Goal: Task Accomplishment & Management: Contribute content

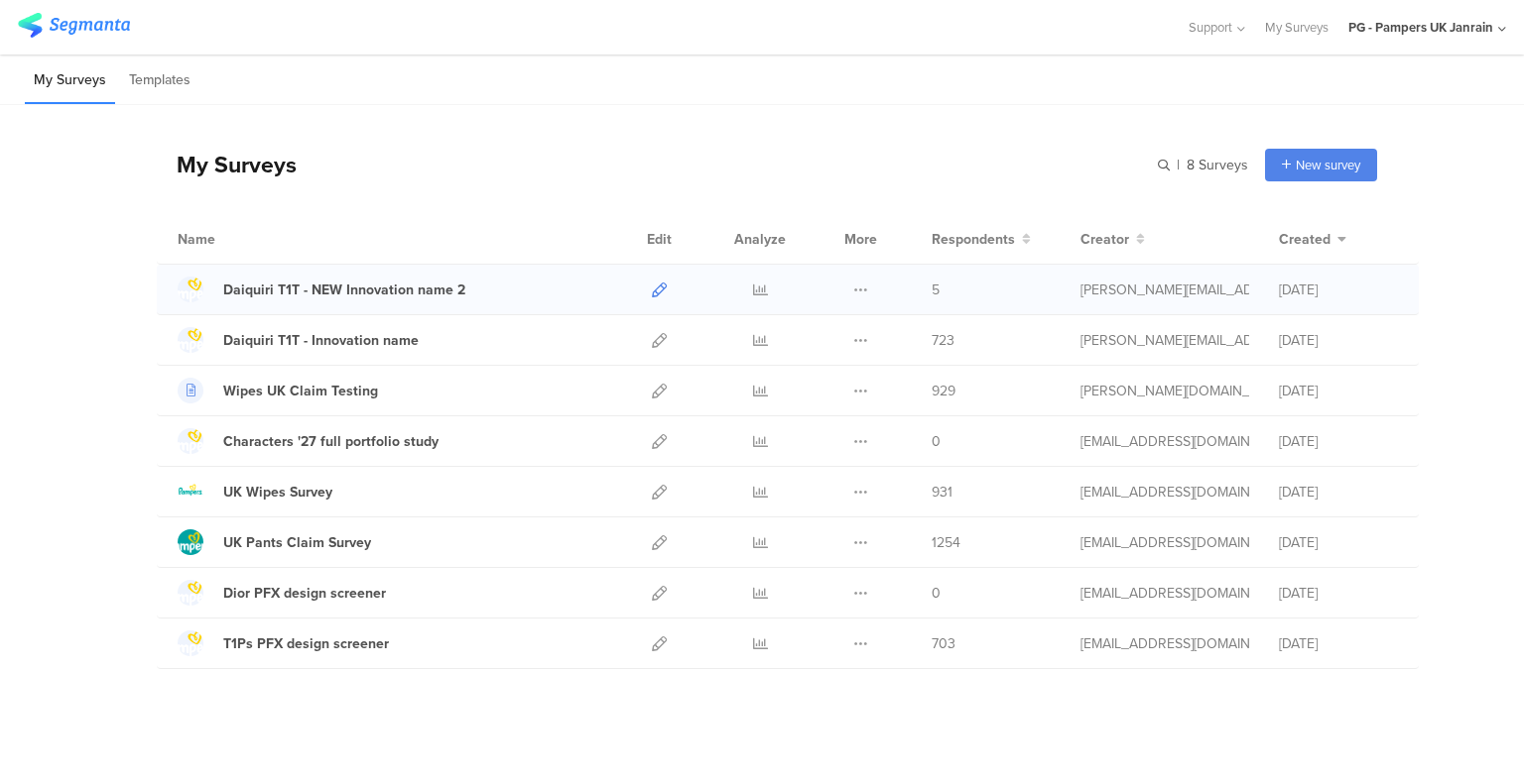
click at [651, 292] on icon at bounding box center [658, 290] width 15 height 15
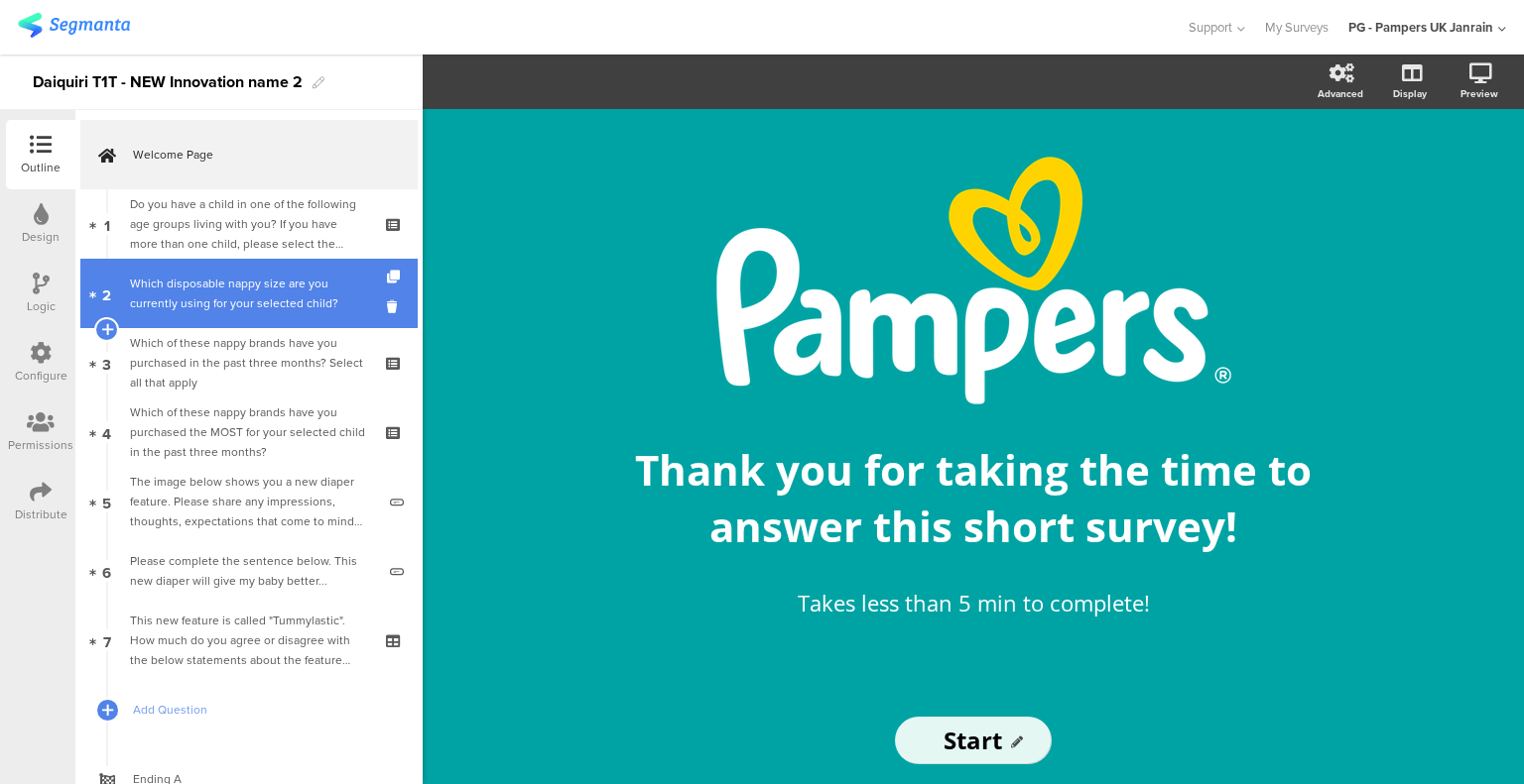
click at [190, 323] on link "2 Which disposable nappy size are you currently using for your selected child?" at bounding box center [249, 294] width 338 height 69
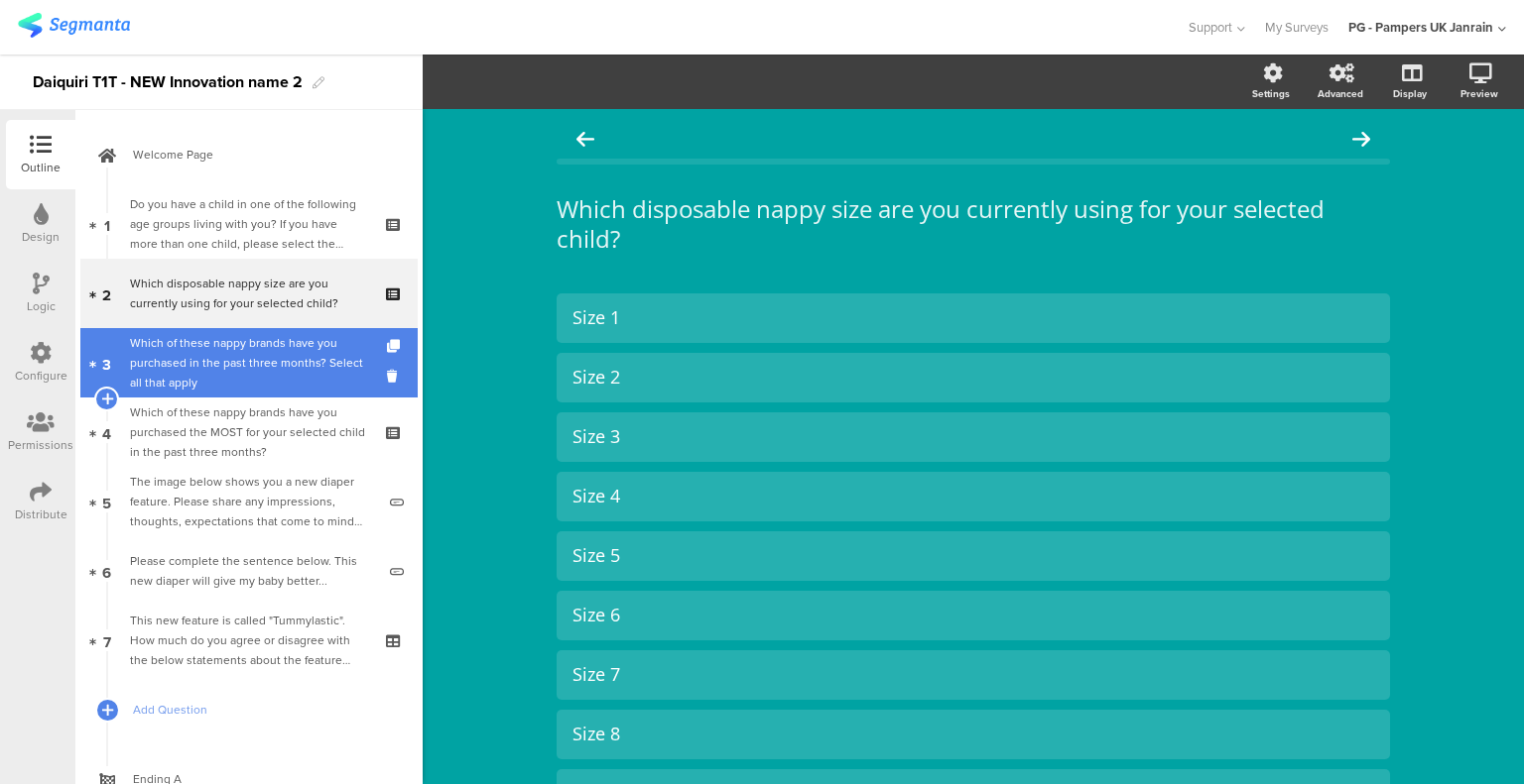
click at [246, 374] on div "Which of these nappy brands have you purchased in the past three months? Select…" at bounding box center [248, 363] width 237 height 60
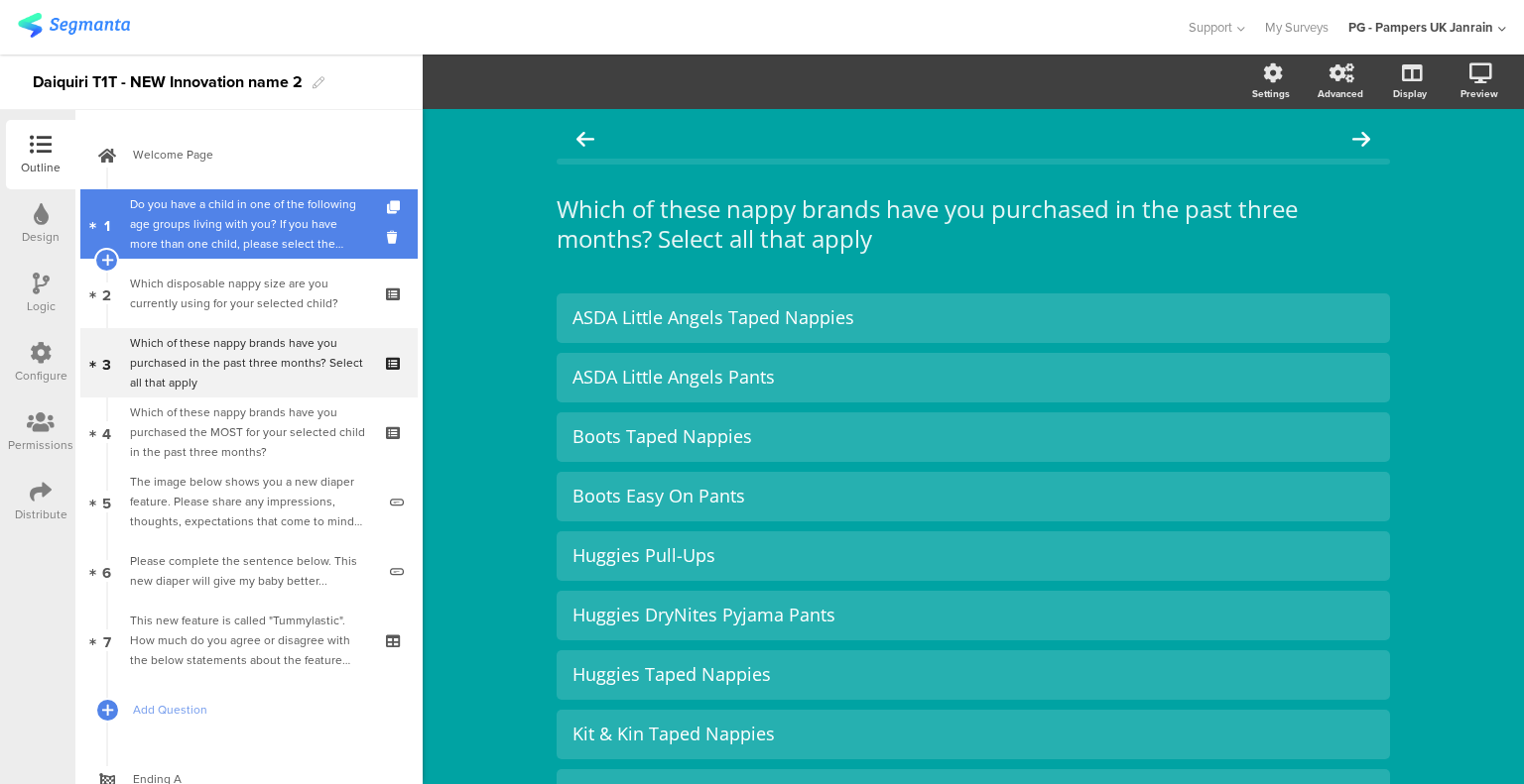
click at [230, 219] on div "Do you have a child in one of the following age groups living with you? If you …" at bounding box center [248, 224] width 237 height 60
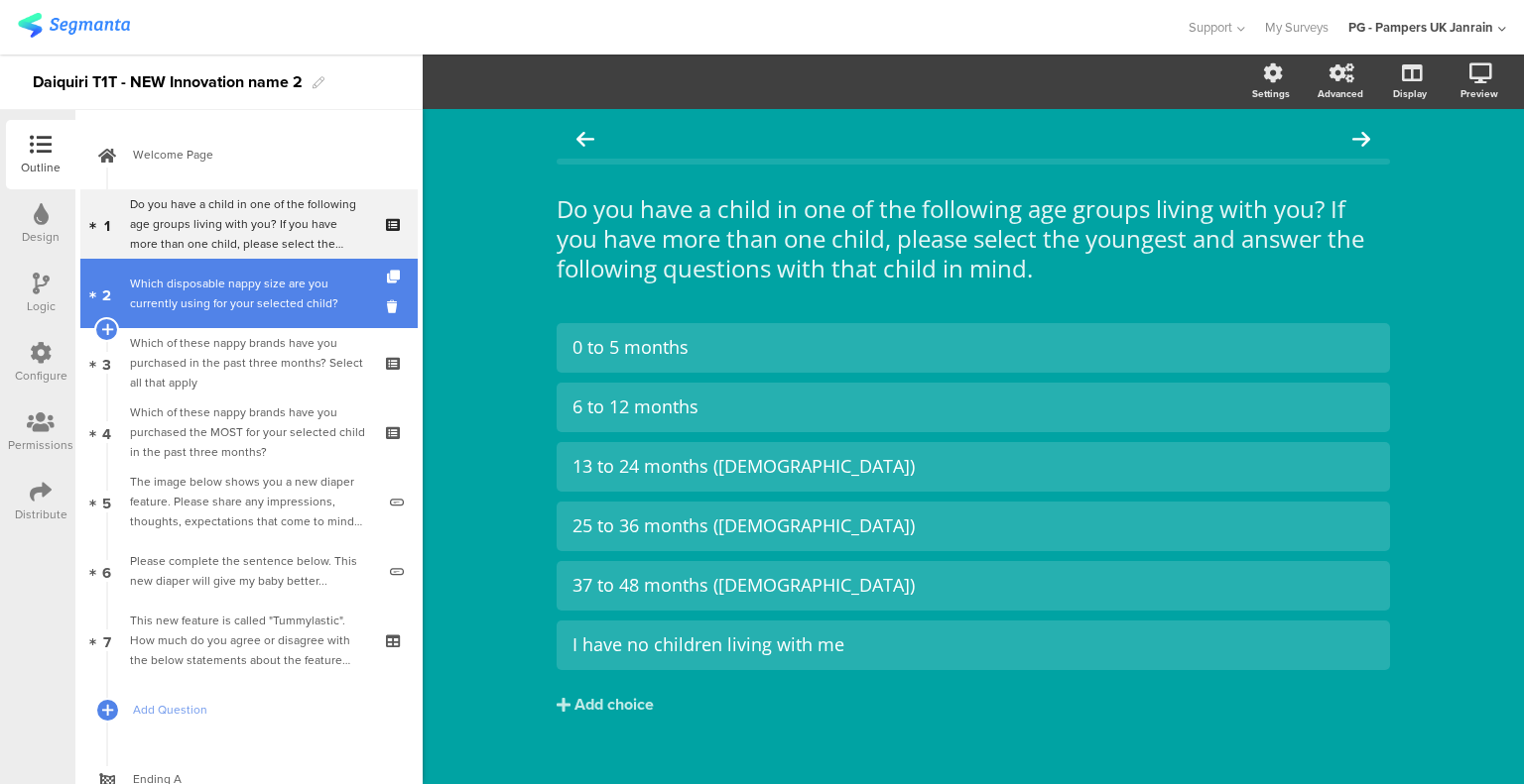
click at [234, 319] on link "2 Which disposable nappy size are you currently using for your selected child?" at bounding box center [249, 294] width 338 height 69
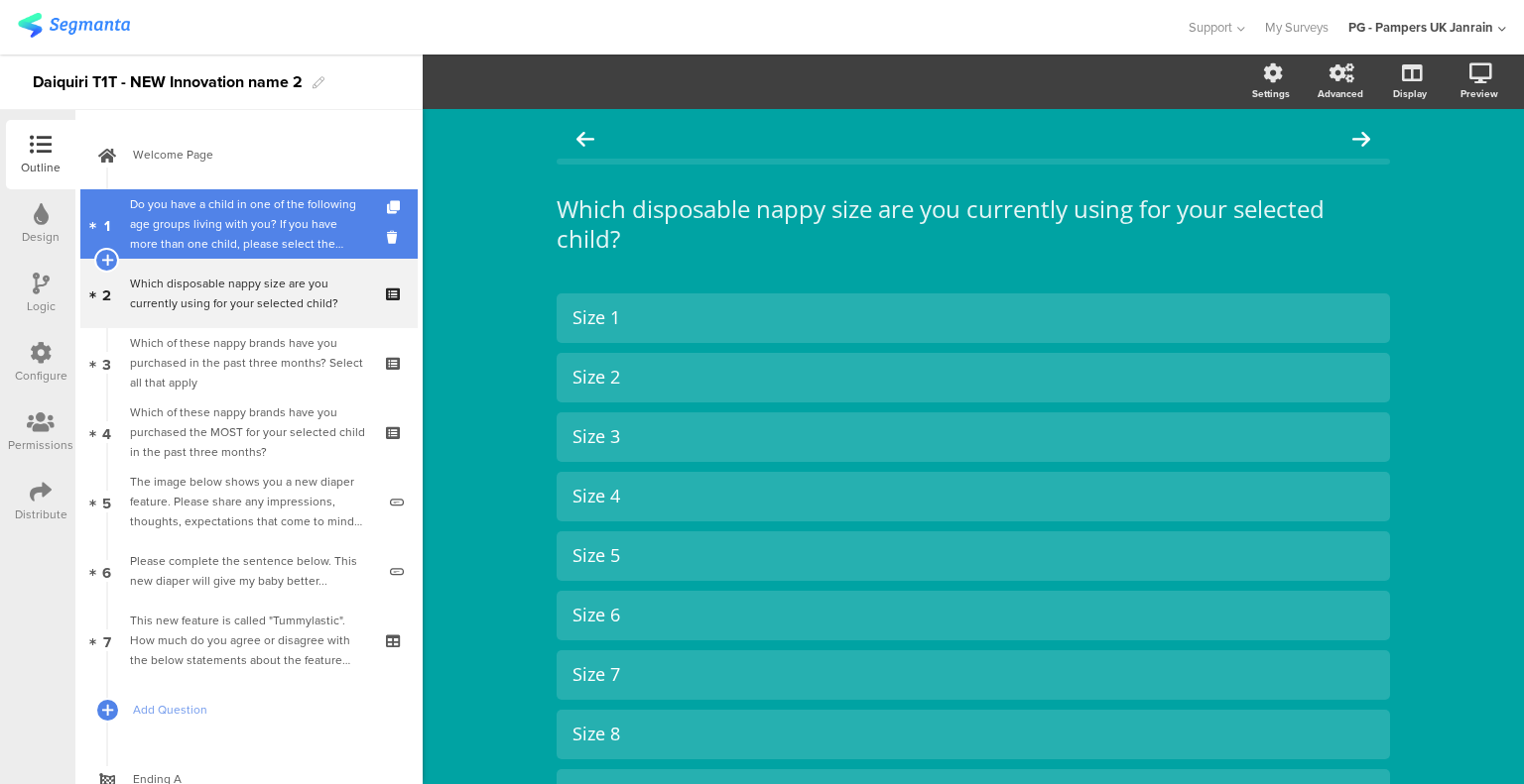
click at [239, 212] on div "Do you have a child in one of the following age groups living with you? If you …" at bounding box center [248, 224] width 237 height 60
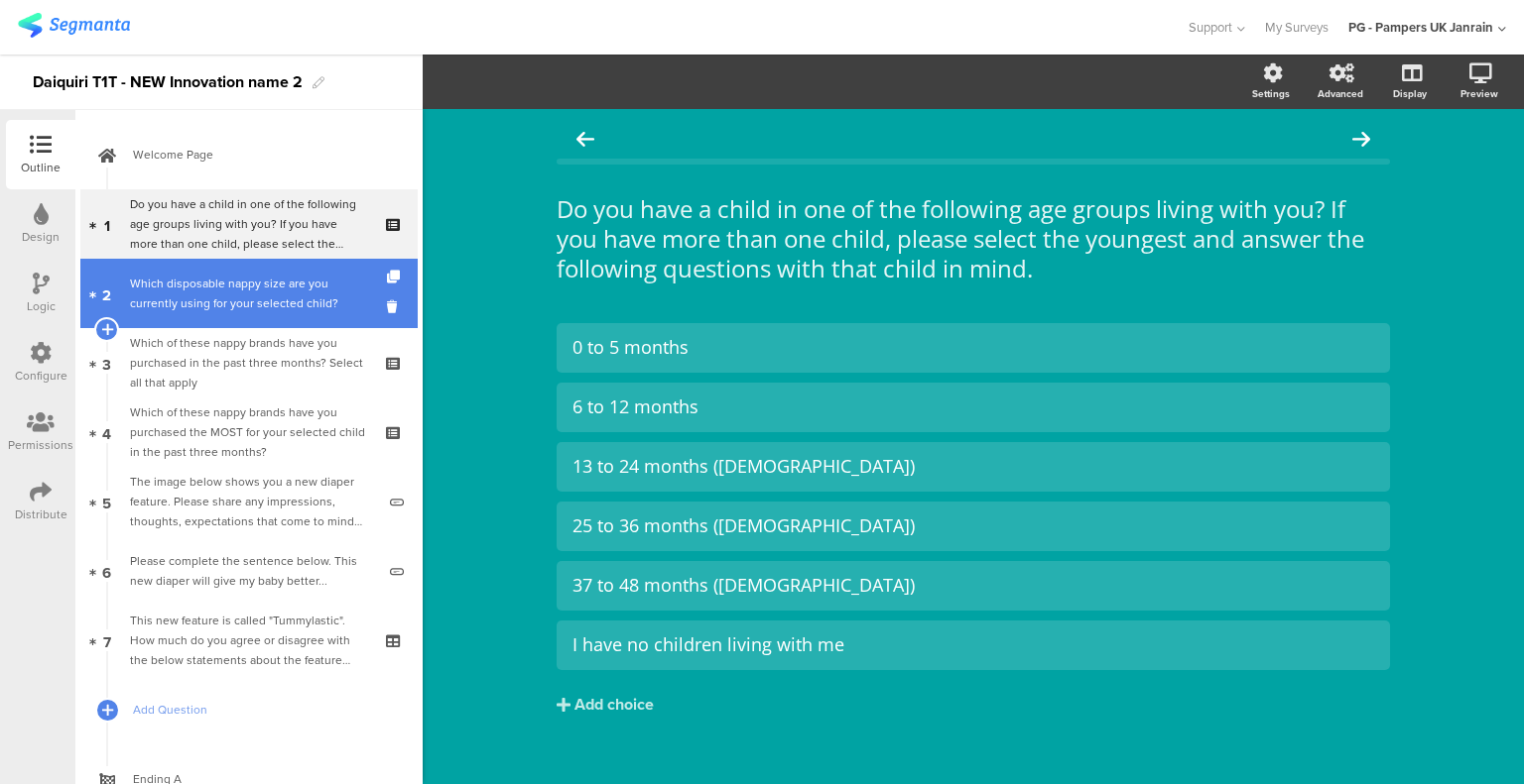
click at [244, 300] on div "Which disposable nappy size are you currently using for your selected child?" at bounding box center [248, 294] width 237 height 40
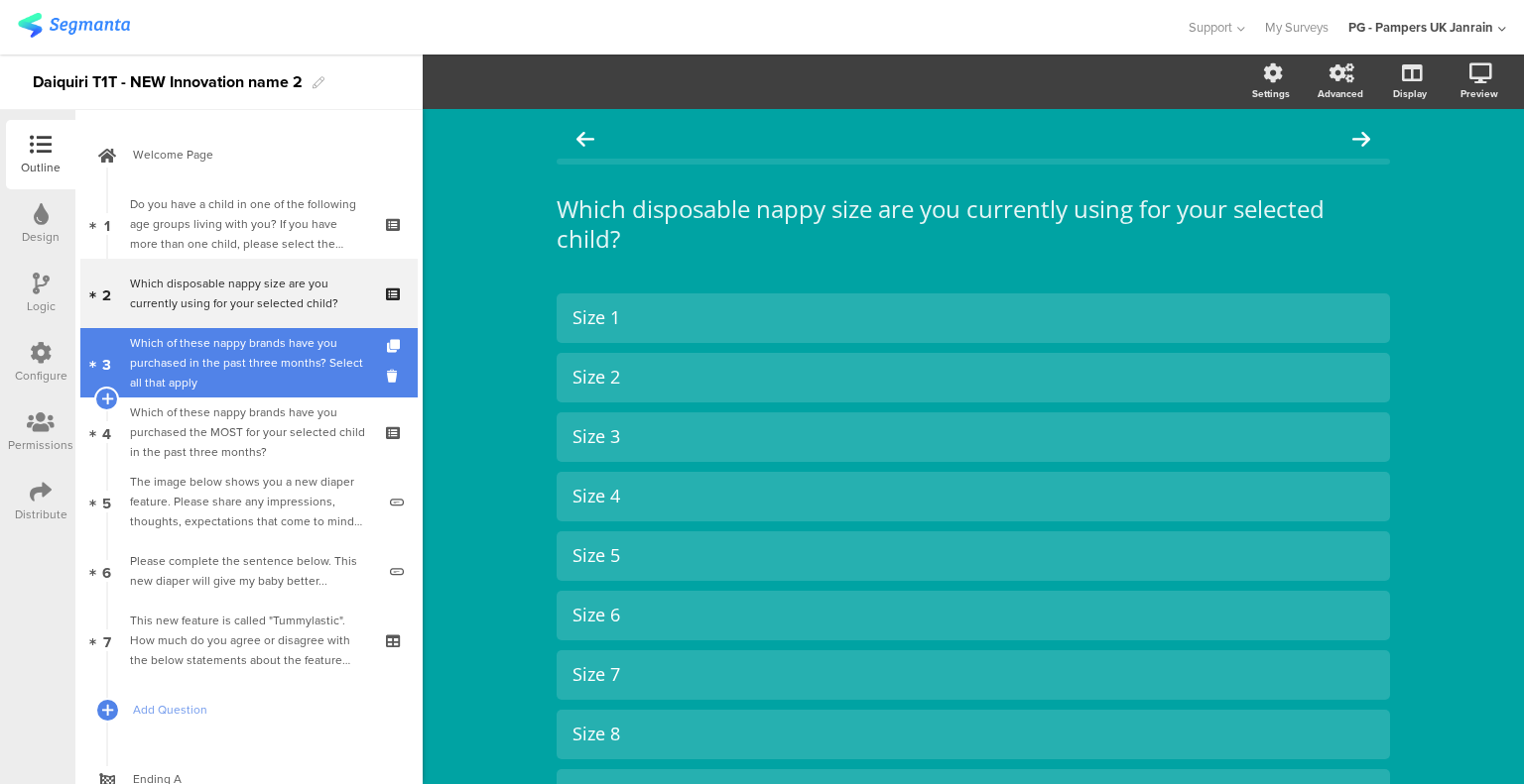
click at [250, 375] on div "Which of these nappy brands have you purchased in the past three months? Select…" at bounding box center [248, 363] width 237 height 60
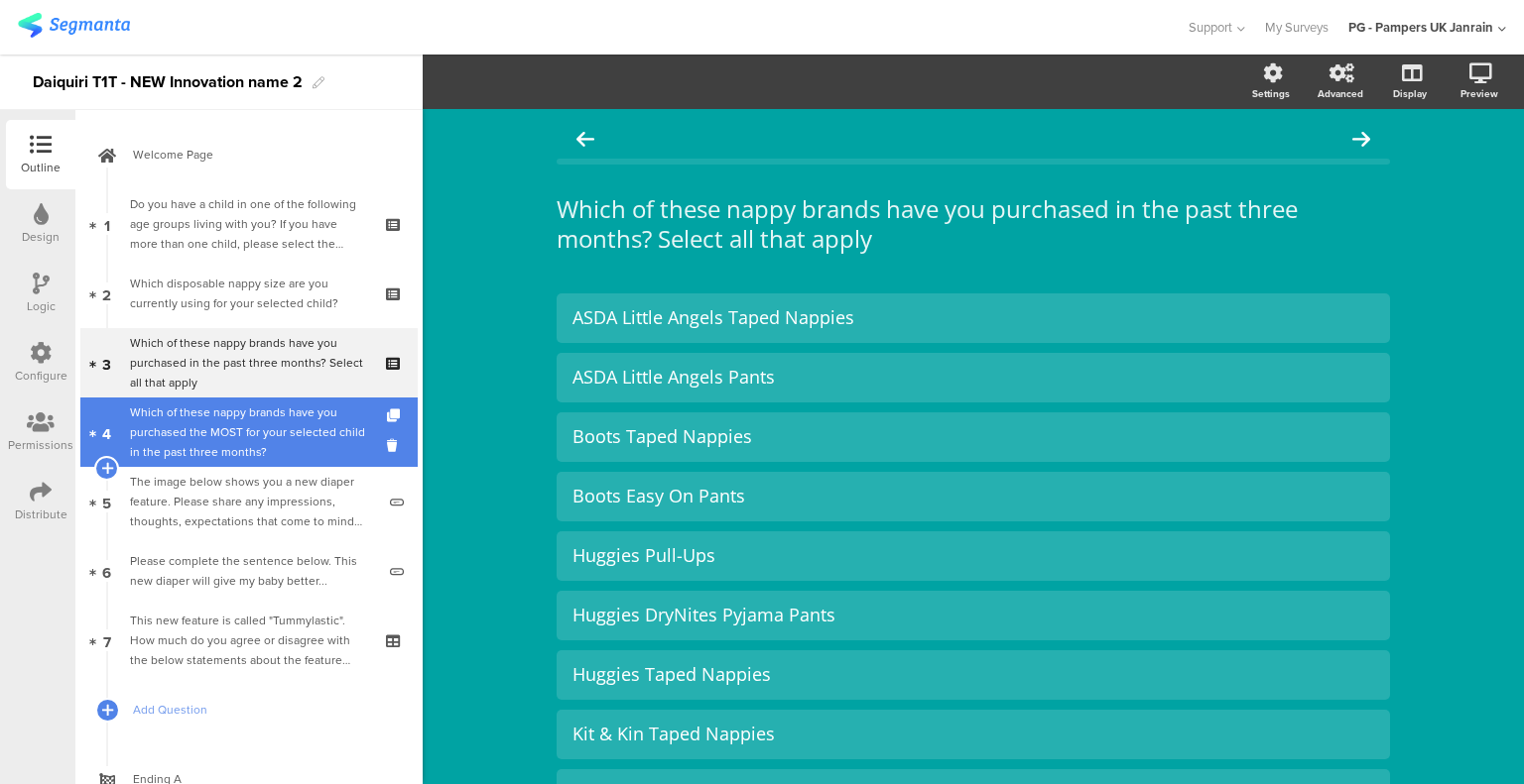
click at [250, 421] on div "Which of these nappy brands have you purchased the MOST for your selected child…" at bounding box center [248, 433] width 237 height 60
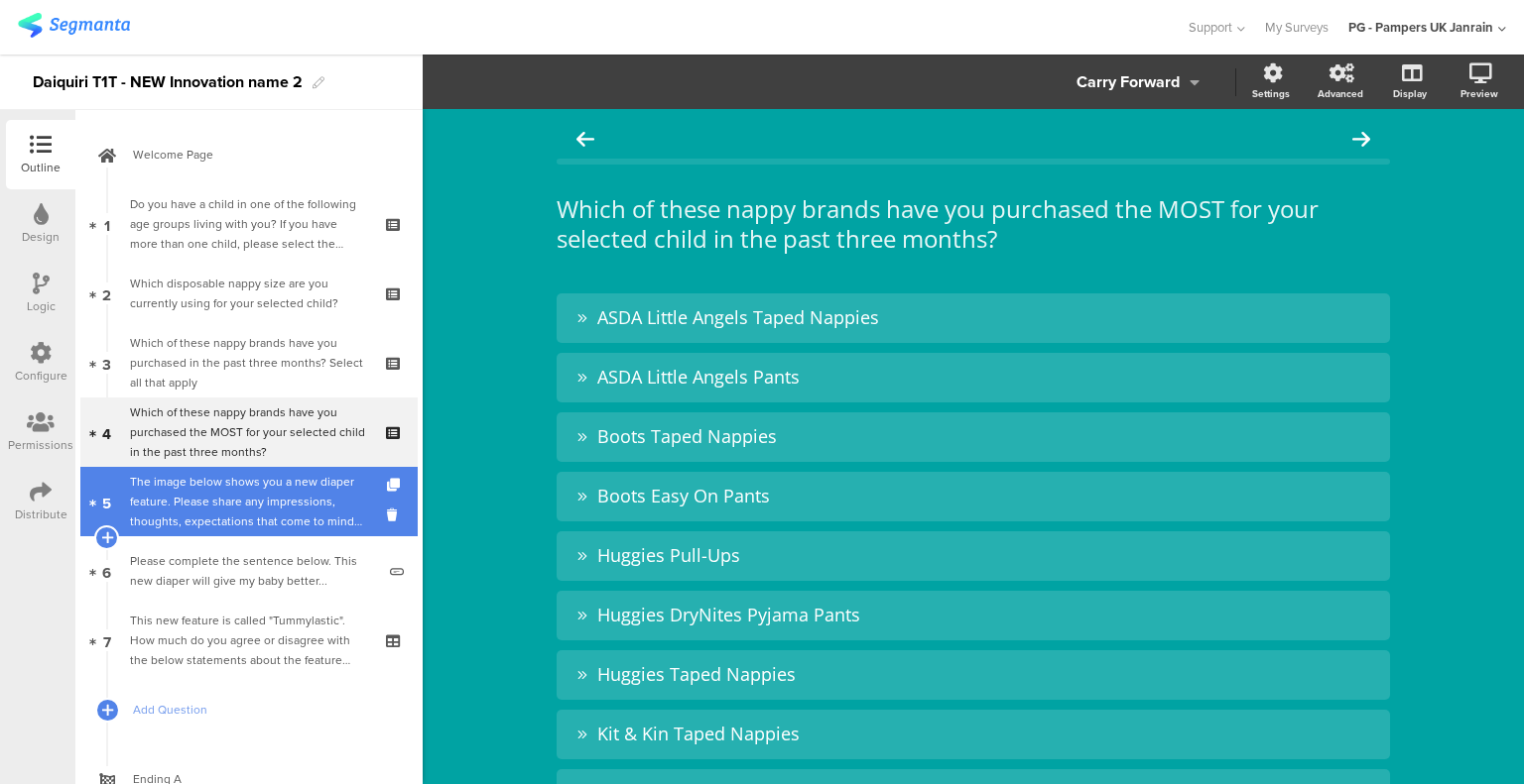
click at [262, 493] on div "The image below shows you a new diaper feature. Please share any impressions, t…" at bounding box center [252, 502] width 245 height 60
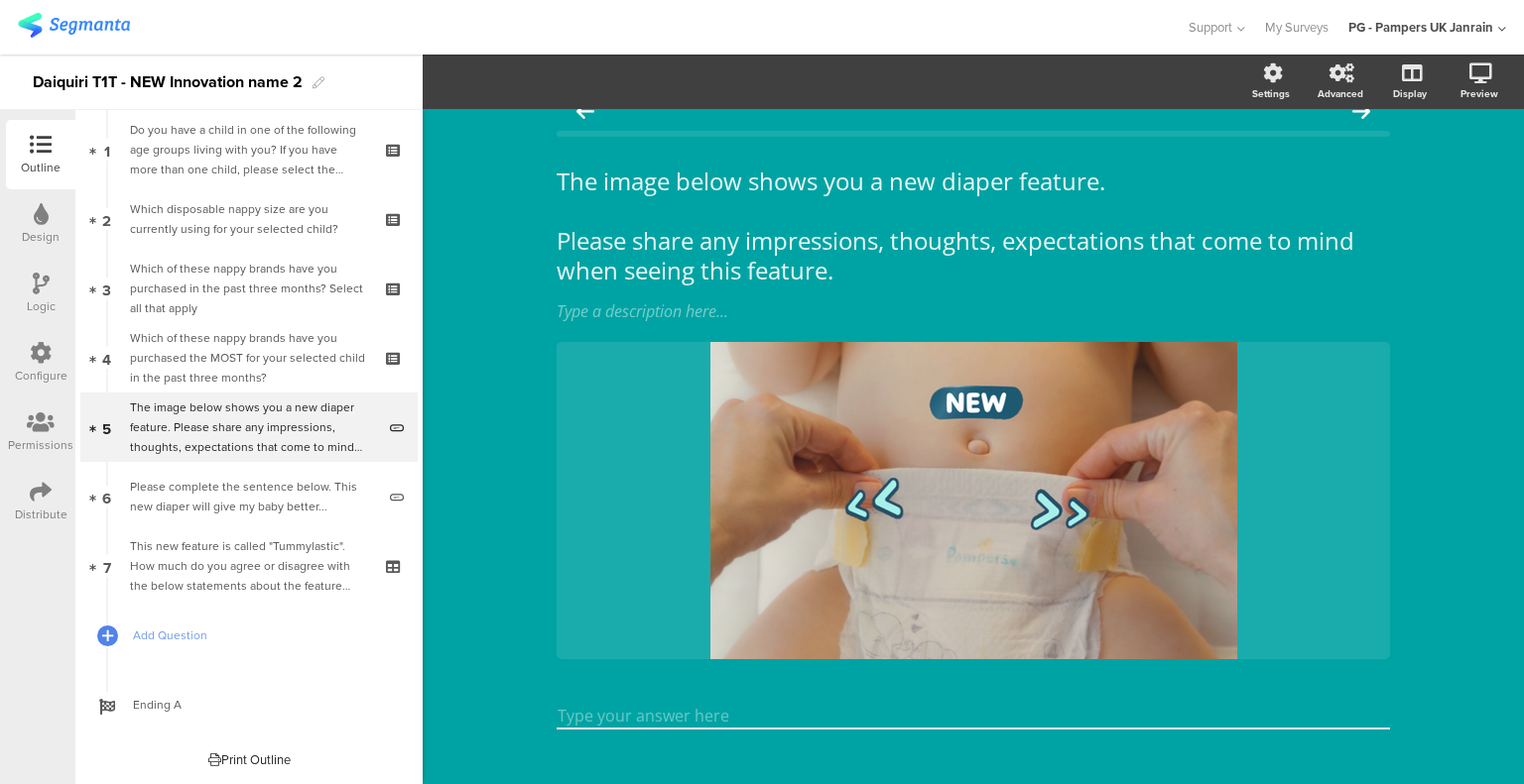
scroll to position [52, 0]
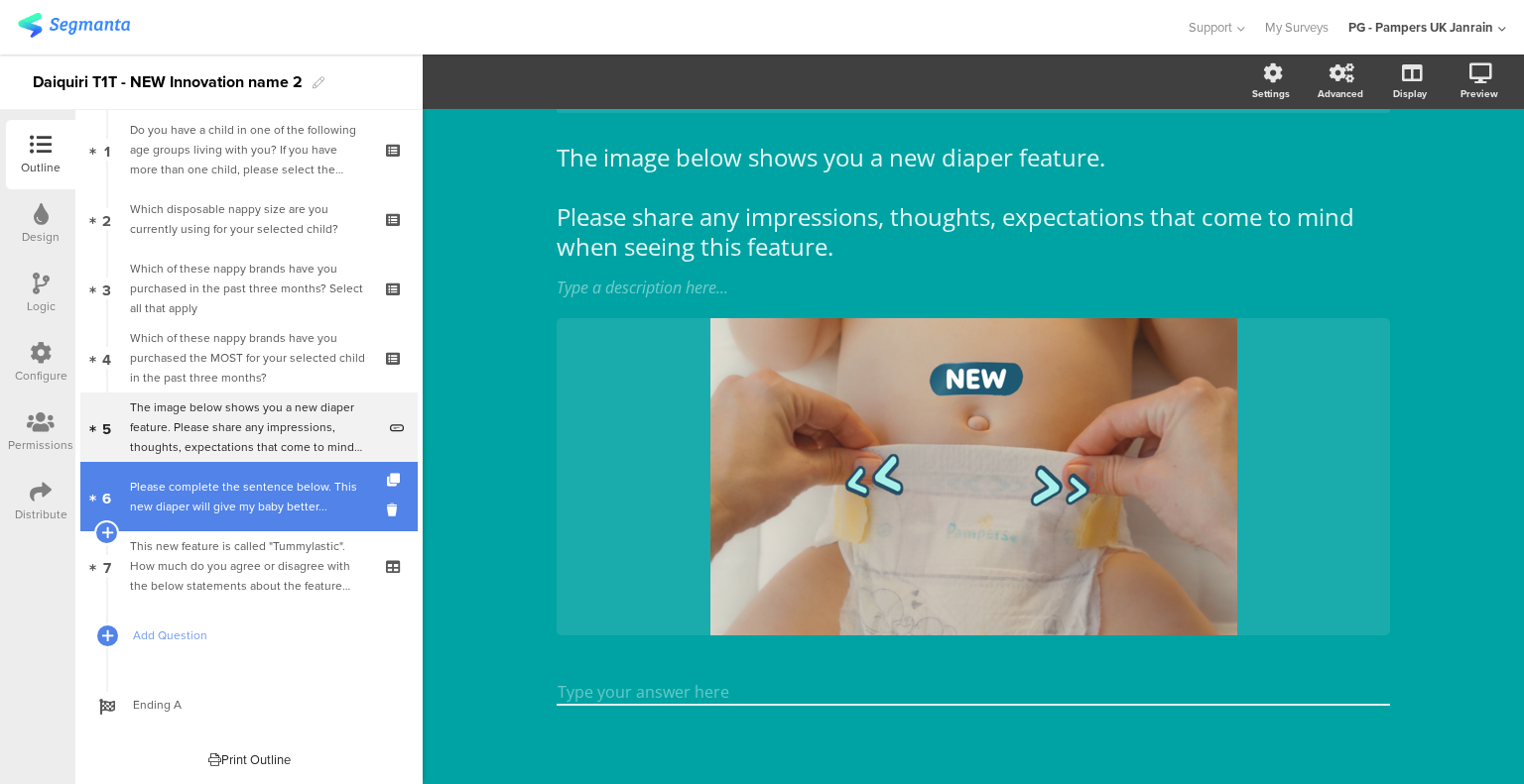
click at [200, 507] on div "Please complete the sentence below. This new diaper will give my baby better..." at bounding box center [252, 497] width 245 height 40
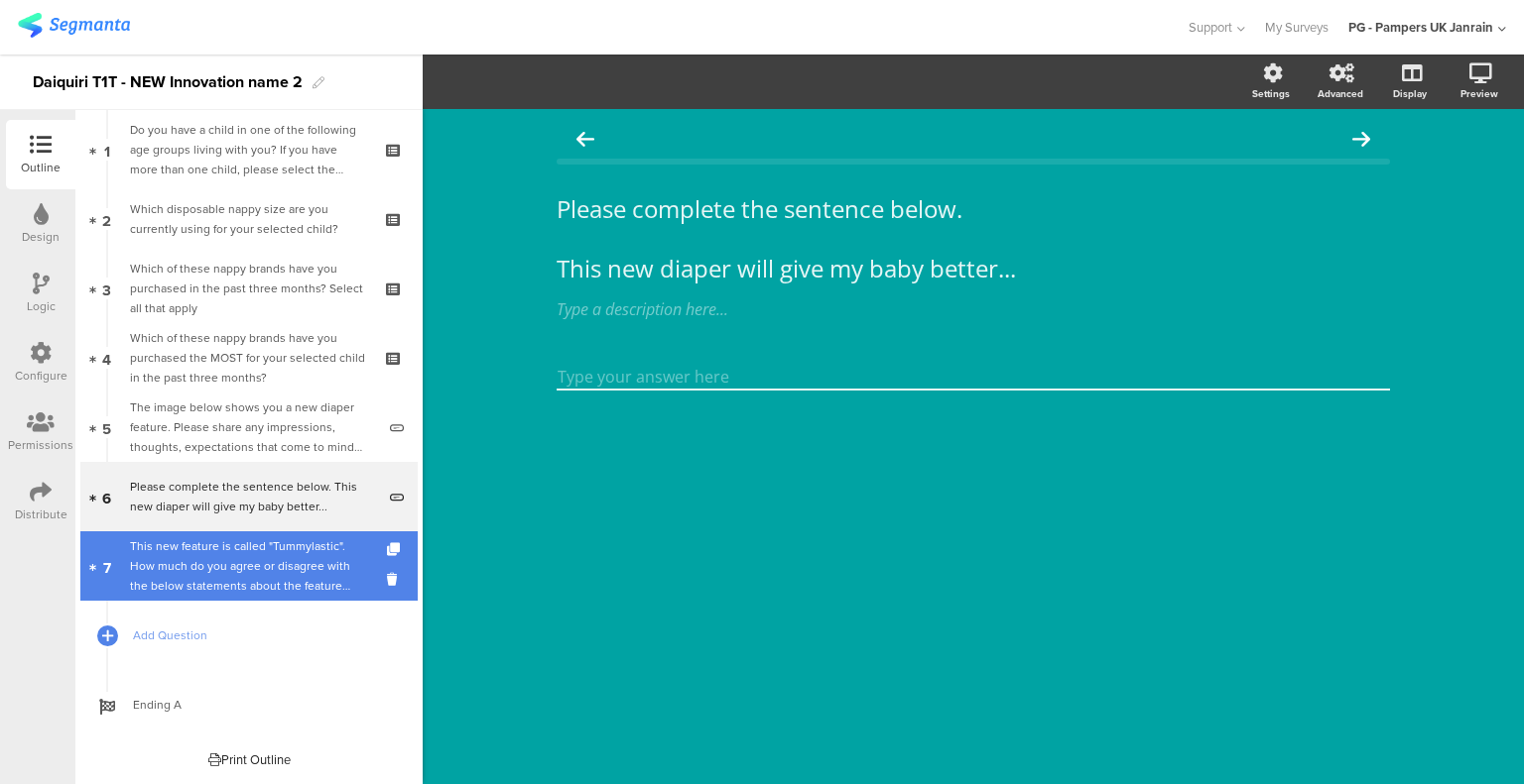
click at [229, 571] on div "This new feature is called "Tummylastic". How much do you agree or disagree wit…" at bounding box center [248, 567] width 237 height 60
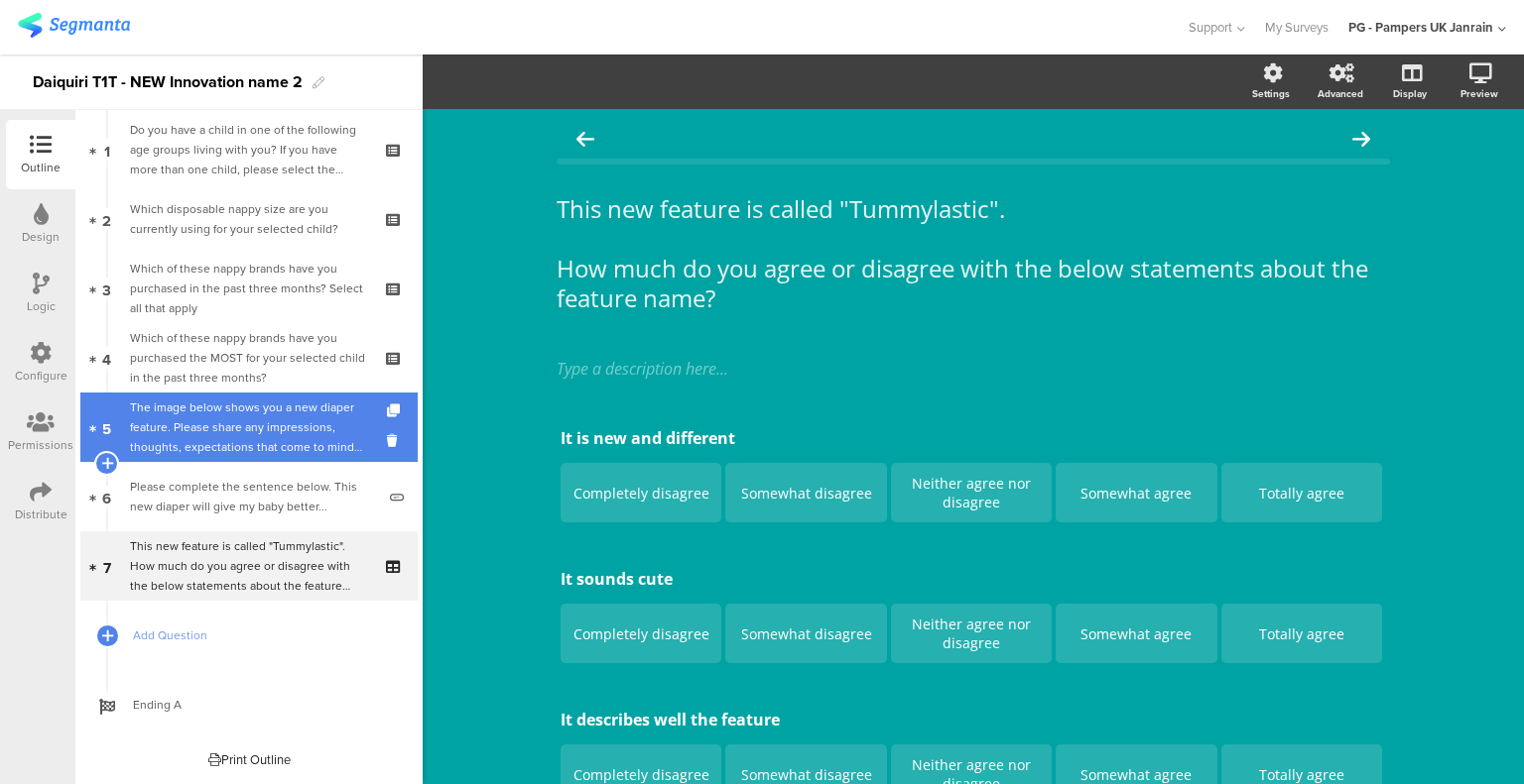
click at [246, 454] on div "The image below shows you a new diaper feature. Please share any impressions, t…" at bounding box center [252, 428] width 245 height 60
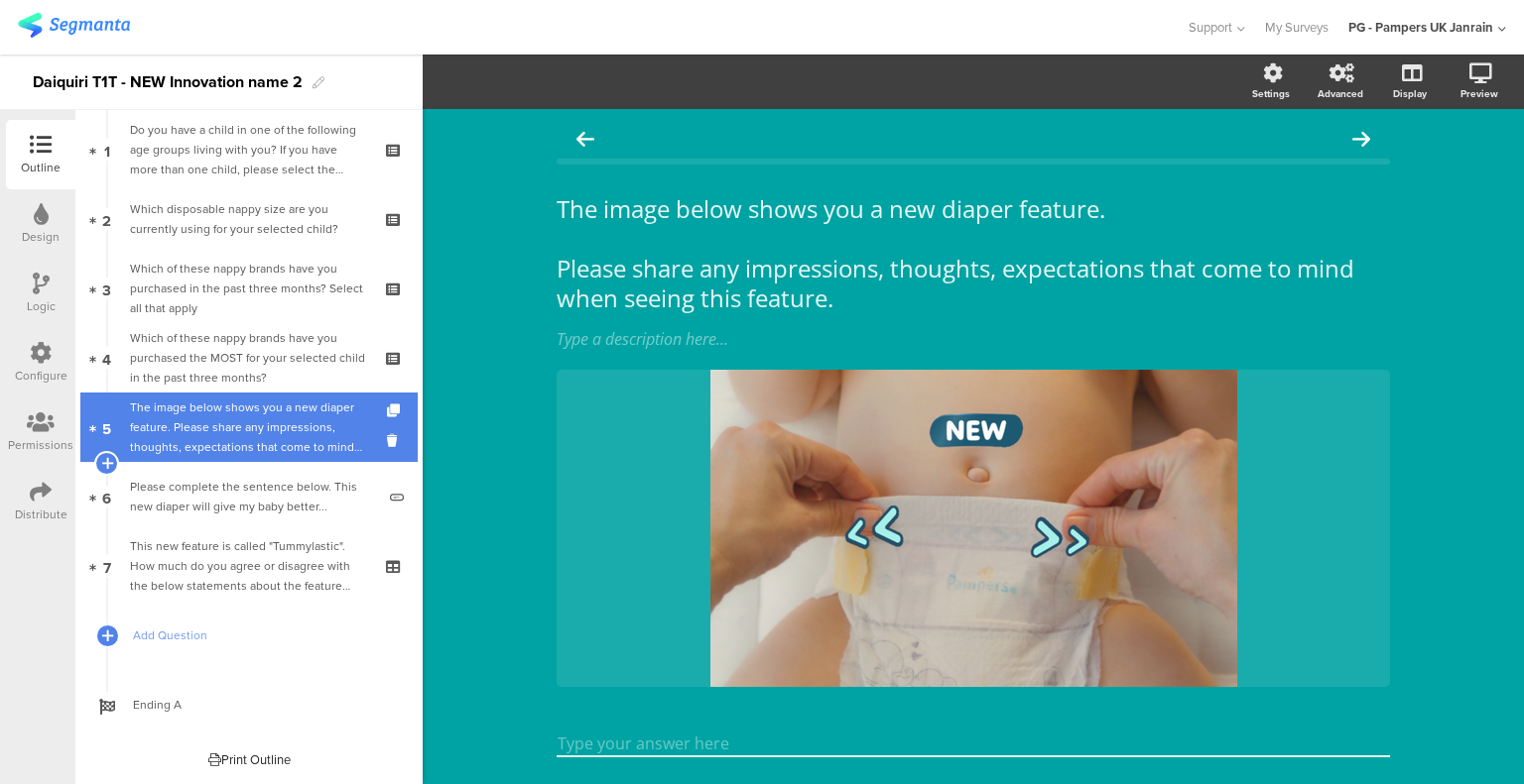
click at [273, 405] on div "The image below shows you a new diaper feature. Please share any impressions, t…" at bounding box center [252, 428] width 245 height 60
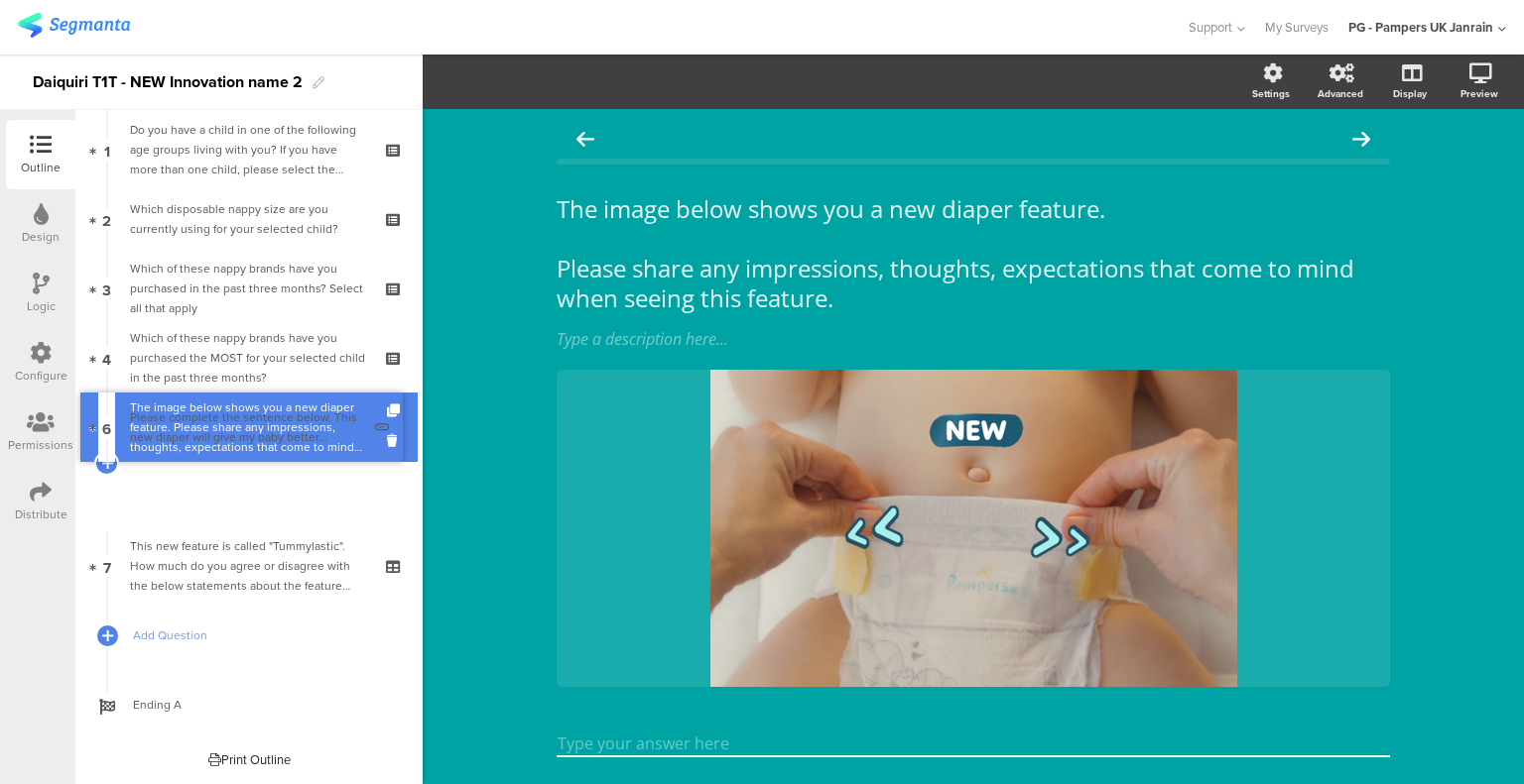
scroll to position [4, 0]
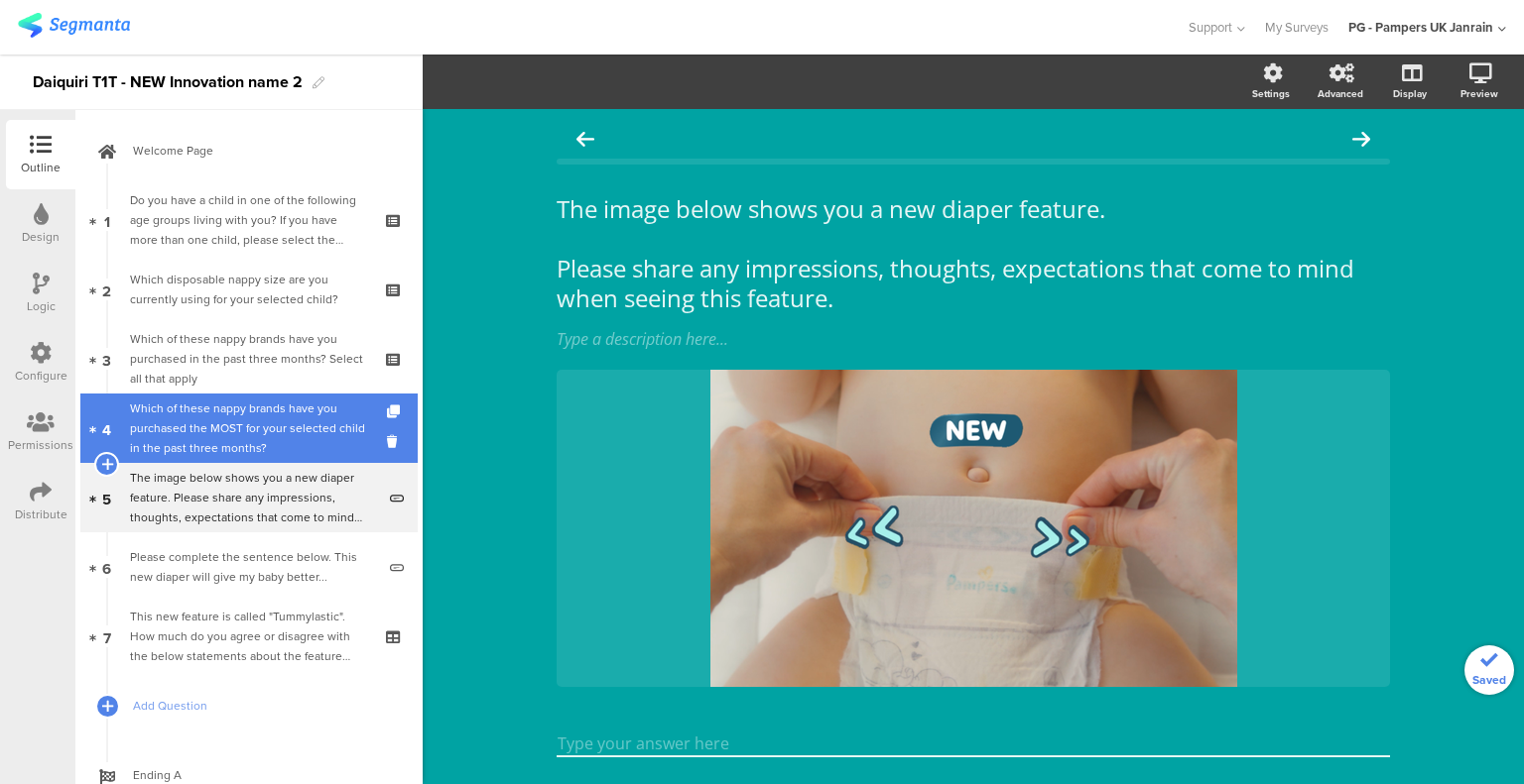
click at [283, 399] on div "Which of these nappy brands have you purchased the MOST for your selected child…" at bounding box center [248, 429] width 237 height 60
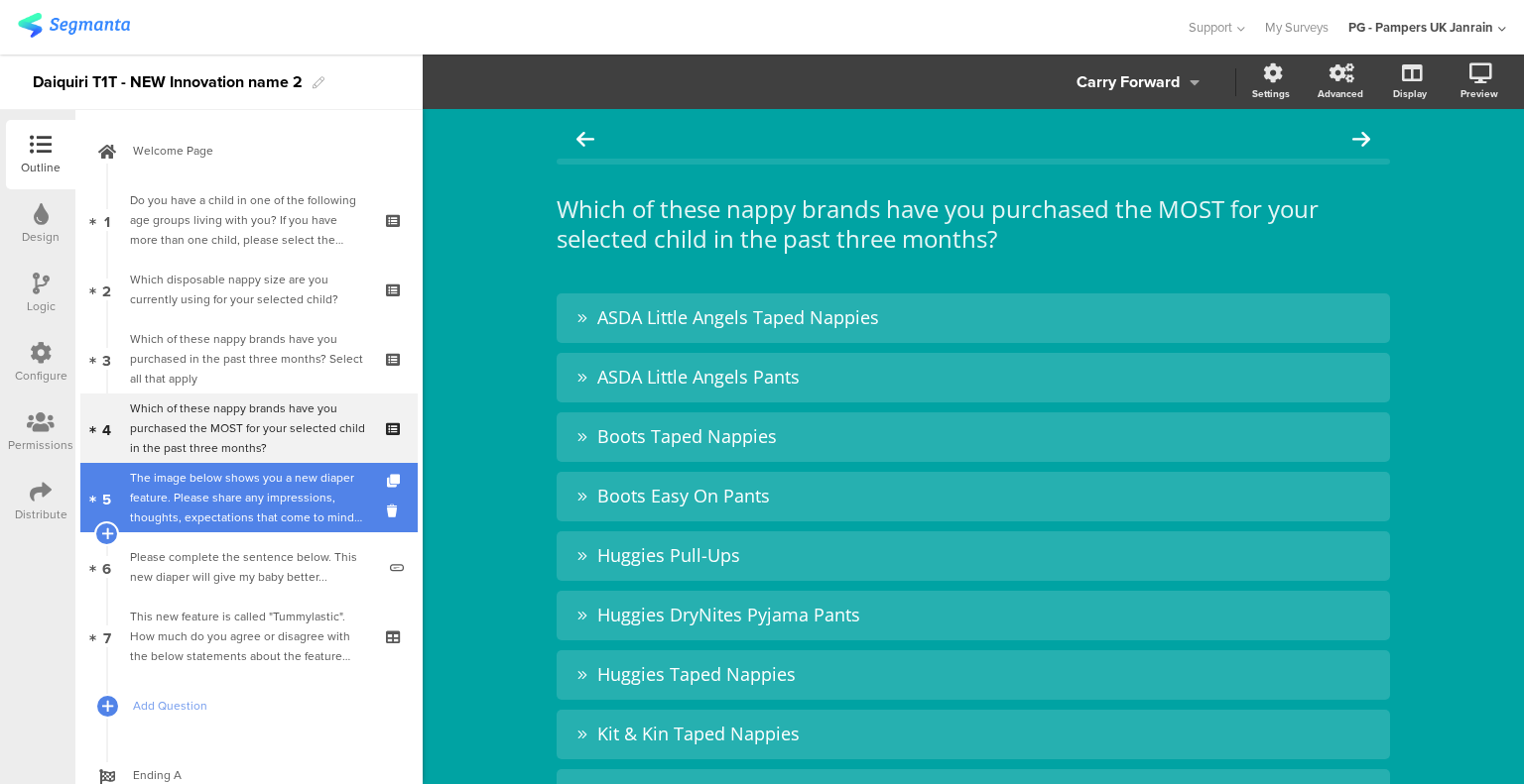
click at [261, 489] on div "The image below shows you a new diaper feature. Please share any impressions, t…" at bounding box center [252, 498] width 245 height 60
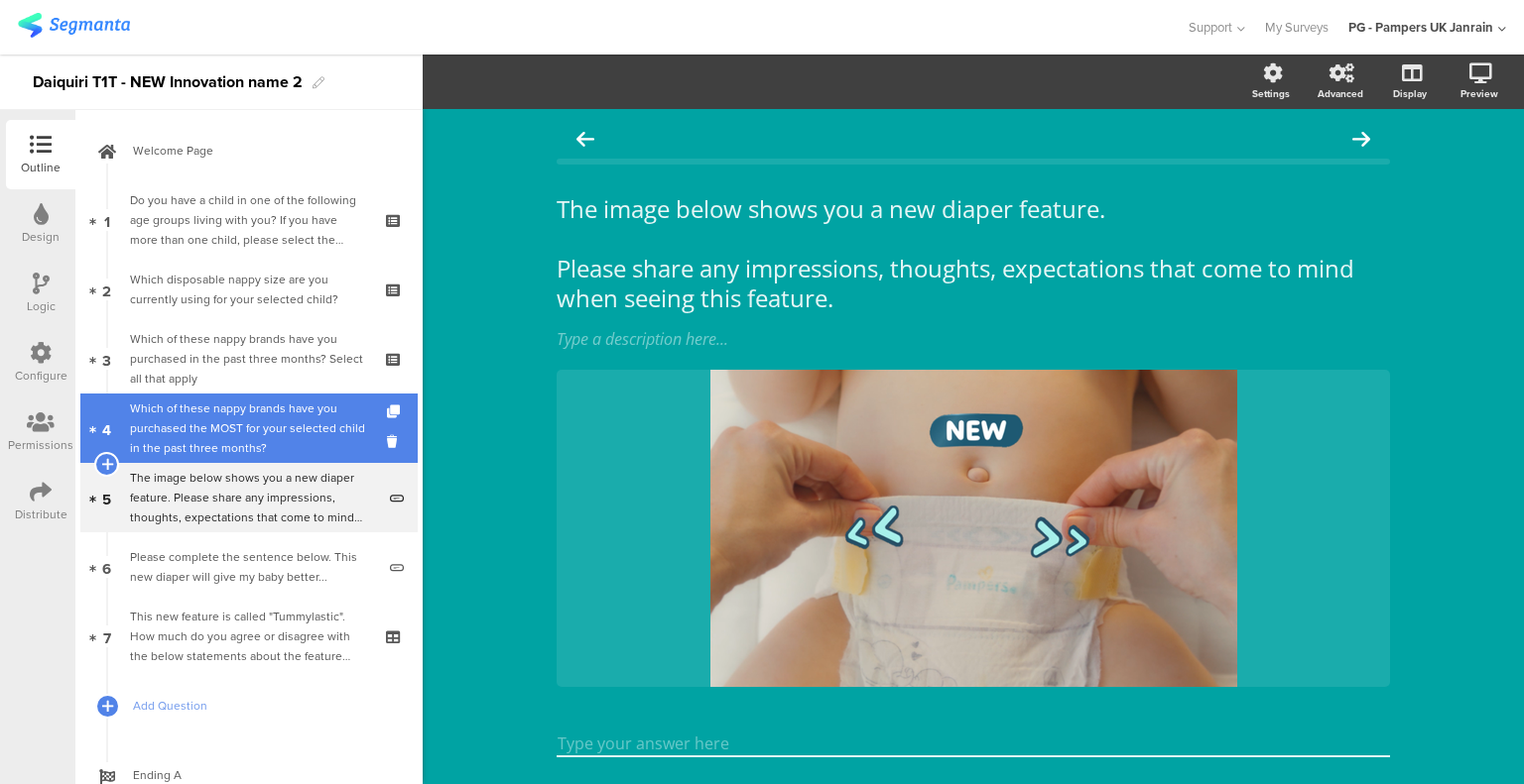
click at [282, 431] on div "Which of these nappy brands have you purchased the MOST for your selected child…" at bounding box center [248, 429] width 237 height 60
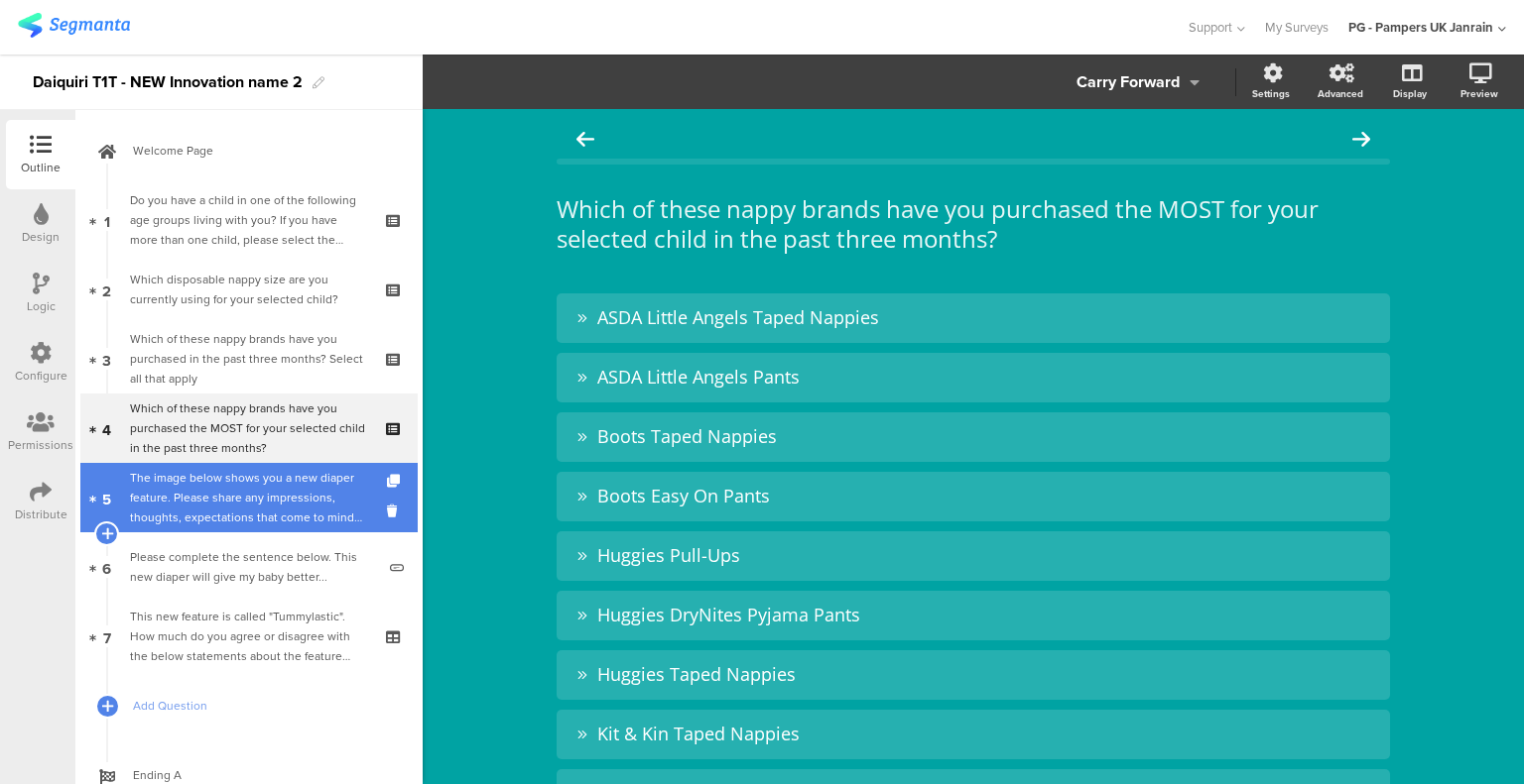
click at [252, 503] on div "The image below shows you a new diaper feature. Please share any impressions, t…" at bounding box center [252, 498] width 245 height 60
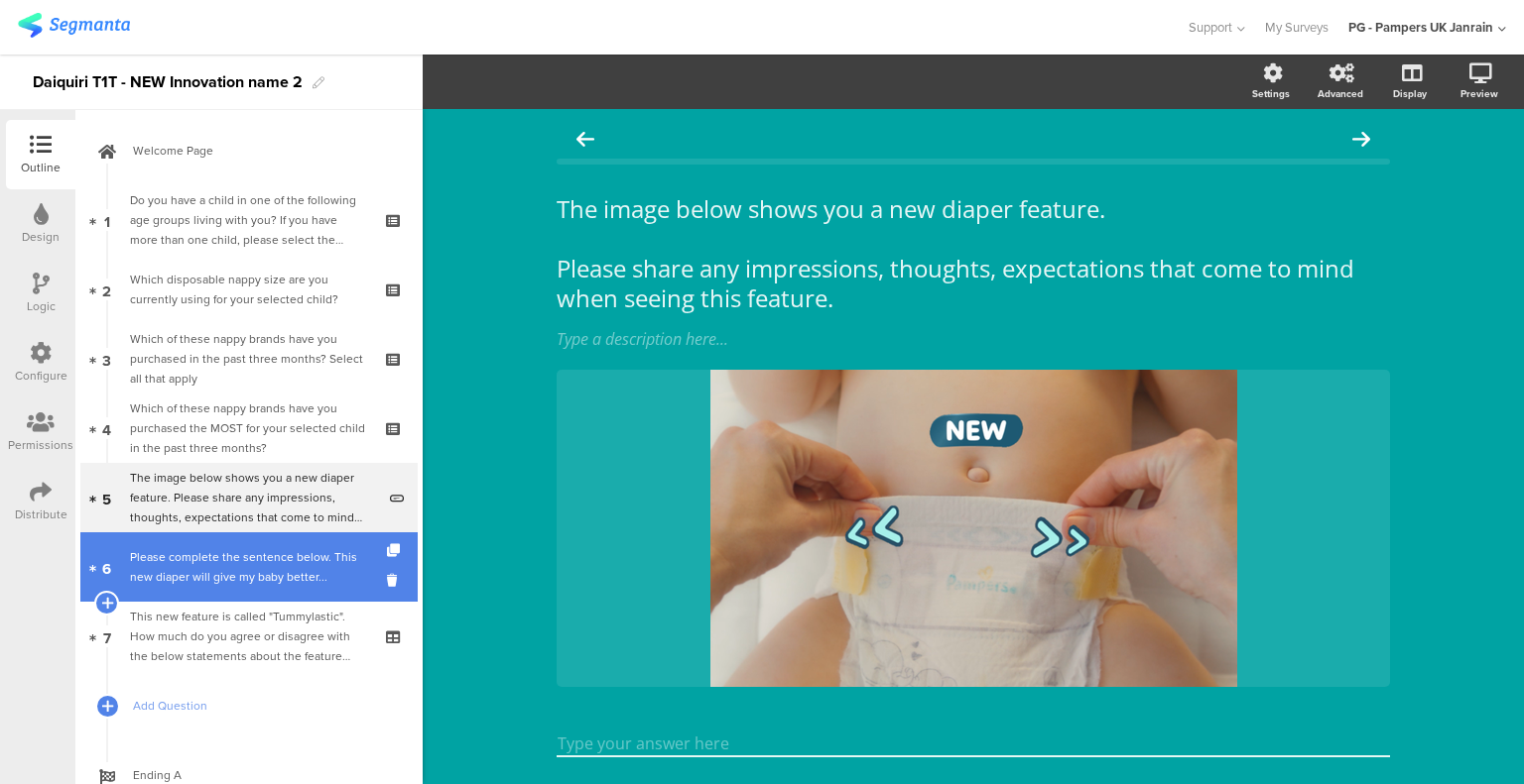
click at [226, 572] on div "Please complete the sentence below. This new diaper will give my baby better..." at bounding box center [252, 567] width 245 height 40
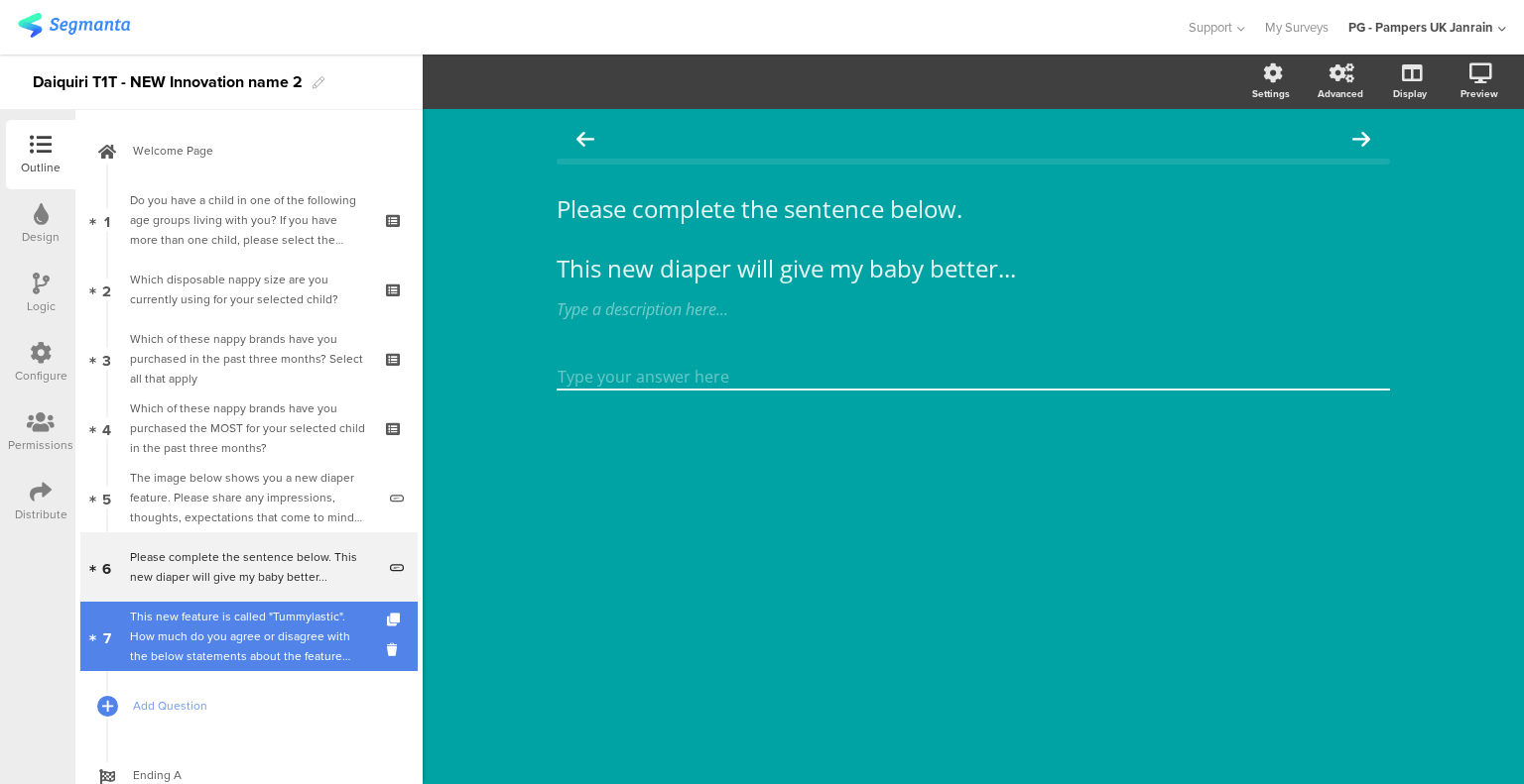
click at [239, 631] on div "This new feature is called "Tummylastic". How much do you agree or disagree wit…" at bounding box center [248, 636] width 237 height 60
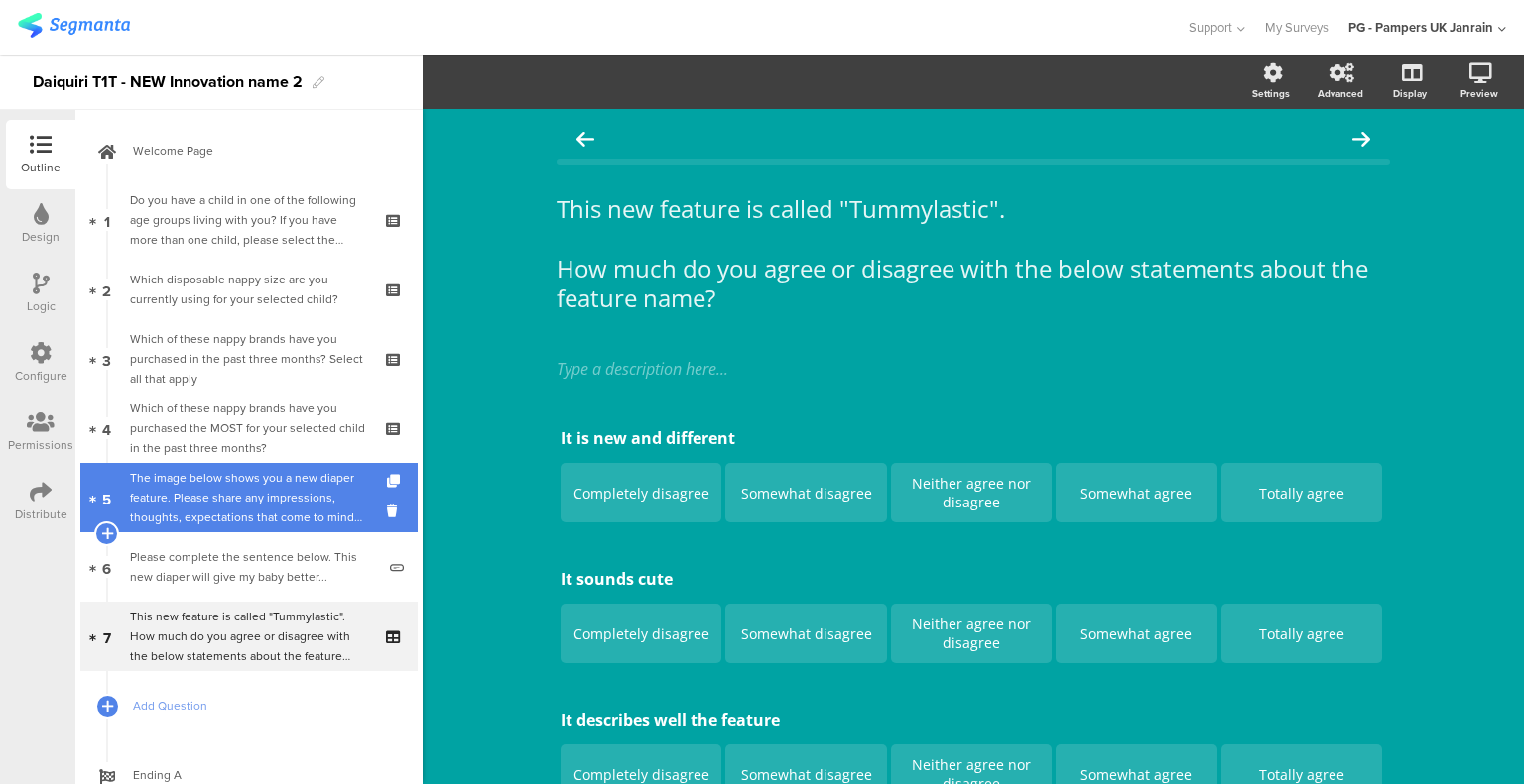
click at [224, 480] on div "The image below shows you a new diaper feature. Please share any impressions, t…" at bounding box center [252, 498] width 245 height 60
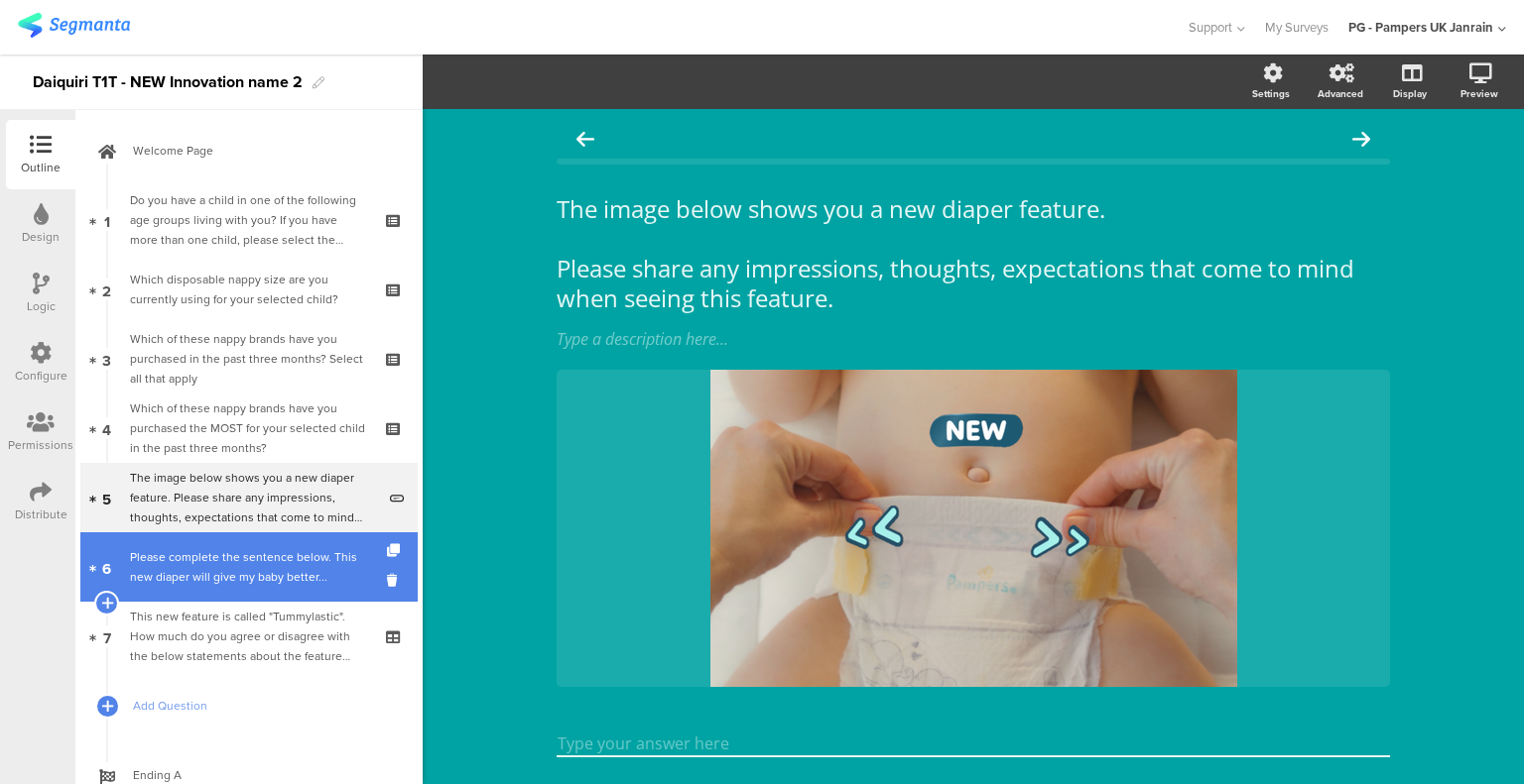
click at [226, 568] on div "Please complete the sentence below. This new diaper will give my baby better..." at bounding box center [252, 567] width 245 height 40
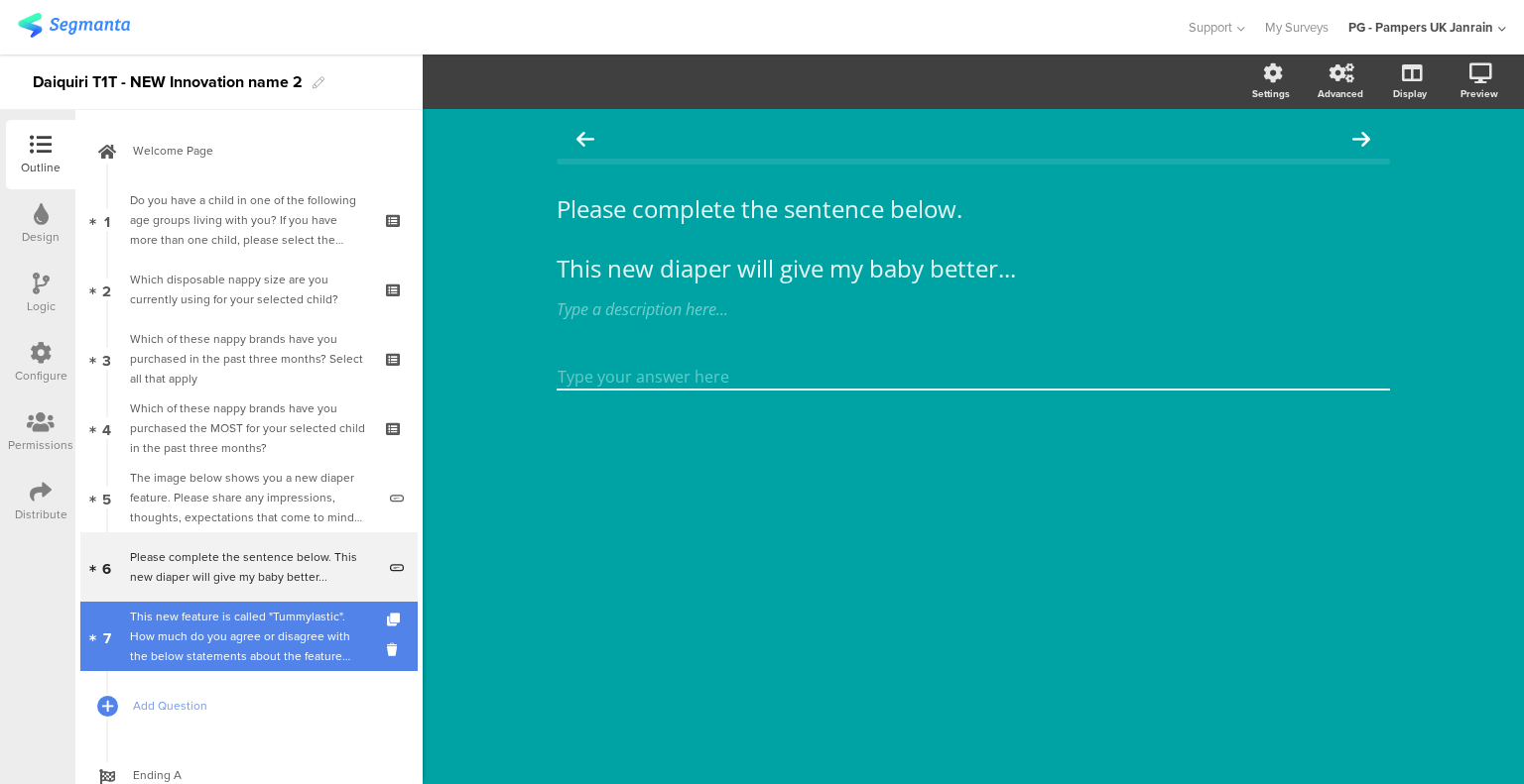
click at [267, 628] on div "This new feature is called "Tummylastic". How much do you agree or disagree wit…" at bounding box center [248, 636] width 237 height 60
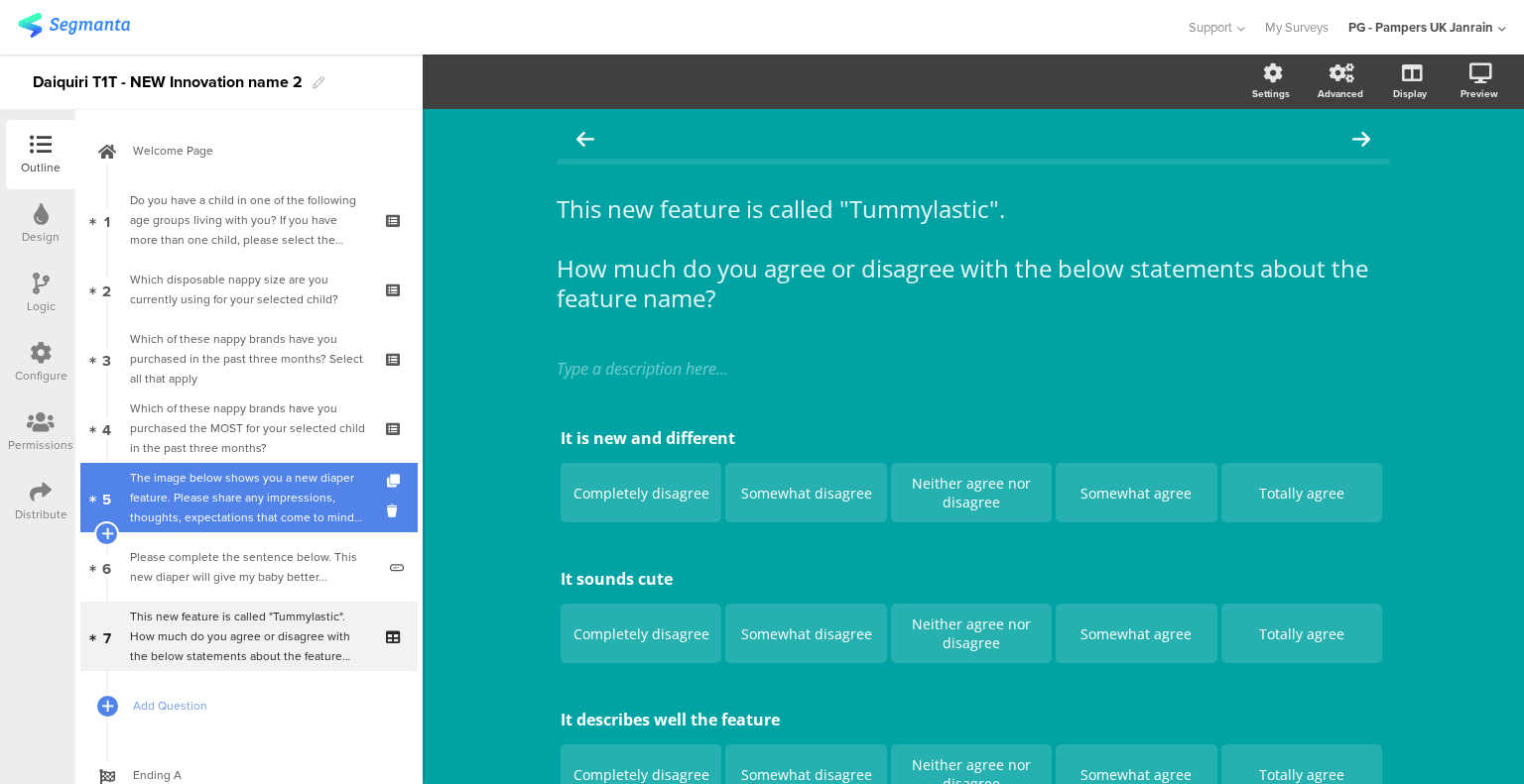
click at [246, 511] on div "The image below shows you a new diaper feature. Please share any impressions, t…" at bounding box center [252, 498] width 245 height 60
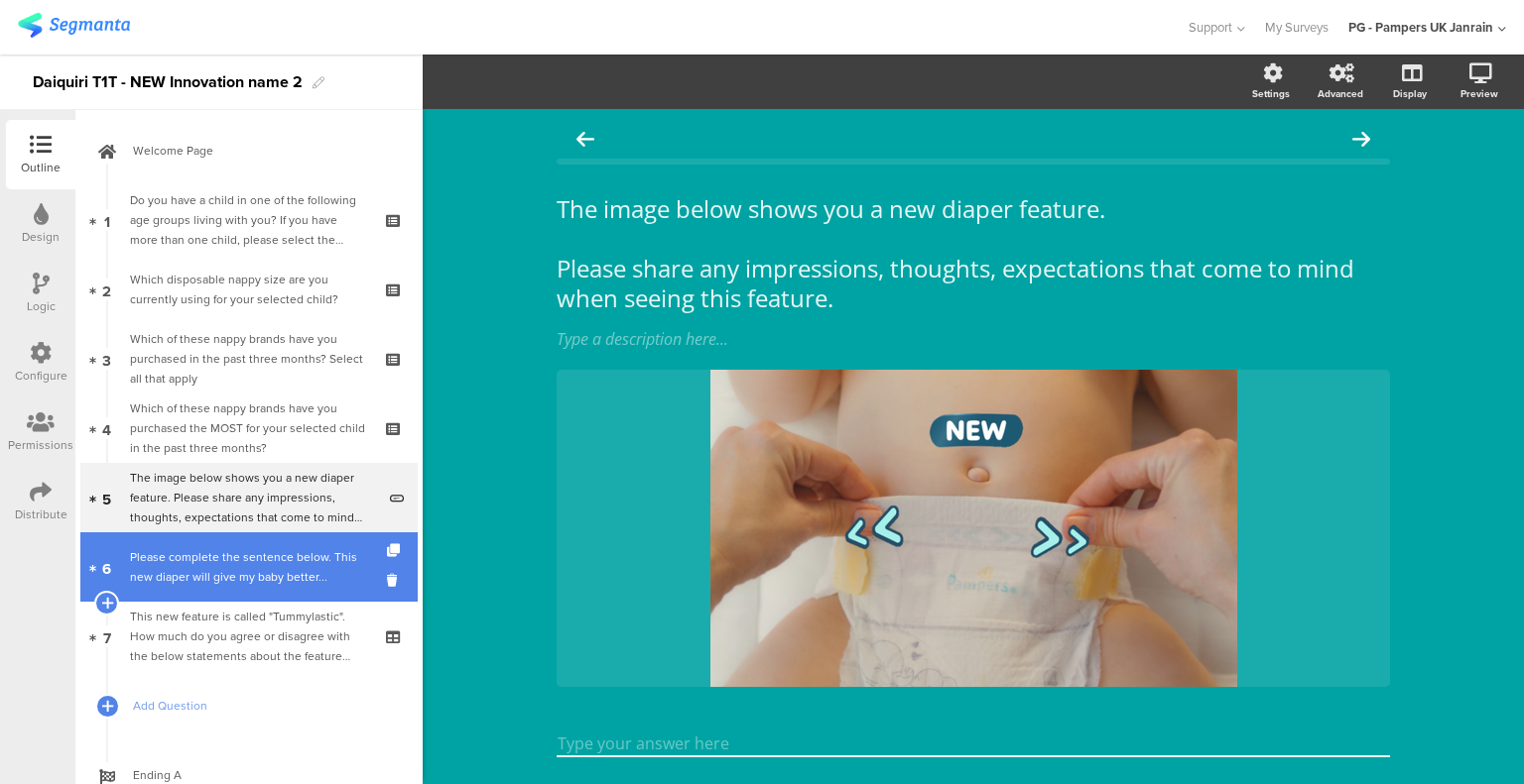
click at [246, 555] on div "Please complete the sentence below. This new diaper will give my baby better..." at bounding box center [252, 567] width 245 height 40
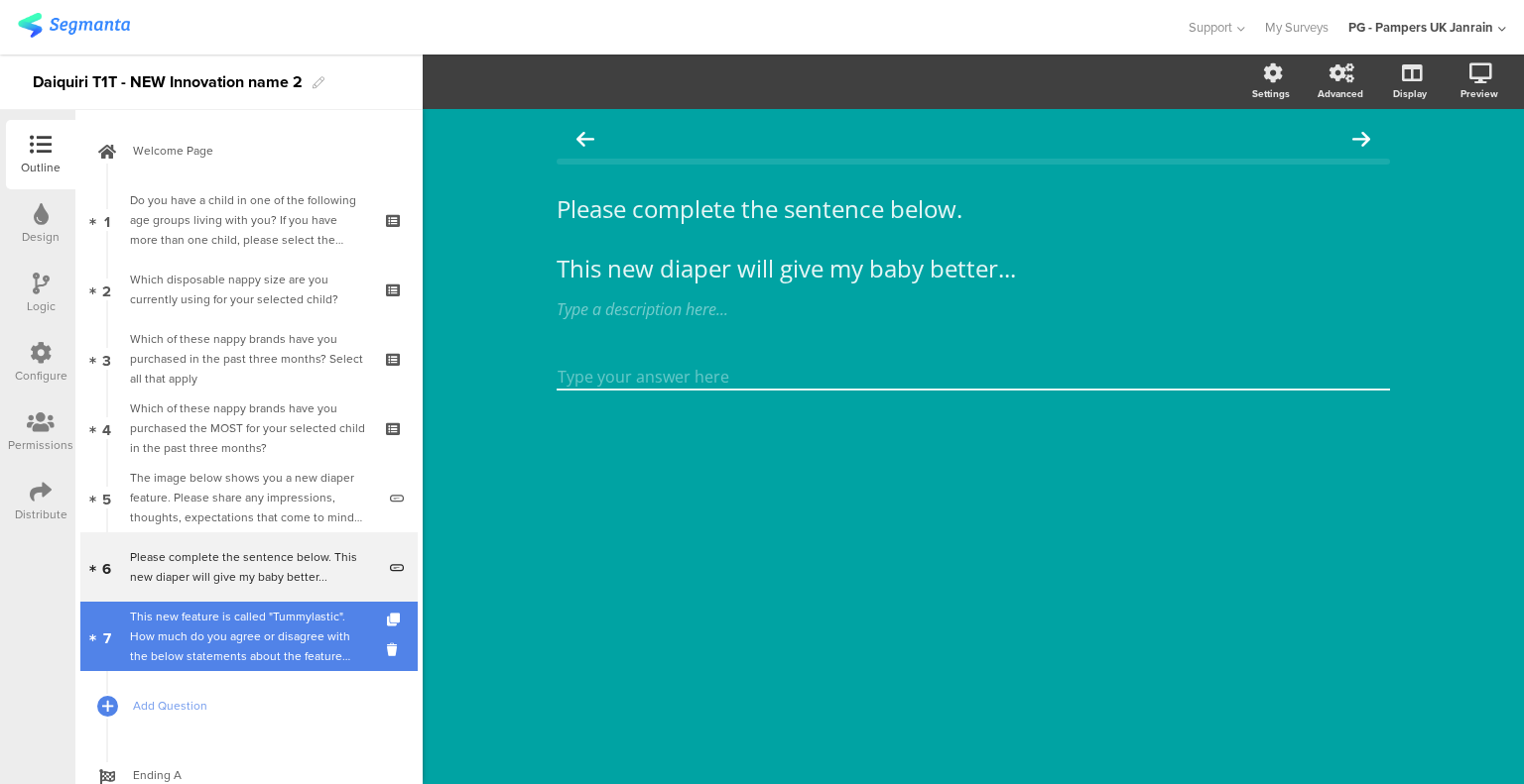
click at [270, 620] on div "This new feature is called "Tummylastic". How much do you agree or disagree wit…" at bounding box center [248, 636] width 237 height 60
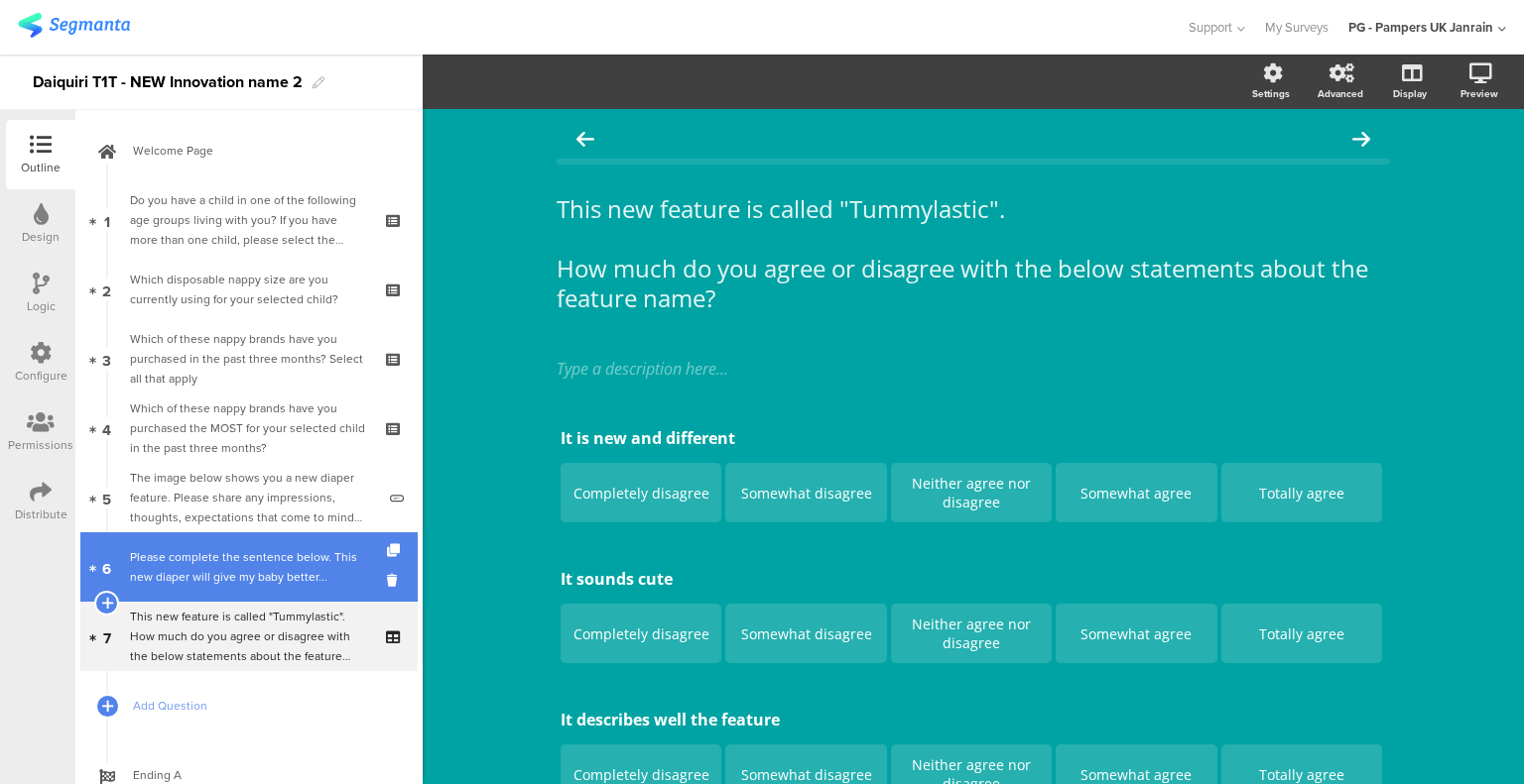
click at [259, 558] on div "Please complete the sentence below. This new diaper will give my baby better..." at bounding box center [252, 567] width 245 height 40
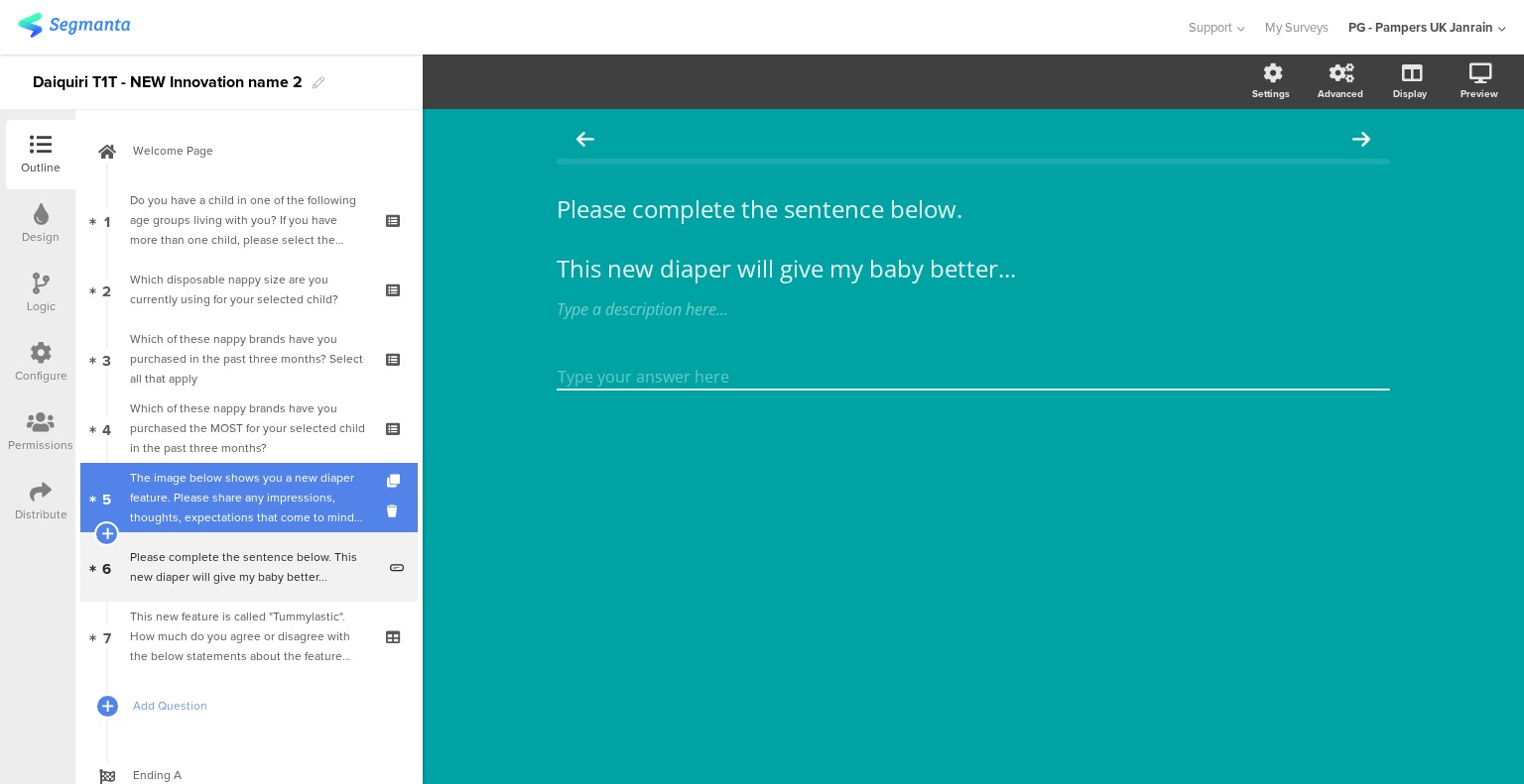
click at [248, 483] on div "The image below shows you a new diaper feature. Please share any impressions, t…" at bounding box center [252, 498] width 245 height 60
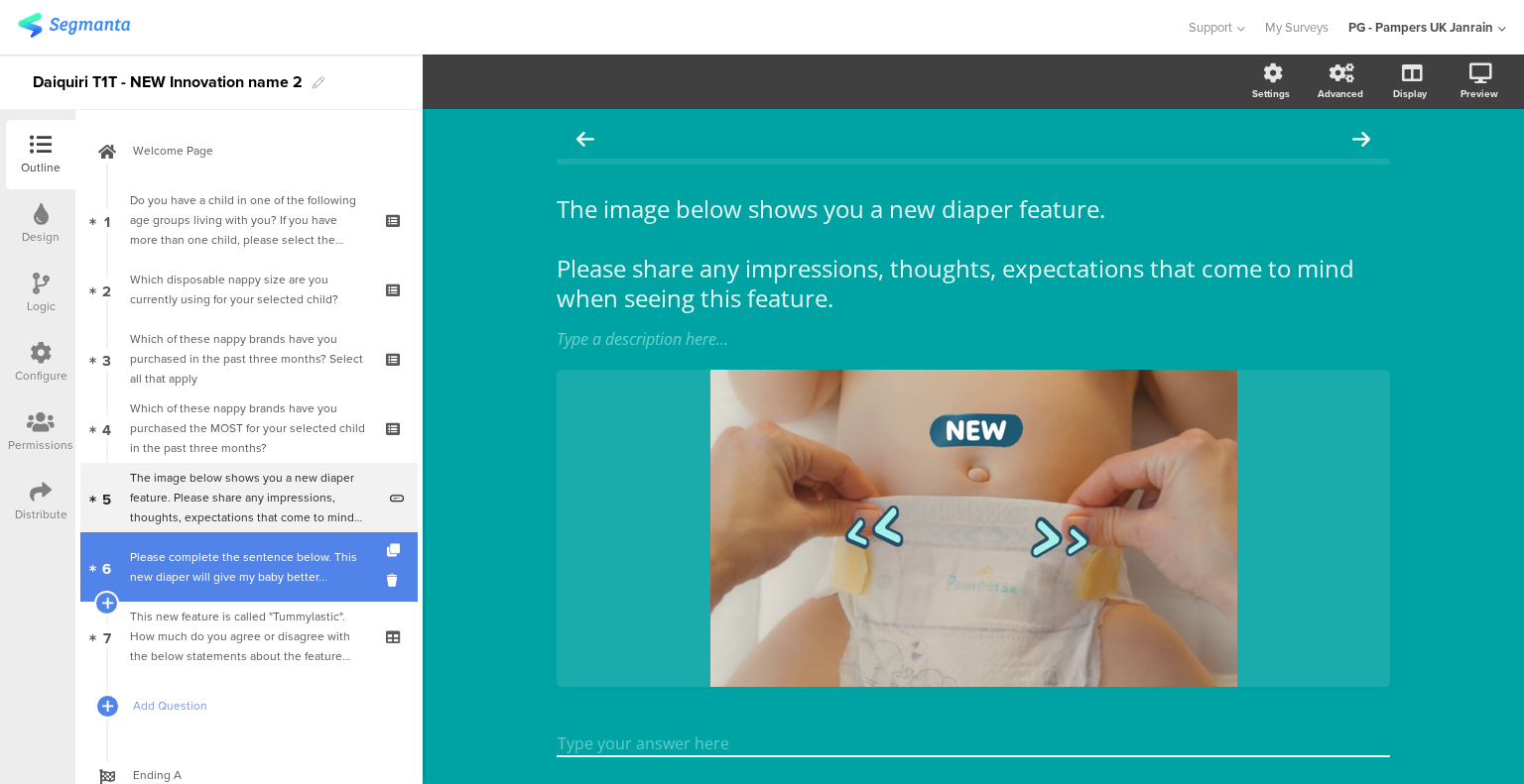
click at [300, 554] on div "Please complete the sentence below. This new diaper will give my baby better..." at bounding box center [252, 567] width 245 height 40
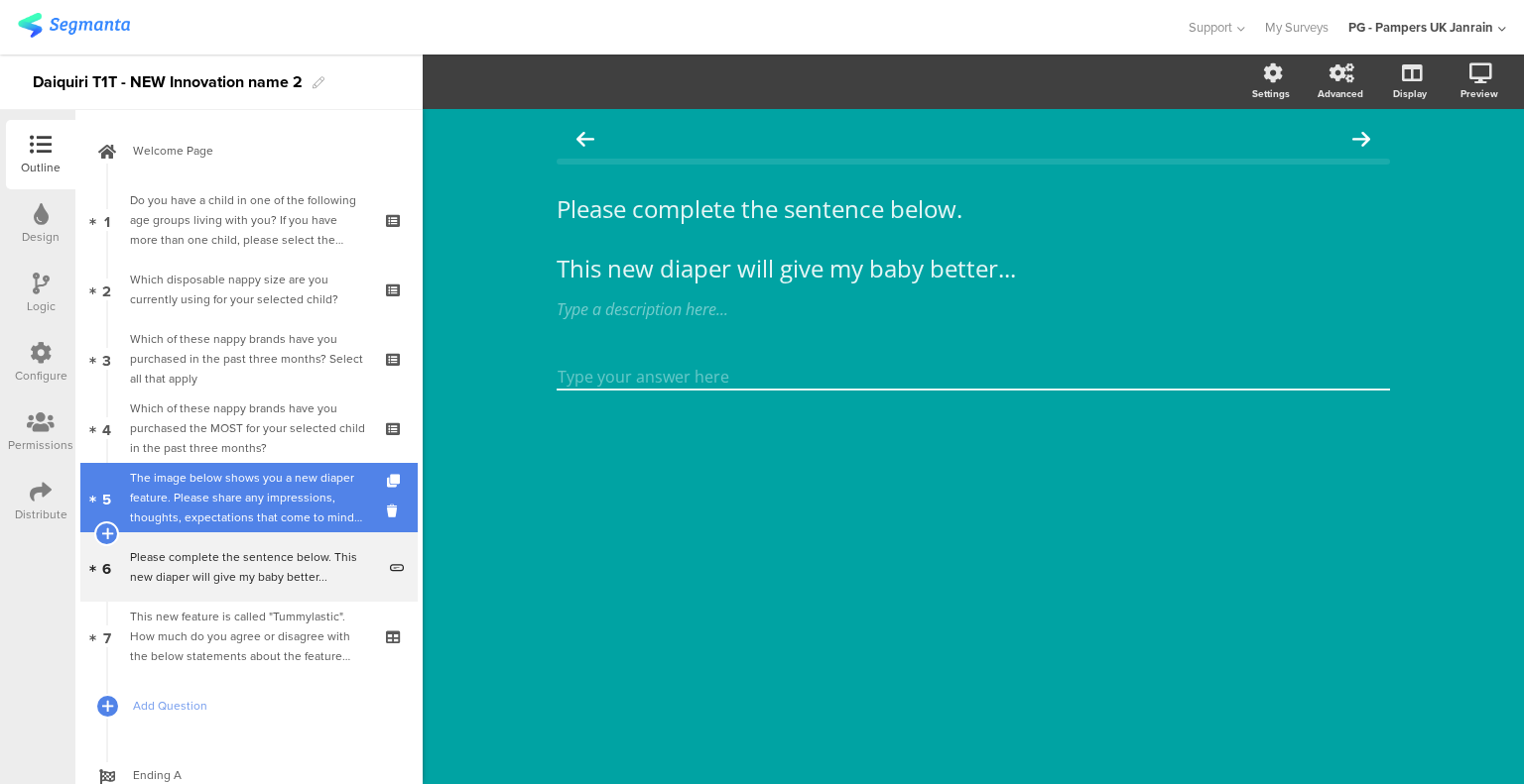
click at [306, 492] on div "The image below shows you a new diaper feature. Please share any impressions, t…" at bounding box center [252, 498] width 245 height 60
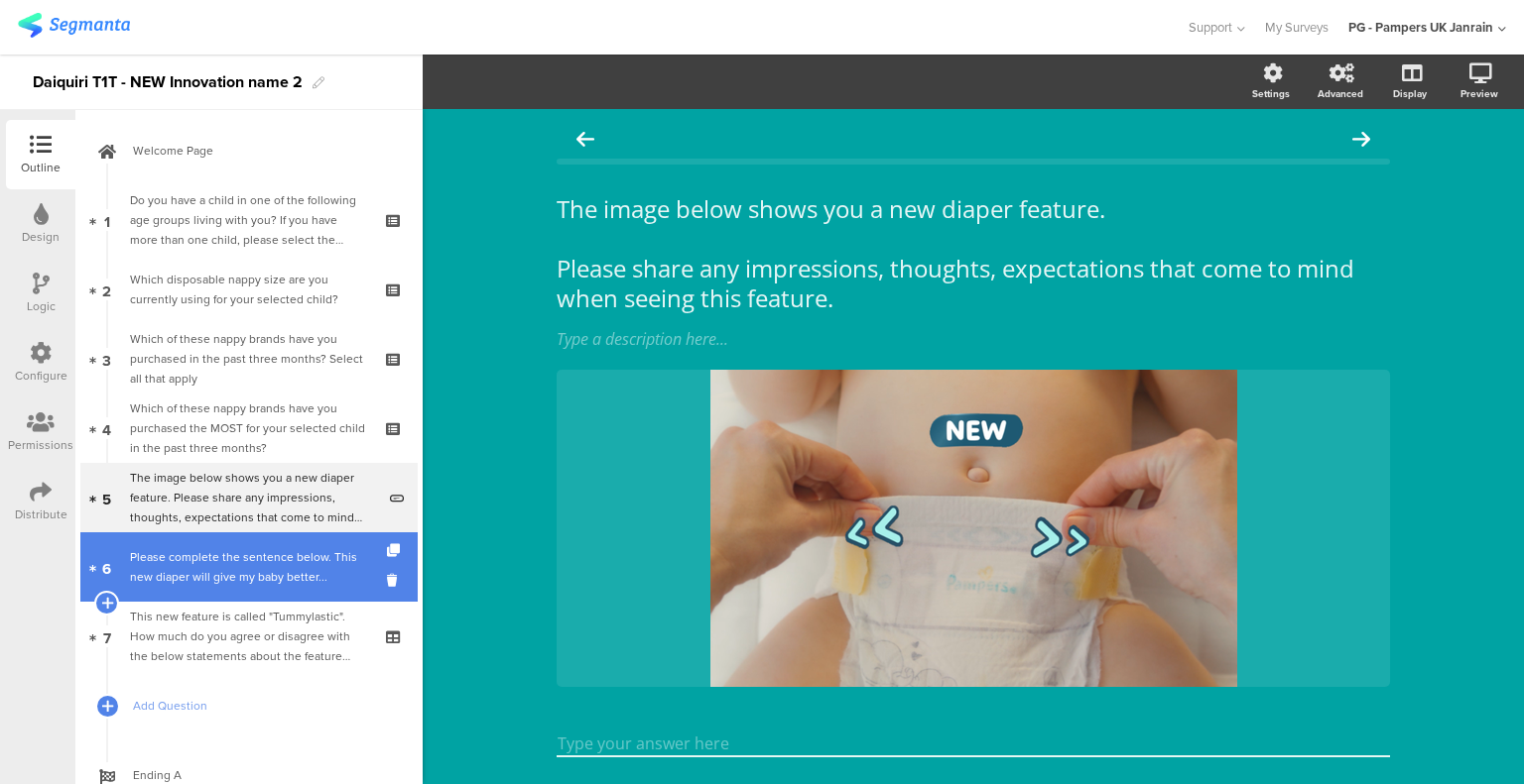
click at [305, 556] on div "Please complete the sentence below. This new diaper will give my baby better..." at bounding box center [252, 567] width 245 height 40
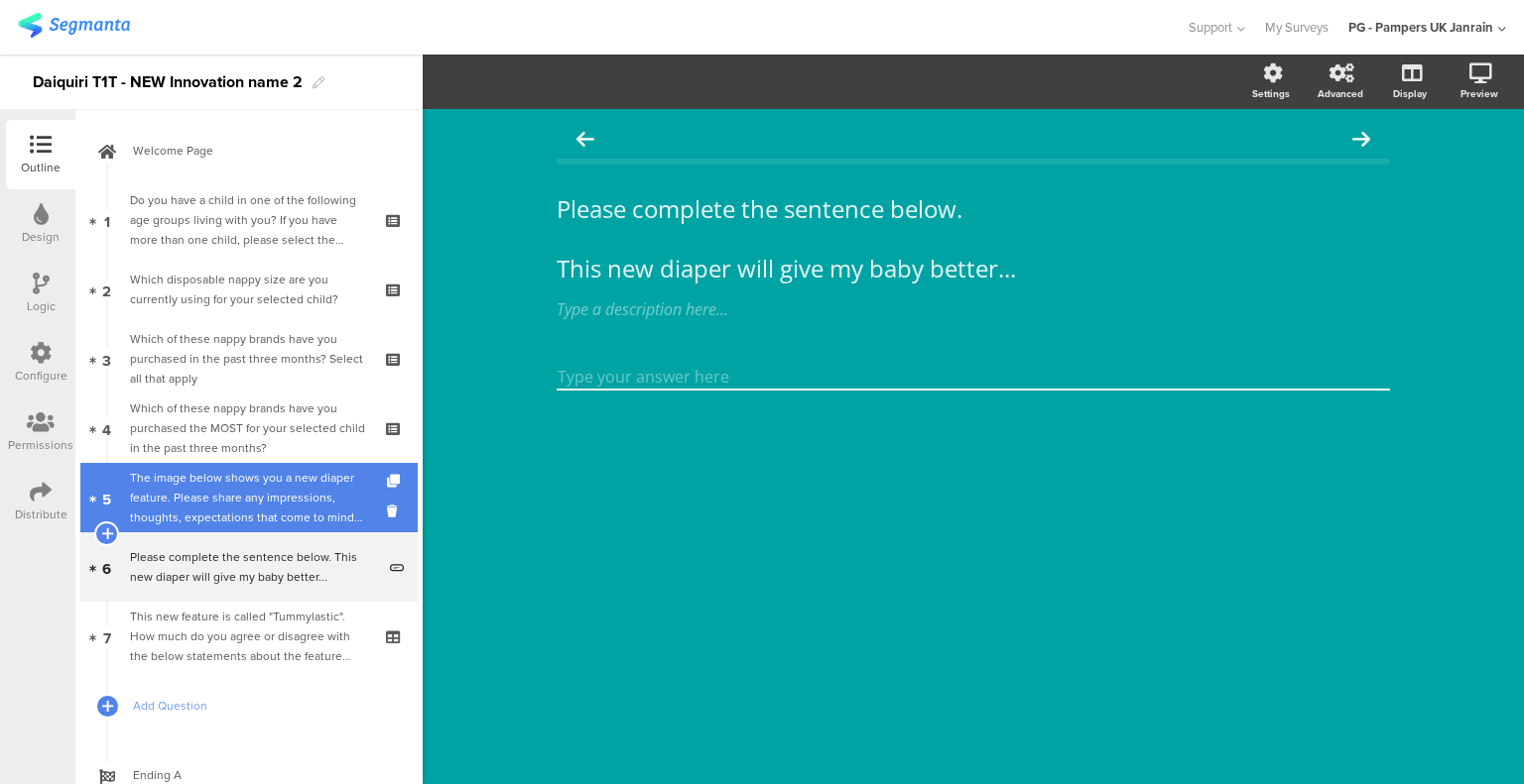
click at [135, 500] on div "The image below shows you a new diaper feature. Please share any impressions, t…" at bounding box center [252, 498] width 245 height 60
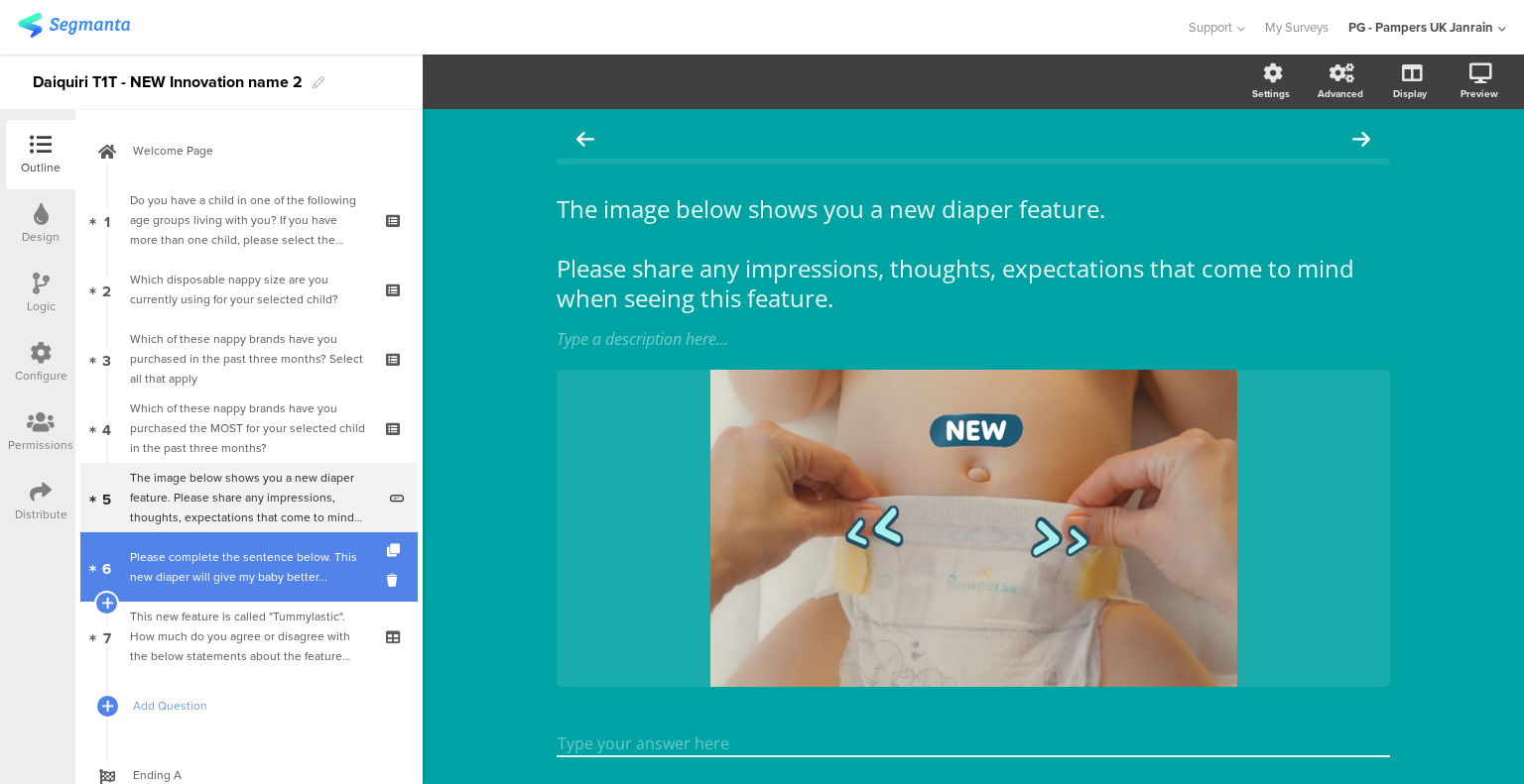
click at [210, 556] on div "Please complete the sentence below. This new diaper will give my baby better..." at bounding box center [252, 567] width 245 height 40
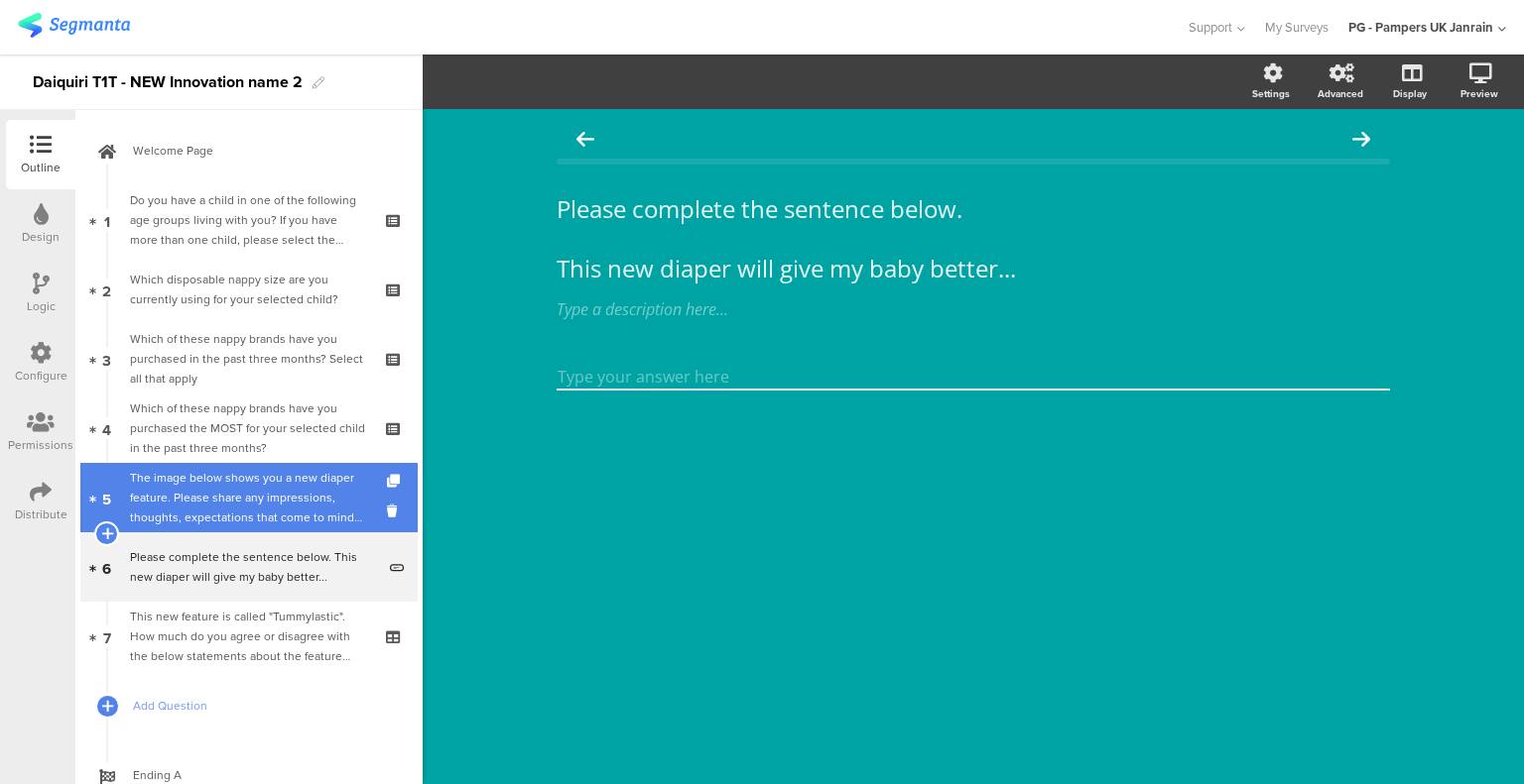
click at [266, 489] on div "The image below shows you a new diaper feature. Please share any impressions, t…" at bounding box center [252, 498] width 245 height 60
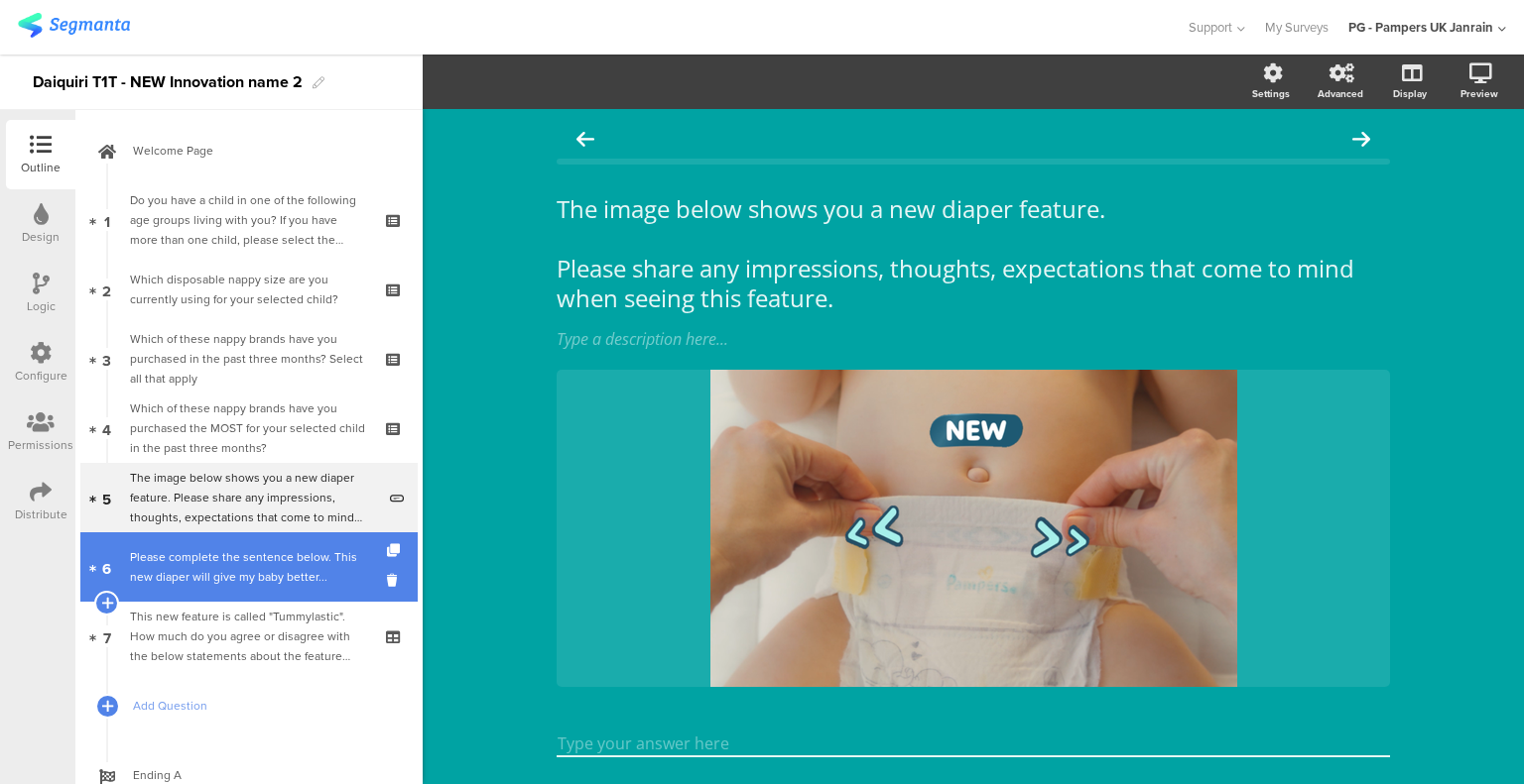
drag, startPoint x: 272, startPoint y: 546, endPoint x: 284, endPoint y: 568, distance: 25.1
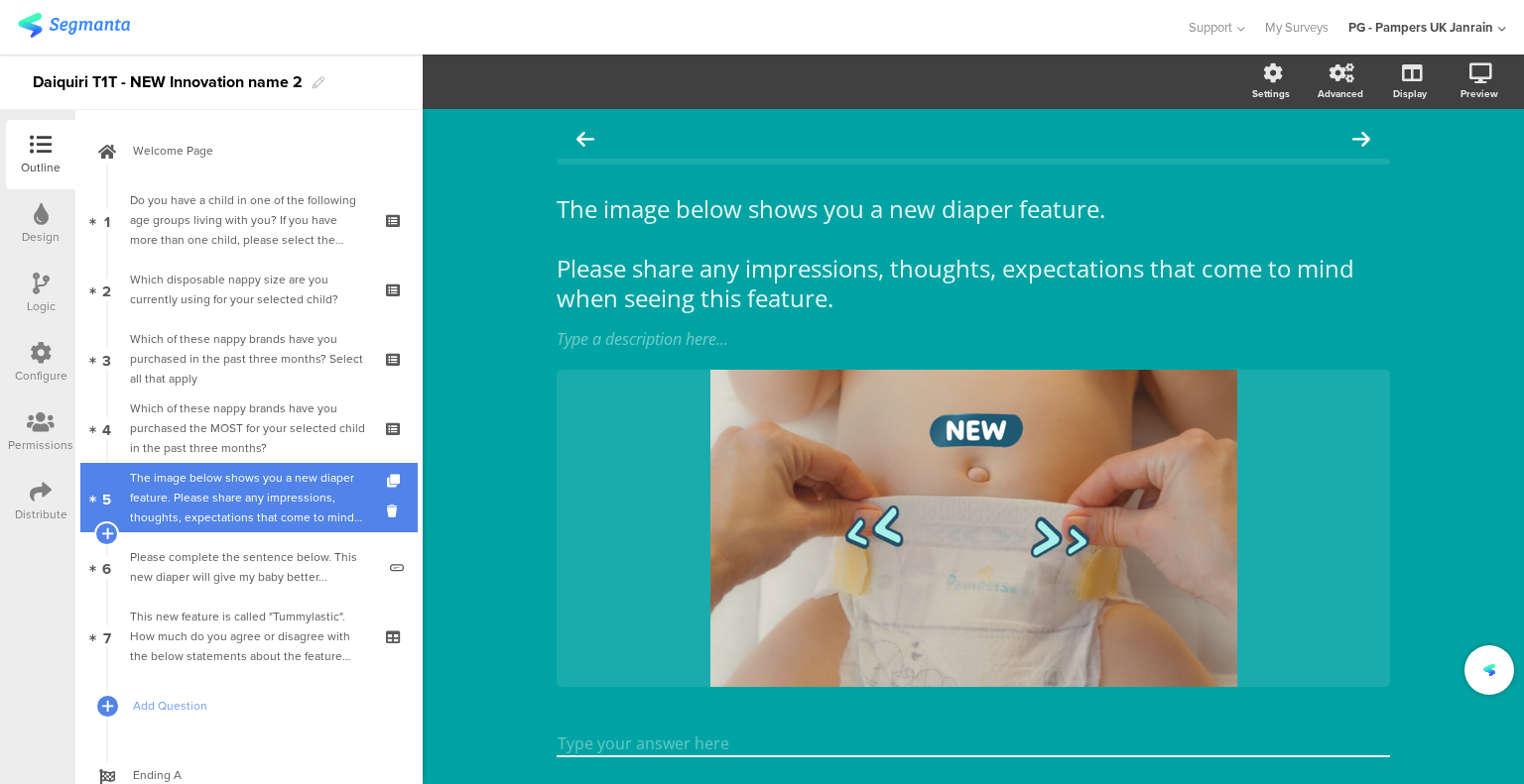
click at [293, 484] on div "The image below shows you a new diaper feature. Please share any impressions, t…" at bounding box center [252, 498] width 245 height 60
click at [292, 484] on div "The image below shows you a new diaper feature. Please share any impressions, t…" at bounding box center [252, 498] width 245 height 60
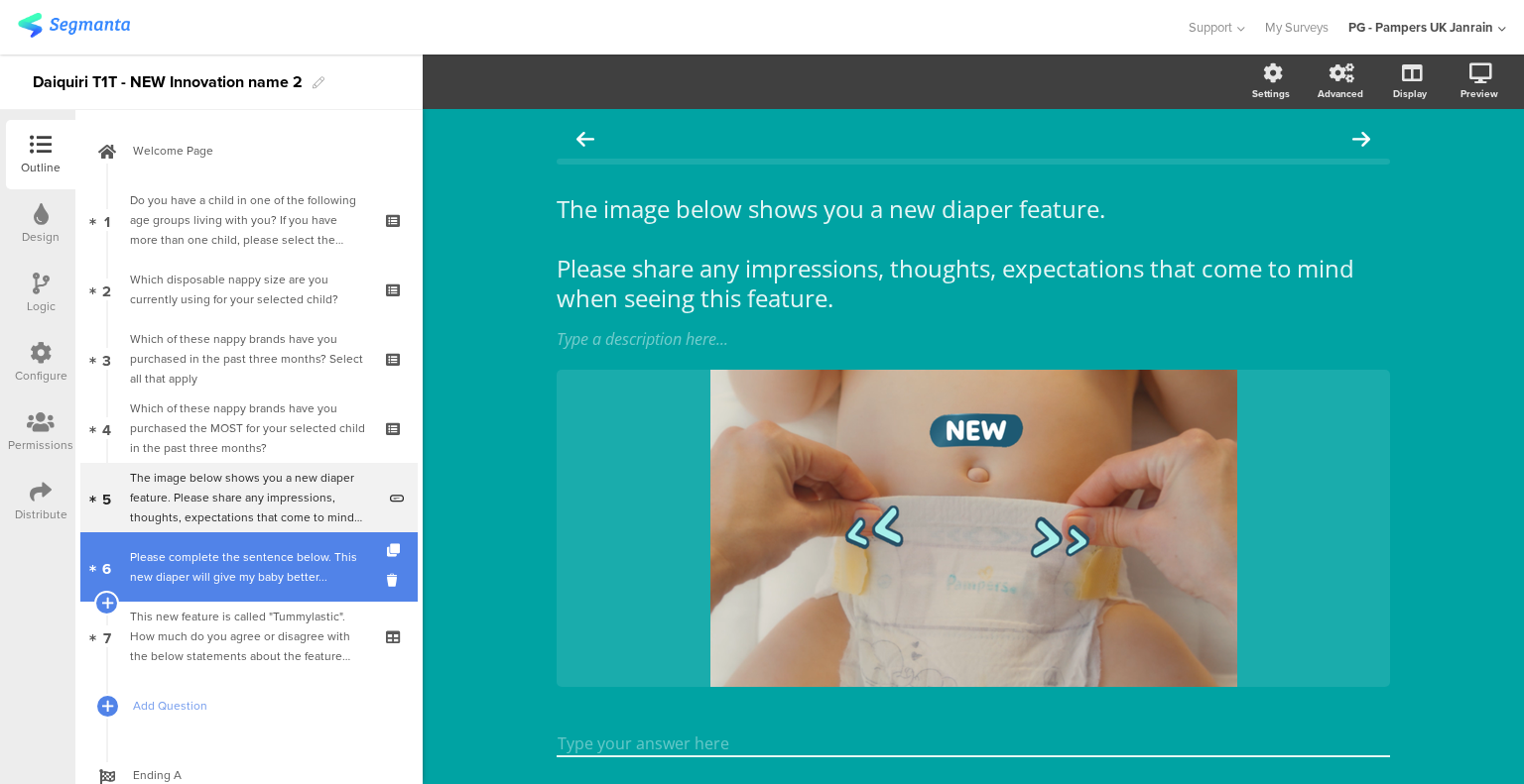
click at [282, 580] on div "Please complete the sentence below. This new diaper will give my baby better..." at bounding box center [252, 567] width 245 height 40
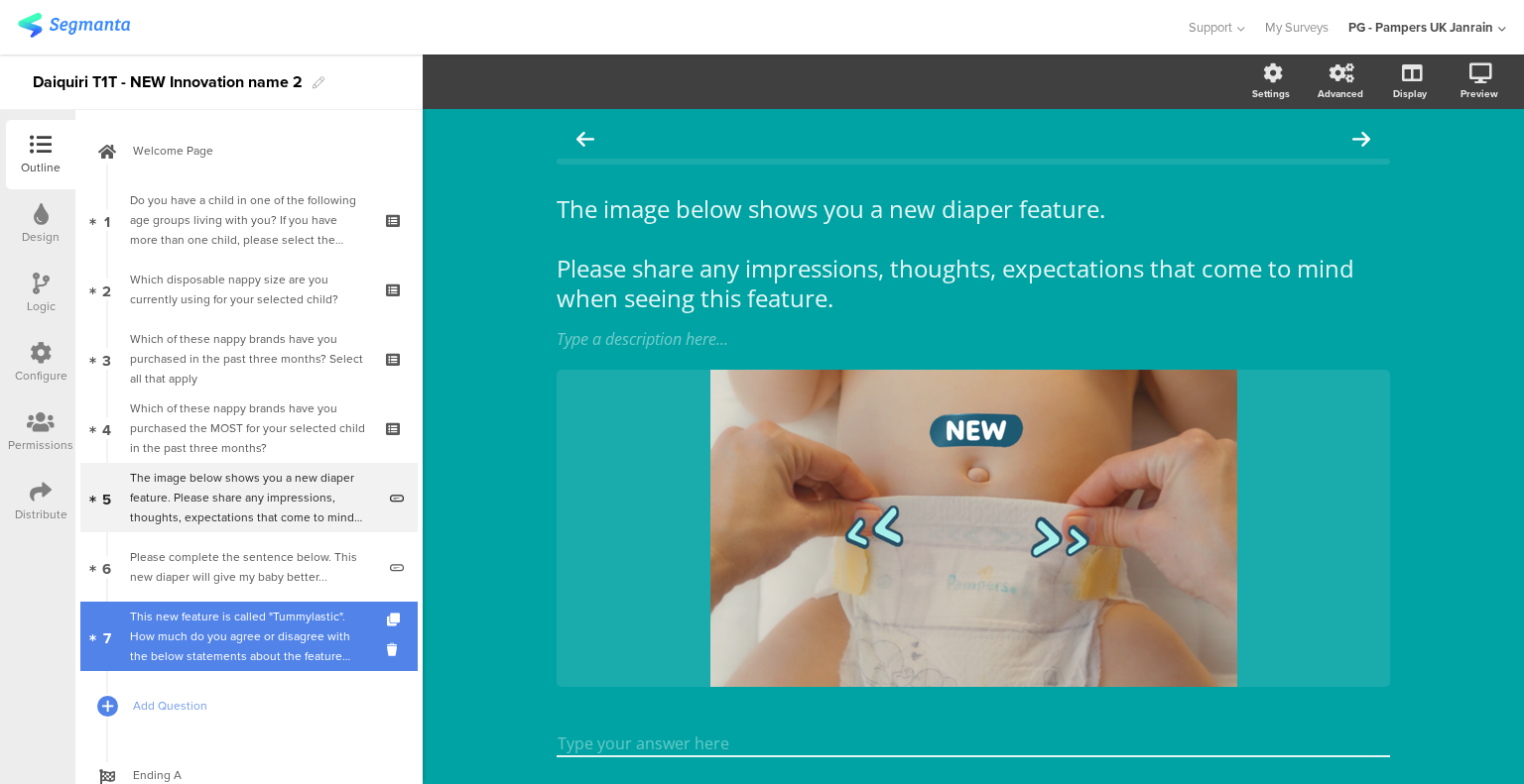
click at [267, 651] on div "This new feature is called "Tummylastic". How much do you agree or disagree wit…" at bounding box center [248, 636] width 237 height 60
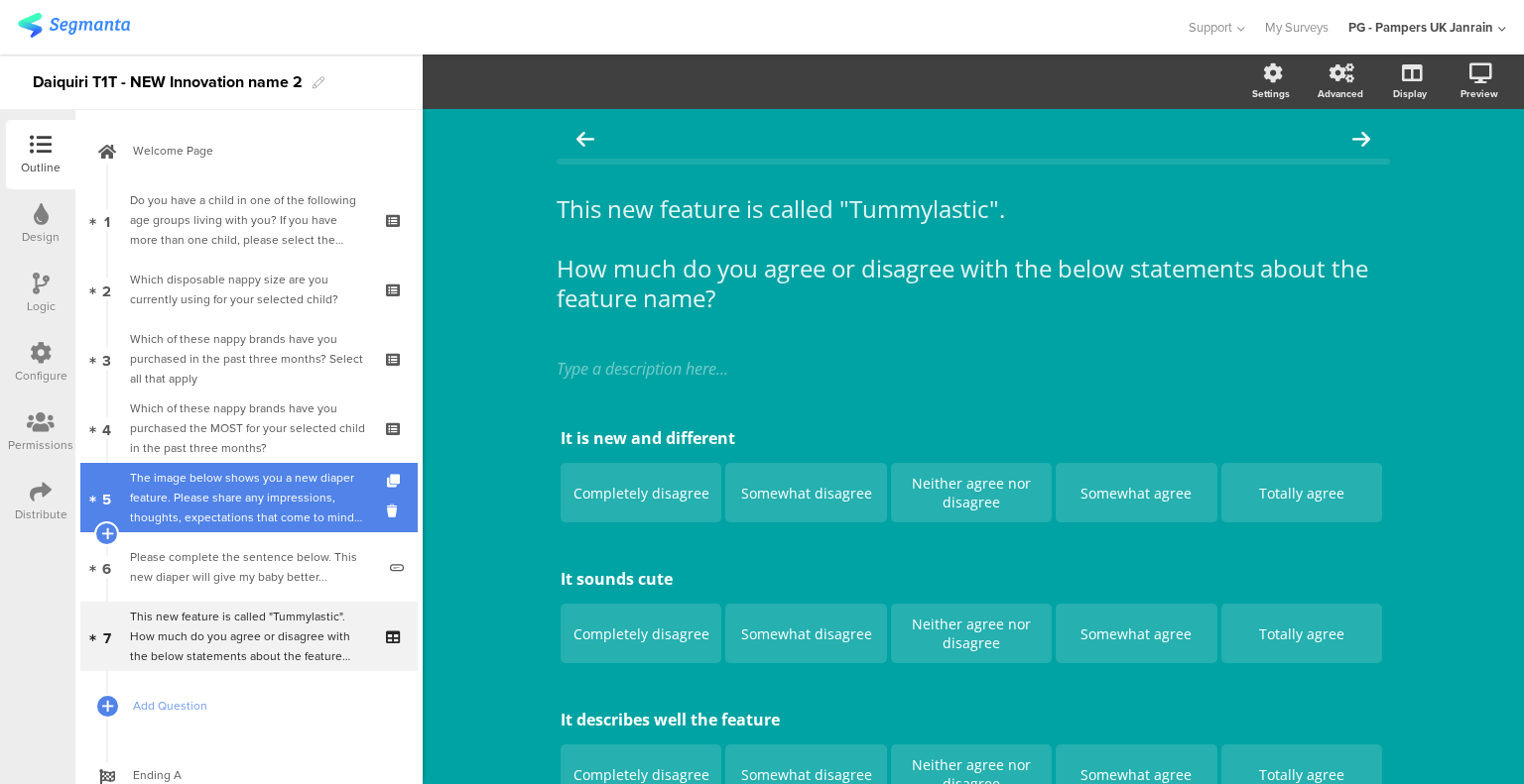
click at [278, 504] on div "The image below shows you a new diaper feature. Please share any impressions, t…" at bounding box center [252, 498] width 245 height 60
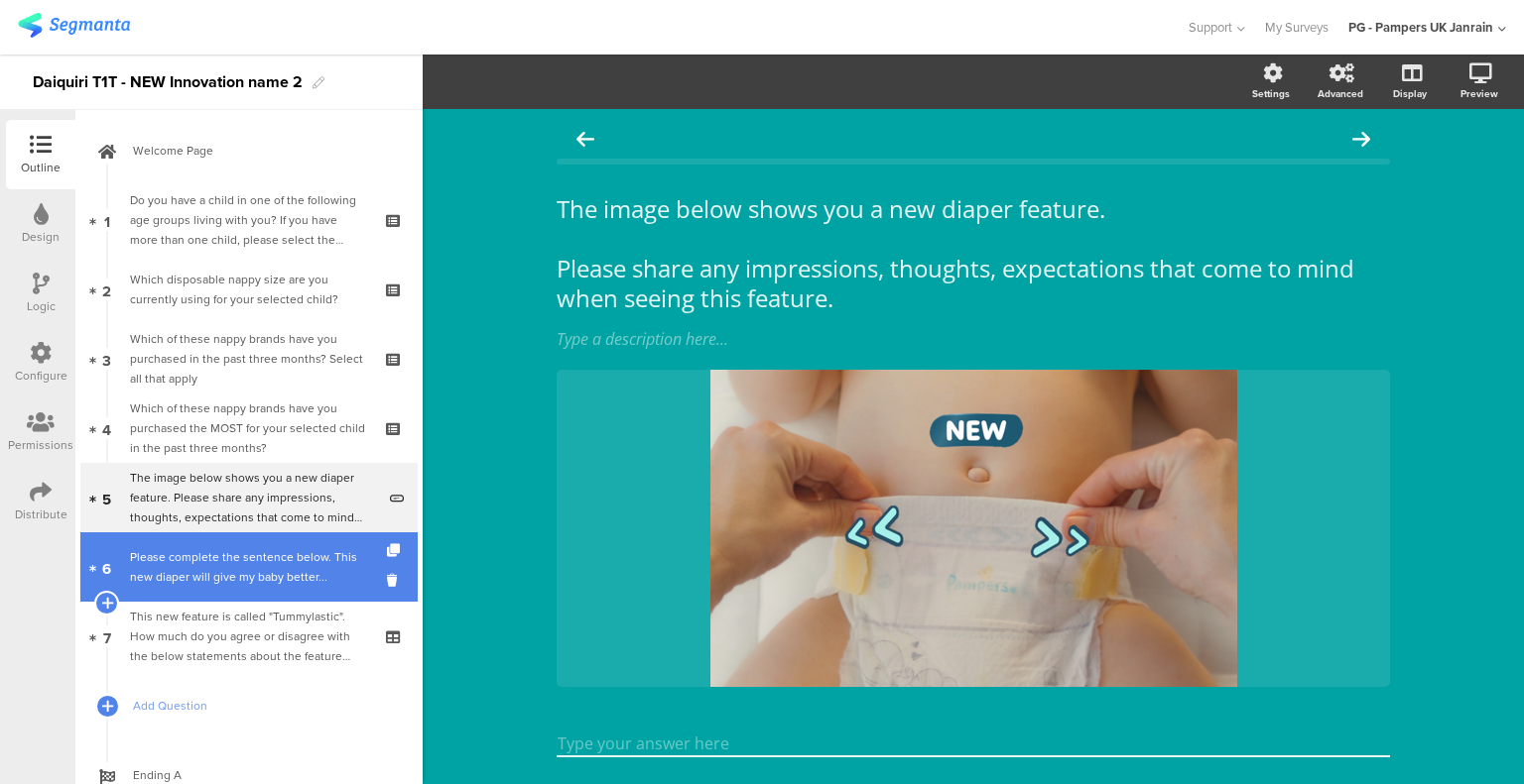
click at [286, 574] on div "Please complete the sentence below. This new diaper will give my baby better..." at bounding box center [252, 567] width 245 height 40
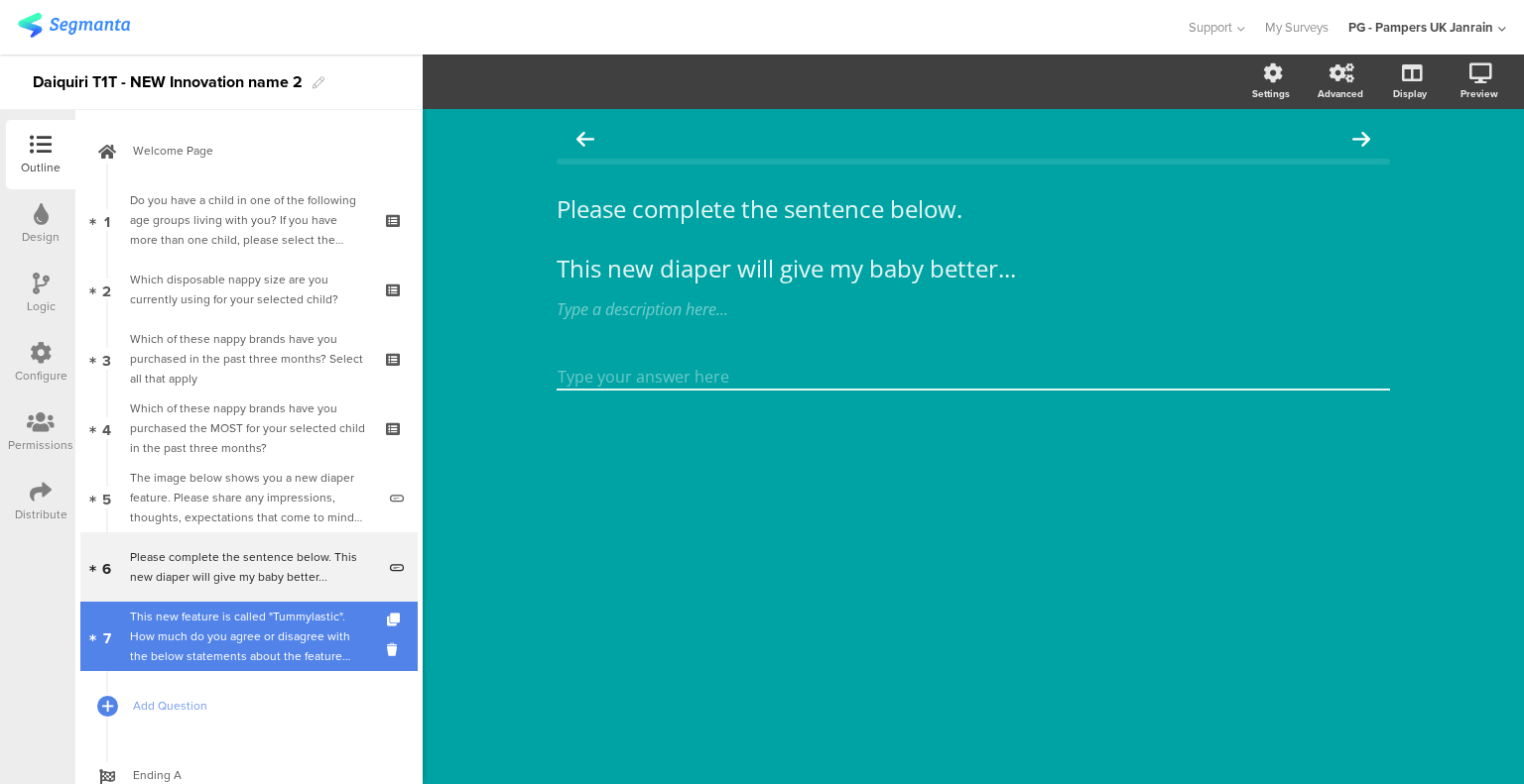
click at [289, 621] on div "This new feature is called "Tummylastic". How much do you agree or disagree wit…" at bounding box center [248, 636] width 237 height 60
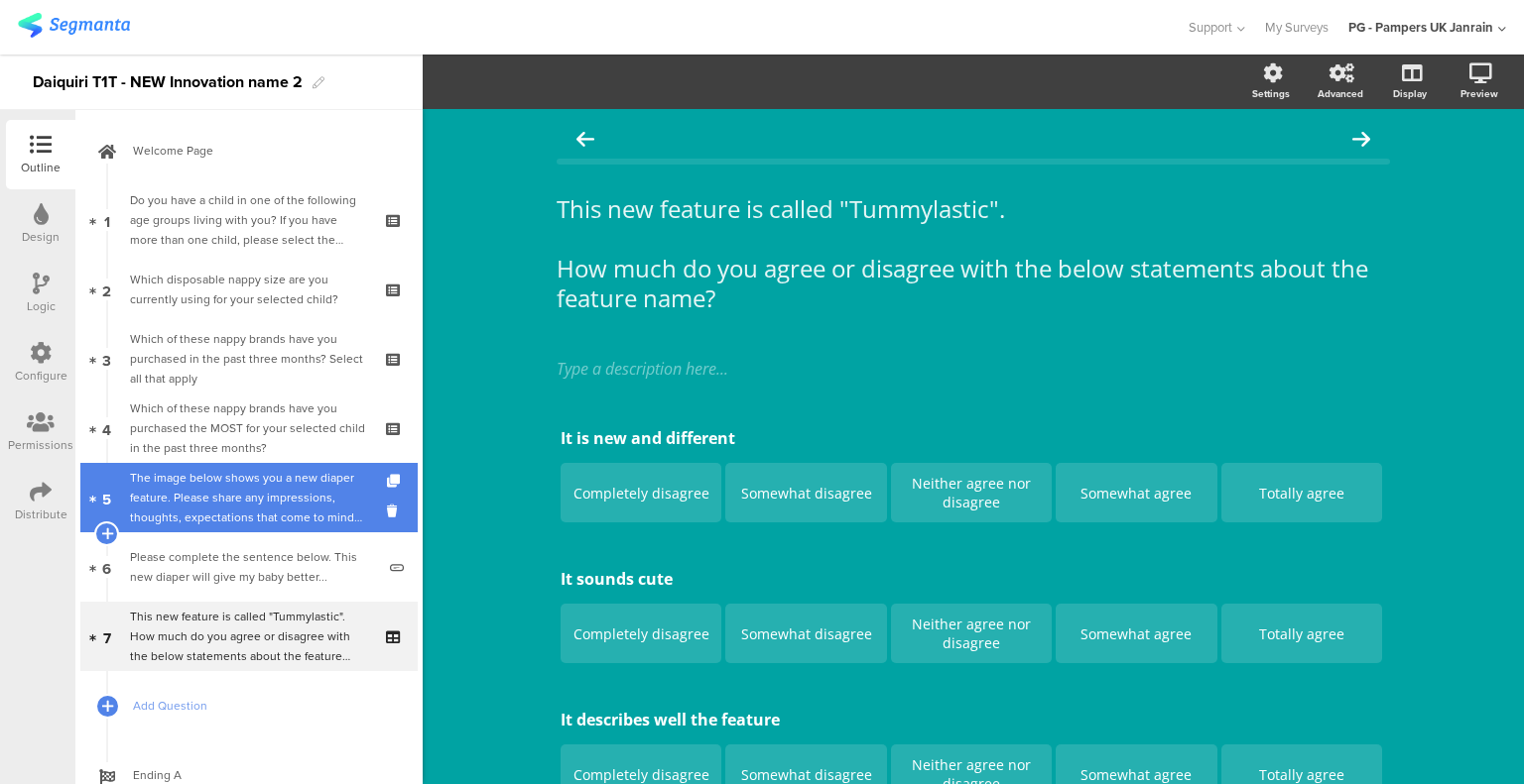
click at [290, 479] on div "The image below shows you a new diaper feature. Please share any impressions, t…" at bounding box center [252, 498] width 245 height 60
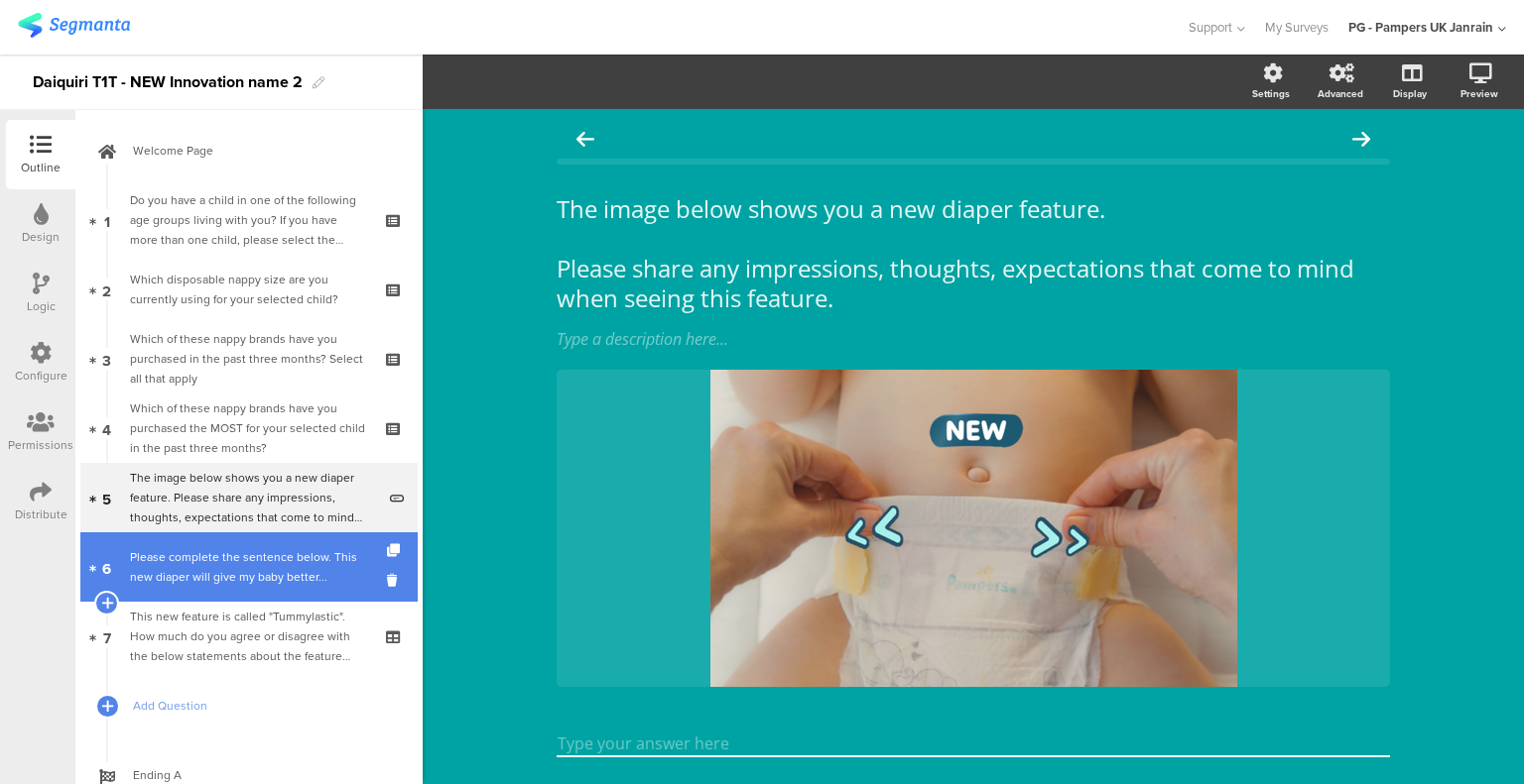
click at [181, 554] on div "Please complete the sentence below. This new diaper will give my baby better..." at bounding box center [252, 567] width 245 height 40
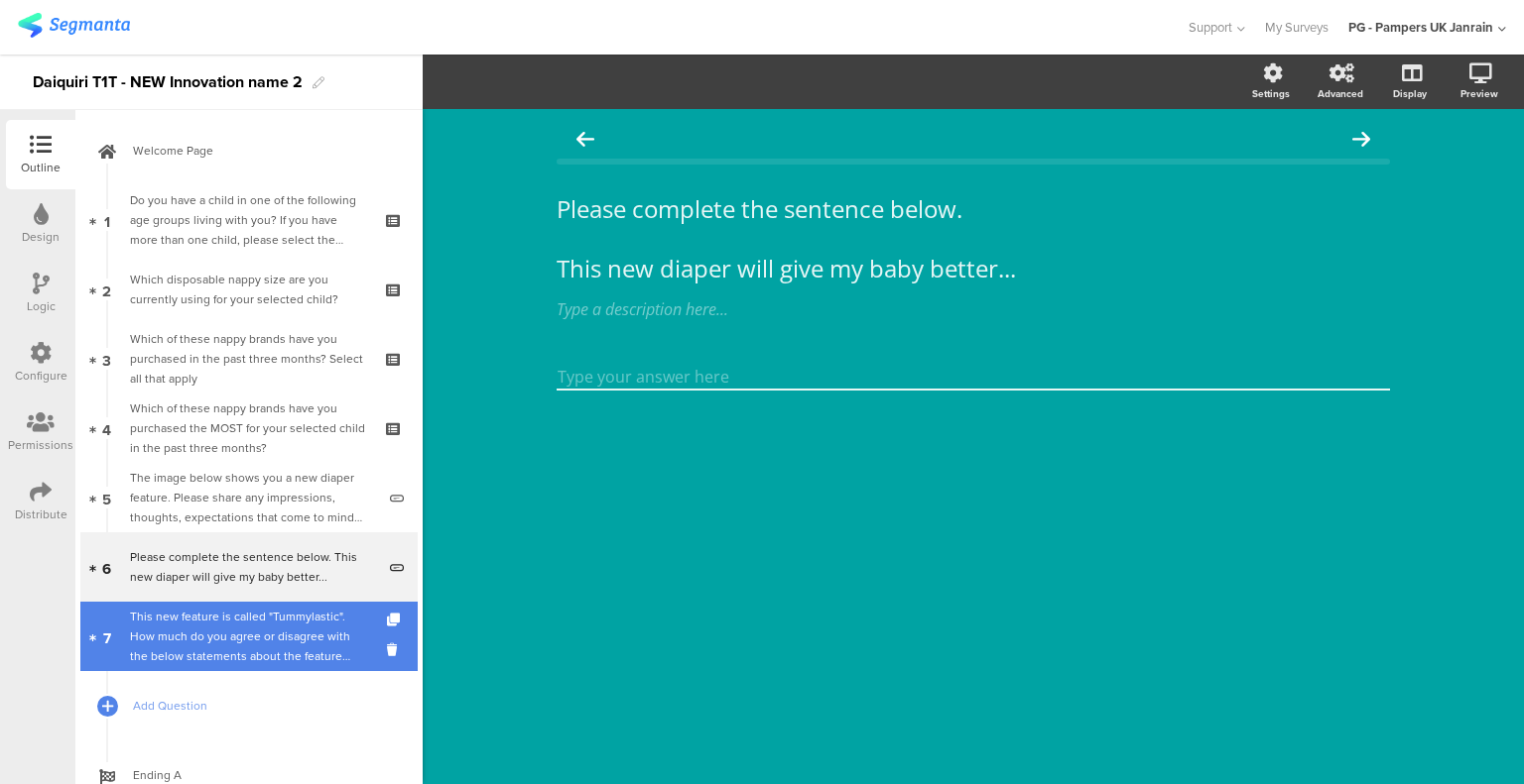
click at [222, 613] on div "This new feature is called "Tummylastic". How much do you agree or disagree wit…" at bounding box center [248, 636] width 237 height 60
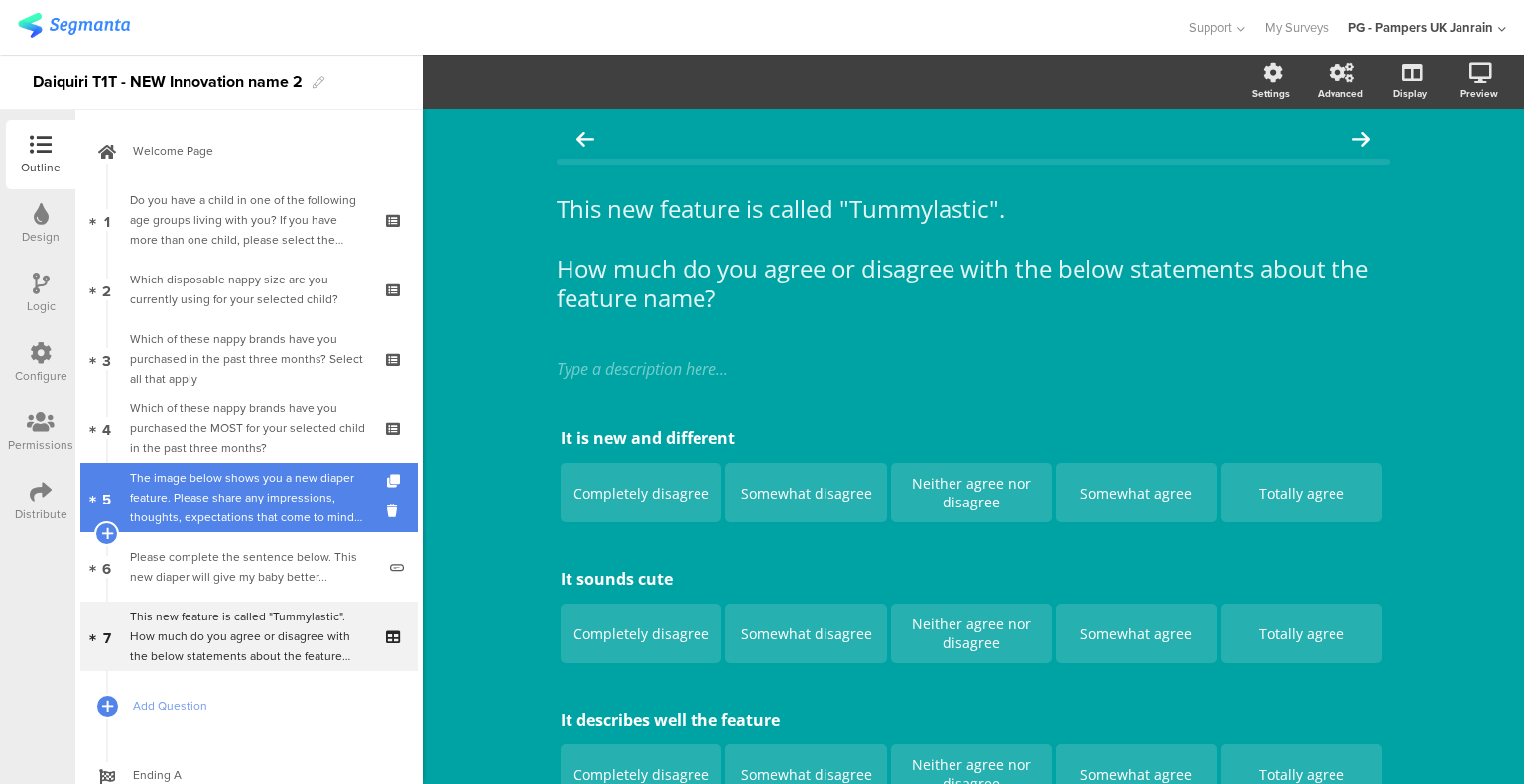
click at [257, 463] on link "5 The image below shows you a new diaper feature. Please share any impressions,…" at bounding box center [249, 498] width 338 height 69
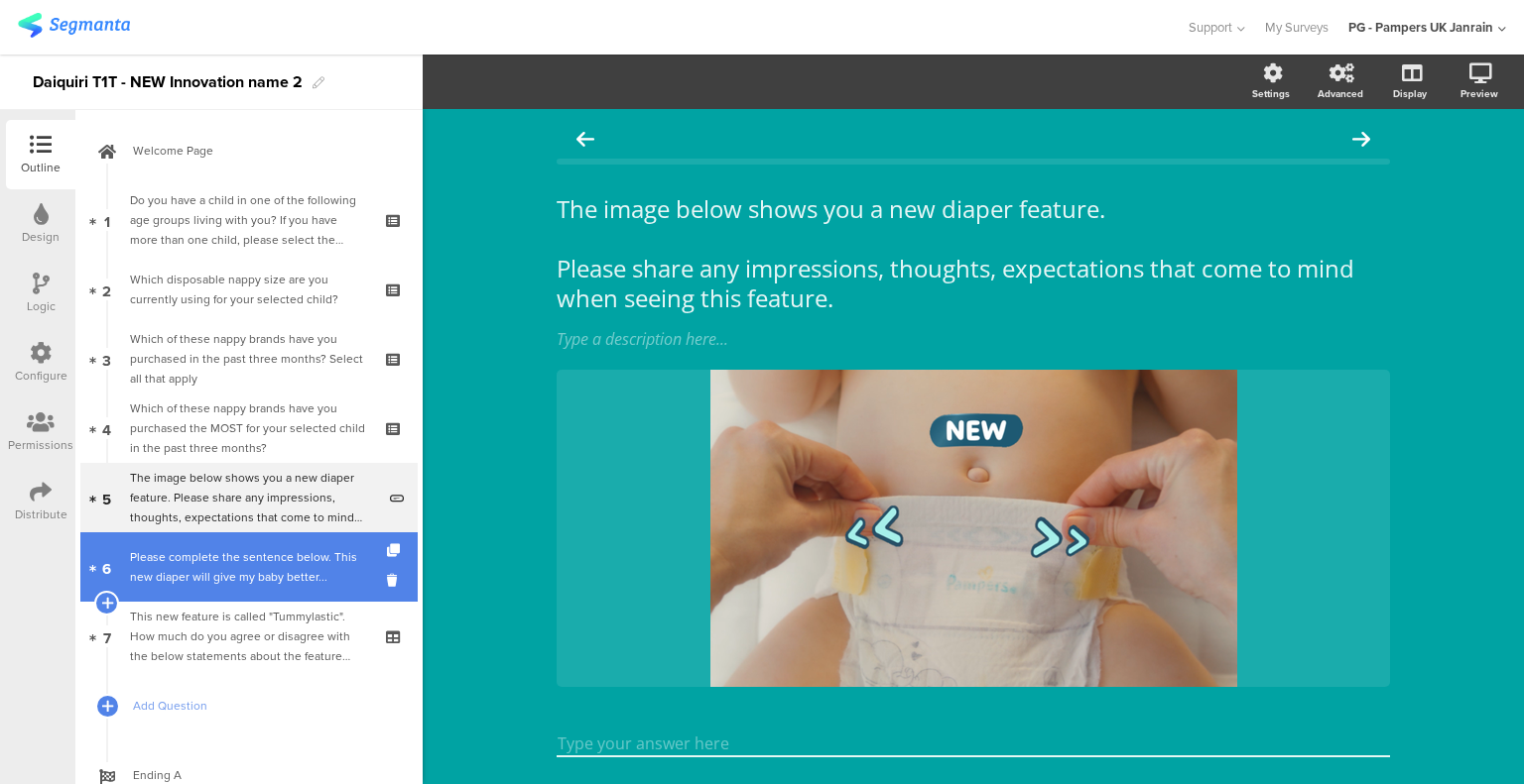
click at [246, 550] on div "Please complete the sentence below. This new diaper will give my baby better..." at bounding box center [252, 567] width 245 height 40
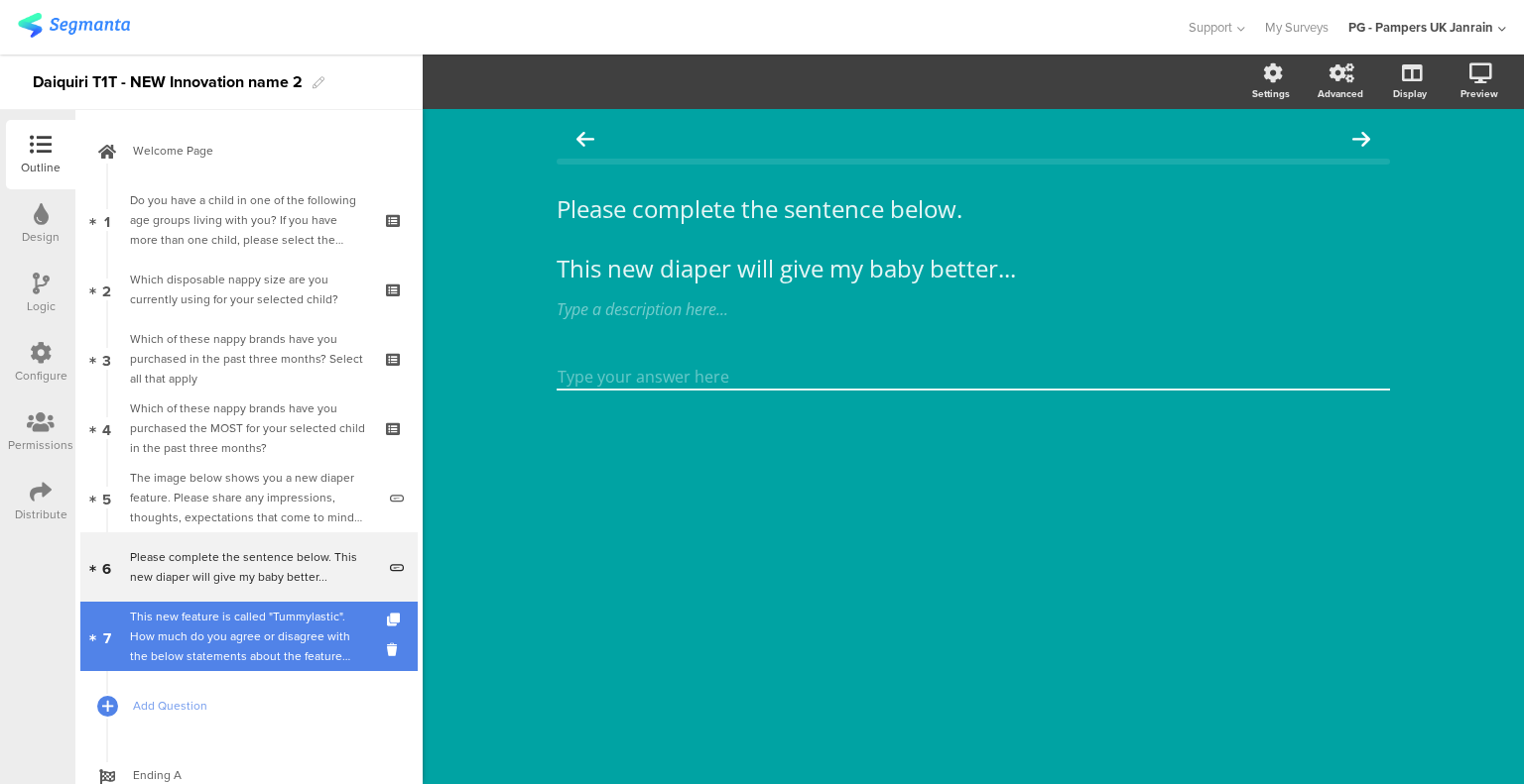
click at [293, 645] on div "This new feature is called "Tummylastic". How much do you agree or disagree wit…" at bounding box center [248, 636] width 237 height 60
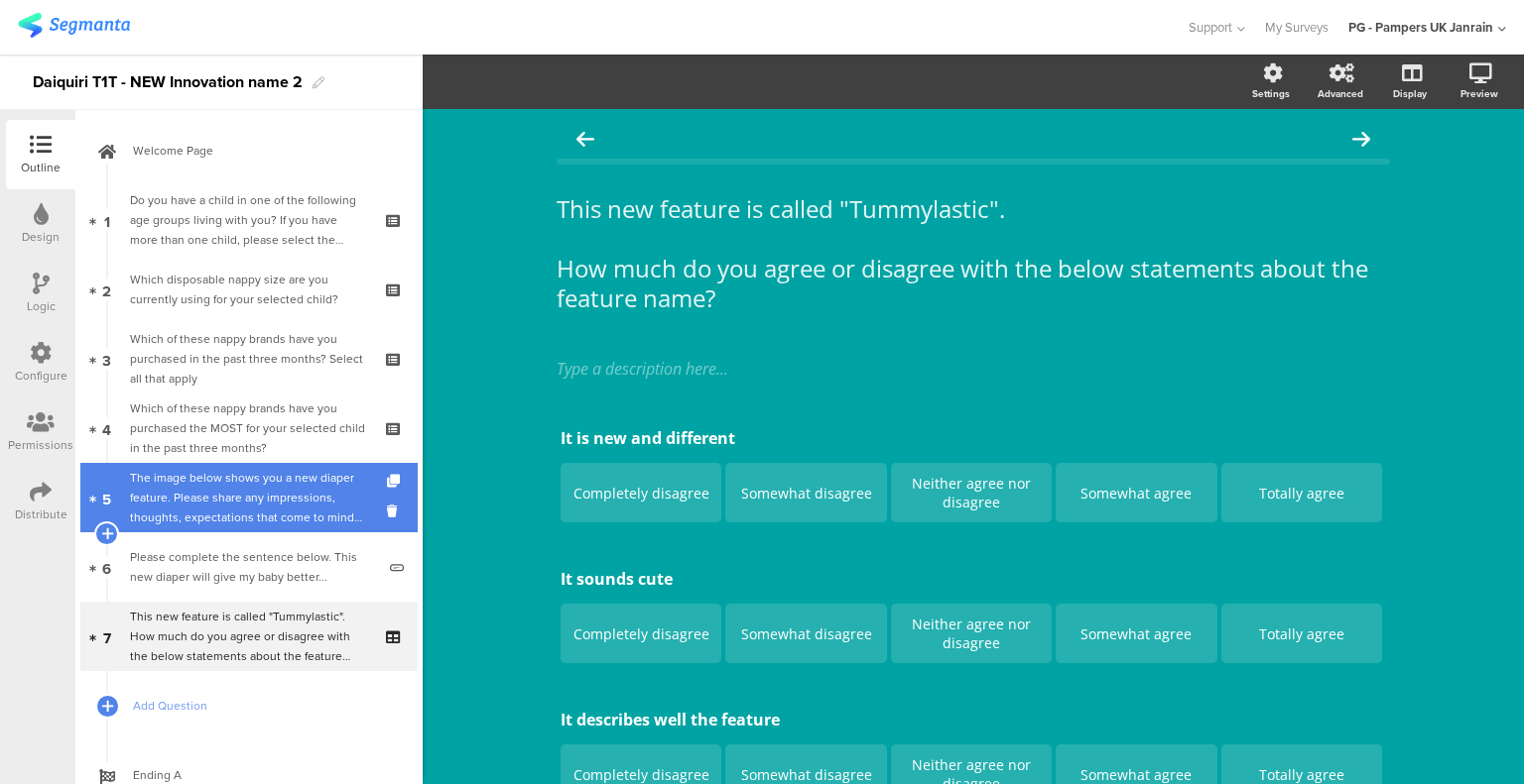
click at [299, 507] on div "The image below shows you a new diaper feature. Please share any impressions, t…" at bounding box center [252, 498] width 245 height 60
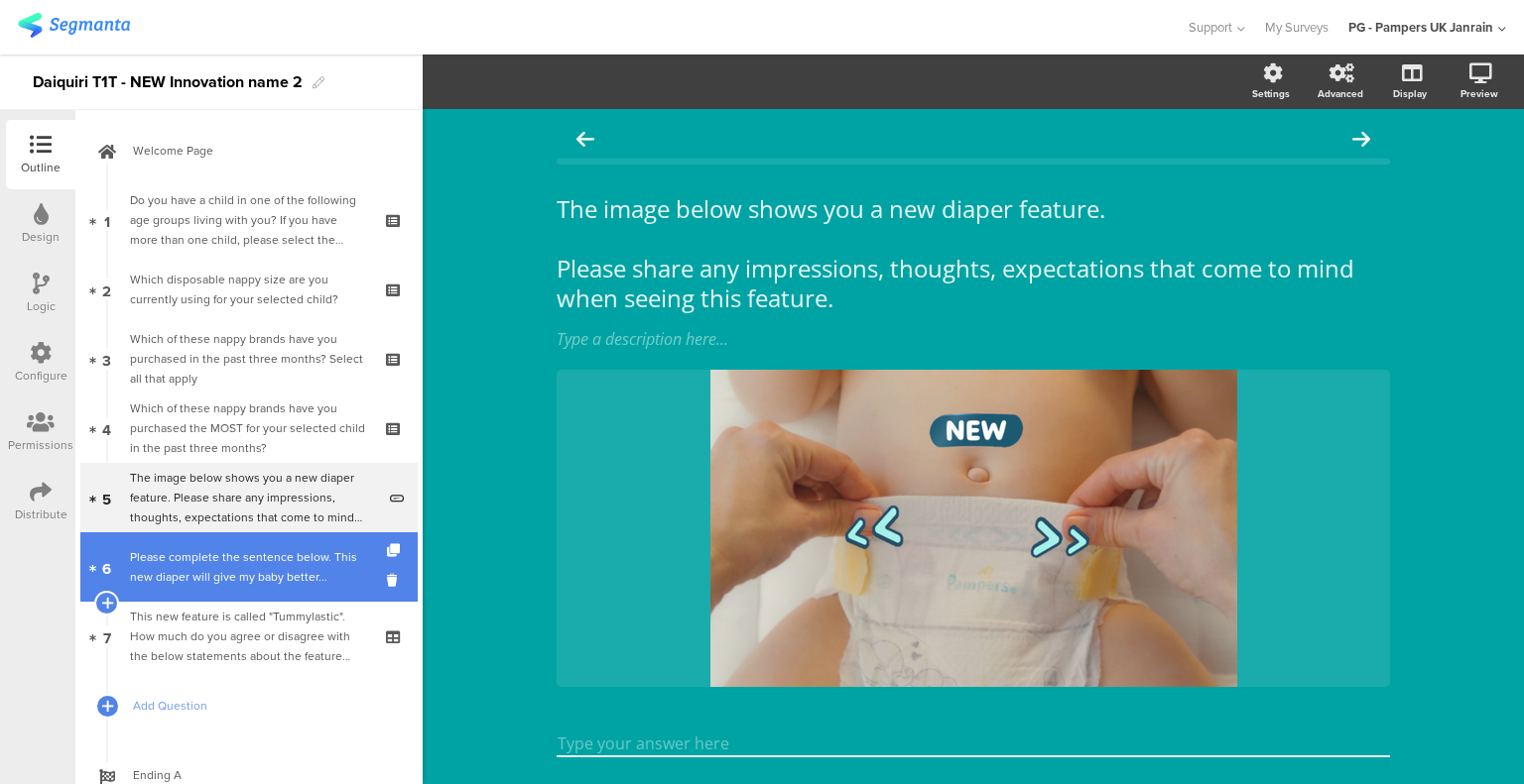
click at [300, 561] on div "Please complete the sentence below. This new diaper will give my baby better..." at bounding box center [252, 567] width 245 height 40
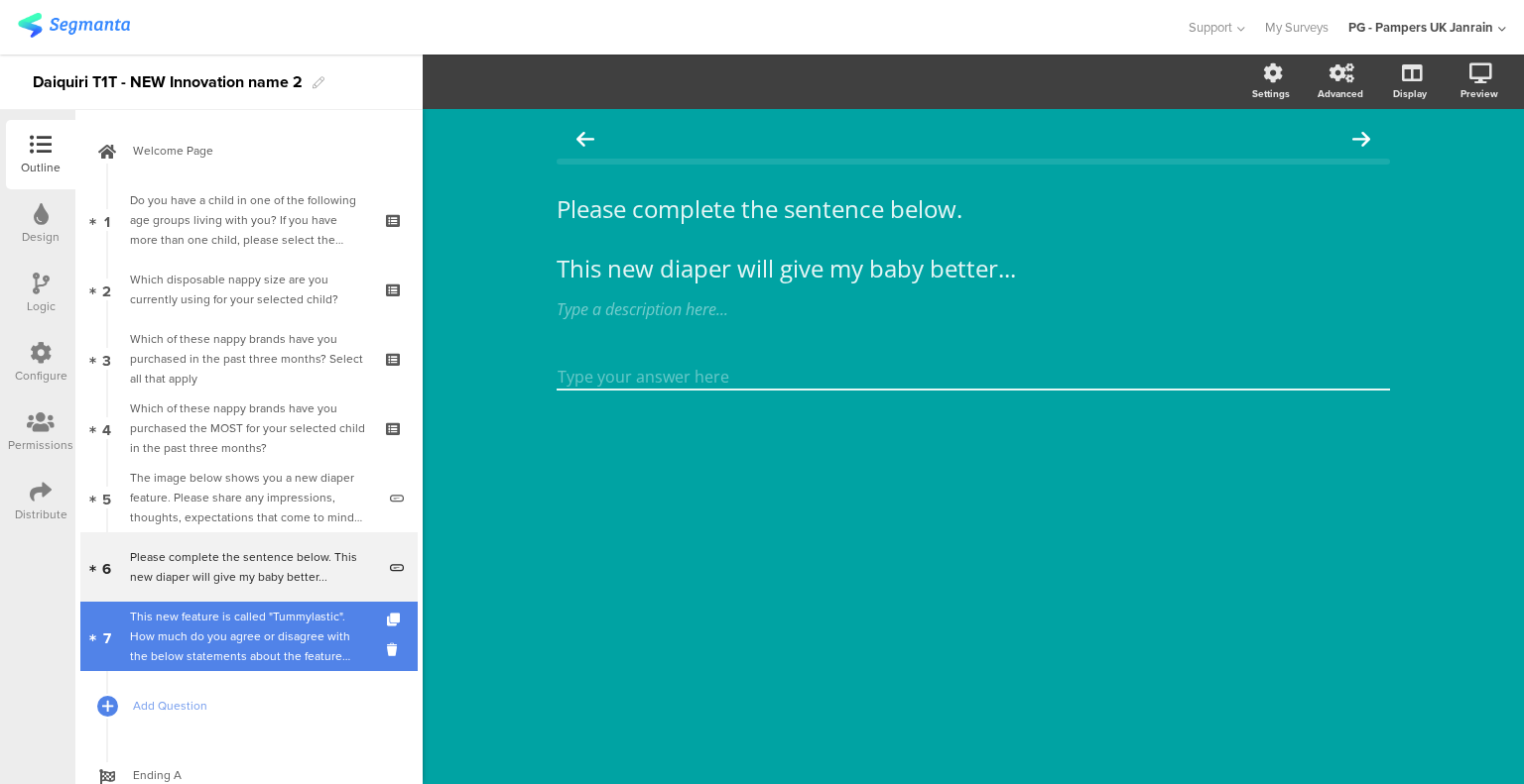
click at [297, 612] on div "This new feature is called "Tummylastic". How much do you agree or disagree wit…" at bounding box center [248, 636] width 237 height 60
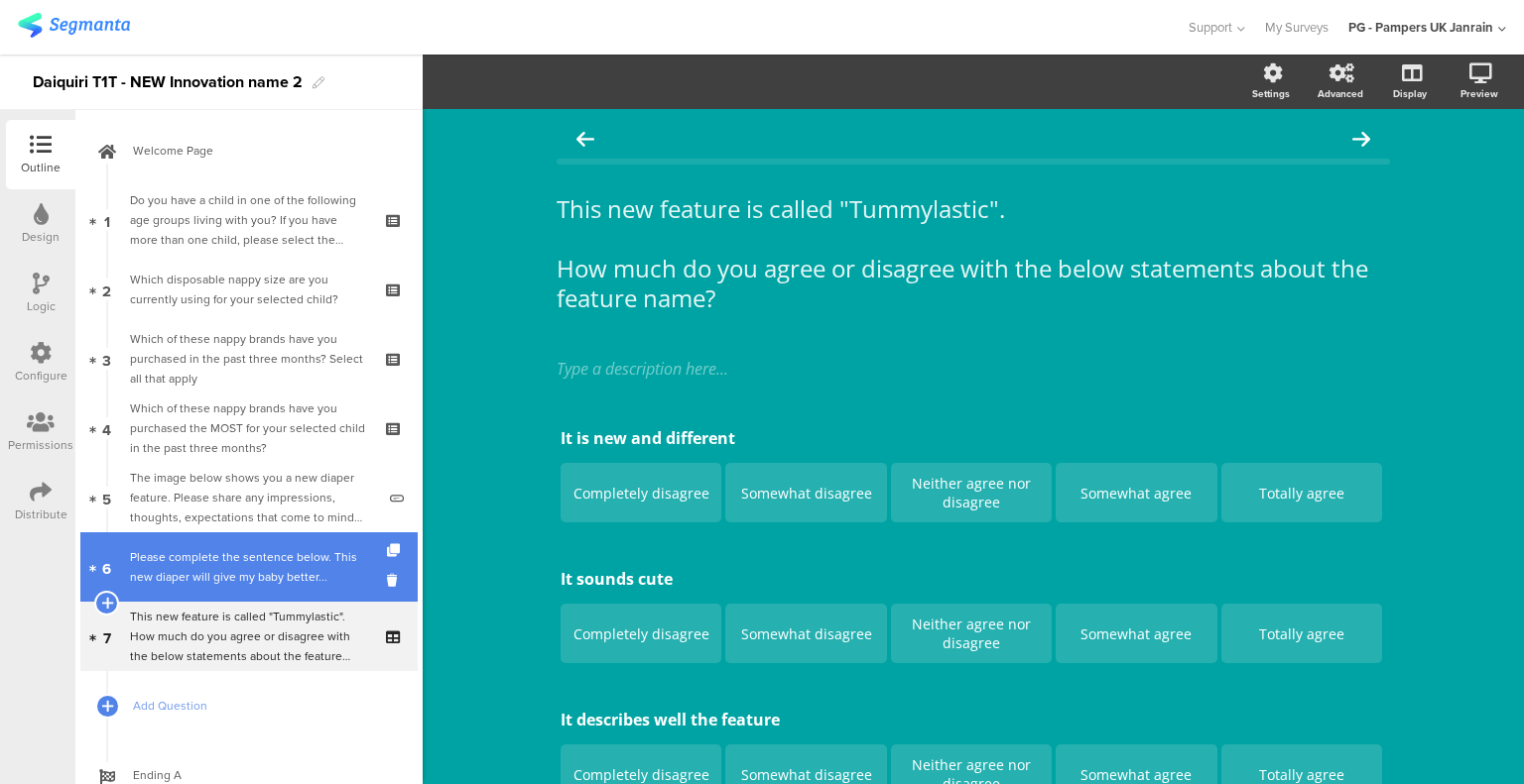
click at [241, 560] on div "Please complete the sentence below. This new diaper will give my baby better..." at bounding box center [252, 567] width 245 height 40
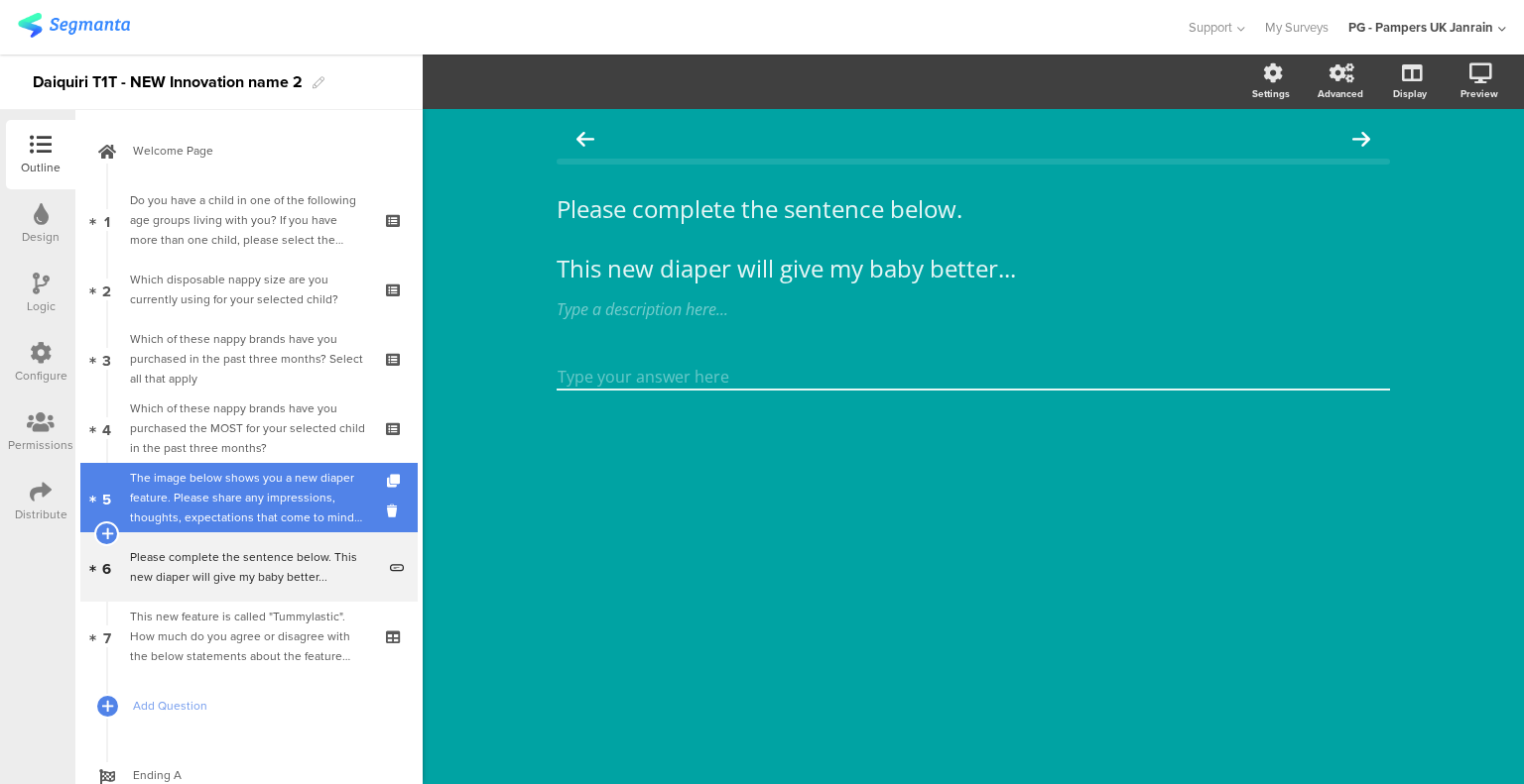
click at [238, 490] on div "The image below shows you a new diaper feature. Please share any impressions, t…" at bounding box center [252, 498] width 245 height 60
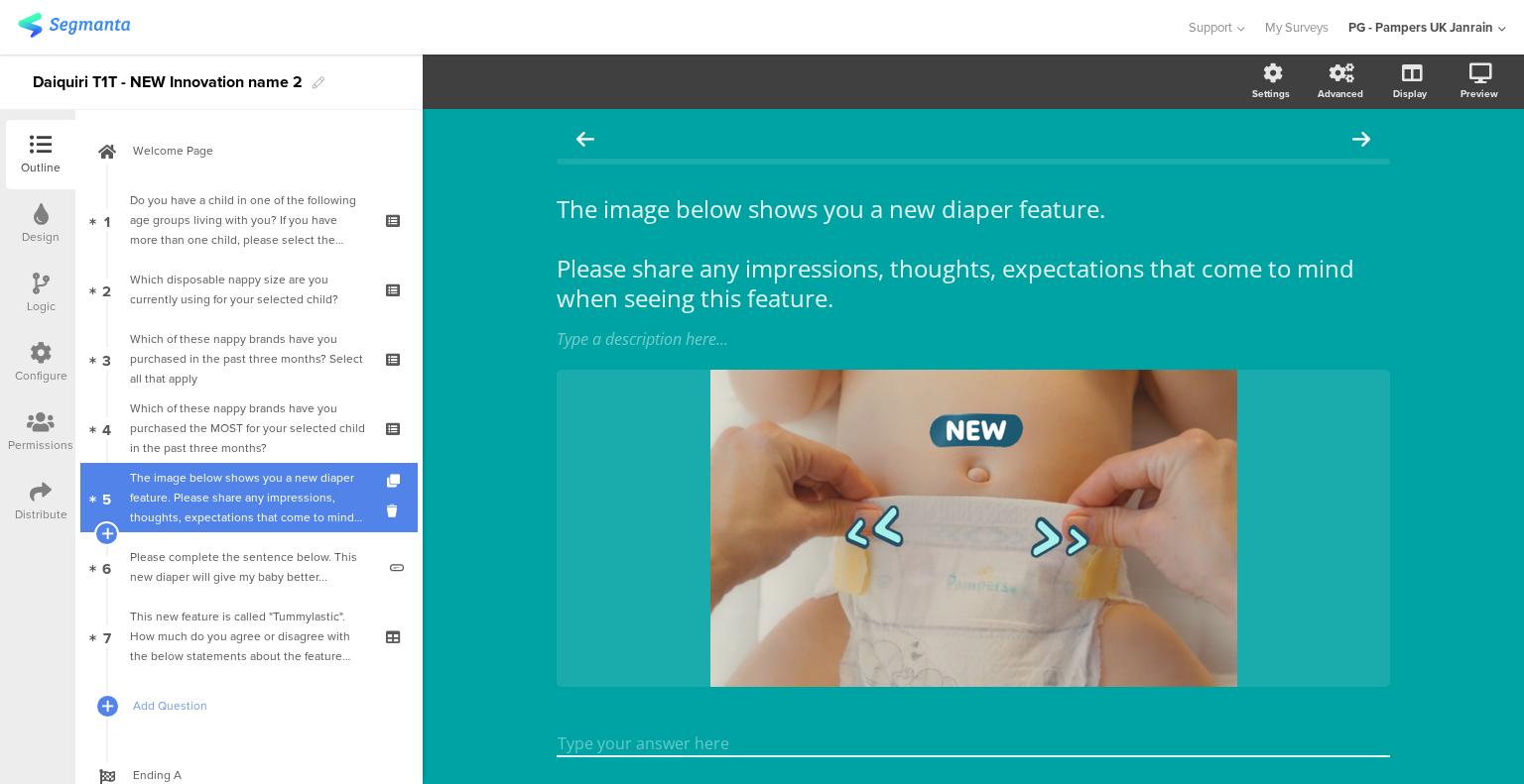
click at [247, 474] on div "The image below shows you a new diaper feature. Please share any impressions, t…" at bounding box center [252, 498] width 245 height 60
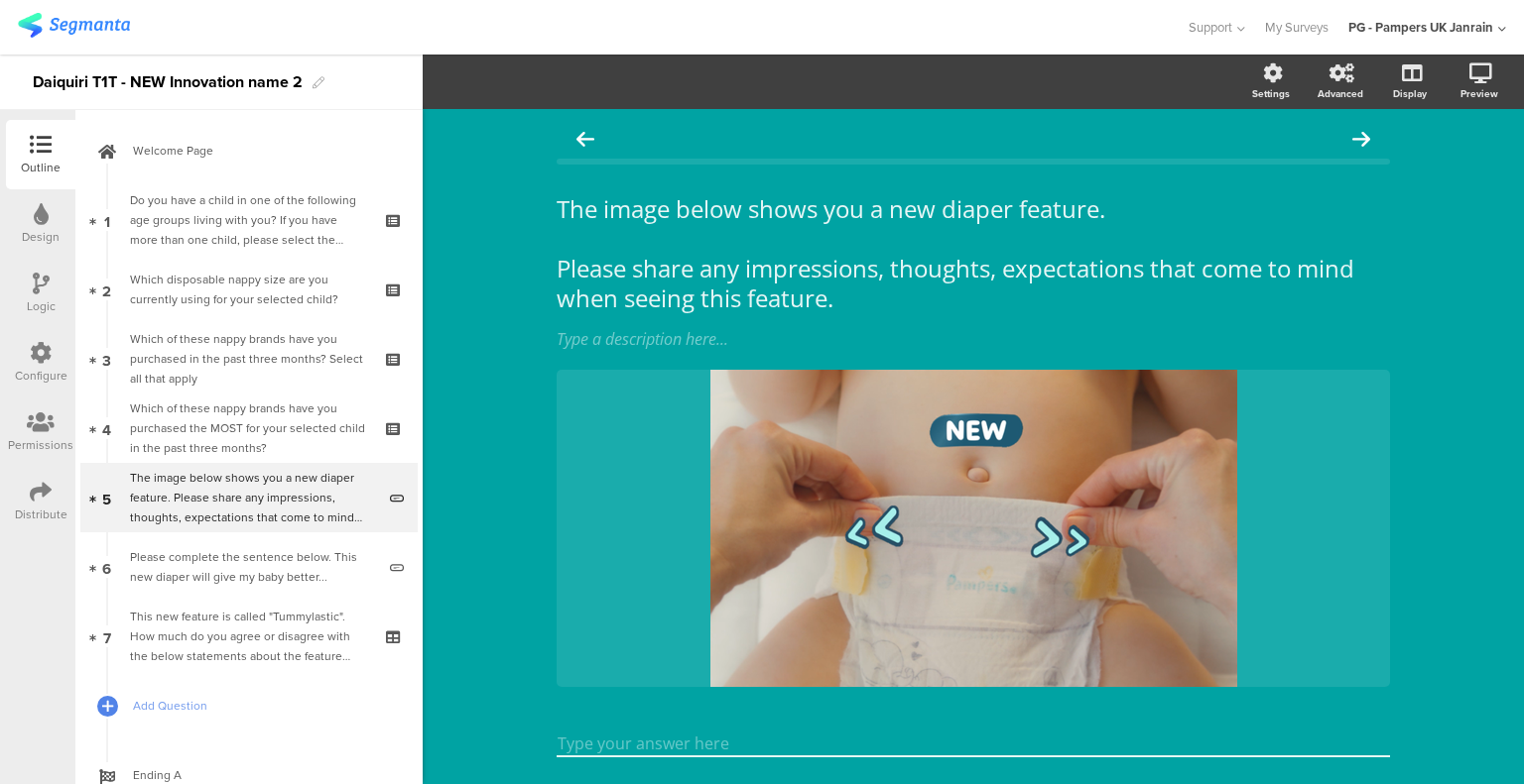
click at [49, 275] on div "Logic" at bounding box center [41, 294] width 69 height 69
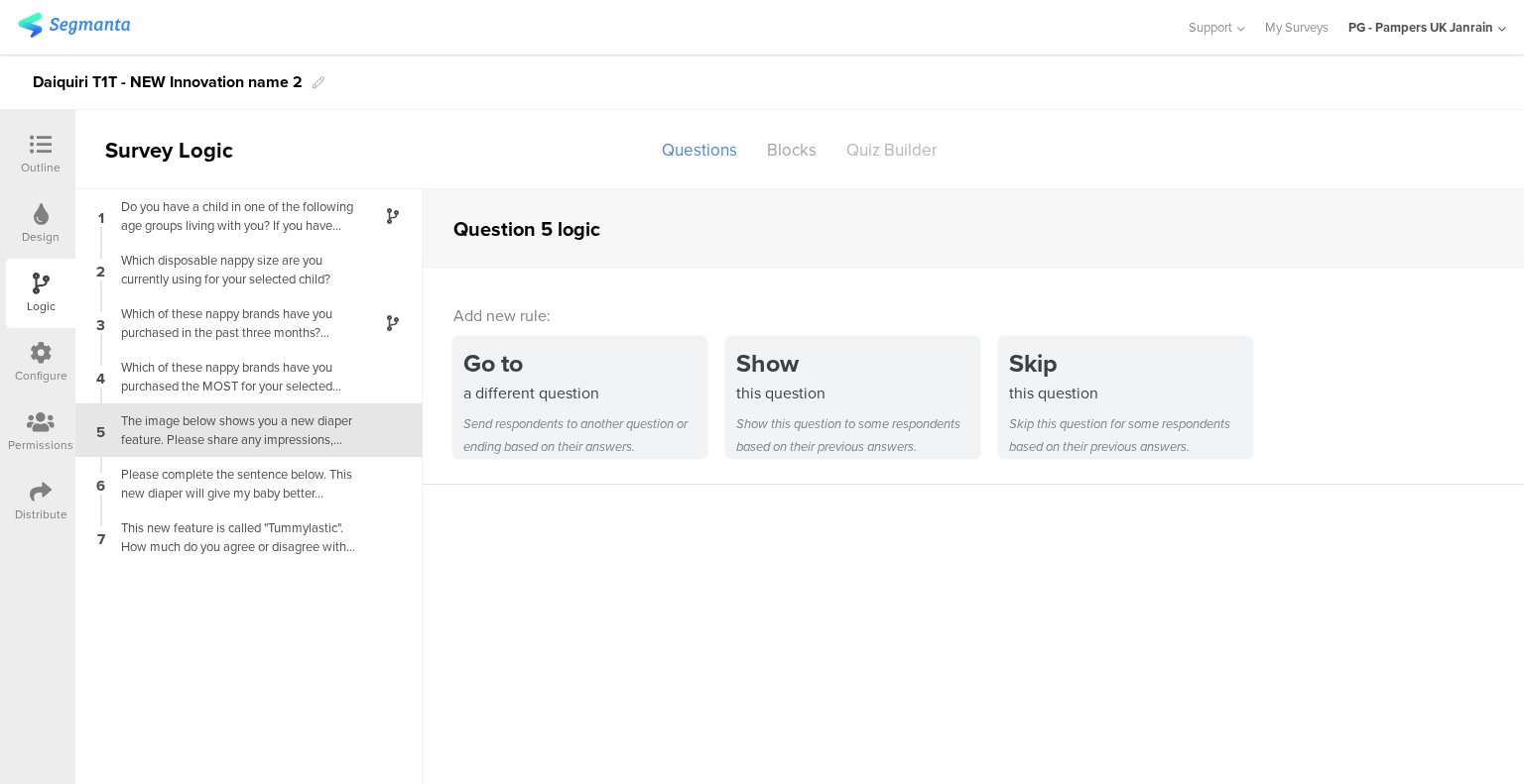
click at [898, 149] on div "Quiz Builder" at bounding box center [892, 150] width 121 height 35
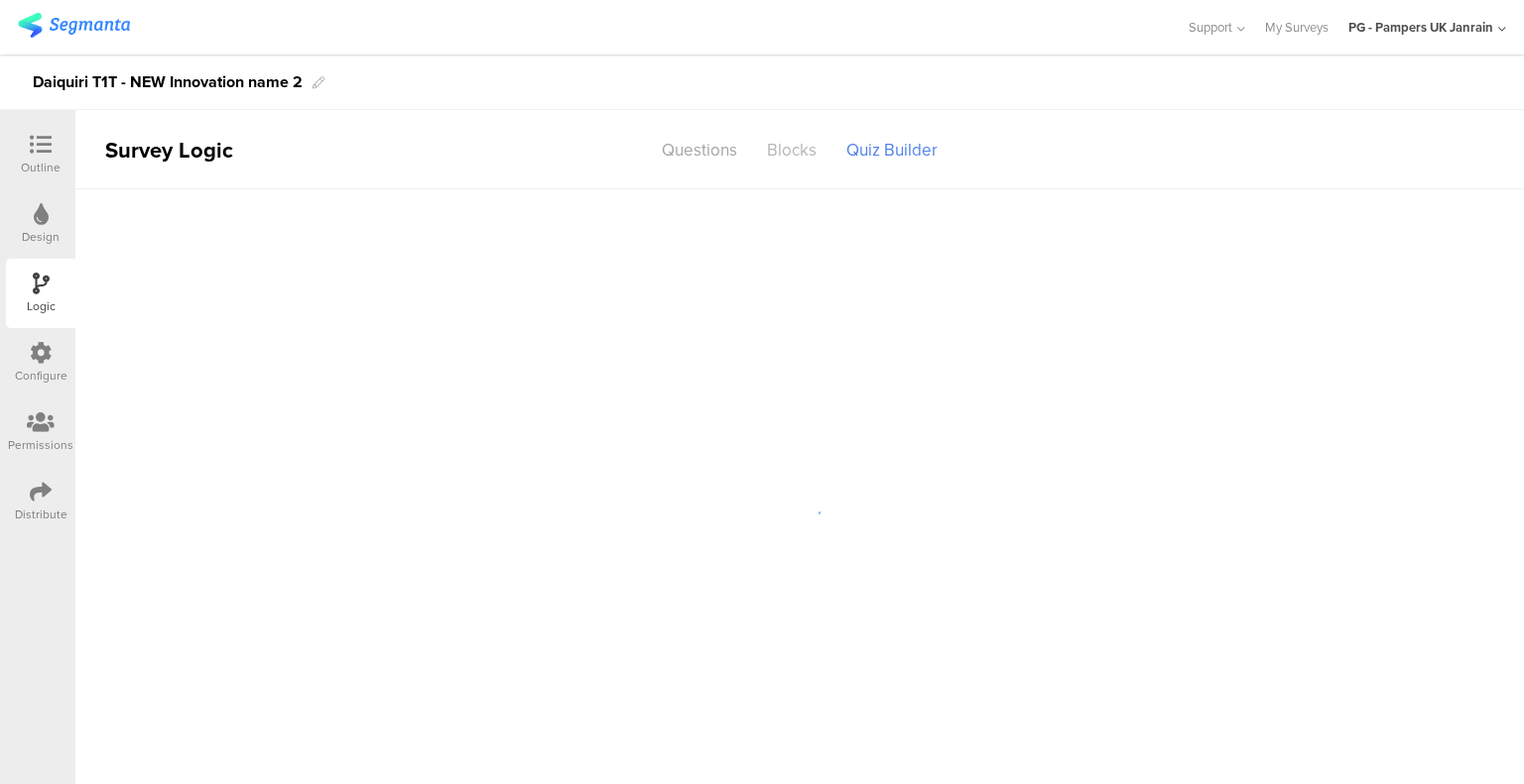
click at [793, 145] on div "Blocks" at bounding box center [791, 150] width 79 height 35
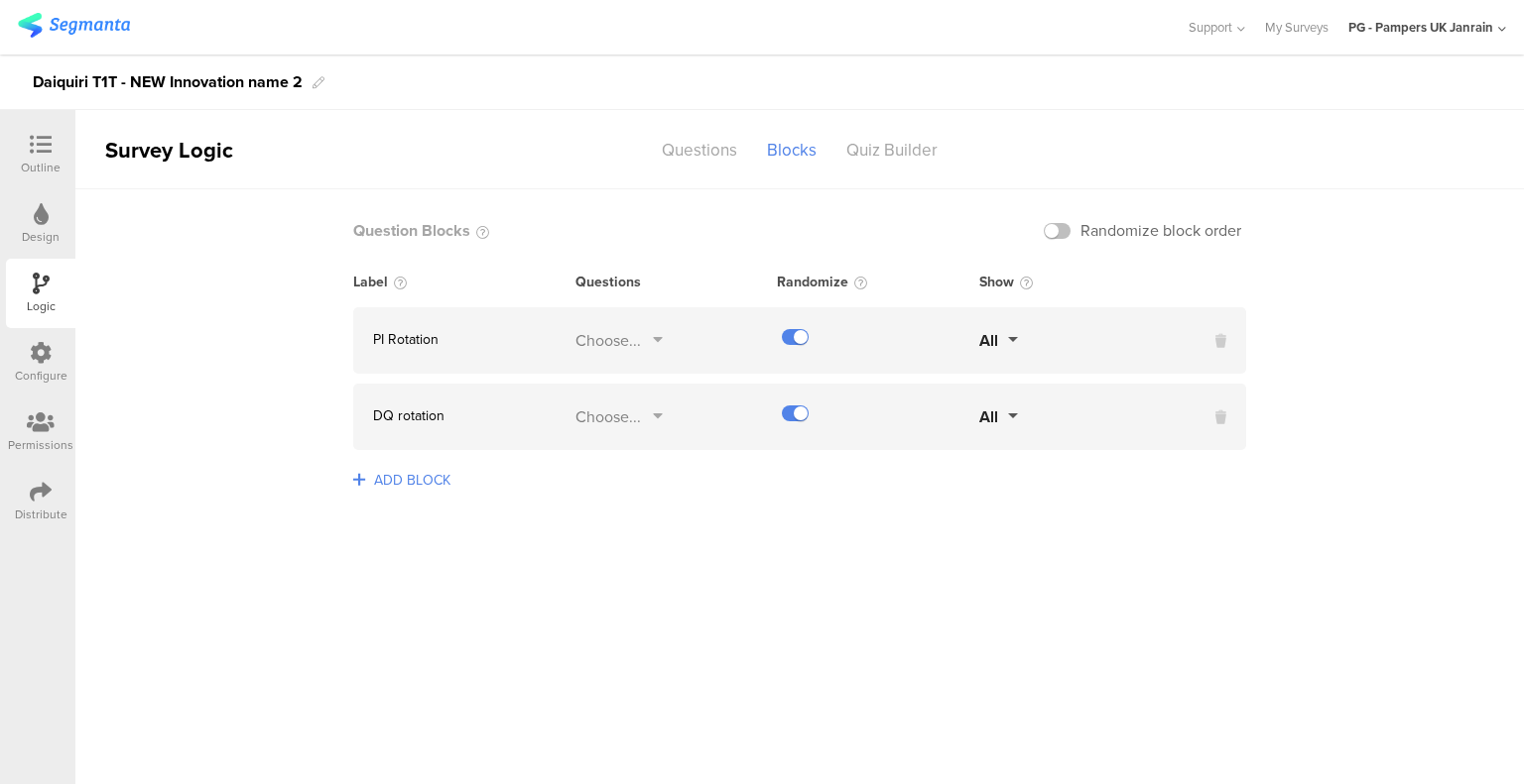
click at [618, 337] on div "Choose..." at bounding box center [608, 340] width 66 height 23
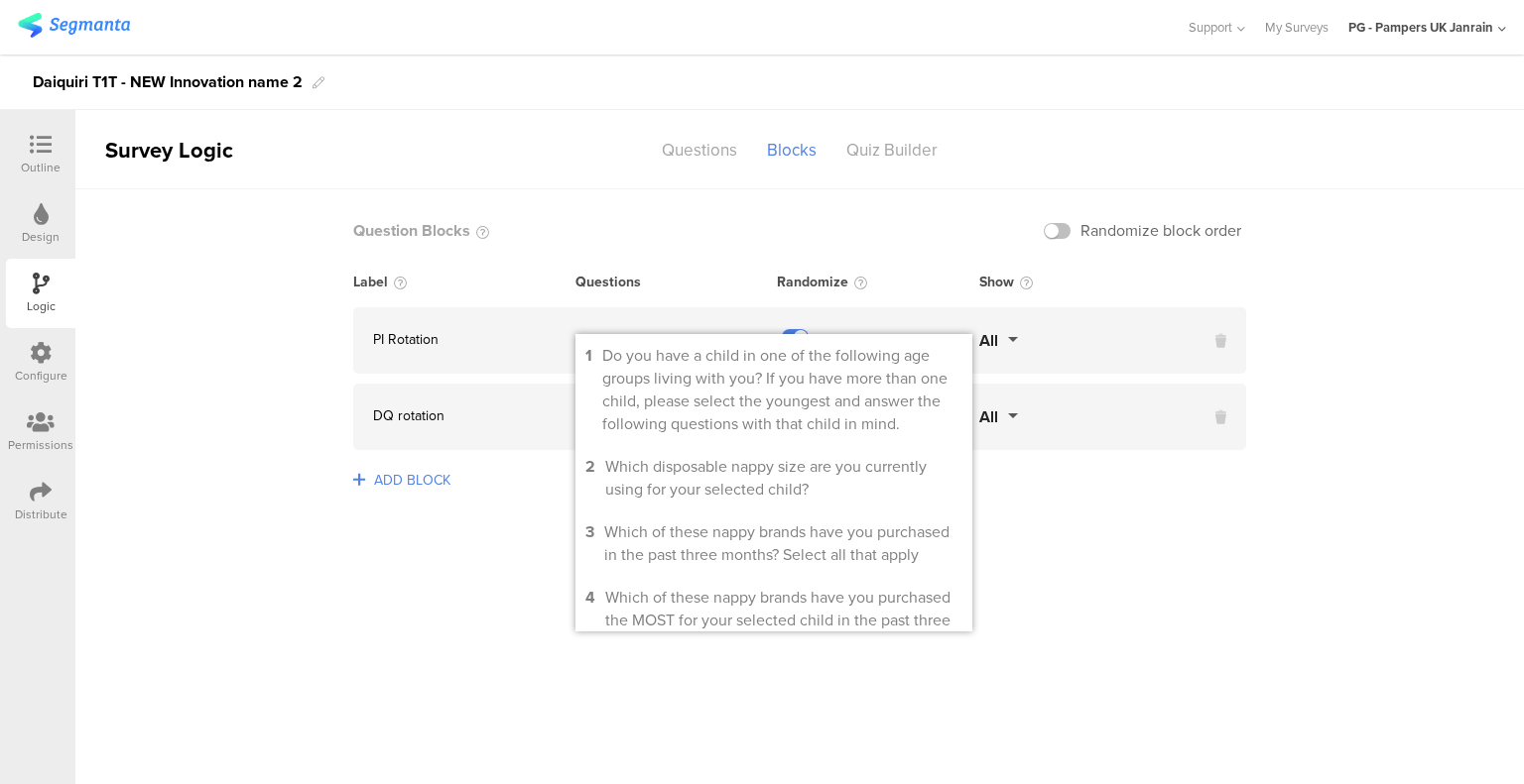
click at [670, 197] on sg-logic-groups-list "Question Blocks Randomize block order Label Questions Randomize Show PI Rotatio…" at bounding box center [799, 486] width 1449 height 594
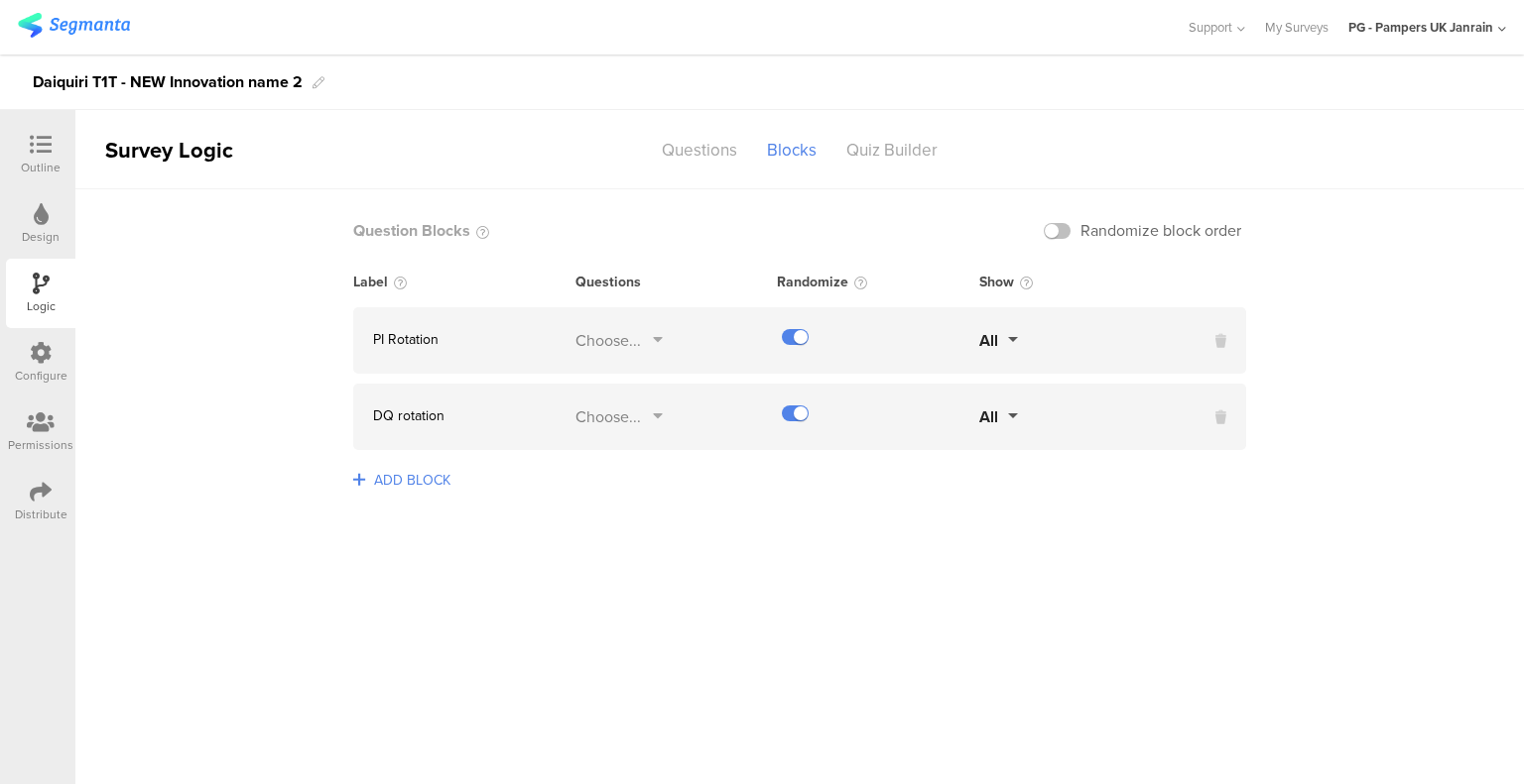
click at [607, 343] on div "Choose..." at bounding box center [608, 340] width 66 height 23
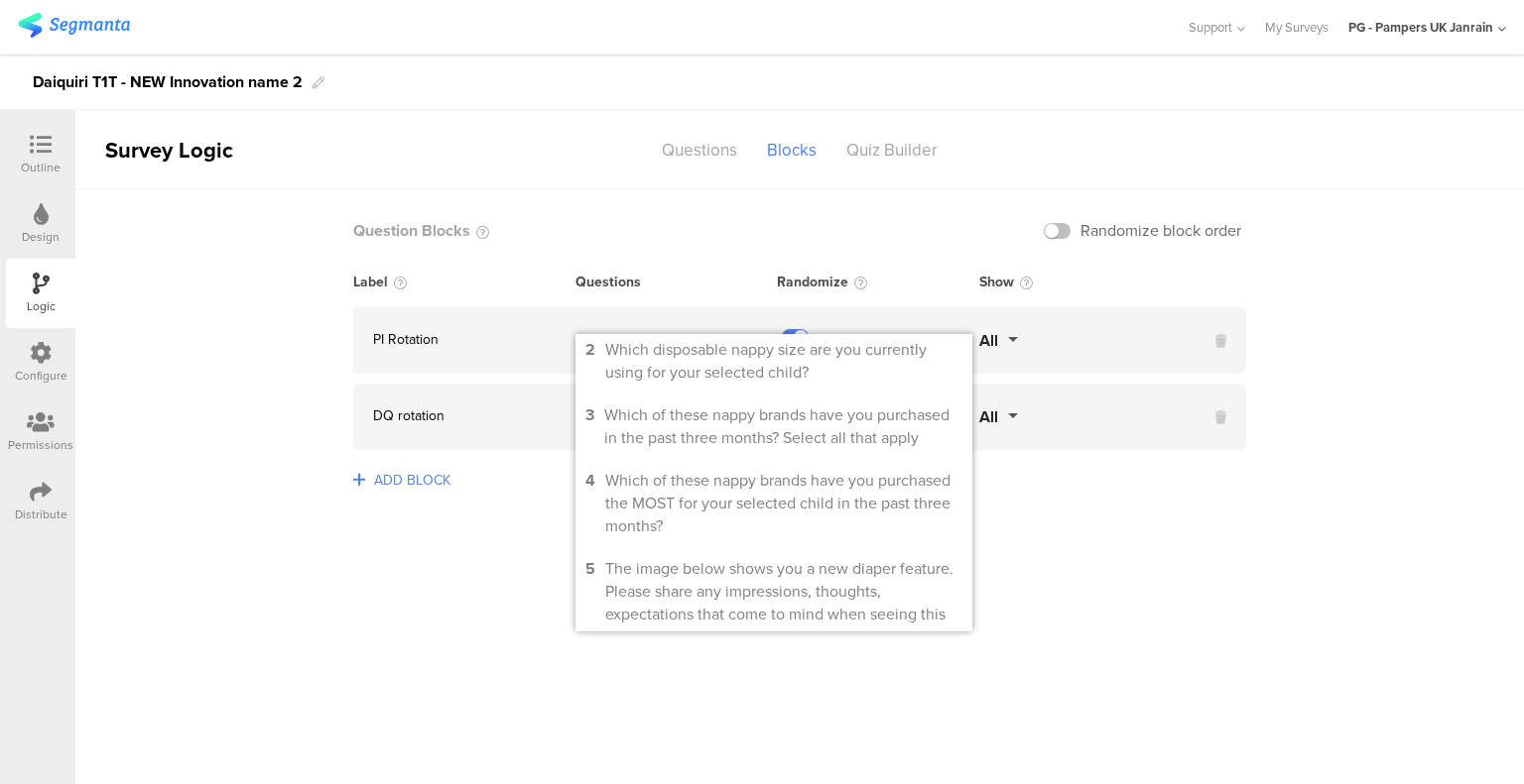
scroll to position [325, 0]
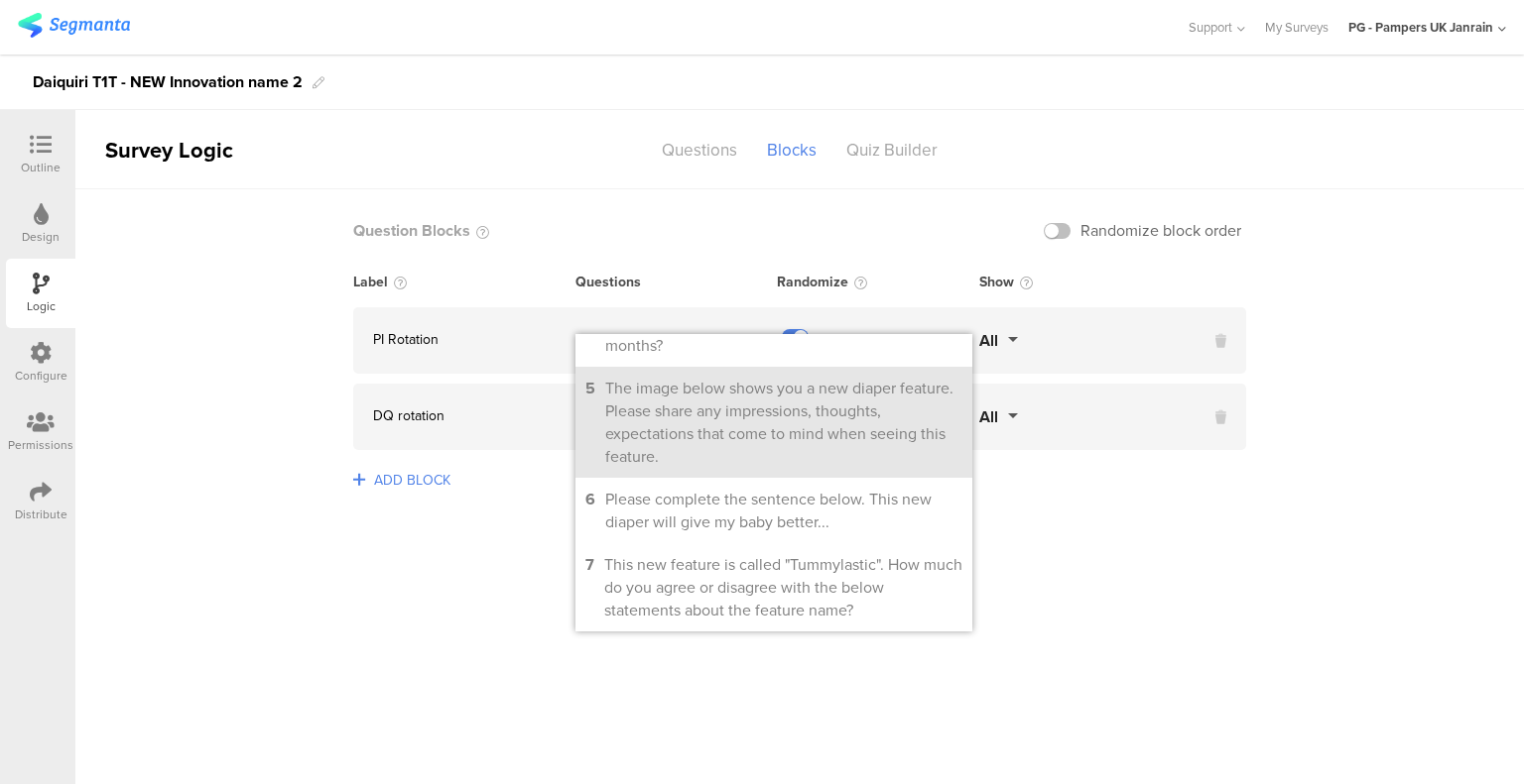
click at [682, 414] on div "The image below shows you a new diaper feature. Please share any impressions, t…" at bounding box center [783, 423] width 357 height 91
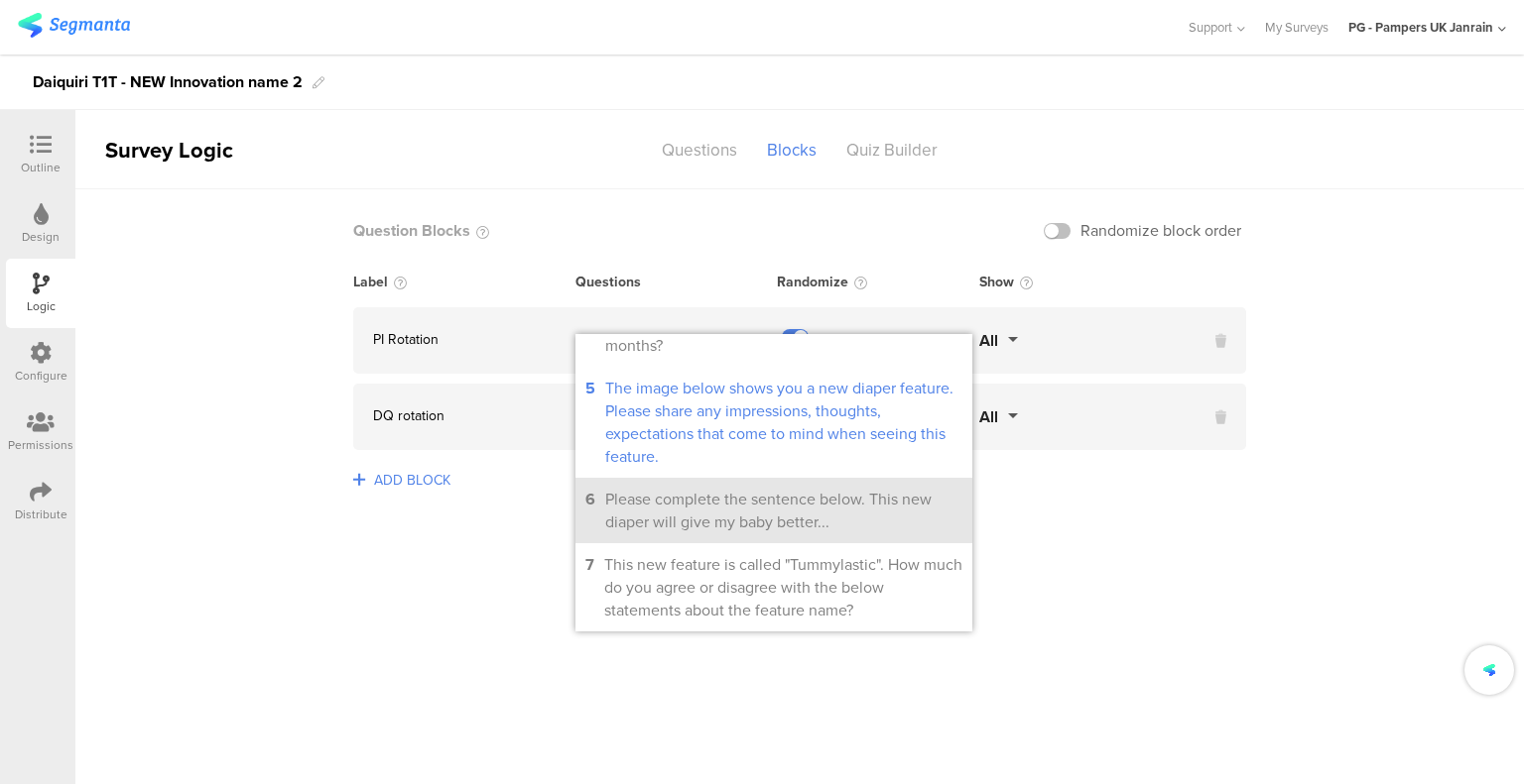
click at [664, 522] on div "Please complete the sentence below. This new diaper will give my baby better..." at bounding box center [783, 511] width 357 height 46
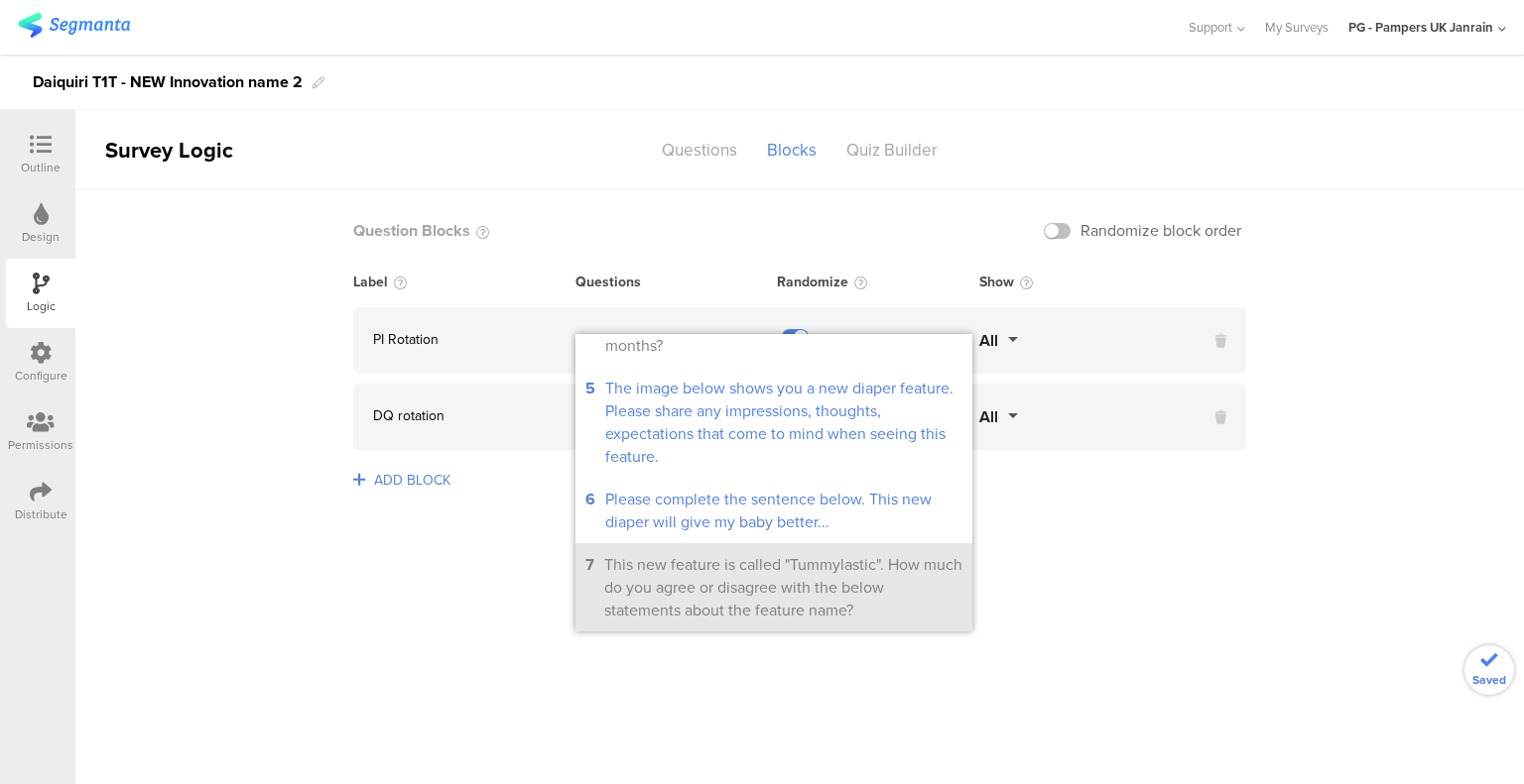
click at [710, 578] on div "This new feature is called "Tummylastic". How much do you agree or disagree wit…" at bounding box center [782, 587] width 358 height 68
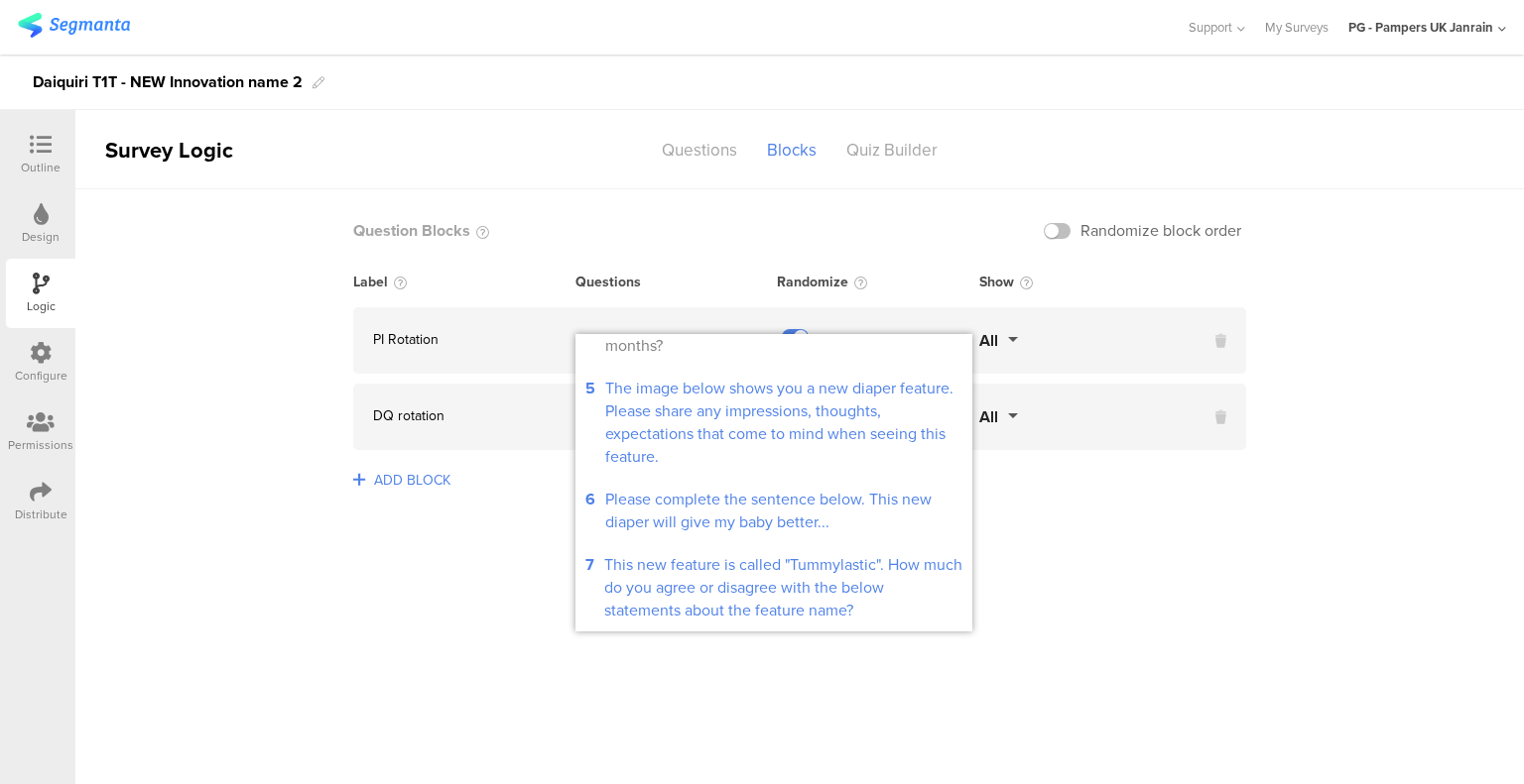
click at [1103, 509] on div "ADD BLOCK" at bounding box center [799, 493] width 893 height 46
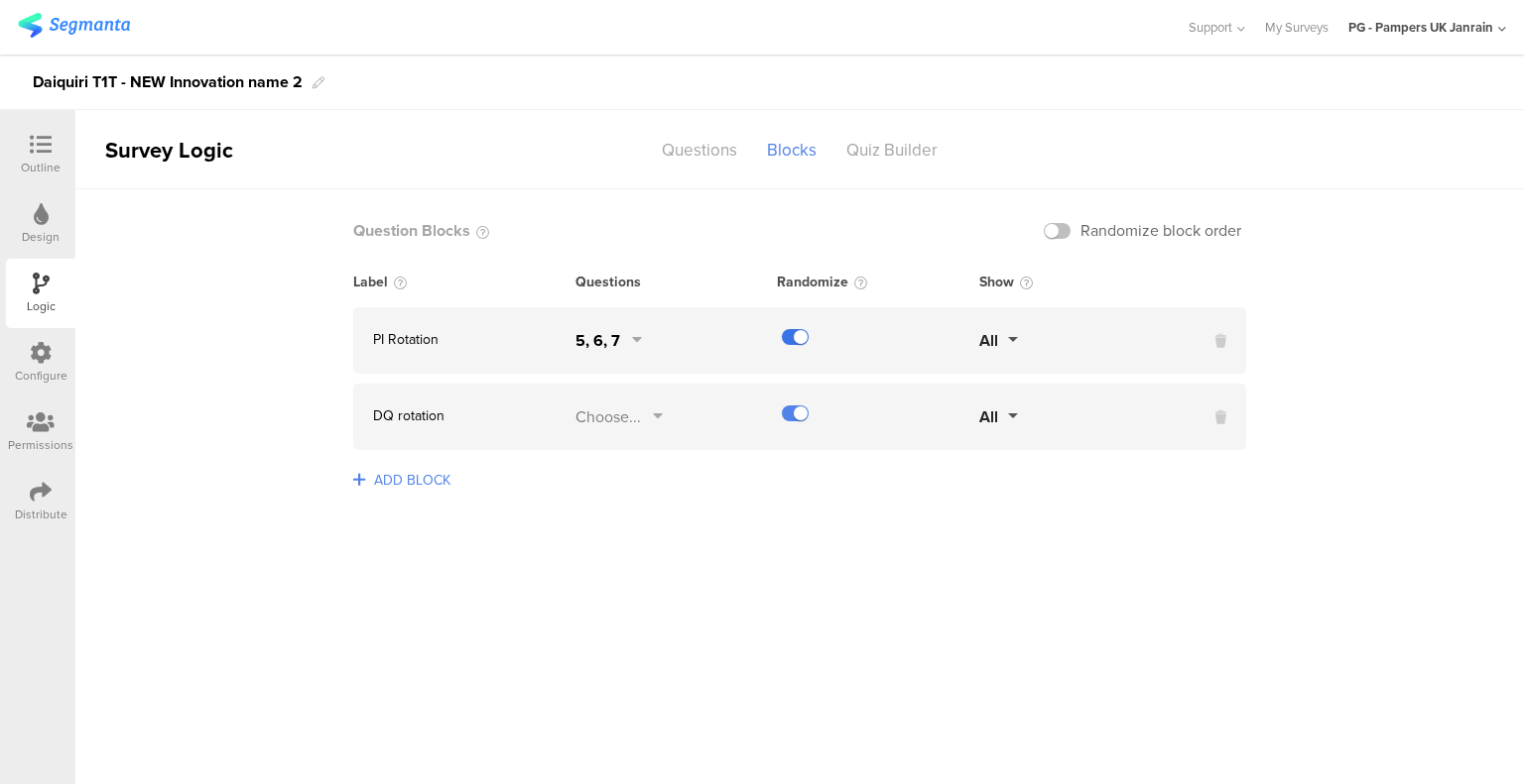
click at [791, 335] on label at bounding box center [794, 337] width 27 height 16
click at [0, 0] on input "checkbox" at bounding box center [0, 0] width 0 height 0
click at [974, 344] on div at bounding box center [878, 337] width 203 height 16
click at [40, 155] on icon at bounding box center [41, 145] width 22 height 22
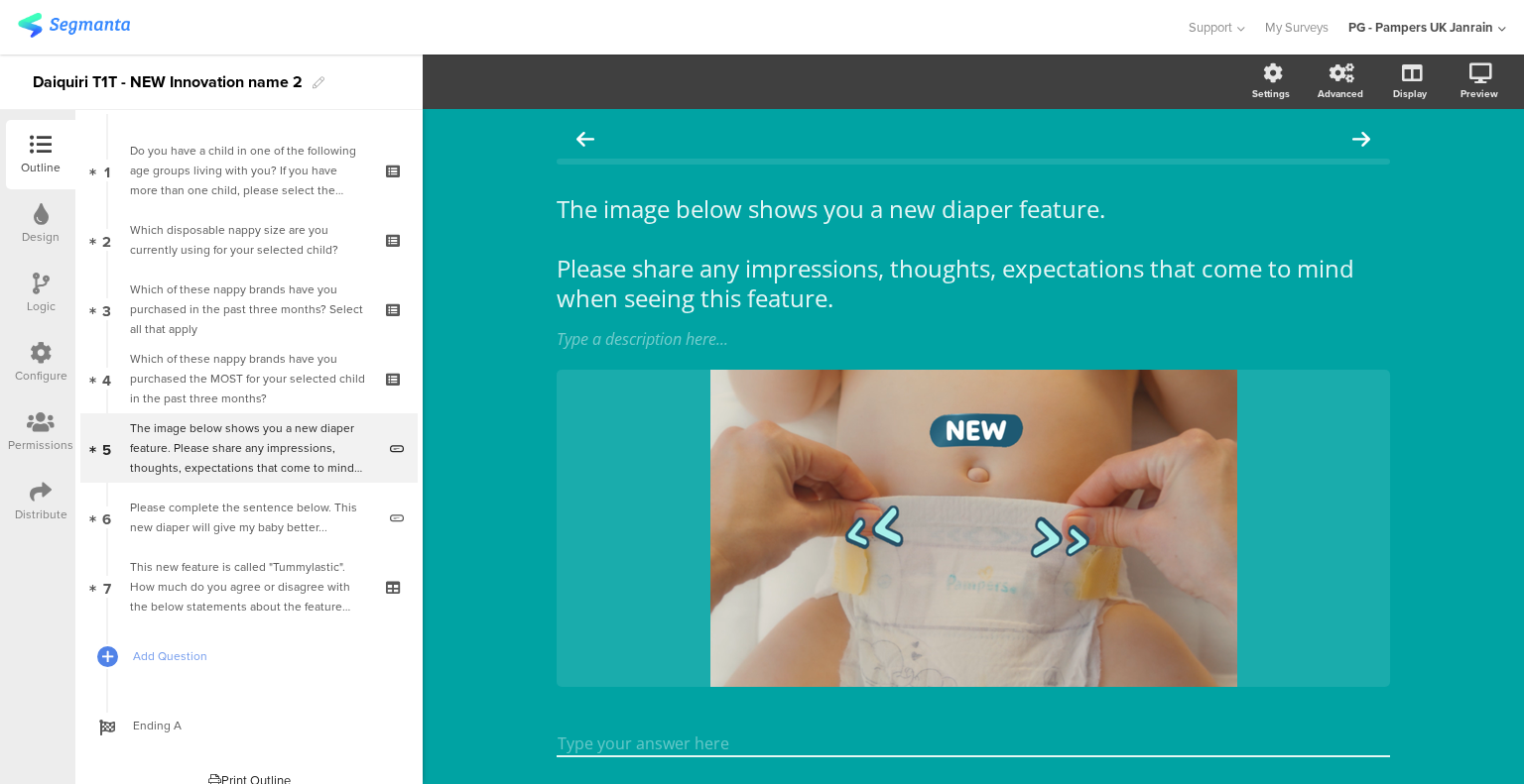
scroll to position [55, 0]
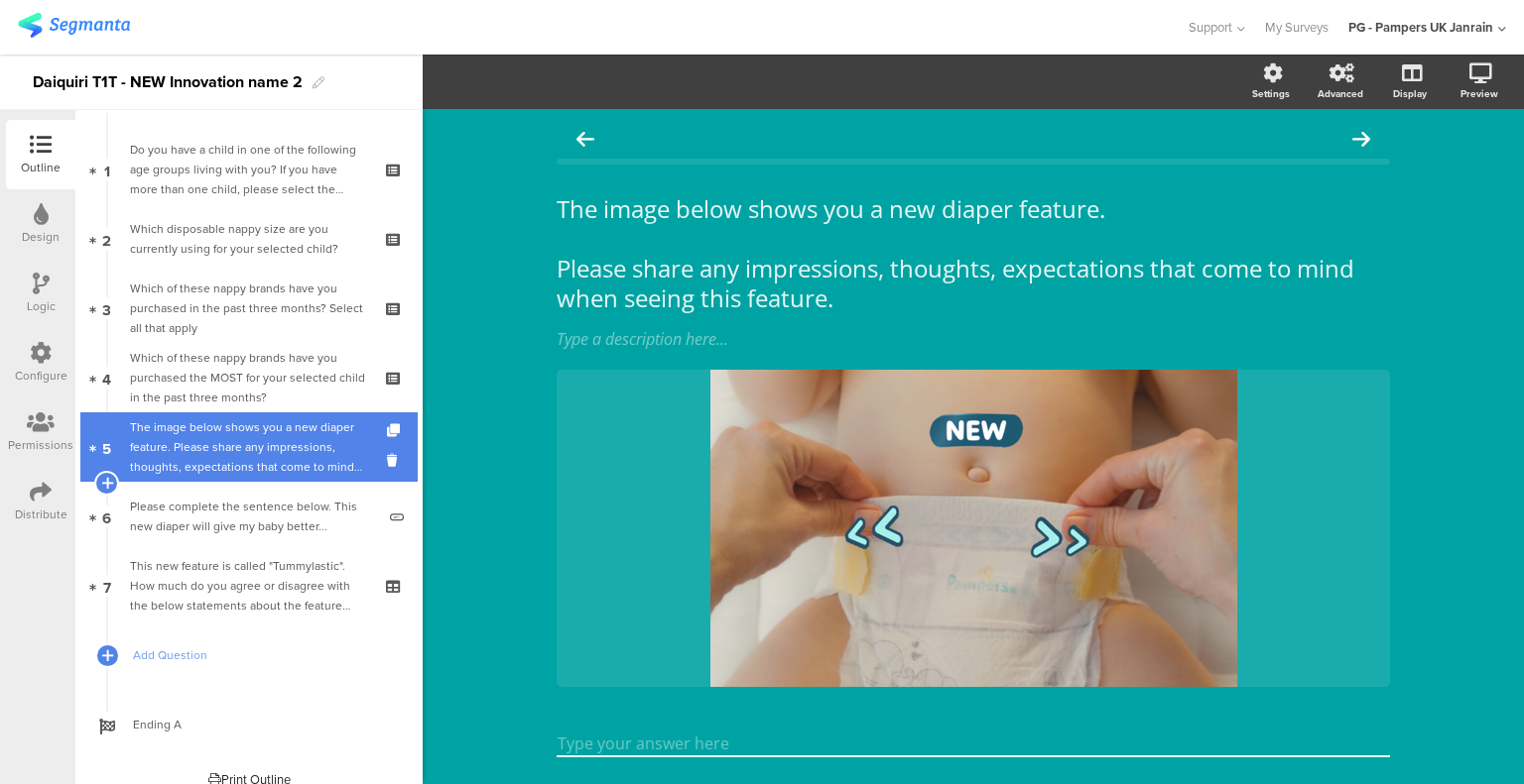
click at [242, 436] on div "The image below shows you a new diaper feature. Please share any impressions, t…" at bounding box center [252, 448] width 245 height 60
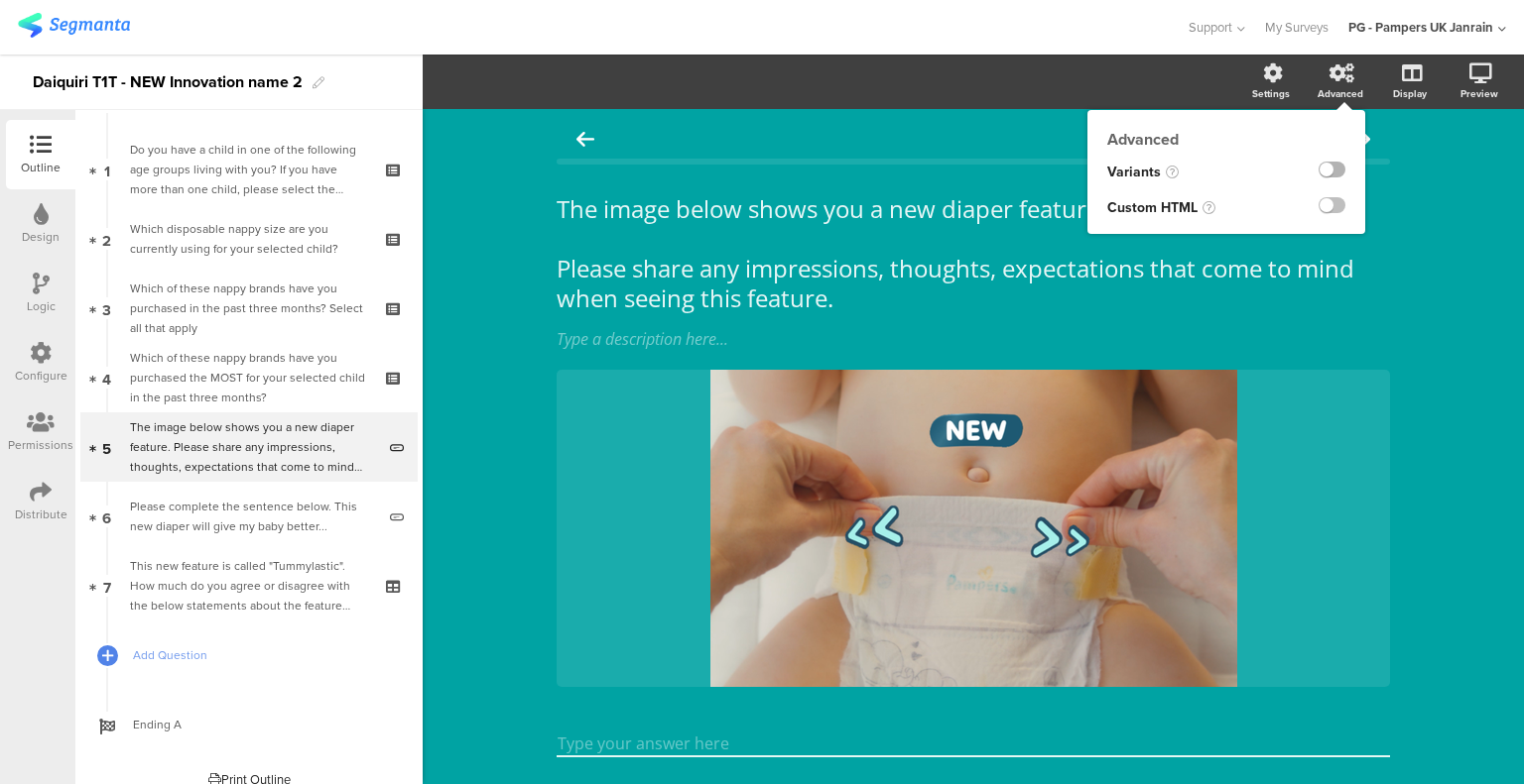
click at [1321, 170] on label at bounding box center [1331, 170] width 27 height 16
click at [0, 0] on input "checkbox" at bounding box center [0, 0] width 0 height 0
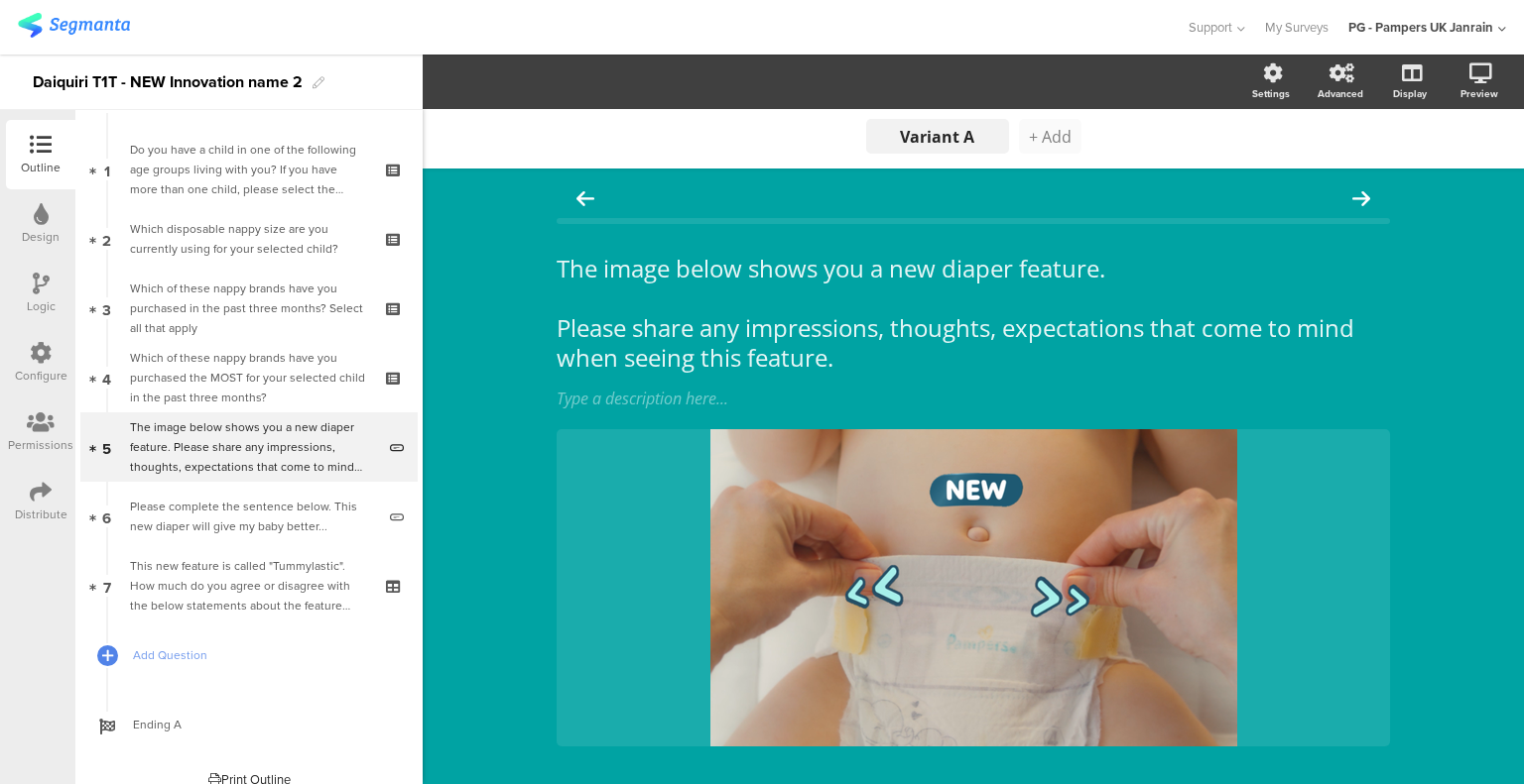
click at [1040, 140] on span "+ Add" at bounding box center [1049, 137] width 43 height 22
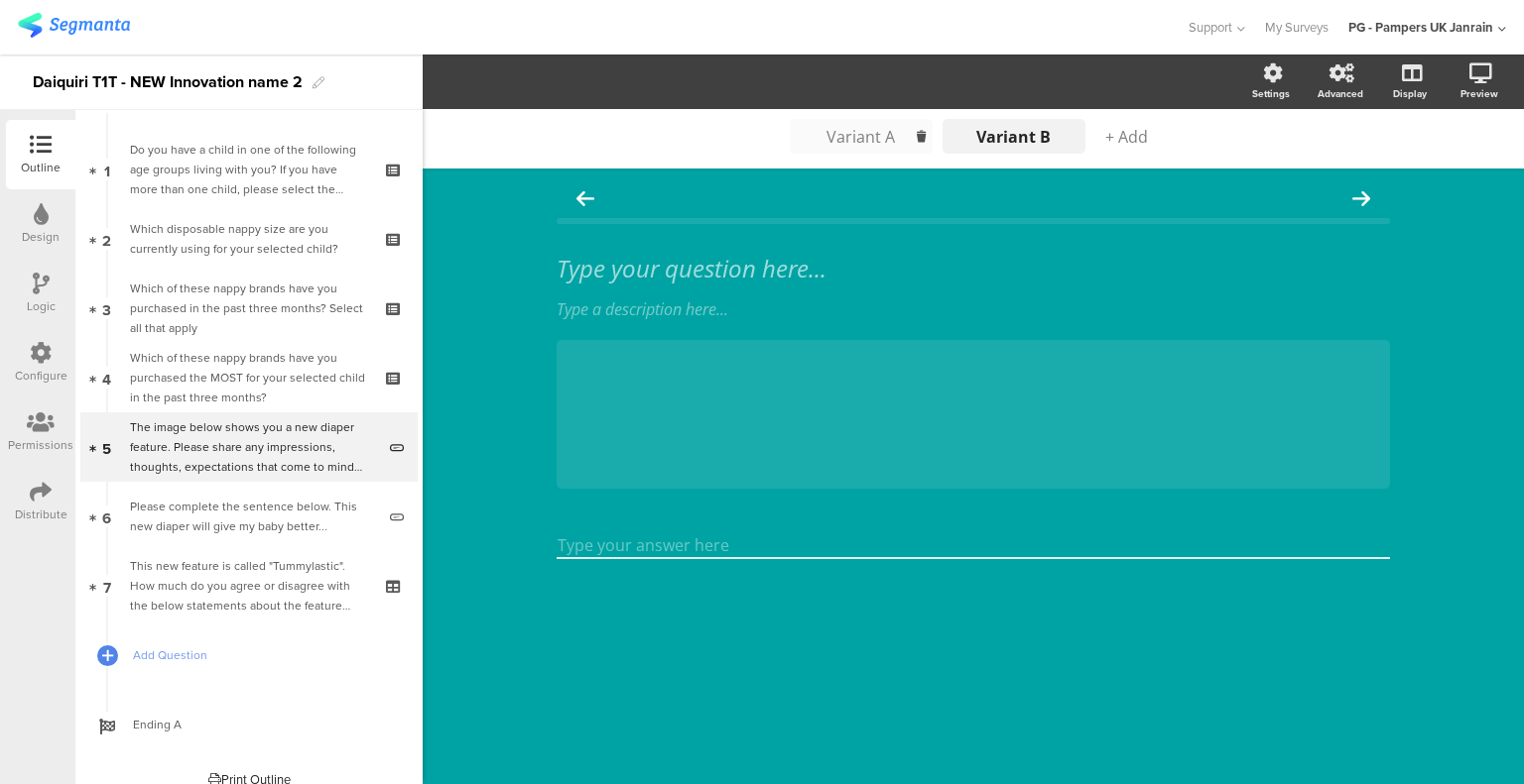
click at [849, 137] on div "Variant A" at bounding box center [861, 137] width 99 height 22
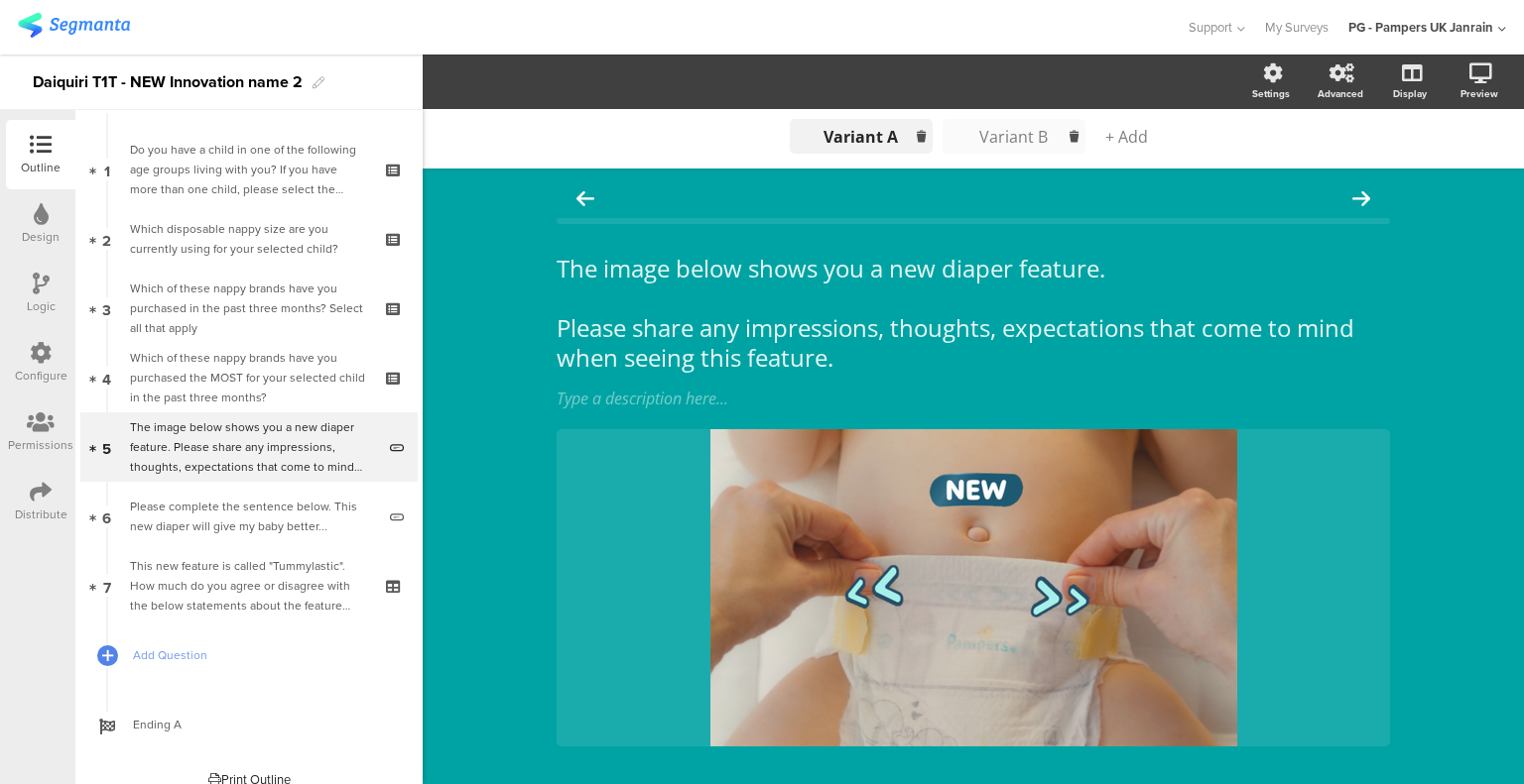
click at [985, 146] on div "Variant B" at bounding box center [1014, 137] width 99 height 22
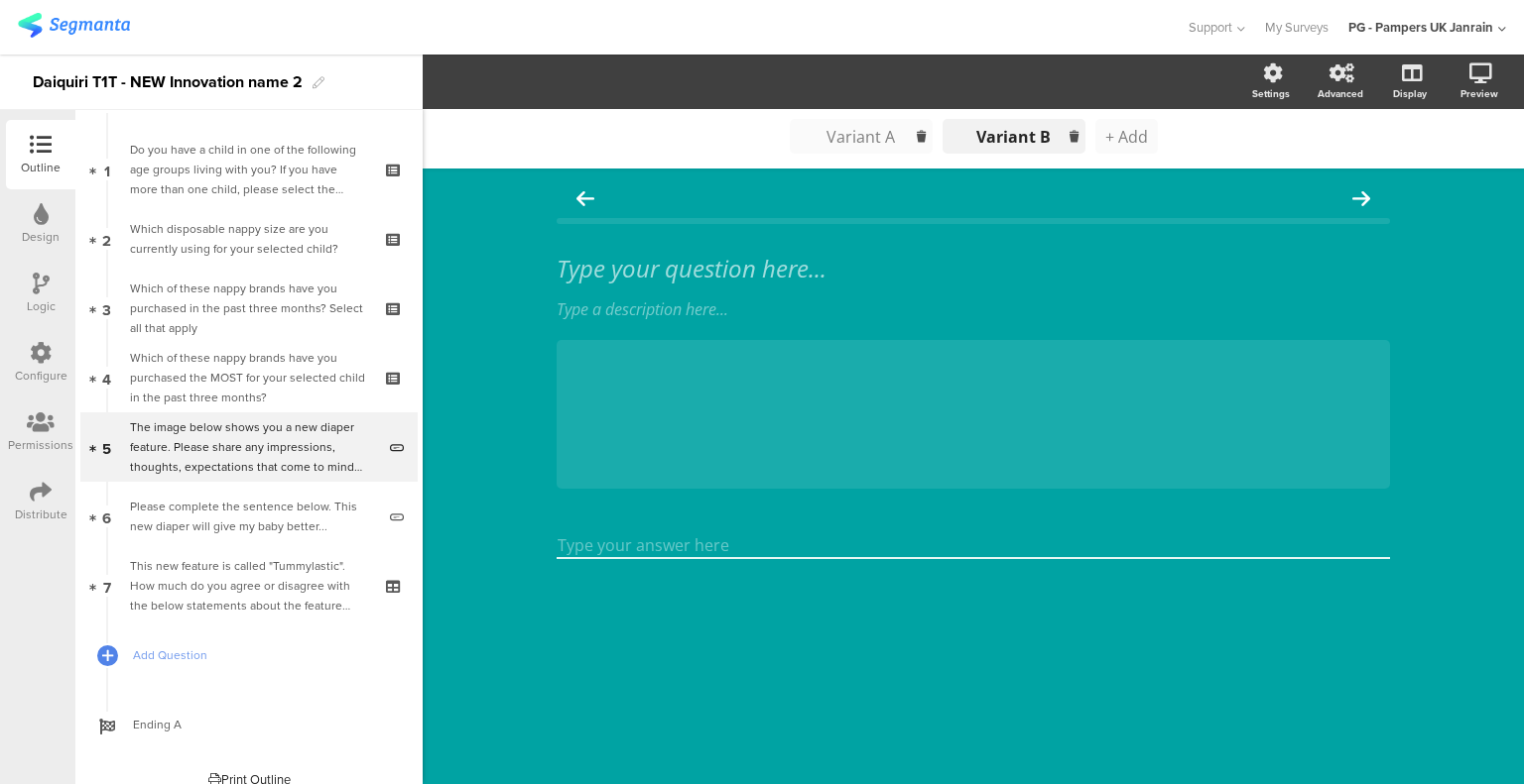
click at [1136, 135] on span "+ Add" at bounding box center [1126, 137] width 43 height 22
click at [1195, 130] on span "+ Add" at bounding box center [1202, 137] width 43 height 22
click at [708, 137] on div "Variant A" at bounding box center [708, 137] width 99 height 22
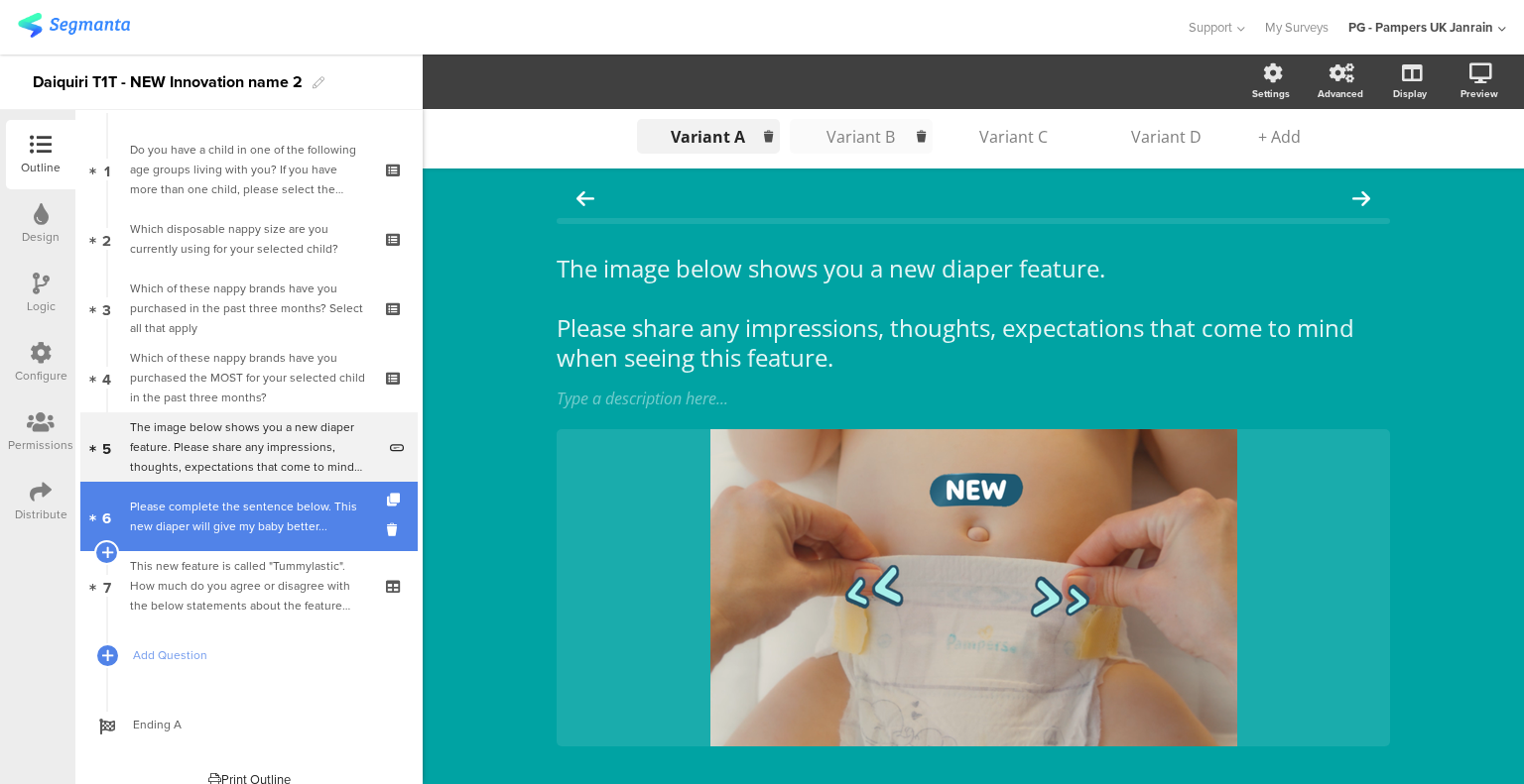
click at [276, 509] on div "Please complete the sentence below. This new diaper will give my baby better..." at bounding box center [252, 517] width 245 height 40
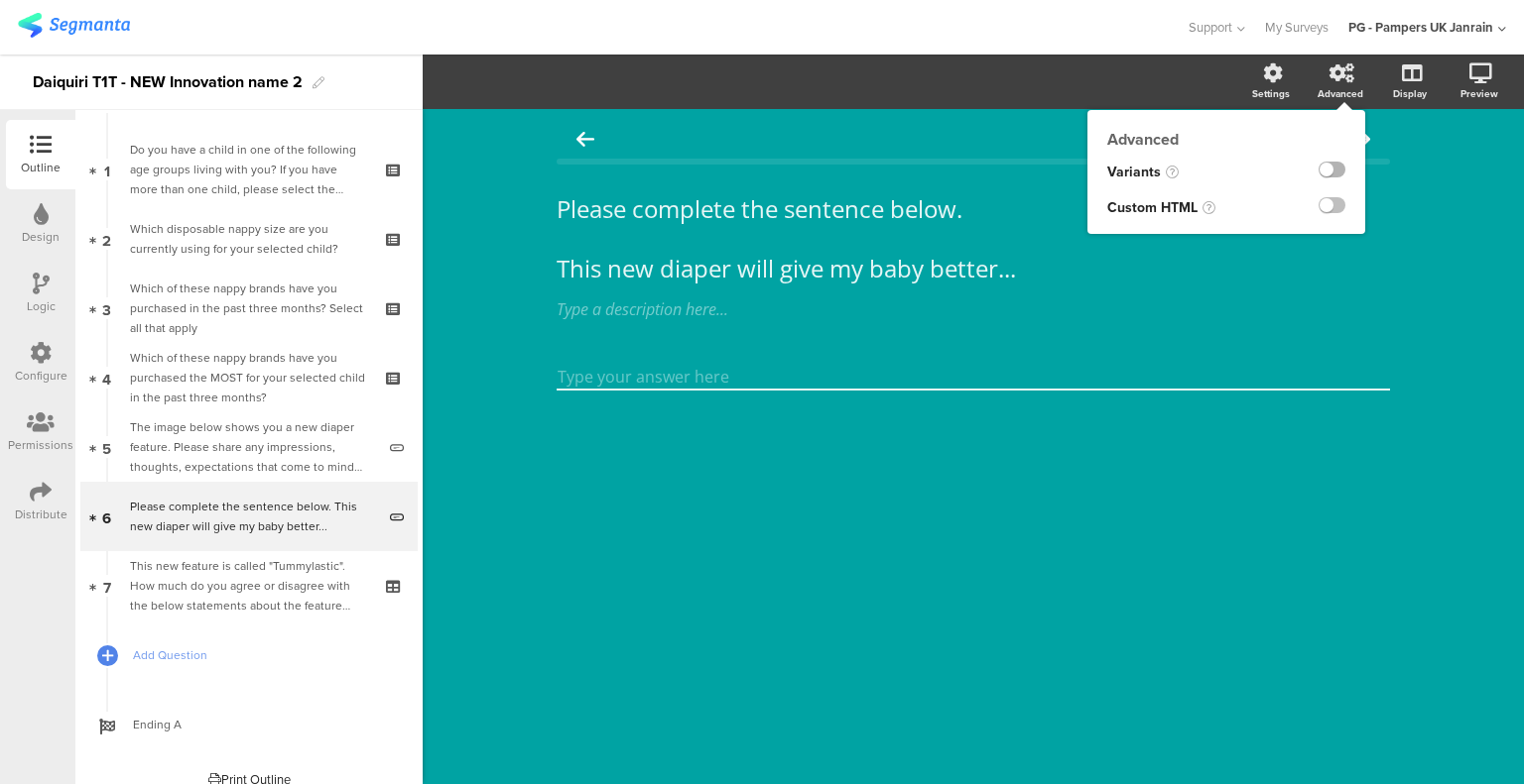
click at [1337, 168] on label at bounding box center [1331, 170] width 27 height 16
click at [0, 0] on input "checkbox" at bounding box center [0, 0] width 0 height 0
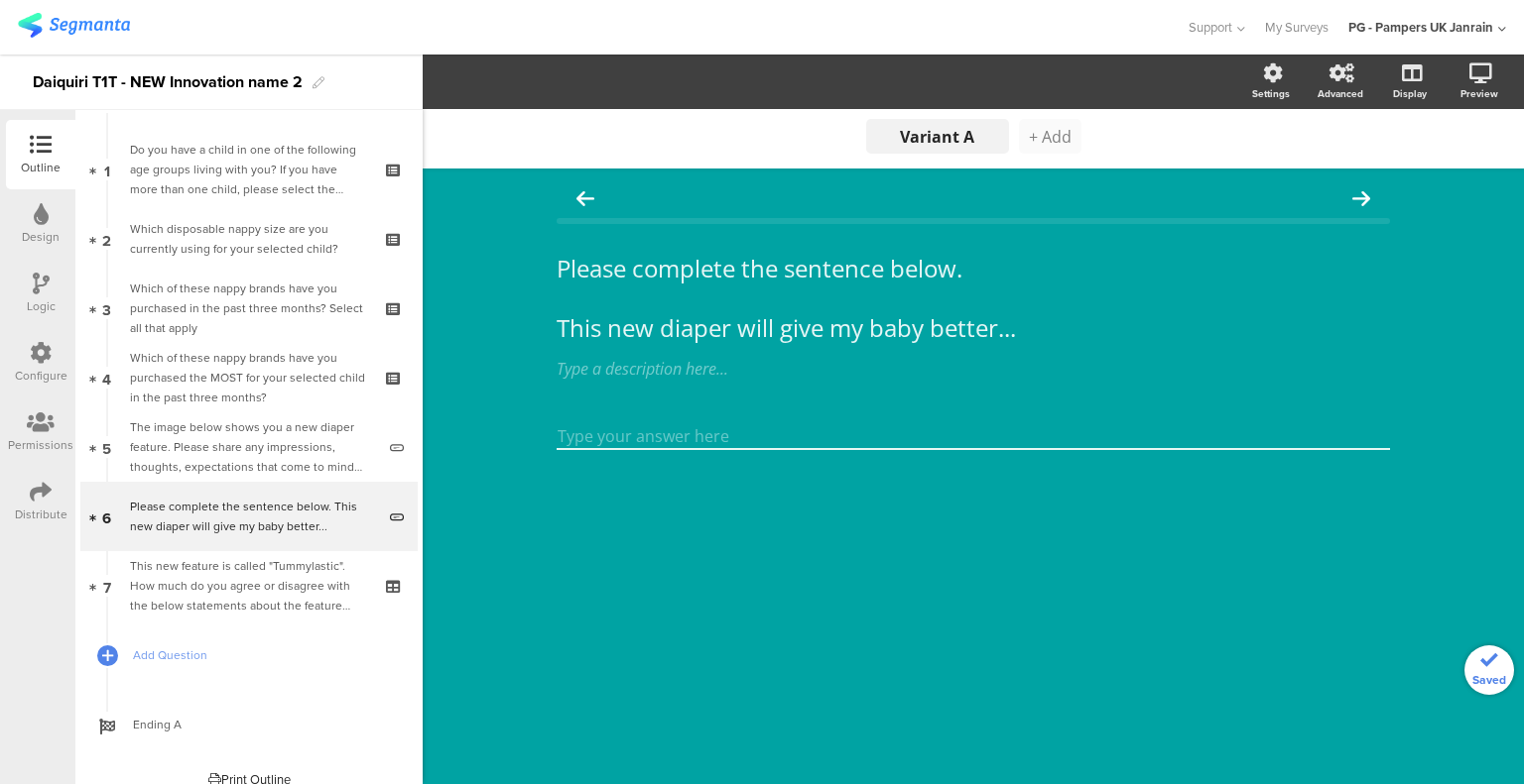
click at [1055, 144] on span "+ Add" at bounding box center [1049, 137] width 43 height 22
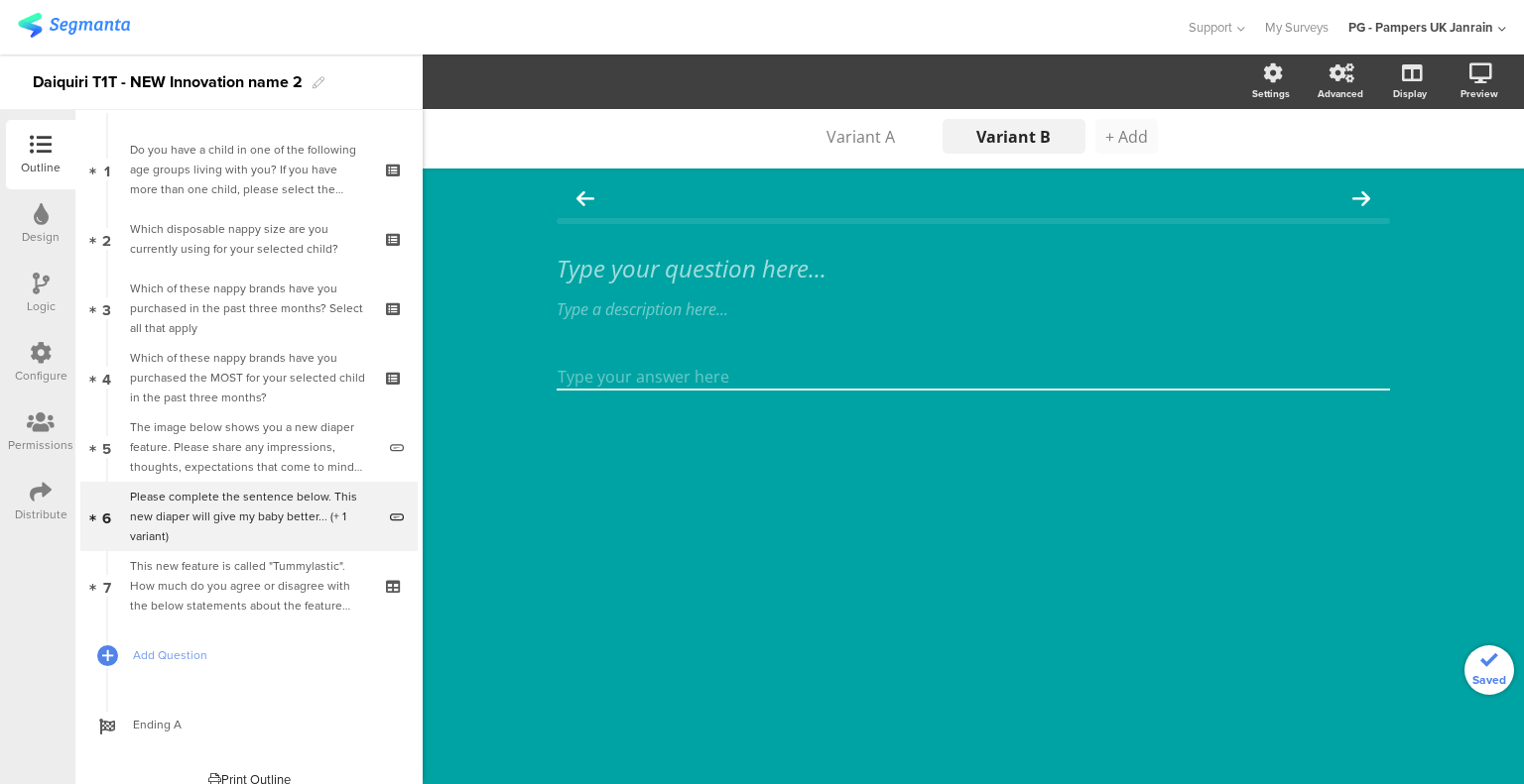
click at [1124, 132] on span "+ Add" at bounding box center [1126, 137] width 43 height 22
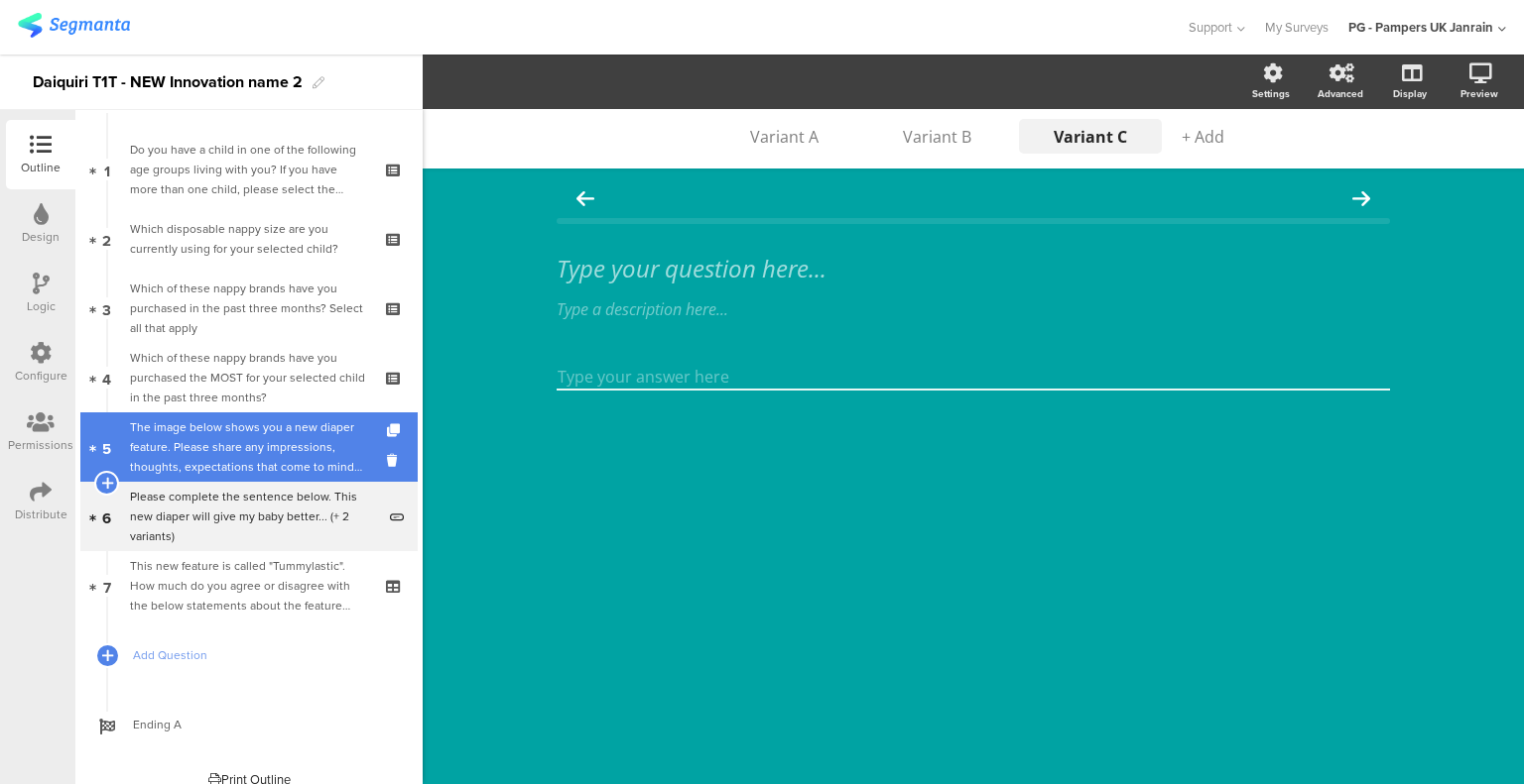
click at [254, 459] on div "The image below shows you a new diaper feature. Please share any impressions, t…" at bounding box center [252, 448] width 245 height 60
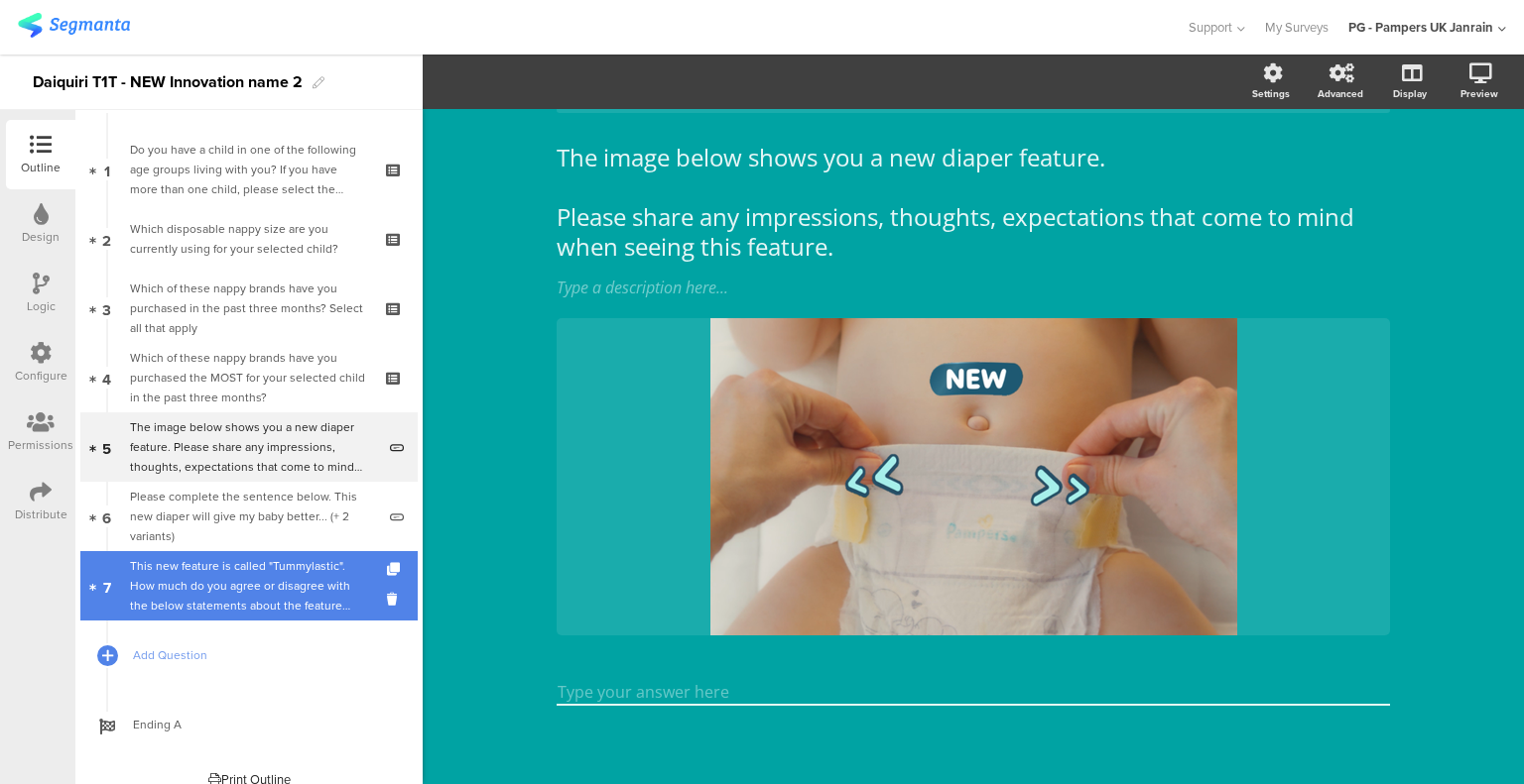
click at [301, 582] on div "This new feature is called "Tummylastic". How much do you agree or disagree wit…" at bounding box center [248, 586] width 237 height 60
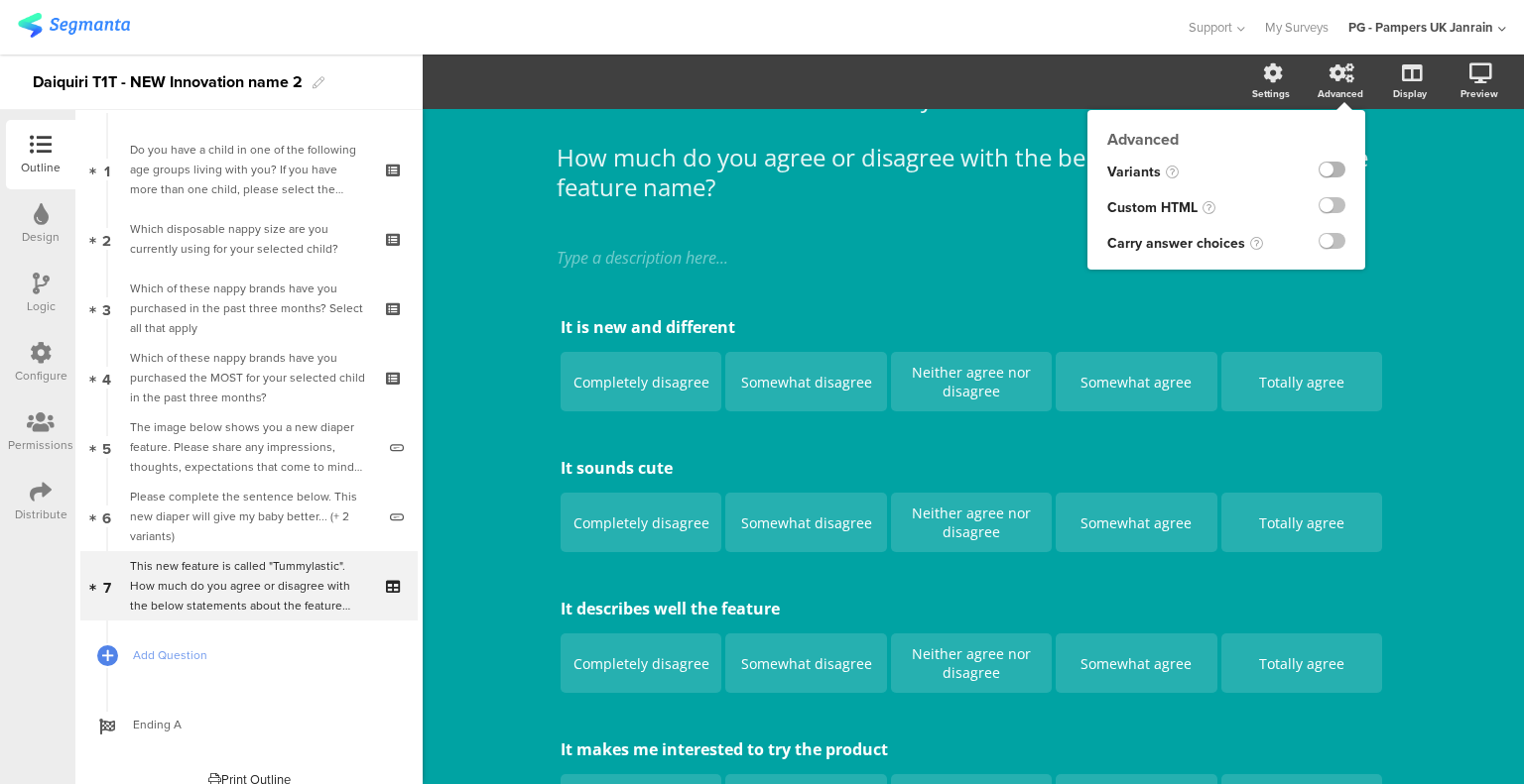
click at [1318, 167] on label at bounding box center [1331, 170] width 27 height 16
click at [0, 0] on input "checkbox" at bounding box center [0, 0] width 0 height 0
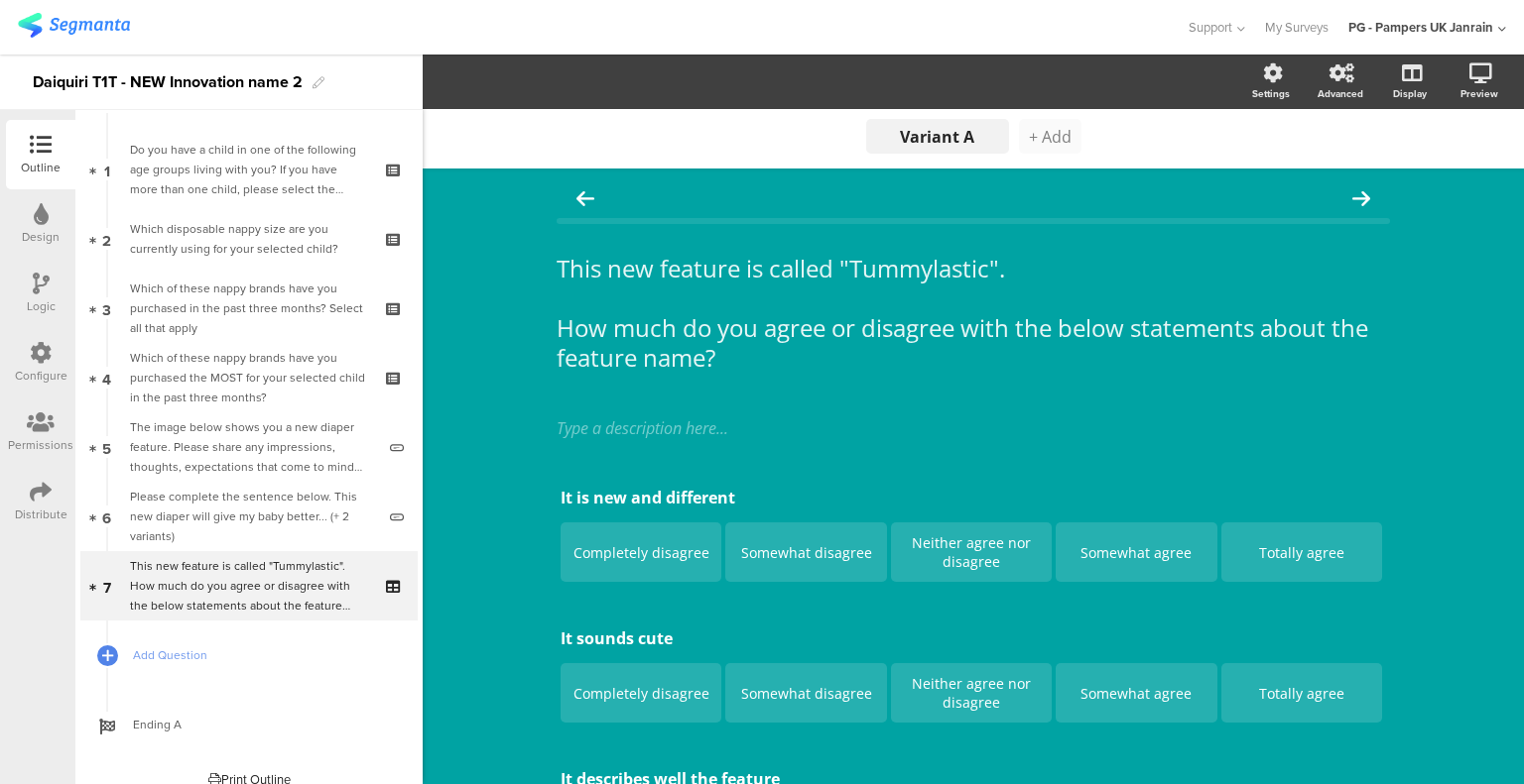
click at [1047, 136] on span "+ Add" at bounding box center [1049, 137] width 43 height 22
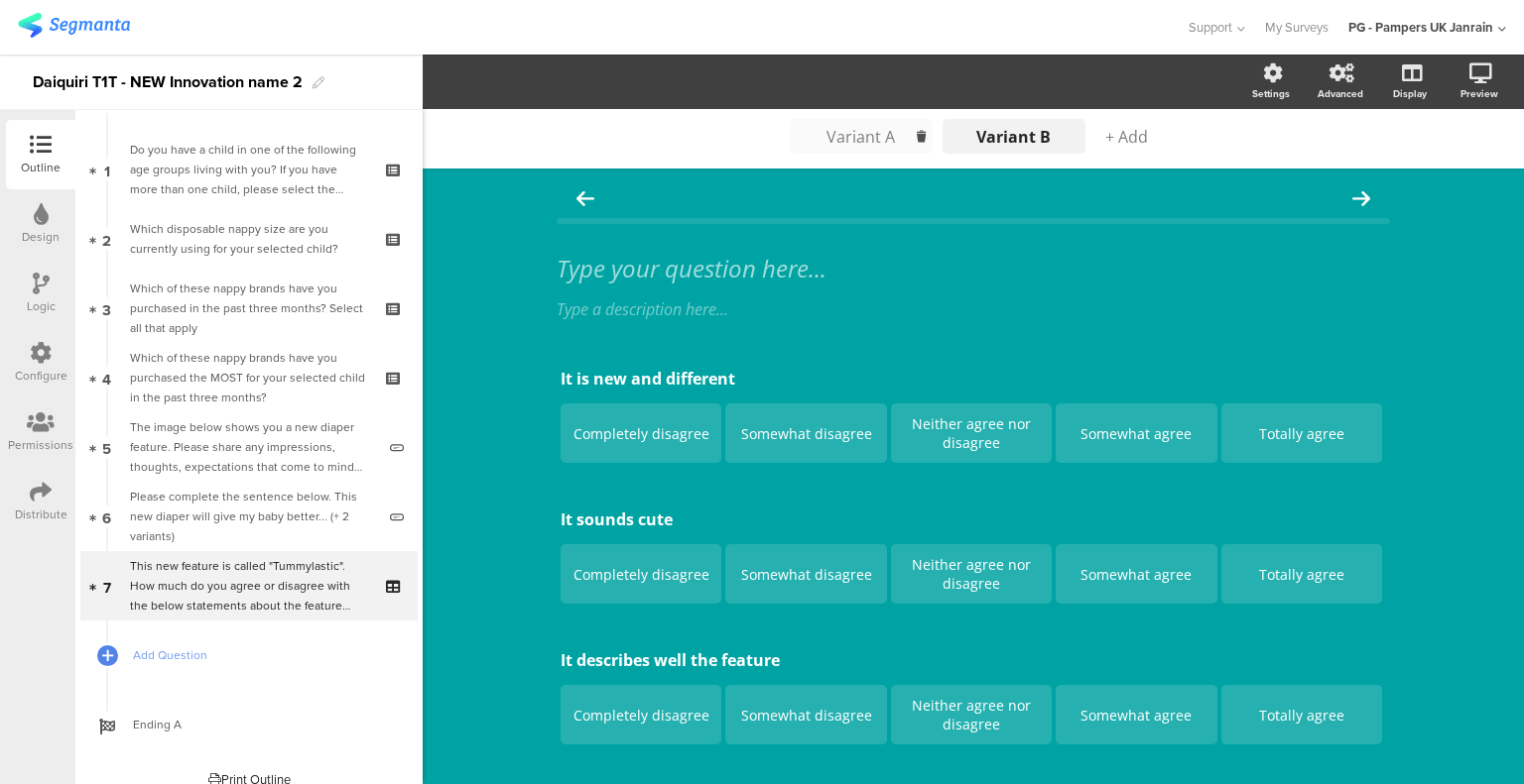
click at [866, 132] on div "Variant A" at bounding box center [861, 137] width 99 height 22
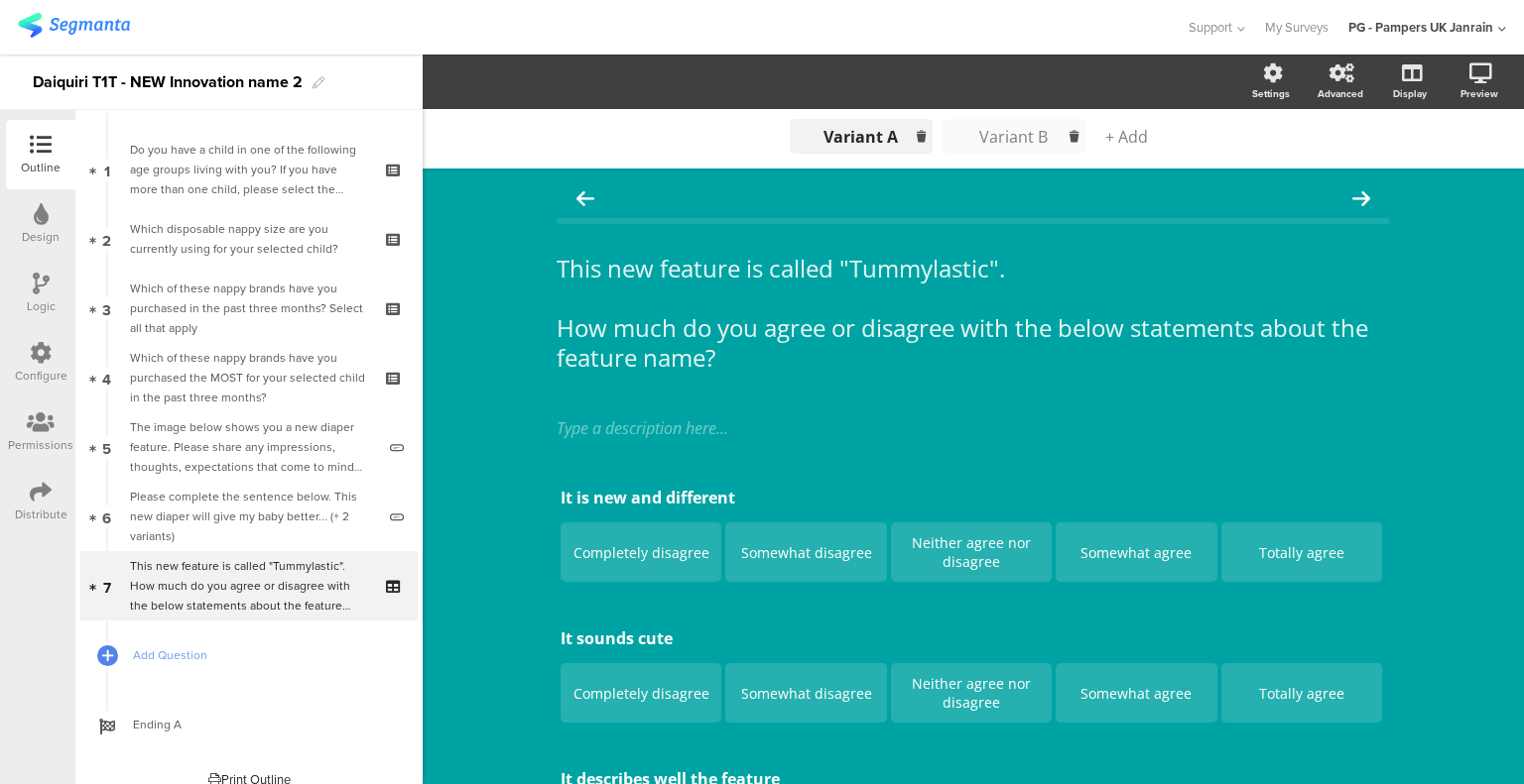
click at [1011, 126] on div "Variant B" at bounding box center [1014, 137] width 99 height 22
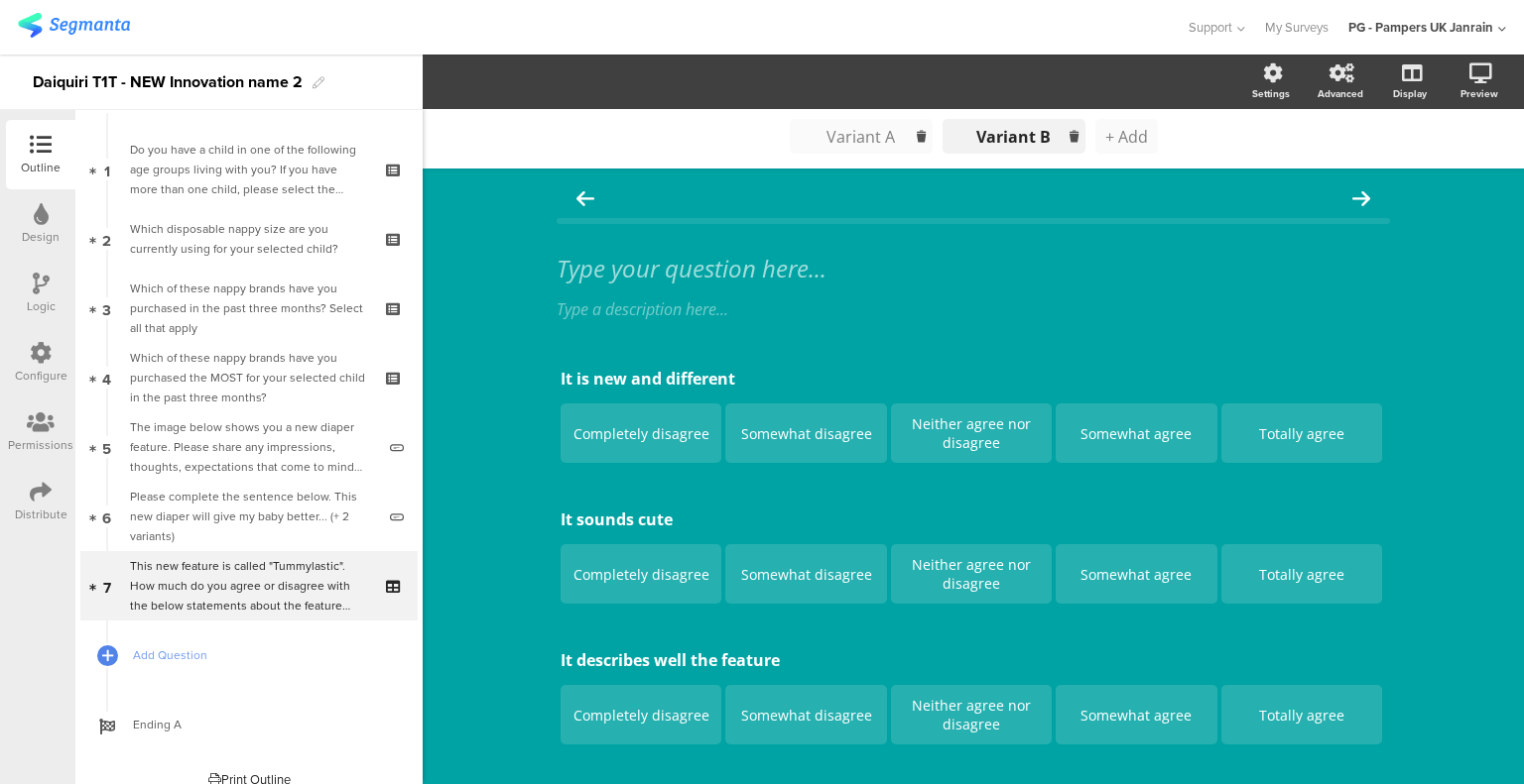
click at [1123, 143] on span "+ Add" at bounding box center [1126, 137] width 43 height 22
click at [1193, 135] on span "+ Add" at bounding box center [1202, 137] width 43 height 22
click at [696, 133] on div "Variant A" at bounding box center [708, 137] width 99 height 22
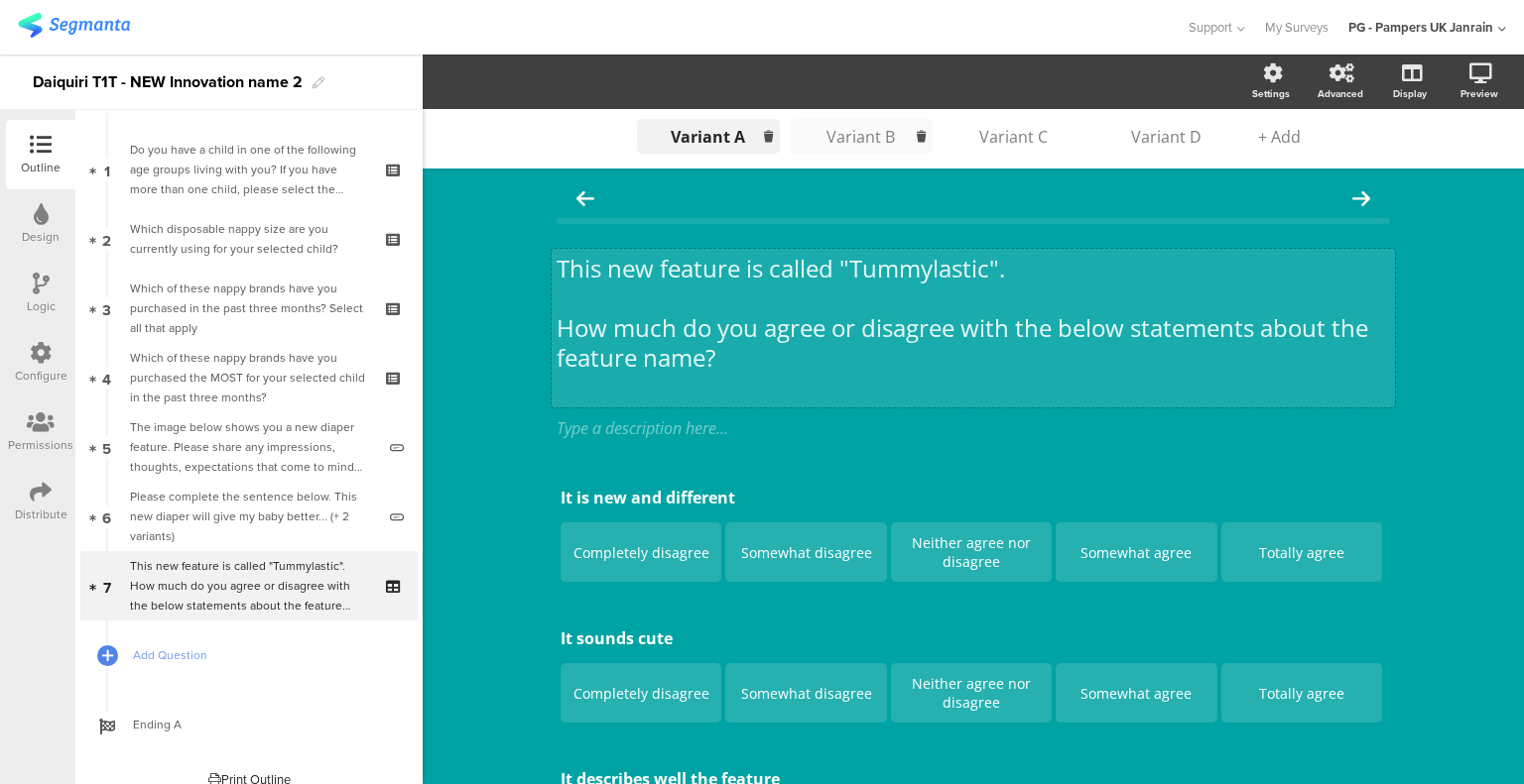
click at [708, 386] on div "This new feature is called "Tummylastic". How much do you agree or disagree wit…" at bounding box center [972, 328] width 843 height 159
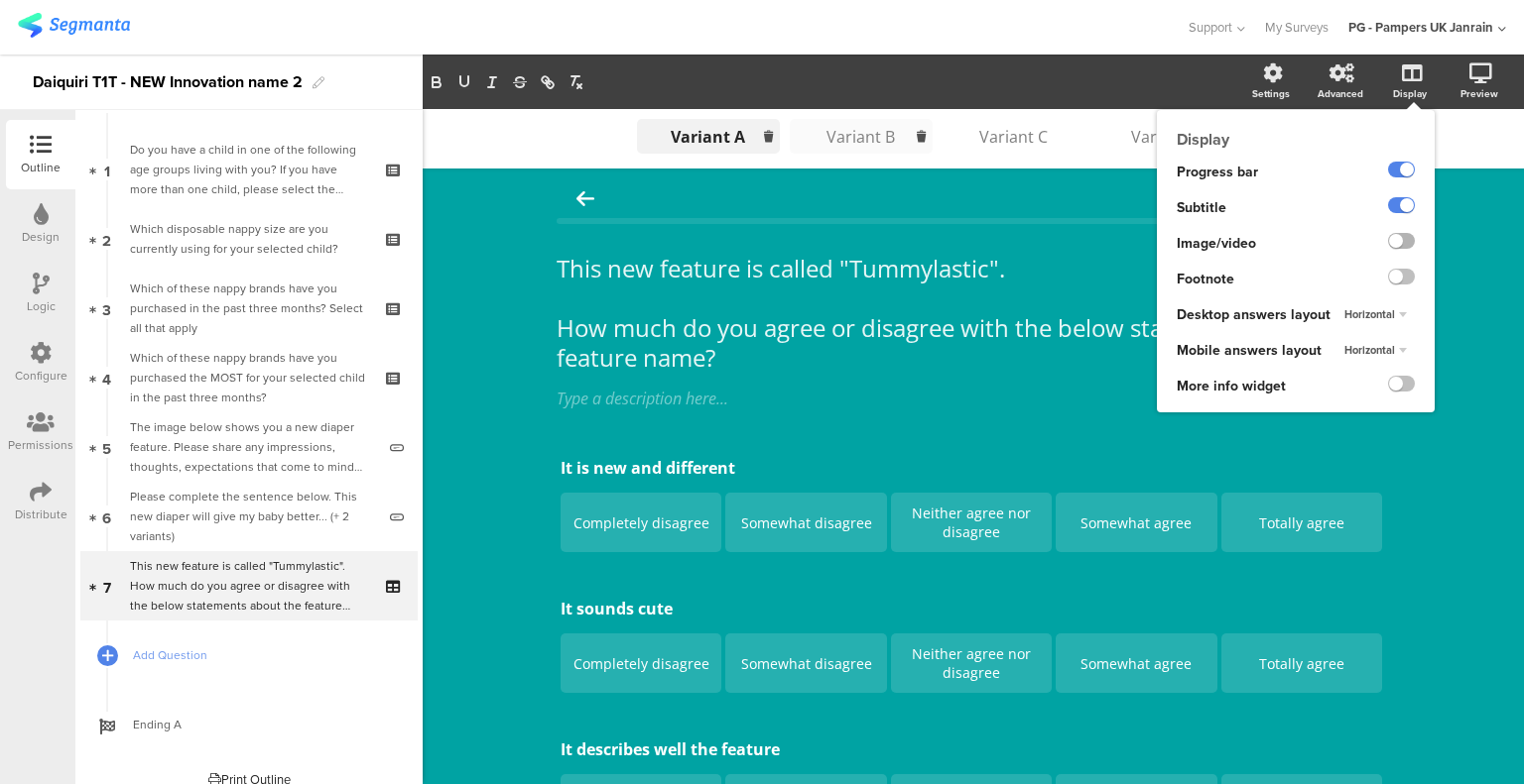
click at [1388, 243] on label at bounding box center [1401, 241] width 27 height 16
click at [0, 0] on input "checkbox" at bounding box center [0, 0] width 0 height 0
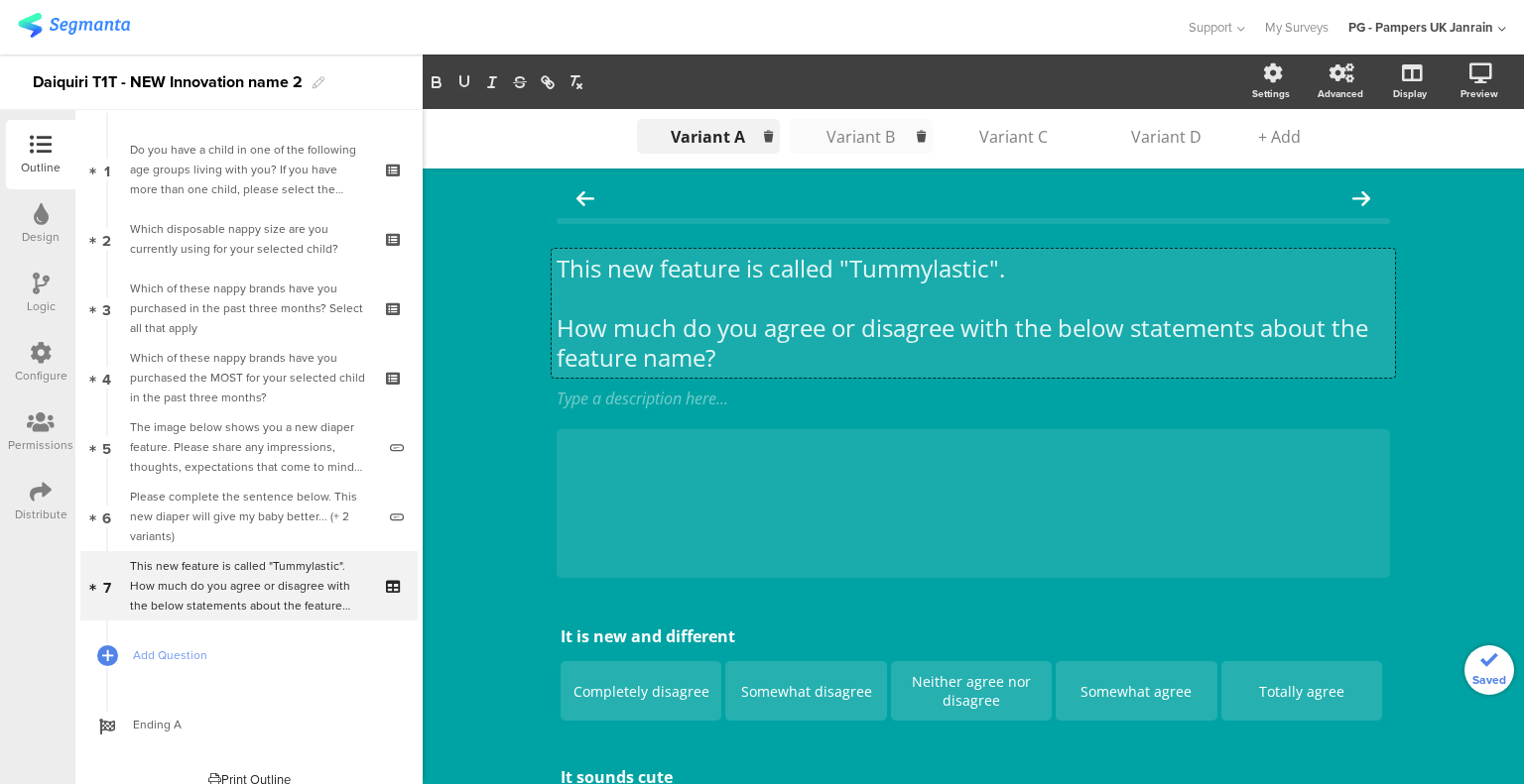
drag, startPoint x: 734, startPoint y: 359, endPoint x: 642, endPoint y: 316, distance: 101.6
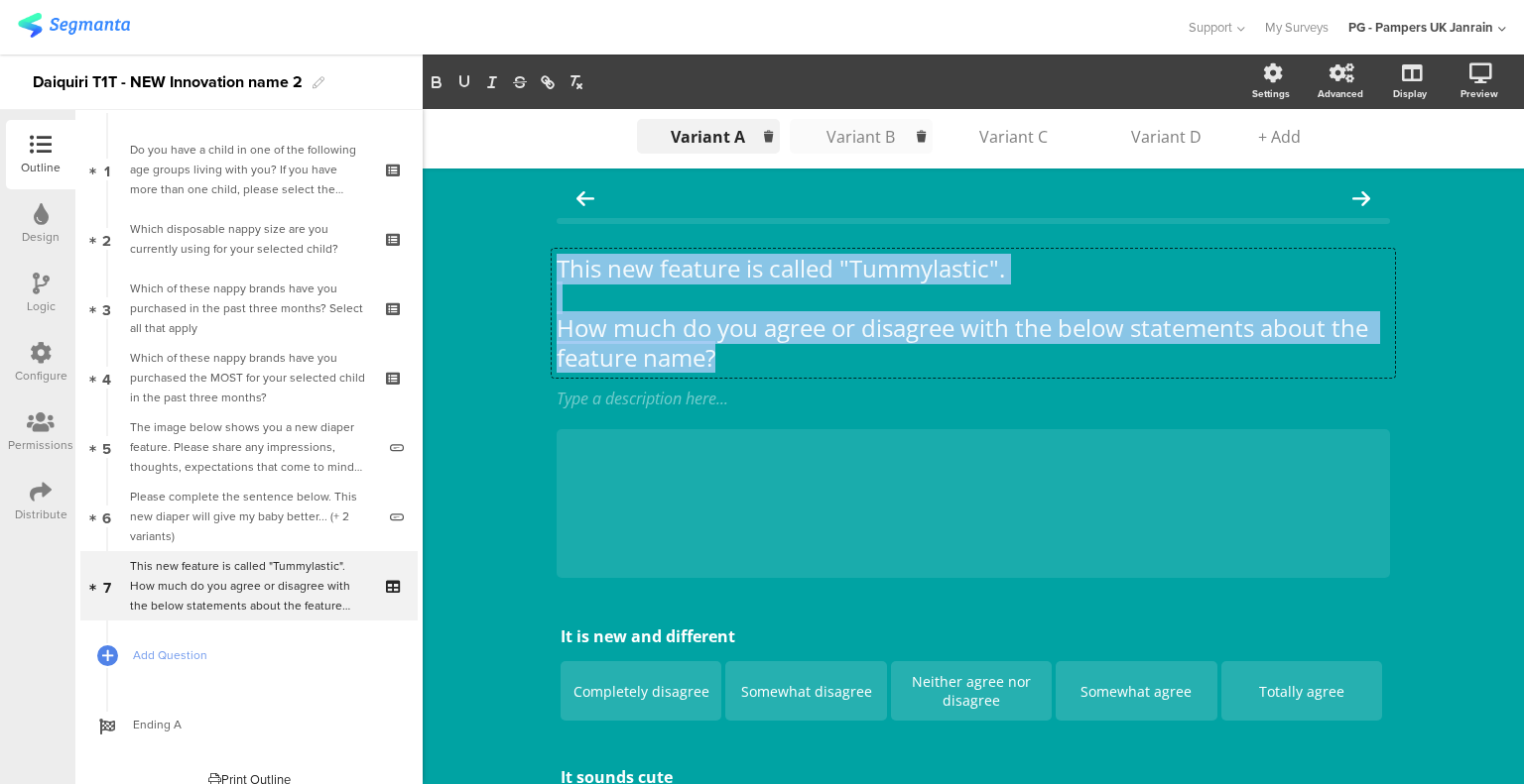
drag, startPoint x: 730, startPoint y: 356, endPoint x: 539, endPoint y: 257, distance: 215.1
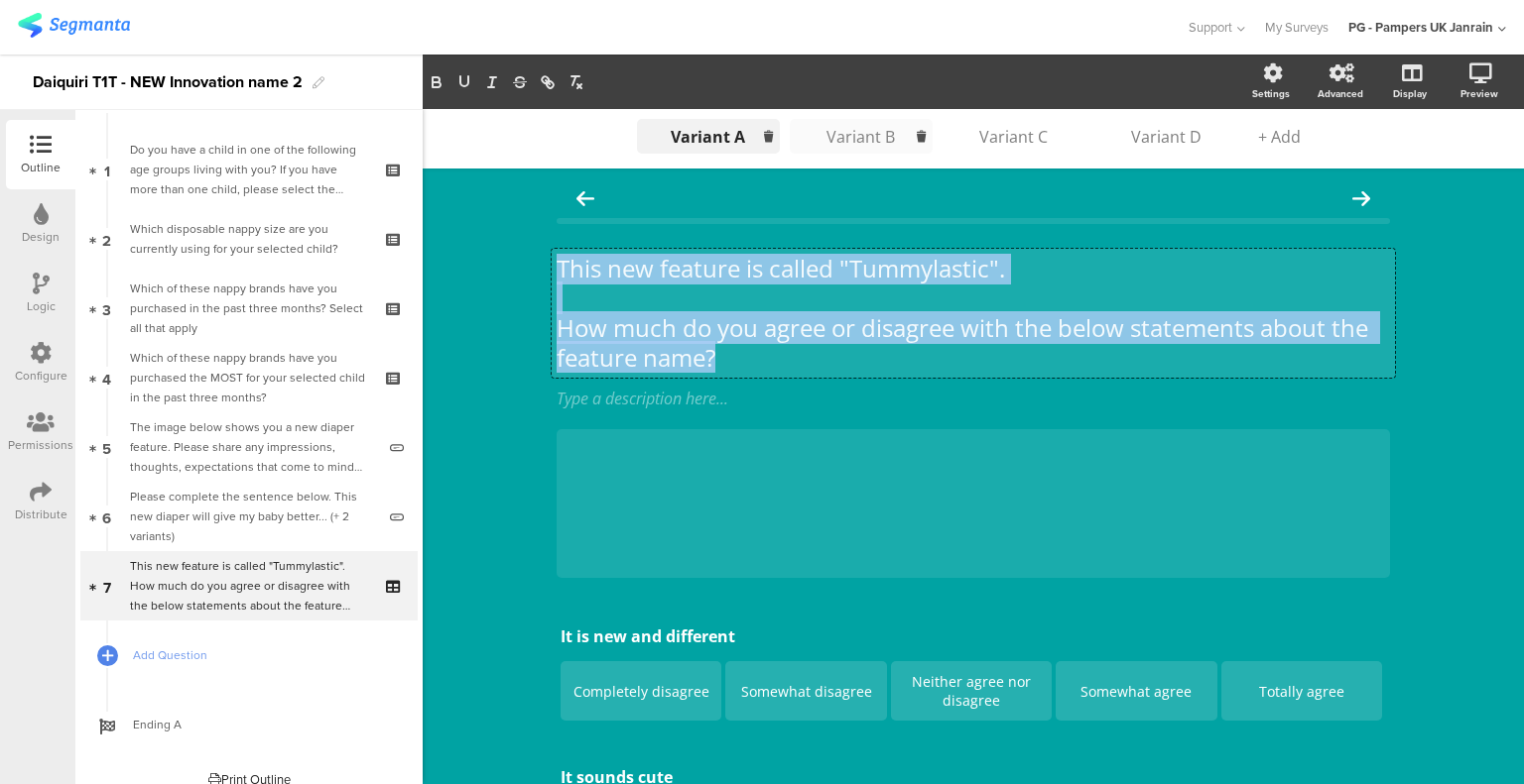
copy div "This new feature is called "Tummylastic". How much do you agree or disagree wit…"
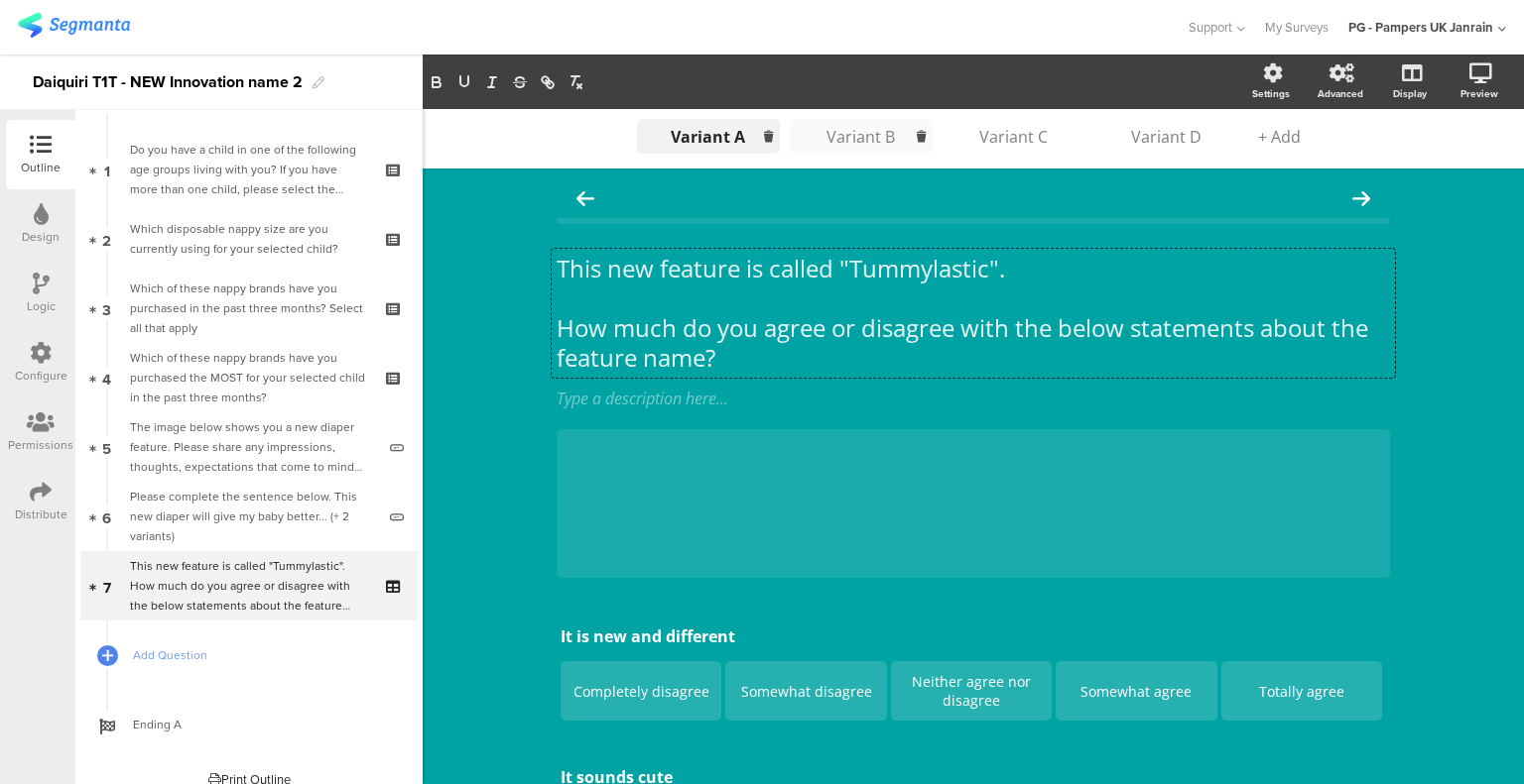
click at [853, 139] on div "Variant B" at bounding box center [861, 137] width 99 height 22
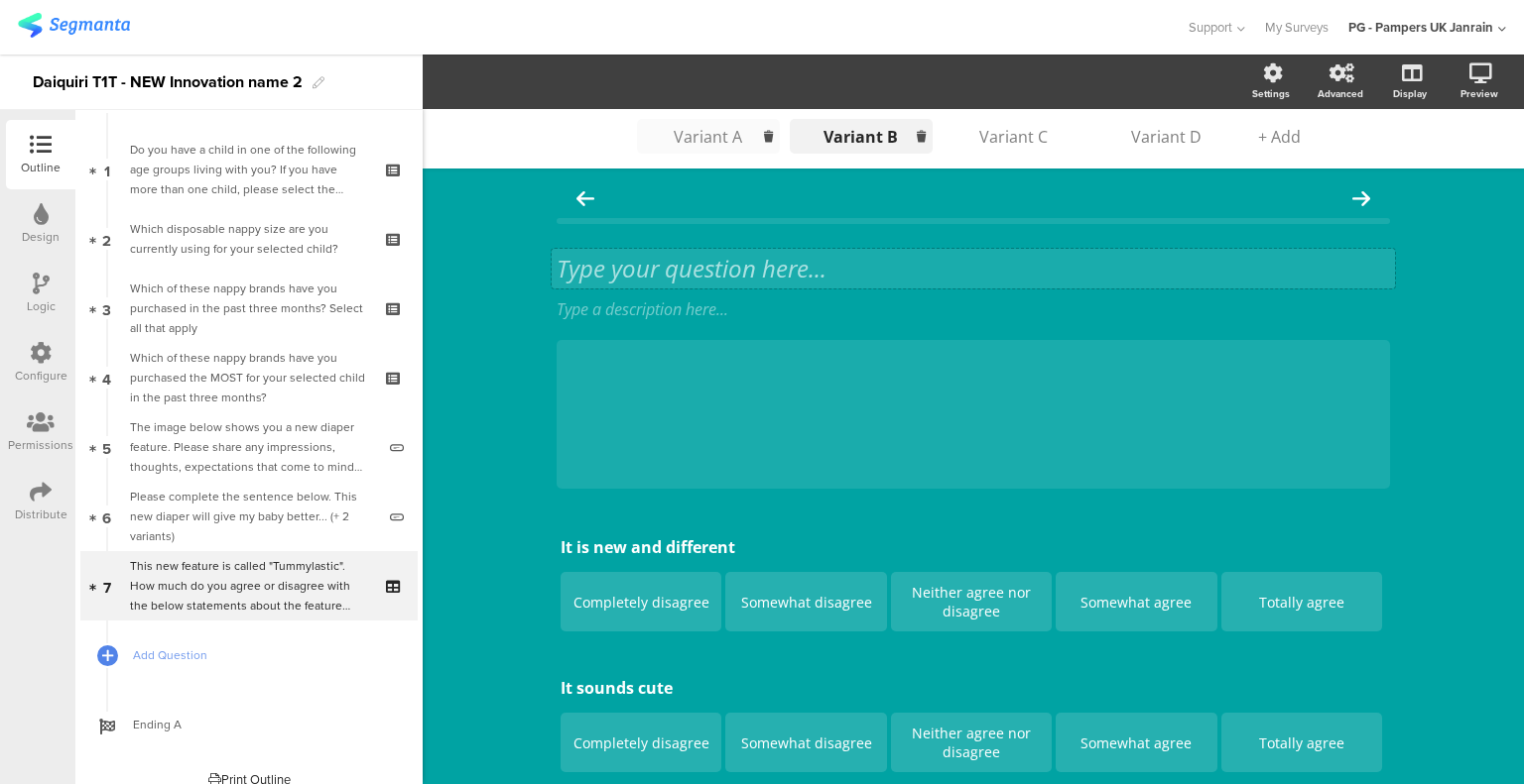
click at [708, 268] on div "Type your question here..." at bounding box center [972, 269] width 843 height 40
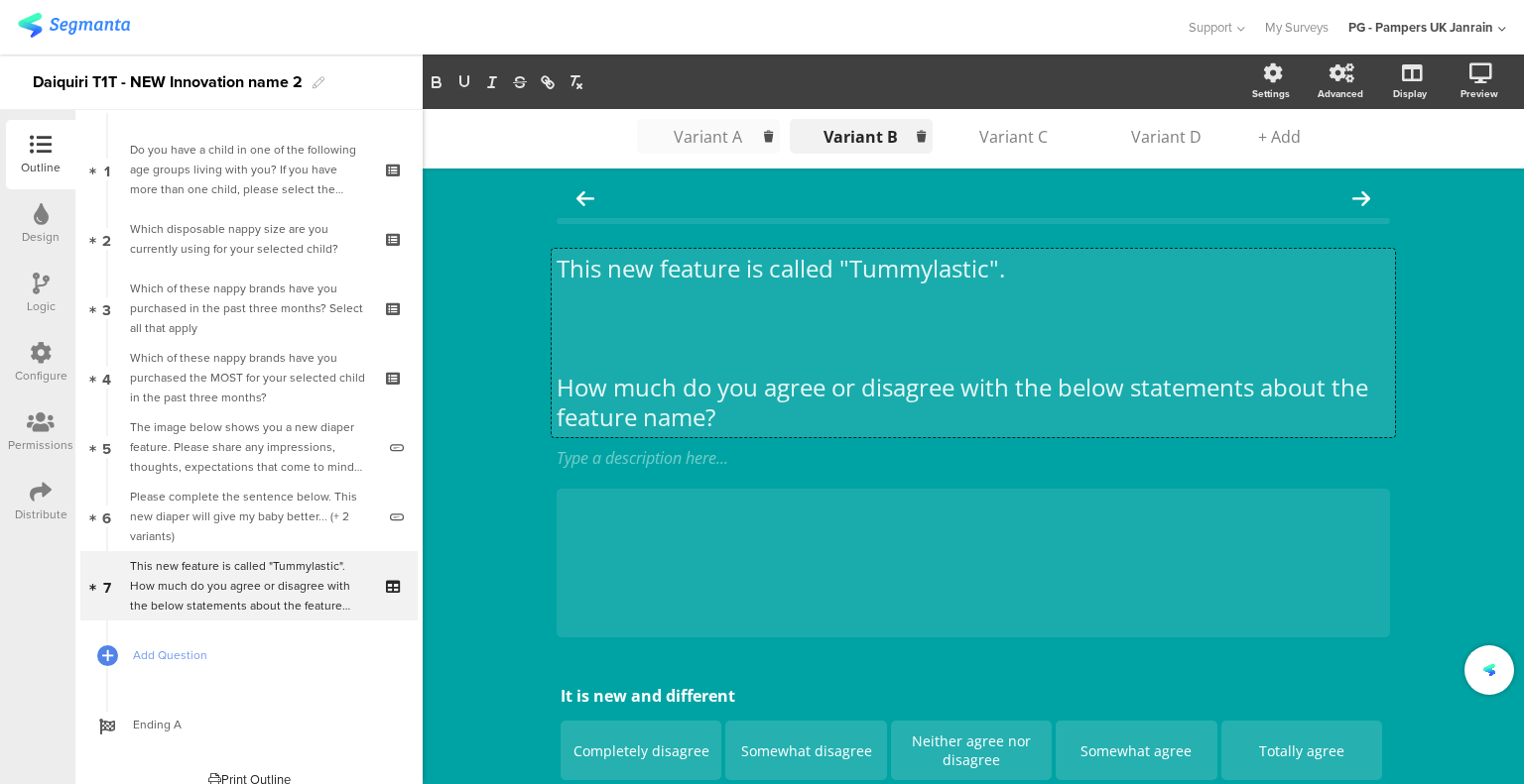
click at [736, 320] on p at bounding box center [972, 328] width 833 height 30
click at [684, 360] on p at bounding box center [972, 358] width 833 height 30
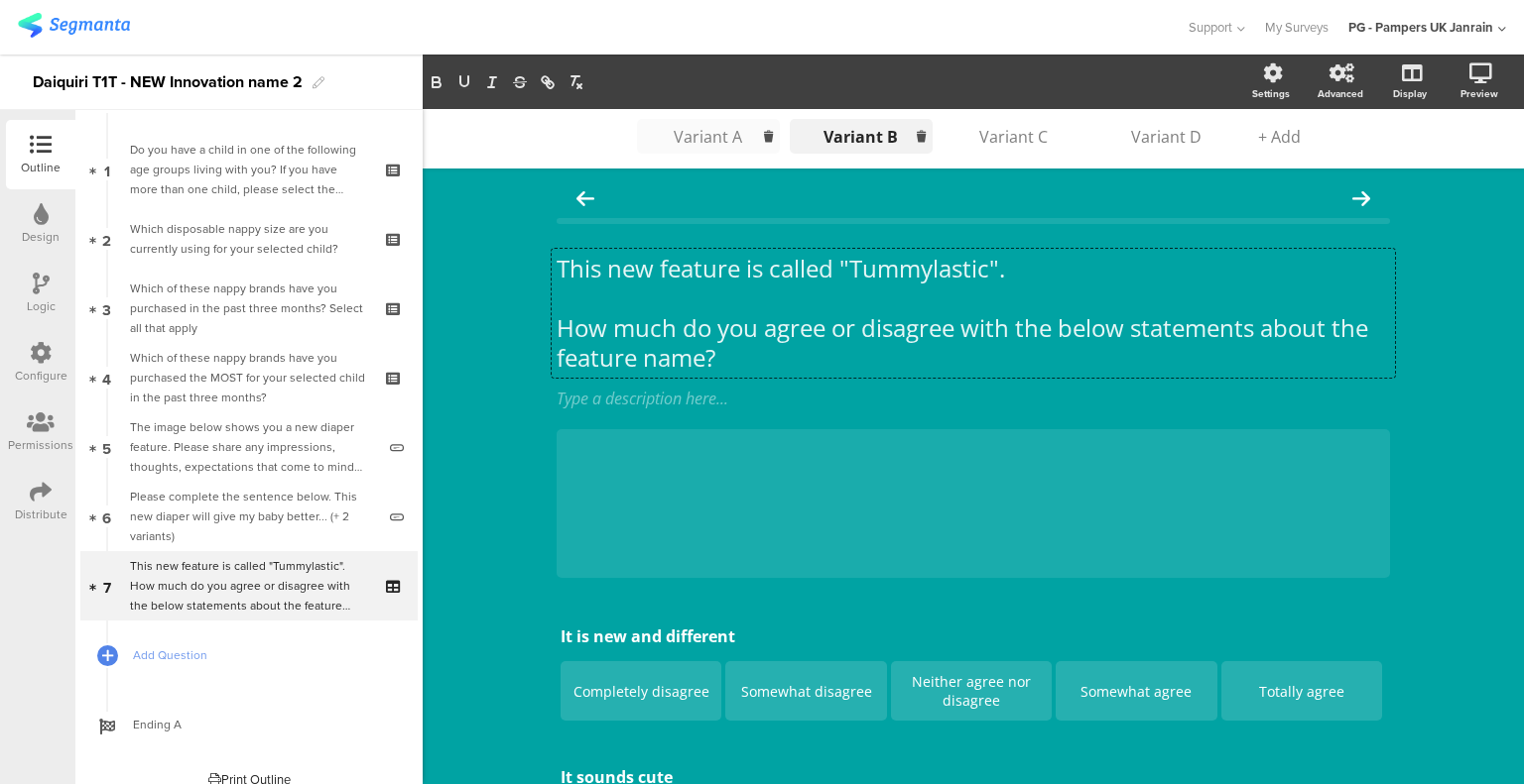
click at [710, 123] on li "Variant A Variant A Variant A Variant A" at bounding box center [708, 136] width 143 height 35
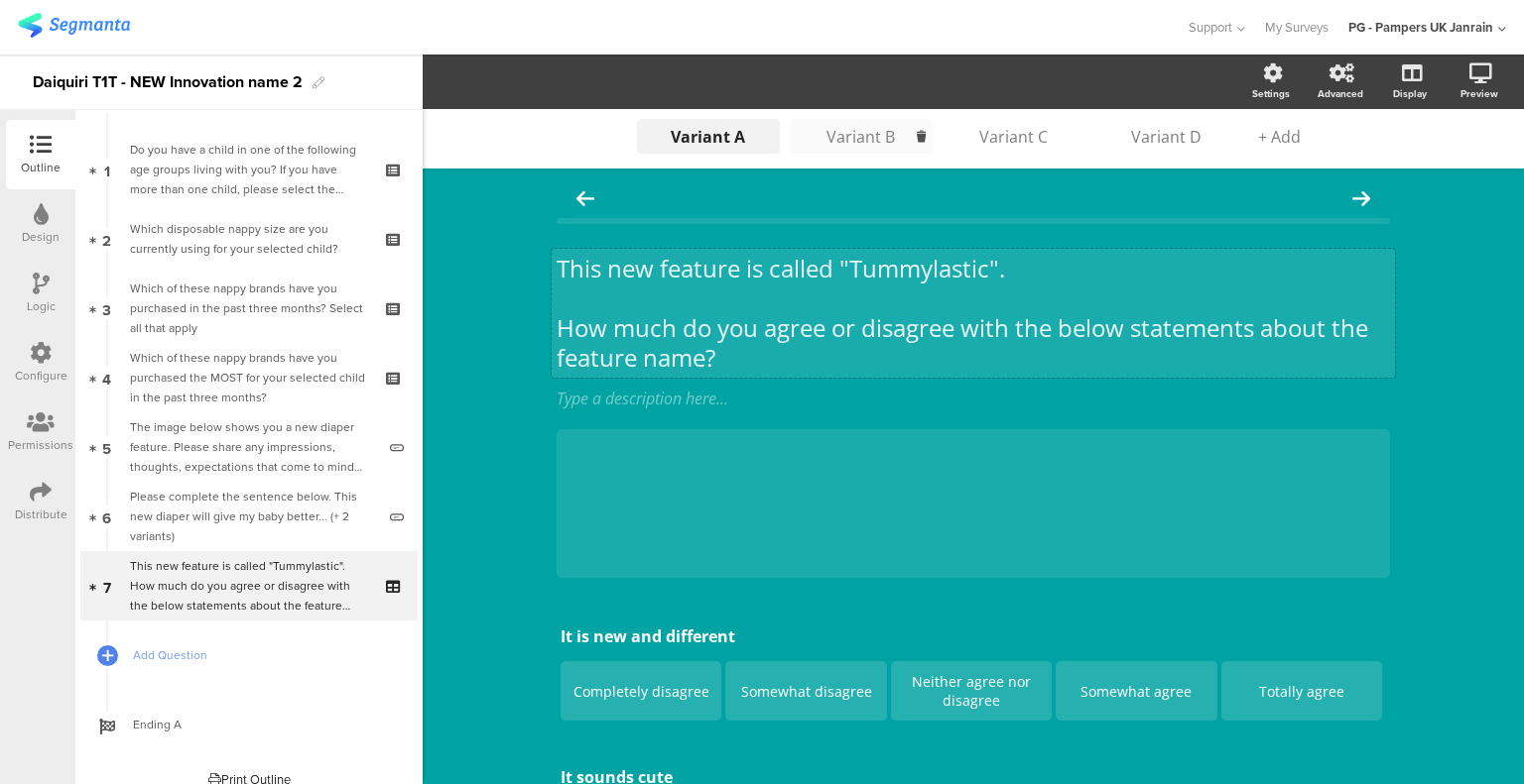
click at [889, 257] on div "This new feature is called "Tummylastic". How much do you agree or disagree wit…" at bounding box center [972, 314] width 843 height 129
click at [889, 257] on p "This new feature is called "Tummylastic"." at bounding box center [972, 269] width 833 height 30
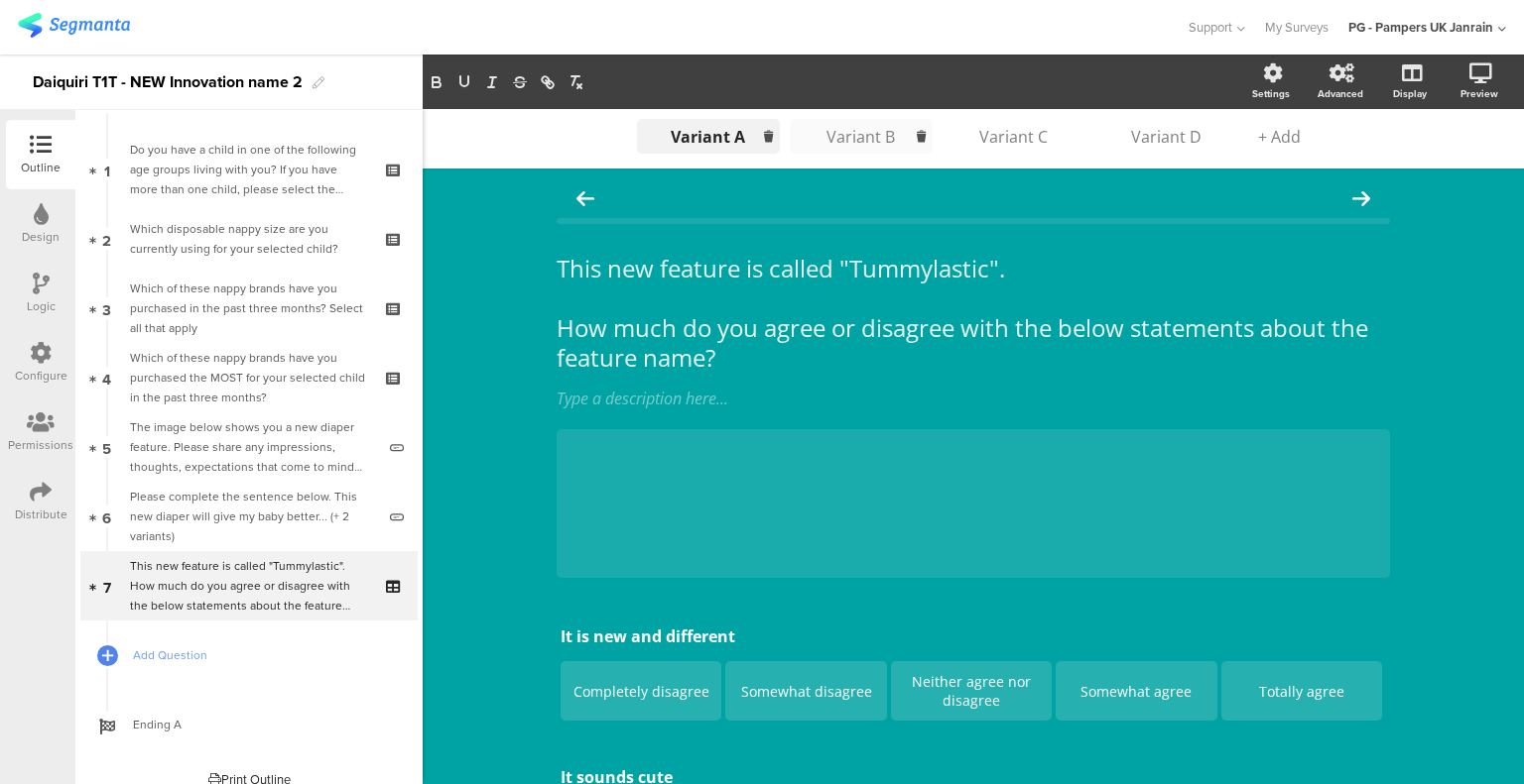
click at [695, 132] on input "Variant A" at bounding box center [708, 137] width 99 height 22
click at [712, 136] on input "Variant A" at bounding box center [708, 137] width 99 height 22
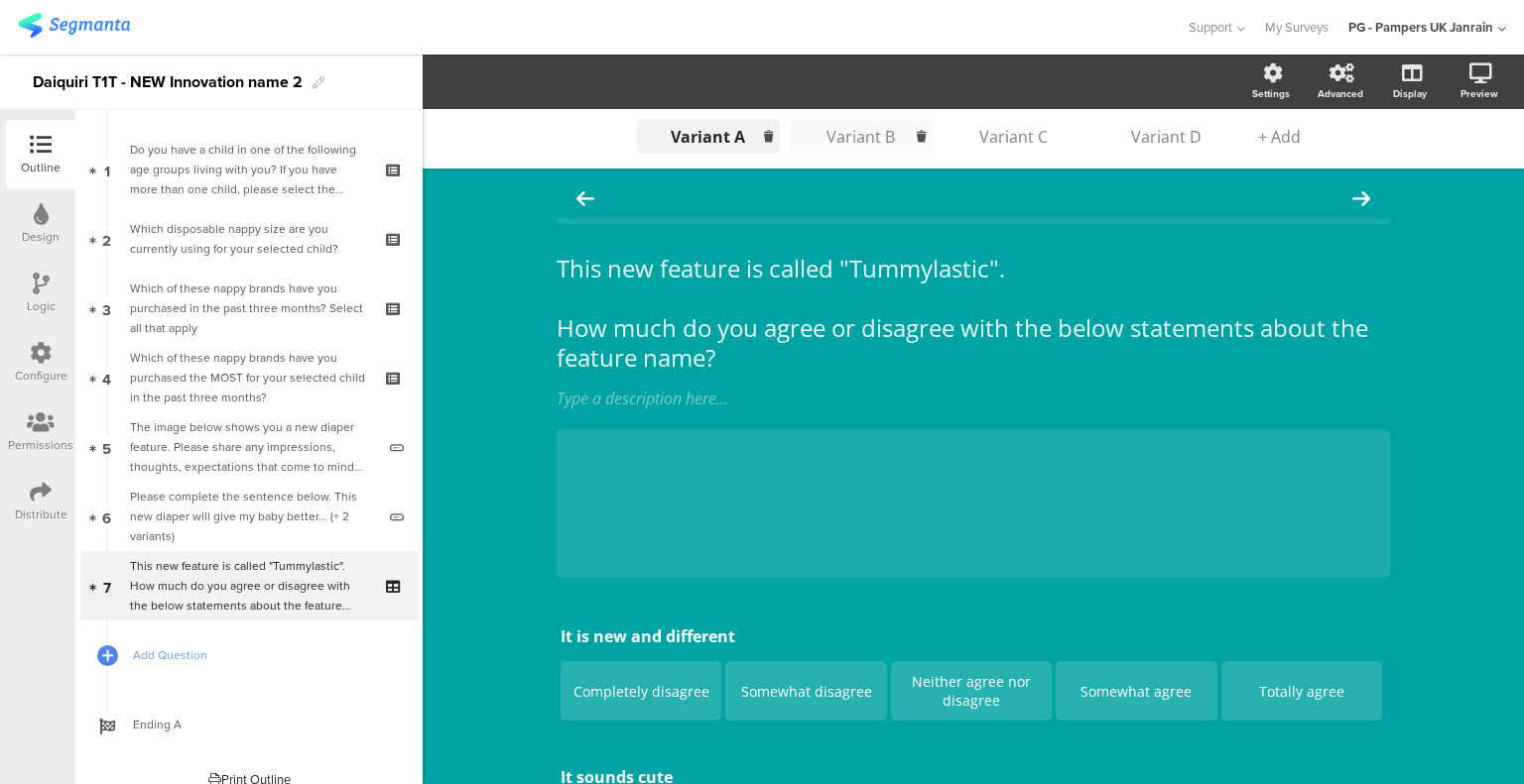
paste input "Tummylastic"
type input "Tummylastic"
click at [636, 132] on li "Tummylastic Variant A Variant A Variant A Variant A" at bounding box center [708, 136] width 143 height 35
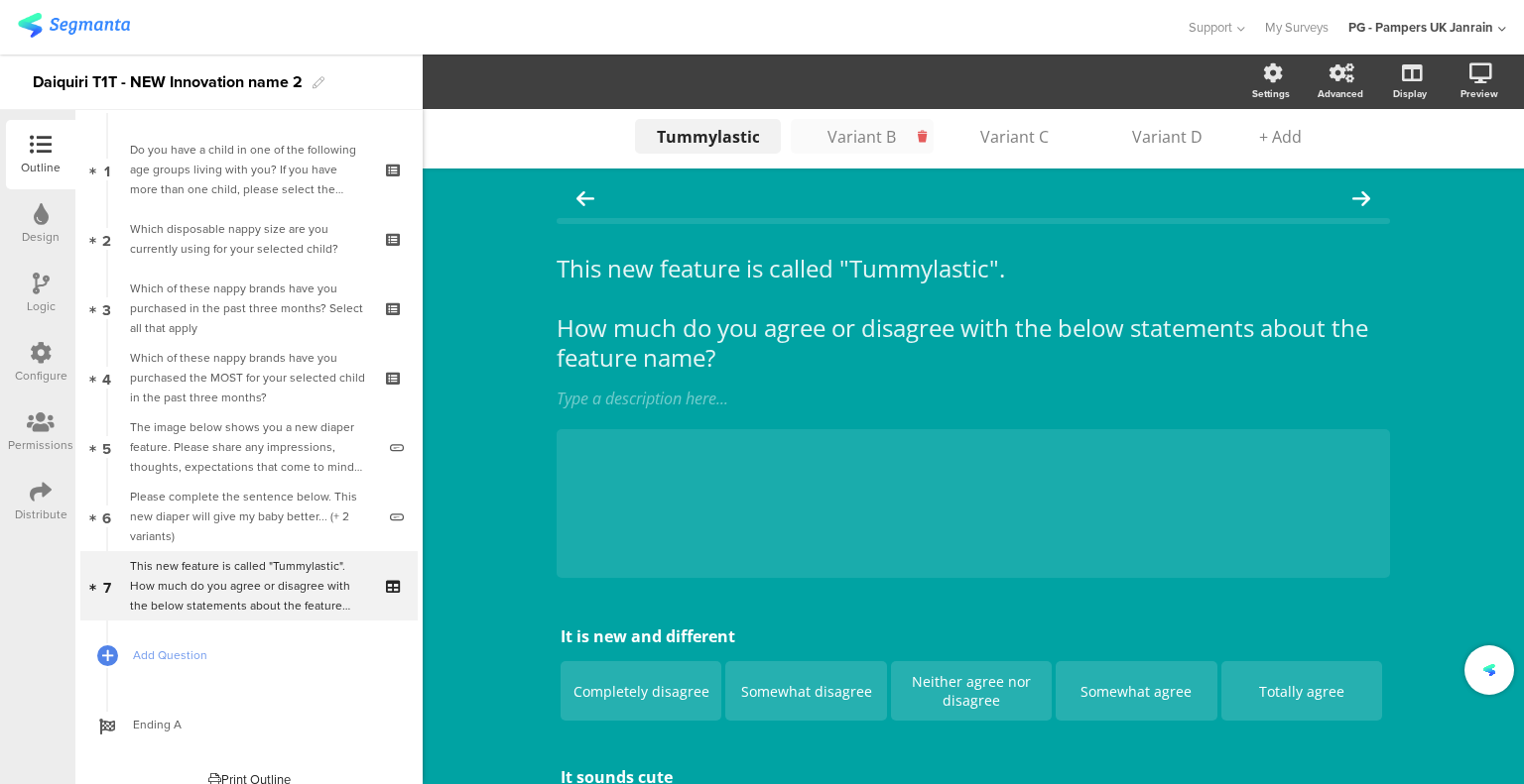
click at [920, 134] on div at bounding box center [922, 136] width 22 height 17
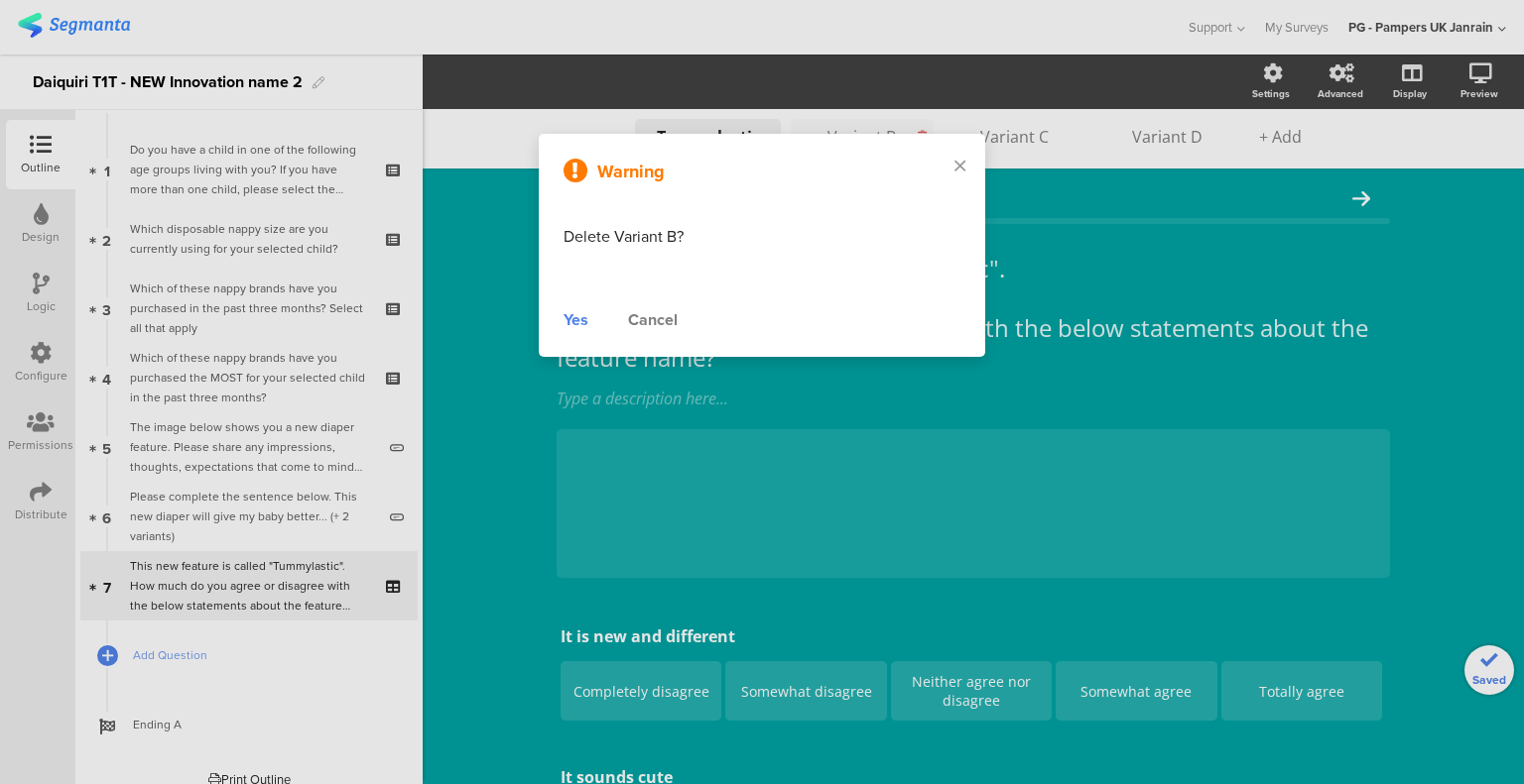
click at [833, 138] on div "Warning Delete Variant B? Yes Cancel" at bounding box center [762, 245] width 447 height 223
click at [963, 161] on icon at bounding box center [959, 166] width 11 height 18
click at [1007, 140] on div at bounding box center [762, 392] width 1524 height 784
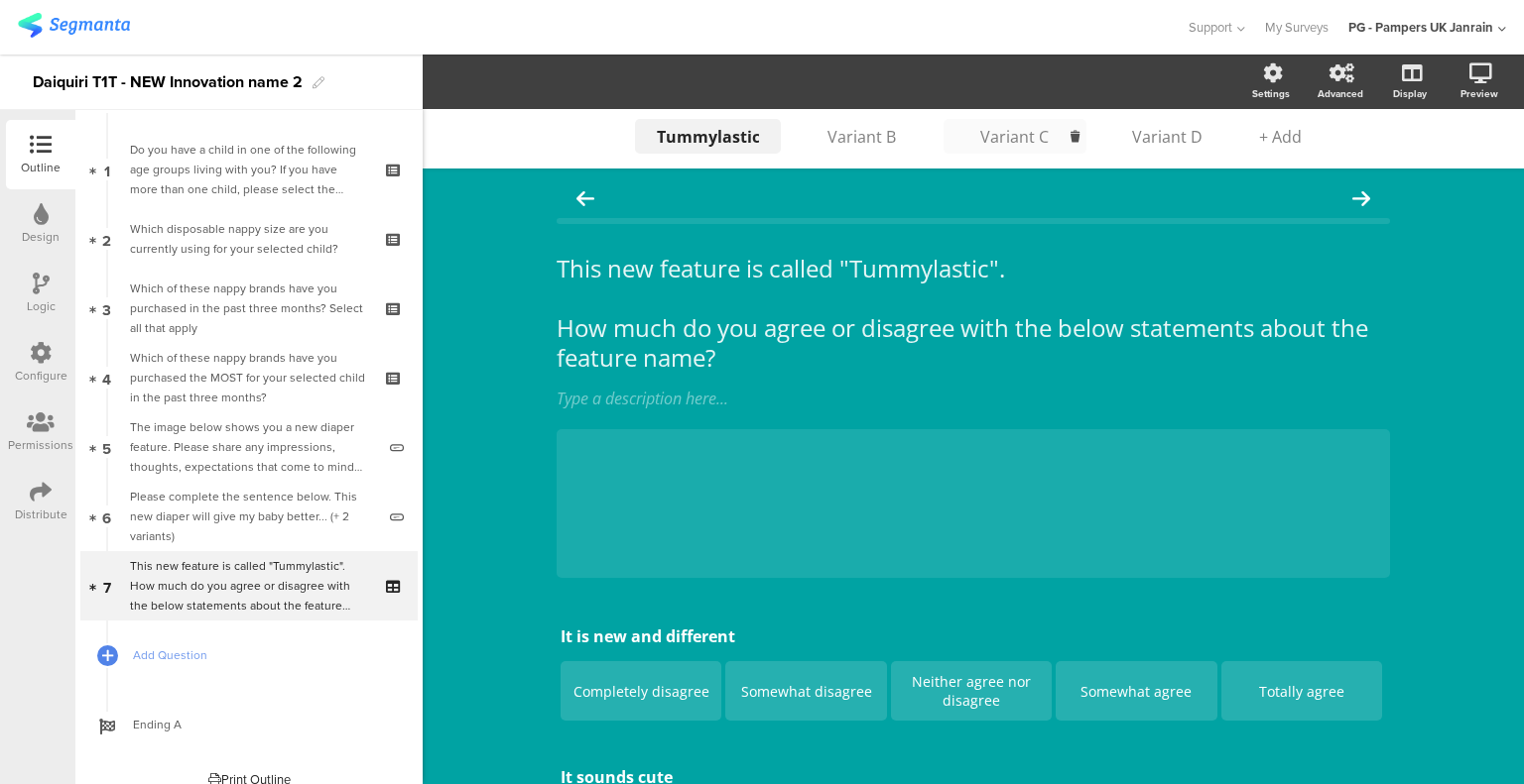
click at [1008, 139] on div "Variant C" at bounding box center [1015, 137] width 99 height 22
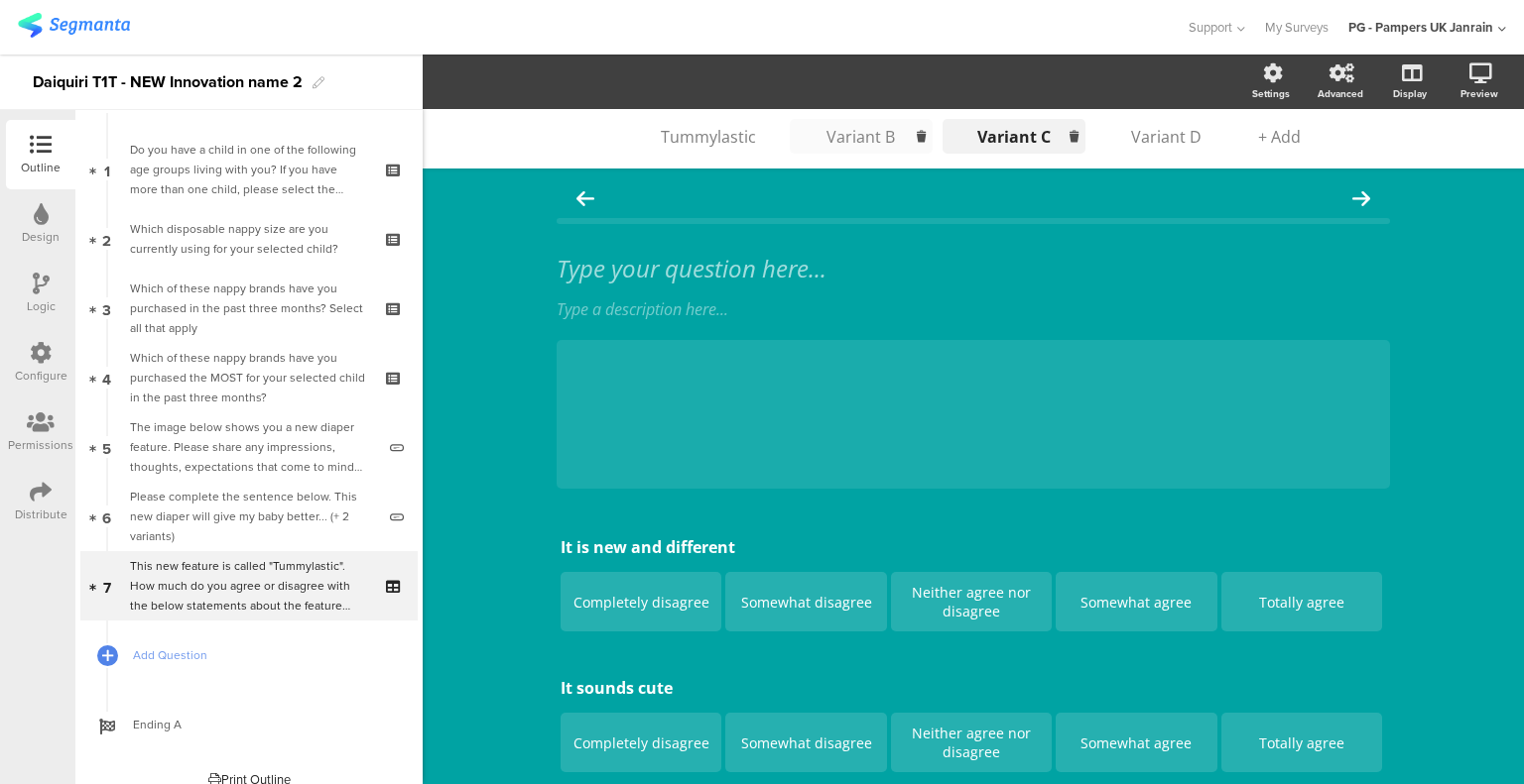
click at [836, 139] on div "Variant B" at bounding box center [861, 137] width 99 height 22
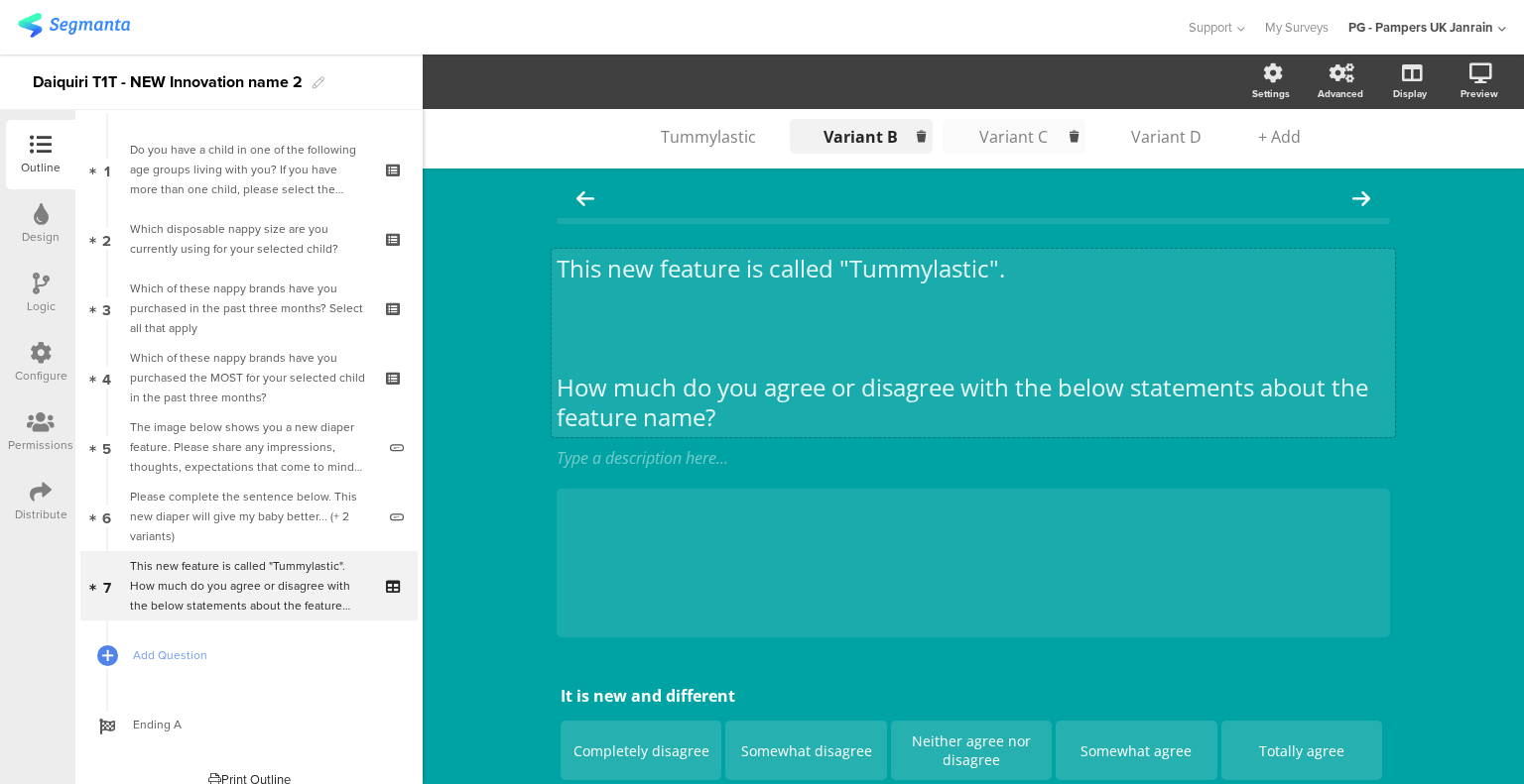
click at [700, 341] on div "This new feature is called "Tummylastic". How much do you agree or disagree wit…" at bounding box center [972, 343] width 843 height 189
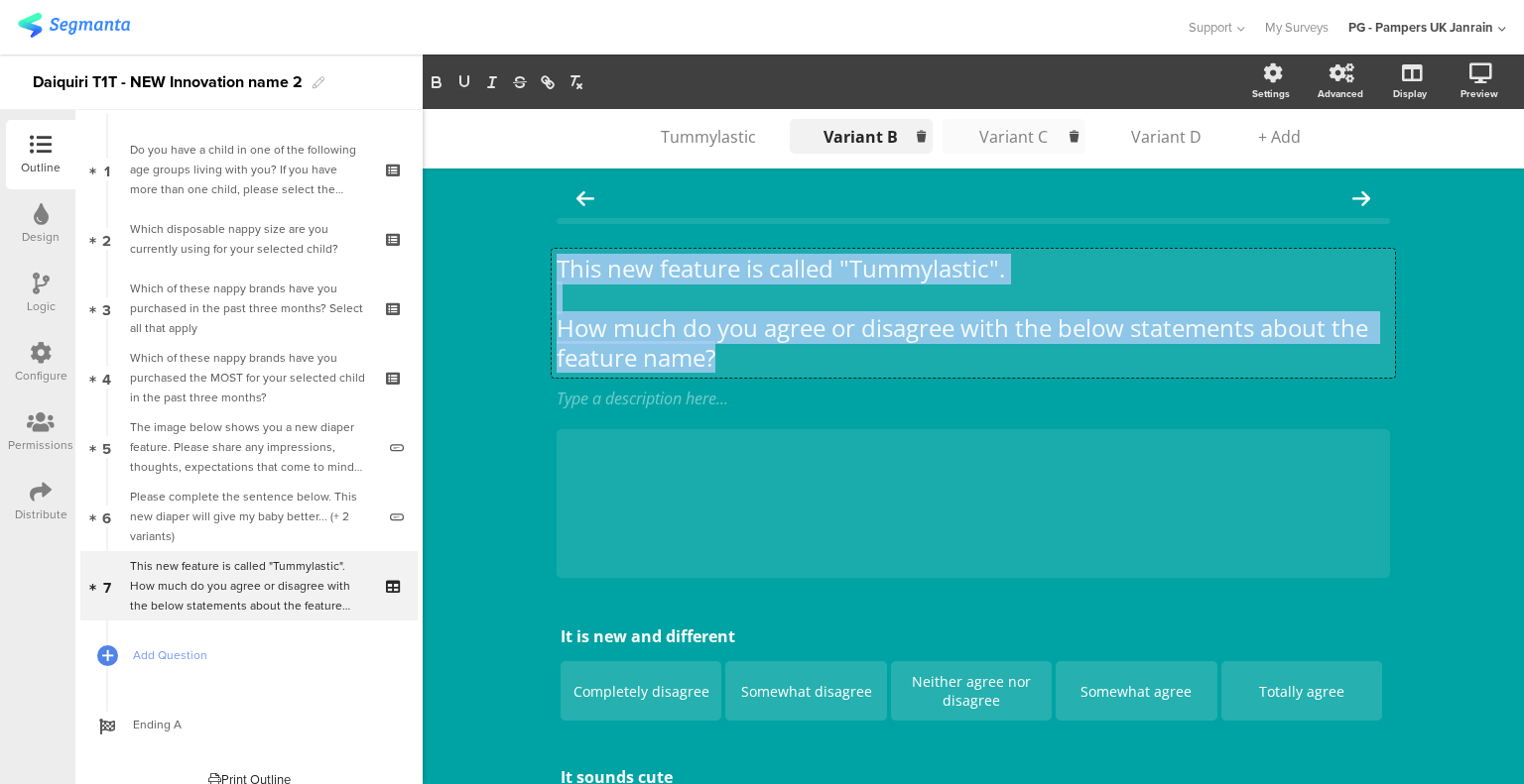
drag, startPoint x: 731, startPoint y: 348, endPoint x: 456, endPoint y: 240, distance: 295.4
copy div "This new feature is called "Tummylastic". How much do you agree or disagree wit…"
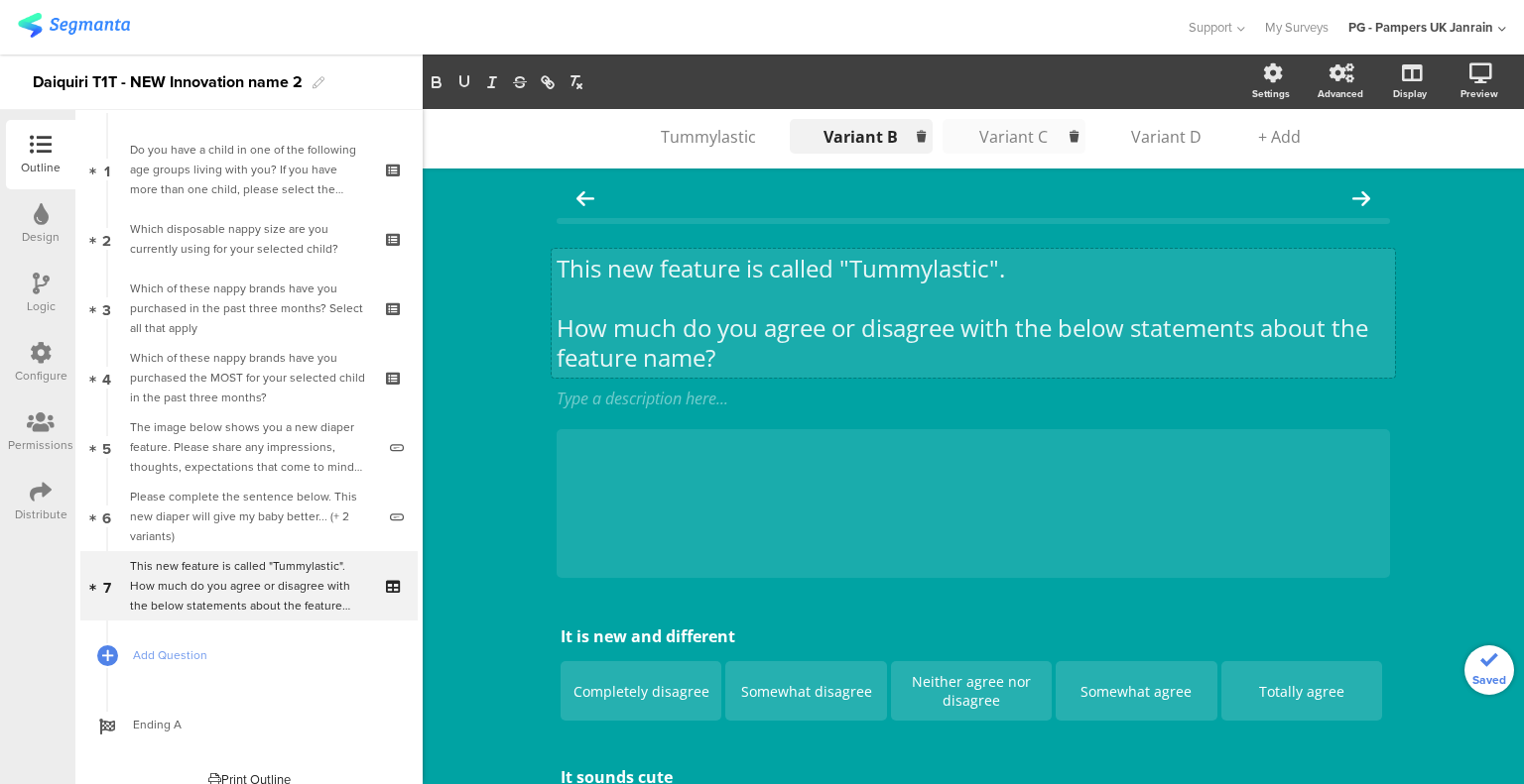
click at [1007, 147] on li "Variant C Variant C Variant C" at bounding box center [1014, 136] width 143 height 35
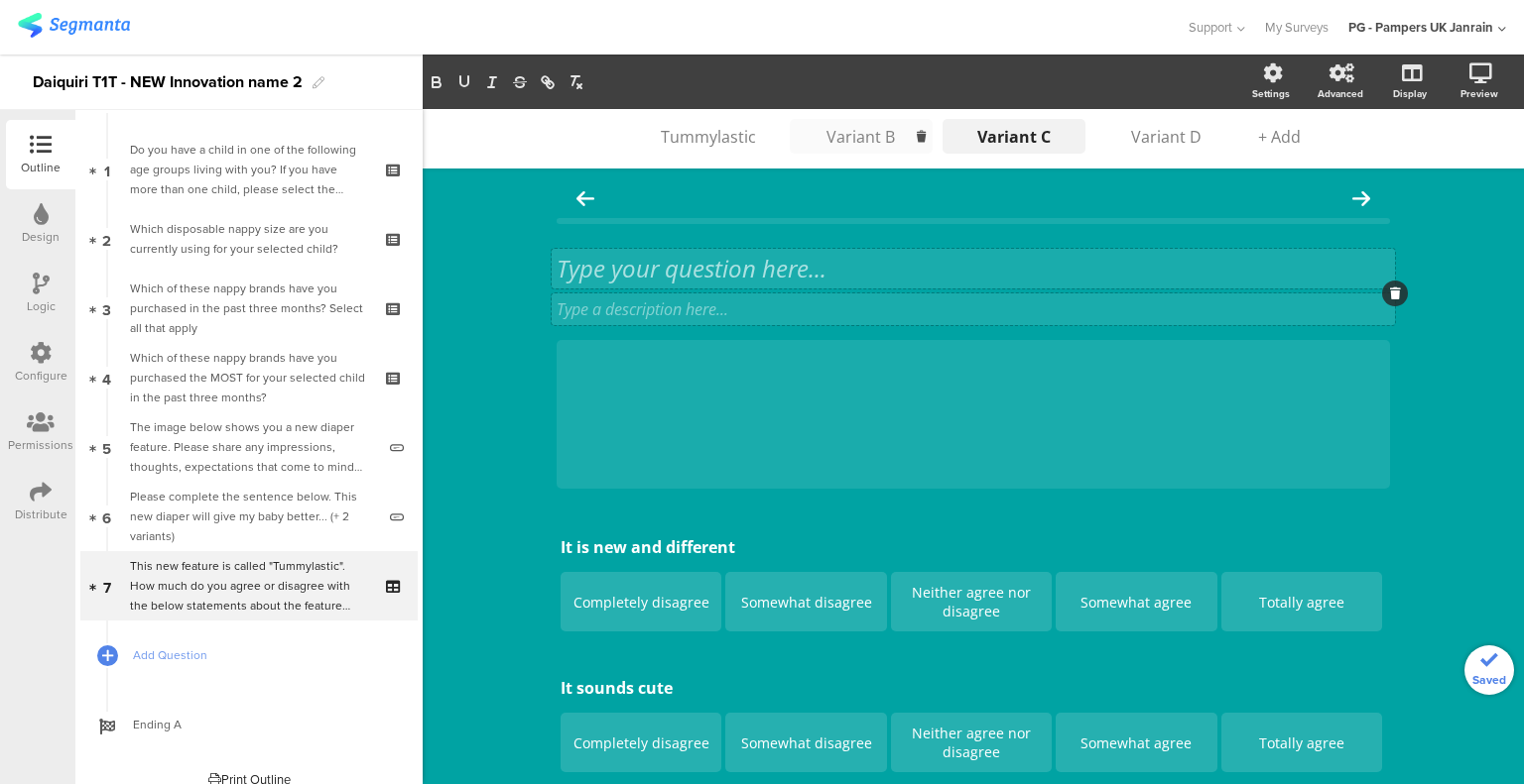
click at [788, 302] on div "Type a description here..." at bounding box center [972, 310] width 833 height 22
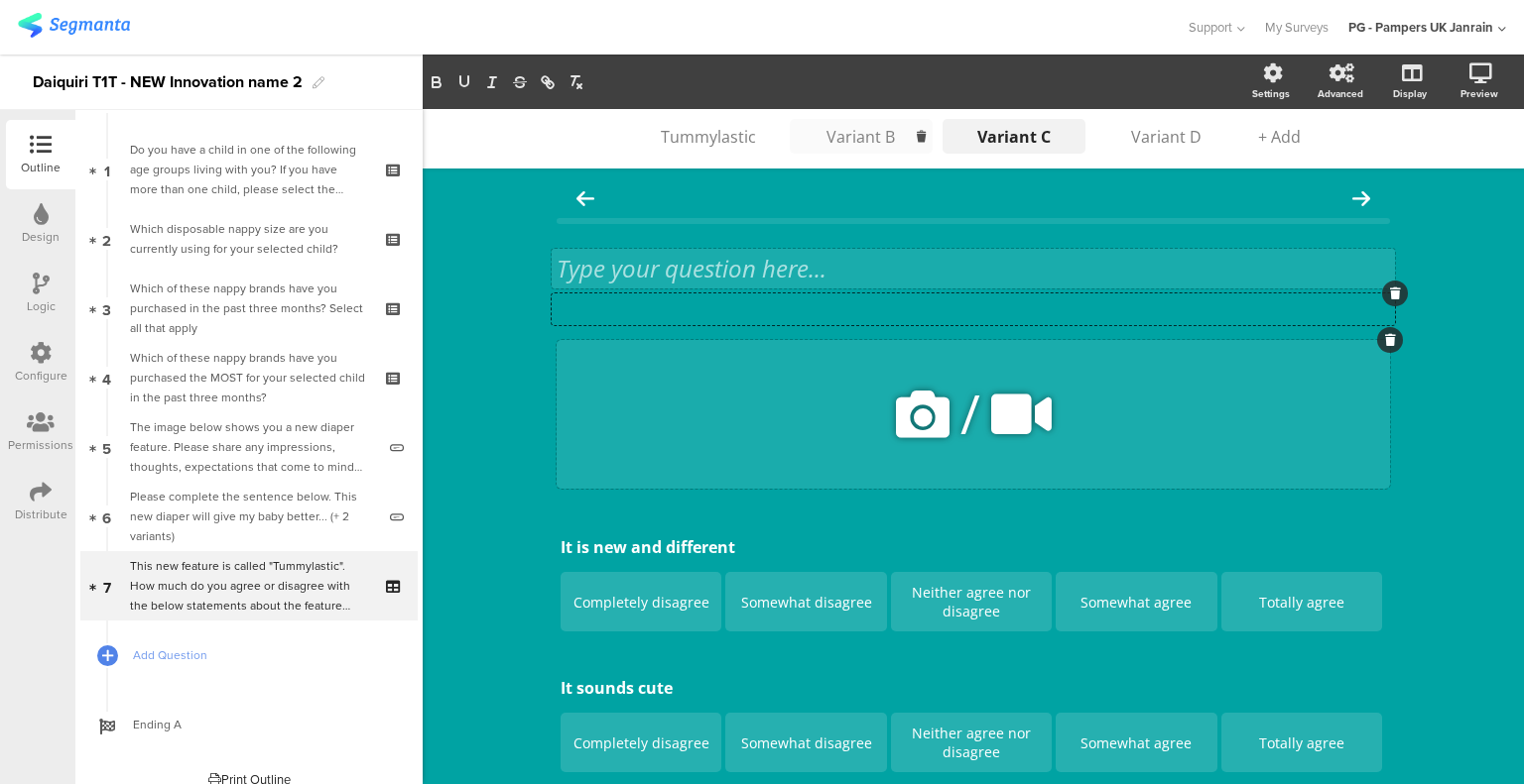
click at [717, 374] on div "/" at bounding box center [972, 415] width 833 height 149
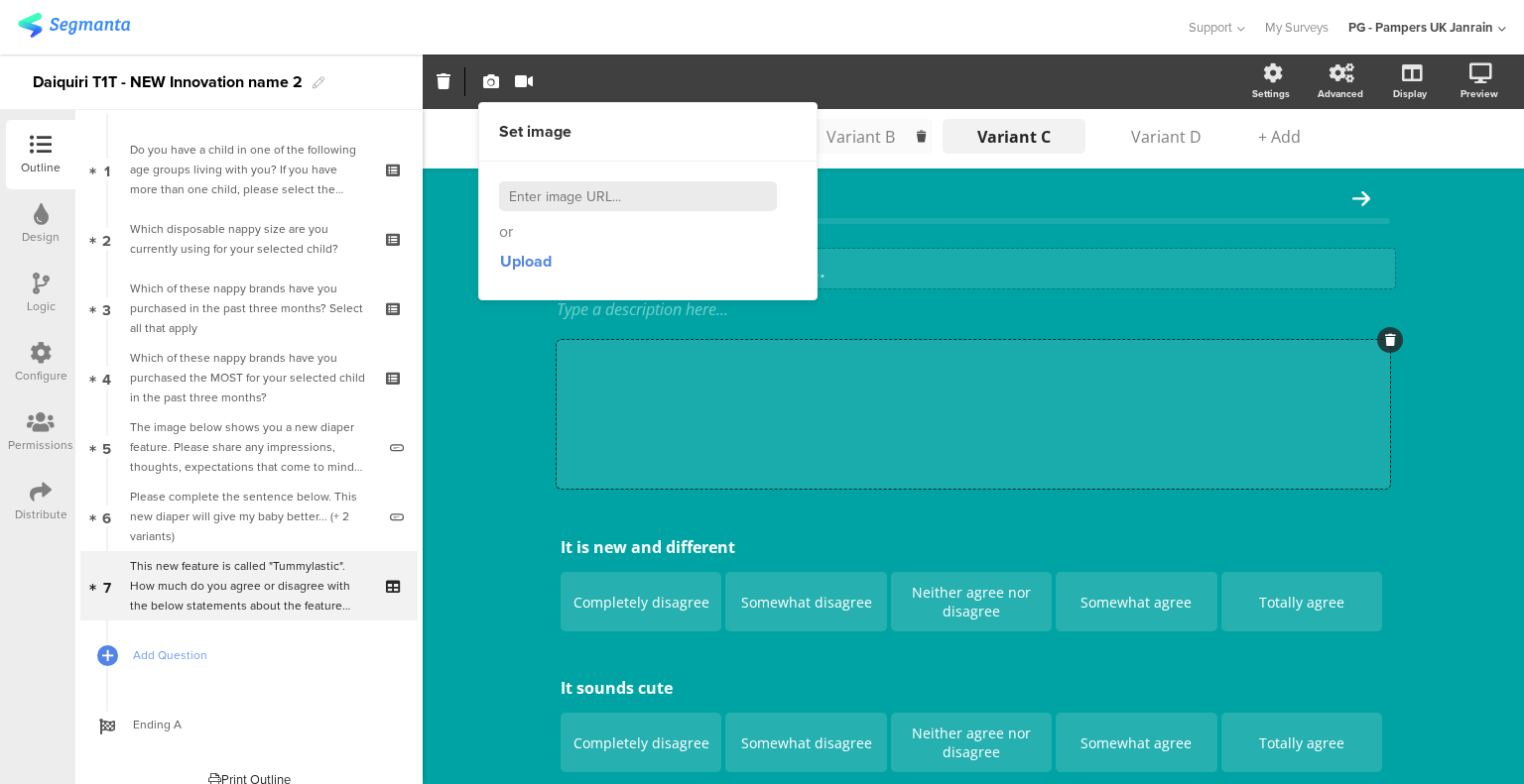
click at [717, 273] on div "Upload" at bounding box center [648, 262] width 298 height 36
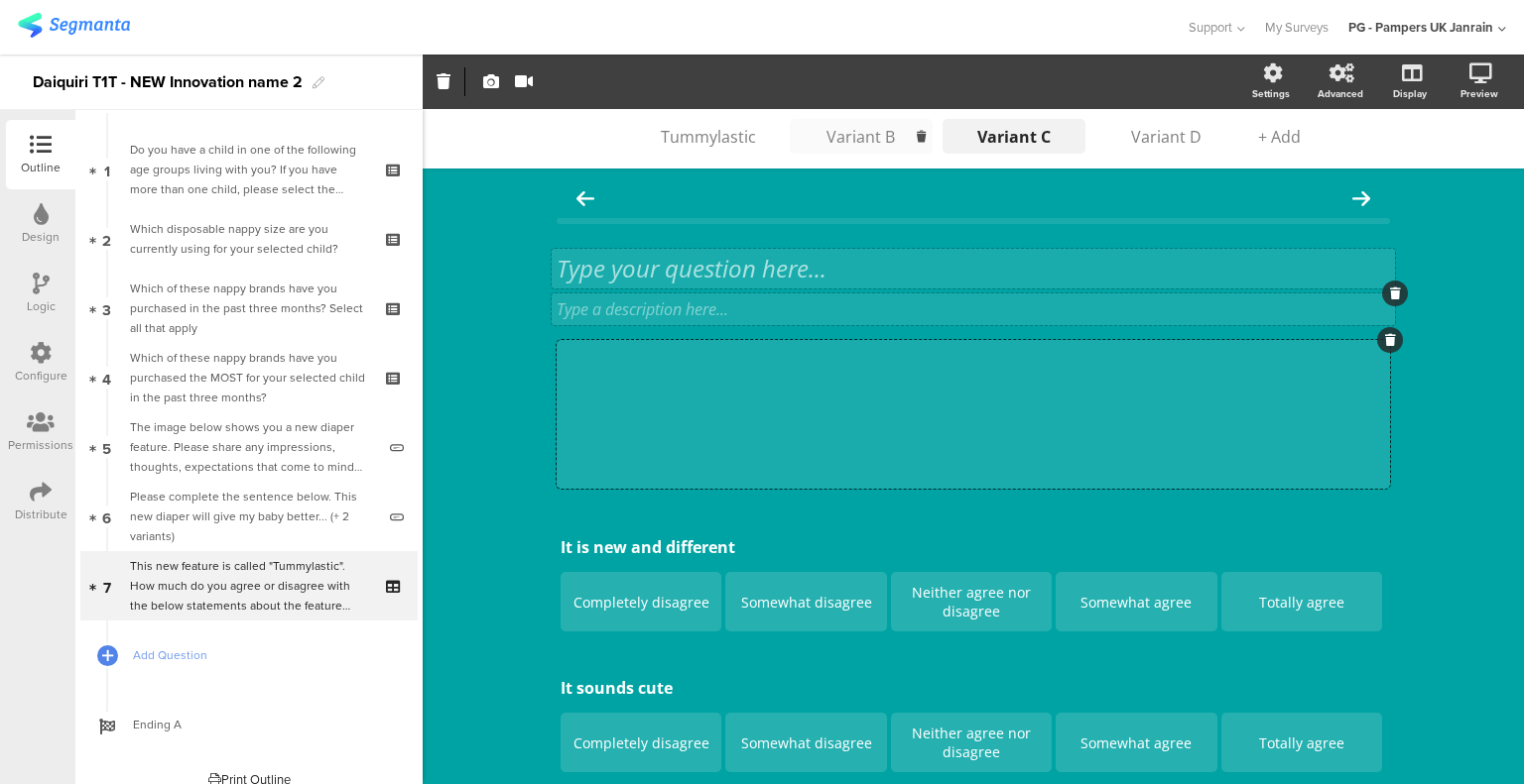
click at [857, 294] on div "Type a description here..." at bounding box center [972, 310] width 843 height 32
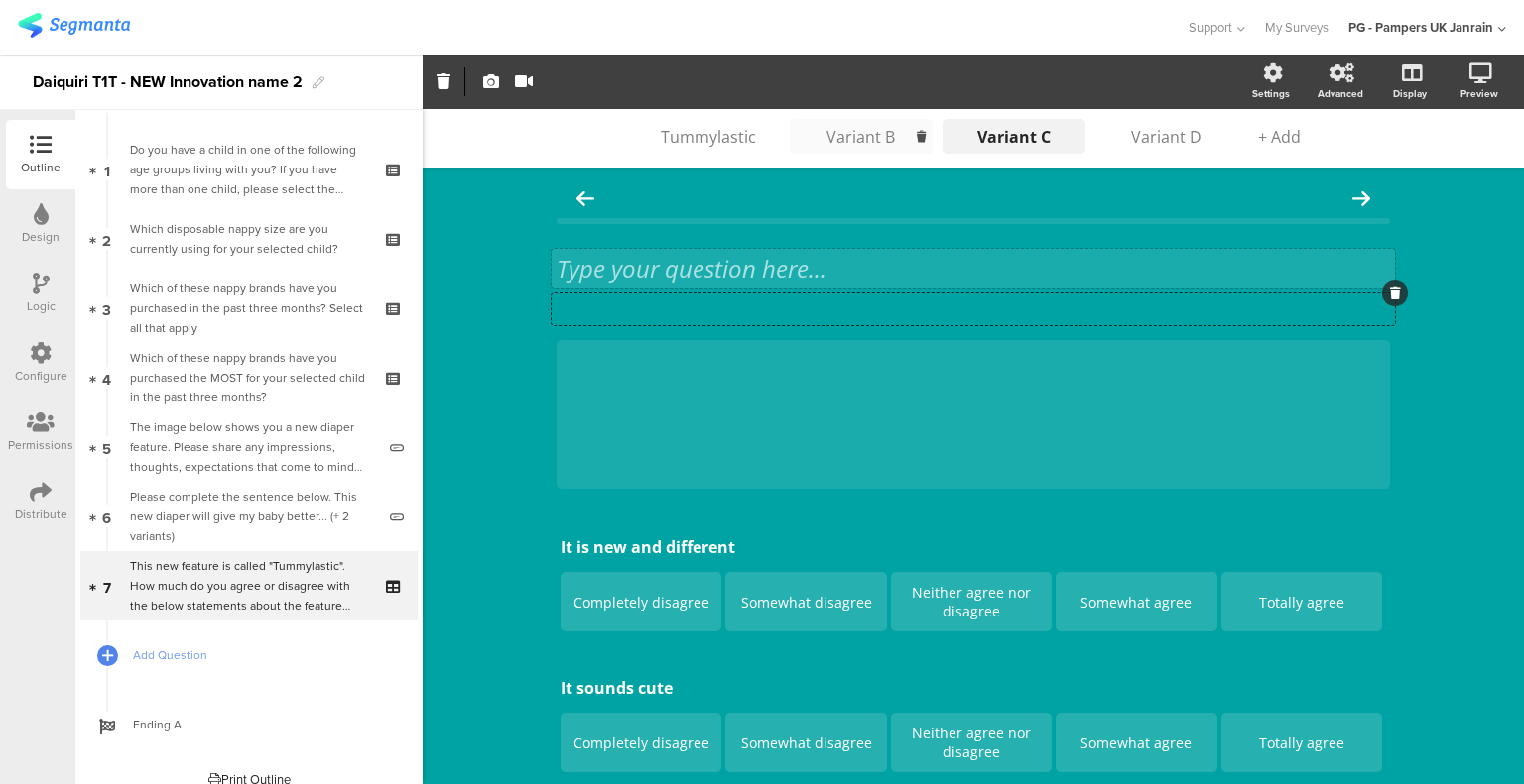
click at [857, 277] on div "Type your question here..." at bounding box center [972, 269] width 843 height 40
click at [701, 267] on p at bounding box center [972, 269] width 833 height 30
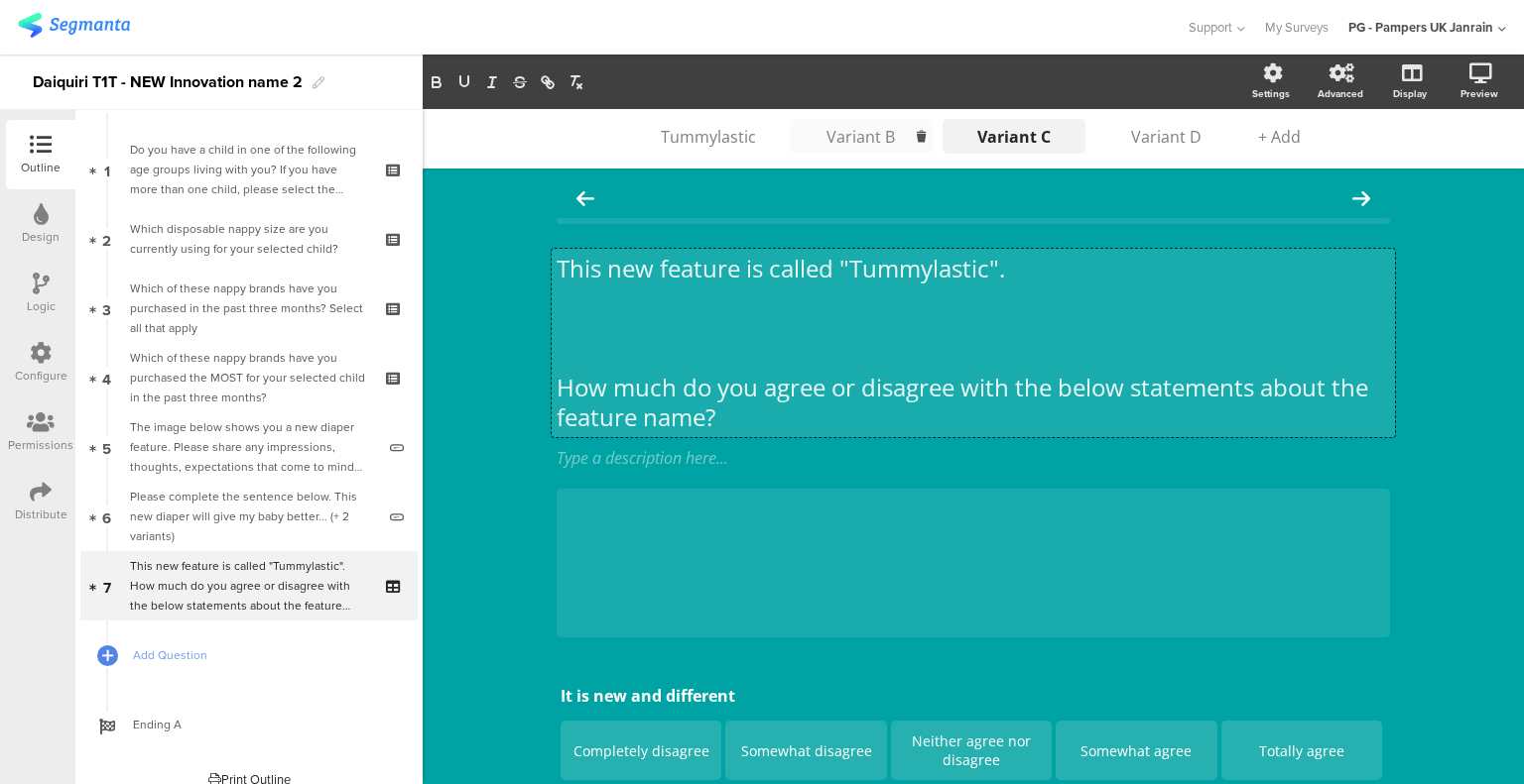
click at [673, 334] on p at bounding box center [972, 328] width 833 height 30
click at [666, 356] on p at bounding box center [972, 358] width 833 height 30
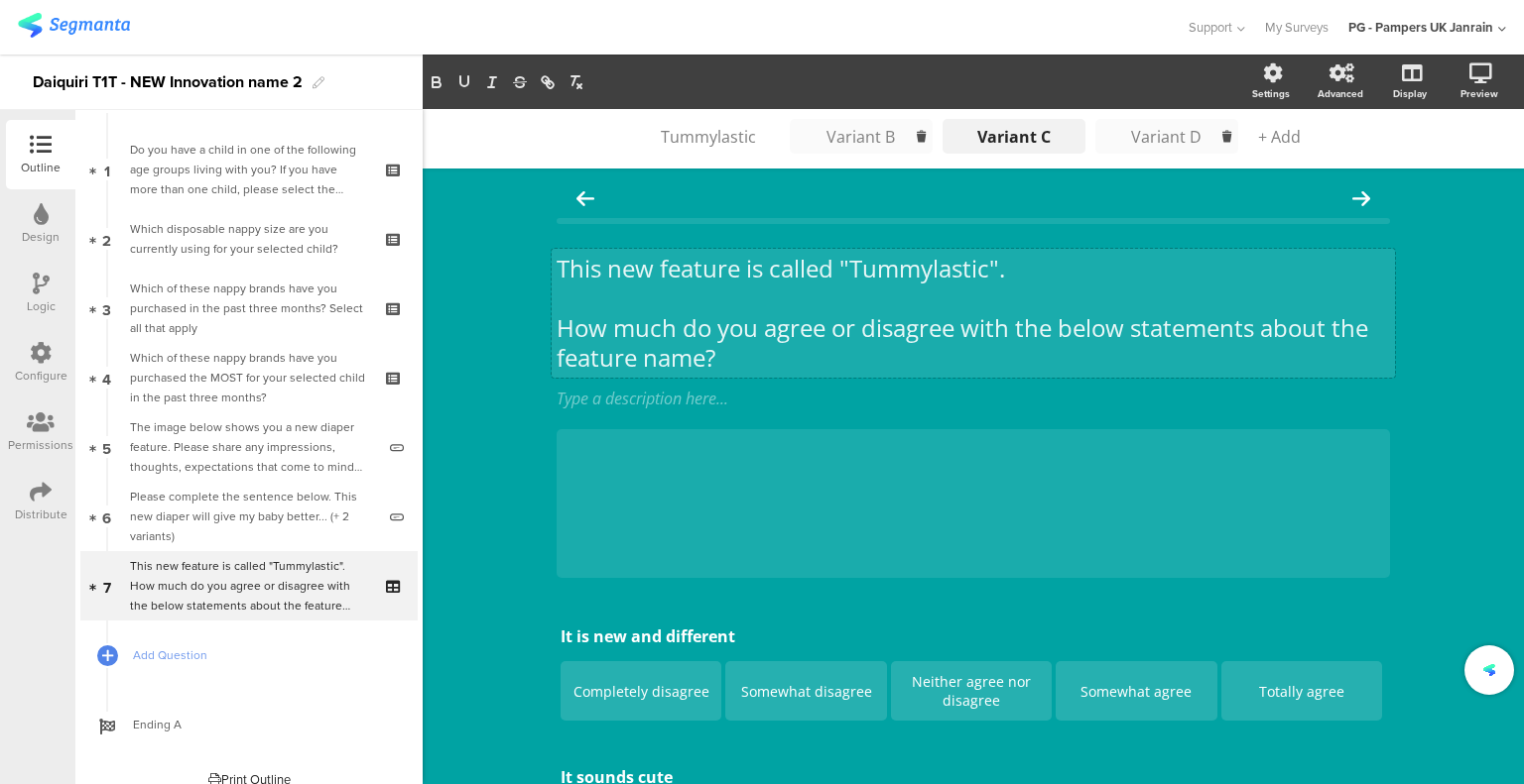
click at [1148, 134] on div "Variant D" at bounding box center [1167, 137] width 99 height 22
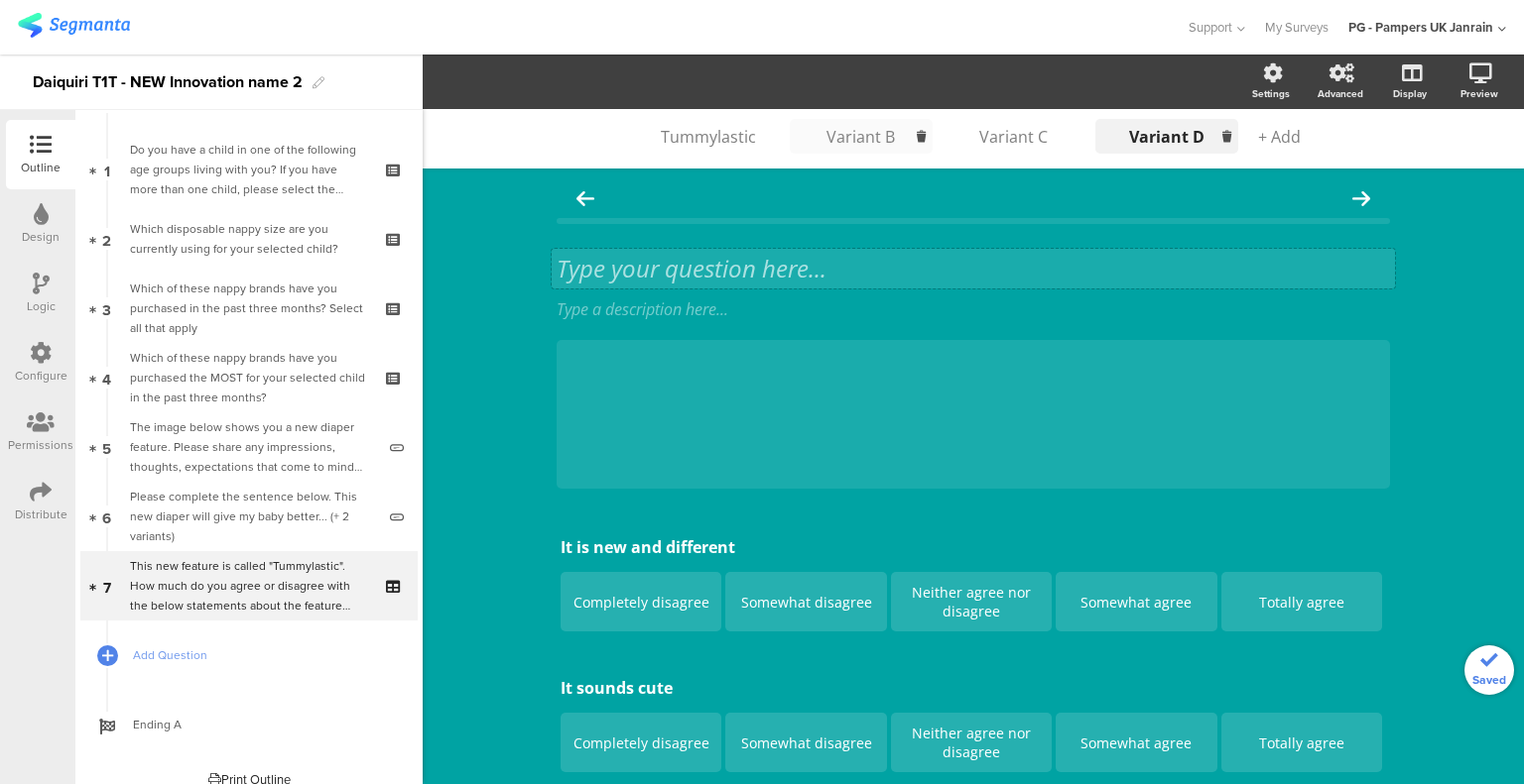
click at [679, 265] on div "Type your question here..." at bounding box center [972, 269] width 843 height 40
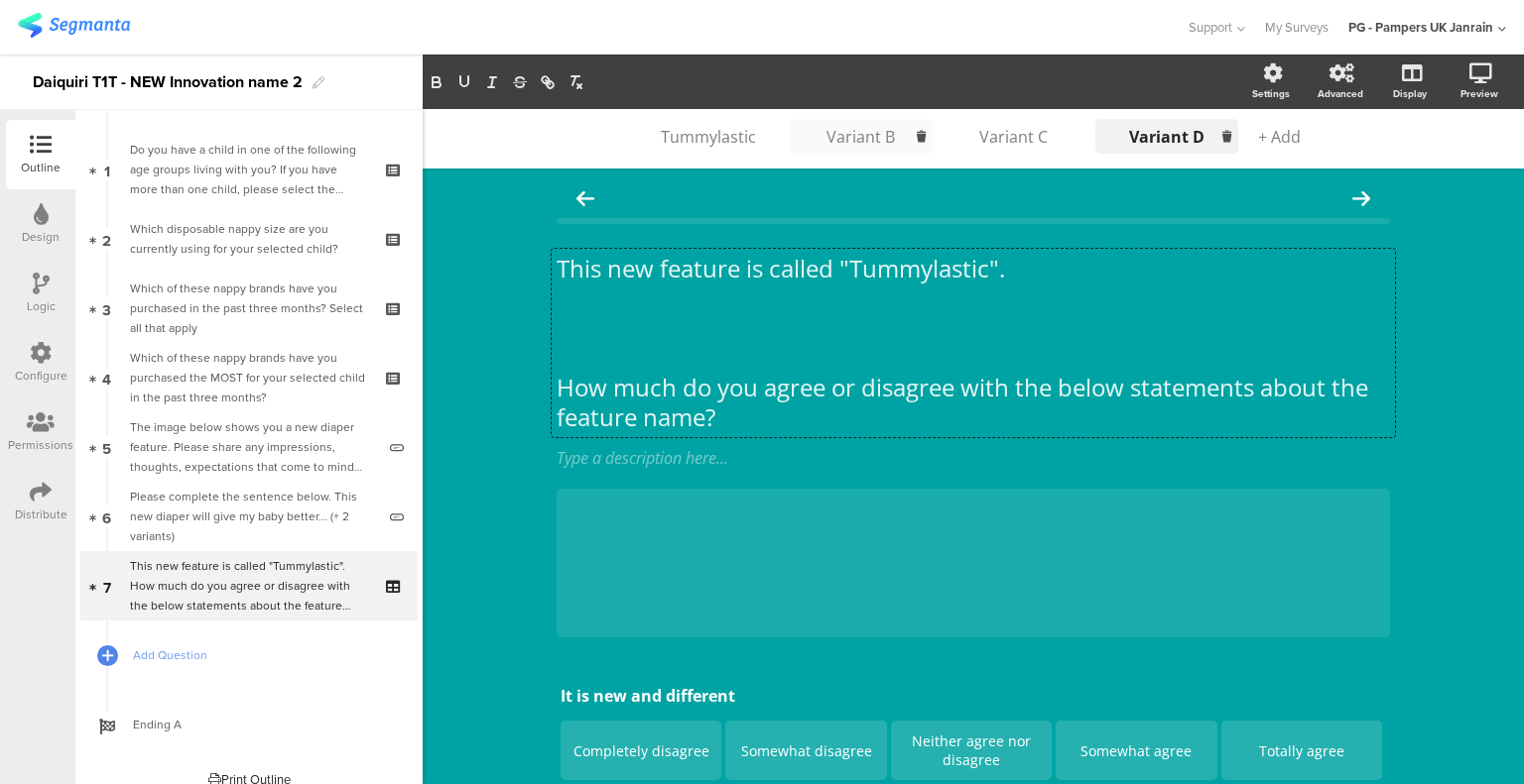
click at [658, 344] on p at bounding box center [972, 358] width 833 height 30
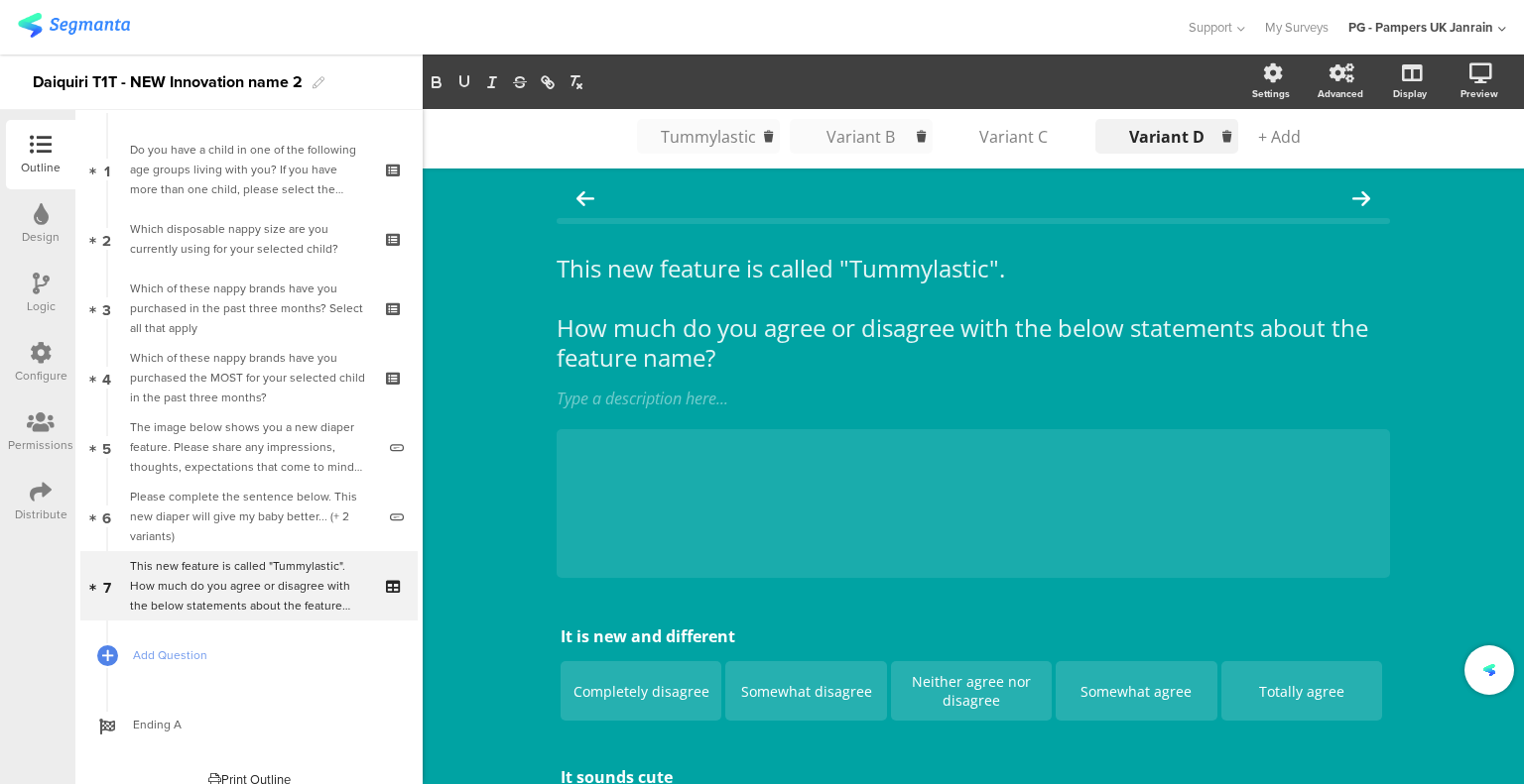
click at [717, 138] on div "Tummylastic" at bounding box center [708, 137] width 99 height 22
click at [875, 122] on li "Variant B Variant B Variant B Variant B Variant B" at bounding box center [861, 136] width 143 height 35
click at [1004, 123] on li "Variant C Variant C Variant C Variant C" at bounding box center [1014, 136] width 143 height 35
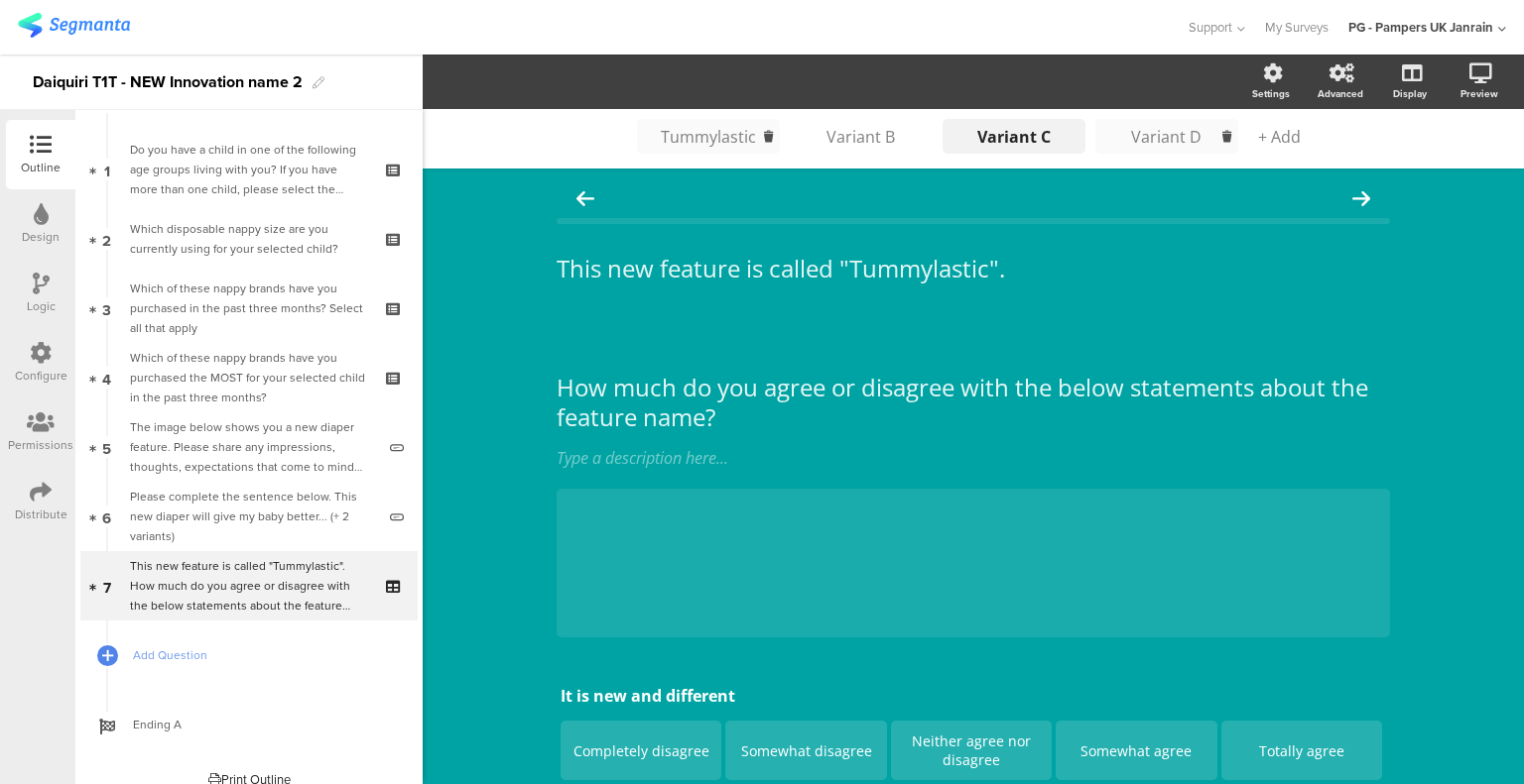
click at [1159, 135] on div "Variant D" at bounding box center [1167, 137] width 99 height 22
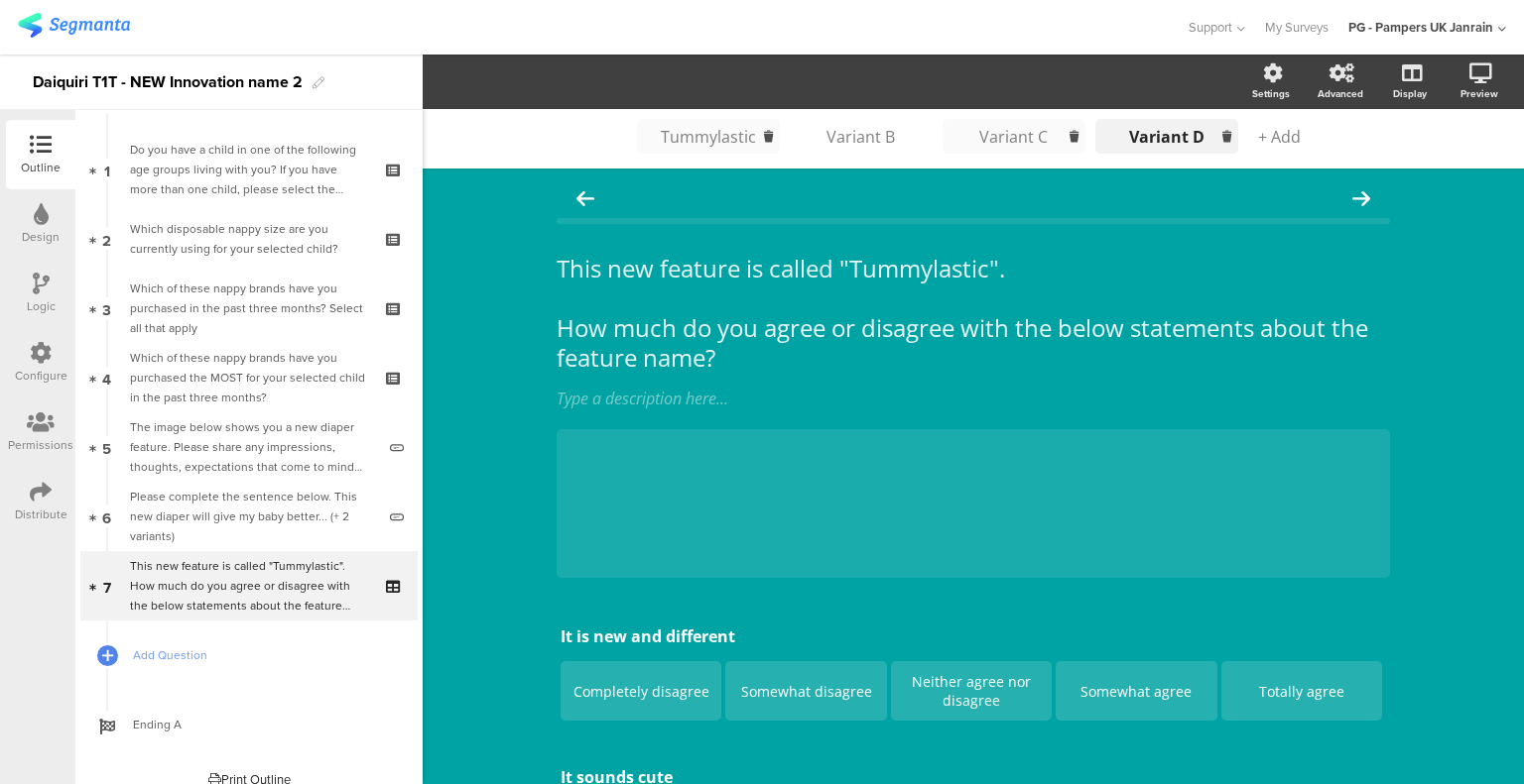
drag, startPoint x: 1008, startPoint y: 138, endPoint x: 931, endPoint y: 228, distance: 118.4
click at [1008, 139] on div "Variant C" at bounding box center [1014, 137] width 99 height 22
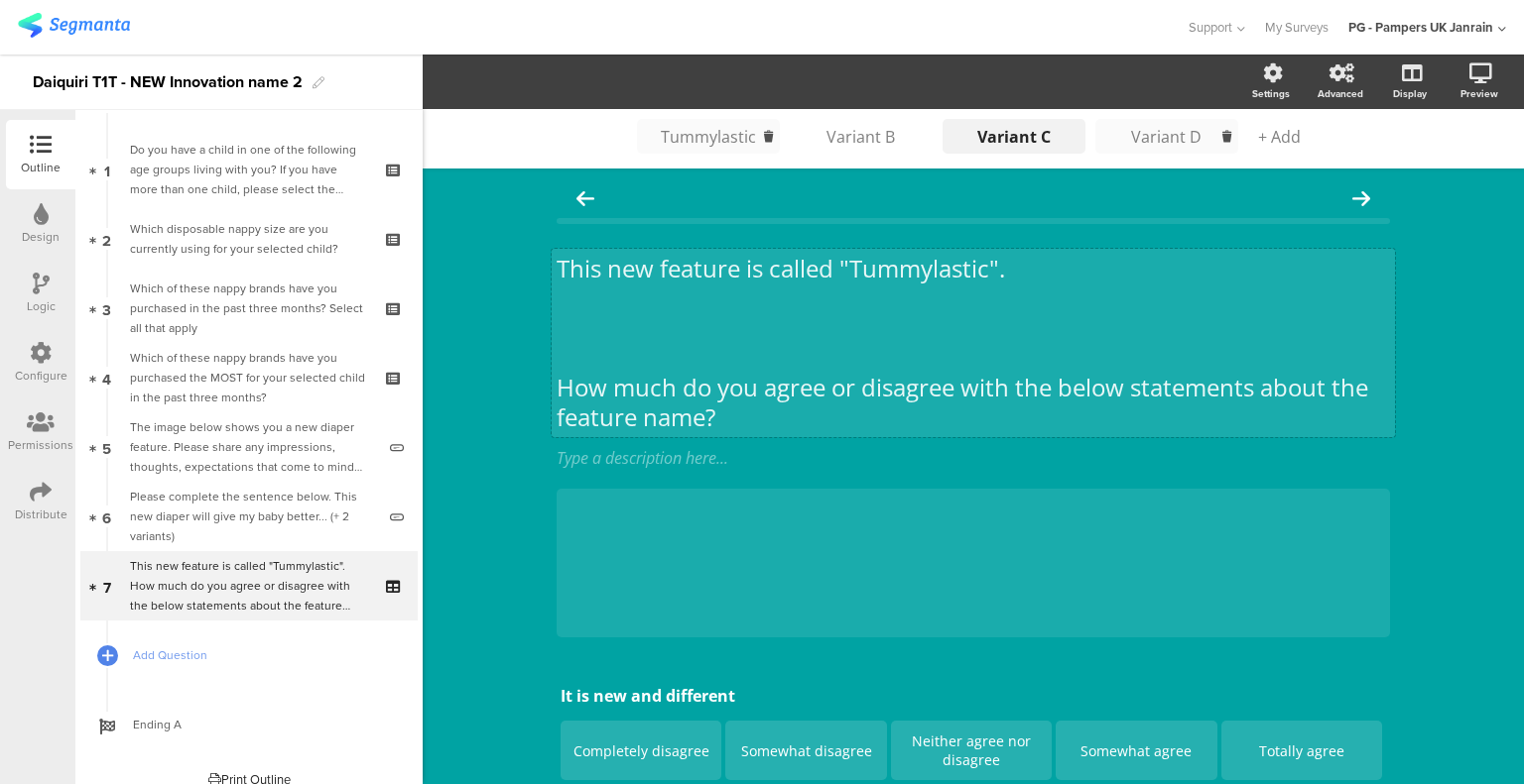
click at [704, 339] on div "This new feature is called "Tummylastic". How much do you agree or disagree wit…" at bounding box center [972, 343] width 843 height 189
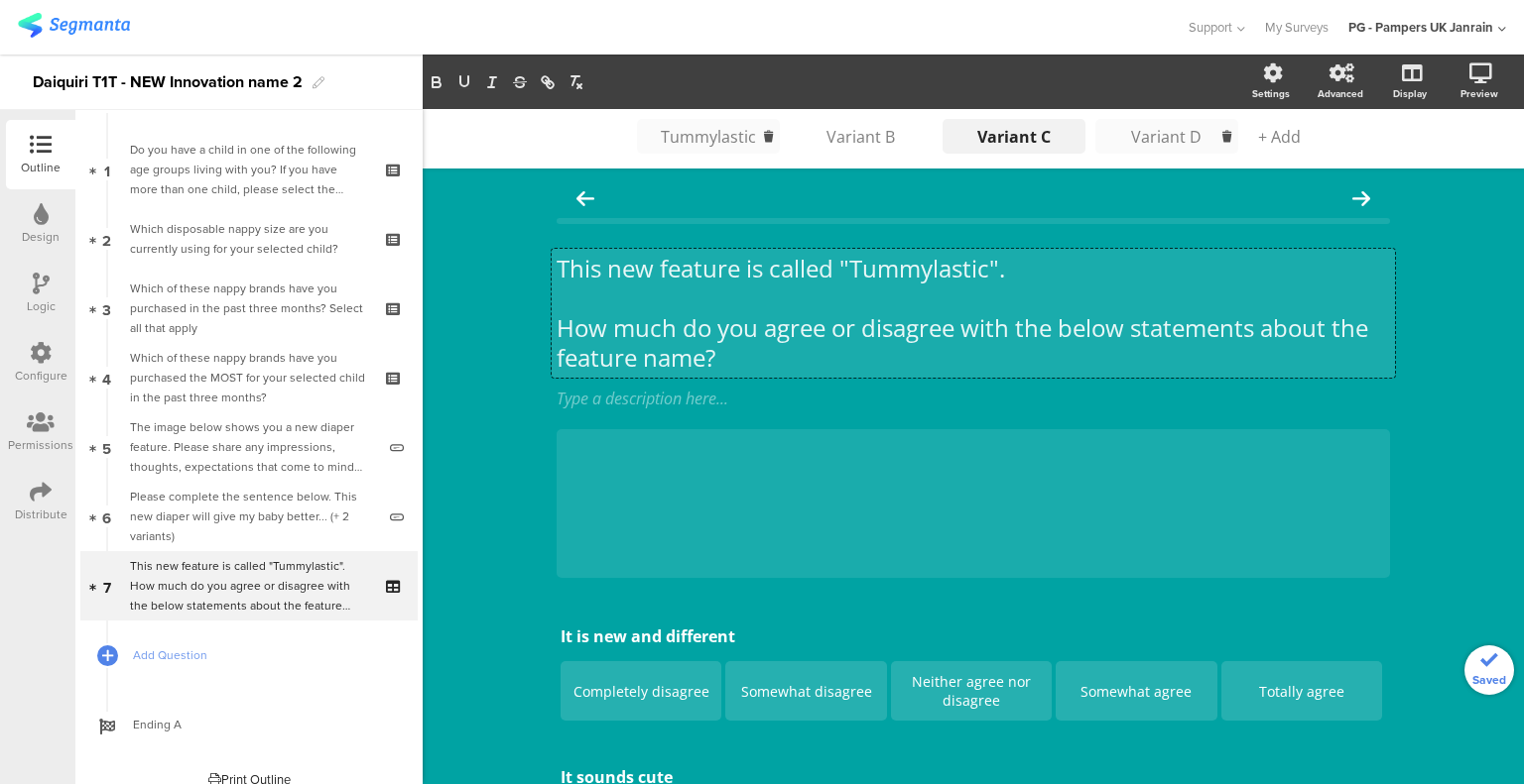
click at [1142, 138] on div "Variant D" at bounding box center [1167, 137] width 99 height 22
click at [842, 143] on div "Variant B" at bounding box center [861, 137] width 99 height 22
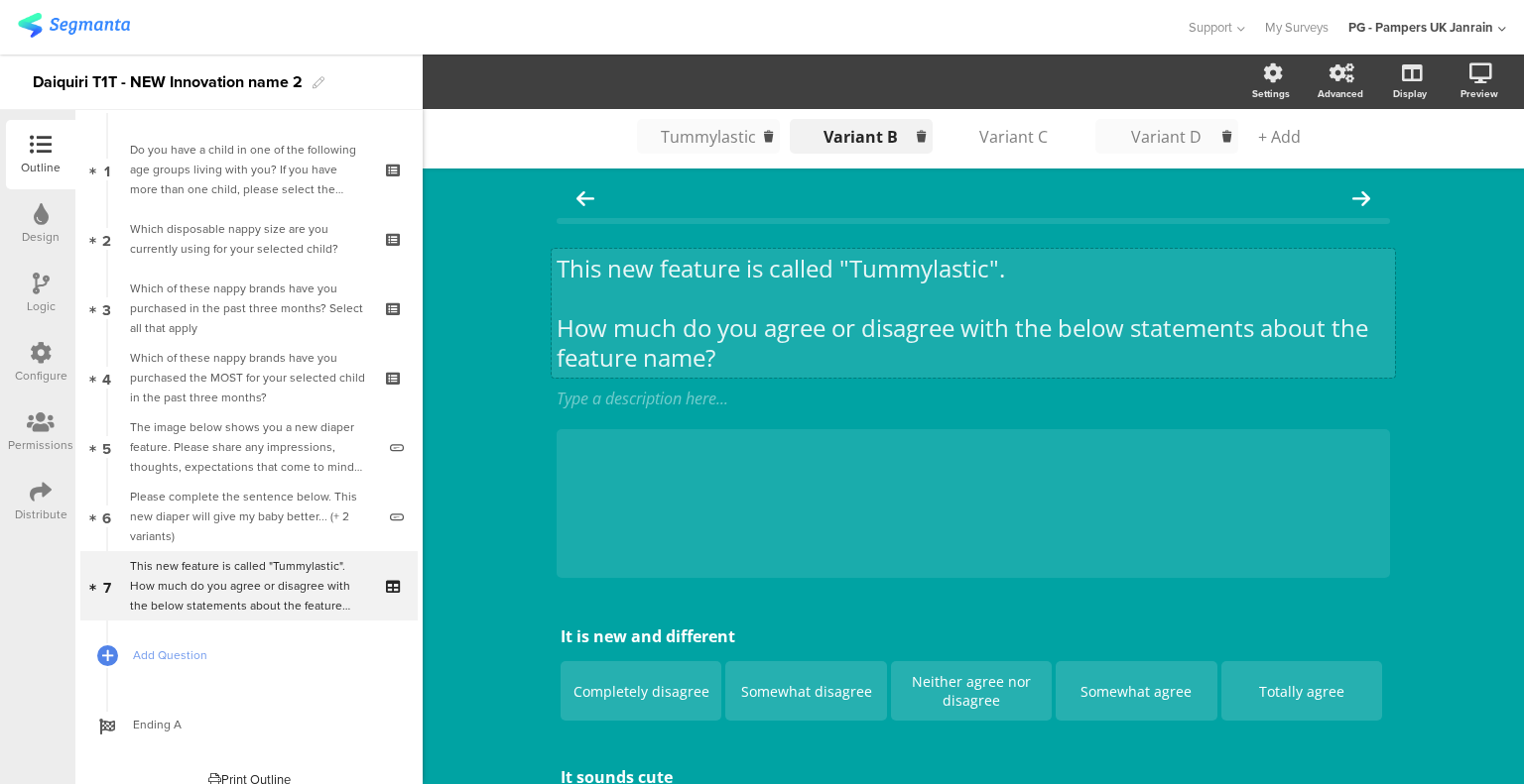
click at [681, 138] on div "Tummylastic" at bounding box center [708, 137] width 99 height 22
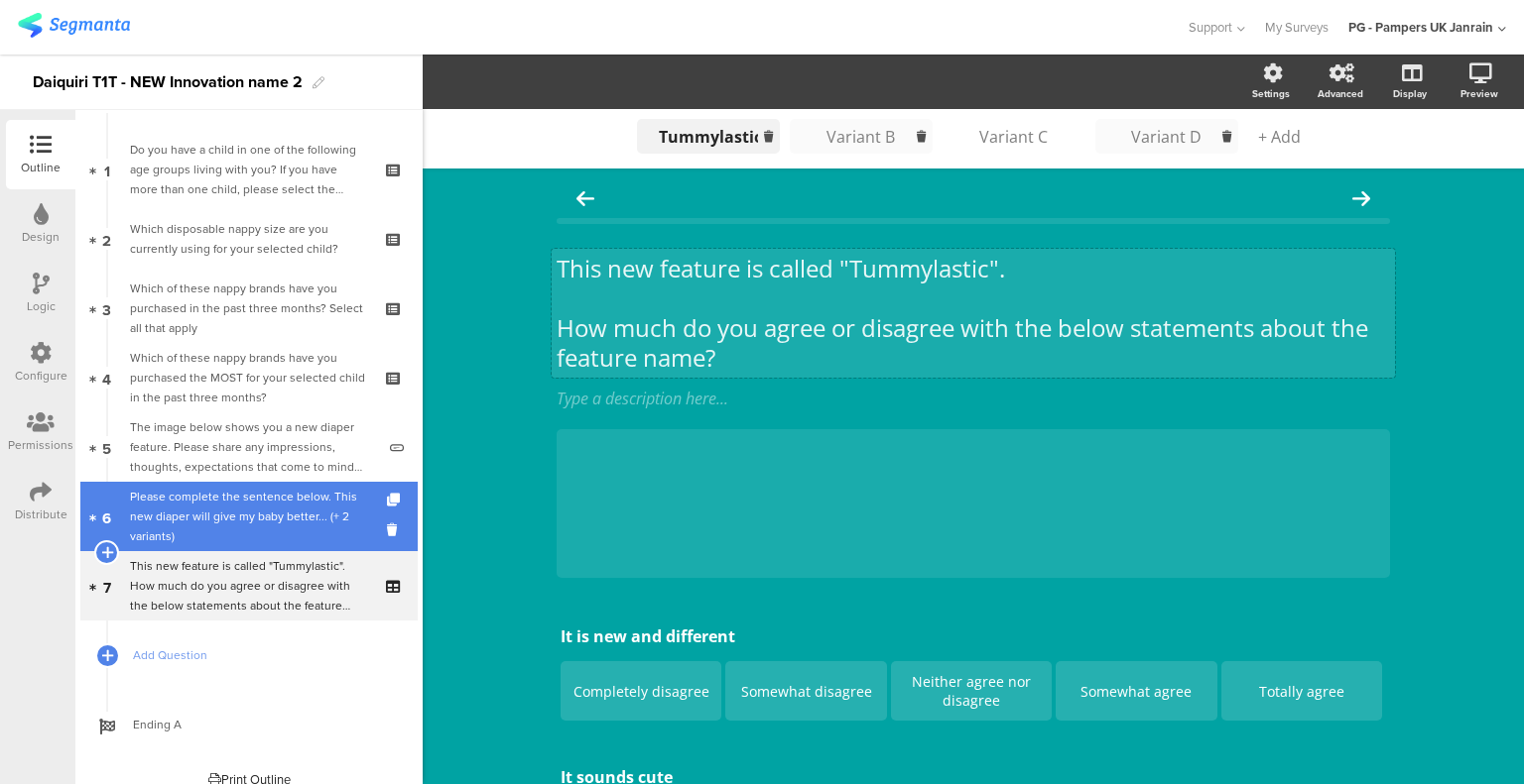
click at [222, 490] on div "Please complete the sentence below. This new diaper will give my baby better...…" at bounding box center [252, 517] width 245 height 60
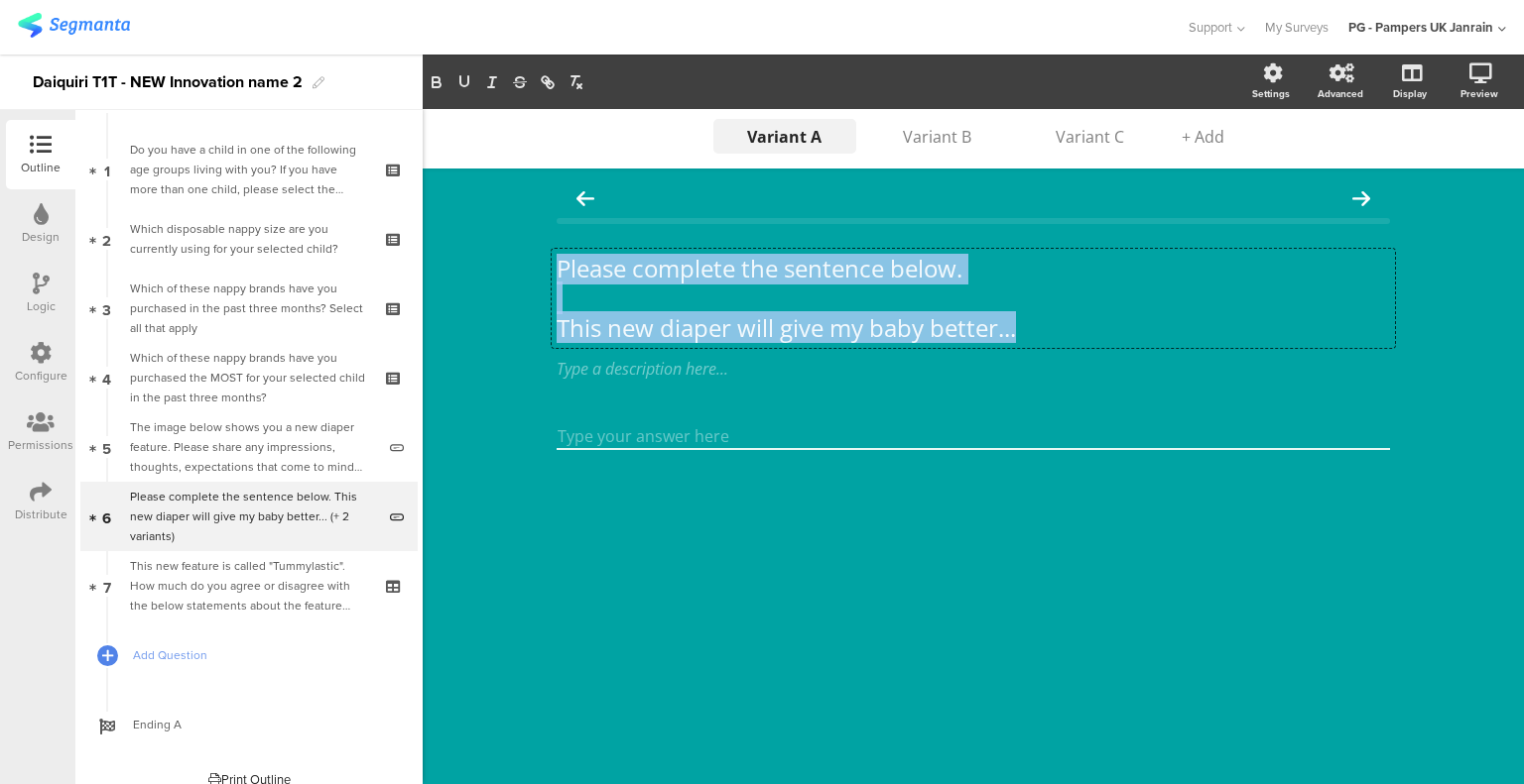
drag, startPoint x: 1039, startPoint y: 330, endPoint x: 454, endPoint y: 241, distance: 591.7
click at [454, 241] on div "Variant A Variant A Variant B Variant C + Add Please complete the sentence belo…" at bounding box center [973, 447] width 1101 height 675
copy div "Please complete the sentence below. This new diaper will give my baby better..."
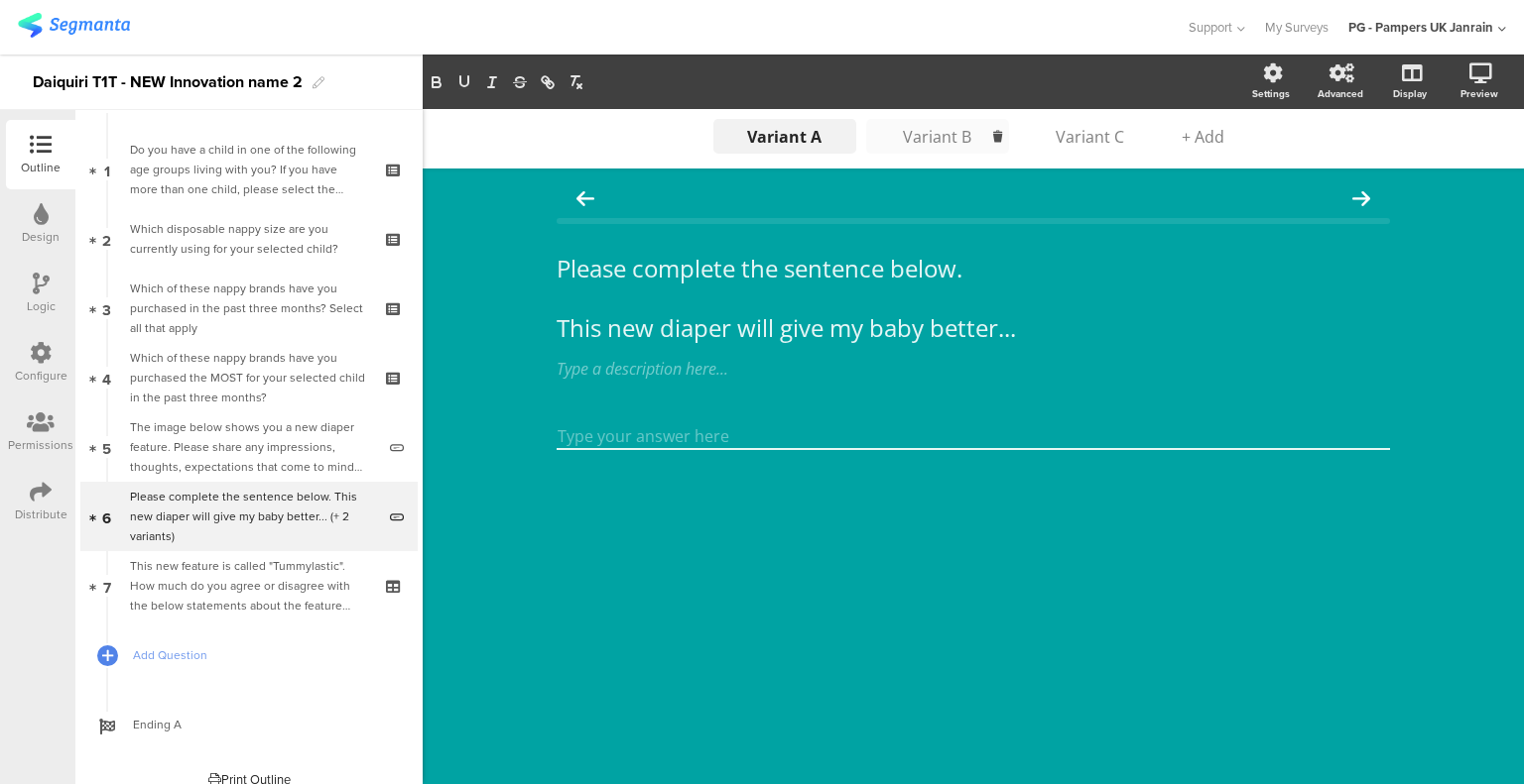
click at [913, 140] on div "Variant B" at bounding box center [937, 137] width 99 height 22
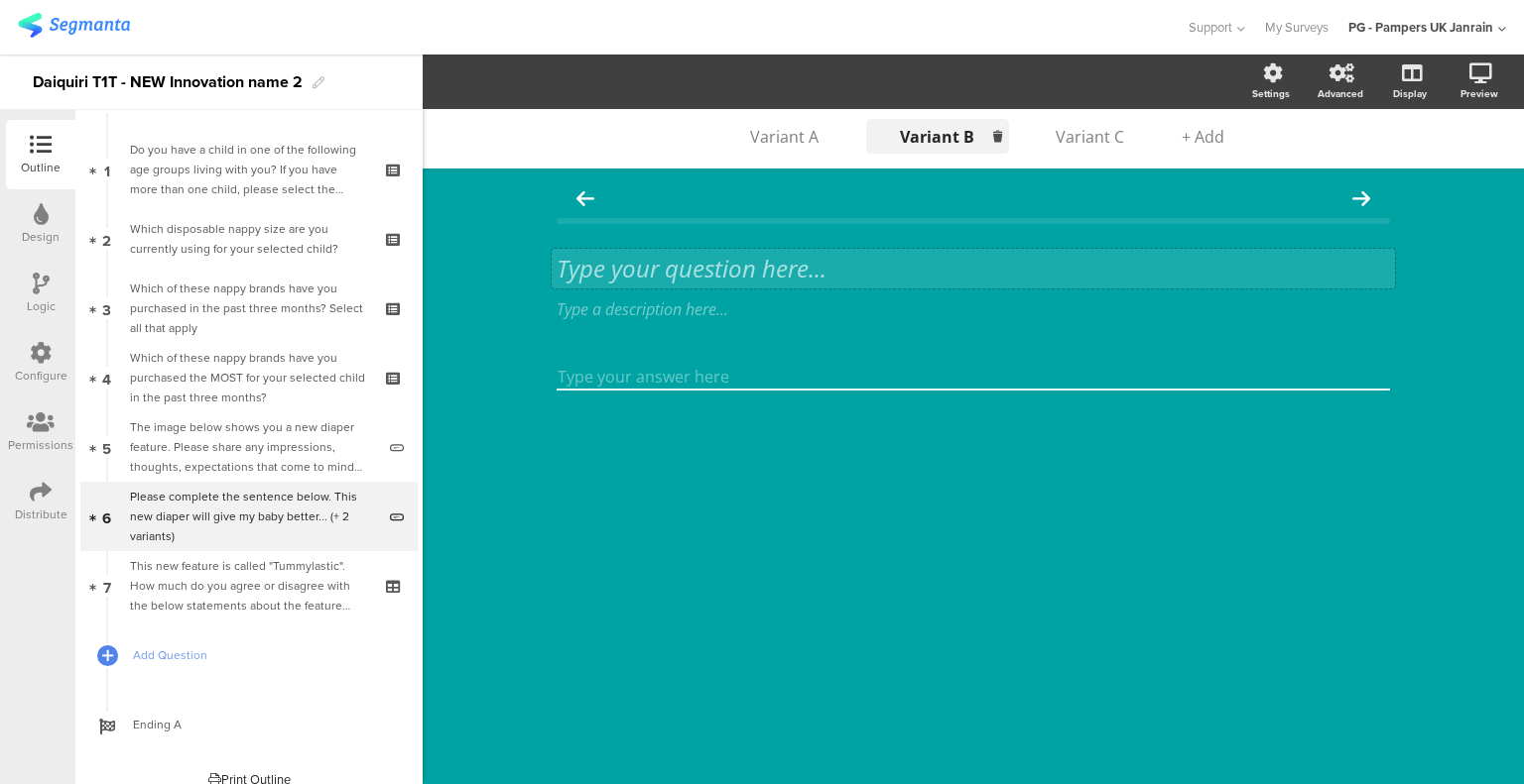
click at [730, 265] on div "Type your question here..." at bounding box center [972, 269] width 843 height 40
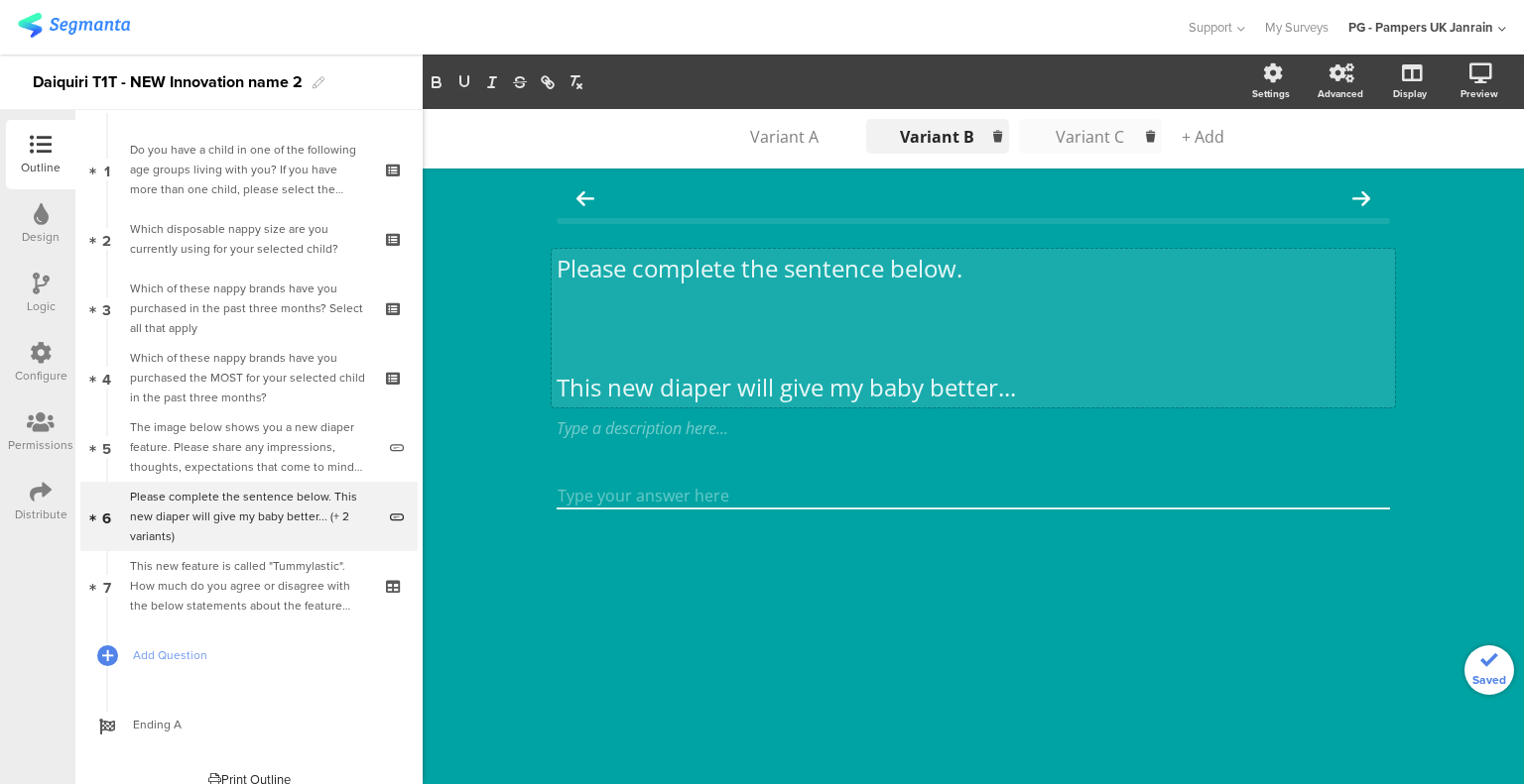
click at [1095, 127] on div "Variant C" at bounding box center [1090, 137] width 99 height 22
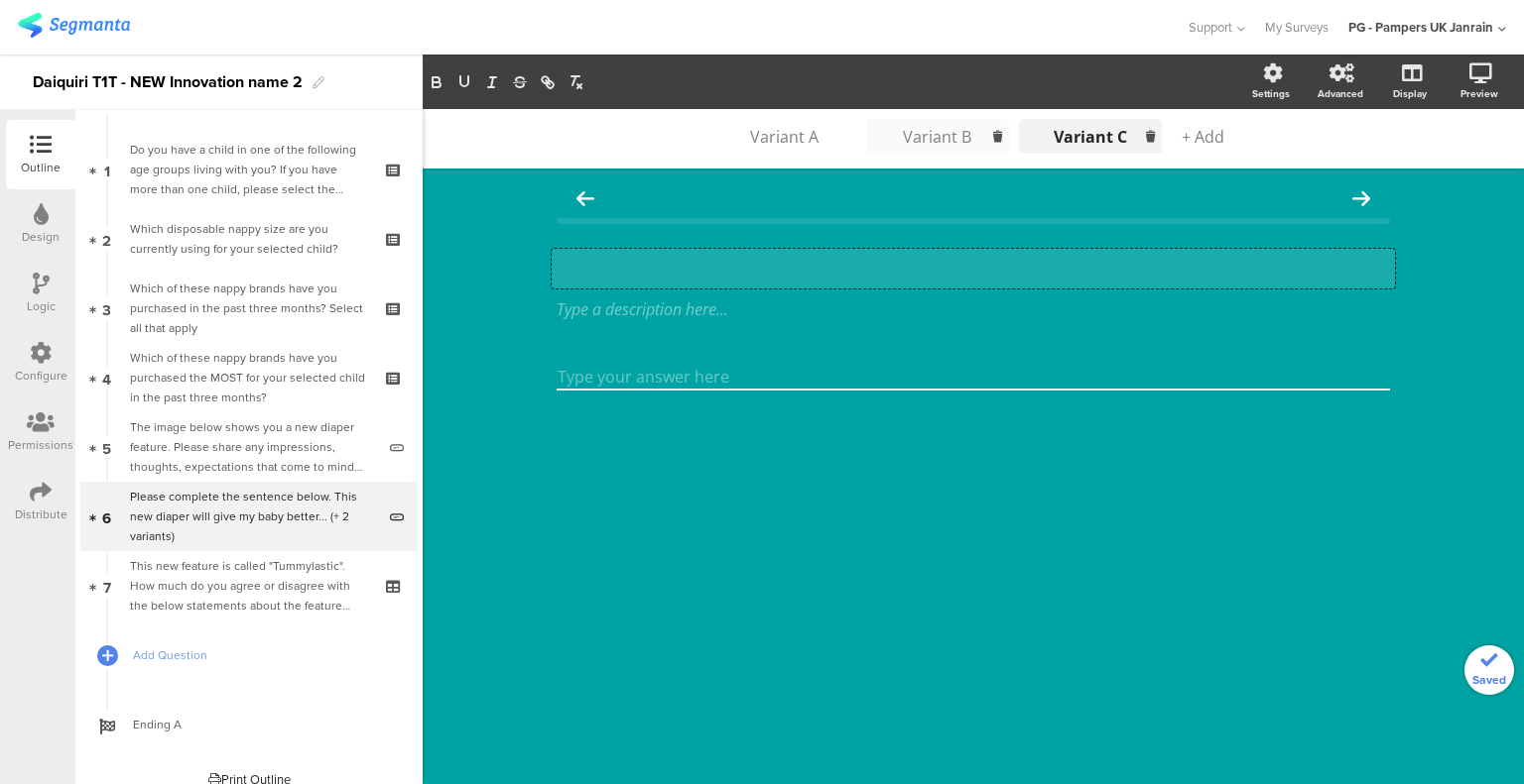
click at [838, 267] on div "Type your question here..." at bounding box center [972, 269] width 843 height 40
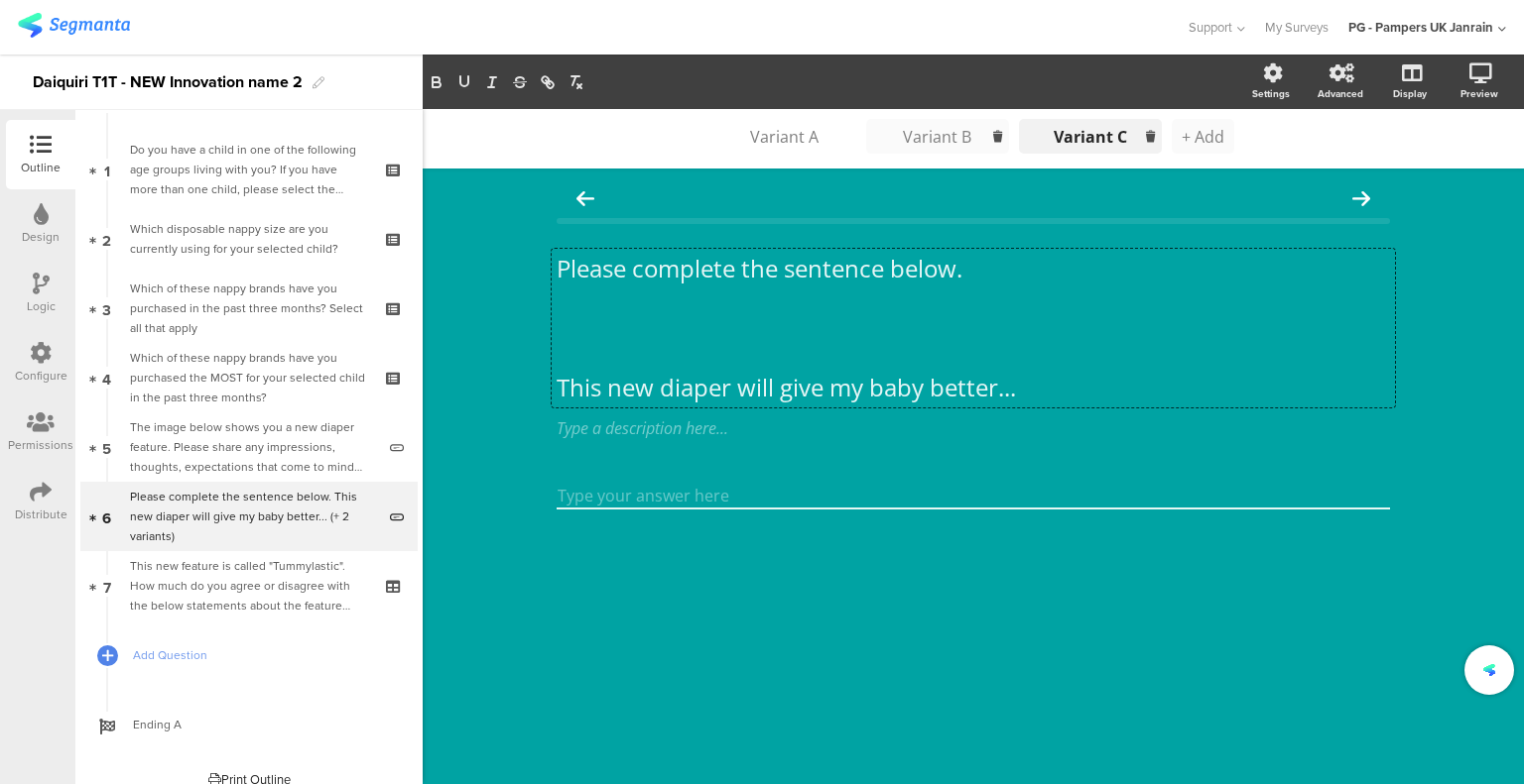
click at [1206, 132] on span "+ Add" at bounding box center [1202, 137] width 43 height 22
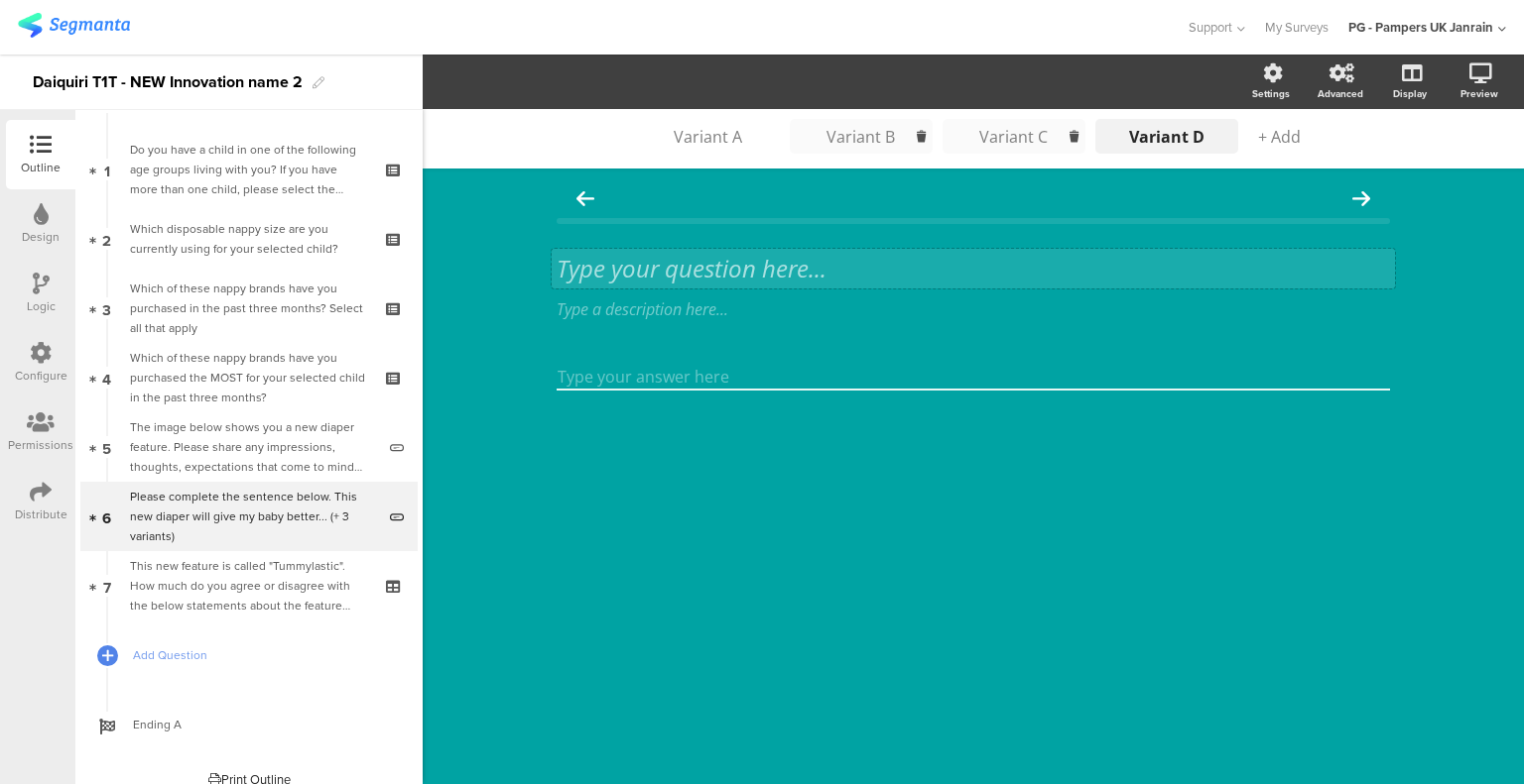
click at [809, 272] on div "Type your question here..." at bounding box center [972, 269] width 843 height 40
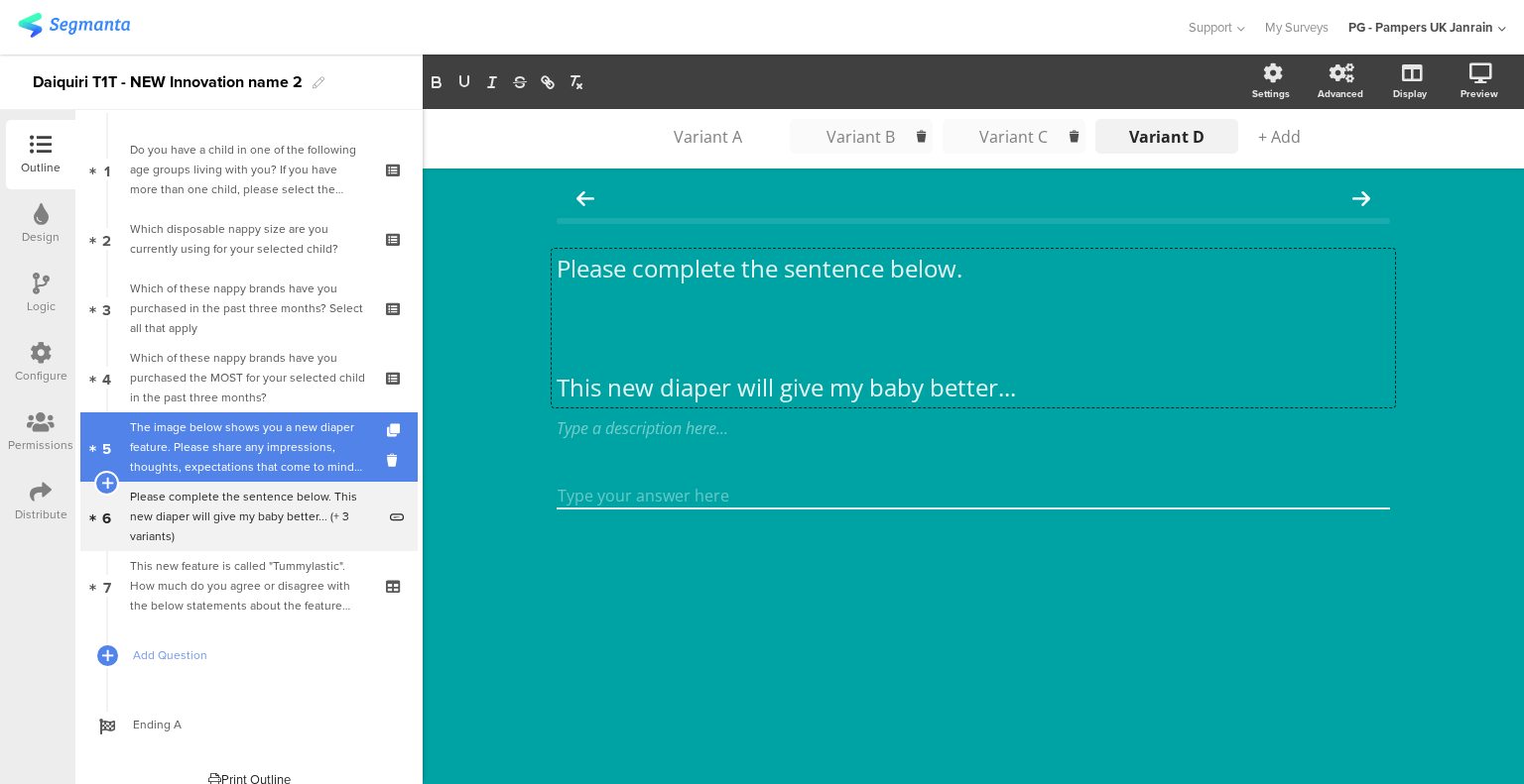
click at [224, 448] on div "The image below shows you a new diaper feature. Please share any impressions, t…" at bounding box center [252, 448] width 245 height 60
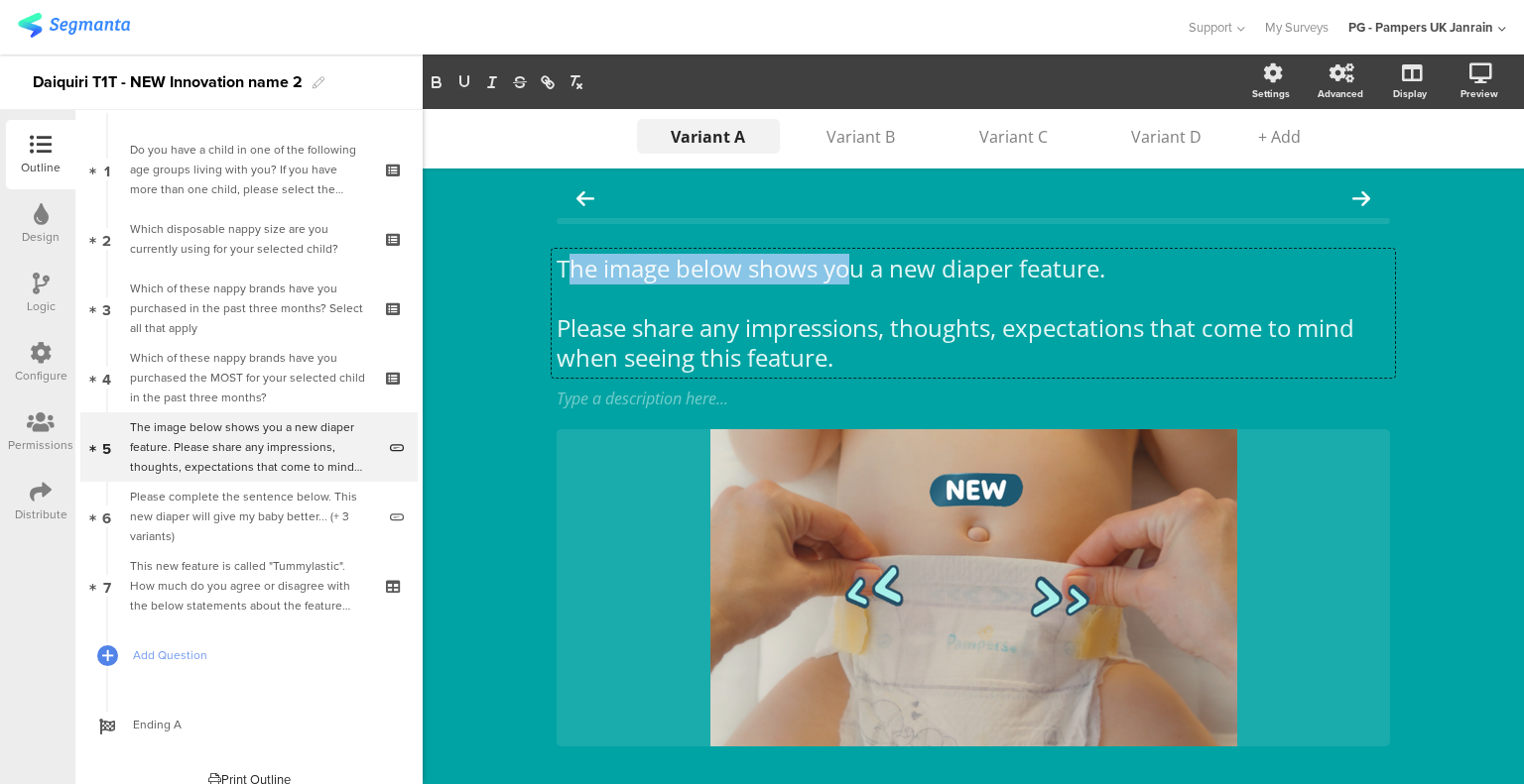
drag, startPoint x: 879, startPoint y: 263, endPoint x: 564, endPoint y: 161, distance: 331.1
click at [564, 161] on div "Variant A Variant A Variant B Variant C Variant D + Add The image below shows y…" at bounding box center [973, 502] width 1101 height 787
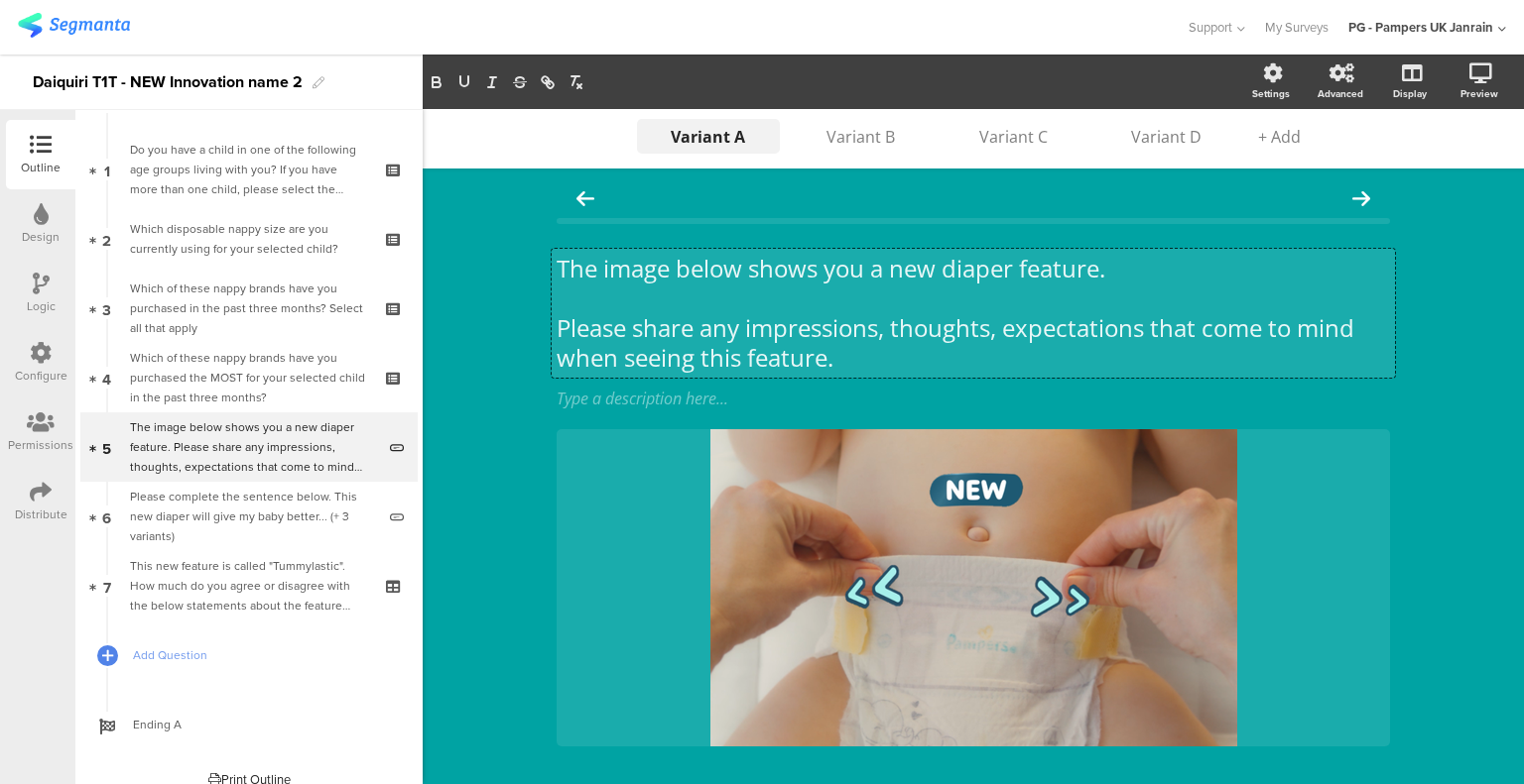
click at [807, 310] on p at bounding box center [972, 299] width 833 height 30
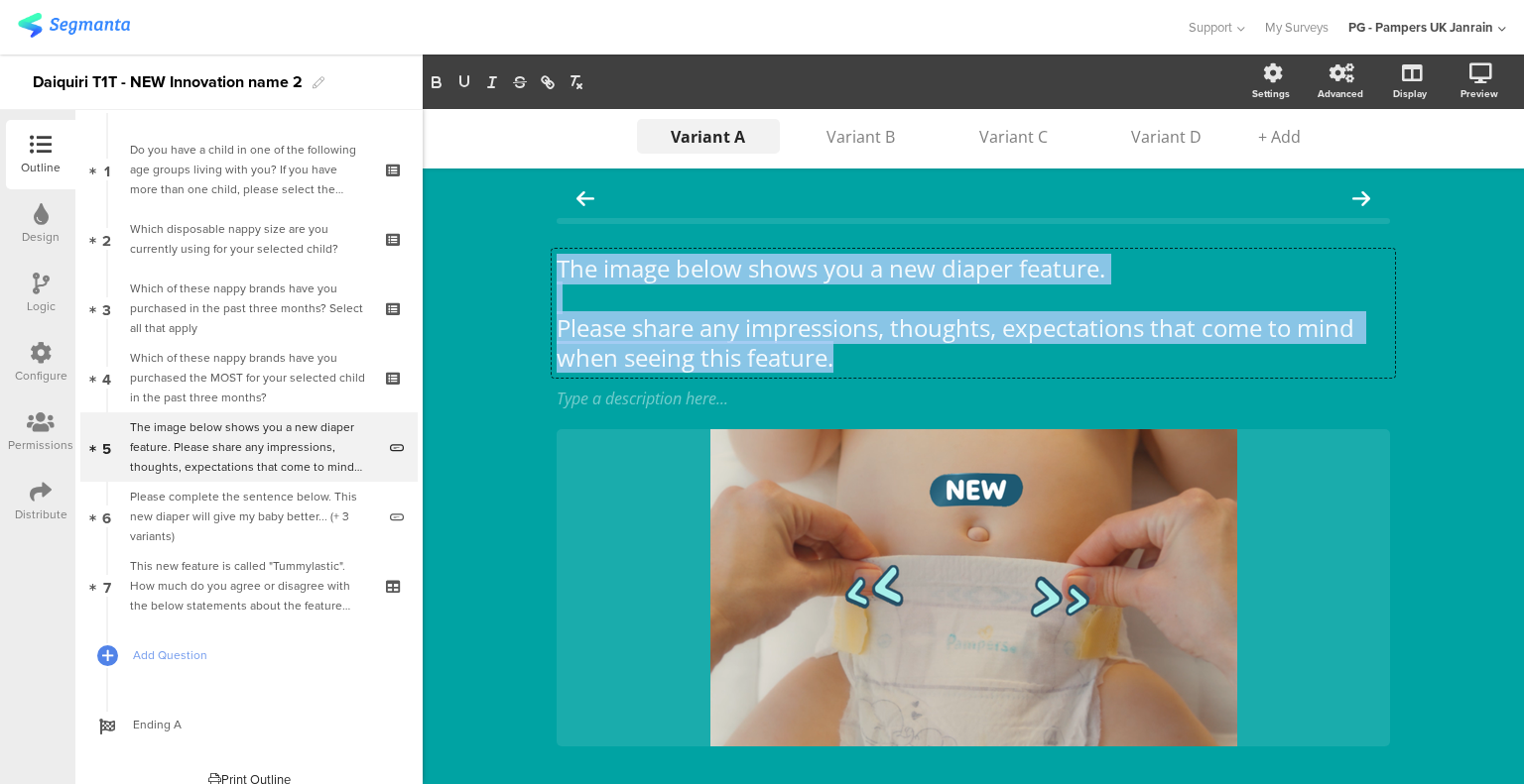
drag, startPoint x: 849, startPoint y: 358, endPoint x: 453, endPoint y: 245, distance: 411.8
click at [453, 245] on div "Variant A Variant A Variant B Variant C Variant D + Add The image below shows y…" at bounding box center [973, 502] width 1101 height 787
copy div "The image below shows you a new diaper feature. Please share any impressions, t…"
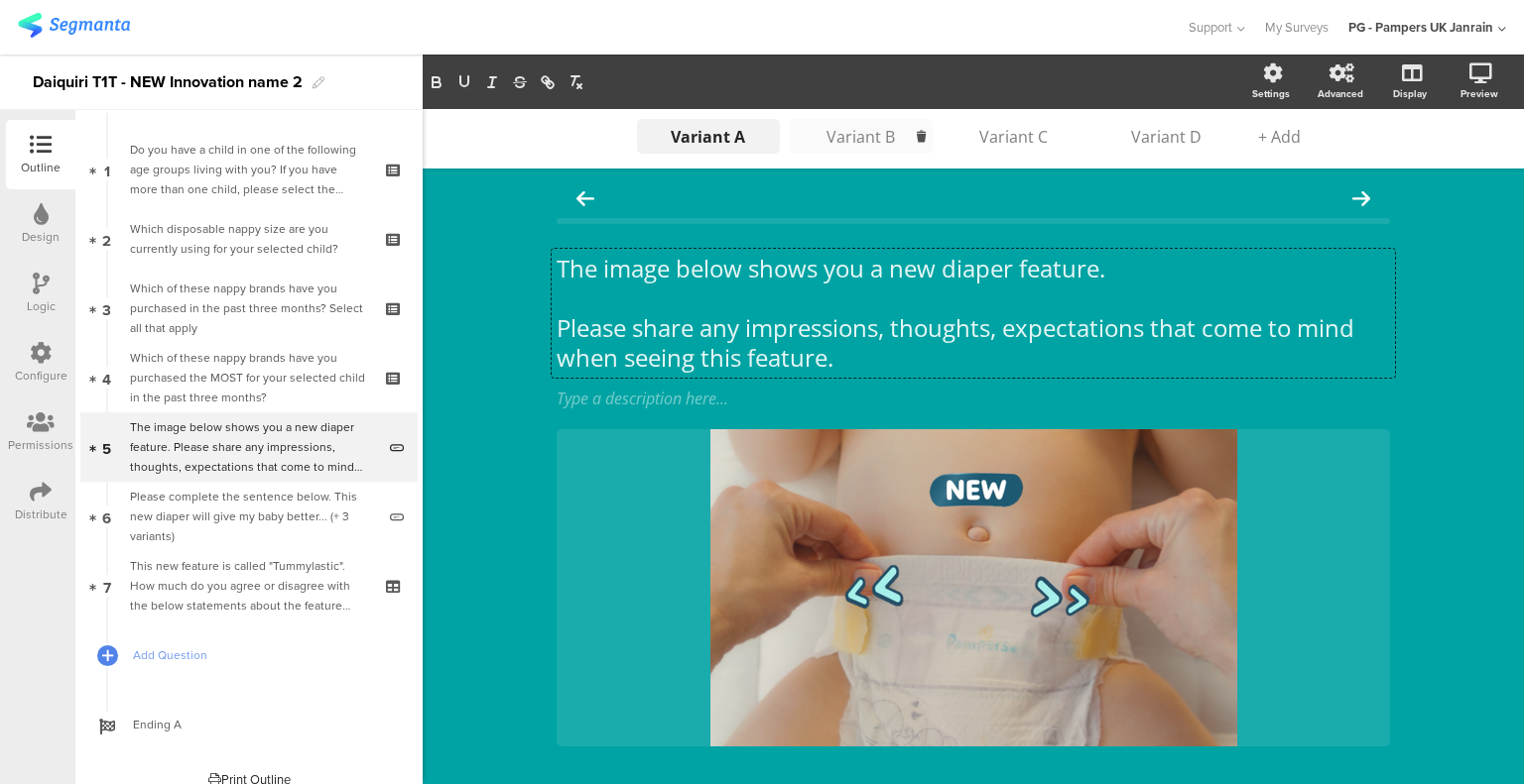
click at [831, 142] on div "Variant B" at bounding box center [861, 137] width 99 height 22
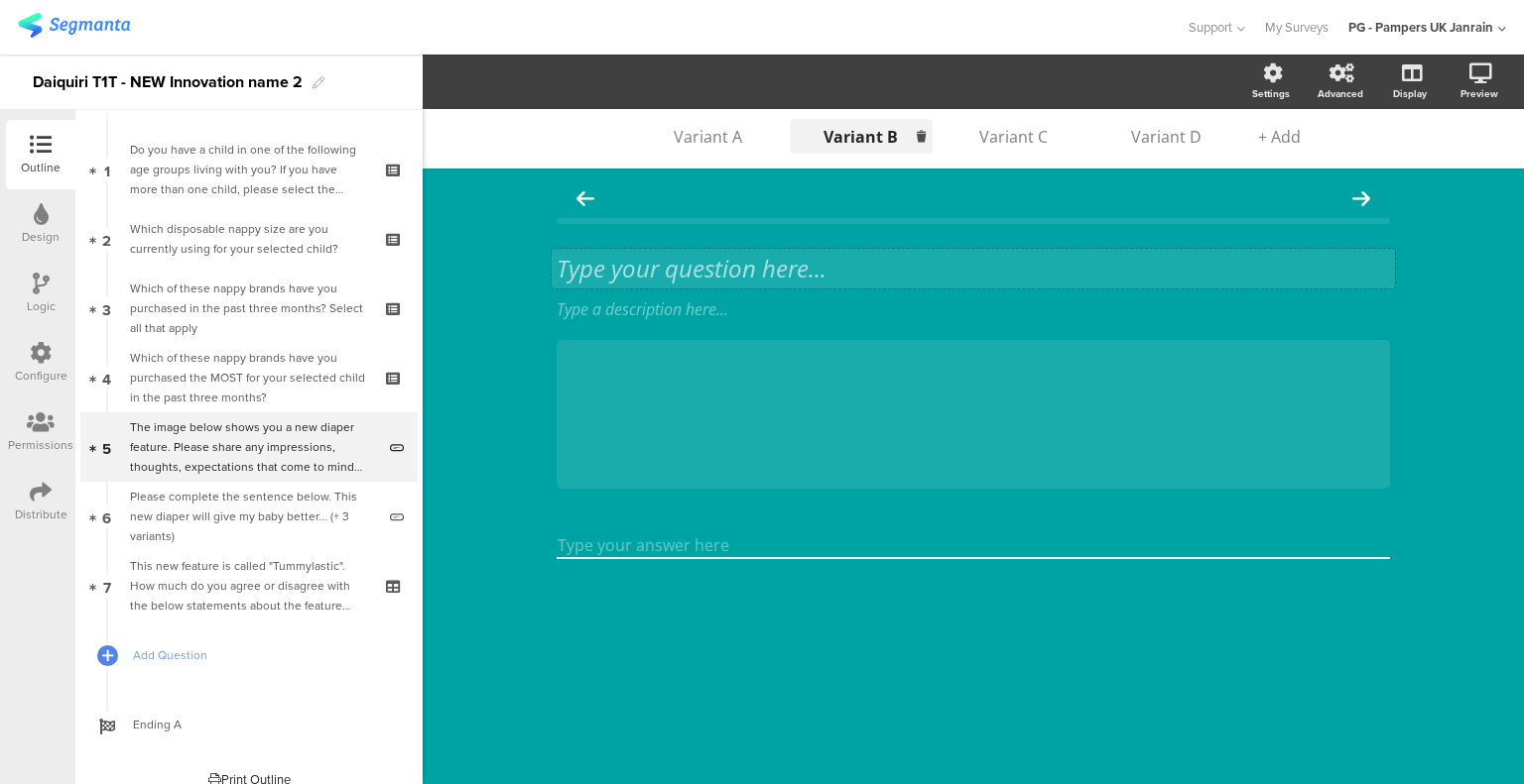
click at [673, 252] on div "Type your question here..." at bounding box center [972, 269] width 843 height 40
click at [671, 265] on p at bounding box center [972, 269] width 833 height 30
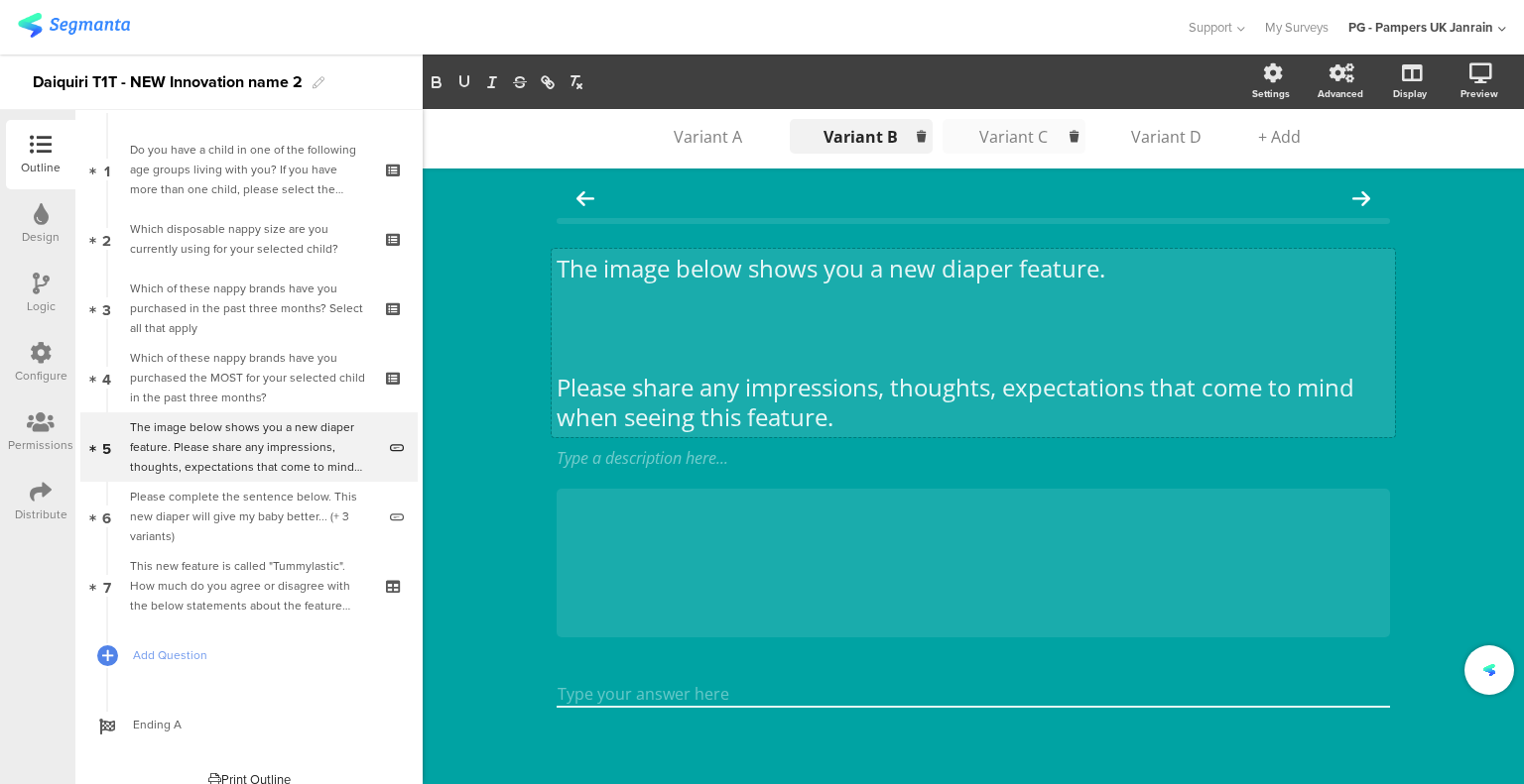
click at [993, 140] on div "Variant C" at bounding box center [1014, 137] width 99 height 22
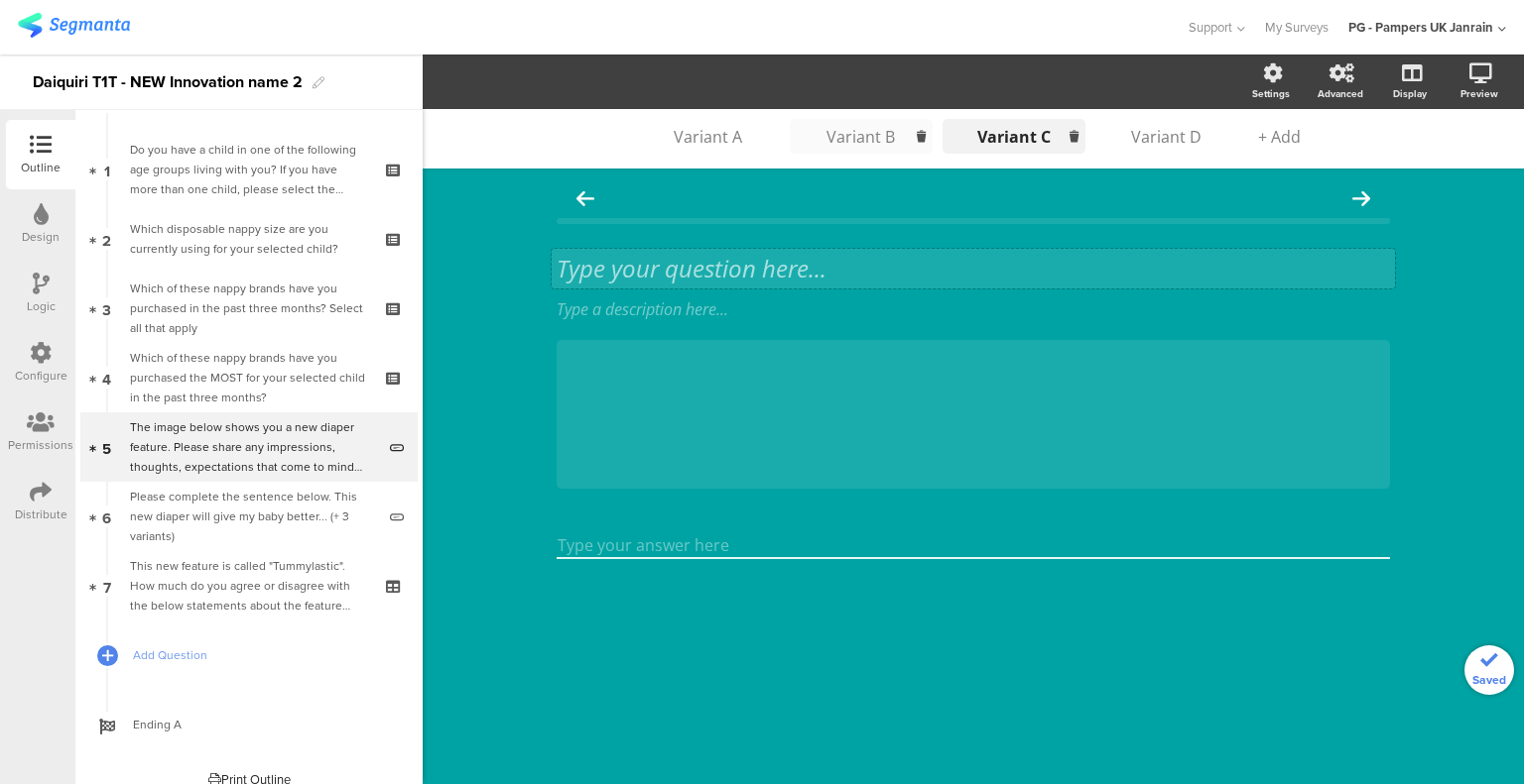
click at [686, 263] on div "Type your question here..." at bounding box center [972, 269] width 843 height 40
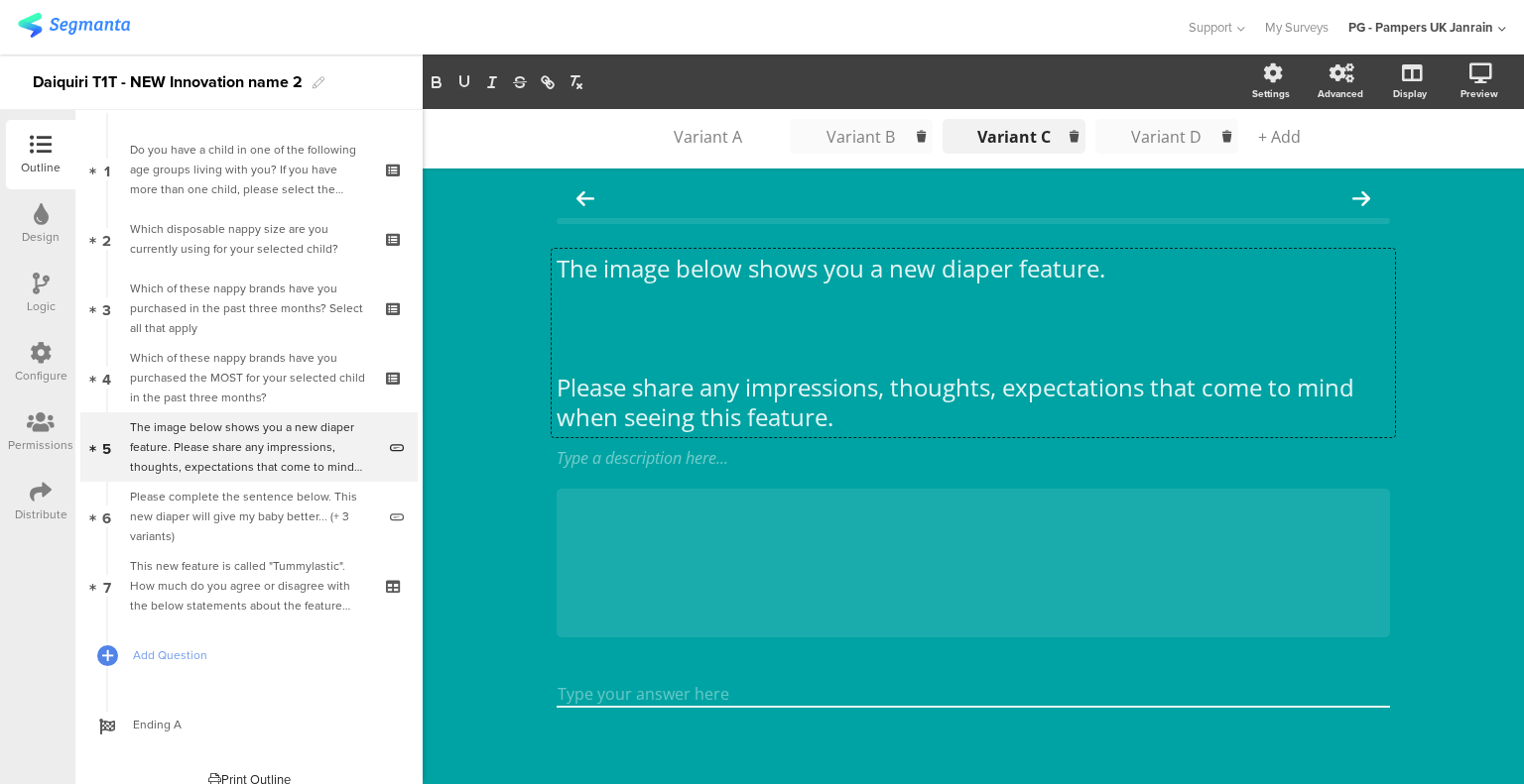
click at [1126, 141] on div "Variant D" at bounding box center [1167, 137] width 99 height 22
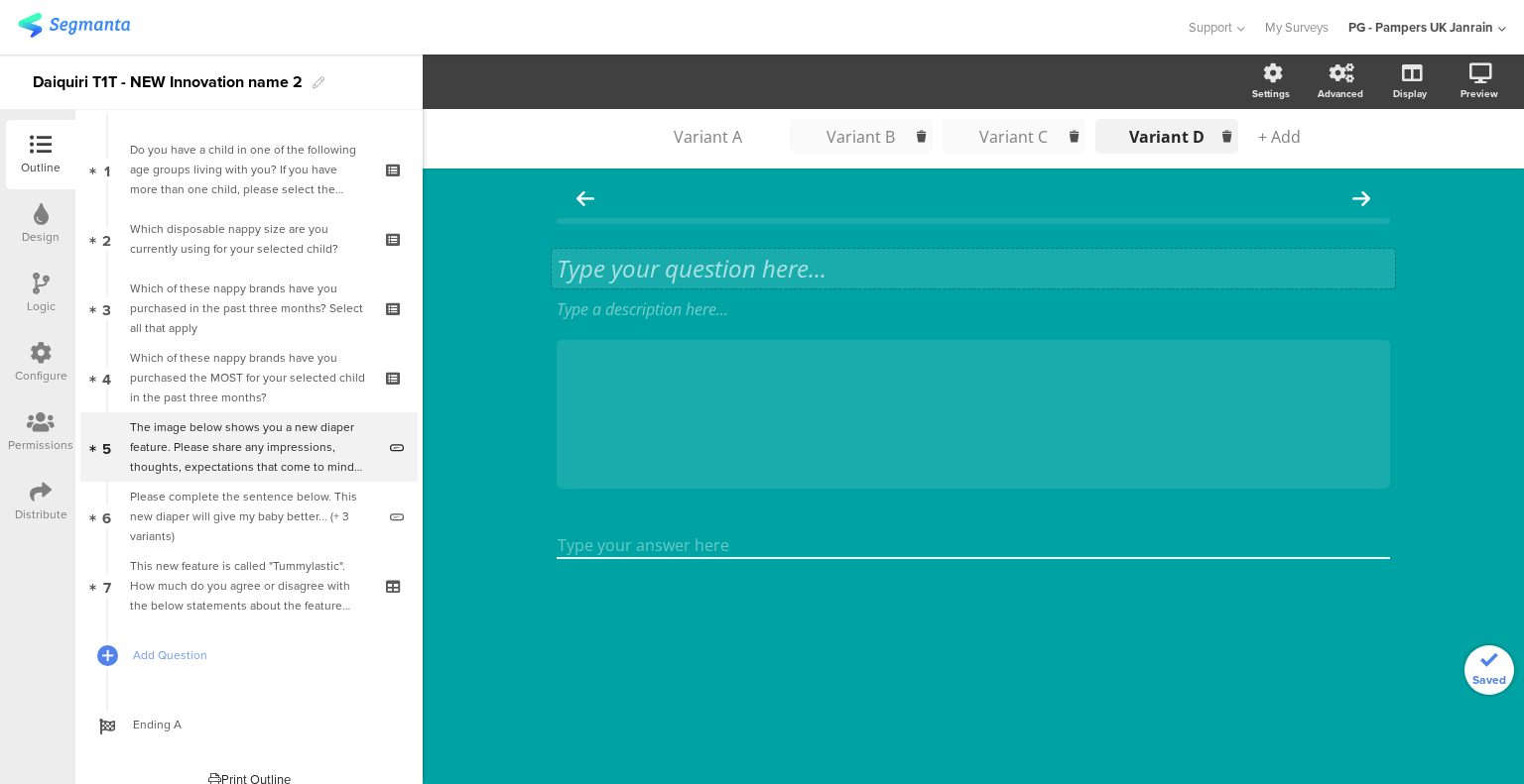
click at [682, 269] on div "Type your question here..." at bounding box center [972, 269] width 843 height 40
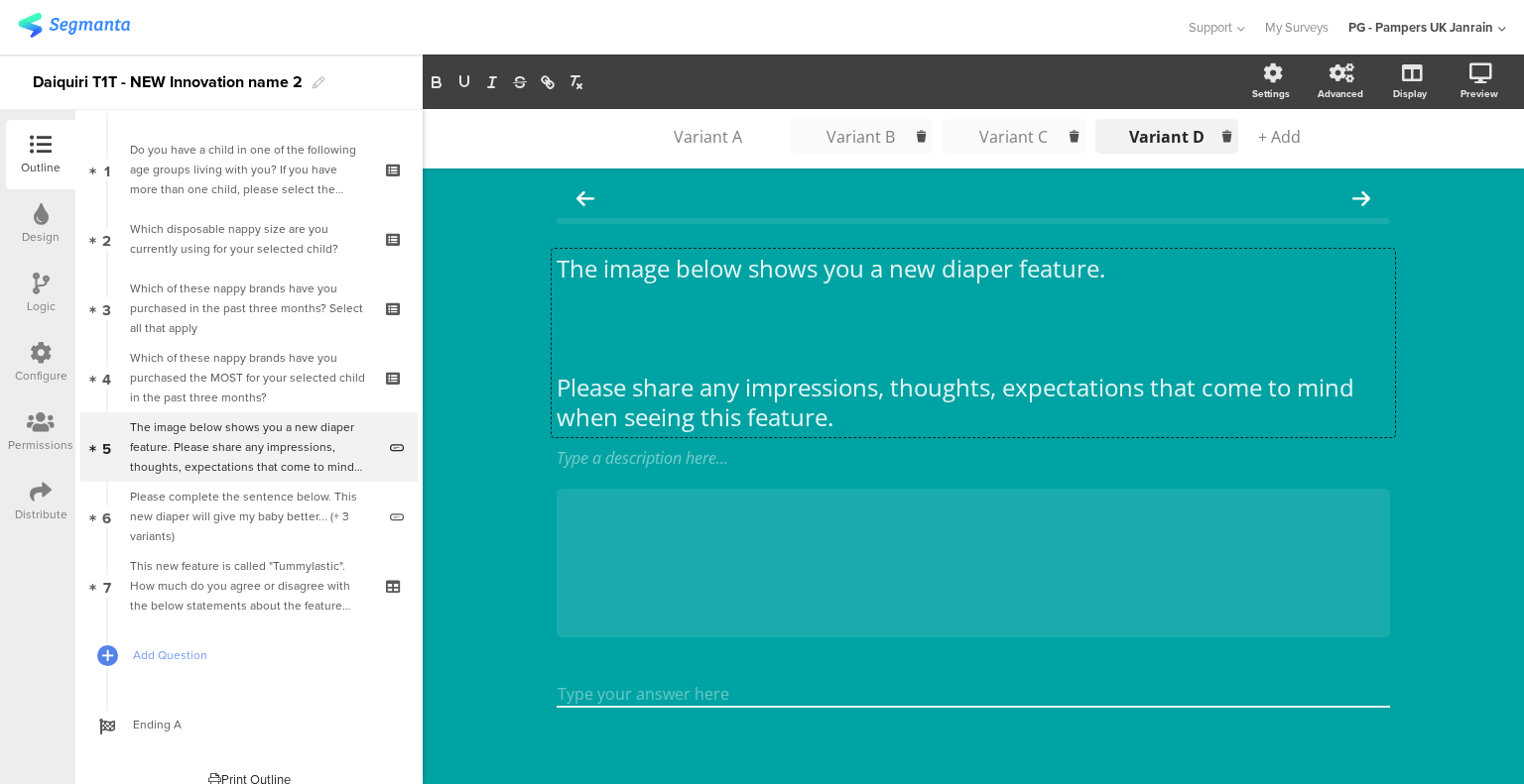
click at [656, 351] on p at bounding box center [972, 358] width 833 height 30
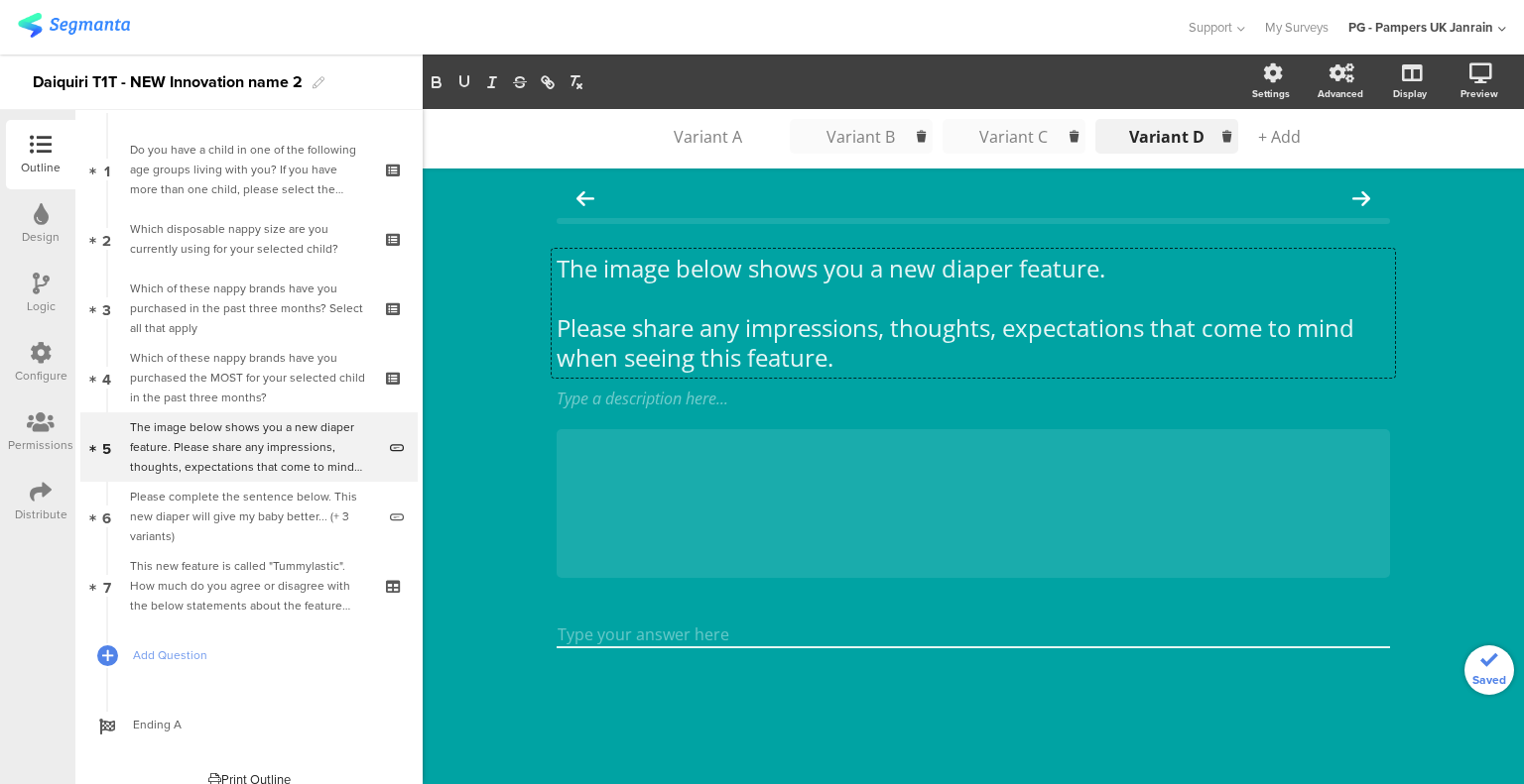
click at [1032, 126] on div "Variant C" at bounding box center [1014, 137] width 99 height 22
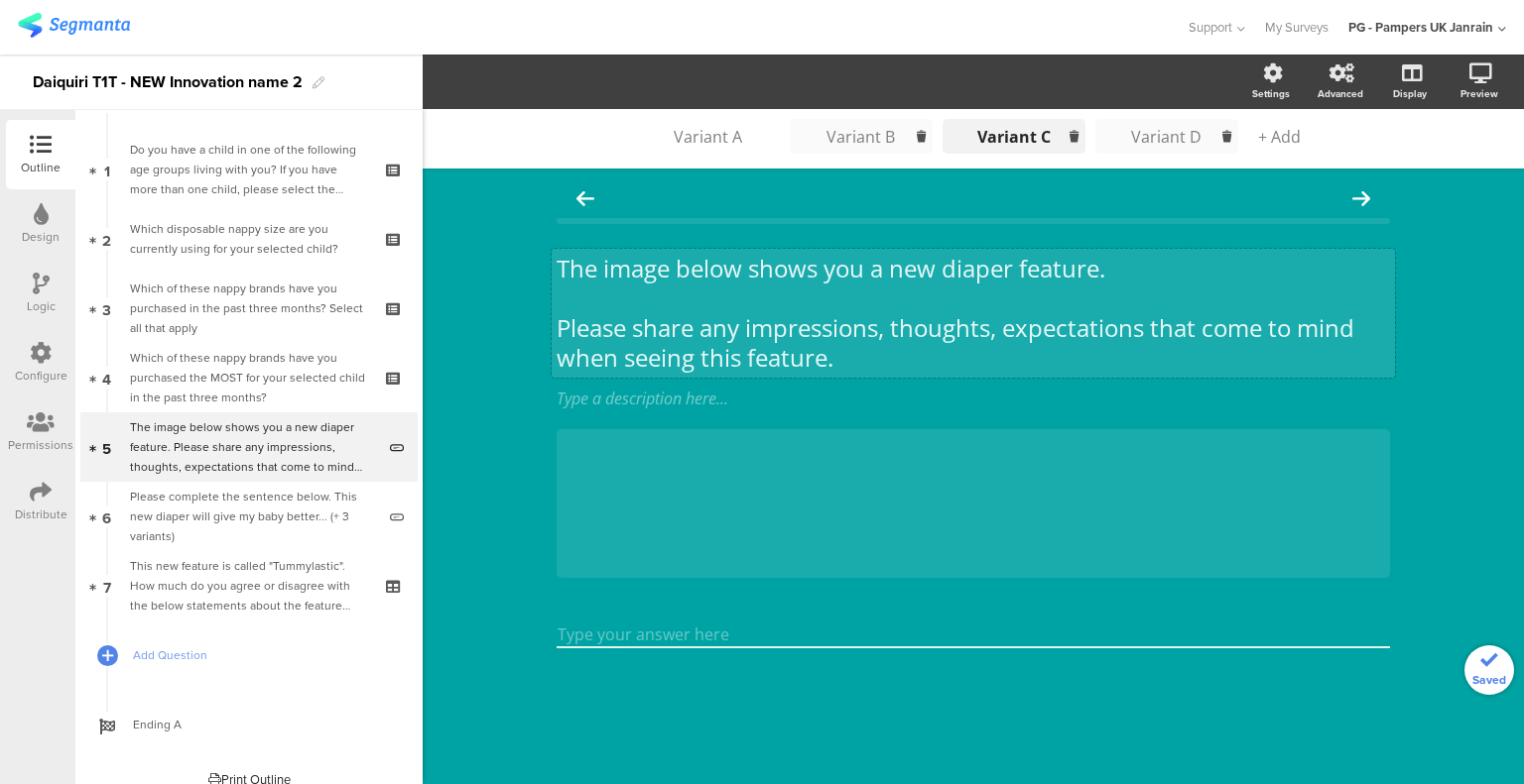
click at [658, 311] on p at bounding box center [972, 299] width 833 height 30
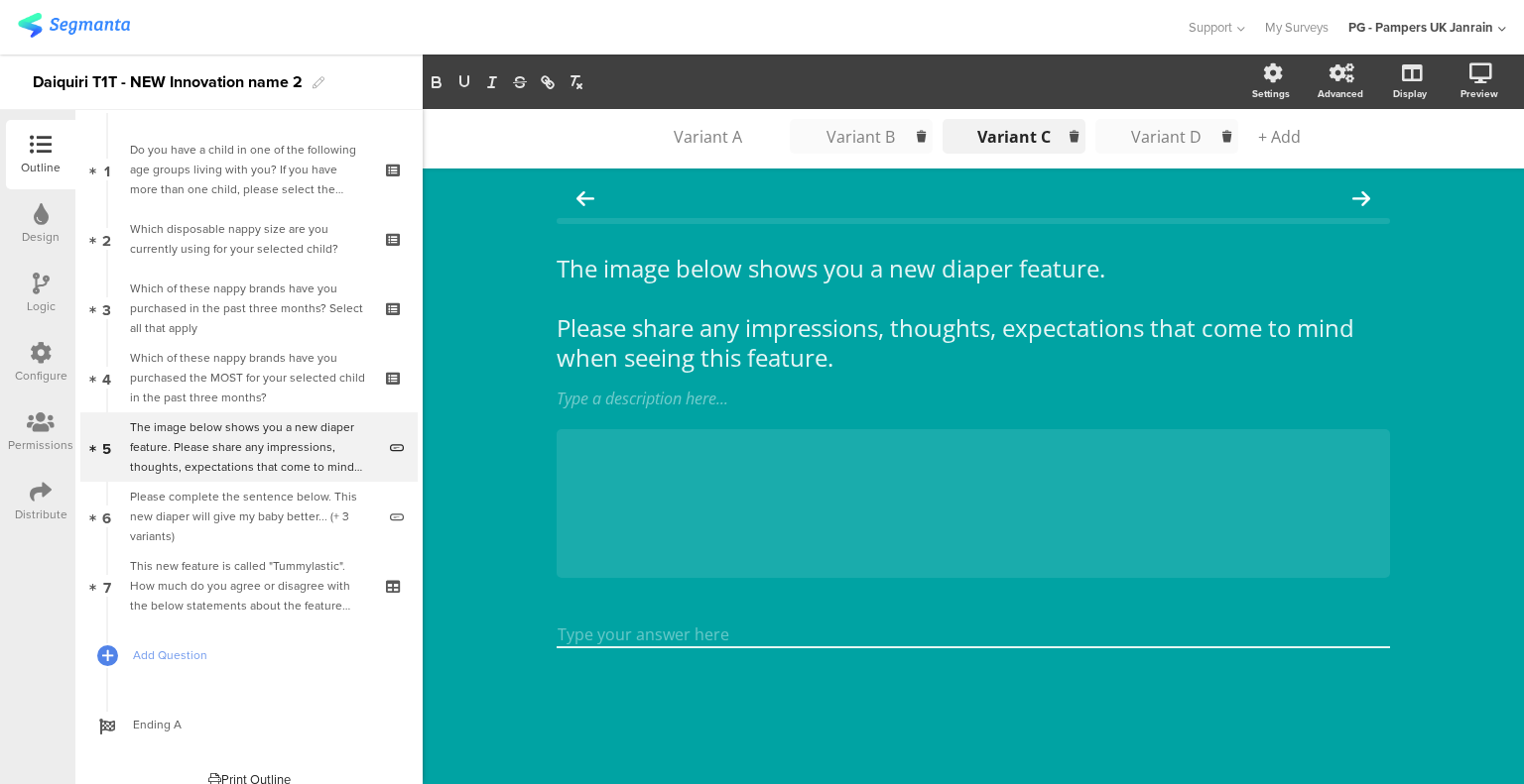
click at [837, 138] on div "Variant B" at bounding box center [861, 137] width 99 height 22
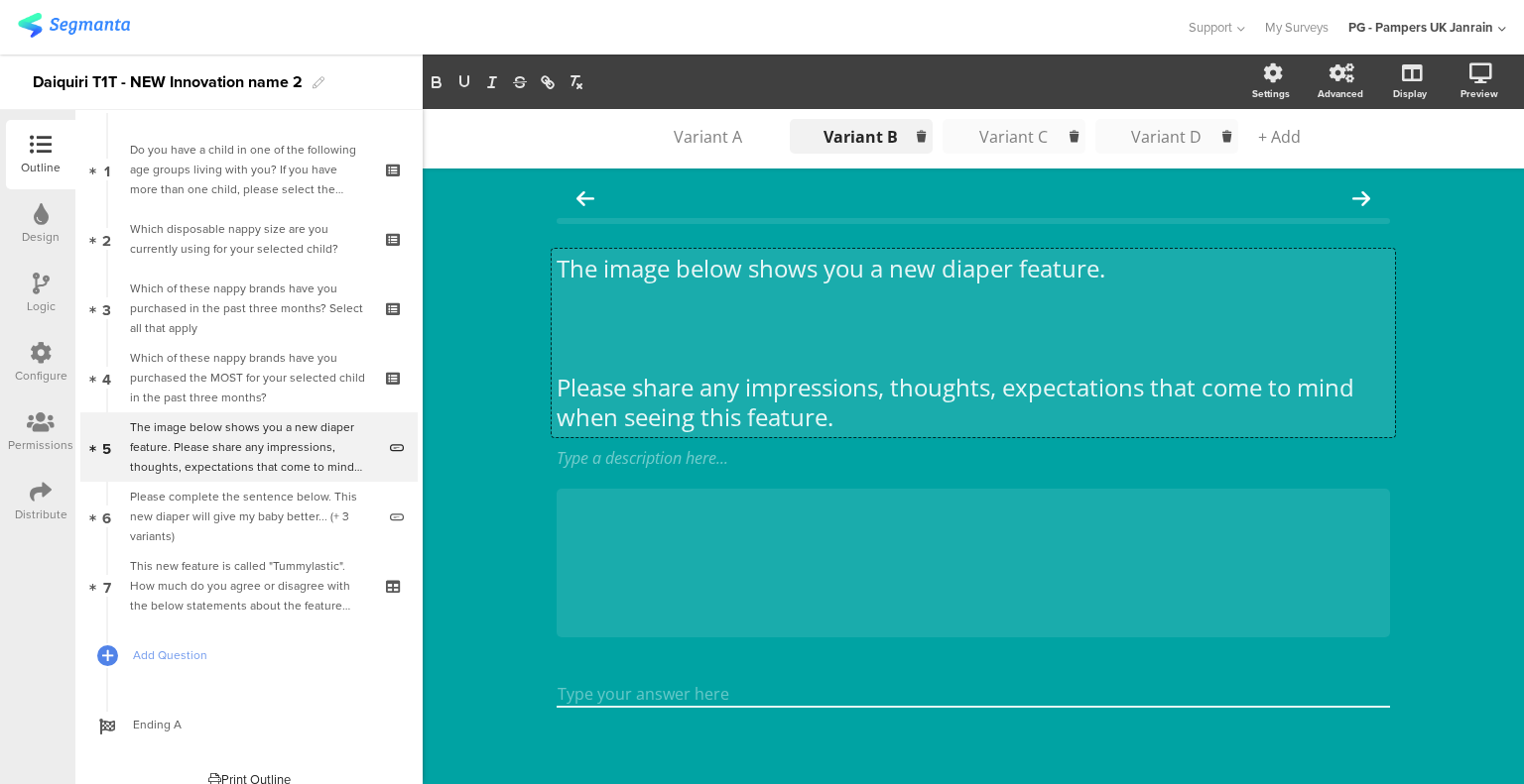
click at [683, 360] on div "The image below shows you a new diaper feature. Please share any impressions, t…" at bounding box center [972, 343] width 843 height 189
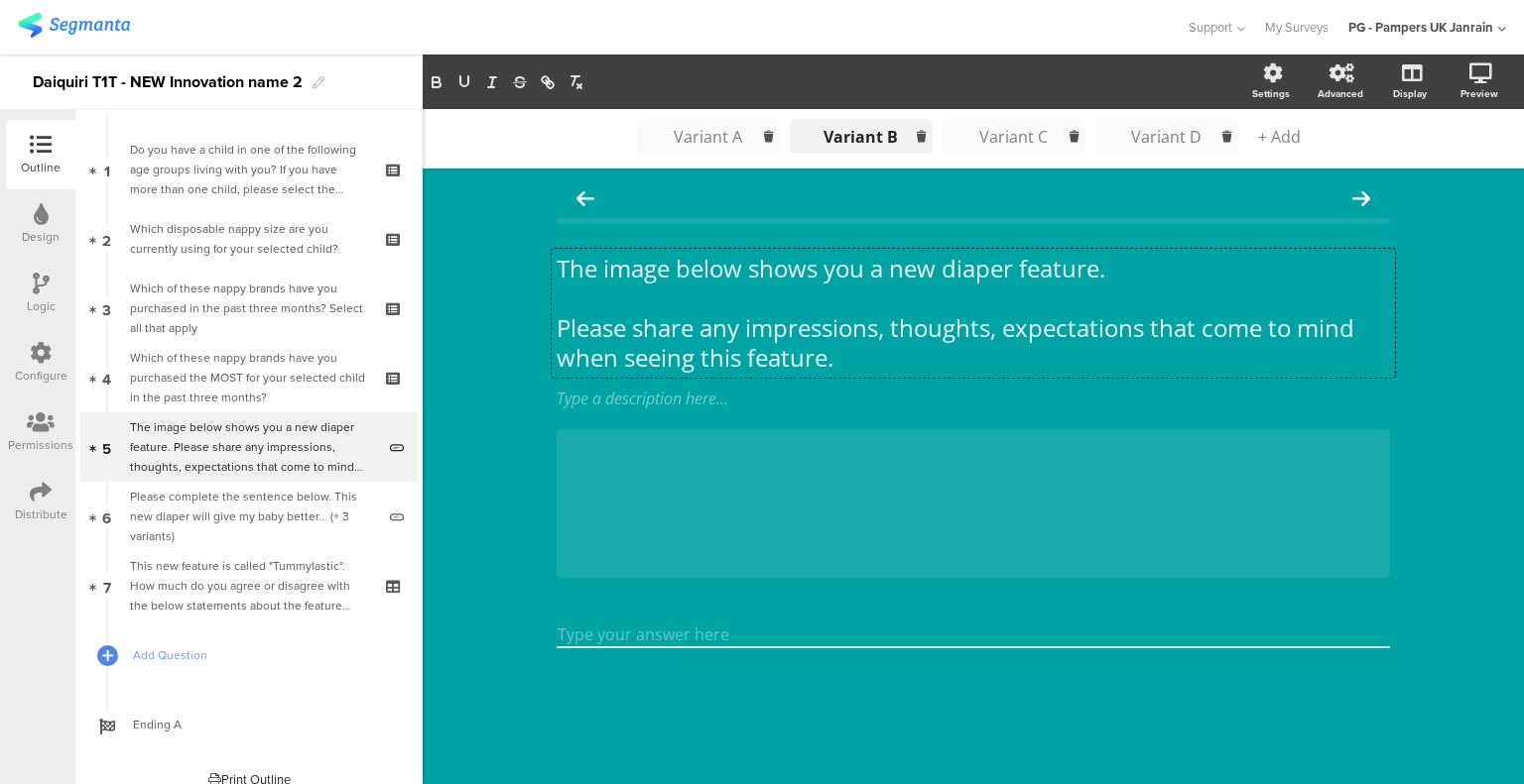
click at [703, 150] on li "Variant A Variant A" at bounding box center [708, 136] width 143 height 35
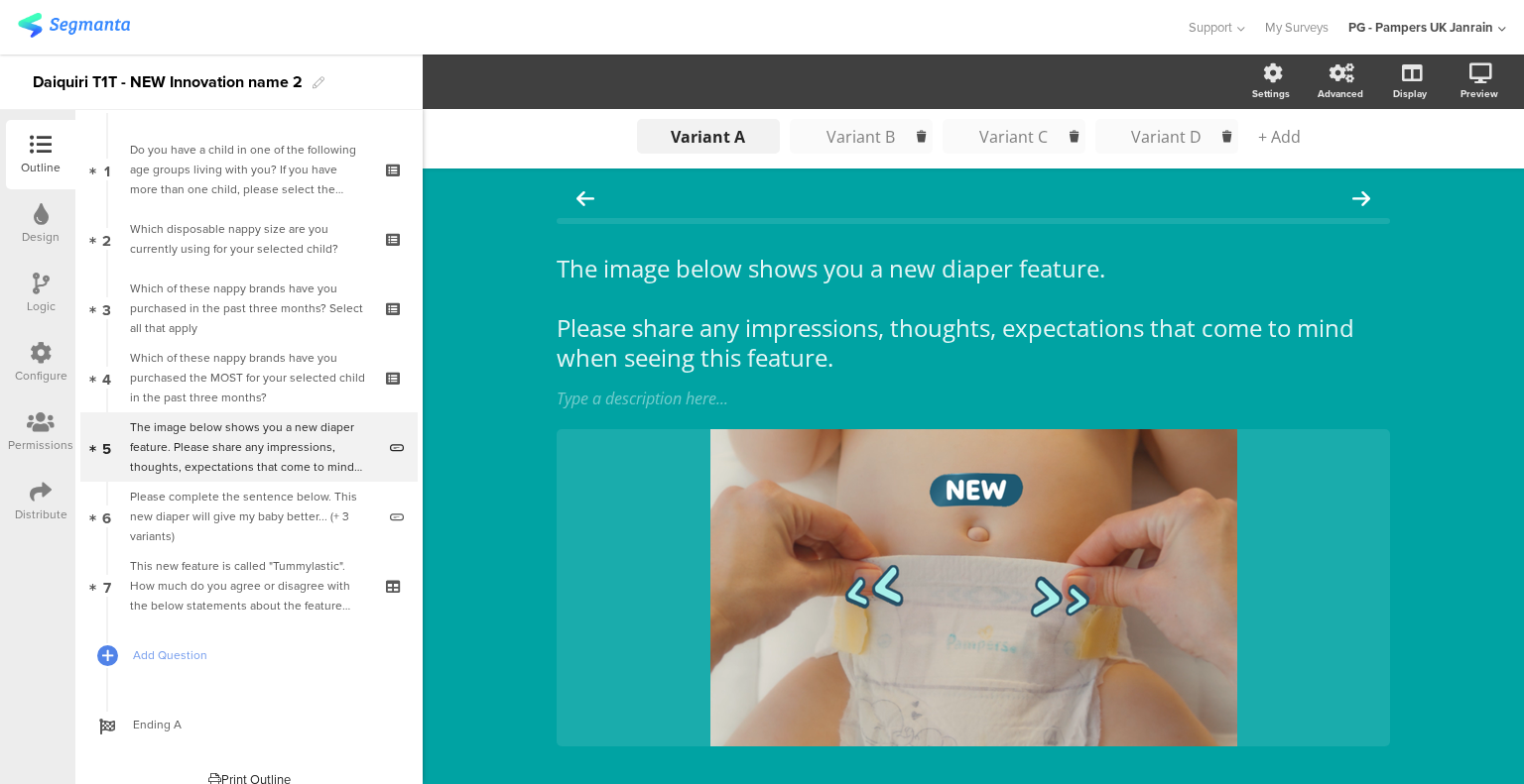
click at [1155, 139] on div "Variant D" at bounding box center [1167, 137] width 99 height 22
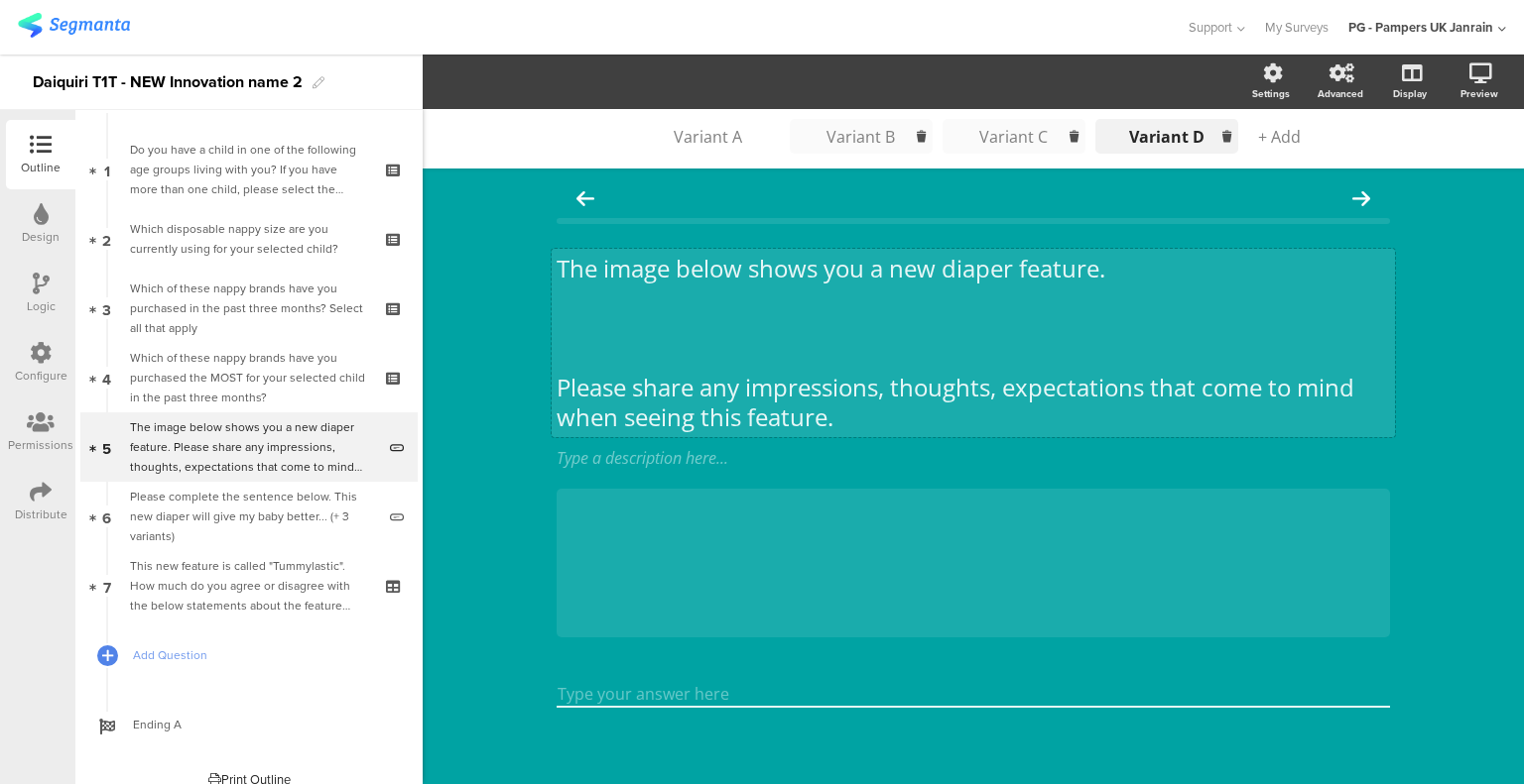
click at [672, 359] on div "The image below shows you a new diaper feature. Please share any impressions, t…" at bounding box center [972, 343] width 843 height 189
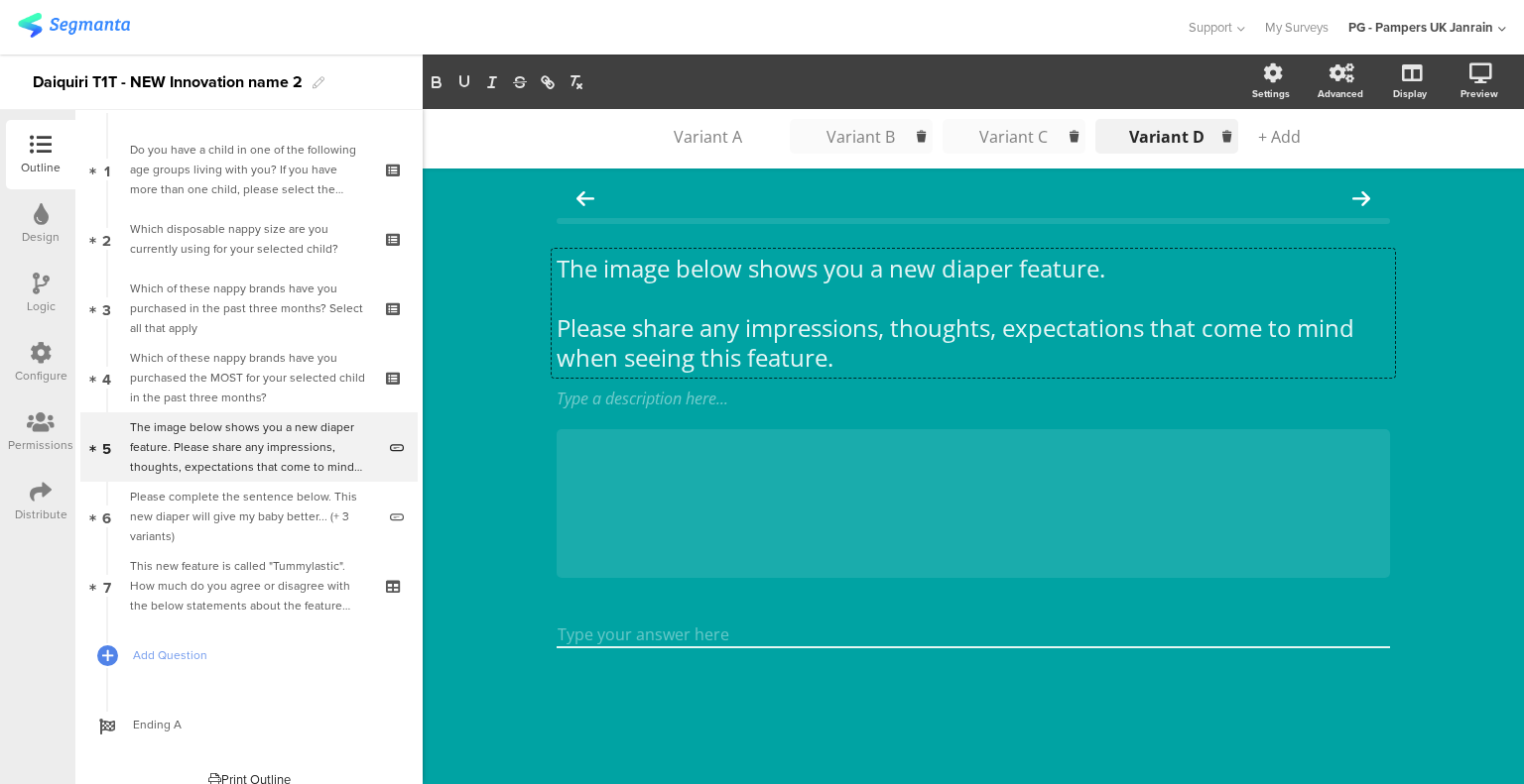
click at [1046, 139] on div "Variant C" at bounding box center [1014, 137] width 99 height 22
click at [863, 126] on div "Variant B" at bounding box center [861, 137] width 99 height 22
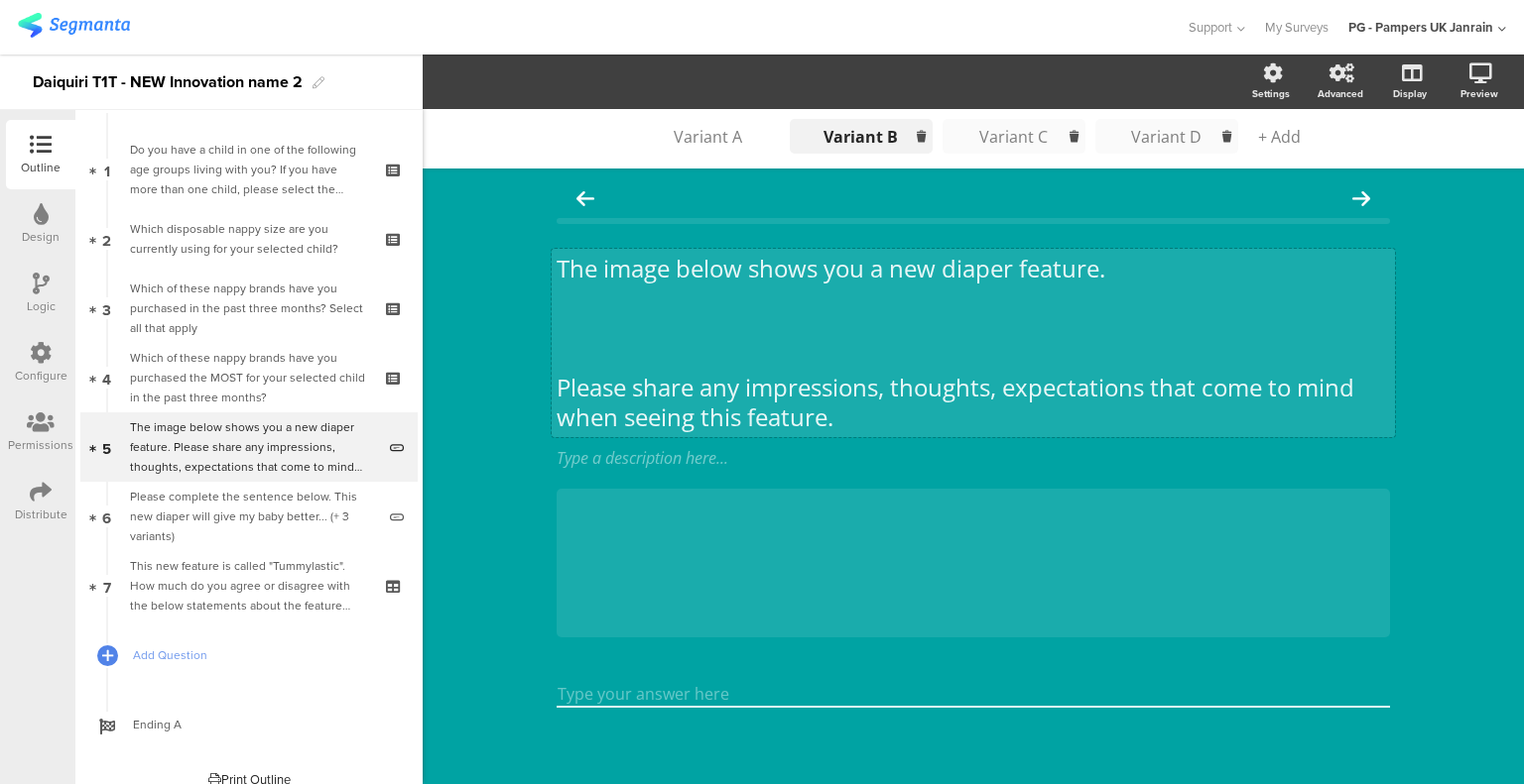
click at [649, 339] on div "The image below shows you a new diaper feature. Please share any impressions, t…" at bounding box center [972, 343] width 843 height 189
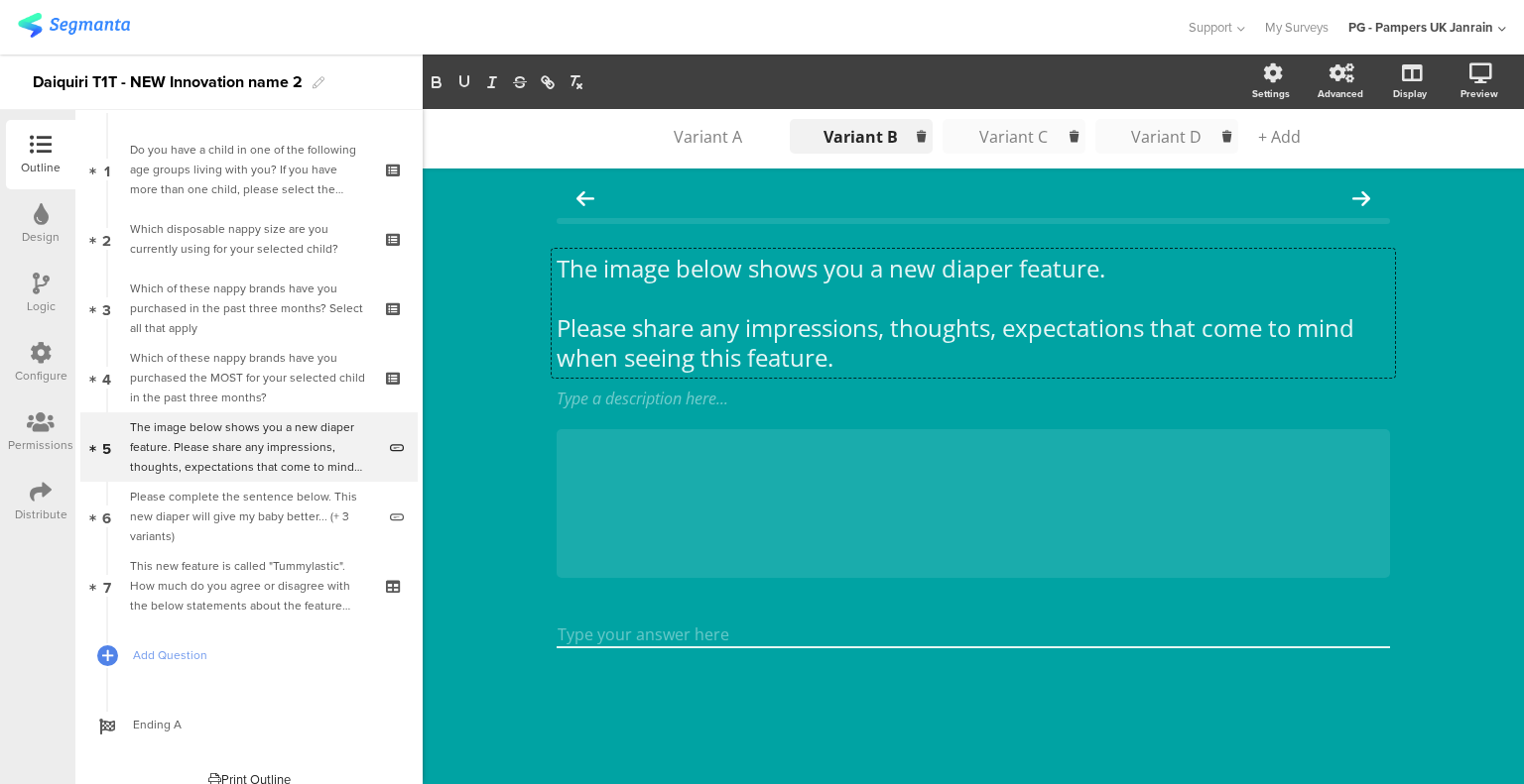
click at [516, 439] on div "Variant A Variant A Variant A Variant B Variant B Variant B Variant B Variant C…" at bounding box center [973, 447] width 1101 height 675
click at [1128, 141] on div "Variant D" at bounding box center [1167, 137] width 99 height 22
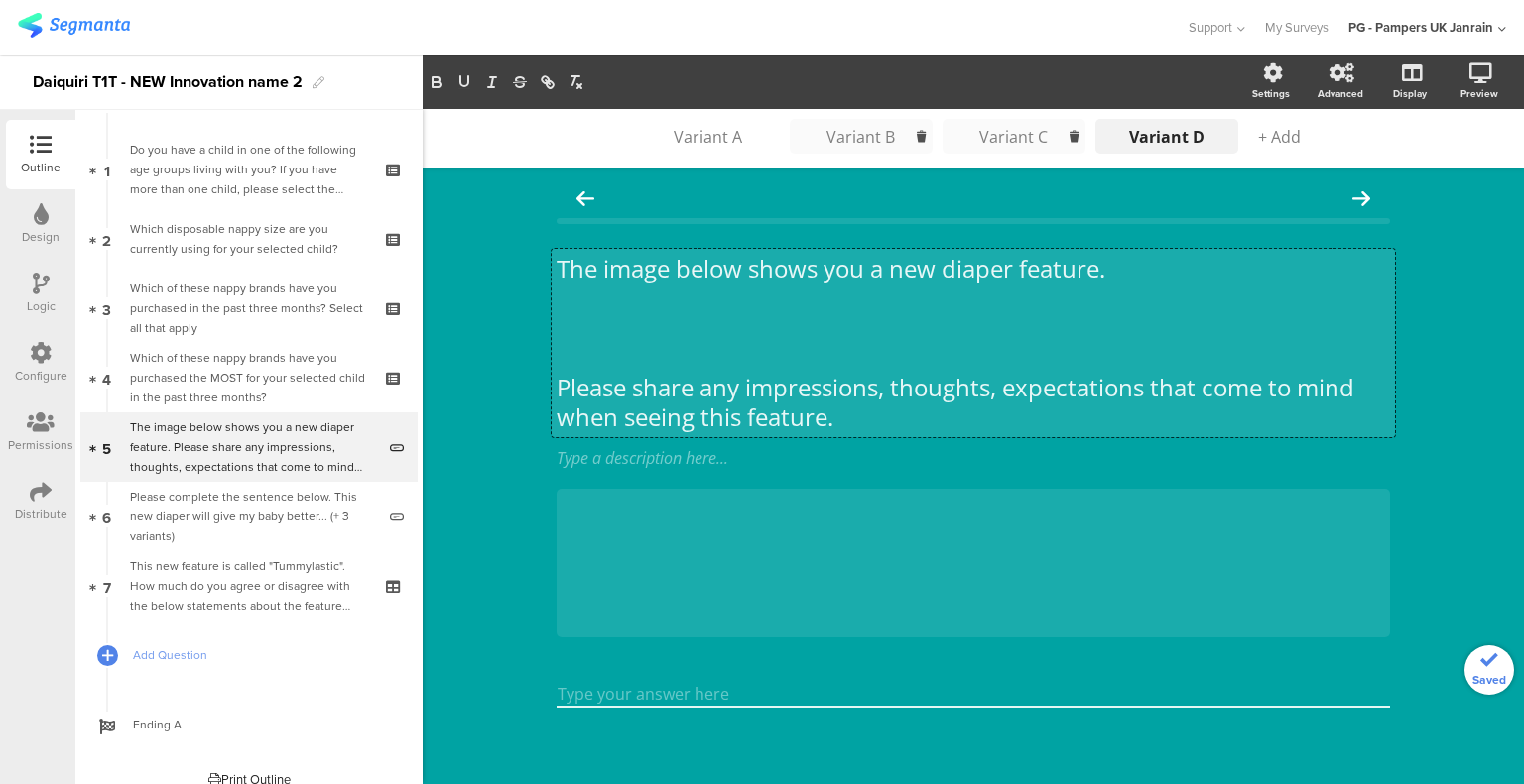
click at [621, 325] on div "The image below shows you a new diaper feature. Please share any impressions, t…" at bounding box center [972, 343] width 843 height 189
click at [602, 355] on p at bounding box center [972, 358] width 833 height 30
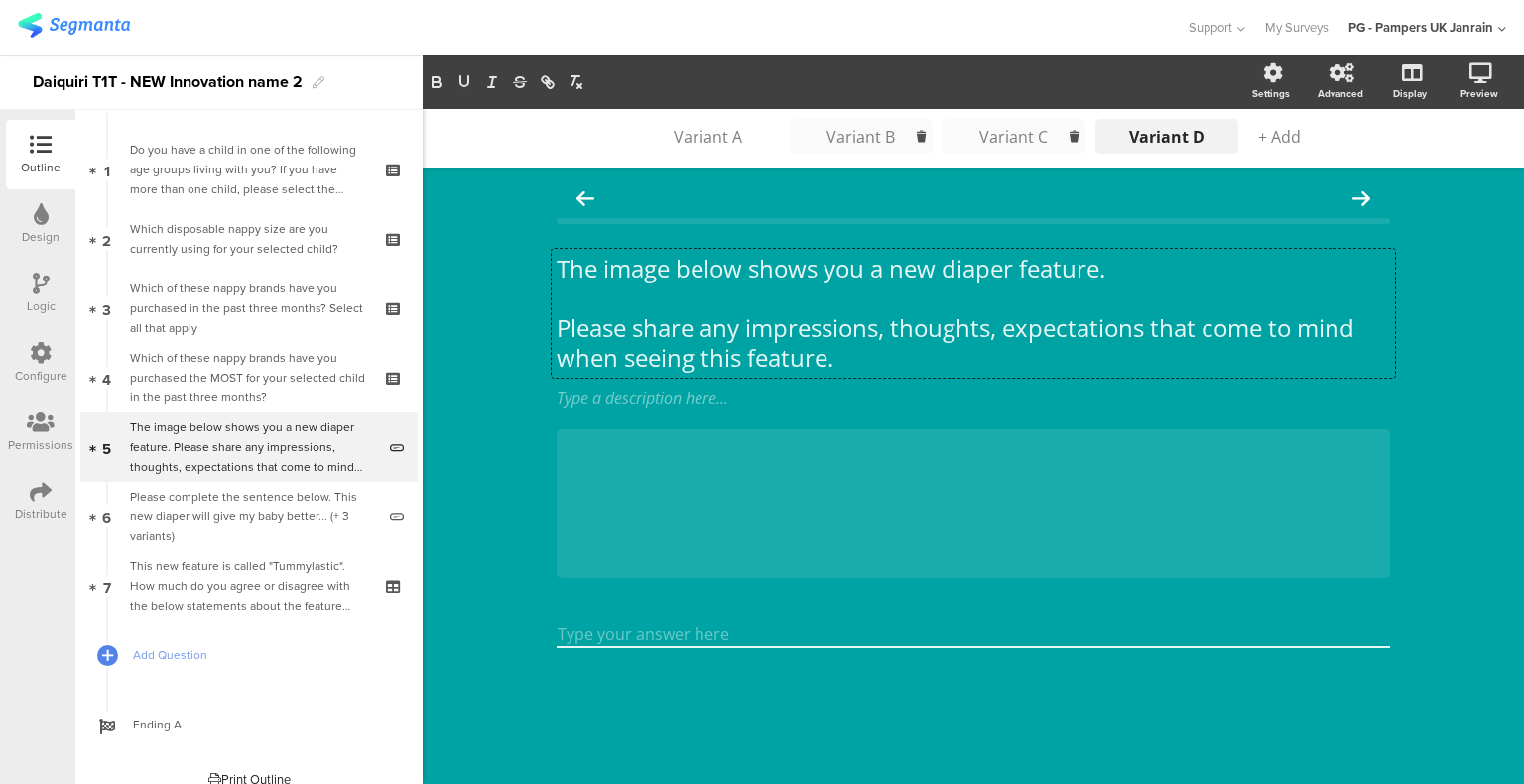
click at [482, 441] on div "Variant A Variant A Variant A Variant B Variant B Variant B Variant B Variant C…" at bounding box center [973, 447] width 1101 height 675
click at [837, 135] on div "Variant B" at bounding box center [861, 137] width 99 height 22
click at [671, 139] on div "Variant A" at bounding box center [708, 137] width 99 height 22
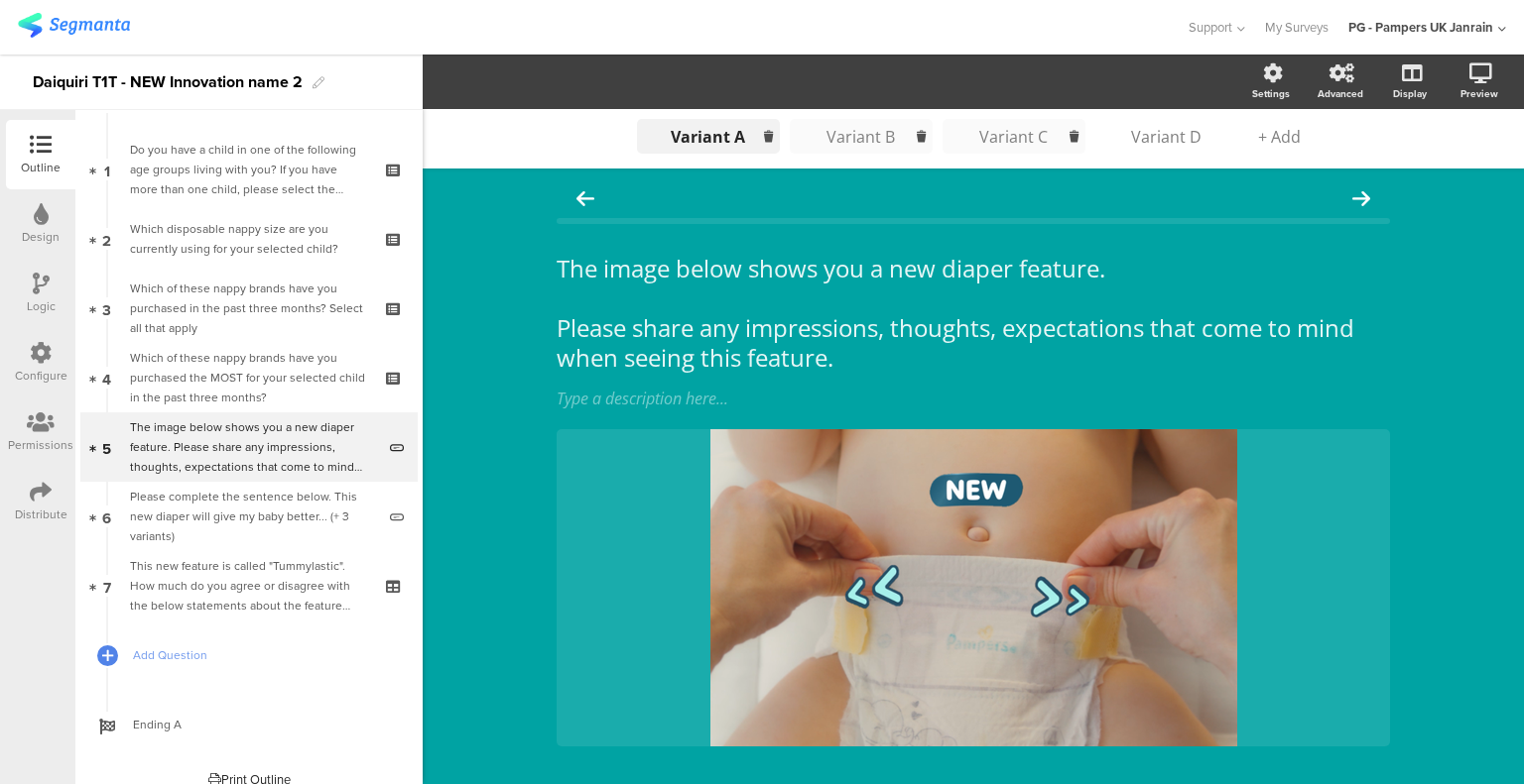
click at [993, 140] on div "Variant C" at bounding box center [1014, 137] width 99 height 22
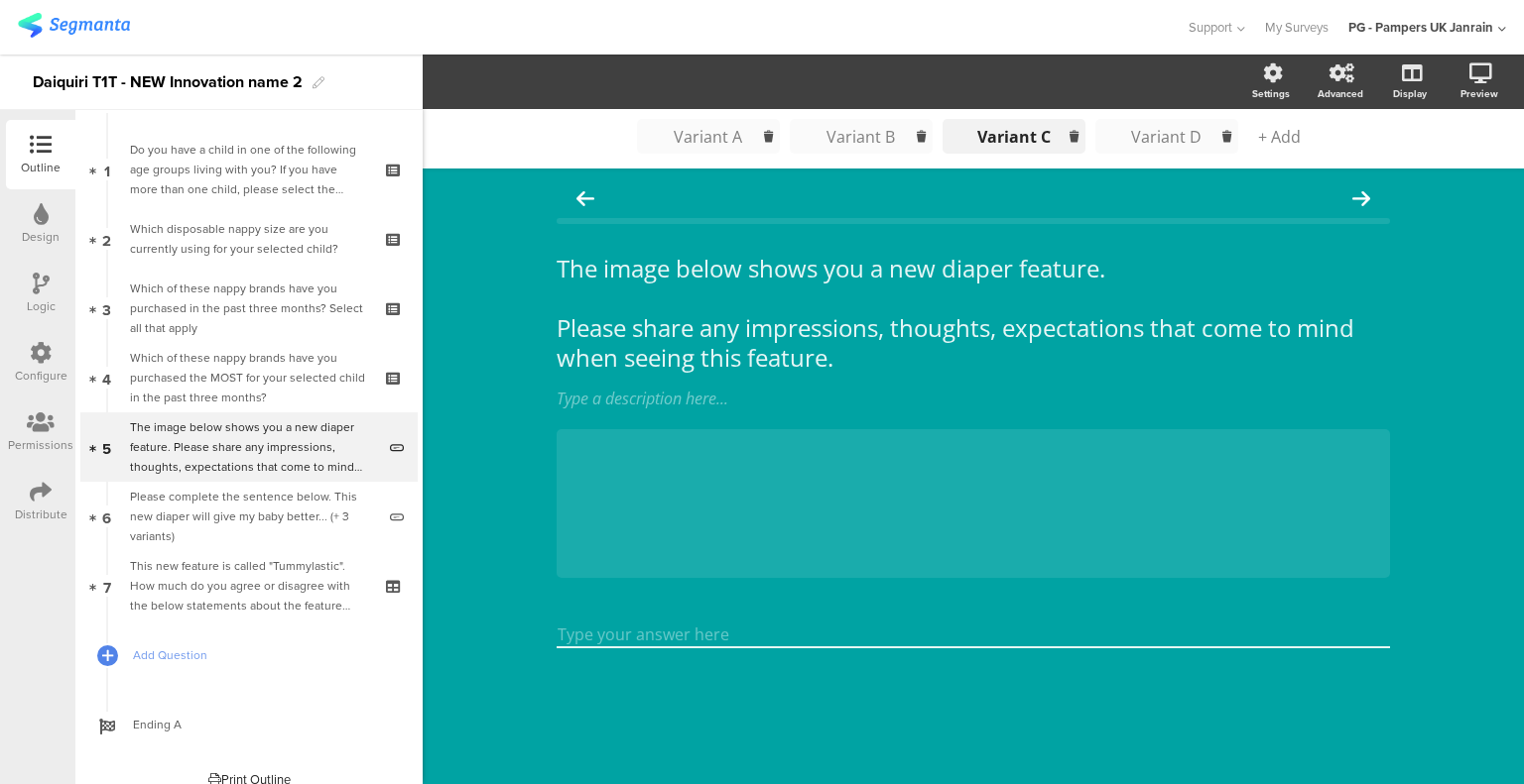
click at [1142, 134] on div "Variant D" at bounding box center [1167, 137] width 99 height 22
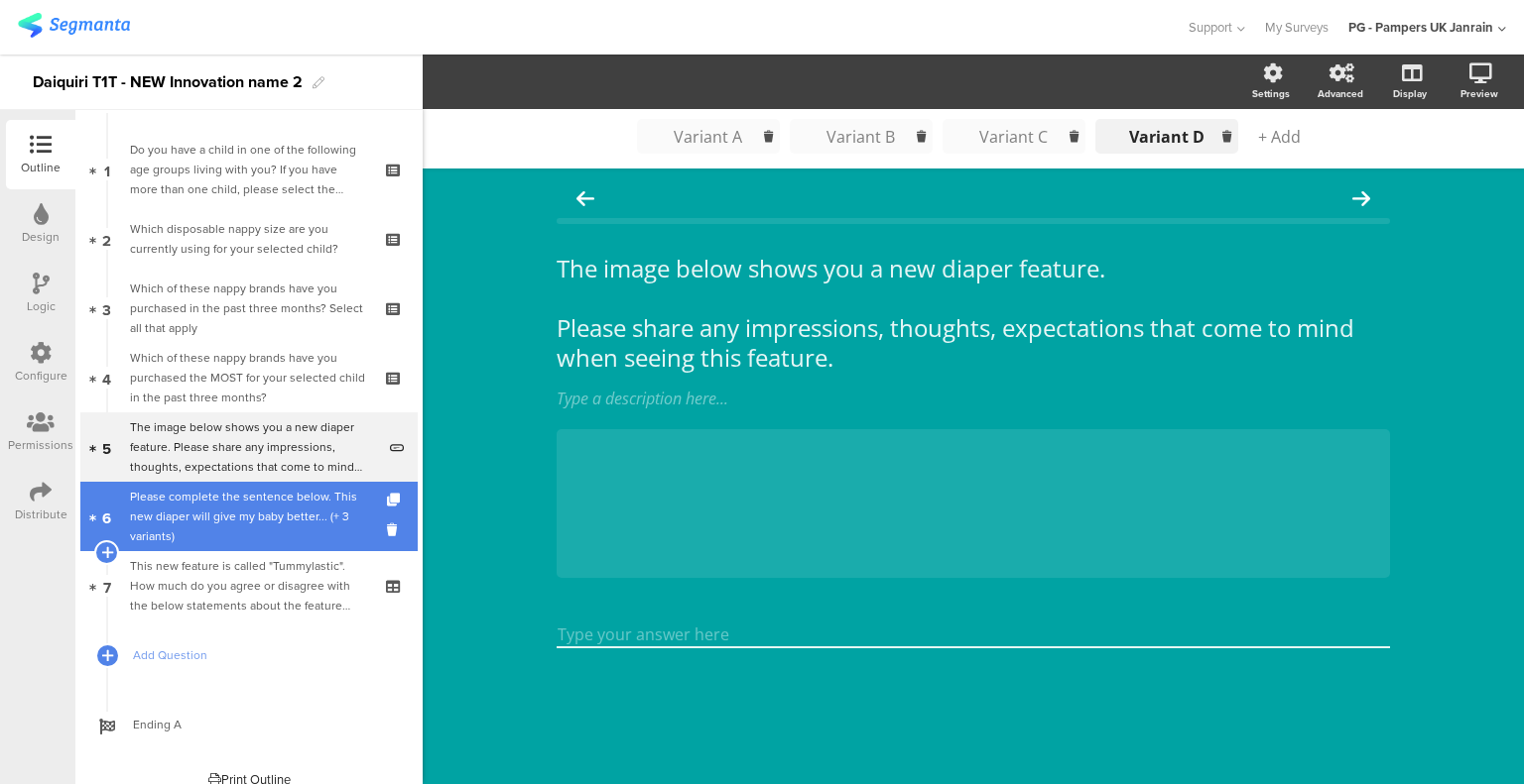
click at [238, 511] on div "Please complete the sentence below. This new diaper will give my baby better...…" at bounding box center [252, 517] width 245 height 60
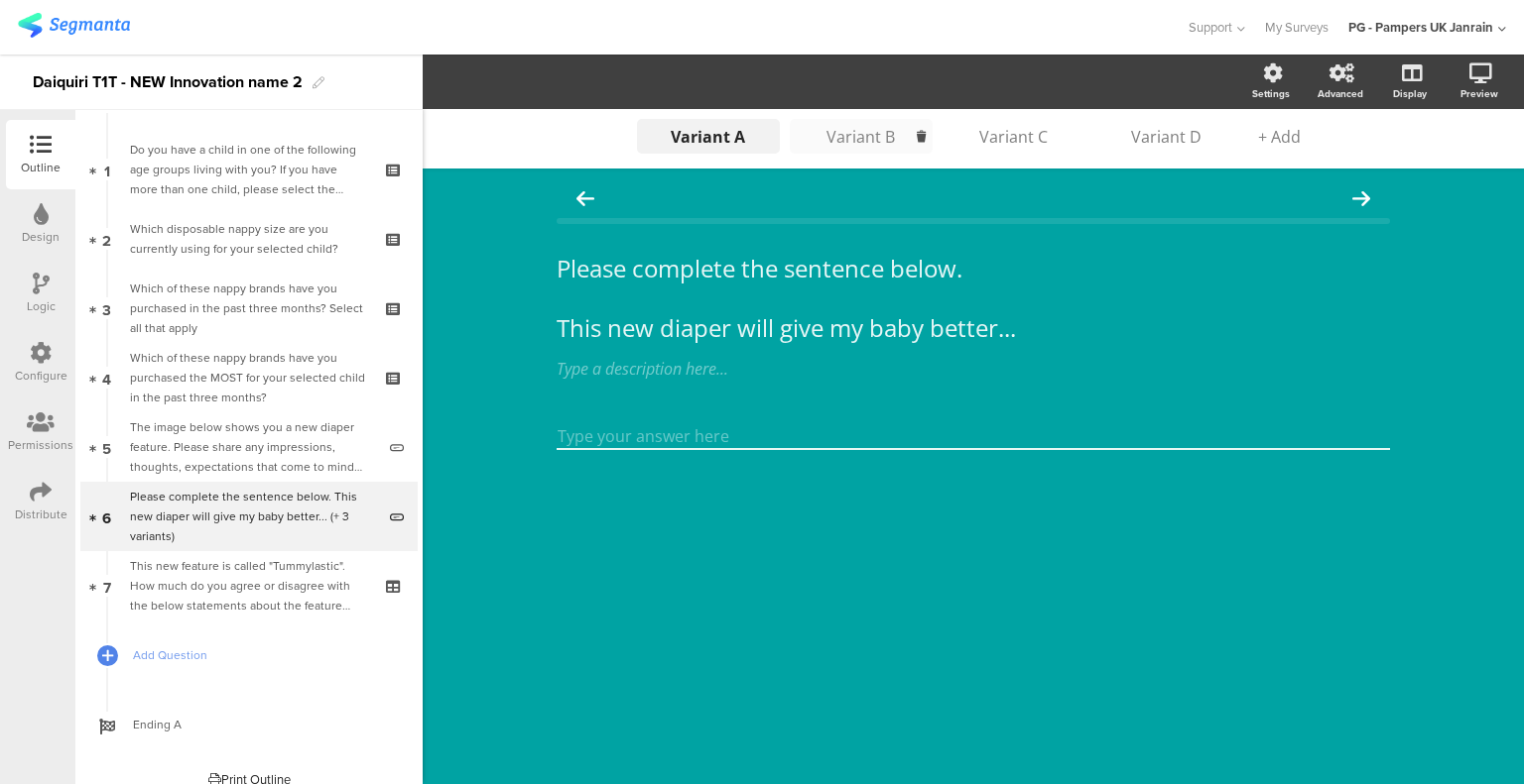
click at [845, 134] on div "Variant B" at bounding box center [861, 137] width 99 height 22
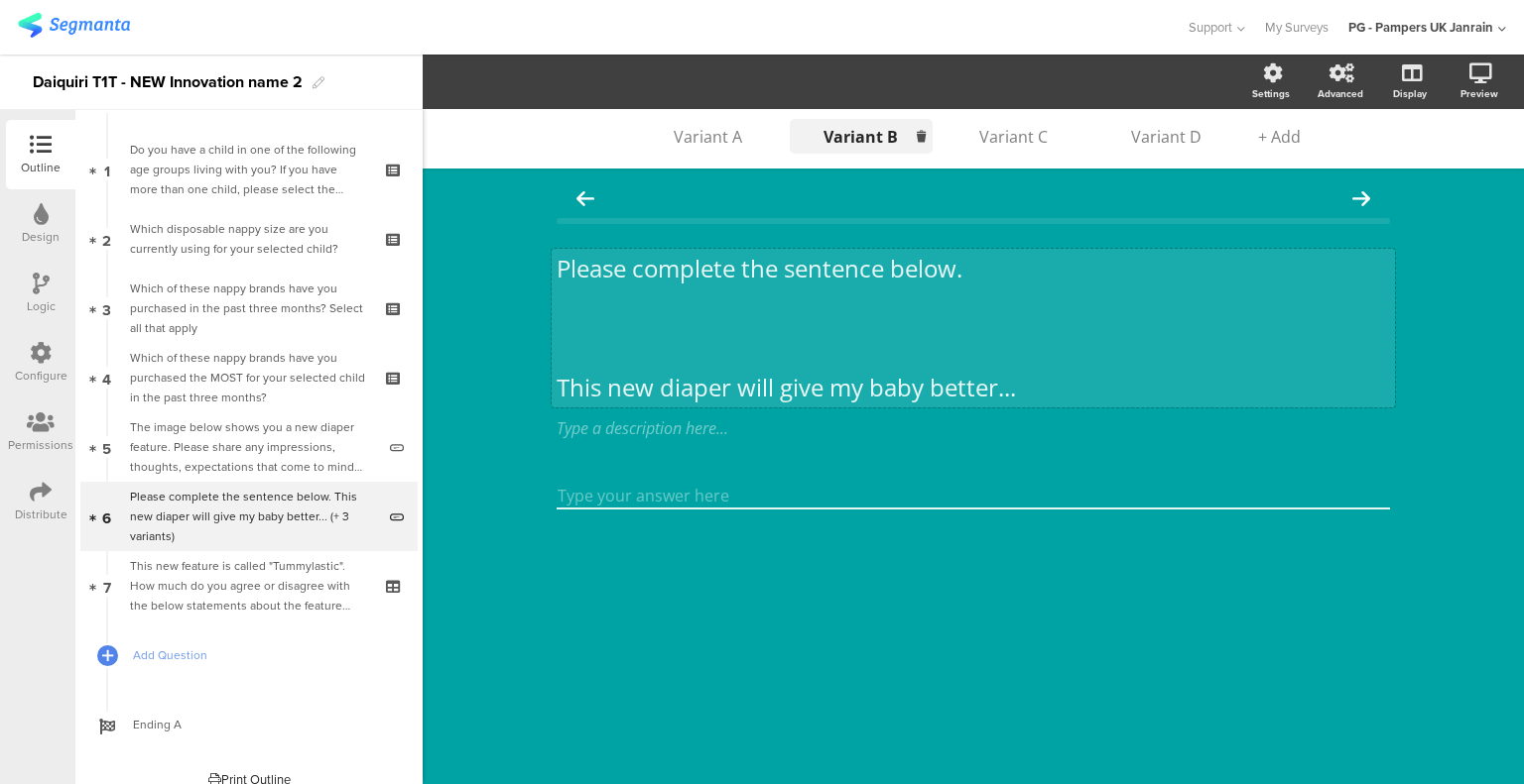
click at [794, 322] on div "Please complete the sentence below. This new diaper will give my baby better...…" at bounding box center [972, 328] width 843 height 159
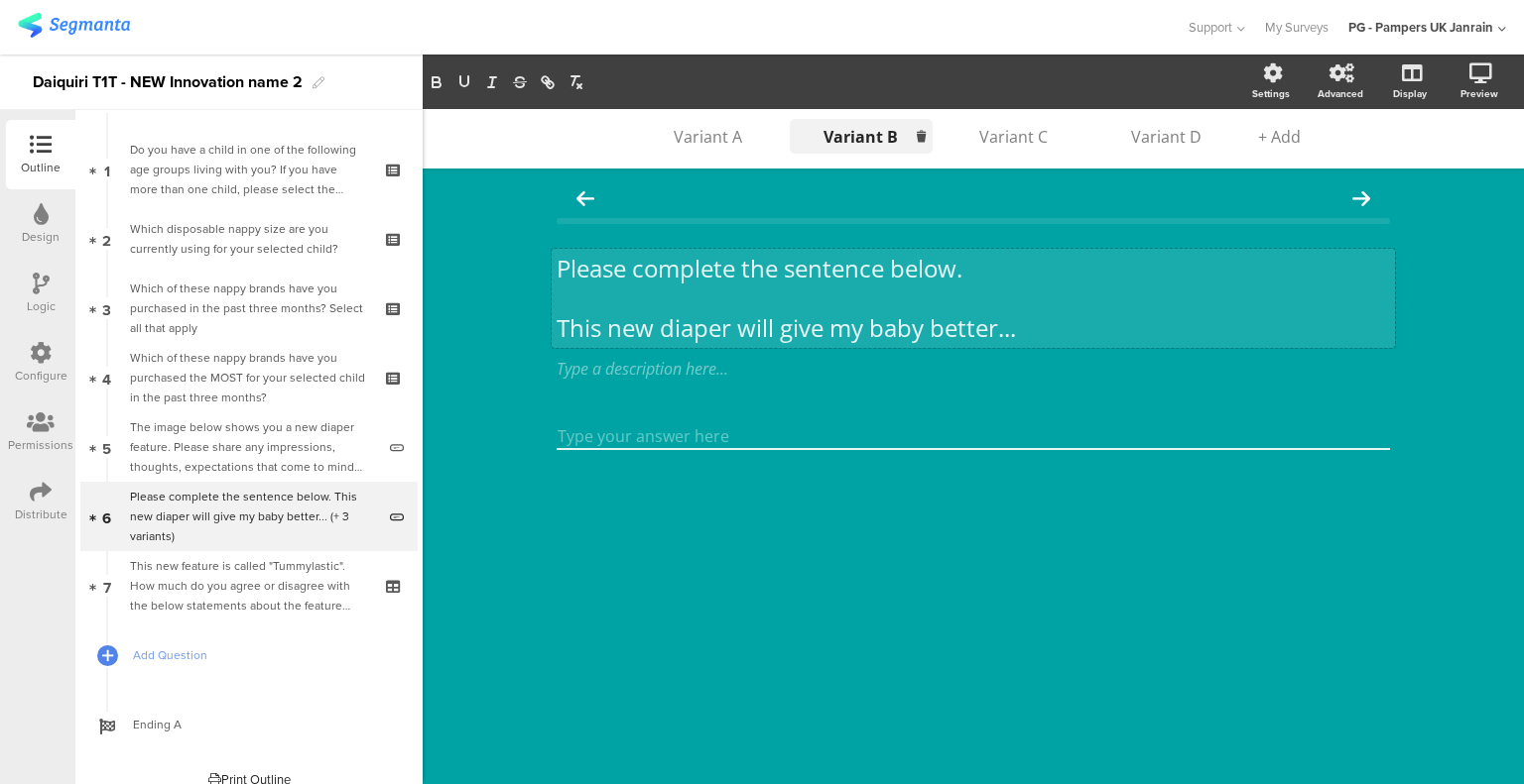
click at [497, 391] on div "Variant A Variant A Variant B Variant B Variant C Variant D + Add Please comple…" at bounding box center [973, 447] width 1101 height 675
click at [1029, 123] on li "Variant C" at bounding box center [1014, 136] width 143 height 35
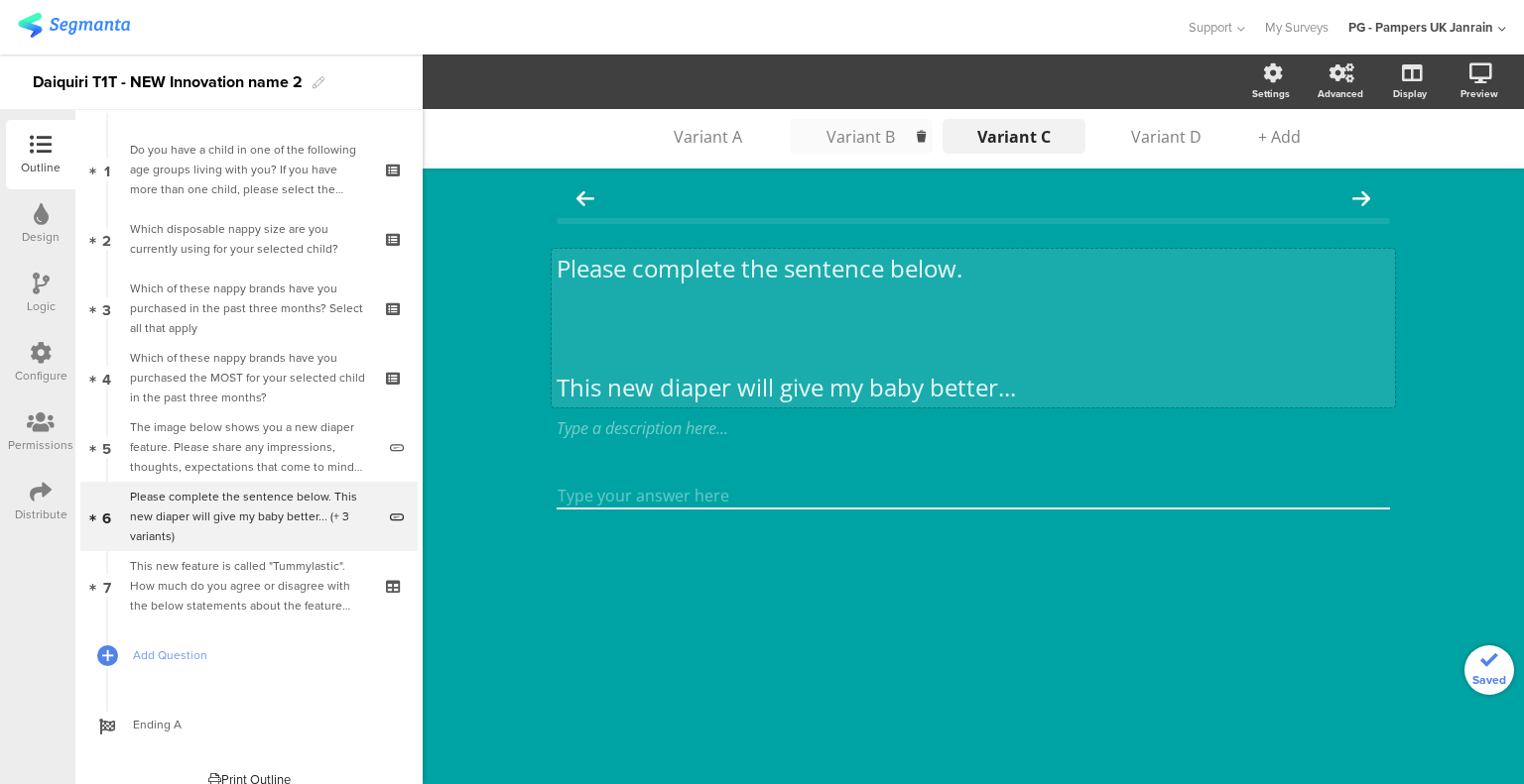
click at [723, 348] on div "Please complete the sentence below. This new diaper will give my baby better...…" at bounding box center [972, 328] width 843 height 159
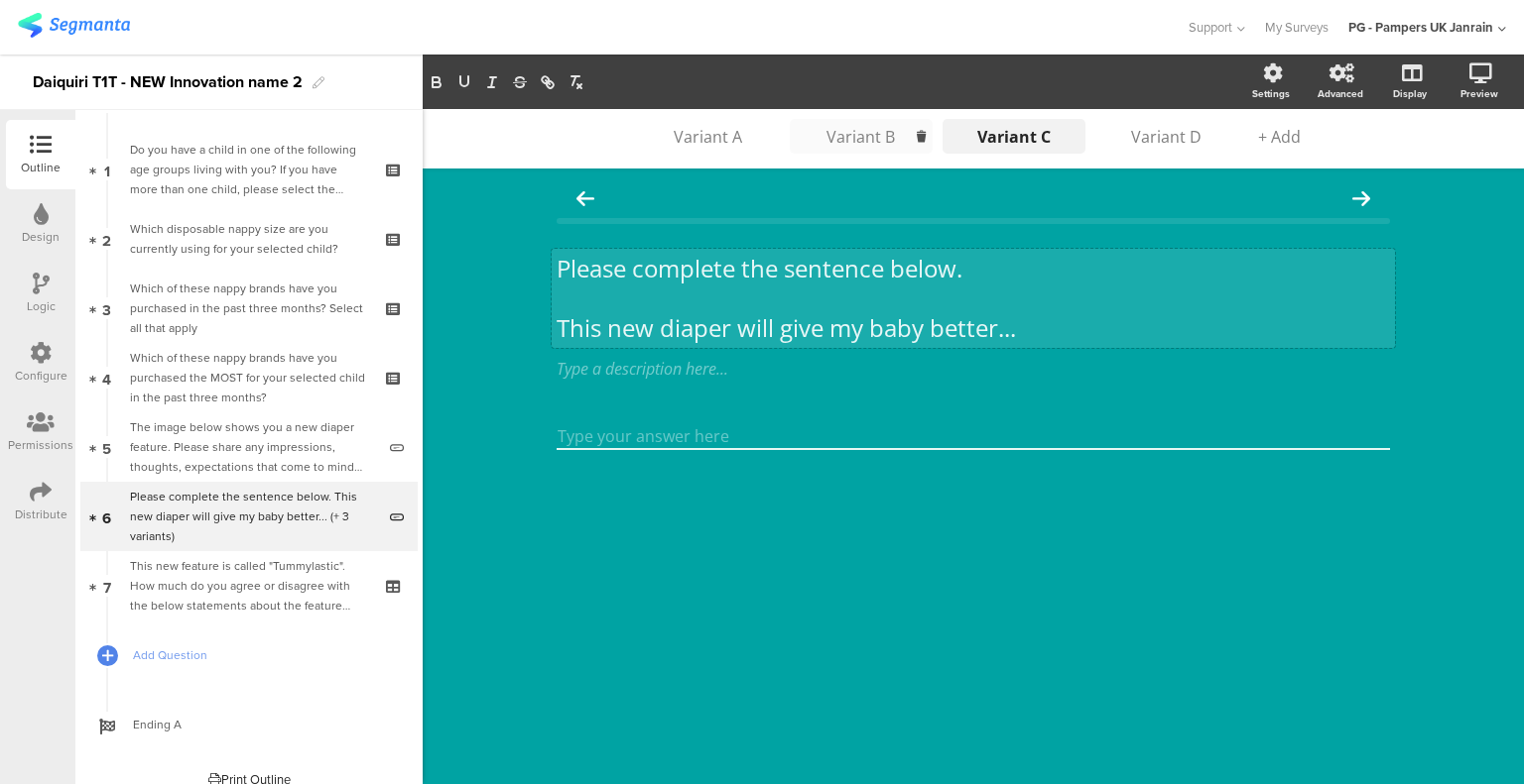
click at [471, 400] on div "Variant A Variant A Variant B Variant B Variant C Variant C Variant D + Add Ple…" at bounding box center [973, 447] width 1101 height 675
drag, startPoint x: 1160, startPoint y: 141, endPoint x: 913, endPoint y: 235, distance: 264.3
click at [1159, 141] on div "Variant D" at bounding box center [1167, 137] width 99 height 22
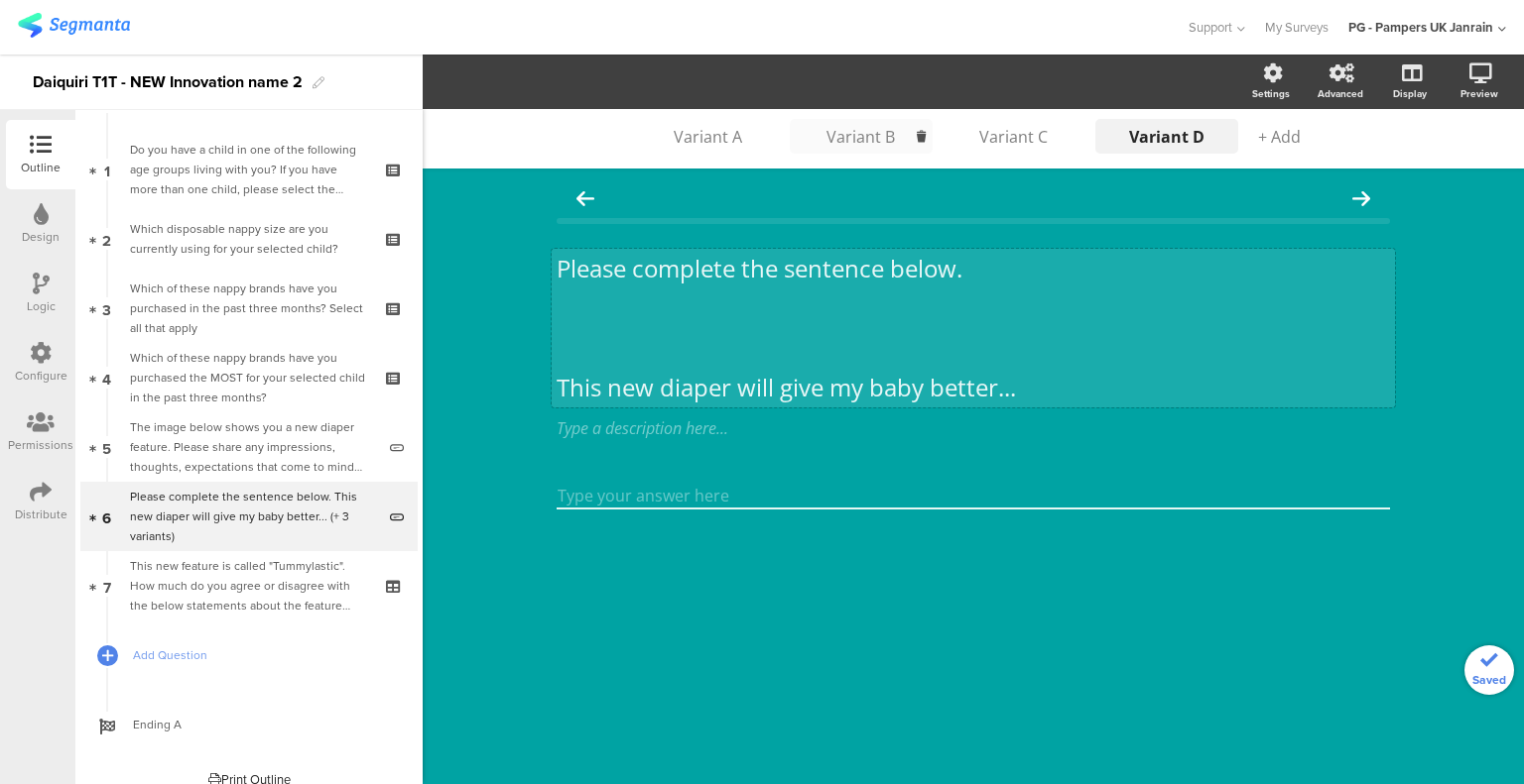
click at [630, 368] on p at bounding box center [972, 358] width 833 height 30
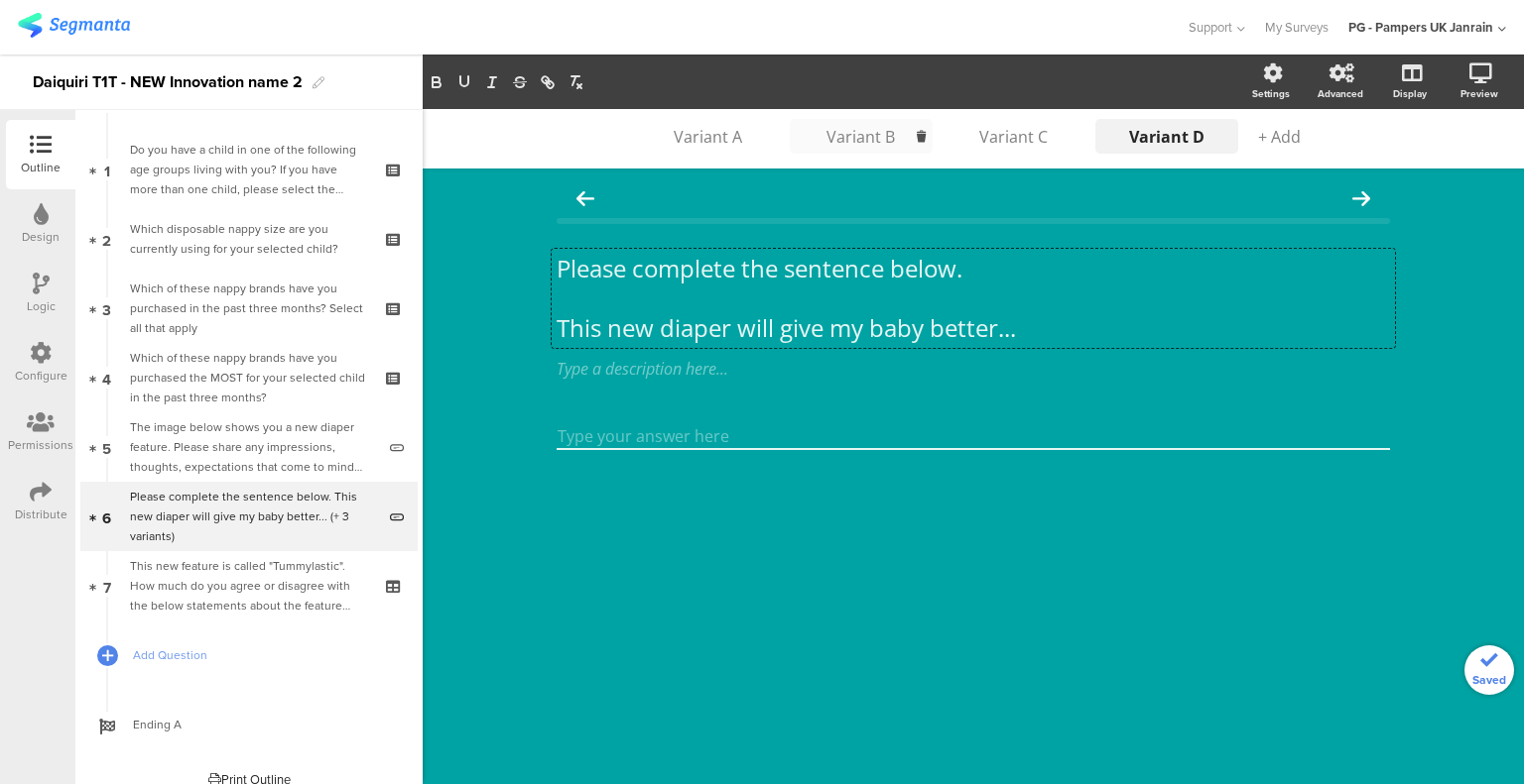
click at [508, 380] on div "Variant A Variant A Variant B Variant B Variant C Variant C Variant D Variant D…" at bounding box center [973, 447] width 1101 height 675
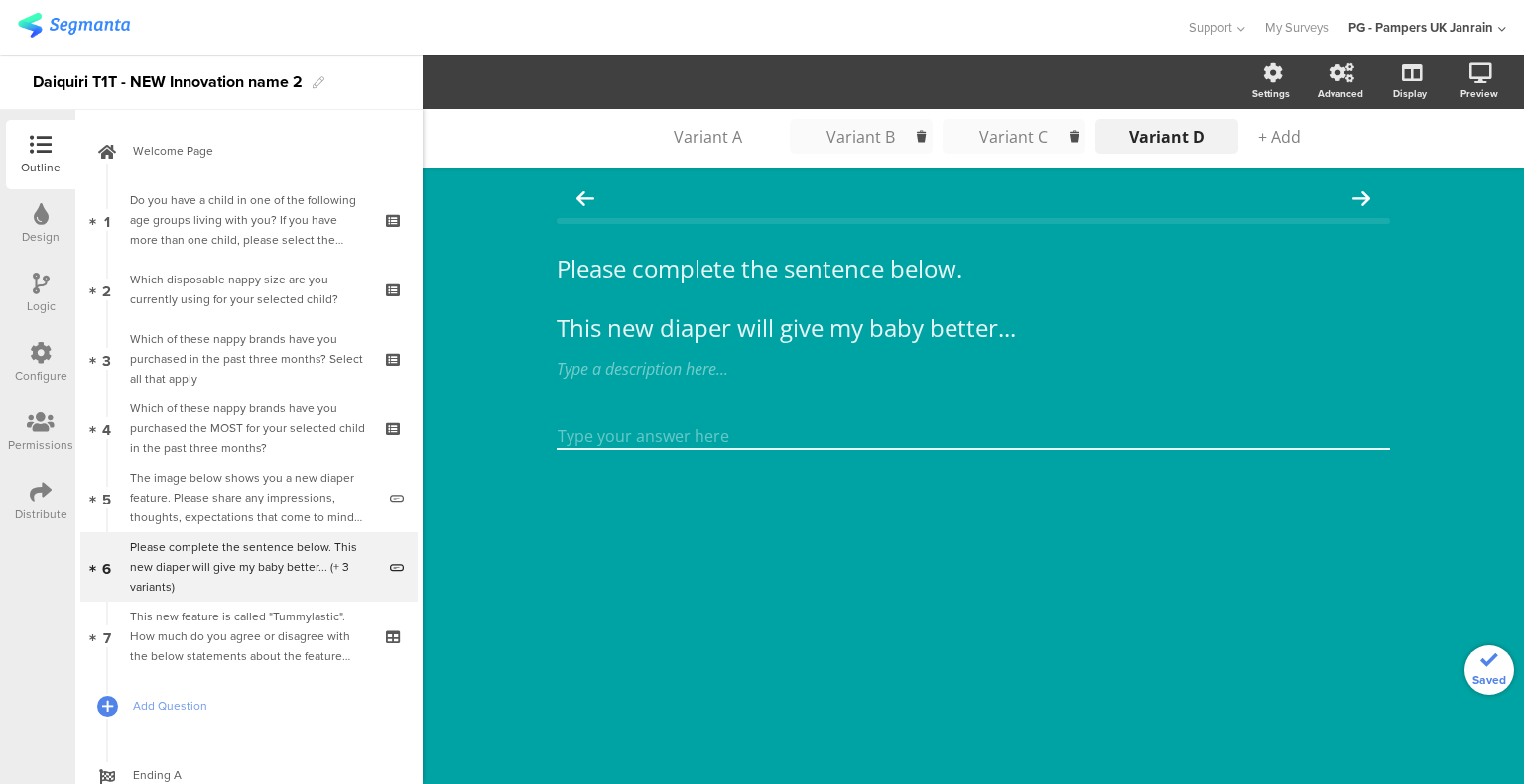
click at [969, 140] on div "Variant C" at bounding box center [1014, 137] width 99 height 22
click at [840, 138] on div "Variant B" at bounding box center [861, 137] width 99 height 22
click at [694, 138] on div "Variant A" at bounding box center [708, 137] width 99 height 22
click at [1138, 146] on div "Variant D" at bounding box center [1167, 137] width 99 height 22
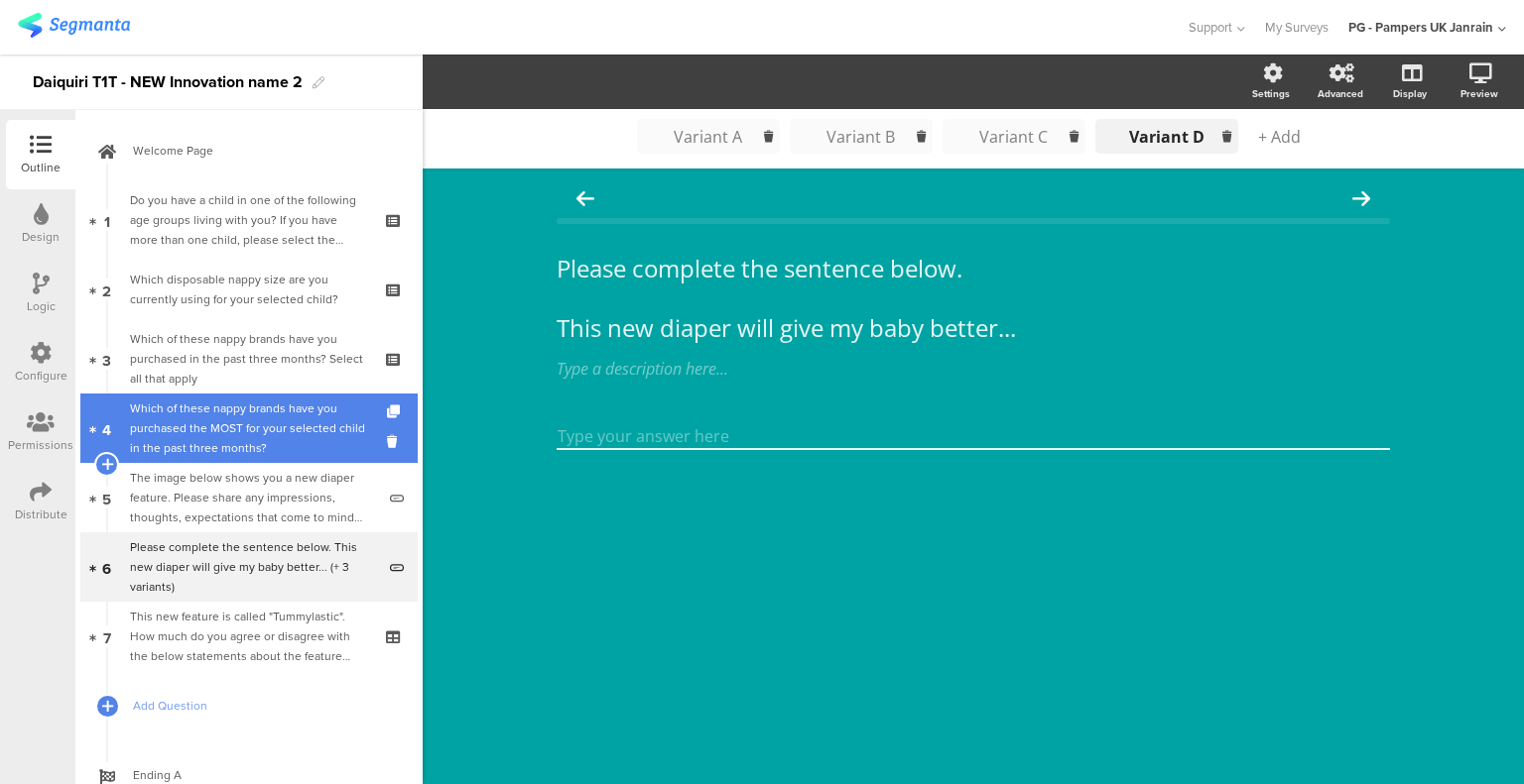
click at [242, 422] on div "Which of these nappy brands have you purchased the MOST for your selected child…" at bounding box center [248, 429] width 237 height 60
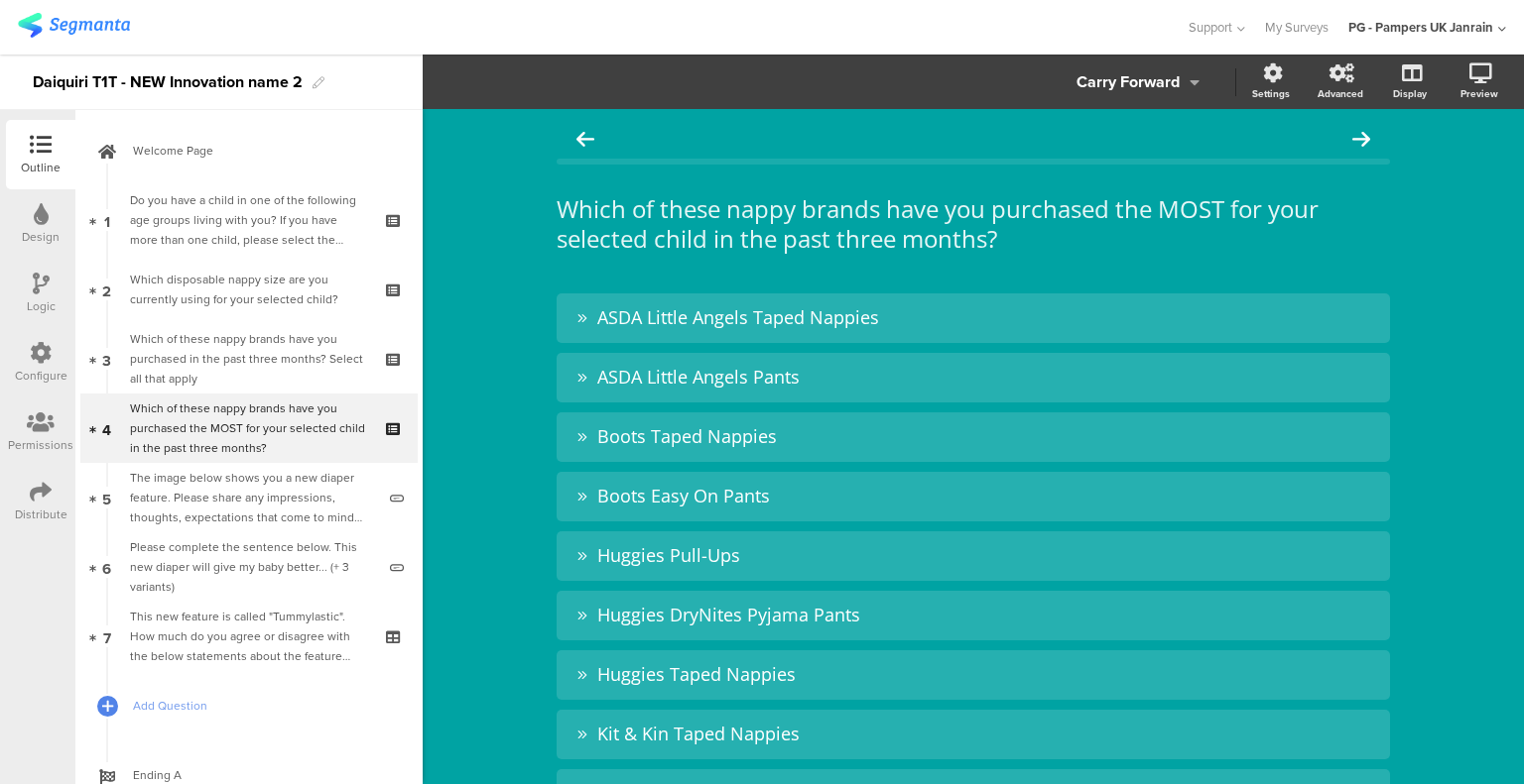
click at [35, 289] on icon at bounding box center [41, 284] width 17 height 22
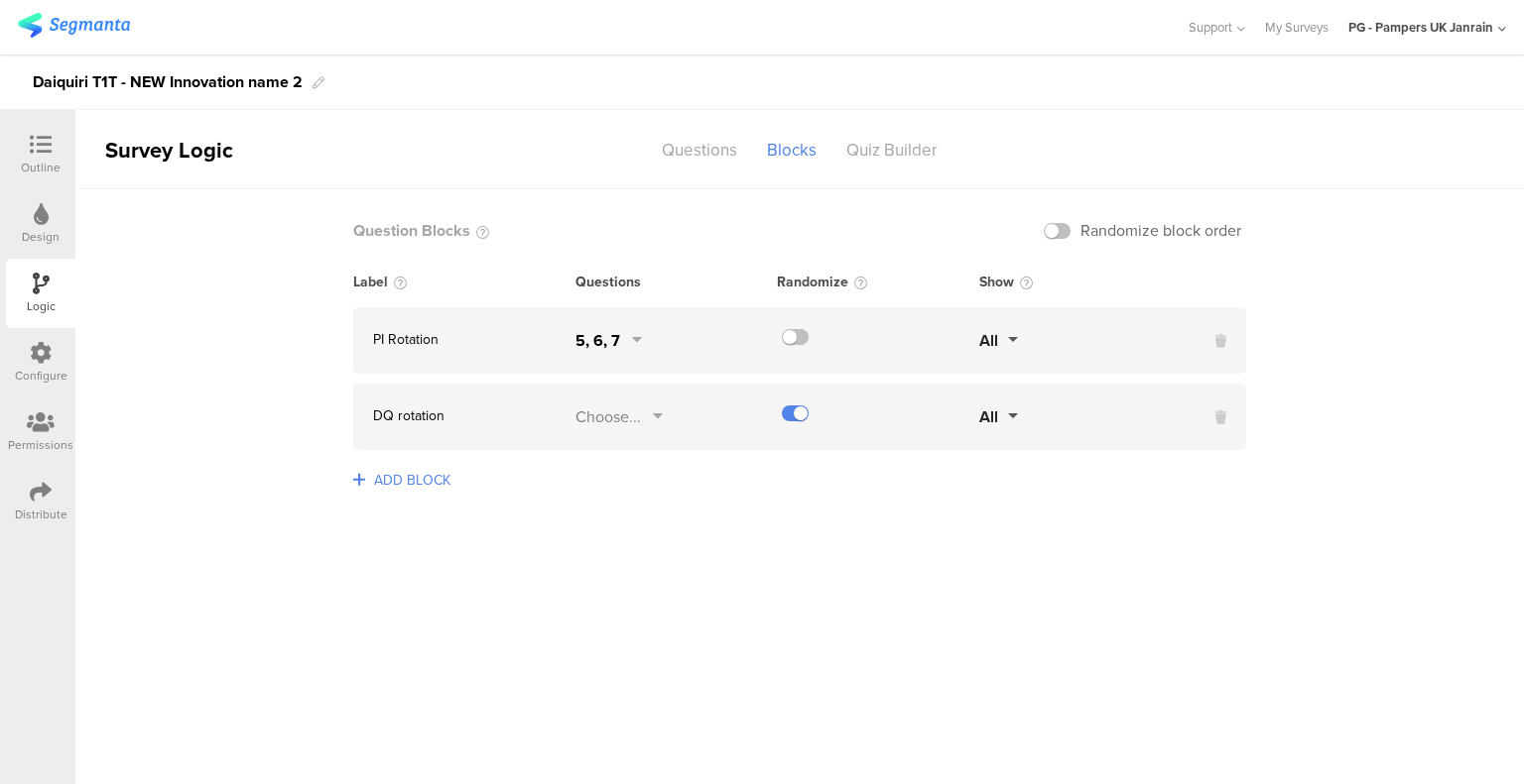
click at [613, 338] on div "5, 6, 7" at bounding box center [597, 340] width 45 height 23
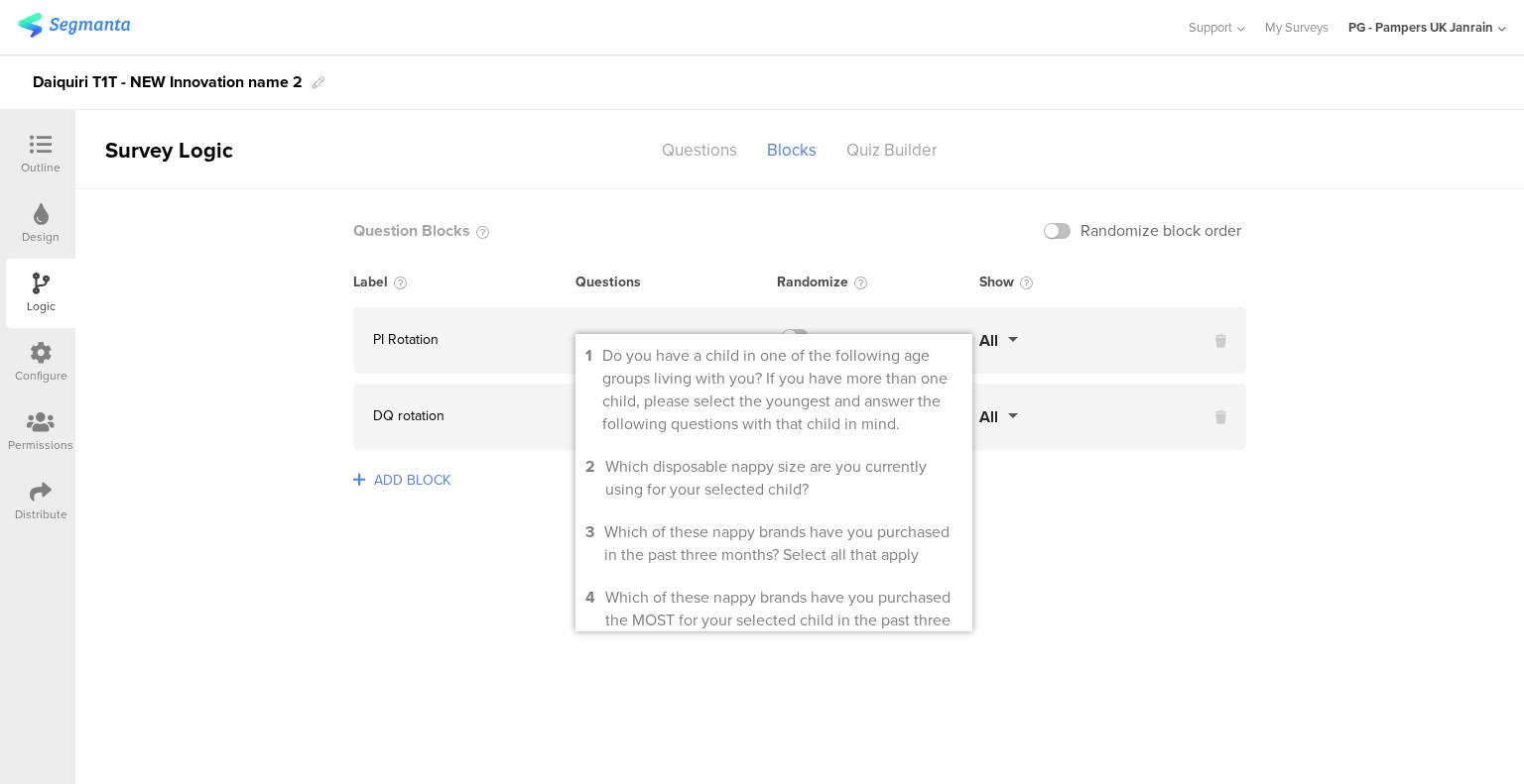
click at [652, 249] on div "Question Blocks Randomize block order" at bounding box center [799, 240] width 893 height 63
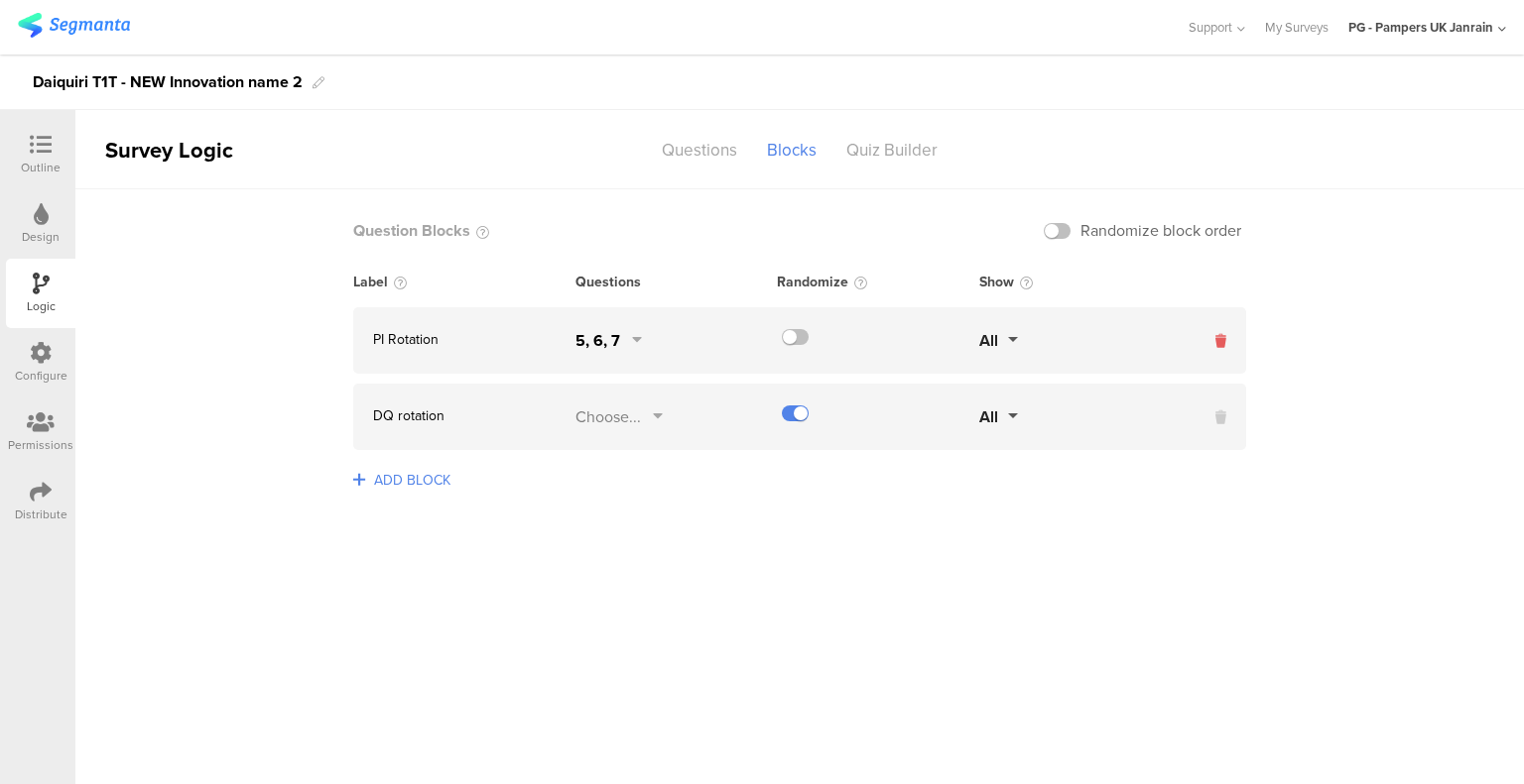
click at [1222, 336] on icon at bounding box center [1220, 341] width 11 height 21
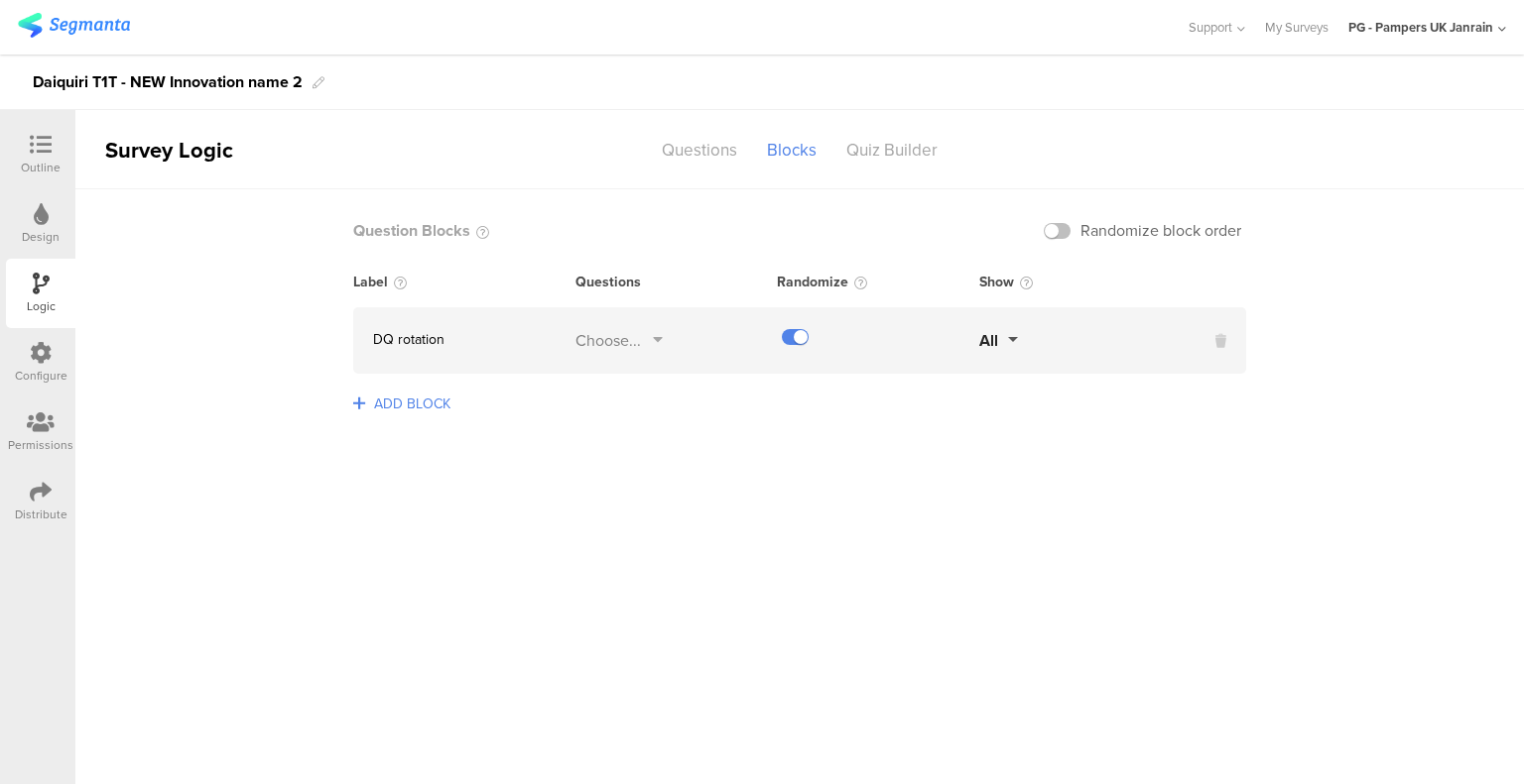
drag, startPoint x: 1219, startPoint y: 341, endPoint x: 1008, endPoint y: 334, distance: 211.1
click at [1218, 341] on icon at bounding box center [1220, 341] width 11 height 21
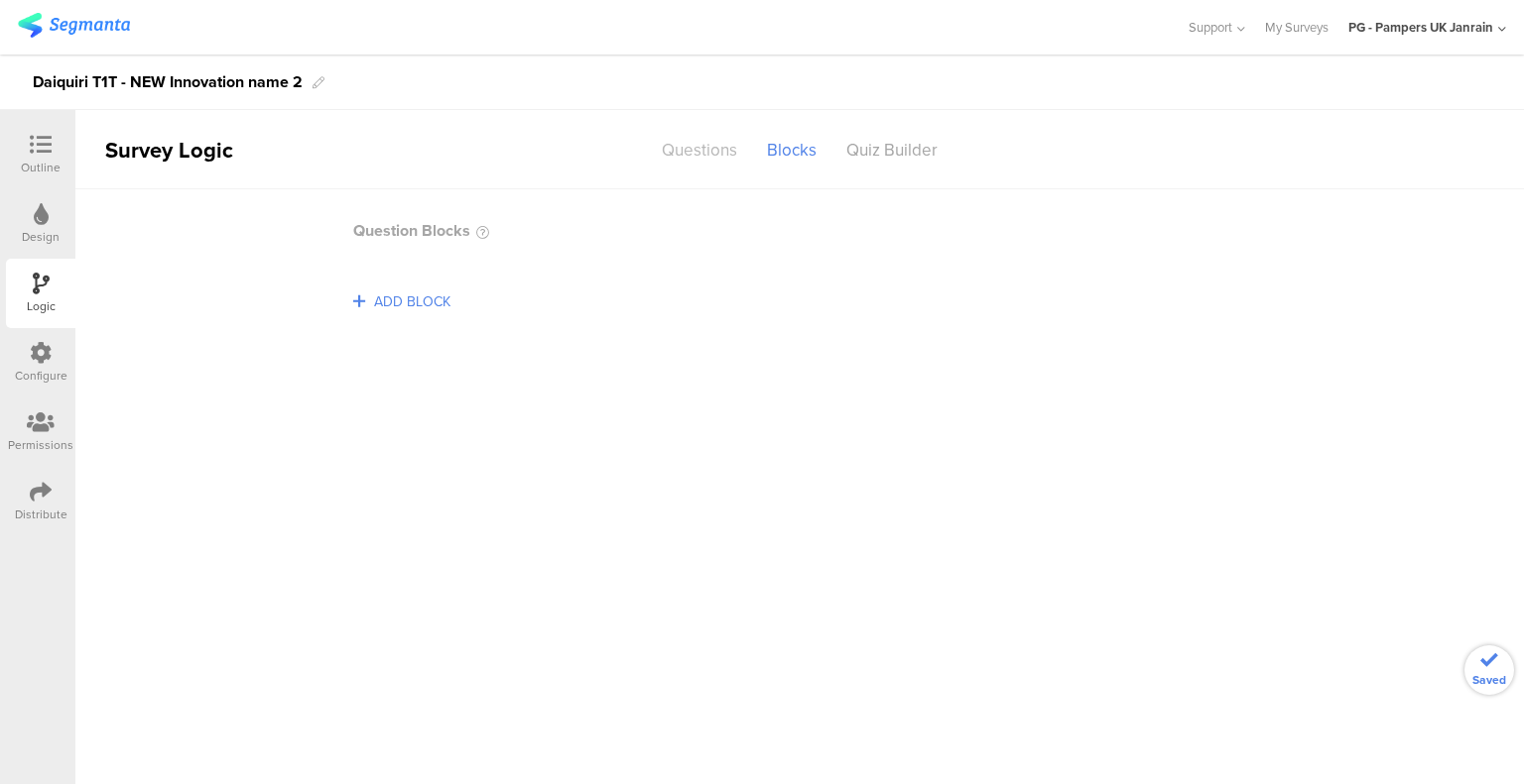
click at [692, 143] on div "Questions" at bounding box center [699, 150] width 105 height 35
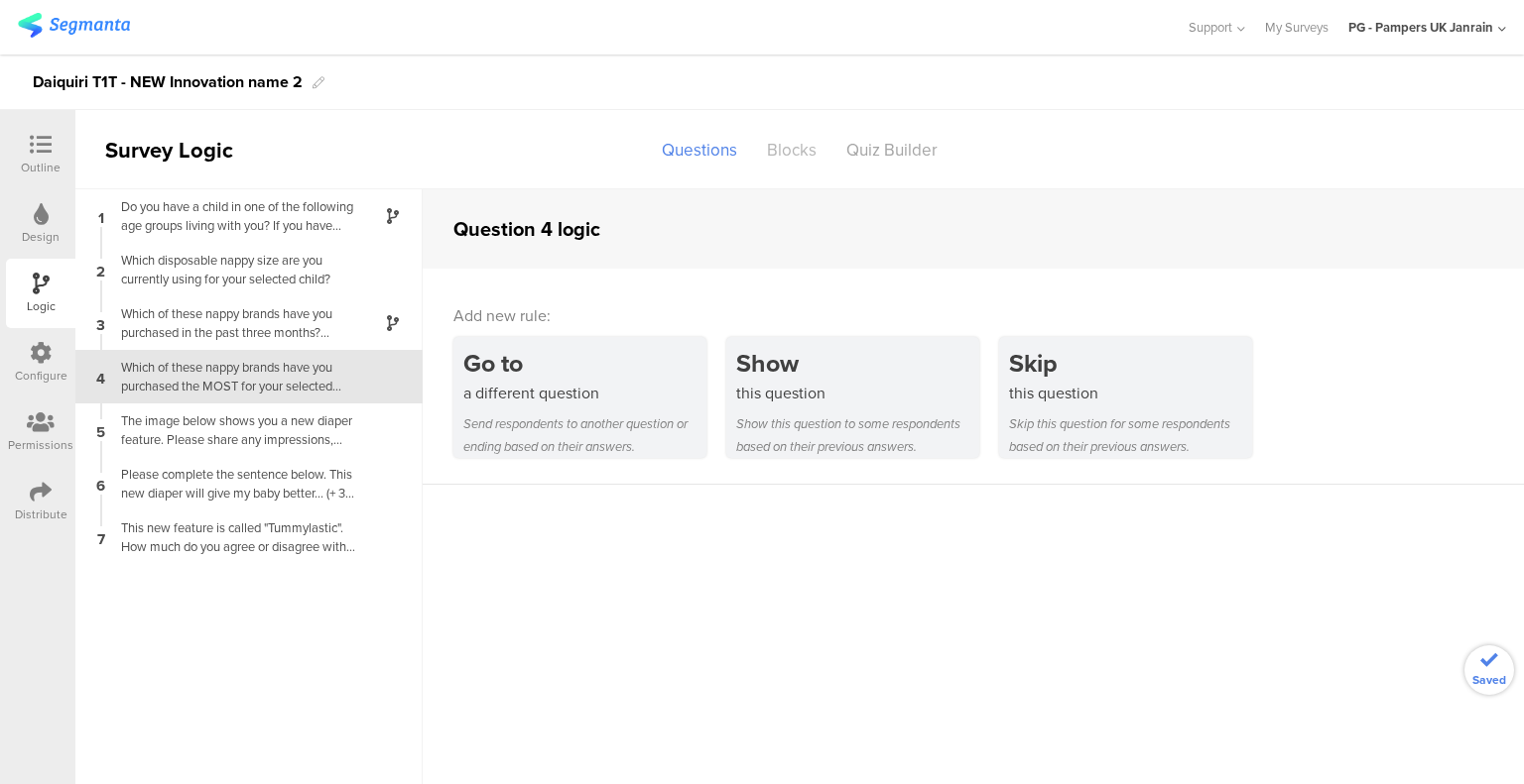
click at [793, 145] on div "Blocks" at bounding box center [791, 150] width 79 height 35
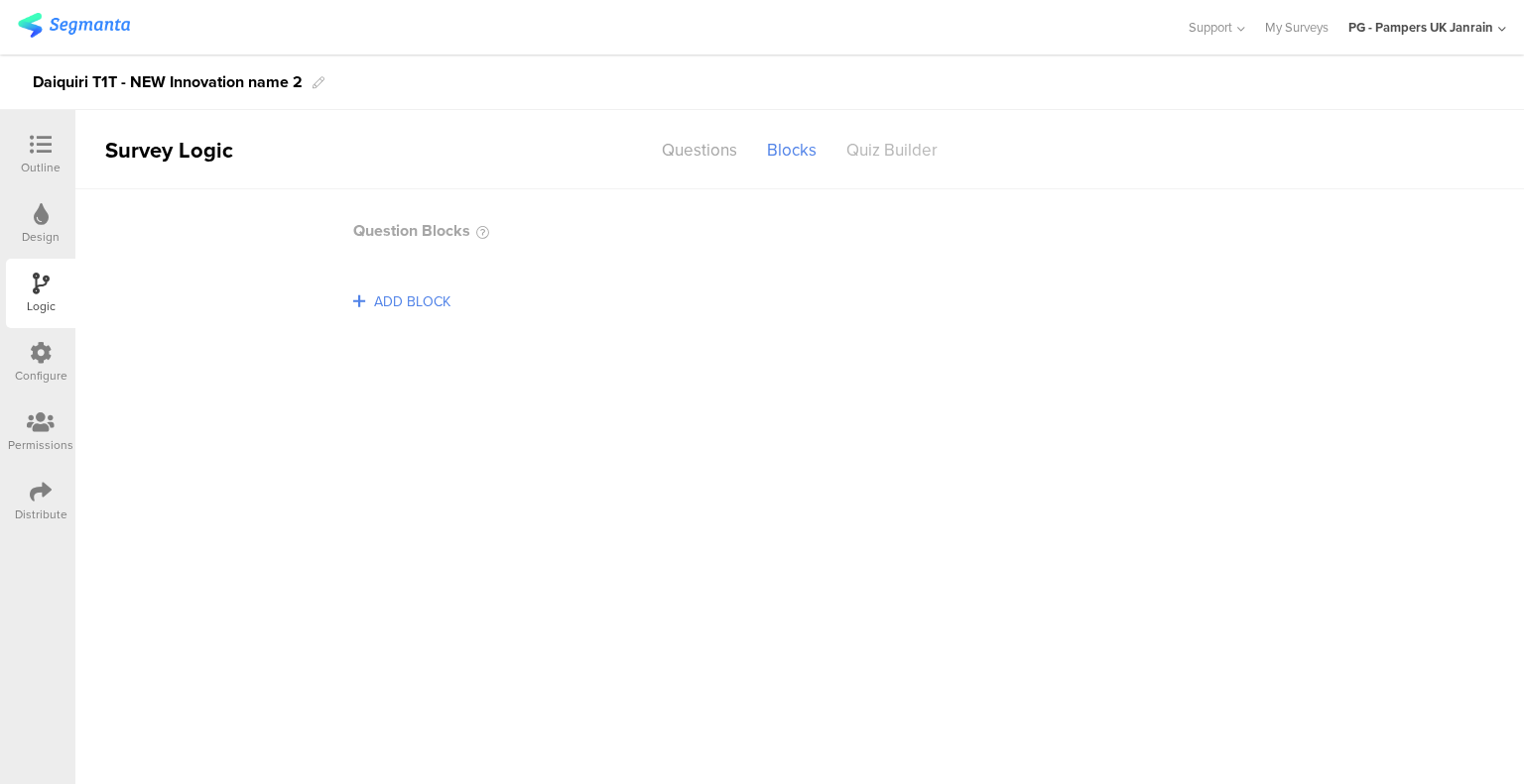
click at [882, 146] on div "Quiz Builder" at bounding box center [892, 150] width 121 height 35
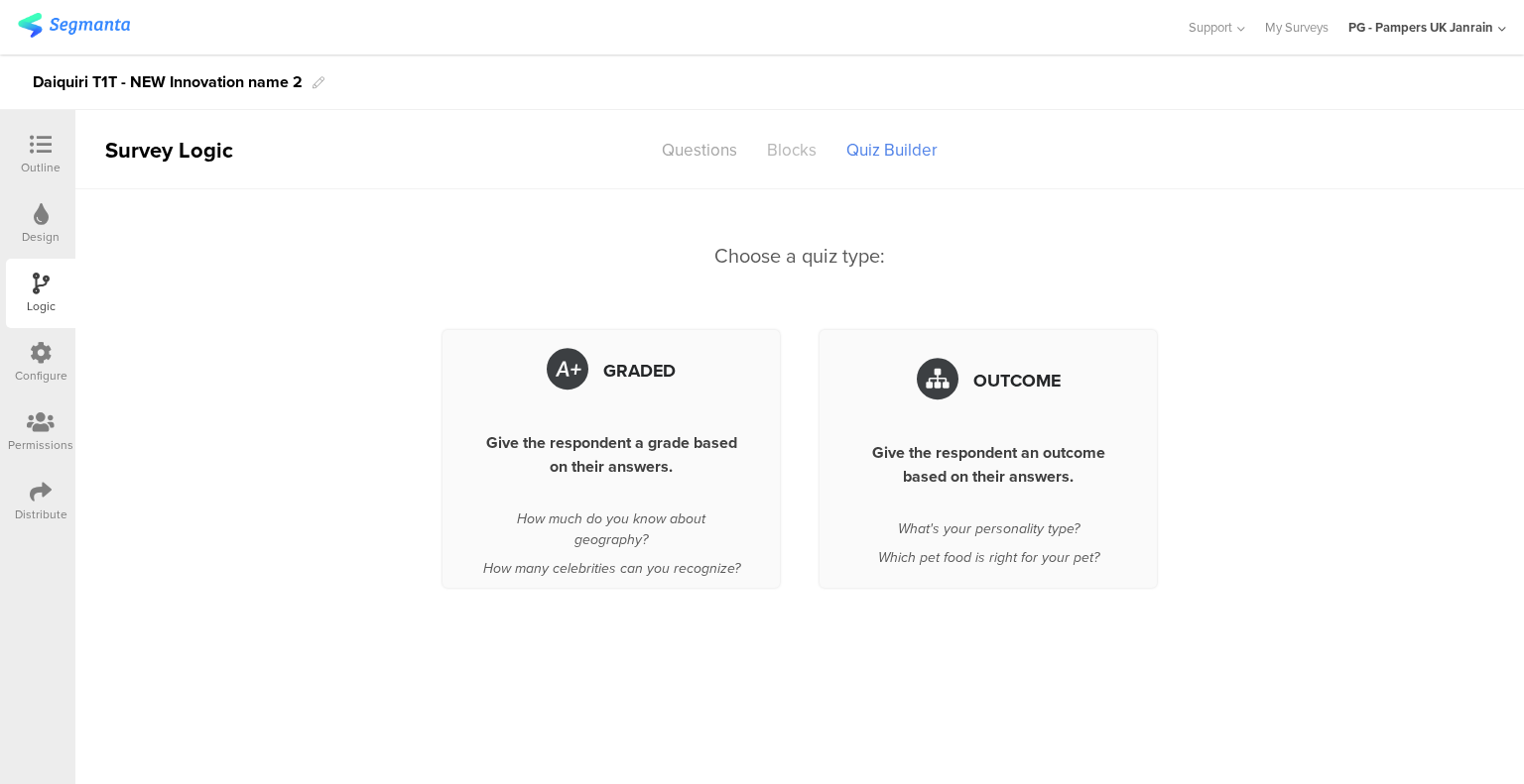
click at [801, 147] on div "Blocks" at bounding box center [791, 150] width 79 height 35
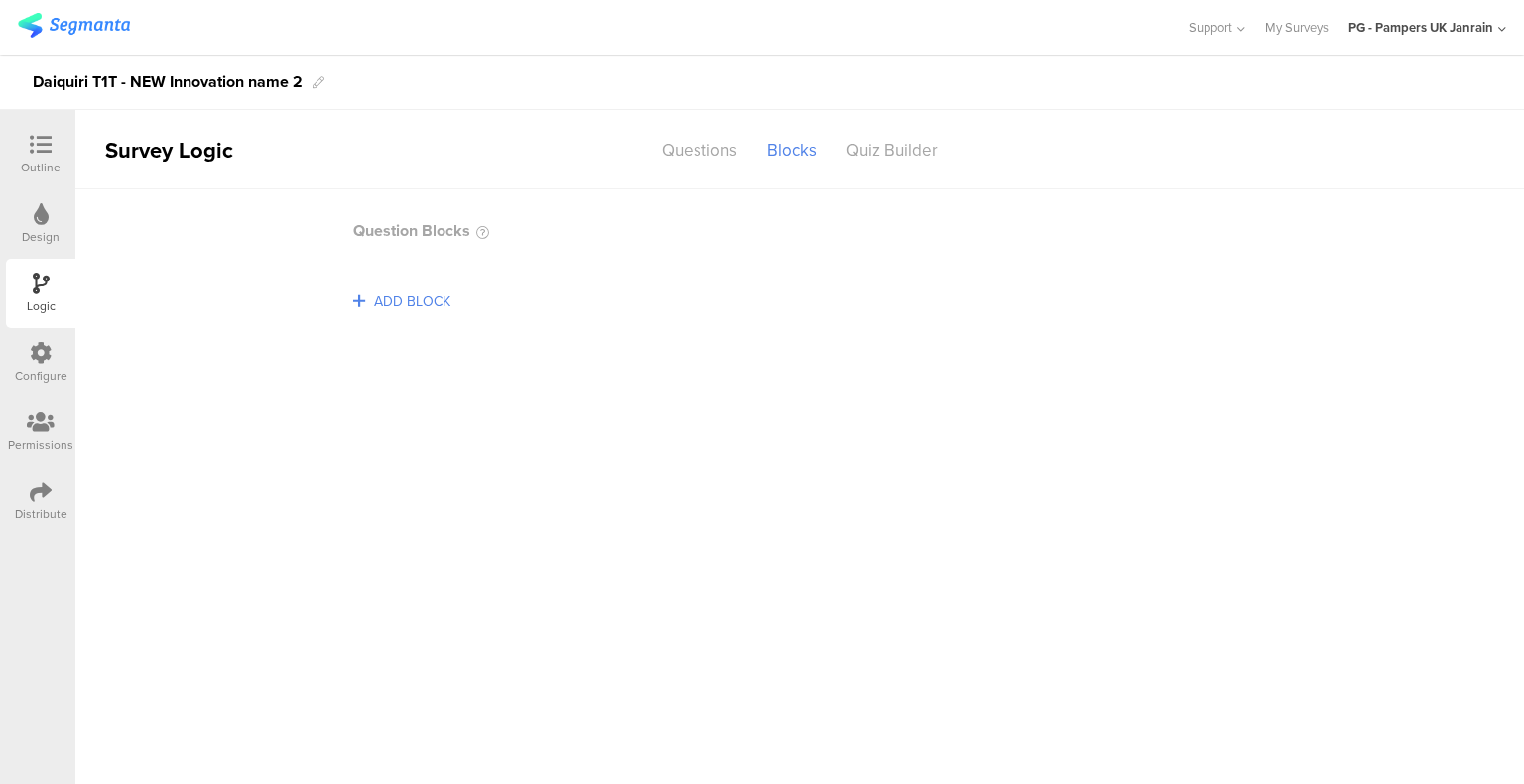
click at [429, 281] on section "Question Blocks ADD BLOCK" at bounding box center [799, 273] width 893 height 128
click at [432, 287] on span "ADD BLOCK" at bounding box center [412, 302] width 86 height 31
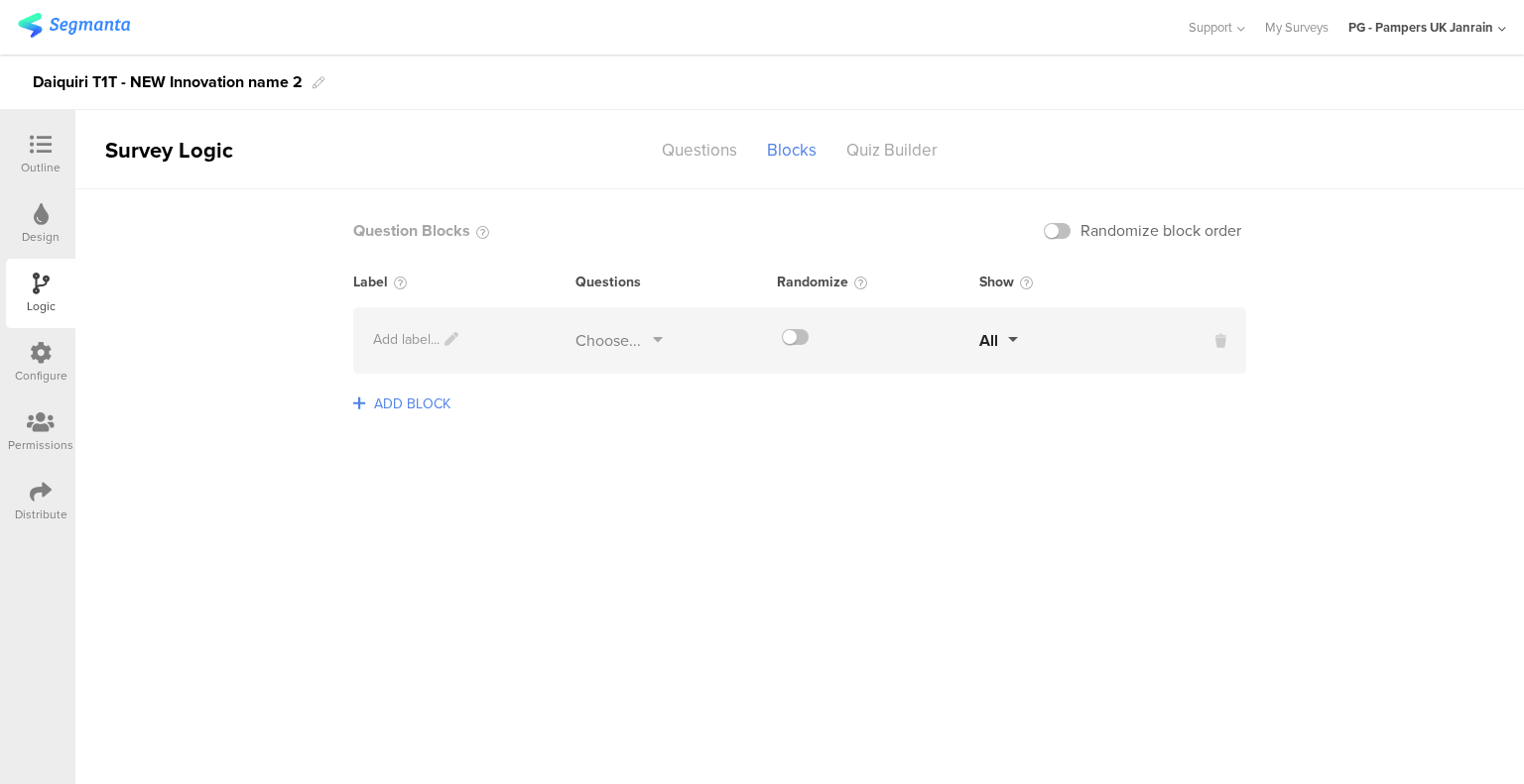
click at [641, 348] on div "Choose..." at bounding box center [619, 340] width 87 height 23
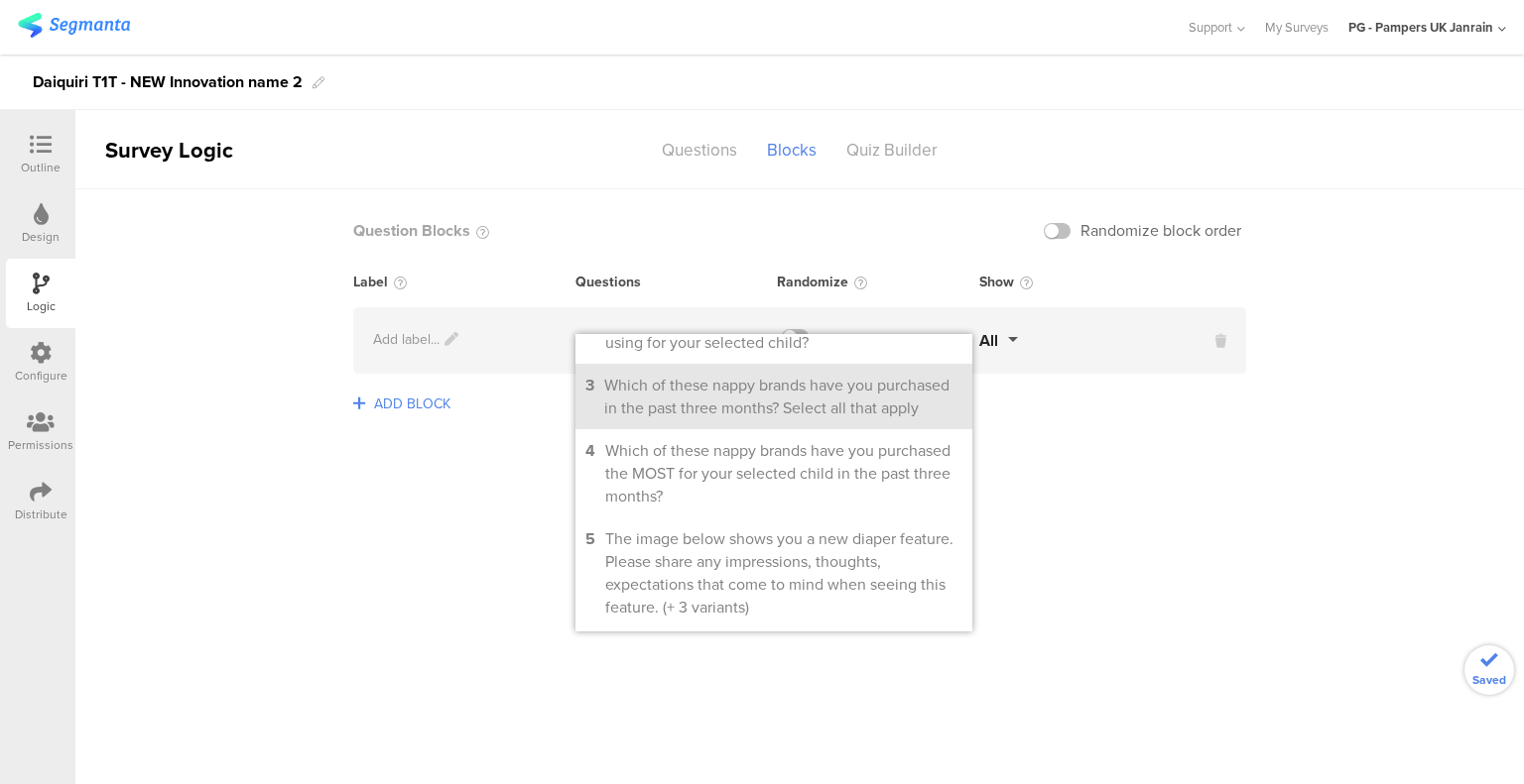
scroll to position [325, 0]
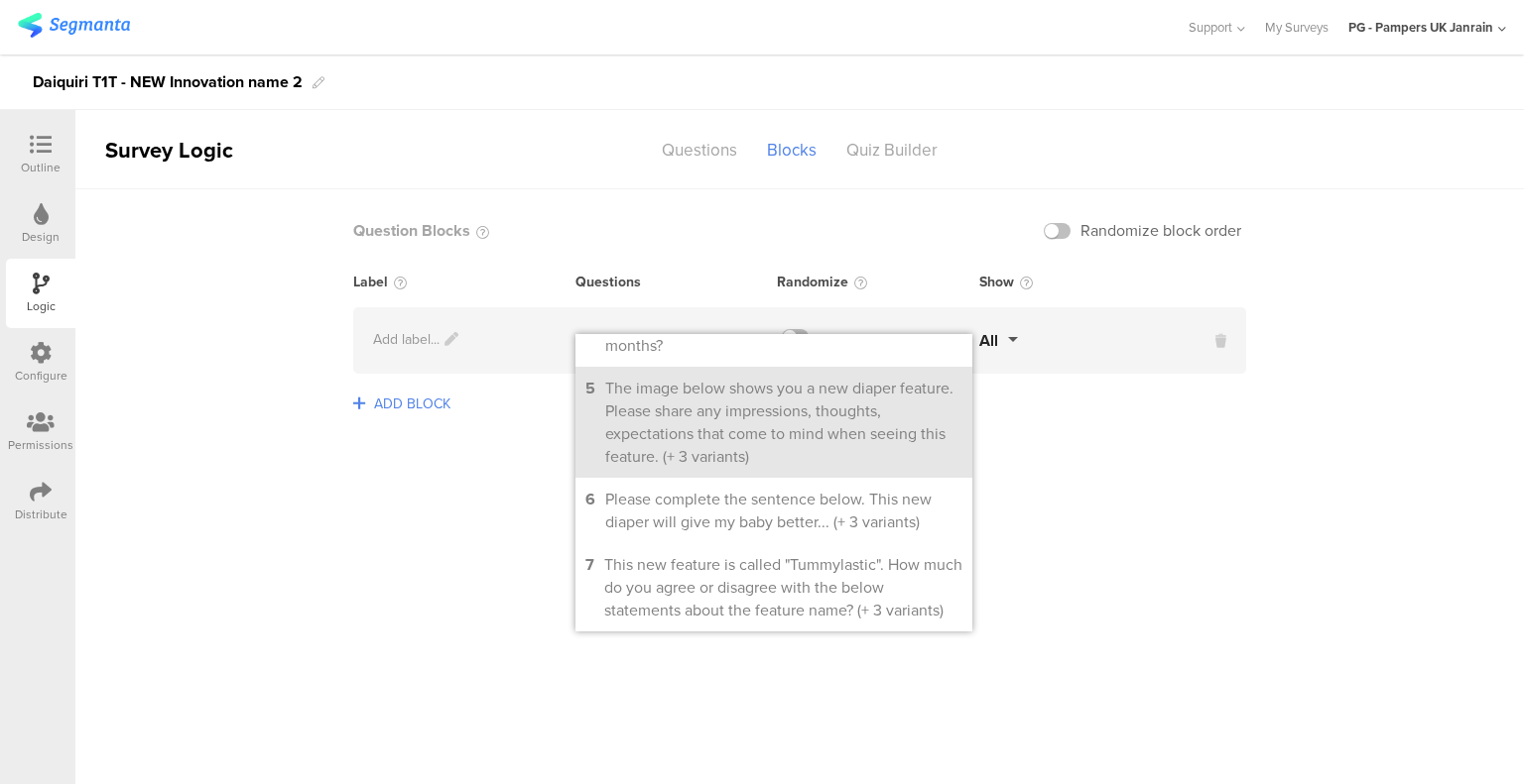
click at [738, 416] on div "The image below shows you a new diaper feature. Please share any impressions, t…" at bounding box center [783, 423] width 357 height 91
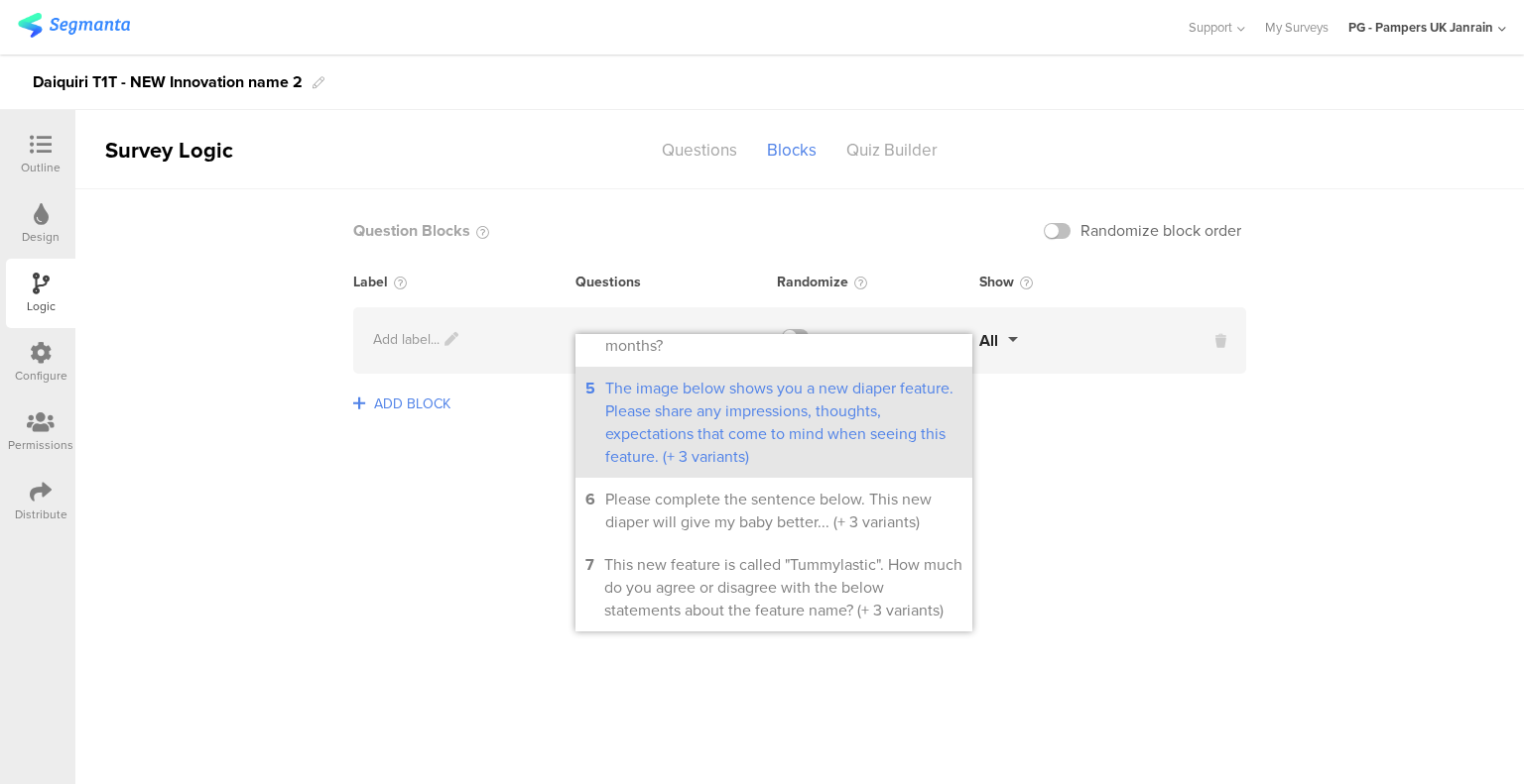
click at [777, 423] on div "The image below shows you a new diaper feature. Please share any impressions, t…" at bounding box center [783, 423] width 357 height 91
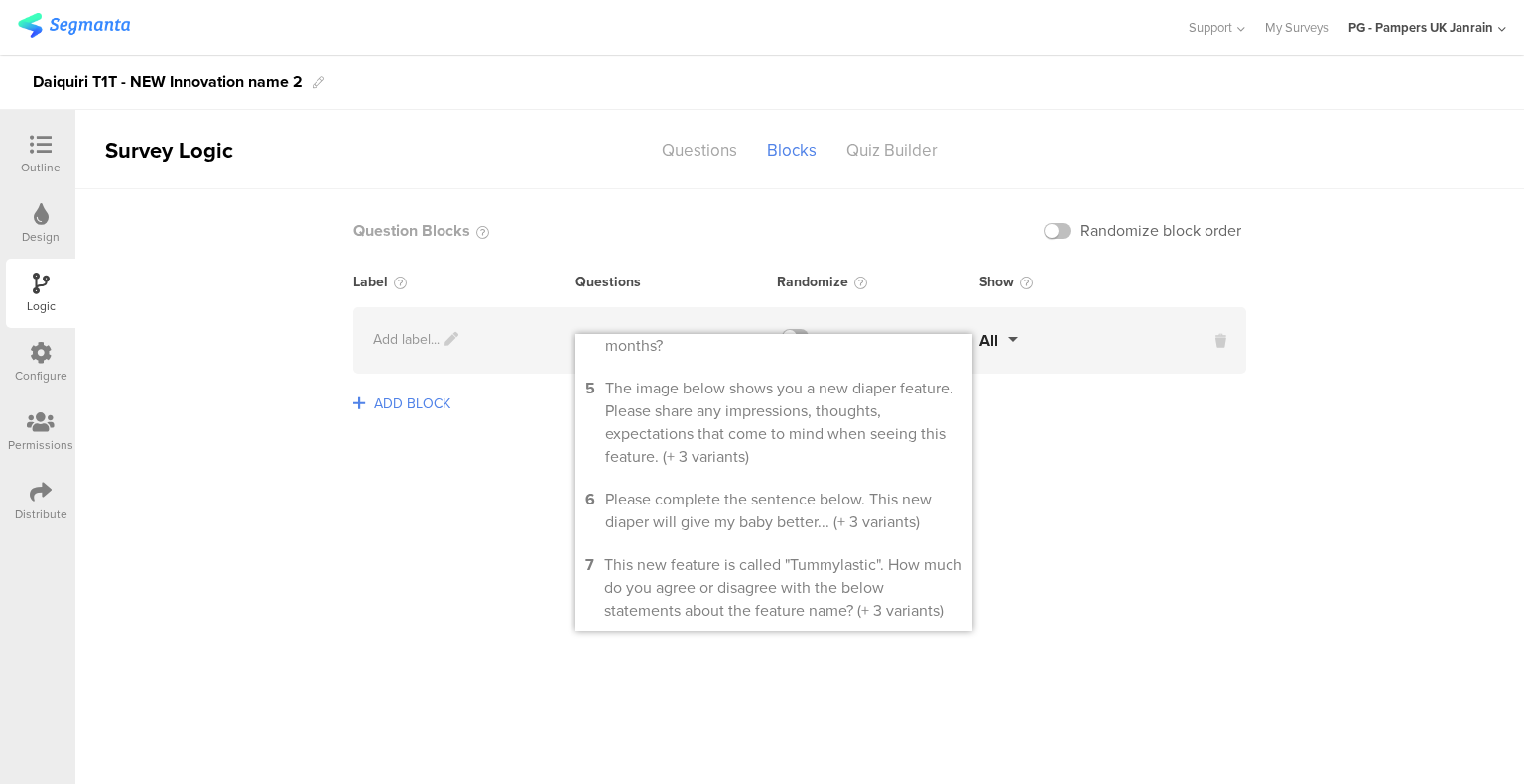
click at [494, 493] on sg-logic-groups-list "Question Blocks Randomize block order Label Questions Randomize Show Add label.…" at bounding box center [799, 486] width 1449 height 594
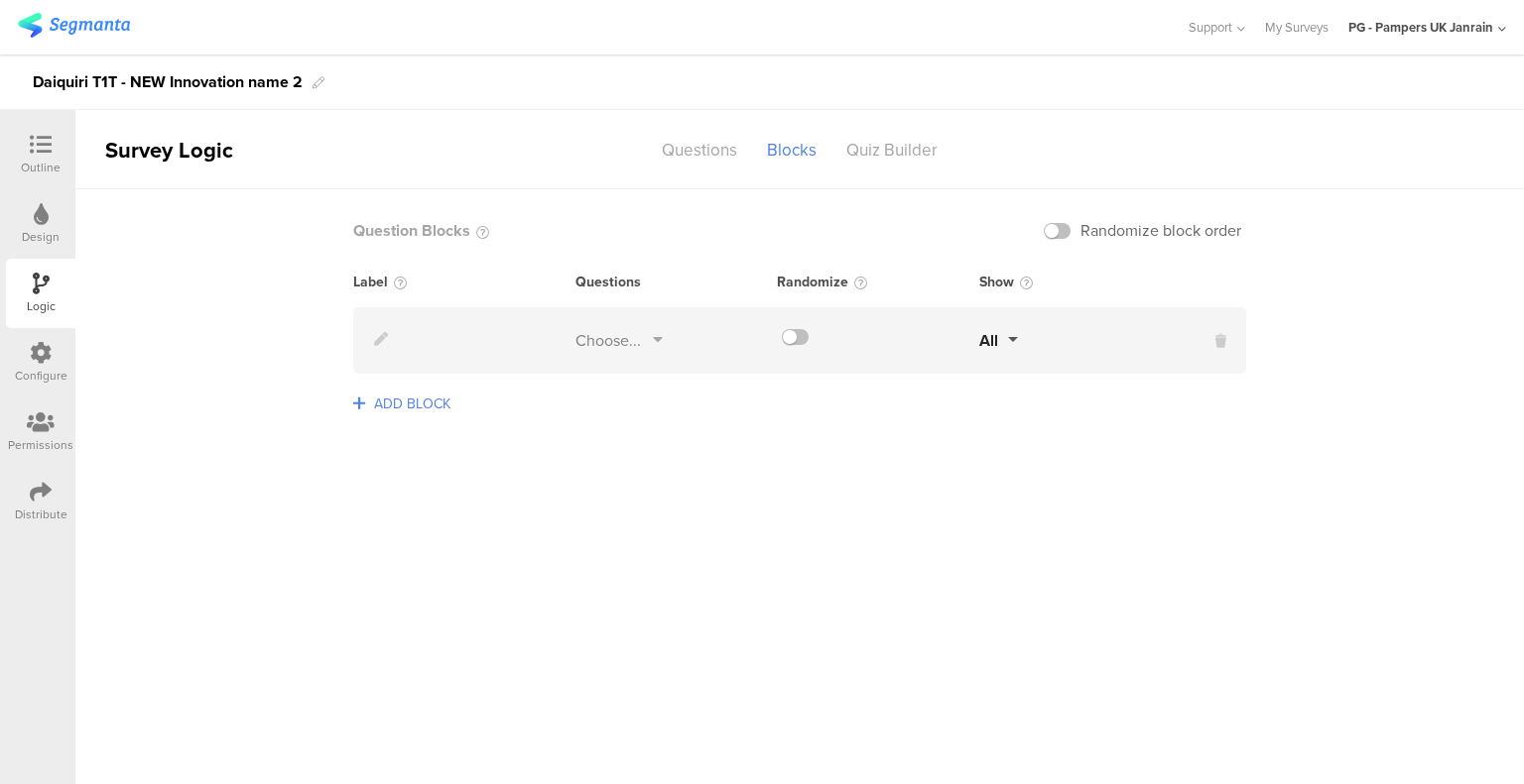
click at [657, 344] on icon at bounding box center [657, 341] width 10 height 21
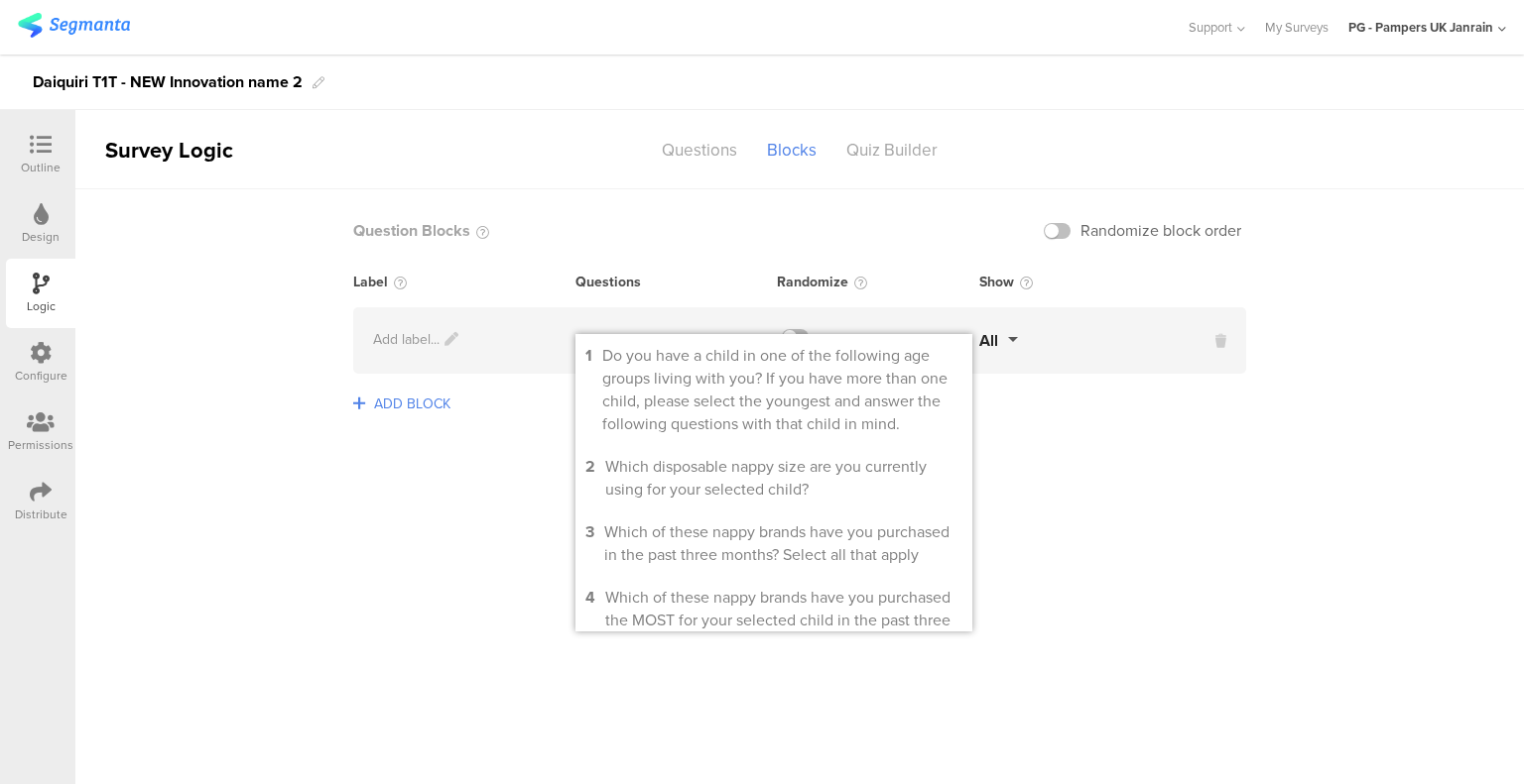
scroll to position [198, 0]
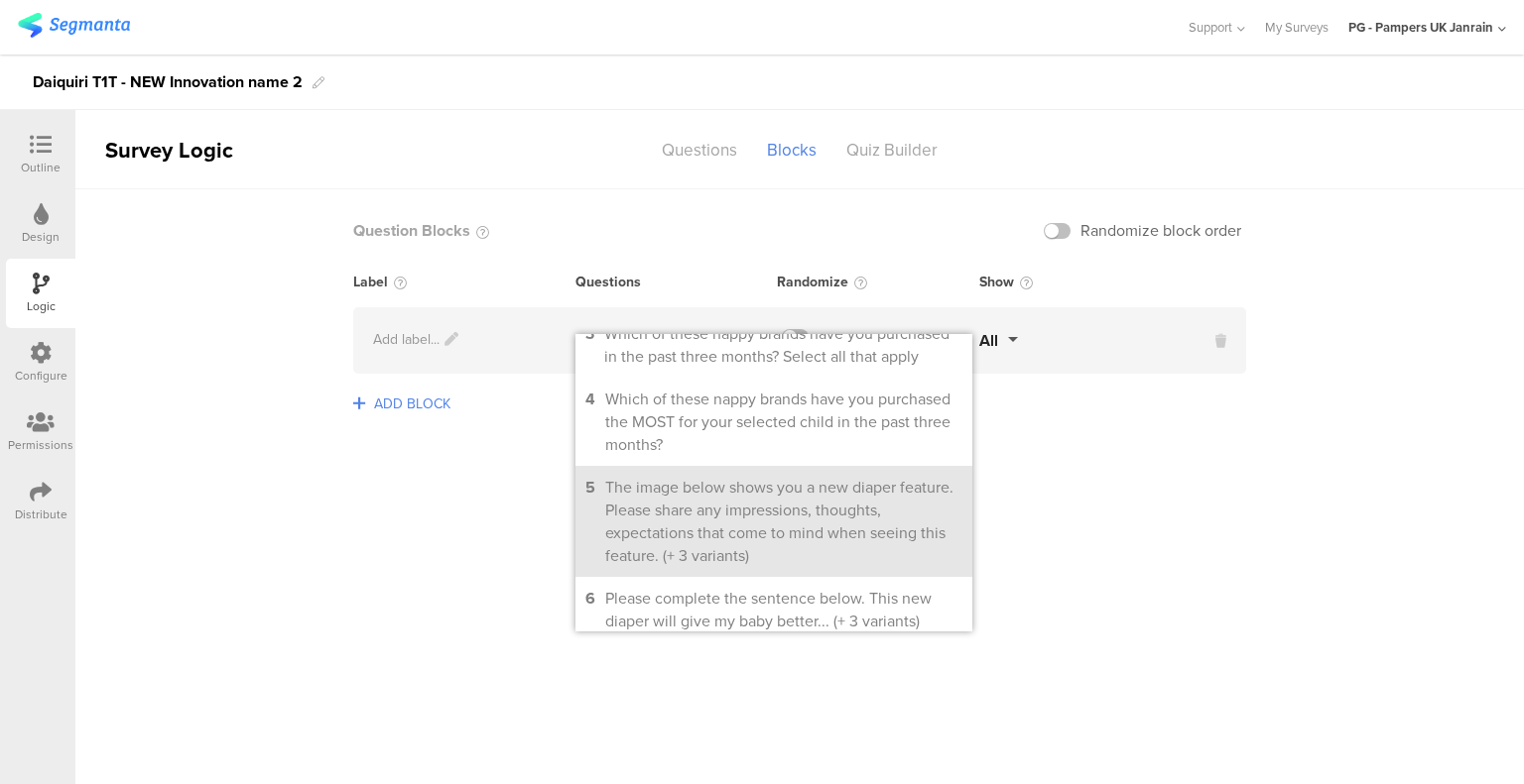
click at [733, 522] on div "The image below shows you a new diaper feature. Please share any impressions, t…" at bounding box center [783, 522] width 357 height 91
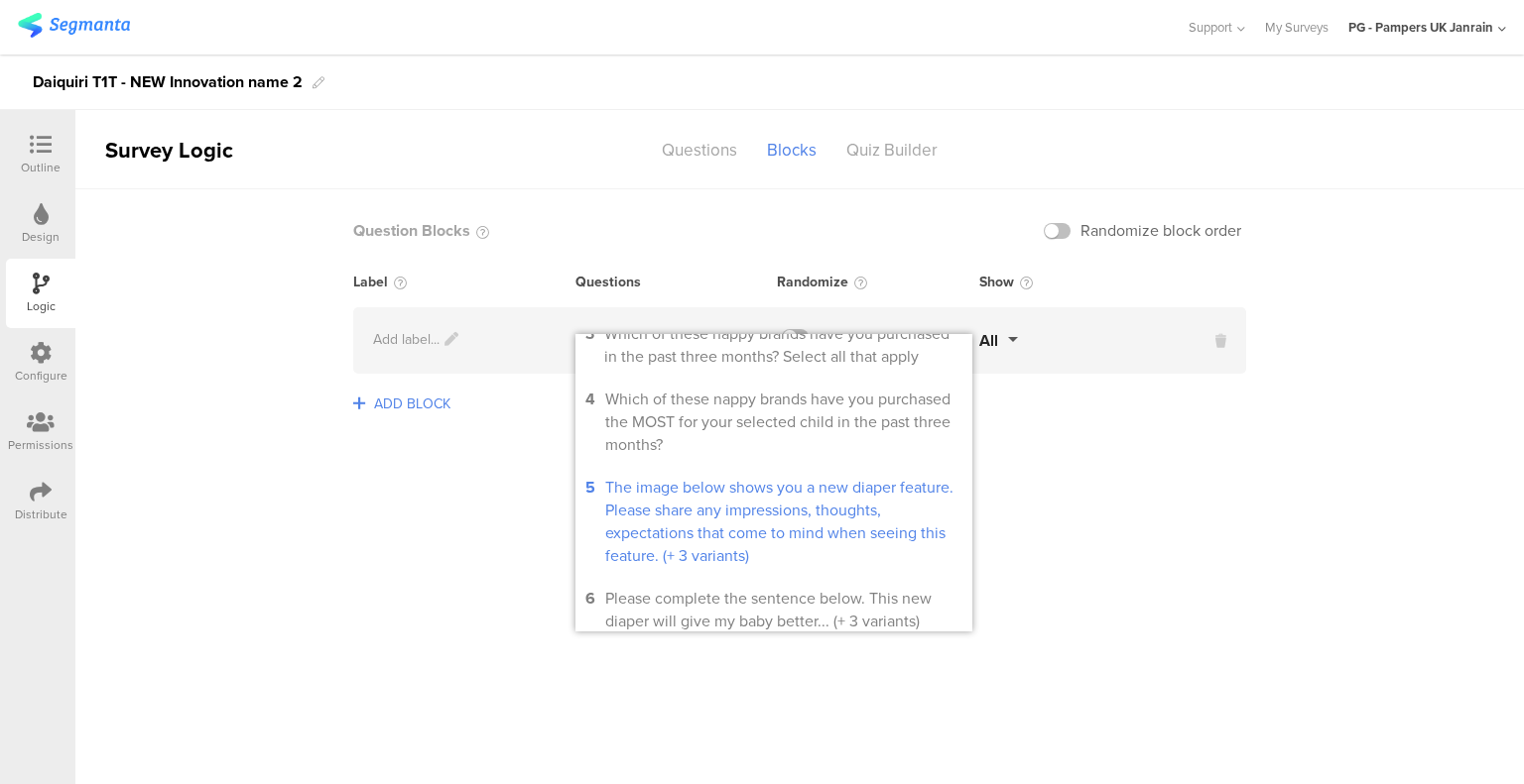
click at [1266, 485] on sg-logic-groups-list "Question Blocks Randomize block order Label Questions Randomize Show Add label.…" at bounding box center [799, 486] width 1449 height 594
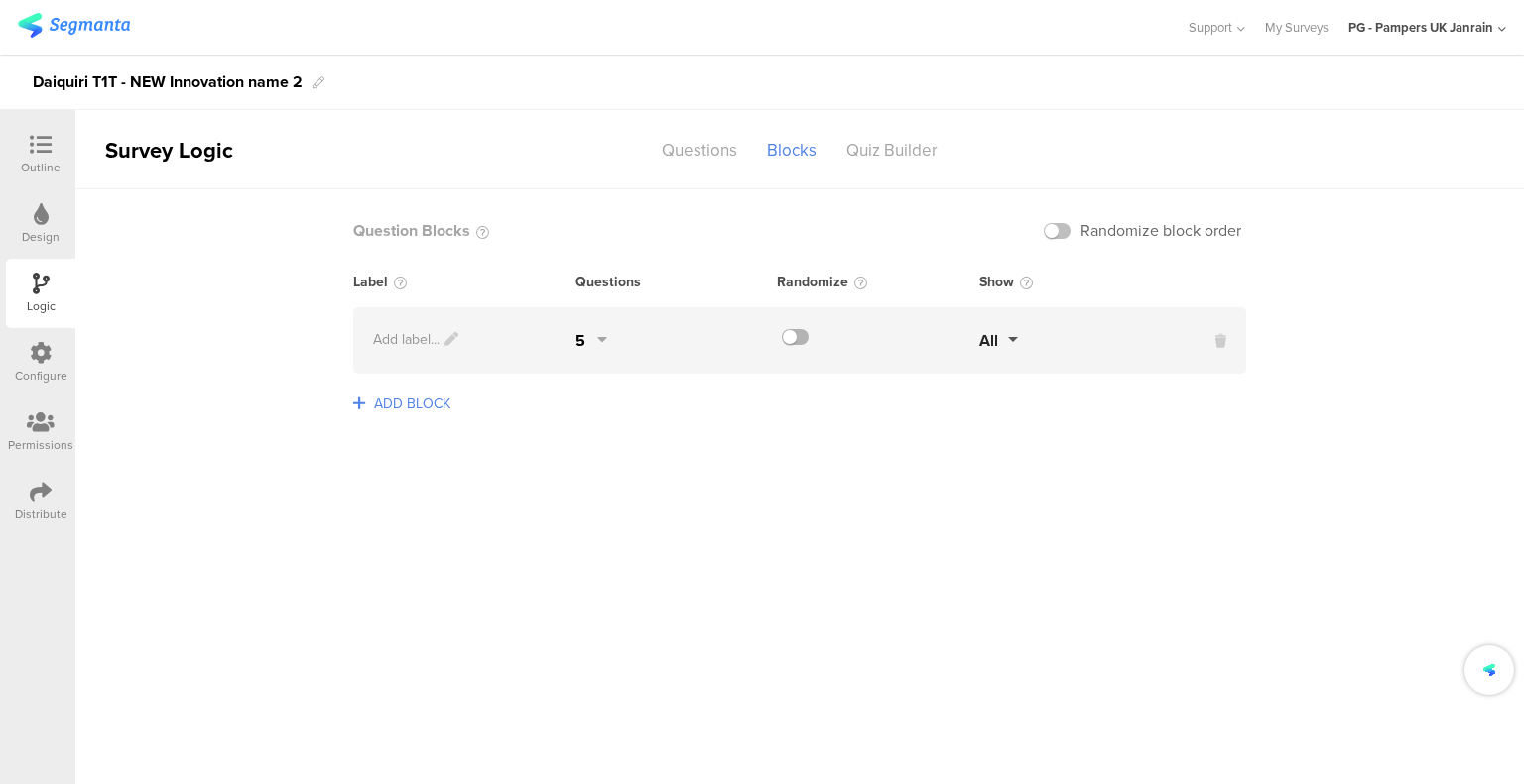
click at [805, 336] on label at bounding box center [794, 337] width 27 height 16
click at [0, 0] on input "checkbox" at bounding box center [0, 0] width 0 height 0
click at [805, 336] on label at bounding box center [794, 337] width 27 height 16
click at [0, 0] on input "checkbox" at bounding box center [0, 0] width 0 height 0
click at [962, 340] on div at bounding box center [878, 337] width 203 height 16
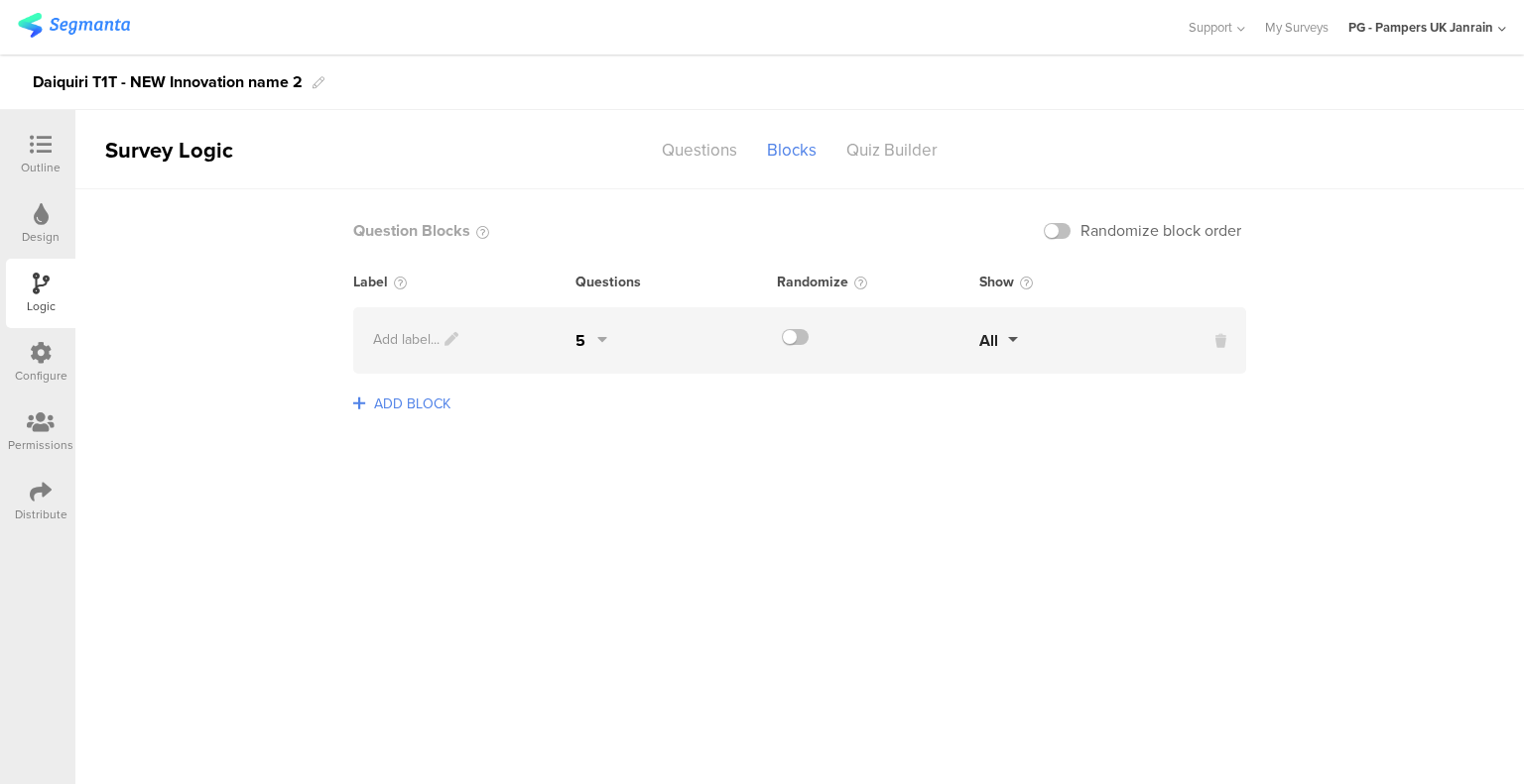
click at [988, 344] on span "All" at bounding box center [988, 340] width 19 height 23
click at [579, 337] on div "5" at bounding box center [580, 340] width 10 height 23
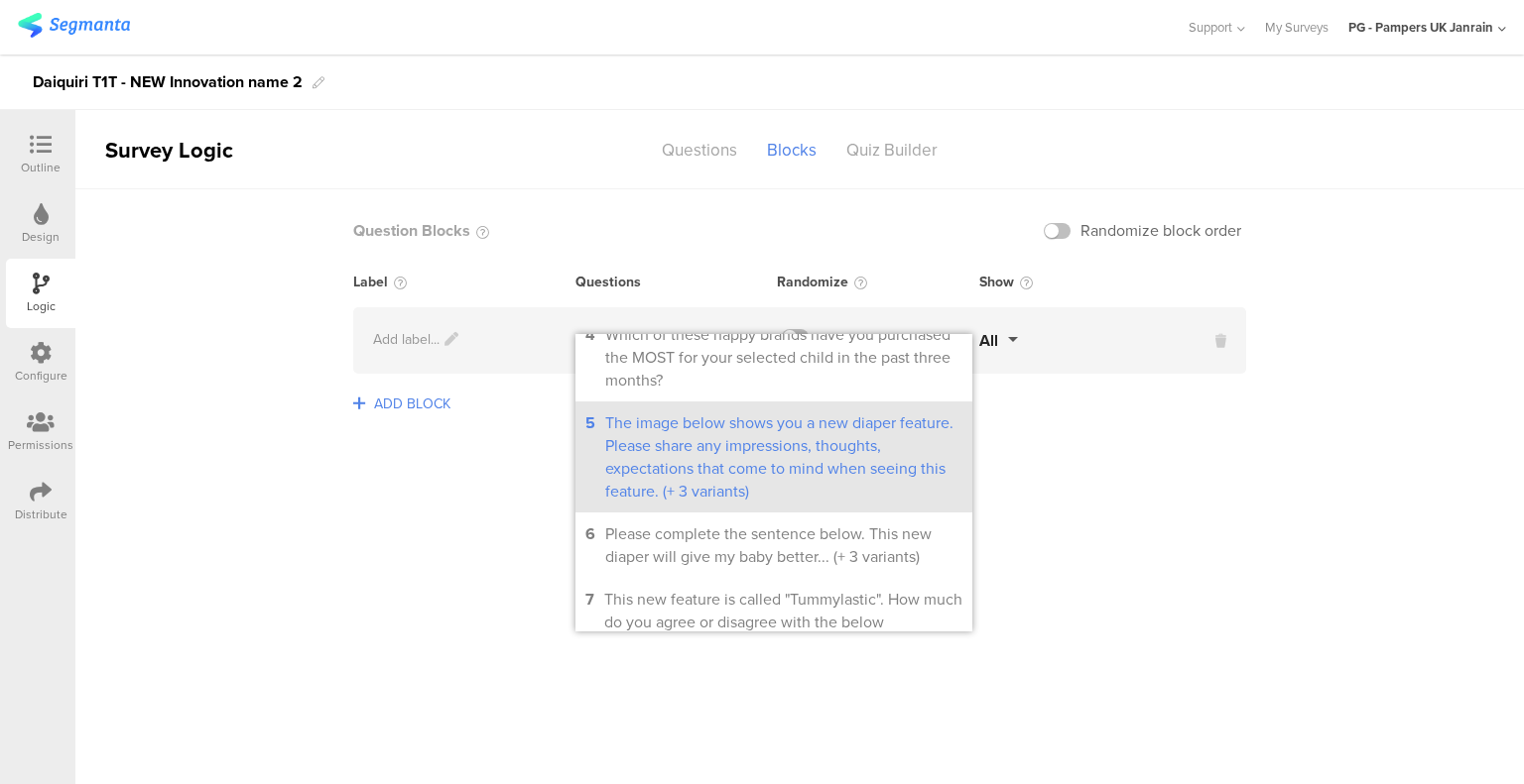
scroll to position [298, 0]
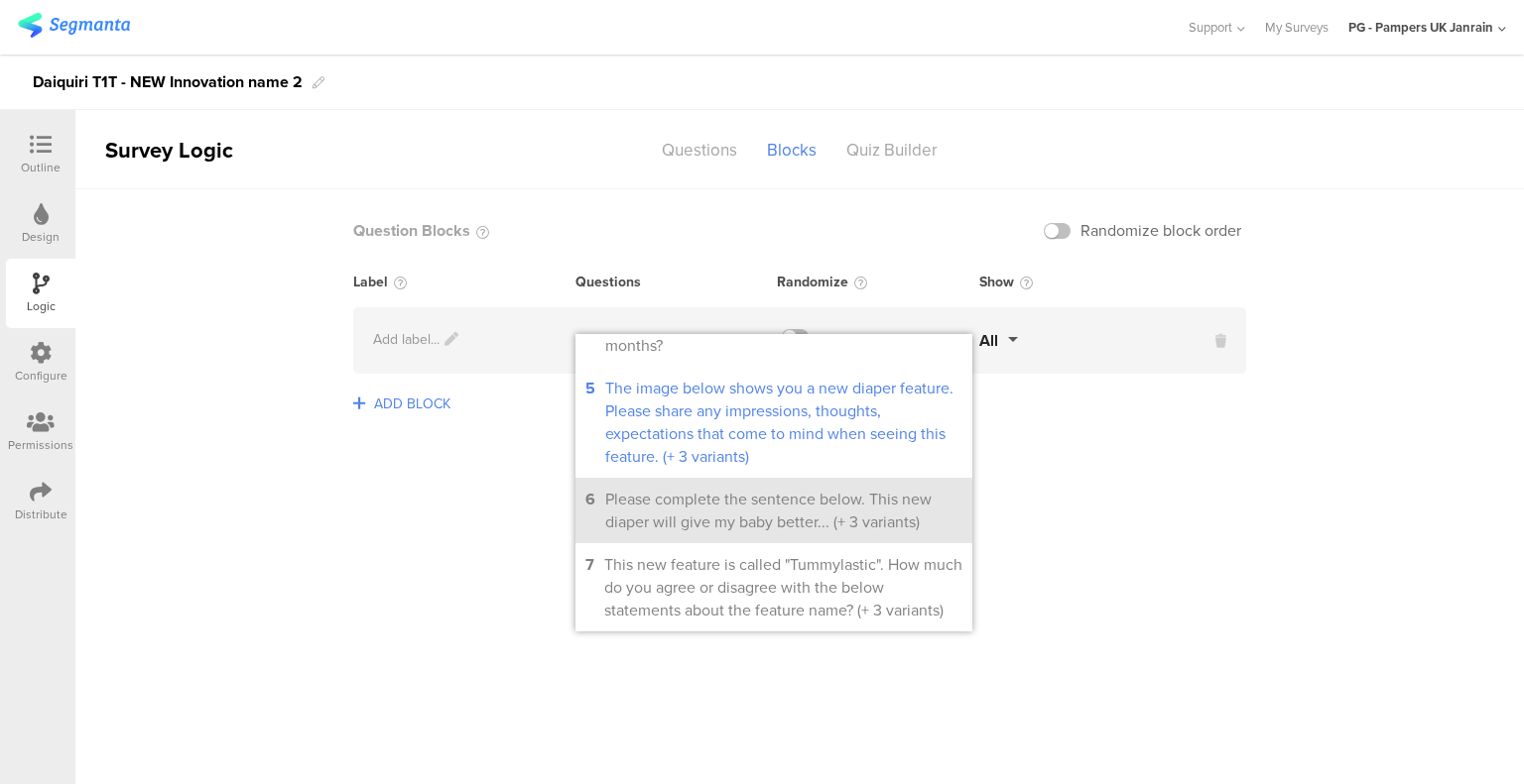
click at [759, 512] on li "6 Please complete the sentence below. This new diaper will give my baby better.…" at bounding box center [773, 511] width 397 height 65
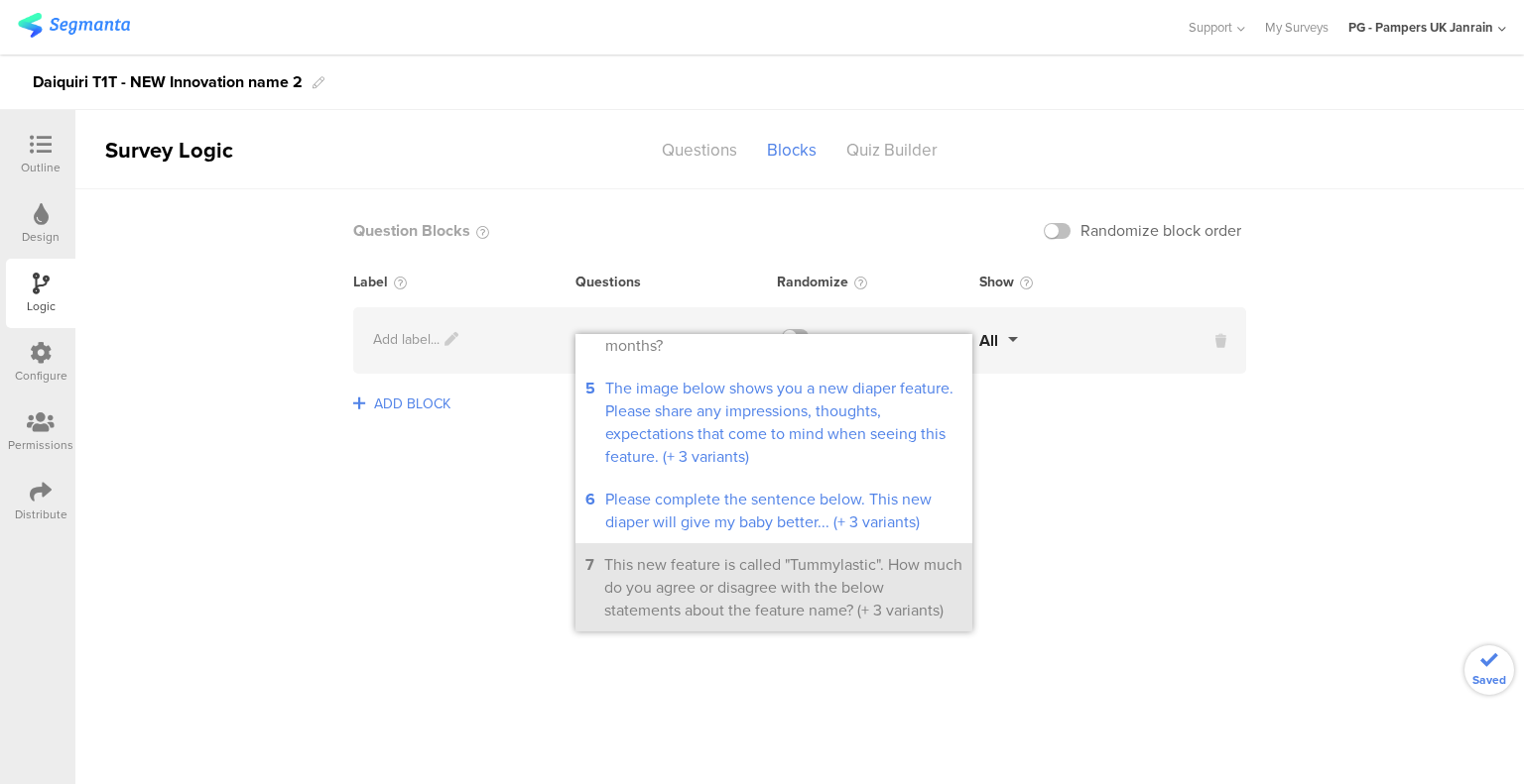
click at [654, 574] on li "7 This new feature is called "Tummylastic". How much do you agree or disagree w…" at bounding box center [773, 588] width 397 height 88
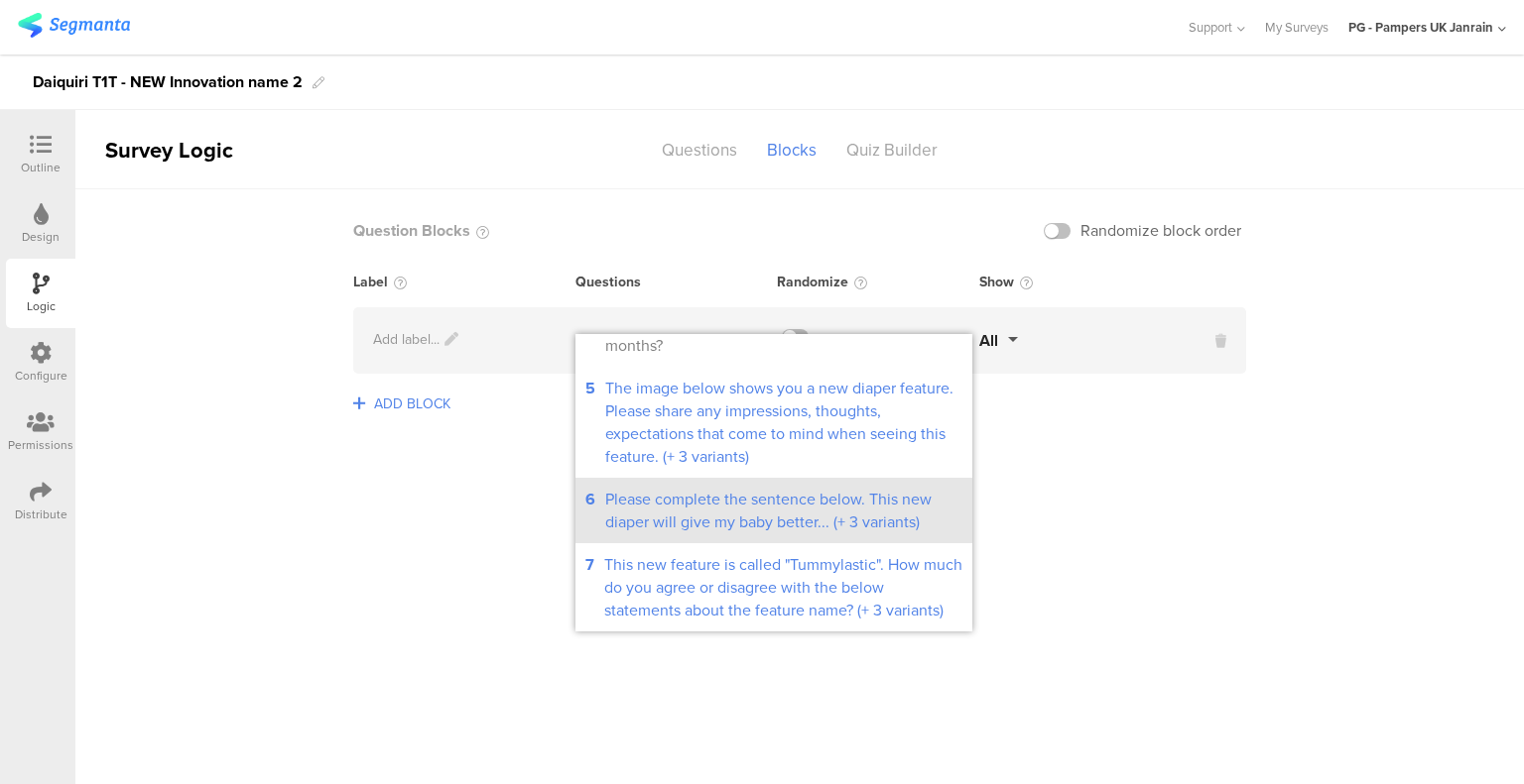
click at [769, 529] on div "Please complete the sentence below. This new diaper will give my baby better...…" at bounding box center [783, 511] width 357 height 46
click at [762, 544] on li "6 Please complete the sentence below. This new diaper will give my baby better.…" at bounding box center [773, 511] width 397 height 65
click at [759, 544] on li "6 Please complete the sentence below. This new diaper will give my baby better.…" at bounding box center [773, 511] width 397 height 65
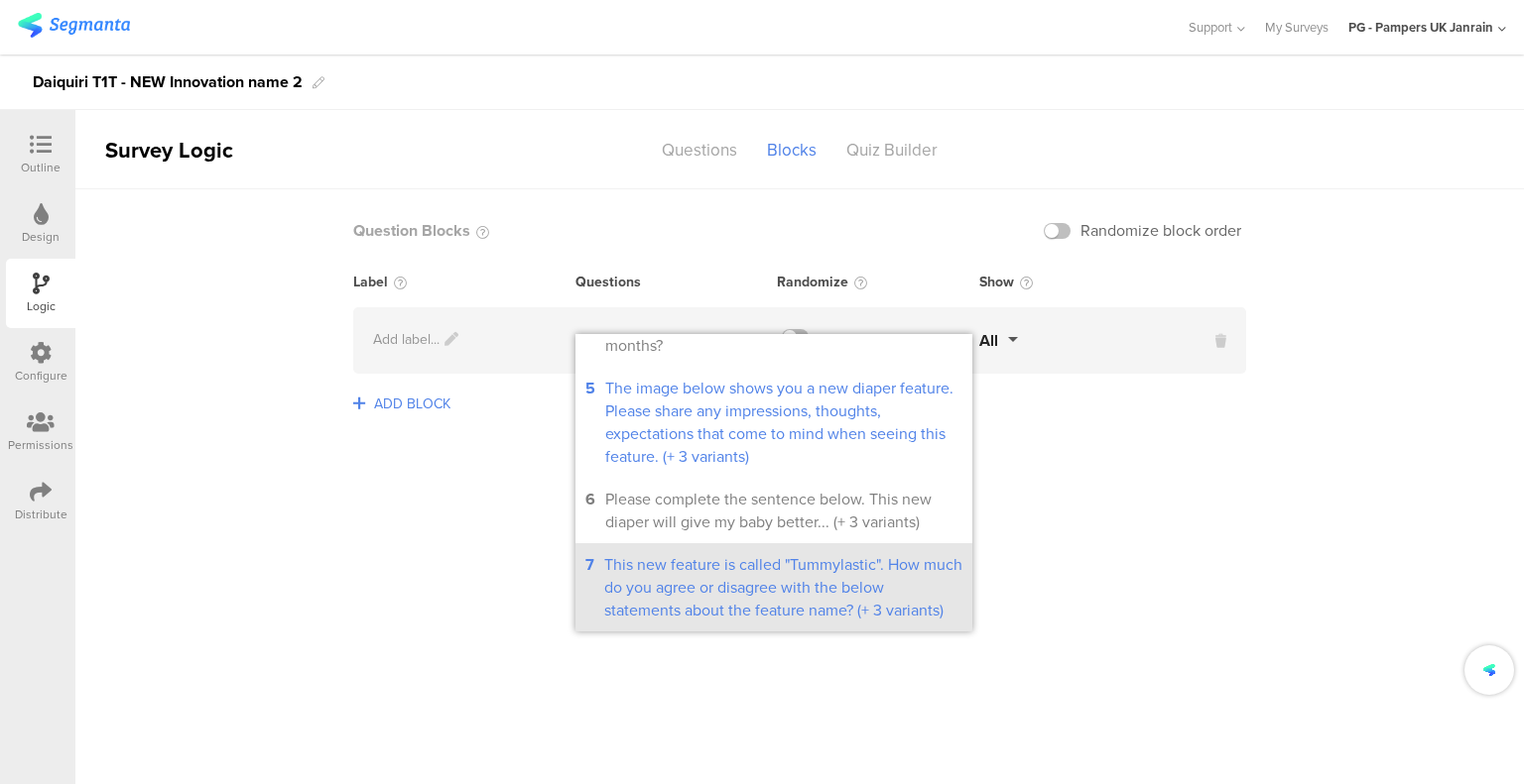
click at [758, 589] on div "This new feature is called "Tummylastic". How much do you agree or disagree wit…" at bounding box center [782, 587] width 358 height 68
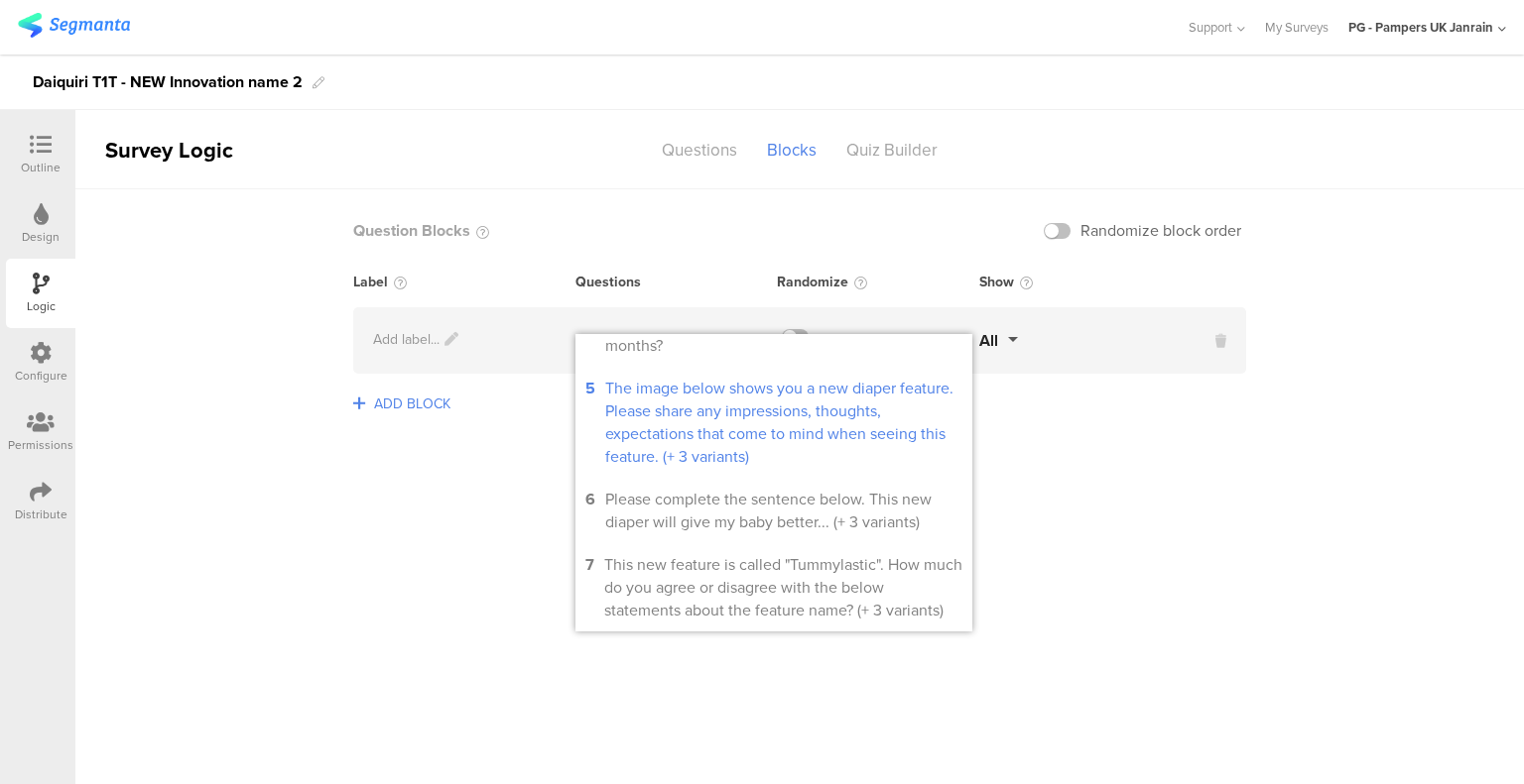
click at [1073, 483] on sg-logic-groups-list "Question Blocks Randomize block order Label Questions Randomize Show Add label.…" at bounding box center [799, 486] width 1449 height 594
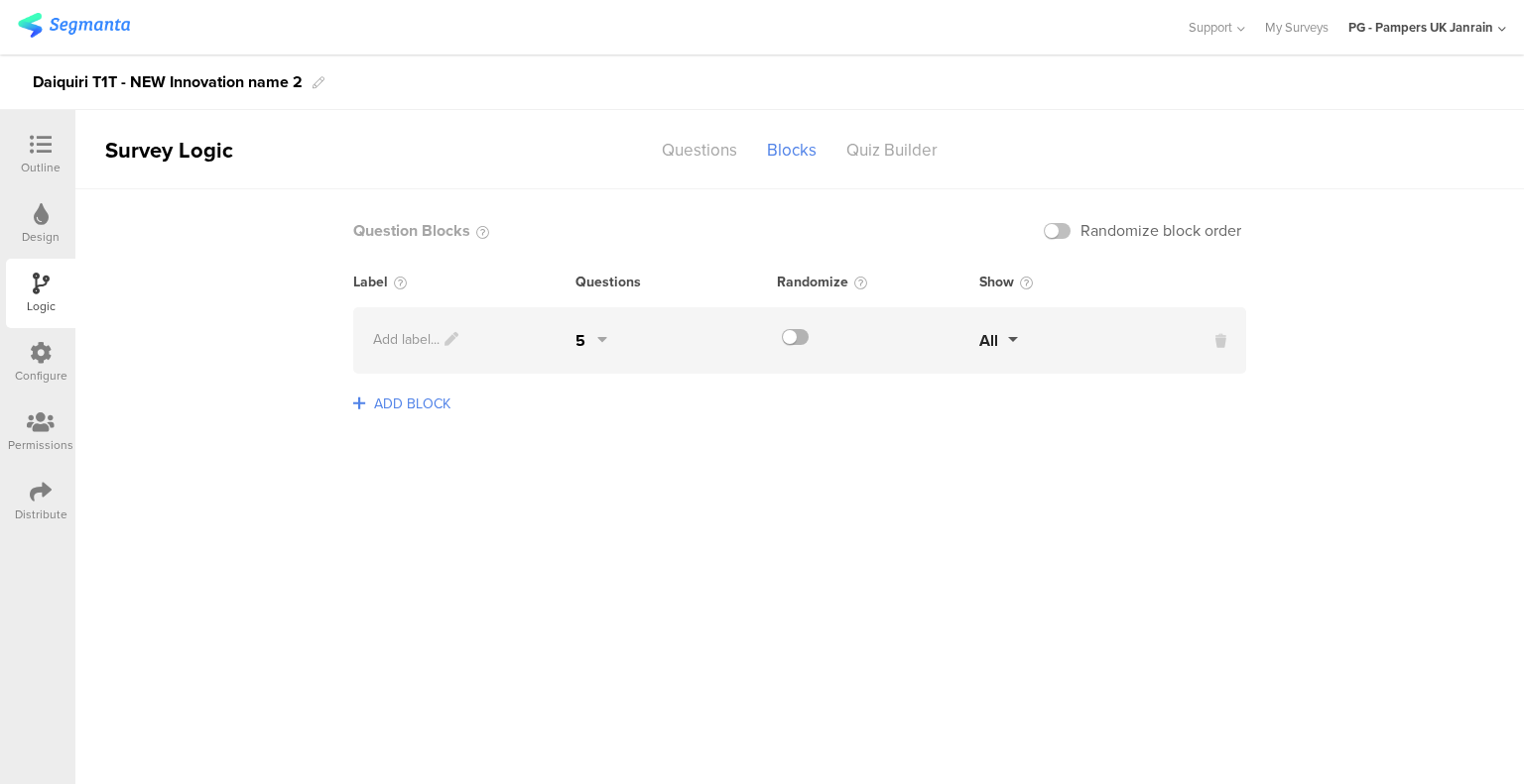
click at [793, 338] on label at bounding box center [794, 337] width 27 height 16
click at [0, 0] on input "checkbox" at bounding box center [0, 0] width 0 height 0
click at [671, 155] on div "Questions" at bounding box center [699, 150] width 105 height 35
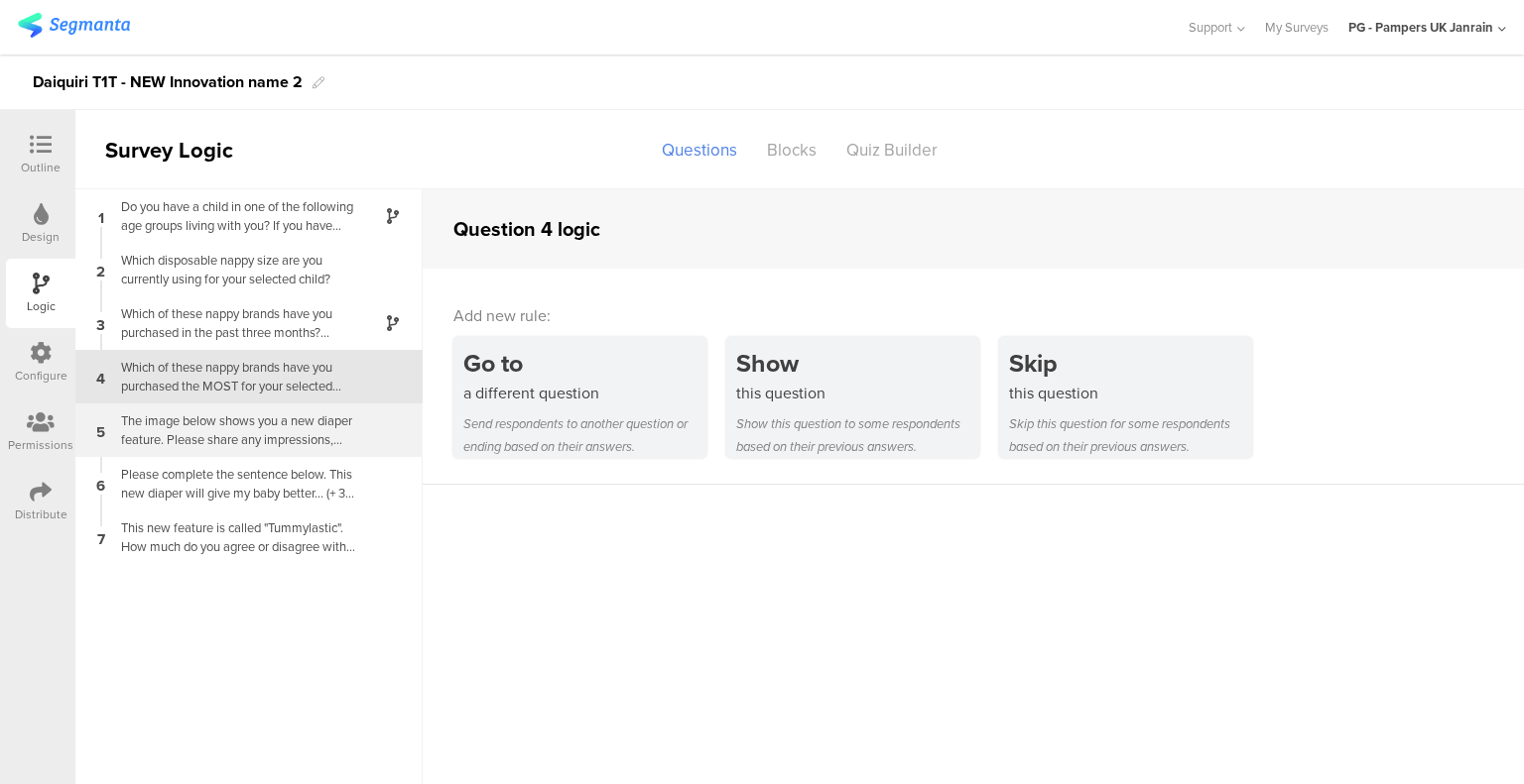
click at [246, 427] on div "The image below shows you a new diaper feature. Please share any impressions, t…" at bounding box center [233, 431] width 248 height 38
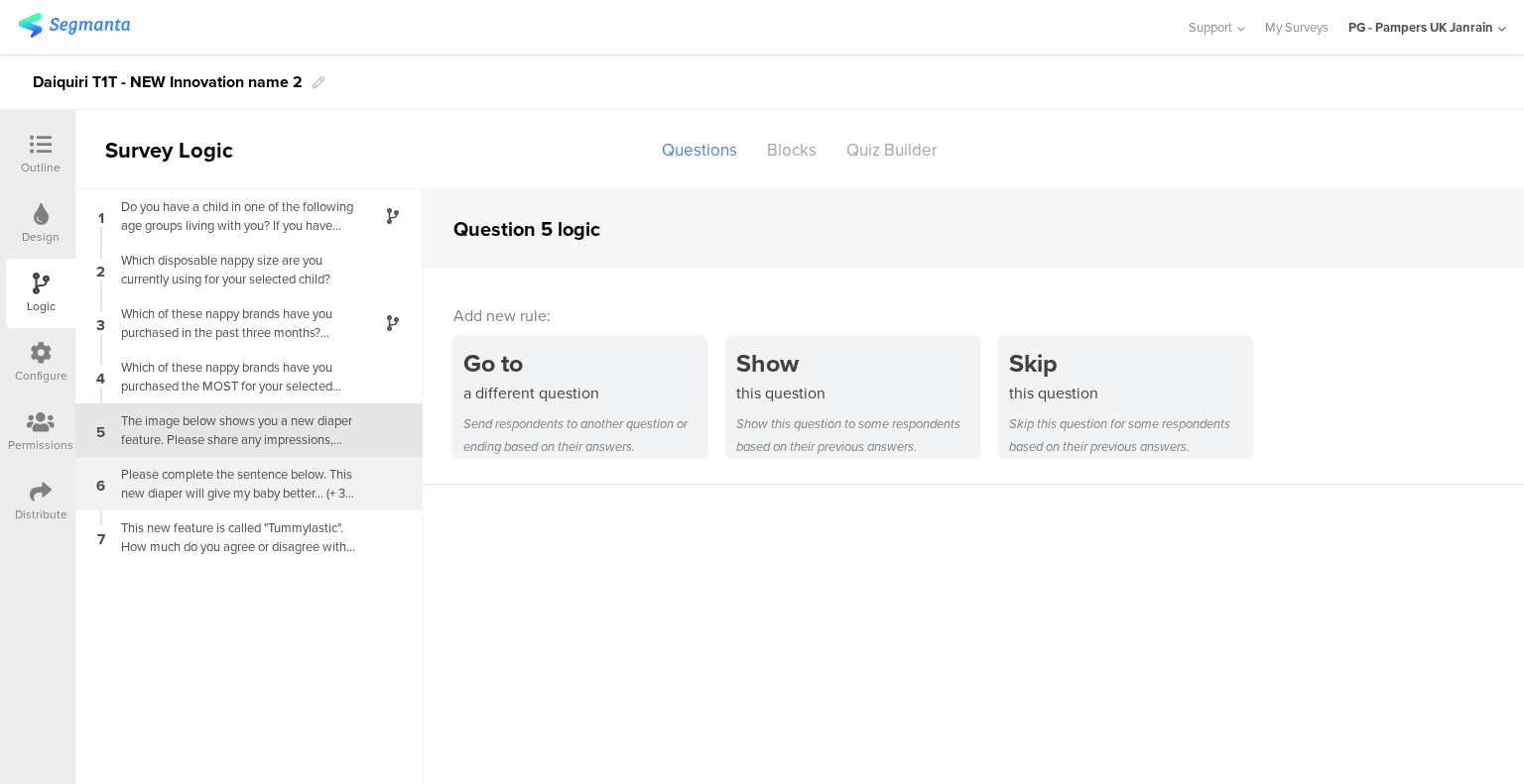
click at [225, 483] on div "Please complete the sentence below. This new diaper will give my baby better...…" at bounding box center [233, 484] width 248 height 38
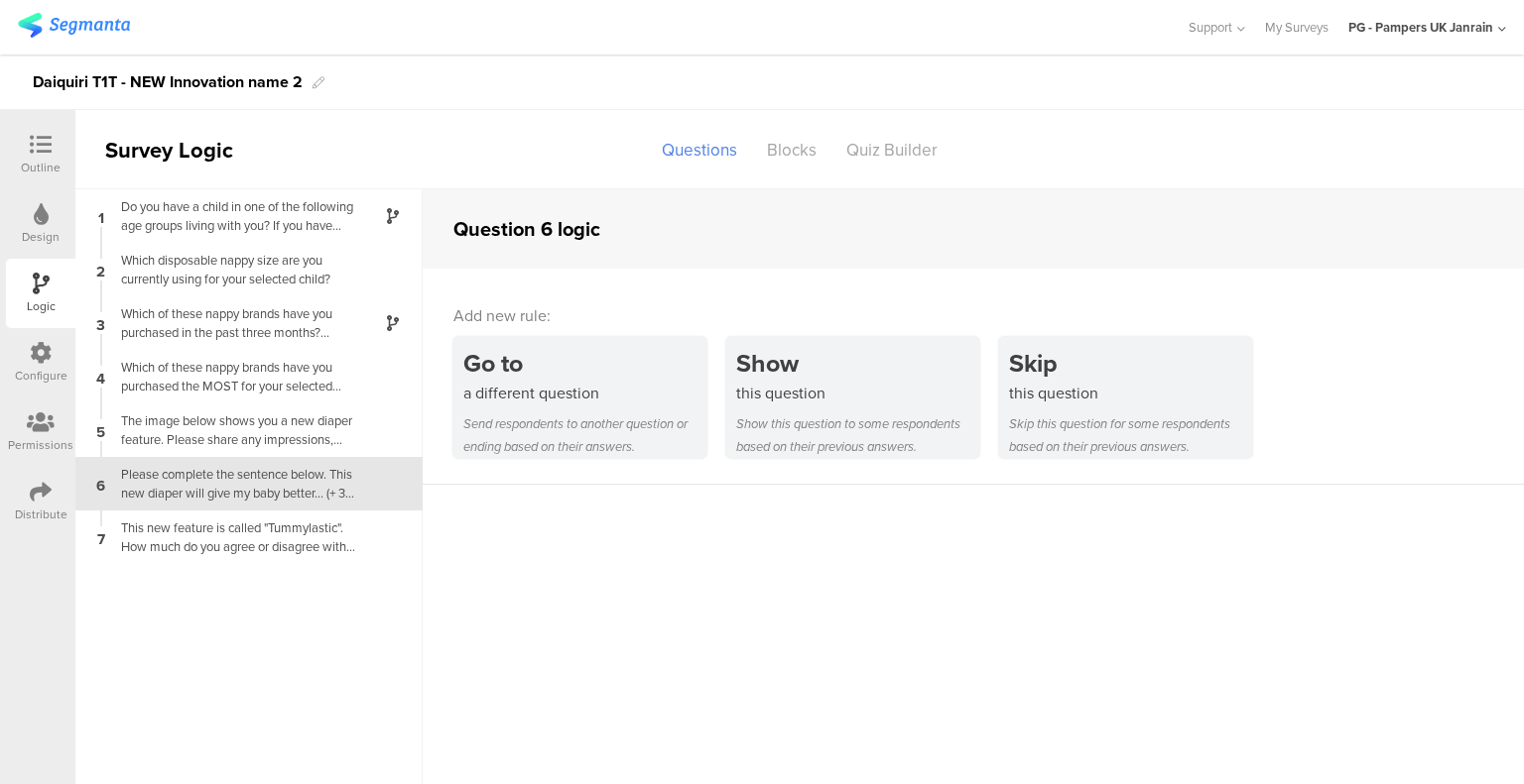
click at [28, 363] on div "Configure" at bounding box center [41, 363] width 69 height 69
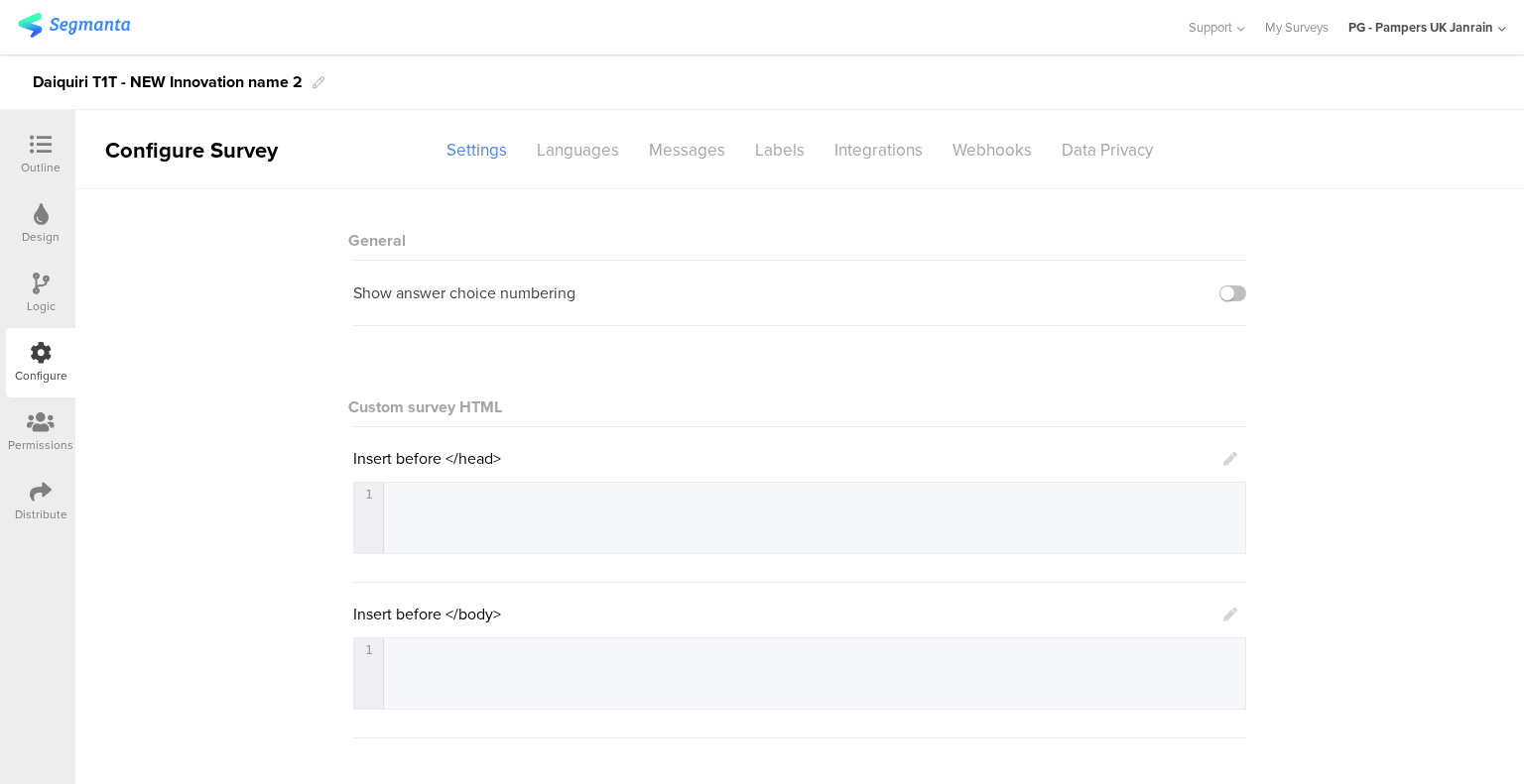
click at [36, 327] on div "Logic" at bounding box center [41, 294] width 69 height 69
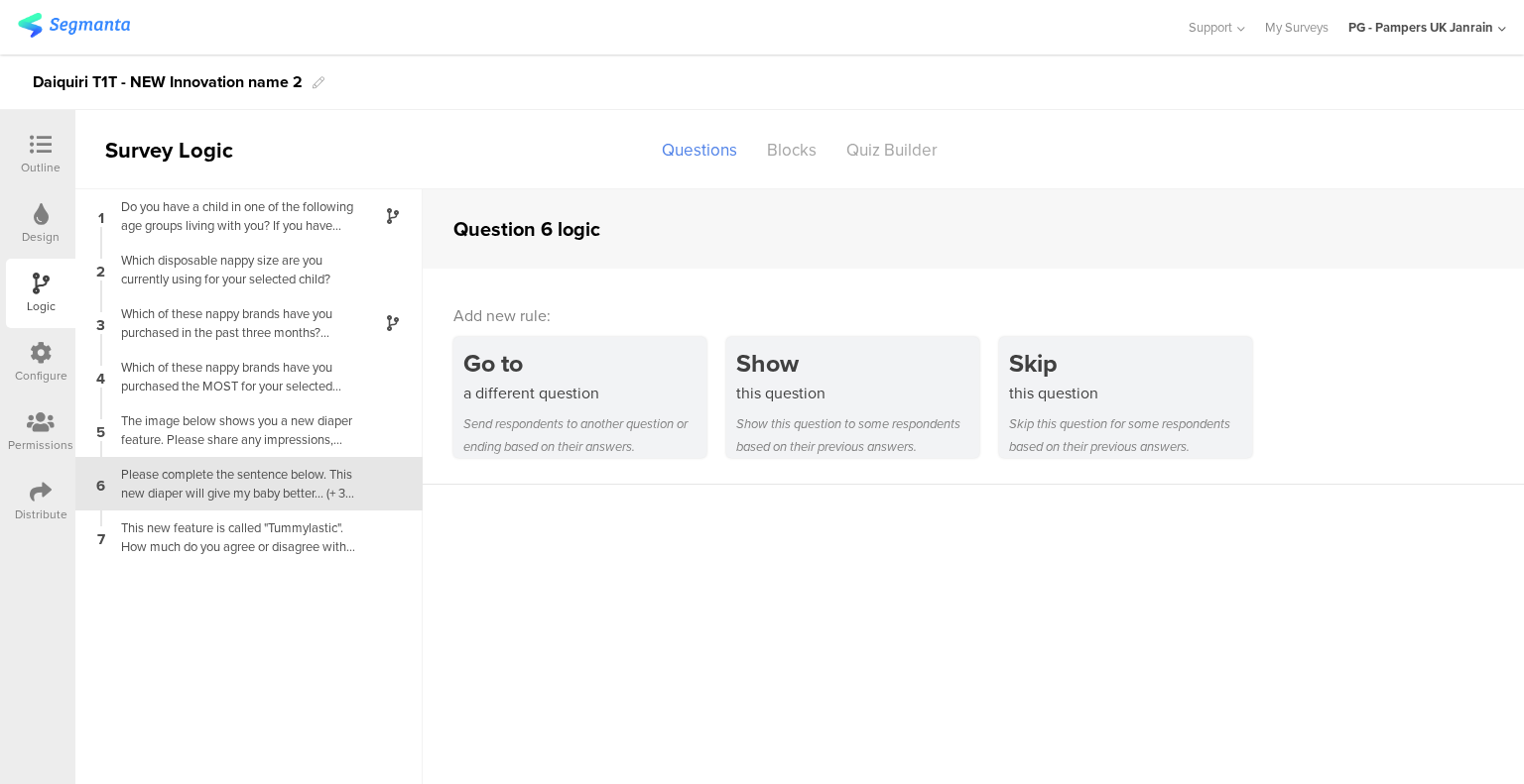
click at [39, 142] on icon at bounding box center [41, 145] width 22 height 22
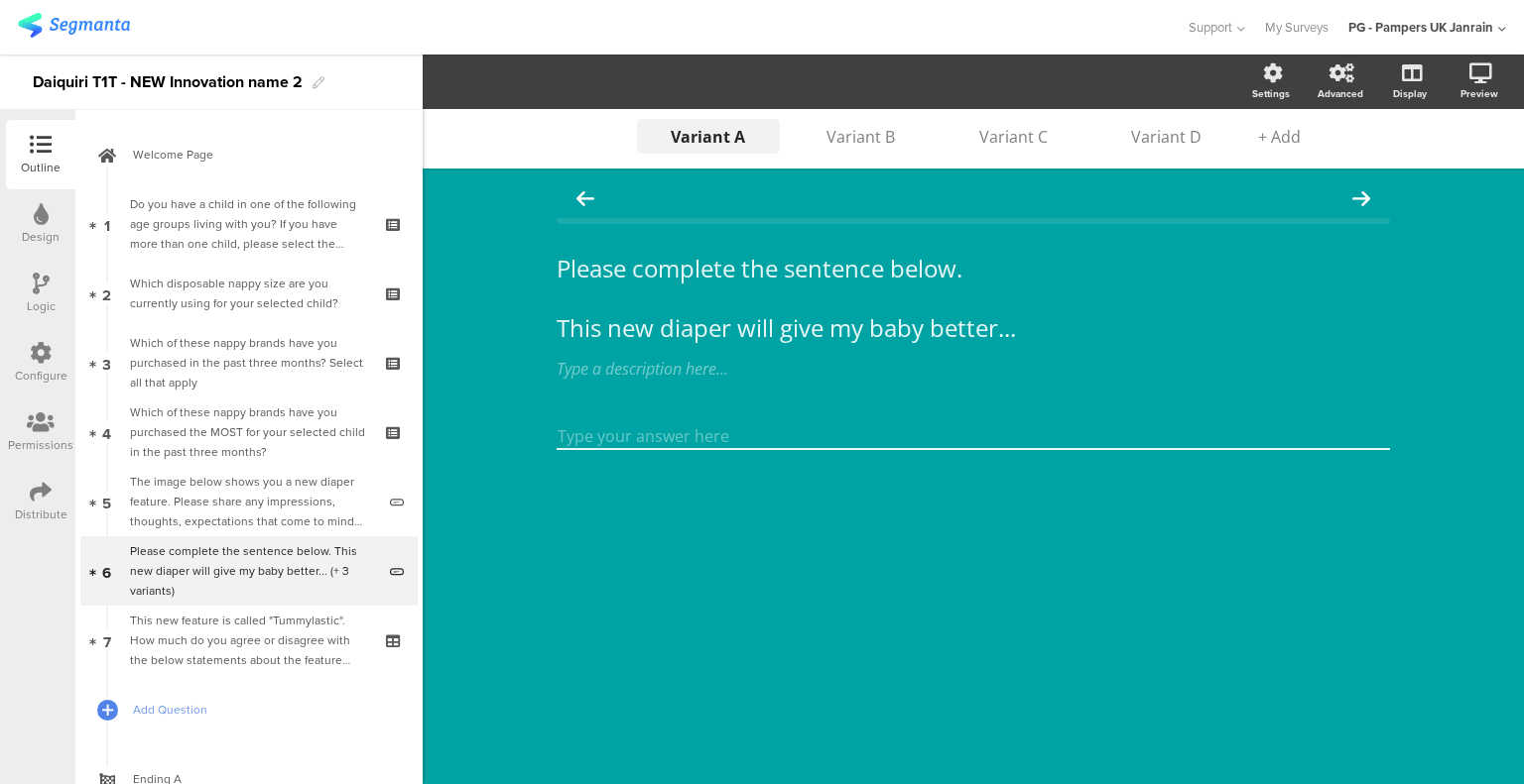
scroll to position [74, 0]
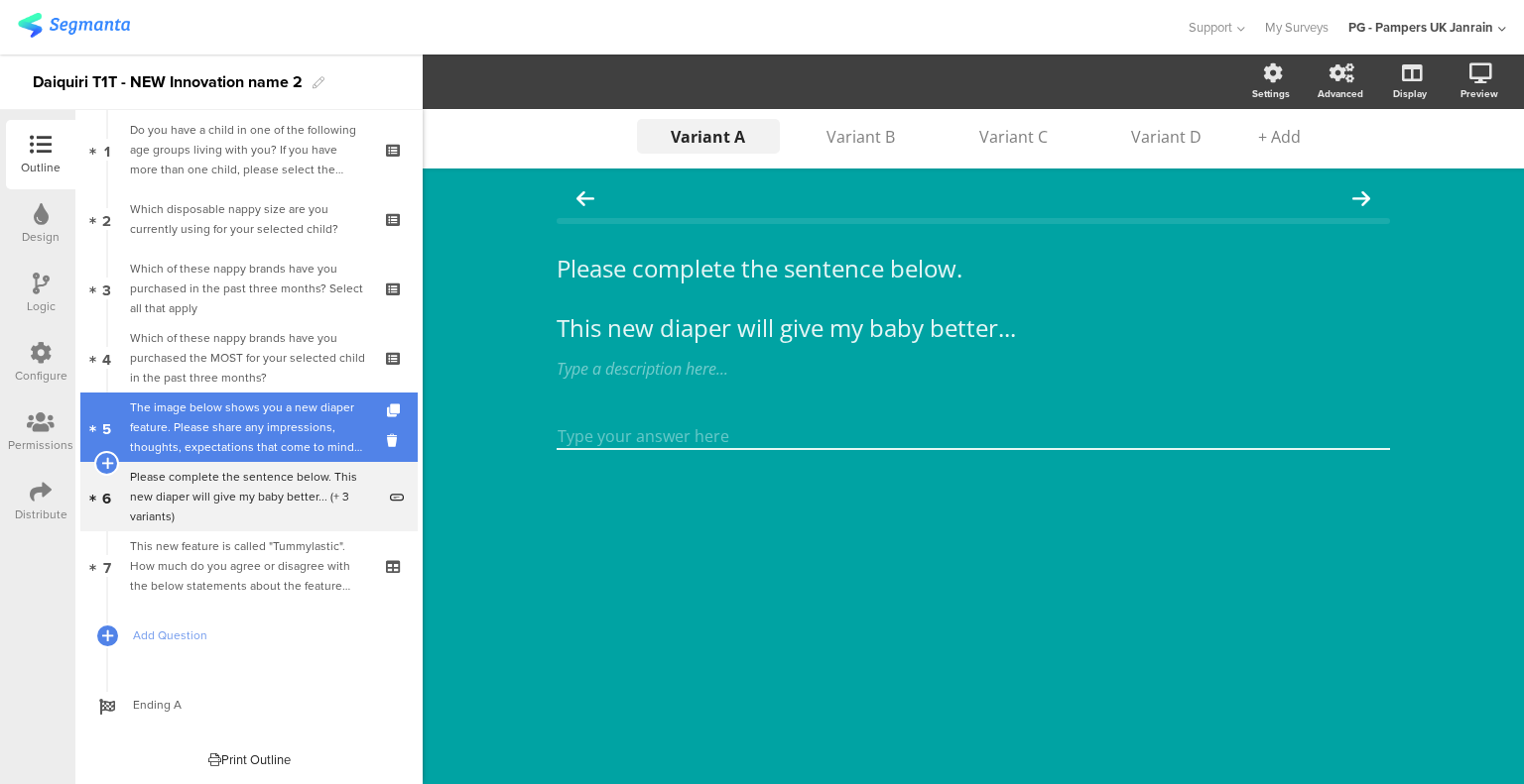
click at [209, 425] on div "The image below shows you a new diaper feature. Please share any impressions, t…" at bounding box center [252, 428] width 245 height 60
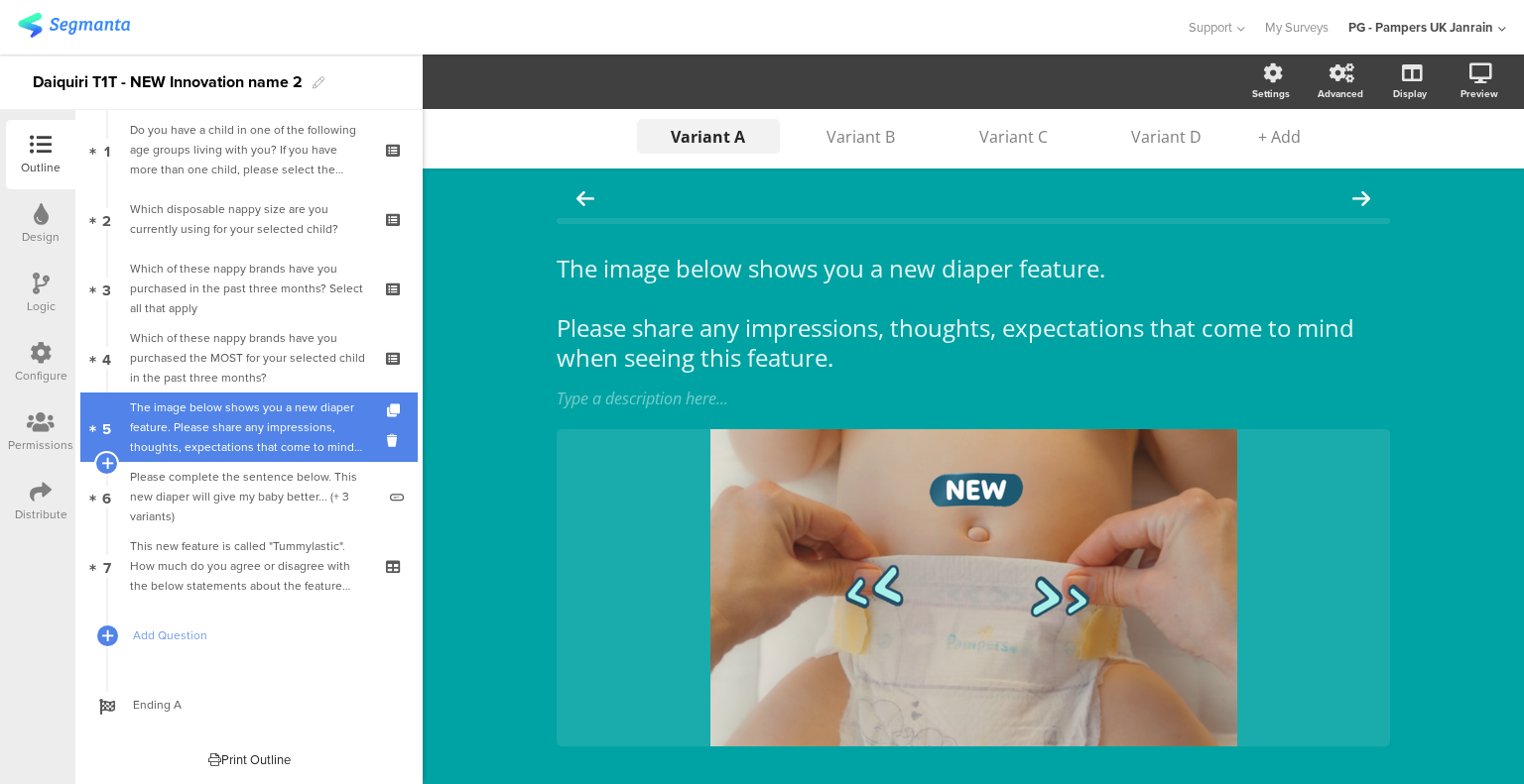
scroll to position [111, 0]
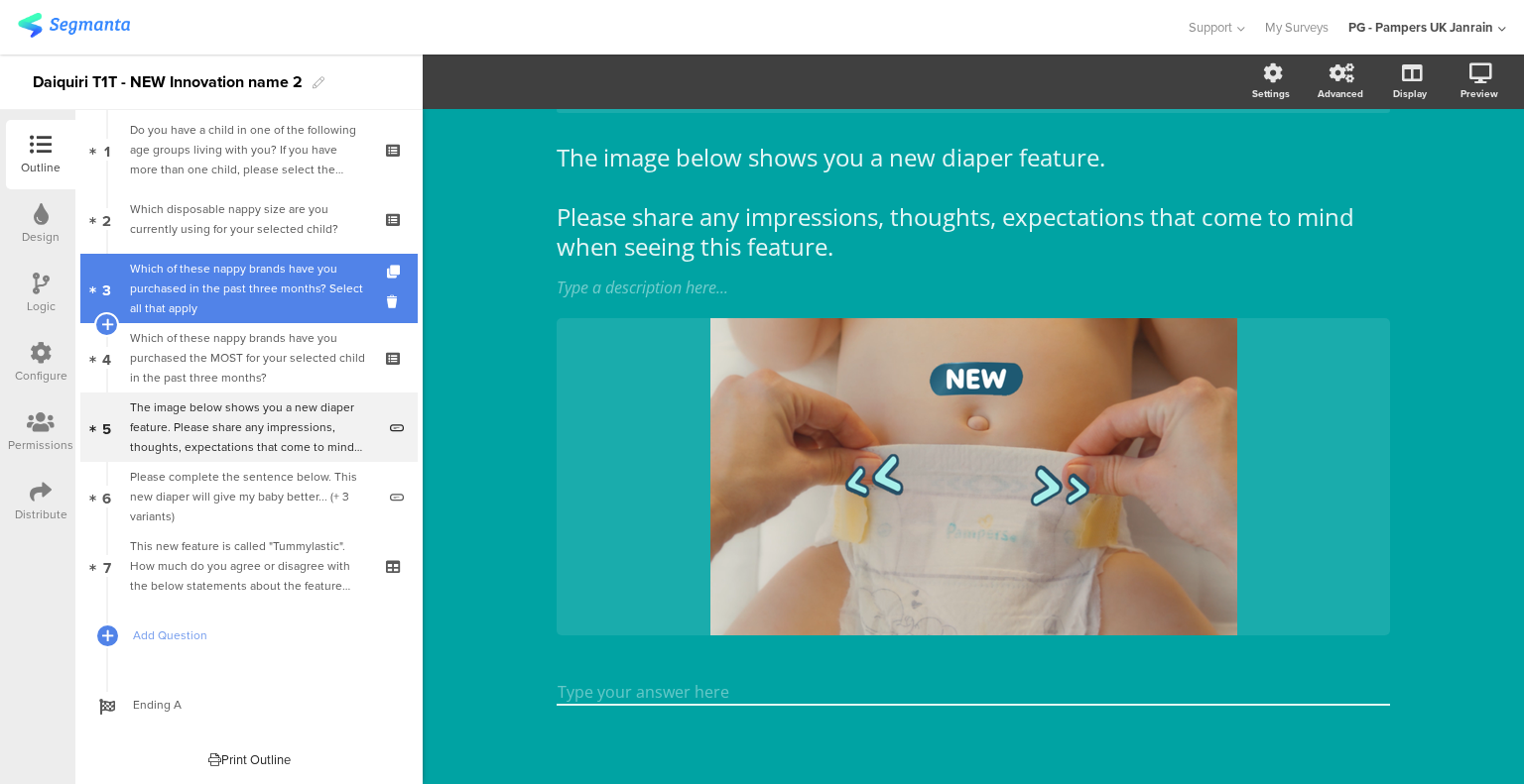
click at [223, 304] on div "Which of these nappy brands have you purchased in the past three months? Select…" at bounding box center [248, 289] width 237 height 60
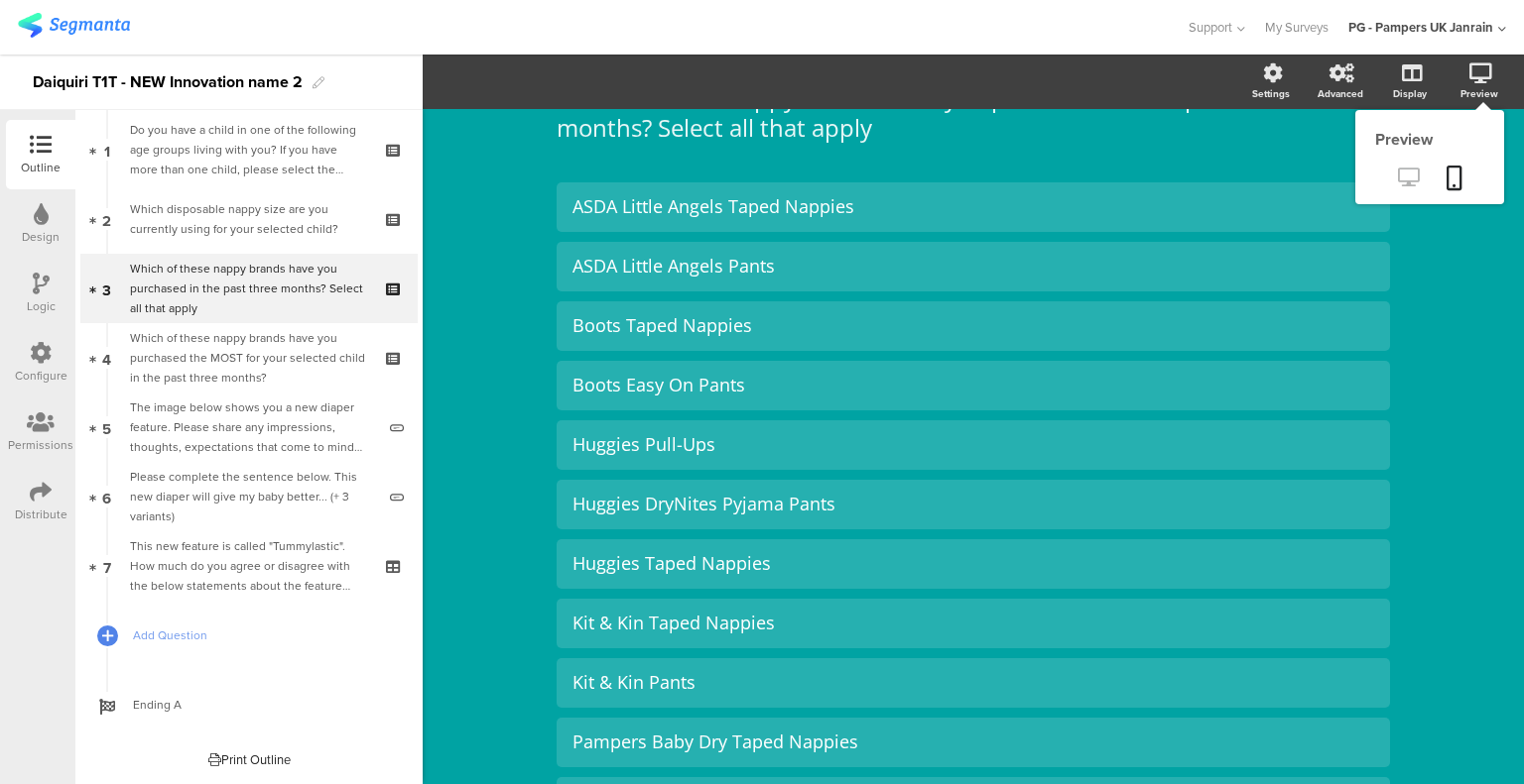
click at [1384, 171] on link at bounding box center [1408, 179] width 49 height 33
click at [1433, 179] on link at bounding box center [1455, 180] width 44 height 38
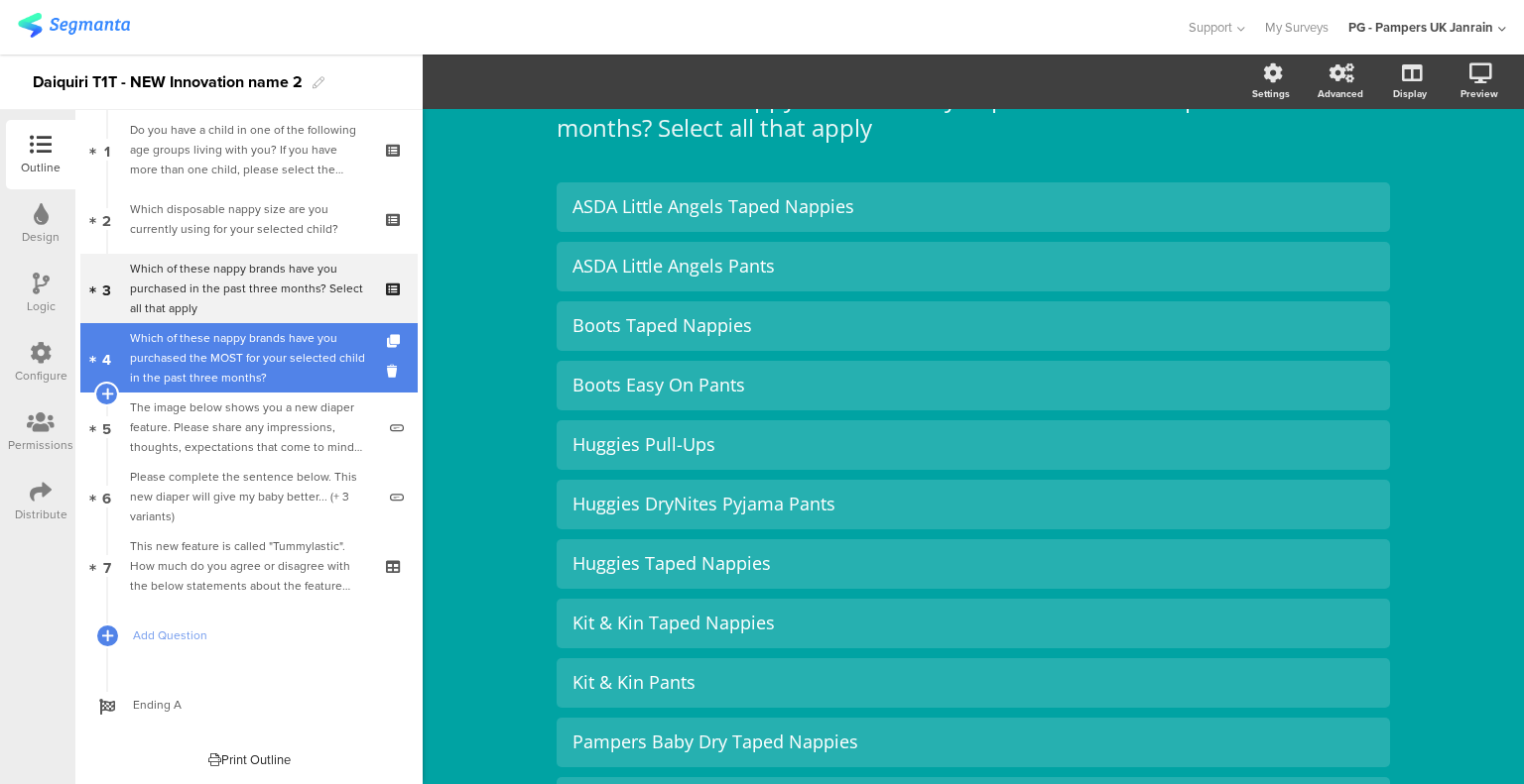
click at [247, 343] on div "Which of these nappy brands have you purchased the MOST for your selected child…" at bounding box center [248, 358] width 237 height 60
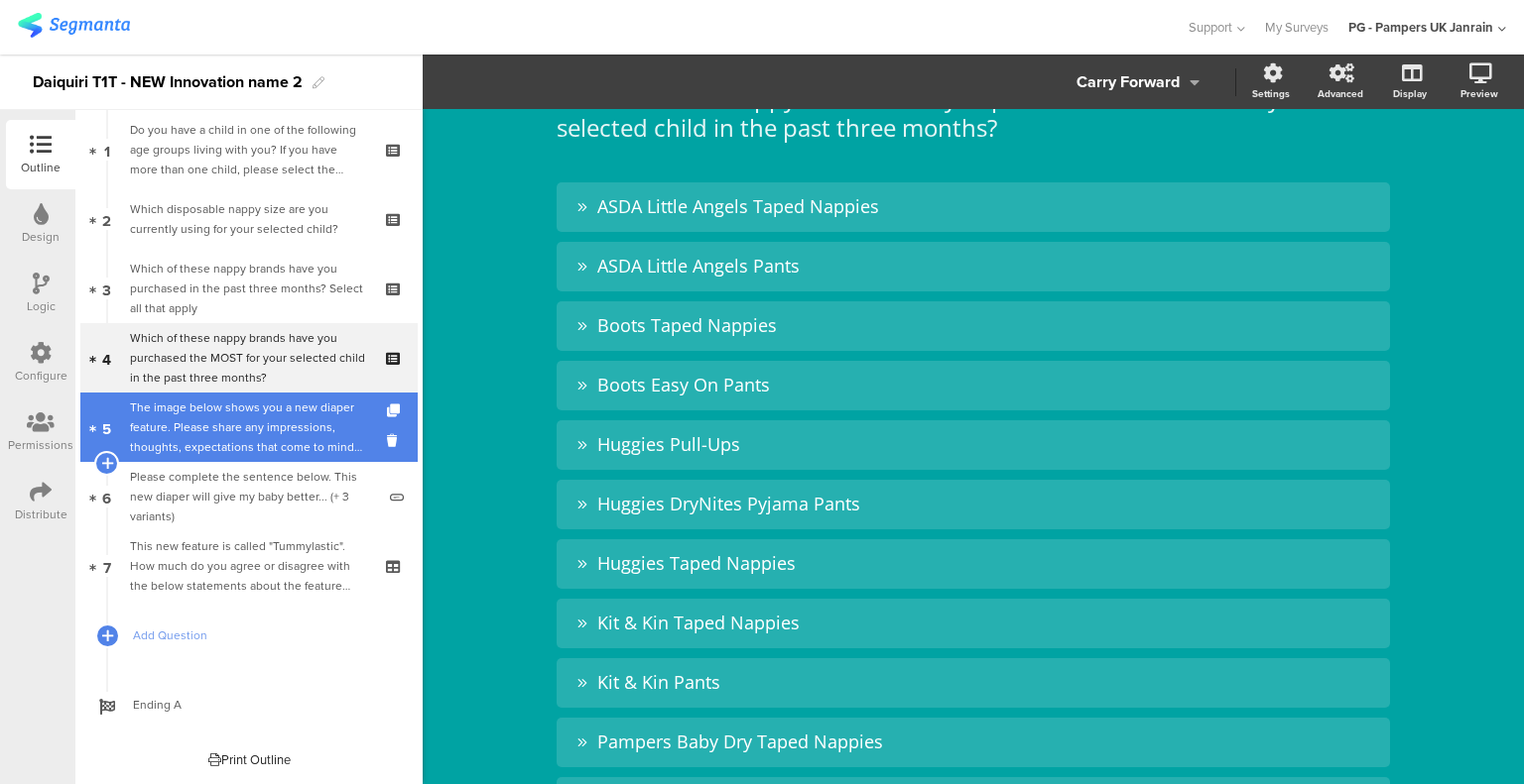
click at [234, 413] on div "The image below shows you a new diaper feature. Please share any impressions, t…" at bounding box center [252, 428] width 245 height 60
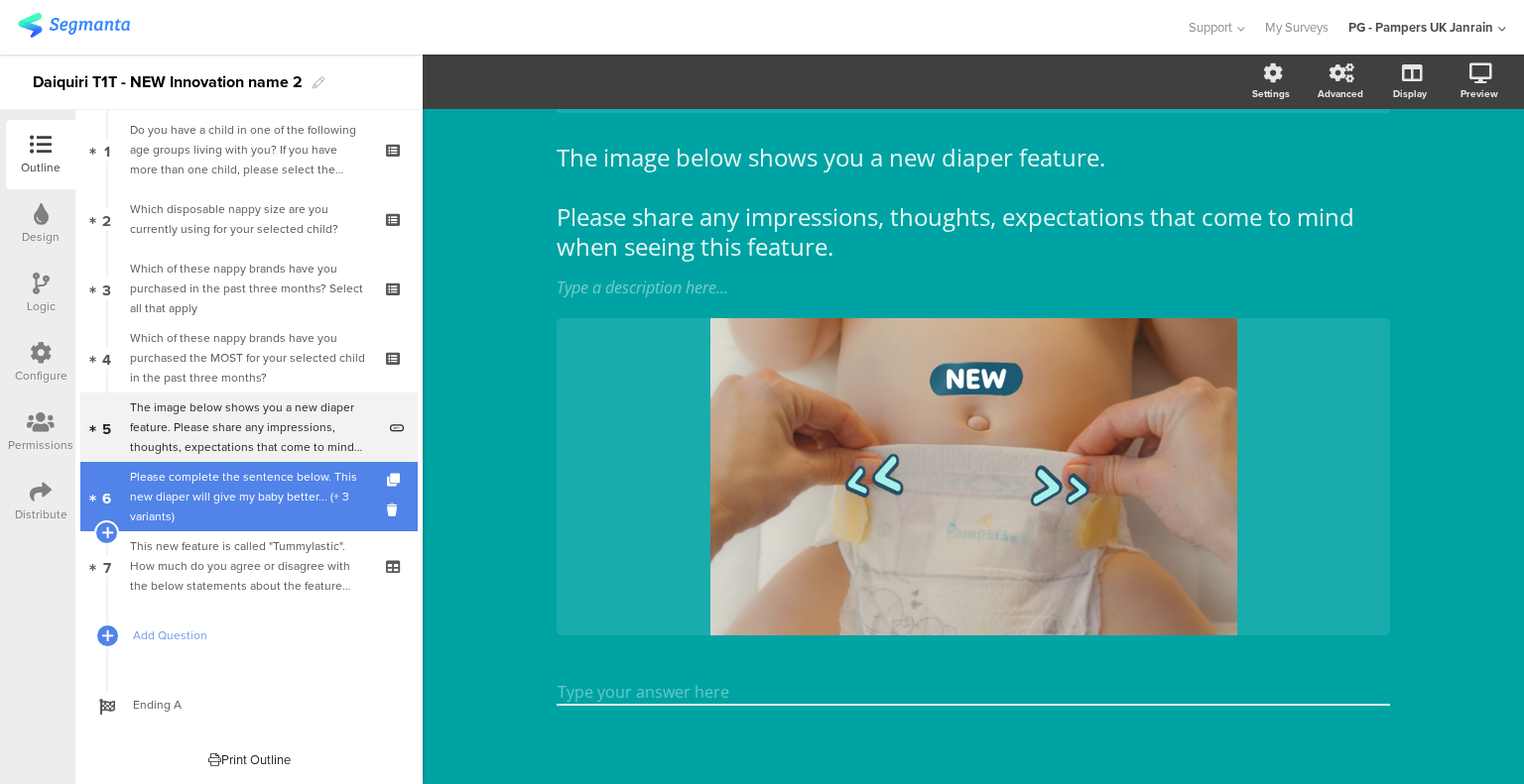
click at [233, 487] on div "Please complete the sentence below. This new diaper will give my baby better...…" at bounding box center [252, 497] width 245 height 60
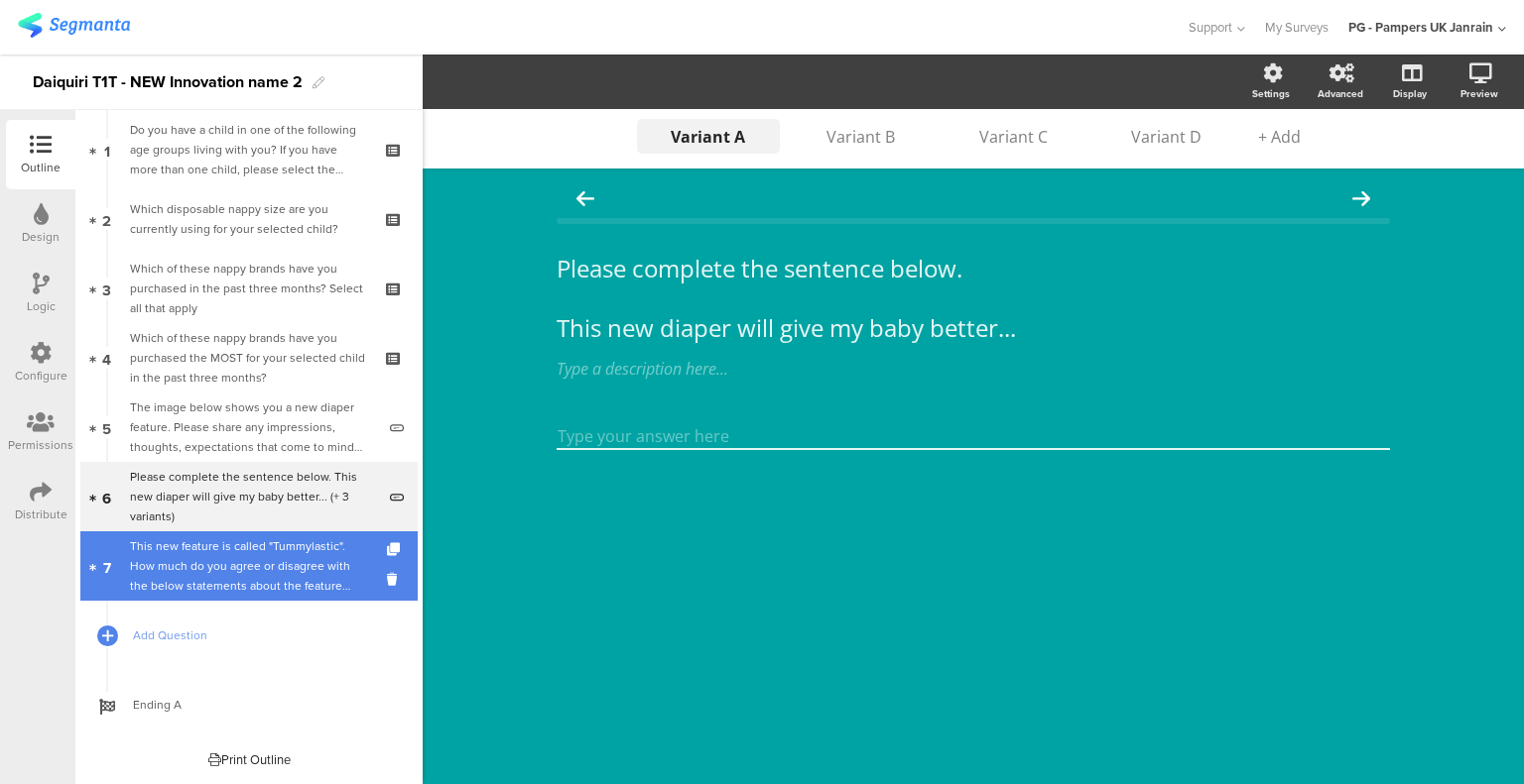
click at [251, 550] on div "This new feature is called "Tummylastic". How much do you agree or disagree wit…" at bounding box center [248, 567] width 237 height 60
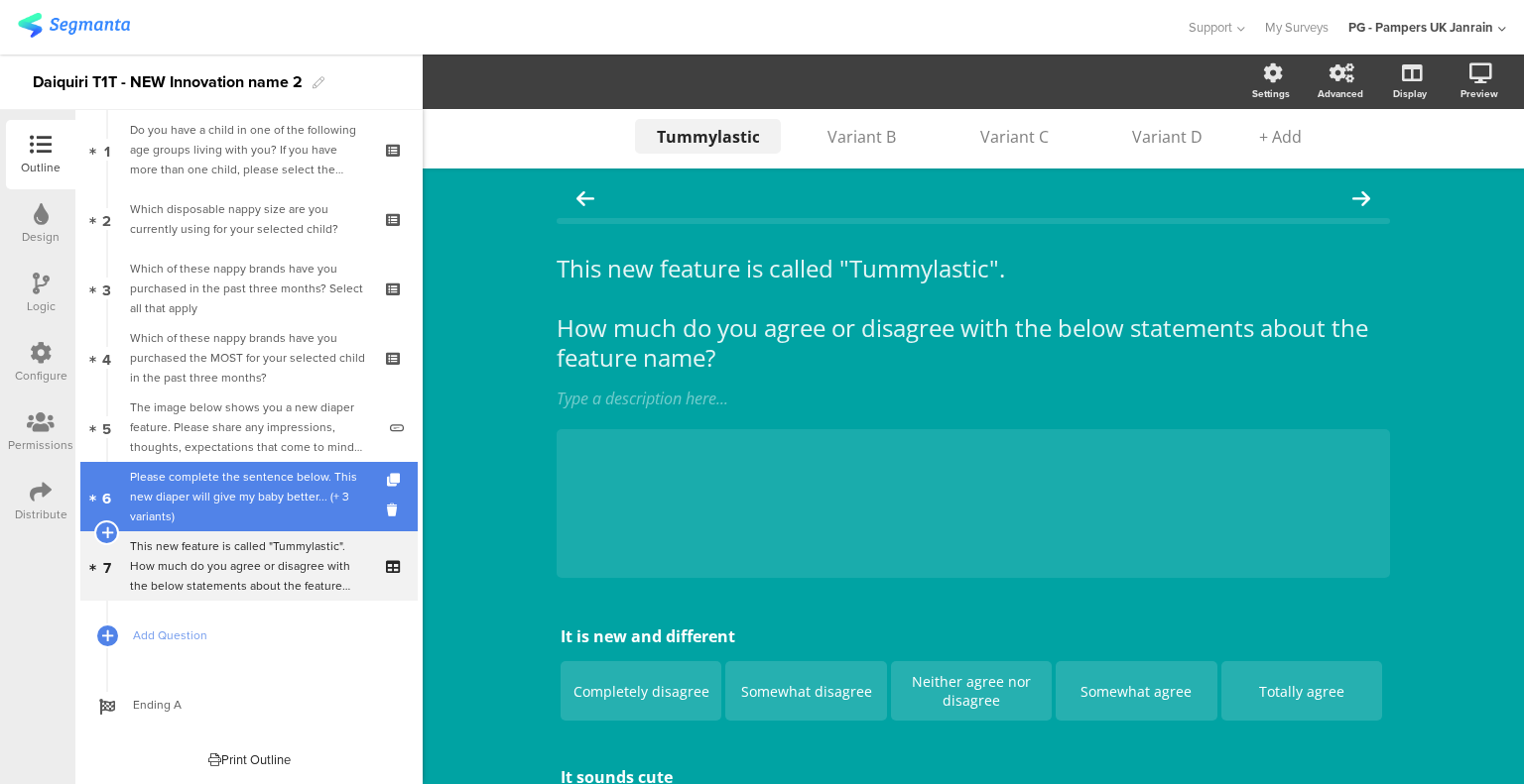
click at [247, 514] on div "Please complete the sentence below. This new diaper will give my baby better...…" at bounding box center [252, 497] width 245 height 60
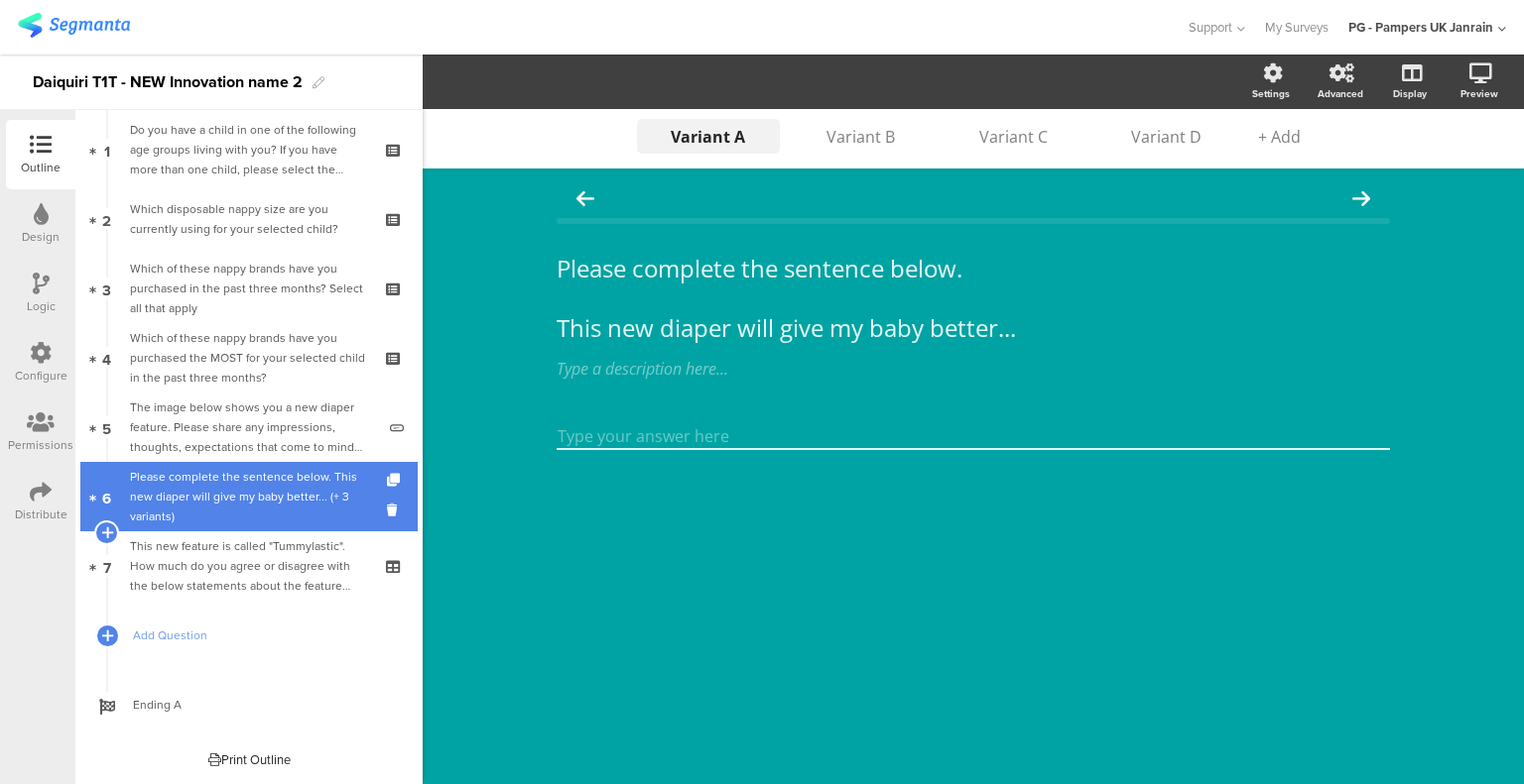
click at [250, 465] on link "6 Please complete the sentence below. This new diaper will give my baby better.…" at bounding box center [249, 497] width 338 height 69
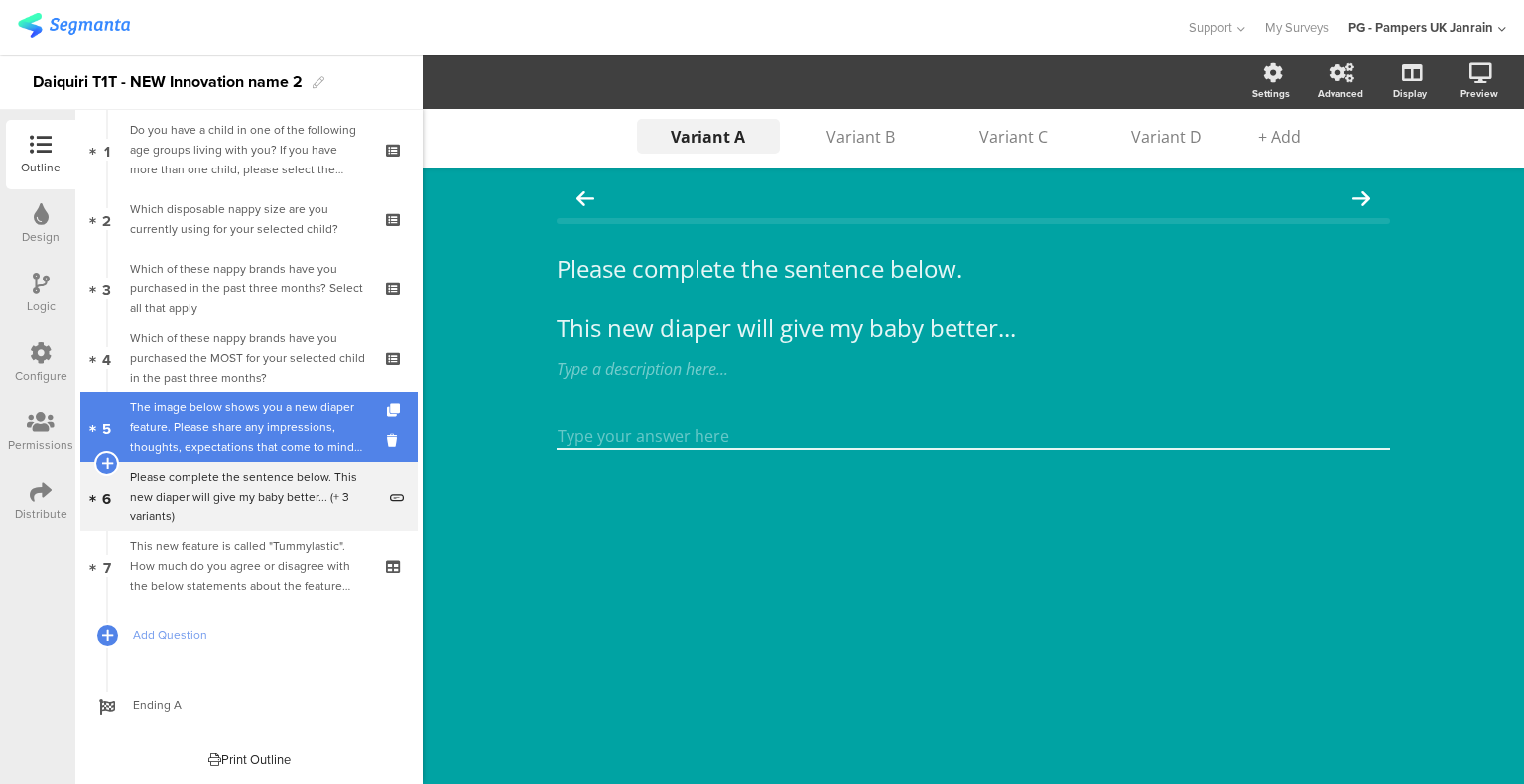
click at [254, 453] on div "The image below shows you a new diaper feature. Please share any impressions, t…" at bounding box center [252, 428] width 245 height 60
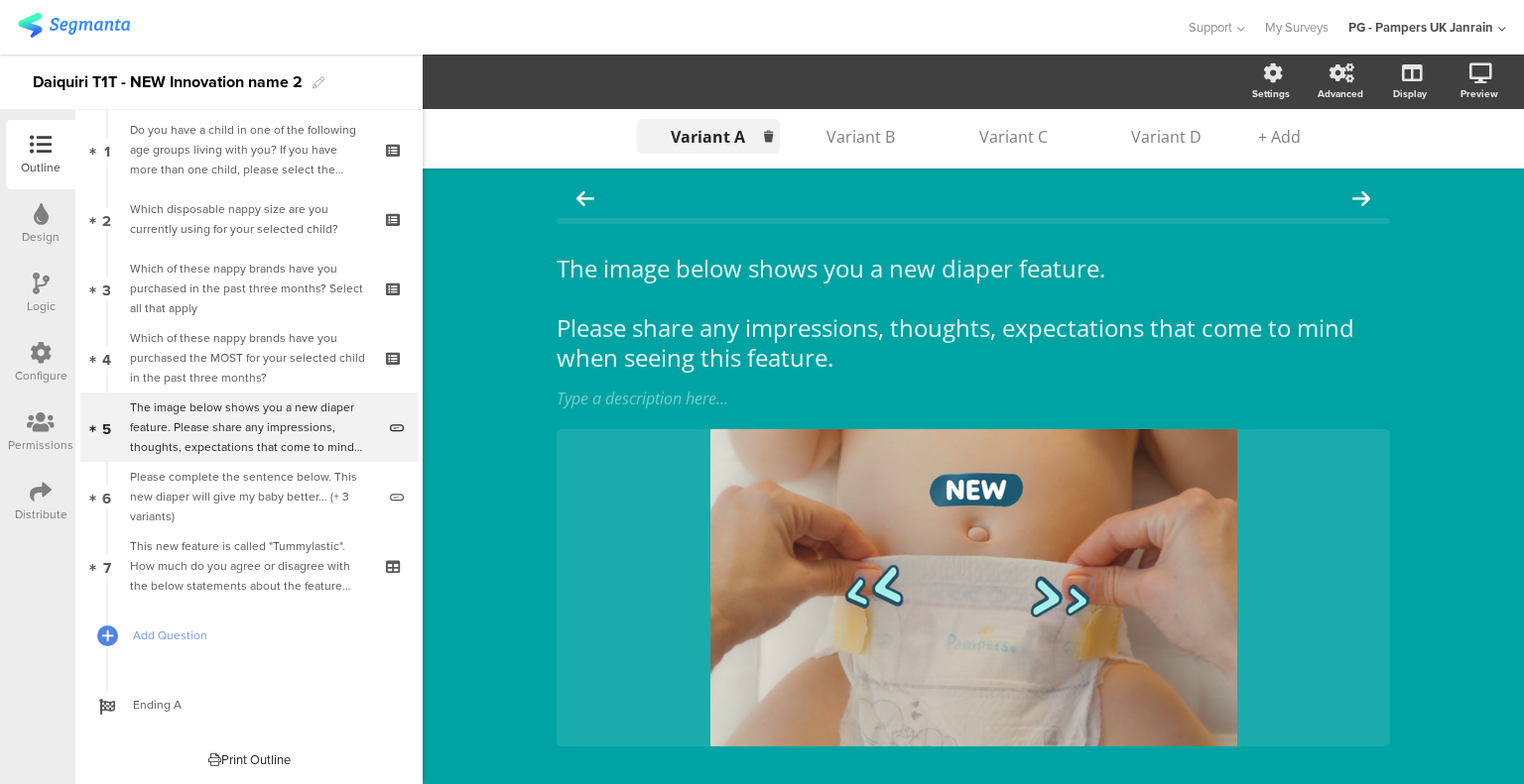
click at [702, 135] on input "Variant A" at bounding box center [708, 137] width 99 height 22
type input "Tummylastic"
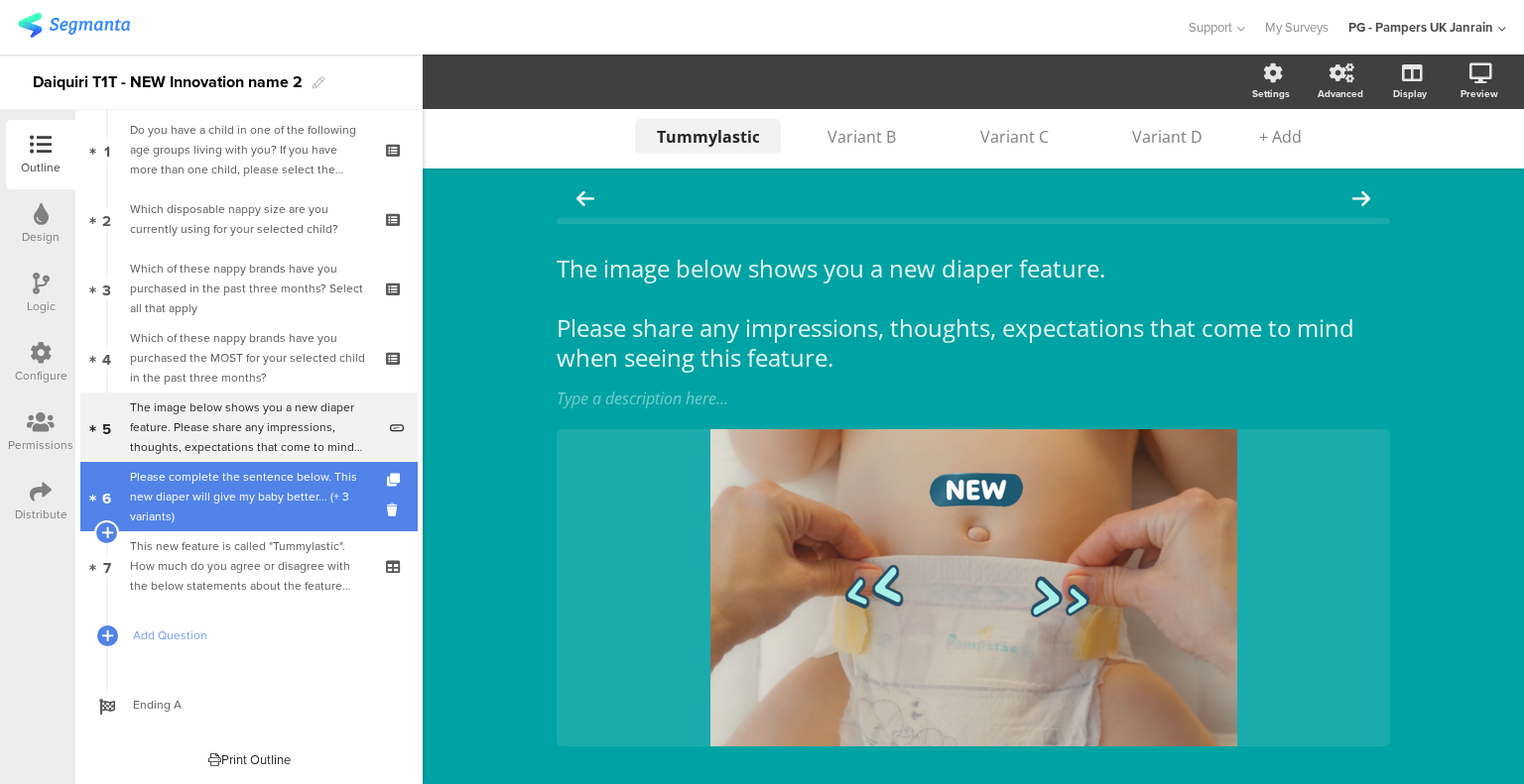
click at [282, 475] on div "Please complete the sentence below. This new diaper will give my baby better...…" at bounding box center [252, 497] width 245 height 60
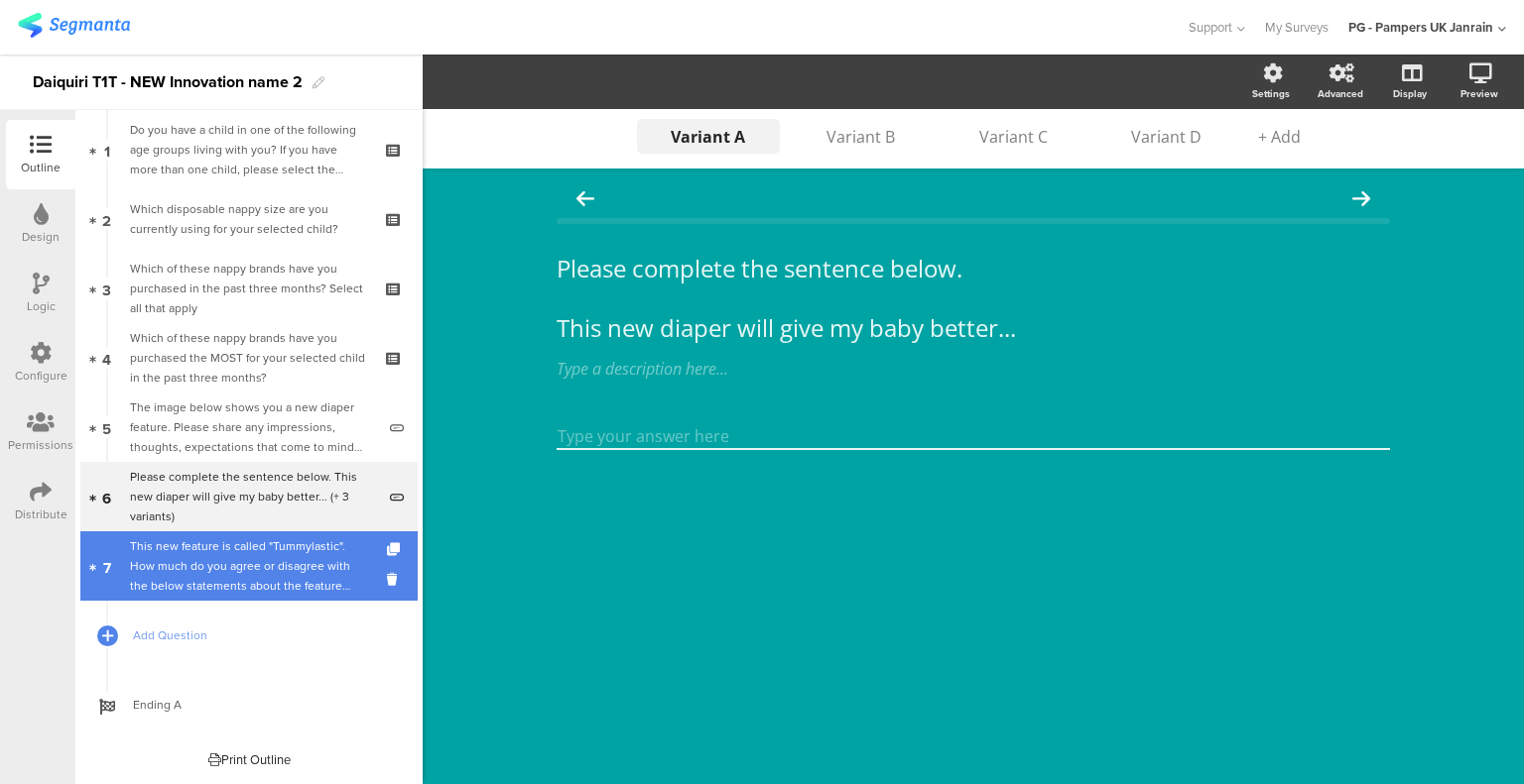
click at [265, 575] on div "This new feature is called "Tummylastic". How much do you agree or disagree wit…" at bounding box center [248, 567] width 237 height 60
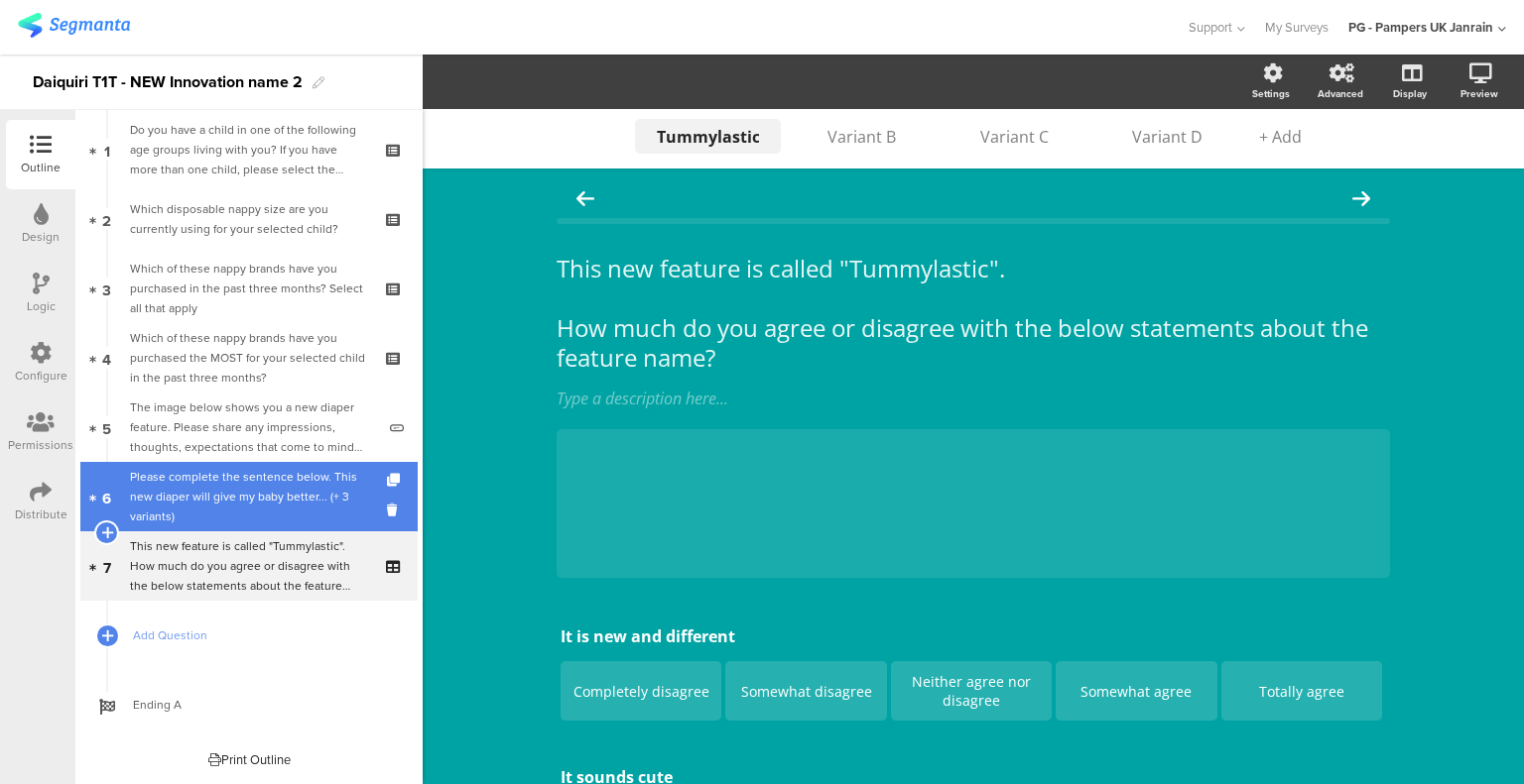
click at [267, 516] on div "Please complete the sentence below. This new diaper will give my baby better...…" at bounding box center [252, 497] width 245 height 60
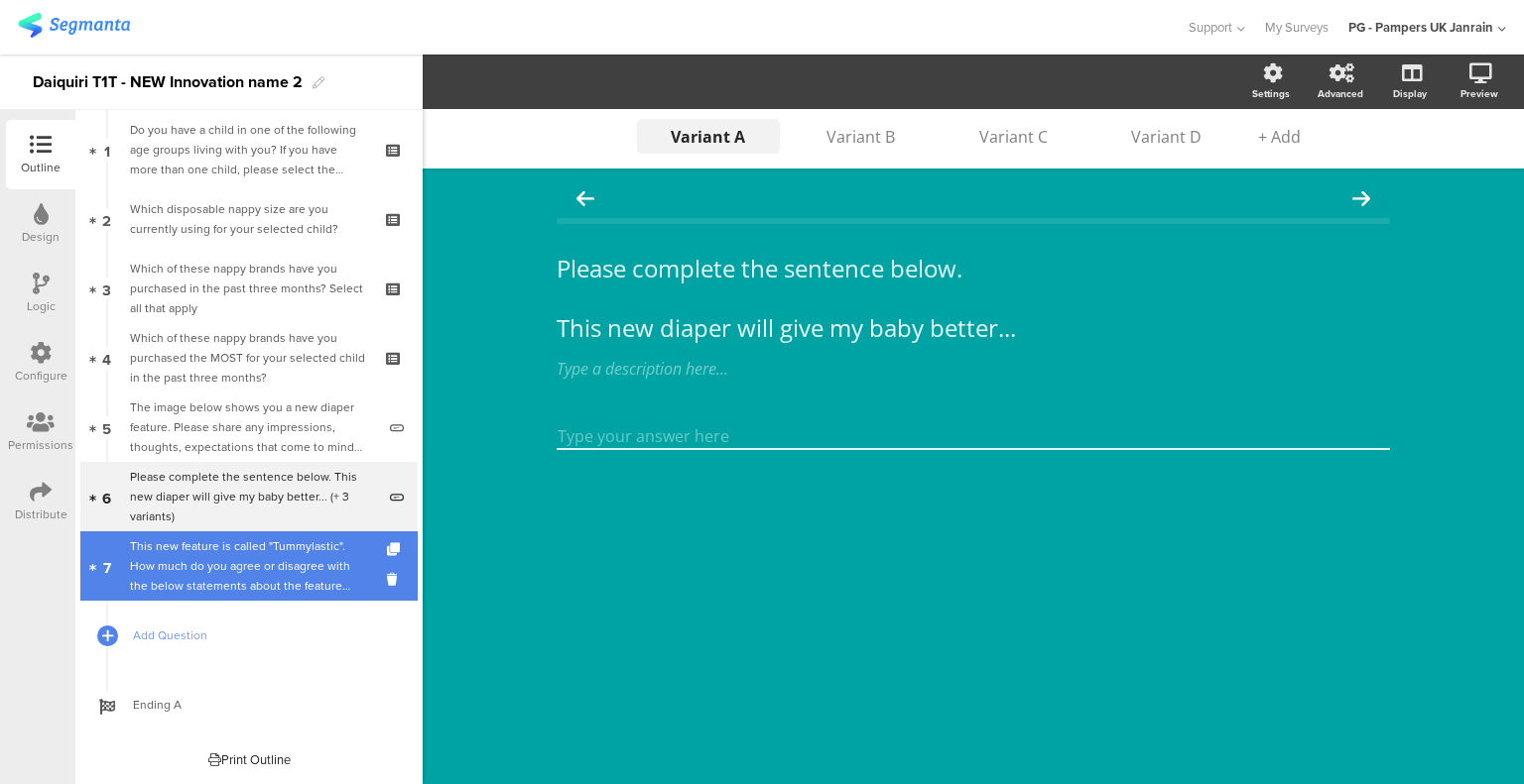
click at [248, 576] on div "This new feature is called "Tummylastic". How much do you agree or disagree wit…" at bounding box center [248, 567] width 237 height 60
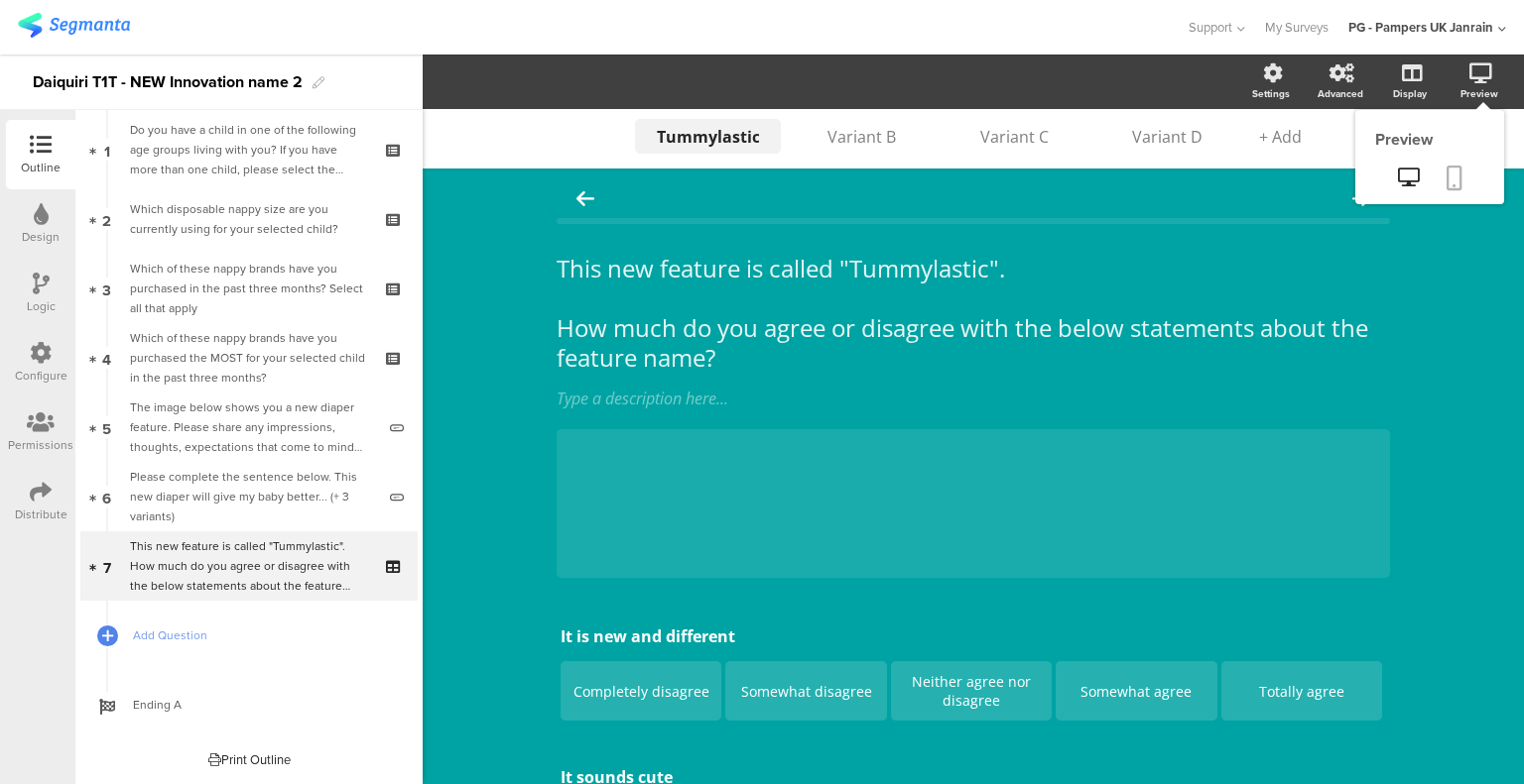
click at [1447, 178] on icon at bounding box center [1455, 178] width 16 height 25
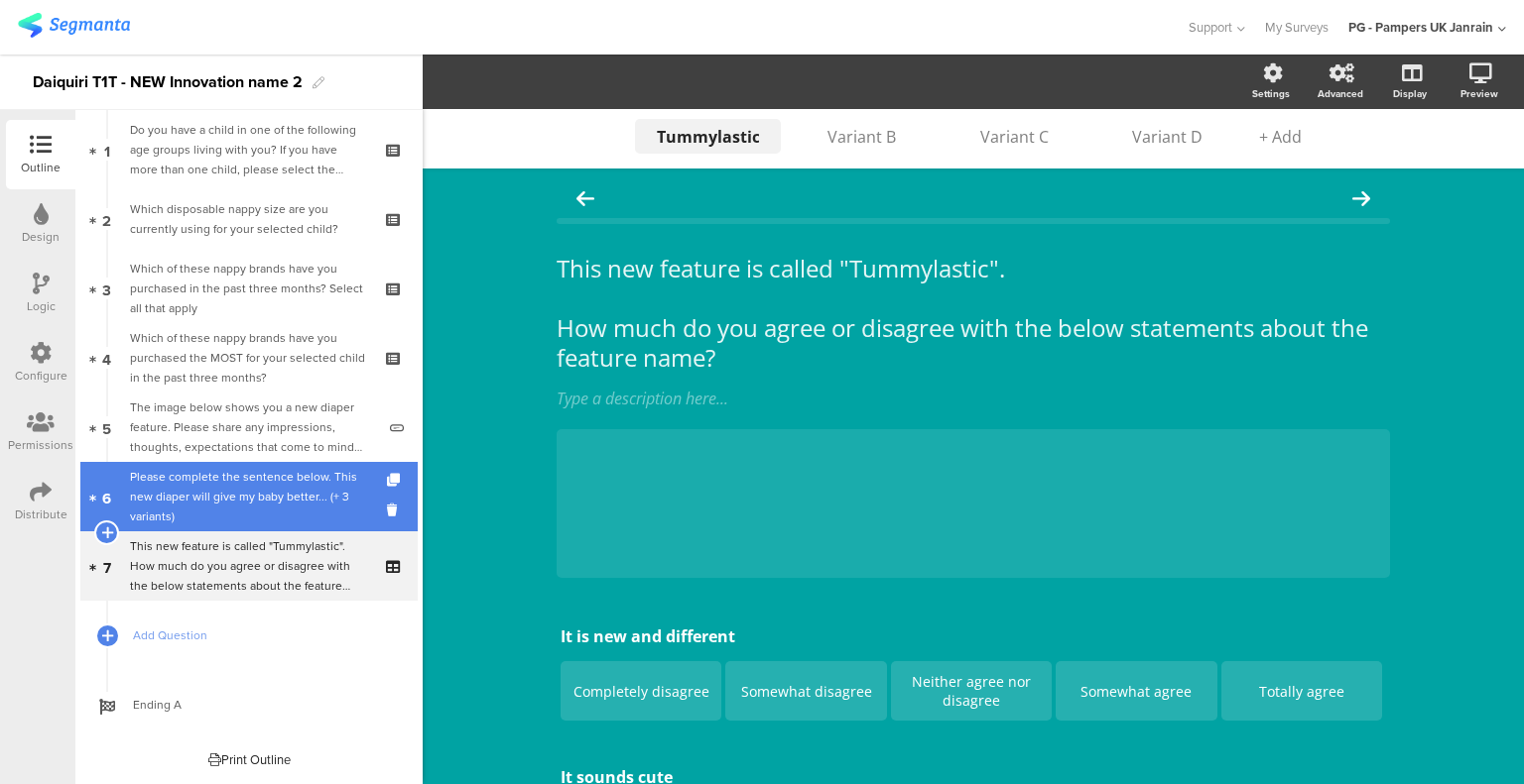
click at [287, 470] on div "Please complete the sentence below. This new diaper will give my baby better...…" at bounding box center [252, 497] width 245 height 60
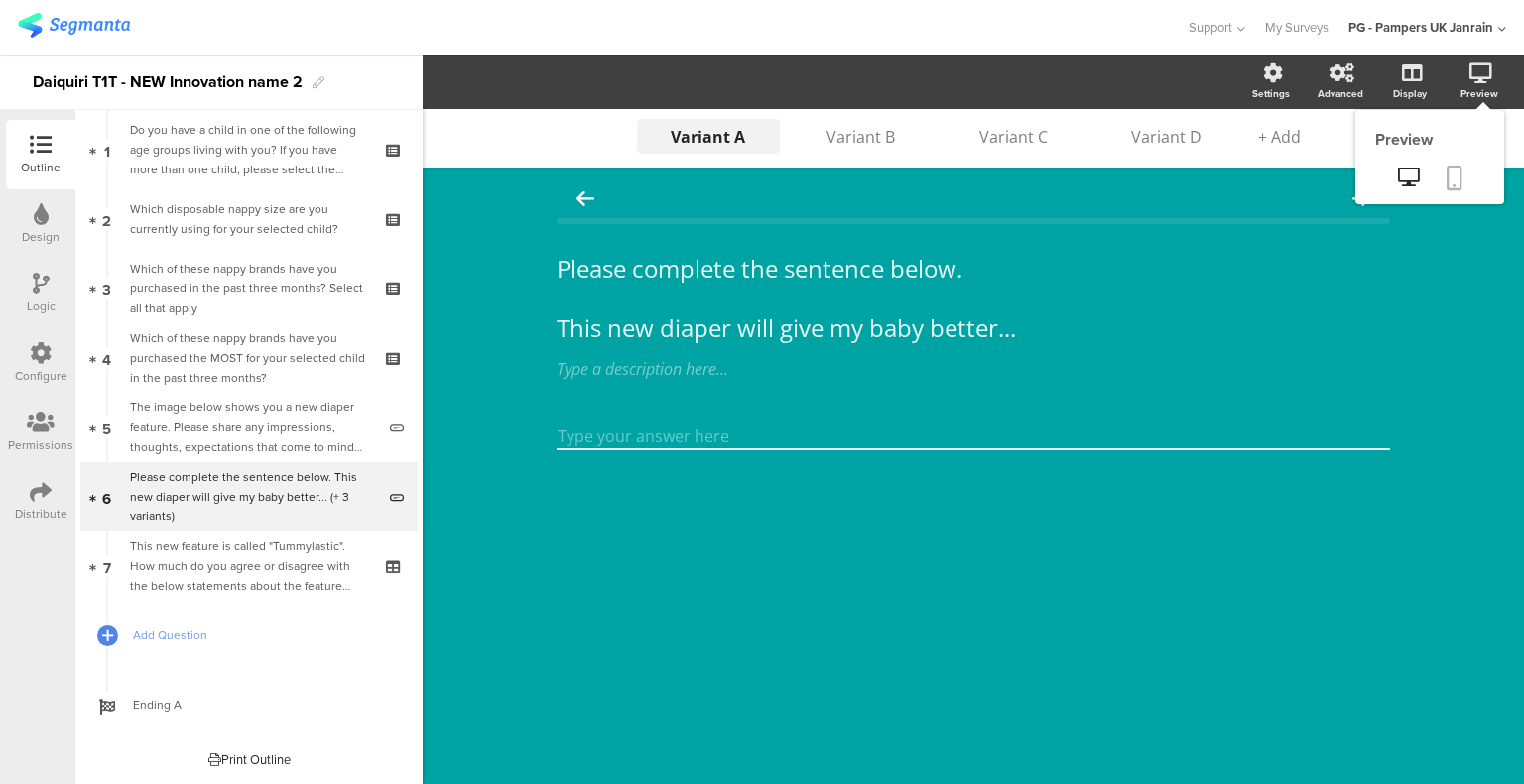
click at [1456, 173] on icon at bounding box center [1455, 178] width 16 height 25
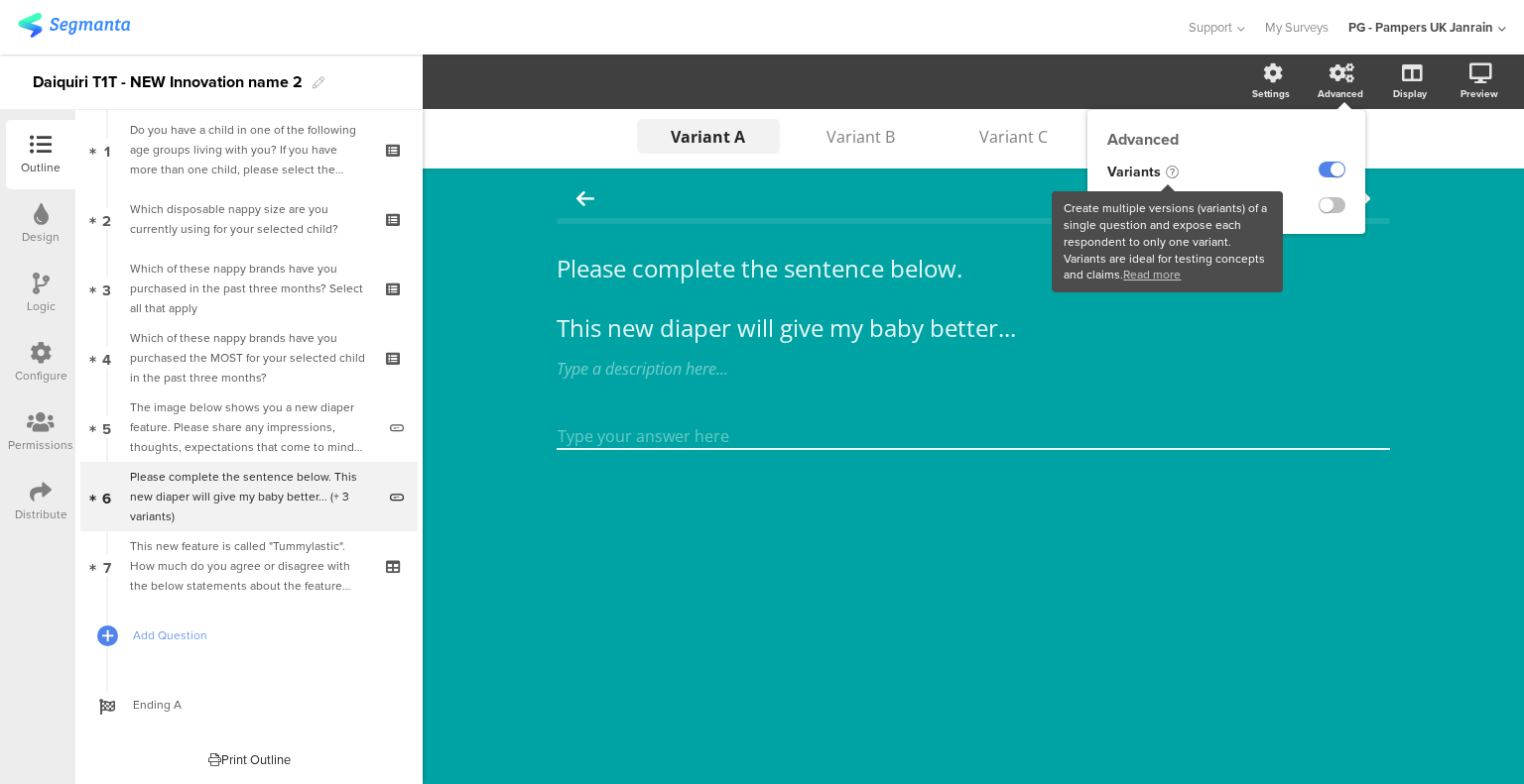
click at [1172, 169] on icon at bounding box center [1172, 172] width 13 height 13
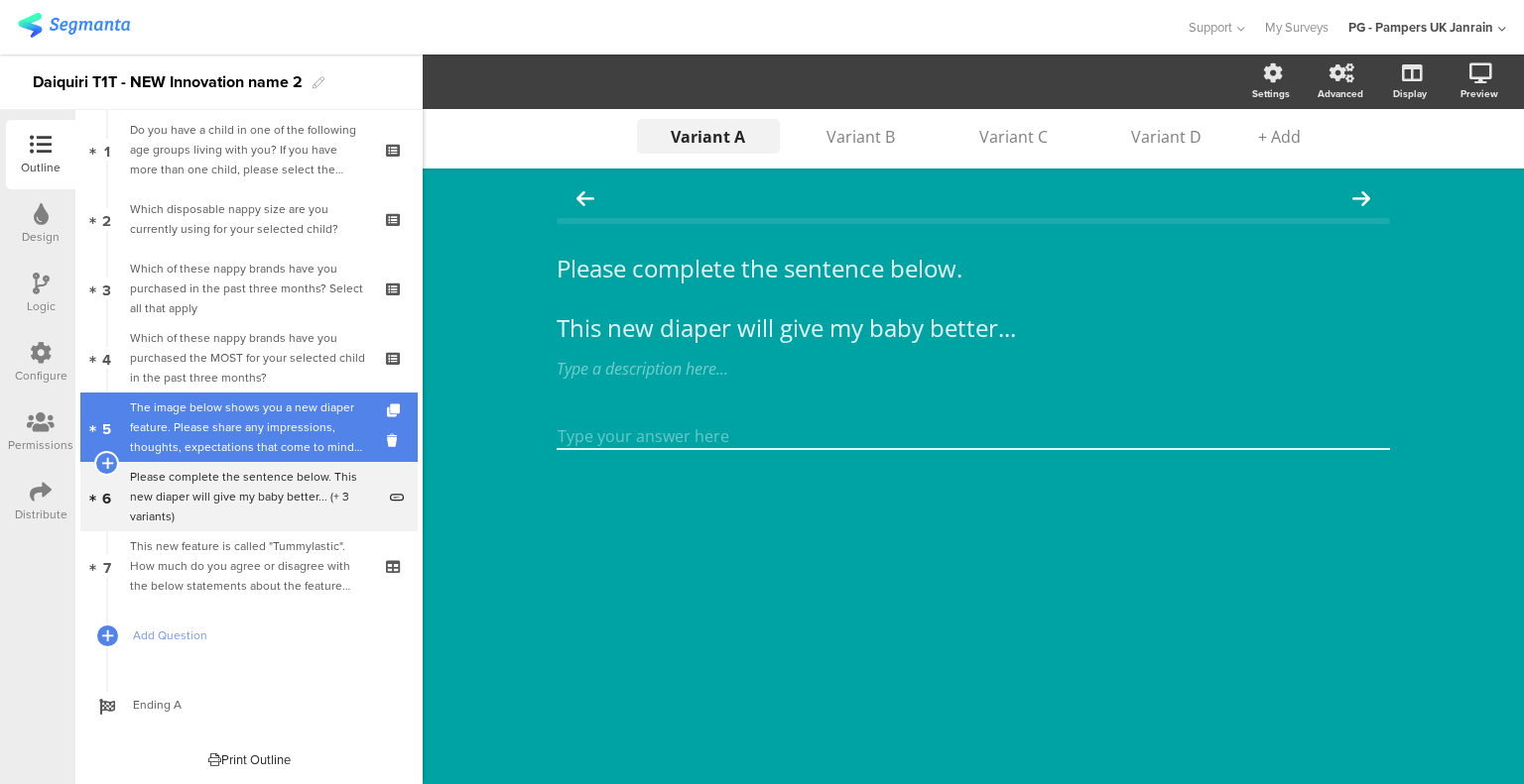
click at [294, 408] on div "The image below shows you a new diaper feature. Please share any impressions, t…" at bounding box center [252, 428] width 245 height 60
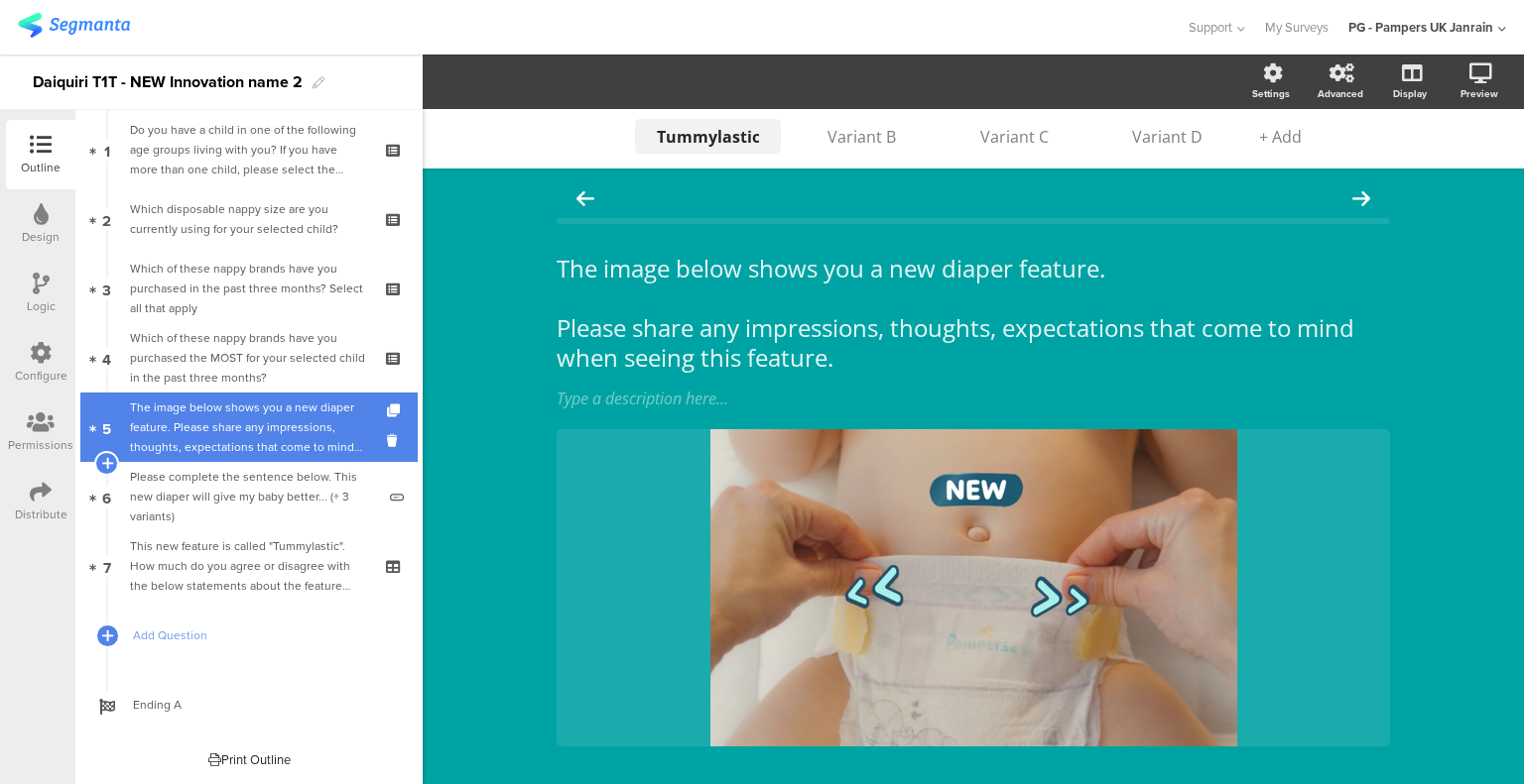
scroll to position [111, 0]
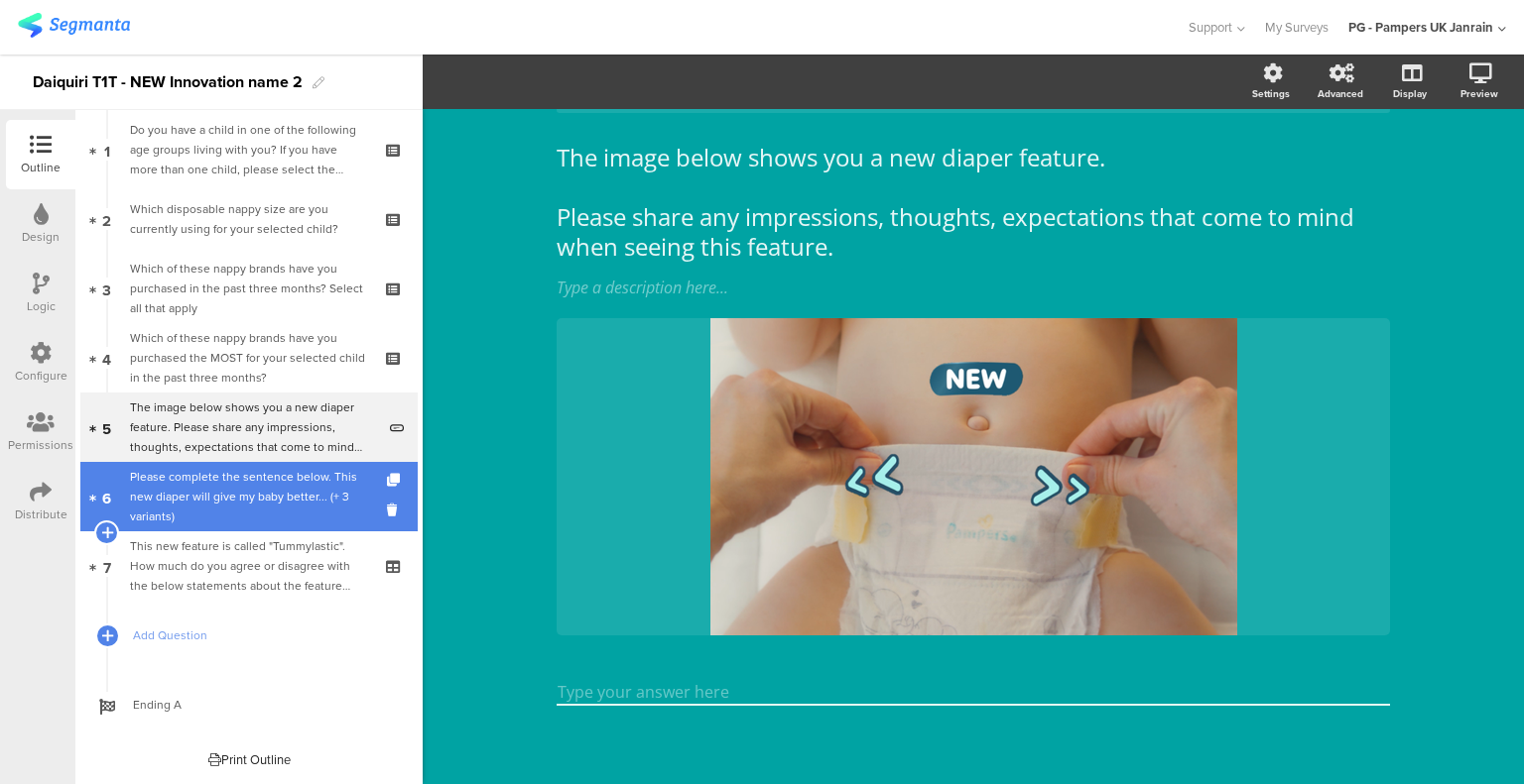
drag, startPoint x: 221, startPoint y: 487, endPoint x: 221, endPoint y: 515, distance: 28.0
click at [221, 487] on div "Please complete the sentence below. This new diaper will give my baby better...…" at bounding box center [252, 497] width 245 height 60
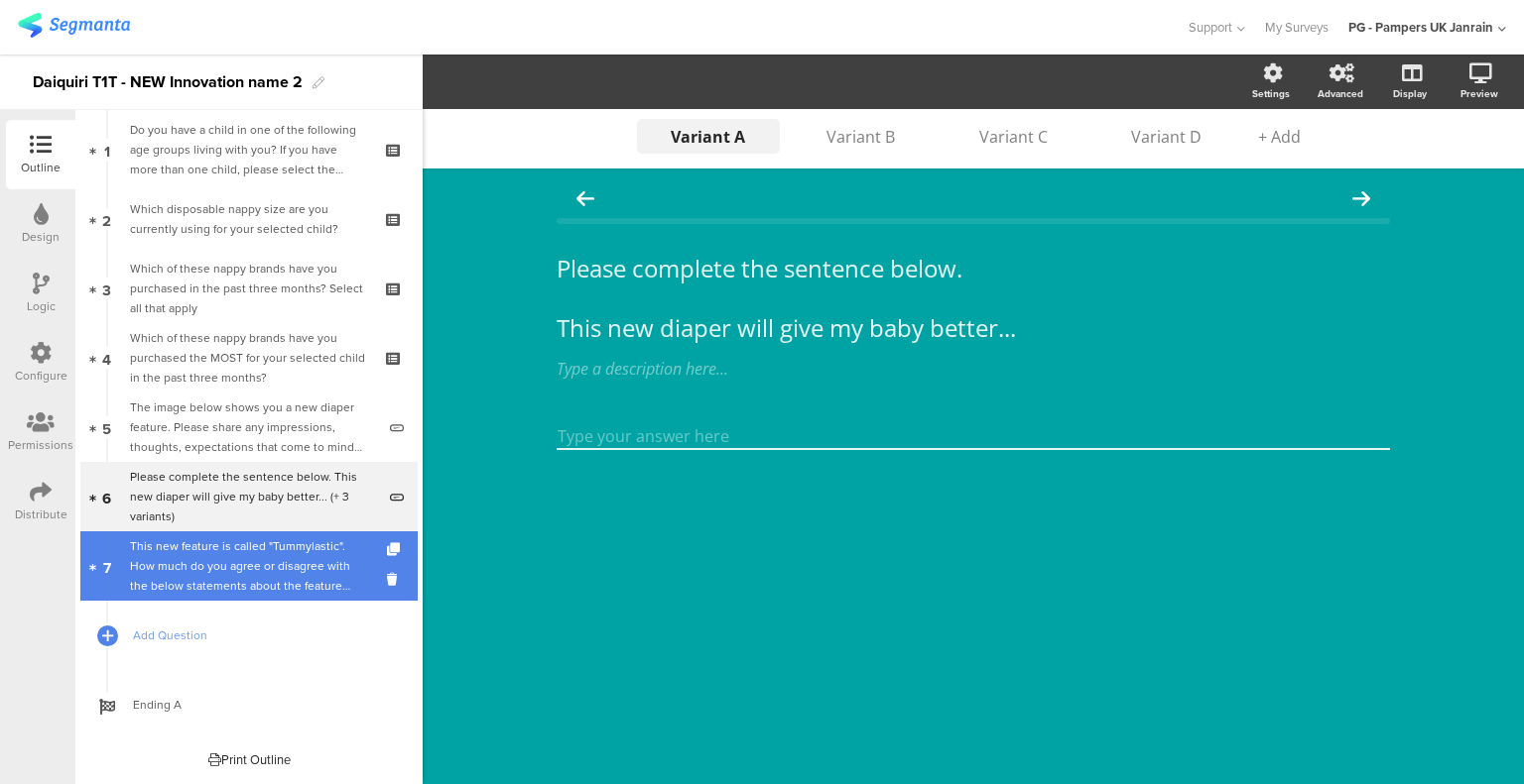
click at [224, 557] on div "This new feature is called "Tummylastic". How much do you agree or disagree wit…" at bounding box center [248, 567] width 237 height 60
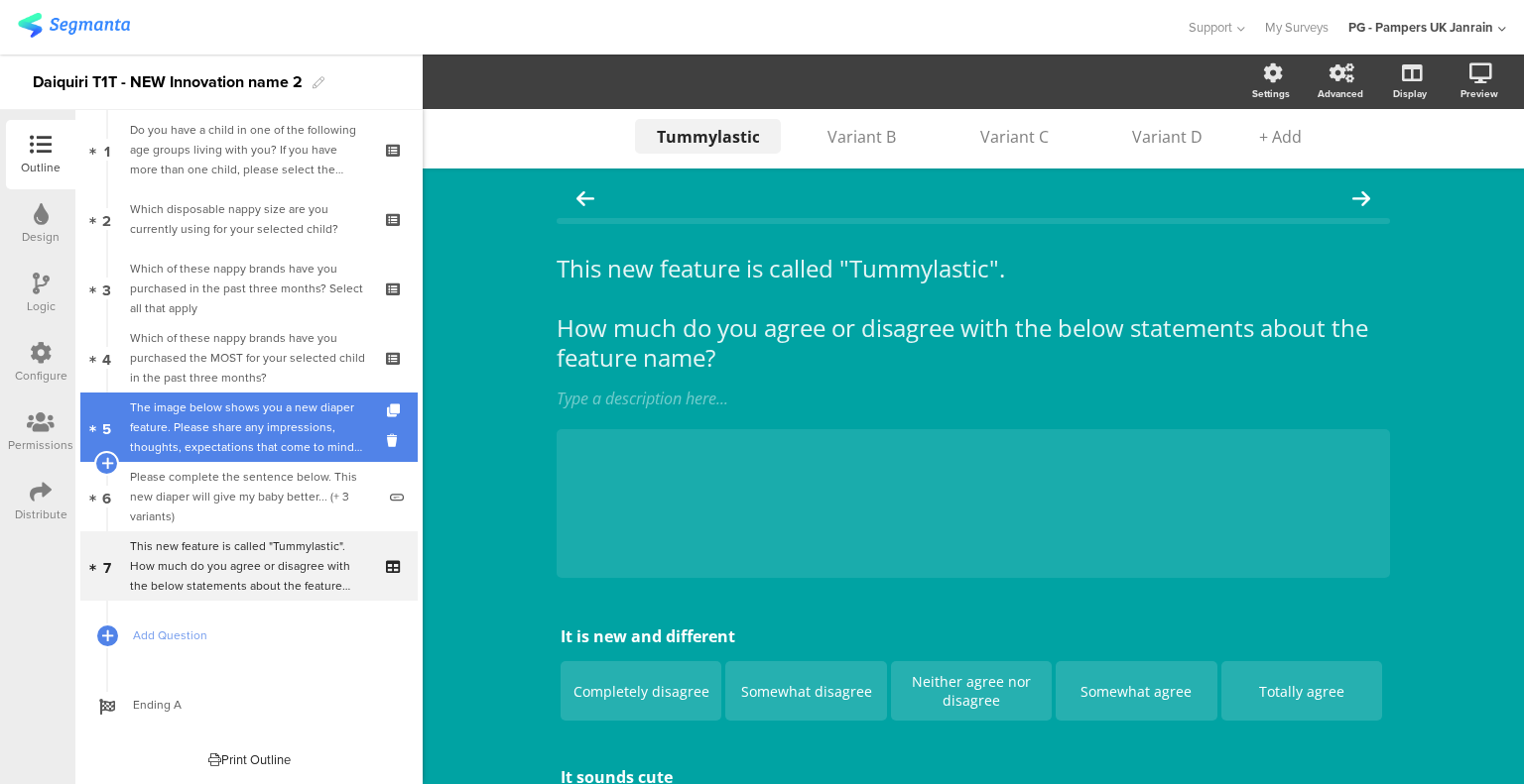
click at [215, 438] on div "The image below shows you a new diaper feature. Please share any impressions, t…" at bounding box center [252, 428] width 245 height 60
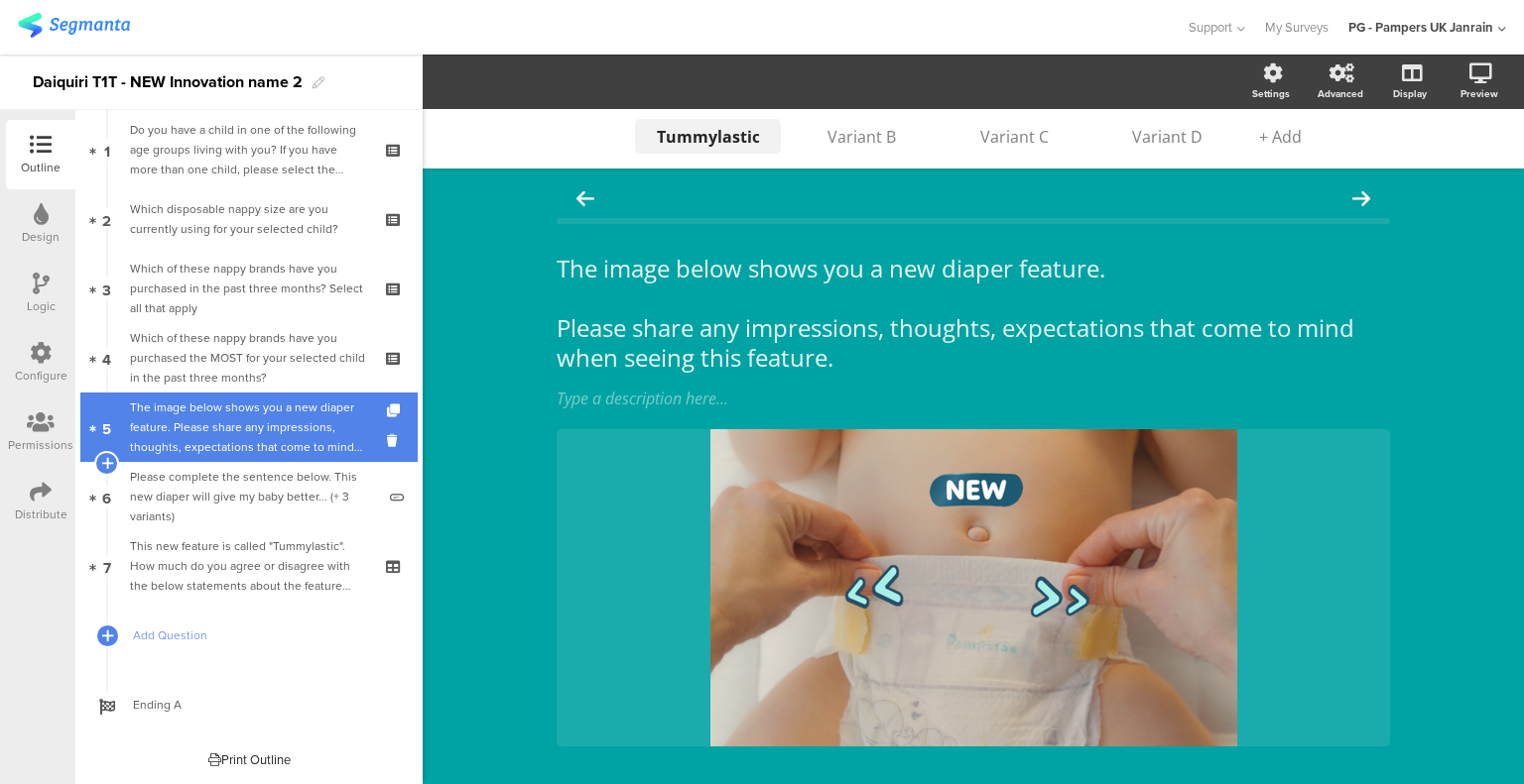
scroll to position [111, 0]
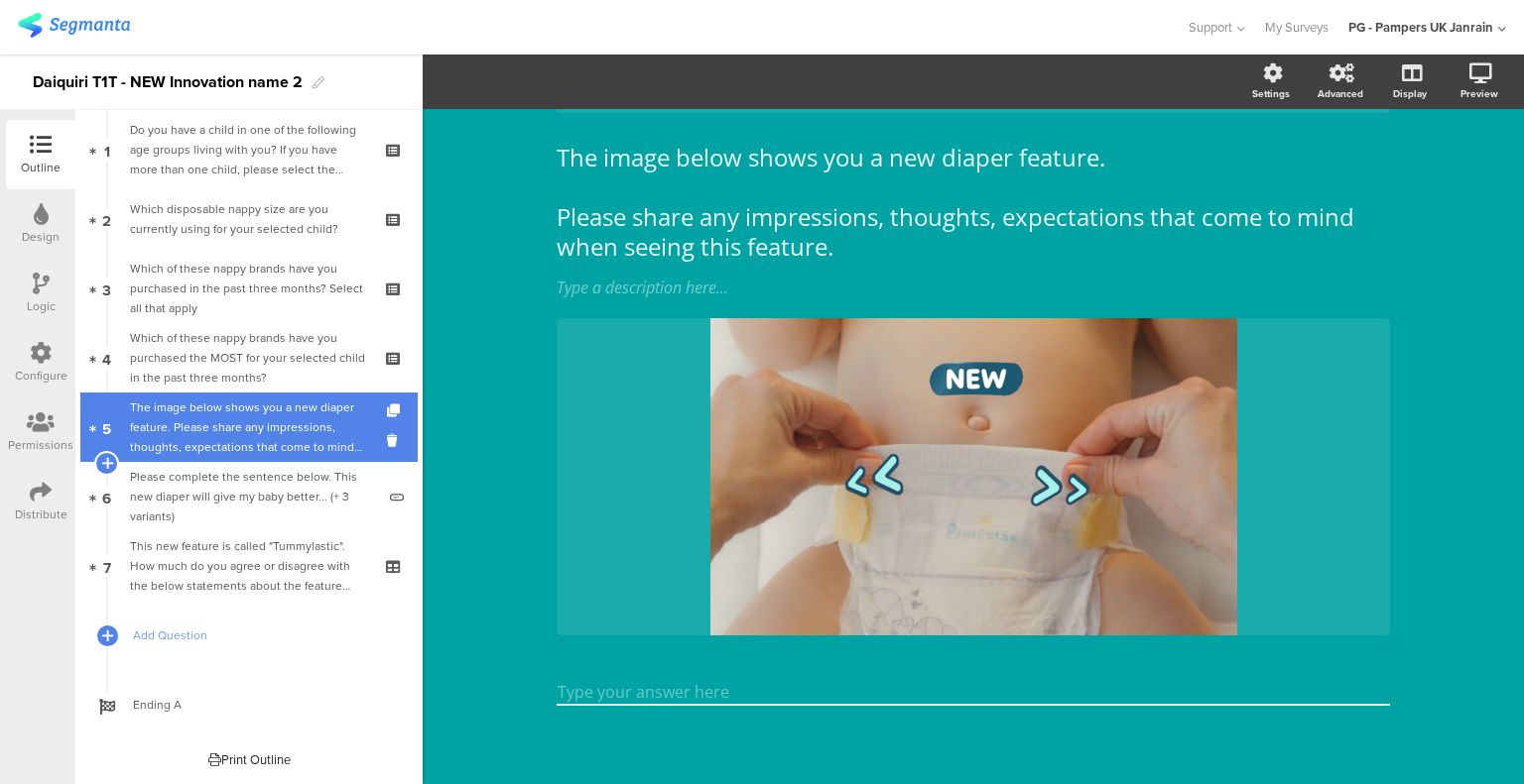
click at [216, 426] on div "The image below shows you a new diaper feature. Please share any impressions, t…" at bounding box center [252, 428] width 245 height 60
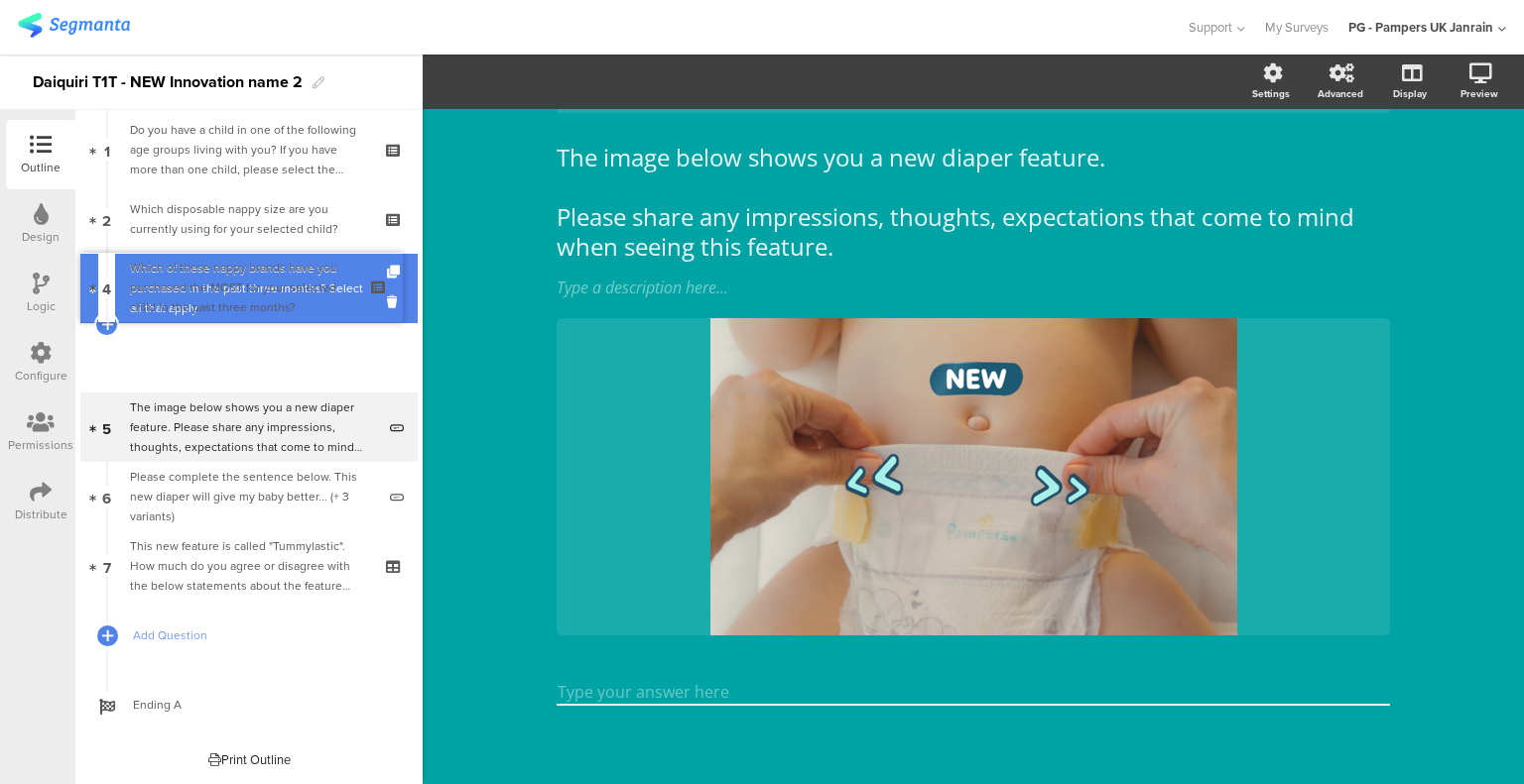
scroll to position [4, 0]
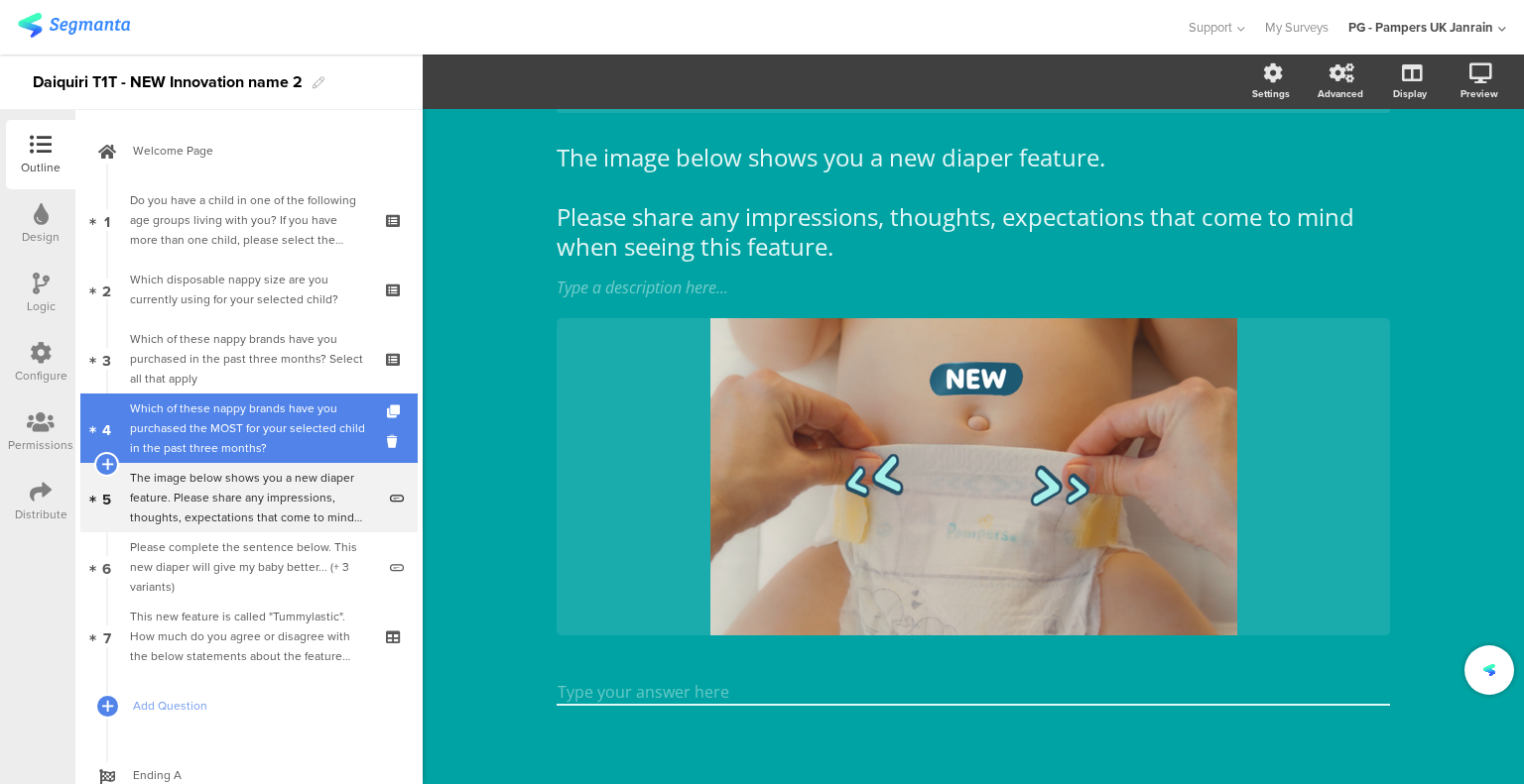
click at [211, 428] on div "Which of these nappy brands have you purchased the MOST for your selected child…" at bounding box center [248, 429] width 237 height 60
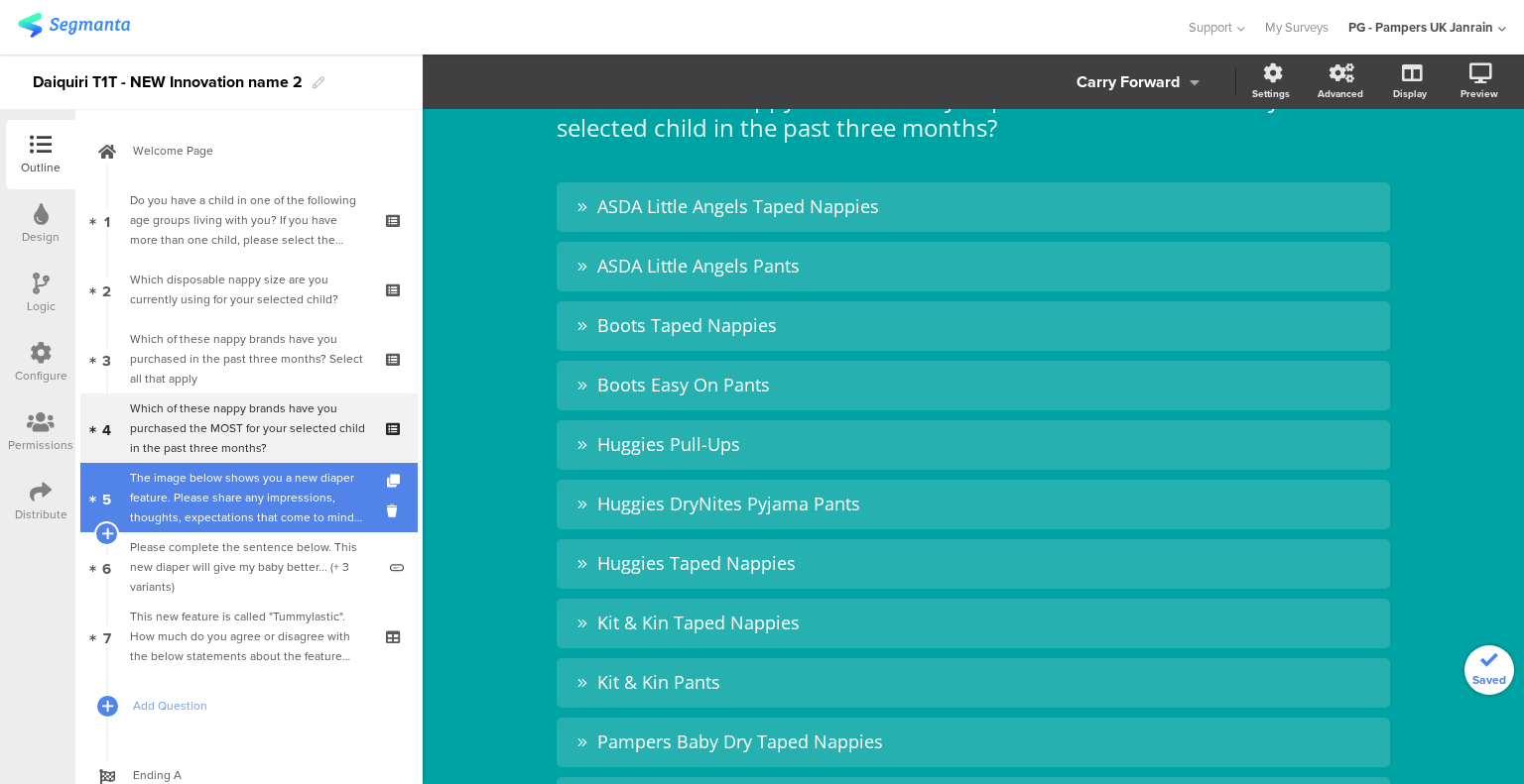
click at [210, 496] on div "The image below shows you a new diaper feature. Please share any impressions, t…" at bounding box center [252, 498] width 245 height 60
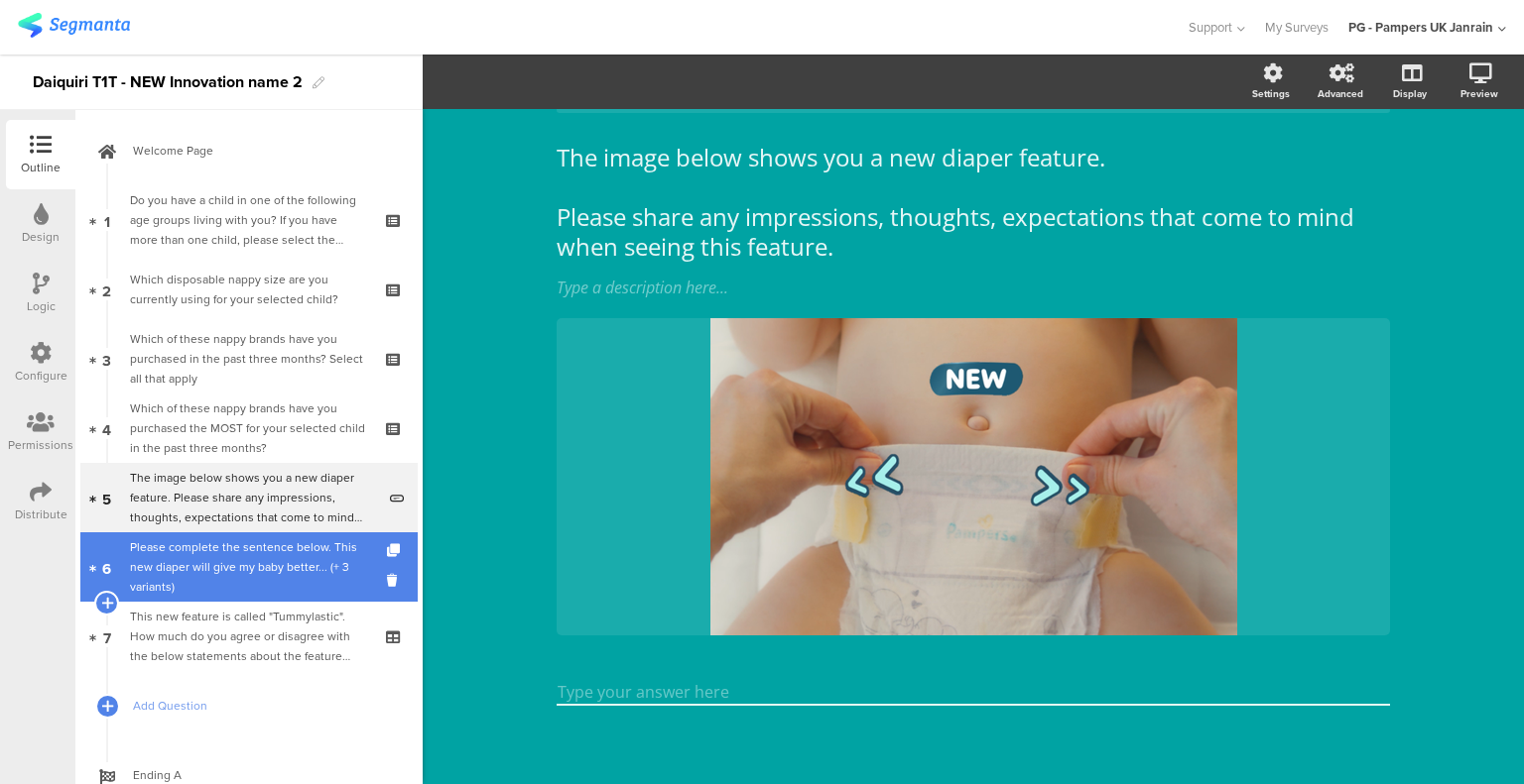
click at [204, 568] on div "Please complete the sentence below. This new diaper will give my baby better...…" at bounding box center [252, 568] width 245 height 60
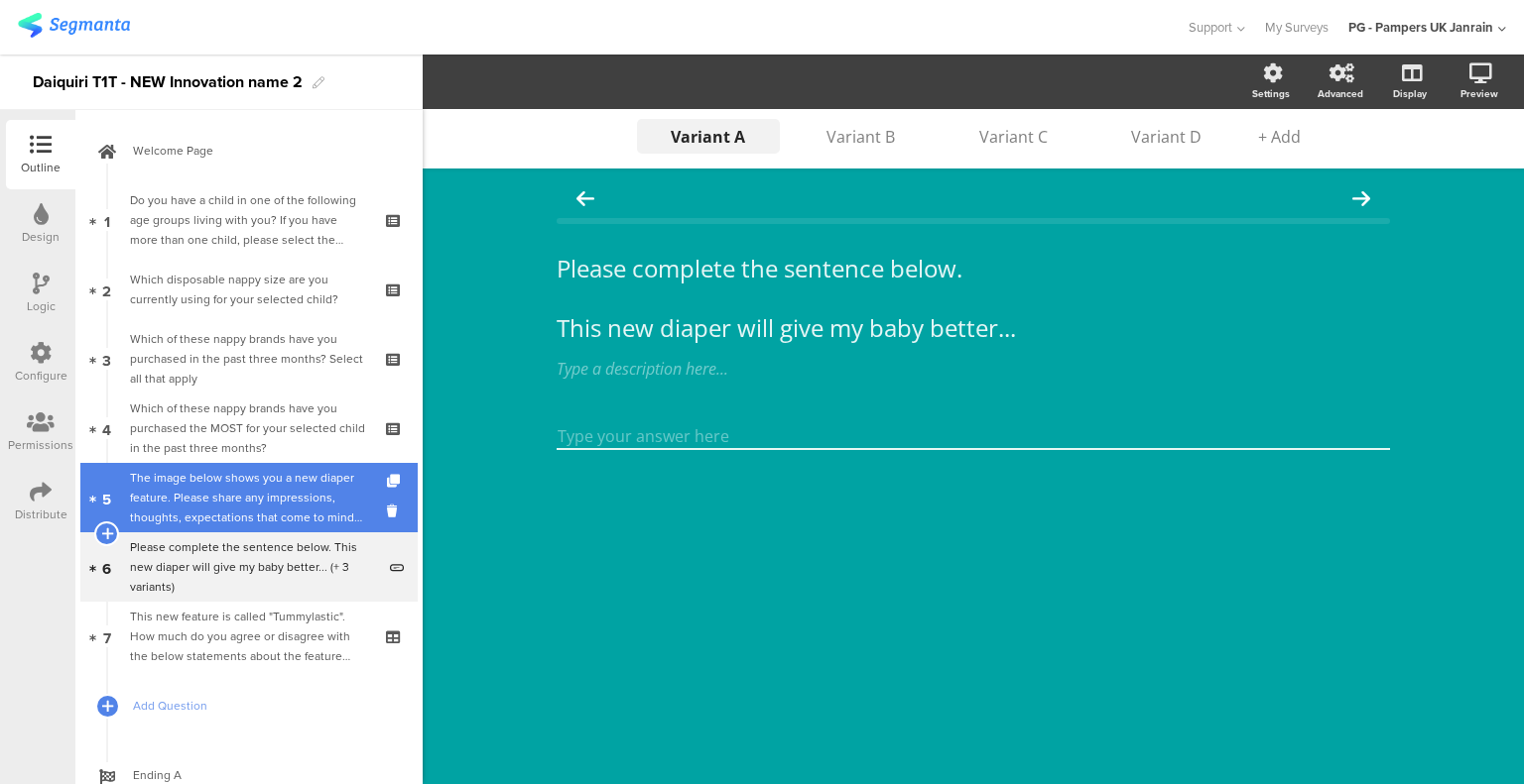
click at [175, 499] on div "The image below shows you a new diaper feature. Please share any impressions, t…" at bounding box center [252, 498] width 245 height 60
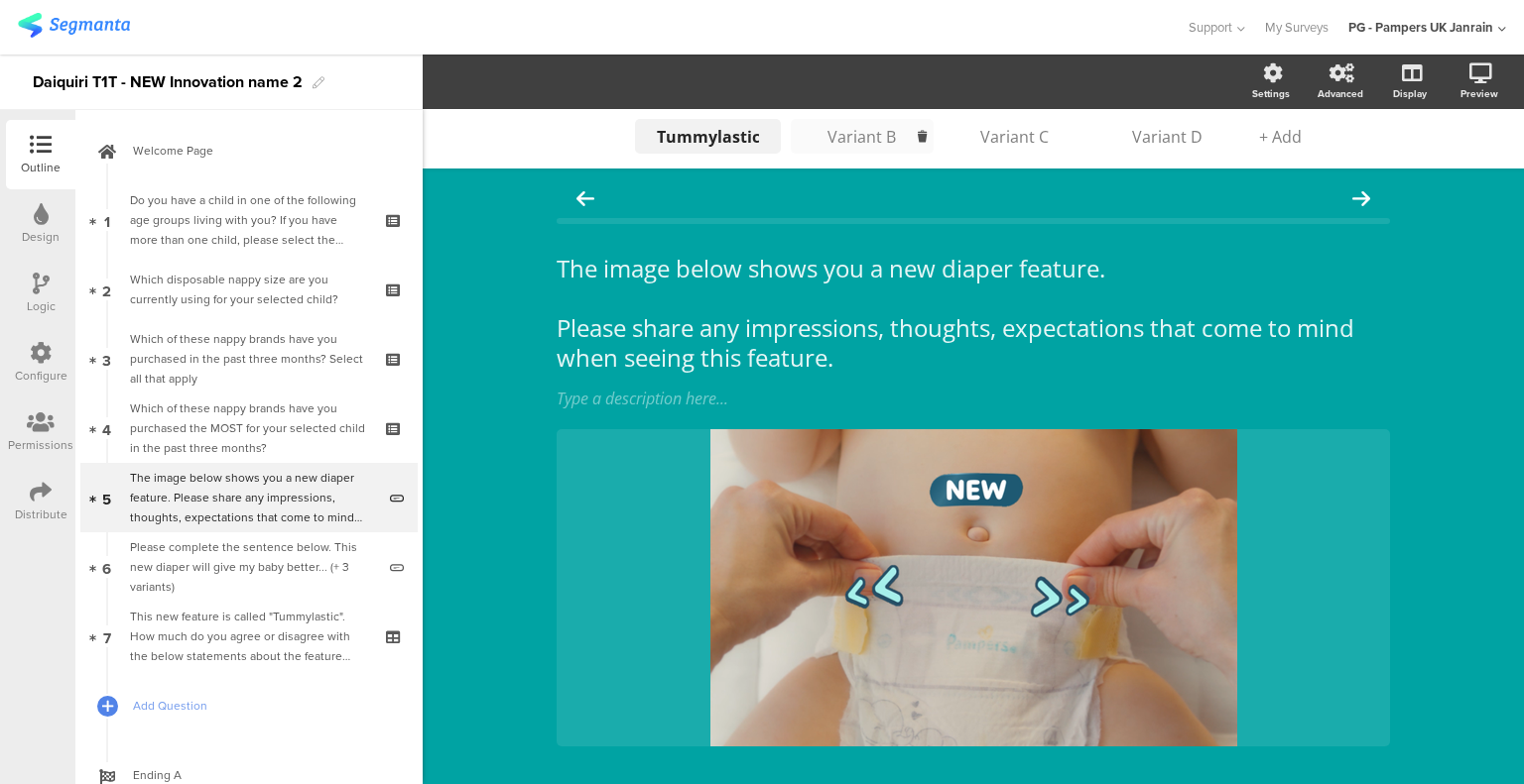
click at [844, 150] on ul "Tummylastic Tummylastic Variant B Variant C Variant D + Add" at bounding box center [972, 136] width 686 height 55
click at [845, 142] on div "Variant B" at bounding box center [862, 137] width 99 height 22
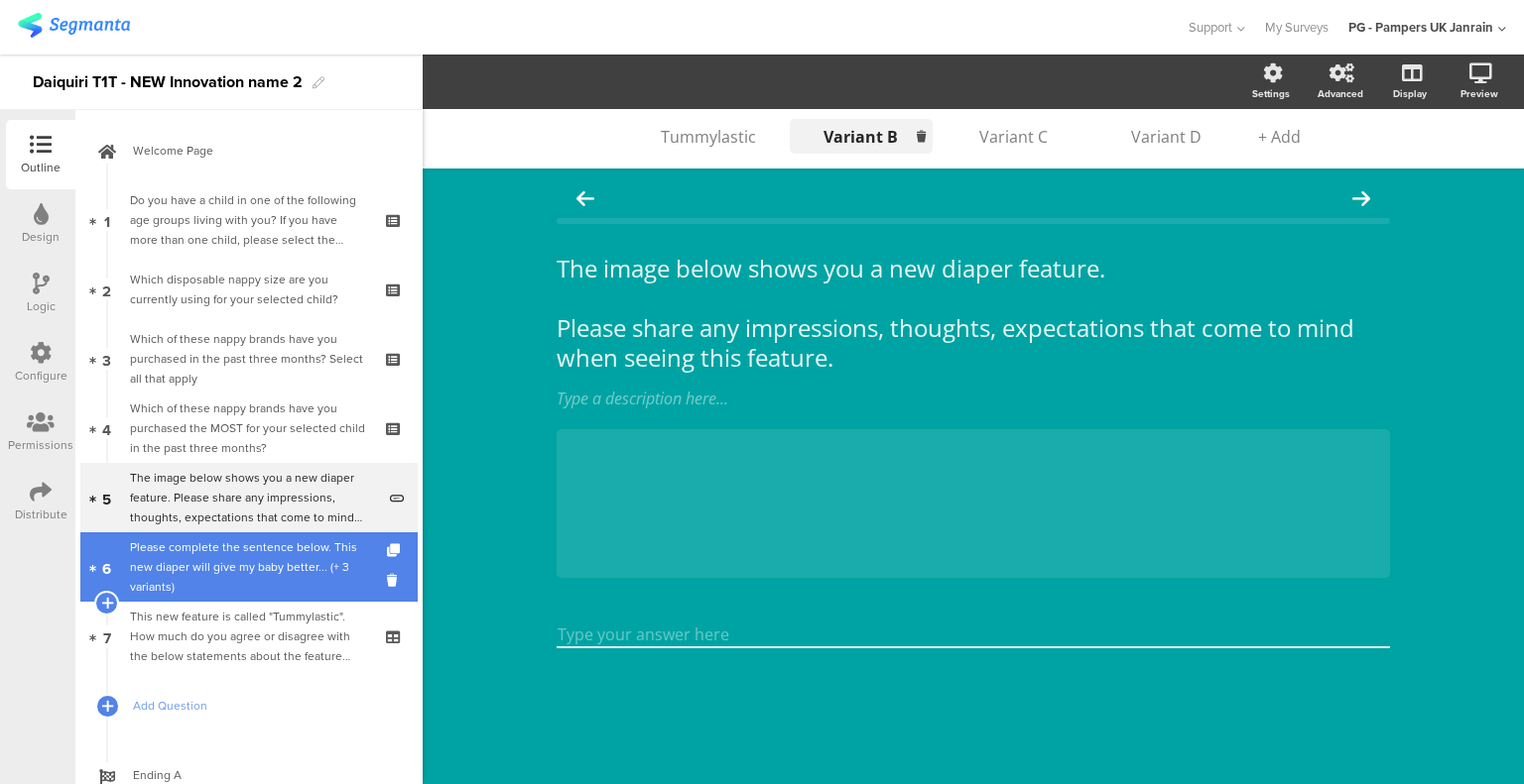
click at [307, 549] on div "Please complete the sentence below. This new diaper will give my baby better...…" at bounding box center [252, 568] width 245 height 60
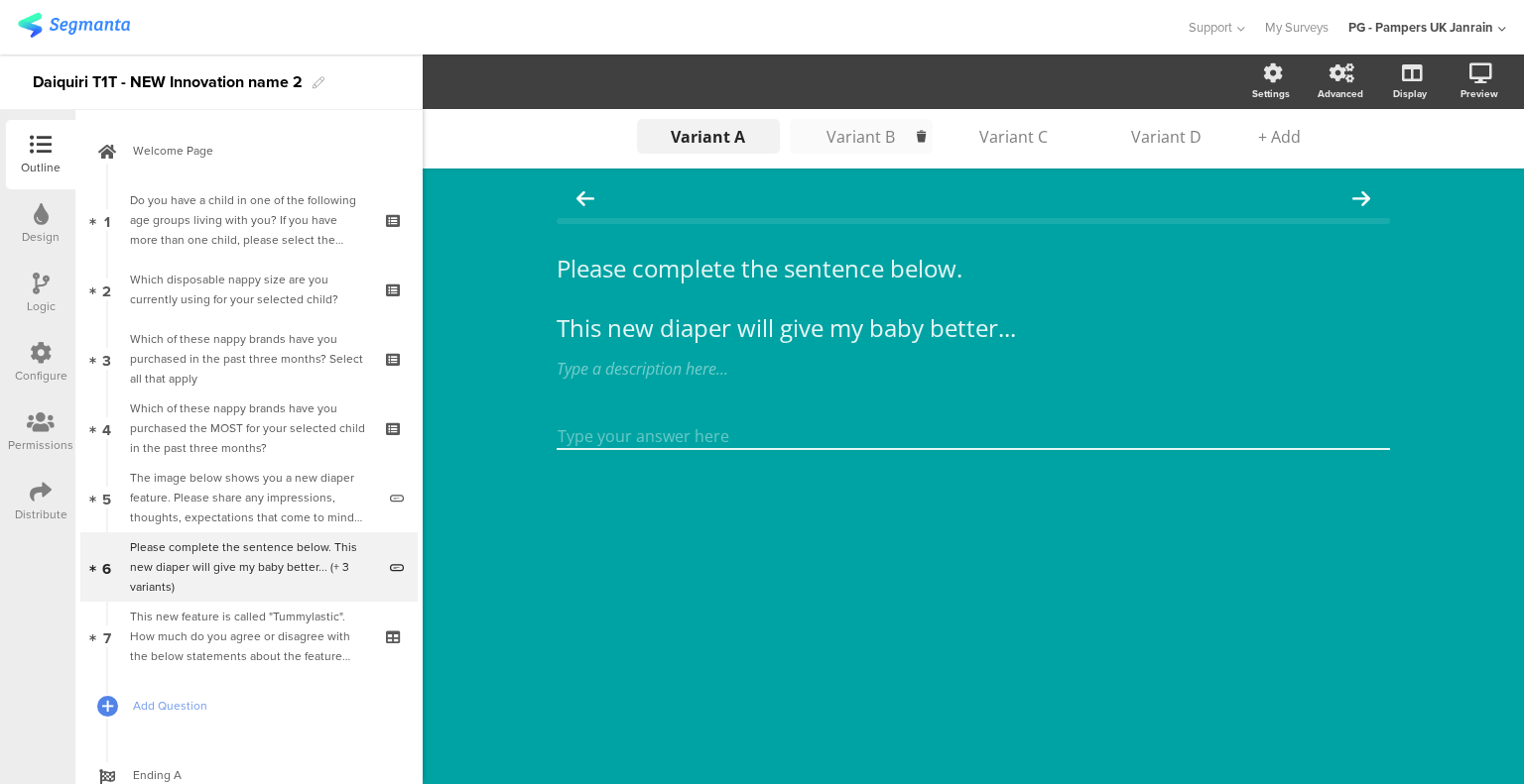
click at [858, 126] on div "Variant B" at bounding box center [861, 137] width 99 height 22
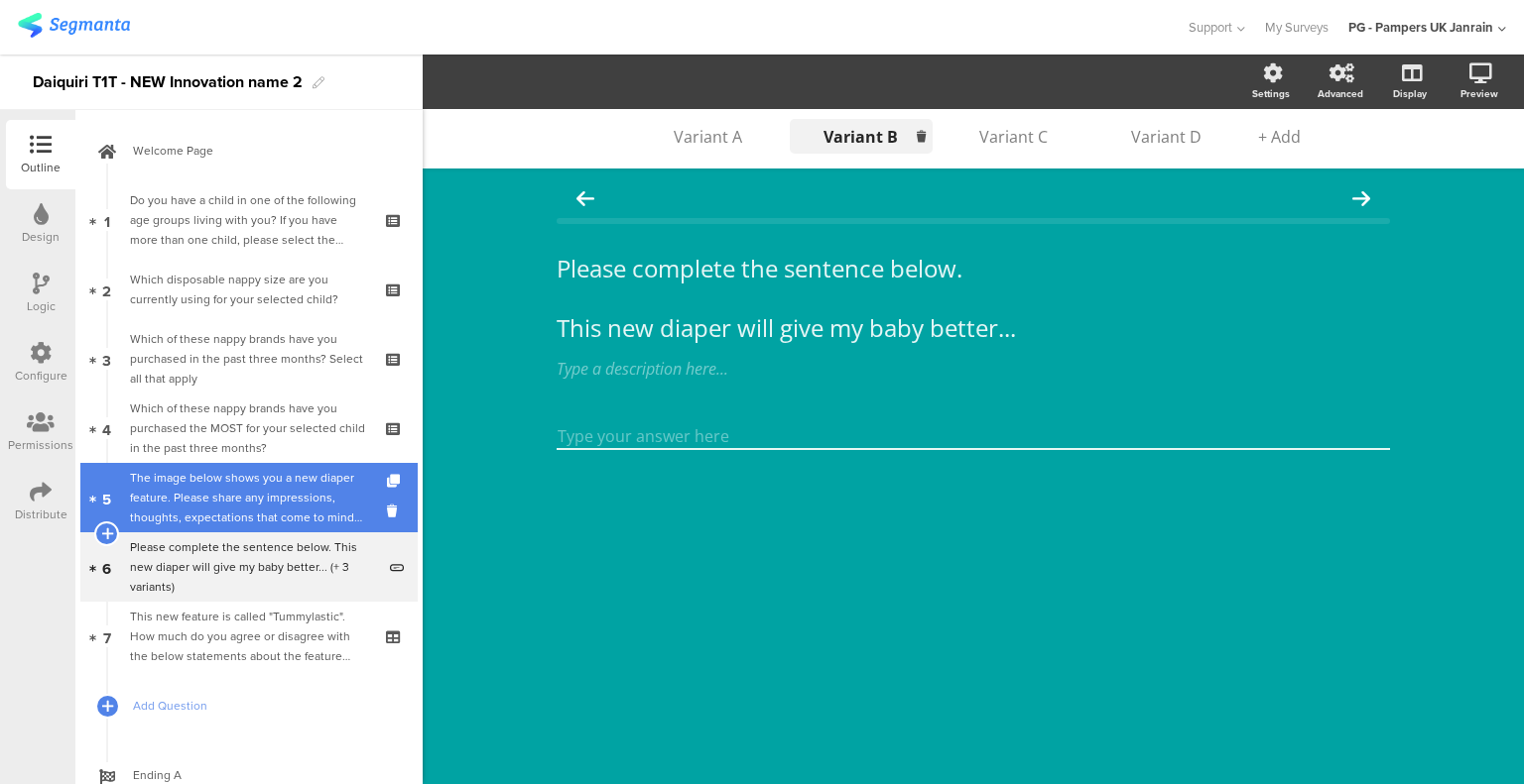
click at [245, 515] on div "The image below shows you a new diaper feature. Please share any impressions, t…" at bounding box center [252, 498] width 245 height 60
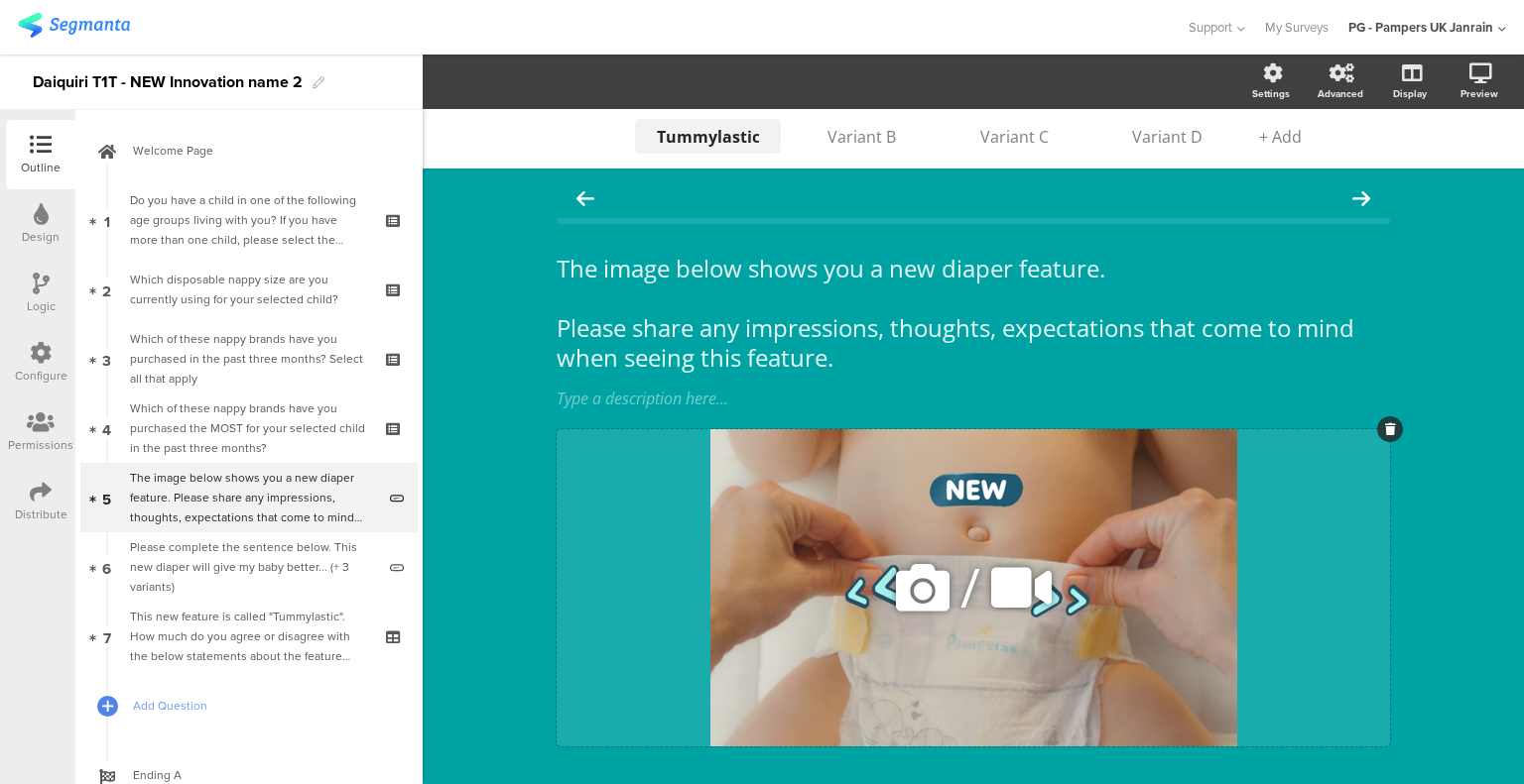
scroll to position [111, 0]
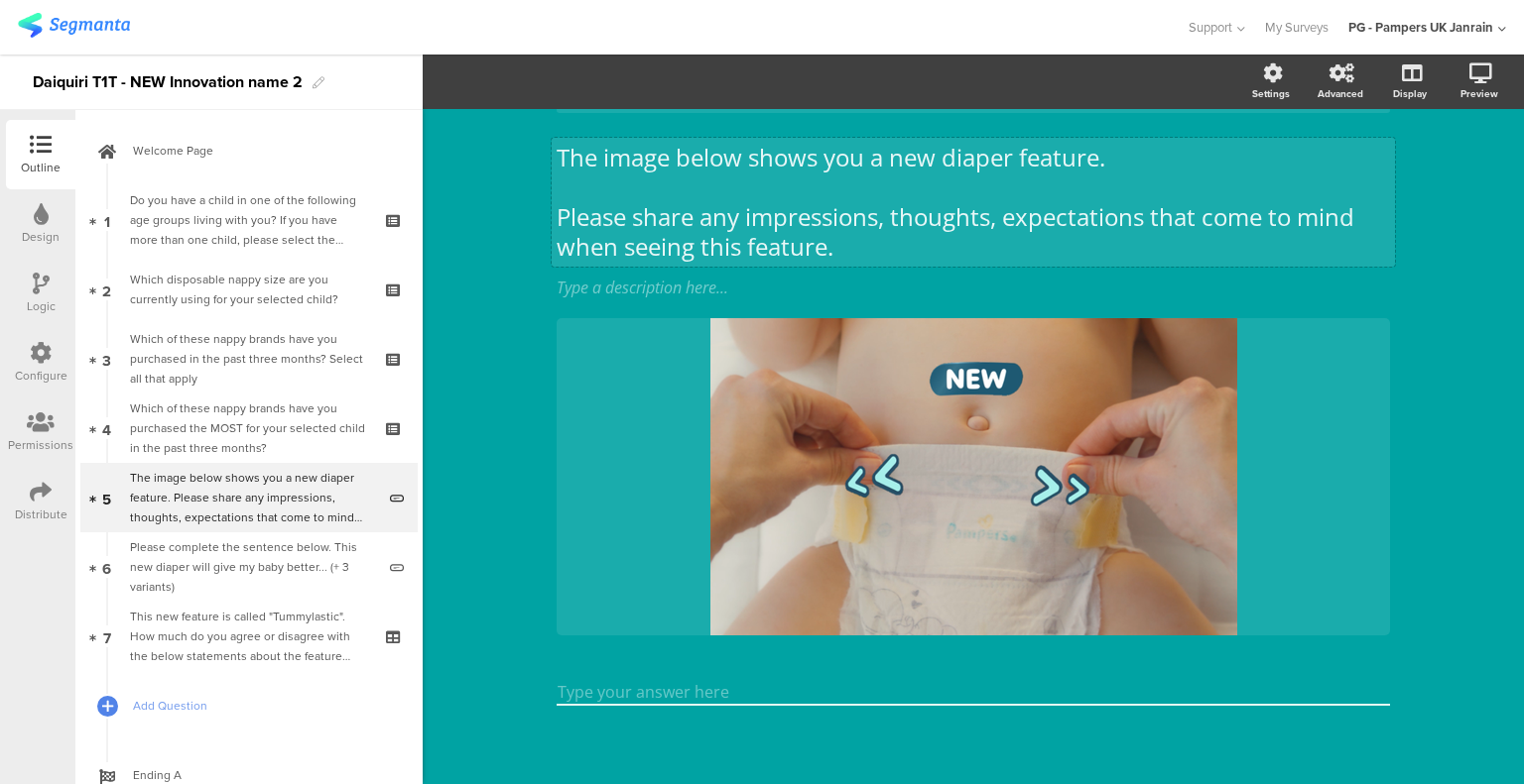
click at [895, 247] on div "The image below shows you a new diaper feature. Please share any impressions, t…" at bounding box center [972, 389] width 833 height 533
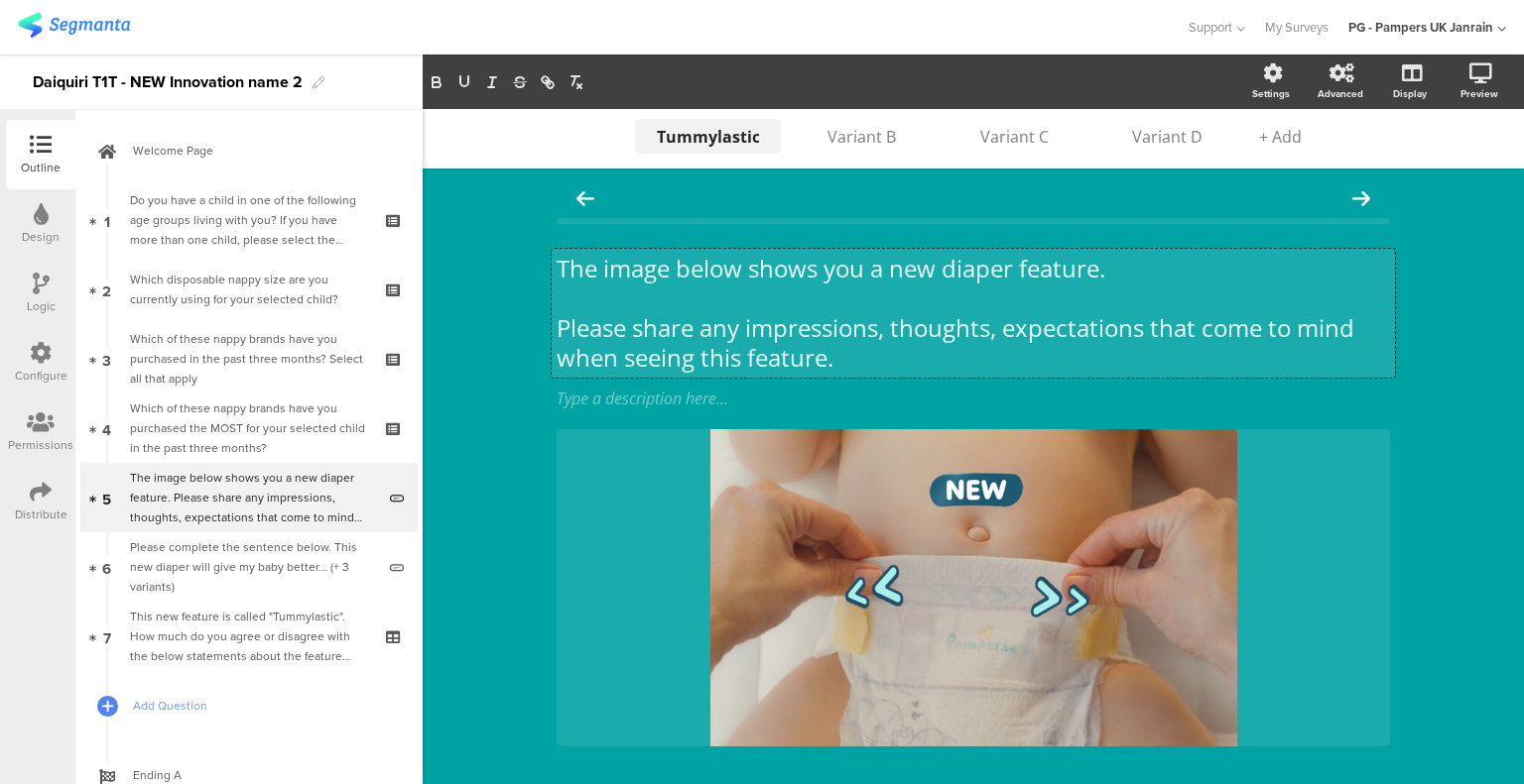
scroll to position [0, 0]
click at [723, 305] on p at bounding box center [972, 299] width 833 height 30
drag, startPoint x: 828, startPoint y: 130, endPoint x: 652, endPoint y: 294, distance: 240.6
click at [828, 130] on div "Variant B" at bounding box center [862, 137] width 99 height 22
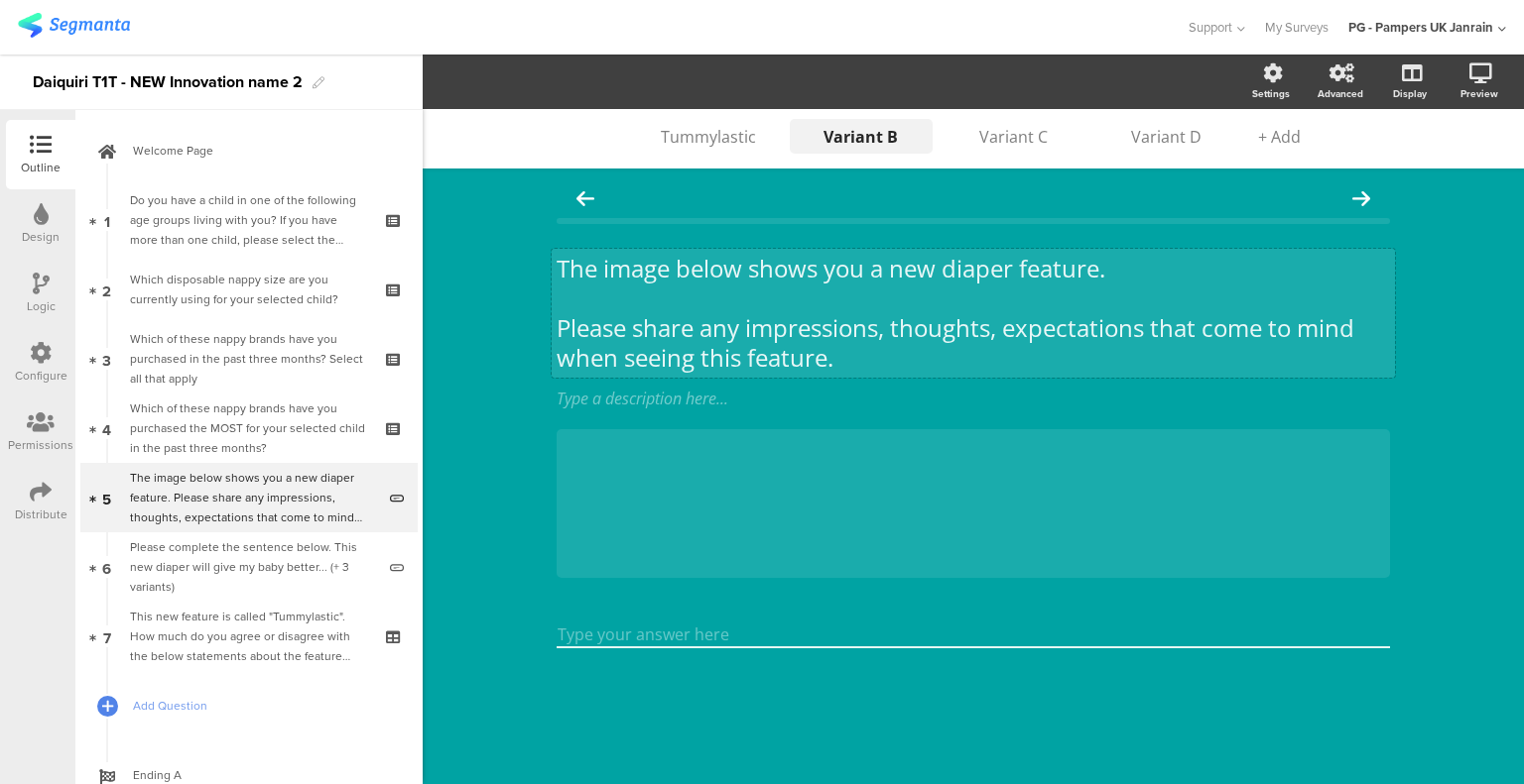
click at [598, 297] on div "The image below shows you a new diaper feature. Please share any impressions, t…" at bounding box center [972, 314] width 843 height 129
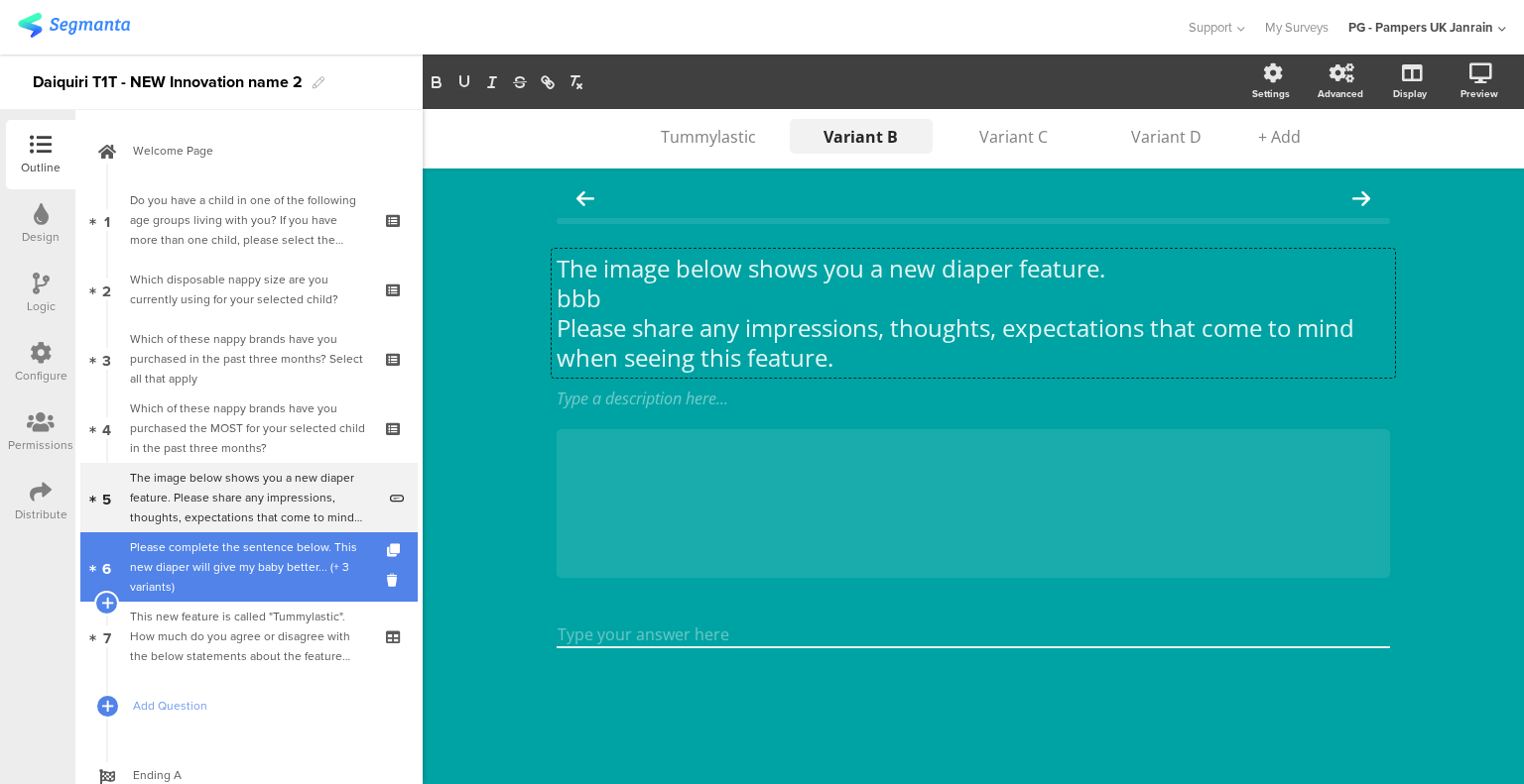
click at [242, 583] on div "Please complete the sentence below. This new diaper will give my baby better...…" at bounding box center [252, 568] width 245 height 60
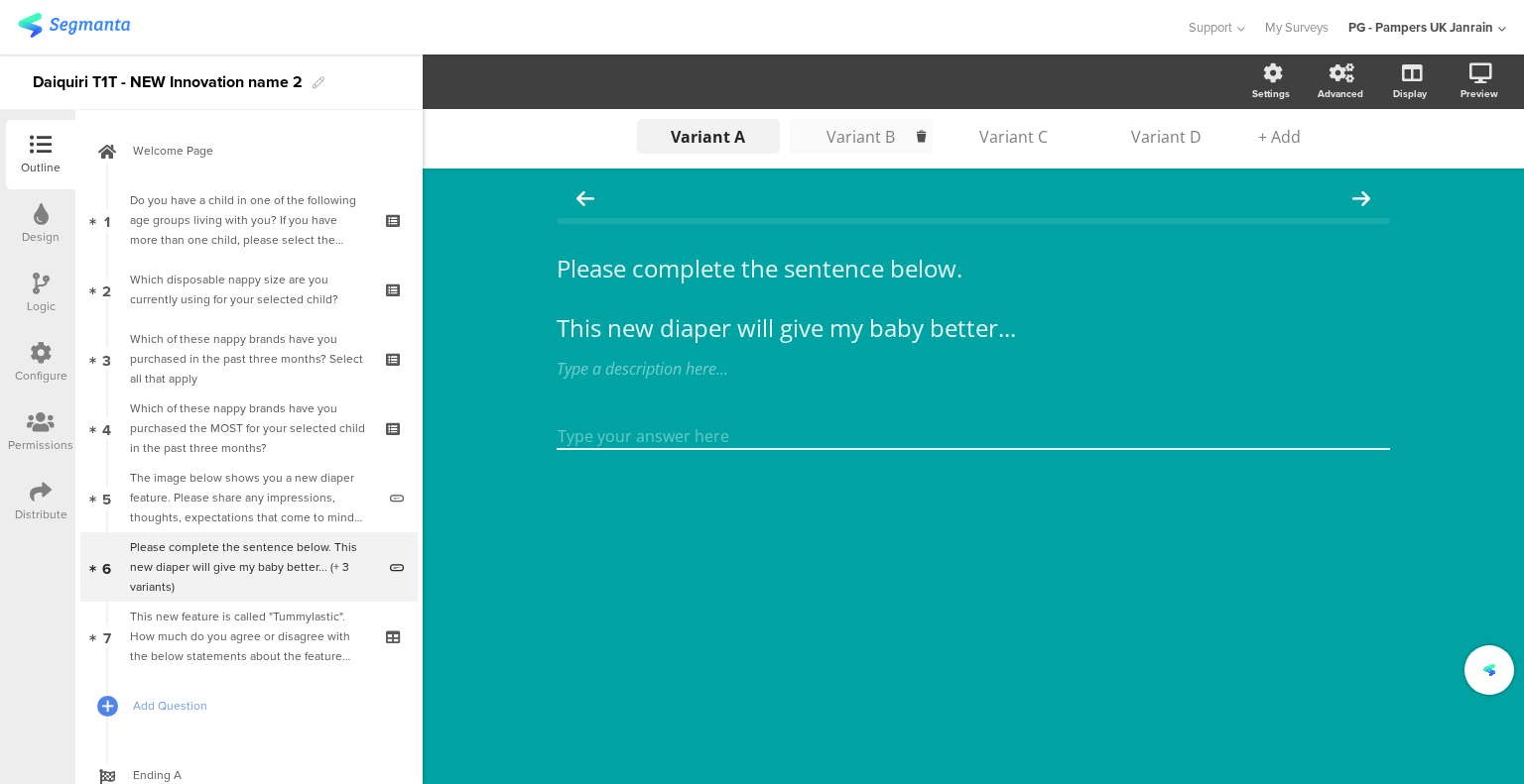
drag, startPoint x: 861, startPoint y: 138, endPoint x: 687, endPoint y: 268, distance: 217.2
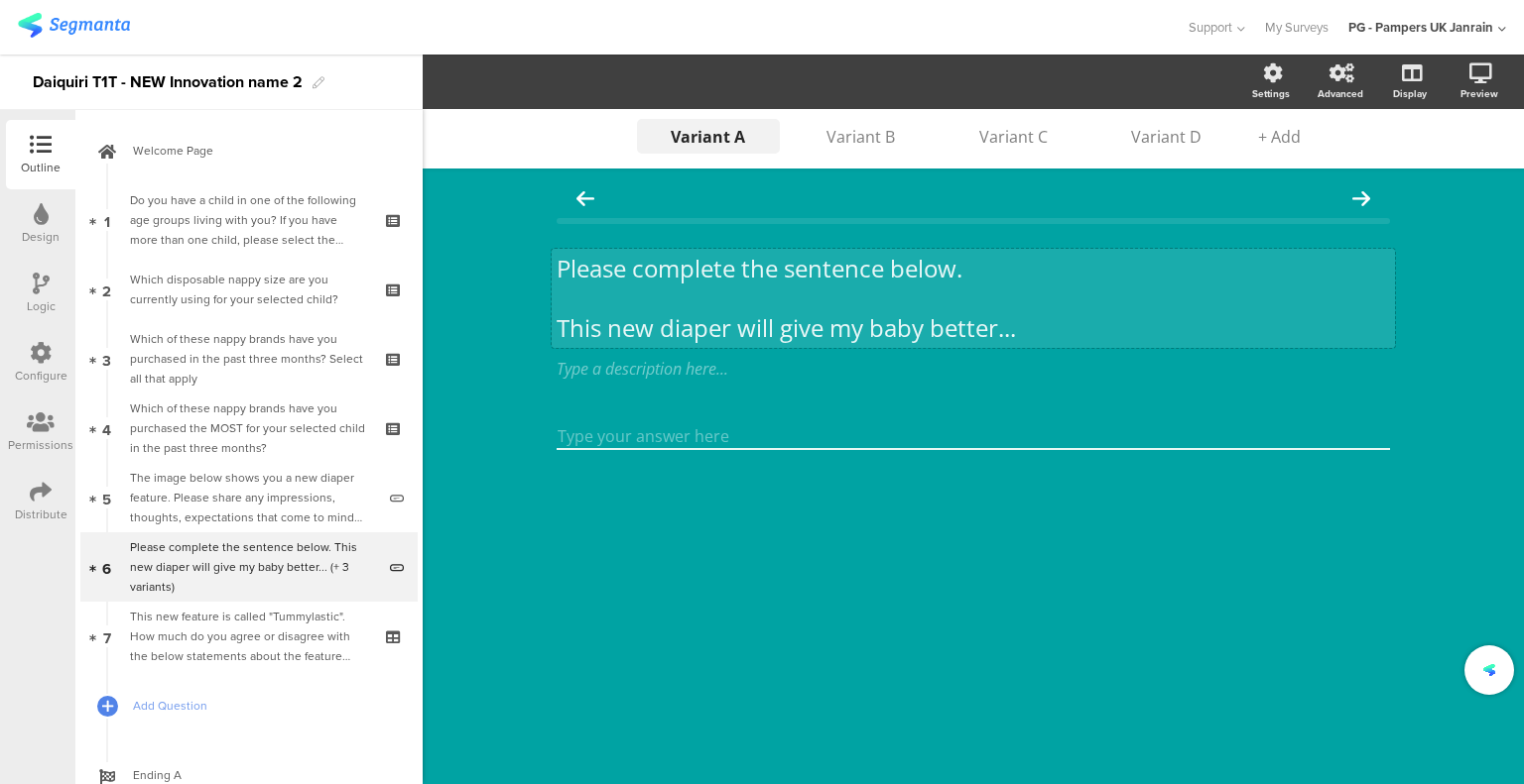
click at [861, 139] on div "Variant B" at bounding box center [861, 137] width 99 height 22
click at [628, 305] on div "Please complete the sentence below. This new diaper will give my baby better...…" at bounding box center [972, 299] width 843 height 99
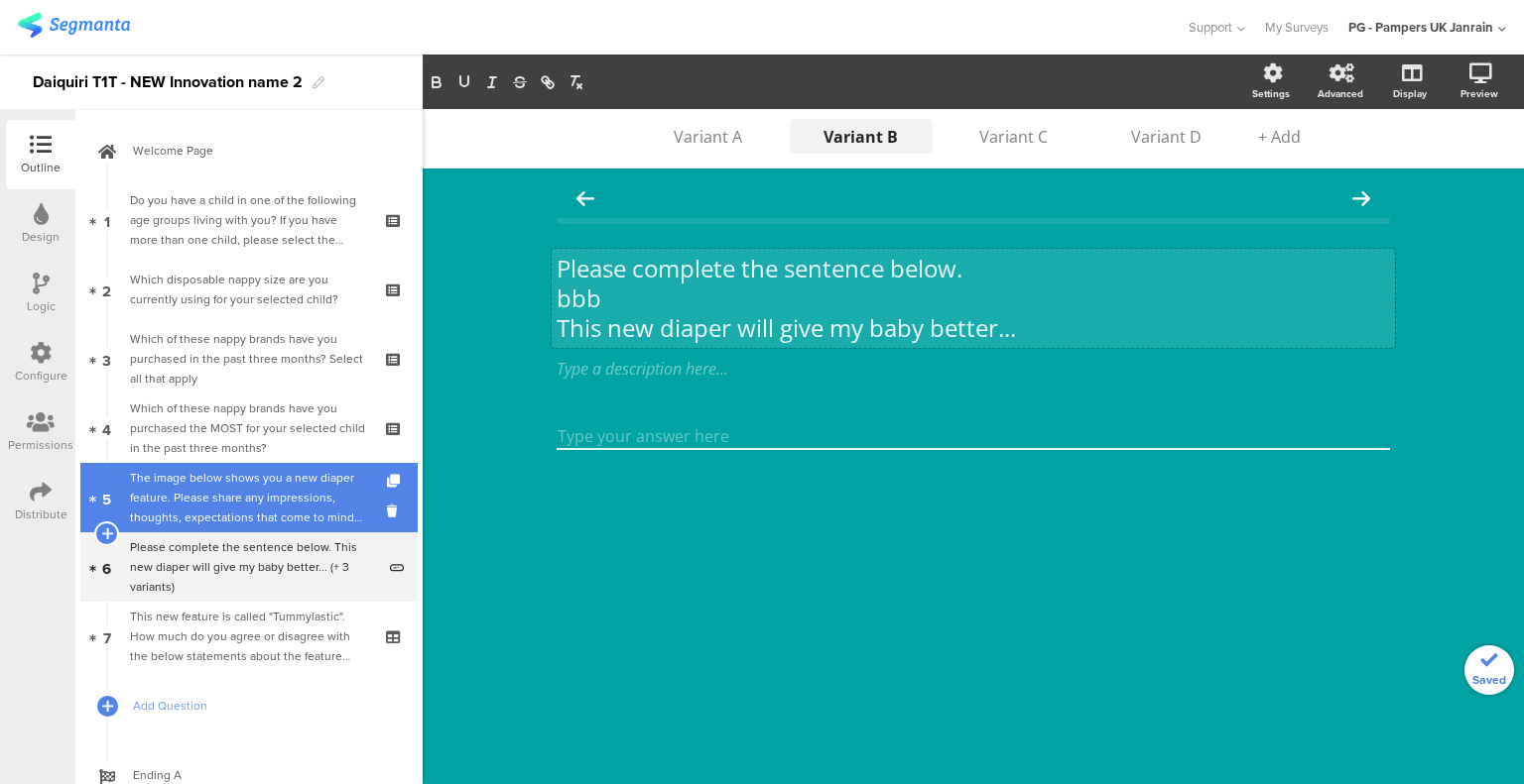
click at [290, 479] on div "The image below shows you a new diaper feature. Please share any impressions, t…" at bounding box center [252, 498] width 245 height 60
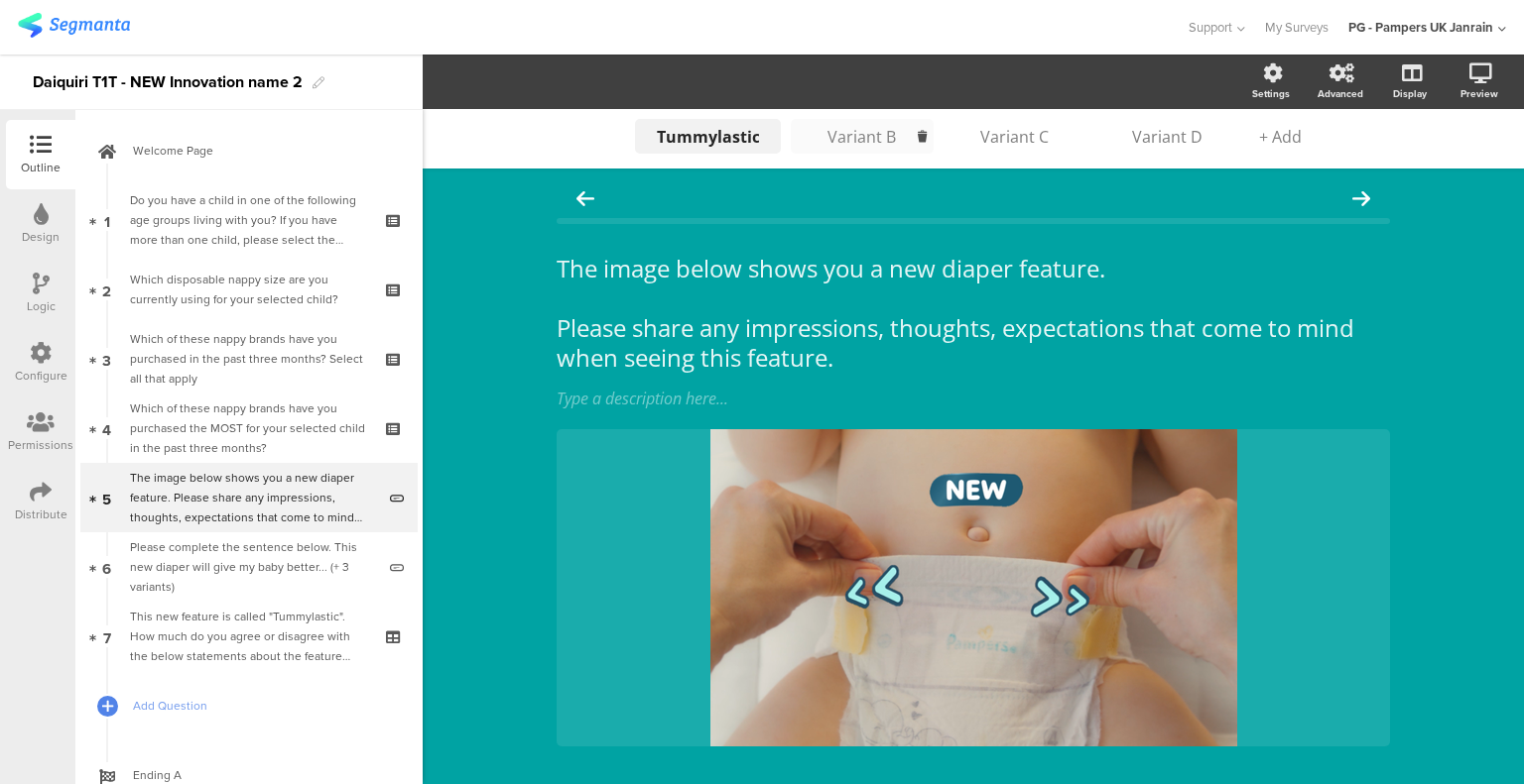
click at [856, 130] on div "Variant B" at bounding box center [862, 137] width 99 height 22
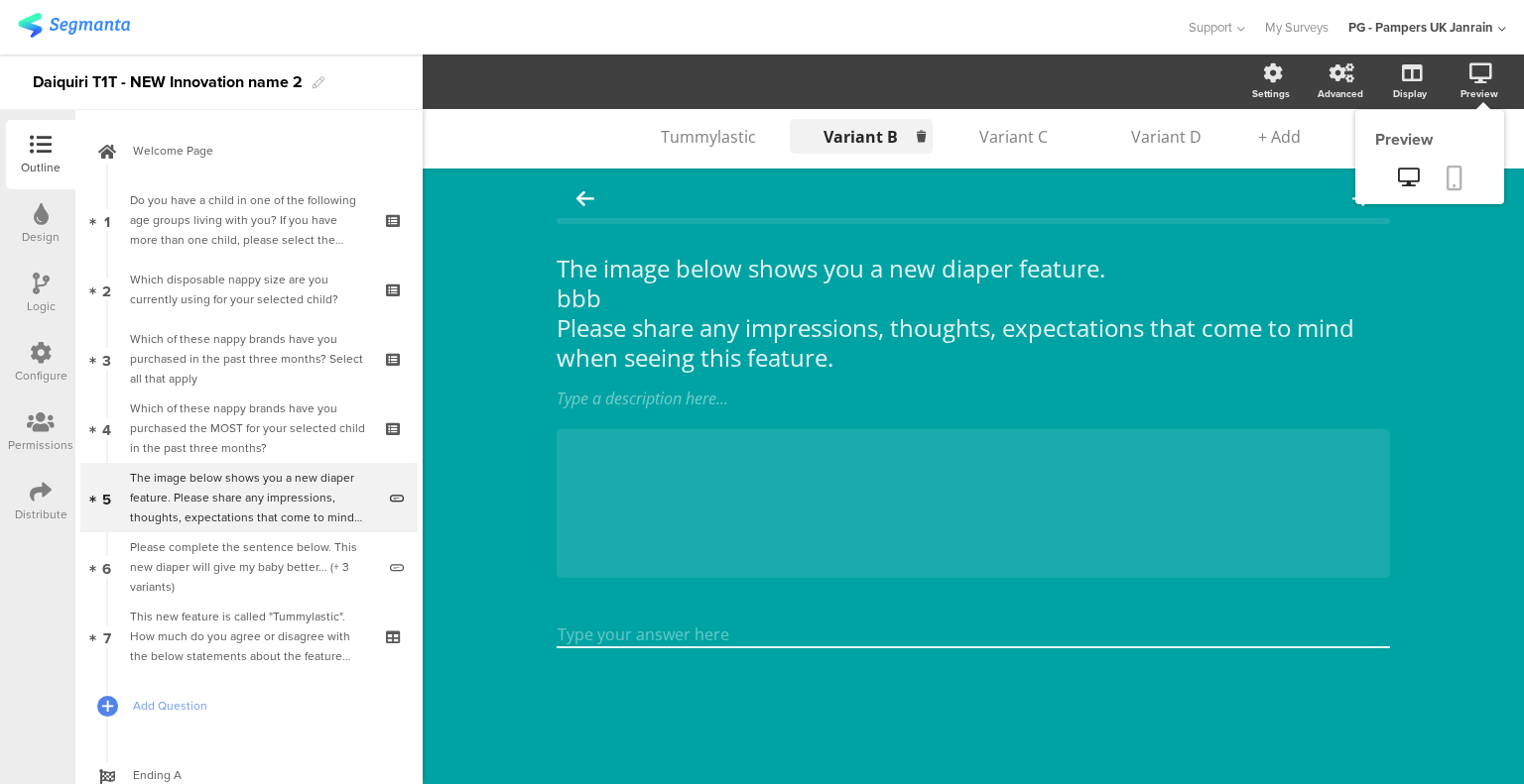
click at [1453, 176] on icon at bounding box center [1455, 178] width 16 height 25
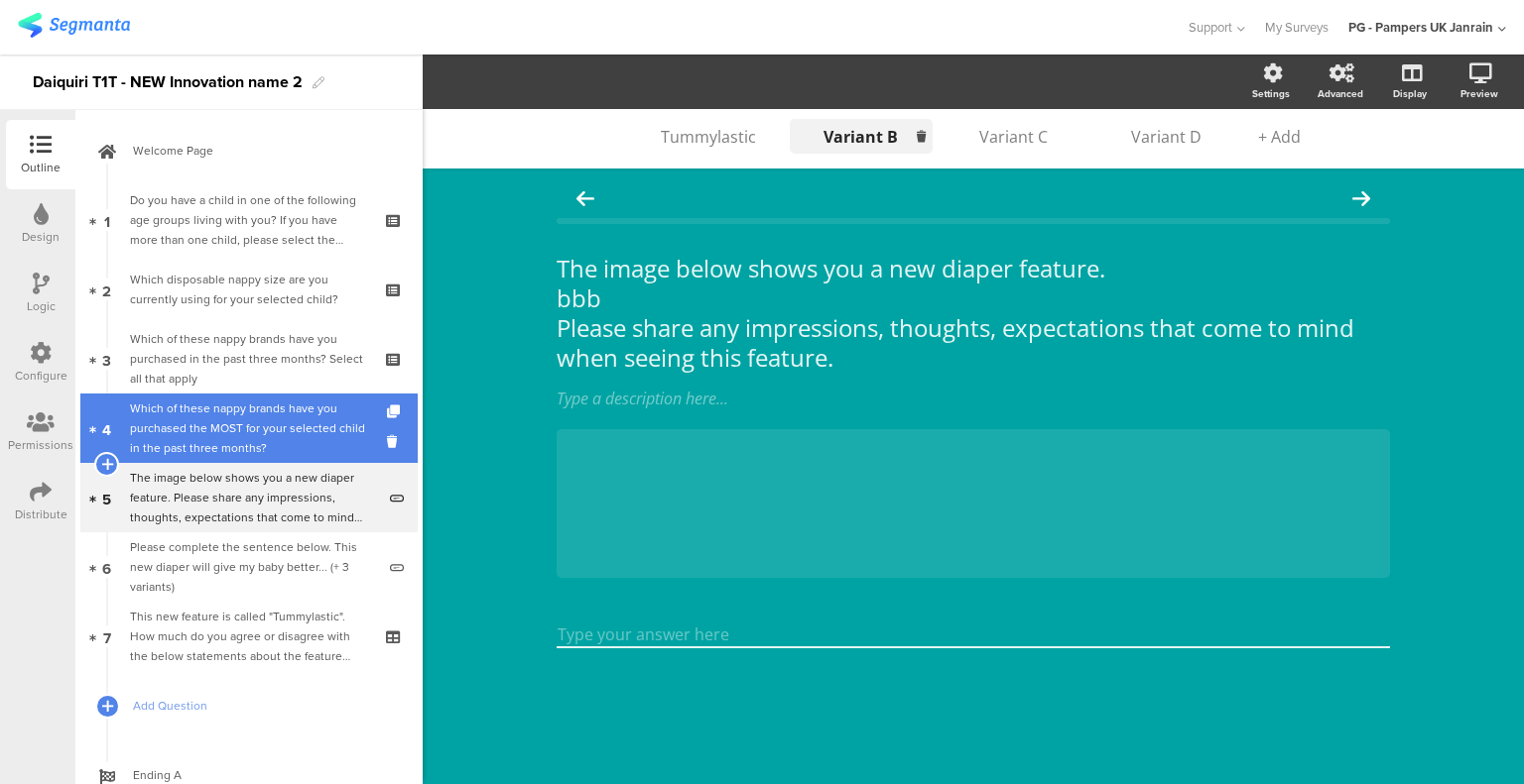
click at [266, 433] on div "Which of these nappy brands have you purchased the MOST for your selected child…" at bounding box center [248, 429] width 237 height 60
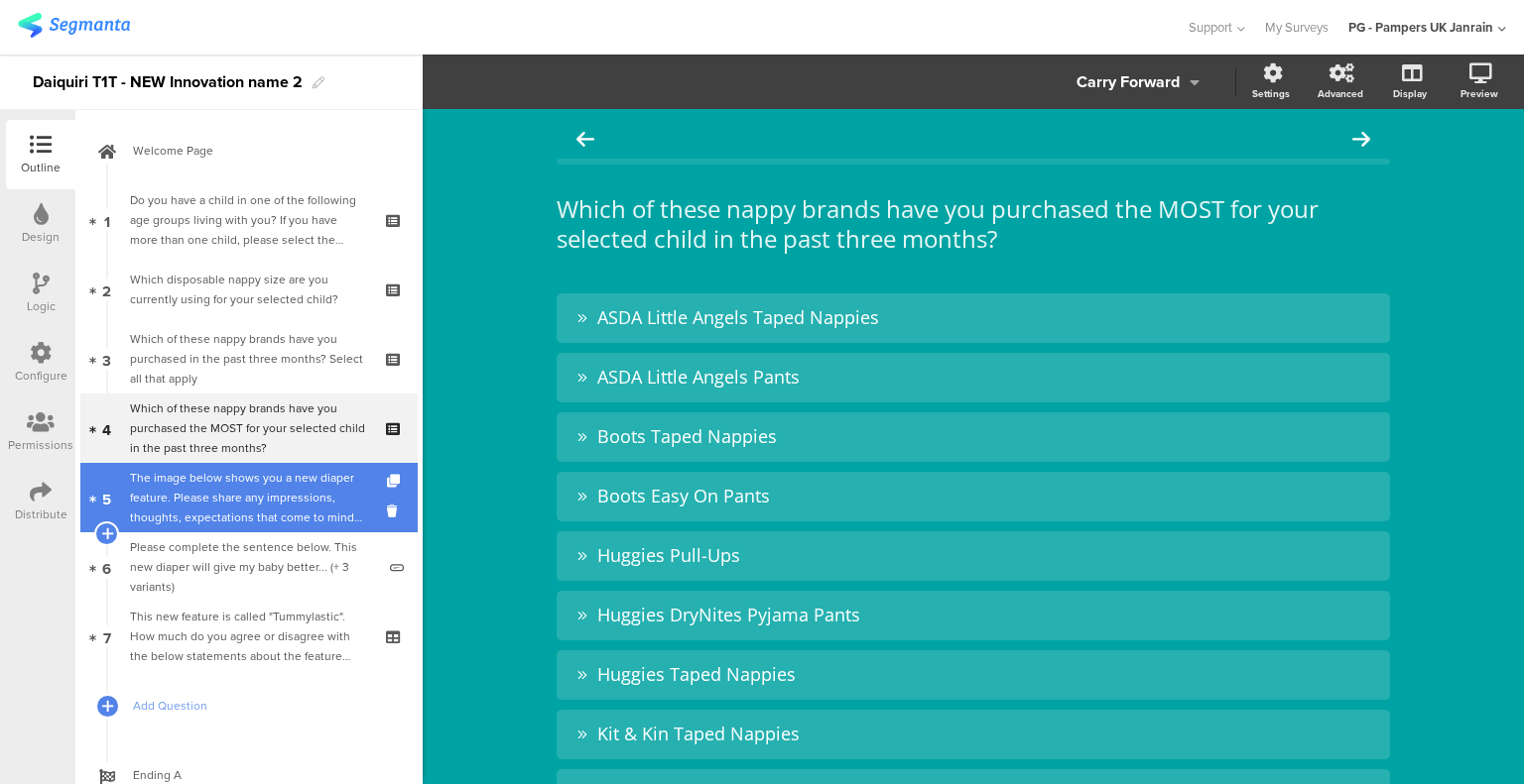
click at [225, 511] on div "The image below shows you a new diaper feature. Please share any impressions, t…" at bounding box center [252, 498] width 245 height 60
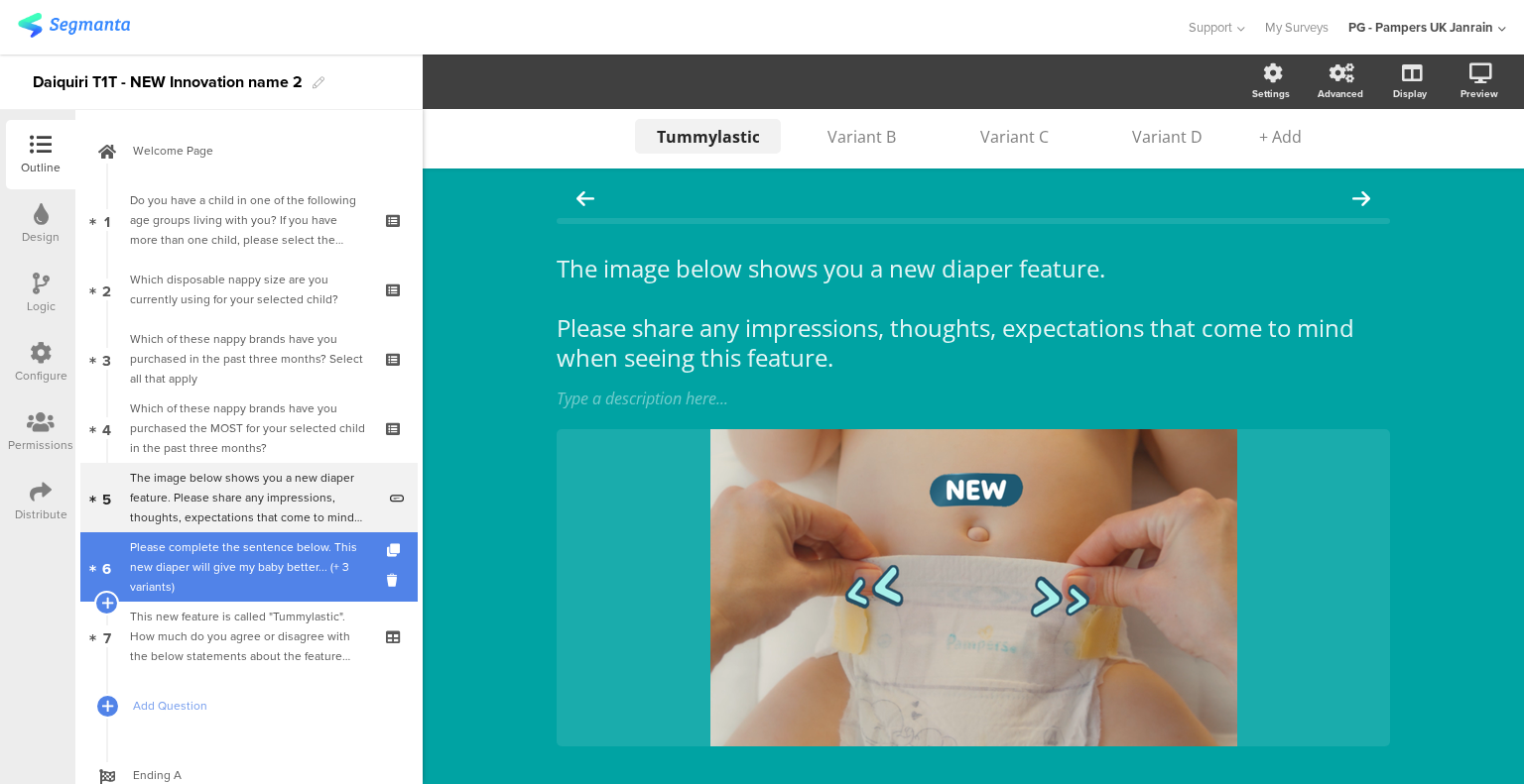
scroll to position [111, 0]
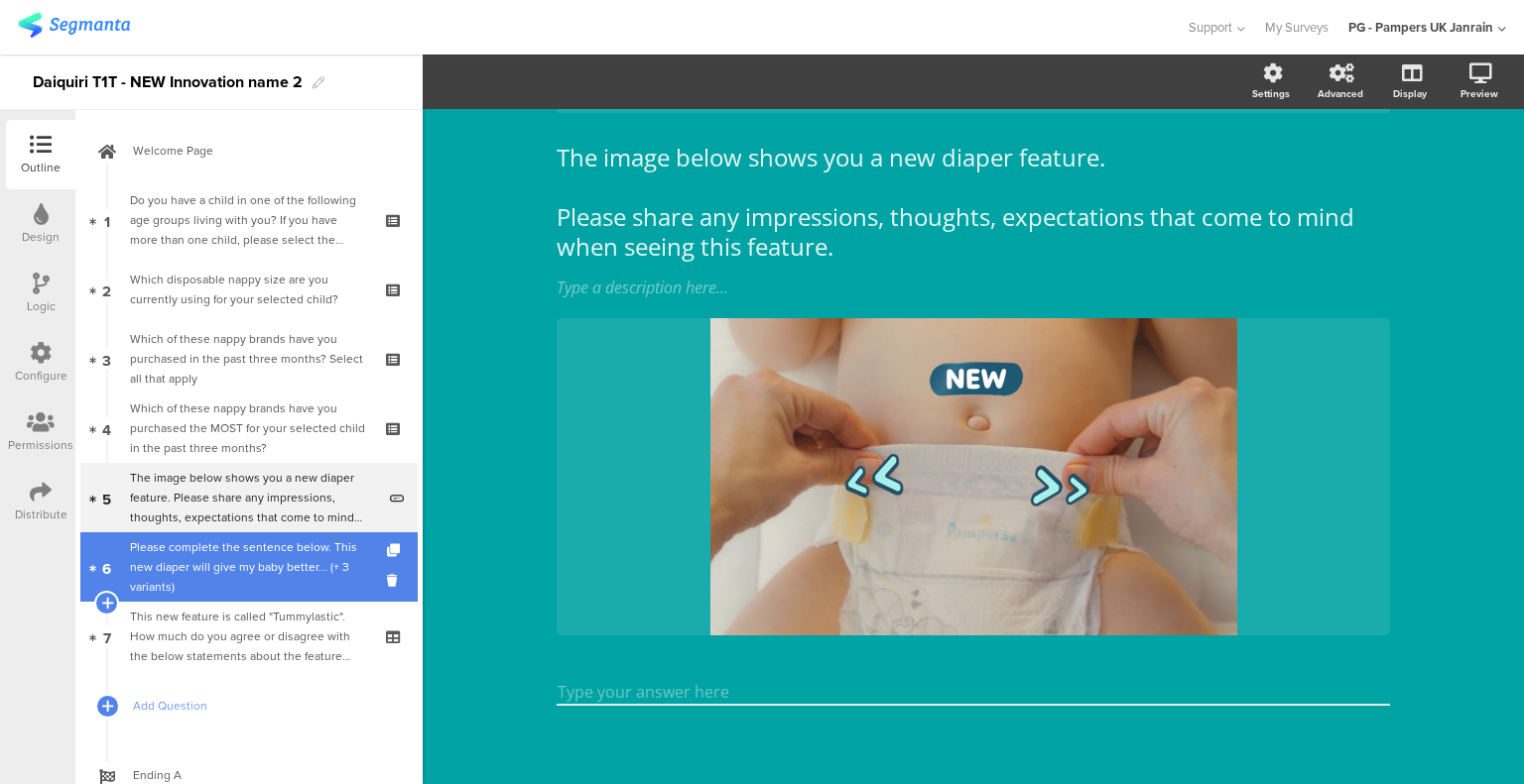
click at [246, 554] on div "Please complete the sentence below. This new diaper will give my baby better...…" at bounding box center [252, 568] width 245 height 60
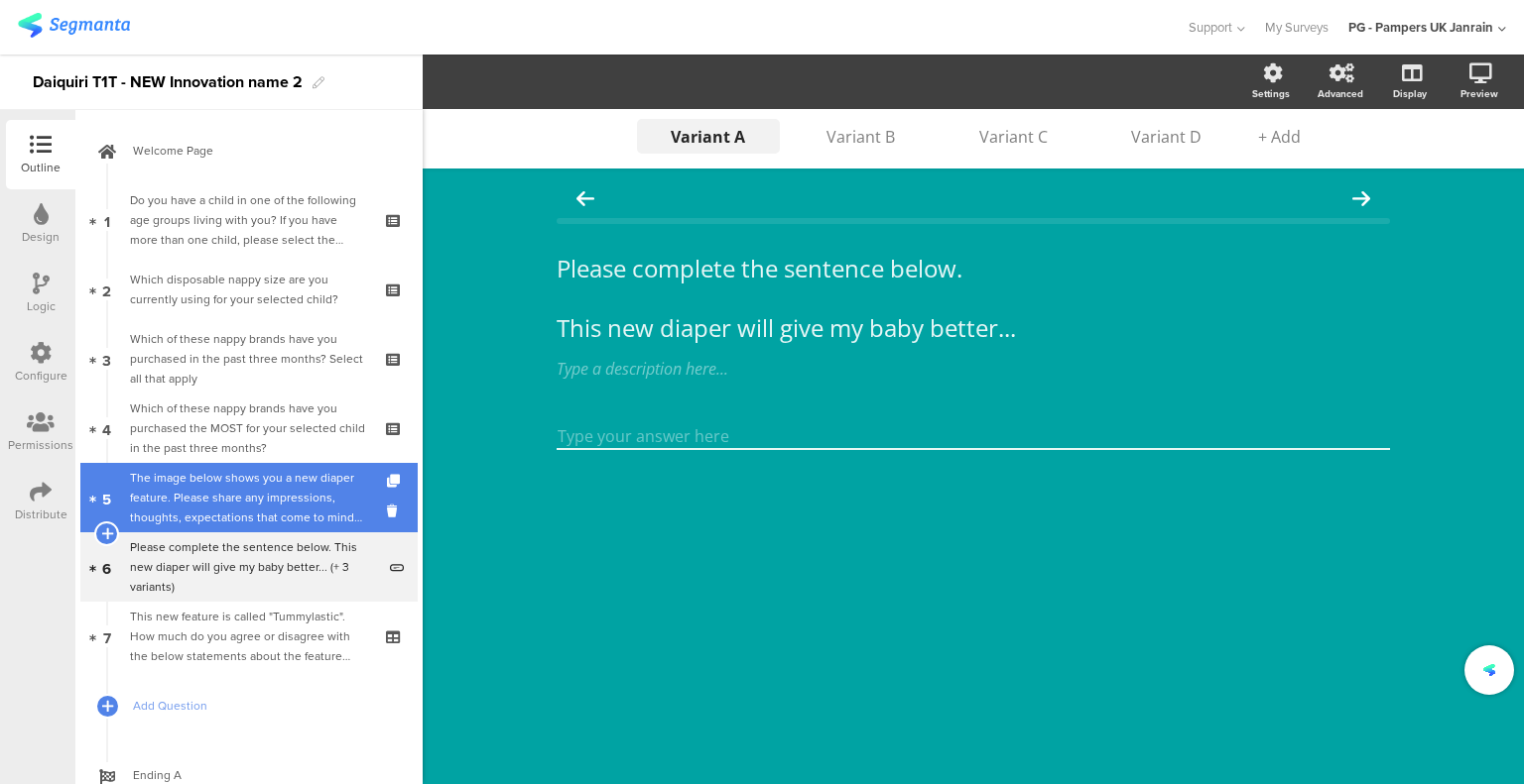
click at [258, 493] on div "The image below shows you a new diaper feature. Please share any impressions, t…" at bounding box center [252, 498] width 245 height 60
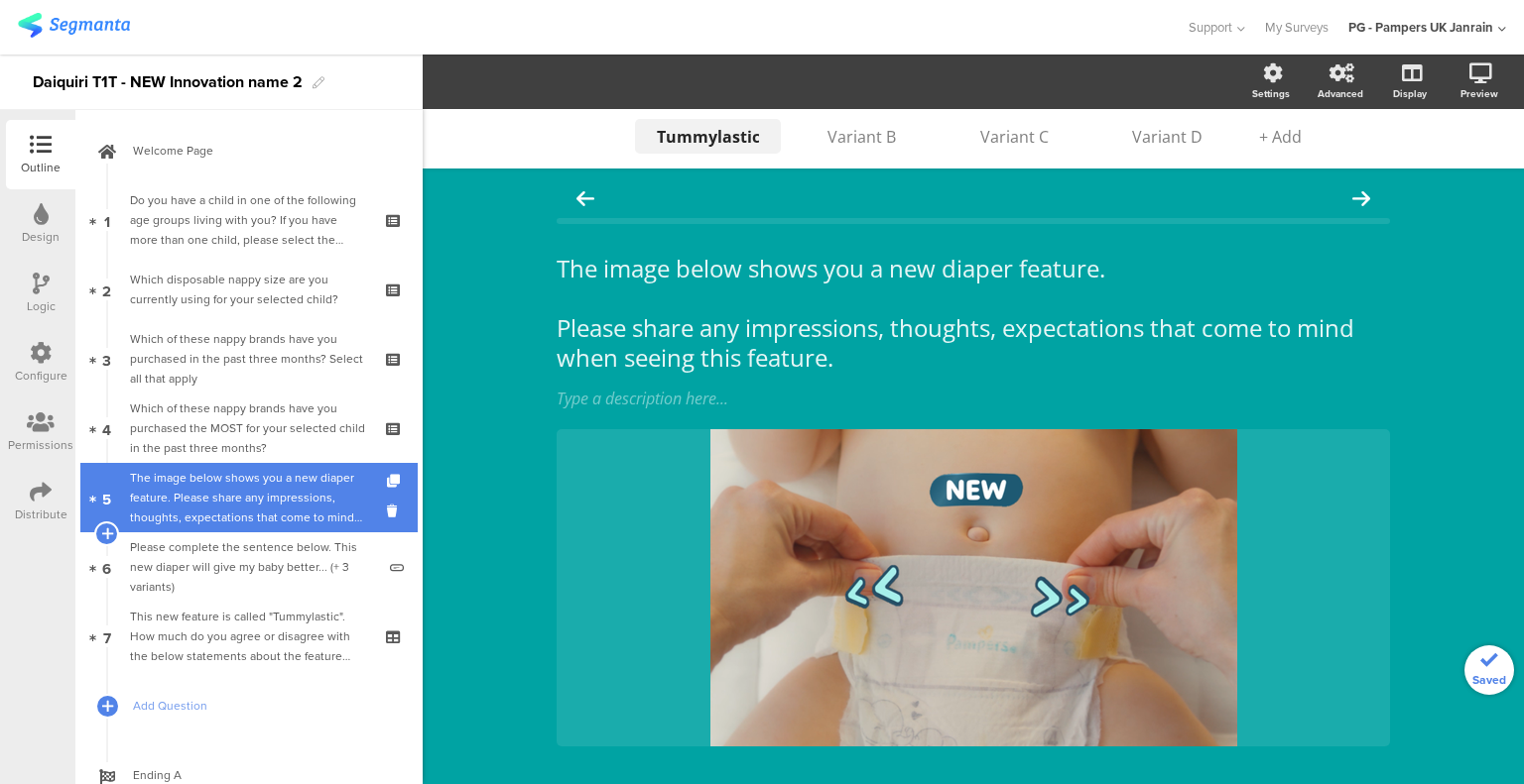
scroll to position [111, 0]
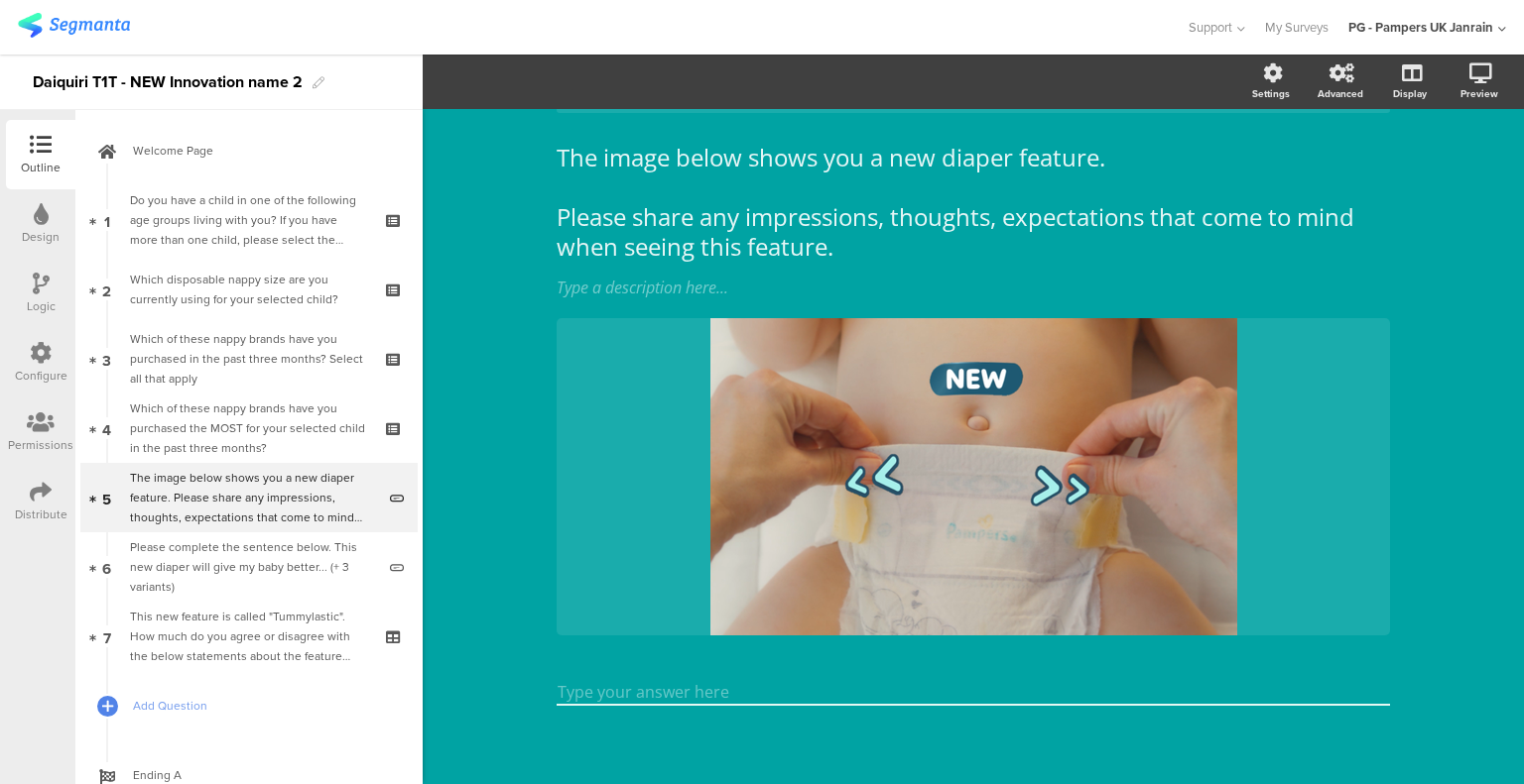
drag, startPoint x: 674, startPoint y: 168, endPoint x: 669, endPoint y: 177, distance: 10.3
click at [674, 168] on div "The image below shows you a new diaper feature. Please share any impressions, t…" at bounding box center [973, 421] width 873 height 727
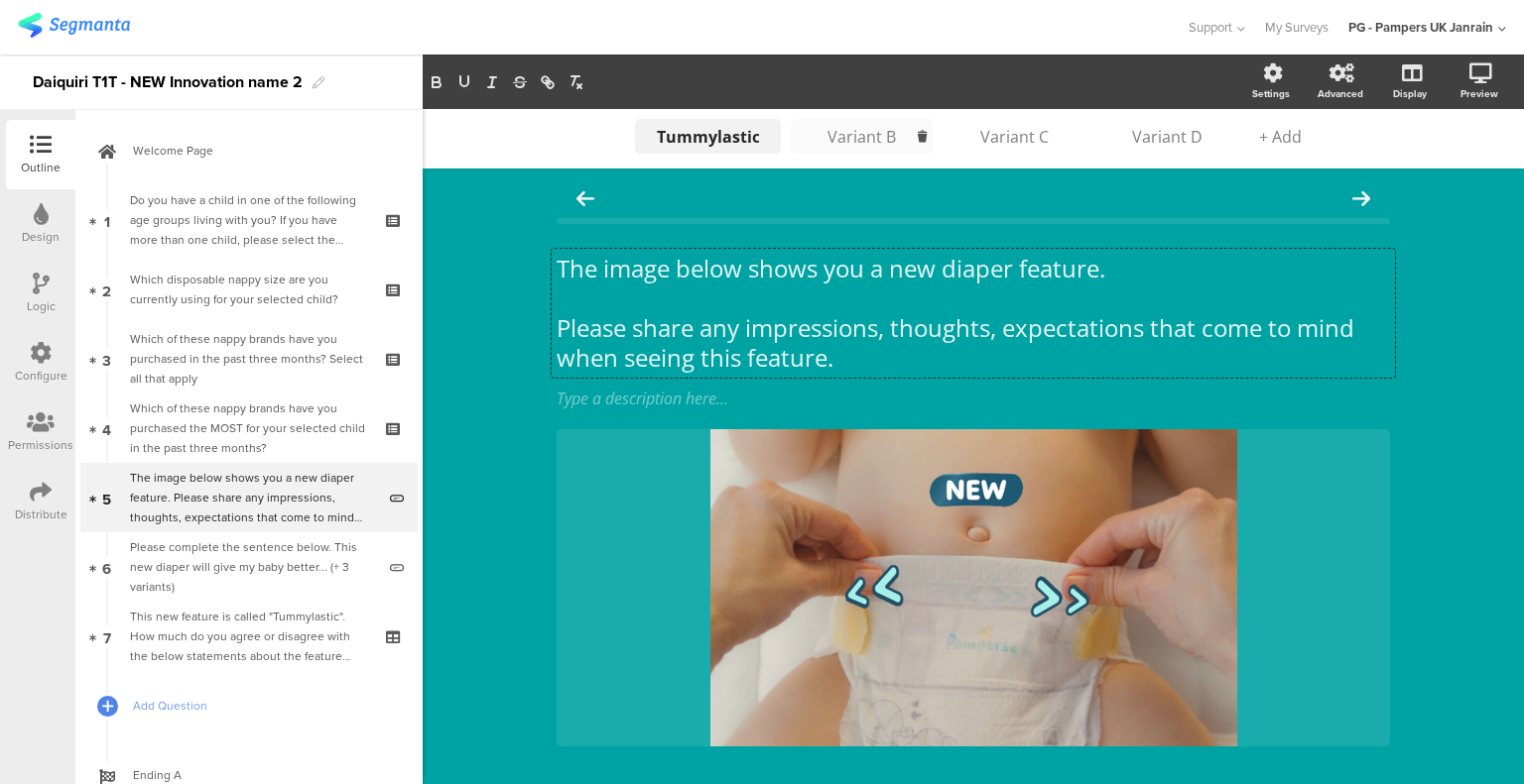
click at [849, 146] on div "Variant B" at bounding box center [862, 137] width 99 height 22
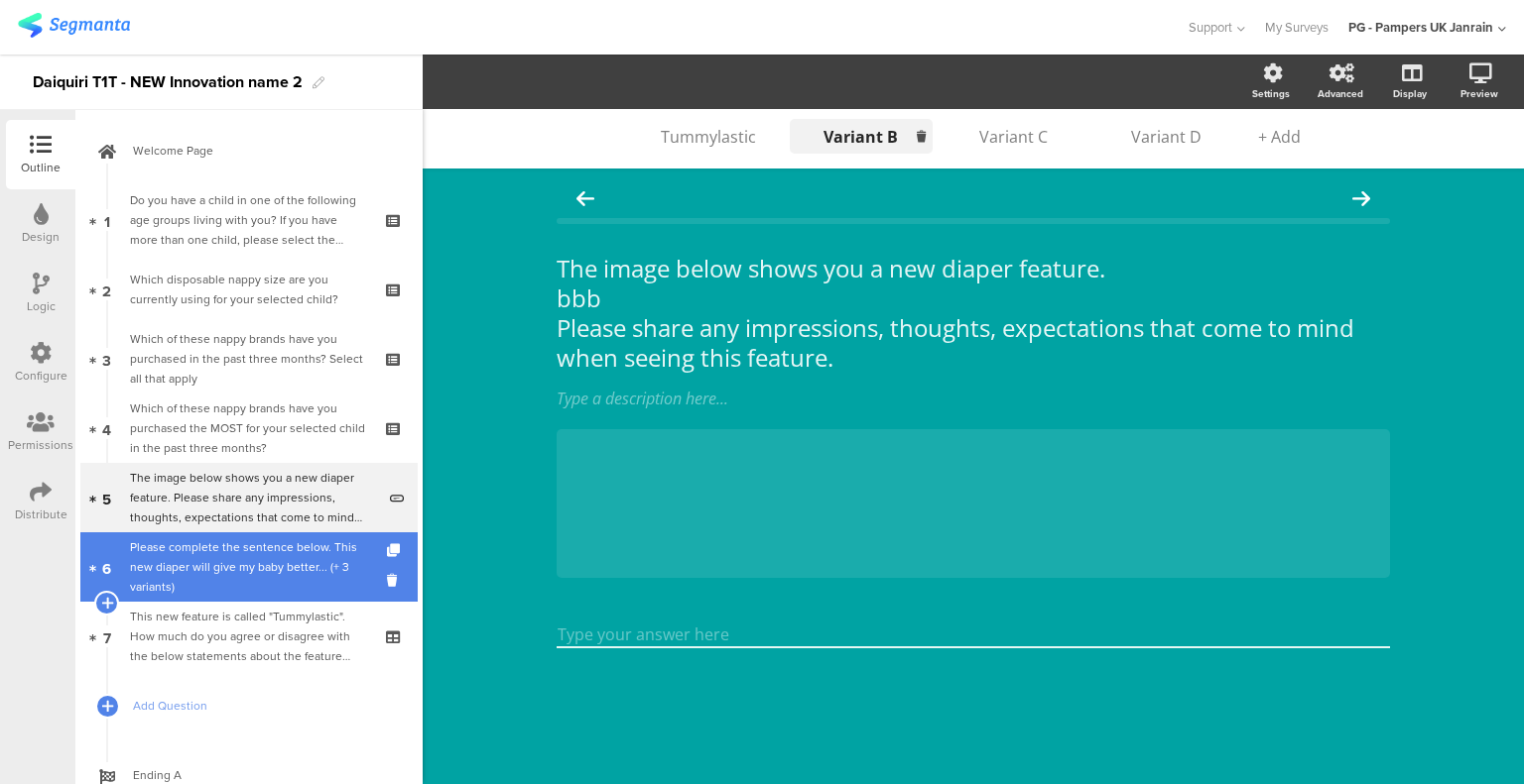
click at [270, 566] on div "Please complete the sentence below. This new diaper will give my baby better...…" at bounding box center [252, 568] width 245 height 60
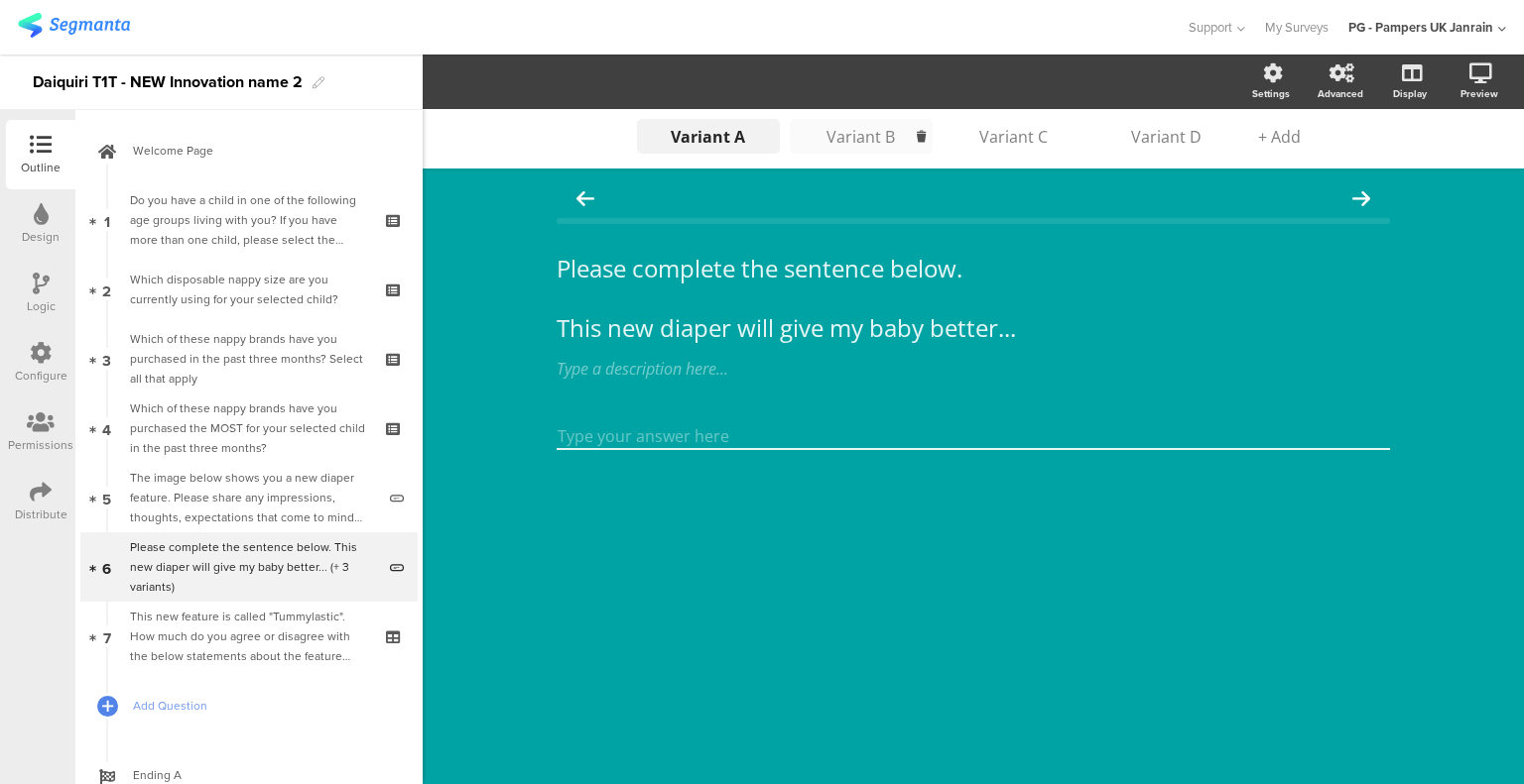
click at [840, 137] on div "Variant B" at bounding box center [861, 137] width 99 height 22
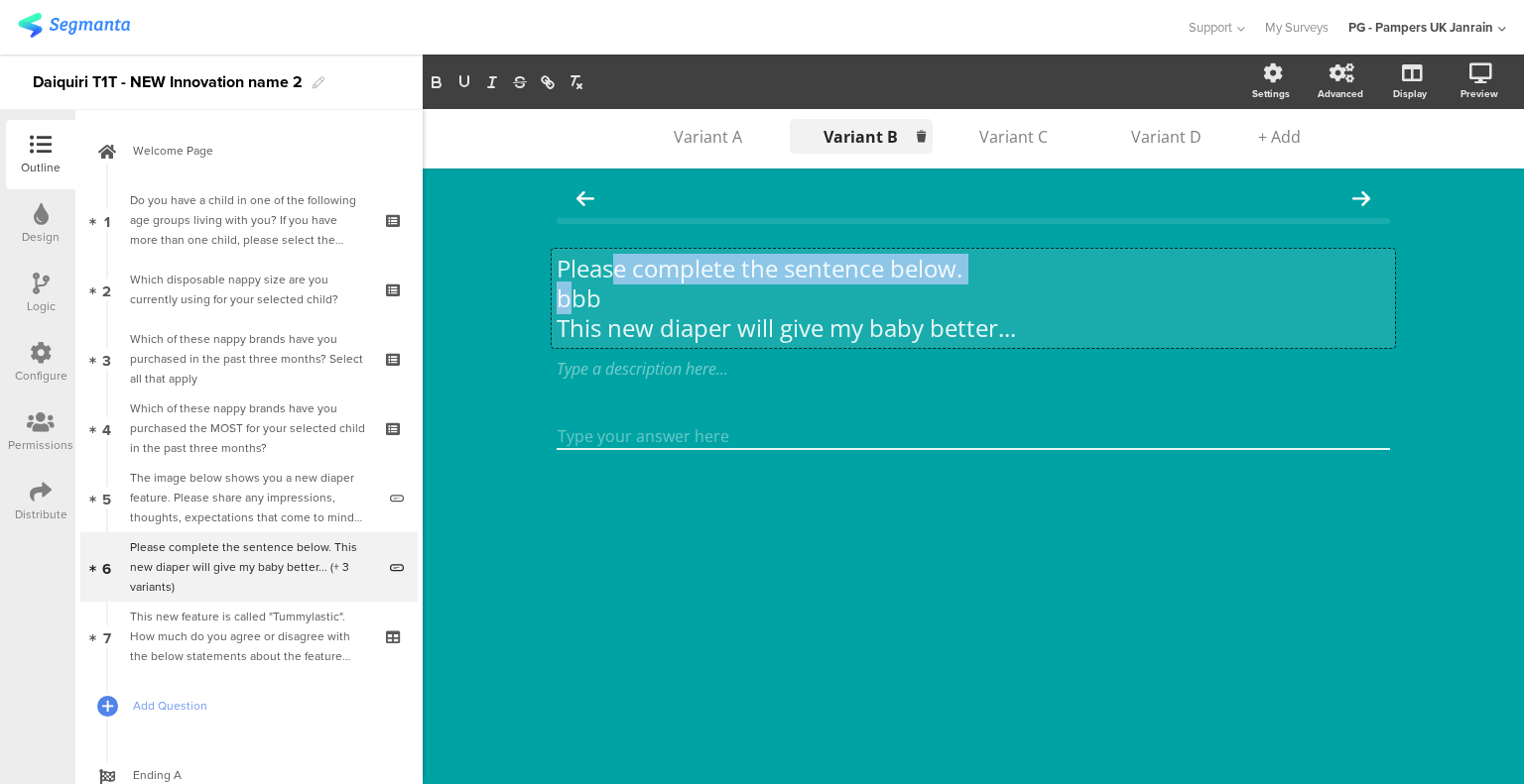
drag, startPoint x: 621, startPoint y: 297, endPoint x: 567, endPoint y: 287, distance: 54.9
click at [567, 287] on div "Please complete the sentence below. bbb This new diaper will give my baby bette…" at bounding box center [972, 299] width 843 height 99
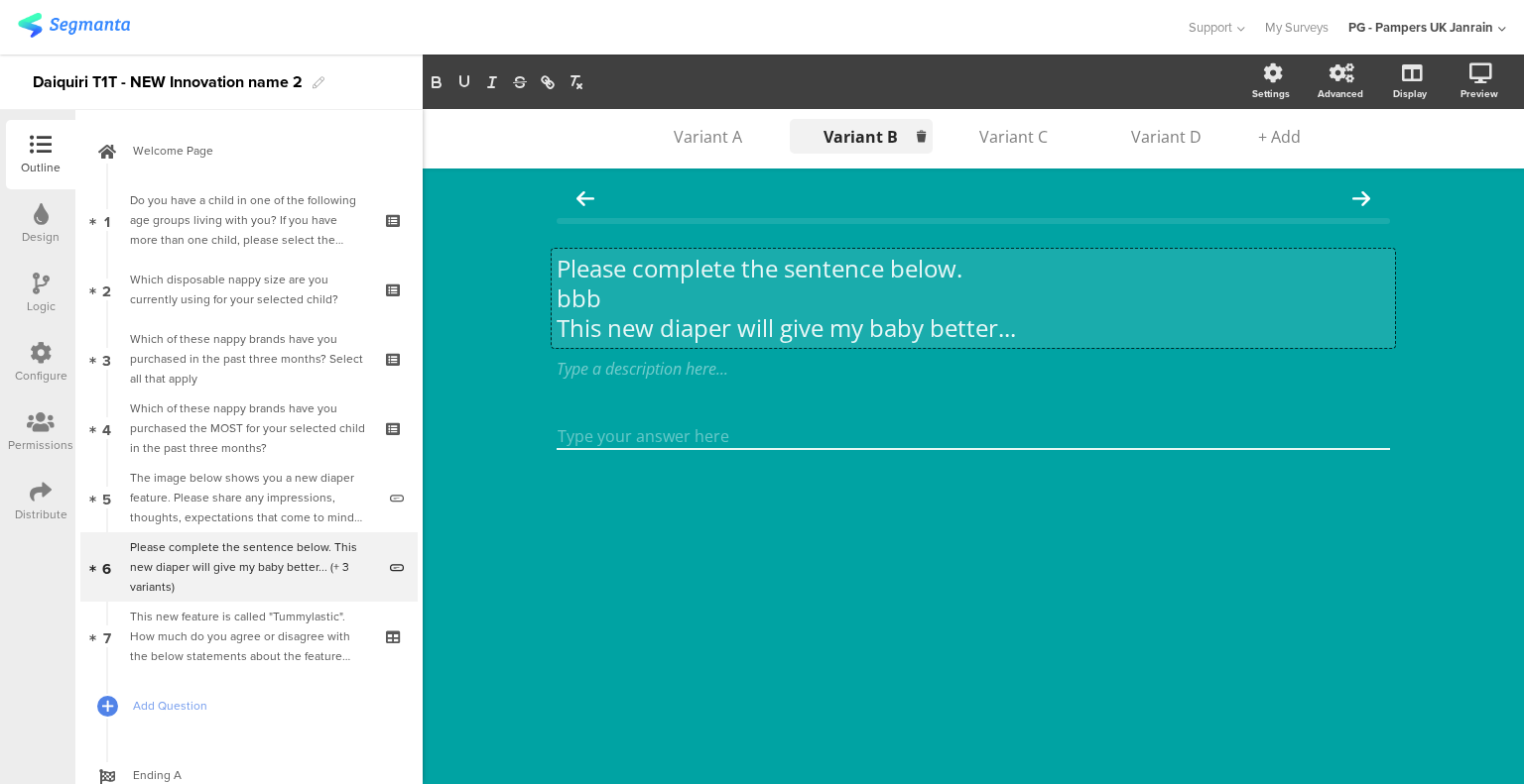
click at [612, 294] on p "bbb" at bounding box center [972, 299] width 833 height 30
click at [588, 292] on p "bbb" at bounding box center [972, 299] width 833 height 30
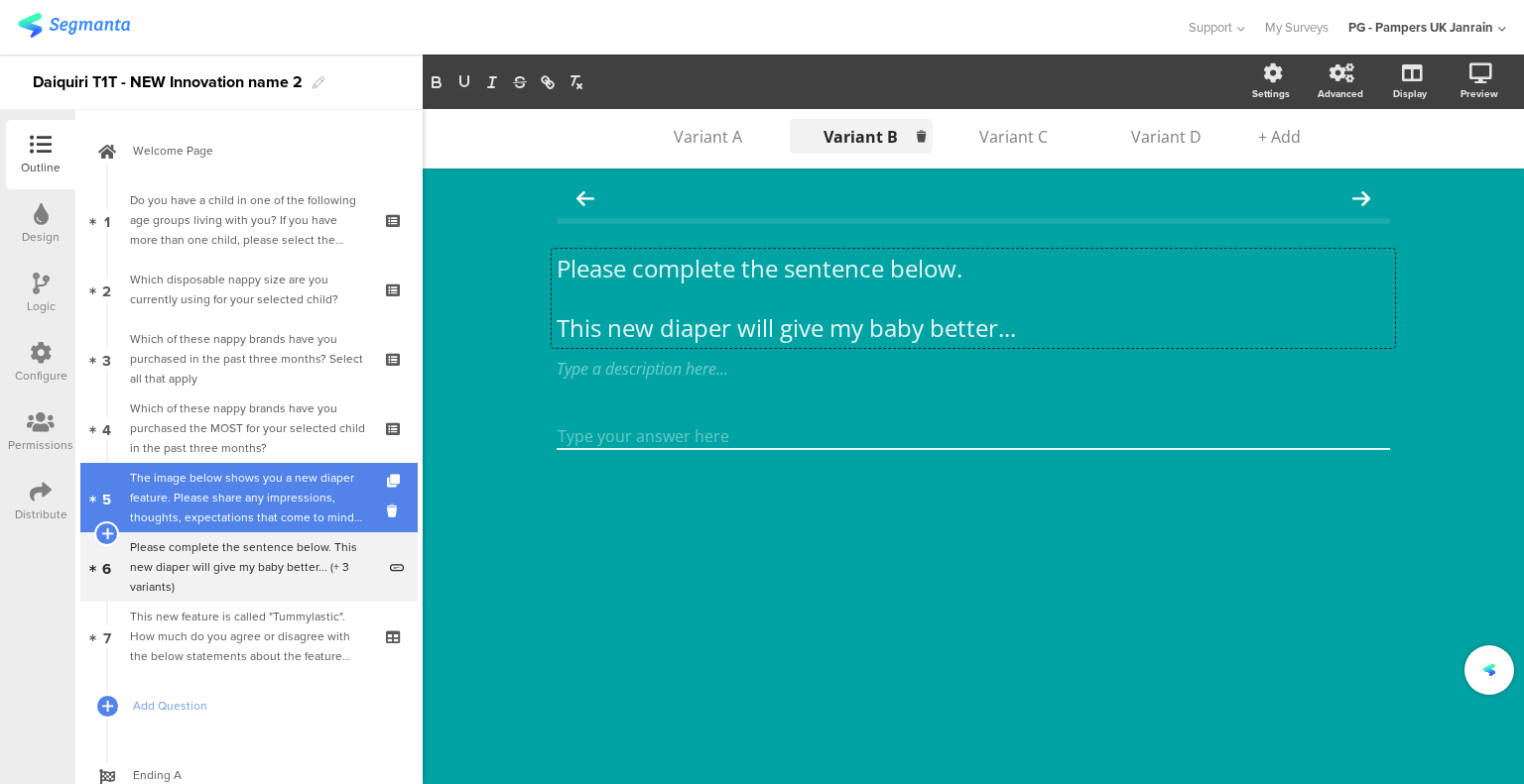
click at [242, 526] on div "The image below shows you a new diaper feature. Please share any impressions, t…" at bounding box center [252, 498] width 245 height 60
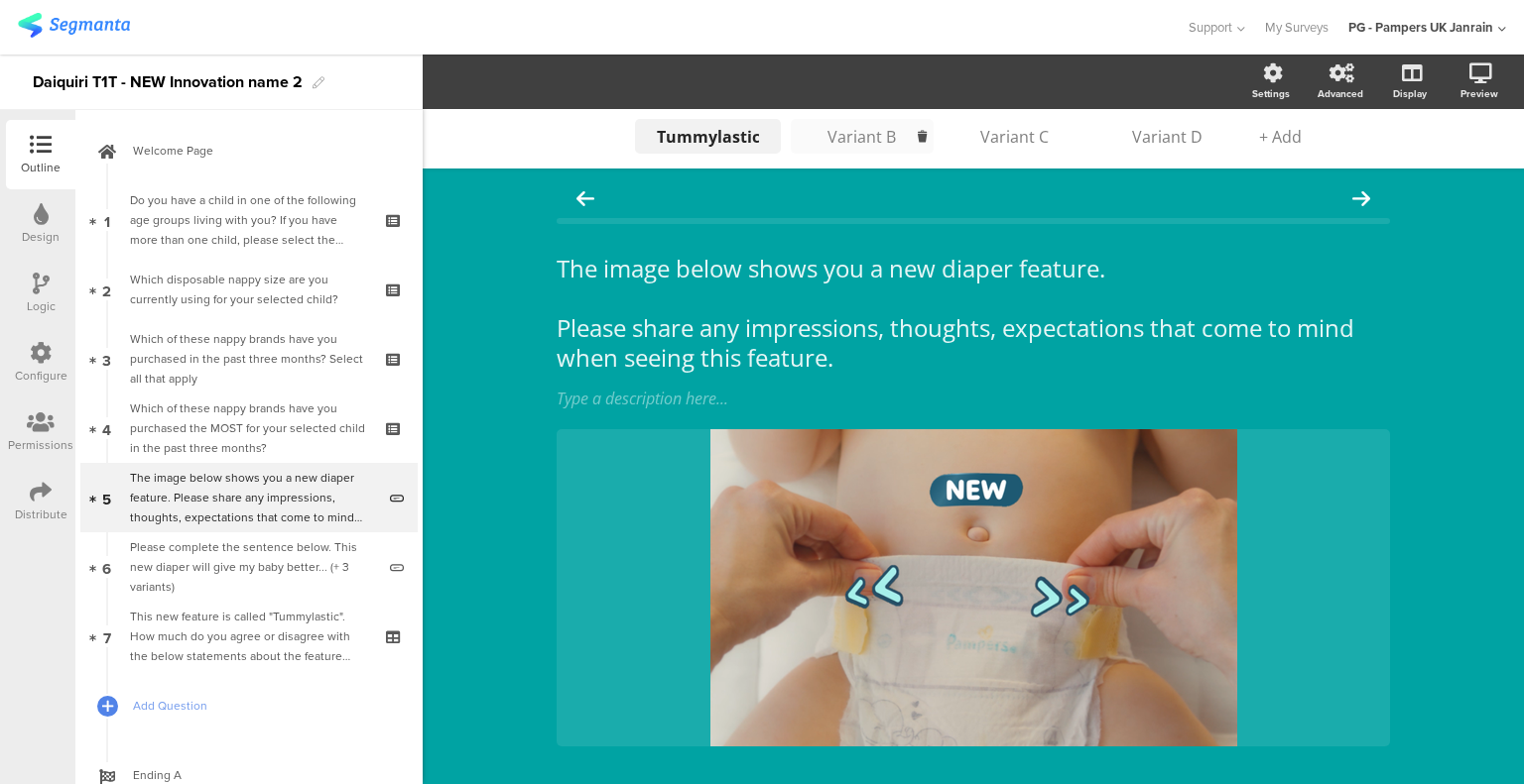
click at [848, 150] on li "Variant B" at bounding box center [862, 136] width 143 height 35
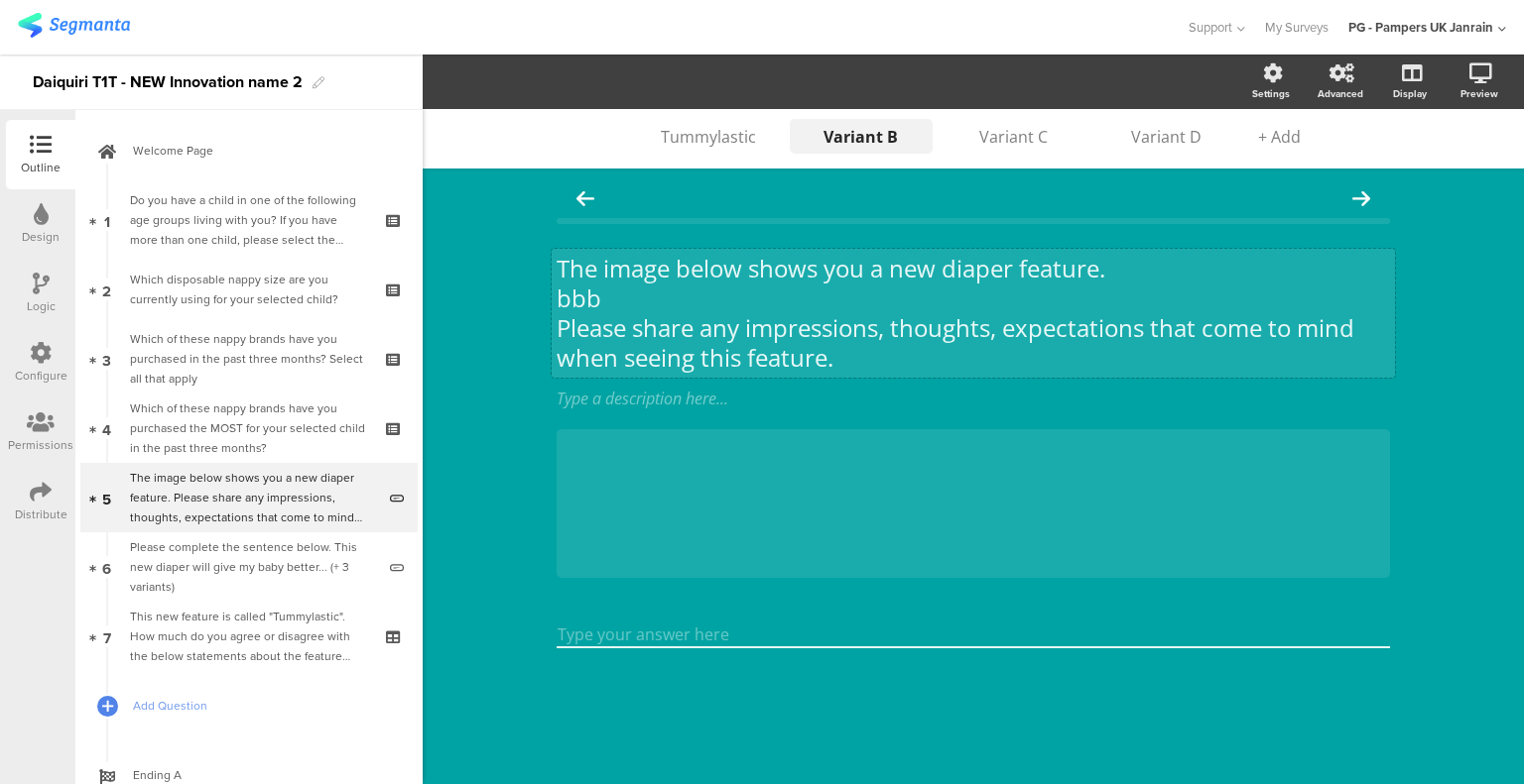
click at [583, 293] on div "The image below shows you a new diaper feature. bbb Please share any impression…" at bounding box center [972, 314] width 843 height 129
click at [583, 293] on p "bbb" at bounding box center [972, 299] width 833 height 30
click at [461, 357] on div "Tummylastic Tummylastic Variant B Variant B Variant C Variant D + Add The image…" at bounding box center [973, 447] width 1101 height 675
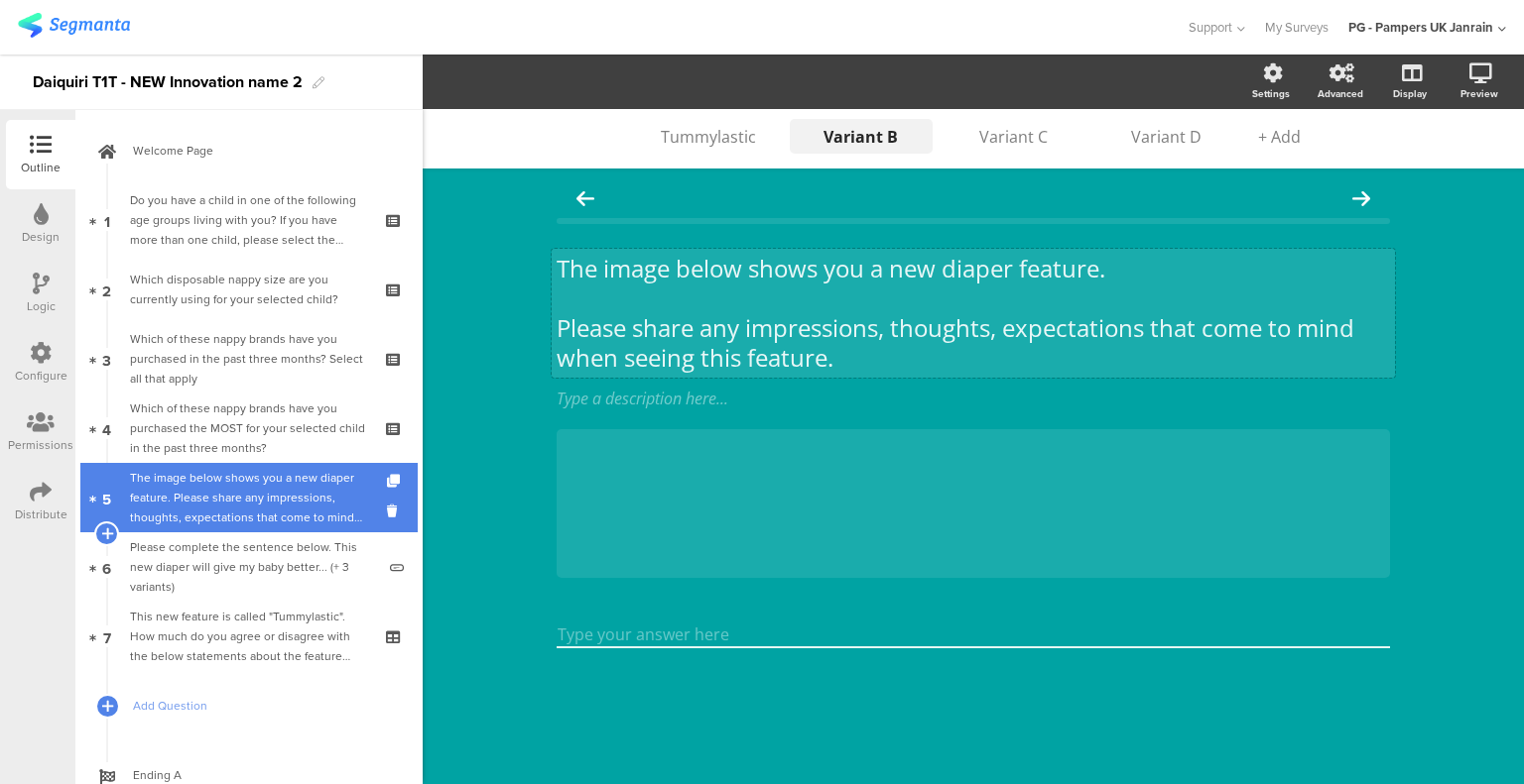
click at [230, 504] on div "The image below shows you a new diaper feature. Please share any impressions, t…" at bounding box center [252, 498] width 245 height 60
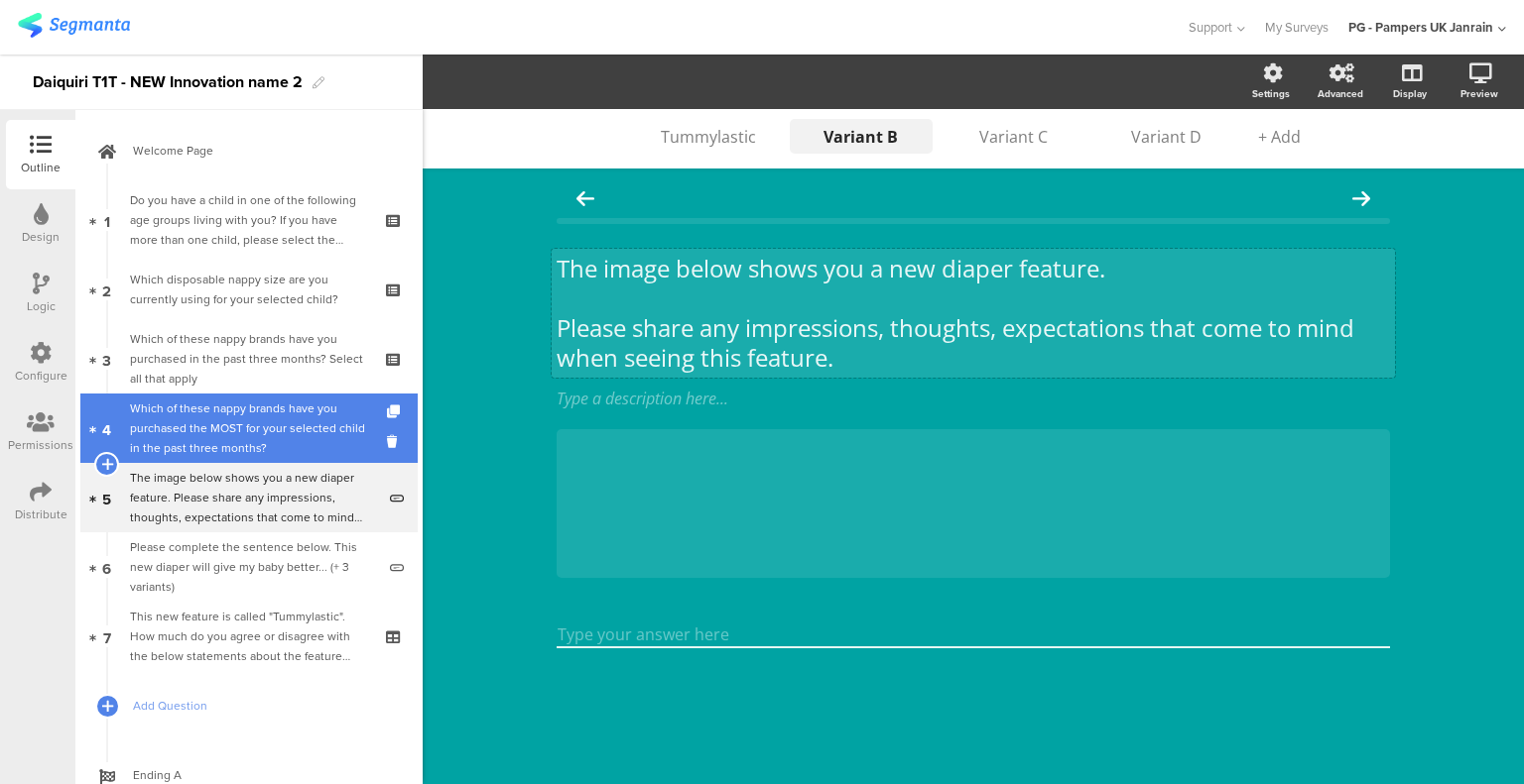
click at [266, 420] on div "Which of these nappy brands have you purchased the MOST for your selected child…" at bounding box center [248, 429] width 237 height 60
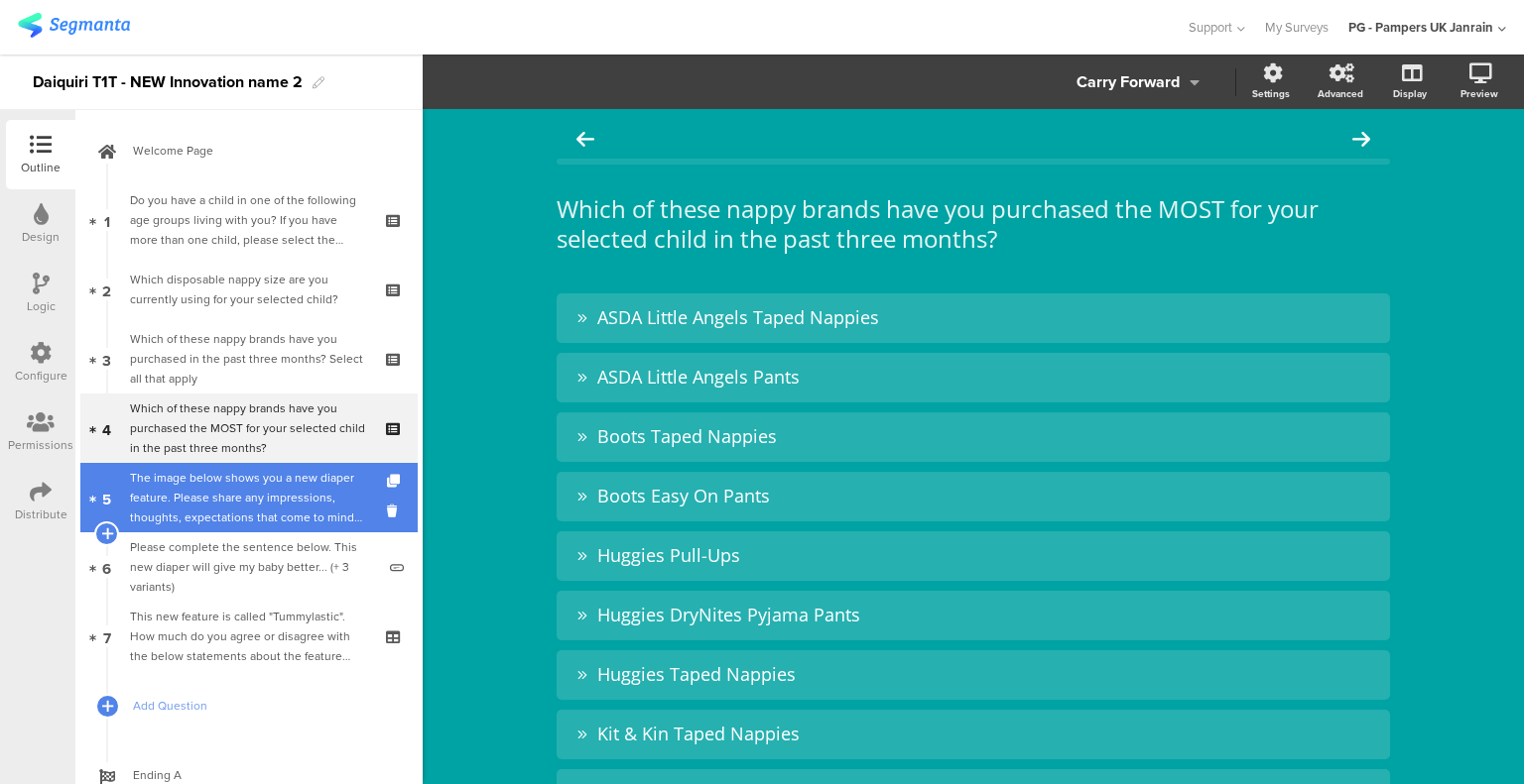
click at [230, 479] on div "The image below shows you a new diaper feature. Please share any impressions, t…" at bounding box center [252, 498] width 245 height 60
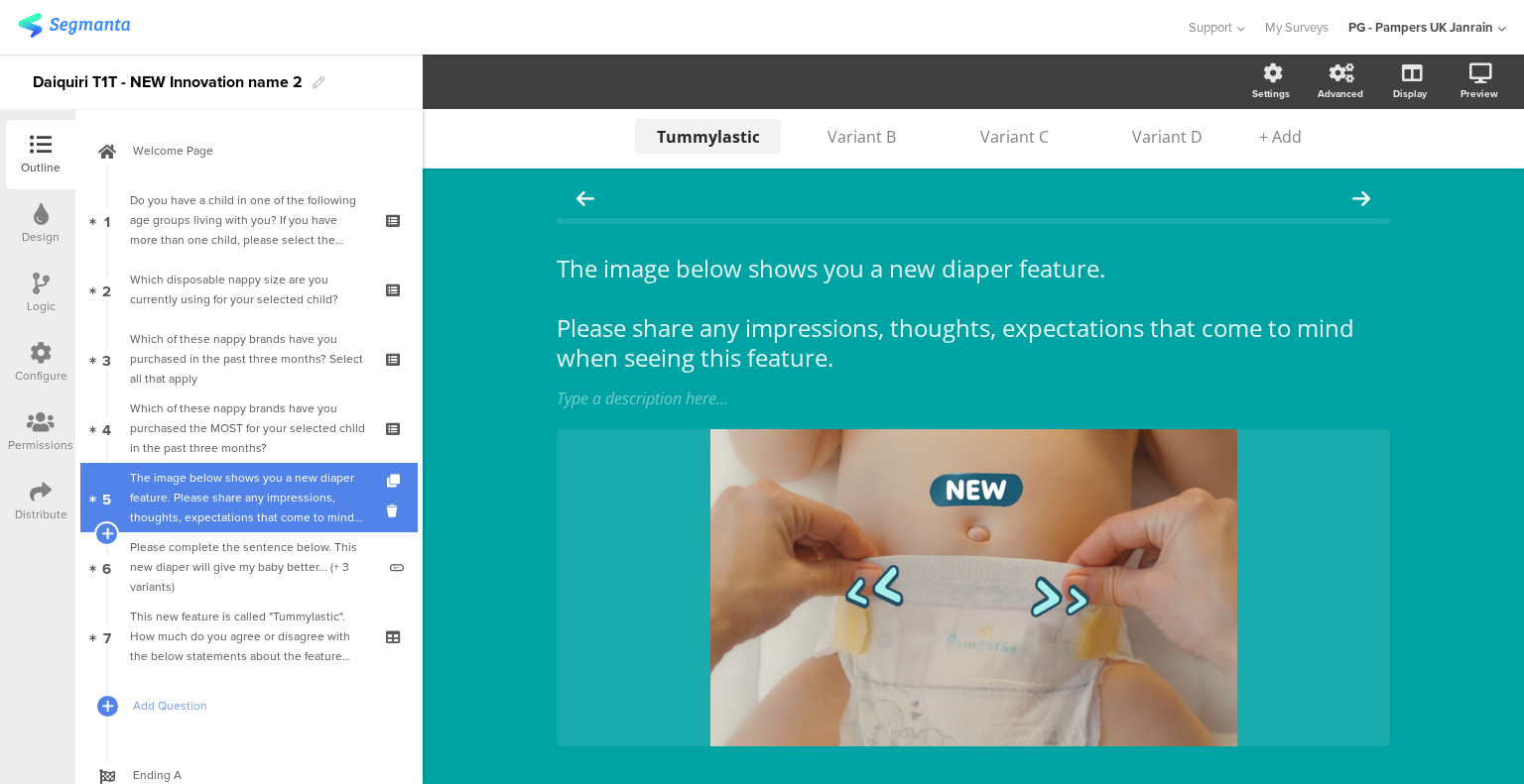
scroll to position [111, 0]
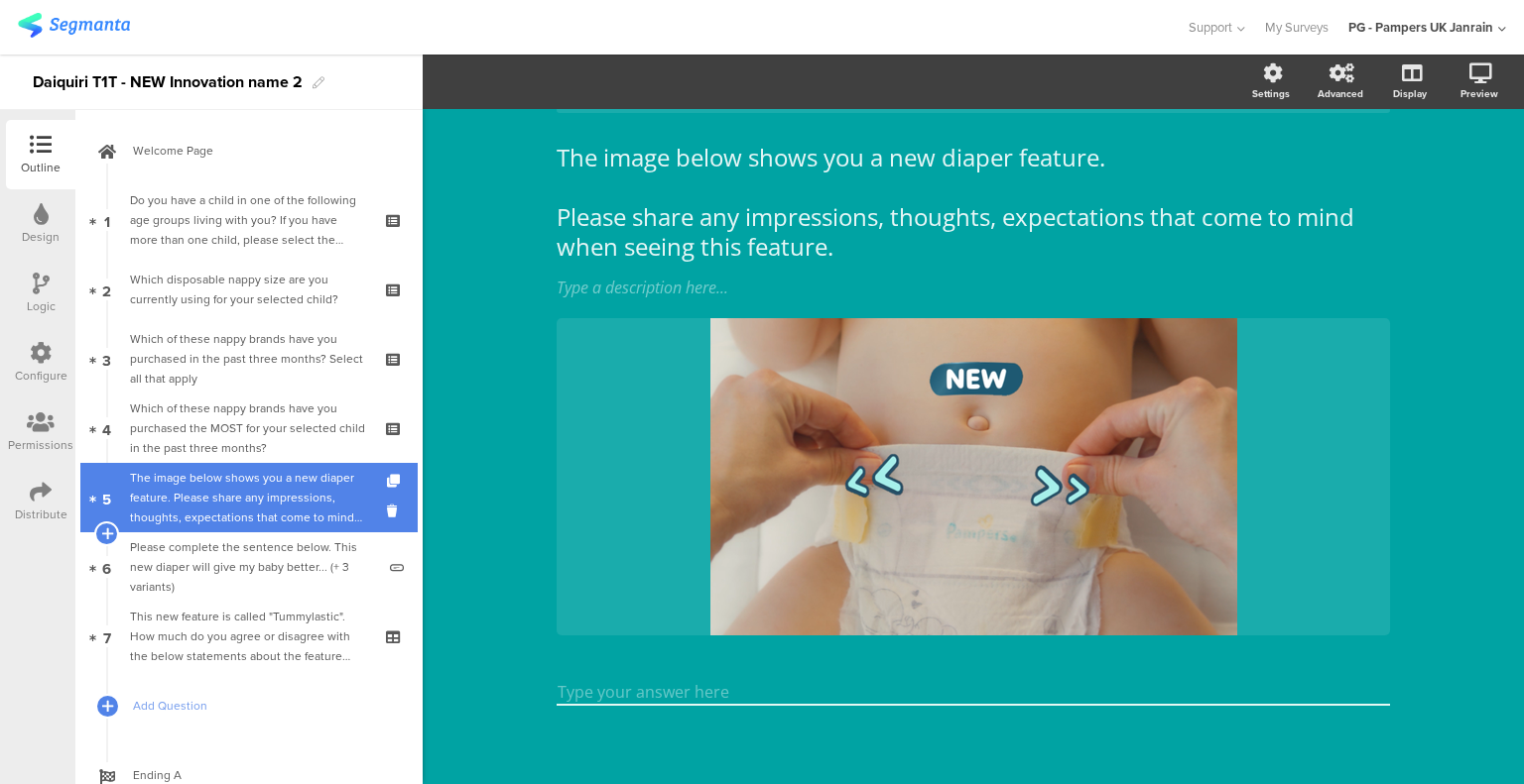
click at [262, 496] on div "The image below shows you a new diaper feature. Please share any impressions, t…" at bounding box center [252, 498] width 245 height 60
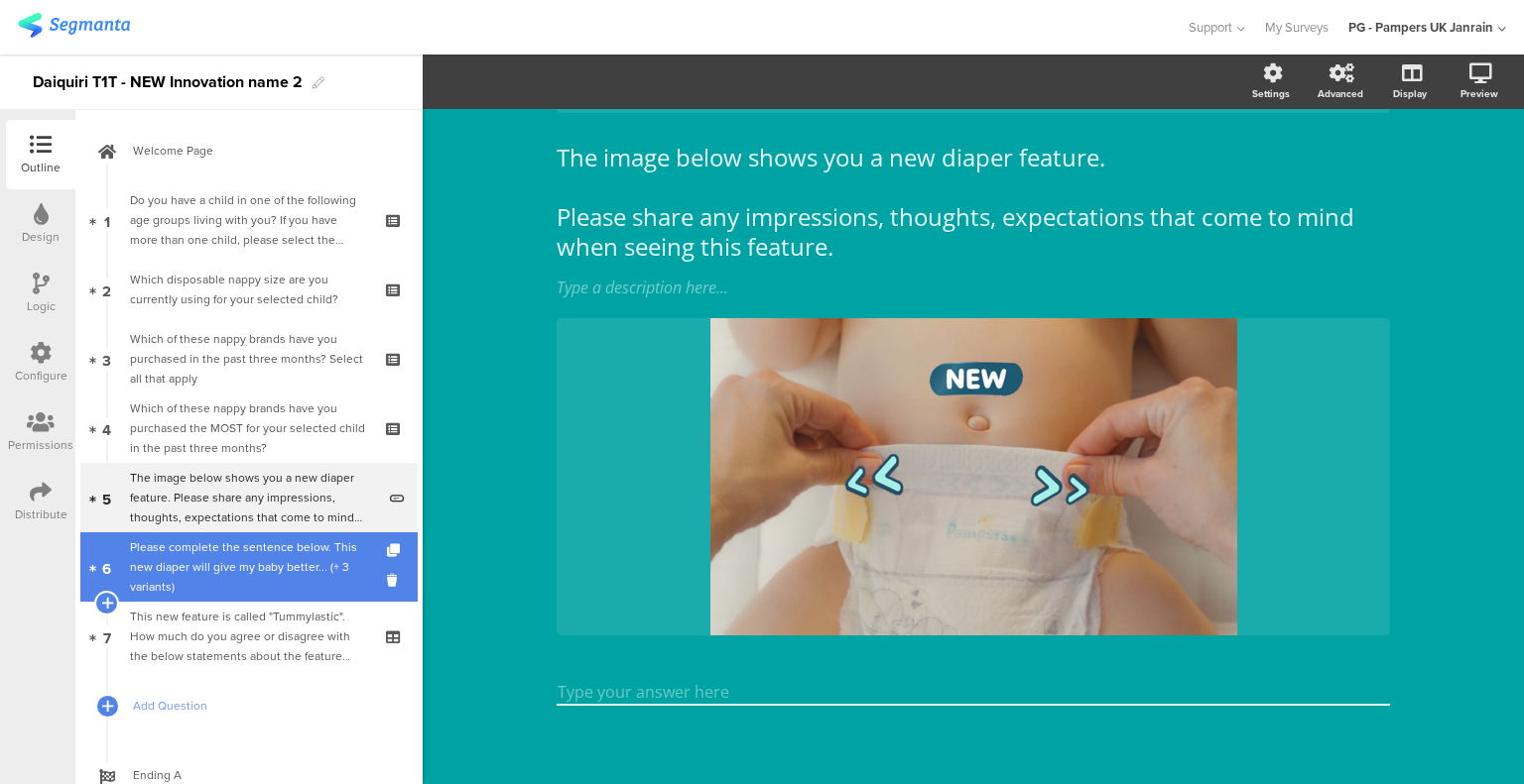
click at [307, 561] on div "Please complete the sentence below. This new diaper will give my baby better...…" at bounding box center [252, 568] width 245 height 60
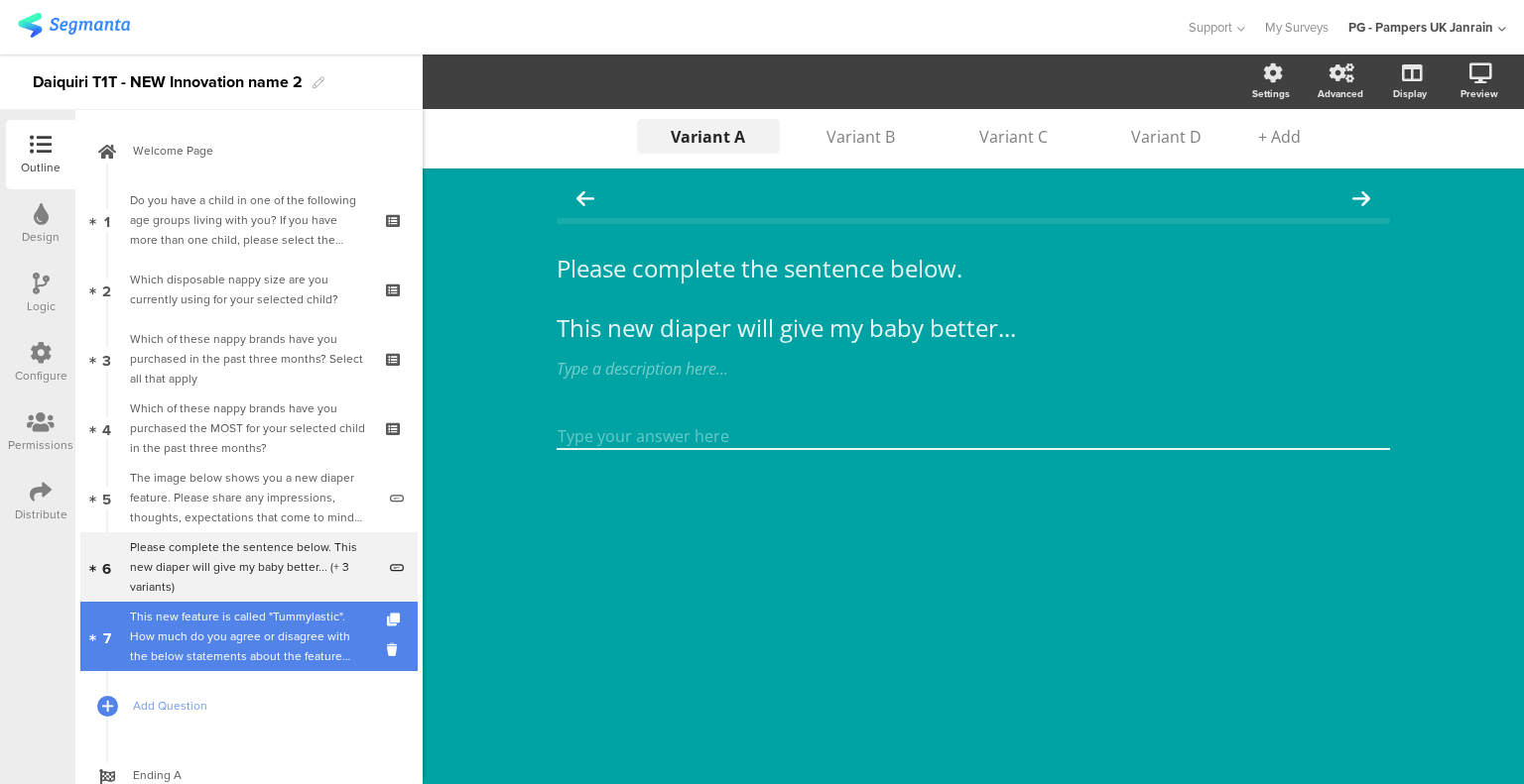
click at [313, 642] on div "This new feature is called "Tummylastic". How much do you agree or disagree wit…" at bounding box center [248, 636] width 237 height 60
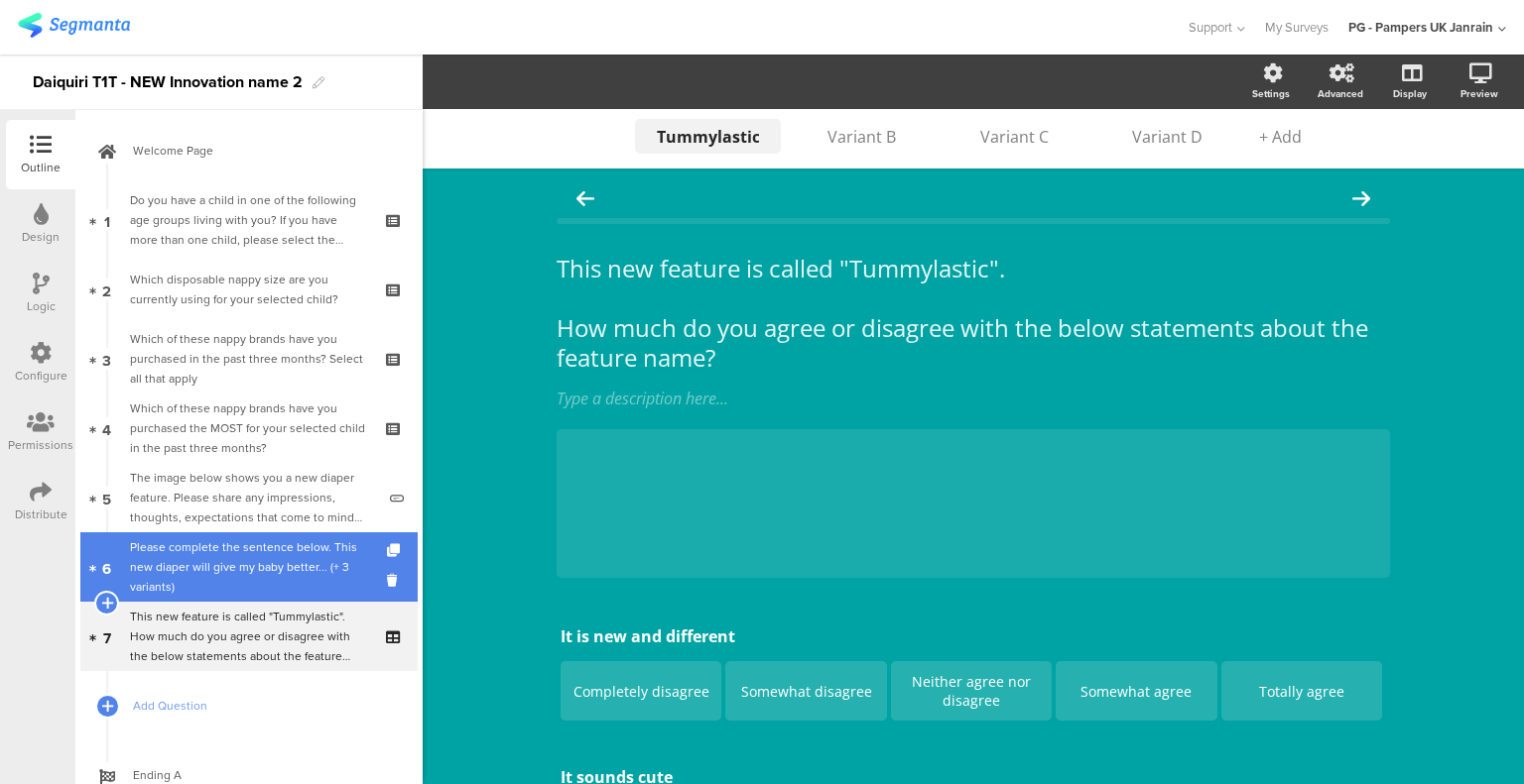
click at [306, 588] on div "Please complete the sentence below. This new diaper will give my baby better...…" at bounding box center [252, 568] width 245 height 60
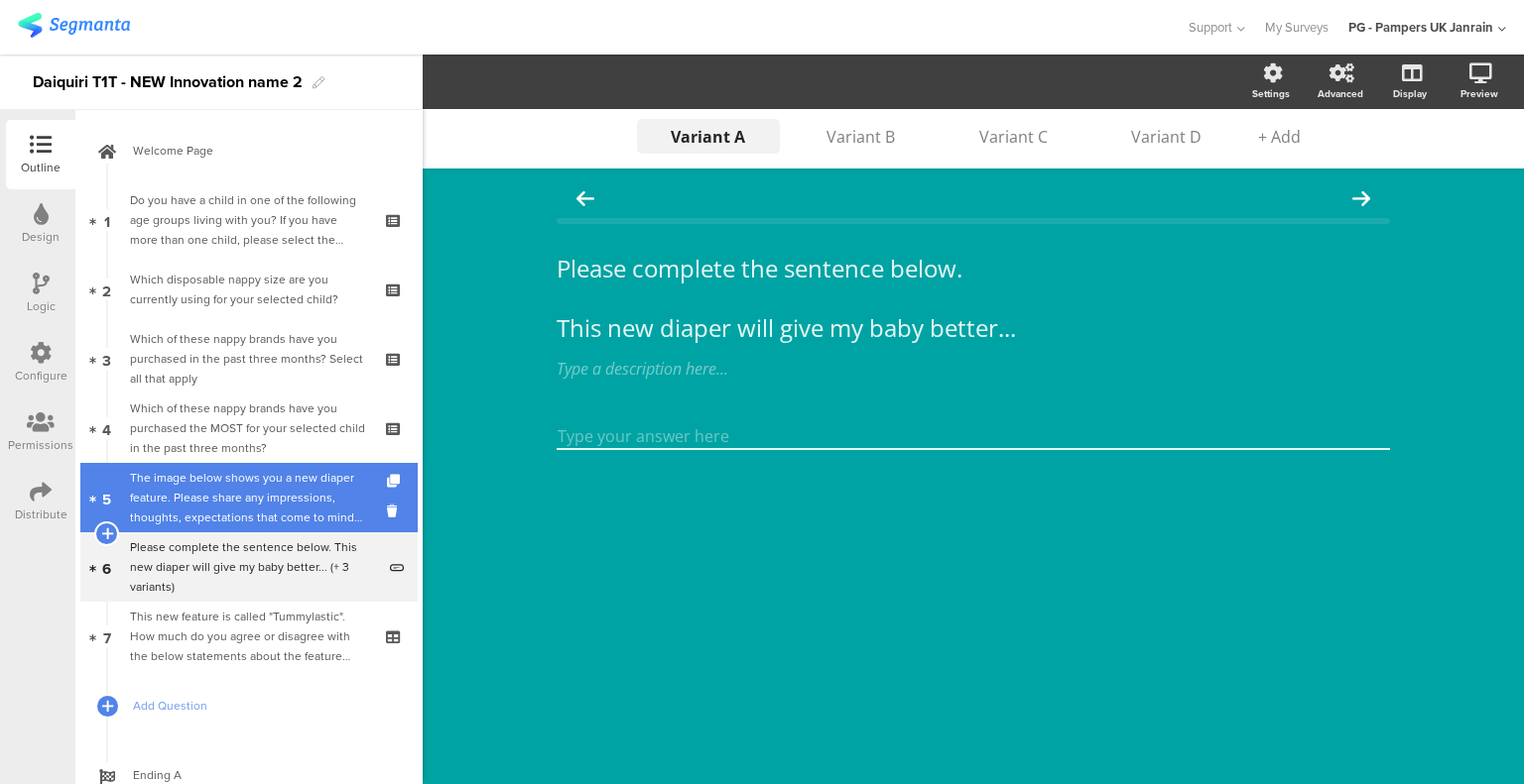
click at [286, 465] on link "5 The image below shows you a new diaper feature. Please share any impressions,…" at bounding box center [249, 498] width 338 height 69
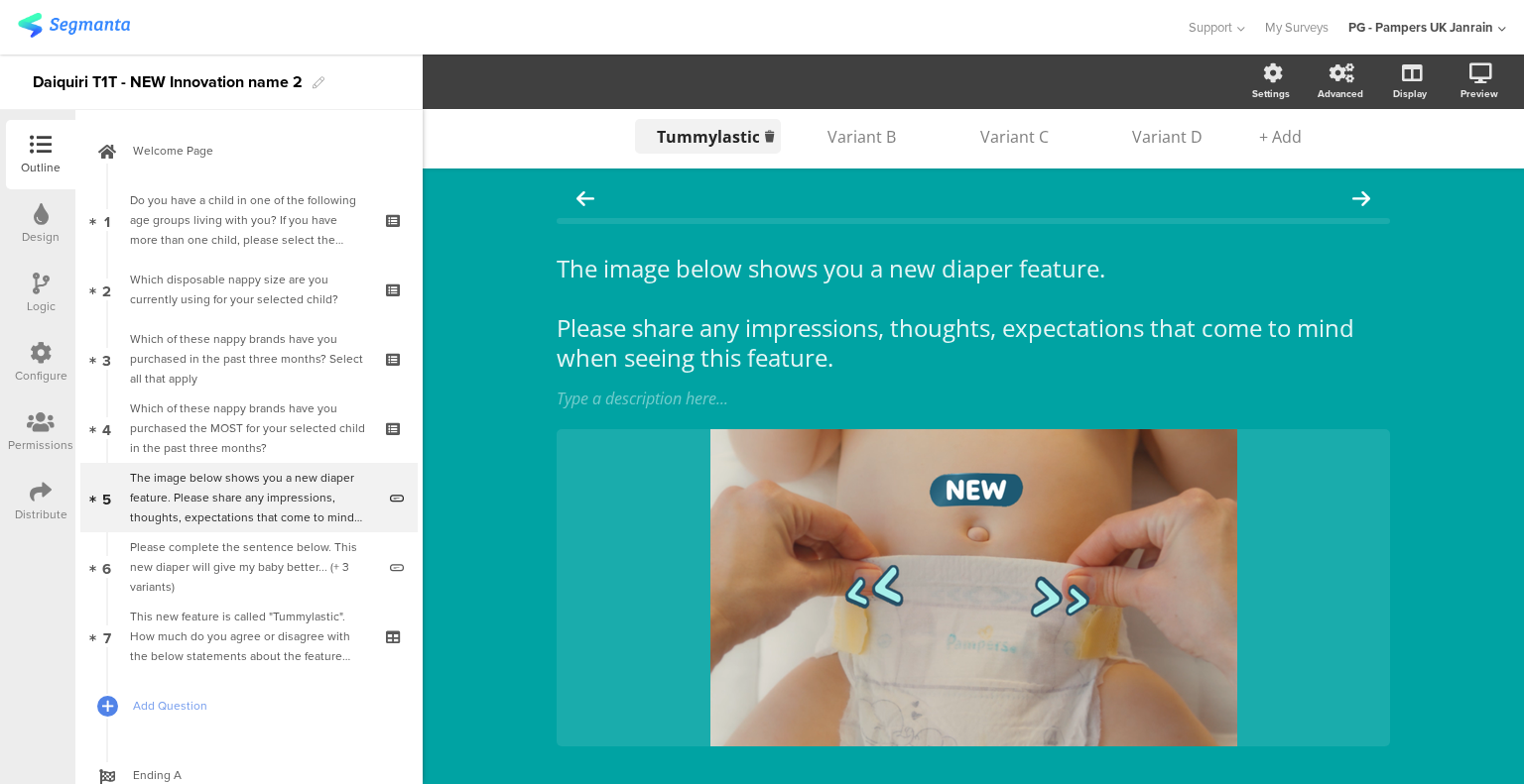
click at [724, 142] on input "Tummylastic" at bounding box center [707, 137] width 102 height 22
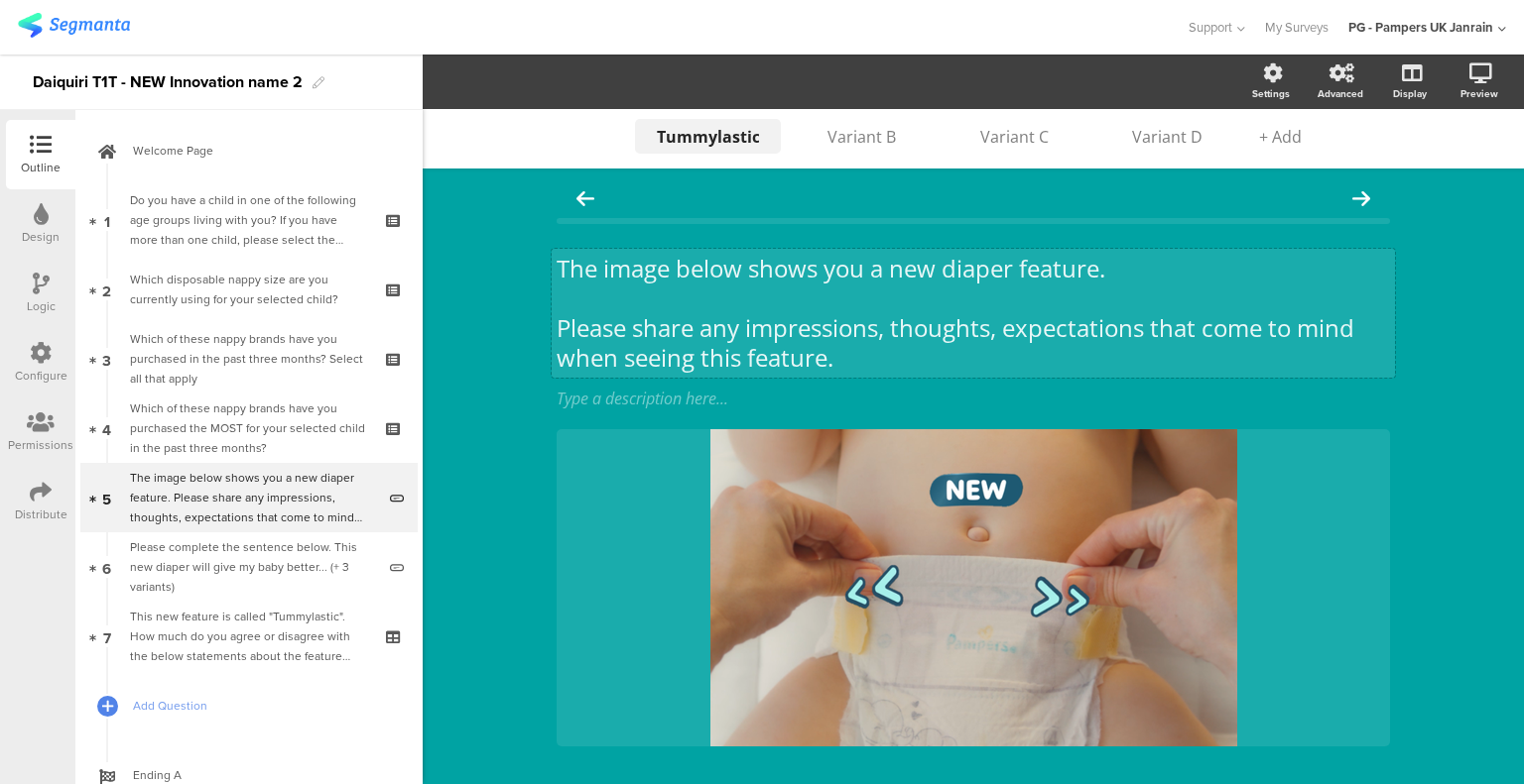
click at [650, 301] on p at bounding box center [972, 299] width 833 height 30
click at [839, 137] on div "Variant B" at bounding box center [862, 137] width 99 height 22
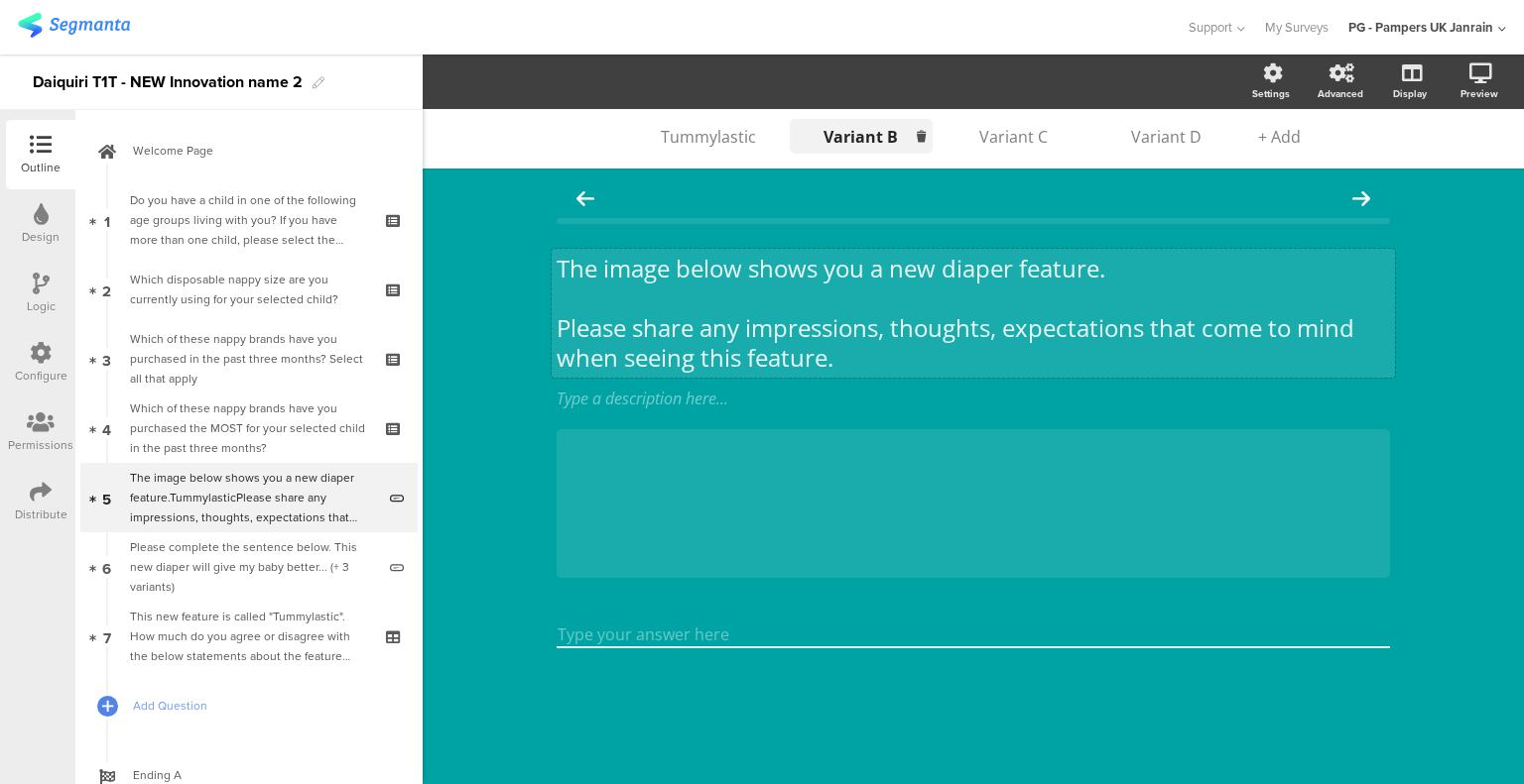
click at [859, 140] on input "Variant B" at bounding box center [861, 137] width 99 height 22
click at [865, 136] on input "Flex" at bounding box center [861, 137] width 99 height 22
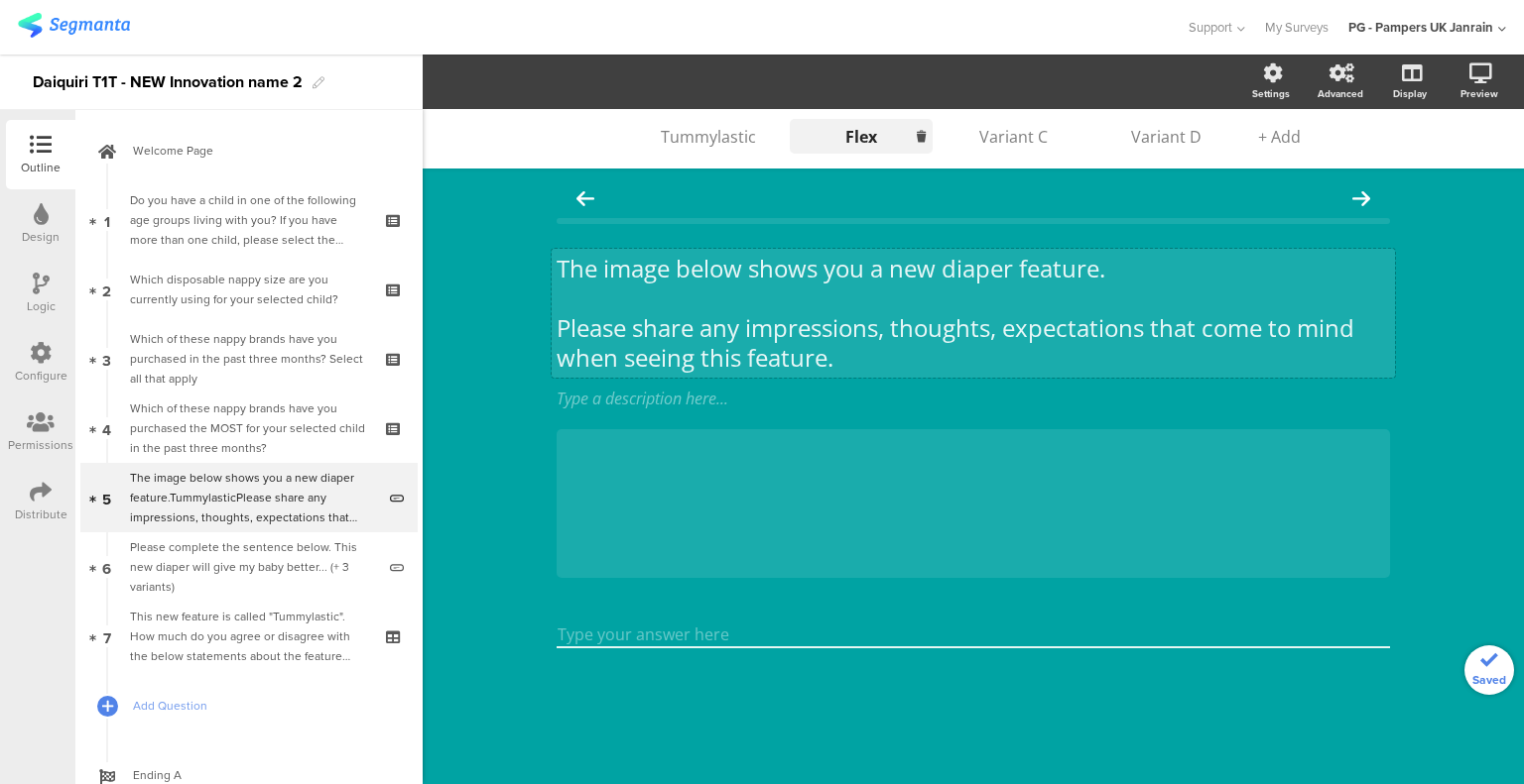
click at [865, 136] on input "Flex" at bounding box center [861, 137] width 99 height 22
type input "Flex"
click at [624, 290] on div "The image below shows you a new diaper feature. Please share any impressions, t…" at bounding box center [972, 314] width 843 height 129
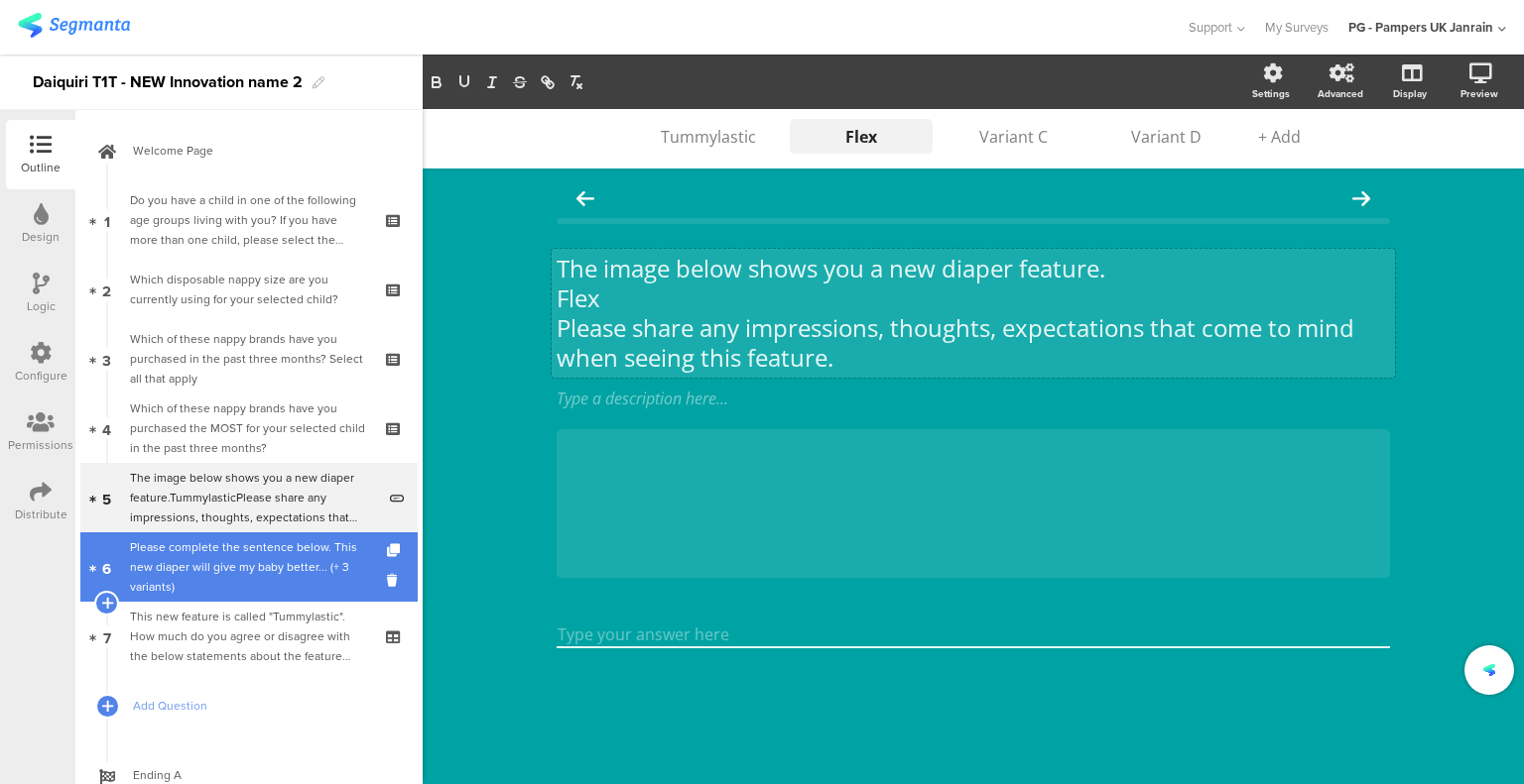
click at [221, 576] on div "Please complete the sentence below. This new diaper will give my baby better...…" at bounding box center [252, 568] width 245 height 60
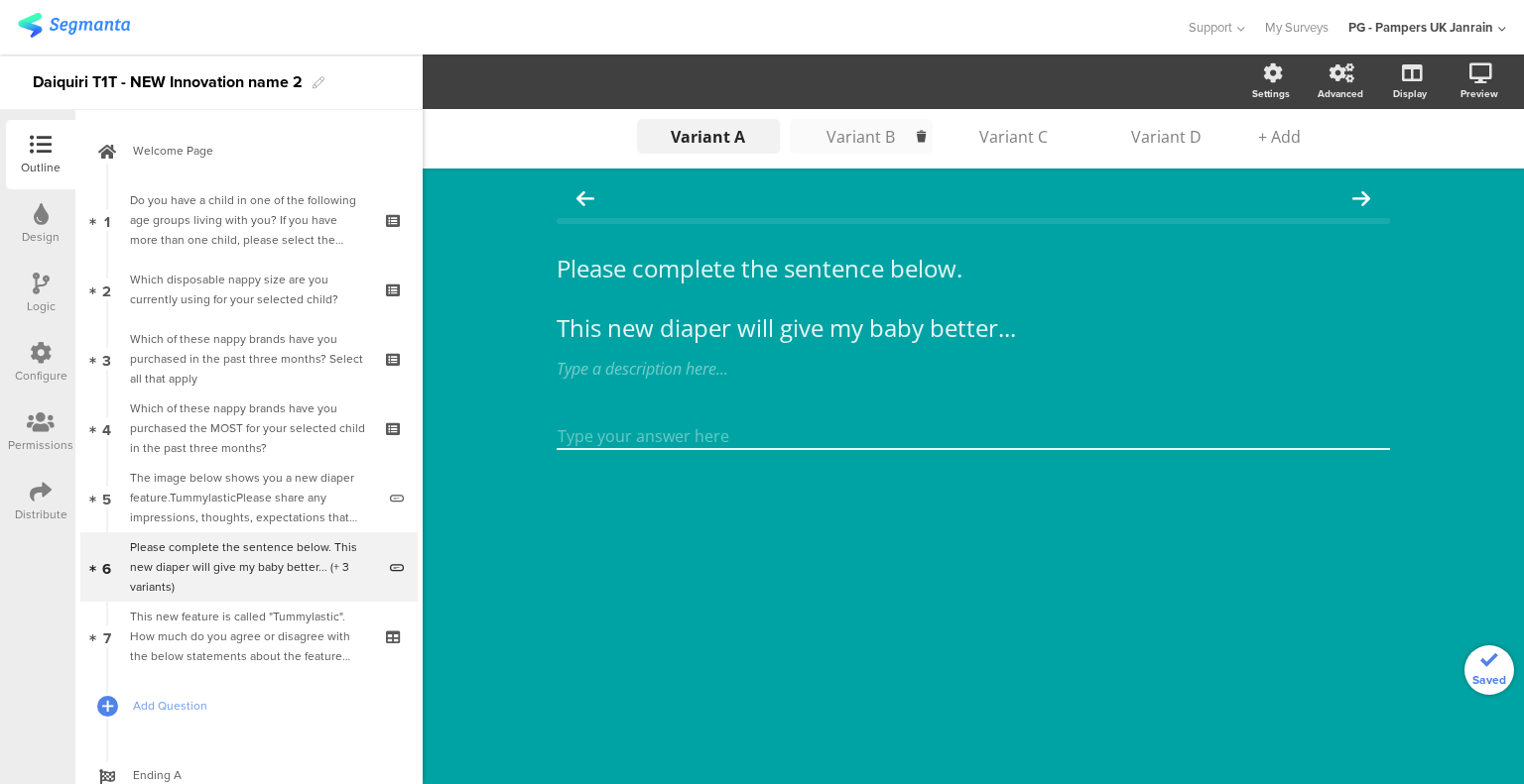
click at [859, 138] on div "Variant B" at bounding box center [861, 137] width 99 height 22
click at [859, 138] on input "Variant B" at bounding box center [861, 137] width 99 height 22
paste input "Flex"
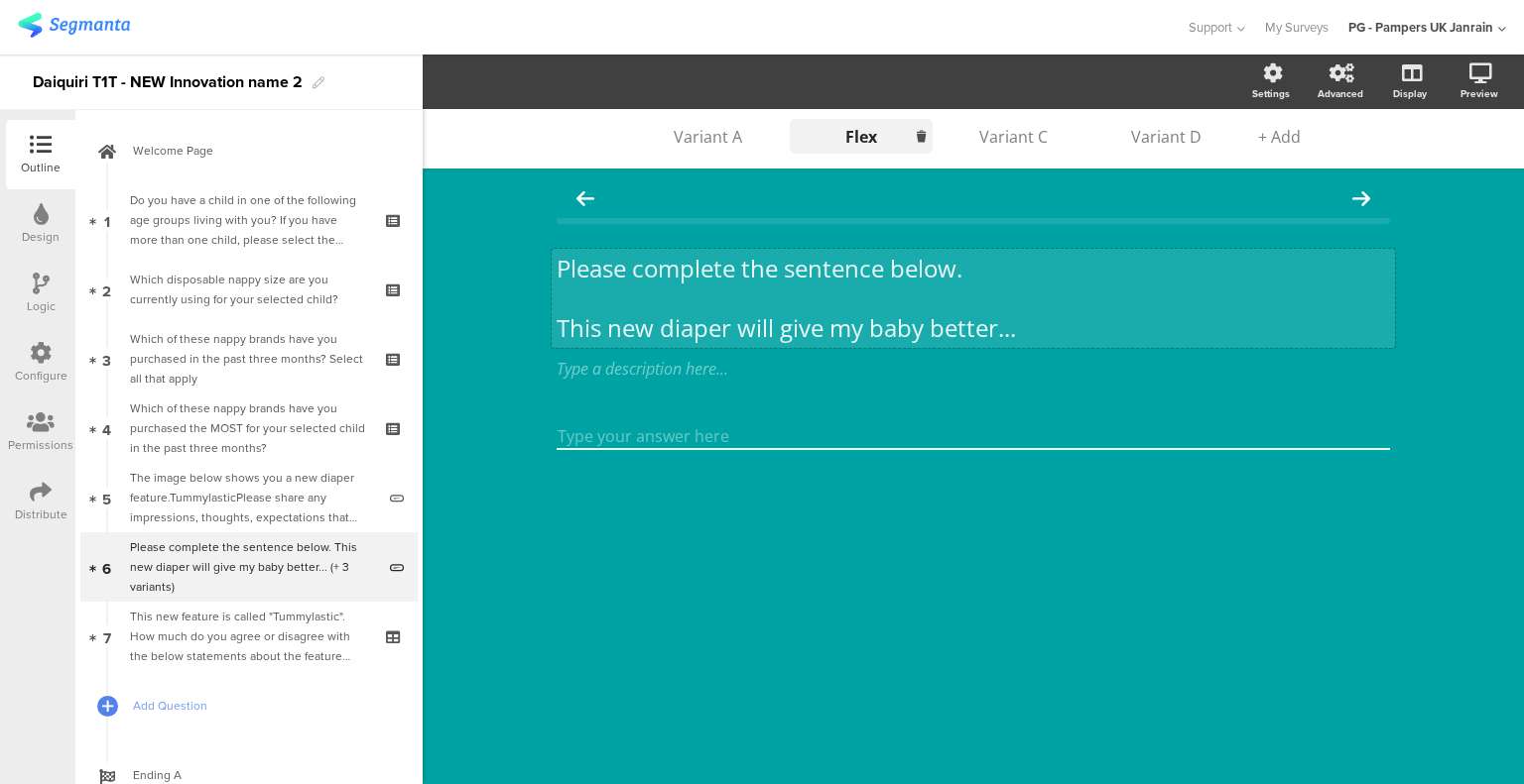
type input "Flex"
click at [620, 293] on div "Please complete the sentence below. This new diaper will give my baby better...…" at bounding box center [972, 299] width 843 height 99
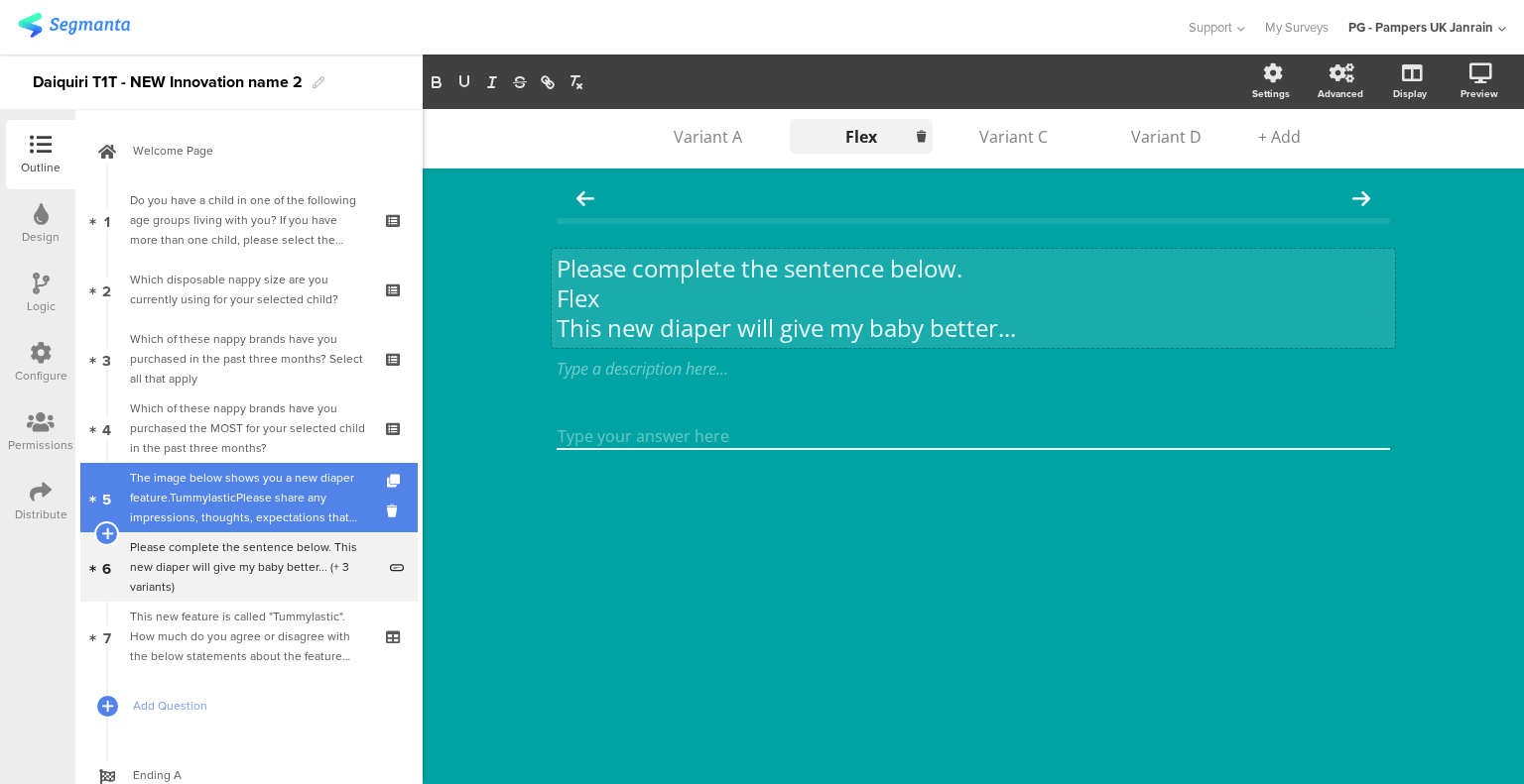
click at [191, 511] on div "The image below shows you a new diaper feature.TummylasticPlease share any impr…" at bounding box center [252, 498] width 245 height 60
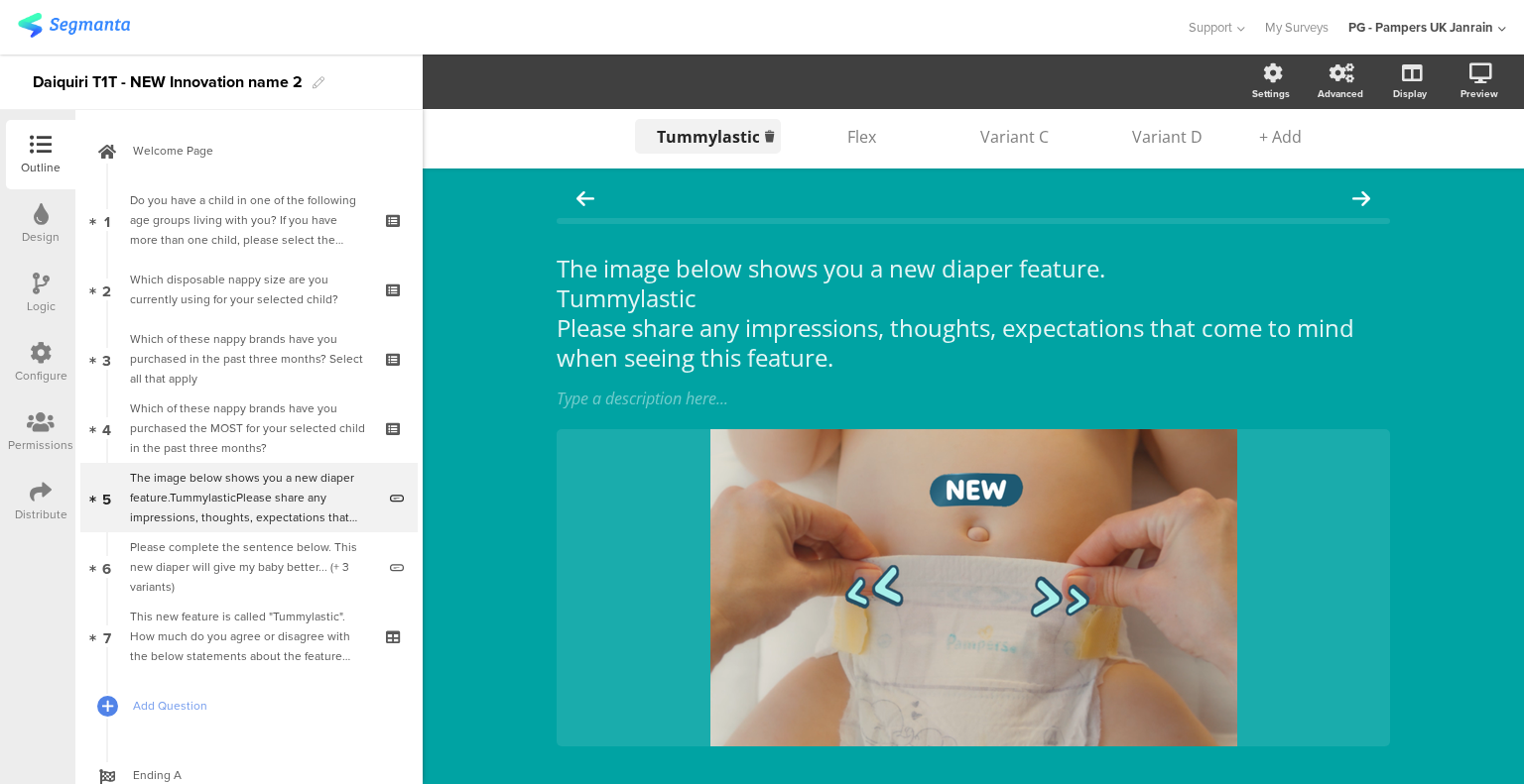
click at [699, 135] on input "Tummylastic" at bounding box center [707, 137] width 102 height 22
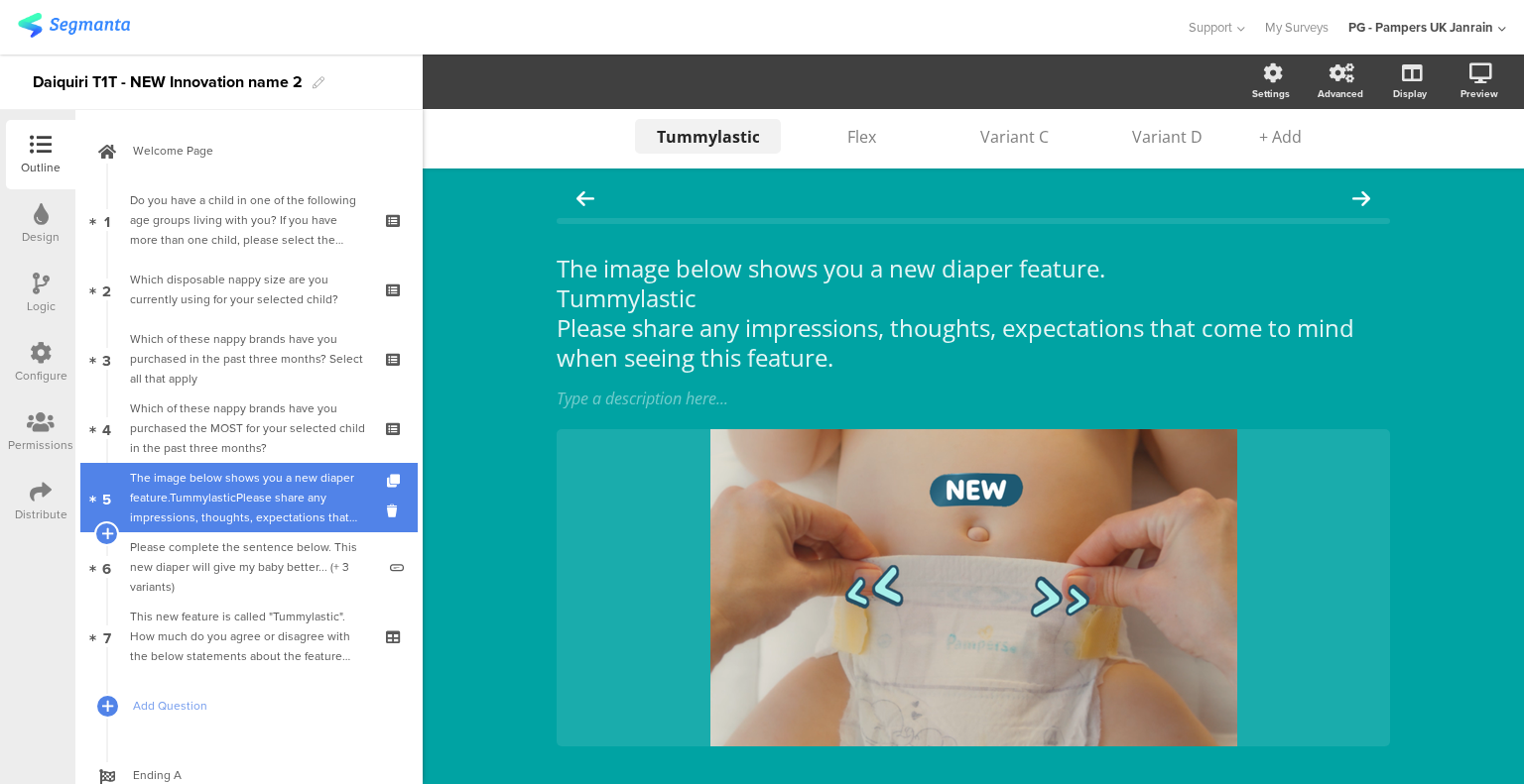
drag, startPoint x: 212, startPoint y: 567, endPoint x: 241, endPoint y: 502, distance: 71.2
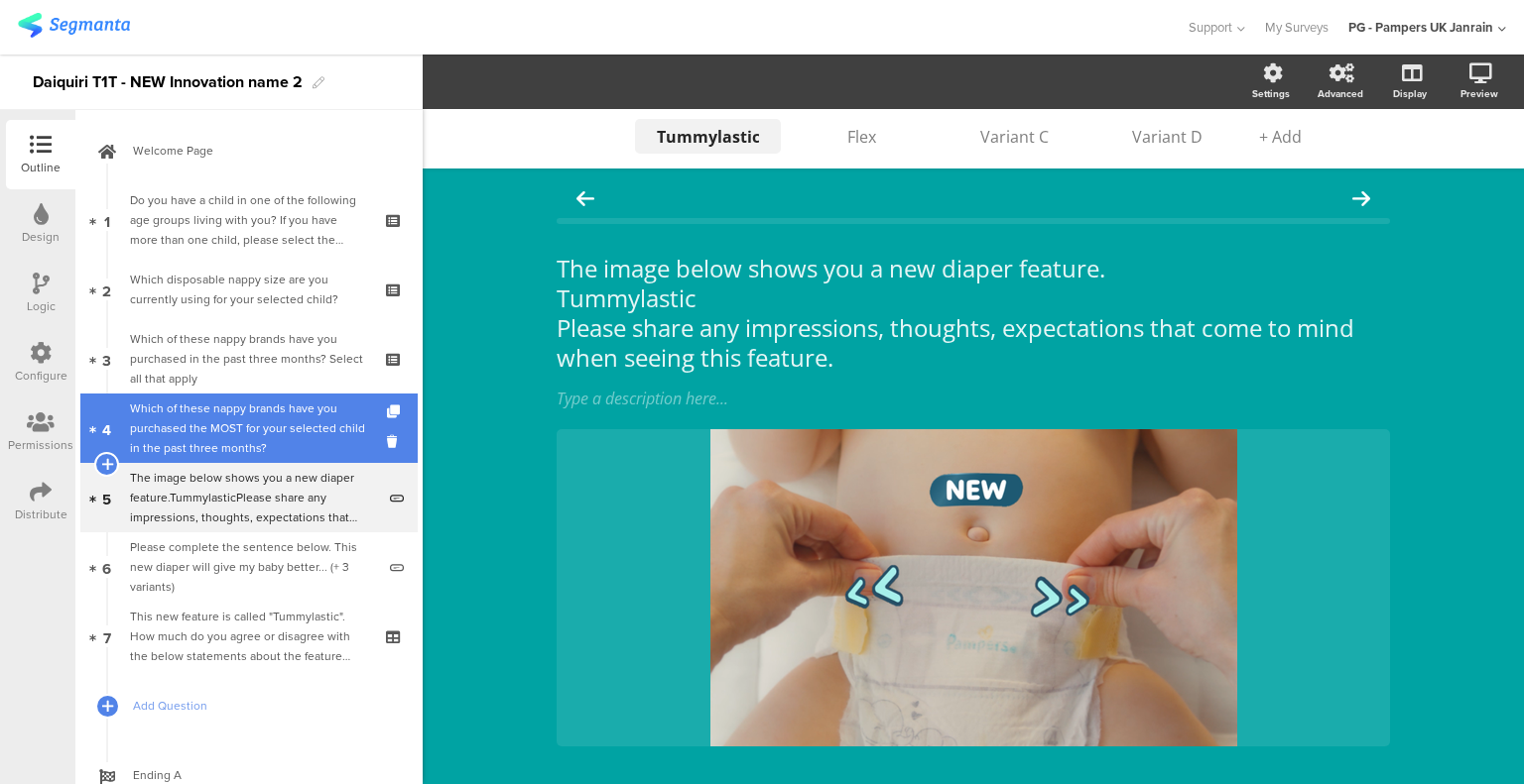
drag, startPoint x: 265, startPoint y: 436, endPoint x: 266, endPoint y: 448, distance: 12.0
click at [265, 436] on div "Which of these nappy brands have you purchased the MOST for your selected child…" at bounding box center [248, 429] width 237 height 60
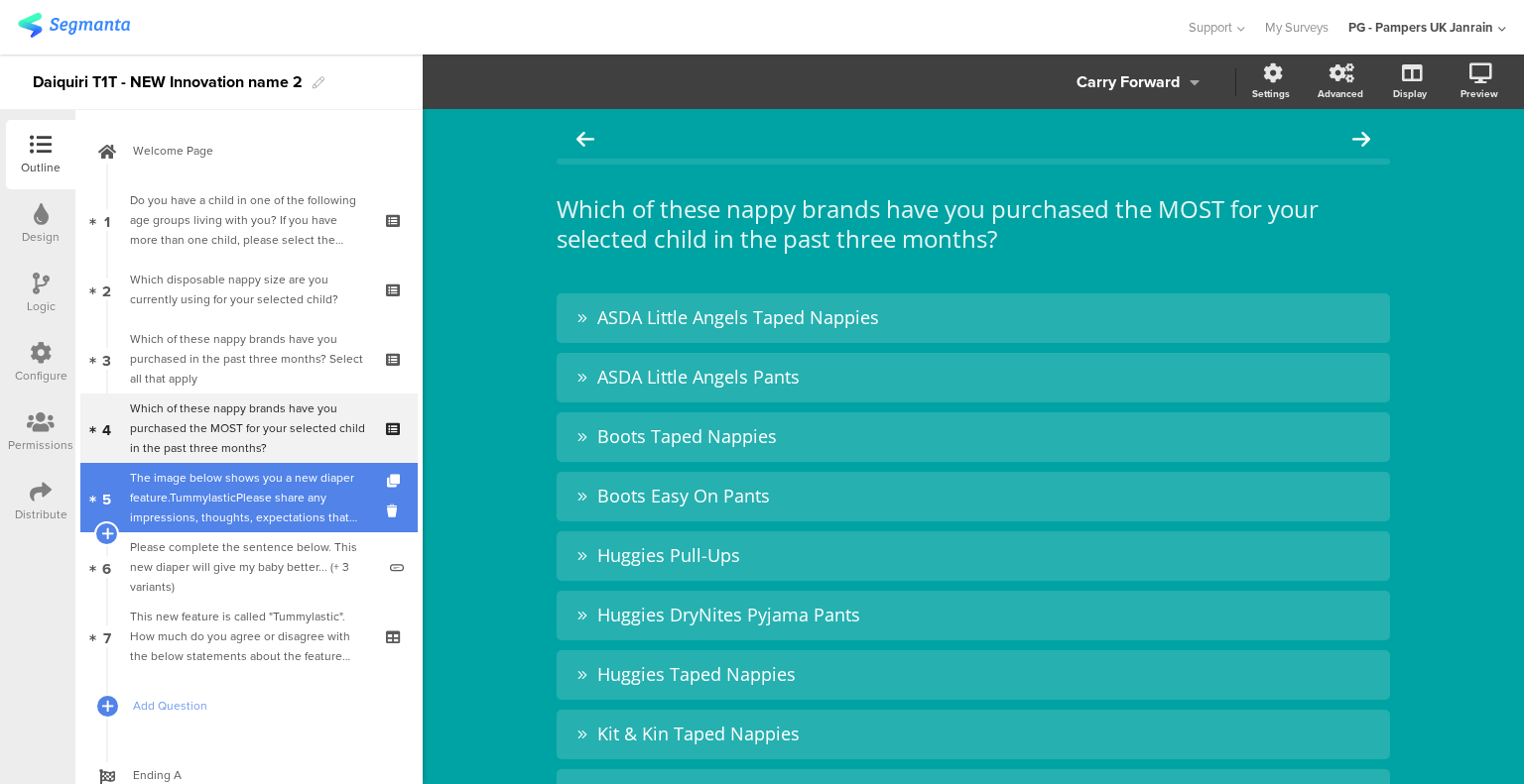
click at [266, 479] on div "The image below shows you a new diaper feature.TummylasticPlease share any impr…" at bounding box center [252, 498] width 245 height 60
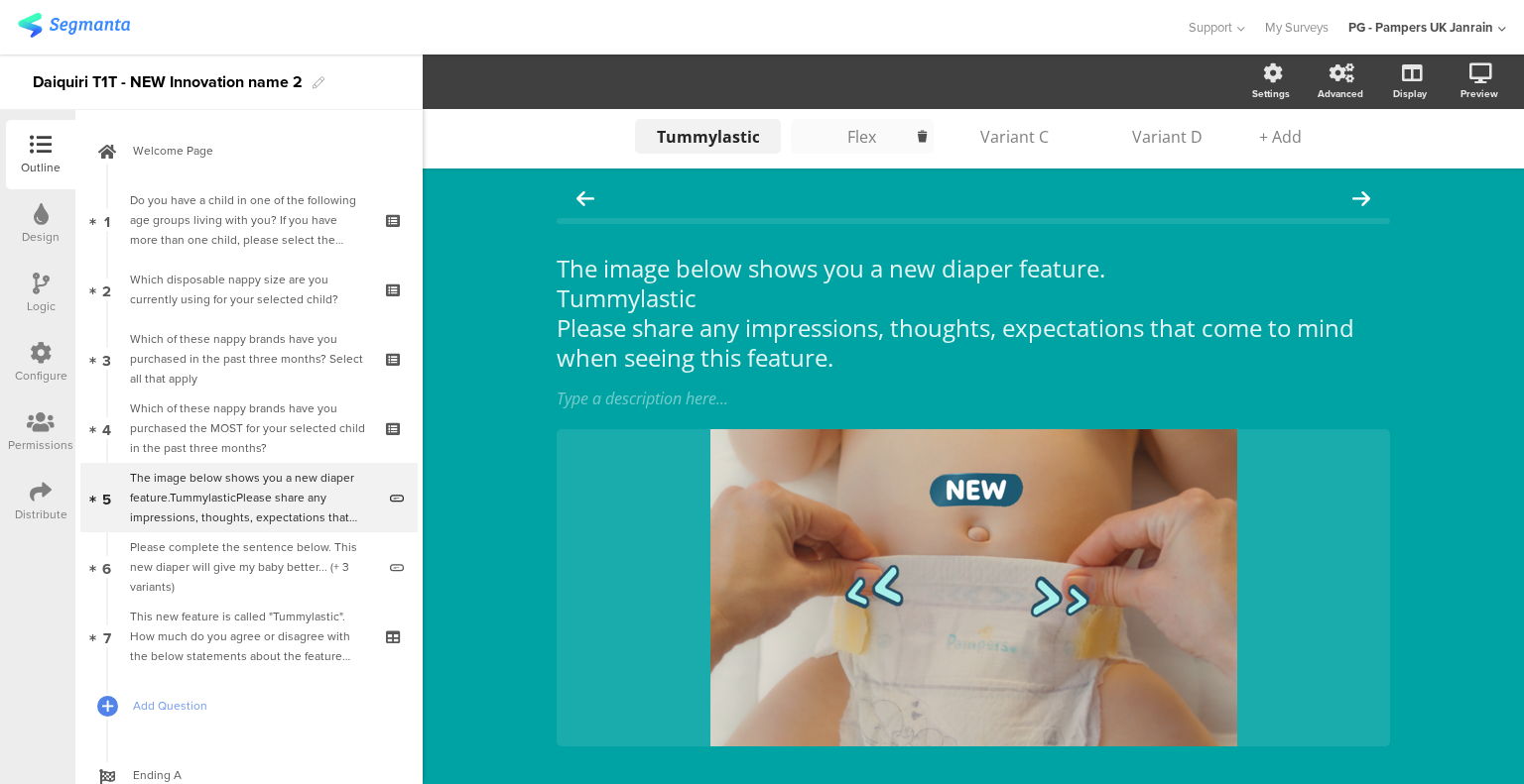
click at [836, 139] on div "Flex" at bounding box center [862, 137] width 99 height 22
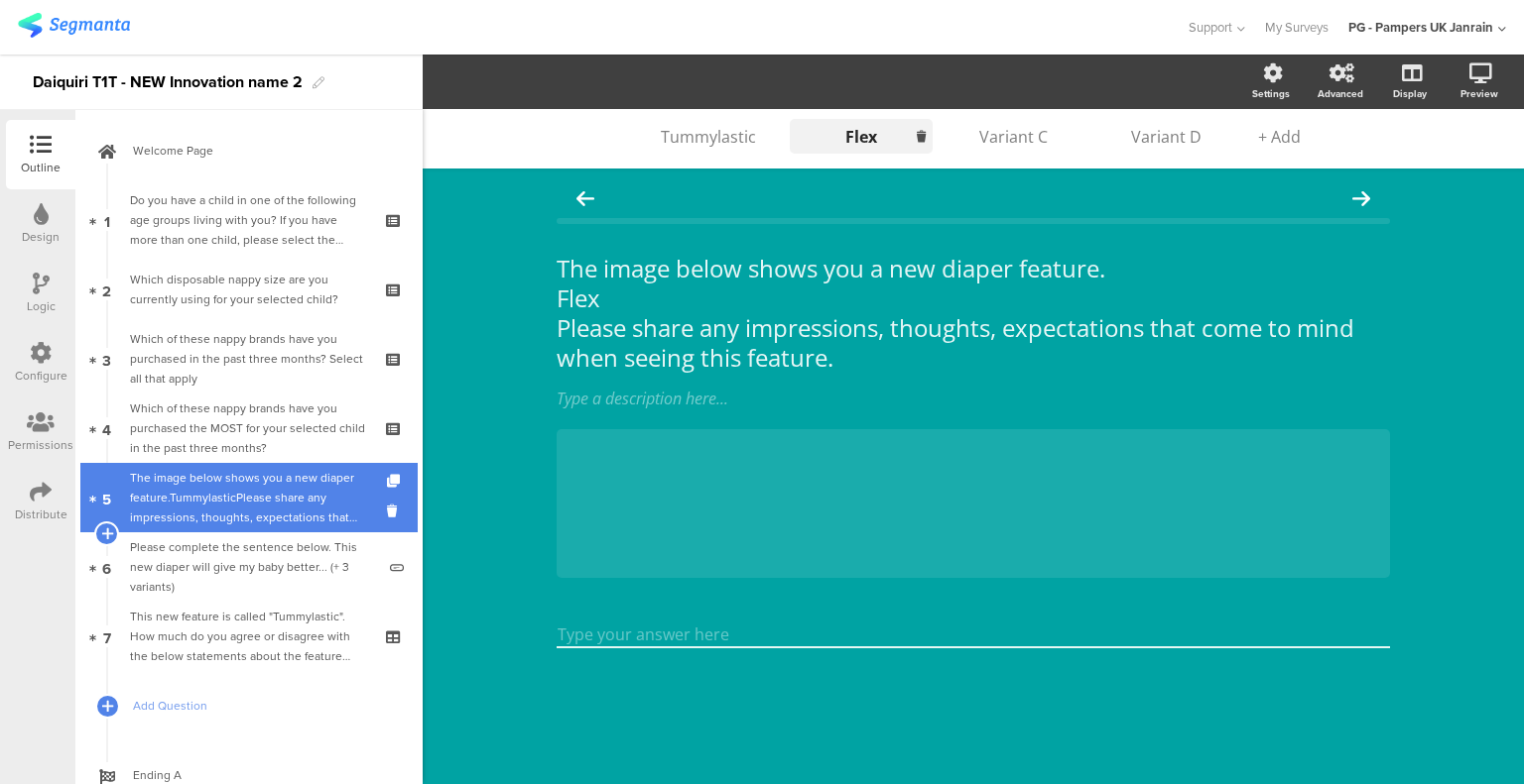
click at [262, 515] on div "The image below shows you a new diaper feature.TummylasticPlease share any impr…" at bounding box center [252, 498] width 245 height 60
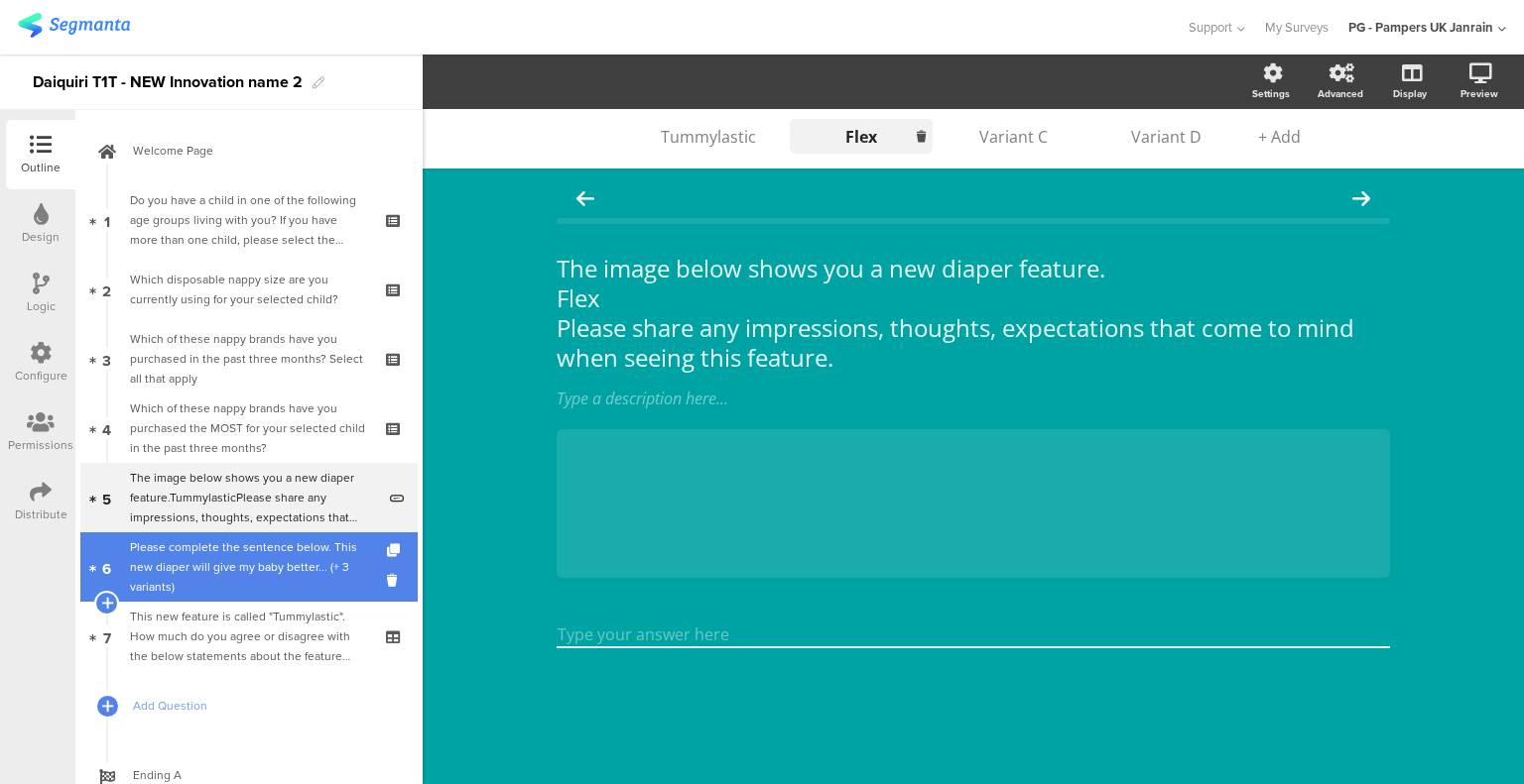
click at [251, 551] on div "Please complete the sentence below. This new diaper will give my baby better...…" at bounding box center [252, 568] width 245 height 60
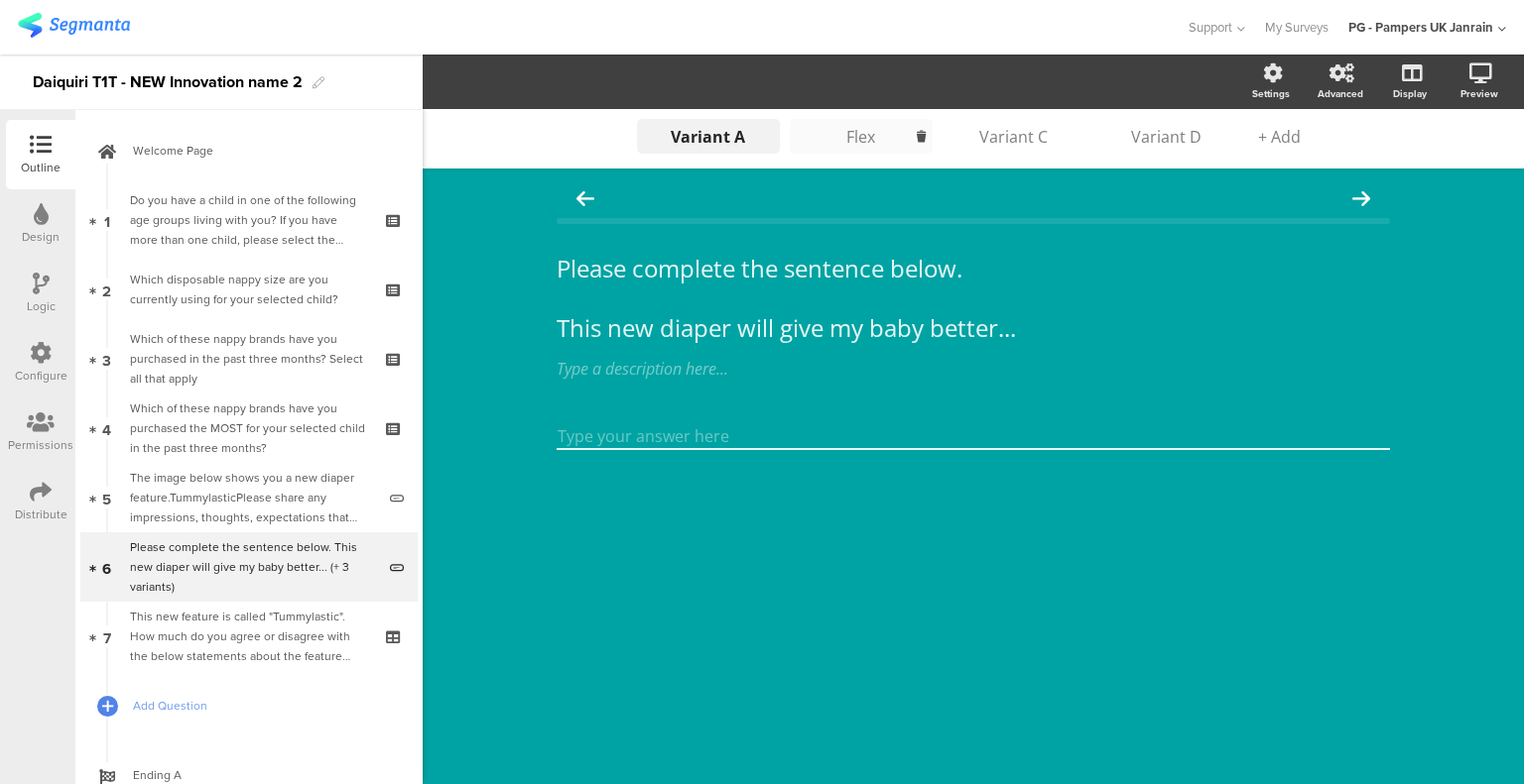
click at [857, 134] on div "Flex" at bounding box center [861, 137] width 99 height 22
click at [684, 136] on div "Variant A" at bounding box center [708, 137] width 99 height 22
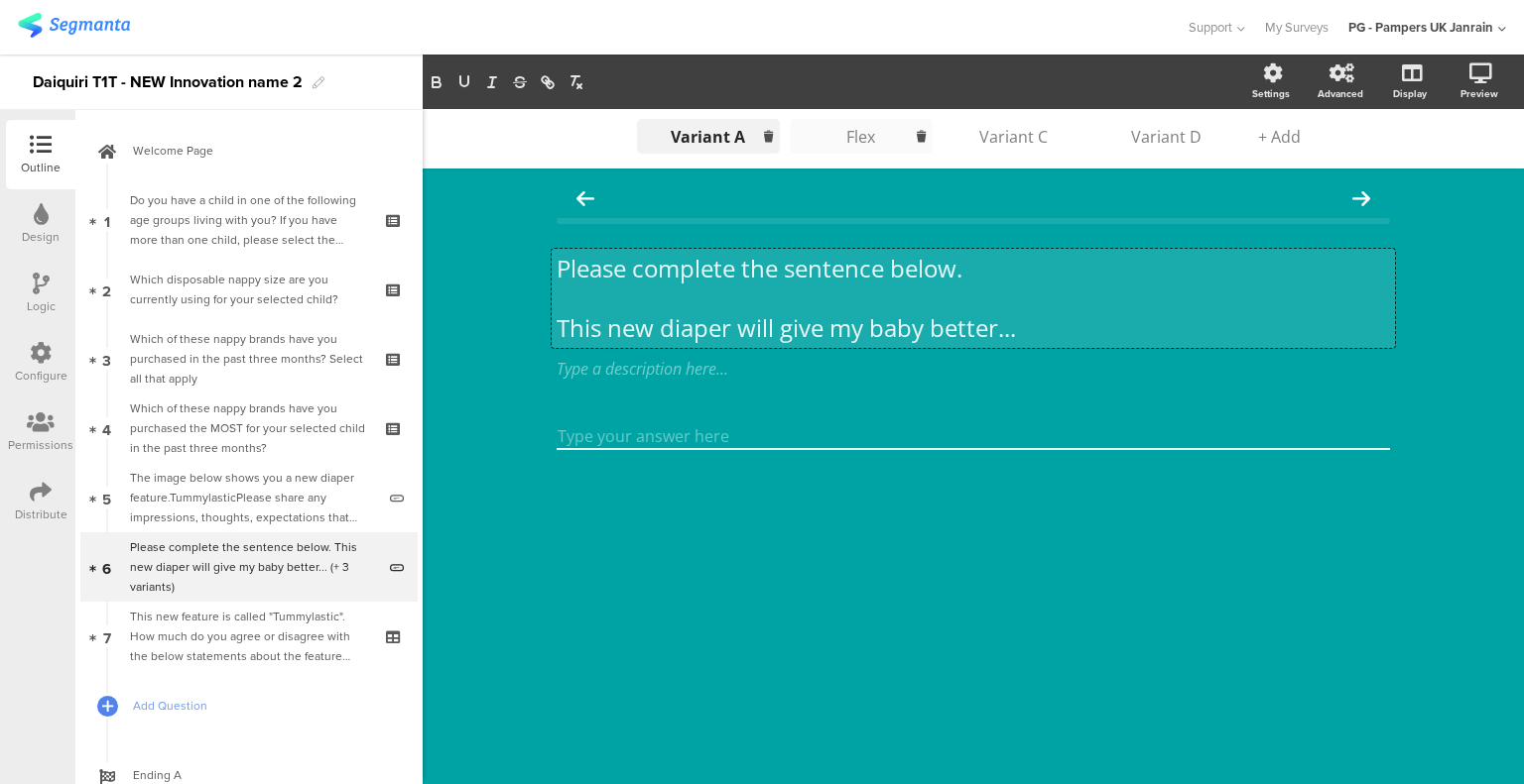
click at [595, 299] on div "Please complete the sentence below. This new diaper will give my baby better...…" at bounding box center [972, 299] width 843 height 99
click at [520, 368] on div "Variant A Variant A Variant A Flex Flex Variant C Variant D + Add Please comple…" at bounding box center [973, 447] width 1101 height 675
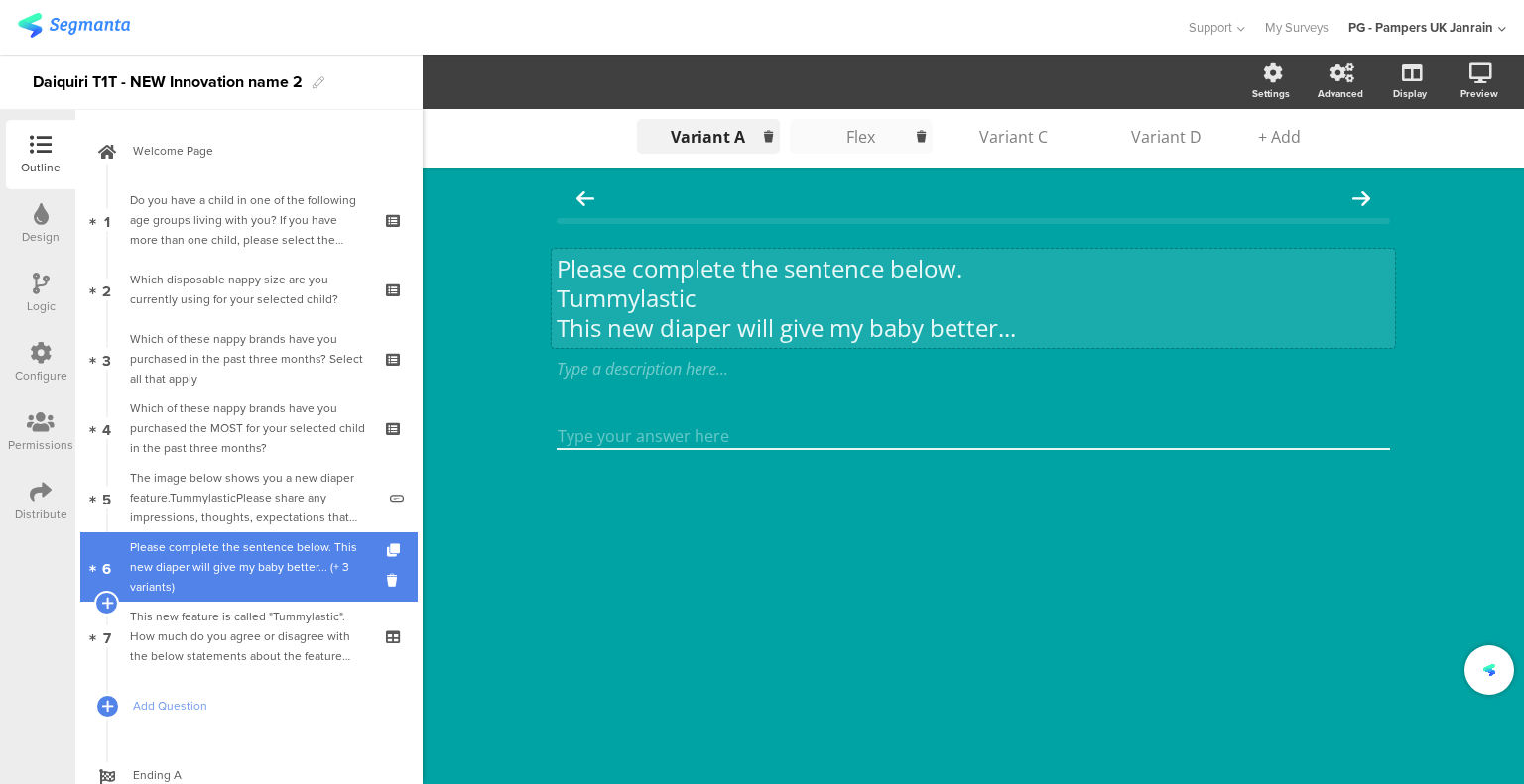
click at [258, 554] on div "Please complete the sentence below. This new diaper will give my baby better...…" at bounding box center [252, 568] width 245 height 60
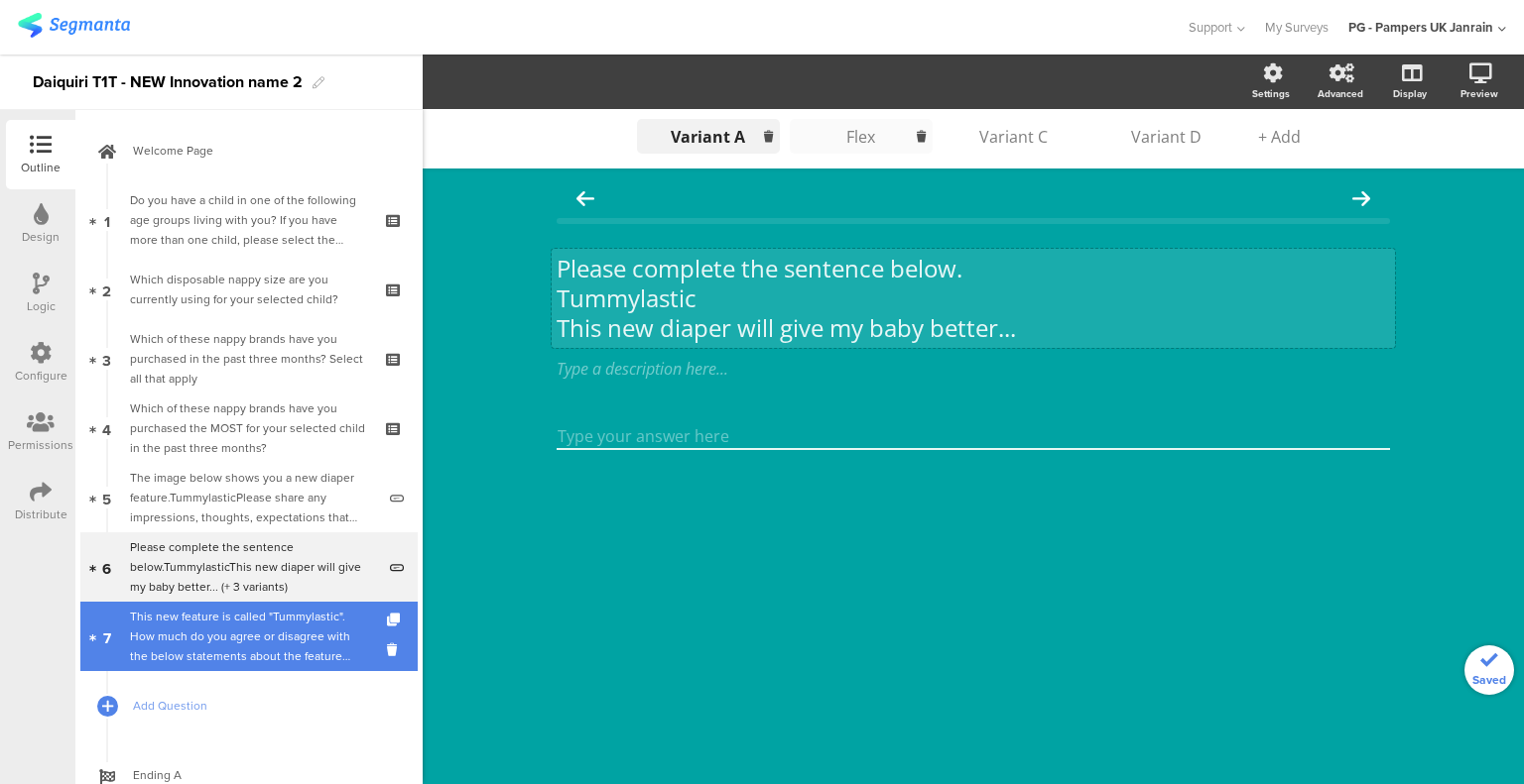
click at [250, 625] on div "This new feature is called "Tummylastic". How much do you agree or disagree wit…" at bounding box center [248, 636] width 237 height 60
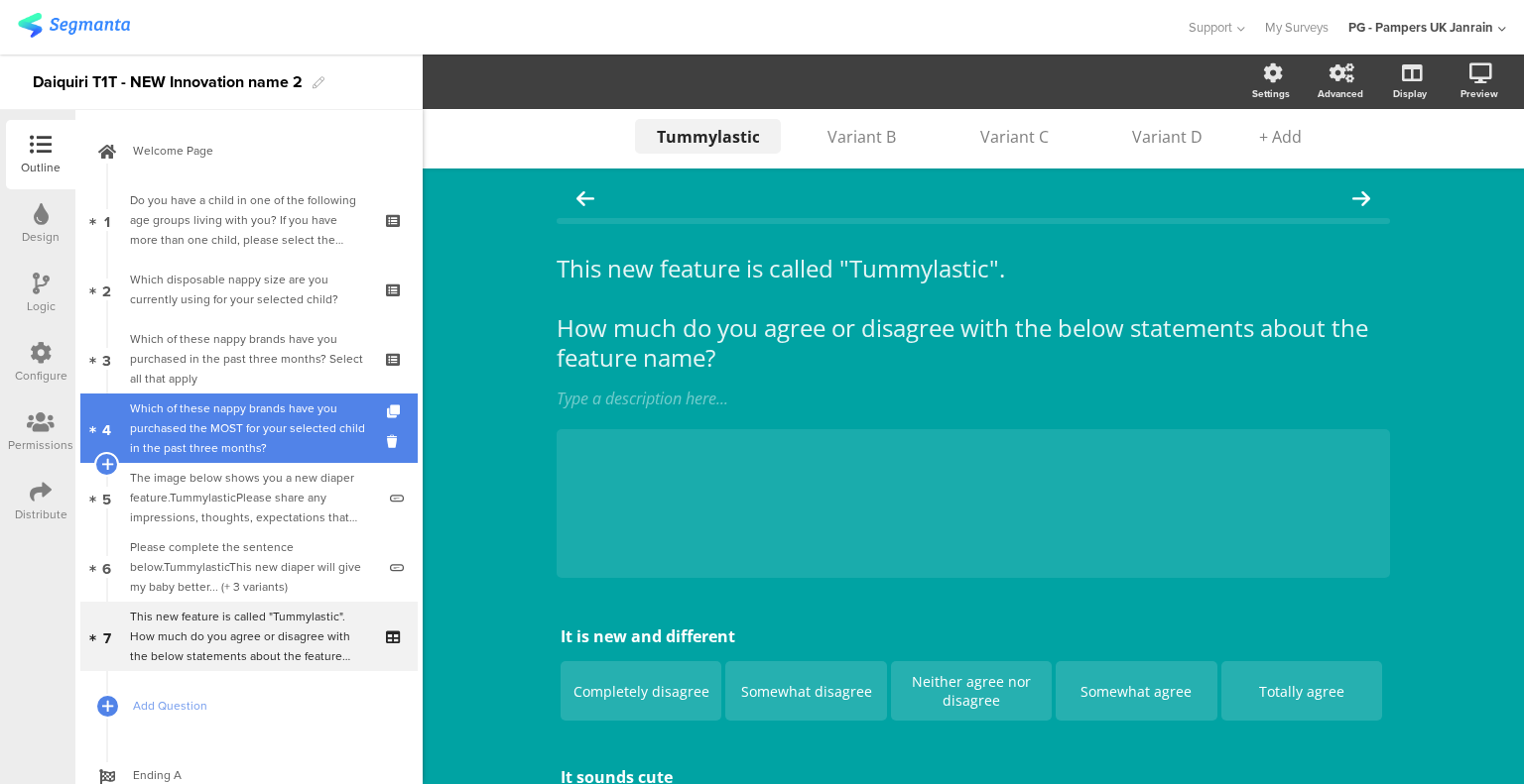
click at [266, 435] on div "Which of these nappy brands have you purchased the MOST for your selected child…" at bounding box center [248, 429] width 237 height 60
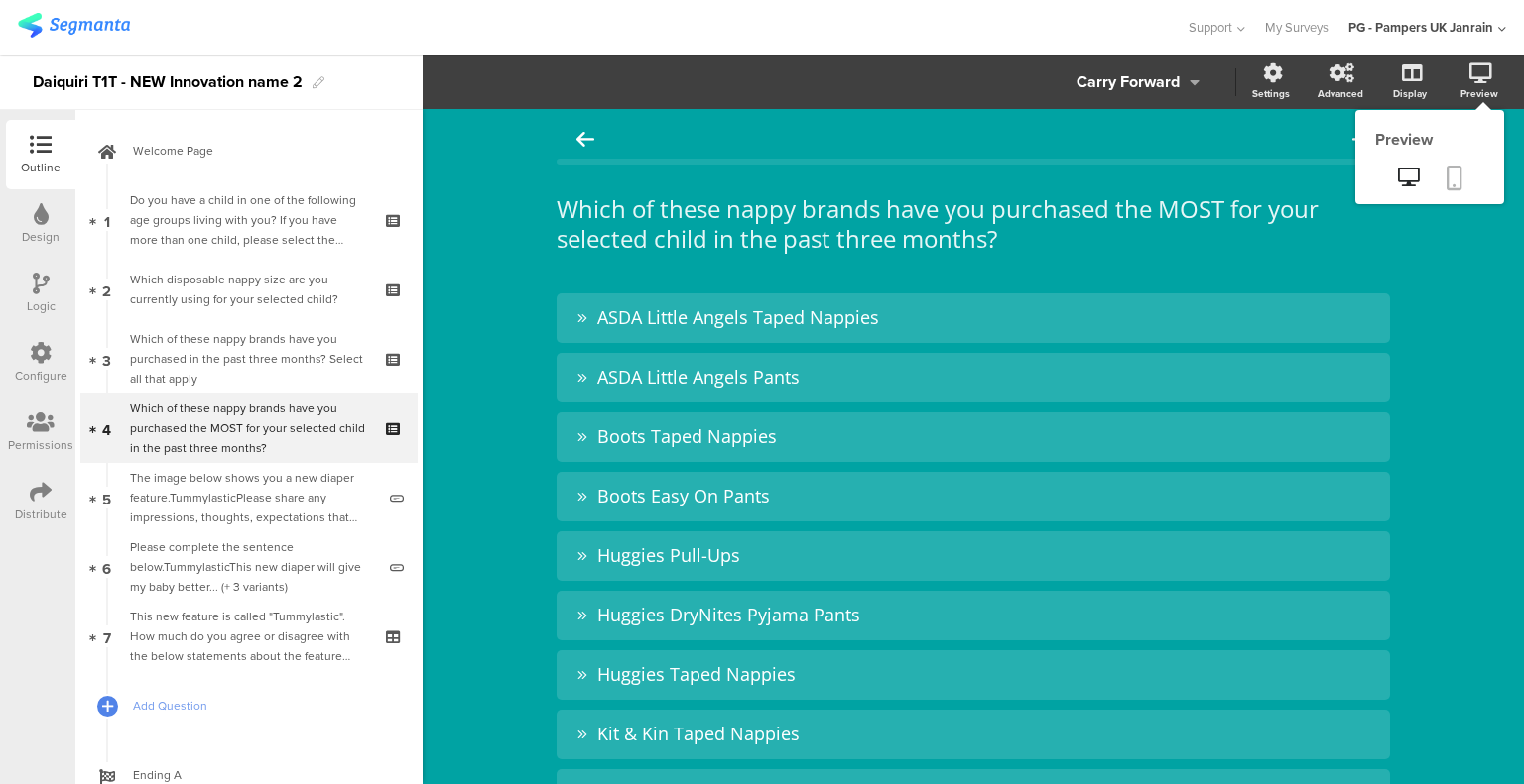
click at [1433, 169] on link at bounding box center [1455, 180] width 44 height 38
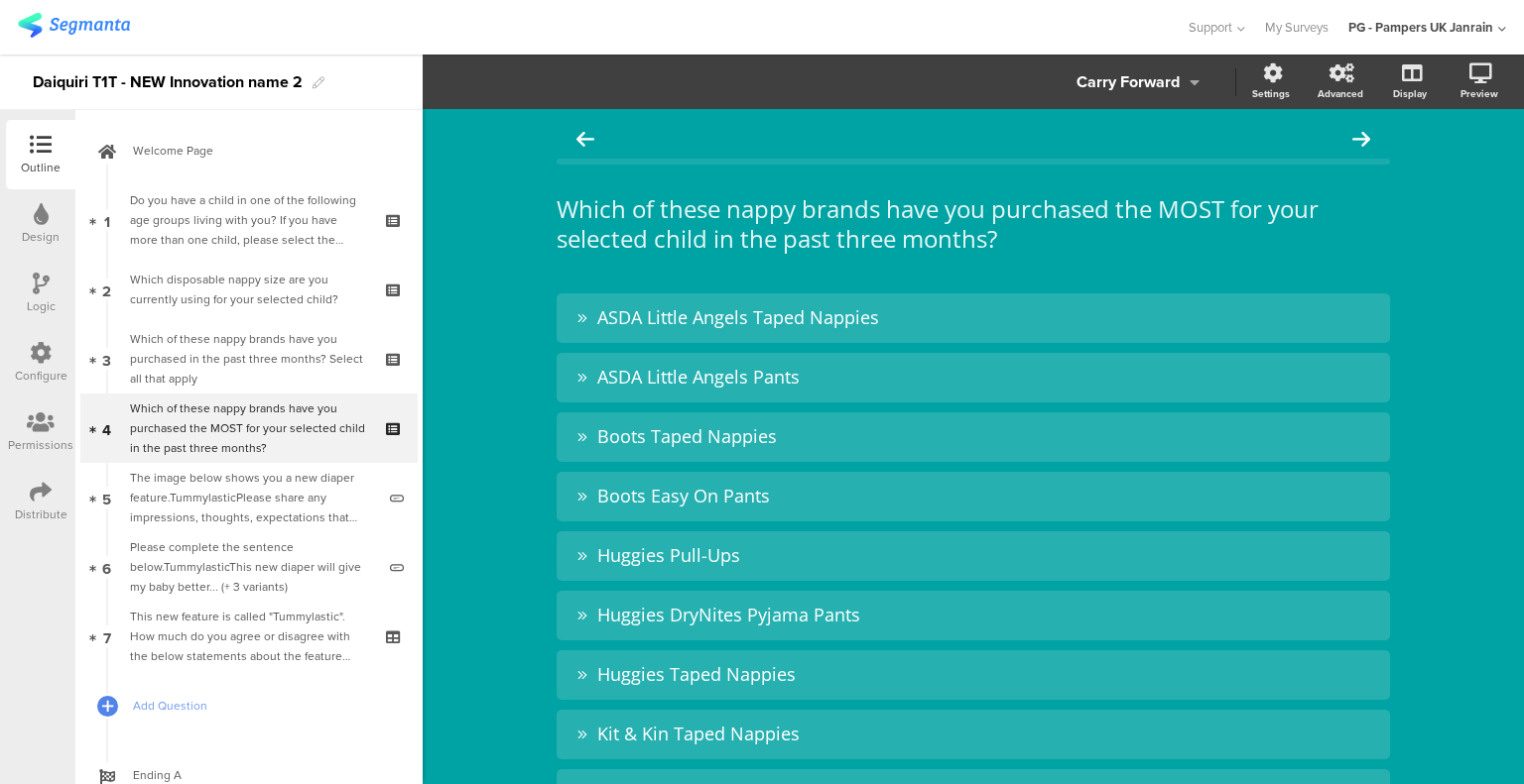
click at [40, 228] on div "Design" at bounding box center [41, 237] width 38 height 18
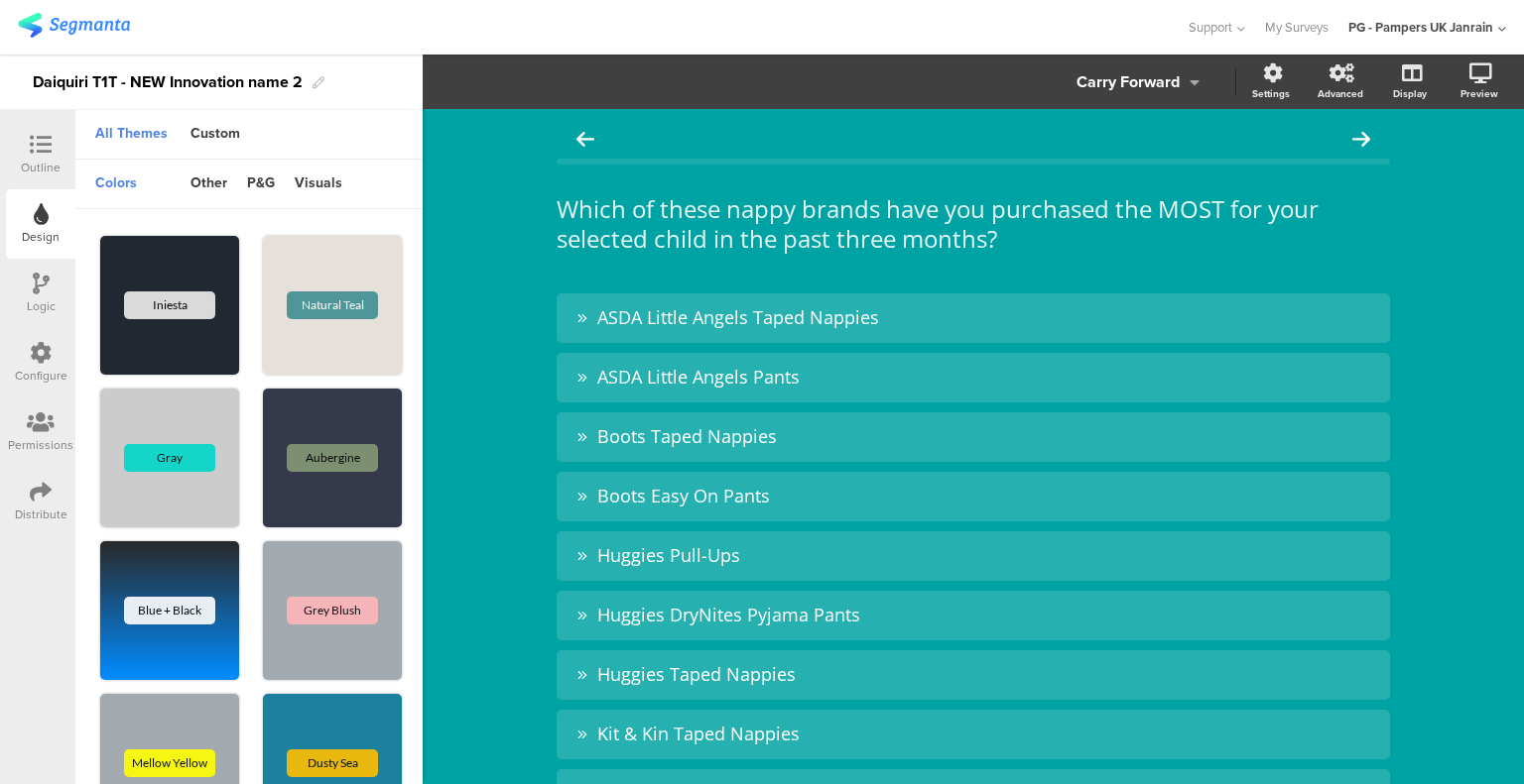
click at [33, 289] on icon at bounding box center [41, 284] width 17 height 22
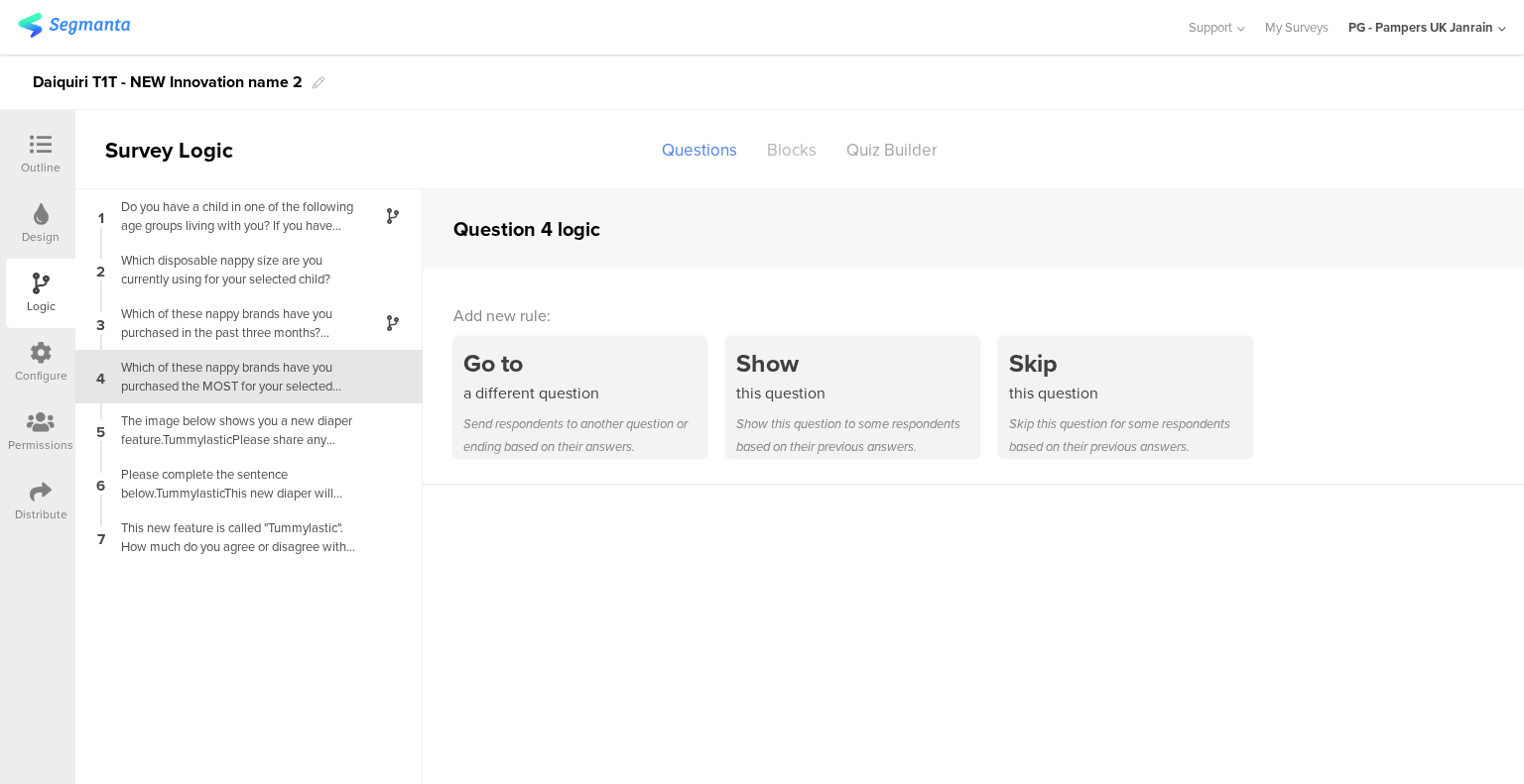
click at [800, 140] on div "Blocks" at bounding box center [791, 150] width 79 height 35
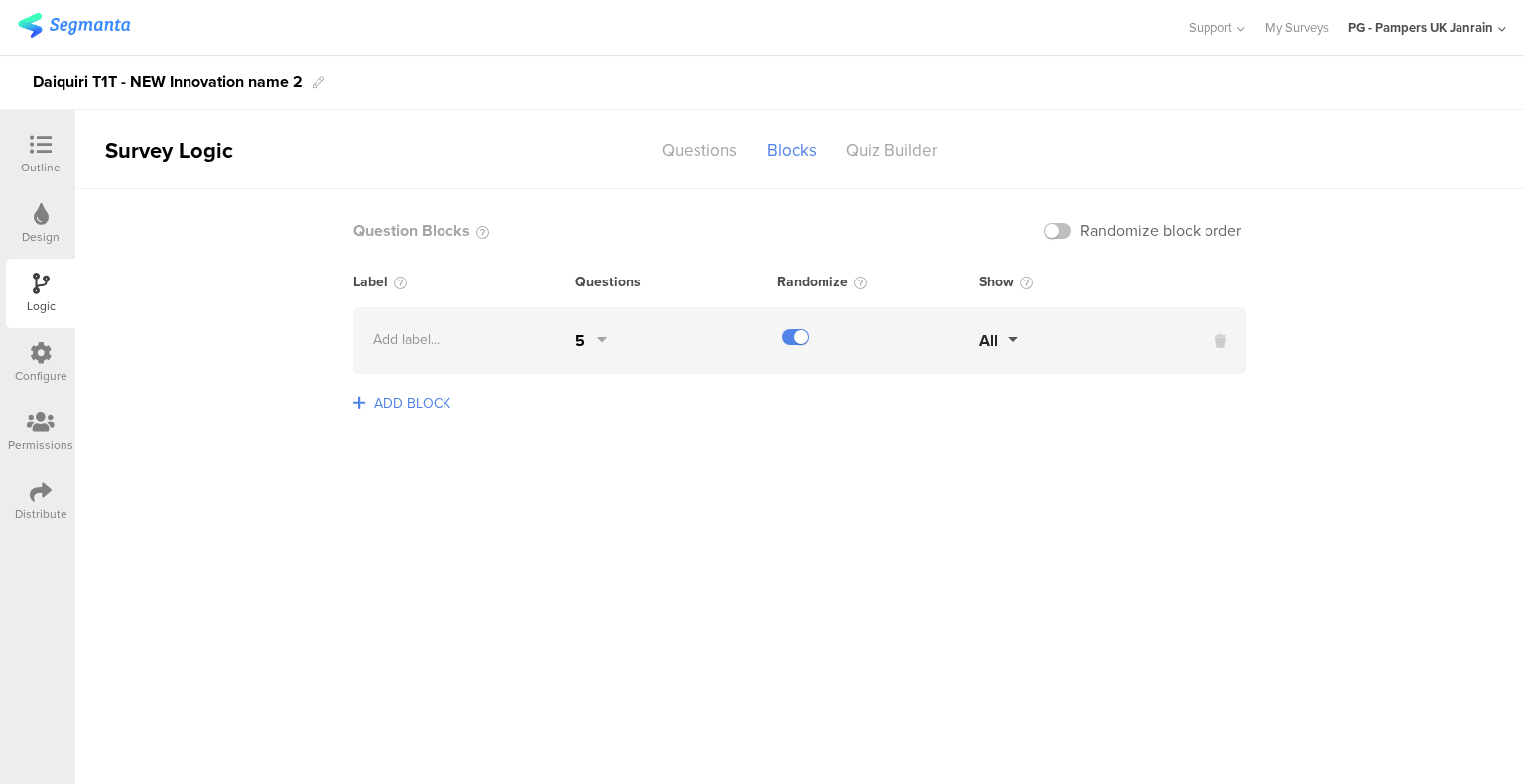
click at [585, 343] on div "5" at bounding box center [591, 340] width 32 height 23
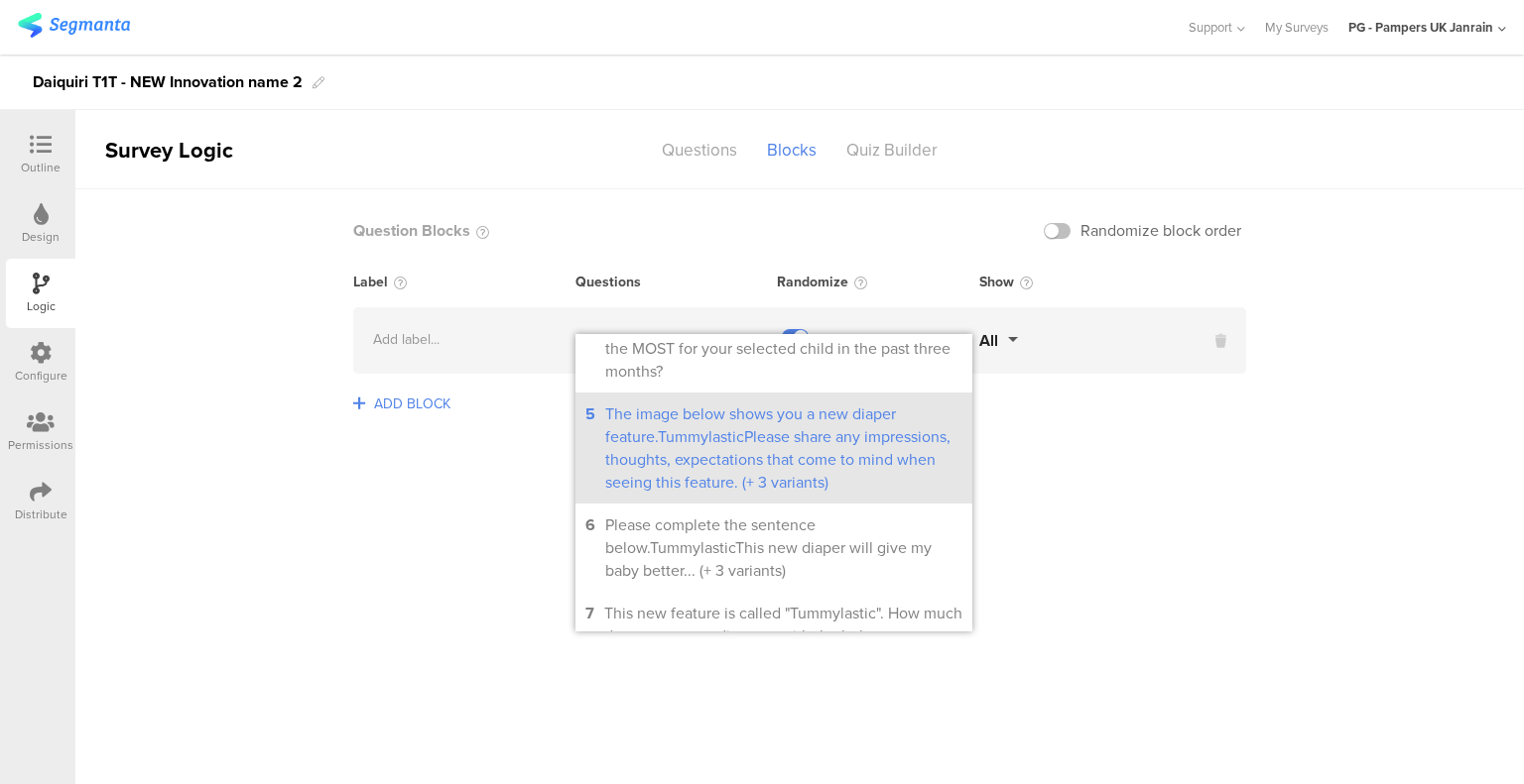
scroll to position [347, 0]
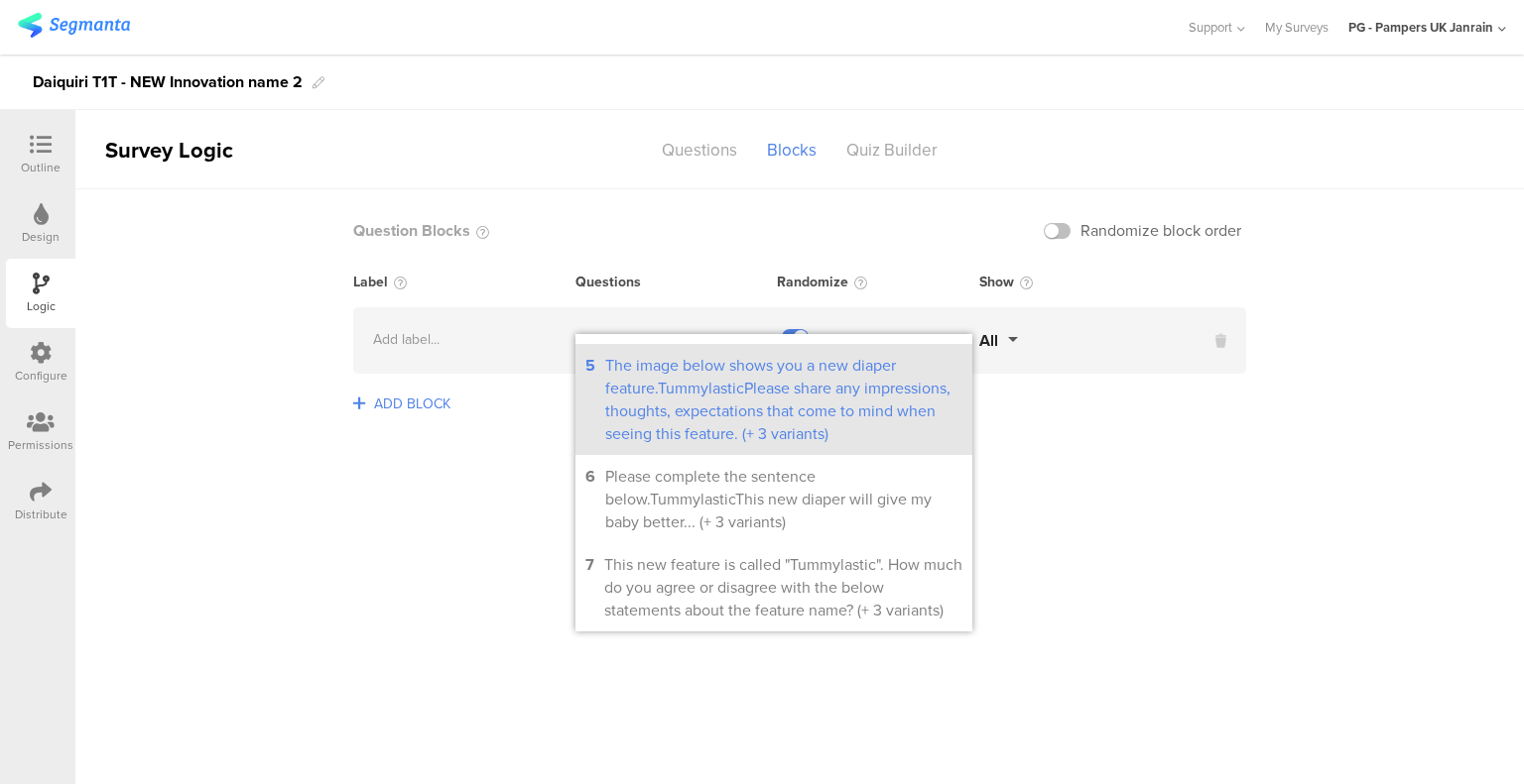
click at [700, 420] on div "The image below shows you a new diaper feature.TummylasticPlease share any impr…" at bounding box center [783, 400] width 357 height 91
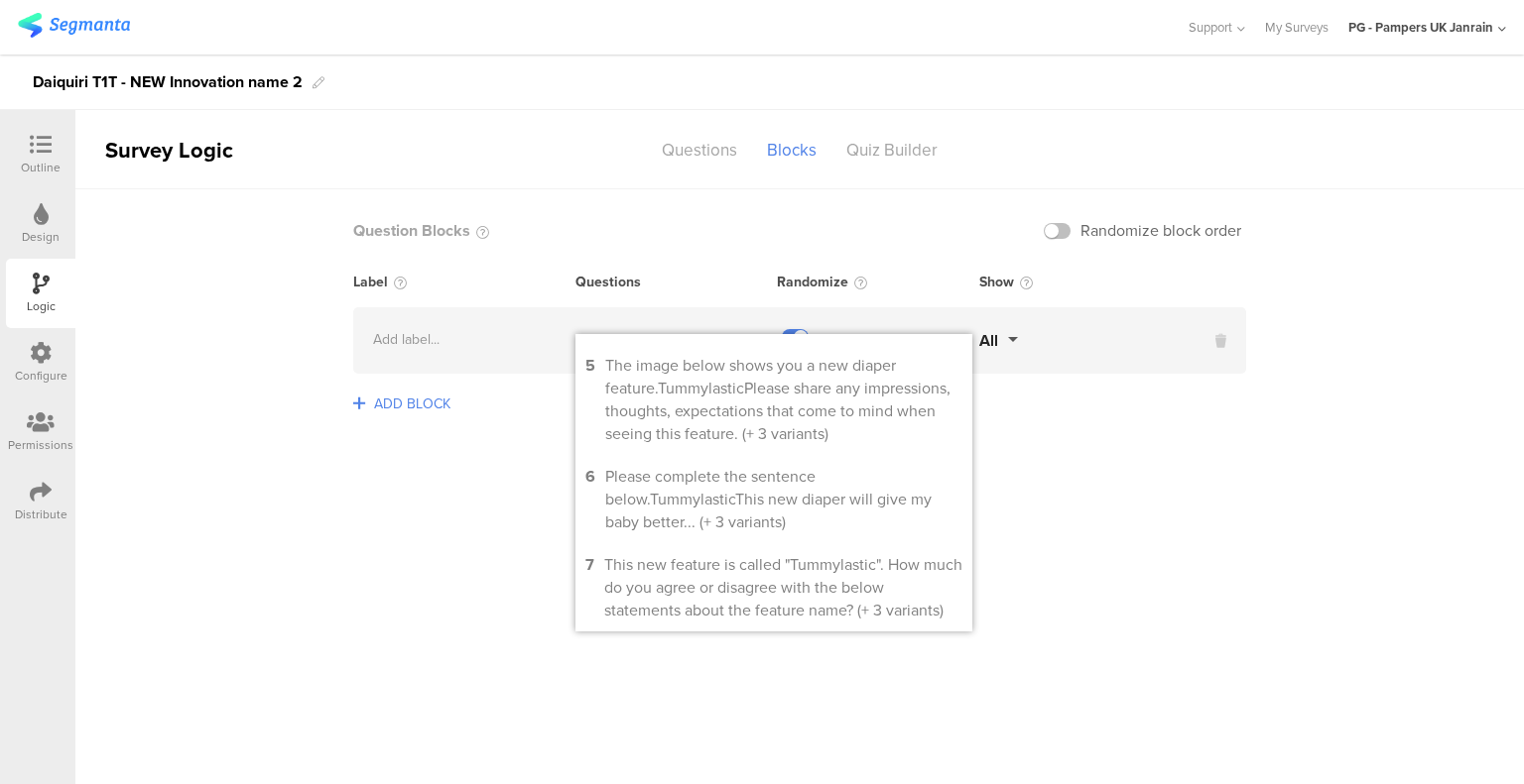
click at [1216, 511] on sg-logic-groups-list "Question Blocks Randomize block order Label Questions Randomize Show Add label.…" at bounding box center [799, 486] width 1449 height 594
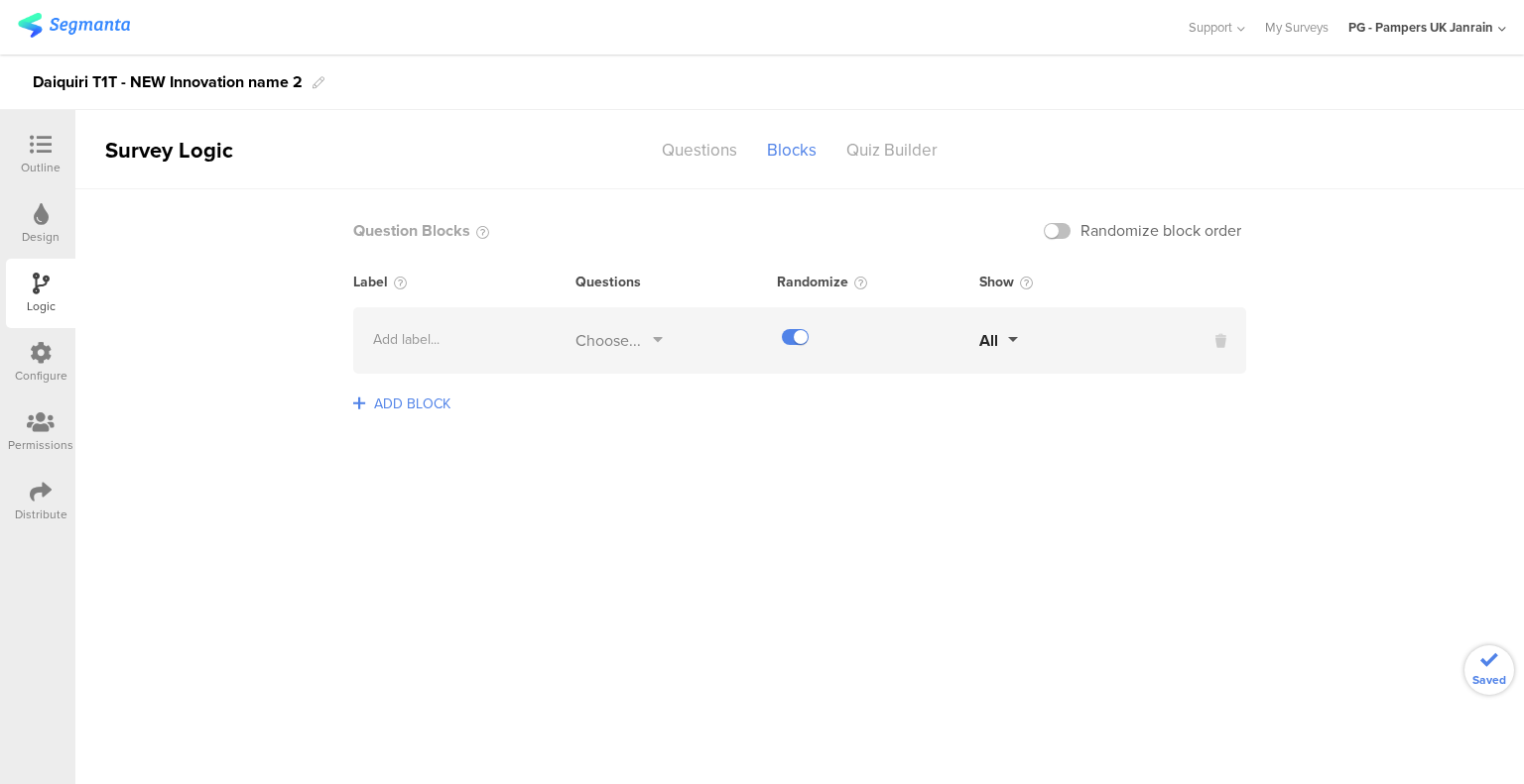
click at [975, 342] on div at bounding box center [878, 337] width 203 height 16
click at [988, 343] on span "All" at bounding box center [988, 340] width 19 height 23
click at [800, 341] on label at bounding box center [794, 337] width 27 height 16
click at [0, 0] on input "checkbox" at bounding box center [0, 0] width 0 height 0
click at [439, 328] on div "Add label... Choose... All" at bounding box center [799, 340] width 893 height 66
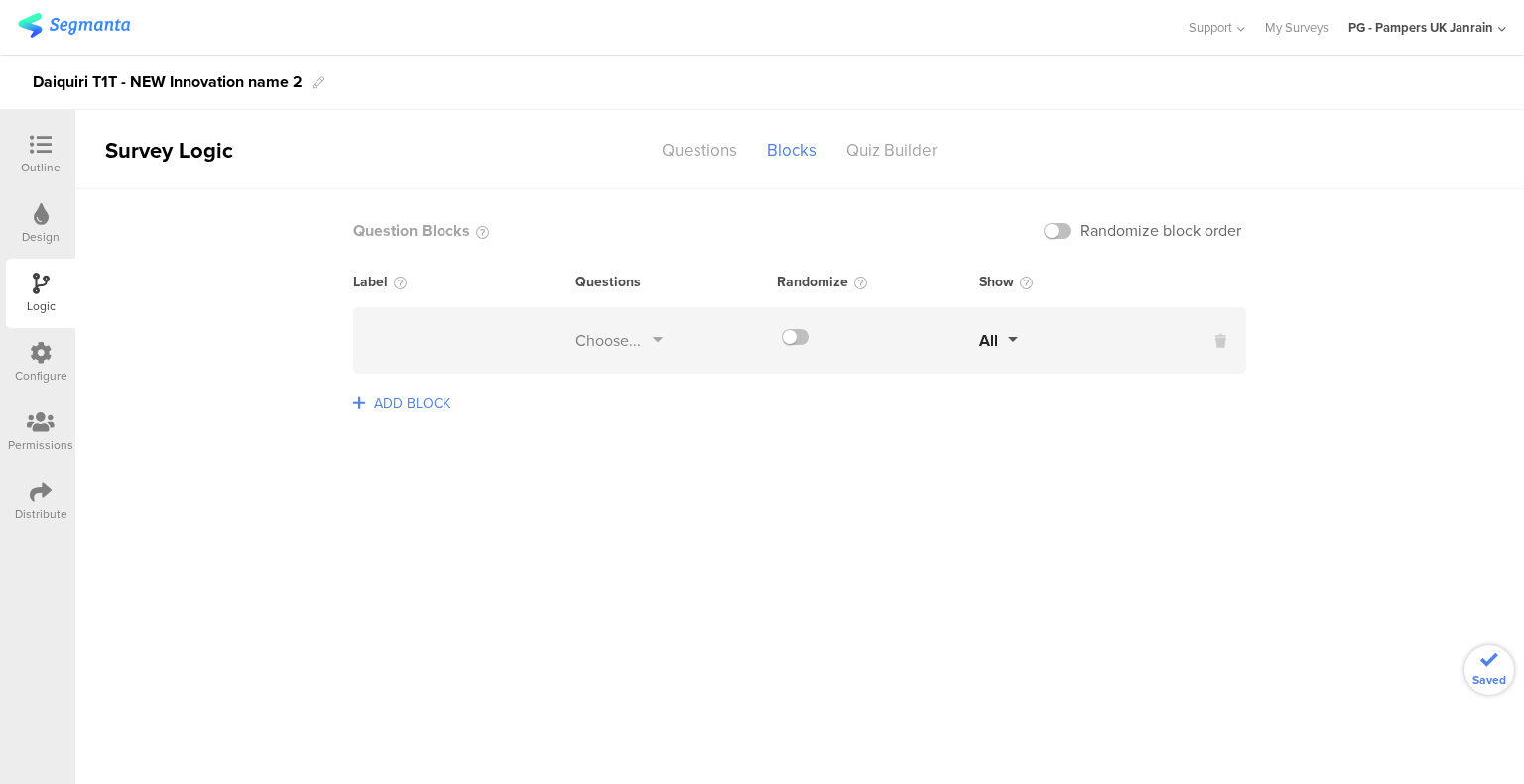
click at [647, 342] on div "Choose..." at bounding box center [619, 340] width 87 height 23
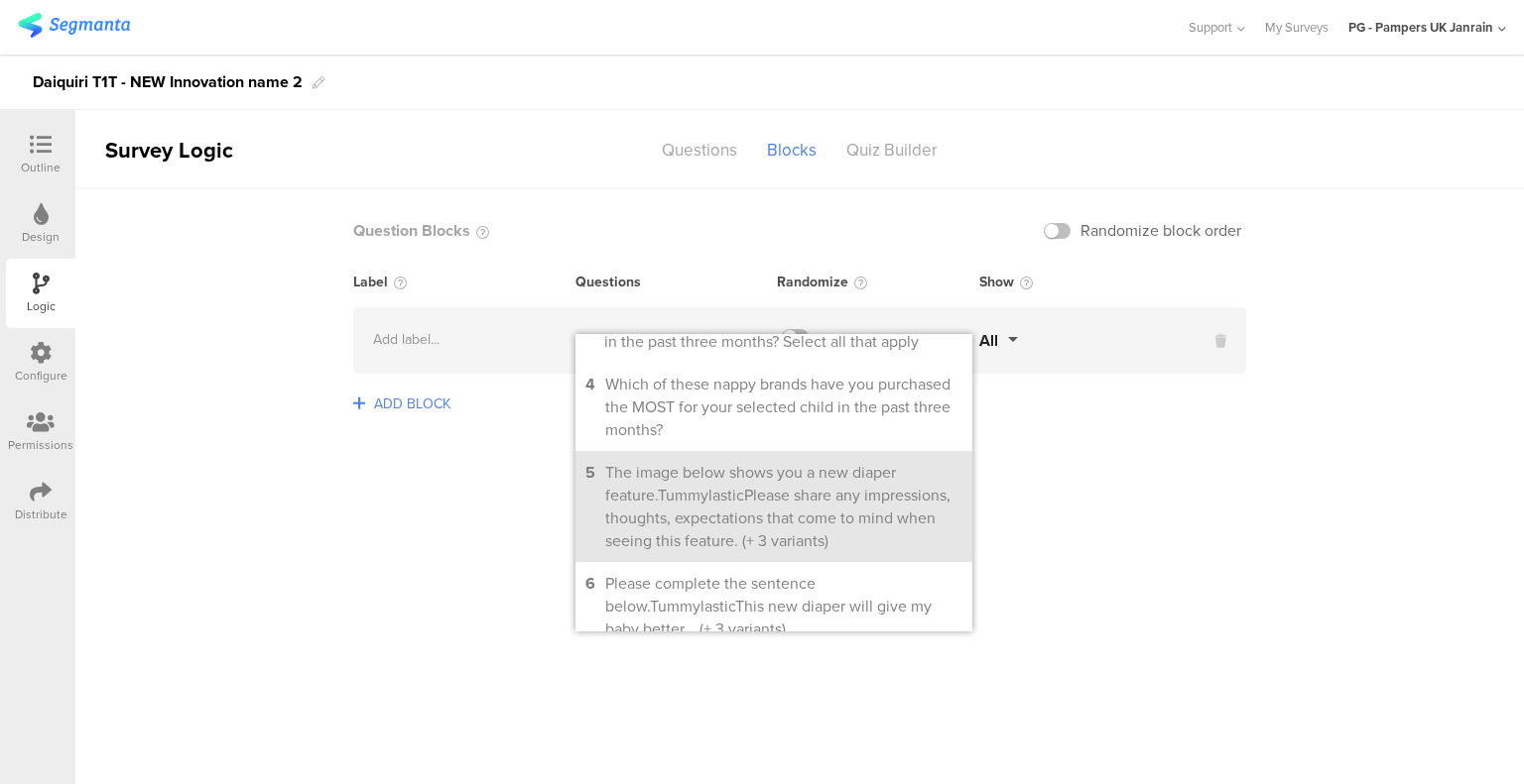
scroll to position [298, 0]
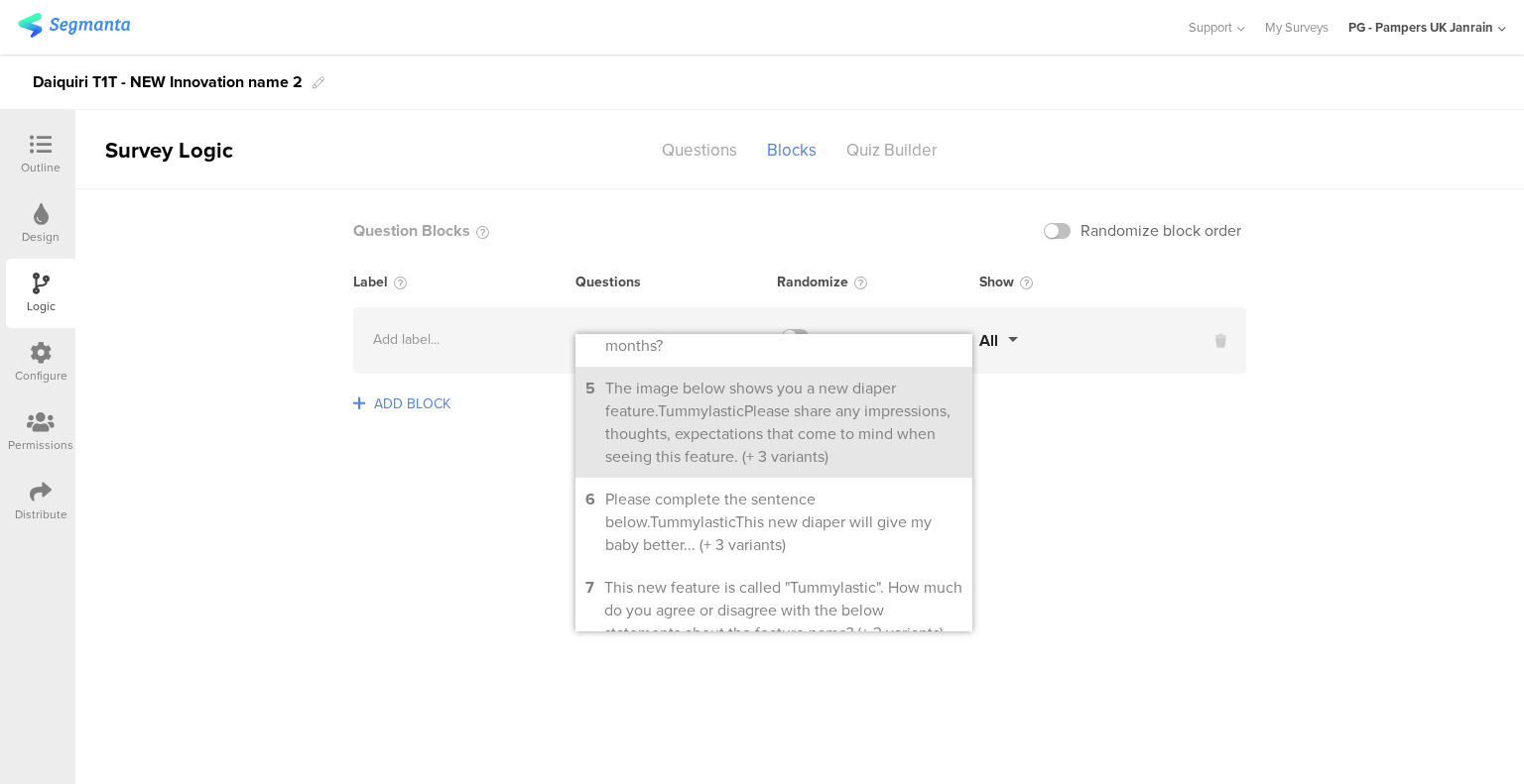
click at [690, 457] on div "The image below shows you a new diaper feature.TummylasticPlease share any impr…" at bounding box center [783, 423] width 357 height 91
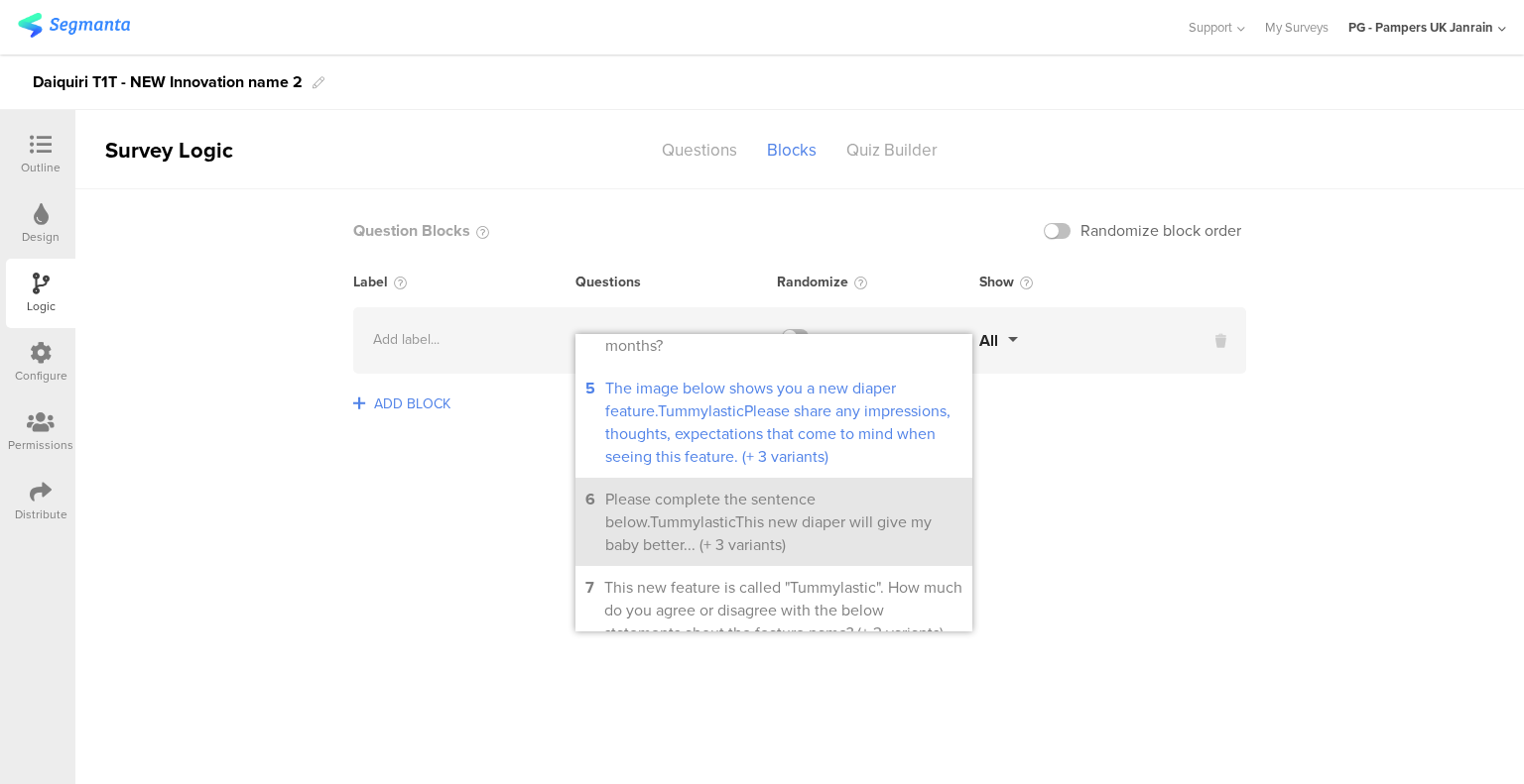
drag, startPoint x: 701, startPoint y: 538, endPoint x: 720, endPoint y: 587, distance: 52.6
click at [701, 540] on div "Please complete the sentence below.TummylasticThis new diaper will give my baby…" at bounding box center [783, 522] width 357 height 68
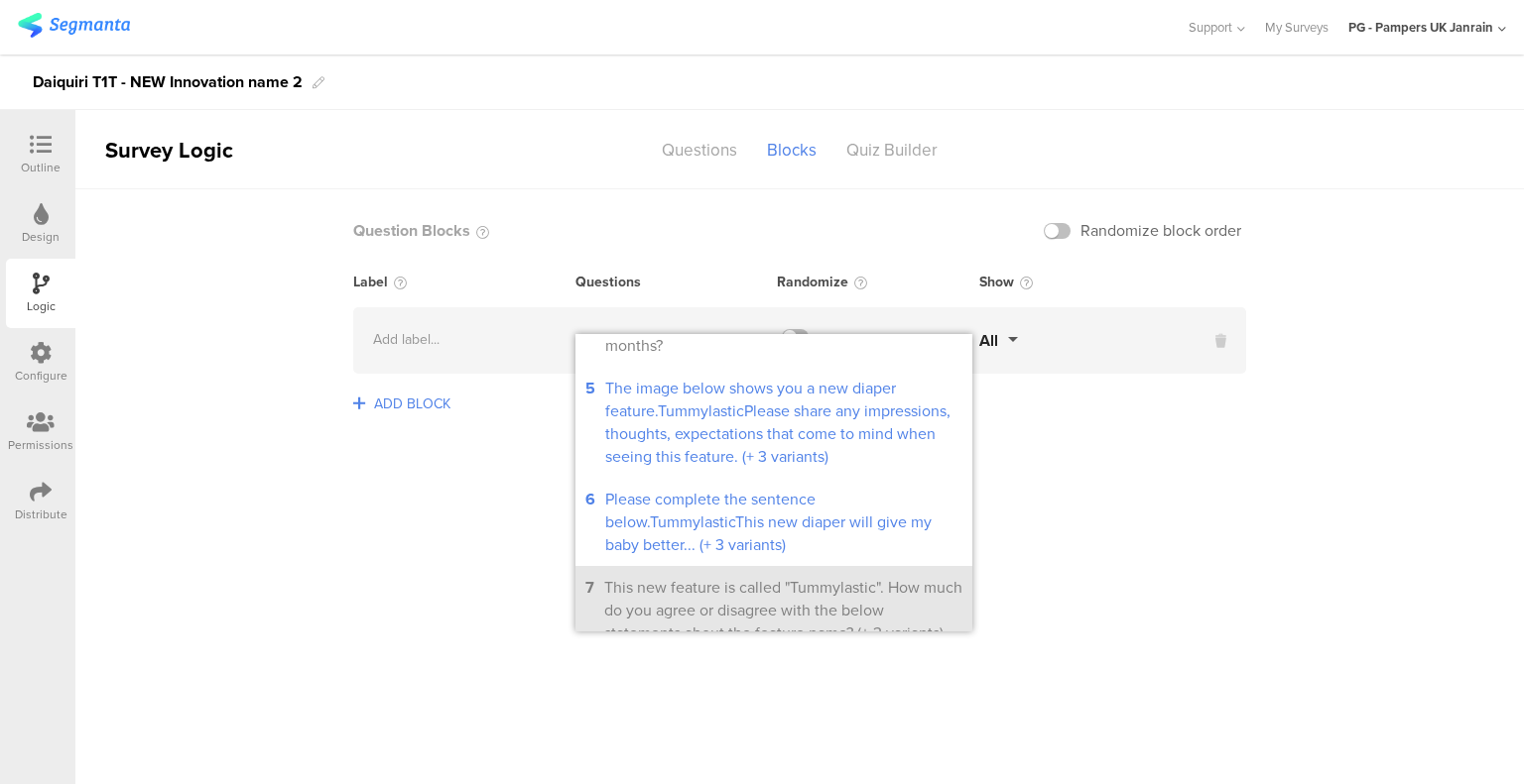
click at [728, 607] on div "This new feature is called "Tummylastic". How much do you agree or disagree wit…" at bounding box center [782, 609] width 358 height 68
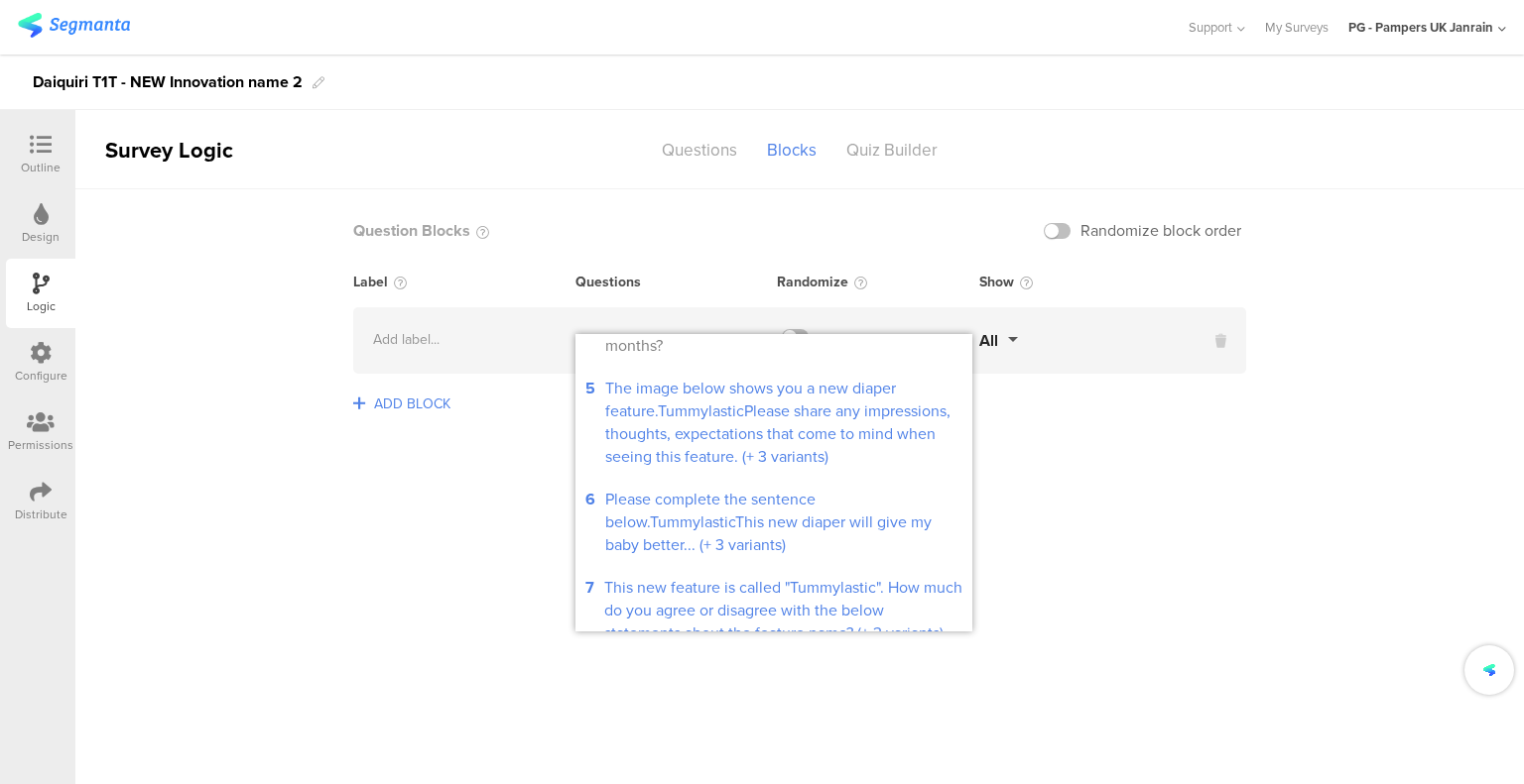
click at [1138, 550] on sg-logic-groups-list "Question Blocks Randomize block order Label Questions Randomize Show Add label.…" at bounding box center [799, 486] width 1449 height 594
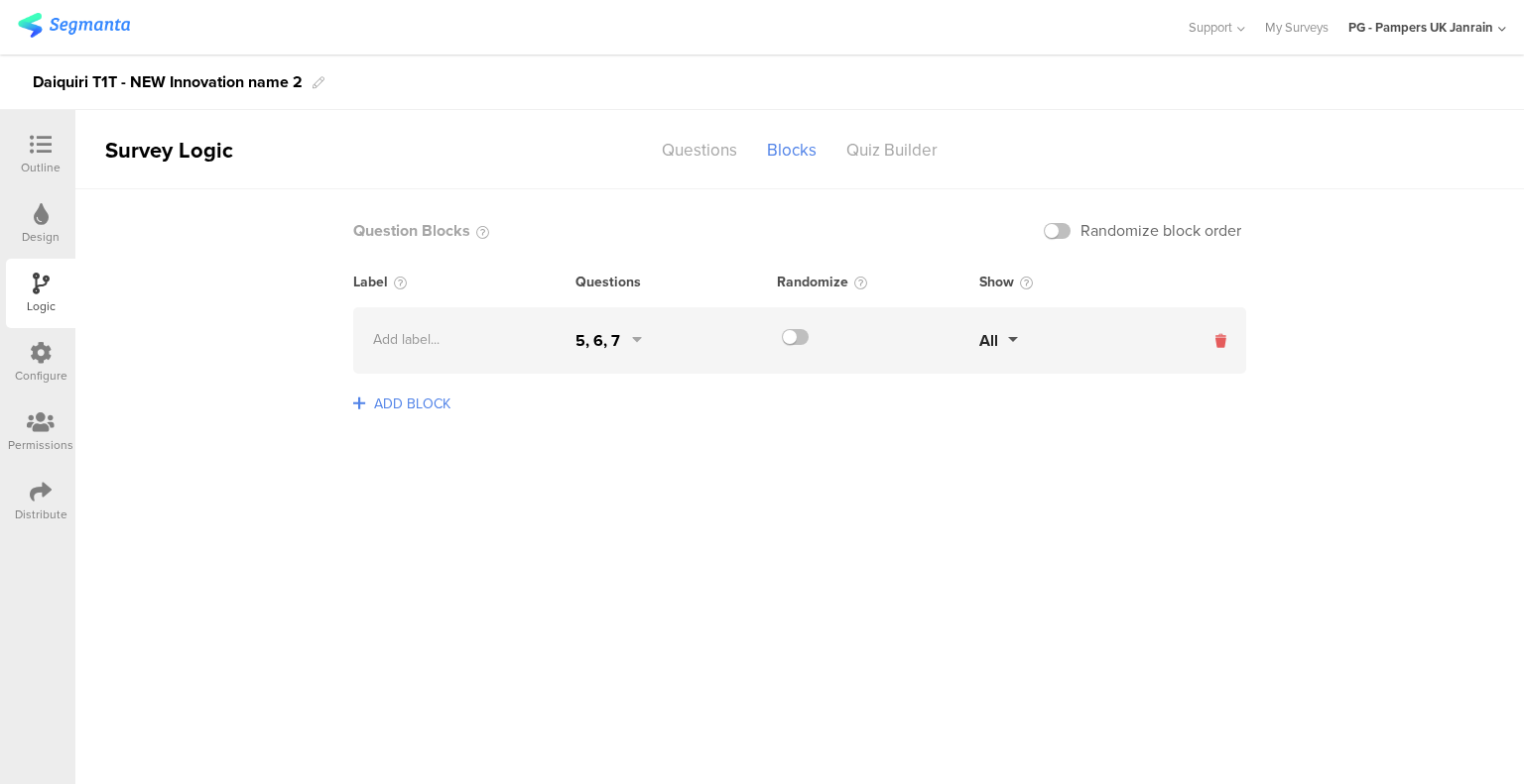
click at [1224, 336] on icon at bounding box center [1220, 341] width 11 height 21
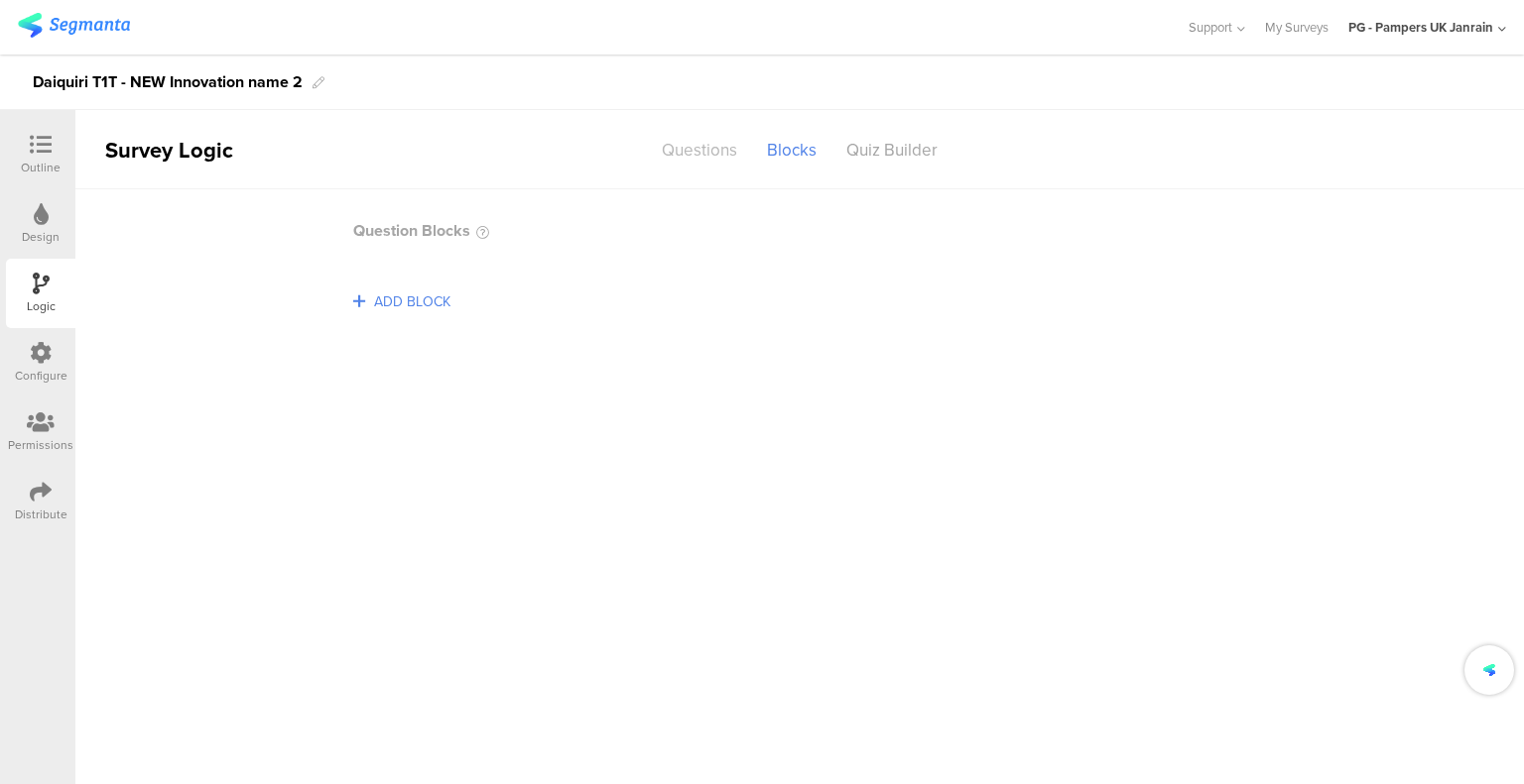
click at [701, 156] on div "Questions" at bounding box center [699, 150] width 105 height 35
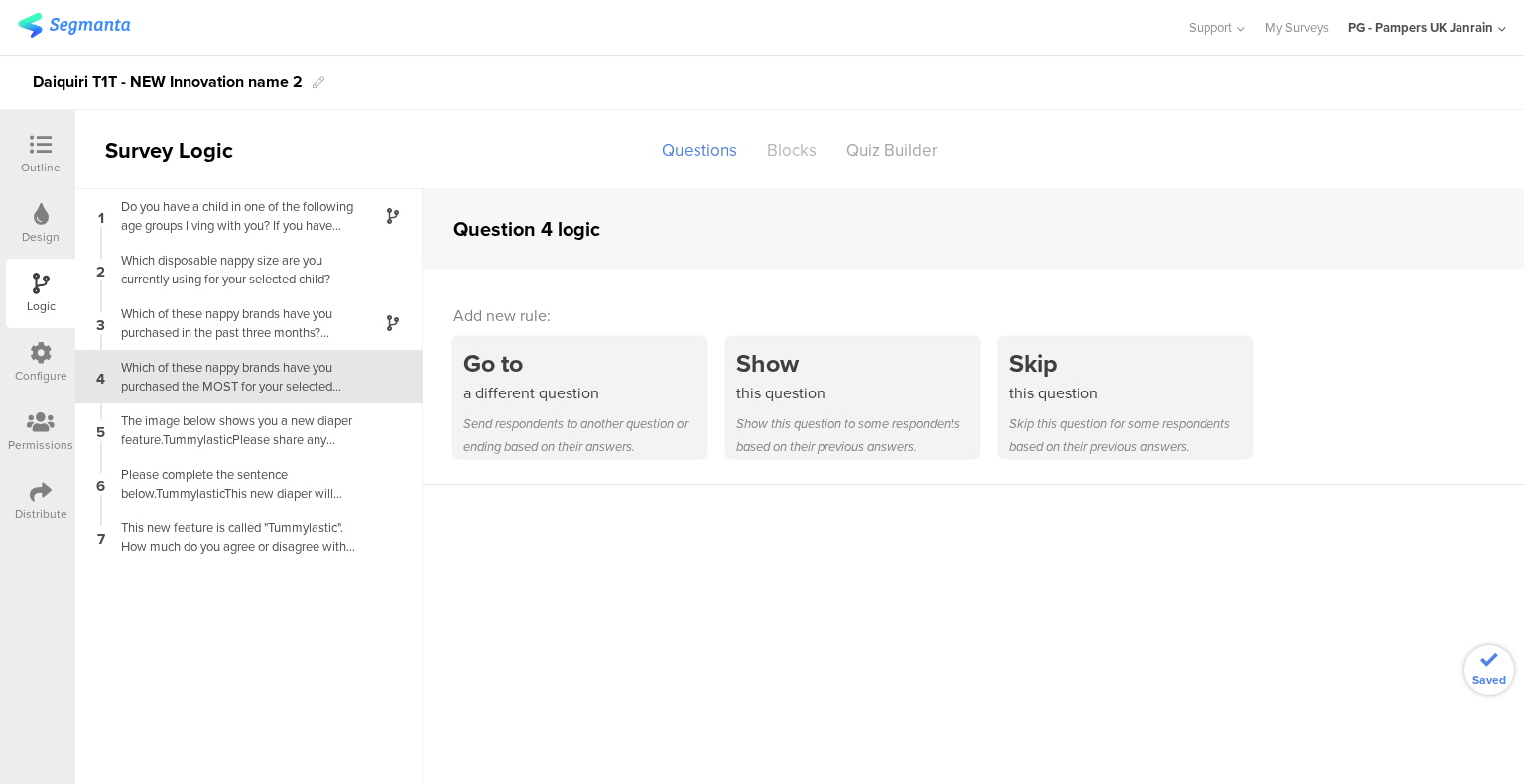
click at [798, 134] on div "Blocks" at bounding box center [791, 150] width 79 height 35
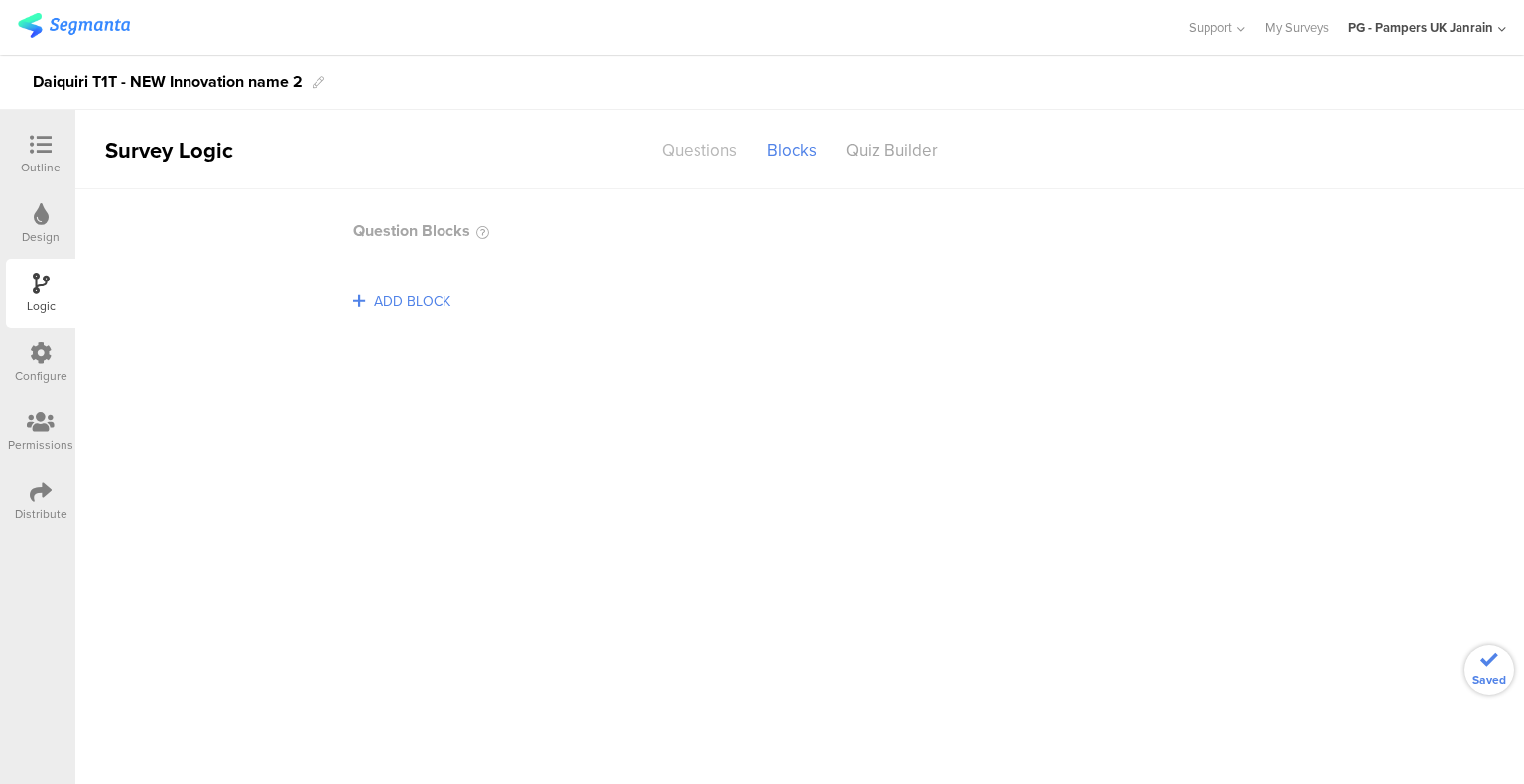
click at [748, 150] on div "Questions" at bounding box center [699, 150] width 105 height 35
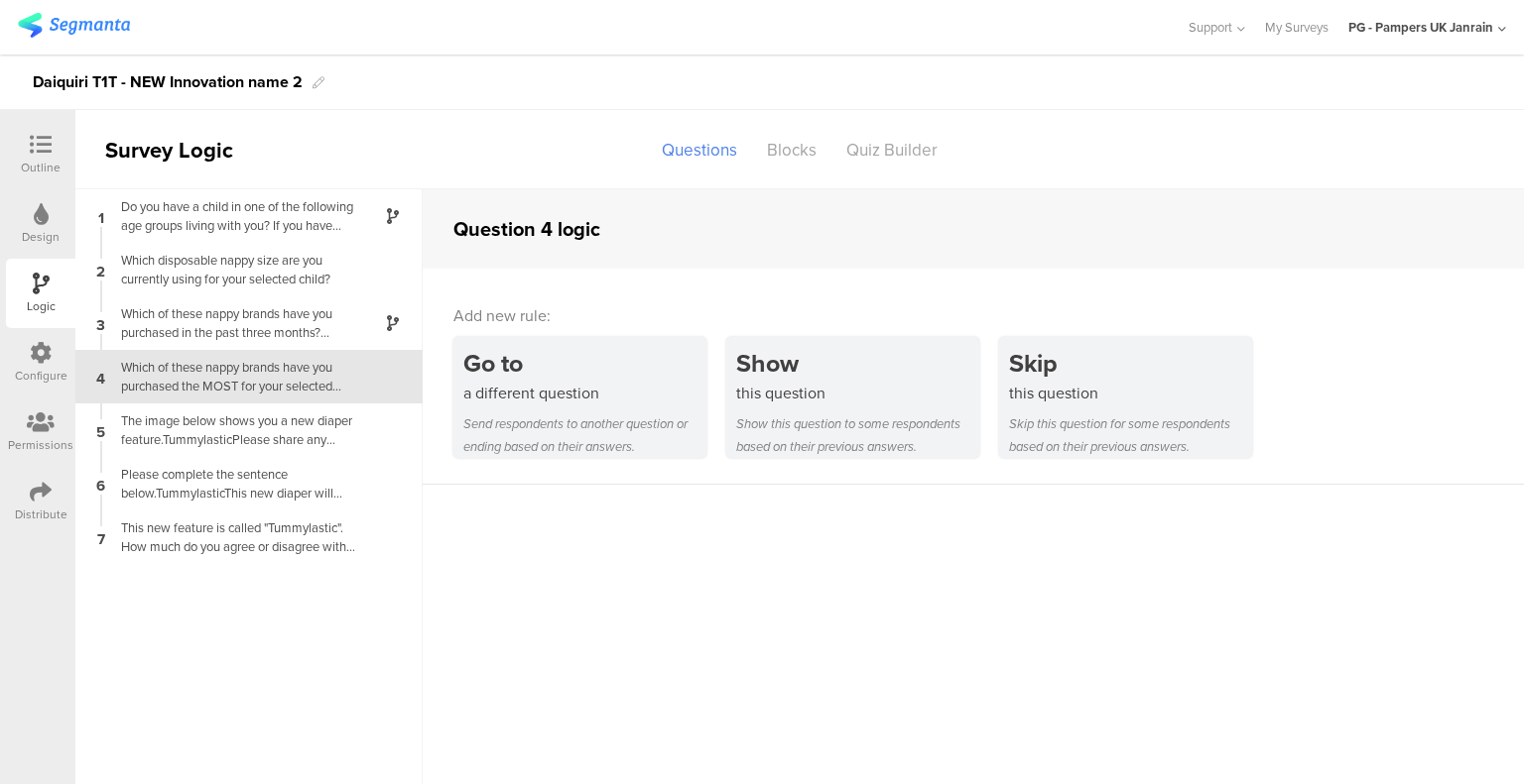
click at [265, 397] on div "4 Which of these nappy brands have you purchased the MOST for your selected chi…" at bounding box center [249, 377] width 347 height 54
click at [264, 428] on div "The image below shows you a new diaper feature.TummylasticPlease share any impr…" at bounding box center [233, 431] width 248 height 38
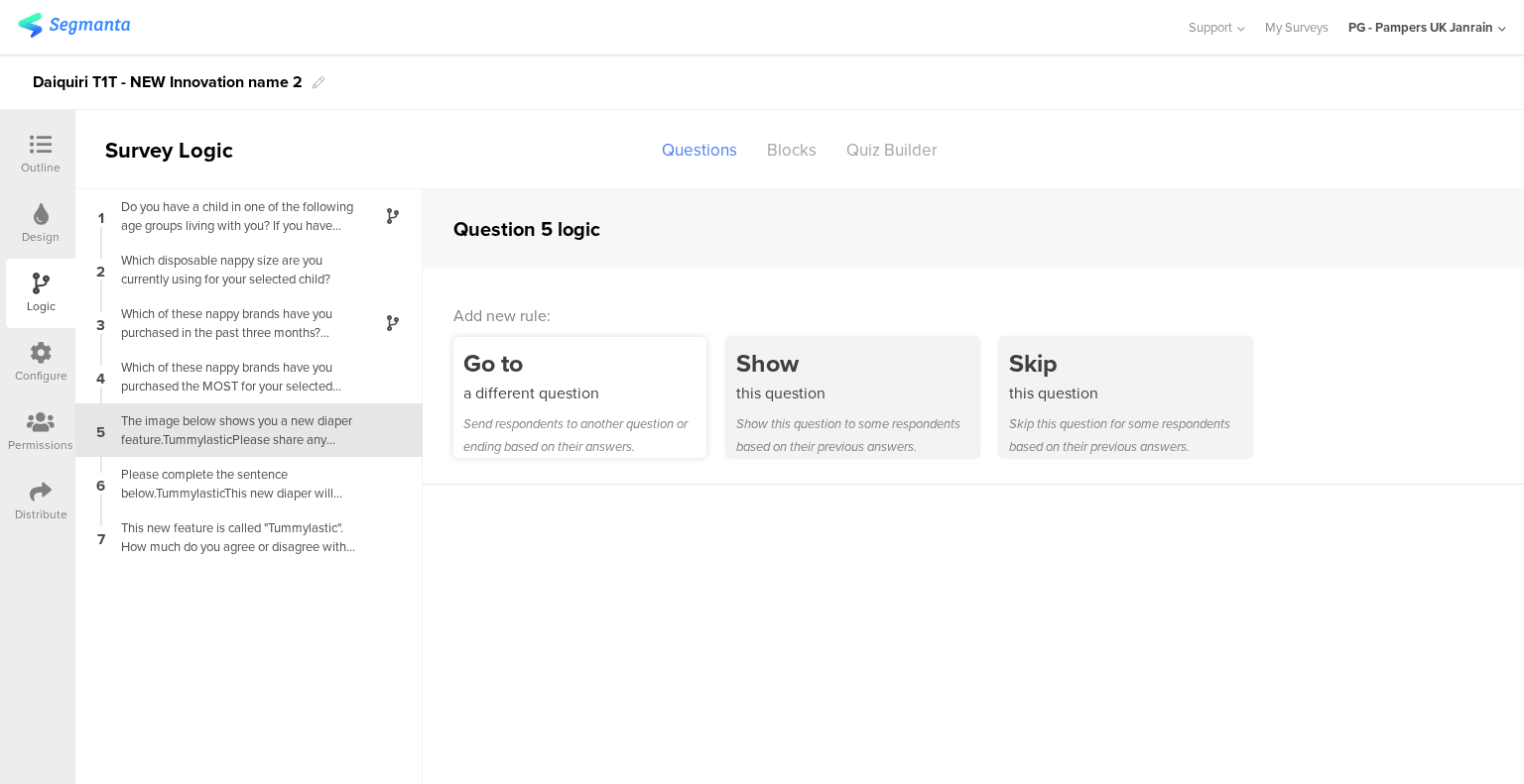
click at [528, 400] on div "a different question" at bounding box center [585, 393] width 243 height 23
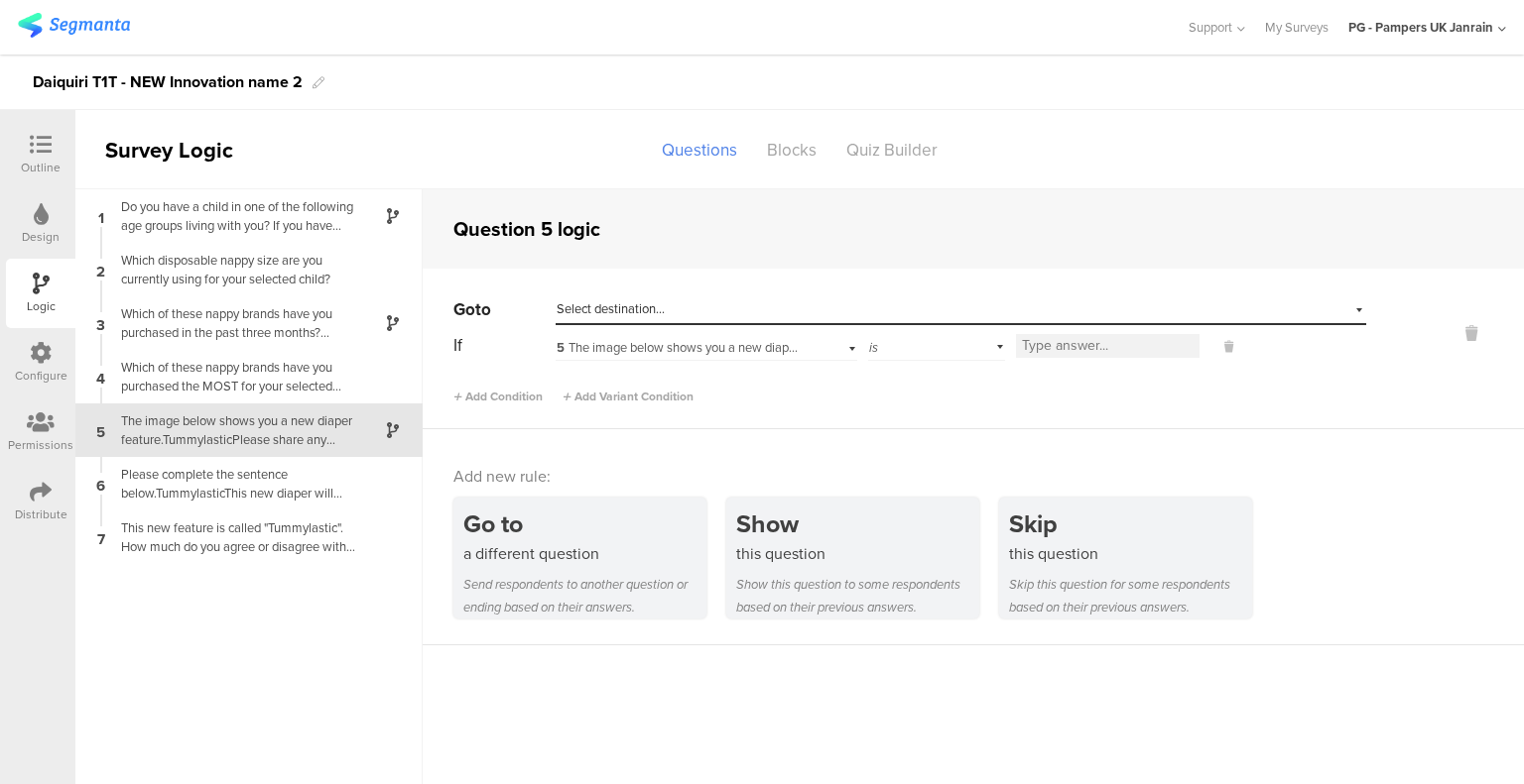
click at [701, 291] on div "Go to Select destination... If 5 The image below shows you a new diaper feature…" at bounding box center [973, 349] width 1101 height 161
click at [702, 303] on div "Select destination..." at bounding box center [869, 310] width 625 height 18
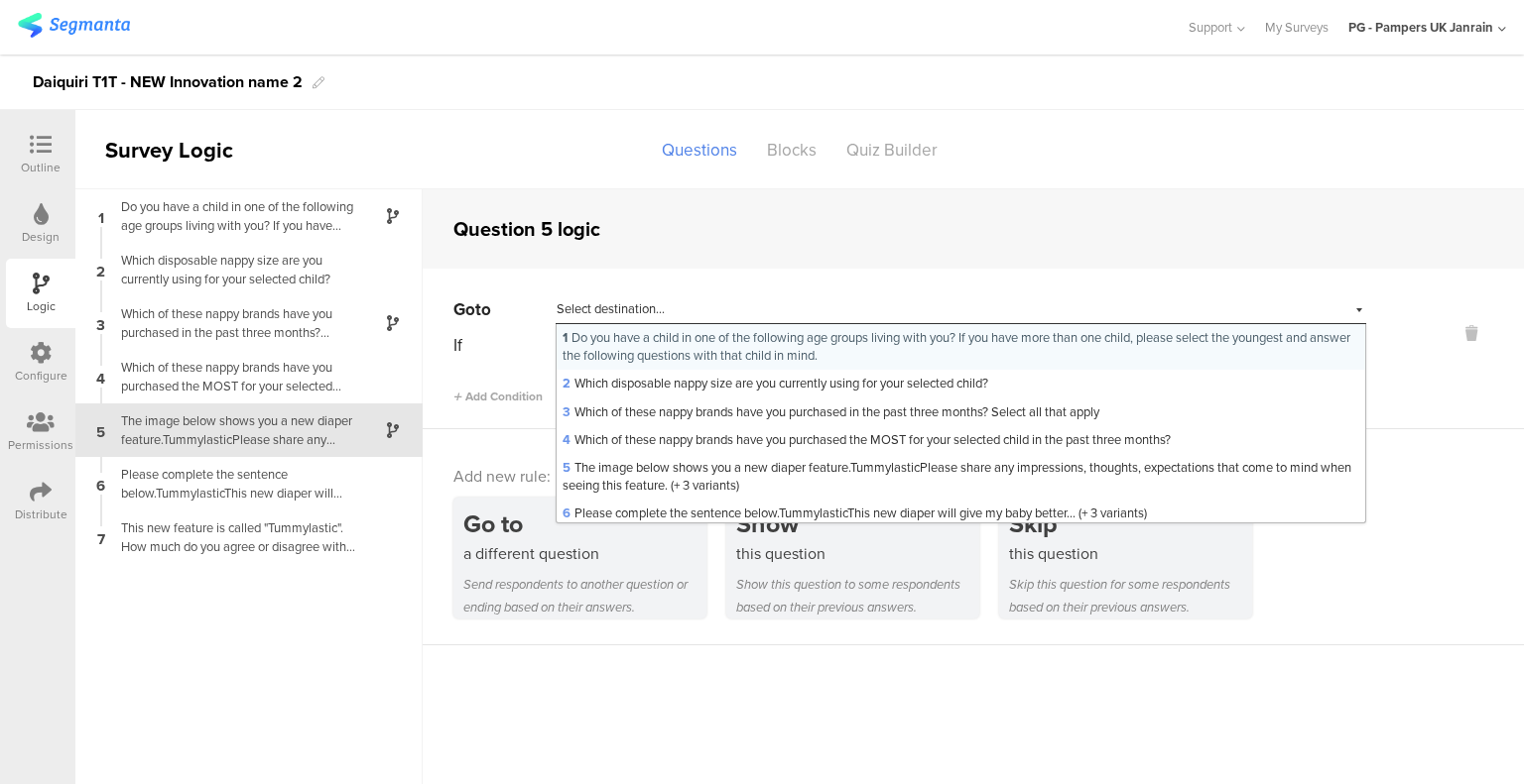
click at [702, 302] on div "Select destination..." at bounding box center [869, 310] width 625 height 18
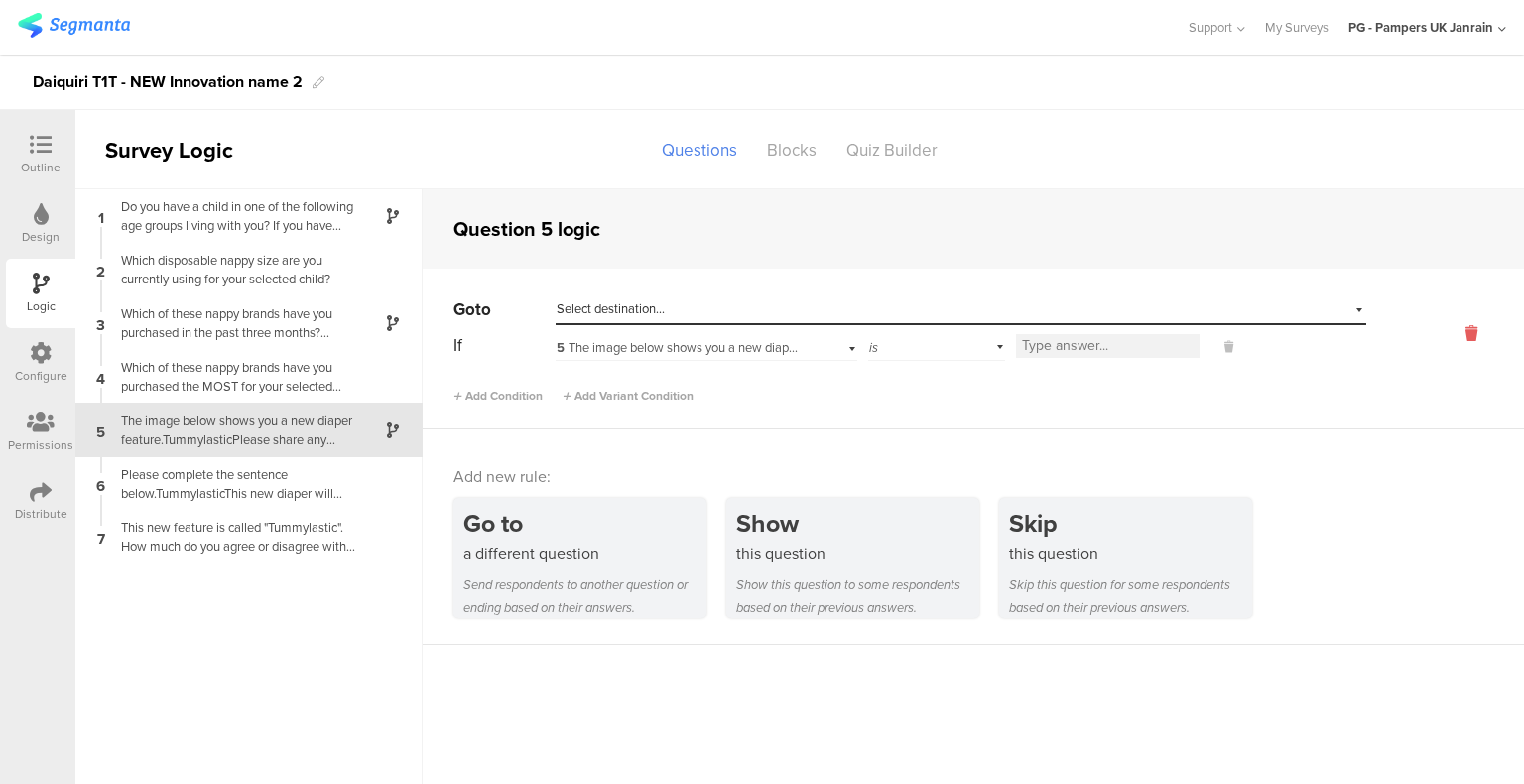
click at [1475, 336] on icon at bounding box center [1471, 333] width 48 height 23
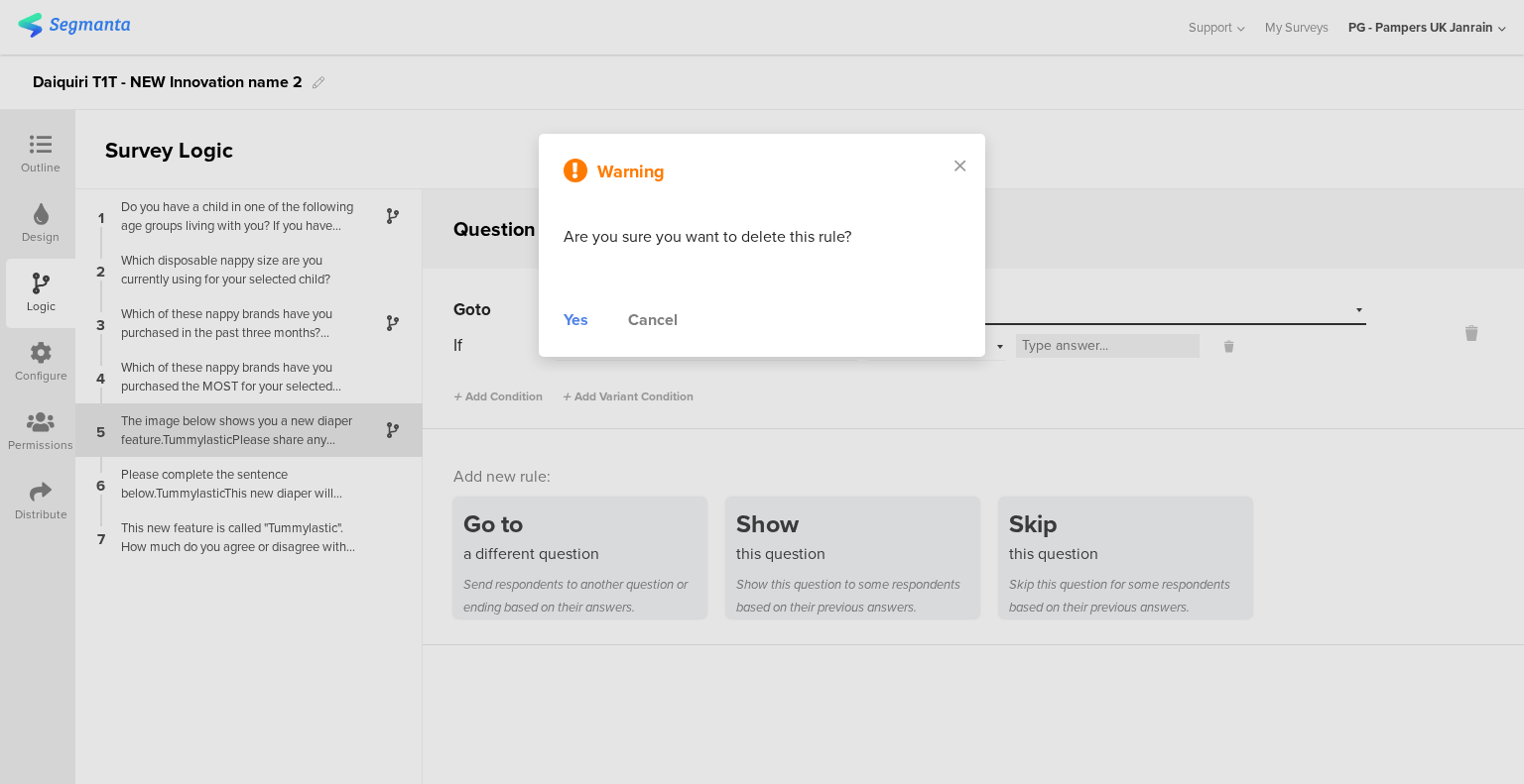
click at [584, 325] on div "Yes" at bounding box center [575, 321] width 25 height 24
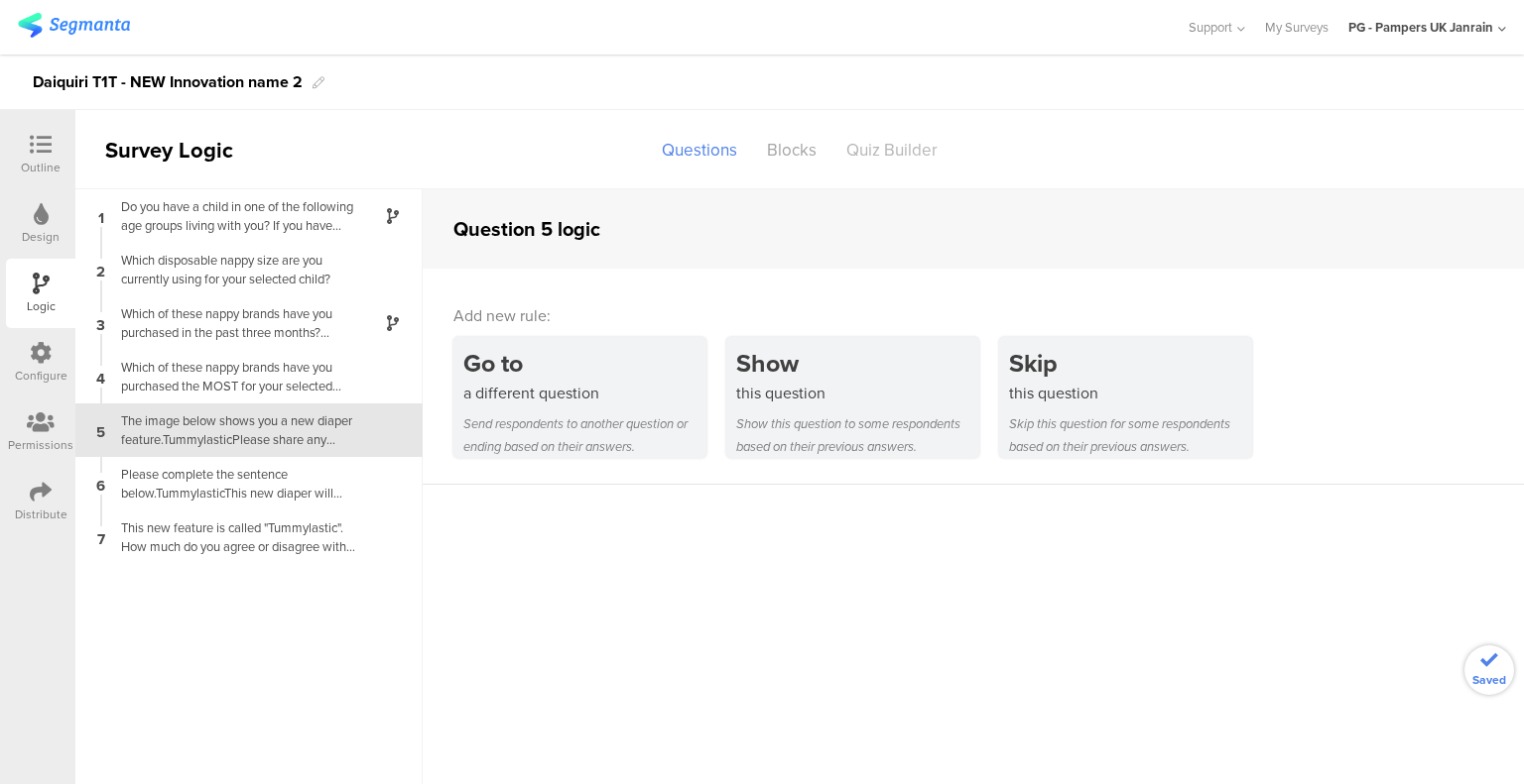
click at [908, 147] on div "Quiz Builder" at bounding box center [892, 150] width 121 height 35
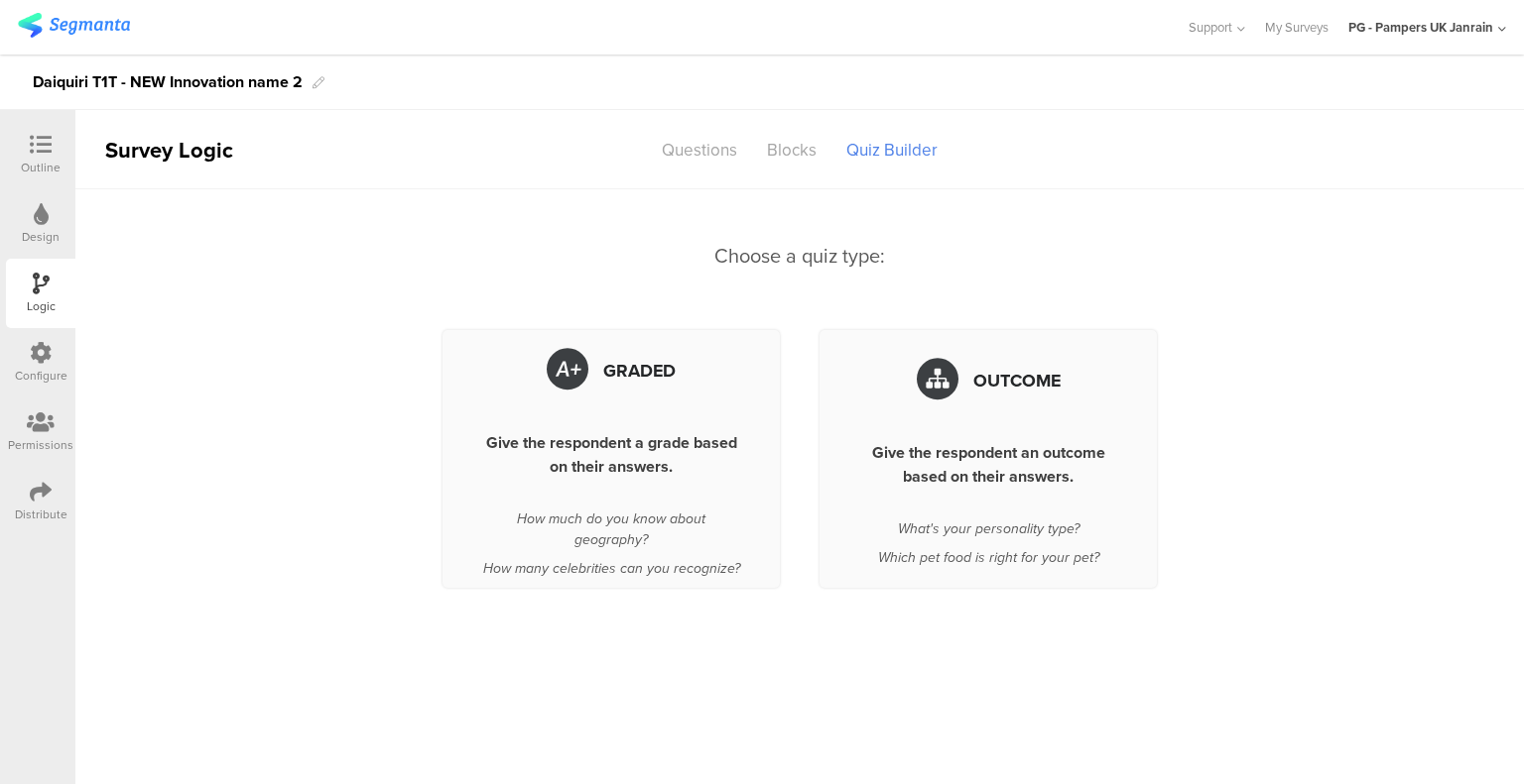
click at [39, 223] on icon at bounding box center [41, 214] width 15 height 22
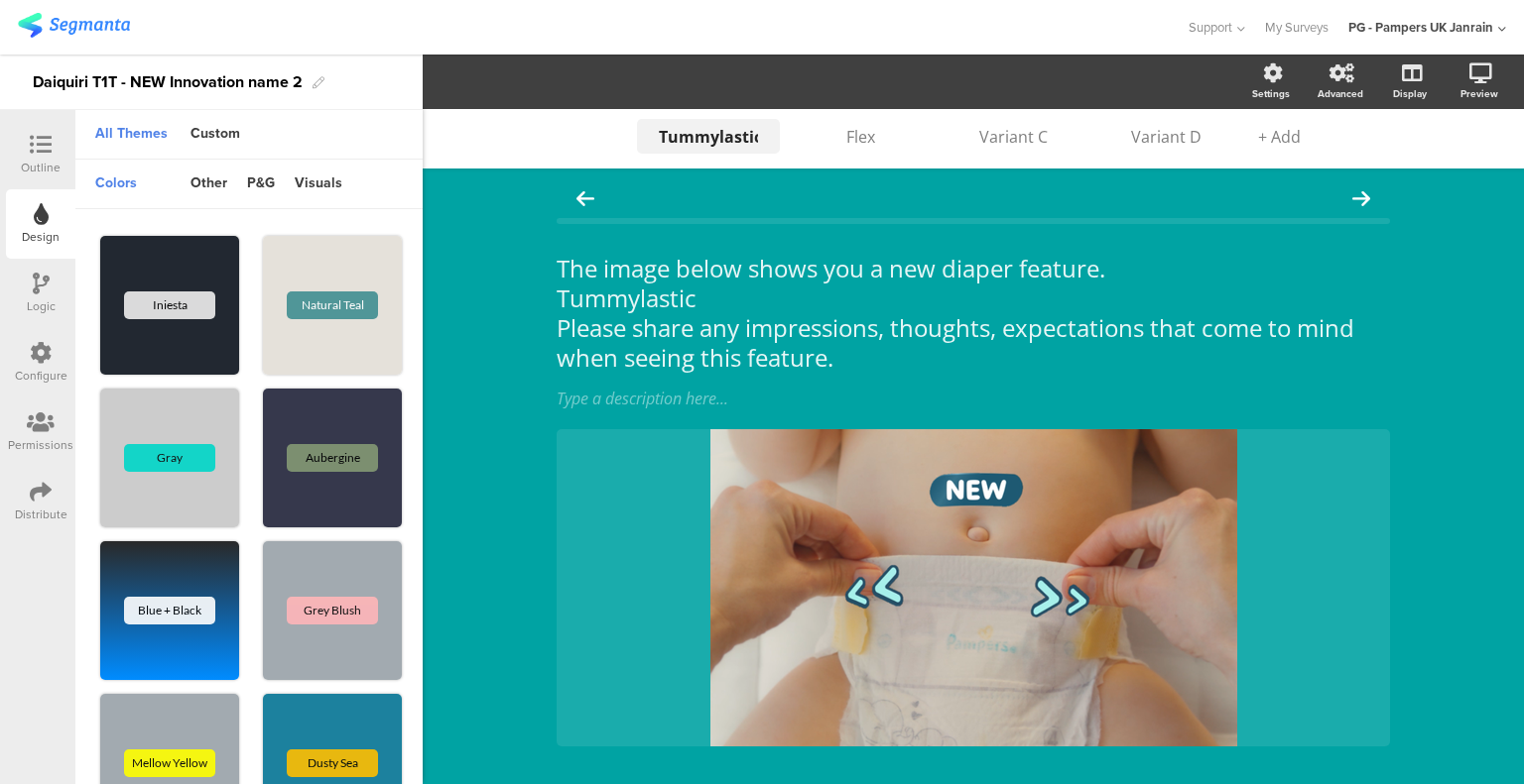
scroll to position [111, 0]
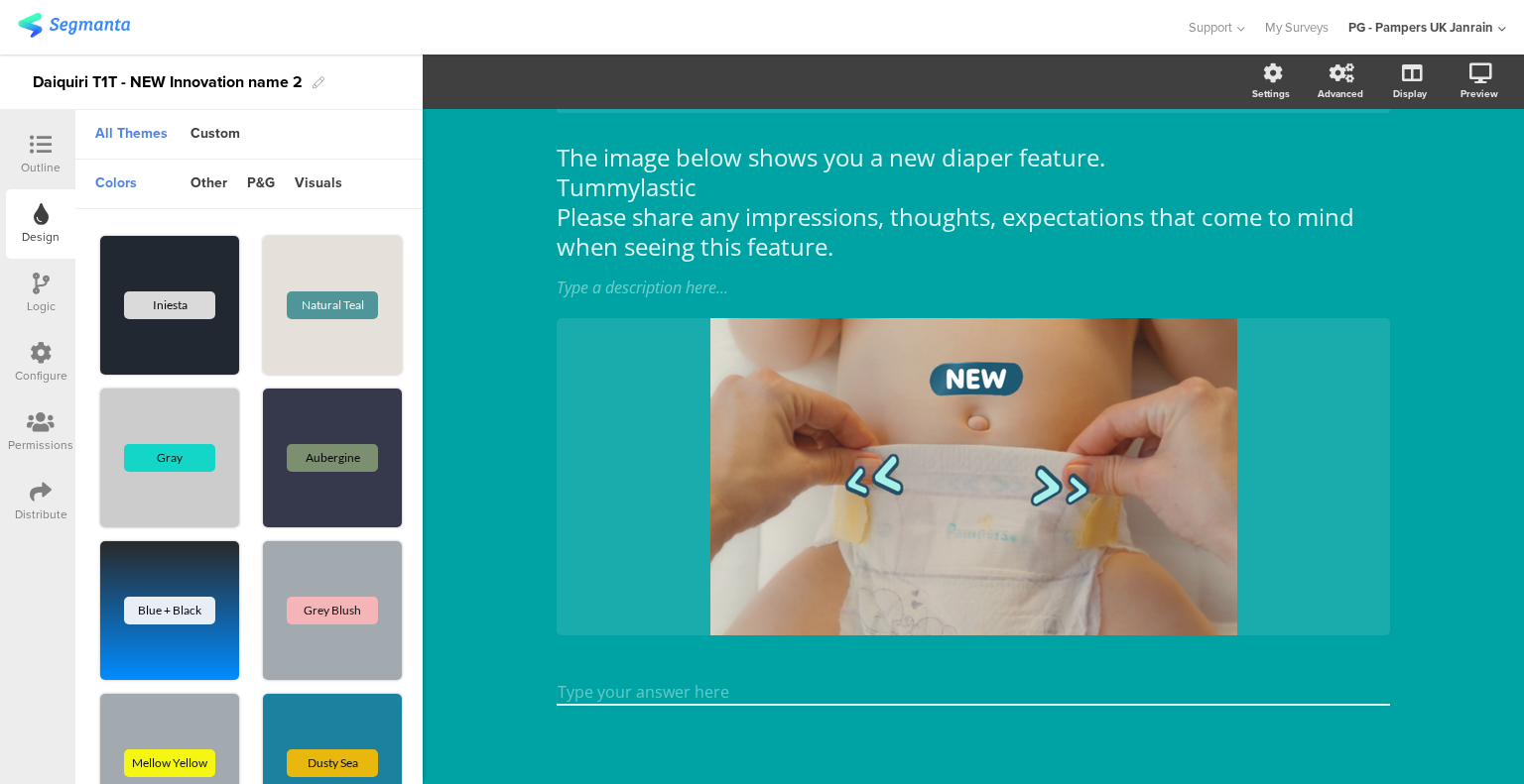
click at [41, 174] on div "Outline" at bounding box center [41, 168] width 40 height 18
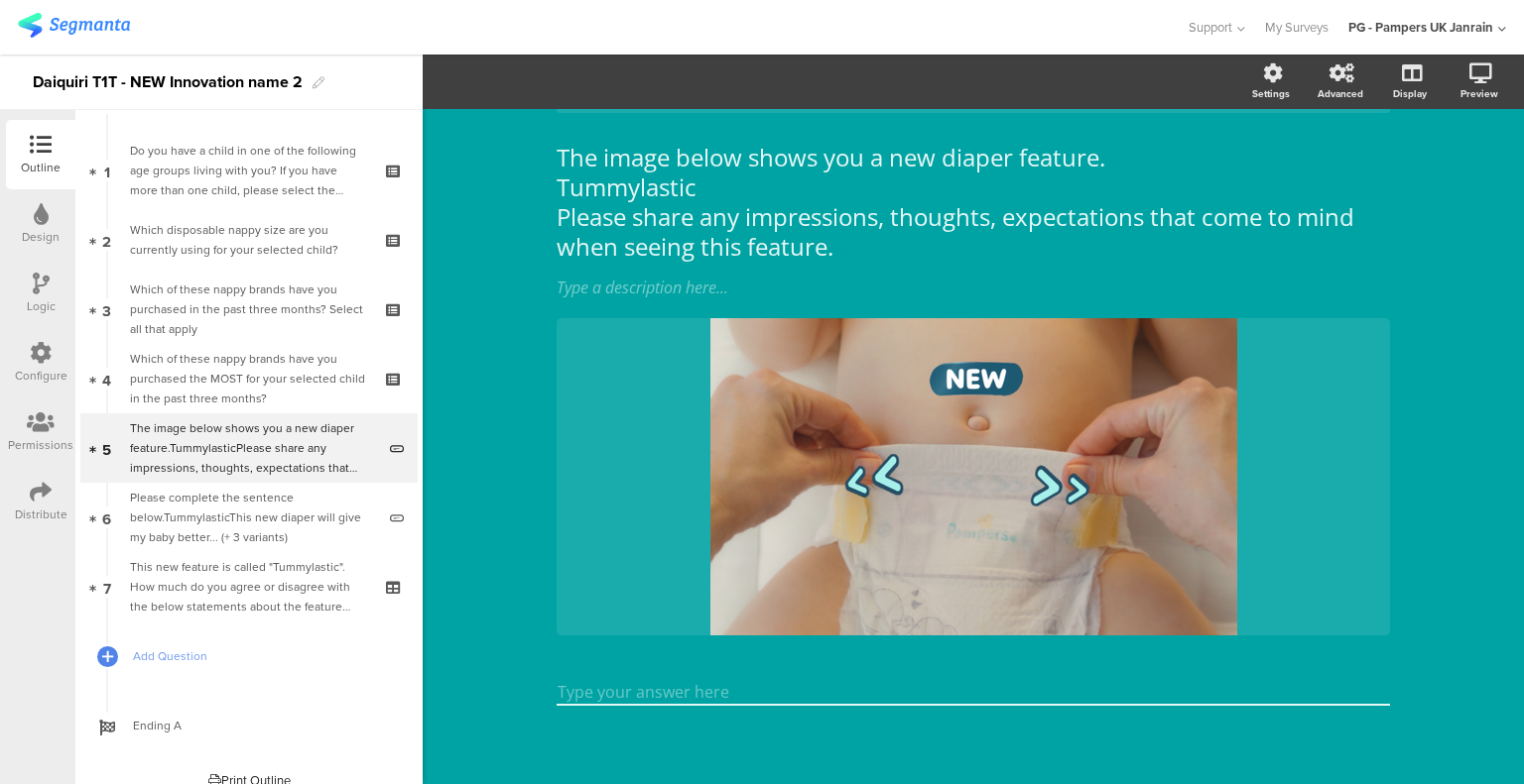
scroll to position [55, 0]
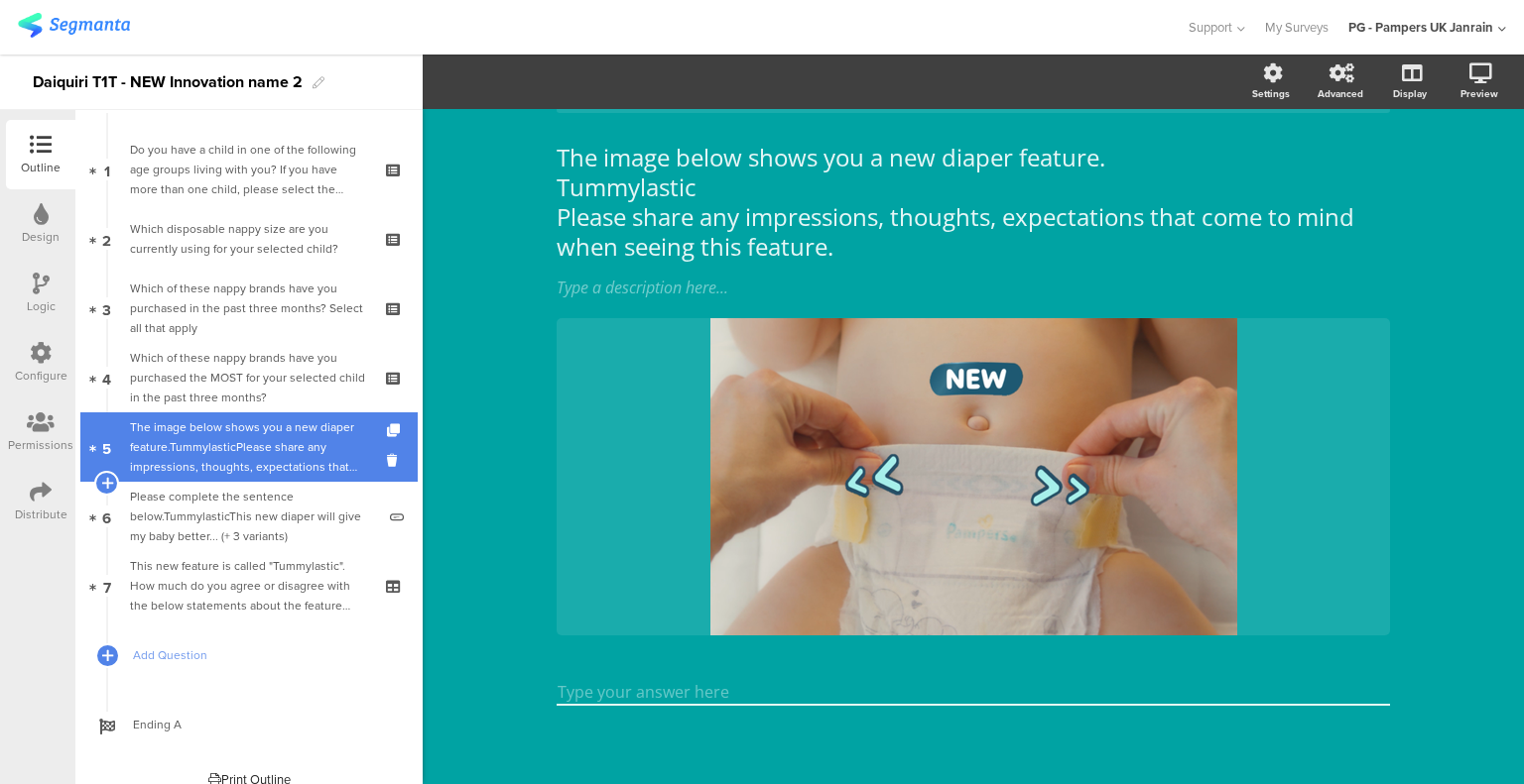
click at [282, 428] on div "The image below shows you a new diaper feature.TummylasticPlease share any impr…" at bounding box center [252, 448] width 245 height 60
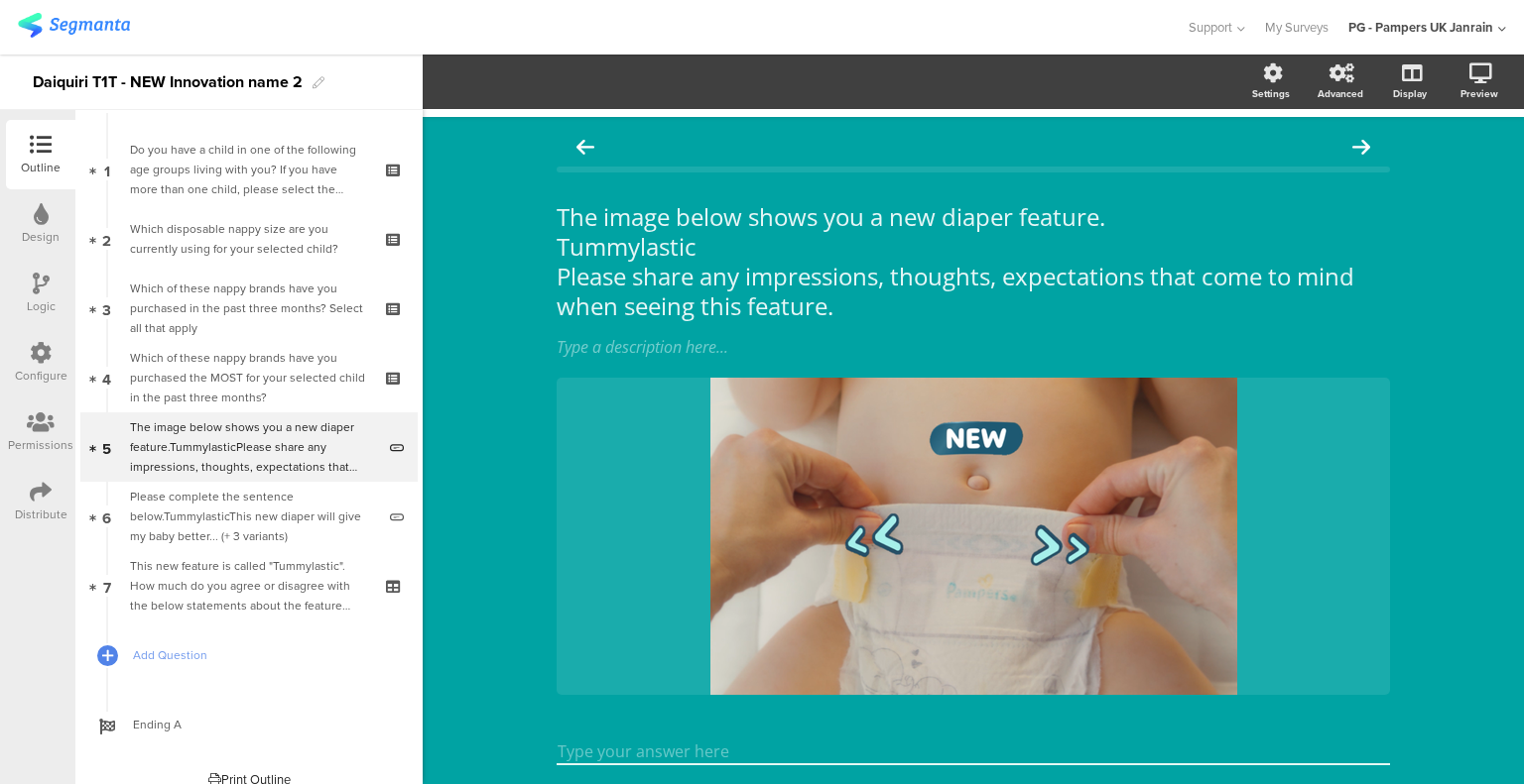
scroll to position [0, 0]
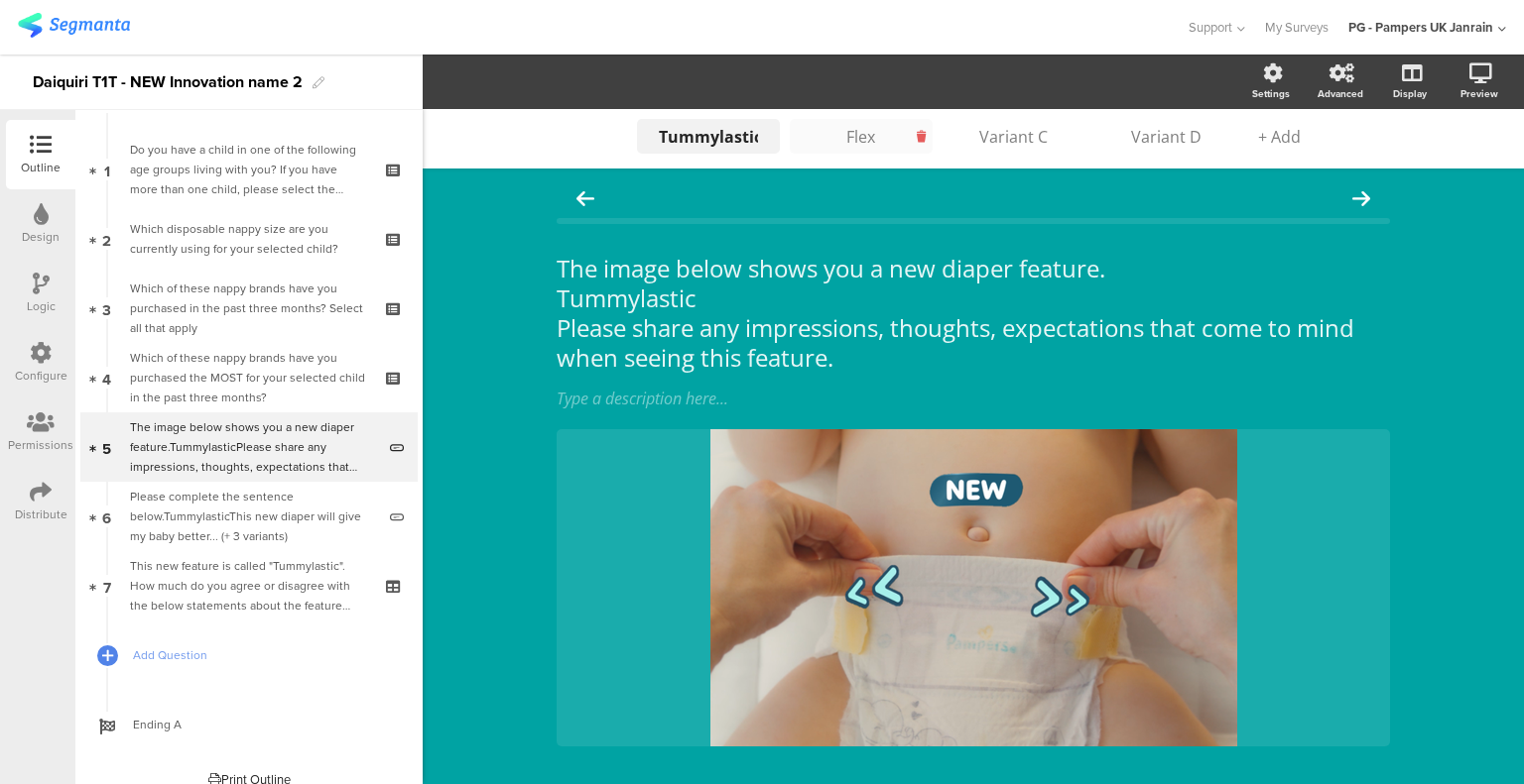
click at [916, 138] on icon at bounding box center [920, 136] width 9 height 17
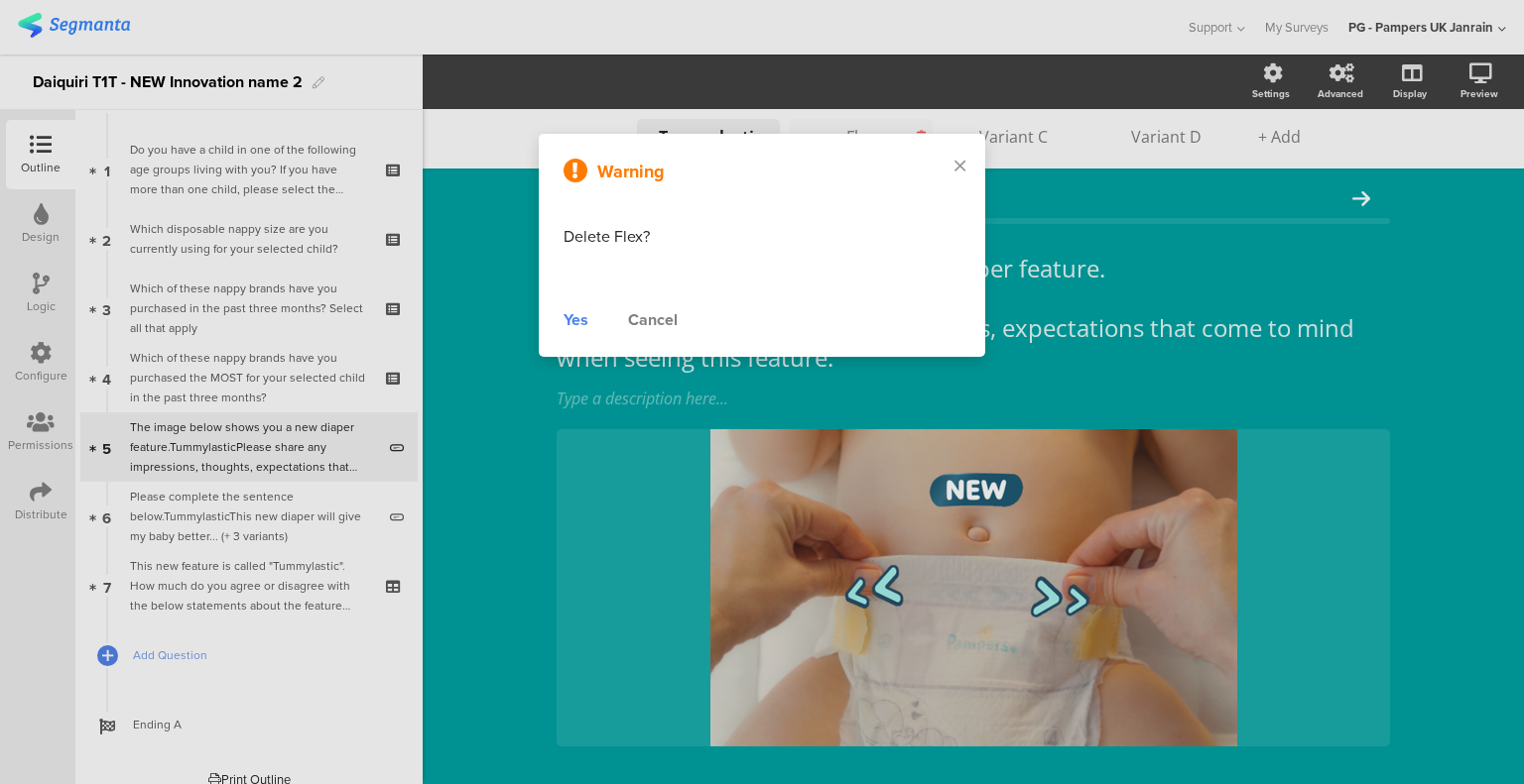
click at [916, 137] on div "Warning Delete Flex? Yes Cancel" at bounding box center [762, 245] width 447 height 223
click at [574, 320] on div "Yes" at bounding box center [575, 321] width 25 height 24
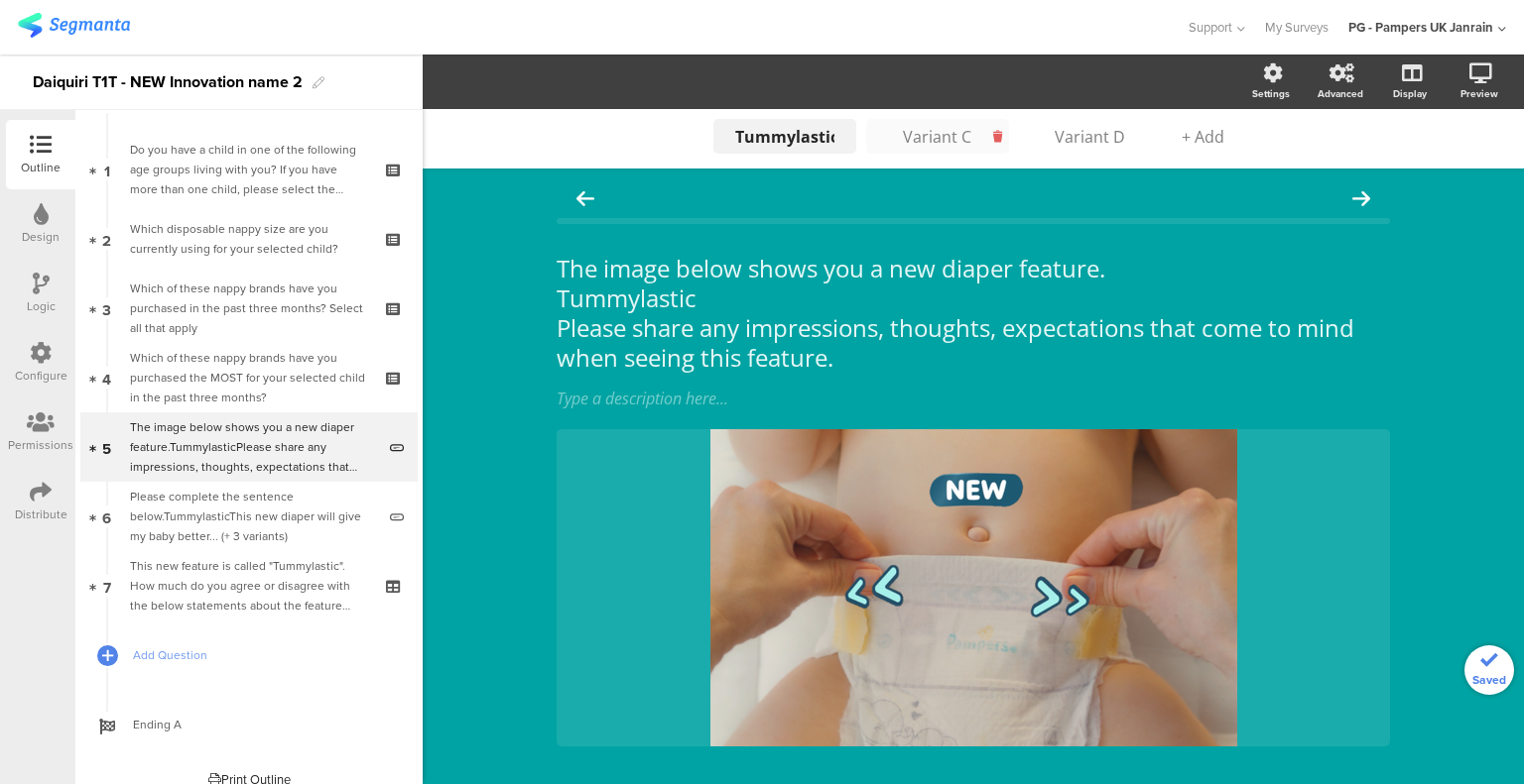
click at [994, 133] on icon at bounding box center [997, 136] width 9 height 17
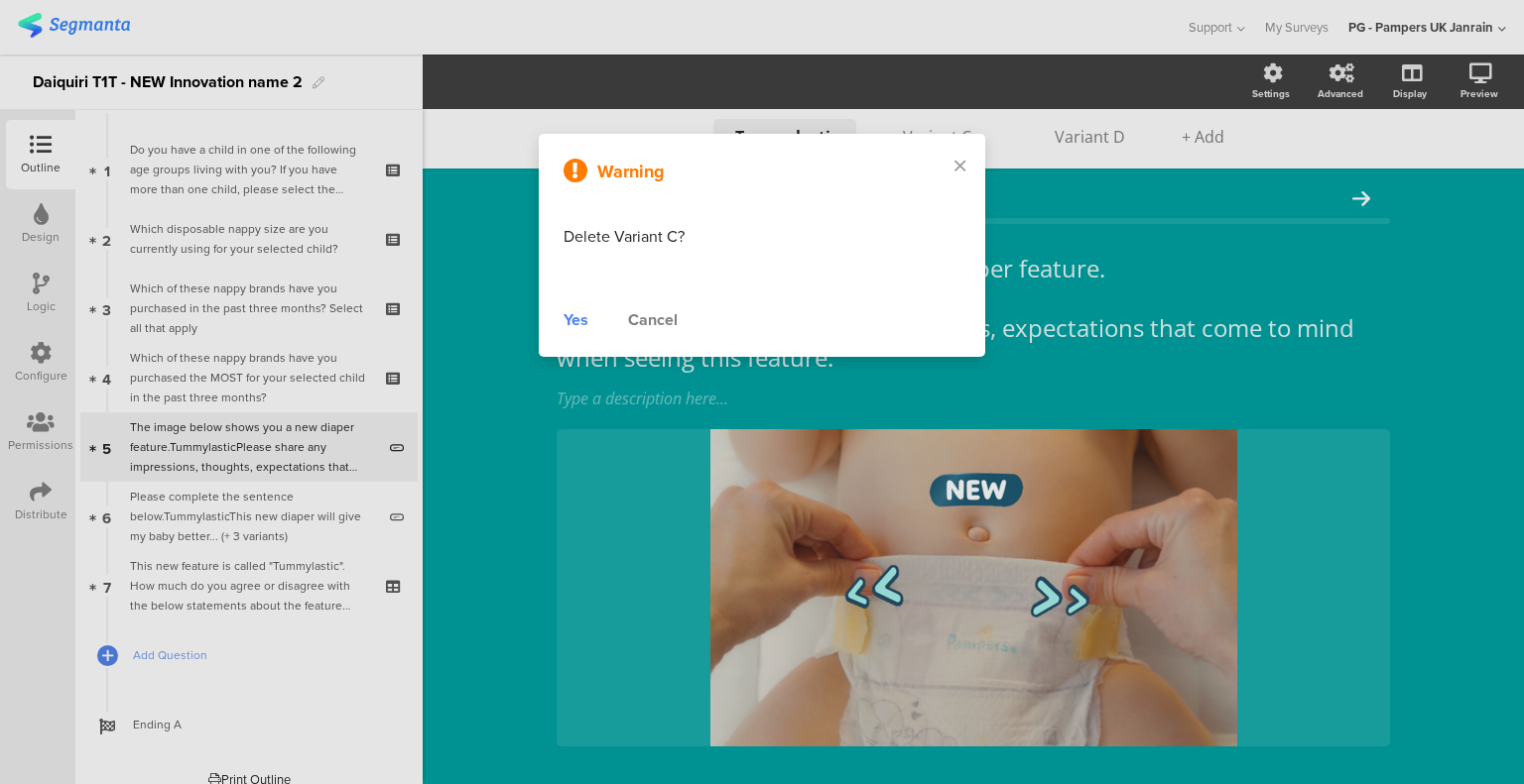
click at [580, 321] on div "Yes" at bounding box center [575, 321] width 25 height 24
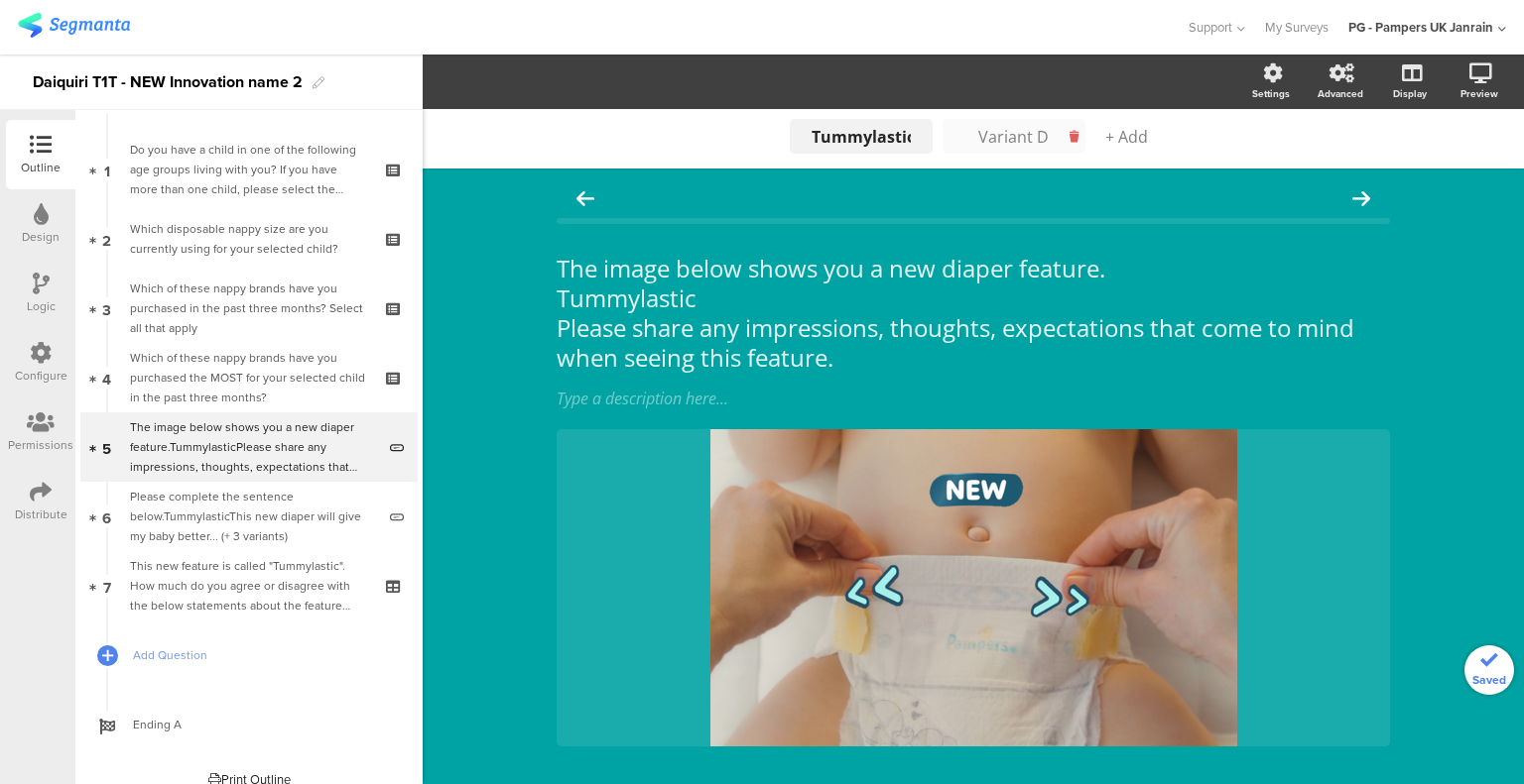
click at [1070, 135] on icon at bounding box center [1073, 136] width 9 height 17
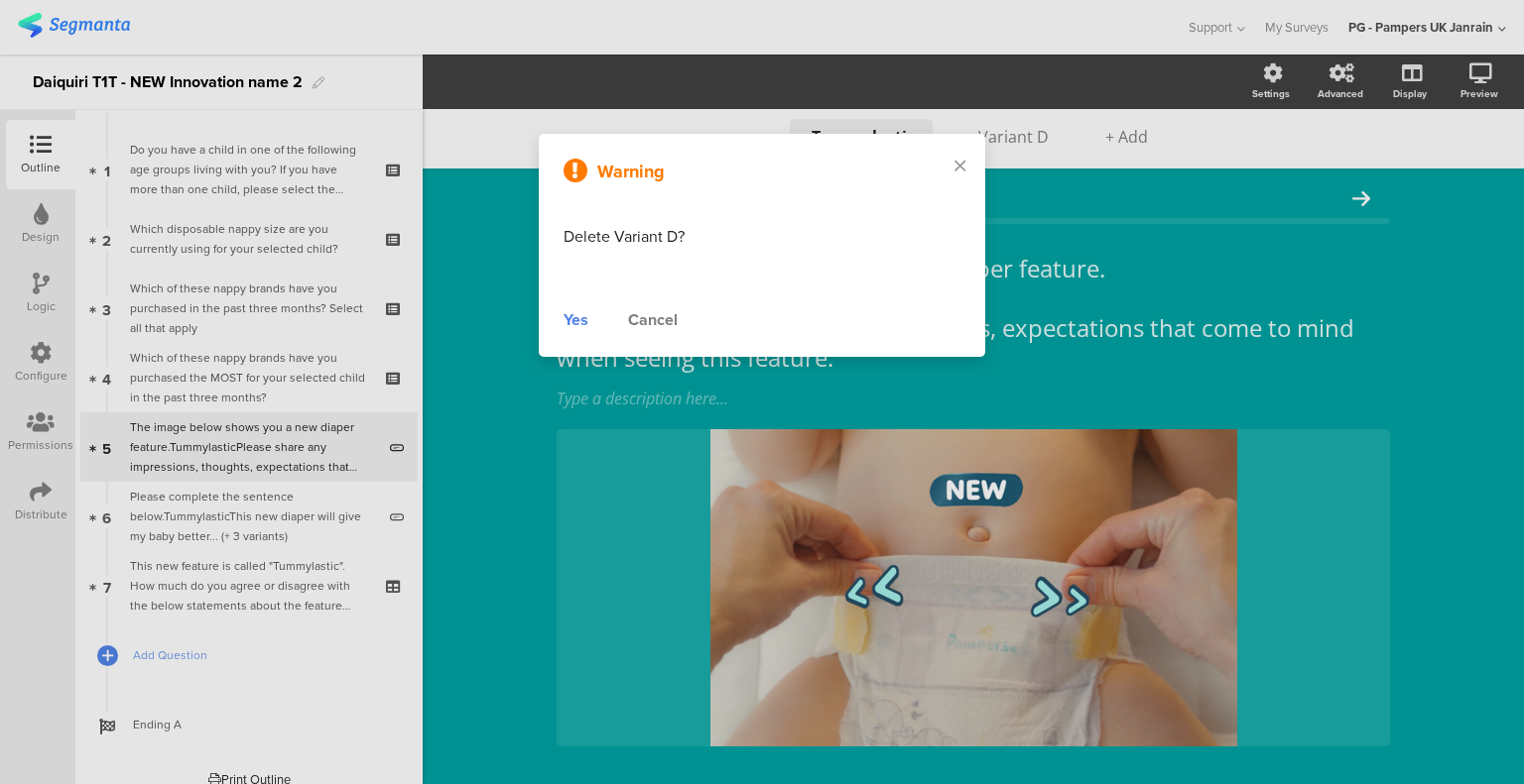
click at [577, 324] on div "Yes" at bounding box center [575, 321] width 25 height 24
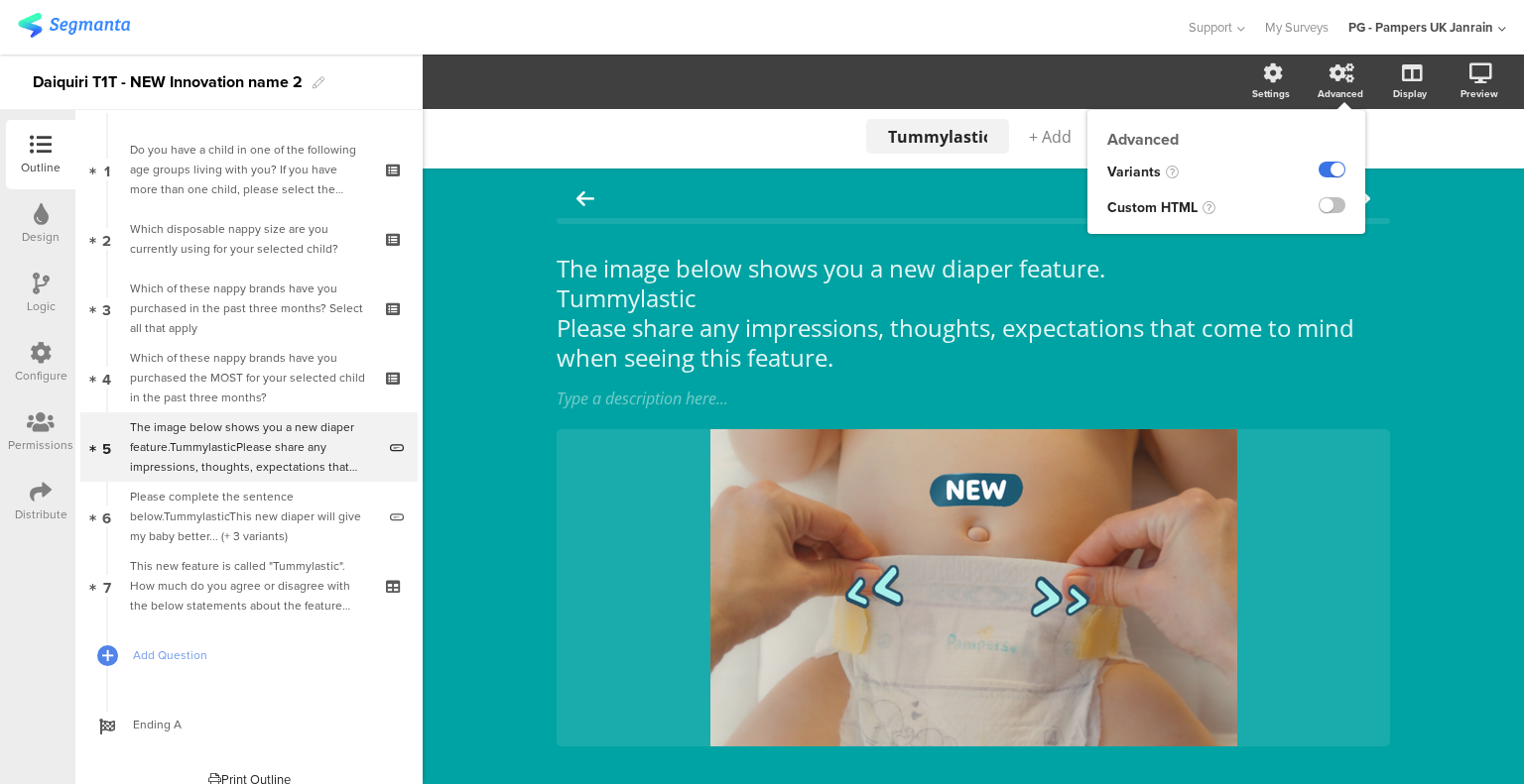
click at [1318, 174] on label at bounding box center [1331, 170] width 27 height 16
click at [0, 0] on input "checkbox" at bounding box center [0, 0] width 0 height 0
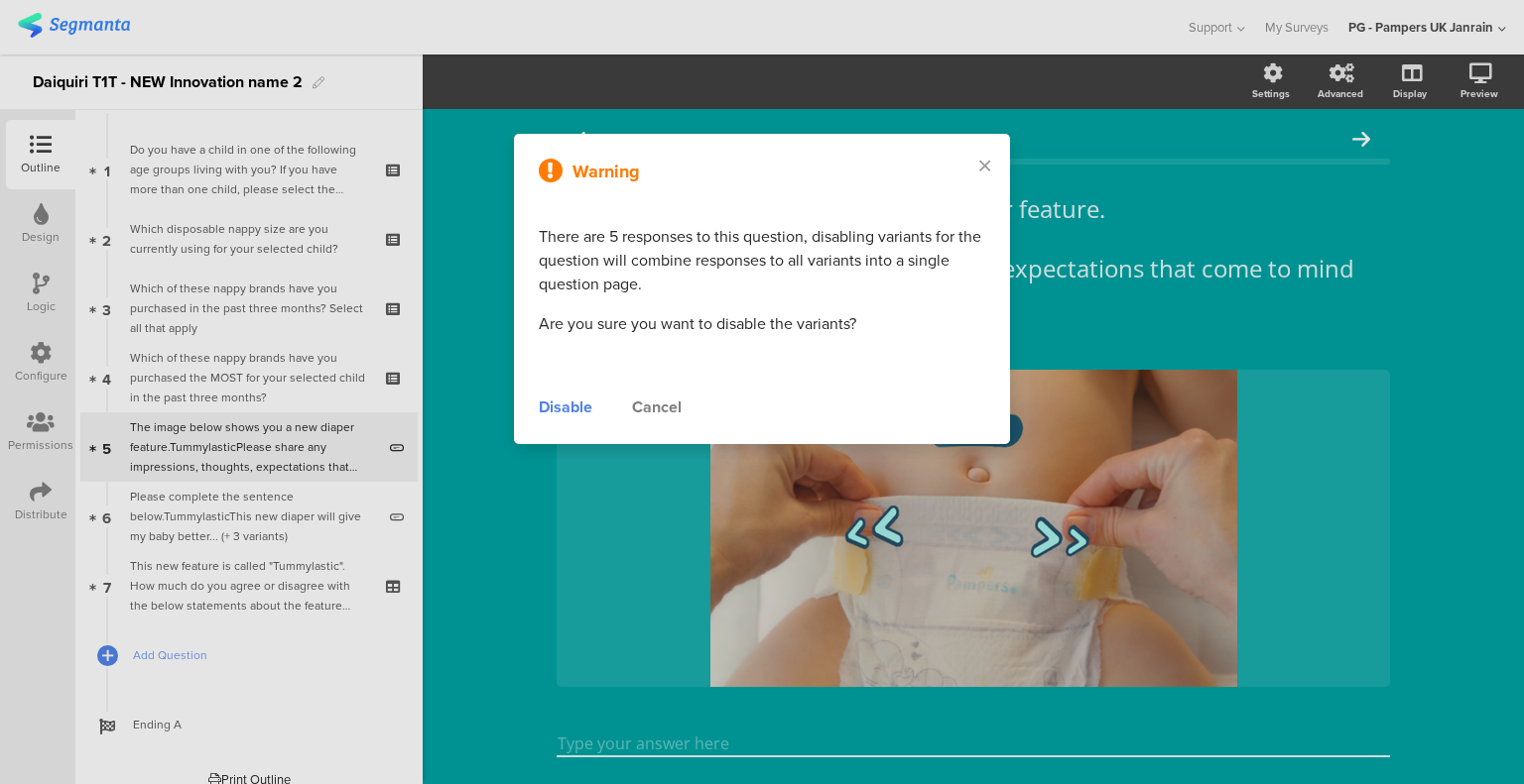
click at [553, 407] on div "Disable" at bounding box center [566, 408] width 54 height 24
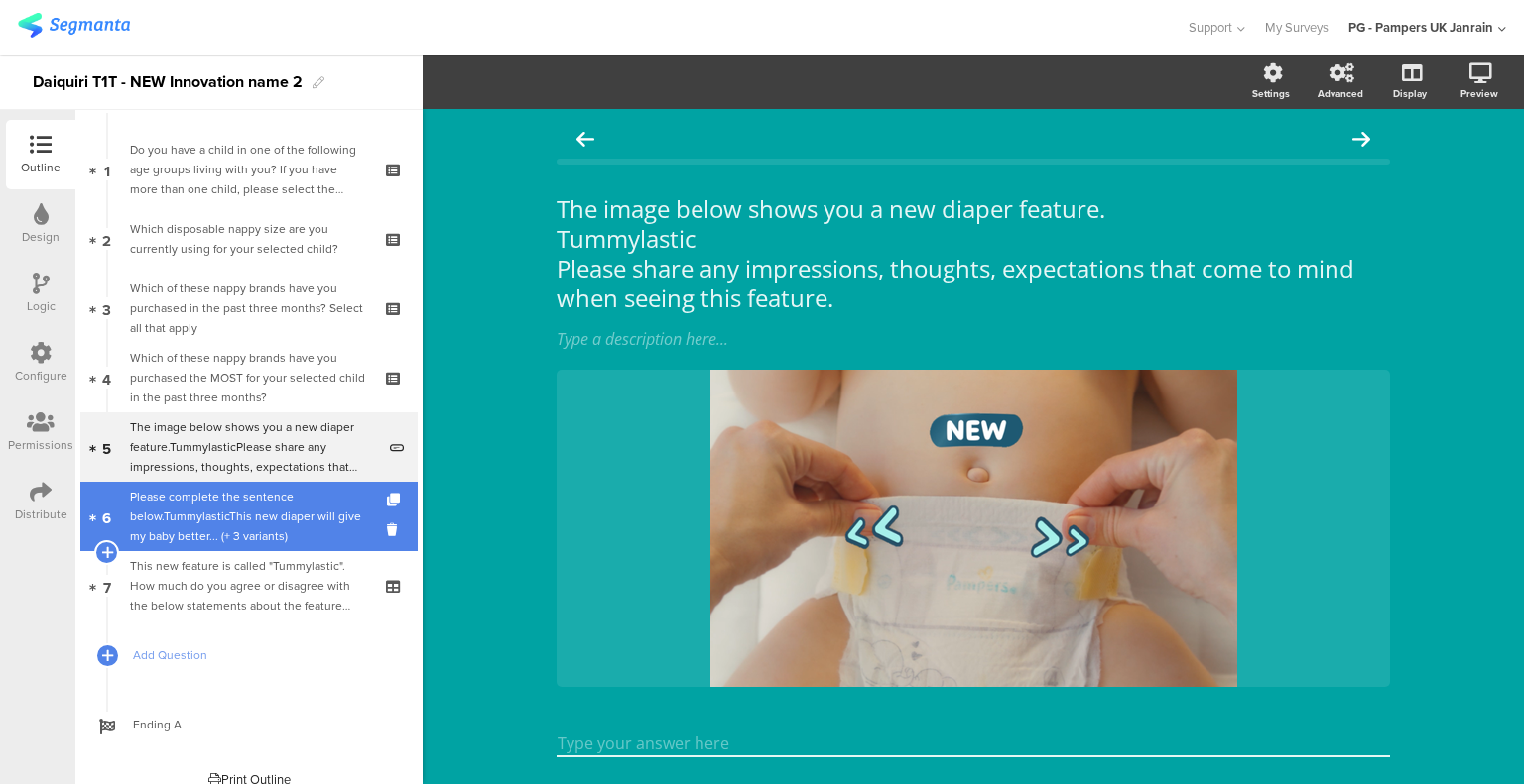
click at [223, 526] on div "Please complete the sentence below.TummylasticThis new diaper will give my baby…" at bounding box center [252, 517] width 245 height 60
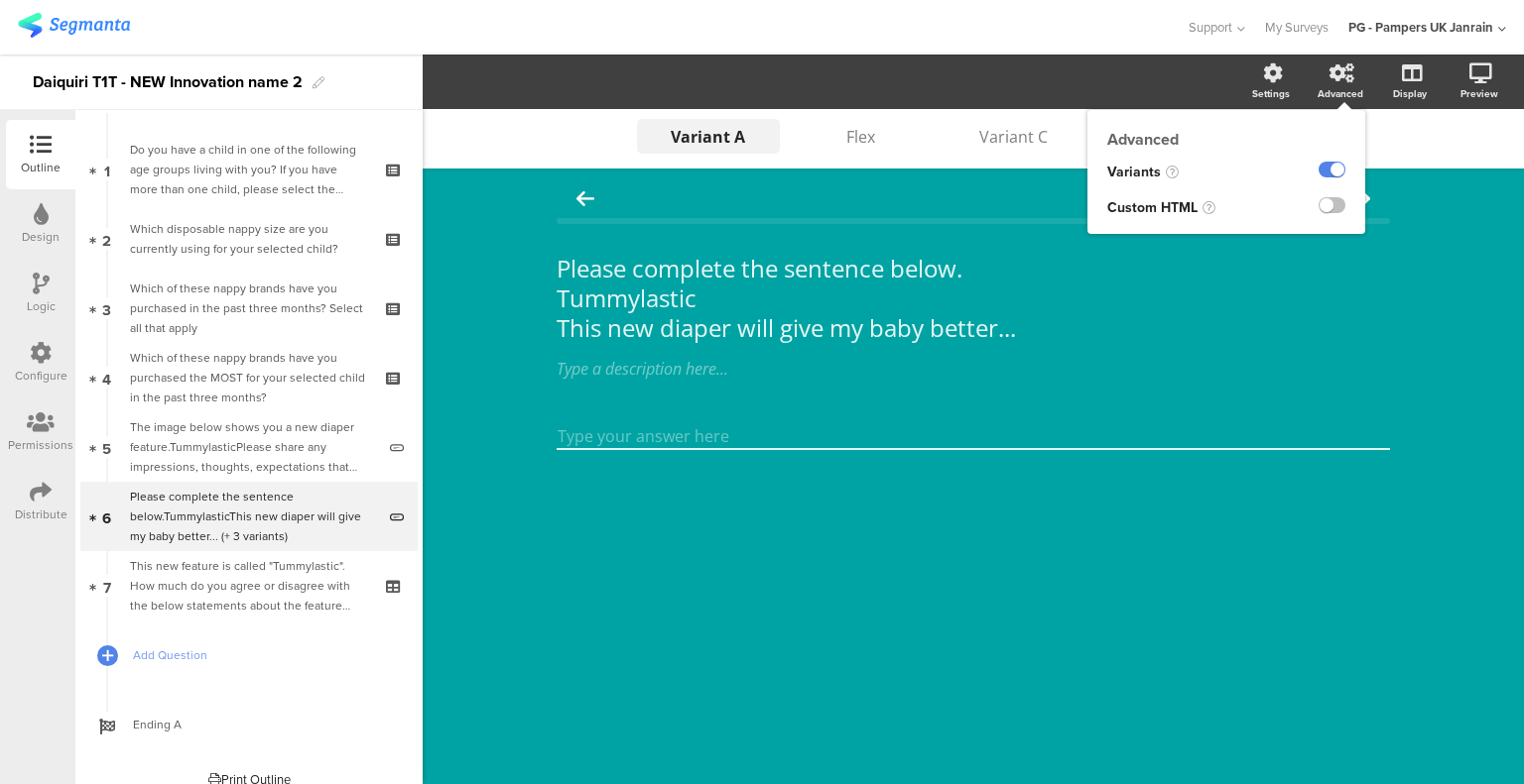
click at [1333, 161] on sg-disable-overlay at bounding box center [1331, 172] width 27 height 23
click at [1335, 165] on label at bounding box center [1331, 170] width 27 height 16
click at [0, 0] on input "checkbox" at bounding box center [0, 0] width 0 height 0
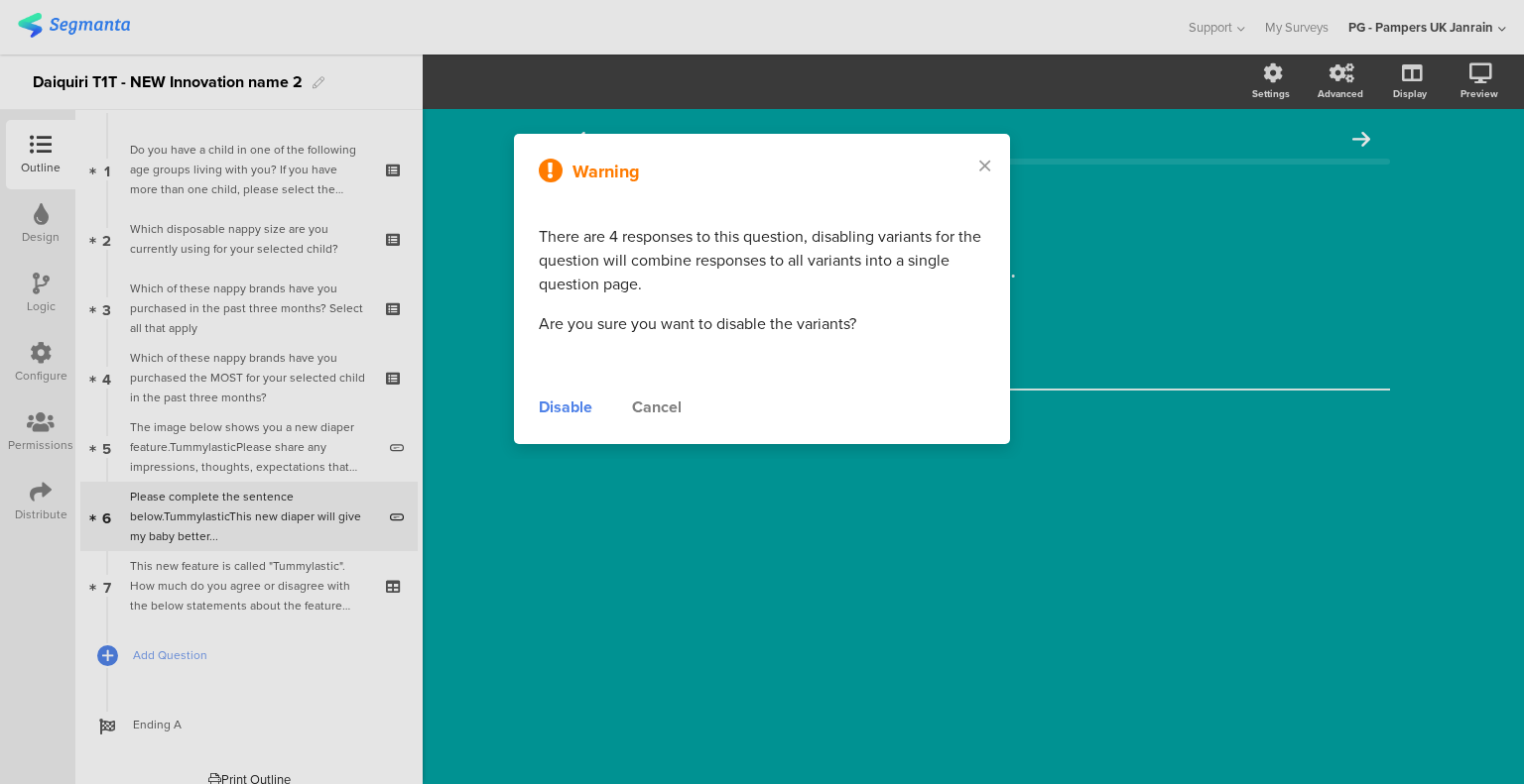
click at [296, 560] on div at bounding box center [762, 392] width 1524 height 784
click at [576, 400] on div "Disable" at bounding box center [566, 408] width 54 height 24
click at [250, 574] on div at bounding box center [762, 392] width 1524 height 784
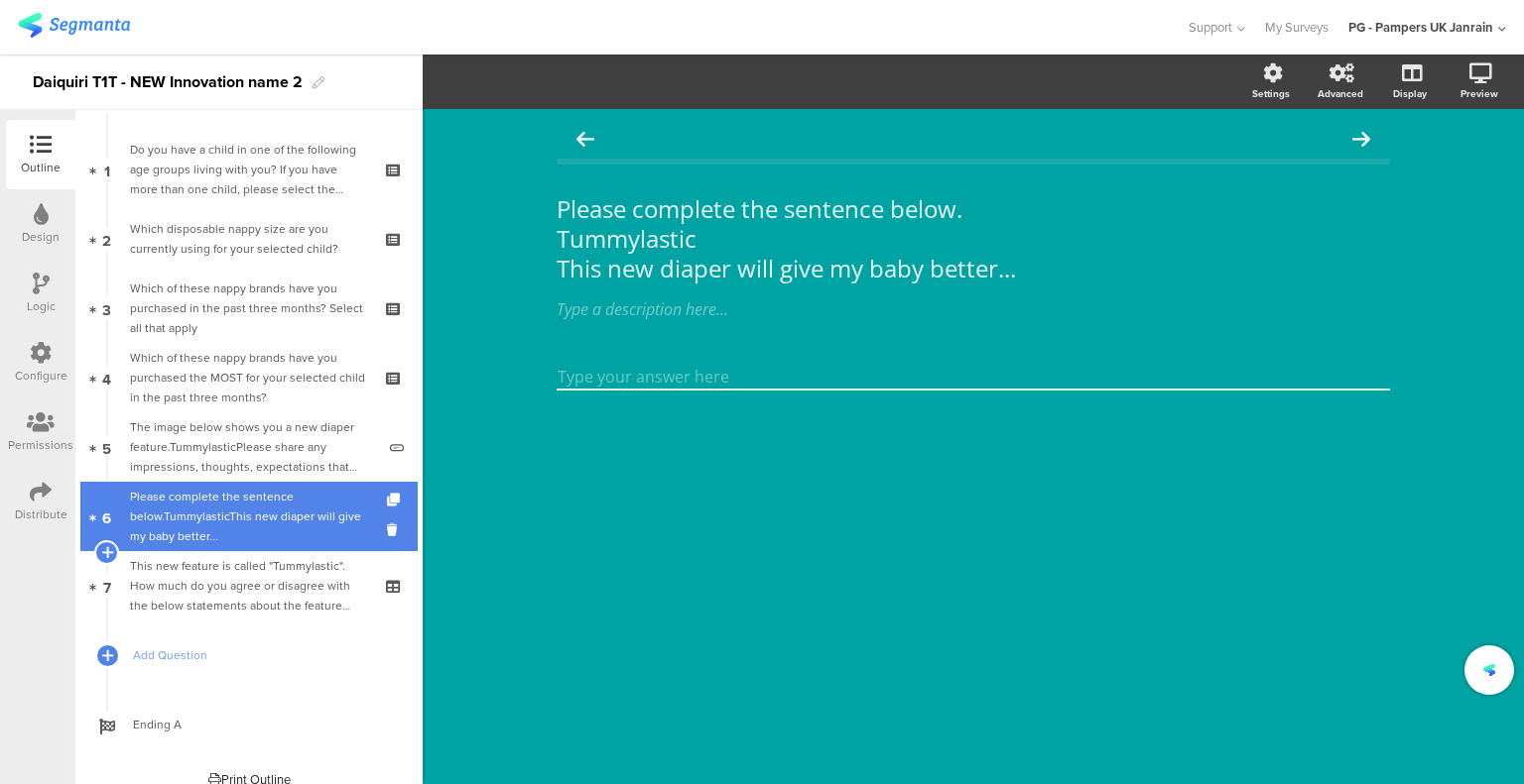
scroll to position [4, 0]
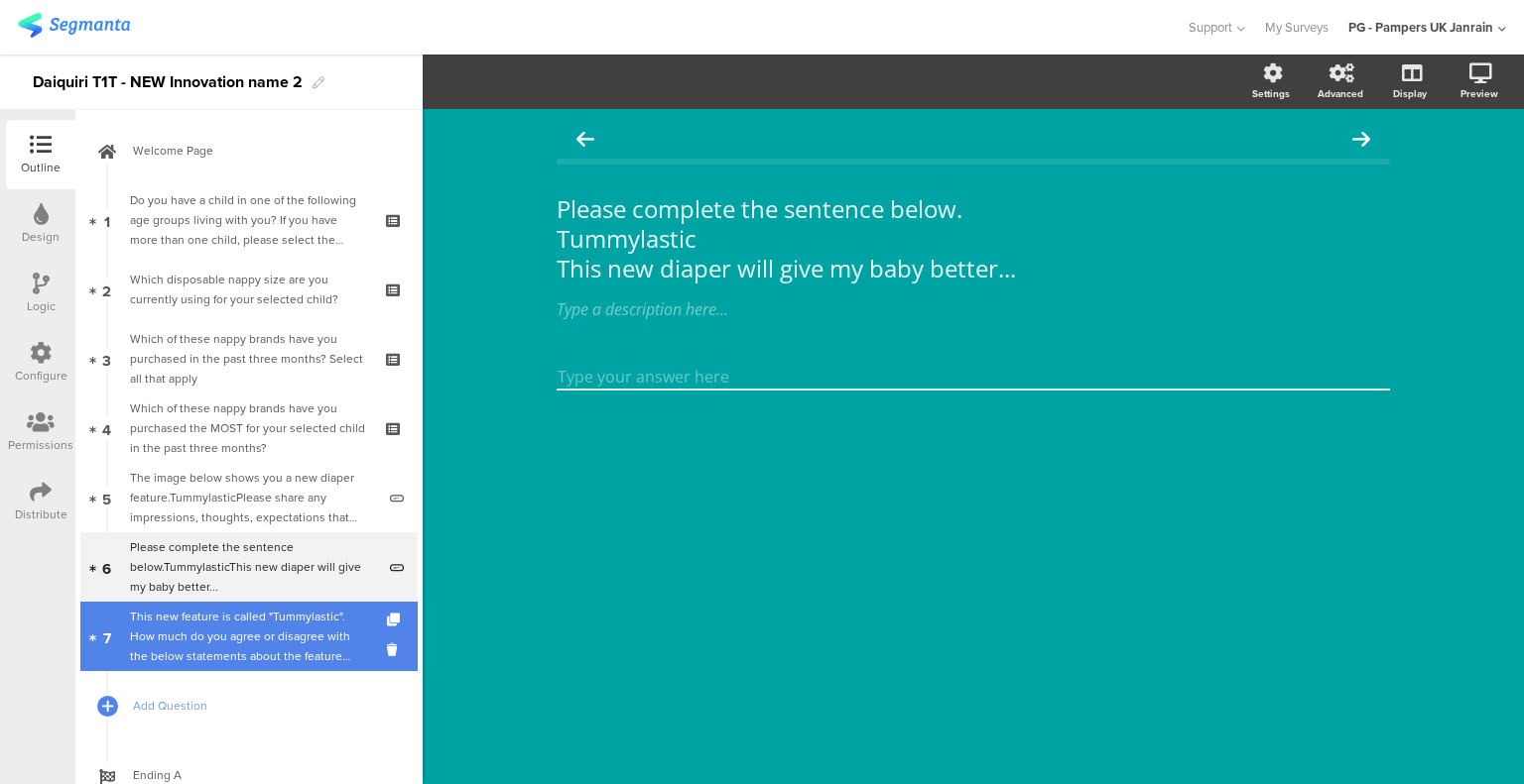
click at [257, 613] on div "This new feature is called "Tummylastic". How much do you agree or disagree wit…" at bounding box center [248, 636] width 237 height 60
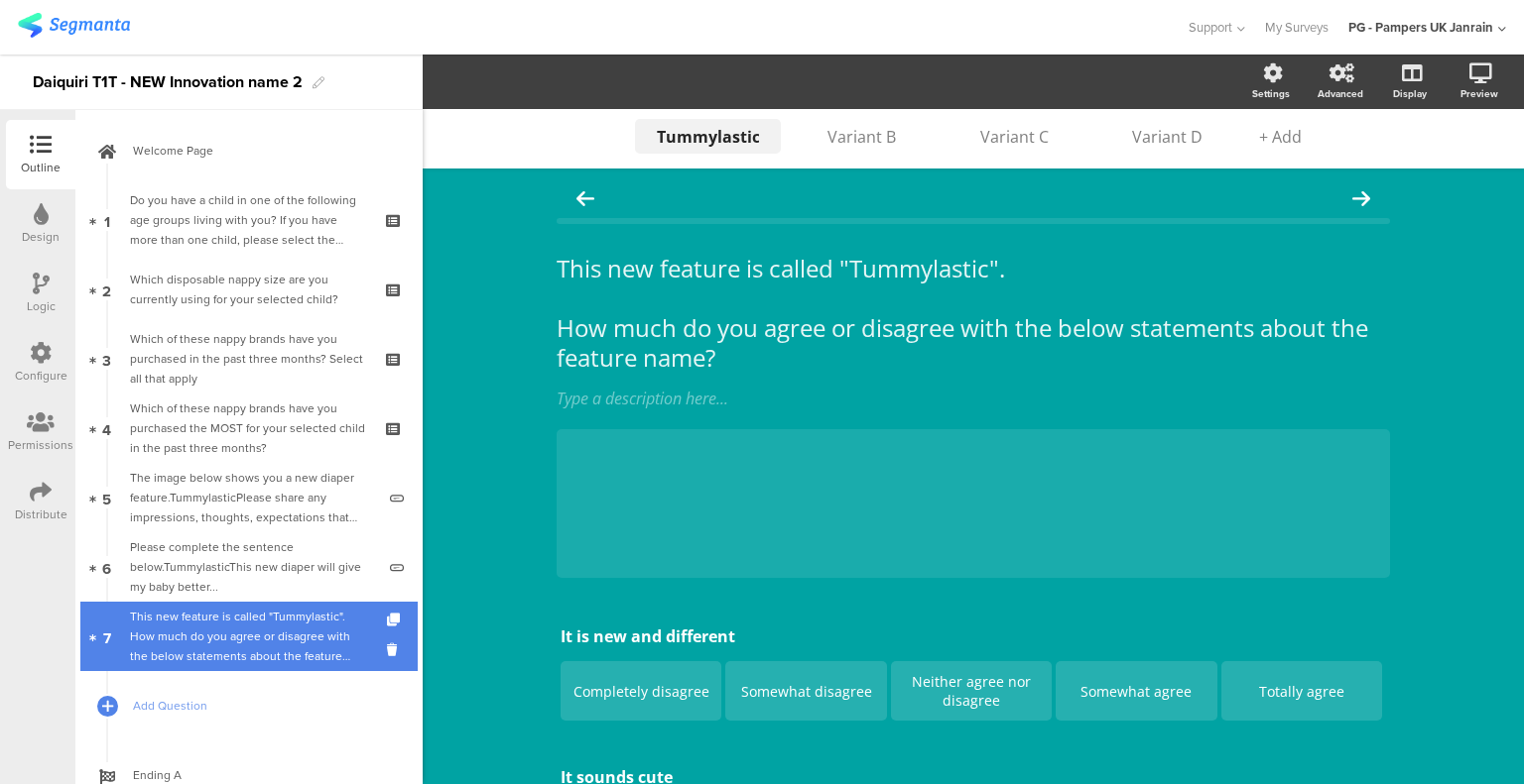
click at [281, 628] on div "This new feature is called "Tummylastic". How much do you agree or disagree wit…" at bounding box center [248, 636] width 237 height 60
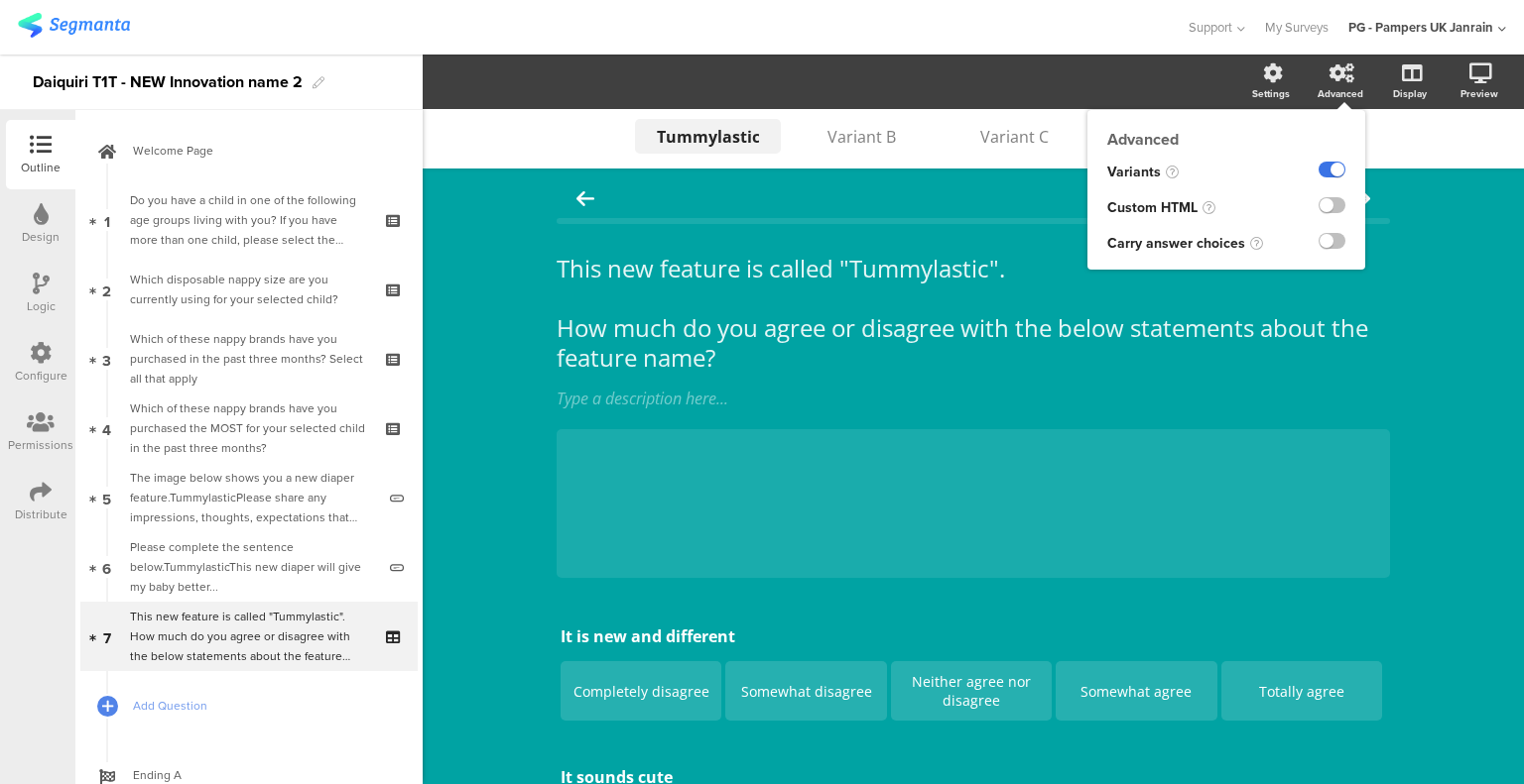
click at [1318, 168] on label at bounding box center [1331, 170] width 27 height 16
click at [0, 0] on input "checkbox" at bounding box center [0, 0] width 0 height 0
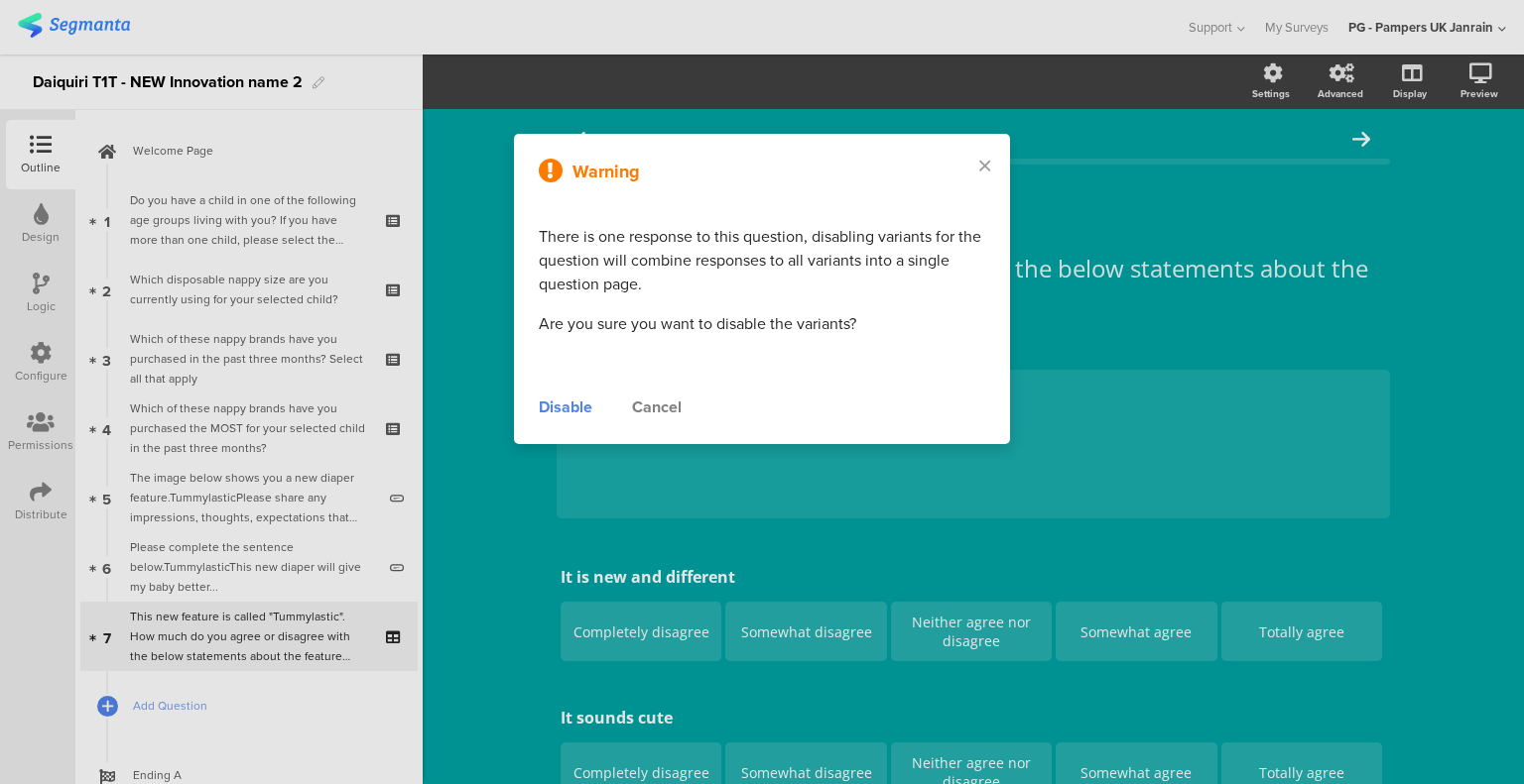
click at [583, 406] on div "Disable" at bounding box center [566, 408] width 54 height 24
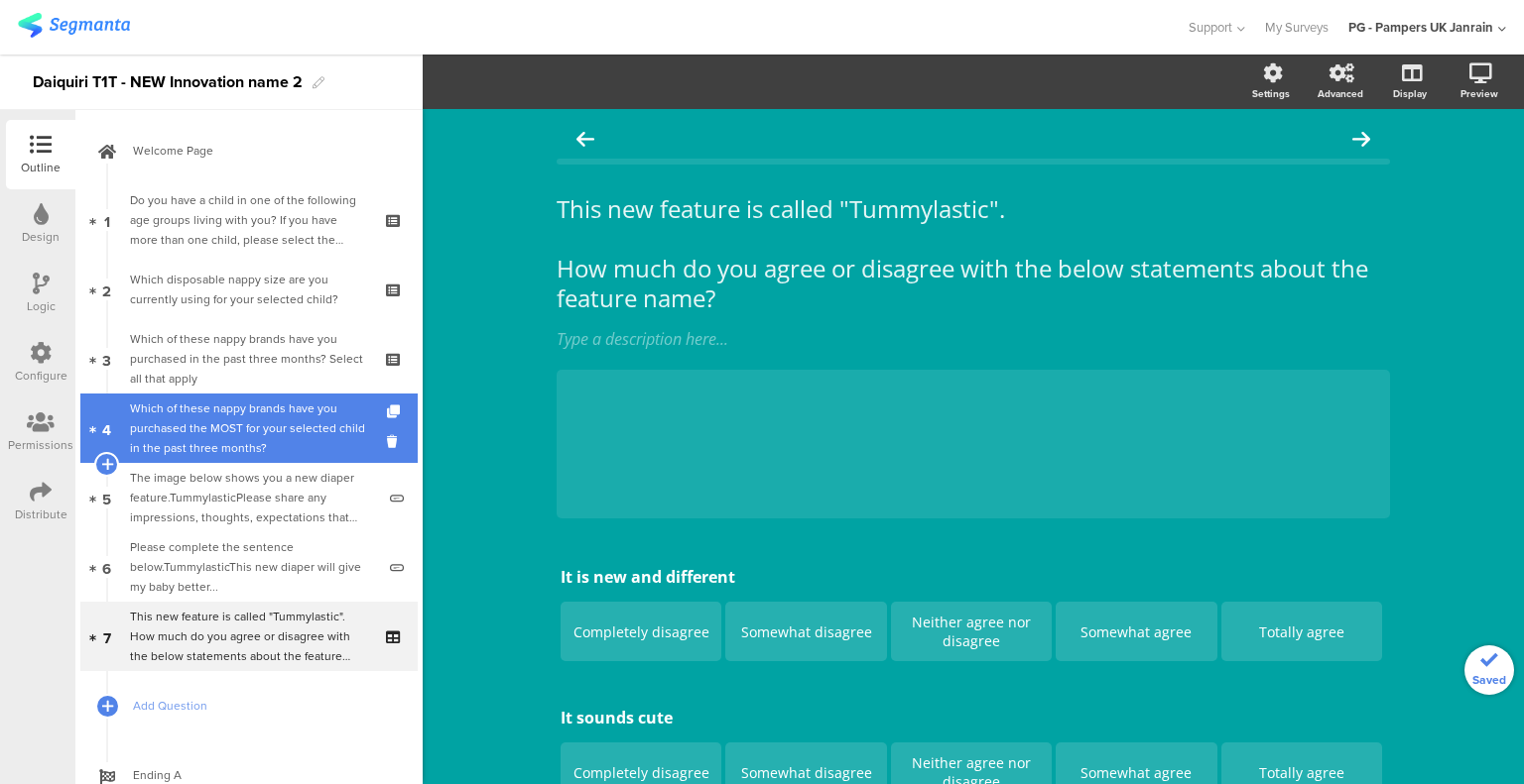
click at [95, 428] on icon at bounding box center [92, 429] width 7 height 9
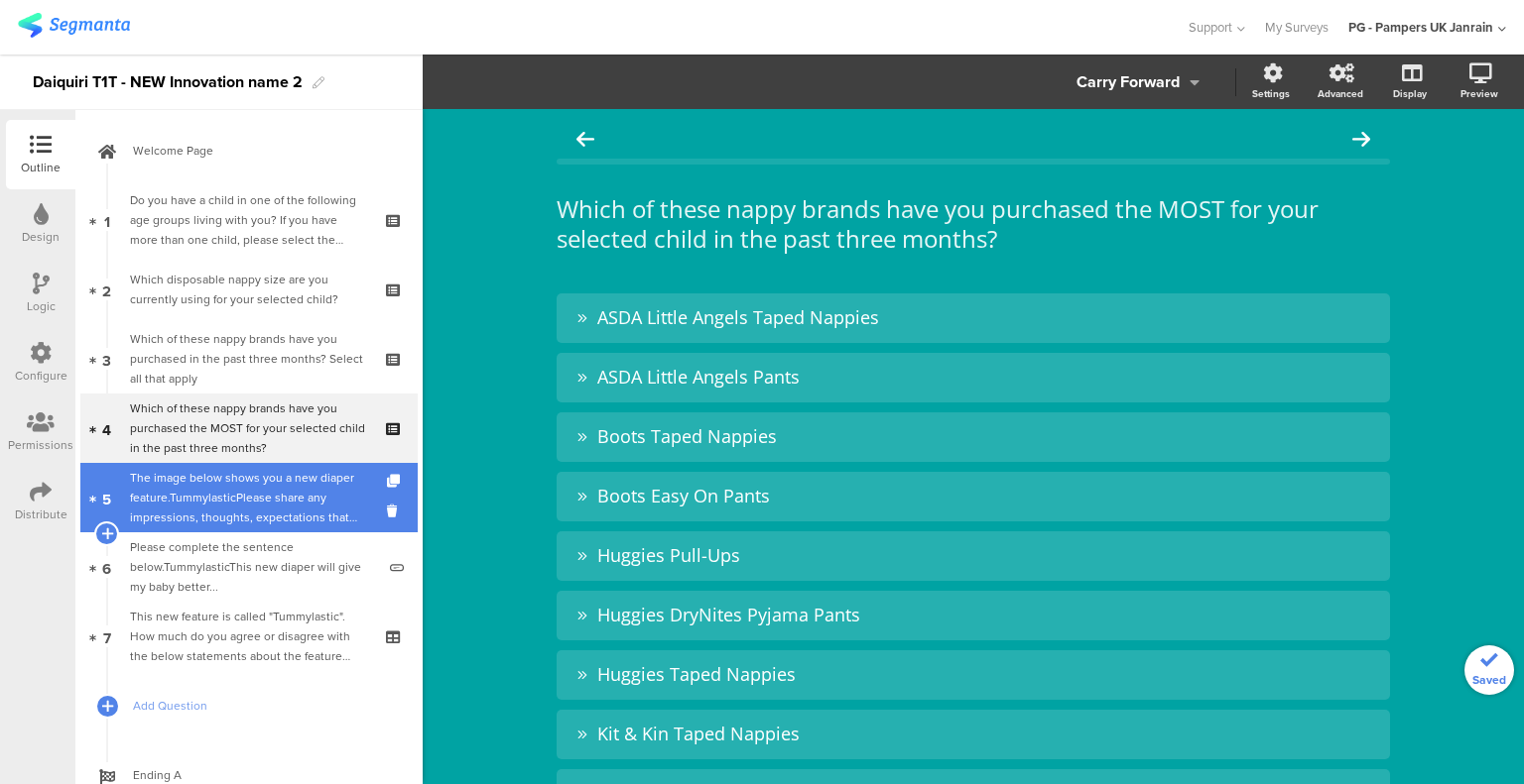
click at [260, 479] on div "The image below shows you a new diaper feature.TummylasticPlease share any impr…" at bounding box center [252, 498] width 245 height 60
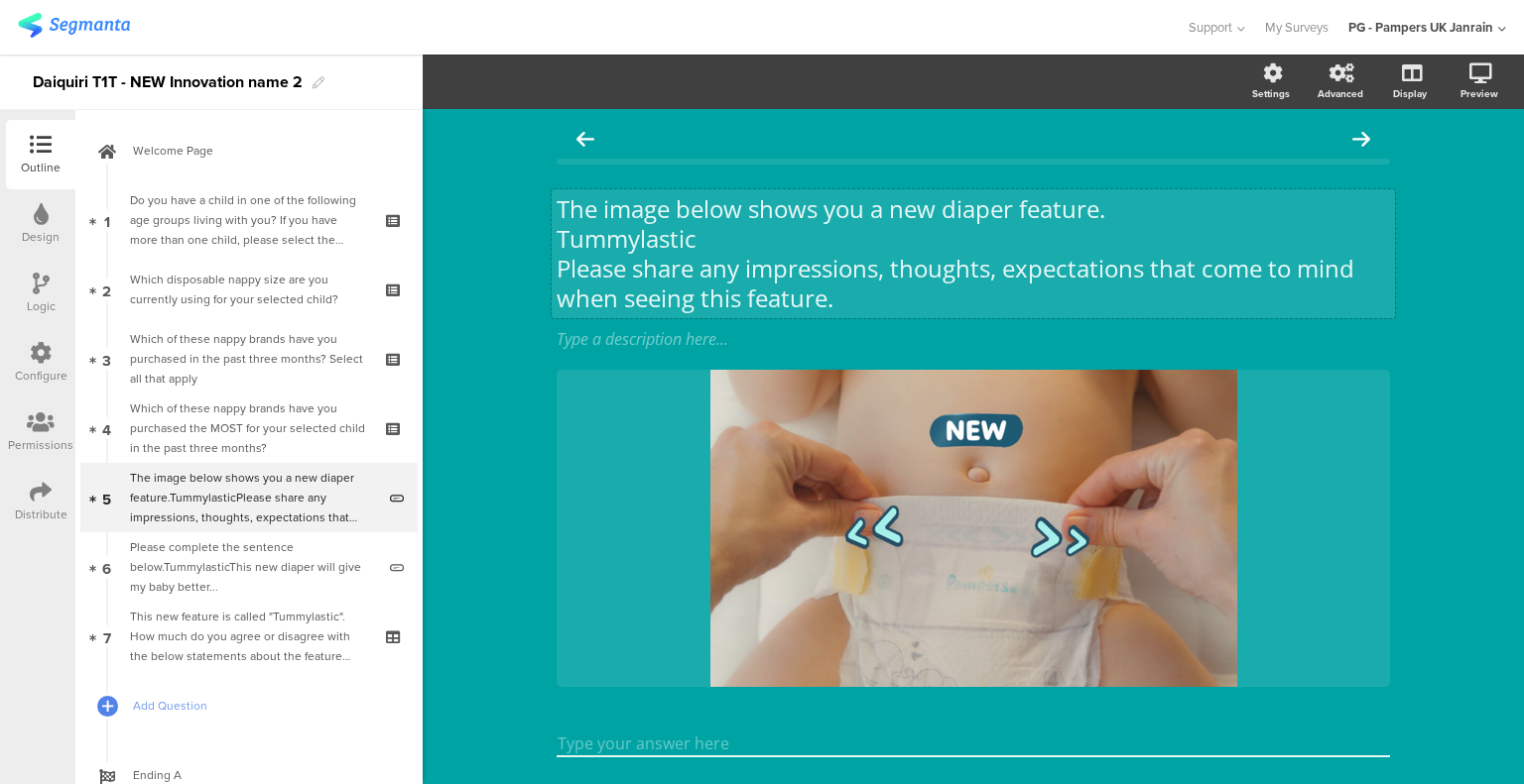
click at [641, 253] on div "The image below shows you a new diaper feature. Tummylastic Please share any im…" at bounding box center [972, 254] width 843 height 129
click at [641, 254] on p "Please share any impressions, thoughts, expectations that come to mind when see…" at bounding box center [972, 284] width 833 height 60
click at [640, 239] on p "Tummylastic" at bounding box center [972, 239] width 833 height 30
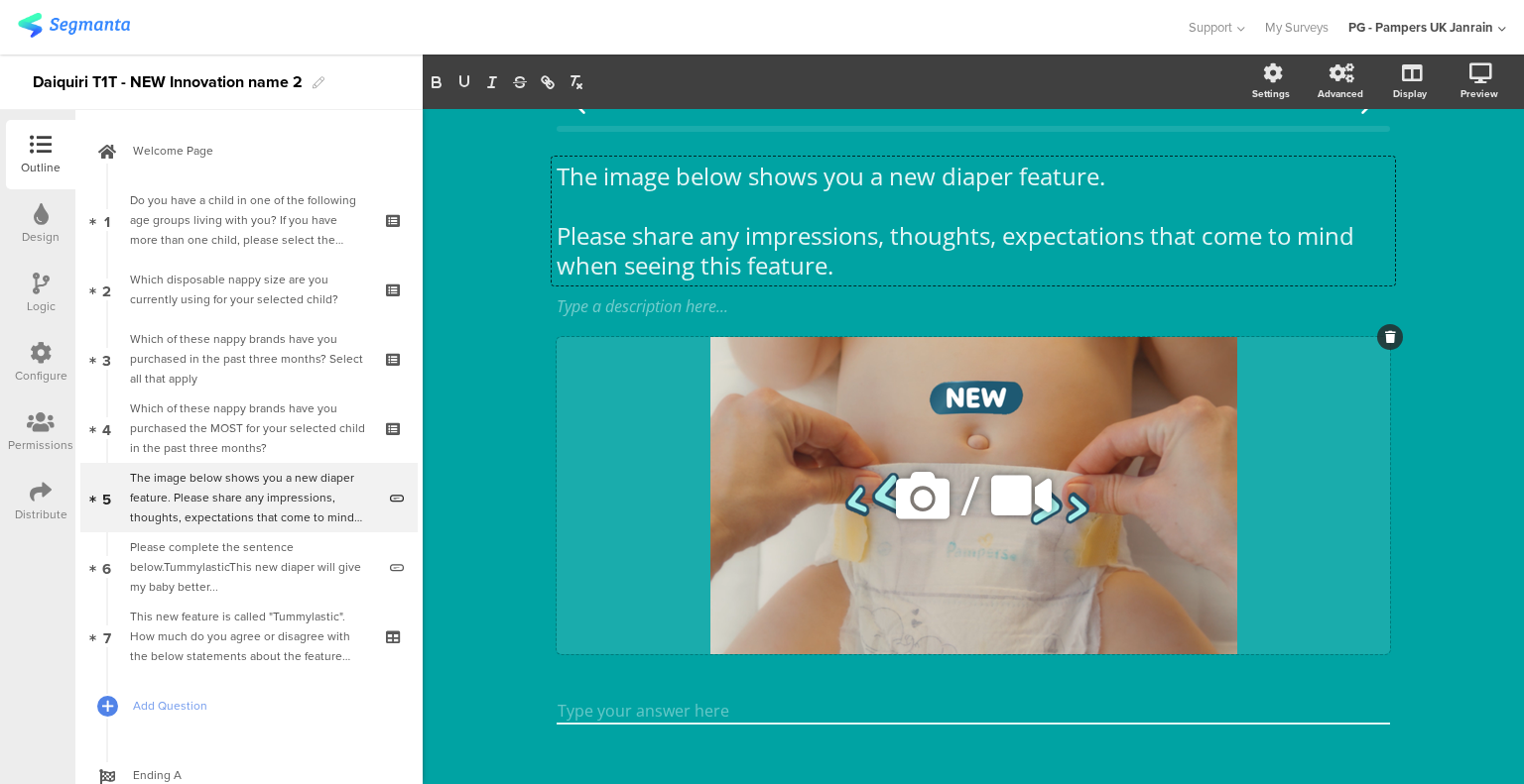
scroll to position [52, 0]
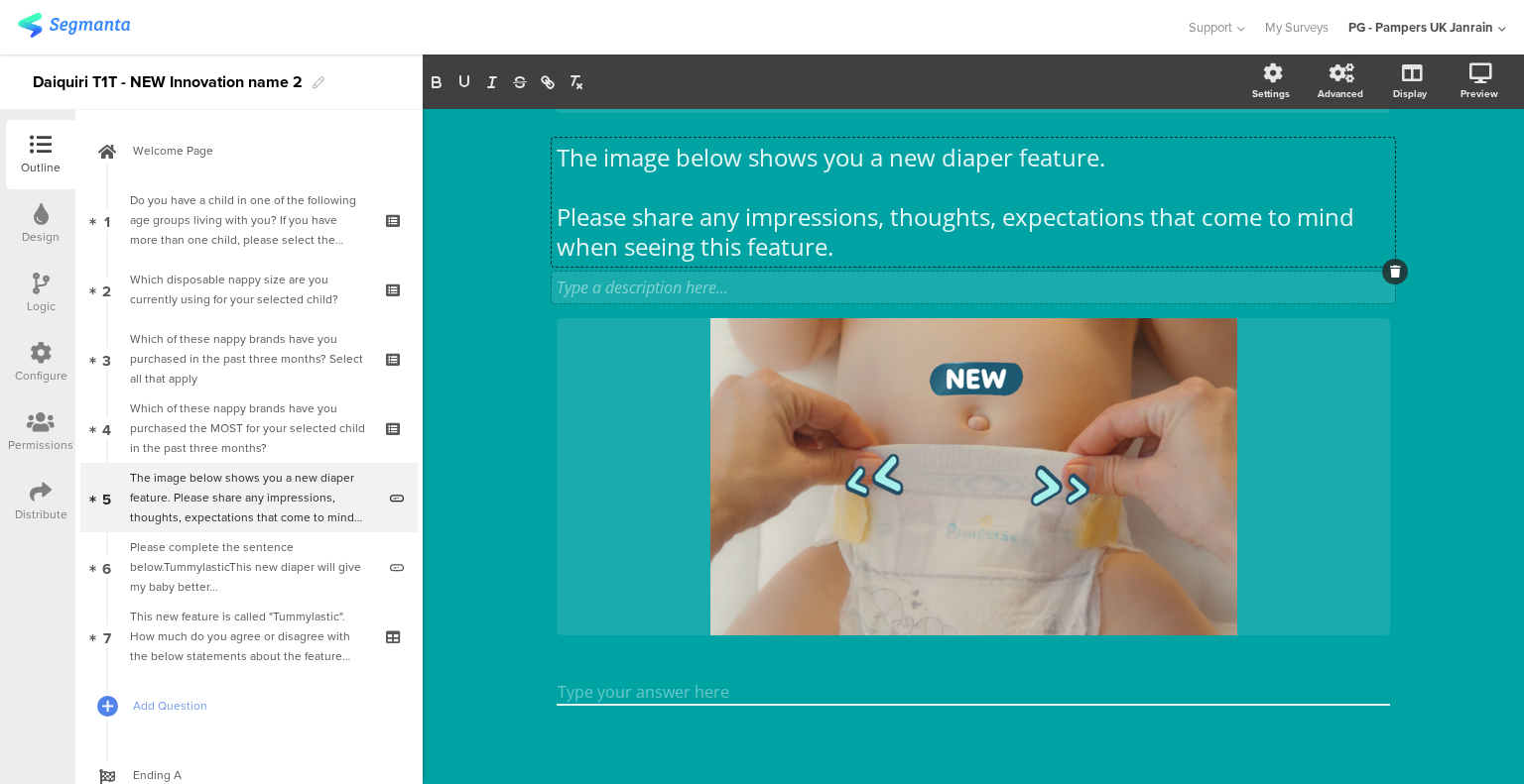
click at [678, 297] on div "Type a description here..." at bounding box center [972, 288] width 843 height 32
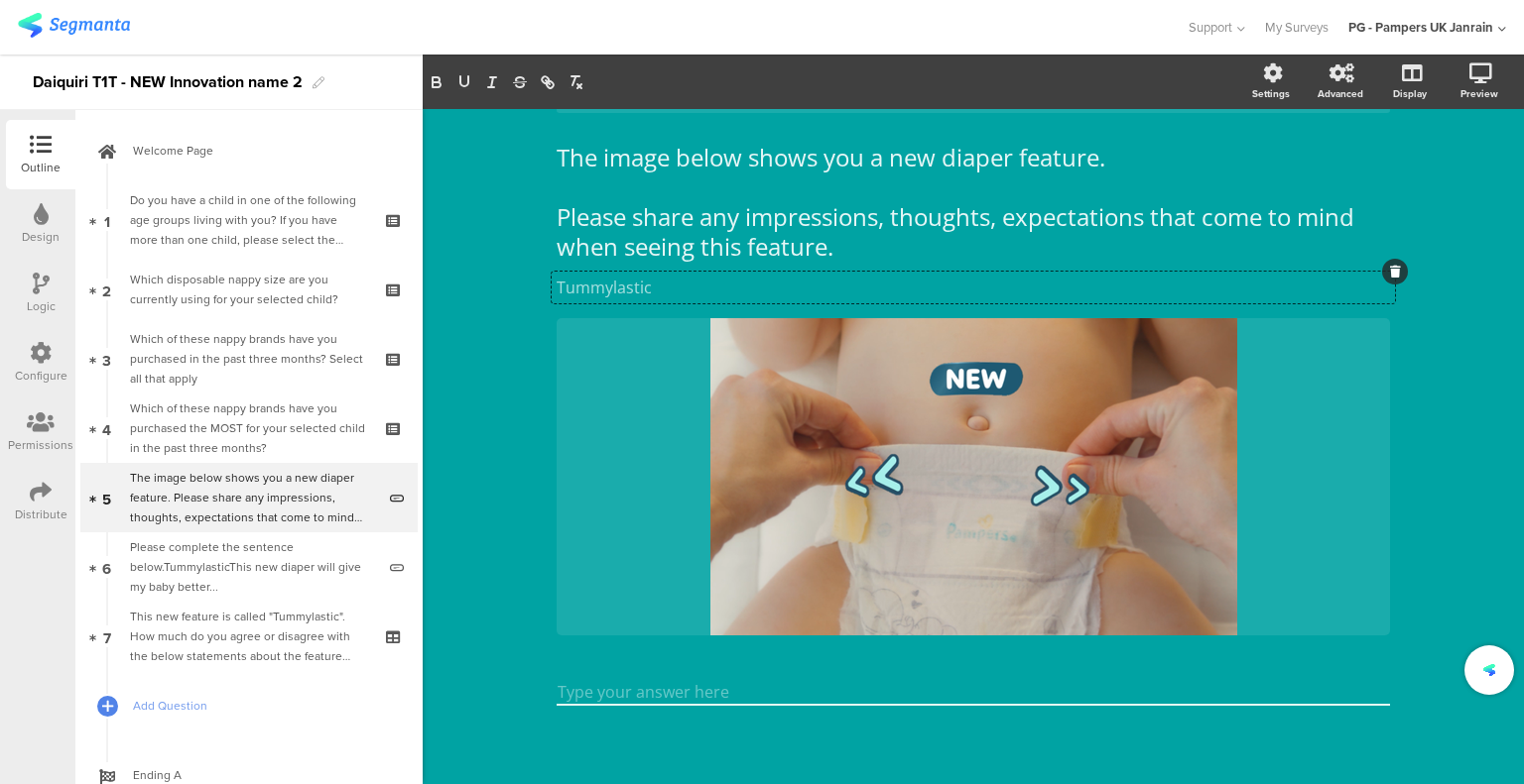
click at [473, 270] on div "The image below shows you a new diaper feature. Please share any impressions, t…" at bounding box center [973, 421] width 1101 height 727
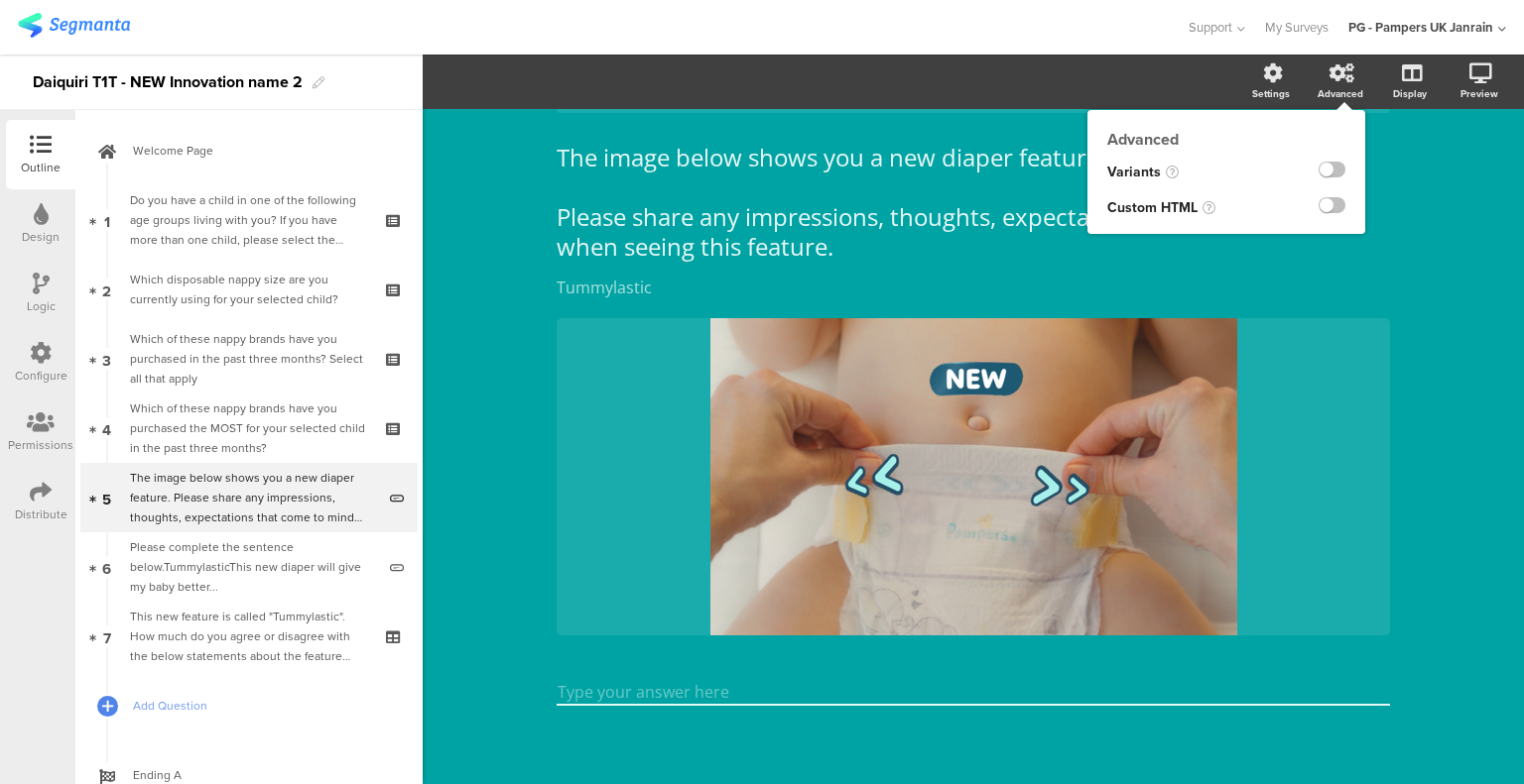
click at [1330, 170] on div at bounding box center [1318, 173] width 93 height 36
click at [1318, 164] on label at bounding box center [1331, 170] width 27 height 16
click at [0, 0] on input "checkbox" at bounding box center [0, 0] width 0 height 0
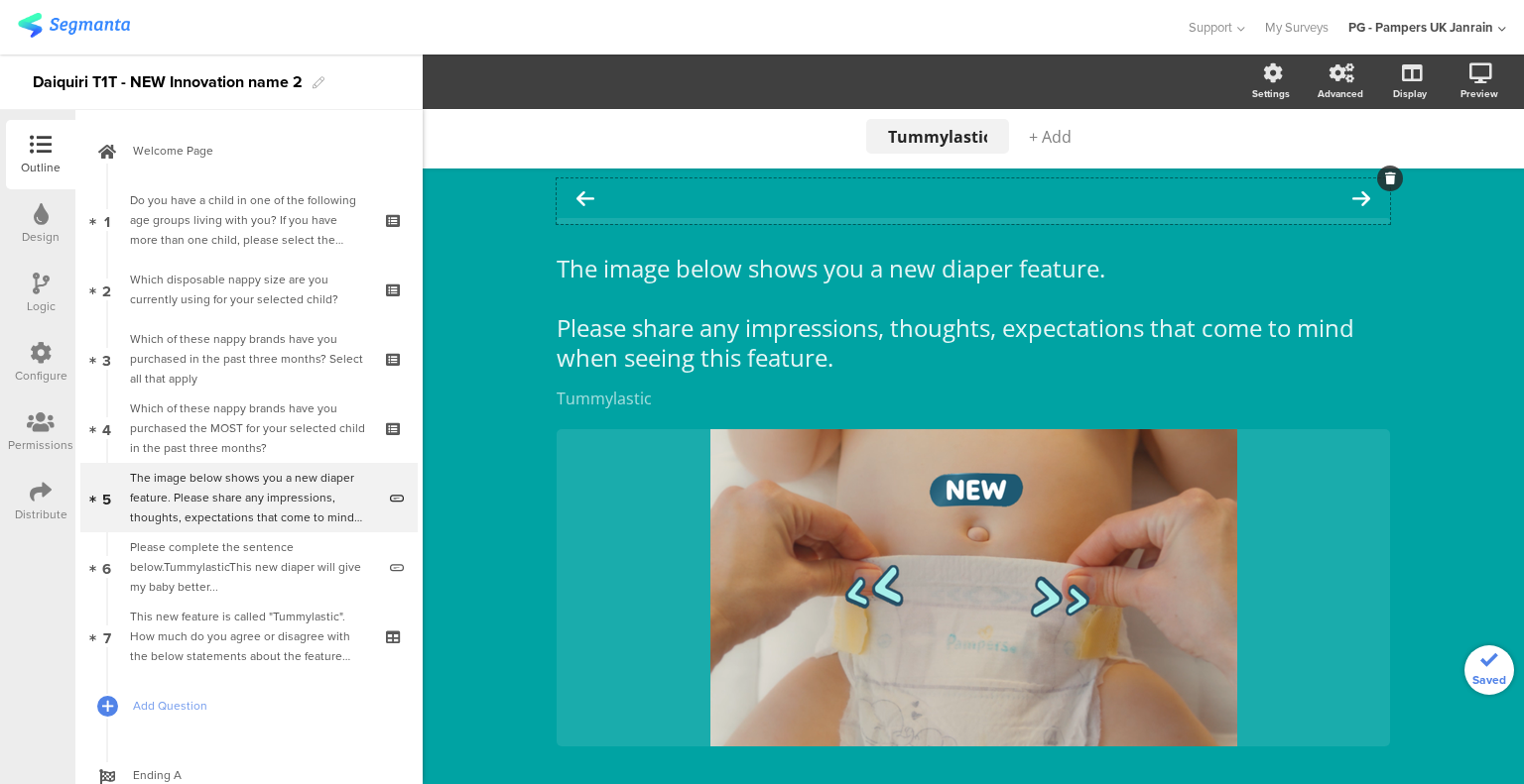
scroll to position [0, 0]
click at [1042, 136] on span "+ Add" at bounding box center [1049, 137] width 43 height 22
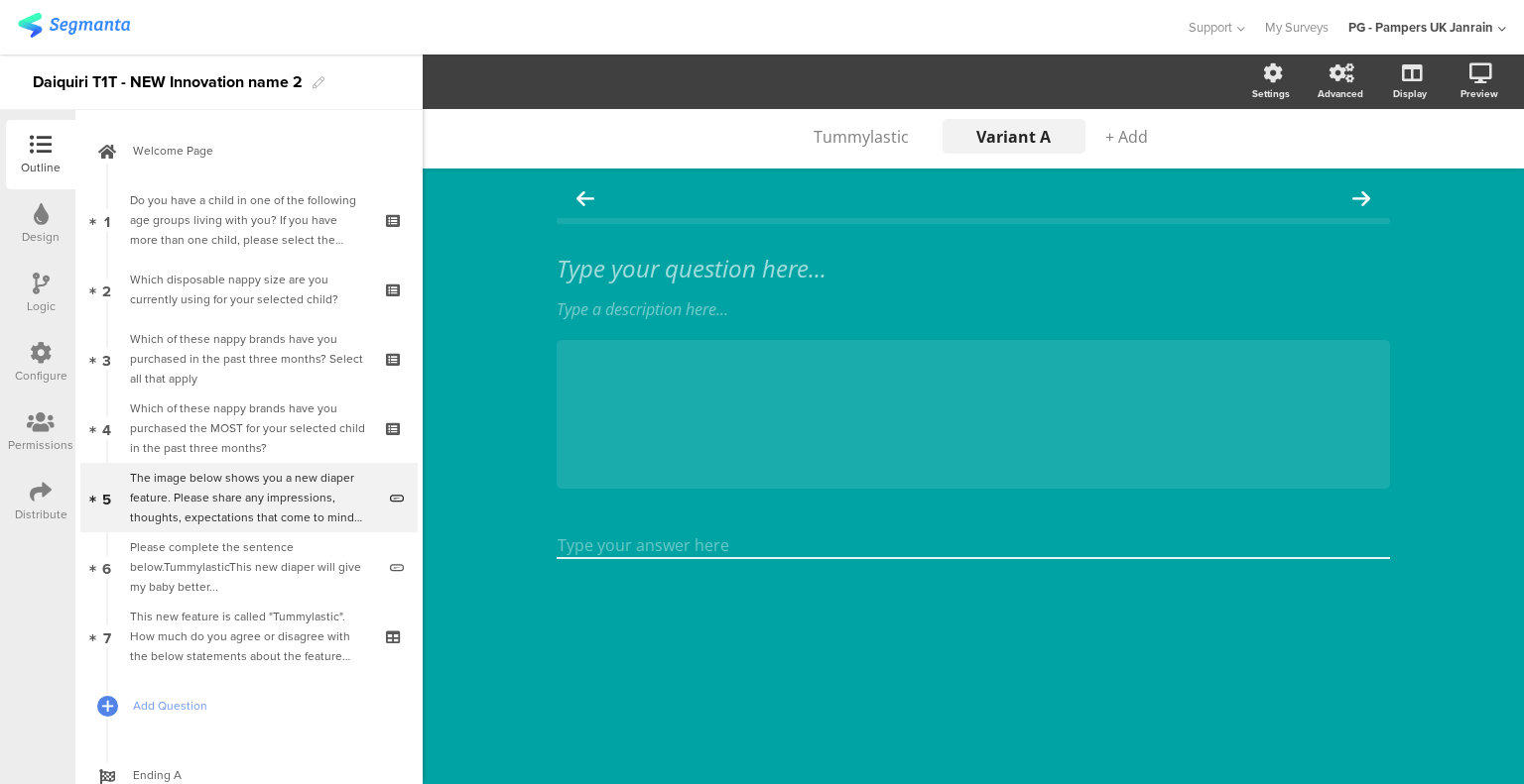
click at [50, 293] on div "Logic" at bounding box center [41, 294] width 69 height 69
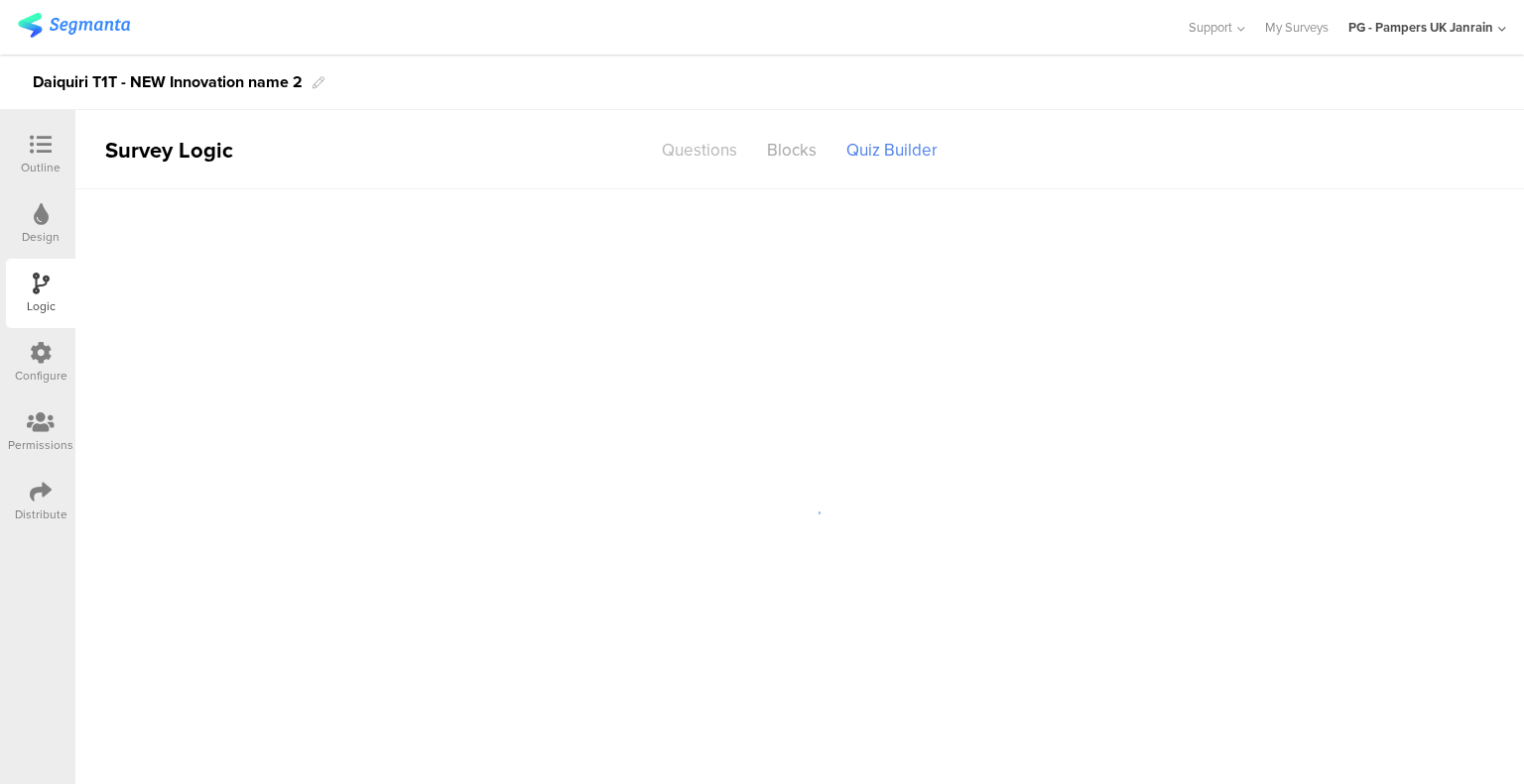
click at [698, 138] on div "Questions" at bounding box center [699, 150] width 105 height 35
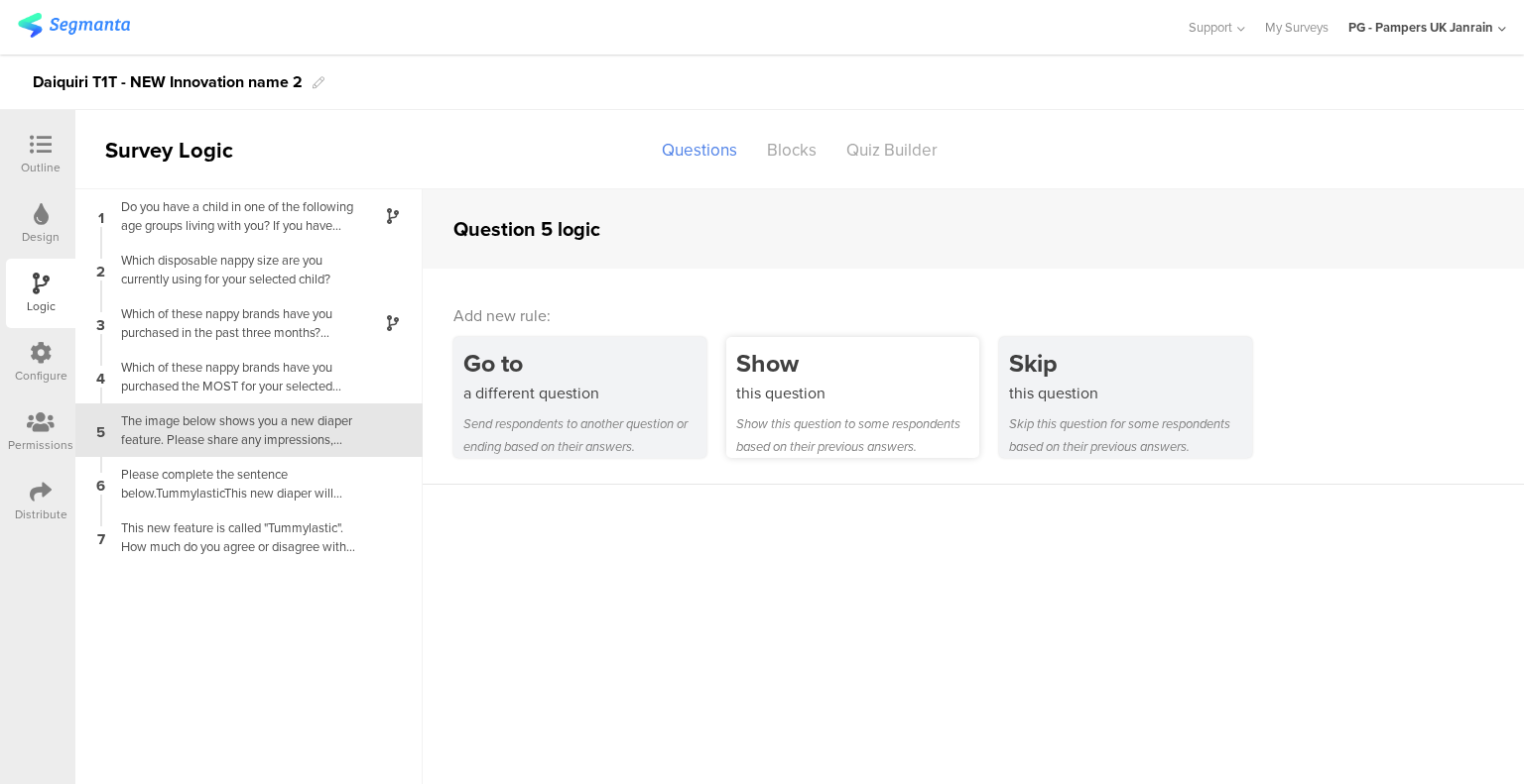
click at [808, 385] on div "this question" at bounding box center [857, 393] width 243 height 23
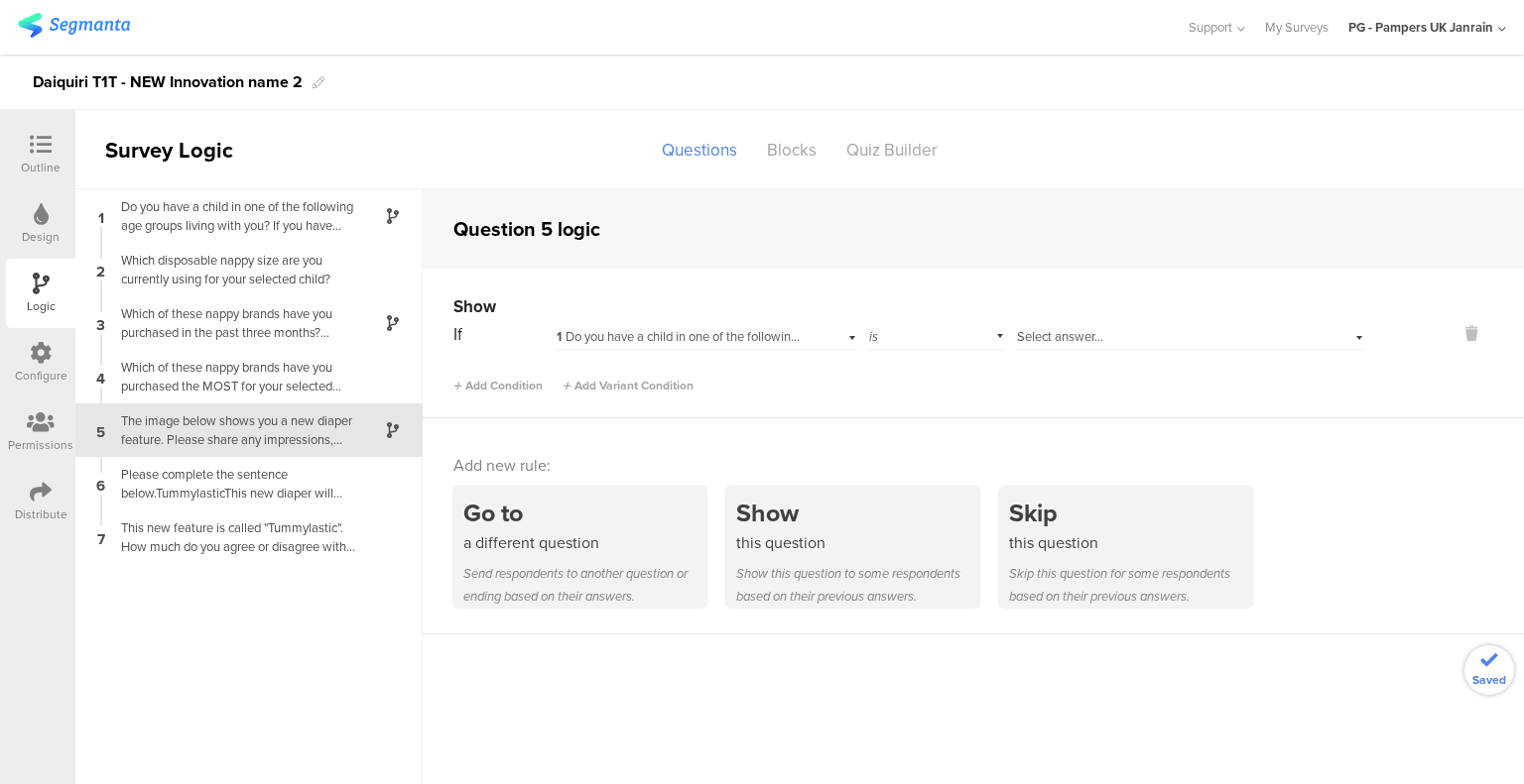
click at [693, 338] on span "1 Do you have a child in one of the following age groups living with you? If yo…" at bounding box center [1078, 336] width 1045 height 19
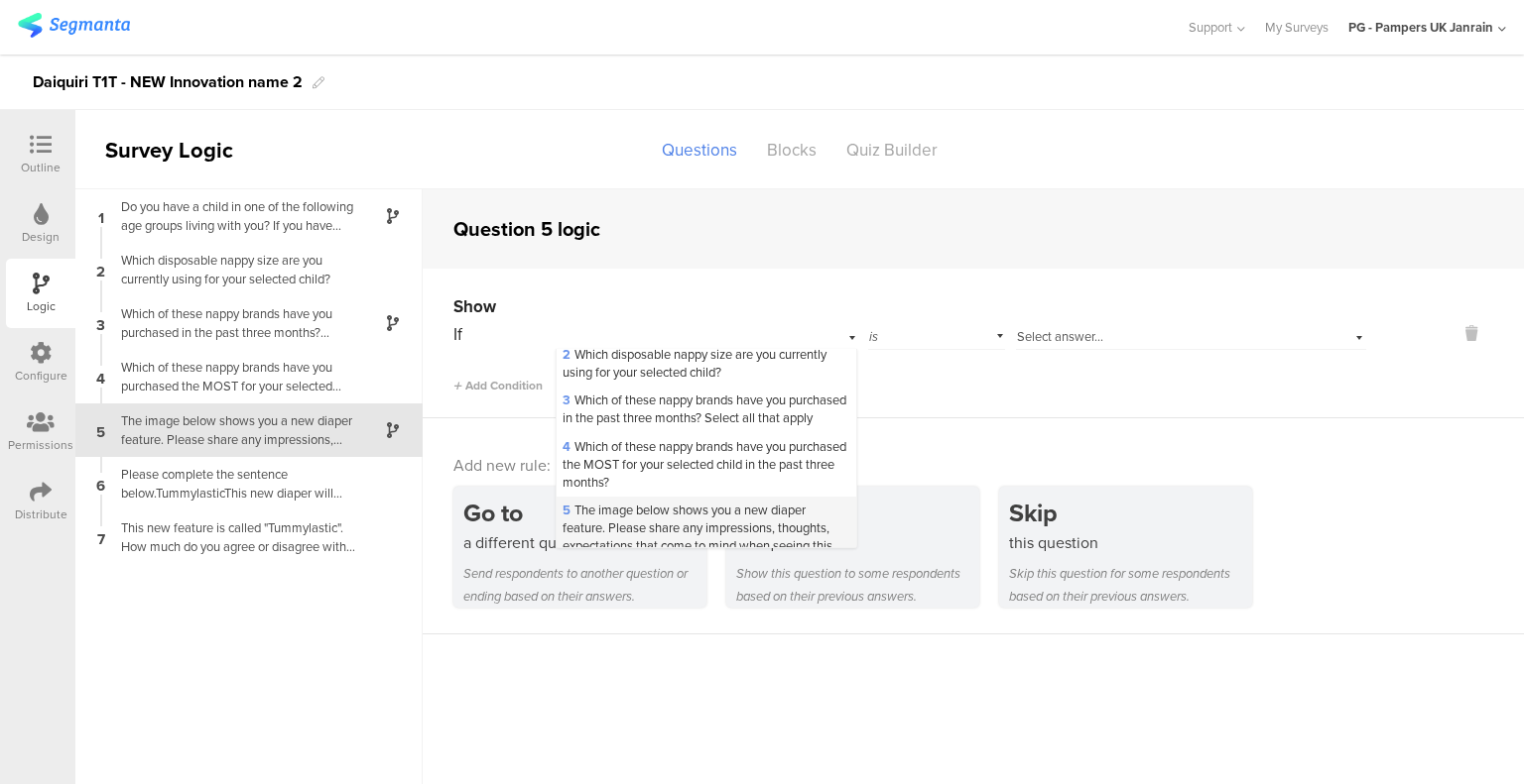
scroll to position [198, 0]
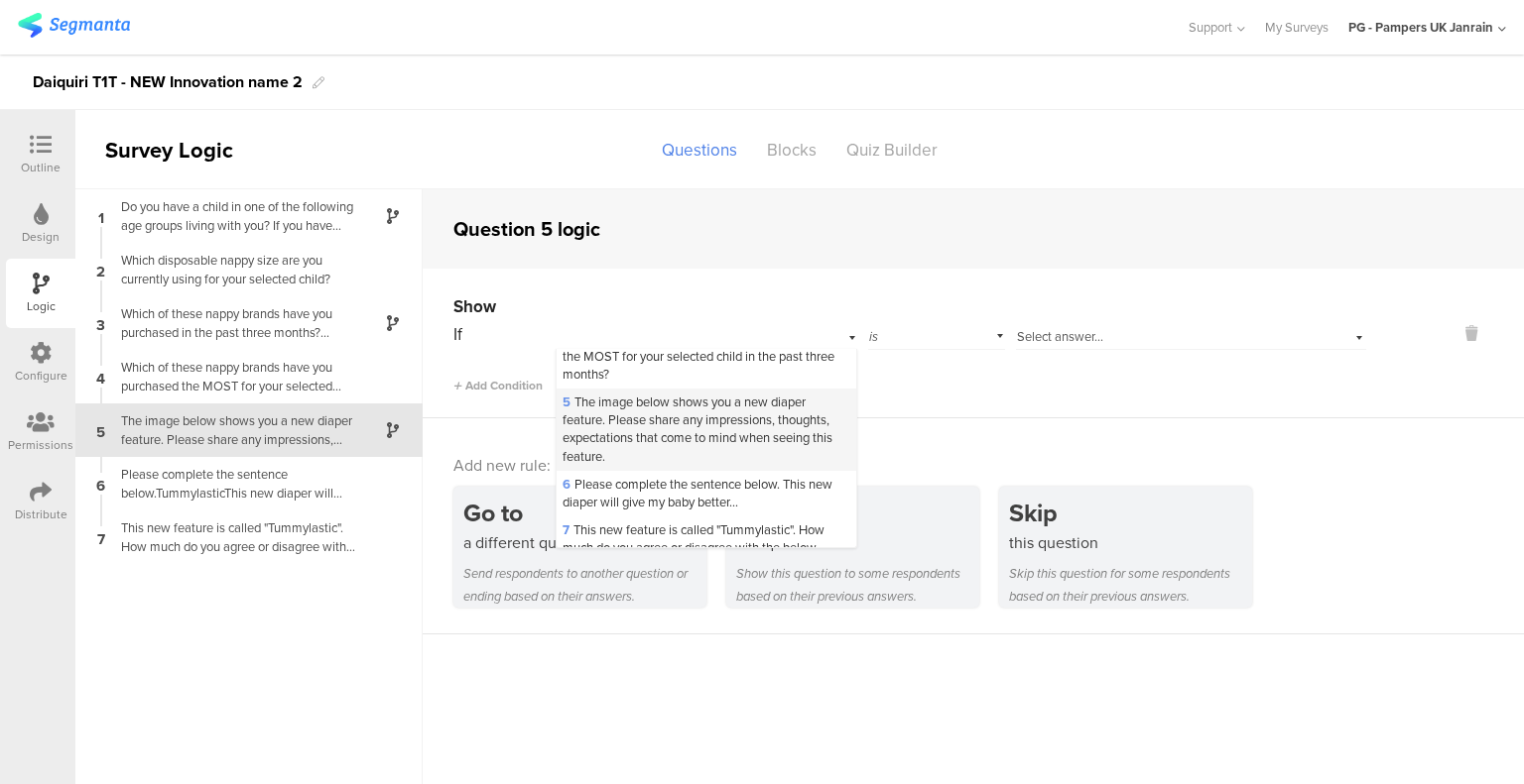
click at [656, 458] on span "5 The image below shows you a new diaper feature. Please share any impressions,…" at bounding box center [697, 430] width 270 height 73
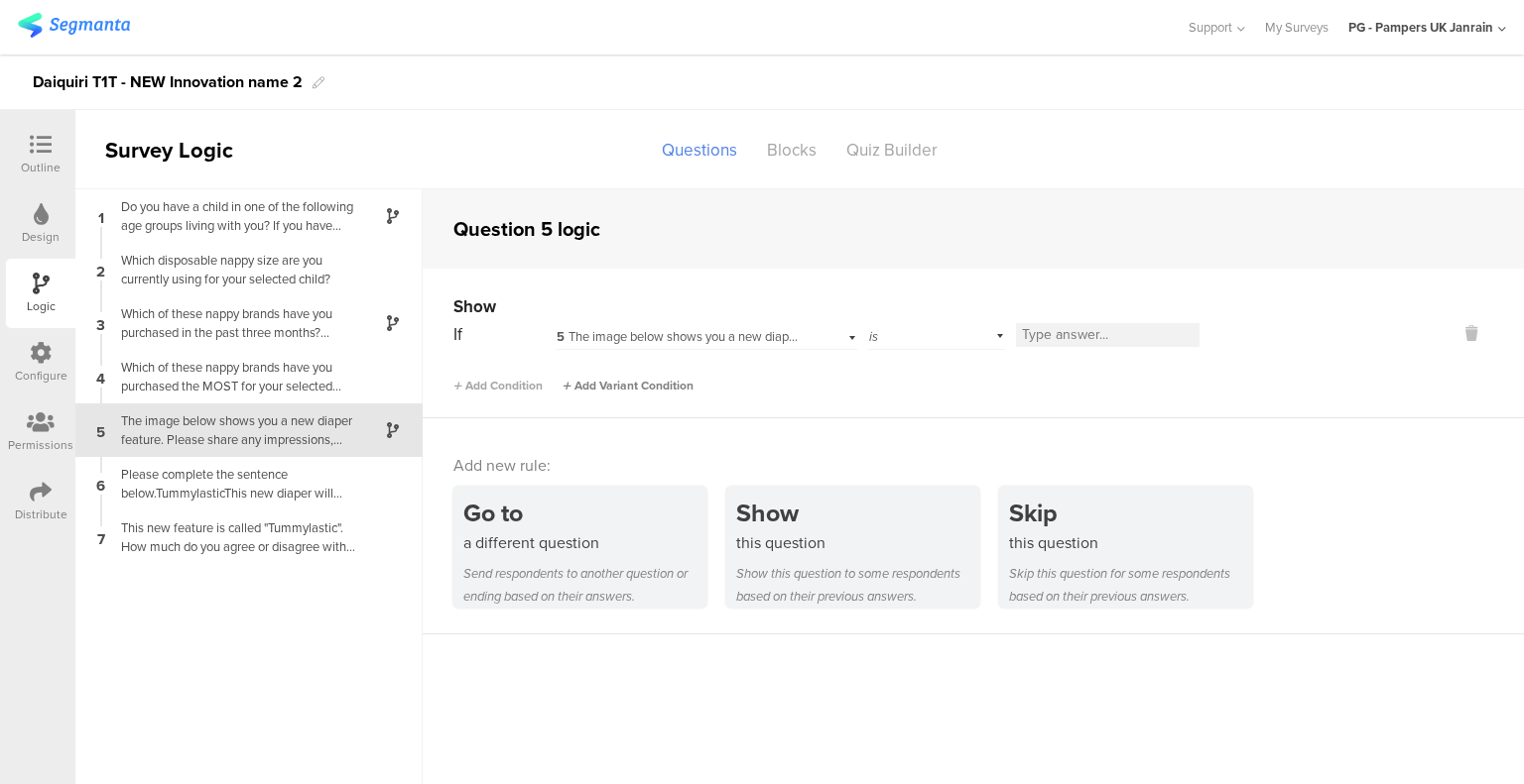
click at [628, 384] on span "Add Variant Condition" at bounding box center [627, 386] width 131 height 18
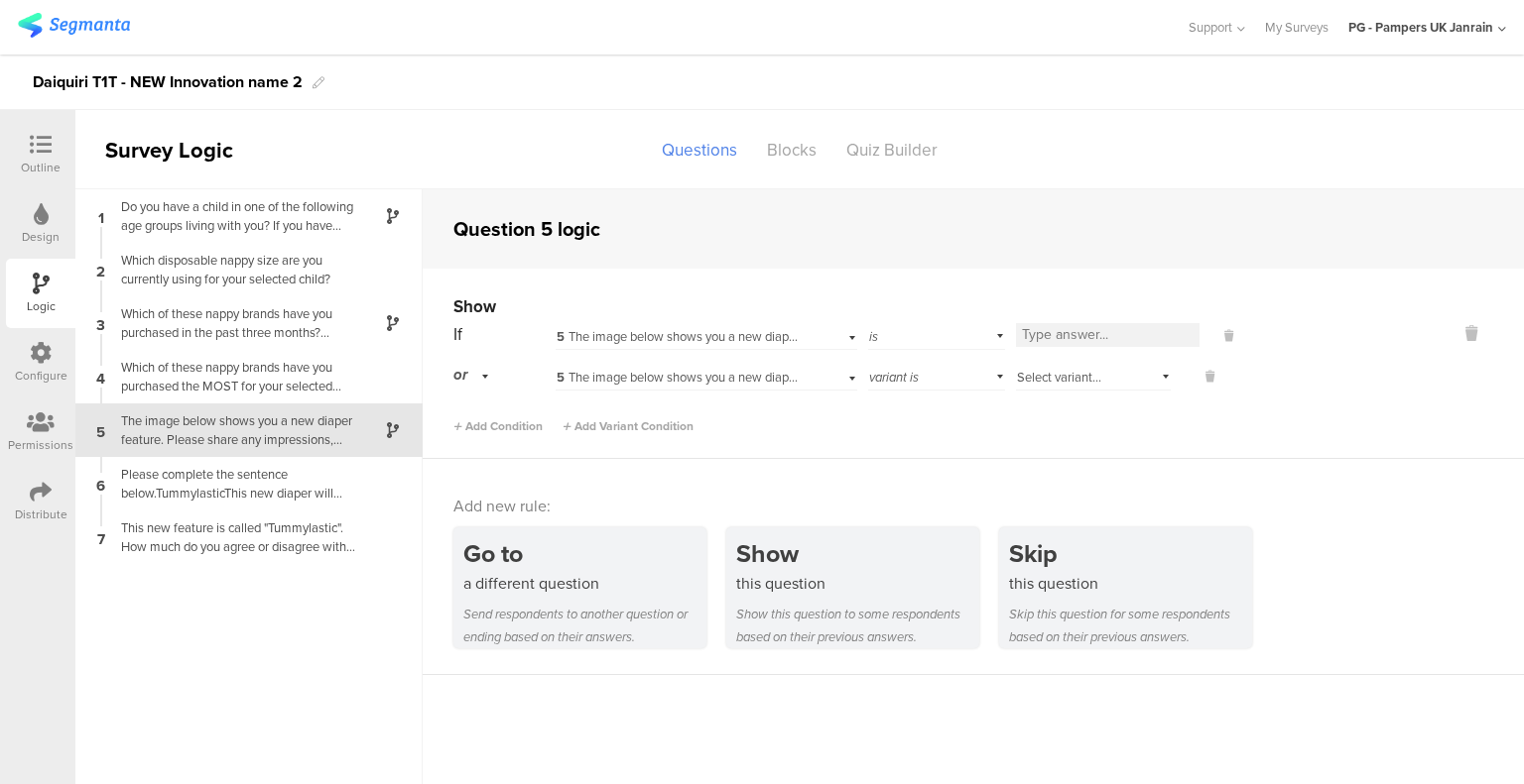
click at [904, 373] on span "variant is" at bounding box center [894, 377] width 50 height 19
click at [1090, 366] on div "Select variant..." at bounding box center [1093, 375] width 155 height 31
click at [1262, 430] on div "Add Condition Add Variant Condition" at bounding box center [909, 418] width 912 height 35
click at [38, 257] on div "Design" at bounding box center [41, 224] width 69 height 69
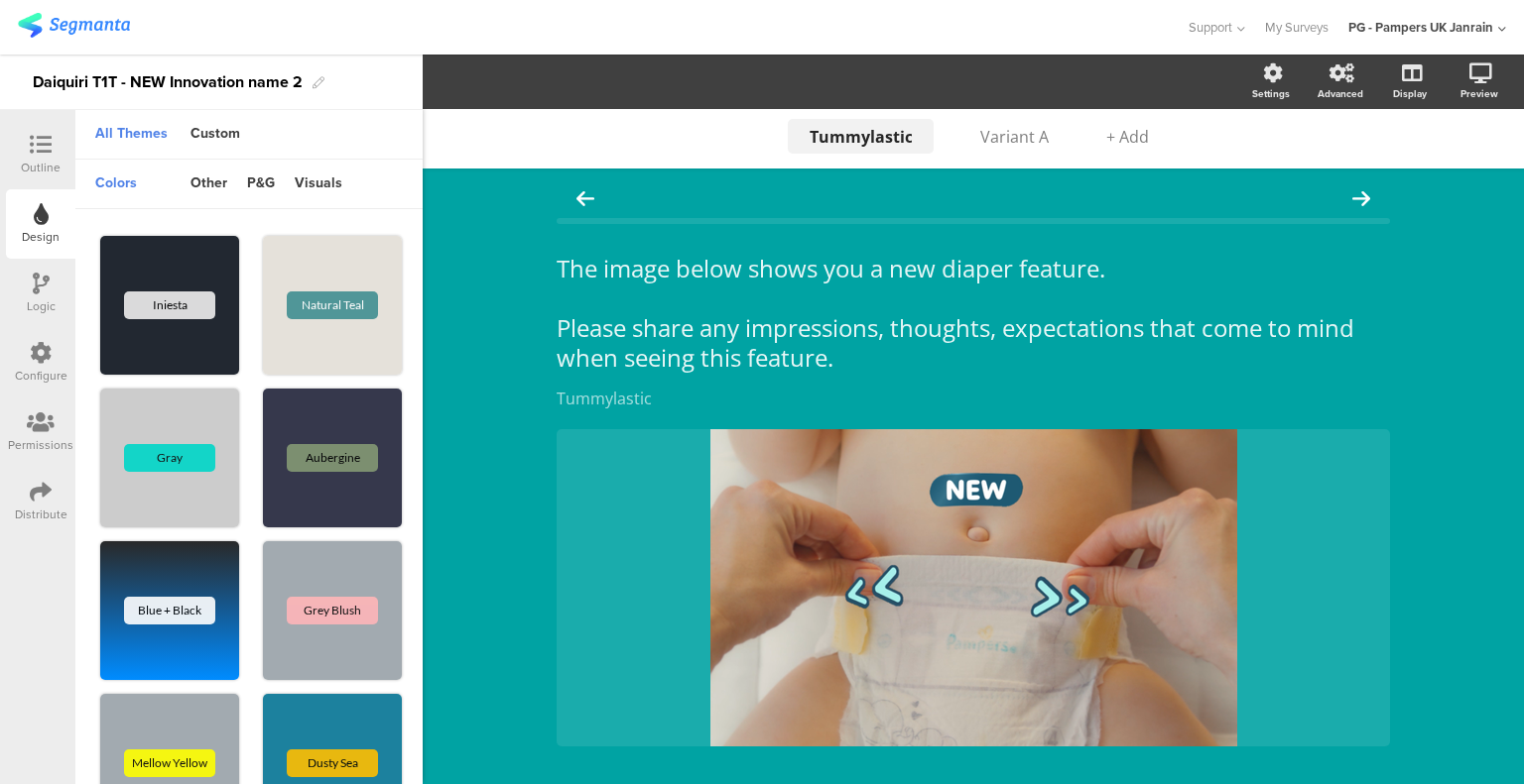
scroll to position [111, 0]
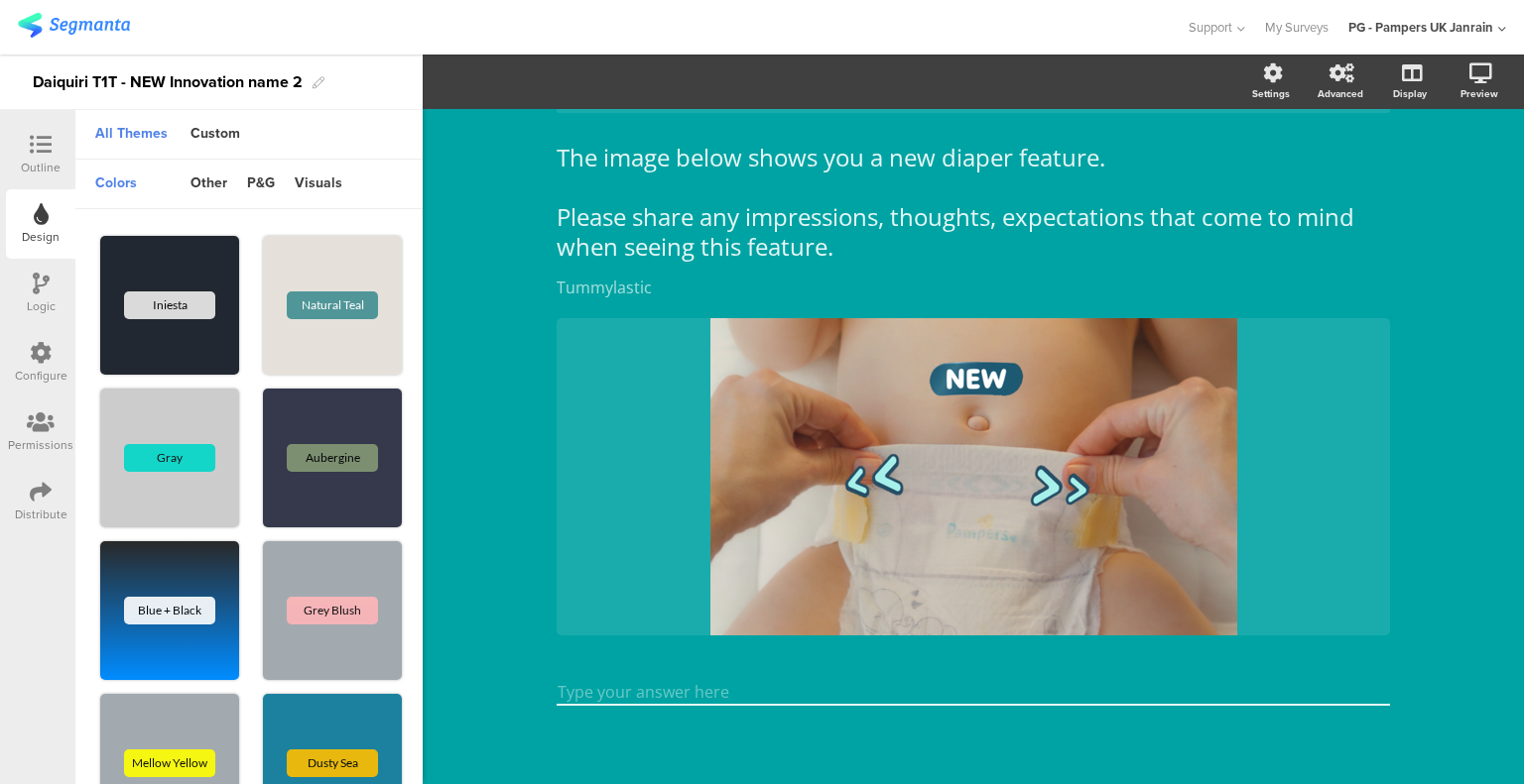
click at [35, 168] on div "Outline" at bounding box center [41, 168] width 40 height 18
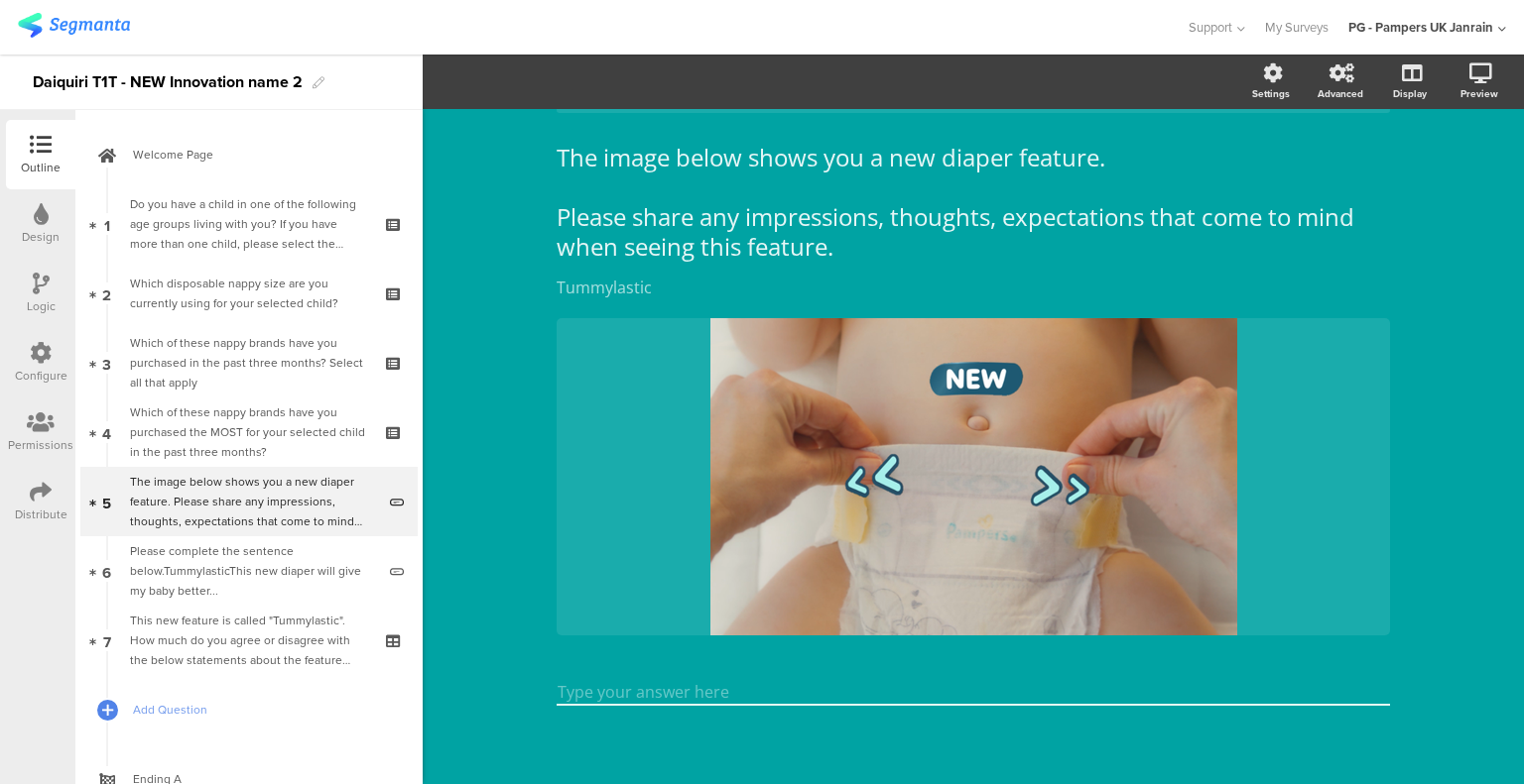
scroll to position [55, 0]
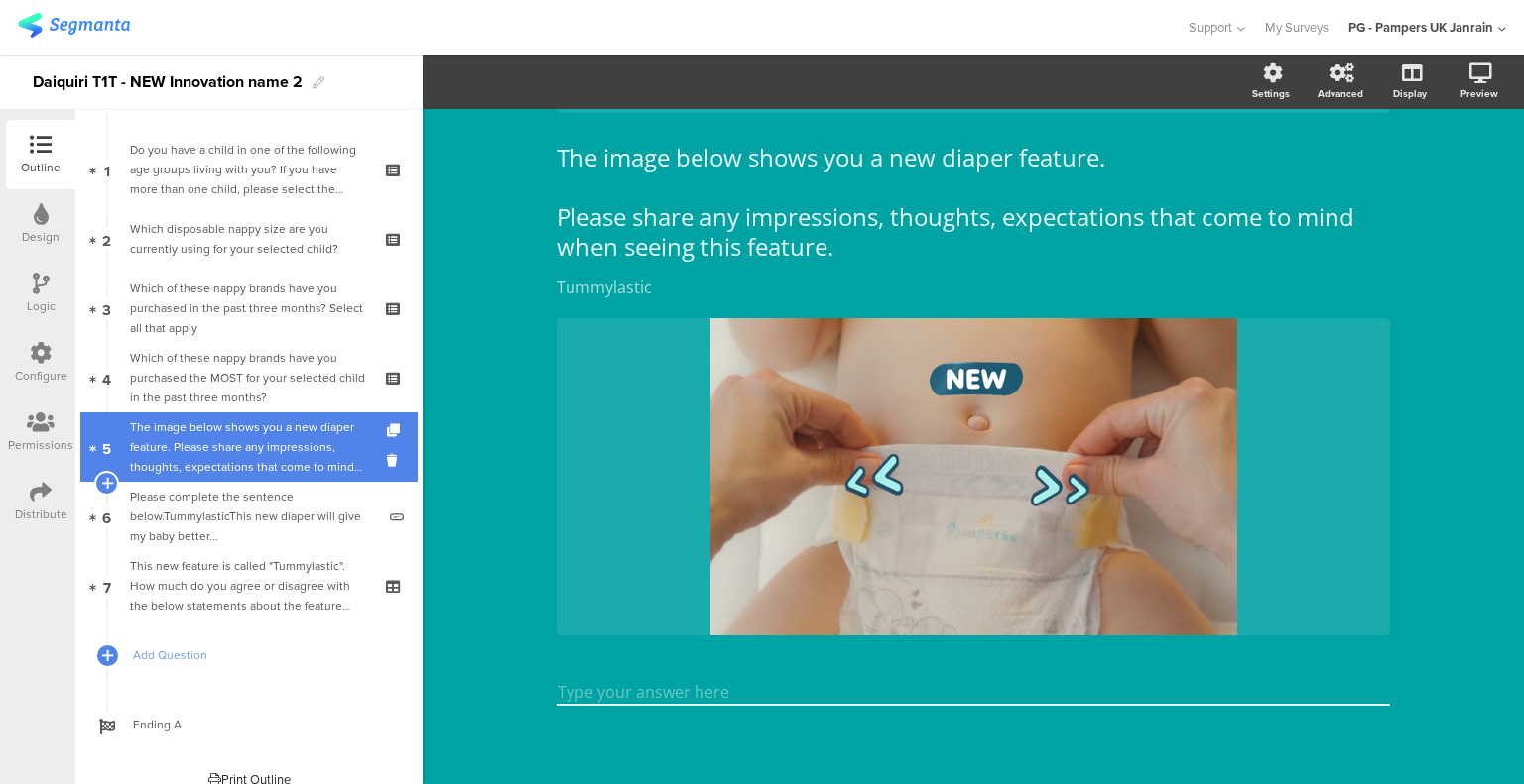
click at [289, 457] on div "The image below shows you a new diaper feature. Please share any impressions, t…" at bounding box center [252, 448] width 245 height 60
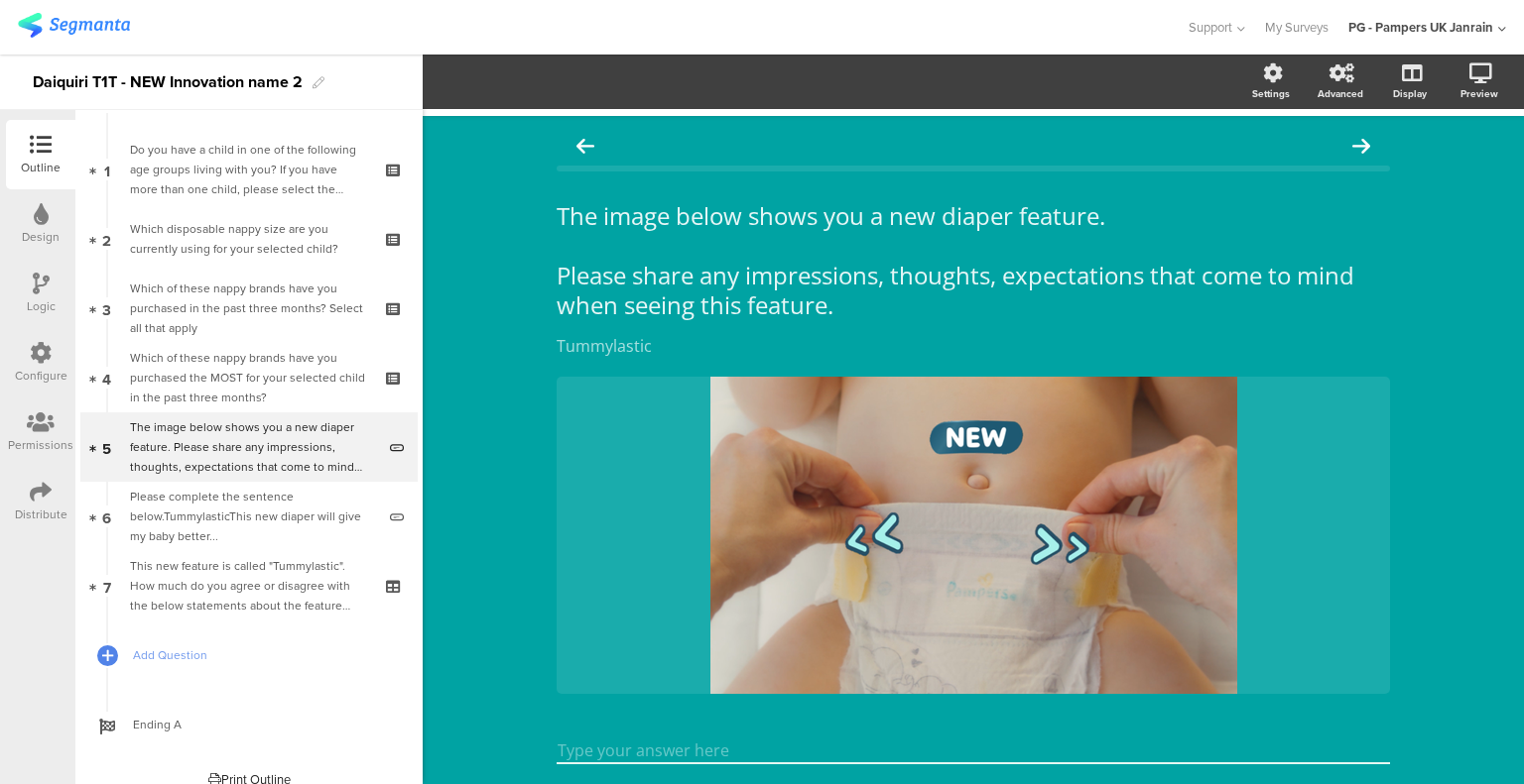
scroll to position [0, 0]
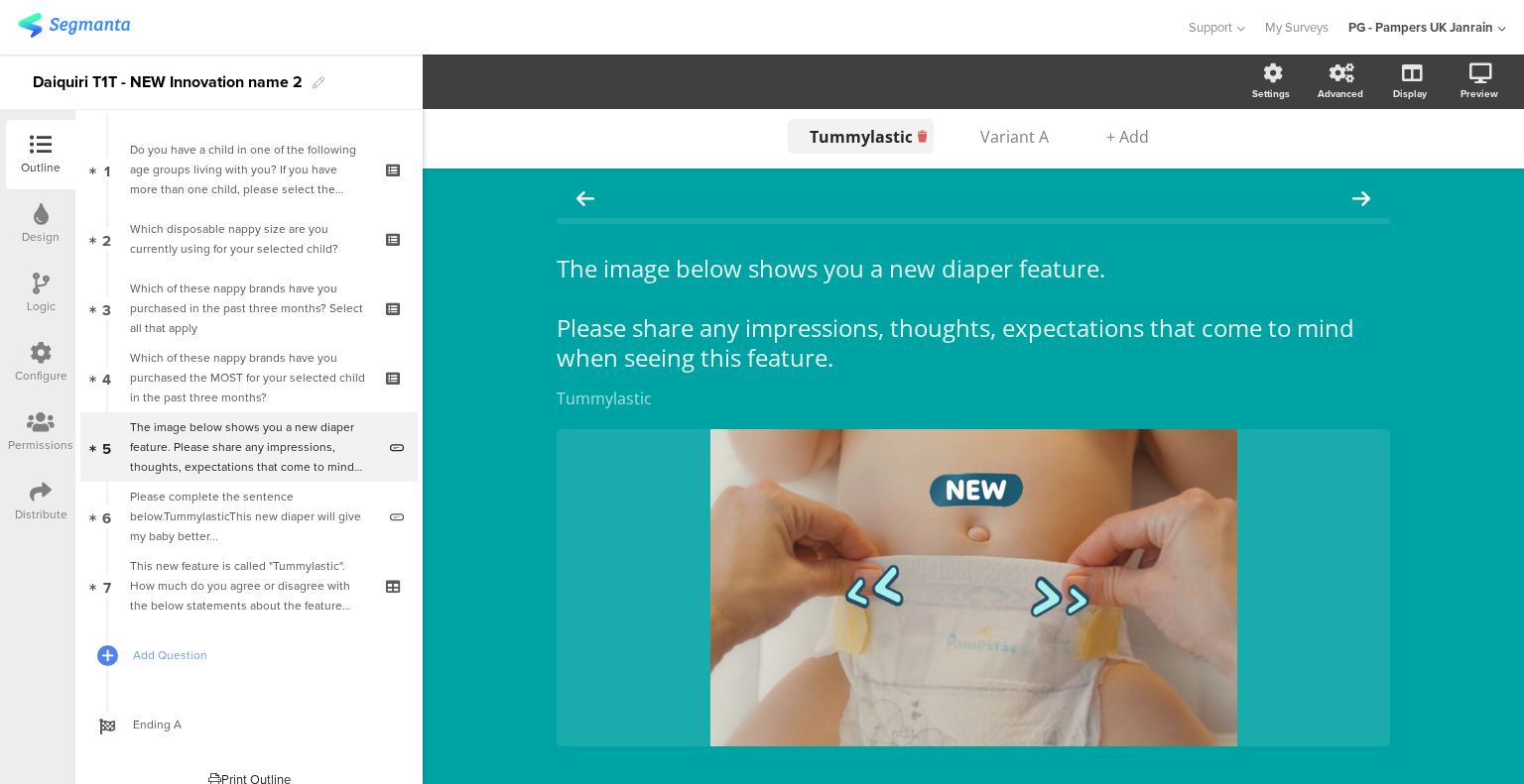
click at [911, 138] on div at bounding box center [922, 136] width 22 height 17
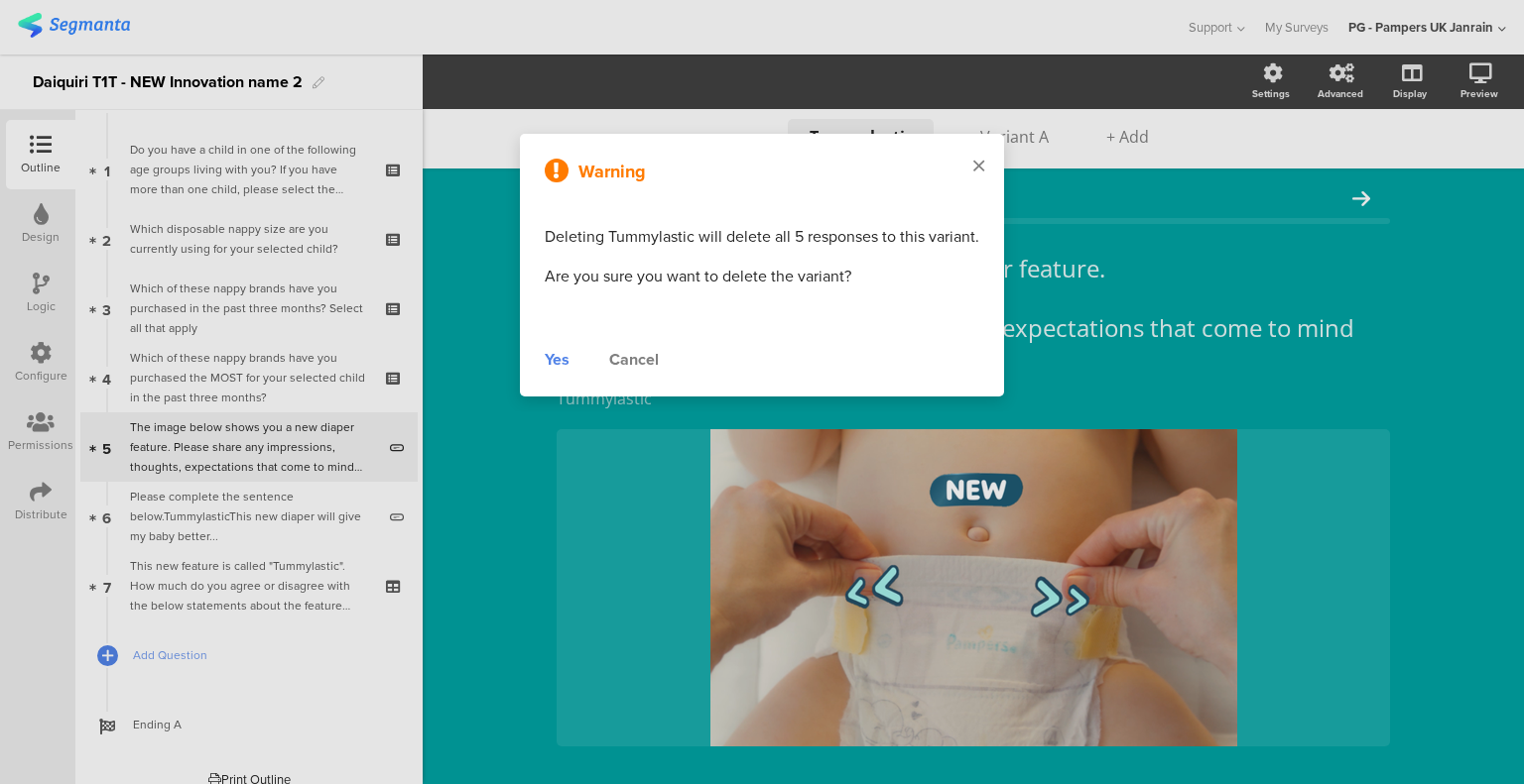
click at [974, 153] on div at bounding box center [978, 167] width 51 height 66
click at [1008, 143] on div "Warning Deleting Tummylastic will delete all 5 responses to this variant. Are y…" at bounding box center [762, 265] width 514 height 293
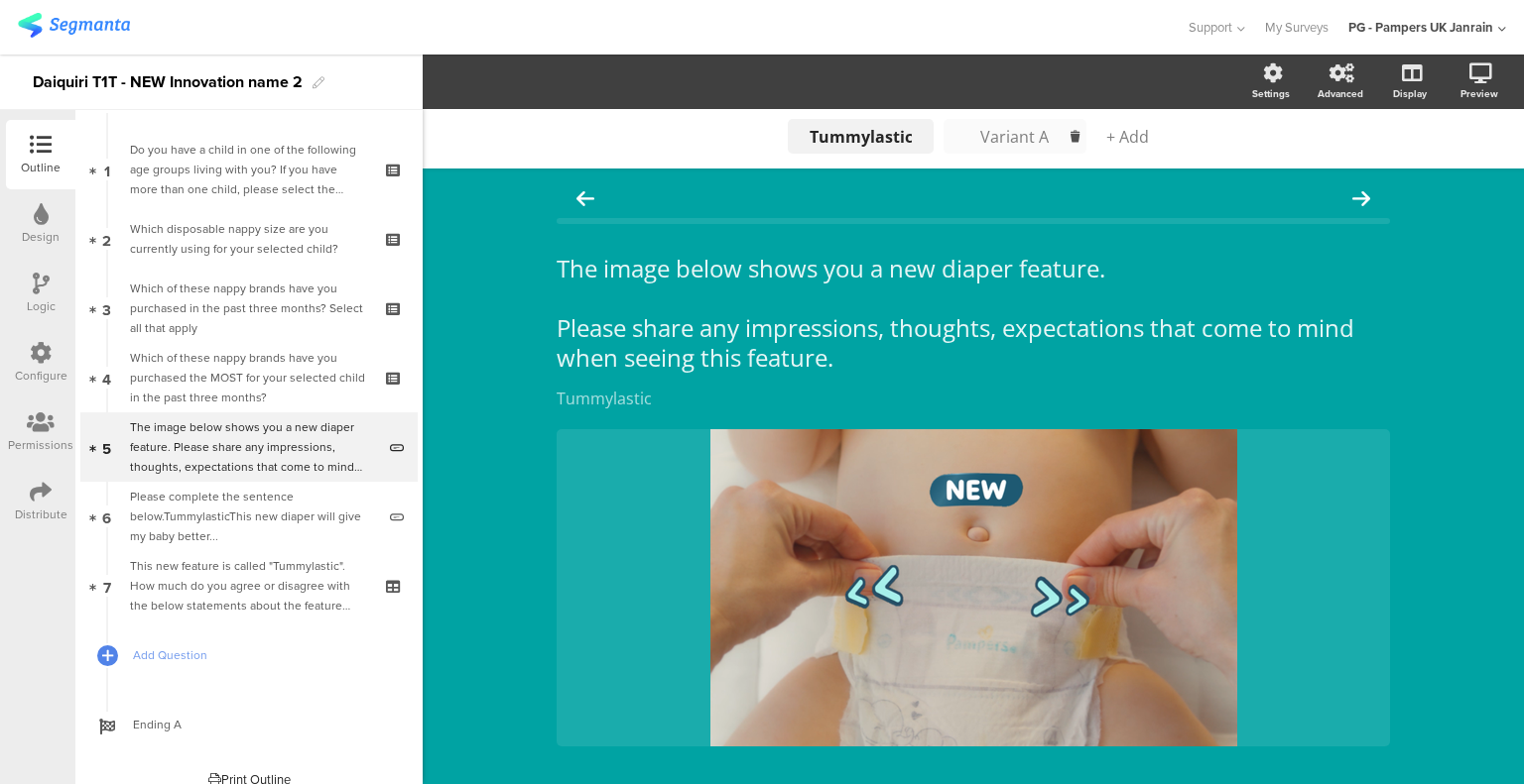
click at [1008, 138] on div "Variant A" at bounding box center [1015, 137] width 99 height 22
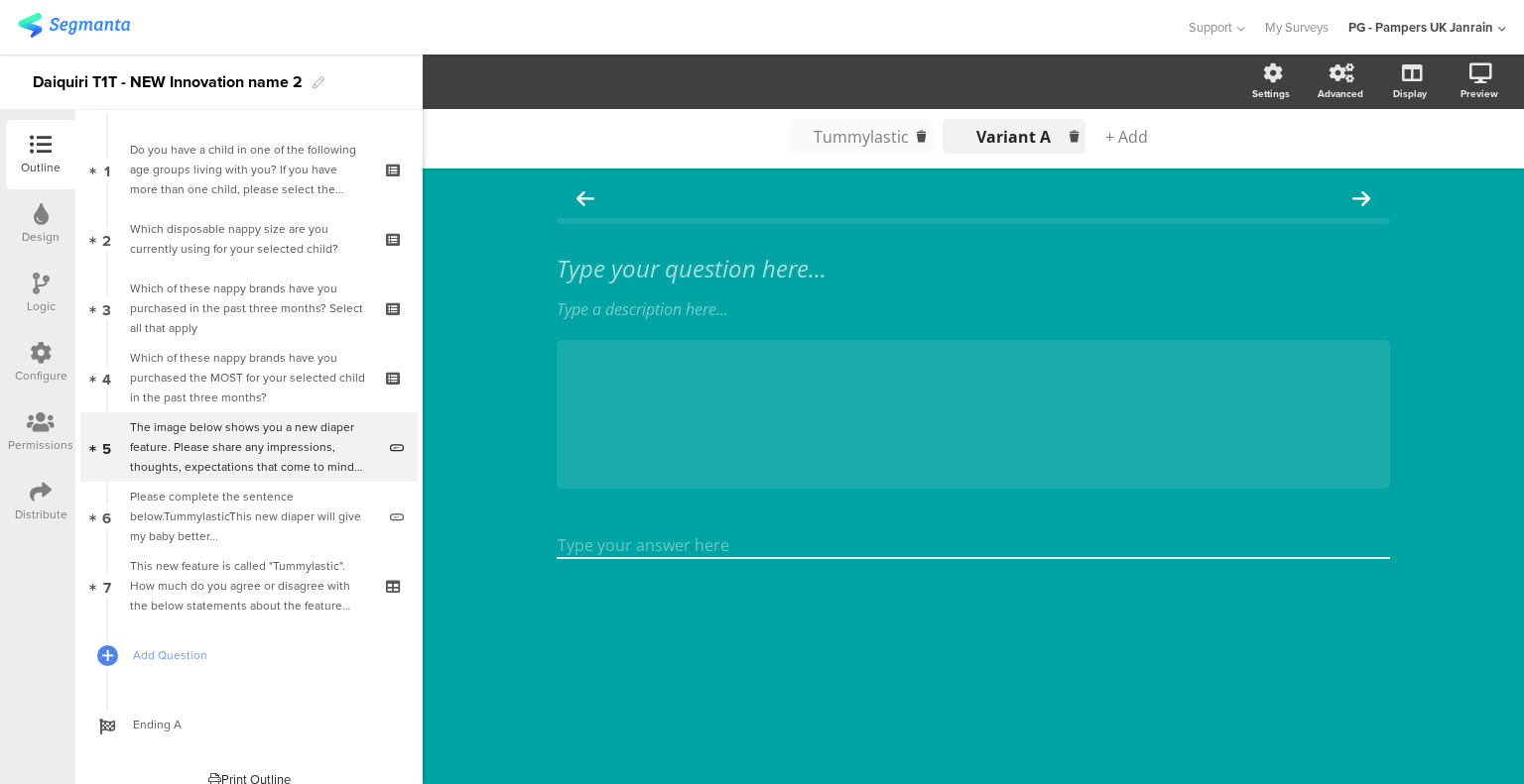
click at [836, 137] on div "Tummylastic" at bounding box center [861, 137] width 99 height 22
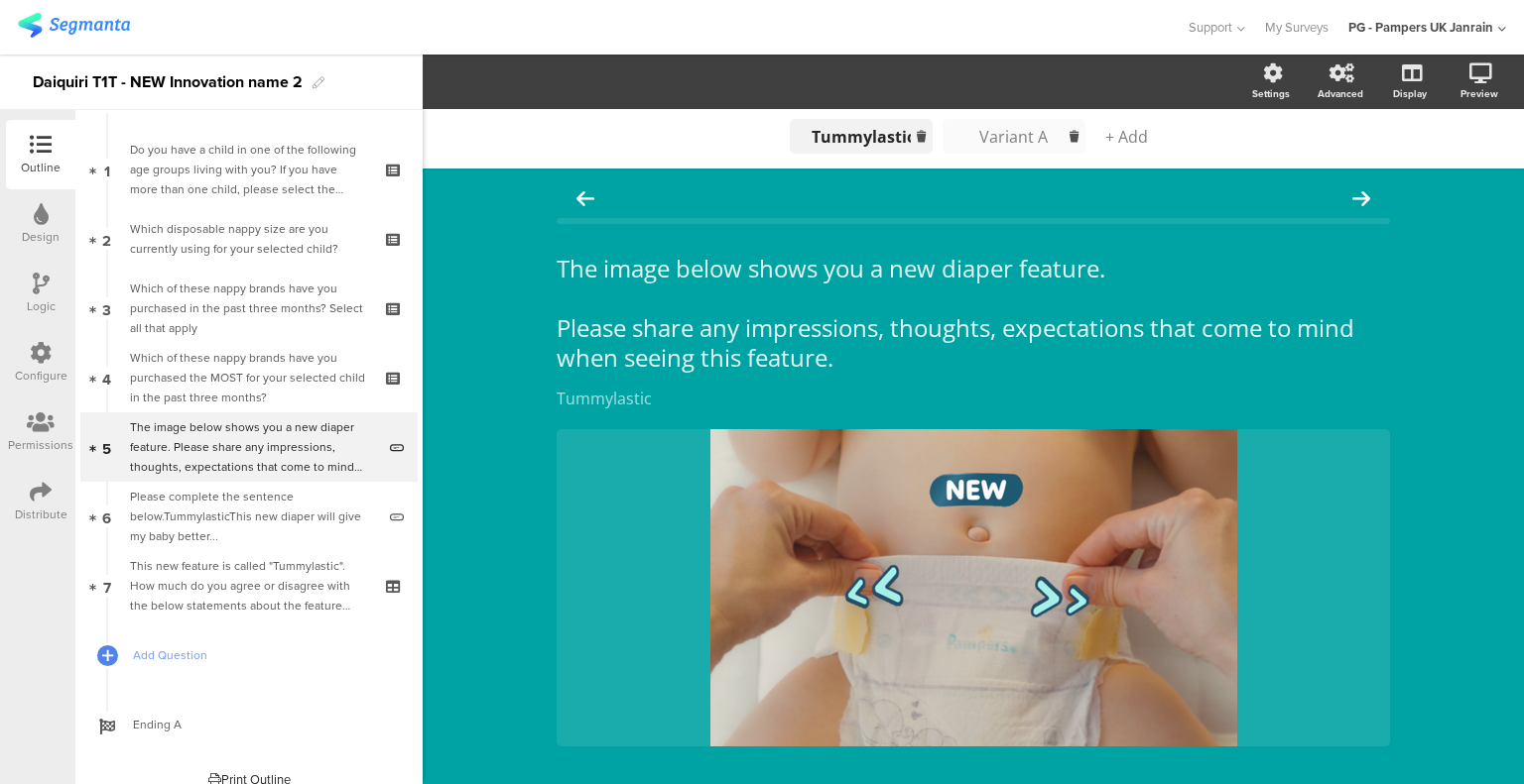
click at [1152, 140] on ul "Tummylastic Tummylastic Tummylastic Variant A Variant A + Add" at bounding box center [973, 136] width 378 height 55
click at [1126, 136] on span "+ Add" at bounding box center [1126, 137] width 43 height 22
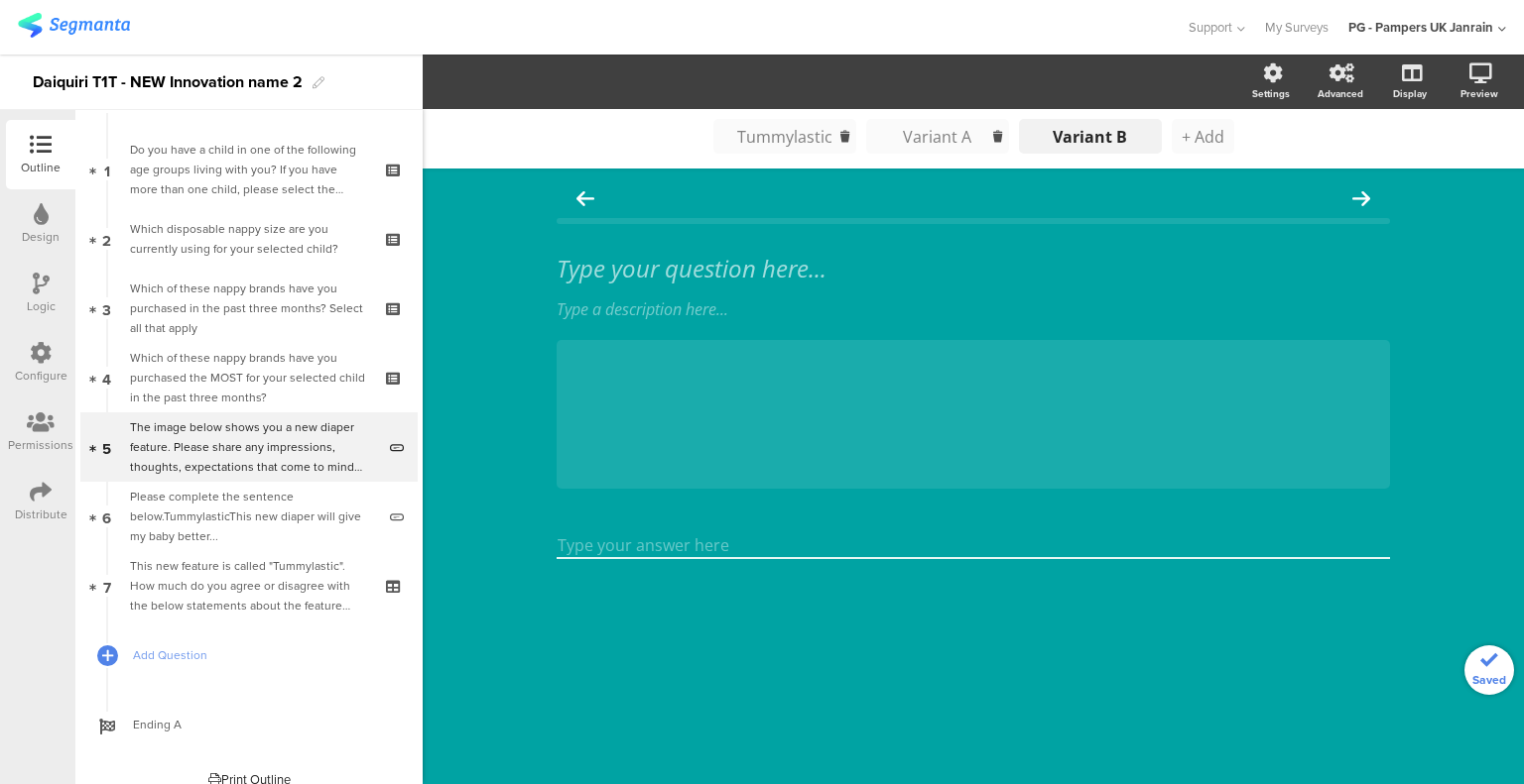
click at [1201, 134] on span "+ Add" at bounding box center [1202, 137] width 43 height 22
click at [683, 137] on div "Tummylastic" at bounding box center [708, 137] width 99 height 22
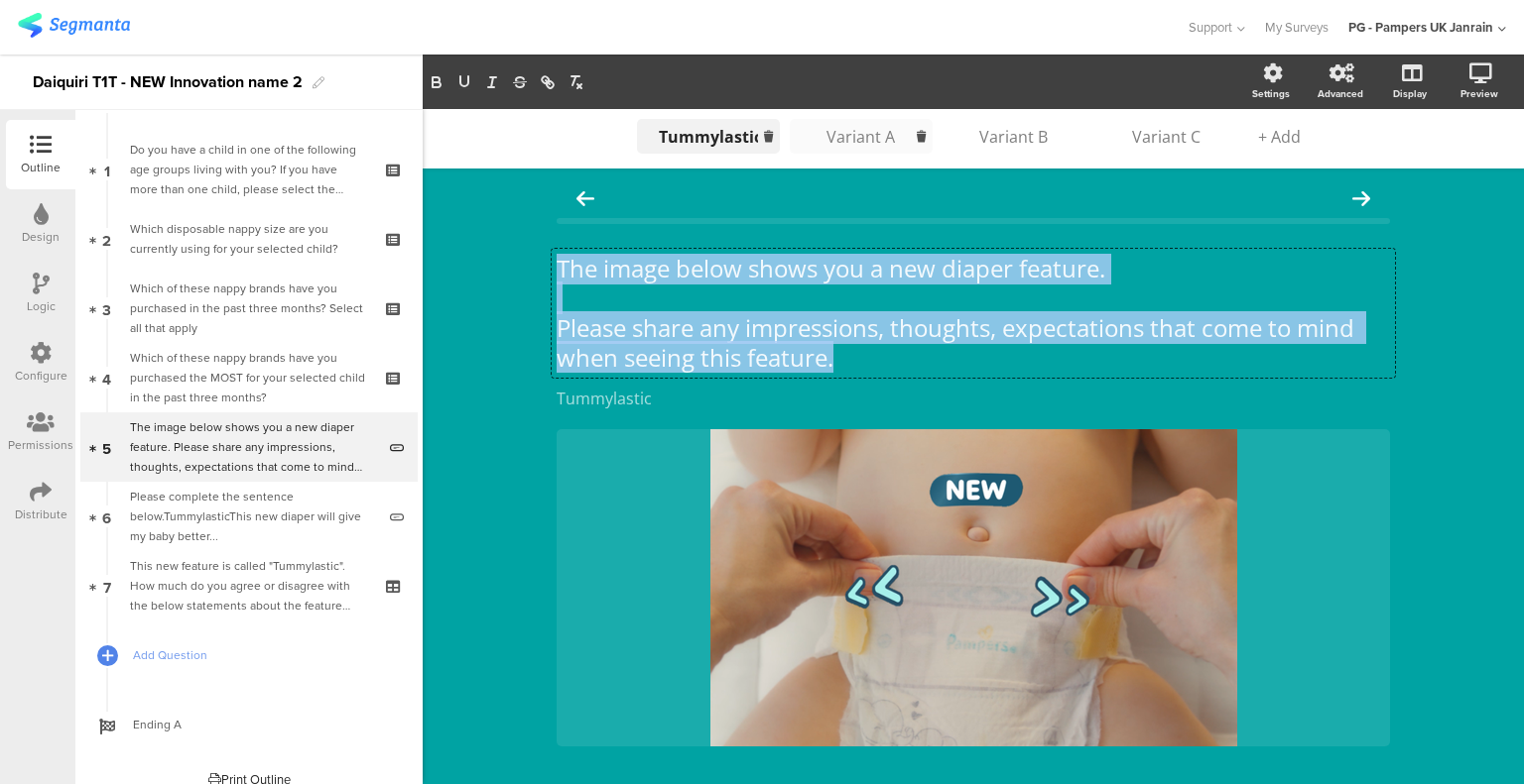
drag, startPoint x: 860, startPoint y: 363, endPoint x: 504, endPoint y: 267, distance: 368.7
click at [504, 267] on div "Tummylastic Tummylastic Tummylastic Tummylastic Variant A Variant A Variant B V…" at bounding box center [973, 502] width 1101 height 787
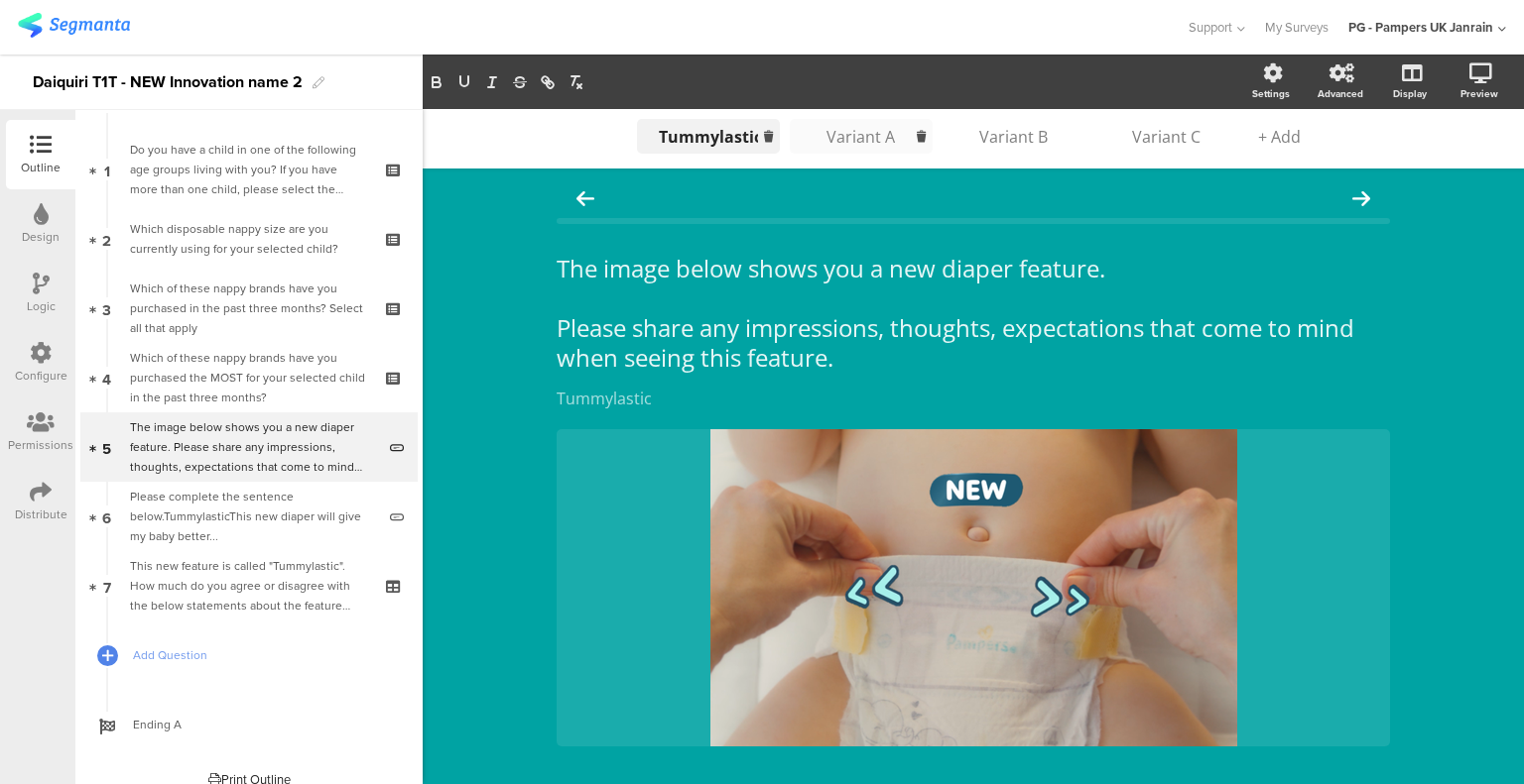
click at [849, 134] on div "Variant A" at bounding box center [861, 137] width 99 height 22
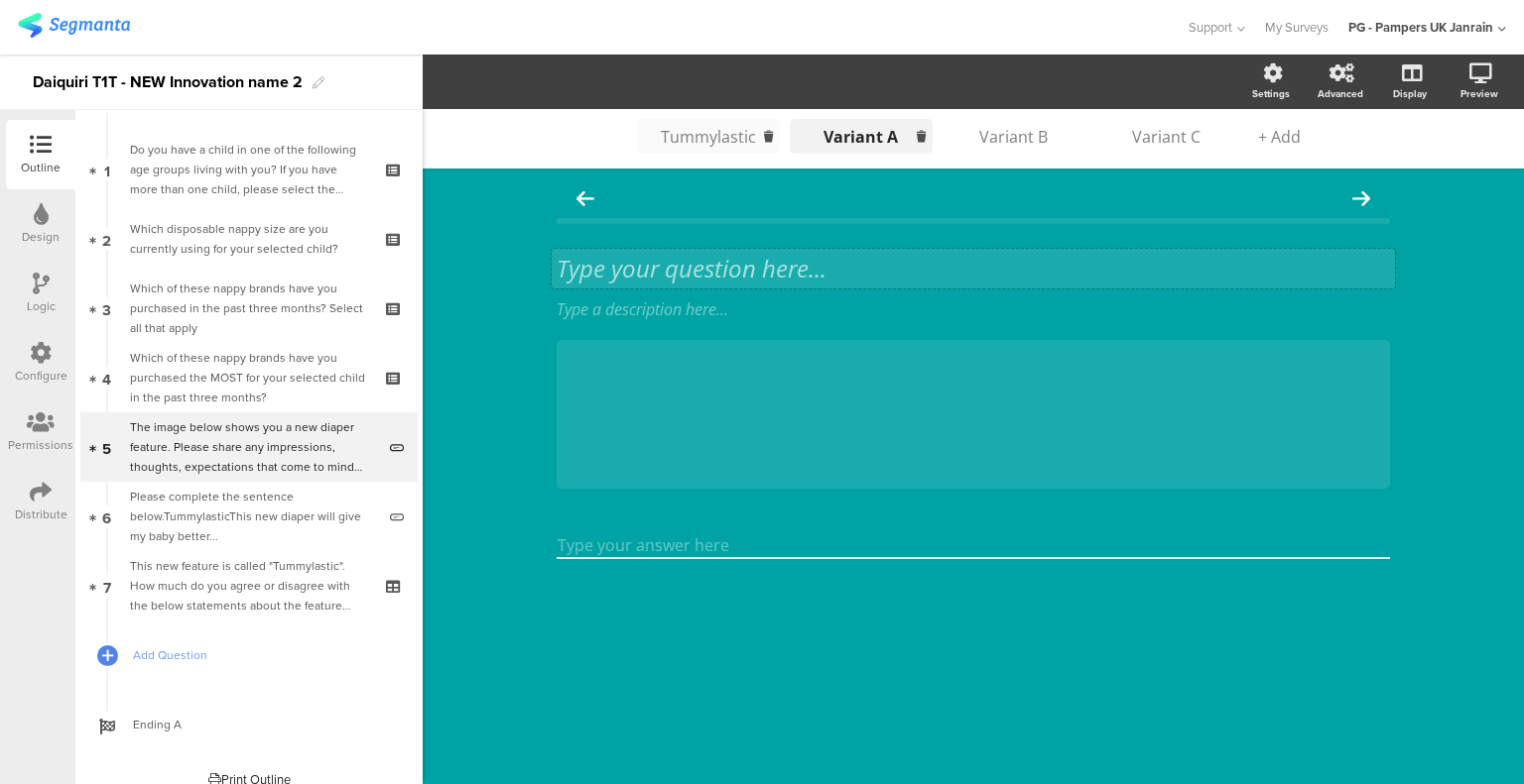
click at [672, 277] on div "Type your question here..." at bounding box center [972, 269] width 843 height 40
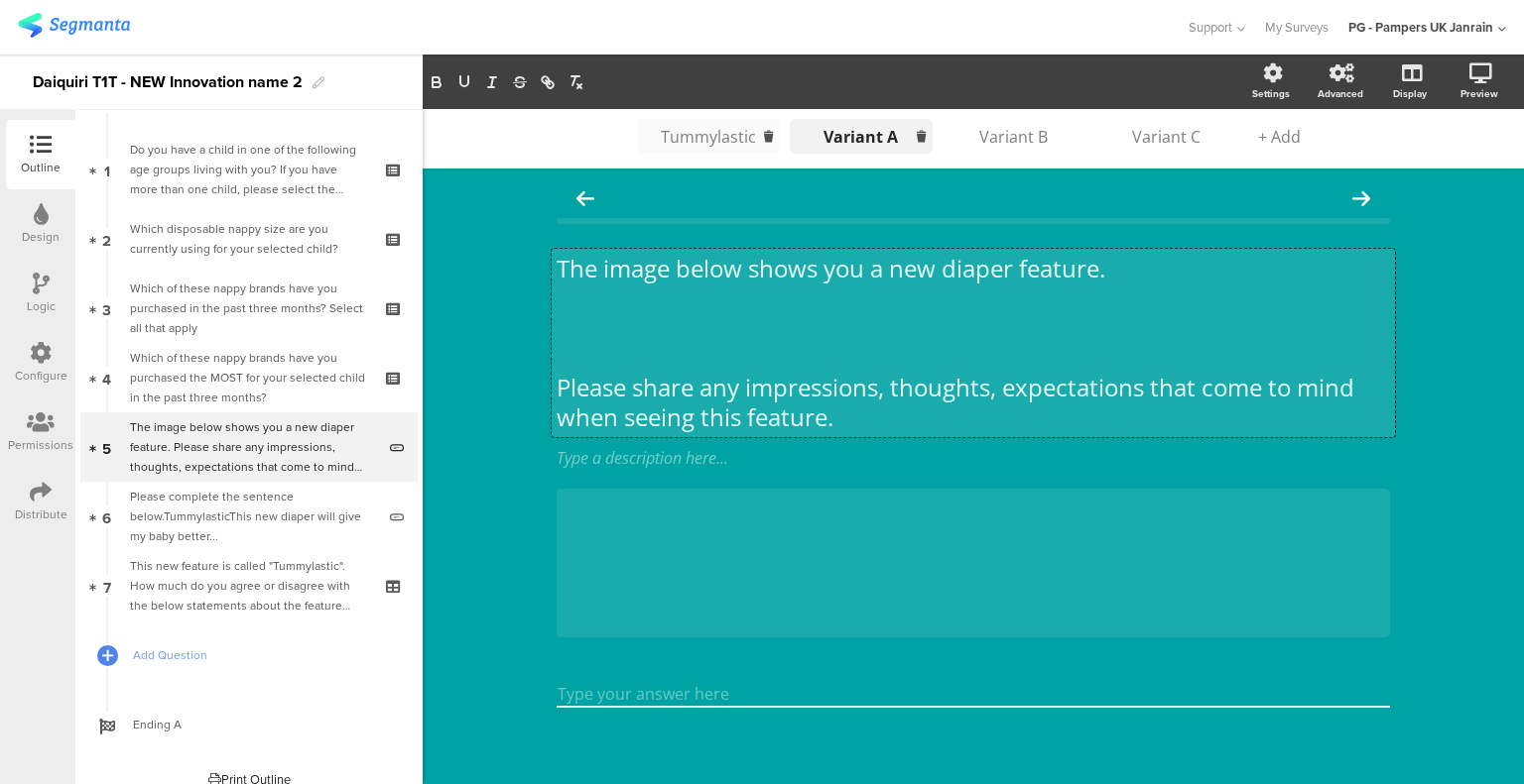
click at [653, 346] on p at bounding box center [972, 358] width 833 height 30
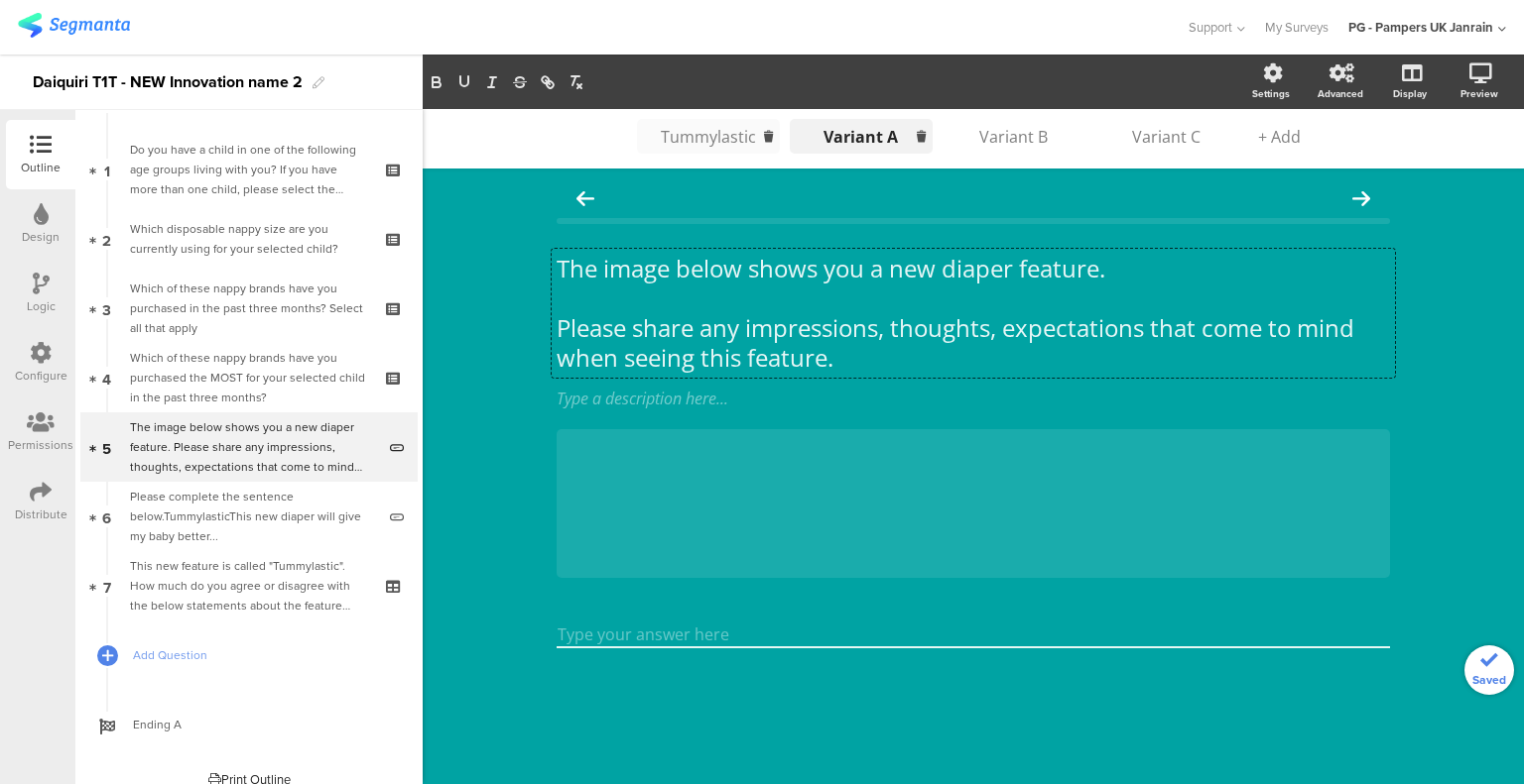
click at [465, 339] on div "Tummylastic Tummylastic Tummylastic Tummylastic Variant A Variant A Variant A V…" at bounding box center [973, 447] width 1101 height 675
click at [990, 144] on div "Variant B" at bounding box center [1014, 137] width 99 height 22
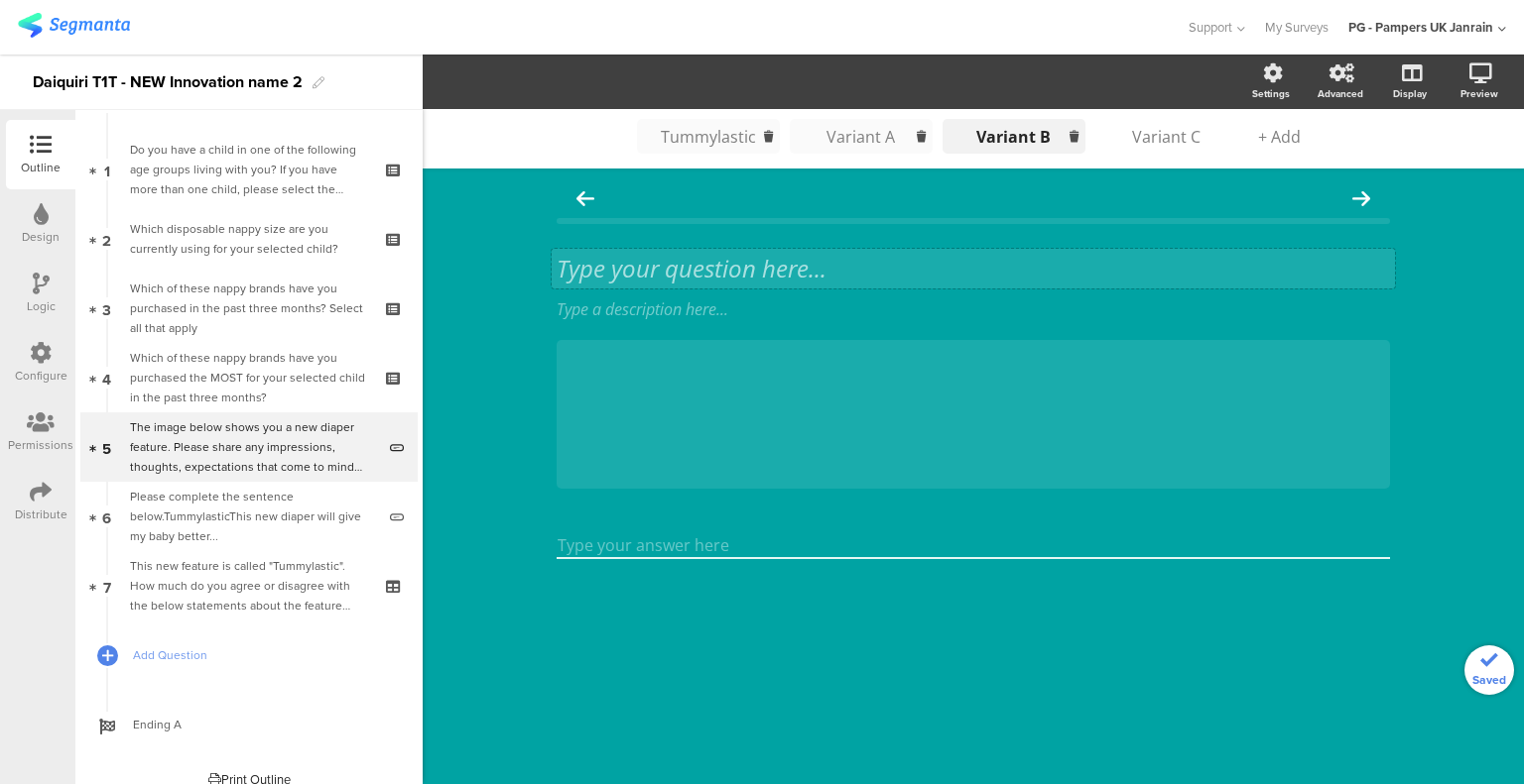
click at [736, 270] on div "Type your question here..." at bounding box center [972, 269] width 843 height 40
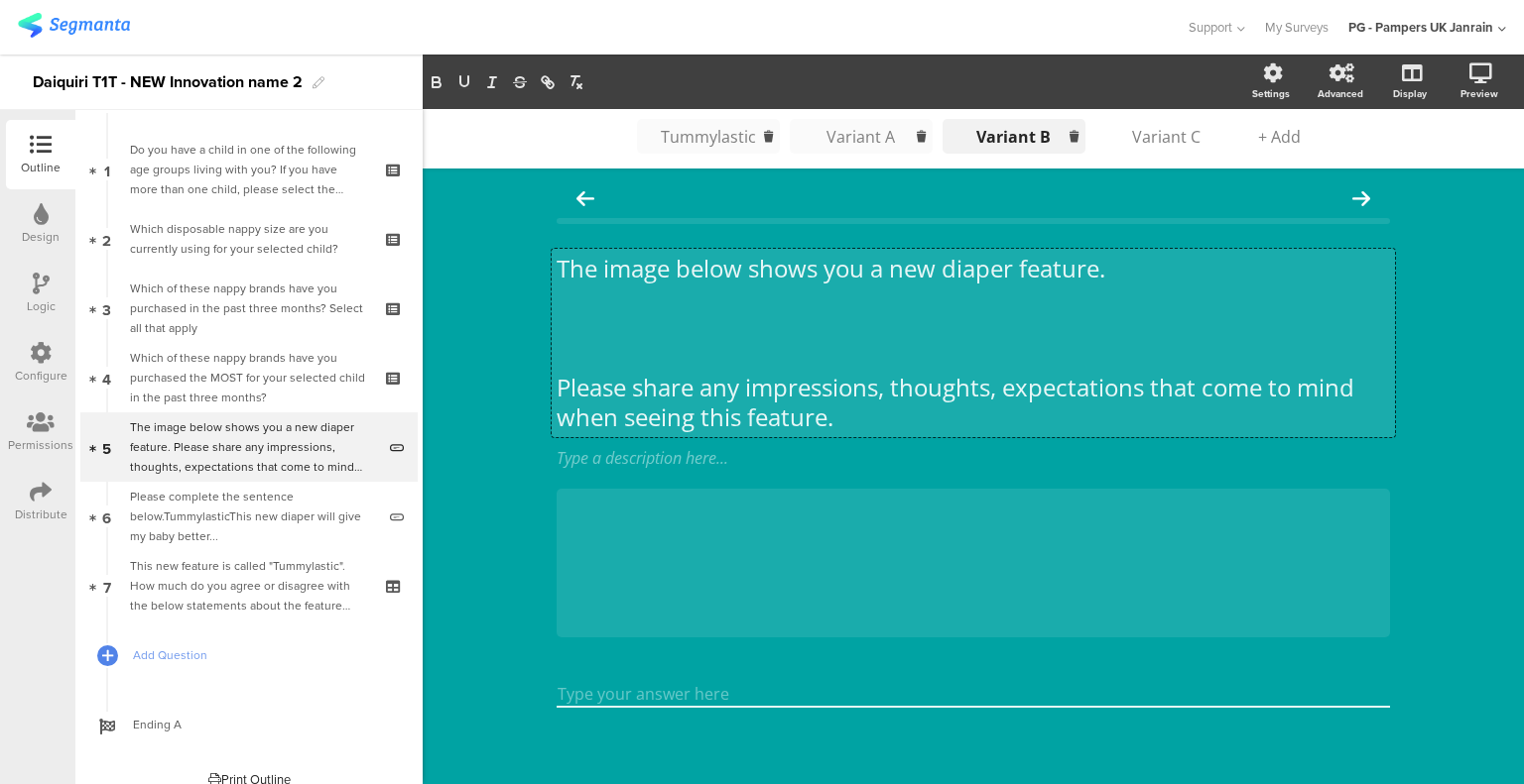
click at [621, 341] on div "The image below shows you a new diaper feature. Please share any impressions, t…" at bounding box center [972, 343] width 833 height 179
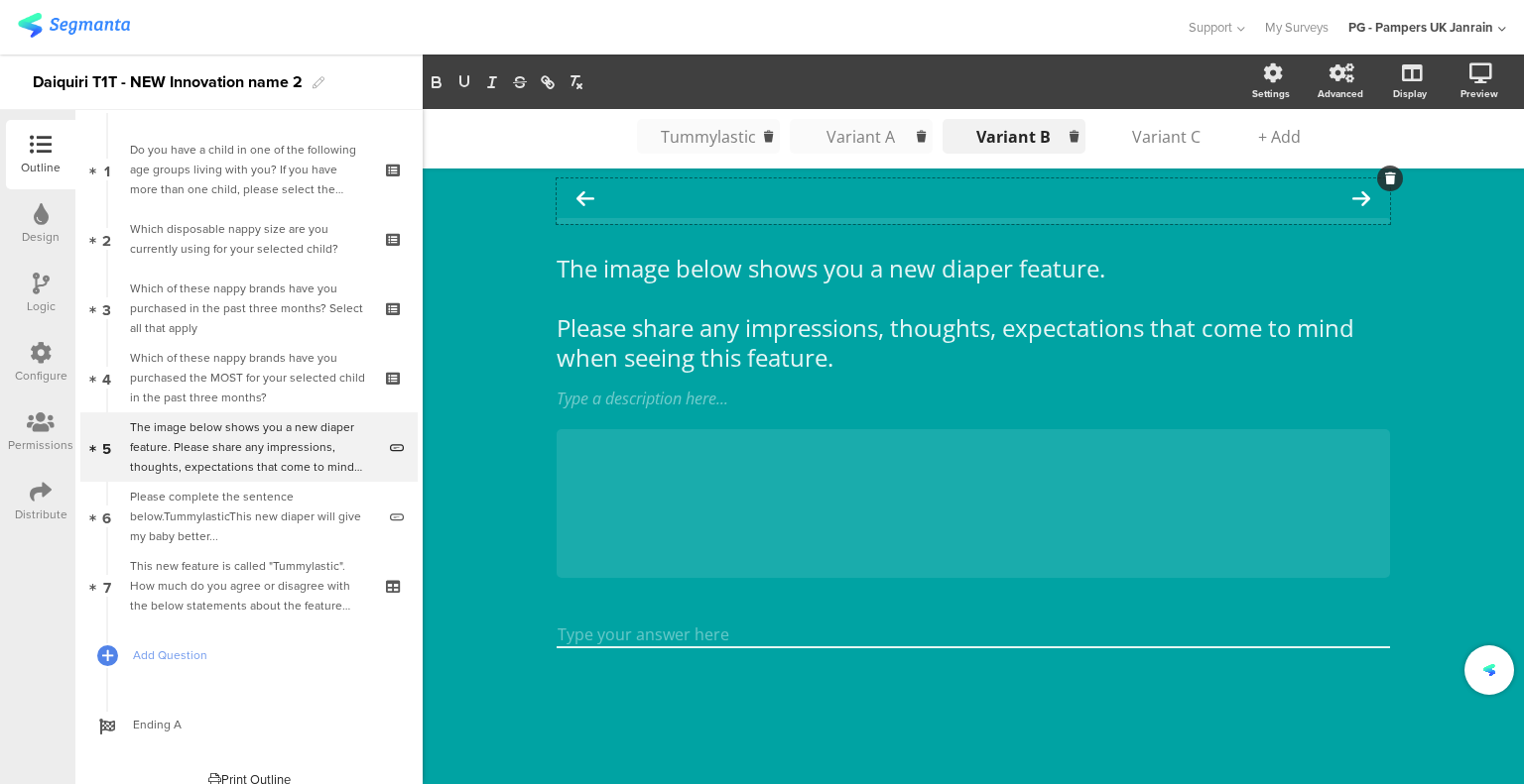
drag, startPoint x: 504, startPoint y: 348, endPoint x: 1056, endPoint y: 201, distance: 571.2
click at [513, 345] on div "Tummylastic Tummylastic Tummylastic Tummylastic Variant A Variant A Variant A V…" at bounding box center [973, 447] width 1101 height 675
click at [1124, 136] on div "Variant C" at bounding box center [1167, 137] width 99 height 22
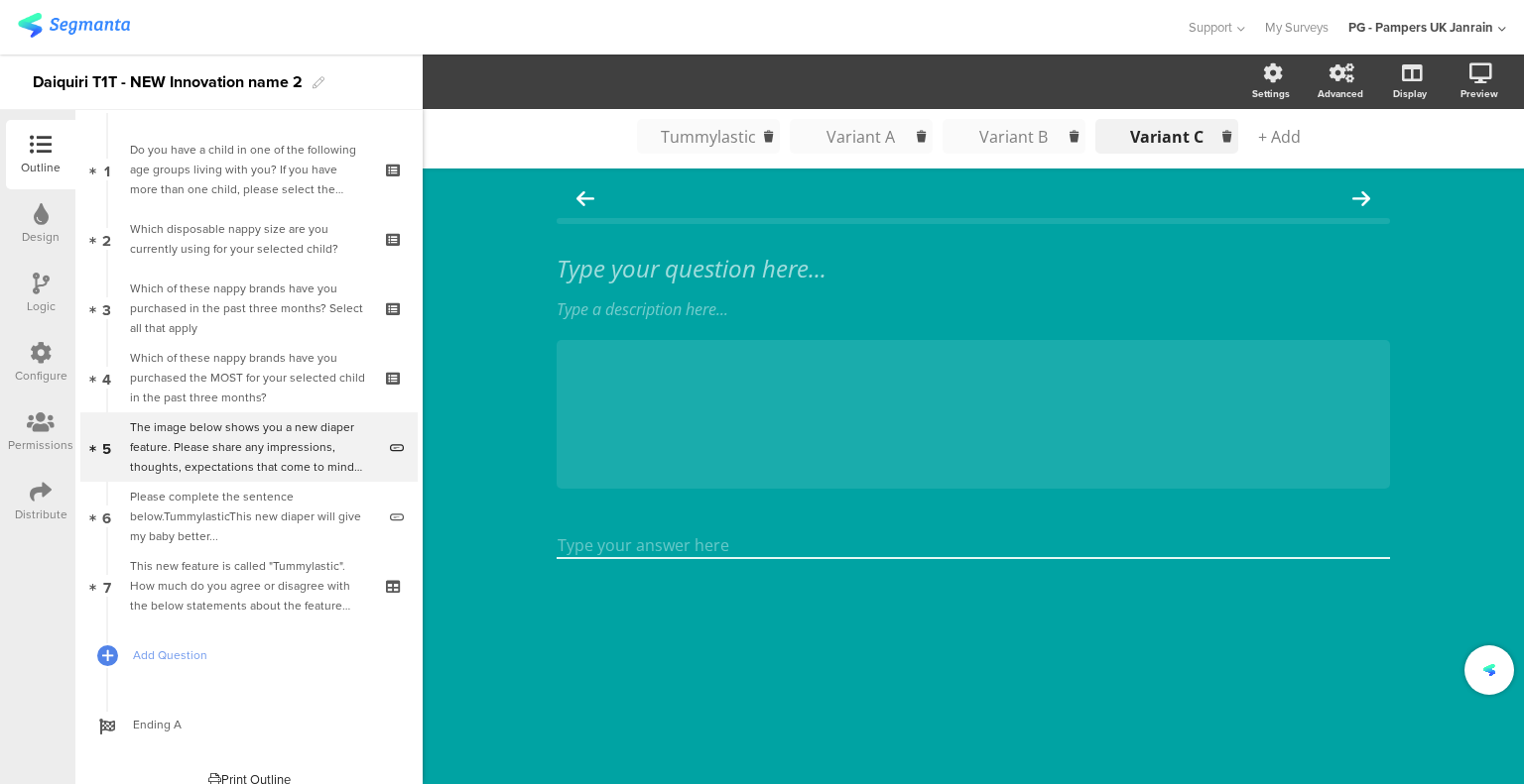
click at [721, 249] on sg-rich-text-input "Type your question here..." at bounding box center [972, 269] width 833 height 40
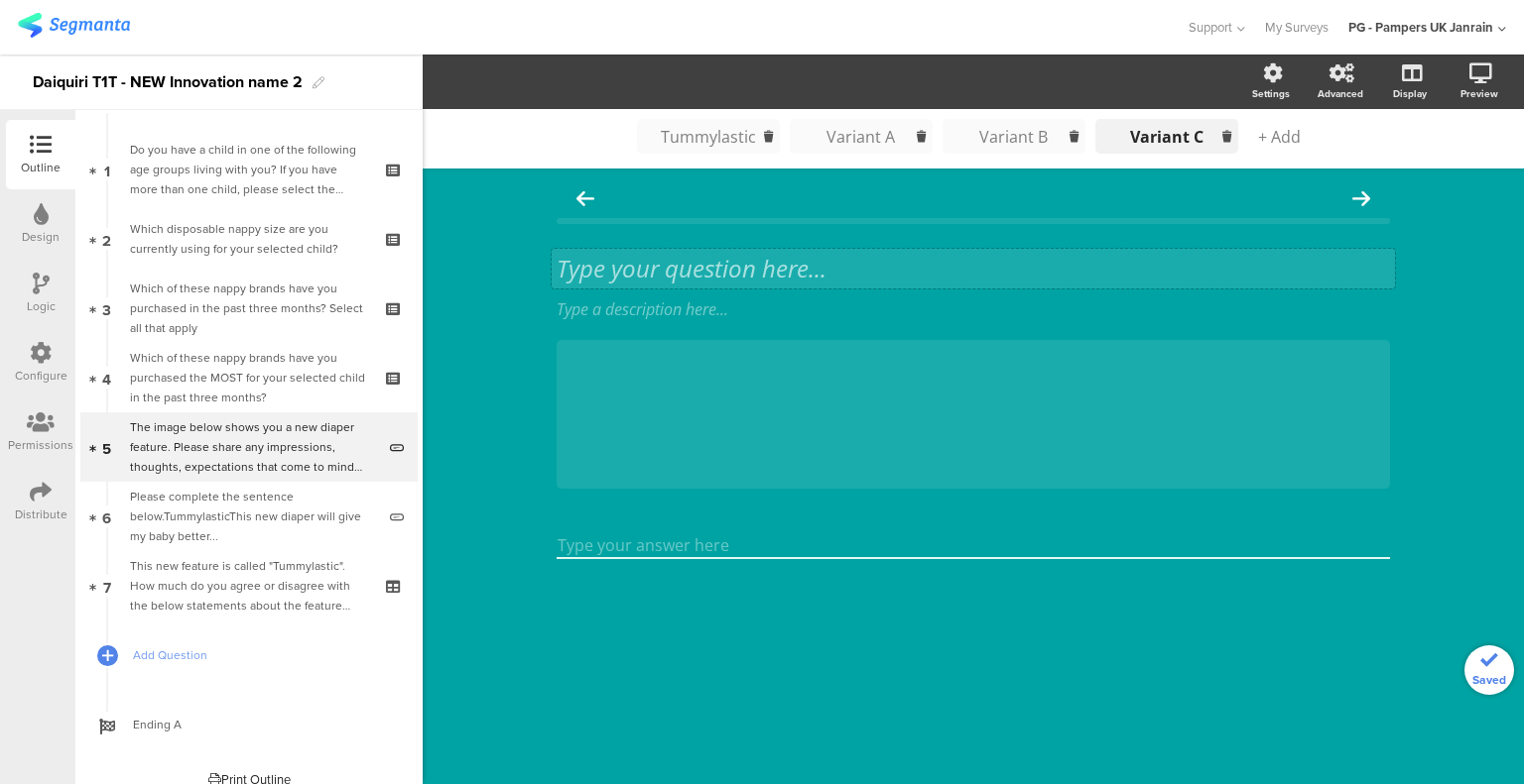
click at [689, 270] on div "Type your question here..." at bounding box center [972, 269] width 843 height 40
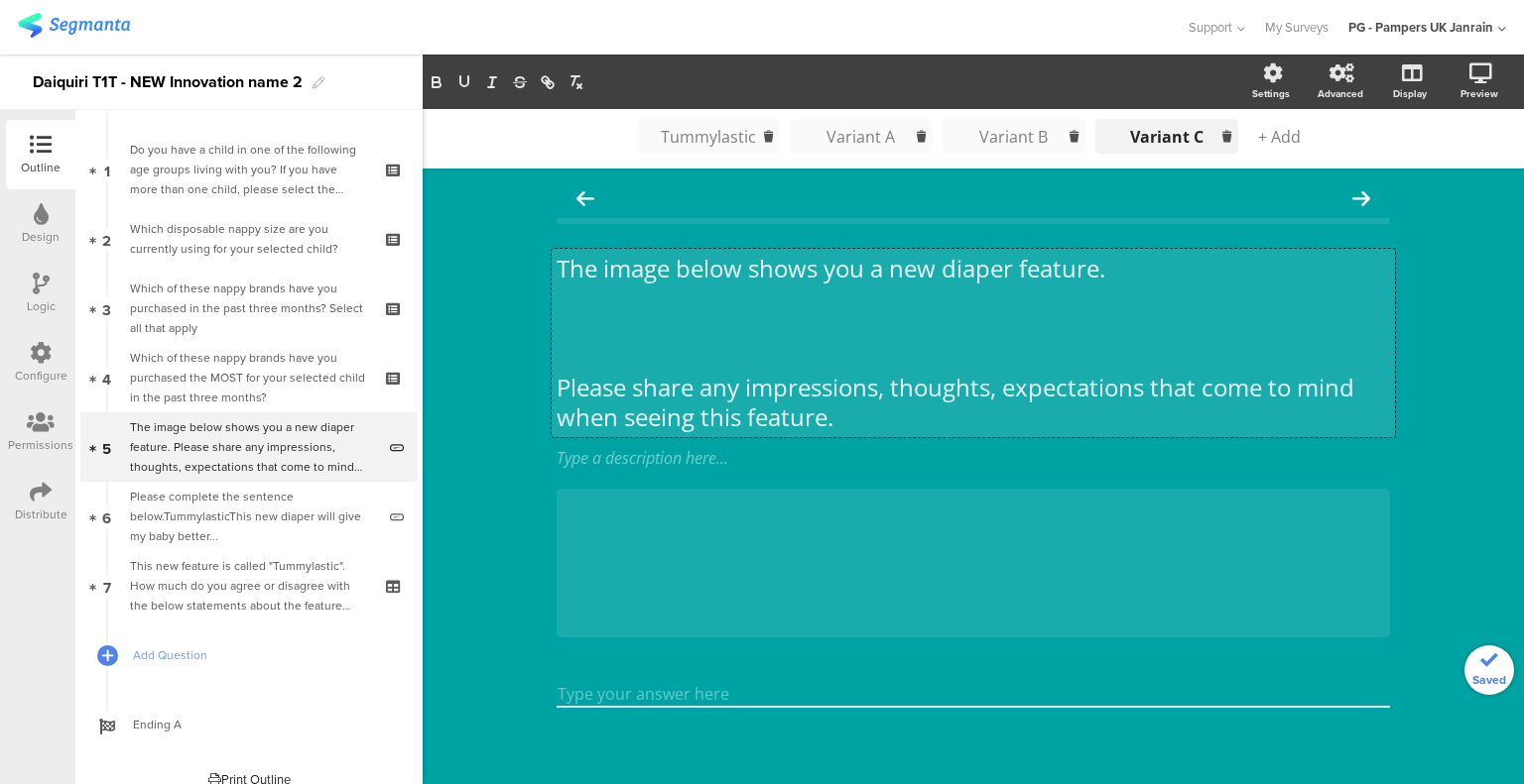
click at [650, 344] on p at bounding box center [972, 358] width 833 height 30
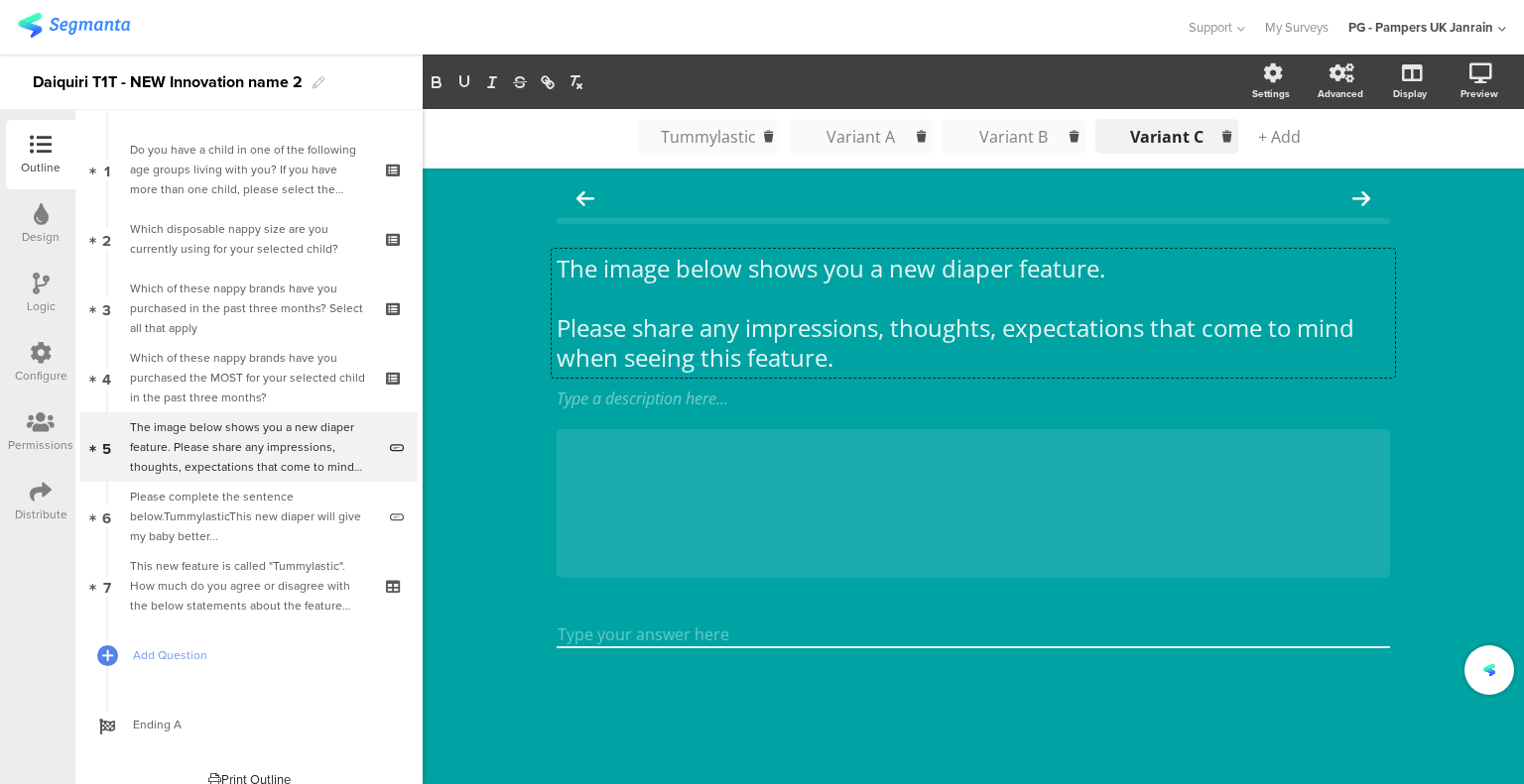
click at [491, 354] on div "Tummylastic Tummylastic Tummylastic Tummylastic Variant A Variant A Variant A V…" at bounding box center [973, 447] width 1101 height 675
click at [982, 129] on div "Variant B" at bounding box center [1014, 137] width 99 height 22
click at [856, 126] on div "Variant A" at bounding box center [861, 137] width 99 height 22
click at [703, 131] on div "Tummylastic" at bounding box center [708, 137] width 99 height 22
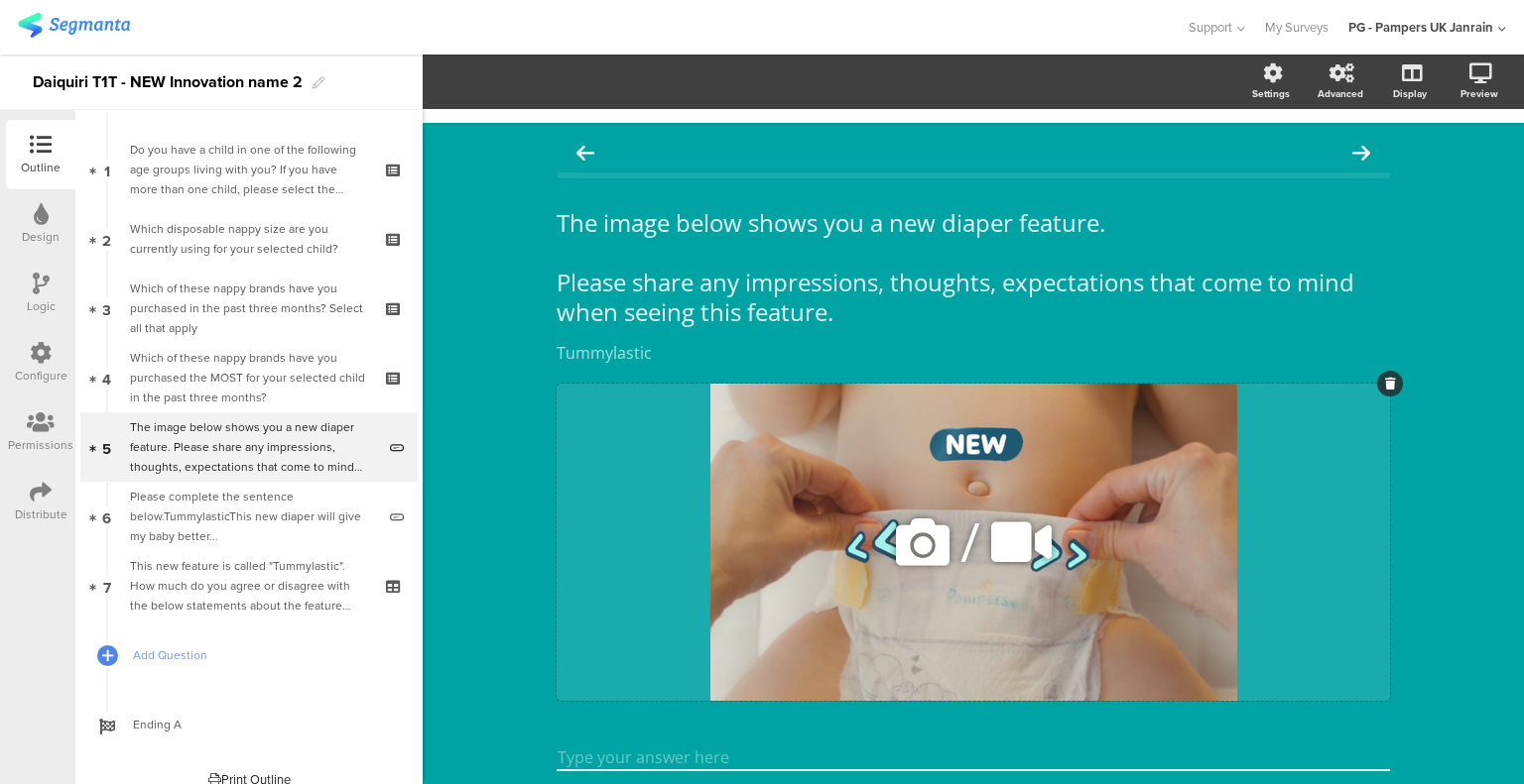
scroll to position [111, 0]
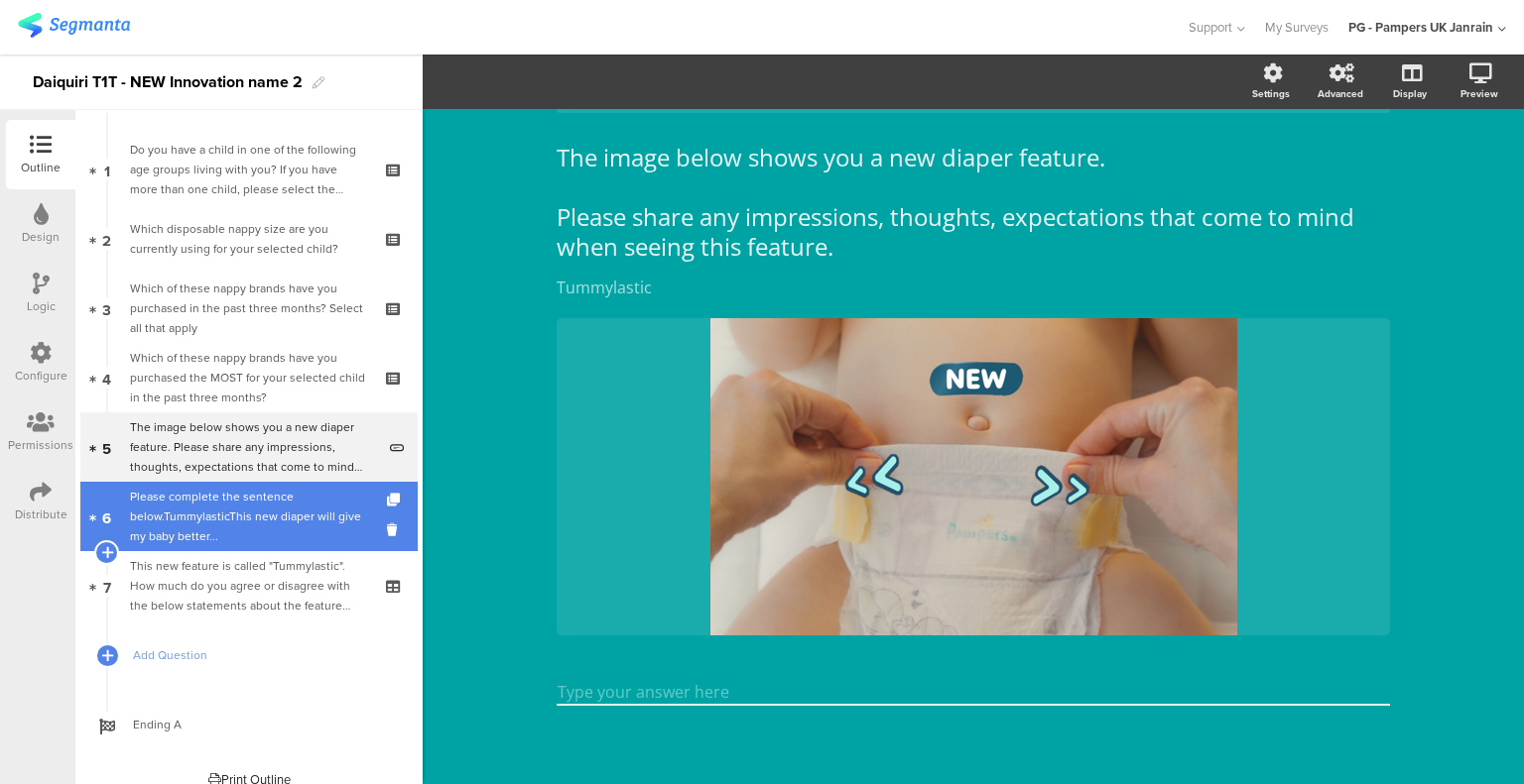
click at [230, 494] on div "Please complete the sentence below.TummylasticThis new diaper will give my baby…" at bounding box center [252, 517] width 245 height 60
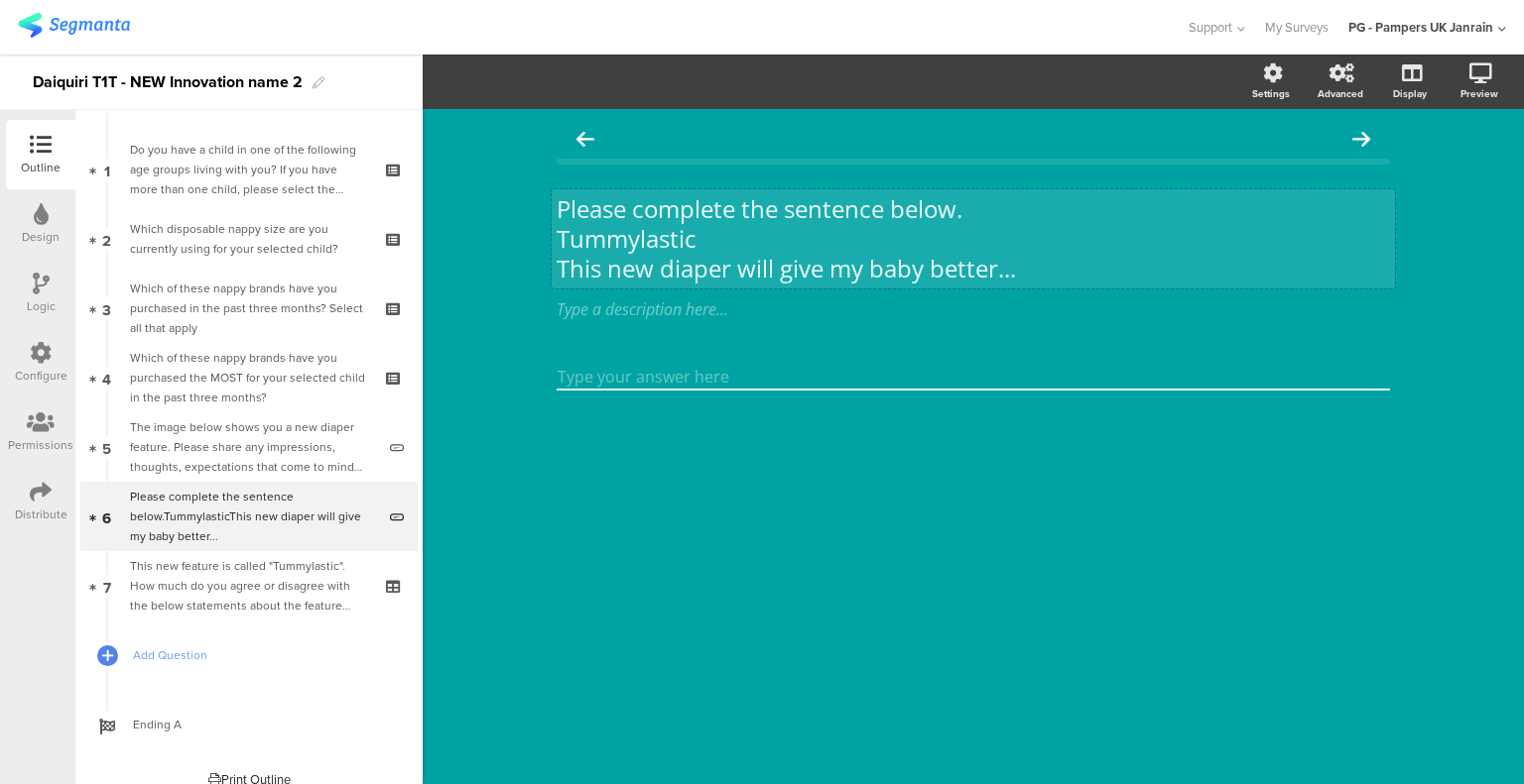
click at [672, 243] on div "Please complete the sentence below. Tummylastic This new diaper will give my ba…" at bounding box center [972, 239] width 843 height 99
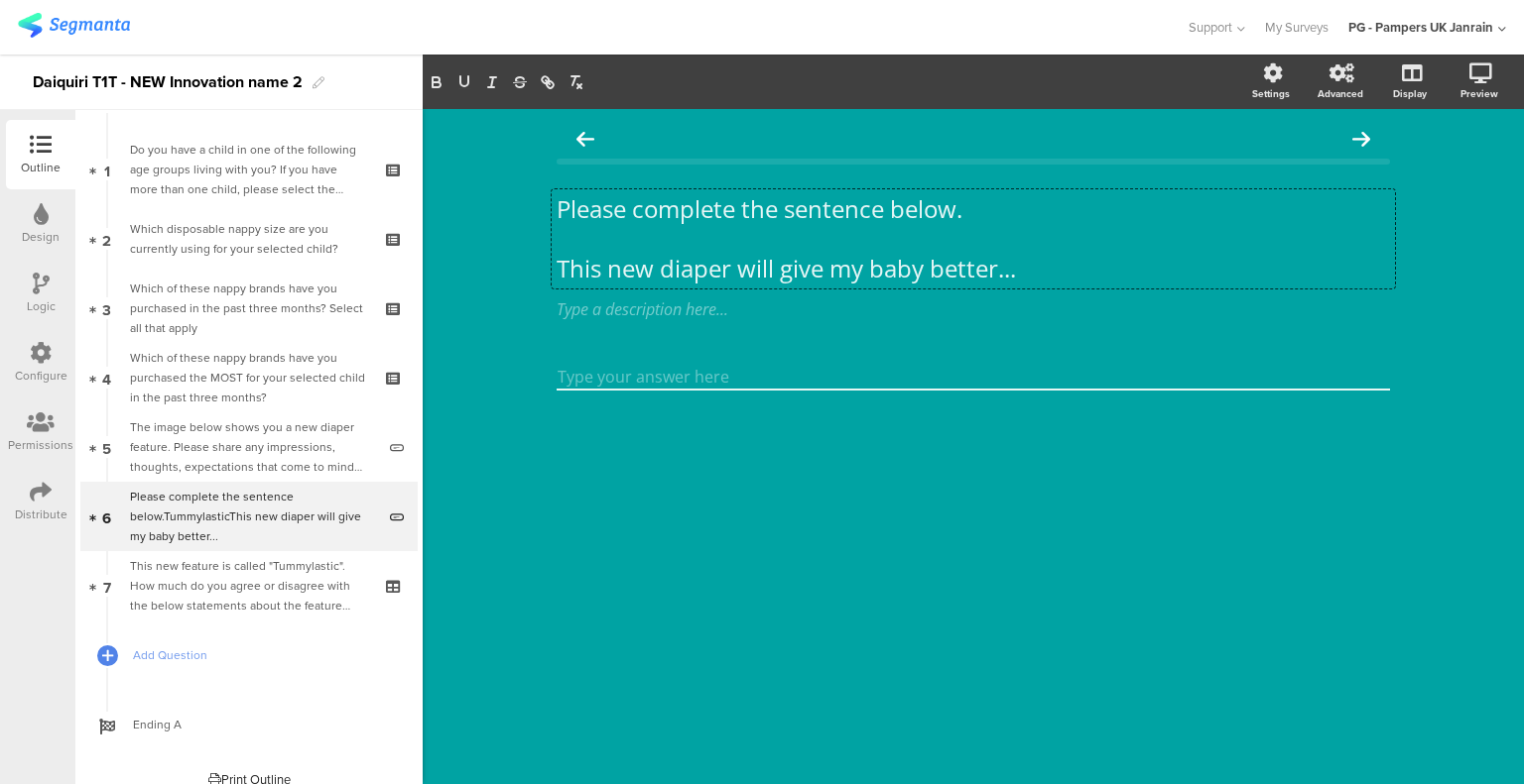
click at [452, 352] on div "Please complete the sentence below. Tummylastic This new diaper will give my ba…" at bounding box center [973, 447] width 1101 height 675
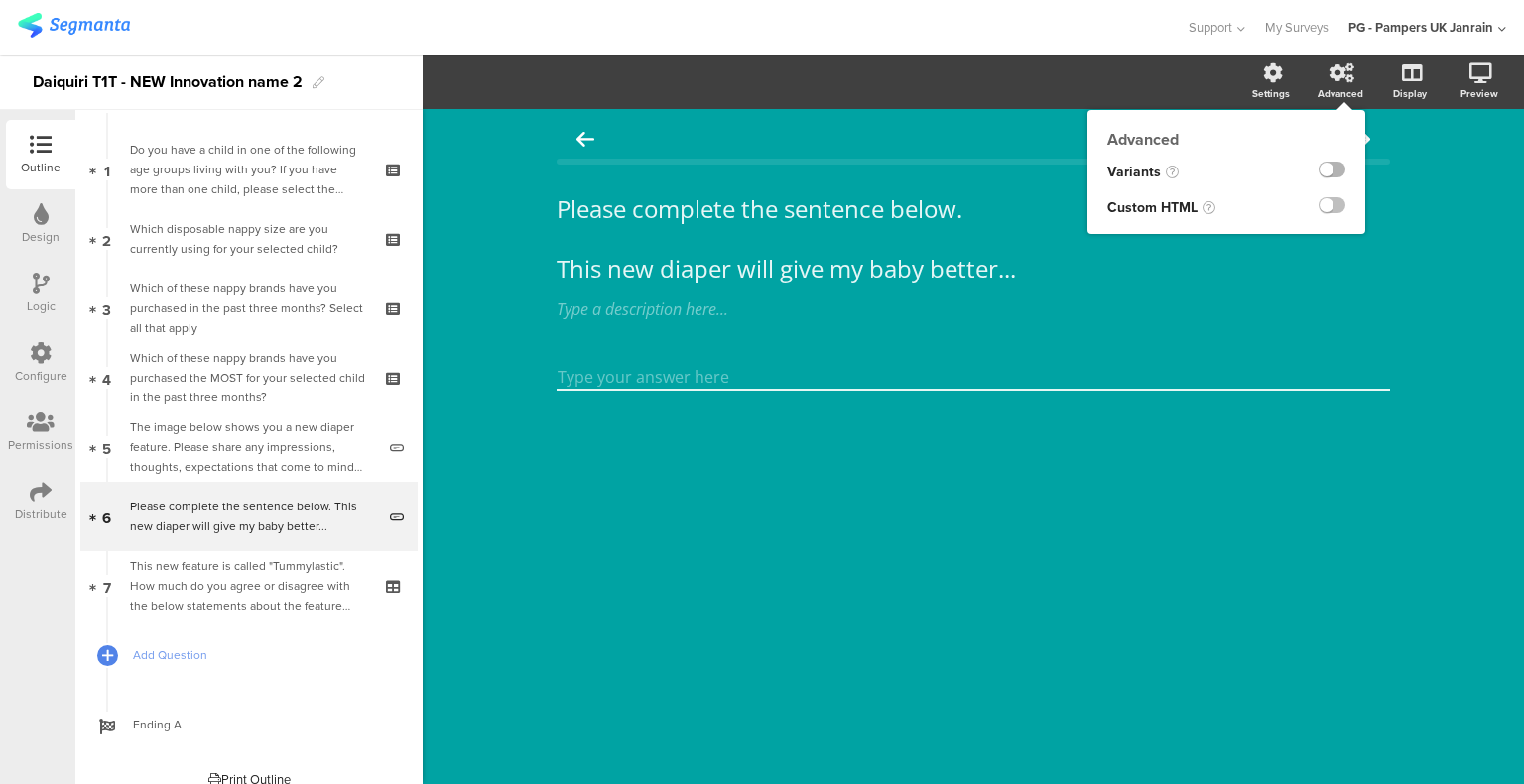
click at [1326, 170] on label at bounding box center [1331, 170] width 27 height 16
click at [0, 0] on input "checkbox" at bounding box center [0, 0] width 0 height 0
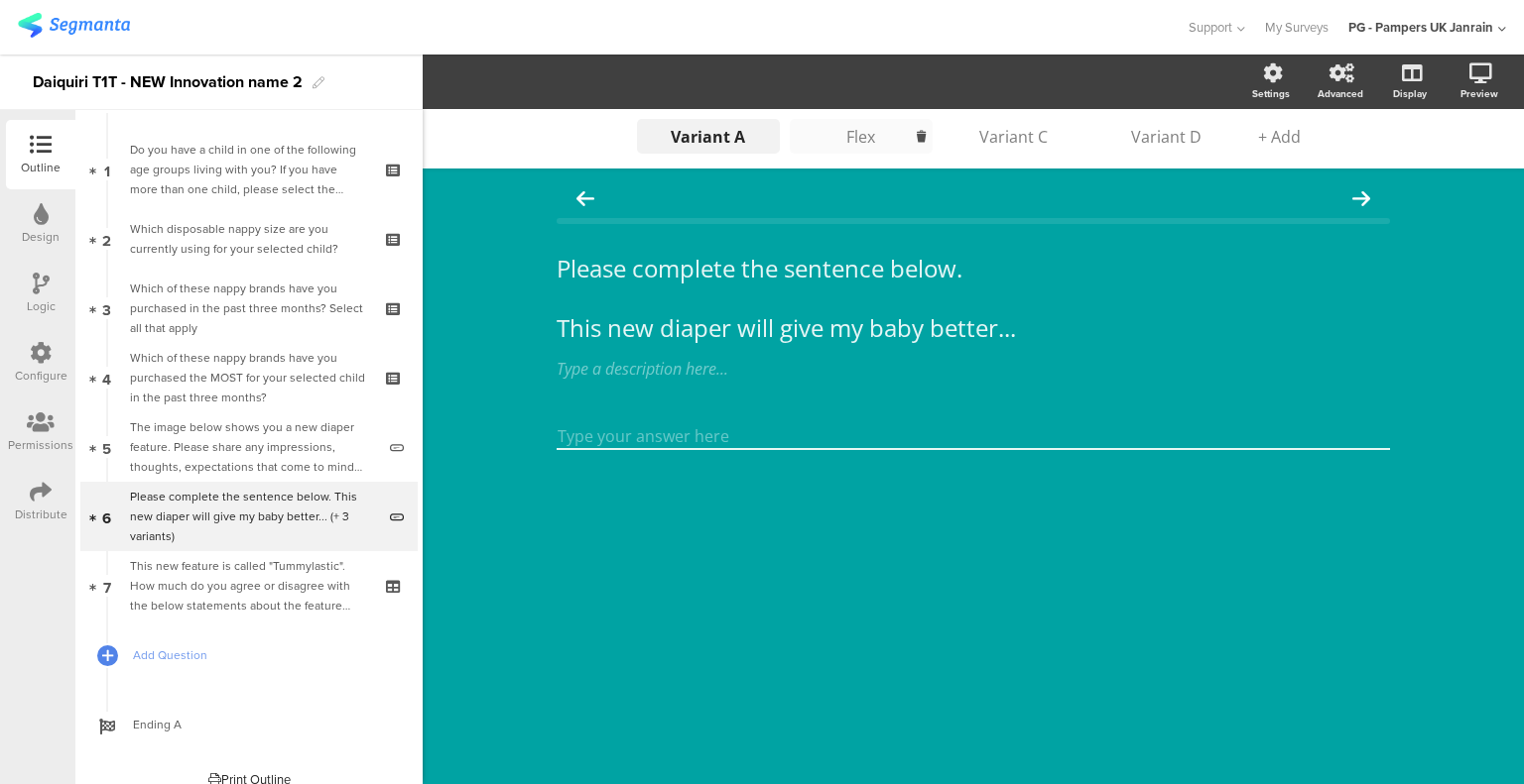
click at [877, 137] on div "Flex" at bounding box center [861, 137] width 99 height 22
click at [997, 138] on div "Variant C" at bounding box center [1014, 137] width 99 height 22
click at [1190, 132] on div "Variant D" at bounding box center [1167, 137] width 99 height 22
click at [1000, 142] on div "Variant C" at bounding box center [1014, 137] width 99 height 22
click at [865, 133] on div "Flex" at bounding box center [861, 137] width 99 height 22
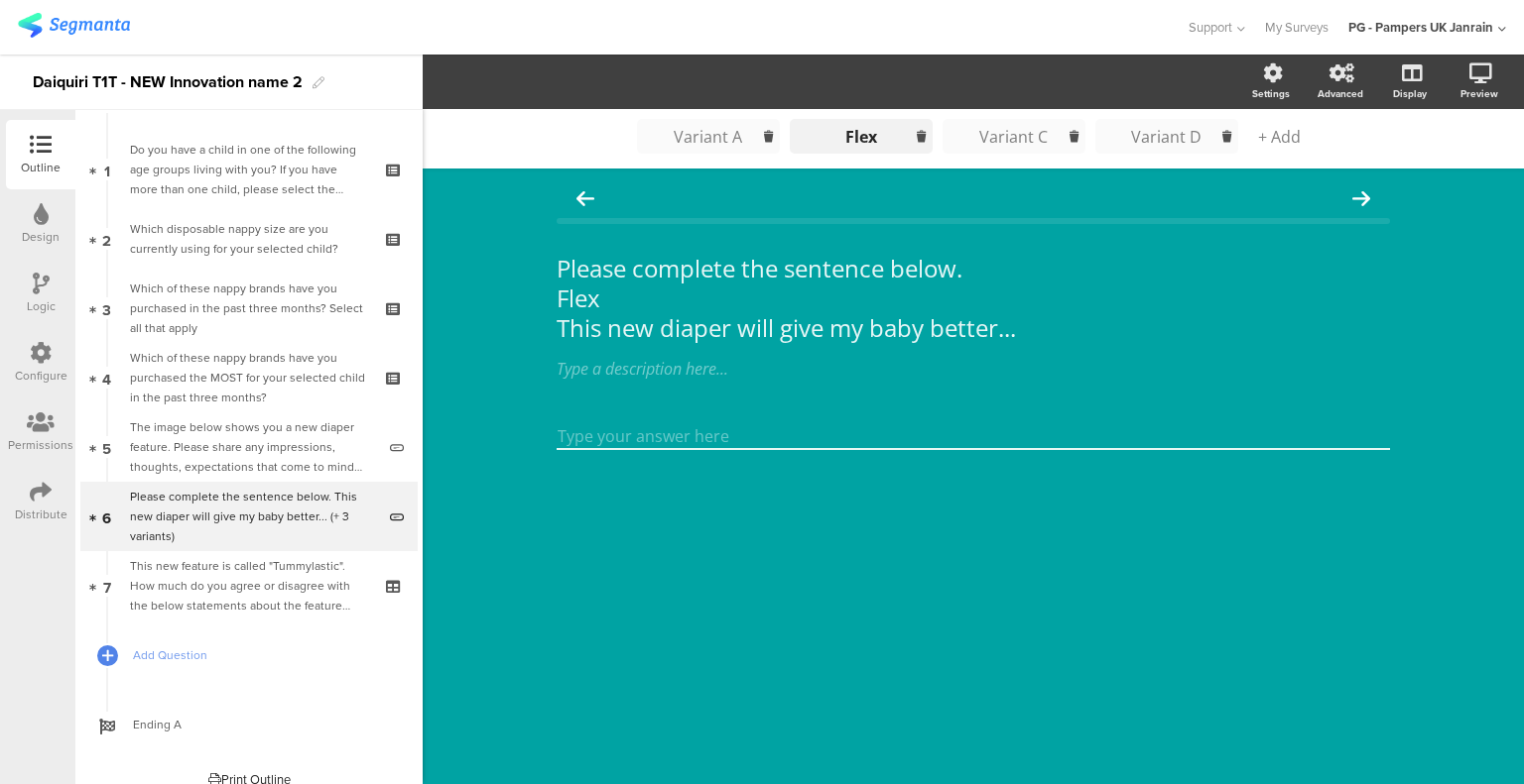
click at [732, 129] on div "Variant A" at bounding box center [708, 137] width 99 height 22
click at [865, 139] on div "Flex" at bounding box center [861, 137] width 99 height 22
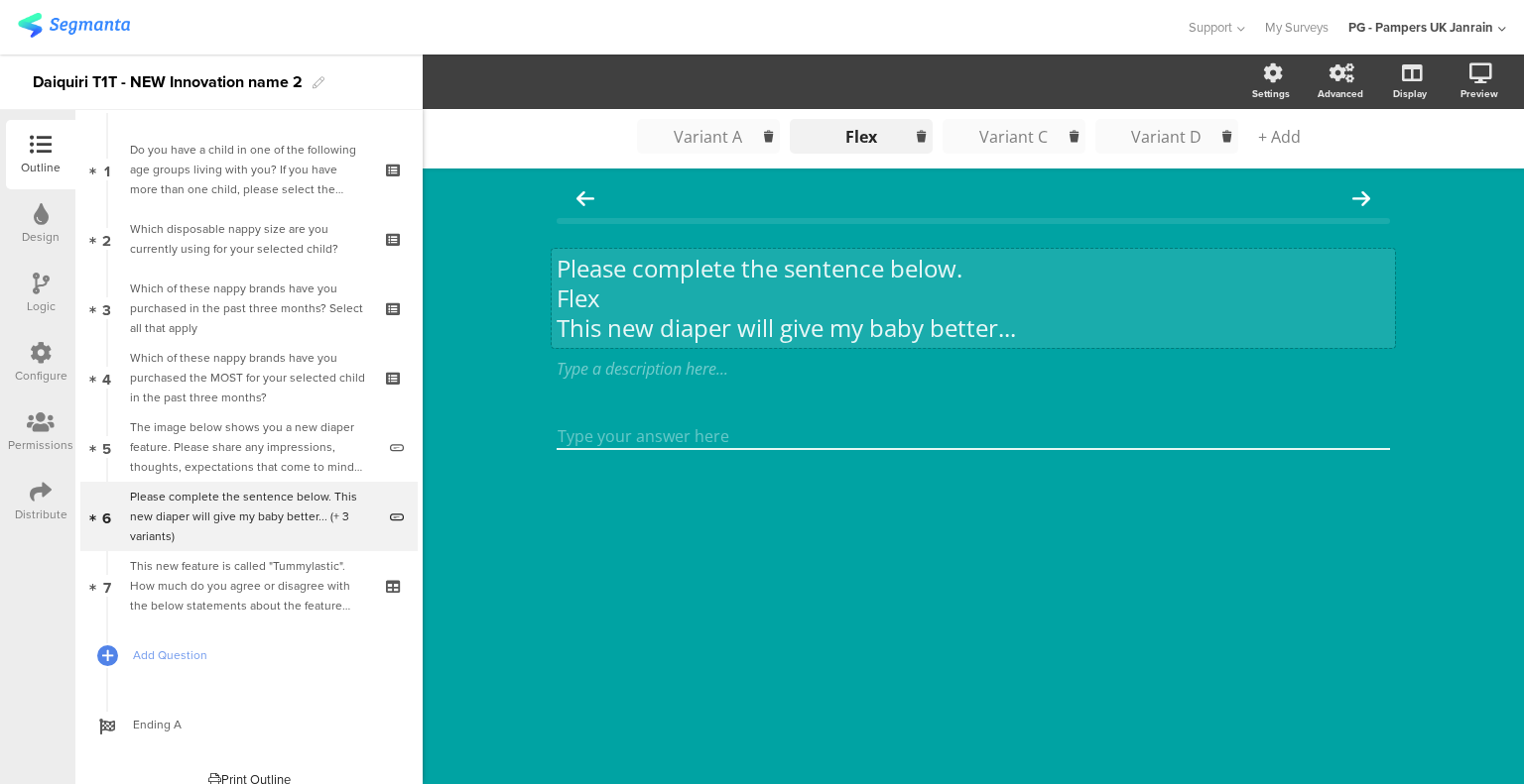
click at [590, 294] on div "Please complete the sentence below. Flex This new diaper will give my baby bett…" at bounding box center [972, 299] width 843 height 99
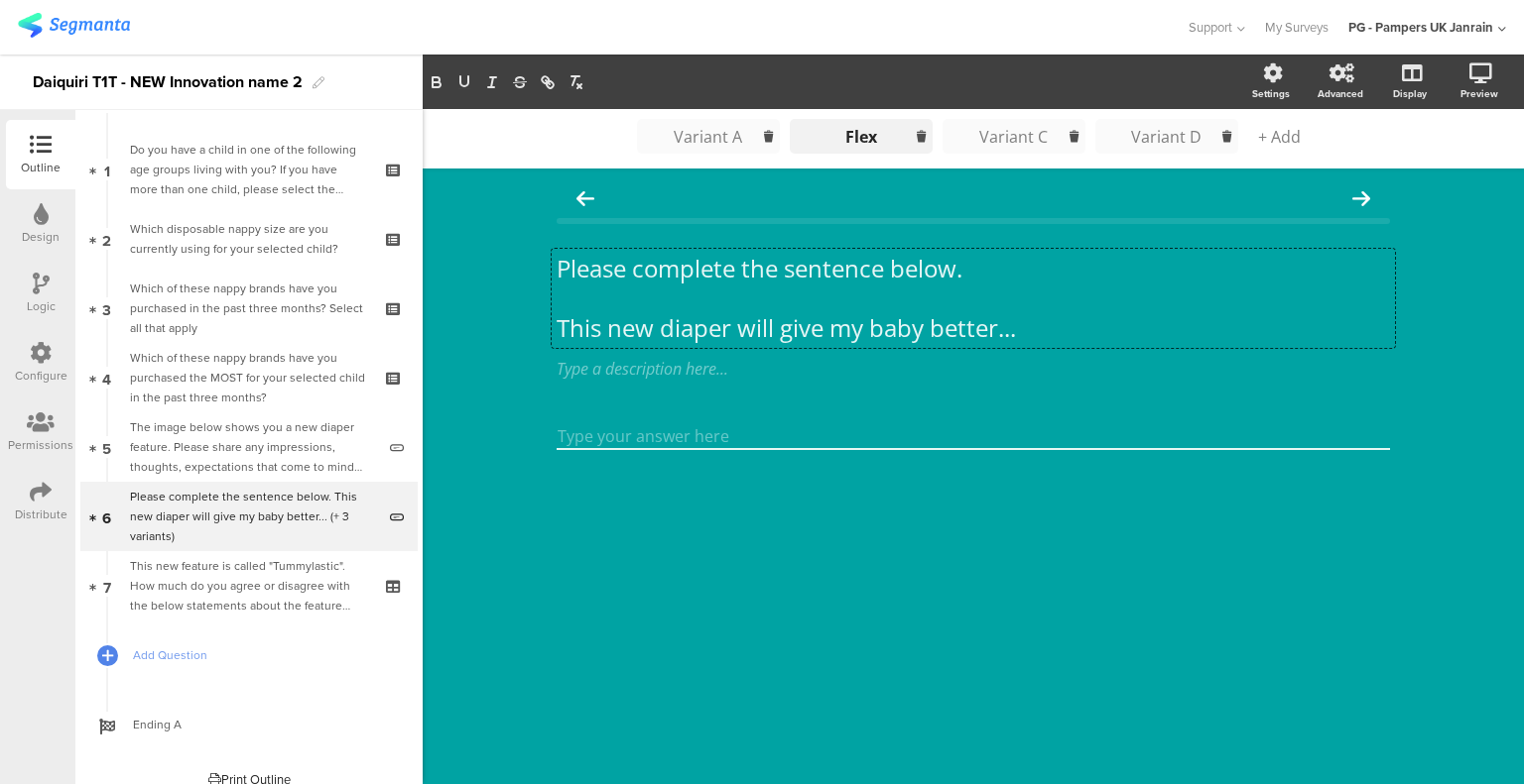
click at [499, 319] on div "Variant A Variant A Variant A Flex Flex Flex Flex Variant C Variant C Variant C…" at bounding box center [973, 447] width 1101 height 675
click at [690, 141] on div "Variant A" at bounding box center [708, 137] width 99 height 22
click at [858, 122] on li "Flex Flex Flex Flex" at bounding box center [861, 136] width 143 height 35
click at [1033, 126] on div "Variant C" at bounding box center [1014, 137] width 99 height 22
click at [1150, 134] on div "Variant D" at bounding box center [1167, 137] width 99 height 22
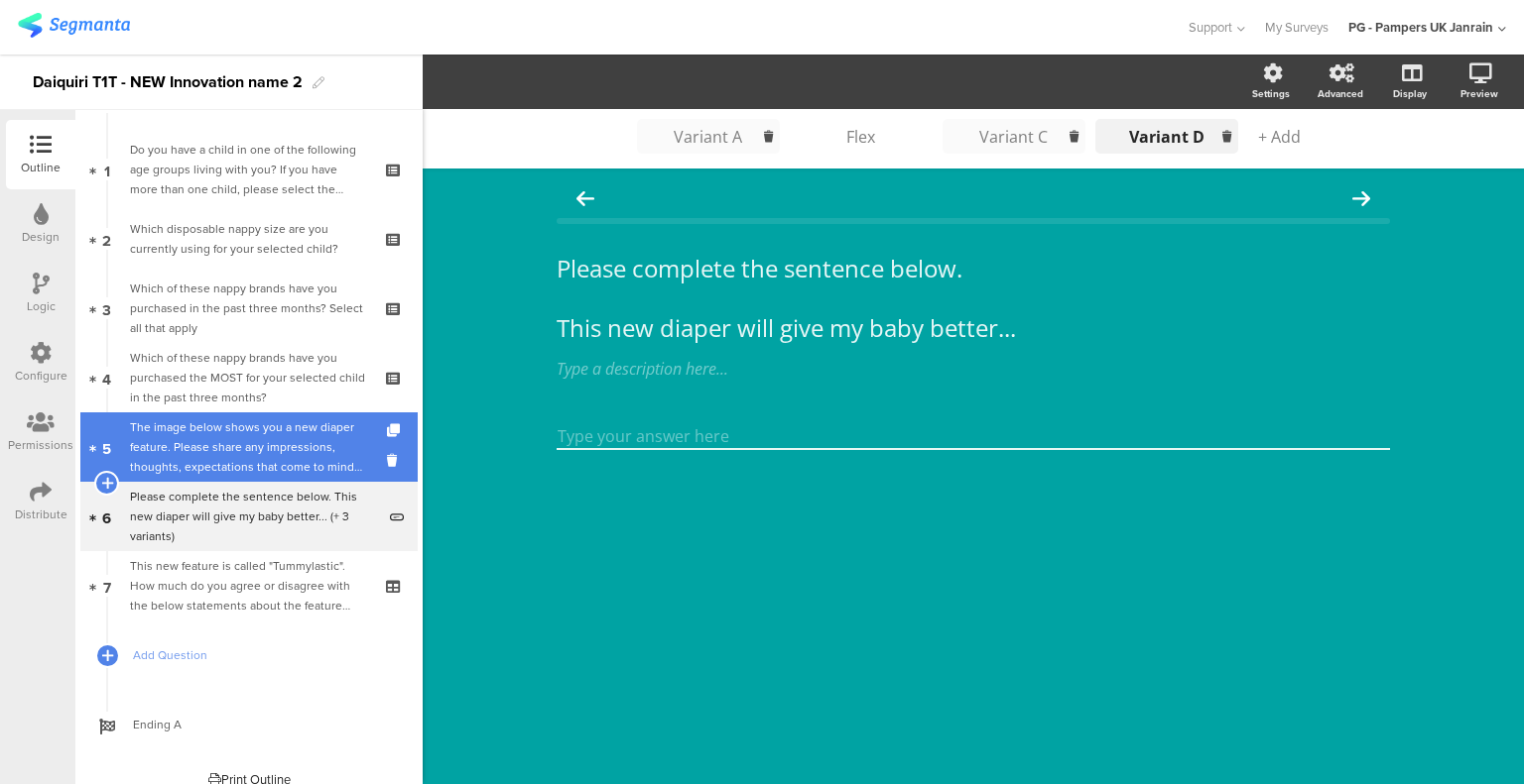
click at [189, 453] on div "The image below shows you a new diaper feature. Please share any impressions, t…" at bounding box center [252, 448] width 245 height 60
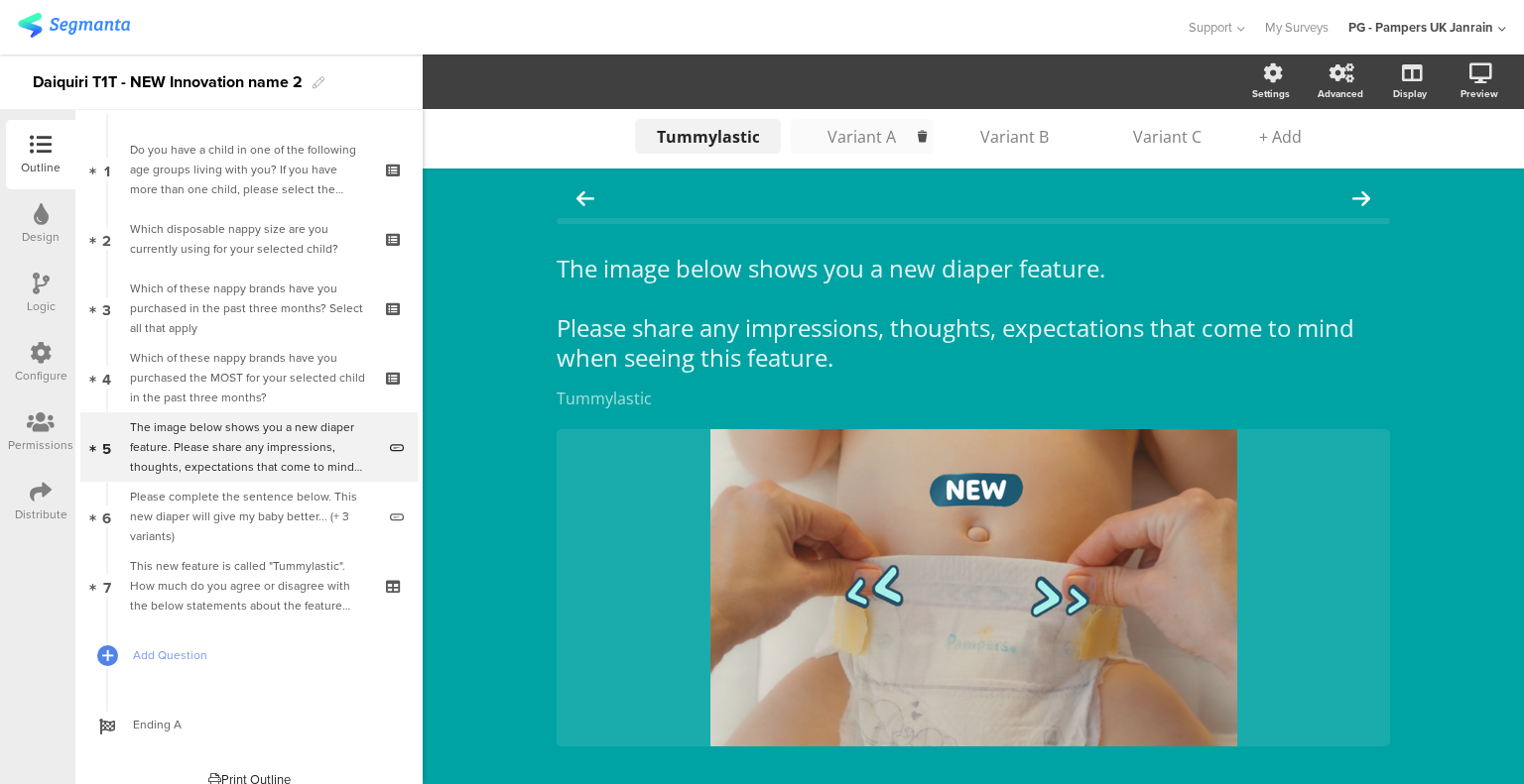
click at [837, 145] on div "Variant A" at bounding box center [862, 137] width 99 height 22
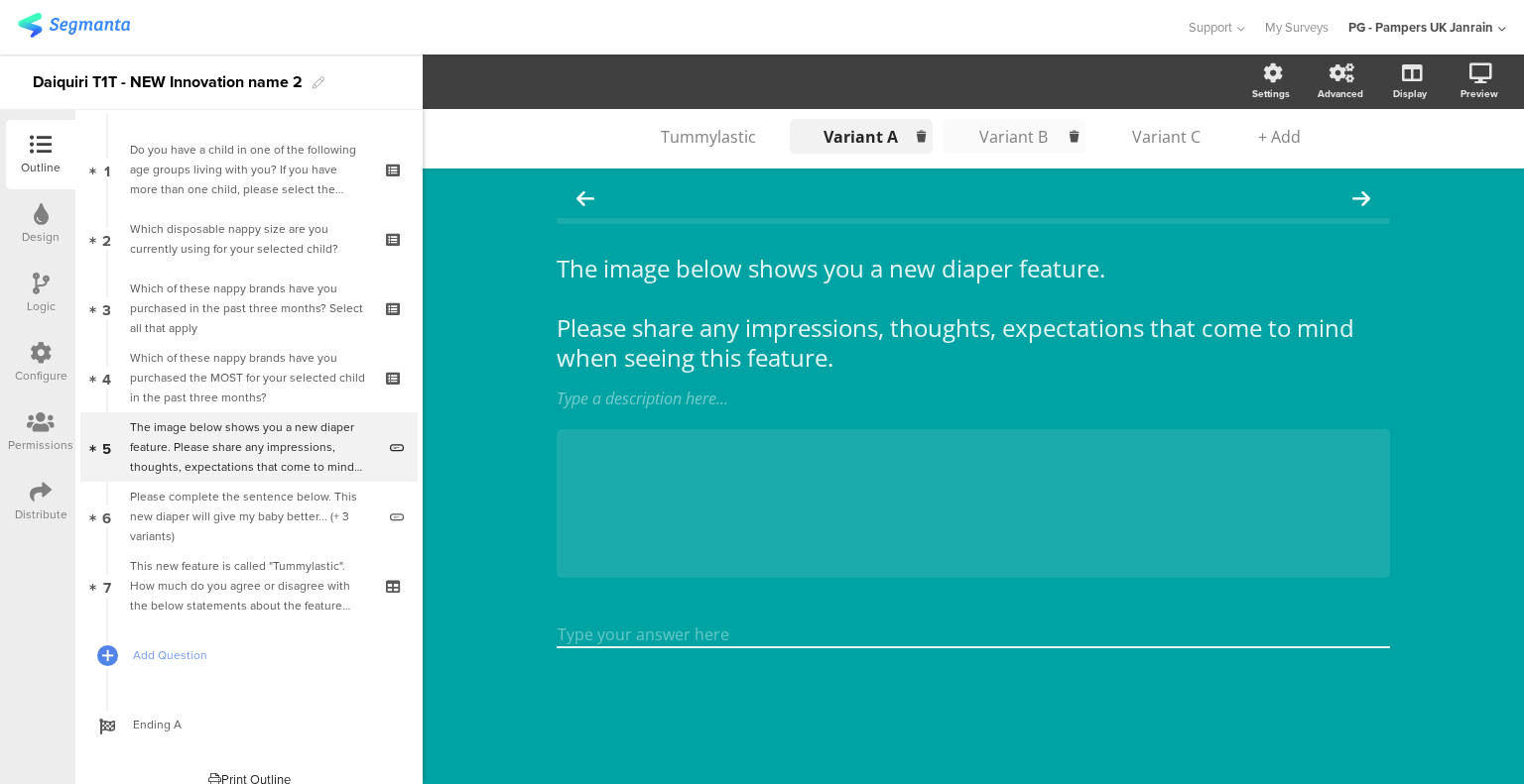
click at [1011, 135] on div "Variant B" at bounding box center [1014, 137] width 99 height 22
click at [1167, 126] on div "Variant C" at bounding box center [1167, 137] width 99 height 22
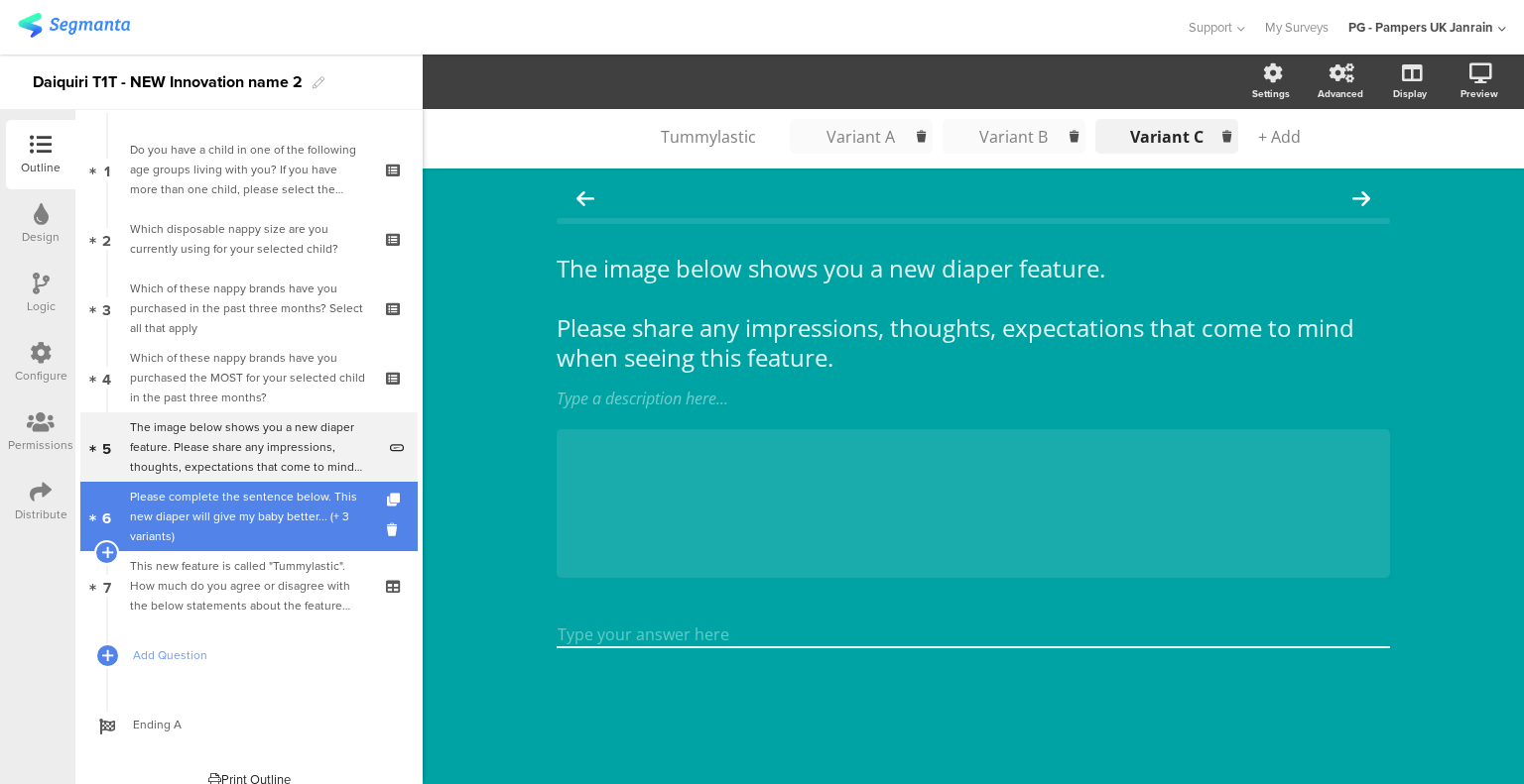
scroll to position [4, 0]
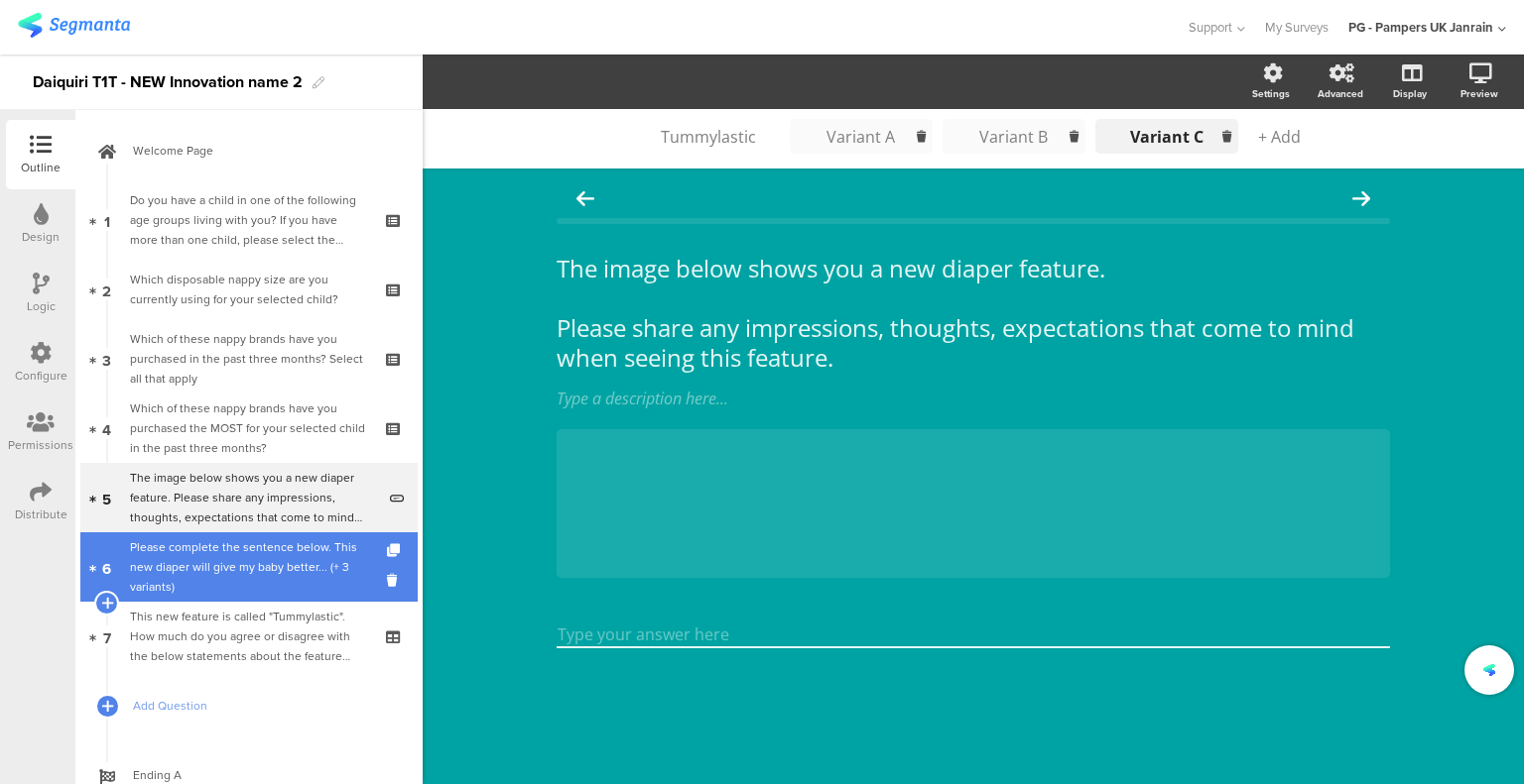
click at [270, 597] on link "6 Please complete the sentence below. This new diaper will give my baby better.…" at bounding box center [249, 568] width 338 height 69
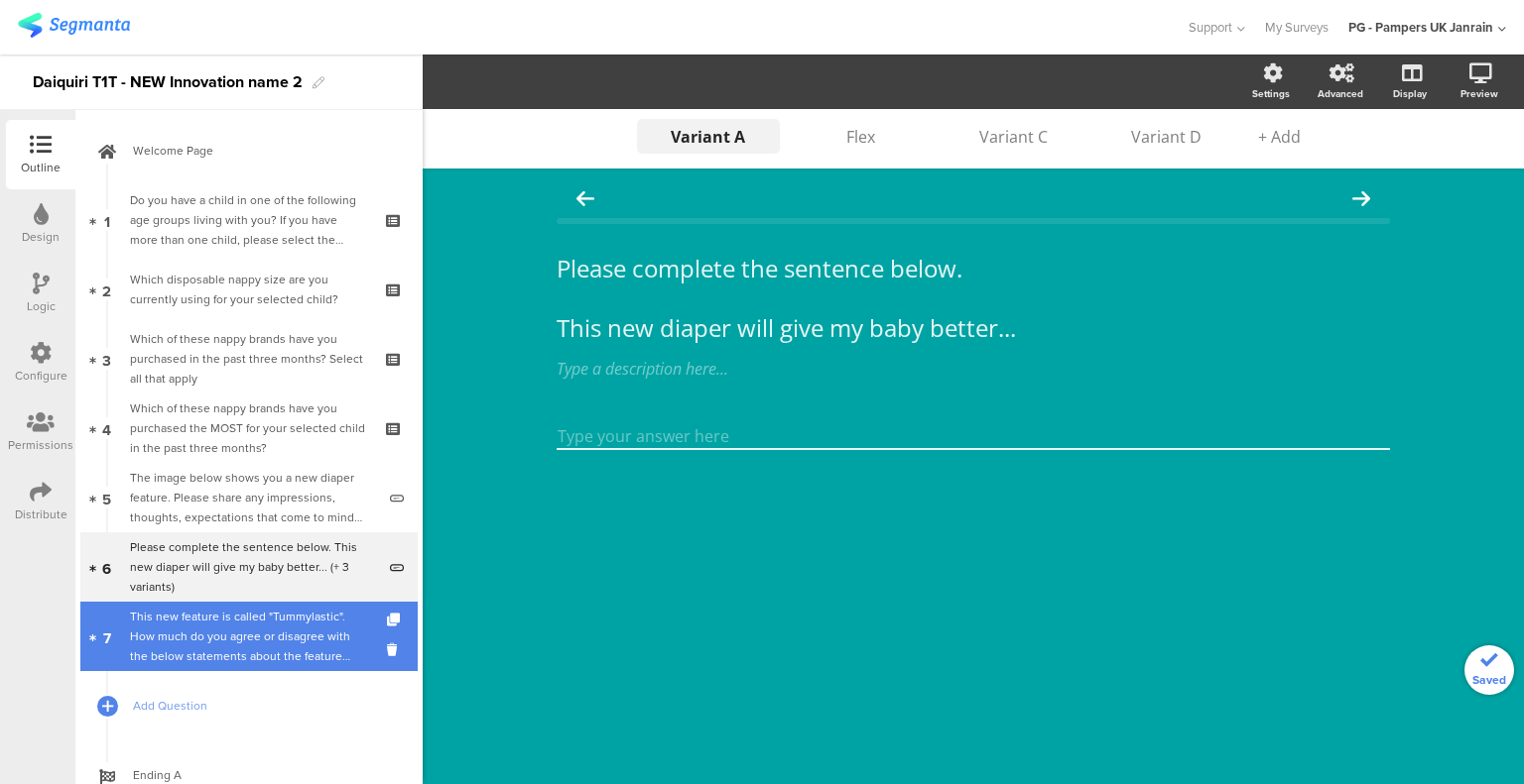
click at [266, 626] on div "This new feature is called "Tummylastic". How much do you agree or disagree wit…" at bounding box center [248, 636] width 237 height 60
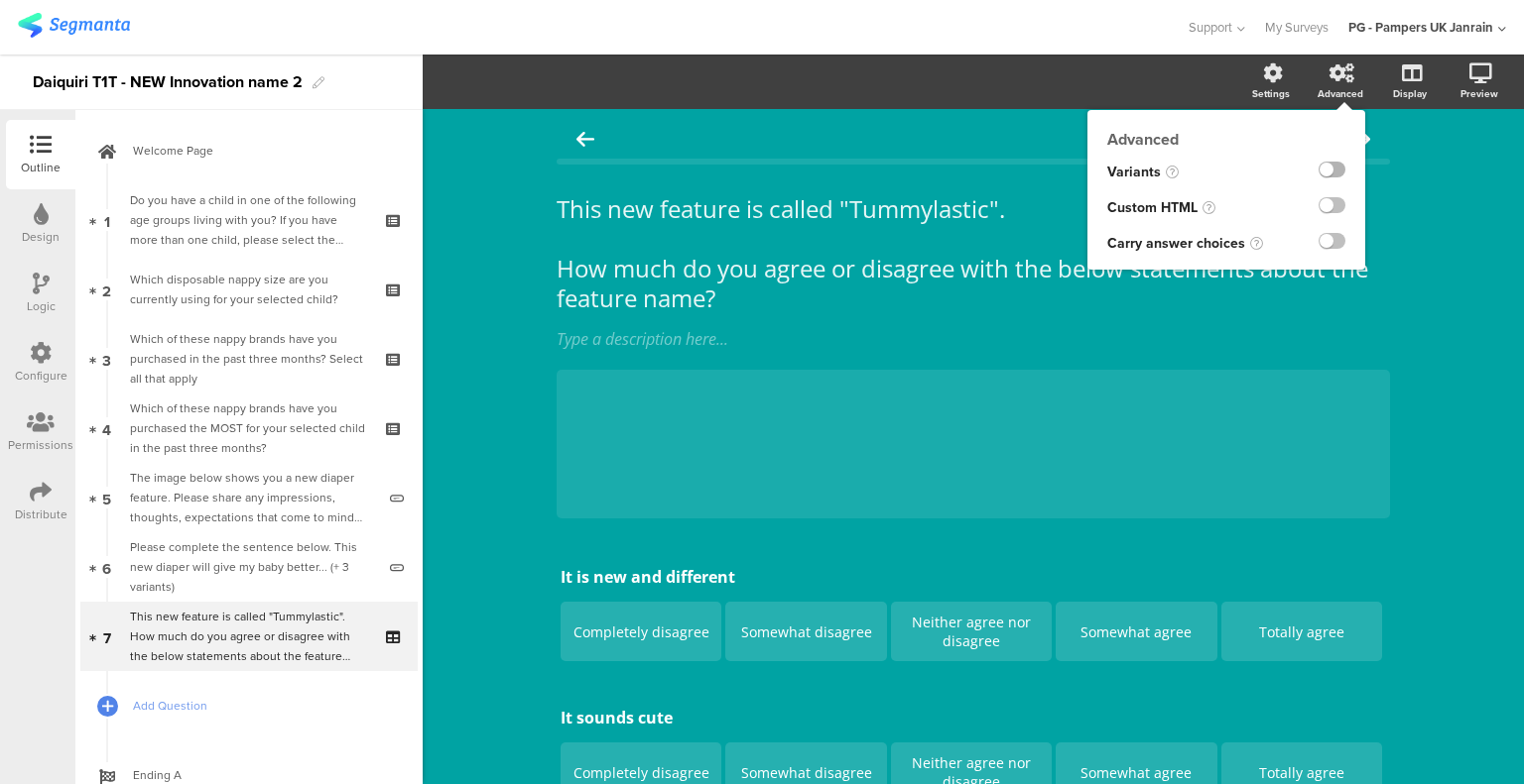
click at [1325, 166] on label at bounding box center [1331, 170] width 27 height 16
click at [0, 0] on input "checkbox" at bounding box center [0, 0] width 0 height 0
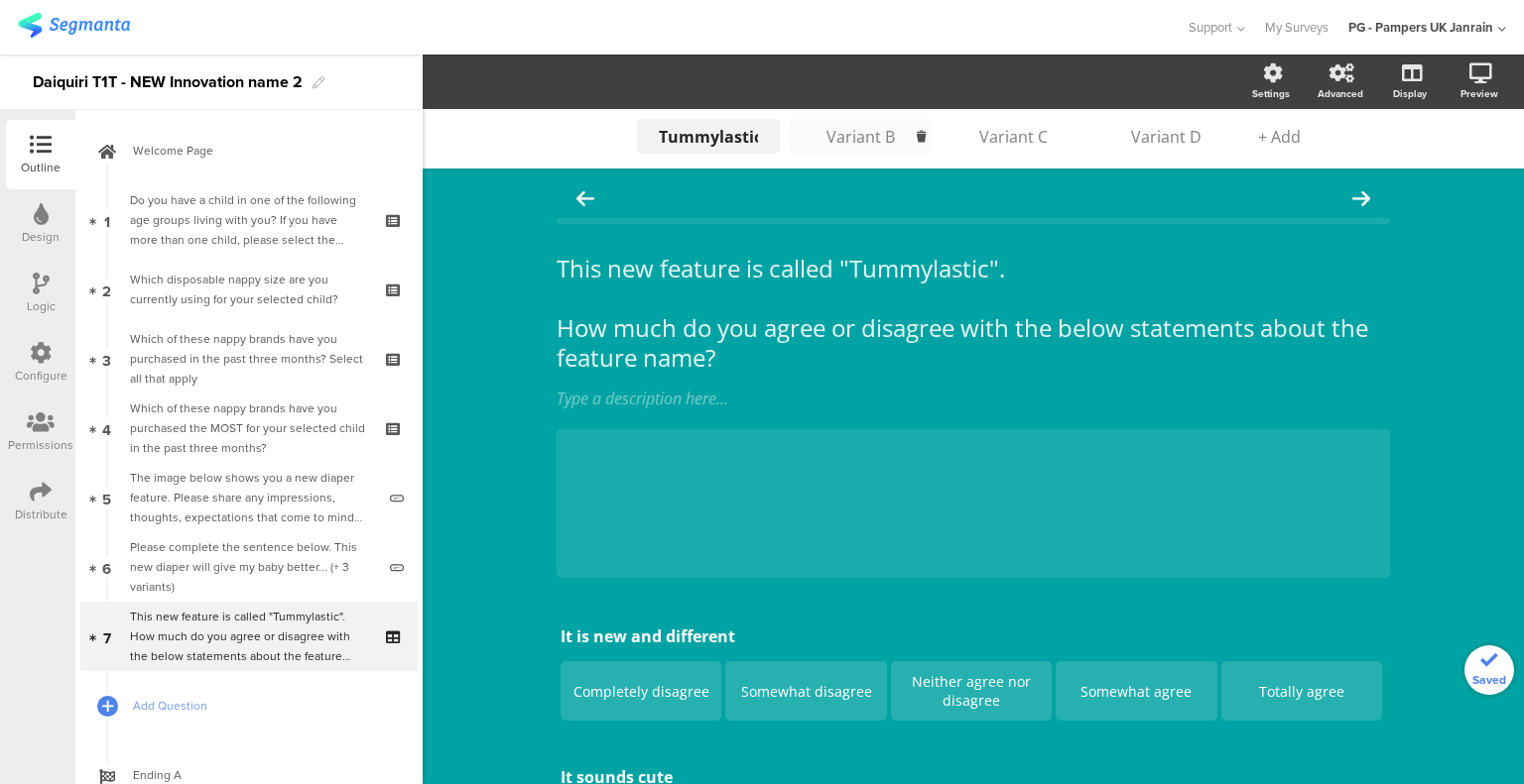
click at [863, 144] on div "Variant B" at bounding box center [861, 137] width 99 height 22
click at [1022, 141] on div "Variant C" at bounding box center [1014, 137] width 99 height 22
click at [1162, 129] on div "Variant D" at bounding box center [1167, 137] width 99 height 22
click at [670, 134] on div "Tummylastic" at bounding box center [708, 137] width 99 height 22
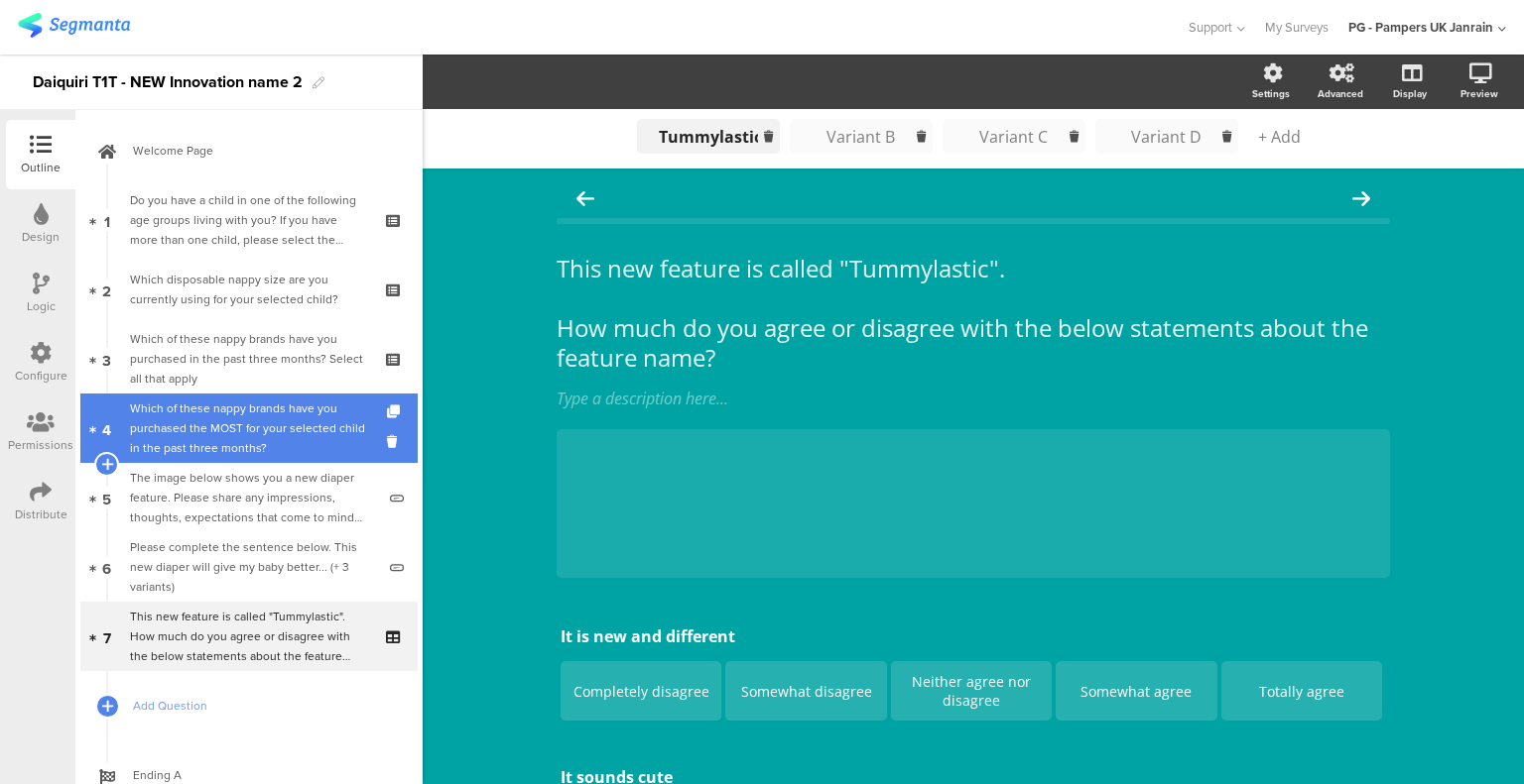
click at [227, 416] on div "Which of these nappy brands have you purchased the MOST for your selected child…" at bounding box center [248, 429] width 237 height 60
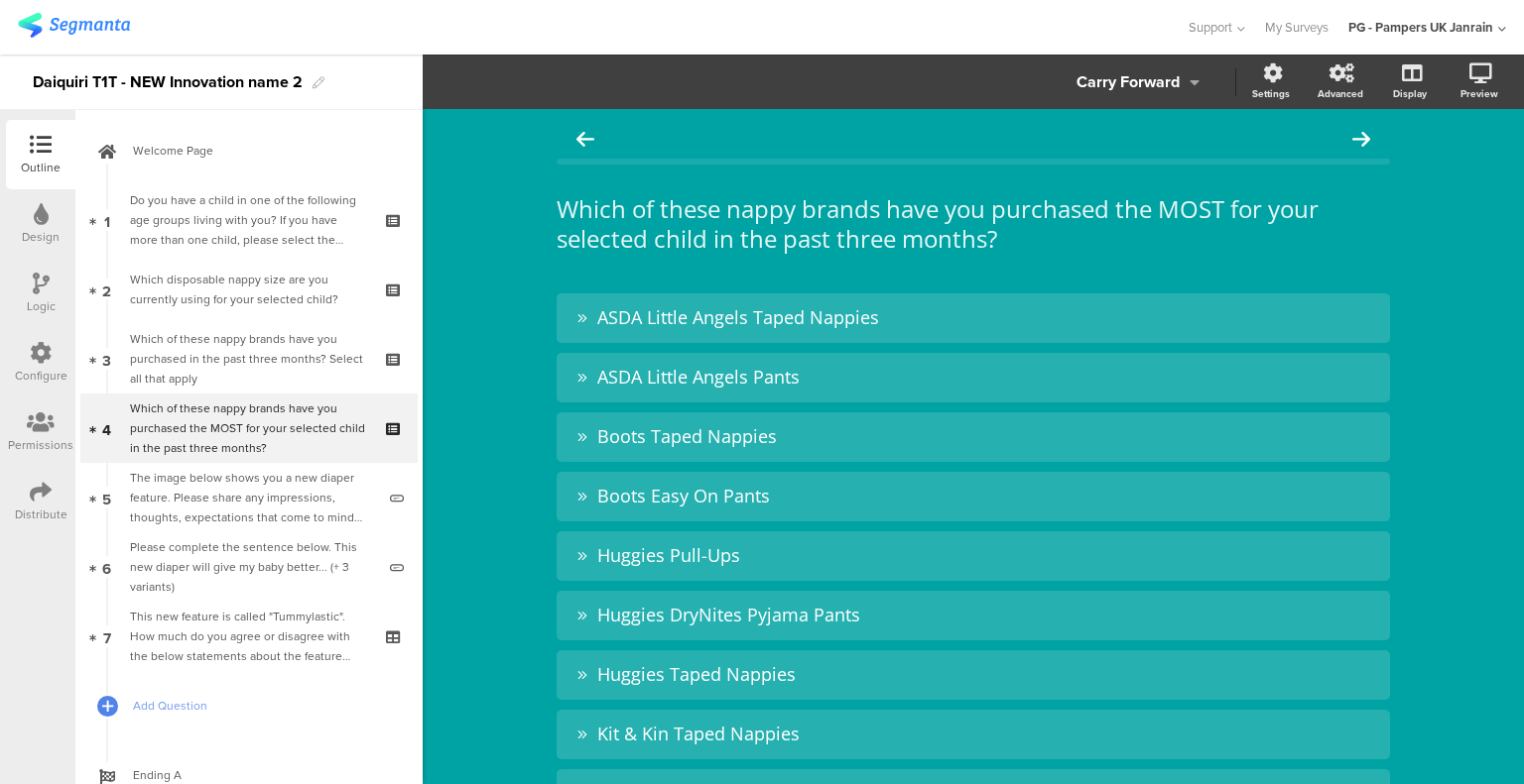
click at [52, 289] on div "Logic" at bounding box center [41, 294] width 69 height 69
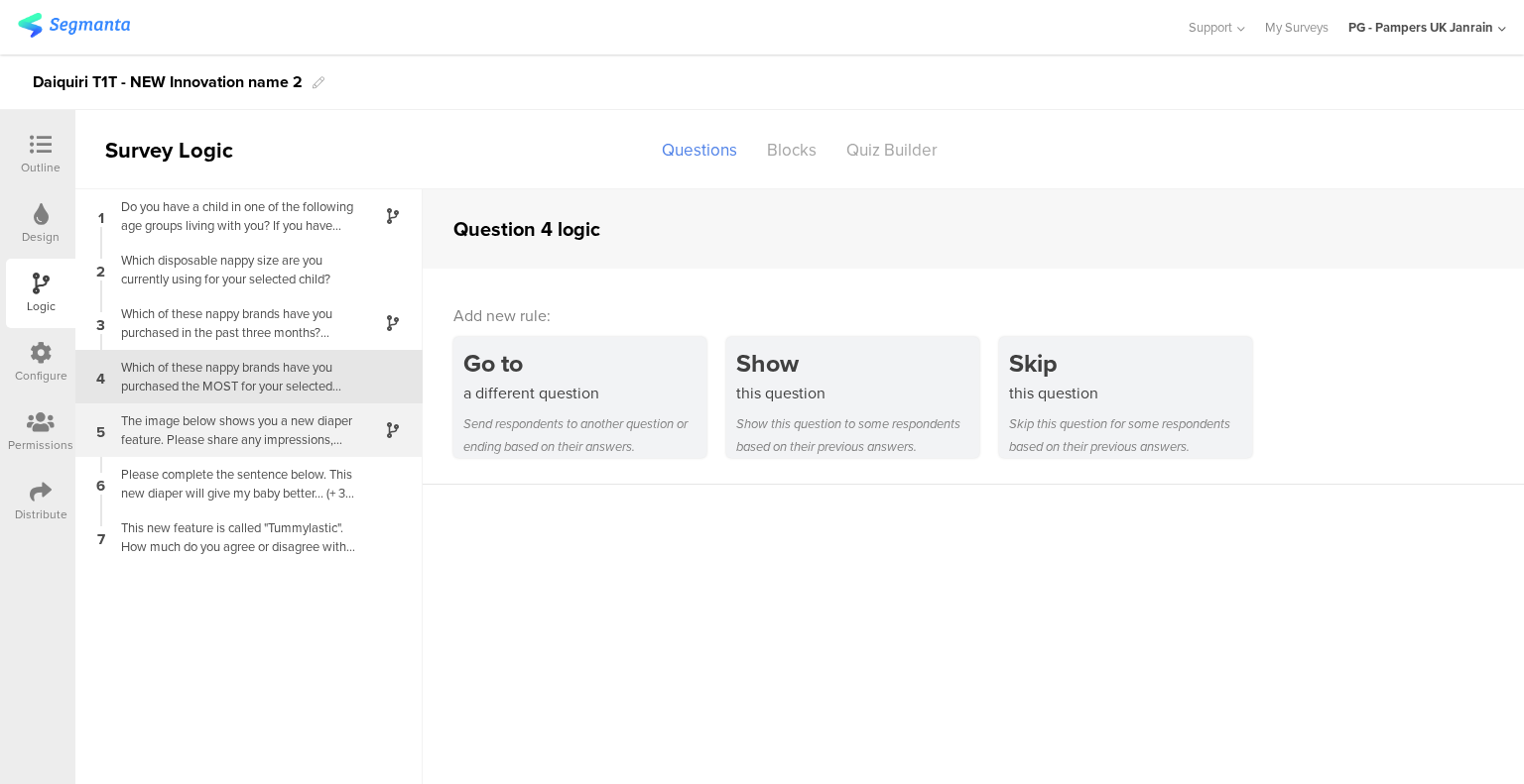
click at [199, 428] on div "The image below shows you a new diaper feature. Please share any impressions, t…" at bounding box center [233, 431] width 248 height 38
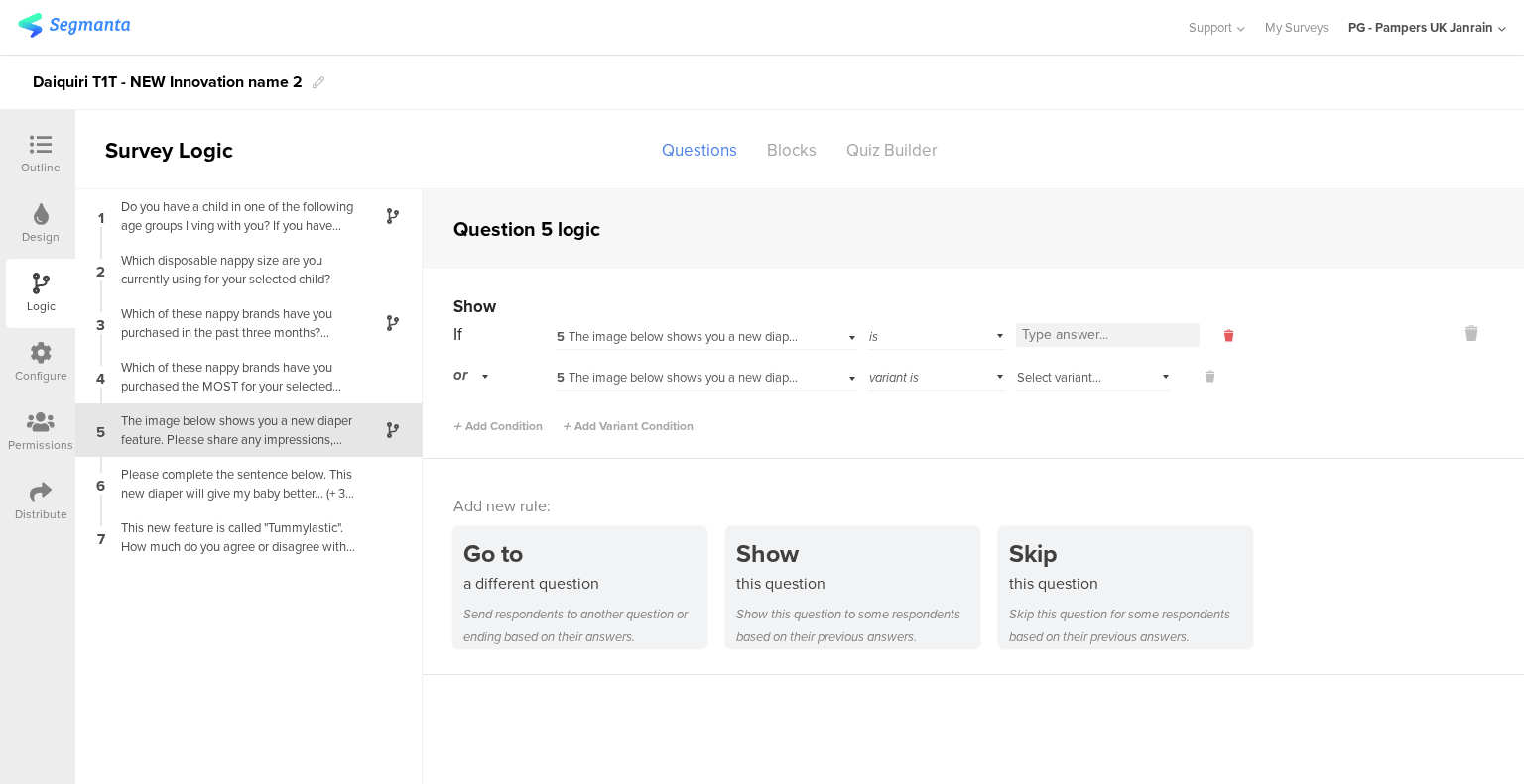
click at [1224, 340] on icon at bounding box center [1228, 336] width 9 height 18
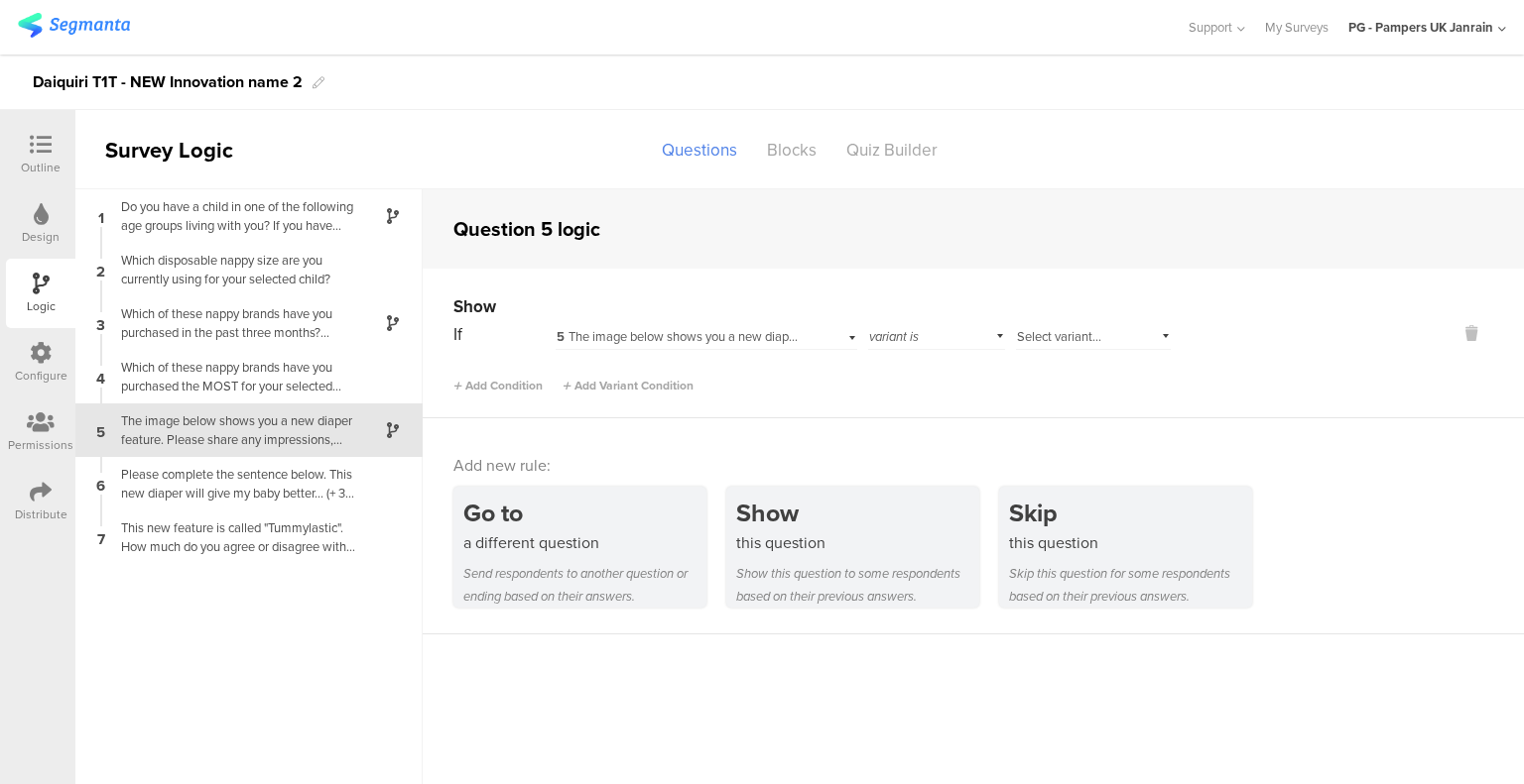
click at [1038, 340] on span "Select variant..." at bounding box center [1058, 336] width 84 height 19
click at [1087, 357] on span "Tummylastic" at bounding box center [1057, 362] width 69 height 19
click at [526, 392] on span "Add Condition" at bounding box center [498, 386] width 89 height 18
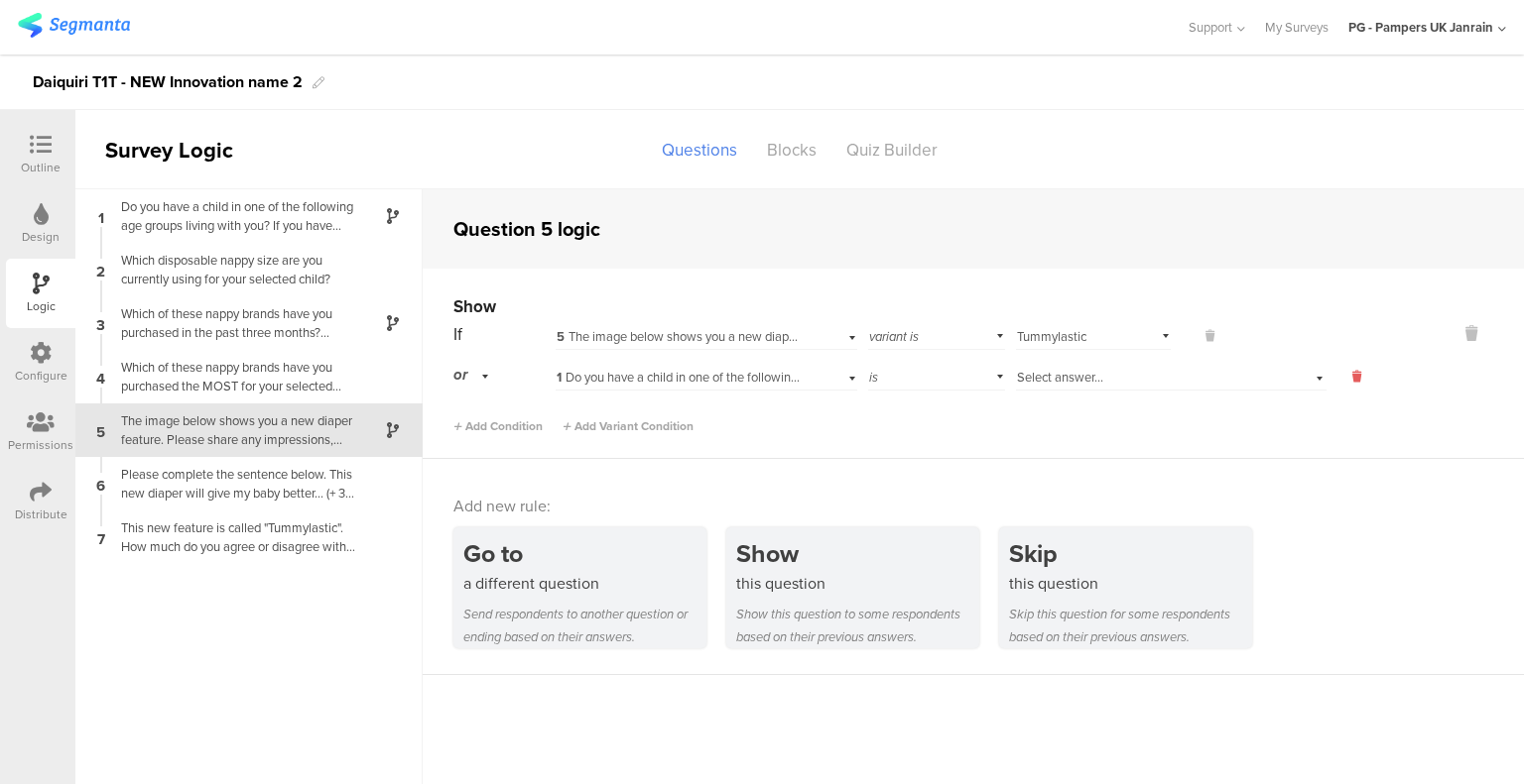
click at [1356, 375] on icon at bounding box center [1356, 377] width 9 height 18
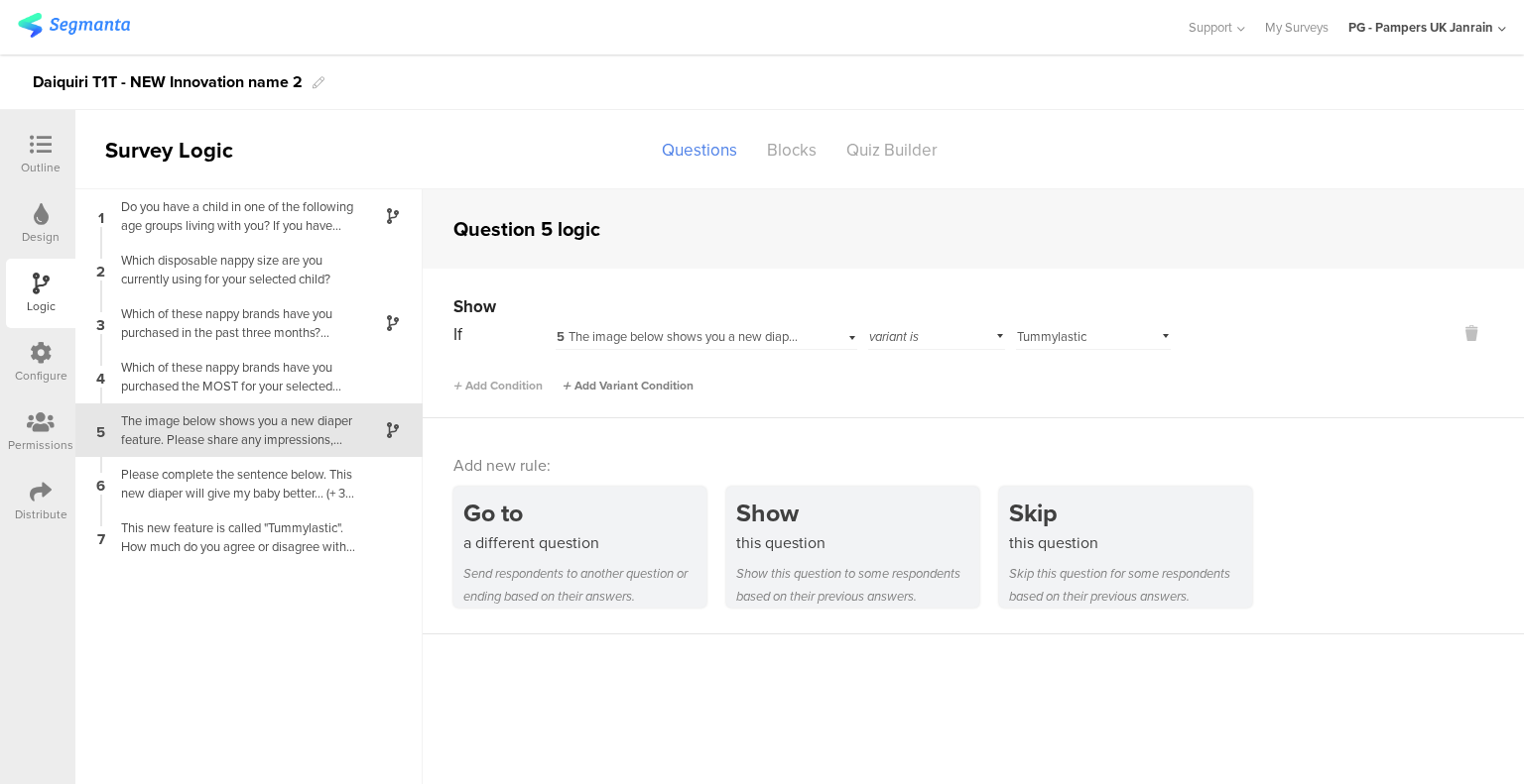
click at [639, 388] on span "Add Variant Condition" at bounding box center [627, 386] width 131 height 18
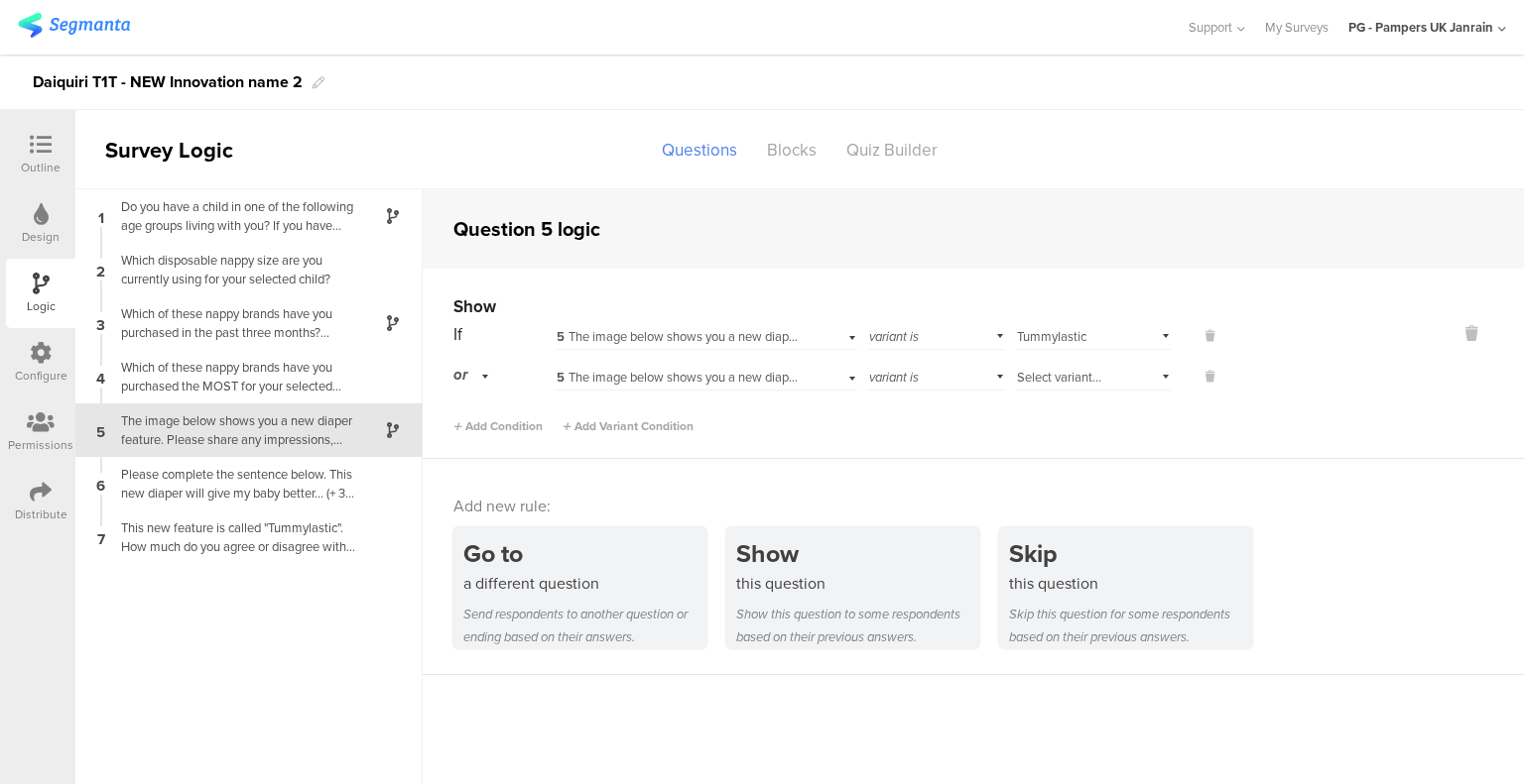
click at [456, 377] on span "or" at bounding box center [461, 375] width 14 height 22
click at [485, 405] on div "or" at bounding box center [503, 404] width 98 height 28
click at [1214, 376] on button at bounding box center [1199, 377] width 40 height 18
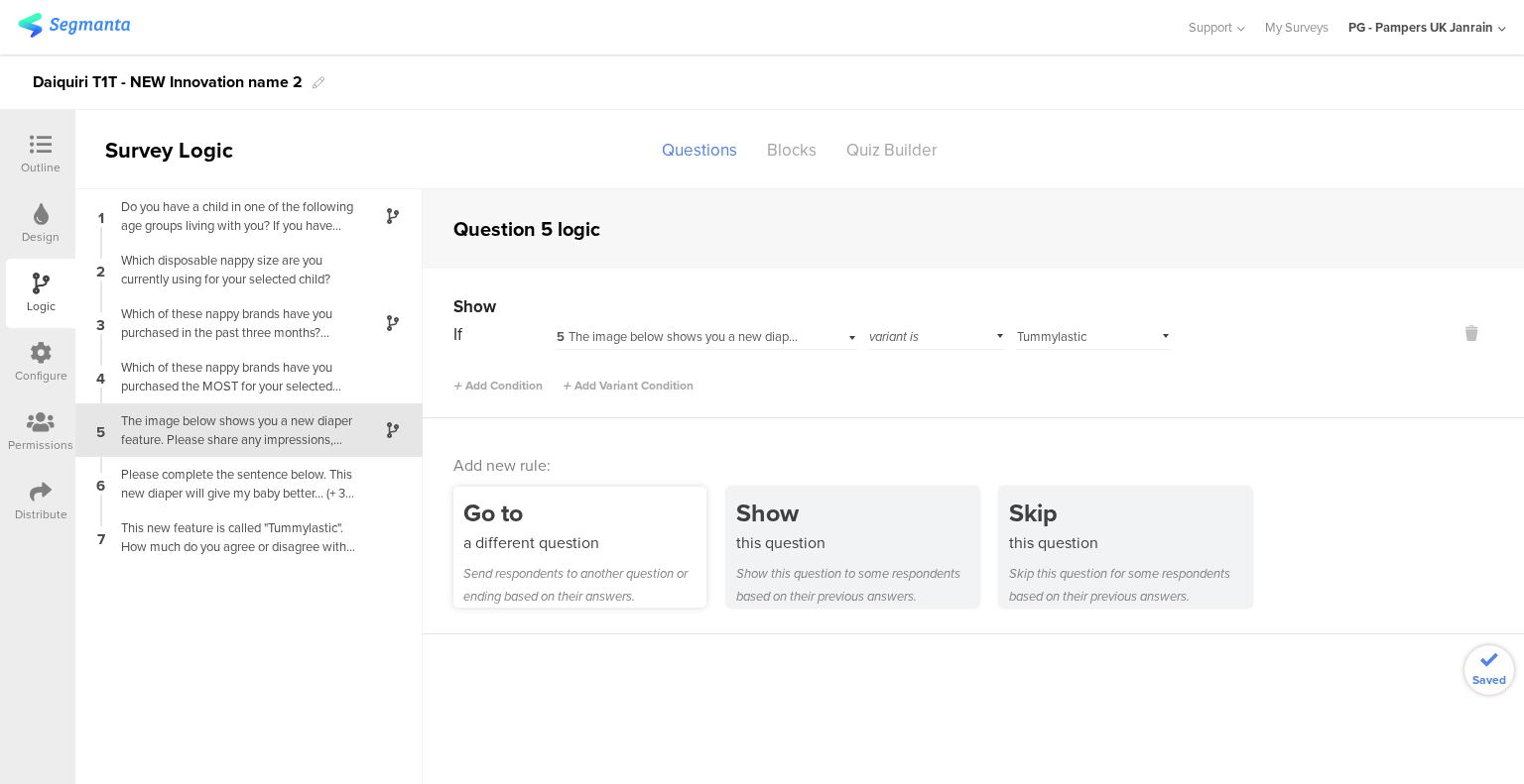
click at [545, 532] on div "a different question" at bounding box center [585, 543] width 243 height 23
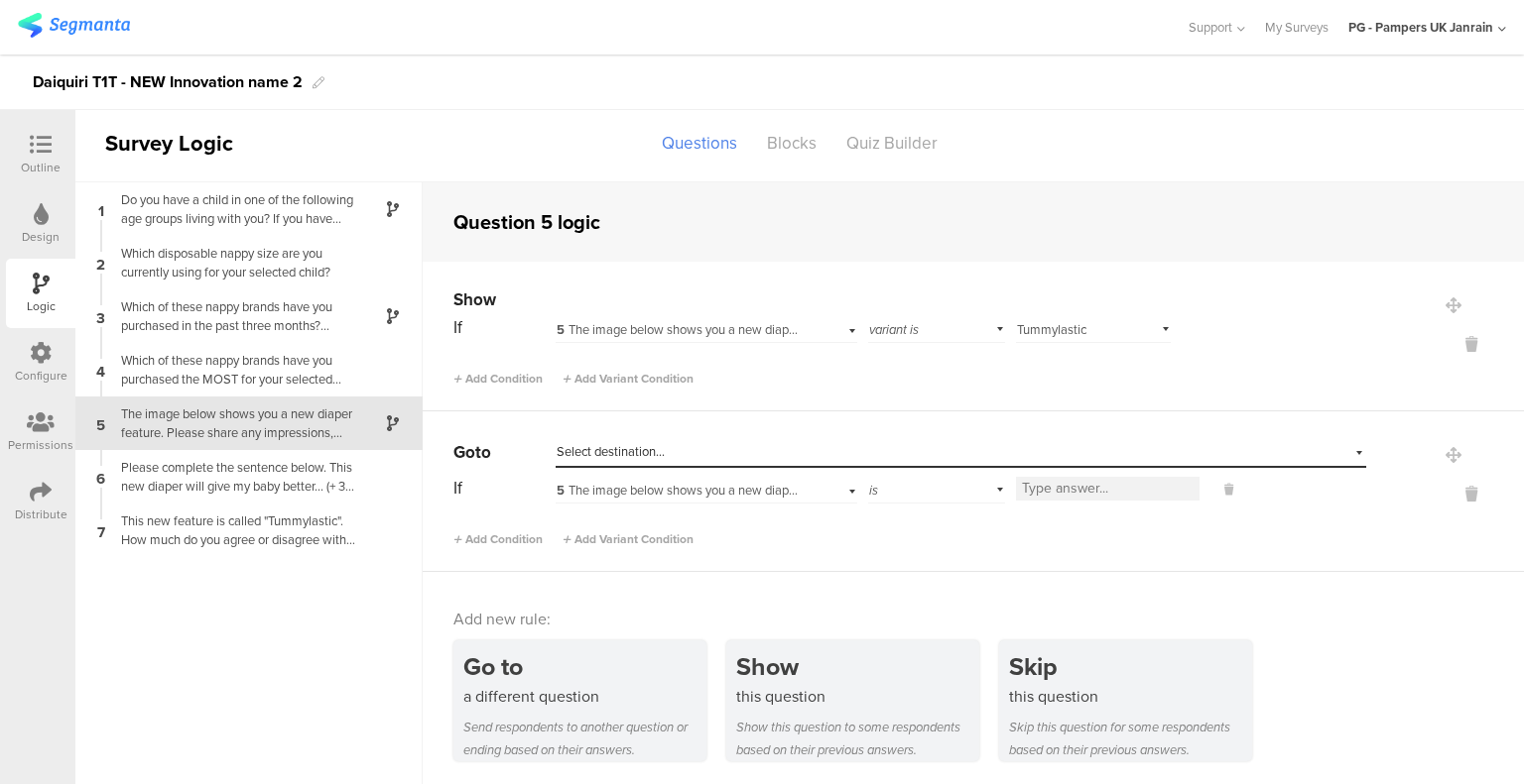
scroll to position [9, 0]
click at [657, 452] on span "Select destination..." at bounding box center [610, 450] width 108 height 19
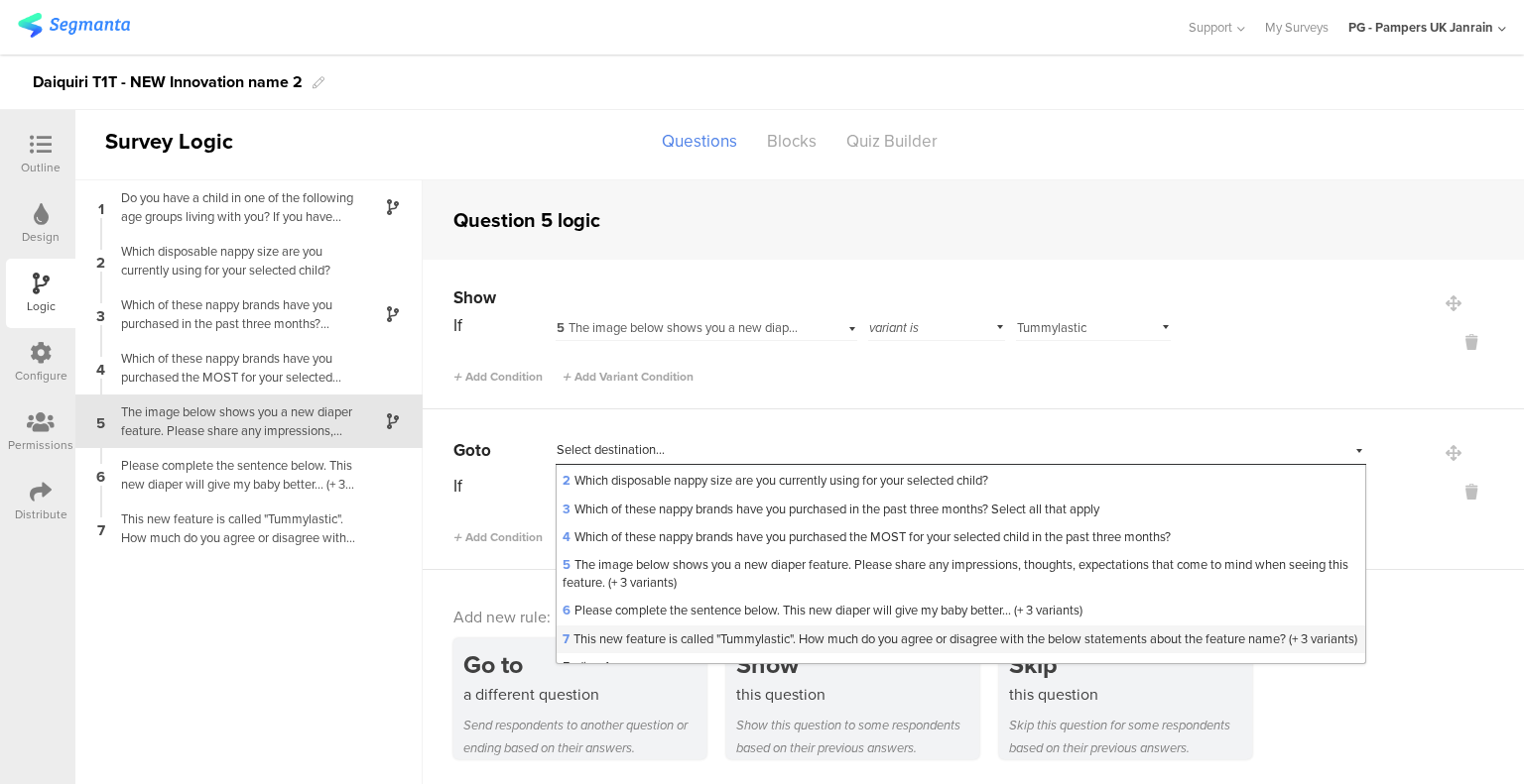
scroll to position [79, 0]
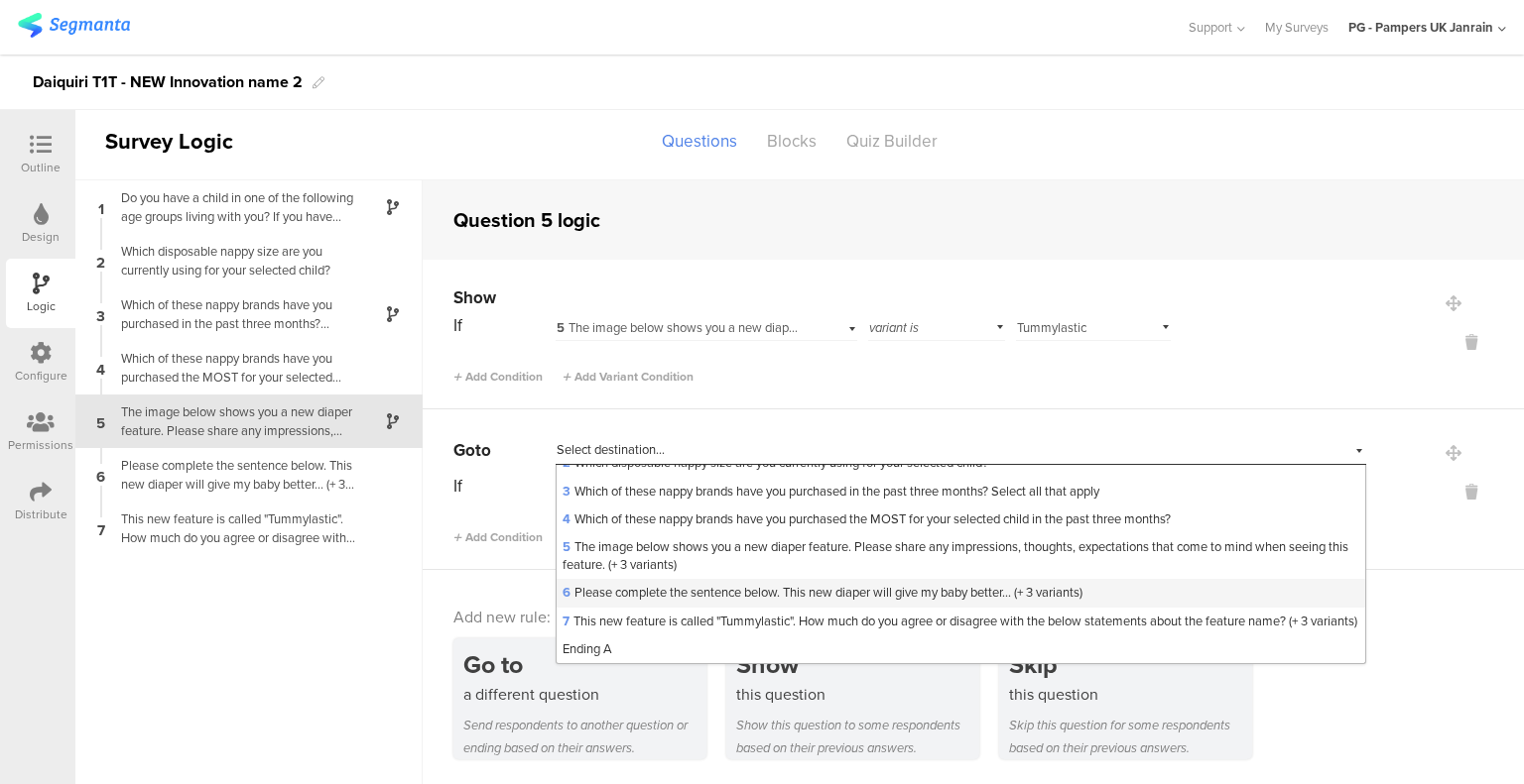
click at [686, 583] on span "6 Please complete the sentence below. This new diaper will give my baby better.…" at bounding box center [822, 591] width 520 height 19
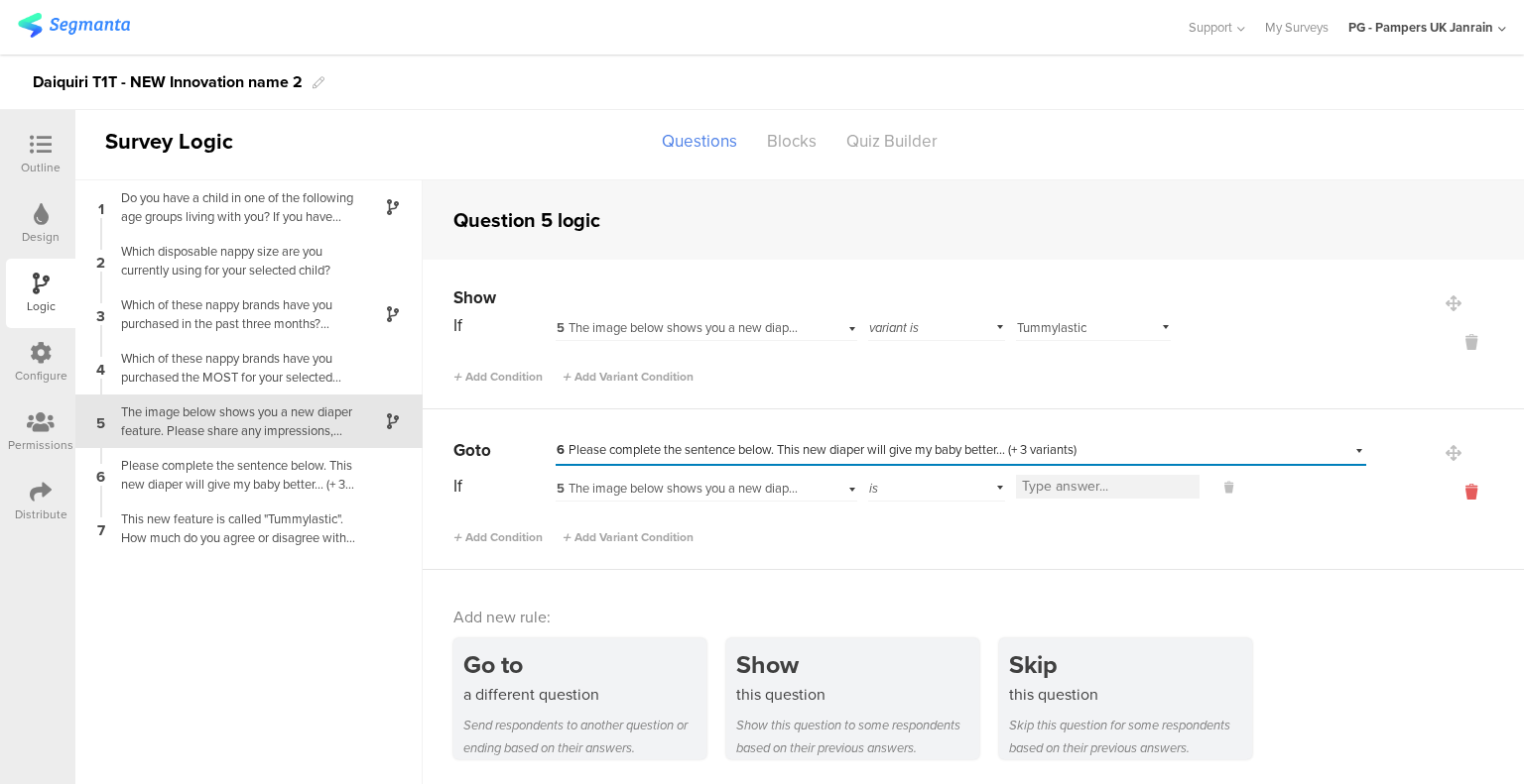
click at [1456, 491] on icon at bounding box center [1471, 492] width 48 height 23
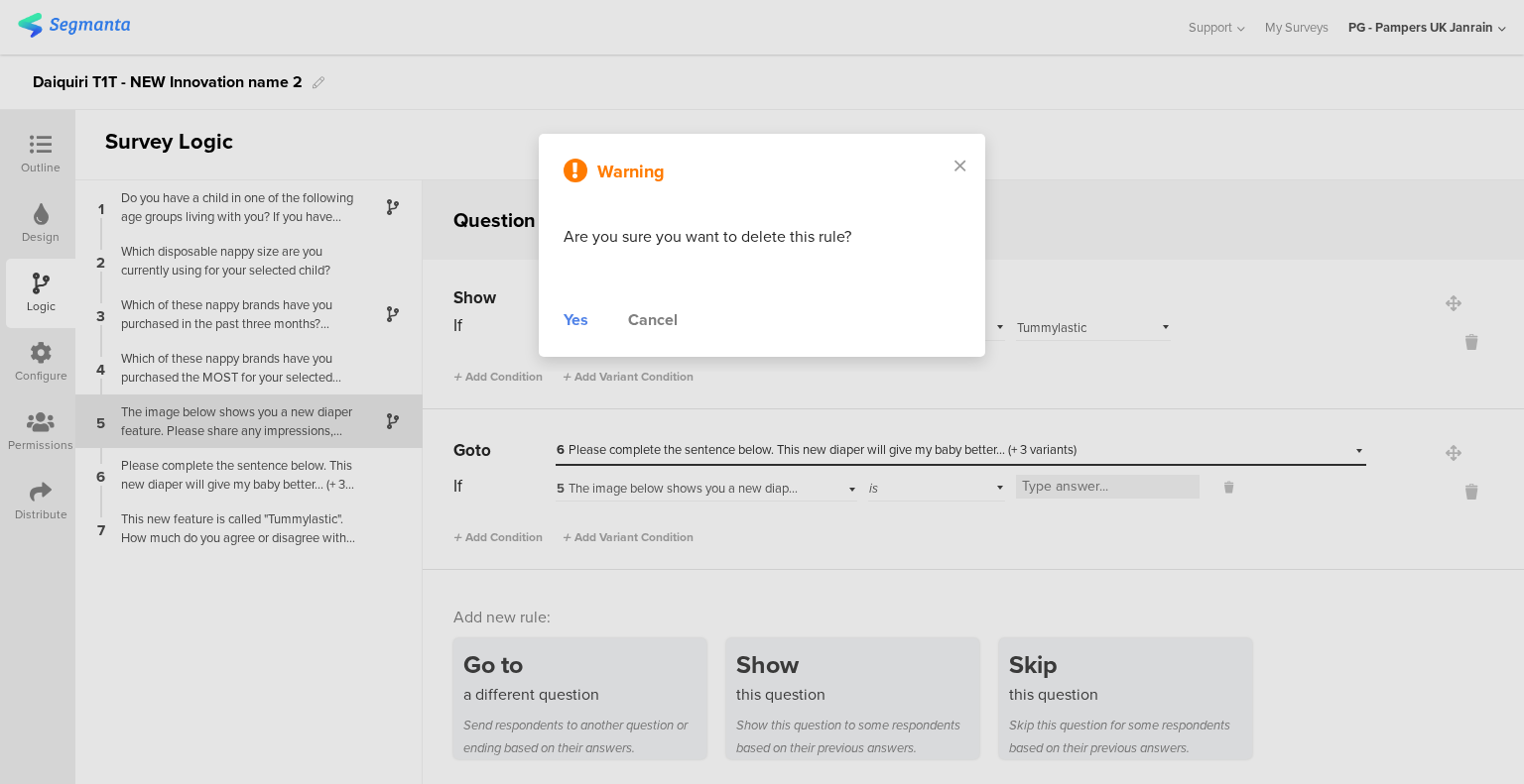
click at [577, 324] on div "Yes" at bounding box center [575, 321] width 25 height 24
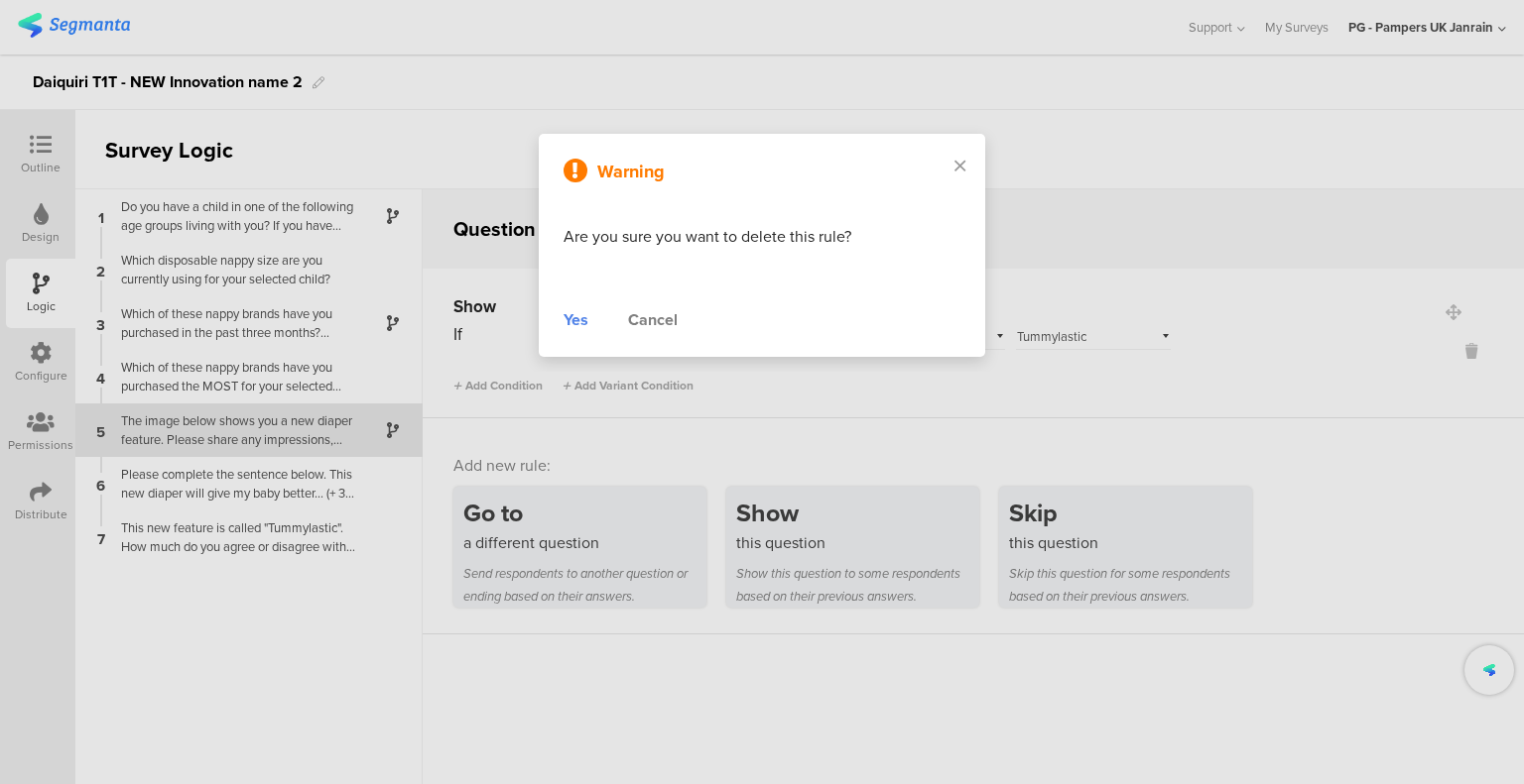
scroll to position [0, 0]
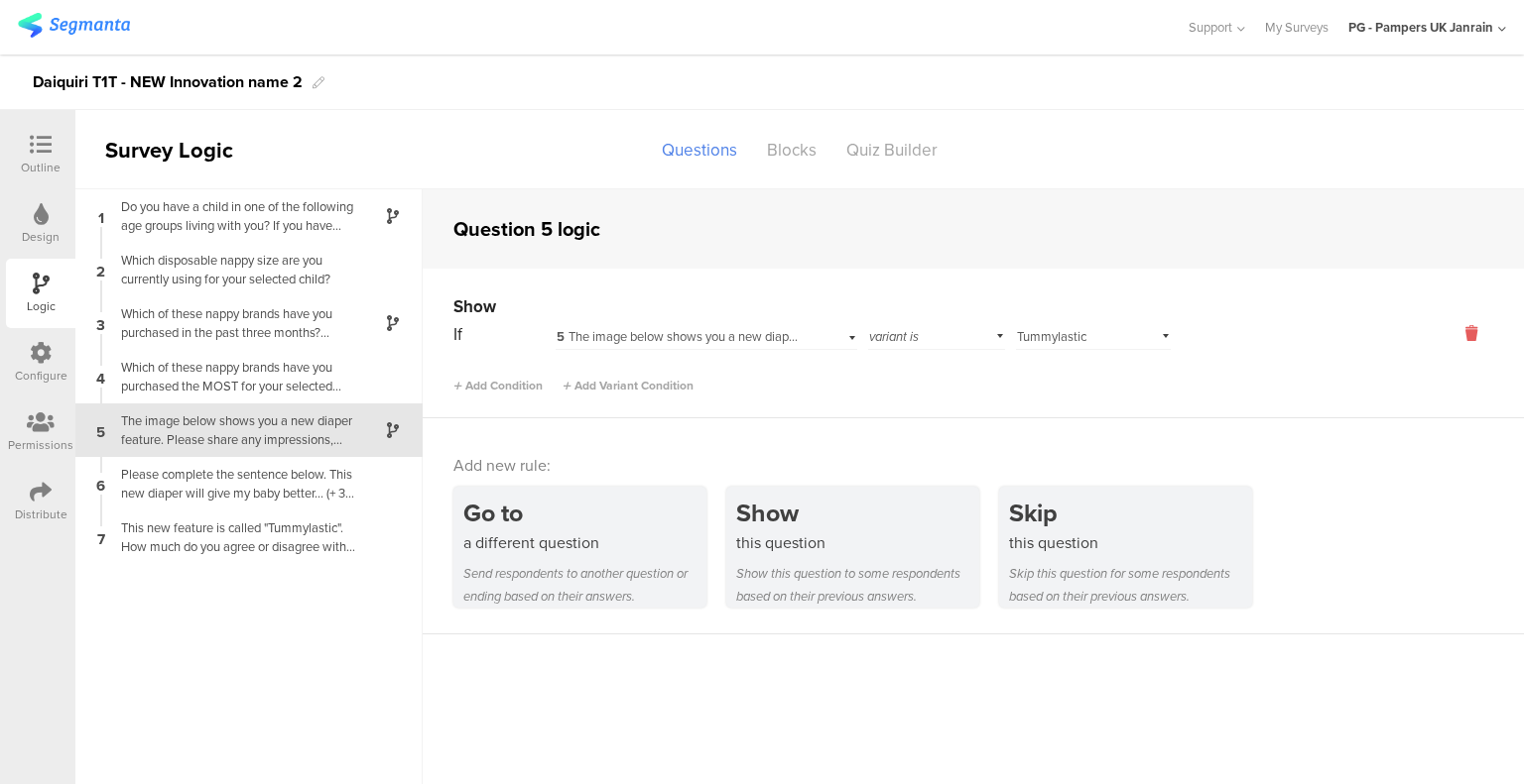
click at [1482, 336] on icon at bounding box center [1471, 333] width 48 height 23
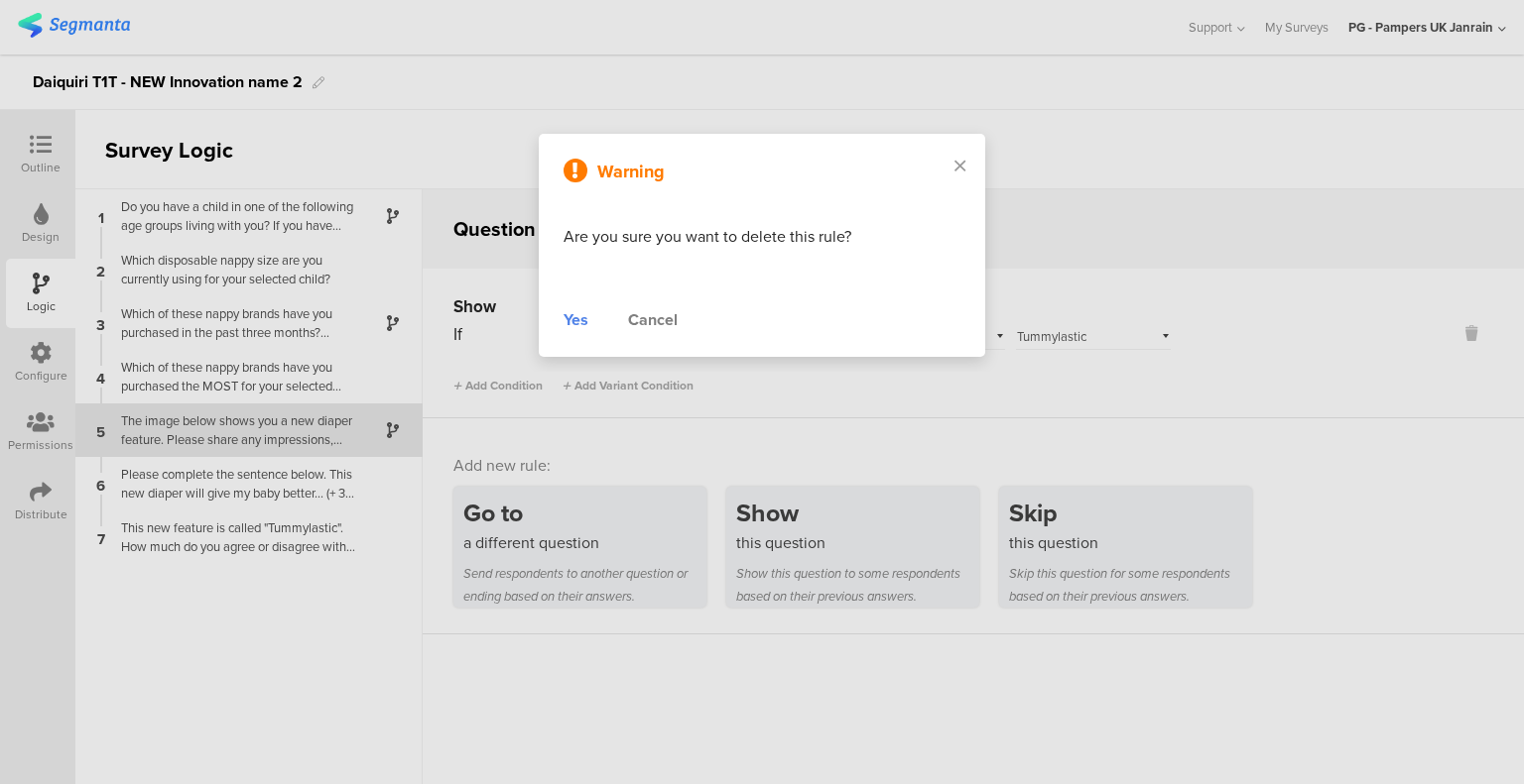
click at [563, 321] on div "Yes" at bounding box center [575, 321] width 25 height 24
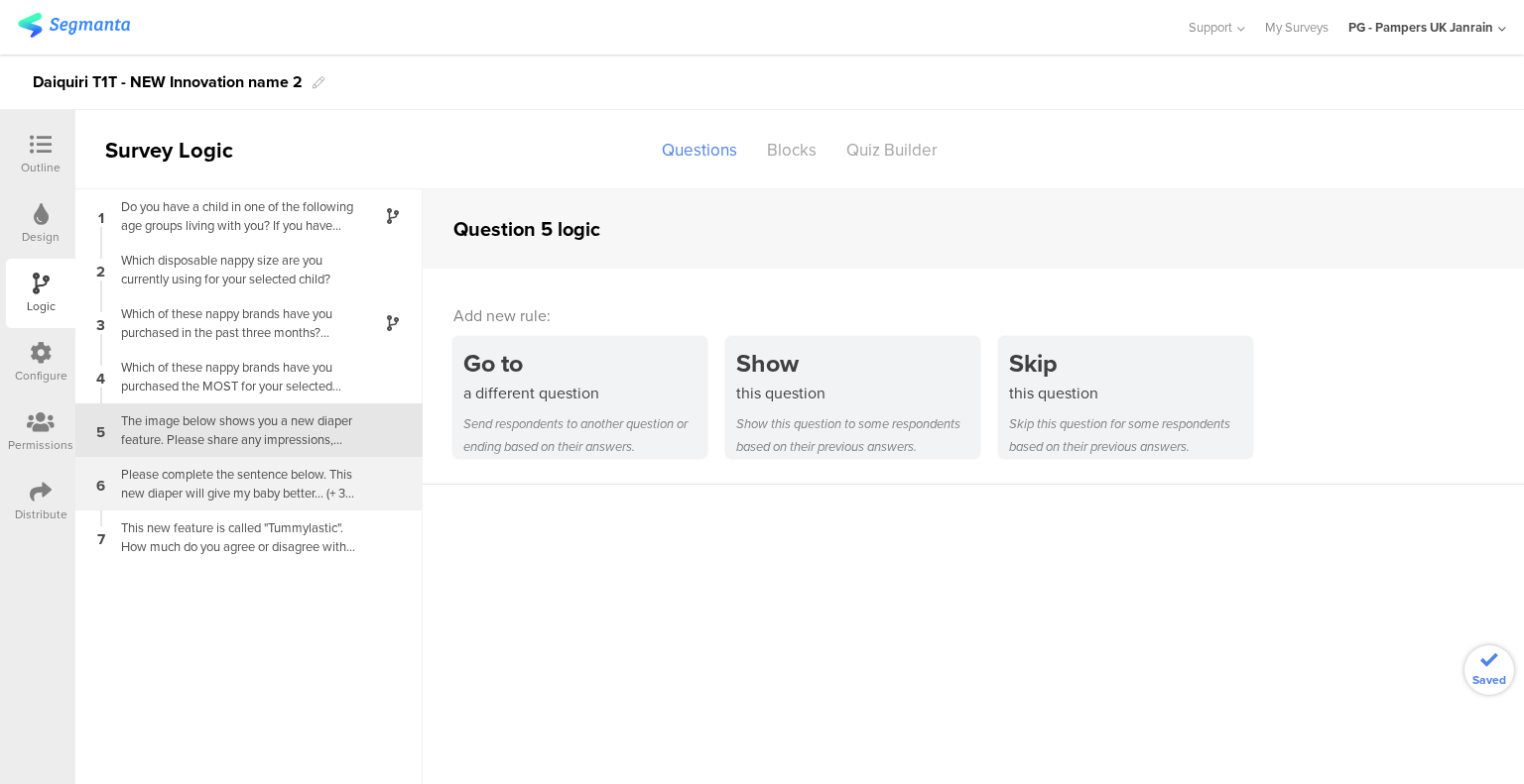
click at [242, 462] on div "6 Please complete the sentence below. This new diaper will give my baby better.…" at bounding box center [249, 484] width 347 height 54
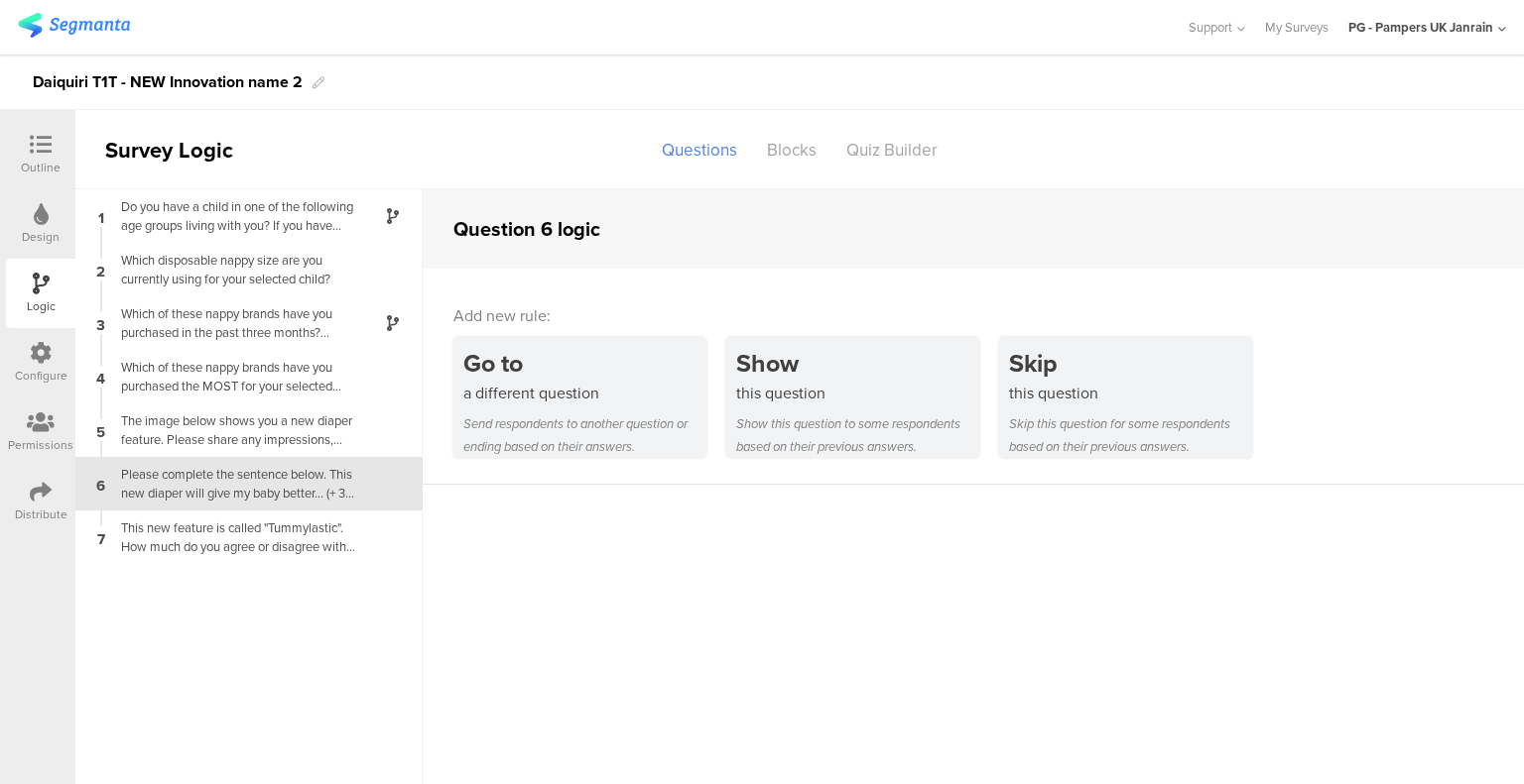
click at [256, 474] on div "Please complete the sentence below. This new diaper will give my baby better...…" at bounding box center [233, 484] width 248 height 38
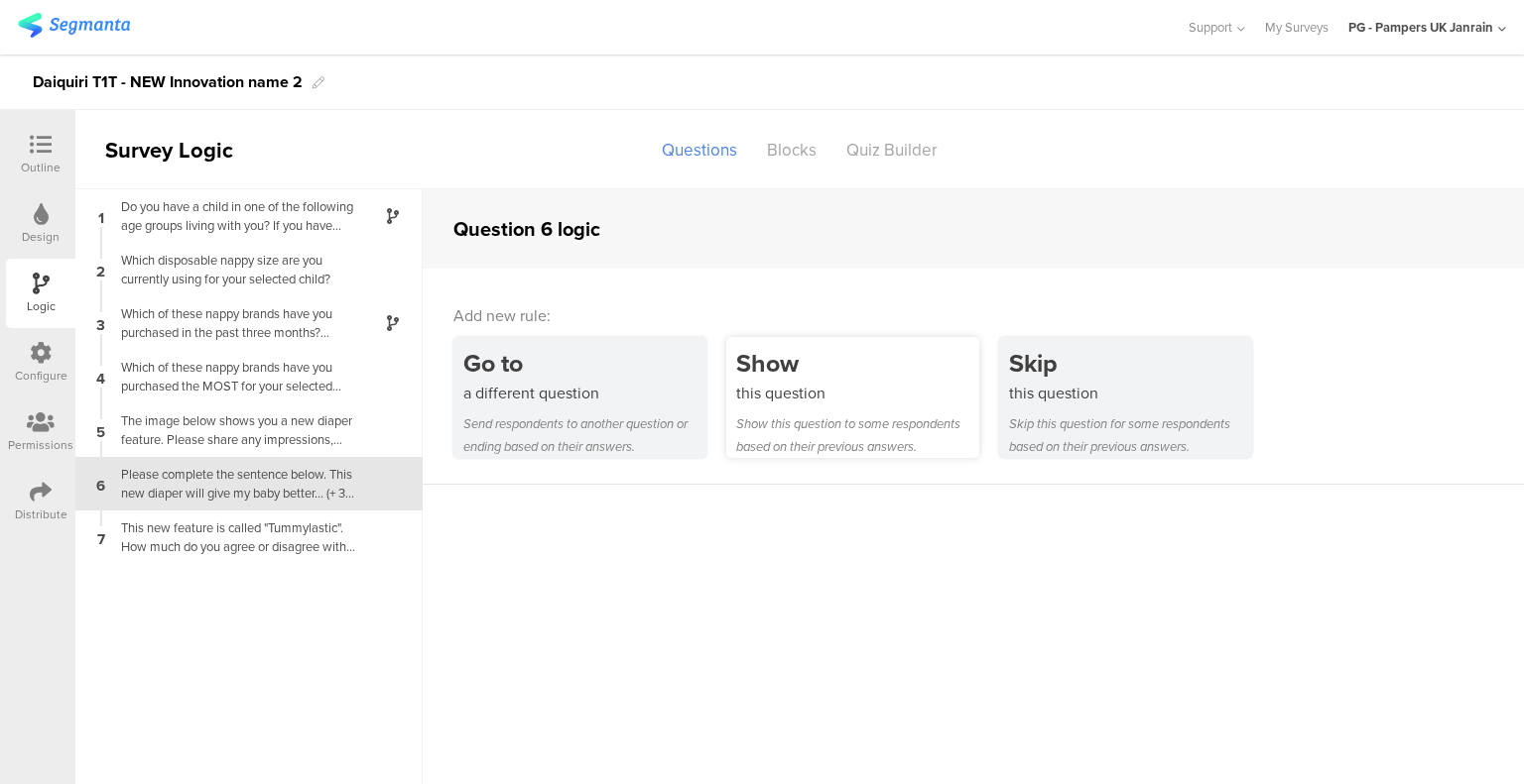
click at [865, 397] on div "this question" at bounding box center [857, 393] width 243 height 23
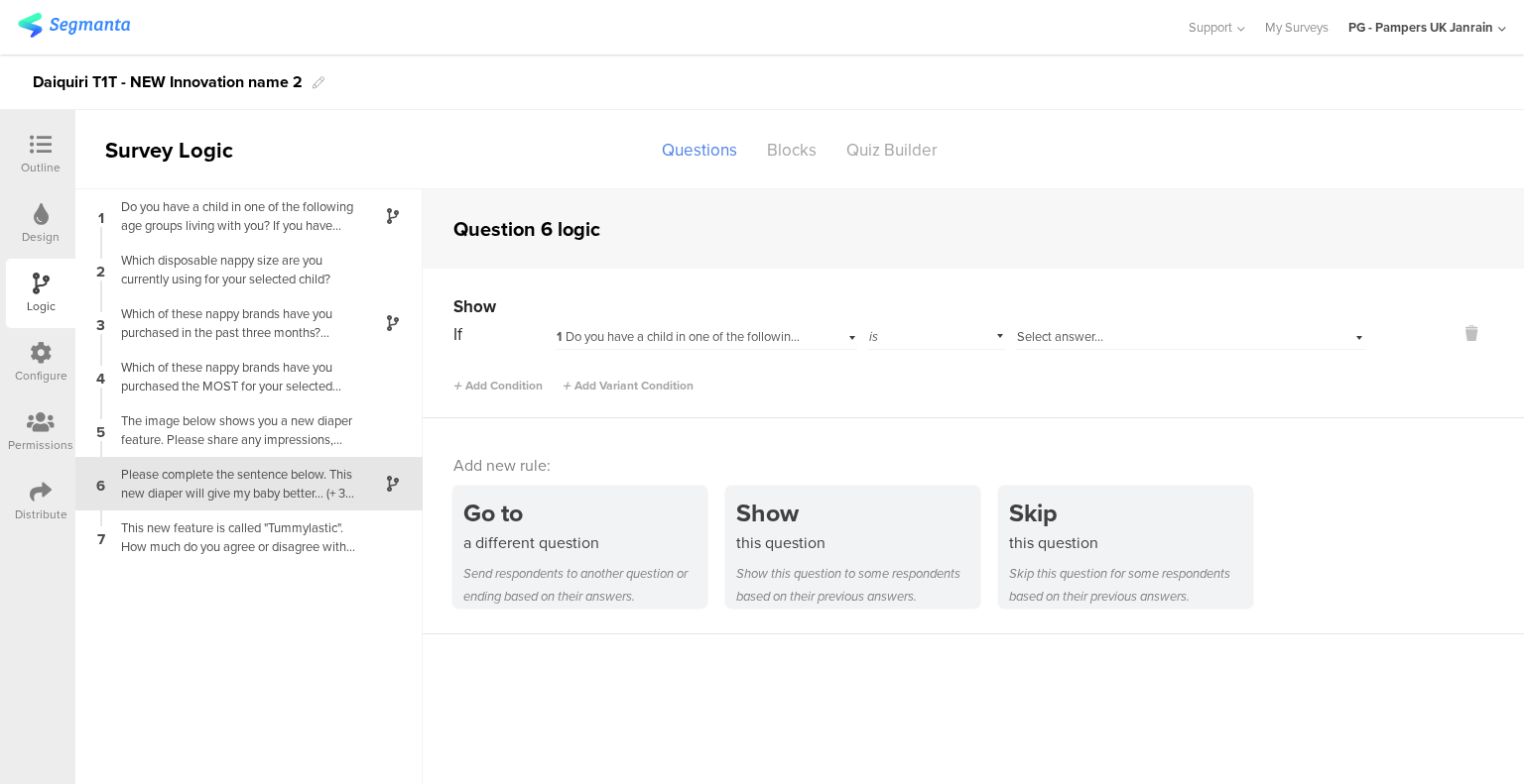
click at [764, 343] on span "1 Do you have a child in one of the following age groups living with you? If yo…" at bounding box center [1078, 336] width 1045 height 19
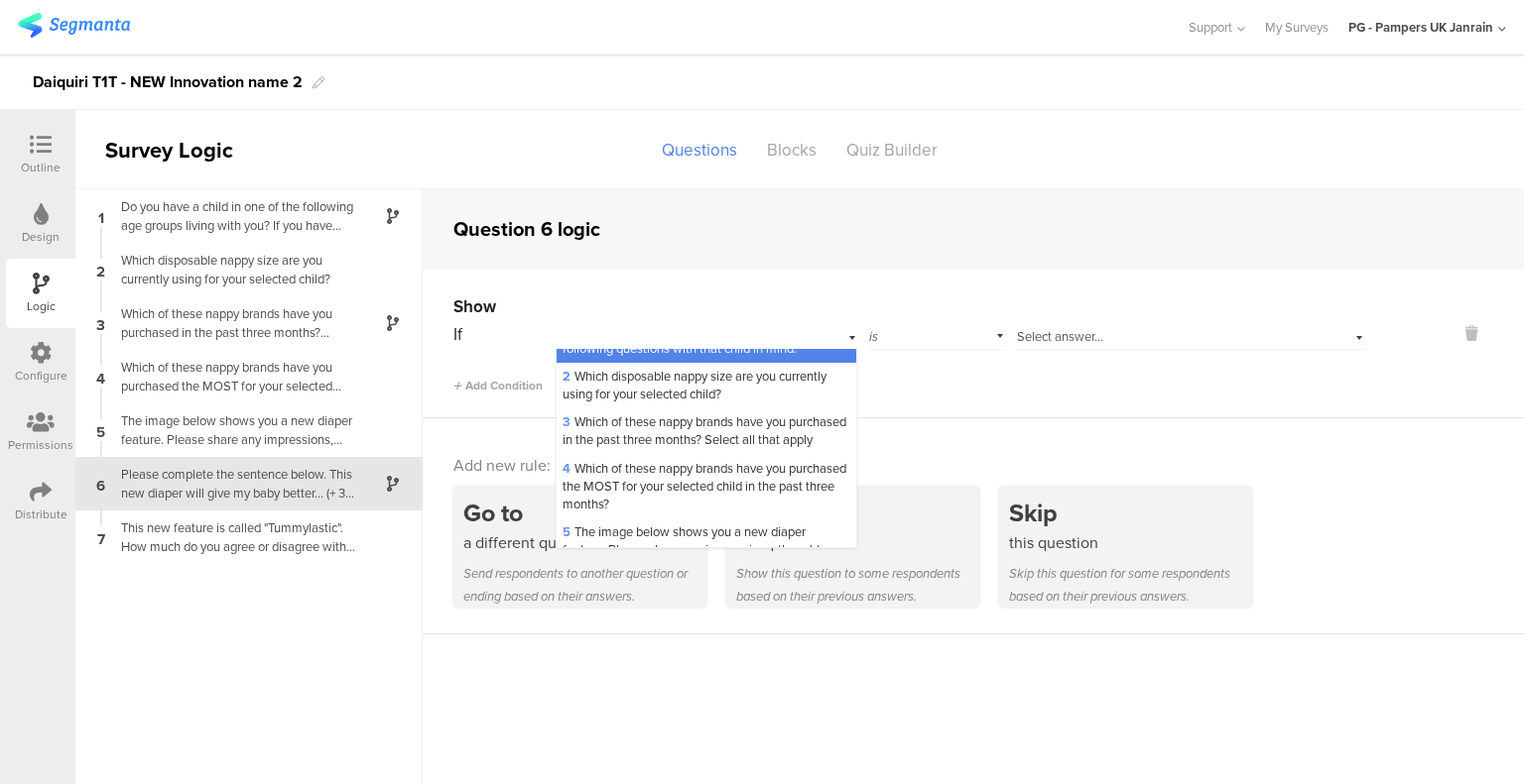
scroll to position [198, 0]
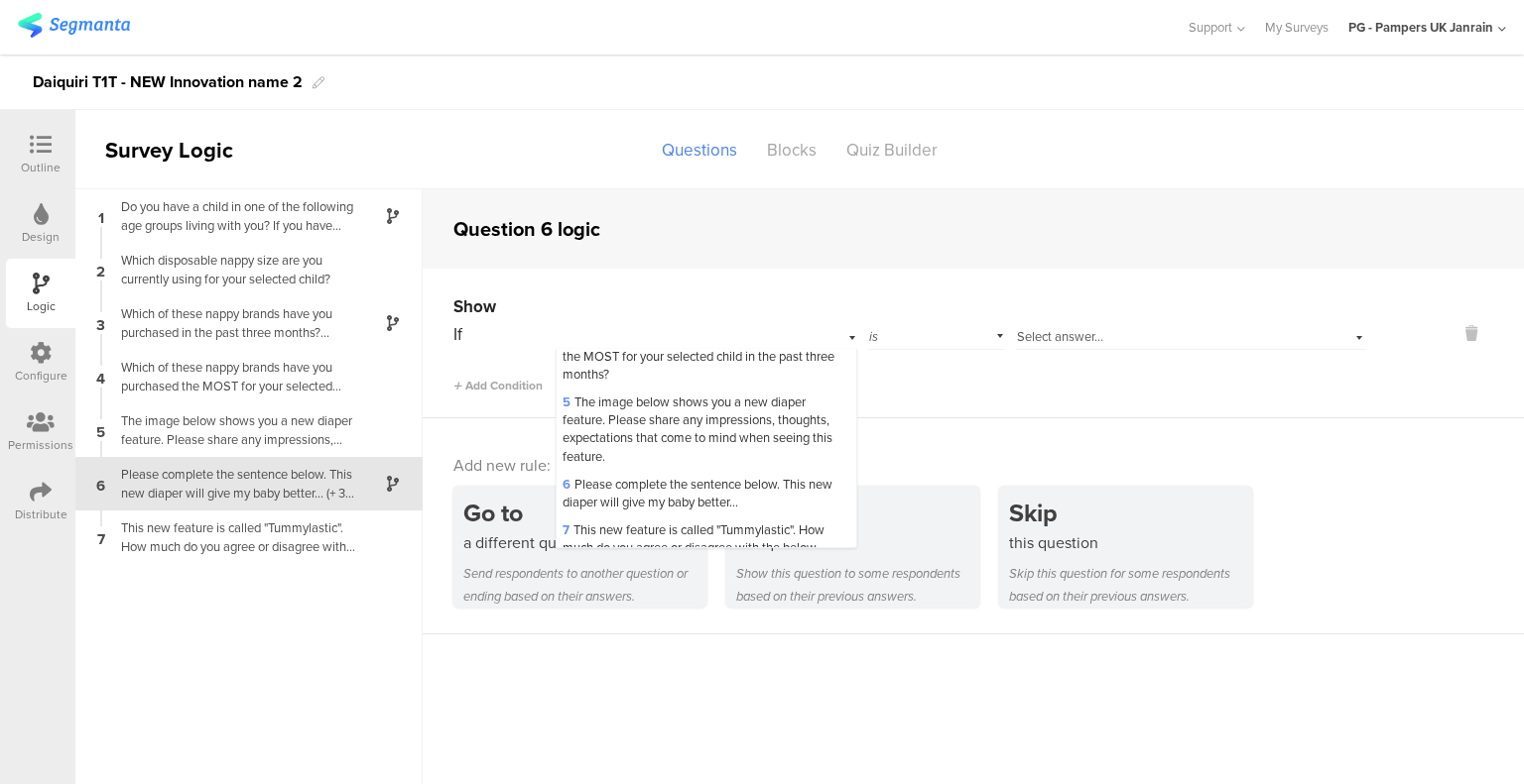
click at [1245, 429] on div "Add new rule: Go to a different question Send respondents to another question o…" at bounding box center [973, 527] width 1101 height 216
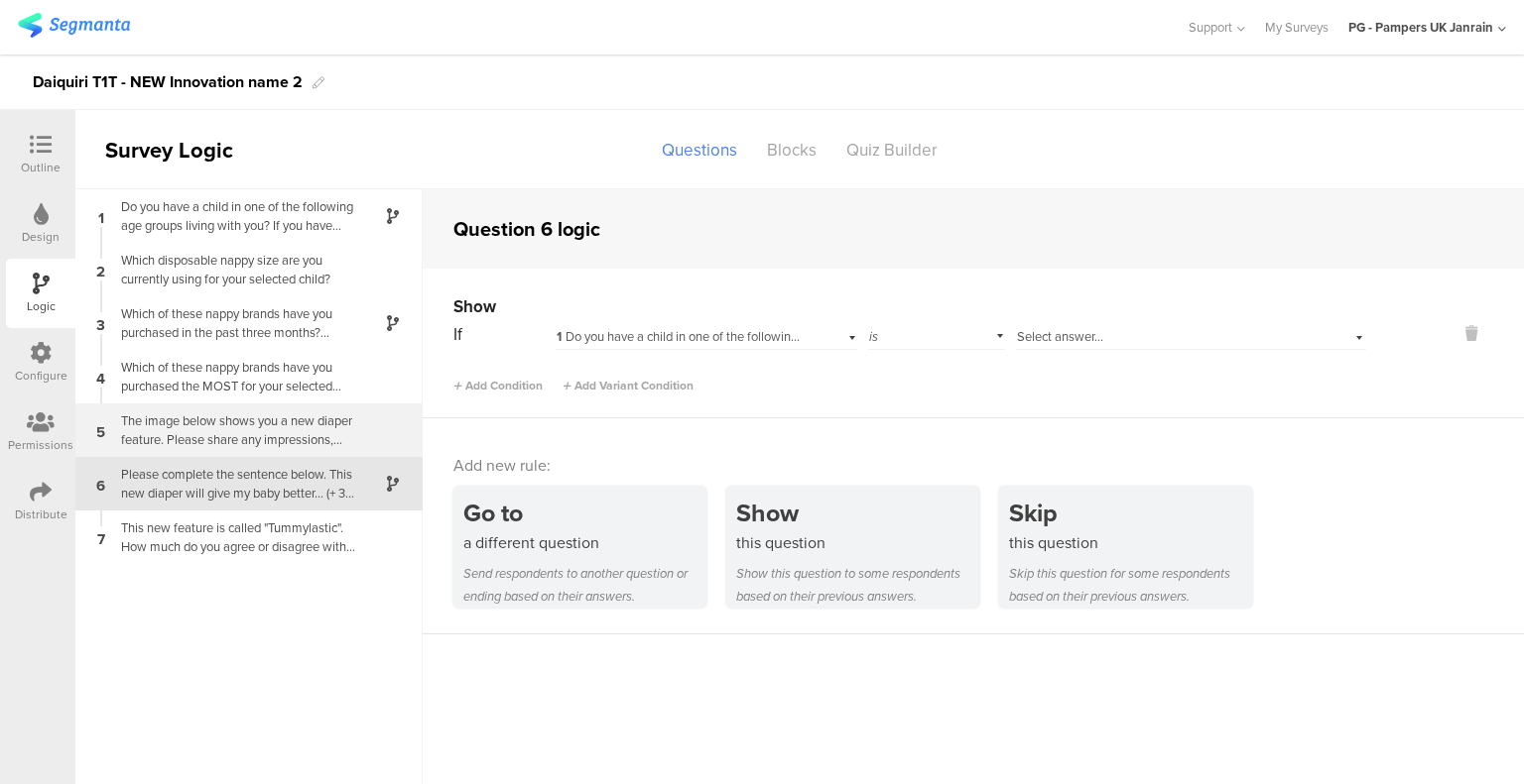
click at [221, 427] on div "The image below shows you a new diaper feature. Please share any impressions, t…" at bounding box center [233, 431] width 248 height 38
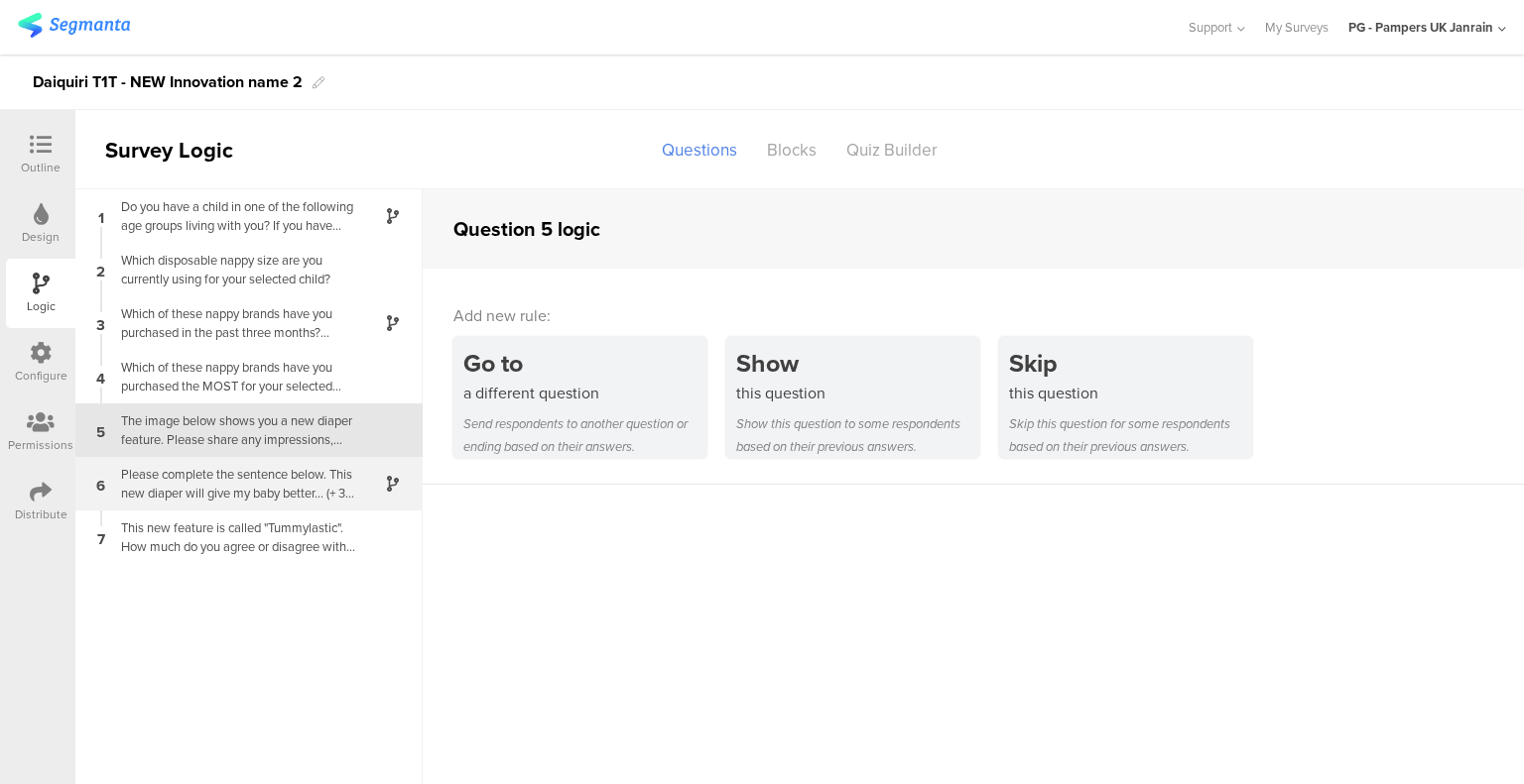
click at [361, 474] on div at bounding box center [381, 484] width 49 height 23
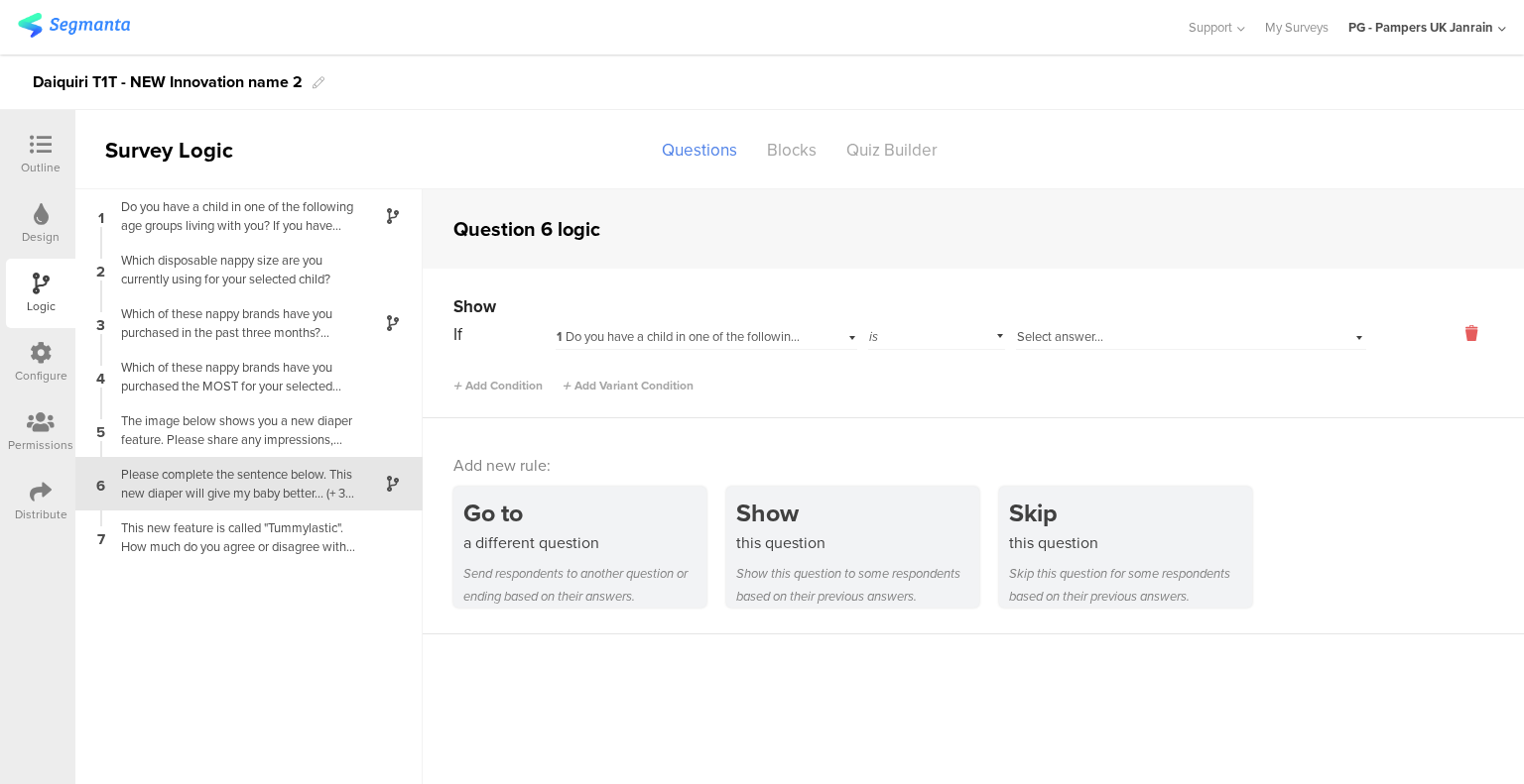
click at [1467, 344] on icon at bounding box center [1471, 333] width 48 height 23
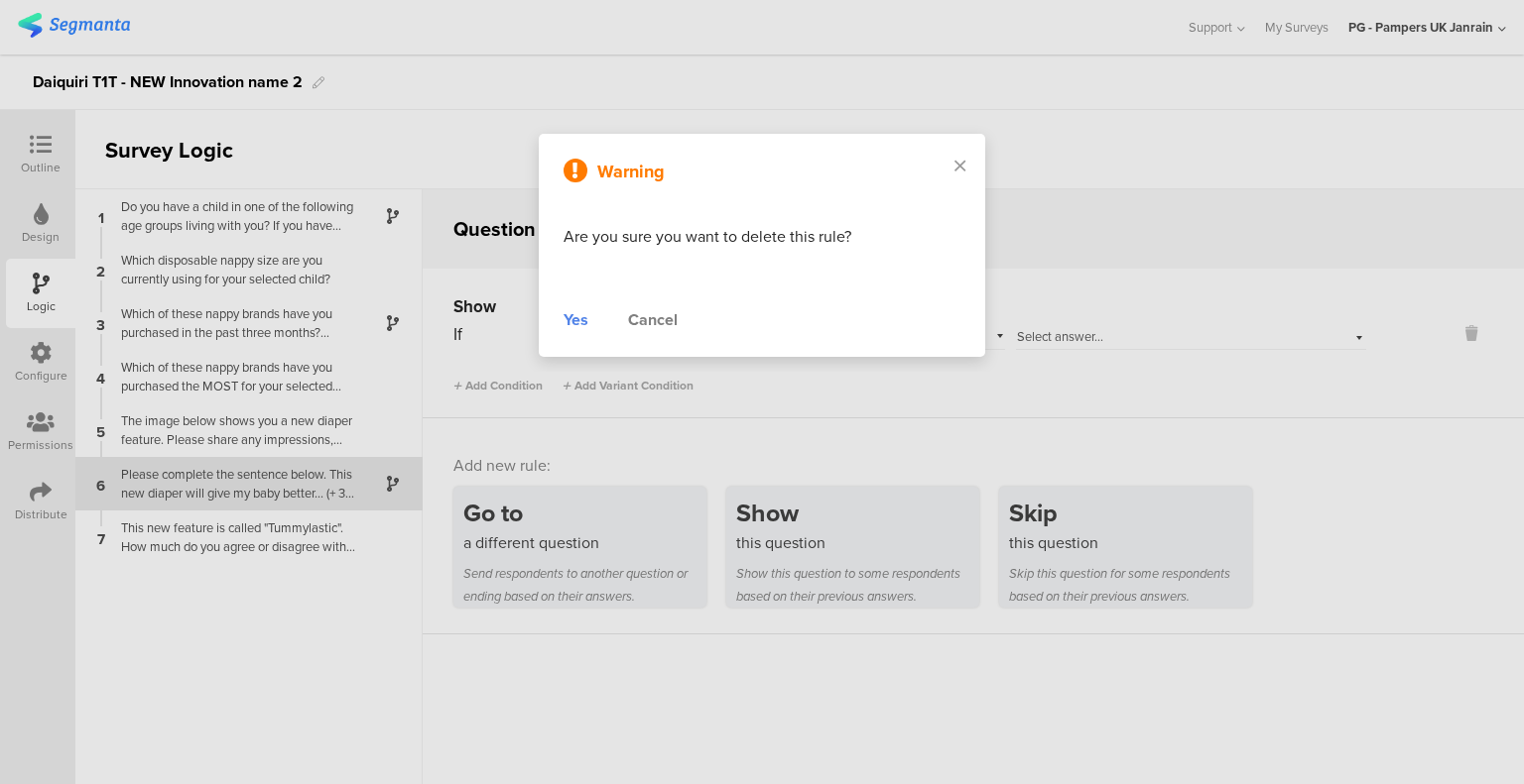
click at [583, 327] on div "Yes" at bounding box center [575, 321] width 25 height 24
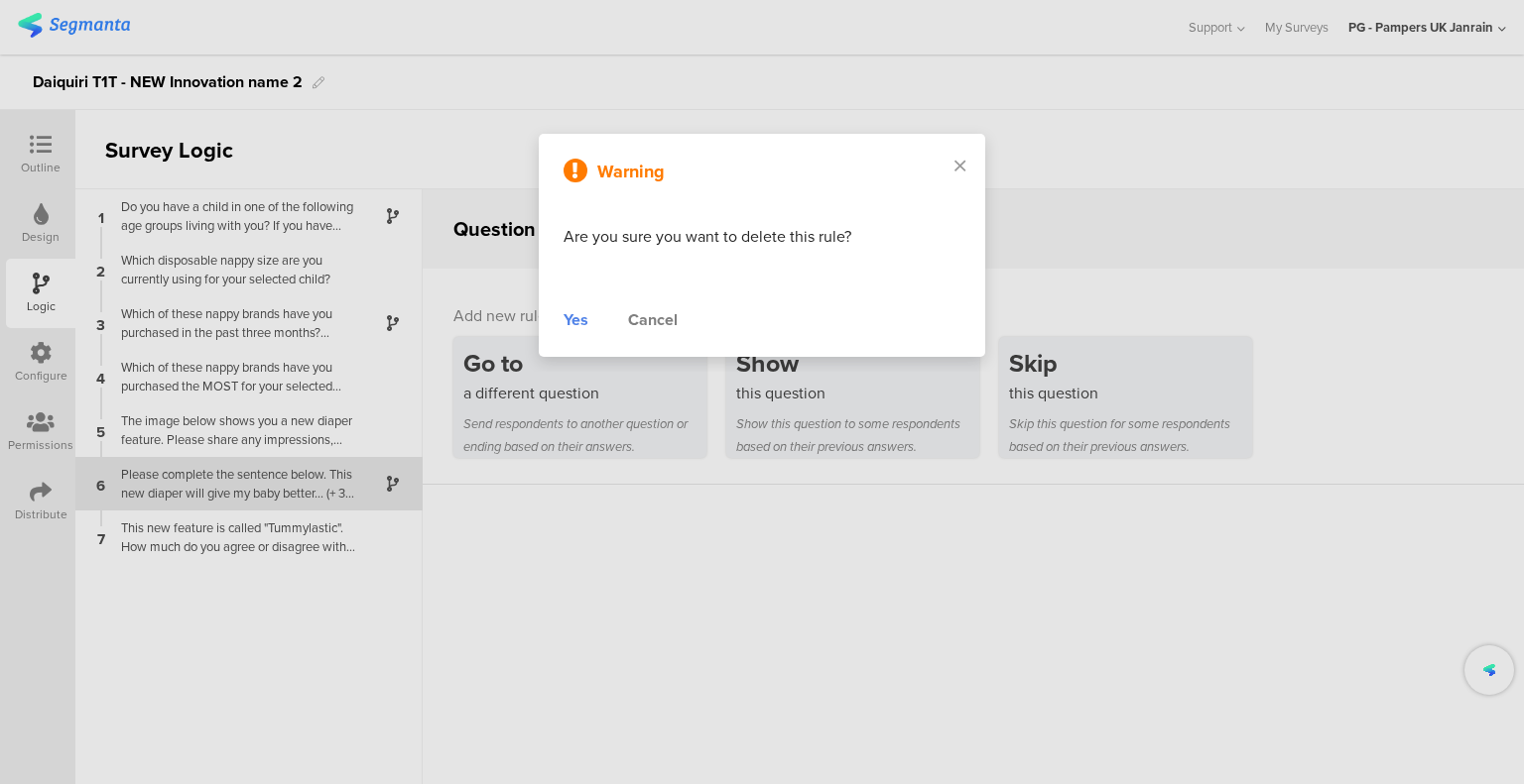
click at [184, 427] on div at bounding box center [762, 392] width 1524 height 784
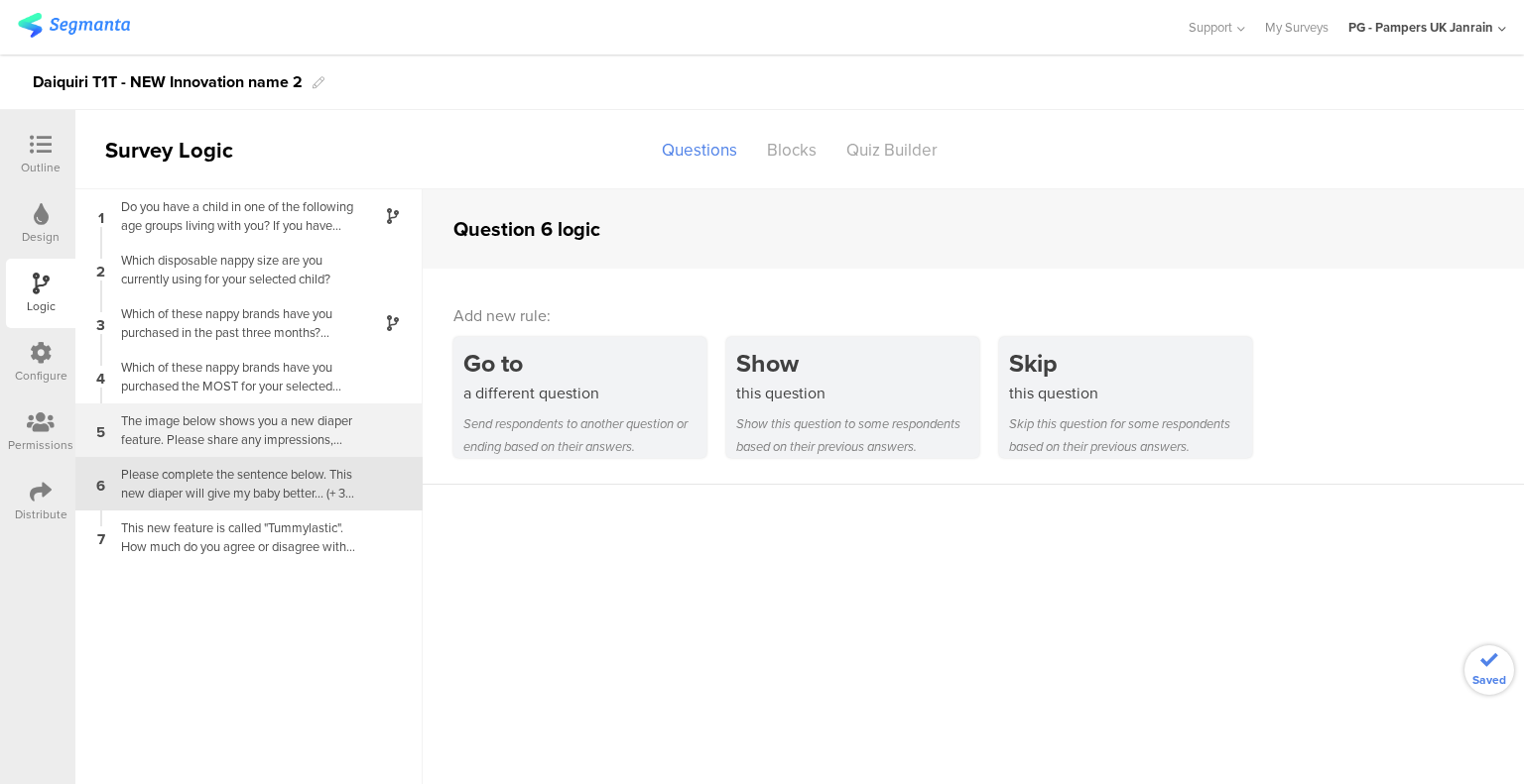
click at [234, 437] on div "The image below shows you a new diaper feature. Please share any impressions, t…" at bounding box center [233, 431] width 248 height 38
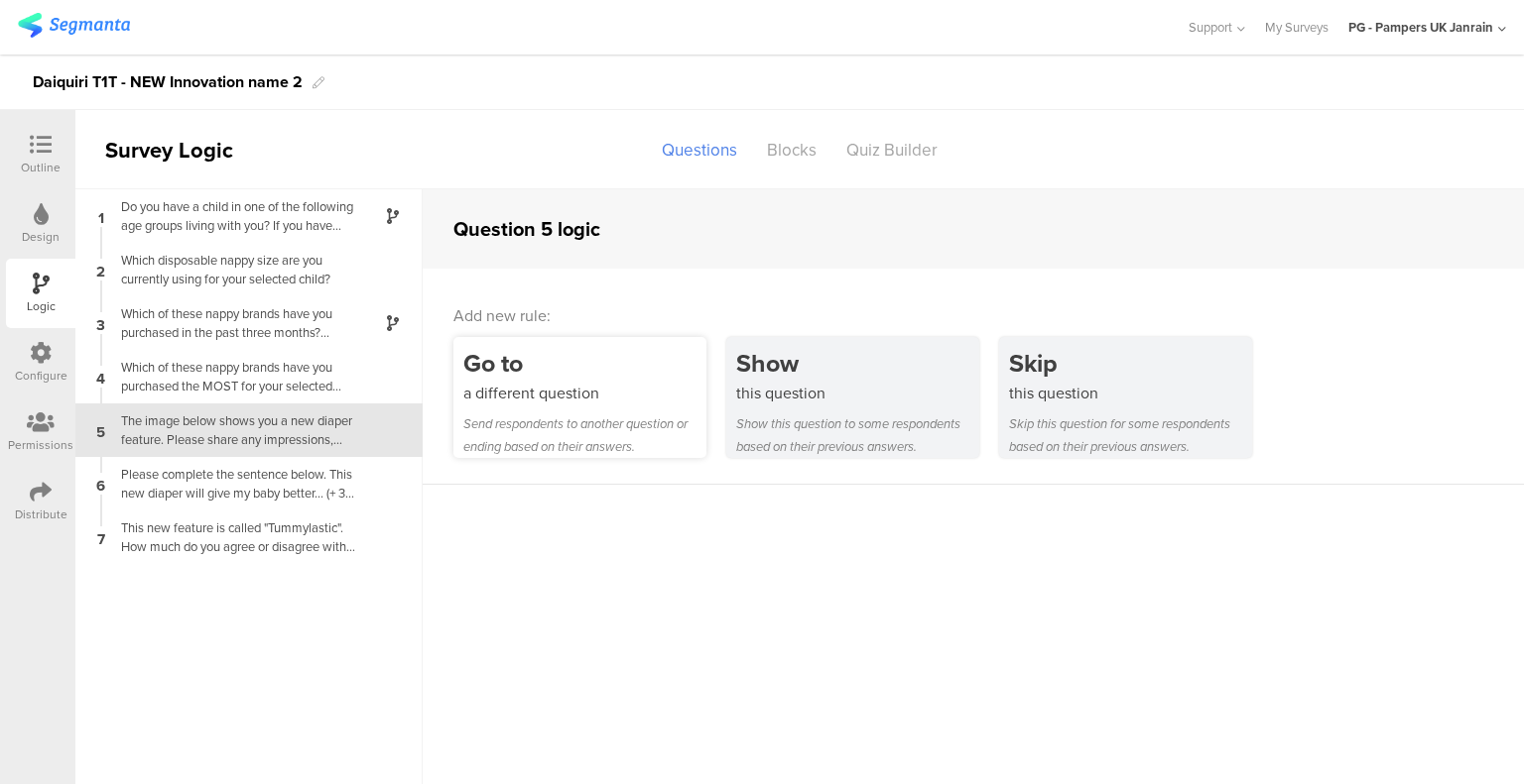
click at [532, 400] on div "a different question" at bounding box center [585, 393] width 243 height 23
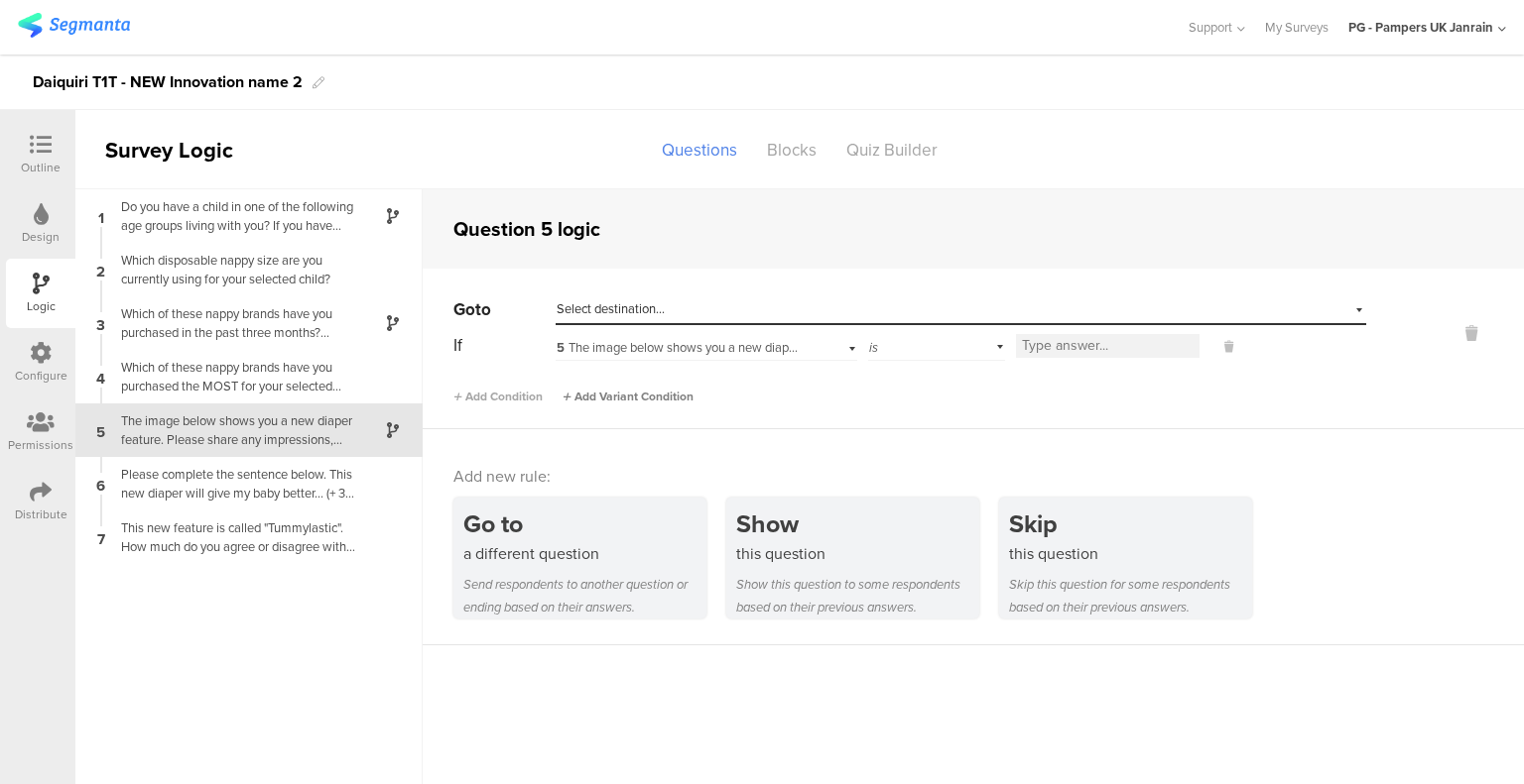
click at [650, 401] on span "Add Variant Condition" at bounding box center [627, 397] width 131 height 18
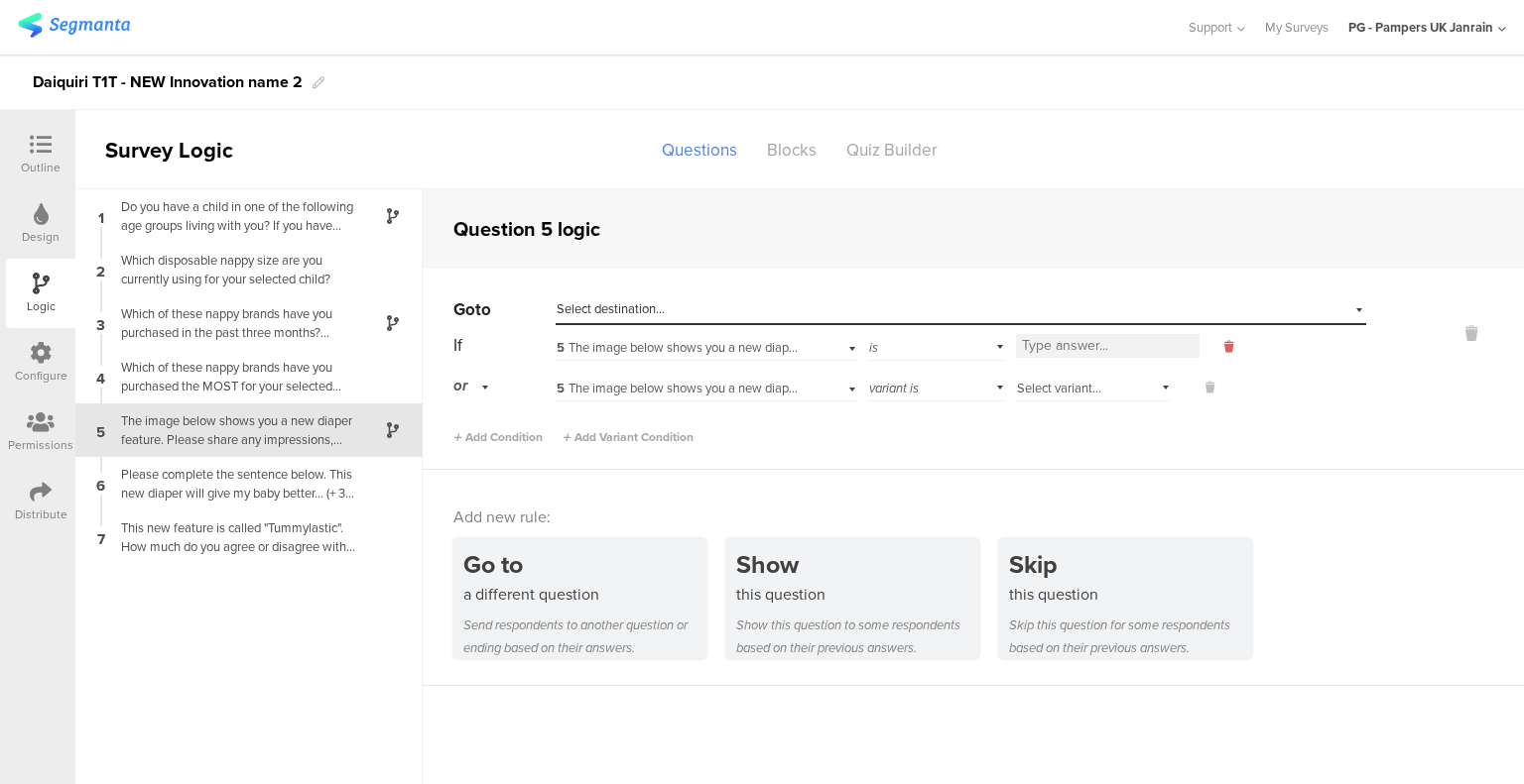
click at [1224, 351] on icon at bounding box center [1228, 347] width 9 height 18
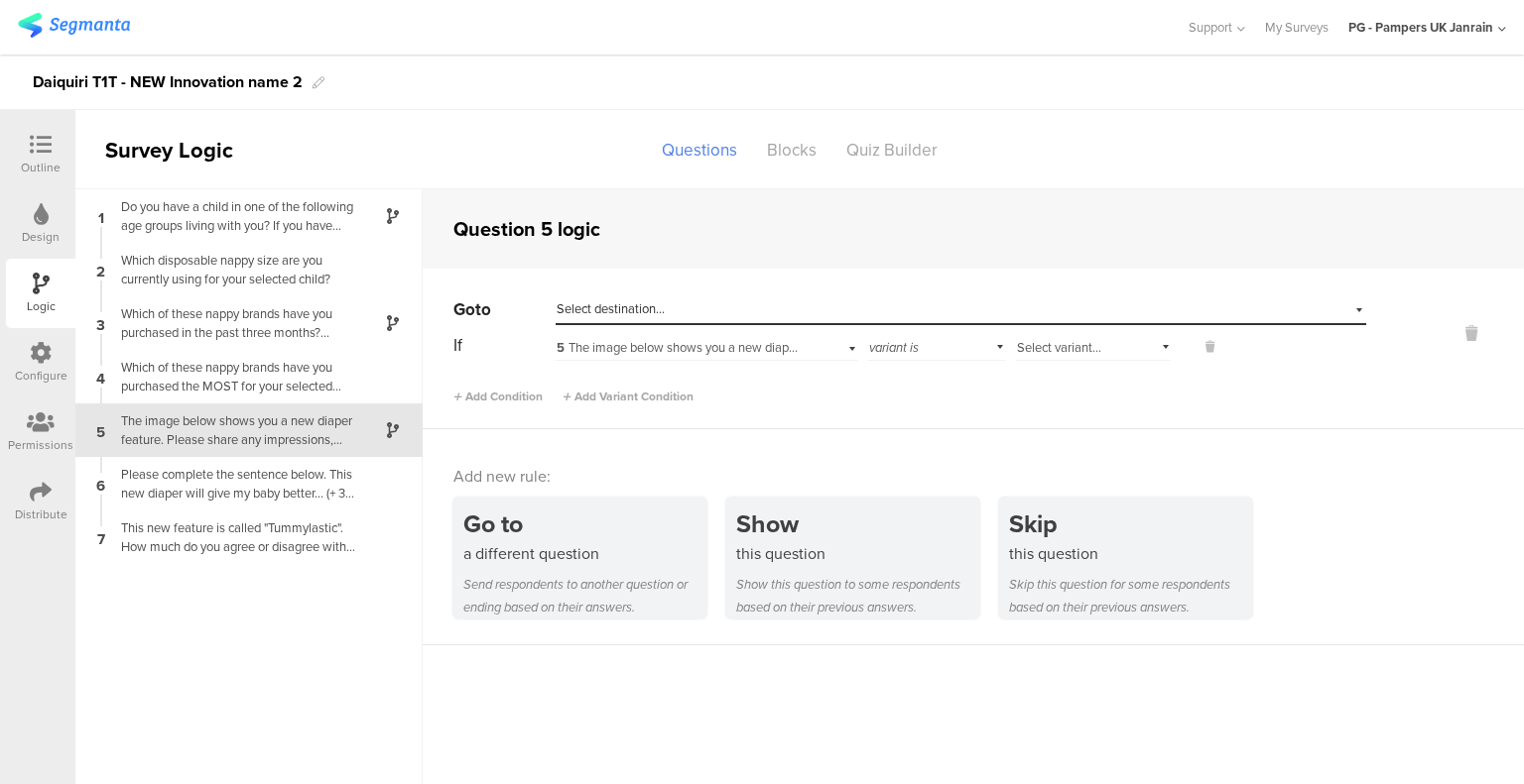
click at [715, 349] on span "5 The image below shows you a new diaper feature. Please share any impressions,…" at bounding box center [1007, 347] width 902 height 19
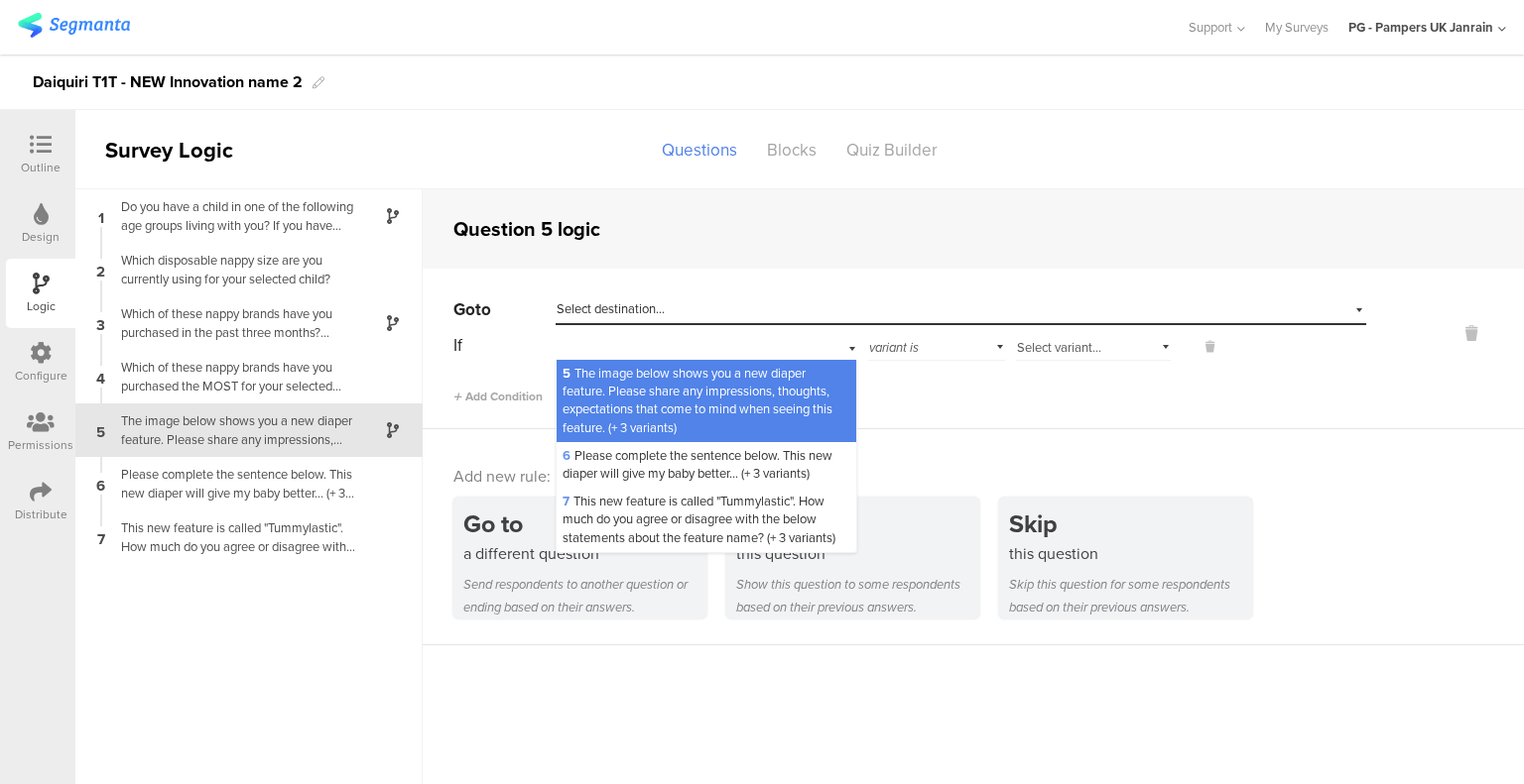
click at [931, 371] on div "Add Condition Add Variant Condition" at bounding box center [909, 388] width 912 height 35
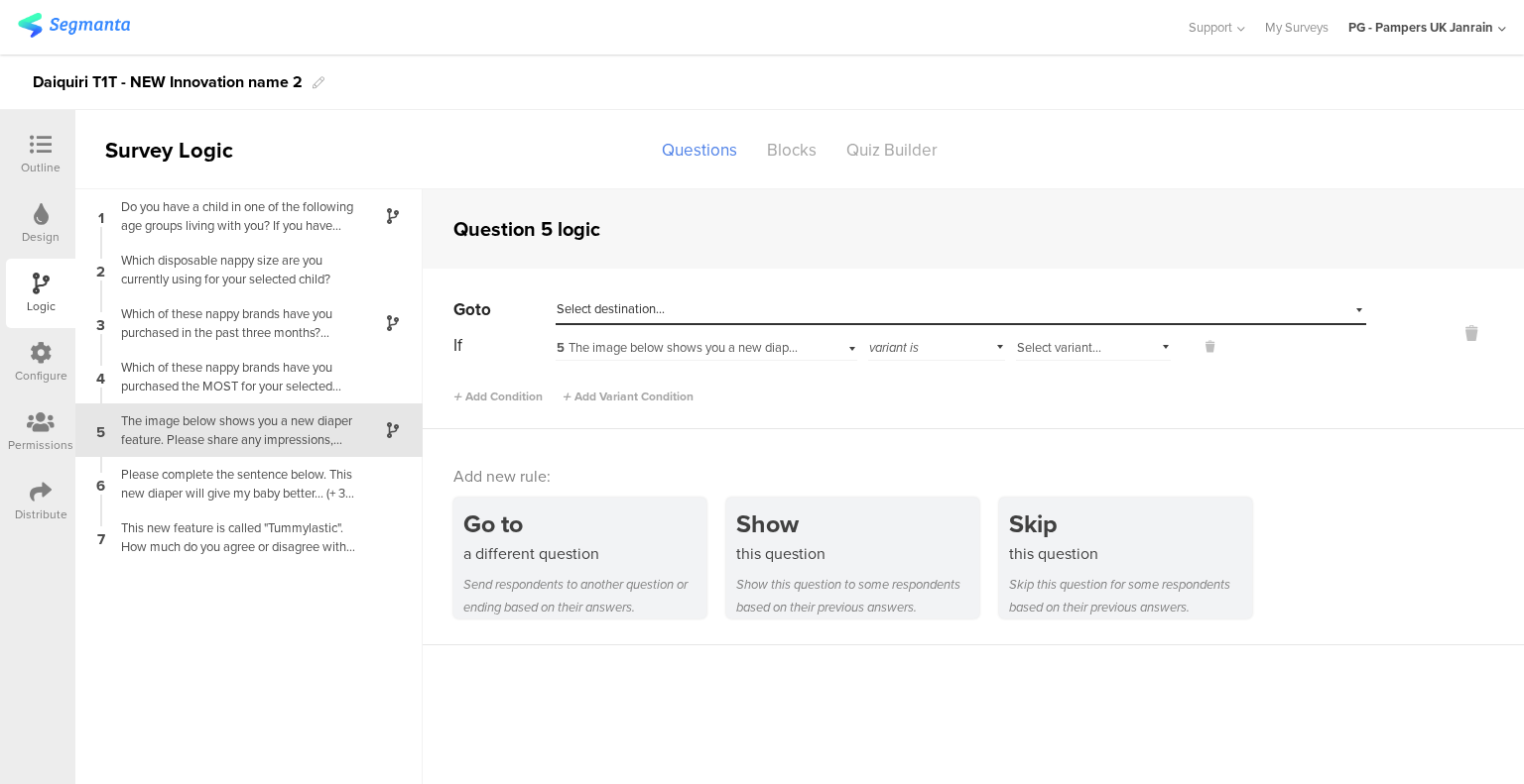
click at [938, 355] on div "variant is" at bounding box center [936, 345] width 137 height 31
click at [1112, 352] on div "Select variant..." at bounding box center [1093, 345] width 155 height 31
click at [1071, 377] on span "Tummylastic" at bounding box center [1057, 373] width 69 height 19
click at [680, 314] on div "Select destination..." at bounding box center [869, 310] width 625 height 18
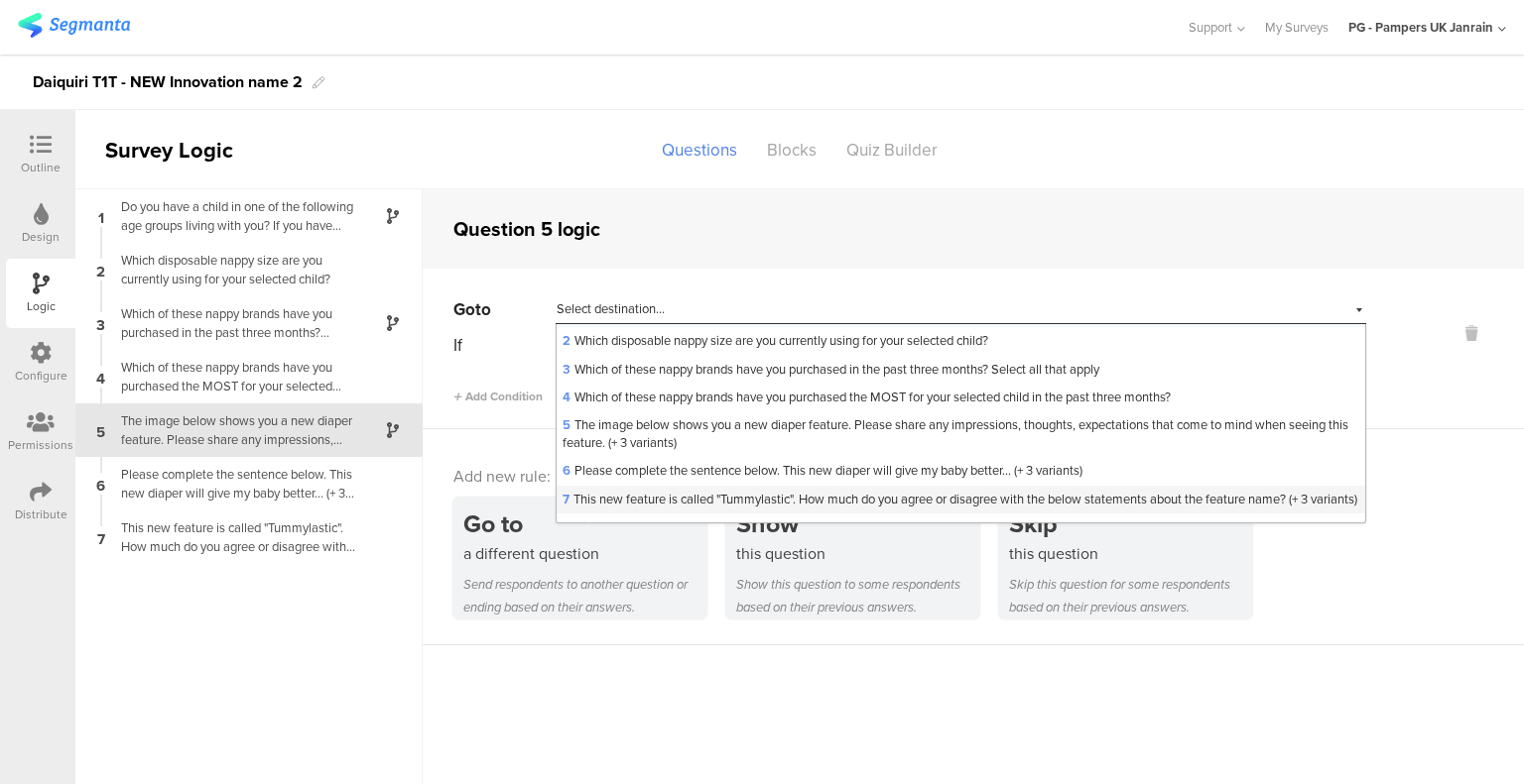
scroll to position [79, 0]
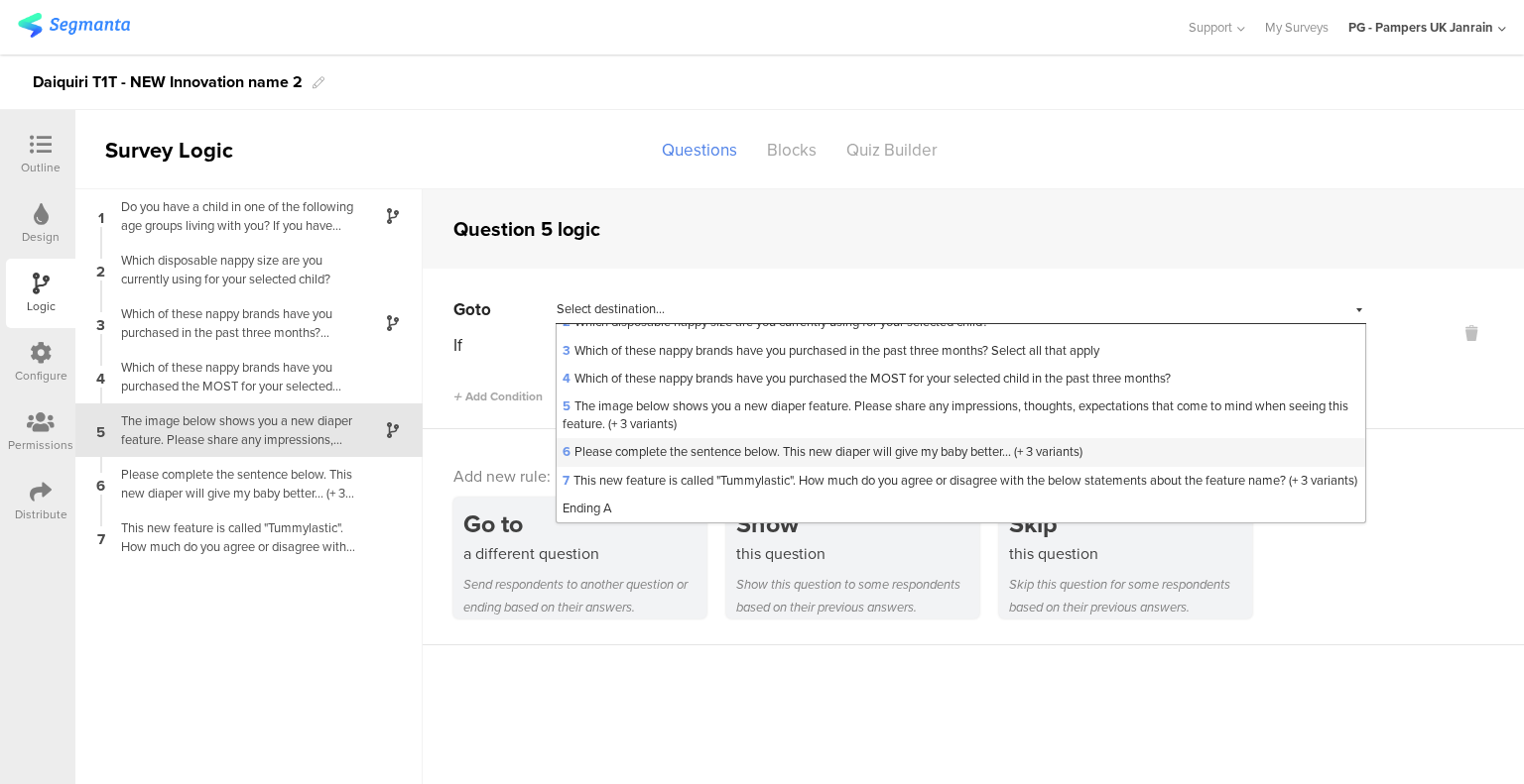
click at [670, 443] on span "6 Please complete the sentence below. This new diaper will give my baby better.…" at bounding box center [822, 452] width 520 height 19
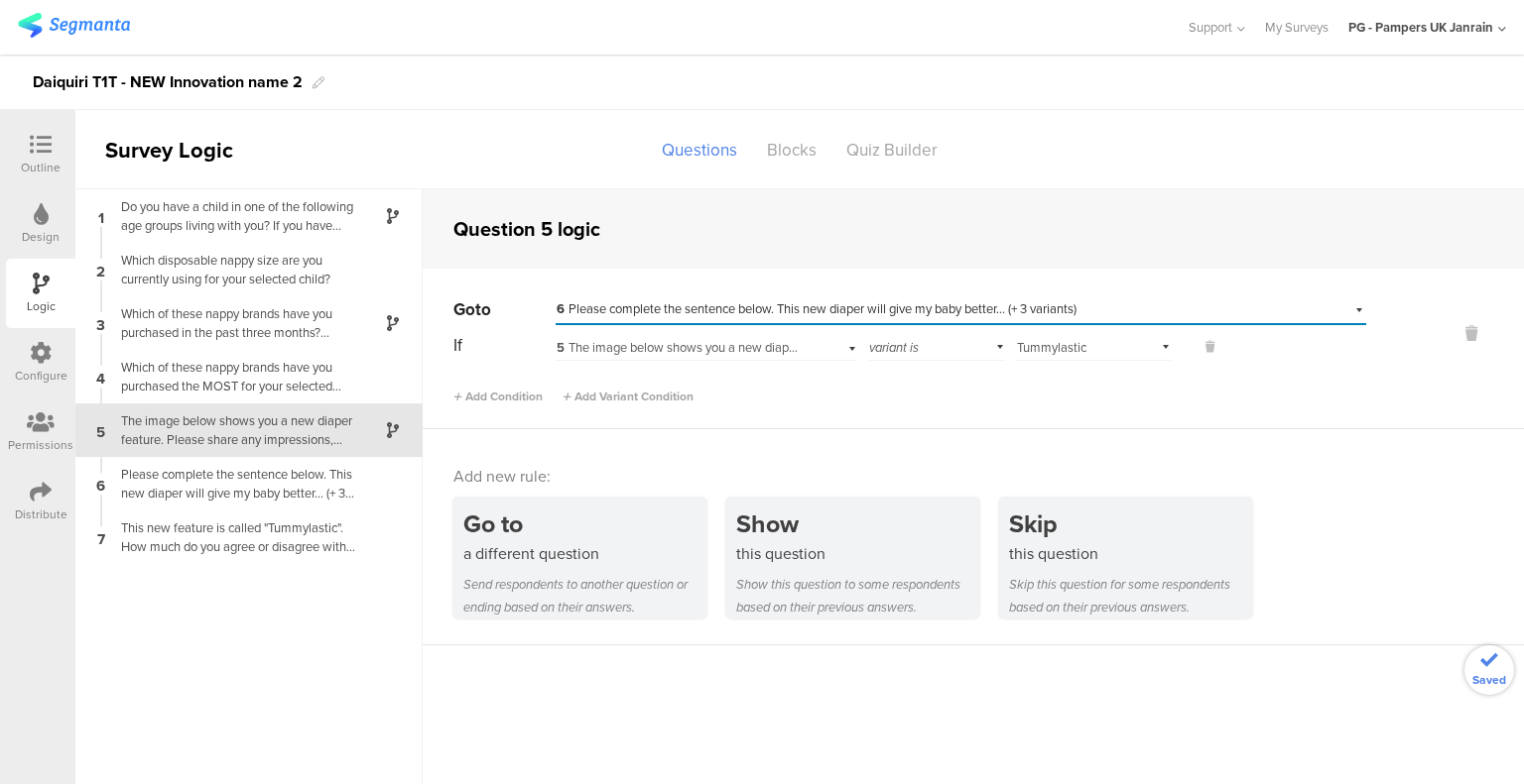
click at [1363, 317] on div "Select destination... 6 Please complete the sentence below. This new diaper wil…" at bounding box center [960, 310] width 810 height 31
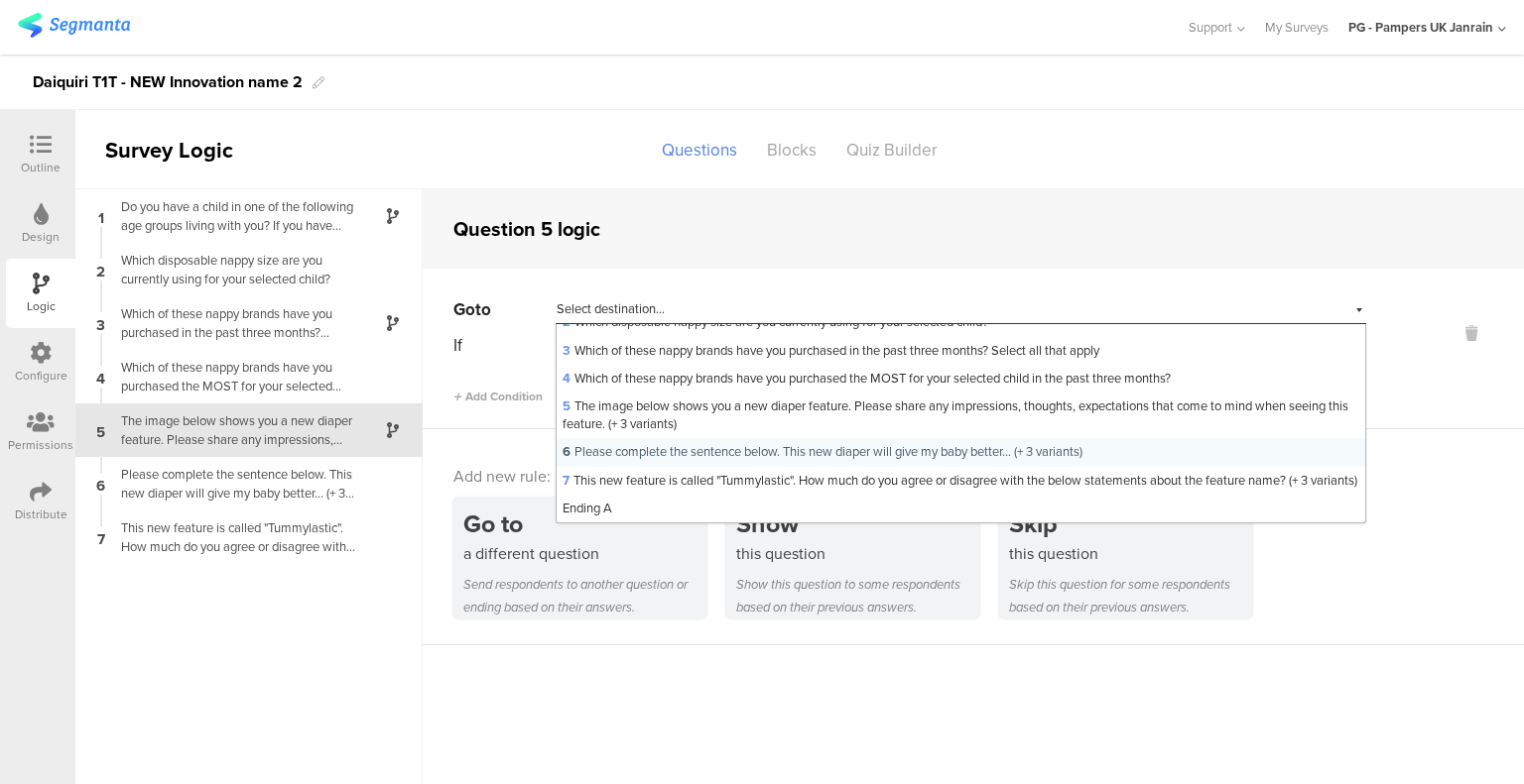
click at [964, 443] on span "6 Please complete the sentence below. This new diaper will give my baby better.…" at bounding box center [822, 452] width 520 height 19
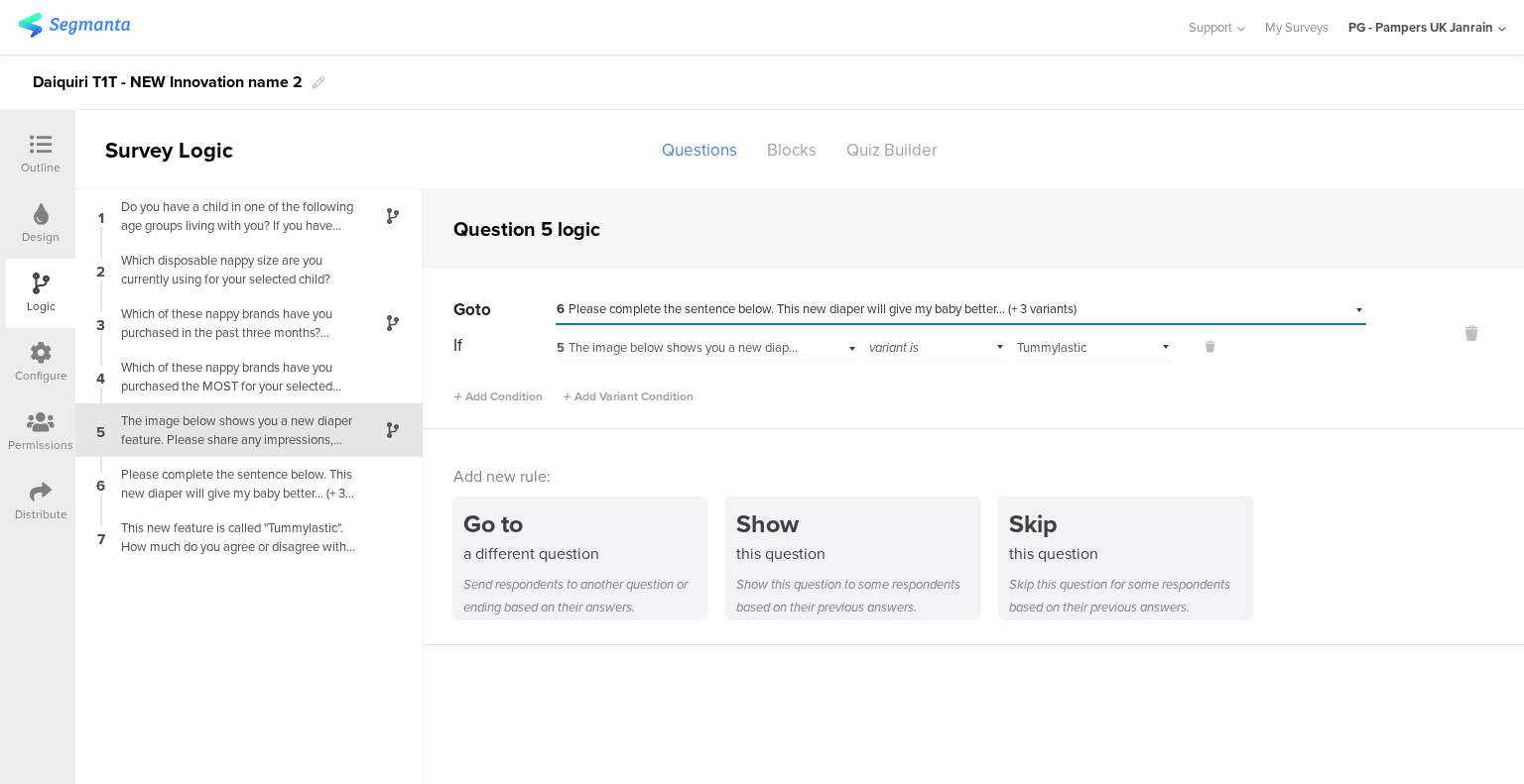
scroll to position [0, 0]
click at [487, 399] on span "Add Condition" at bounding box center [498, 397] width 89 height 18
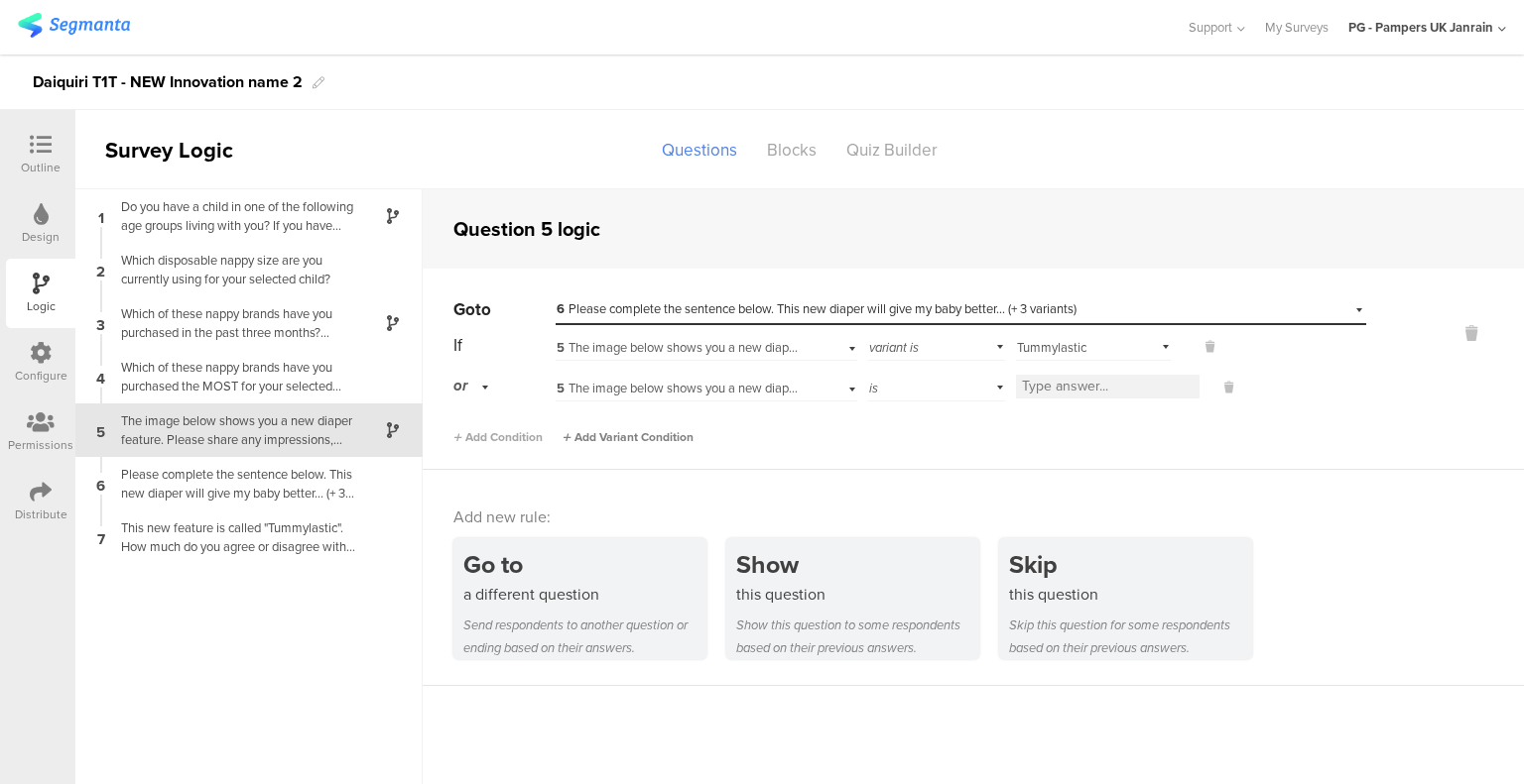
click at [660, 436] on span "Add Variant Condition" at bounding box center [627, 438] width 131 height 18
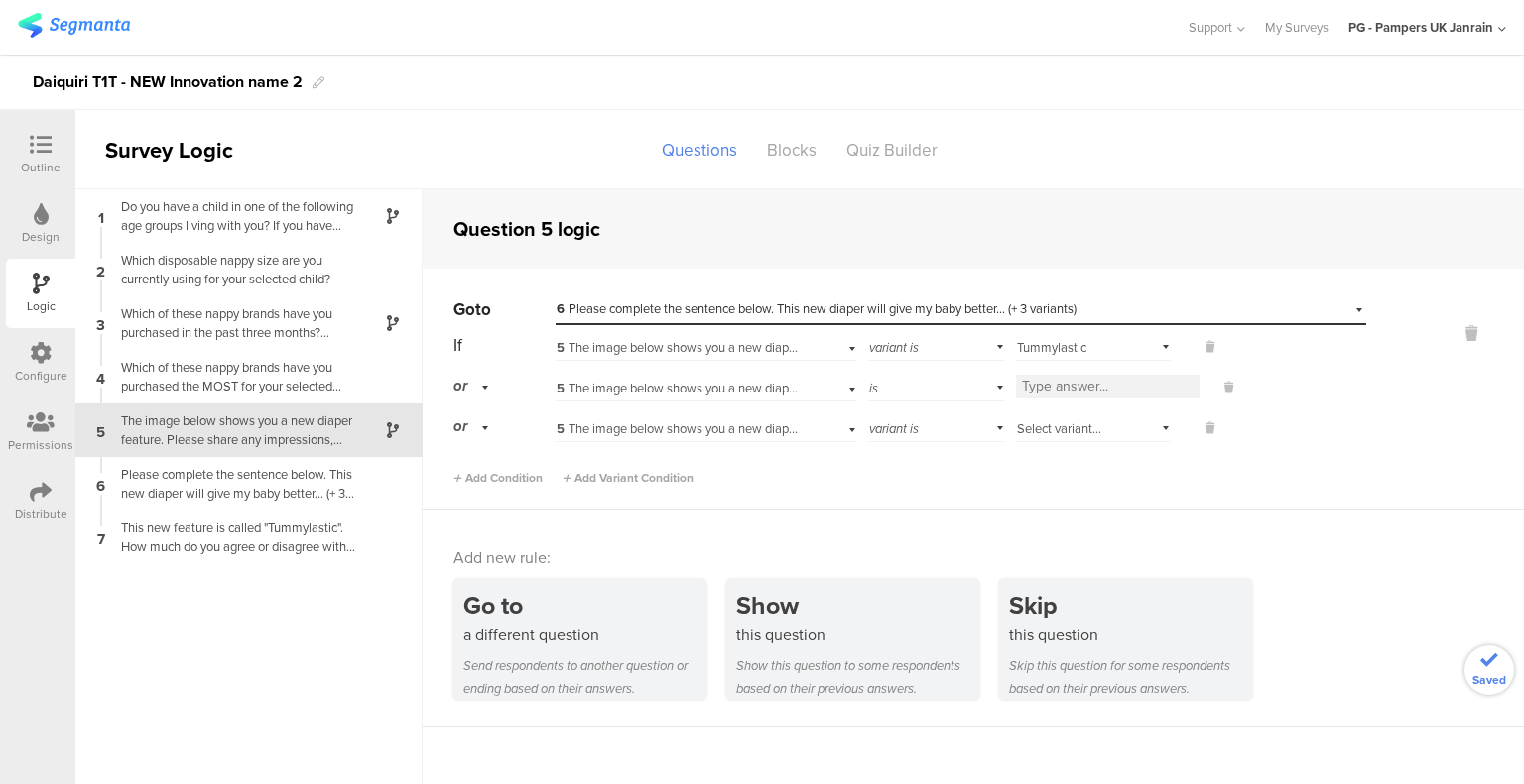
click at [987, 304] on span "6 Please complete the sentence below. This new diaper will give my baby better.…" at bounding box center [816, 309] width 520 height 19
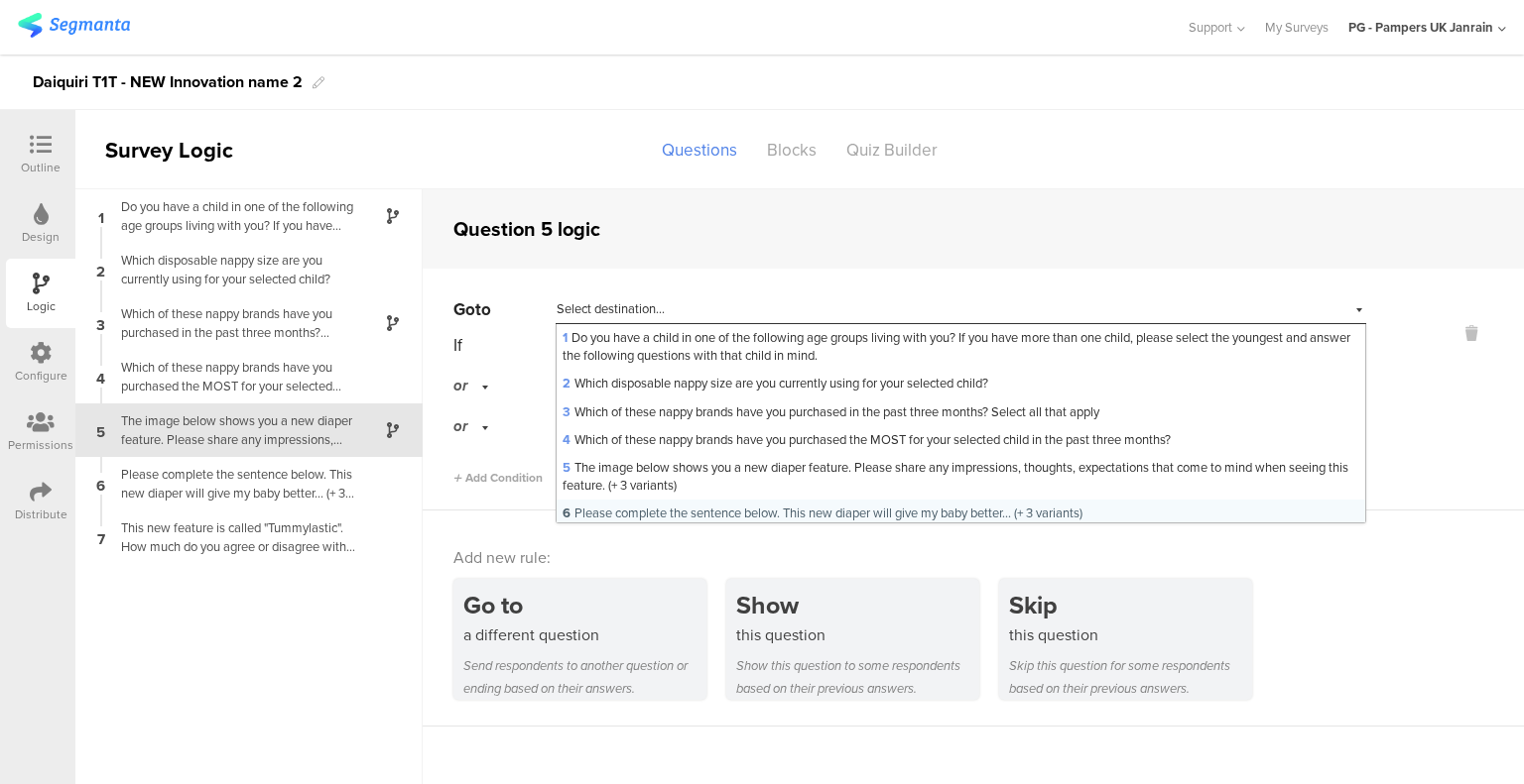
click at [736, 511] on span "6 Please complete the sentence below. This new diaper will give my baby better.…" at bounding box center [822, 513] width 520 height 19
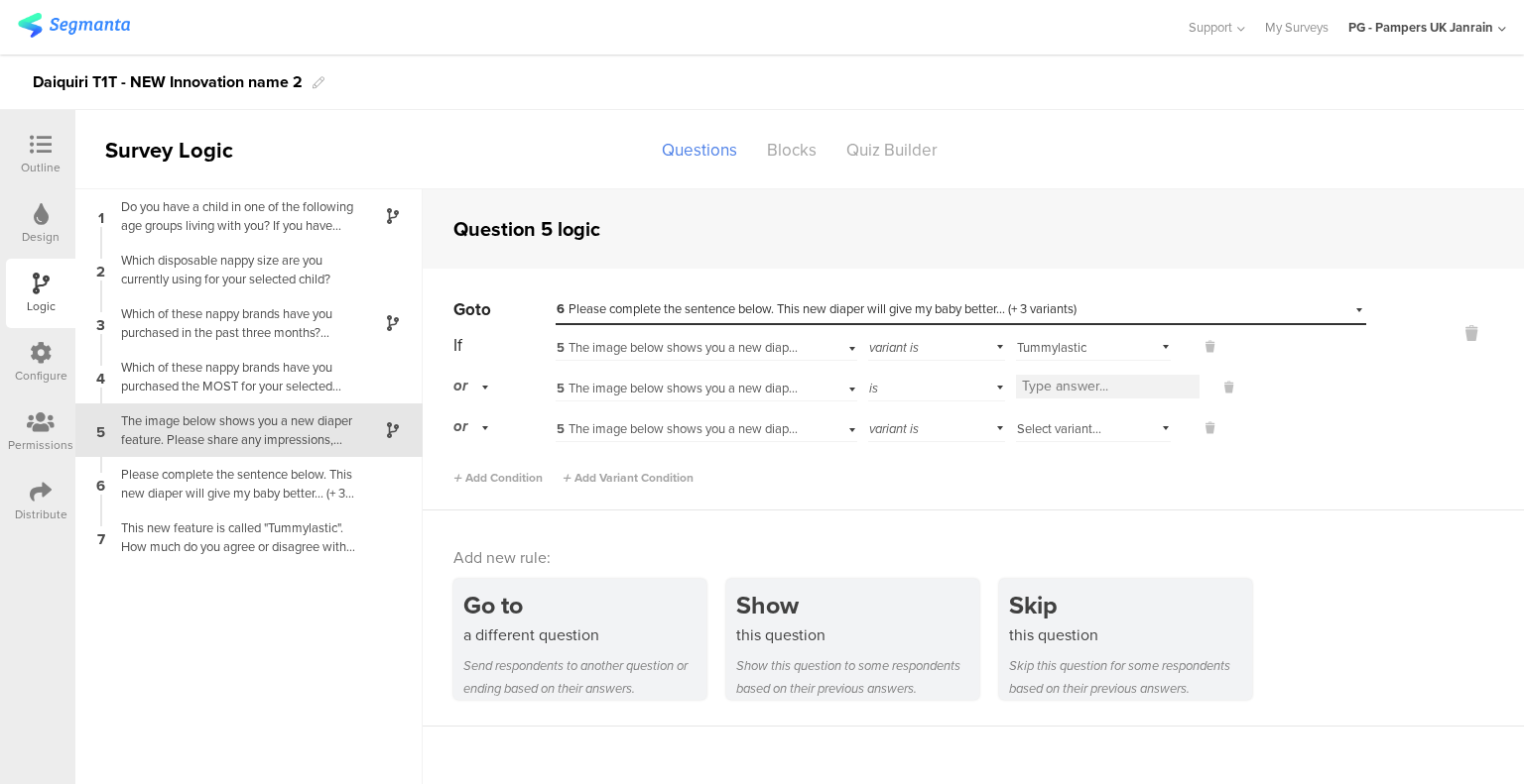
click at [835, 309] on span "6 Please complete the sentence below. This new diaper will give my baby better.…" at bounding box center [816, 309] width 520 height 19
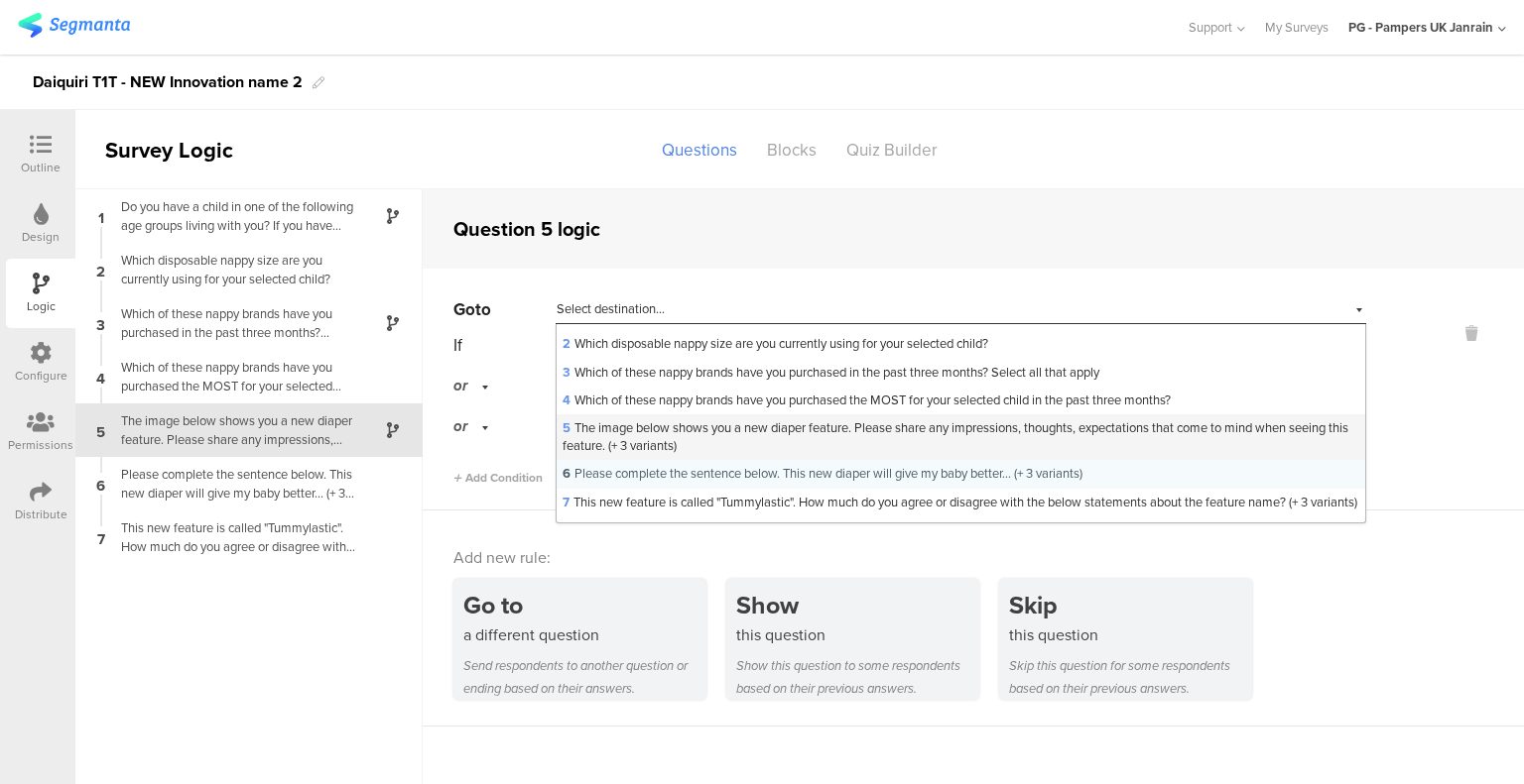
scroll to position [79, 0]
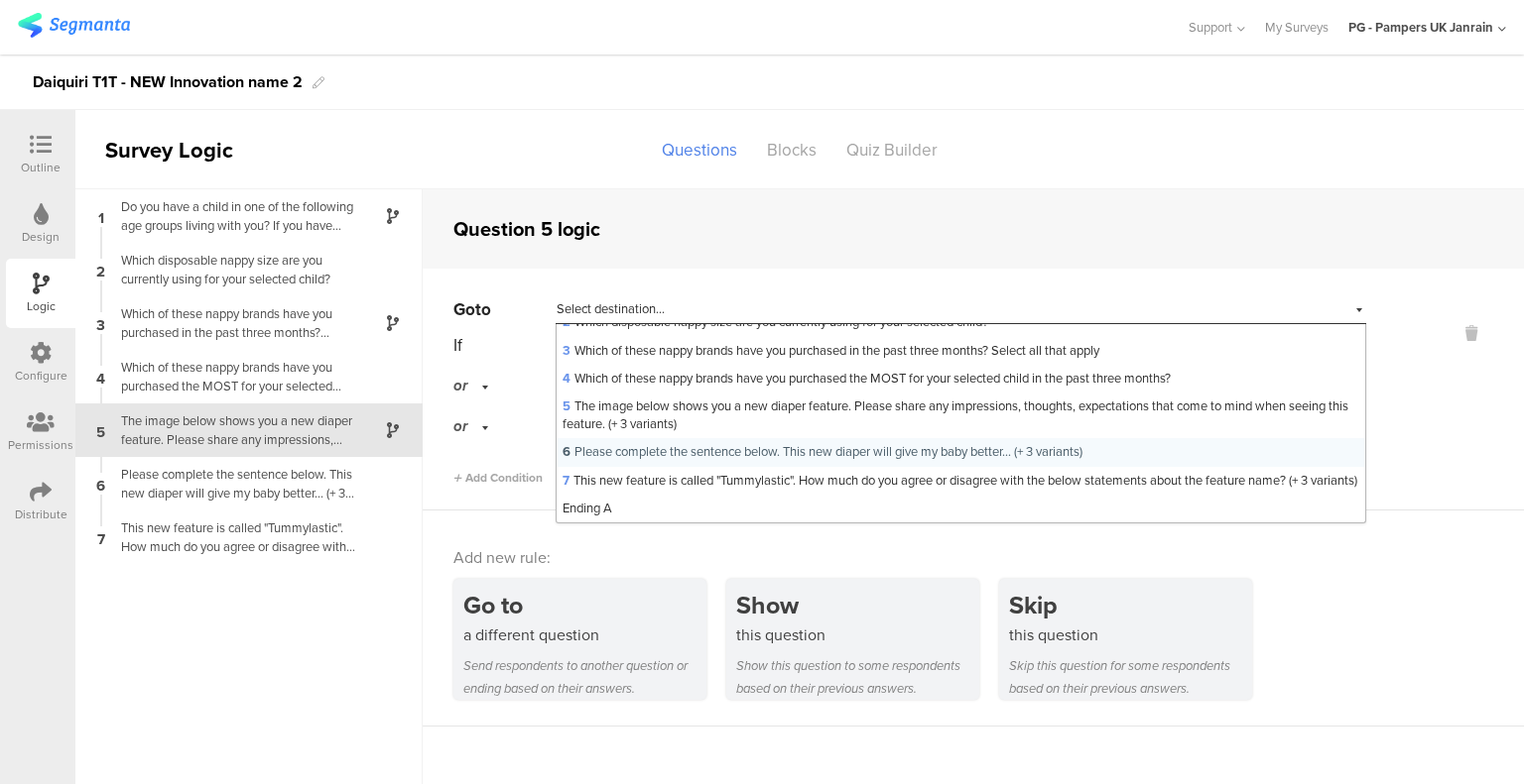
click at [1139, 439] on div "6 Please complete the sentence below. This new diaper will give my baby better.…" at bounding box center [960, 453] width 808 height 28
click at [1139, 439] on div "Select variant..." at bounding box center [1093, 427] width 155 height 31
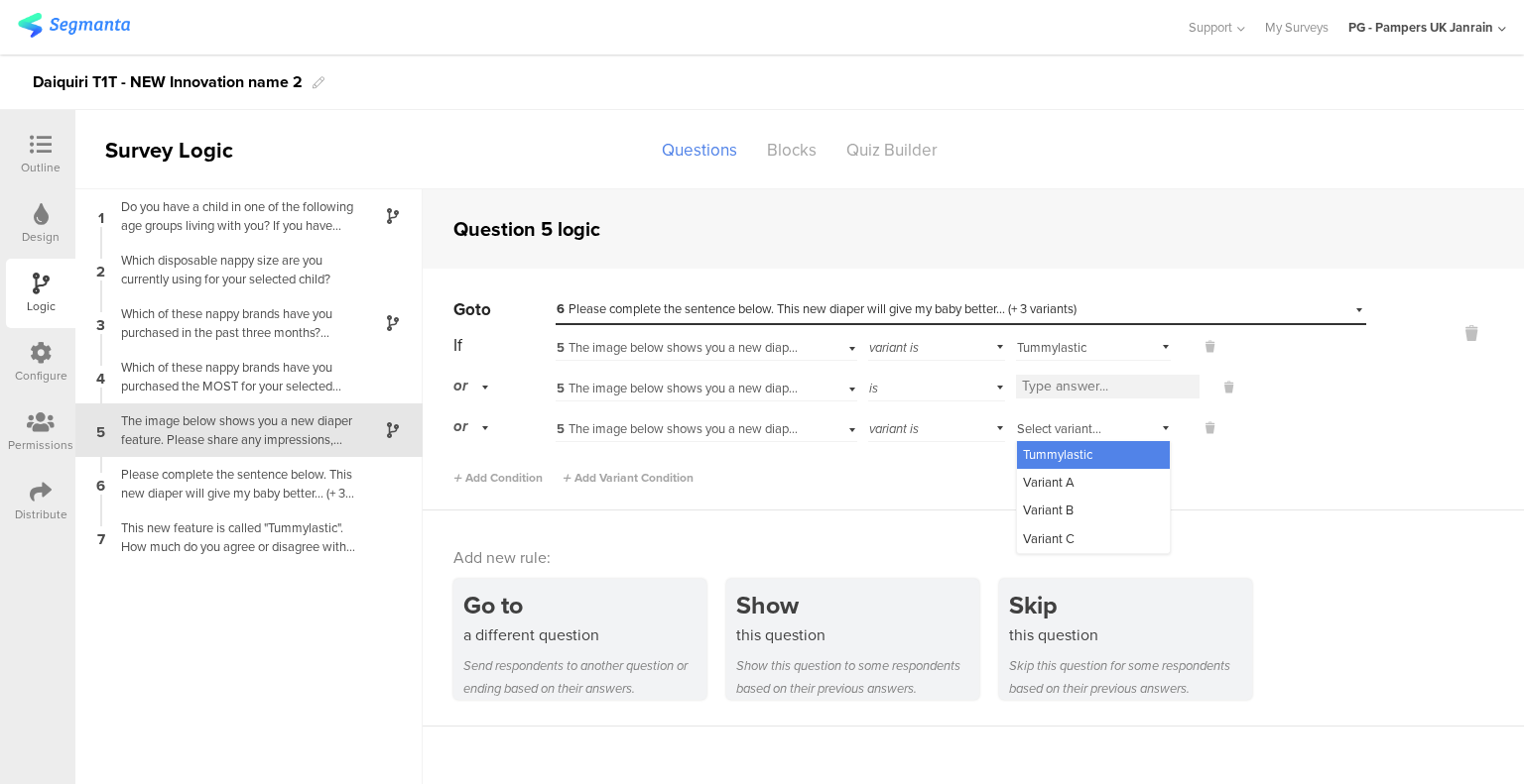
click at [1359, 478] on div "Add Condition Add Variant Condition" at bounding box center [909, 469] width 912 height 35
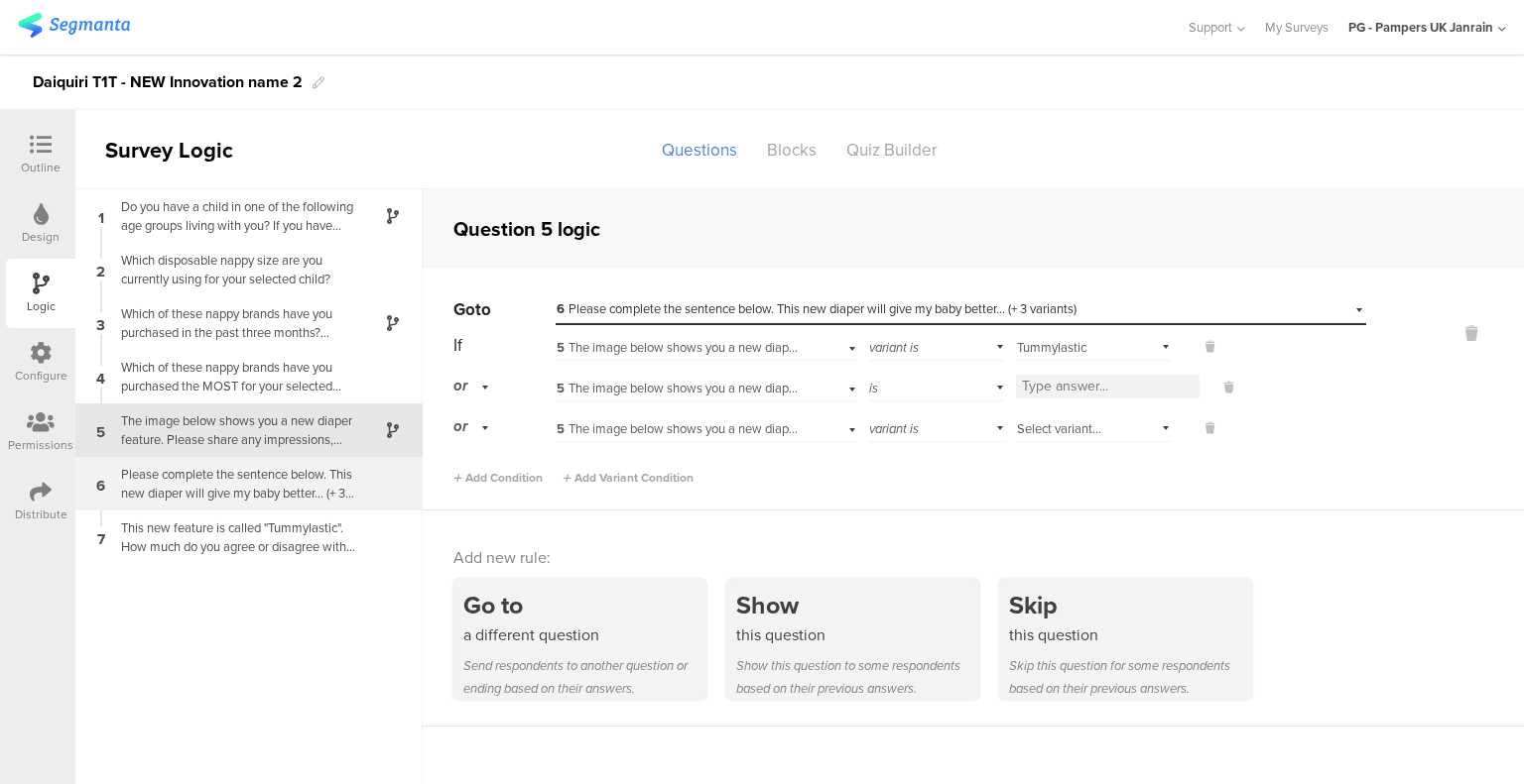
click at [256, 487] on div "Please complete the sentence below. This new diaper will give my baby better...…" at bounding box center [233, 484] width 248 height 38
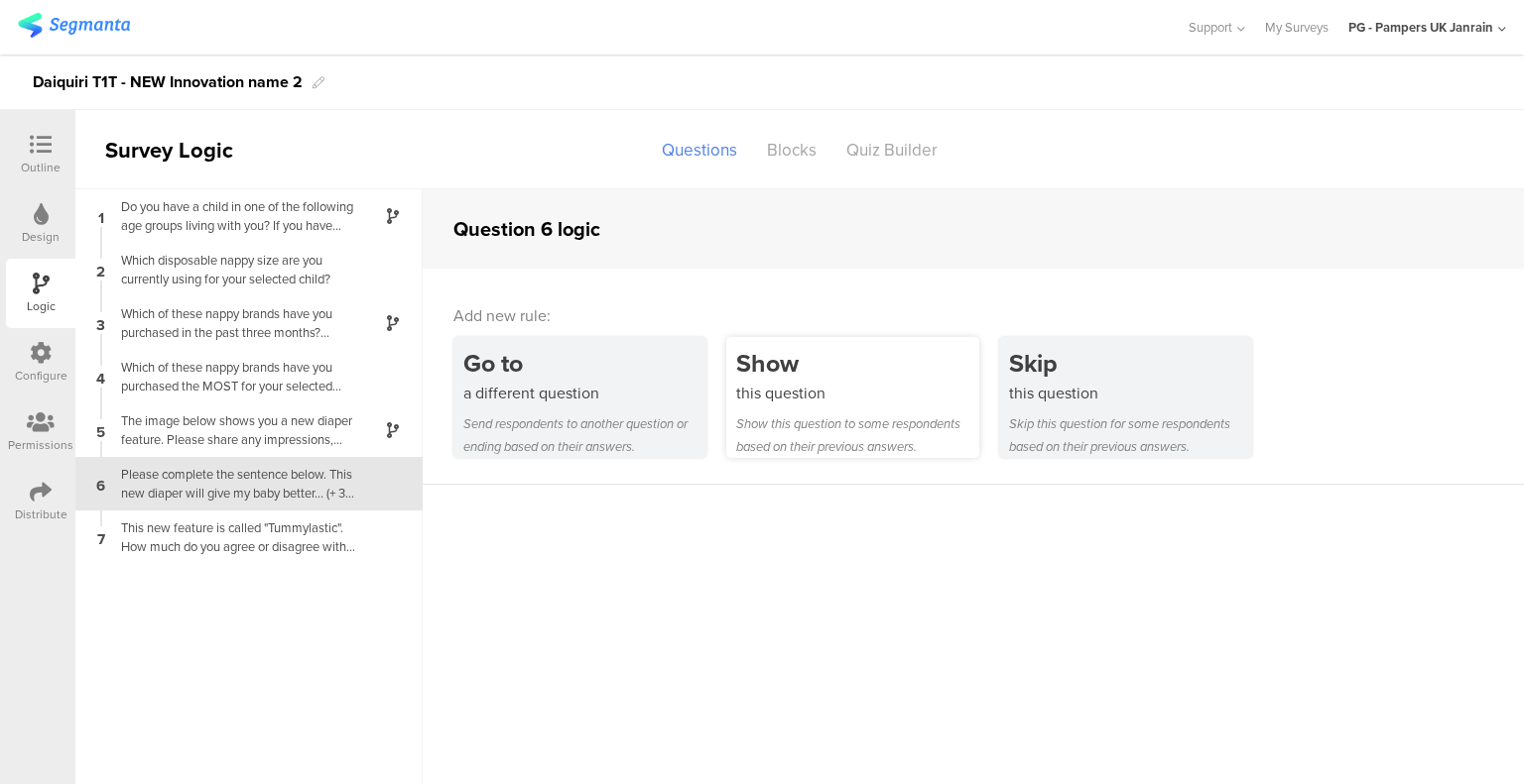
click at [861, 422] on div "Show this question to some respondents based on their previous answers." at bounding box center [857, 436] width 243 height 46
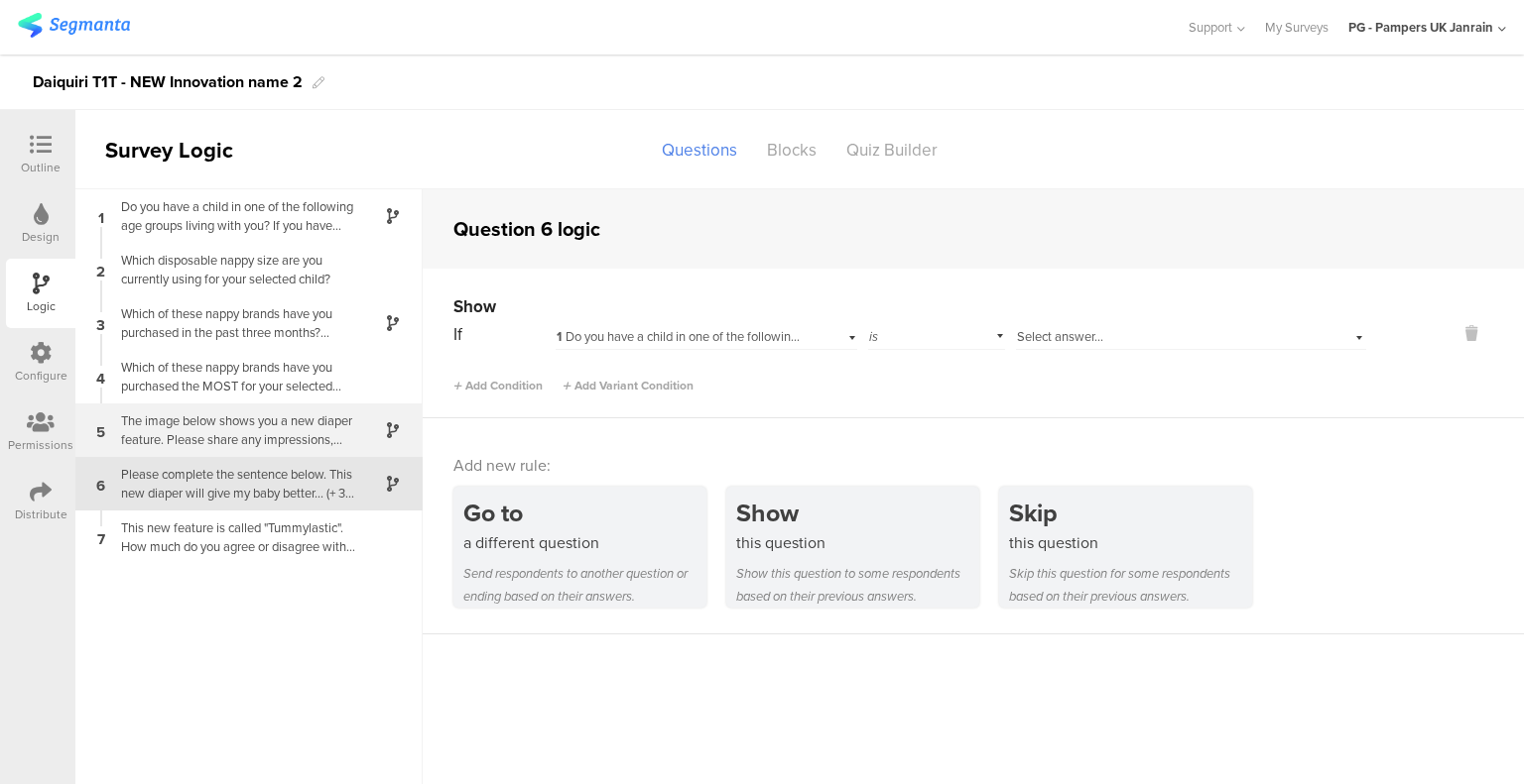
click at [191, 437] on div "The image below shows you a new diaper feature. Please share any impressions, t…" at bounding box center [233, 431] width 248 height 38
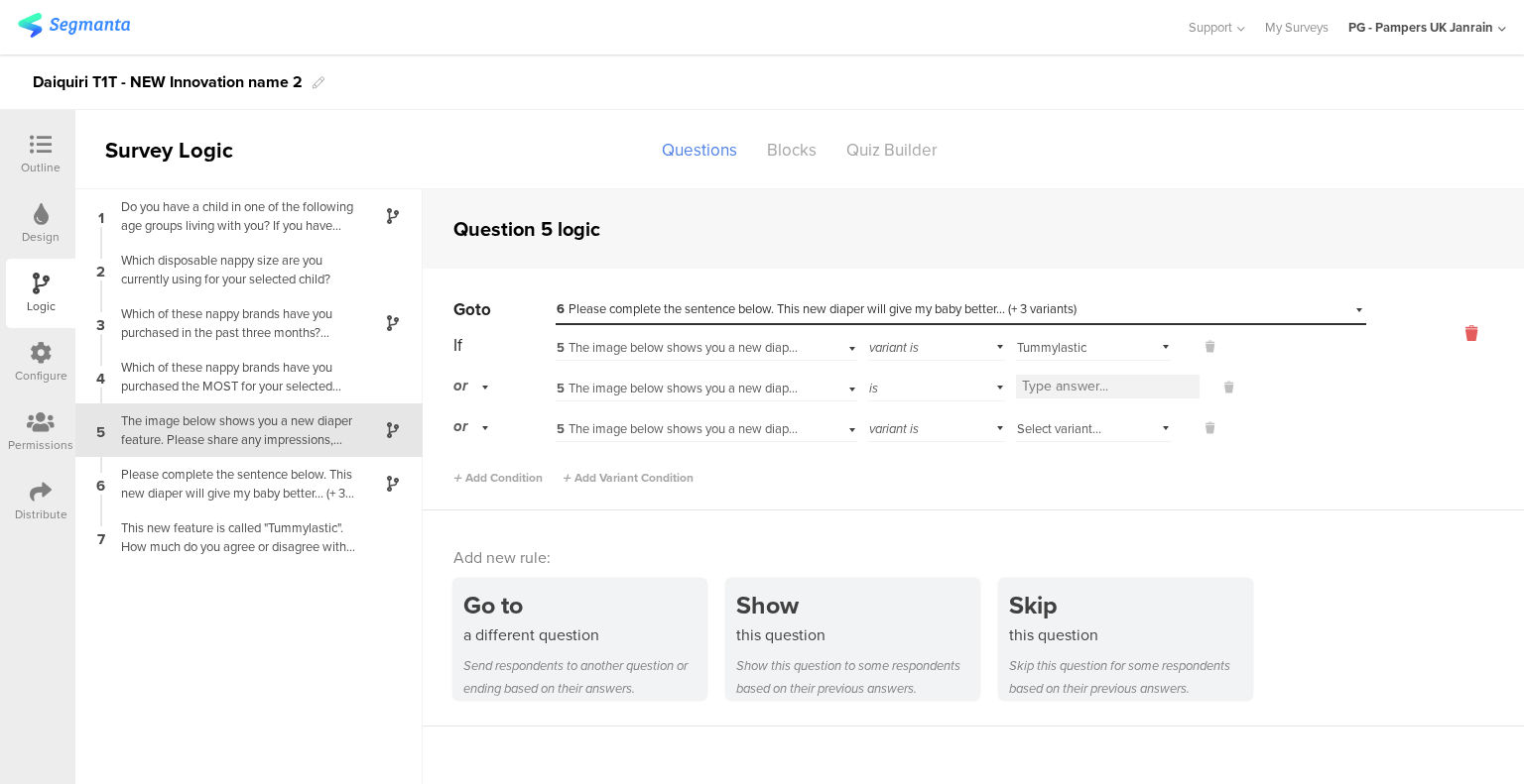
click at [1473, 332] on icon at bounding box center [1471, 333] width 48 height 23
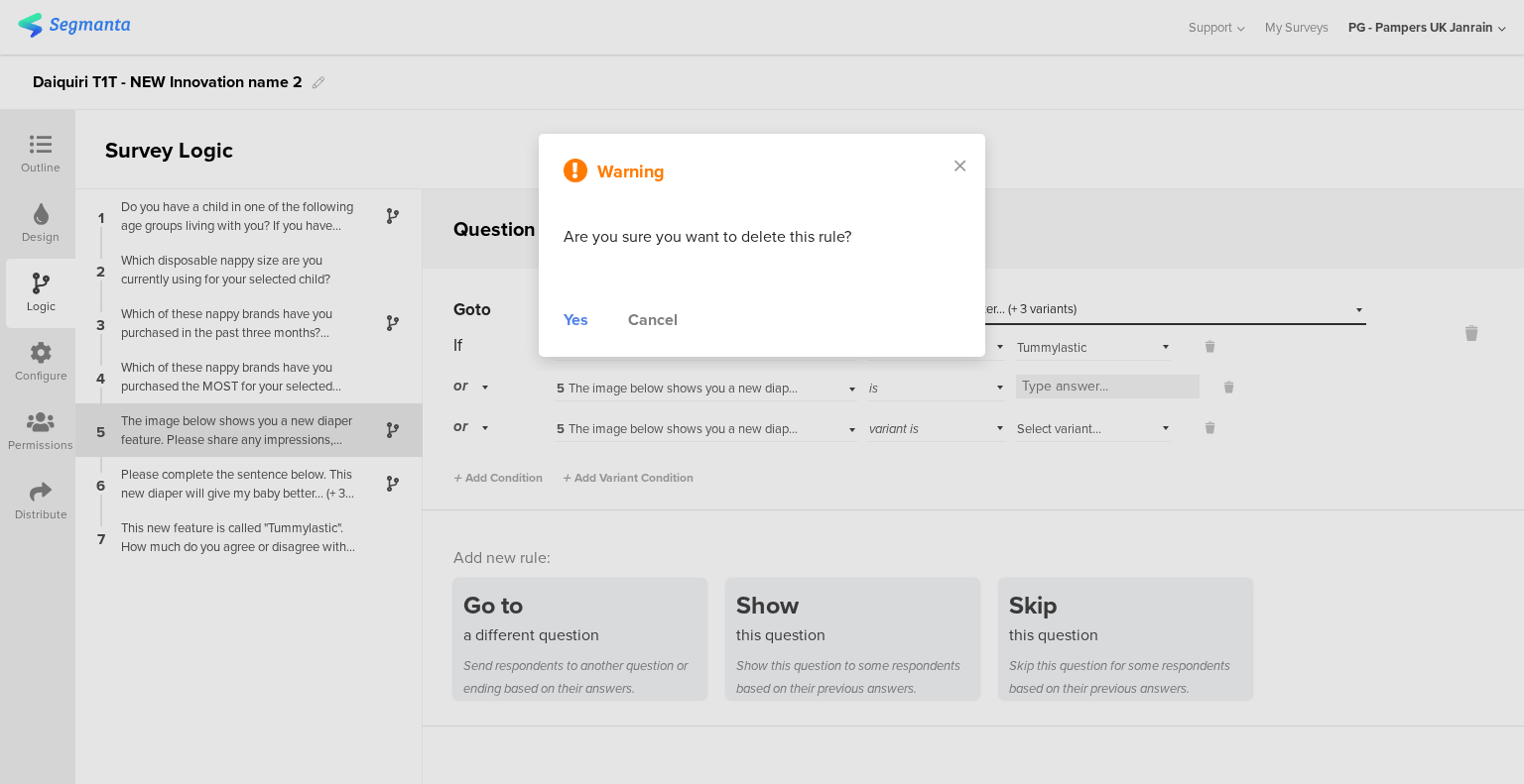
click at [576, 310] on div "Yes" at bounding box center [575, 321] width 25 height 24
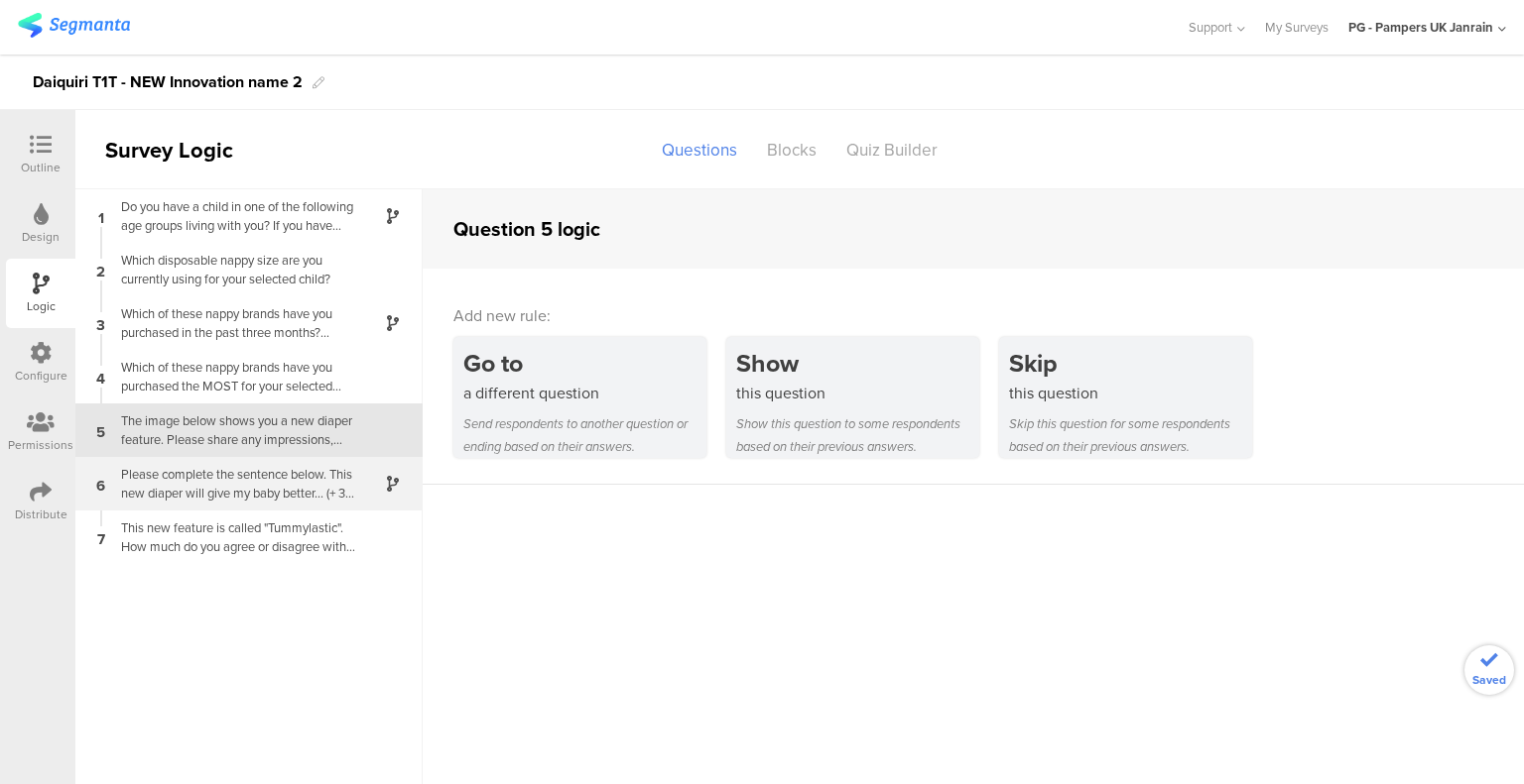
click at [266, 491] on div "Please complete the sentence below. This new diaper will give my baby better...…" at bounding box center [233, 484] width 248 height 38
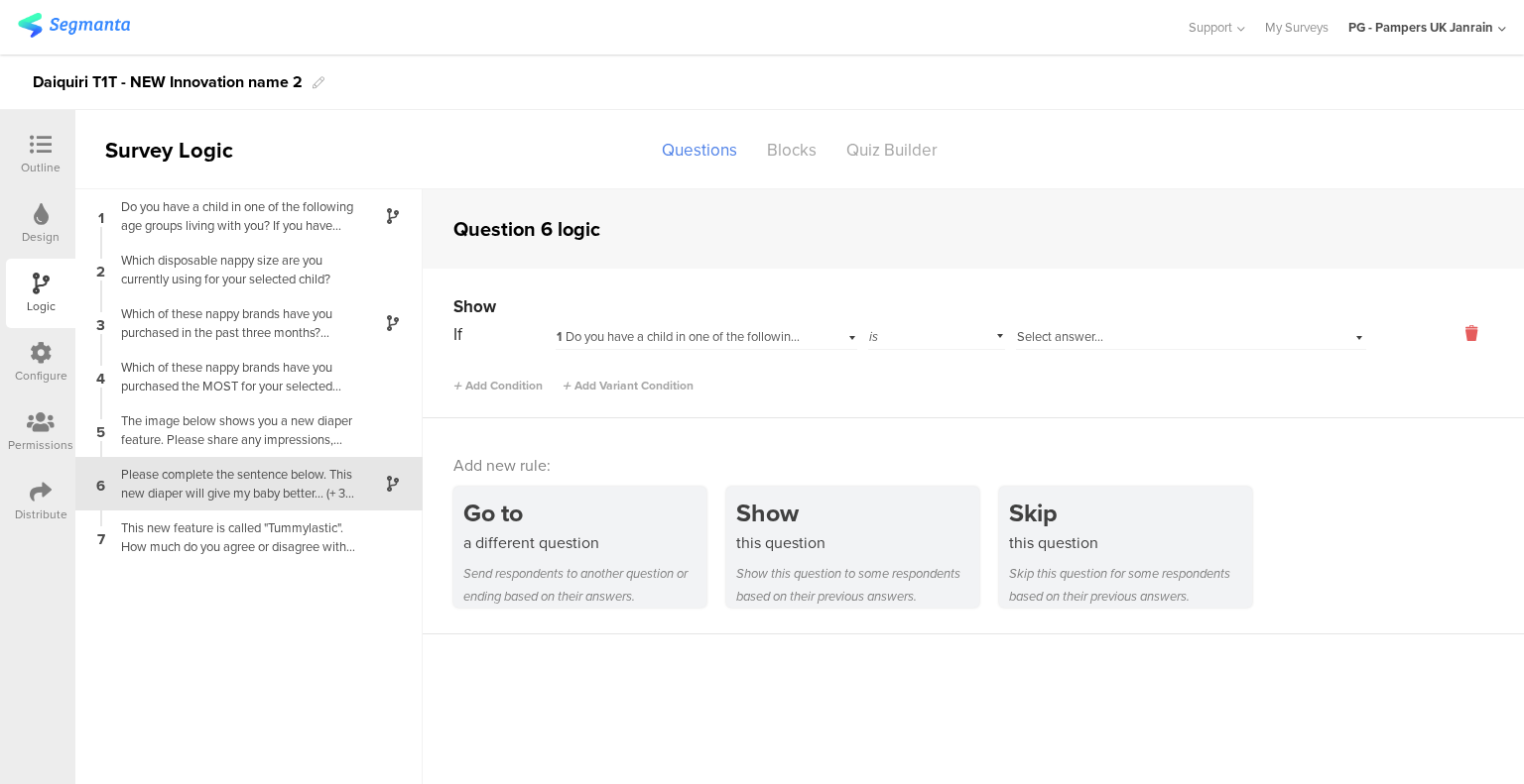
click at [1473, 344] on icon at bounding box center [1471, 333] width 48 height 23
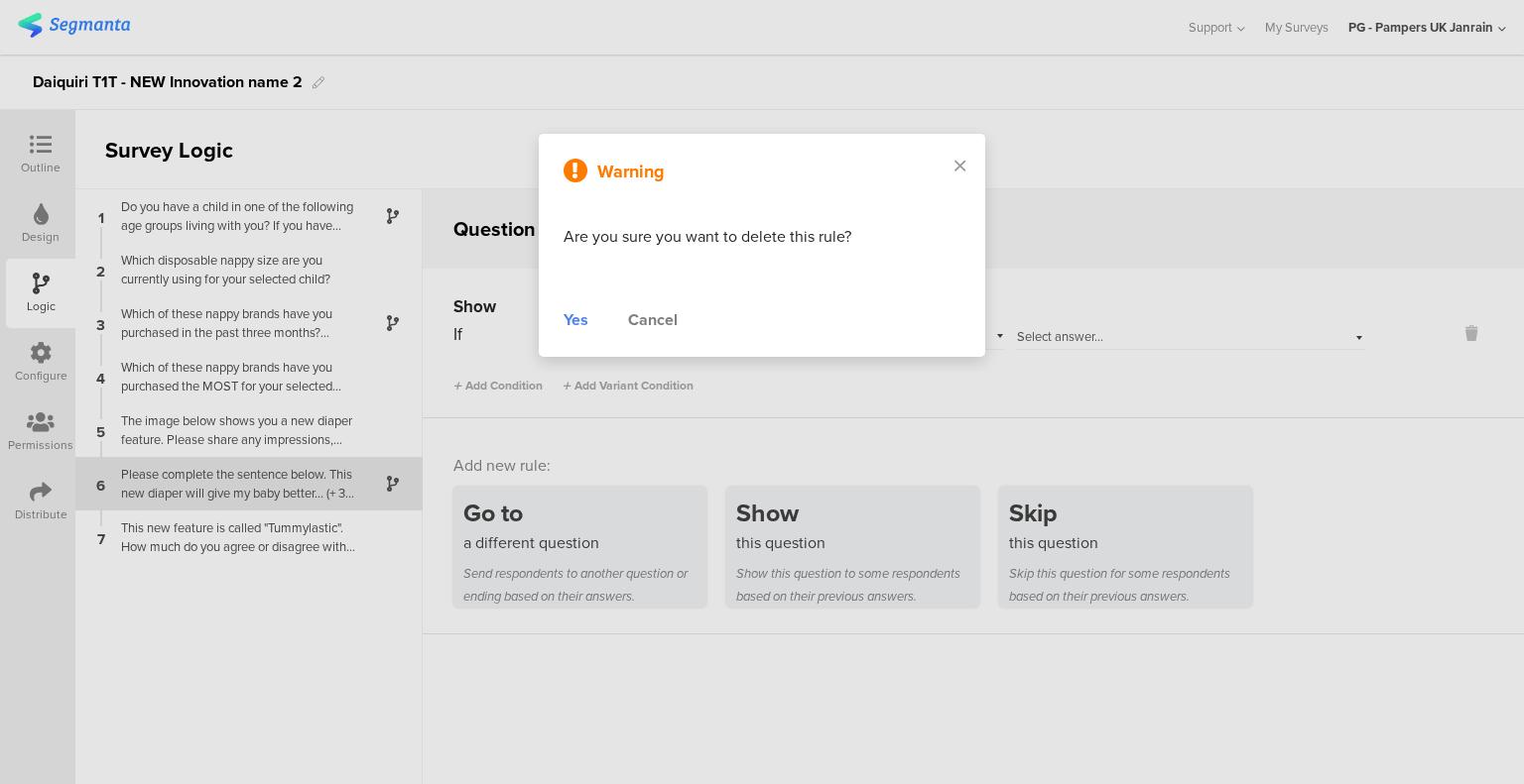
click at [577, 319] on div "Yes" at bounding box center [575, 321] width 25 height 24
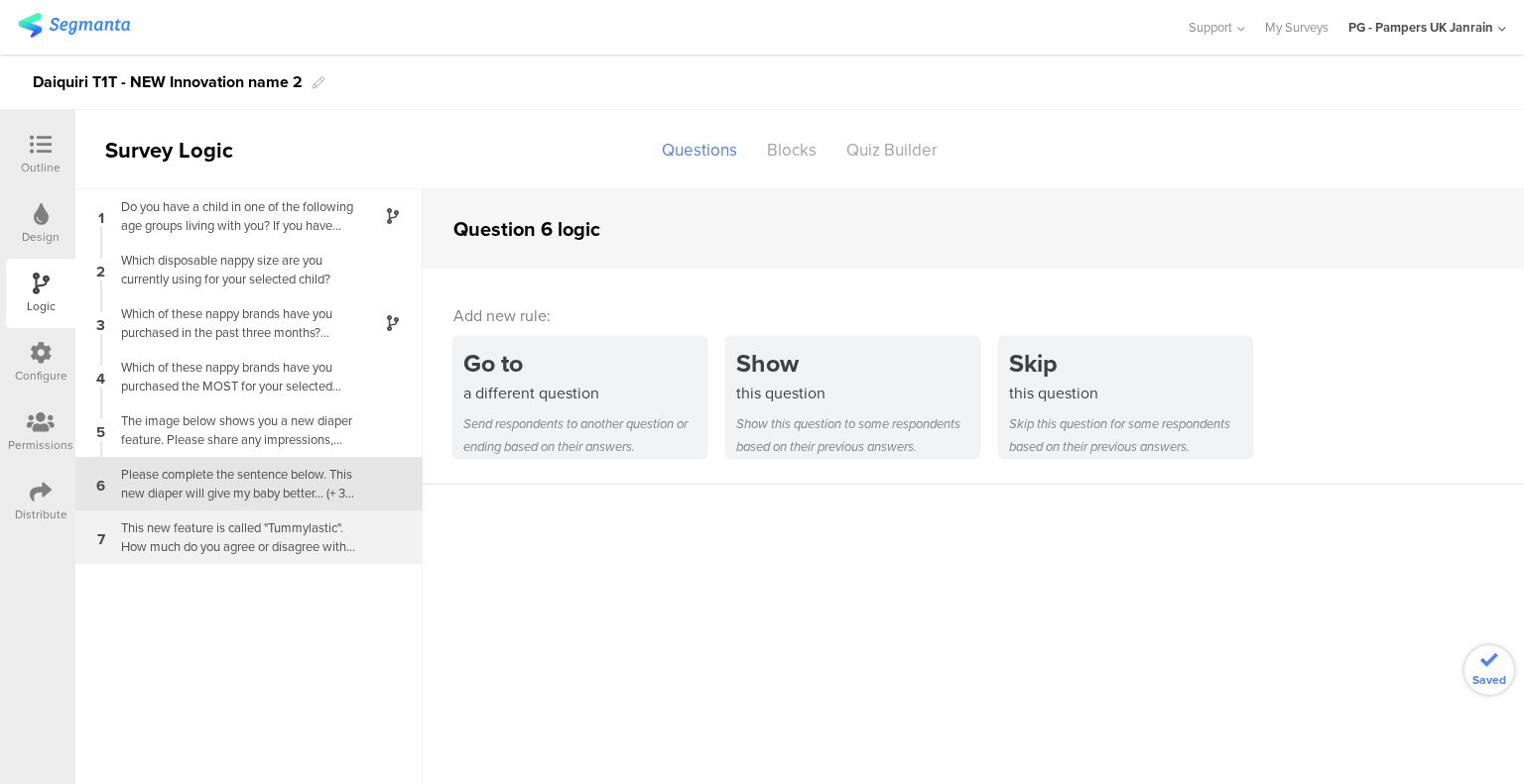
click at [230, 531] on div "This new feature is called "Tummylastic". How much do you agree or disagree wit…" at bounding box center [233, 538] width 248 height 38
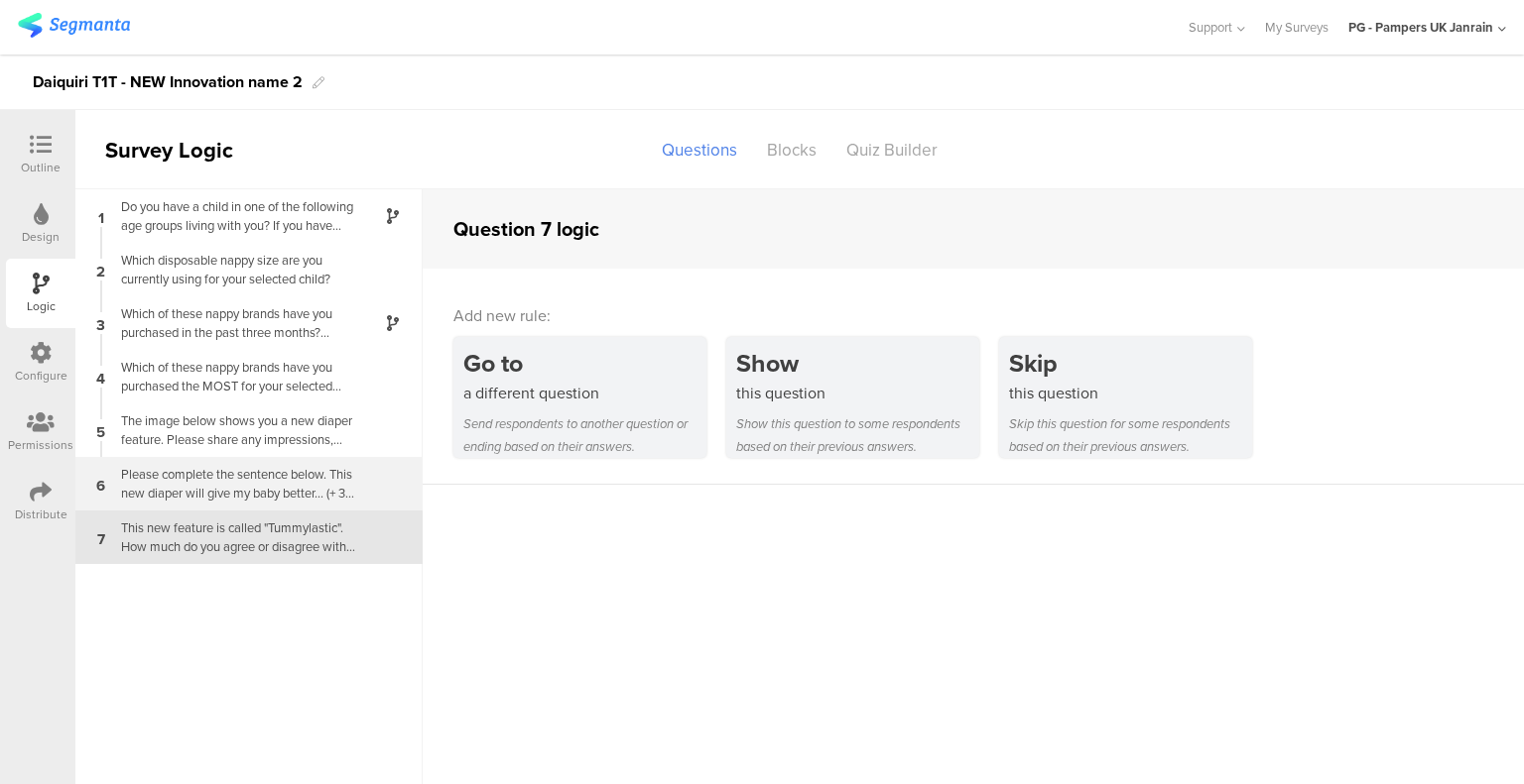
click at [247, 475] on div "Please complete the sentence below. This new diaper will give my baby better...…" at bounding box center [233, 484] width 248 height 38
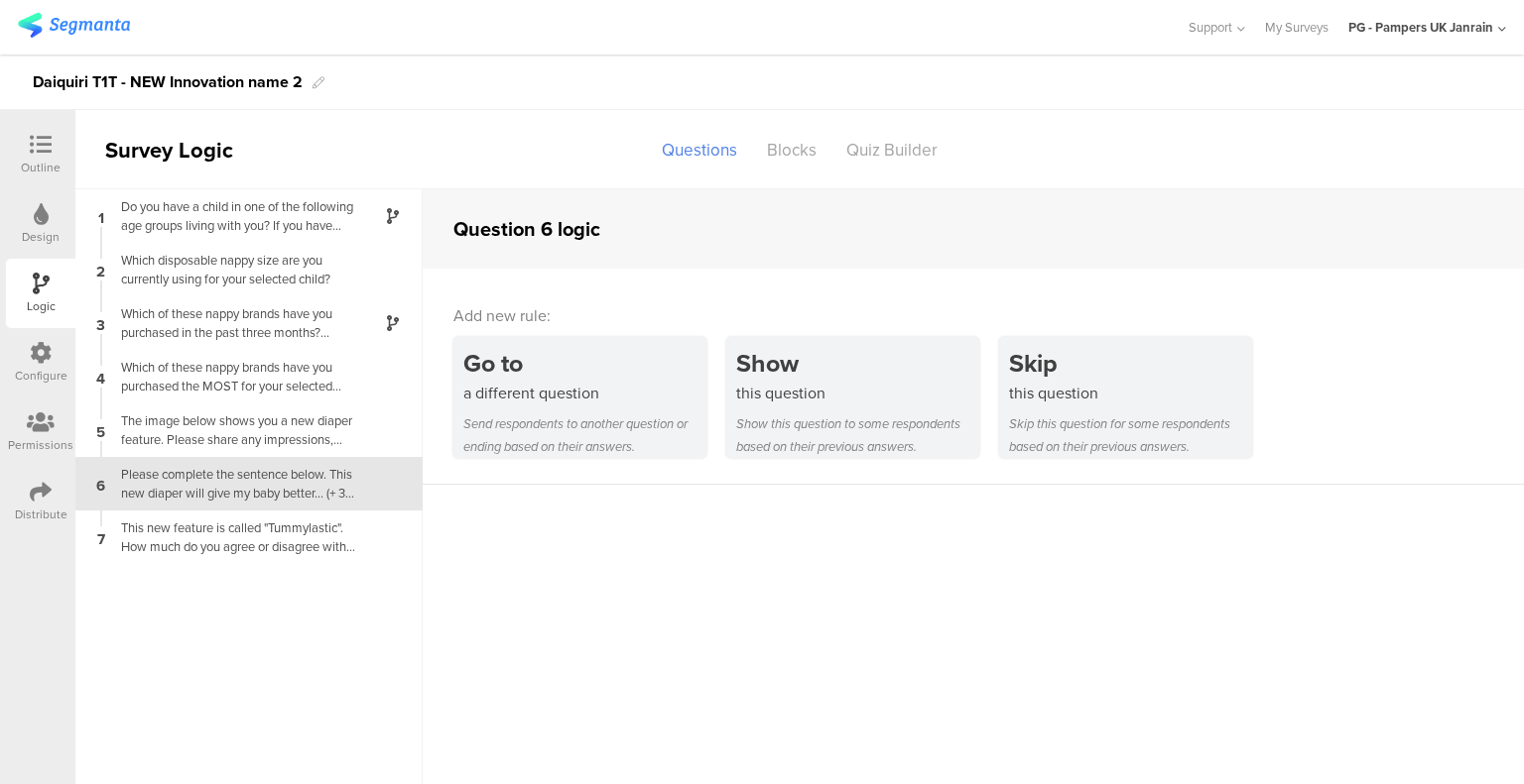
click at [250, 436] on div "The image below shows you a new diaper feature. Please share any impressions, t…" at bounding box center [233, 431] width 248 height 38
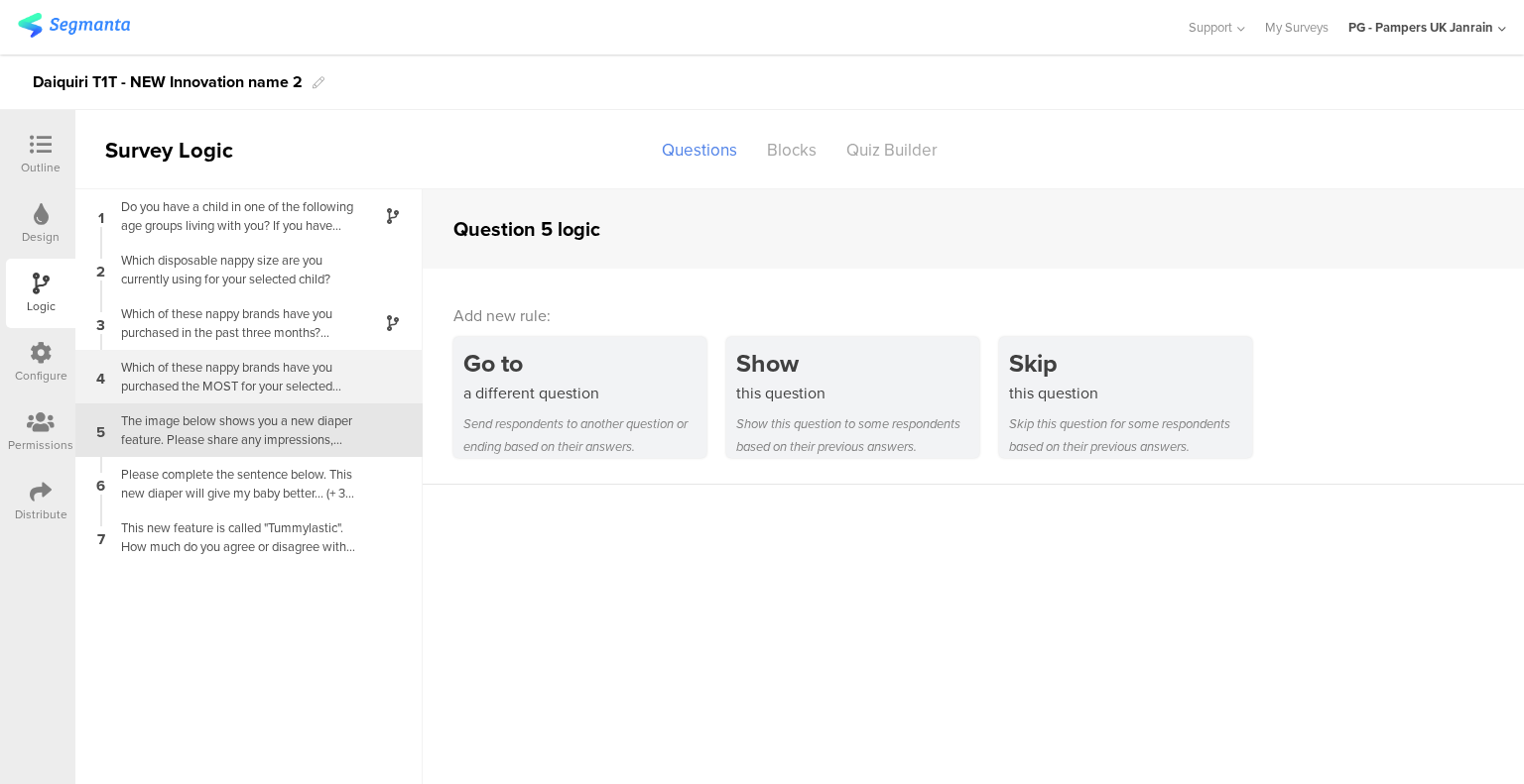
click at [274, 378] on div "Which of these nappy brands have you purchased the MOST for your selected child…" at bounding box center [233, 377] width 248 height 38
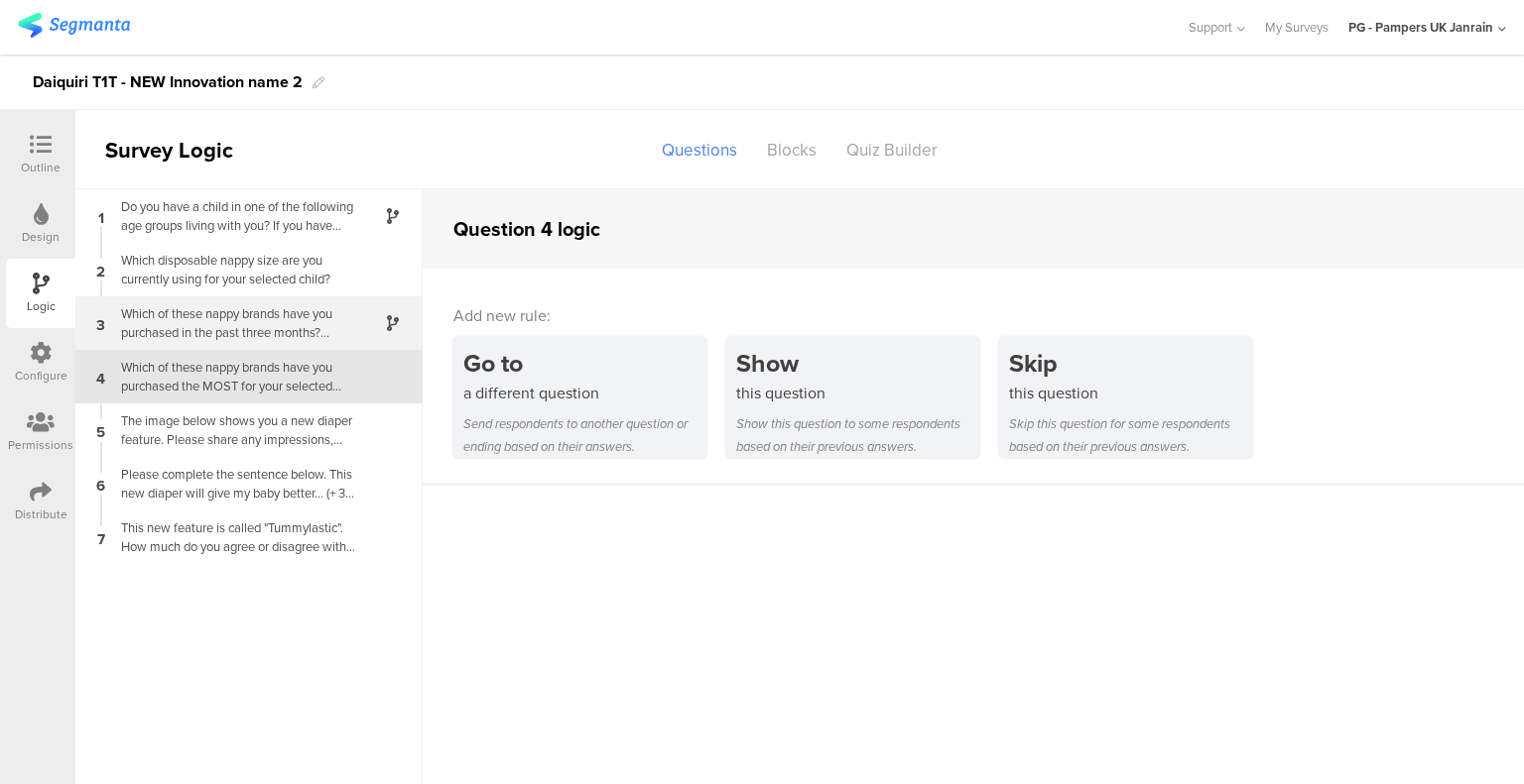
click at [254, 336] on div "Which of these nappy brands have you purchased in the past three months? Select…" at bounding box center [233, 324] width 248 height 38
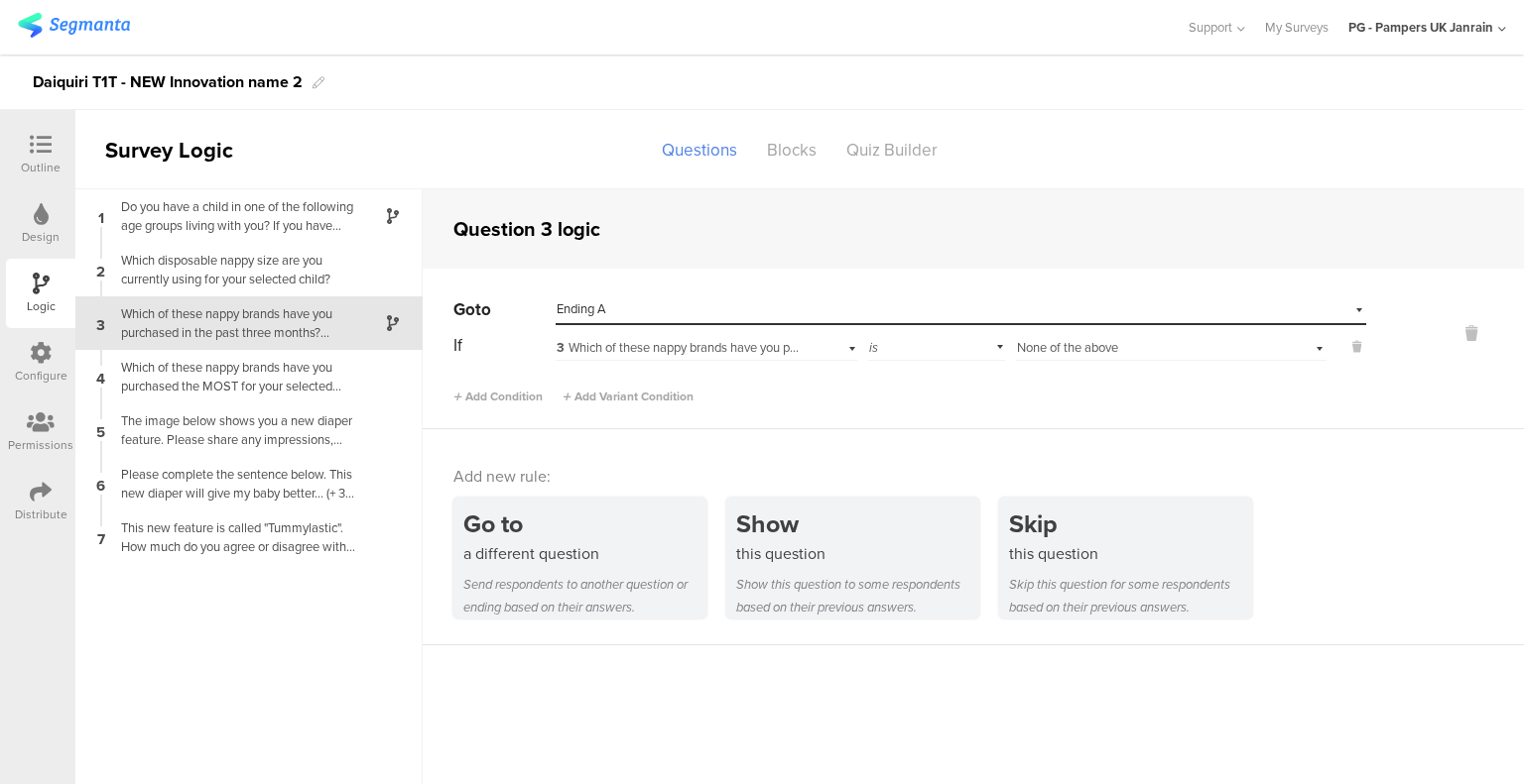
click at [223, 273] on div "Which disposable nappy size are you currently using for your selected child?" at bounding box center [233, 270] width 248 height 38
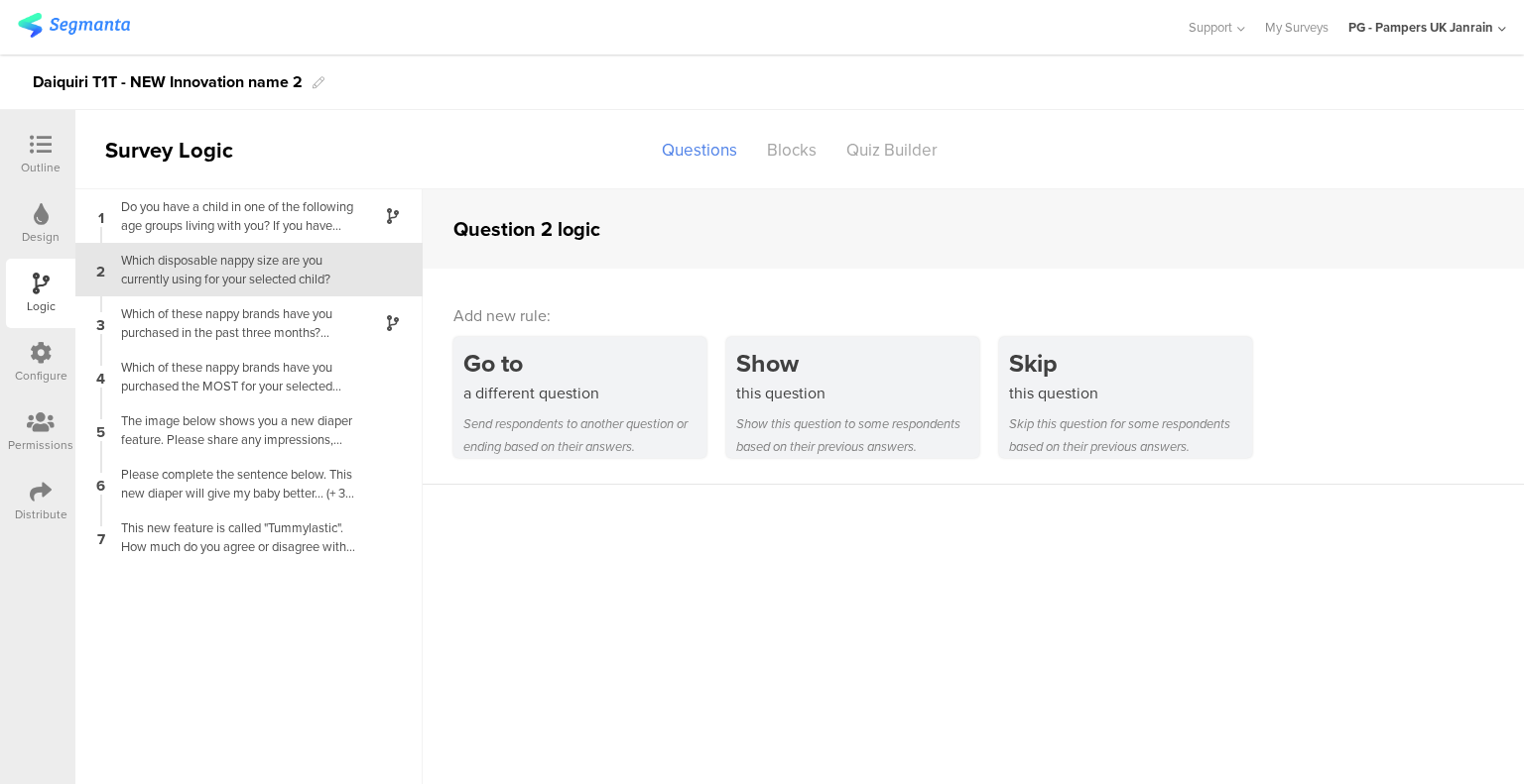
click at [230, 233] on div "Do you have a child in one of the following age groups living with you? If you …" at bounding box center [233, 216] width 248 height 38
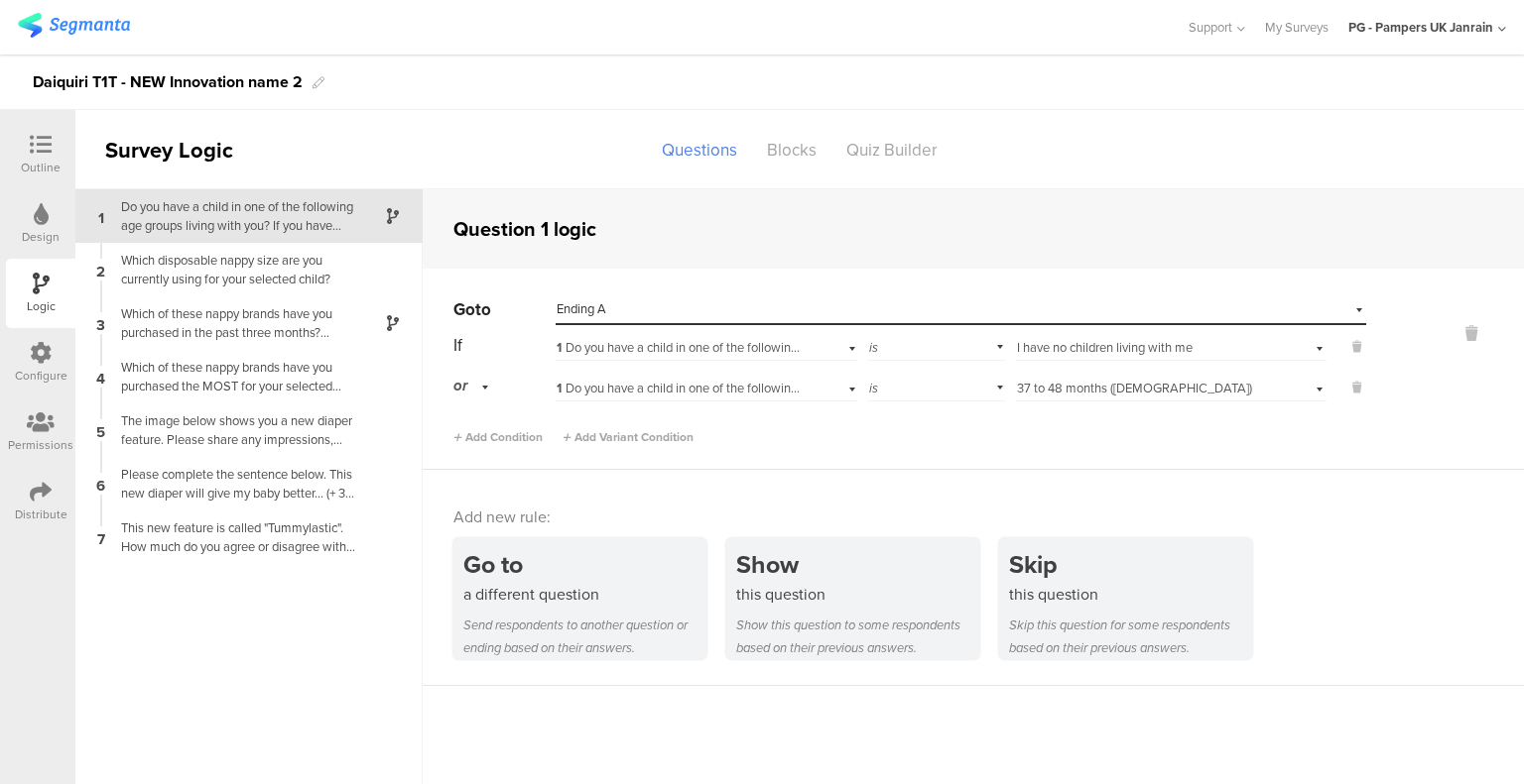
click at [43, 120] on div "Outline" at bounding box center [41, 155] width 69 height 69
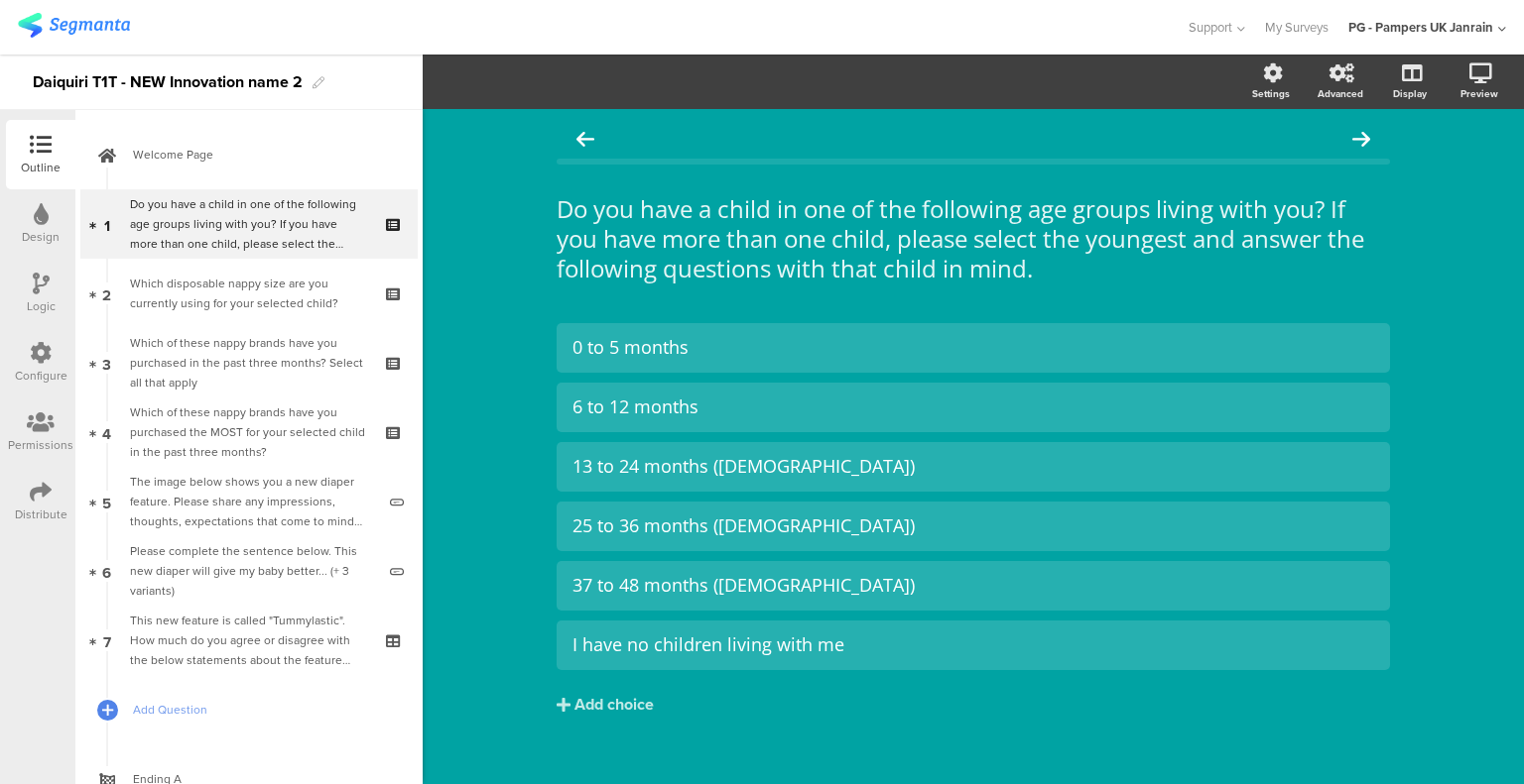
click at [559, 36] on div at bounding box center [593, 27] width 1150 height 33
click at [53, 438] on div "Permissions" at bounding box center [41, 446] width 66 height 18
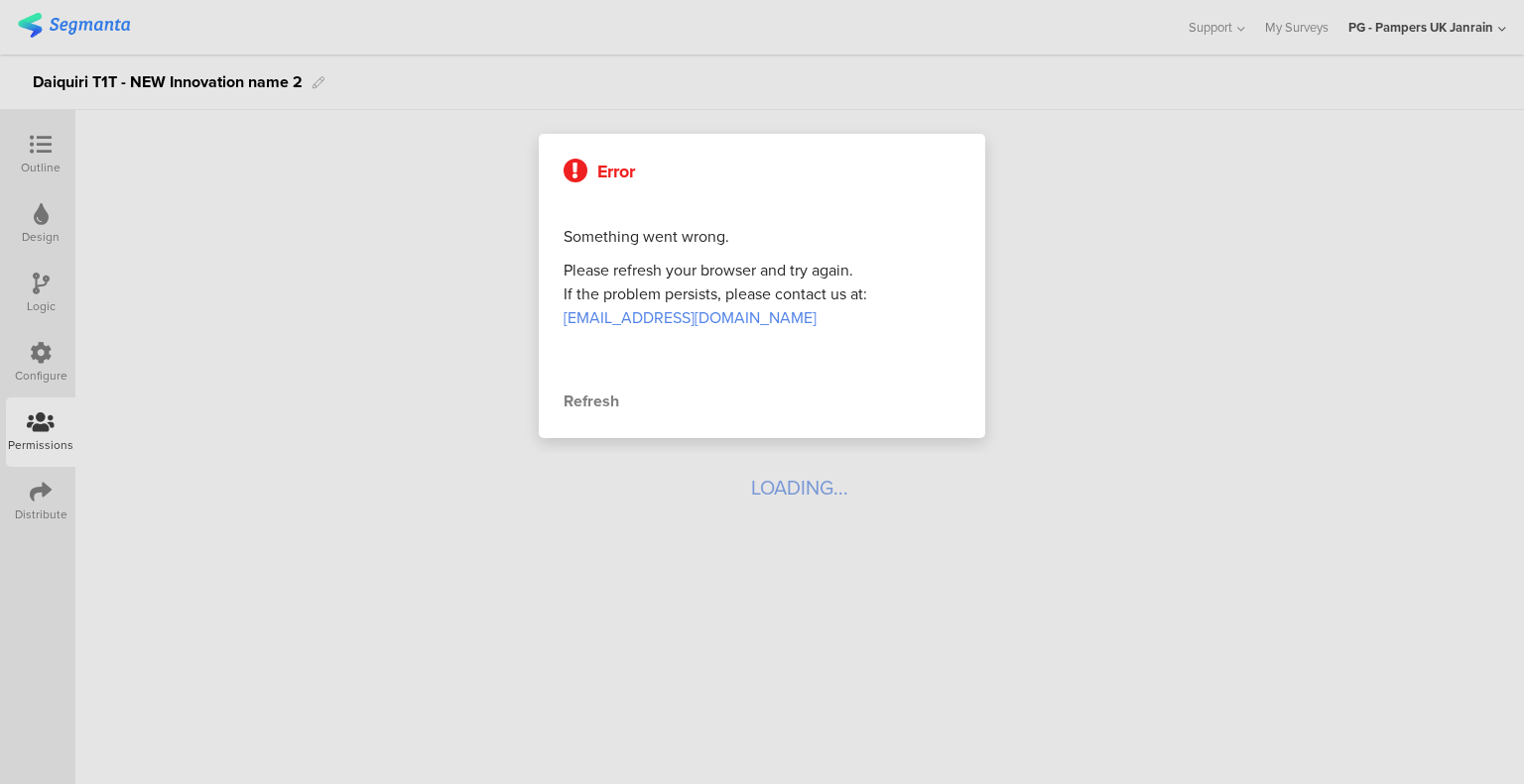
click at [605, 400] on div "Refresh" at bounding box center [762, 402] width 397 height 24
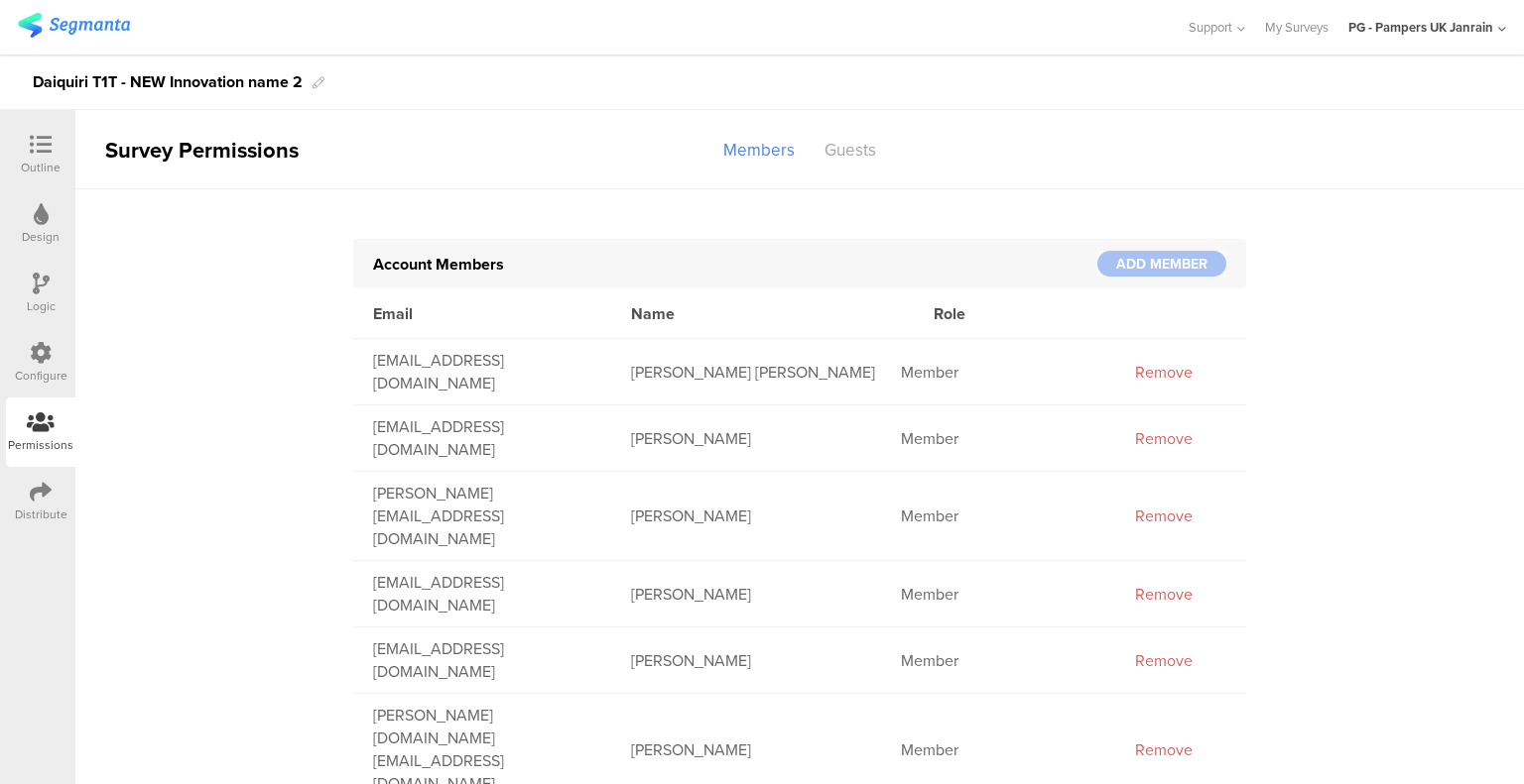
click at [27, 223] on div "Design" at bounding box center [41, 224] width 69 height 69
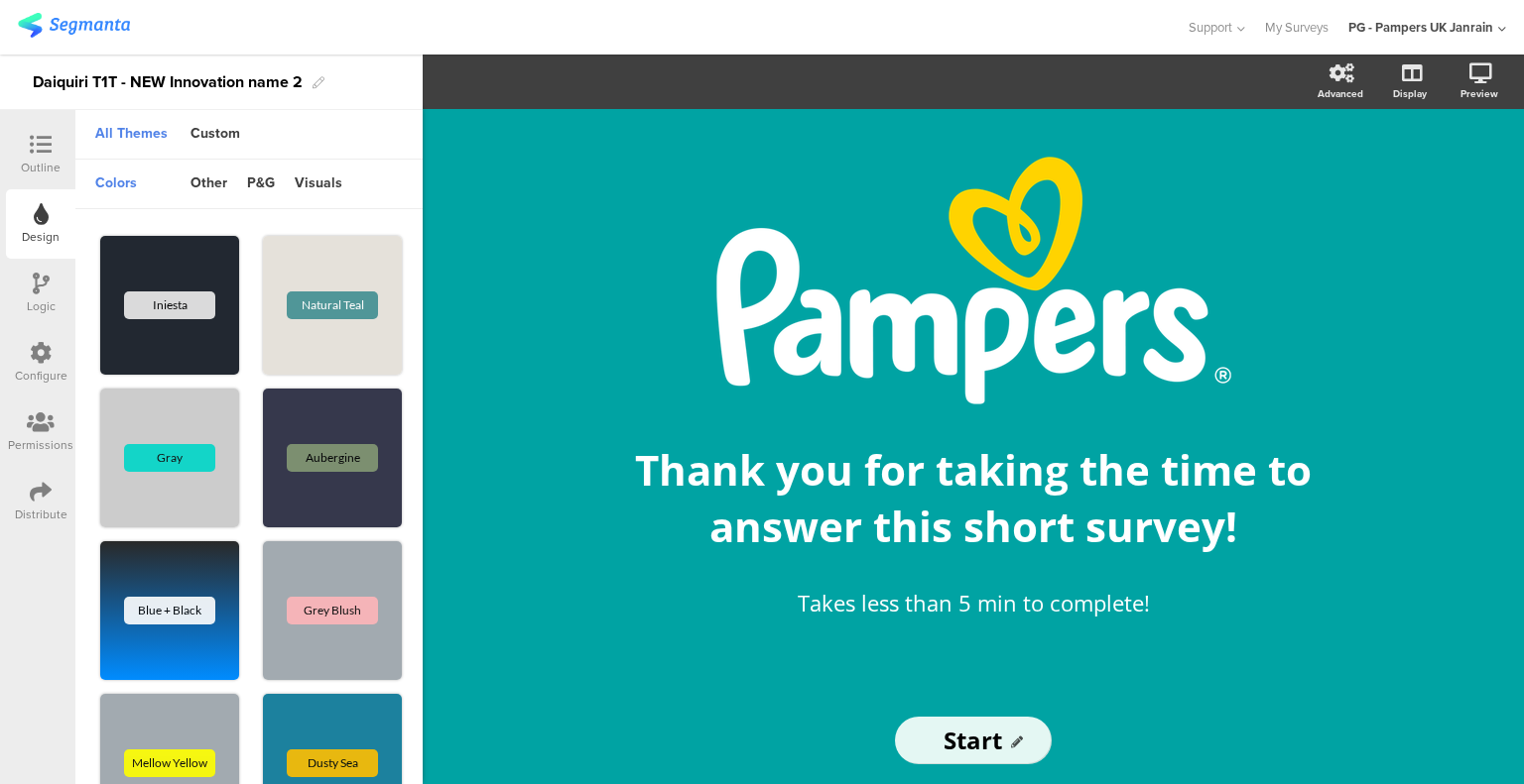
click at [32, 146] on icon at bounding box center [41, 145] width 22 height 22
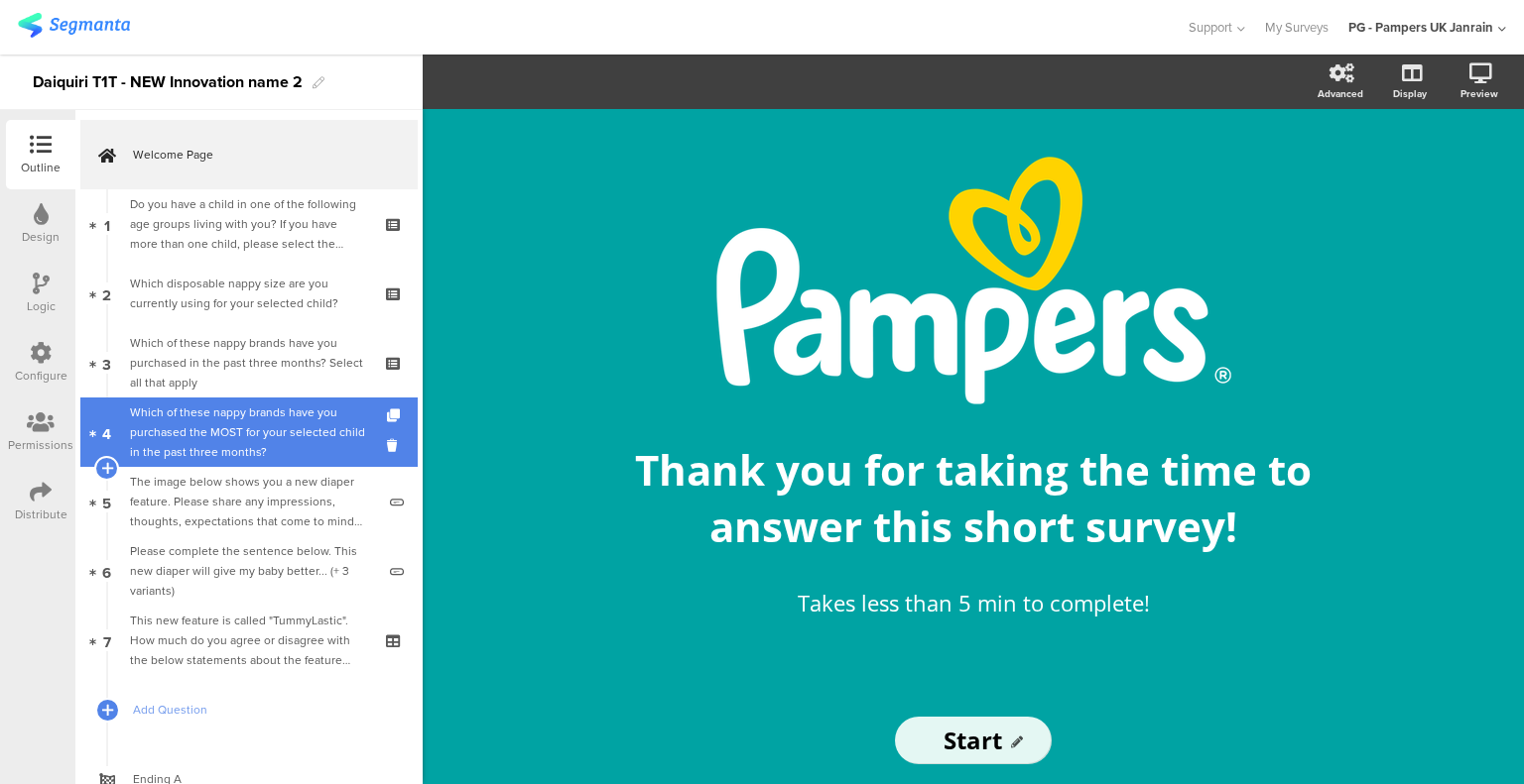
click at [212, 423] on div "Which of these nappy brands have you purchased the MOST for your selected child…" at bounding box center [248, 433] width 237 height 60
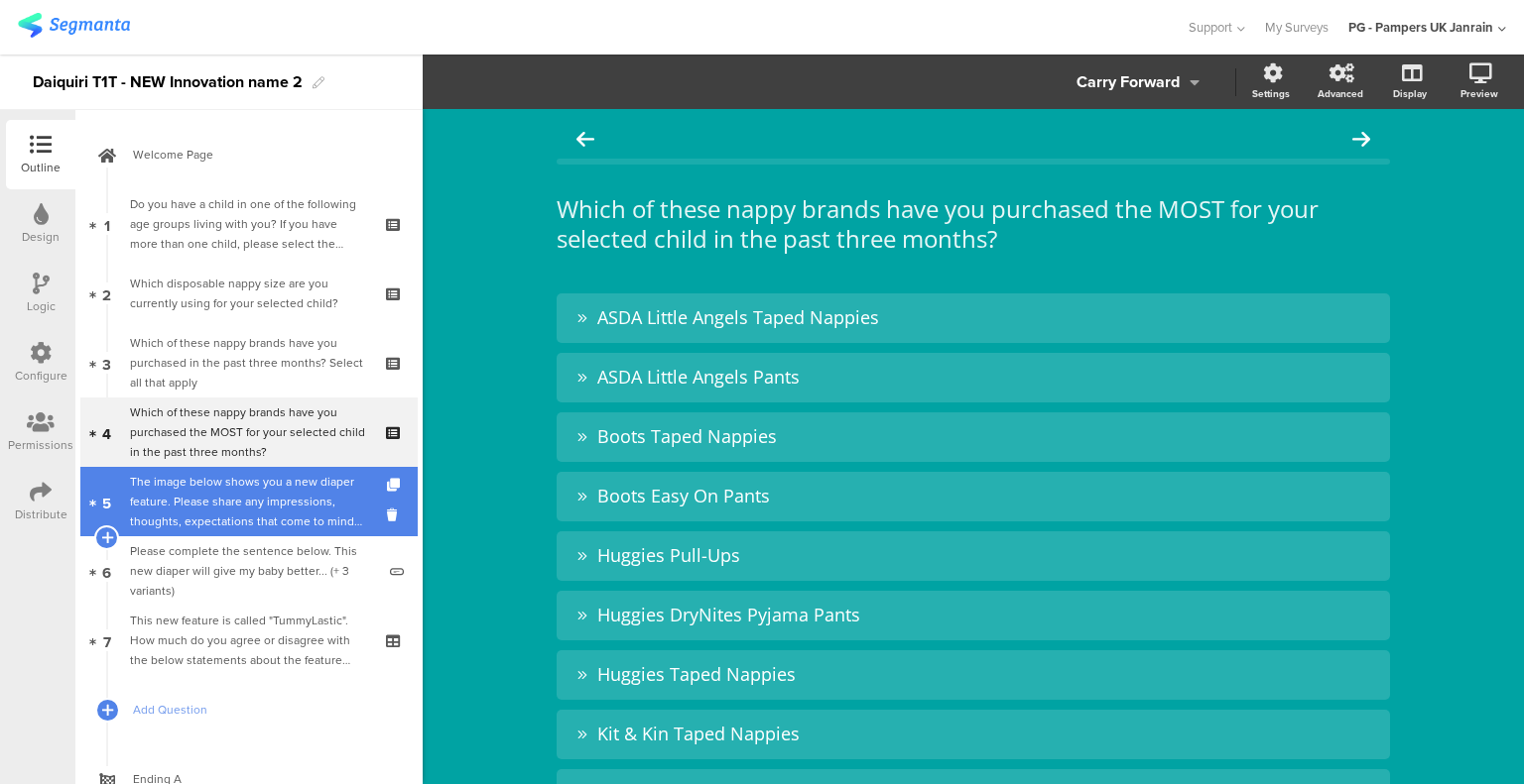
click at [226, 481] on div "The image below shows you a new diaper feature. Please share any impressions, t…" at bounding box center [252, 502] width 245 height 60
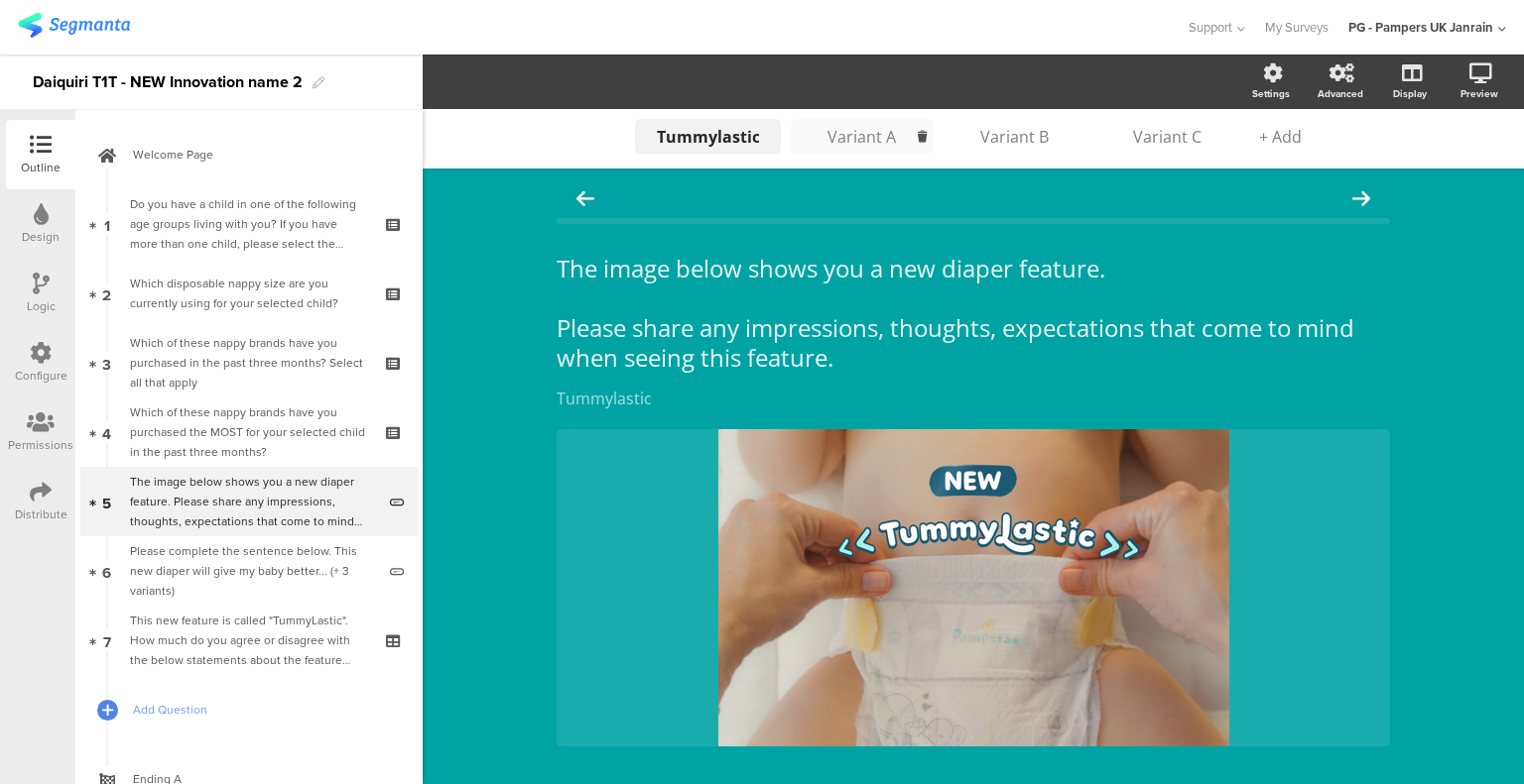
click at [854, 134] on div "Variant A" at bounding box center [862, 137] width 99 height 22
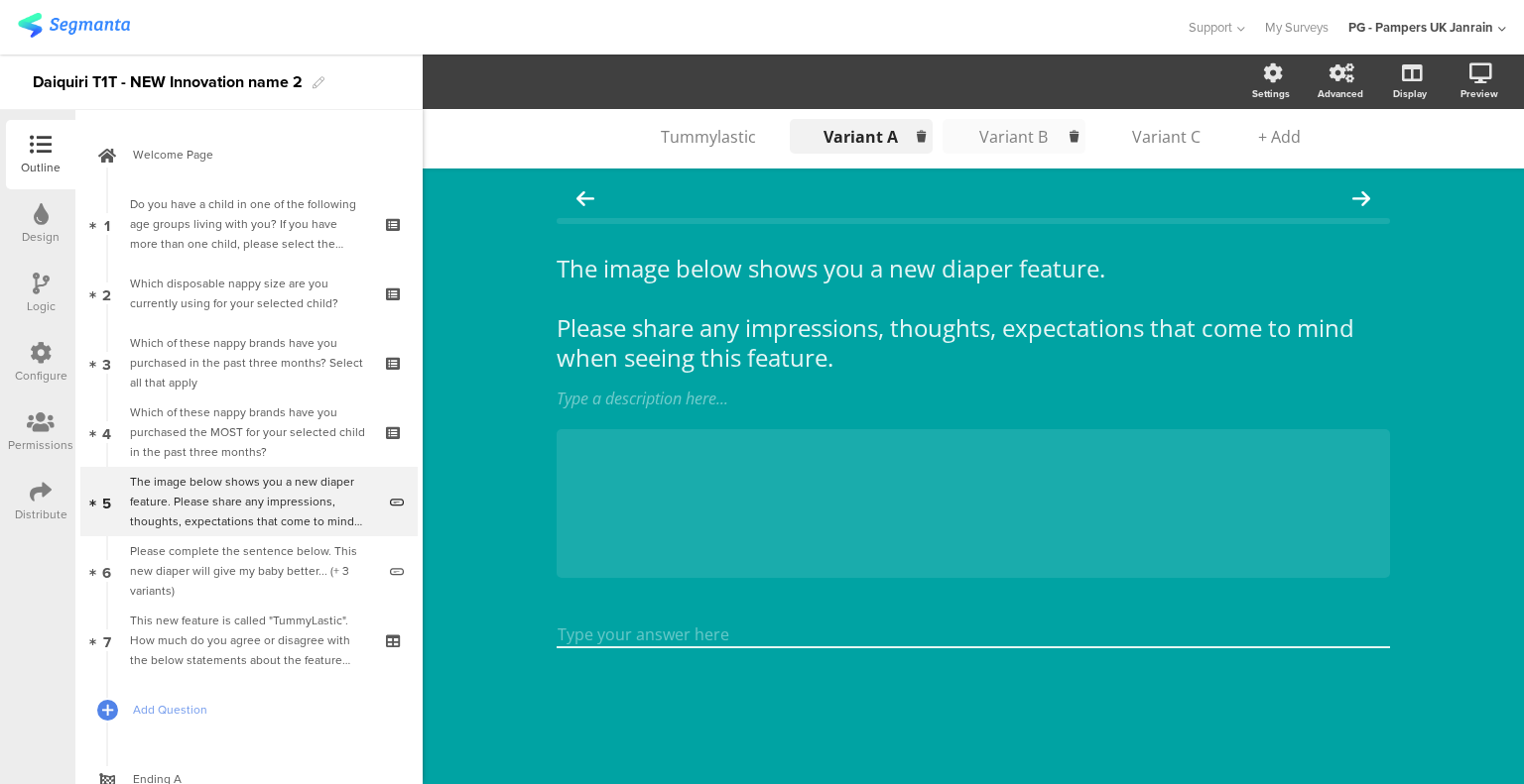
click at [1000, 134] on div "Variant B" at bounding box center [1014, 137] width 99 height 22
click at [919, 135] on icon at bounding box center [920, 136] width 9 height 17
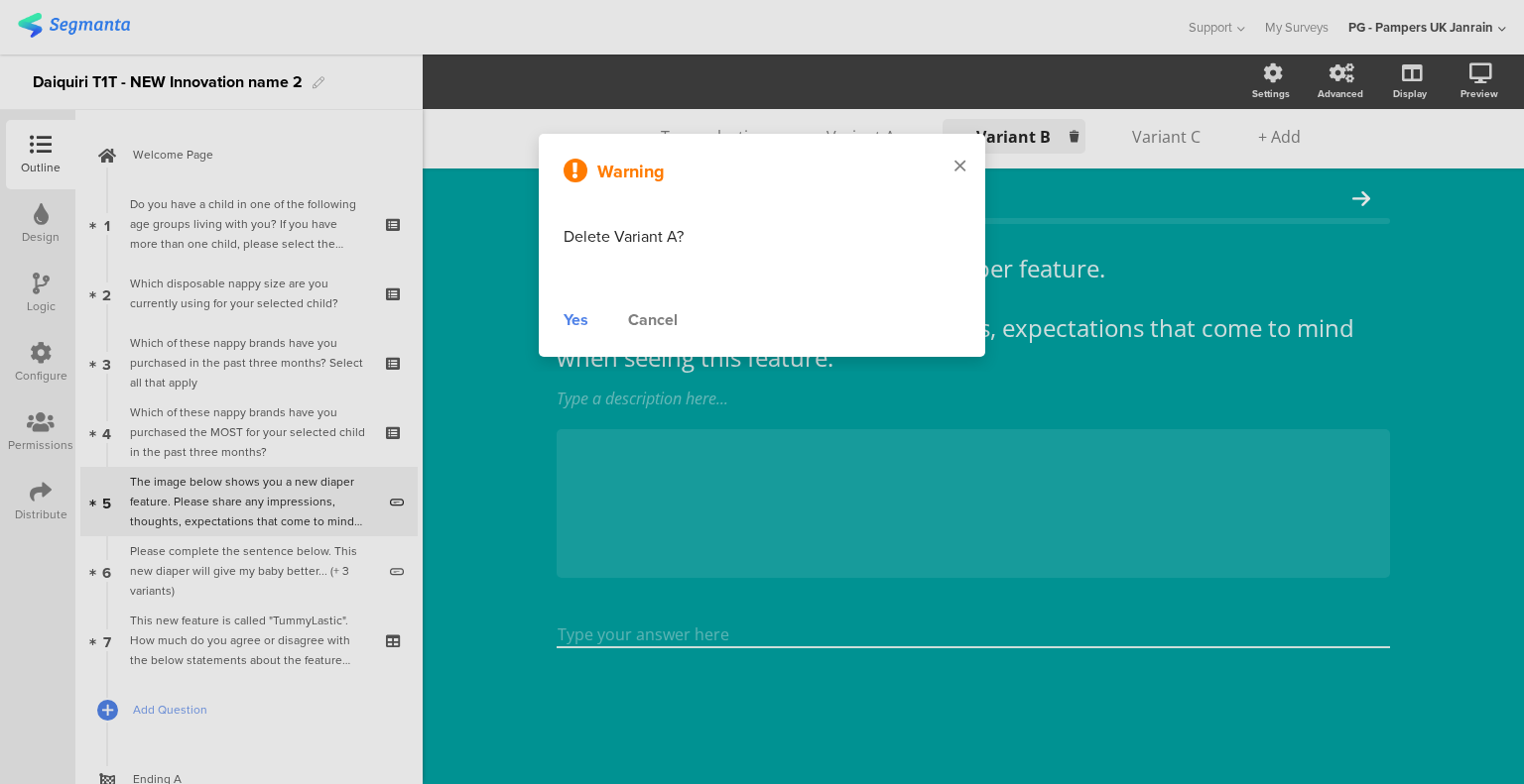
click at [960, 157] on div at bounding box center [959, 167] width 51 height 66
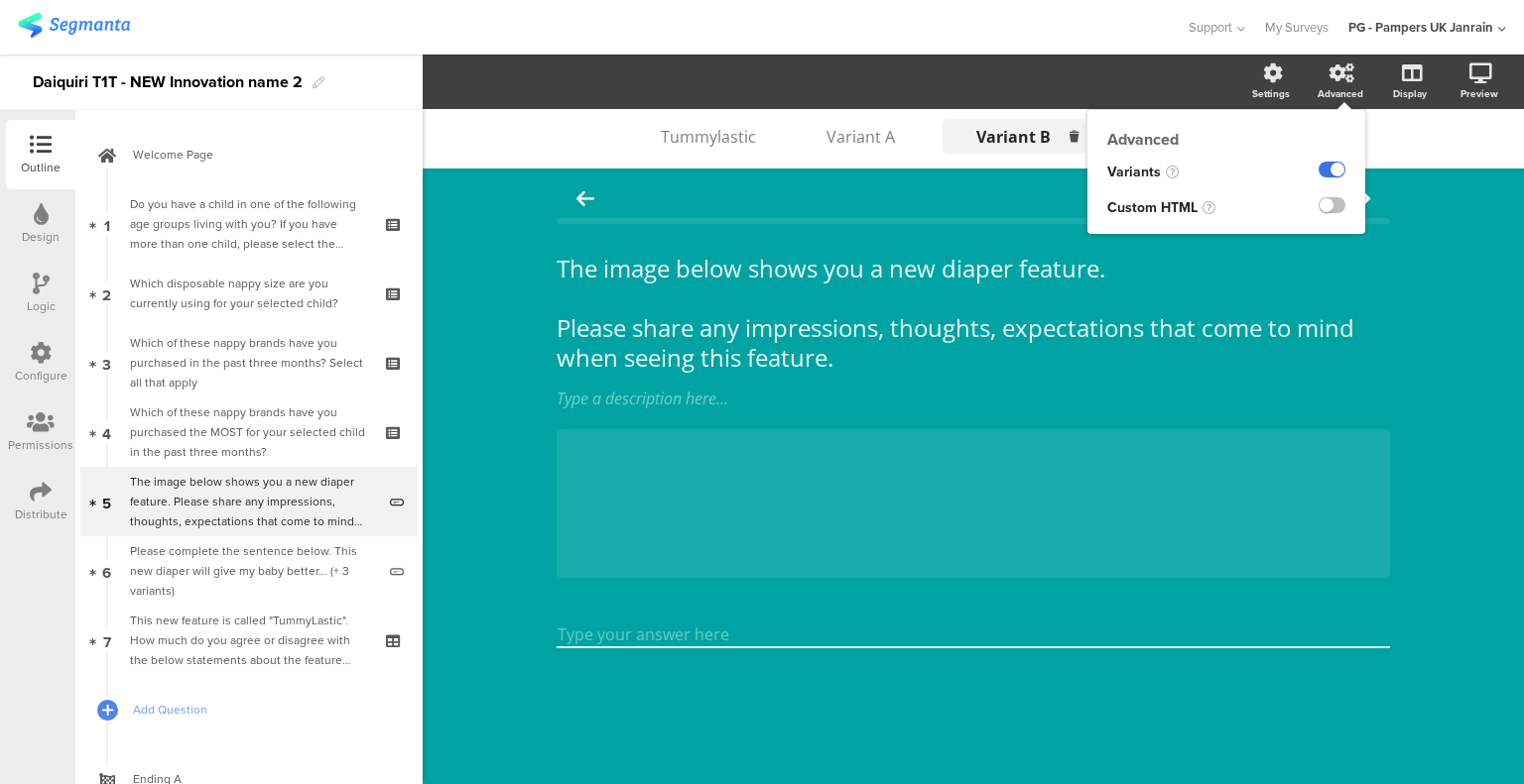
click at [1324, 166] on label at bounding box center [1331, 170] width 27 height 16
click at [0, 0] on input "checkbox" at bounding box center [0, 0] width 0 height 0
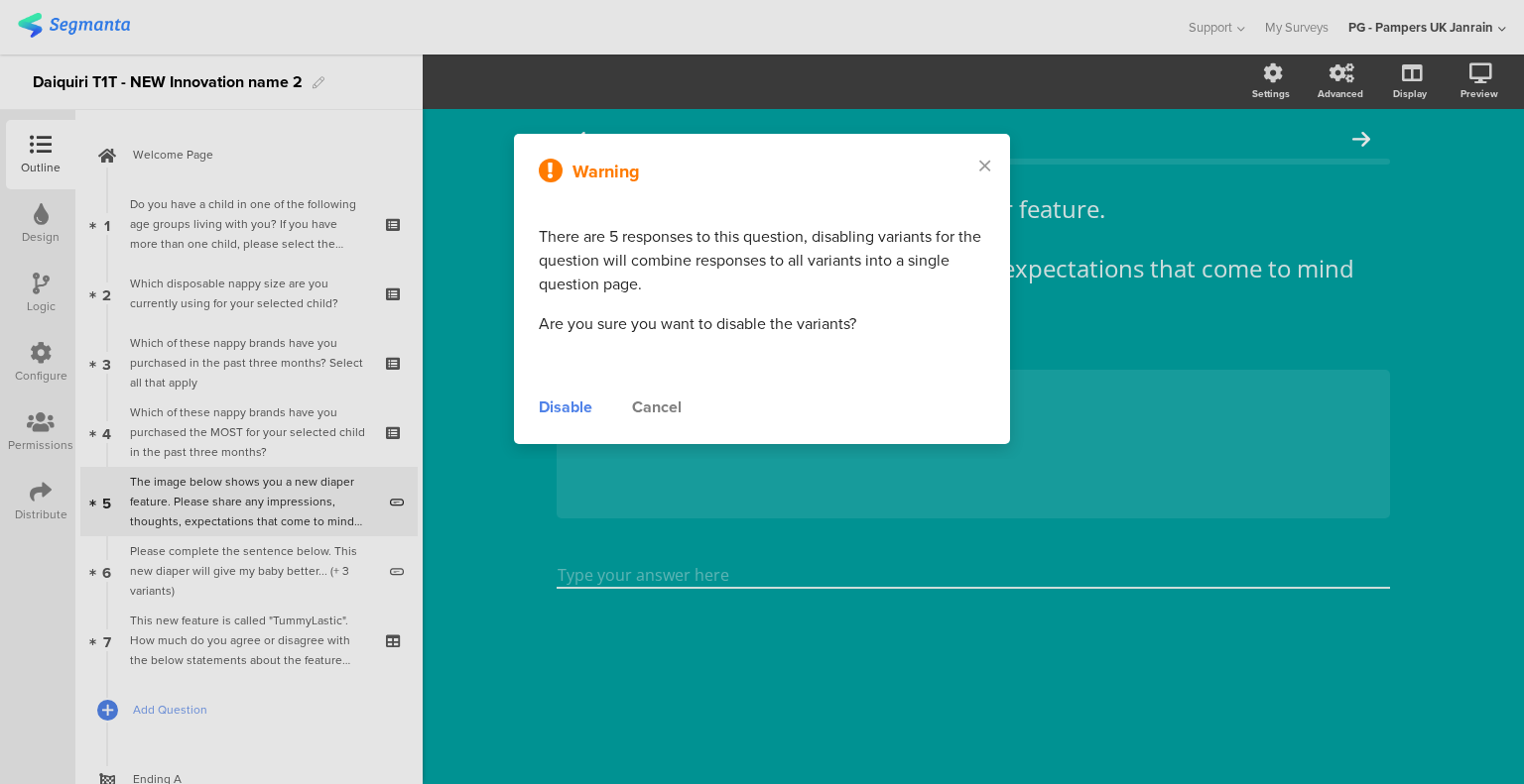
click at [267, 586] on div at bounding box center [762, 392] width 1524 height 784
drag, startPoint x: 583, startPoint y: 408, endPoint x: 195, endPoint y: 531, distance: 407.0
click at [553, 415] on div "Disable" at bounding box center [566, 408] width 54 height 24
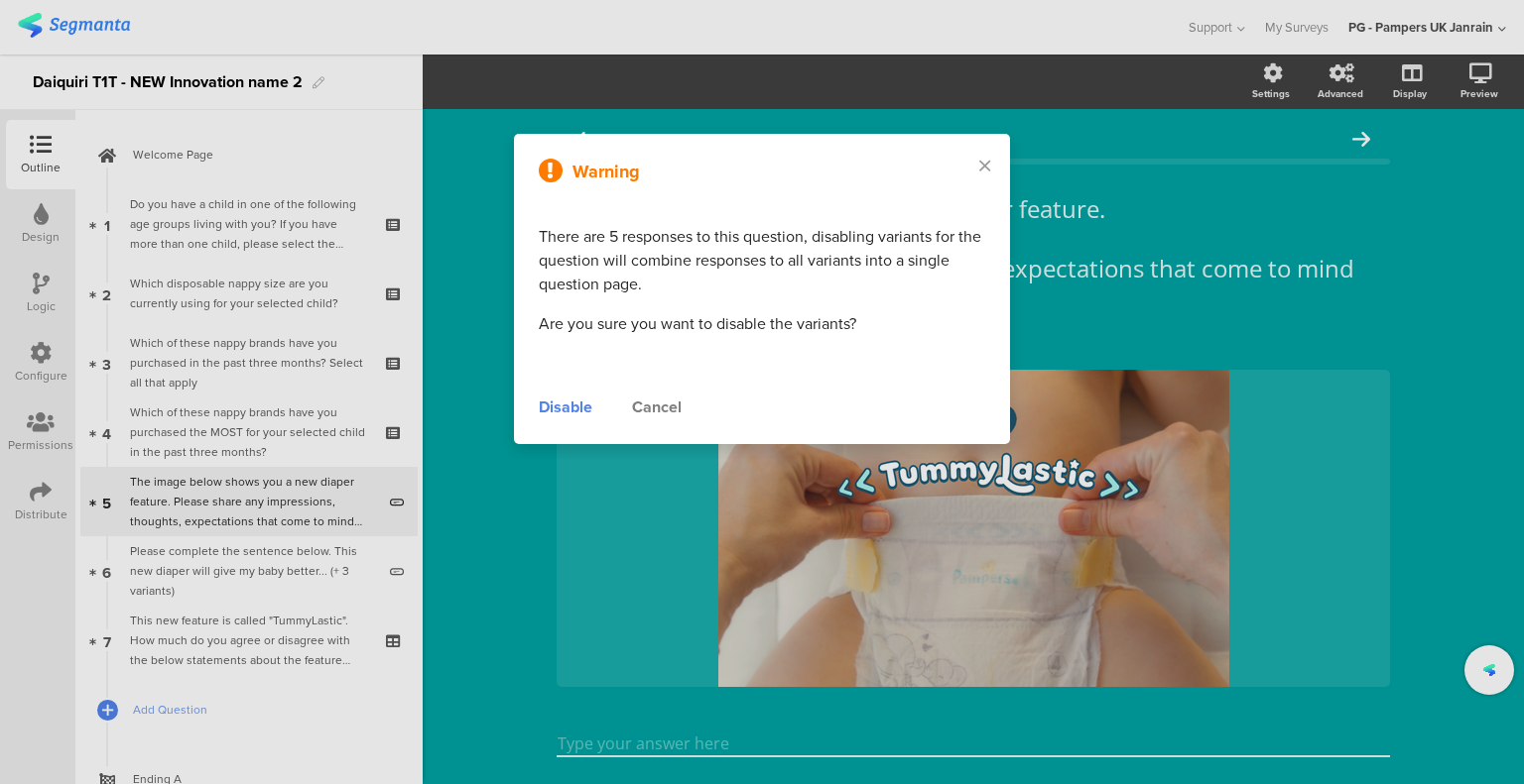
click at [194, 567] on div at bounding box center [762, 392] width 1524 height 784
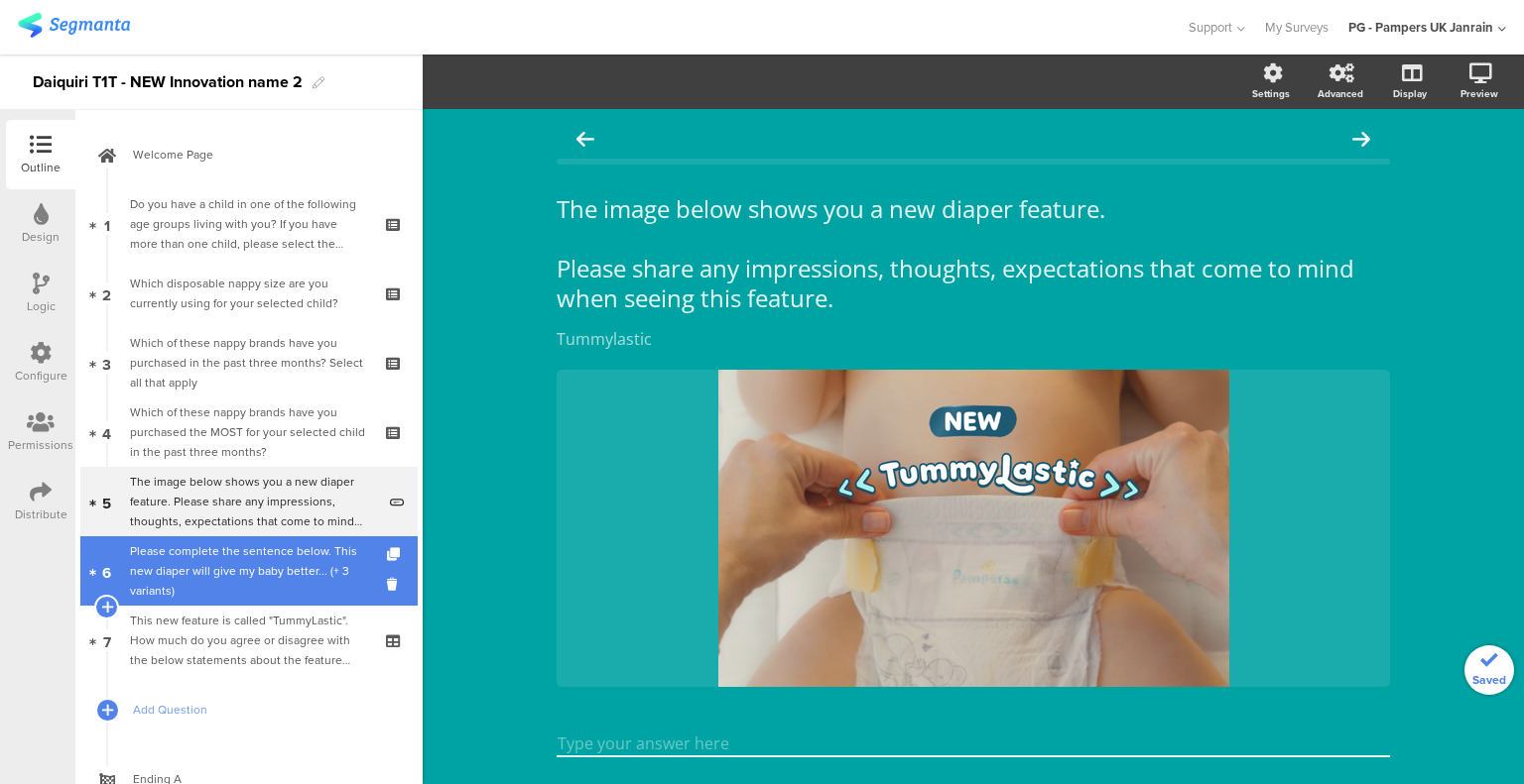
click at [262, 574] on div "Please complete the sentence below. This new diaper will give my baby better...…" at bounding box center [252, 572] width 245 height 60
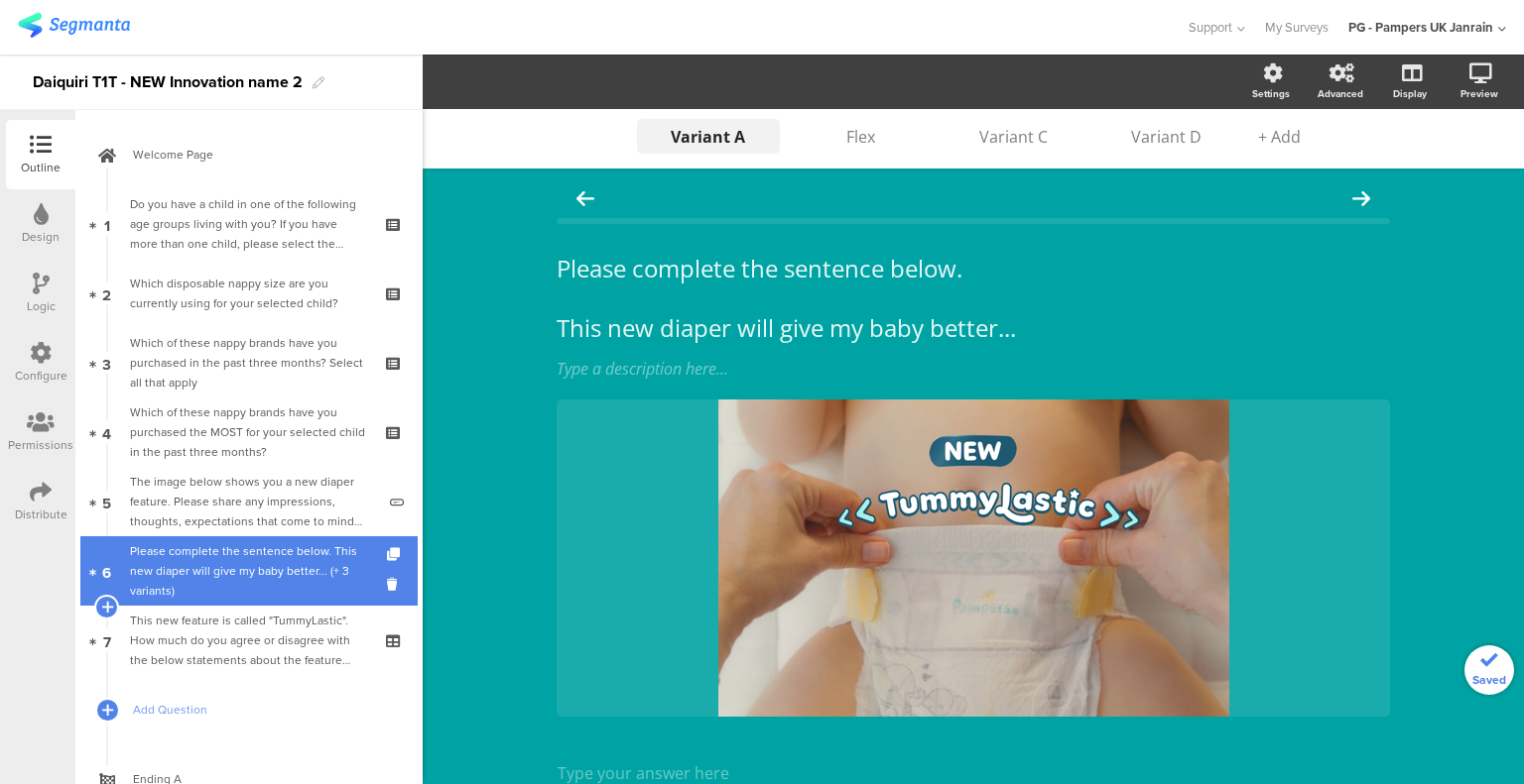
scroll to position [1, 0]
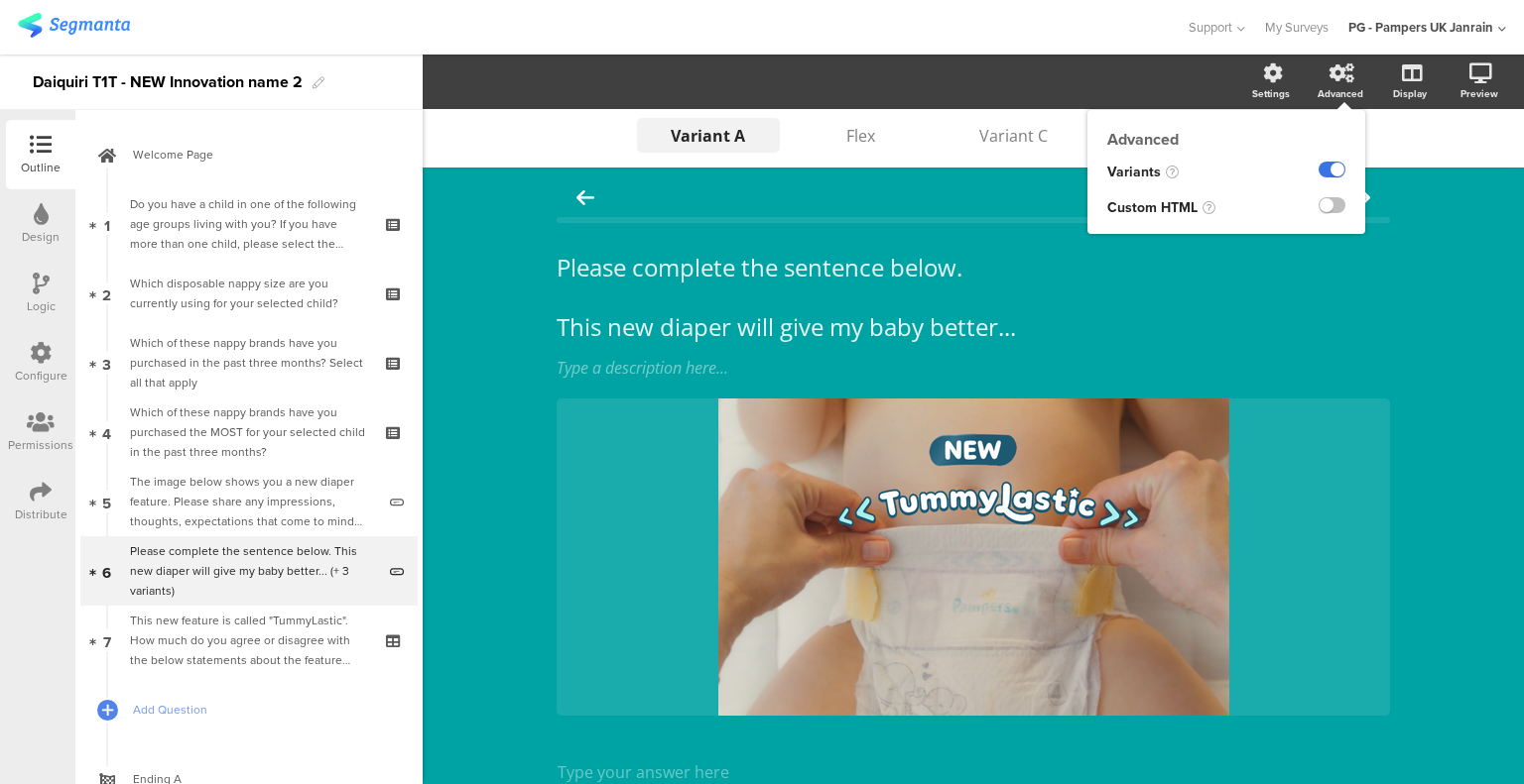
click at [1318, 164] on label at bounding box center [1331, 170] width 27 height 16
click at [0, 0] on input "checkbox" at bounding box center [0, 0] width 0 height 0
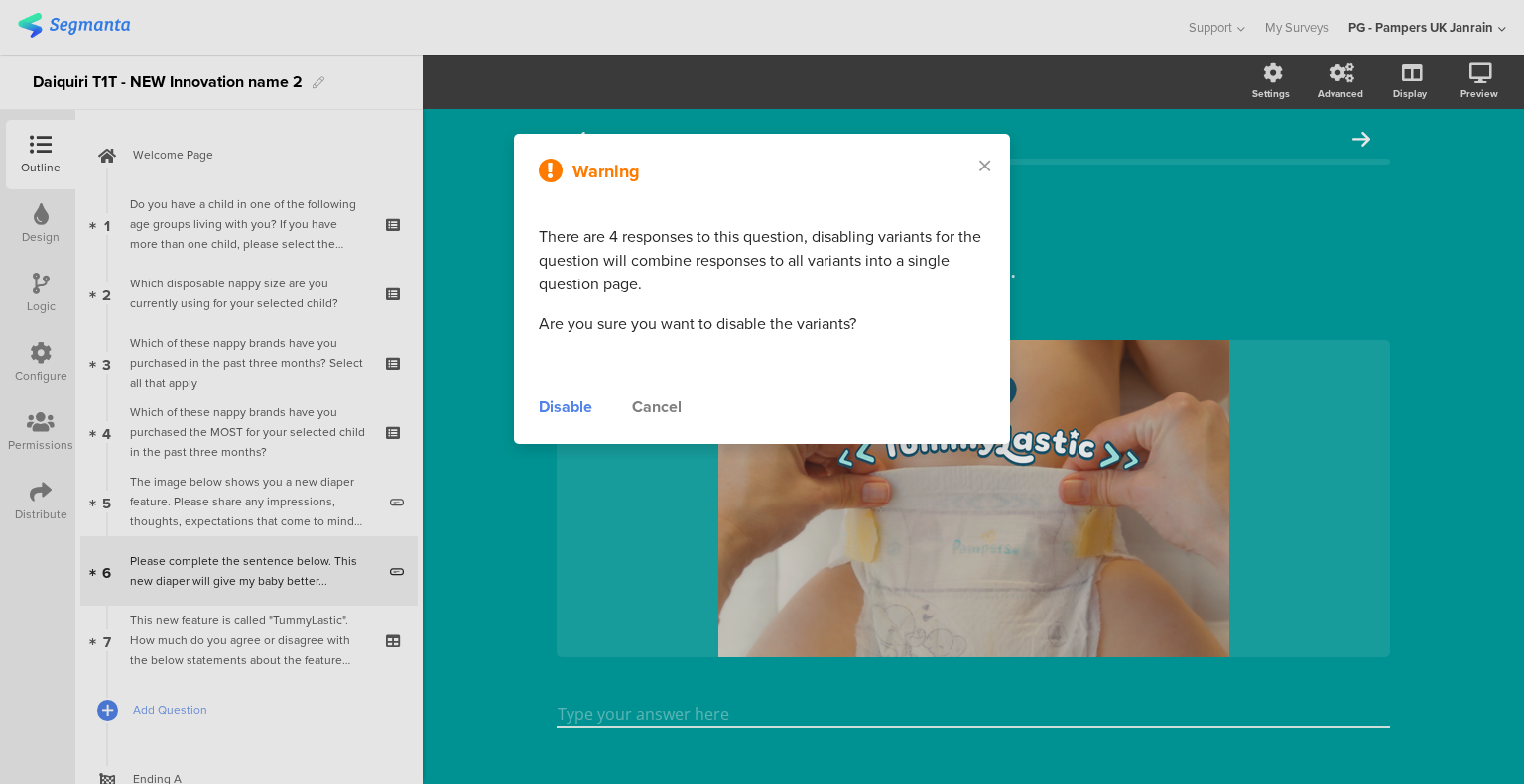
click at [308, 617] on div at bounding box center [762, 392] width 1524 height 784
click at [575, 409] on div "Disable" at bounding box center [566, 408] width 54 height 24
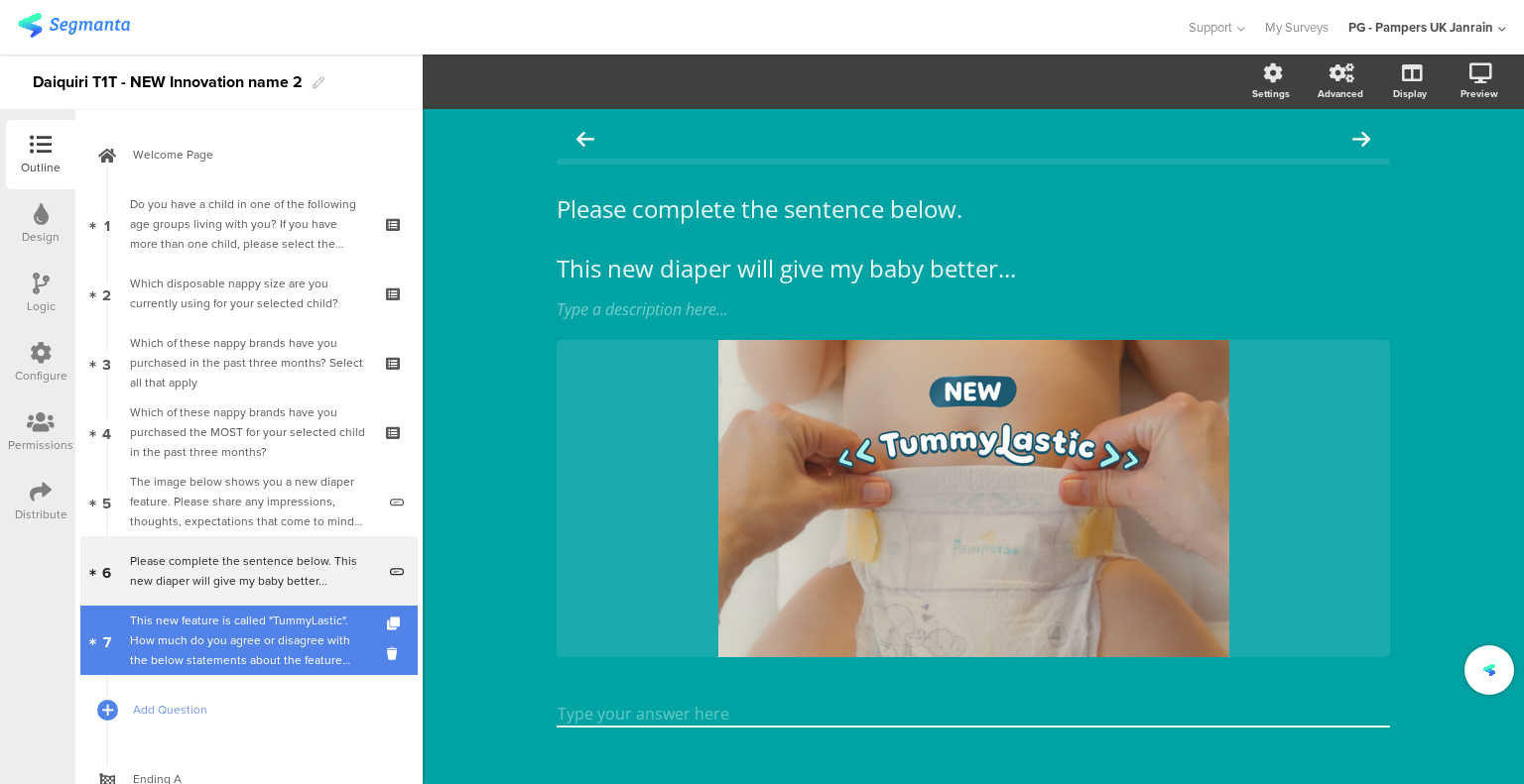
click at [247, 639] on div "This new feature is called "TummyLastic". How much do you agree or disagree wit…" at bounding box center [248, 640] width 237 height 60
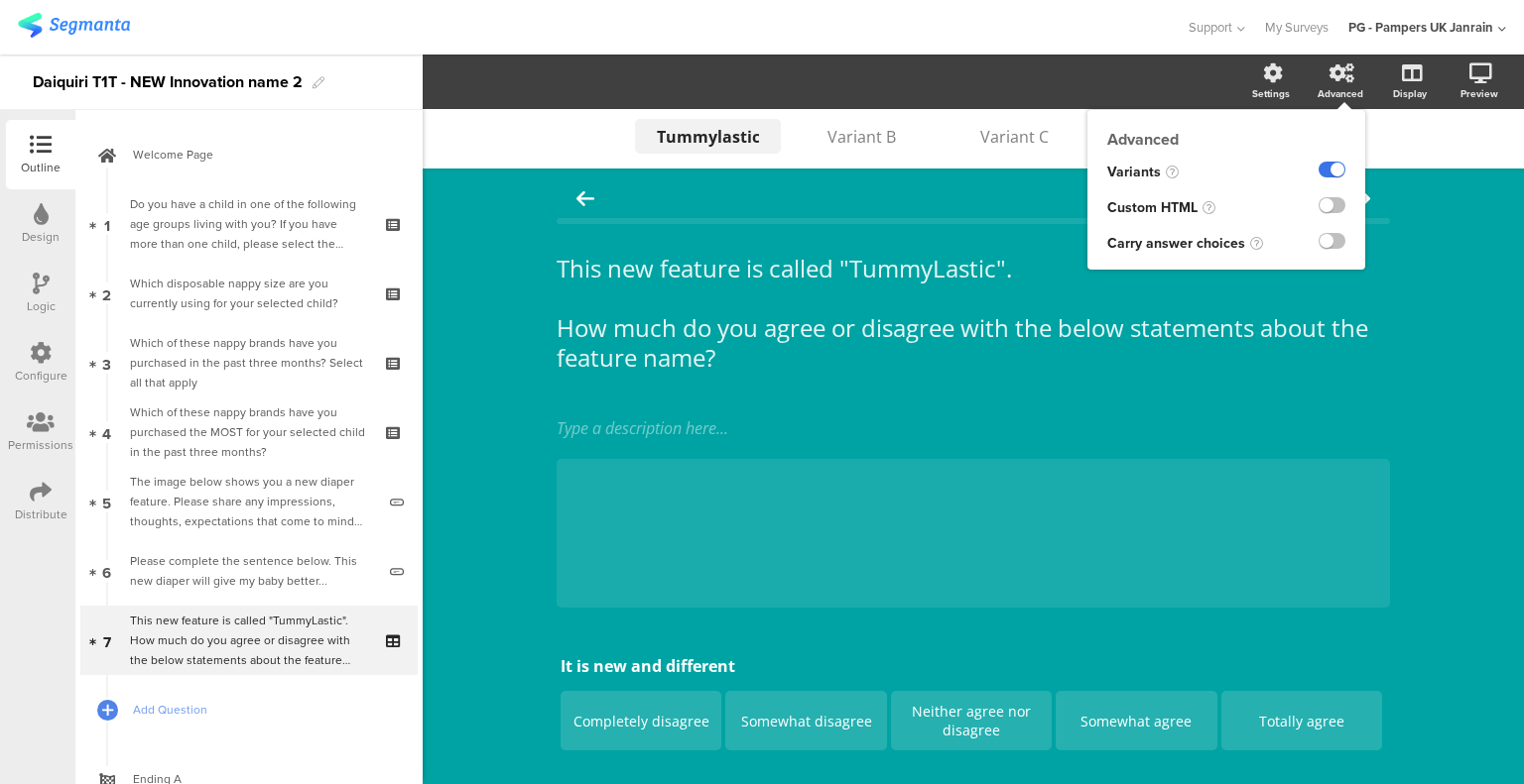
click at [1318, 167] on label at bounding box center [1331, 170] width 27 height 16
click at [0, 0] on input "checkbox" at bounding box center [0, 0] width 0 height 0
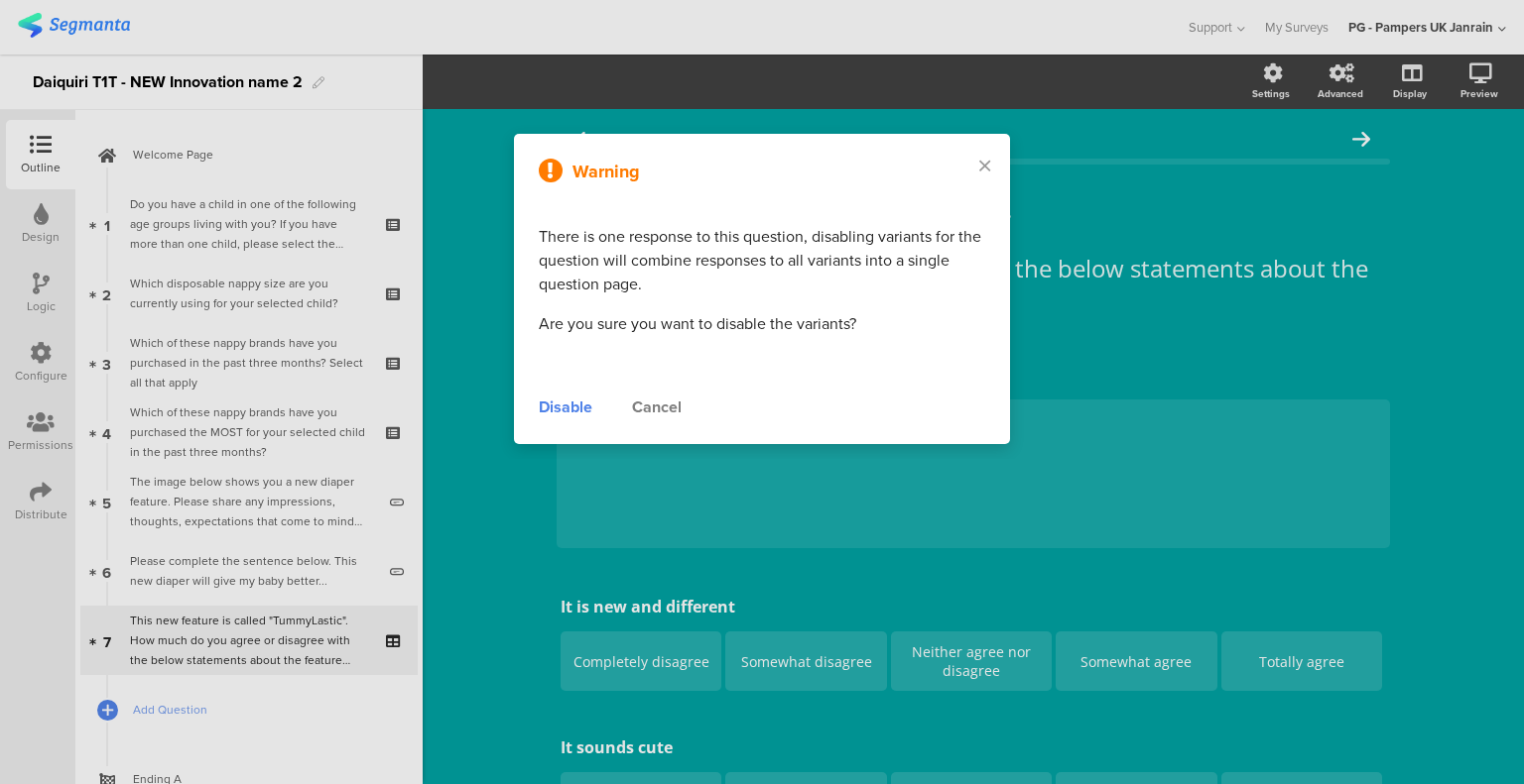
click at [574, 404] on div "Disable" at bounding box center [566, 408] width 54 height 24
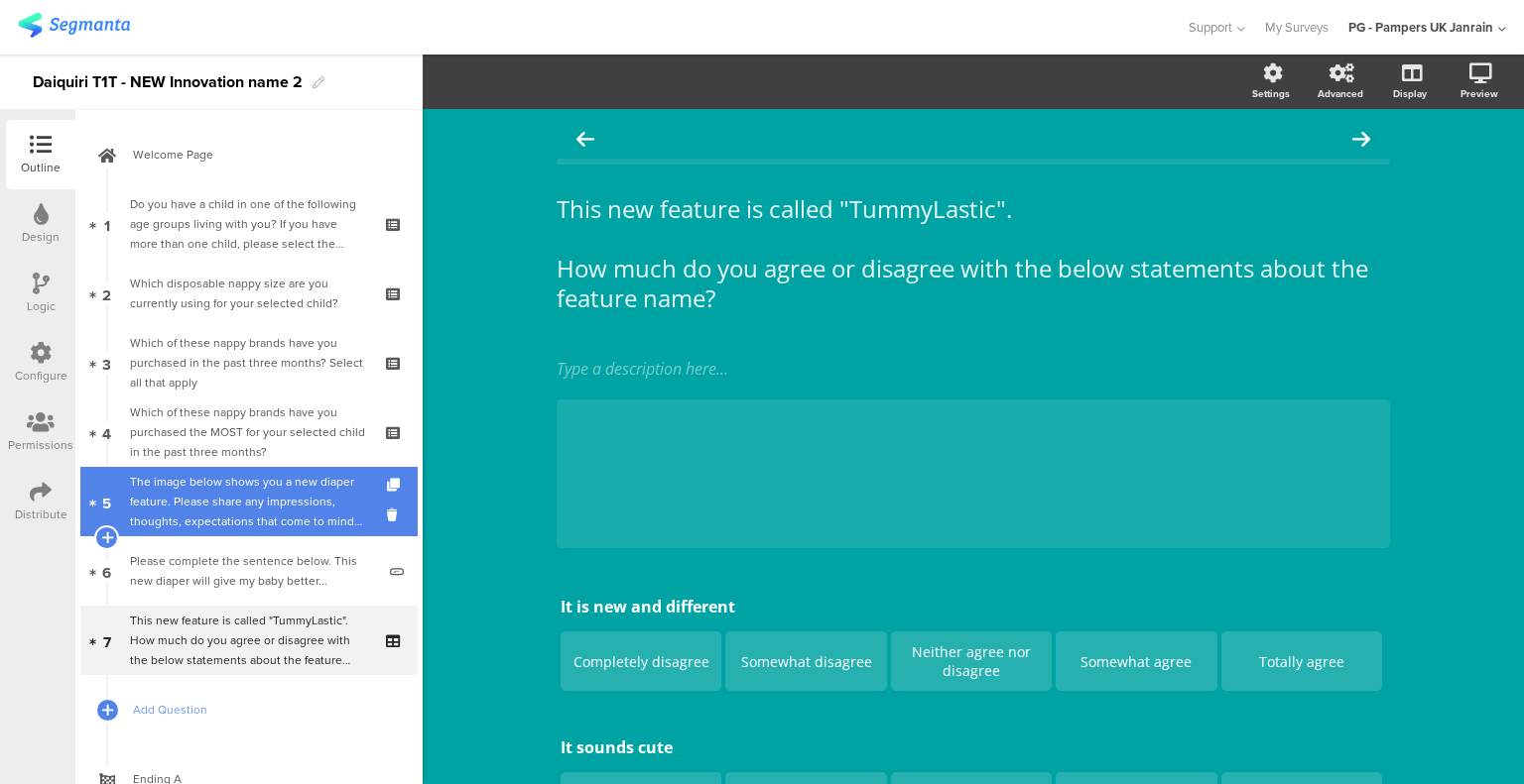
click at [258, 478] on div "The image below shows you a new diaper feature. Please share any impressions, t…" at bounding box center [252, 502] width 245 height 60
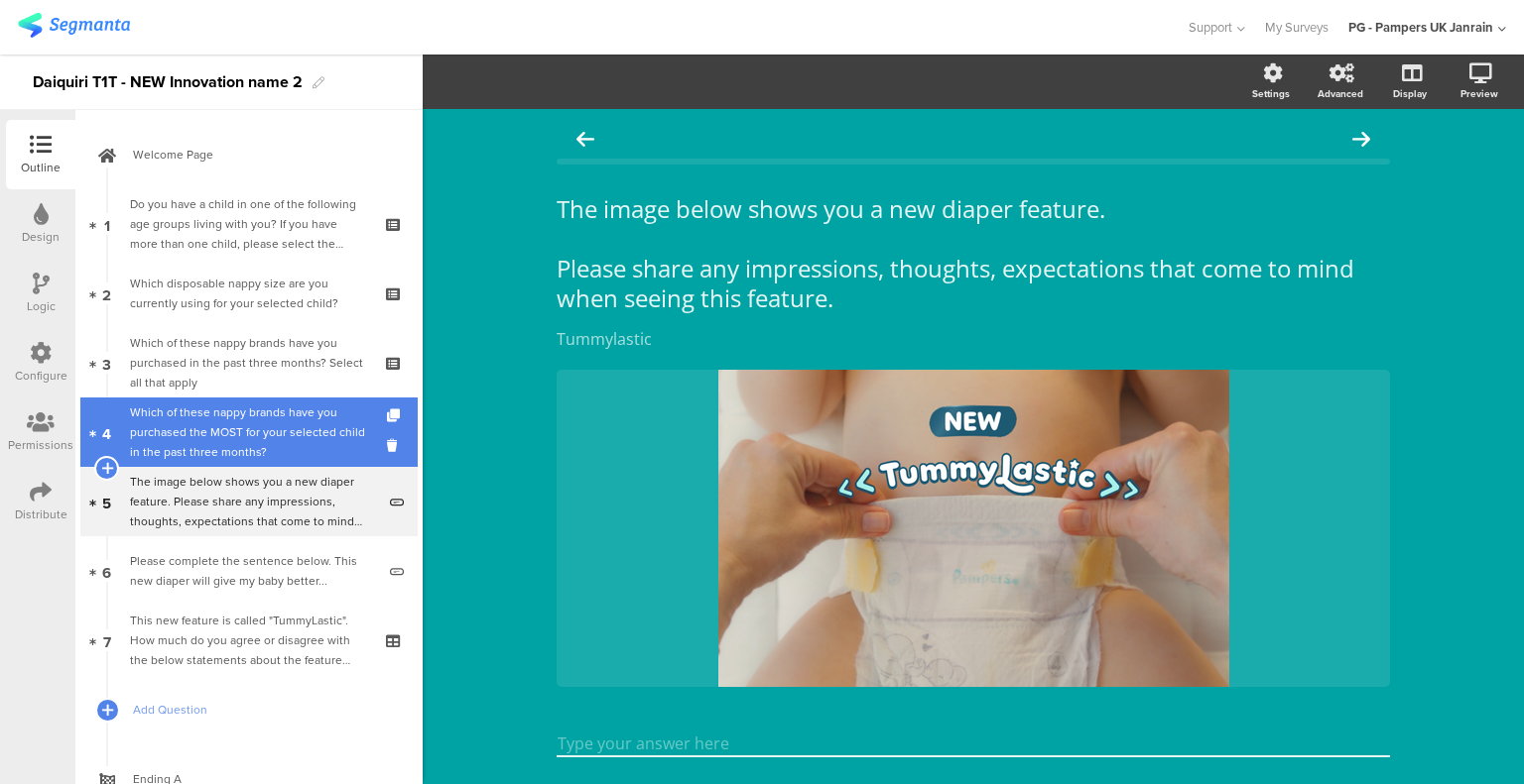
click at [248, 450] on div "Which of these nappy brands have you purchased the MOST for your selected child…" at bounding box center [248, 433] width 237 height 60
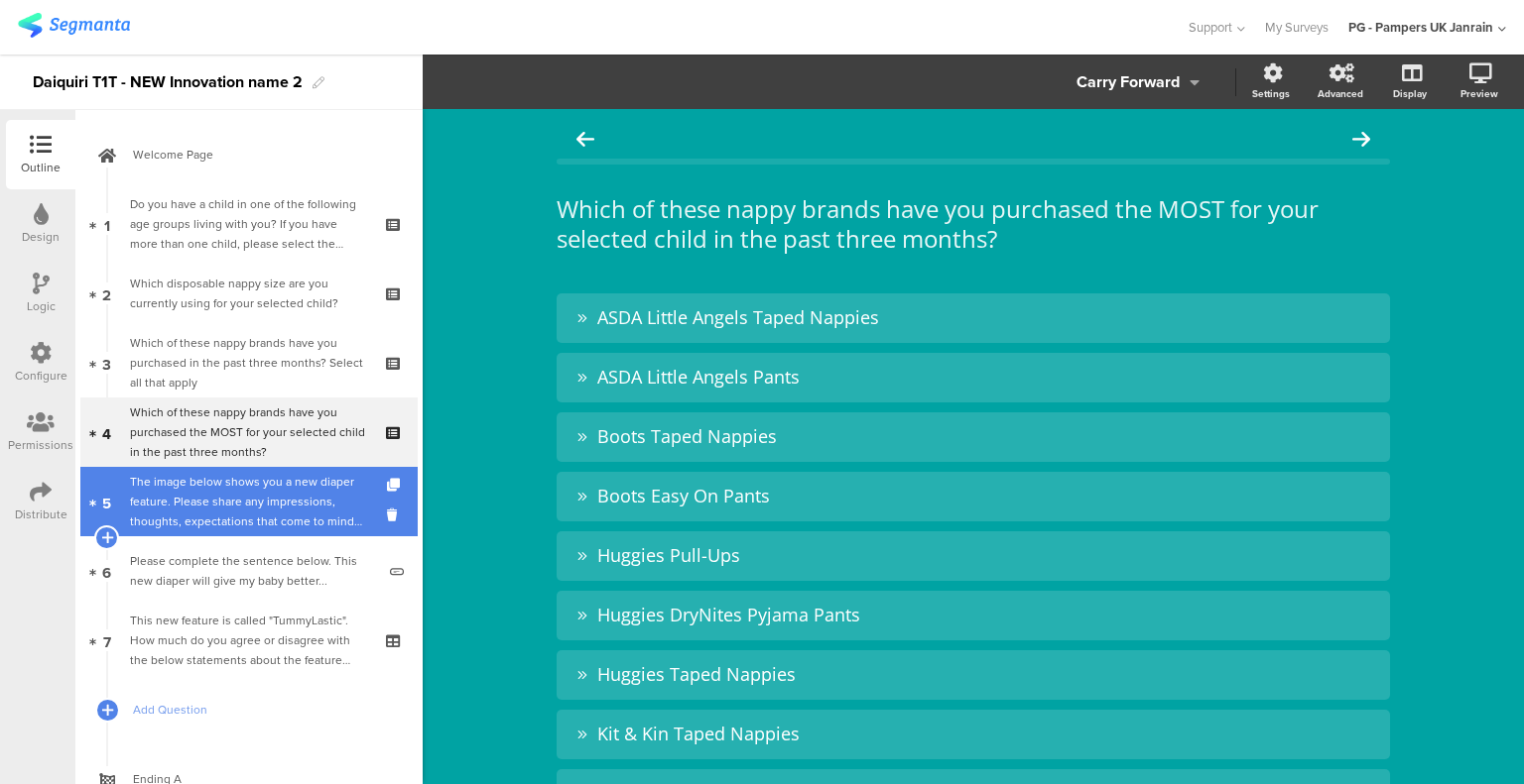
click at [254, 504] on div "The image below shows you a new diaper feature. Please share any impressions, t…" at bounding box center [252, 502] width 245 height 60
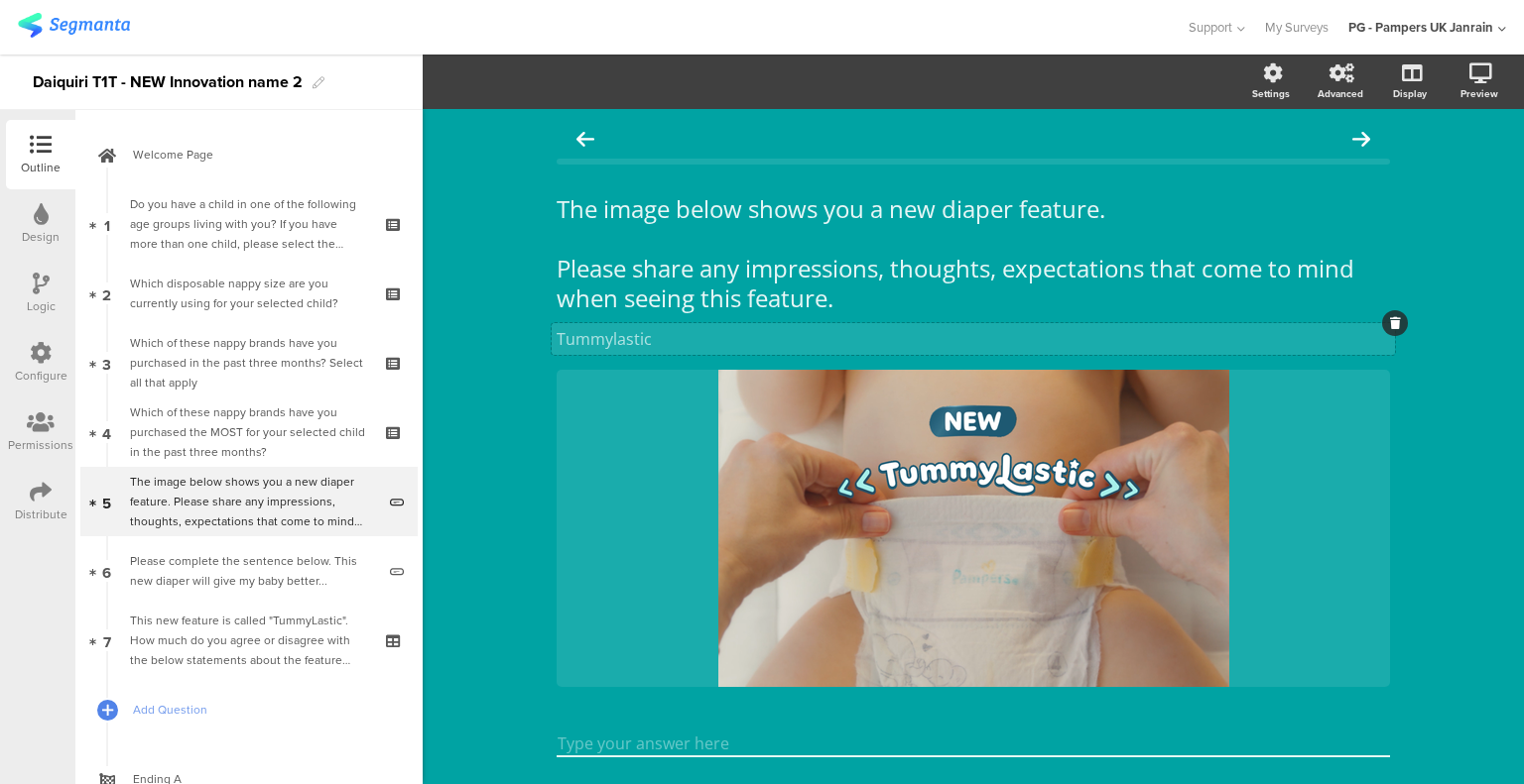
click at [610, 340] on div "Tummylastic Tummylastic" at bounding box center [972, 339] width 843 height 32
click at [634, 333] on p "TummyLastic" at bounding box center [972, 339] width 833 height 22
copy p "TummyLastic"
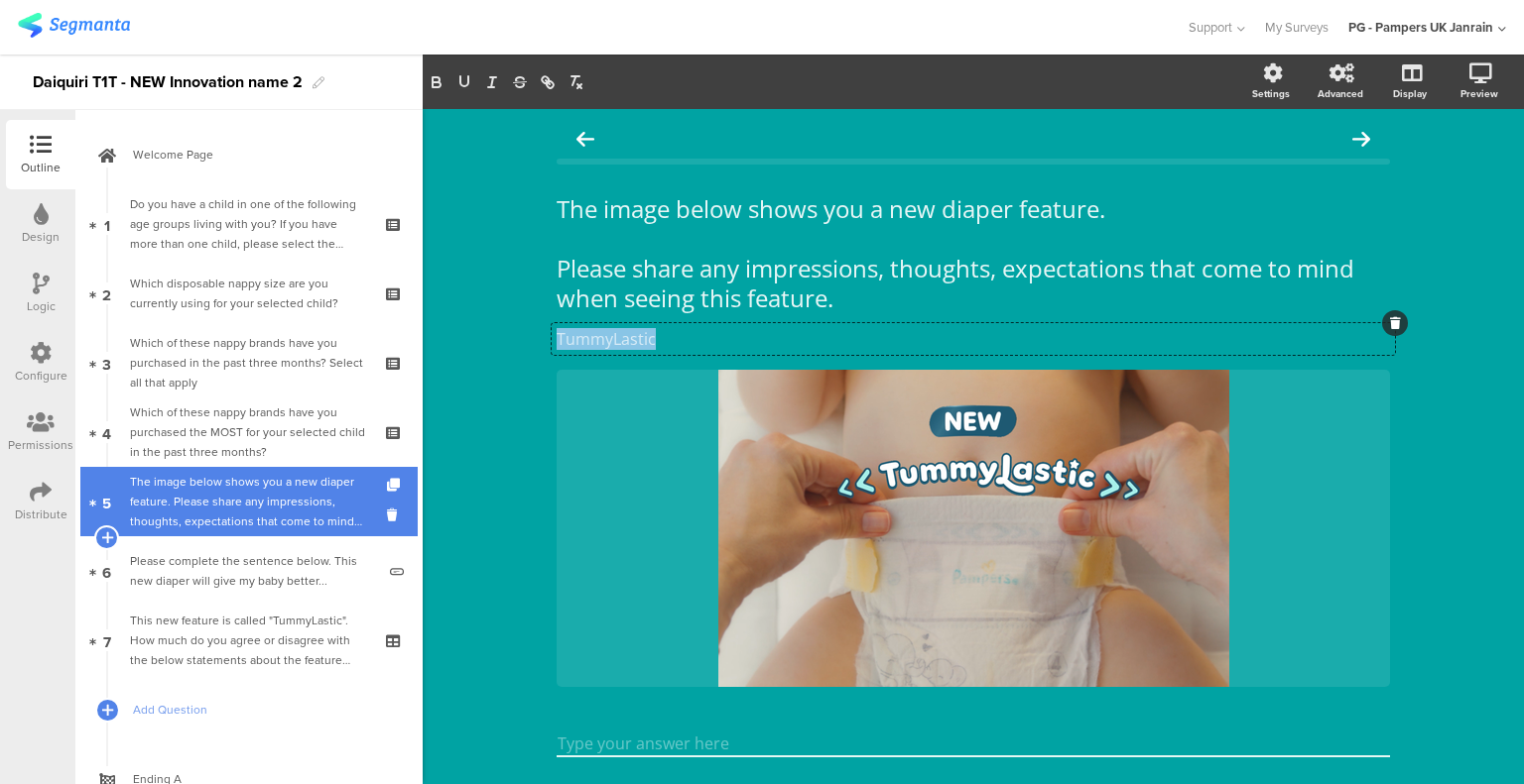
click at [227, 475] on div "The image below shows you a new diaper feature. Please share any impressions, t…" at bounding box center [252, 502] width 245 height 60
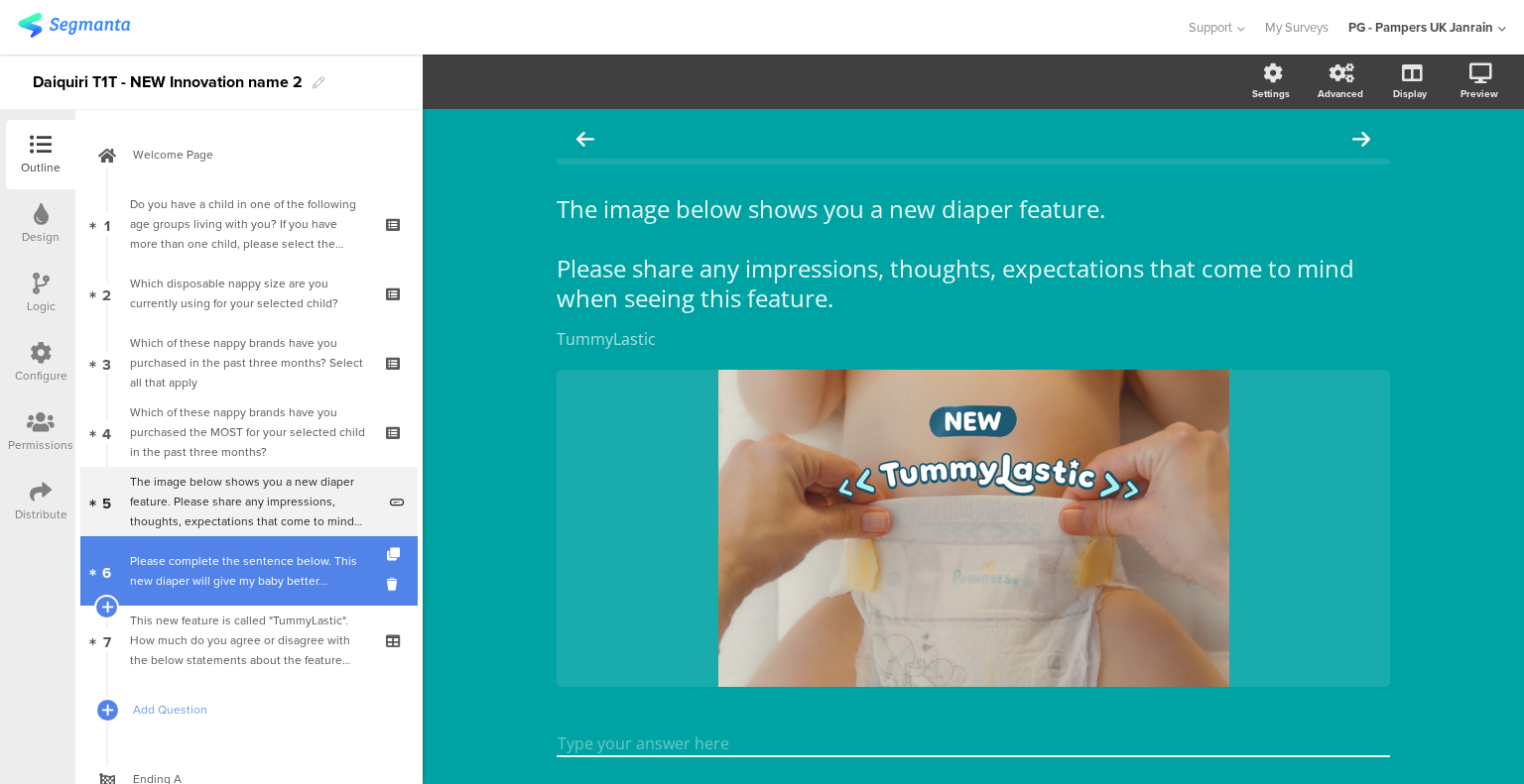
click at [261, 558] on div "Please complete the sentence below. This new diaper will give my baby better..." at bounding box center [252, 571] width 245 height 40
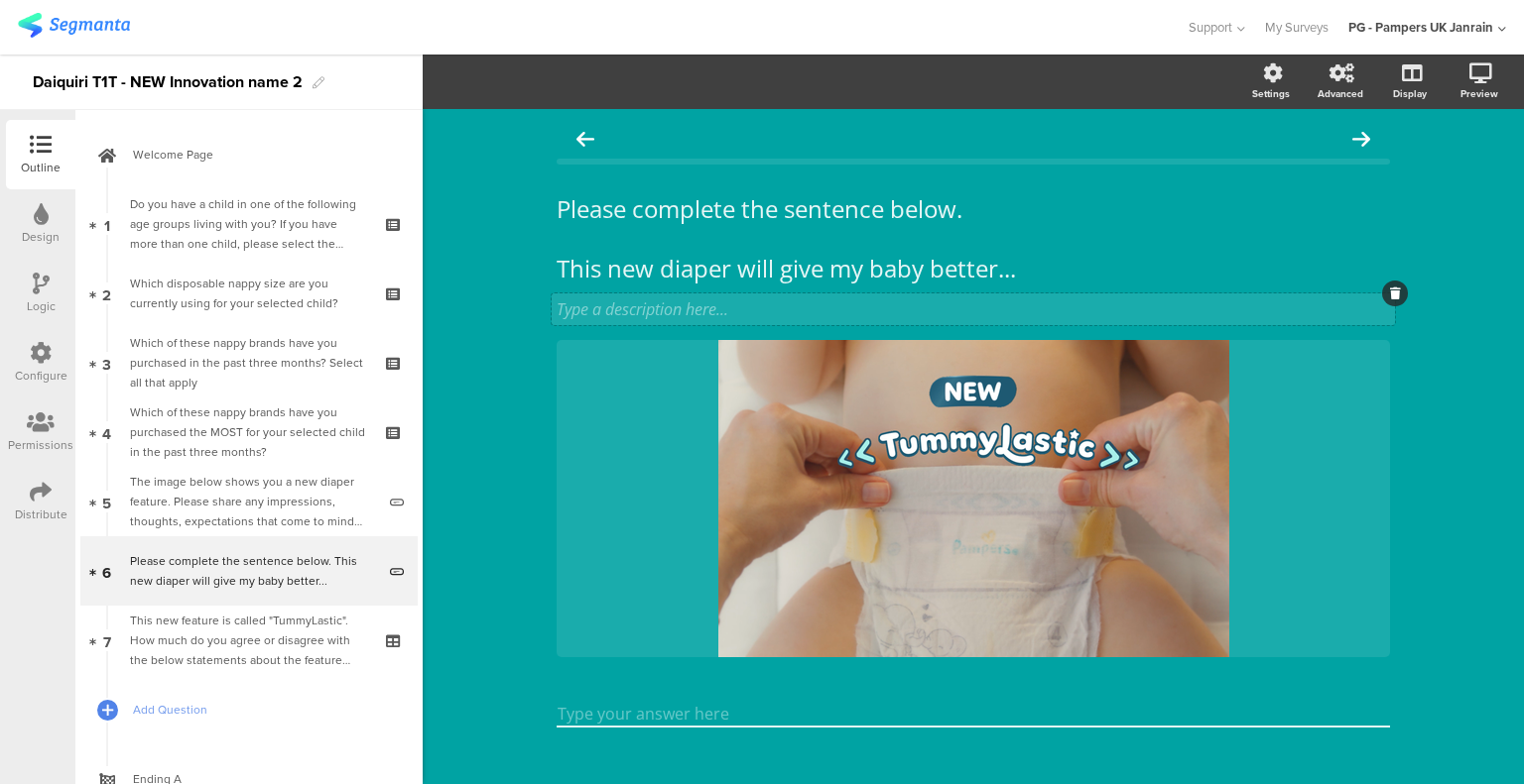
click at [641, 307] on div "Type a description here..." at bounding box center [972, 310] width 843 height 32
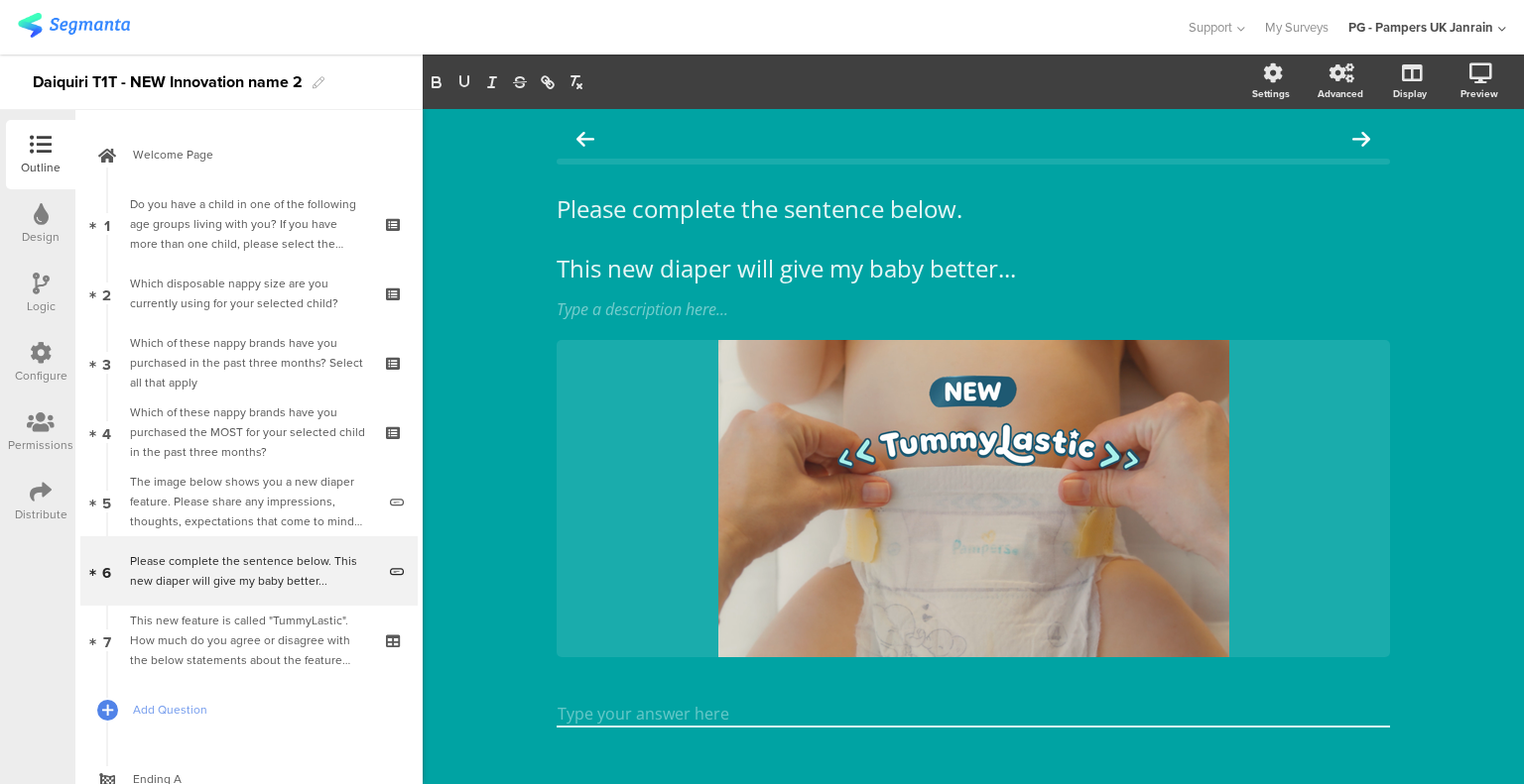
click at [750, 99] on section "Settings Advanced Display Preview" at bounding box center [973, 81] width 1101 height 55
click at [1053, 134] on div at bounding box center [972, 139] width 833 height 40
click at [888, 139] on div at bounding box center [972, 139] width 833 height 40
click at [777, 143] on div at bounding box center [972, 139] width 833 height 40
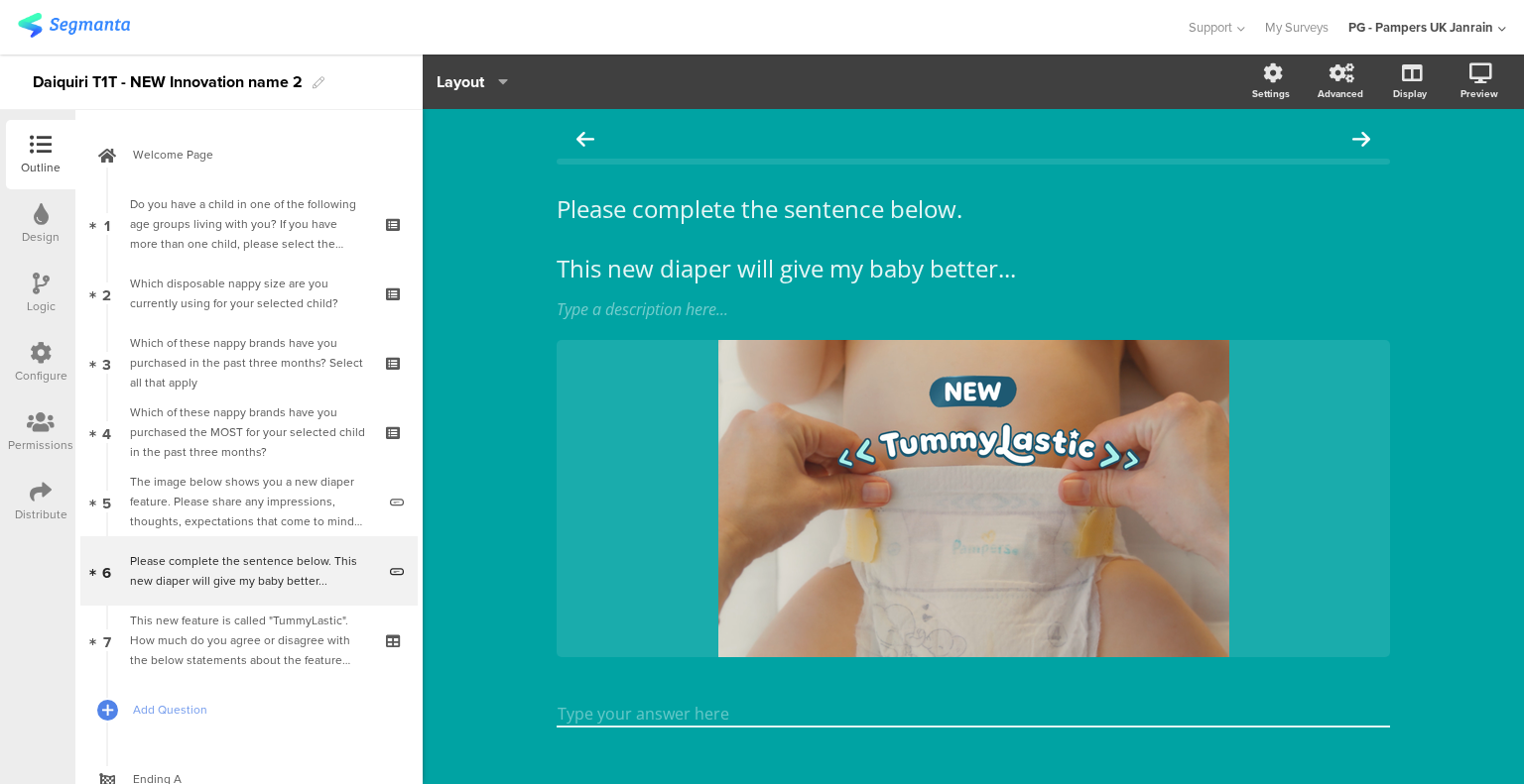
click at [490, 77] on icon "button" at bounding box center [498, 81] width 20 height 16
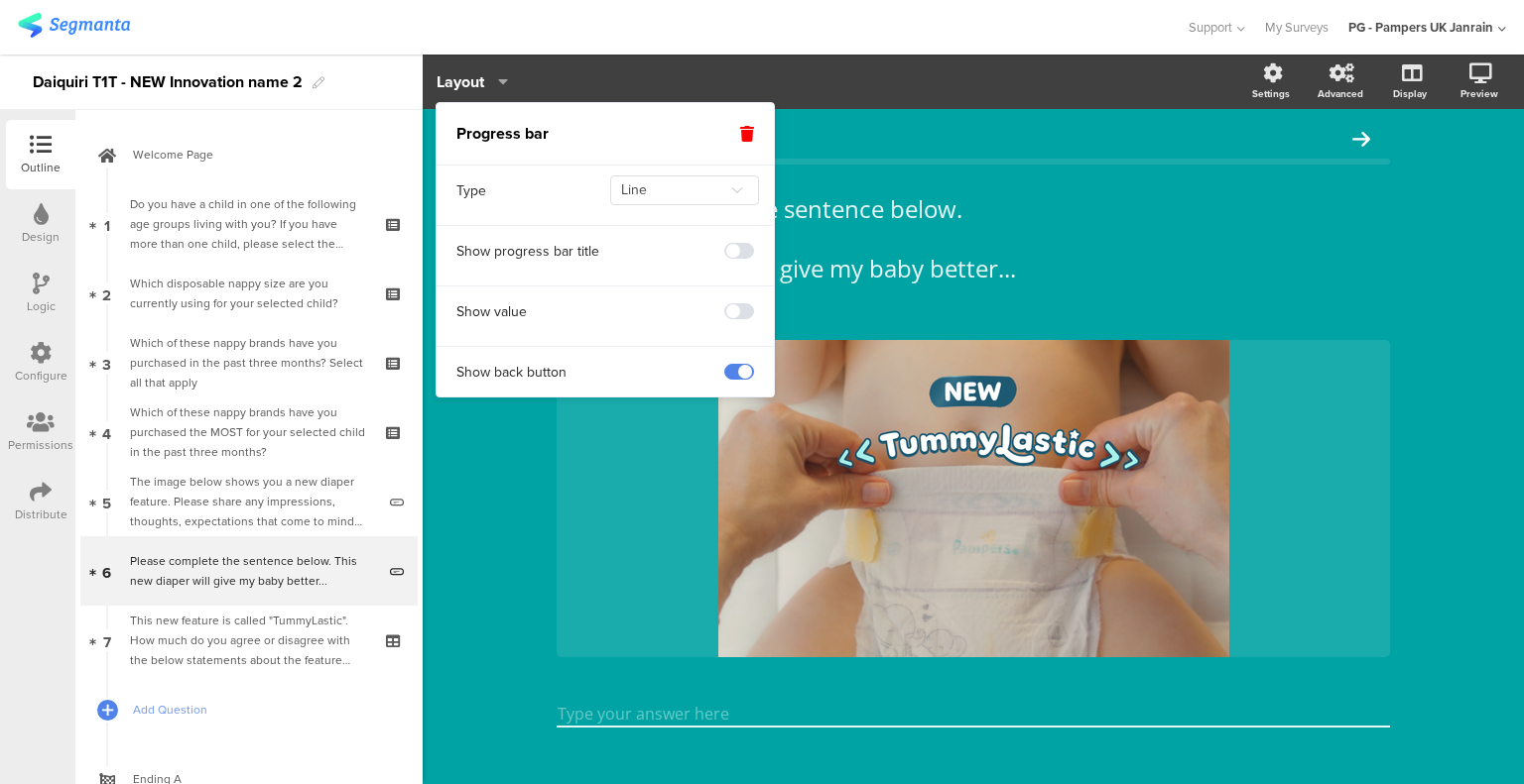
click at [744, 305] on span at bounding box center [739, 312] width 30 height 16
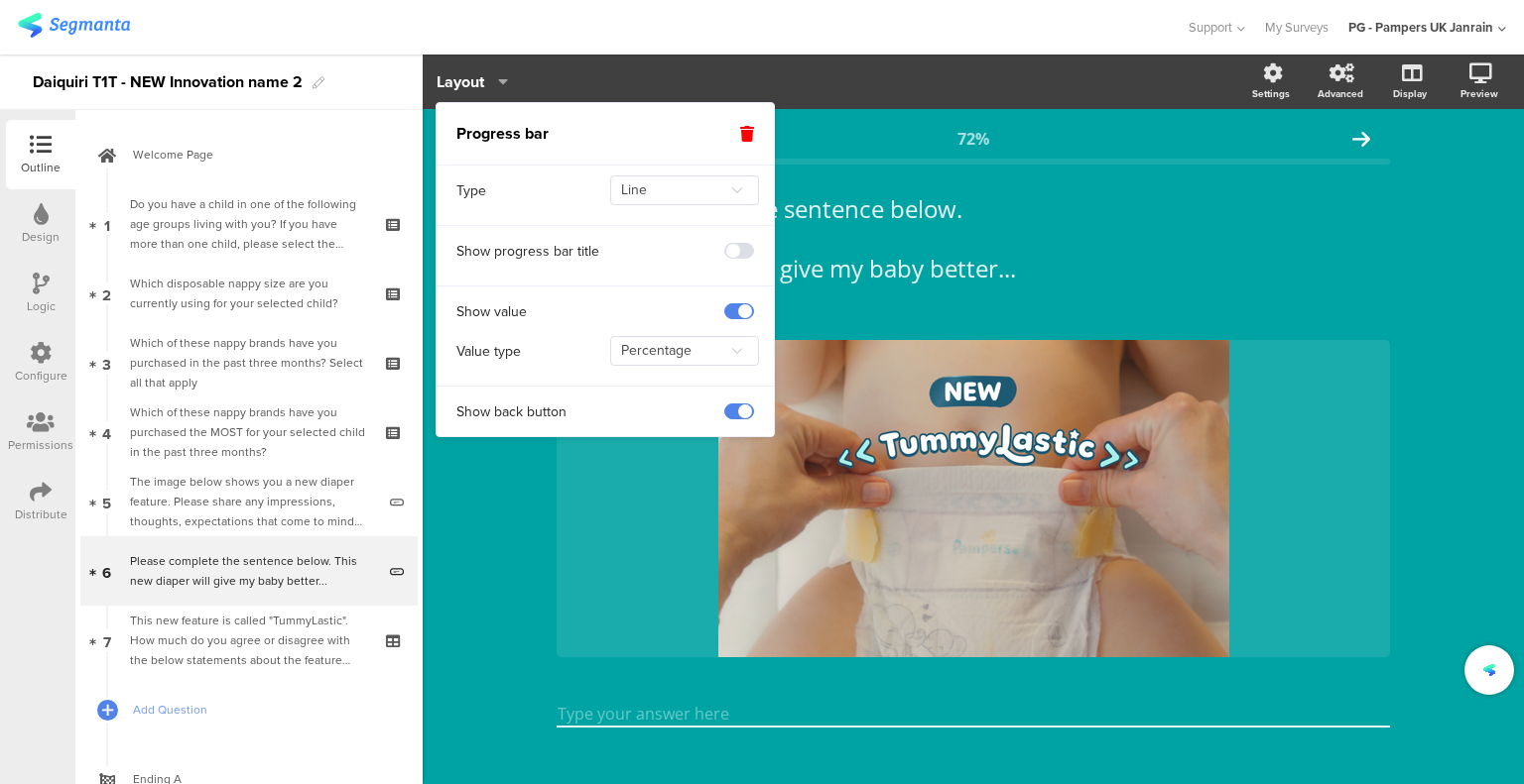
click at [741, 308] on span at bounding box center [739, 312] width 30 height 16
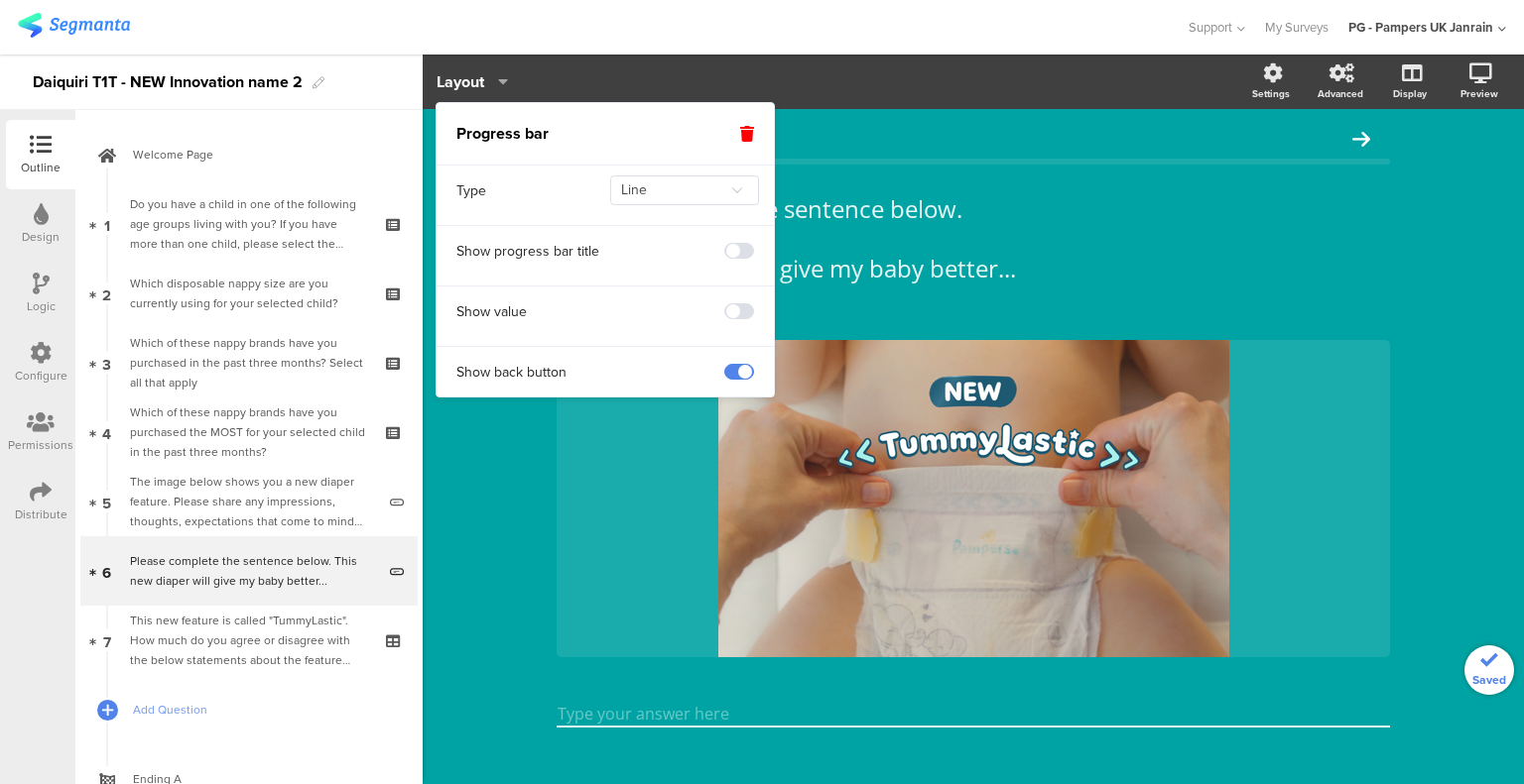
click at [743, 247] on span at bounding box center [739, 251] width 30 height 16
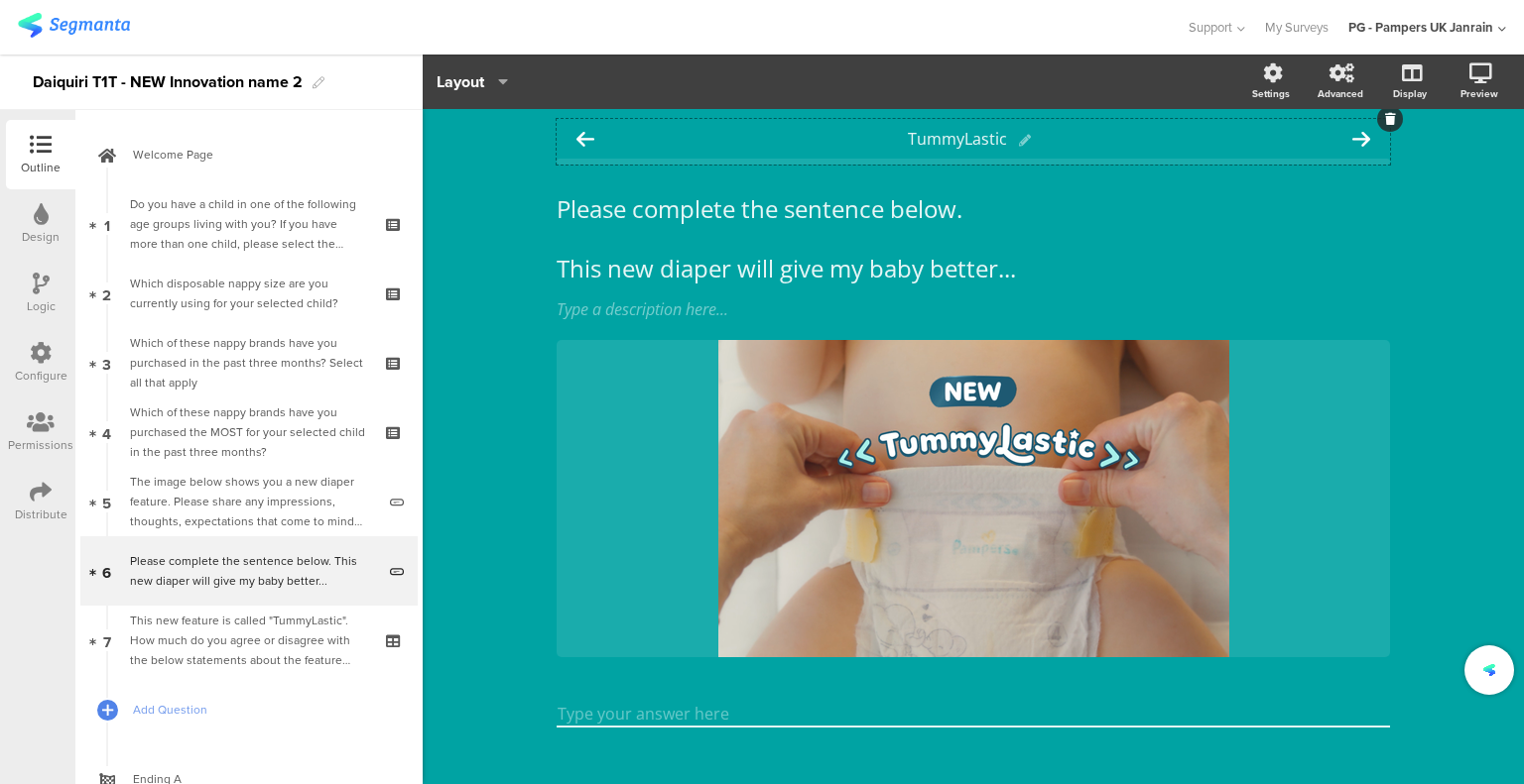
click at [1433, 234] on div "TummyLastic Please complete the sentence below. This new diaper will give my ba…" at bounding box center [973, 457] width 1101 height 698
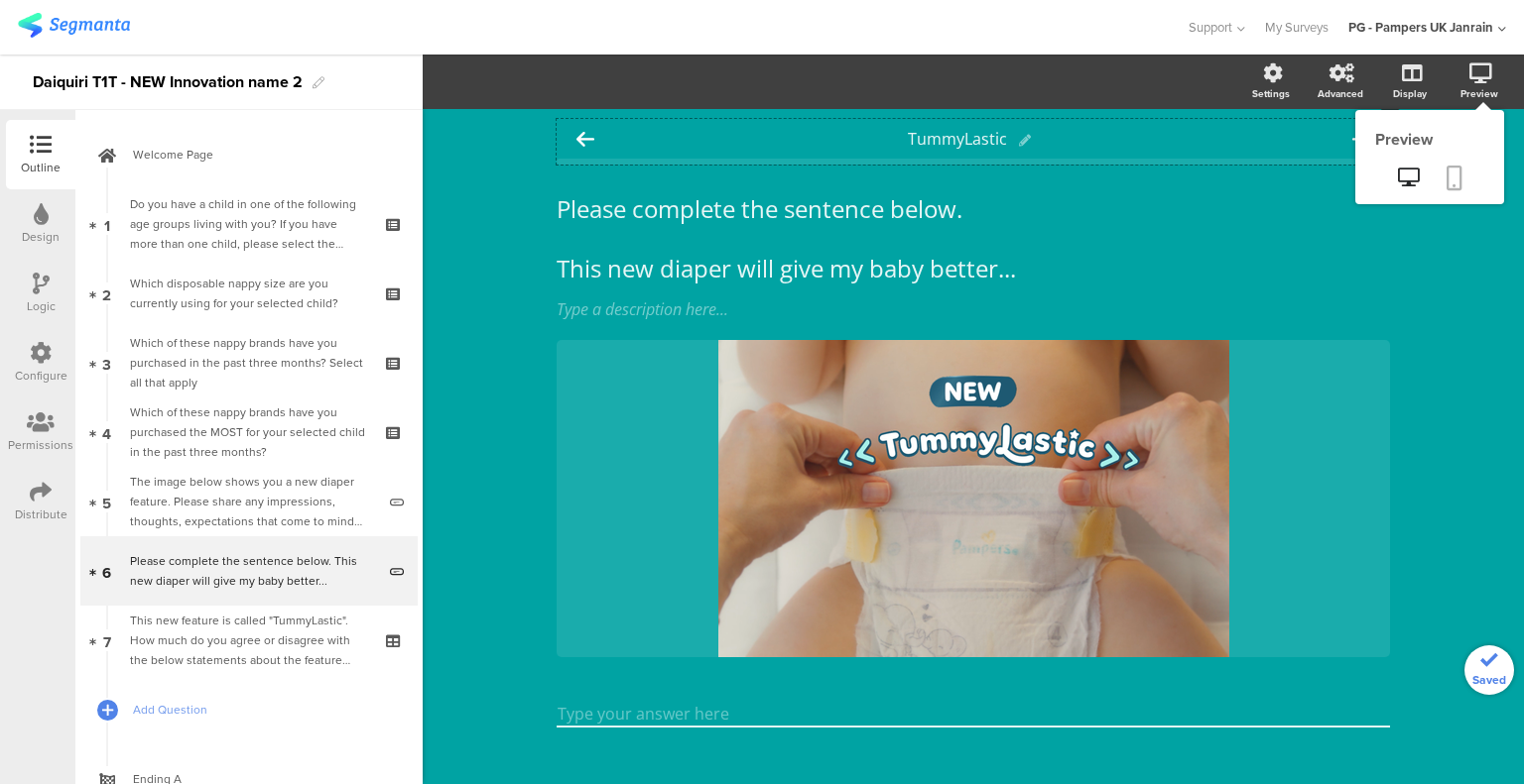
click at [1447, 180] on icon at bounding box center [1455, 178] width 16 height 25
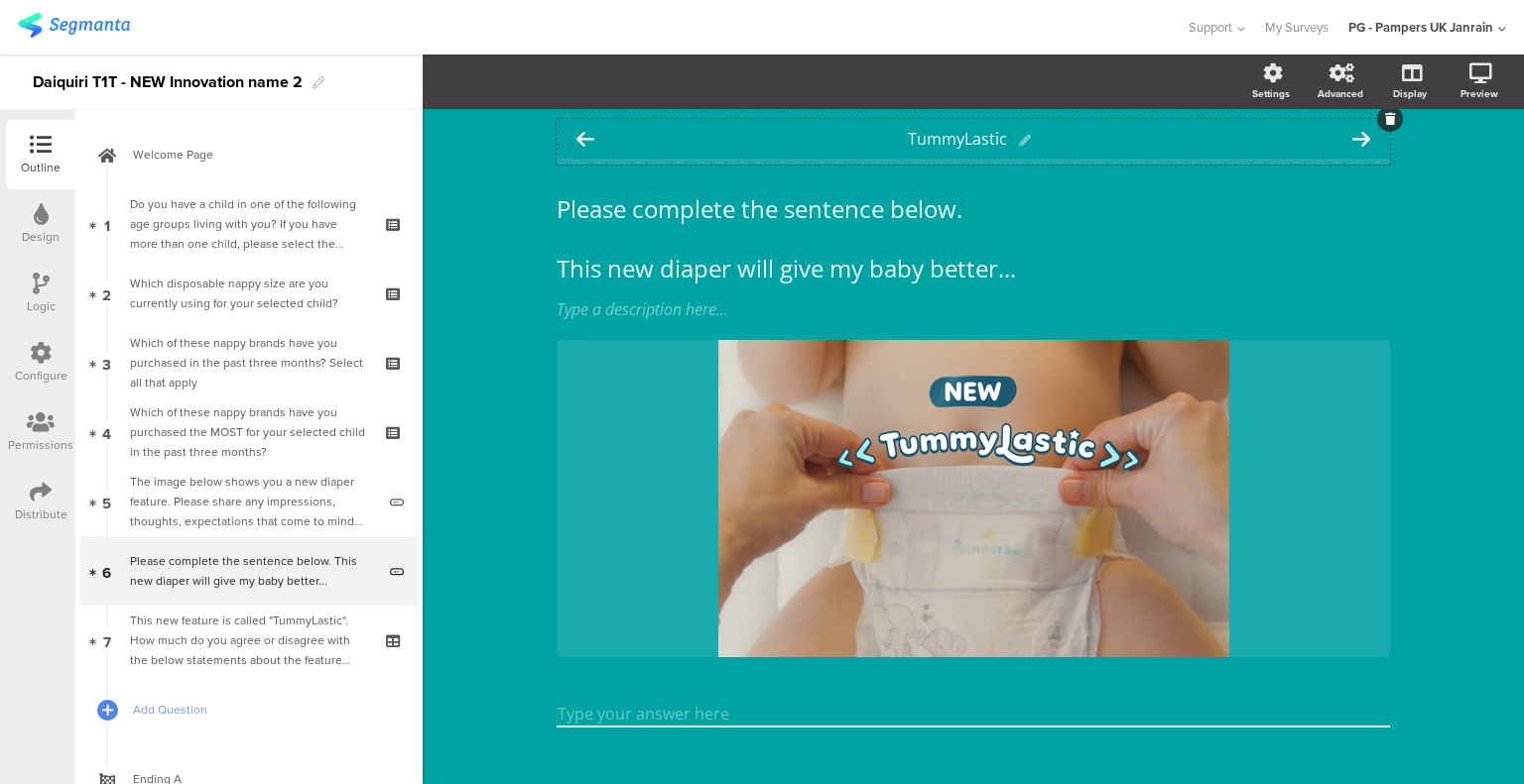
click at [1019, 138] on icon at bounding box center [1025, 141] width 12 height 12
click at [990, 142] on span "TummyLastic" at bounding box center [957, 139] width 99 height 22
click at [507, 76] on icon "button" at bounding box center [498, 81] width 20 height 16
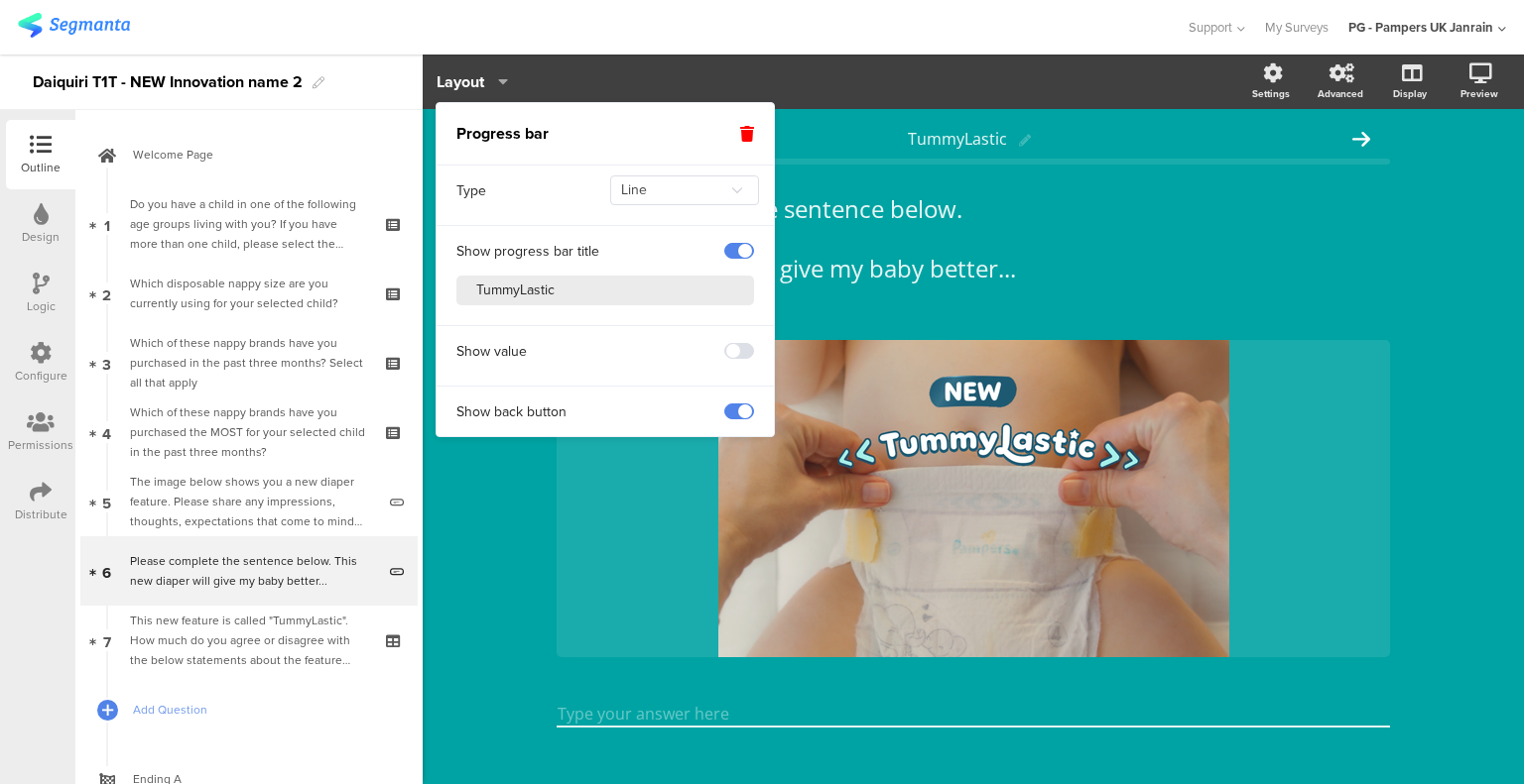
click at [737, 250] on span at bounding box center [739, 251] width 30 height 16
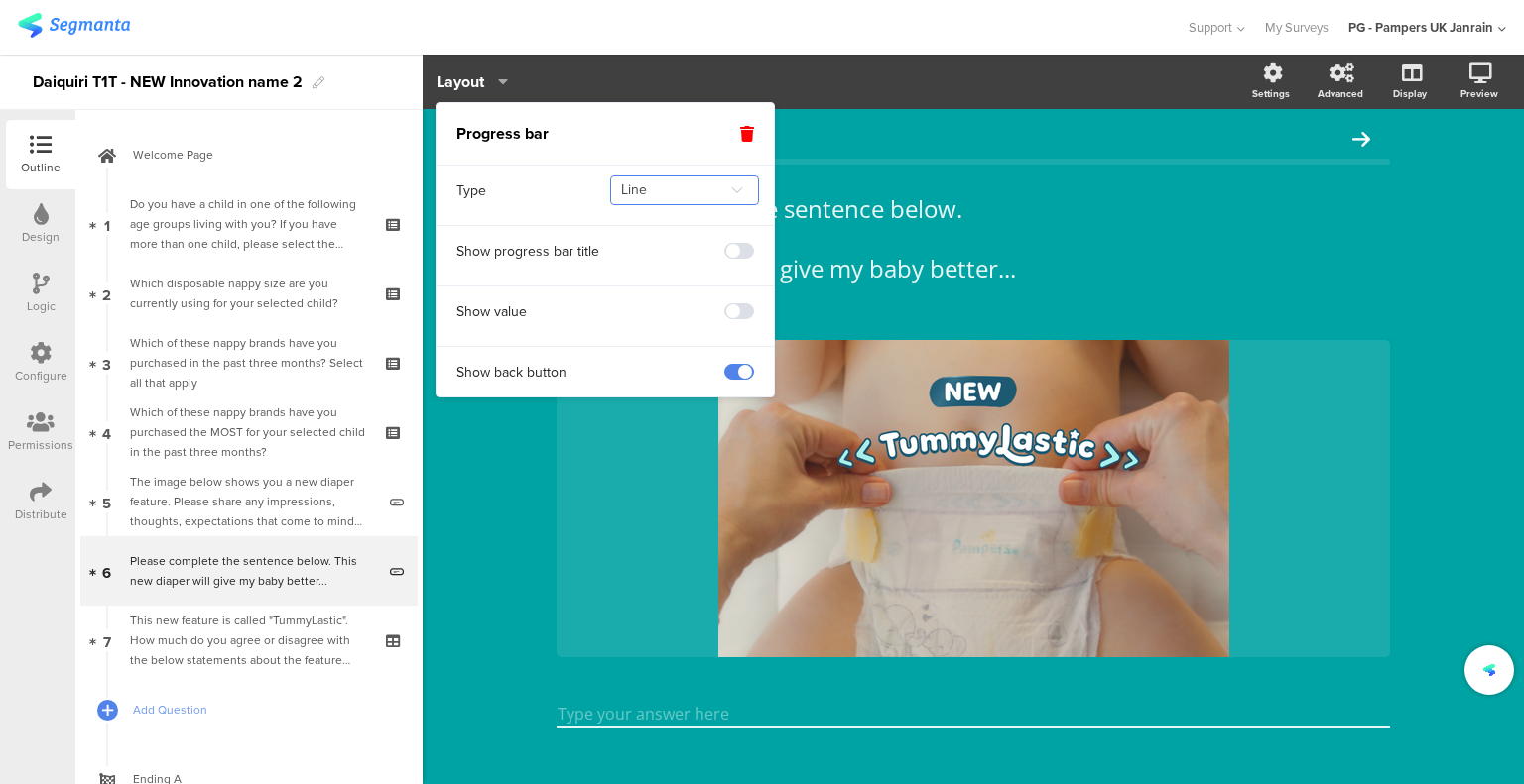
click at [658, 190] on input "Line" at bounding box center [684, 191] width 149 height 30
click at [1317, 95] on div "Advanced" at bounding box center [1340, 93] width 46 height 15
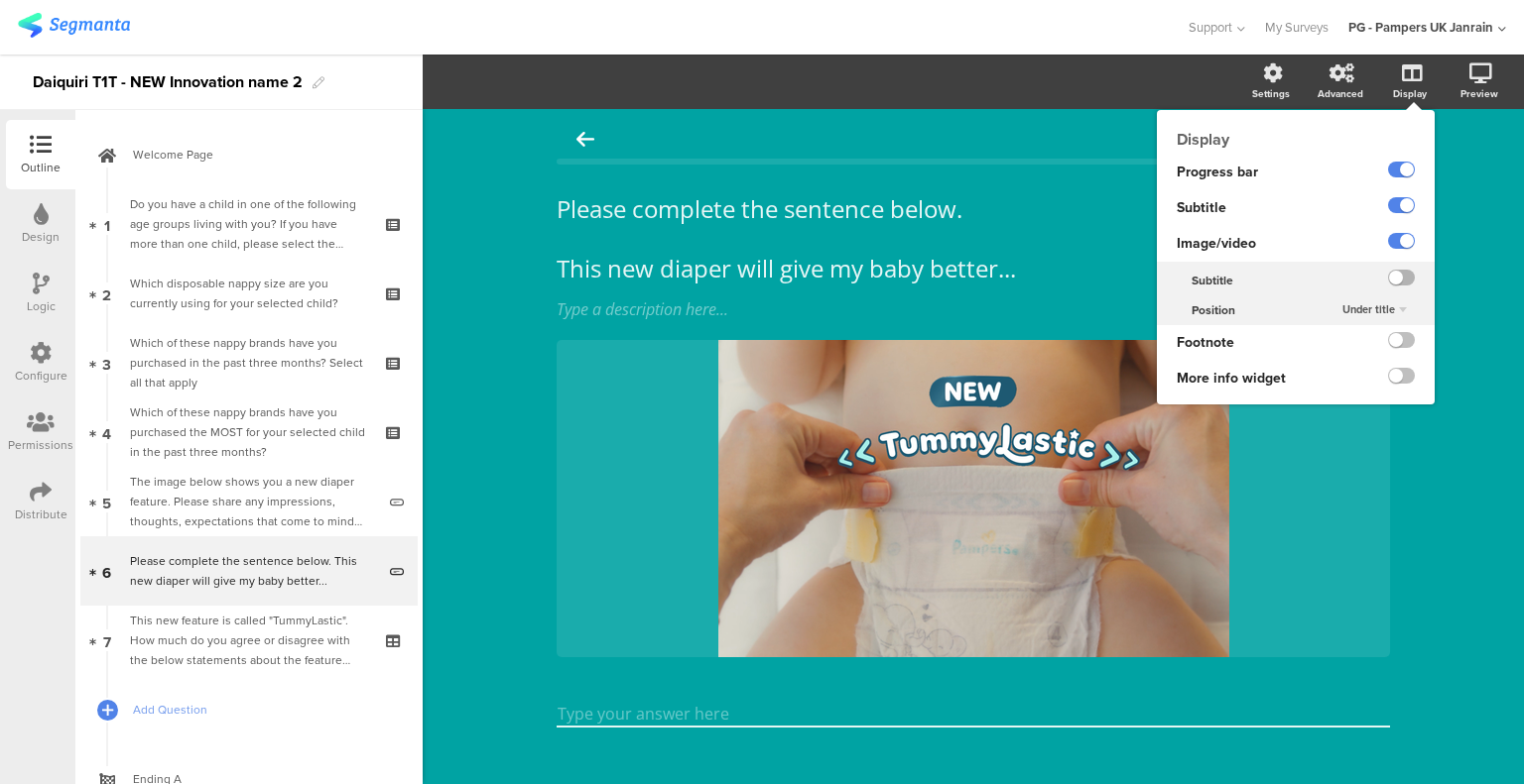
click at [1388, 275] on label at bounding box center [1401, 278] width 27 height 16
click at [0, 0] on input "checkbox" at bounding box center [0, 0] width 0 height 0
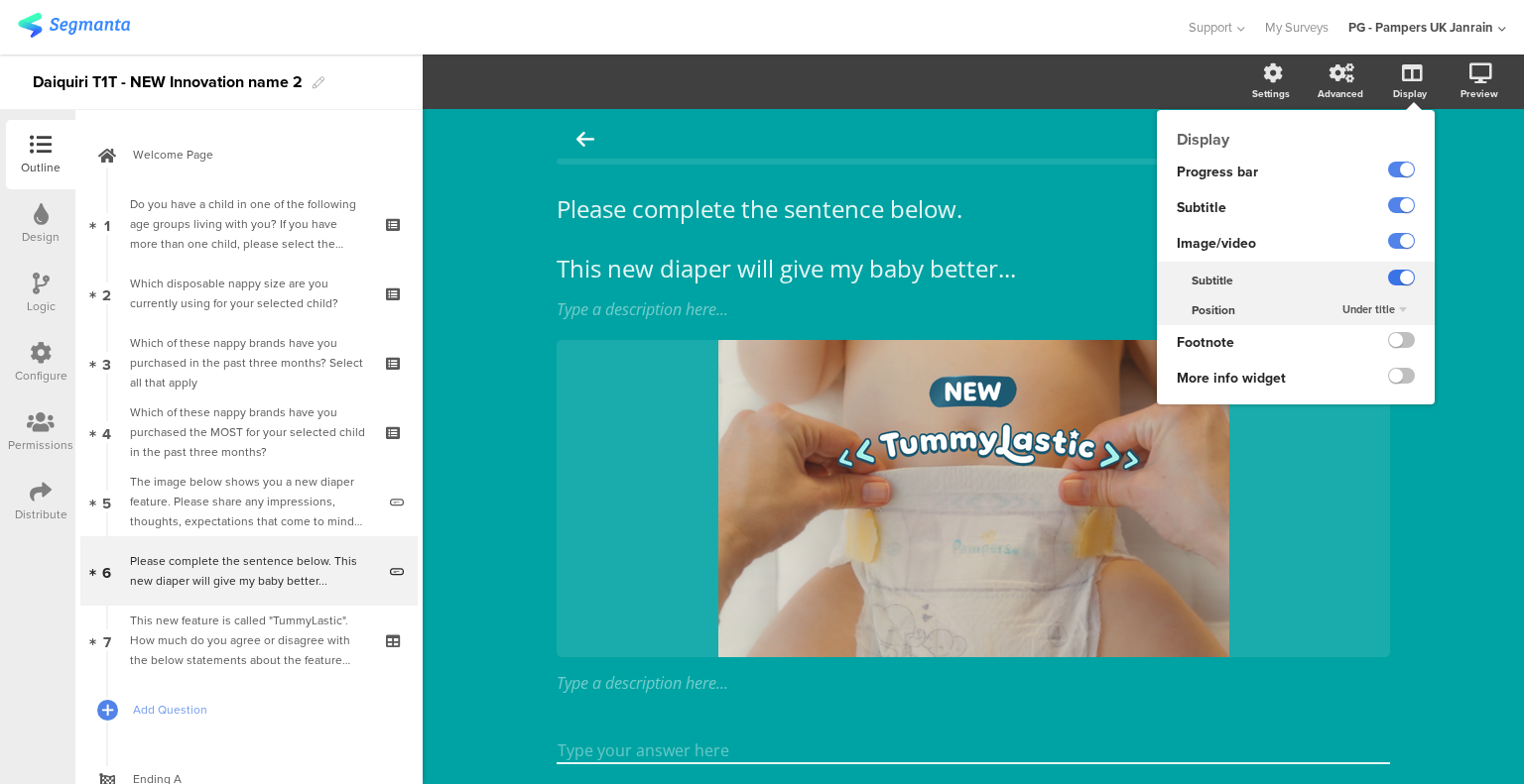
click at [1388, 275] on label at bounding box center [1401, 278] width 27 height 16
click at [0, 0] on input "checkbox" at bounding box center [0, 0] width 0 height 0
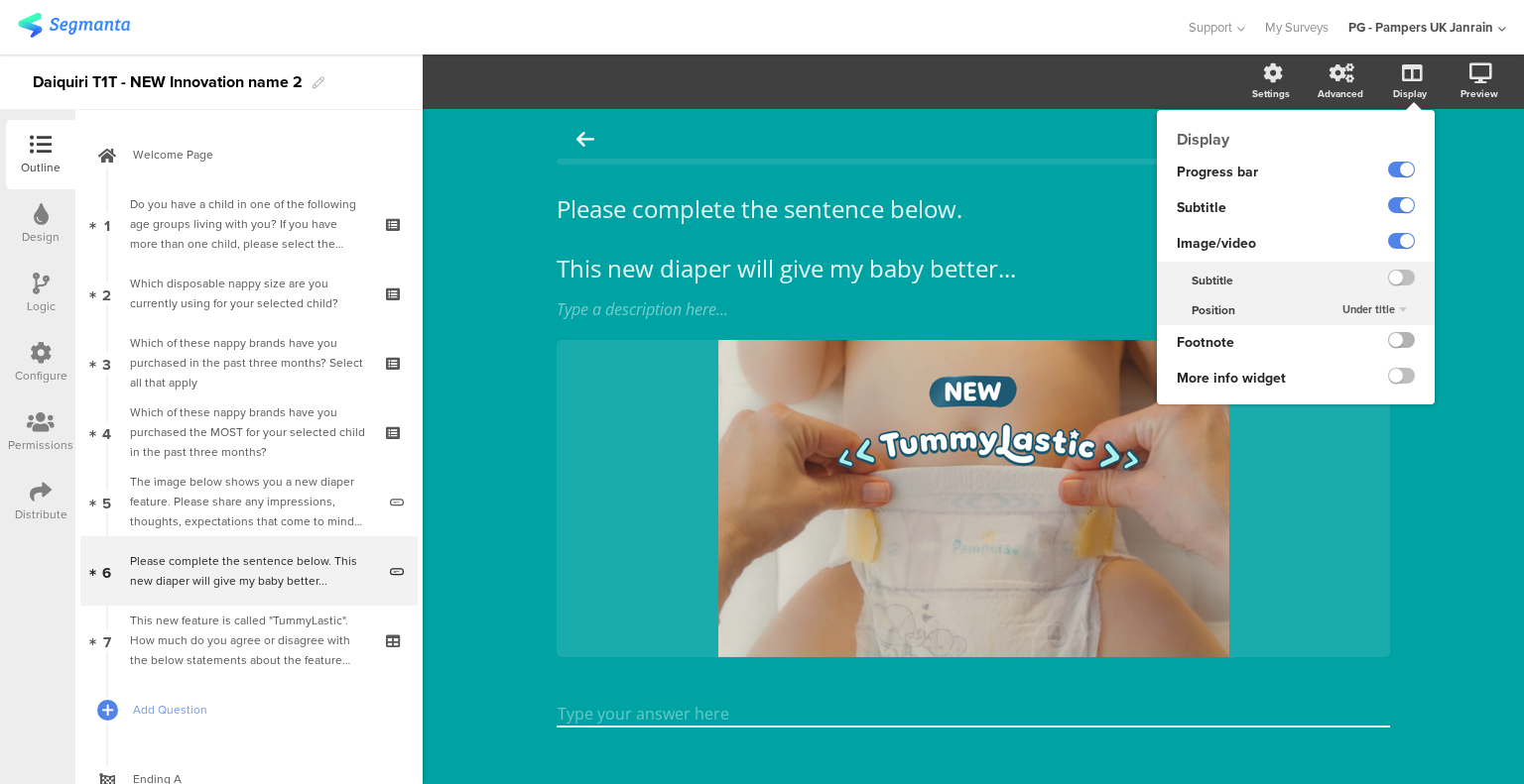
click at [1388, 337] on label at bounding box center [1401, 340] width 27 height 16
click at [0, 0] on input "checkbox" at bounding box center [0, 0] width 0 height 0
click at [1391, 267] on div at bounding box center [1385, 281] width 98 height 30
click at [1391, 282] on label at bounding box center [1401, 278] width 27 height 16
click at [0, 0] on input "checkbox" at bounding box center [0, 0] width 0 height 0
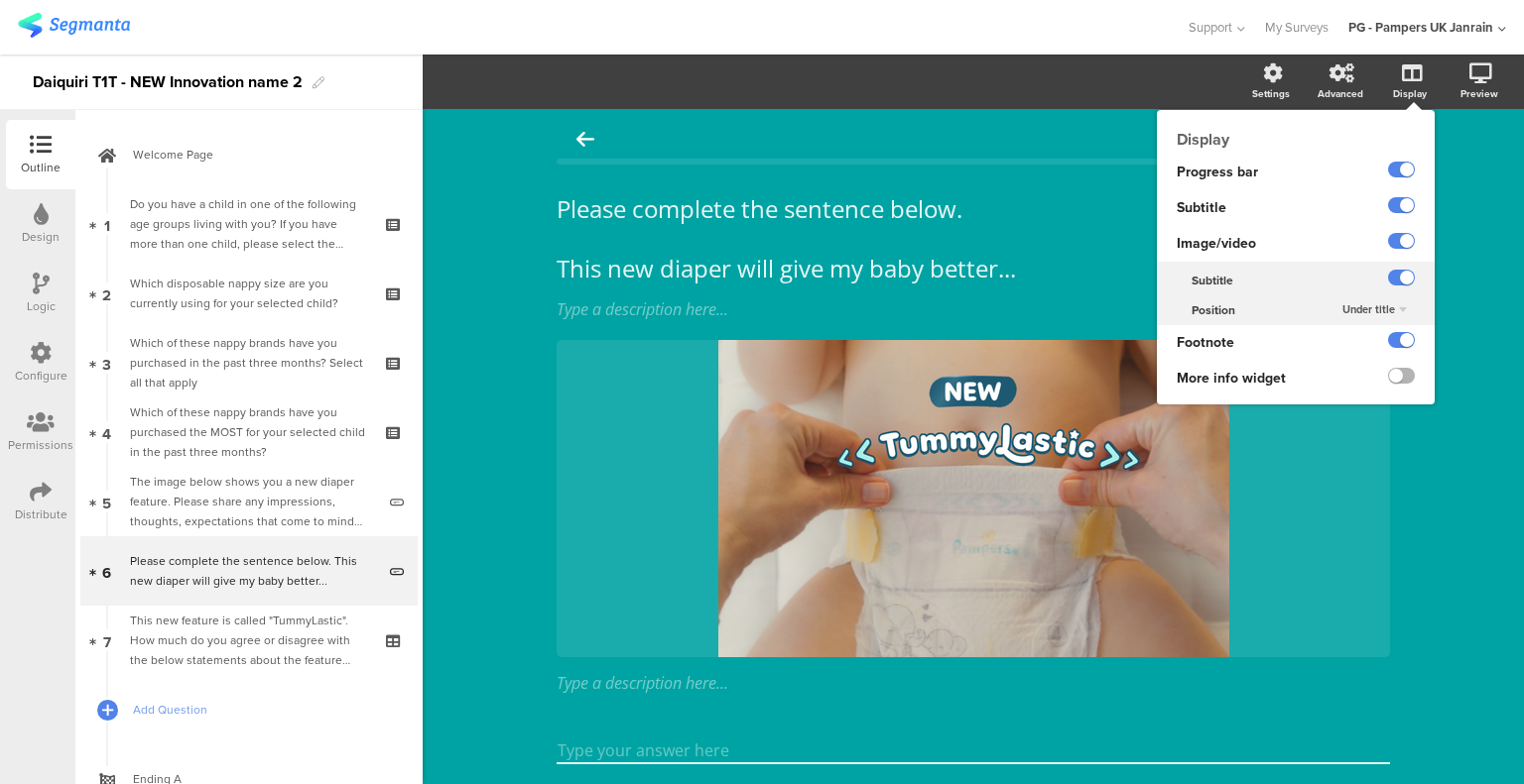
click at [1388, 380] on label at bounding box center [1401, 376] width 27 height 16
click at [0, 0] on input "checkbox" at bounding box center [0, 0] width 0 height 0
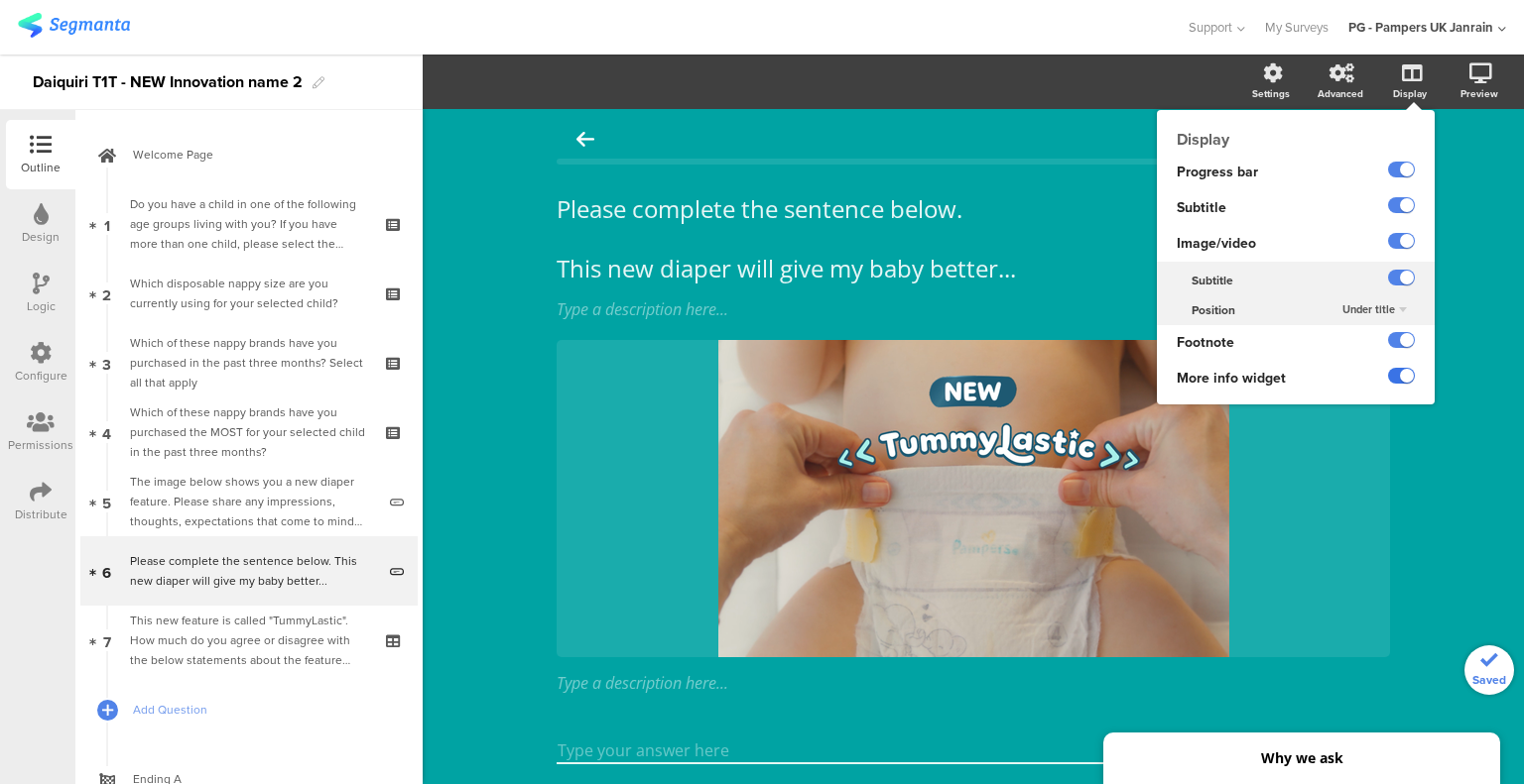
click at [1388, 380] on label at bounding box center [1401, 376] width 27 height 16
click at [0, 0] on input "checkbox" at bounding box center [0, 0] width 0 height 0
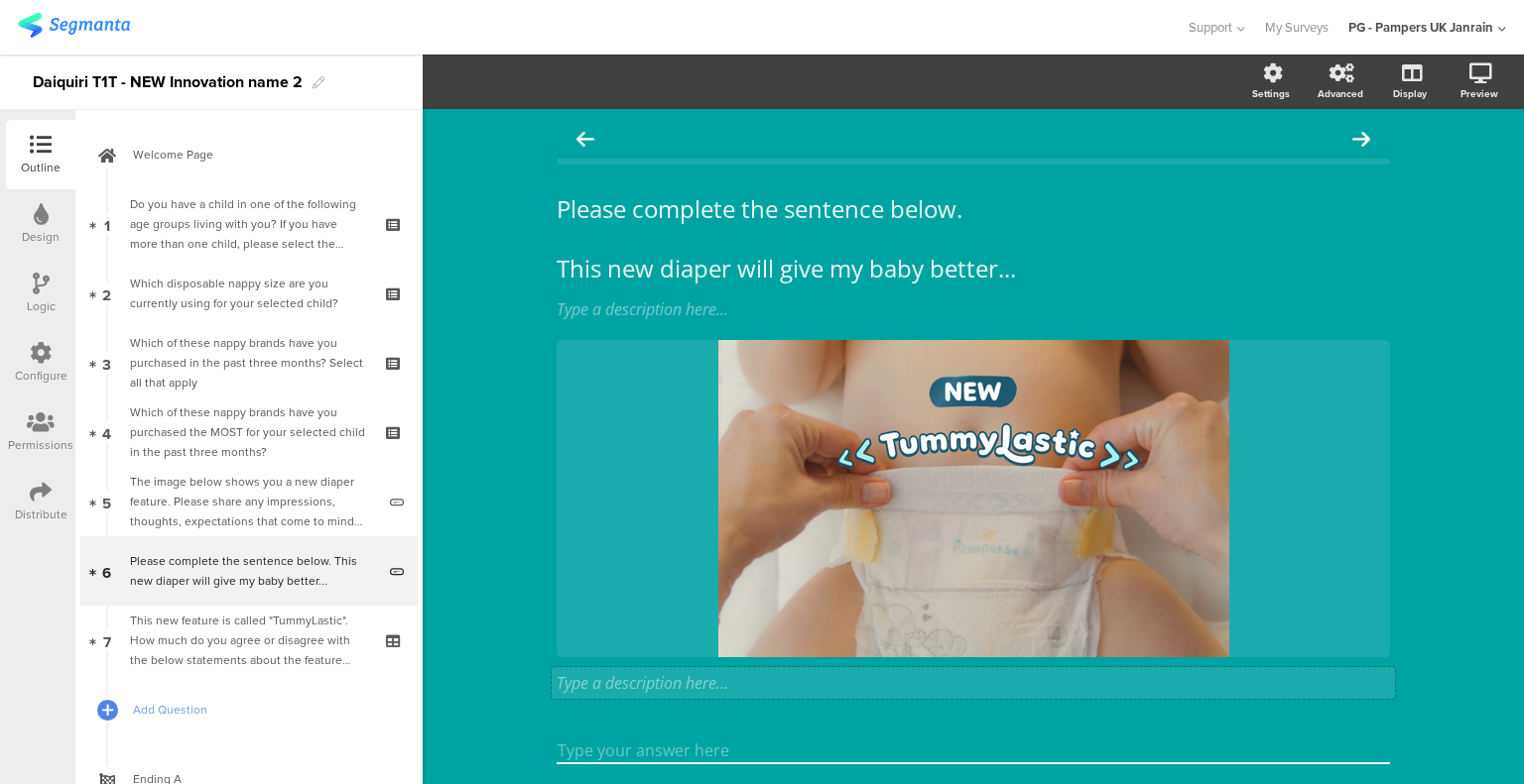
click at [575, 687] on div "Type a description here..." at bounding box center [972, 683] width 843 height 32
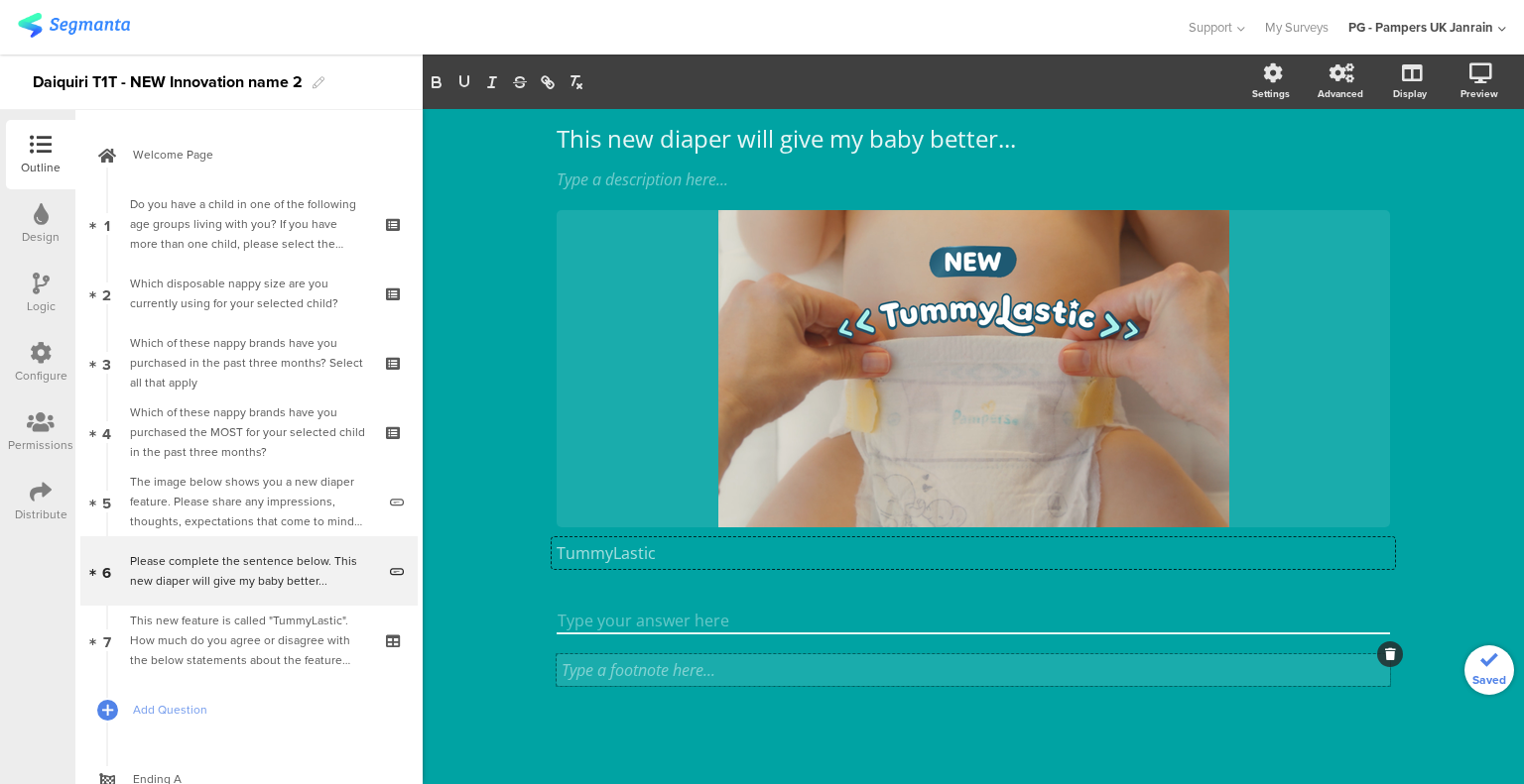
click at [610, 665] on div "Type a footnote here..." at bounding box center [972, 670] width 833 height 32
click at [619, 671] on p at bounding box center [972, 670] width 823 height 22
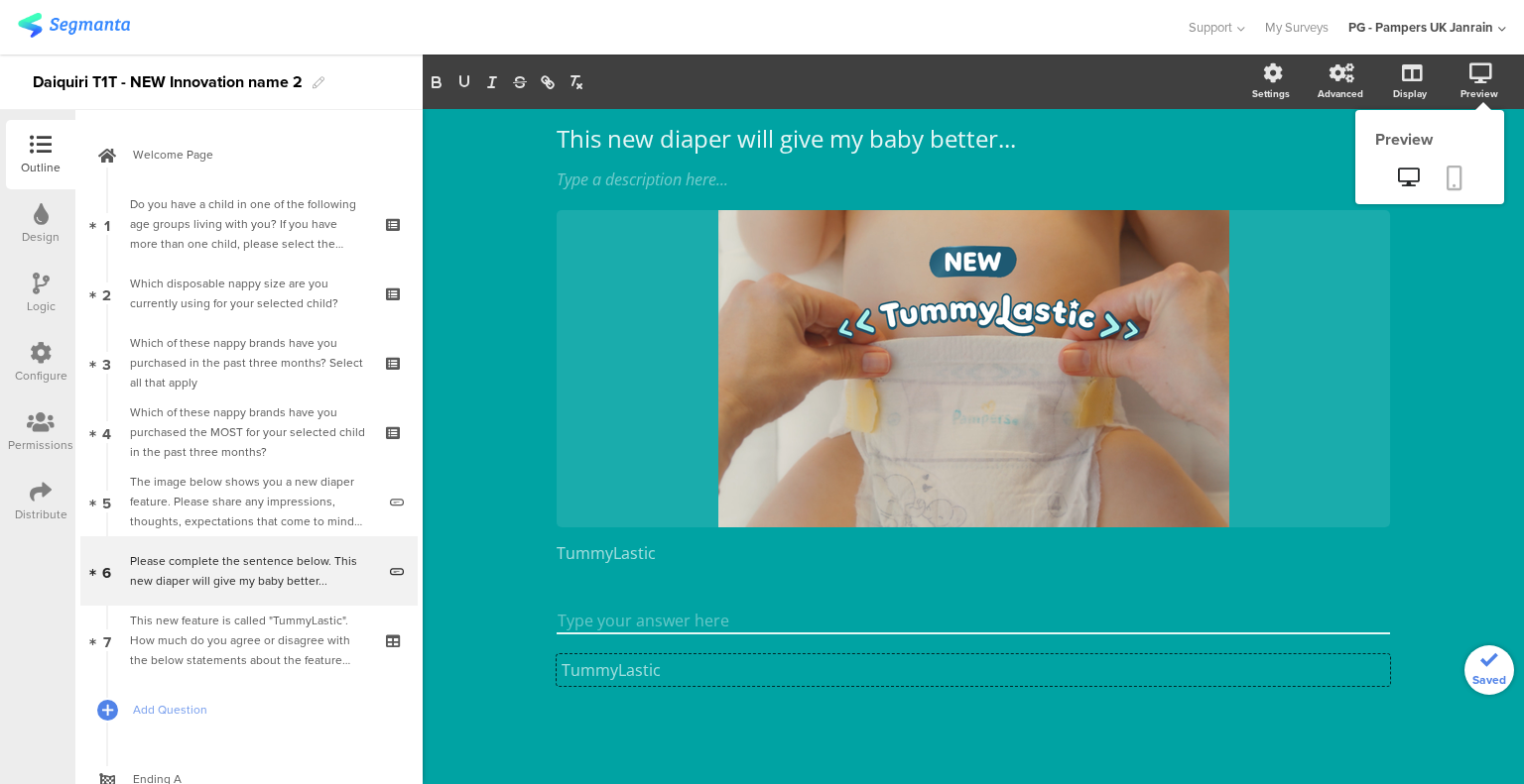
click at [1447, 173] on icon at bounding box center [1455, 178] width 16 height 25
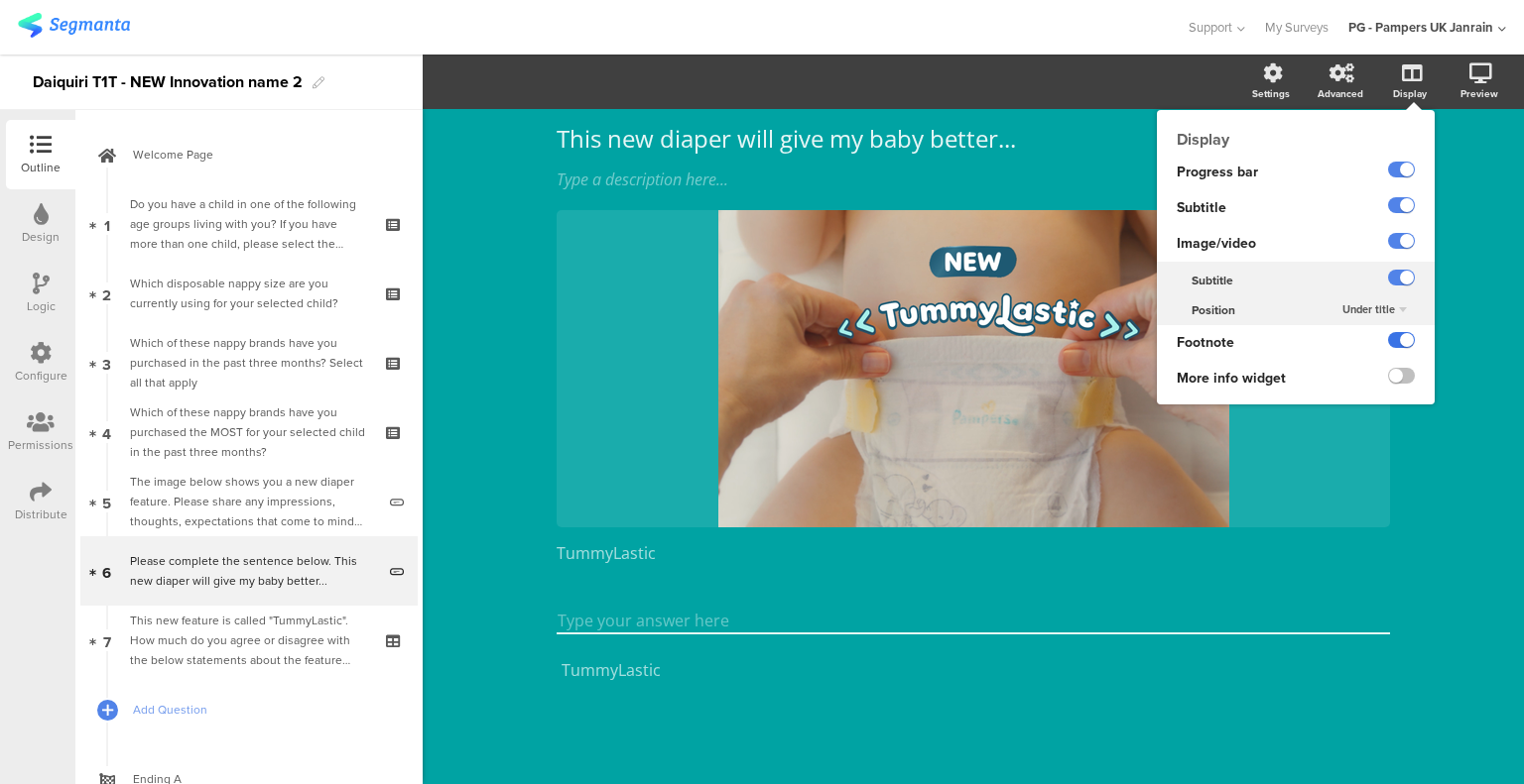
click at [1390, 338] on label at bounding box center [1401, 340] width 27 height 16
click at [0, 0] on input "checkbox" at bounding box center [0, 0] width 0 height 0
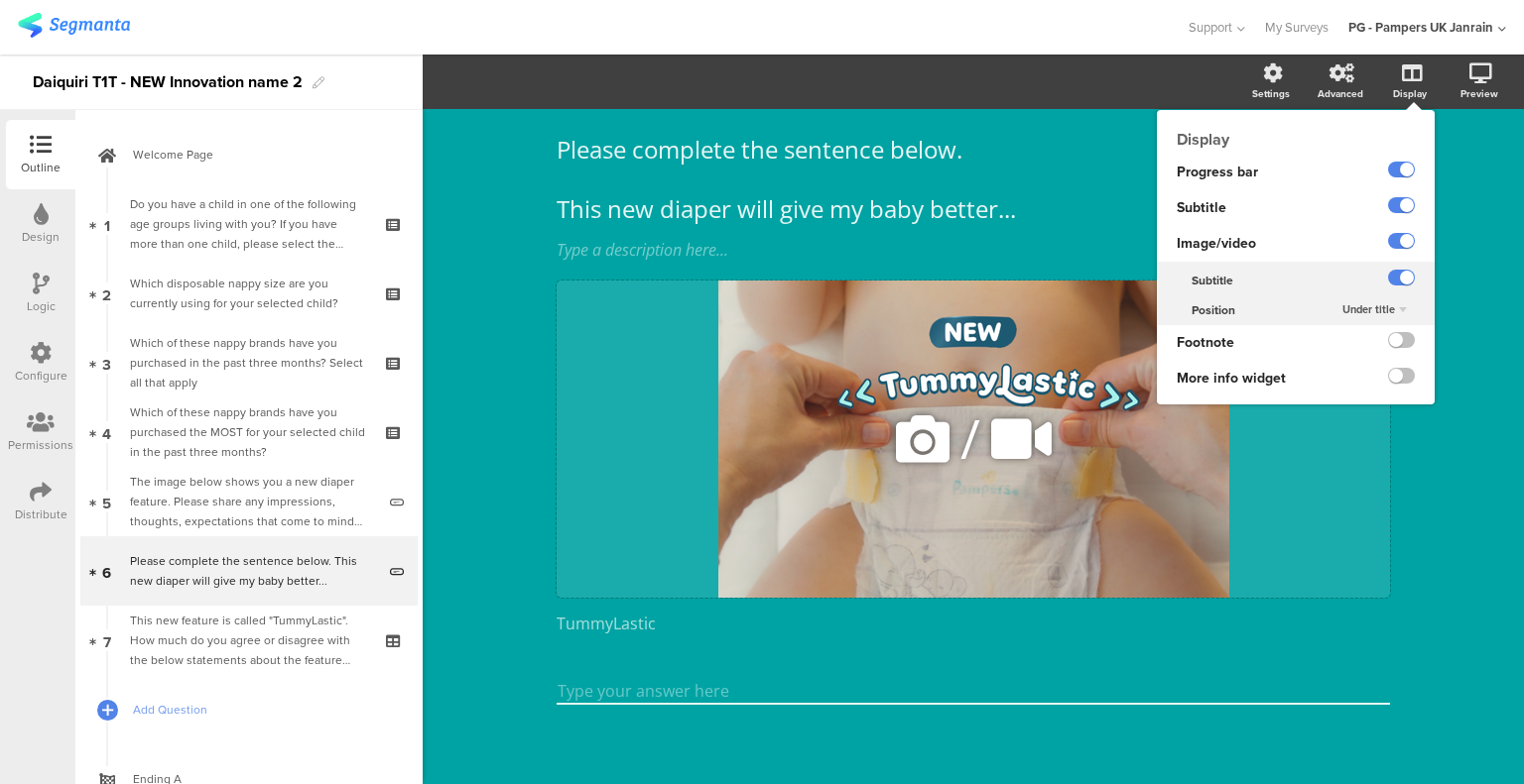
scroll to position [59, 0]
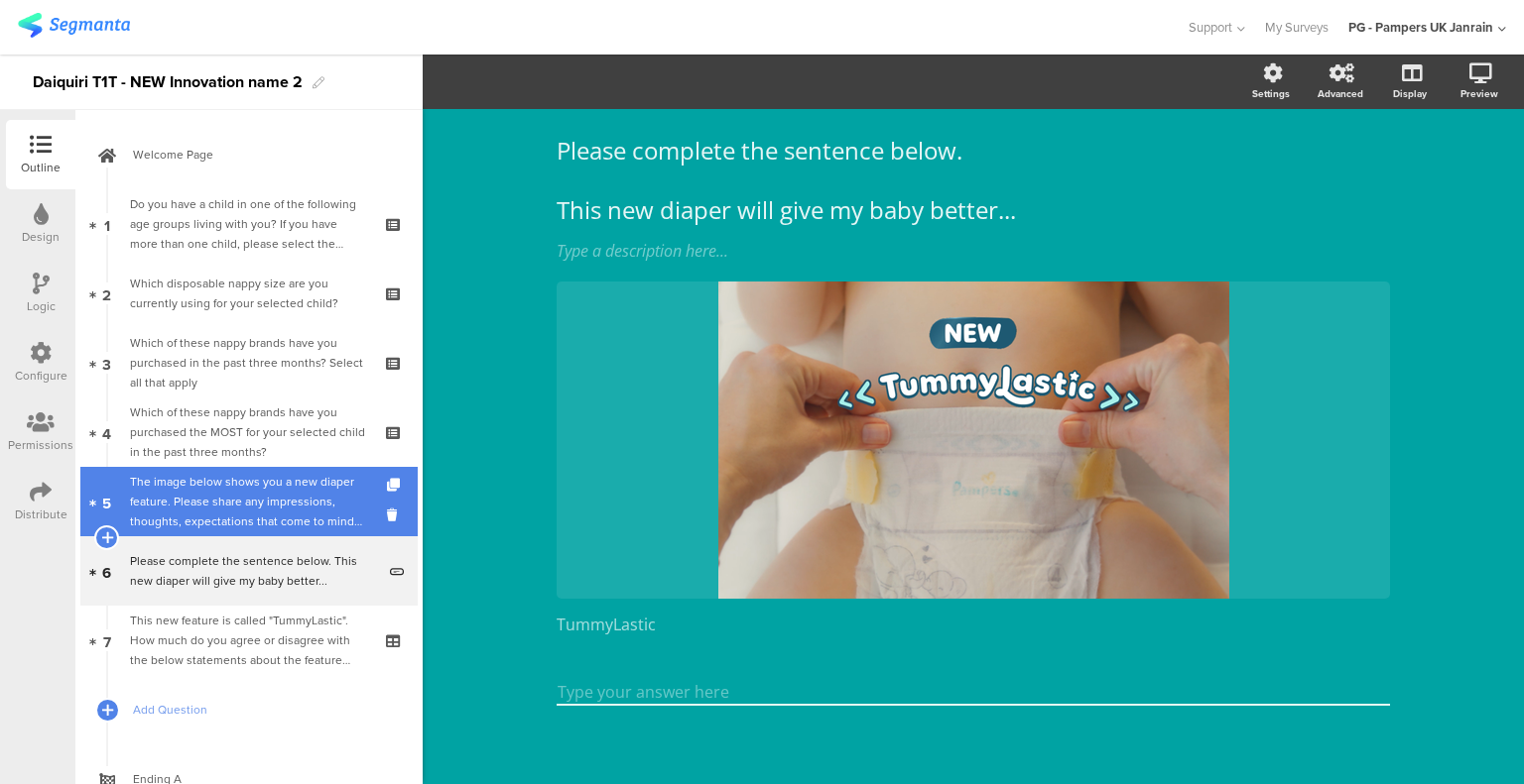
click at [244, 526] on div "The image below shows you a new diaper feature. Please share any impressions, t…" at bounding box center [252, 502] width 245 height 60
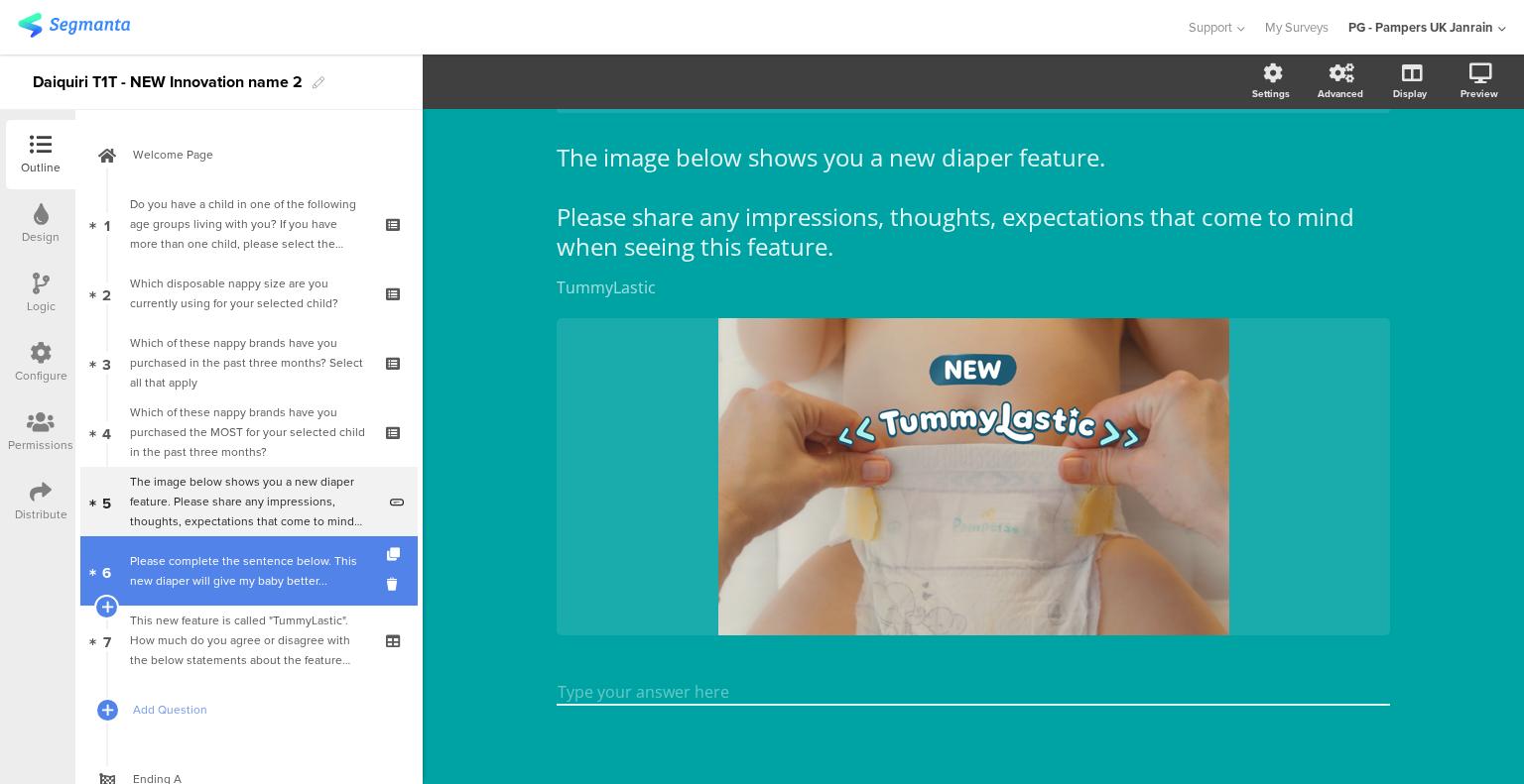
click at [231, 567] on div "Please complete the sentence below. This new diaper will give my baby better..." at bounding box center [252, 571] width 245 height 40
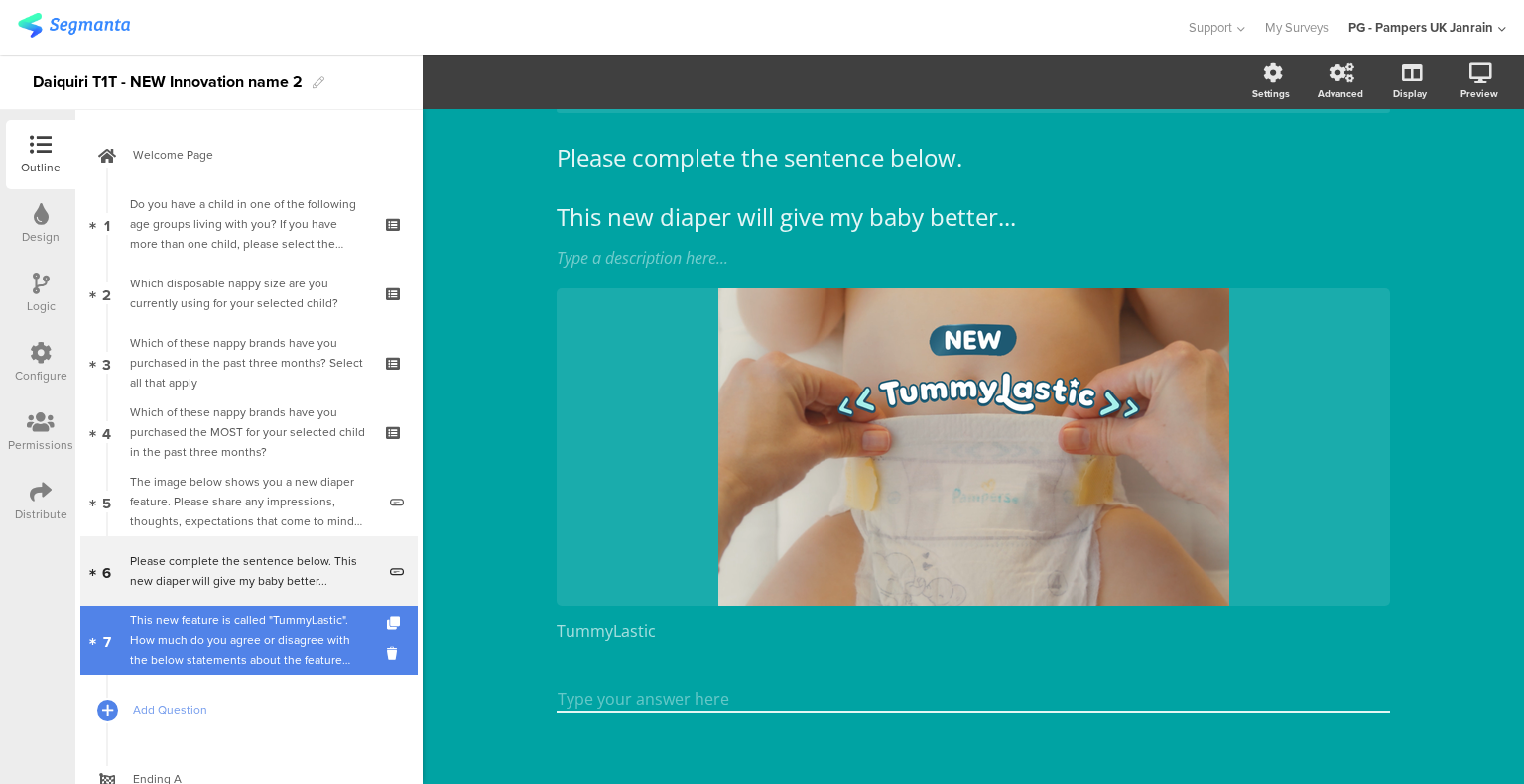
click at [261, 640] on div "This new feature is called "TummyLastic". How much do you agree or disagree wit…" at bounding box center [248, 640] width 237 height 60
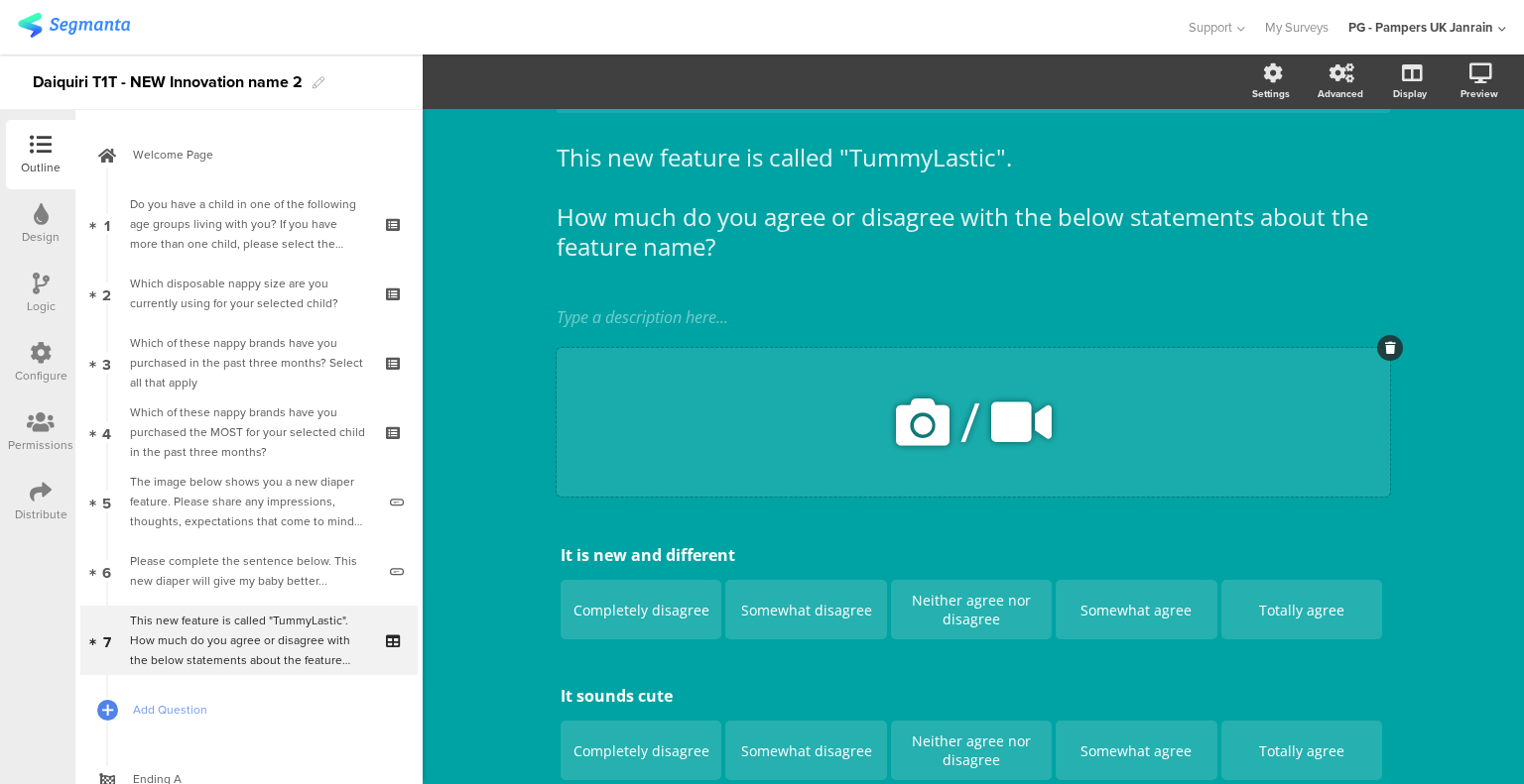
click at [906, 417] on icon at bounding box center [922, 423] width 68 height 67
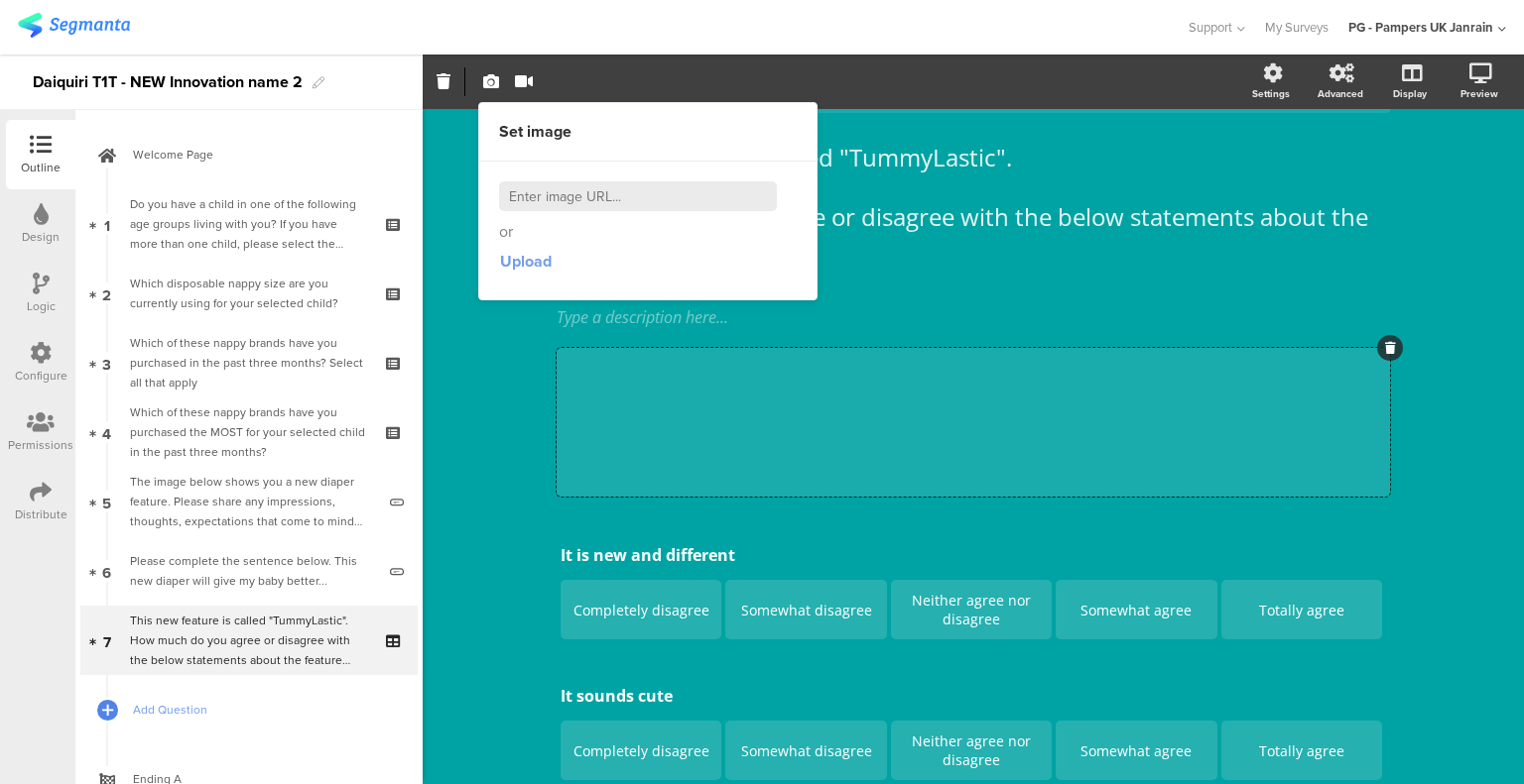
click at [516, 257] on span "Upload" at bounding box center [526, 261] width 52 height 23
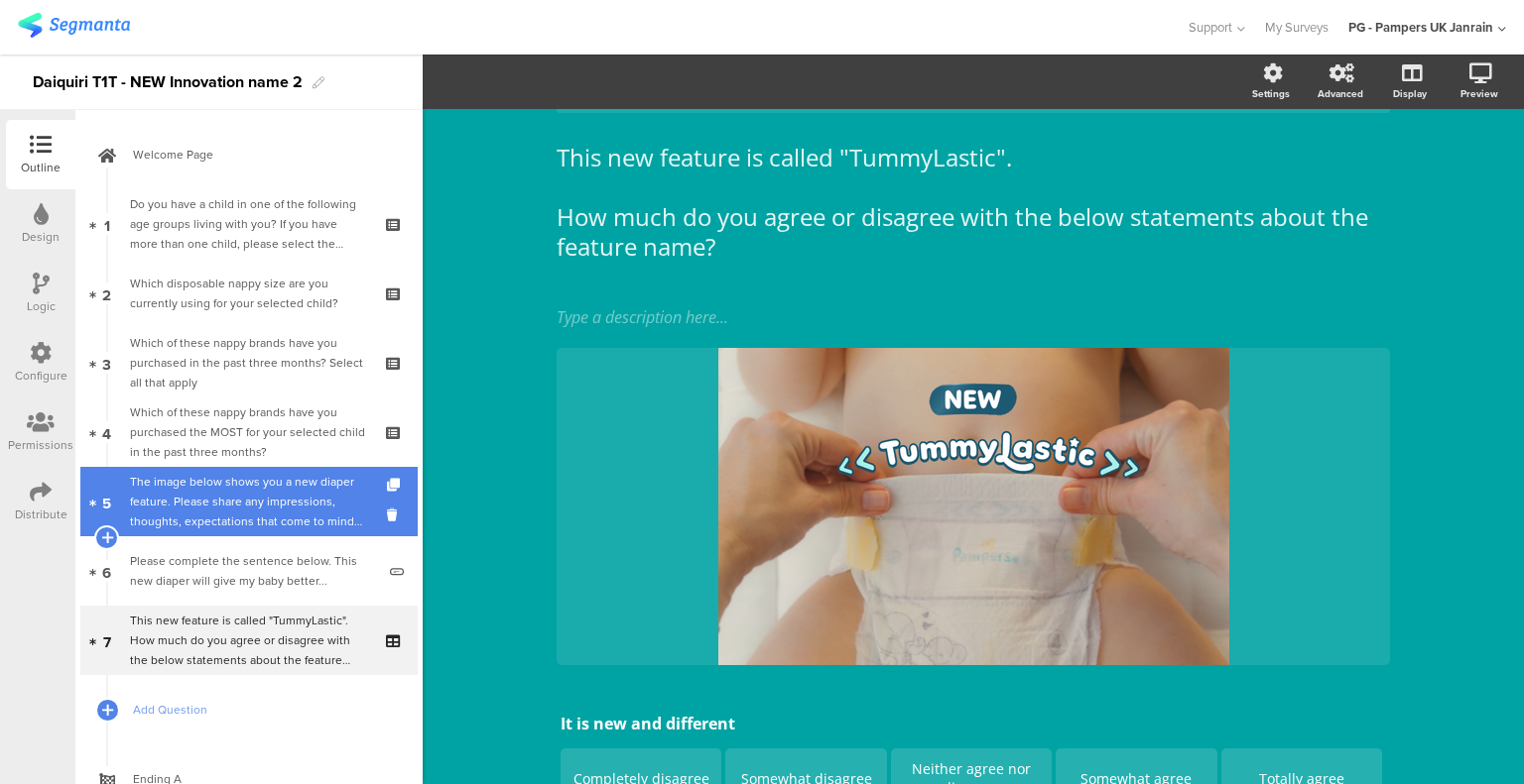
click at [281, 475] on div "The image below shows you a new diaper feature. Please share any impressions, t…" at bounding box center [252, 502] width 245 height 60
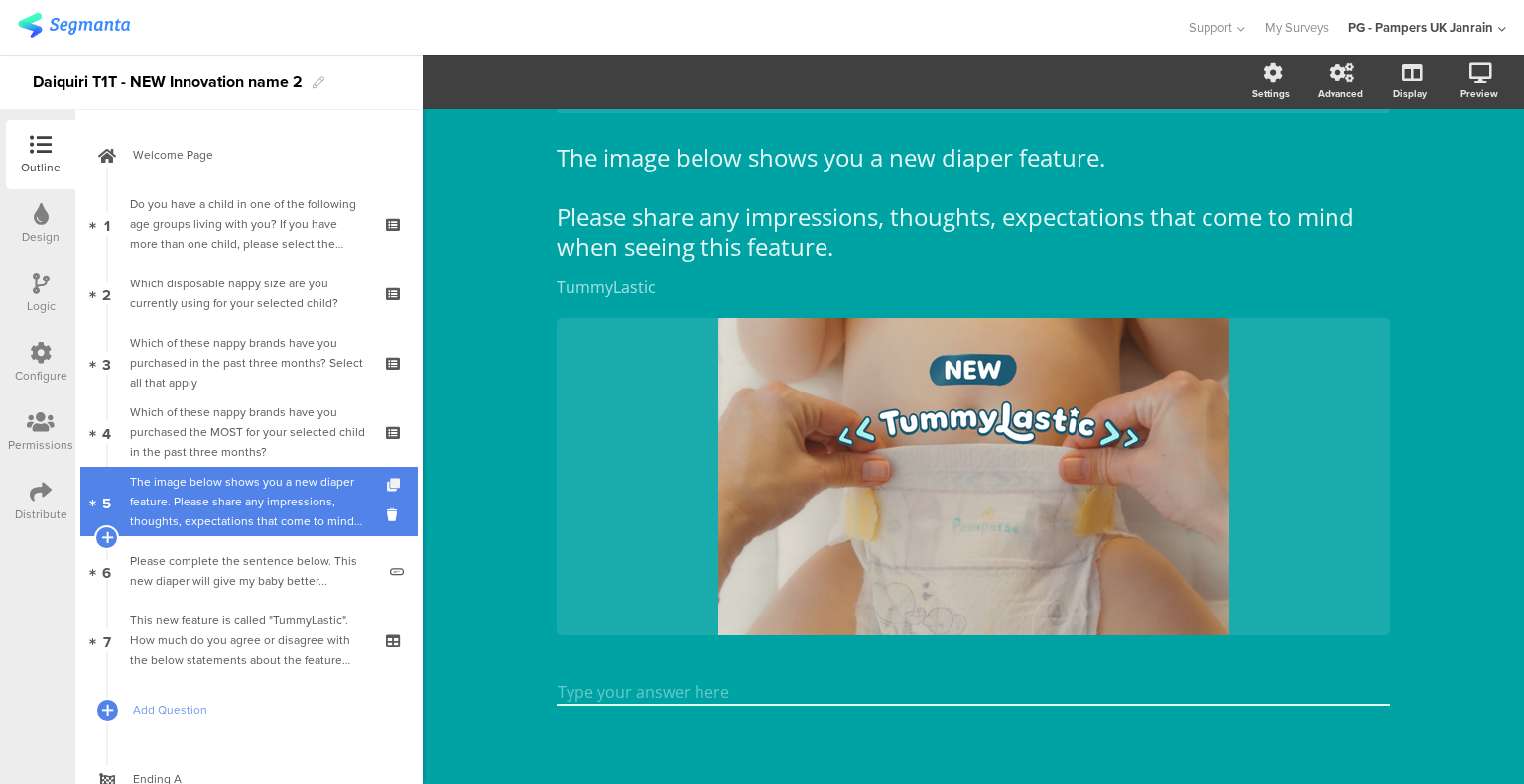
click at [387, 486] on icon at bounding box center [395, 485] width 17 height 13
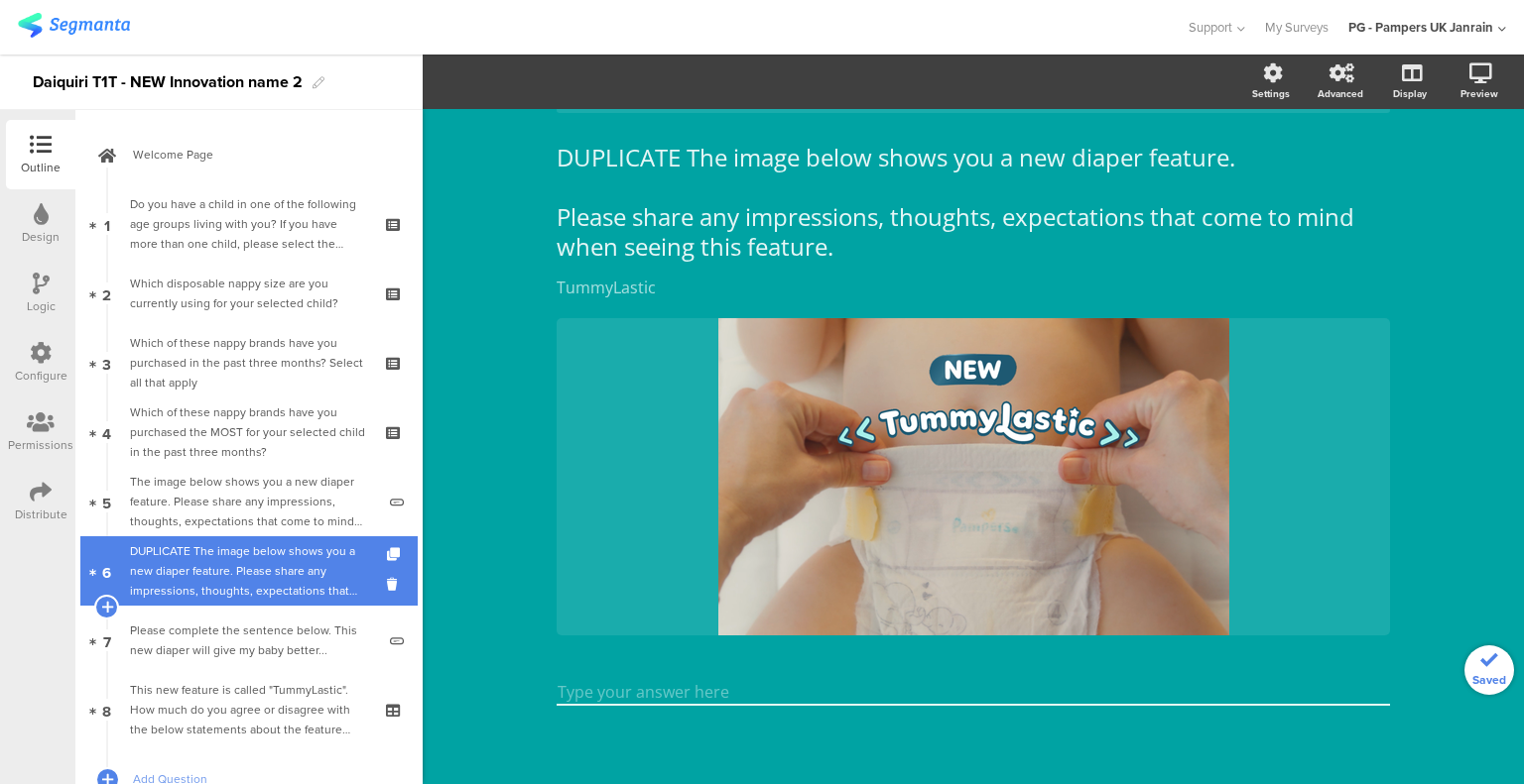
click at [170, 570] on div "DUPLICATE The image below shows you a new diaper feature. Please share any impr…" at bounding box center [252, 572] width 245 height 60
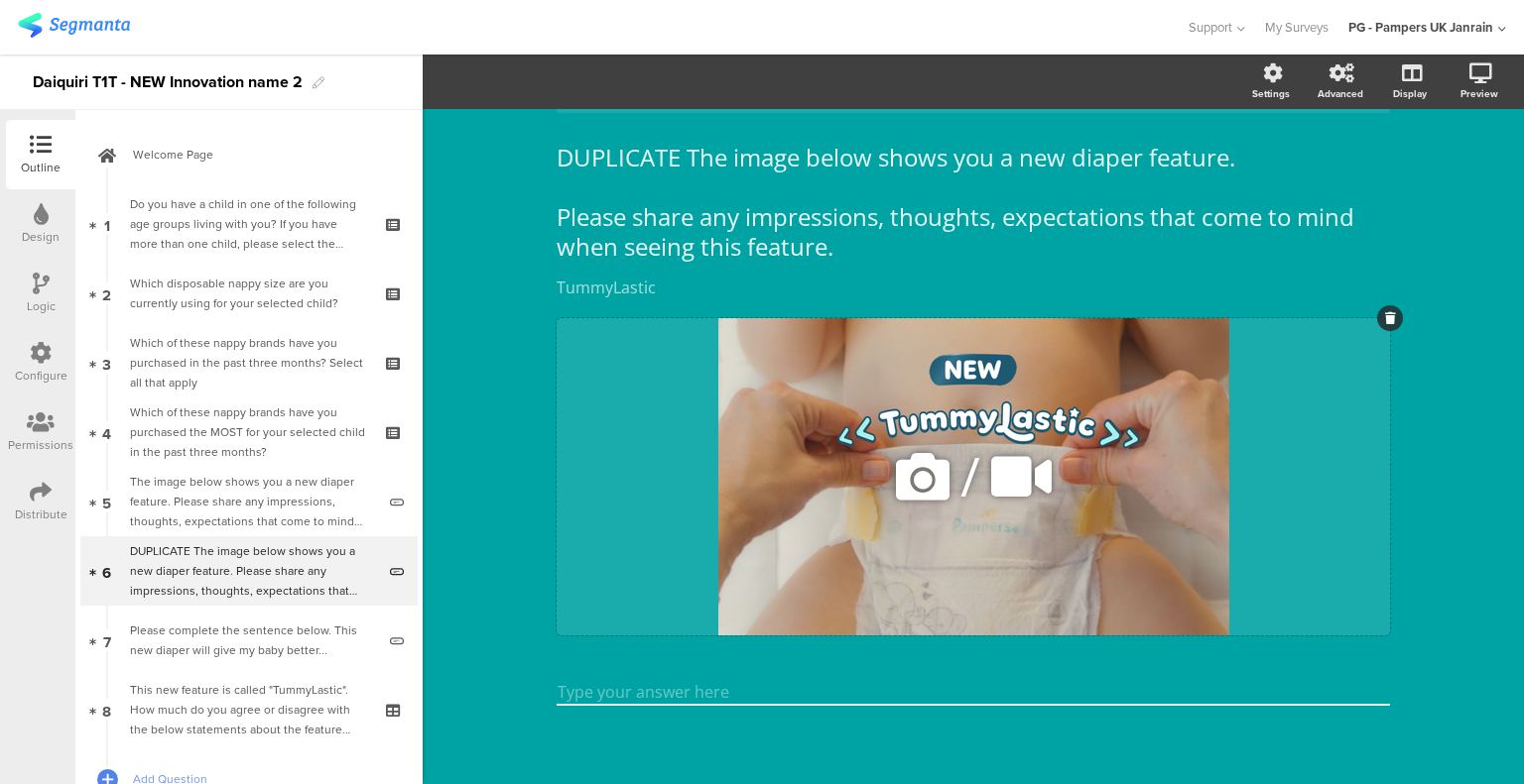
click at [1385, 317] on icon at bounding box center [1390, 319] width 11 height 12
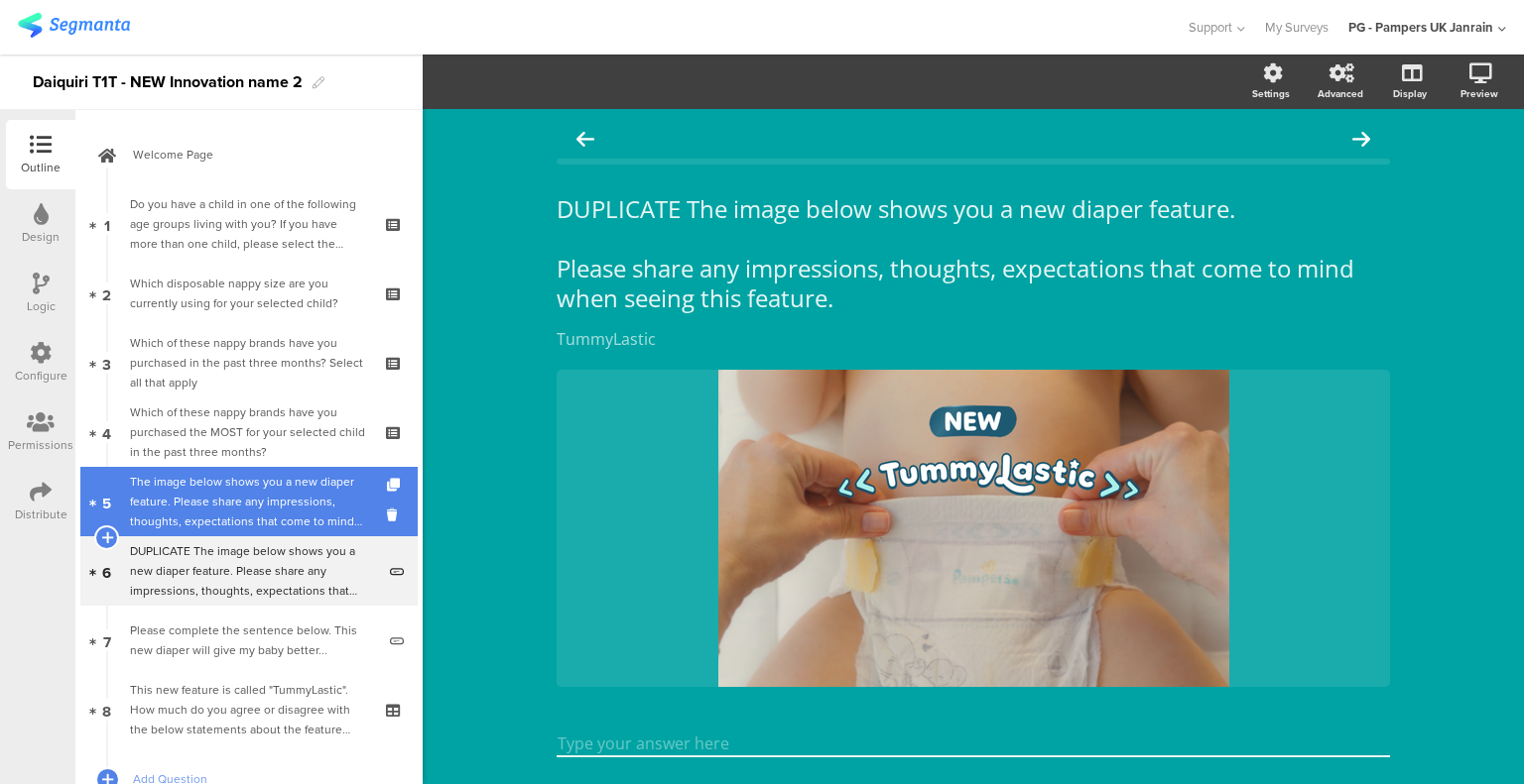
click at [253, 510] on div "The image below shows you a new diaper feature. Please share any impressions, t…" at bounding box center [252, 502] width 245 height 60
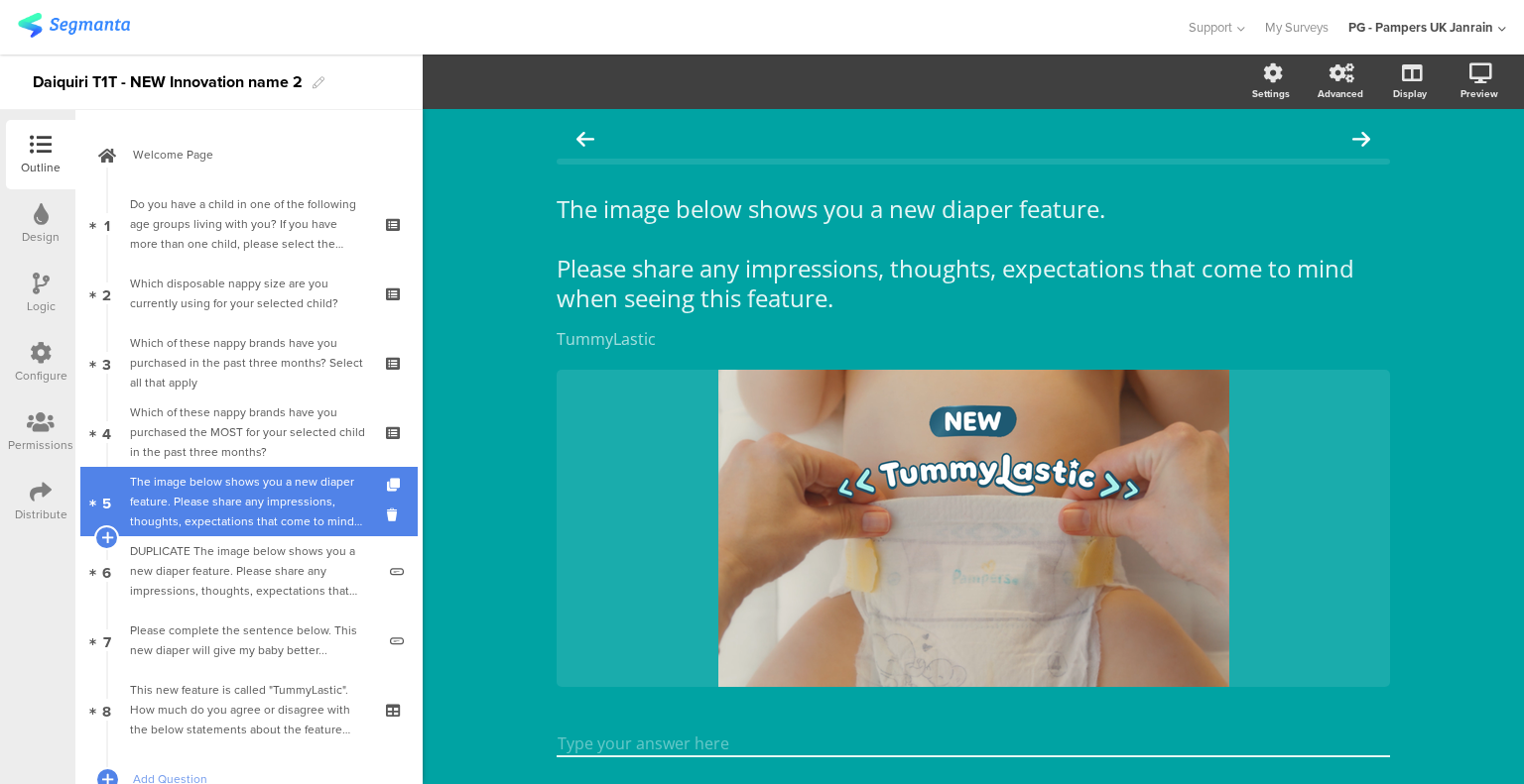
click at [261, 504] on div "The image below shows you a new diaper feature. Please share any impressions, t…" at bounding box center [252, 502] width 245 height 60
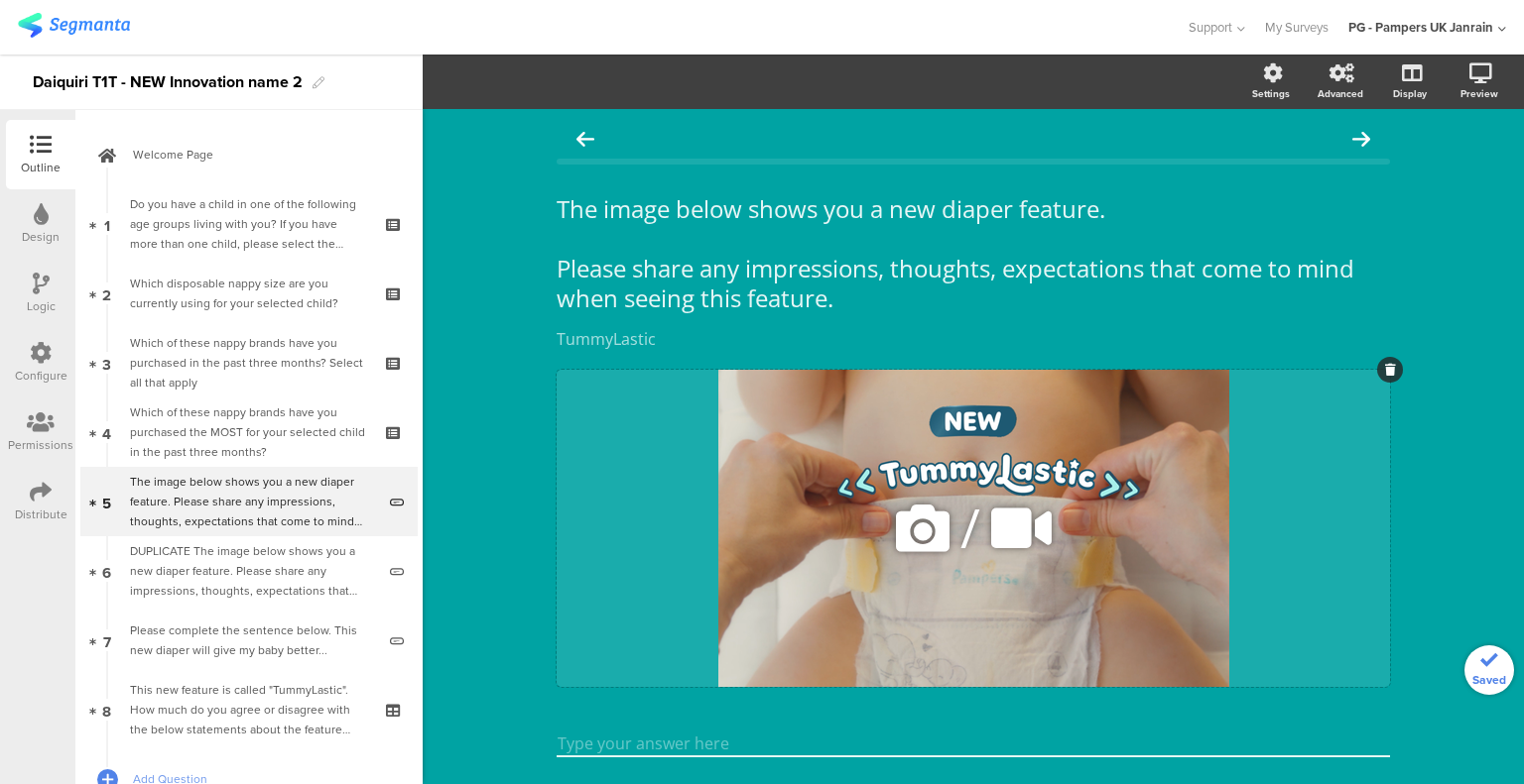
click at [908, 529] on icon at bounding box center [922, 529] width 68 height 67
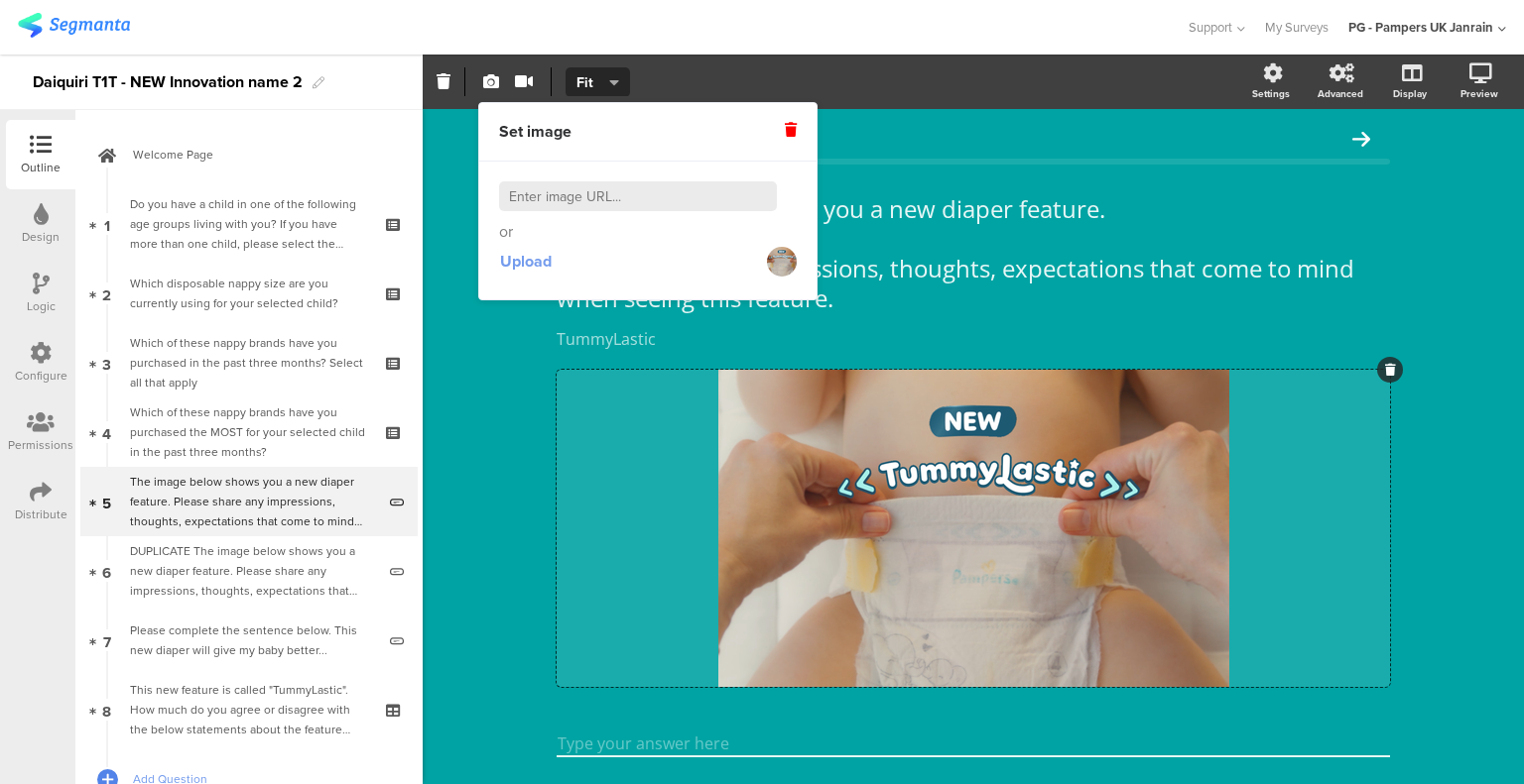
click at [524, 256] on span "Upload" at bounding box center [526, 261] width 52 height 23
click at [564, 470] on div "/" at bounding box center [972, 529] width 833 height 318
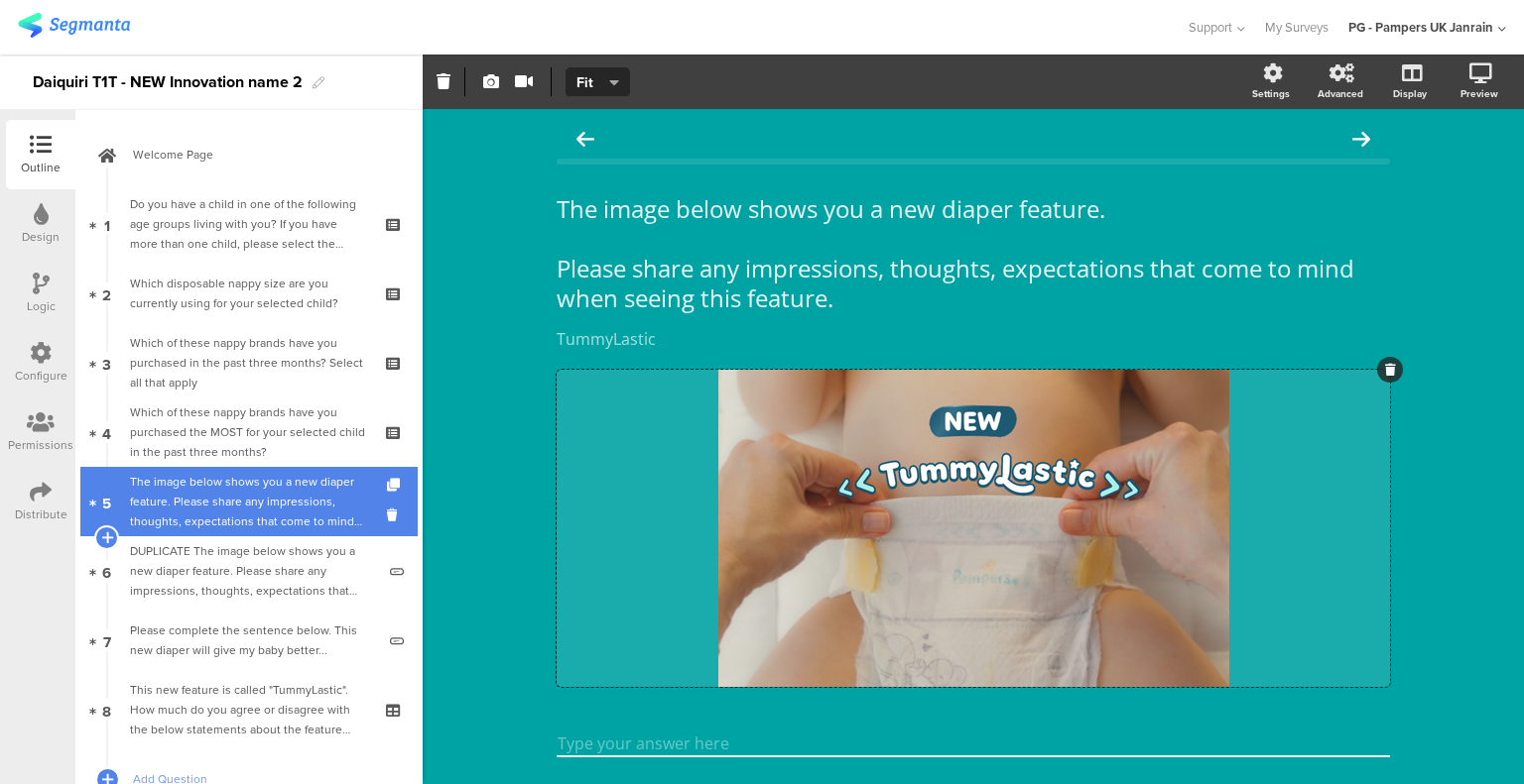
click at [247, 523] on div "The image below shows you a new diaper feature. Please share any impressions, t…" at bounding box center [252, 502] width 245 height 60
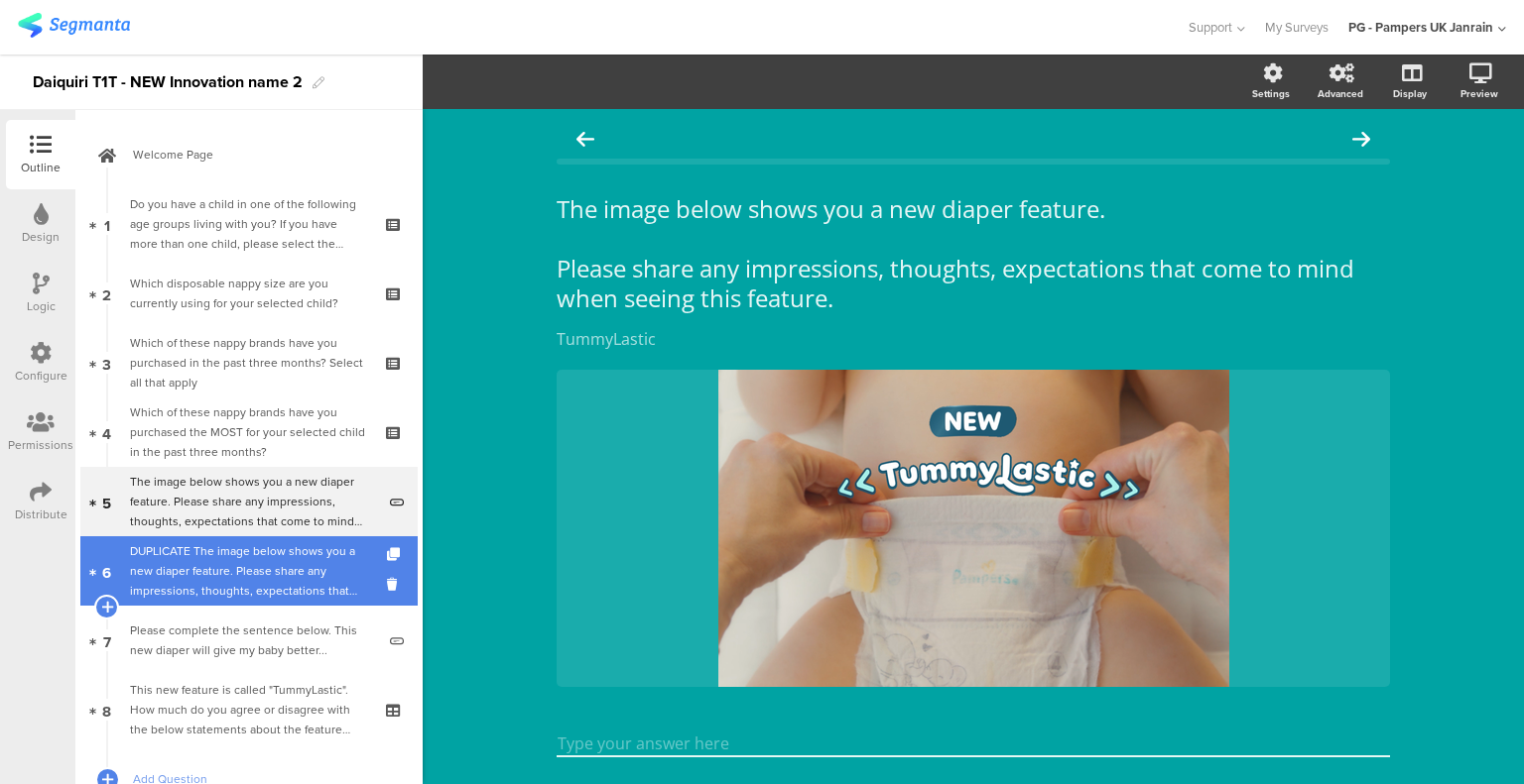
click at [247, 587] on div "DUPLICATE The image below shows you a new diaper feature. Please share any impr…" at bounding box center [252, 572] width 245 height 60
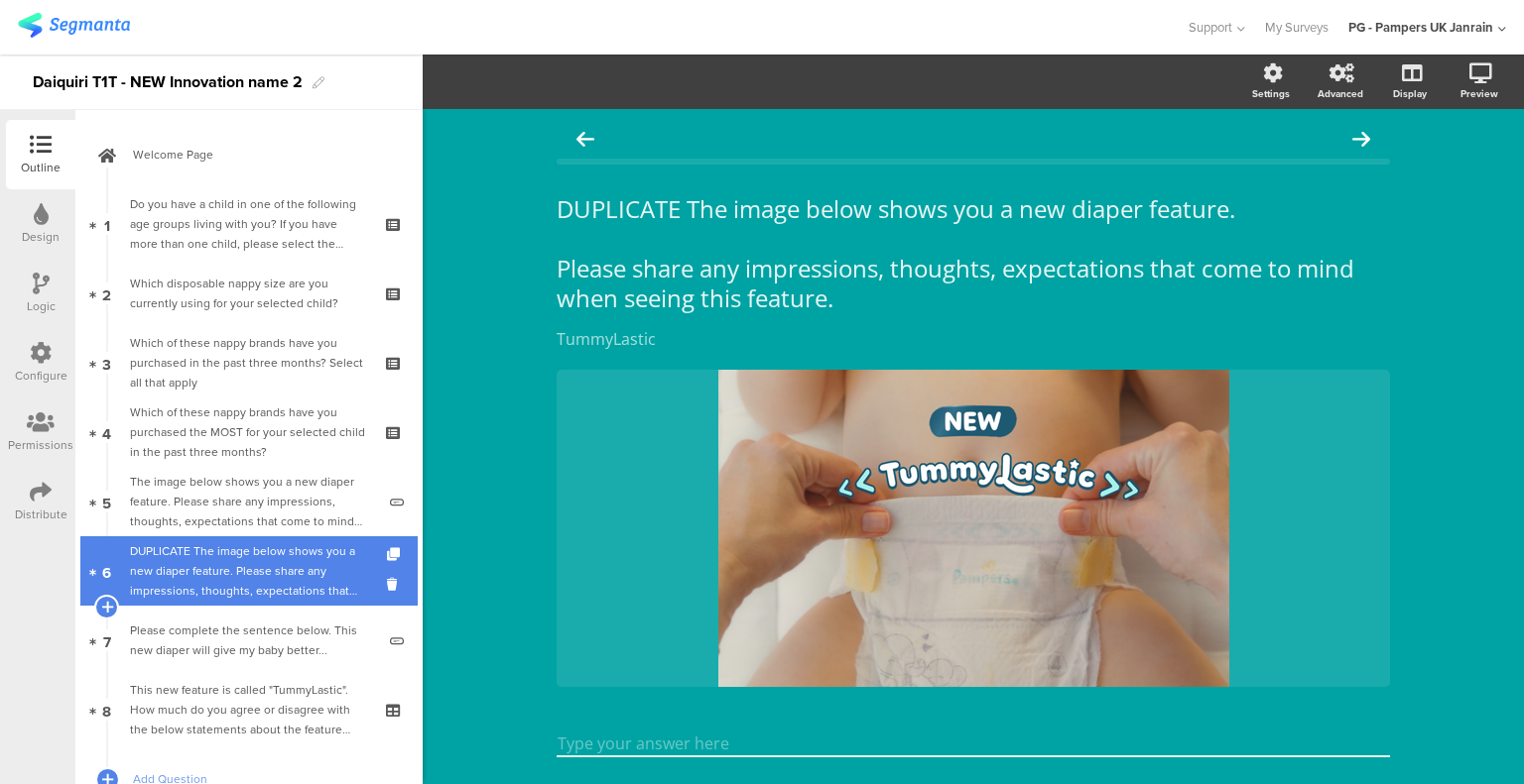
click at [263, 582] on div "DUPLICATE The image below shows you a new diaper feature. Please share any impr…" at bounding box center [252, 572] width 245 height 60
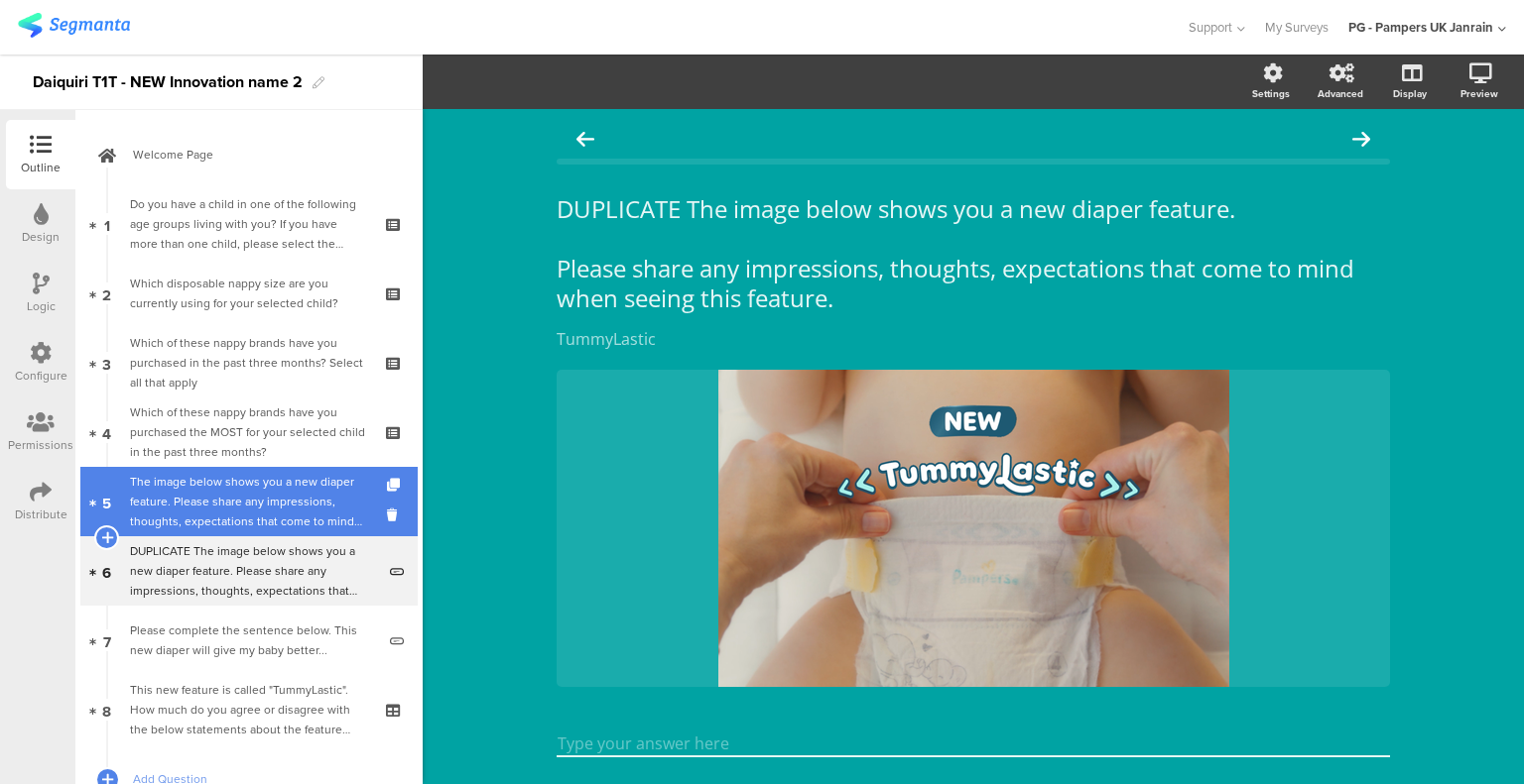
click at [266, 493] on div "The image below shows you a new diaper feature. Please share any impressions, t…" at bounding box center [252, 502] width 245 height 60
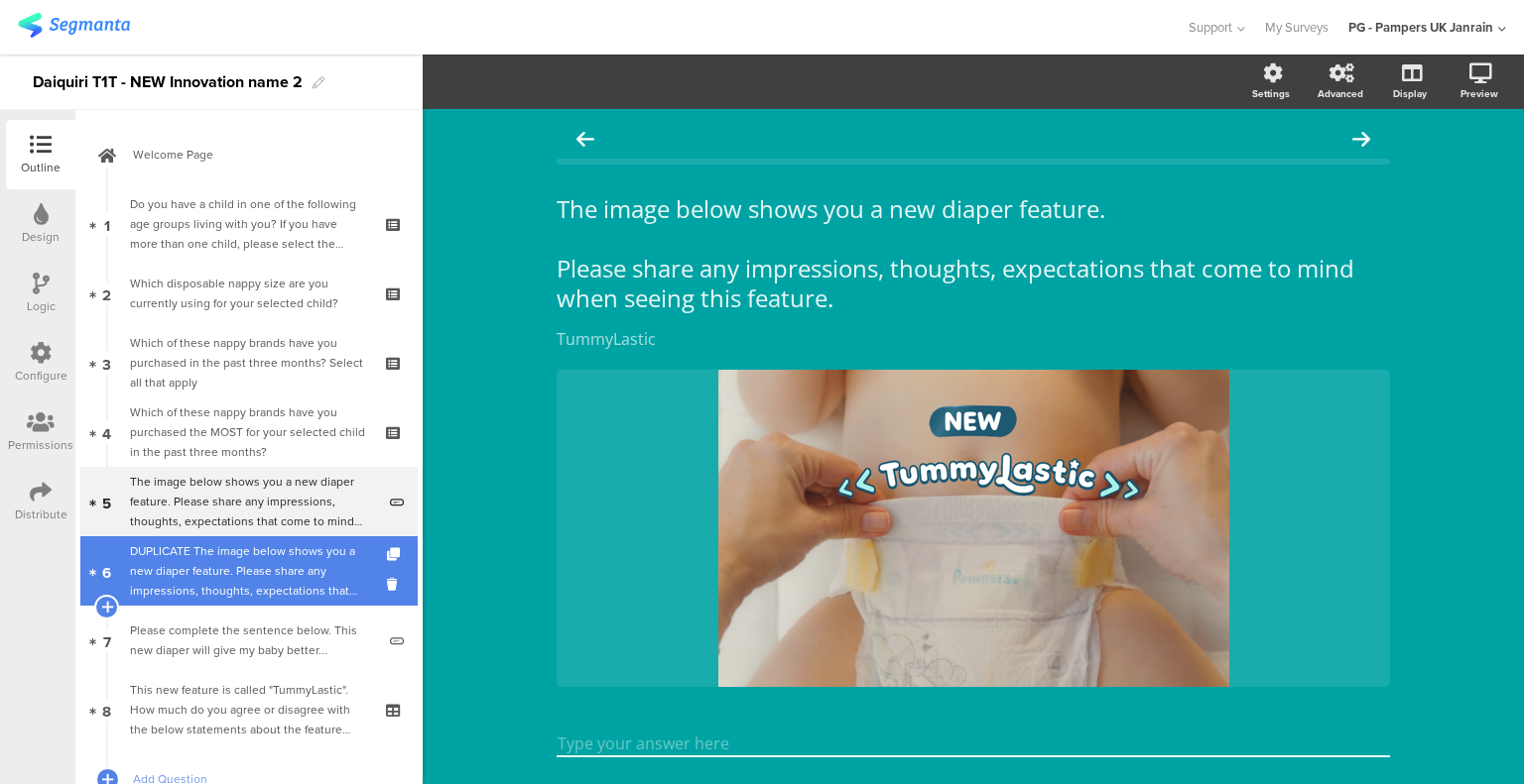
click at [246, 570] on div "DUPLICATE The image below shows you a new diaper feature. Please share any impr…" at bounding box center [252, 572] width 245 height 60
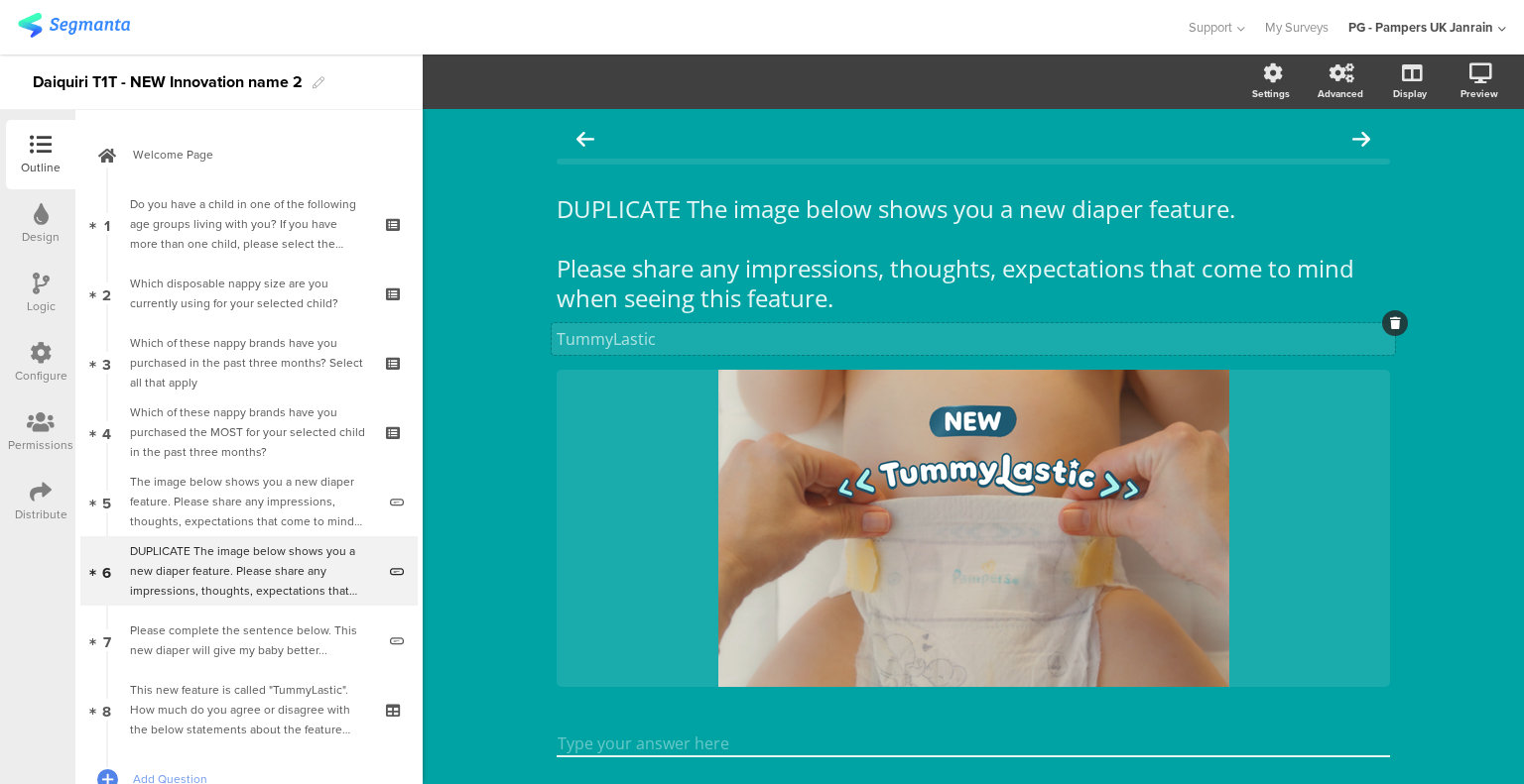
click at [615, 341] on div "TummyLastic TummyLastic" at bounding box center [972, 339] width 843 height 32
click at [615, 341] on p "TummyLastic" at bounding box center [972, 339] width 833 height 22
click at [928, 524] on icon at bounding box center [922, 529] width 68 height 67
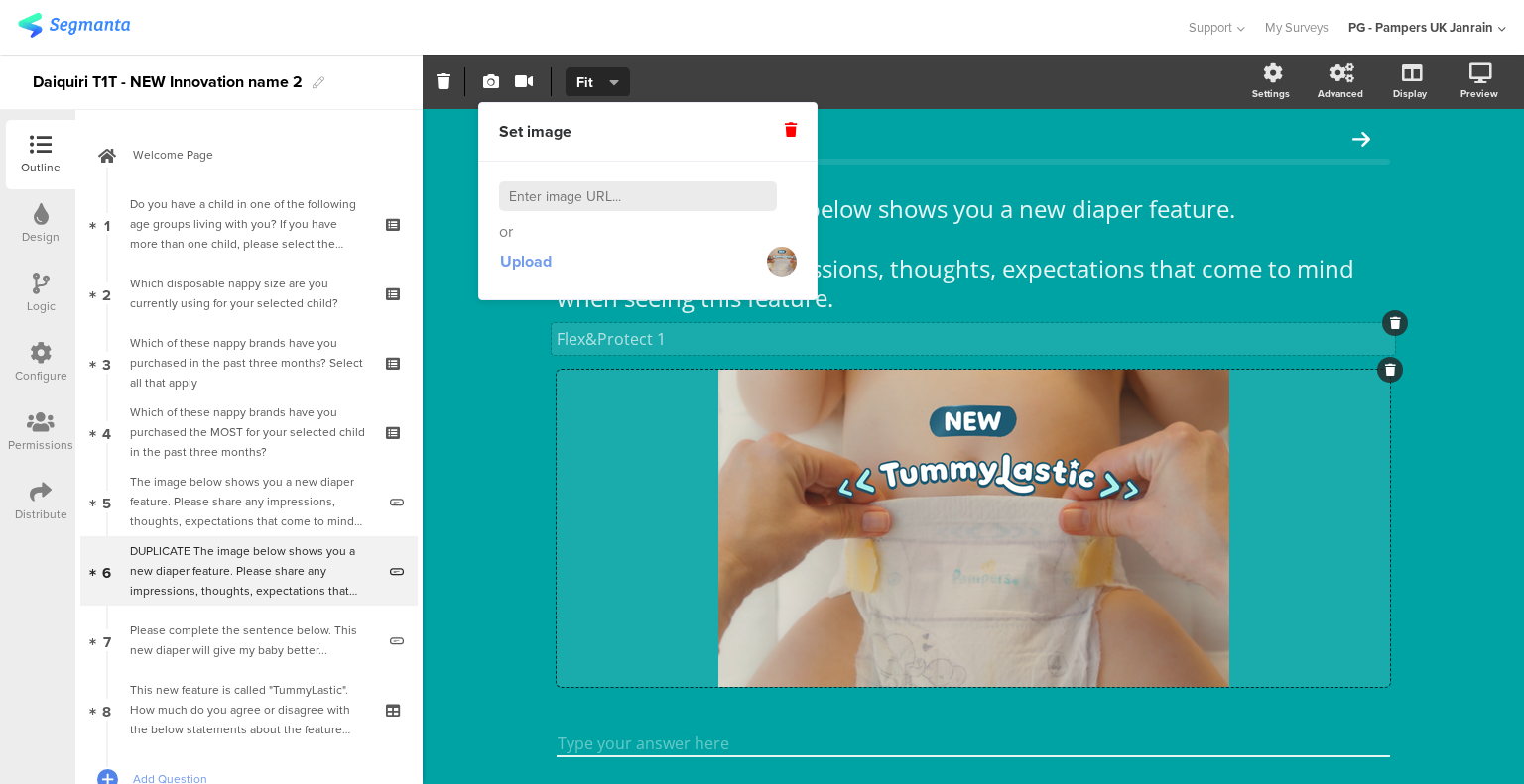
click at [517, 261] on span "Upload" at bounding box center [526, 261] width 52 height 23
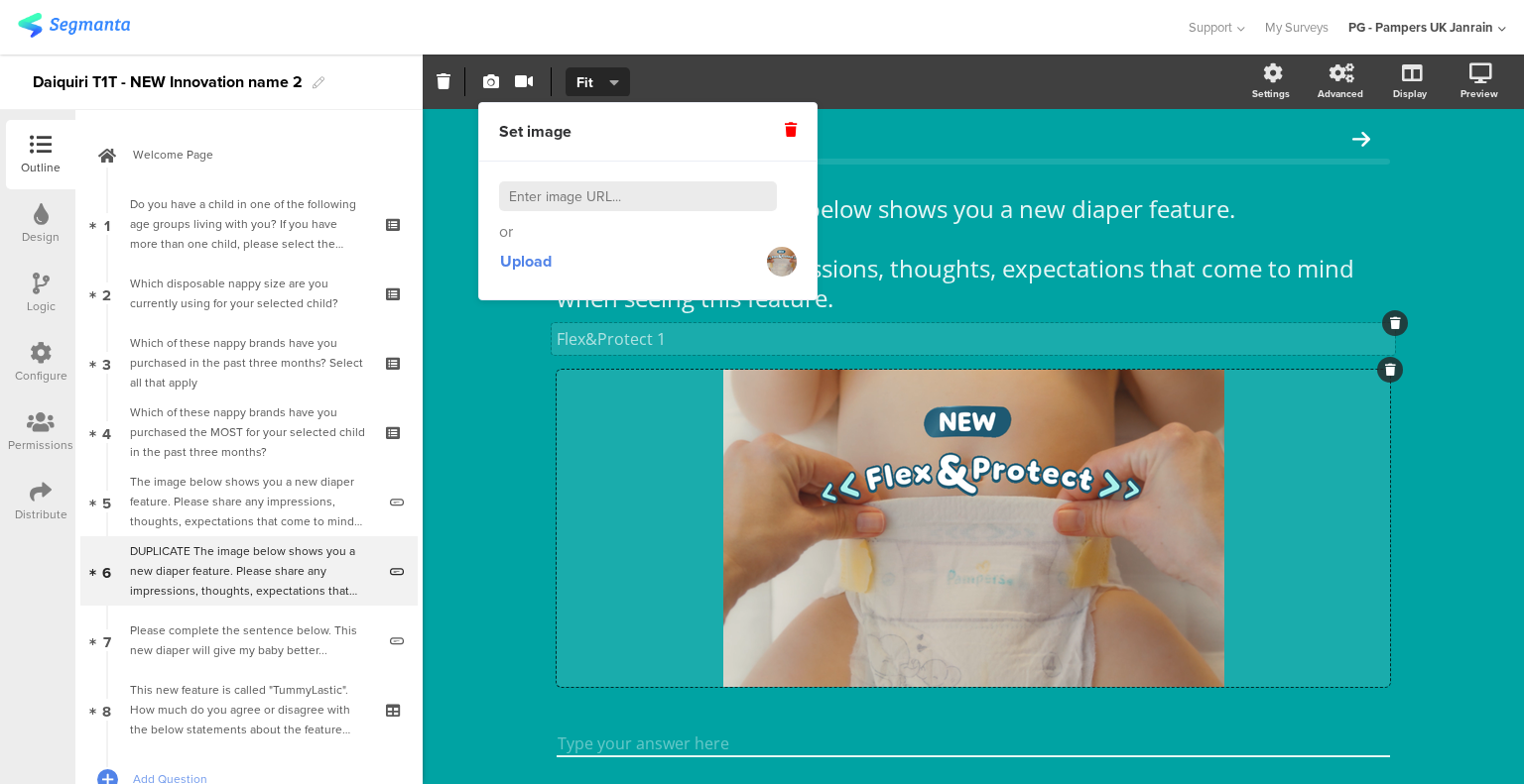
click at [670, 344] on p "Flex&Protect 1" at bounding box center [972, 339] width 833 height 22
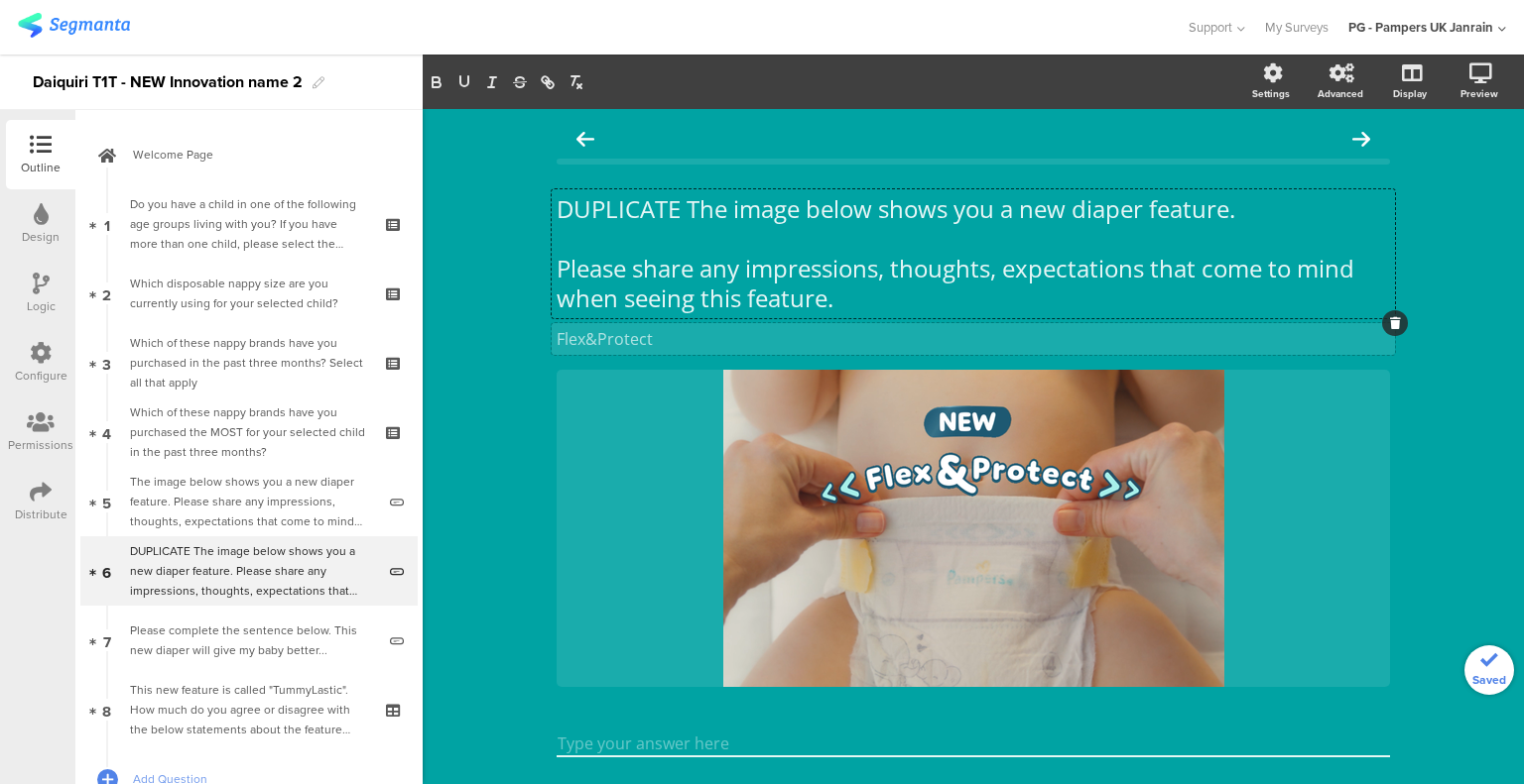
drag, startPoint x: 677, startPoint y: 208, endPoint x: 521, endPoint y: 210, distance: 156.0
click at [521, 210] on div "DUPLICATE The image below shows you a new diaper feature. Please share any impr…" at bounding box center [973, 472] width 1101 height 727
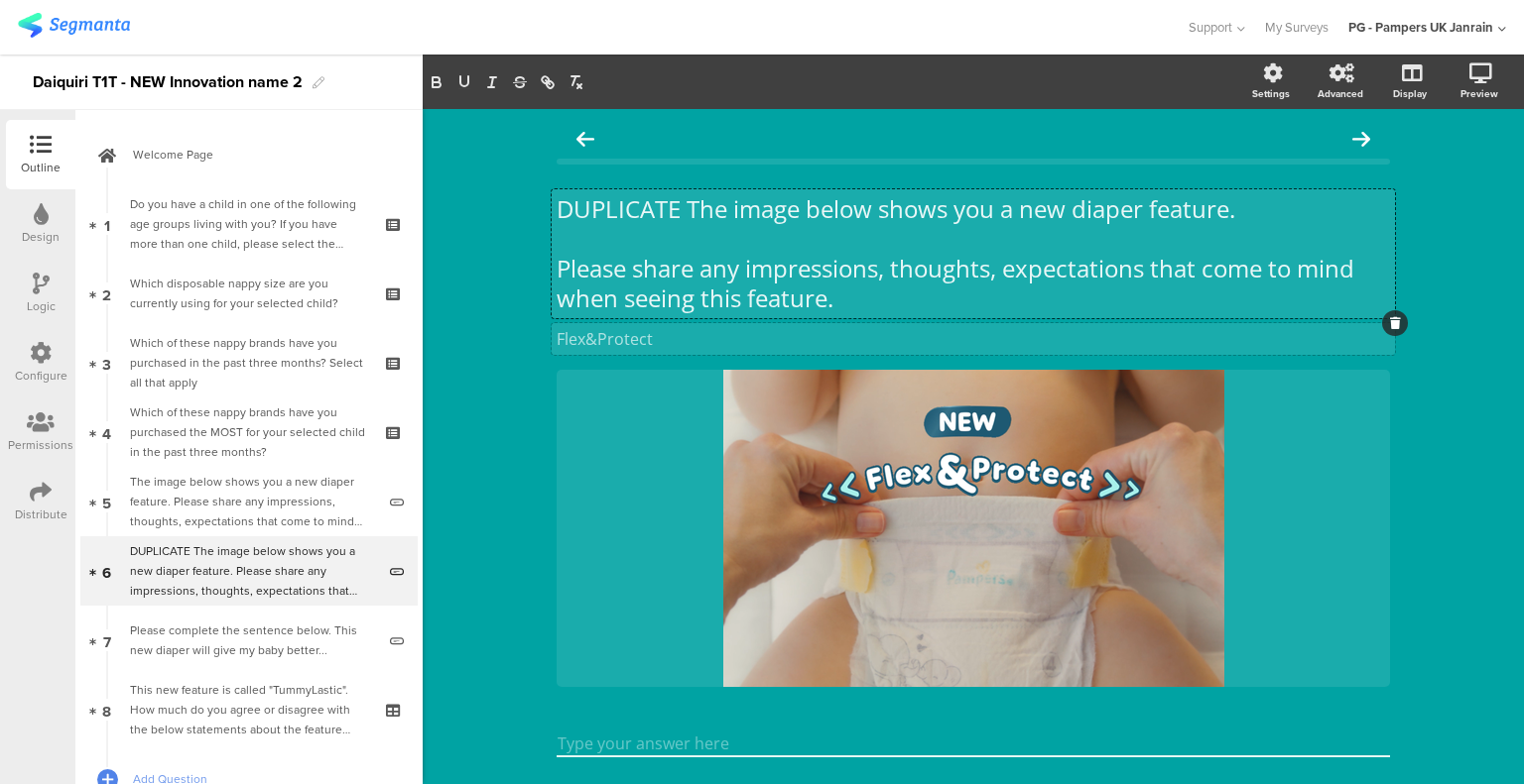
click at [643, 213] on p "DUPLICATE The image below shows you a new diaper feature." at bounding box center [972, 209] width 833 height 30
click at [644, 213] on p "DUPLICATE The image below shows you a new diaper feature." at bounding box center [972, 209] width 833 height 30
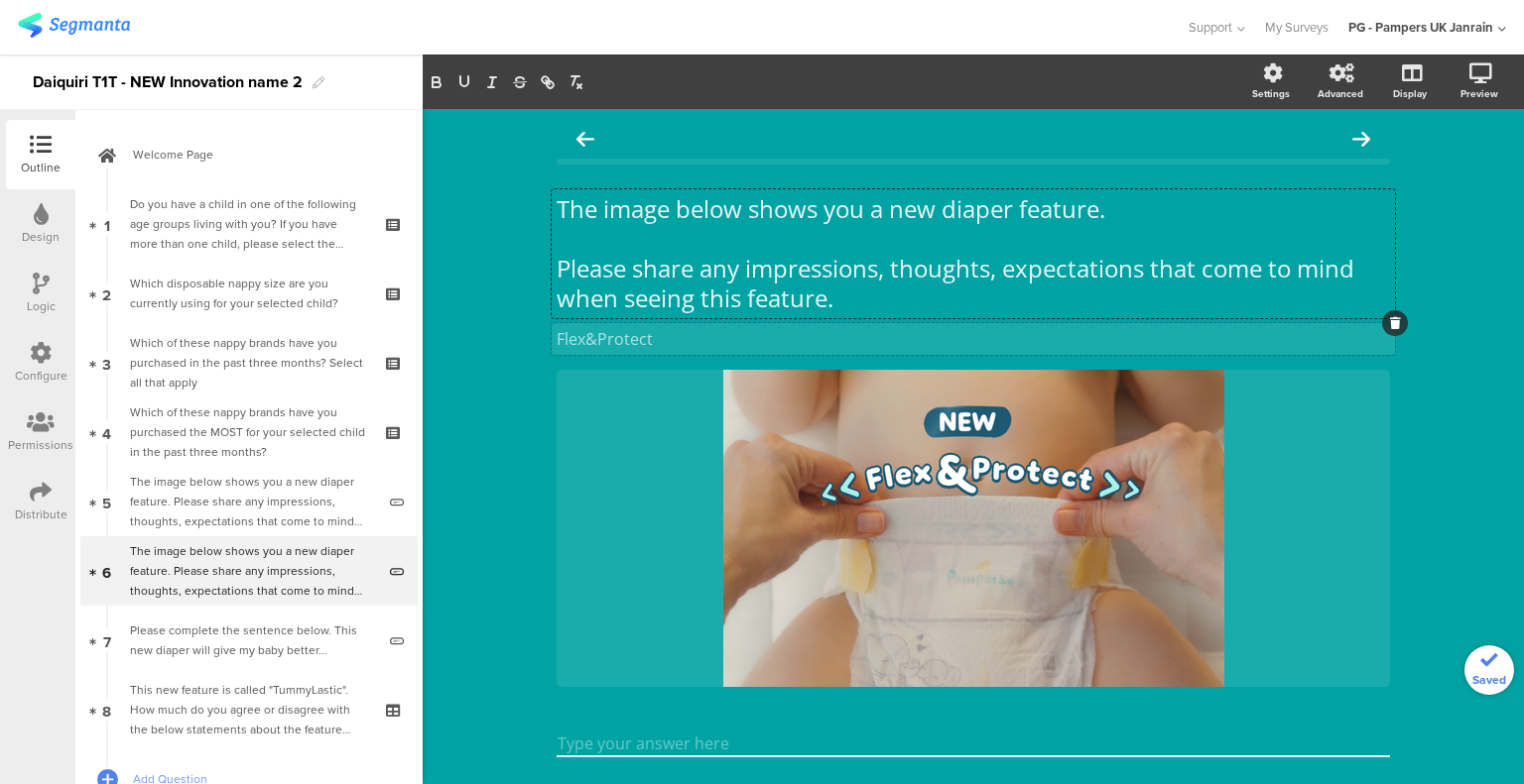
click at [499, 313] on div "The image below shows you a new diaper feature. Please share any impressions, t…" at bounding box center [973, 472] width 1101 height 727
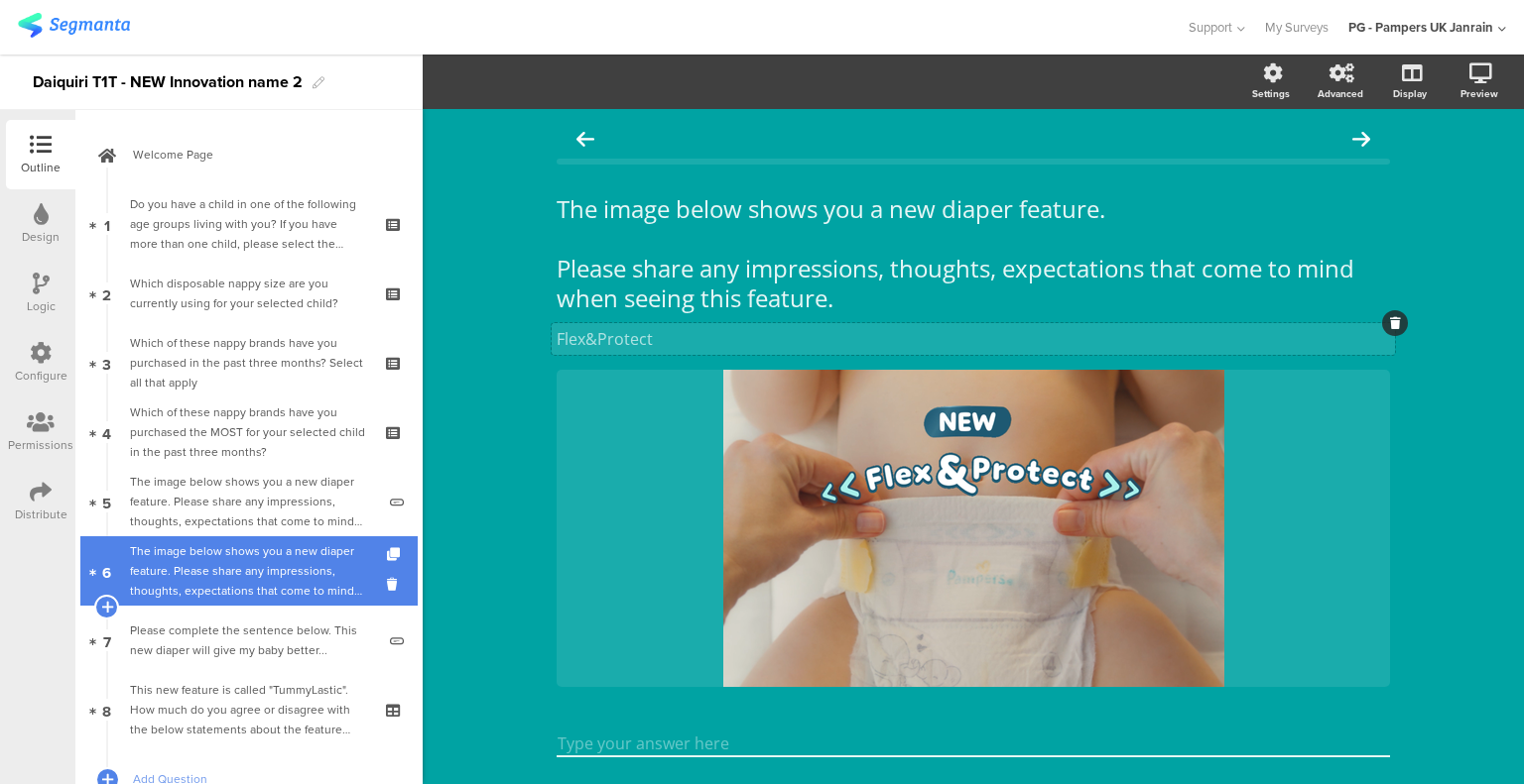
click at [261, 566] on div "The image below shows you a new diaper feature. Please share any impressions, t…" at bounding box center [252, 572] width 245 height 60
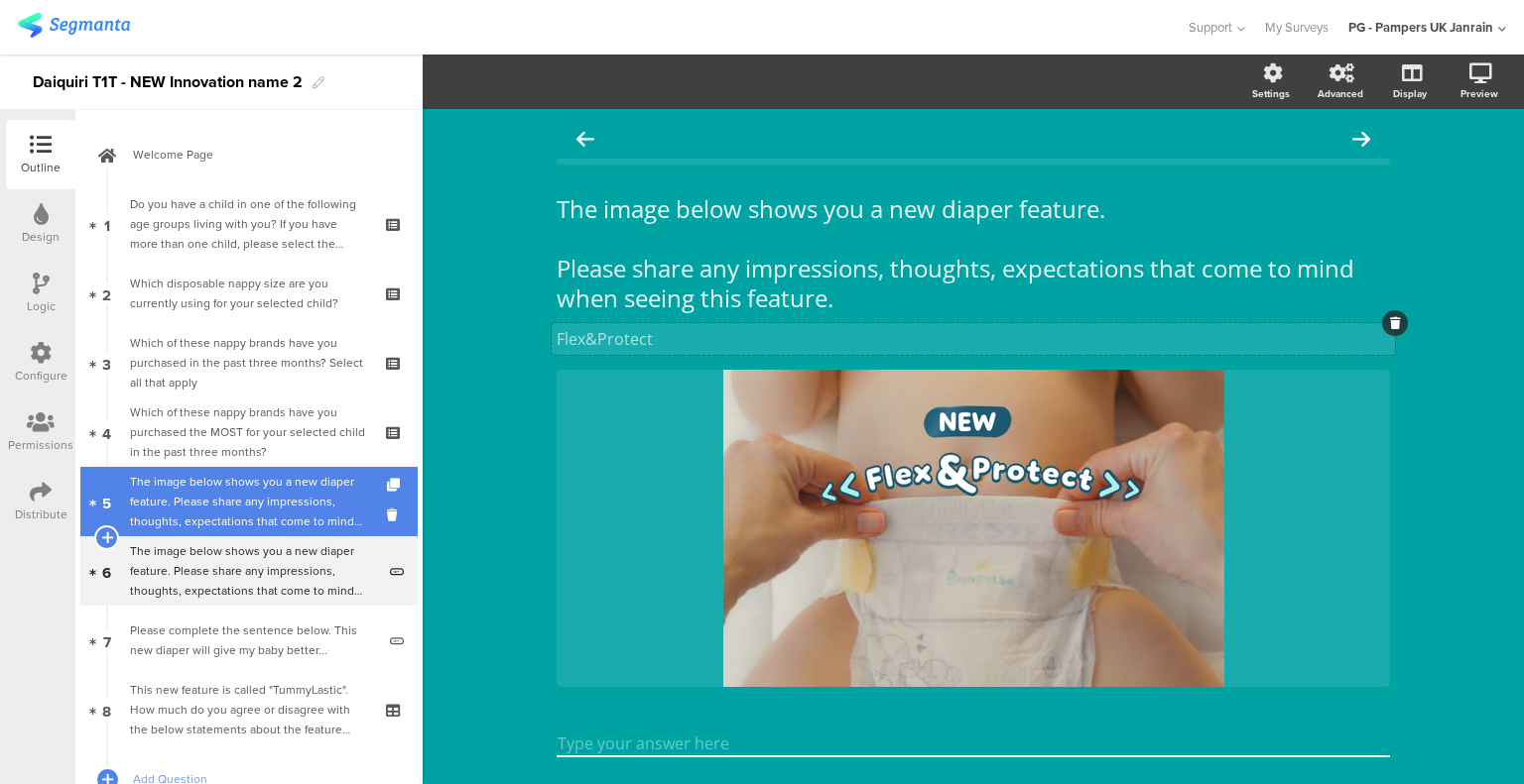
click at [261, 511] on div "The image below shows you a new diaper feature. Please share any impressions, t…" at bounding box center [252, 502] width 245 height 60
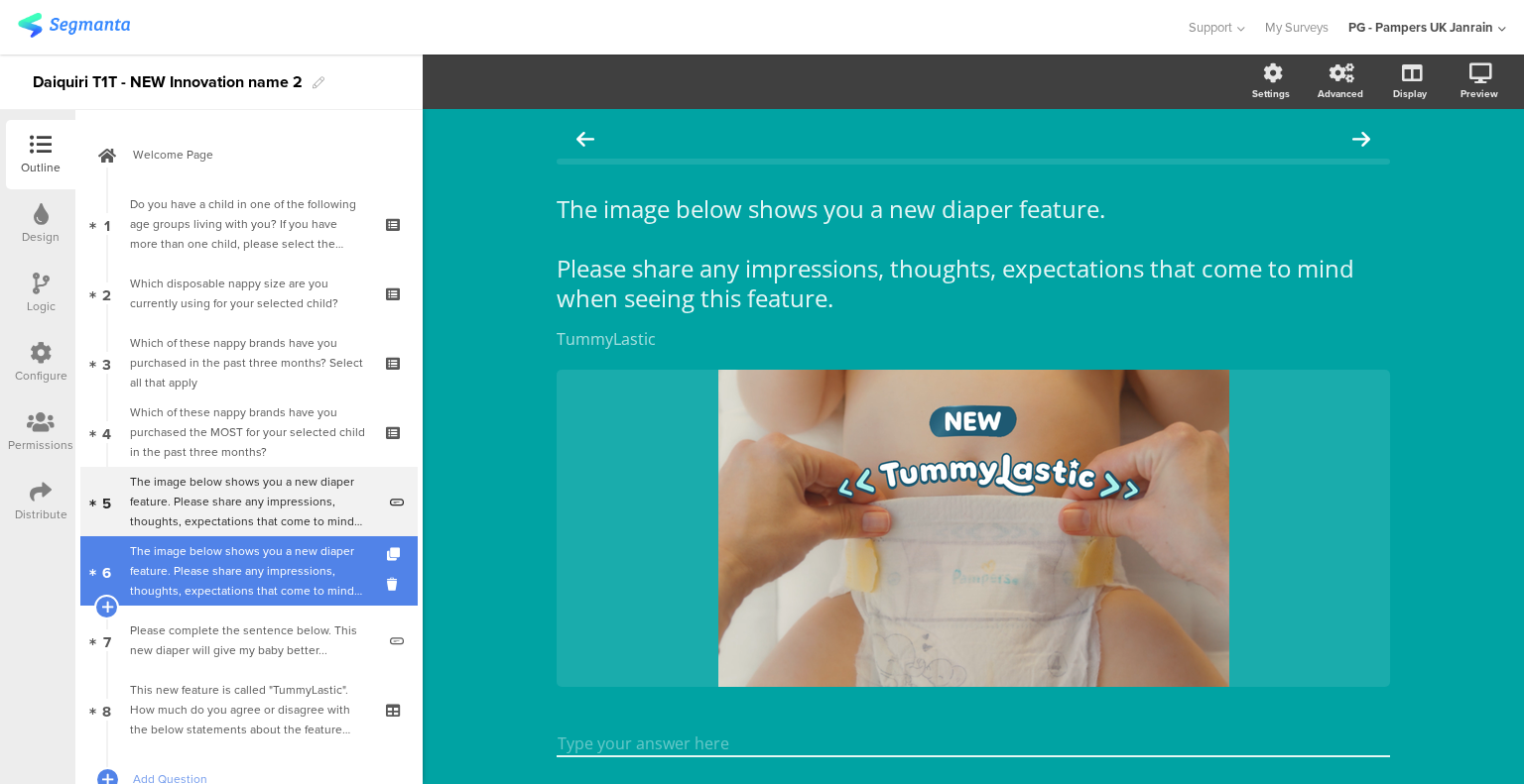
click at [261, 563] on div "The image below shows you a new diaper feature. Please share any impressions, t…" at bounding box center [252, 572] width 245 height 60
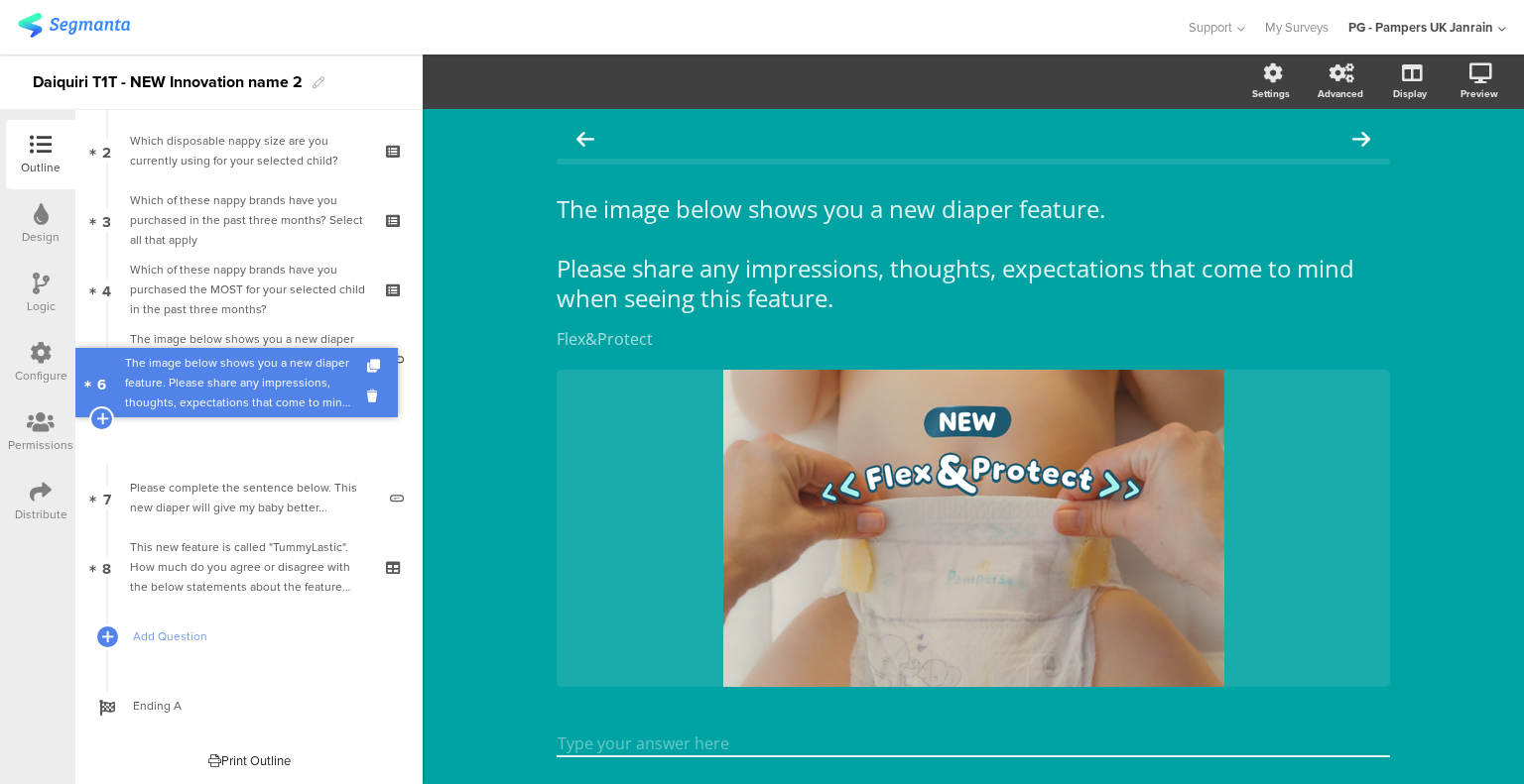
scroll to position [74, 0]
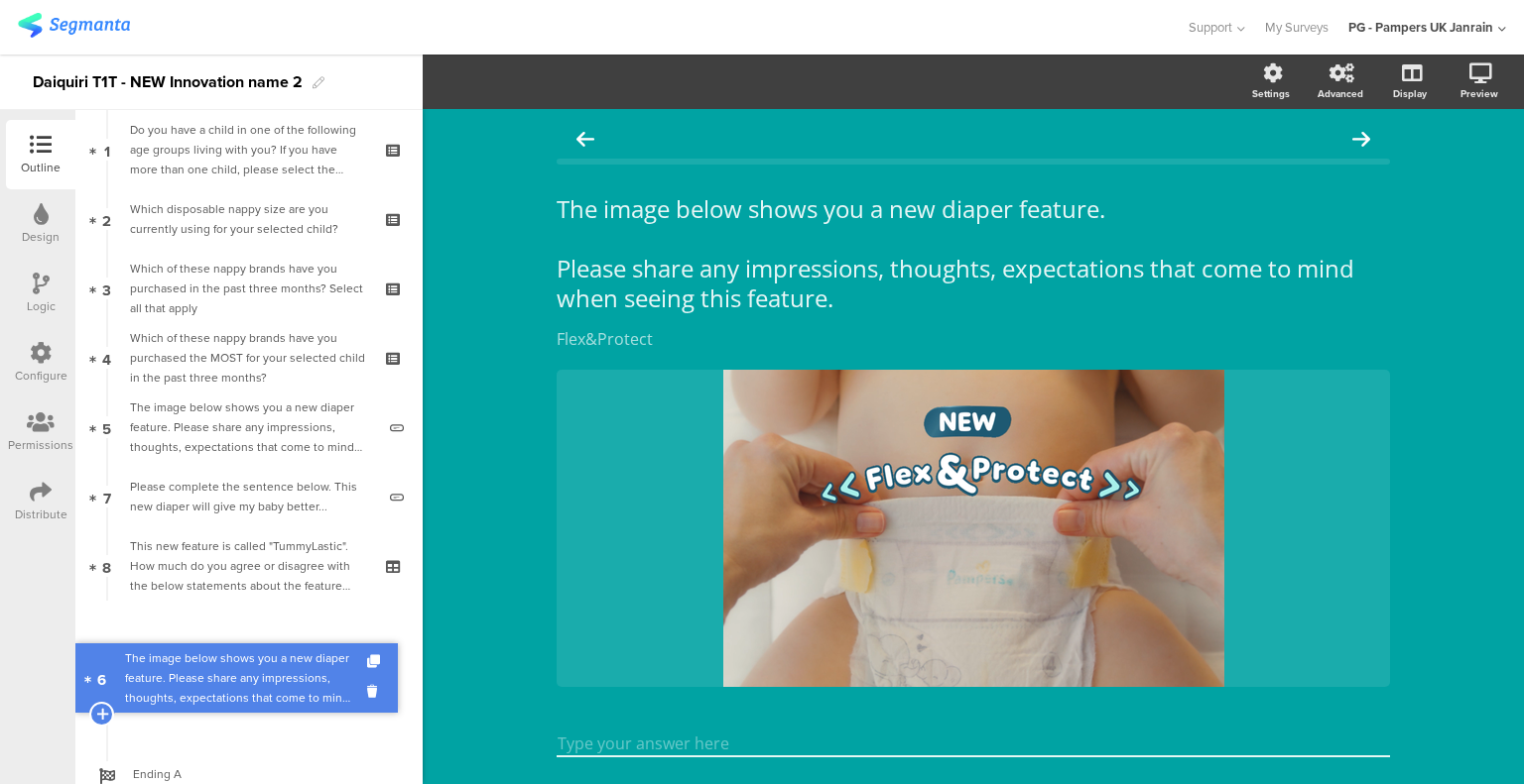
drag, startPoint x: 257, startPoint y: 421, endPoint x: 262, endPoint y: 671, distance: 250.0
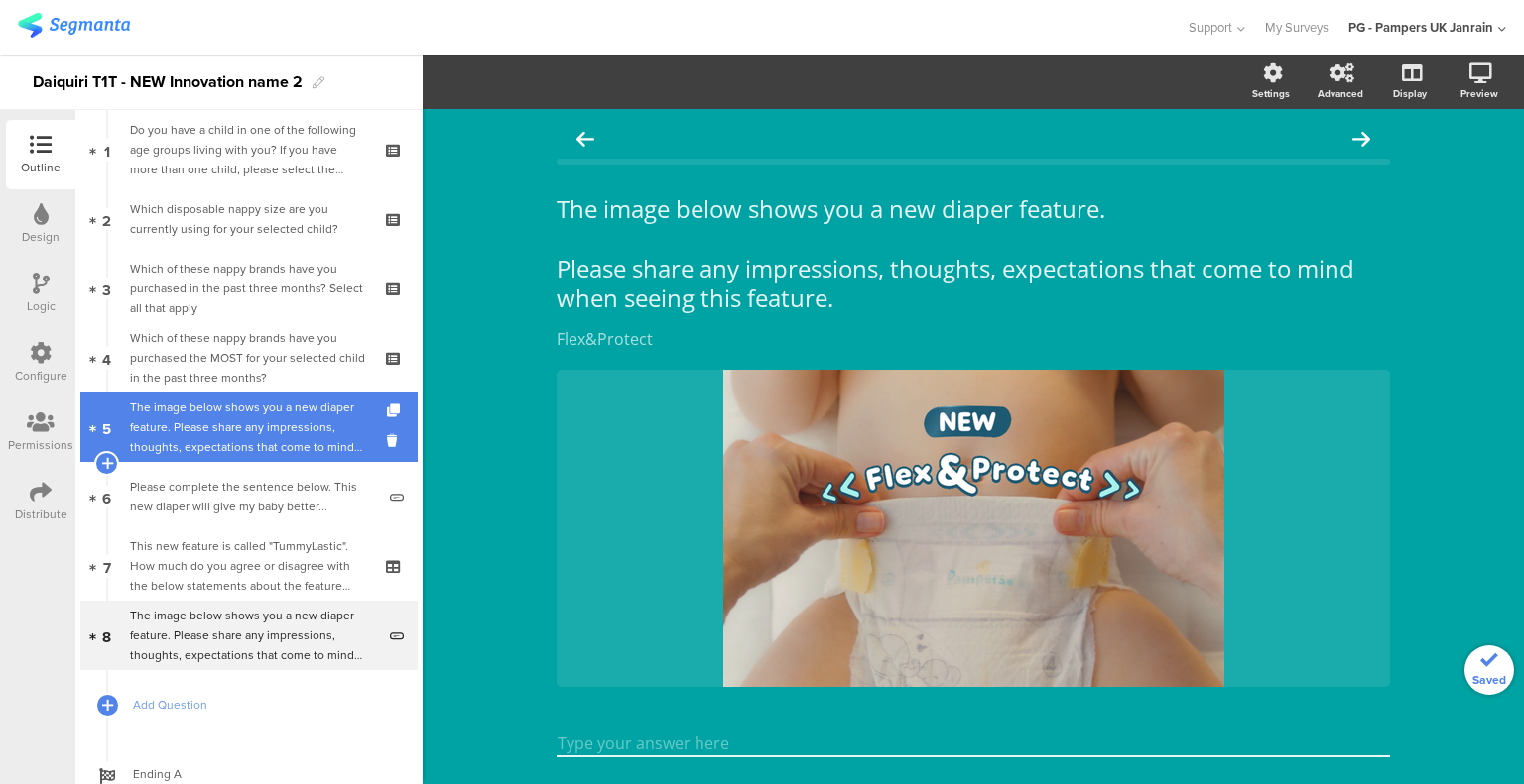
click at [216, 429] on div "The image below shows you a new diaper feature. Please share any impressions, t…" at bounding box center [252, 428] width 245 height 60
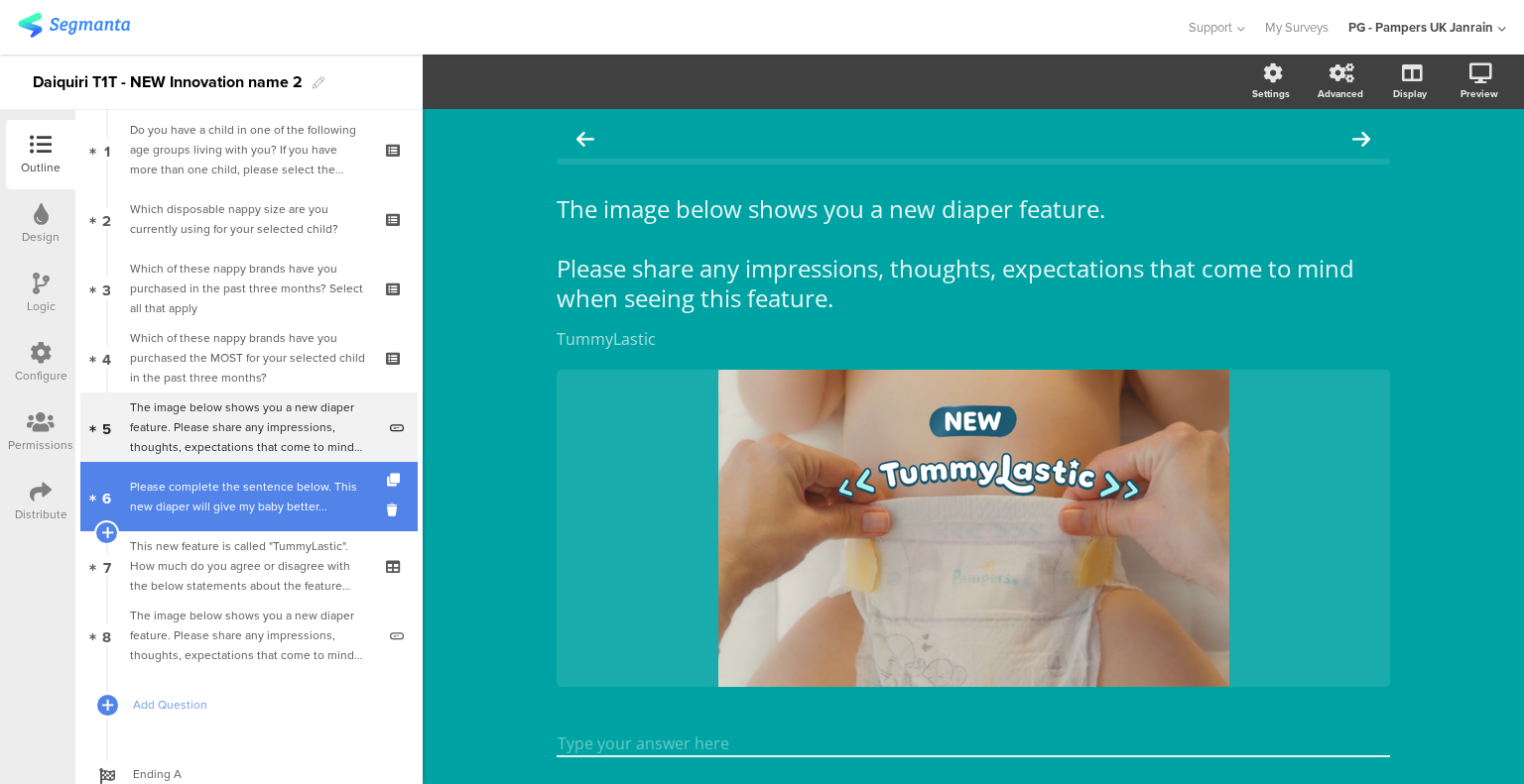
click at [270, 503] on div "Please complete the sentence below. This new diaper will give my baby better..." at bounding box center [252, 497] width 245 height 40
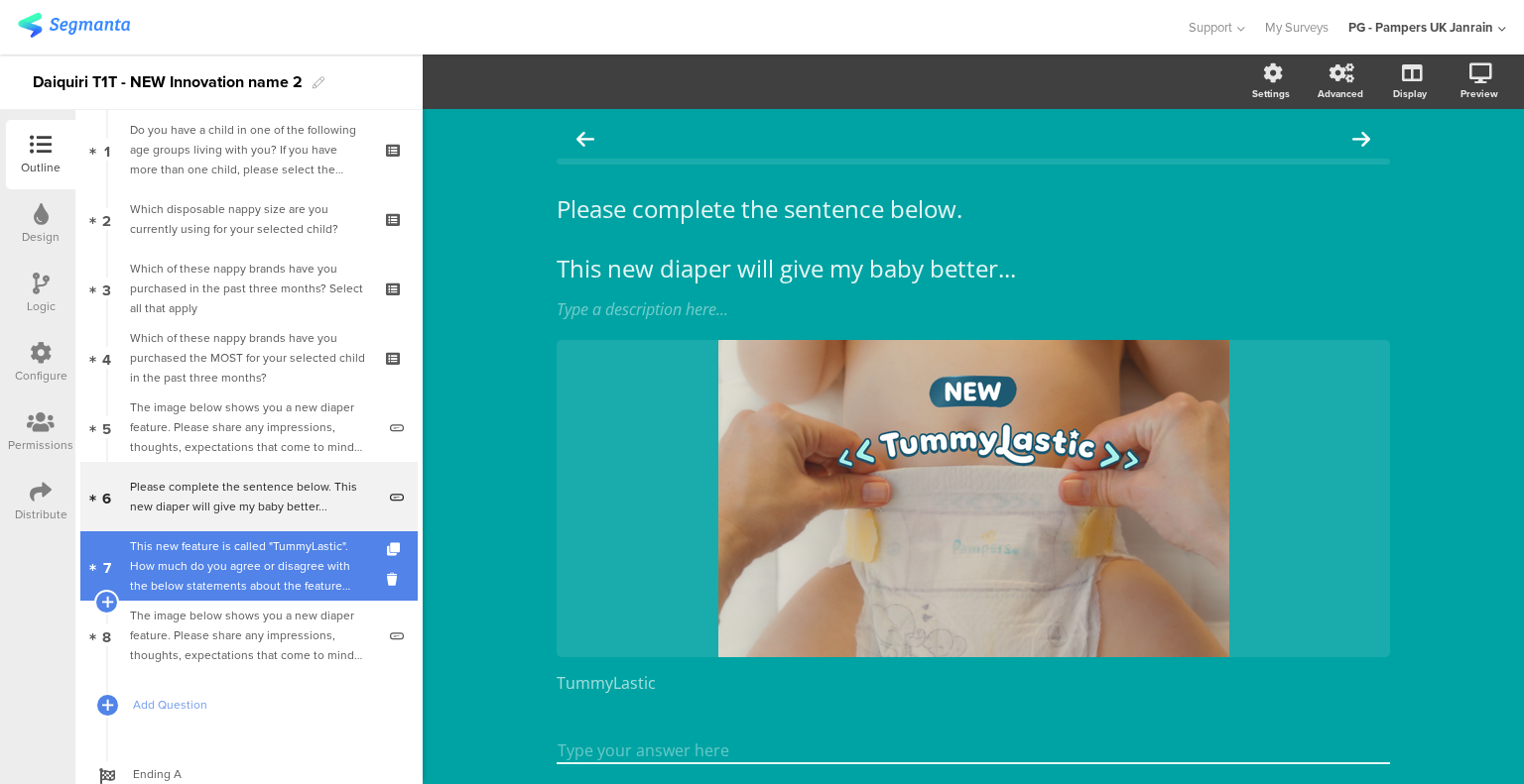
click at [278, 554] on div "This new feature is called "TummyLastic". How much do you agree or disagree wit…" at bounding box center [248, 567] width 237 height 60
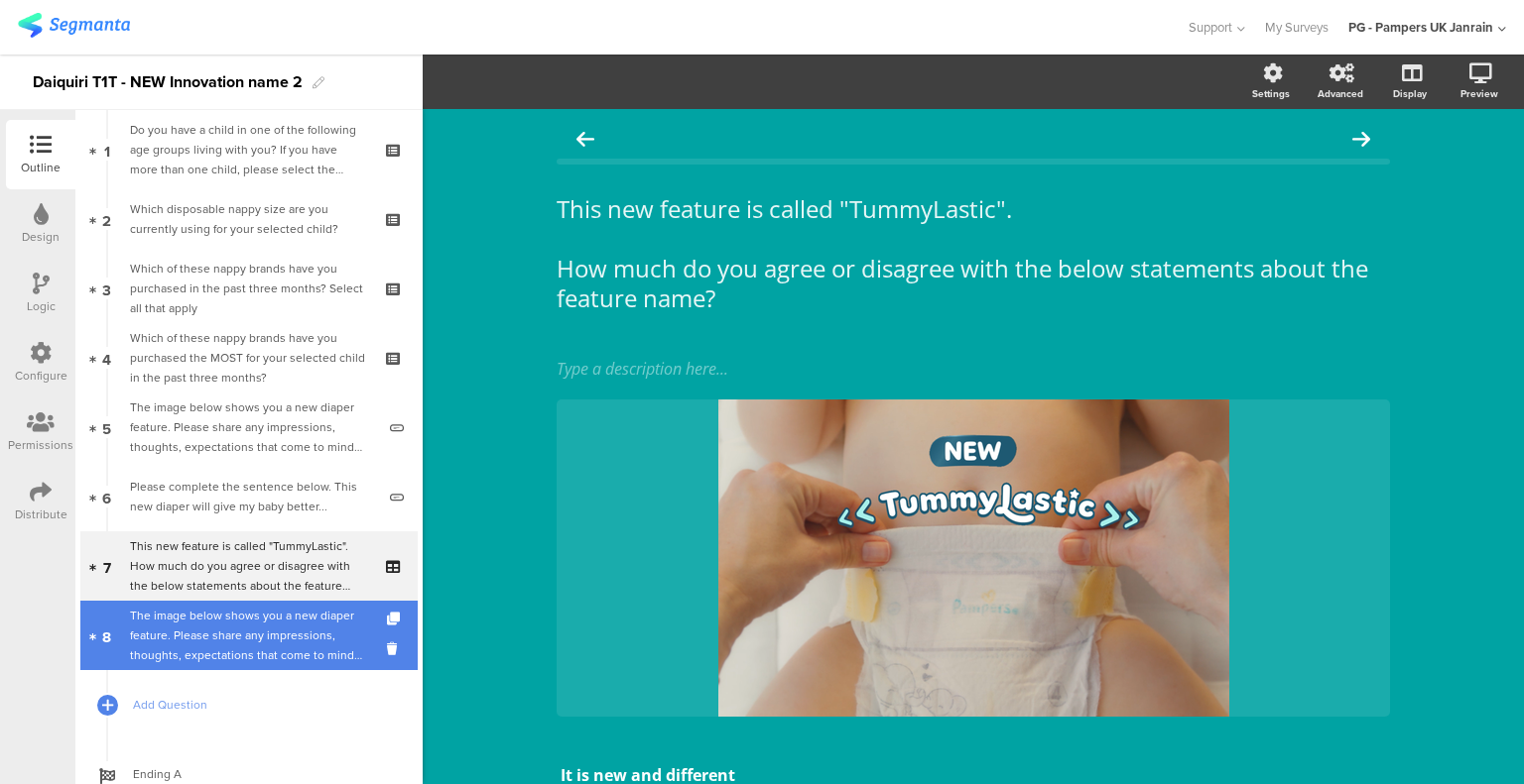
click at [282, 631] on div "The image below shows you a new diaper feature. Please share any impressions, t…" at bounding box center [252, 635] width 245 height 60
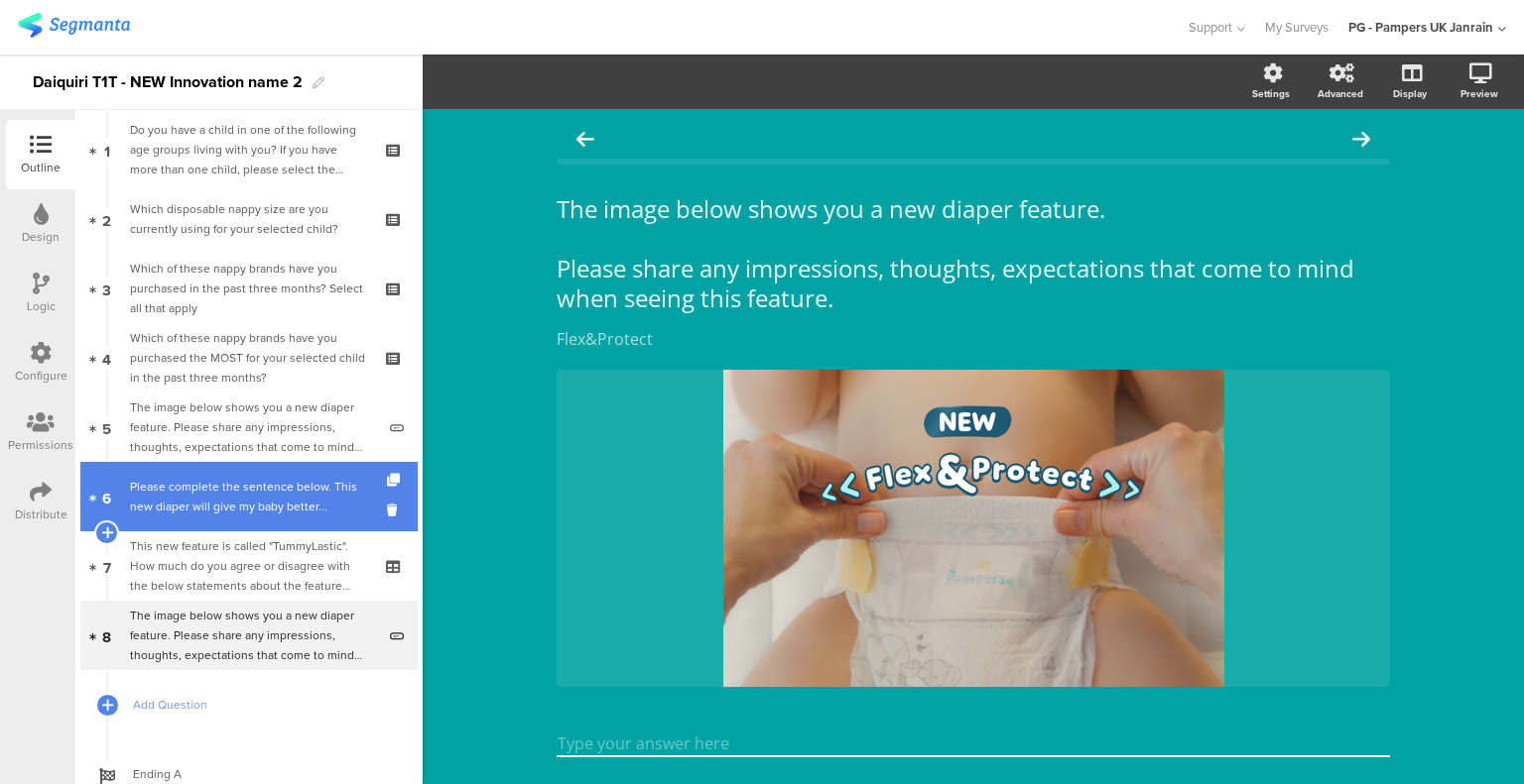
click at [232, 479] on div "Please complete the sentence below. This new diaper will give my baby better..." at bounding box center [252, 497] width 245 height 40
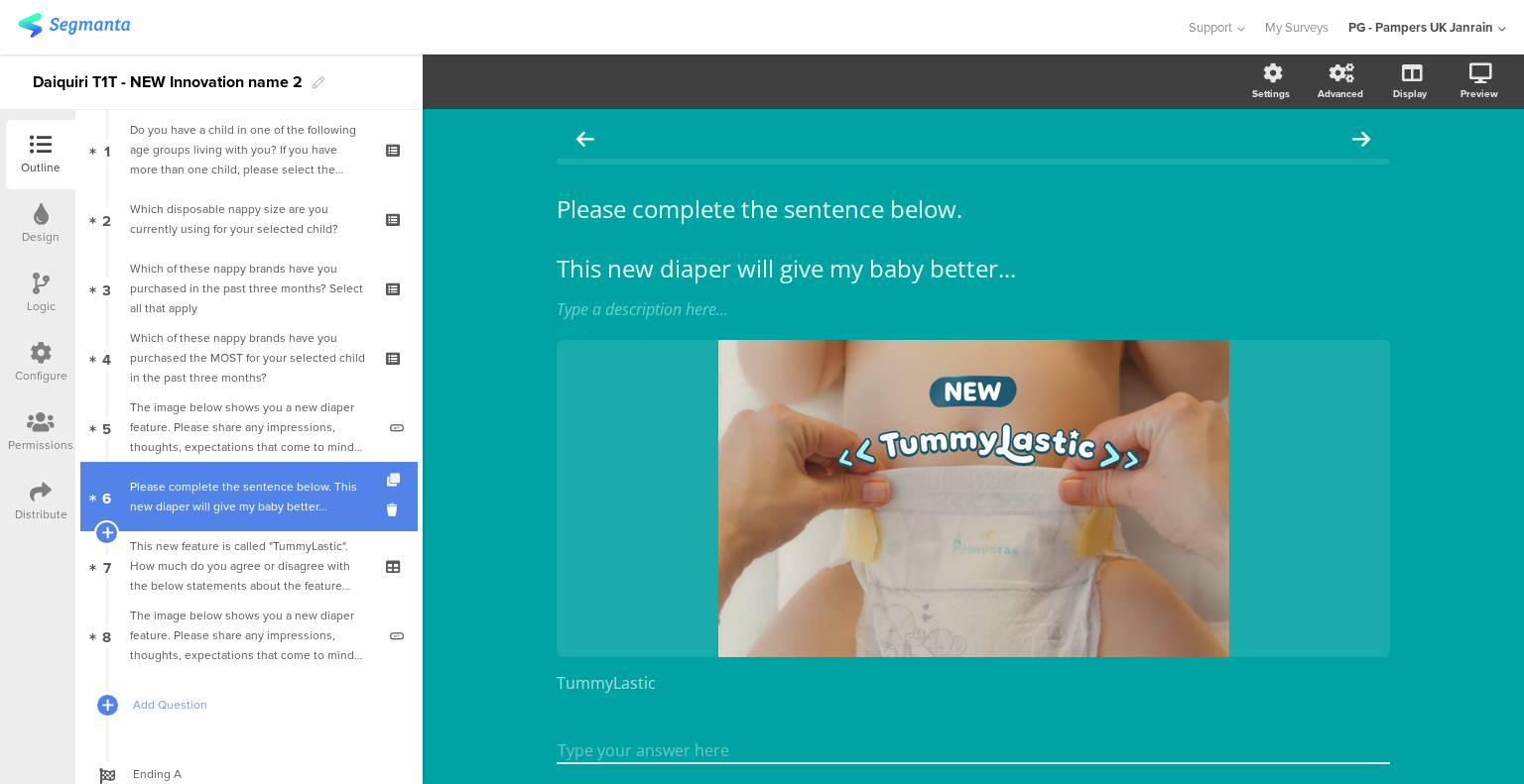
click at [387, 479] on icon at bounding box center [395, 480] width 17 height 13
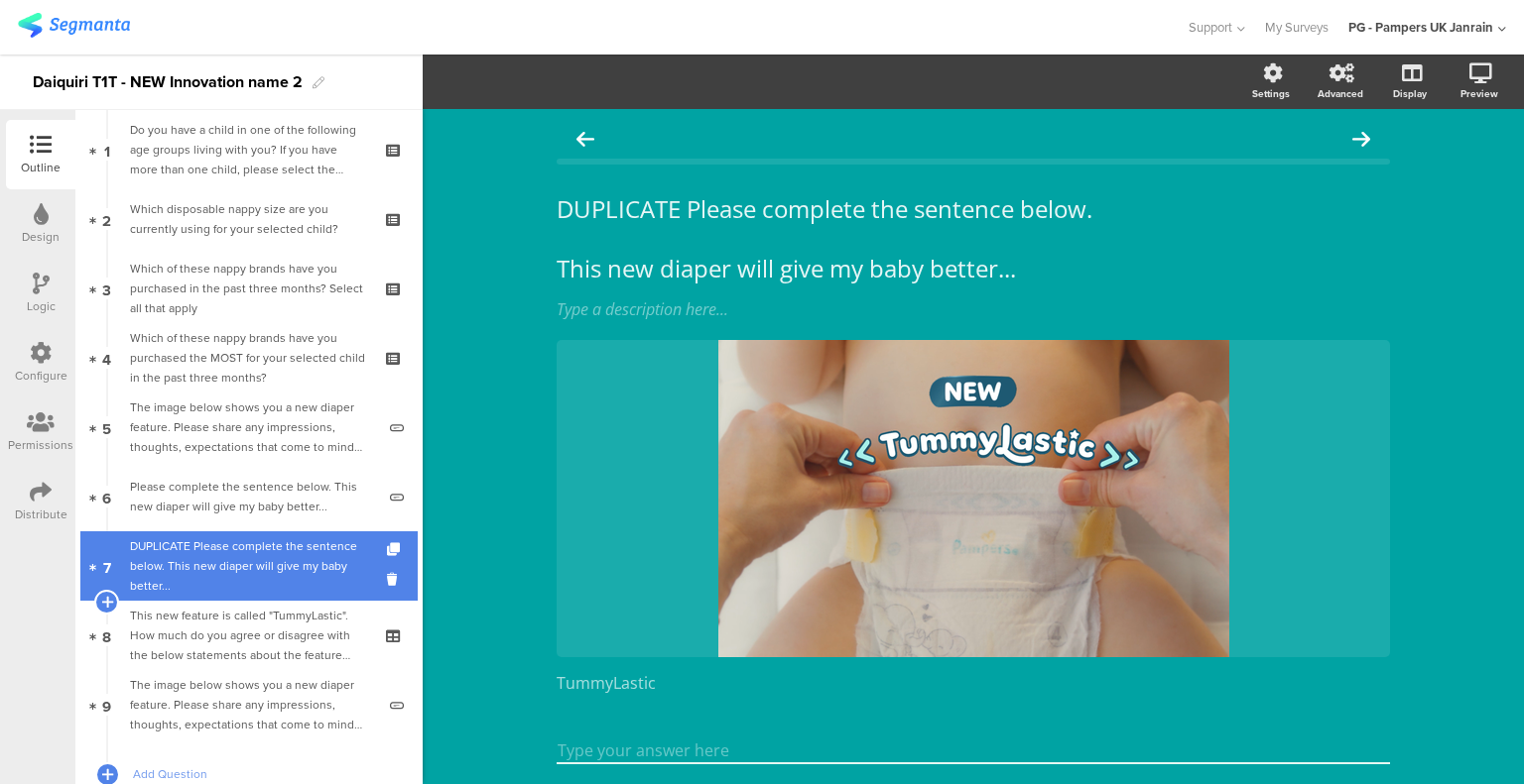
scroll to position [213, 0]
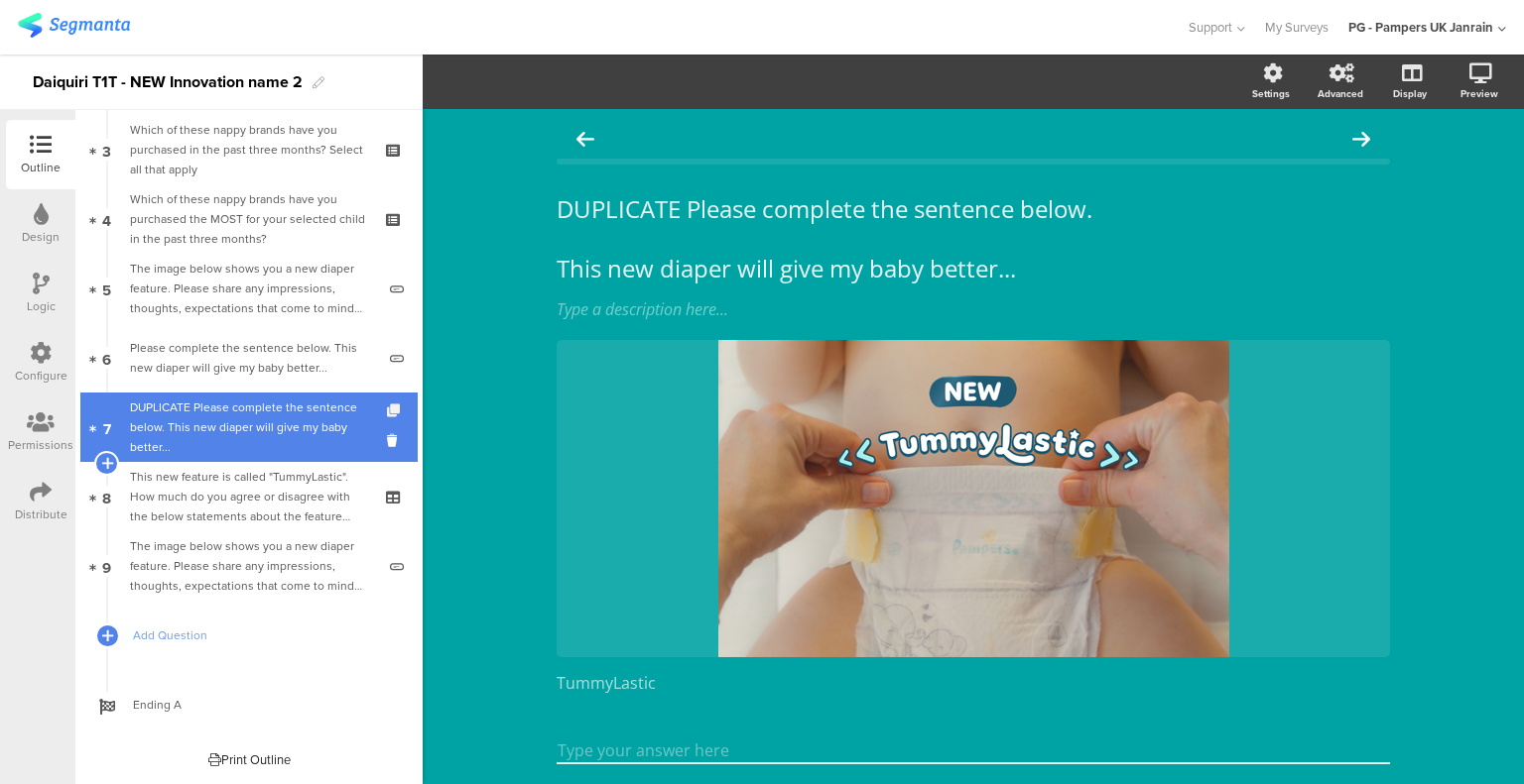
click at [387, 409] on icon at bounding box center [395, 411] width 17 height 13
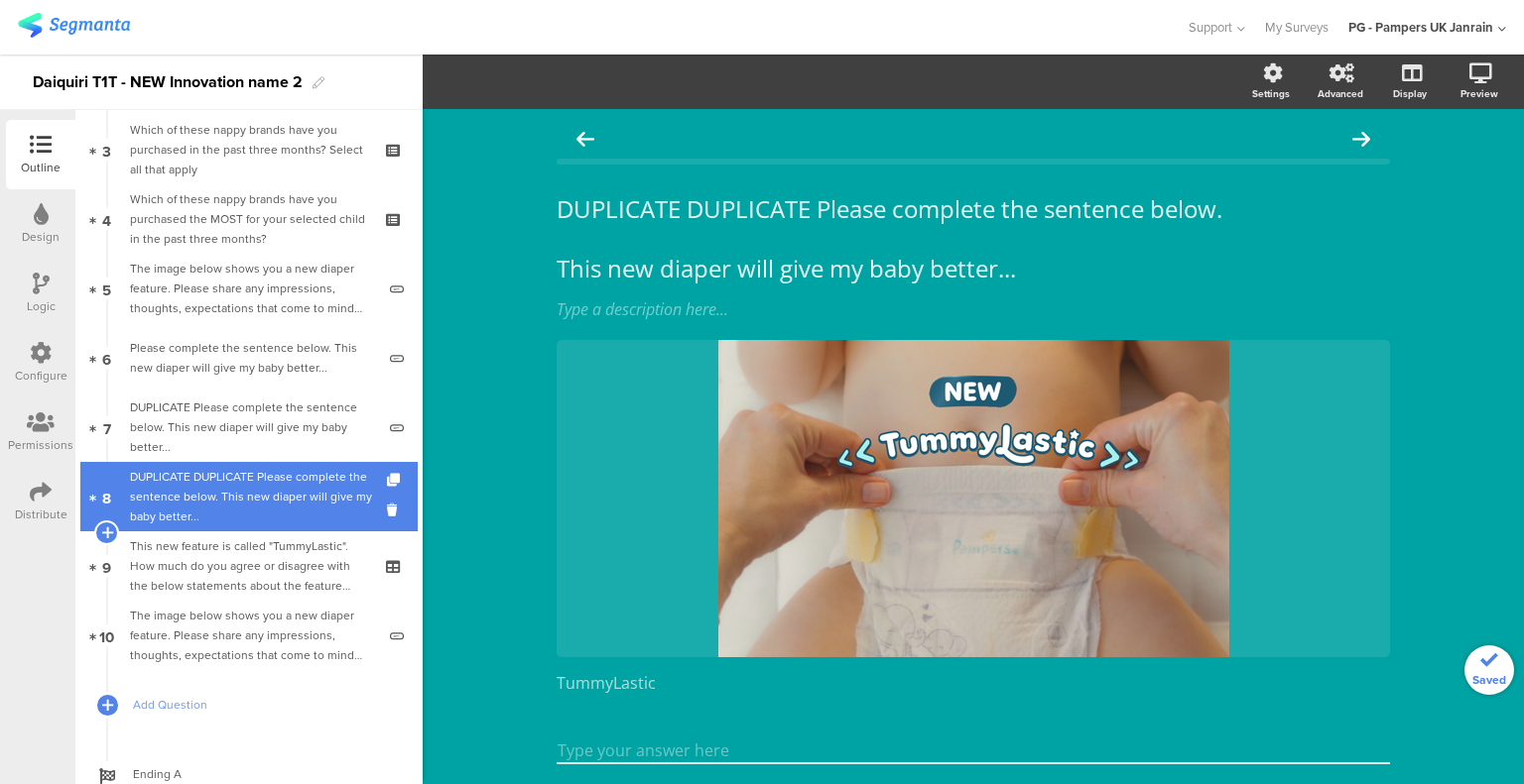
click at [292, 483] on div "DUPLICATE DUPLICATE Please complete the sentence below. This new diaper will gi…" at bounding box center [252, 497] width 245 height 60
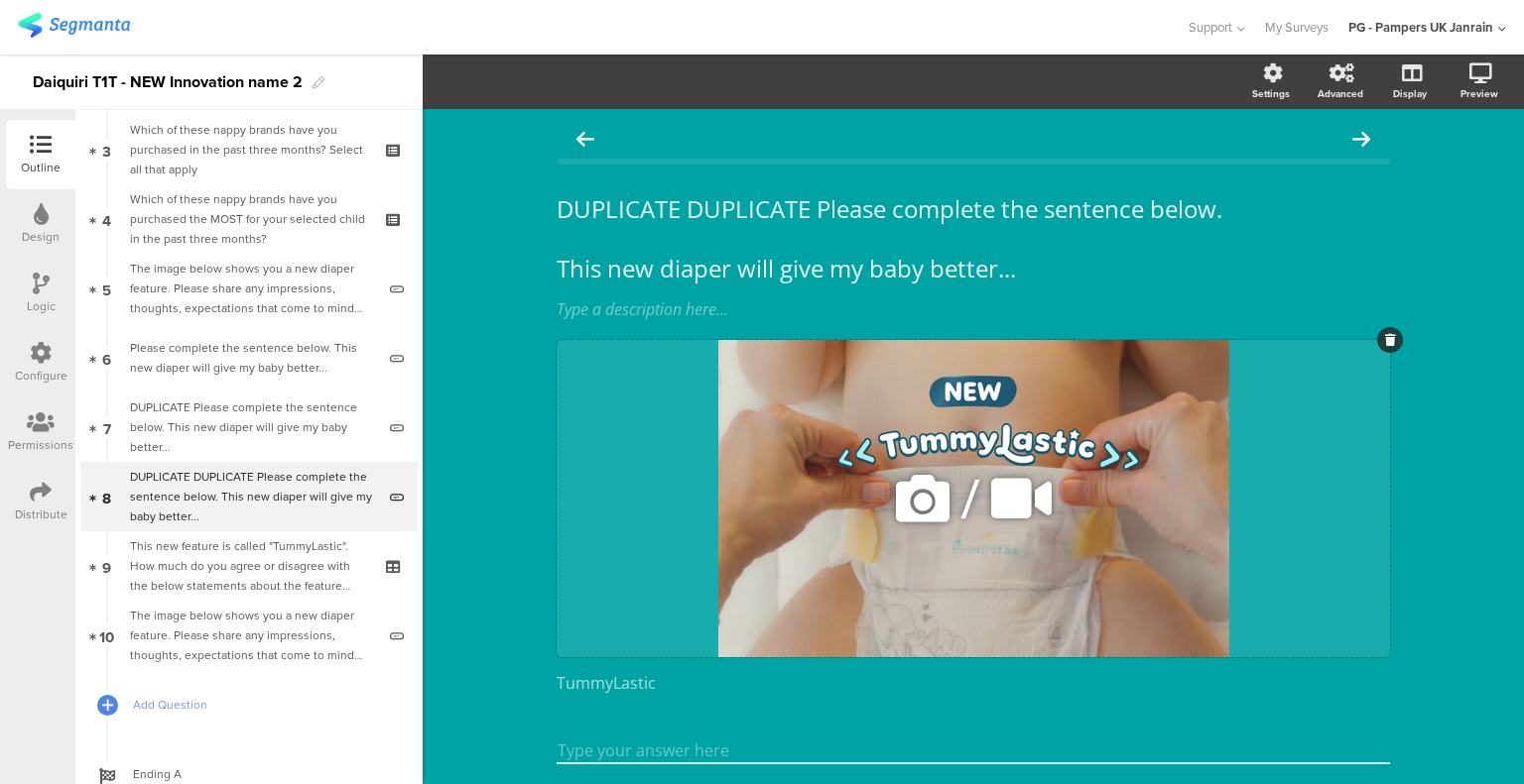
click at [908, 507] on icon at bounding box center [922, 499] width 68 height 67
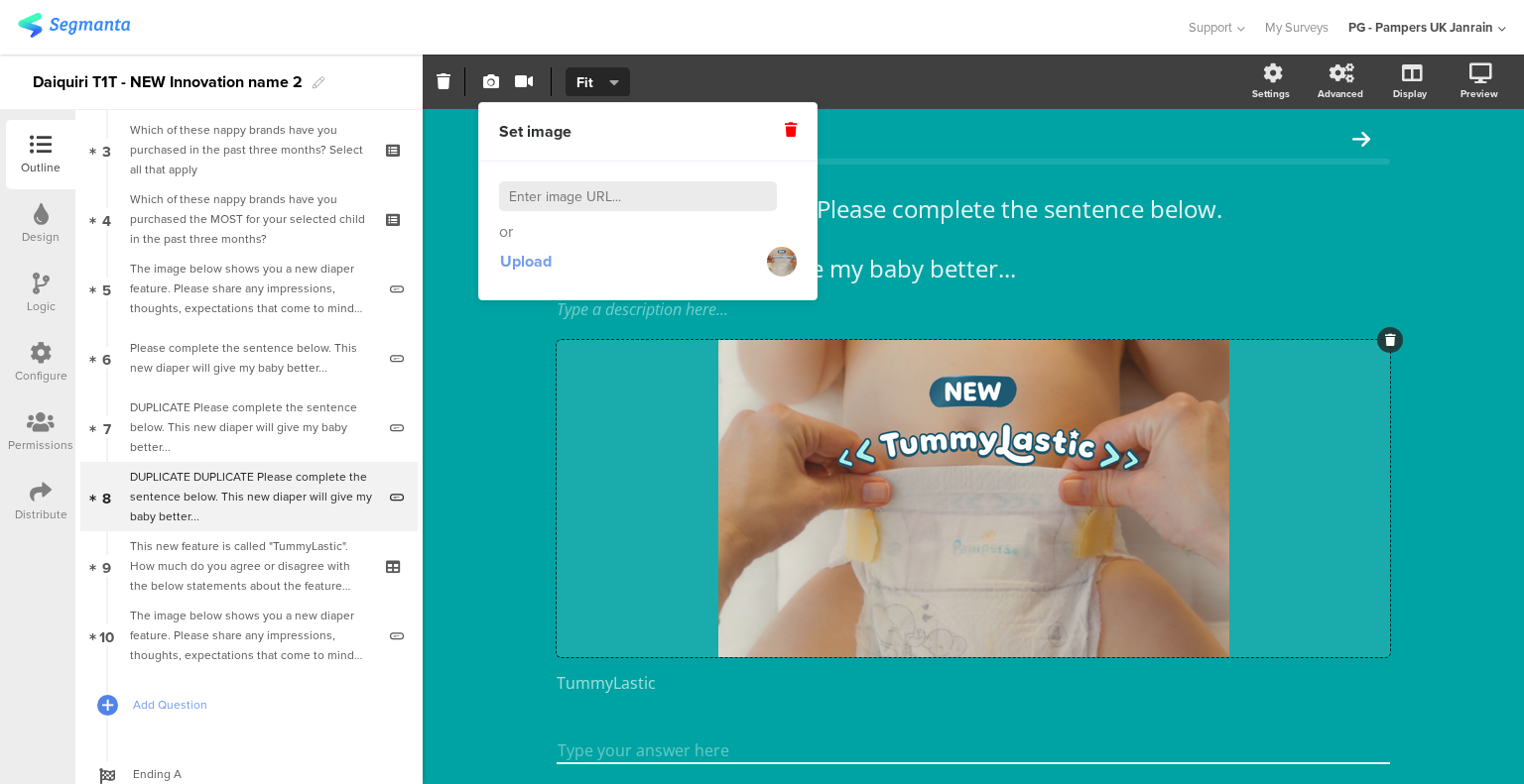
click at [530, 262] on span "Upload" at bounding box center [526, 261] width 52 height 23
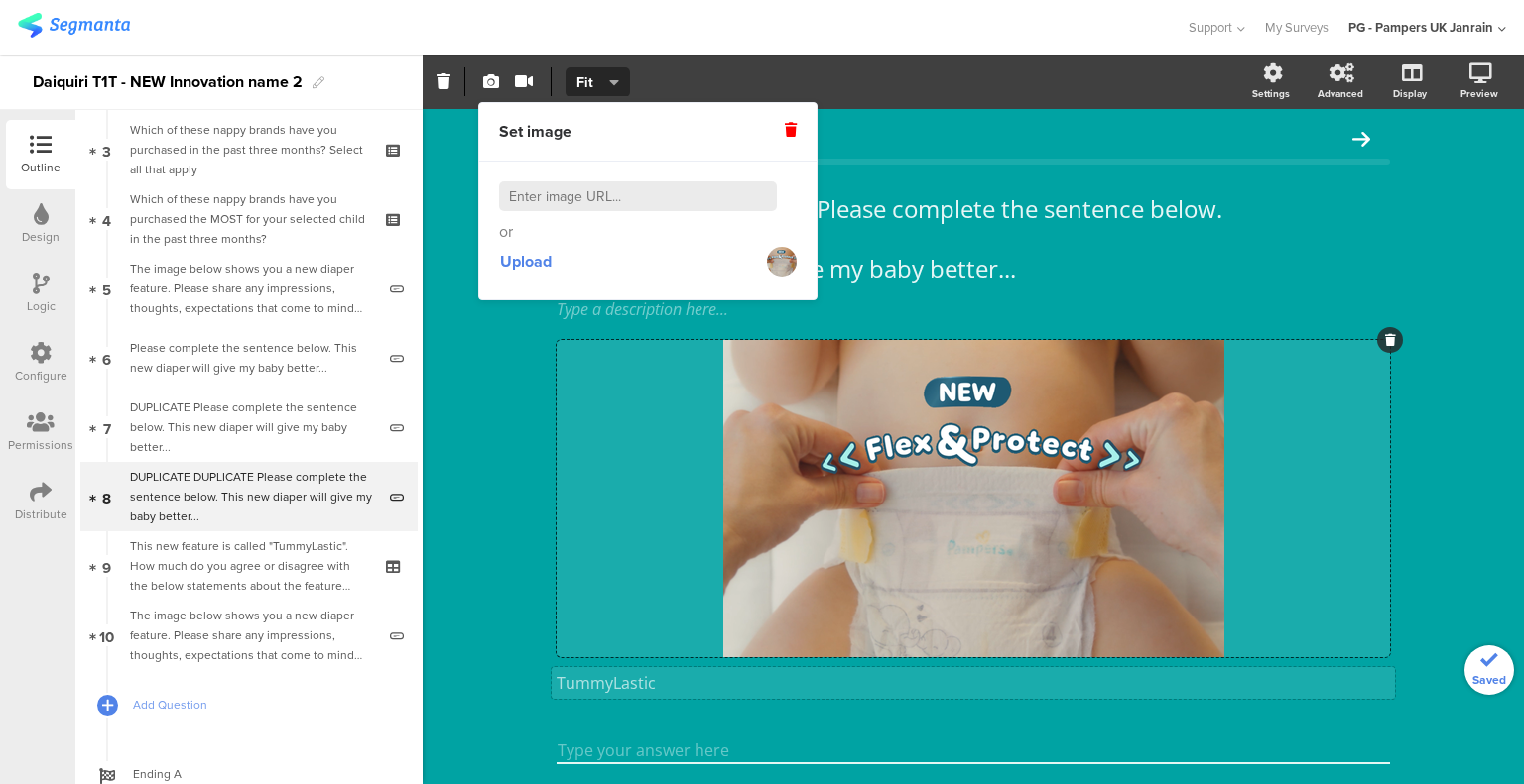
click at [602, 692] on div "TummyLastic TummyLastic" at bounding box center [972, 683] width 843 height 32
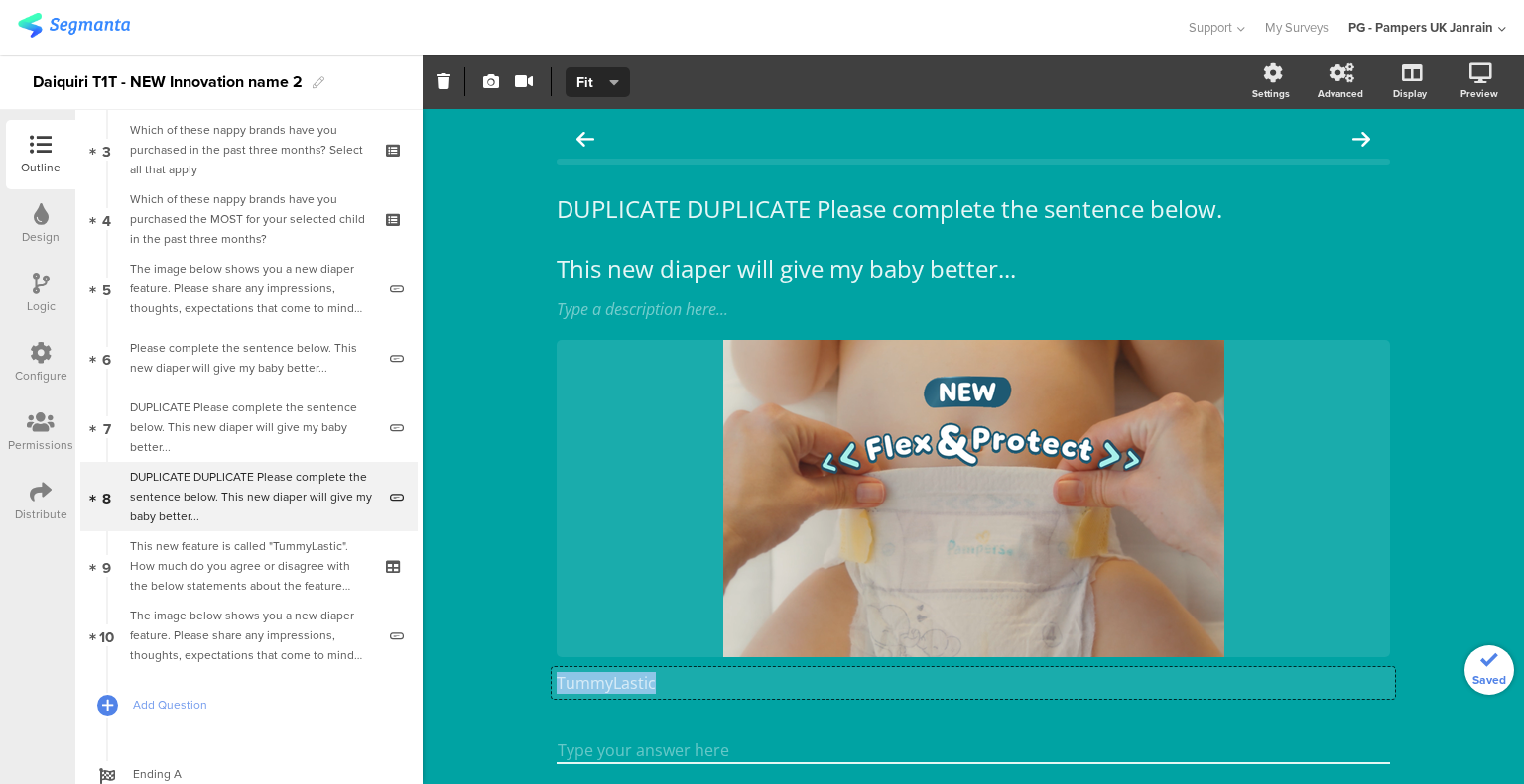
click at [602, 692] on p "TummyLastic" at bounding box center [972, 683] width 833 height 22
click at [611, 692] on p "TummyLastic" at bounding box center [972, 683] width 833 height 22
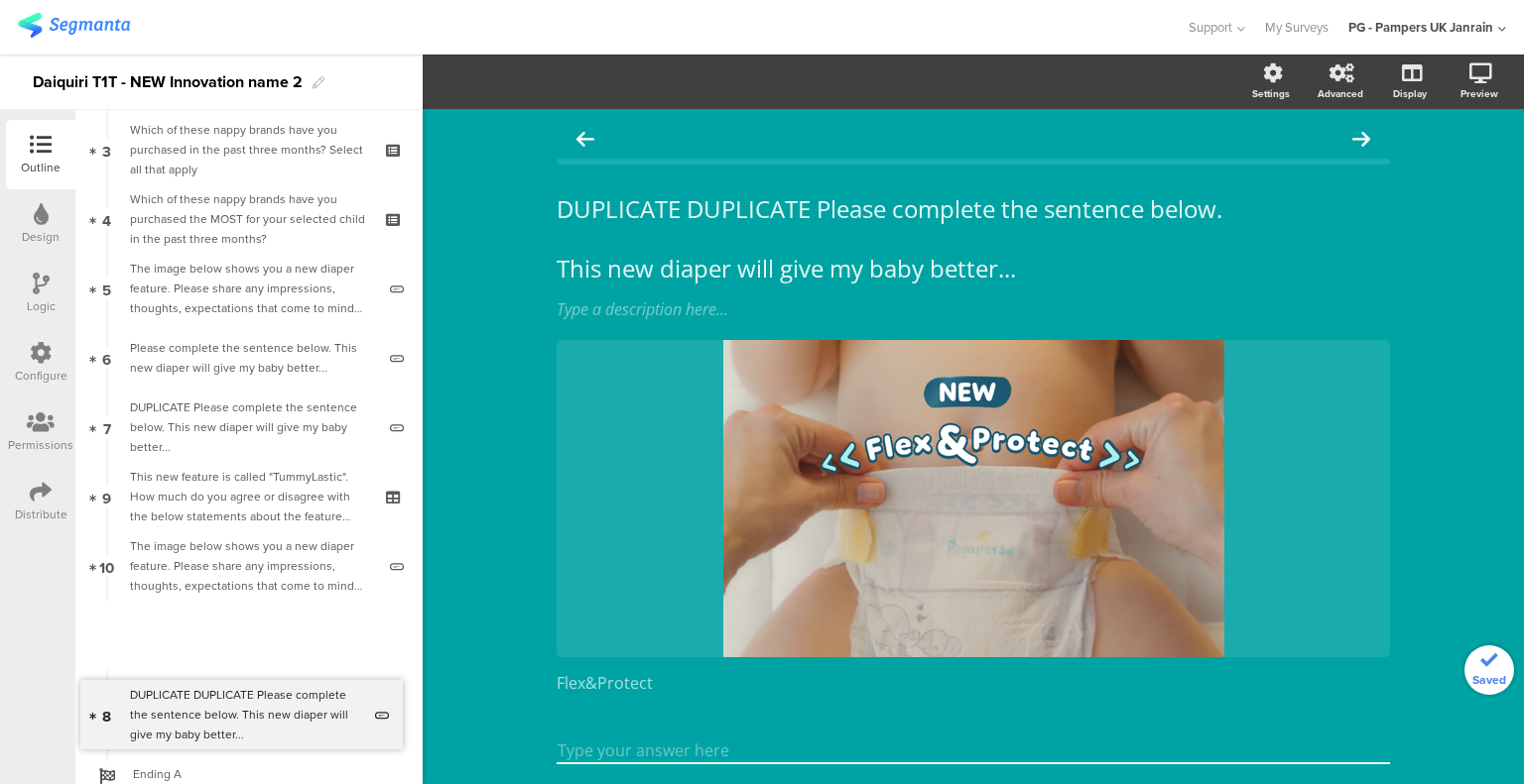
drag, startPoint x: 259, startPoint y: 499, endPoint x: 262, endPoint y: 689, distance: 190.0
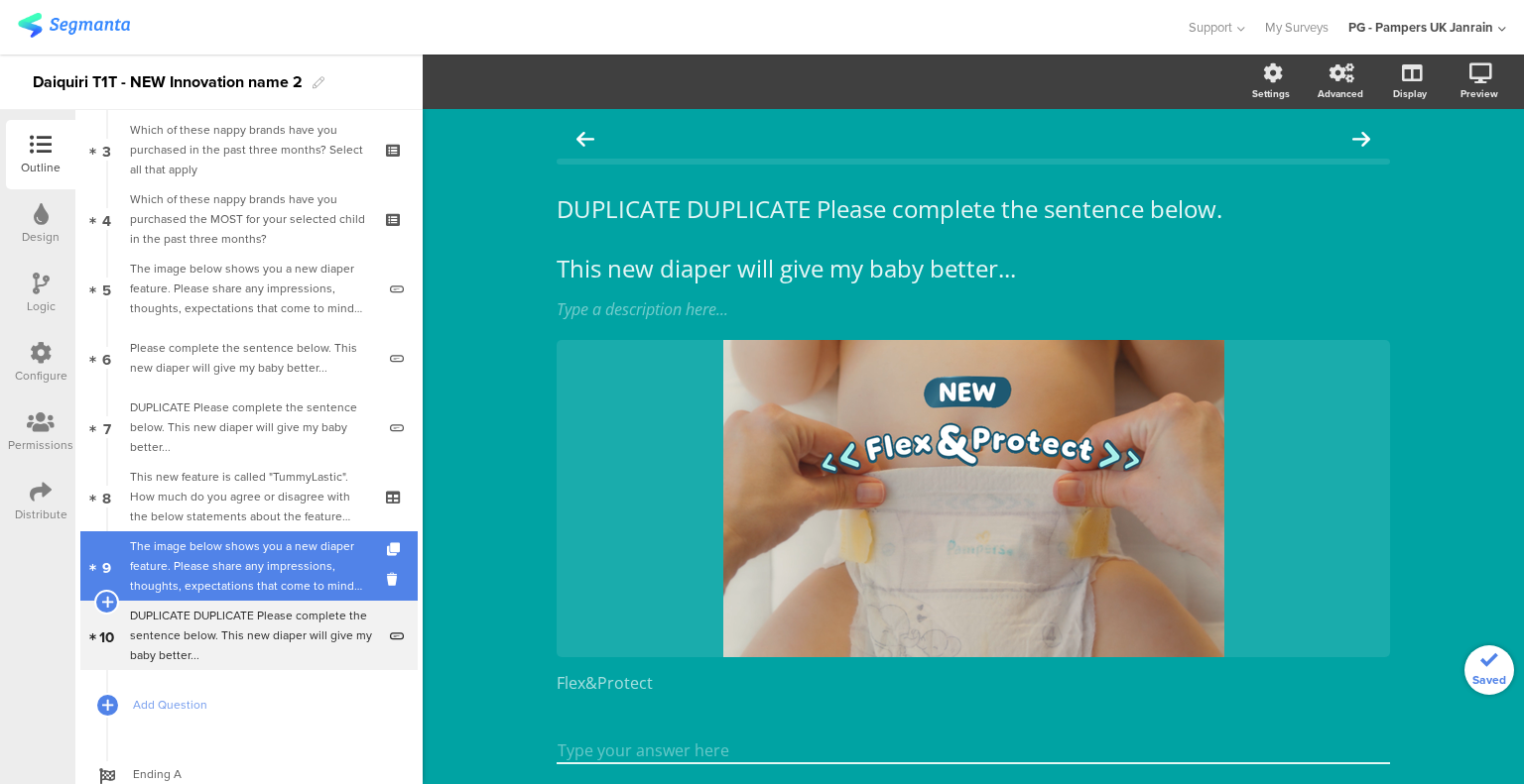
click at [246, 552] on div "The image below shows you a new diaper feature. Please share any impressions, t…" at bounding box center [252, 567] width 245 height 60
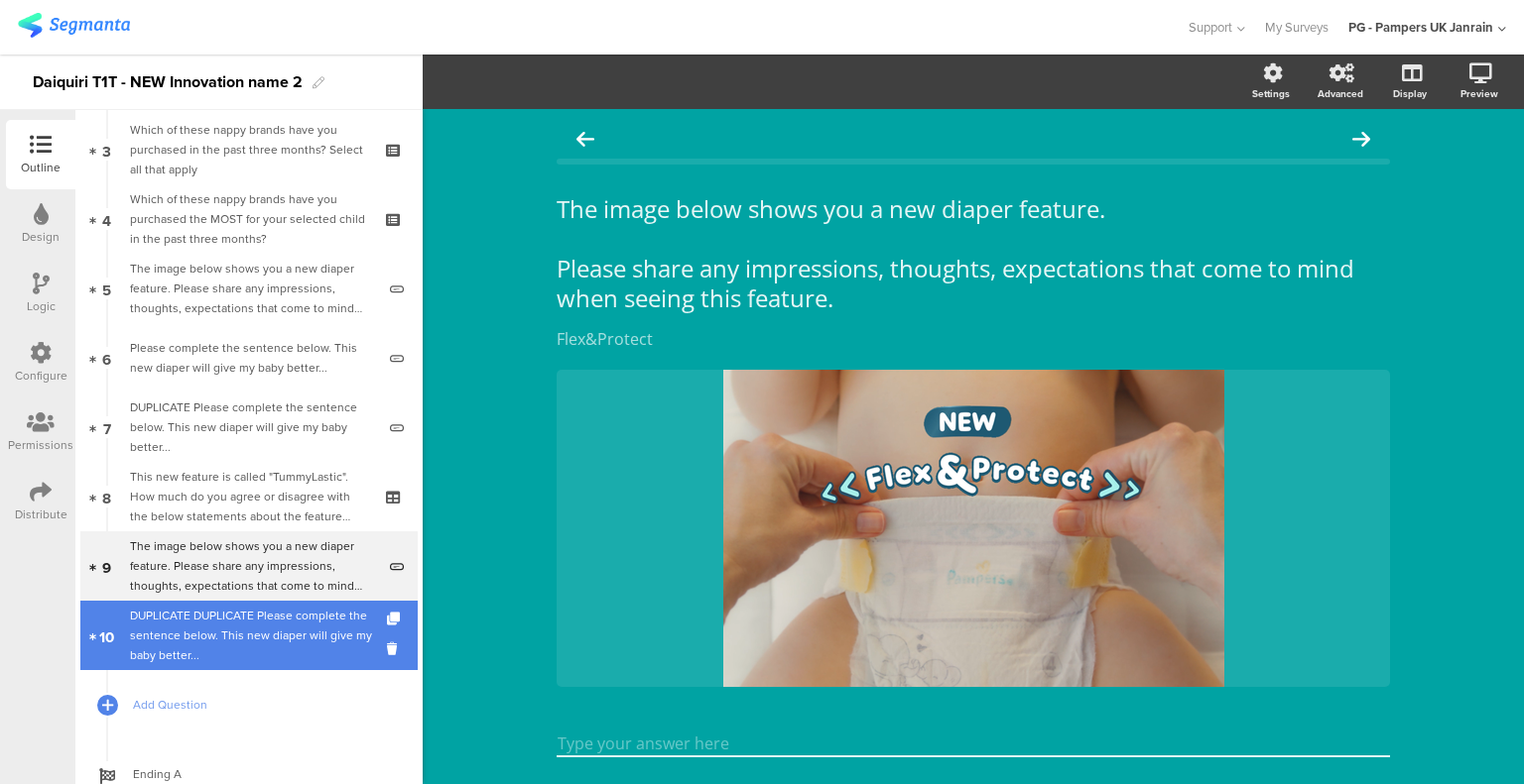
click at [257, 618] on div "DUPLICATE DUPLICATE Please complete the sentence below. This new diaper will gi…" at bounding box center [252, 635] width 245 height 60
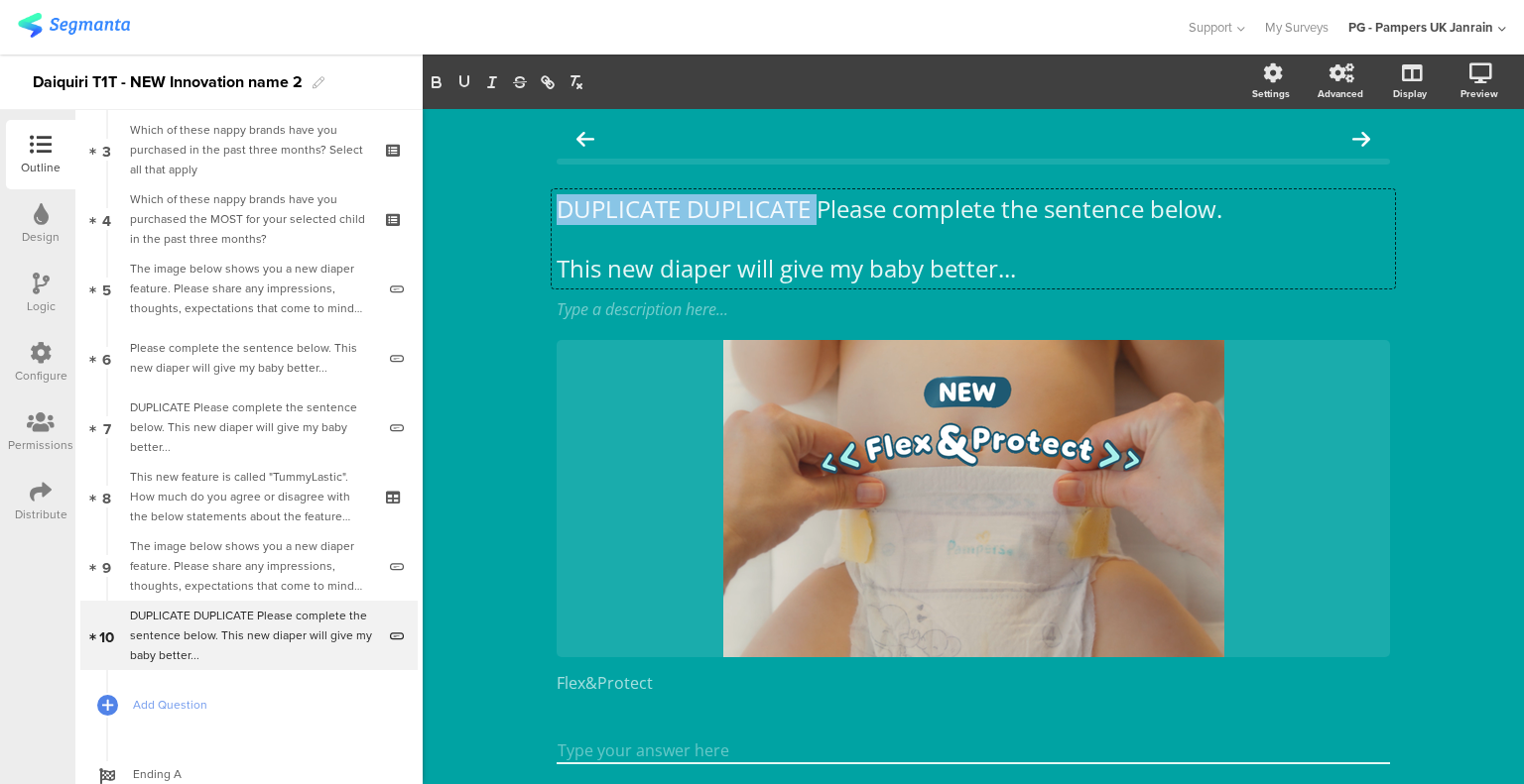
drag, startPoint x: 809, startPoint y: 214, endPoint x: 464, endPoint y: 217, distance: 345.0
click at [464, 217] on div "DUPLICATE DUPLICATE Please complete the sentence below. This new diaper will gi…" at bounding box center [973, 476] width 1101 height 734
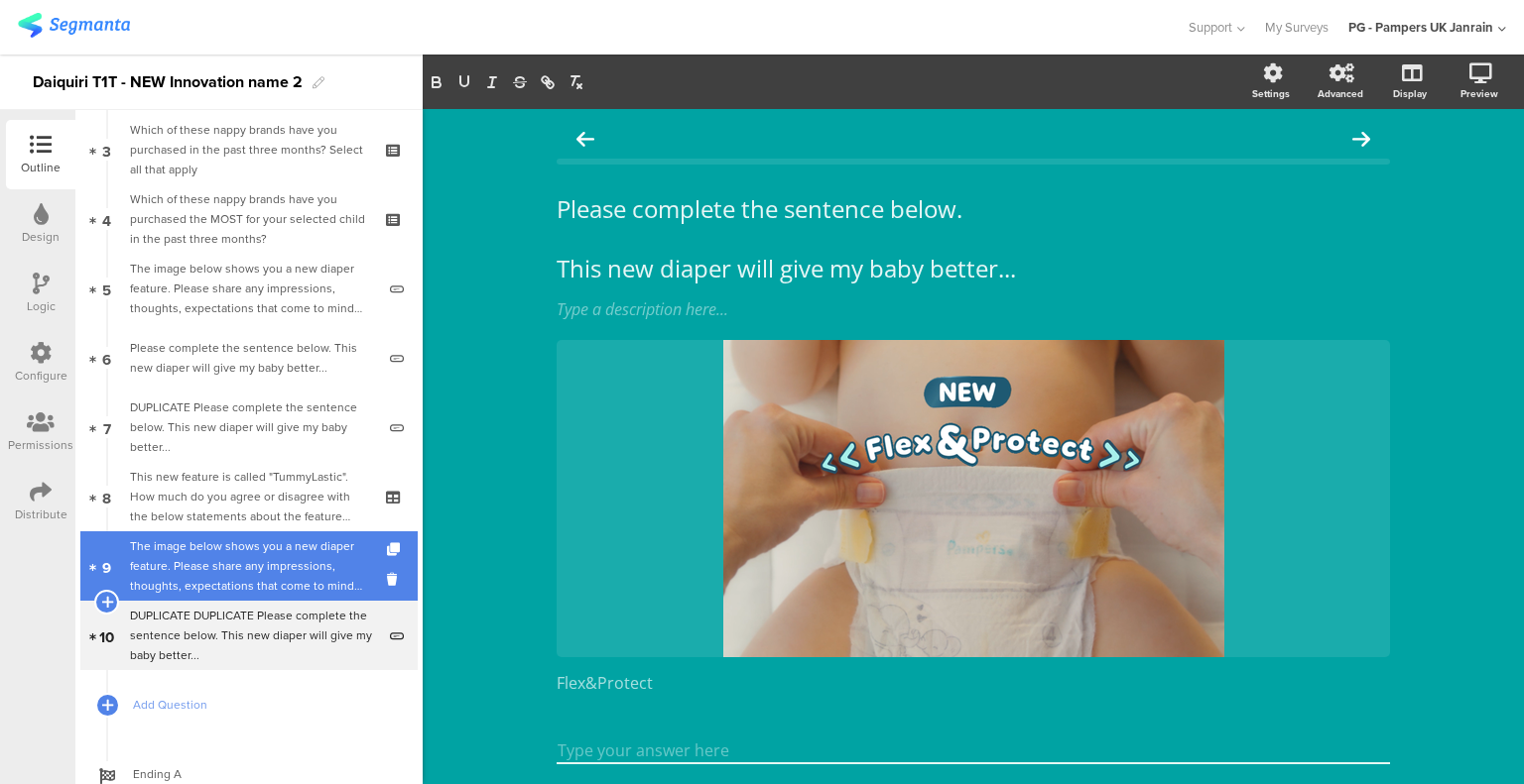
click at [238, 551] on div "The image below shows you a new diaper feature. Please share any impressions, t…" at bounding box center [252, 567] width 245 height 60
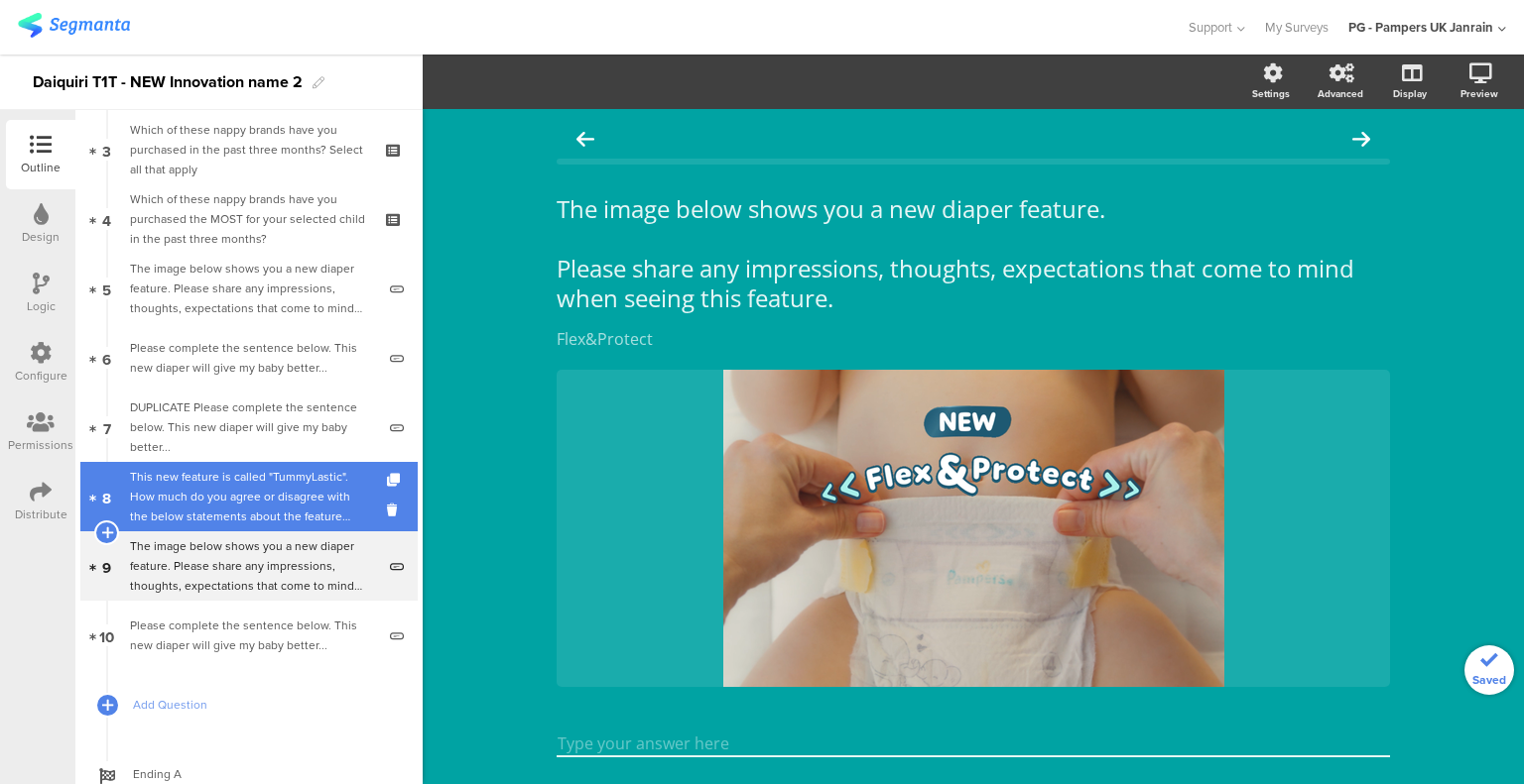
click at [253, 491] on div "This new feature is called "TummyLastic". How much do you agree or disagree wit…" at bounding box center [248, 497] width 237 height 60
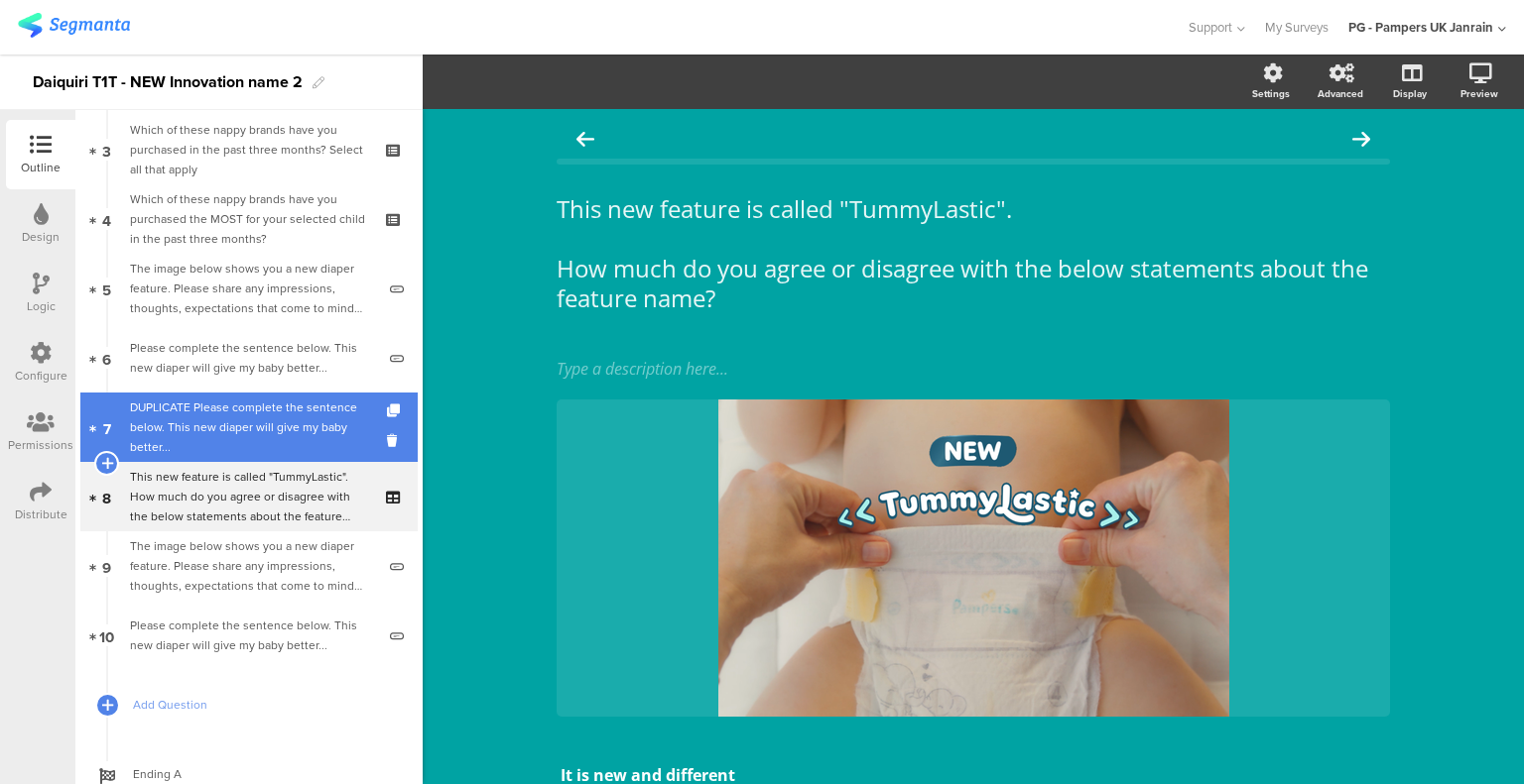
click at [271, 424] on div "DUPLICATE Please complete the sentence below. This new diaper will give my baby…" at bounding box center [252, 428] width 245 height 60
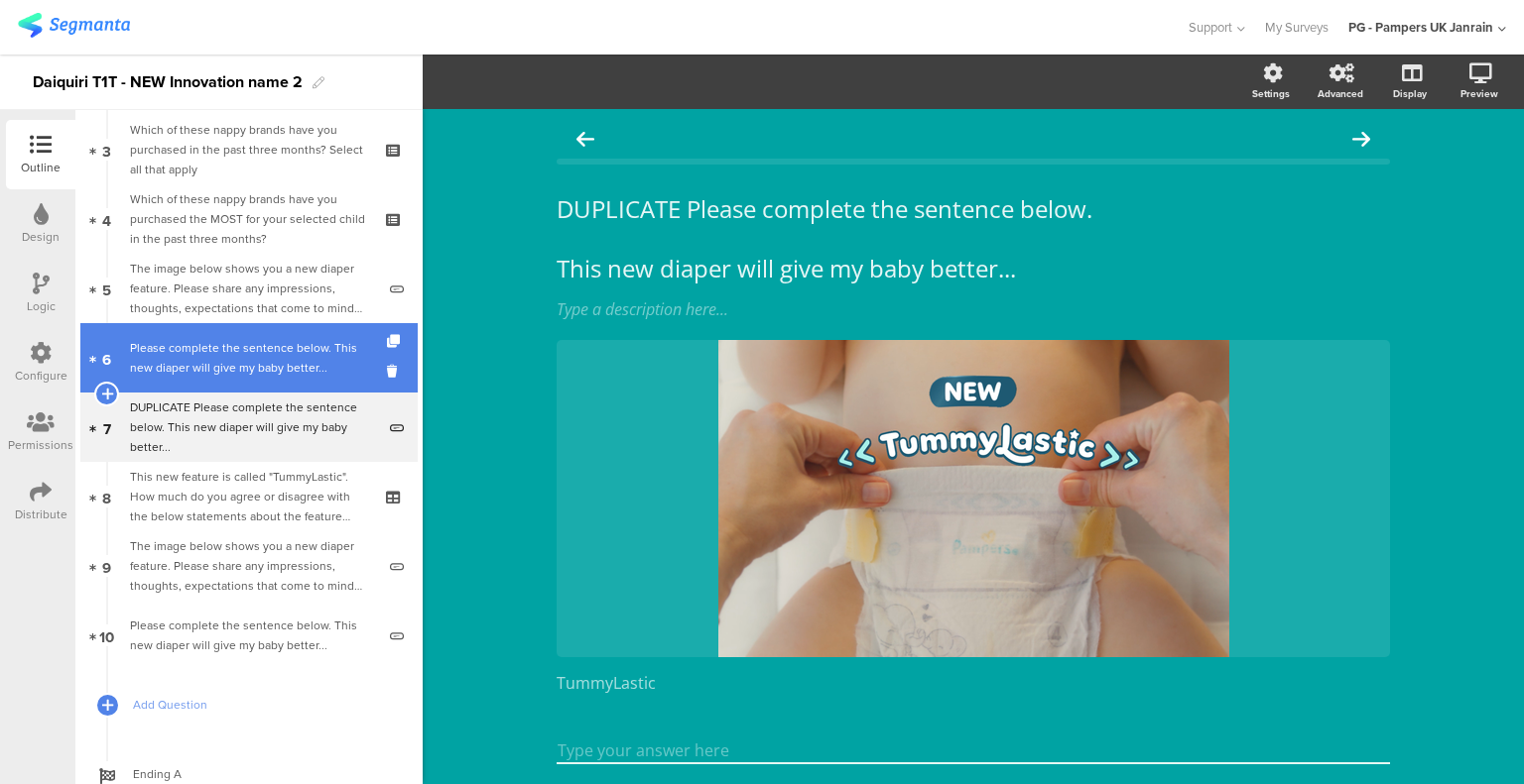
click at [299, 328] on link "6 Please complete the sentence below. This new diaper will give my baby better.…" at bounding box center [249, 358] width 338 height 69
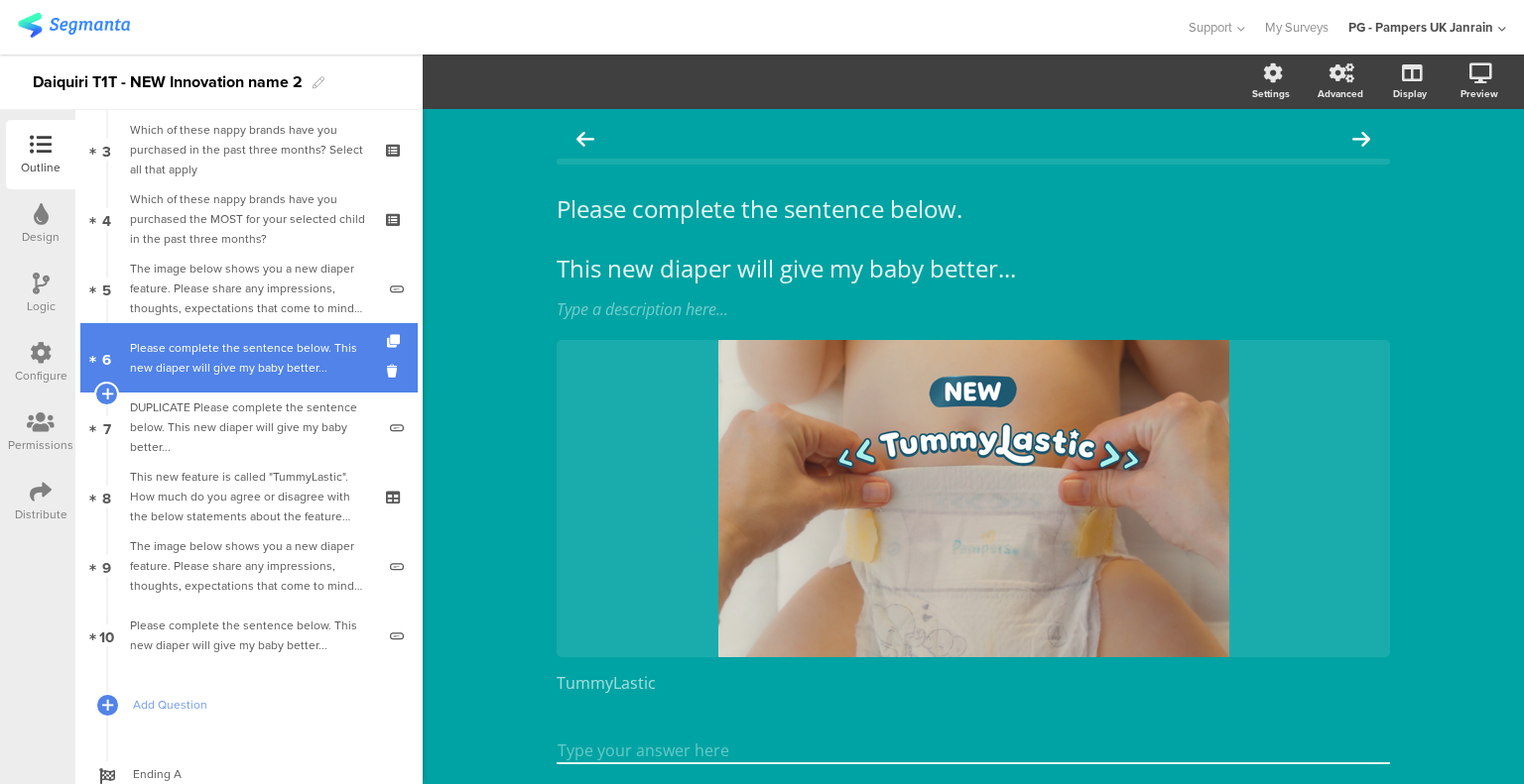
click at [307, 351] on div "Please complete the sentence below. This new diaper will give my baby better..." at bounding box center [252, 358] width 245 height 40
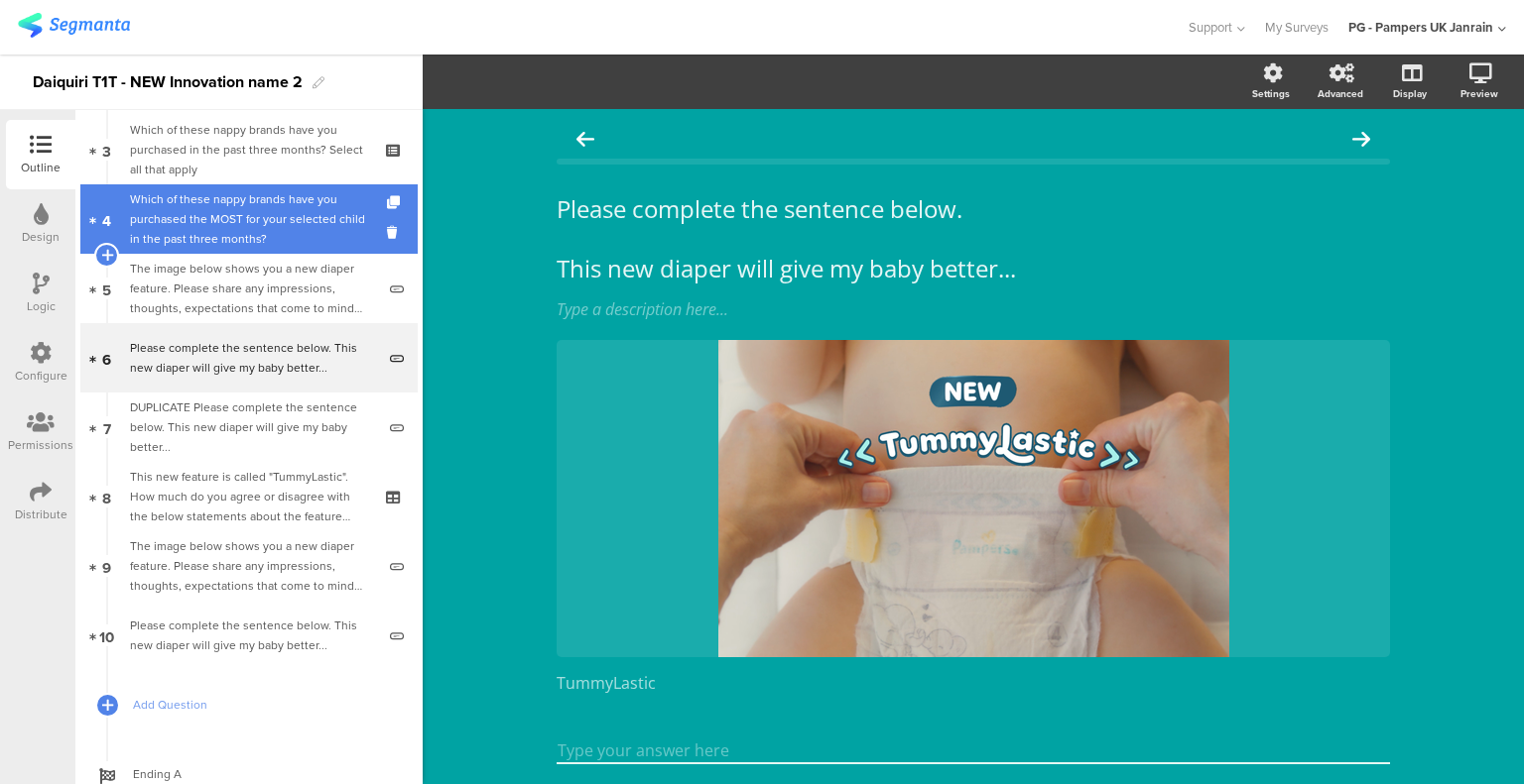
click at [283, 209] on div "Which of these nappy brands have you purchased the MOST for your selected child…" at bounding box center [248, 219] width 237 height 60
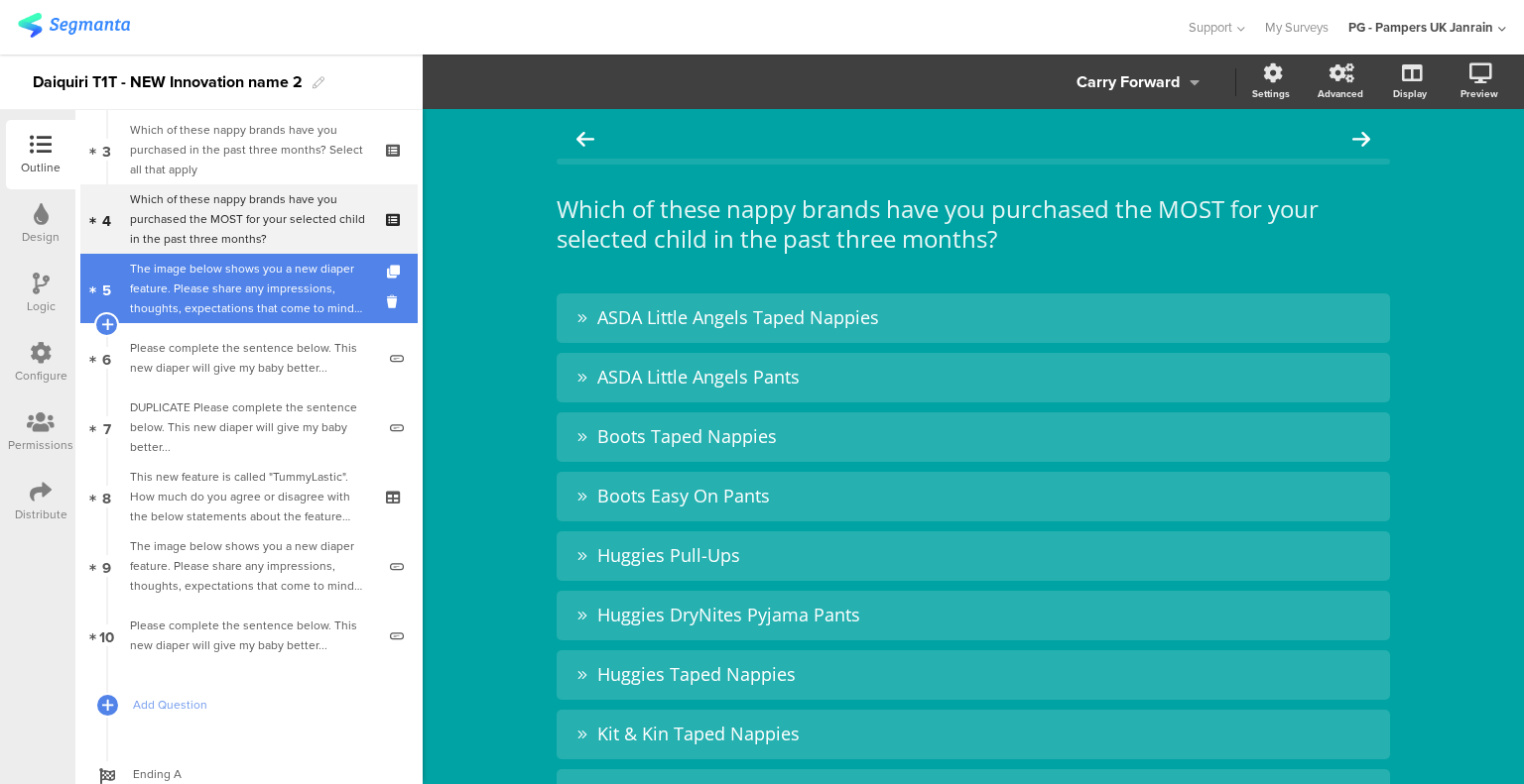
click at [270, 286] on div "The image below shows you a new diaper feature. Please share any impressions, t…" at bounding box center [252, 289] width 245 height 60
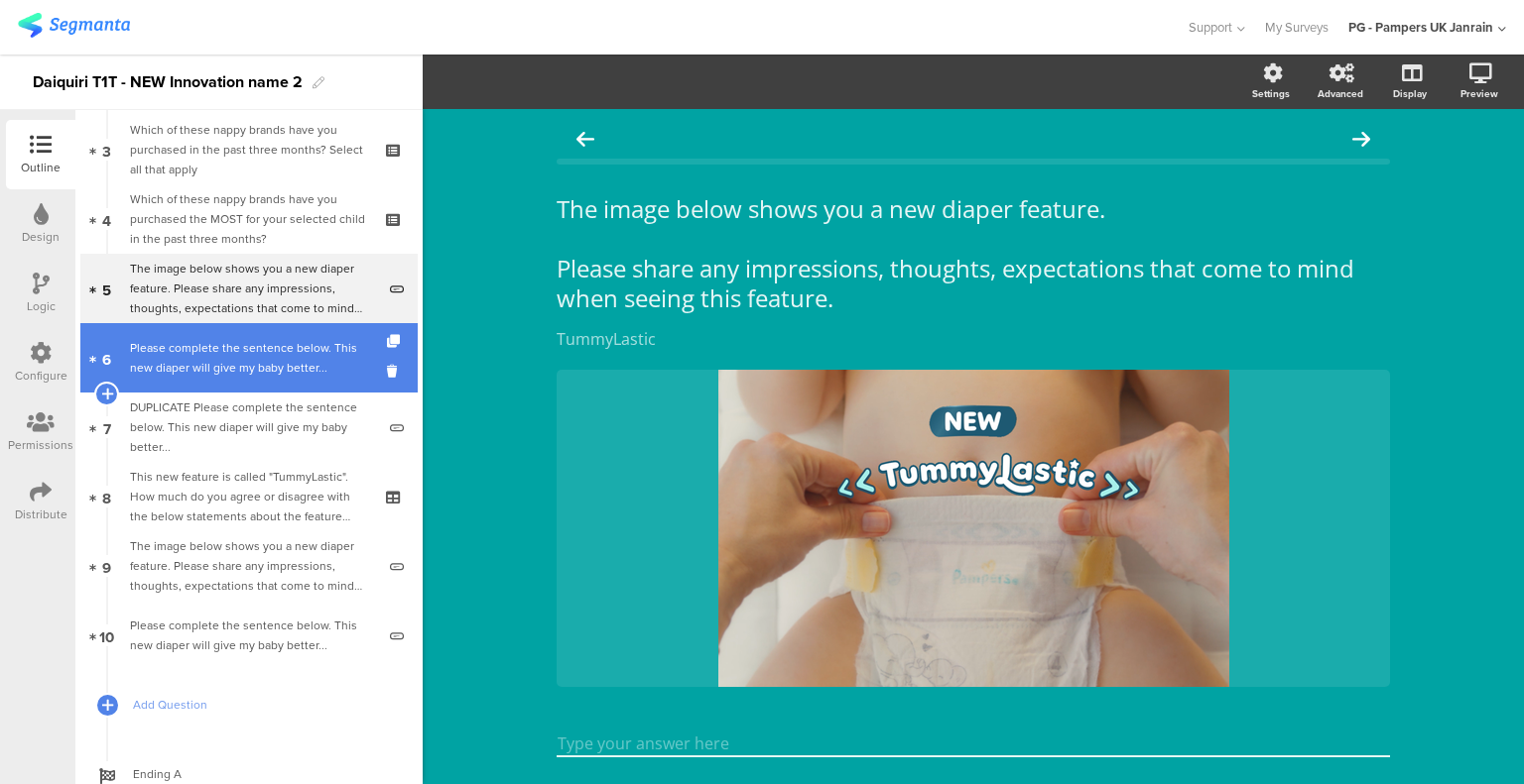
click at [268, 344] on div "Please complete the sentence below. This new diaper will give my baby better..." at bounding box center [252, 358] width 245 height 40
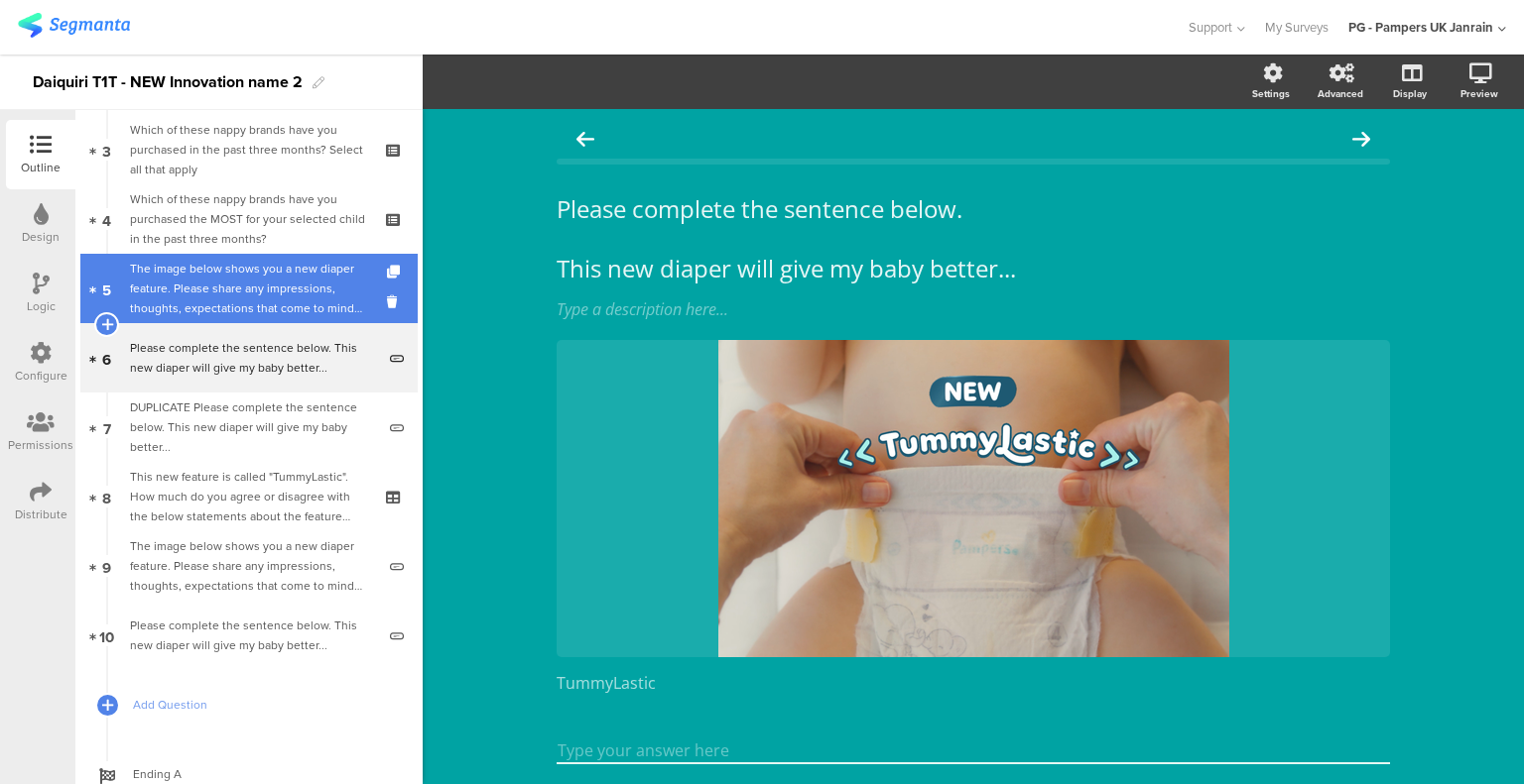
click at [266, 262] on div "The image below shows you a new diaper feature. Please share any impressions, t…" at bounding box center [252, 289] width 245 height 60
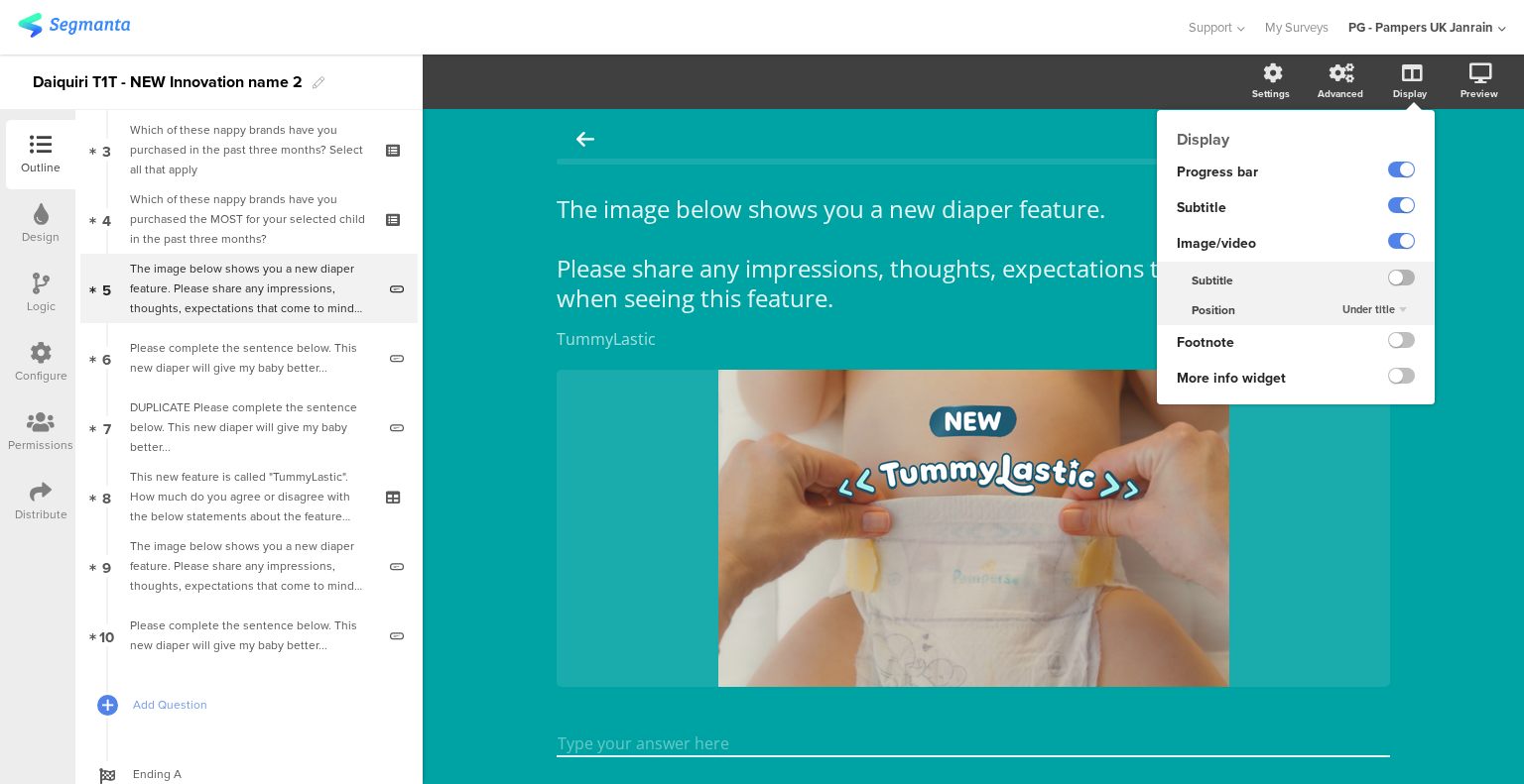
click at [1391, 277] on label at bounding box center [1401, 278] width 27 height 16
click at [0, 0] on input "checkbox" at bounding box center [0, 0] width 0 height 0
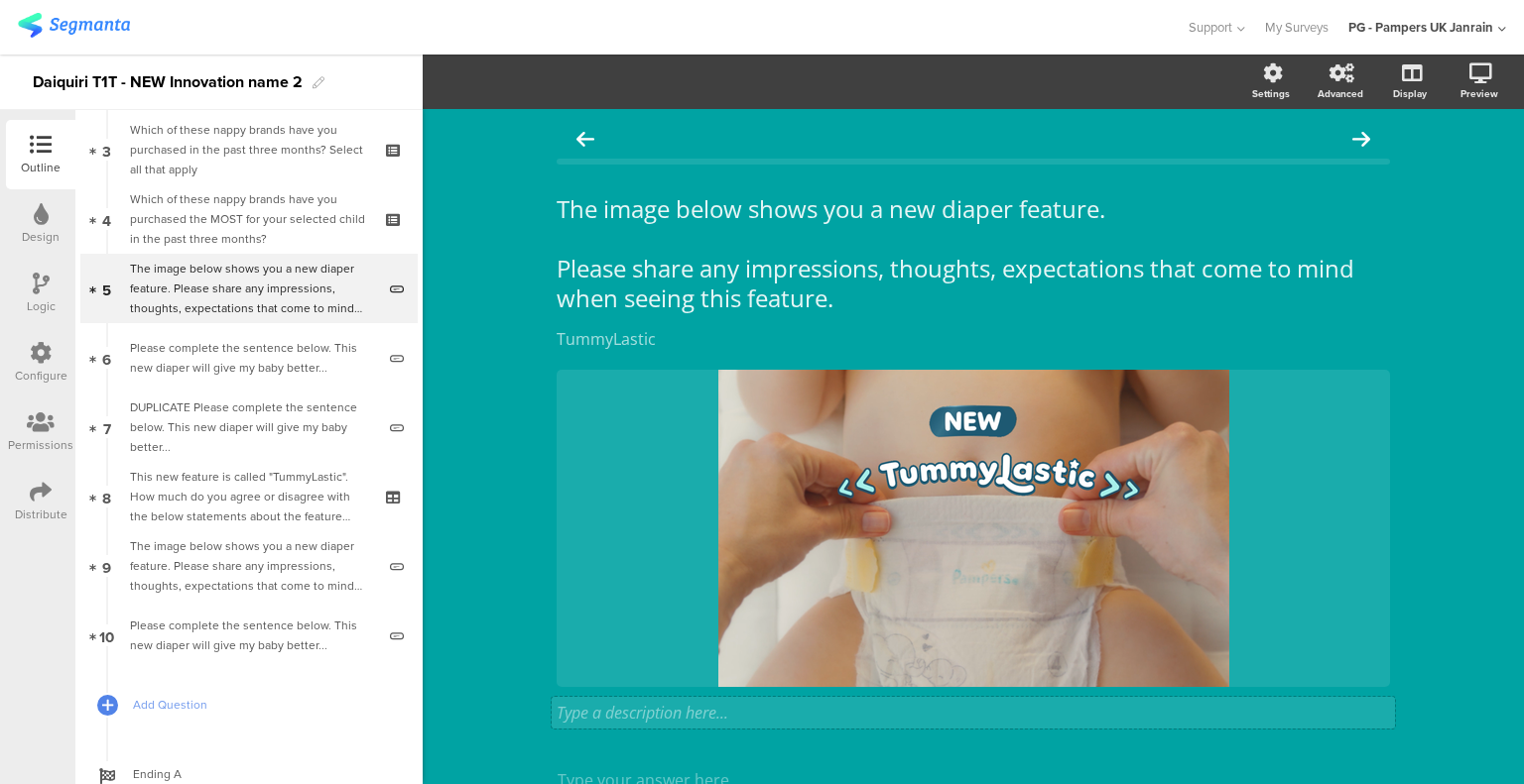
click at [658, 717] on div "Type a description here..." at bounding box center [972, 713] width 843 height 32
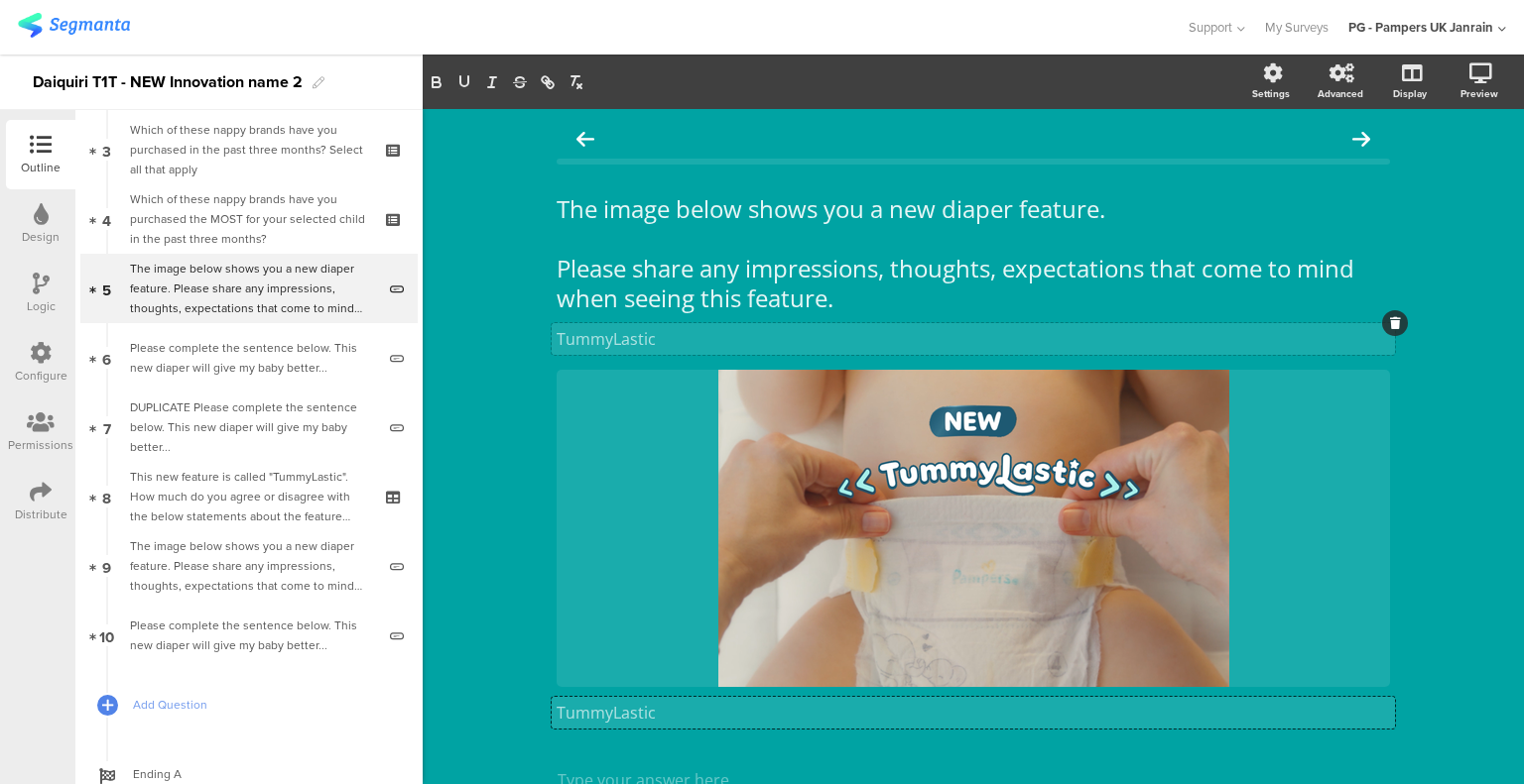
click at [628, 337] on div "TummyLastic TummyLastic" at bounding box center [972, 339] width 843 height 32
click at [628, 337] on p "TummyLastic" at bounding box center [972, 339] width 833 height 22
click at [633, 340] on p "TummyLatic" at bounding box center [972, 339] width 833 height 22
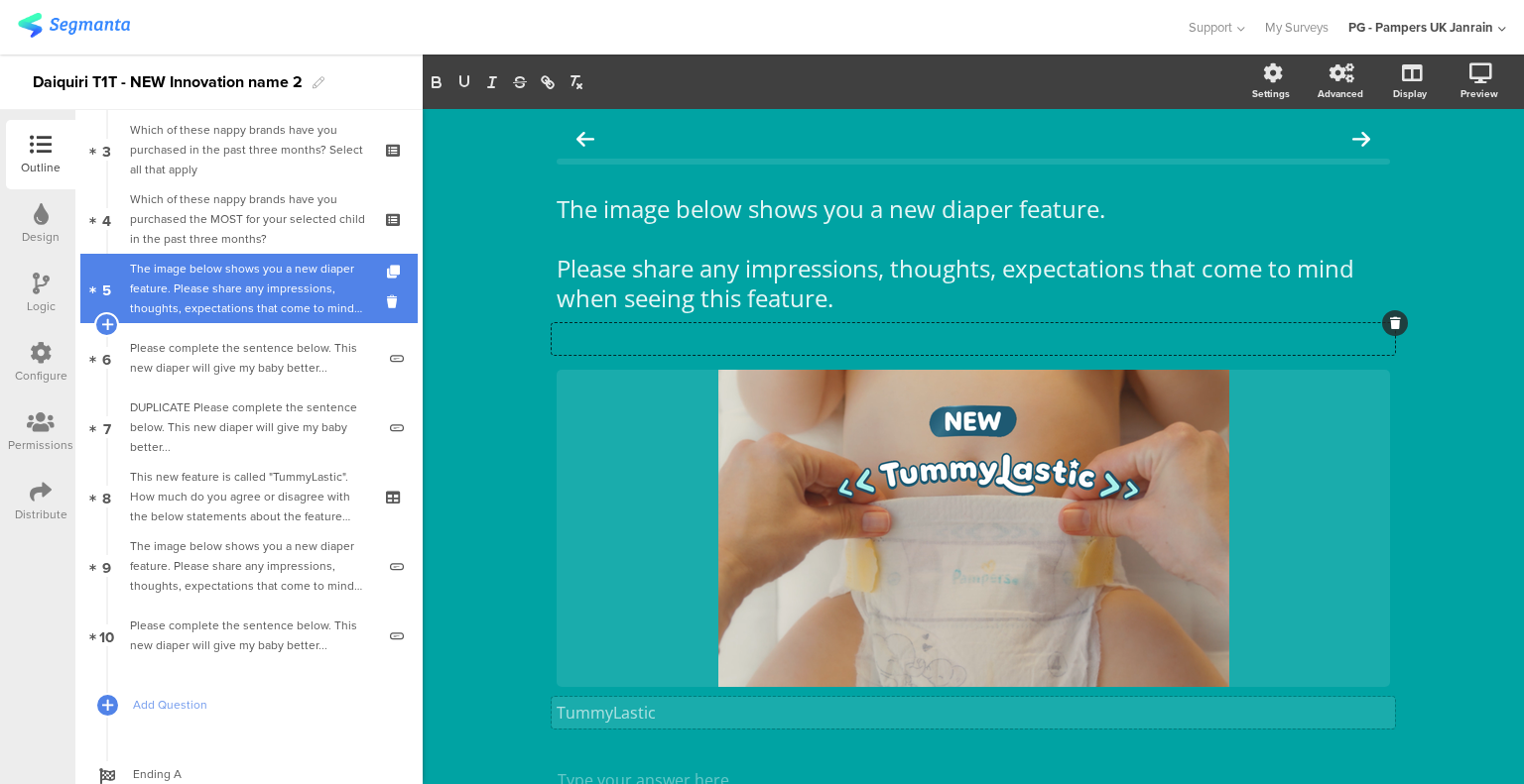
click at [252, 317] on div "The image below shows you a new diaper feature. Please share any impressions, t…" at bounding box center [252, 289] width 245 height 60
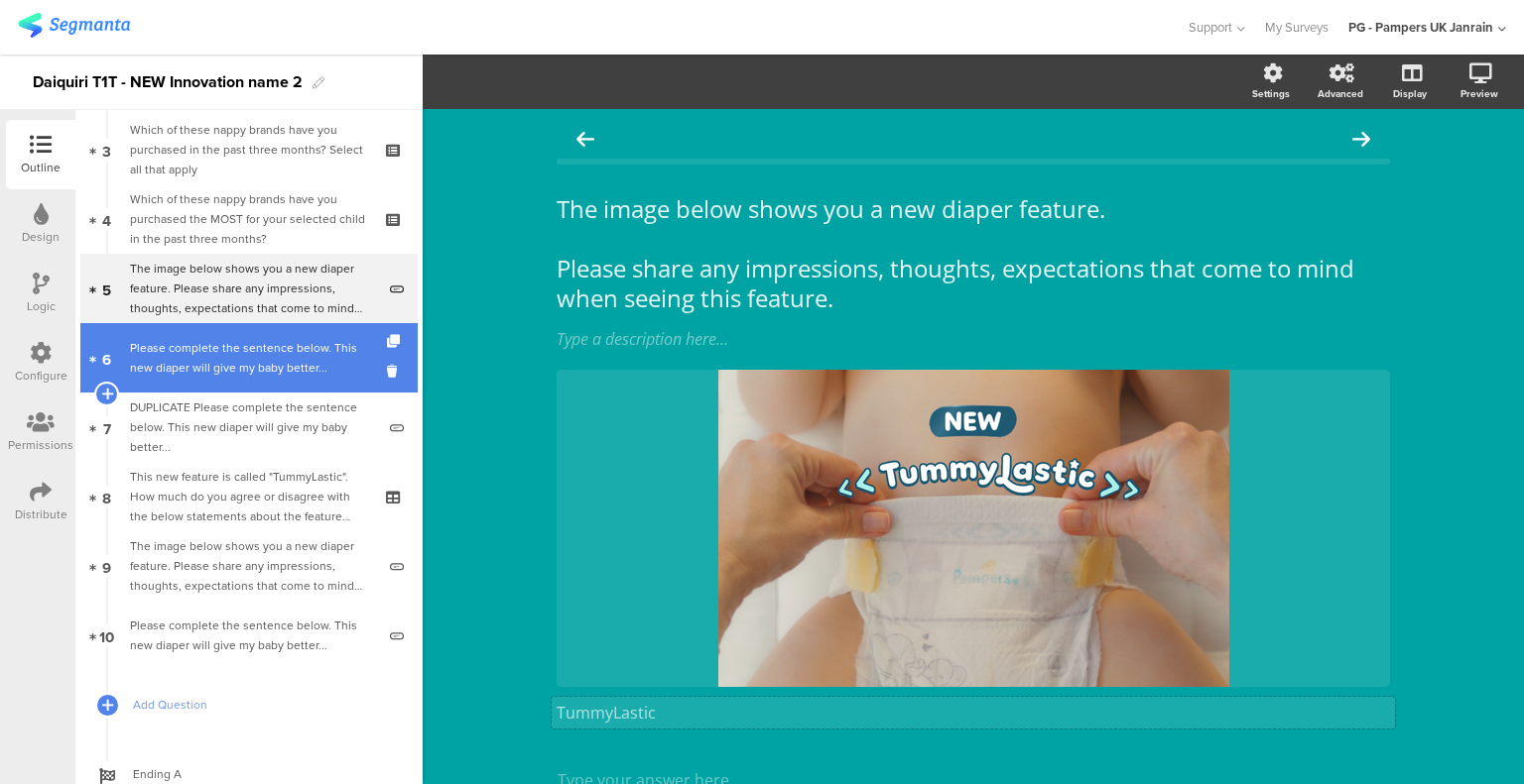
click at [279, 328] on link "6 Please complete the sentence below. This new diaper will give my baby better.…" at bounding box center [249, 358] width 338 height 69
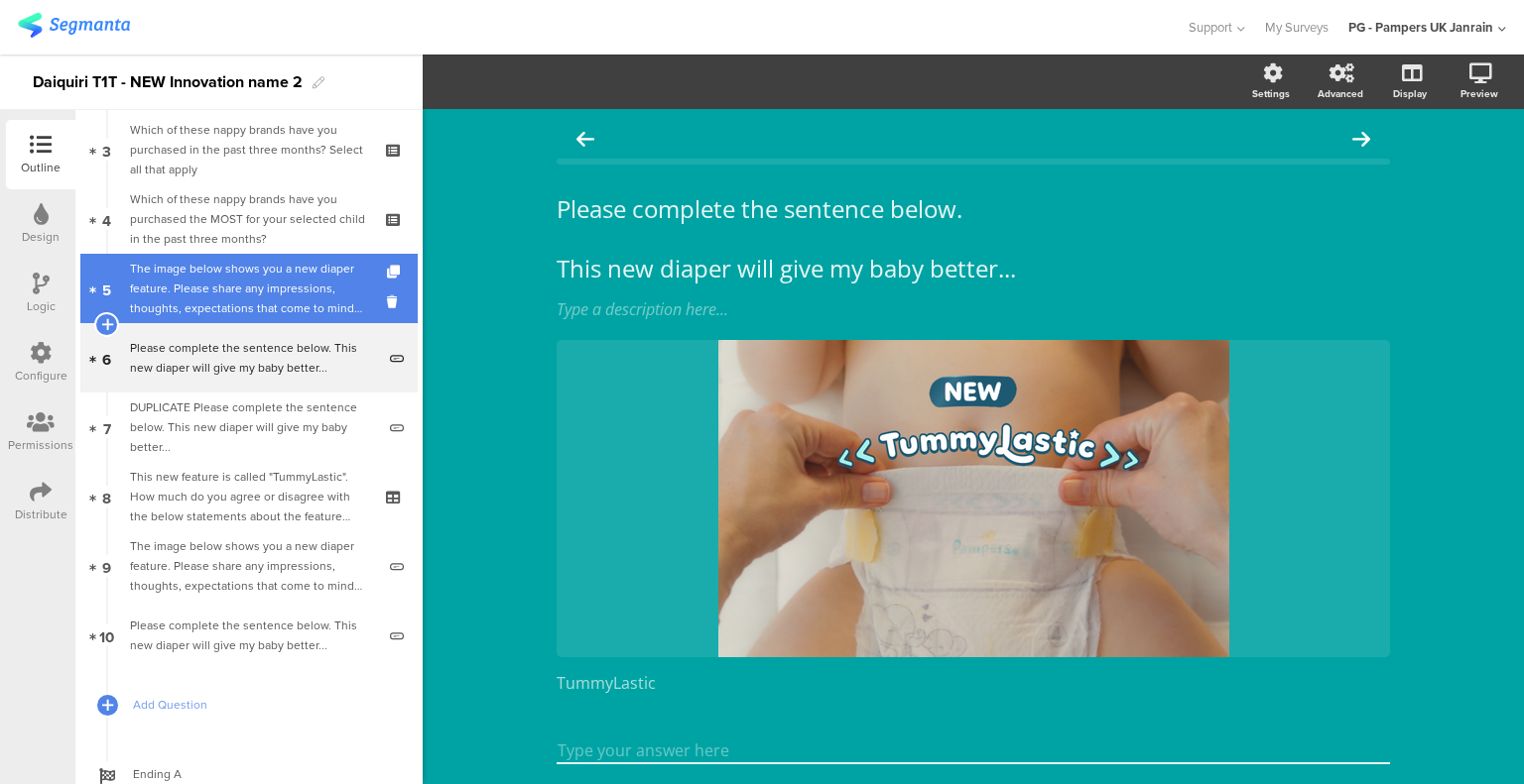
click at [290, 275] on div "The image below shows you a new diaper feature. Please share any impressions, t…" at bounding box center [252, 289] width 245 height 60
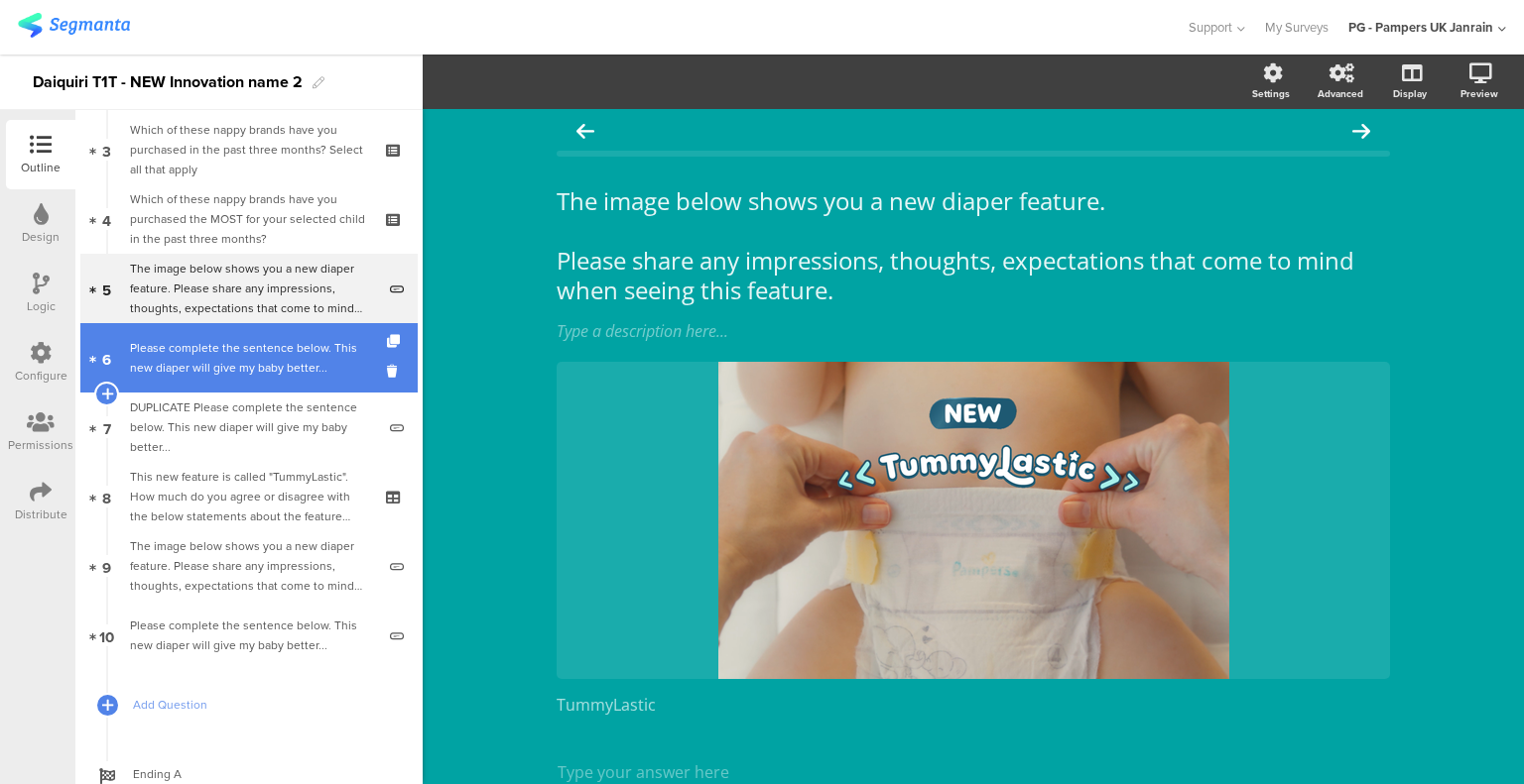
click at [283, 342] on div "Please complete the sentence below. This new diaper will give my baby better..." at bounding box center [252, 358] width 245 height 40
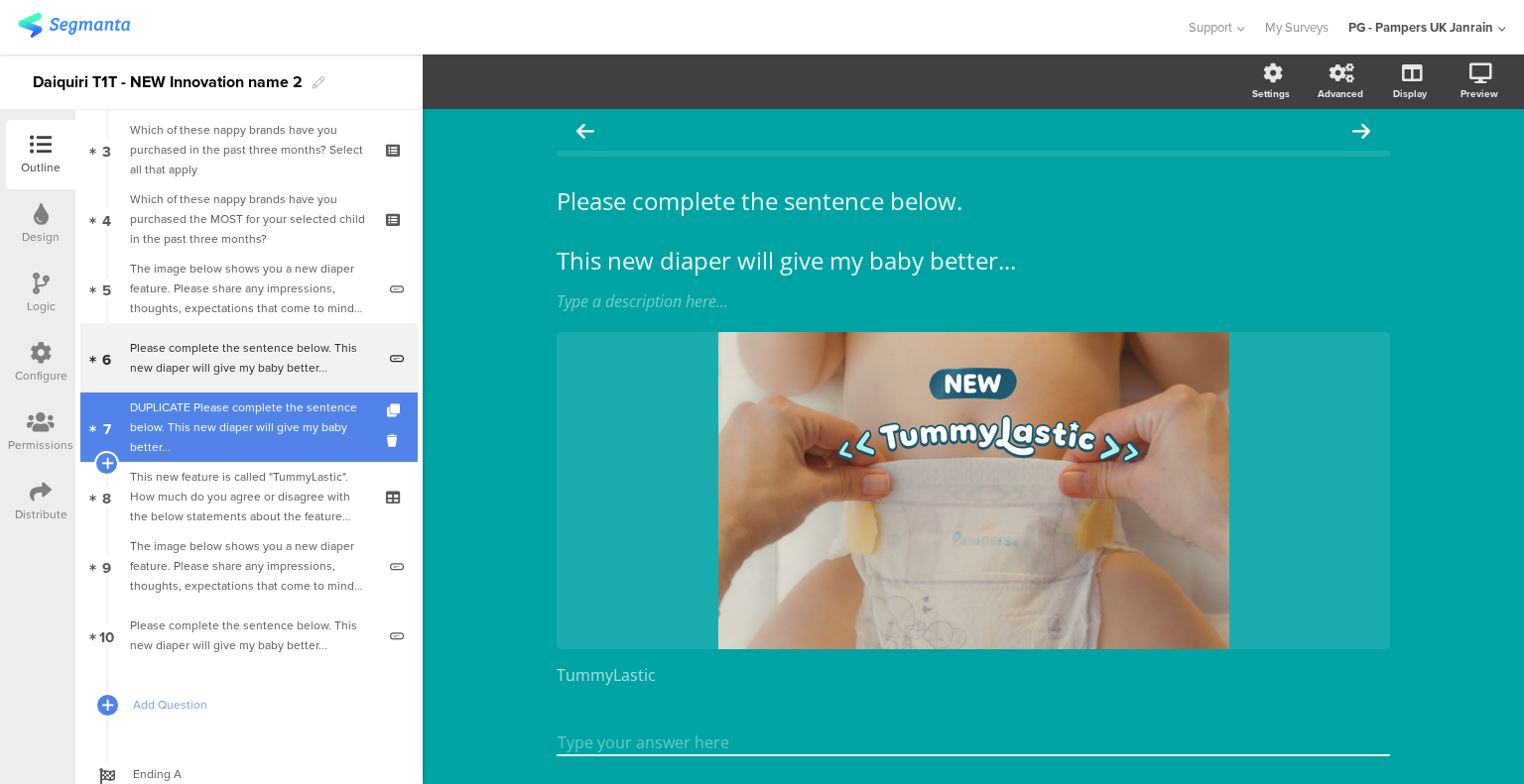
click at [292, 437] on div "DUPLICATE Please complete the sentence below. This new diaper will give my baby…" at bounding box center [252, 428] width 245 height 60
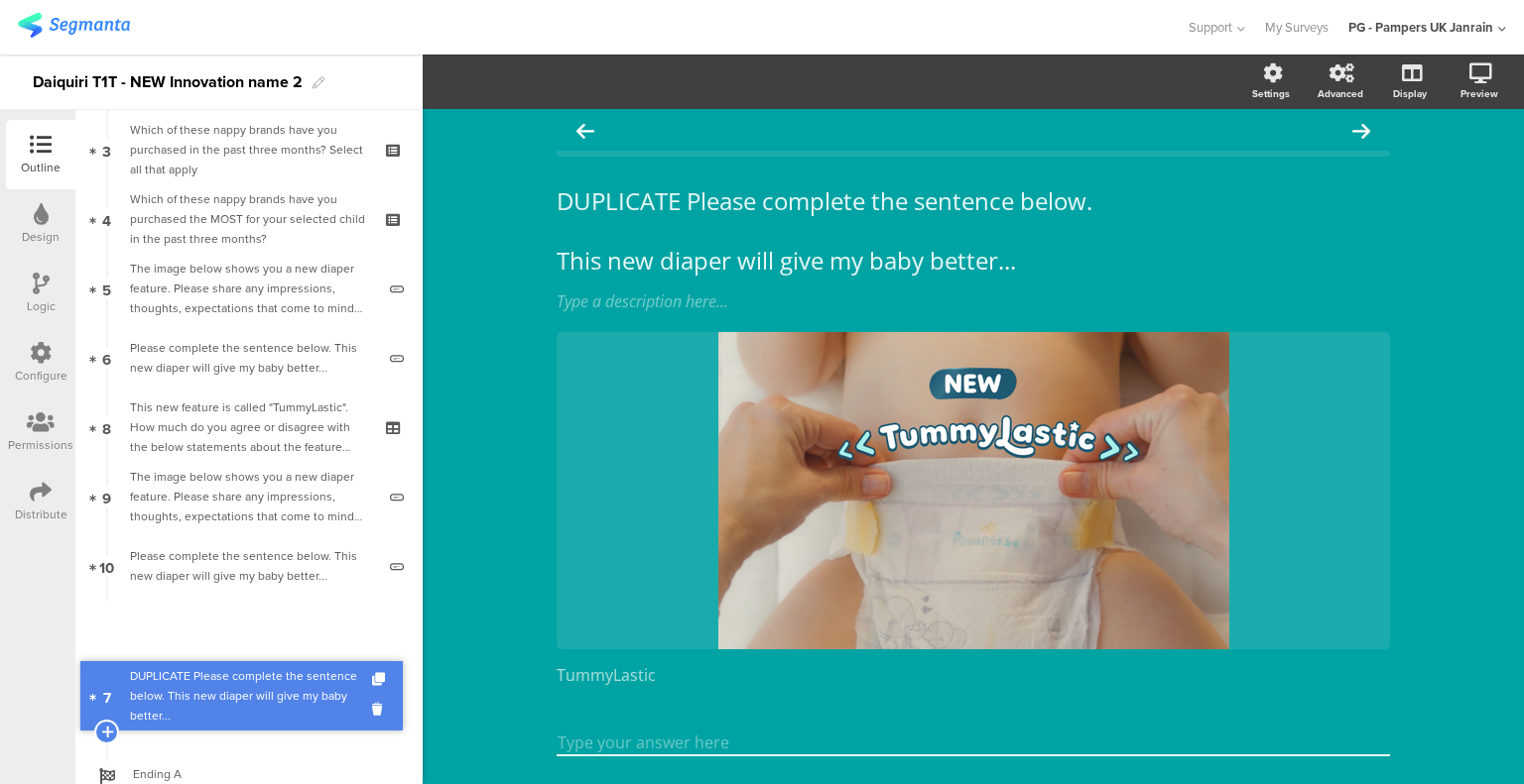
drag, startPoint x: 274, startPoint y: 425, endPoint x: 279, endPoint y: 693, distance: 268.0
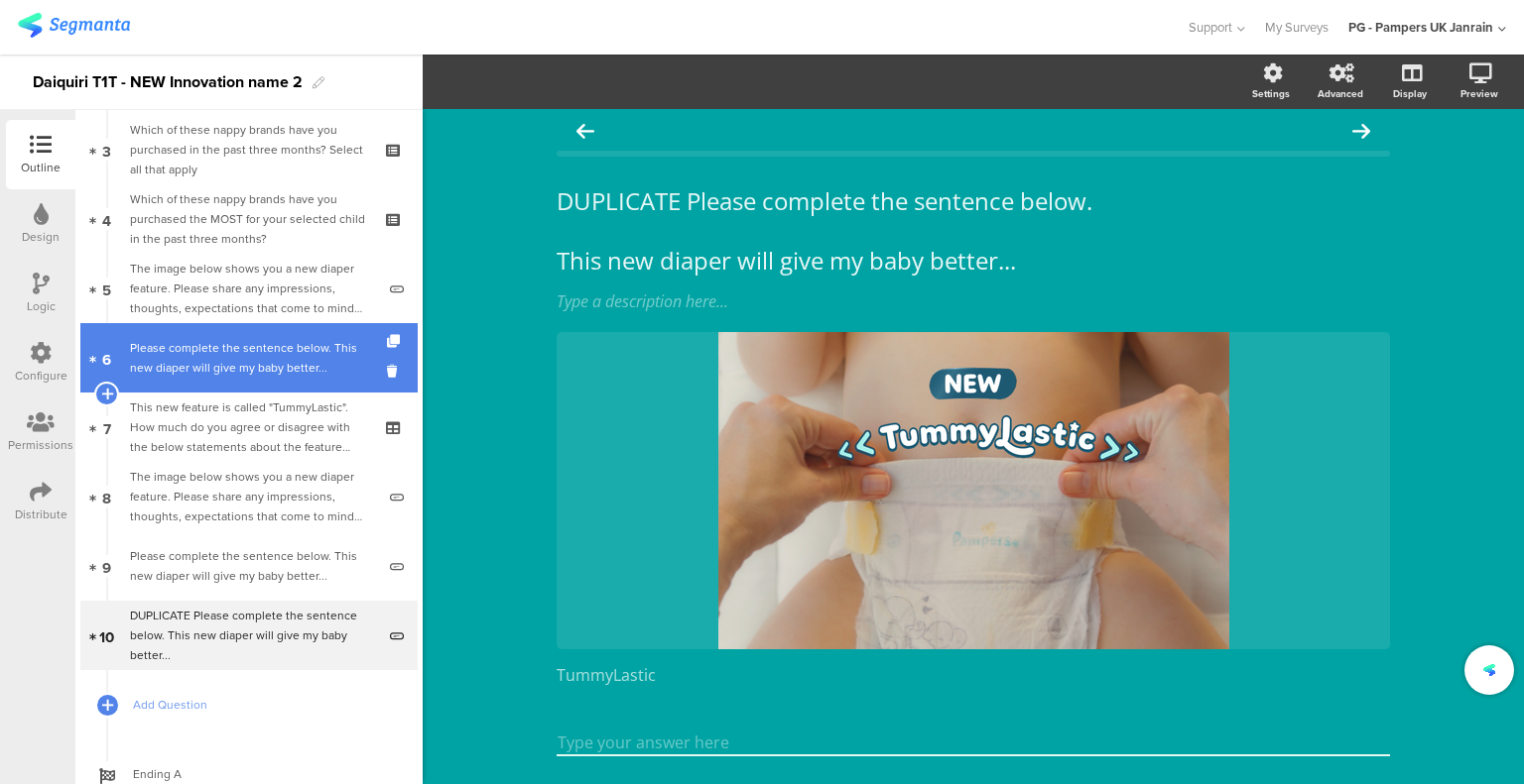
click at [242, 370] on div "Please complete the sentence below. This new diaper will give my baby better..." at bounding box center [252, 358] width 245 height 40
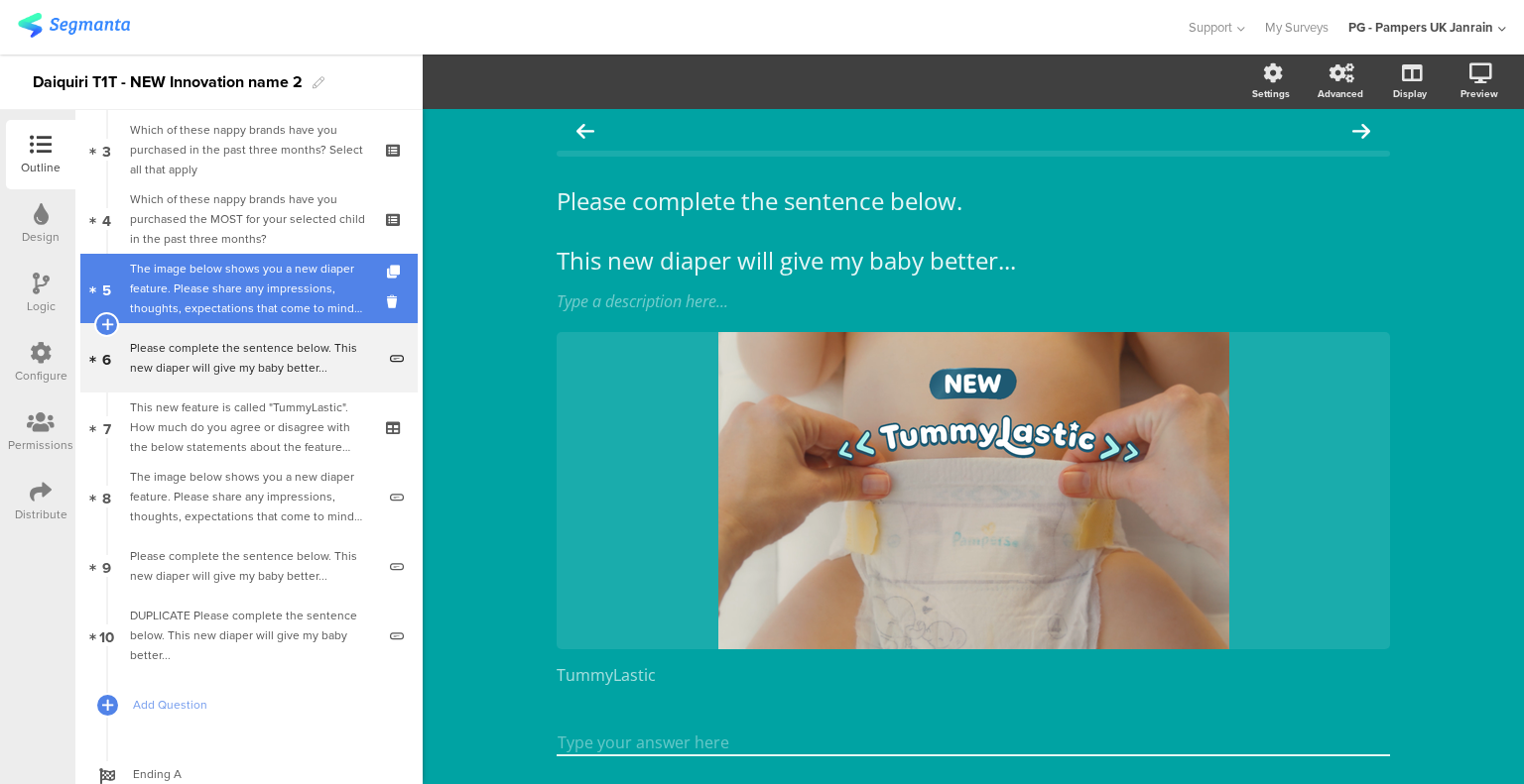
click at [250, 291] on div "The image below shows you a new diaper feature. Please share any impressions, t…" at bounding box center [252, 289] width 245 height 60
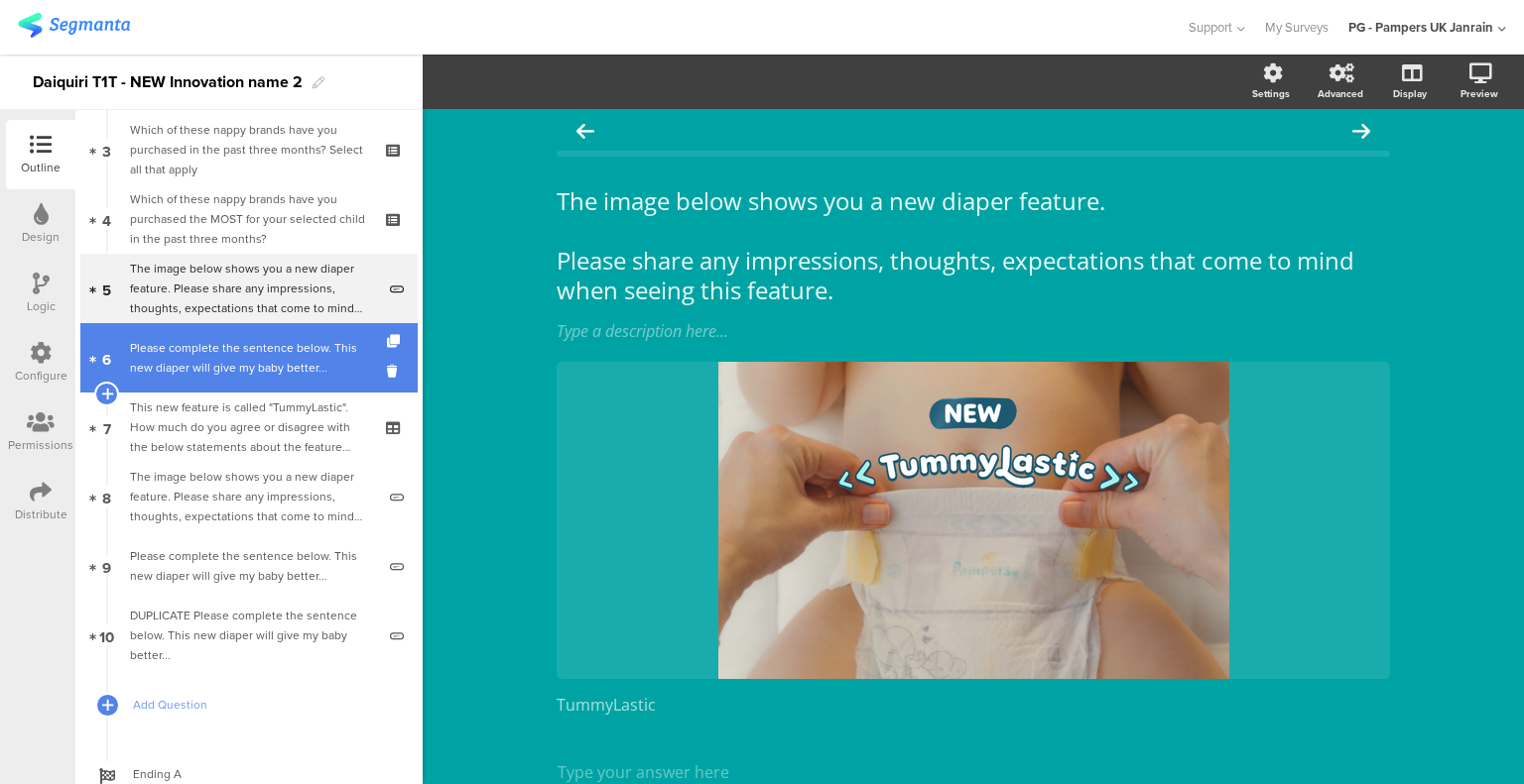
click at [257, 354] on div "Please complete the sentence below. This new diaper will give my baby better..." at bounding box center [252, 358] width 245 height 40
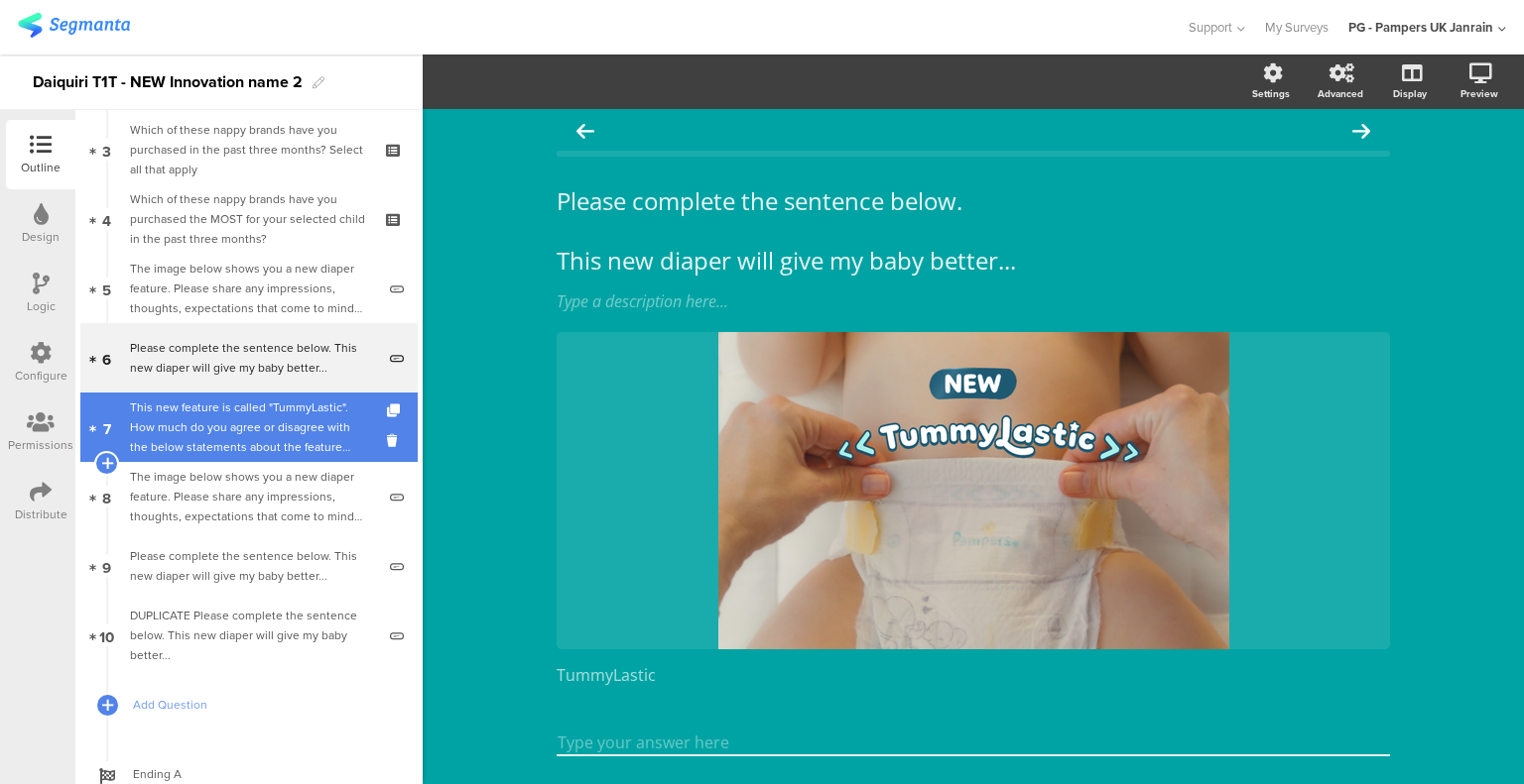
click at [262, 418] on div "This new feature is called "TummyLastic". How much do you agree or disagree wit…" at bounding box center [248, 428] width 237 height 60
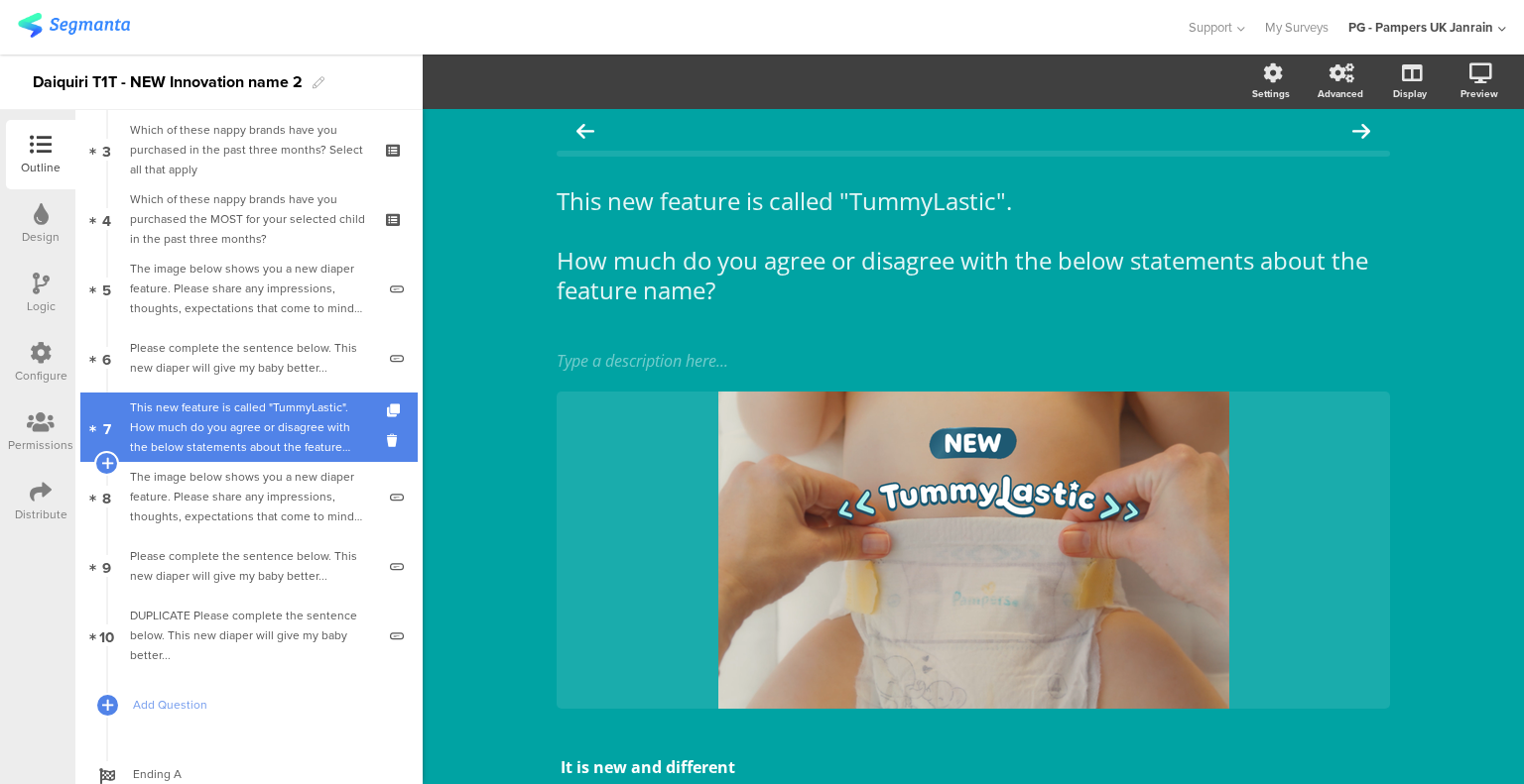
click at [264, 412] on div "This new feature is called "TummyLastic". How much do you agree or disagree wit…" at bounding box center [248, 428] width 237 height 60
click at [387, 409] on icon at bounding box center [395, 411] width 17 height 13
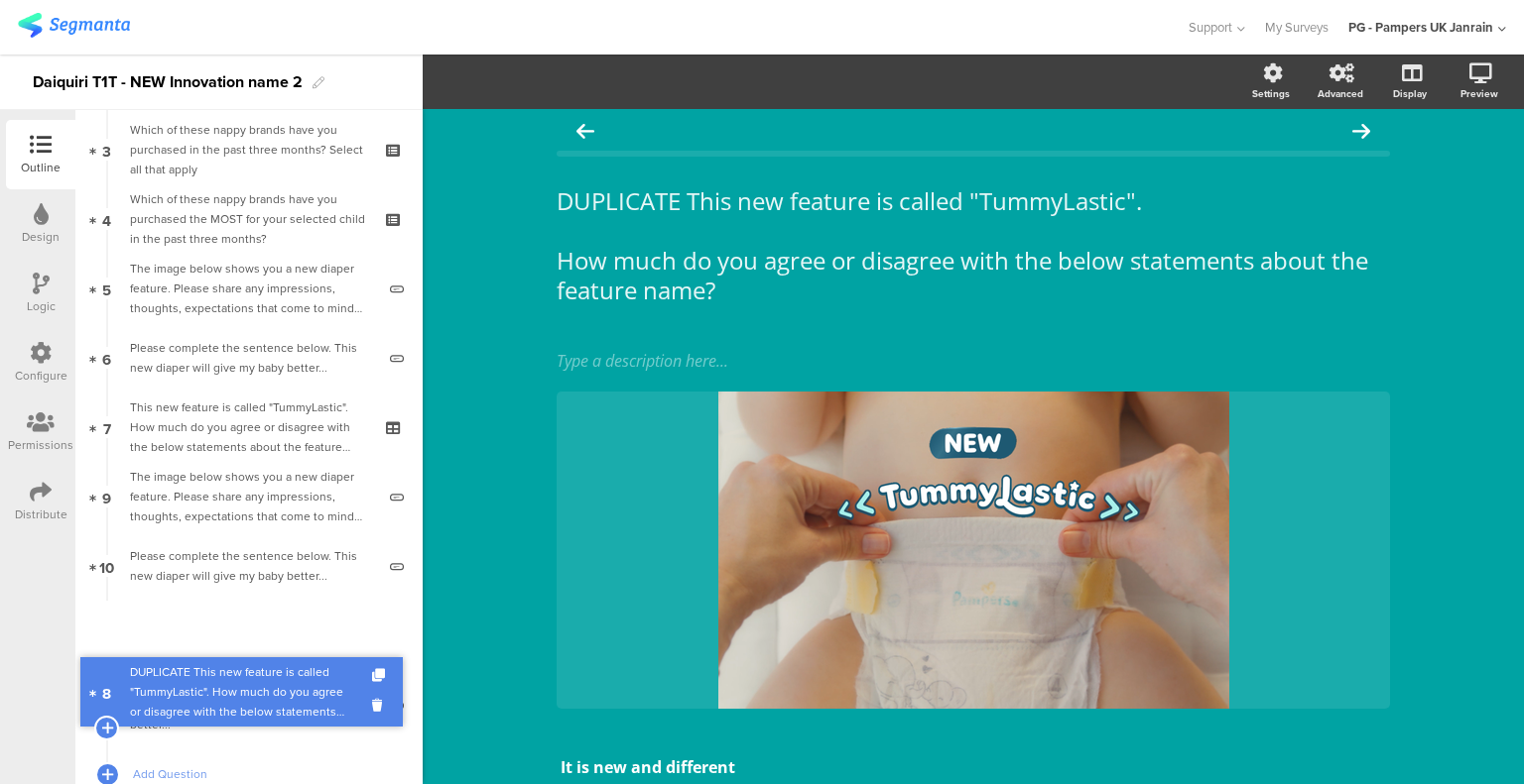
drag, startPoint x: 207, startPoint y: 486, endPoint x: 230, endPoint y: 683, distance: 198.3
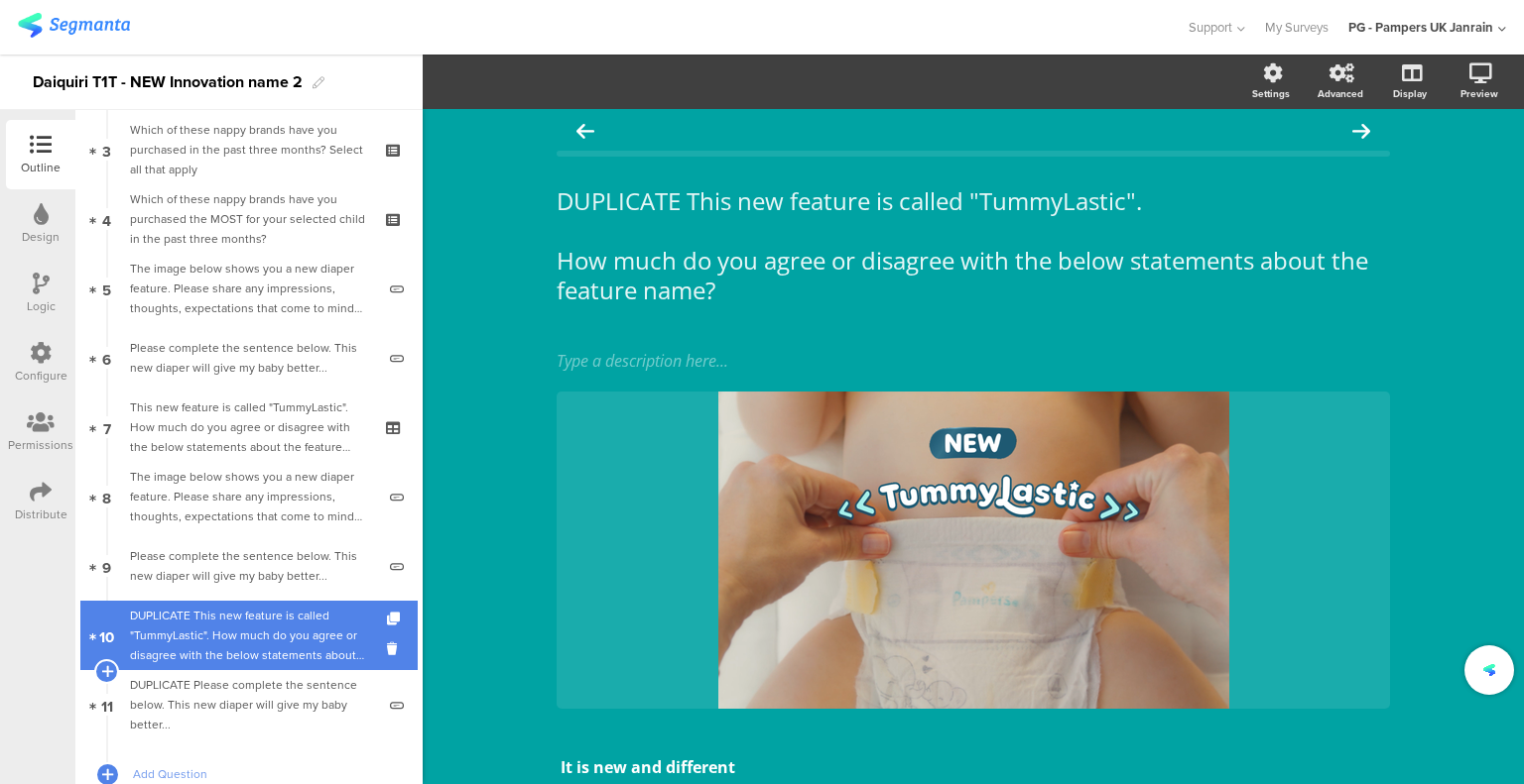
click at [223, 636] on div "DUPLICATE This new feature is called "TummyLastic". How much do you agree or di…" at bounding box center [248, 635] width 237 height 60
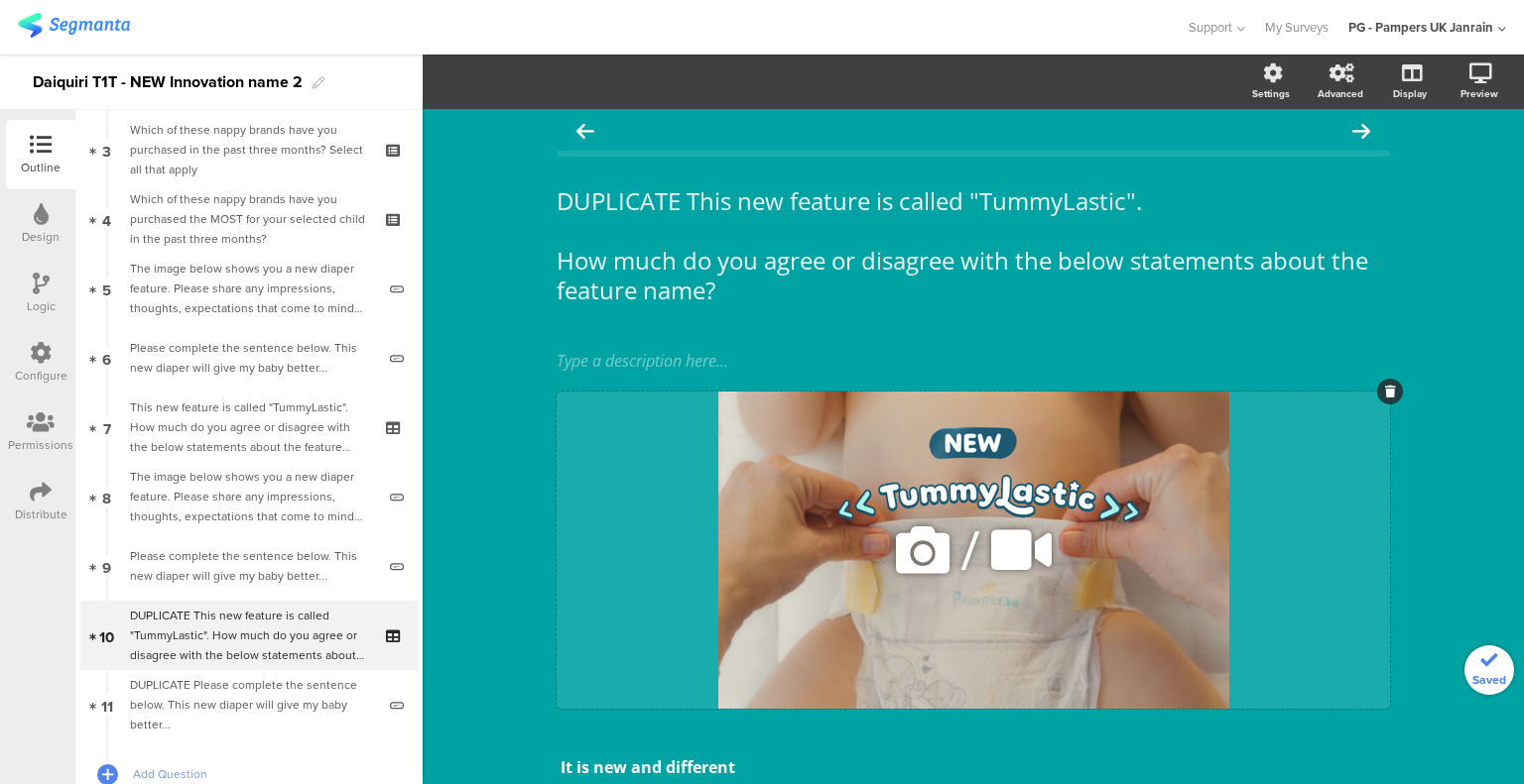
scroll to position [206, 0]
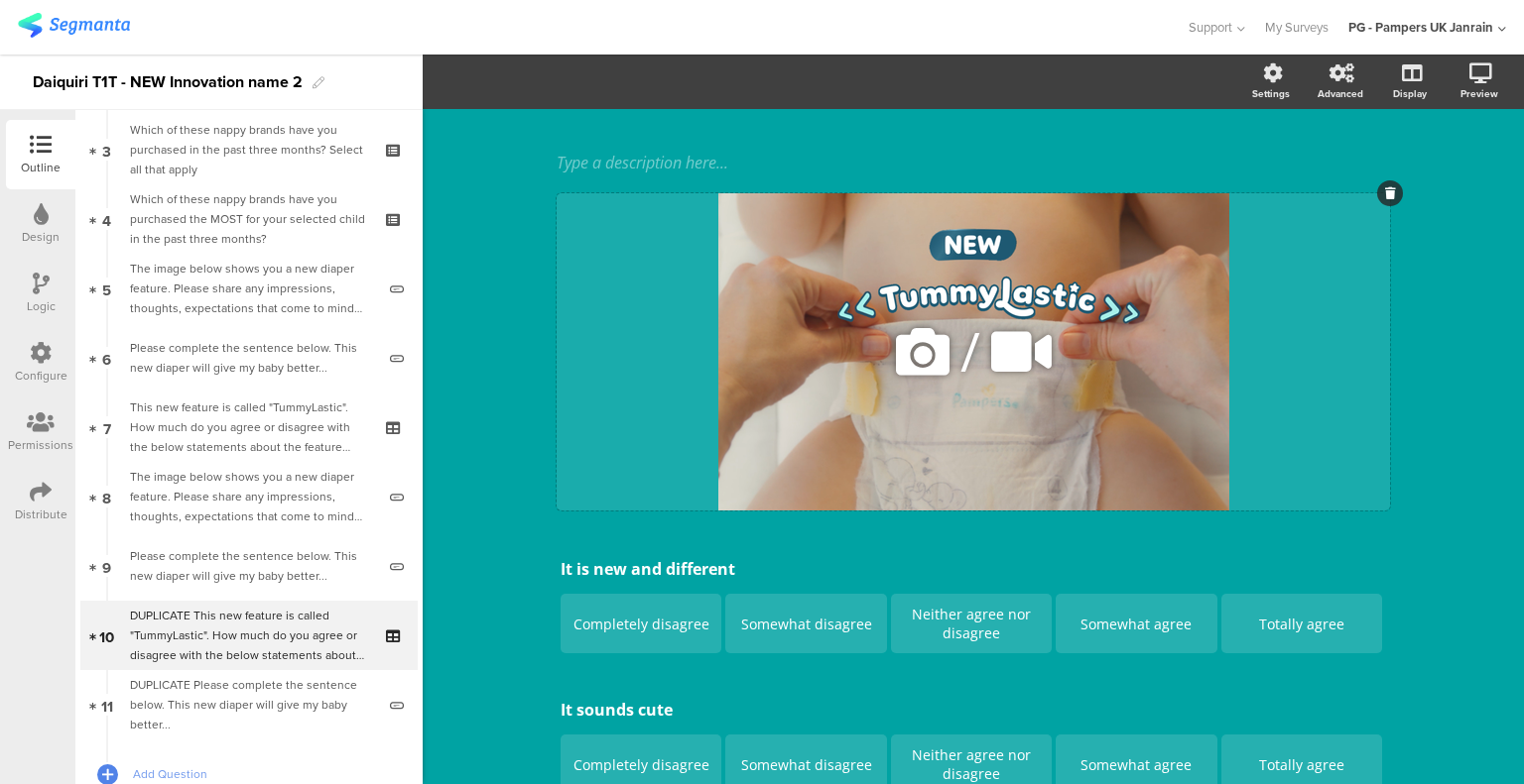
click at [927, 338] on icon at bounding box center [922, 352] width 68 height 67
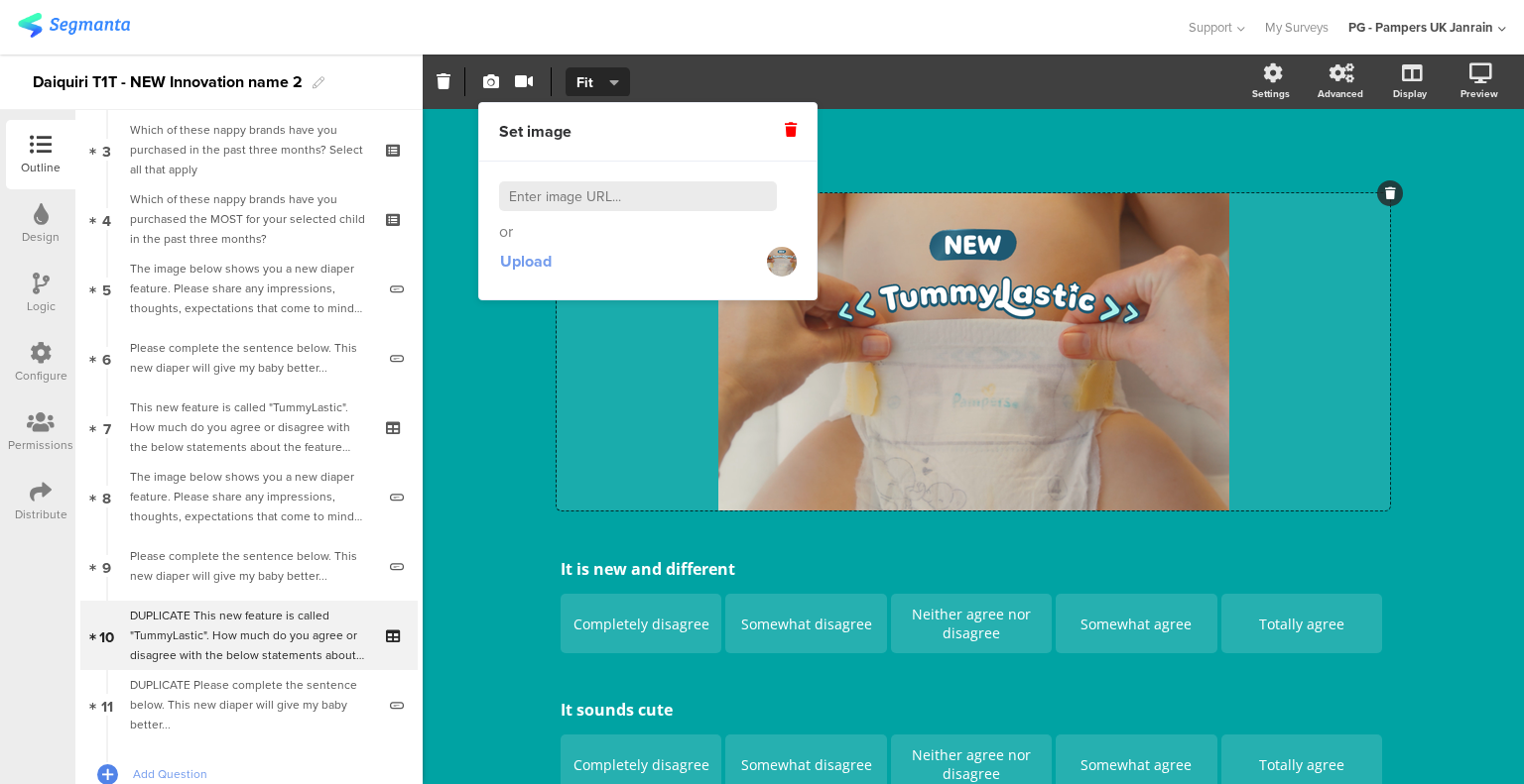
click at [524, 255] on span "Upload" at bounding box center [526, 261] width 52 height 23
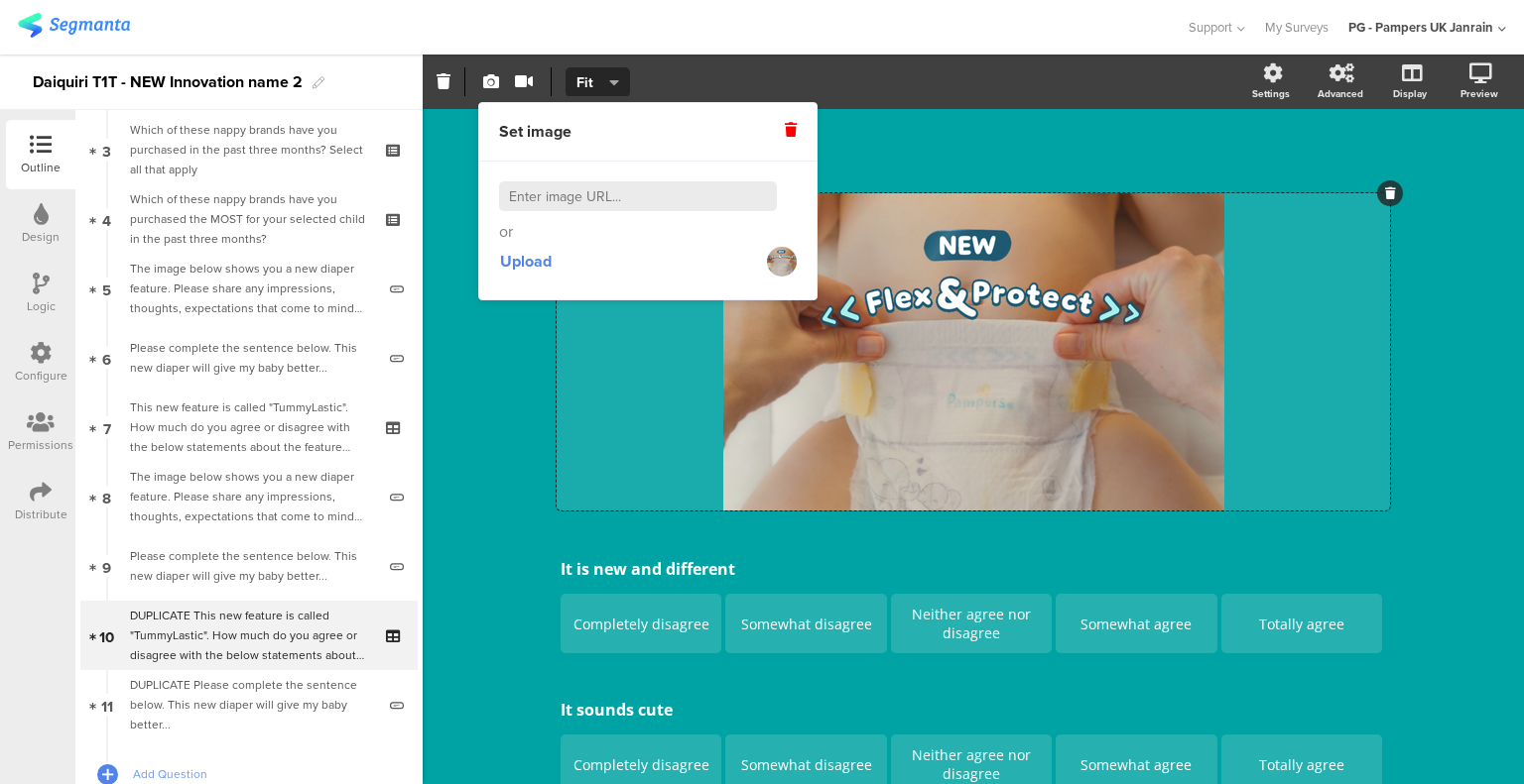
click at [1498, 287] on div "DUPLICATE This new feature is called "TummyLastic". How much do you agree or di…" at bounding box center [973, 700] width 1101 height 1595
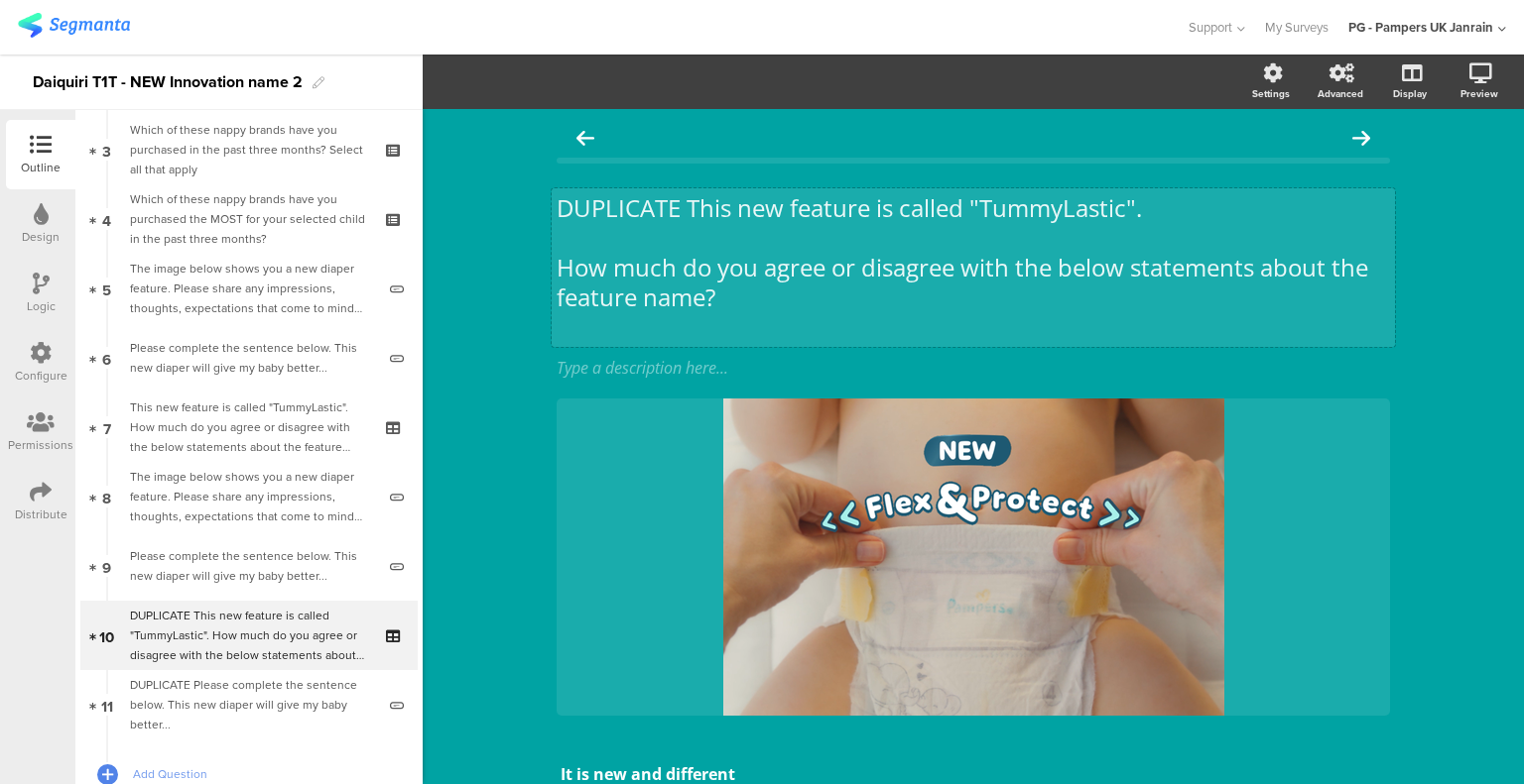
scroll to position [0, 0]
drag, startPoint x: 1119, startPoint y: 207, endPoint x: 970, endPoint y: 217, distance: 149.3
click at [970, 217] on div "DUPLICATE This new feature is called "TummyLastic". How much do you agree or di…" at bounding box center [972, 269] width 843 height 159
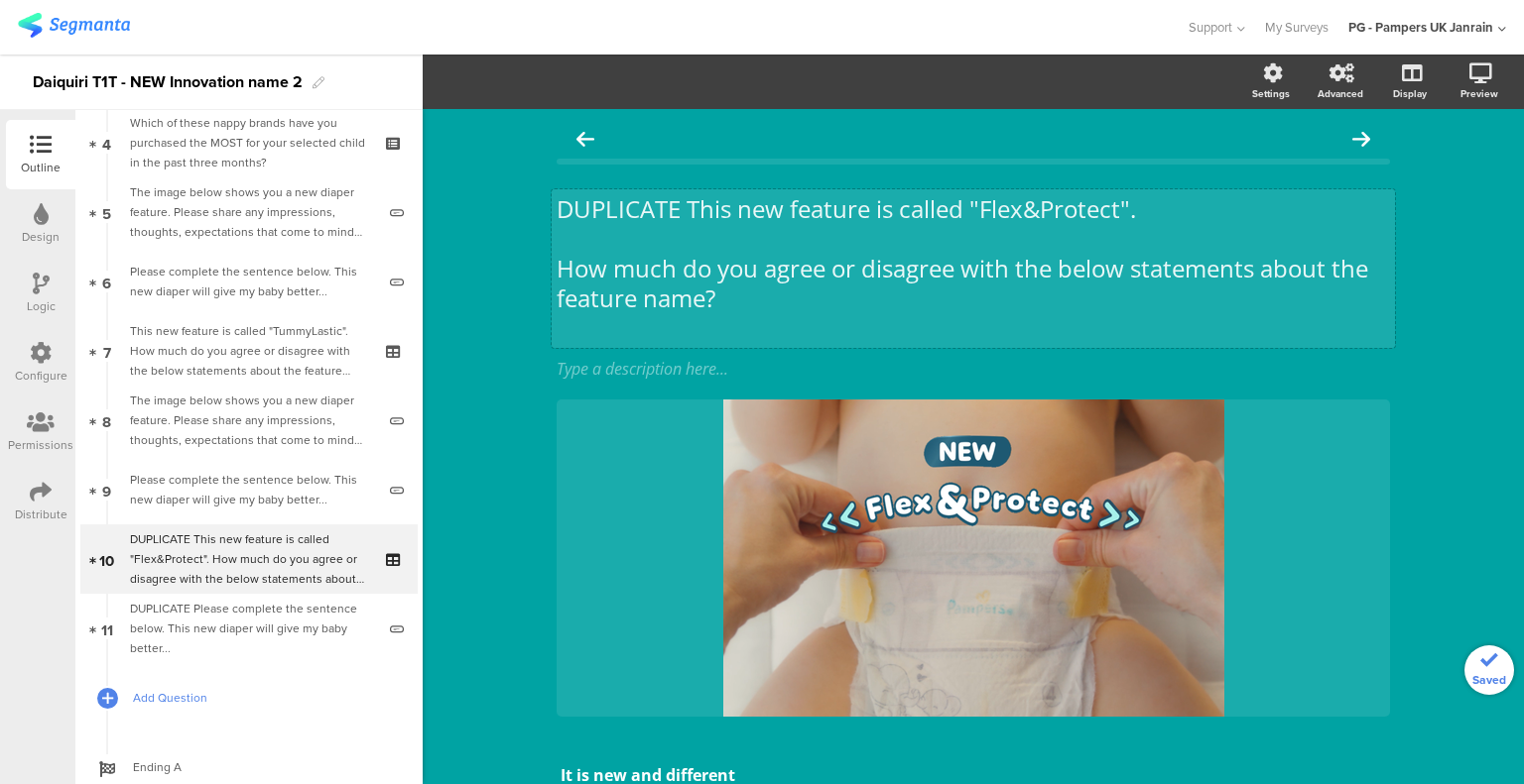
scroll to position [352, 0]
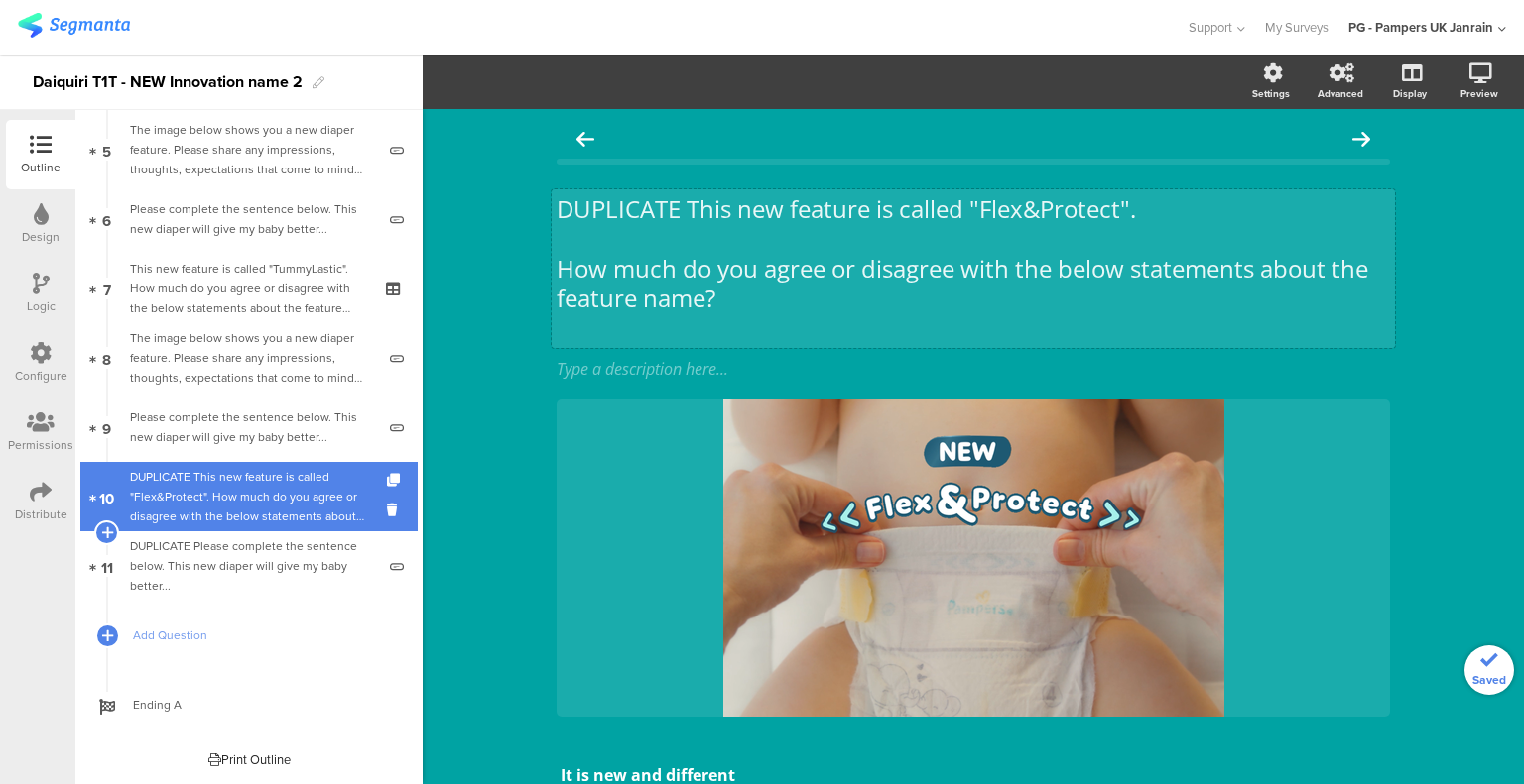
click at [200, 510] on div "DUPLICATE This new feature is called "Flex&Protect". How much do you agree or d…" at bounding box center [248, 497] width 237 height 60
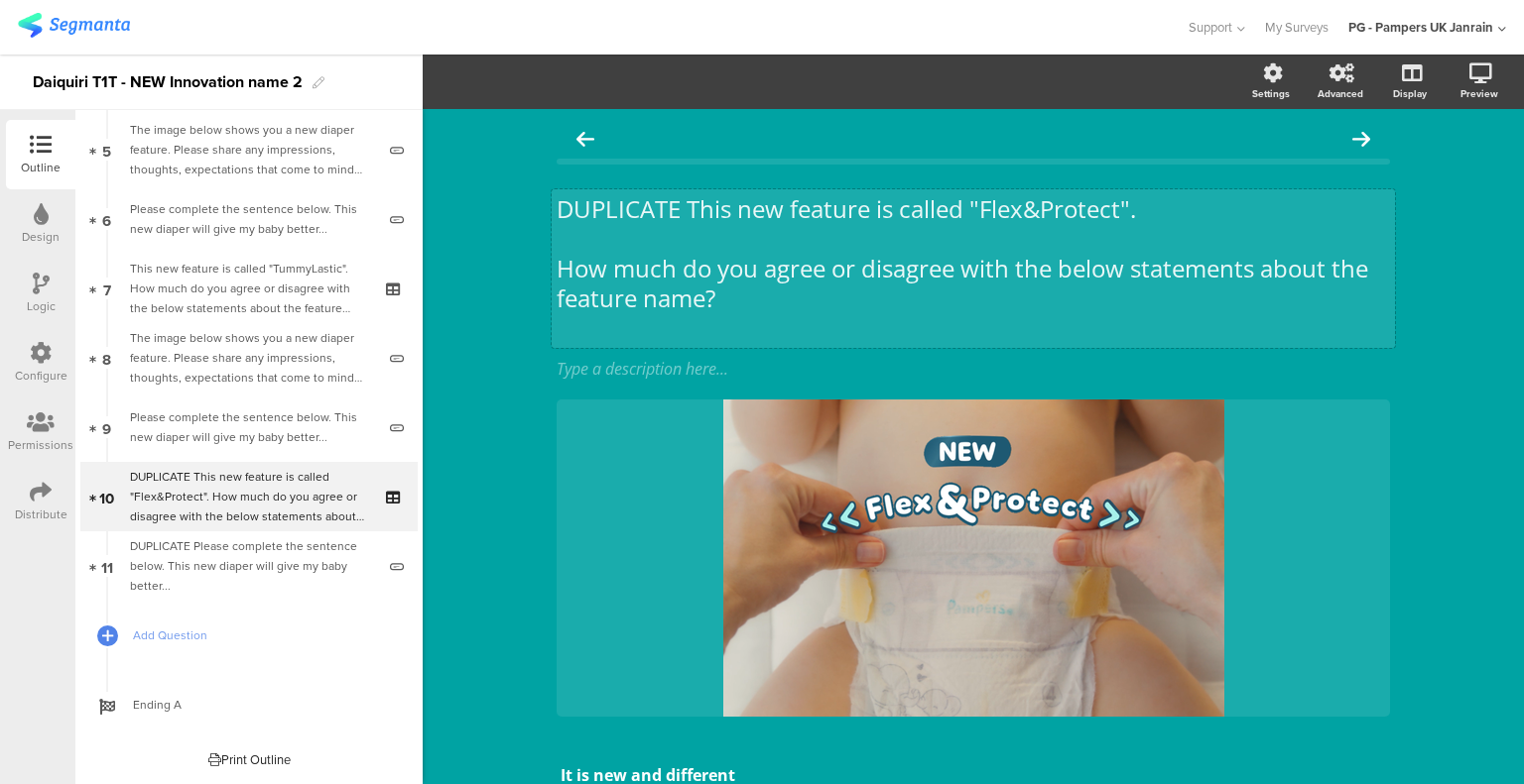
click at [621, 222] on div "DUPLICATE This new feature is called "Flex&Protect". How much do you agree or d…" at bounding box center [972, 269] width 843 height 159
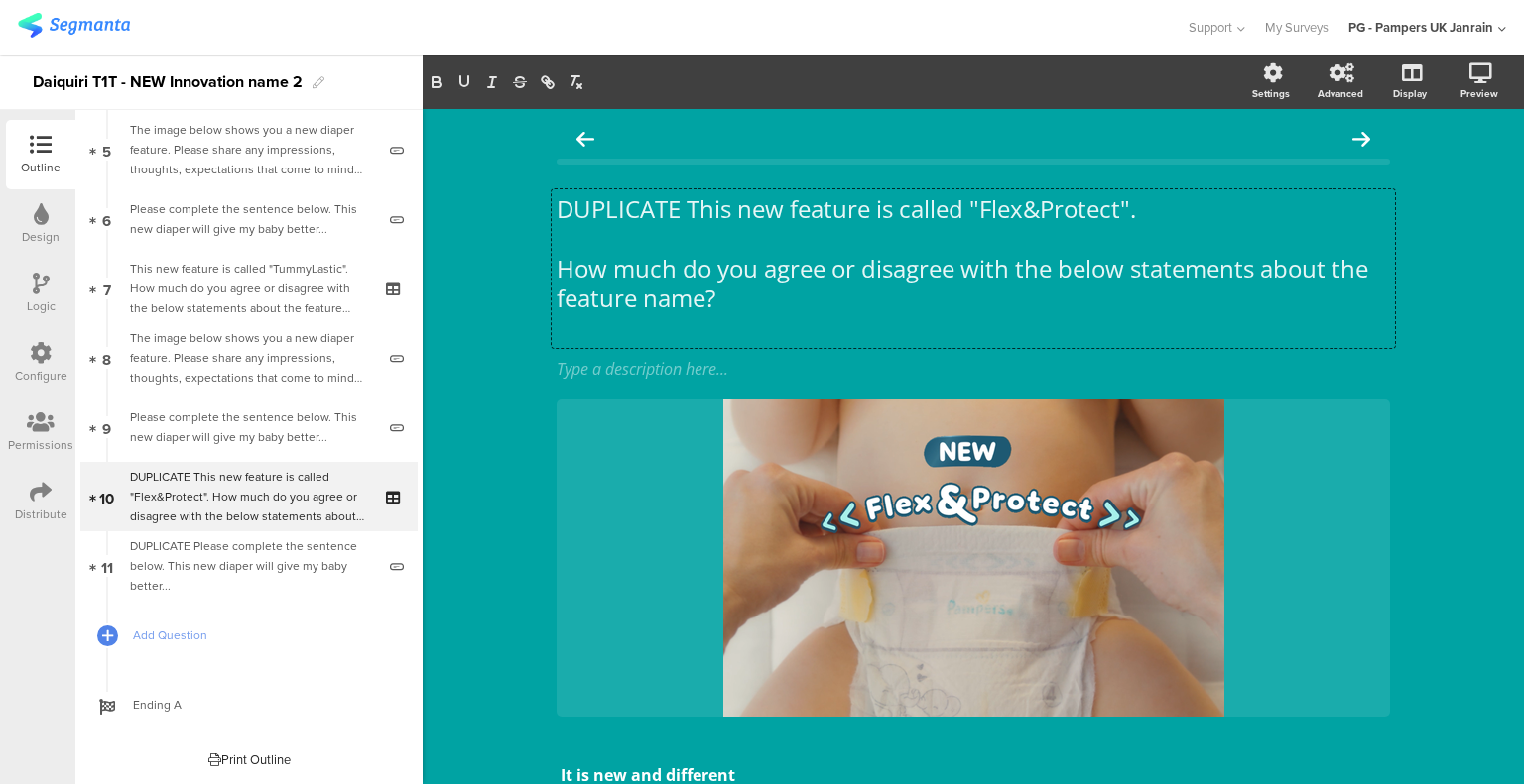
click at [621, 213] on p "DUPLICATE This new feature is called "Flex&Protect"." at bounding box center [972, 209] width 833 height 30
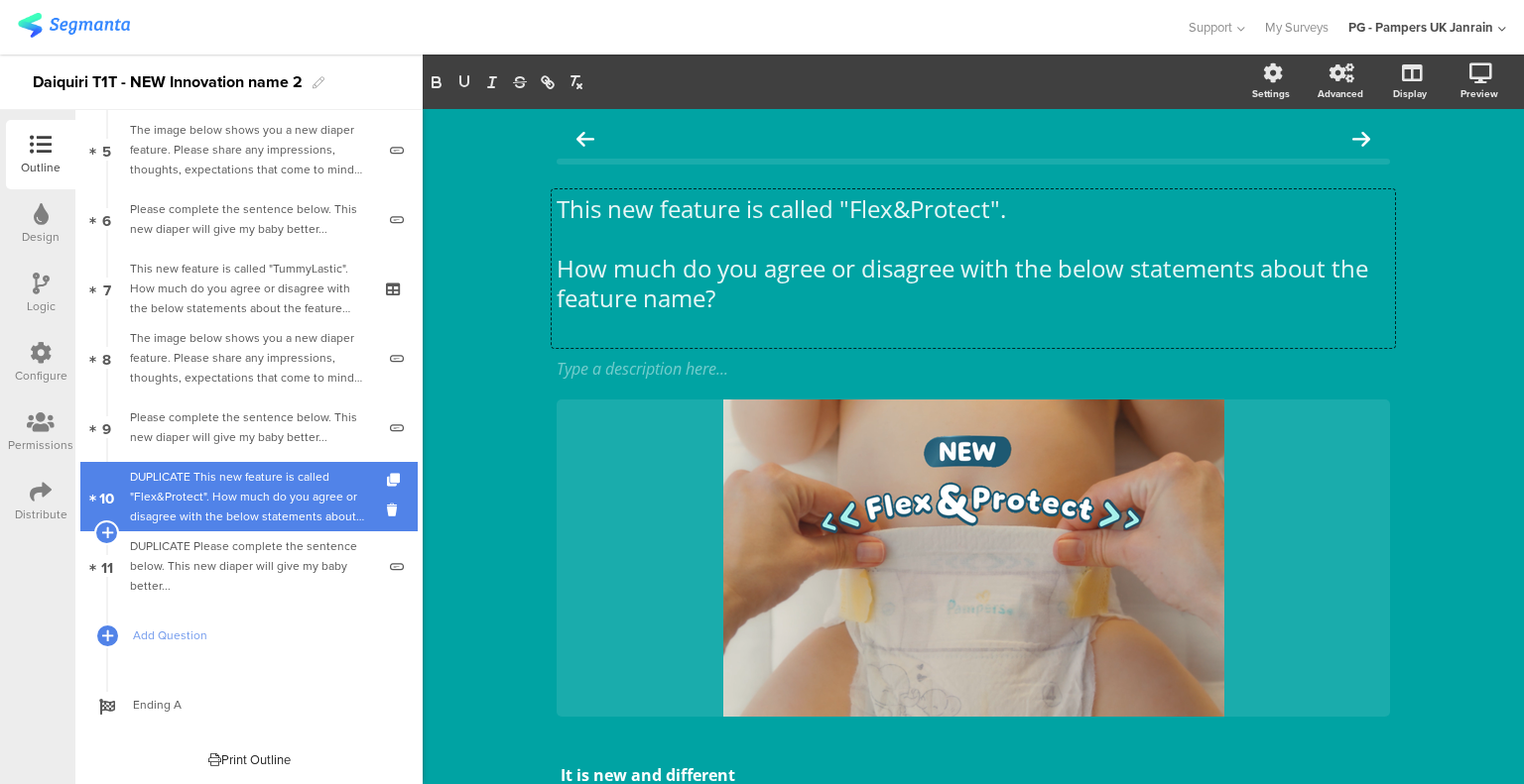
click at [240, 493] on div "DUPLICATE This new feature is called "Flex&Protect". How much do you agree or d…" at bounding box center [248, 497] width 237 height 60
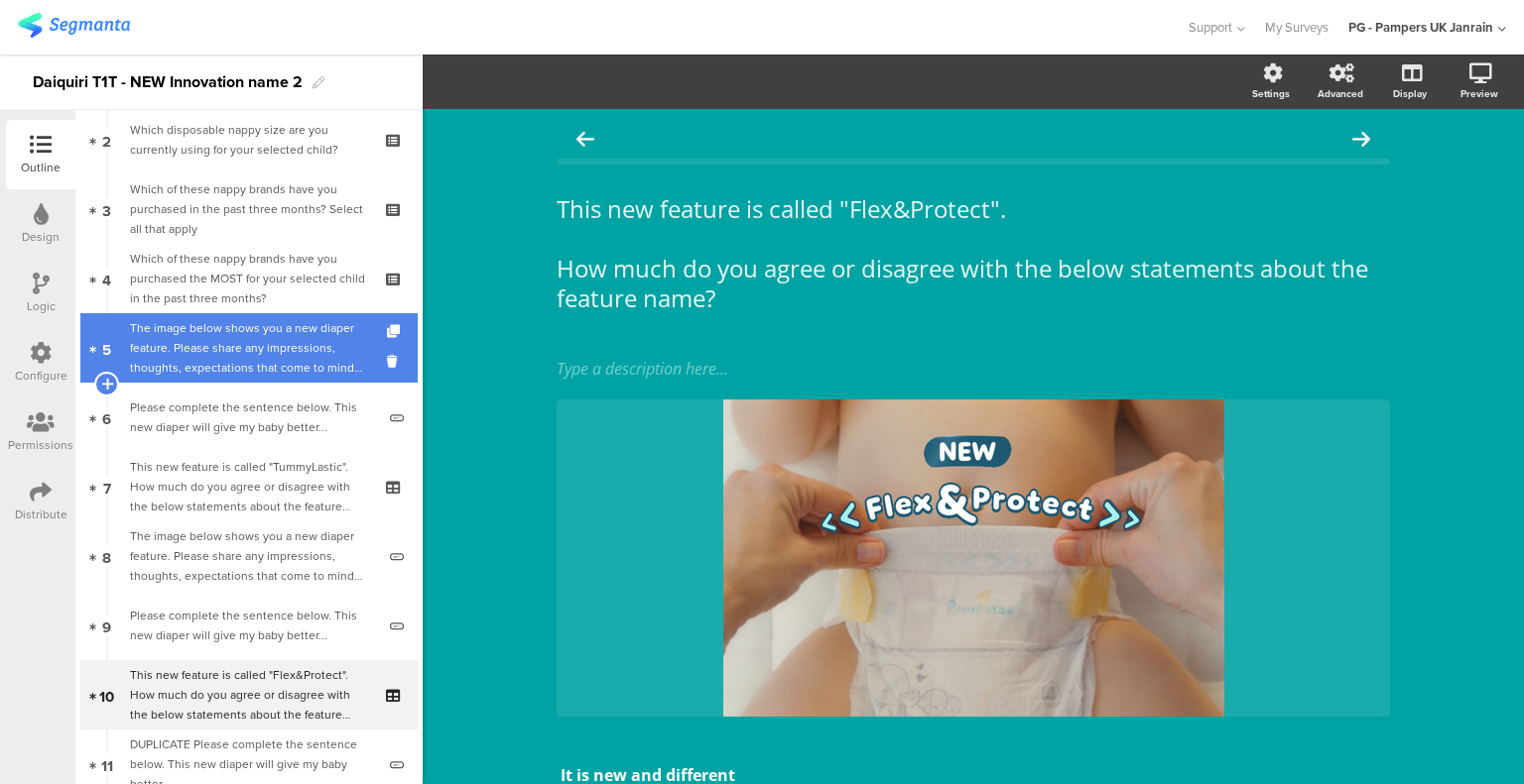
click at [251, 353] on div "The image below shows you a new diaper feature. Please share any impressions, t…" at bounding box center [252, 348] width 245 height 60
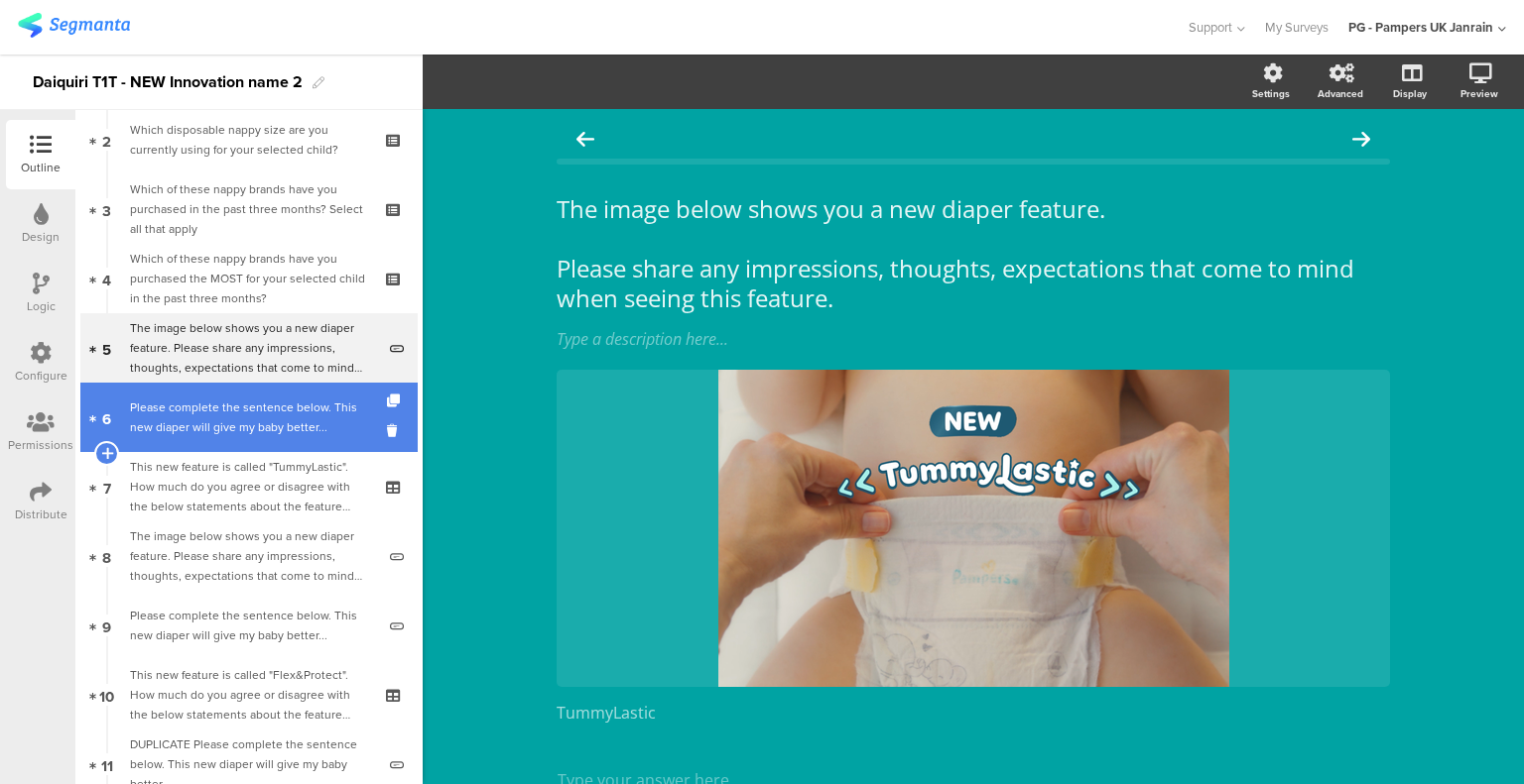
scroll to position [8, 0]
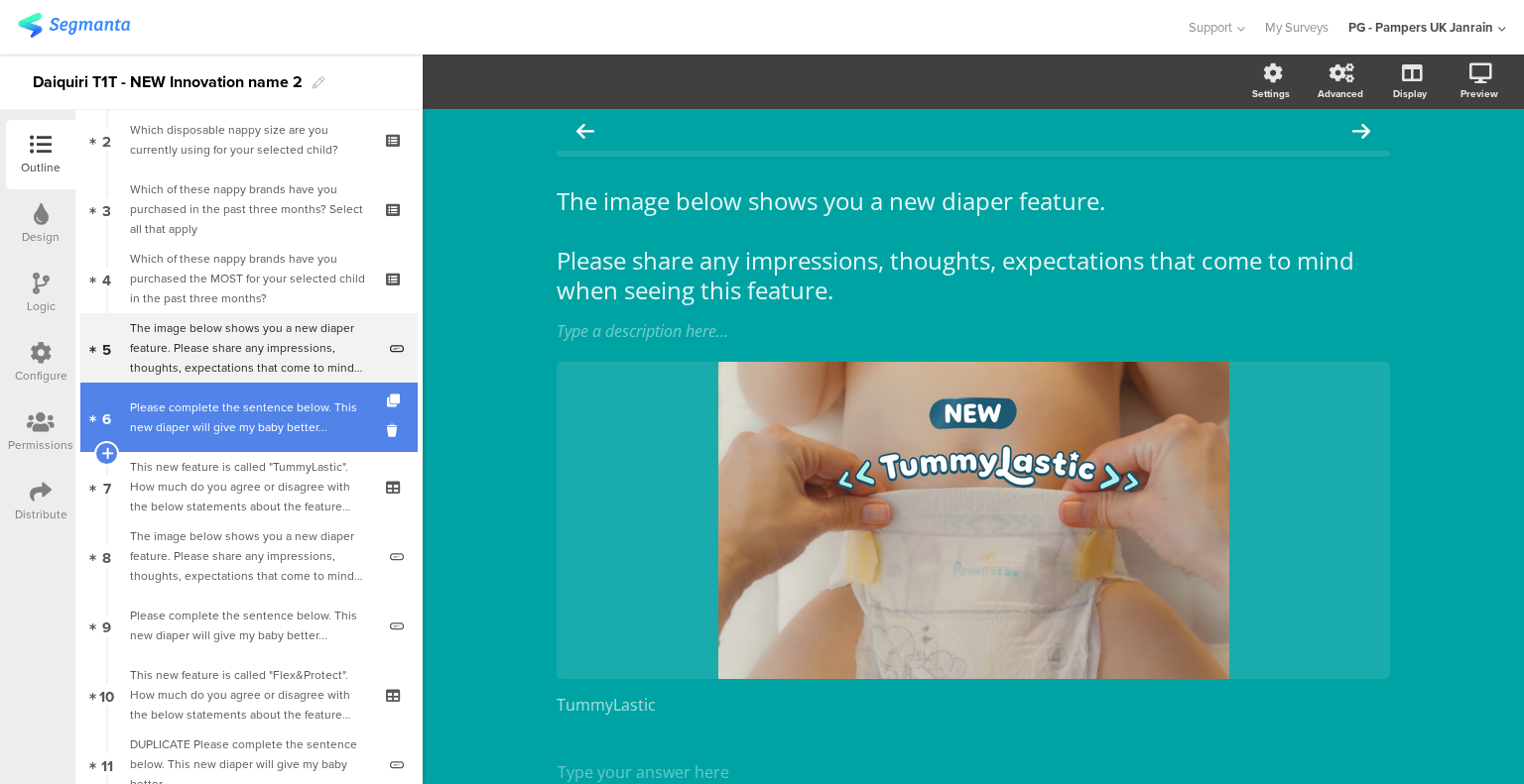
click at [262, 421] on div "Please complete the sentence below. This new diaper will give my baby better..." at bounding box center [252, 418] width 245 height 40
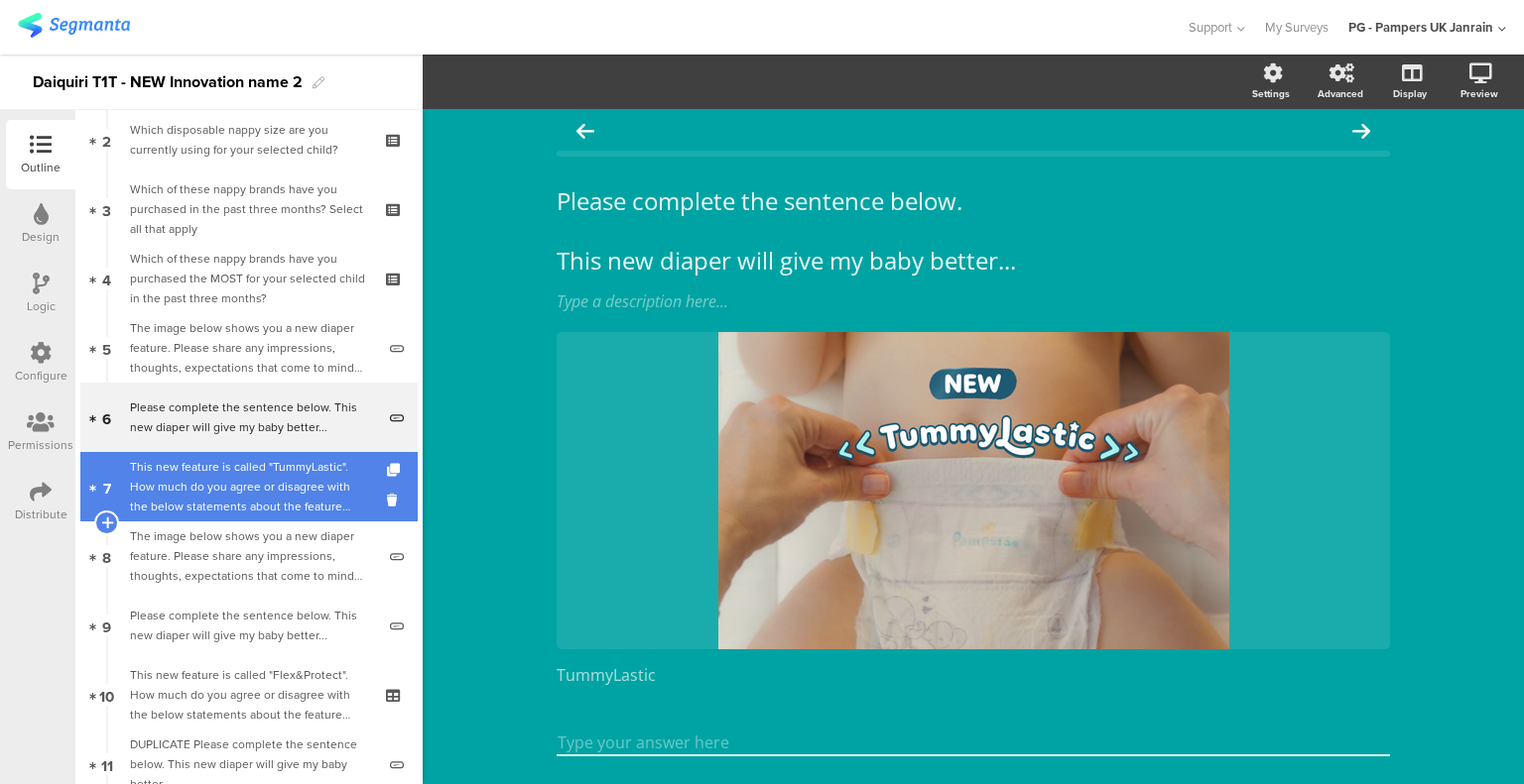
click at [244, 520] on link "7 This new feature is called "TummyLastic". How much do you agree or disagree w…" at bounding box center [249, 487] width 338 height 69
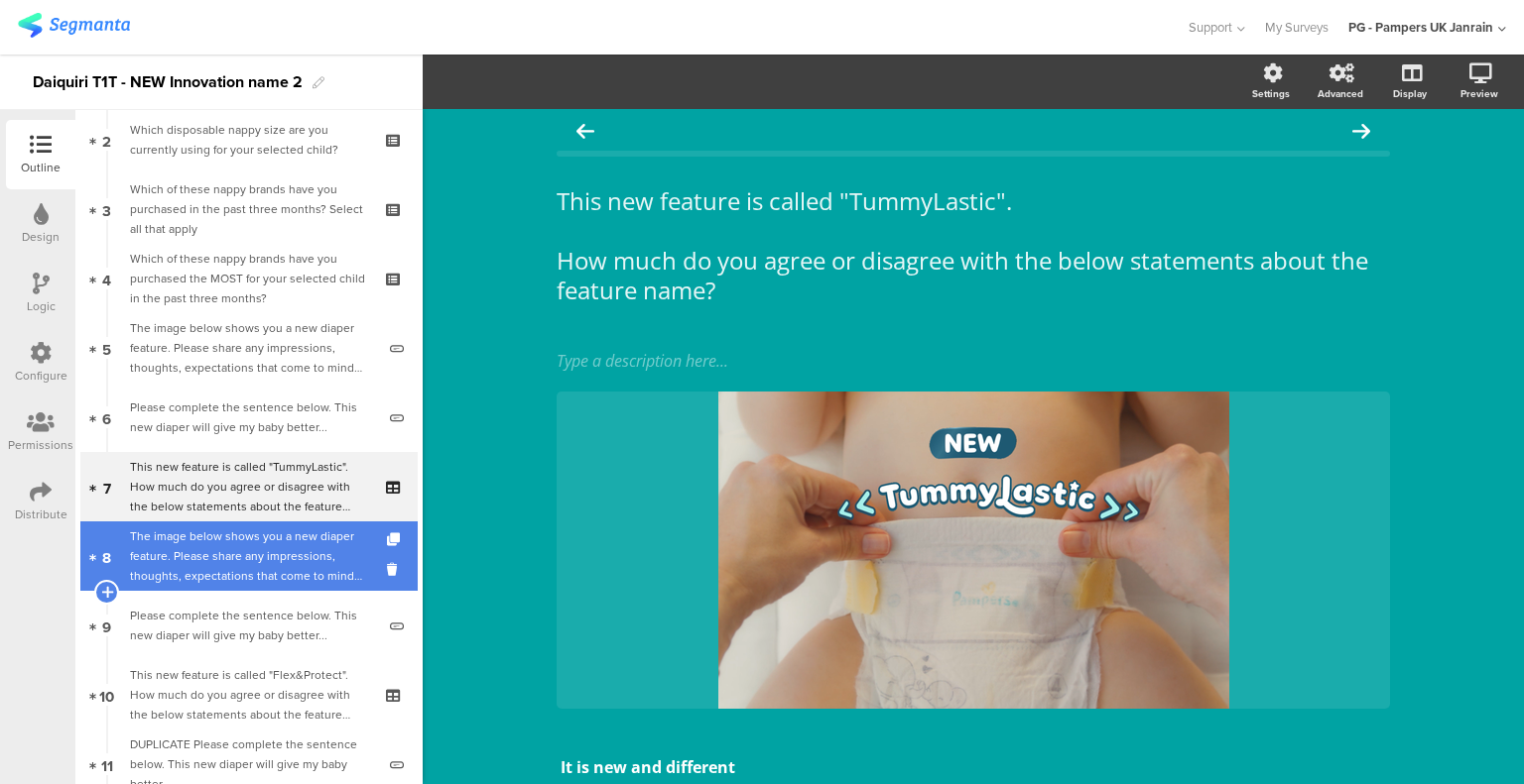
click at [241, 577] on div "The image below shows you a new diaper feature. Please share any impressions, t…" at bounding box center [252, 557] width 245 height 60
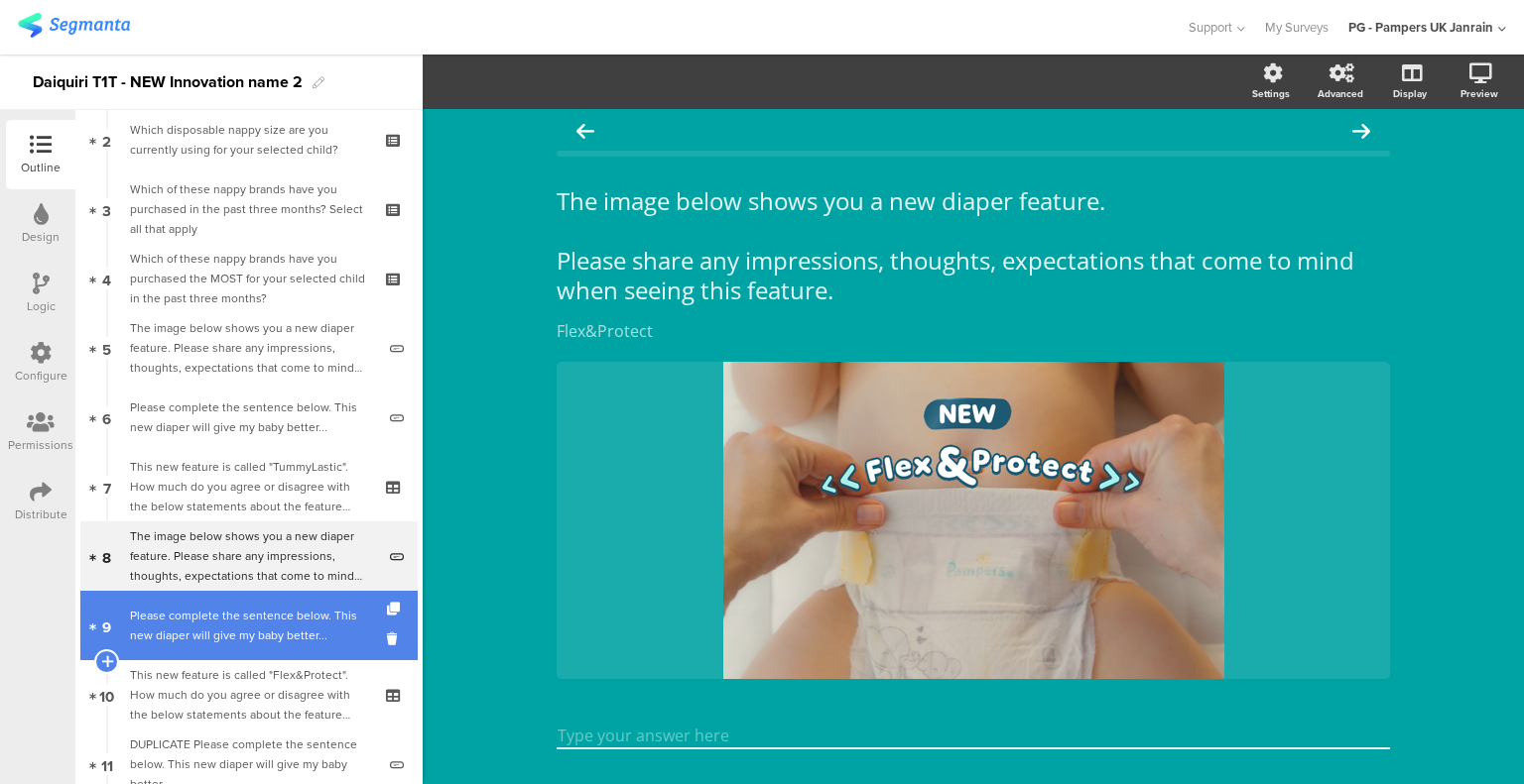
click at [243, 632] on div "Please complete the sentence below. This new diaper will give my baby better..." at bounding box center [252, 625] width 245 height 40
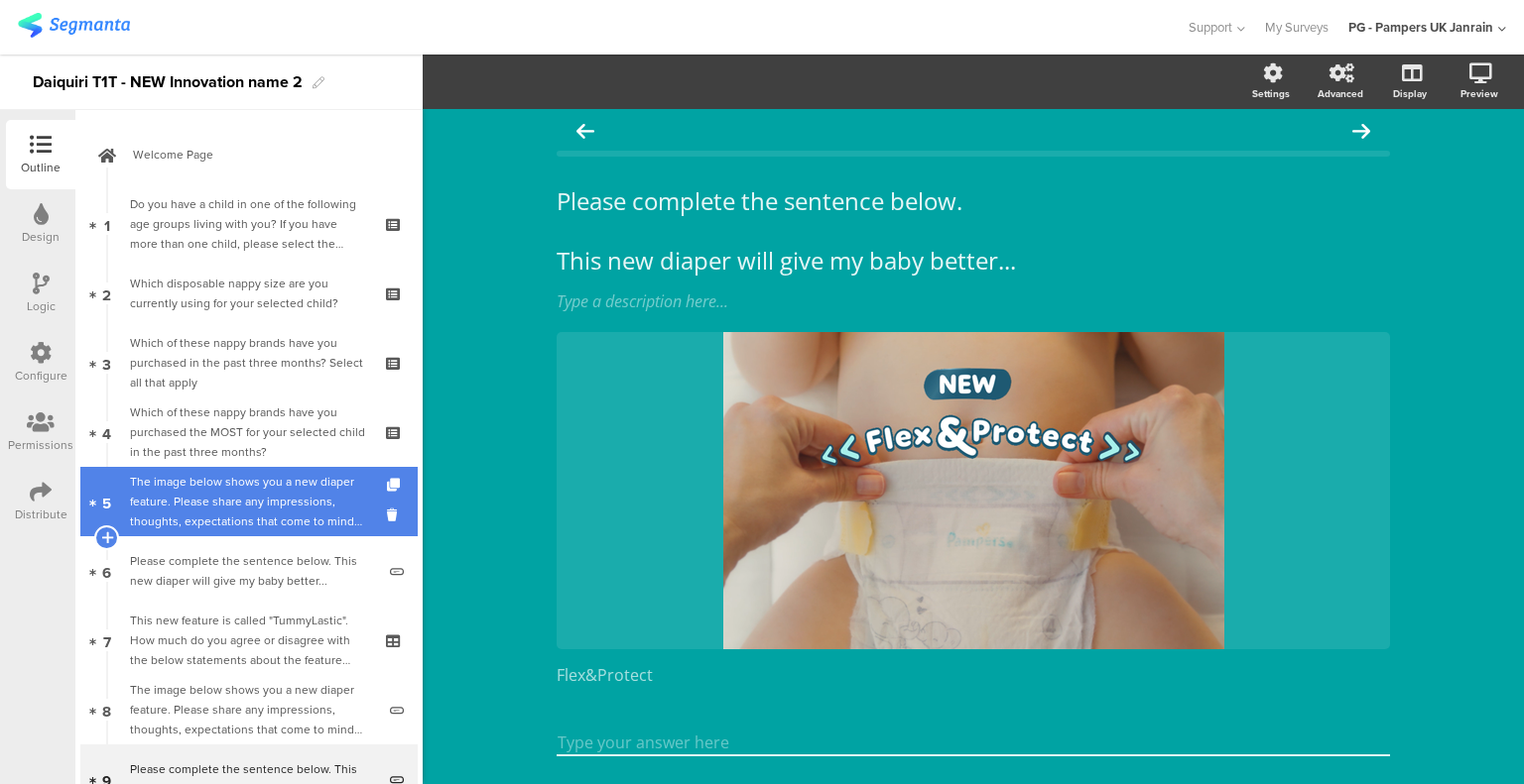
click at [231, 521] on div "The image below shows you a new diaper feature. Please share any impressions, t…" at bounding box center [252, 502] width 245 height 60
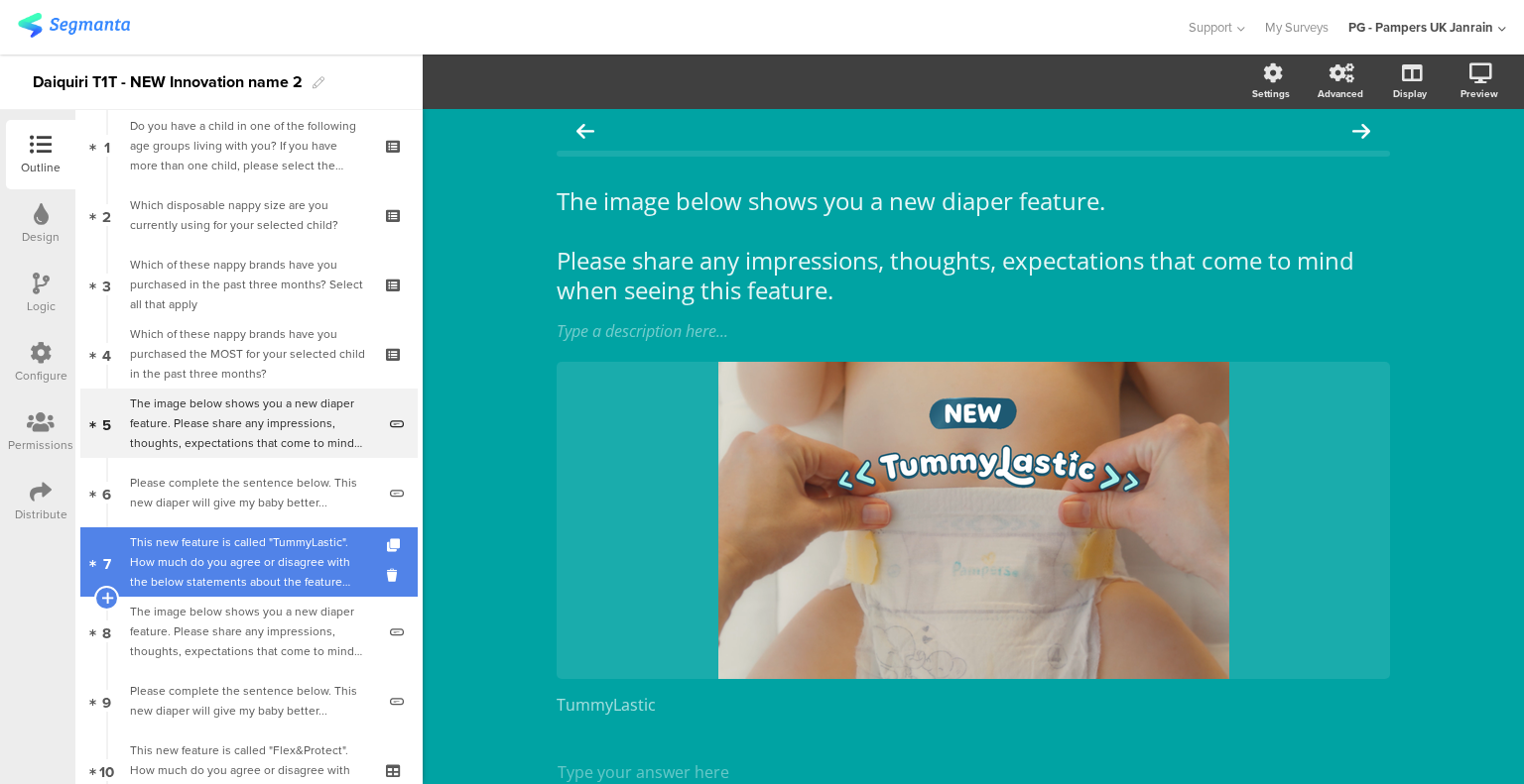
scroll to position [198, 0]
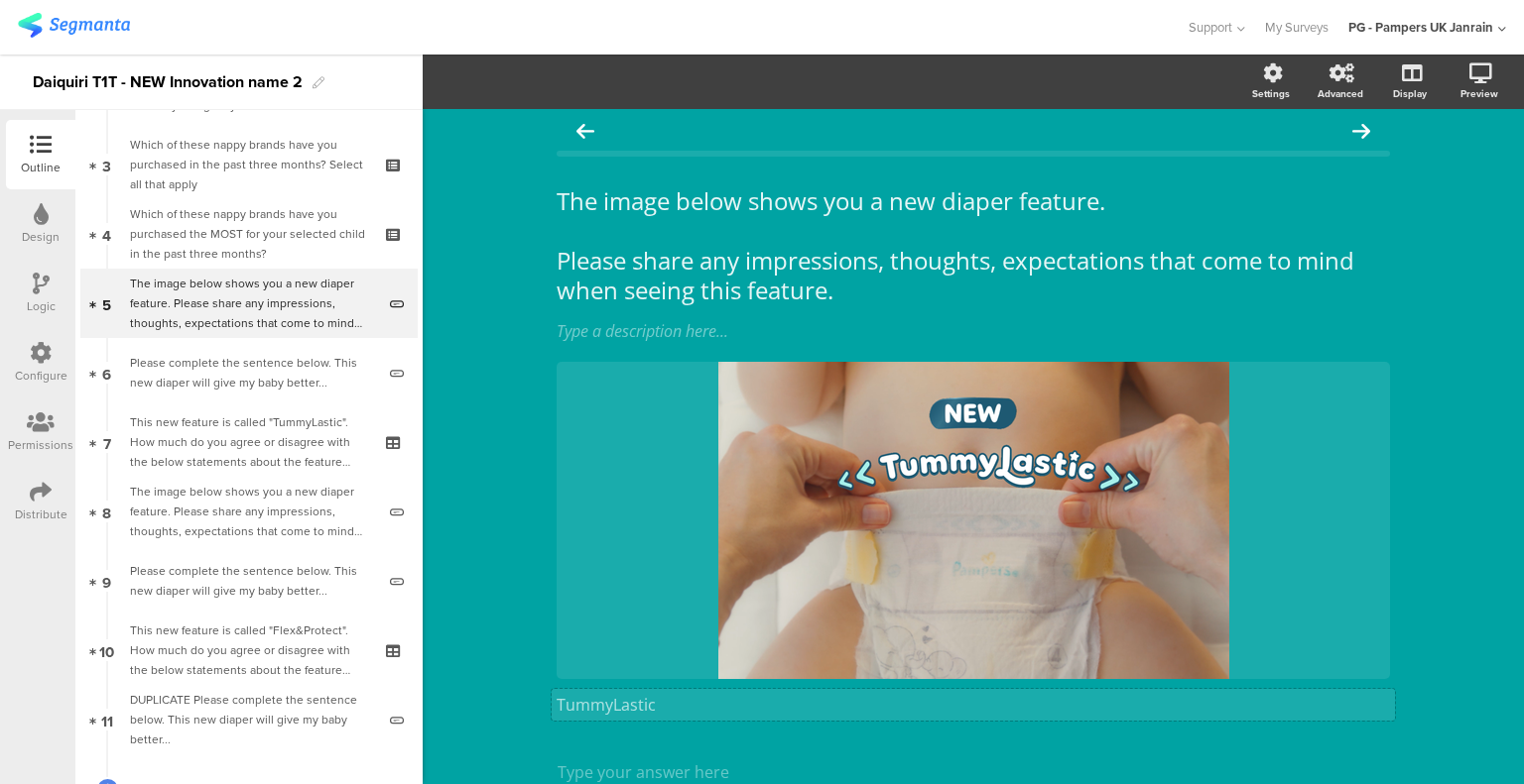
click at [611, 699] on div "TummyLastic TummyLastic" at bounding box center [972, 705] width 843 height 32
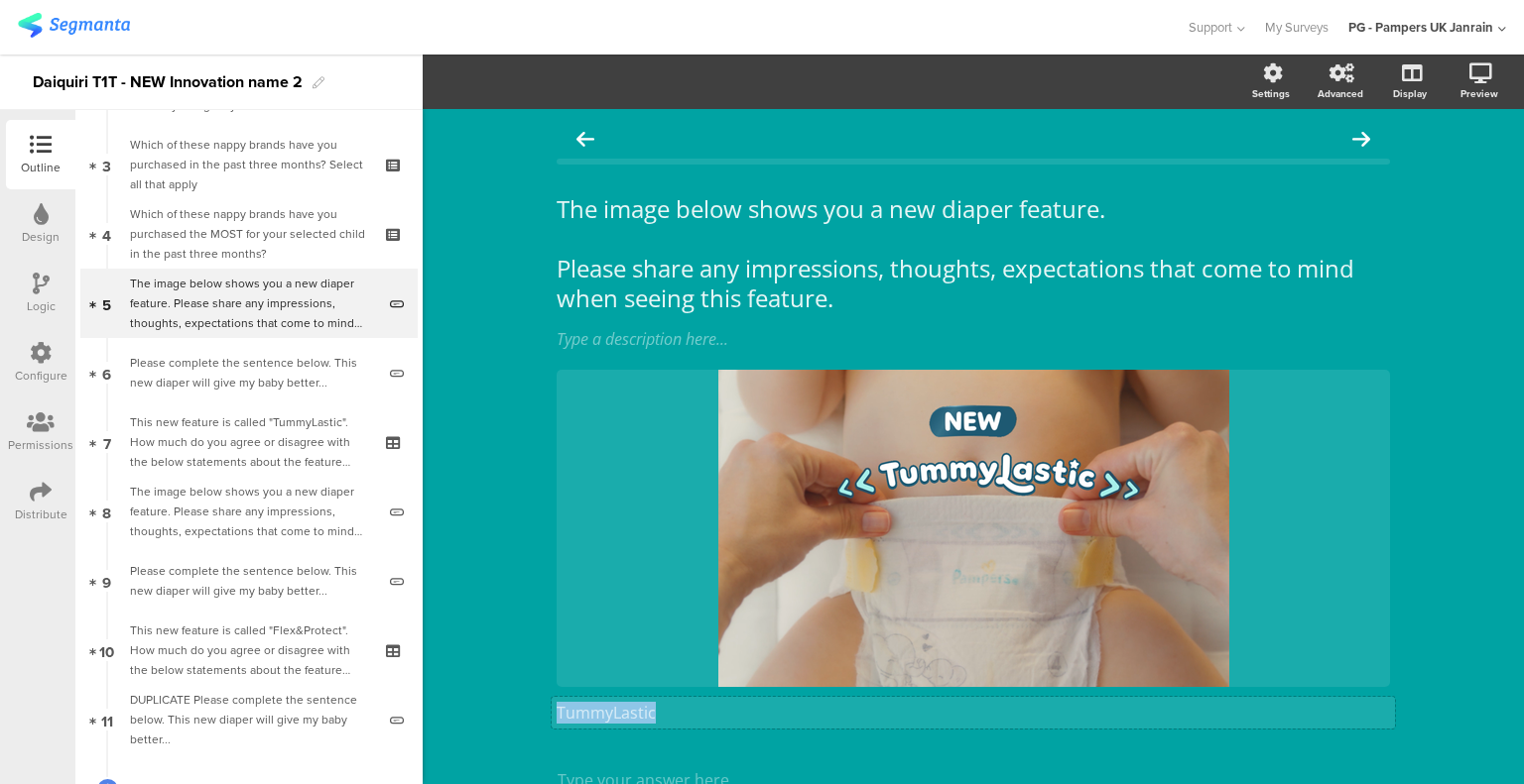
click at [611, 699] on div "TummyLastic TummyLastic" at bounding box center [972, 713] width 843 height 32
click at [611, 699] on div "TummyLastic TummyLastic TummyLastic" at bounding box center [972, 713] width 843 height 32
click at [611, 713] on p "TummyLastic" at bounding box center [972, 713] width 833 height 22
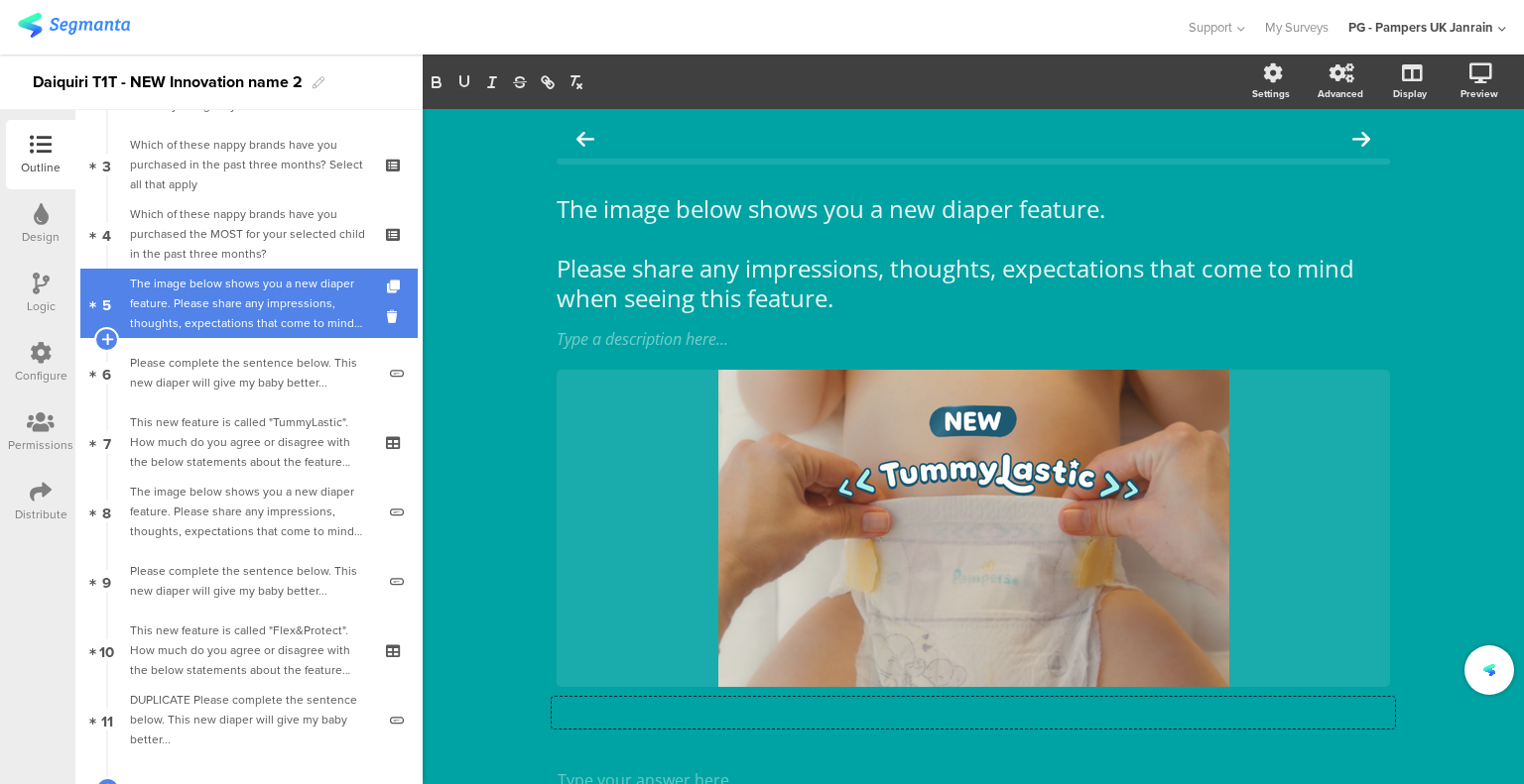
click at [251, 297] on div "The image below shows you a new diaper feature. Please share any impressions, t…" at bounding box center [252, 304] width 245 height 60
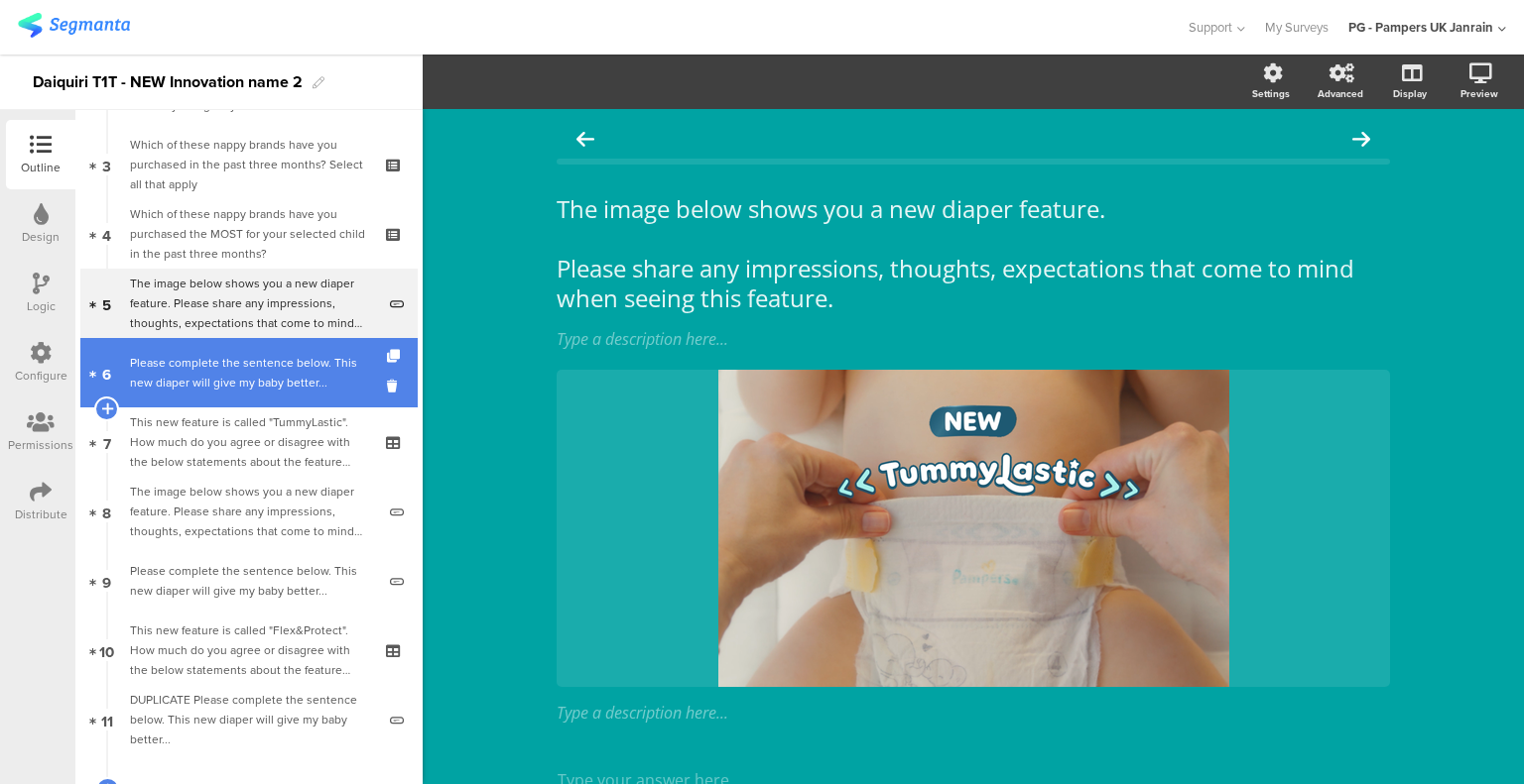
click at [262, 366] on div "Please complete the sentence below. This new diaper will give my baby better..." at bounding box center [252, 373] width 245 height 40
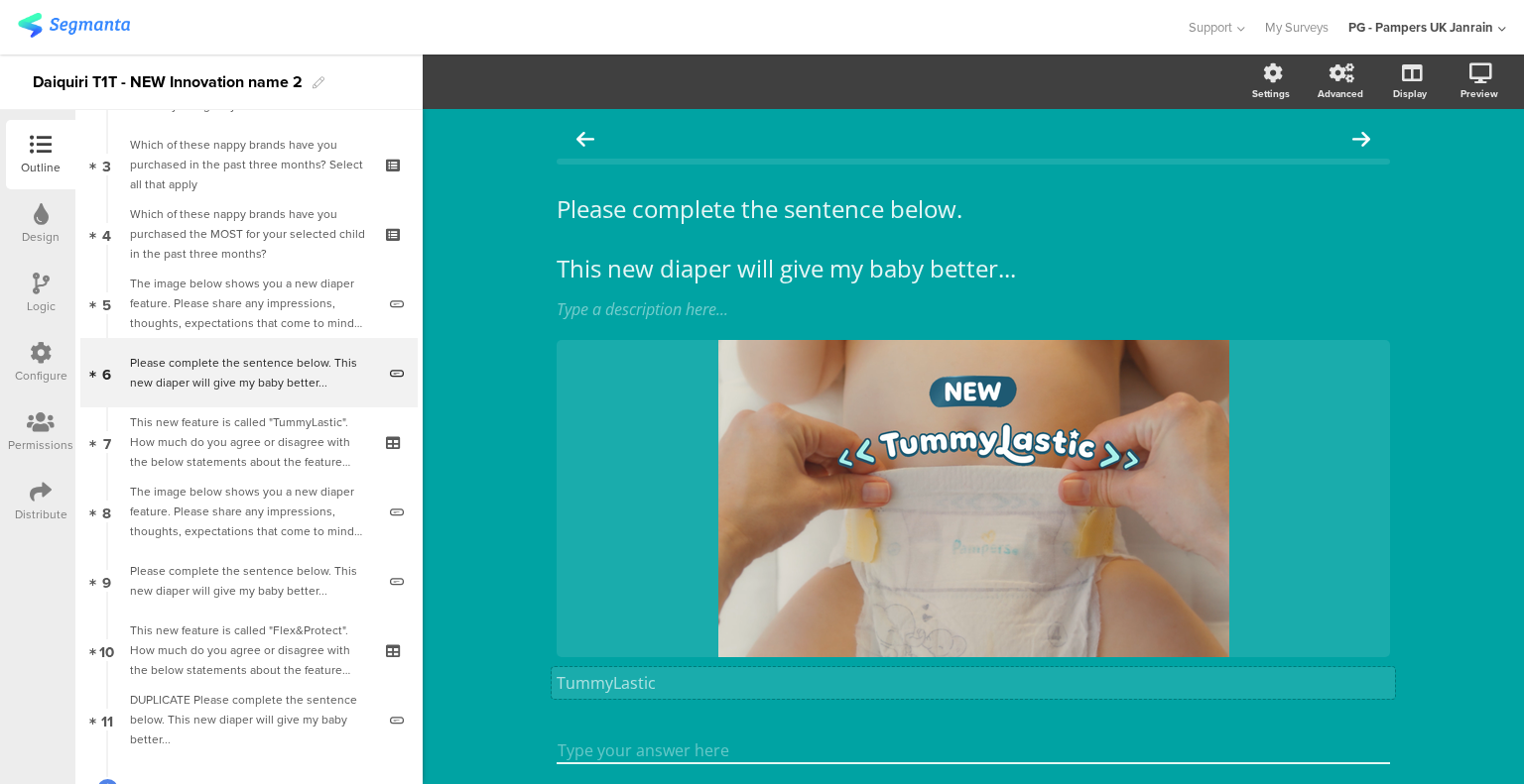
click at [583, 682] on div "TummyLastic TummyLastic" at bounding box center [972, 683] width 843 height 32
click at [583, 682] on p "TummyLastic" at bounding box center [972, 683] width 833 height 22
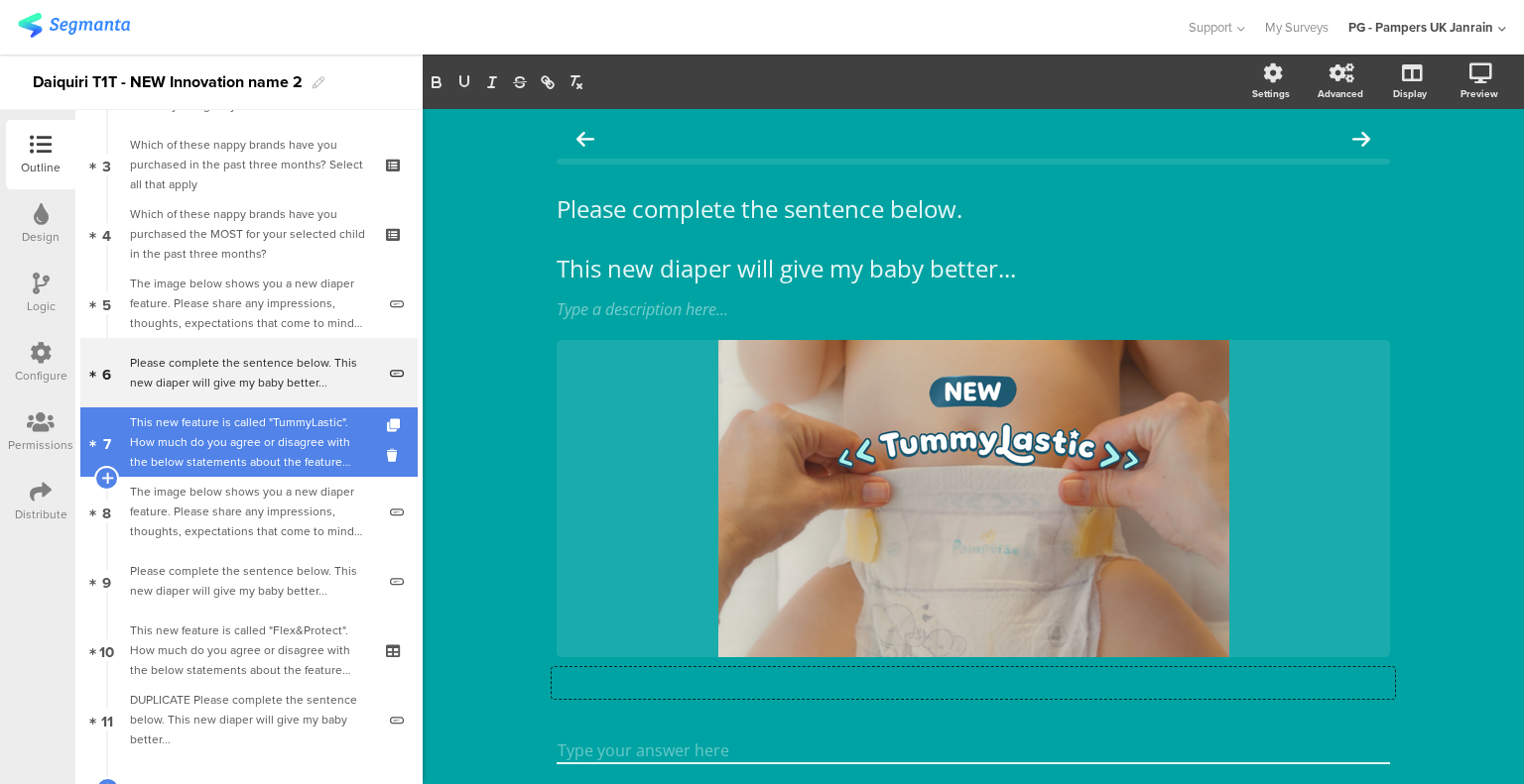
click at [254, 460] on div "This new feature is called "TummyLastic". How much do you agree or disagree wit…" at bounding box center [248, 443] width 237 height 60
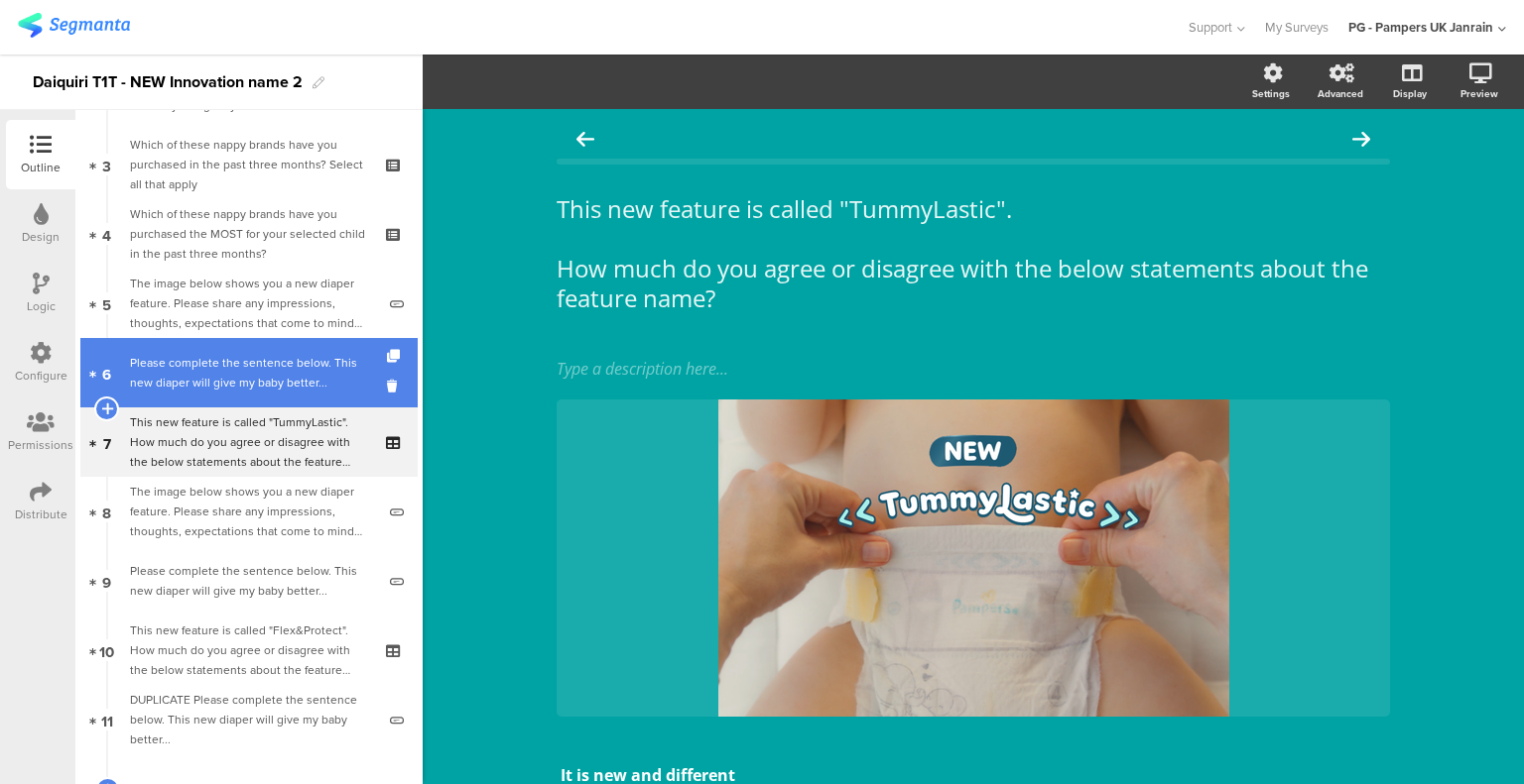
scroll to position [298, 0]
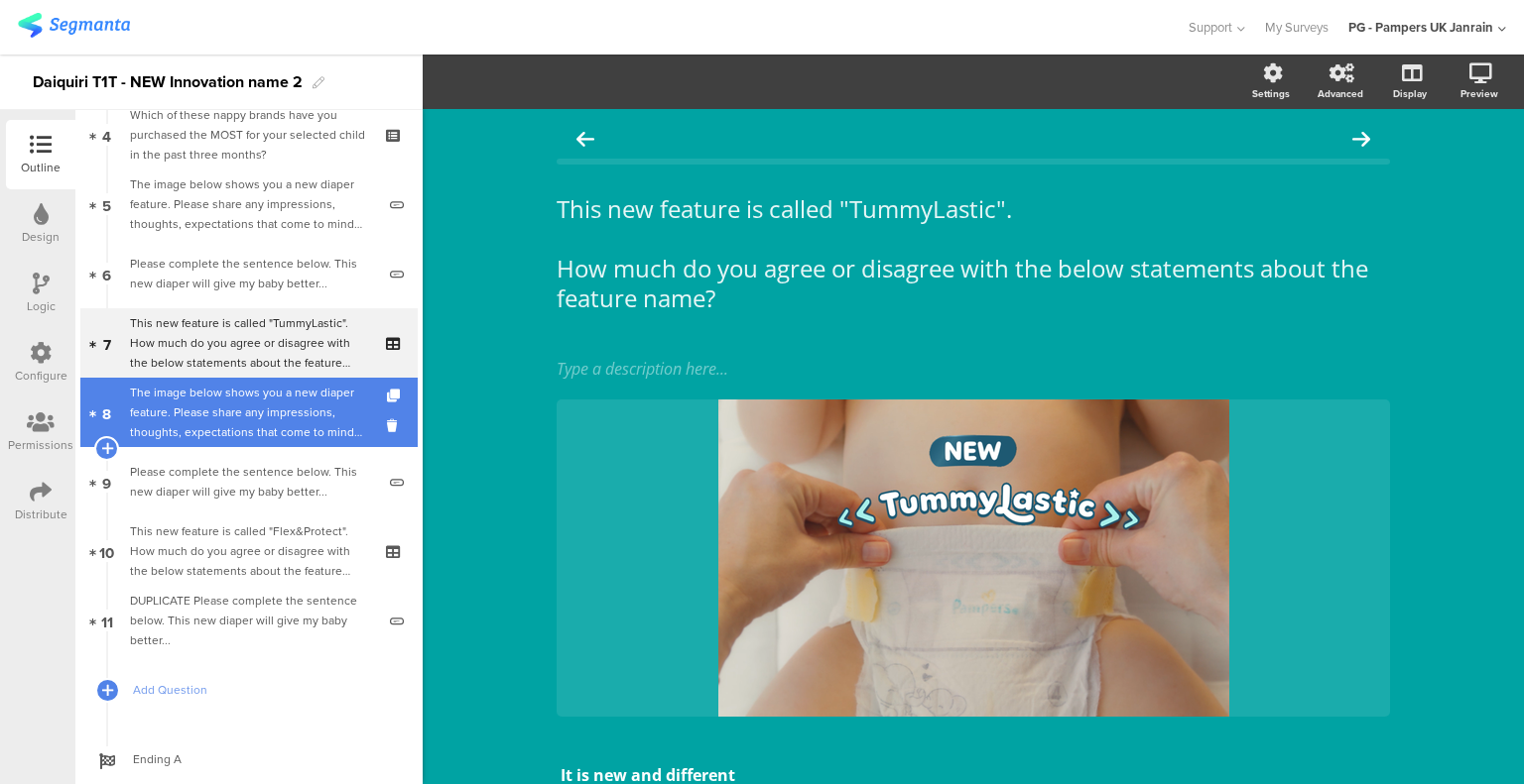
click at [277, 420] on div "The image below shows you a new diaper feature. Please share any impressions, t…" at bounding box center [252, 413] width 245 height 60
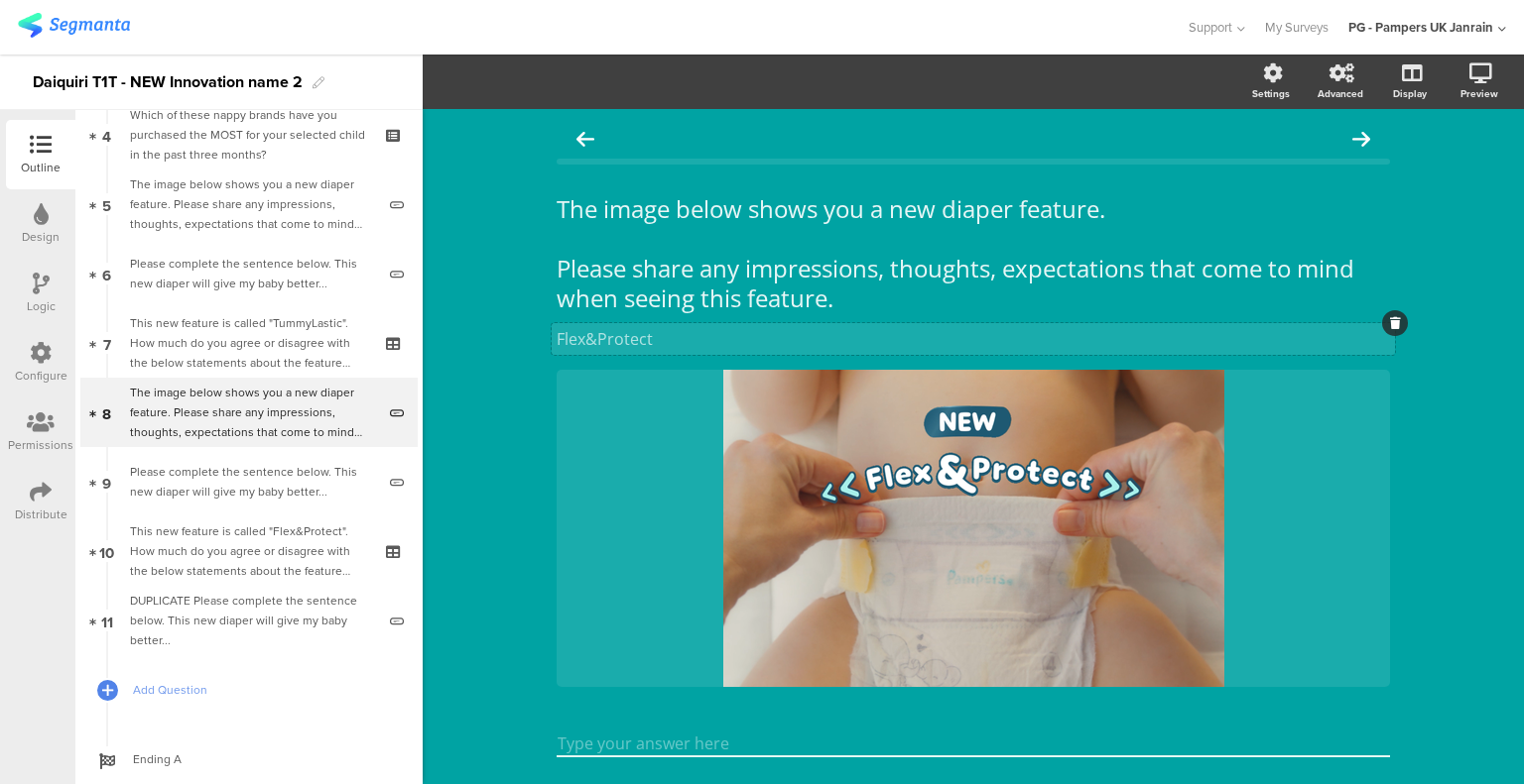
click at [604, 343] on div "Flex&Protect Flex&Protect" at bounding box center [972, 339] width 843 height 32
click at [604, 343] on p "Flex&Protect" at bounding box center [972, 339] width 833 height 22
click at [607, 332] on p "Flex&Protect" at bounding box center [972, 339] width 833 height 22
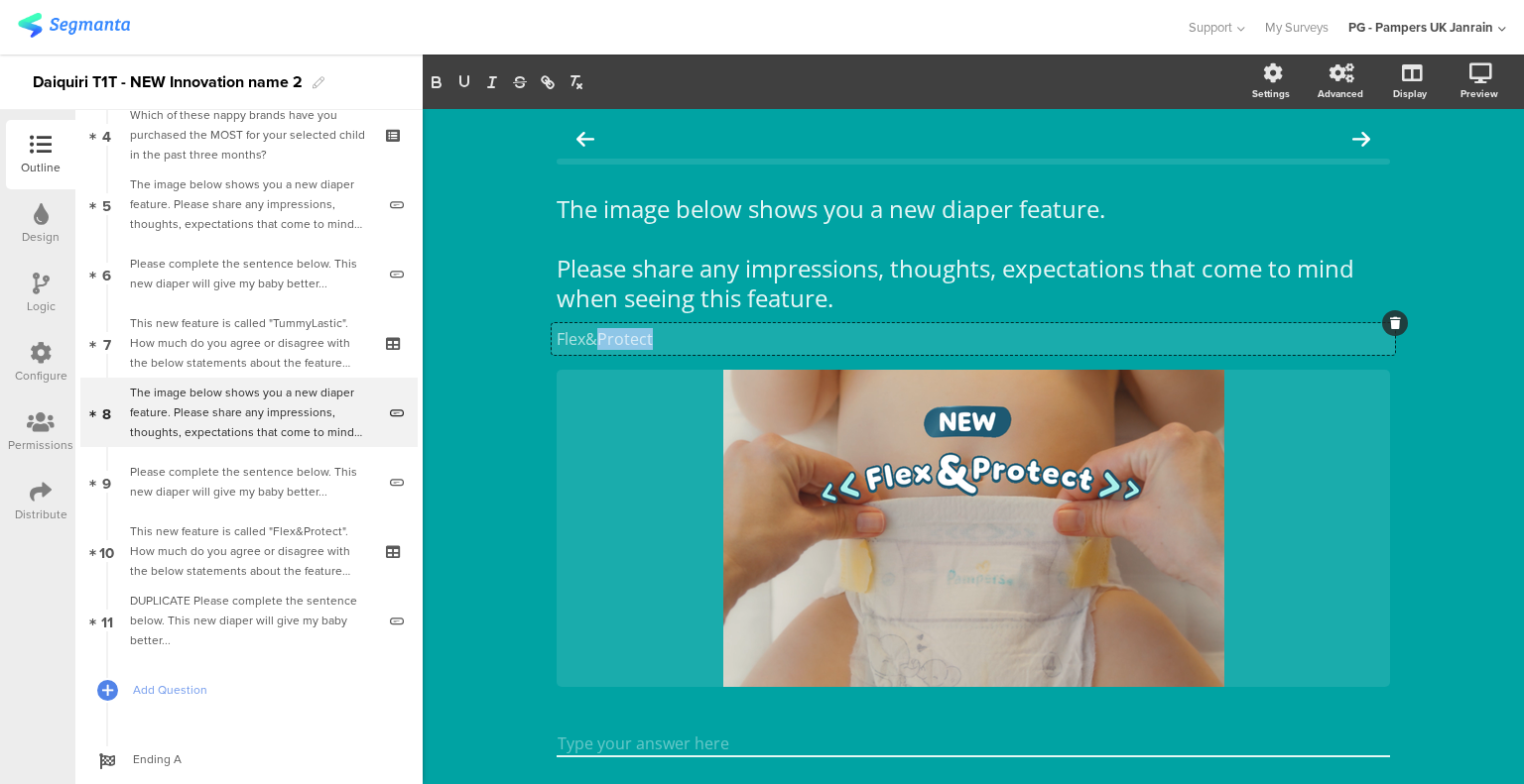
click at [607, 332] on p "Flex&Protect" at bounding box center [972, 339] width 833 height 22
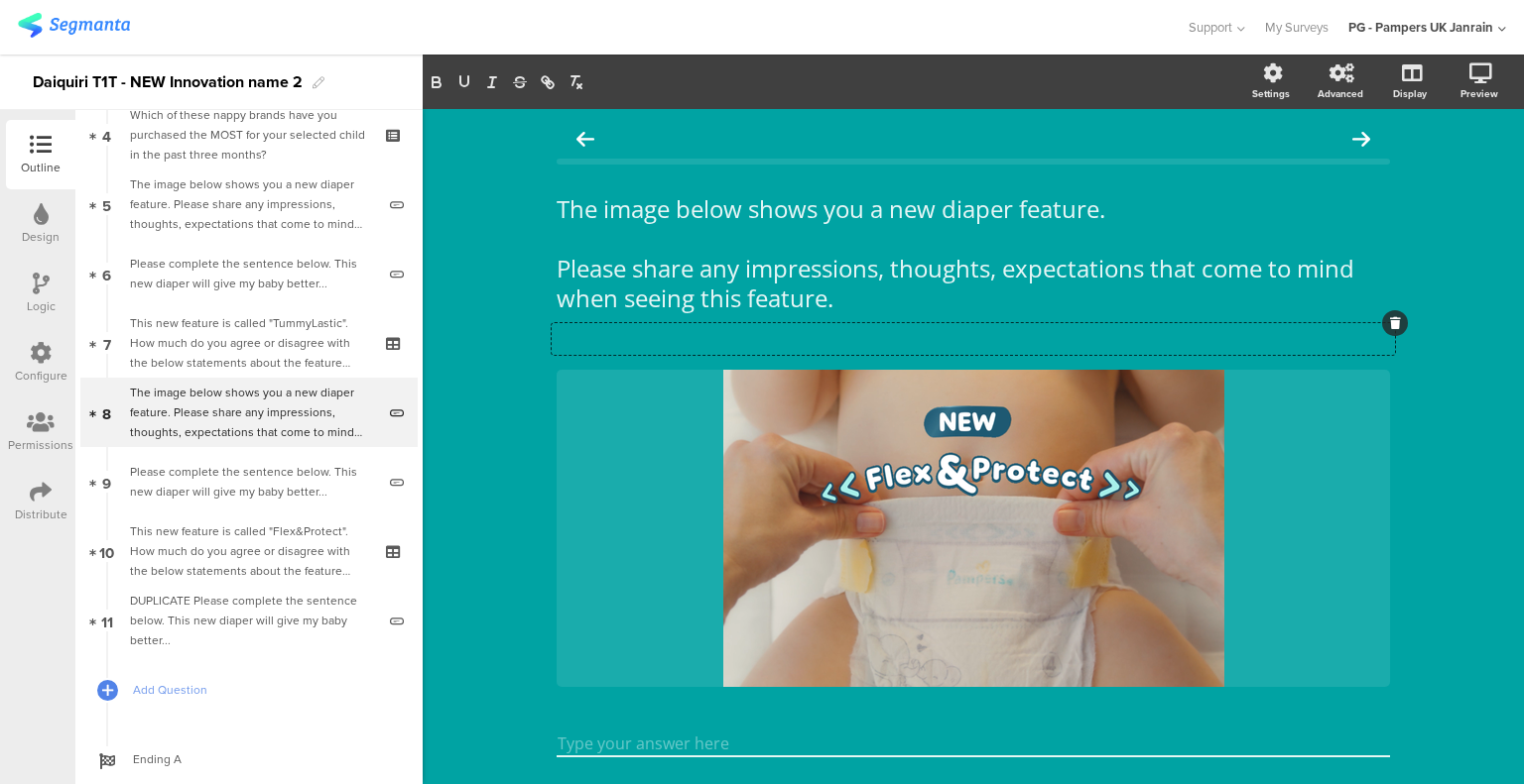
click at [544, 405] on div "The image below shows you a new diaper feature. Please share any impressions, t…" at bounding box center [973, 472] width 873 height 727
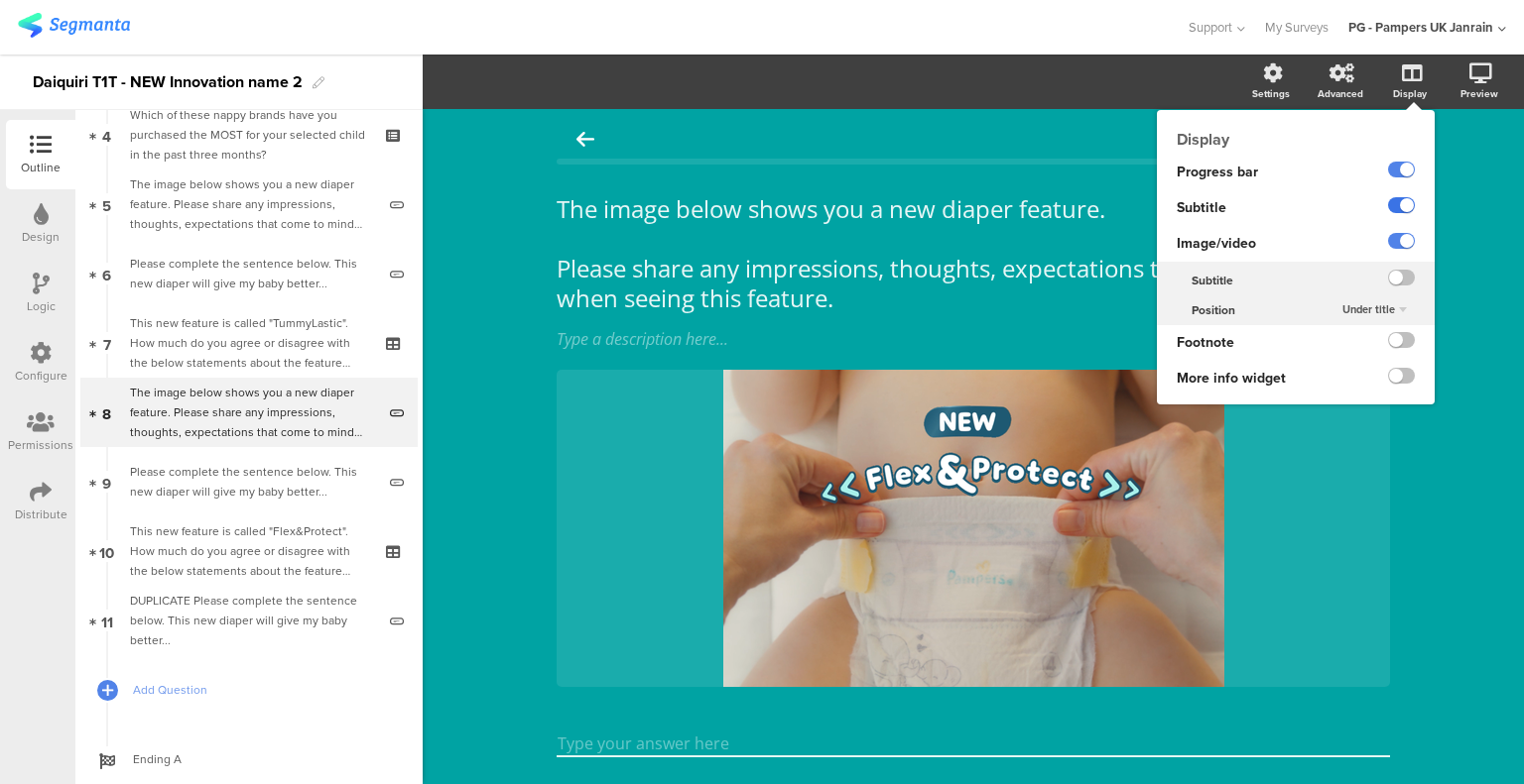
click at [1388, 205] on label at bounding box center [1401, 205] width 27 height 16
click at [0, 0] on input "checkbox" at bounding box center [0, 0] width 0 height 0
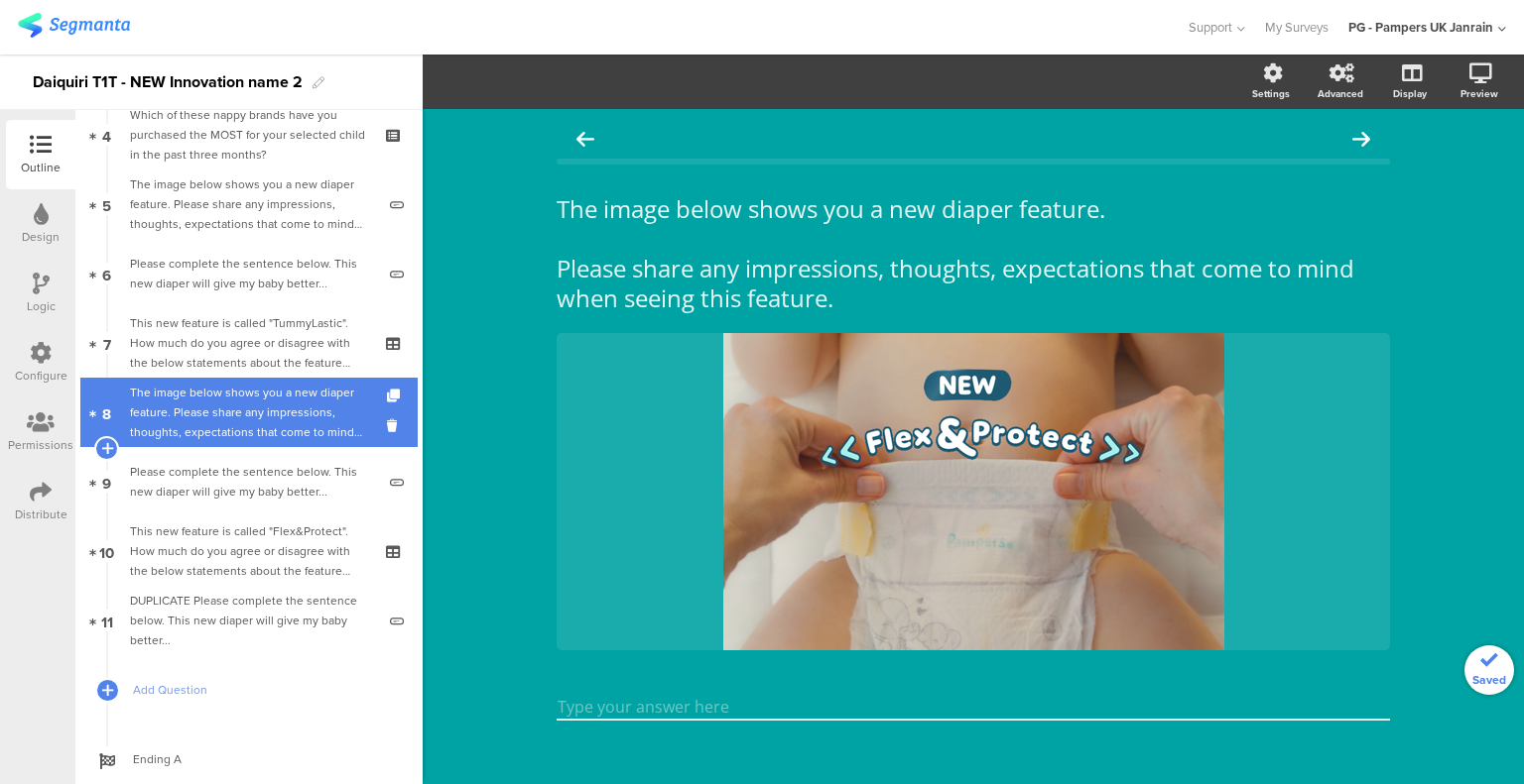
click at [258, 419] on div "The image below shows you a new diaper feature. Please share any impressions, t…" at bounding box center [252, 413] width 245 height 60
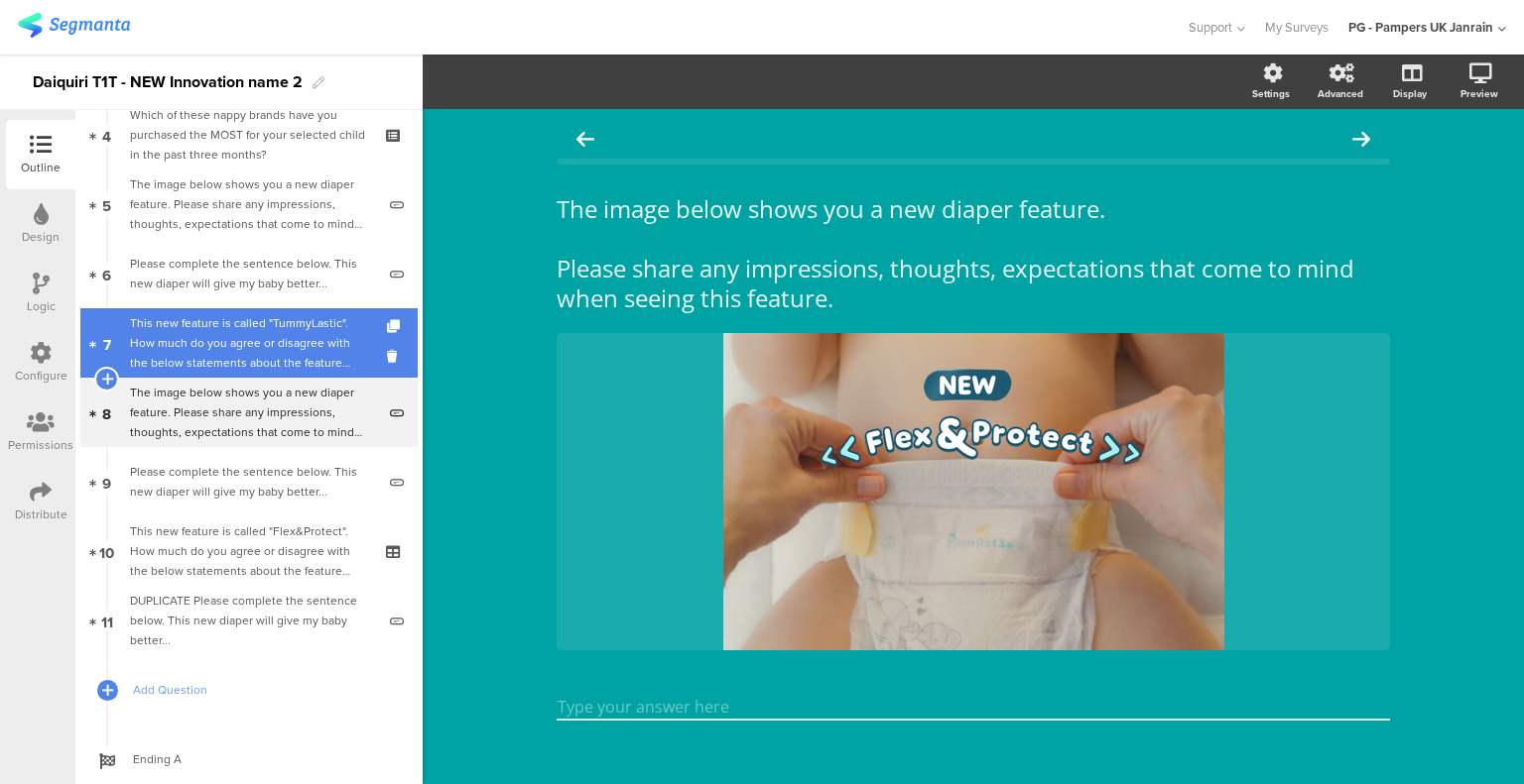
click at [262, 349] on div "This new feature is called "TummyLastic". How much do you agree or disagree wit…" at bounding box center [248, 343] width 237 height 60
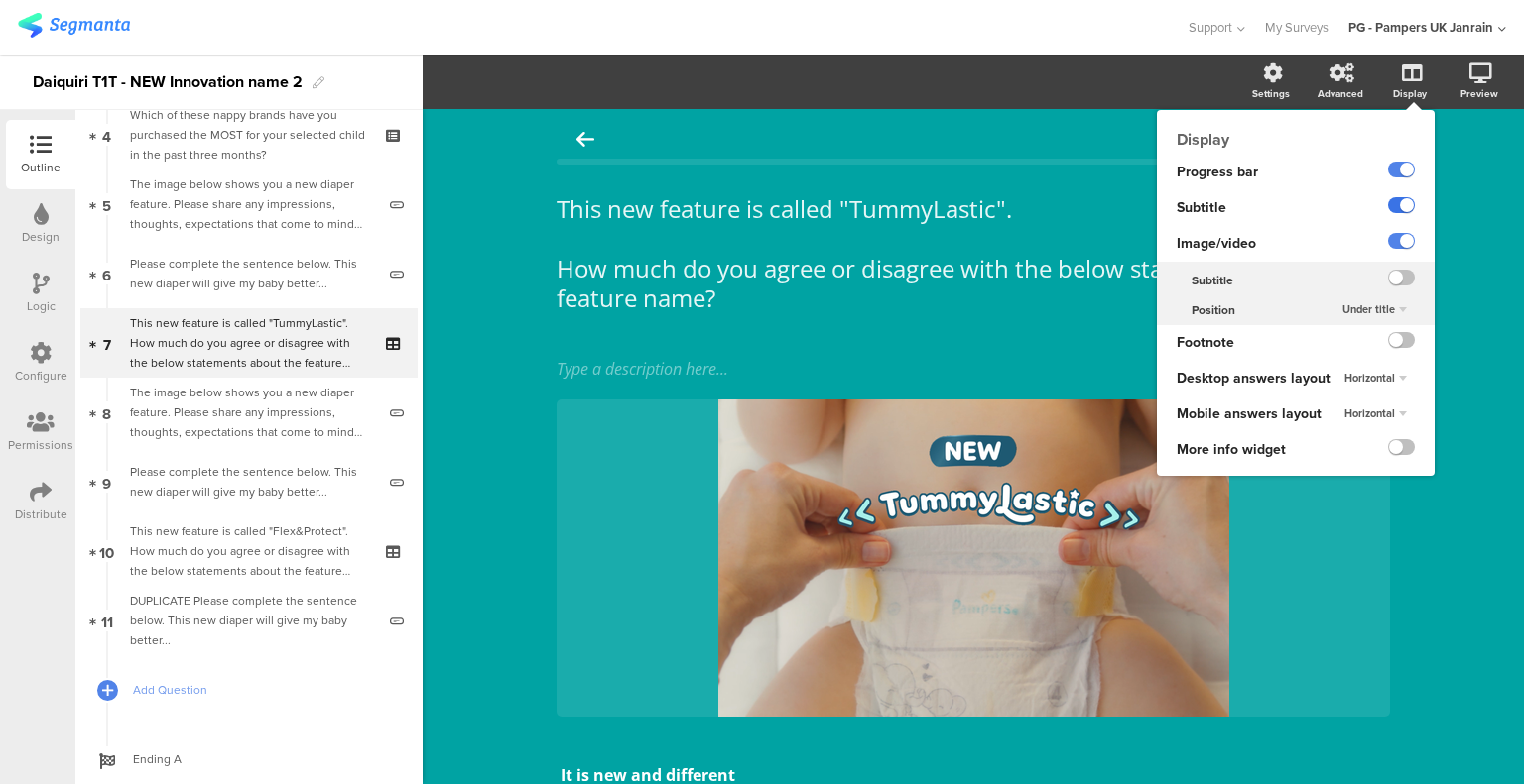
click at [1390, 202] on label at bounding box center [1401, 205] width 27 height 16
click at [0, 0] on input "checkbox" at bounding box center [0, 0] width 0 height 0
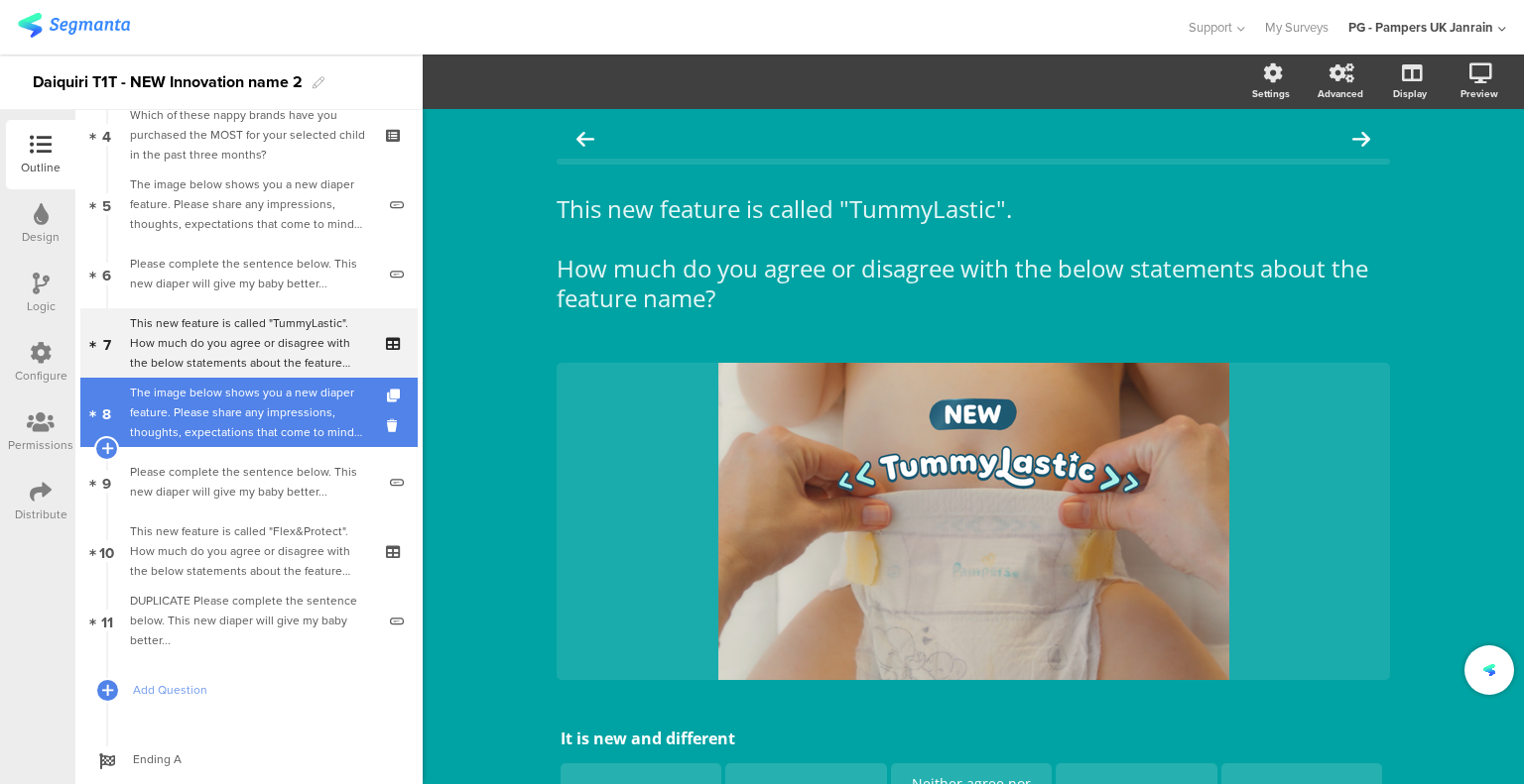
scroll to position [282, 0]
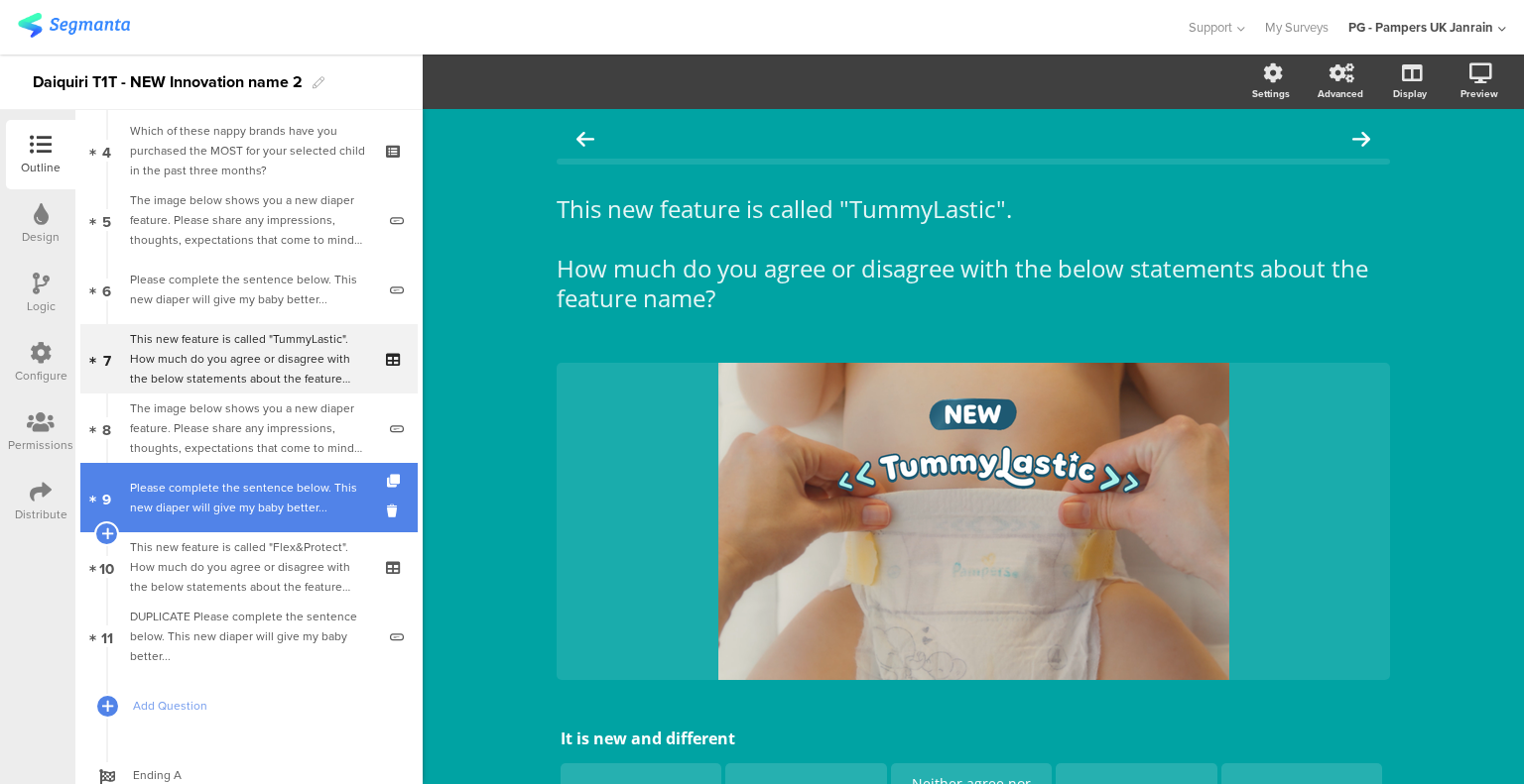
click at [226, 463] on link "9 Please complete the sentence below. This new diaper will give my baby better.…" at bounding box center [249, 498] width 338 height 69
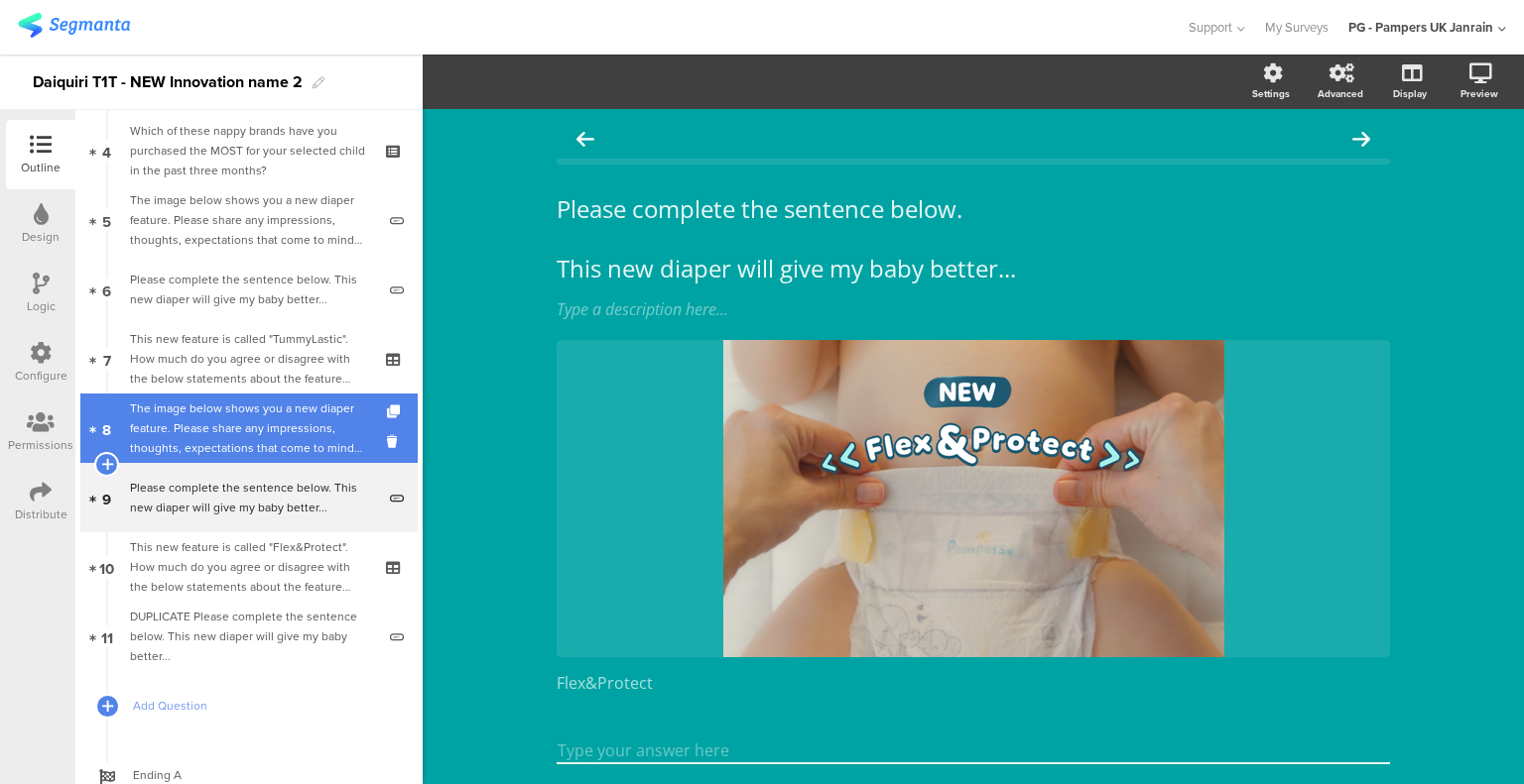
click at [227, 444] on div "The image below shows you a new diaper feature. Please share any impressions, t…" at bounding box center [252, 429] width 245 height 60
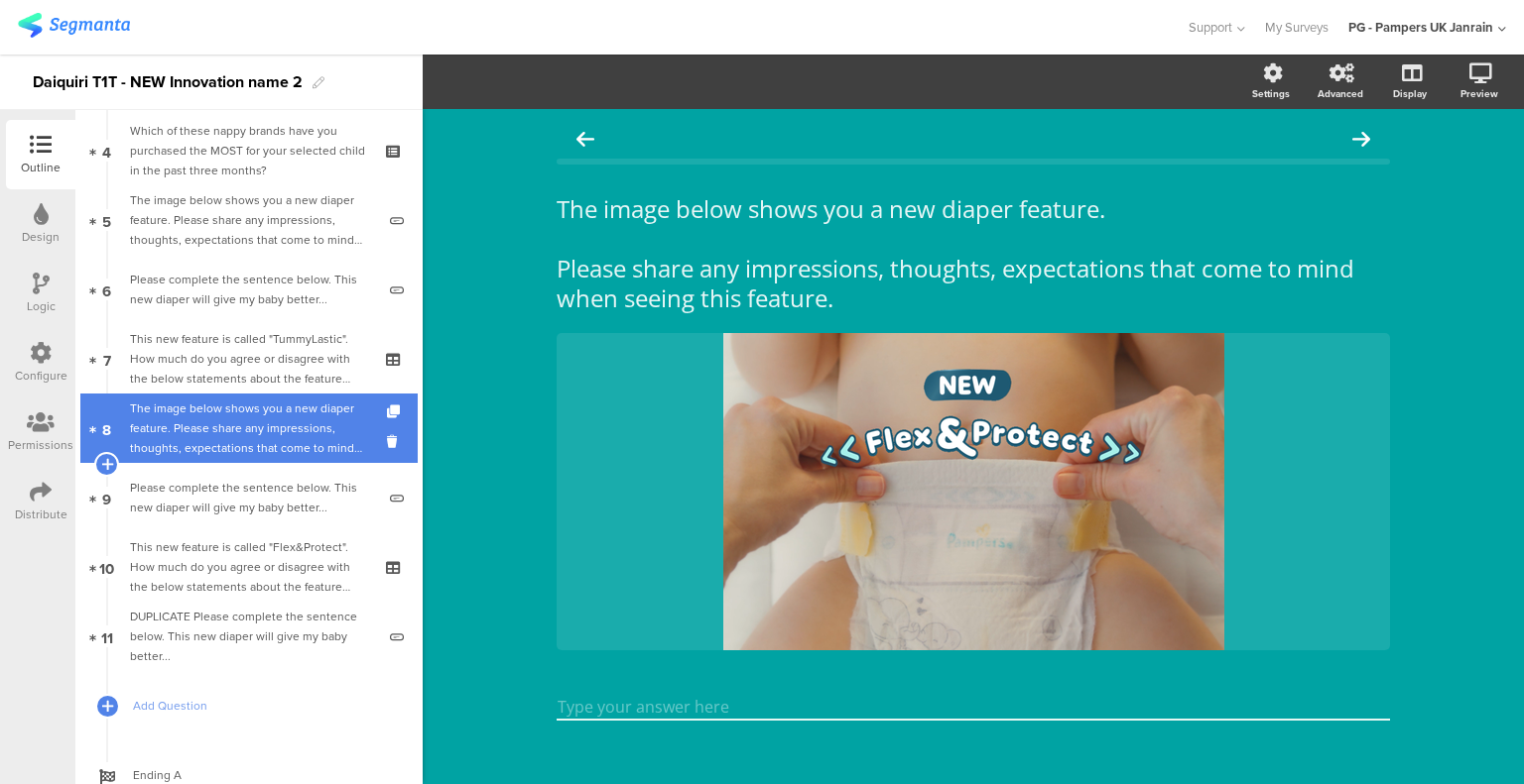
click at [226, 434] on div "The image below shows you a new diaper feature. Please share any impressions, t…" at bounding box center [252, 429] width 245 height 60
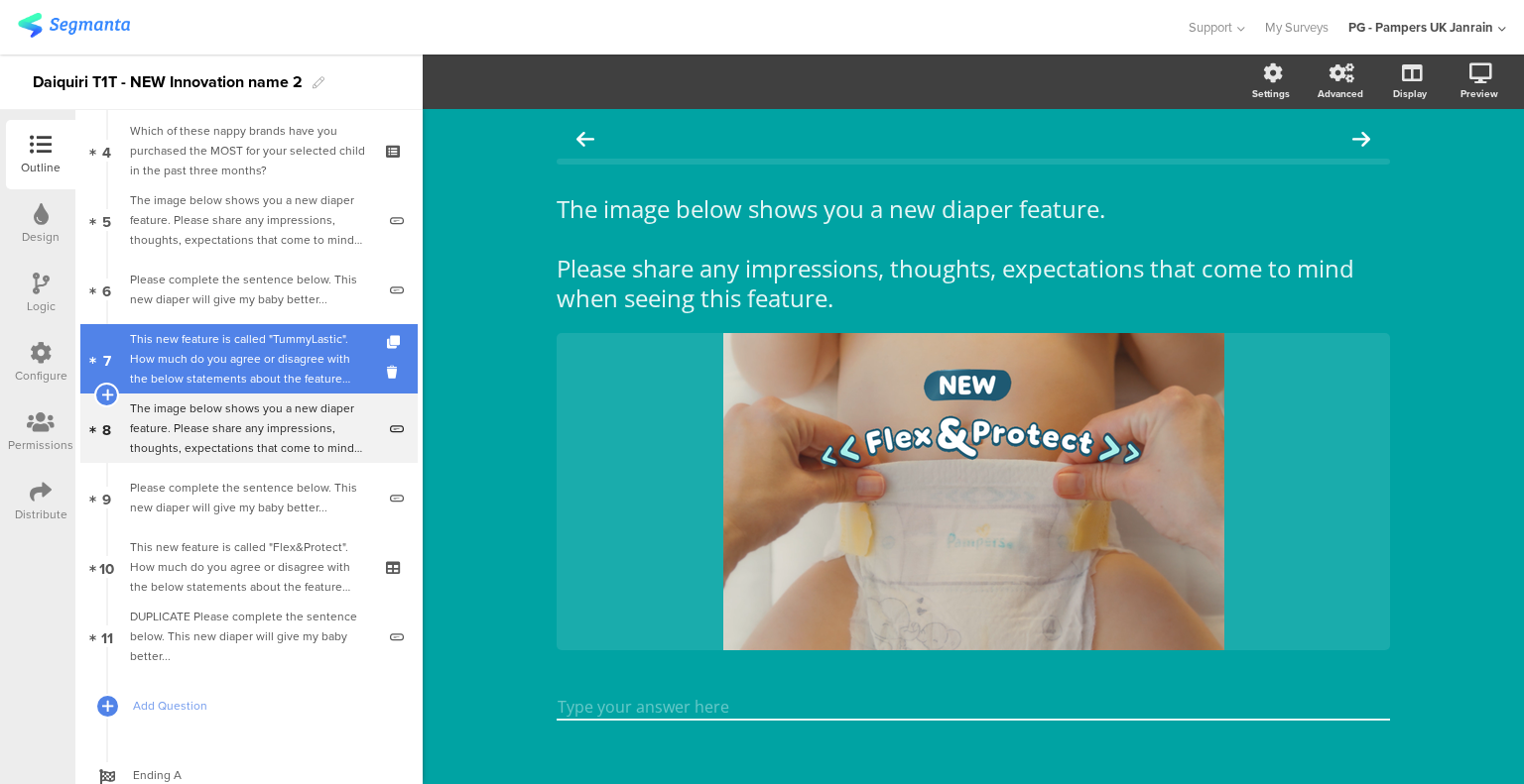
click at [242, 379] on div "This new feature is called "TummyLastic". How much do you agree or disagree wit…" at bounding box center [248, 359] width 237 height 60
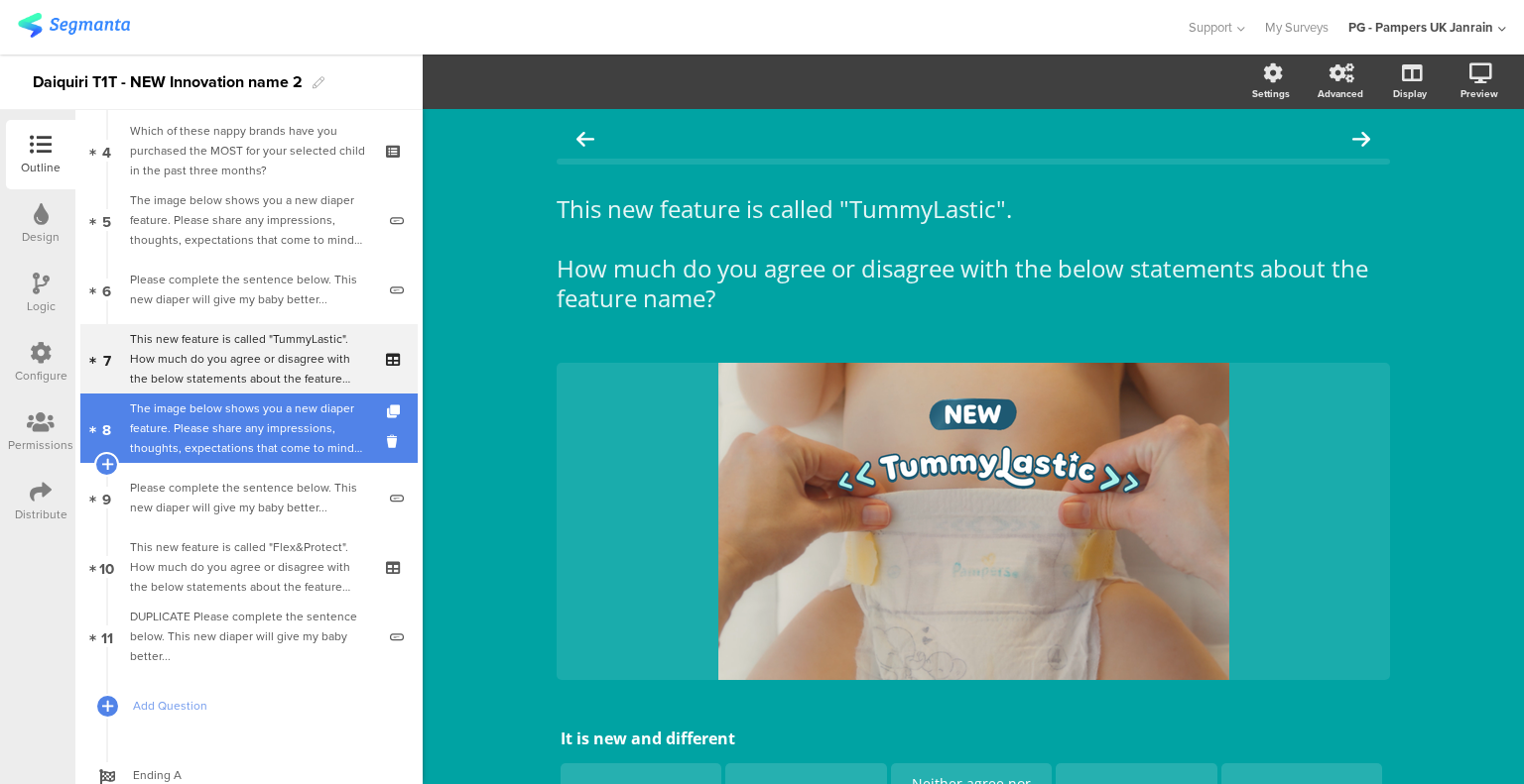
click at [242, 438] on div "The image below shows you a new diaper feature. Please share any impressions, t…" at bounding box center [252, 429] width 245 height 60
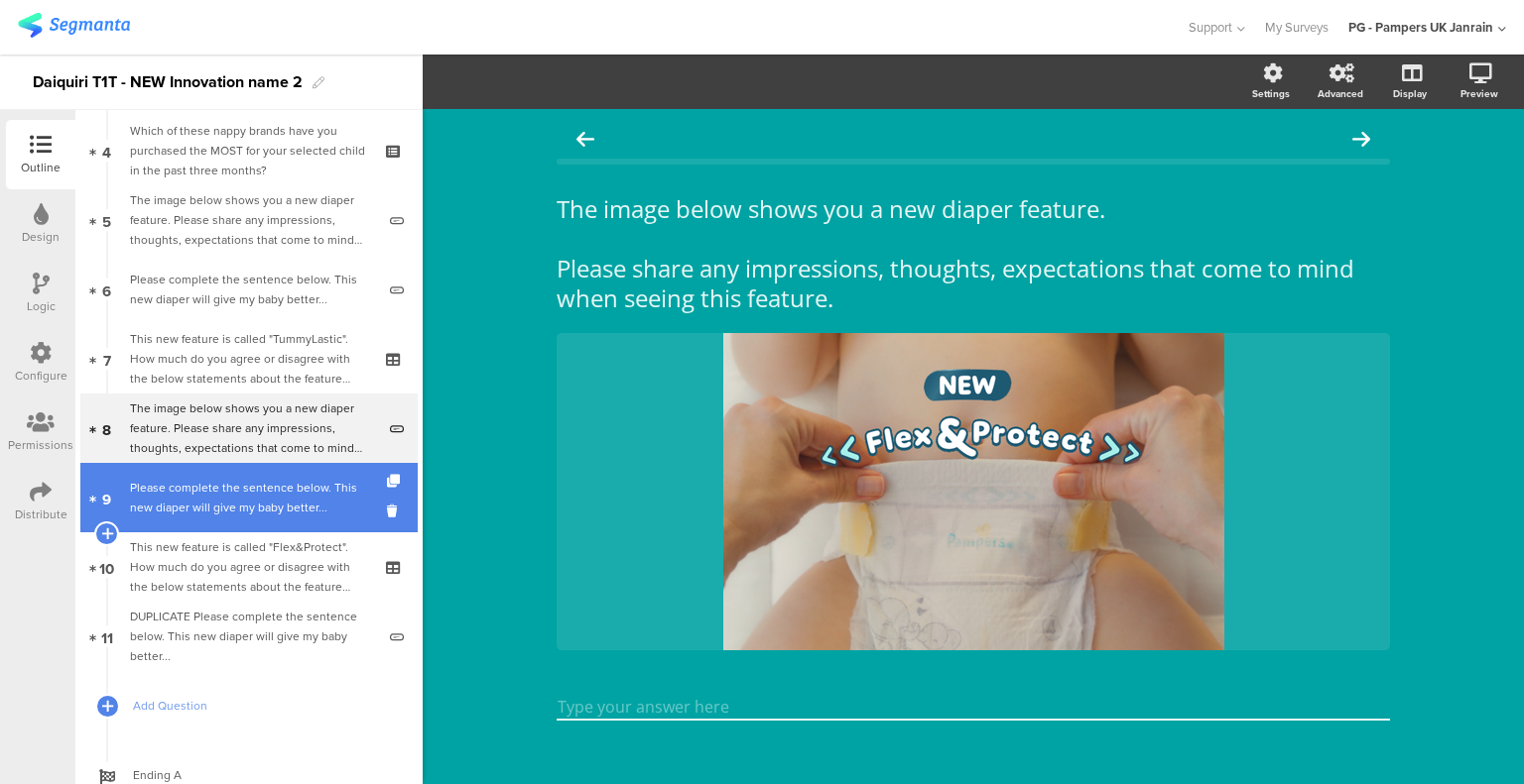
click at [230, 491] on div "Please complete the sentence below. This new diaper will give my baby better..." at bounding box center [252, 498] width 245 height 40
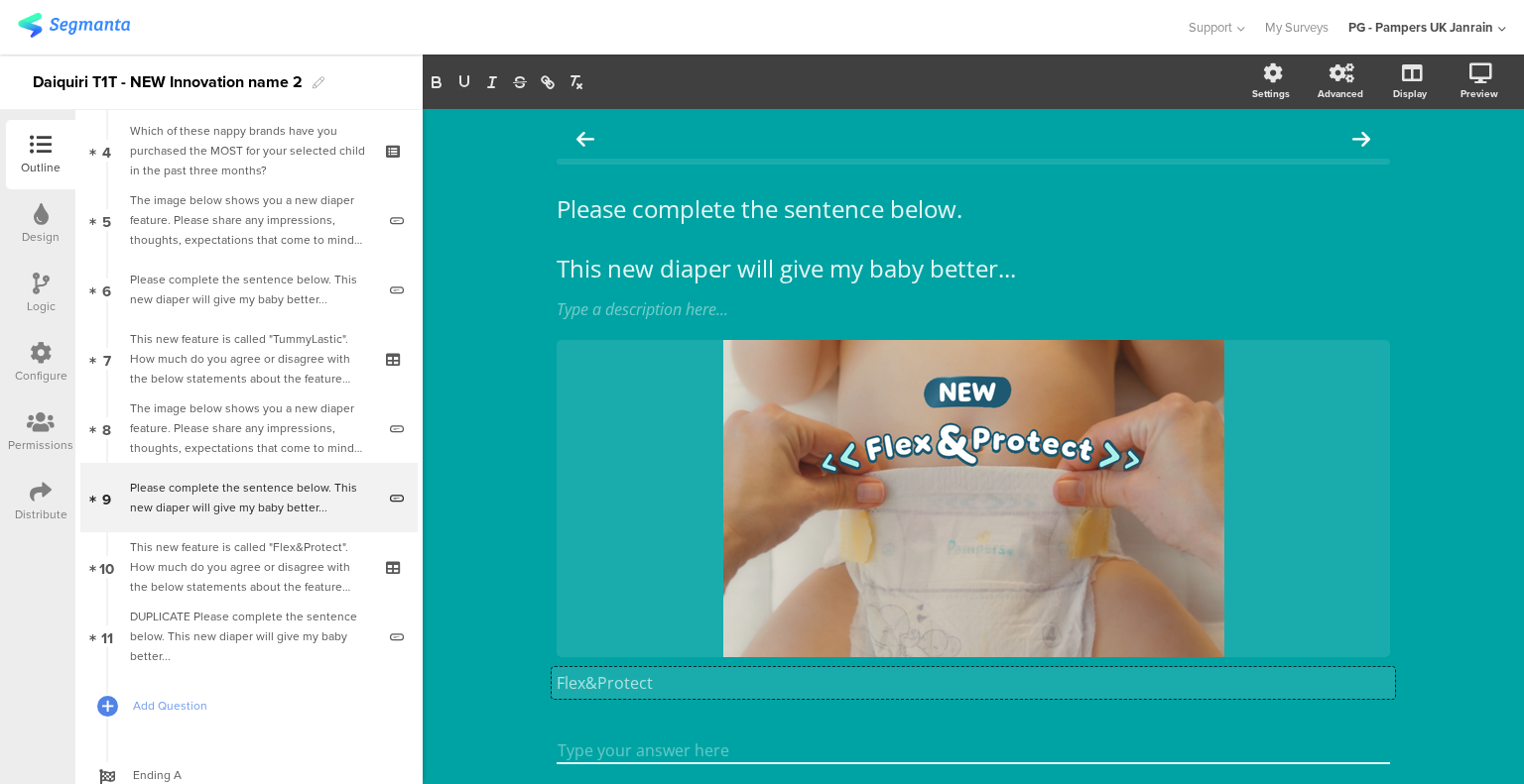
click at [644, 685] on div "Flex&Protect Flex&Protect Flex&Protect" at bounding box center [972, 683] width 843 height 32
click at [644, 685] on p "Flex&Protect" at bounding box center [972, 683] width 833 height 22
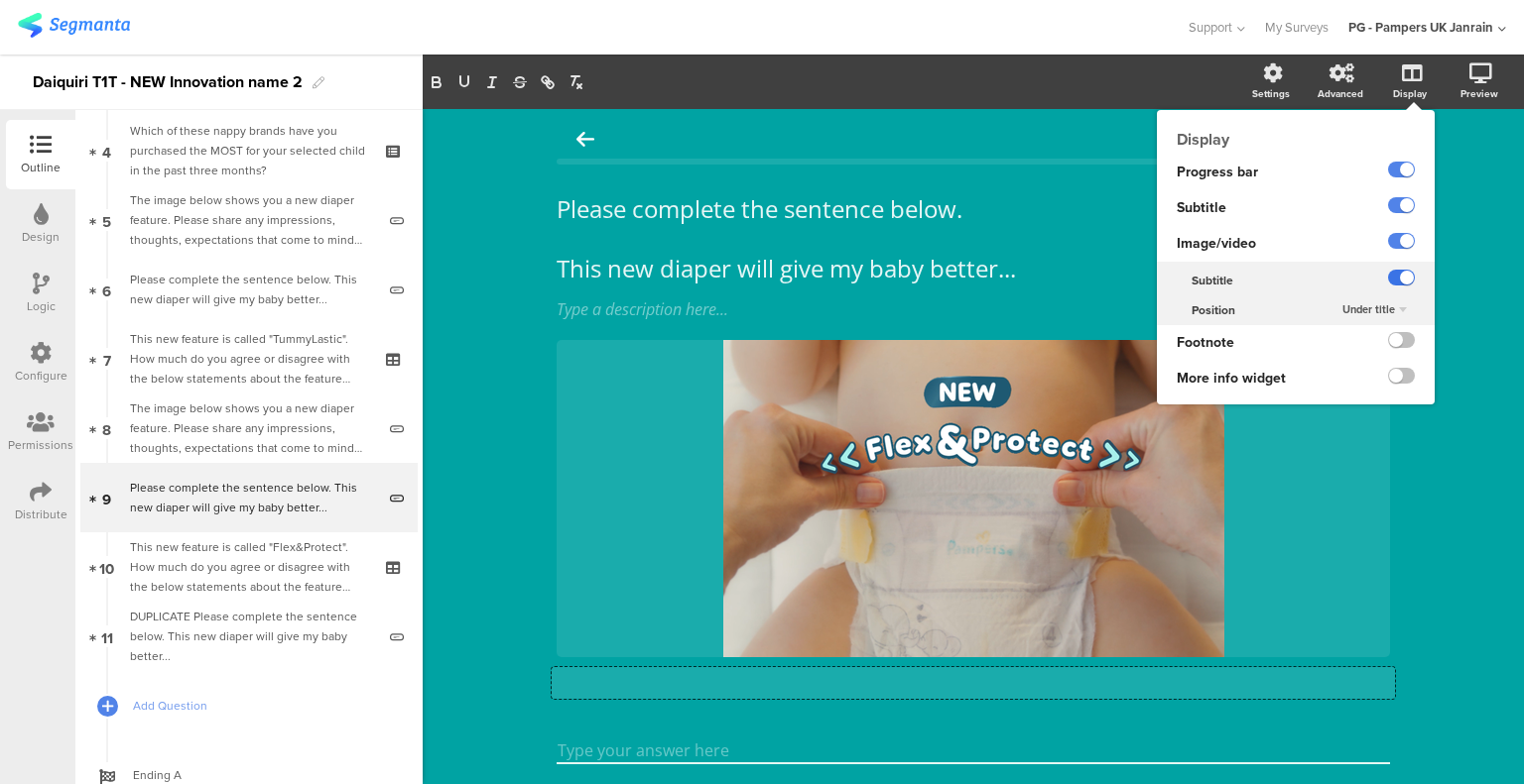
click at [1389, 273] on label at bounding box center [1401, 278] width 27 height 16
click at [0, 0] on input "checkbox" at bounding box center [0, 0] width 0 height 0
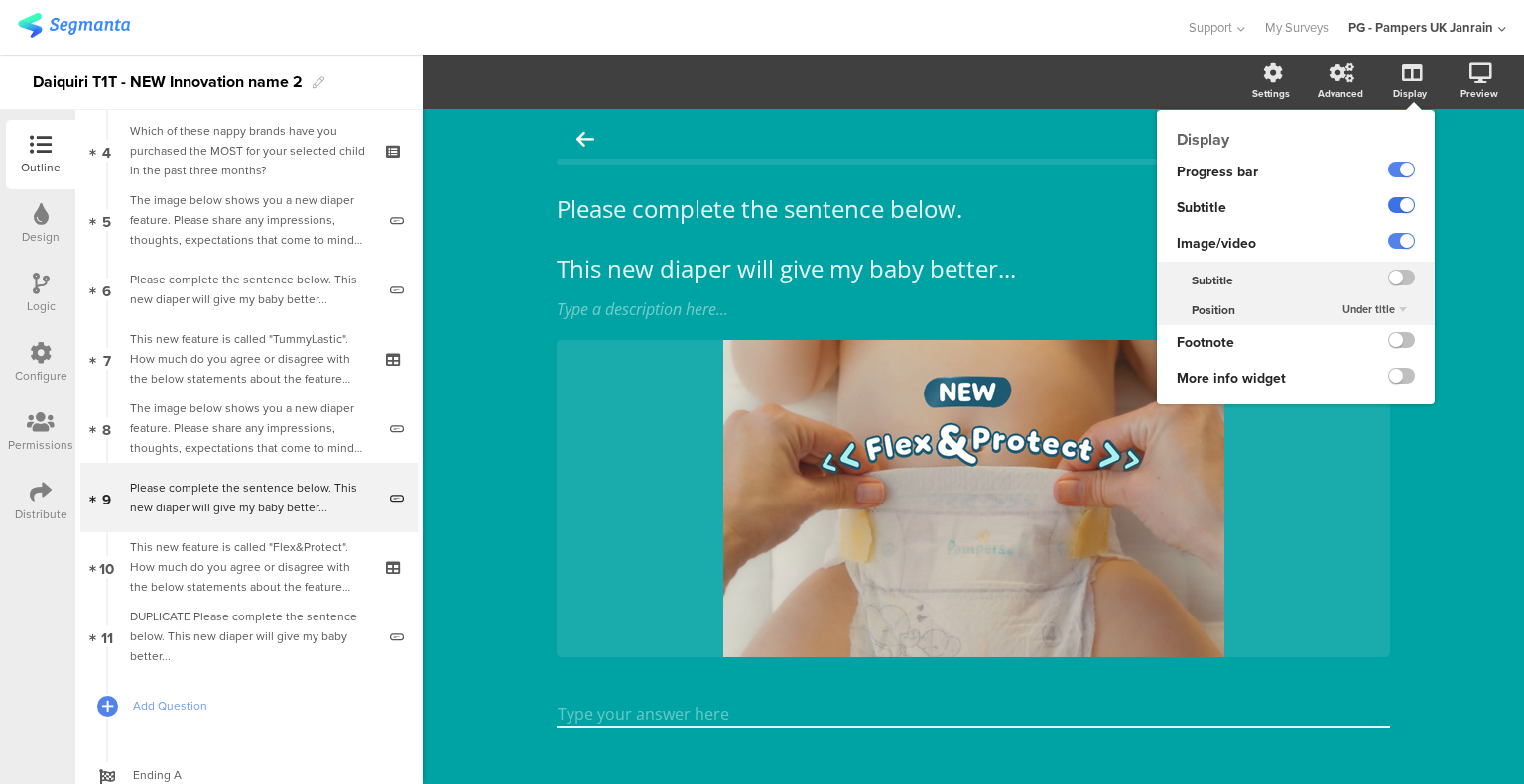
click at [1388, 200] on label at bounding box center [1401, 205] width 27 height 16
click at [0, 0] on input "checkbox" at bounding box center [0, 0] width 0 height 0
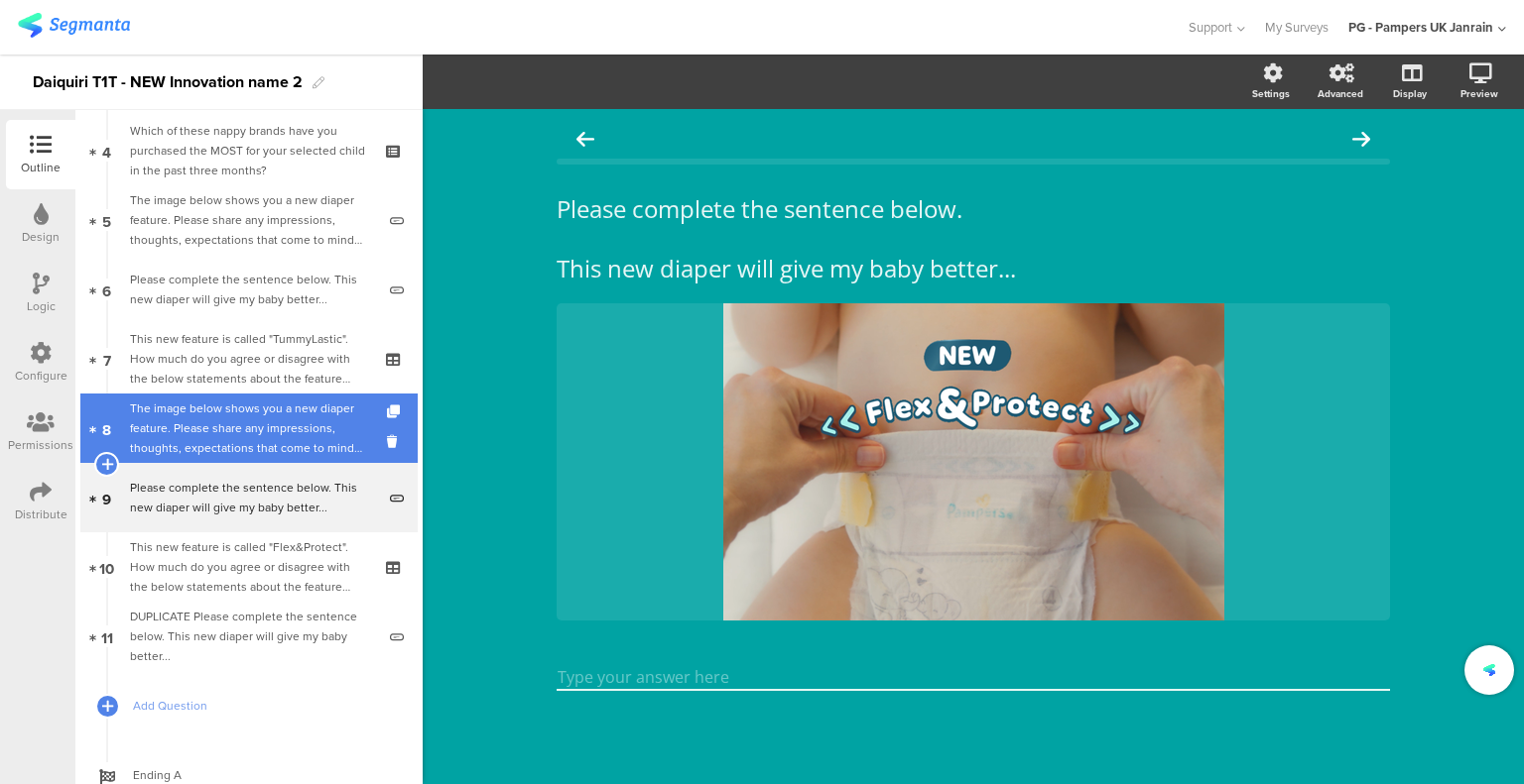
click at [222, 440] on div "The image below shows you a new diaper feature. Please share any impressions, t…" at bounding box center [252, 429] width 245 height 60
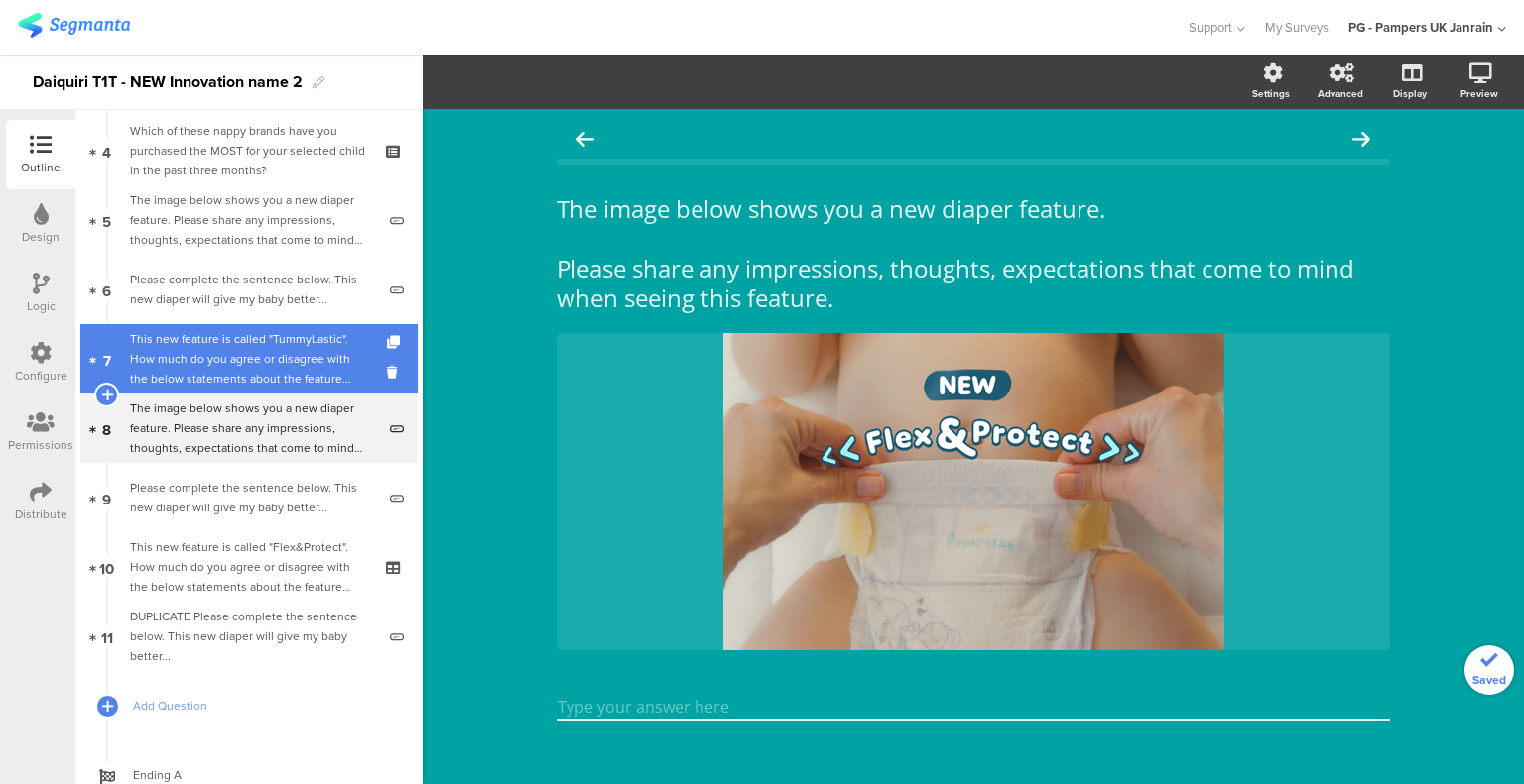
click at [259, 325] on link "7 This new feature is called "TummyLastic". How much do you agree or disagree w…" at bounding box center [249, 359] width 338 height 69
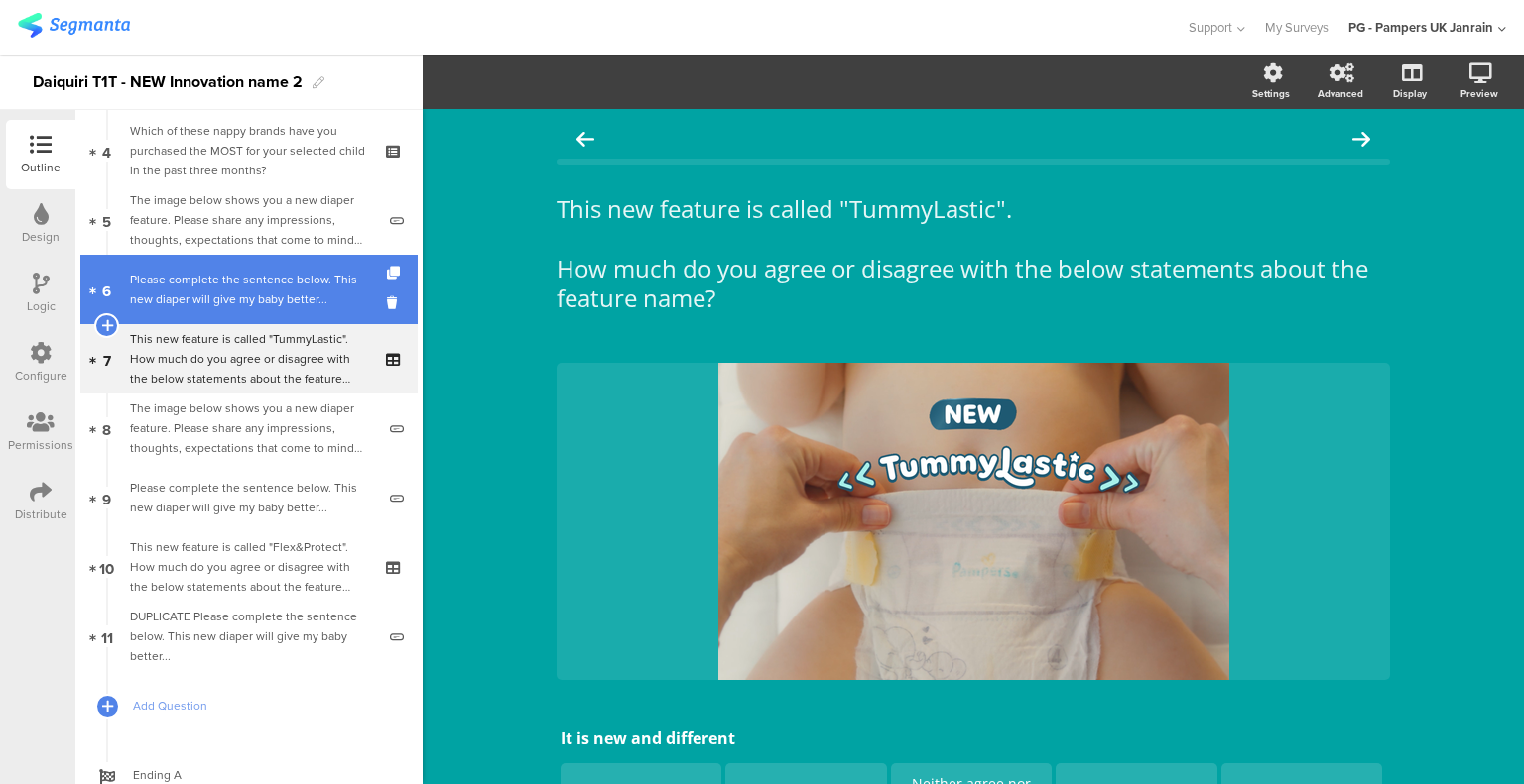
click at [261, 287] on div "Please complete the sentence below. This new diaper will give my baby better..." at bounding box center [252, 290] width 245 height 40
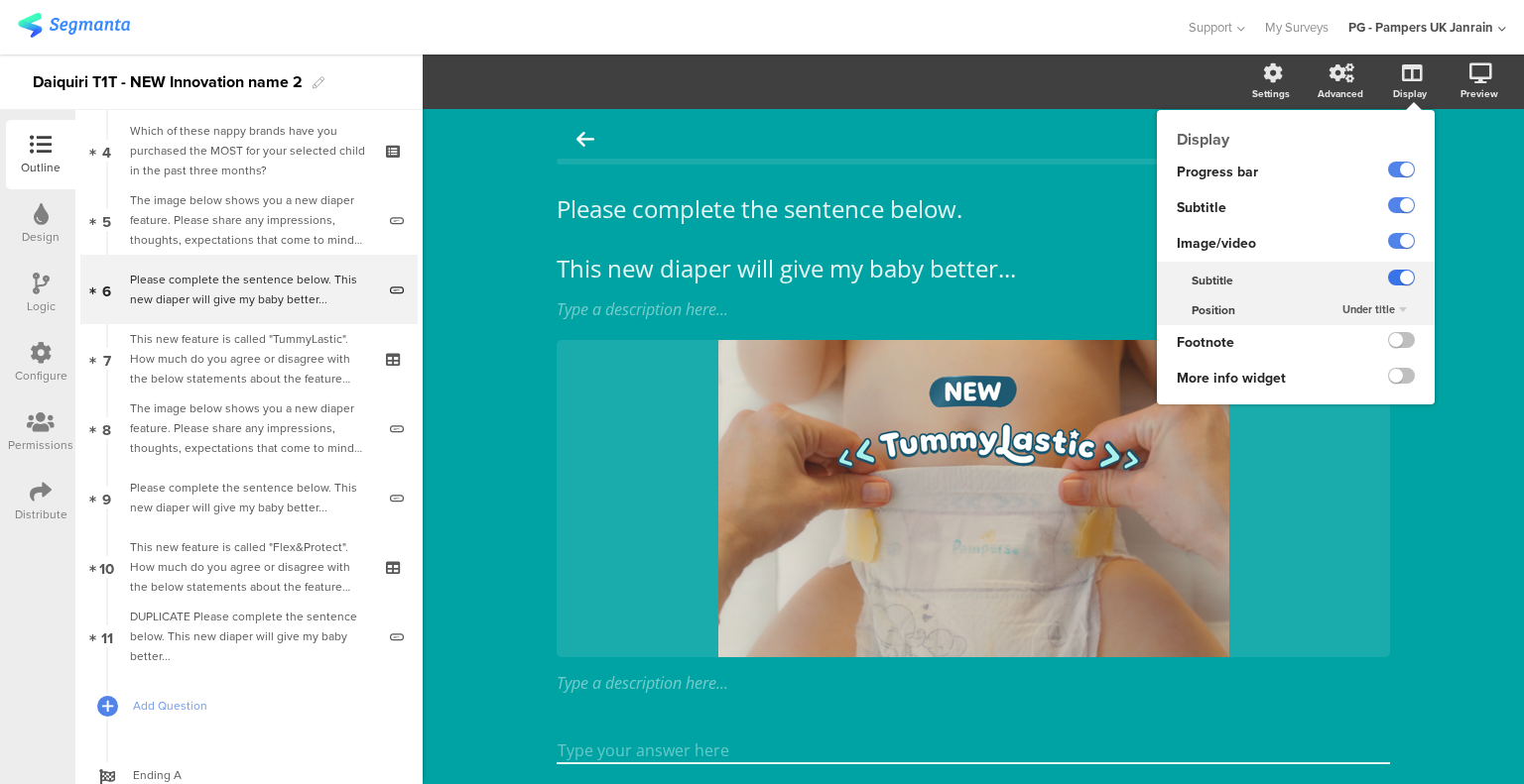
click at [1389, 278] on label at bounding box center [1401, 278] width 27 height 16
click at [0, 0] on input "checkbox" at bounding box center [0, 0] width 0 height 0
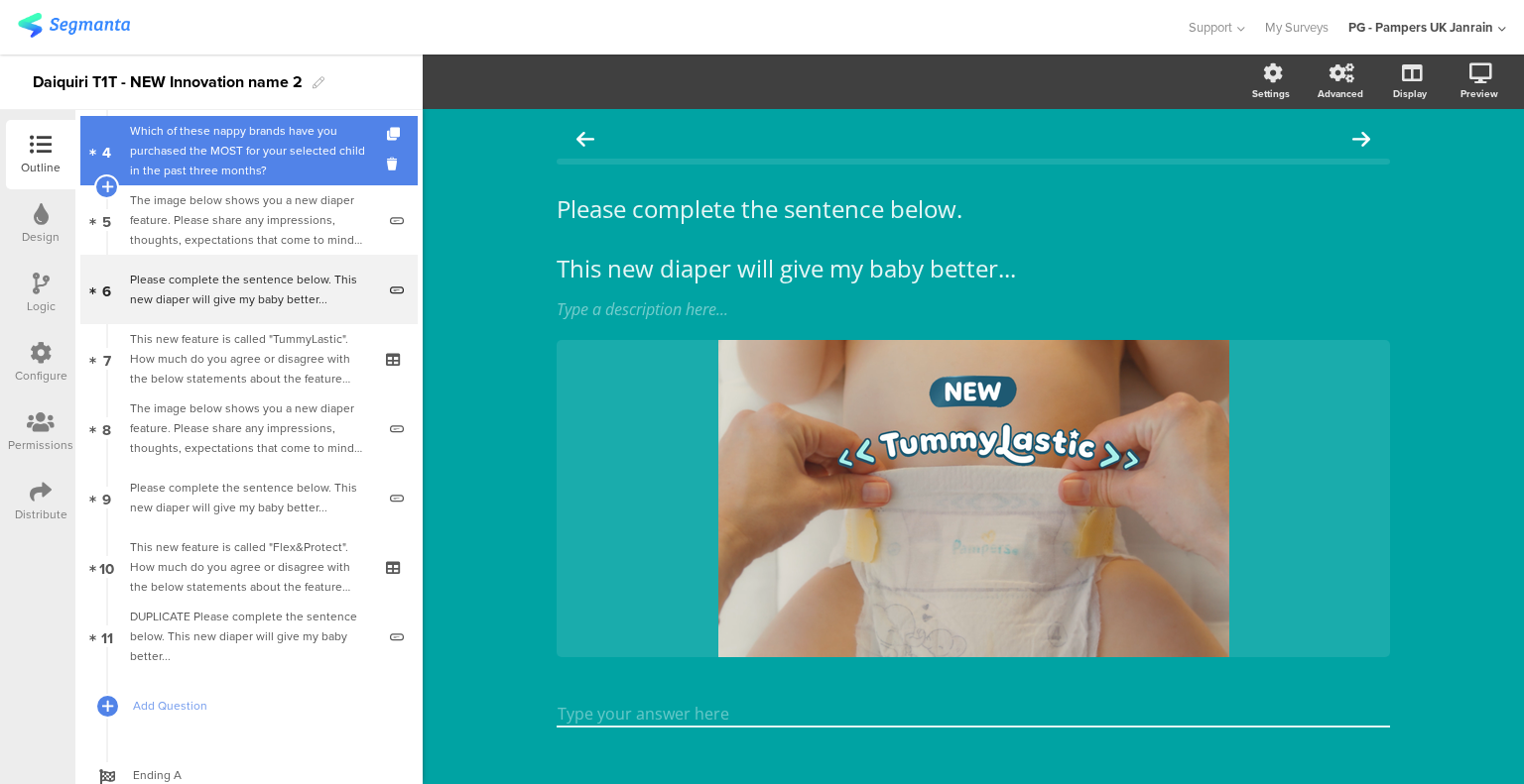
click at [223, 164] on div "Which of these nappy brands have you purchased the MOST for your selected child…" at bounding box center [248, 151] width 237 height 60
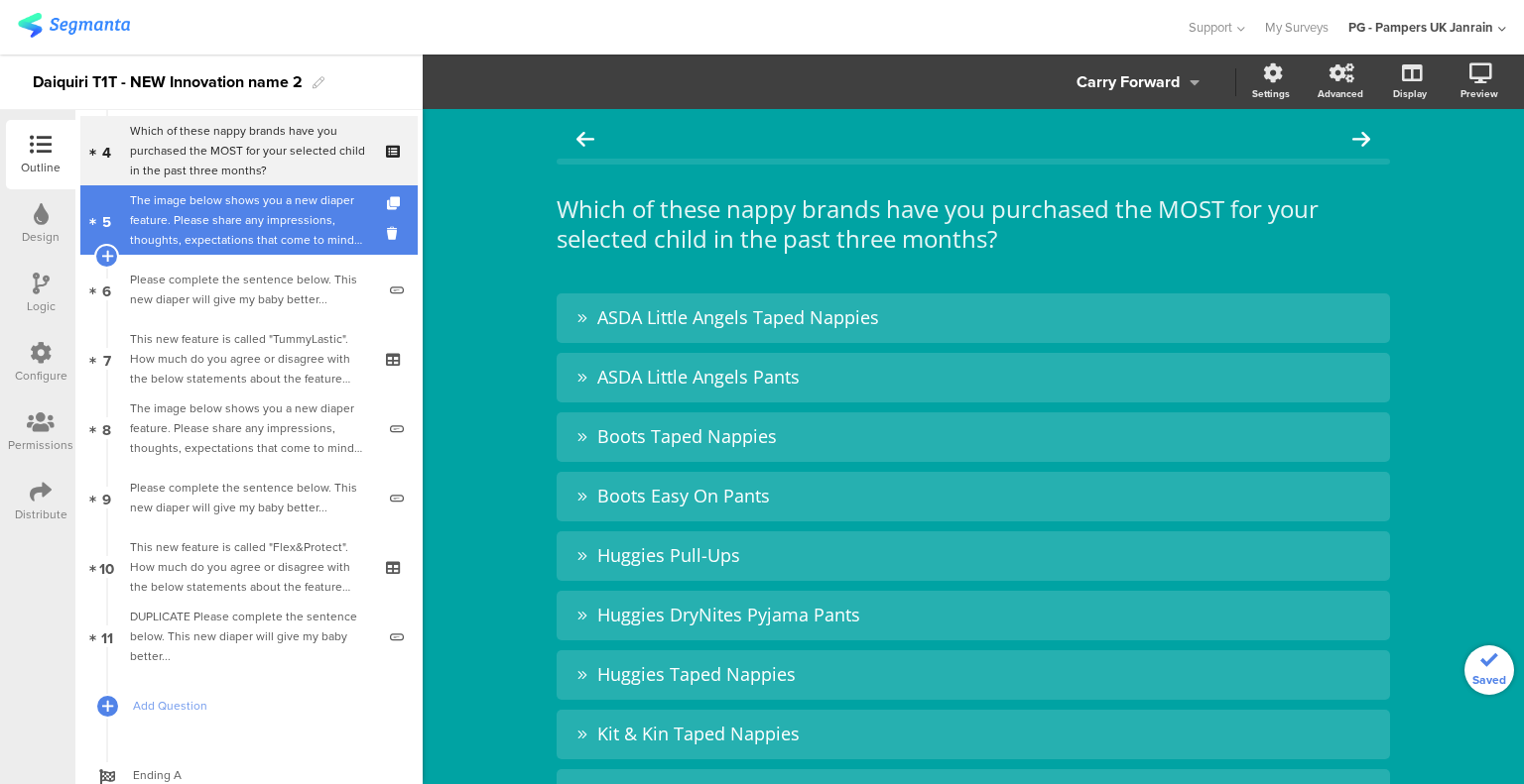
click at [228, 230] on div "The image below shows you a new diaper feature. Please share any impressions, t…" at bounding box center [252, 220] width 245 height 60
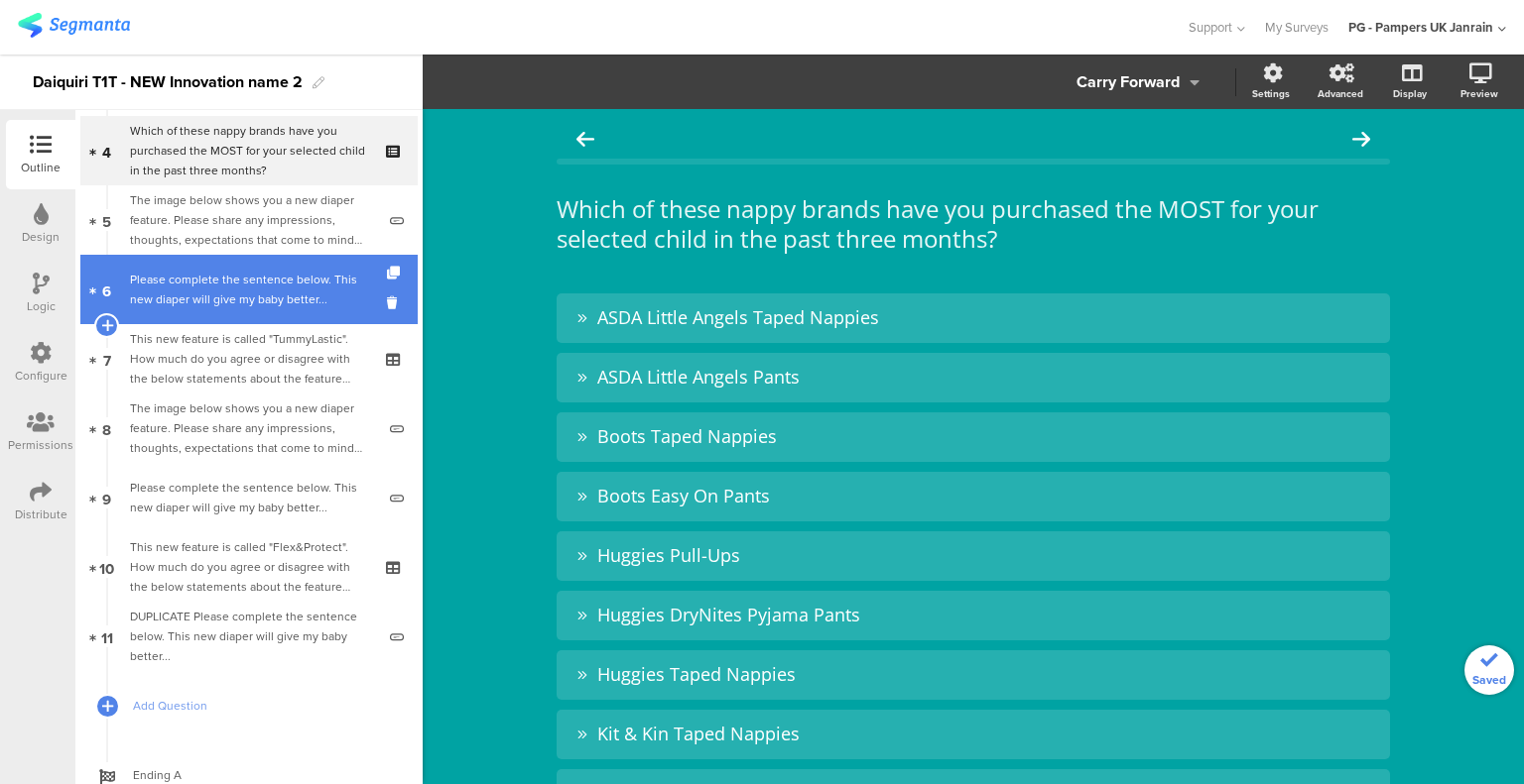
scroll to position [8, 0]
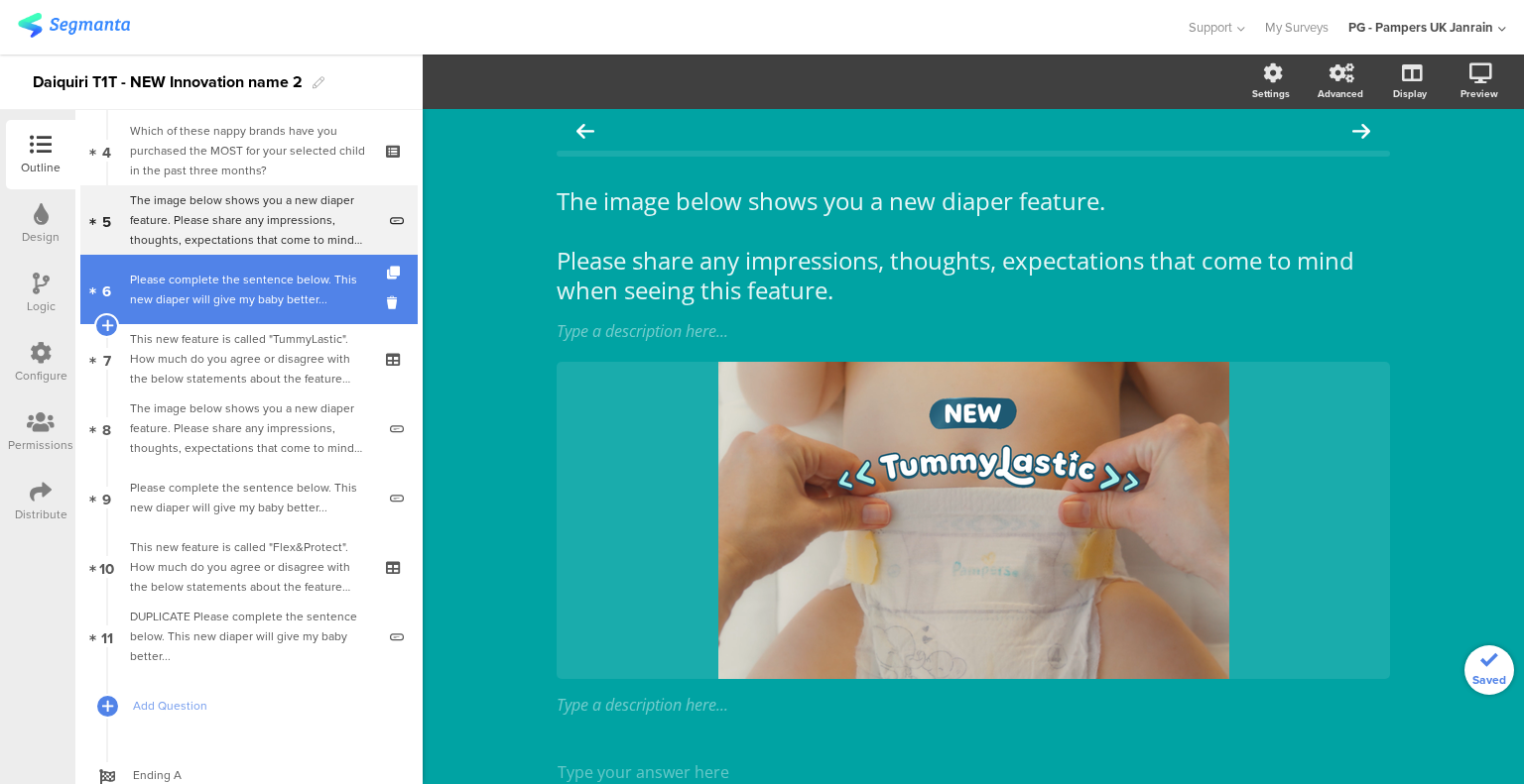
click at [237, 271] on div "Please complete the sentence below. This new diaper will give my baby better..." at bounding box center [252, 290] width 245 height 40
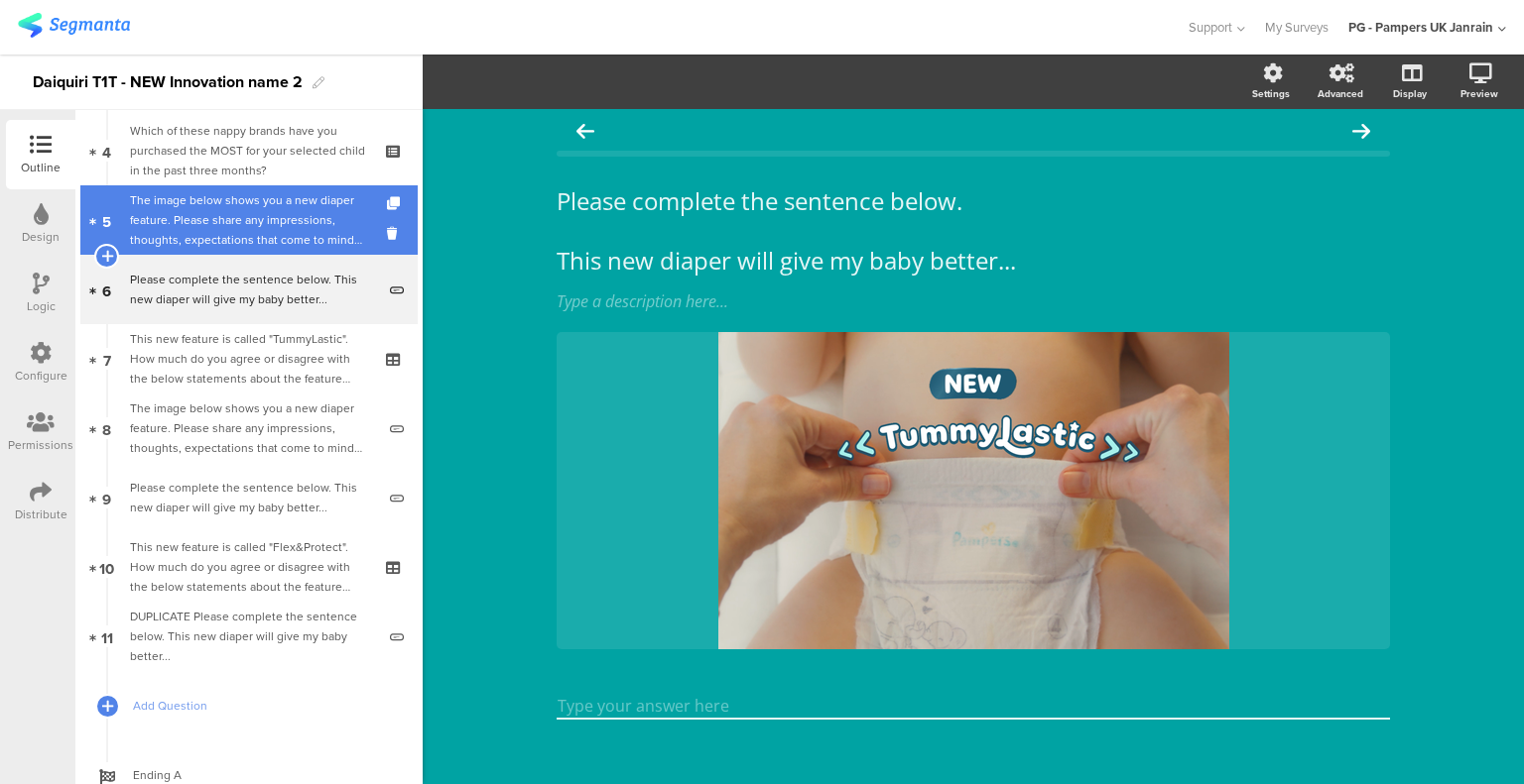
click at [238, 231] on div "The image below shows you a new diaper feature. Please share any impressions, t…" at bounding box center [252, 220] width 245 height 60
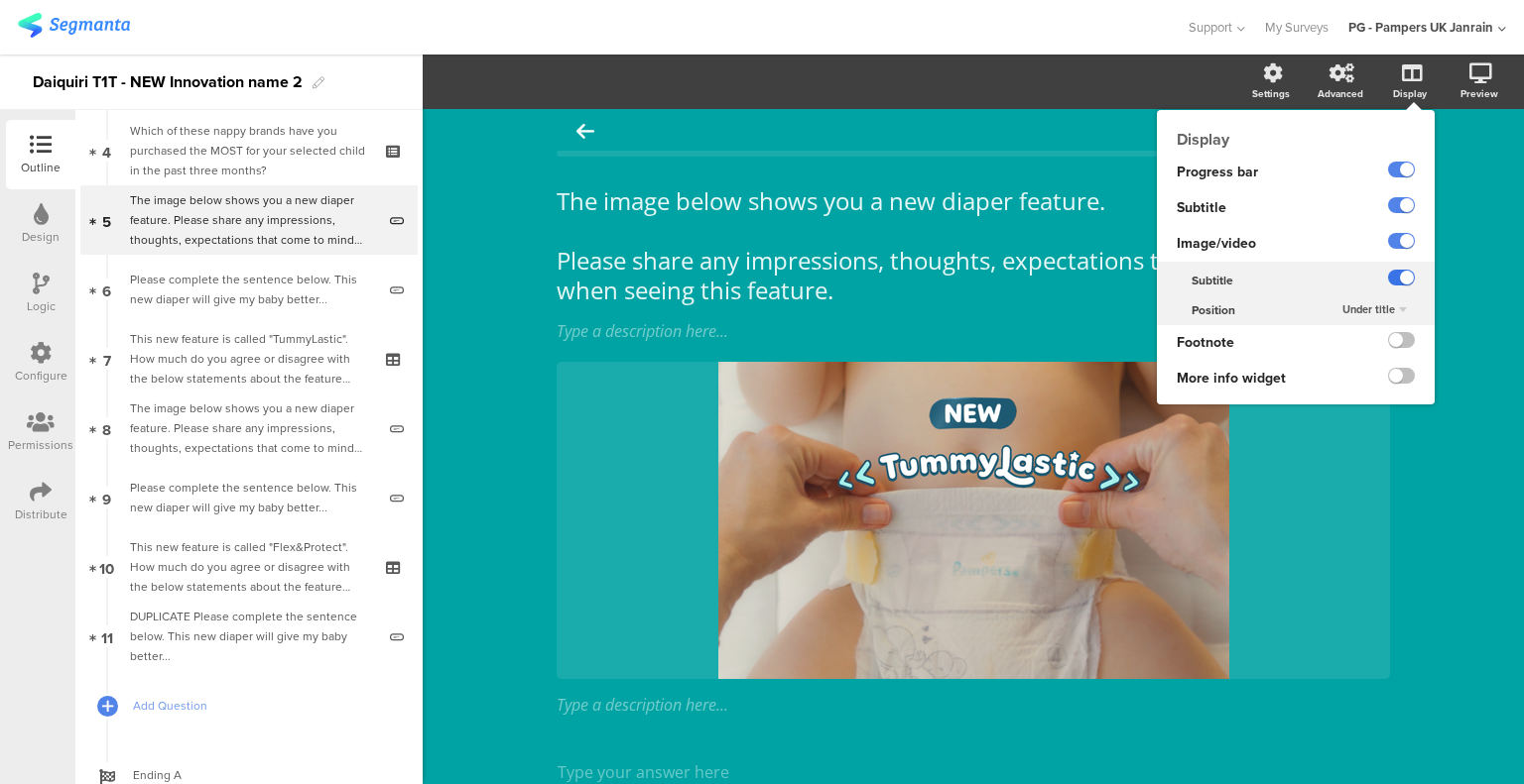
click at [1388, 275] on label at bounding box center [1401, 278] width 27 height 16
click at [0, 0] on input "checkbox" at bounding box center [0, 0] width 0 height 0
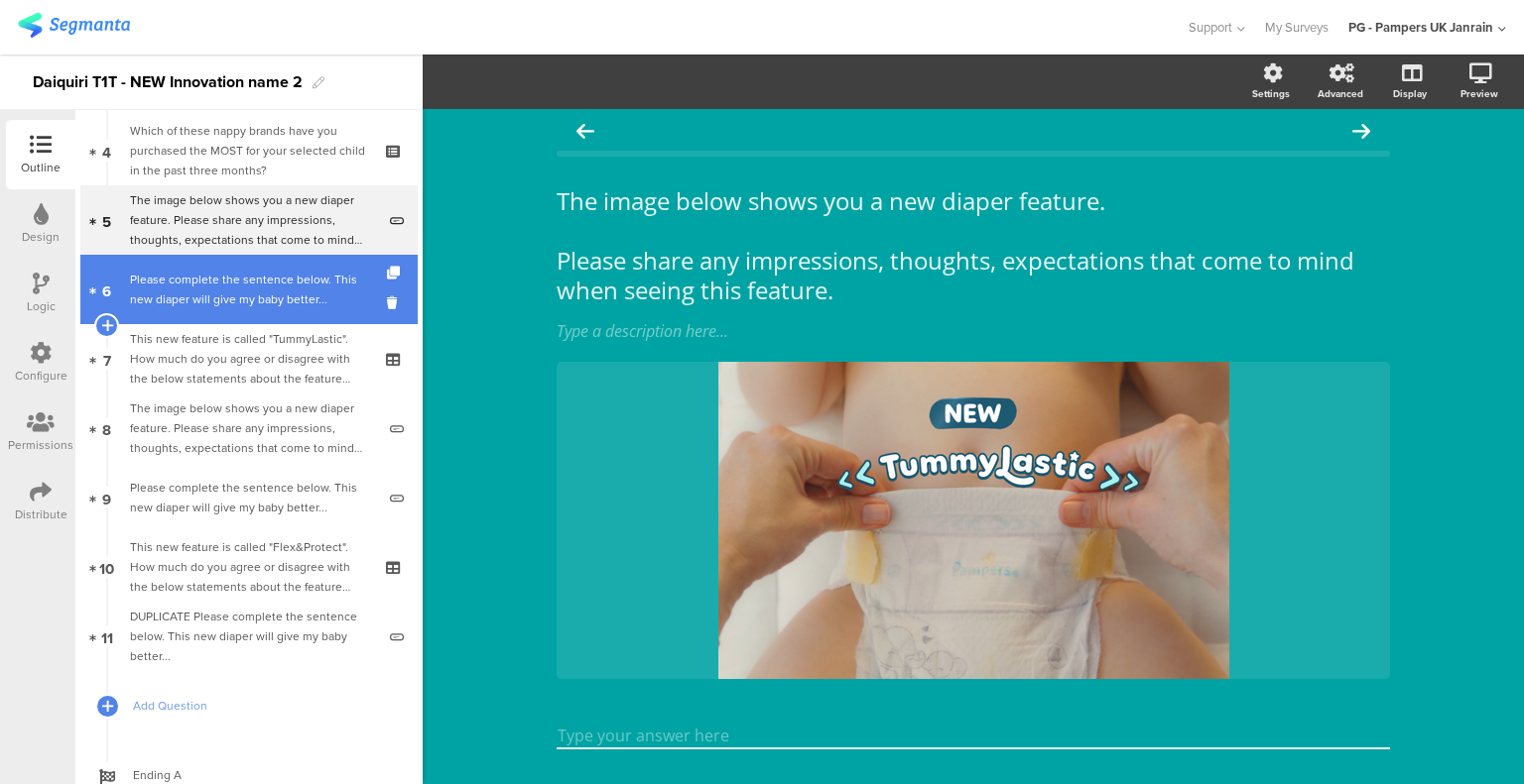
click at [248, 270] on div "Please complete the sentence below. This new diaper will give my baby better..." at bounding box center [252, 290] width 245 height 40
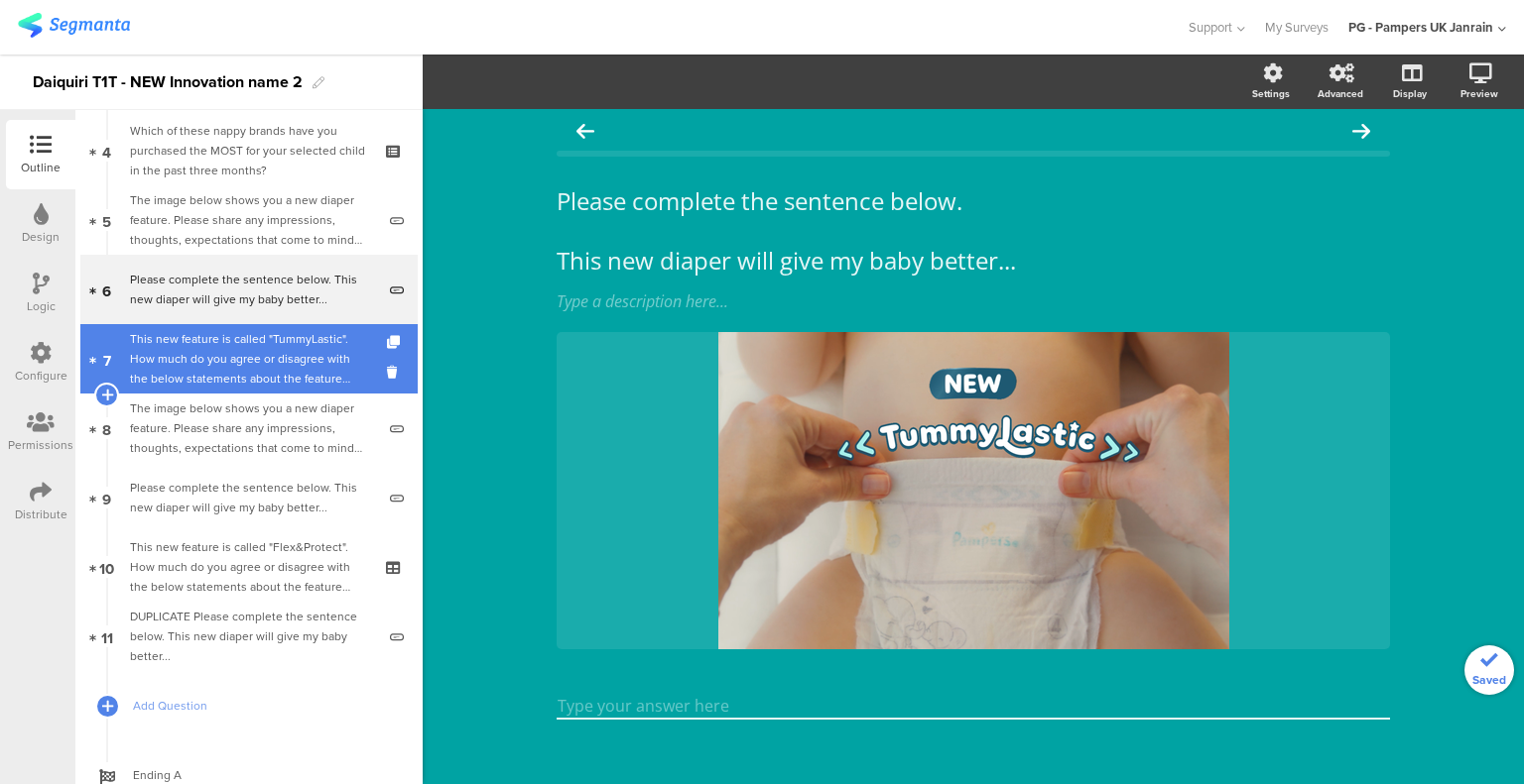
click at [252, 344] on div "This new feature is called "TummyLastic". How much do you agree or disagree wit…" at bounding box center [248, 359] width 237 height 60
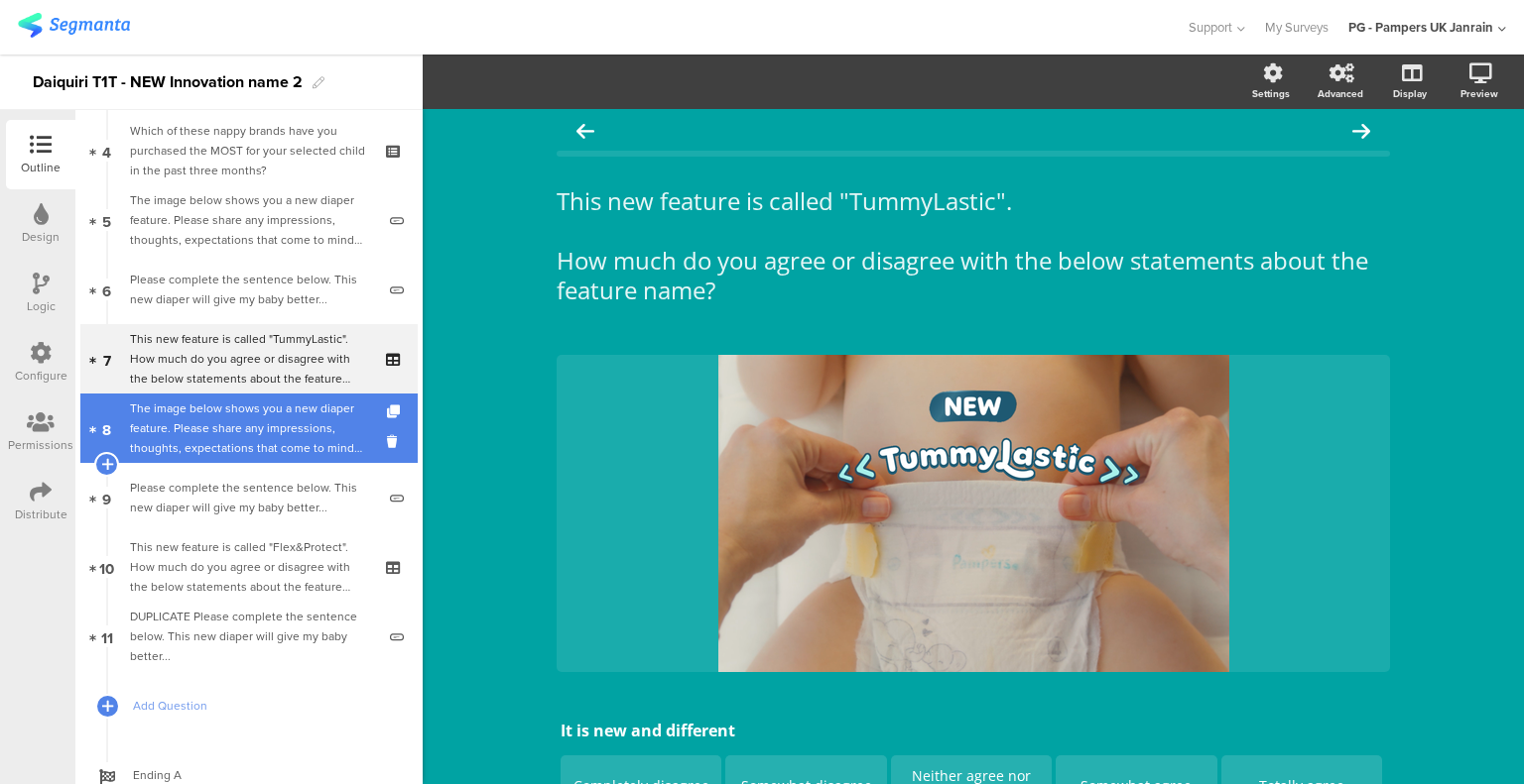
click at [270, 435] on div "The image below shows you a new diaper feature. Please share any impressions, t…" at bounding box center [252, 429] width 245 height 60
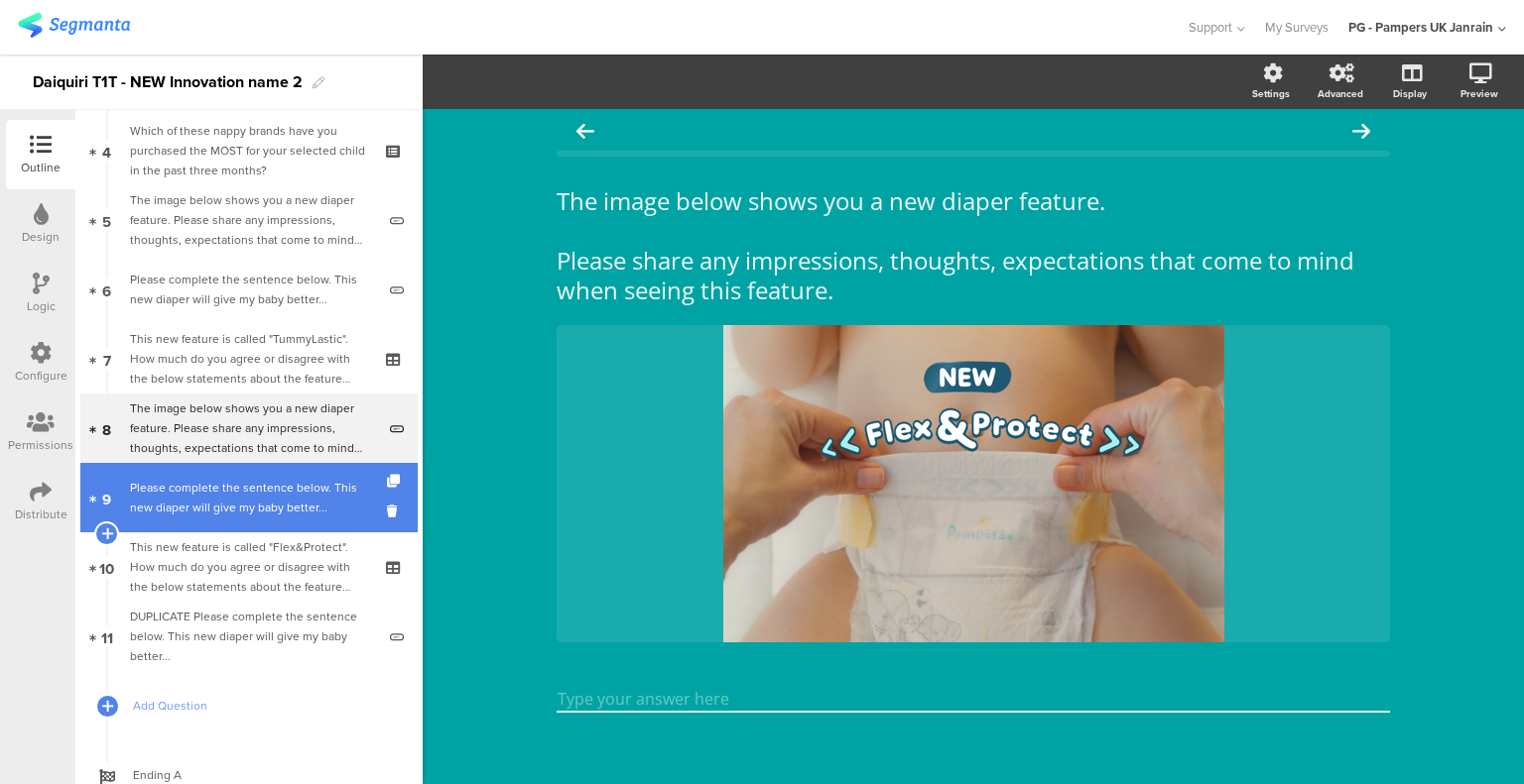
click at [266, 519] on link "9 Please complete the sentence below. This new diaper will give my baby better.…" at bounding box center [249, 498] width 338 height 69
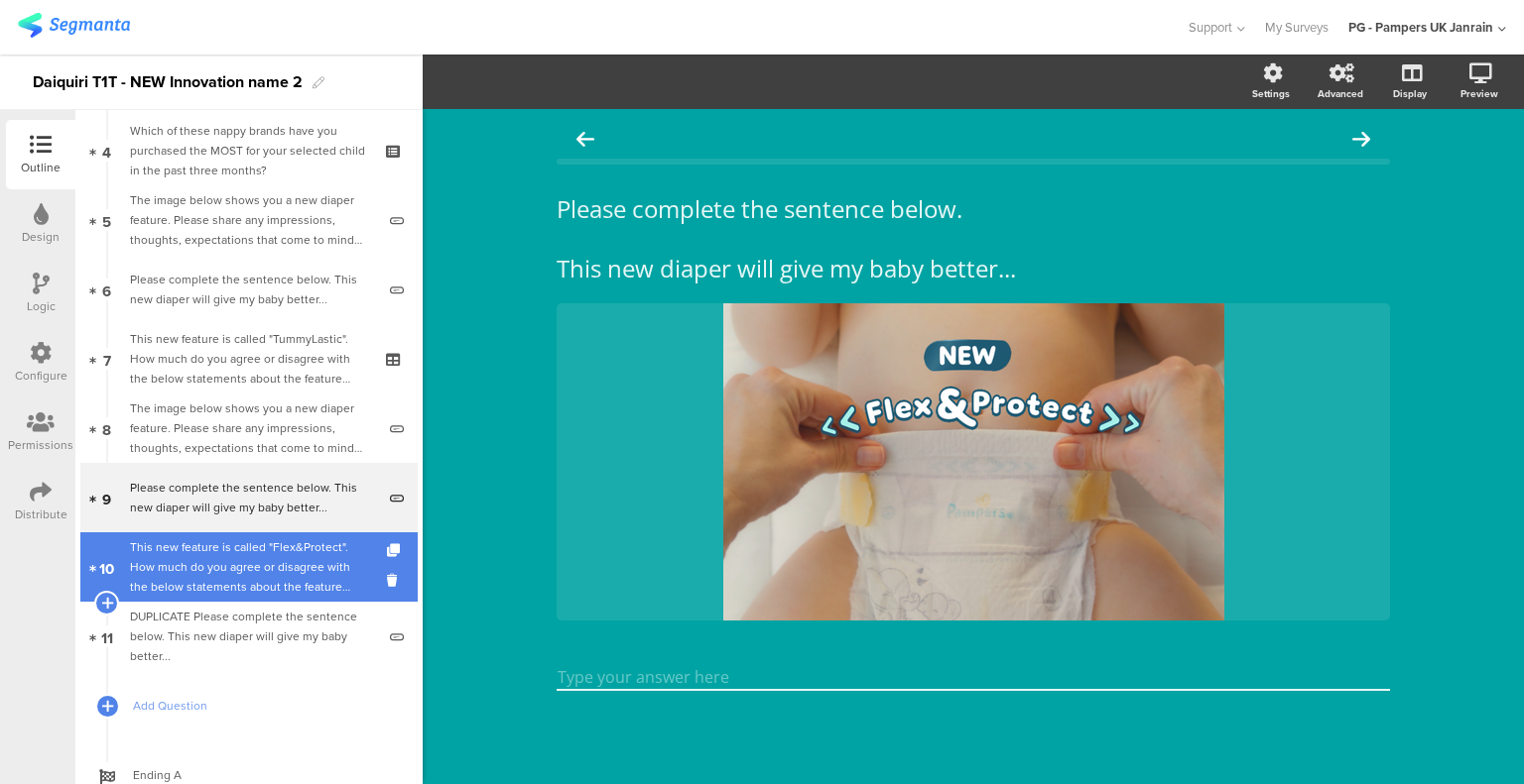
click at [278, 572] on div "This new feature is called "Flex&Protect". How much do you agree or disagree wi…" at bounding box center [248, 568] width 237 height 60
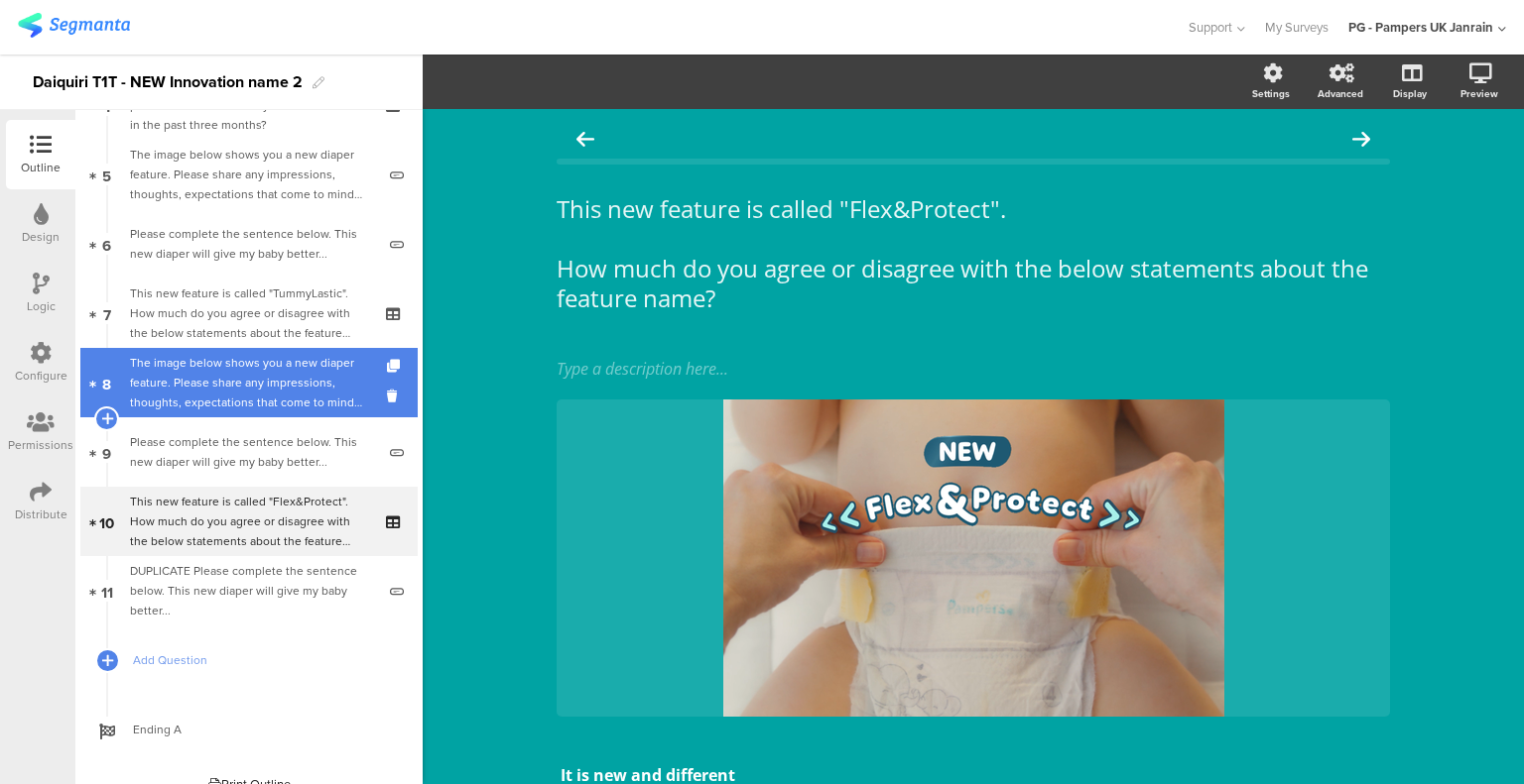
scroll to position [352, 0]
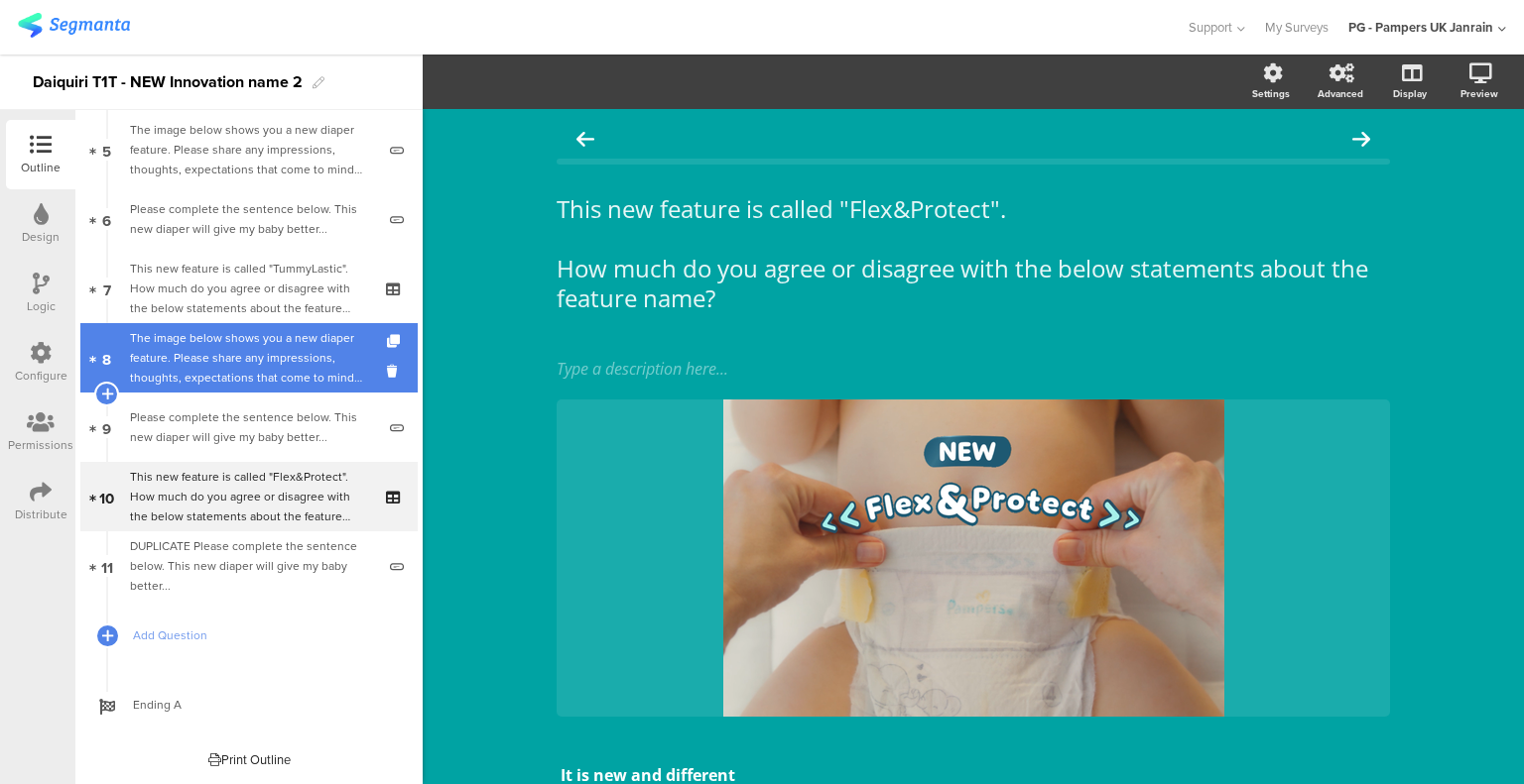
click at [241, 376] on div "The image below shows you a new diaper feature. Please share any impressions, t…" at bounding box center [252, 358] width 245 height 60
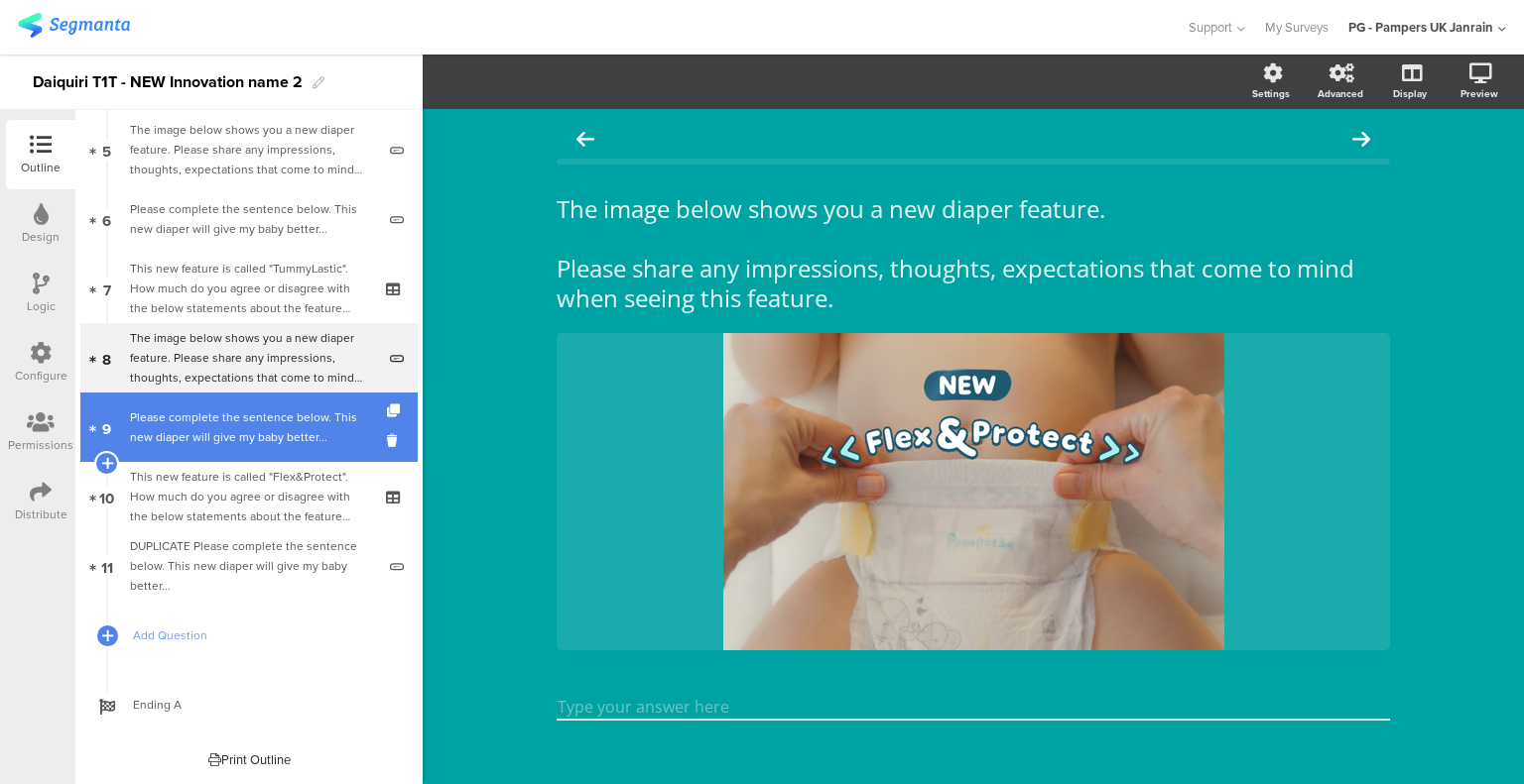
click at [260, 434] on div "Please complete the sentence below. This new diaper will give my baby better..." at bounding box center [252, 428] width 245 height 40
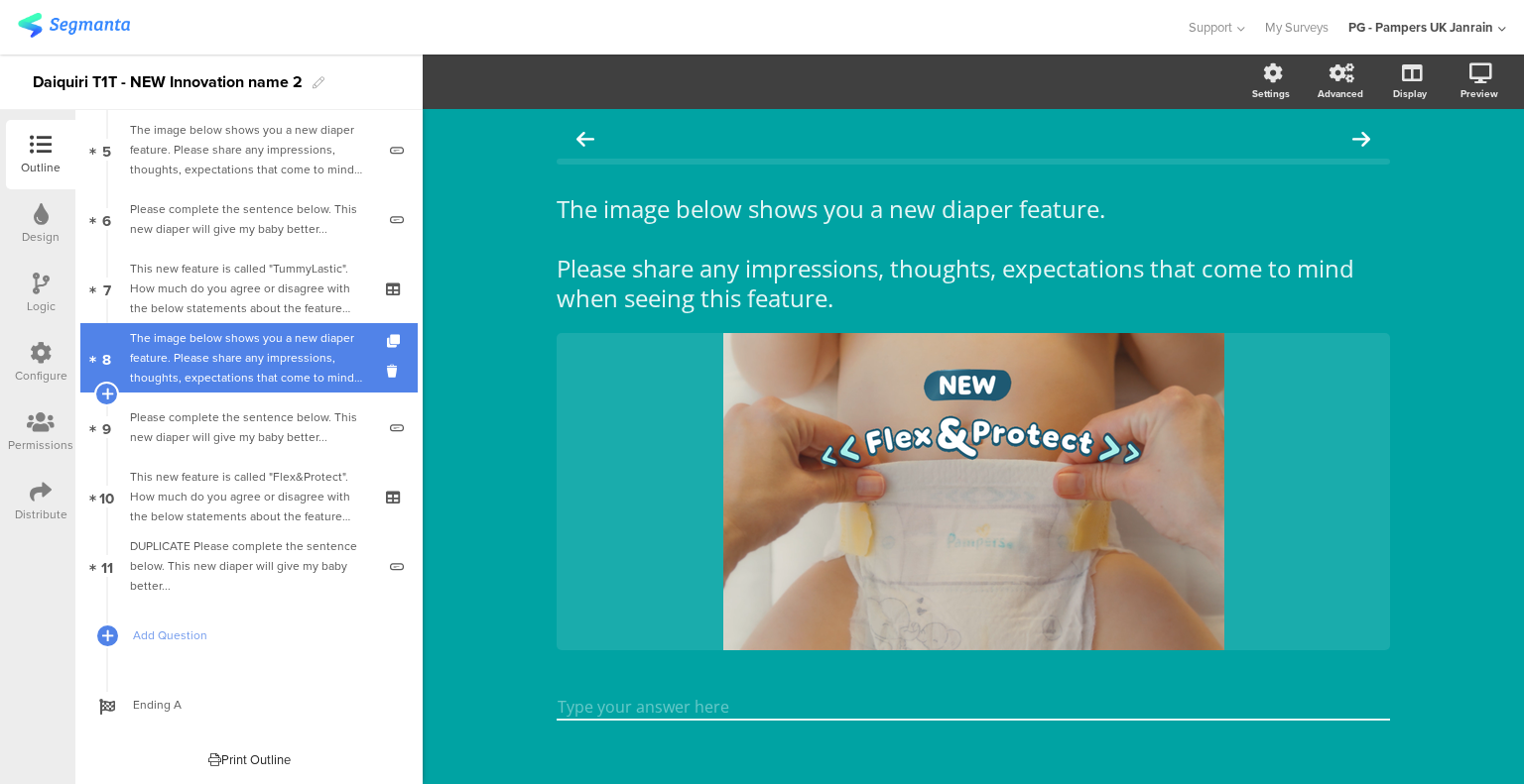
click at [320, 342] on div "The image below shows you a new diaper feature. Please share any impressions, t…" at bounding box center [252, 358] width 245 height 60
click at [387, 336] on icon at bounding box center [395, 341] width 17 height 13
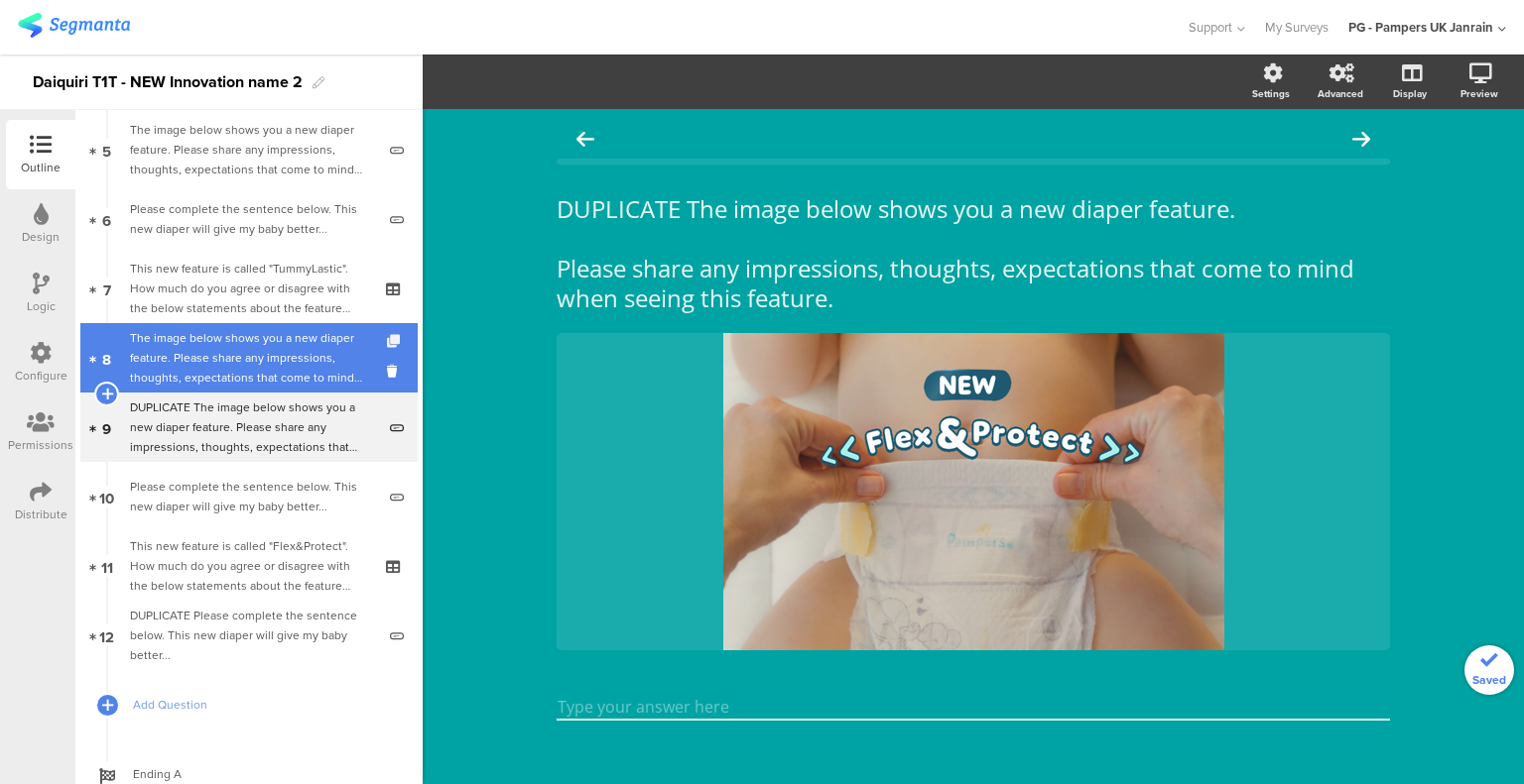
click at [387, 336] on icon at bounding box center [395, 341] width 17 height 13
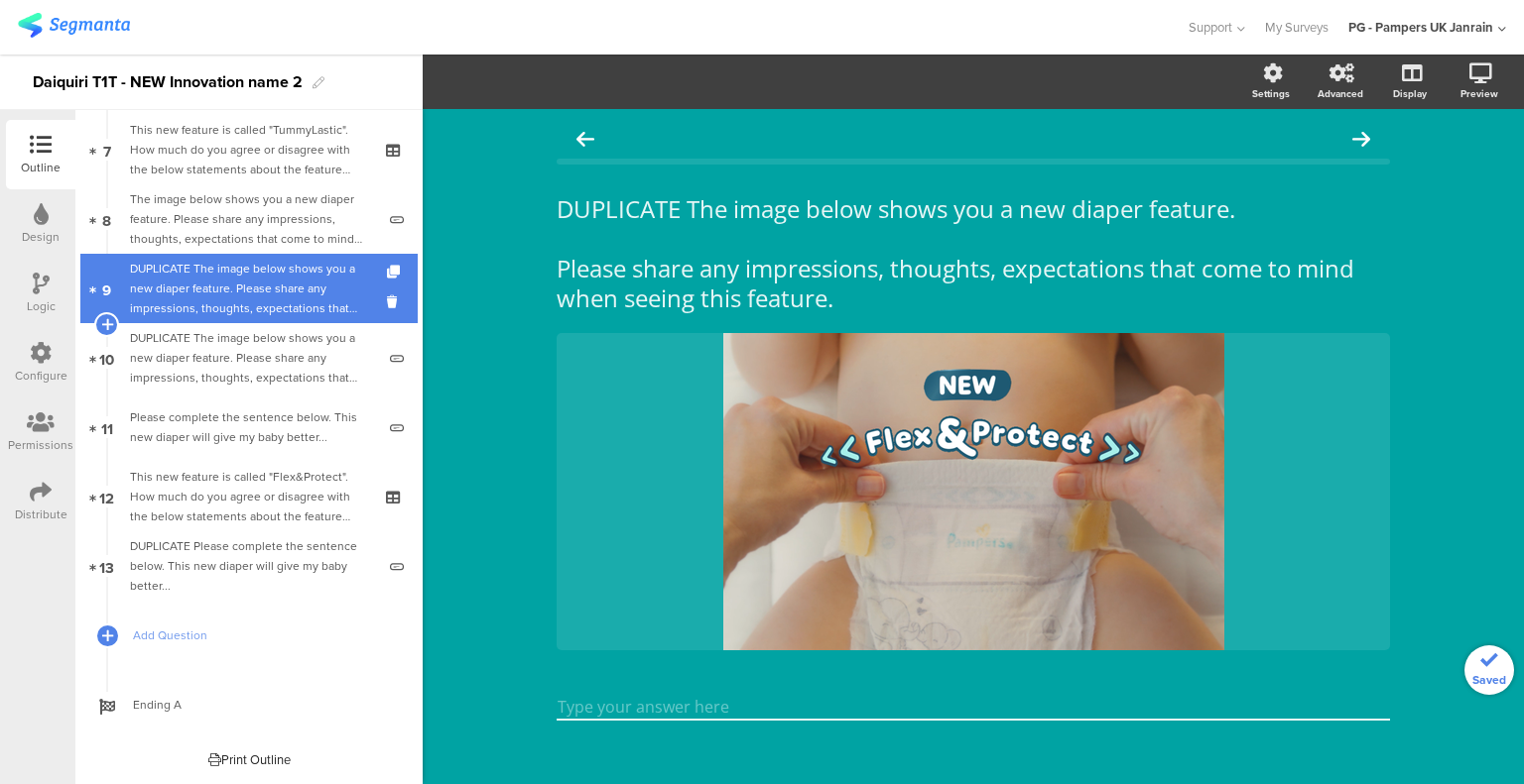
scroll to position [421, 0]
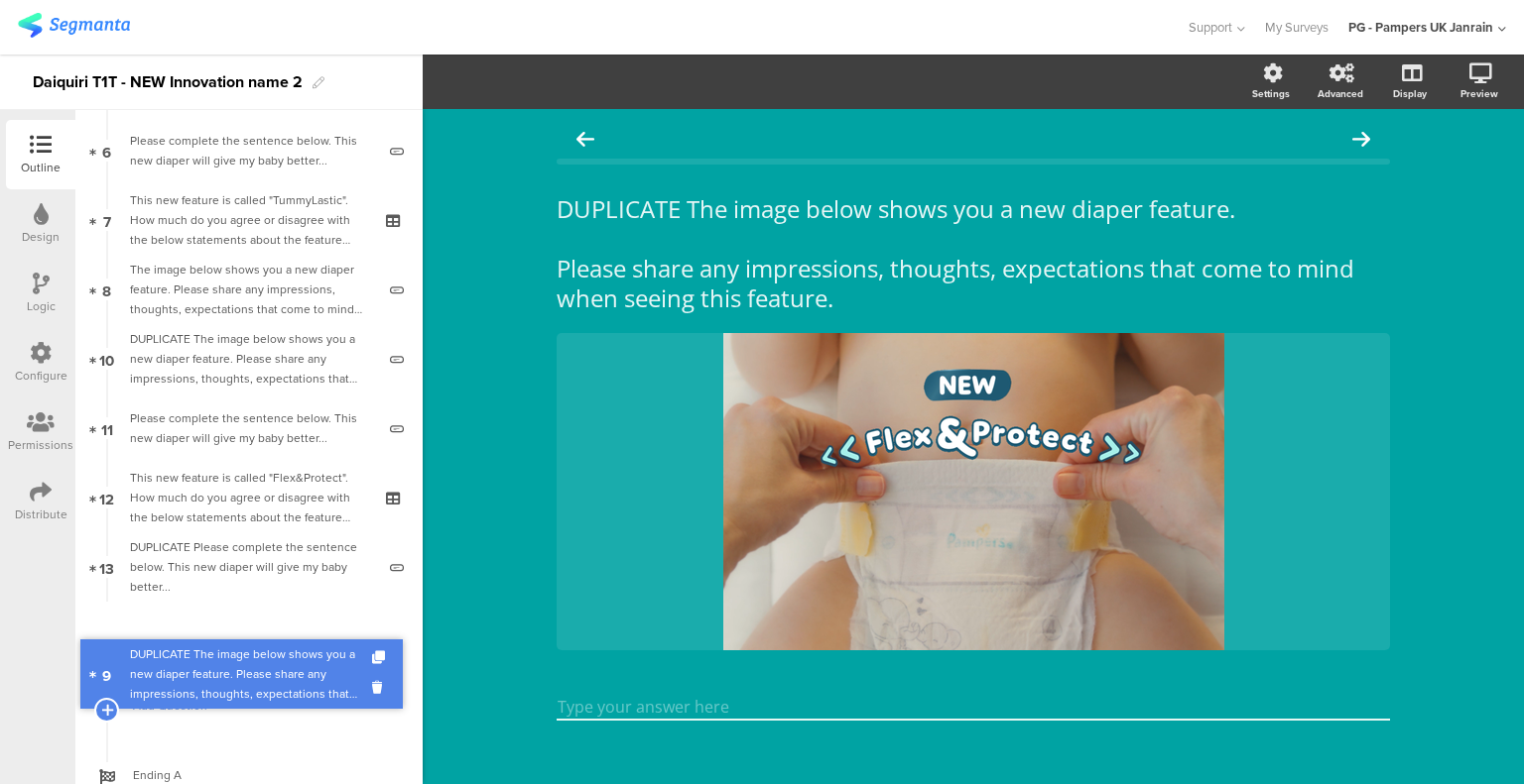
drag, startPoint x: 219, startPoint y: 281, endPoint x: 246, endPoint y: 665, distance: 384.9
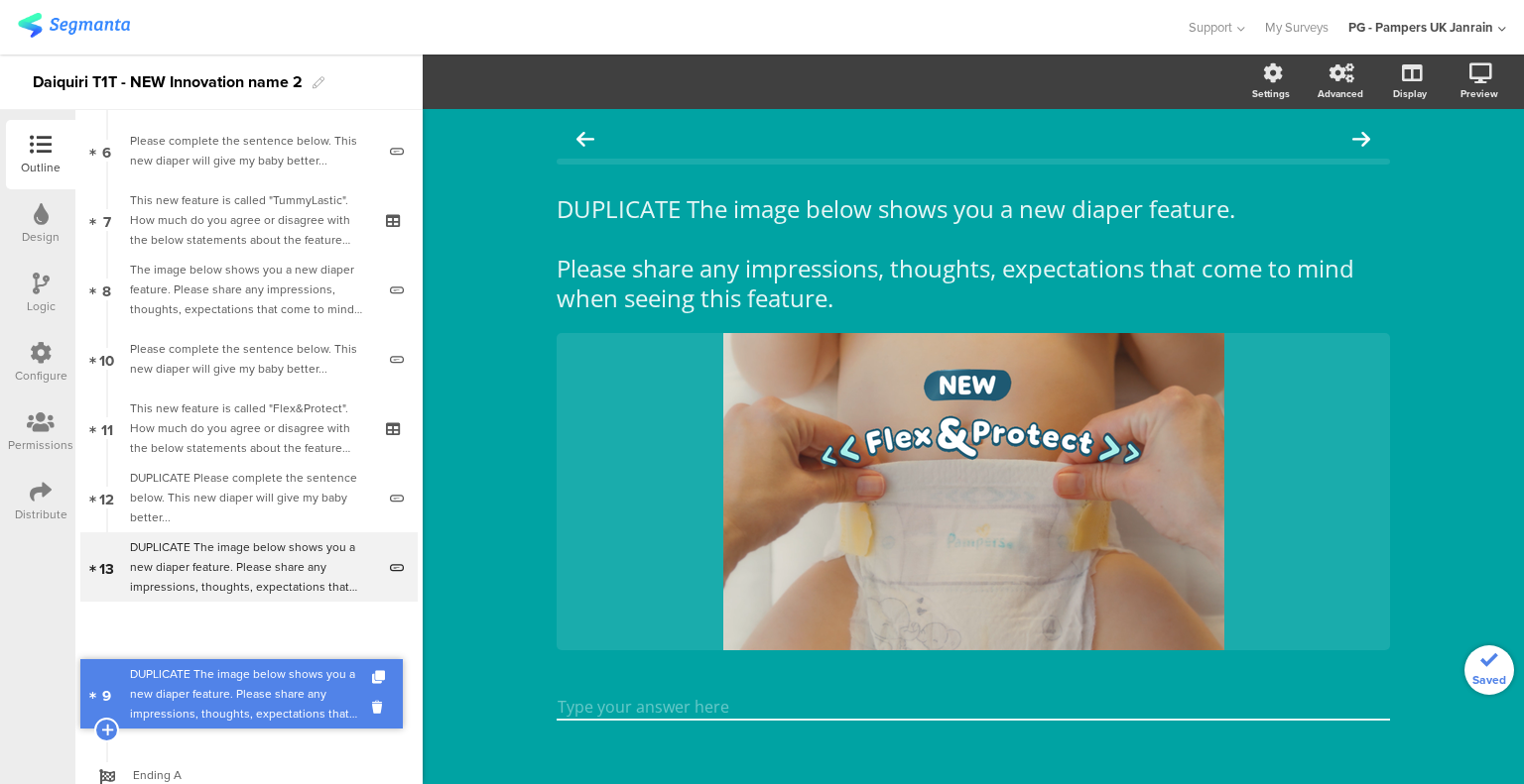
drag, startPoint x: 229, startPoint y: 344, endPoint x: 234, endPoint y: 679, distance: 335.0
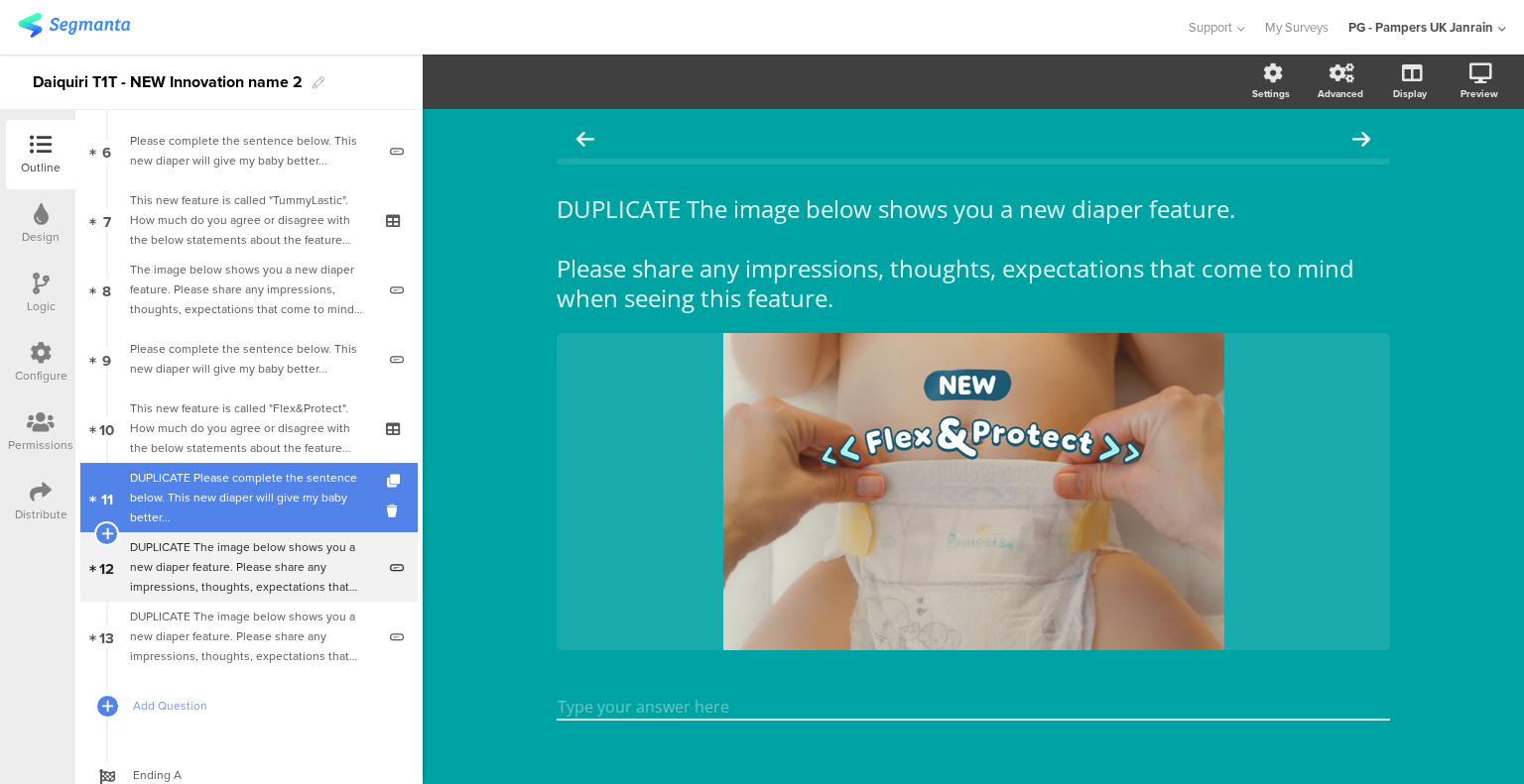
click at [237, 491] on div "DUPLICATE Please complete the sentence below. This new diaper will give my baby…" at bounding box center [252, 498] width 245 height 60
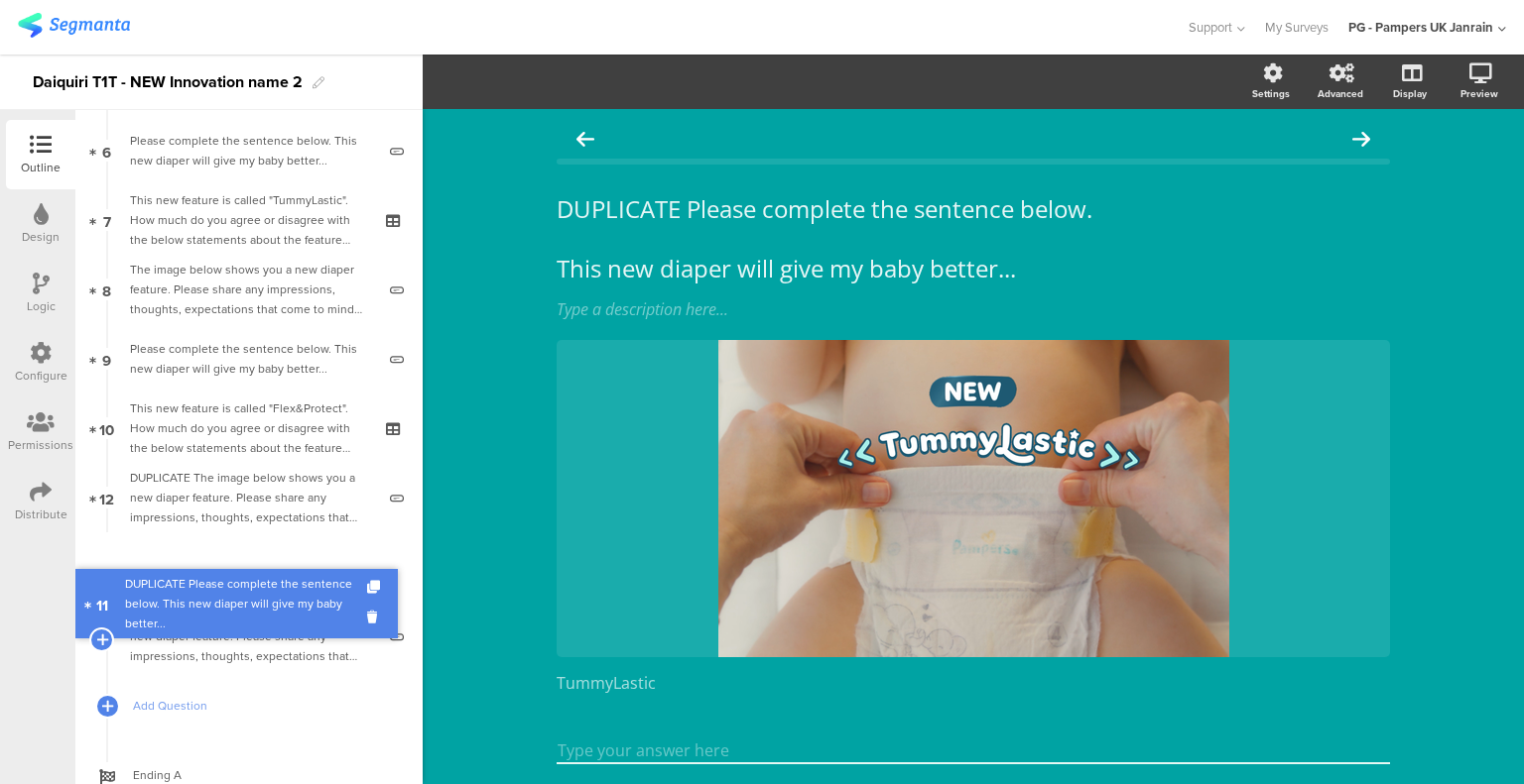
drag, startPoint x: 247, startPoint y: 495, endPoint x: 283, endPoint y: 600, distance: 111.0
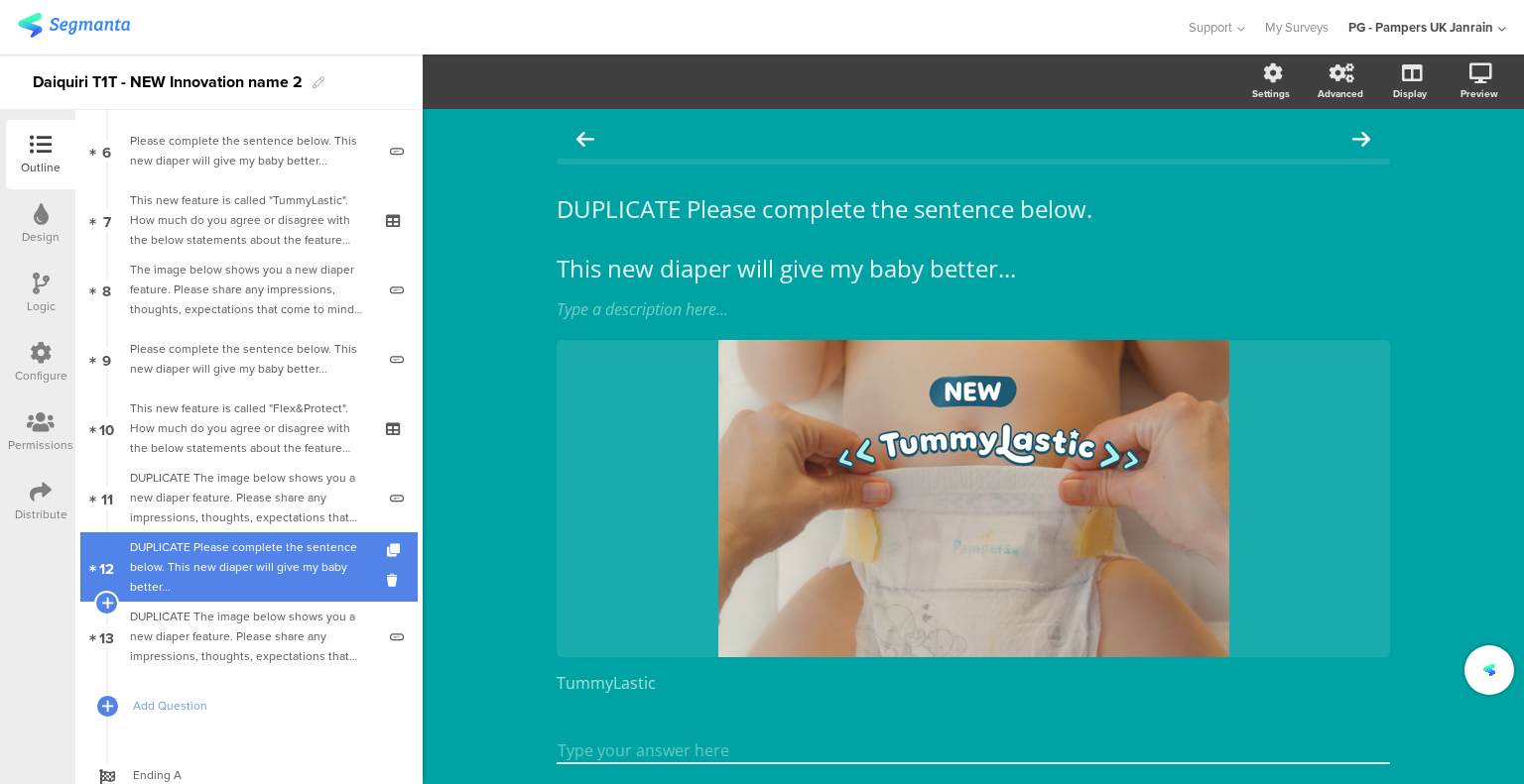
click at [262, 576] on div "DUPLICATE Please complete the sentence below. This new diaper will give my baby…" at bounding box center [252, 568] width 245 height 60
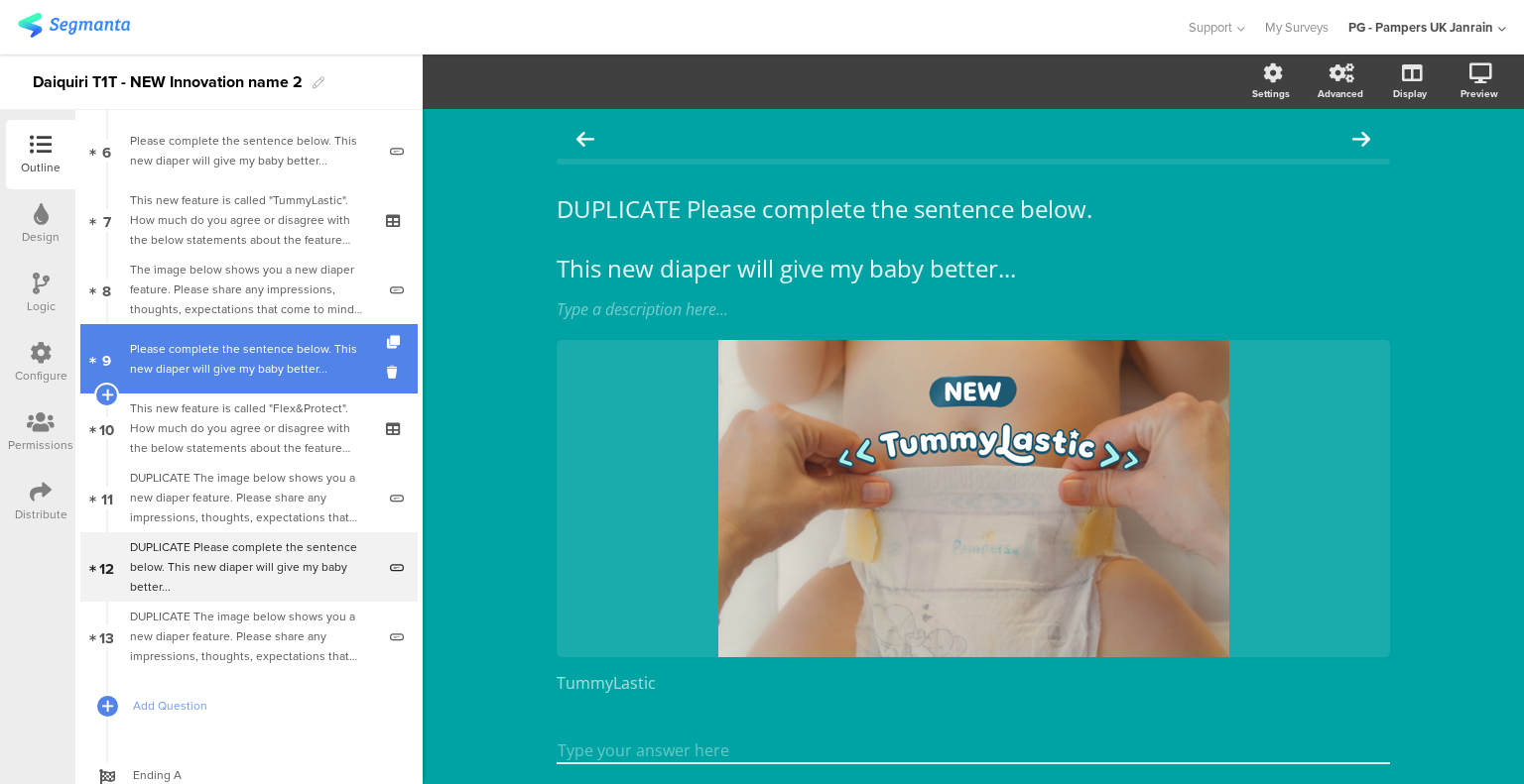
click at [225, 352] on div "Please complete the sentence below. This new diaper will give my baby better..." at bounding box center [252, 359] width 245 height 40
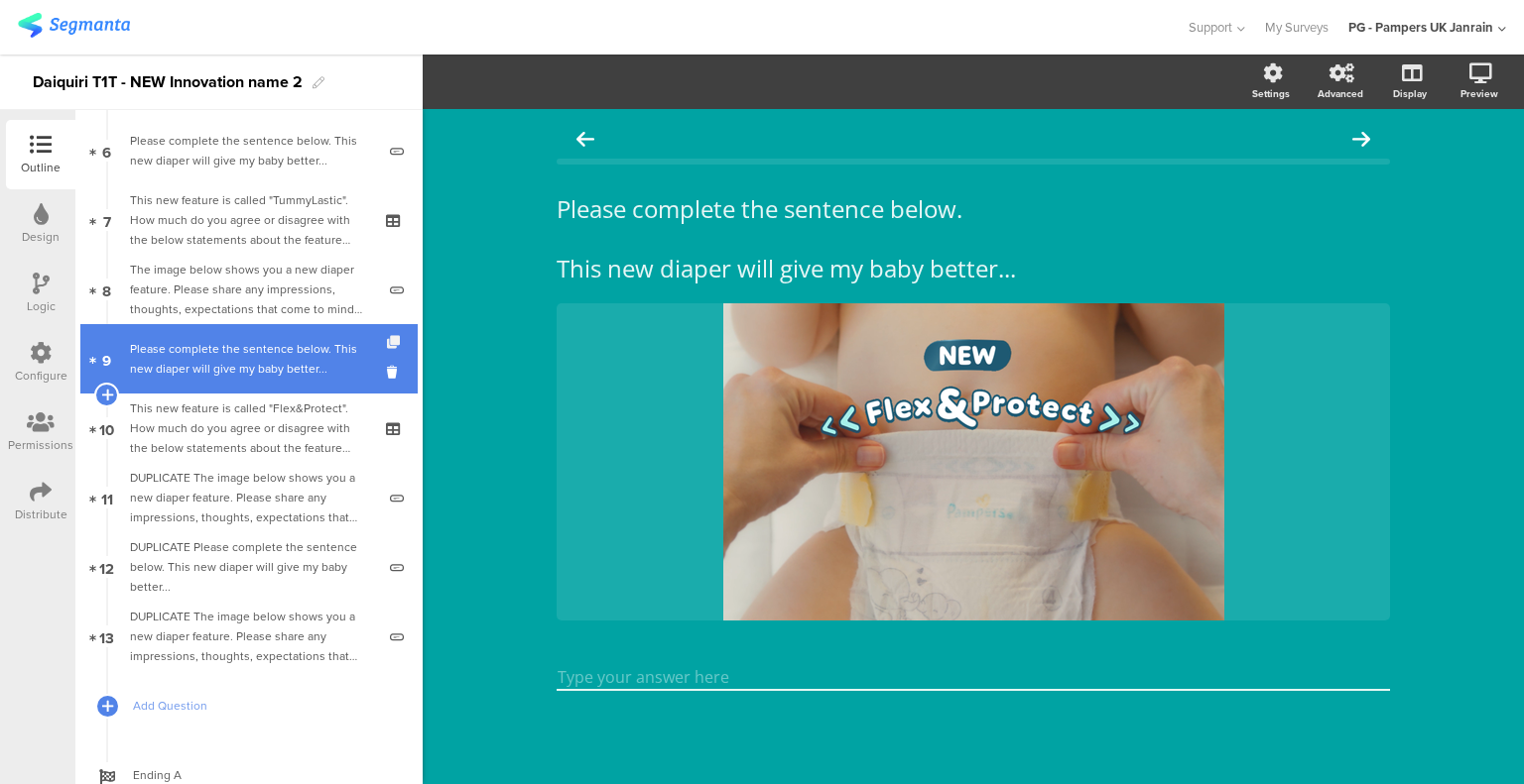
click at [387, 338] on icon at bounding box center [395, 342] width 17 height 13
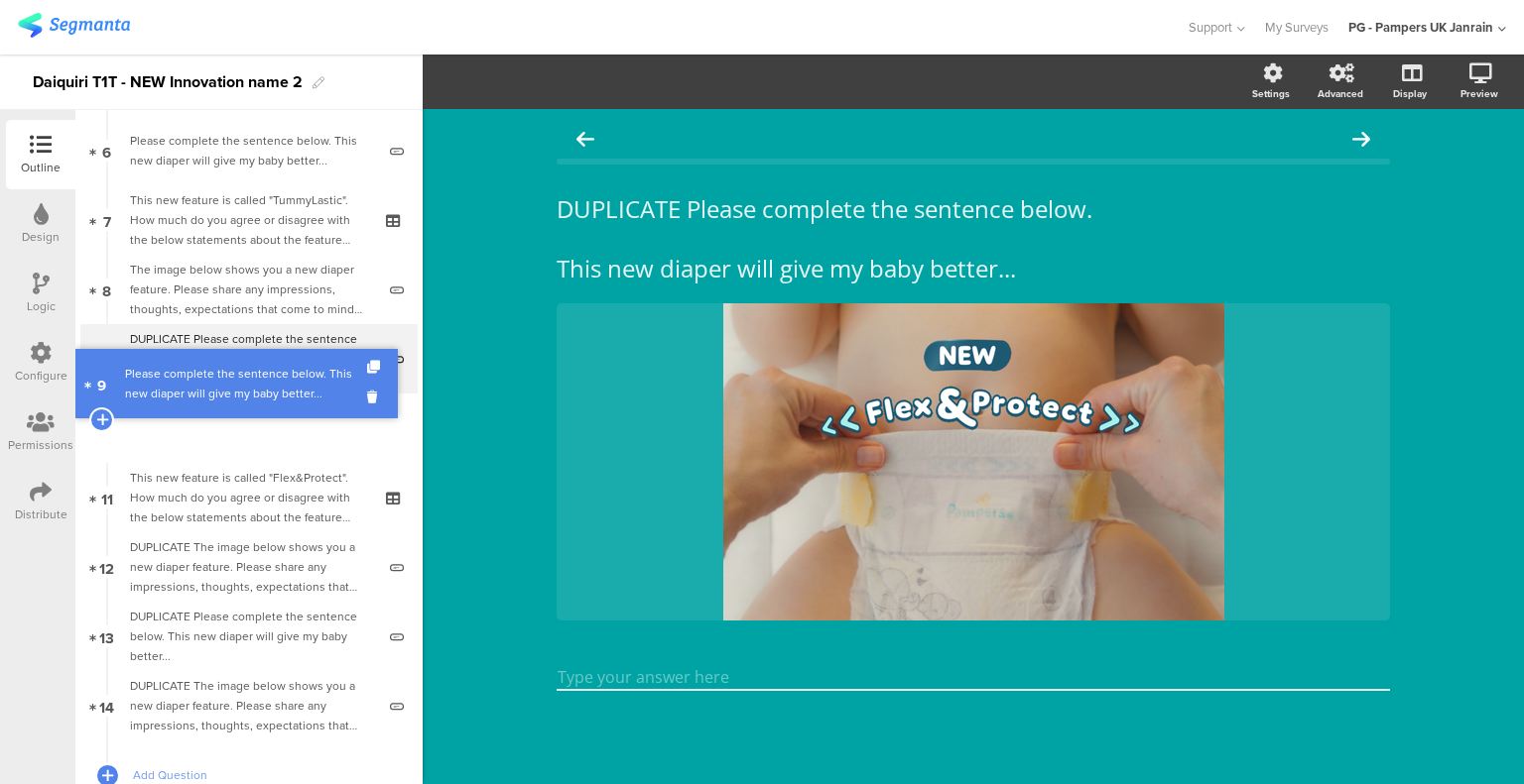
drag, startPoint x: 271, startPoint y: 348, endPoint x: 293, endPoint y: 373, distance: 33.3
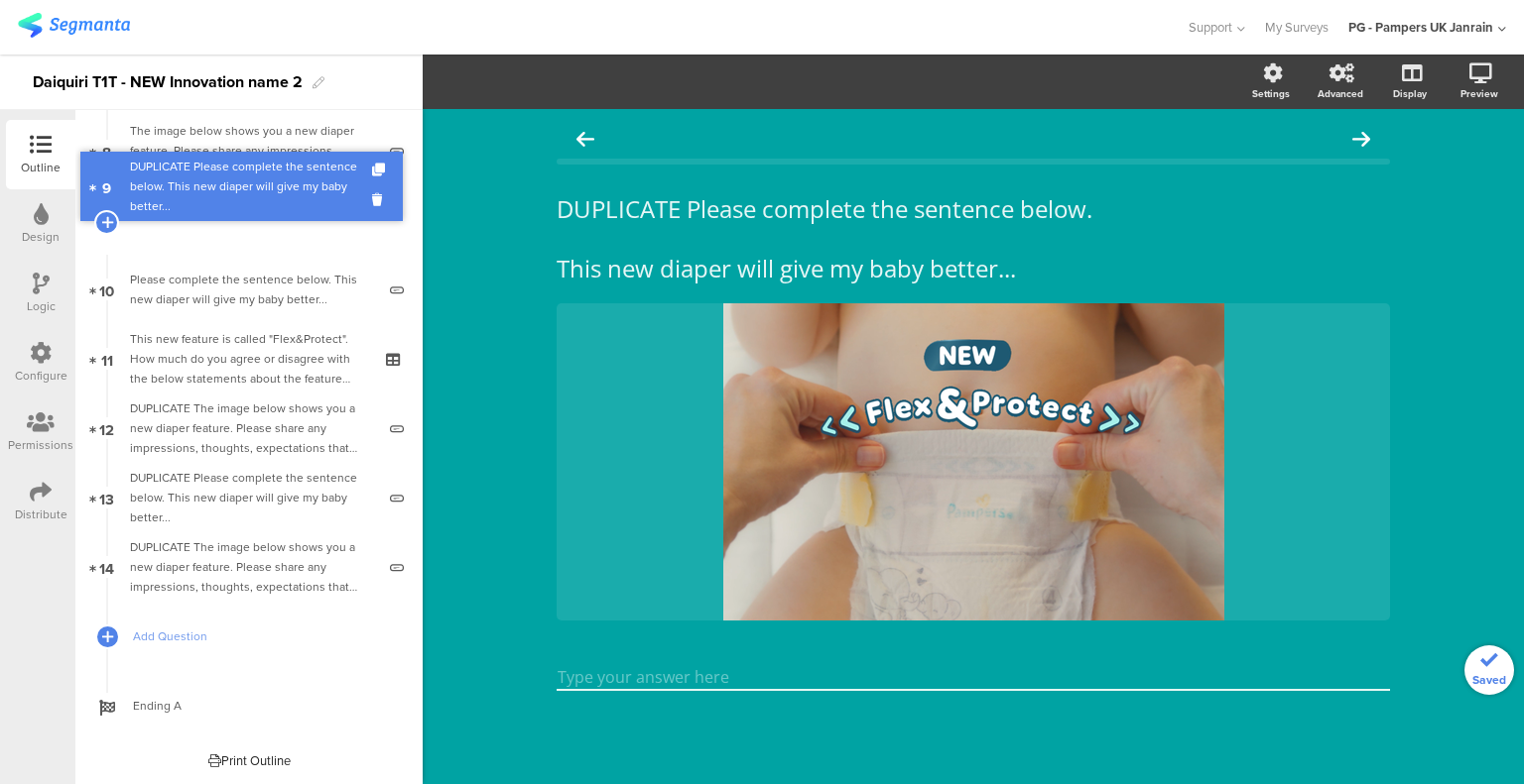
scroll to position [491, 0]
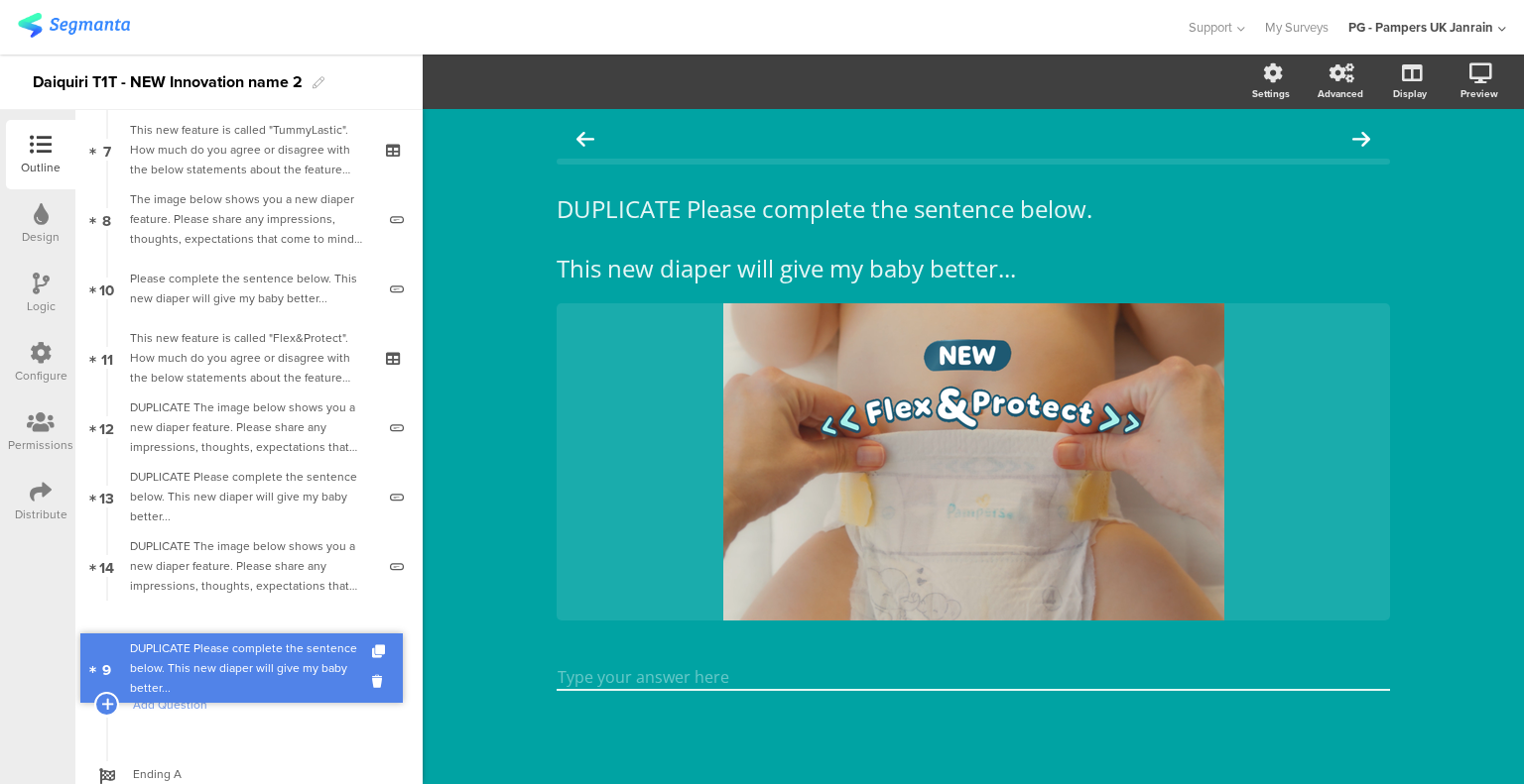
drag, startPoint x: 204, startPoint y: 225, endPoint x: 239, endPoint y: 674, distance: 450.4
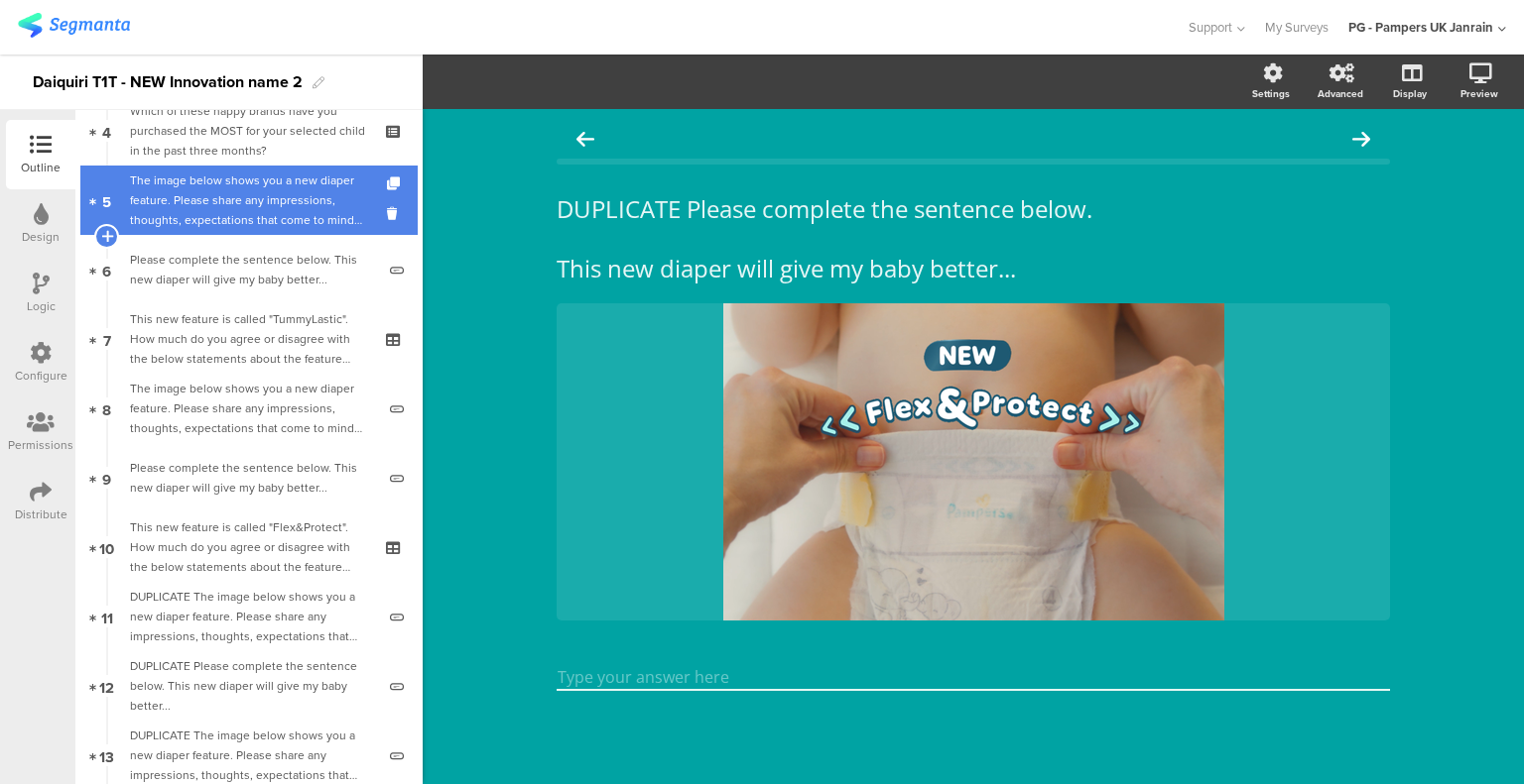
scroll to position [194, 0]
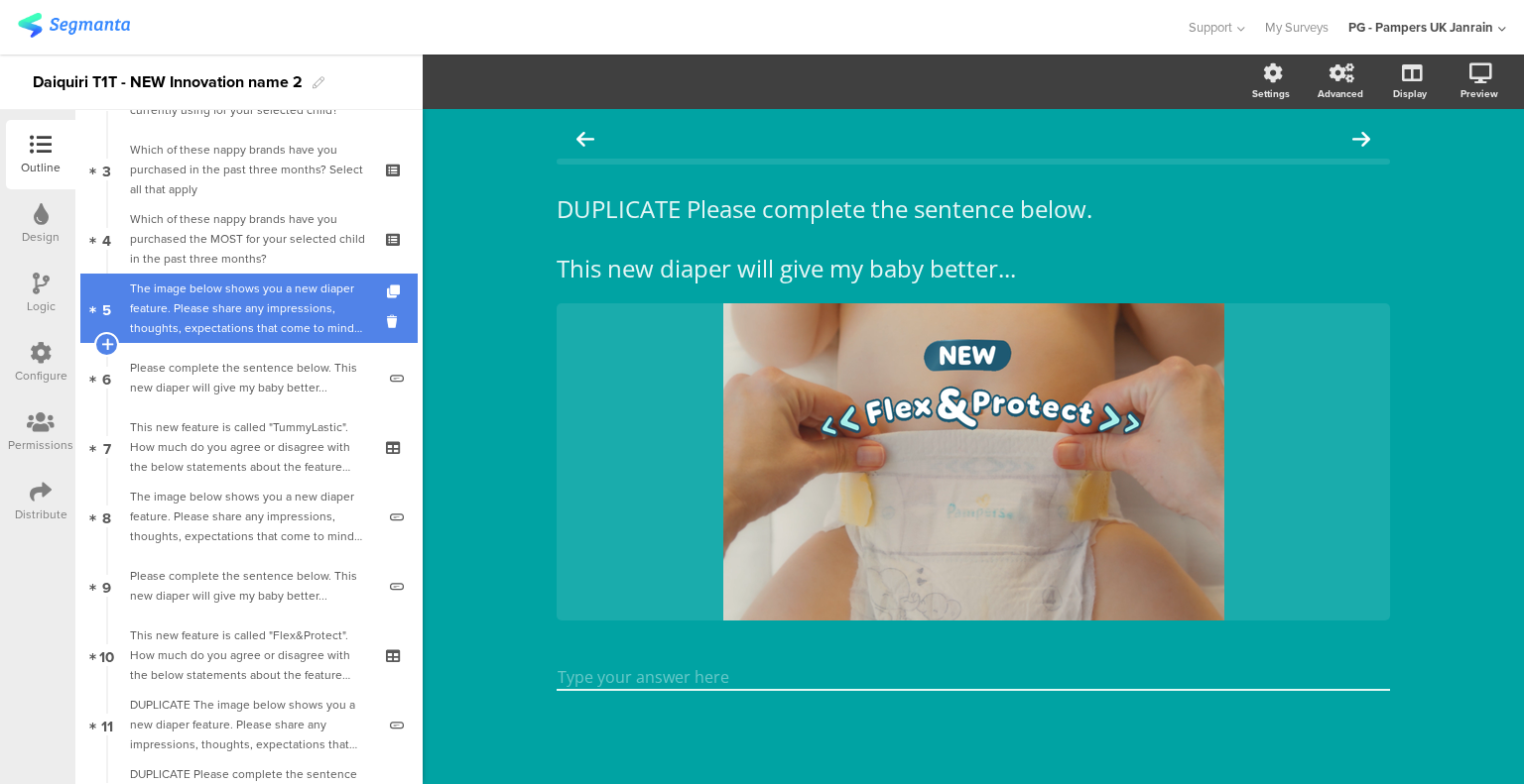
click at [247, 314] on div "The image below shows you a new diaper feature. Please share any impressions, t…" at bounding box center [252, 309] width 245 height 60
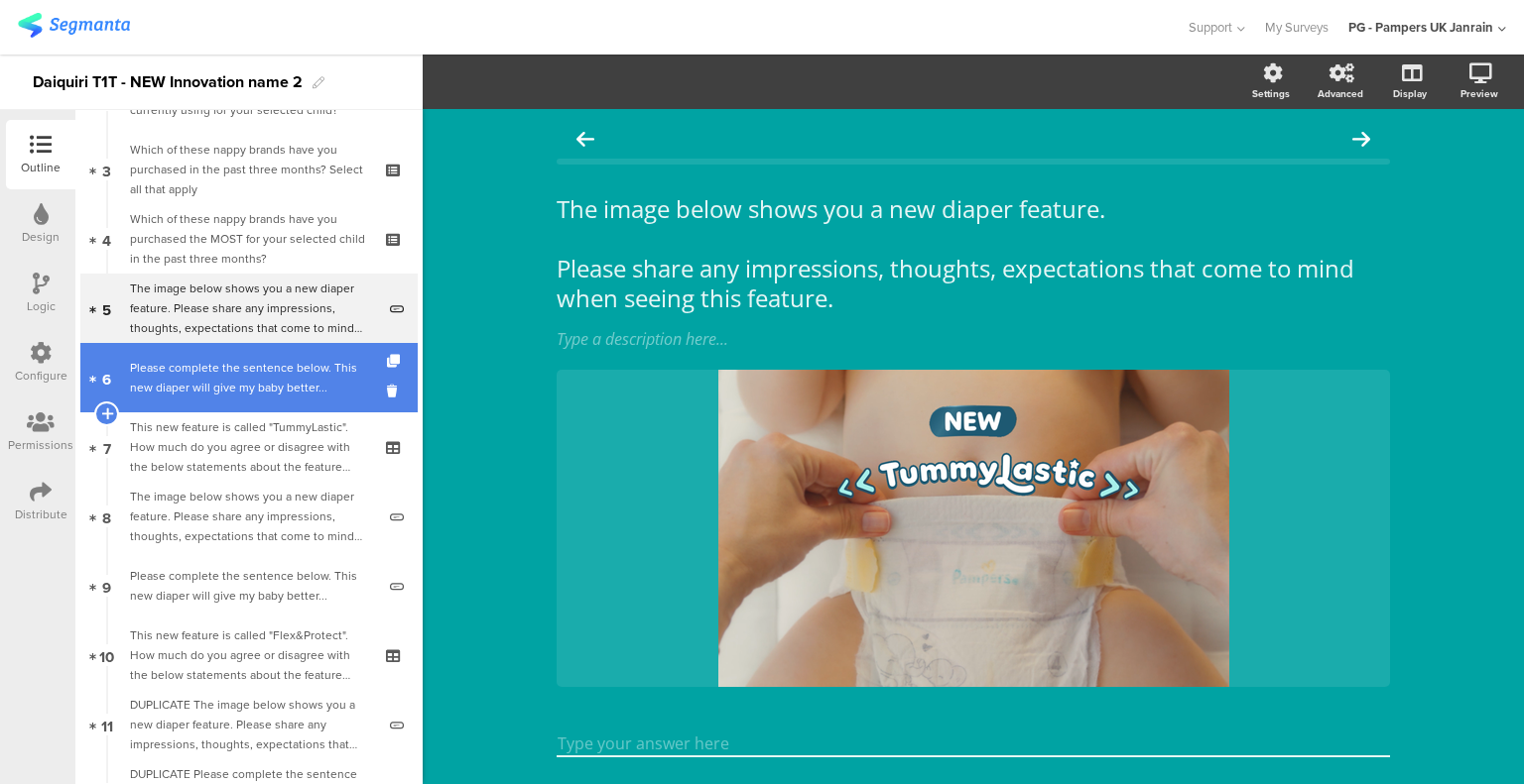
click at [235, 370] on div "Please complete the sentence below. This new diaper will give my baby better..." at bounding box center [252, 378] width 245 height 40
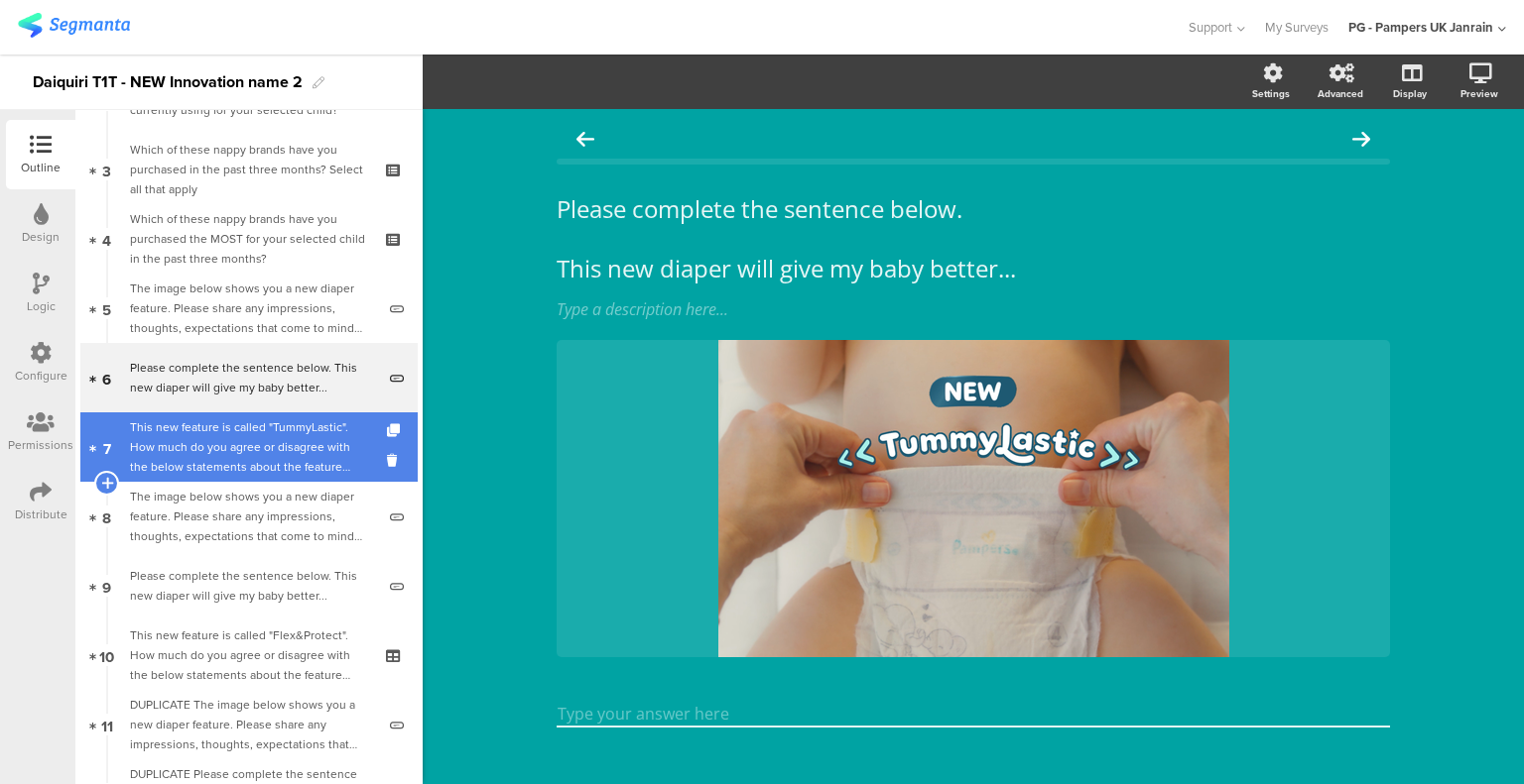
click at [218, 436] on div "This new feature is called "TummyLastic". How much do you agree or disagree wit…" at bounding box center [248, 448] width 237 height 60
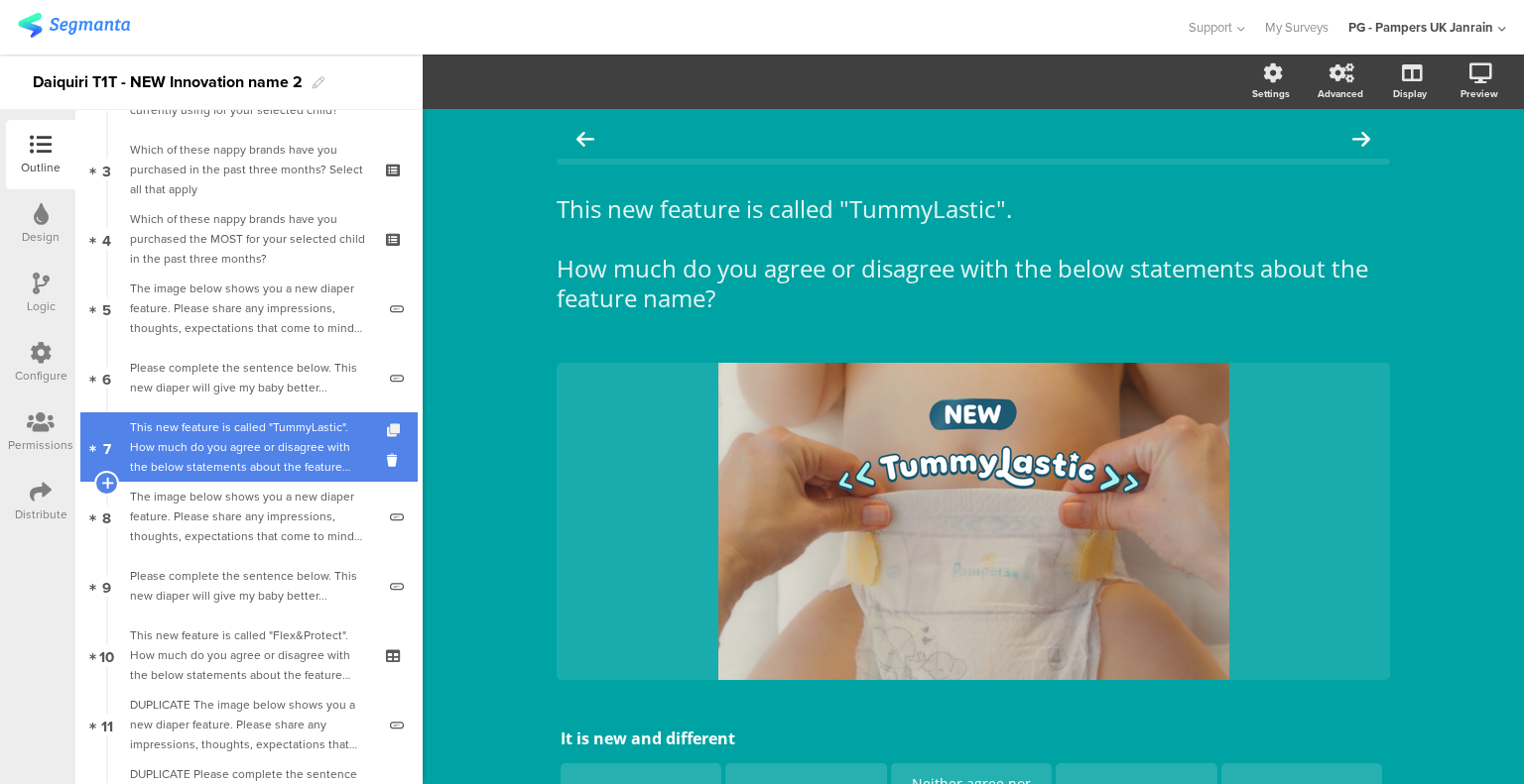
click at [387, 430] on icon at bounding box center [395, 431] width 17 height 13
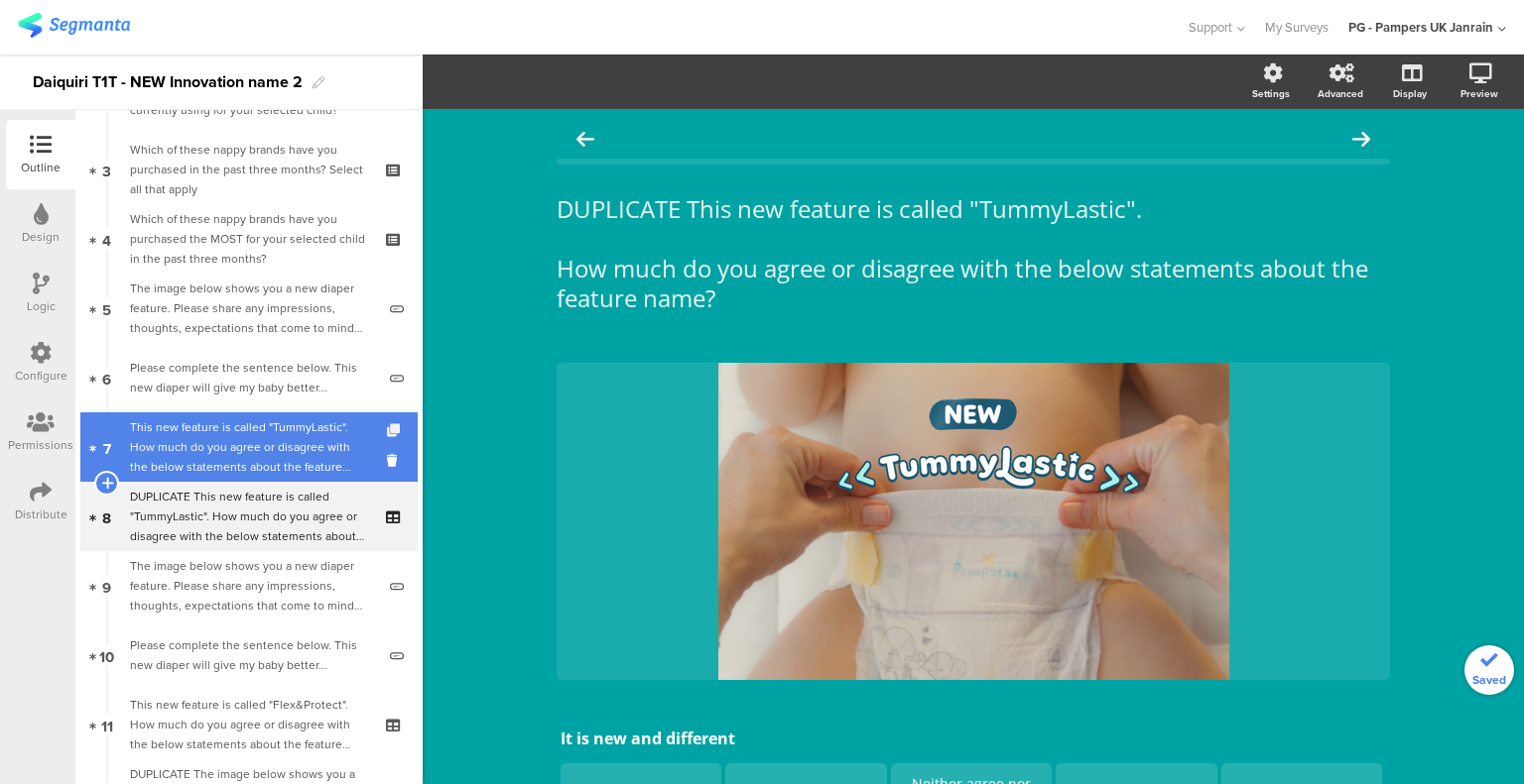
click at [387, 432] on icon at bounding box center [395, 431] width 17 height 13
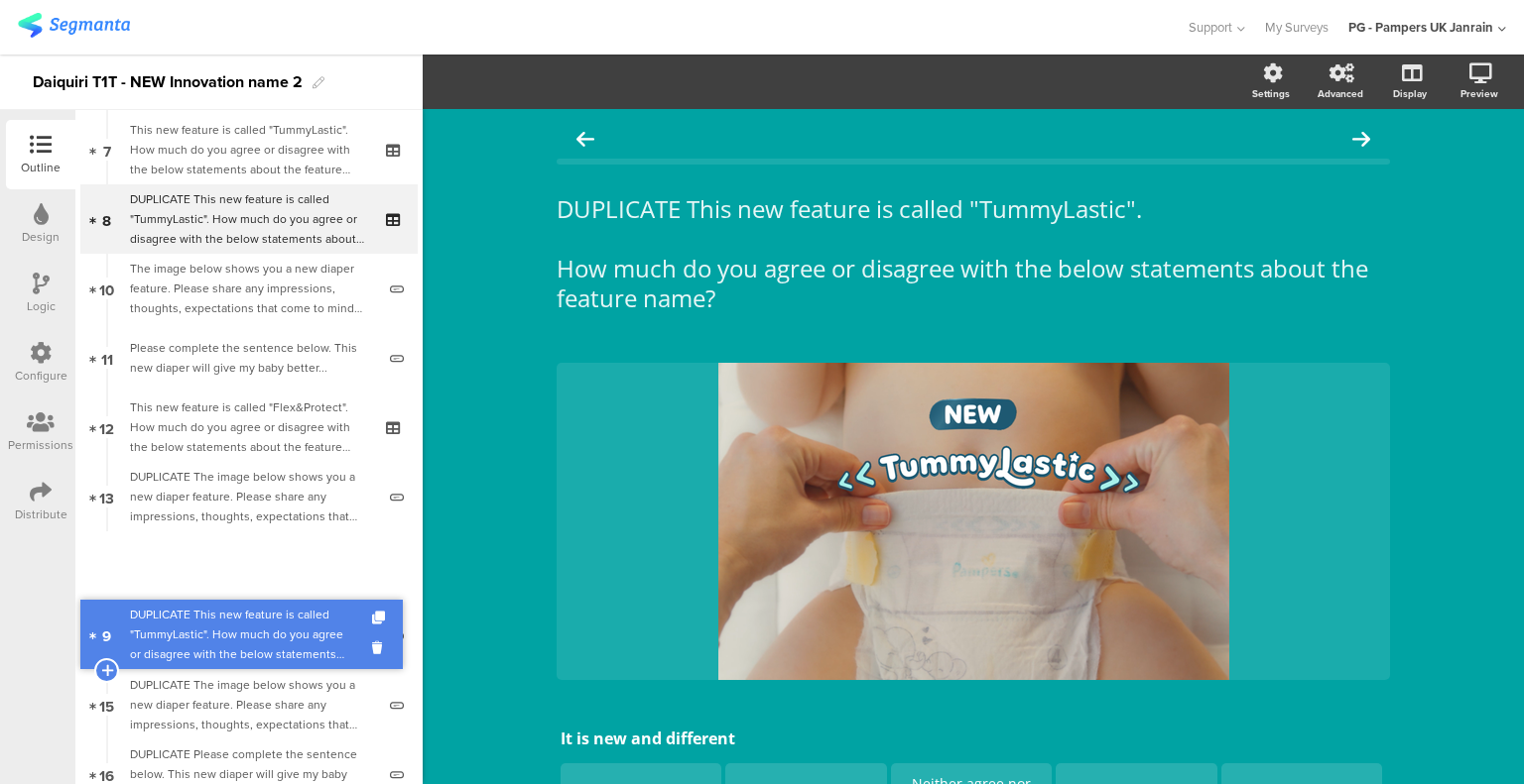
scroll to position [698, 0]
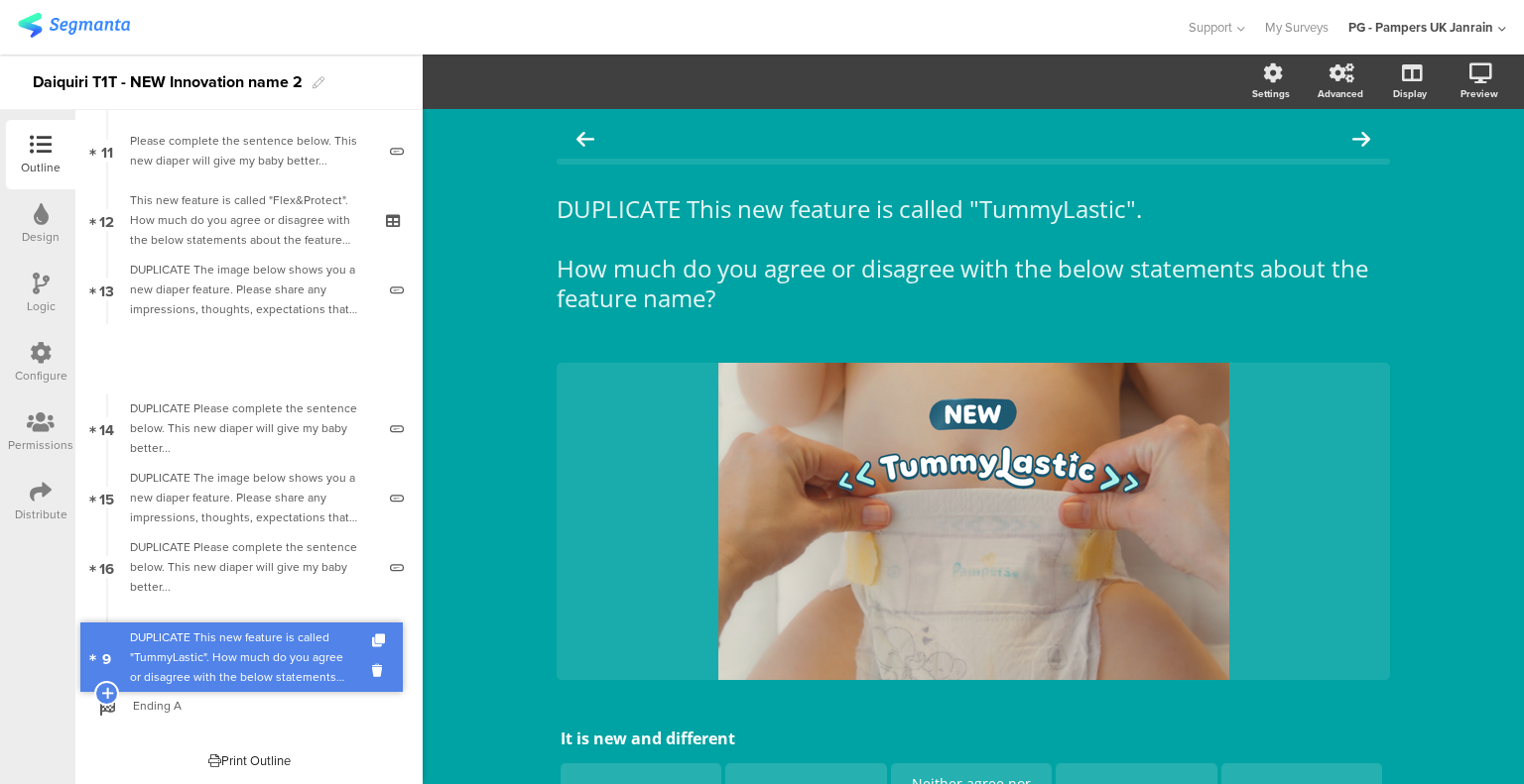
drag, startPoint x: 270, startPoint y: 262, endPoint x: 272, endPoint y: 629, distance: 367.0
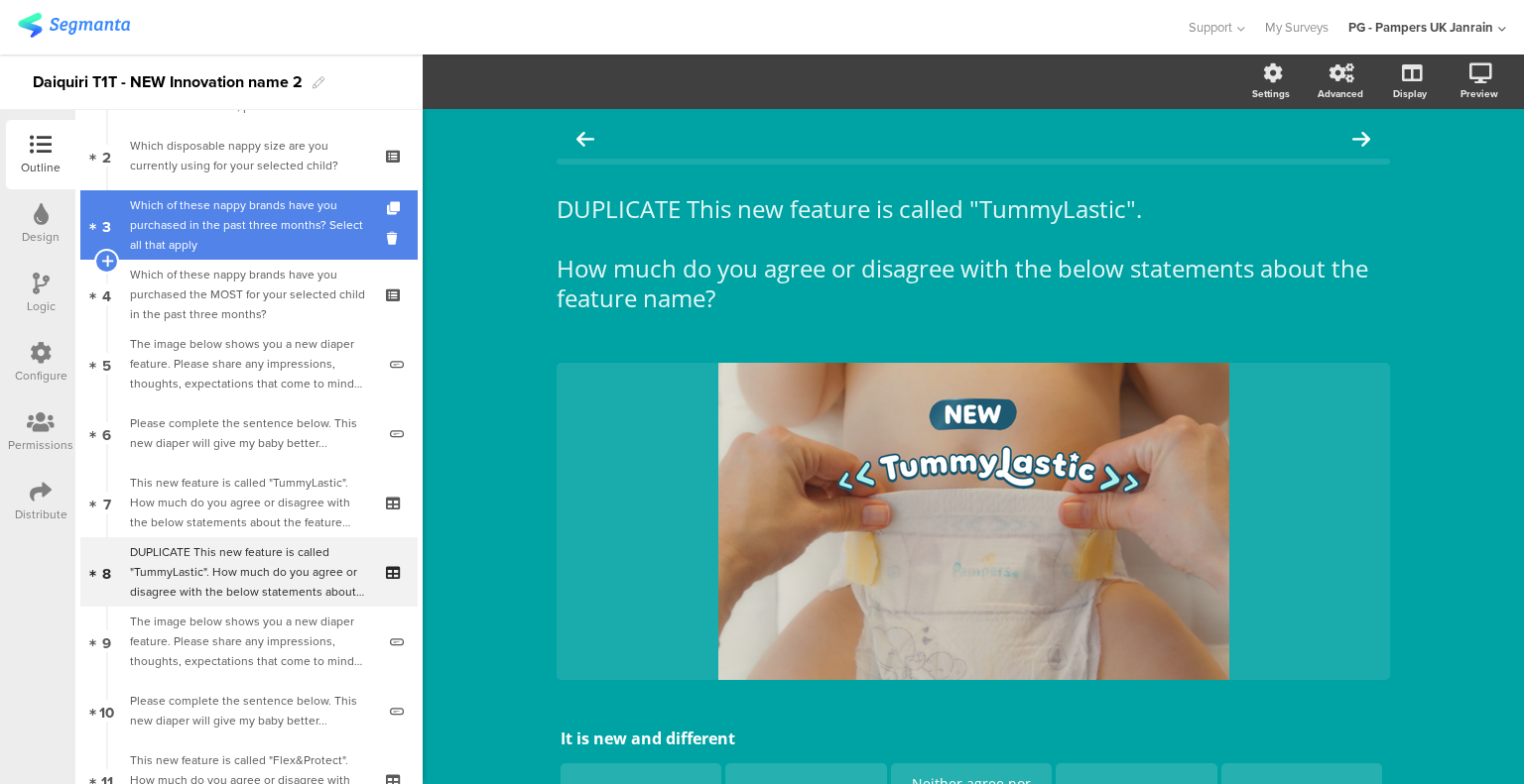
scroll to position [103, 0]
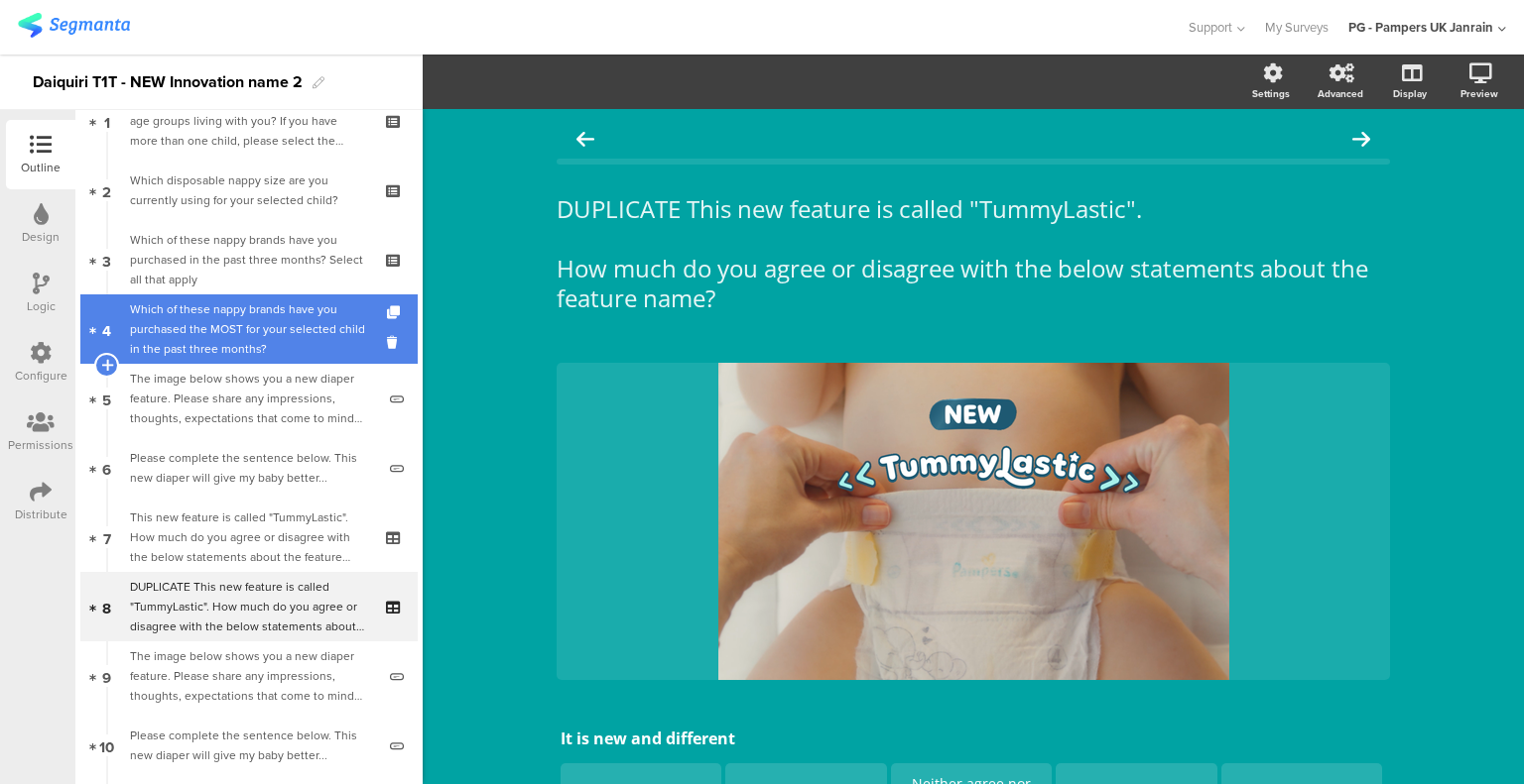
click at [246, 321] on div "Which of these nappy brands have you purchased the MOST for your selected child…" at bounding box center [248, 329] width 237 height 60
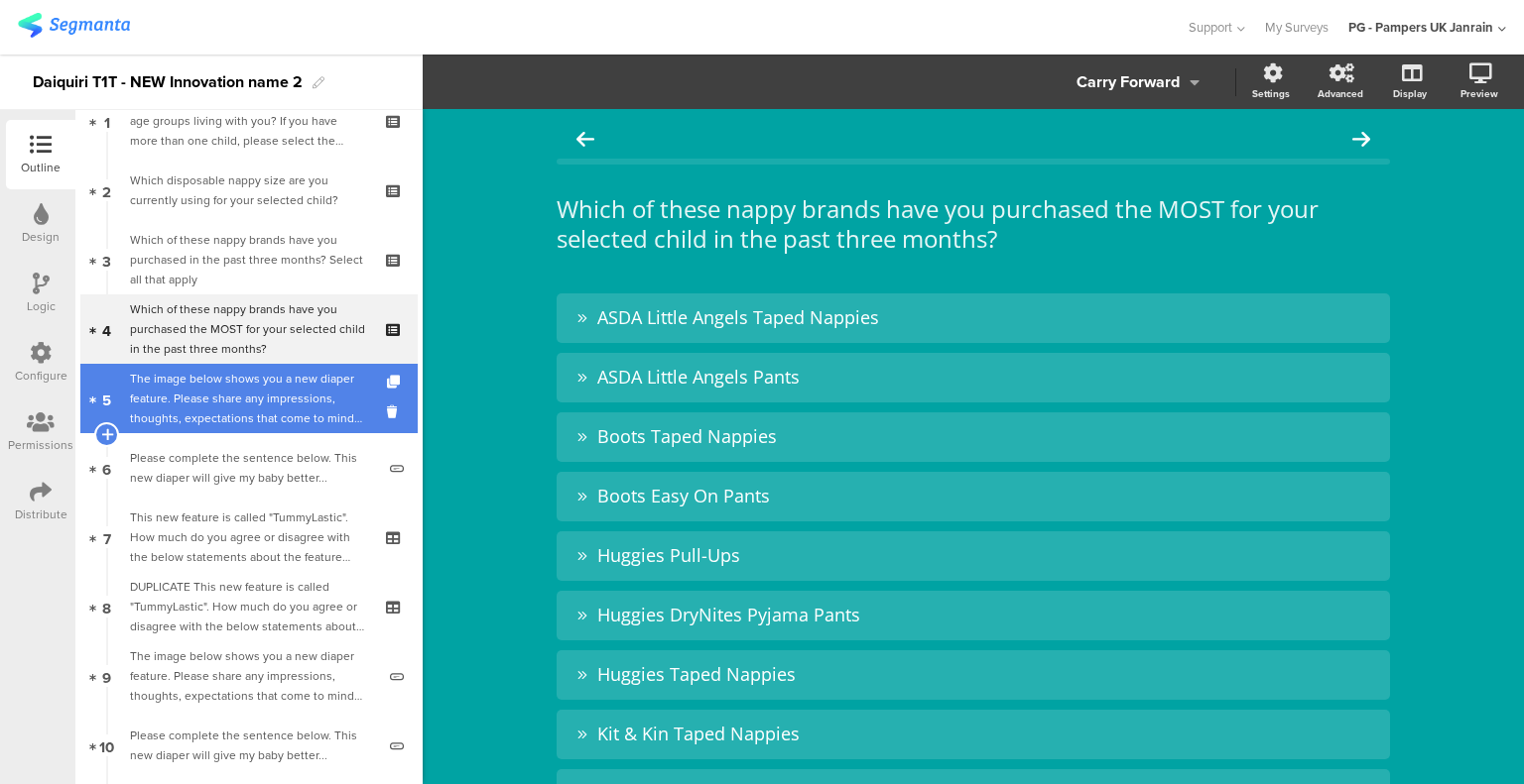
click at [238, 395] on div "The image below shows you a new diaper feature. Please share any impressions, t…" at bounding box center [252, 399] width 245 height 60
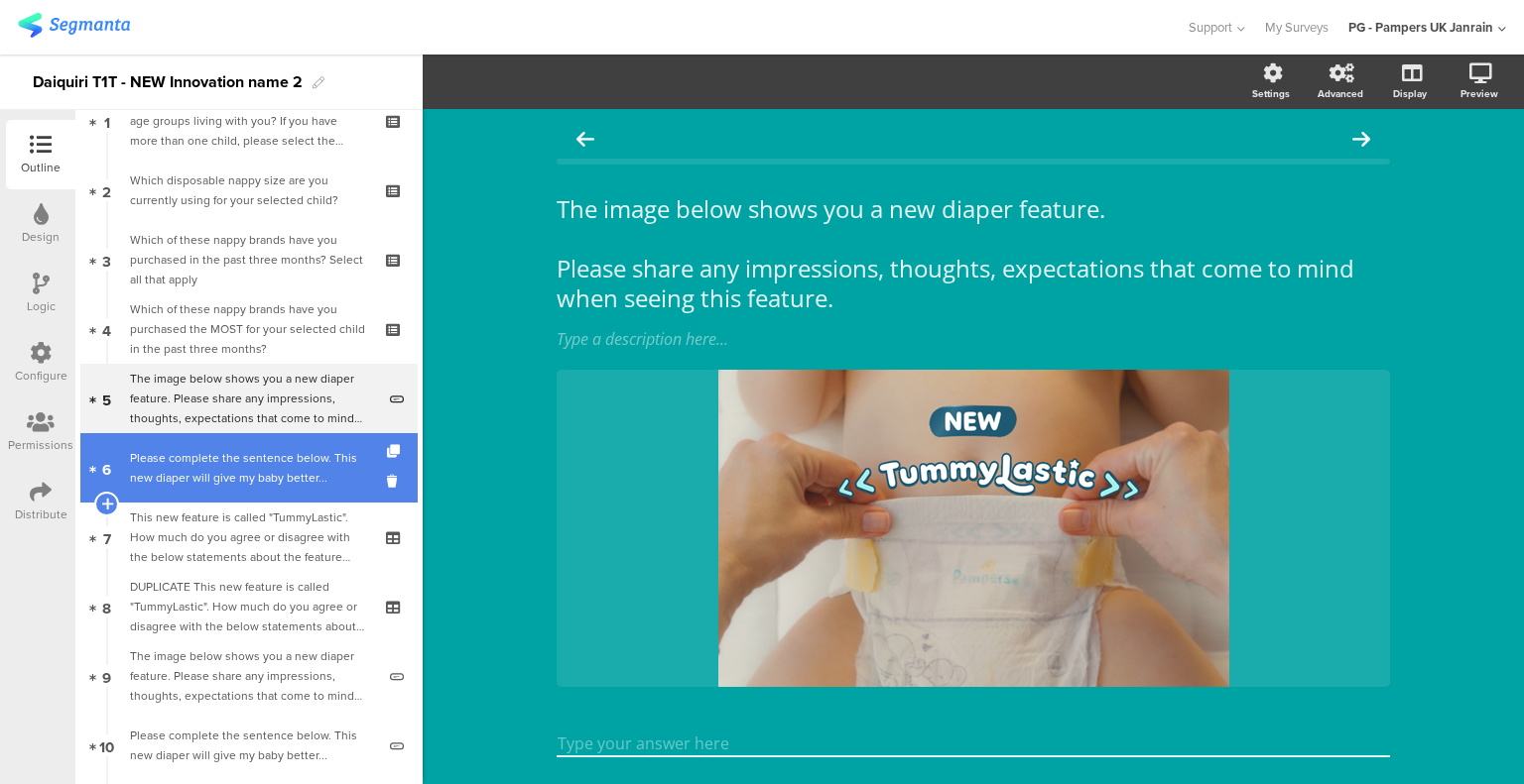
click at [245, 468] on div "Please complete the sentence below. This new diaper will give my baby better..." at bounding box center [252, 468] width 245 height 40
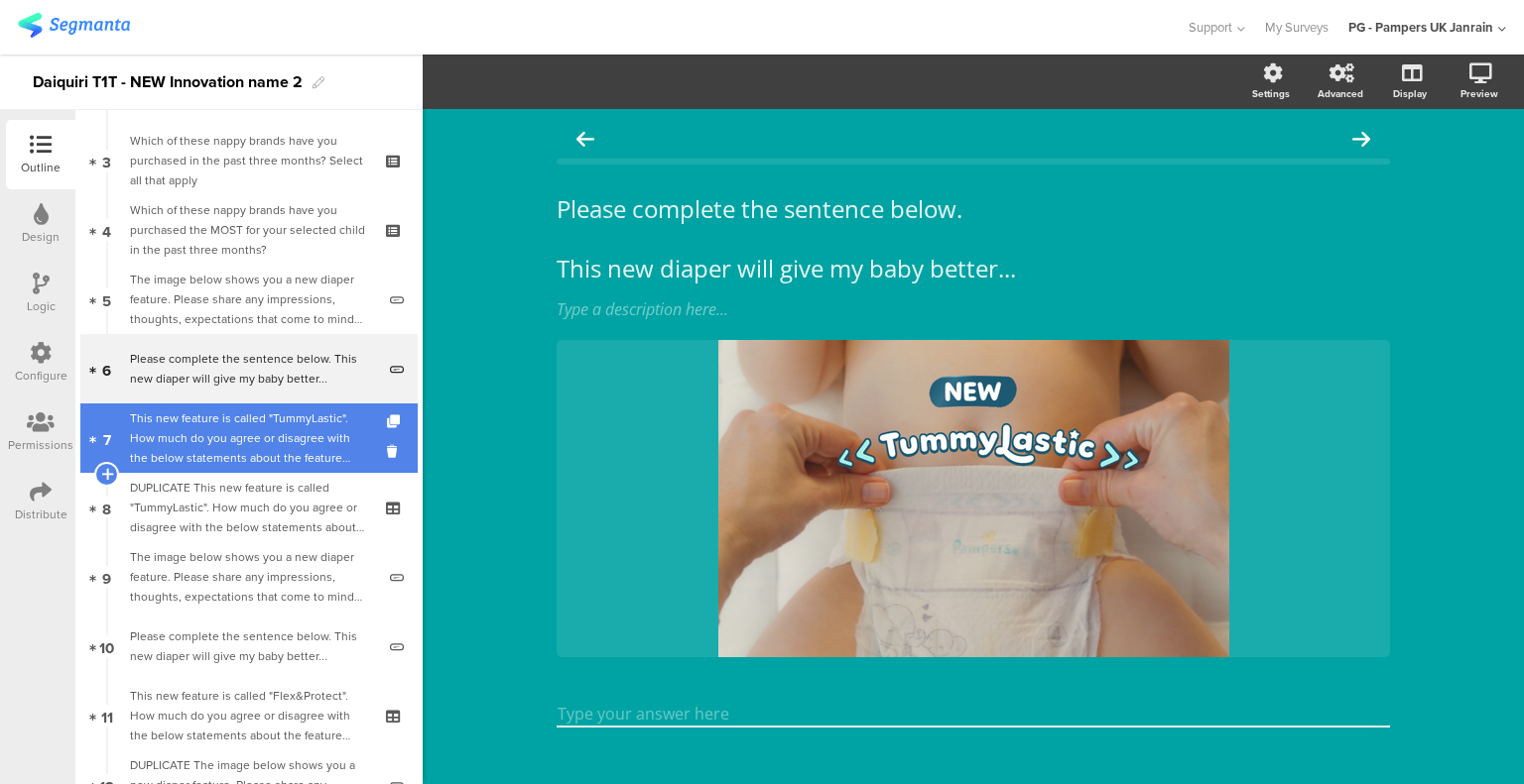
click at [282, 420] on div "This new feature is called "TummyLastic". How much do you agree or disagree wit…" at bounding box center [248, 439] width 237 height 60
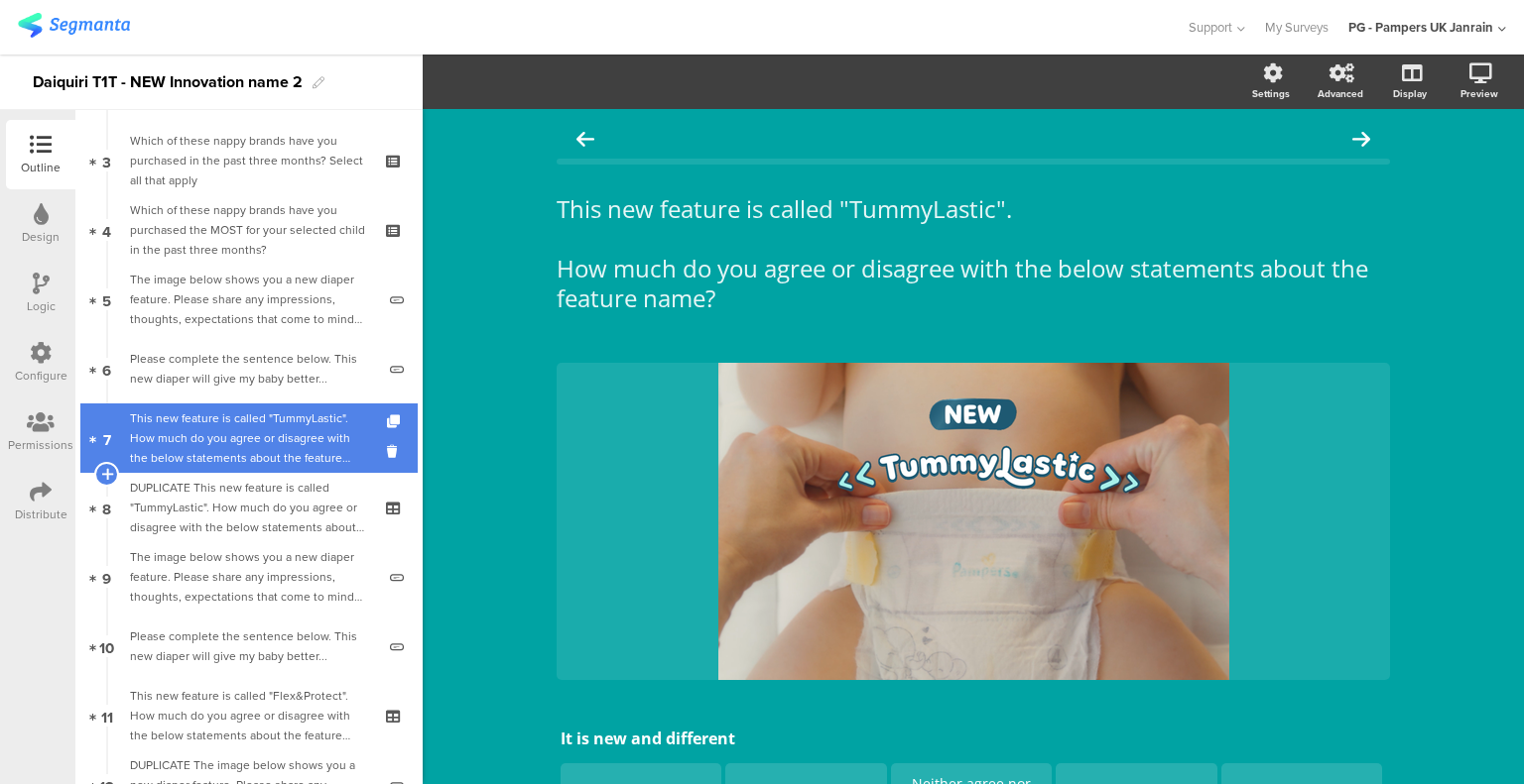
scroll to position [302, 0]
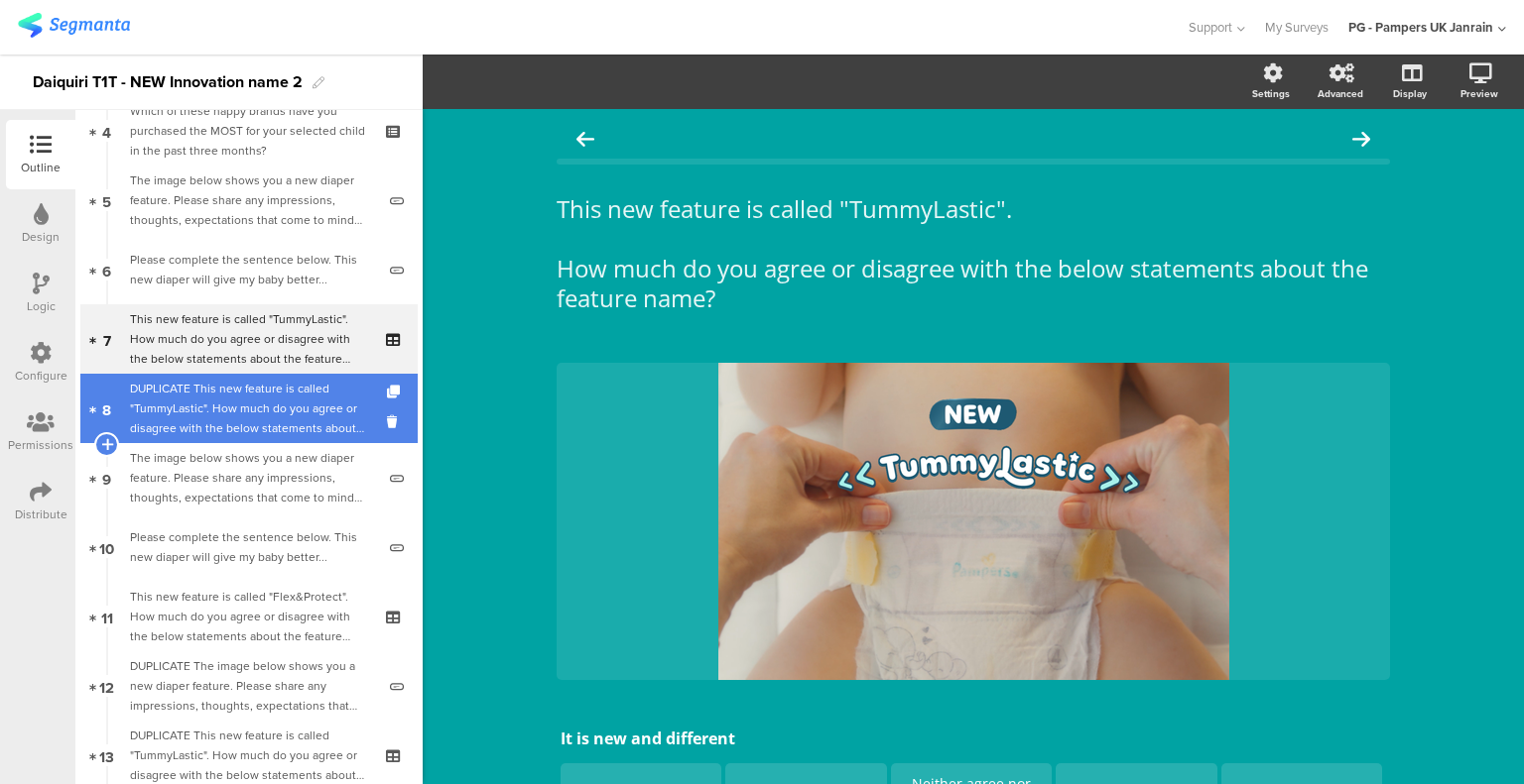
click at [272, 404] on div "DUPLICATE This new feature is called "TummyLastic". How much do you agree or di…" at bounding box center [248, 409] width 237 height 60
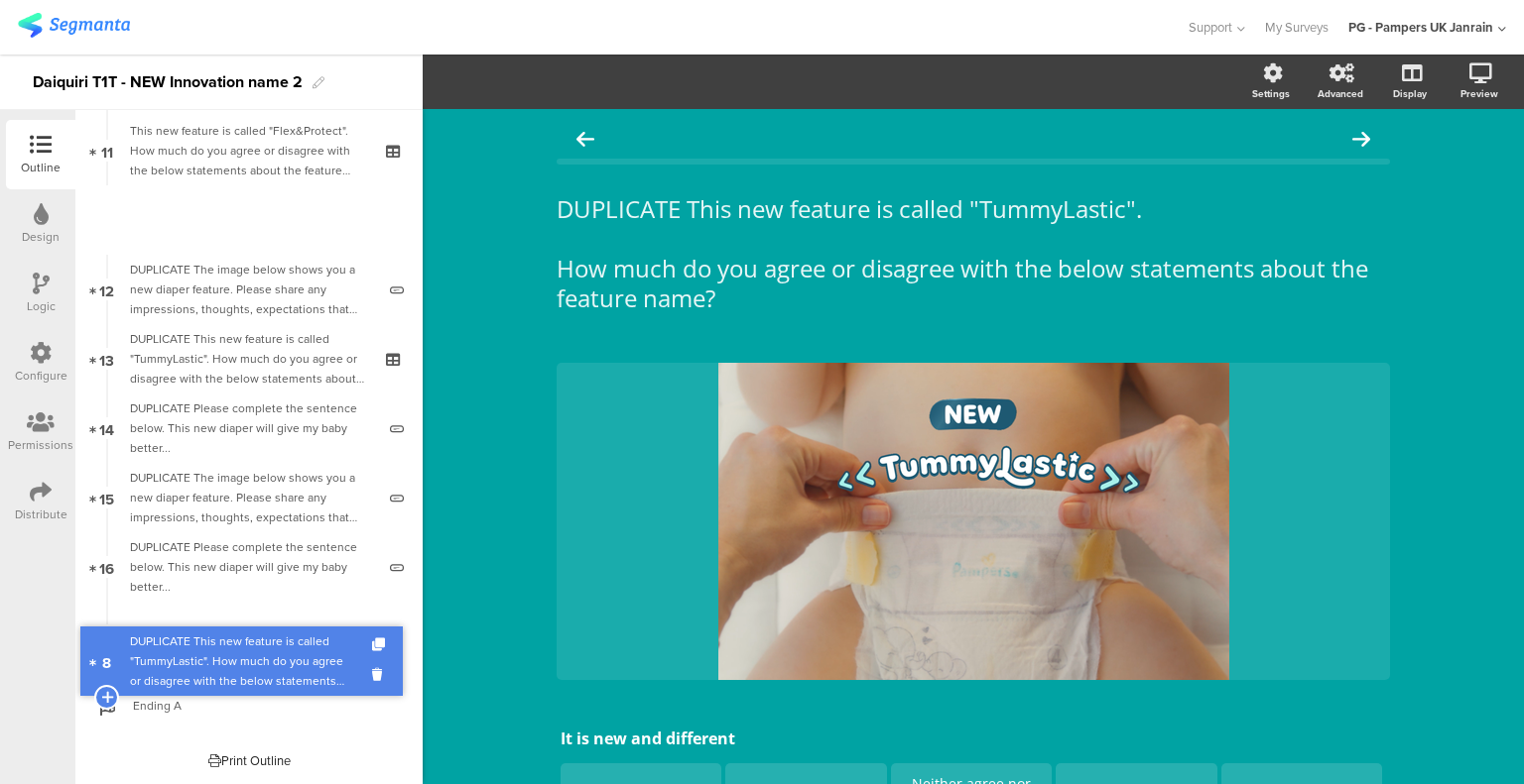
drag, startPoint x: 238, startPoint y: 388, endPoint x: 235, endPoint y: 640, distance: 252.0
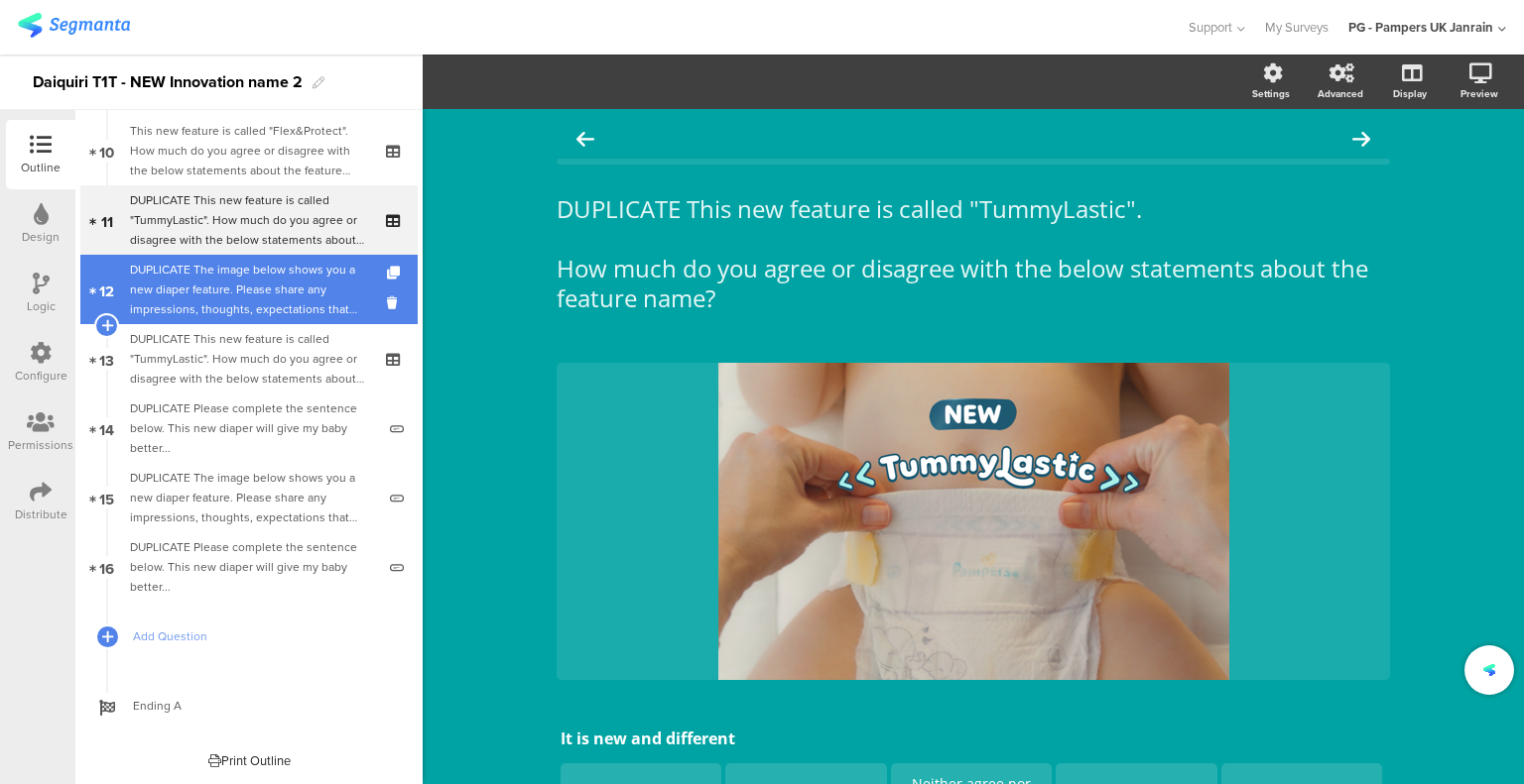
scroll to position [500, 0]
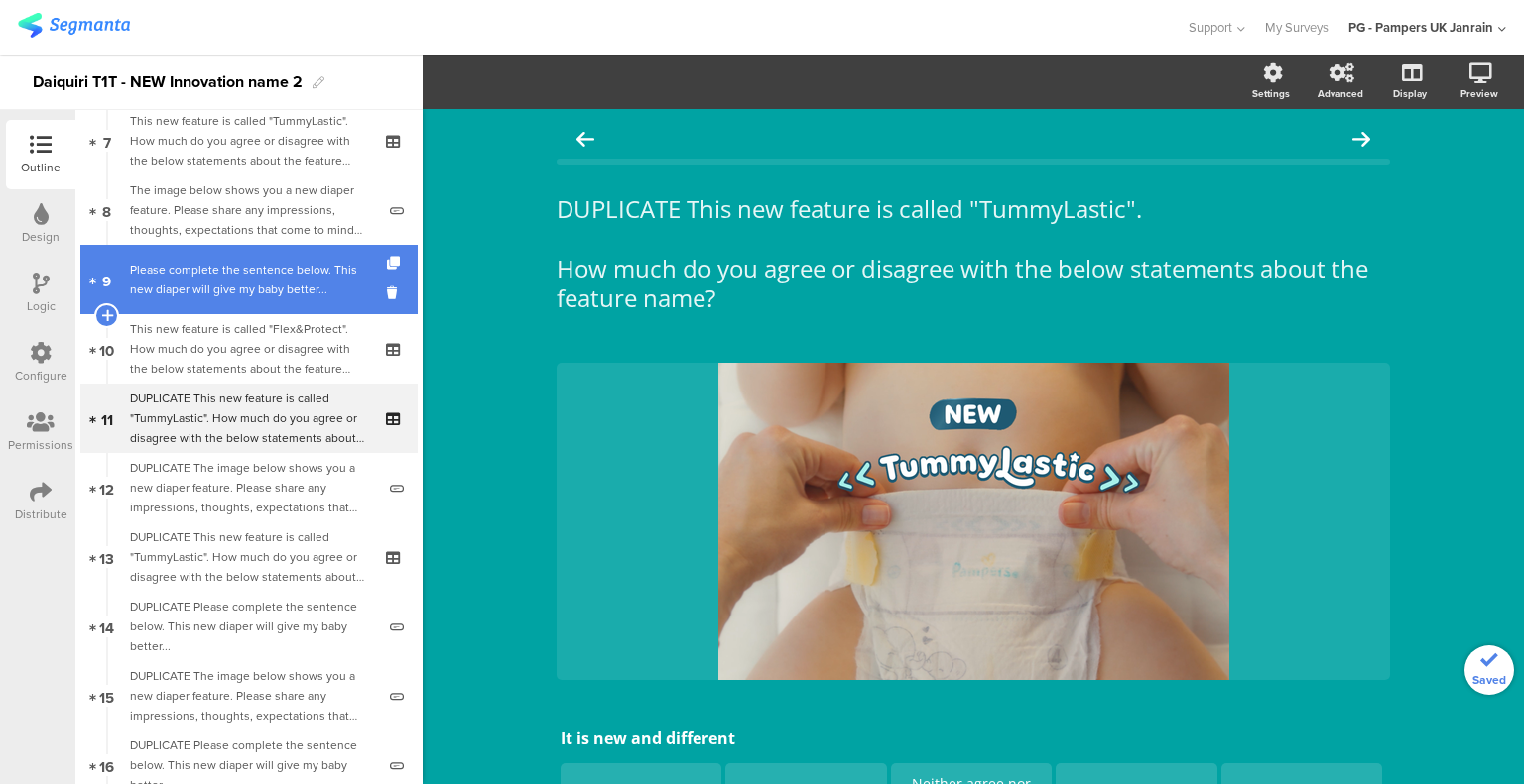
click at [274, 295] on div "Please complete the sentence below. This new diaper will give my baby better..." at bounding box center [252, 280] width 245 height 40
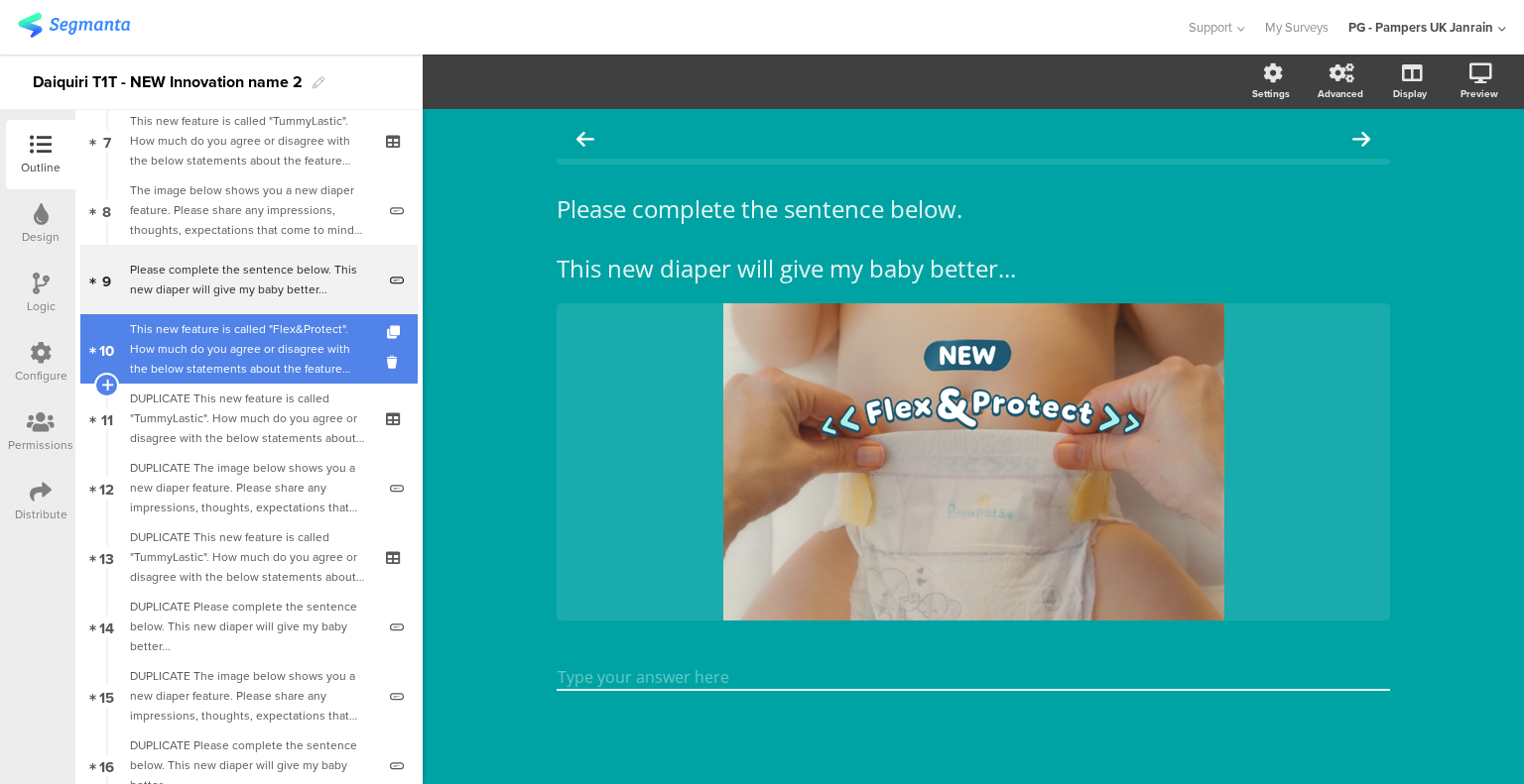
click at [269, 332] on div "This new feature is called "Flex&Protect". How much do you agree or disagree wi…" at bounding box center [248, 349] width 237 height 60
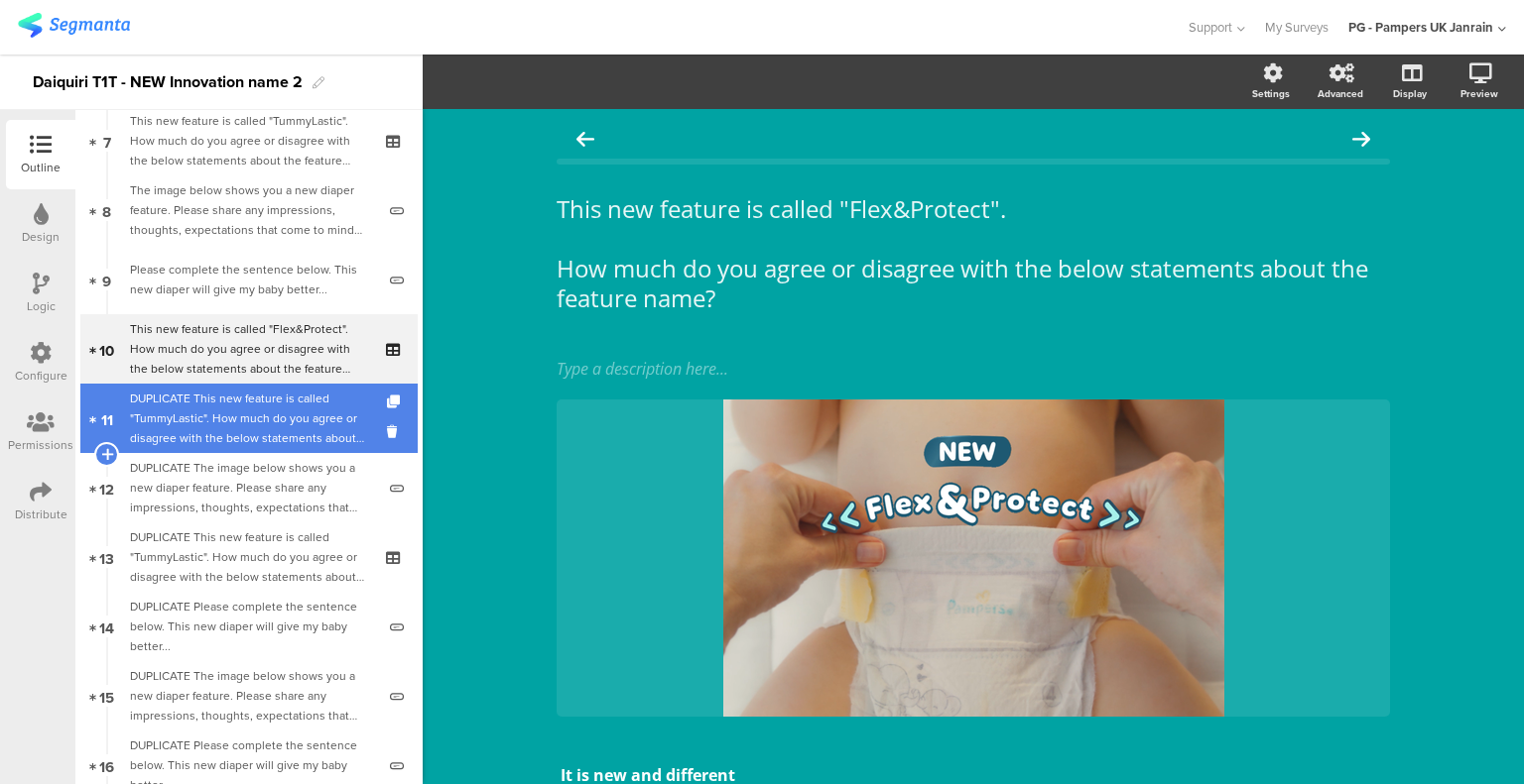
click at [270, 395] on div "DUPLICATE This new feature is called "TummyLastic". How much do you agree or di…" at bounding box center [248, 419] width 237 height 60
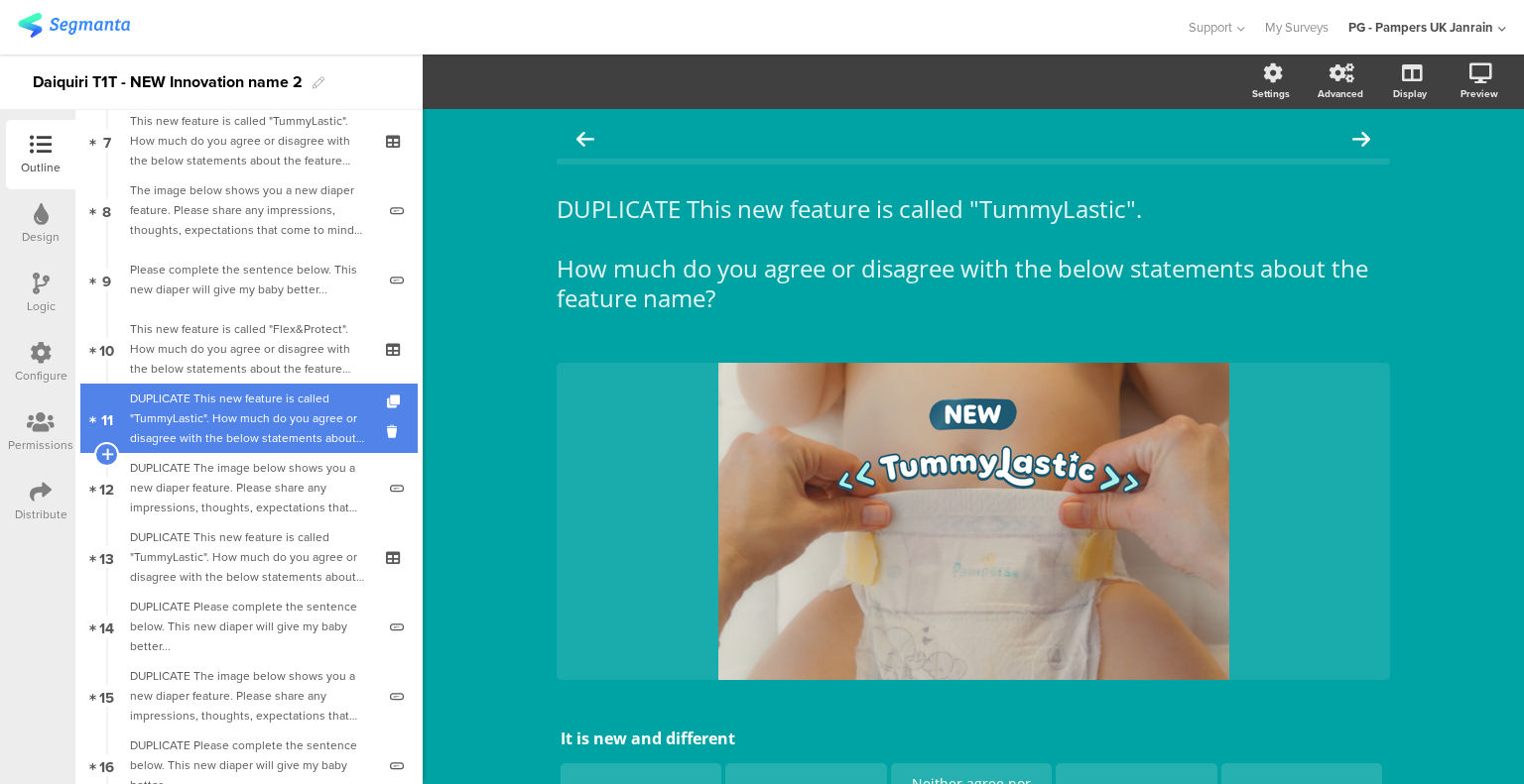
click at [266, 414] on div "DUPLICATE This new feature is called "TummyLastic". How much do you agree or di…" at bounding box center [248, 419] width 237 height 60
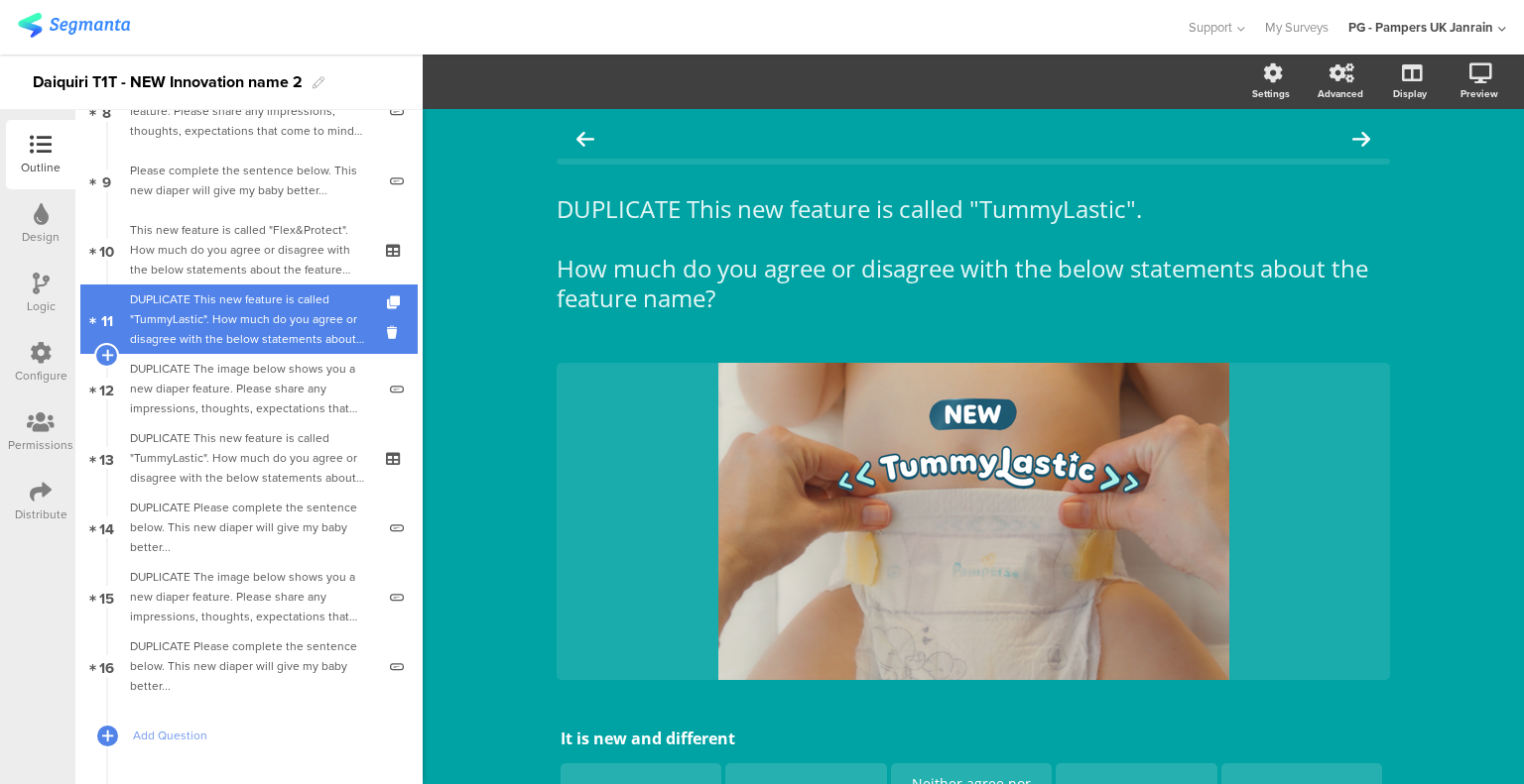
scroll to position [500, 0]
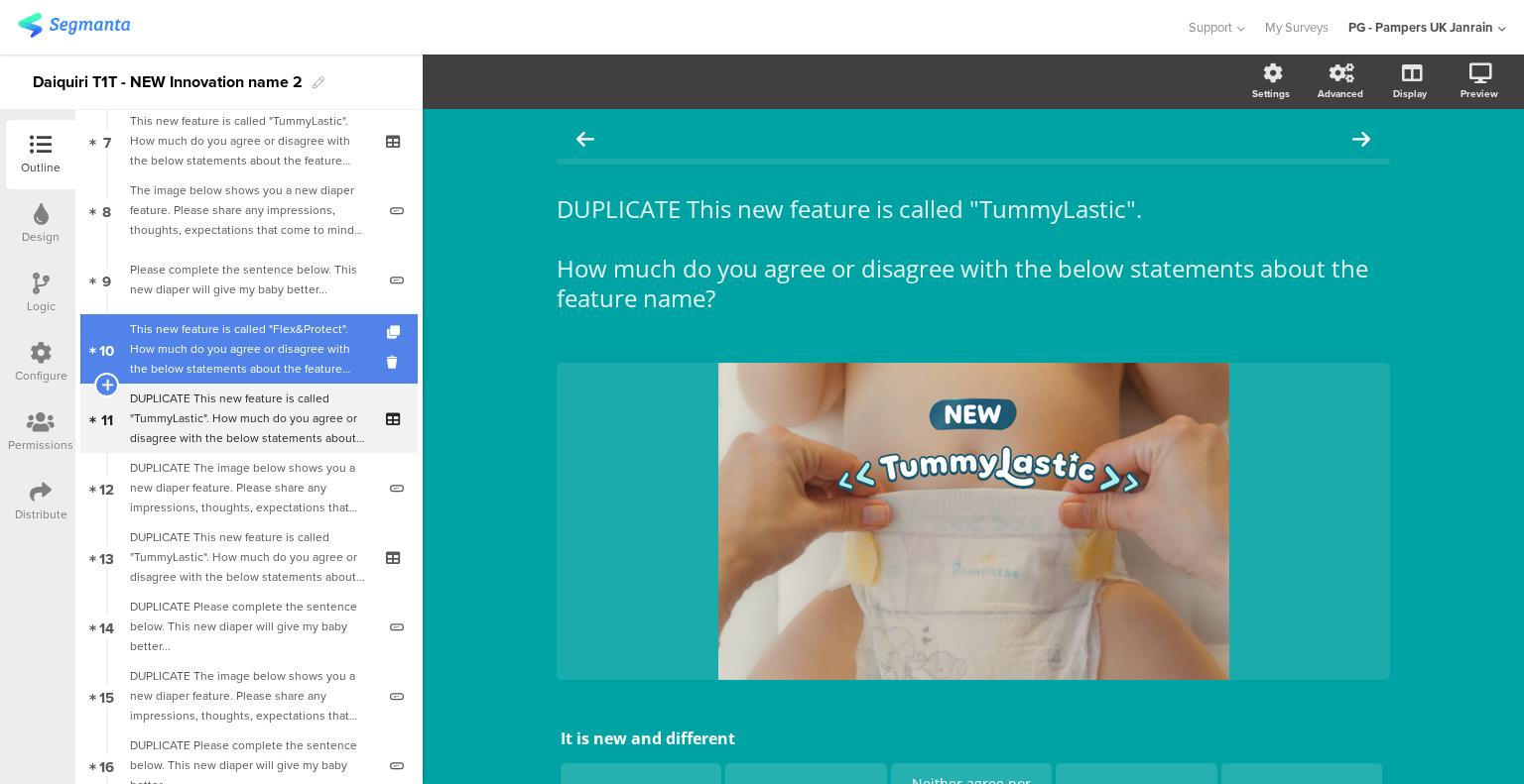
click at [276, 316] on link "10 This new feature is called "Flex&Protect". How much do you agree or disagree…" at bounding box center [249, 349] width 338 height 69
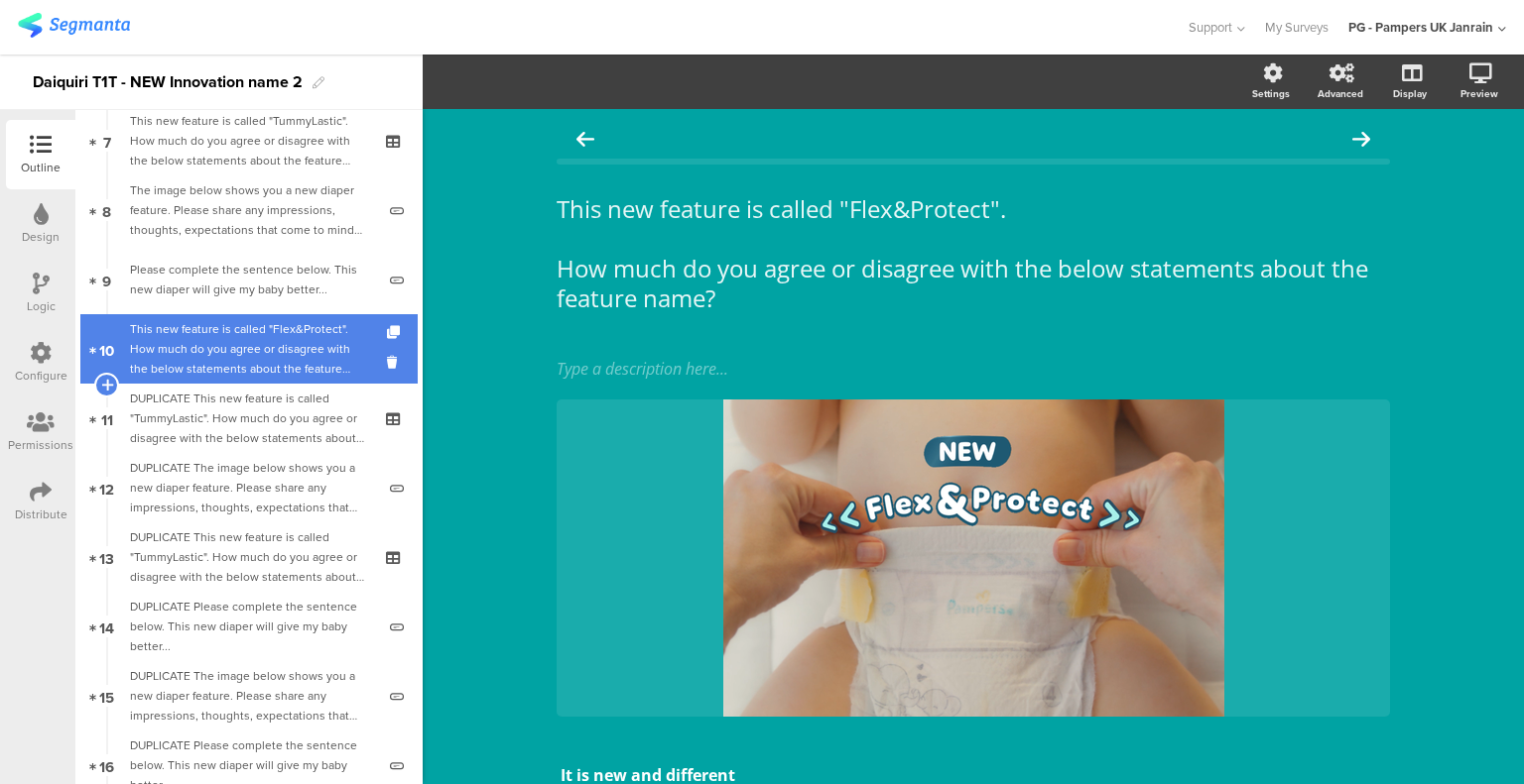
click at [276, 316] on link "10 This new feature is called "Flex&Protect". How much do you agree or disagree…" at bounding box center [249, 349] width 338 height 69
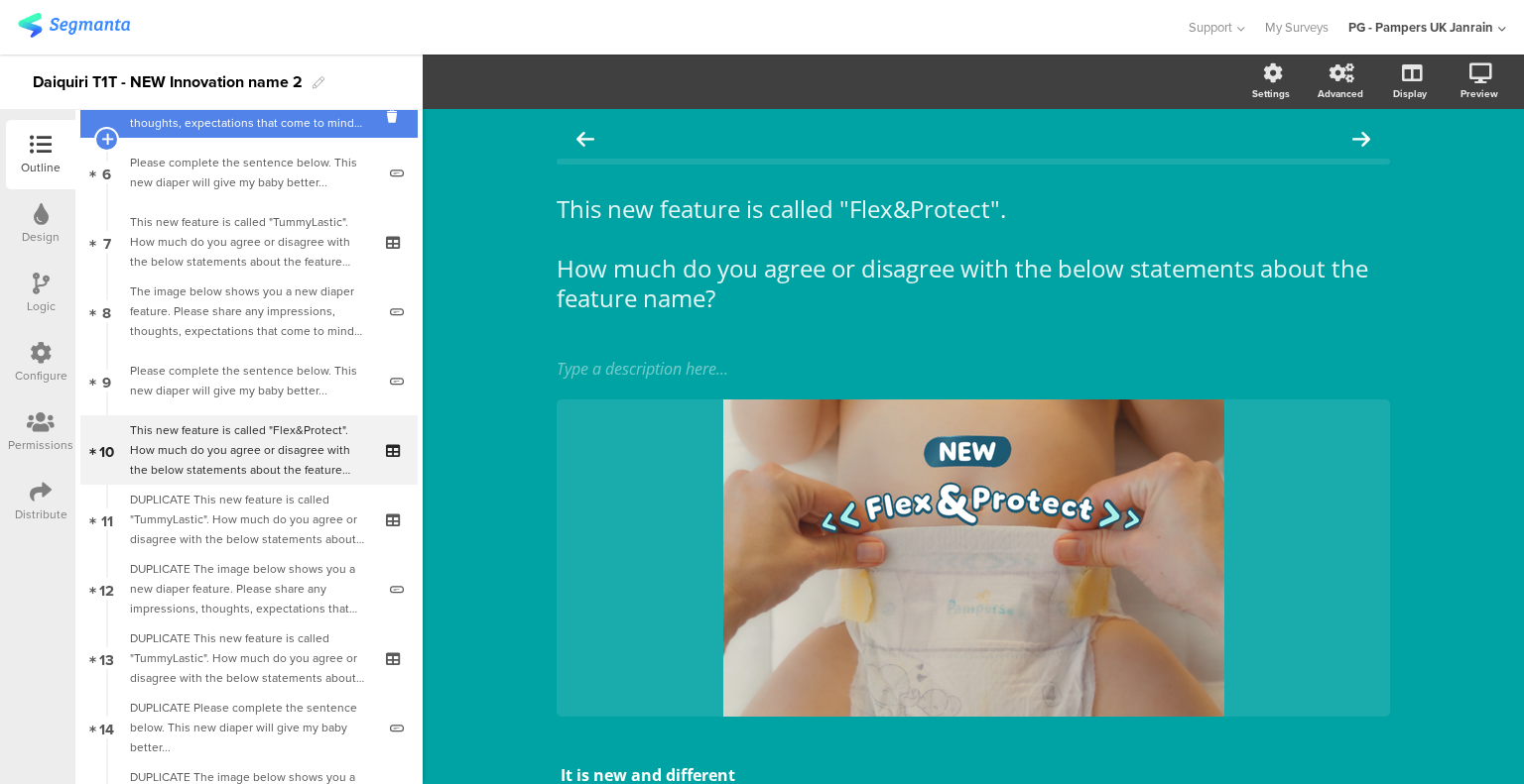
scroll to position [302, 0]
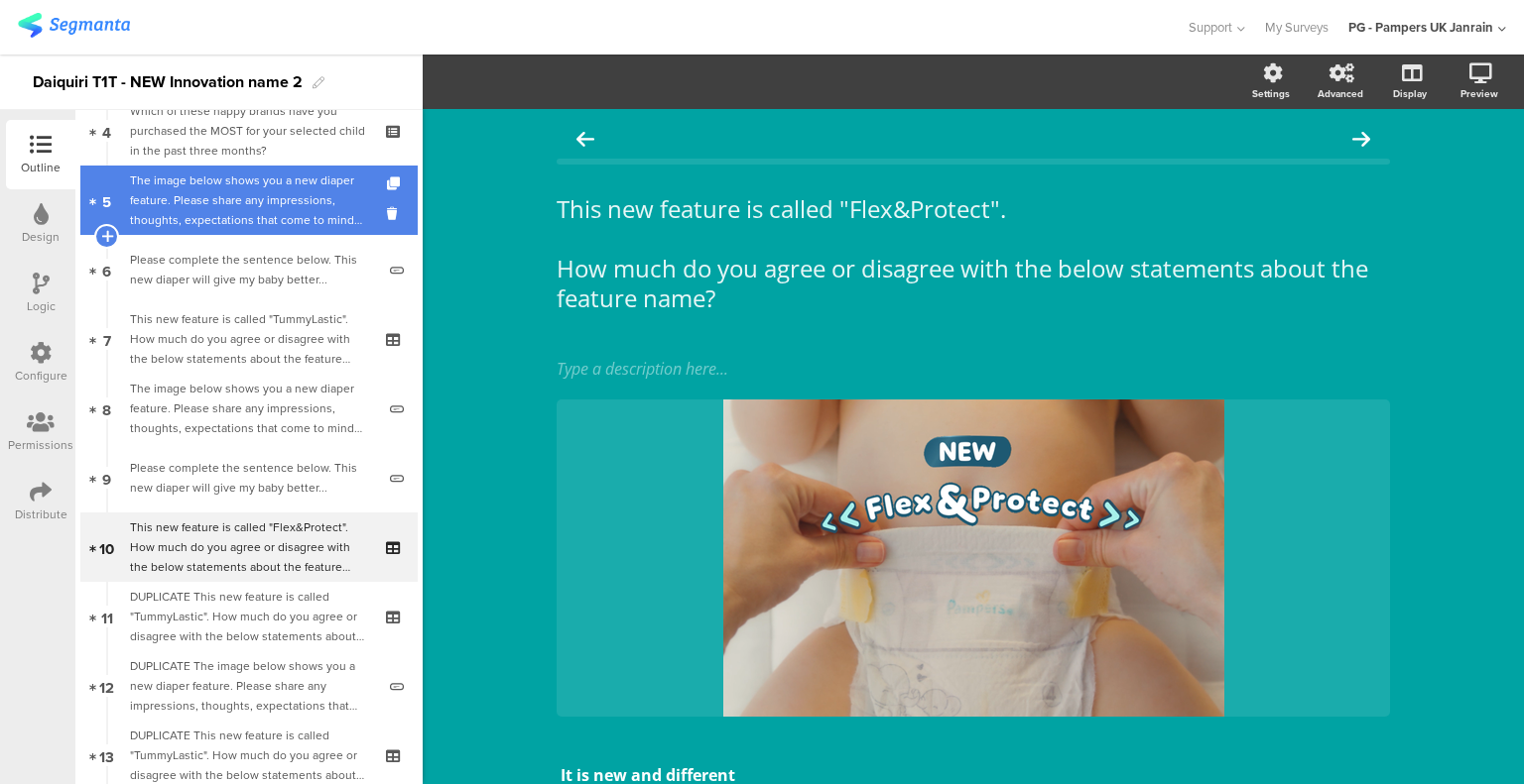
click at [282, 217] on div "The image below shows you a new diaper feature. Please share any impressions, t…" at bounding box center [252, 200] width 245 height 60
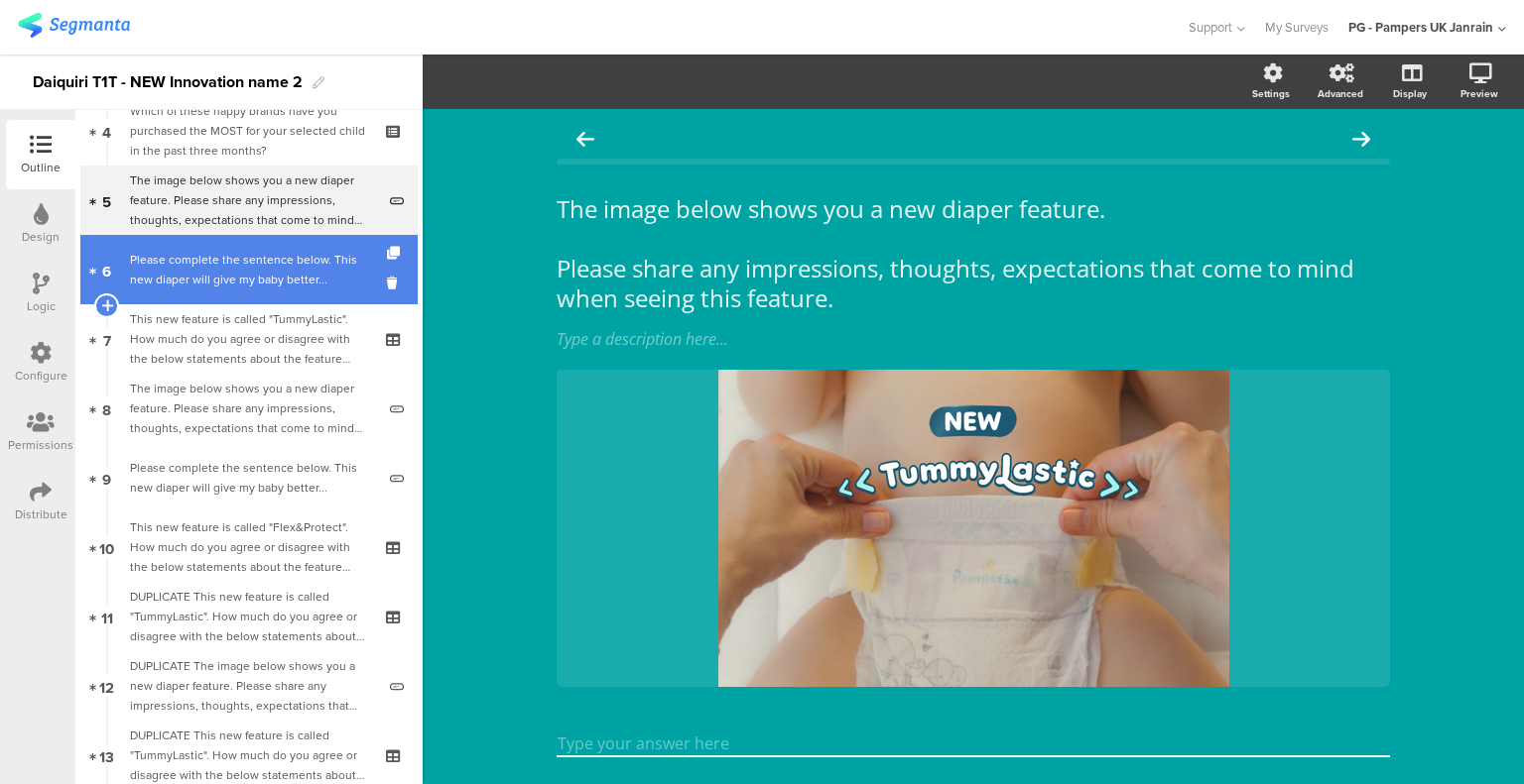
click at [268, 253] on div "Please complete the sentence below. This new diaper will give my baby better..." at bounding box center [252, 270] width 245 height 40
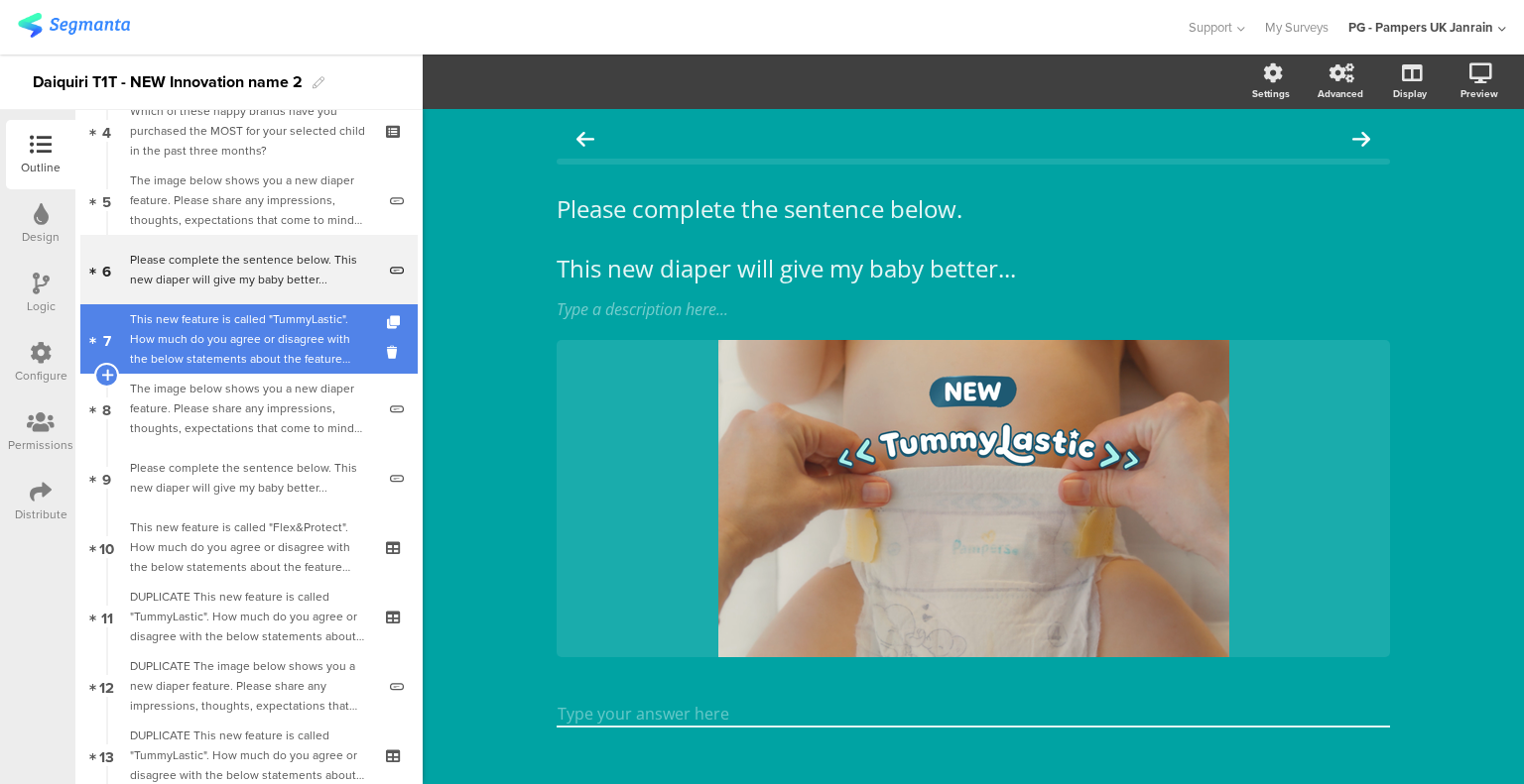
click at [242, 316] on div "This new feature is called "TummyLastic". How much do you agree or disagree wit…" at bounding box center [248, 339] width 237 height 60
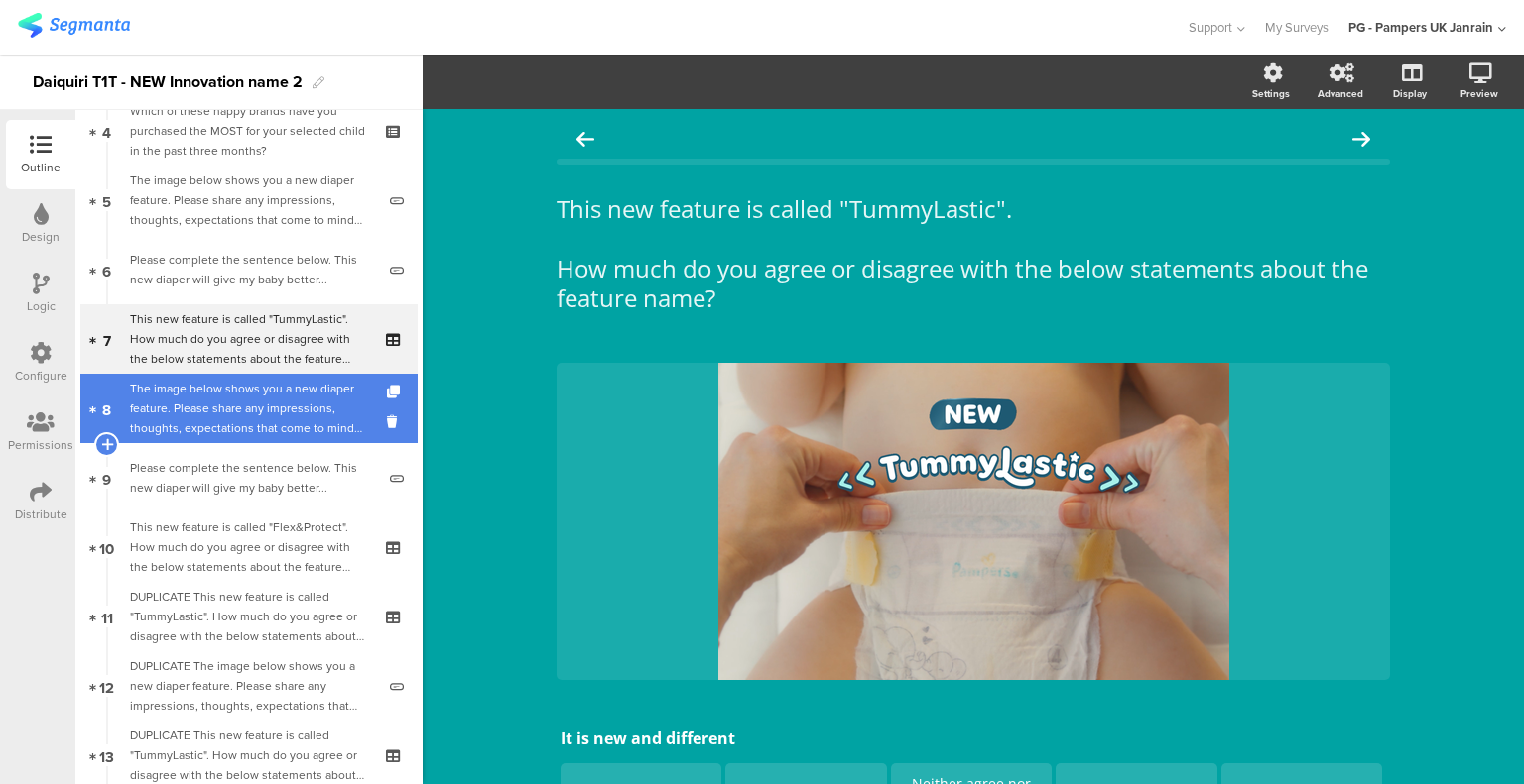
click at [216, 394] on div "The image below shows you a new diaper feature. Please share any impressions, t…" at bounding box center [252, 409] width 245 height 60
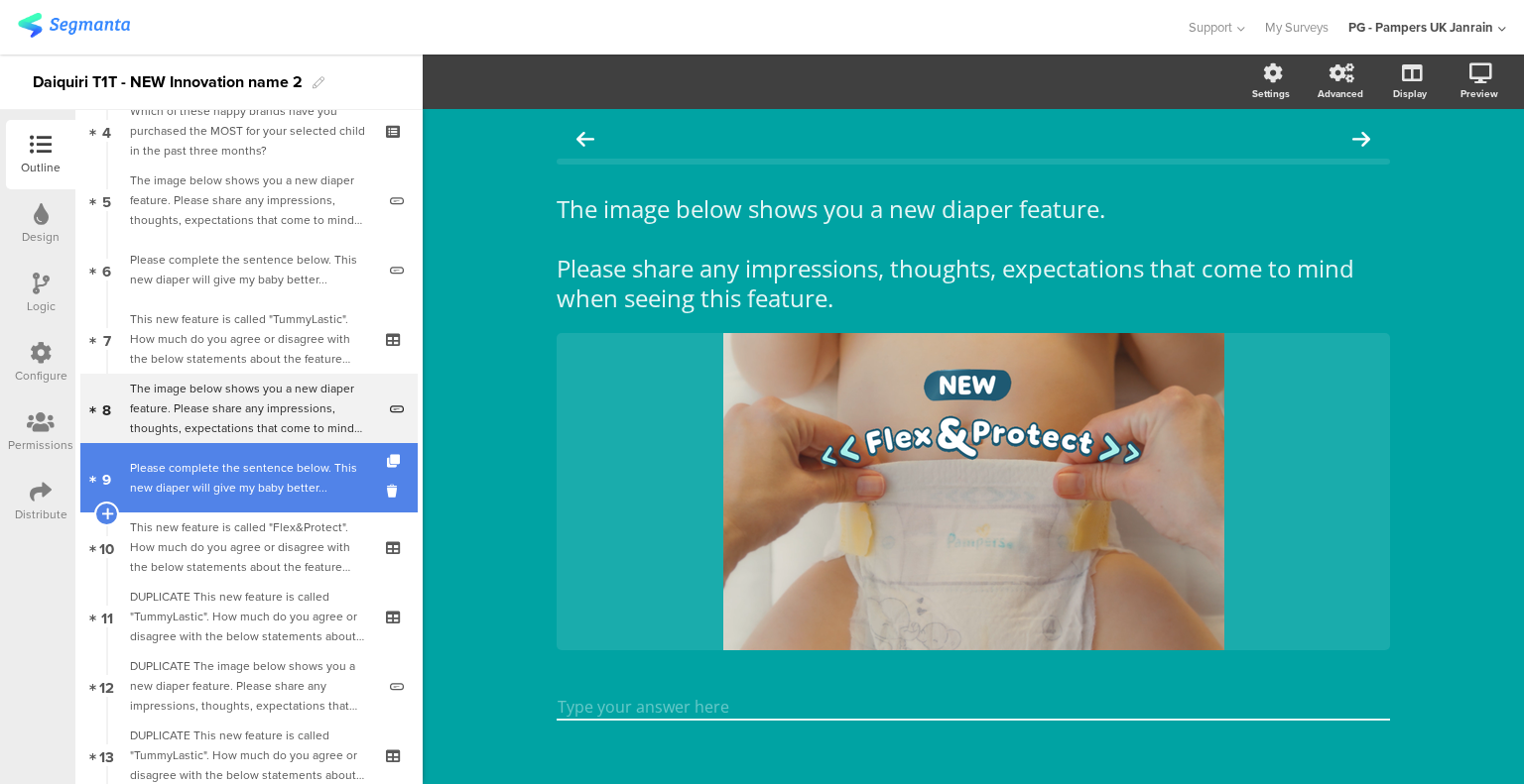
click at [209, 467] on div "Please complete the sentence below. This new diaper will give my baby better..." at bounding box center [252, 478] width 245 height 40
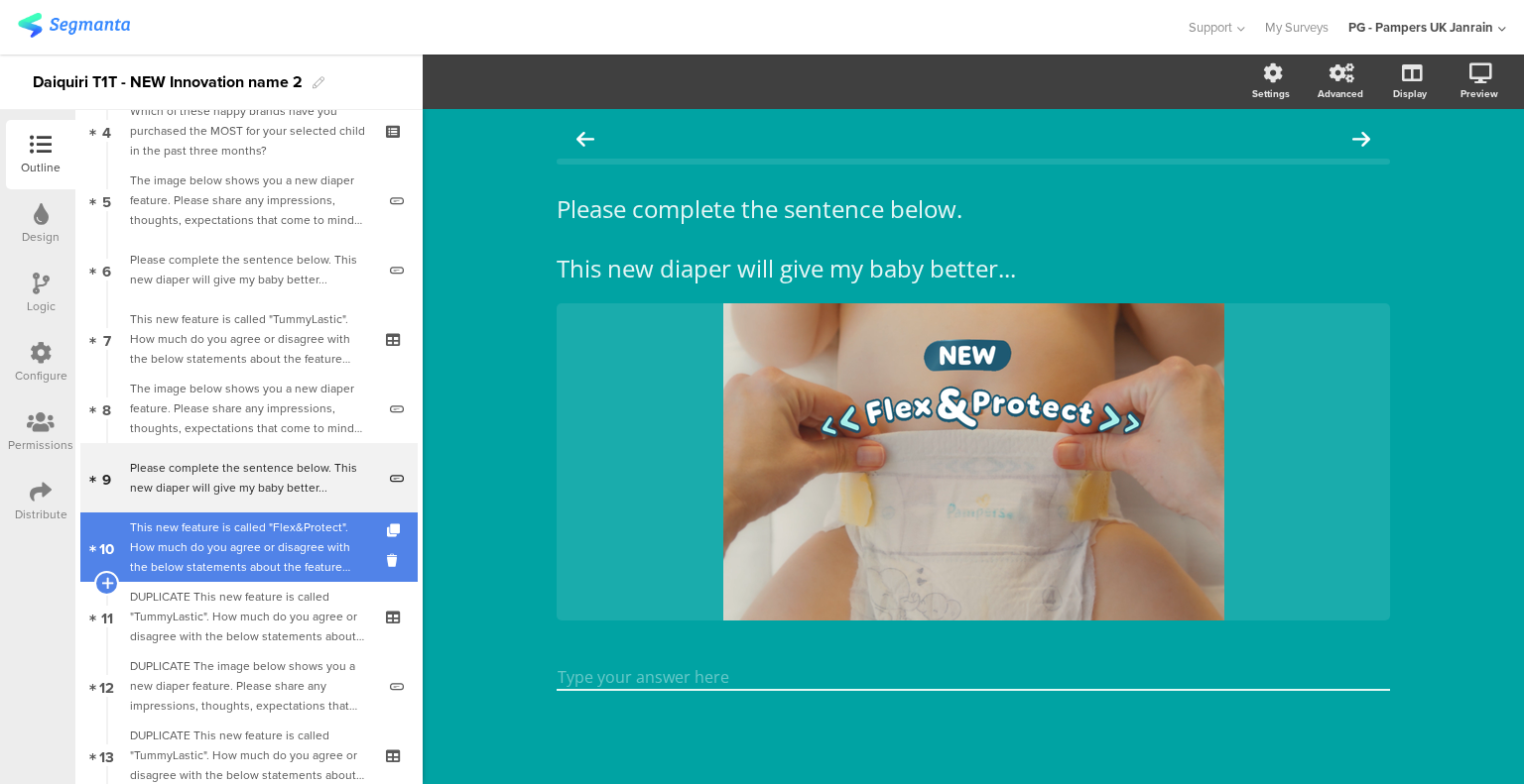
click at [208, 535] on div "This new feature is called "Flex&Protect". How much do you agree or disagree wi…" at bounding box center [248, 548] width 237 height 60
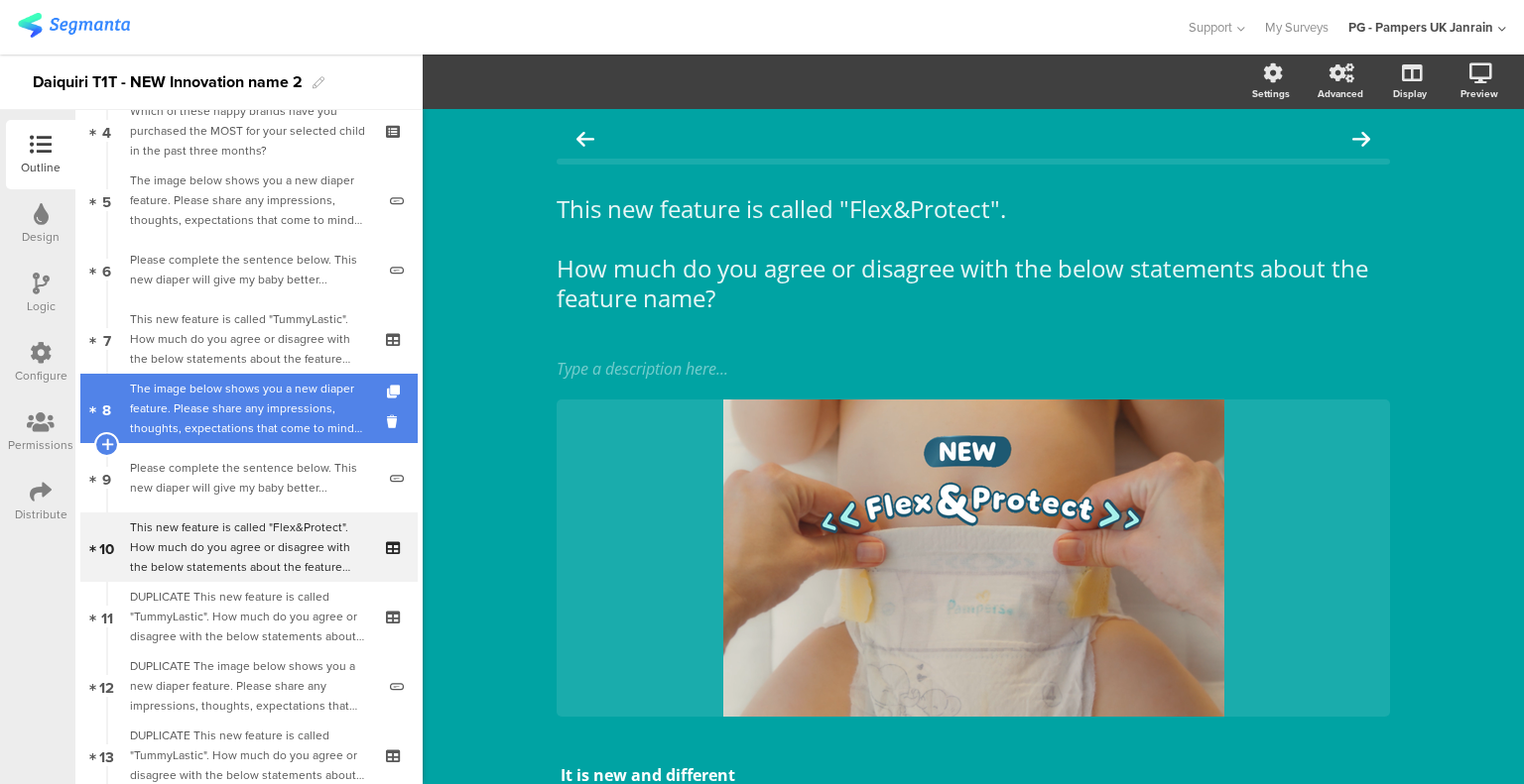
scroll to position [401, 0]
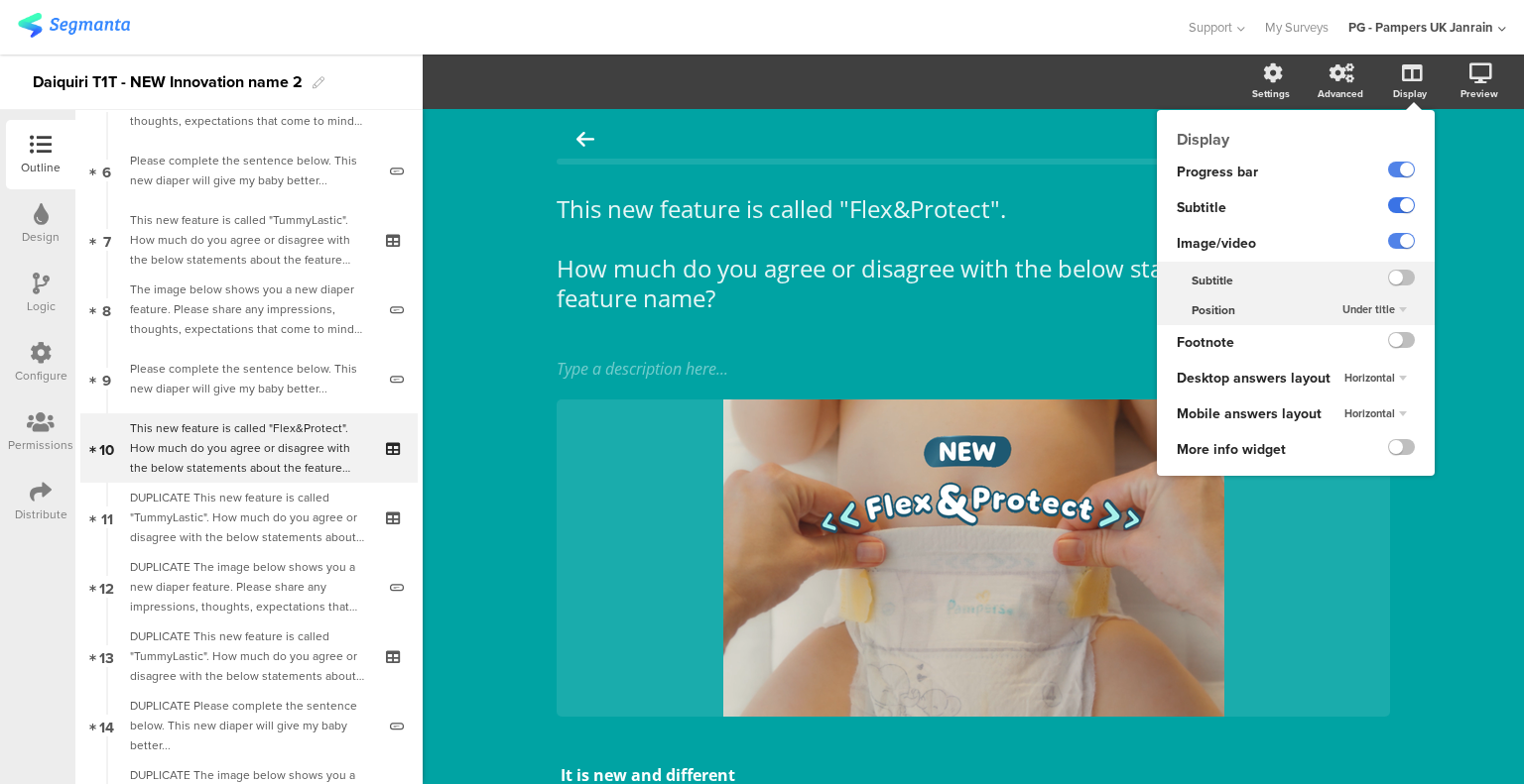
click at [1388, 197] on label at bounding box center [1401, 205] width 27 height 16
click at [0, 0] on input "checkbox" at bounding box center [0, 0] width 0 height 0
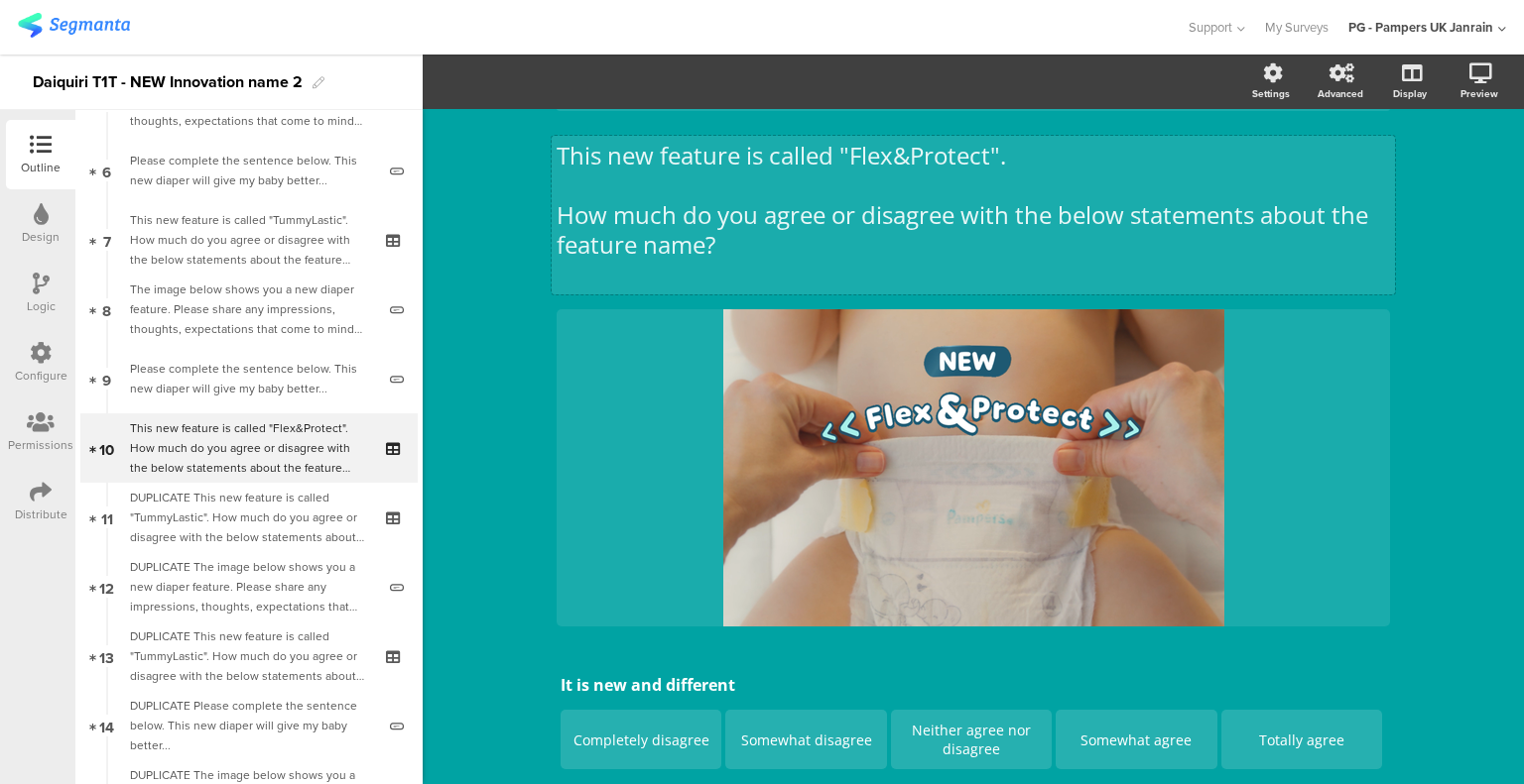
scroll to position [99, 0]
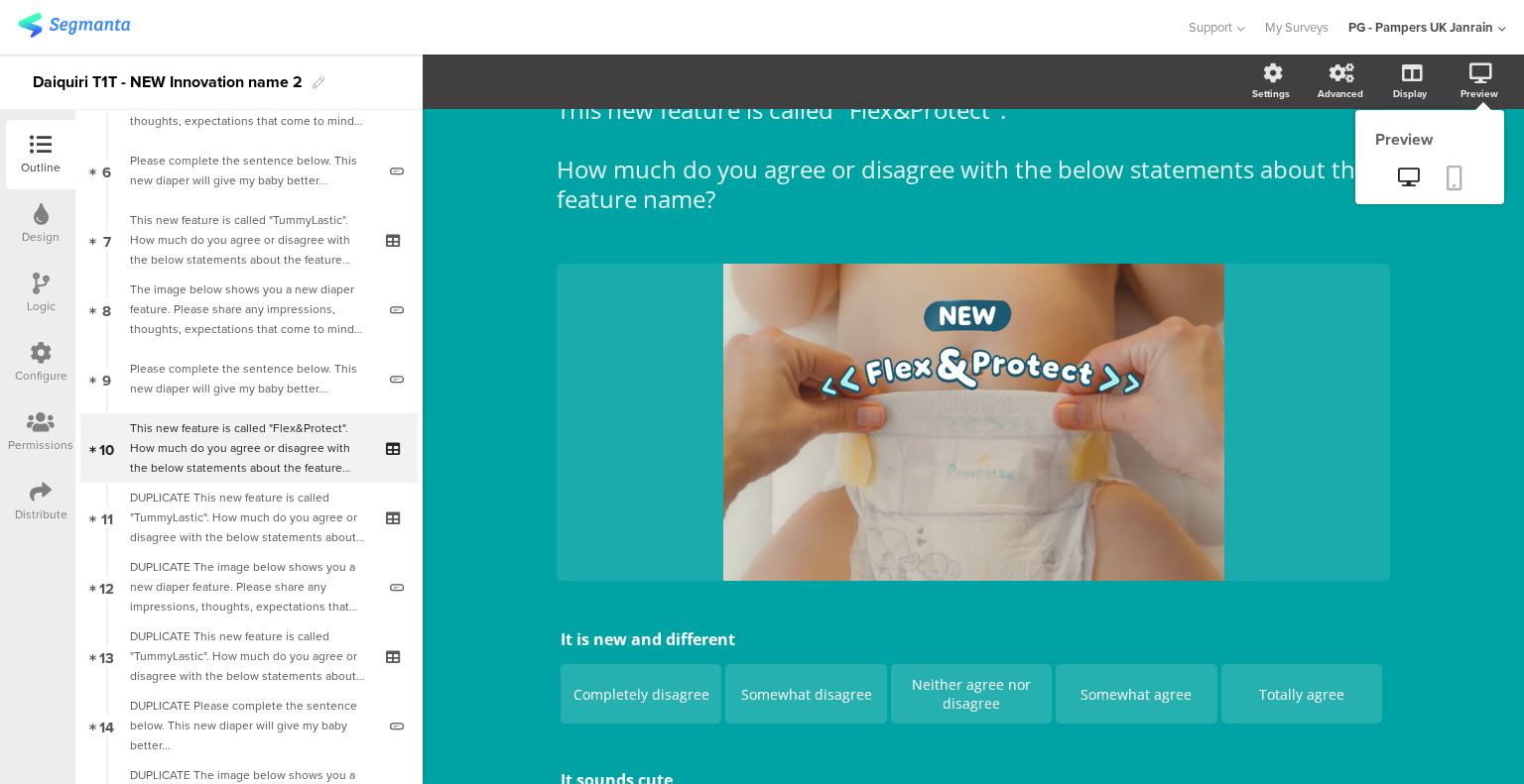
click at [1447, 181] on icon at bounding box center [1455, 178] width 16 height 25
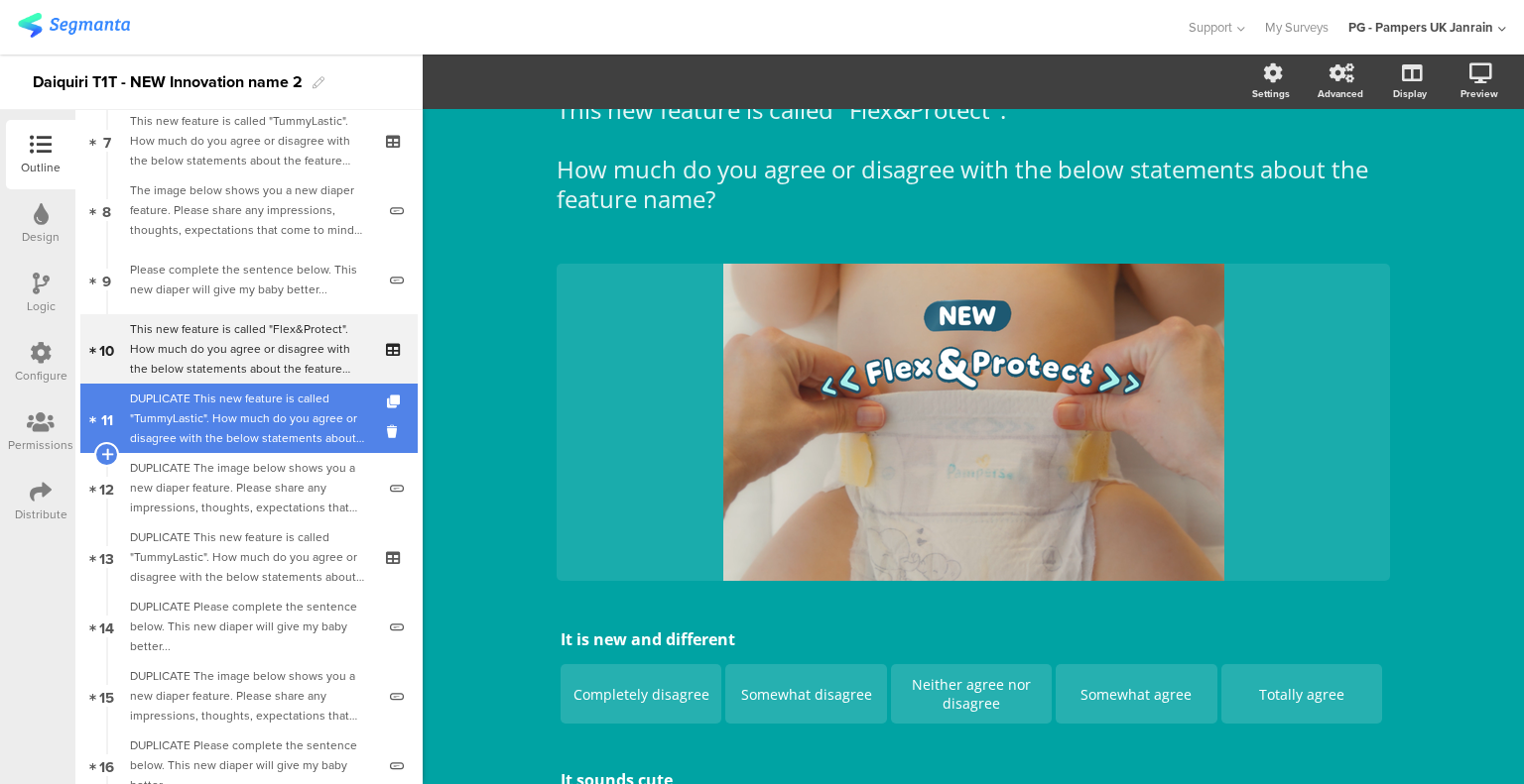
scroll to position [598, 0]
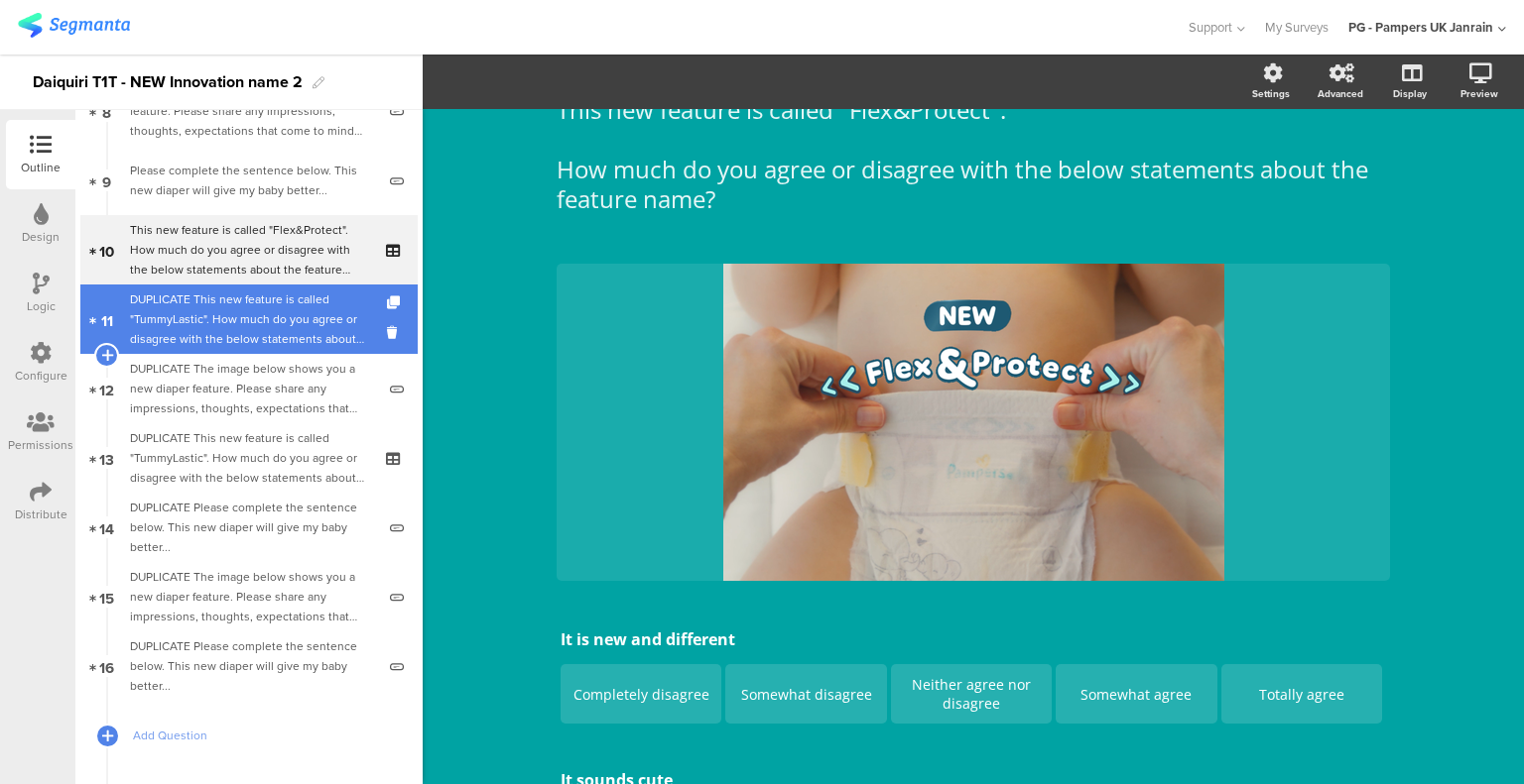
click at [213, 295] on div "DUPLICATE This new feature is called "TummyLastic". How much do you agree or di…" at bounding box center [248, 320] width 237 height 60
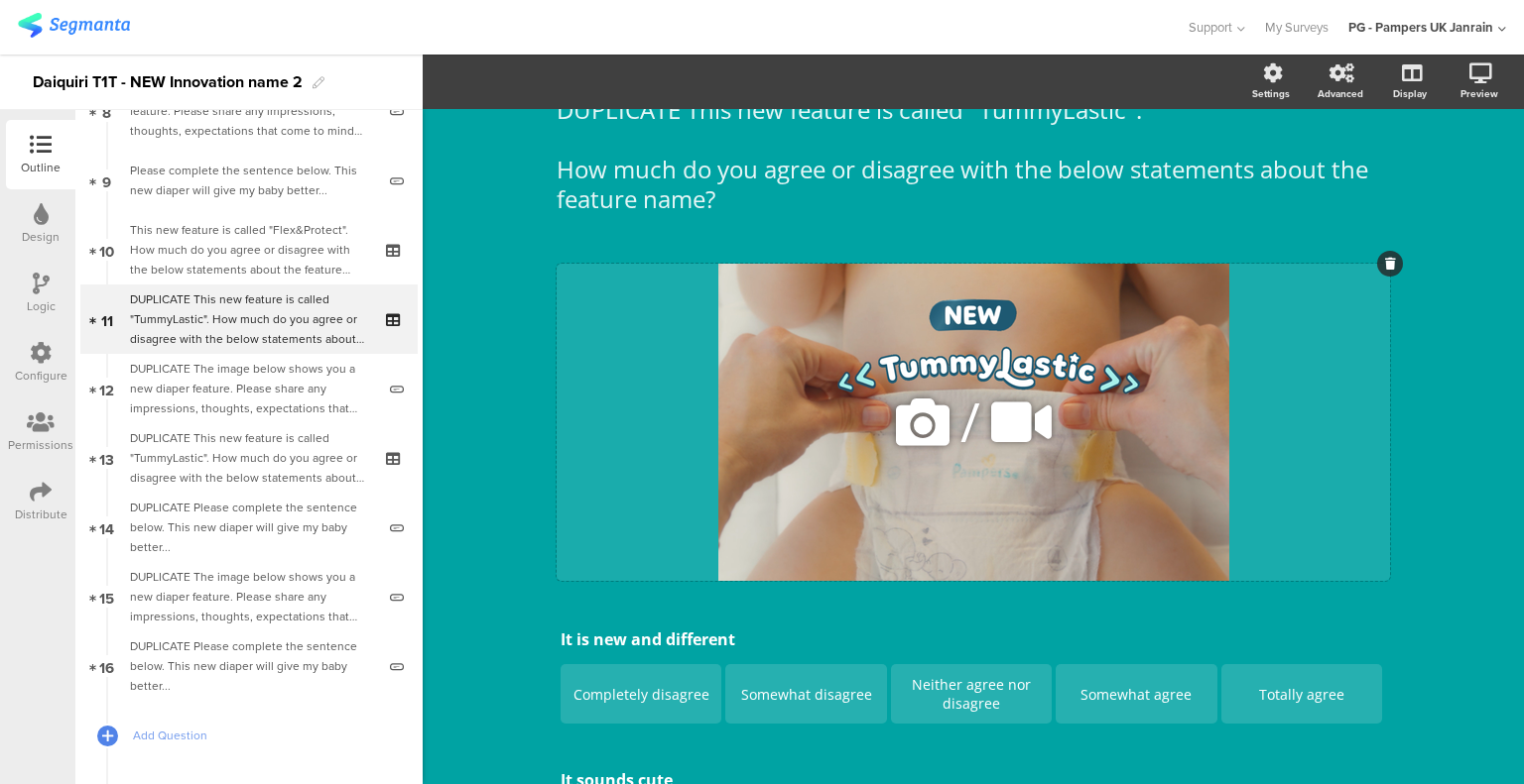
click at [926, 416] on icon at bounding box center [922, 423] width 68 height 67
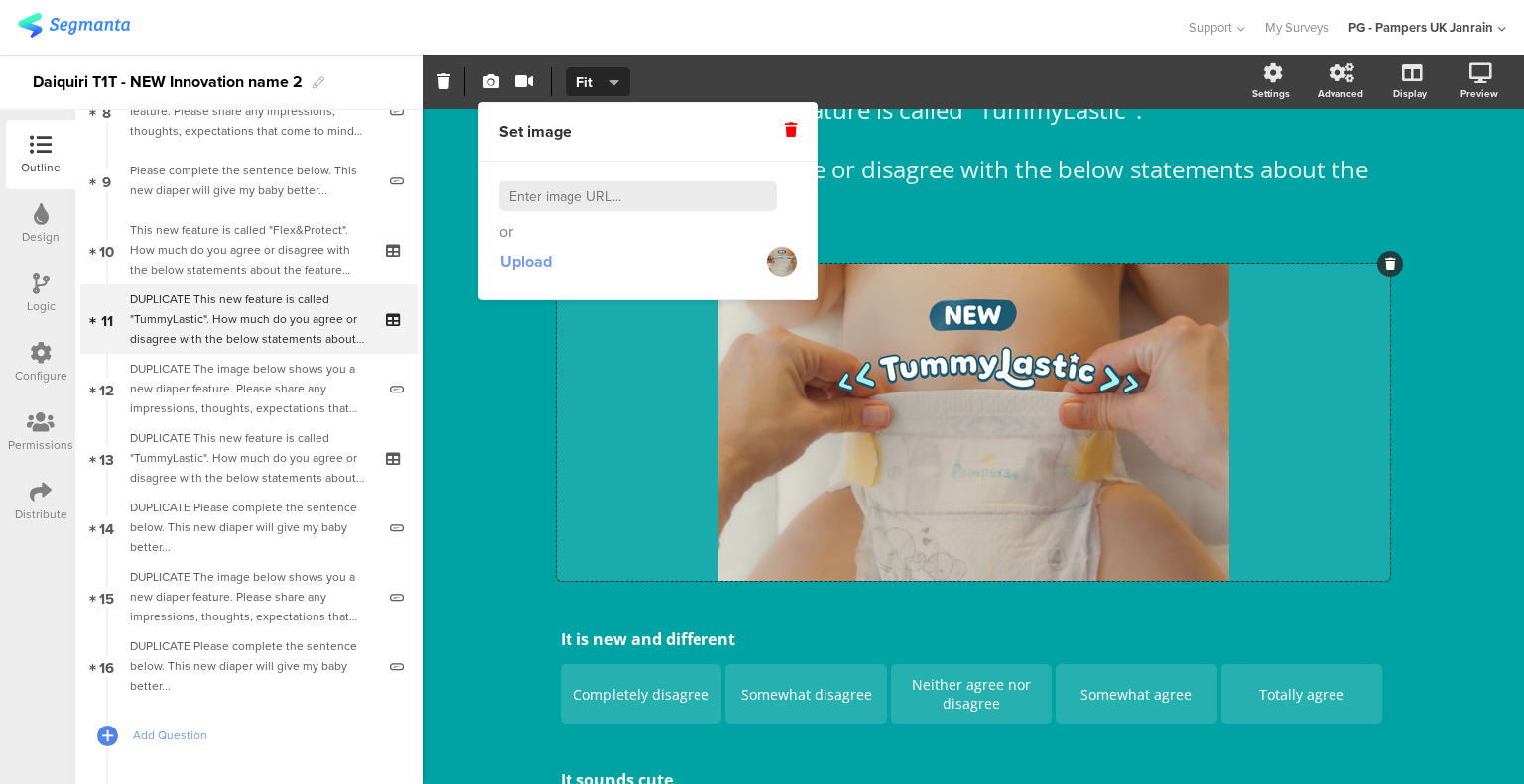
click at [528, 261] on span "Upload" at bounding box center [526, 261] width 52 height 23
drag, startPoint x: 1462, startPoint y: 411, endPoint x: 1410, endPoint y: 384, distance: 58.6
click at [1462, 411] on div "DUPLICATE This new feature is called "TummyLastic". How much do you agree or di…" at bounding box center [973, 789] width 1101 height 1558
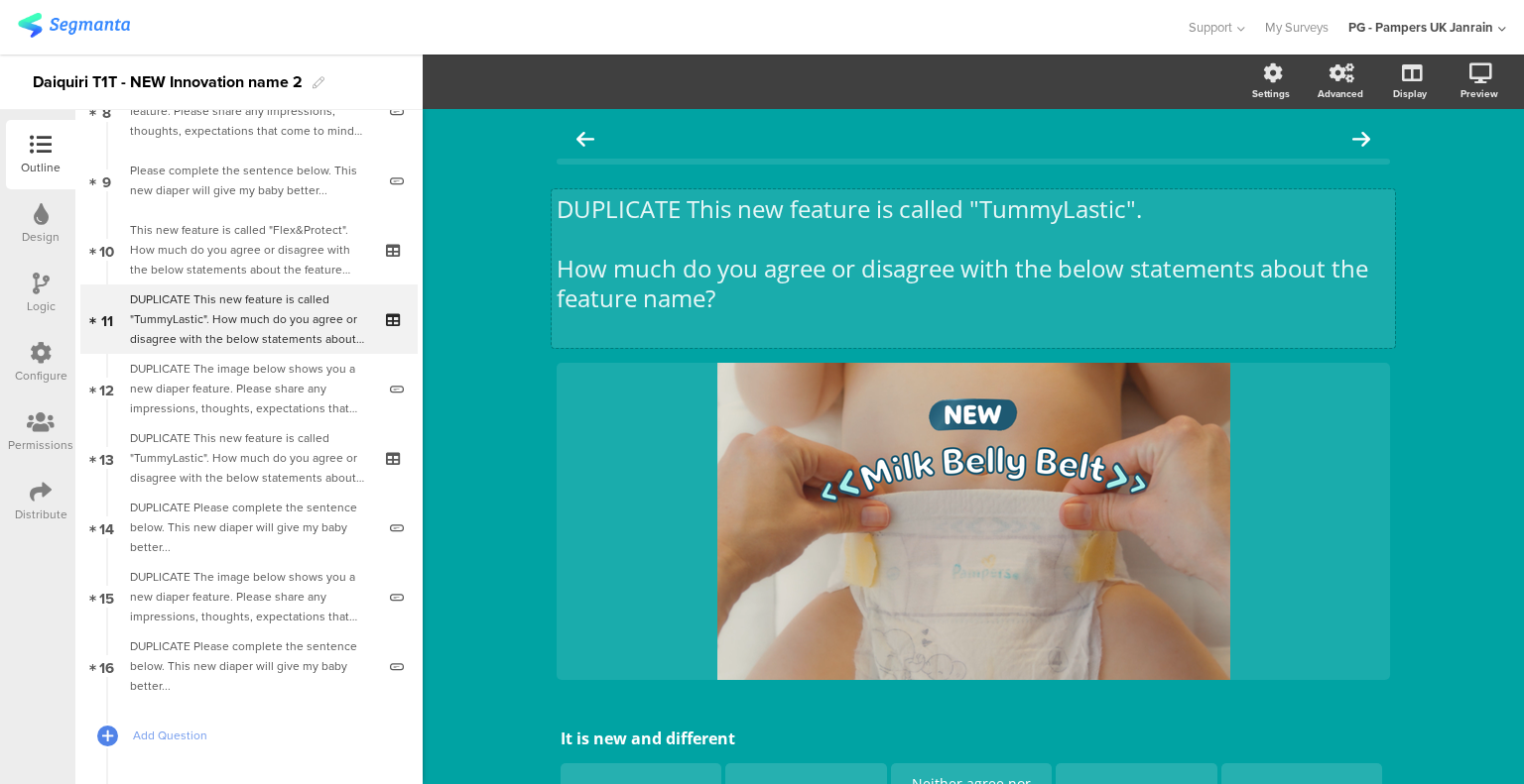
click at [608, 209] on div "DUPLICATE This new feature is called "TummyLastic". How much do you agree or di…" at bounding box center [972, 269] width 843 height 159
click at [608, 209] on p "DUPLICATE This new feature is called "TummyLastic"." at bounding box center [972, 209] width 833 height 30
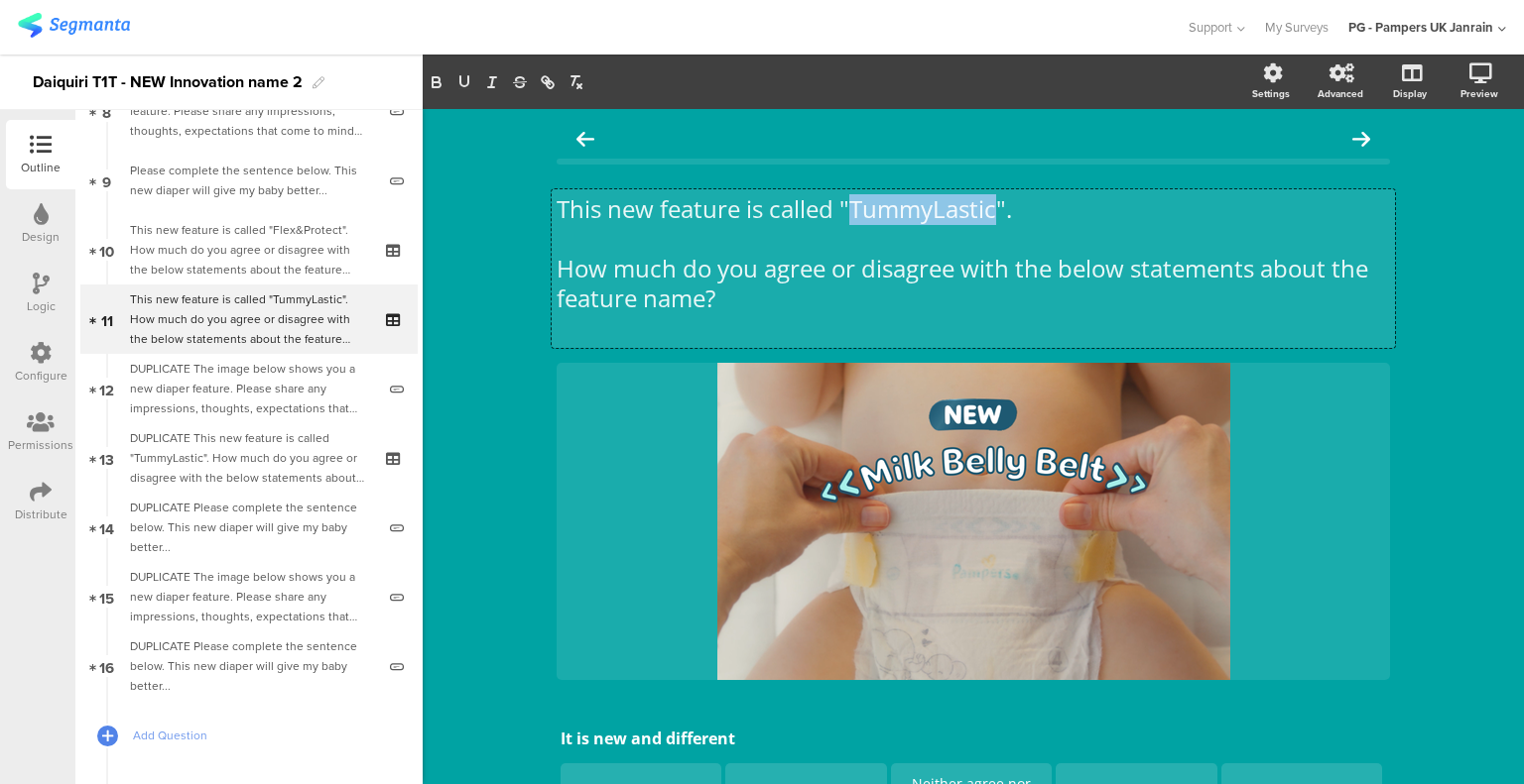
drag, startPoint x: 985, startPoint y: 211, endPoint x: 845, endPoint y: 221, distance: 140.4
click at [845, 221] on p "This new feature is called "TummyLastic"." at bounding box center [972, 209] width 833 height 30
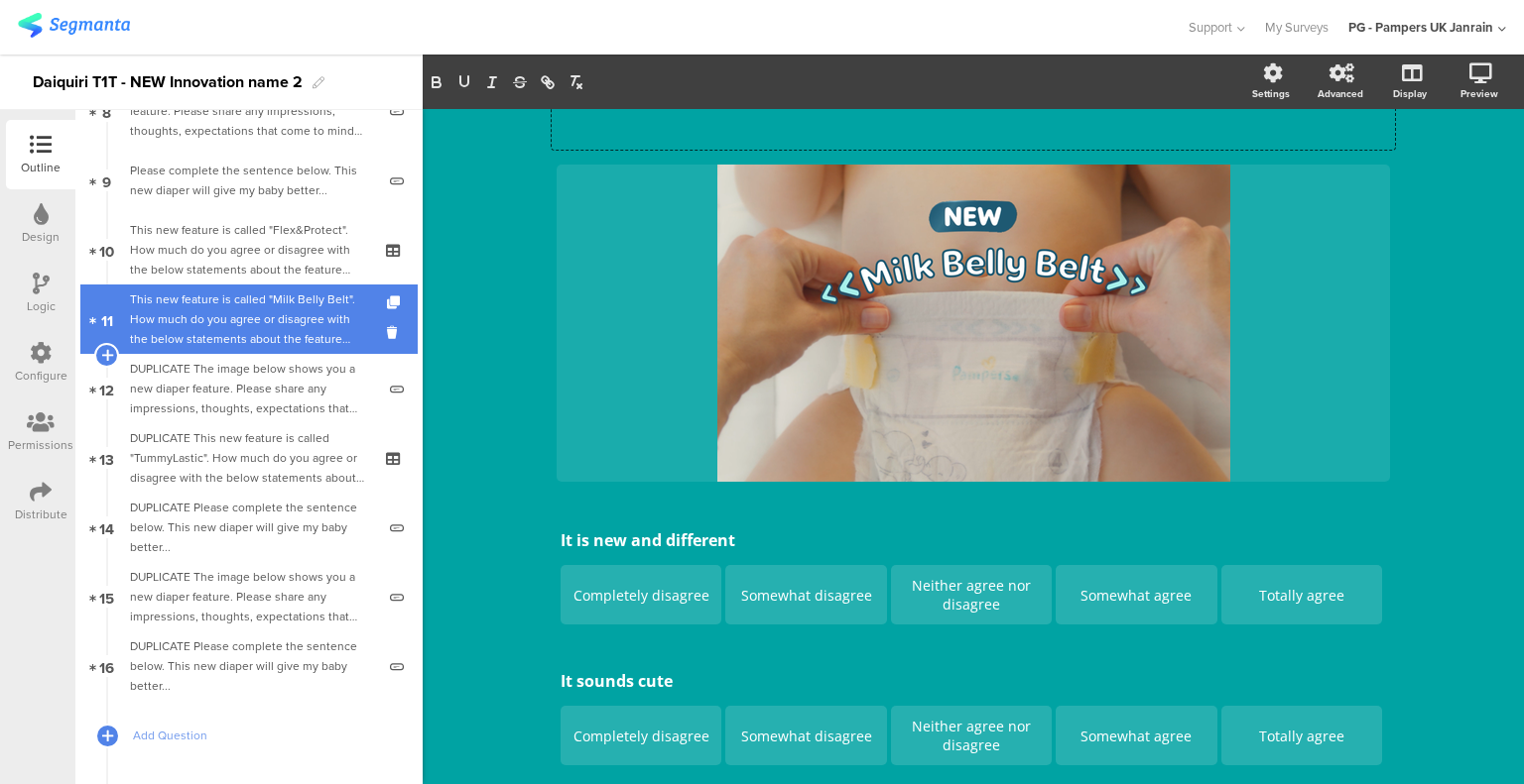
scroll to position [347, 0]
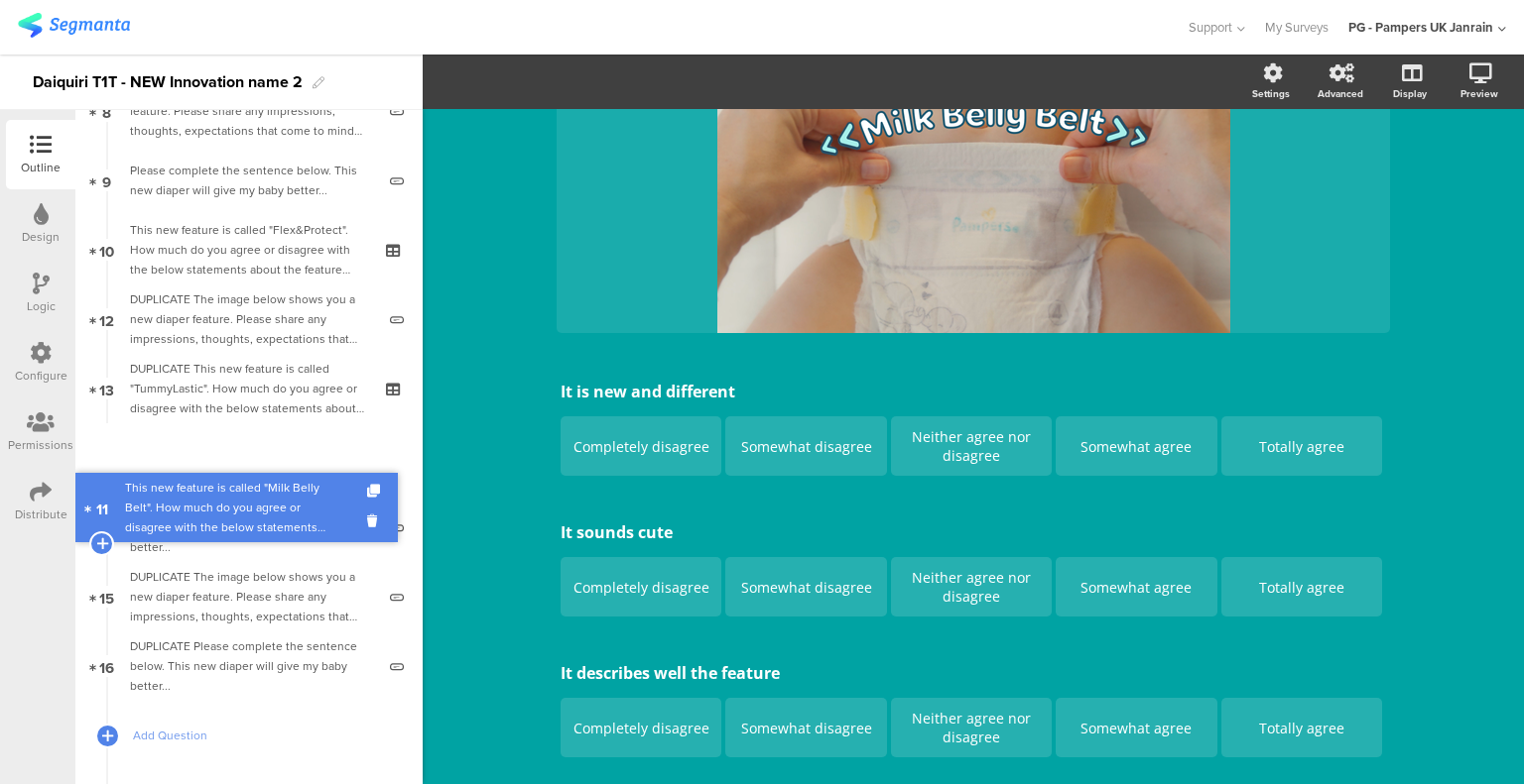
drag, startPoint x: 239, startPoint y: 331, endPoint x: 226, endPoint y: 509, distance: 178.5
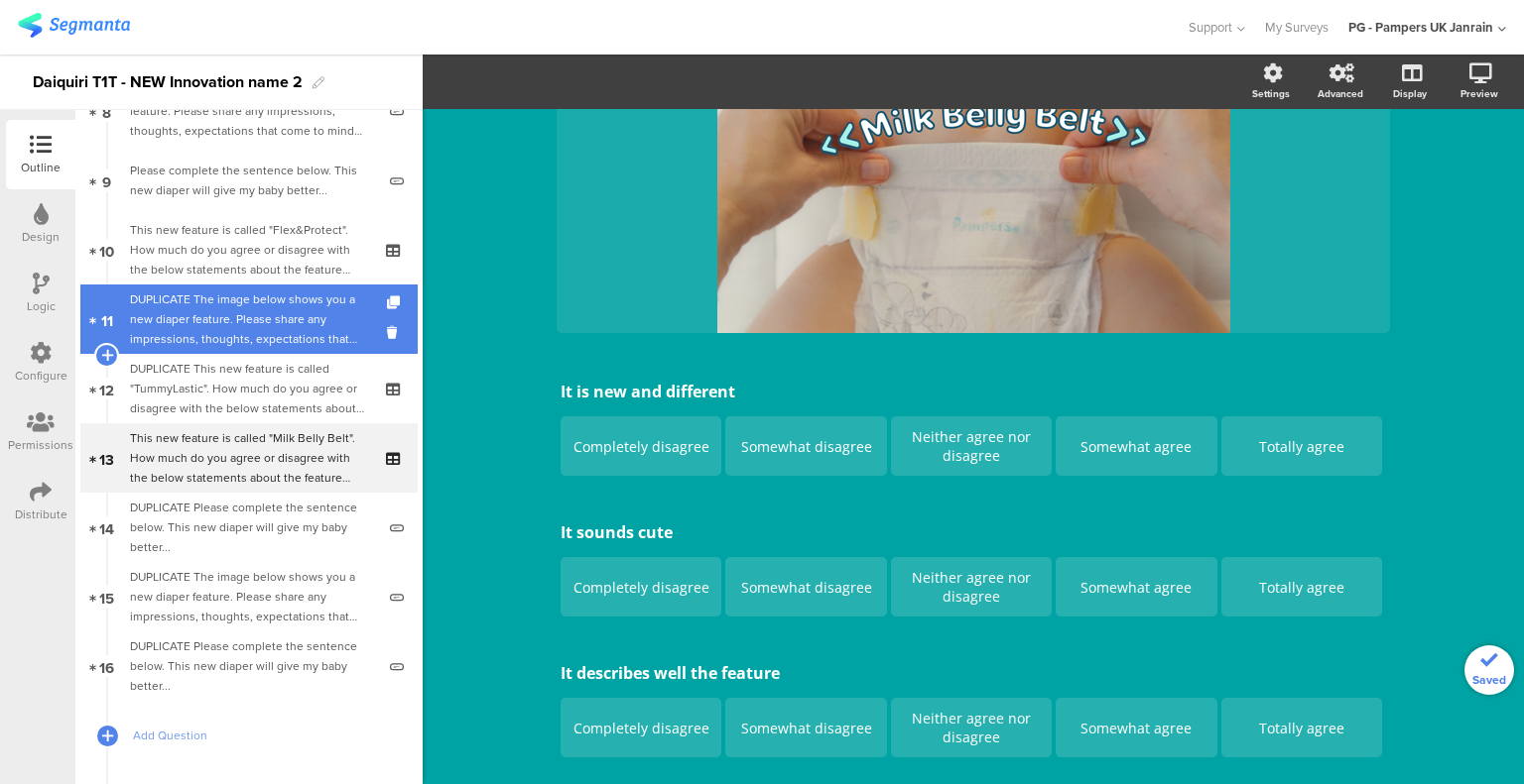
click at [278, 312] on div "DUPLICATE The image below shows you a new diaper feature. Please share any impr…" at bounding box center [252, 320] width 245 height 60
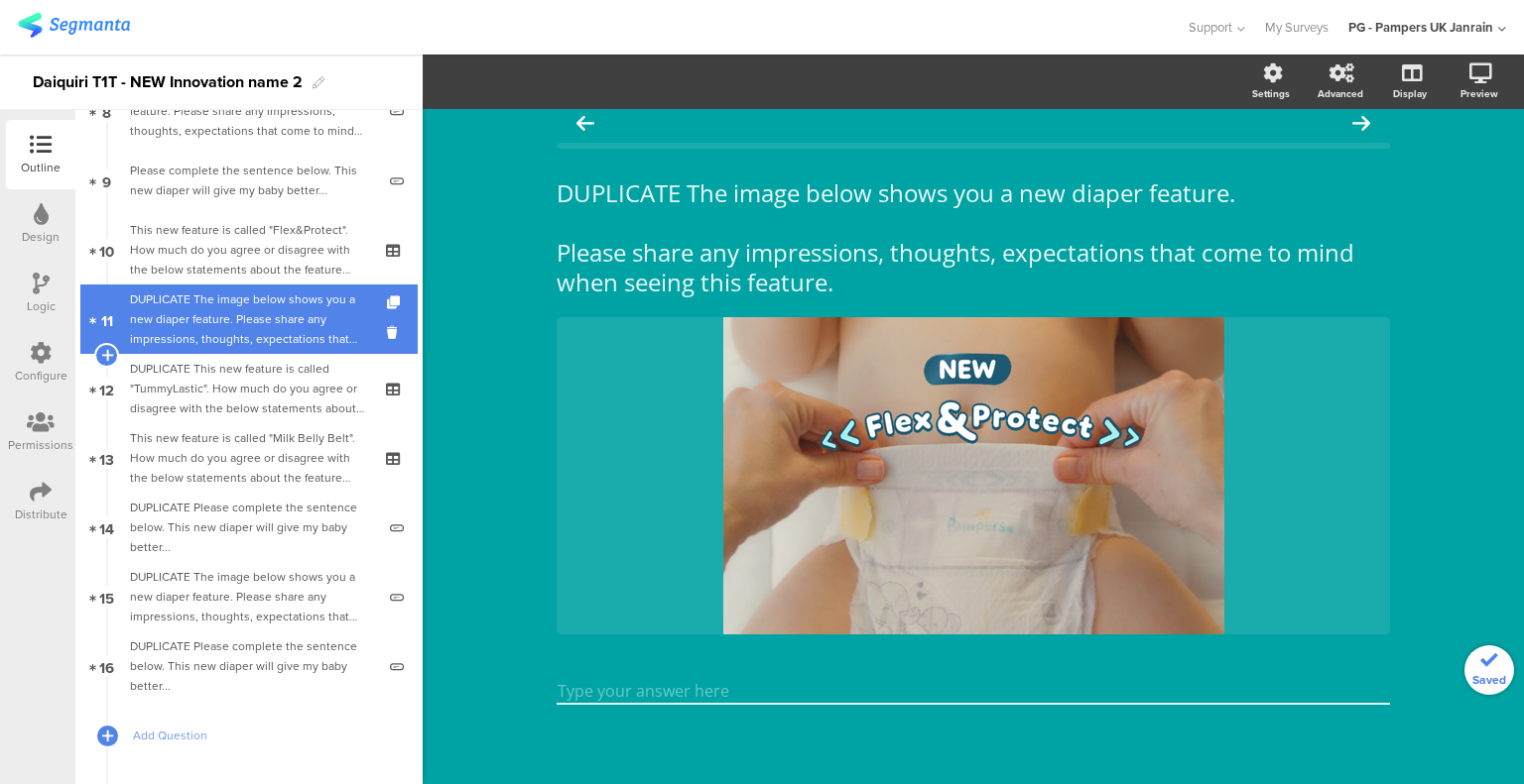
scroll to position [15, 0]
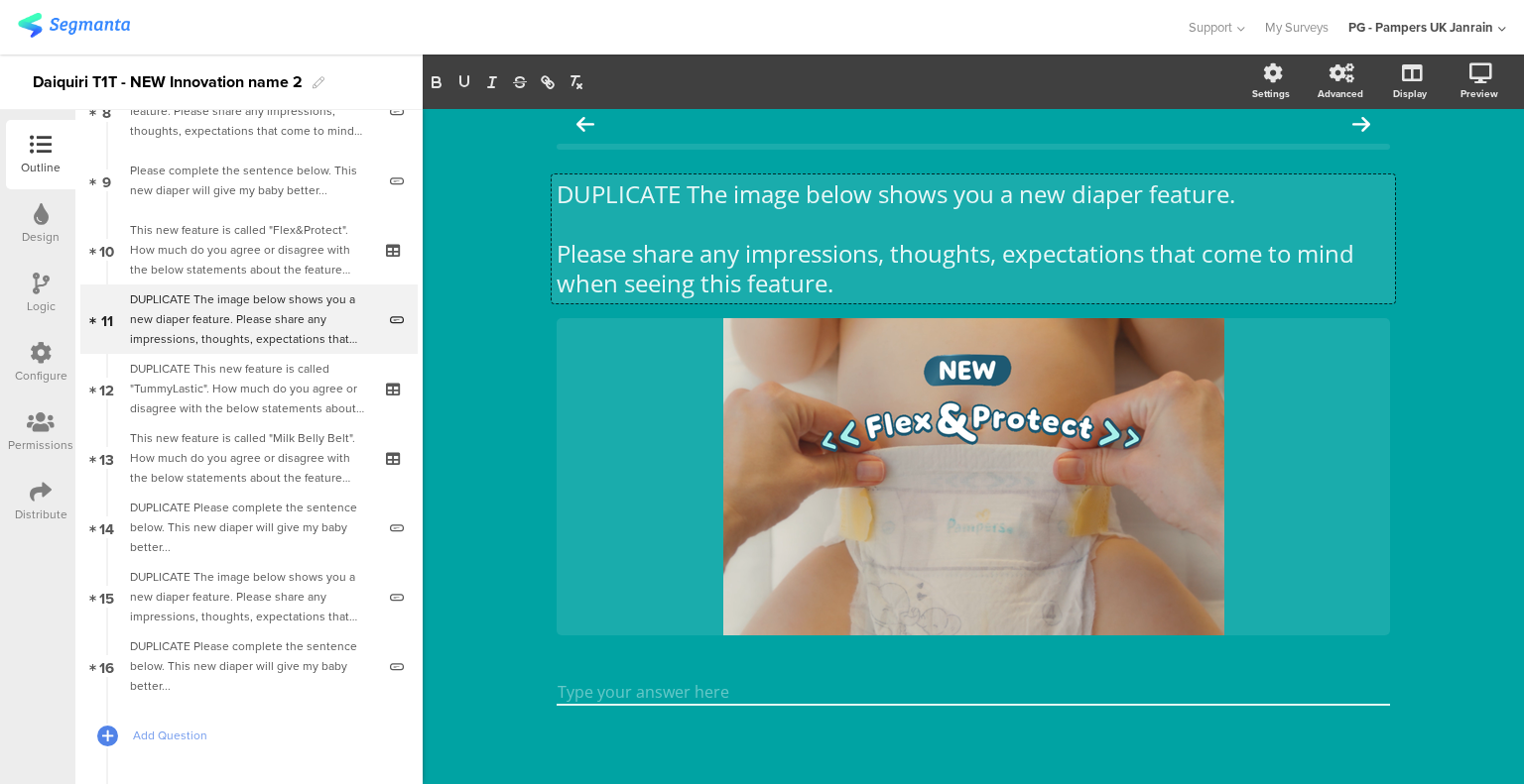
click at [615, 184] on div "DUPLICATE The image below shows you a new diaper feature. Please share any impr…" at bounding box center [972, 408] width 833 height 496
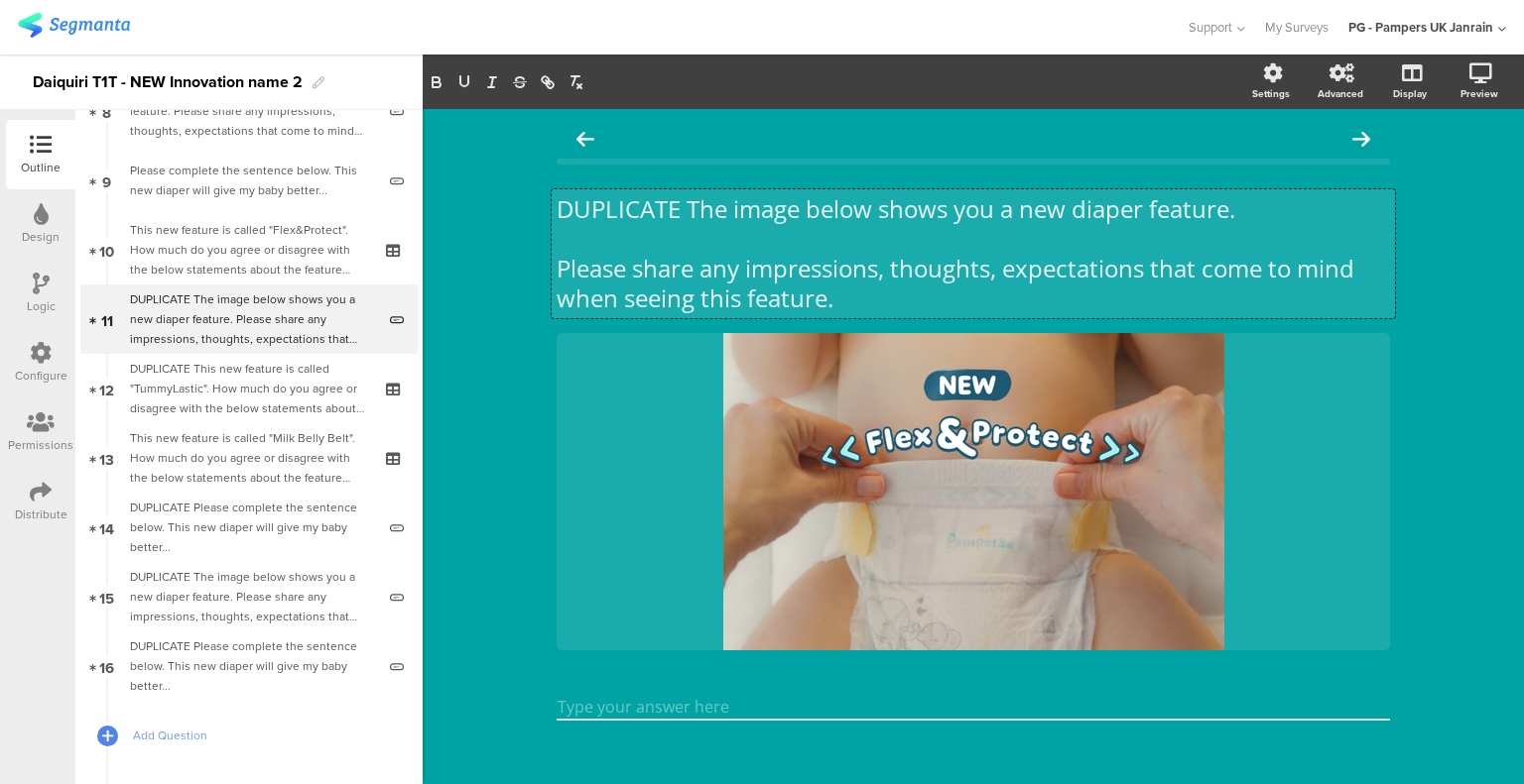
click at [615, 184] on div "DUPLICATE The image below shows you a new diaper feature. Please share any impr…" at bounding box center [972, 423] width 833 height 496
click at [616, 201] on div "DUPLICATE The image below shows you a new diaper feature. Please share any impr…" at bounding box center [972, 254] width 843 height 129
click at [616, 201] on p "DUPLICATE The image below shows you a new diaper feature." at bounding box center [972, 209] width 833 height 30
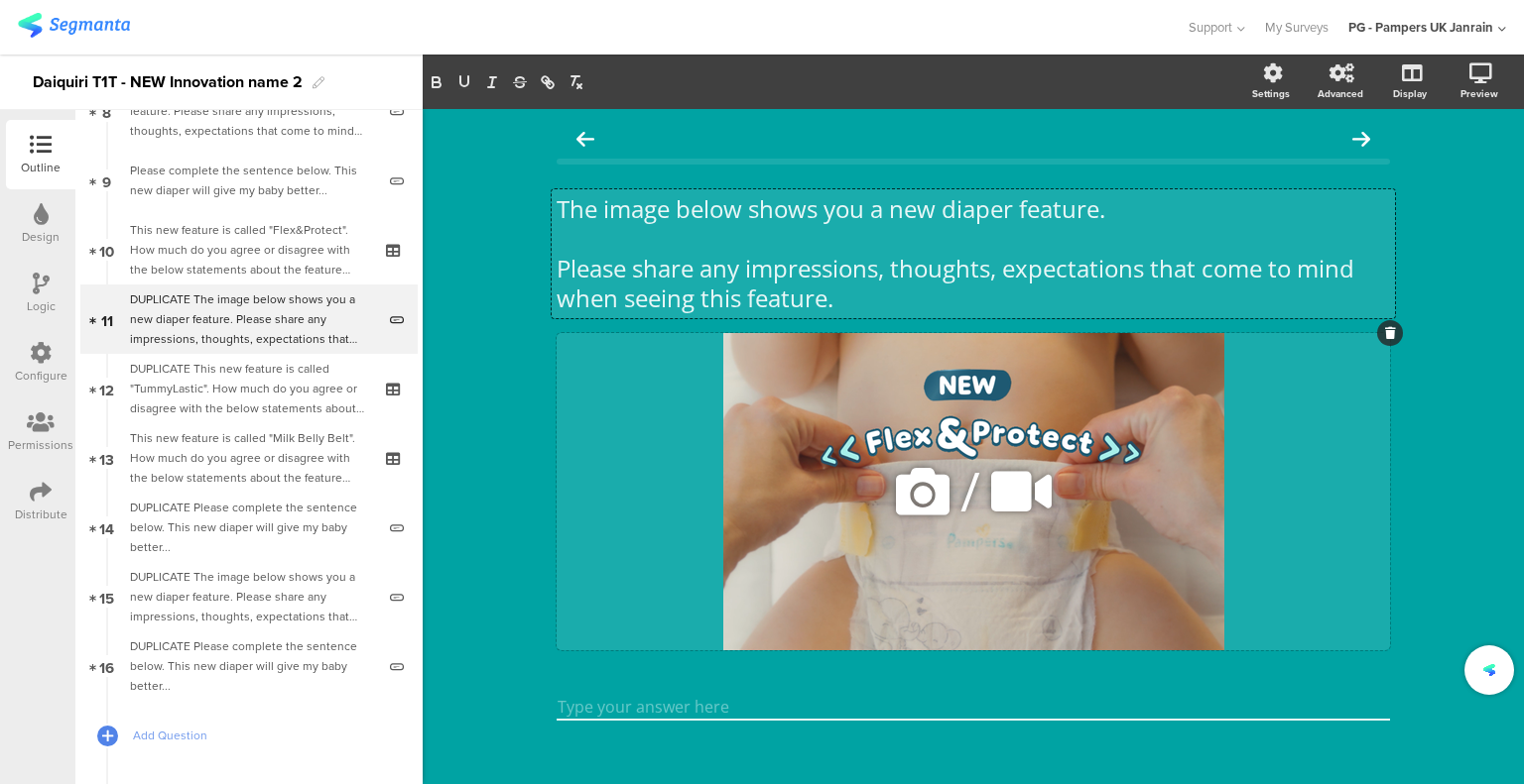
click at [912, 492] on icon at bounding box center [922, 492] width 68 height 67
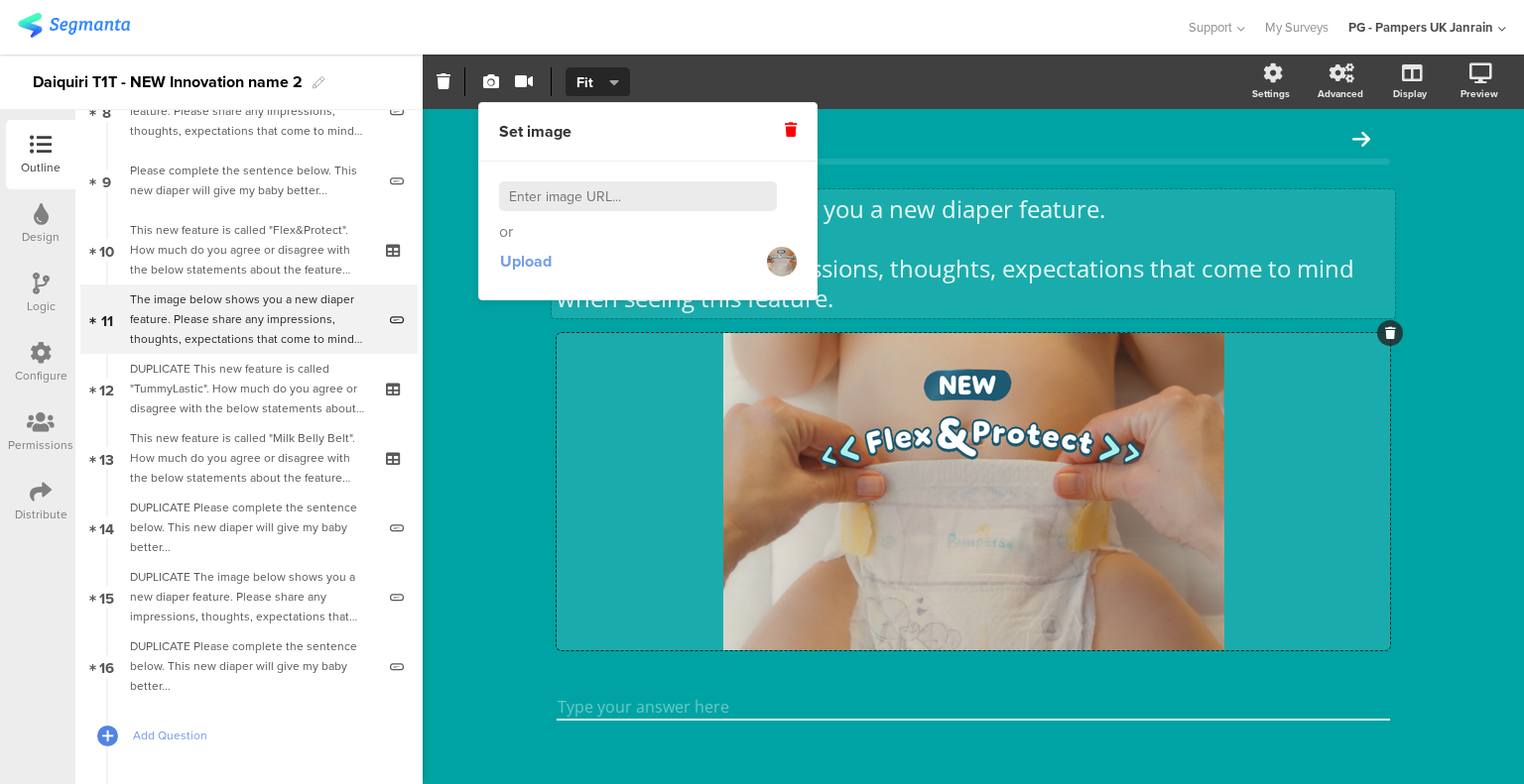
click at [524, 266] on span "Upload" at bounding box center [526, 261] width 52 height 23
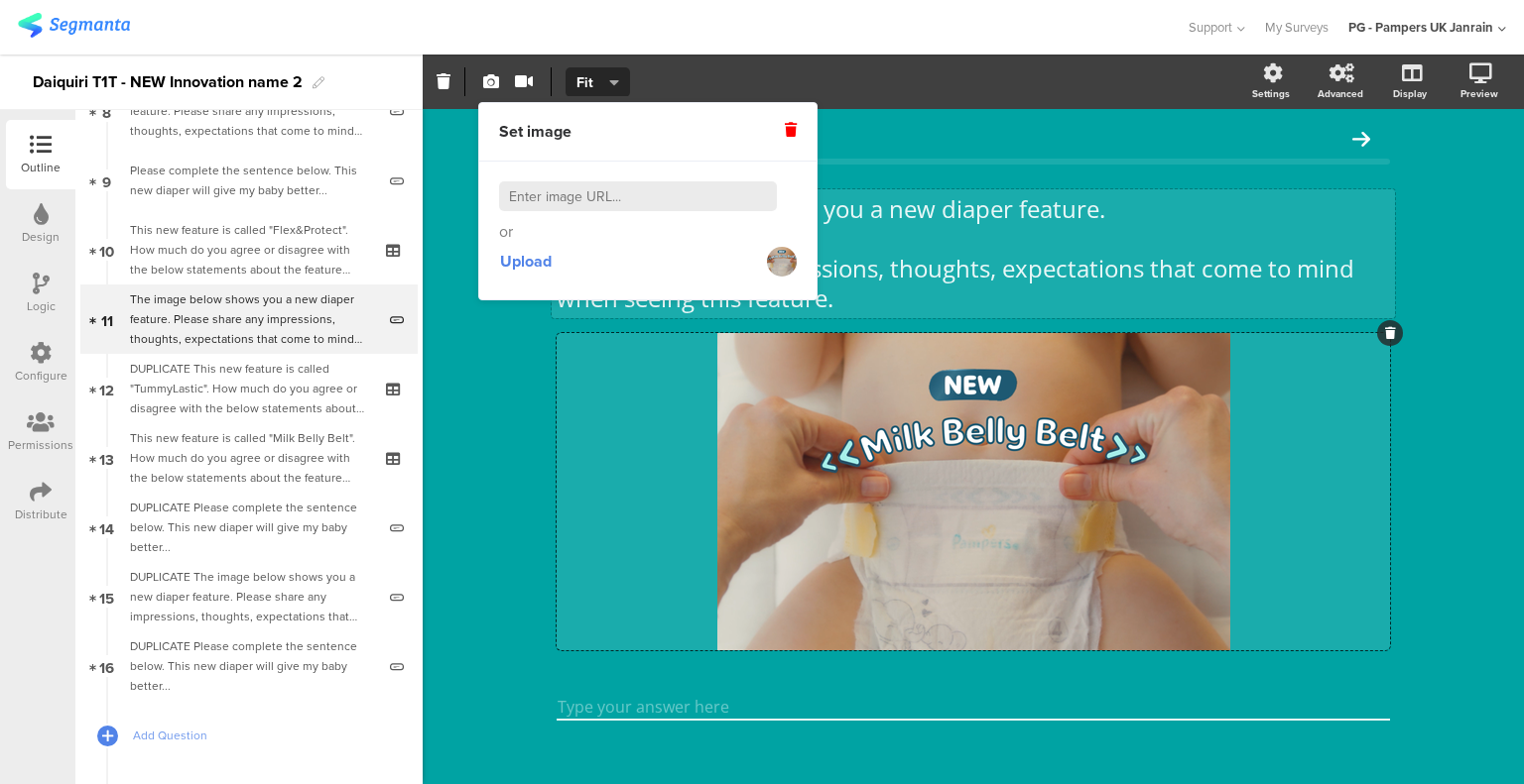
click at [483, 485] on div "The image below shows you a new diaper feature. Please share any impressions, t…" at bounding box center [973, 455] width 1101 height 691
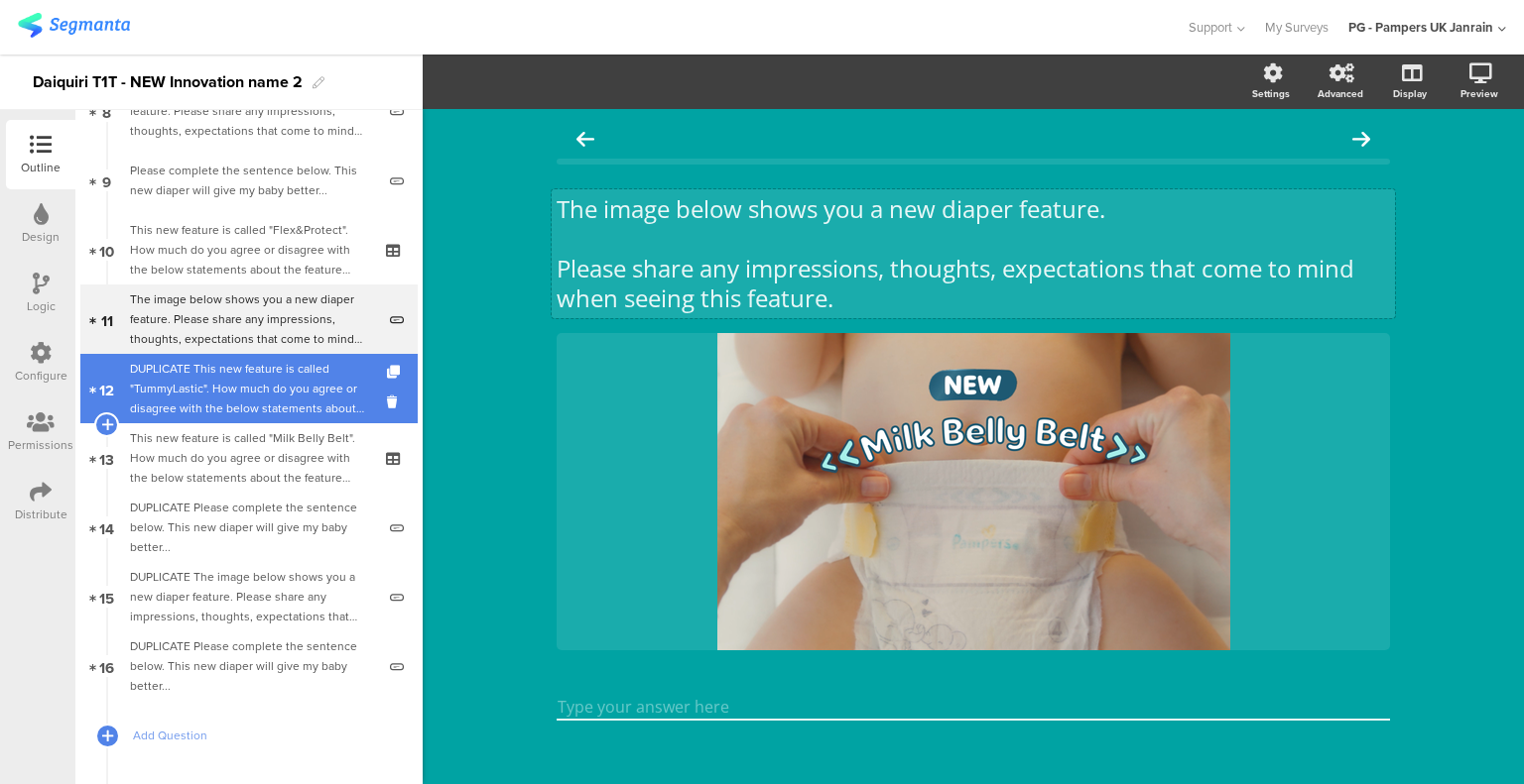
click at [264, 396] on div "DUPLICATE This new feature is called "TummyLastic". How much do you agree or di…" at bounding box center [248, 389] width 237 height 60
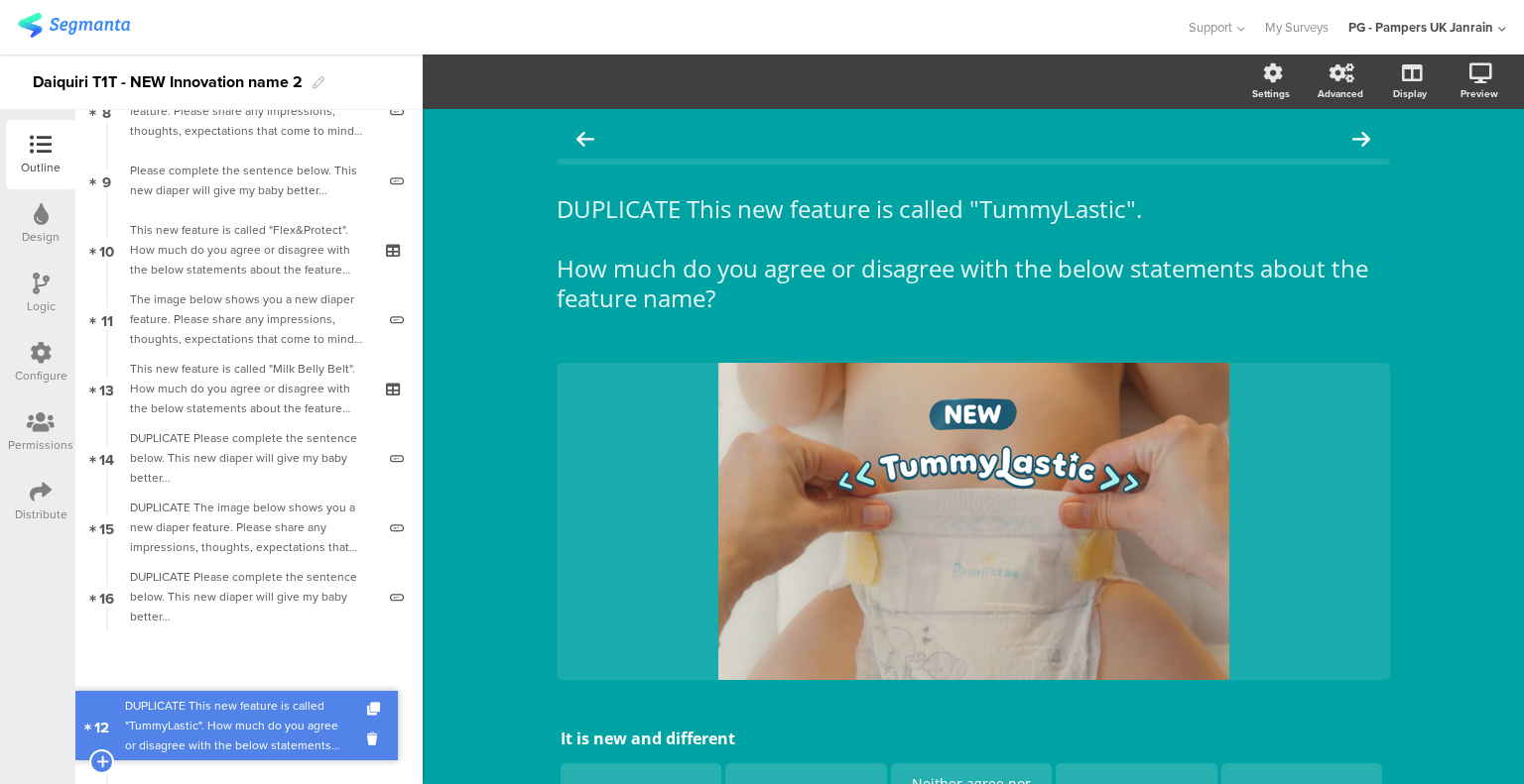
drag, startPoint x: 191, startPoint y: 380, endPoint x: 246, endPoint y: 717, distance: 341.5
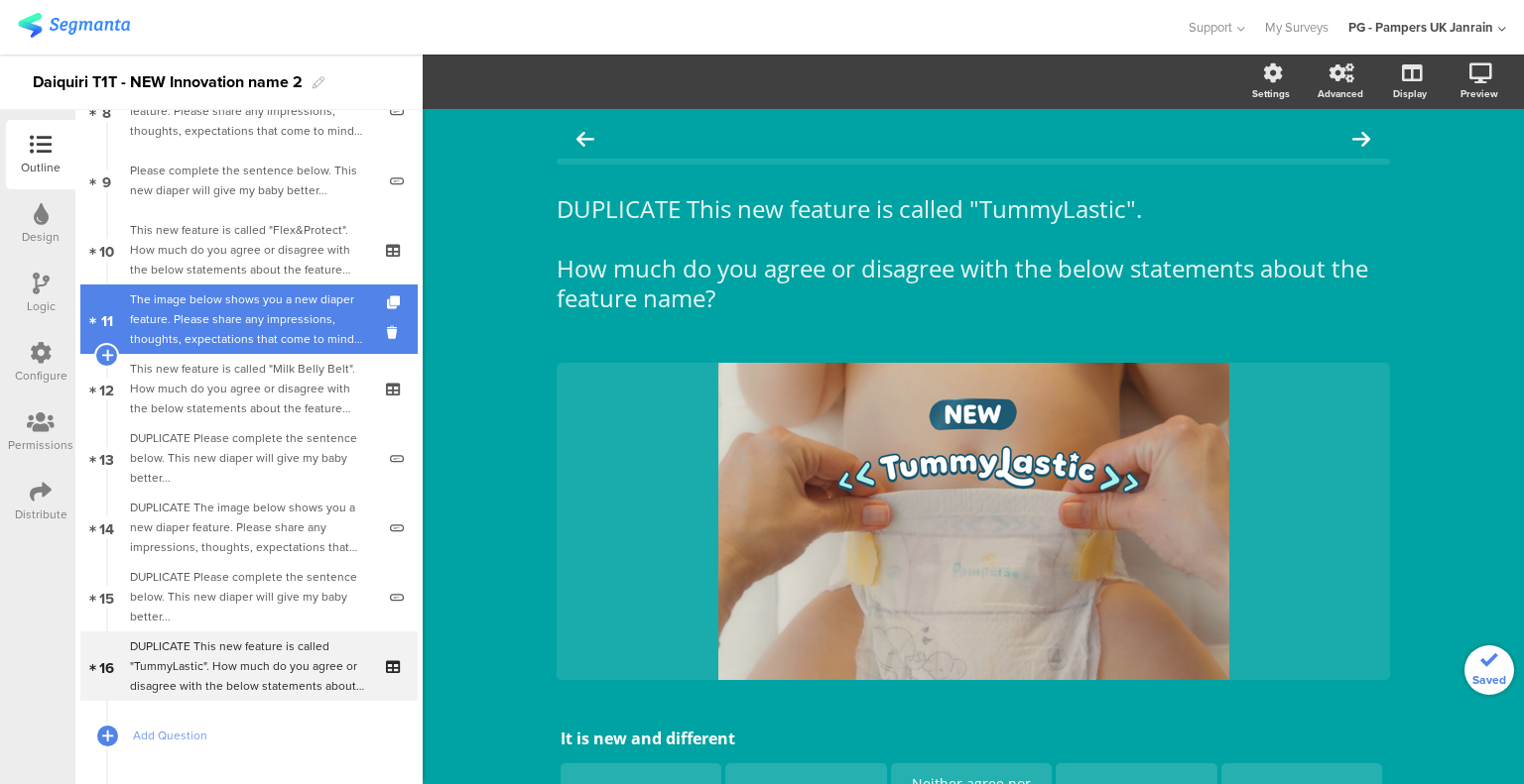
click at [247, 325] on div "The image below shows you a new diaper feature. Please share any impressions, t…" at bounding box center [252, 320] width 245 height 60
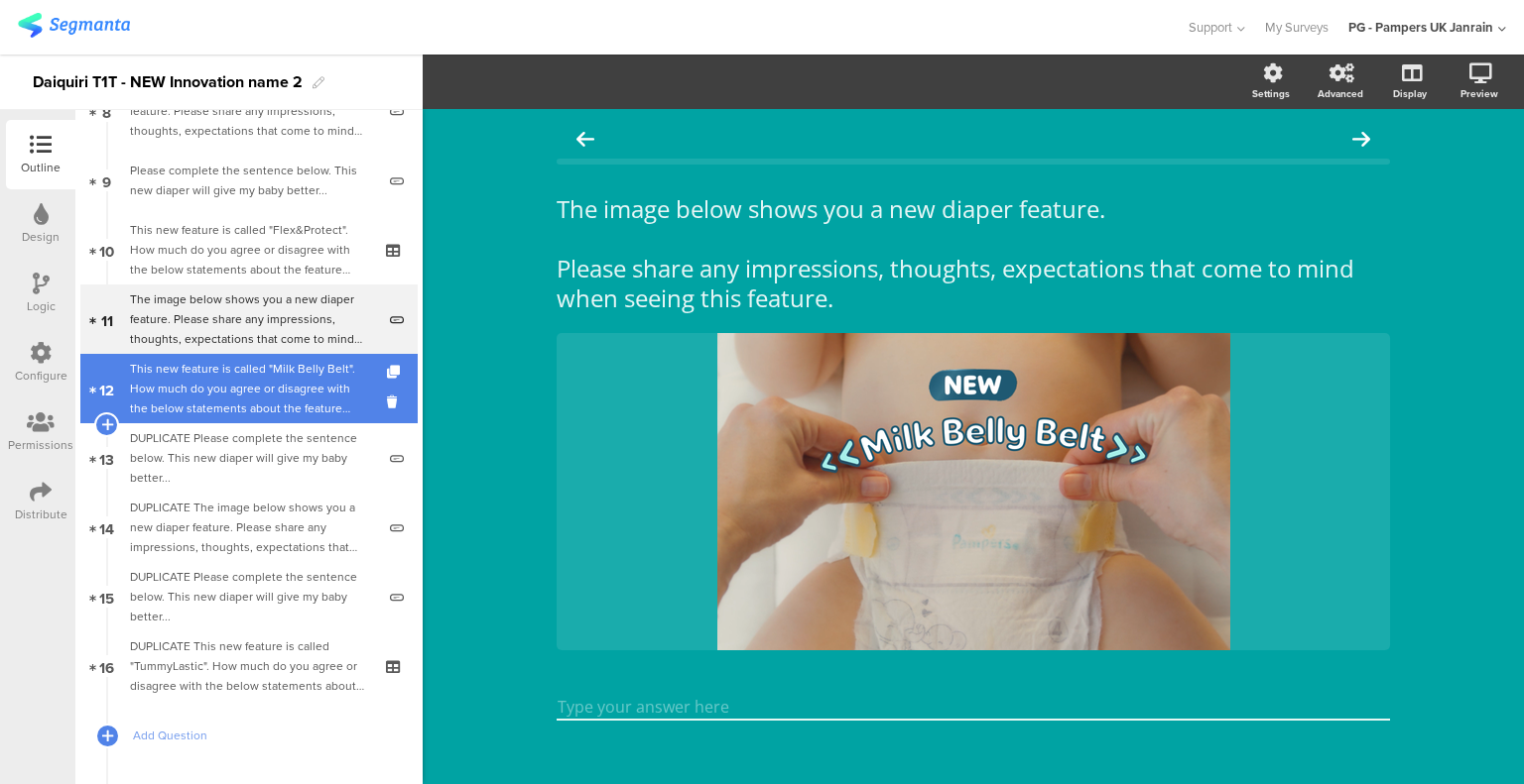
click at [250, 375] on div "This new feature is called "Milk Belly Belt". How much do you agree or disagree…" at bounding box center [248, 389] width 237 height 60
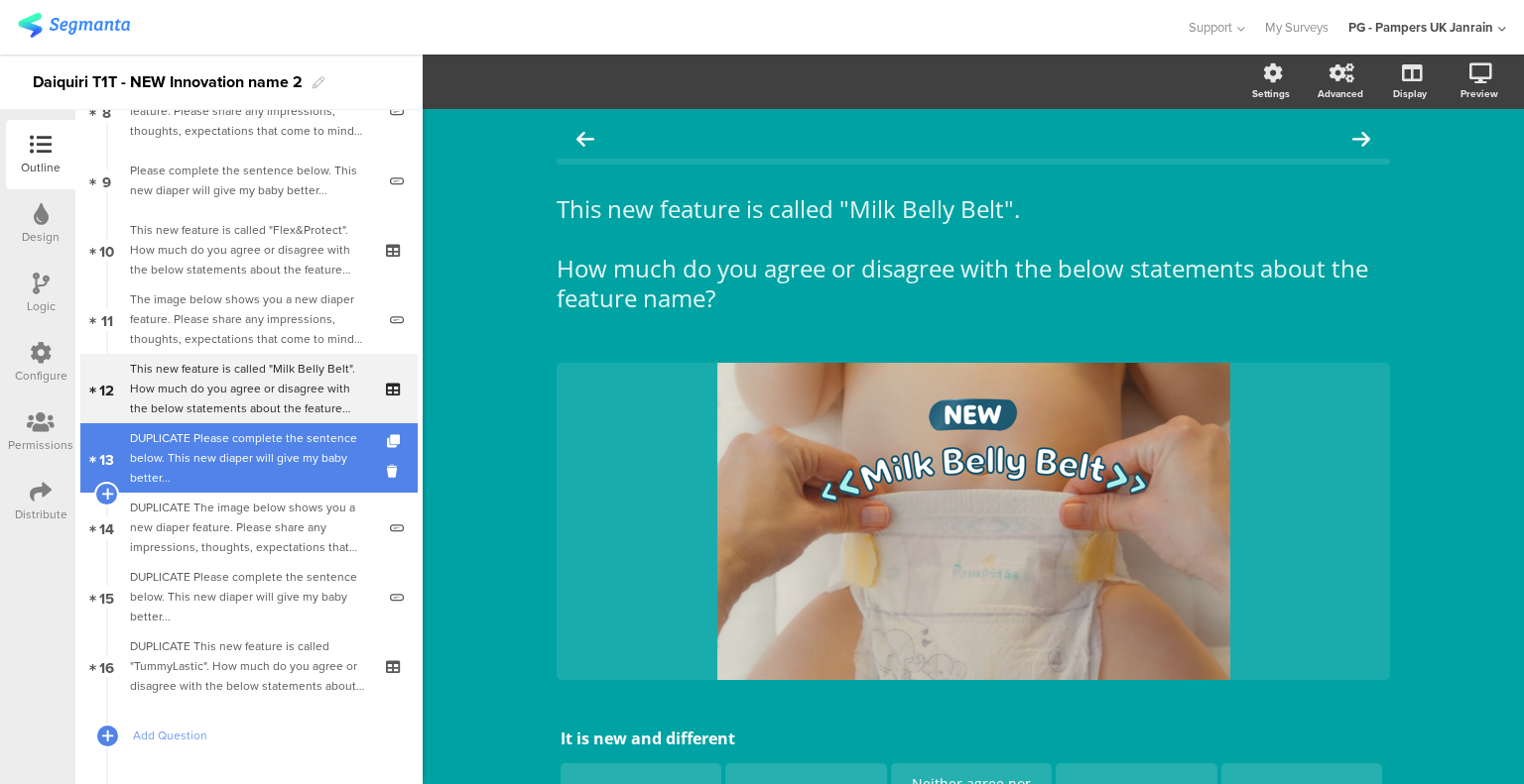
click at [254, 458] on div "DUPLICATE Please complete the sentence below. This new diaper will give my baby…" at bounding box center [252, 458] width 245 height 60
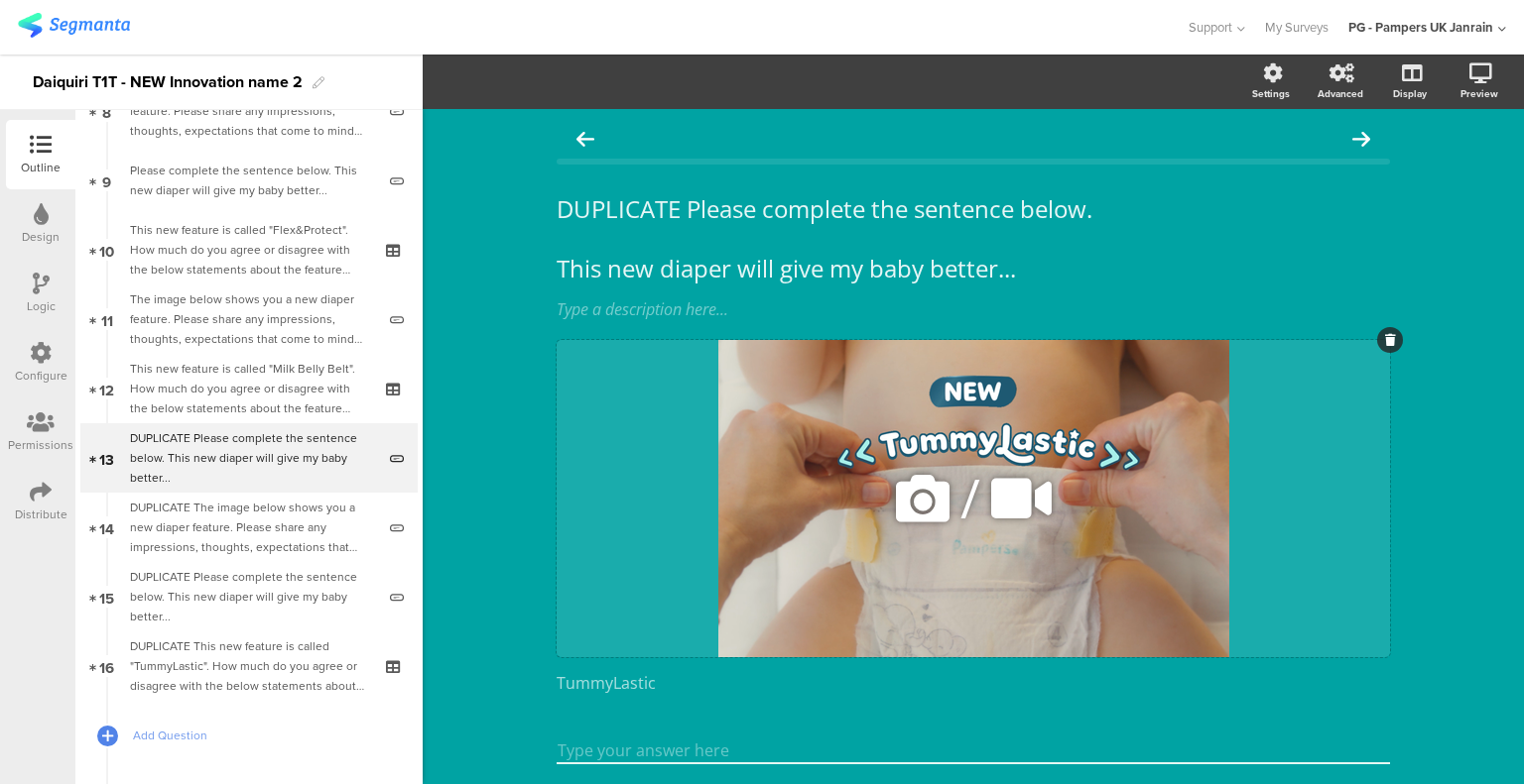
click at [916, 505] on icon at bounding box center [922, 499] width 68 height 67
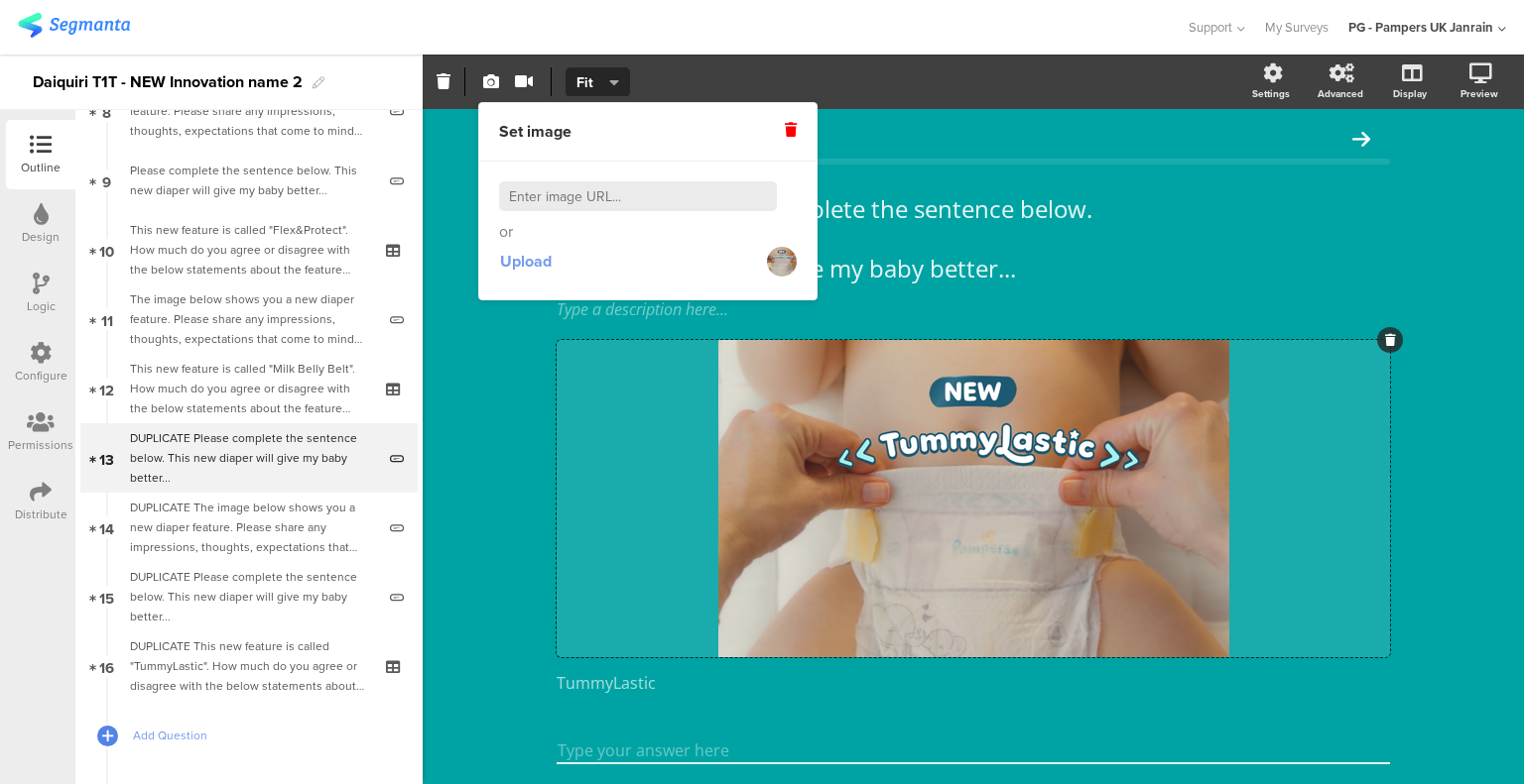
click at [522, 258] on span "Upload" at bounding box center [526, 261] width 52 height 23
click at [475, 451] on div "DUPLICATE Please complete the sentence below. This new diaper will give my baby…" at bounding box center [973, 476] width 1101 height 734
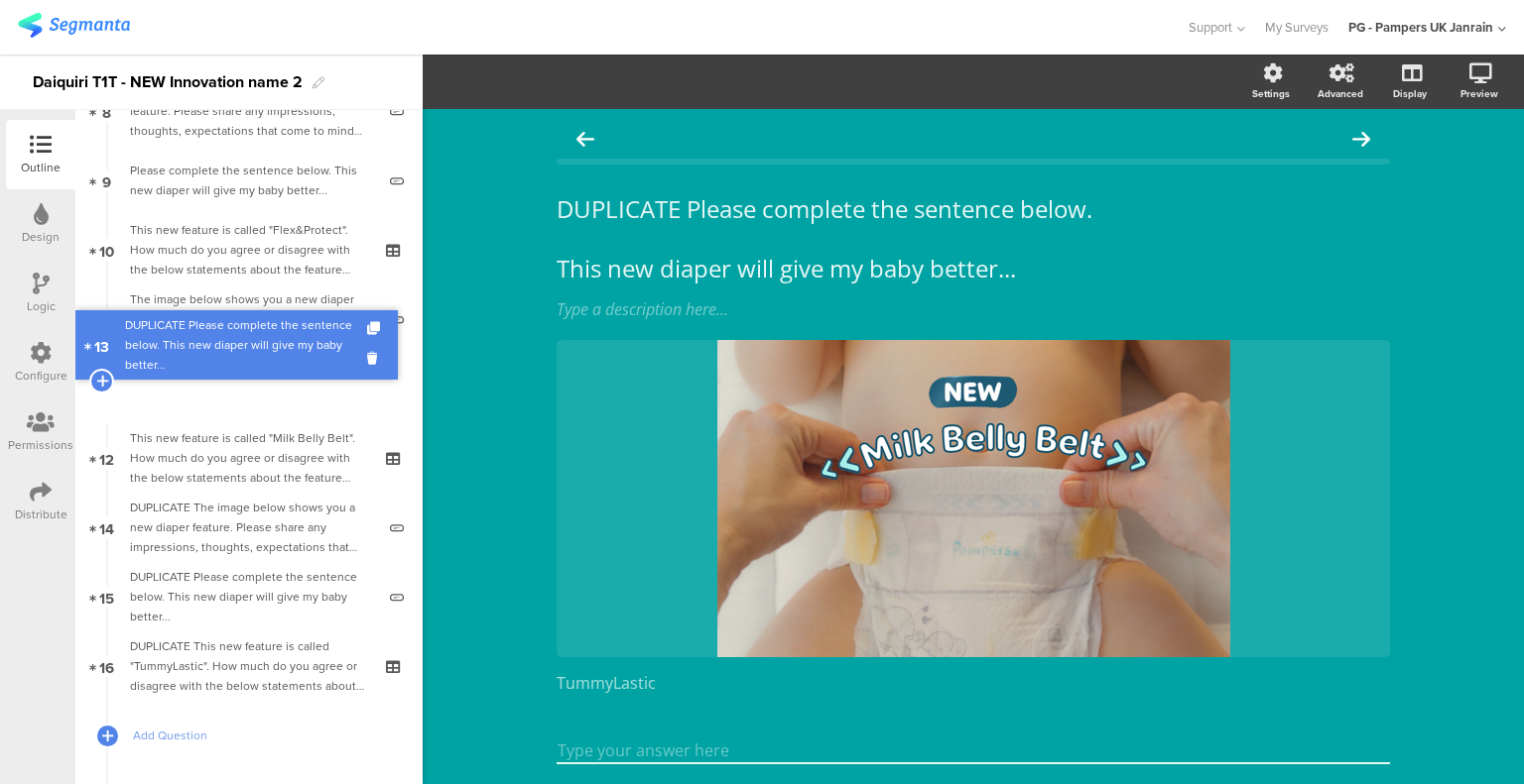
drag, startPoint x: 219, startPoint y: 465, endPoint x: 246, endPoint y: 352, distance: 116.2
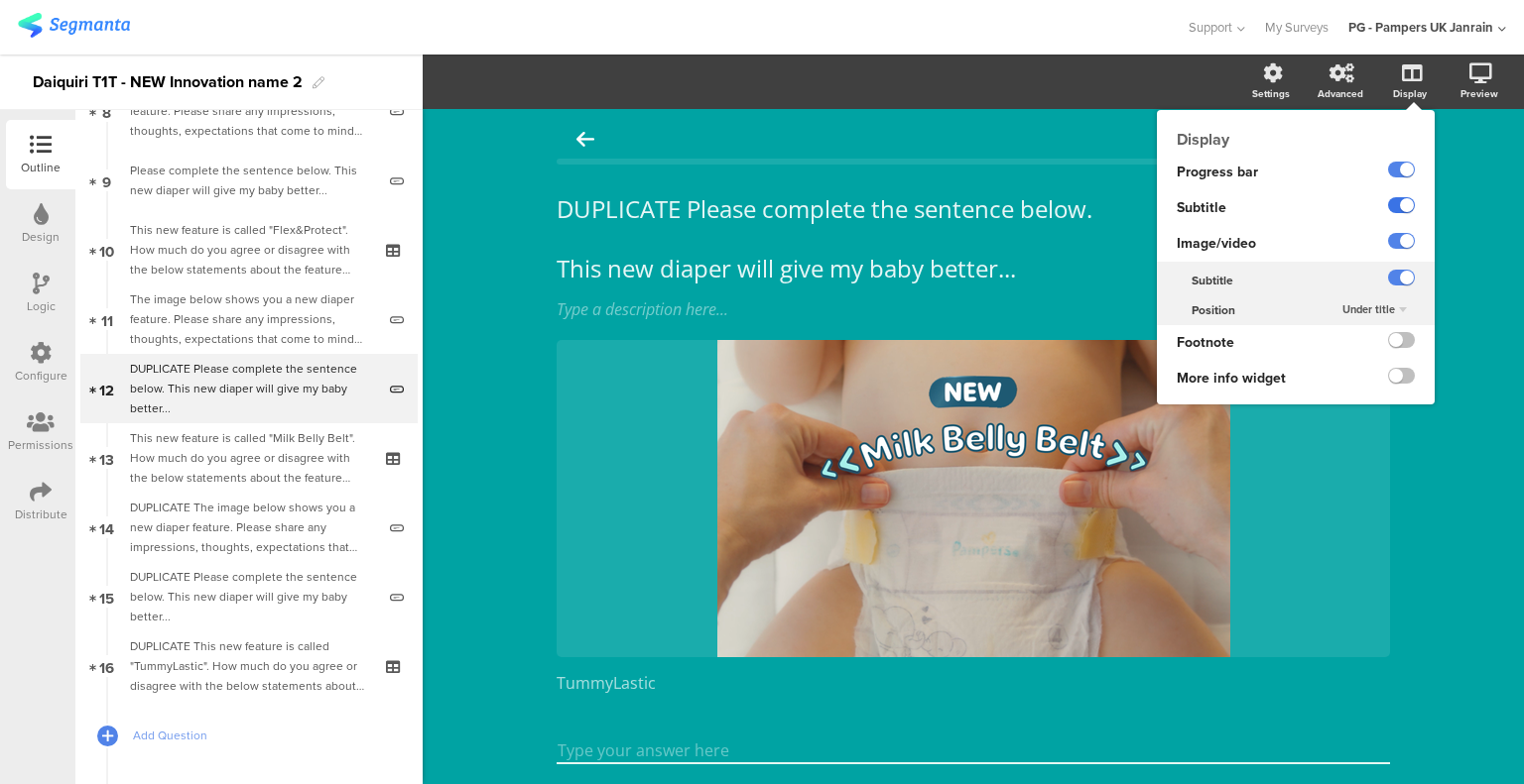
click at [1388, 207] on label at bounding box center [1401, 205] width 27 height 16
click at [0, 0] on input "checkbox" at bounding box center [0, 0] width 0 height 0
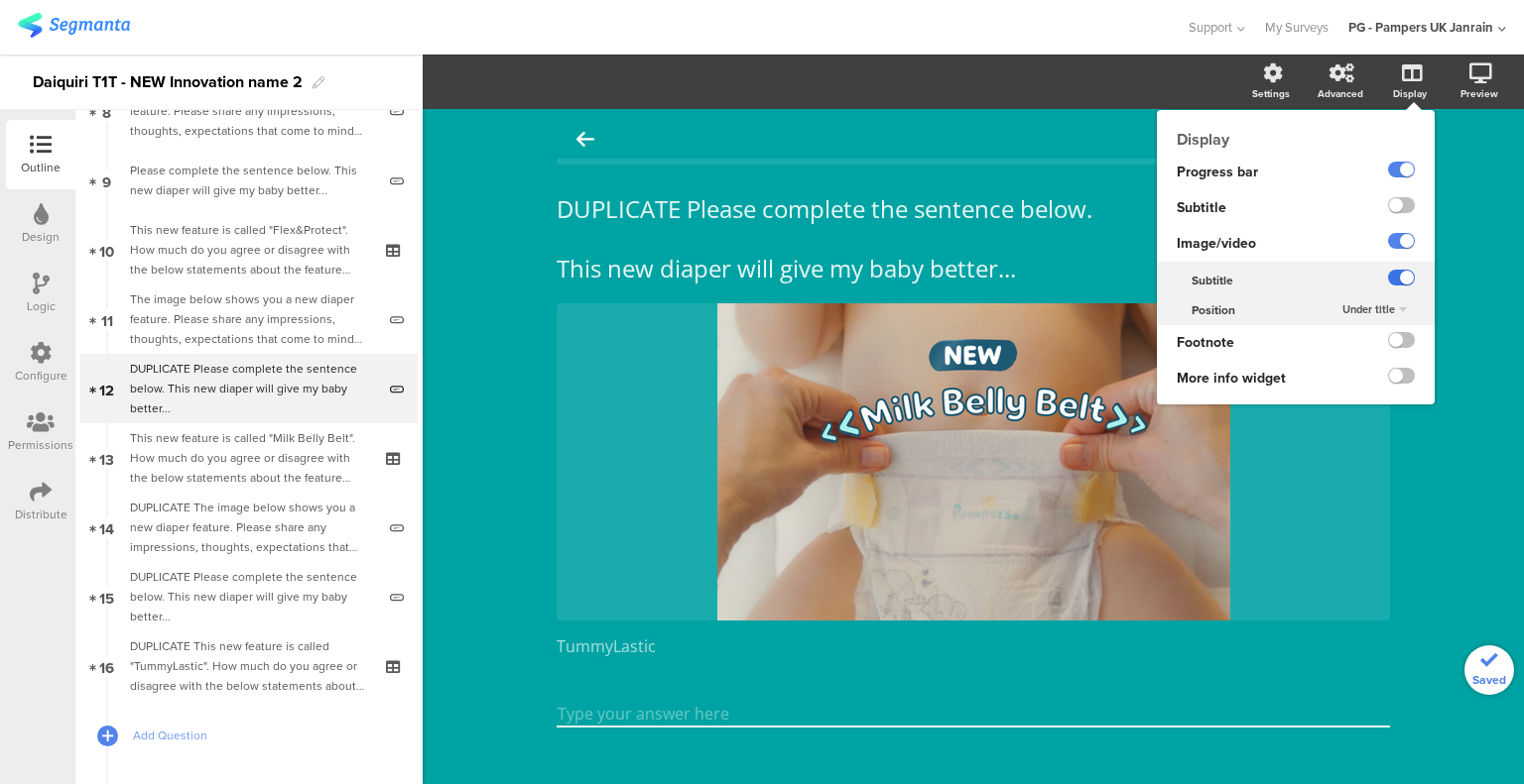
click at [1391, 281] on label at bounding box center [1401, 278] width 27 height 16
click at [0, 0] on input "checkbox" at bounding box center [0, 0] width 0 height 0
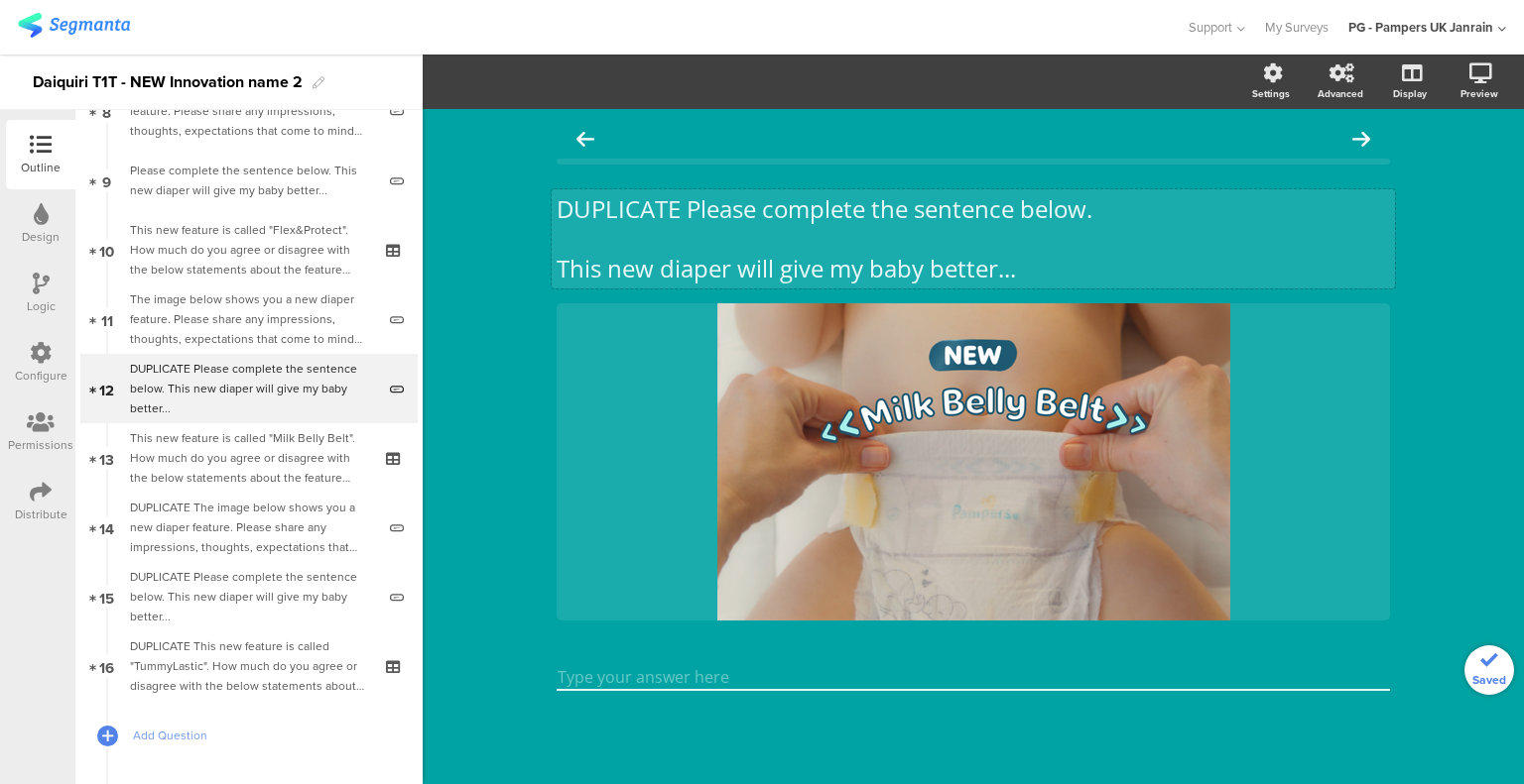
click at [608, 210] on div "DUPLICATE Please complete the sentence below. This new diaper will give my baby…" at bounding box center [972, 239] width 843 height 99
click at [608, 210] on p "DUPLICATE Please complete the sentence below." at bounding box center [972, 209] width 833 height 30
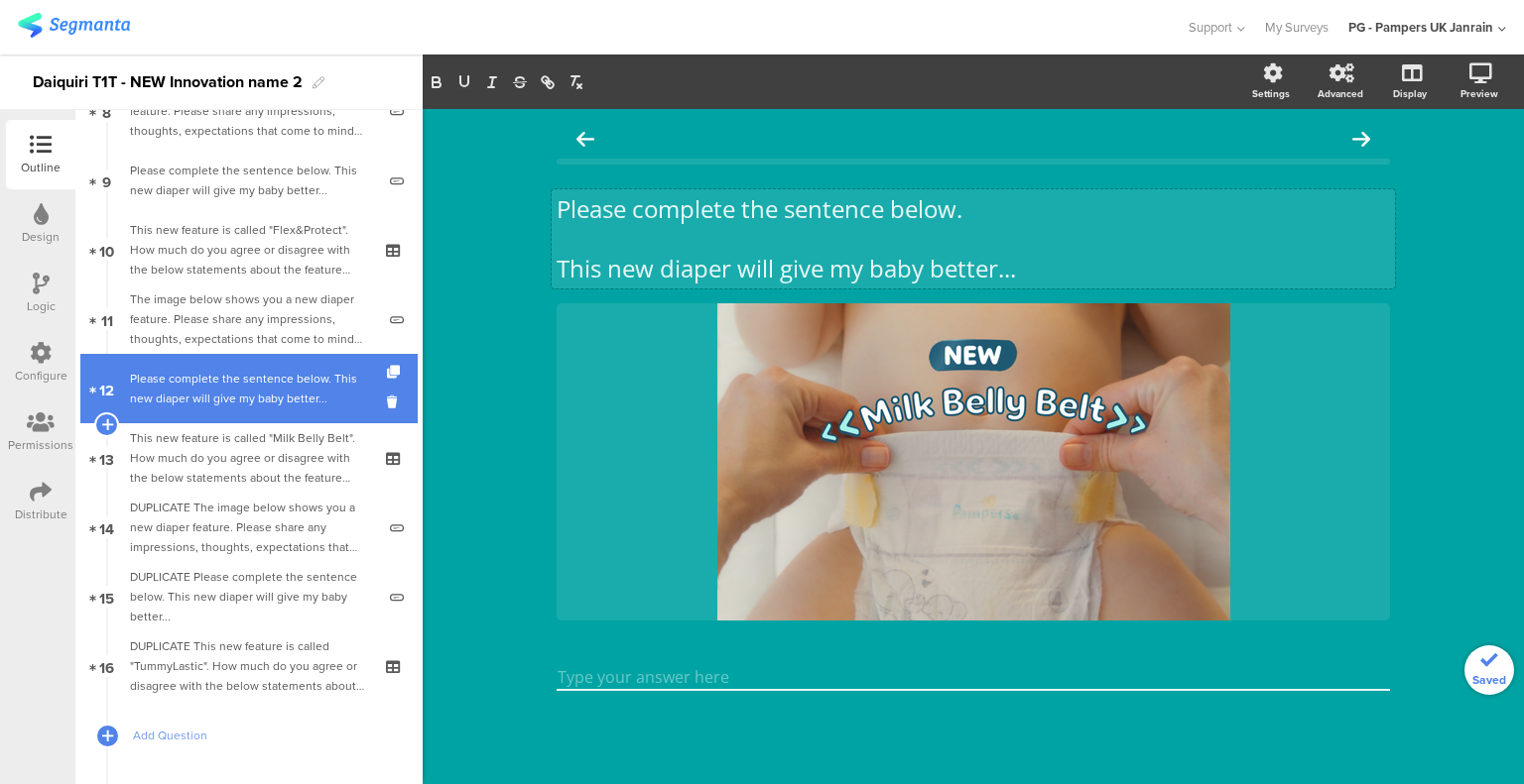
click at [167, 377] on div "Please complete the sentence below. This new diaper will give my baby better..." at bounding box center [252, 389] width 245 height 40
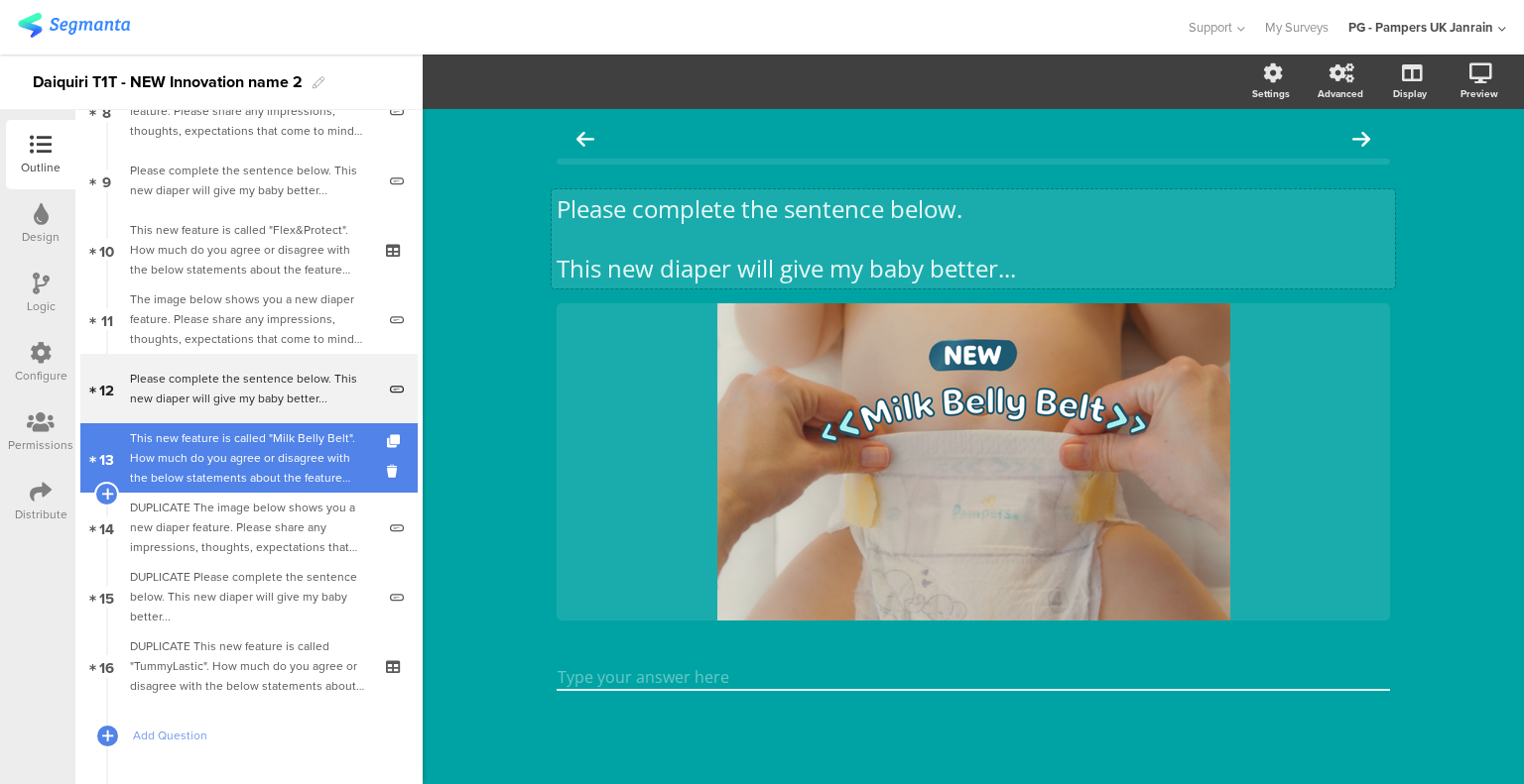
click at [219, 453] on div "This new feature is called "Milk Belly Belt". How much do you agree or disagree…" at bounding box center [248, 458] width 237 height 60
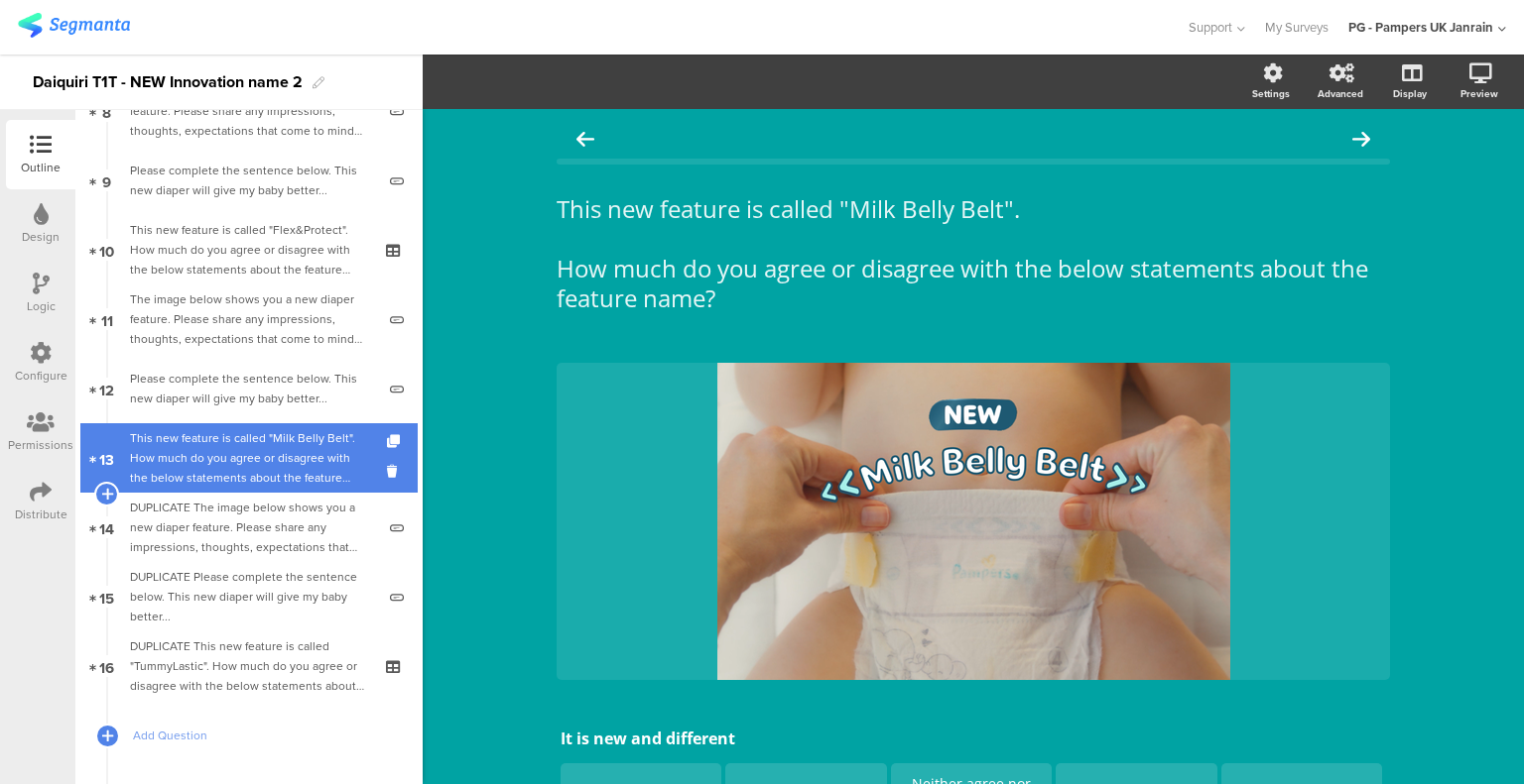
scroll to position [698, 0]
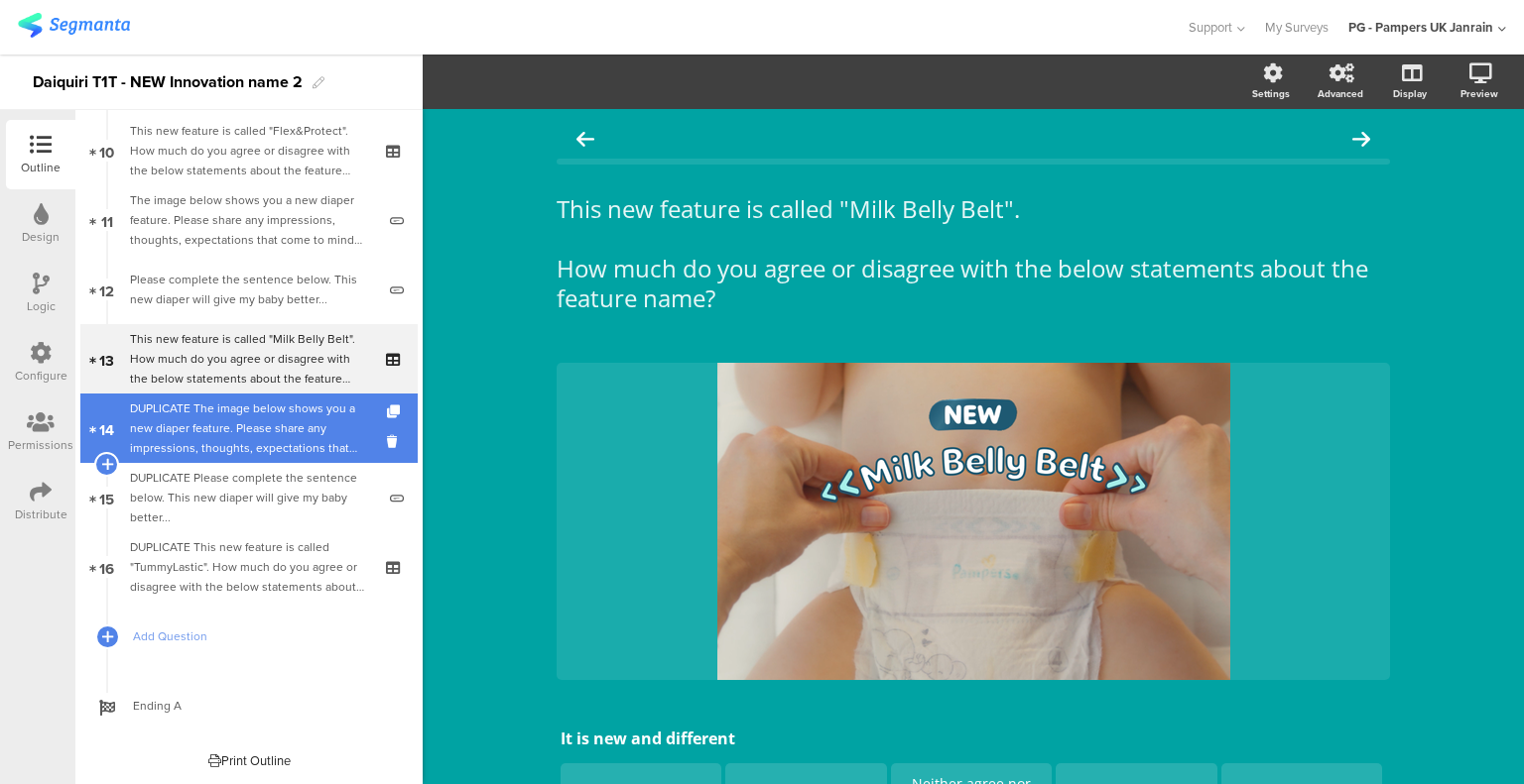
click at [251, 418] on div "DUPLICATE The image below shows you a new diaper feature. Please share any impr…" at bounding box center [252, 429] width 245 height 60
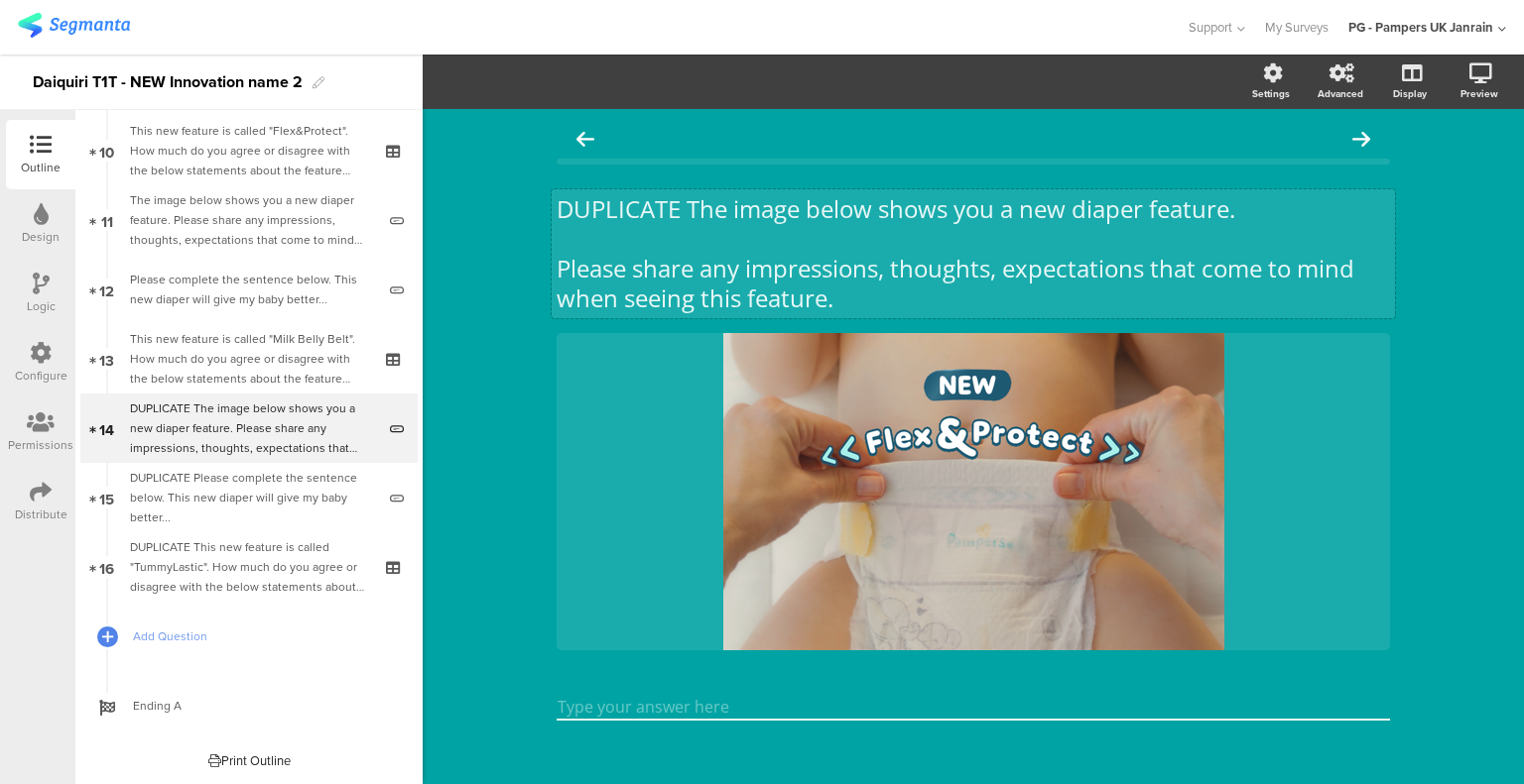
click at [628, 209] on div "DUPLICATE The image below shows you a new diaper feature. Please share any impr…" at bounding box center [972, 254] width 843 height 129
click at [628, 209] on p "DUPLICATE The image below shows you a new diaper feature." at bounding box center [972, 209] width 833 height 30
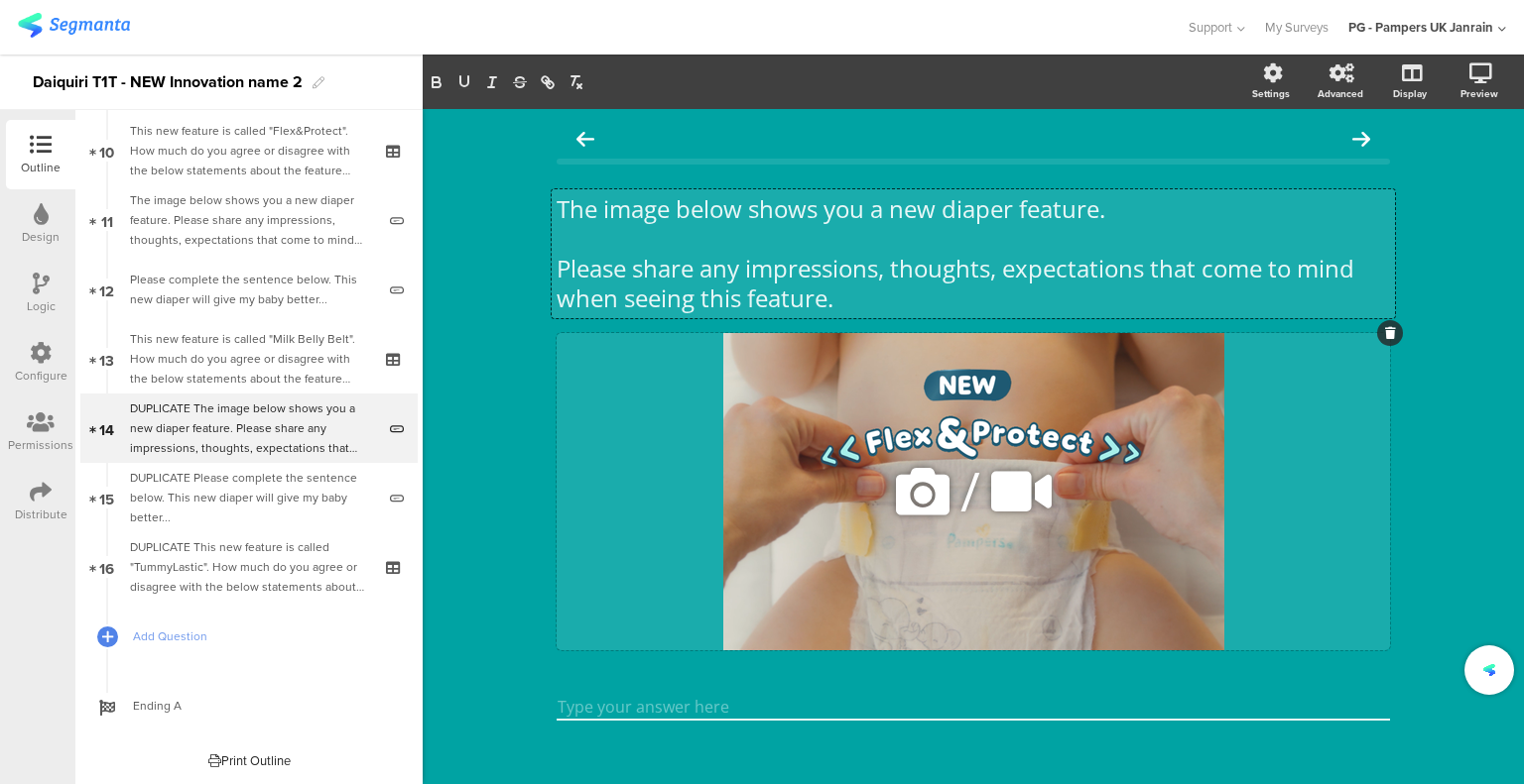
click at [912, 495] on icon at bounding box center [922, 492] width 68 height 67
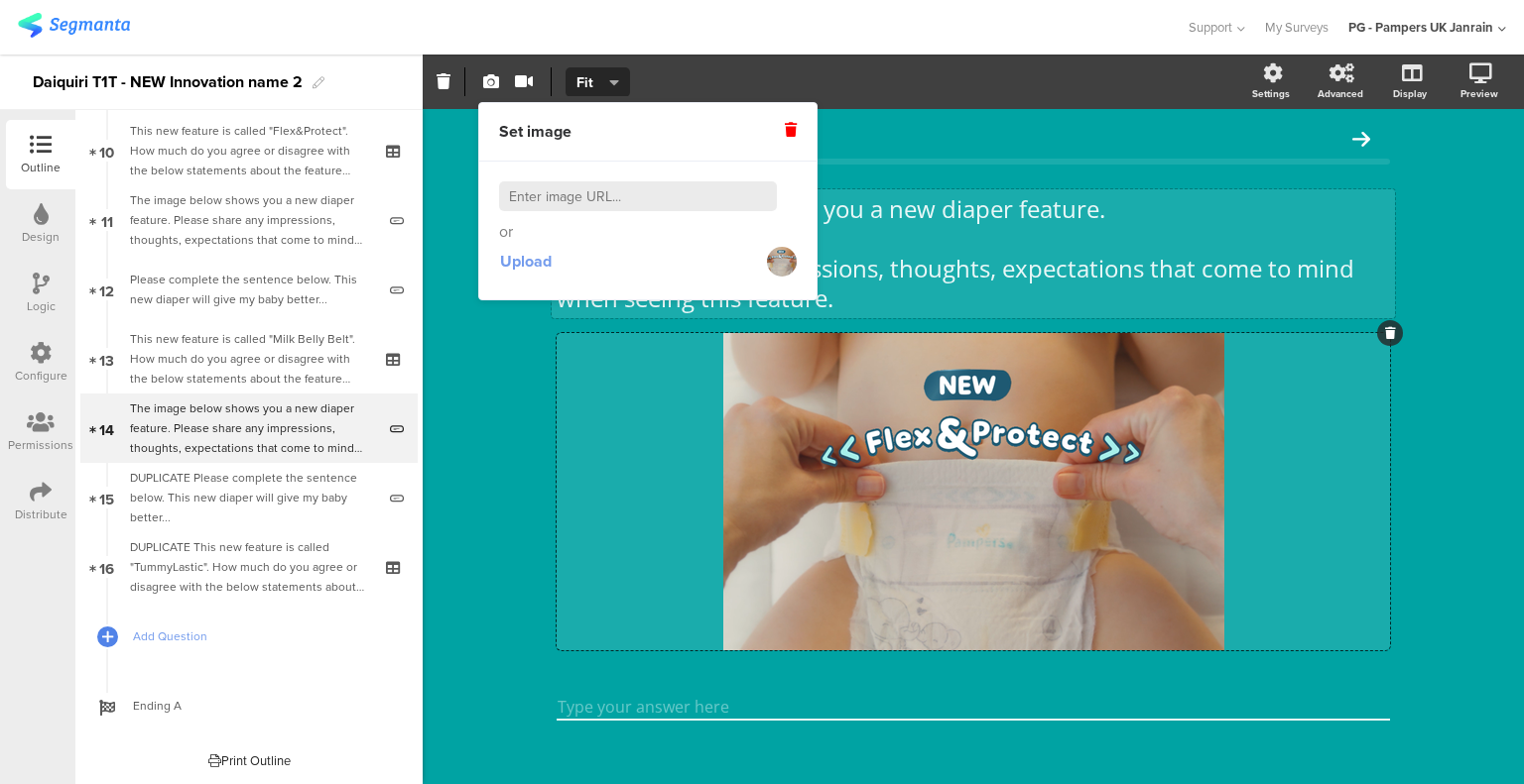
click at [545, 262] on span "Upload" at bounding box center [526, 261] width 52 height 23
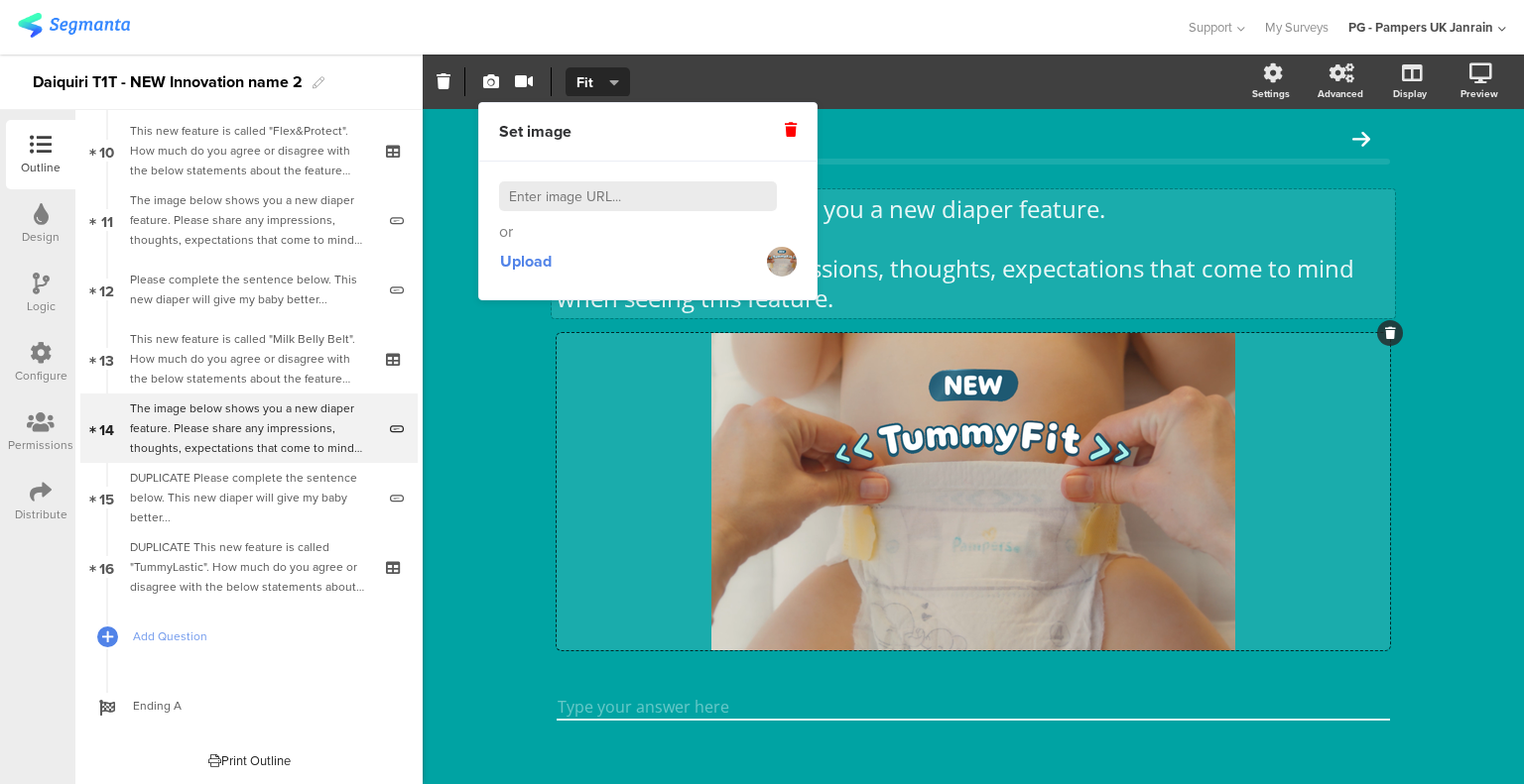
click at [505, 451] on div "The image below shows you a new diaper feature. Please share any impressions, t…" at bounding box center [973, 455] width 1101 height 691
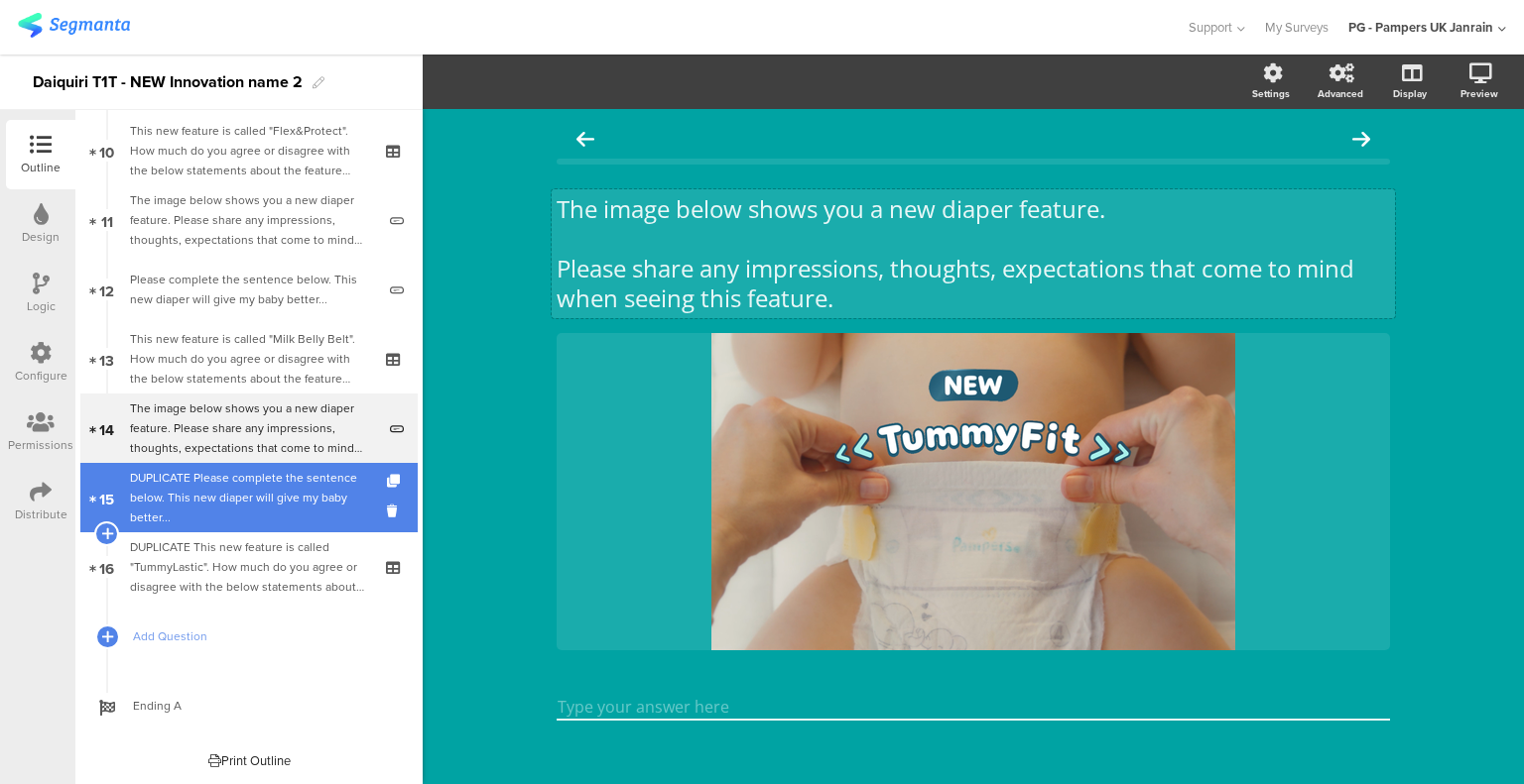
click at [247, 488] on div "DUPLICATE Please complete the sentence below. This new diaper will give my baby…" at bounding box center [252, 498] width 245 height 60
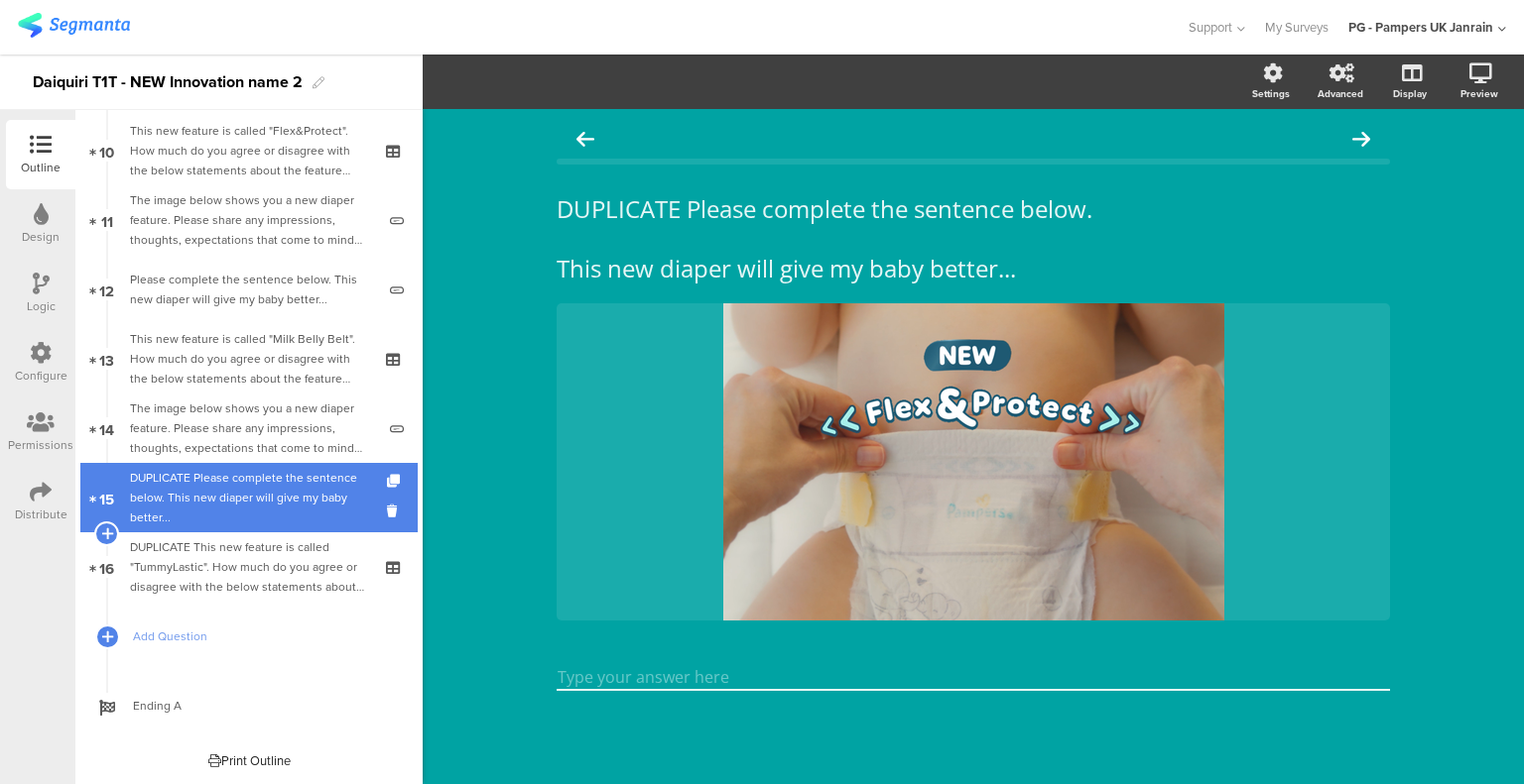
click at [227, 487] on div "DUPLICATE Please complete the sentence below. This new diaper will give my baby…" at bounding box center [252, 498] width 245 height 60
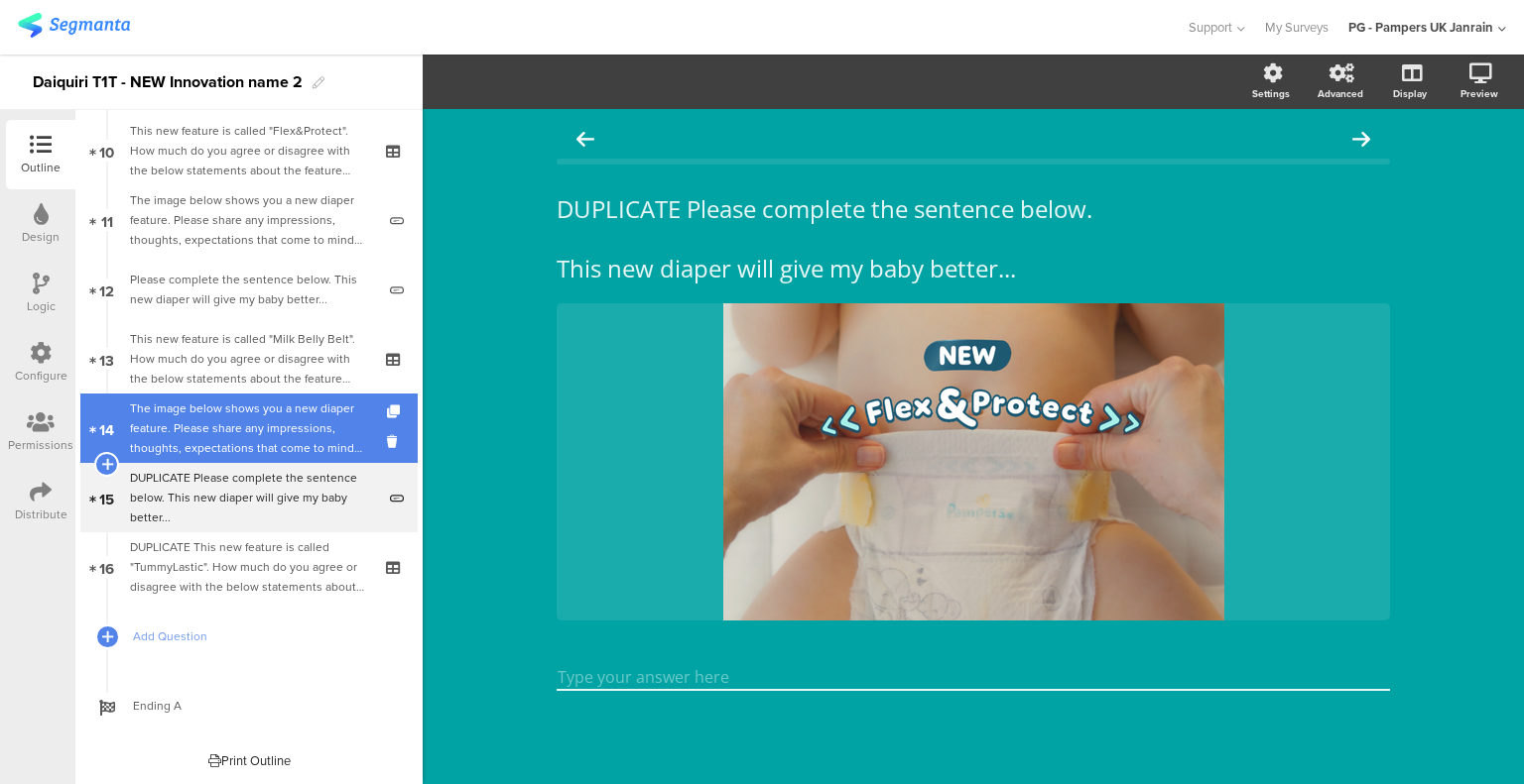
drag, startPoint x: 234, startPoint y: 428, endPoint x: 235, endPoint y: 441, distance: 13.0
click at [234, 428] on div "The image below shows you a new diaper feature. Please share any impressions, t…" at bounding box center [252, 429] width 245 height 60
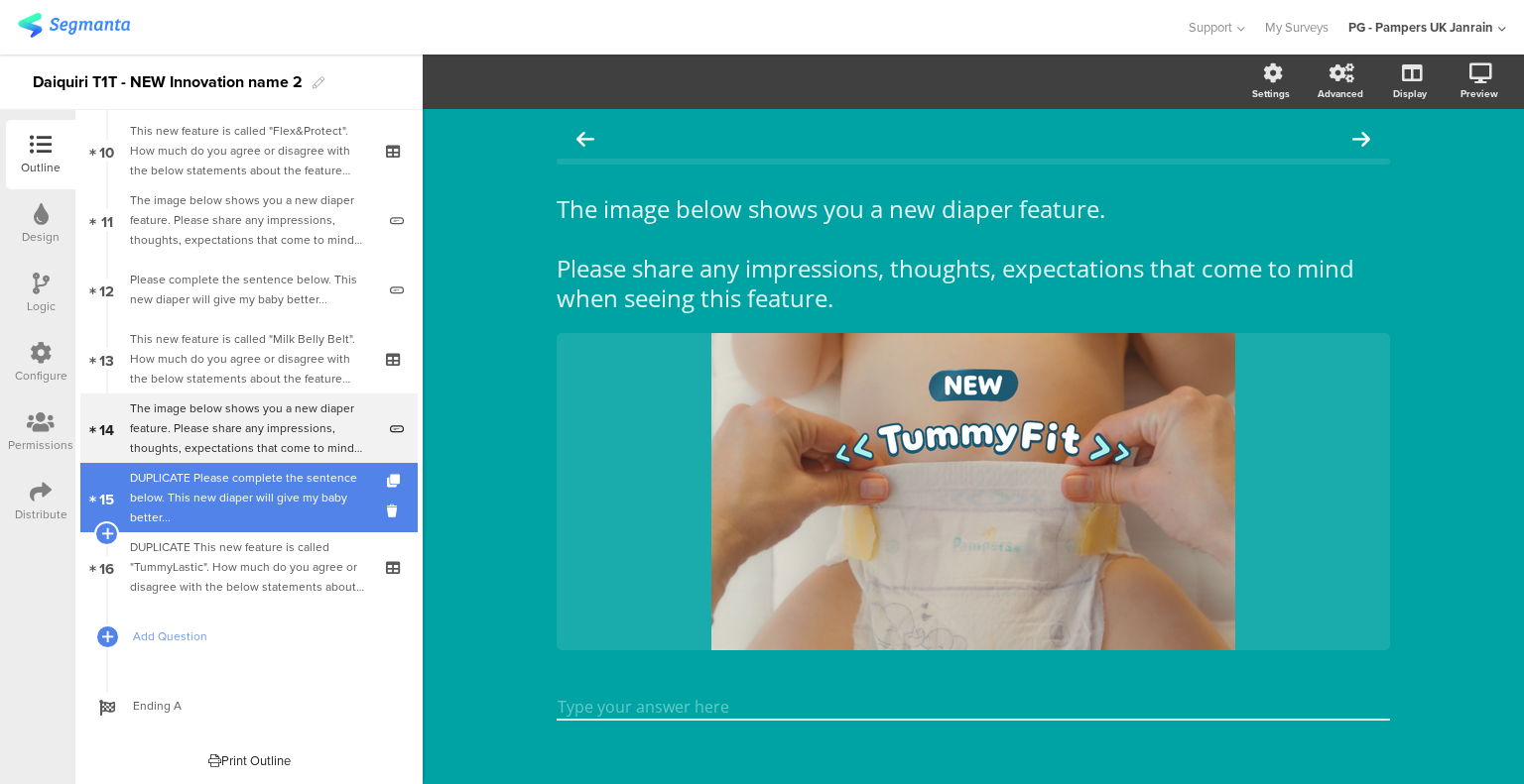
click at [221, 495] on div "DUPLICATE Please complete the sentence below. This new diaper will give my baby…" at bounding box center [252, 498] width 245 height 60
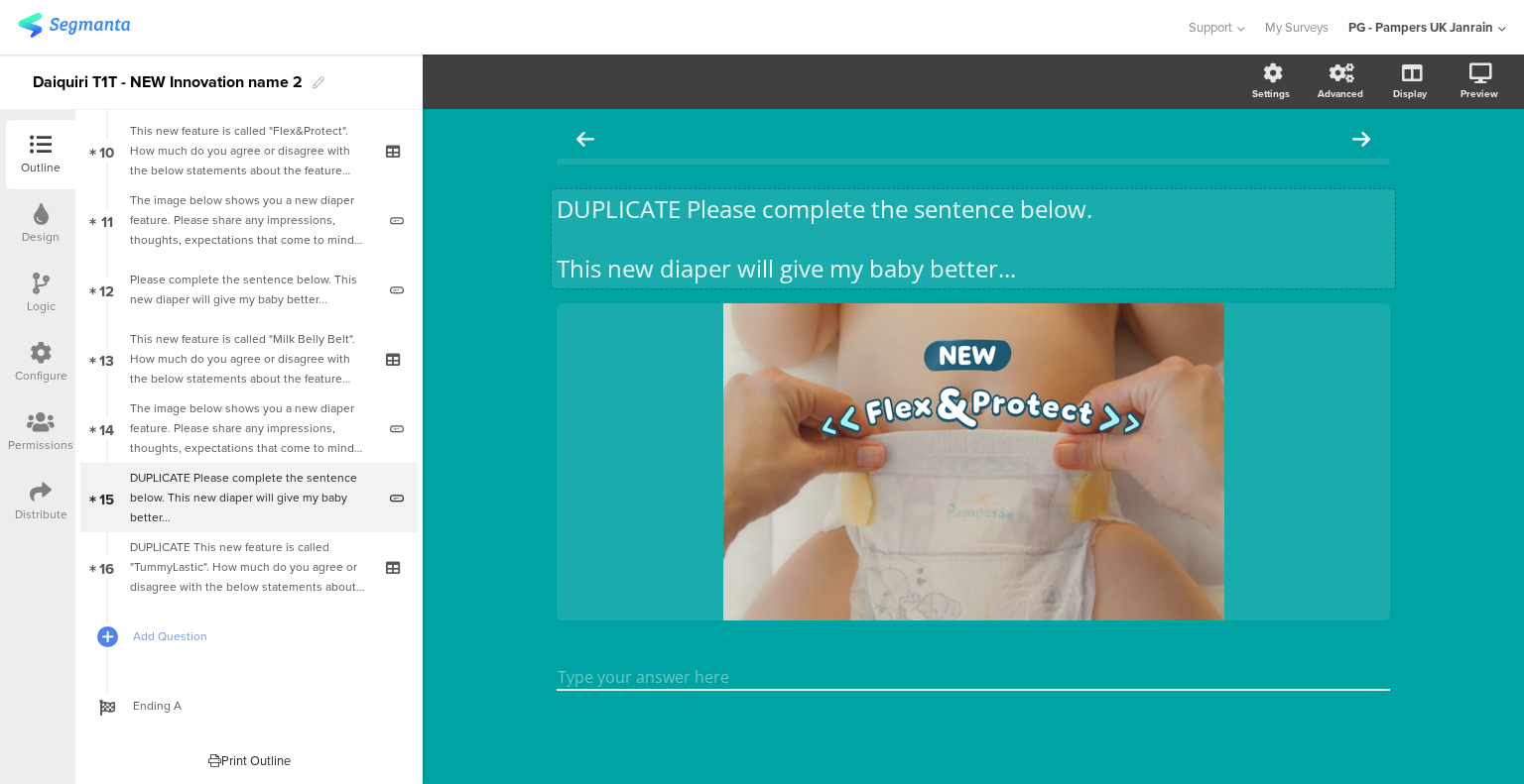
click at [618, 209] on div "DUPLICATE Please complete the sentence below. This new diaper will give my baby…" at bounding box center [972, 239] width 843 height 99
click at [618, 209] on p "DUPLICATE Please complete the sentence below." at bounding box center [972, 209] width 833 height 30
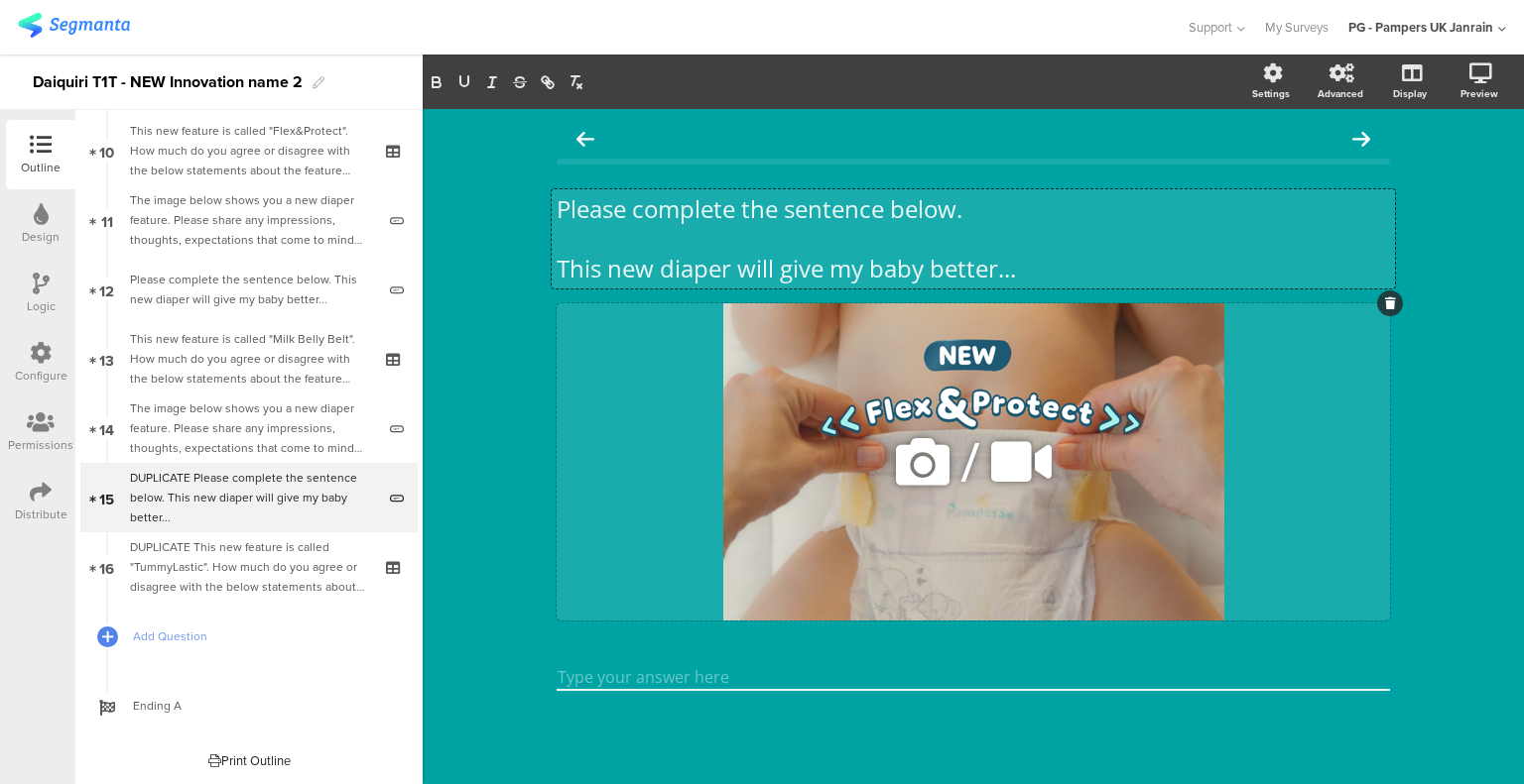
click at [920, 475] on icon at bounding box center [922, 462] width 68 height 67
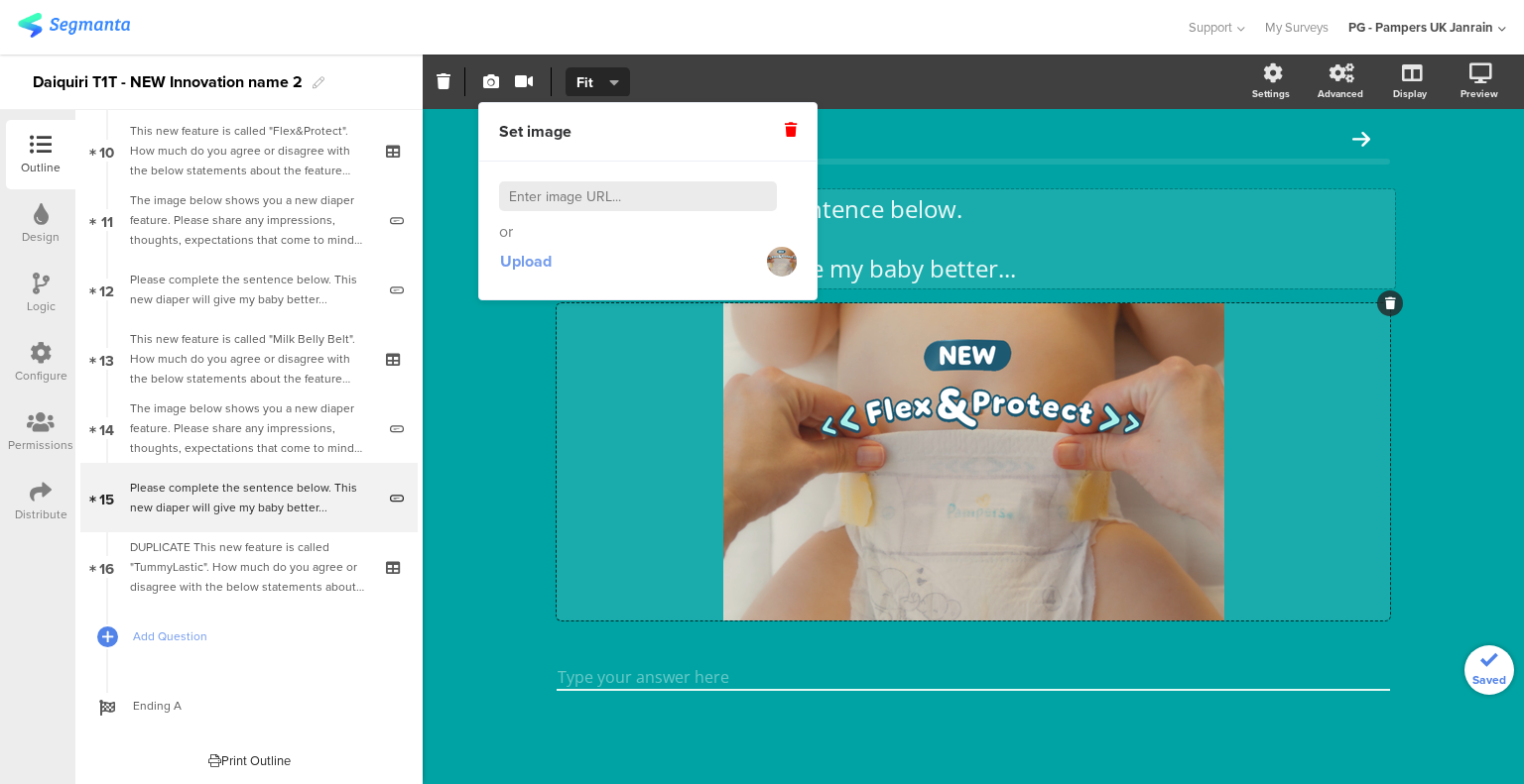
click at [516, 269] on span "Upload" at bounding box center [526, 261] width 52 height 23
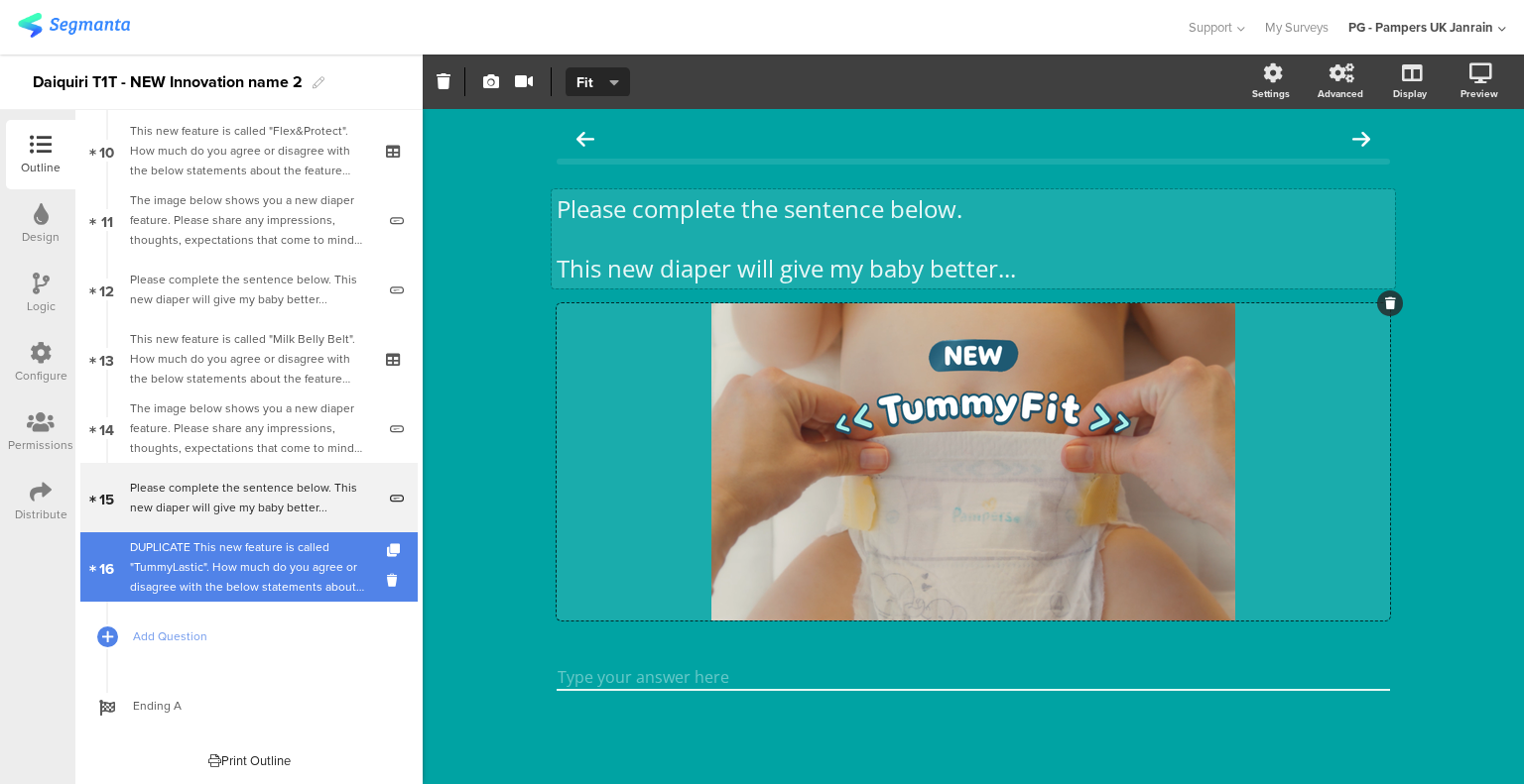
click at [288, 547] on div "DUPLICATE This new feature is called "TummyLastic". How much do you agree or di…" at bounding box center [248, 568] width 237 height 60
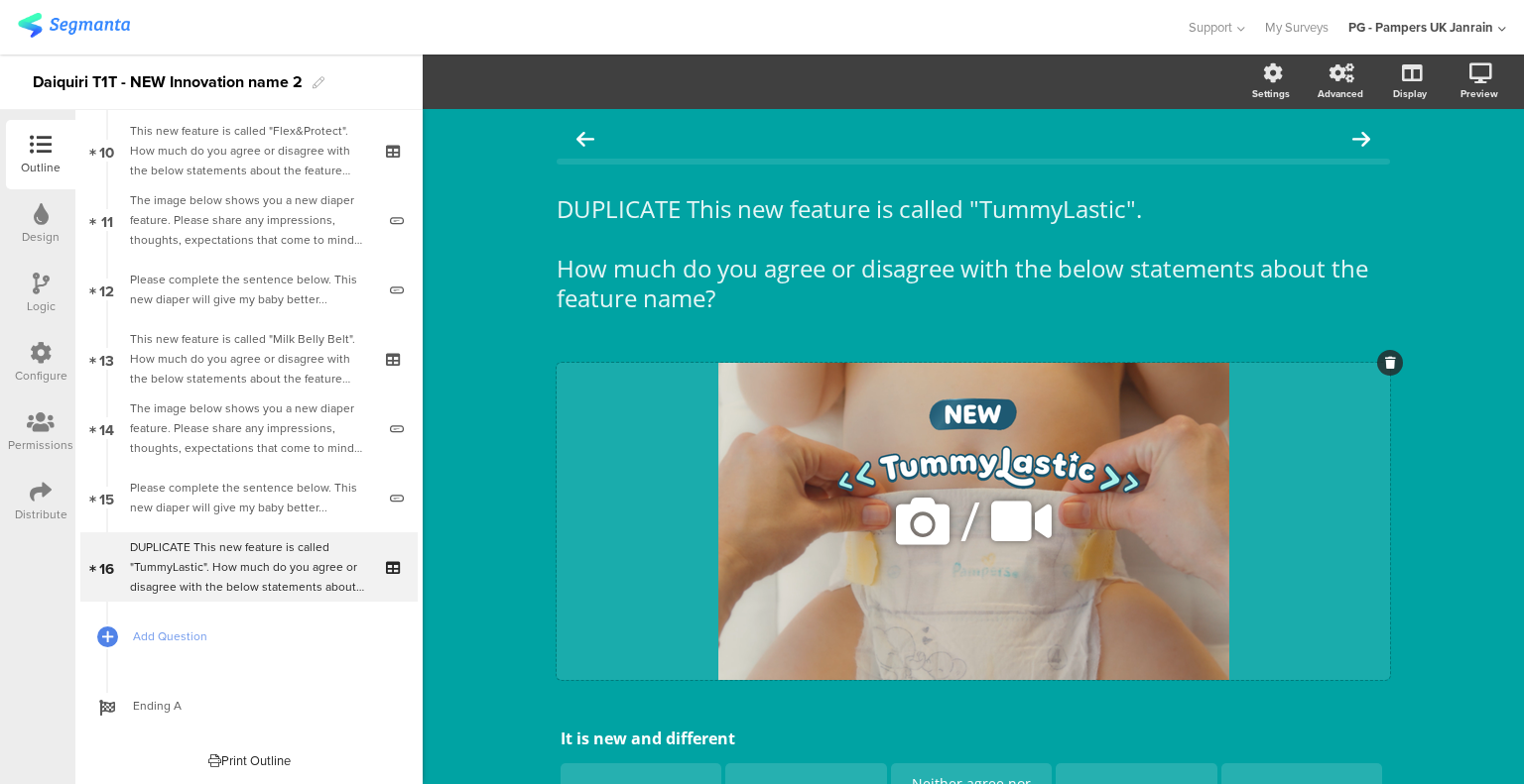
click at [918, 530] on icon at bounding box center [922, 522] width 68 height 67
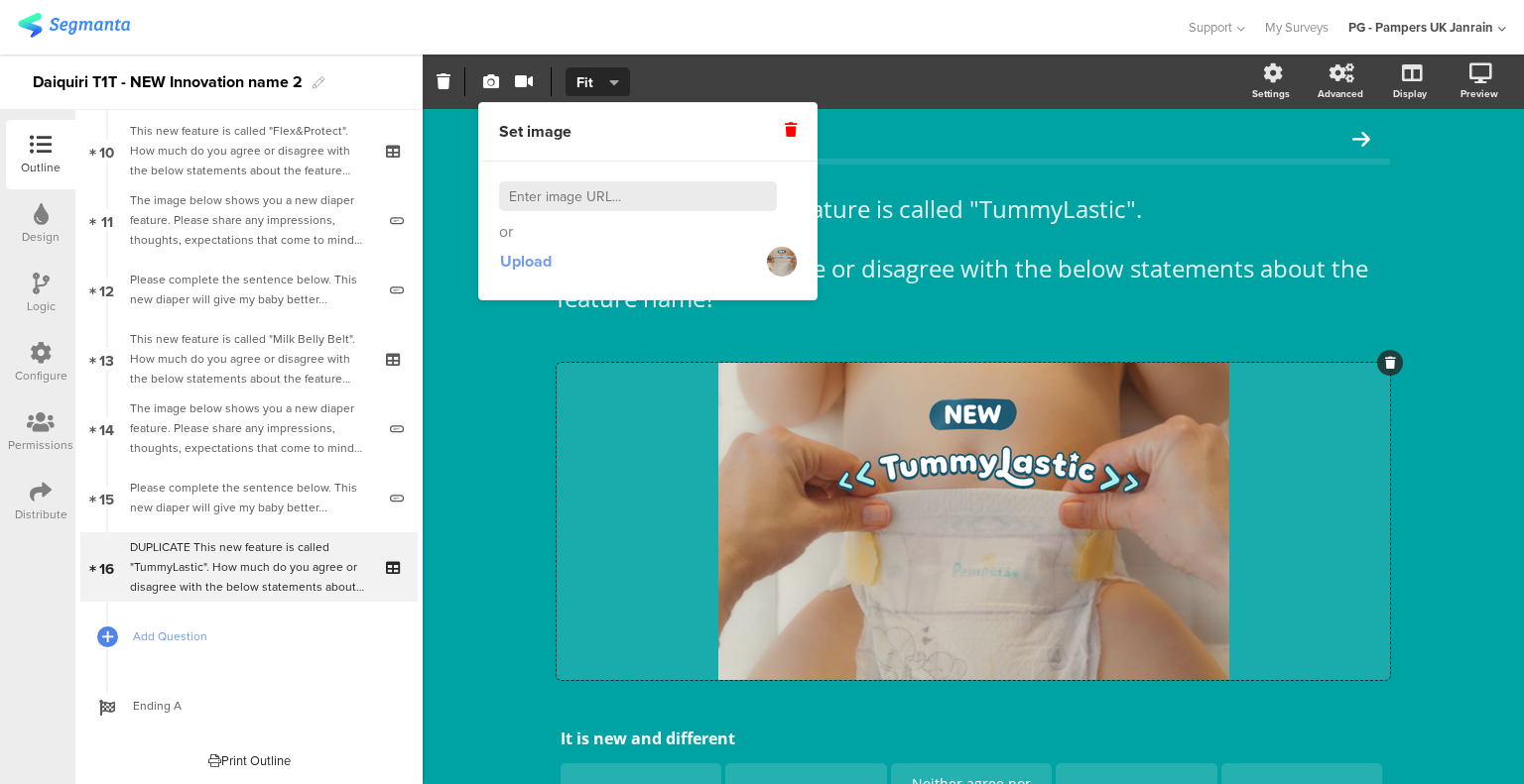
click at [544, 257] on span "Upload" at bounding box center [526, 261] width 52 height 23
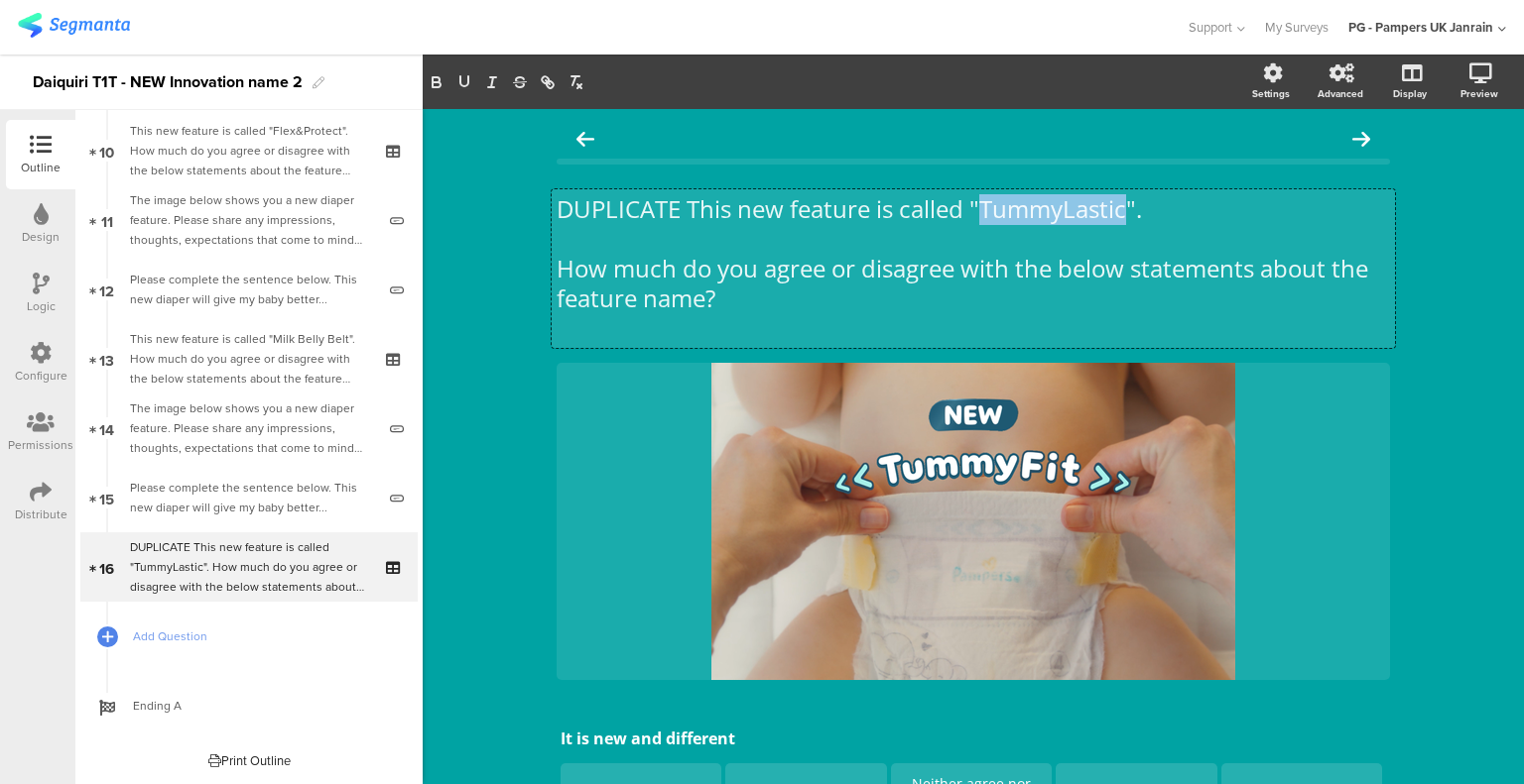
drag, startPoint x: 1122, startPoint y: 211, endPoint x: 974, endPoint y: 218, distance: 148.2
click at [974, 218] on div "DUPLICATE This new feature is called "TummyLastic". How much do you agree or di…" at bounding box center [972, 269] width 843 height 159
click at [637, 202] on p "DUPLICATE This new feature is called "TummyFit"." at bounding box center [972, 209] width 833 height 30
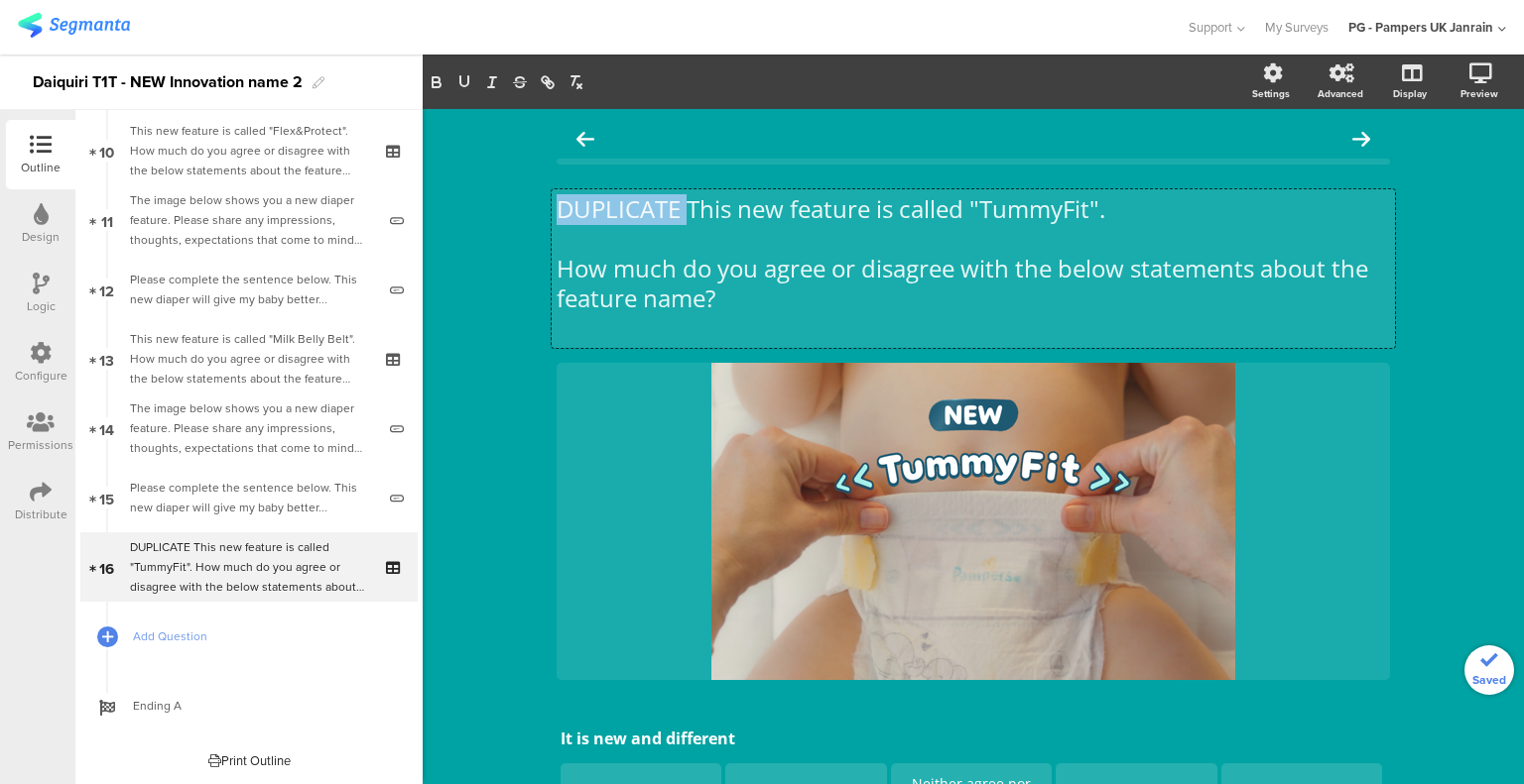
click at [637, 202] on p "DUPLICATE This new feature is called "TummyFit"." at bounding box center [972, 209] width 833 height 30
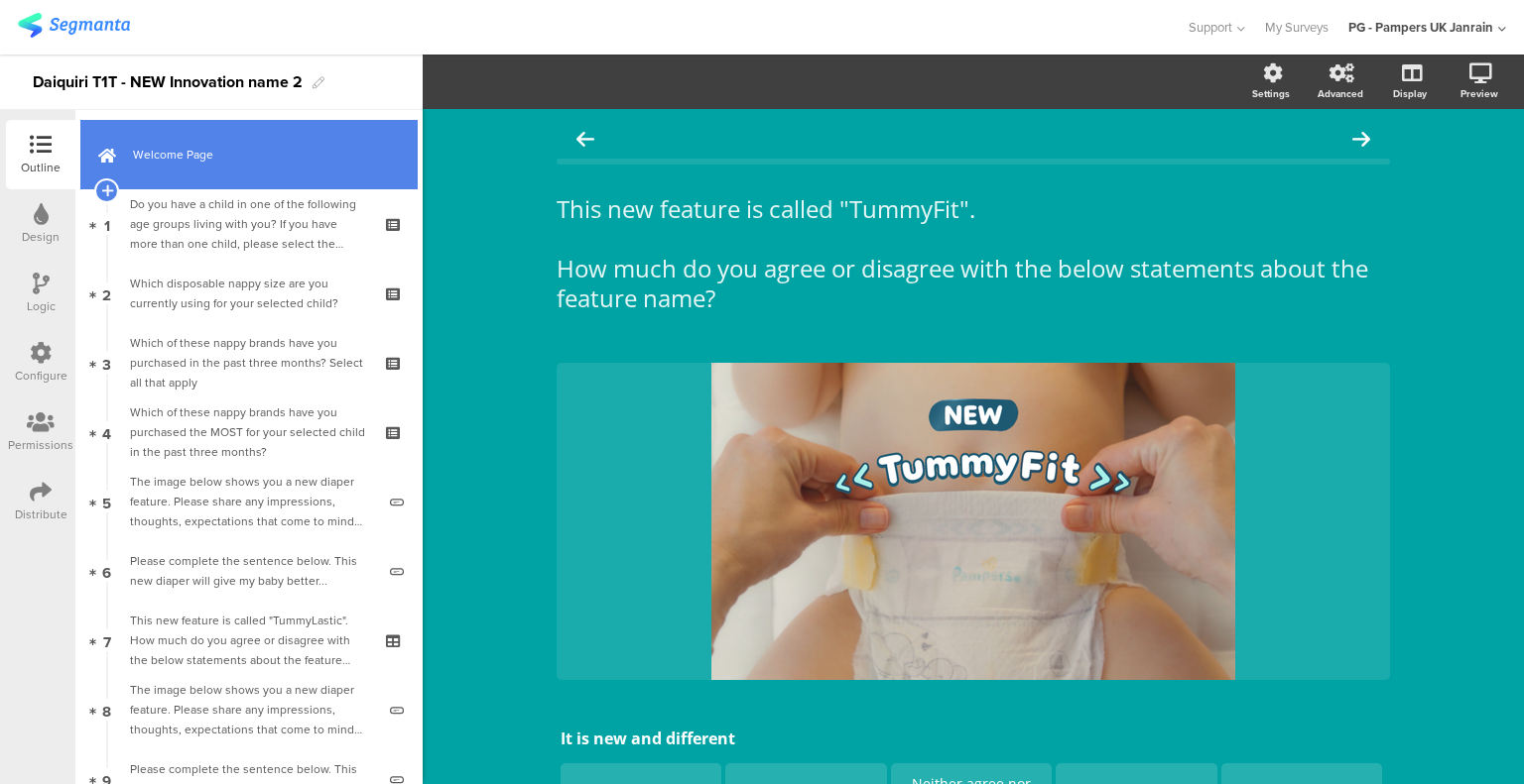
click at [238, 172] on link "Welcome Page" at bounding box center [249, 155] width 338 height 69
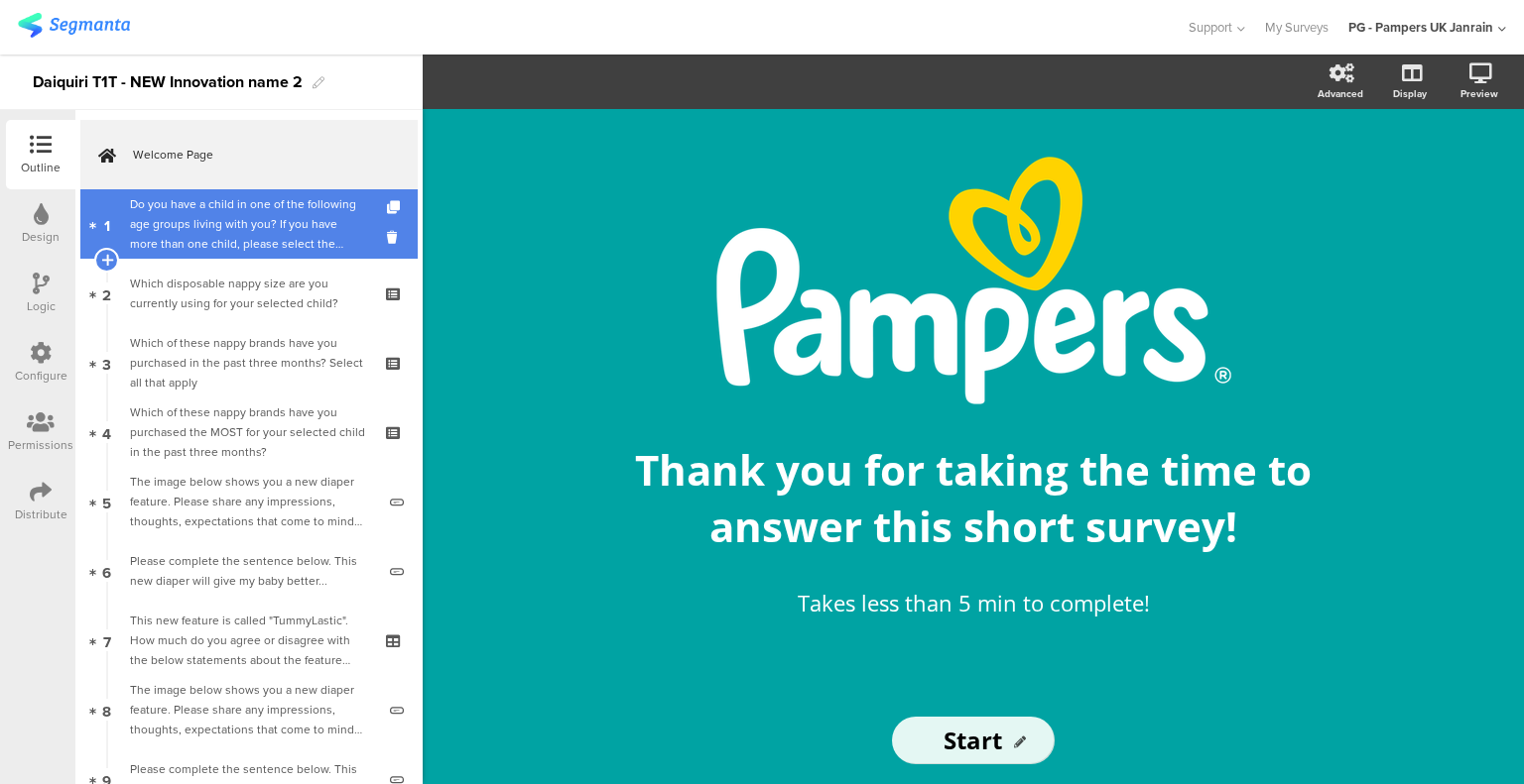
click at [286, 243] on div "Do you have a child in one of the following age groups living with you? If you …" at bounding box center [248, 224] width 237 height 60
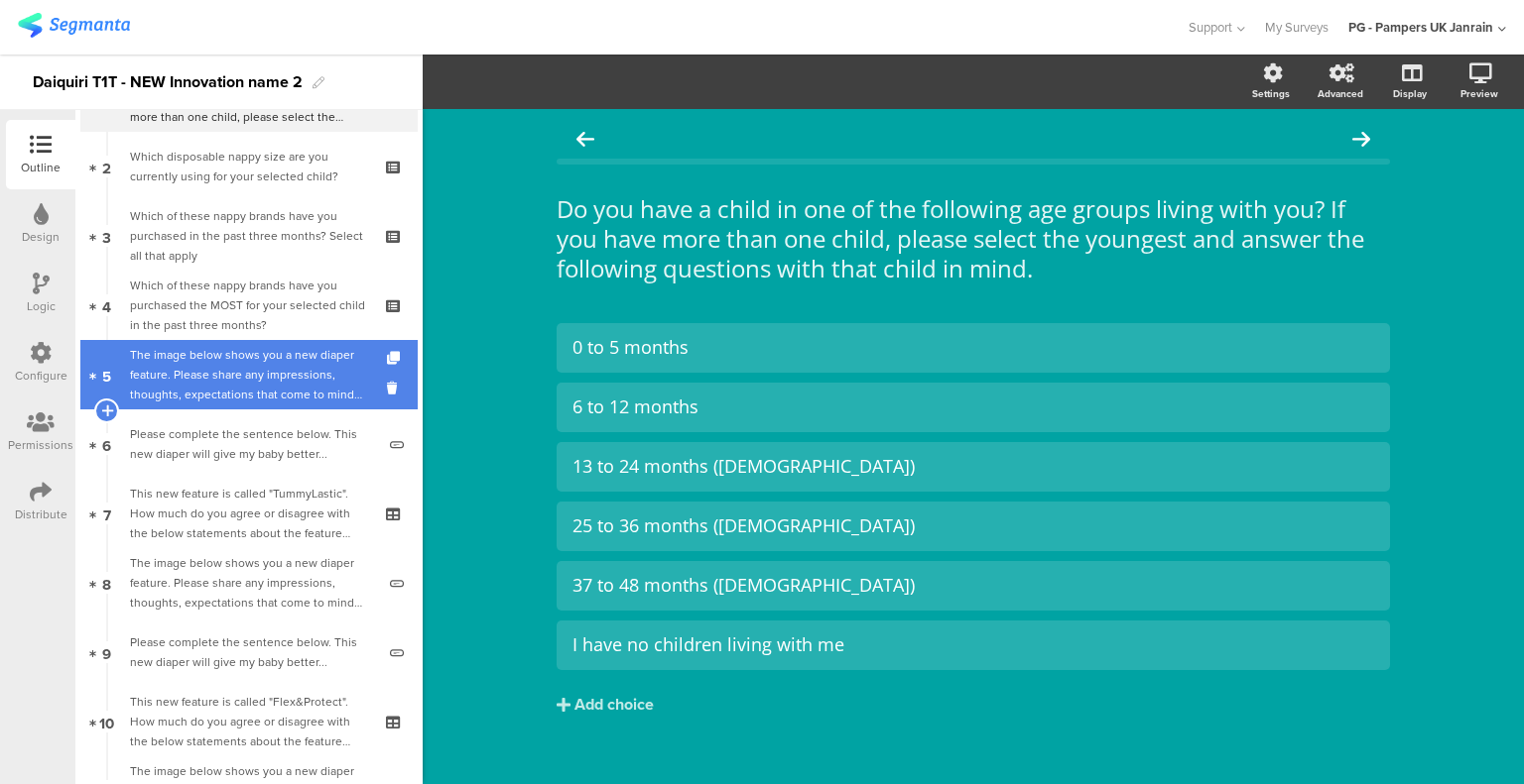
scroll to position [198, 0]
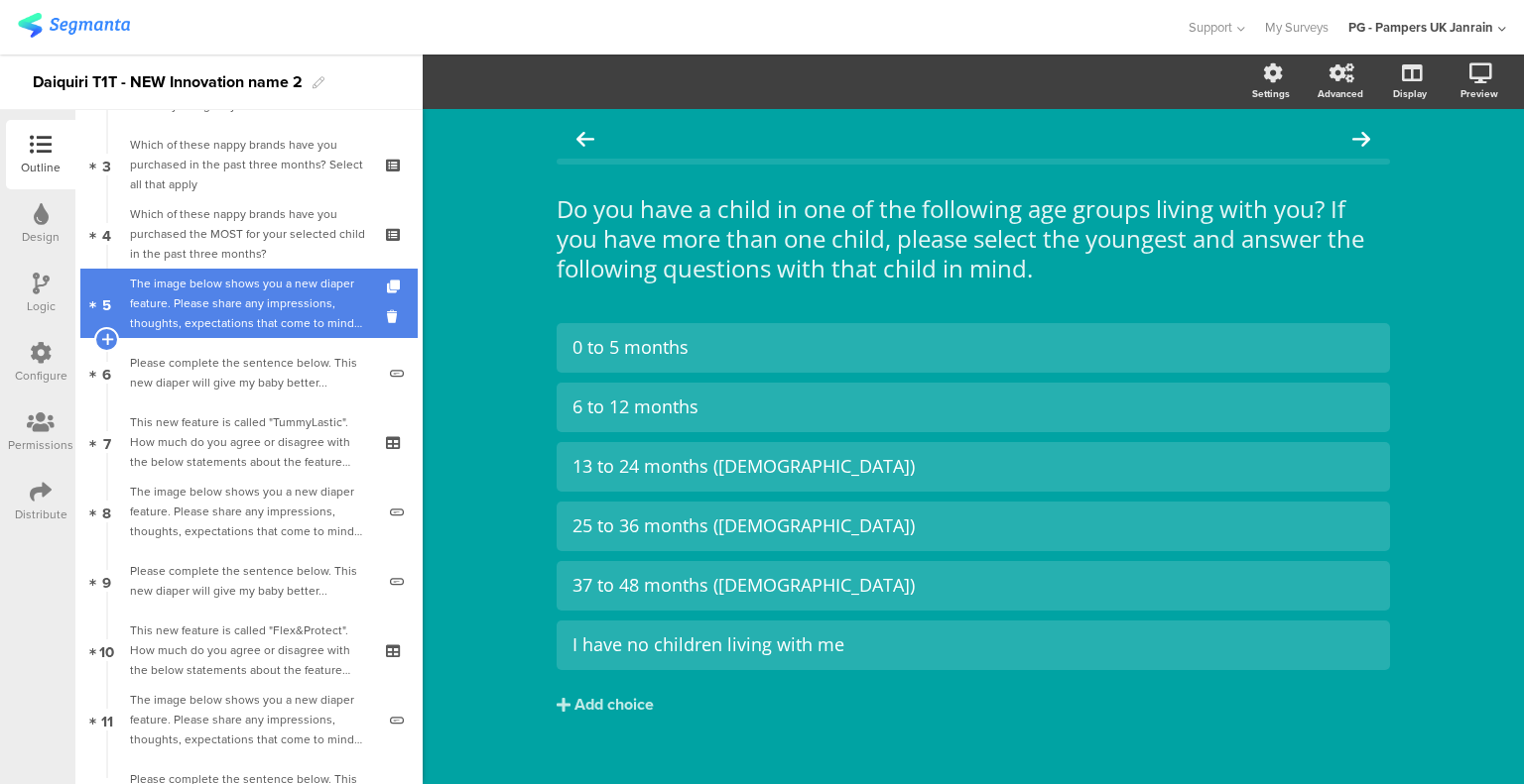
click at [258, 310] on div "The image below shows you a new diaper feature. Please share any impressions, t…" at bounding box center [252, 304] width 245 height 60
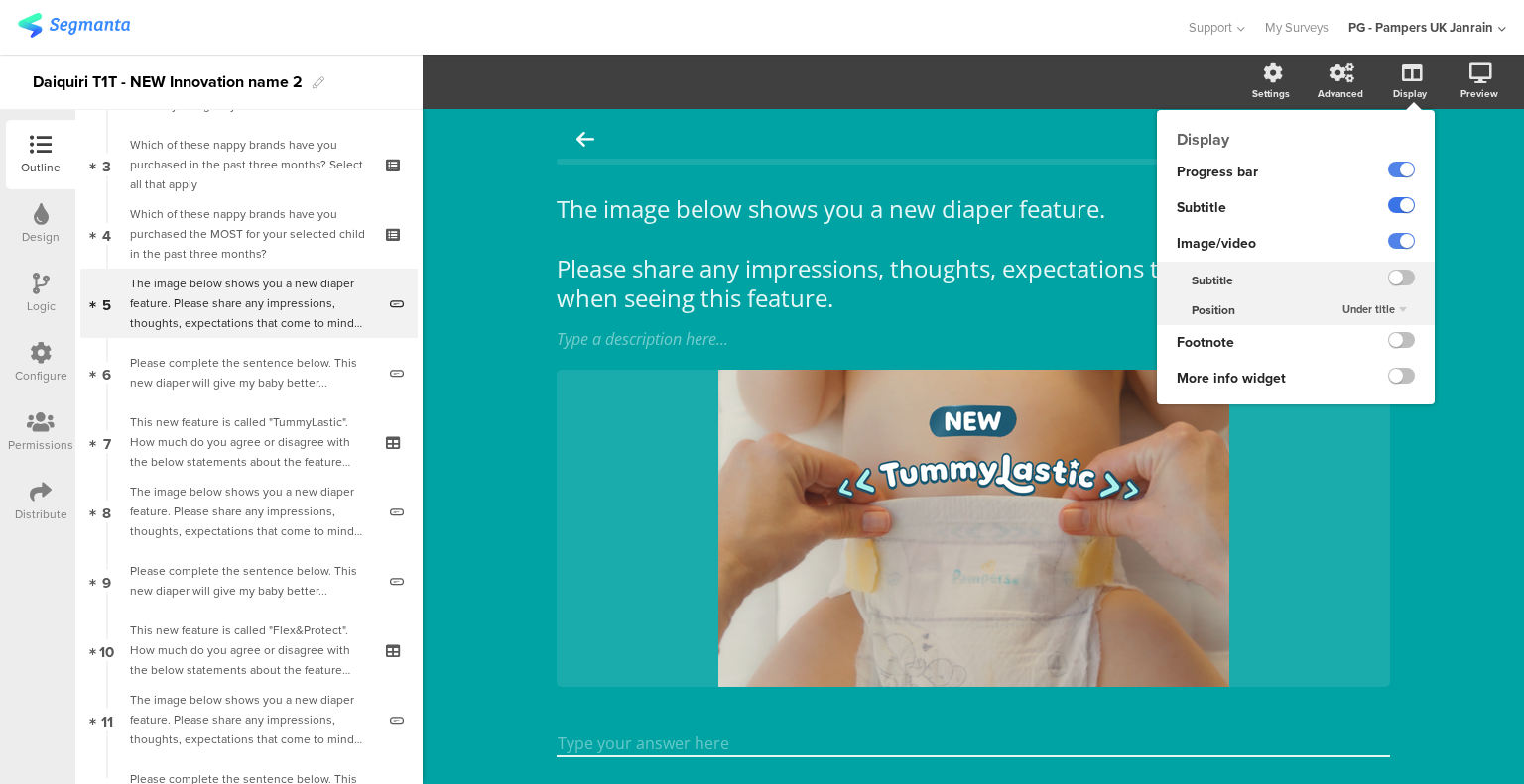
click at [1388, 209] on label at bounding box center [1401, 205] width 27 height 16
click at [0, 0] on input "checkbox" at bounding box center [0, 0] width 0 height 0
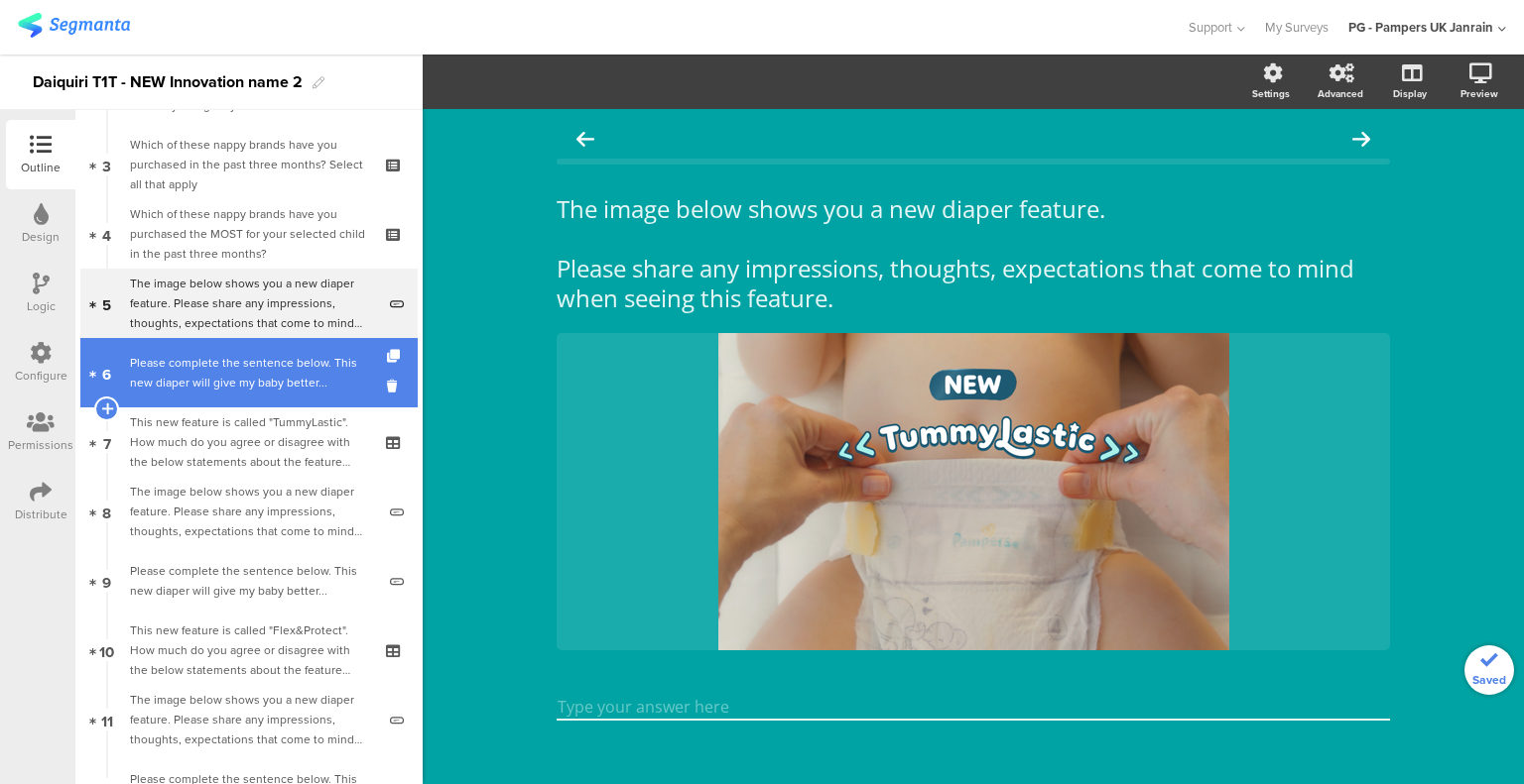
click at [257, 383] on div "Please complete the sentence below. This new diaper will give my baby better..." at bounding box center [252, 373] width 245 height 40
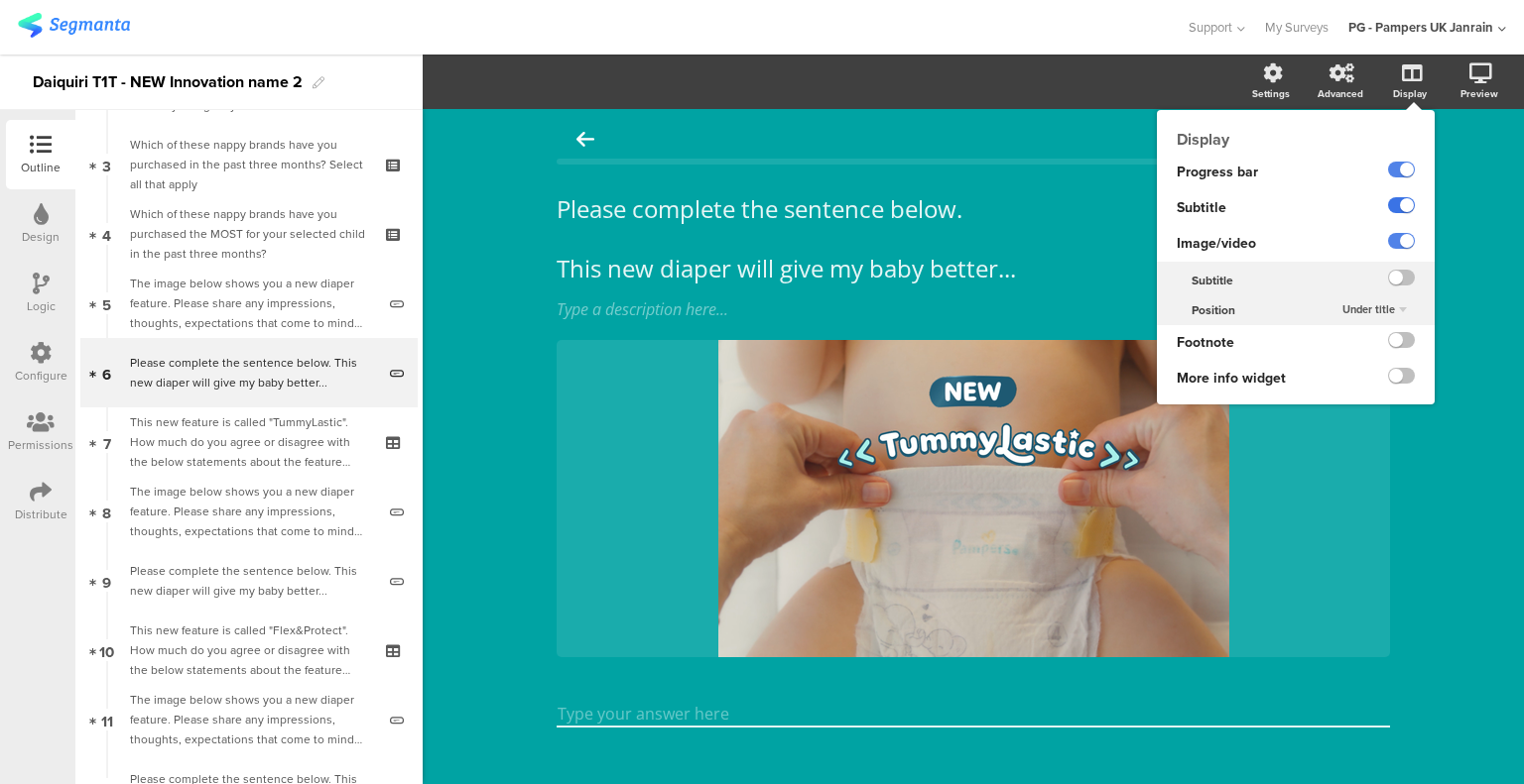
click at [1388, 205] on label at bounding box center [1401, 205] width 27 height 16
click at [0, 0] on input "checkbox" at bounding box center [0, 0] width 0 height 0
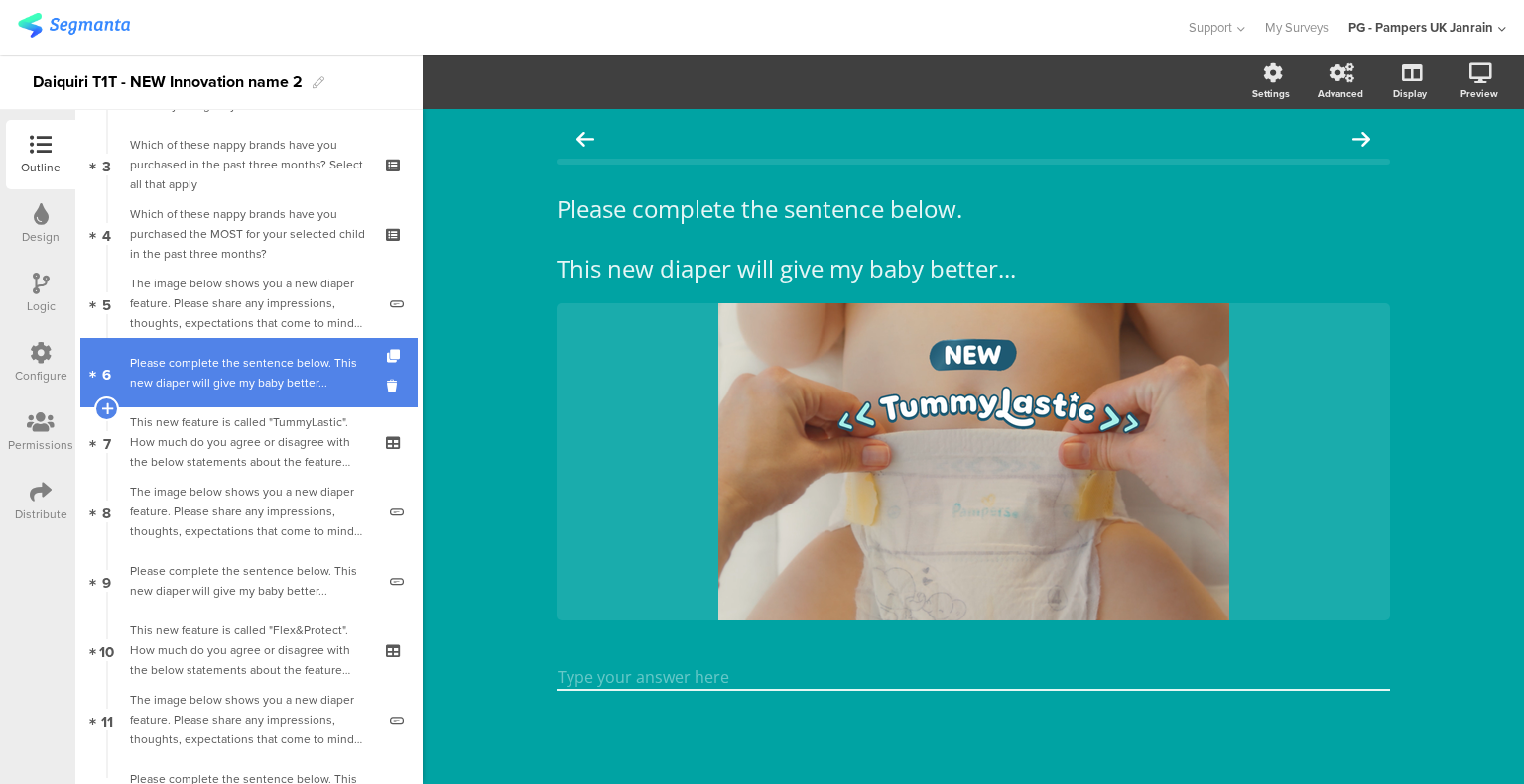
click at [267, 381] on div "Please complete the sentence below. This new diaper will give my baby better..." at bounding box center [252, 373] width 245 height 40
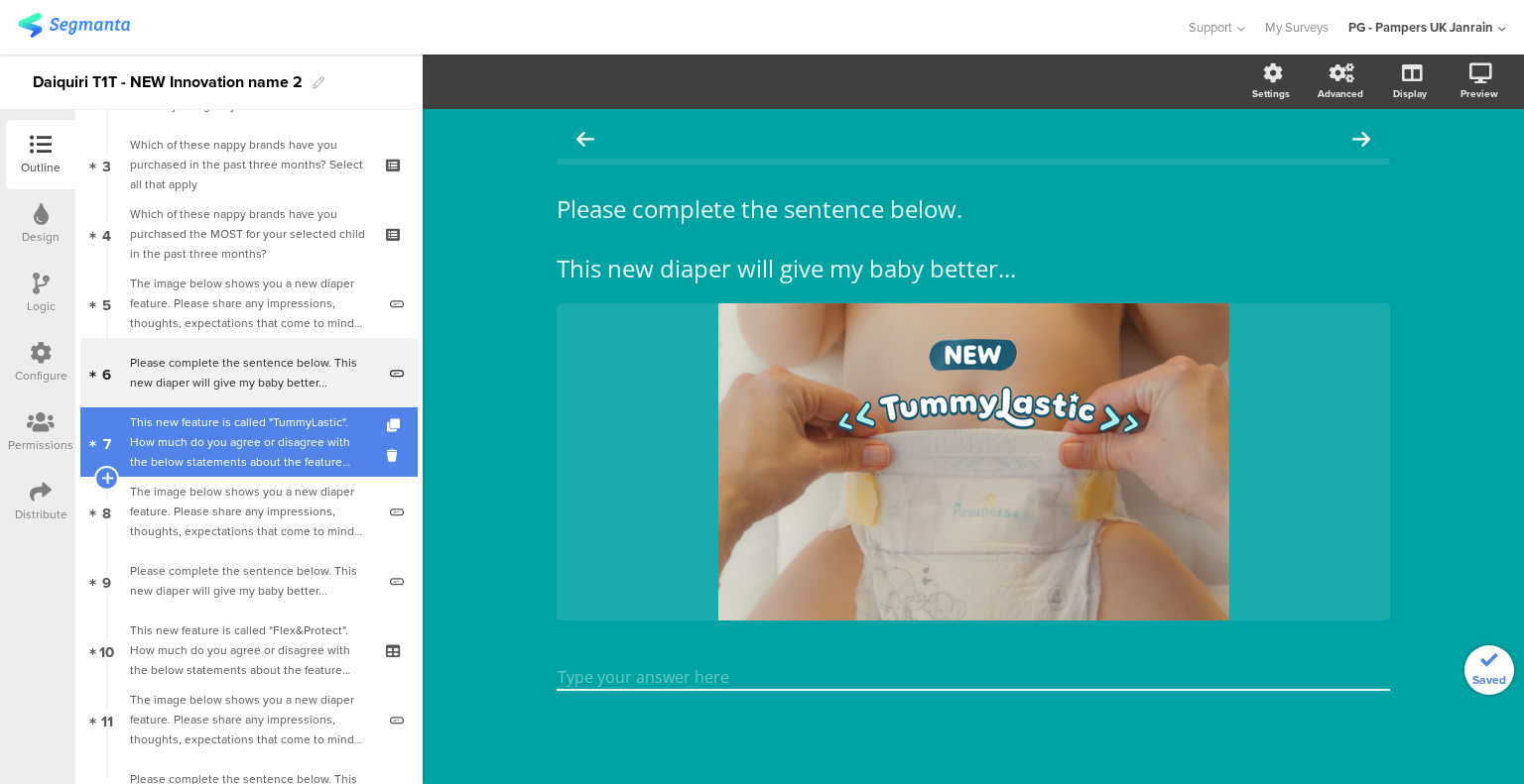
click at [262, 439] on div "This new feature is called "TummyLastic". How much do you agree or disagree wit…" at bounding box center [248, 443] width 237 height 60
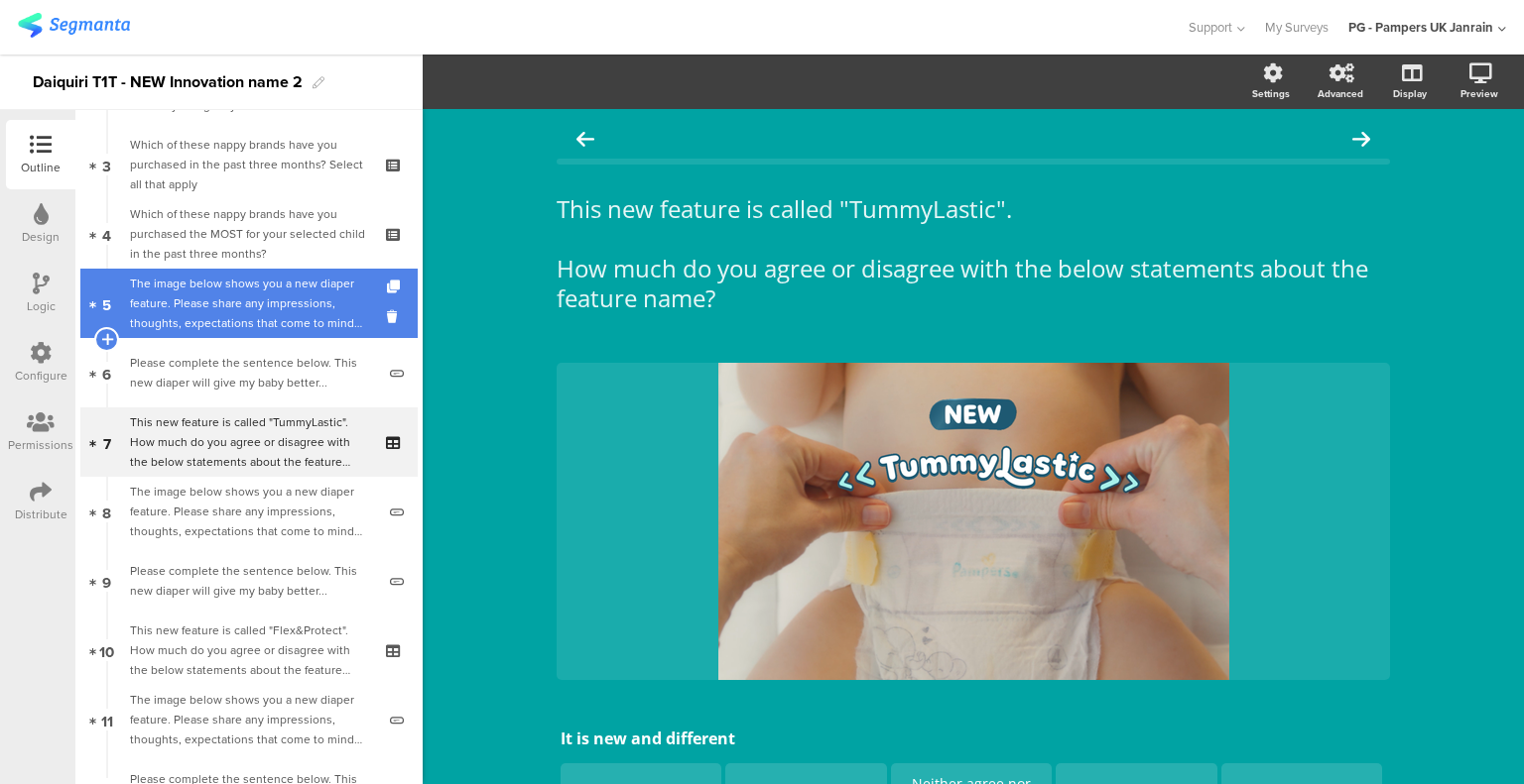
click at [261, 289] on div "The image below shows you a new diaper feature. Please share any impressions, t…" at bounding box center [252, 304] width 245 height 60
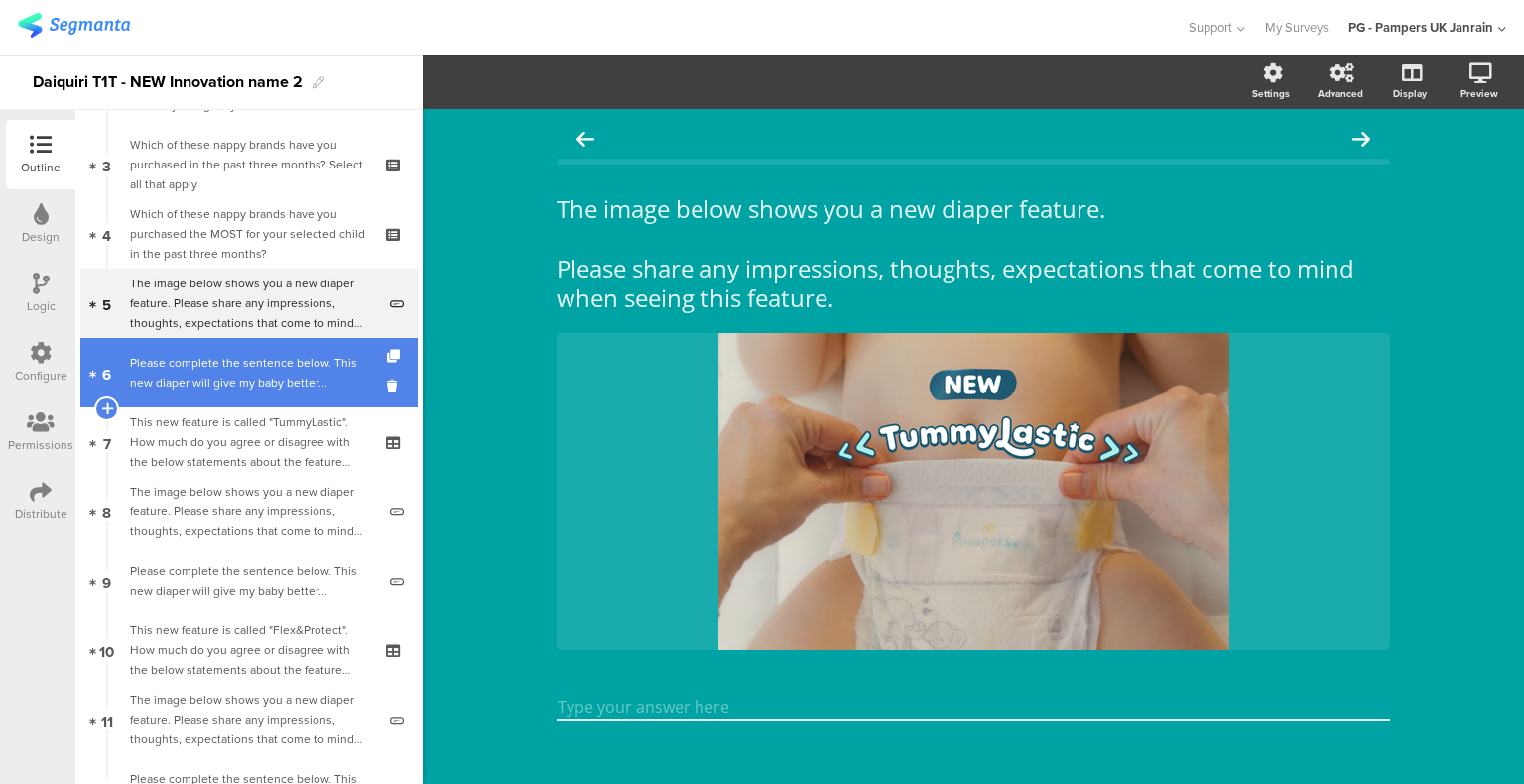
click at [258, 383] on div "Please complete the sentence below. This new diaper will give my baby better..." at bounding box center [252, 373] width 245 height 40
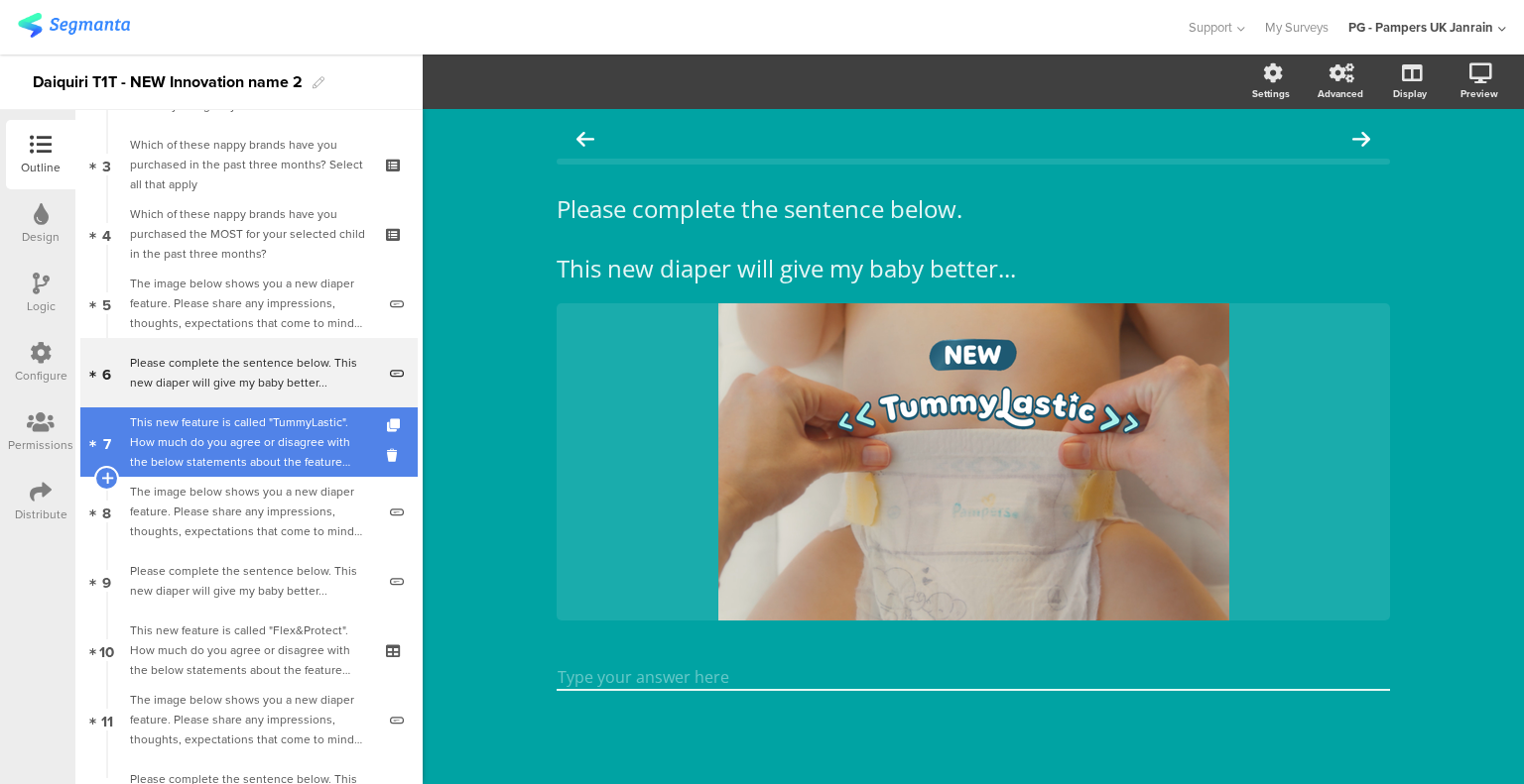
click at [250, 436] on div "This new feature is called "TummyLastic". How much do you agree or disagree wit…" at bounding box center [248, 443] width 237 height 60
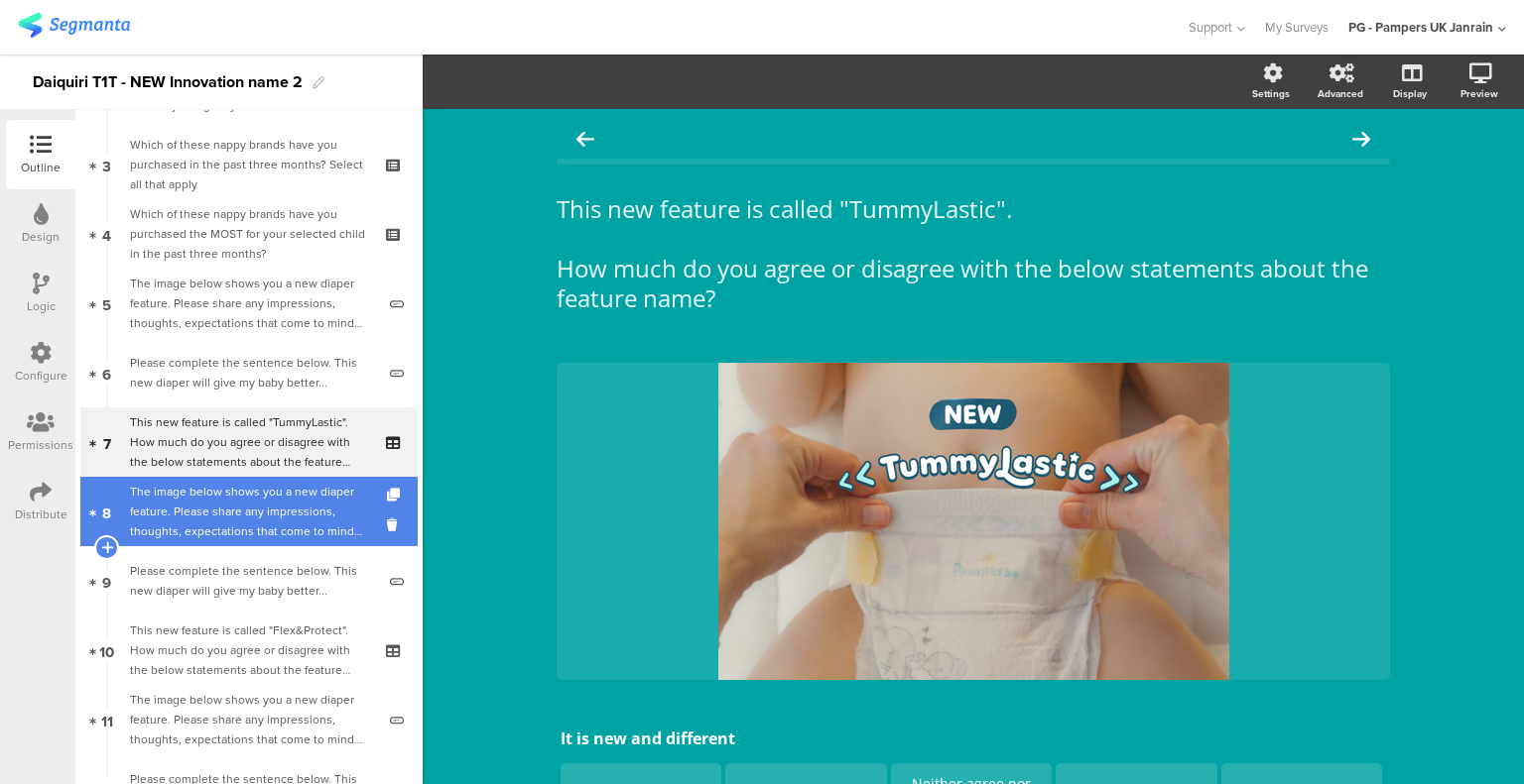
click at [273, 507] on div "The image below shows you a new diaper feature. Please share any impressions, t…" at bounding box center [252, 512] width 245 height 60
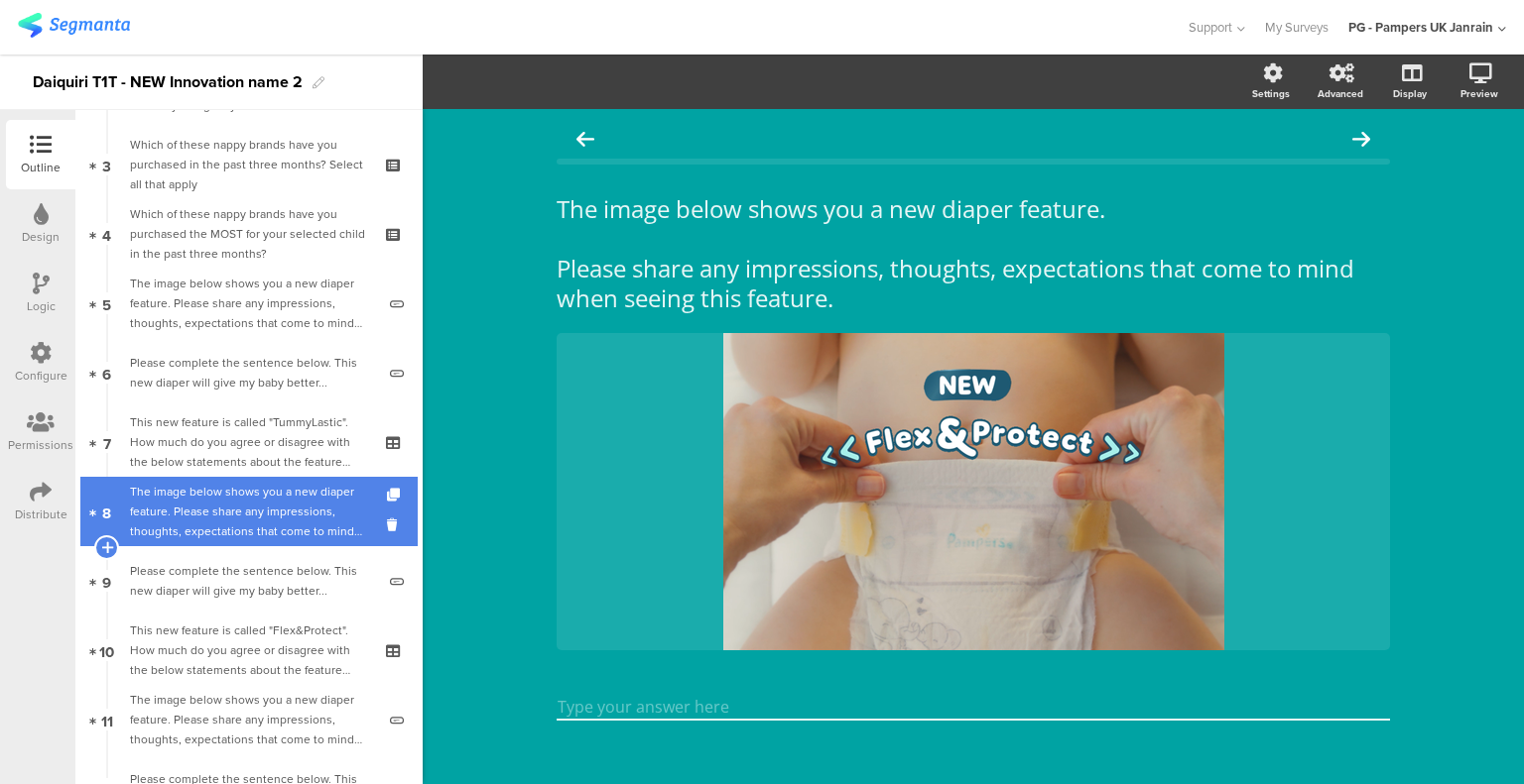
scroll to position [298, 0]
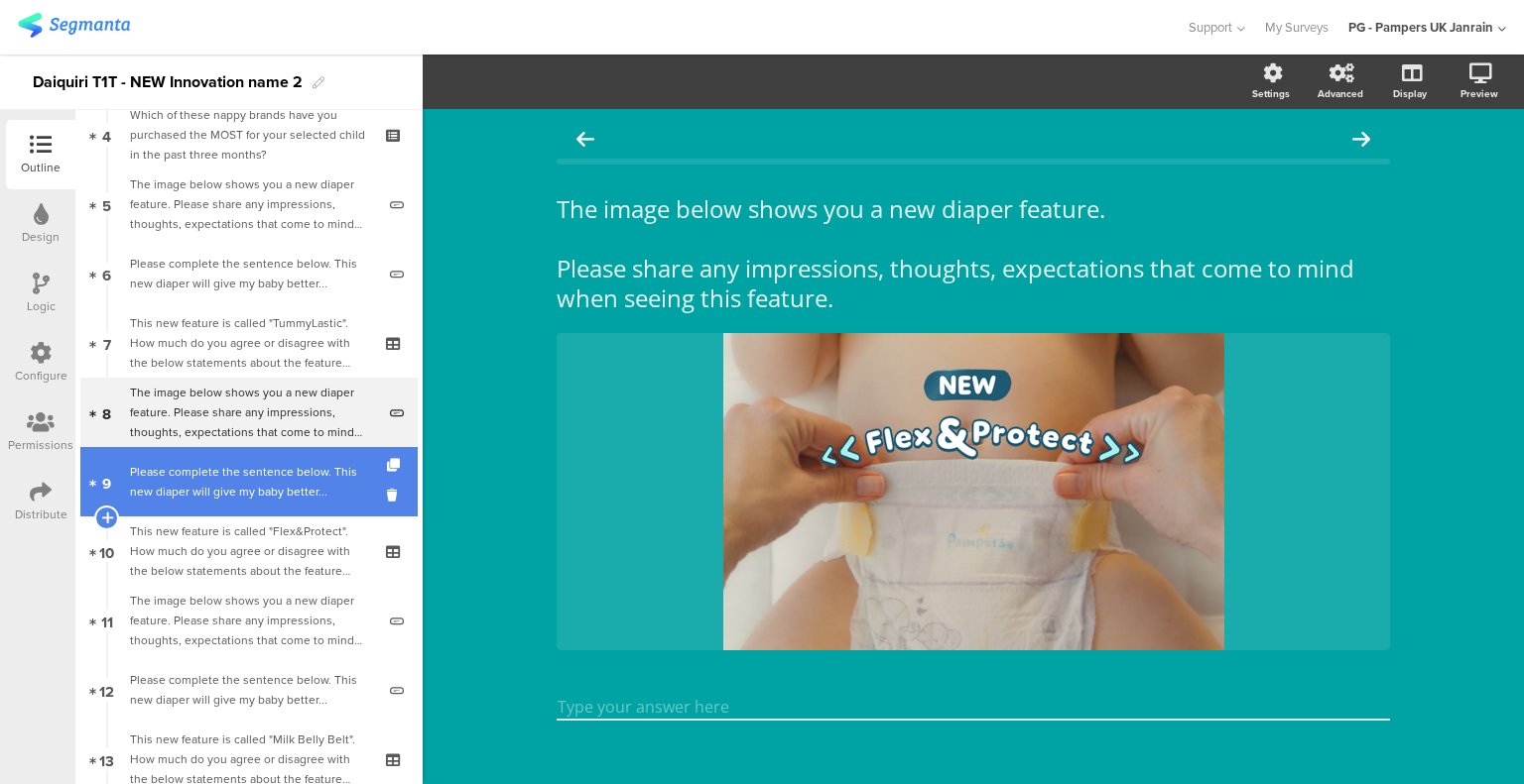
click at [262, 481] on div "Please complete the sentence below. This new diaper will give my baby better..." at bounding box center [252, 482] width 245 height 40
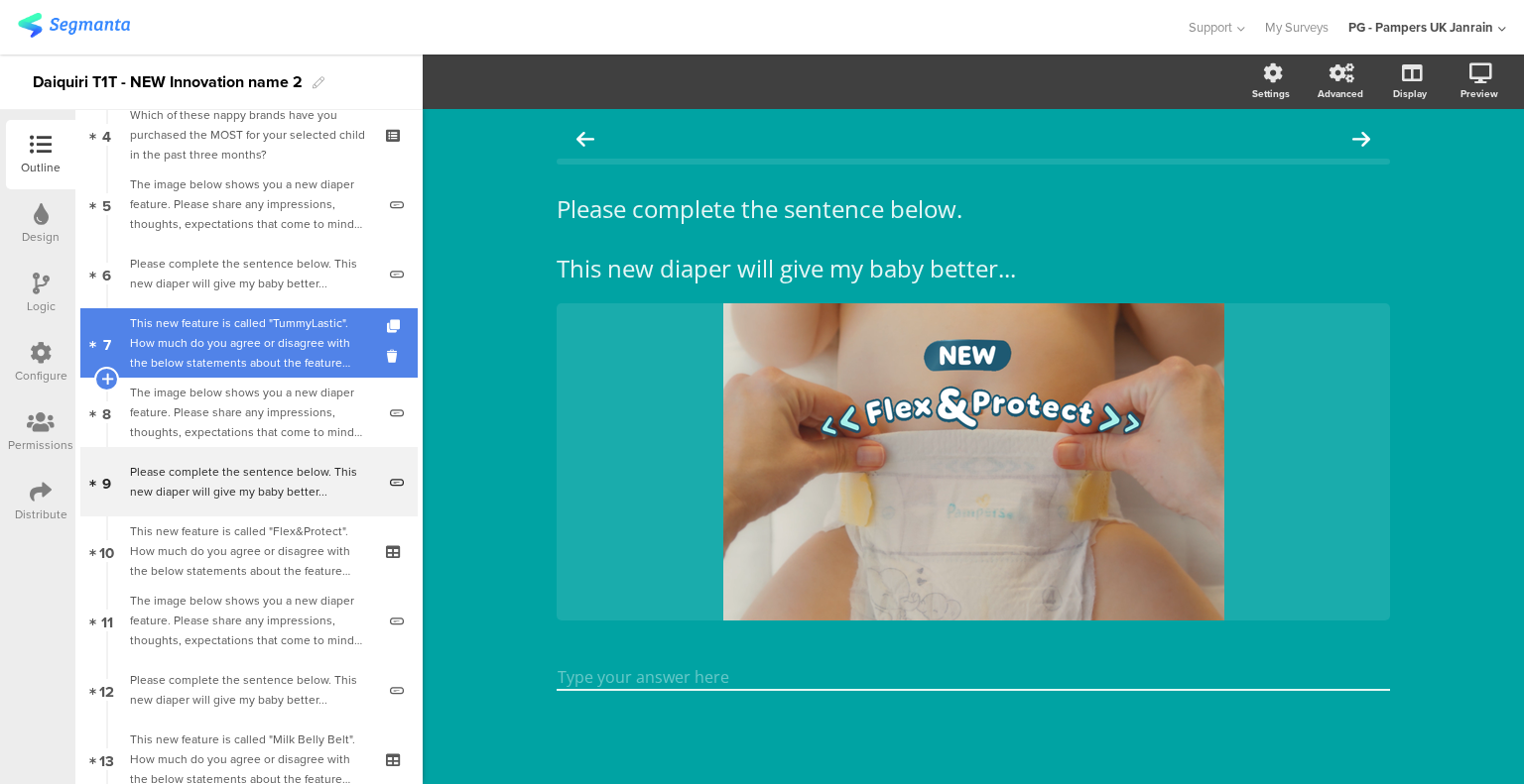
scroll to position [496, 0]
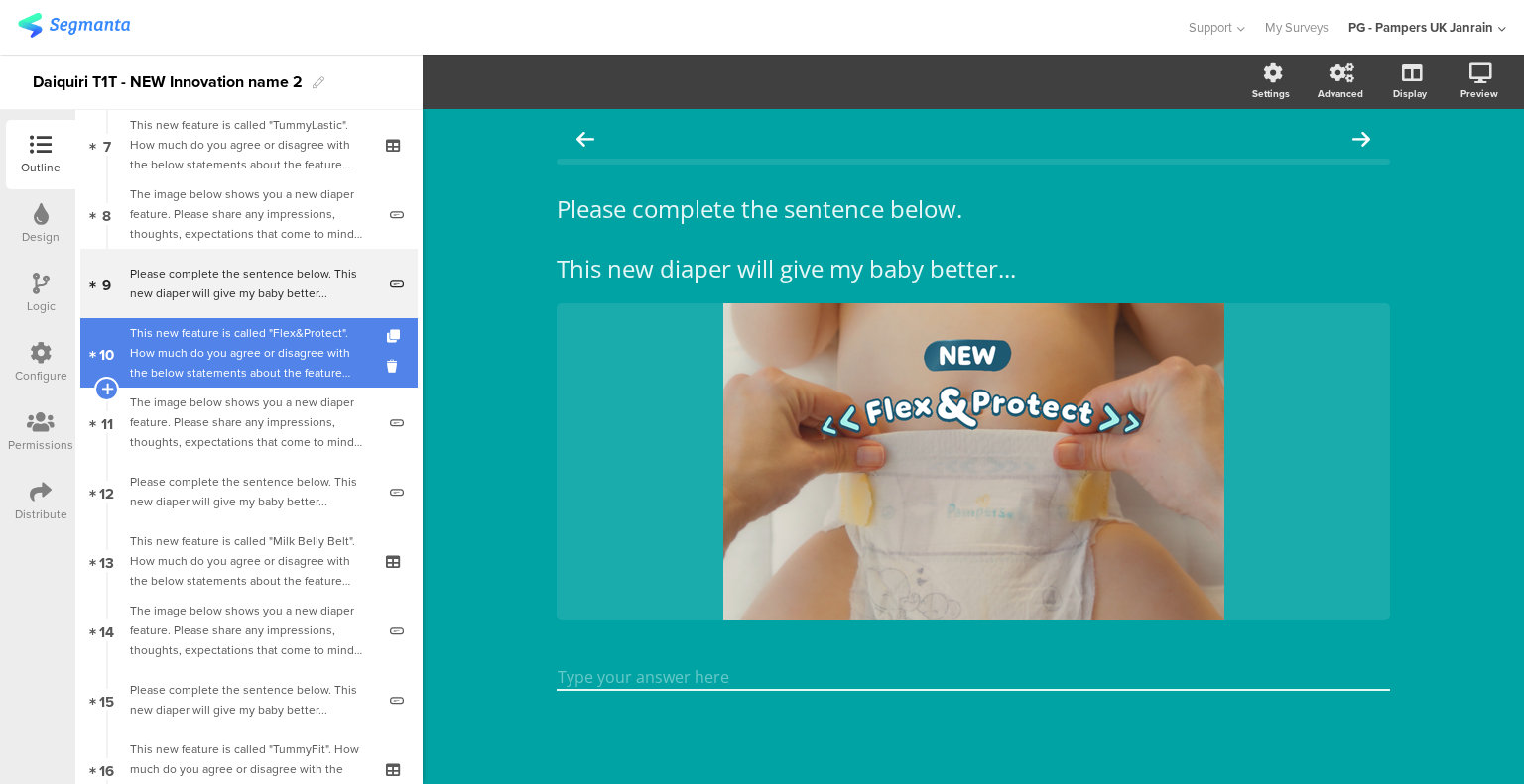
click at [254, 364] on div "This new feature is called "Flex&Protect". How much do you agree or disagree wi…" at bounding box center [248, 353] width 237 height 60
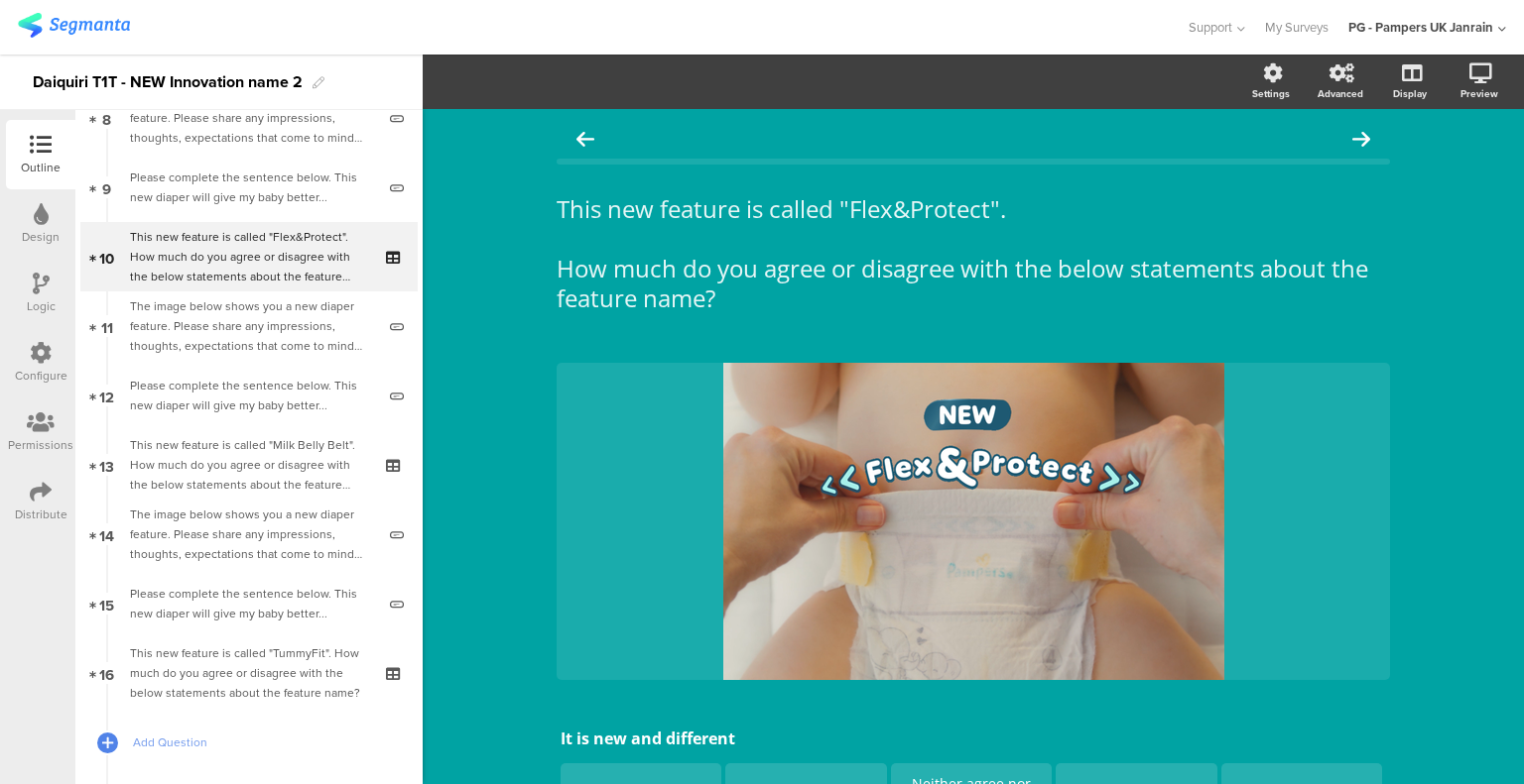
scroll to position [594, 0]
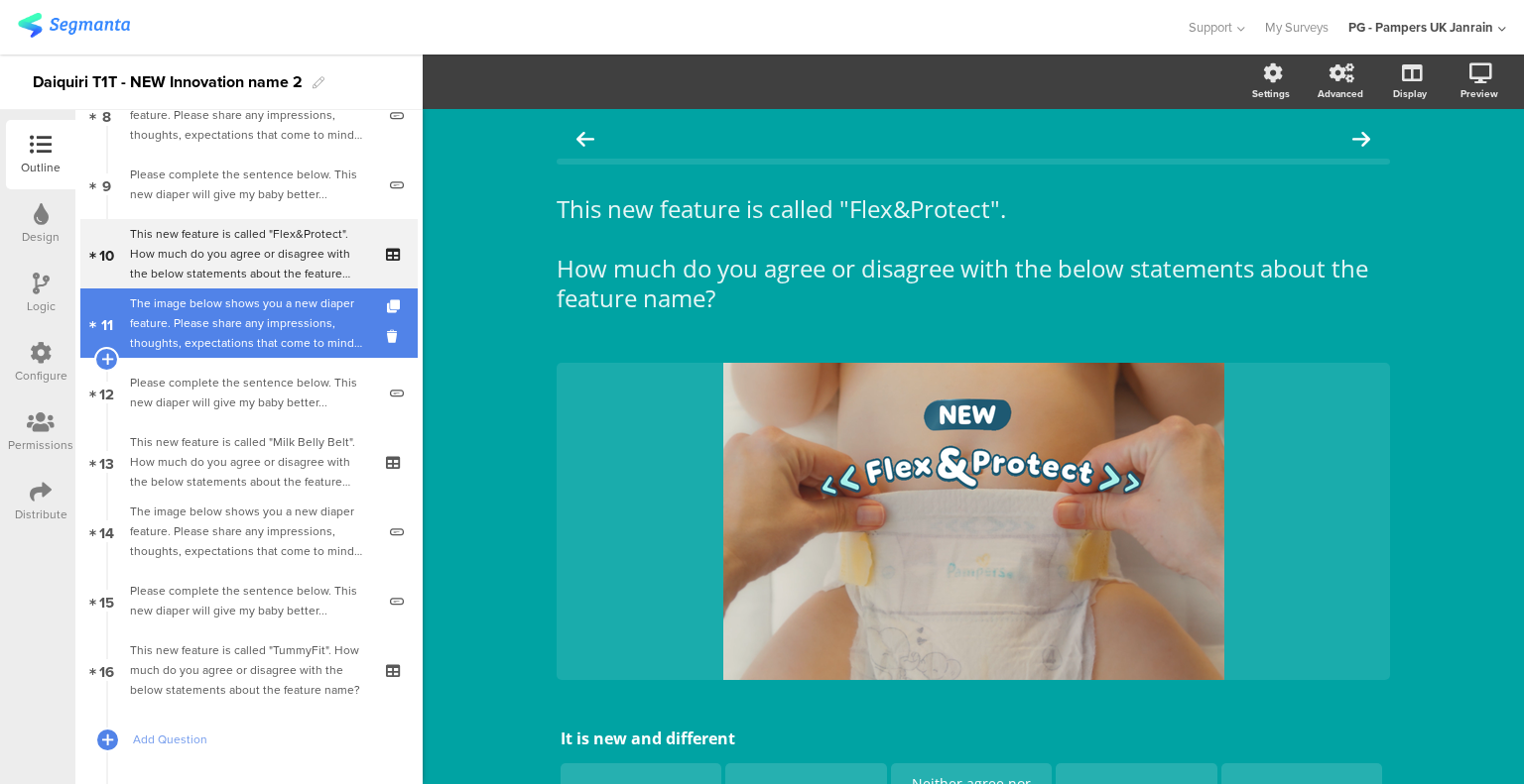
click at [237, 327] on div "The image below shows you a new diaper feature. Please share any impressions, t…" at bounding box center [252, 324] width 245 height 60
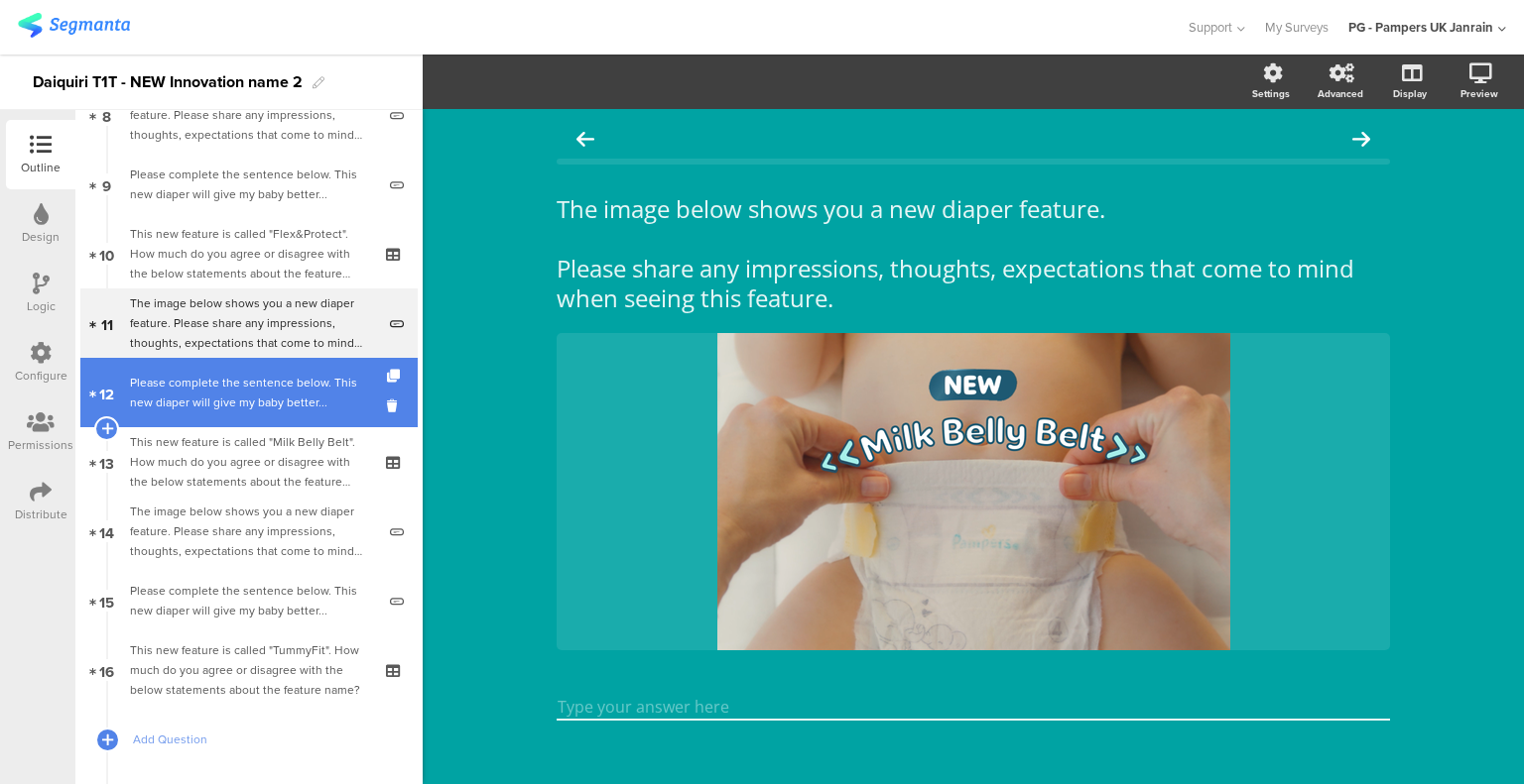
click at [237, 384] on div "Please complete the sentence below. This new diaper will give my baby better..." at bounding box center [252, 393] width 245 height 40
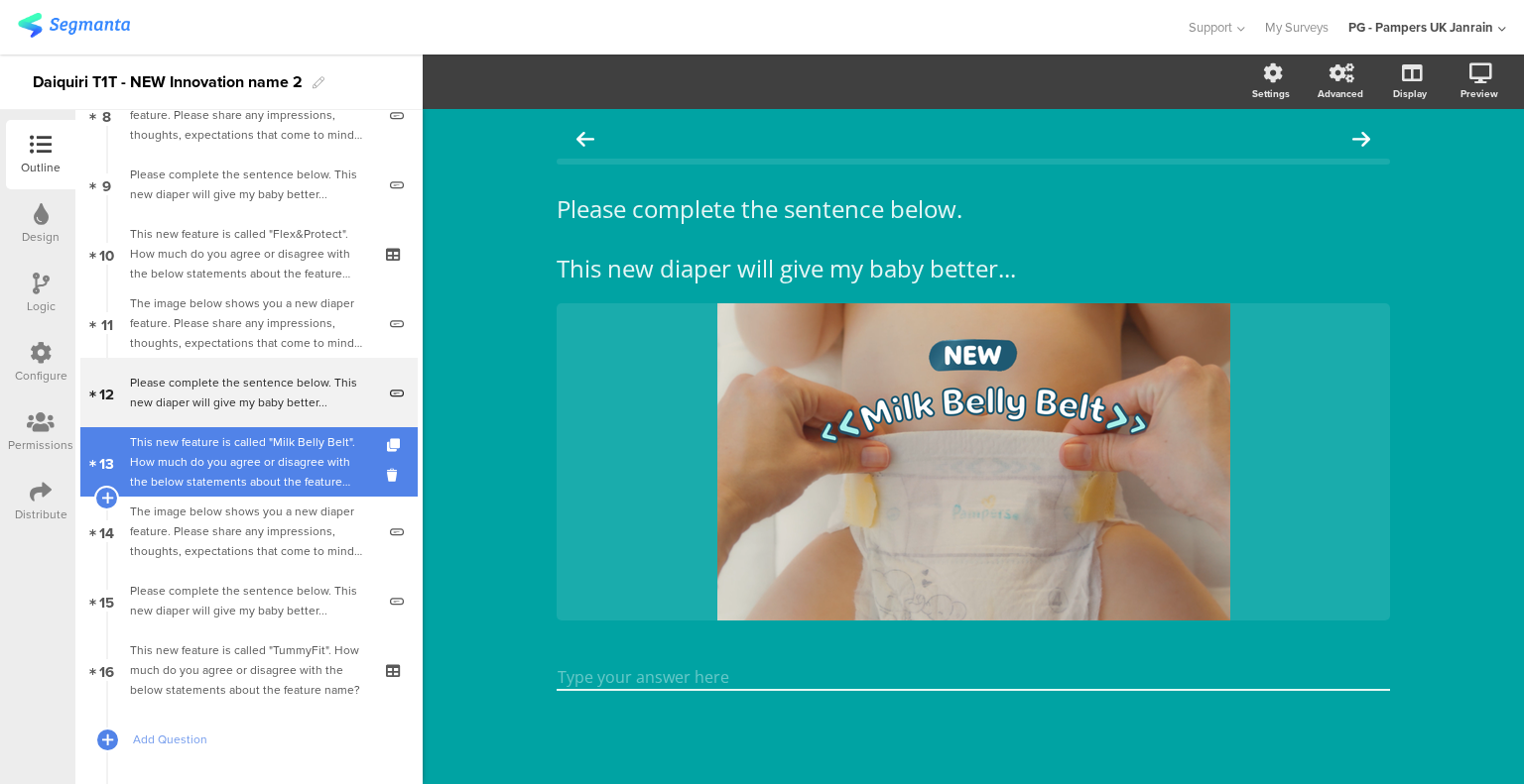
click at [220, 469] on div "This new feature is called "Milk Belly Belt". How much do you agree or disagree…" at bounding box center [248, 462] width 237 height 60
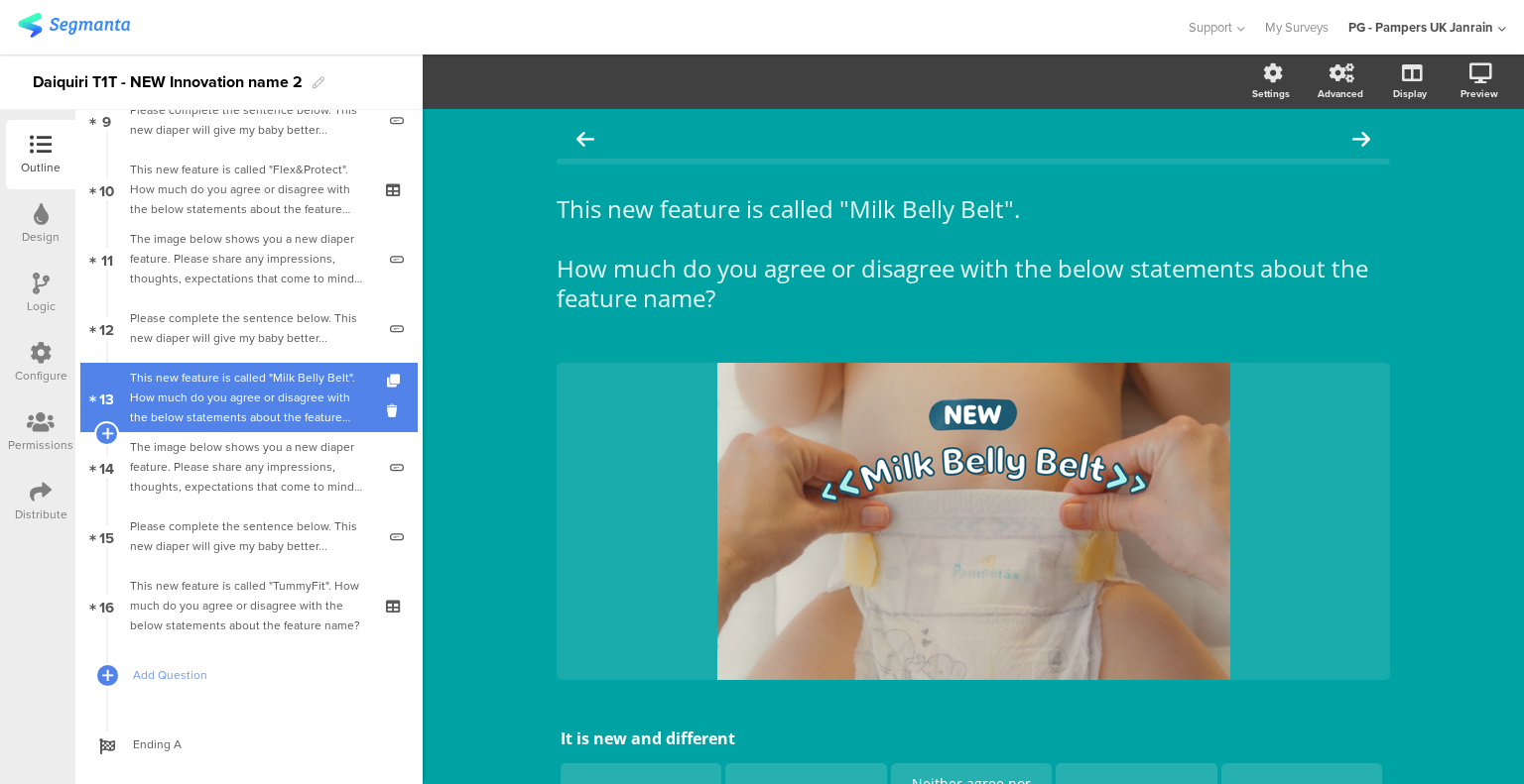
scroll to position [694, 0]
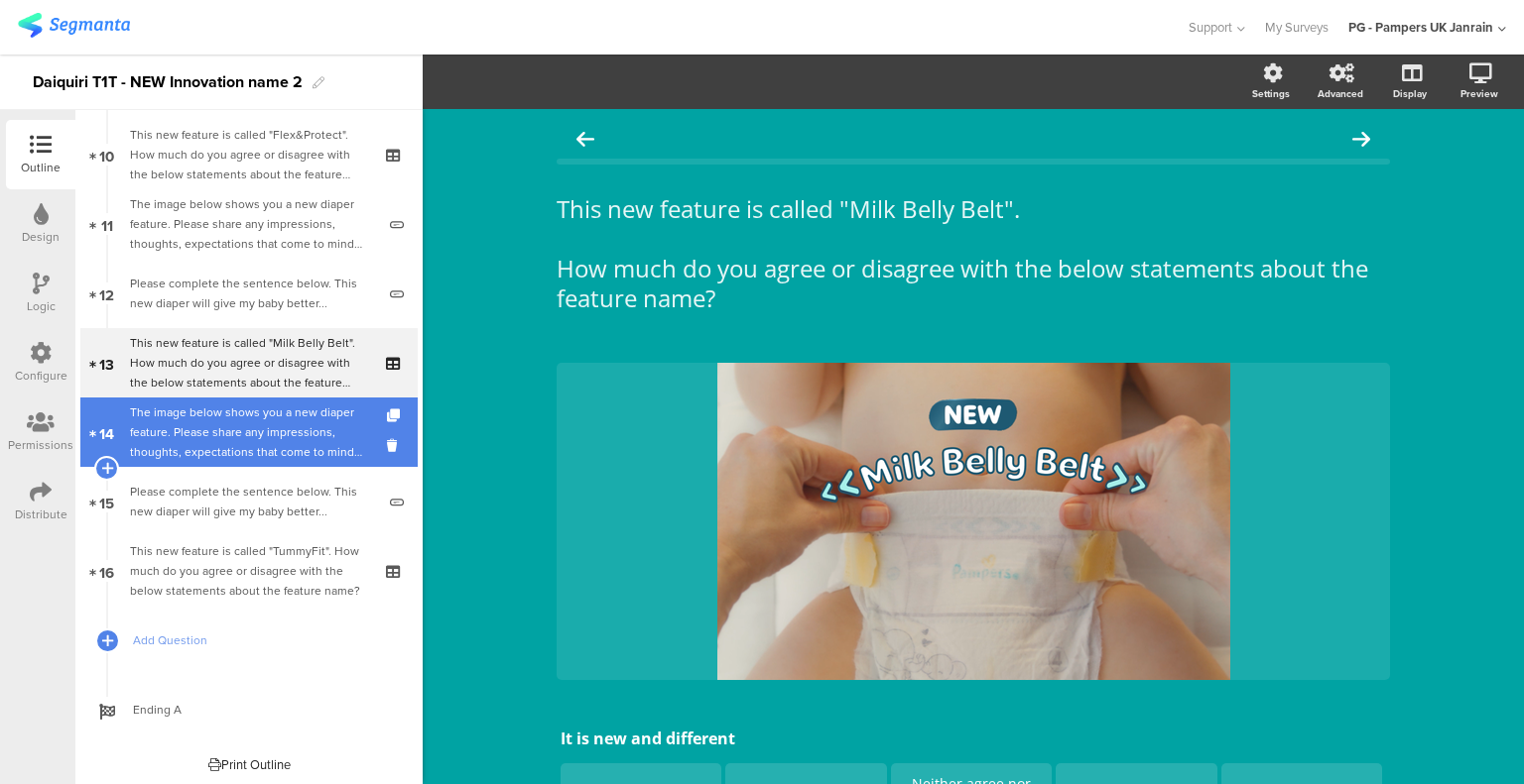
click at [245, 439] on div "The image below shows you a new diaper feature. Please share any impressions, t…" at bounding box center [252, 433] width 245 height 60
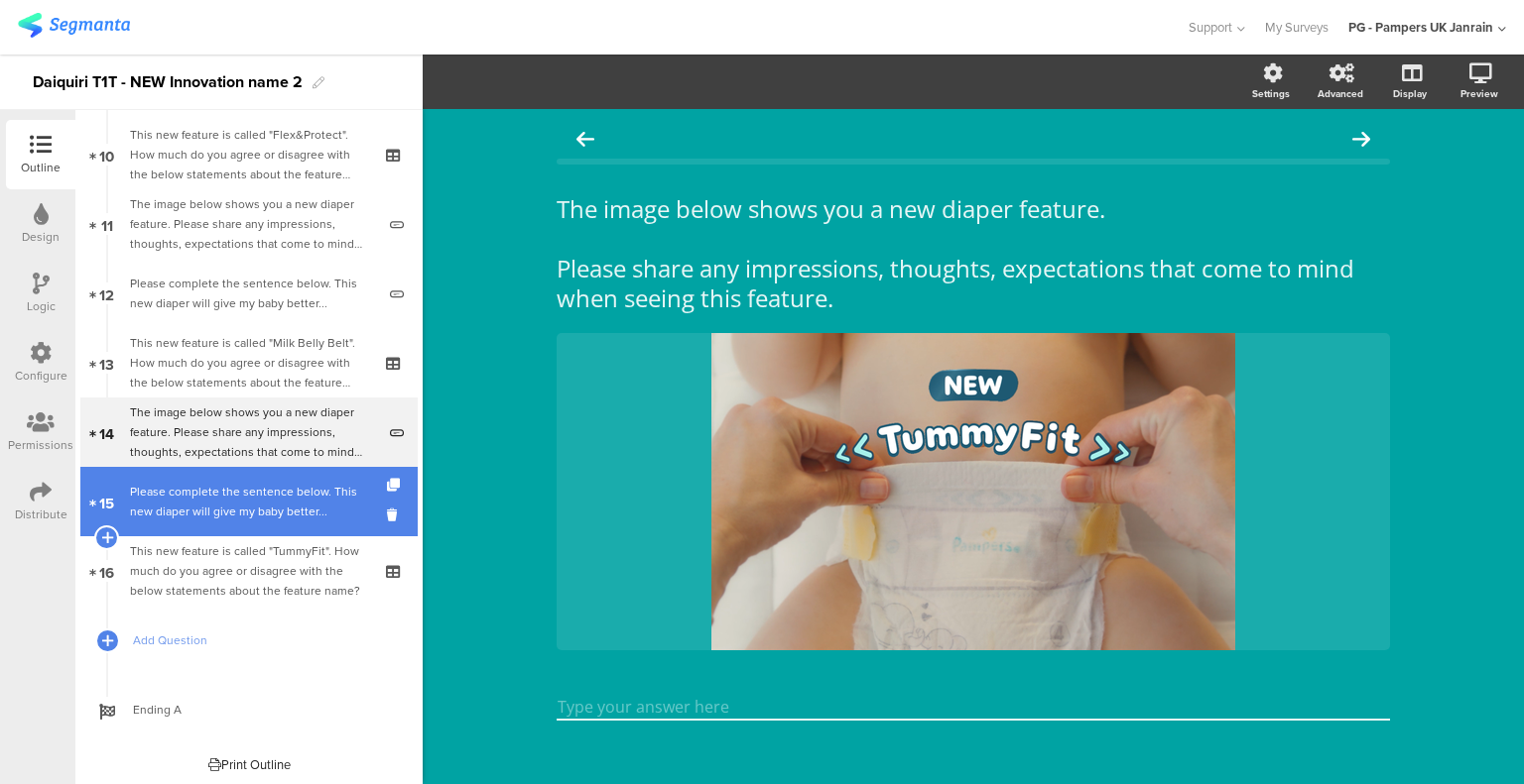
click at [235, 502] on div "Please complete the sentence below. This new diaper will give my baby better..." at bounding box center [252, 502] width 245 height 40
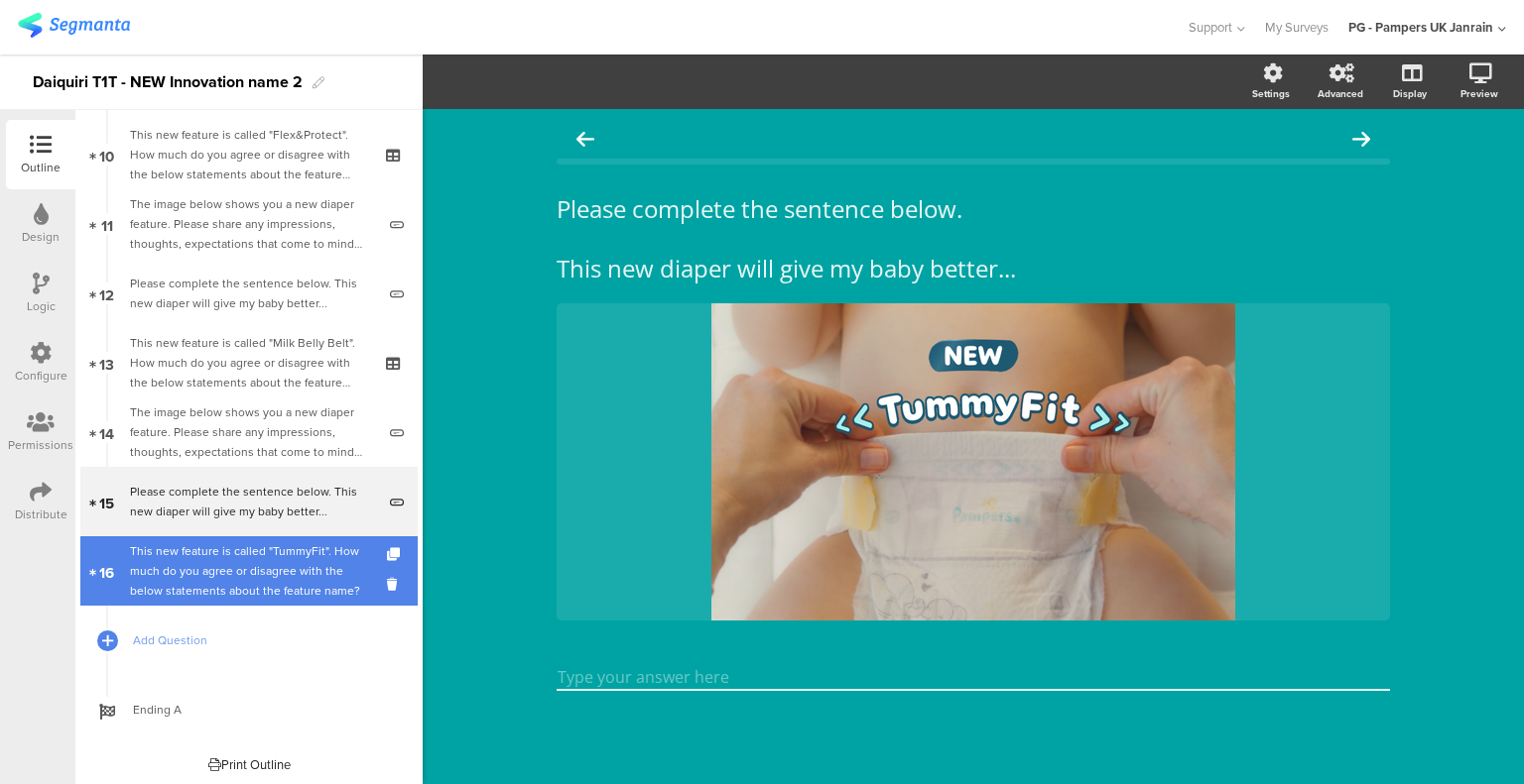
click at [248, 546] on div "This new feature is called "TummyFit". How much do you agree or disagree with t…" at bounding box center [248, 572] width 237 height 60
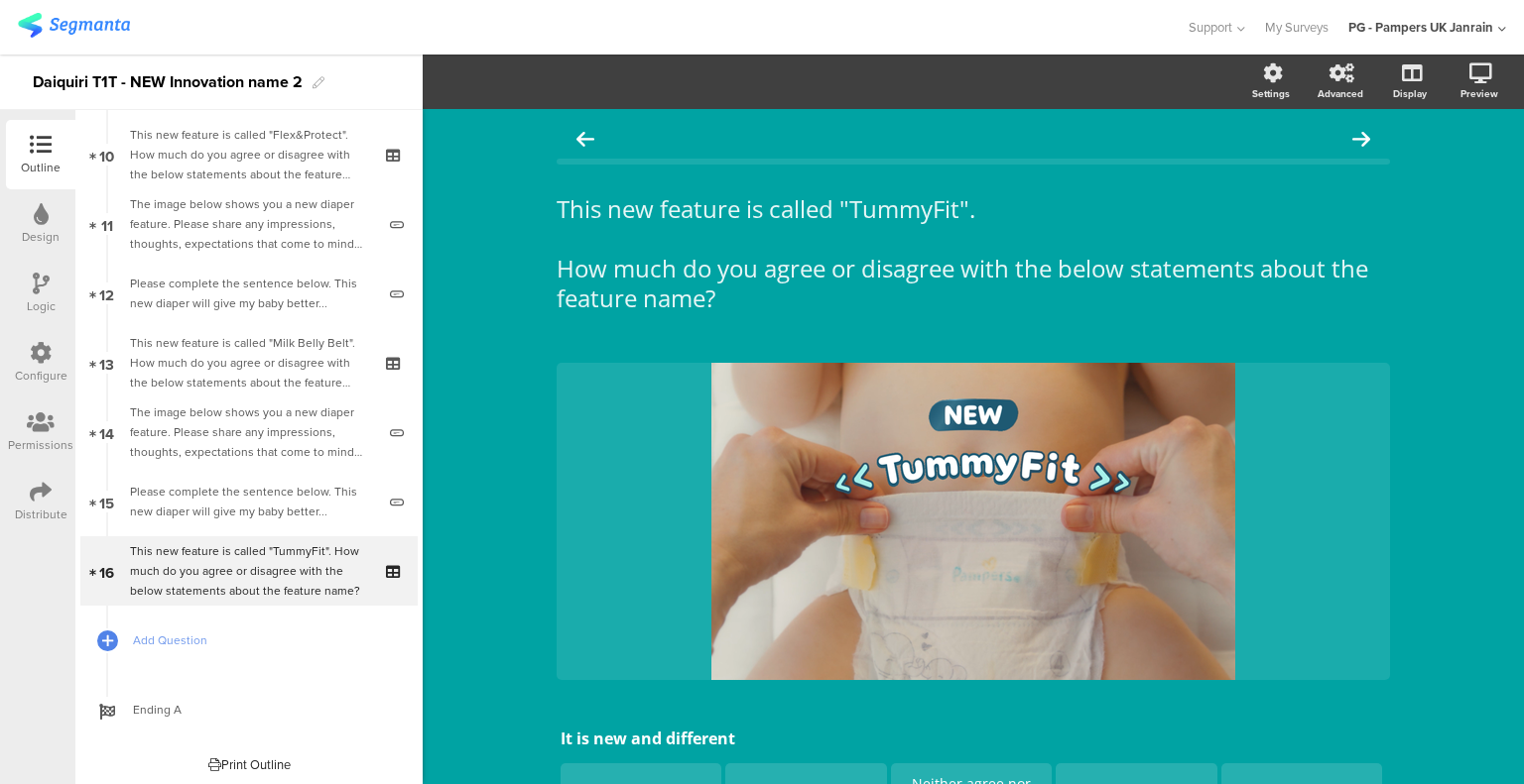
click at [40, 289] on icon at bounding box center [41, 284] width 17 height 22
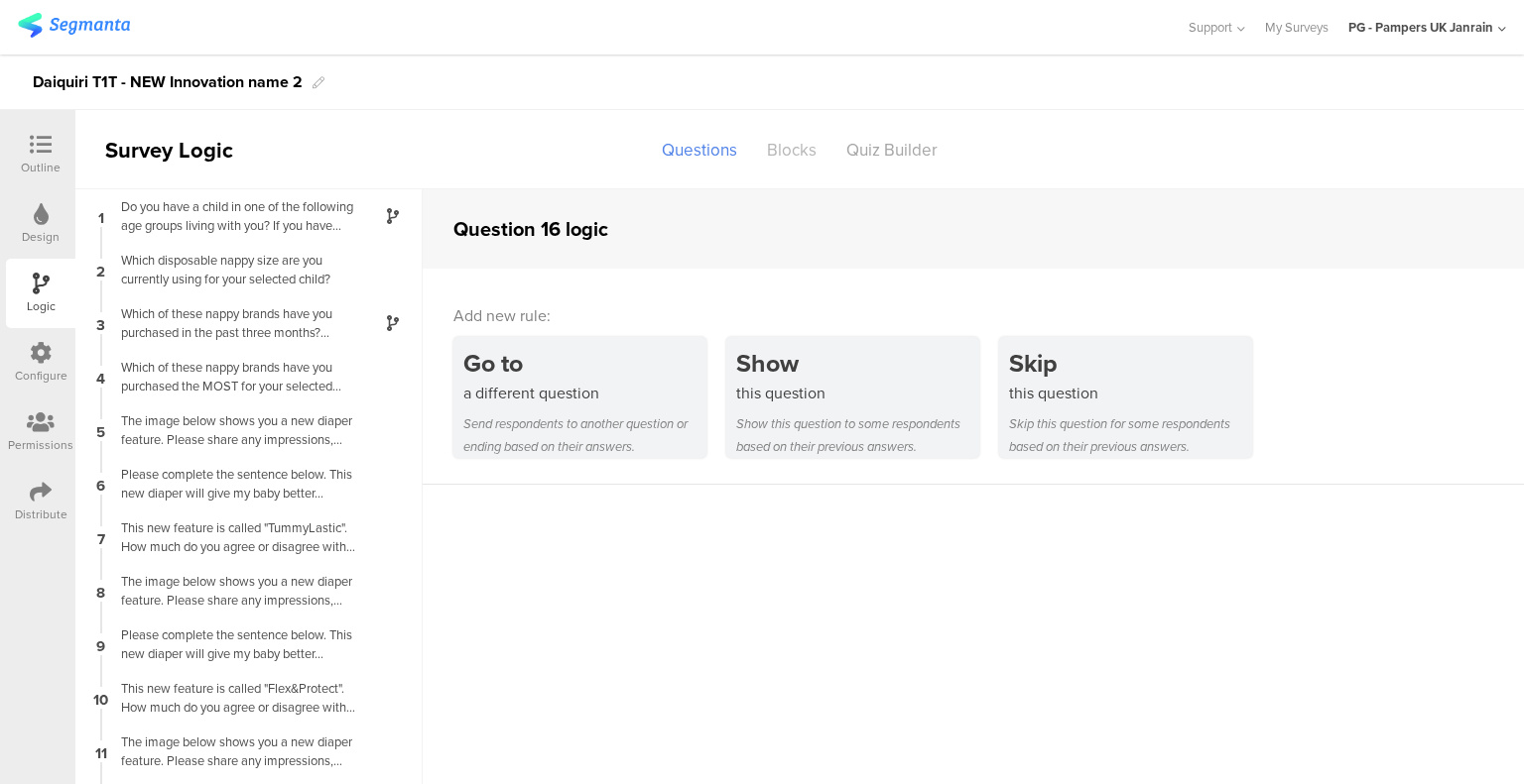
click at [797, 150] on div "Blocks" at bounding box center [791, 150] width 79 height 35
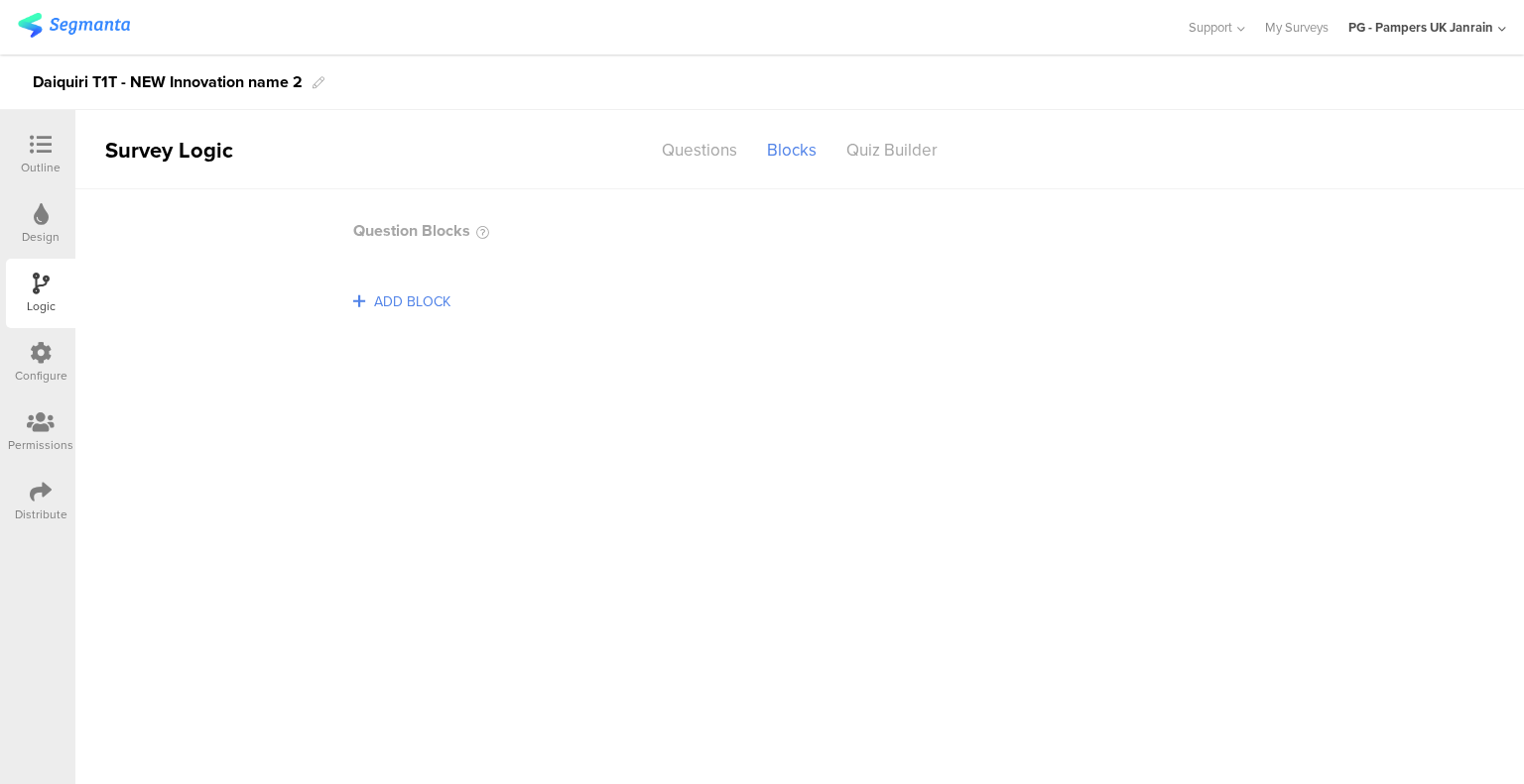
click at [397, 303] on span "ADD BLOCK" at bounding box center [412, 302] width 86 height 31
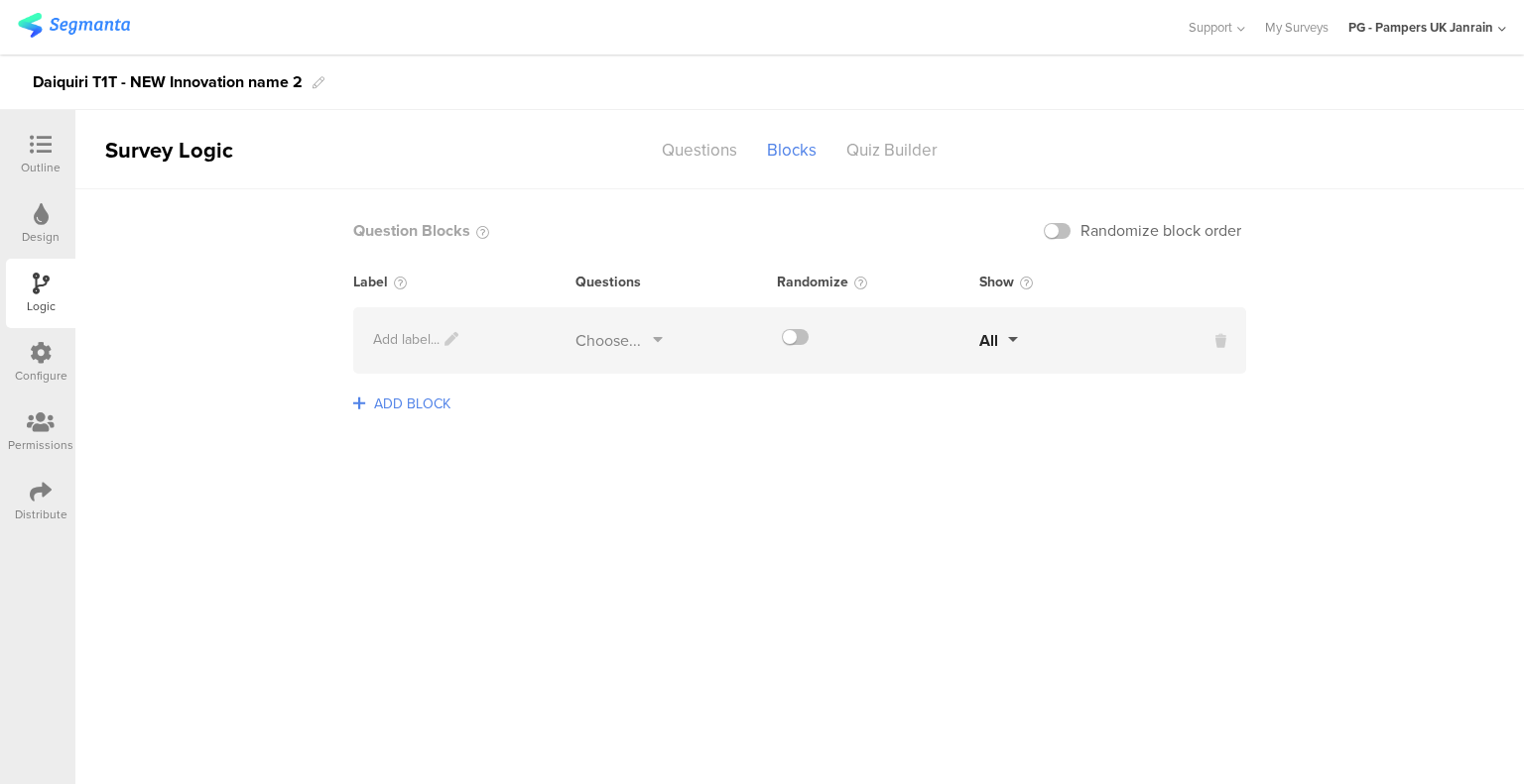
drag, startPoint x: 278, startPoint y: 368, endPoint x: 437, endPoint y: 323, distance: 165.2
click at [278, 368] on sg-logic-groups-list "Question Blocks Randomize block order Label Questions Randomize Show Add label.…" at bounding box center [799, 486] width 1449 height 594
click at [418, 337] on body "You are using an unsupported version of Internet Explorer. Unsupported browsers…" at bounding box center [762, 392] width 1524 height 784
click at [630, 344] on div "Choose..." at bounding box center [608, 340] width 66 height 23
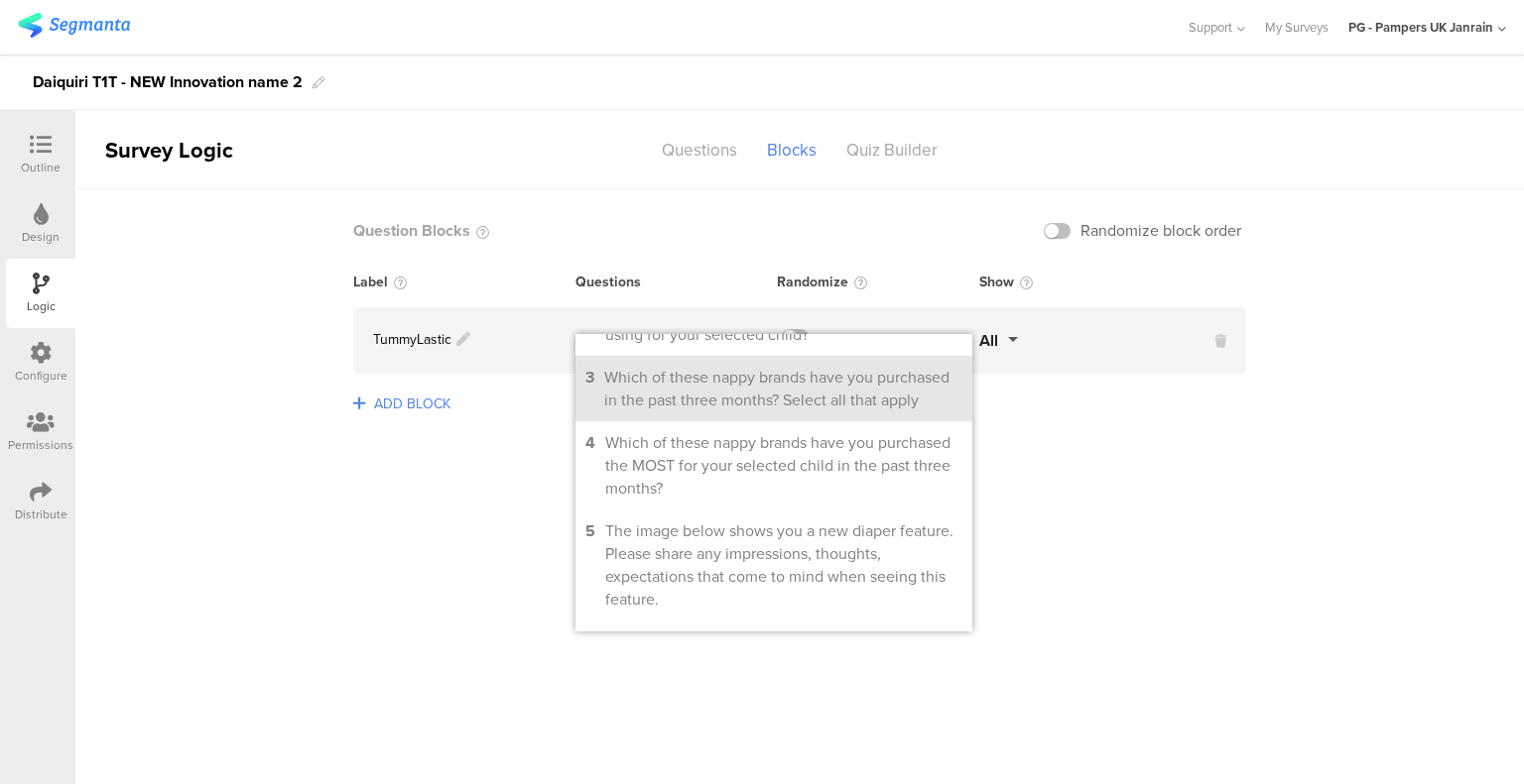
scroll to position [198, 0]
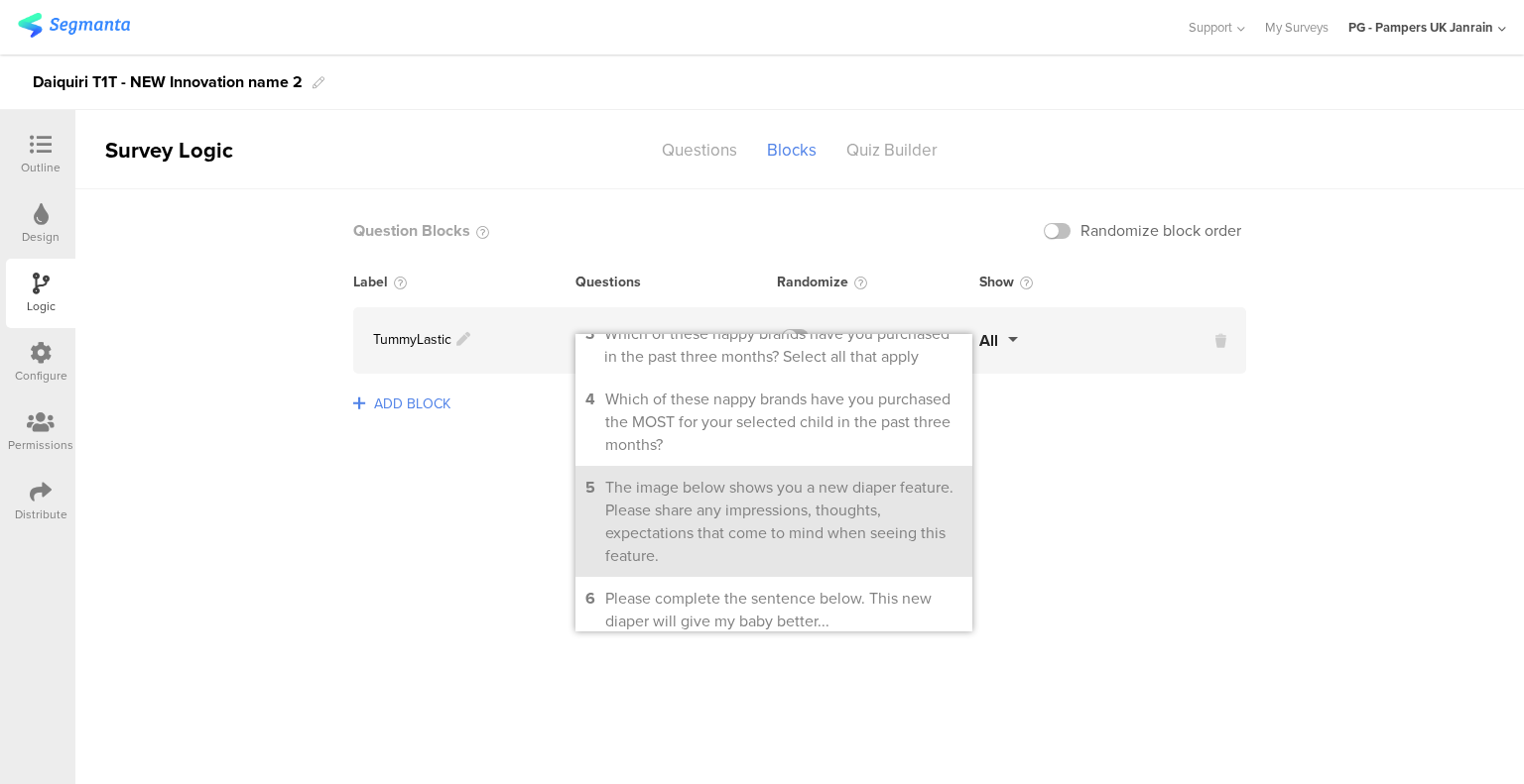
click at [709, 500] on li "5 The image below shows you a new diaper feature. Please share any impressions,…" at bounding box center [773, 522] width 397 height 111
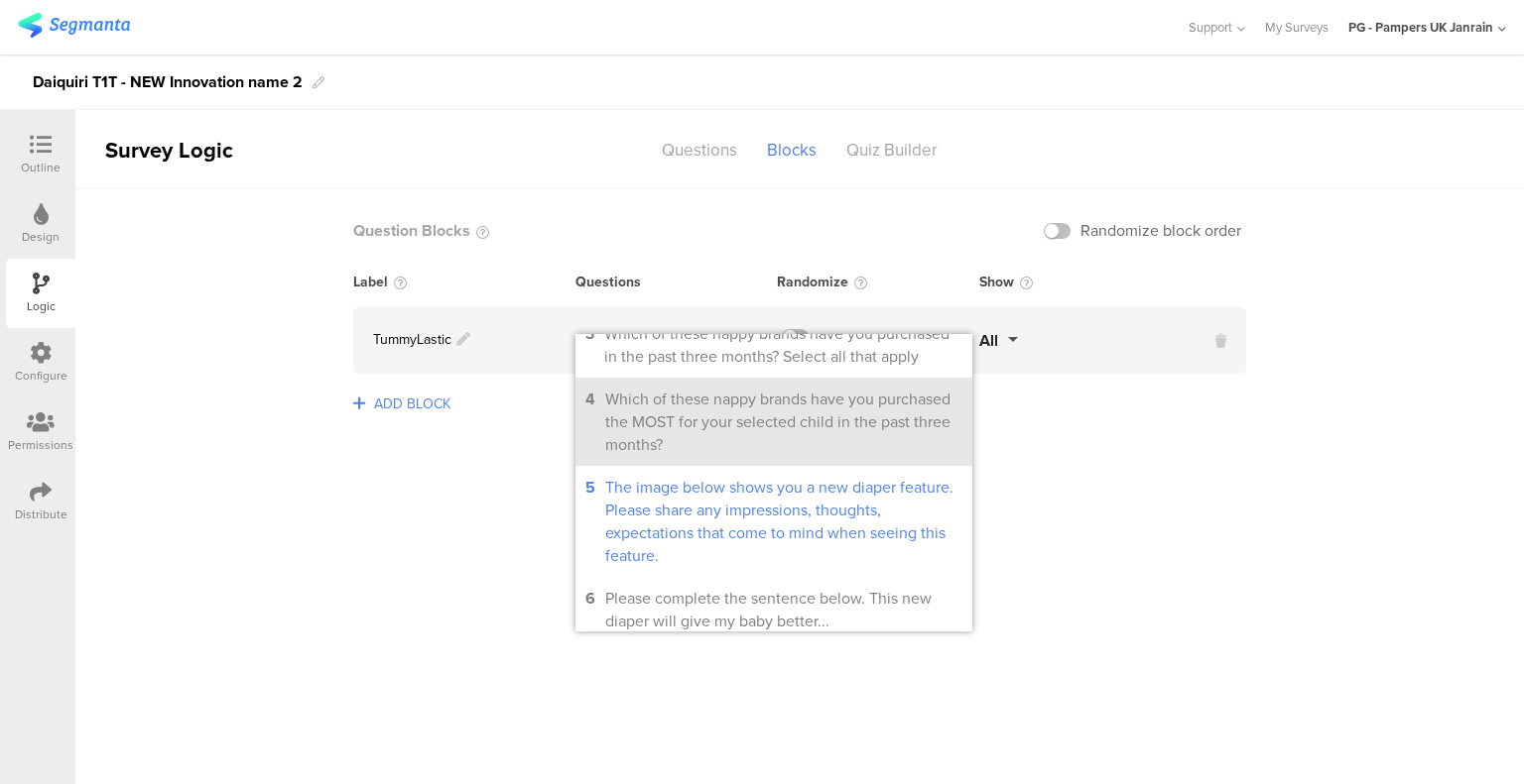
scroll to position [298, 0]
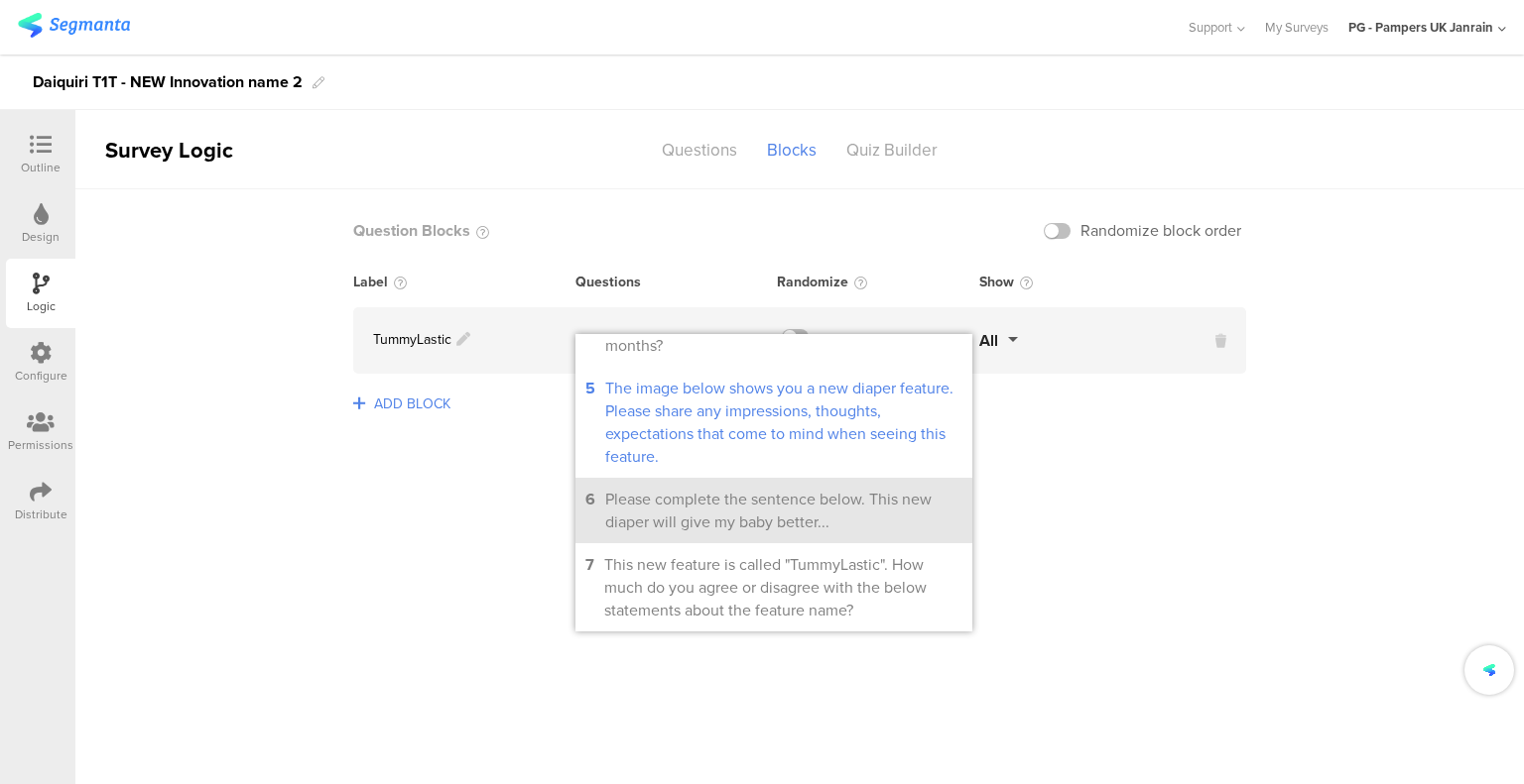
click at [711, 520] on div "Please complete the sentence below. This new diaper will give my baby better..." at bounding box center [783, 511] width 357 height 46
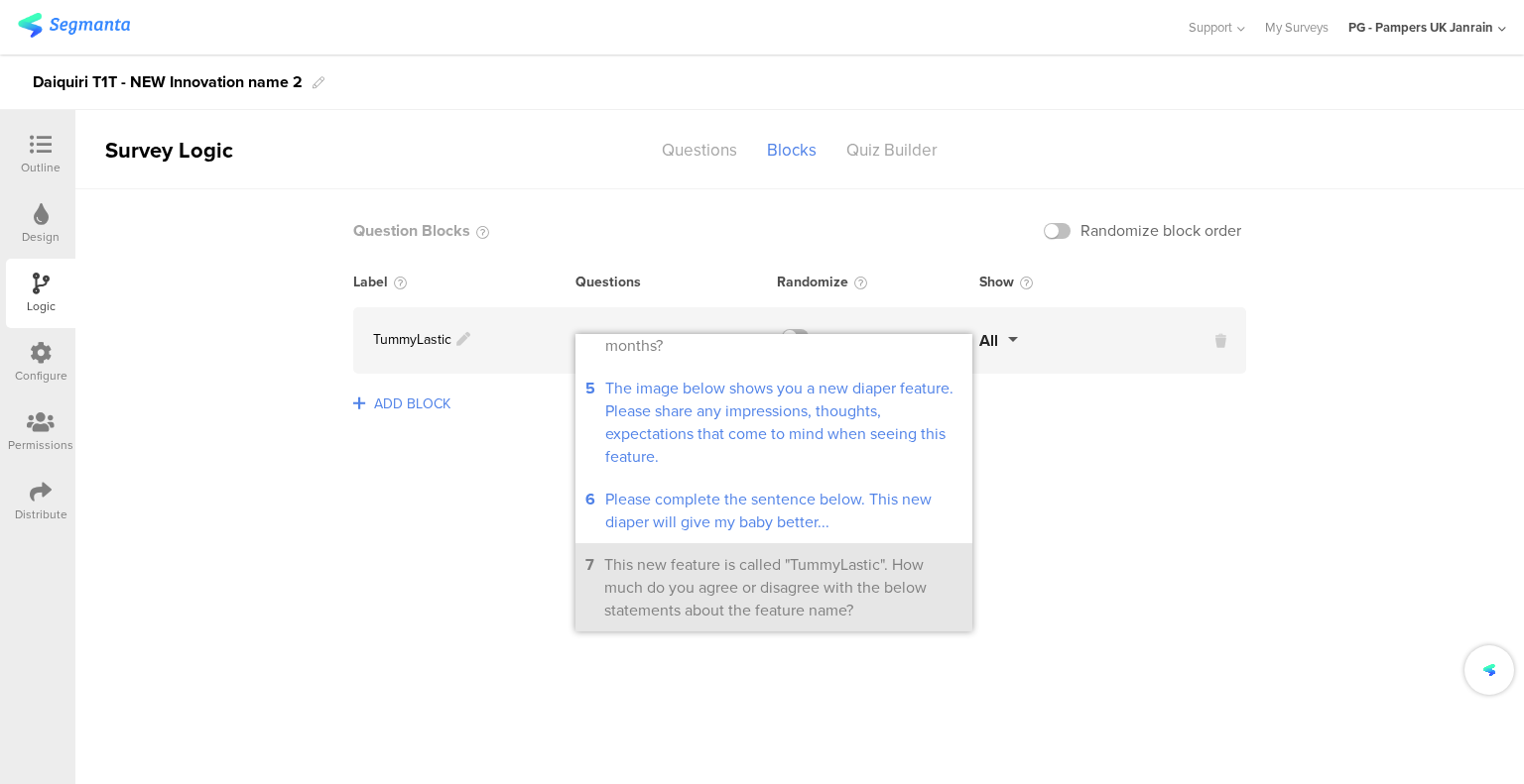
click at [729, 588] on div "This new feature is called "TummyLastic". How much do you agree or disagree wit…" at bounding box center [782, 587] width 358 height 68
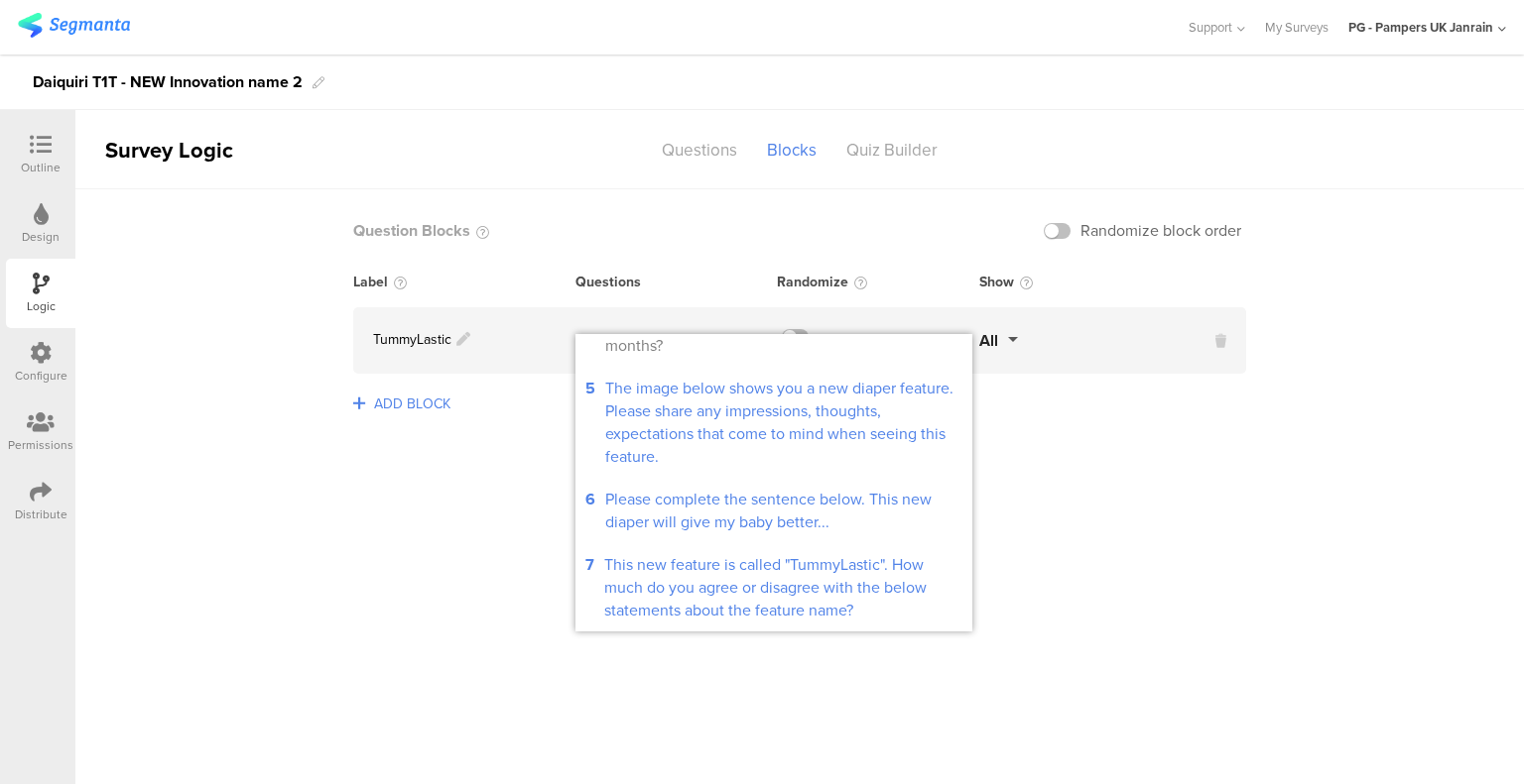
click at [988, 338] on span "All" at bounding box center [988, 340] width 19 height 23
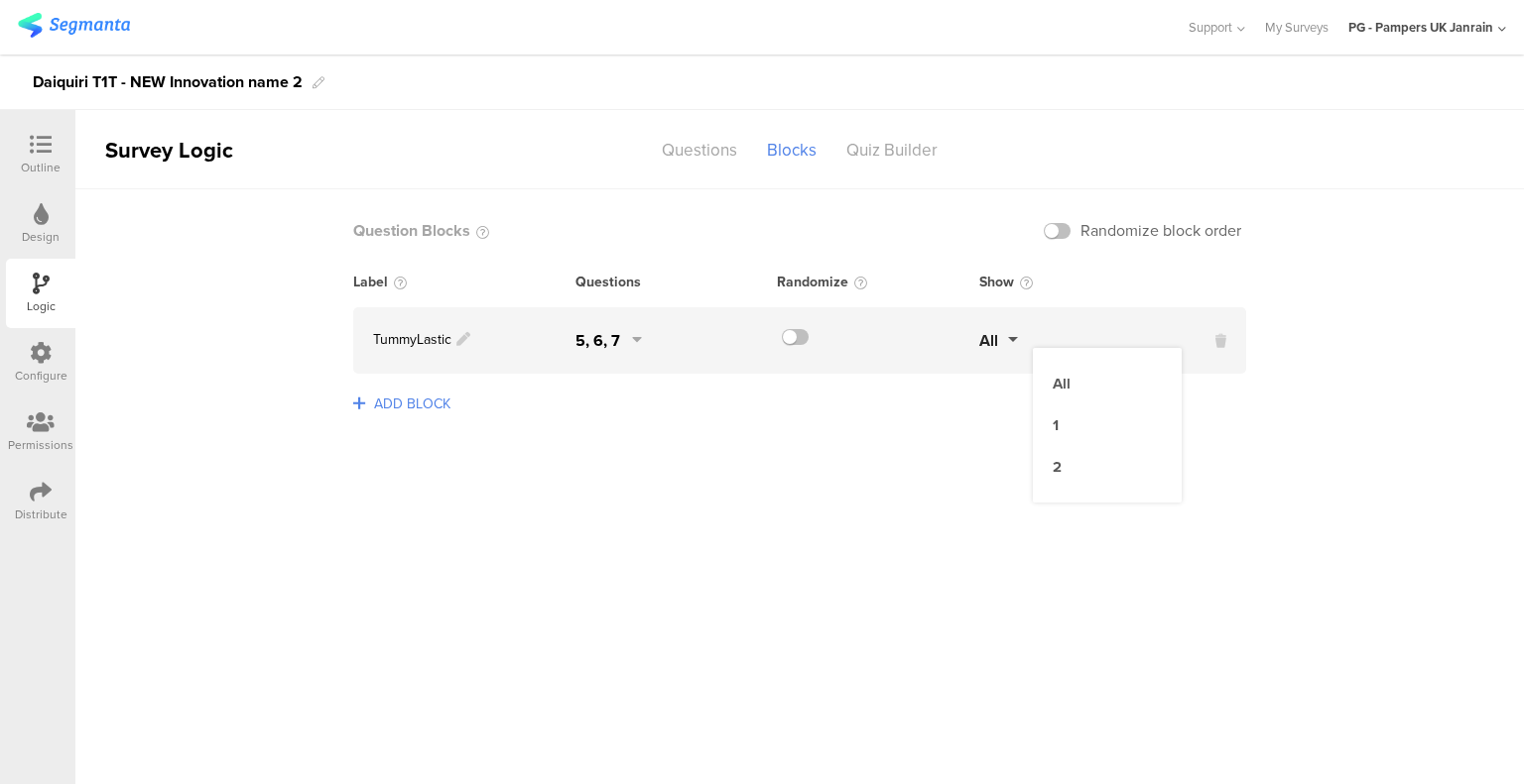
click at [832, 414] on div "ADD BLOCK" at bounding box center [799, 417] width 893 height 46
click at [399, 411] on span "ADD BLOCK" at bounding box center [412, 404] width 86 height 31
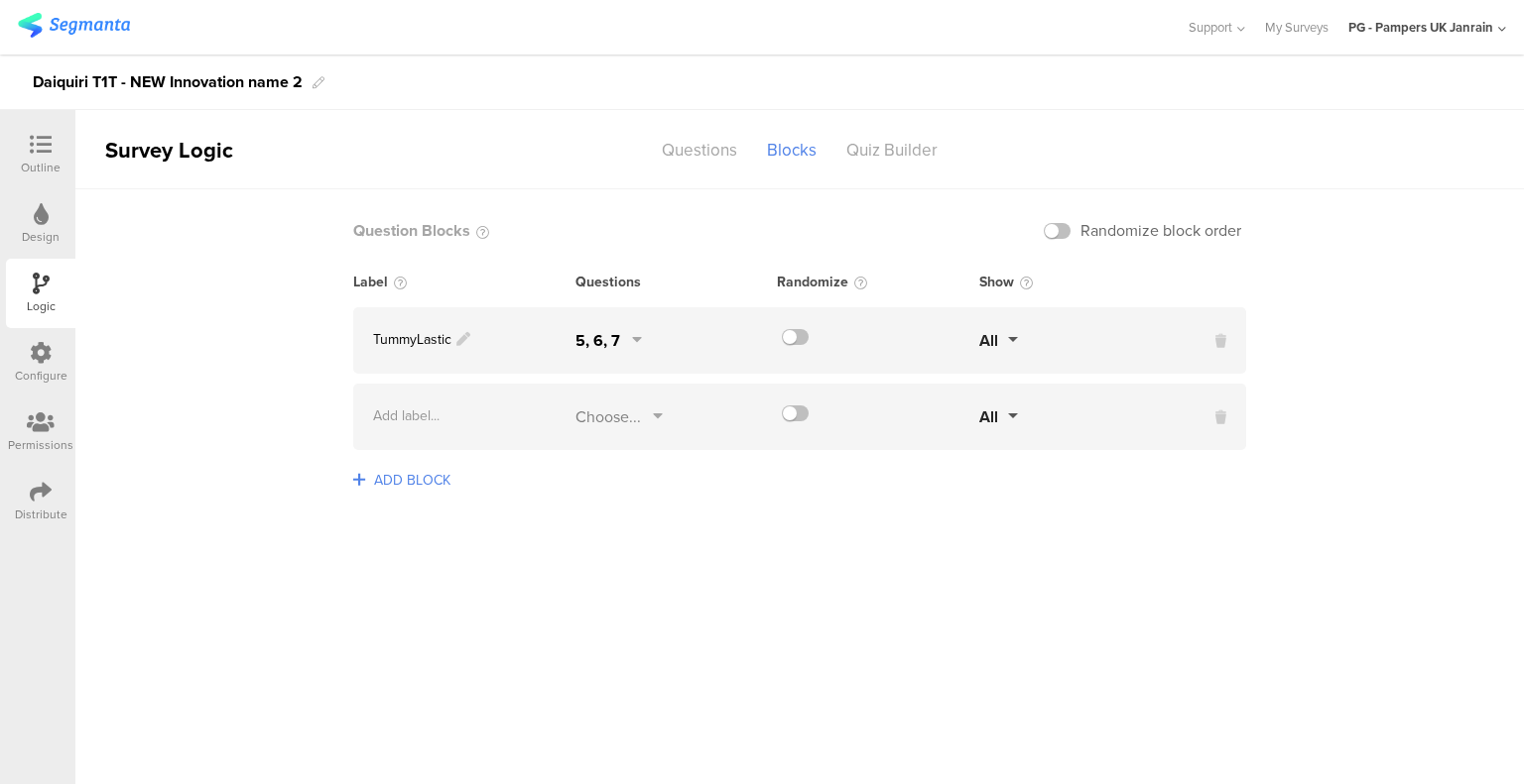
click at [587, 424] on div "Choose..." at bounding box center [608, 417] width 66 height 23
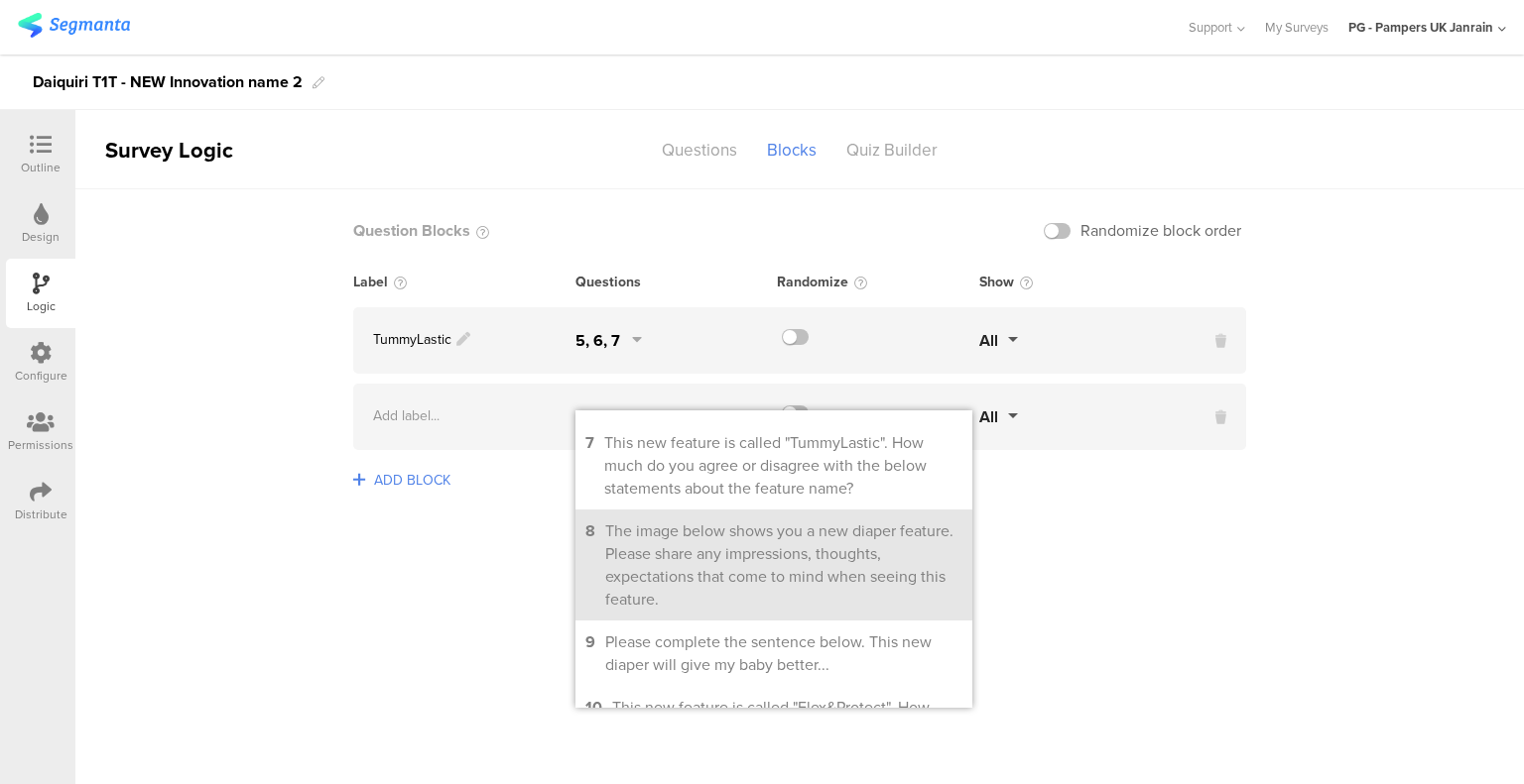
click at [701, 557] on div "The image below shows you a new diaper feature. Please share any impressions, t…" at bounding box center [783, 566] width 357 height 91
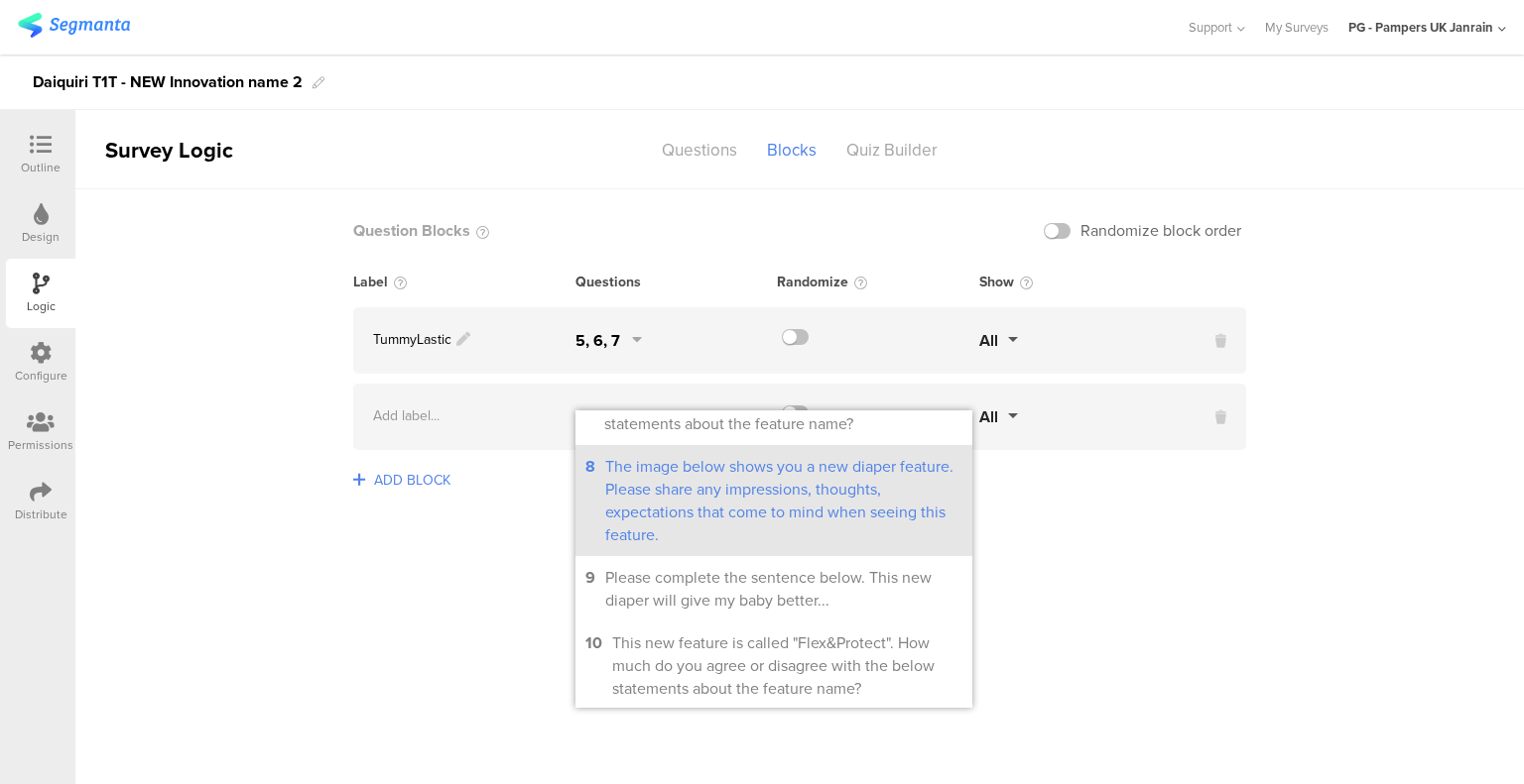
scroll to position [594, 0]
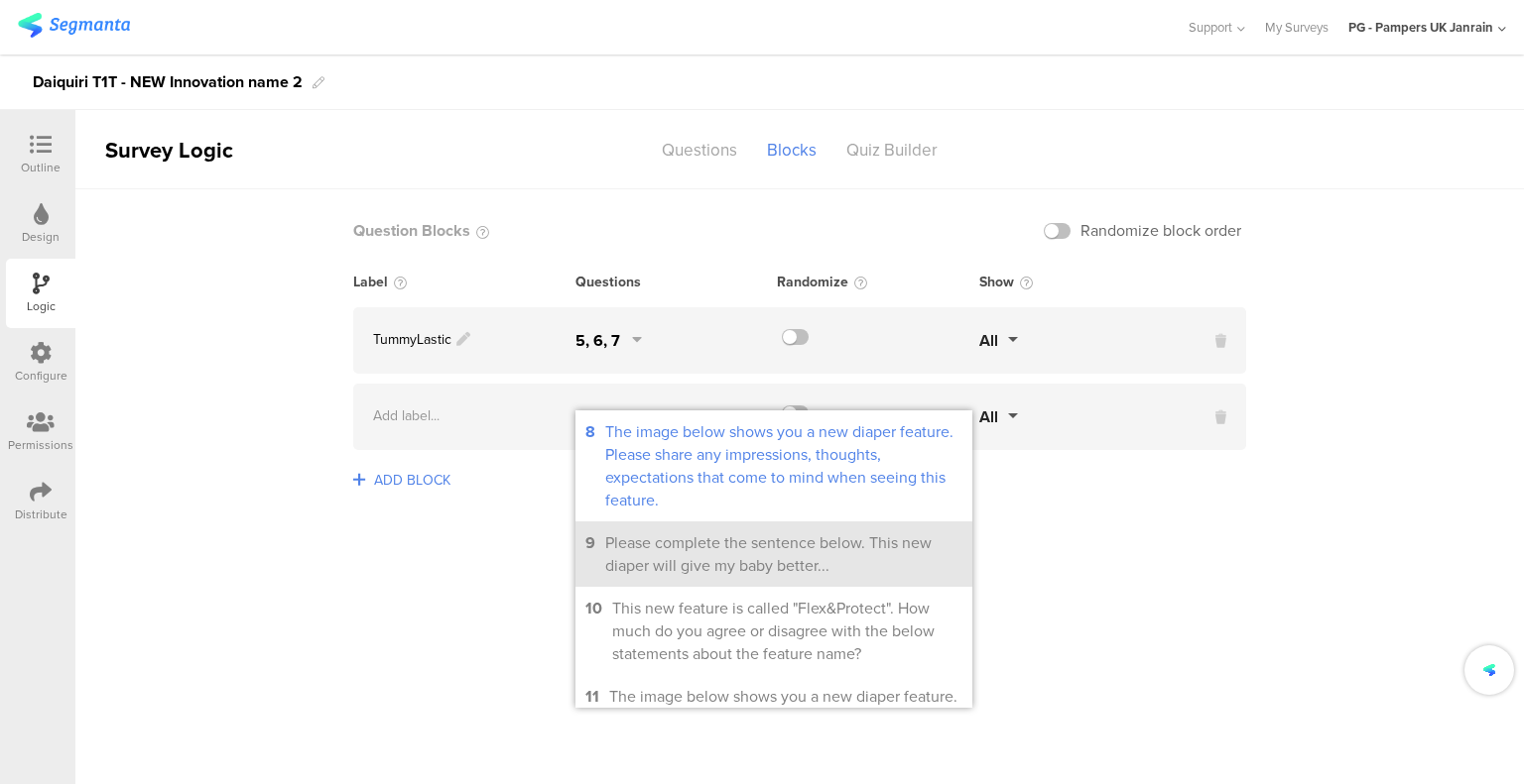
click at [718, 562] on div "Please complete the sentence below. This new diaper will give my baby better..." at bounding box center [783, 555] width 357 height 46
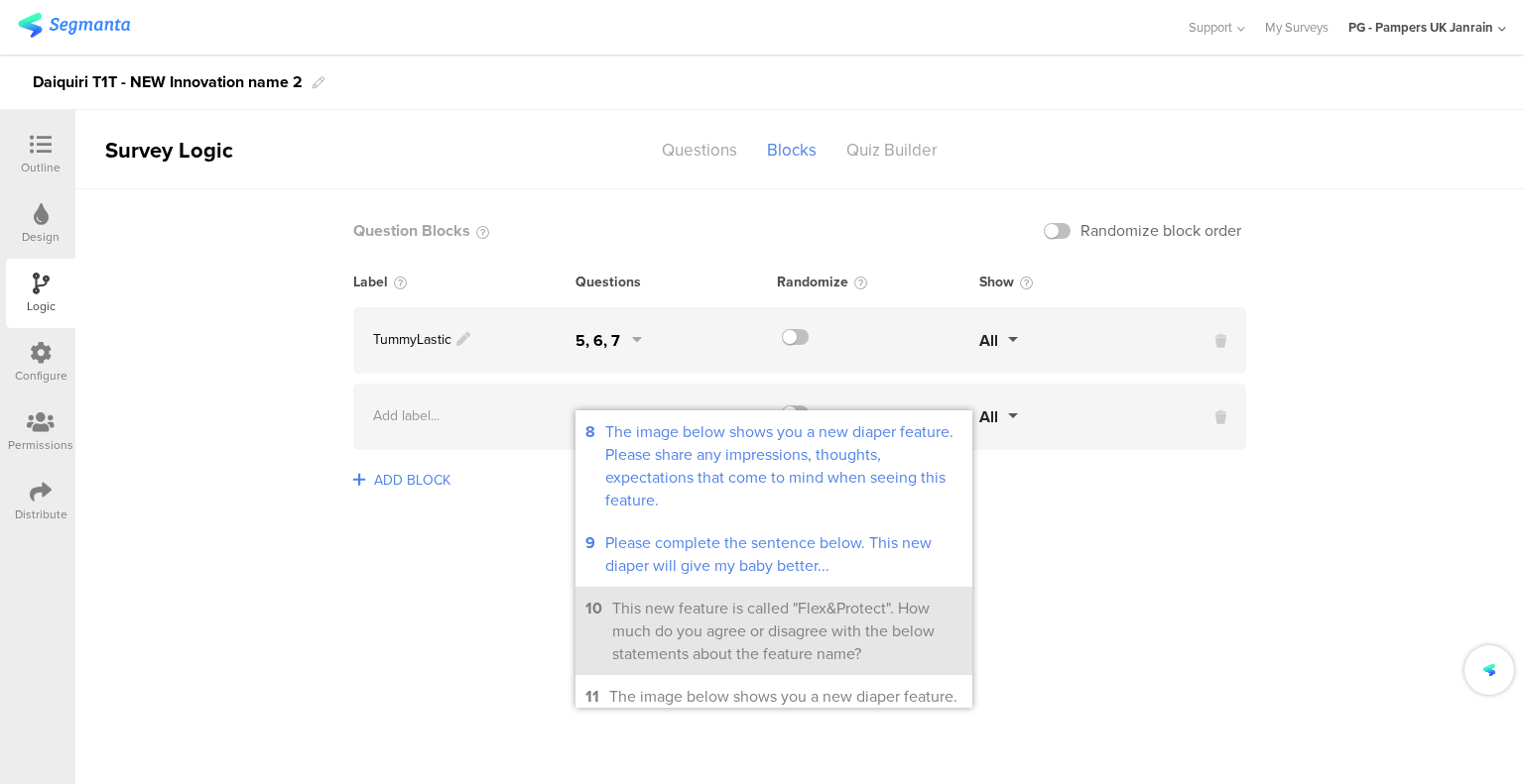
click at [730, 665] on div "This new feature is called "Flex&Protect". How much do you agree or disagree wi…" at bounding box center [786, 630] width 350 height 68
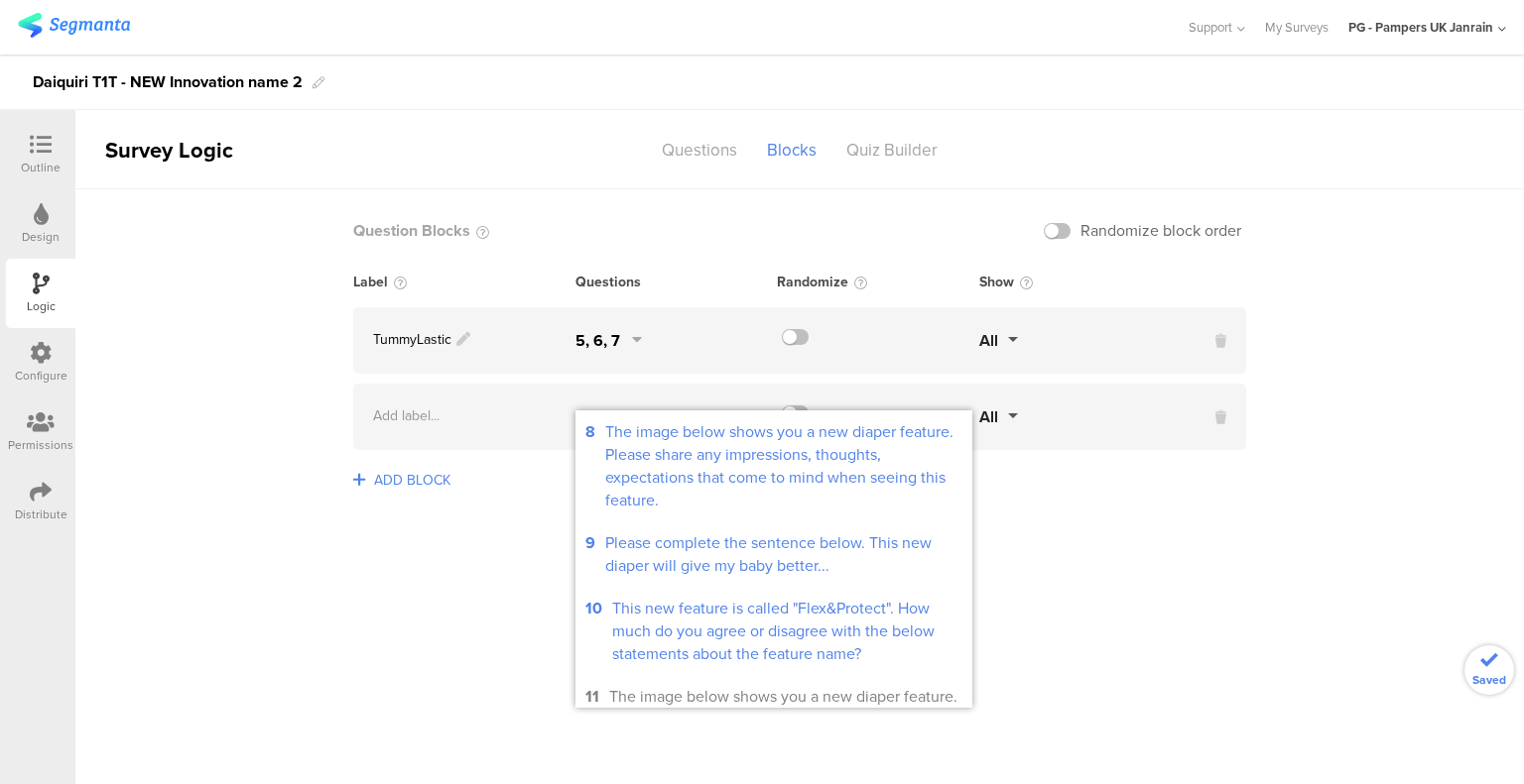
drag, startPoint x: 1128, startPoint y: 583, endPoint x: 907, endPoint y: 428, distance: 269.9
click at [1128, 582] on sg-logic-groups-list "Question Blocks Randomize block order Label Questions Randomize Show TummyLasti…" at bounding box center [799, 486] width 1449 height 594
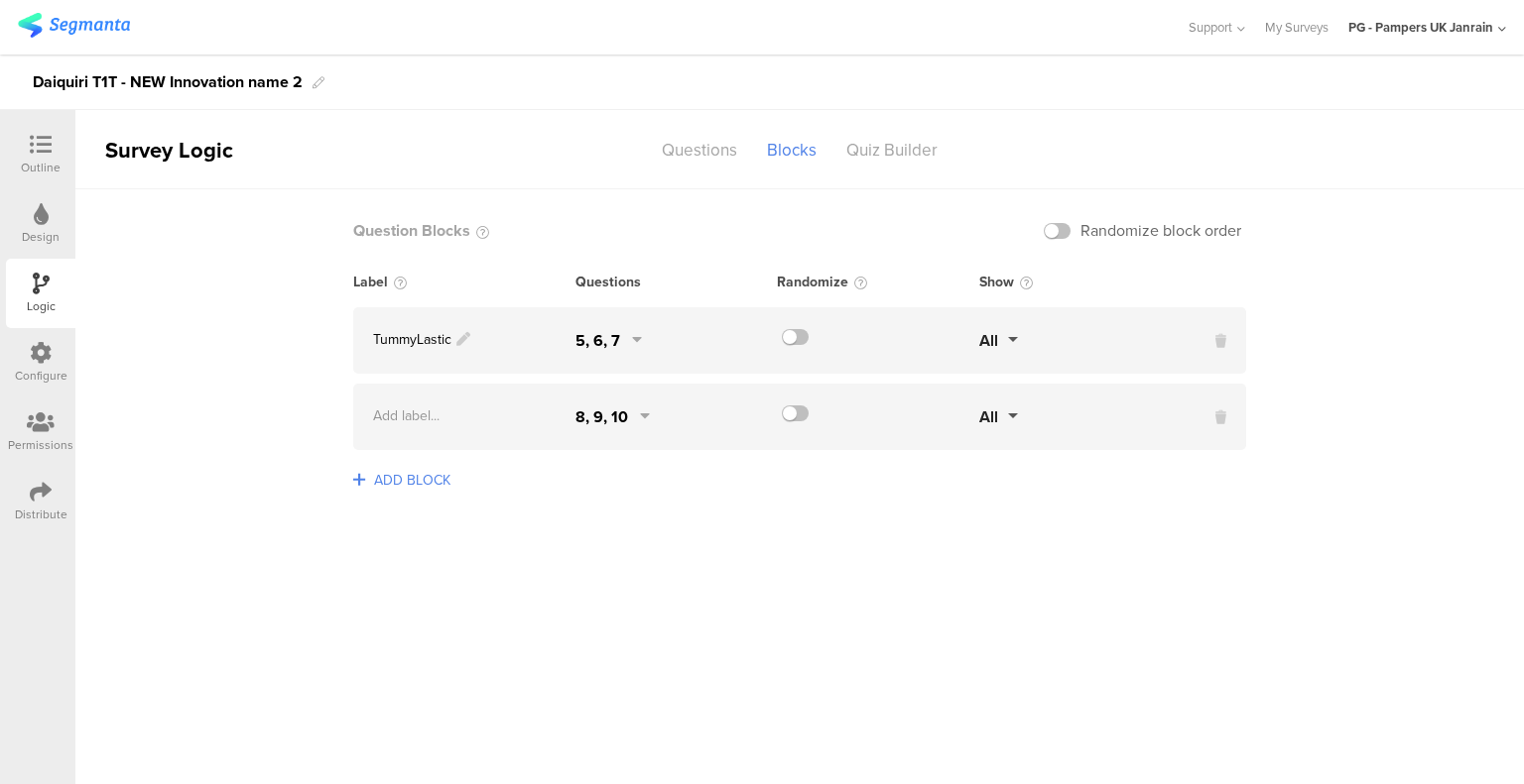
click at [1000, 414] on button "All" at bounding box center [998, 417] width 39 height 23
click at [1317, 467] on sg-logic-groups-list "Question Blocks Randomize block order Label Questions Randomize Show TummyLasti…" at bounding box center [799, 486] width 1449 height 594
click at [1047, 229] on label at bounding box center [1056, 231] width 27 height 16
click at [0, 0] on input "checkbox" at bounding box center [0, 0] width 0 height 0
click at [1051, 217] on div "Question Blocks Randomize block order" at bounding box center [799, 240] width 893 height 63
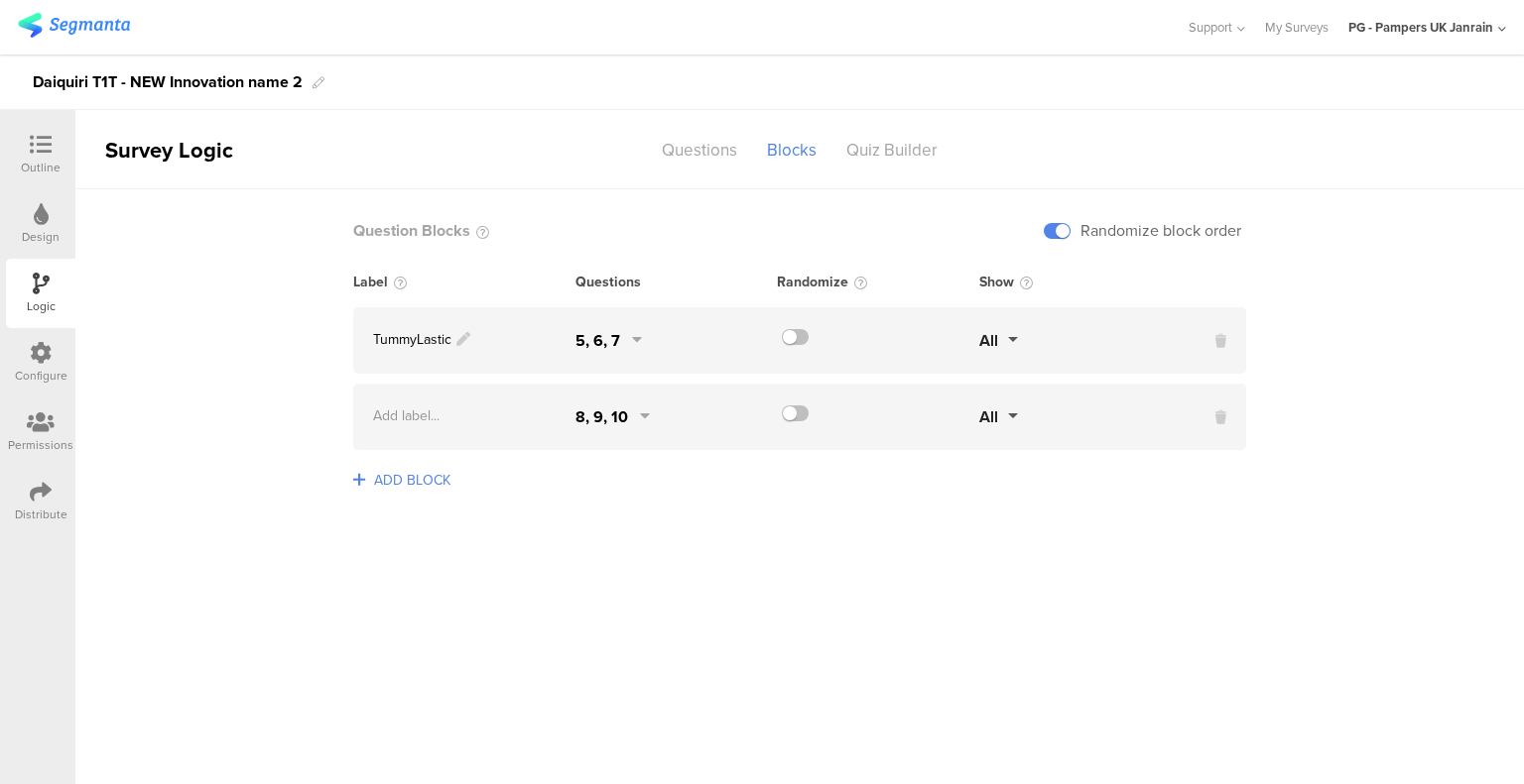
click at [38, 154] on icon at bounding box center [41, 145] width 22 height 22
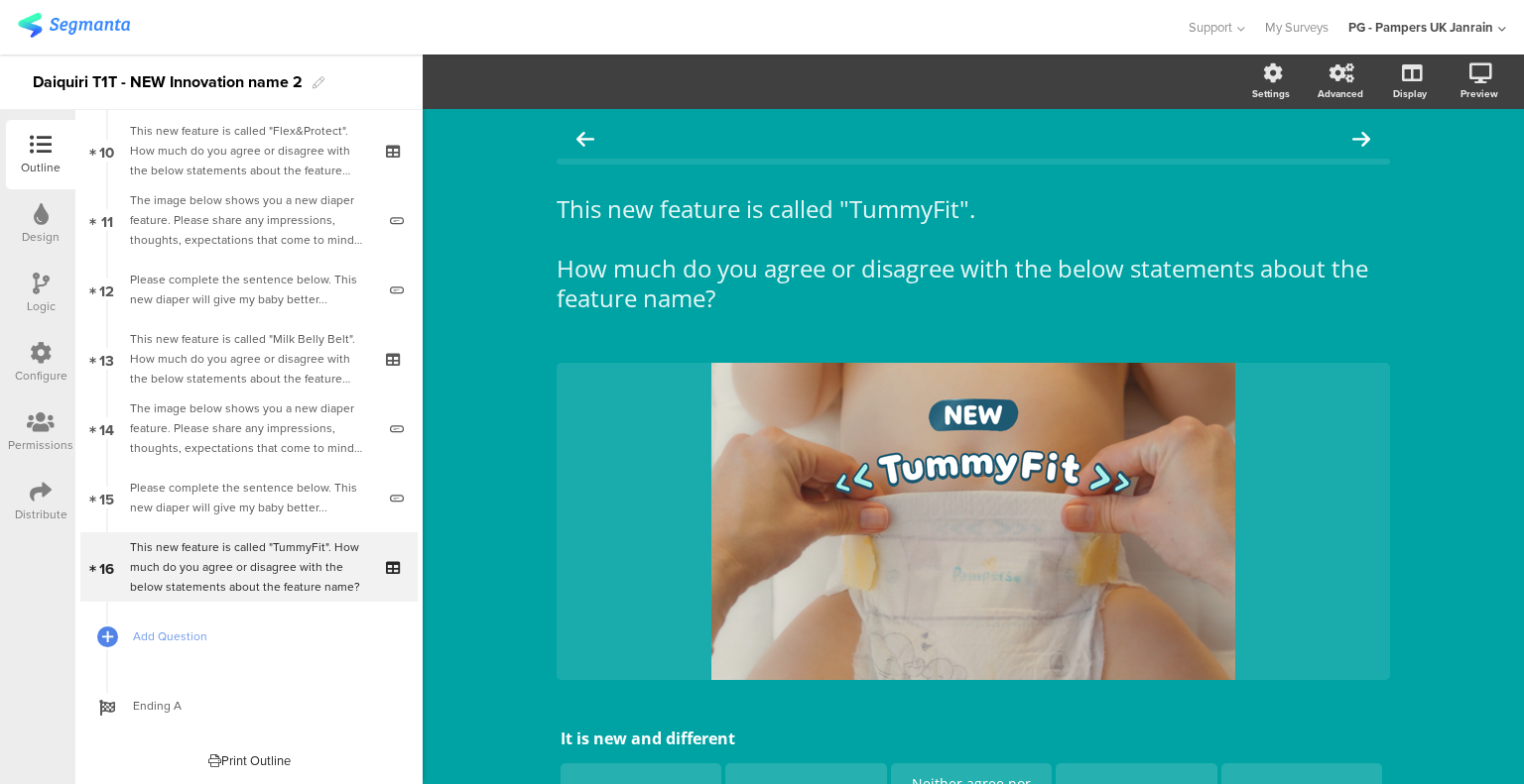
scroll to position [698, 0]
click at [25, 286] on div "Logic" at bounding box center [41, 294] width 69 height 69
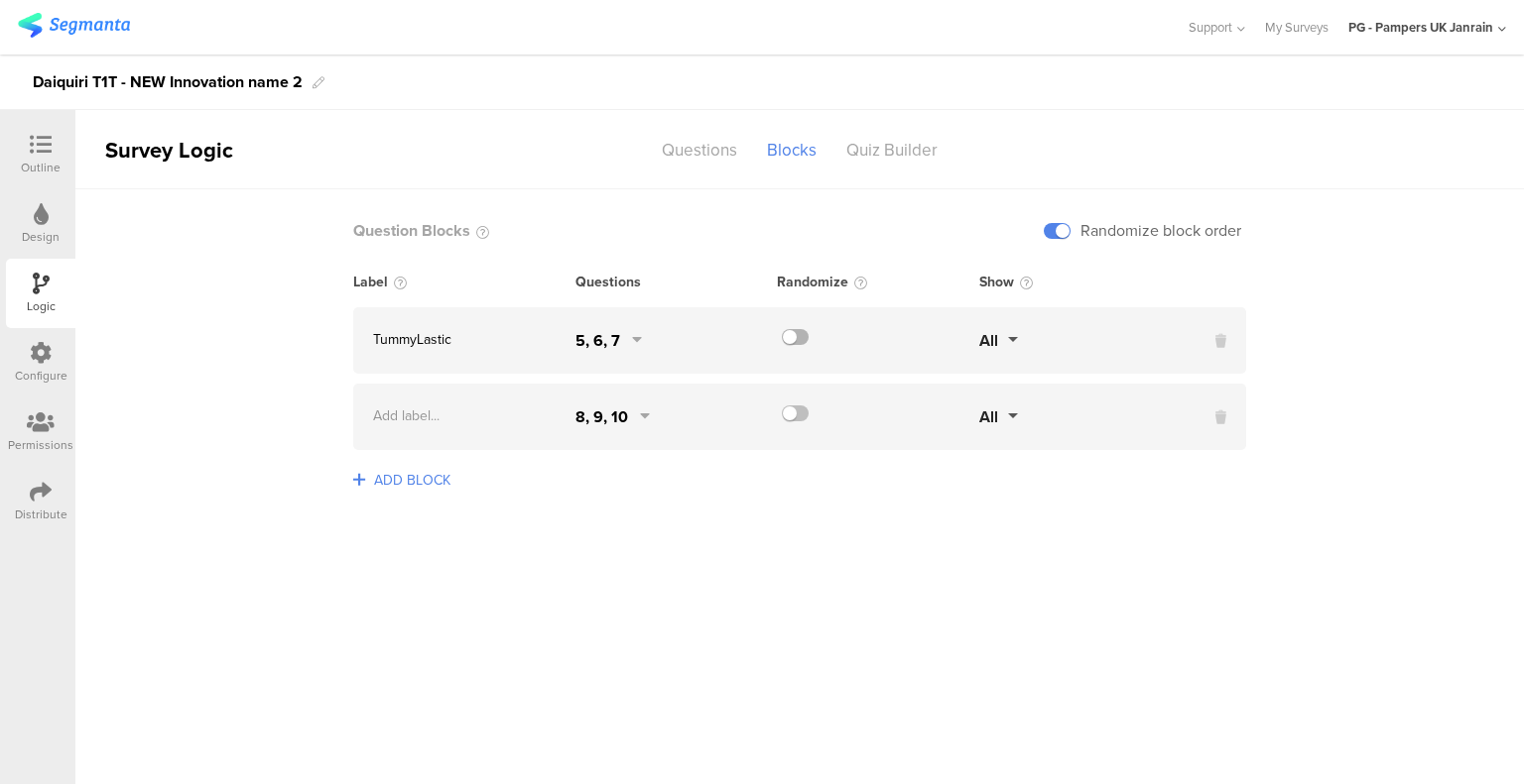
click at [801, 341] on label at bounding box center [794, 337] width 27 height 16
click at [0, 0] on input "checkbox" at bounding box center [0, 0] width 0 height 0
click at [801, 340] on label at bounding box center [794, 337] width 27 height 16
click at [0, 0] on input "checkbox" at bounding box center [0, 0] width 0 height 0
click at [1006, 336] on button "All" at bounding box center [998, 340] width 39 height 23
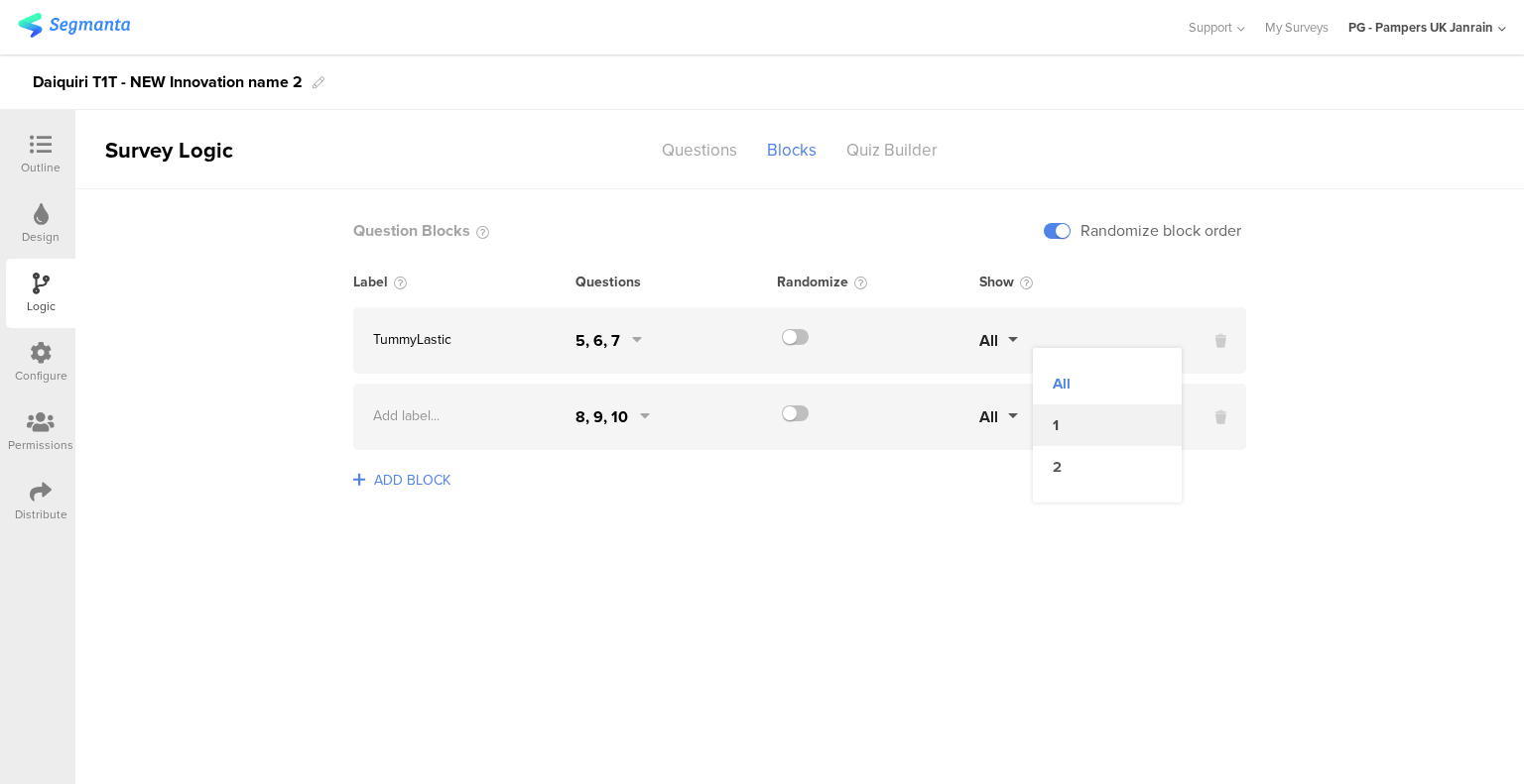
click at [1069, 409] on button "1" at bounding box center [1107, 426] width 149 height 42
click at [427, 483] on span "ADD BLOCK" at bounding box center [412, 480] width 86 height 31
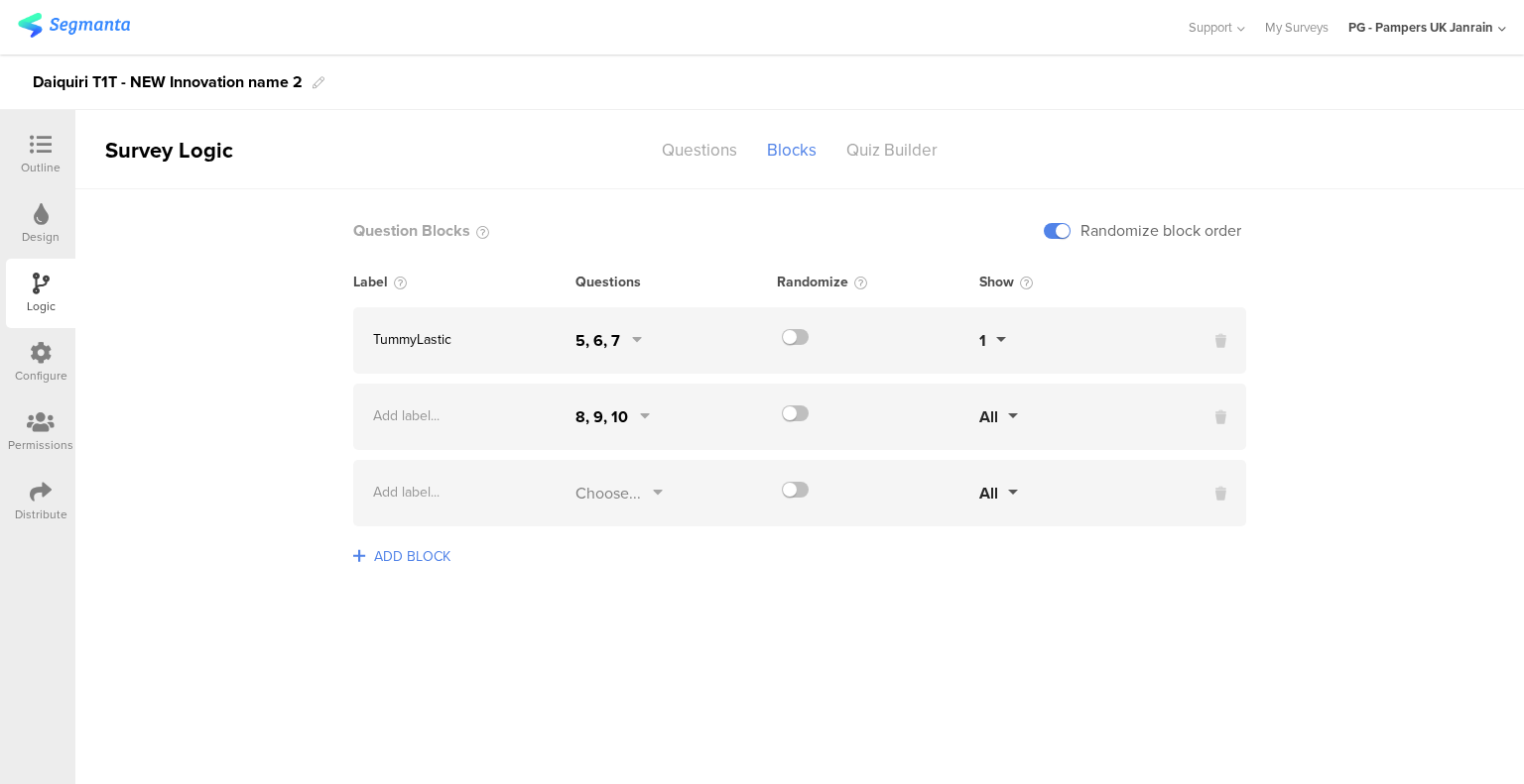
click at [623, 499] on div "Choose..." at bounding box center [608, 493] width 66 height 23
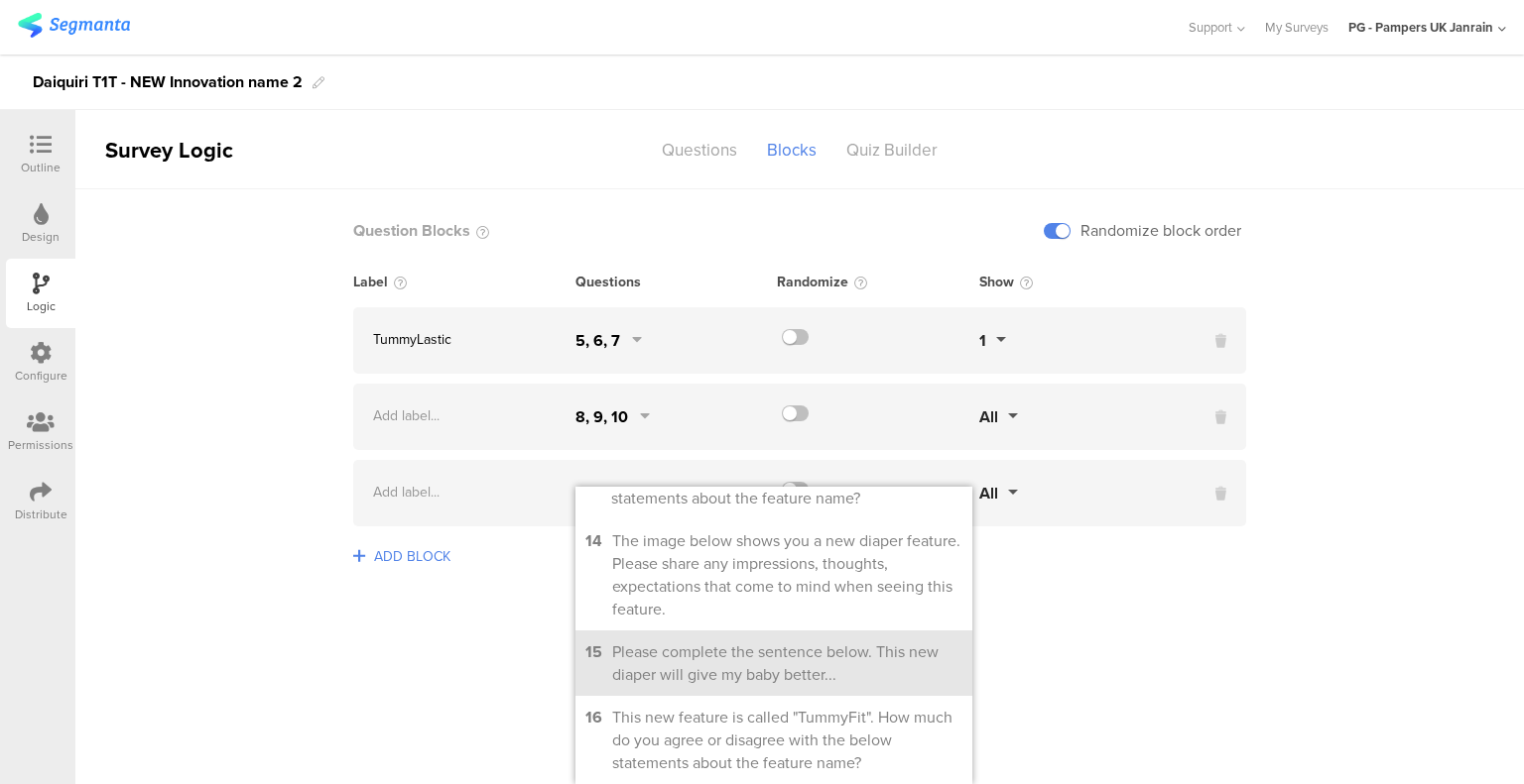
drag, startPoint x: 697, startPoint y: 705, endPoint x: 691, endPoint y: 683, distance: 22.8
click at [697, 706] on div "This new feature is called "TummyFit". How much do you agree or disagree with t…" at bounding box center [786, 739] width 350 height 68
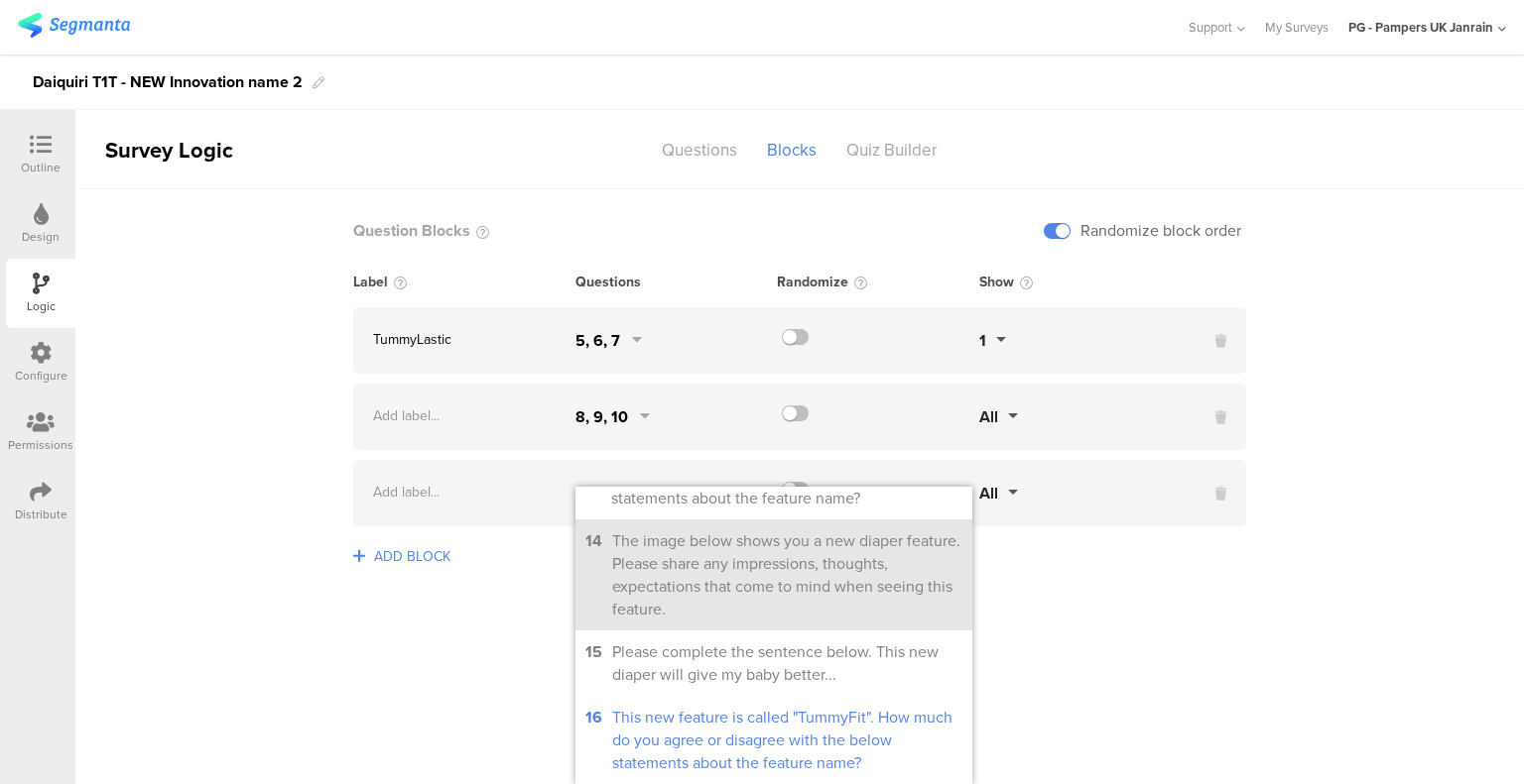
drag, startPoint x: 690, startPoint y: 669, endPoint x: 689, endPoint y: 592, distance: 77.0
click at [690, 668] on div "Please complete the sentence below. This new diaper will give my baby better..." at bounding box center [786, 663] width 350 height 46
click at [689, 586] on div "The image below shows you a new diaper feature. Please share any impressions, t…" at bounding box center [786, 576] width 350 height 91
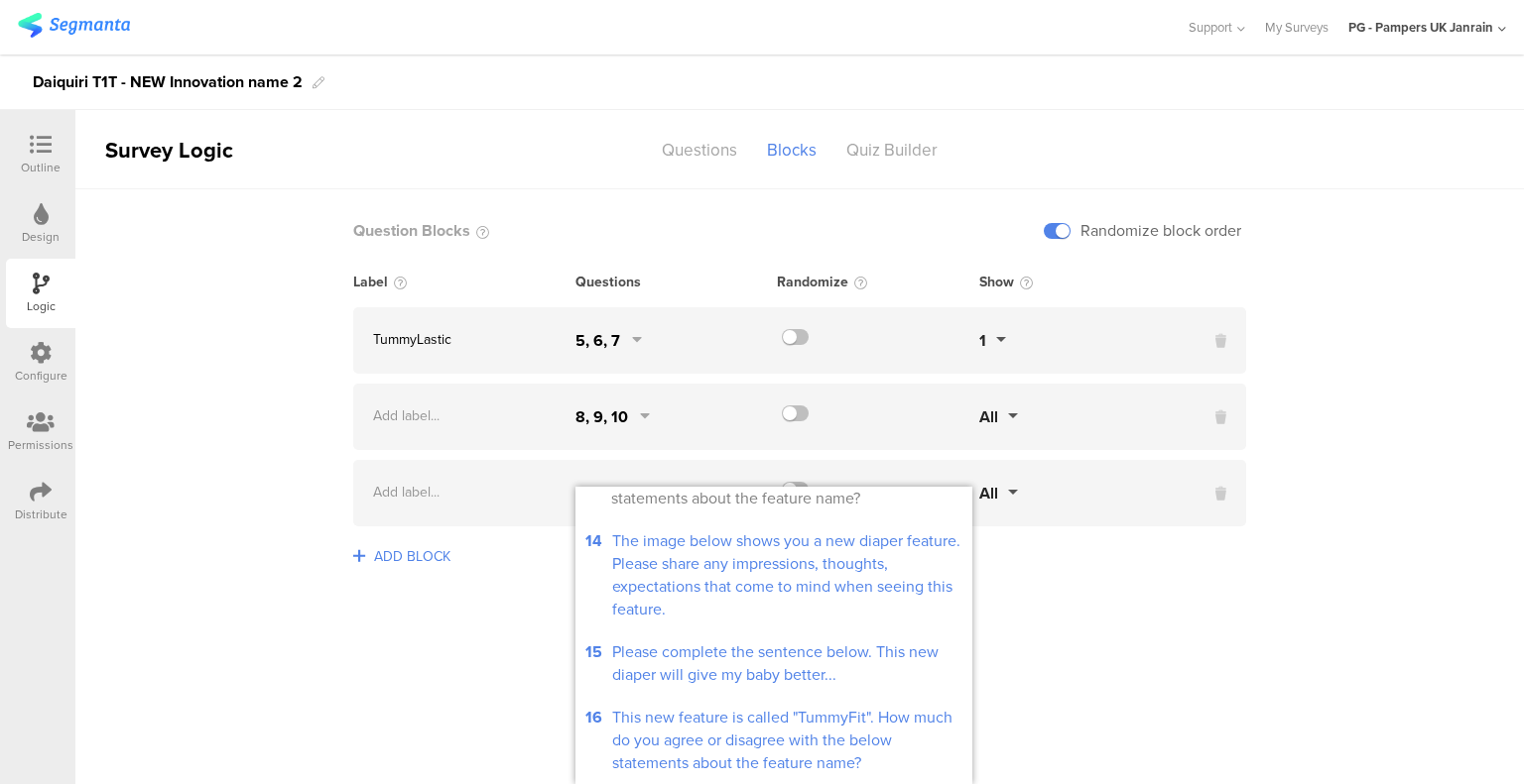
click at [1136, 609] on sg-logic-groups-list "Question Blocks Randomize block order Label Questions Randomize Show TummyLasti…" at bounding box center [799, 486] width 1449 height 594
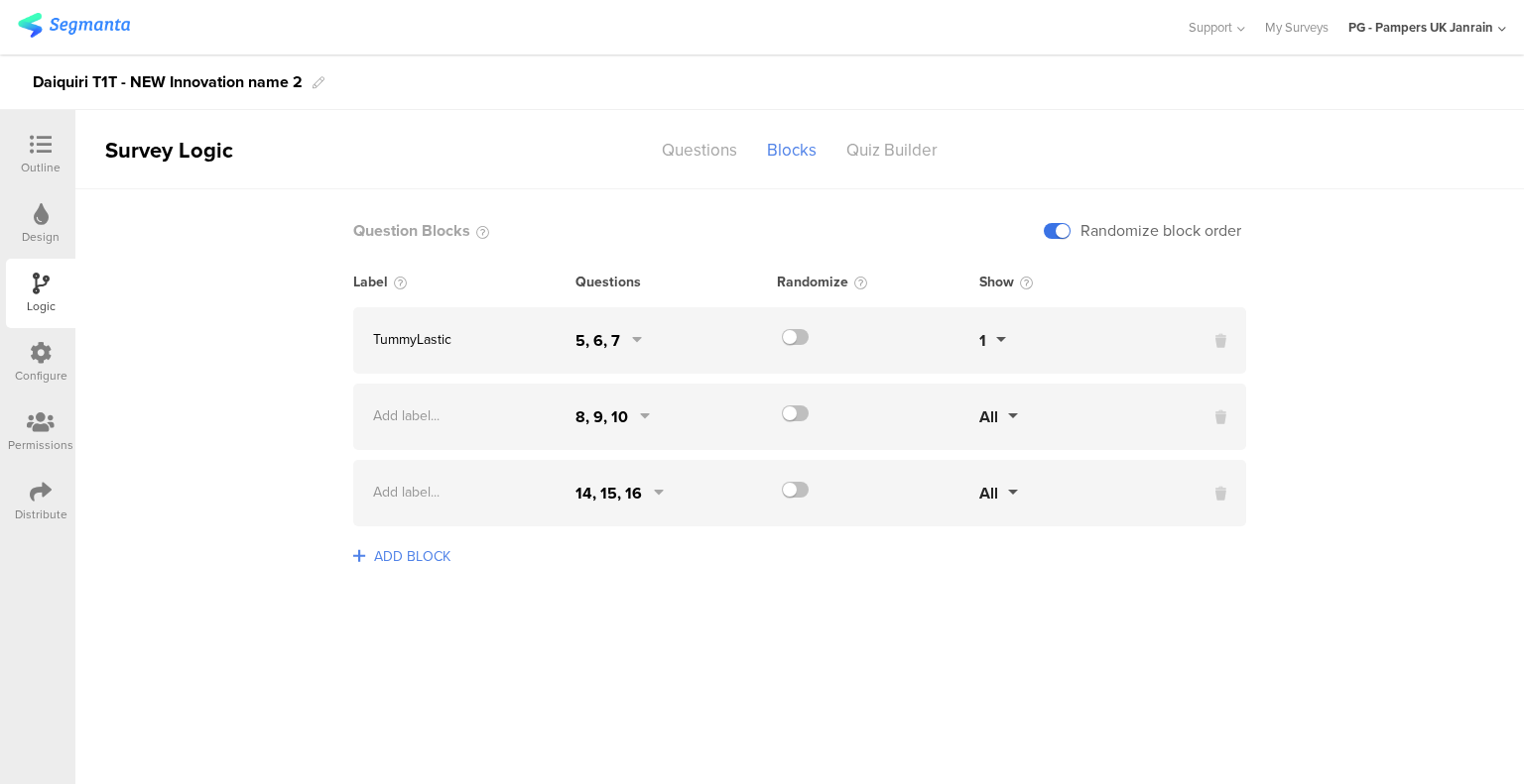
click at [1049, 229] on label at bounding box center [1056, 231] width 27 height 16
click at [0, 0] on input "checkbox" at bounding box center [0, 0] width 0 height 0
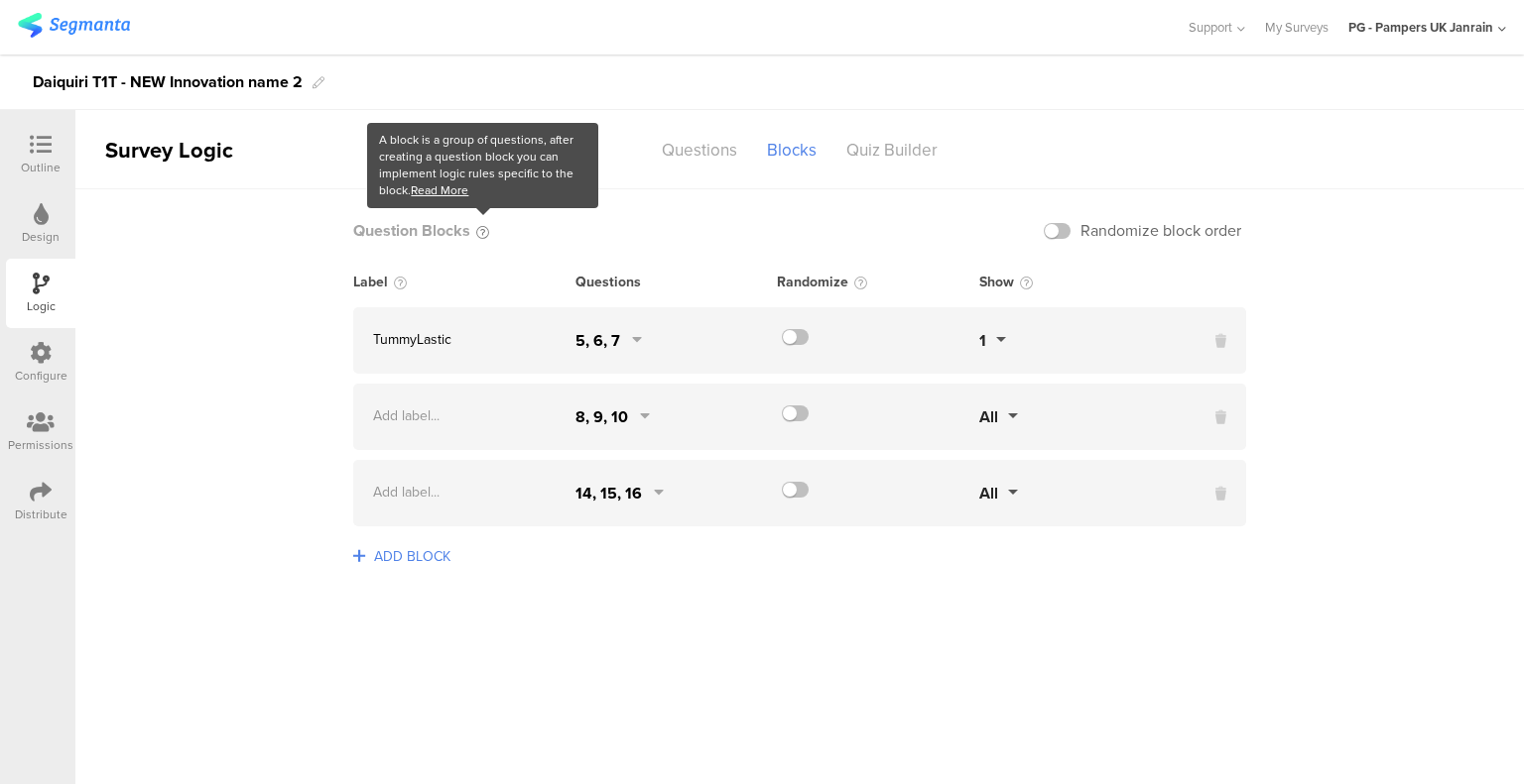
click at [485, 231] on icon at bounding box center [483, 232] width 13 height 13
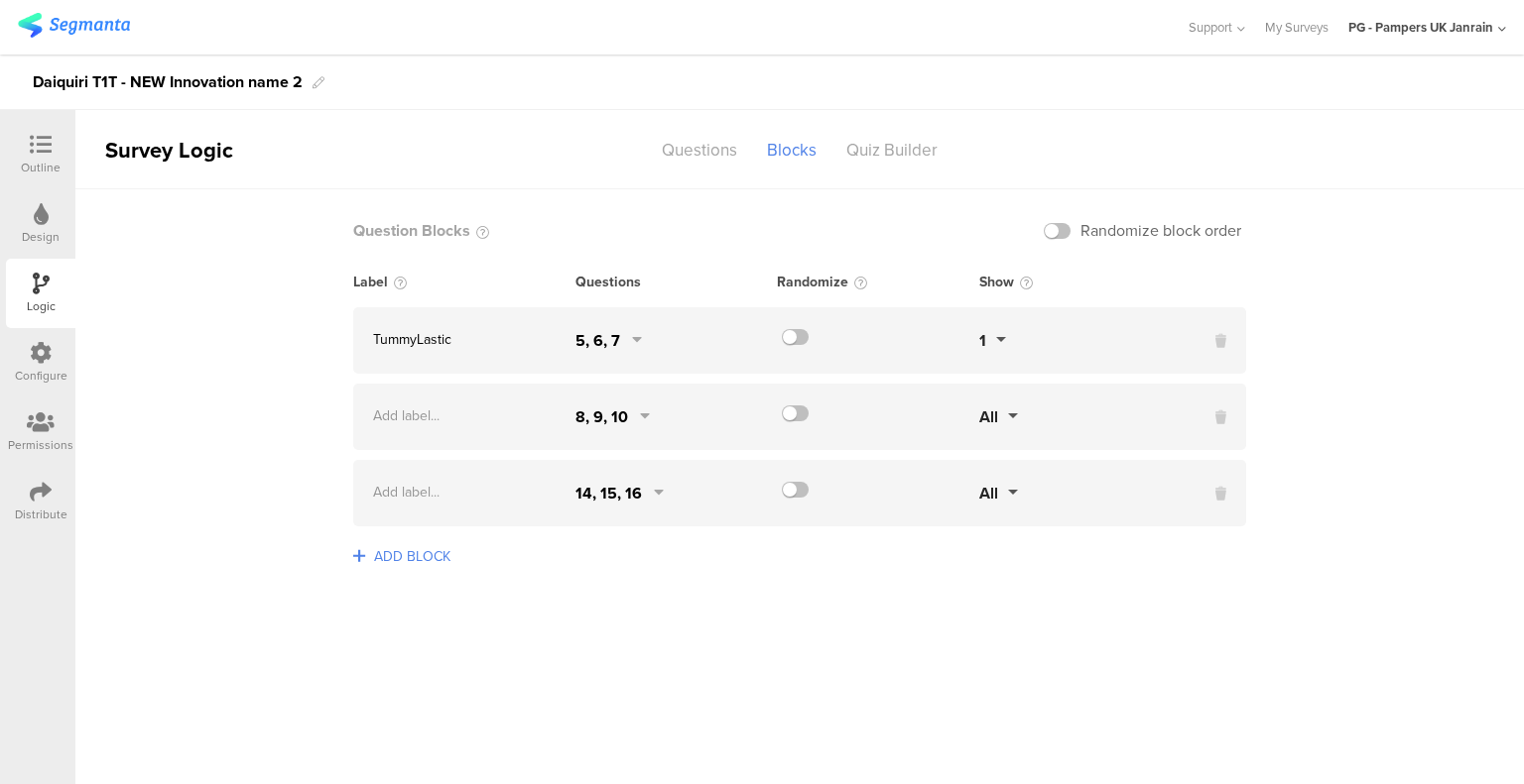
click at [36, 166] on div "Outline" at bounding box center [41, 168] width 40 height 18
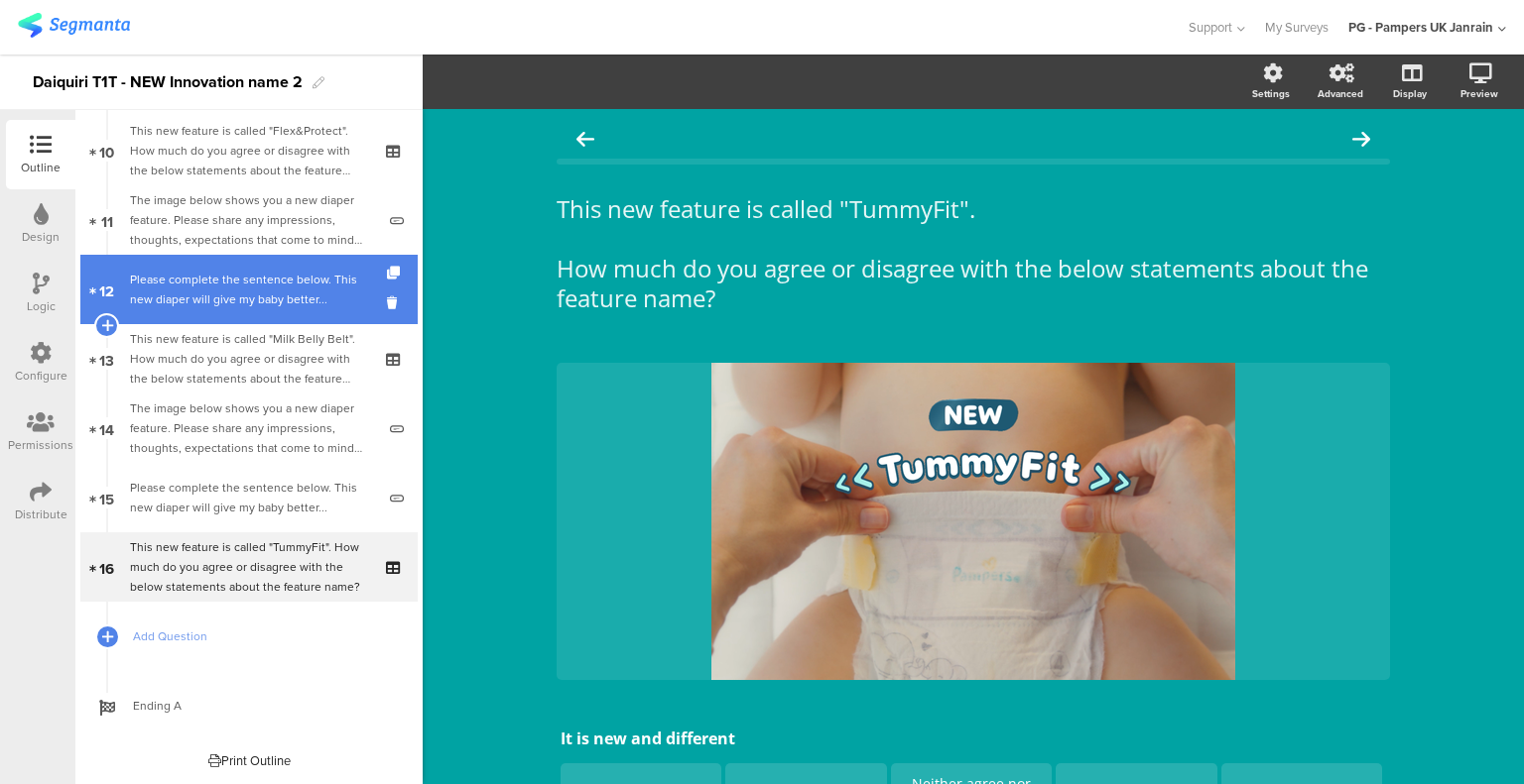
scroll to position [500, 0]
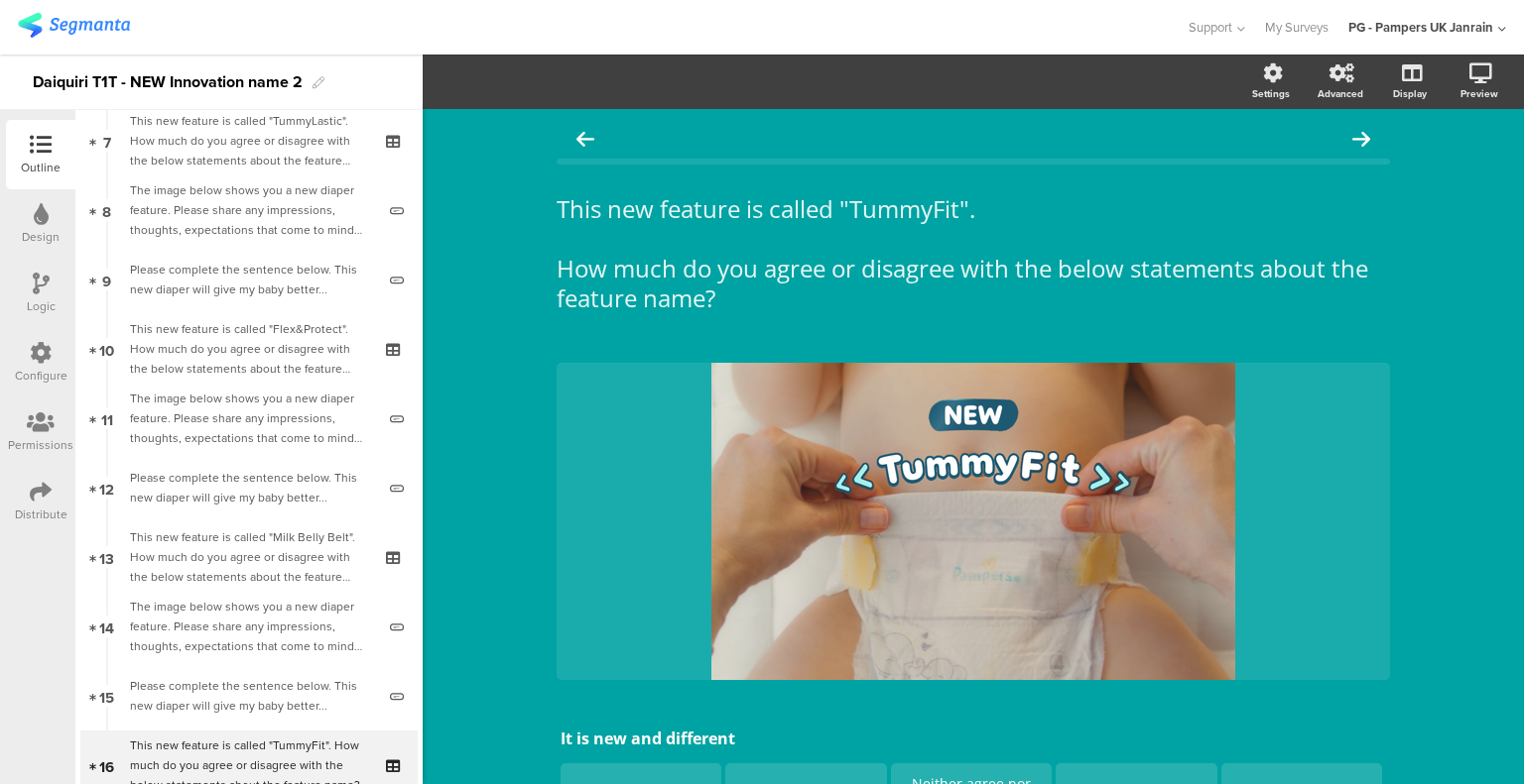
click at [24, 296] on div "Logic" at bounding box center [41, 294] width 69 height 69
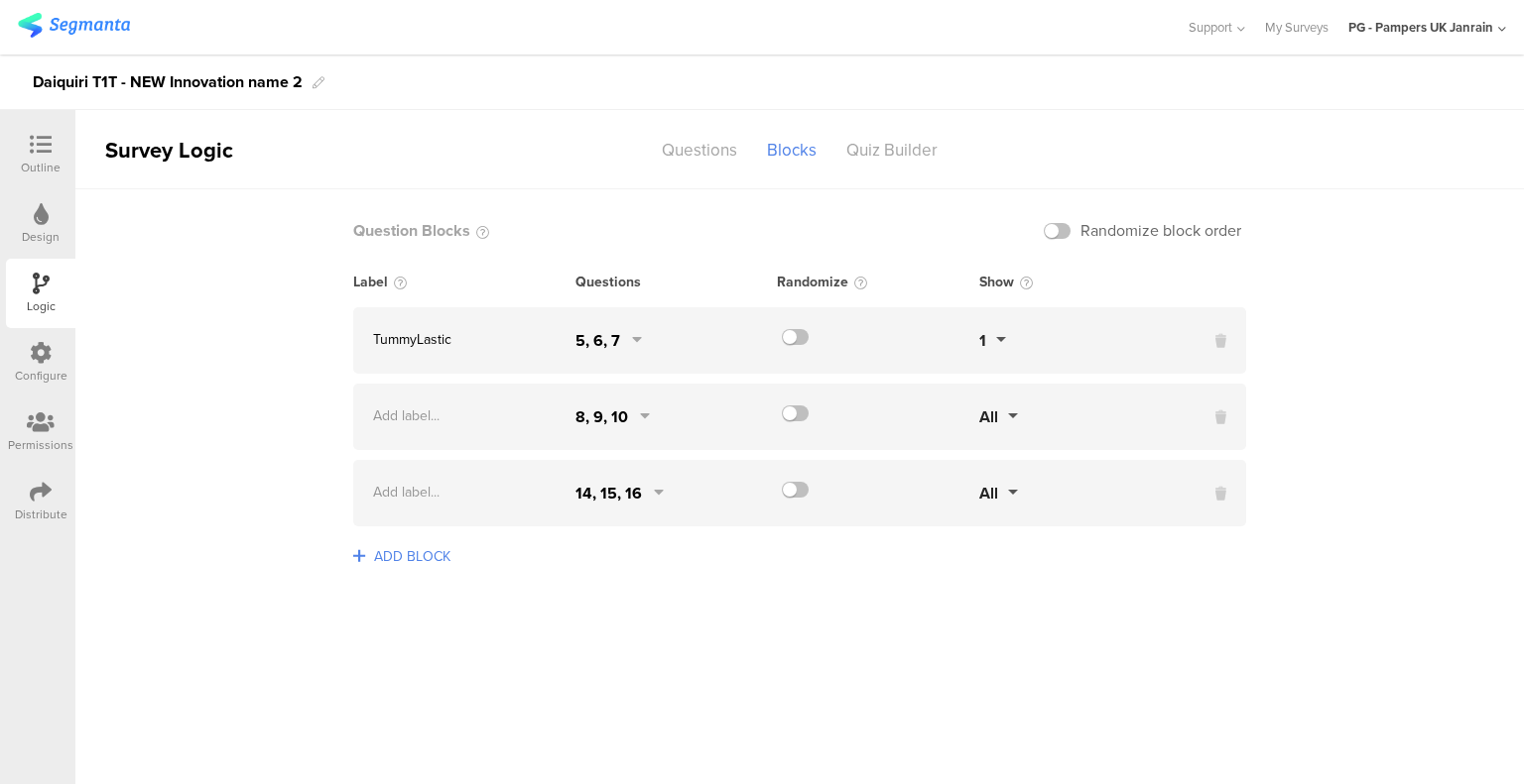
click at [38, 152] on icon at bounding box center [41, 145] width 22 height 22
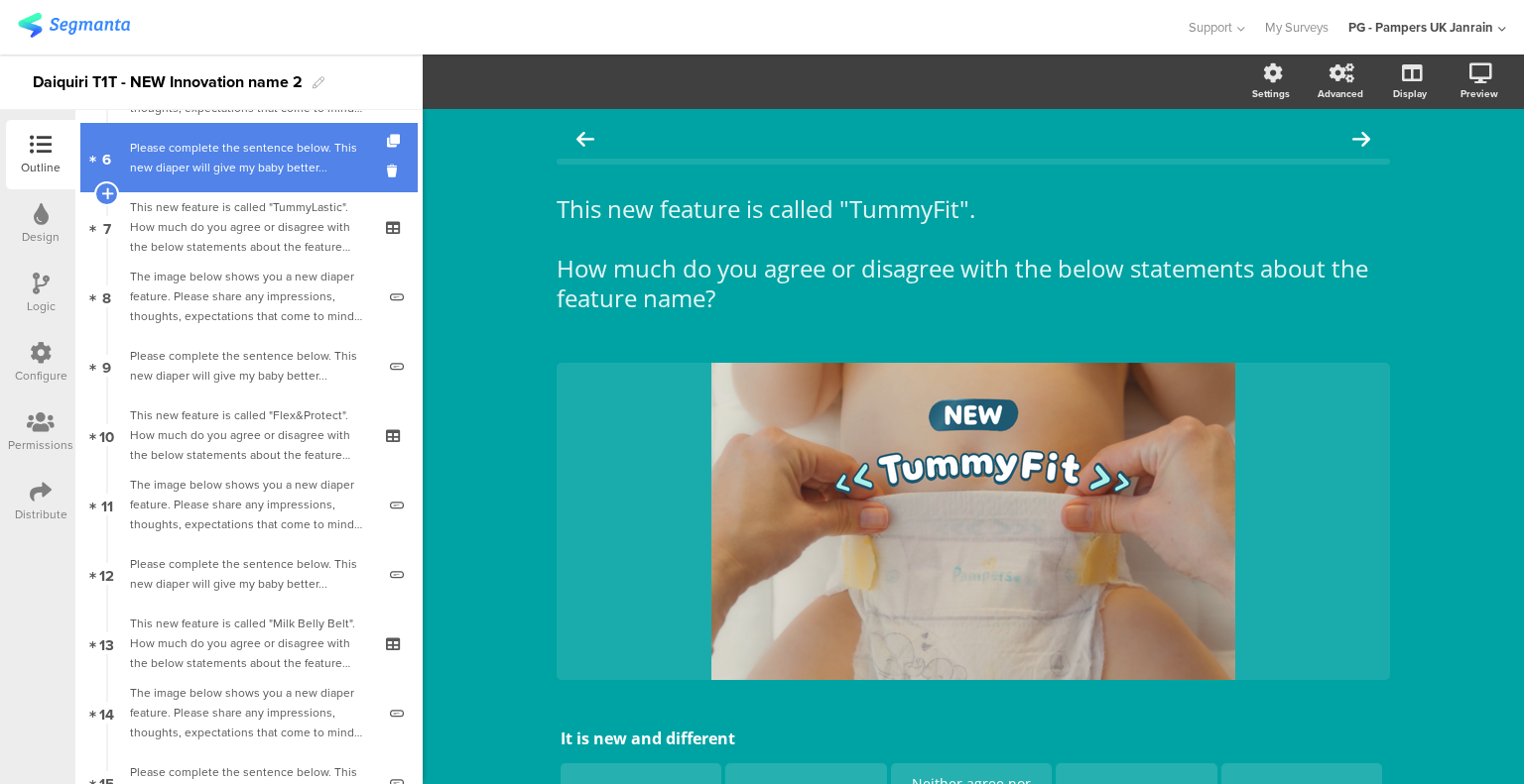
scroll to position [302, 0]
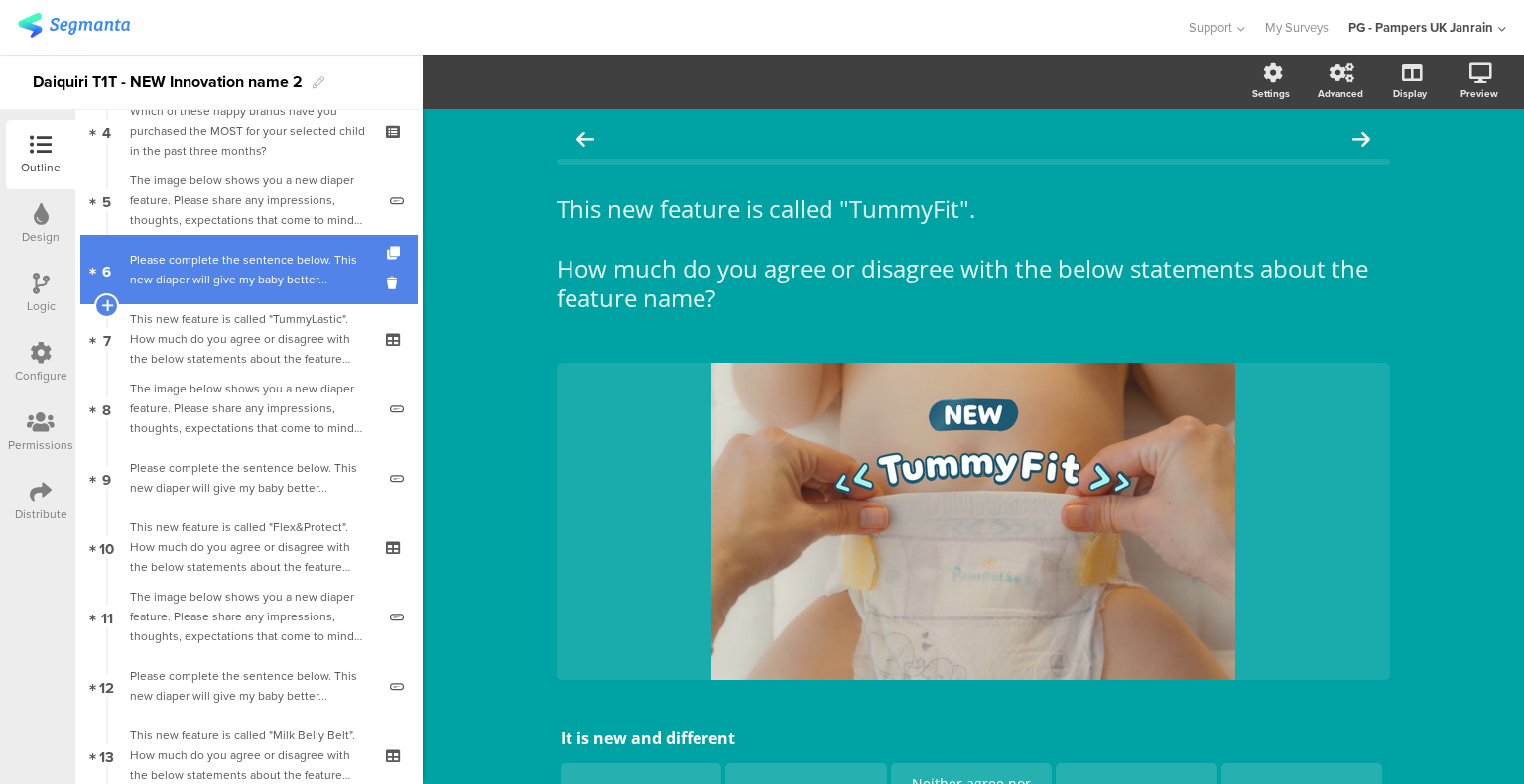
click at [254, 267] on div "Please complete the sentence below. This new diaper will give my baby better..." at bounding box center [252, 270] width 245 height 40
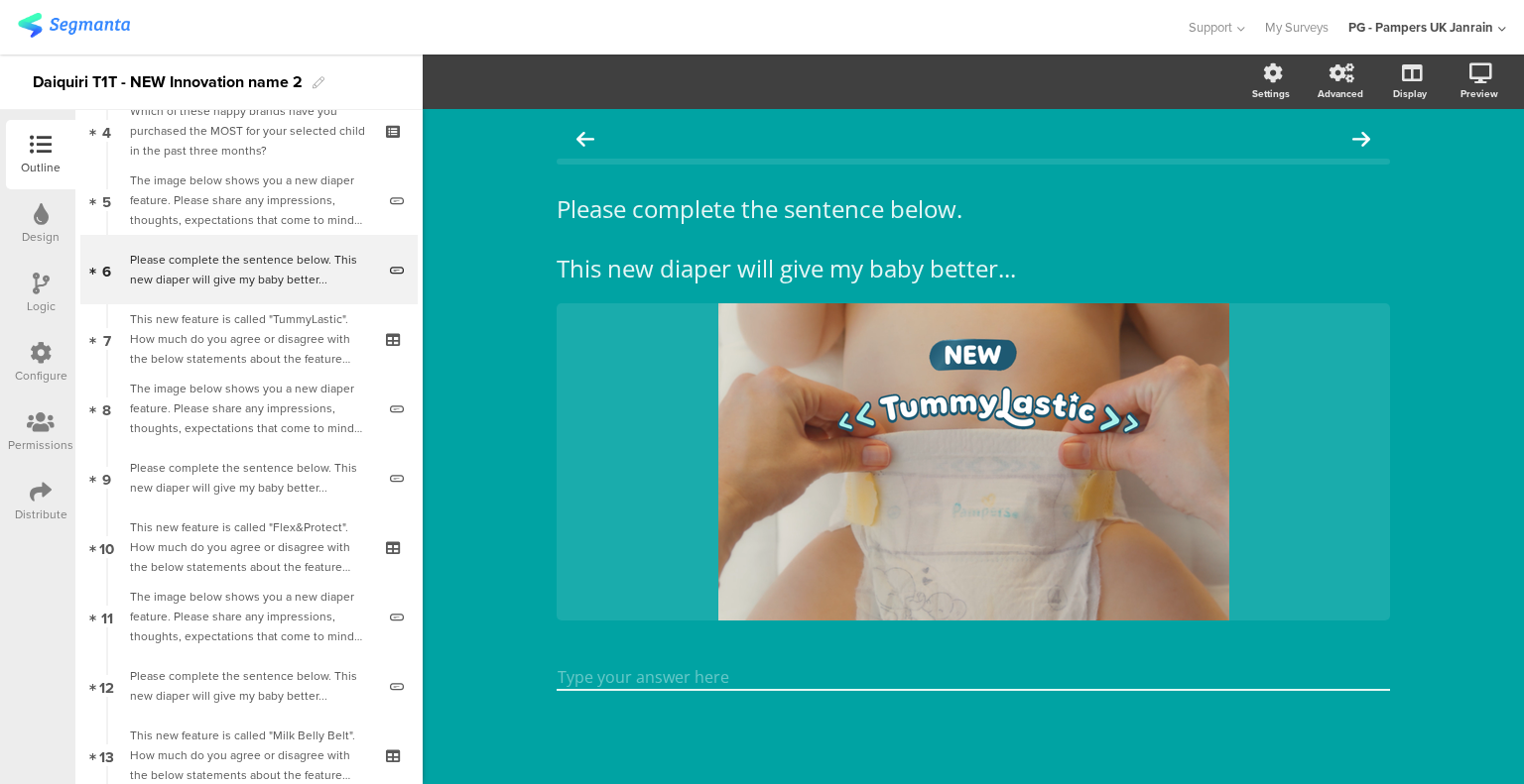
click at [39, 280] on icon at bounding box center [41, 284] width 17 height 22
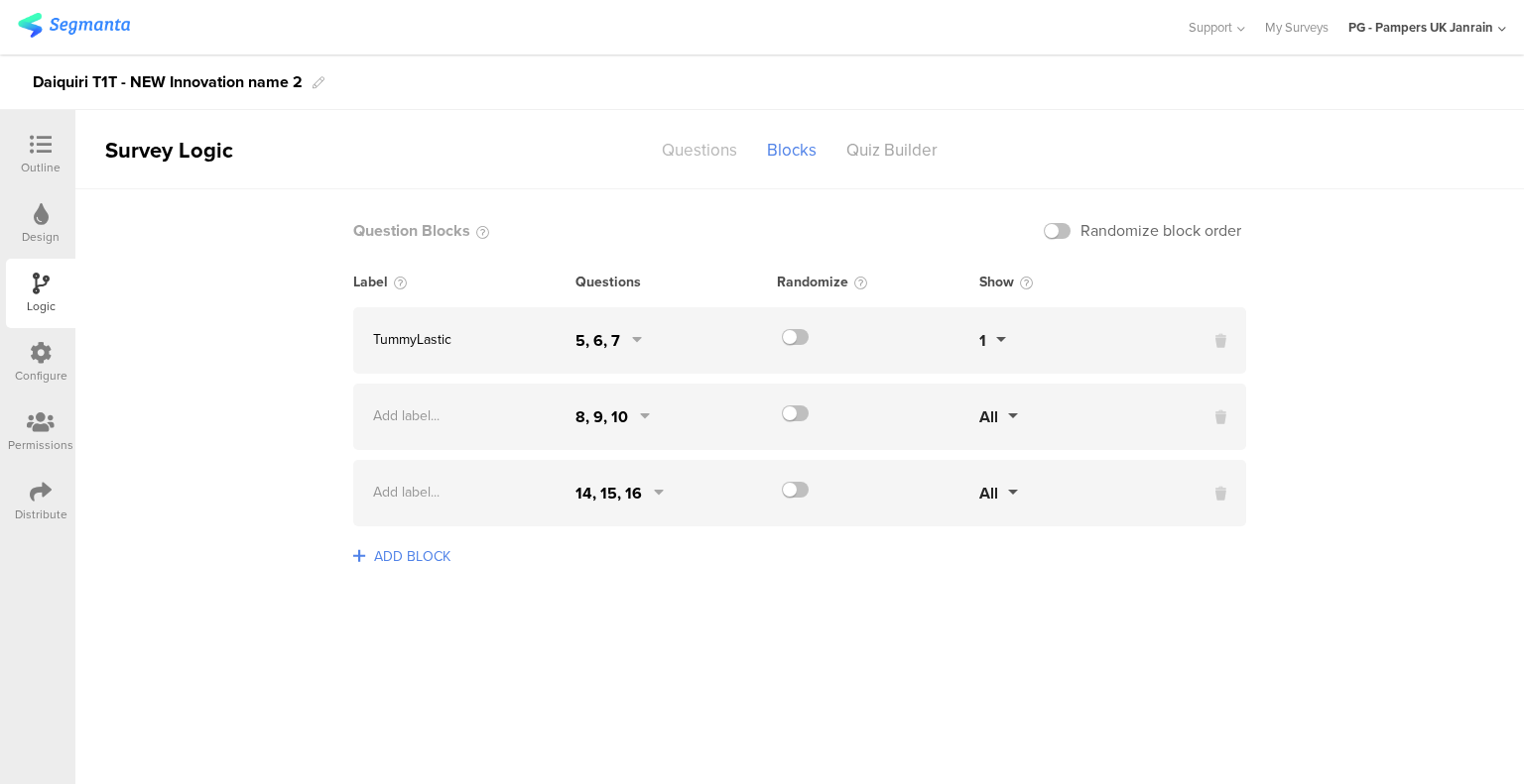
click at [702, 153] on div "Questions" at bounding box center [699, 150] width 105 height 35
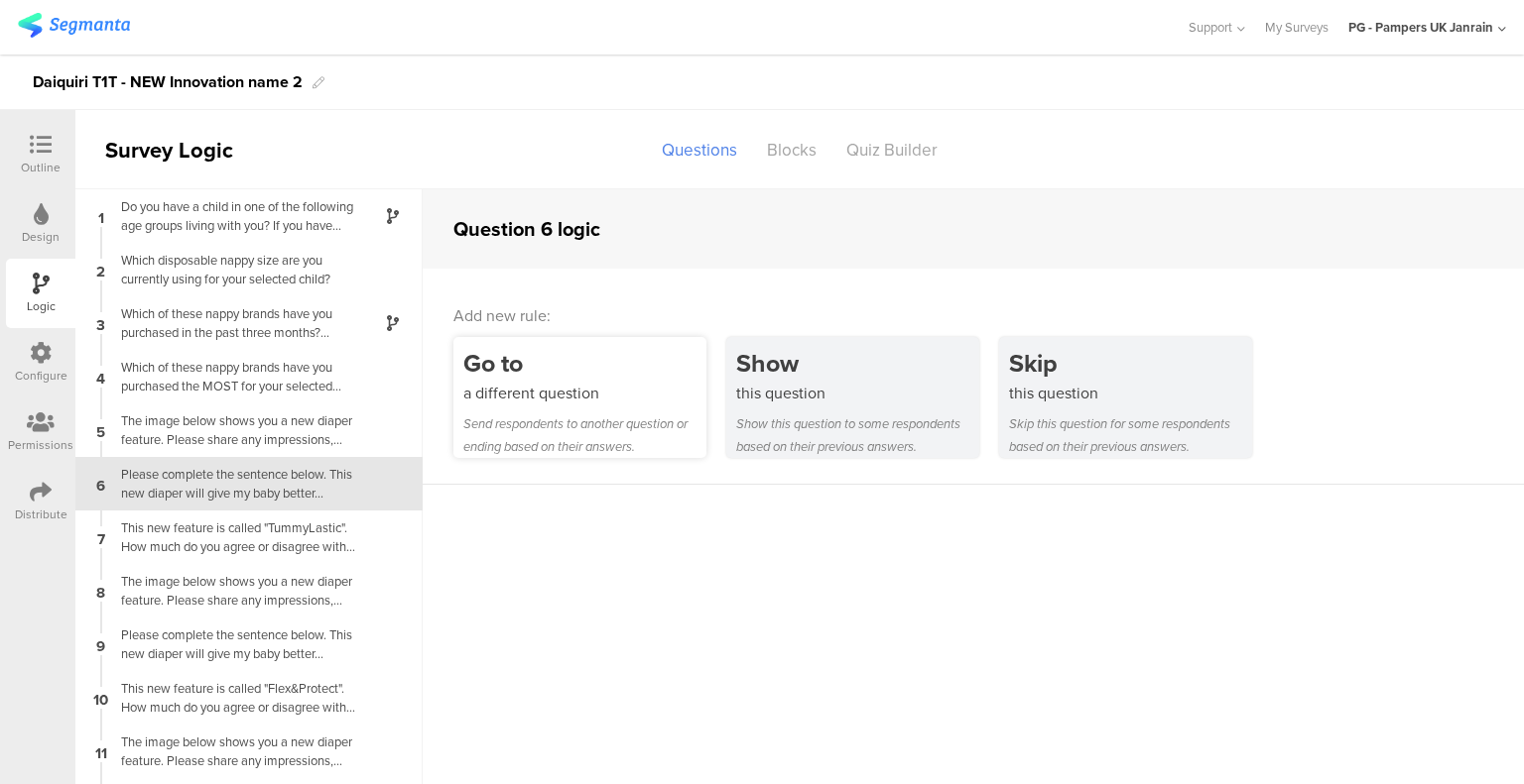
scroll to position [36, 0]
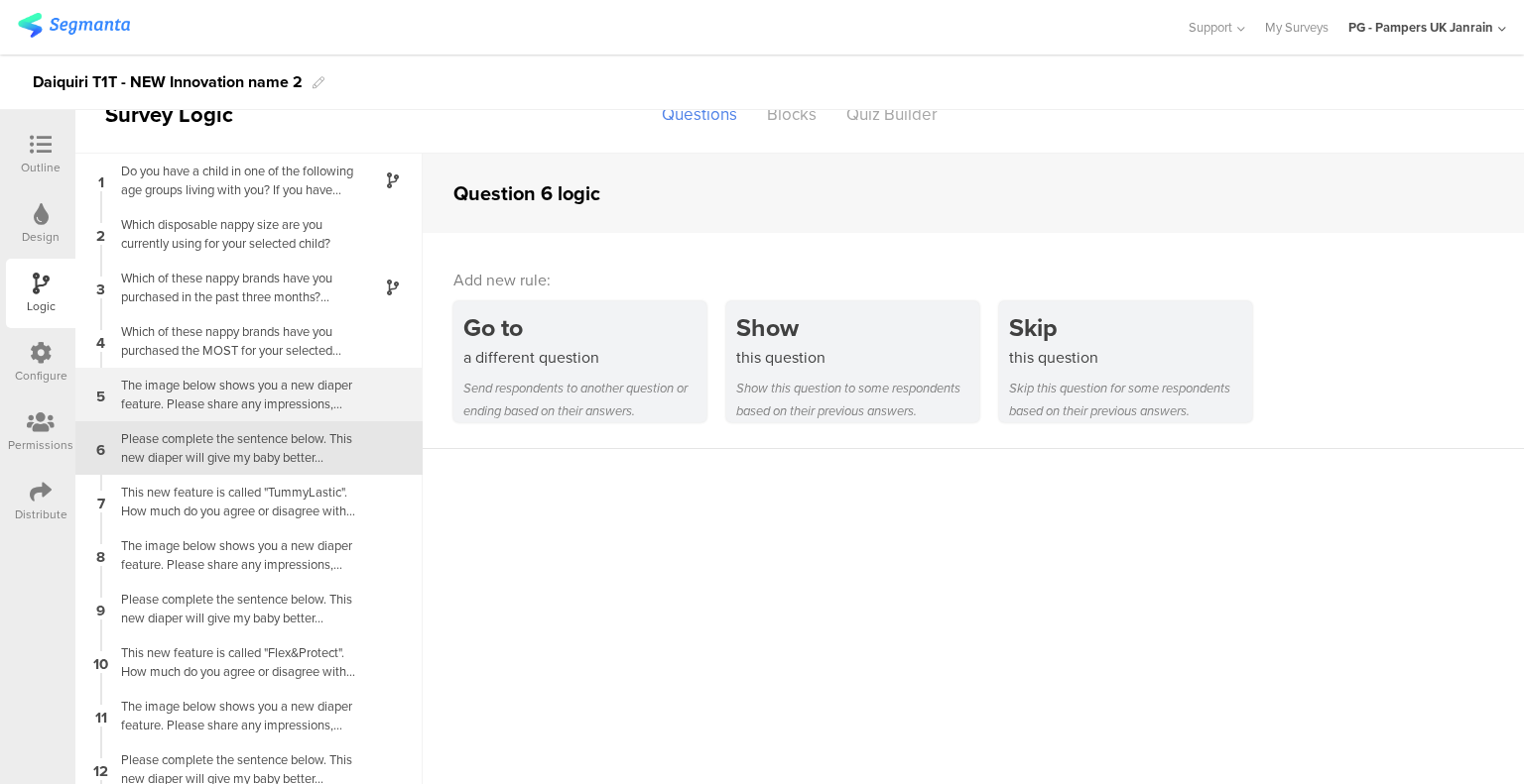
click at [214, 396] on div "The image below shows you a new diaper feature. Please share any impressions, t…" at bounding box center [233, 395] width 248 height 38
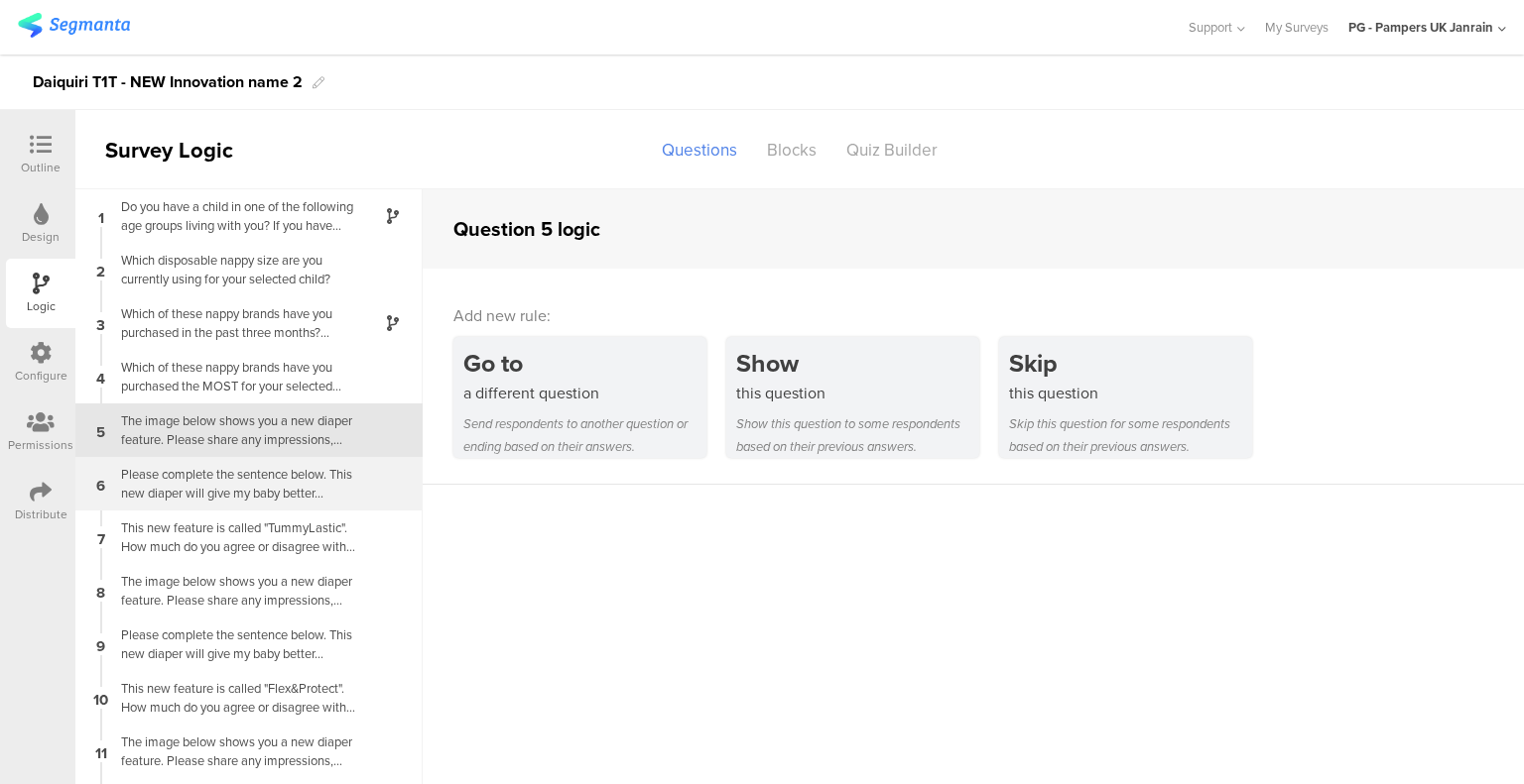
click at [246, 480] on div "Please complete the sentence below. This new diaper will give my baby better..." at bounding box center [233, 484] width 248 height 38
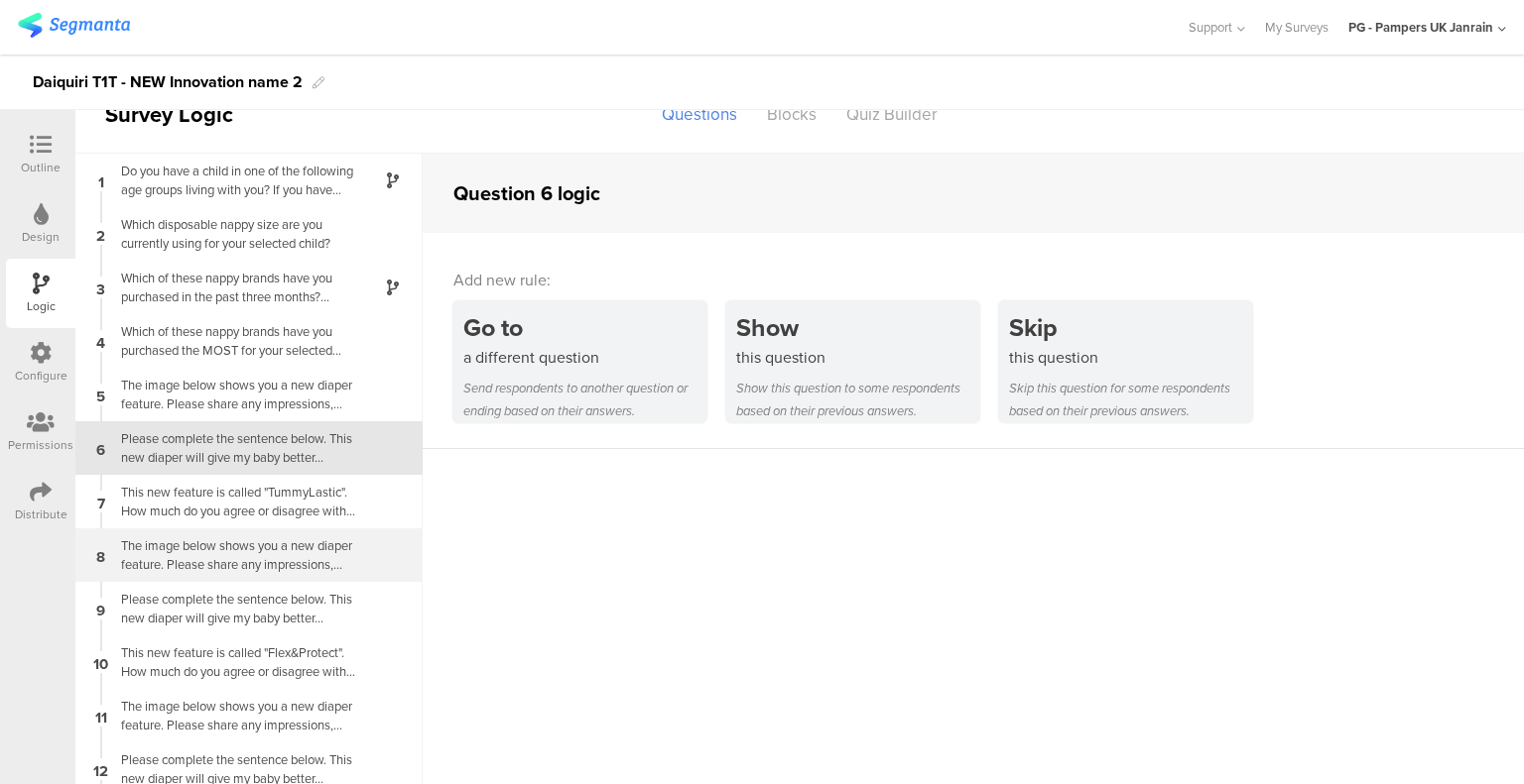
click at [235, 529] on div "8 The image below shows you a new diaper feature. Please share any impressions,…" at bounding box center [249, 556] width 347 height 54
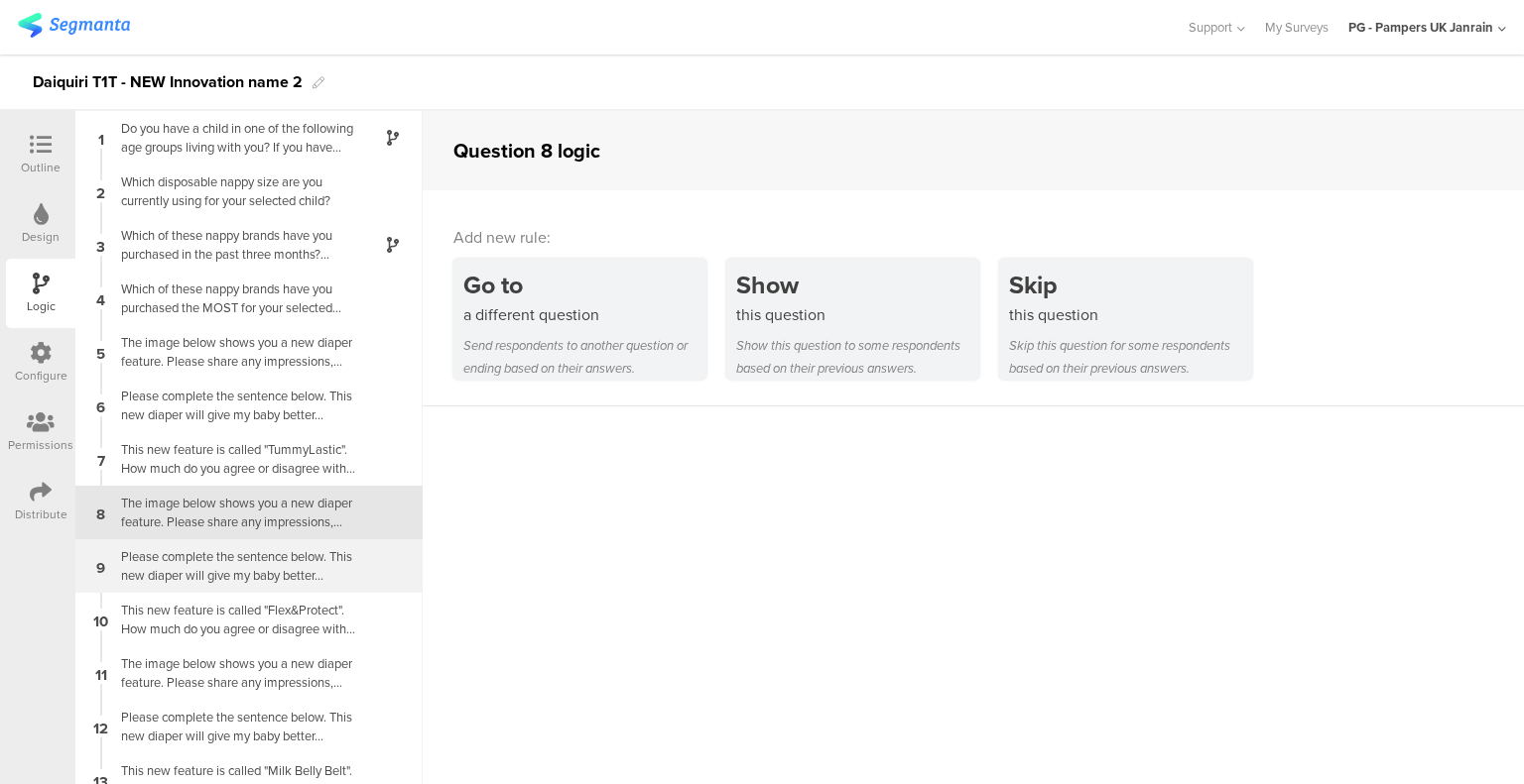
scroll to position [64, 0]
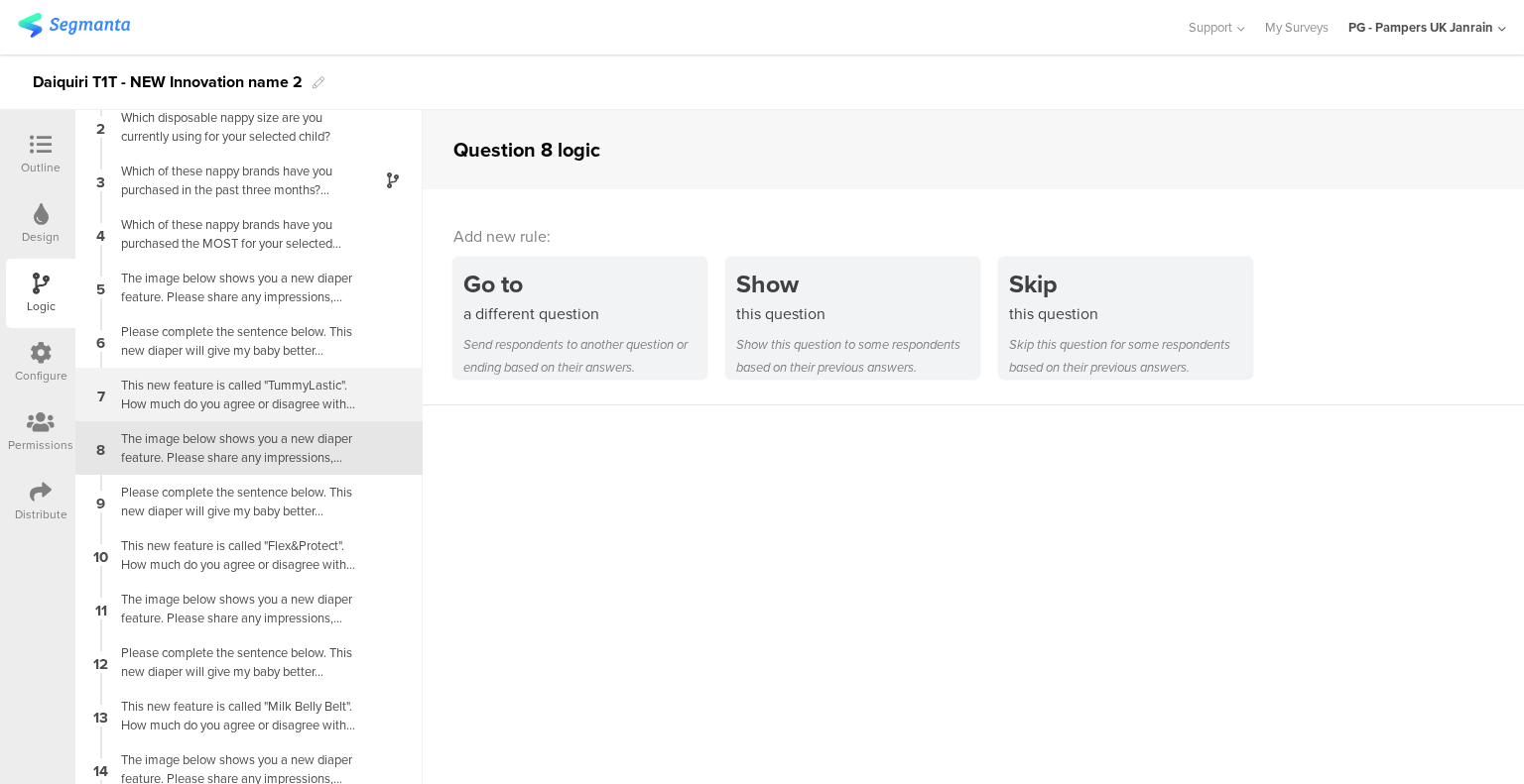
click at [254, 412] on div "This new feature is called "TummyLastic". How much do you agree or disagree wit…" at bounding box center [233, 395] width 248 height 38
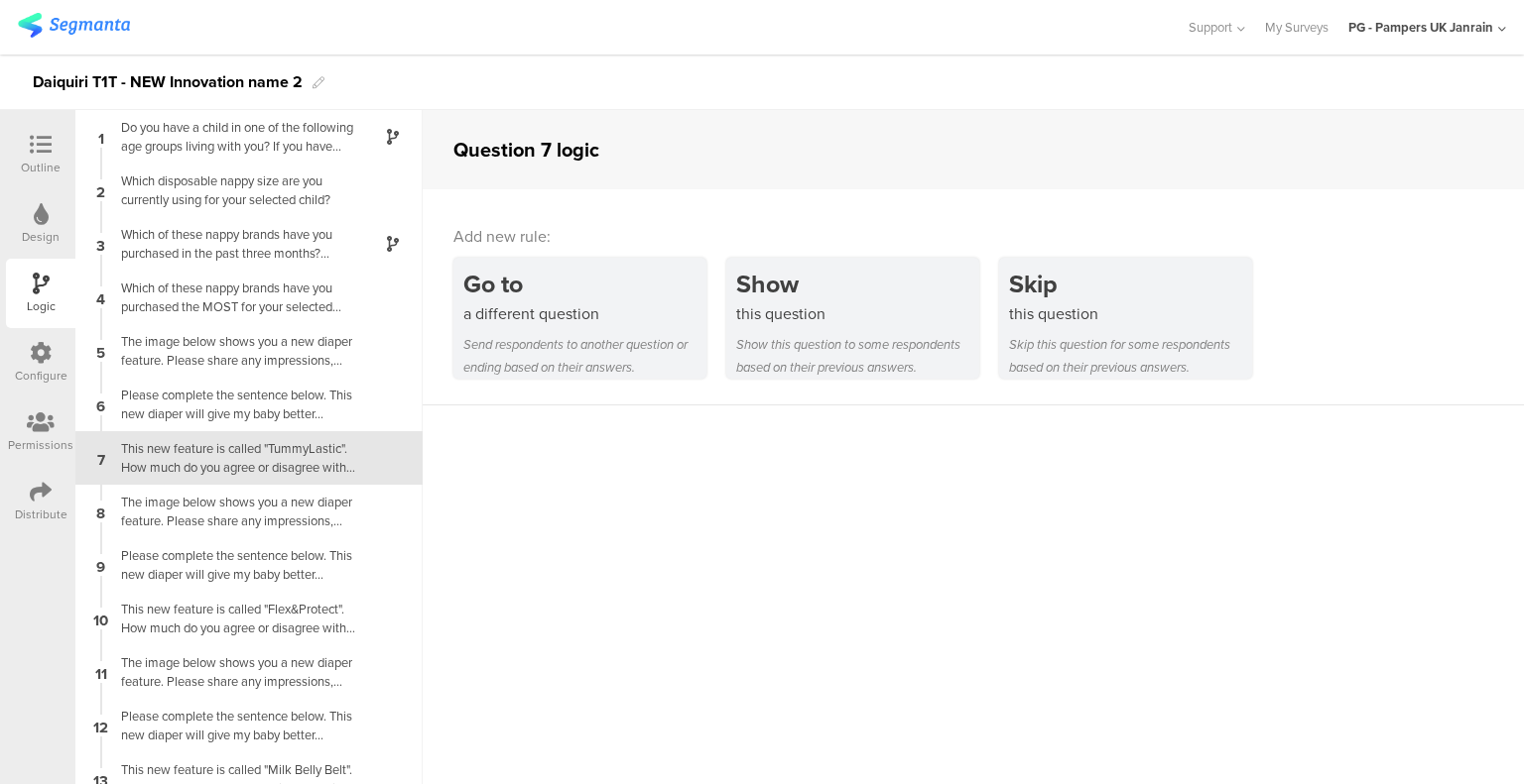
scroll to position [11, 0]
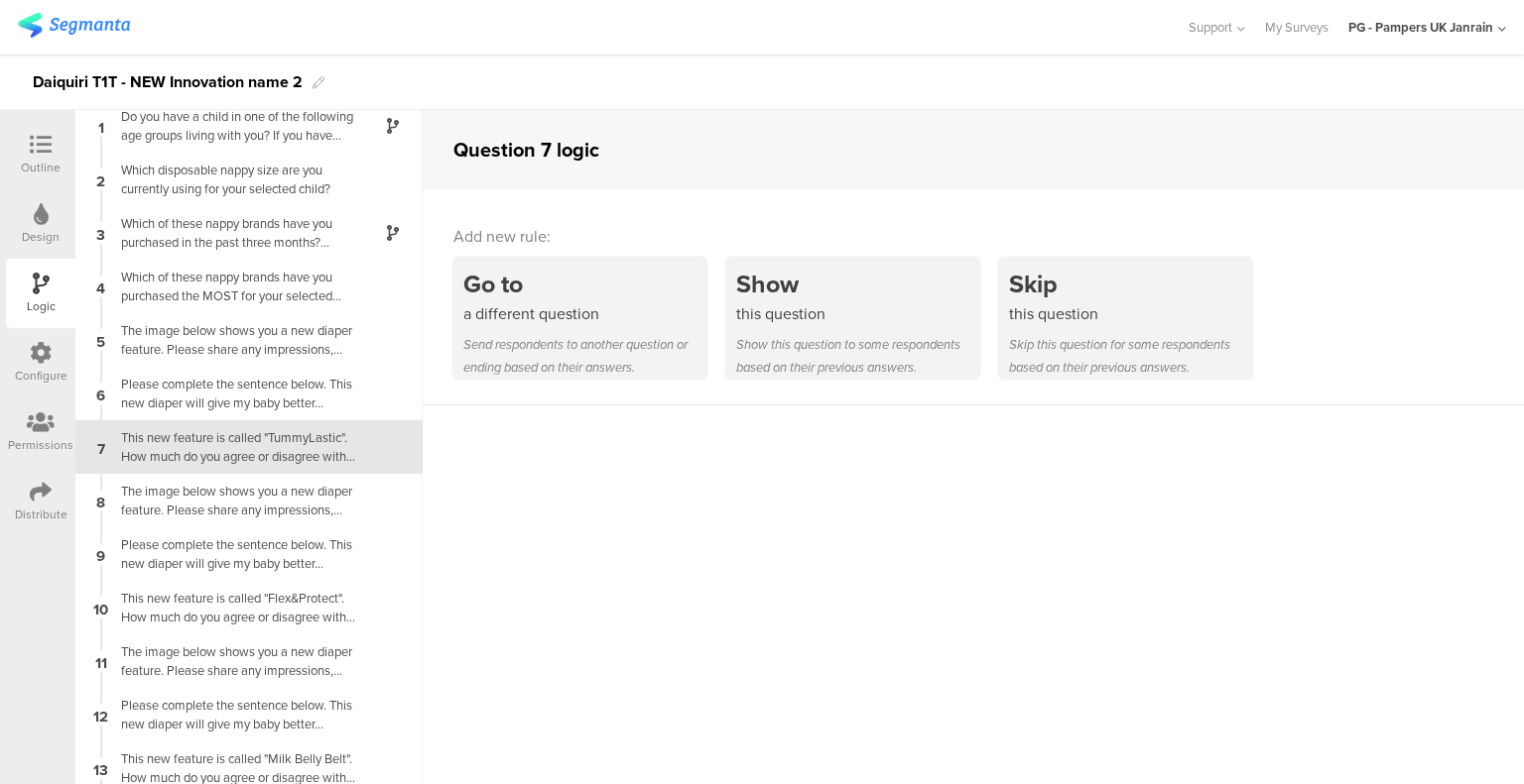
click at [52, 153] on div at bounding box center [41, 146] width 40 height 25
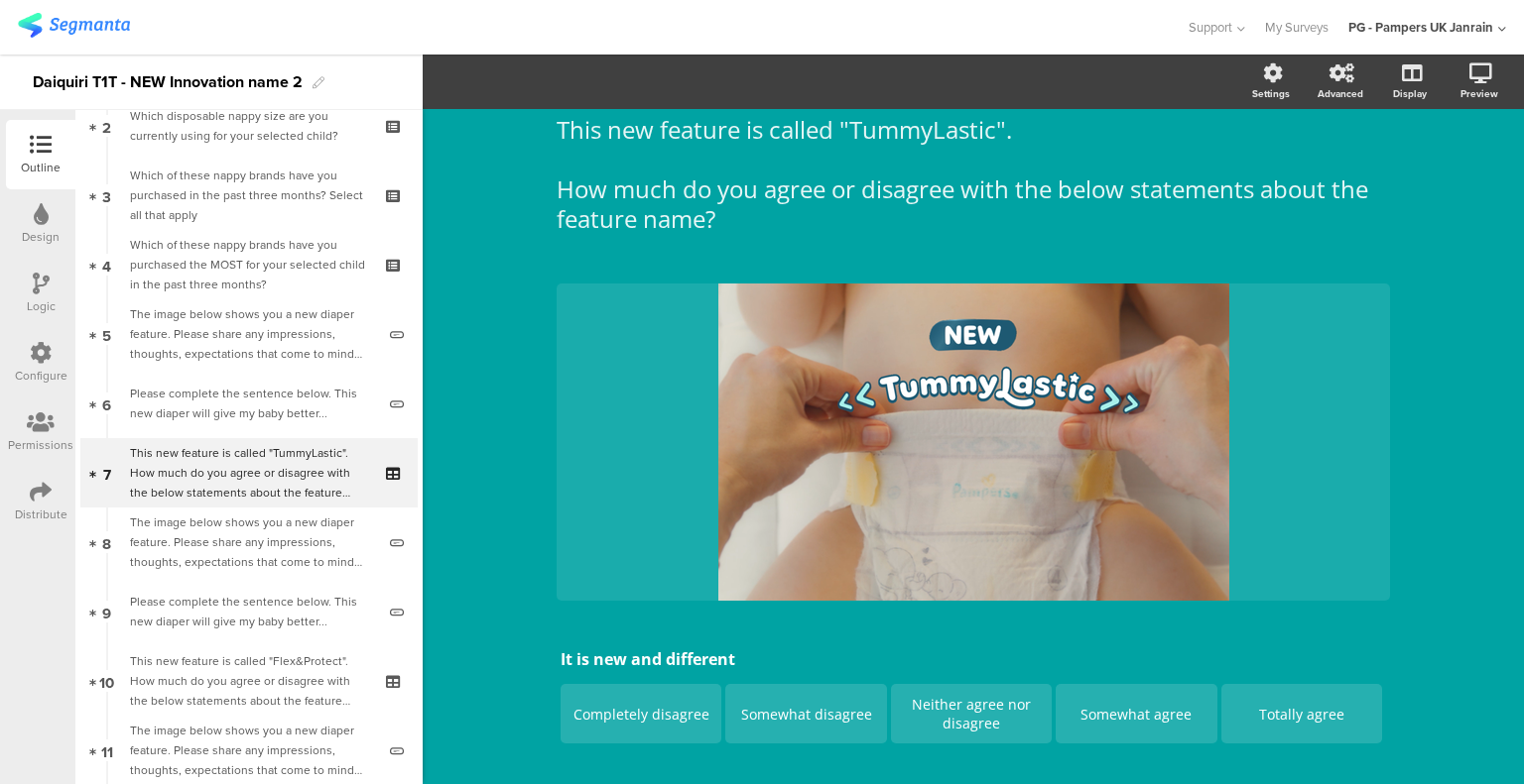
scroll to position [194, 0]
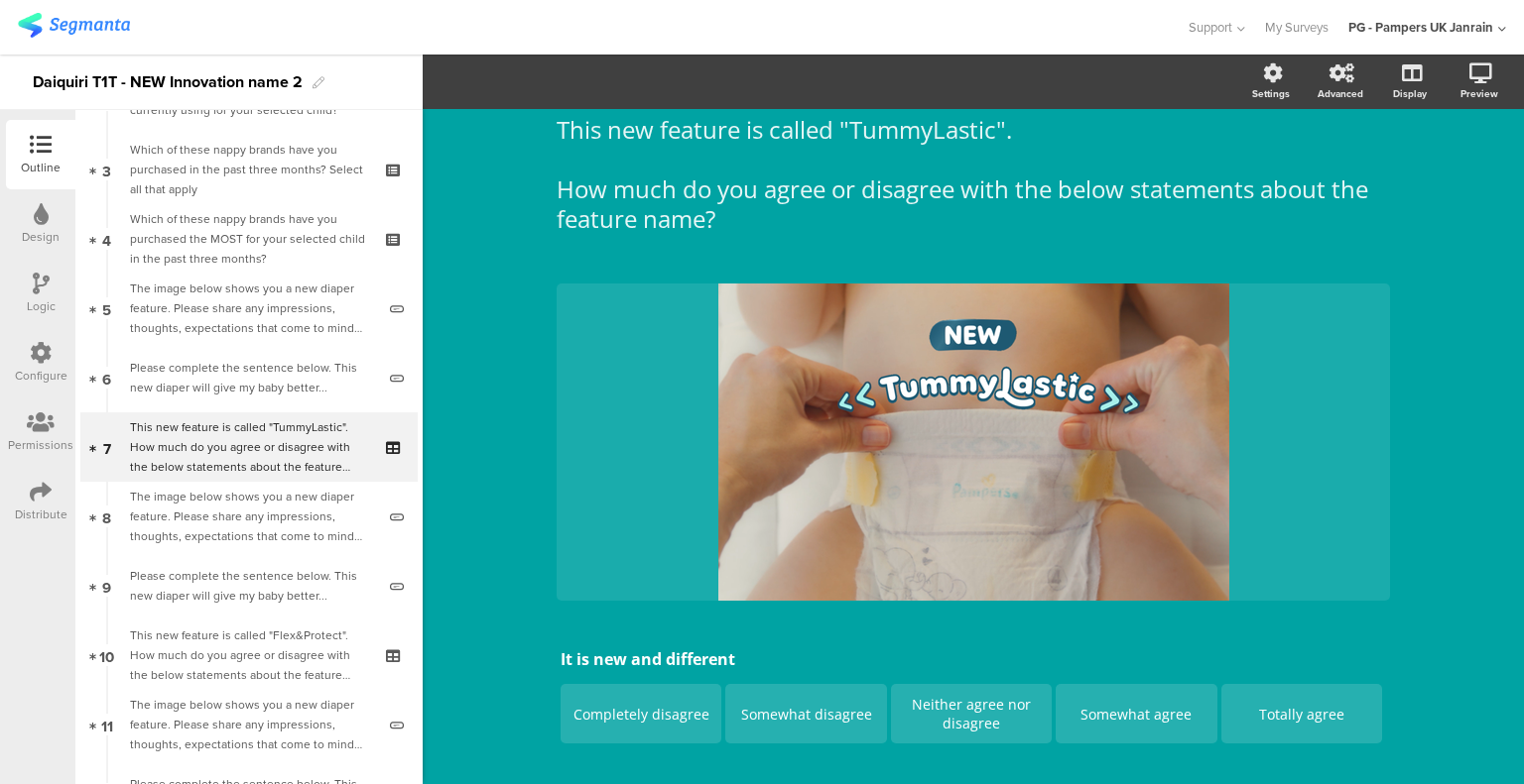
click at [49, 299] on div "Logic" at bounding box center [41, 307] width 29 height 18
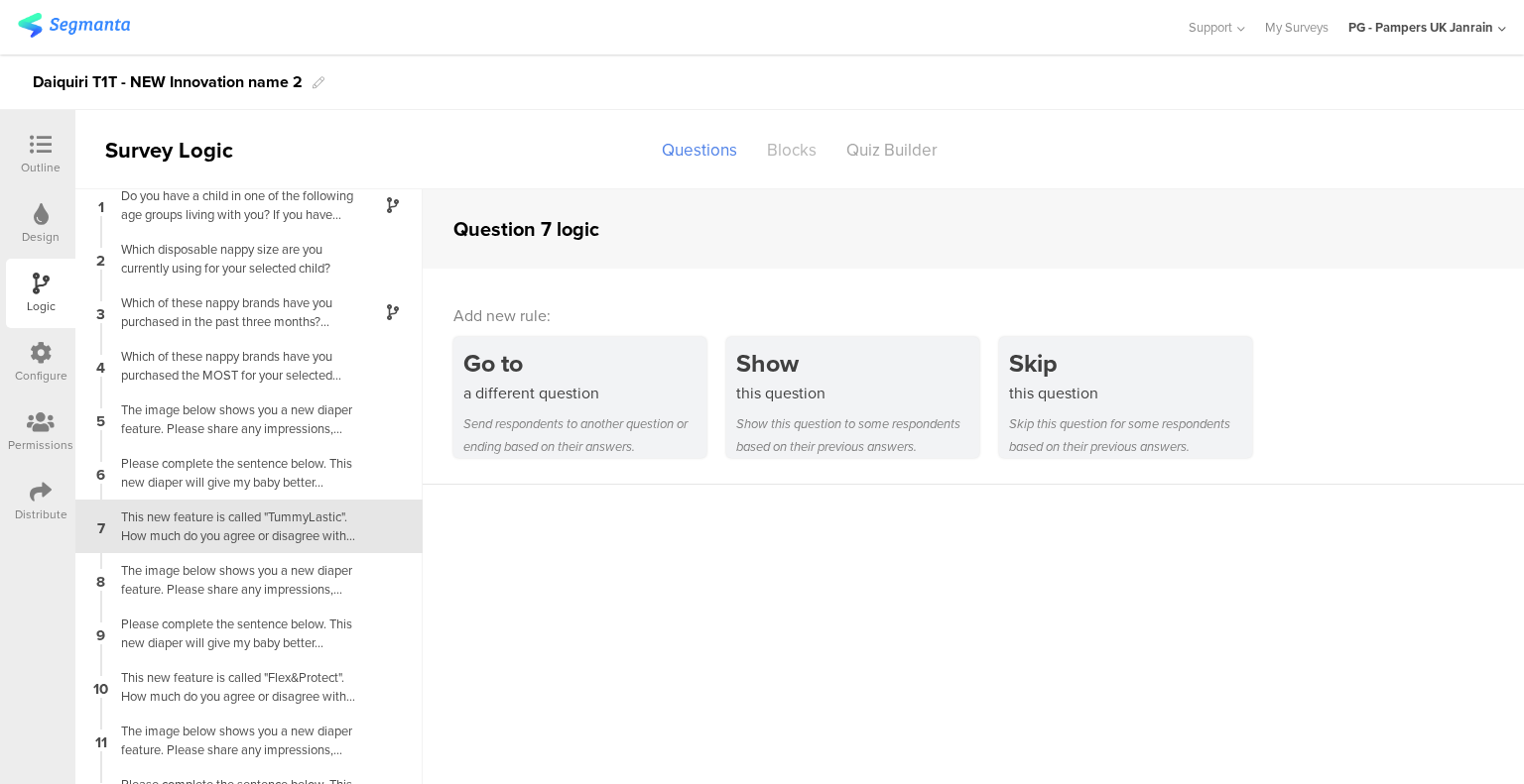
click at [770, 138] on div "Blocks" at bounding box center [791, 150] width 79 height 35
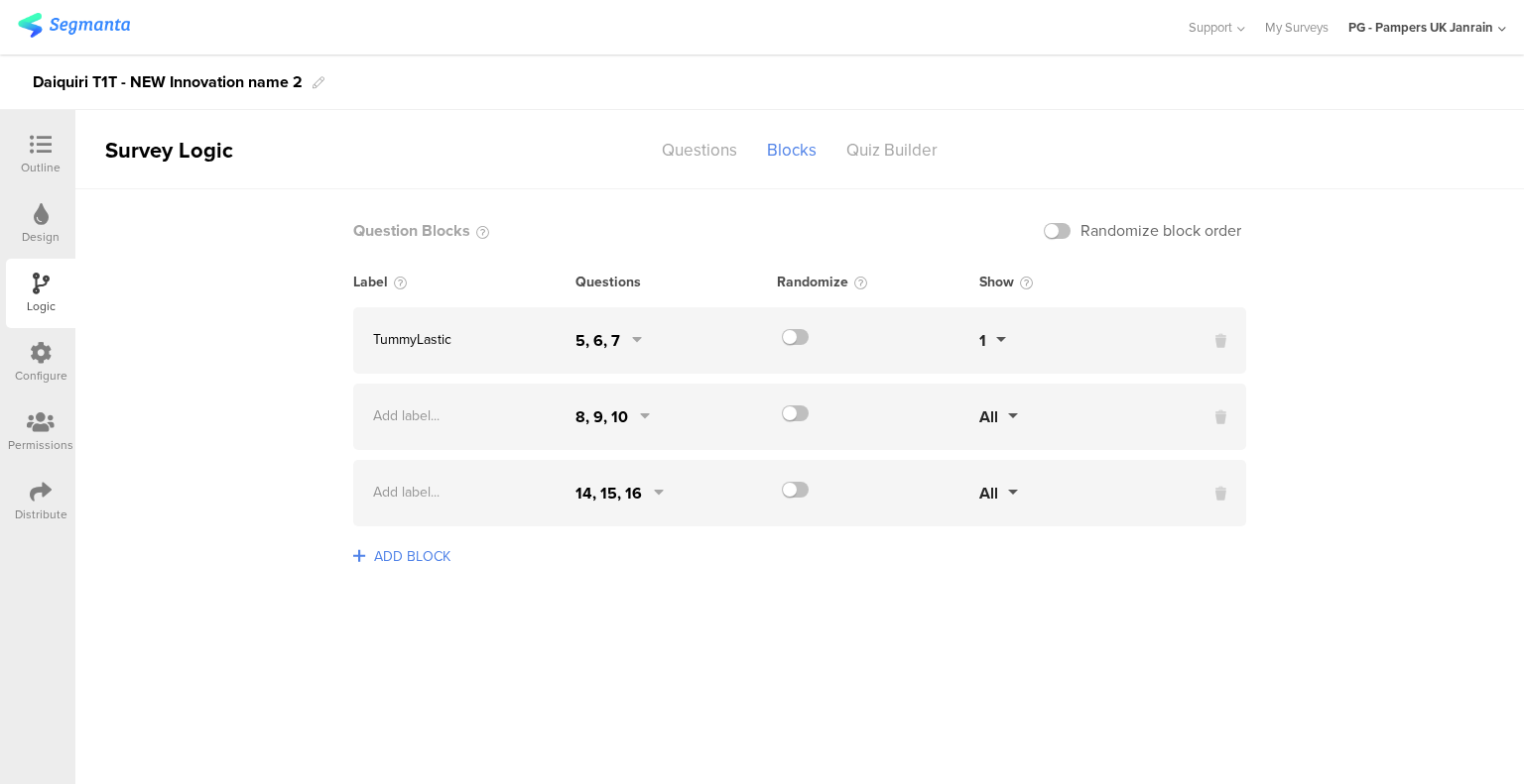
click at [1228, 436] on div "Add label... 8, 9, 10 All" at bounding box center [799, 417] width 893 height 66
click at [1220, 416] on icon at bounding box center [1220, 418] width 11 height 21
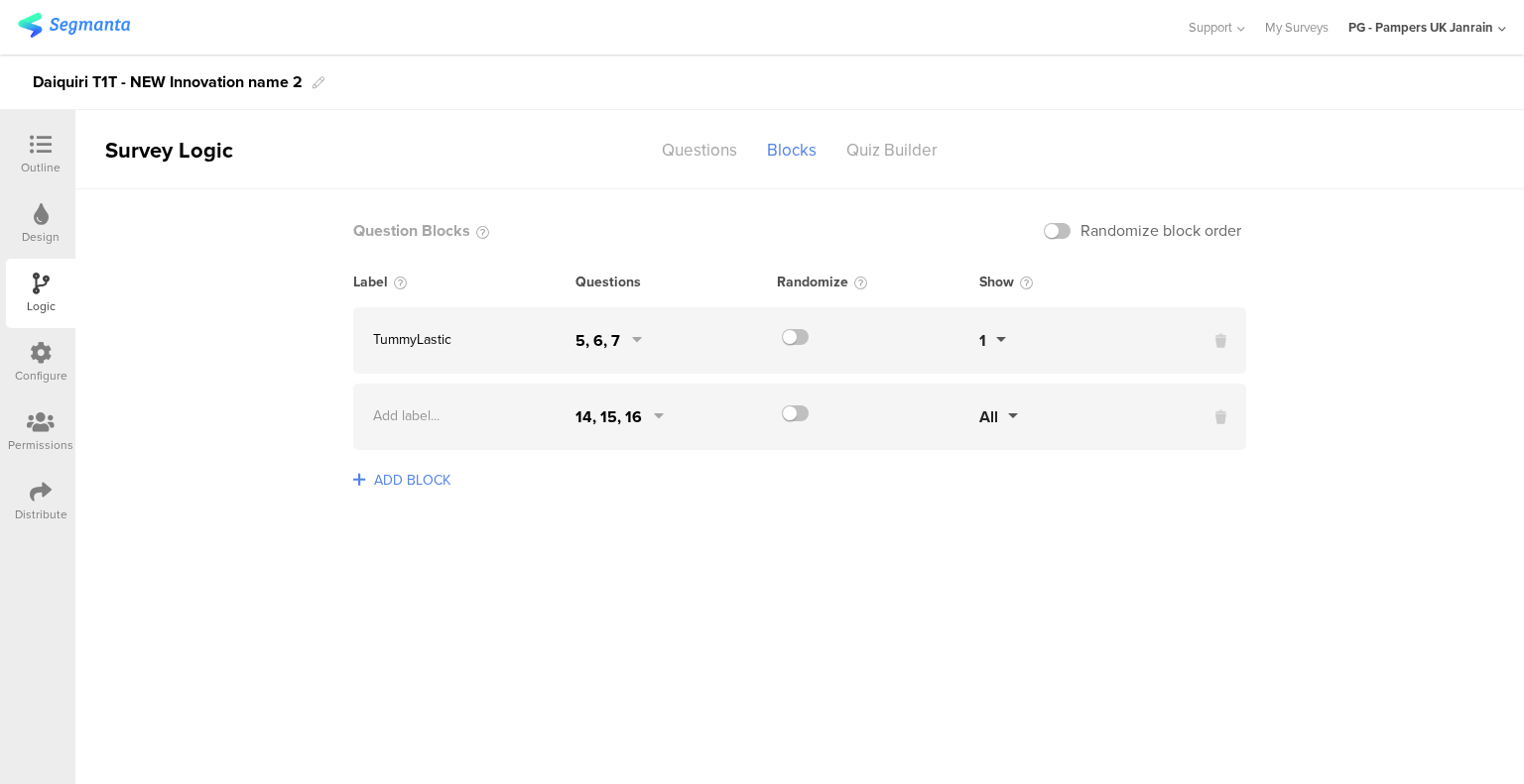
click at [1220, 416] on icon at bounding box center [1220, 418] width 11 height 21
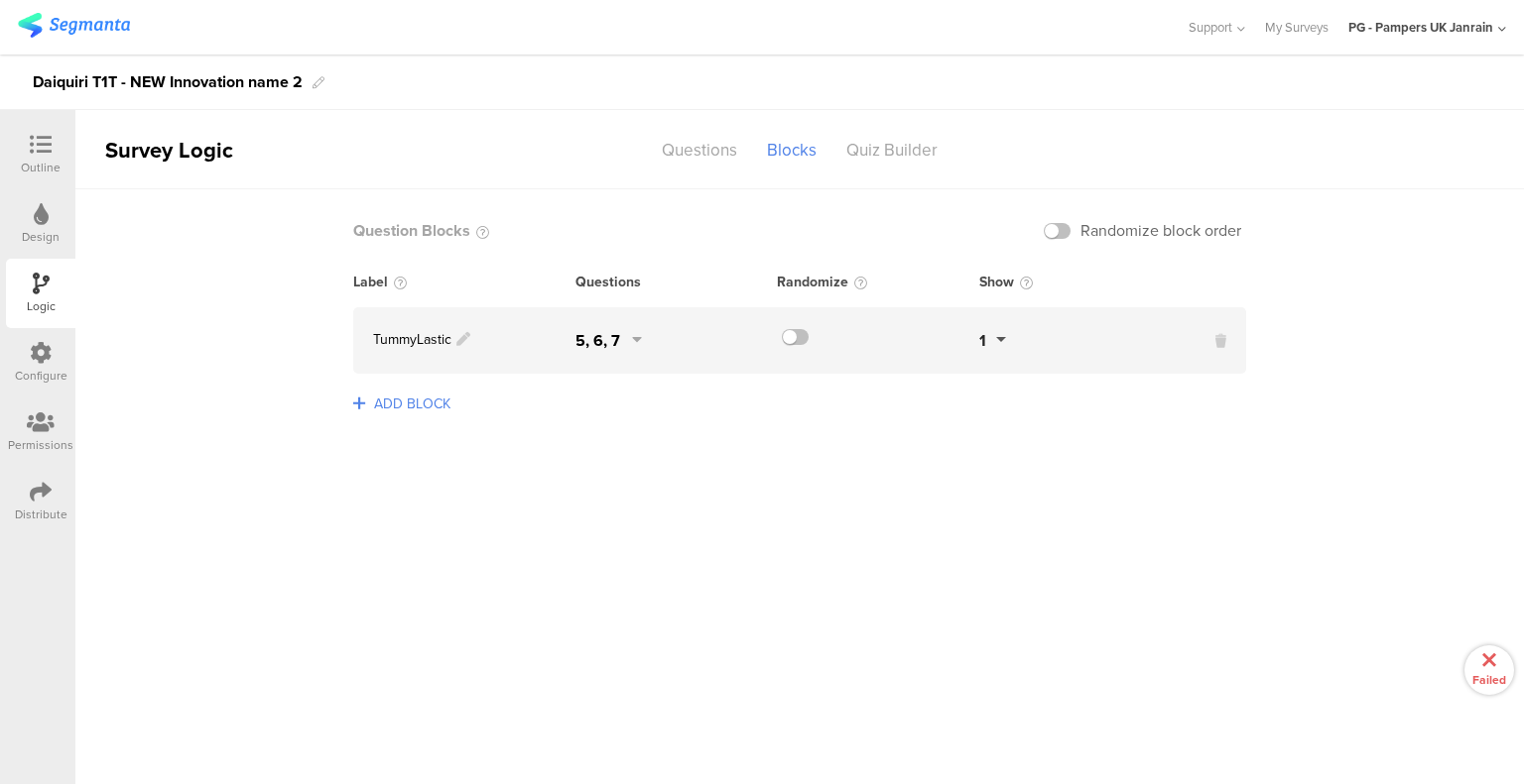
click at [460, 340] on icon at bounding box center [464, 340] width 16 height 16
click at [626, 344] on div "5, 6, 7" at bounding box center [608, 340] width 67 height 23
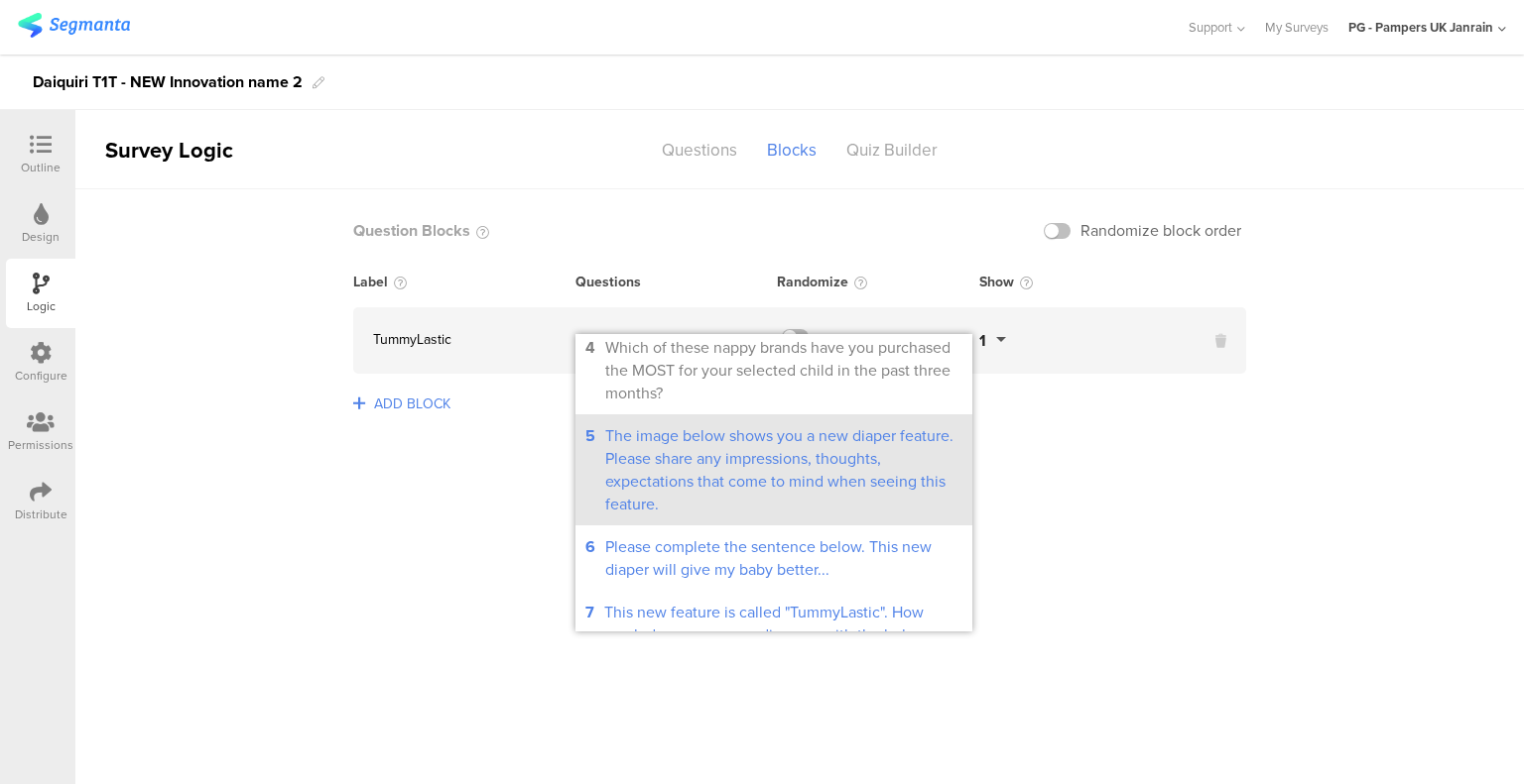
scroll to position [298, 0]
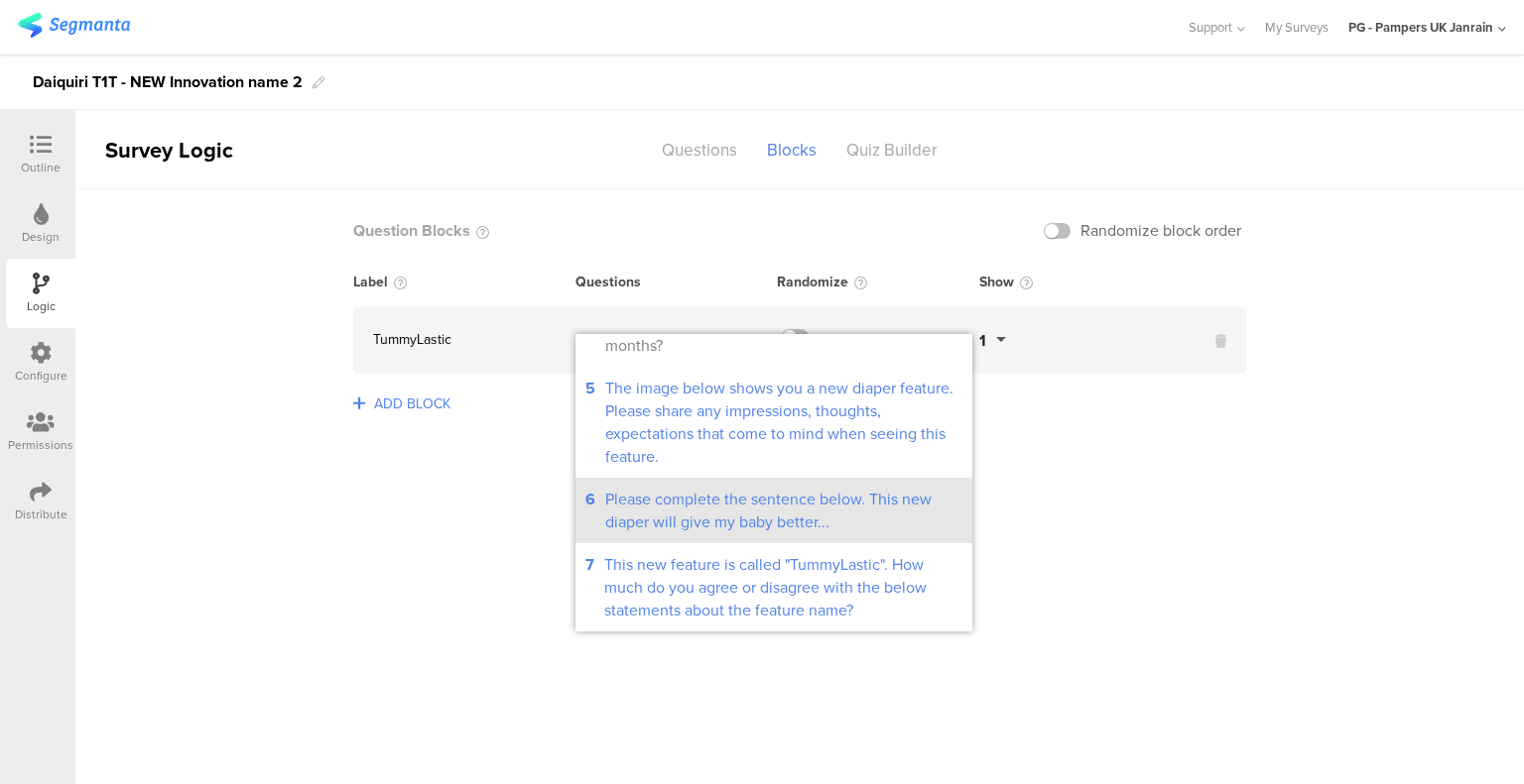
click at [732, 528] on div "Please complete the sentence below. This new diaper will give my baby better..." at bounding box center [783, 511] width 357 height 46
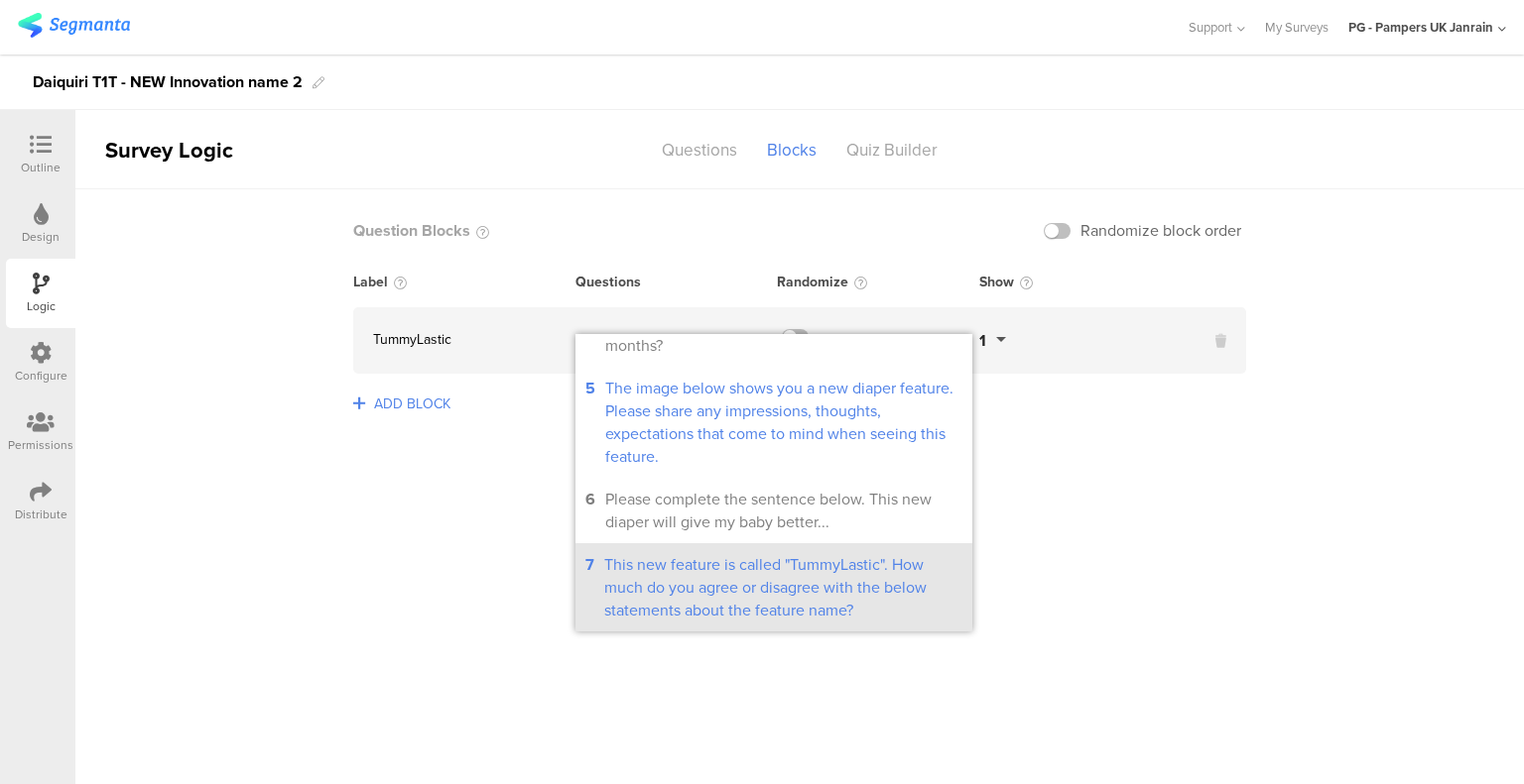
click at [738, 583] on div "This new feature is called "TummyLastic". How much do you agree or disagree wit…" at bounding box center [782, 587] width 358 height 68
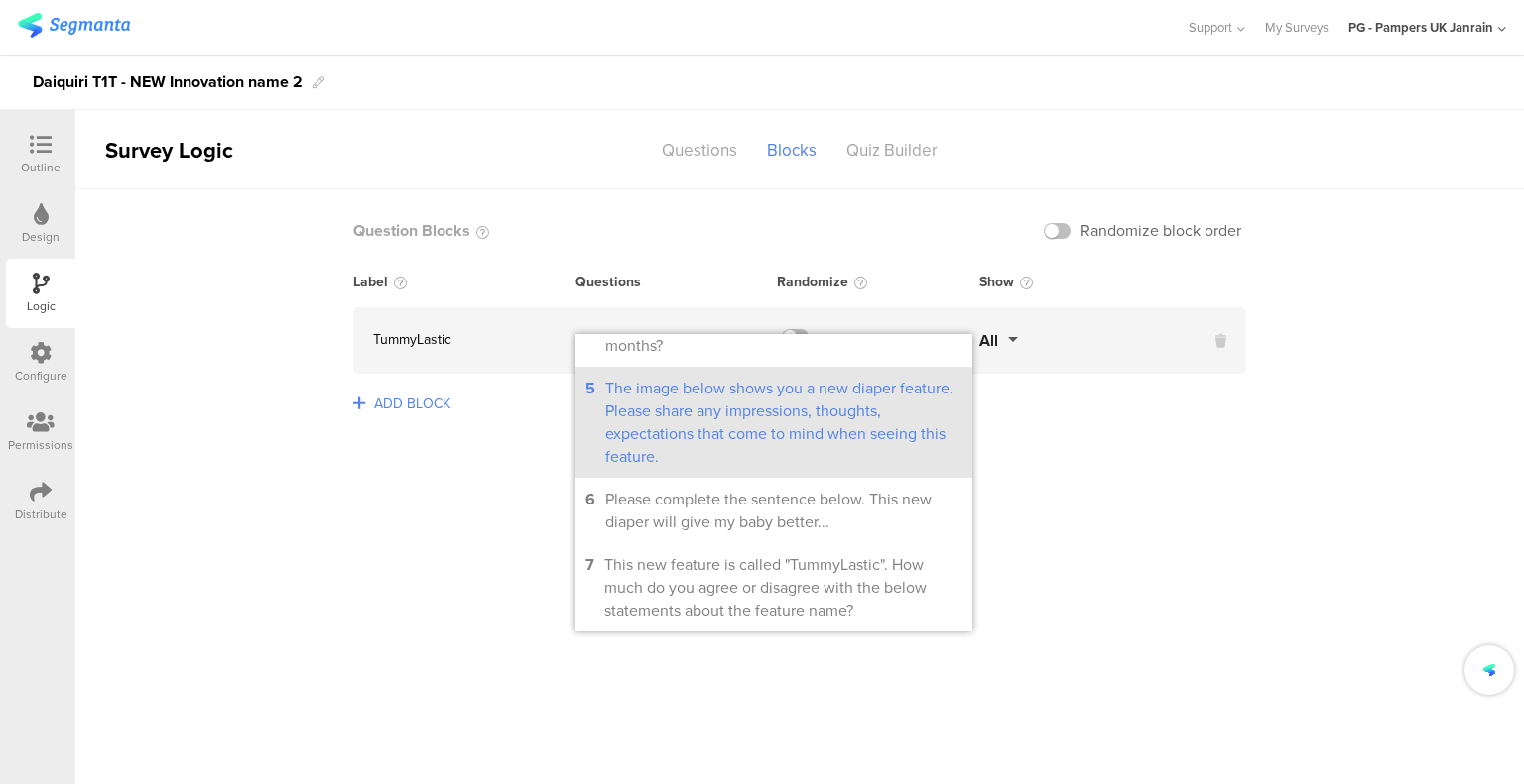
scroll to position [397, 0]
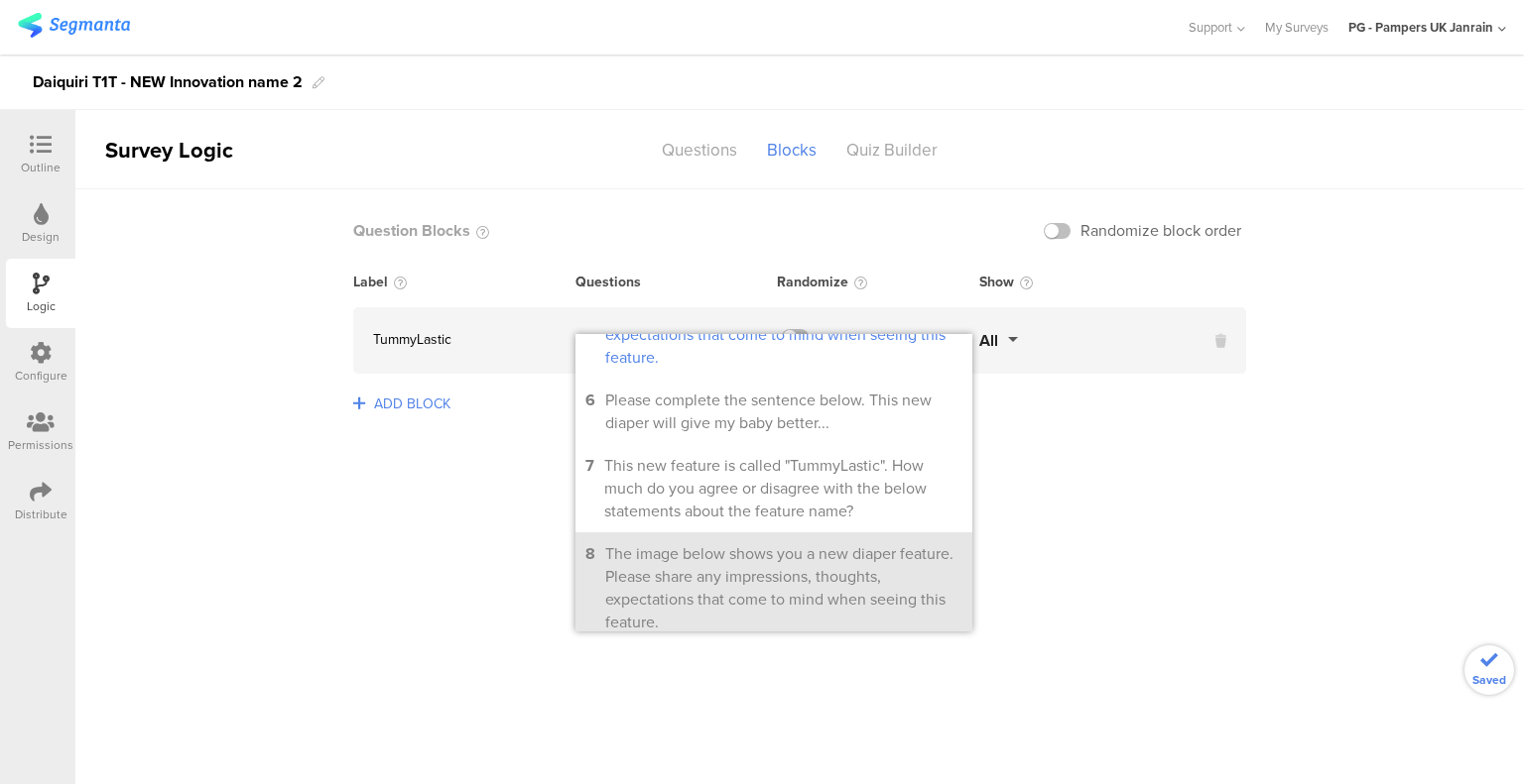
click at [816, 578] on div "The image below shows you a new diaper feature. Please share any impressions, t…" at bounding box center [783, 588] width 357 height 91
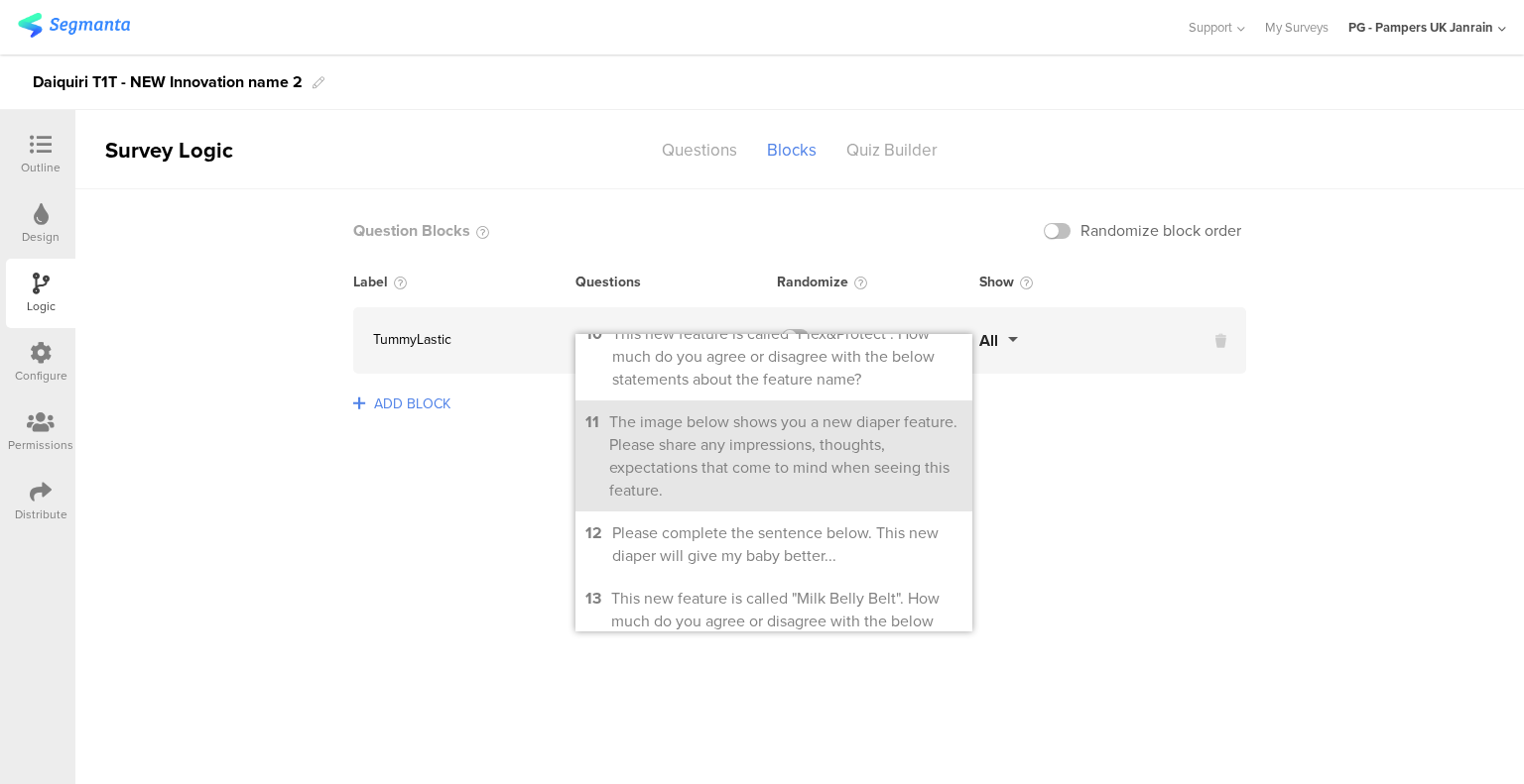
click at [800, 489] on div "The image below shows you a new diaper feature. Please share any impressions, t…" at bounding box center [785, 457] width 353 height 91
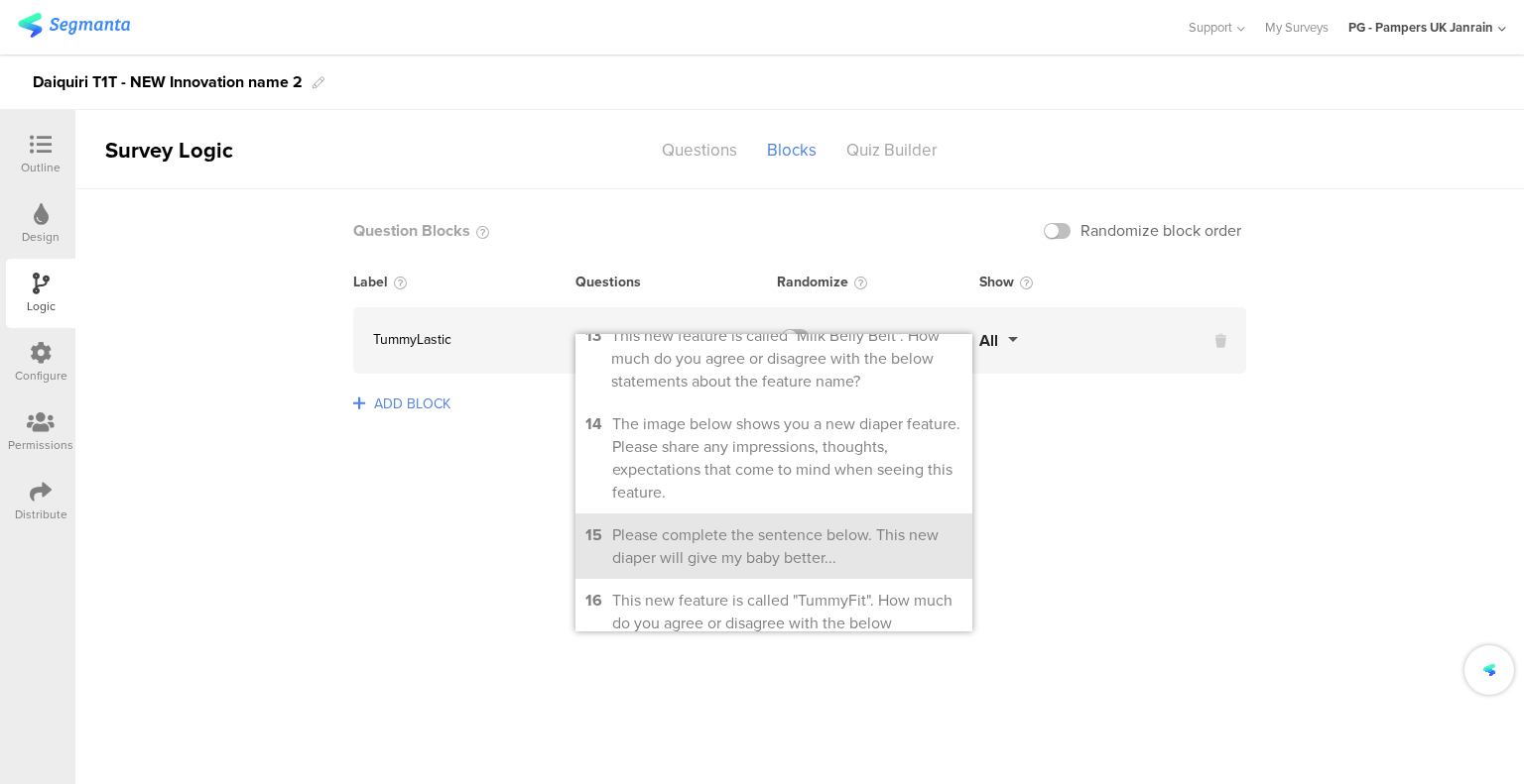
scroll to position [1091, 0]
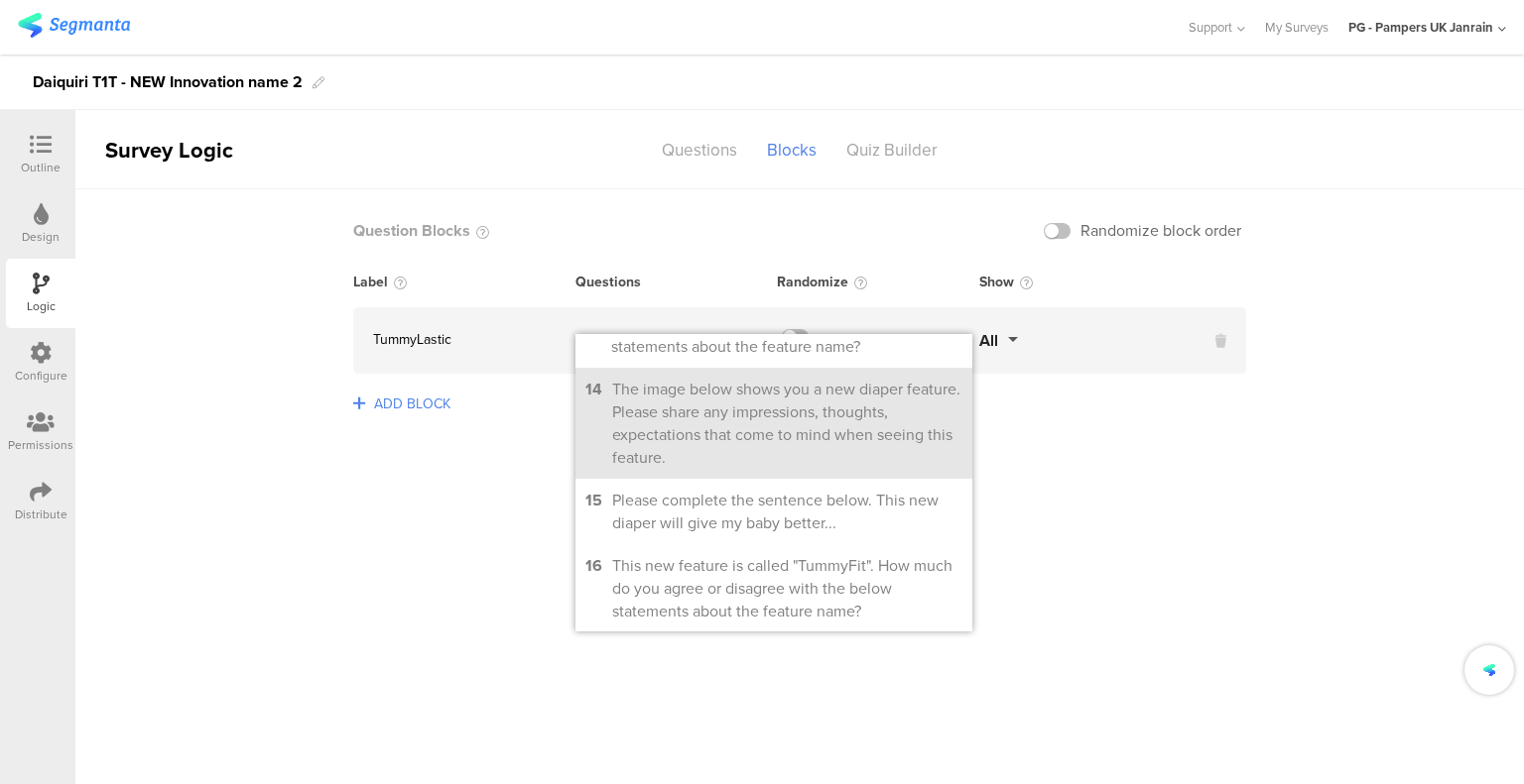
click at [806, 463] on div "The image below shows you a new diaper feature. Please share any impressions, t…" at bounding box center [786, 424] width 350 height 91
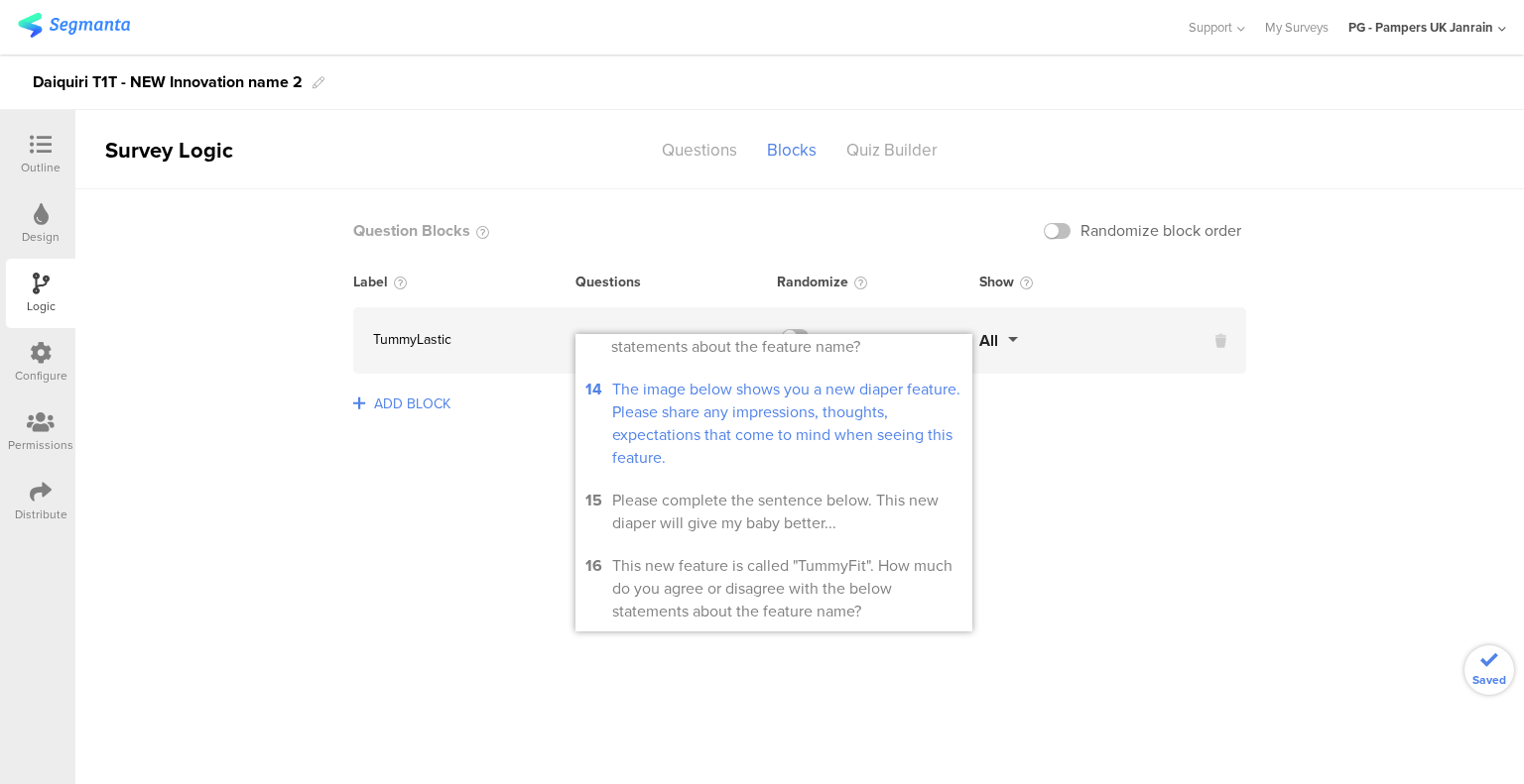
click at [1131, 472] on sg-logic-groups-list "Question Blocks Randomize block order Label Questions Randomize Show TummyLasti…" at bounding box center [799, 486] width 1449 height 594
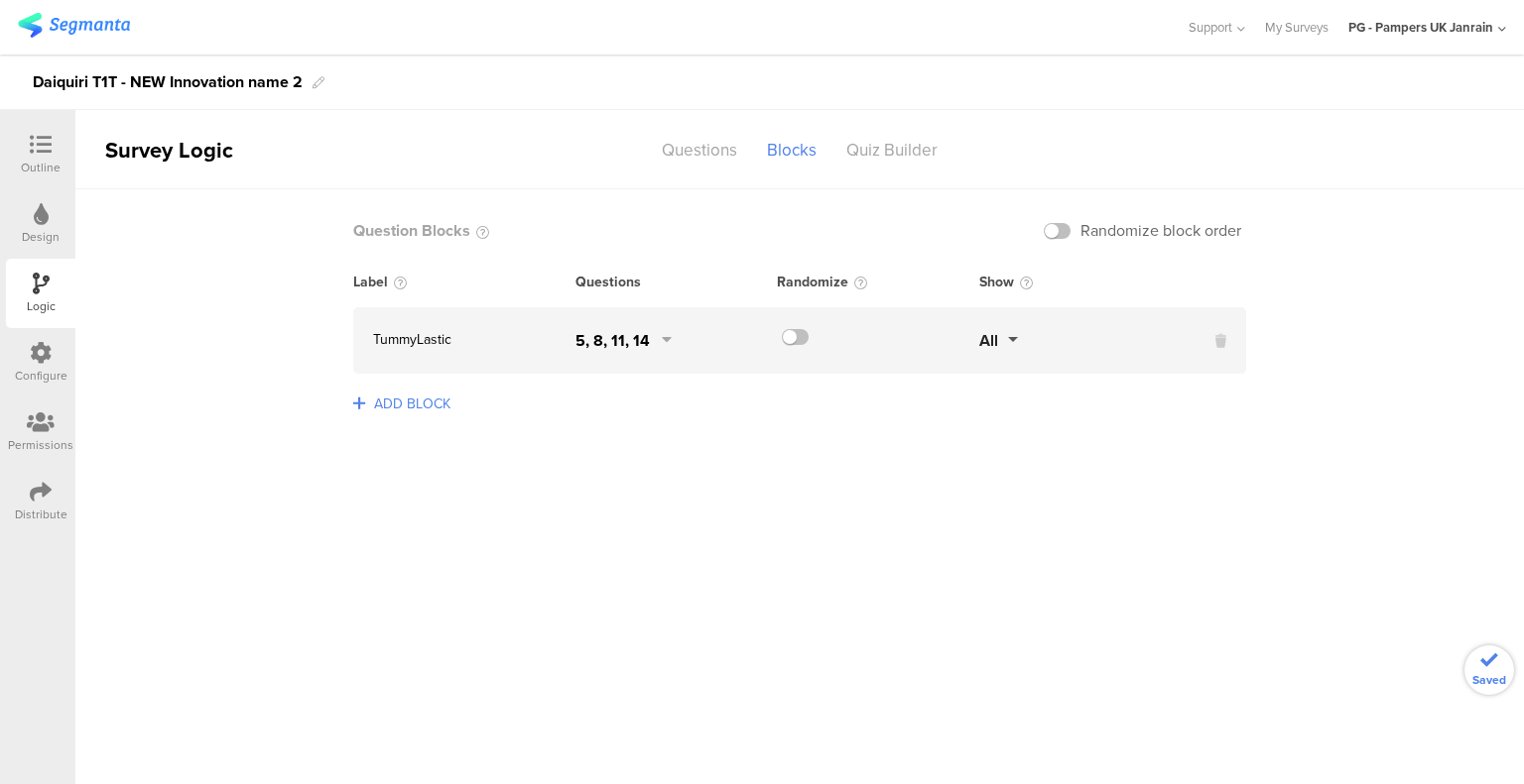
click at [998, 346] on button "All" at bounding box center [998, 340] width 39 height 23
click at [1060, 413] on button "1" at bounding box center [1107, 426] width 149 height 42
click at [801, 339] on label at bounding box center [794, 337] width 27 height 16
click at [0, 0] on input "checkbox" at bounding box center [0, 0] width 0 height 0
click at [425, 404] on span "ADD BLOCK" at bounding box center [412, 404] width 86 height 31
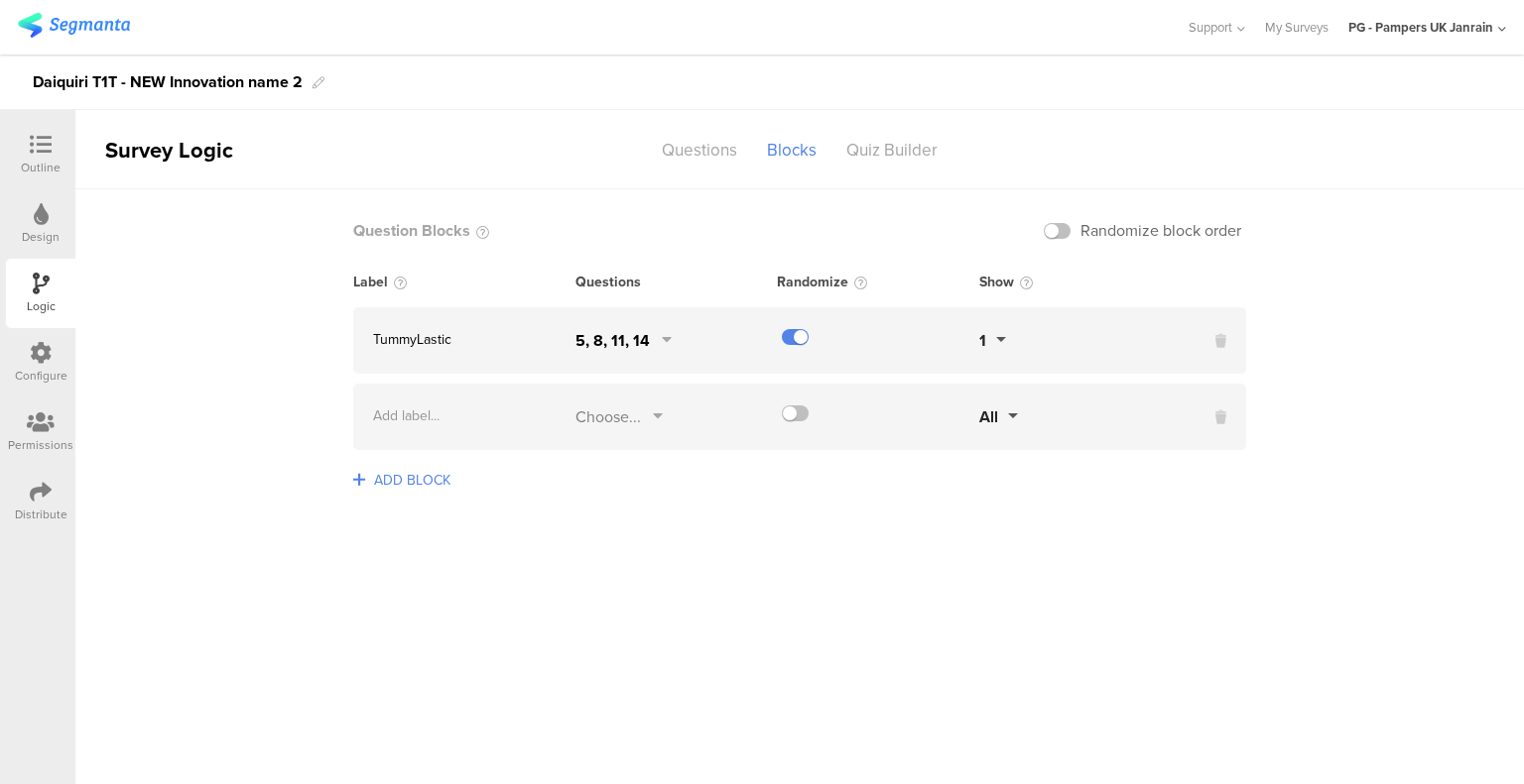
click at [634, 421] on div "Choose..." at bounding box center [608, 417] width 66 height 23
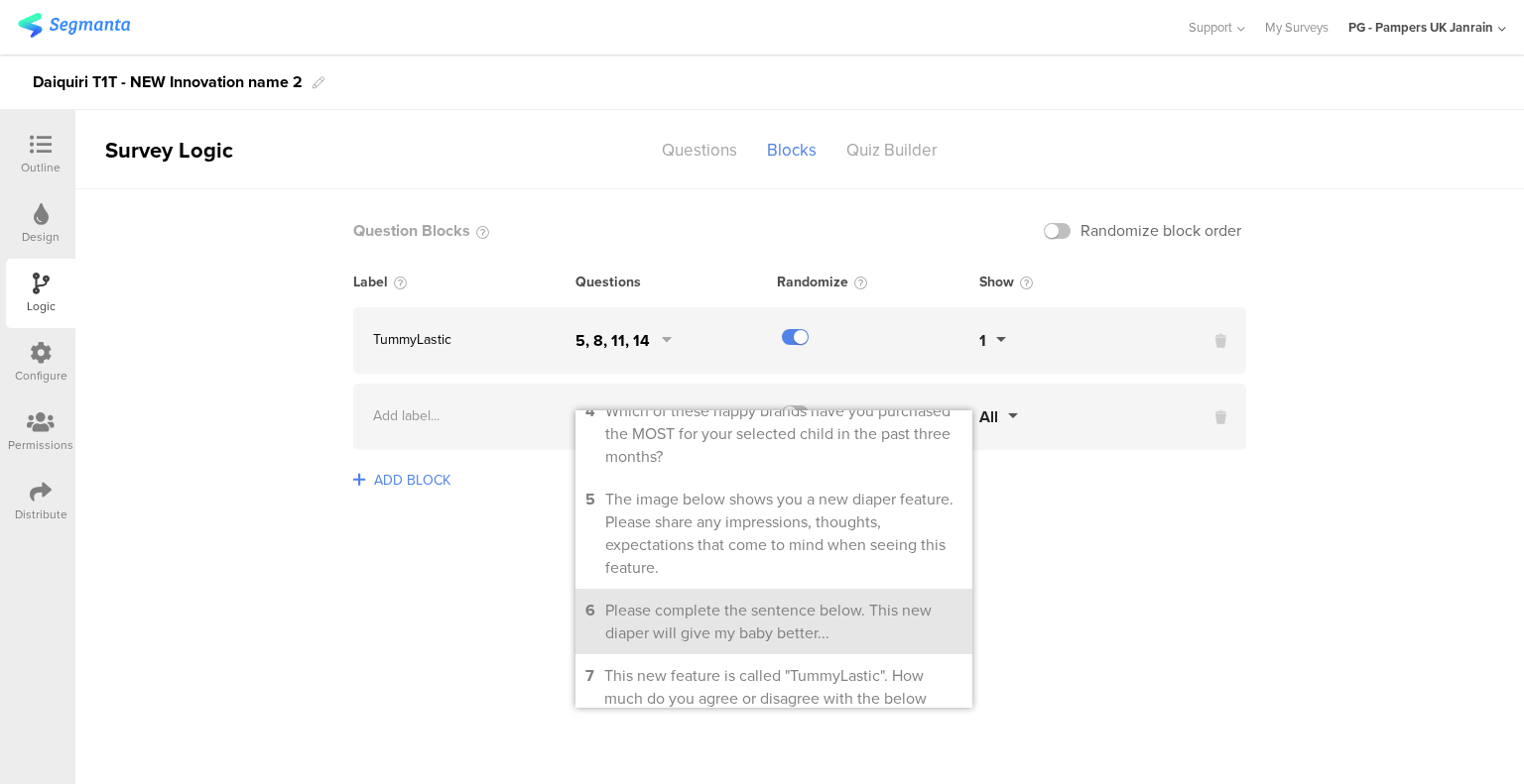
scroll to position [397, 0]
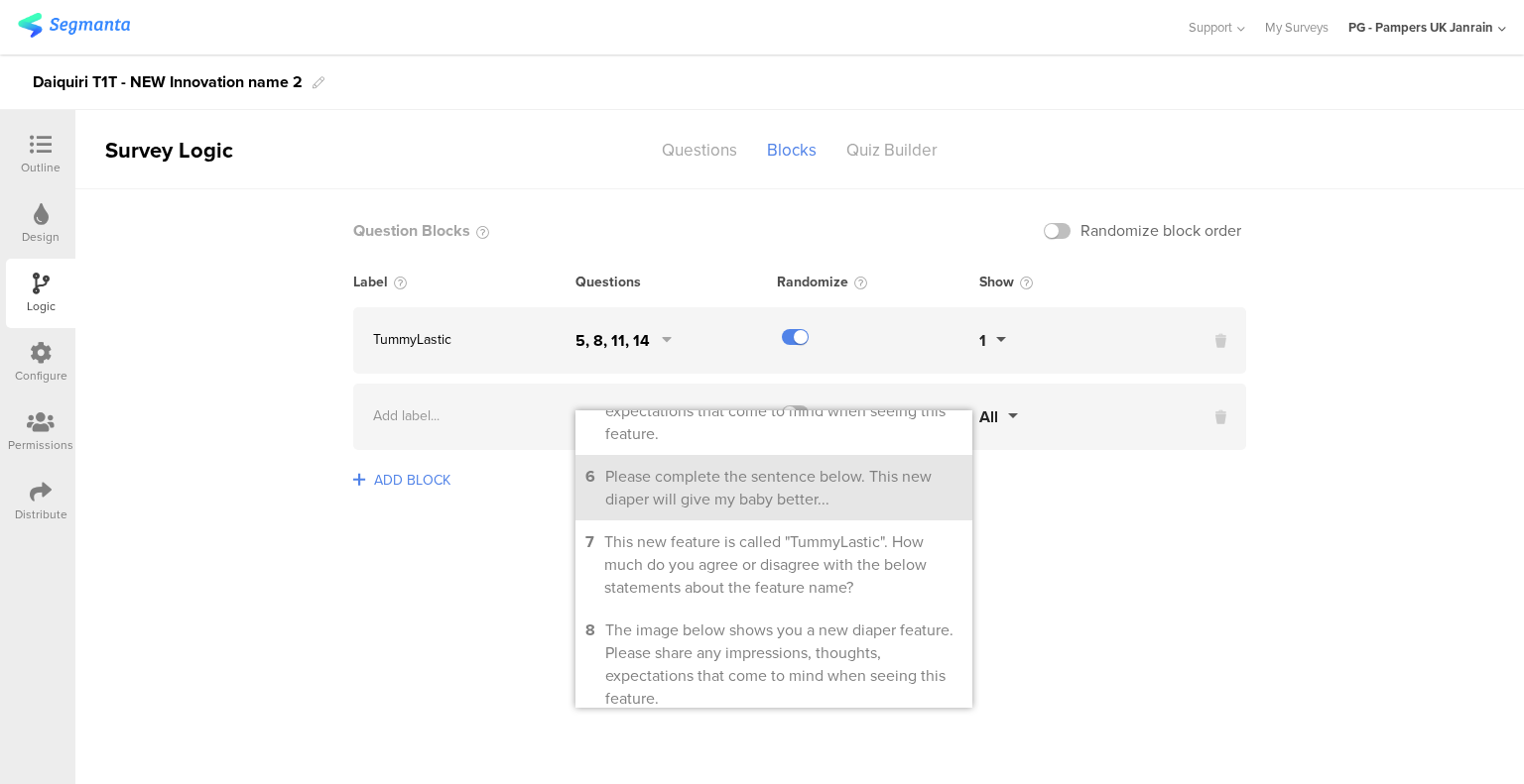
click at [709, 511] on div "Please complete the sentence below. This new diaper will give my baby better..." at bounding box center [783, 488] width 357 height 46
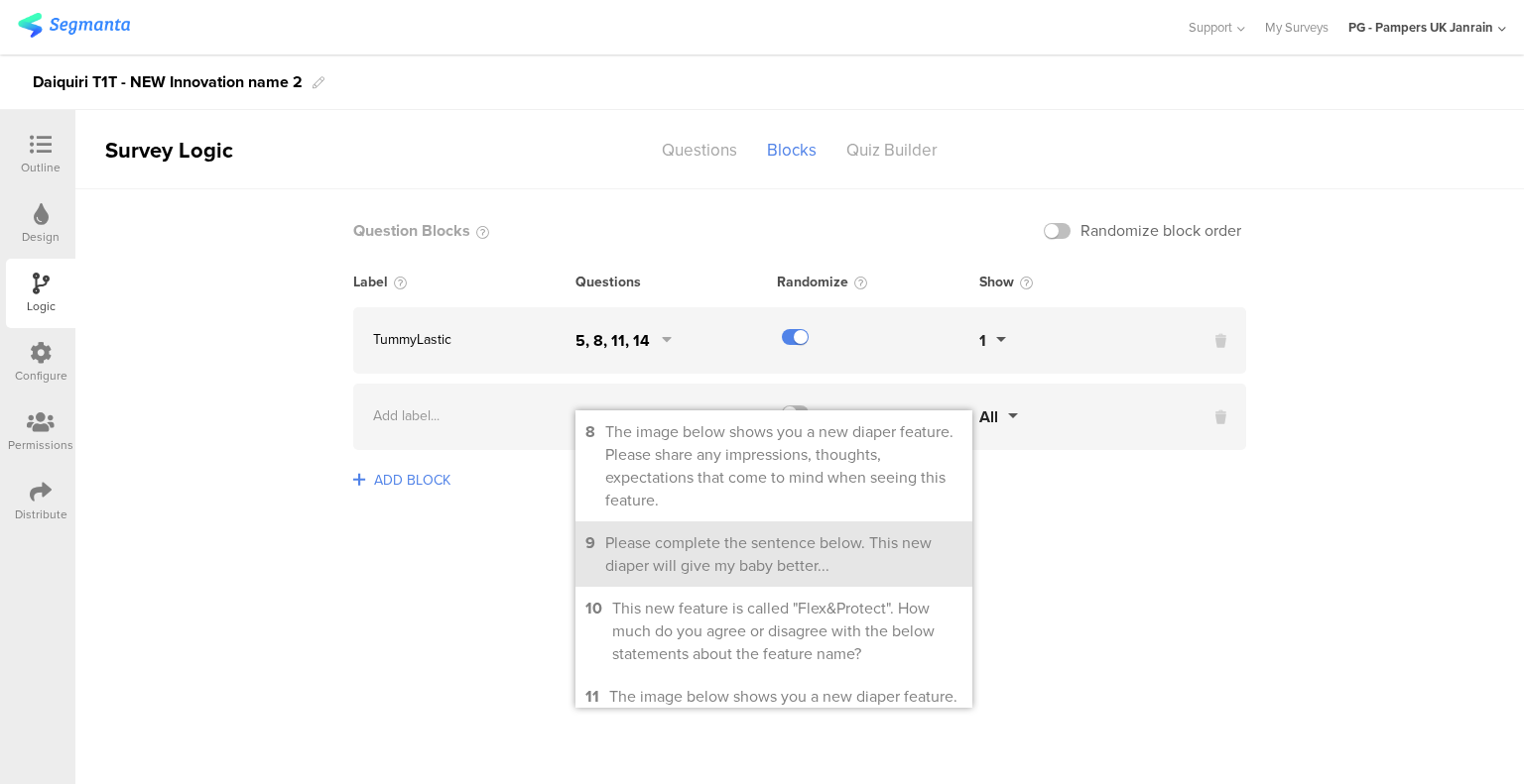
scroll to position [298, 0]
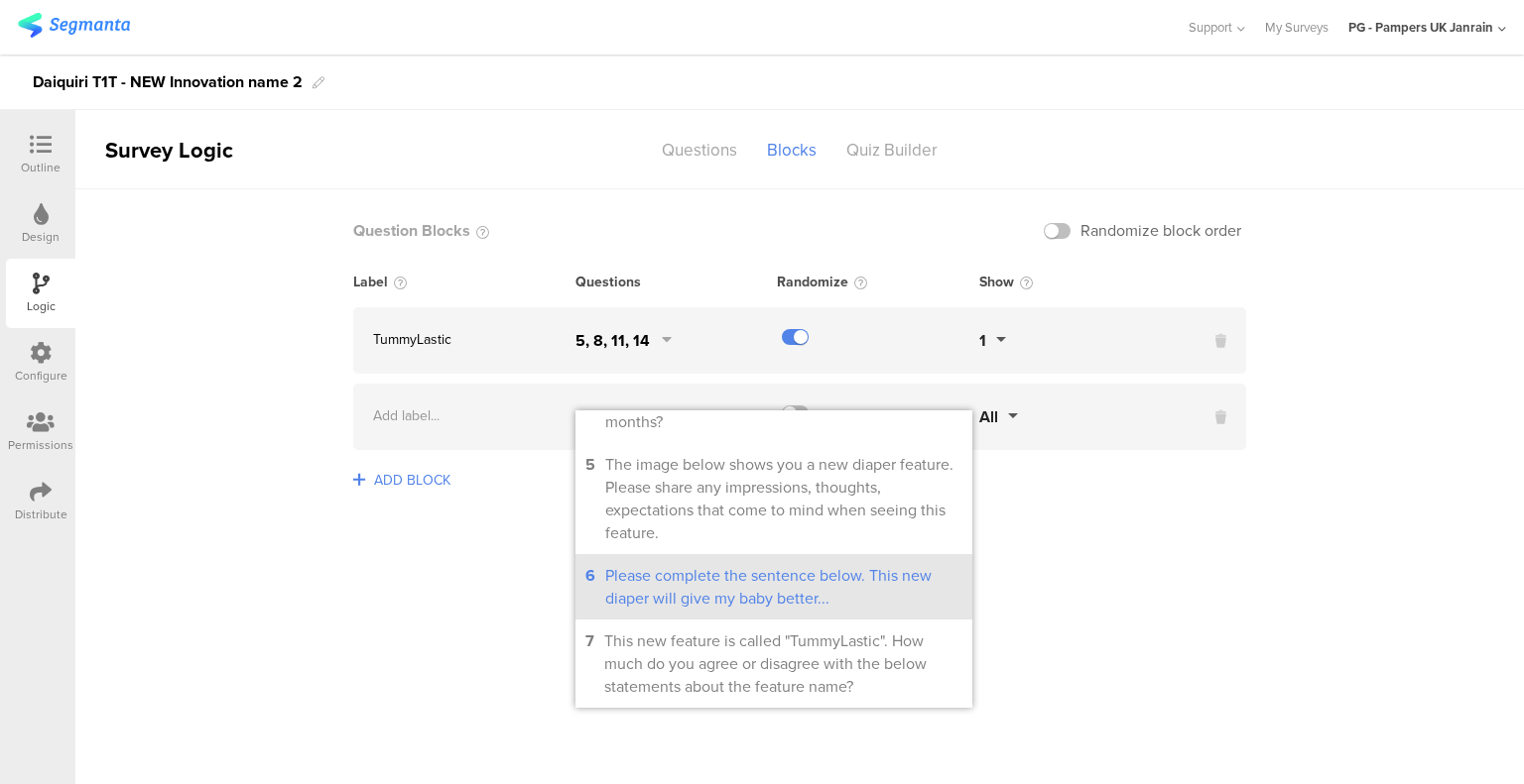
click at [787, 609] on div "Please complete the sentence below. This new diaper will give my baby better..." at bounding box center [783, 587] width 357 height 46
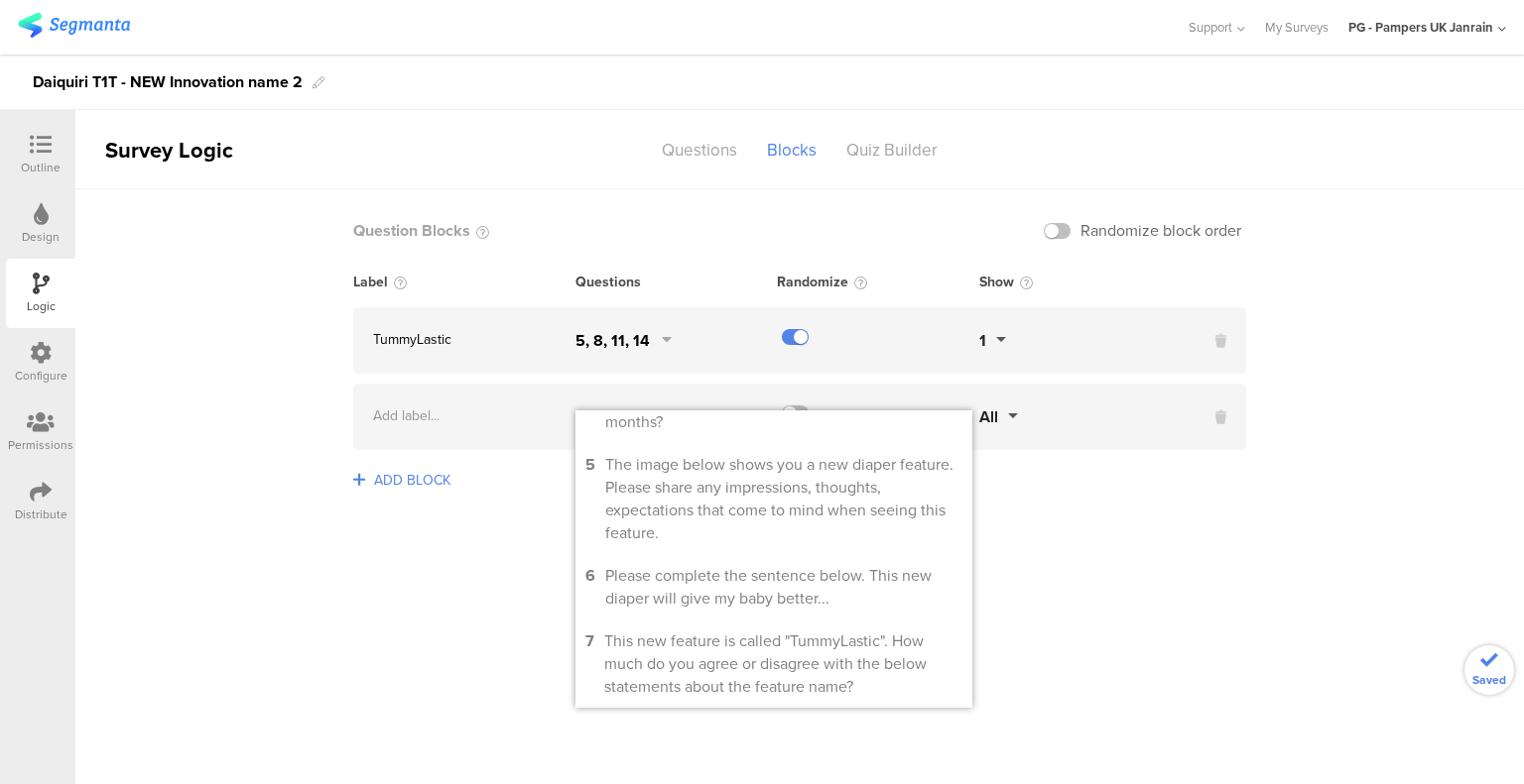
click at [1393, 480] on sg-logic-groups-list "Question Blocks Randomize block order Label Questions Randomize Show TummyLasti…" at bounding box center [799, 486] width 1449 height 594
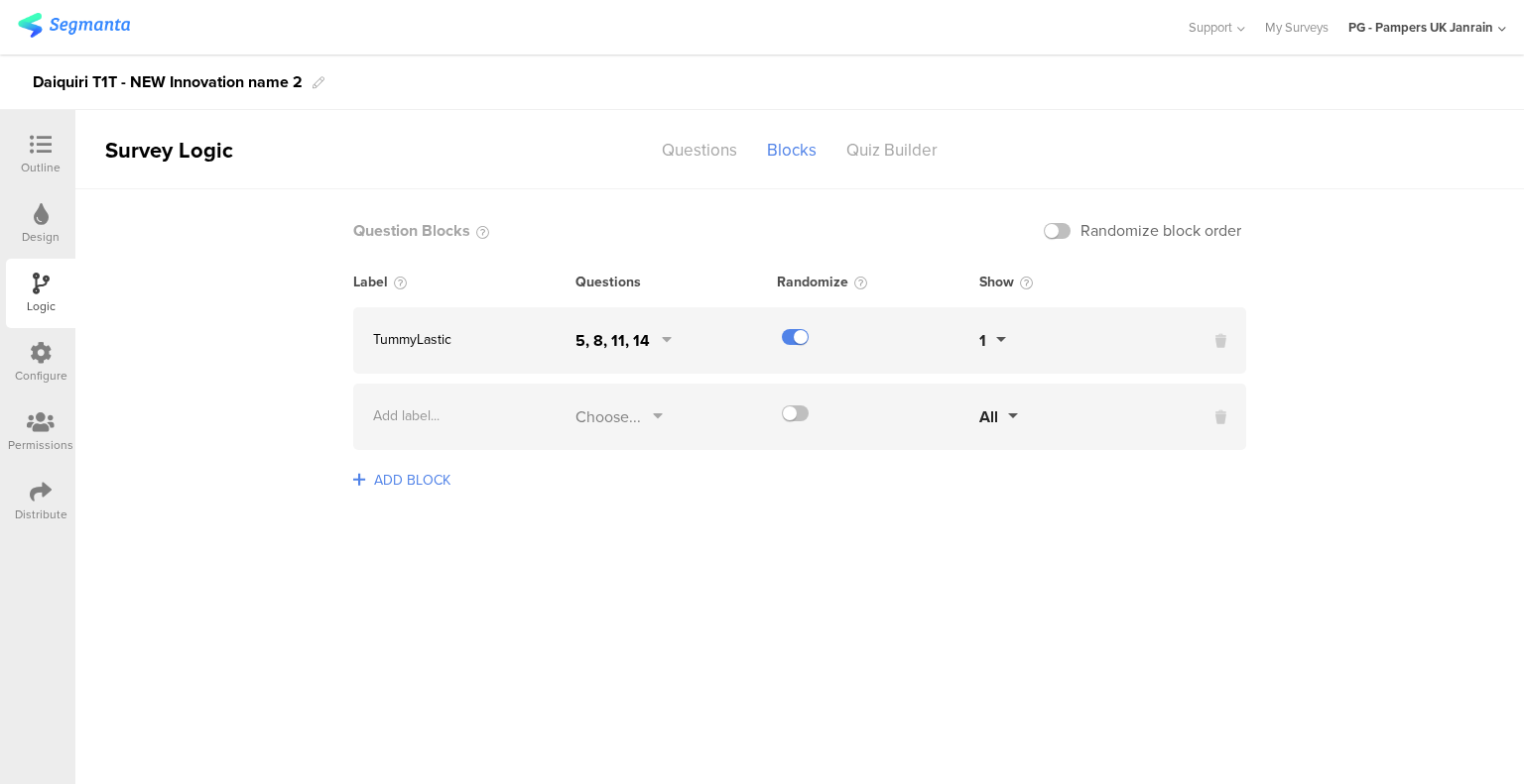
click at [47, 158] on div at bounding box center [41, 146] width 40 height 25
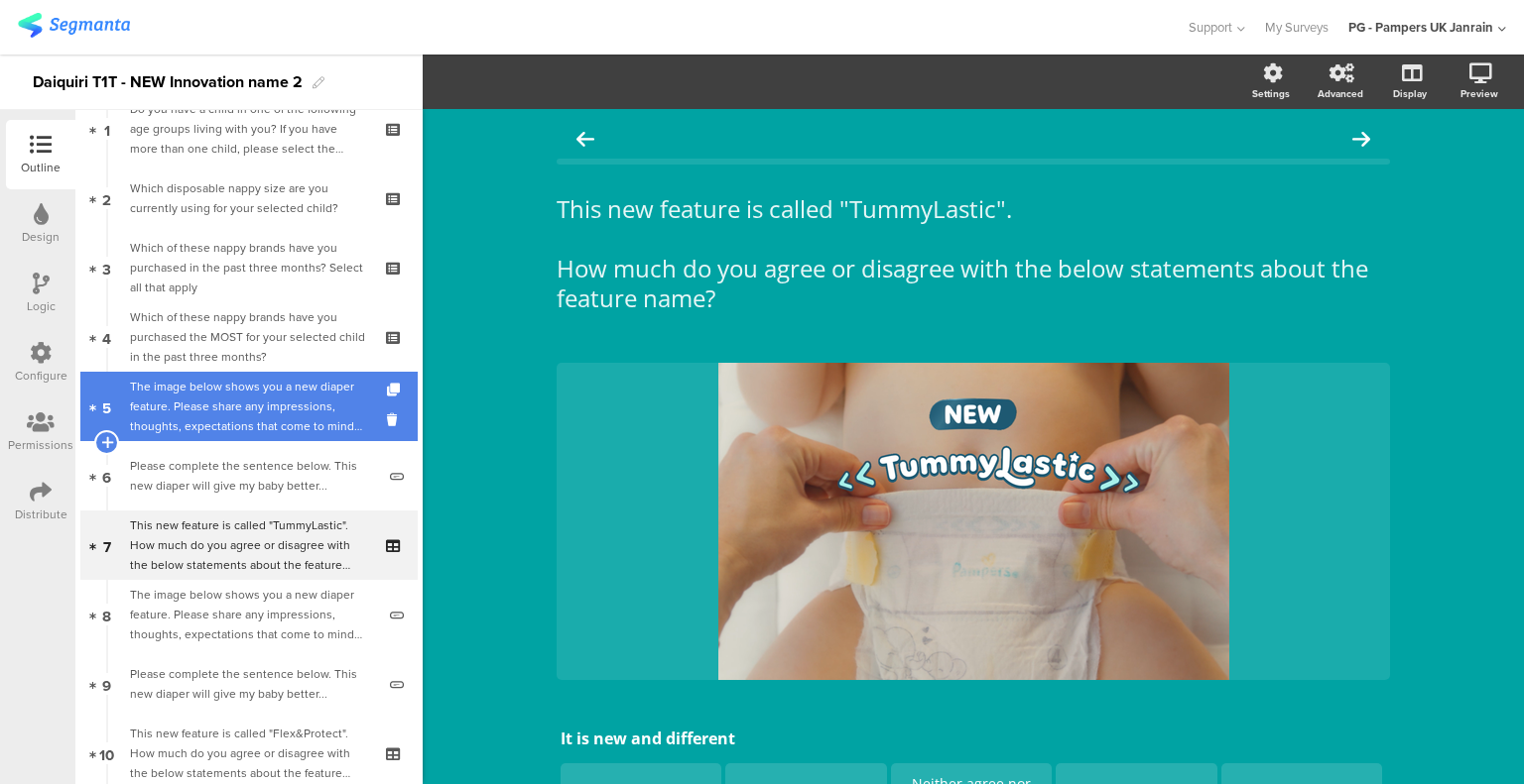
scroll to position [94, 0]
click at [221, 412] on div "The image below shows you a new diaper feature. Please share any impressions, t…" at bounding box center [252, 408] width 245 height 60
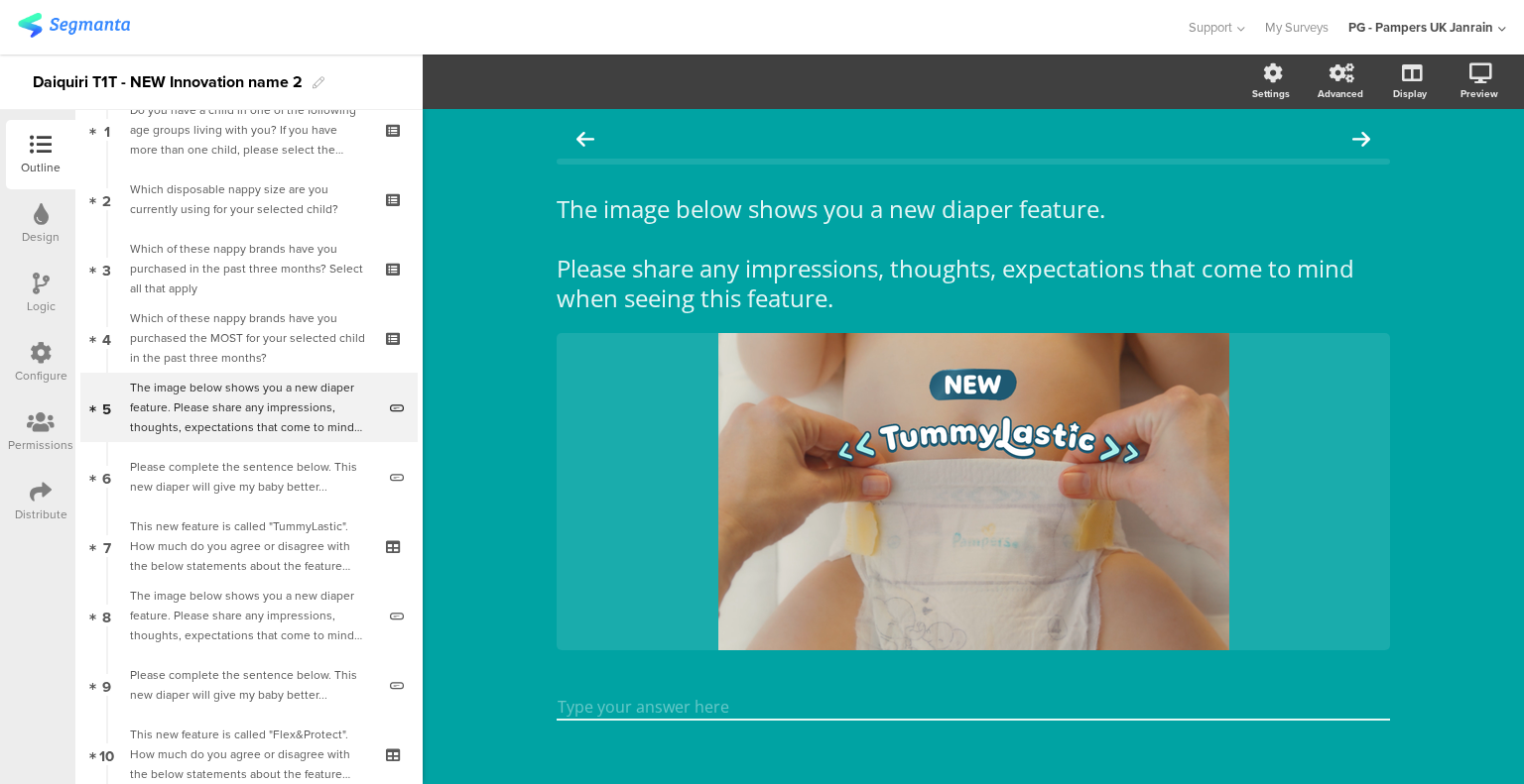
click at [16, 293] on div "Logic" at bounding box center [41, 294] width 69 height 69
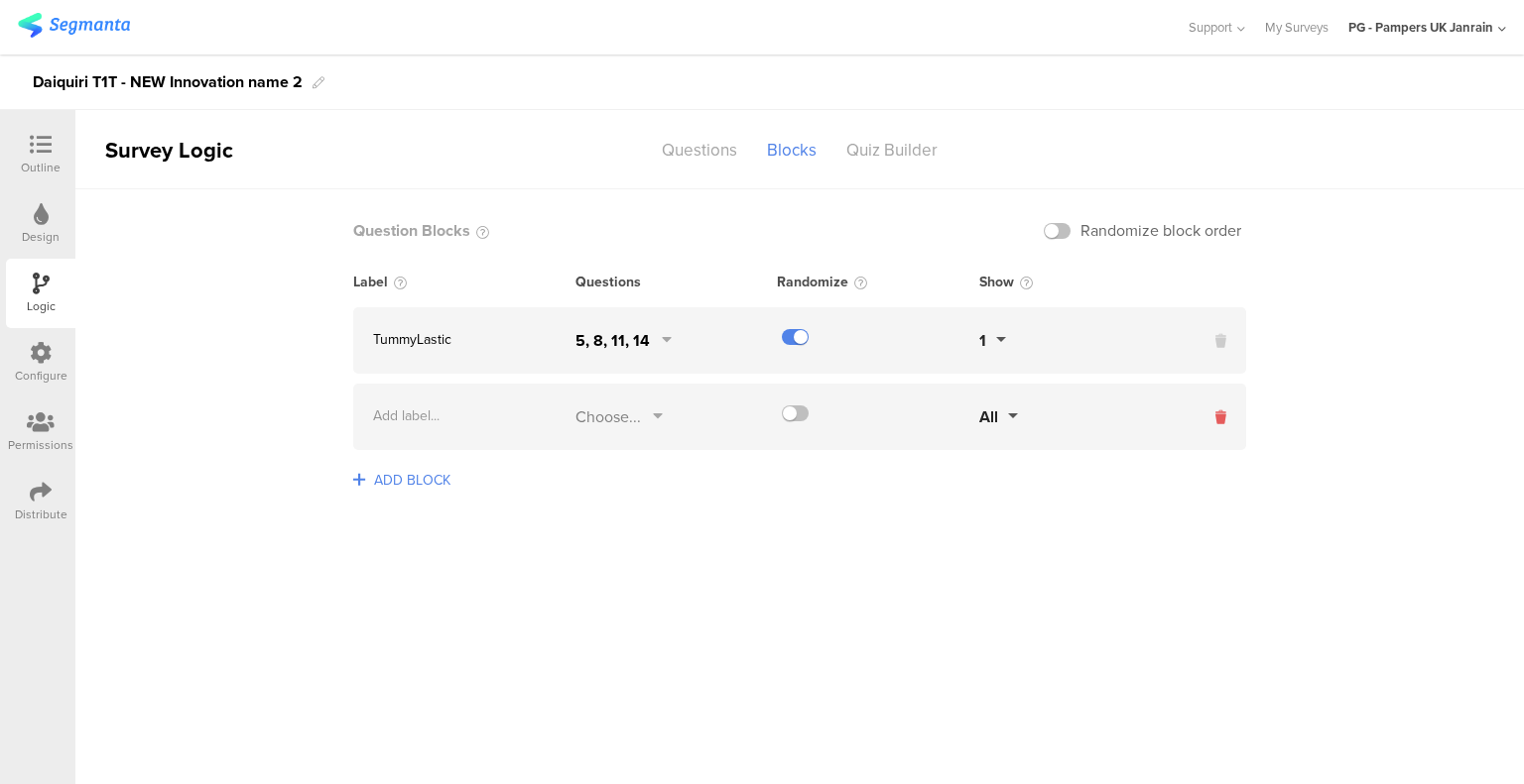
click at [1216, 416] on icon at bounding box center [1220, 418] width 11 height 21
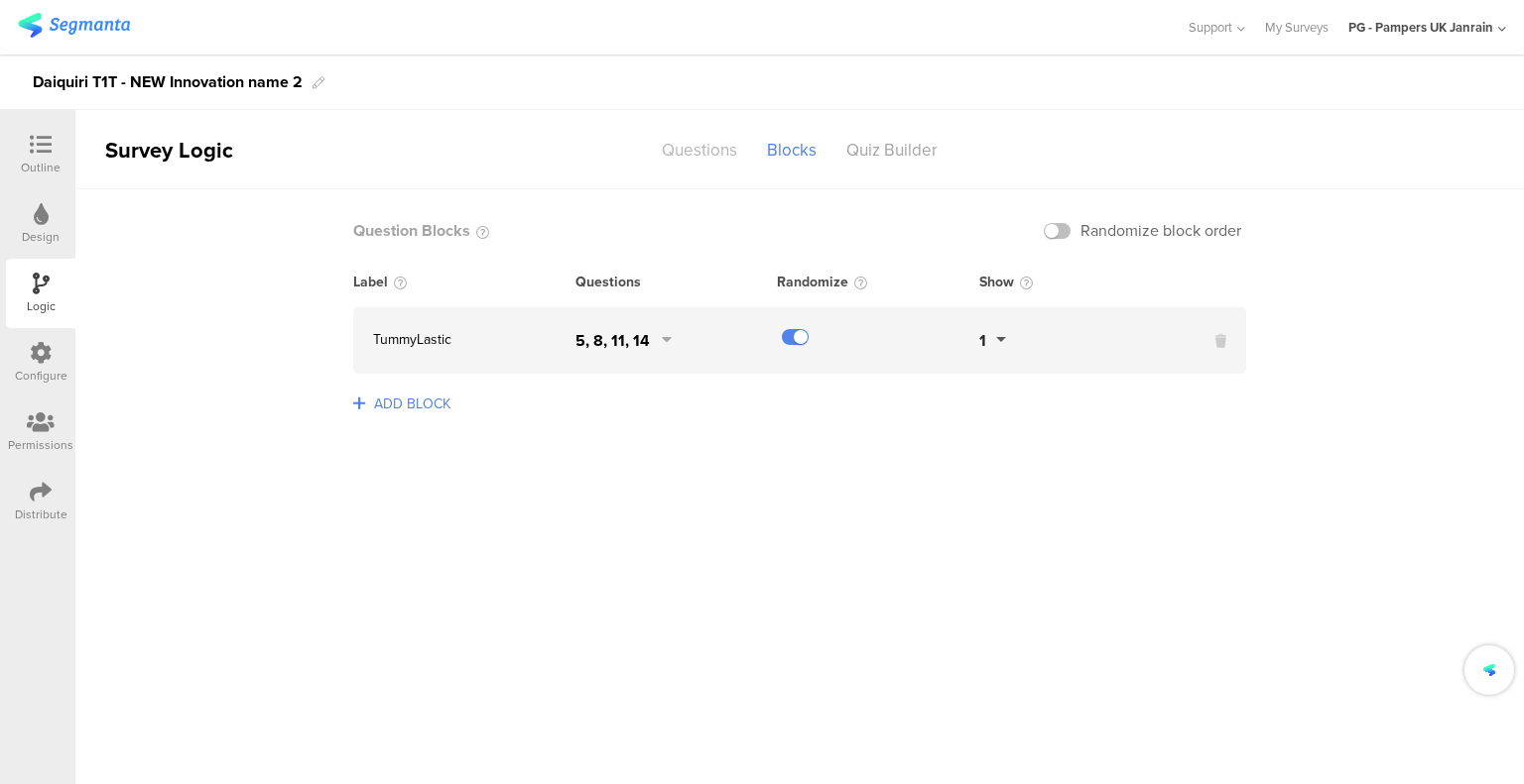
click at [686, 154] on div "Questions" at bounding box center [699, 150] width 105 height 35
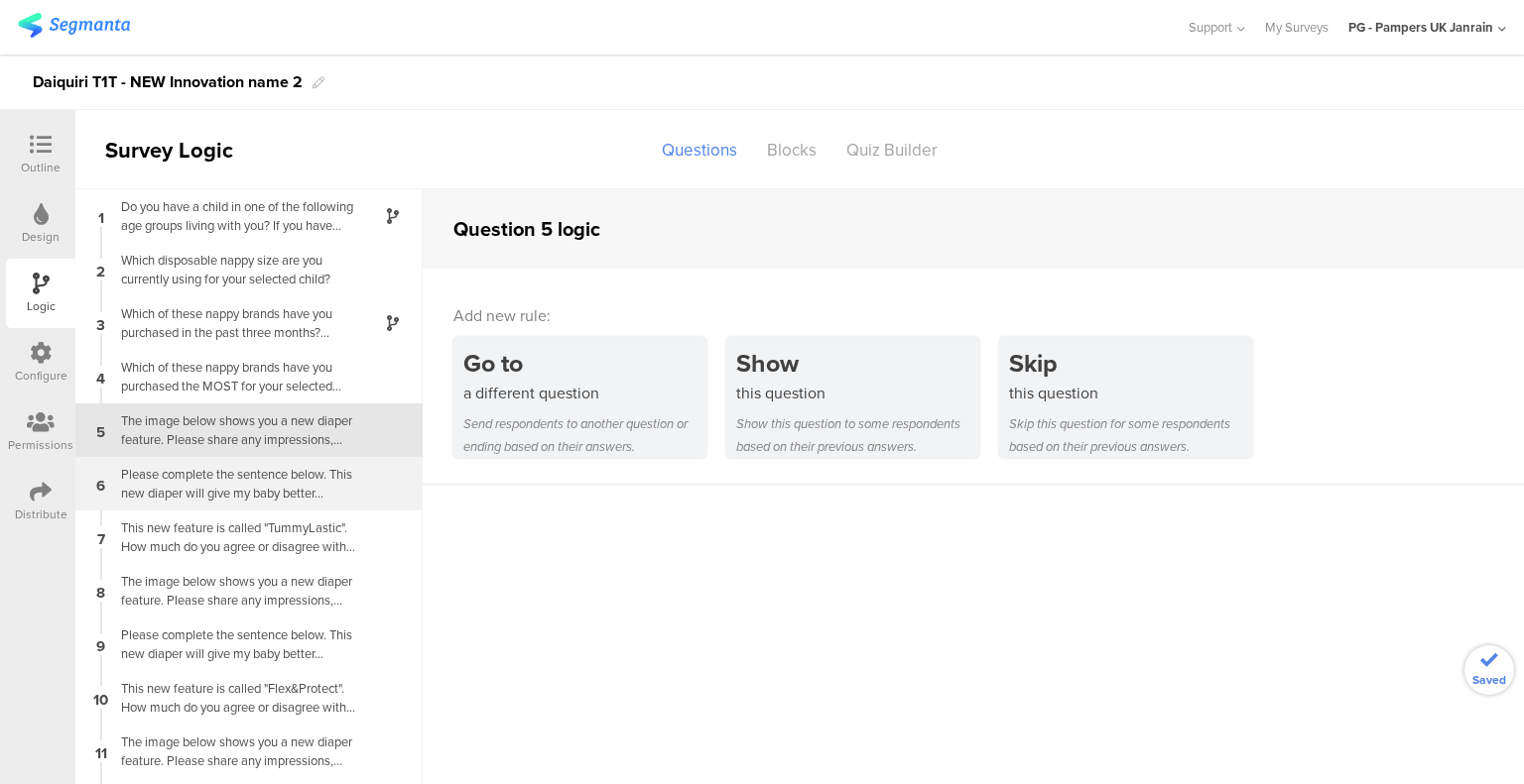
click at [219, 474] on div "Please complete the sentence below. This new diaper will give my baby better..." at bounding box center [233, 484] width 248 height 38
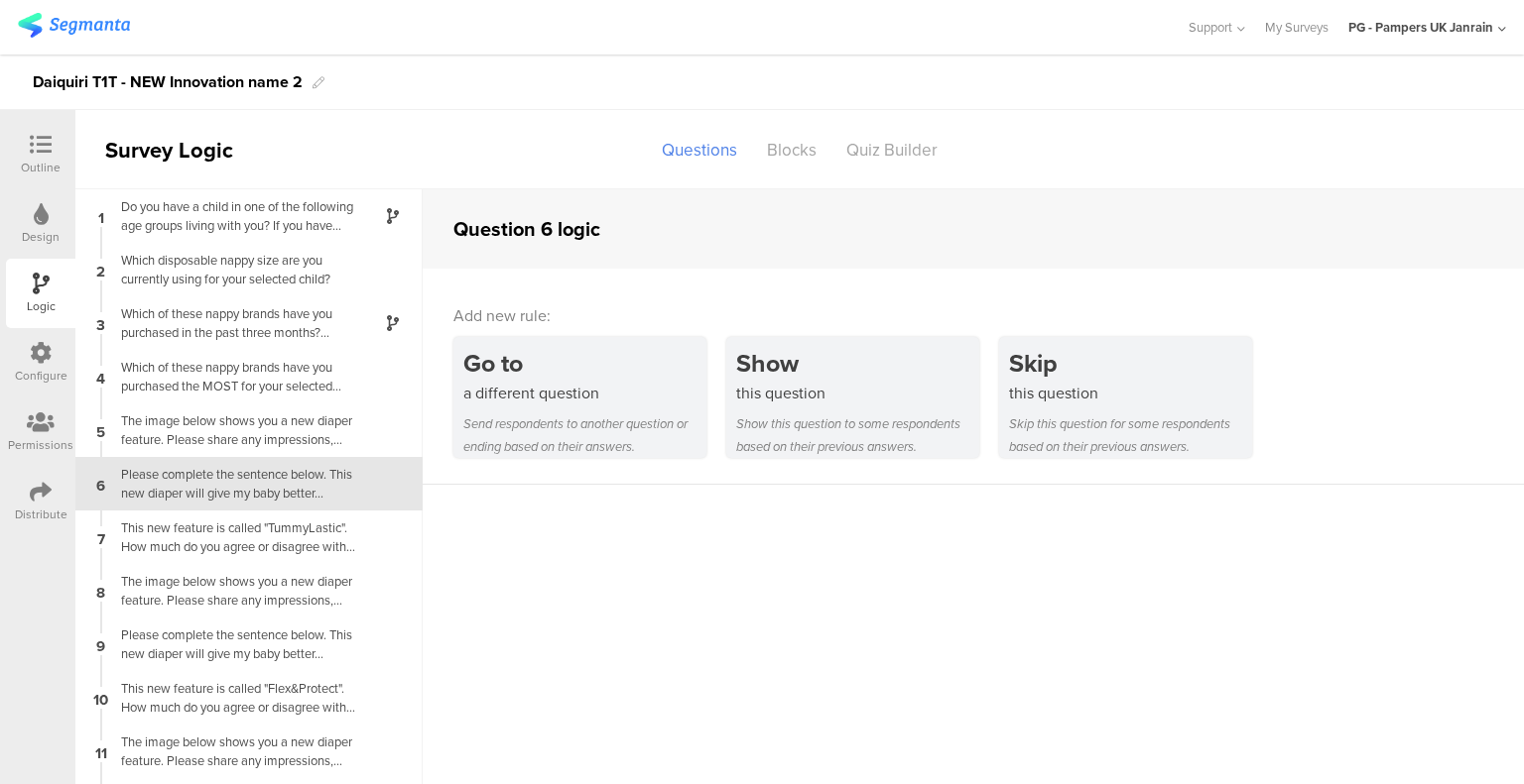
scroll to position [36, 0]
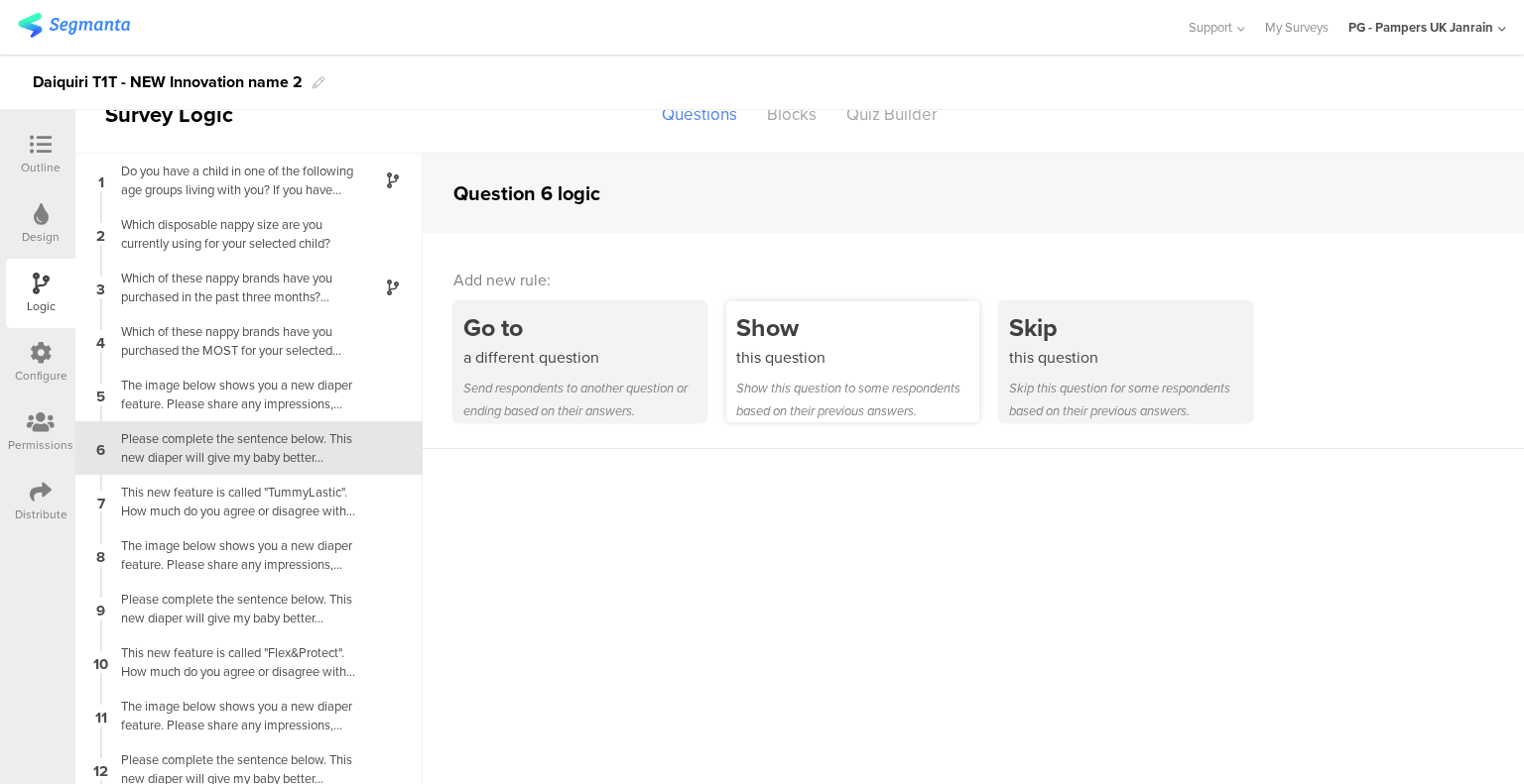
click at [898, 388] on div "Show this question to some respondents based on their previous answers." at bounding box center [857, 400] width 243 height 46
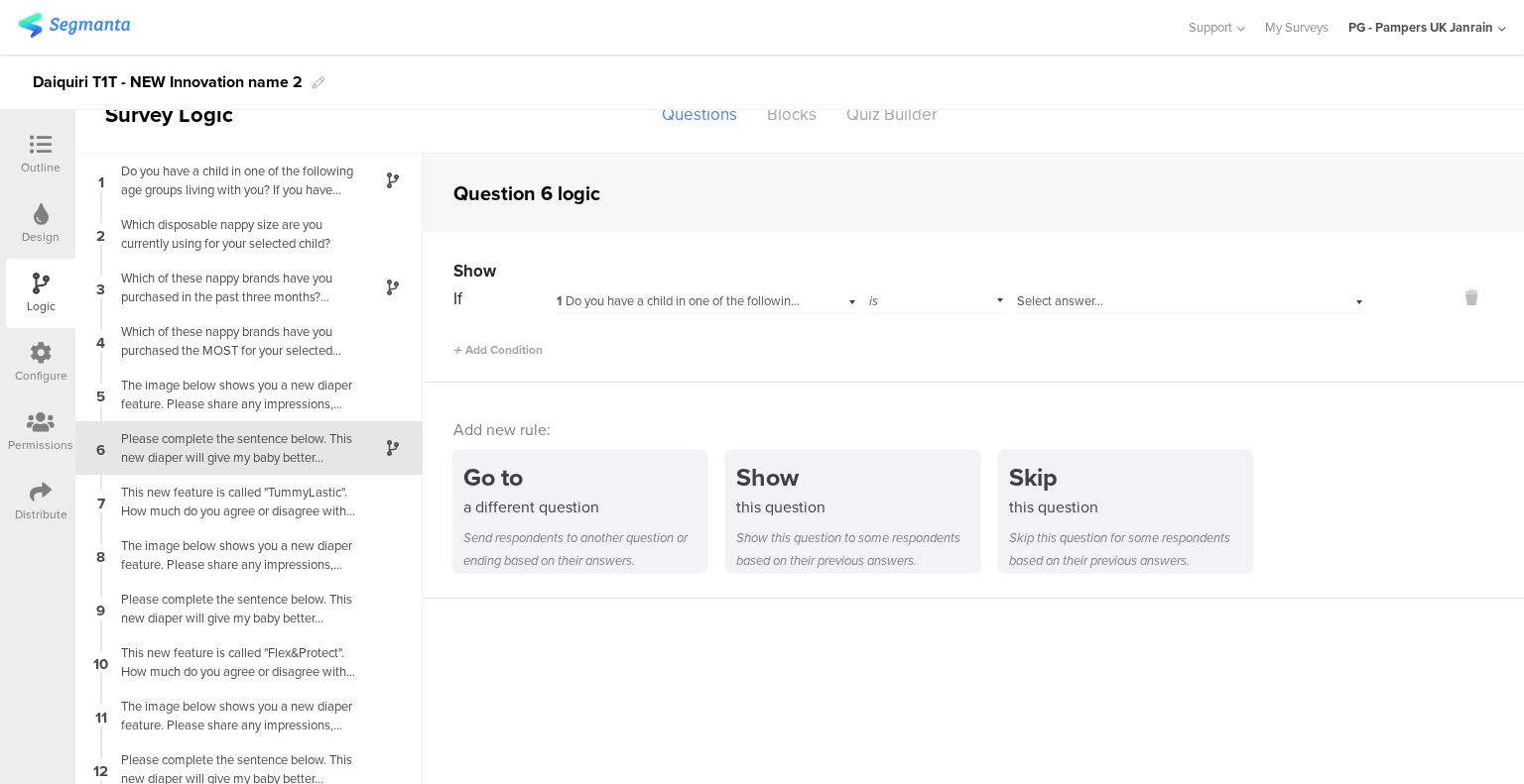
click at [619, 305] on span "1 Do you have a child in one of the following age groups living with you? If yo…" at bounding box center [1078, 301] width 1045 height 19
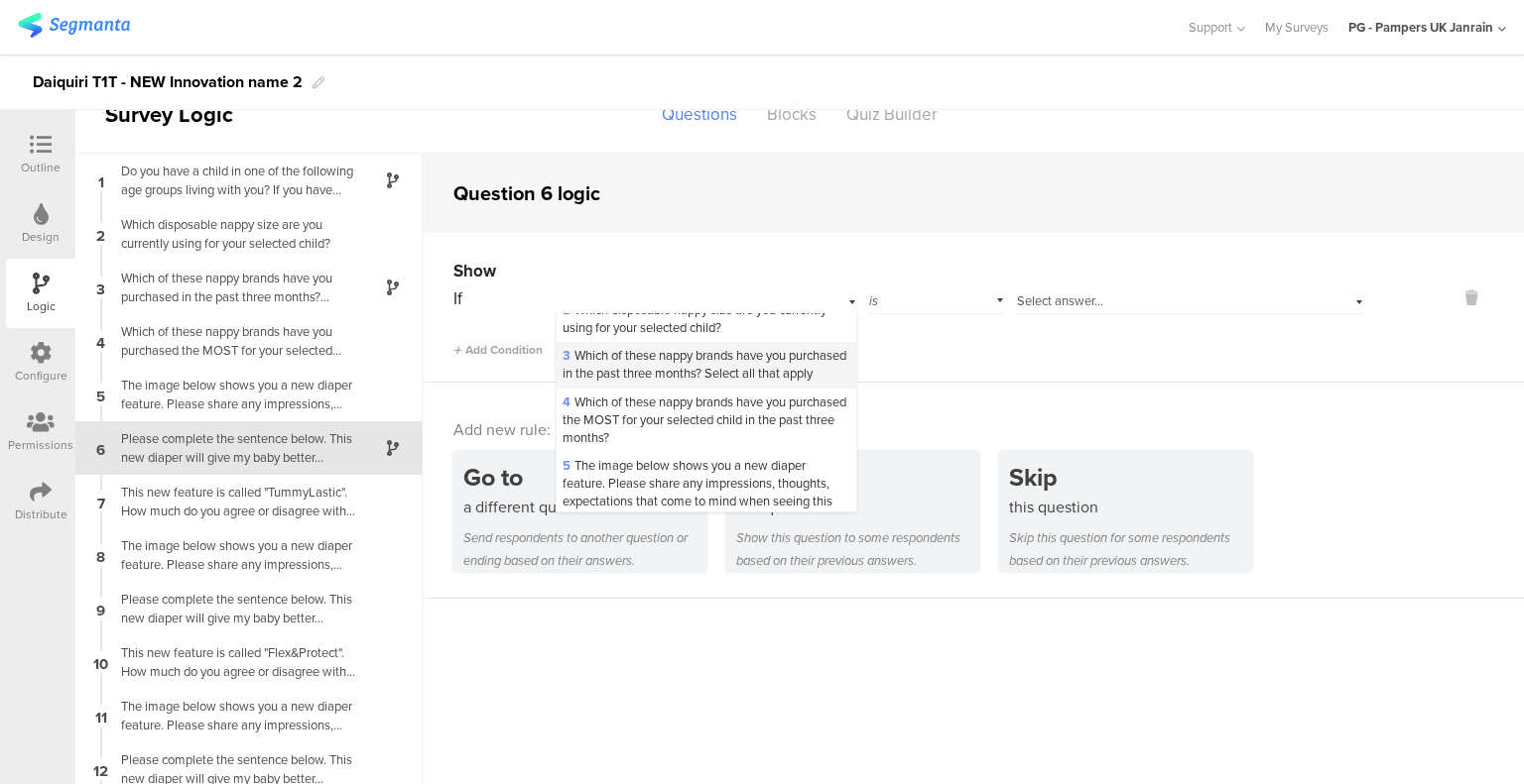
scroll to position [198, 0]
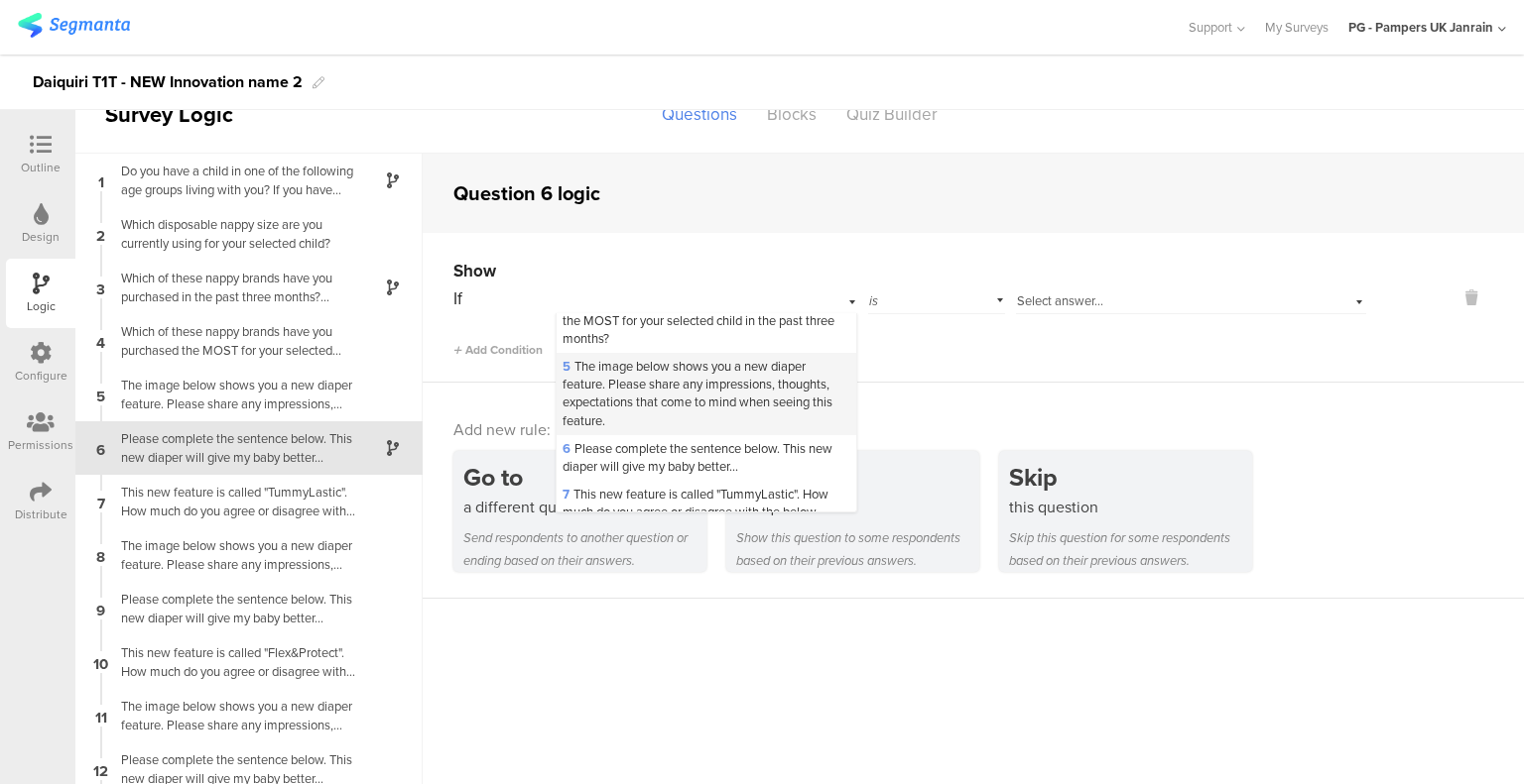
click at [670, 423] on span "5 The image below shows you a new diaper feature. Please share any impressions,…" at bounding box center [697, 394] width 270 height 73
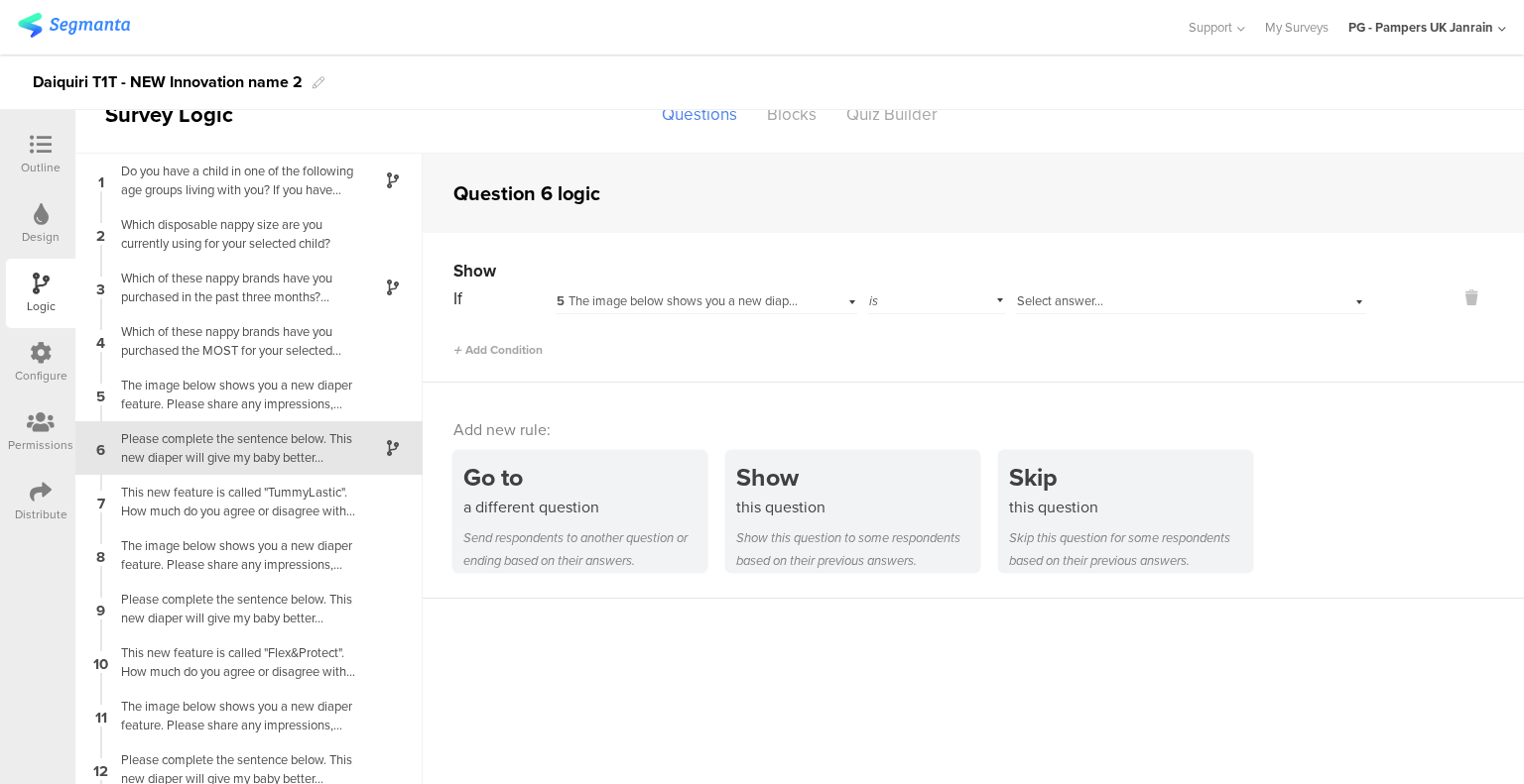
click at [1069, 302] on span "Select answer..." at bounding box center [1059, 301] width 86 height 19
click at [1095, 308] on input at bounding box center [1107, 300] width 184 height 24
click at [956, 307] on div "is" at bounding box center [936, 299] width 137 height 31
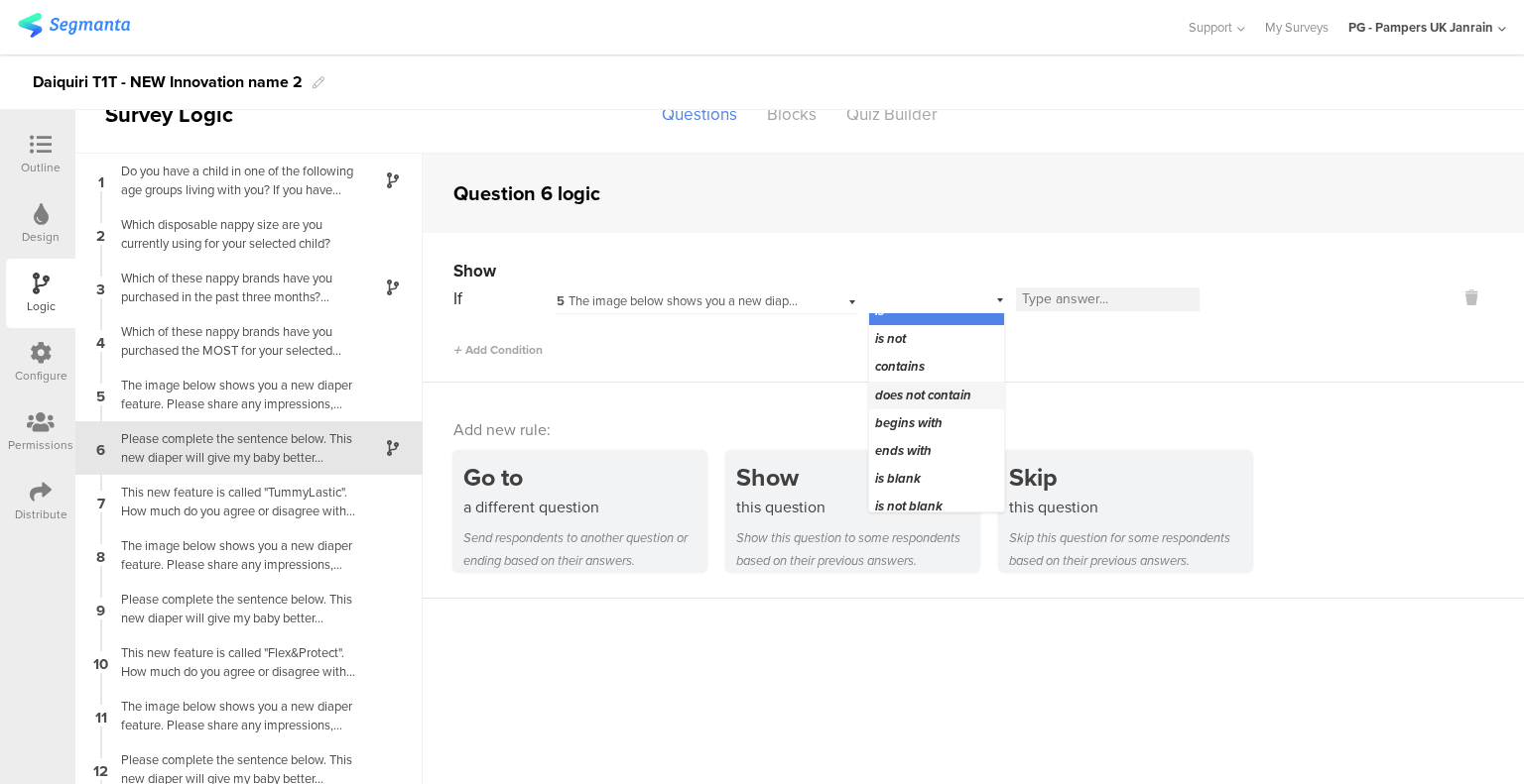
scroll to position [25, 0]
click at [924, 498] on span "is not blank" at bounding box center [908, 497] width 68 height 19
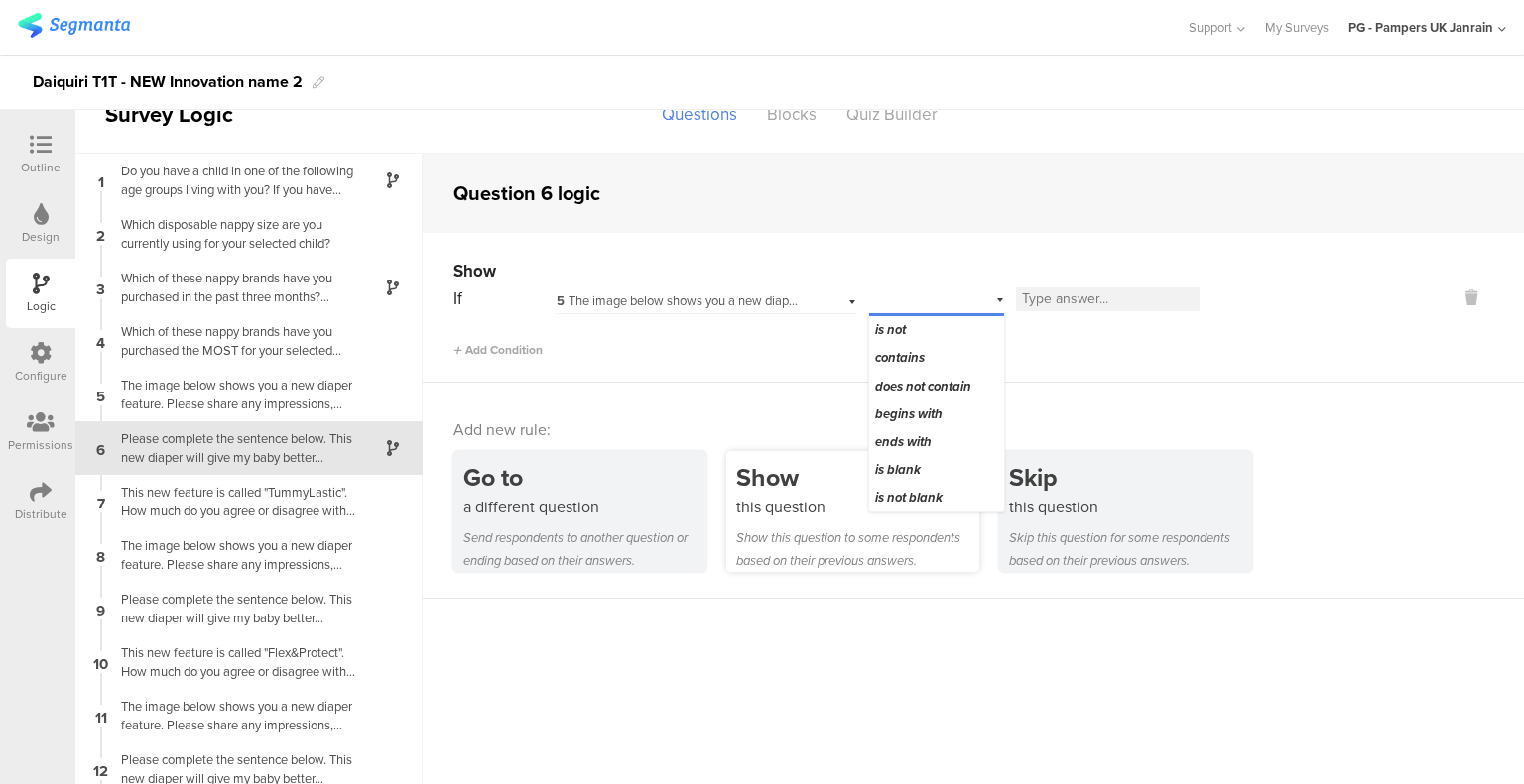
scroll to position [0, 0]
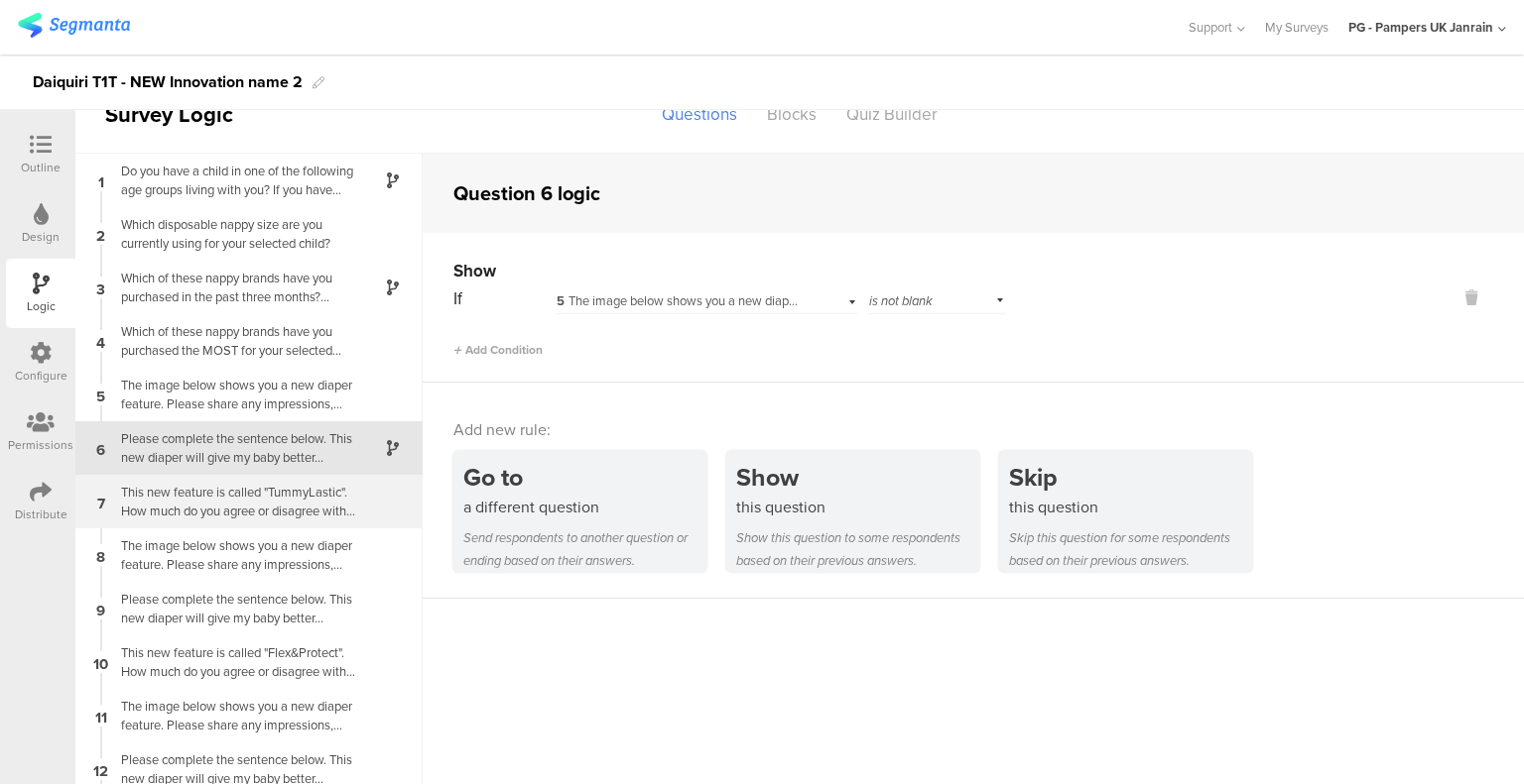
click at [242, 500] on div "This new feature is called "TummyLastic". How much do you agree or disagree wit…" at bounding box center [233, 502] width 248 height 38
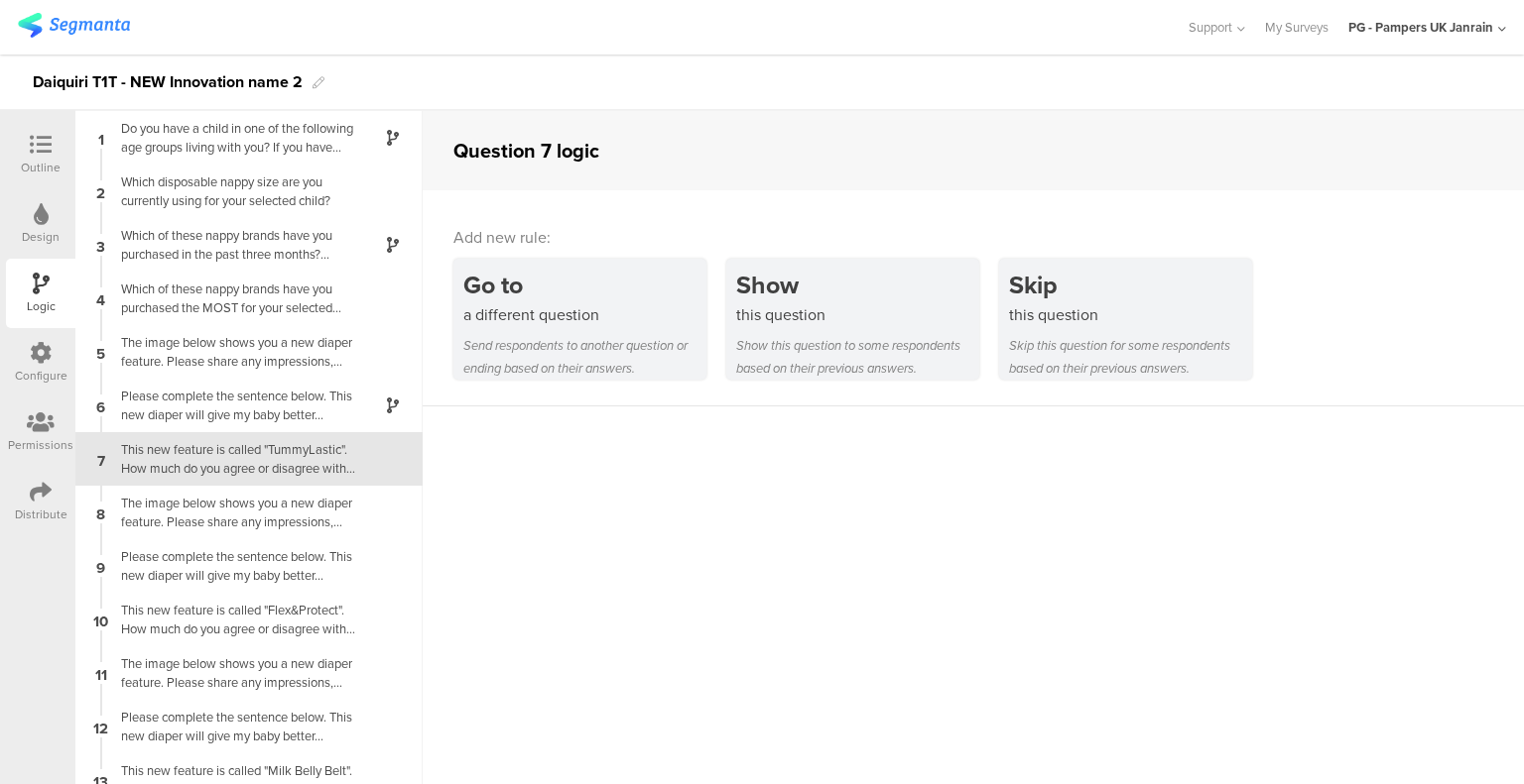
scroll to position [11, 0]
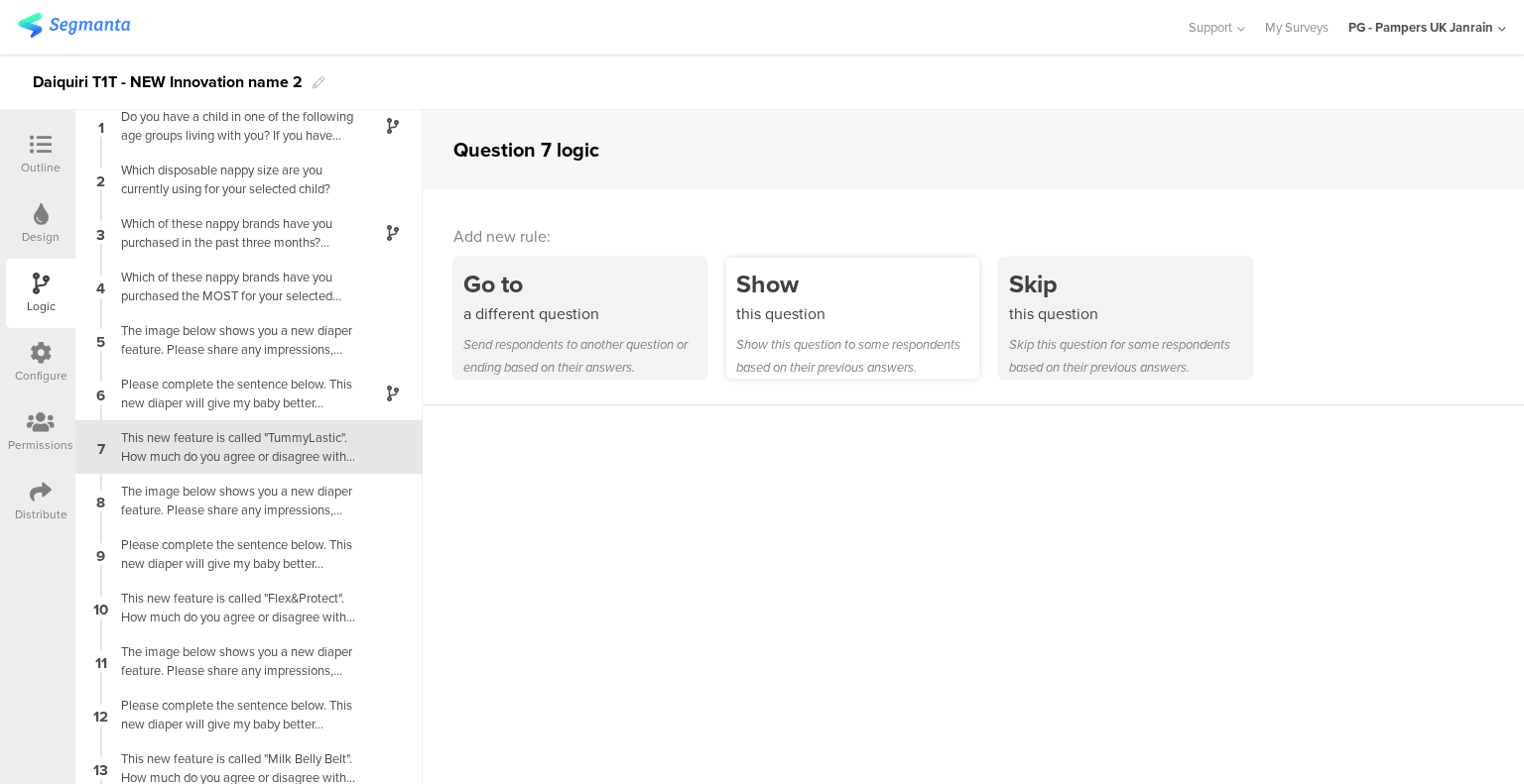
click at [814, 345] on div "Show this question to some respondents based on their previous answers." at bounding box center [857, 356] width 243 height 46
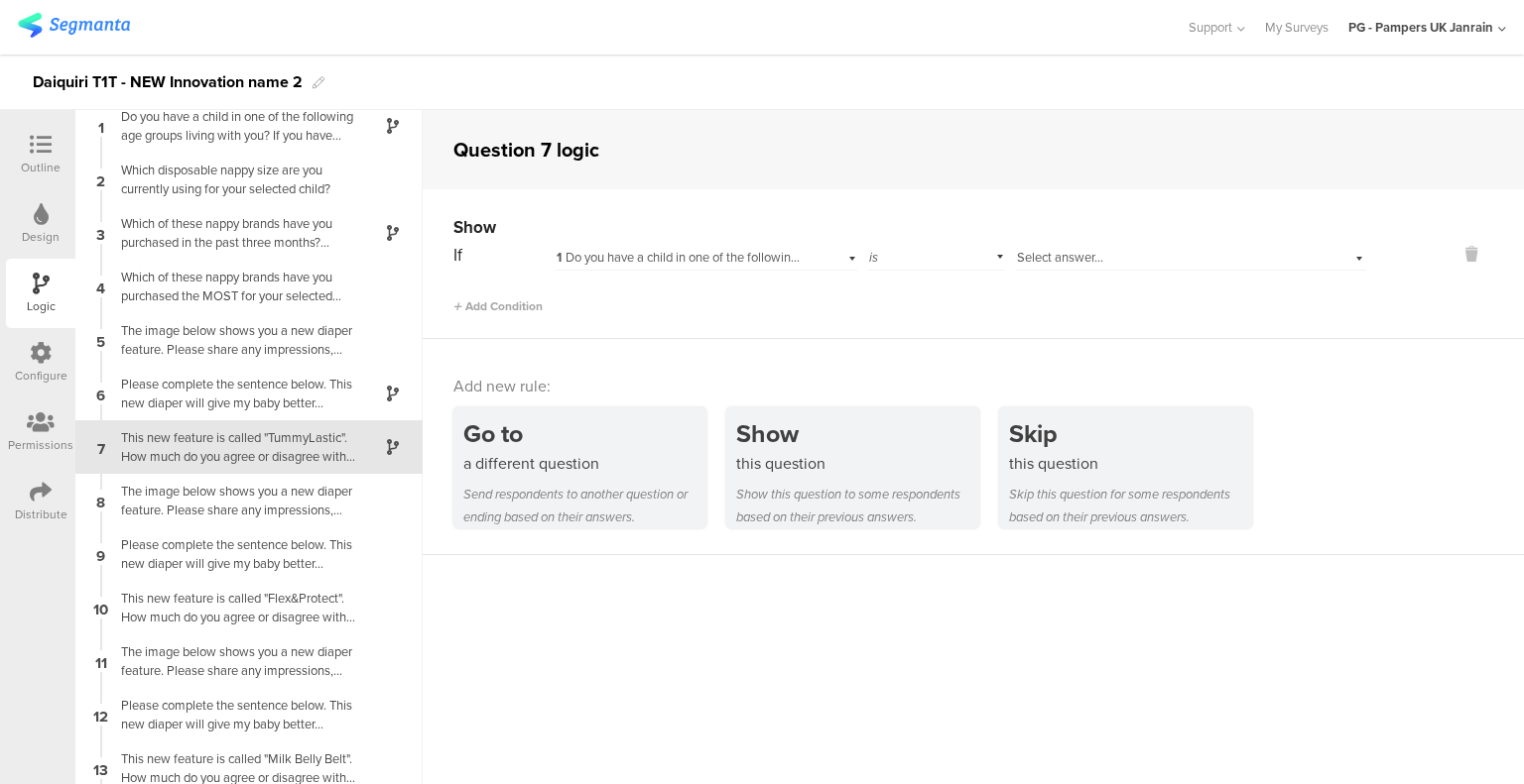
click at [690, 259] on span "1 Do you have a child in one of the following age groups living with you? If yo…" at bounding box center [1078, 257] width 1045 height 19
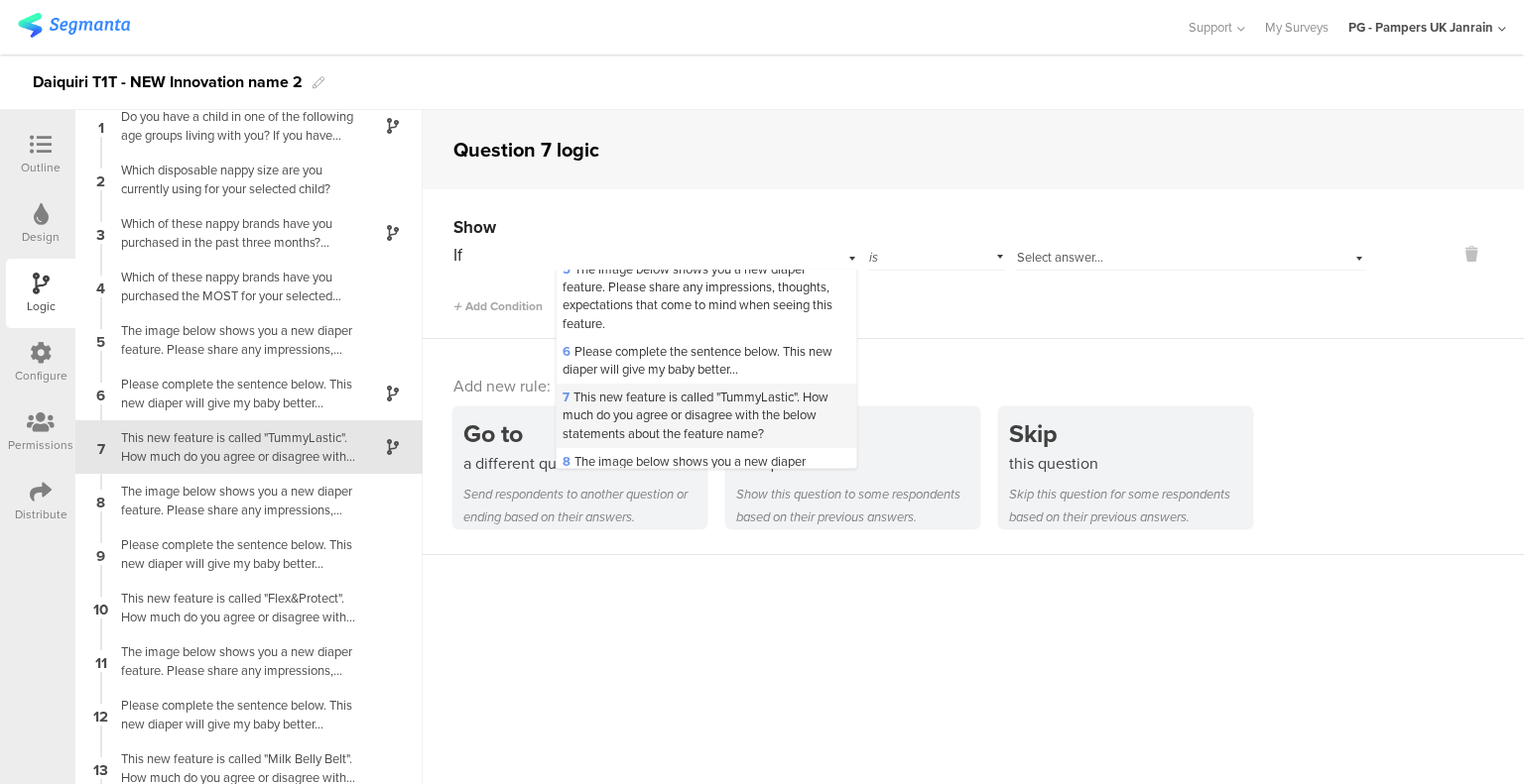
scroll to position [298, 0]
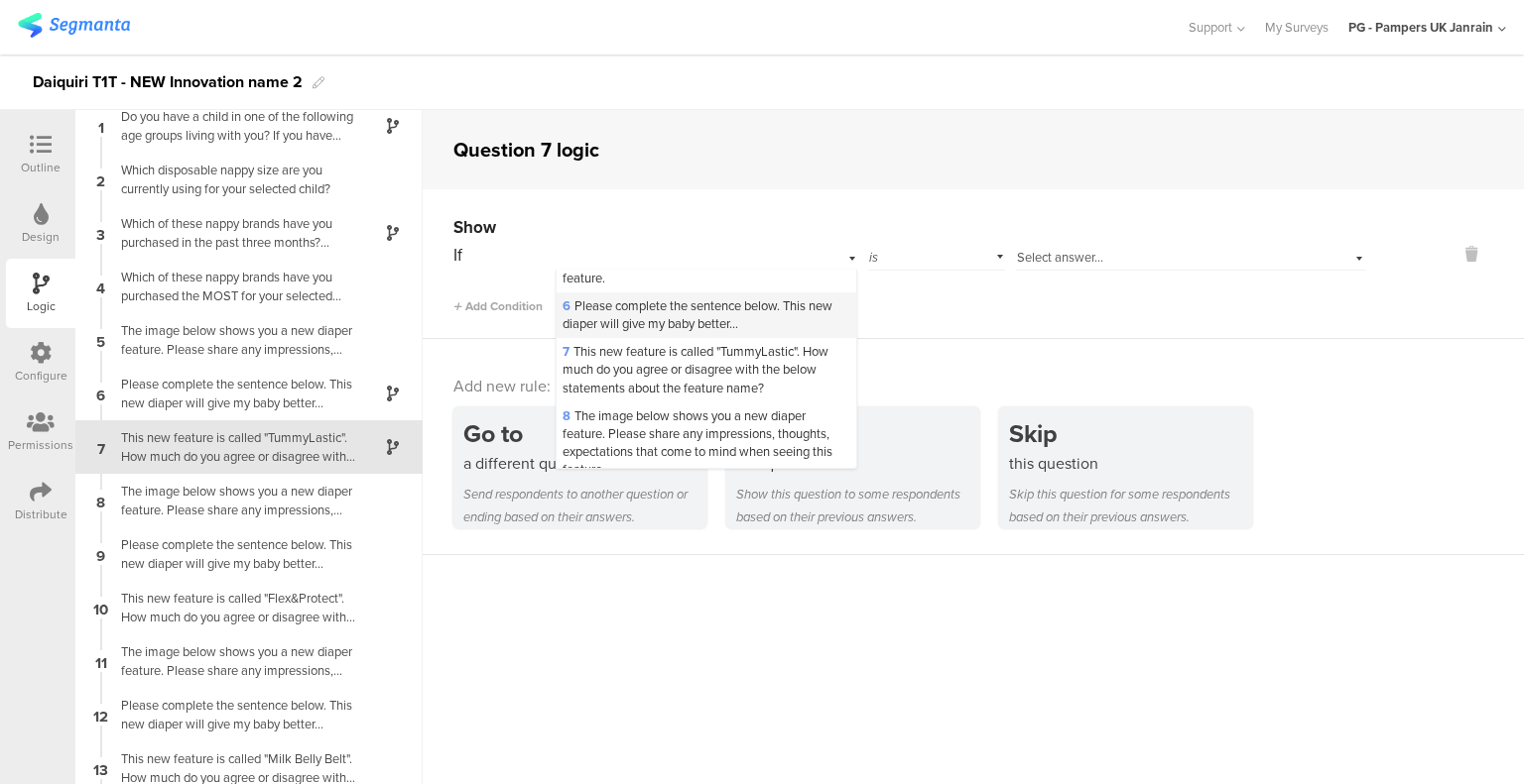
click at [662, 333] on span "6 Please complete the sentence below. This new diaper will give my baby better.…" at bounding box center [697, 315] width 270 height 37
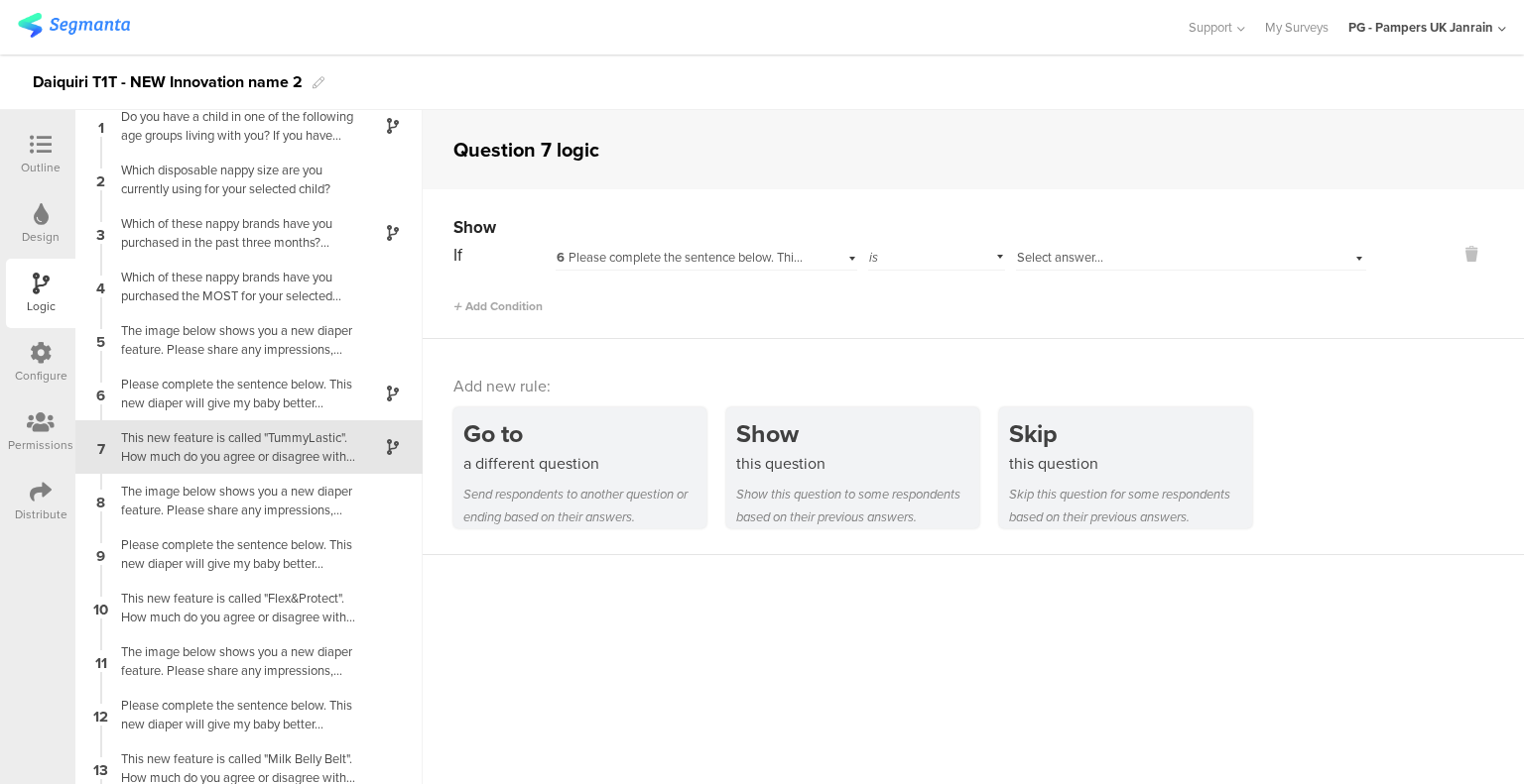
click at [1063, 253] on span "Select answer..." at bounding box center [1059, 257] width 86 height 19
click at [1068, 261] on input at bounding box center [1107, 256] width 184 height 24
click at [1000, 321] on div "Show If 6 Please complete the sentence below. This new diaper will give my baby…" at bounding box center [973, 264] width 1101 height 150
click at [943, 256] on div "is" at bounding box center [936, 255] width 137 height 31
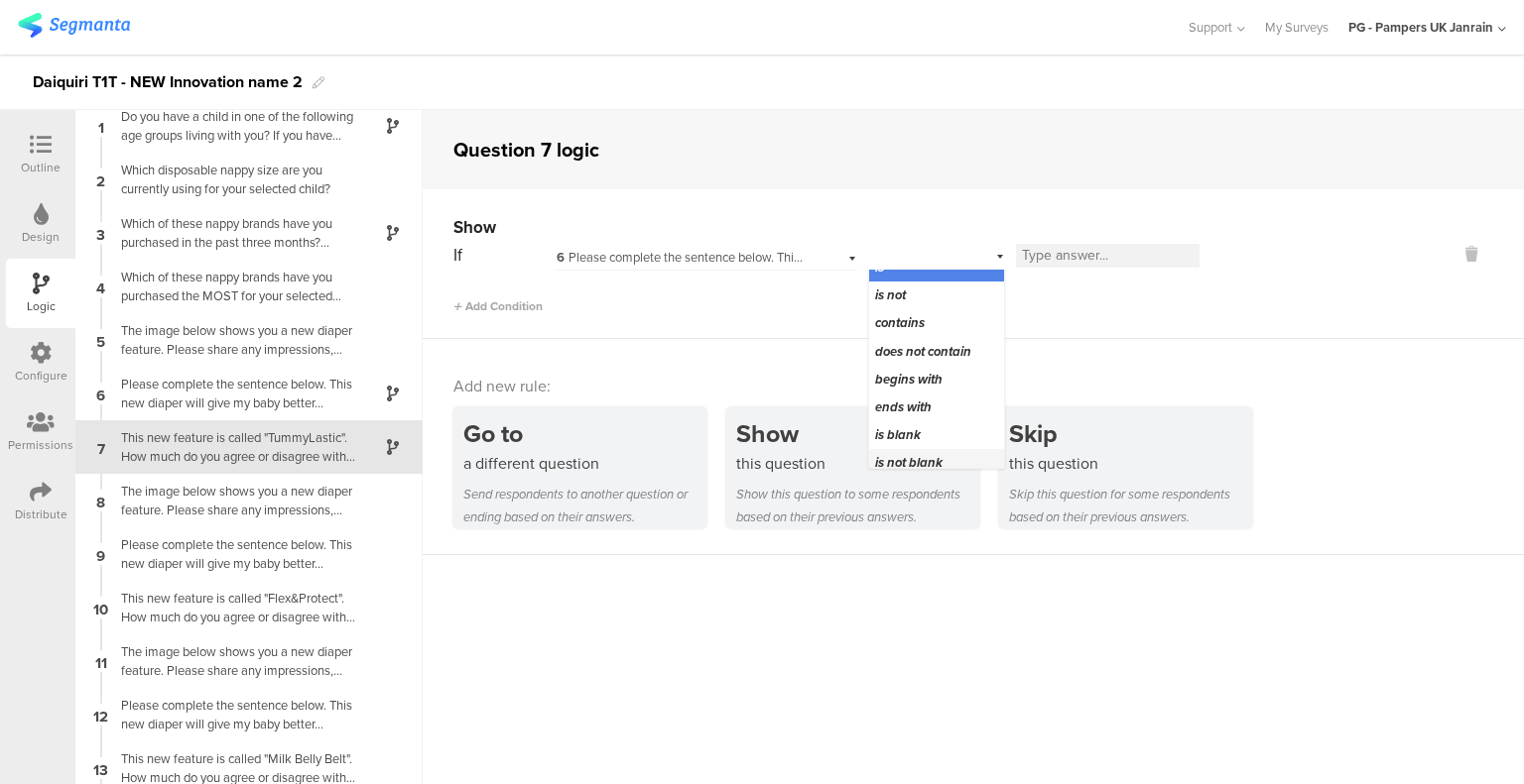
scroll to position [25, 0]
click at [911, 445] on span "is not blank" at bounding box center [908, 454] width 68 height 19
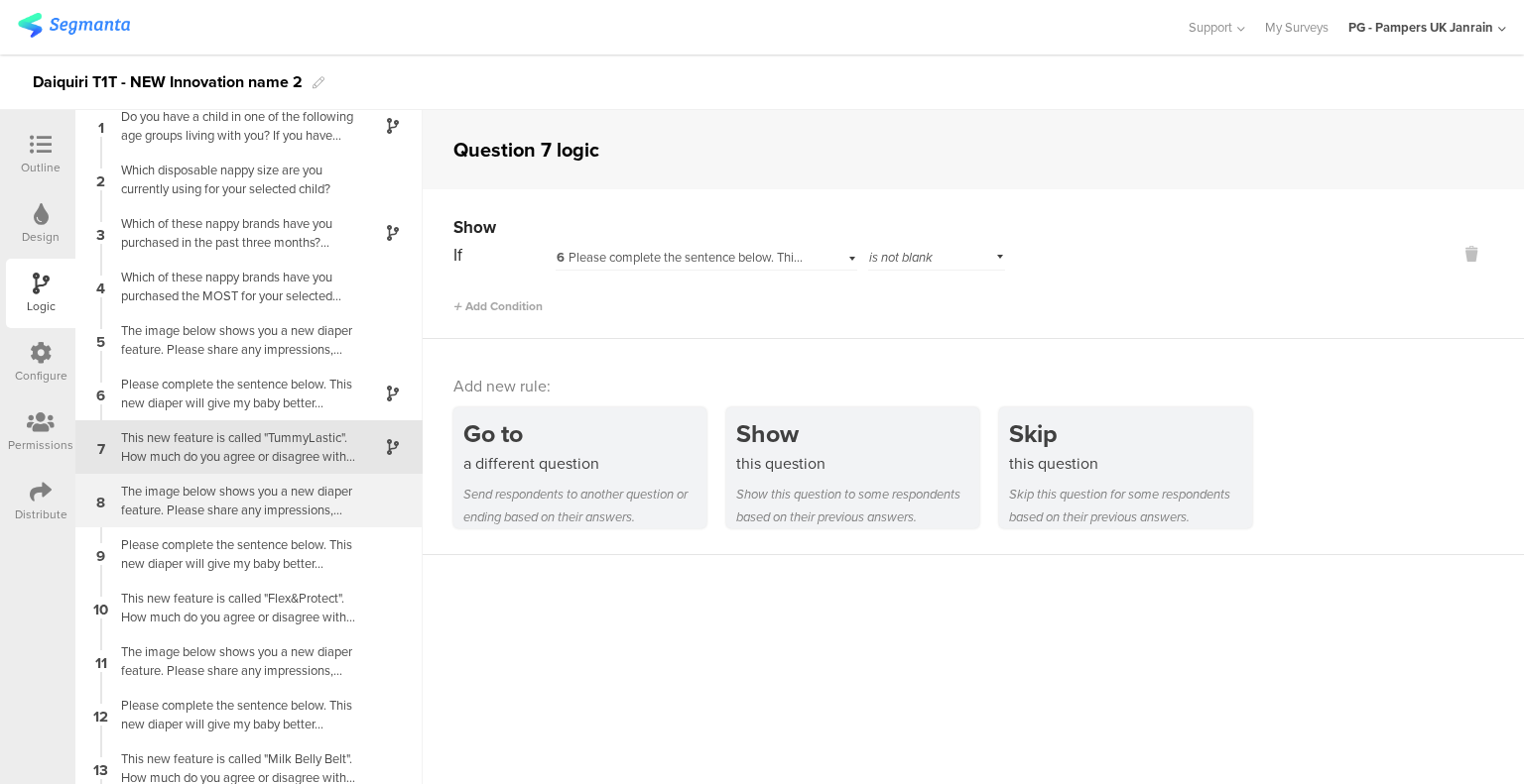
click at [214, 498] on div "The image below shows you a new diaper feature. Please share any impressions, t…" at bounding box center [233, 501] width 248 height 38
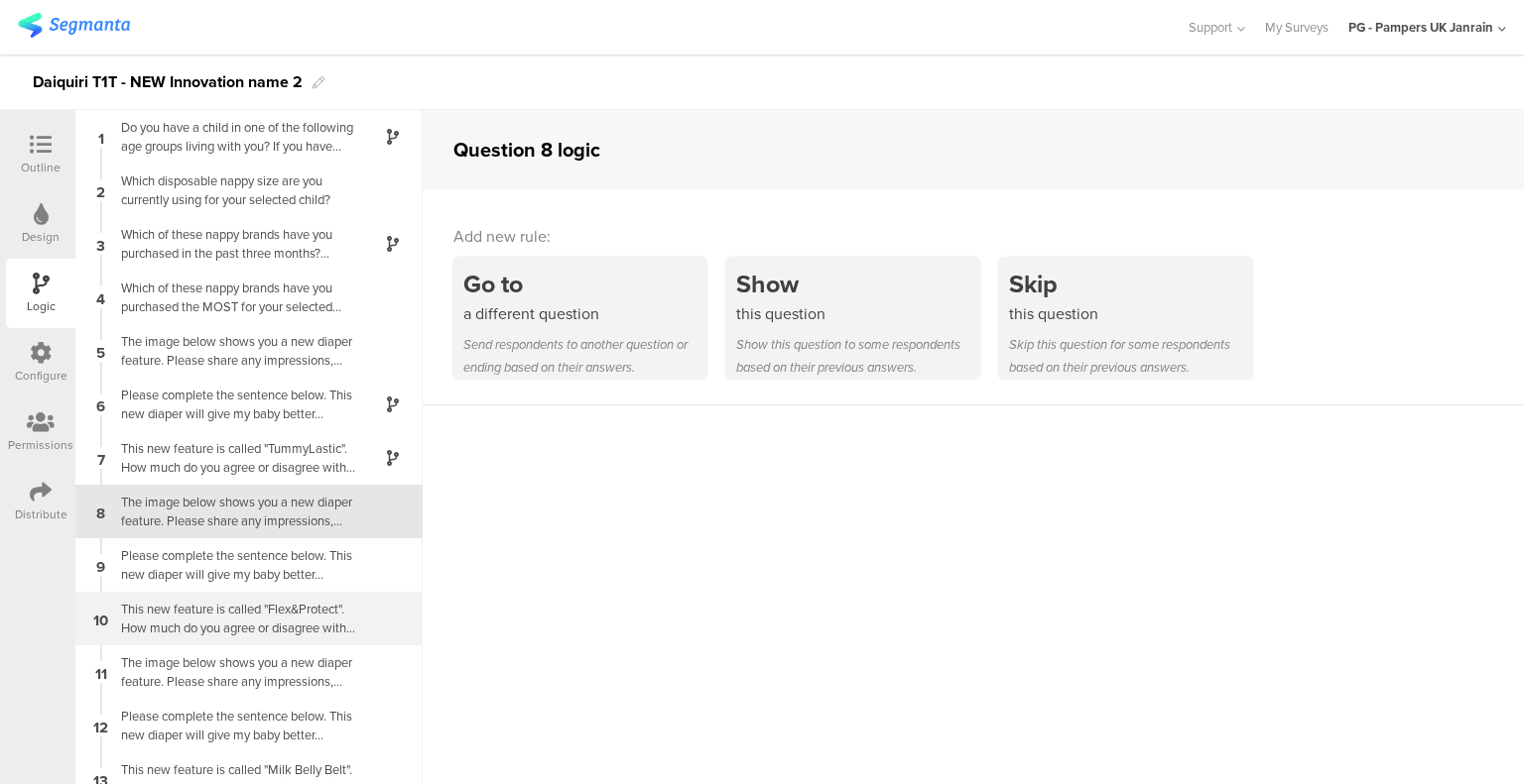
scroll to position [64, 0]
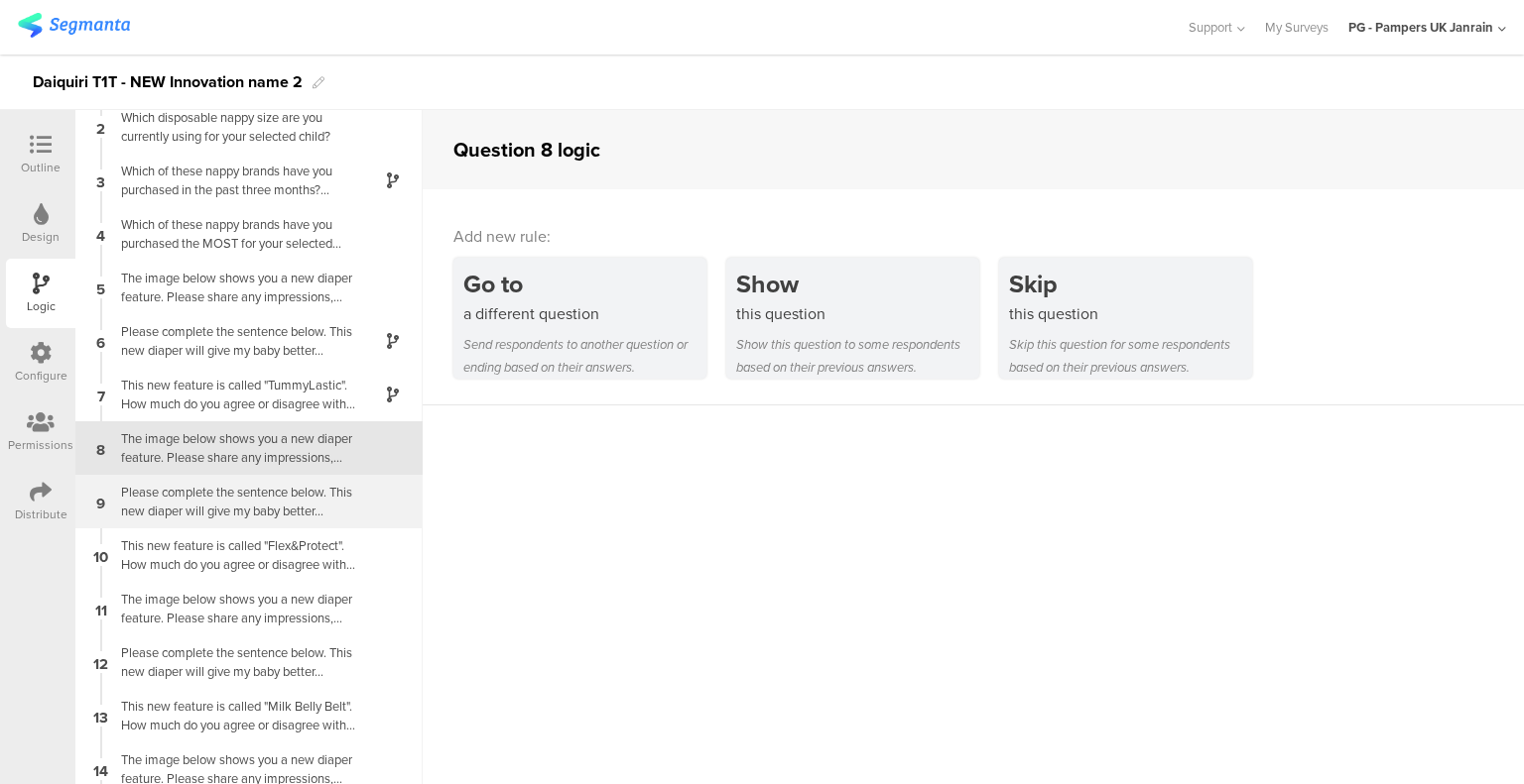
click at [243, 487] on div "Please complete the sentence below. This new diaper will give my baby better..." at bounding box center [233, 502] width 248 height 38
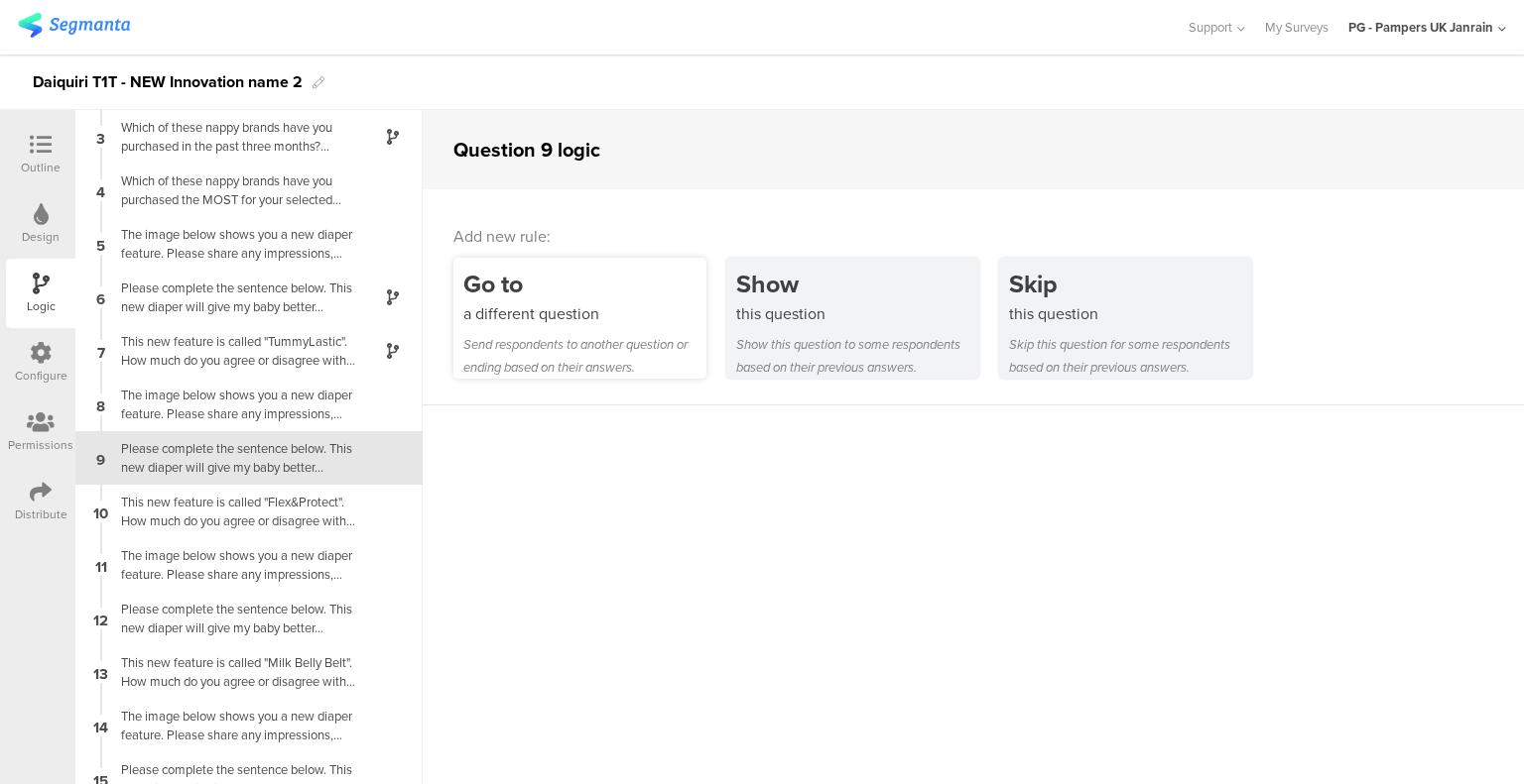
scroll to position [118, 0]
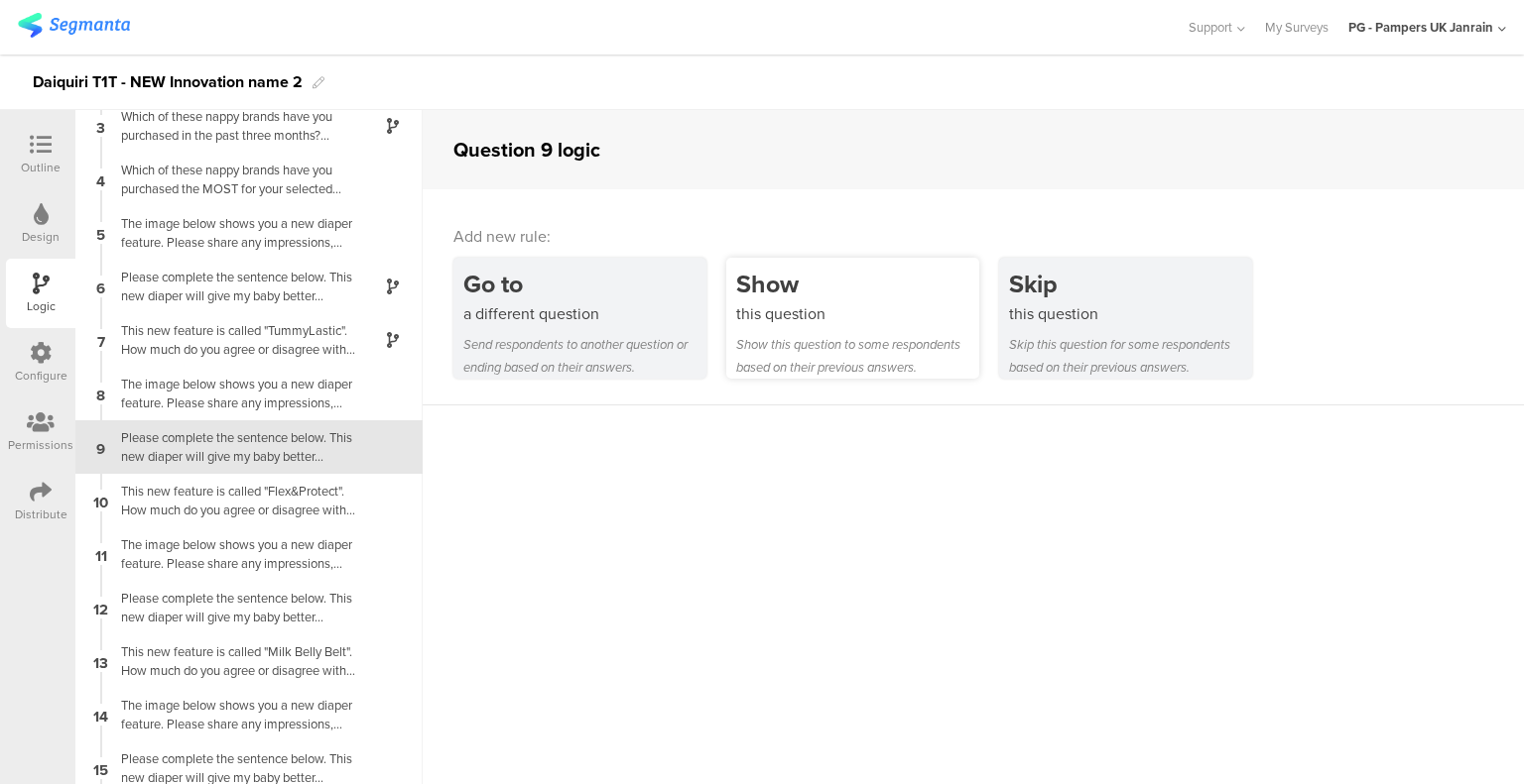
click at [784, 315] on div "this question" at bounding box center [857, 314] width 243 height 23
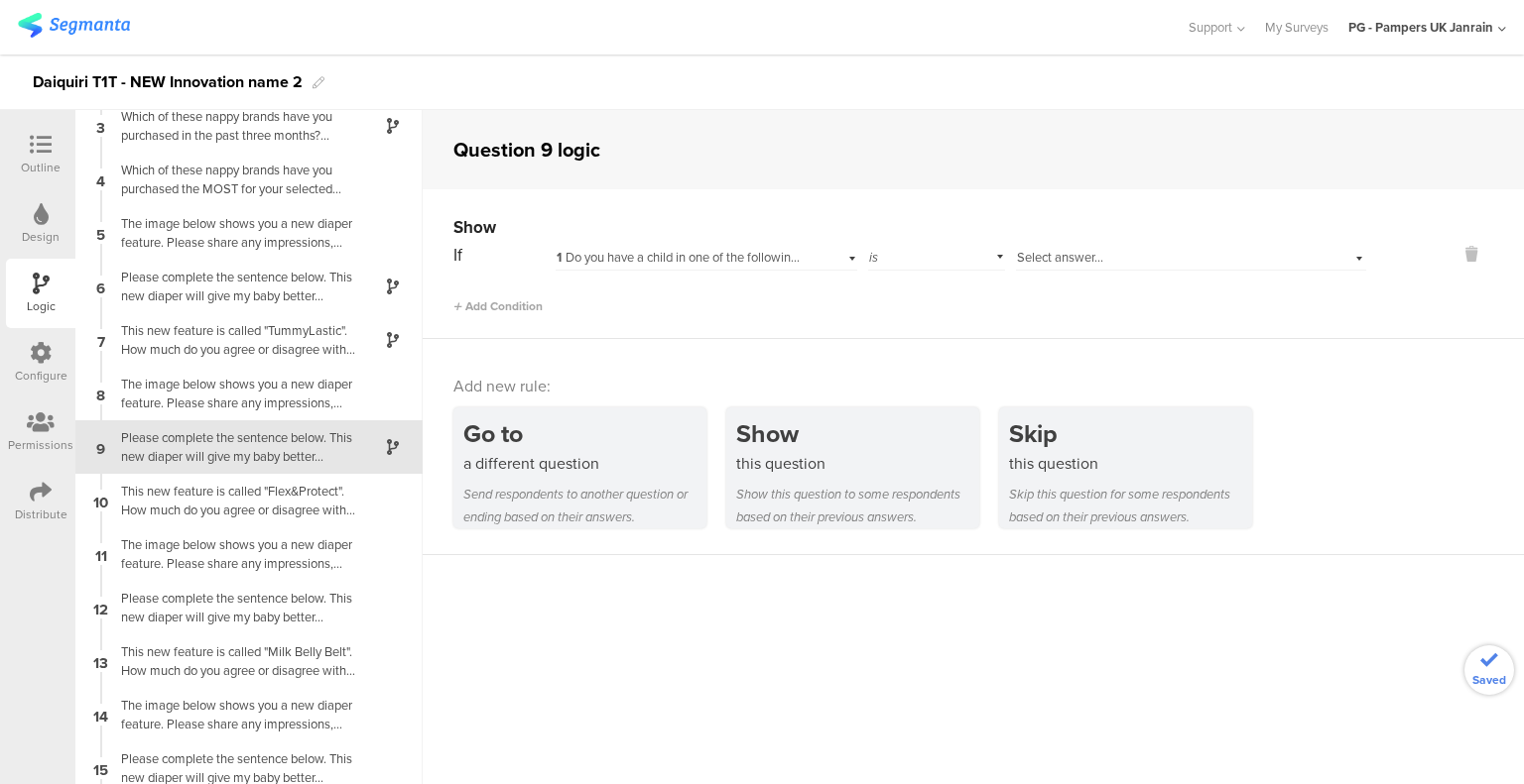
click at [678, 255] on span "1 Do you have a child in one of the following age groups living with you? If yo…" at bounding box center [1078, 257] width 1045 height 19
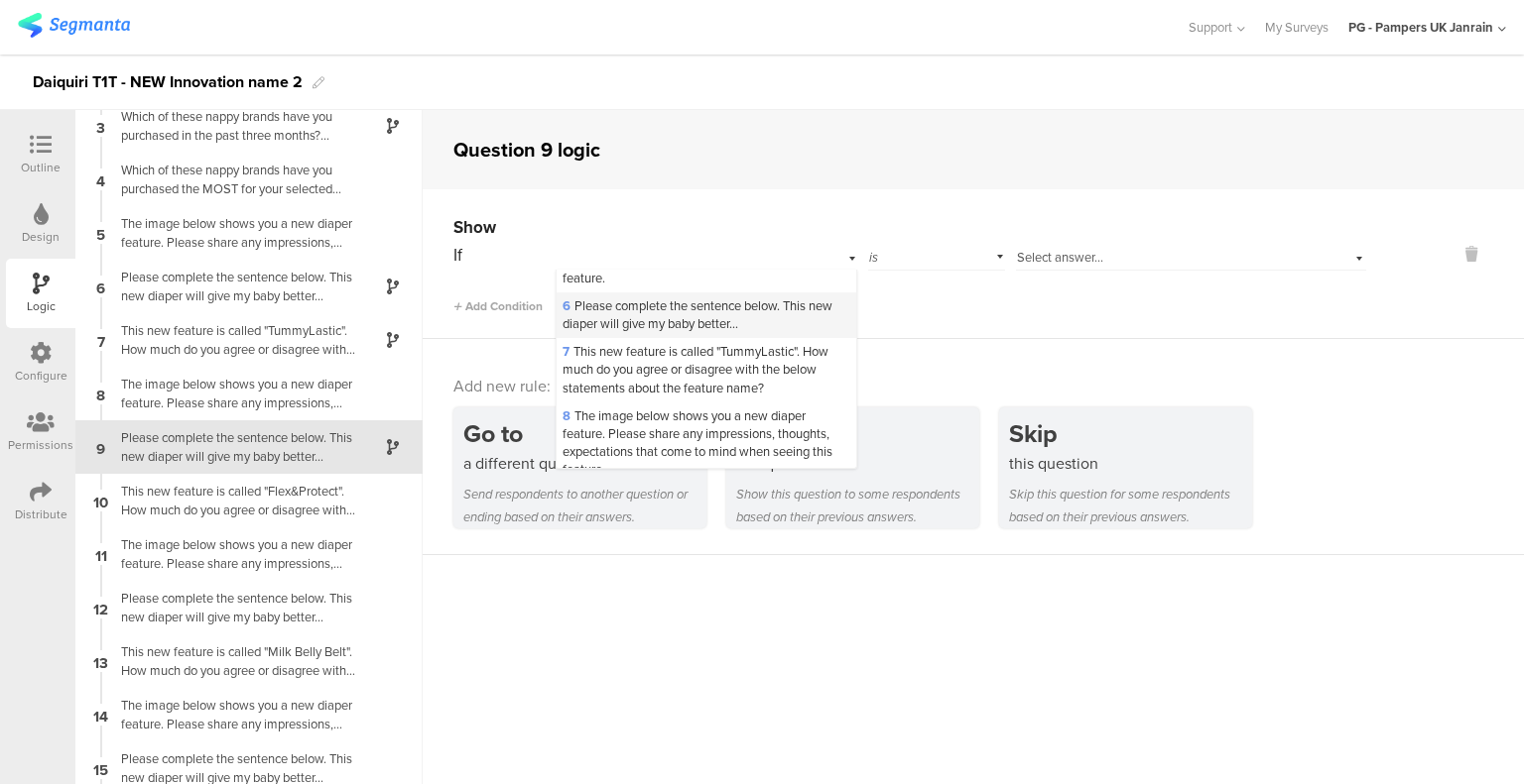
scroll to position [397, 0]
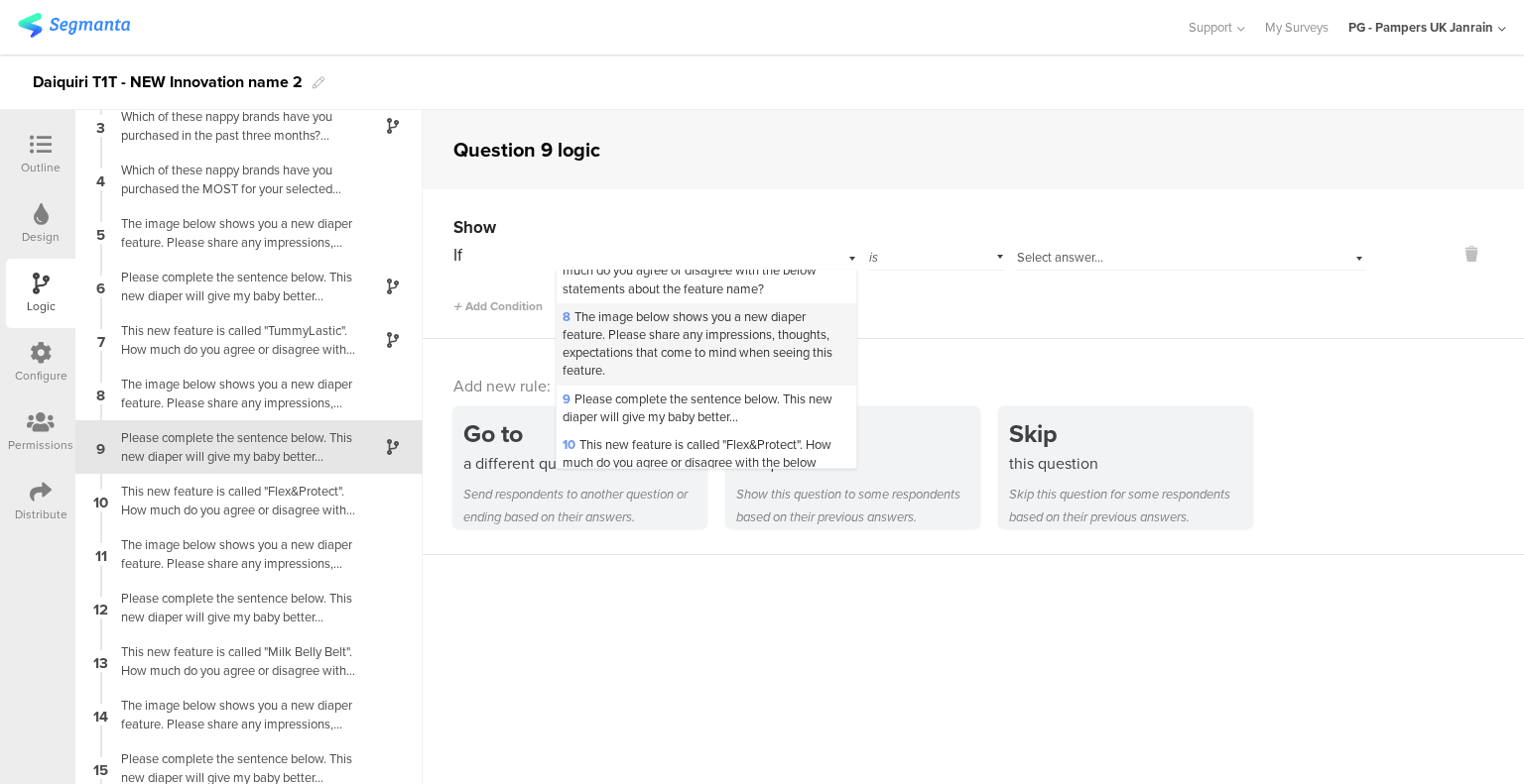
click at [652, 370] on span "8 The image below shows you a new diaper feature. Please share any impressions,…" at bounding box center [697, 344] width 270 height 73
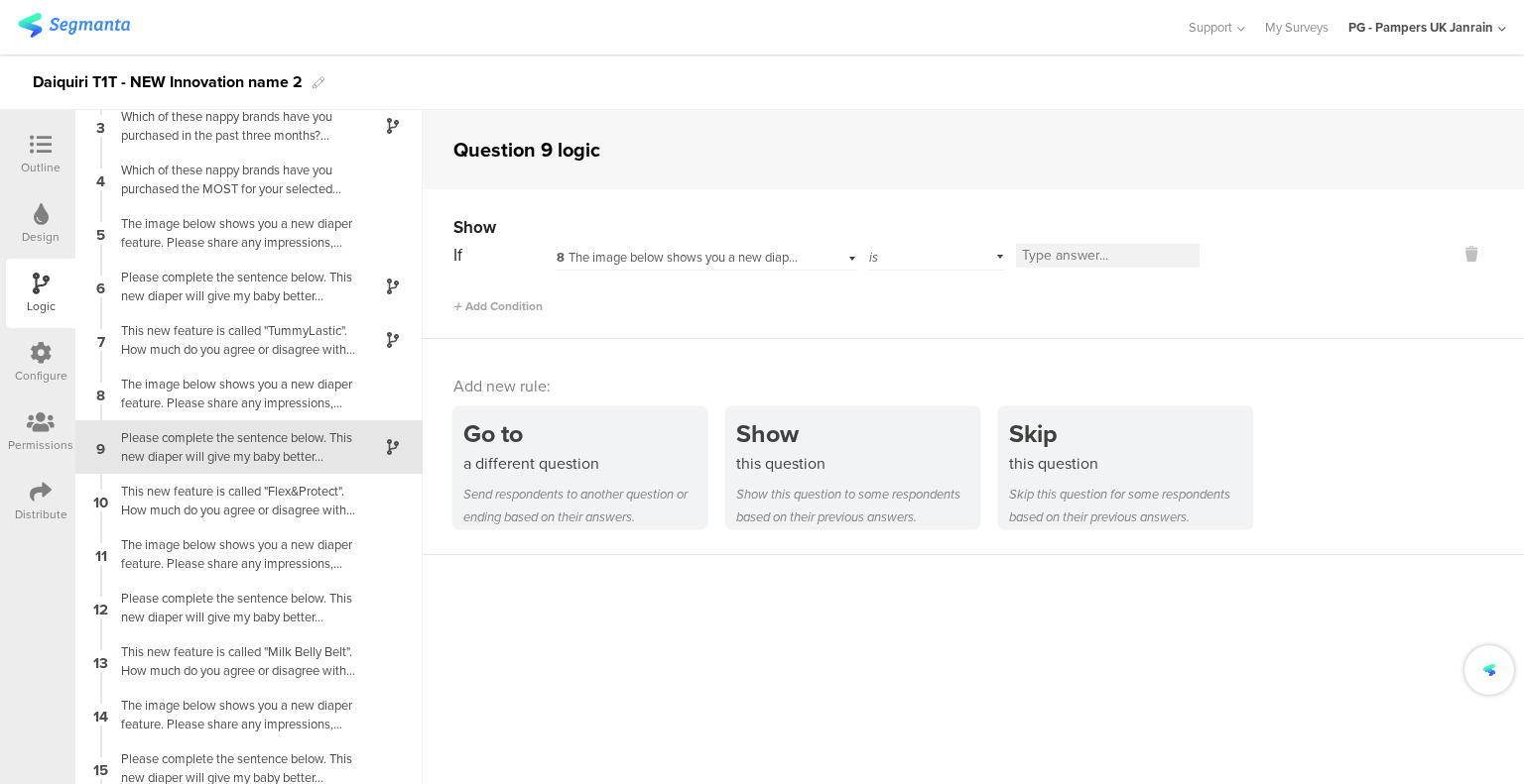
click at [898, 257] on div "is" at bounding box center [936, 255] width 137 height 31
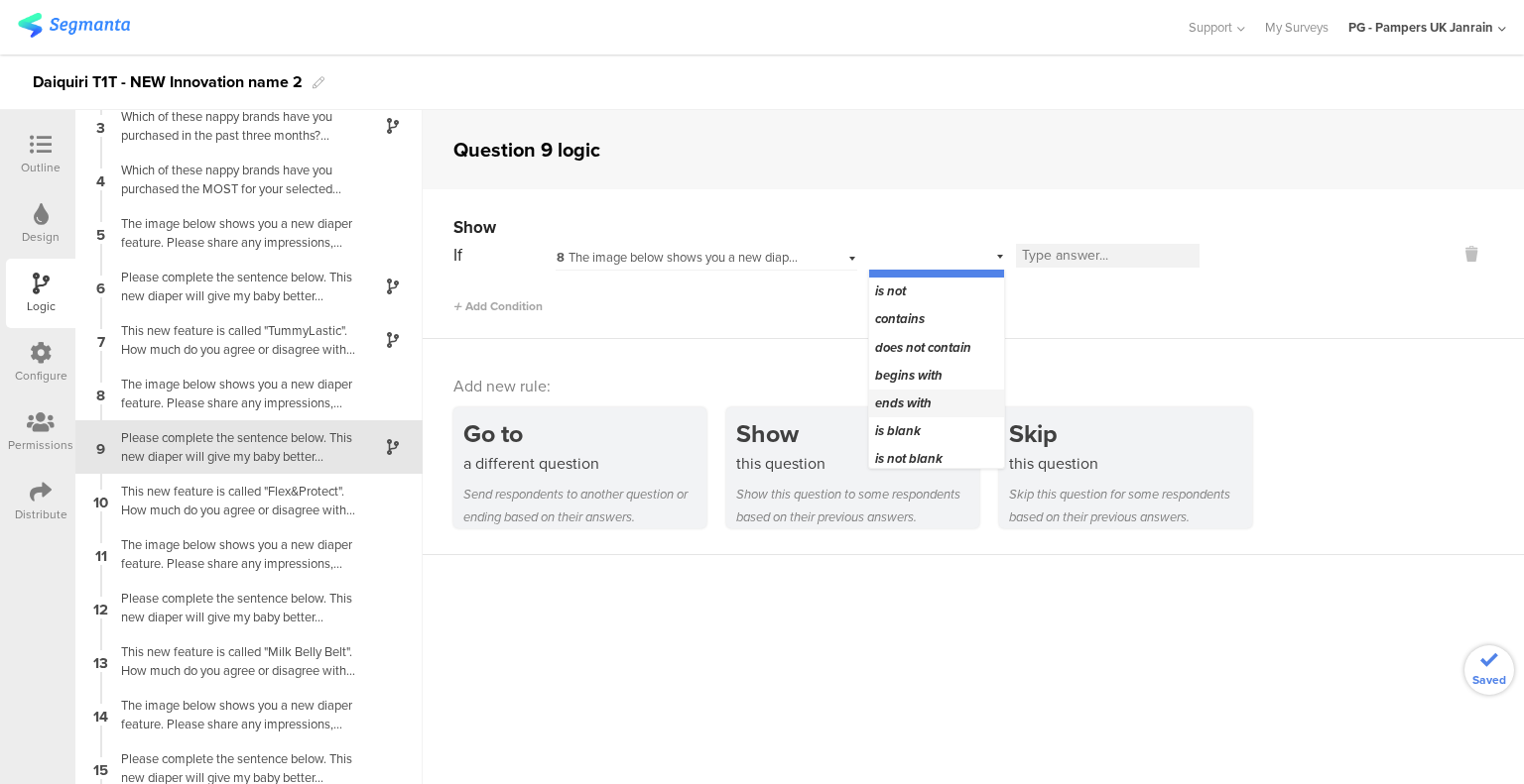
scroll to position [25, 0]
click at [908, 456] on span "is not blank" at bounding box center [908, 454] width 68 height 19
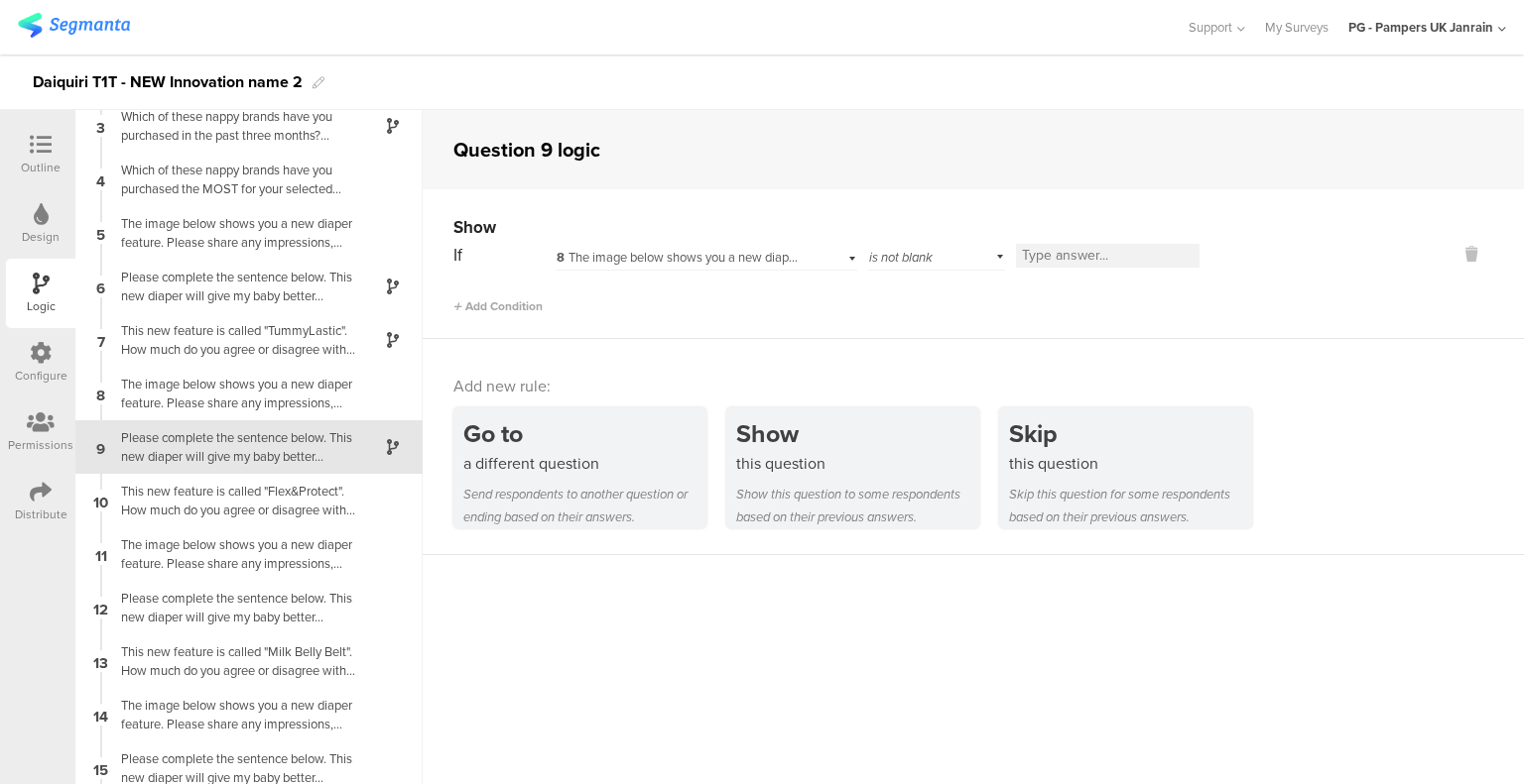
scroll to position [0, 0]
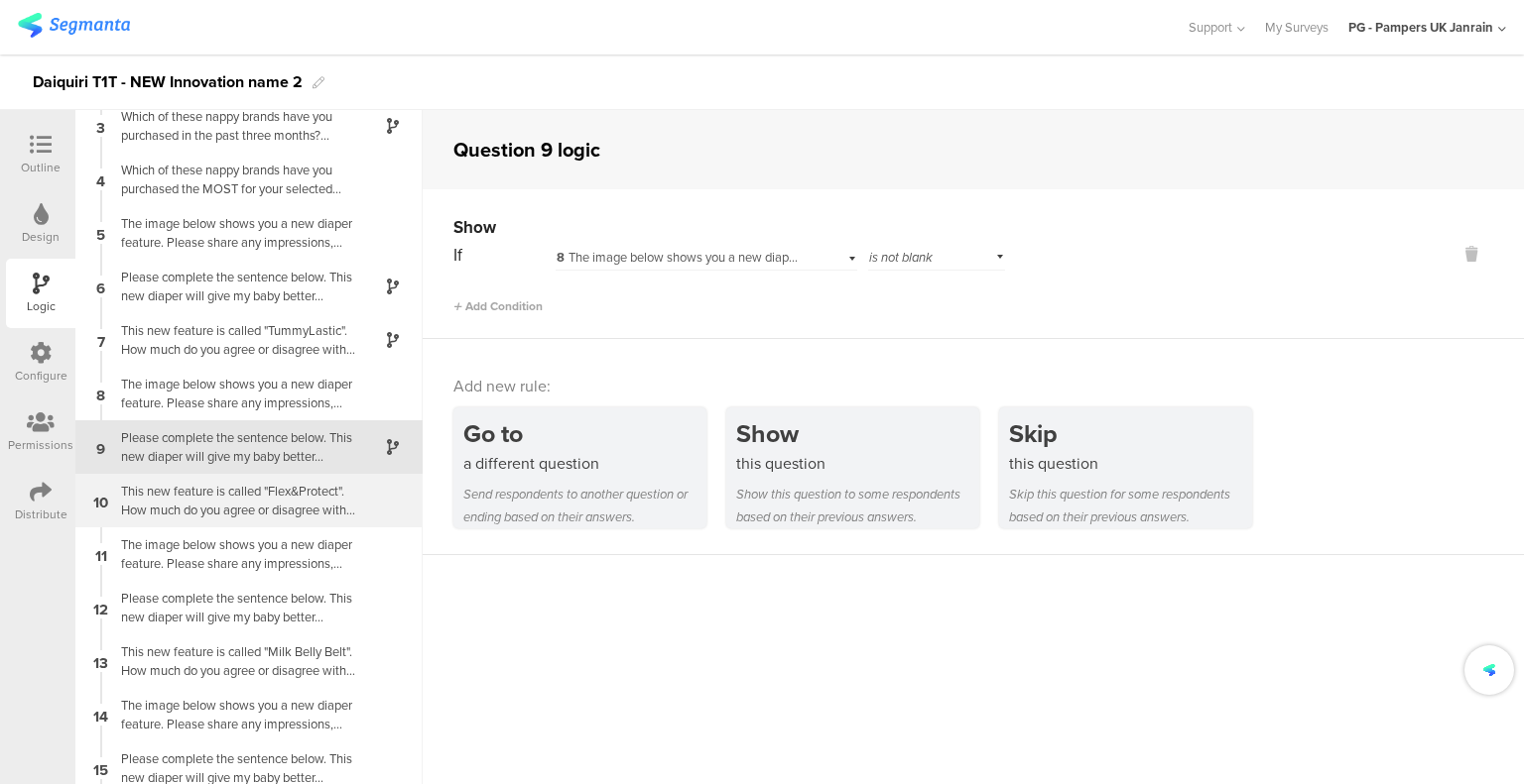
click at [197, 499] on div "This new feature is called "Flex&Protect". How much do you agree or disagree wi…" at bounding box center [233, 501] width 248 height 38
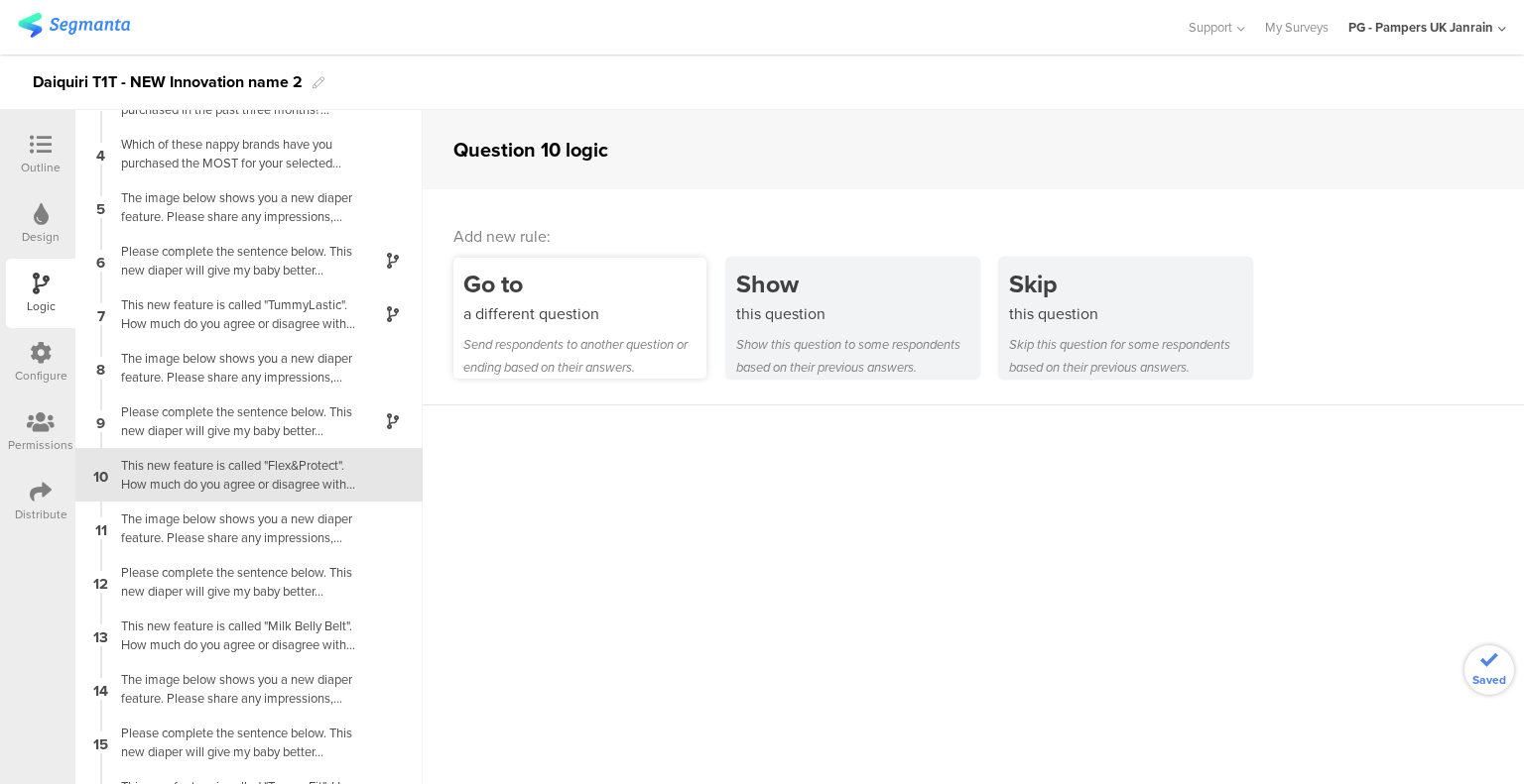
scroll to position [171, 0]
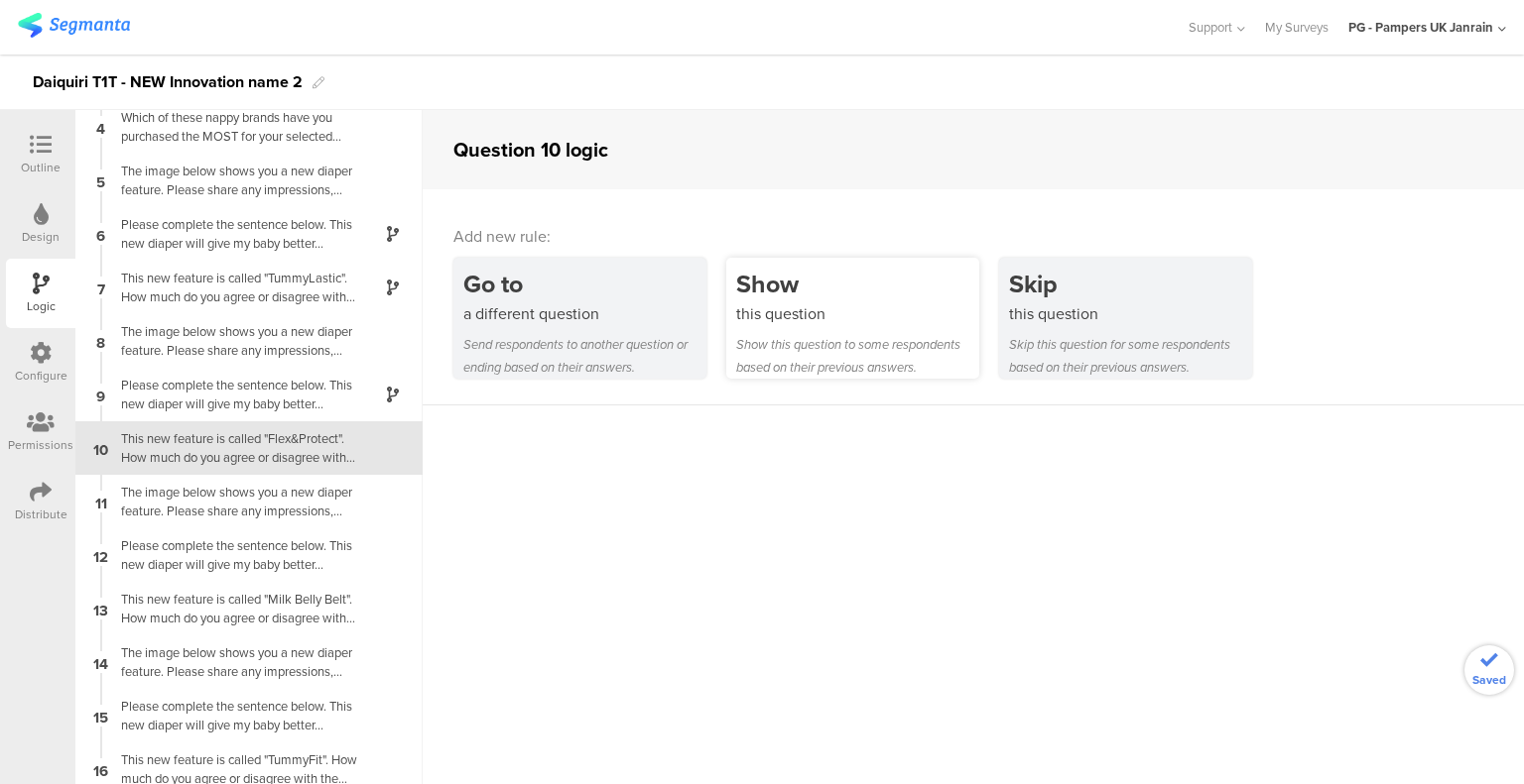
click at [826, 350] on div "Show this question to some respondents based on their previous answers." at bounding box center [857, 356] width 243 height 46
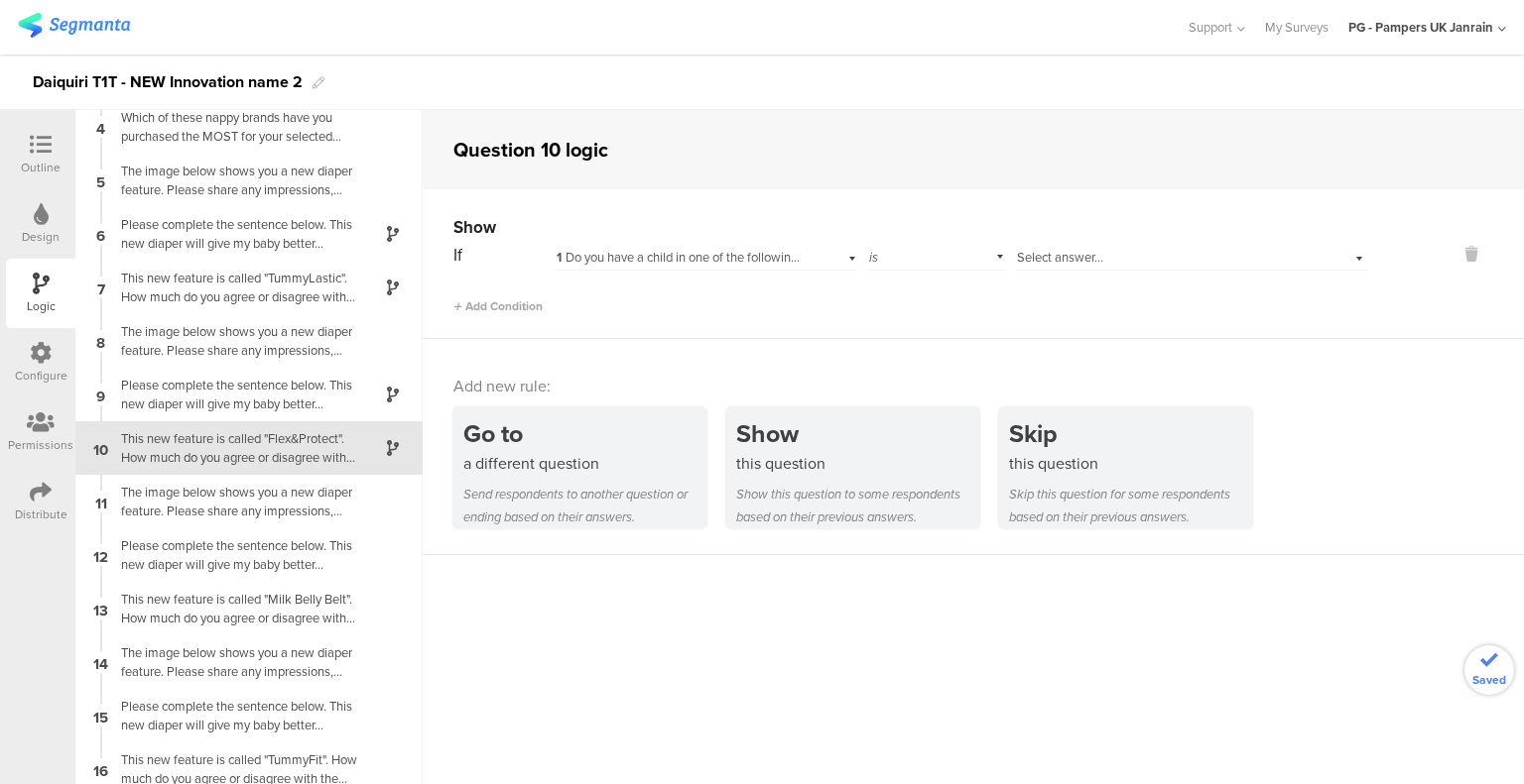
click at [678, 249] on span "1 Do you have a child in one of the following age groups living with you? If yo…" at bounding box center [1078, 257] width 1045 height 19
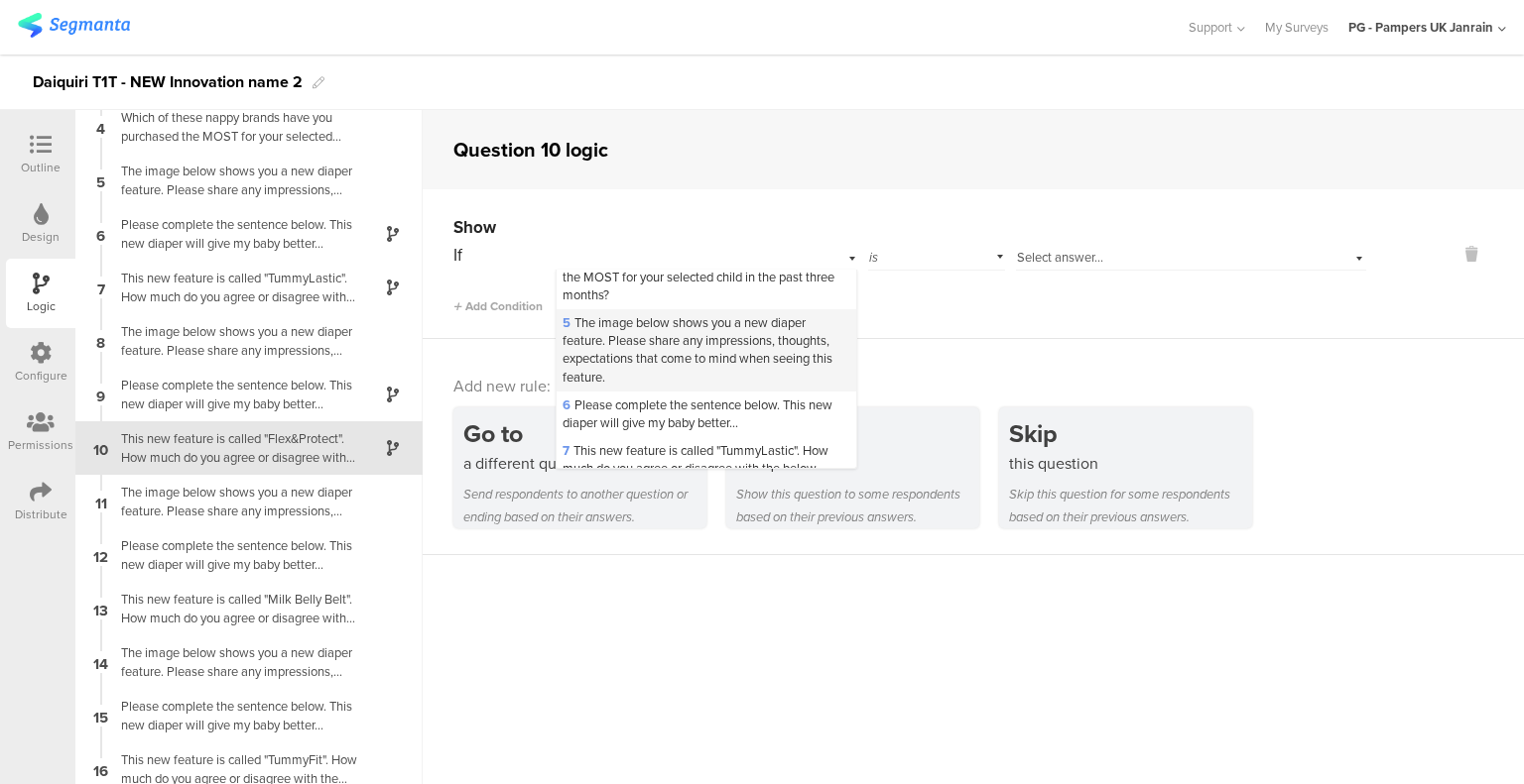
scroll to position [496, 0]
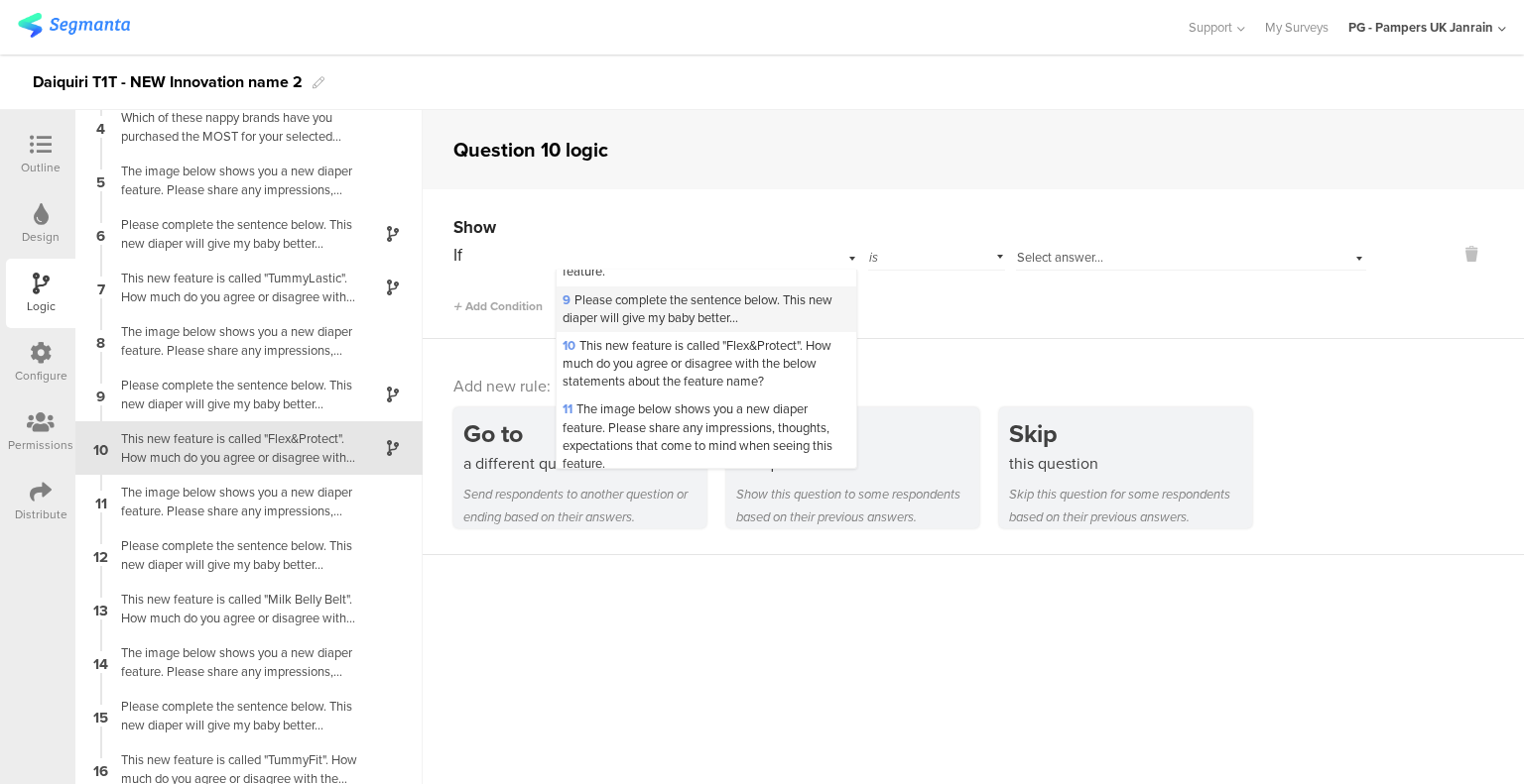
click at [672, 327] on span "9 Please complete the sentence below. This new diaper will give my baby better.…" at bounding box center [697, 309] width 270 height 37
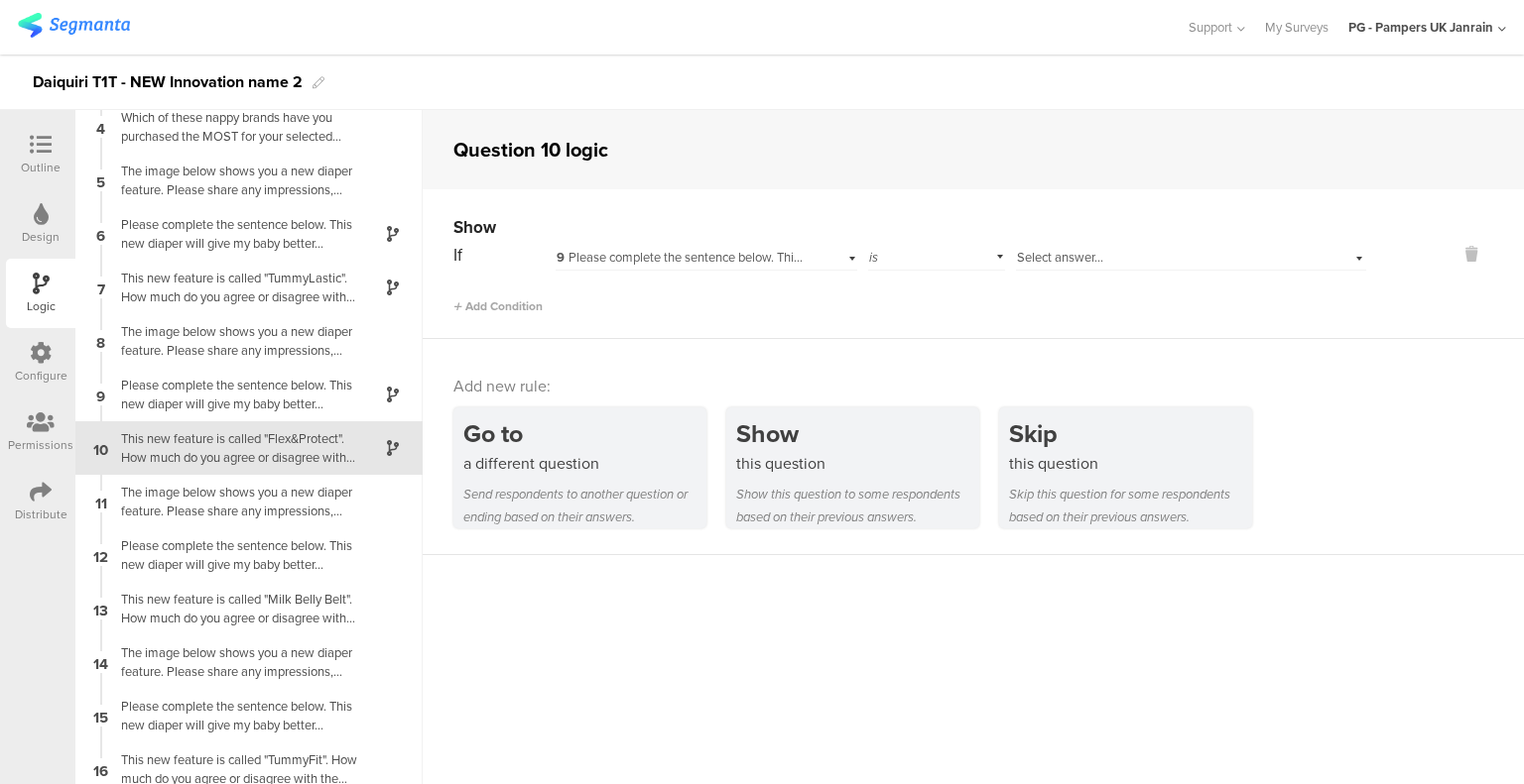
scroll to position [0, 0]
click at [937, 260] on div "is" at bounding box center [936, 255] width 137 height 31
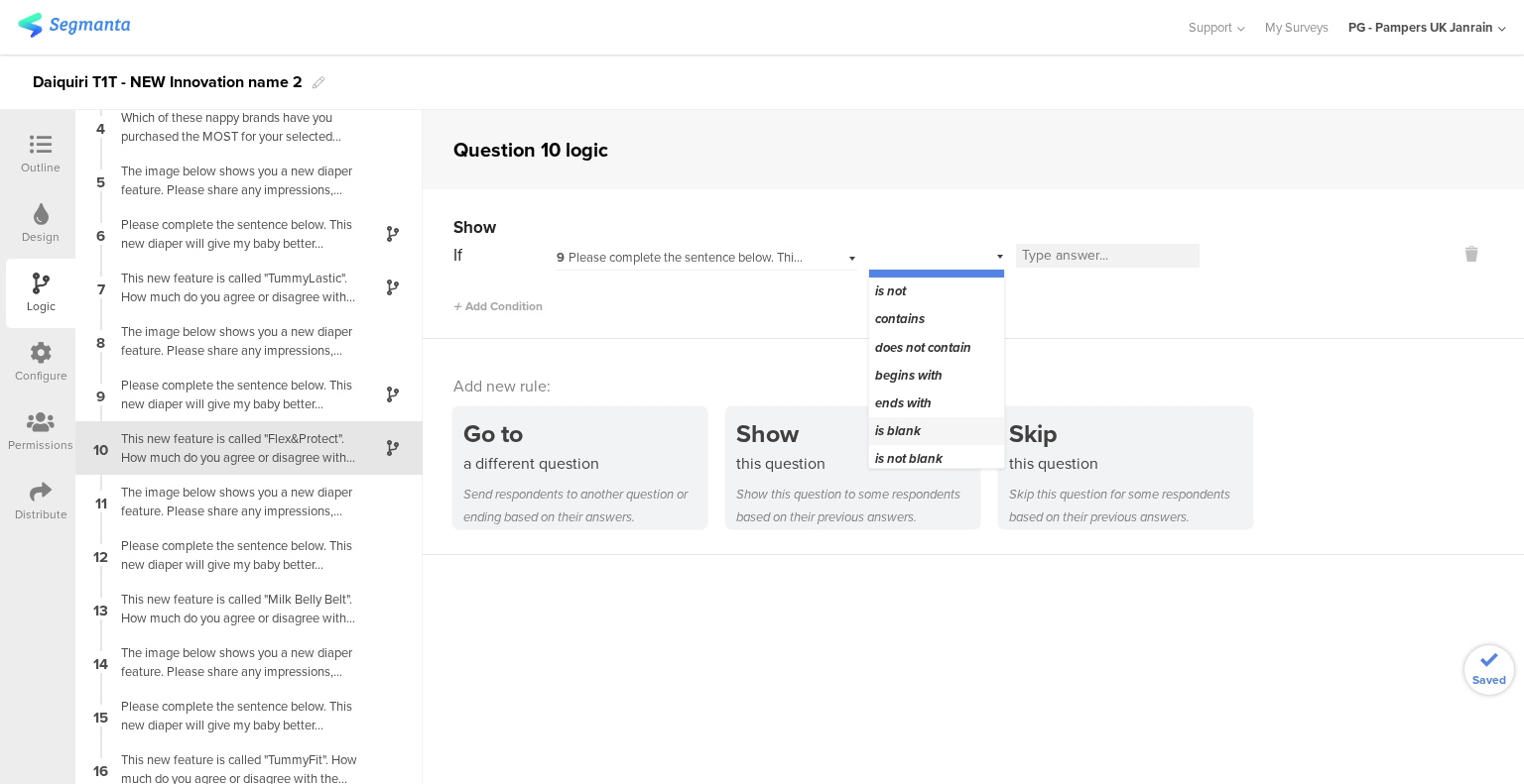
scroll to position [25, 0]
click at [918, 455] on span "is not blank" at bounding box center [908, 454] width 68 height 19
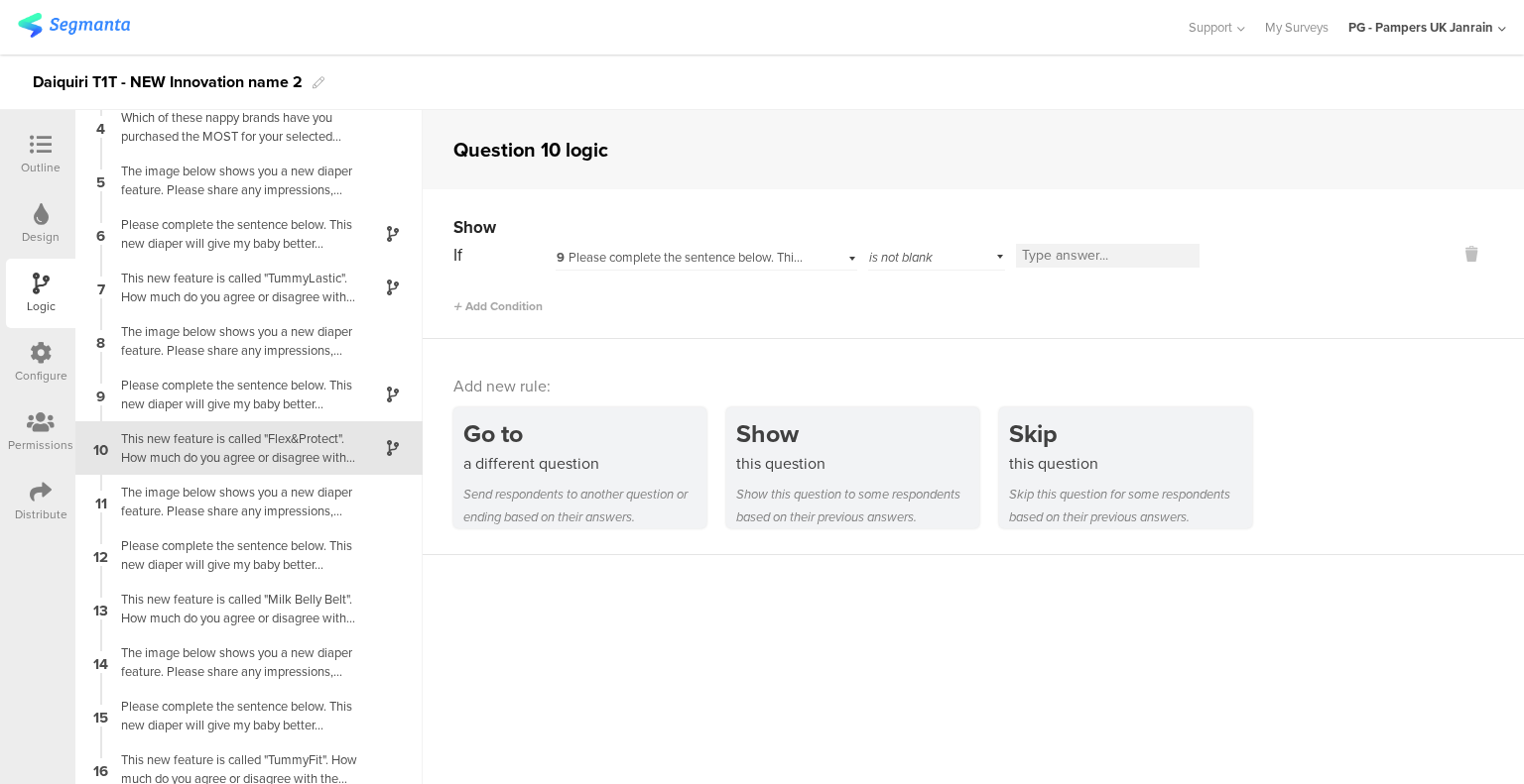
scroll to position [183, 0]
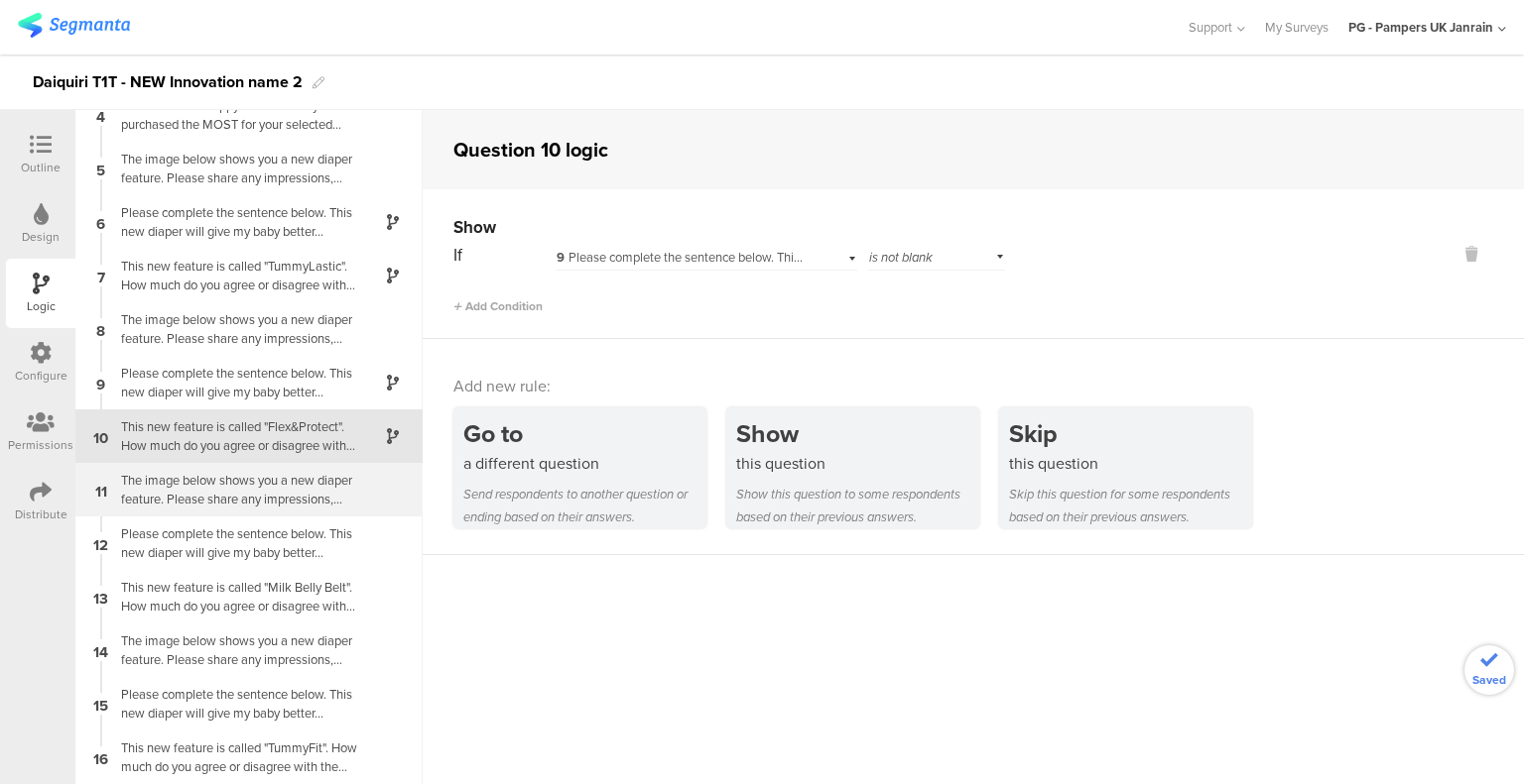
click at [215, 486] on div "The image below shows you a new diaper feature. Please share any impressions, t…" at bounding box center [233, 490] width 248 height 38
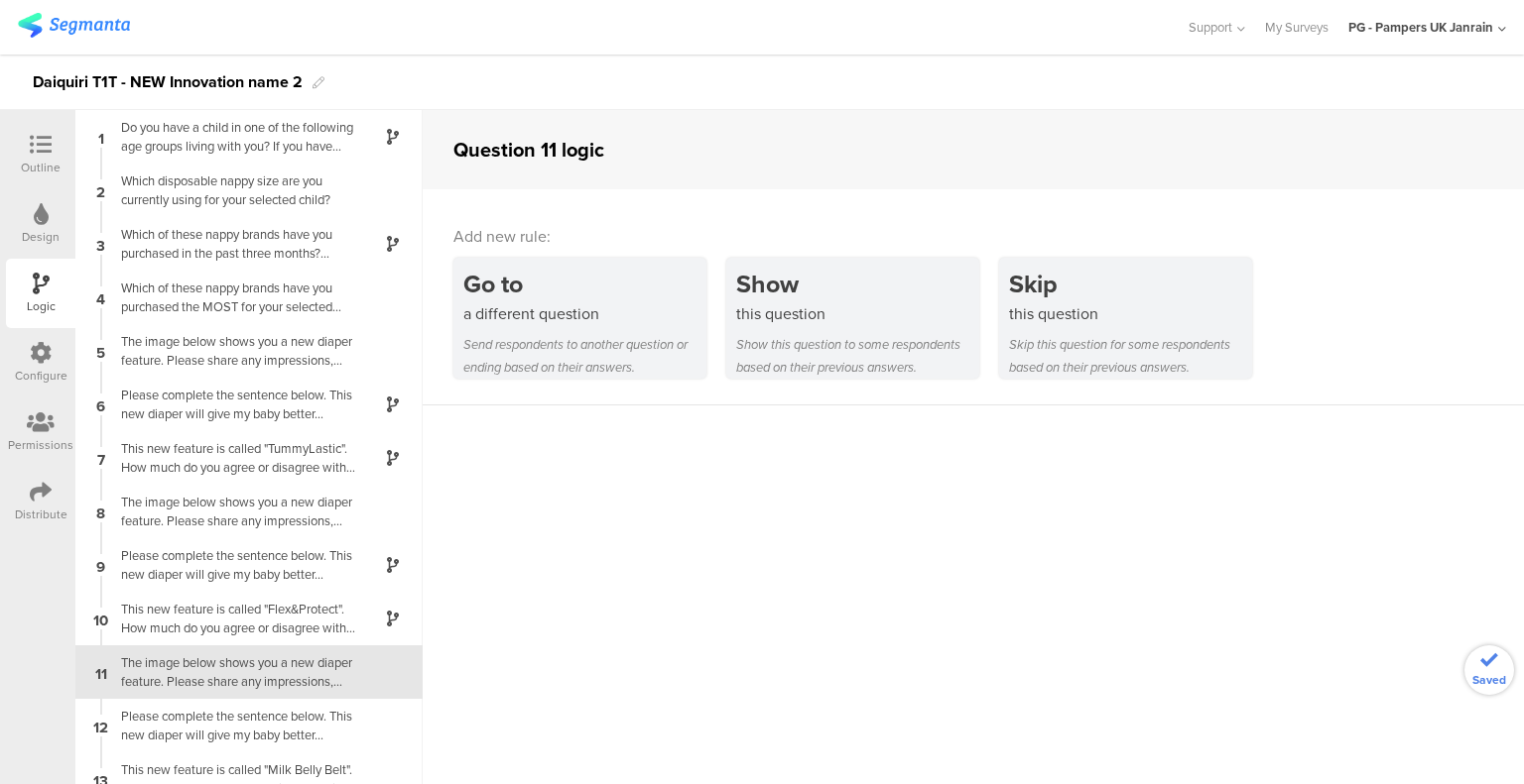
click at [218, 529] on div "1 Do you have a child in one of the following age groups living with you? If yo…" at bounding box center [249, 447] width 347 height 674
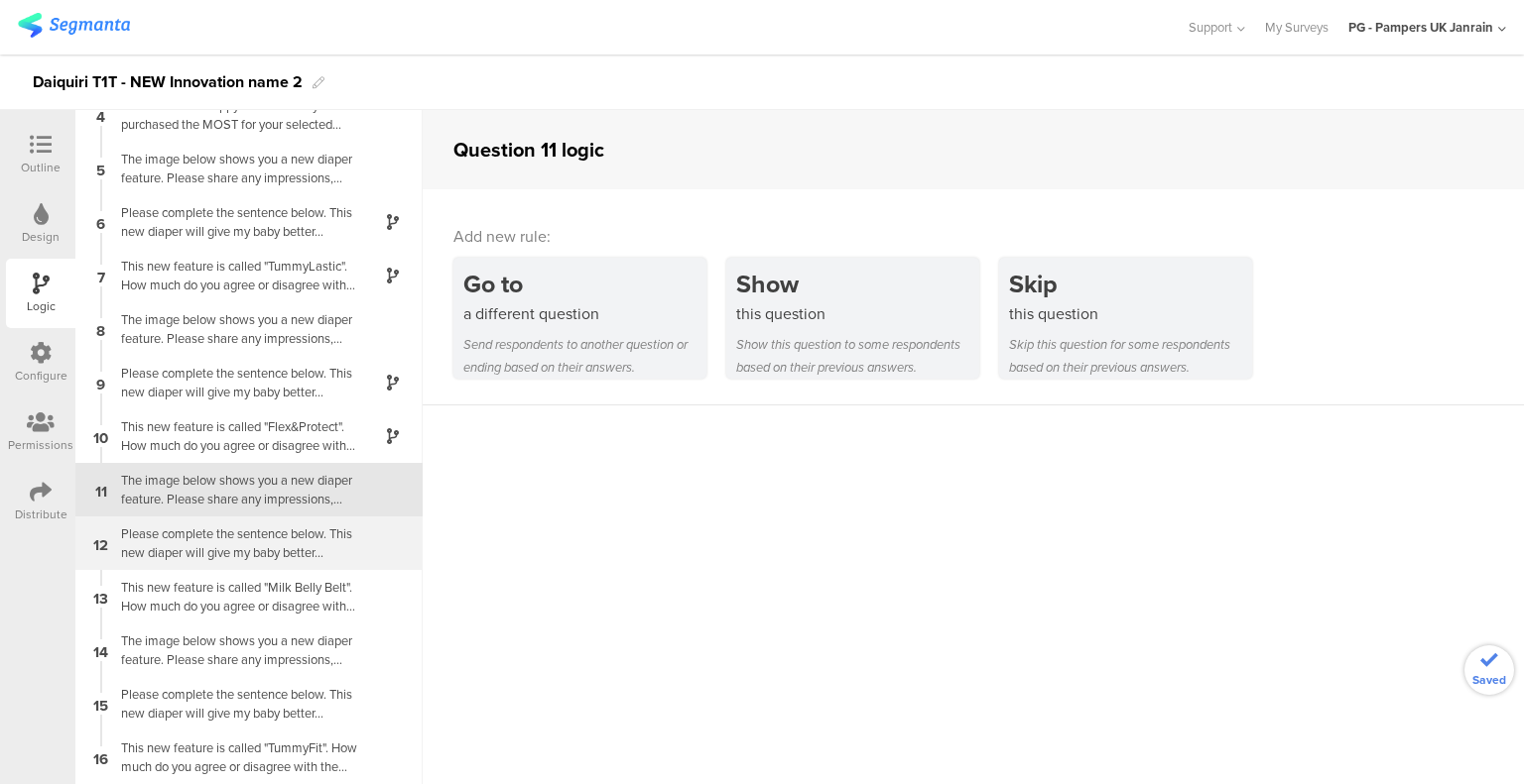
click at [212, 531] on div "Please complete the sentence below. This new diaper will give my baby better..." at bounding box center [233, 544] width 248 height 38
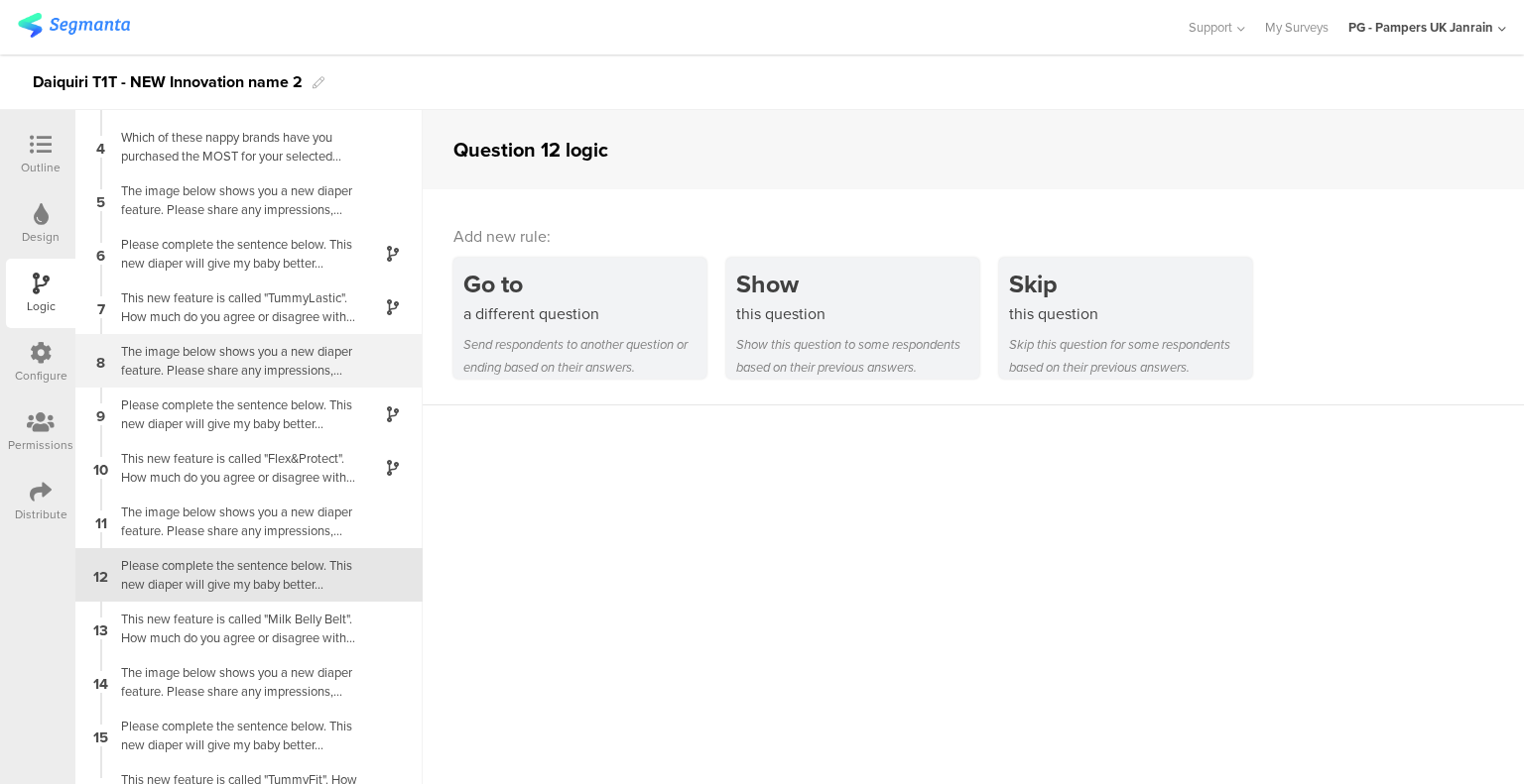
scroll to position [183, 0]
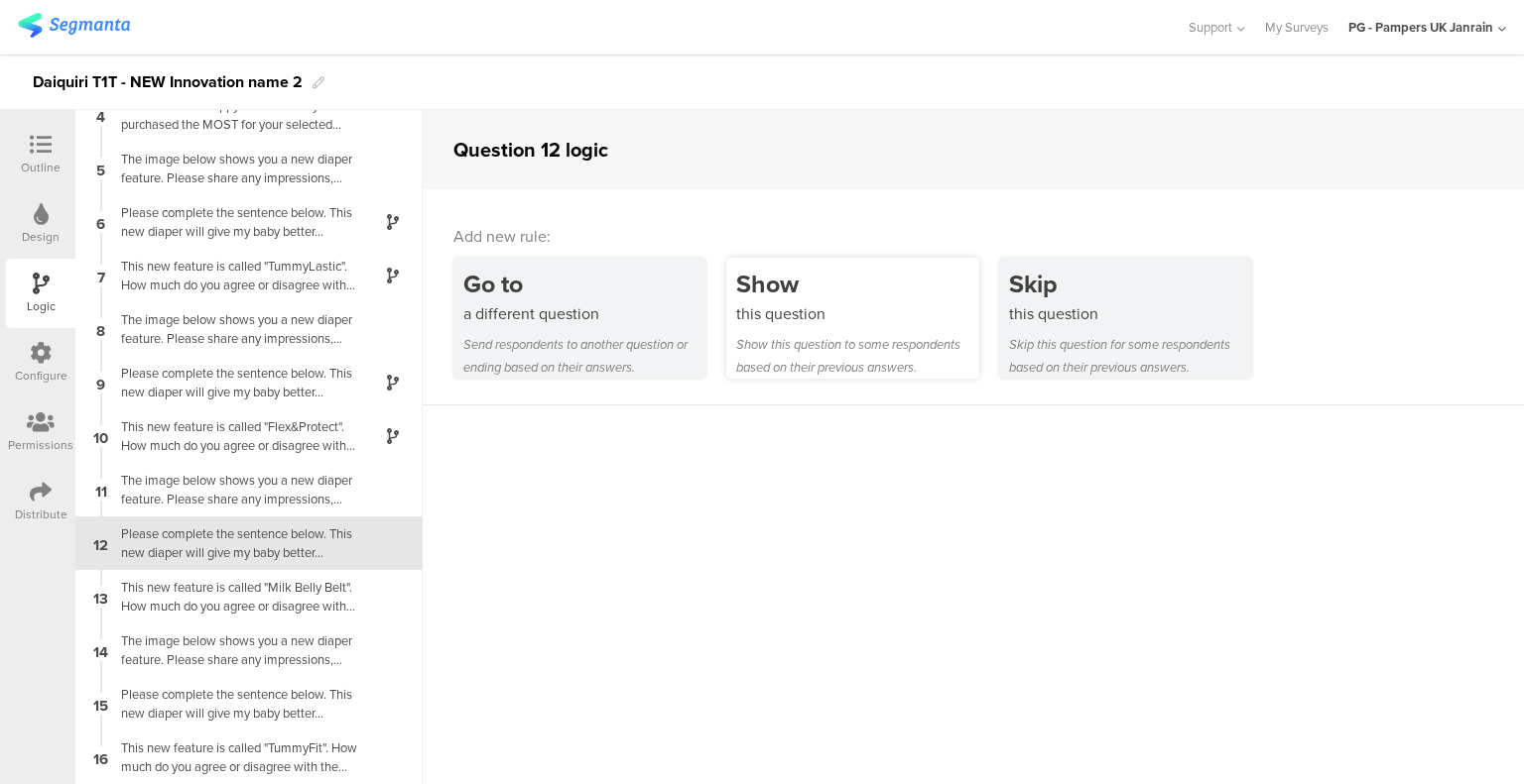
click at [762, 324] on div "this question" at bounding box center [857, 314] width 243 height 23
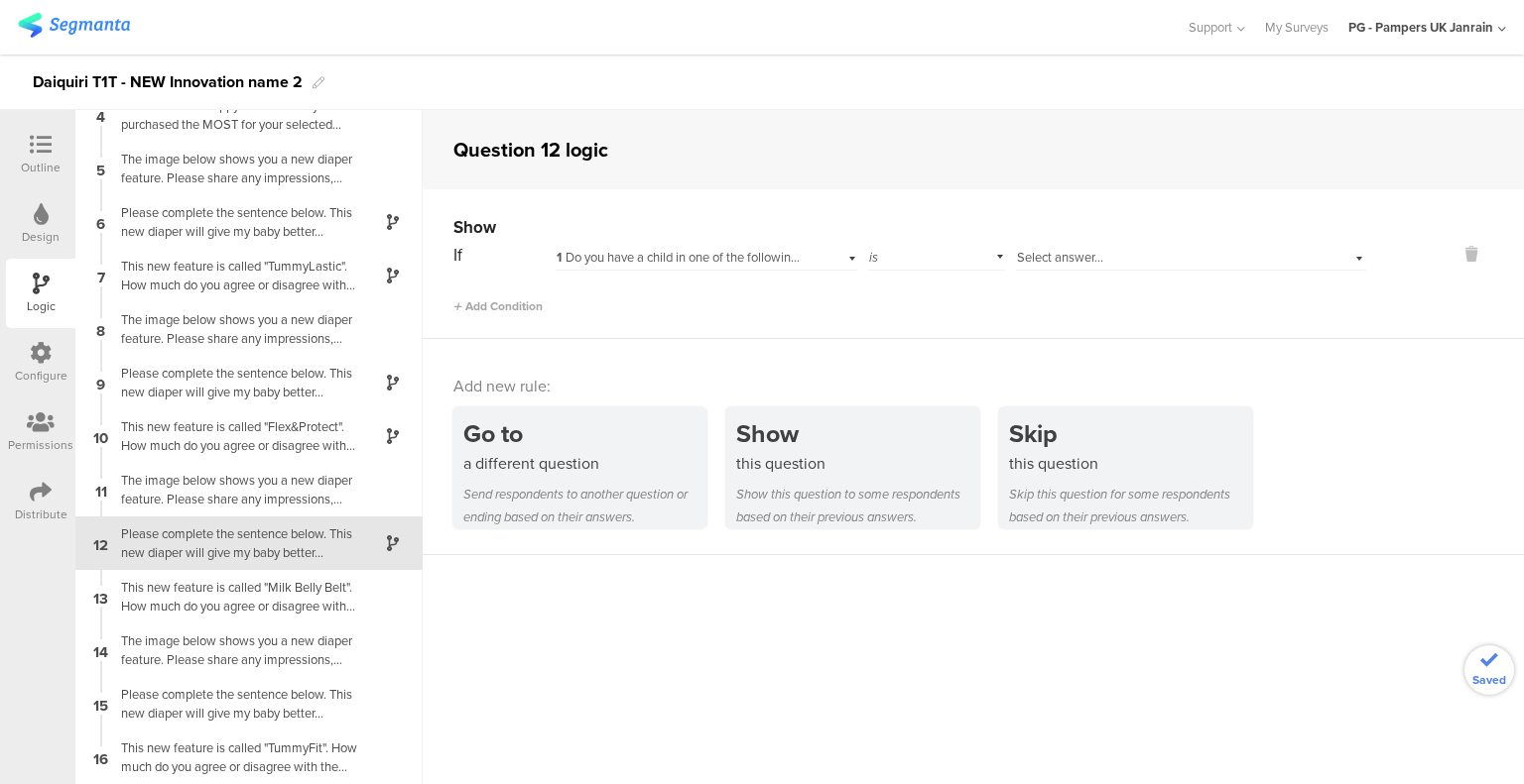
click at [659, 259] on span "1 Do you have a child in one of the following age groups living with you? If yo…" at bounding box center [1078, 257] width 1045 height 19
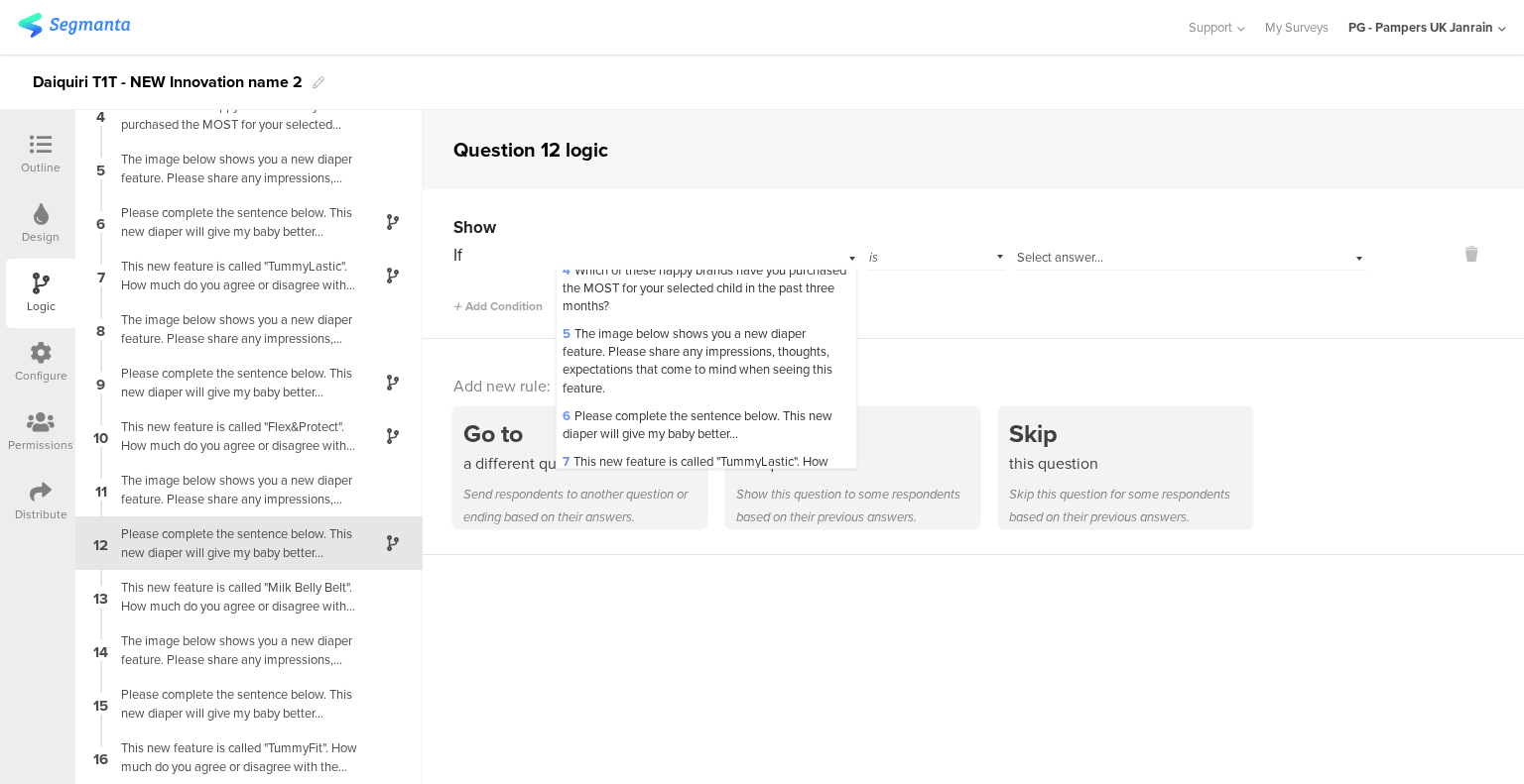
scroll to position [594, 0]
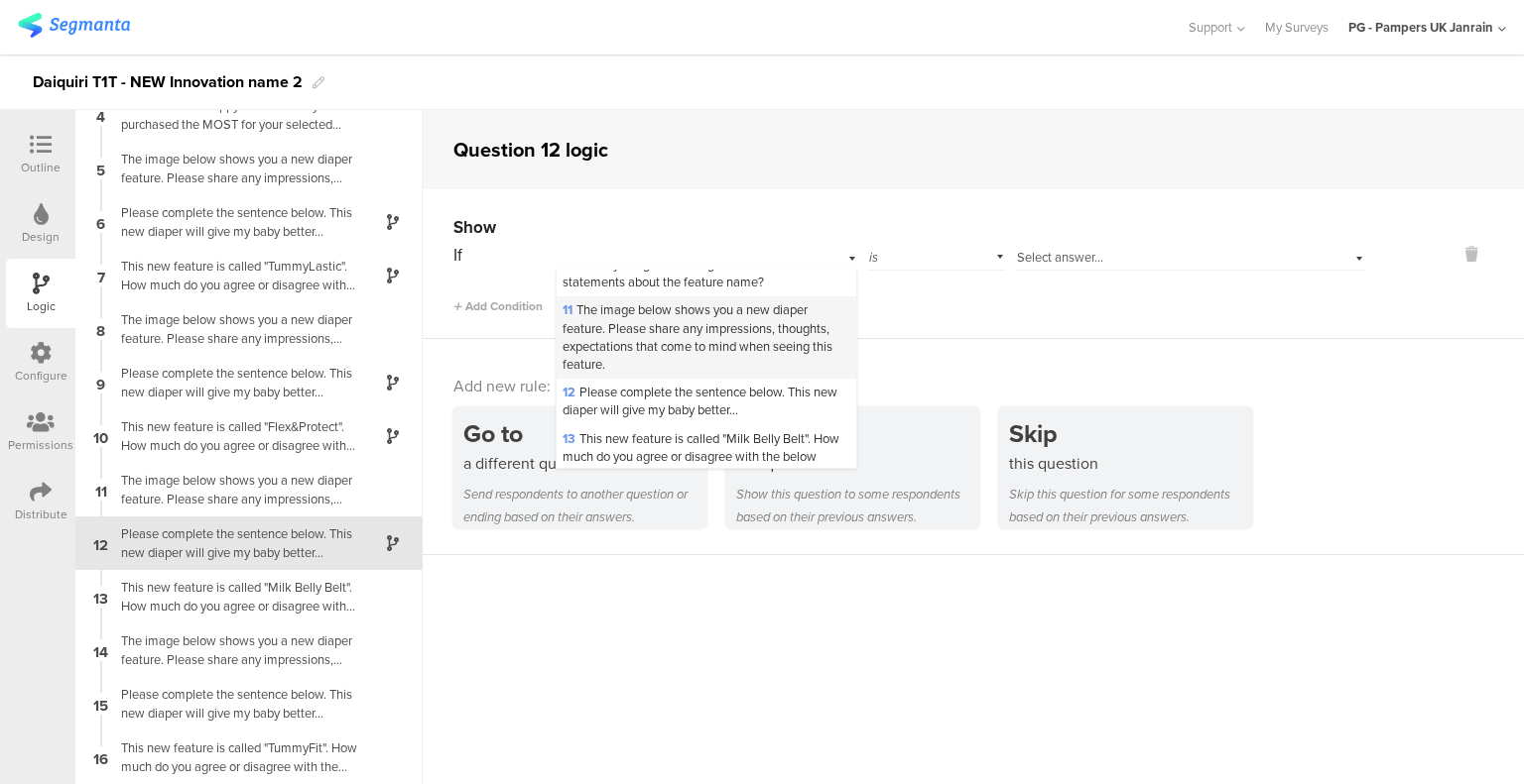
click at [662, 352] on span "11 The image below shows you a new diaper feature. Please share any impressions…" at bounding box center [697, 337] width 270 height 73
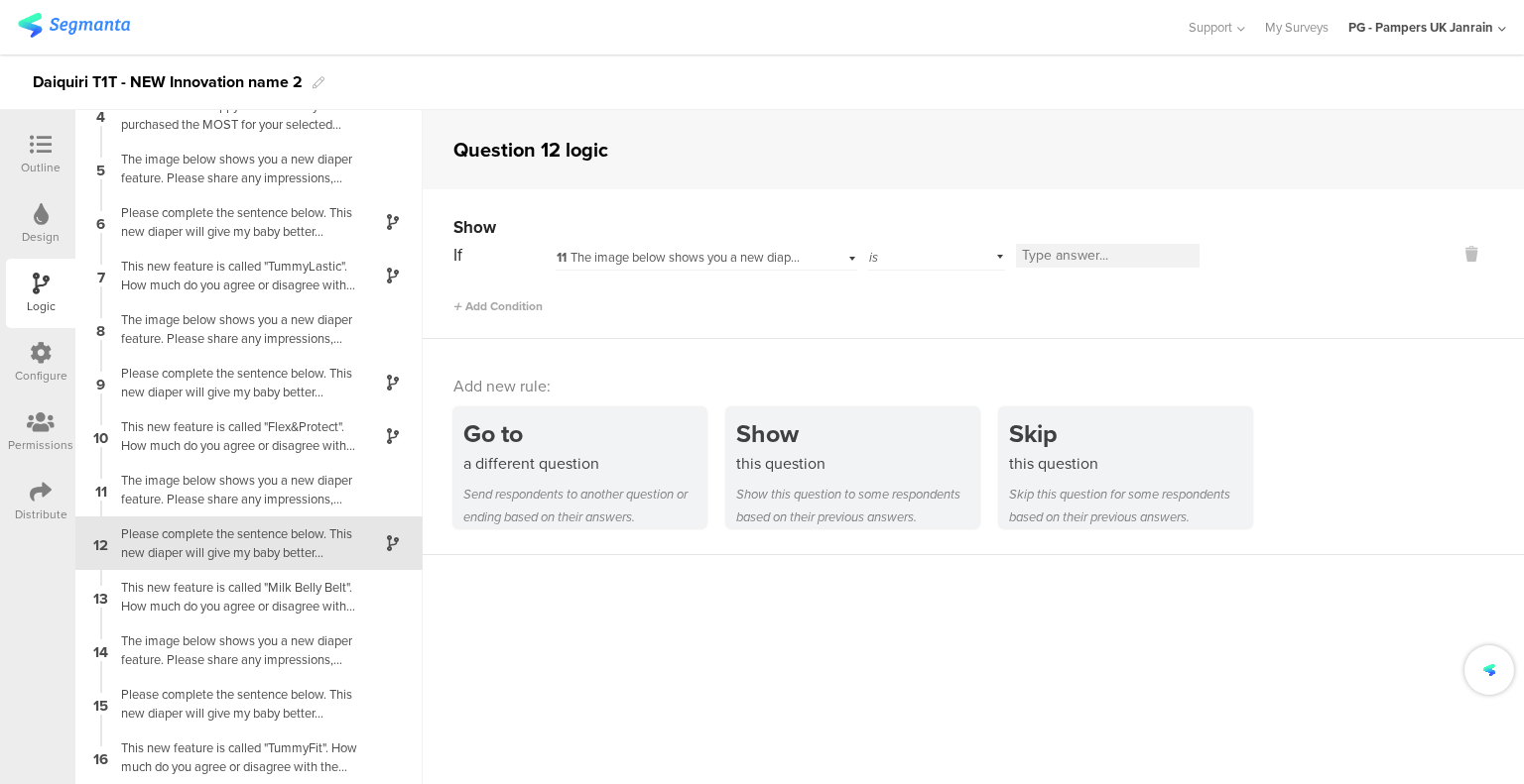
drag, startPoint x: 920, startPoint y: 257, endPoint x: 928, endPoint y: 265, distance: 11.3
click at [920, 256] on div "is" at bounding box center [936, 255] width 137 height 31
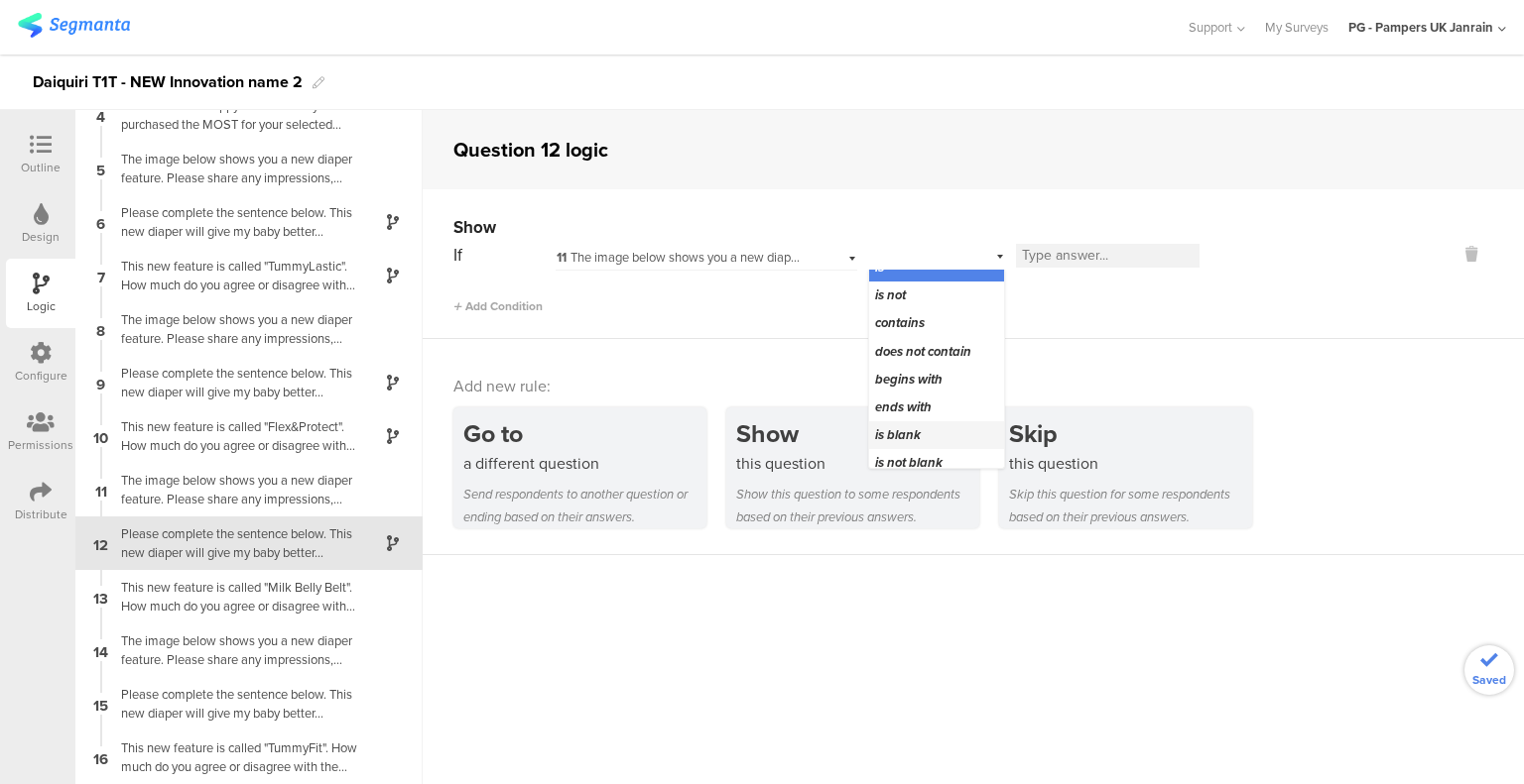
scroll to position [25, 0]
click at [914, 447] on span "is not blank" at bounding box center [908, 454] width 68 height 19
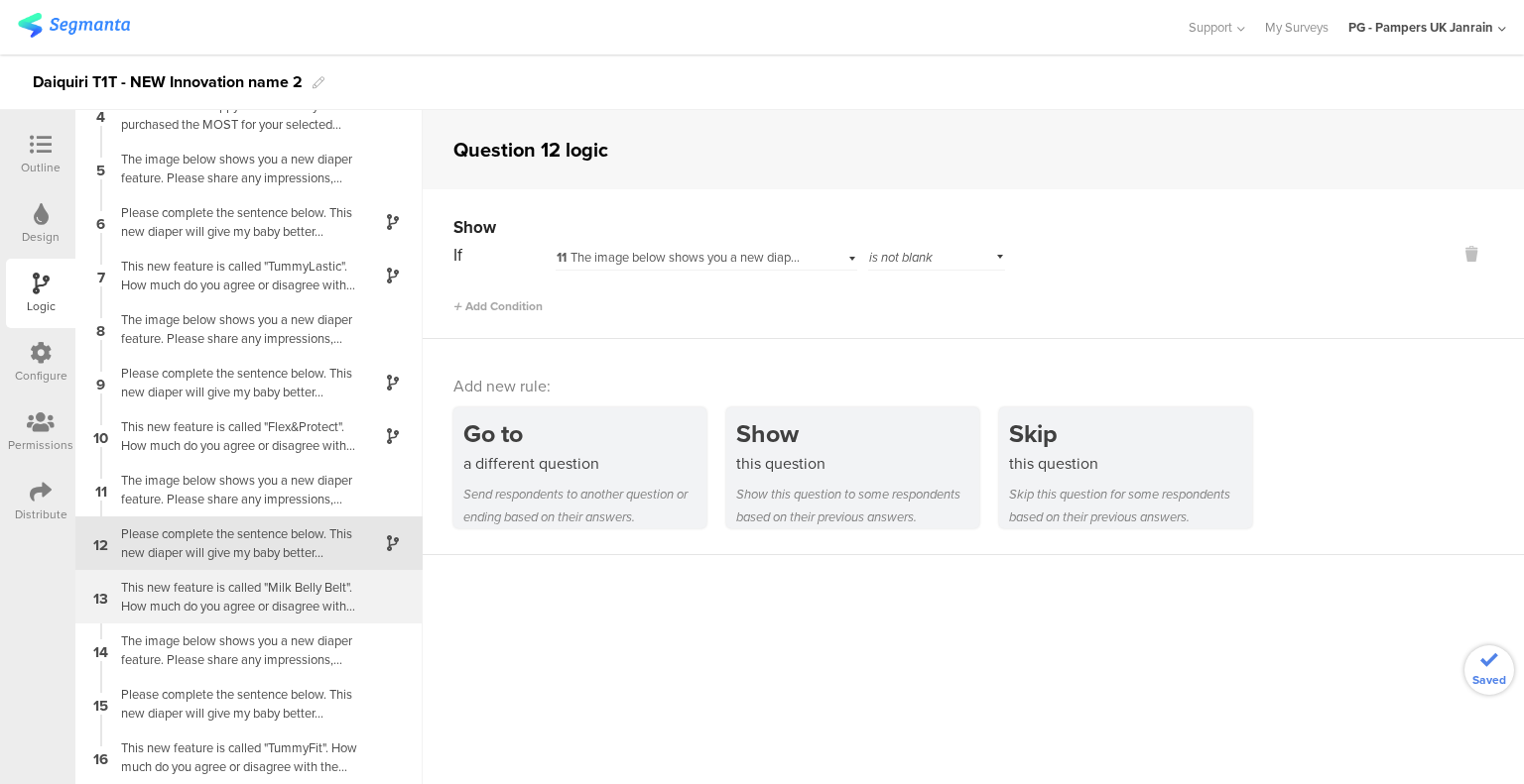
click at [254, 601] on div "This new feature is called "Milk Belly Belt". How much do you agree or disagree…" at bounding box center [233, 596] width 248 height 38
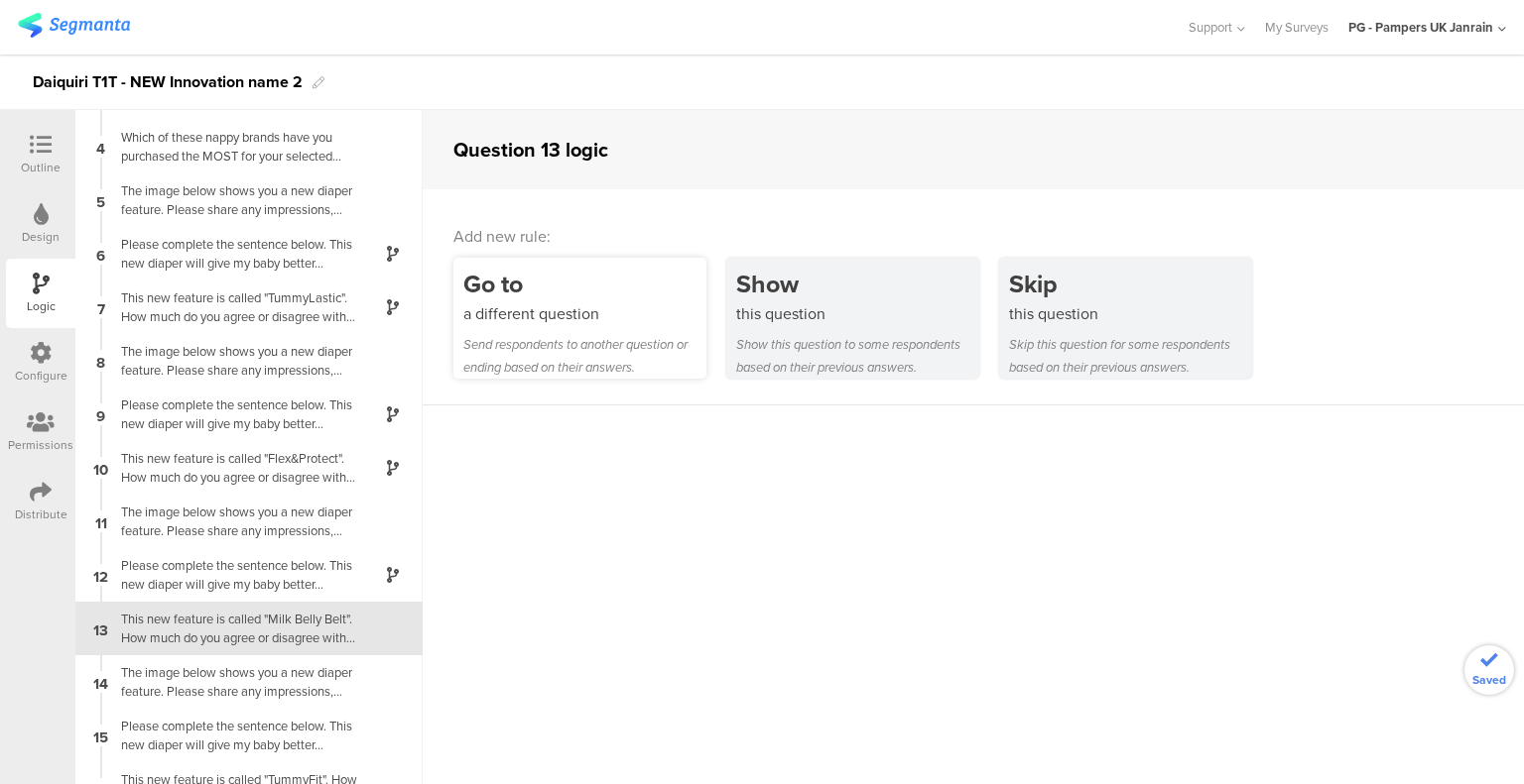
scroll to position [183, 0]
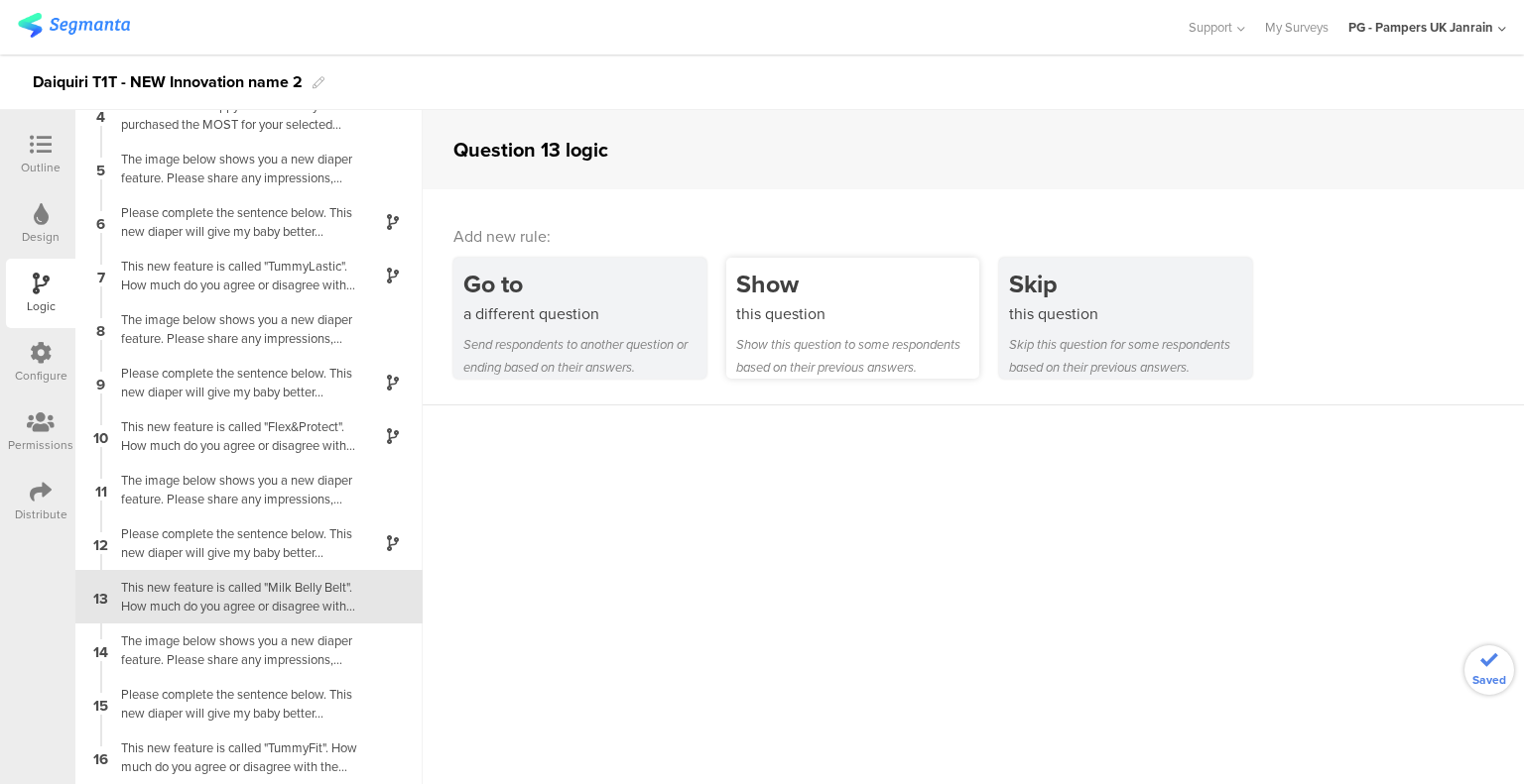
click at [746, 313] on div "this question" at bounding box center [857, 314] width 243 height 23
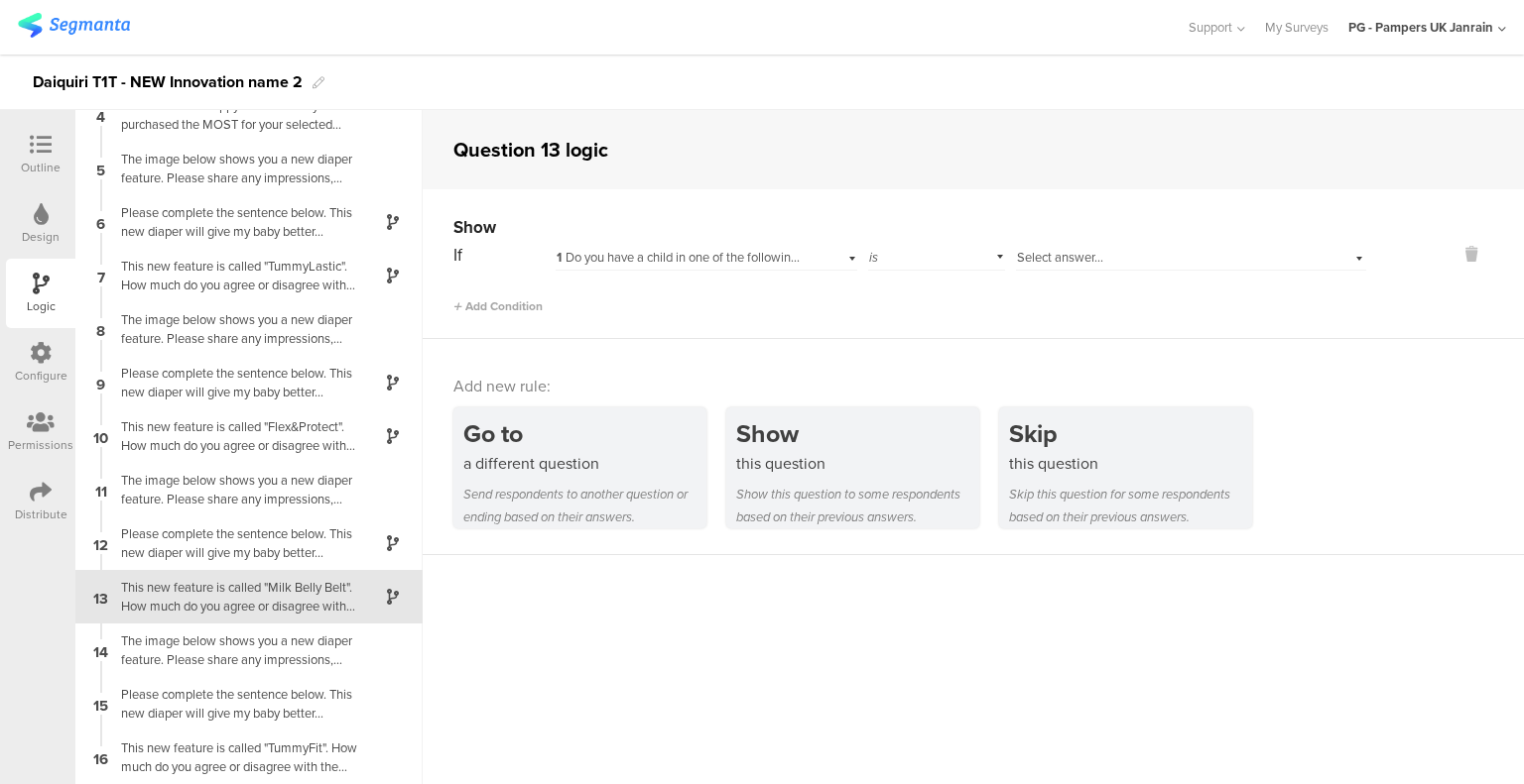
click at [748, 259] on span "1 Do you have a child in one of the following age groups living with you? If yo…" at bounding box center [1078, 257] width 1045 height 19
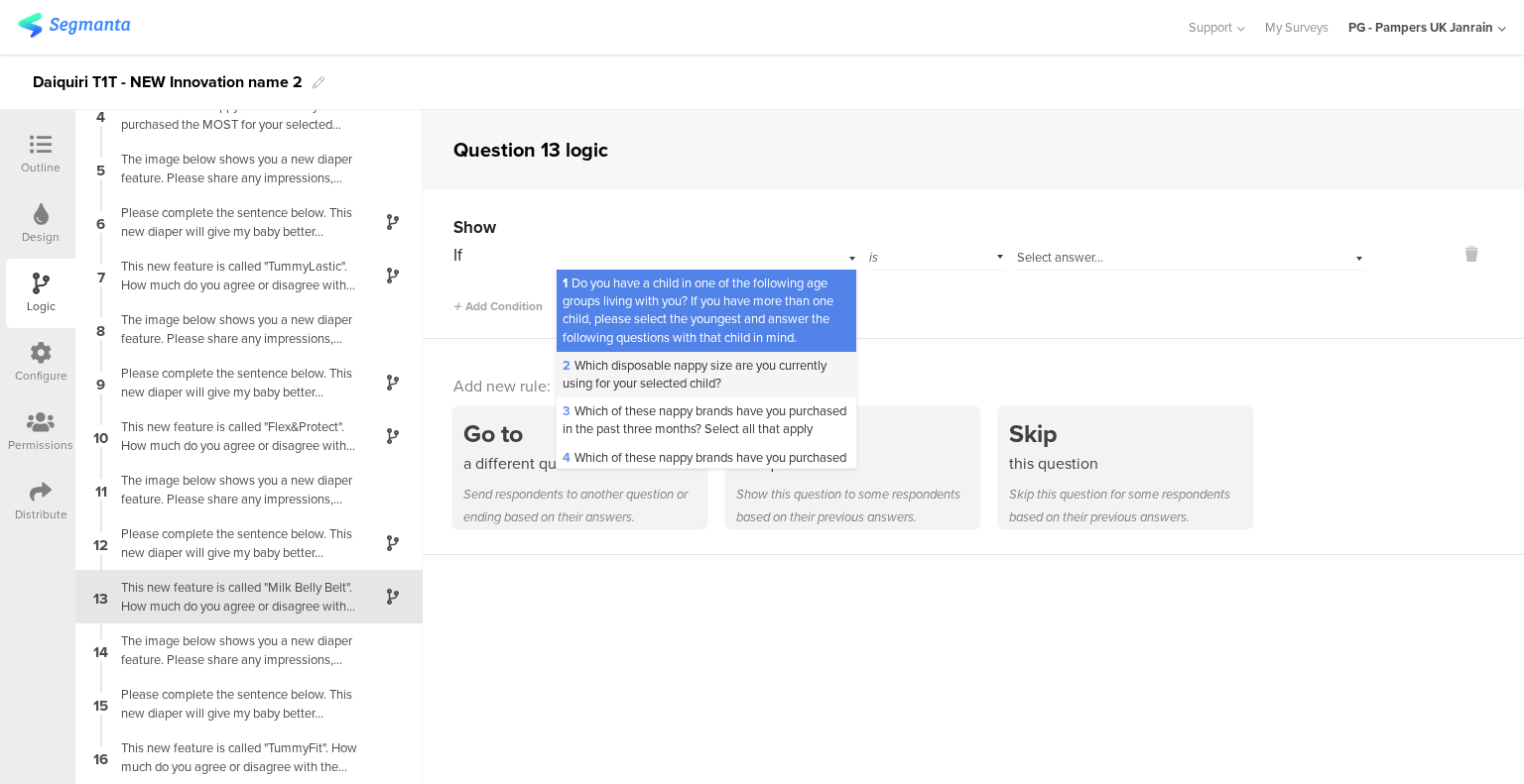
scroll to position [594, 0]
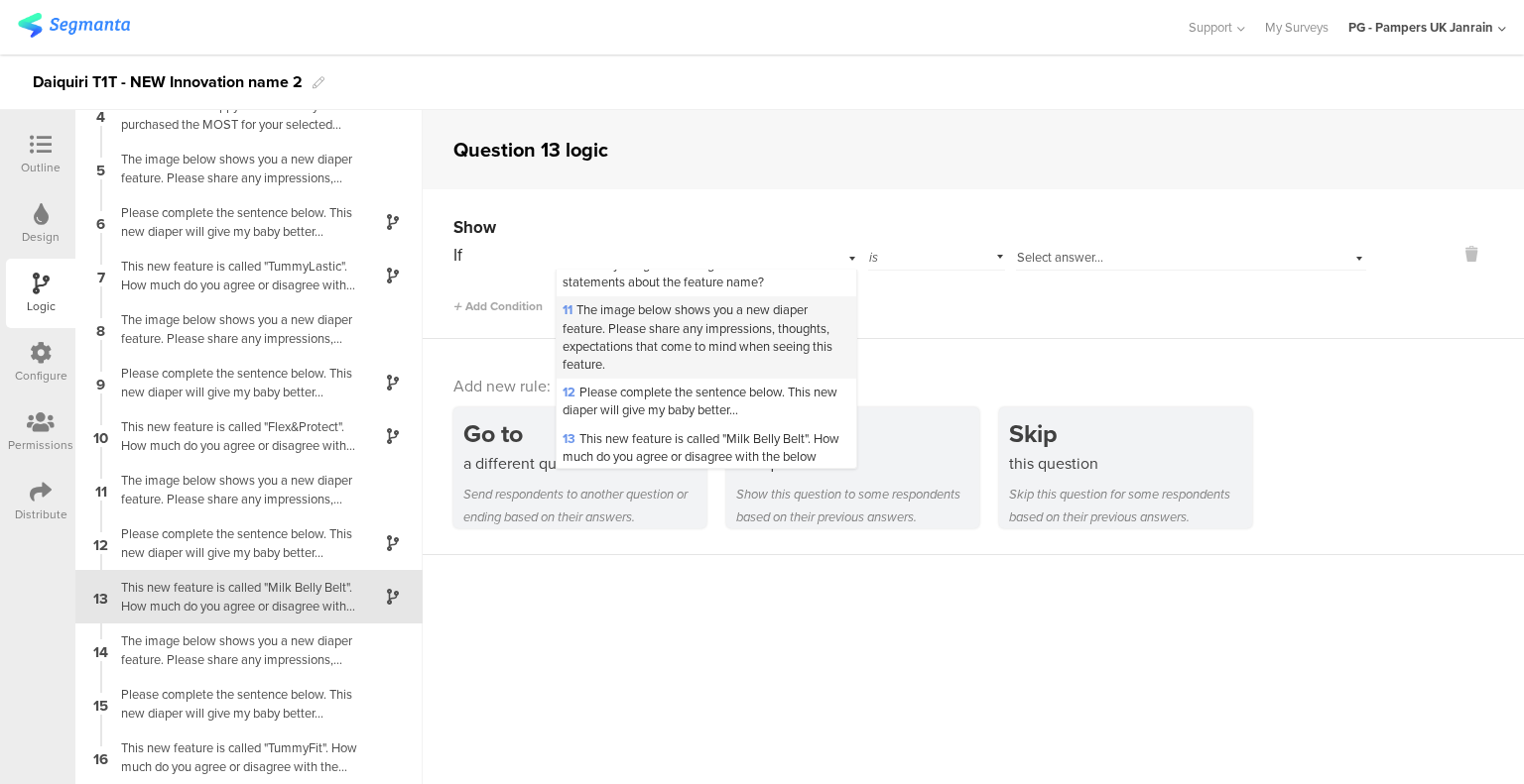
click at [709, 362] on span "11 The image below shows you a new diaper feature. Please share any impressions…" at bounding box center [697, 337] width 270 height 73
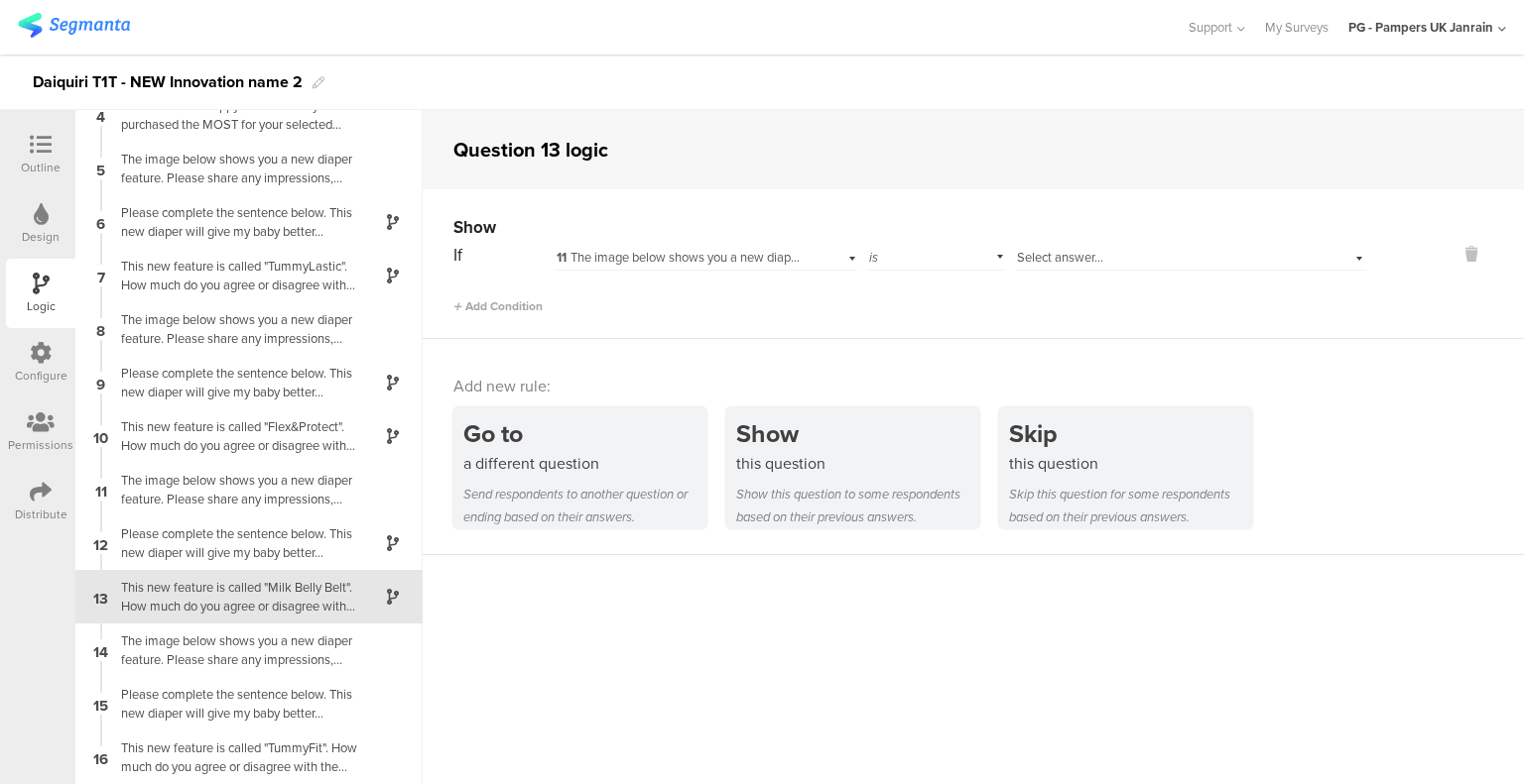
click at [685, 263] on span "11 The image below shows you a new diaper feature. Please share any impressions…" at bounding box center [972, 257] width 833 height 19
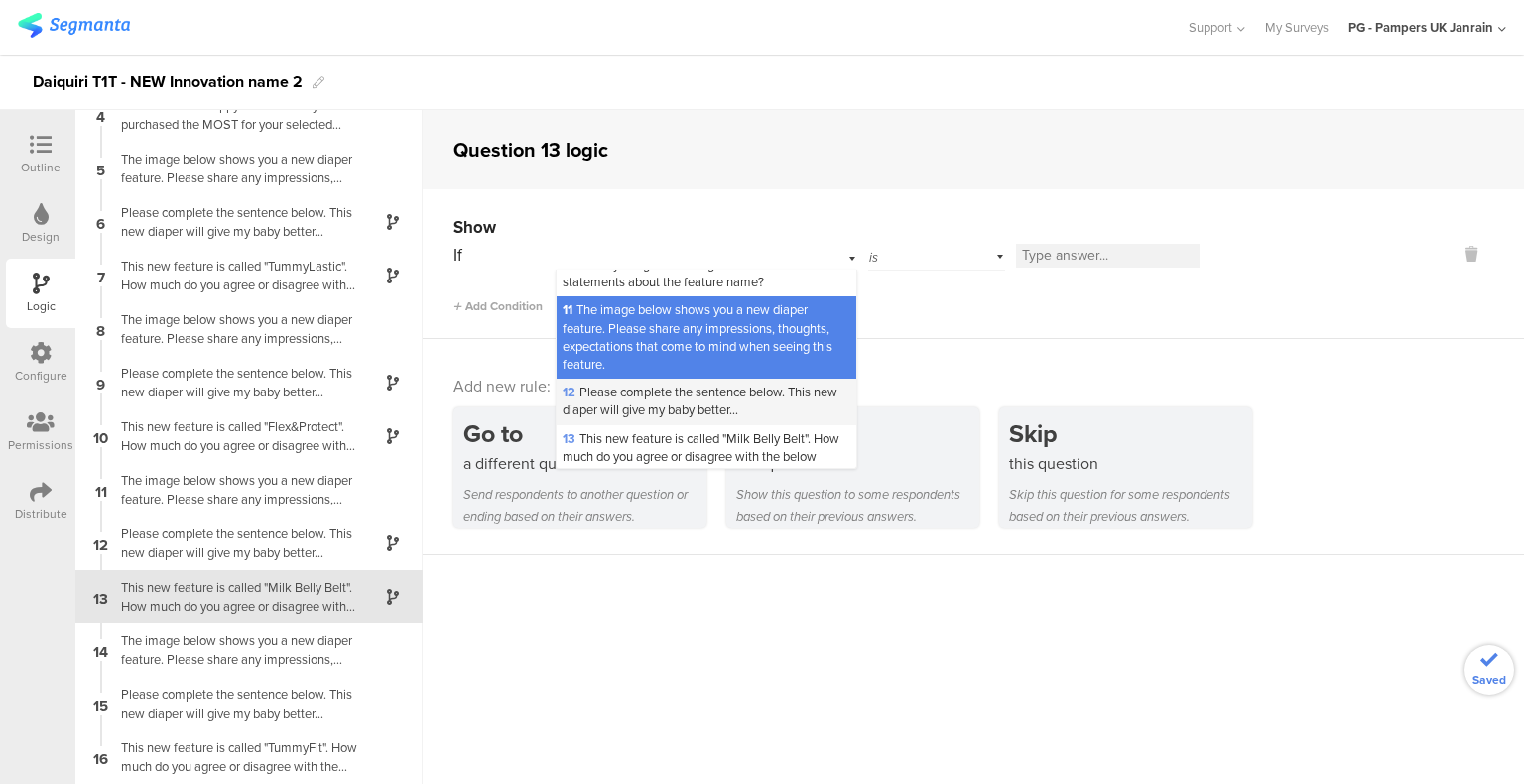
click at [670, 420] on span "12 Please complete the sentence below. This new diaper will give my baby better…" at bounding box center [699, 401] width 275 height 37
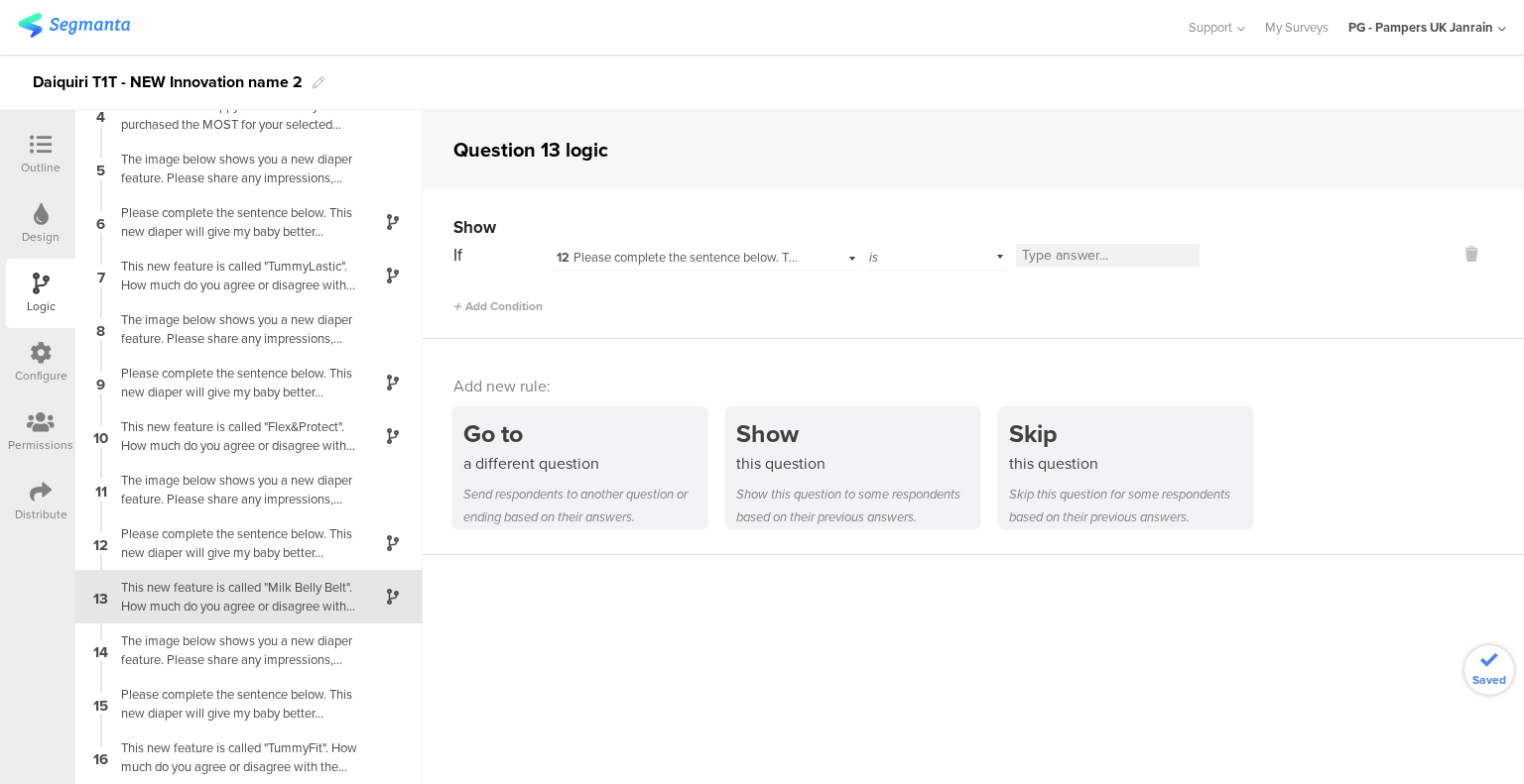
click at [927, 272] on div "If 12 Please complete the sentence below. This new diaper will give my baby bet…" at bounding box center [909, 278] width 912 height 75
click at [927, 253] on div "is" at bounding box center [936, 255] width 137 height 31
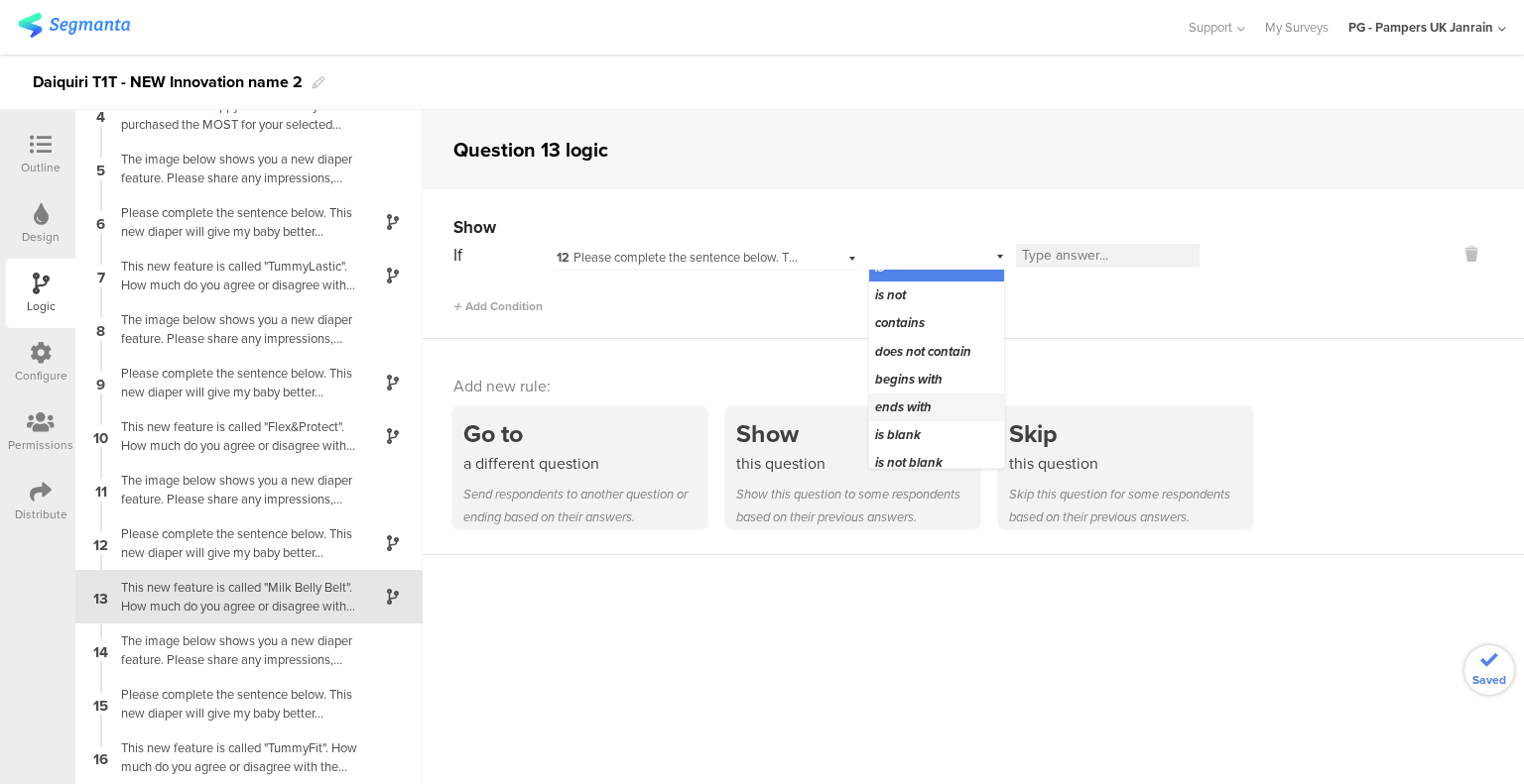
scroll to position [25, 0]
click at [927, 453] on span "is not blank" at bounding box center [908, 454] width 68 height 19
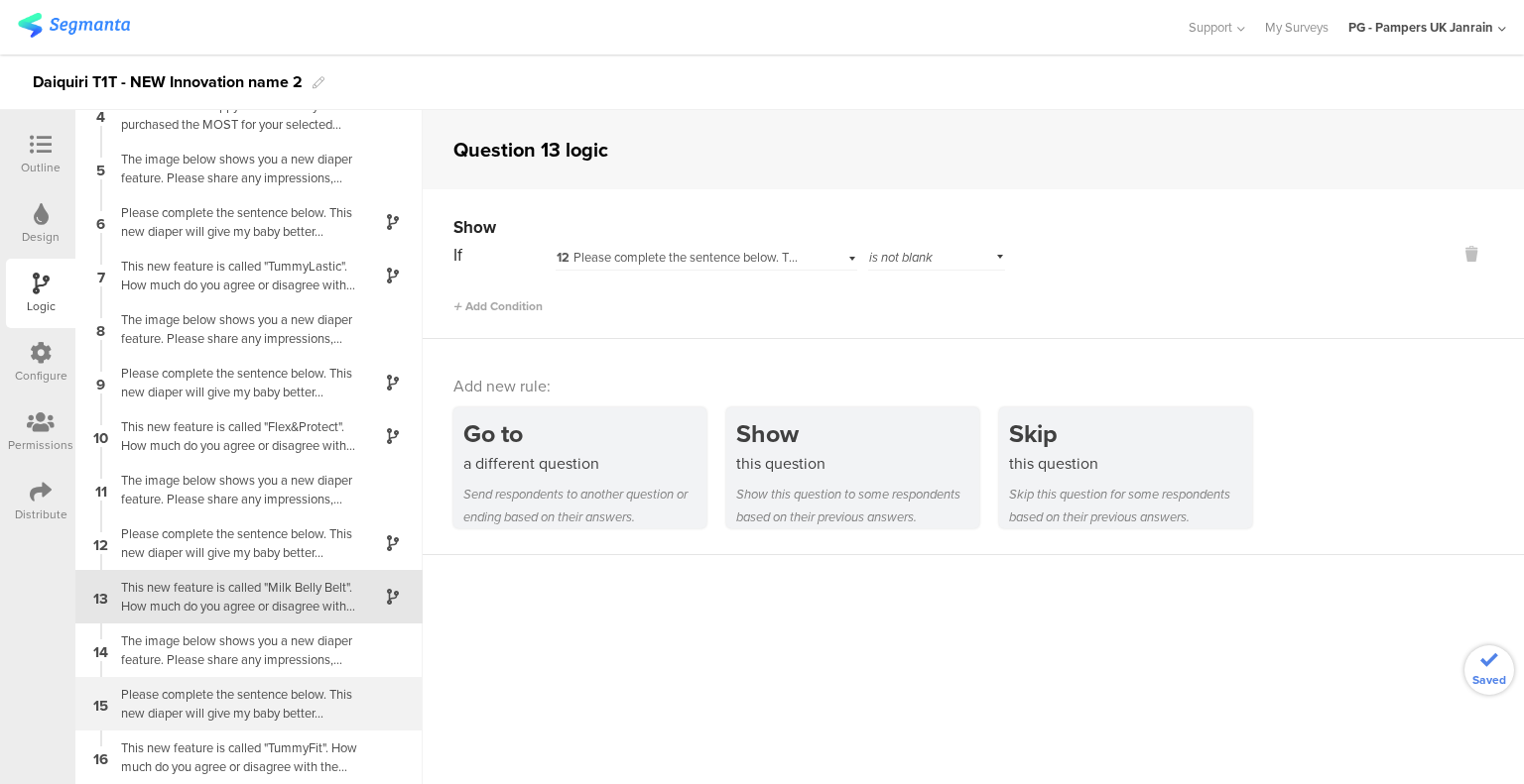
click at [192, 708] on div "Please complete the sentence below. This new diaper will give my baby better..." at bounding box center [233, 704] width 248 height 38
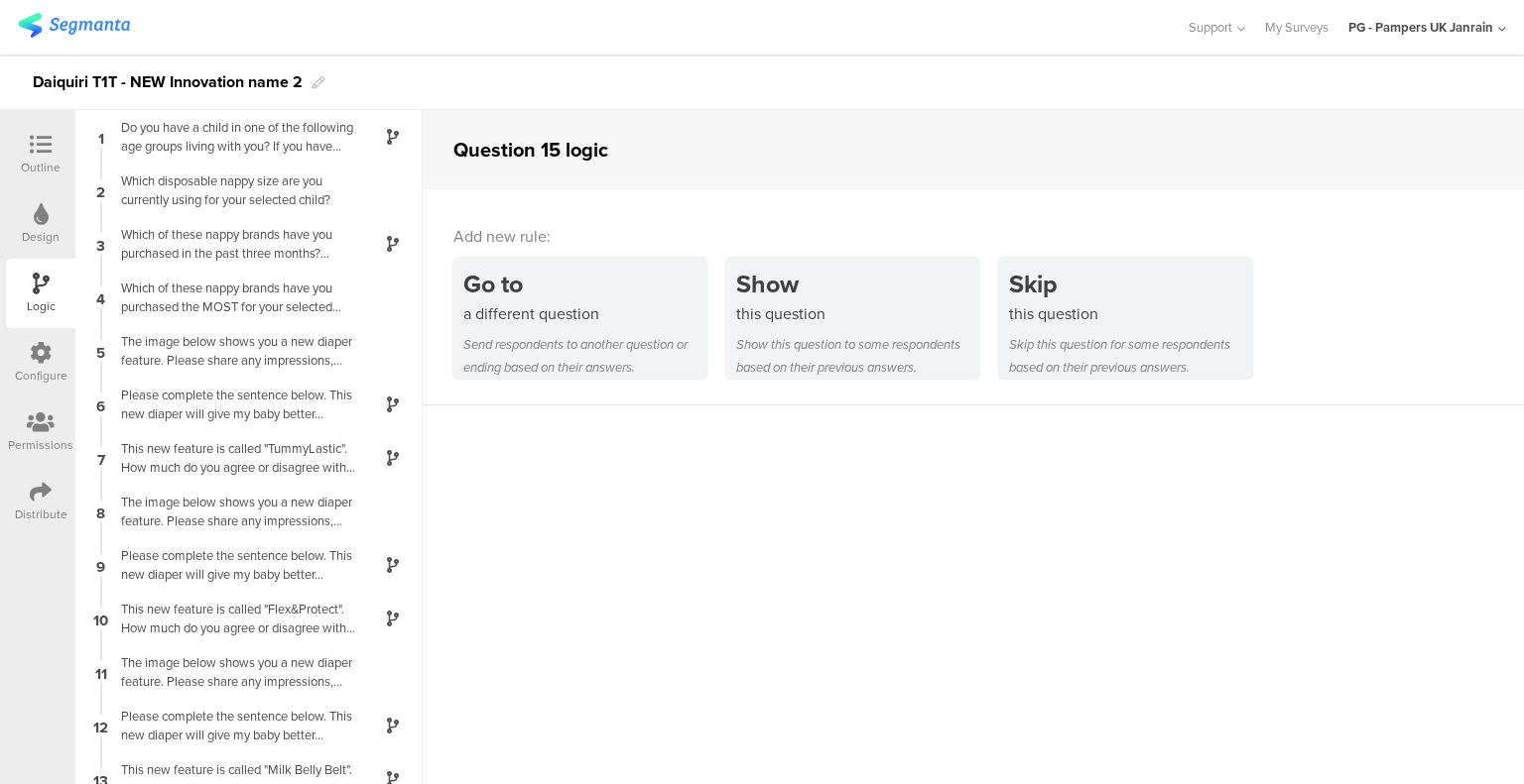
scroll to position [183, 0]
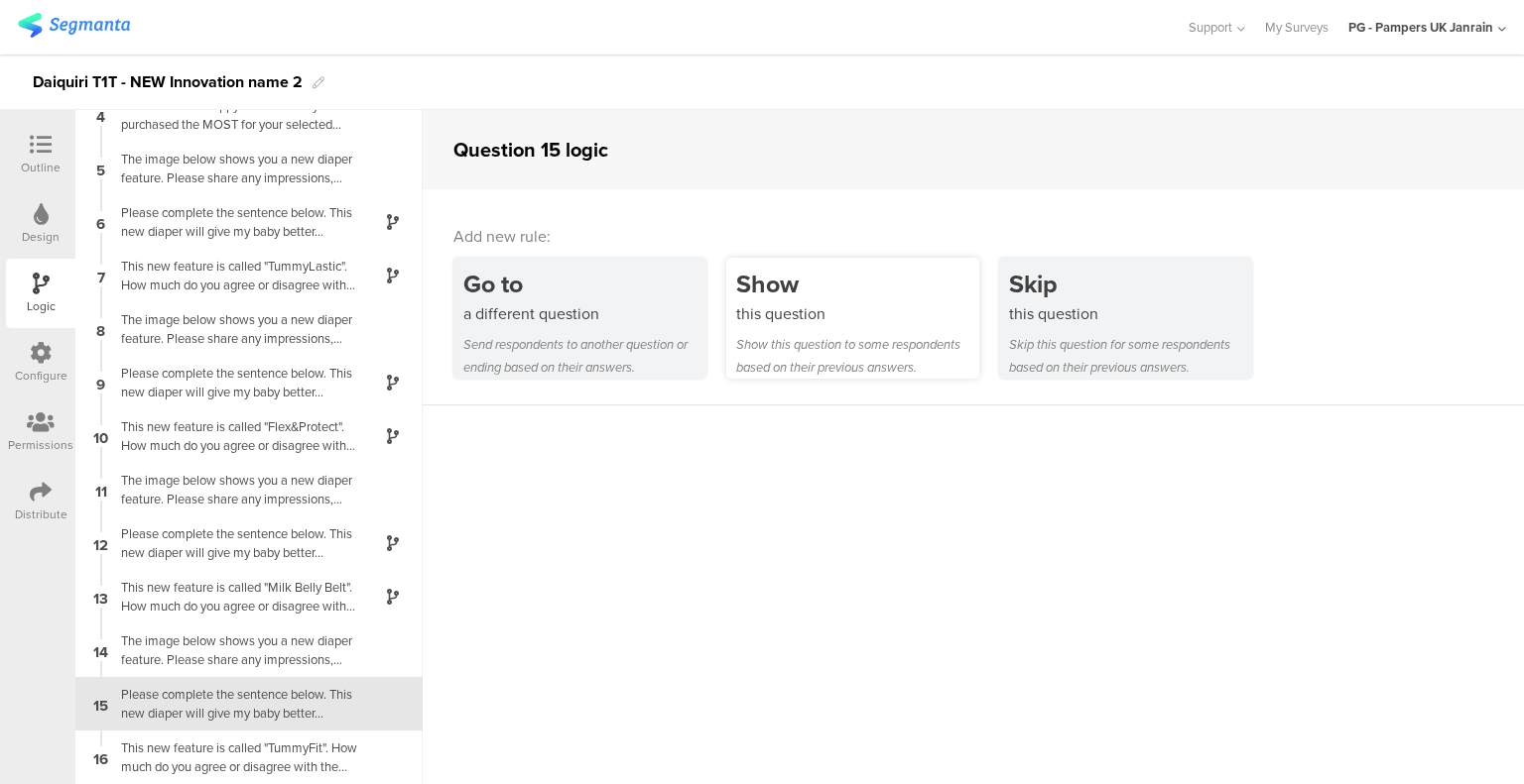
click at [813, 309] on div "this question" at bounding box center [857, 314] width 243 height 23
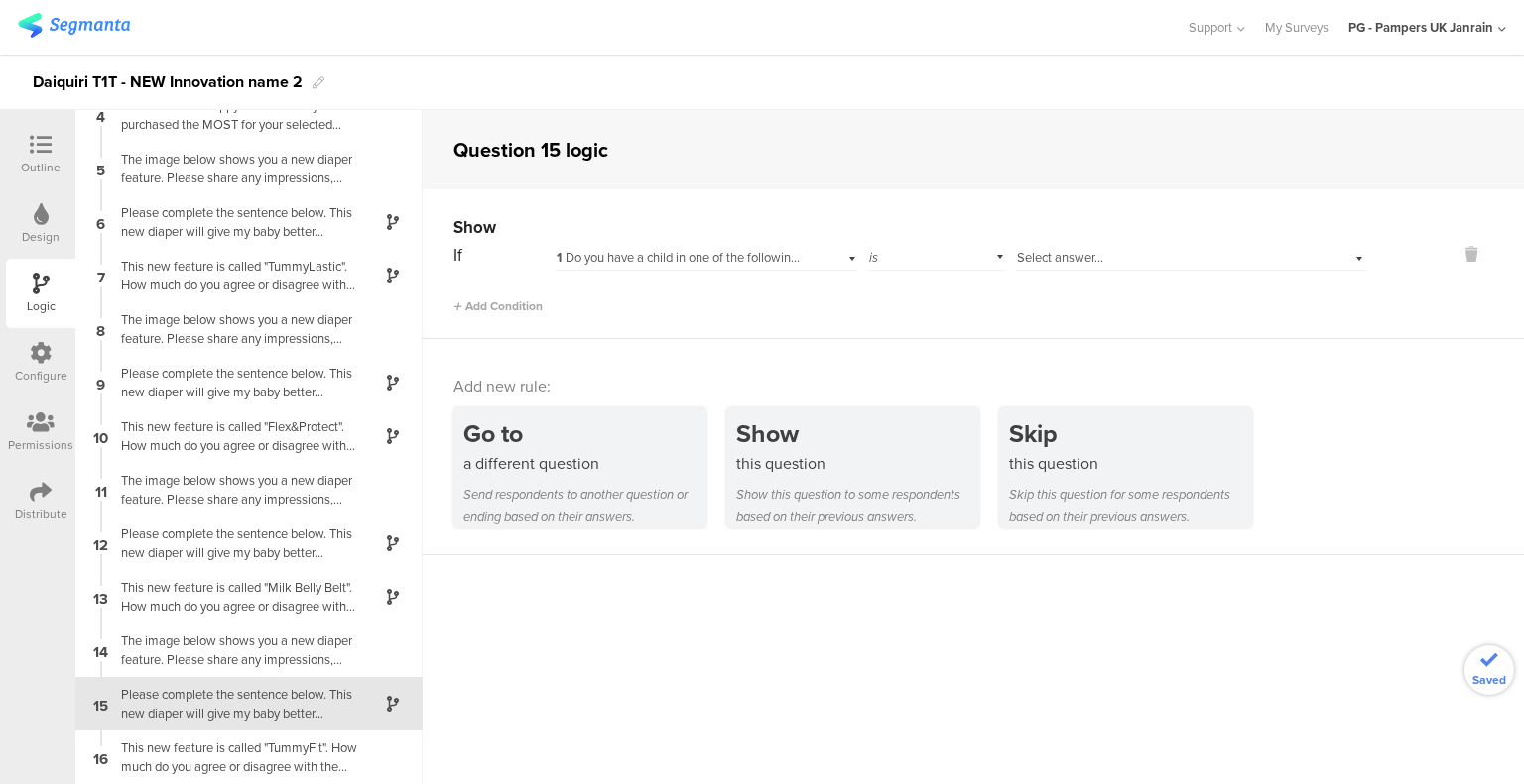
click at [617, 257] on span "1 Do you have a child in one of the following age groups living with you? If yo…" at bounding box center [1078, 257] width 1045 height 19
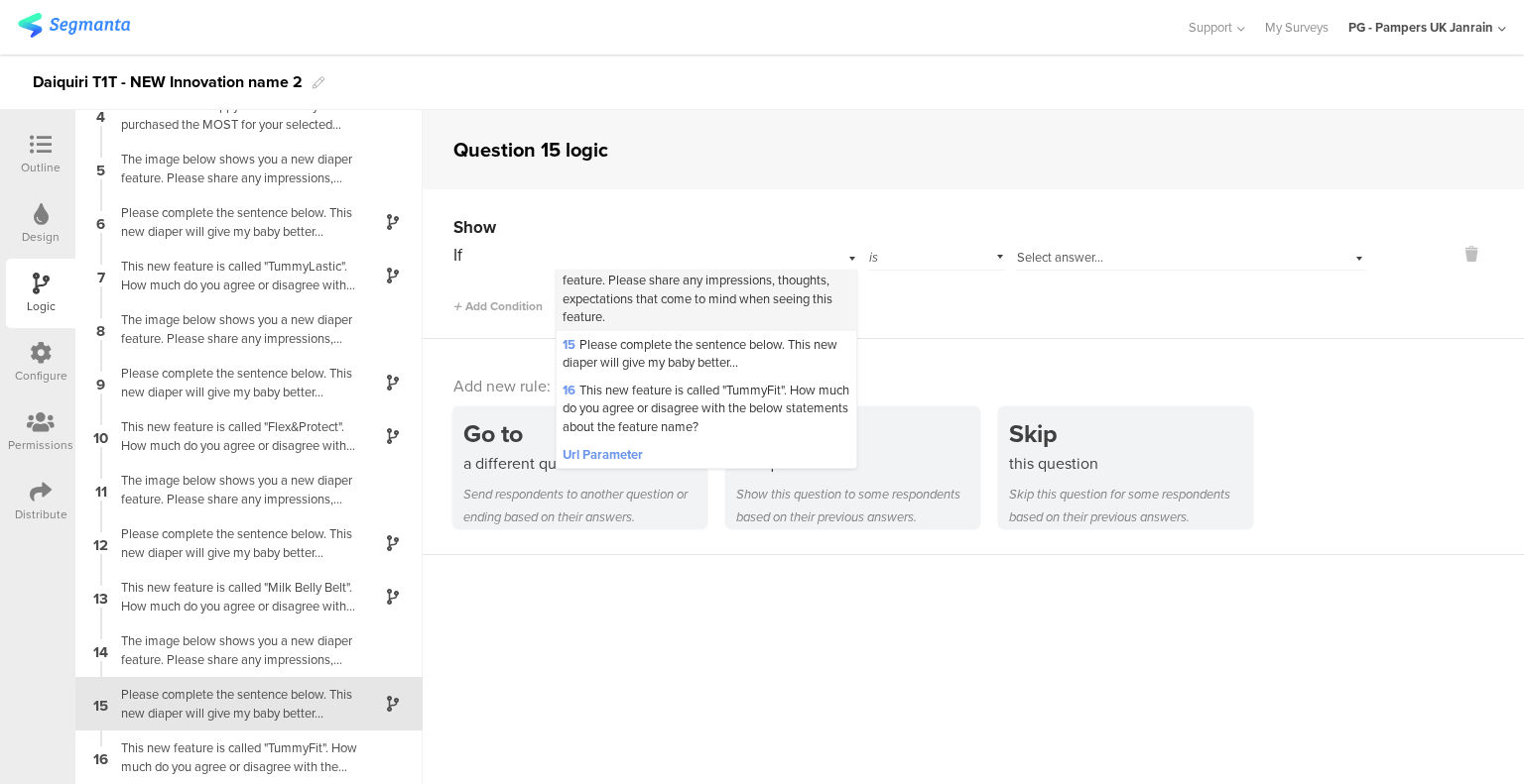
scroll to position [801, 0]
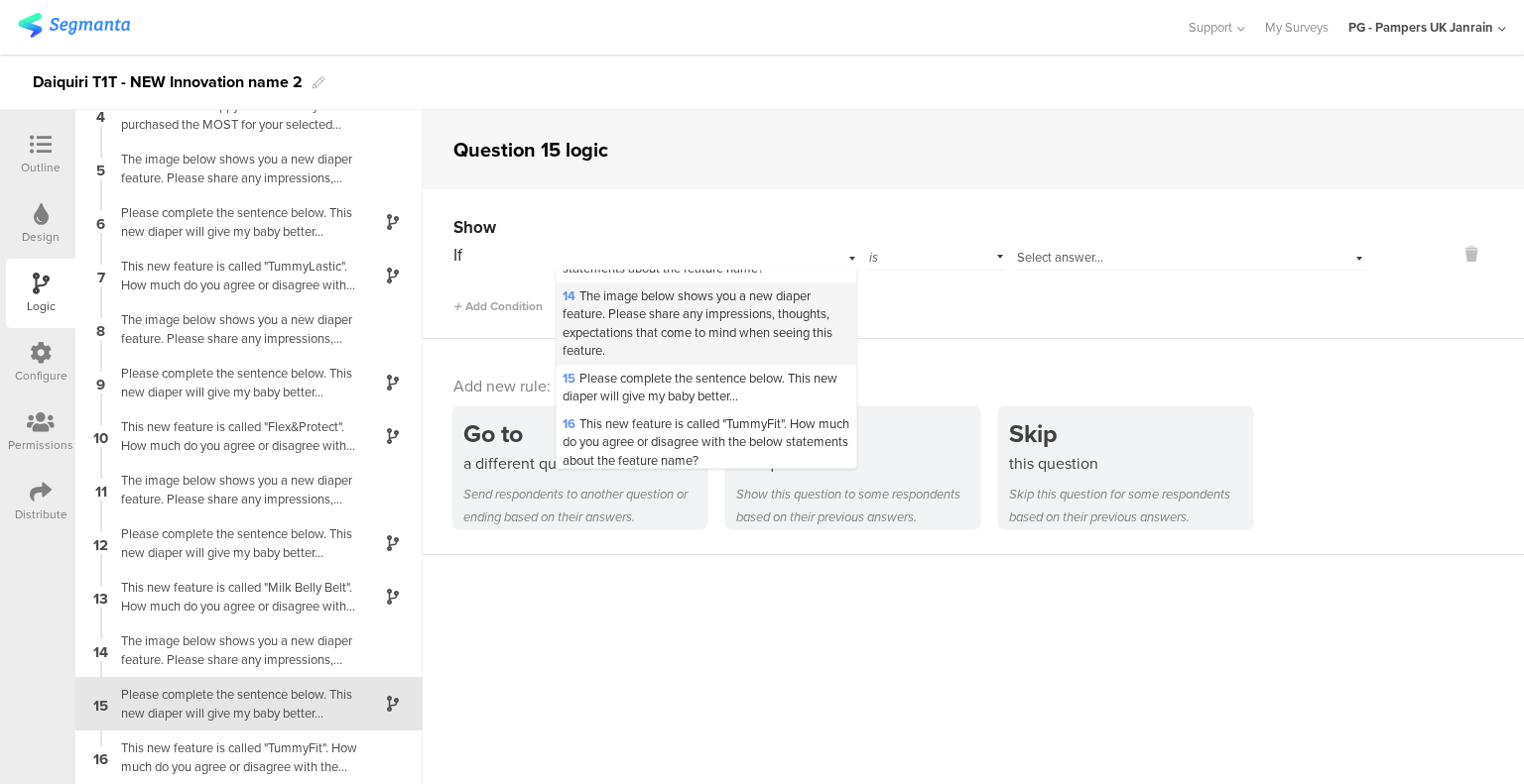
click at [638, 360] on span "14 The image below shows you a new diaper feature. Please share any impressions…" at bounding box center [697, 324] width 270 height 73
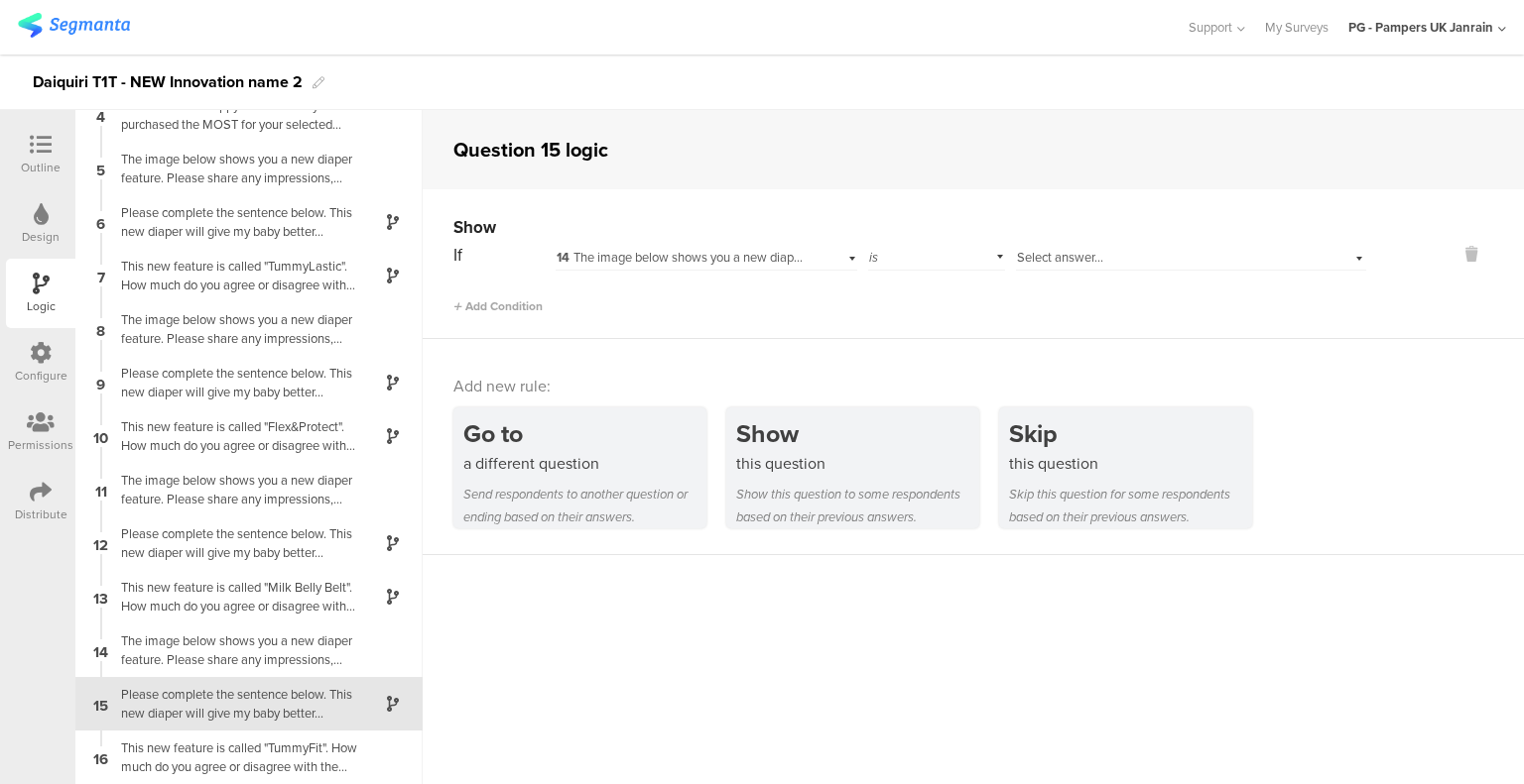
click at [917, 258] on div "is" at bounding box center [936, 255] width 137 height 31
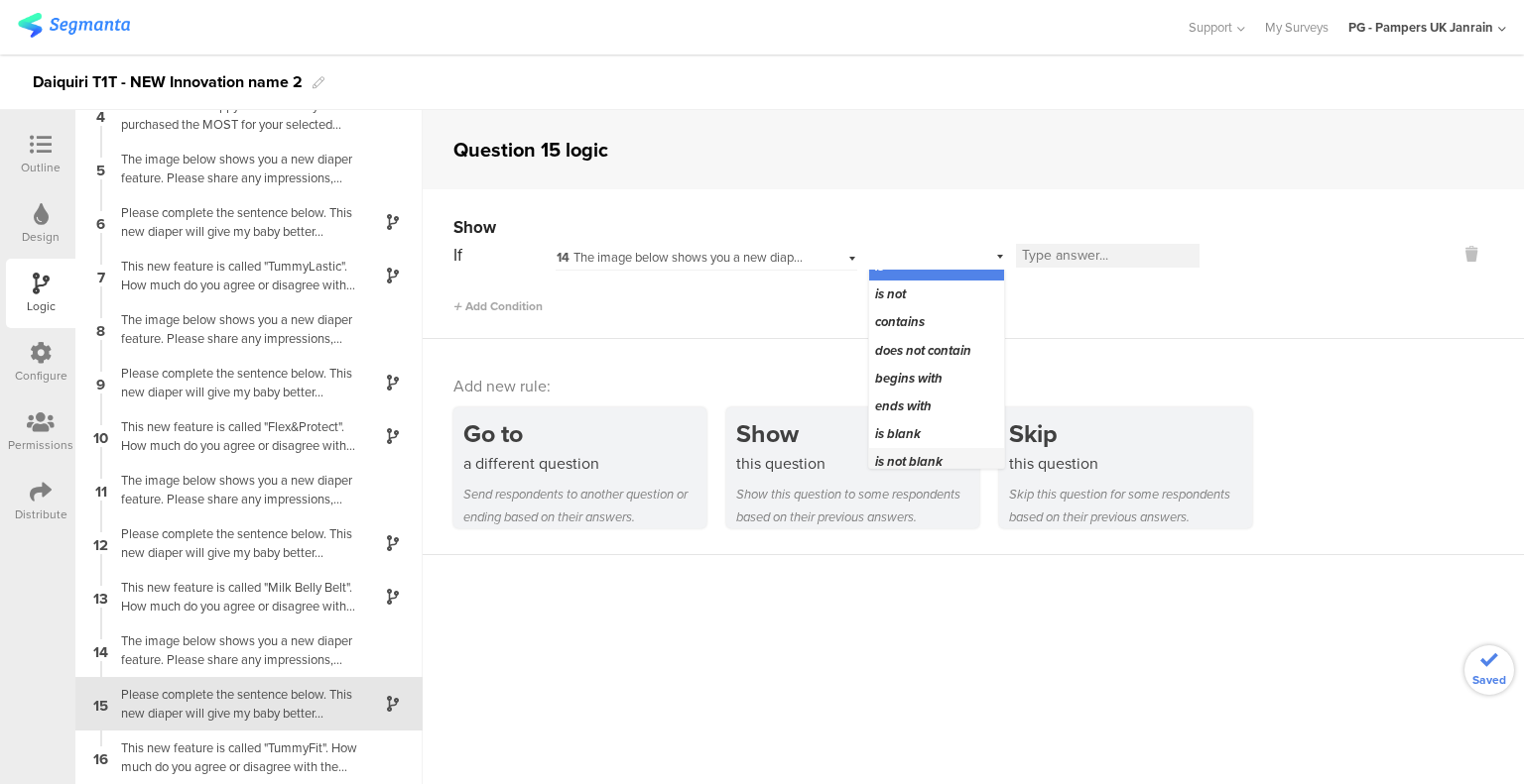
scroll to position [25, 0]
click at [912, 448] on span "is not blank" at bounding box center [908, 454] width 68 height 19
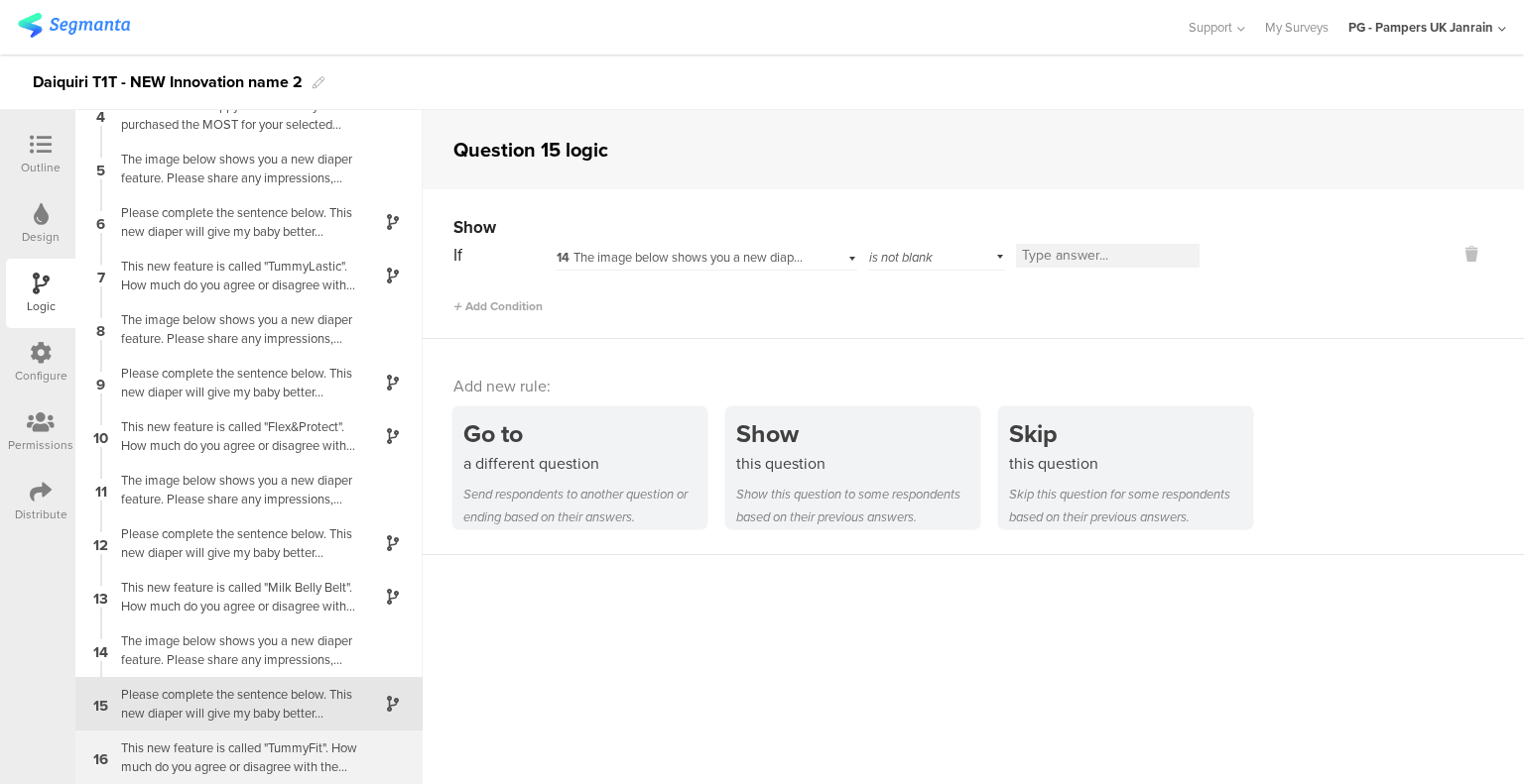
click at [230, 736] on div "16 This new feature is called "TummyFit". How much do you agree or disagree wit…" at bounding box center [249, 757] width 347 height 54
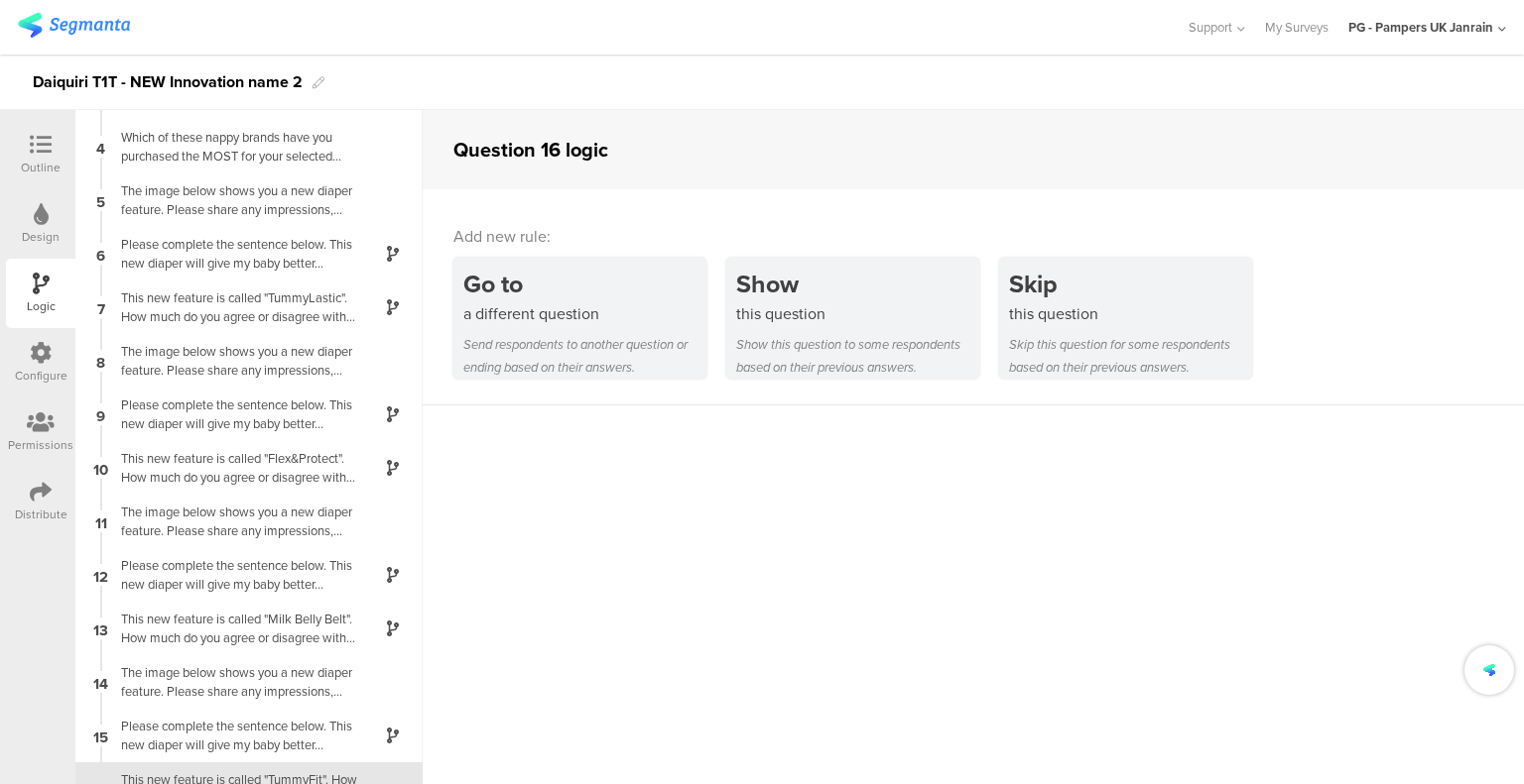
scroll to position [183, 0]
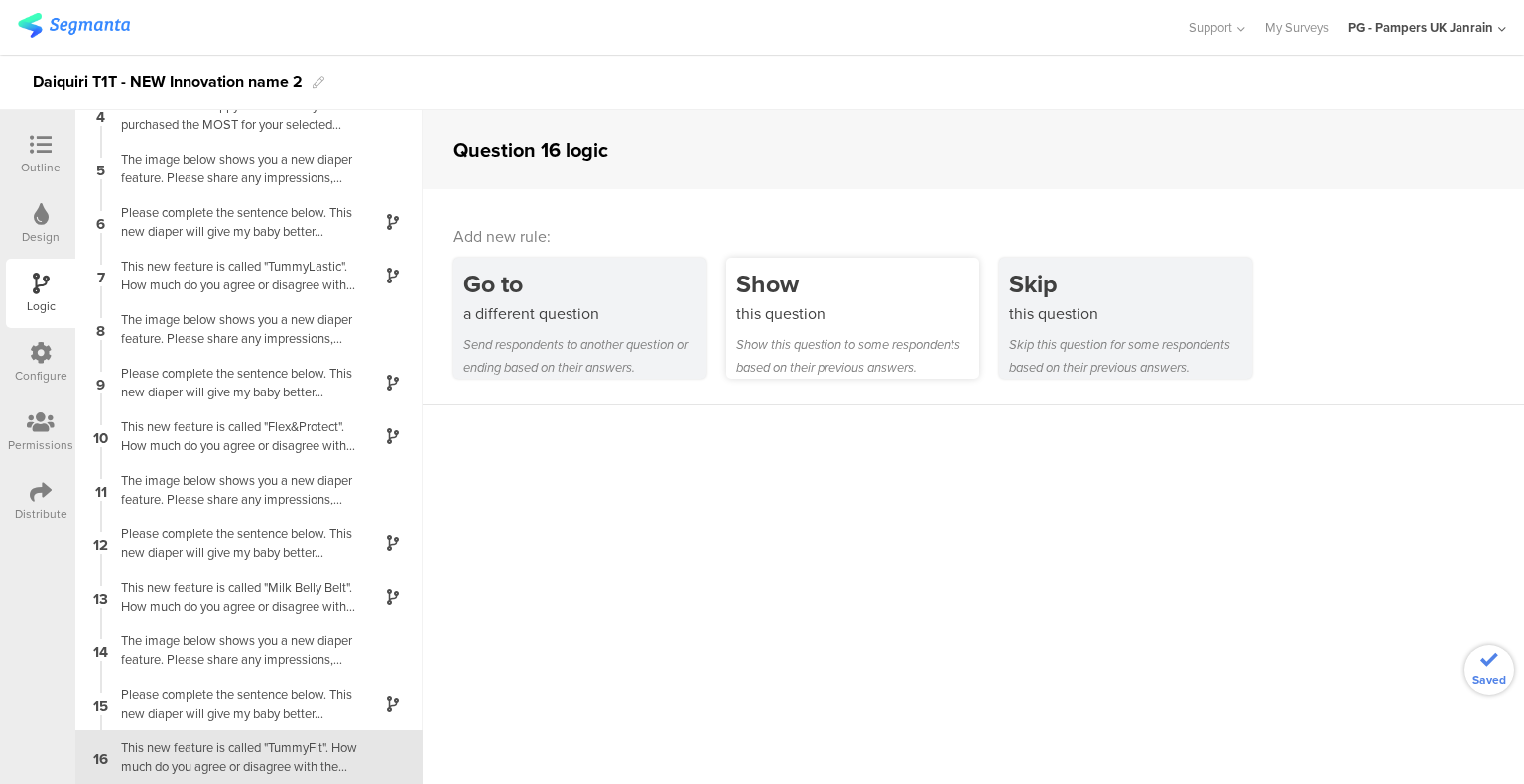
click at [833, 309] on div "this question" at bounding box center [857, 314] width 243 height 23
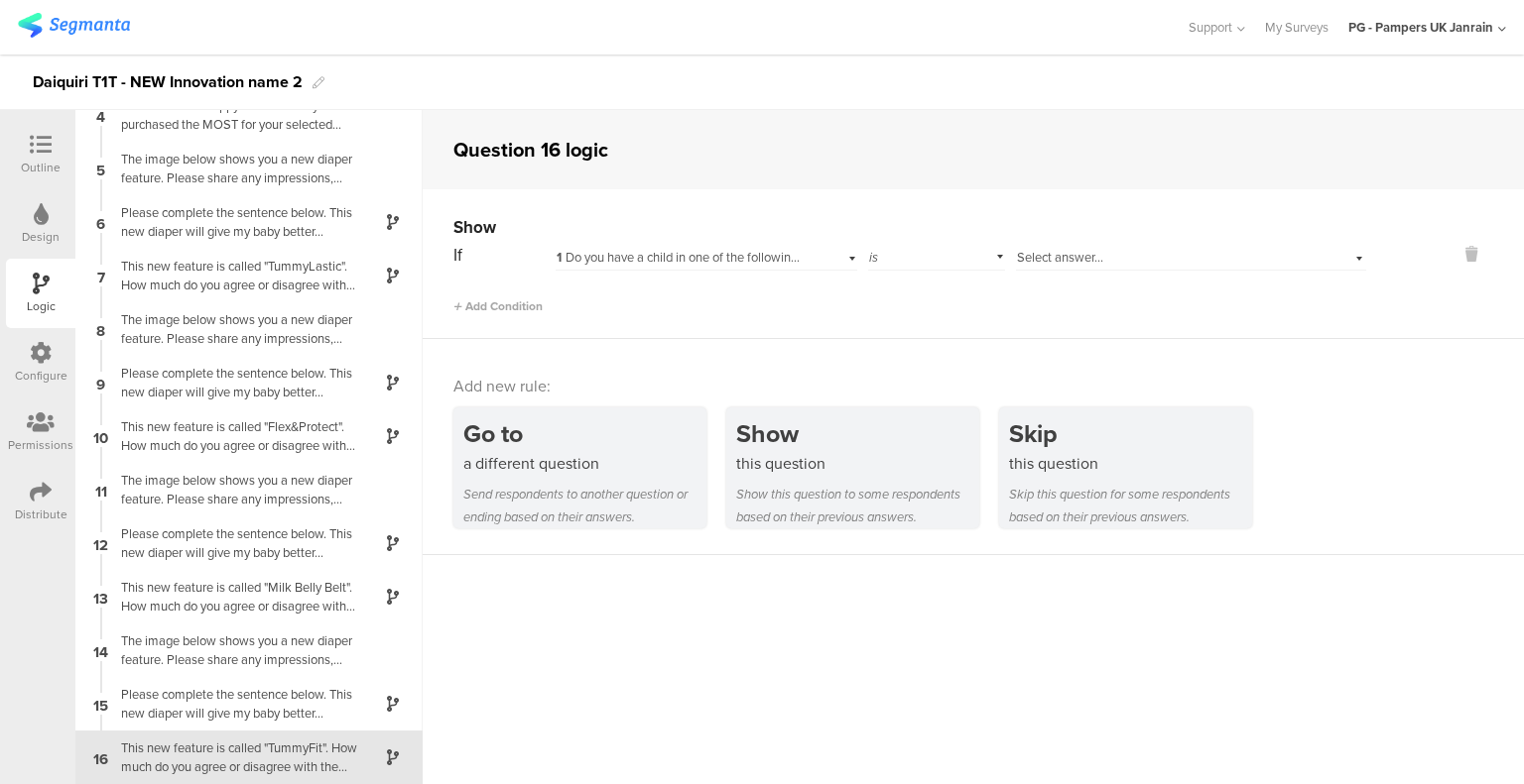
click at [741, 259] on span "1 Do you have a child in one of the following age groups living with you? If yo…" at bounding box center [1078, 257] width 1045 height 19
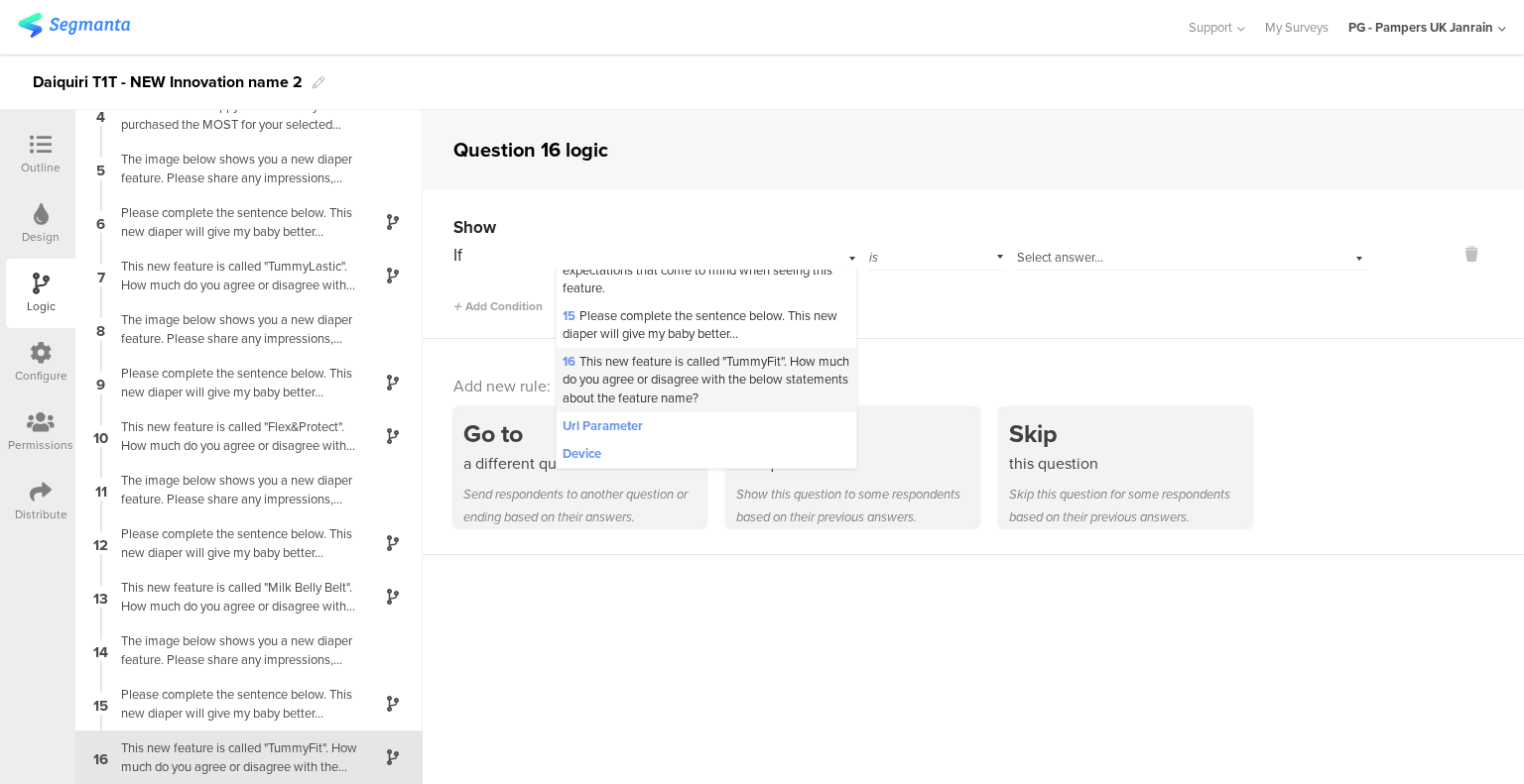
scroll to position [900, 0]
click at [659, 329] on span "15 Please complete the sentence below. This new diaper will give my baby better…" at bounding box center [699, 325] width 275 height 37
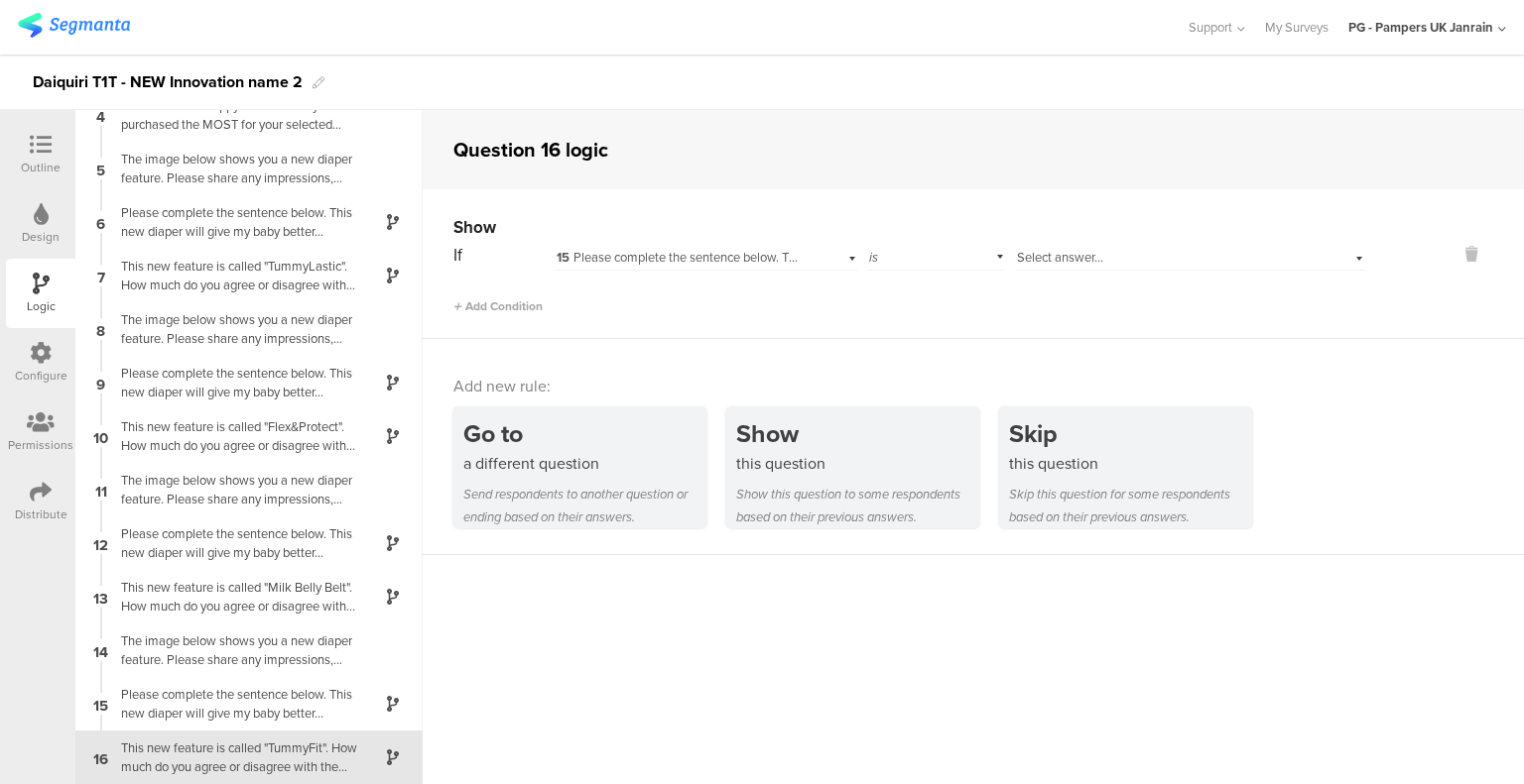
click at [893, 259] on div "is" at bounding box center [936, 255] width 137 height 31
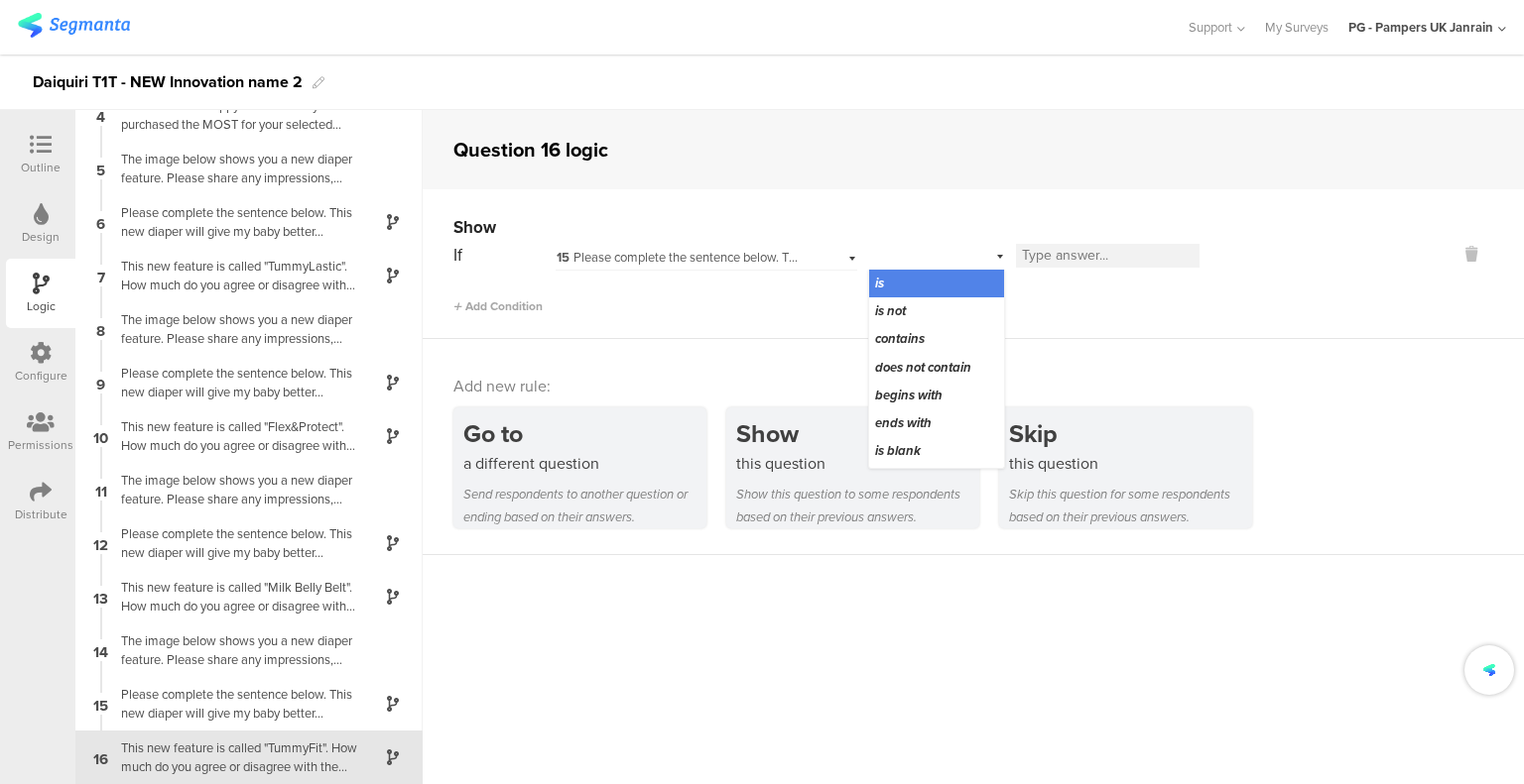
scroll to position [25, 0]
click at [916, 449] on span "is not blank" at bounding box center [908, 454] width 68 height 19
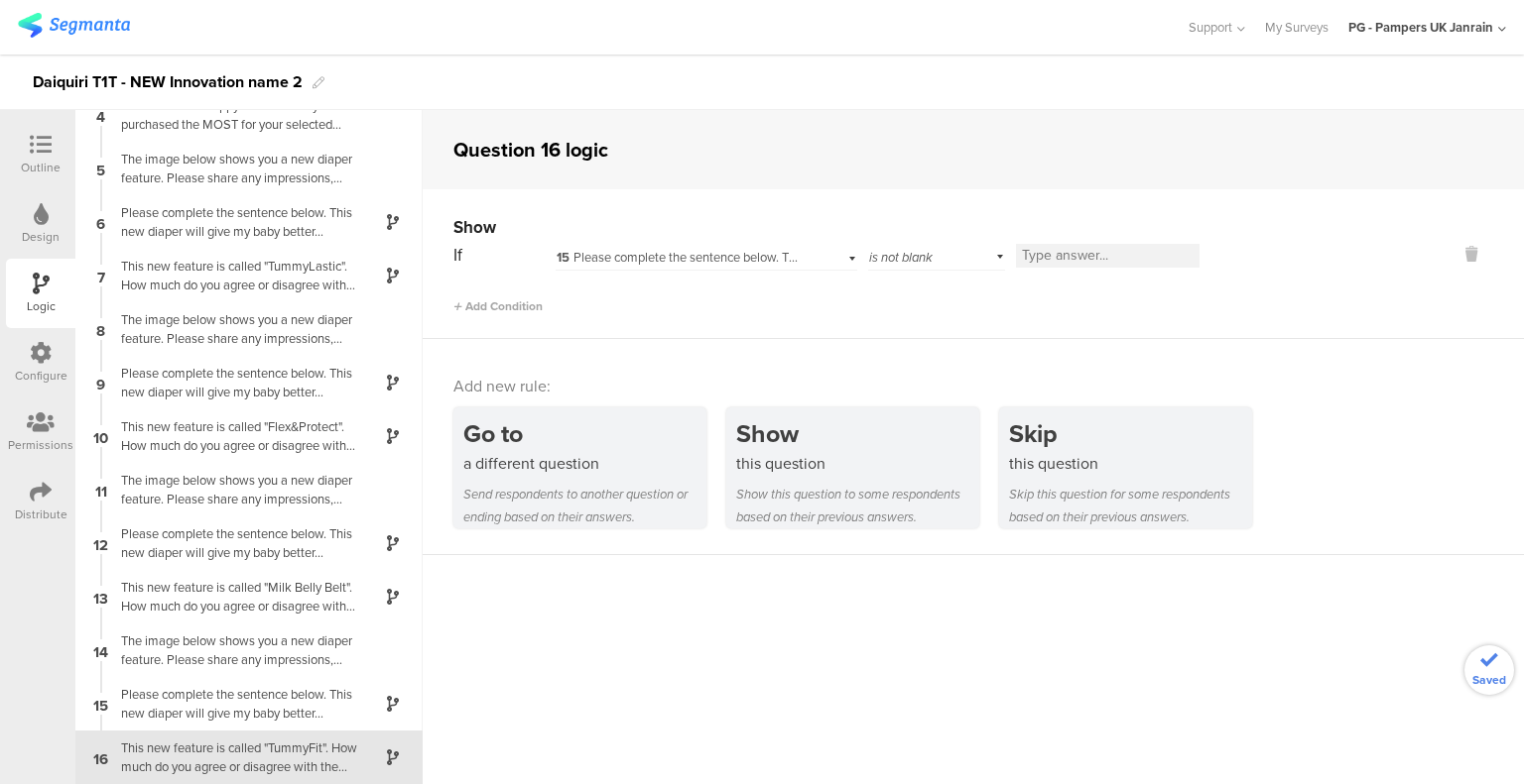
scroll to position [0, 0]
click at [34, 143] on icon at bounding box center [41, 145] width 22 height 22
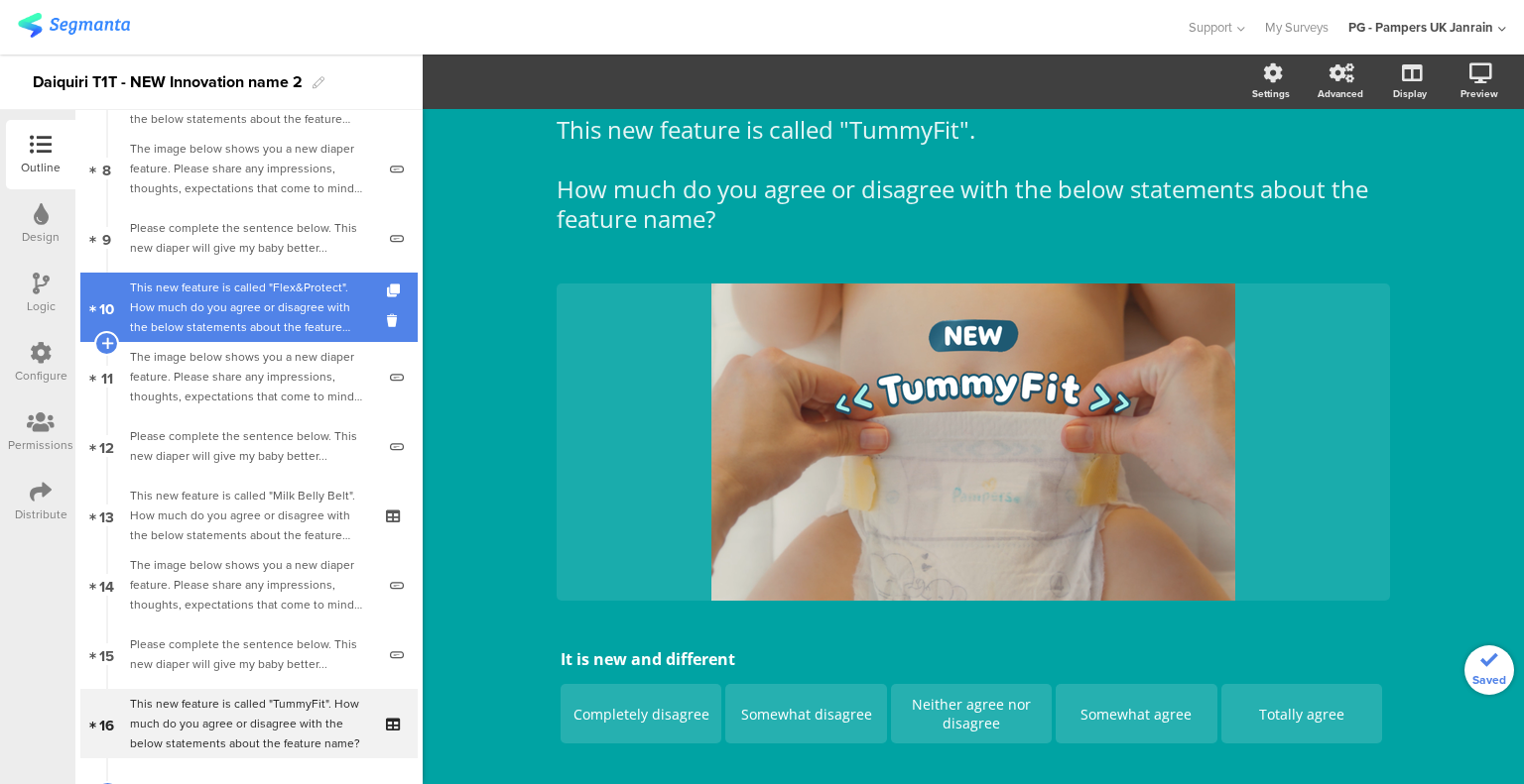
scroll to position [401, 0]
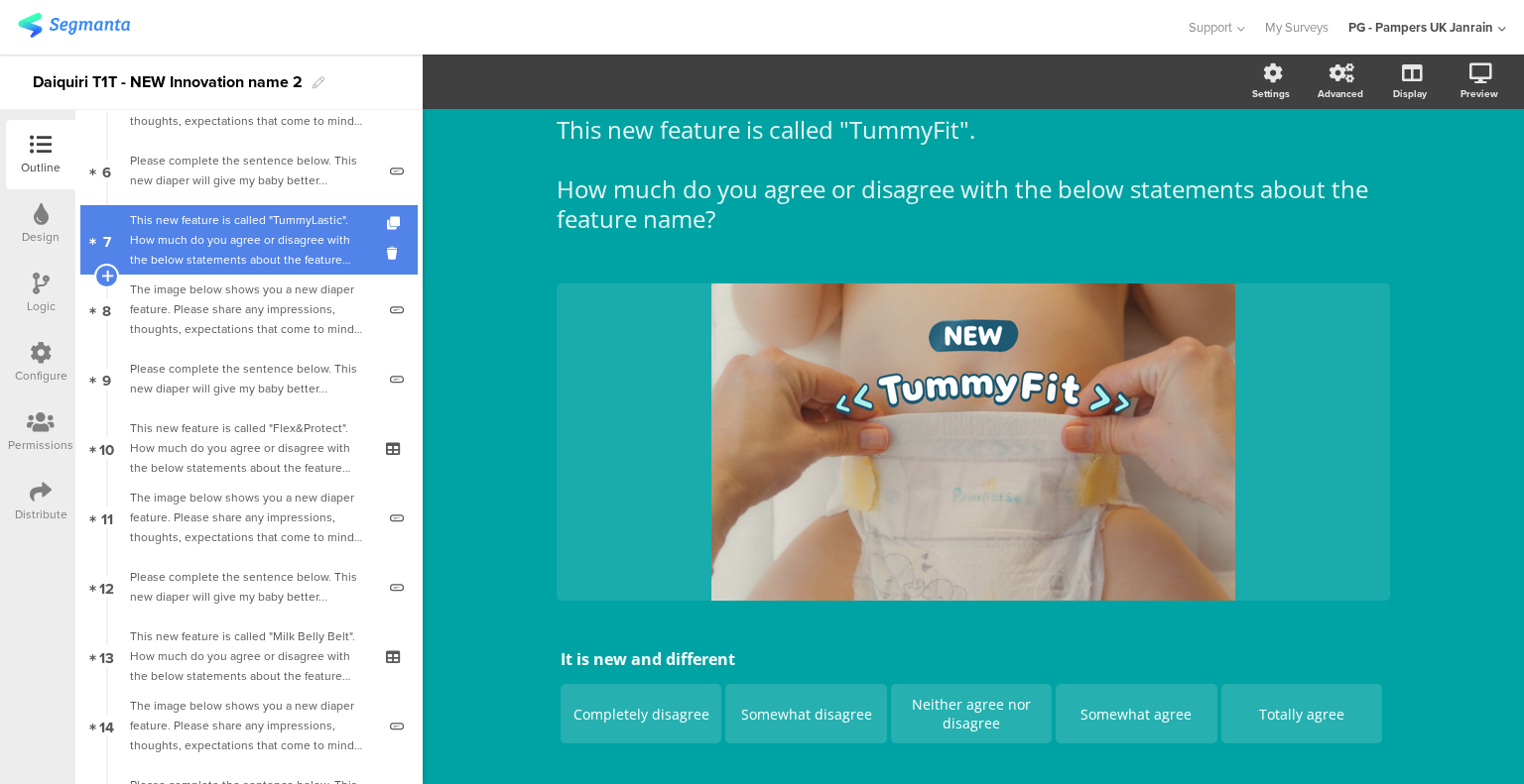
click at [234, 257] on div "This new feature is called "TummyLastic". How much do you agree or disagree wit…" at bounding box center [248, 240] width 237 height 60
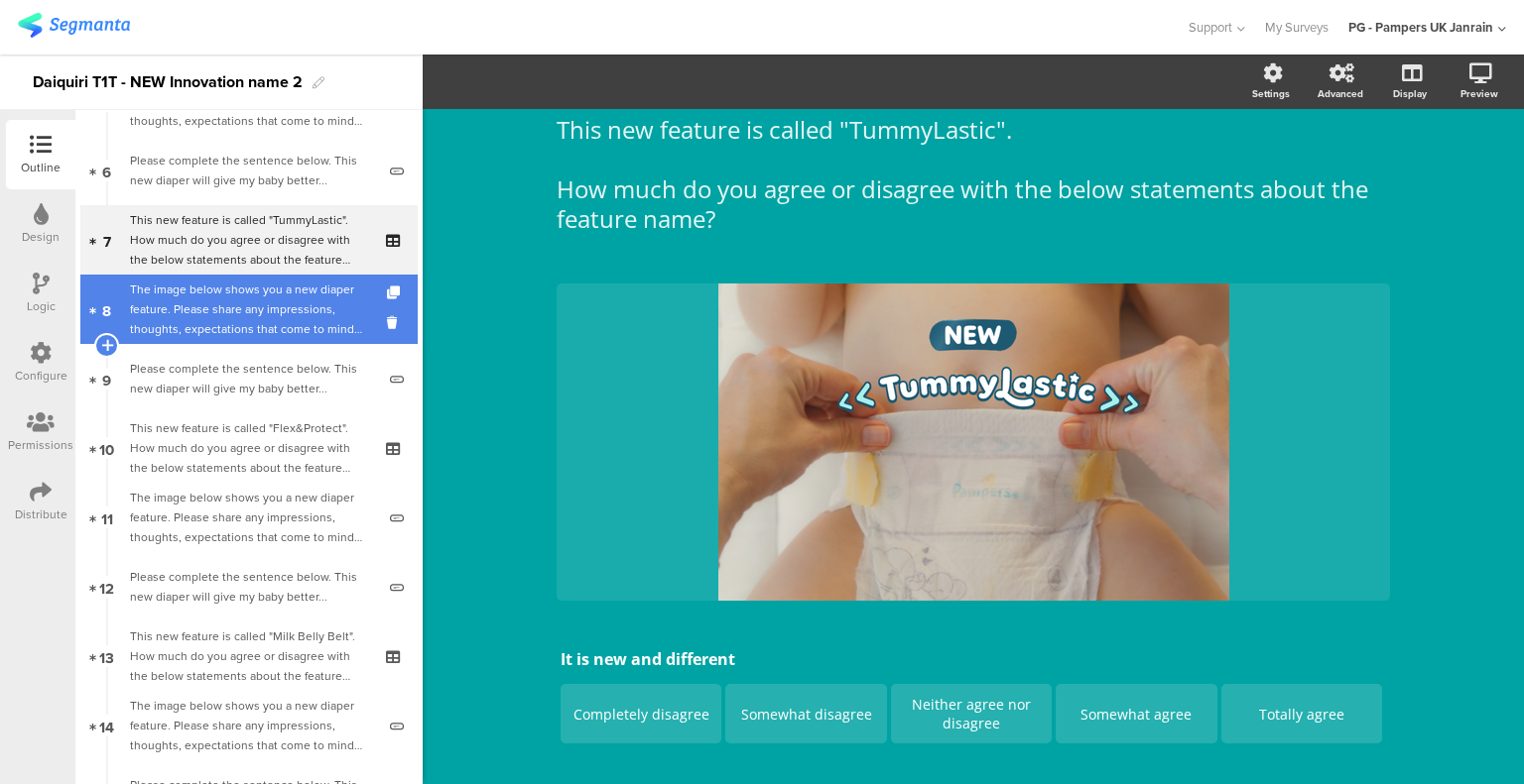
scroll to position [103, 0]
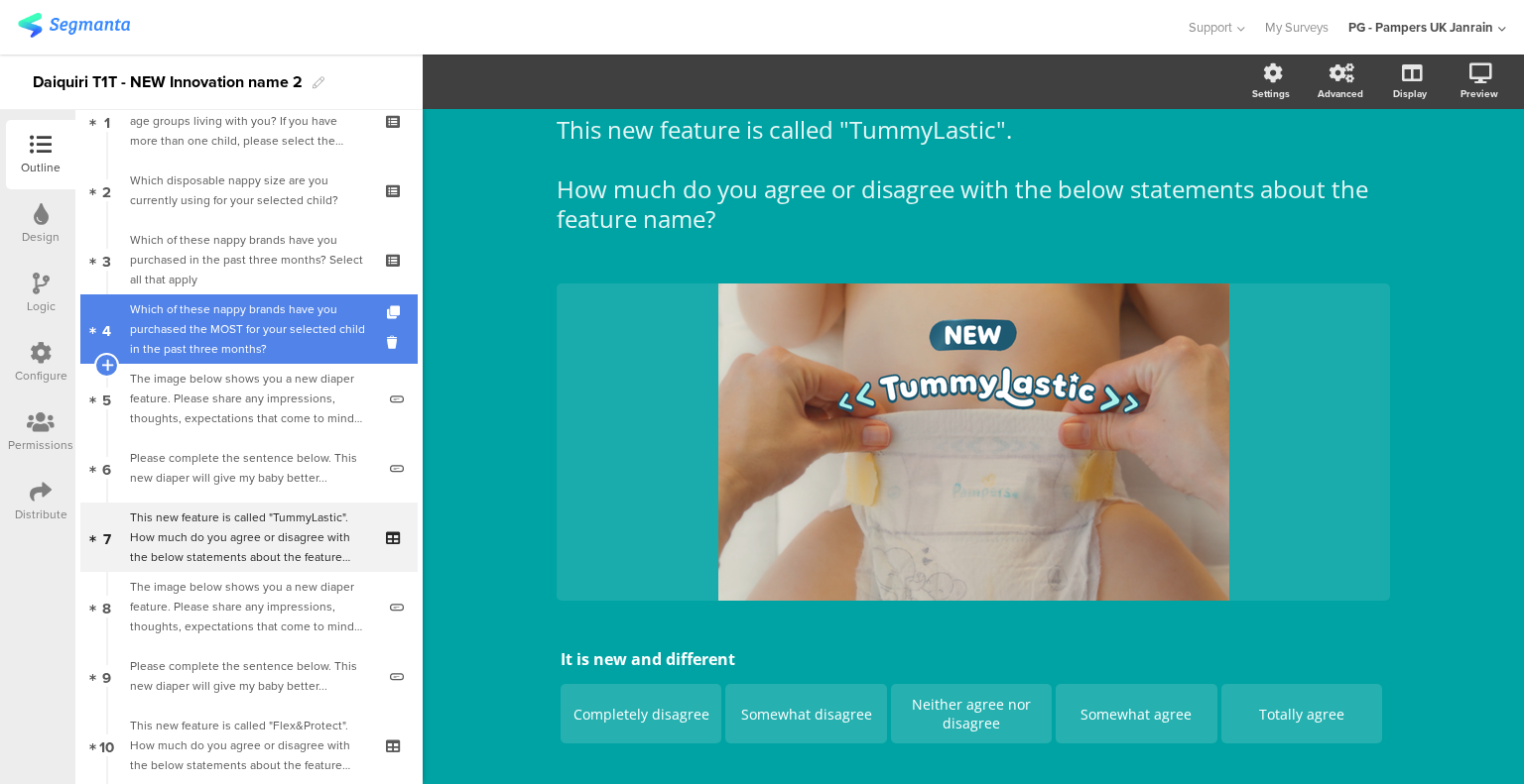
click at [253, 358] on link "4 Which of these nappy brands have you purchased the MOST for your selected chi…" at bounding box center [249, 329] width 338 height 69
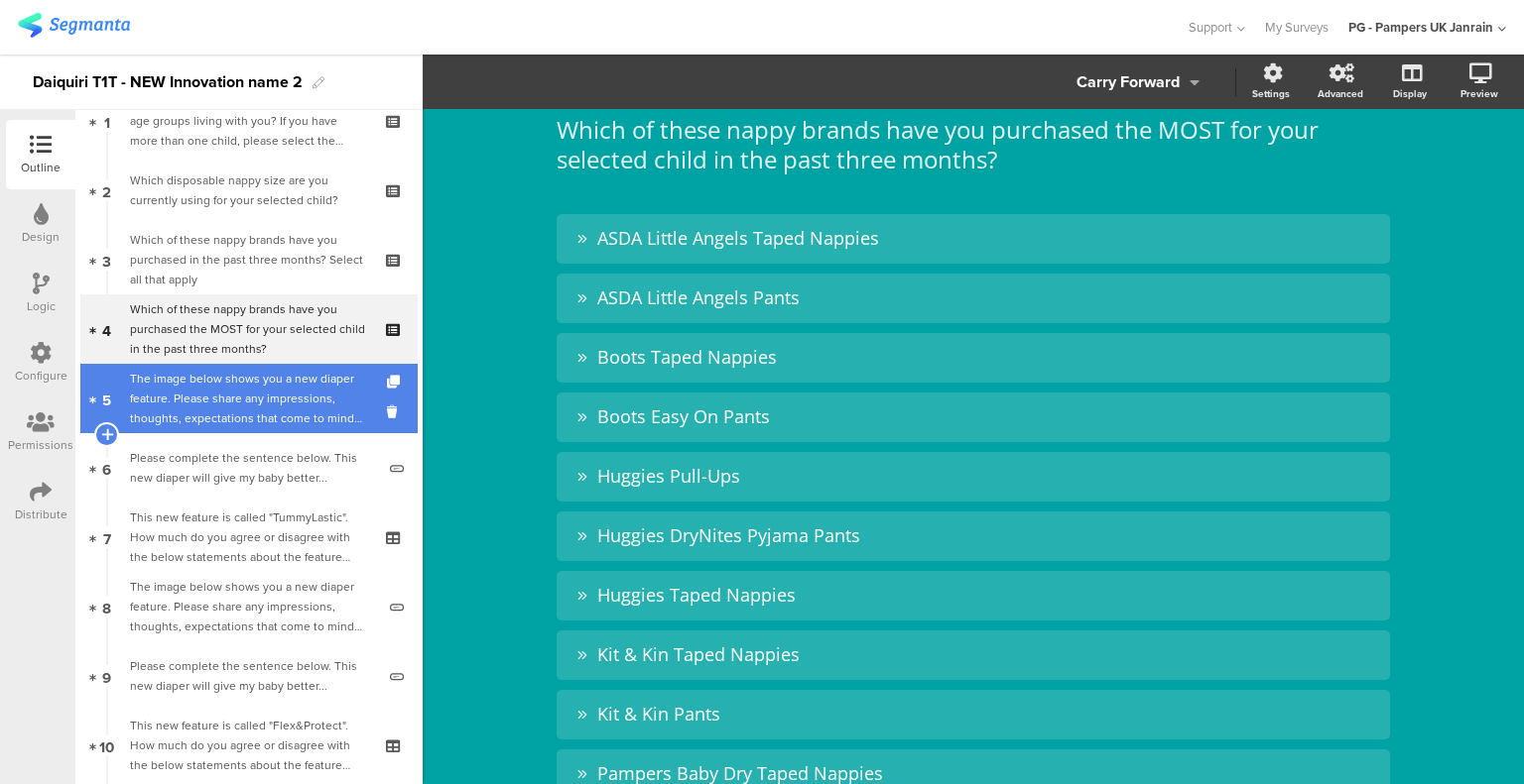
click at [238, 413] on div "The image below shows you a new diaper feature. Please share any impressions, t…" at bounding box center [252, 399] width 245 height 60
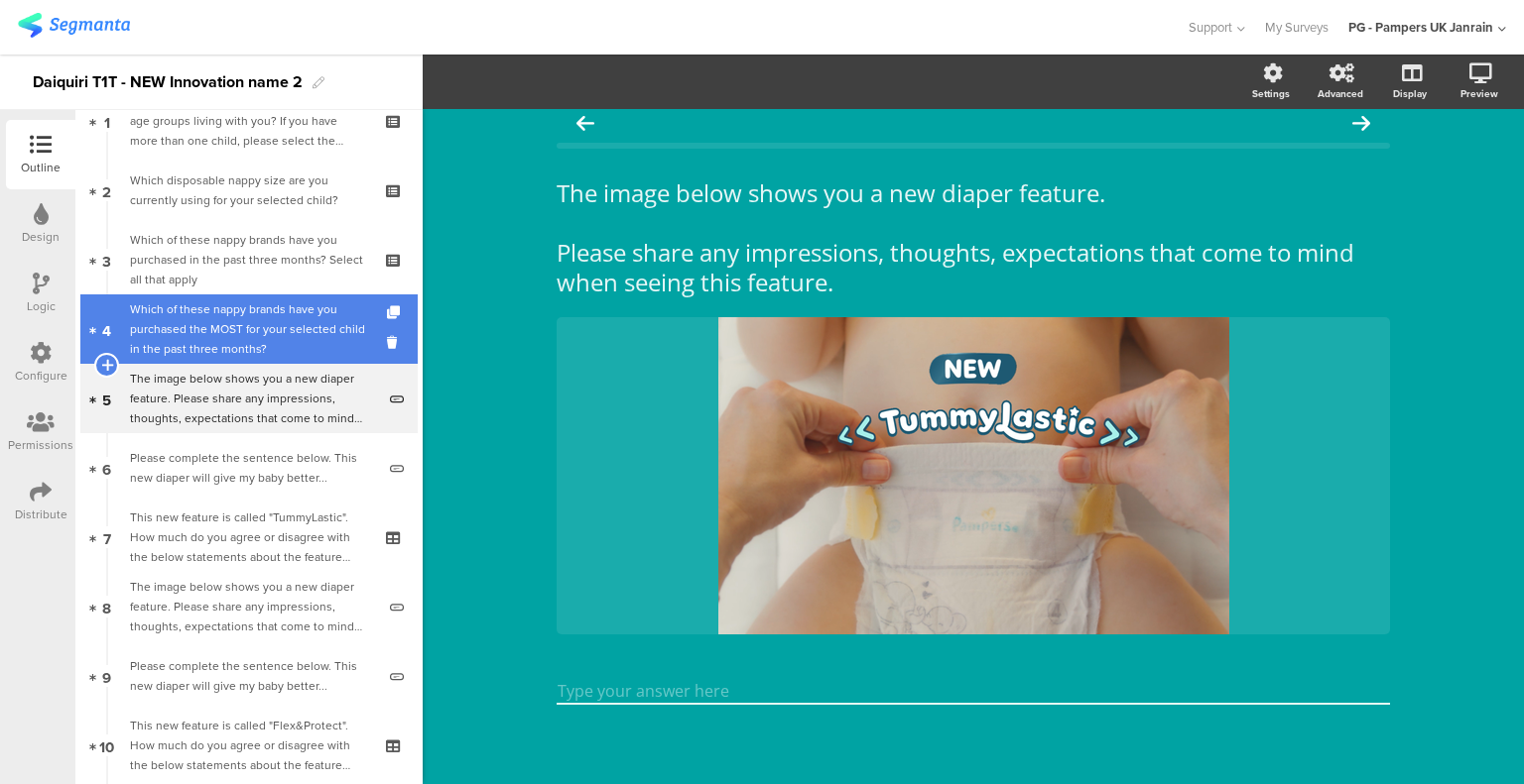
scroll to position [15, 0]
click at [241, 344] on div "Which of these nappy brands have you purchased the MOST for your selected child…" at bounding box center [248, 329] width 237 height 60
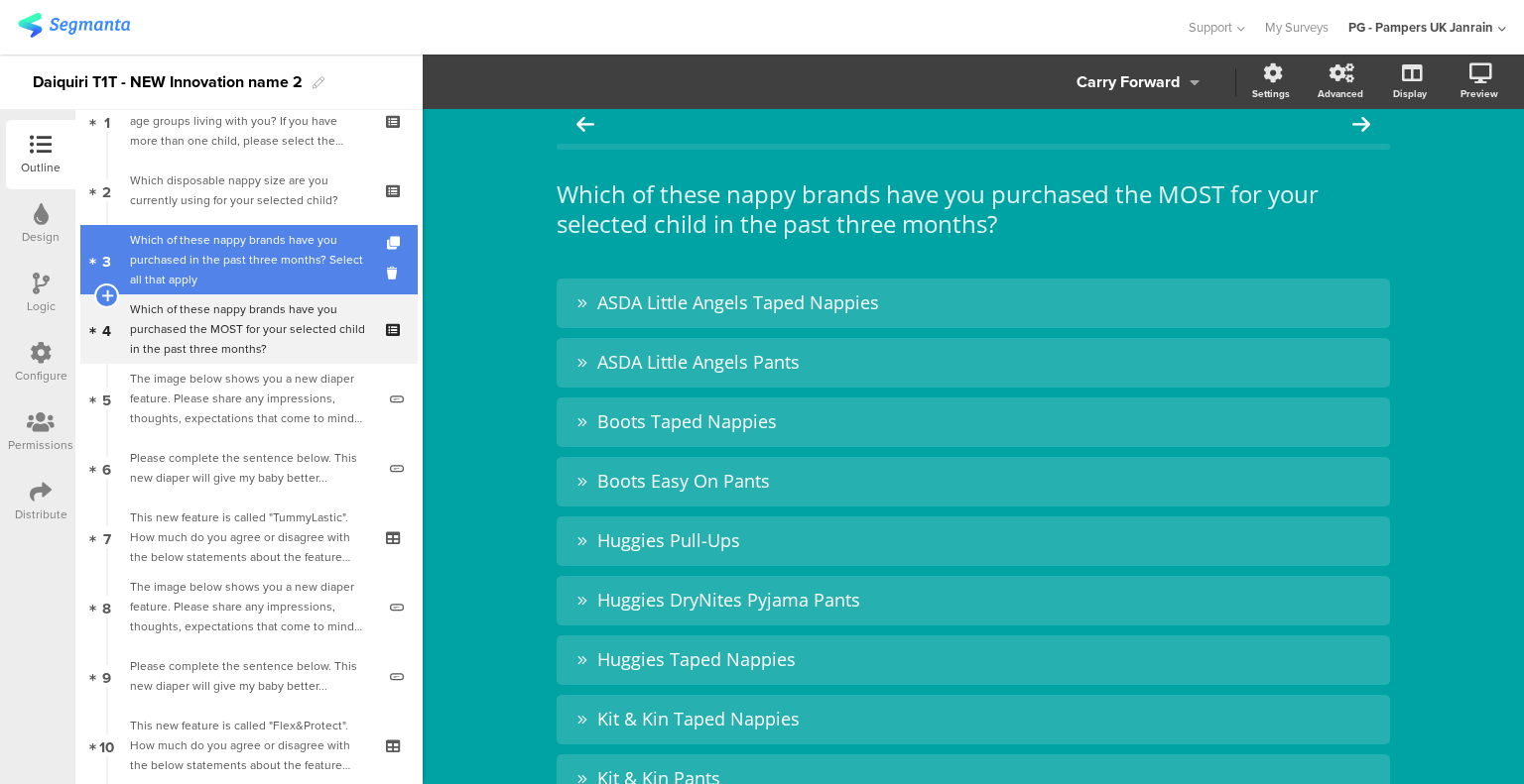
click at [211, 265] on div "Which of these nappy brands have you purchased in the past three months? Select…" at bounding box center [248, 260] width 237 height 60
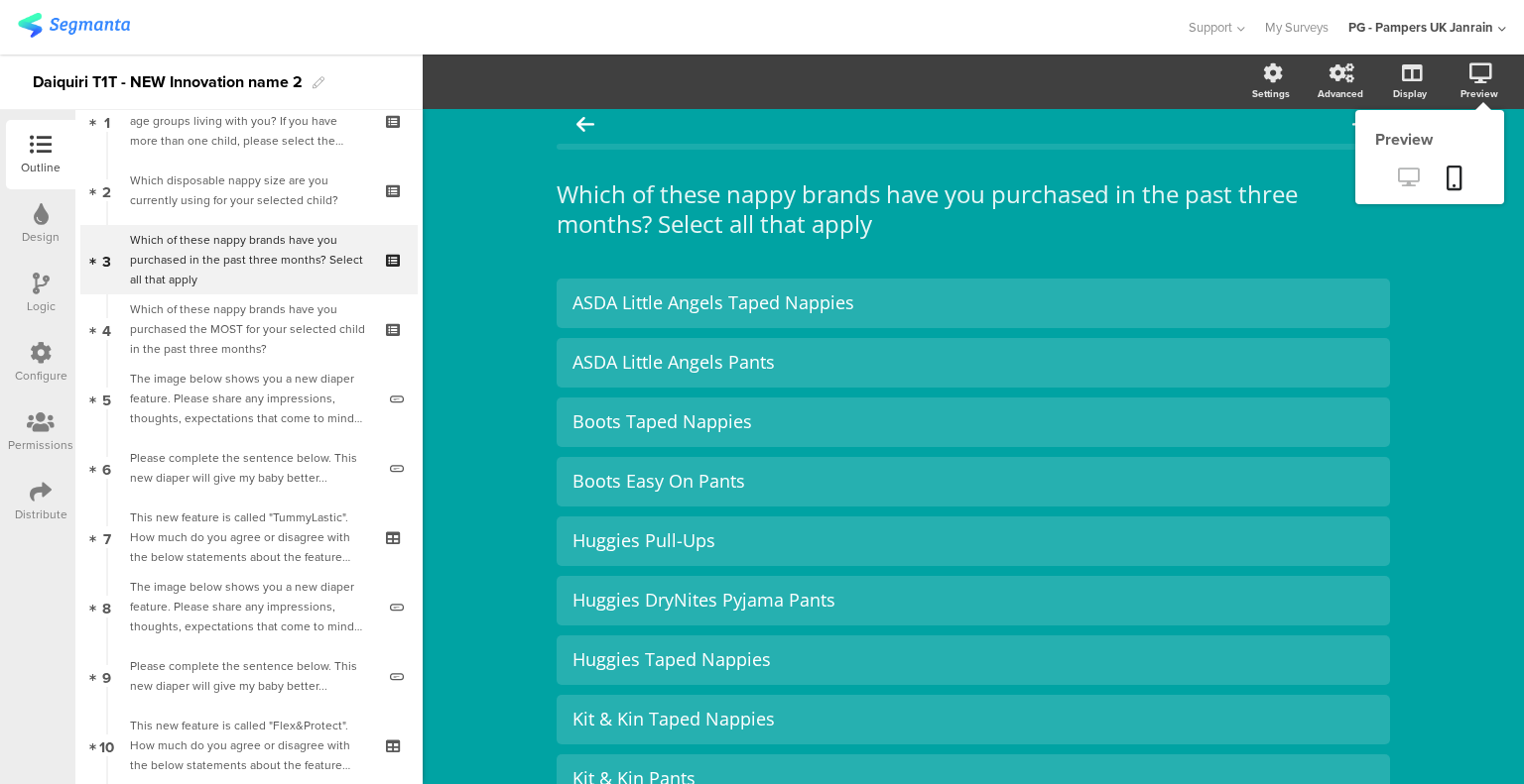
click at [1398, 169] on icon at bounding box center [1408, 177] width 21 height 19
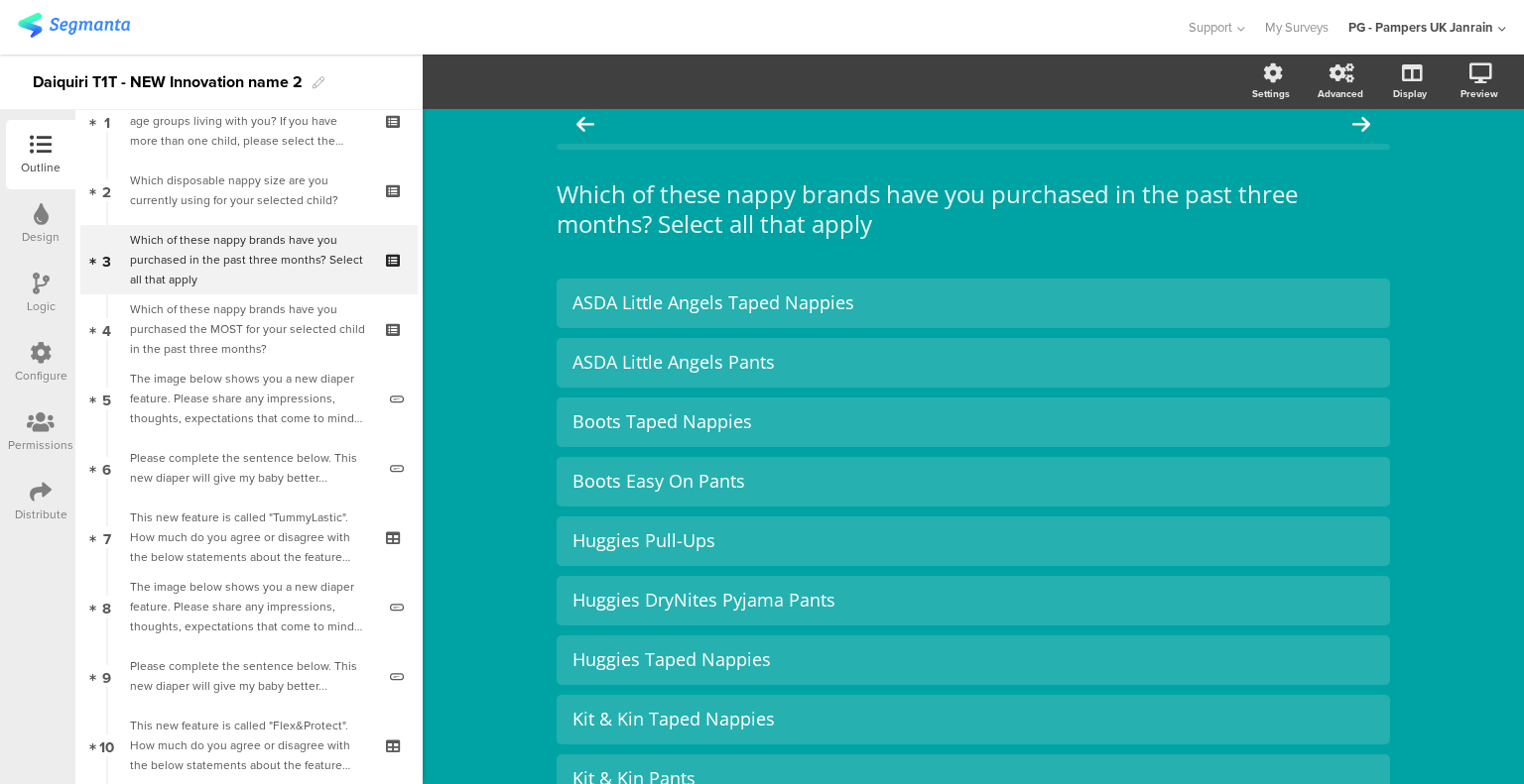
click at [45, 281] on icon at bounding box center [41, 284] width 17 height 22
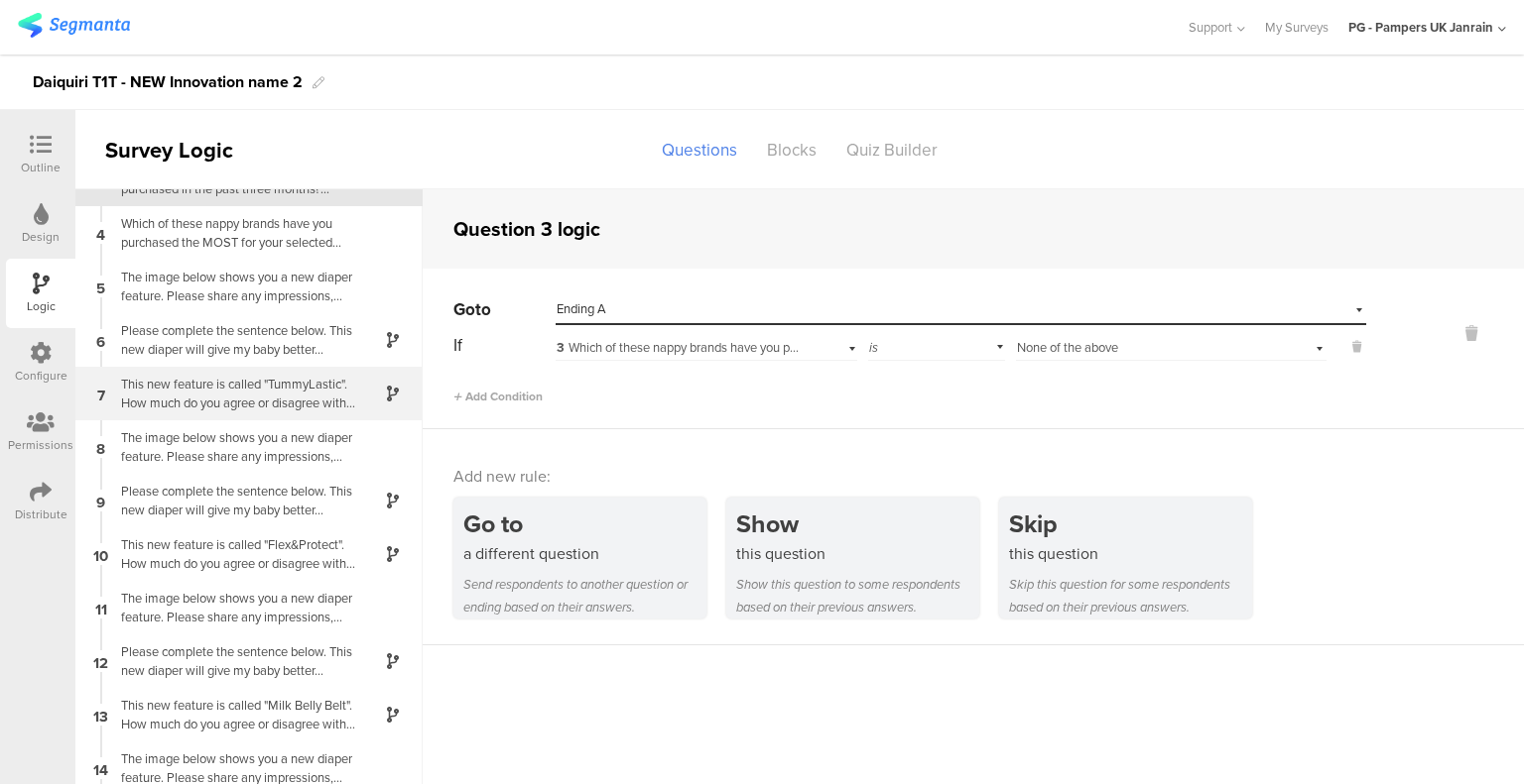
scroll to position [183, 0]
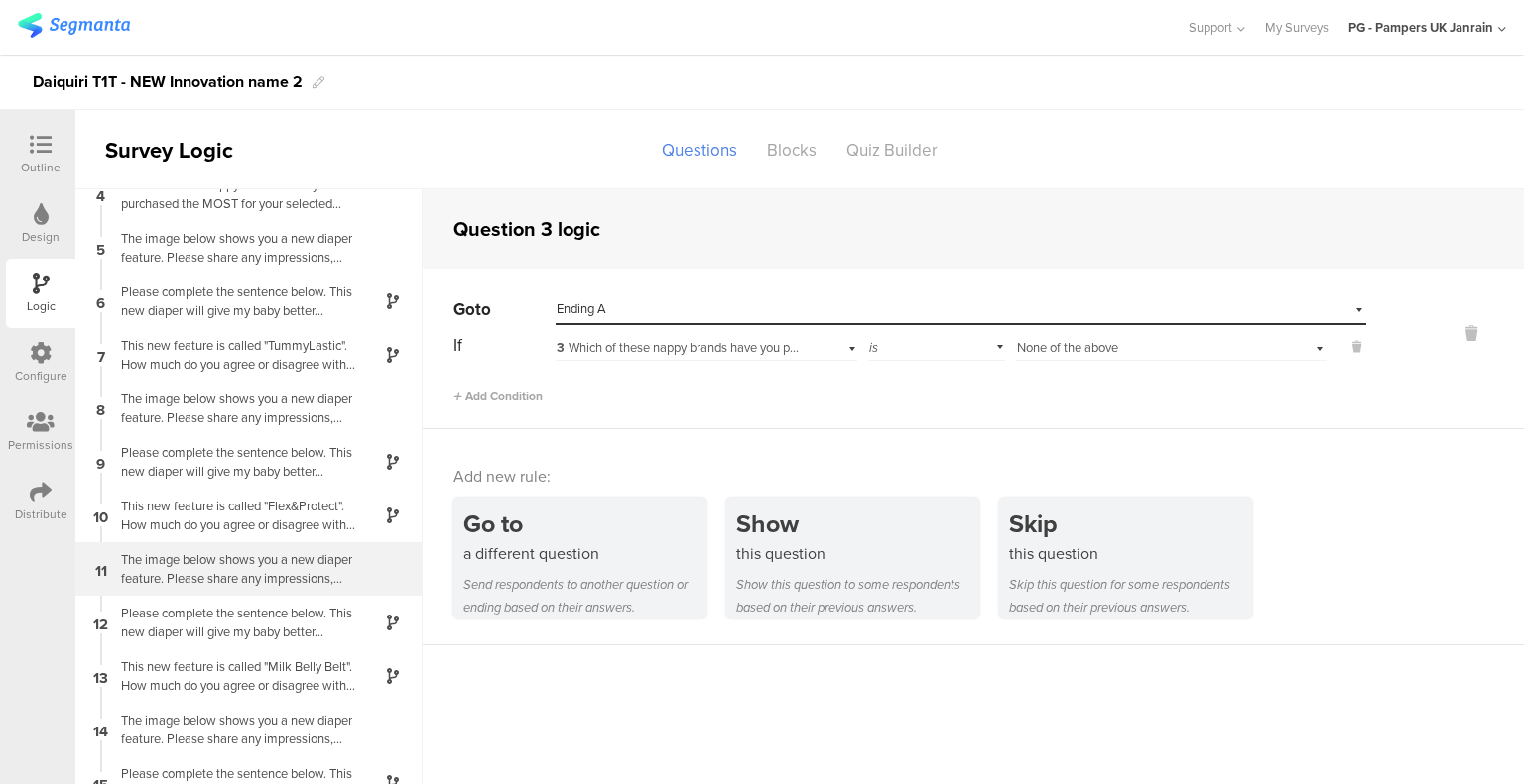
click at [214, 561] on div "The image below shows you a new diaper feature. Please share any impressions, t…" at bounding box center [233, 569] width 248 height 38
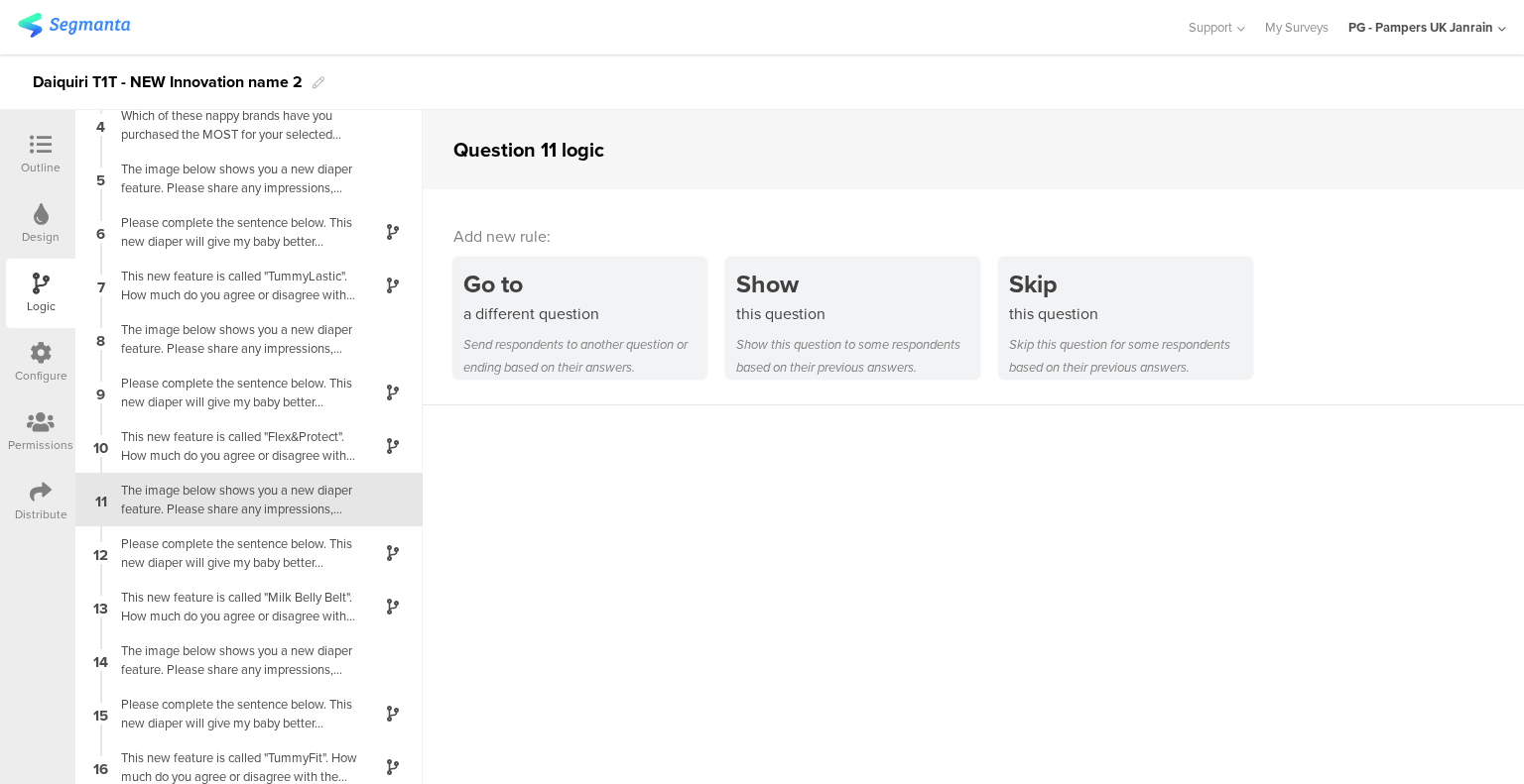
scroll to position [183, 0]
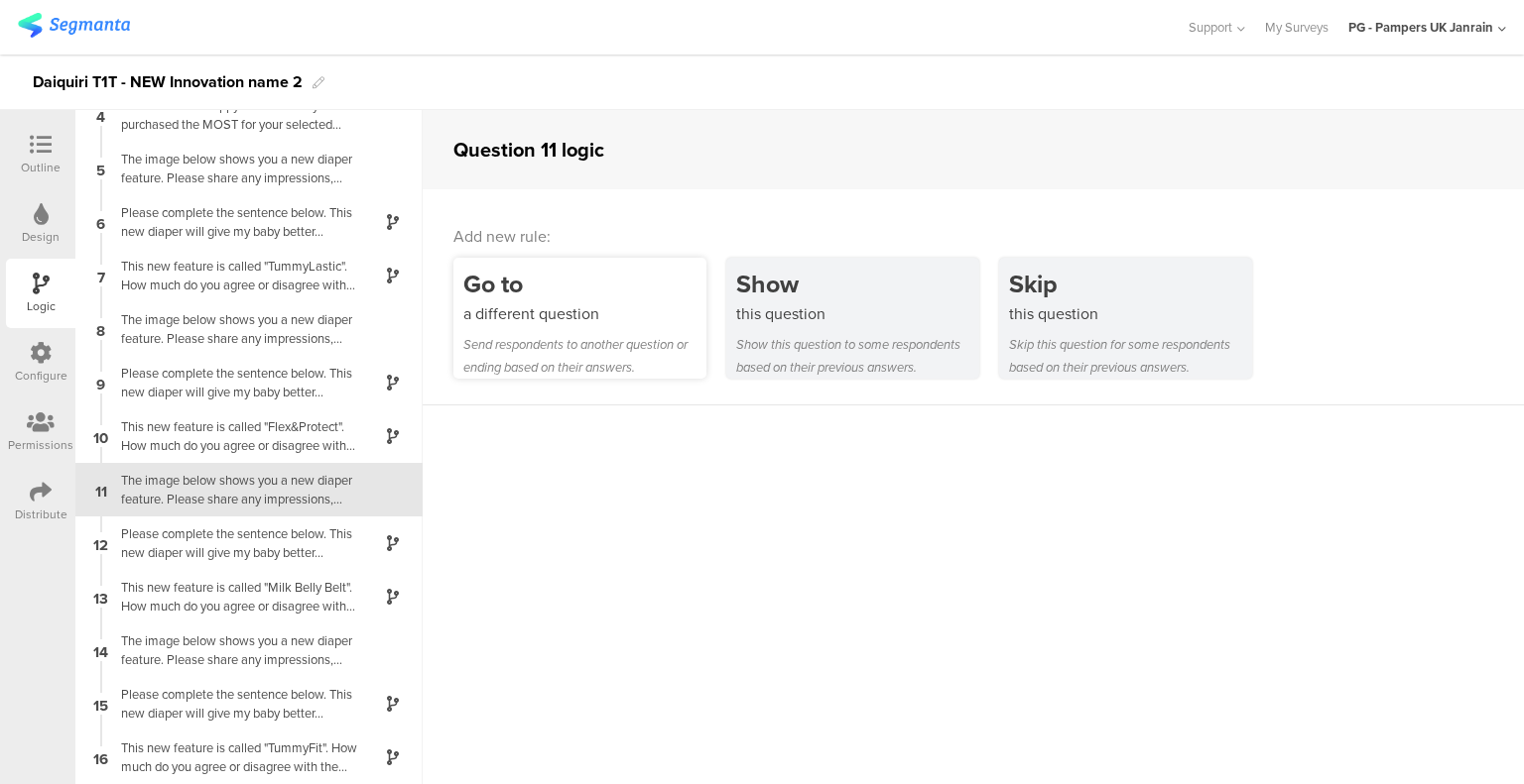
click at [540, 301] on div "Go to" at bounding box center [585, 284] width 243 height 37
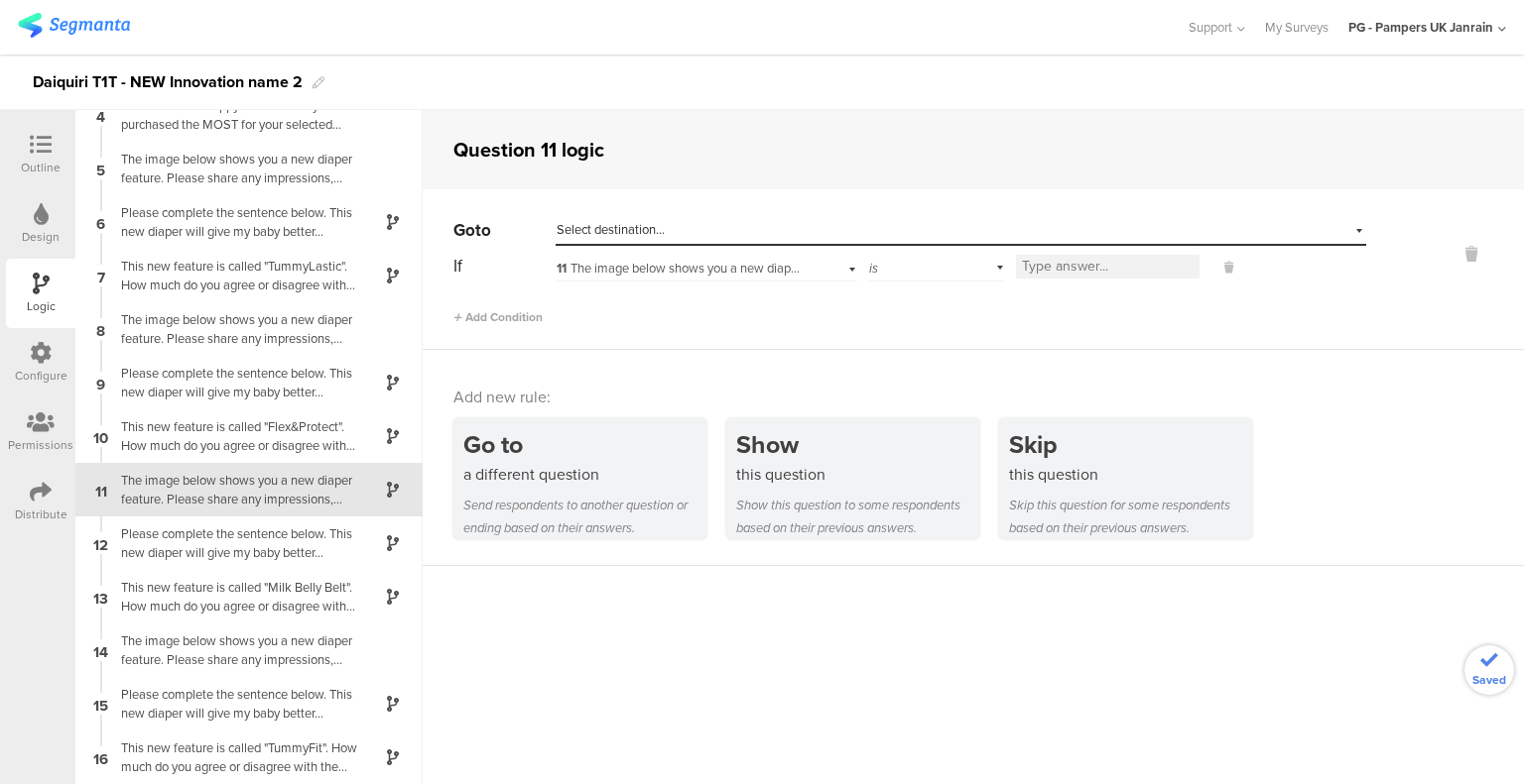
click at [710, 270] on span "11 The image below shows you a new diaper feature. Please share any impressions…" at bounding box center [972, 268] width 833 height 19
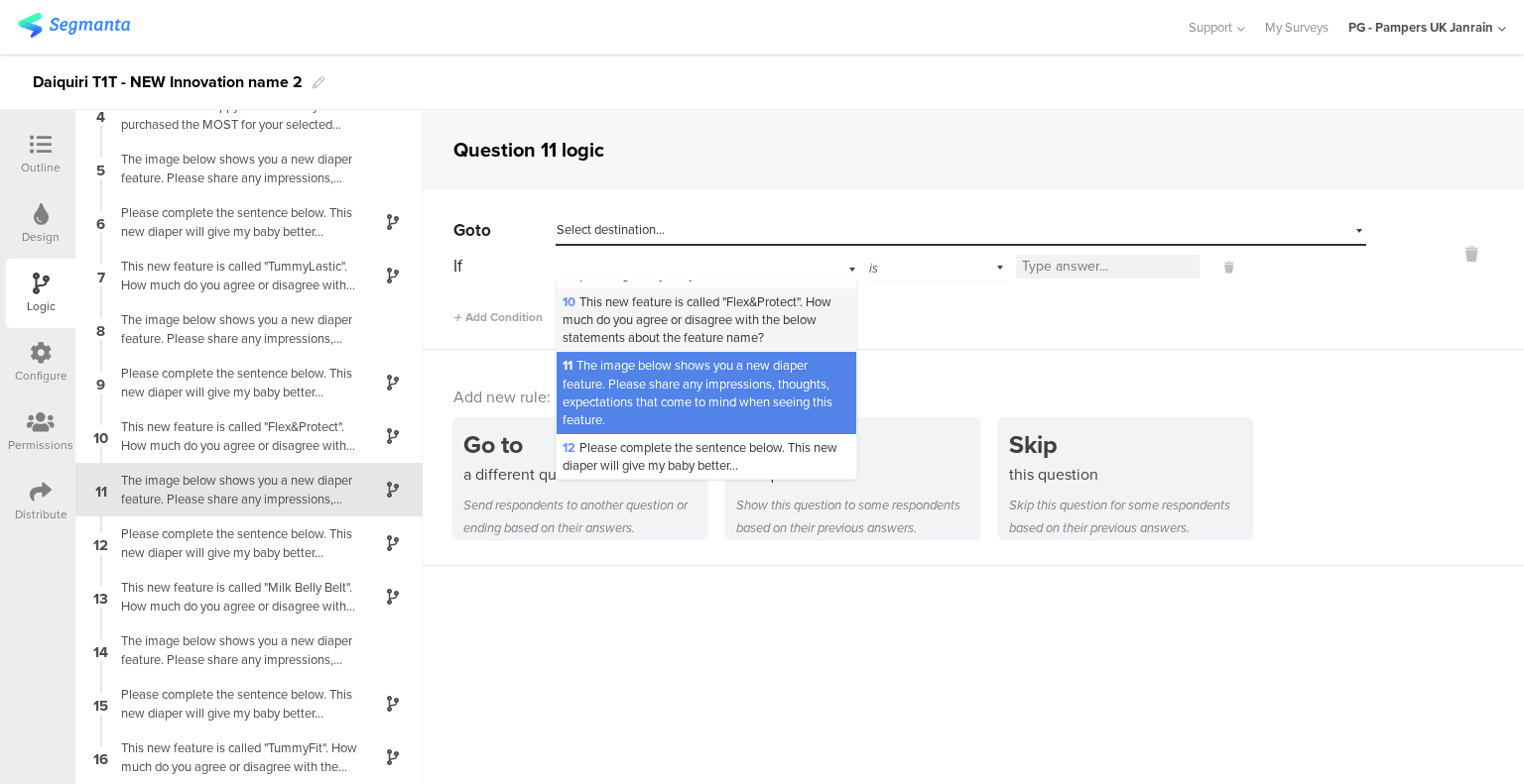
scroll to position [594, 0]
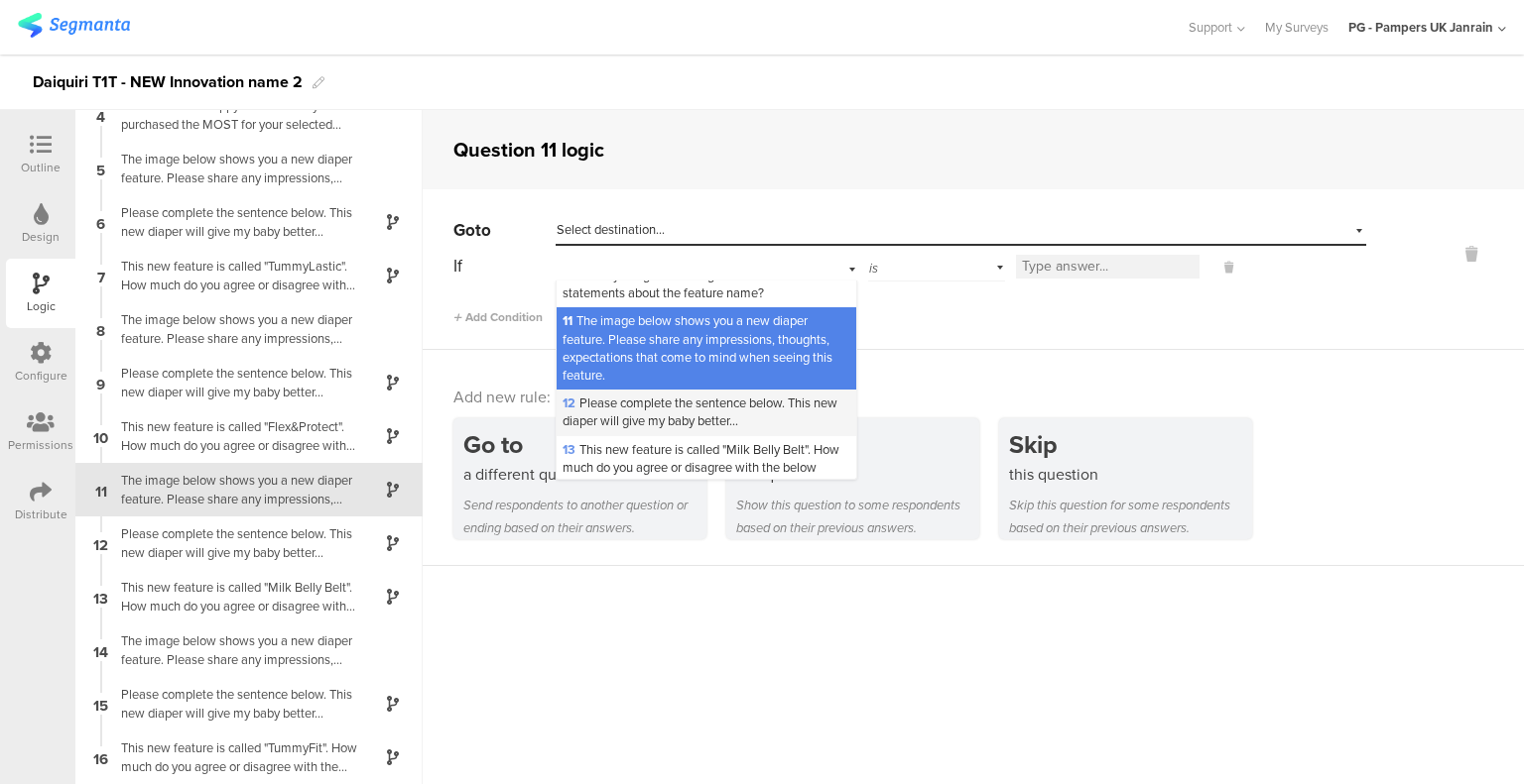
click at [655, 431] on span "12 Please complete the sentence below. This new diaper will give my baby better…" at bounding box center [699, 412] width 275 height 37
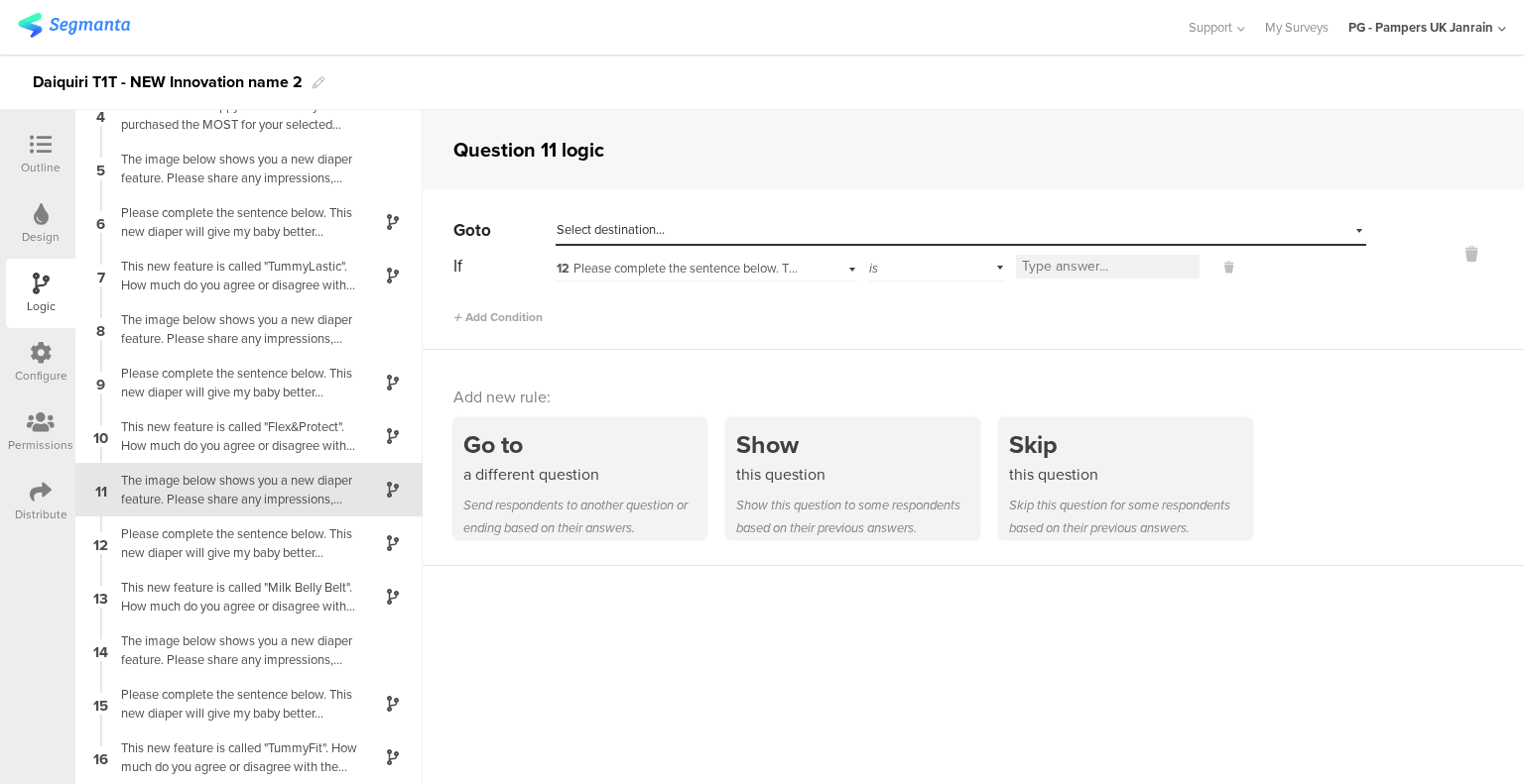
click at [734, 238] on div "Select destination..." at bounding box center [869, 230] width 625 height 18
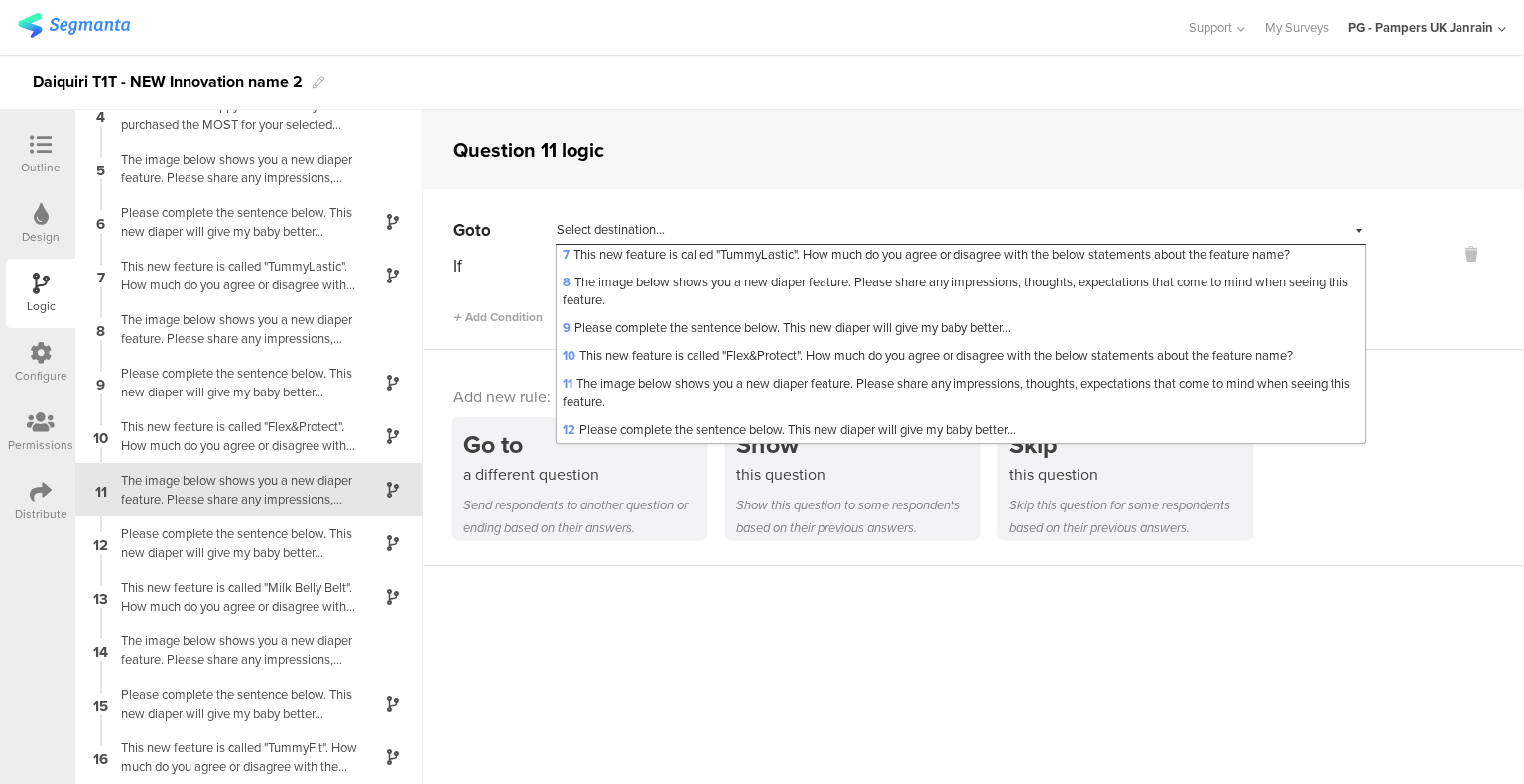
scroll to position [298, 0]
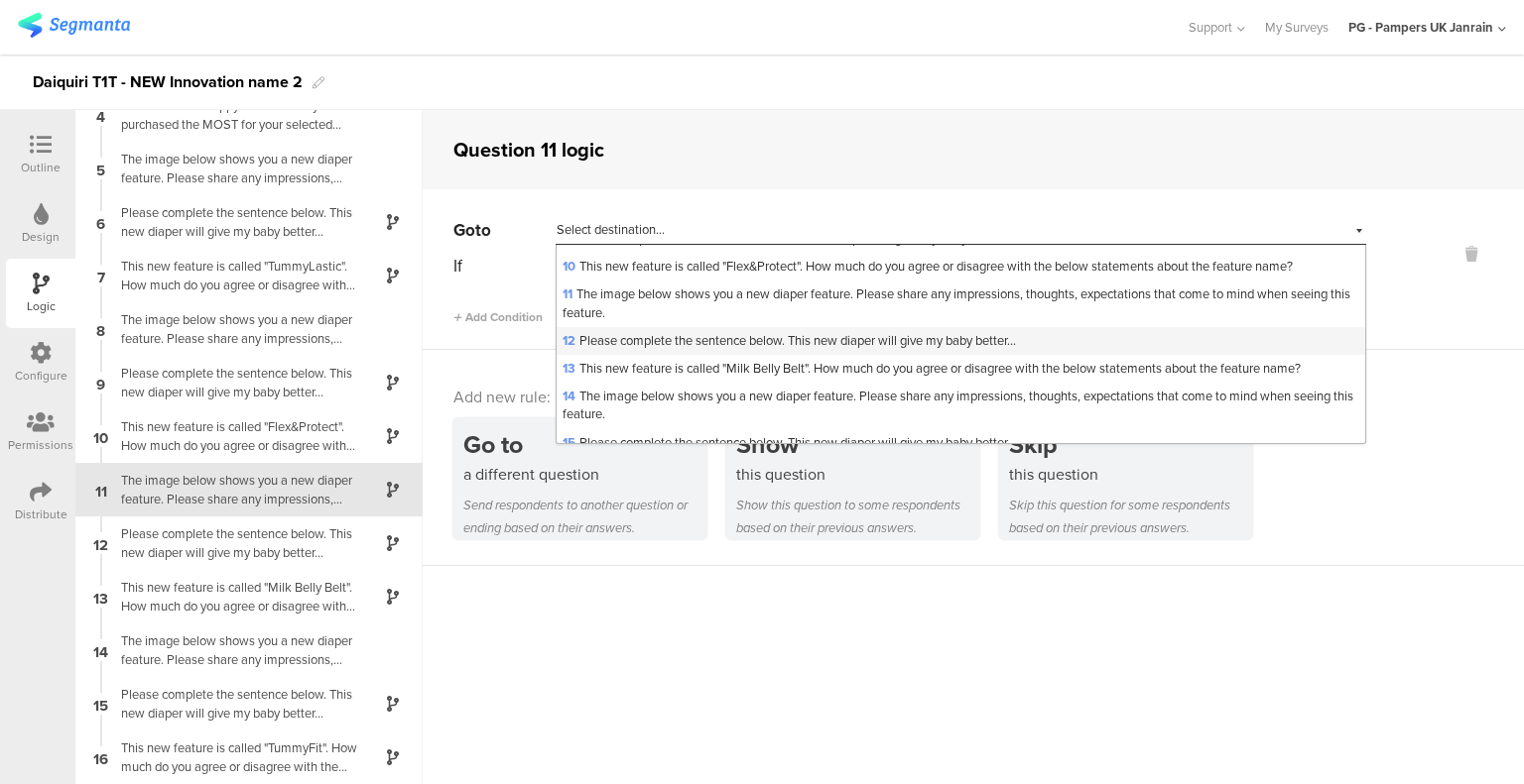
click at [704, 349] on span "12 Please complete the sentence below. This new diaper will give my baby better…" at bounding box center [788, 340] width 454 height 19
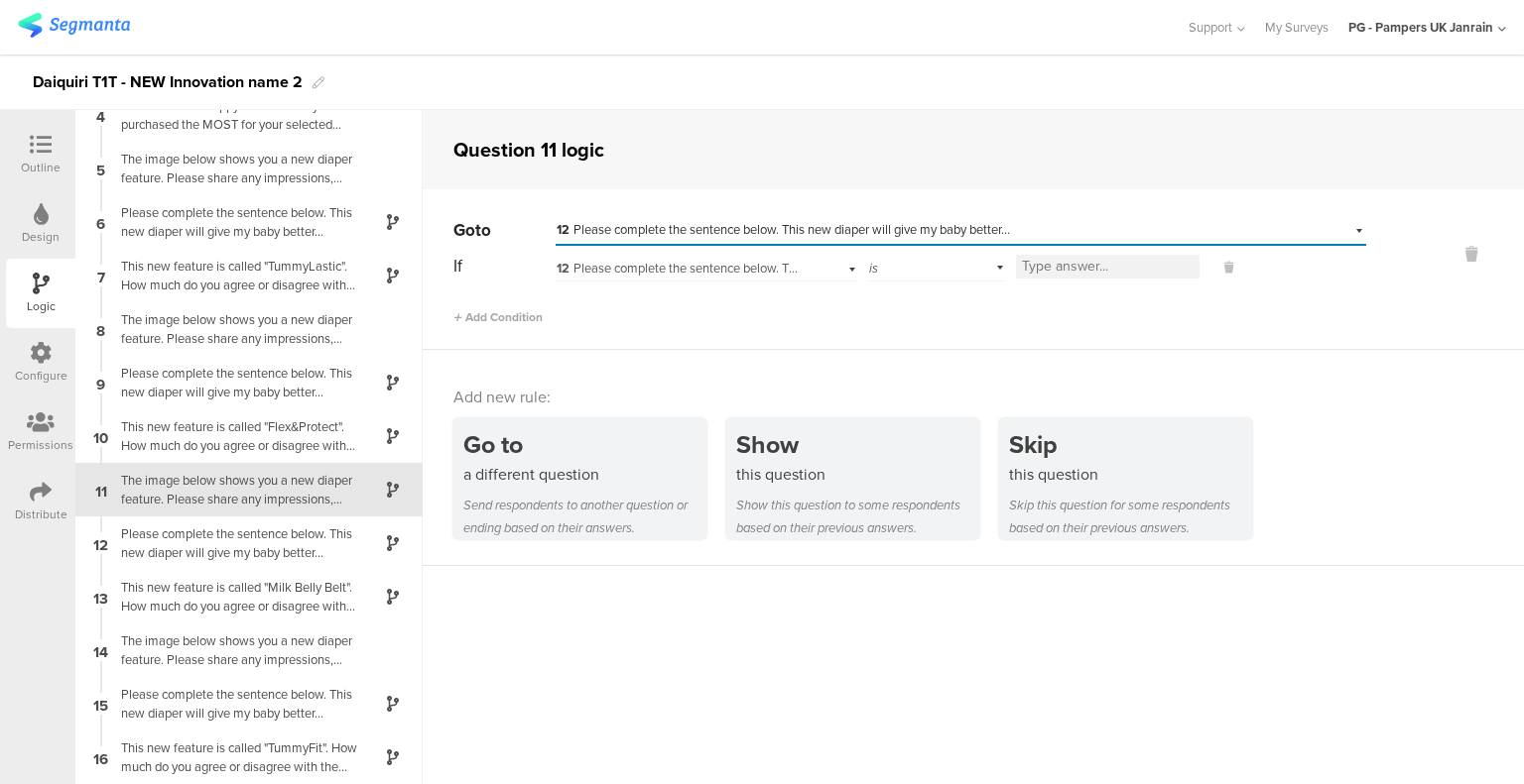
click at [669, 264] on span "12 Please complete the sentence below. This new diaper will give my baby better…" at bounding box center [782, 268] width 454 height 19
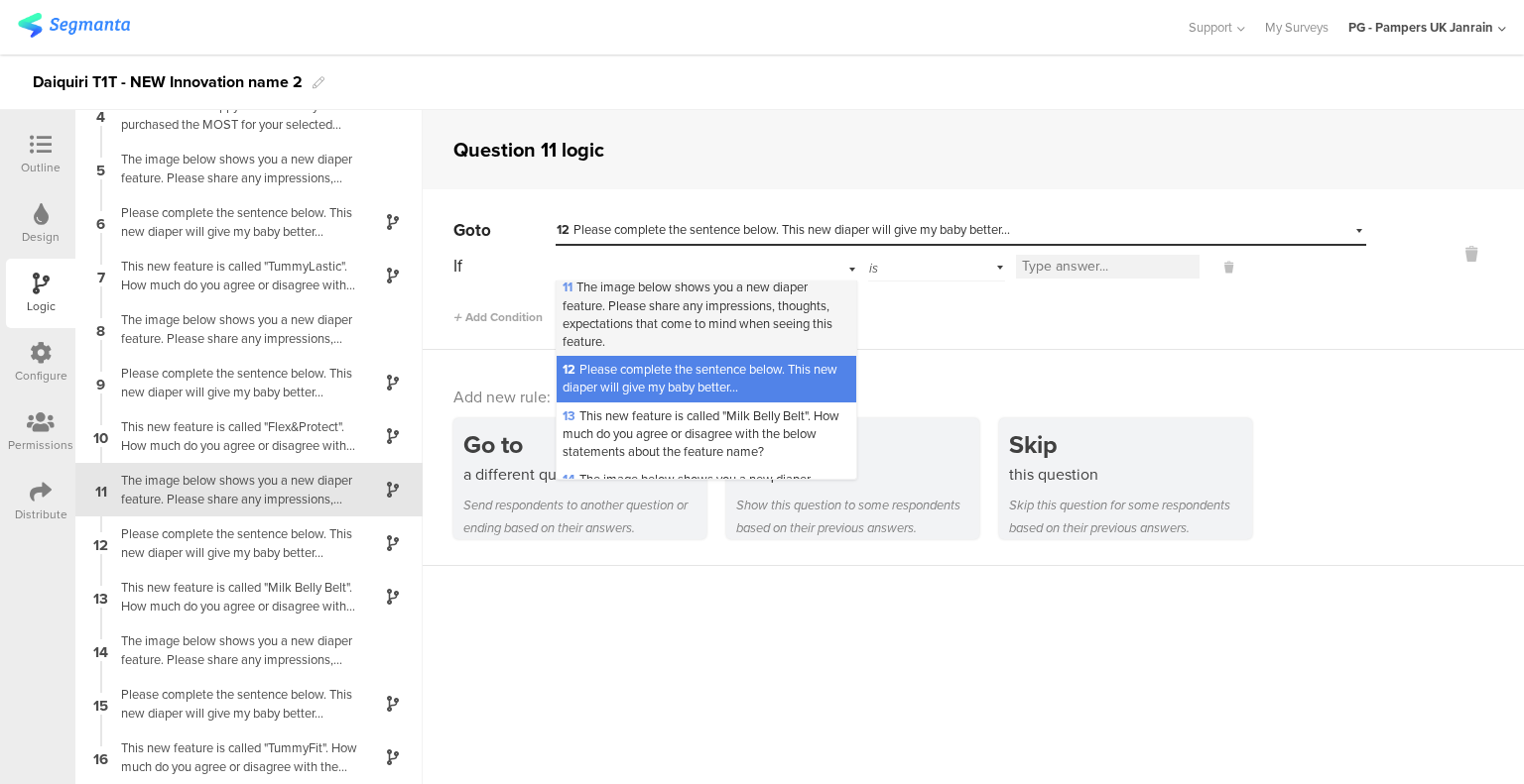
scroll to position [594, 0]
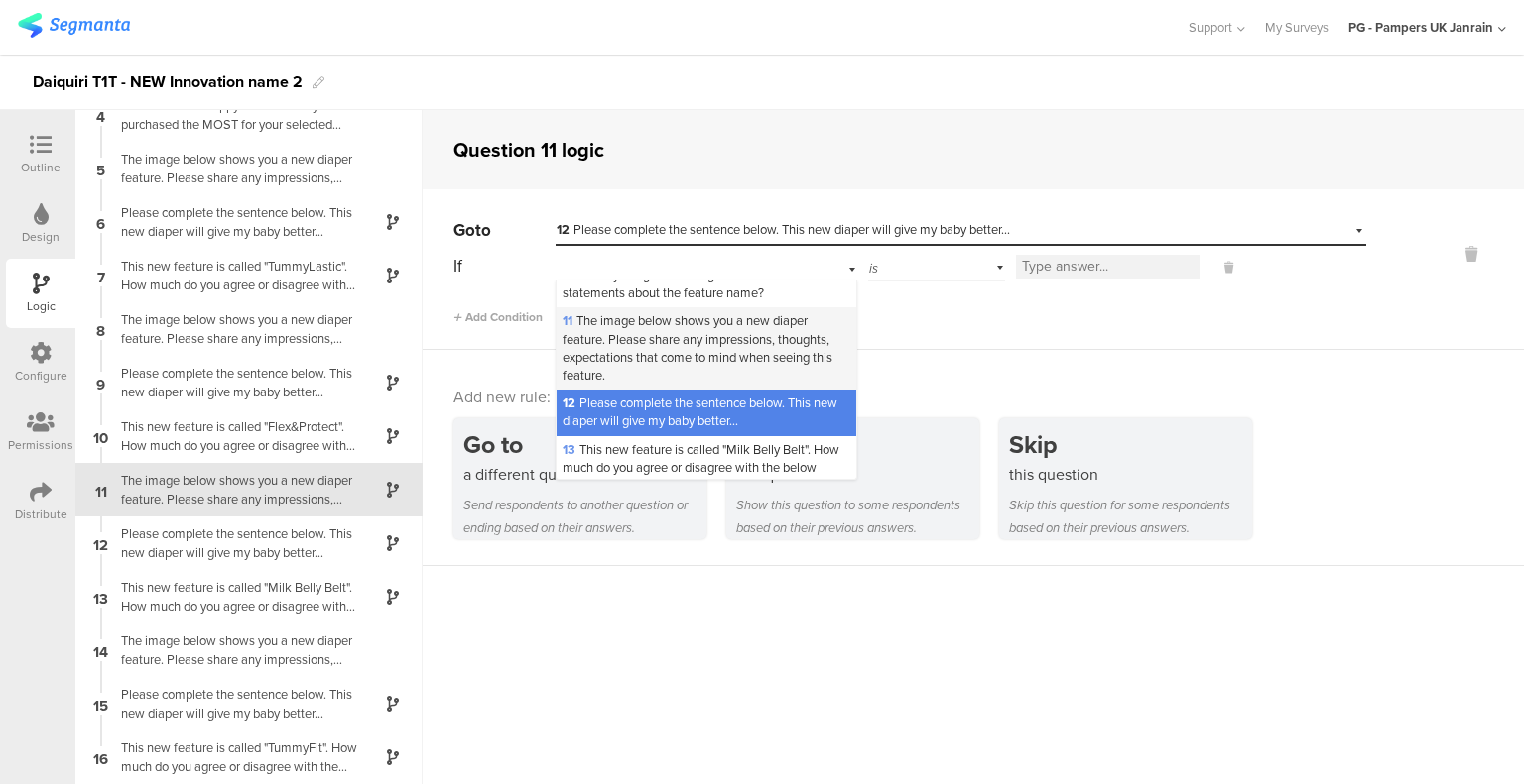
click at [659, 385] on span "11 The image below shows you a new diaper feature. Please share any impressions…" at bounding box center [697, 348] width 270 height 73
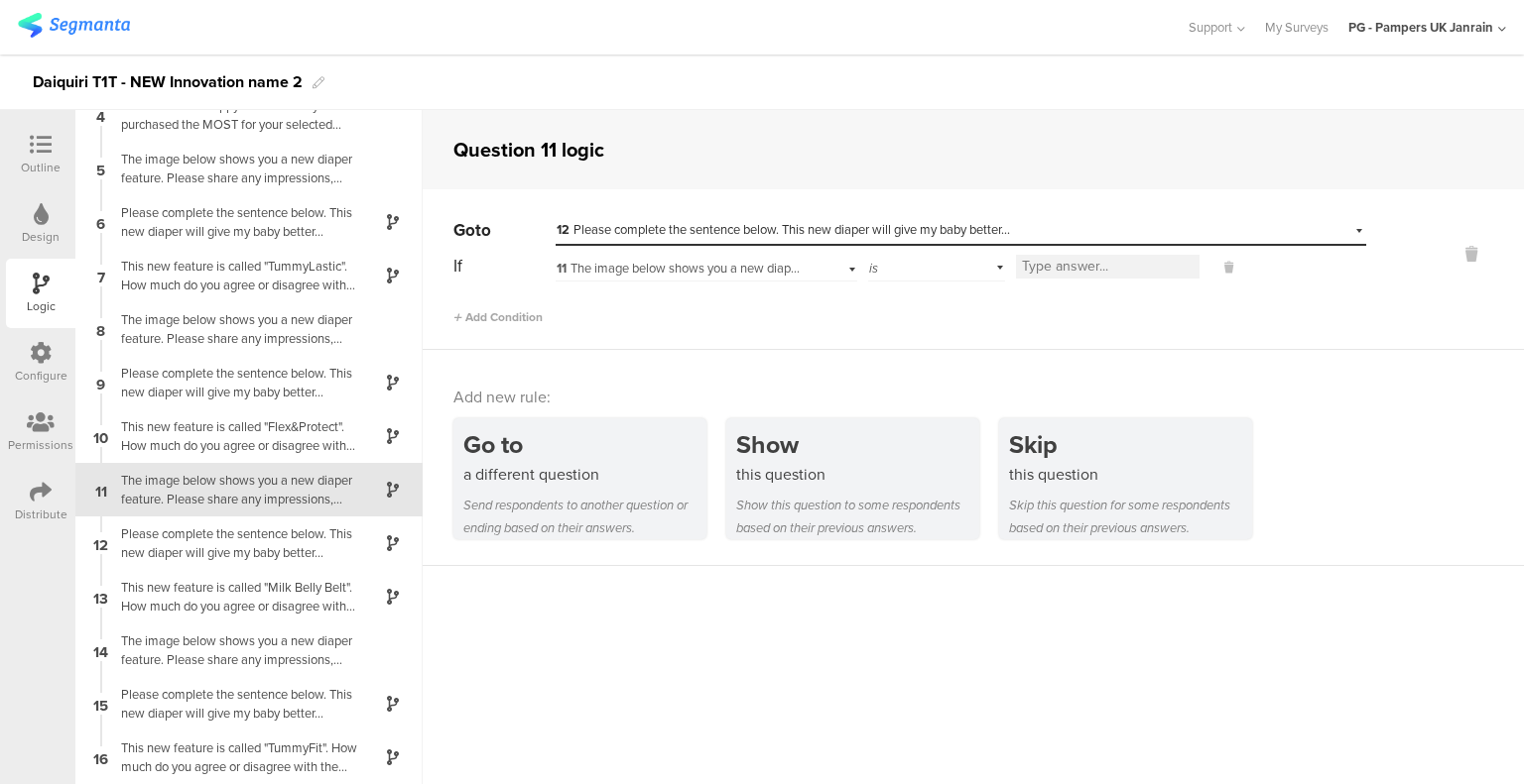
scroll to position [0, 0]
click at [931, 273] on div "is" at bounding box center [936, 266] width 137 height 31
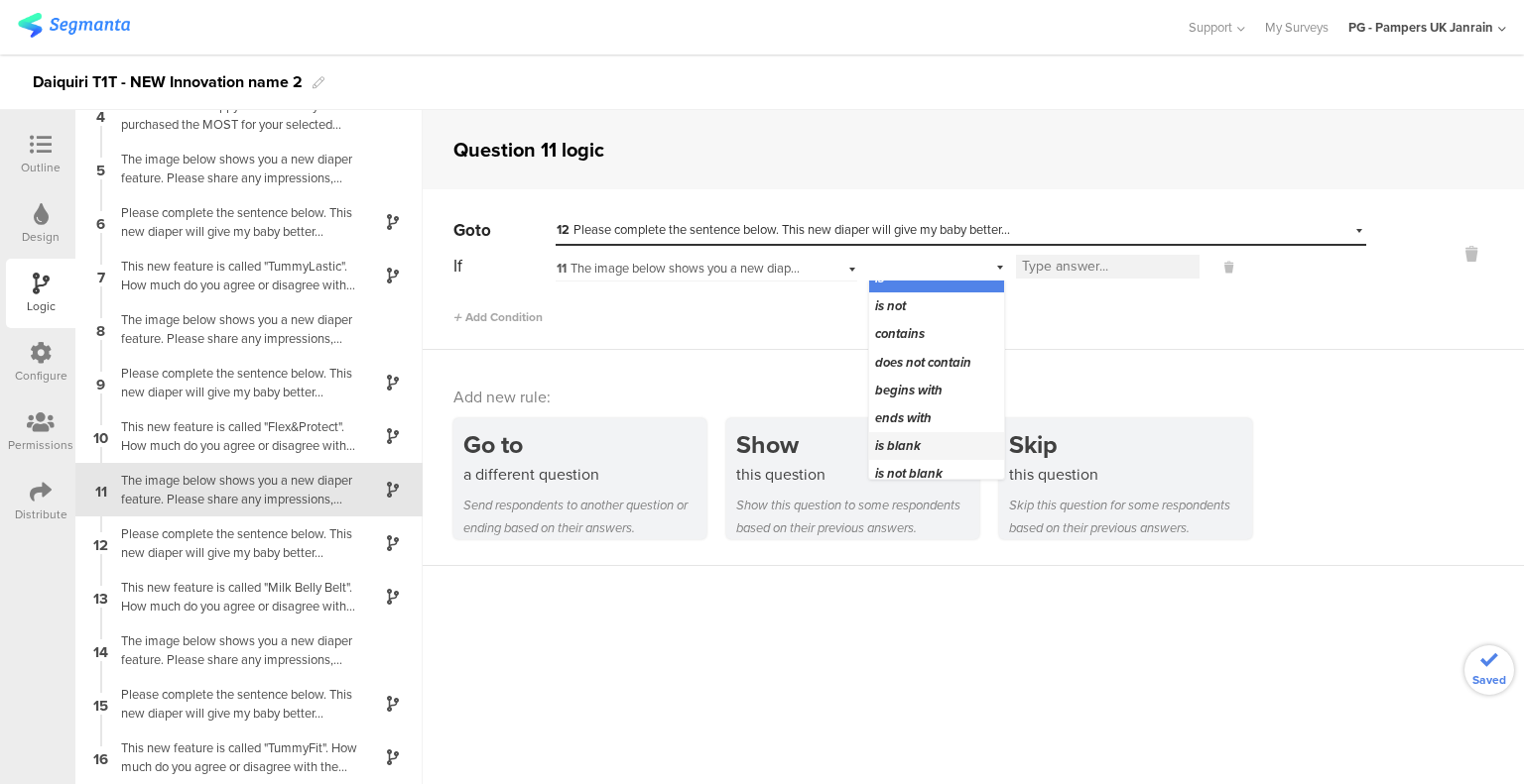
scroll to position [25, 0]
click at [917, 454] on div "is not blank" at bounding box center [936, 465] width 135 height 28
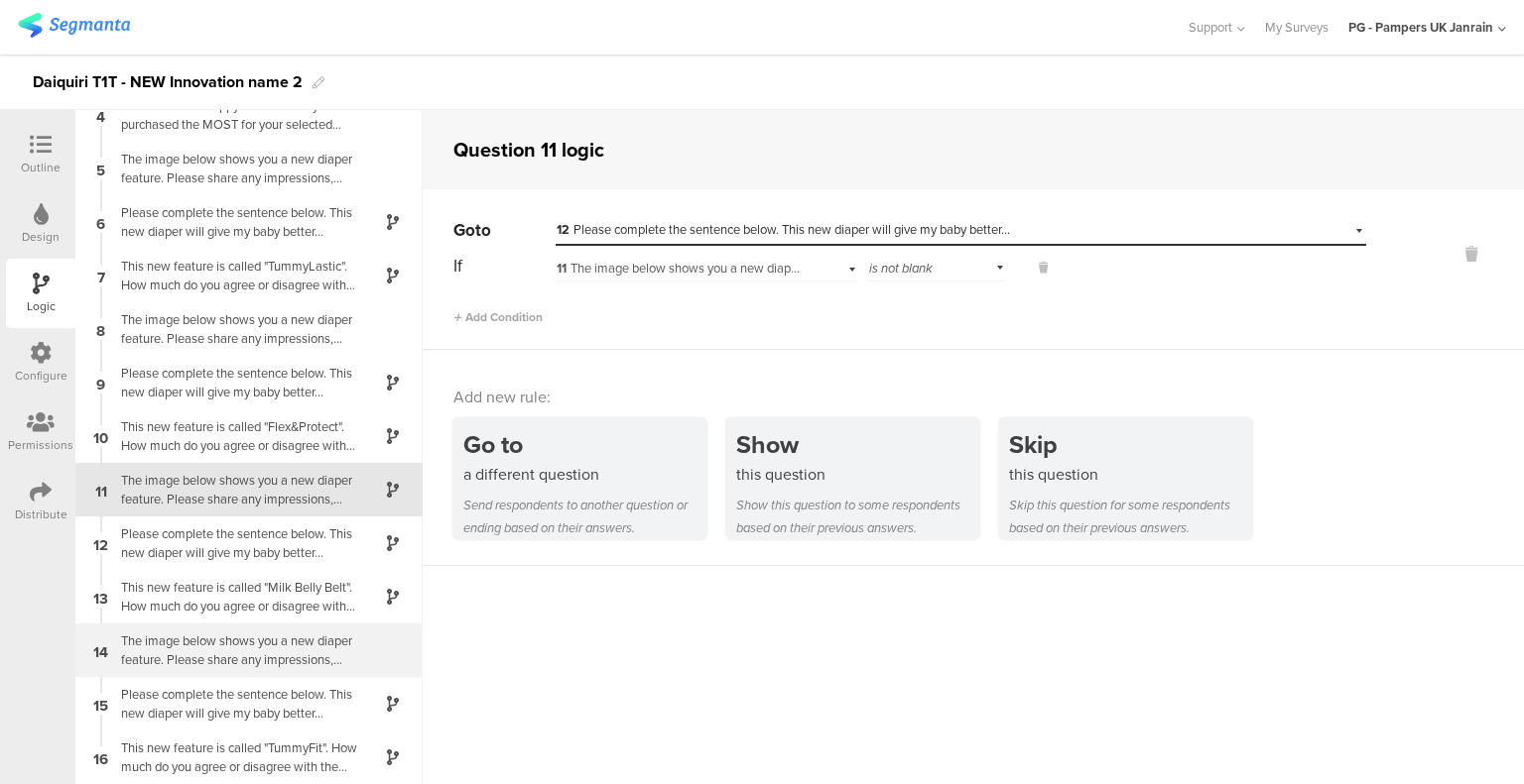
click at [179, 650] on div "The image below shows you a new diaper feature. Please share any impressions, t…" at bounding box center [233, 650] width 248 height 38
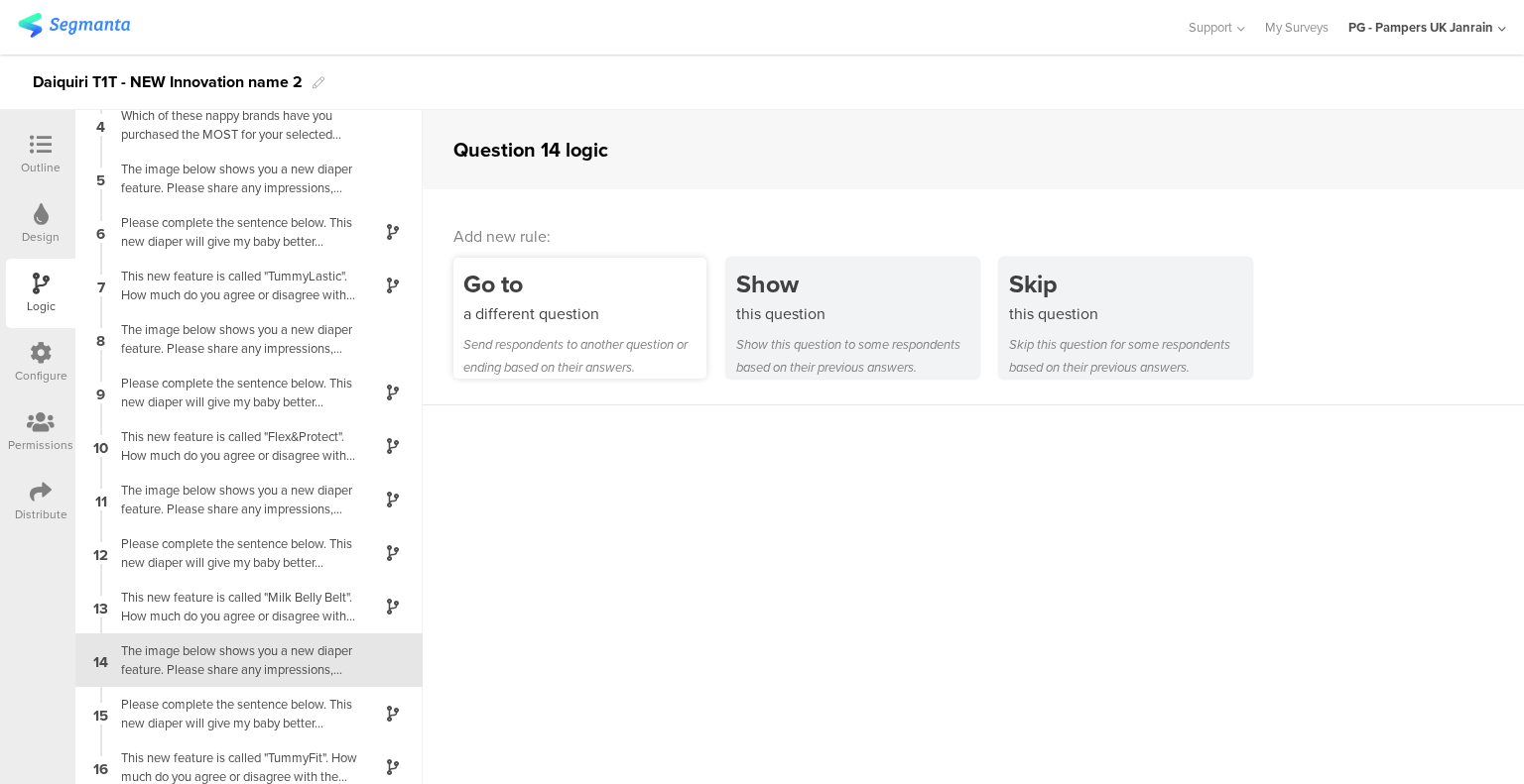
scroll to position [183, 0]
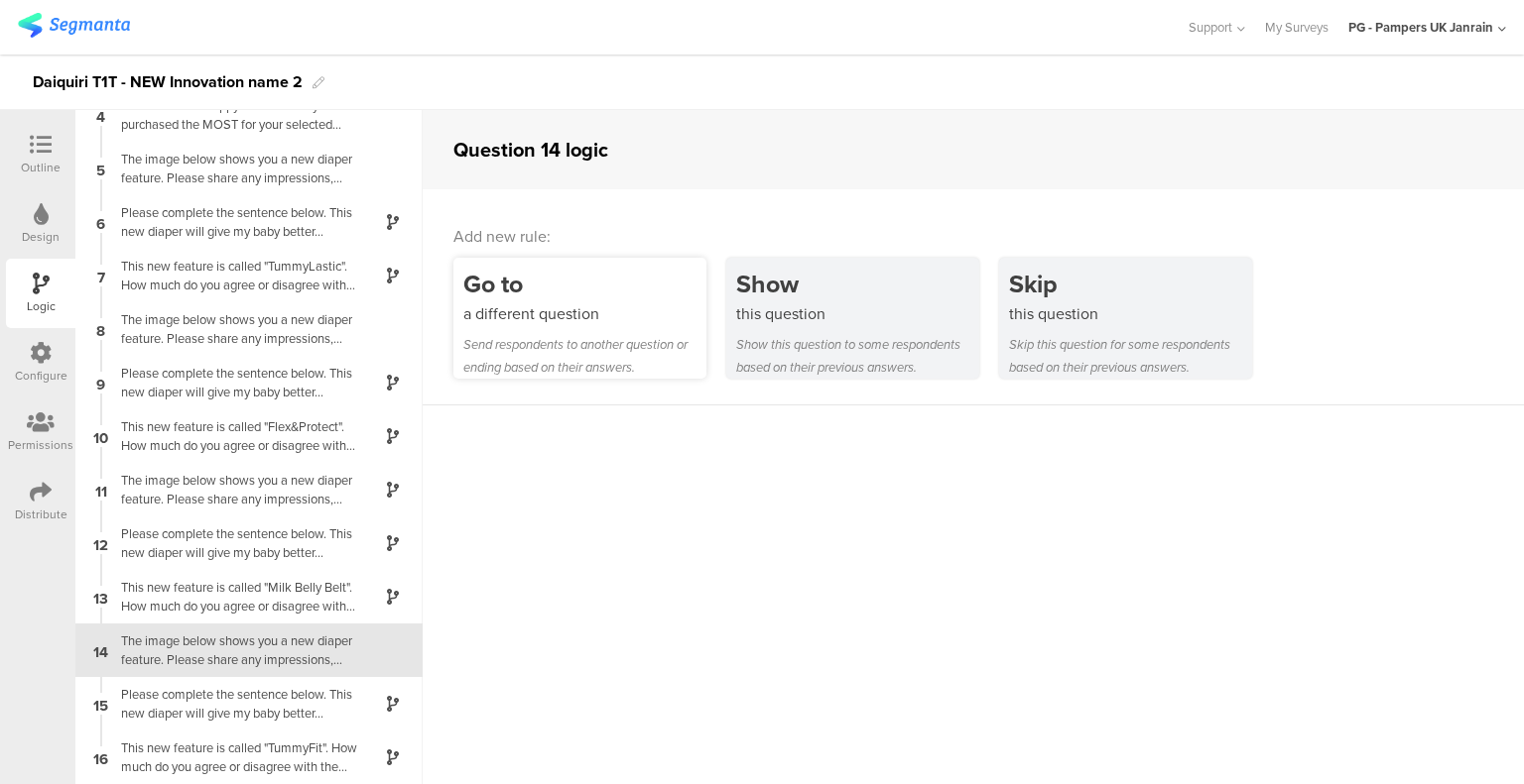
click at [599, 312] on div "a different question" at bounding box center [585, 314] width 243 height 23
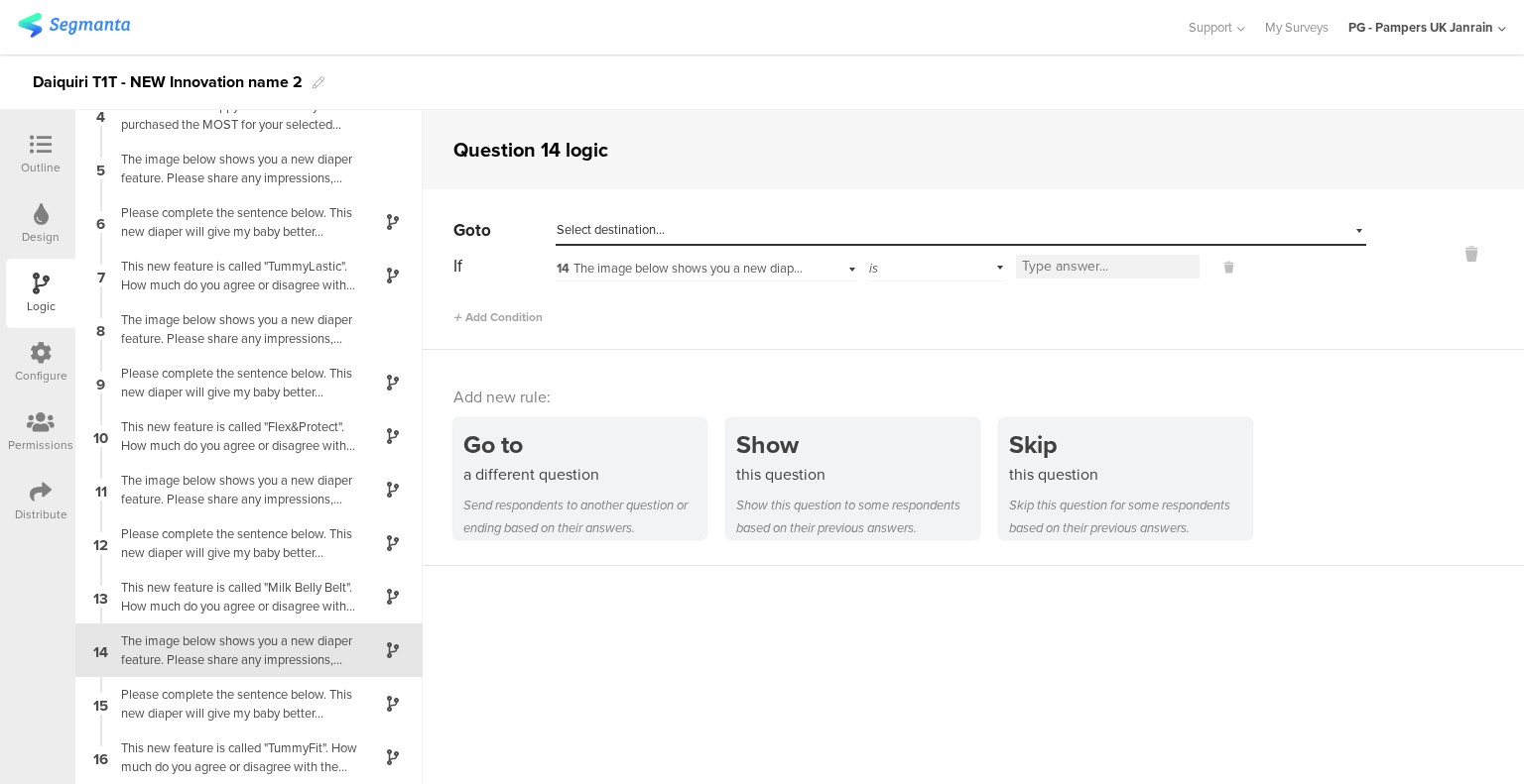
click at [668, 233] on div "Select destination..." at bounding box center [869, 230] width 625 height 18
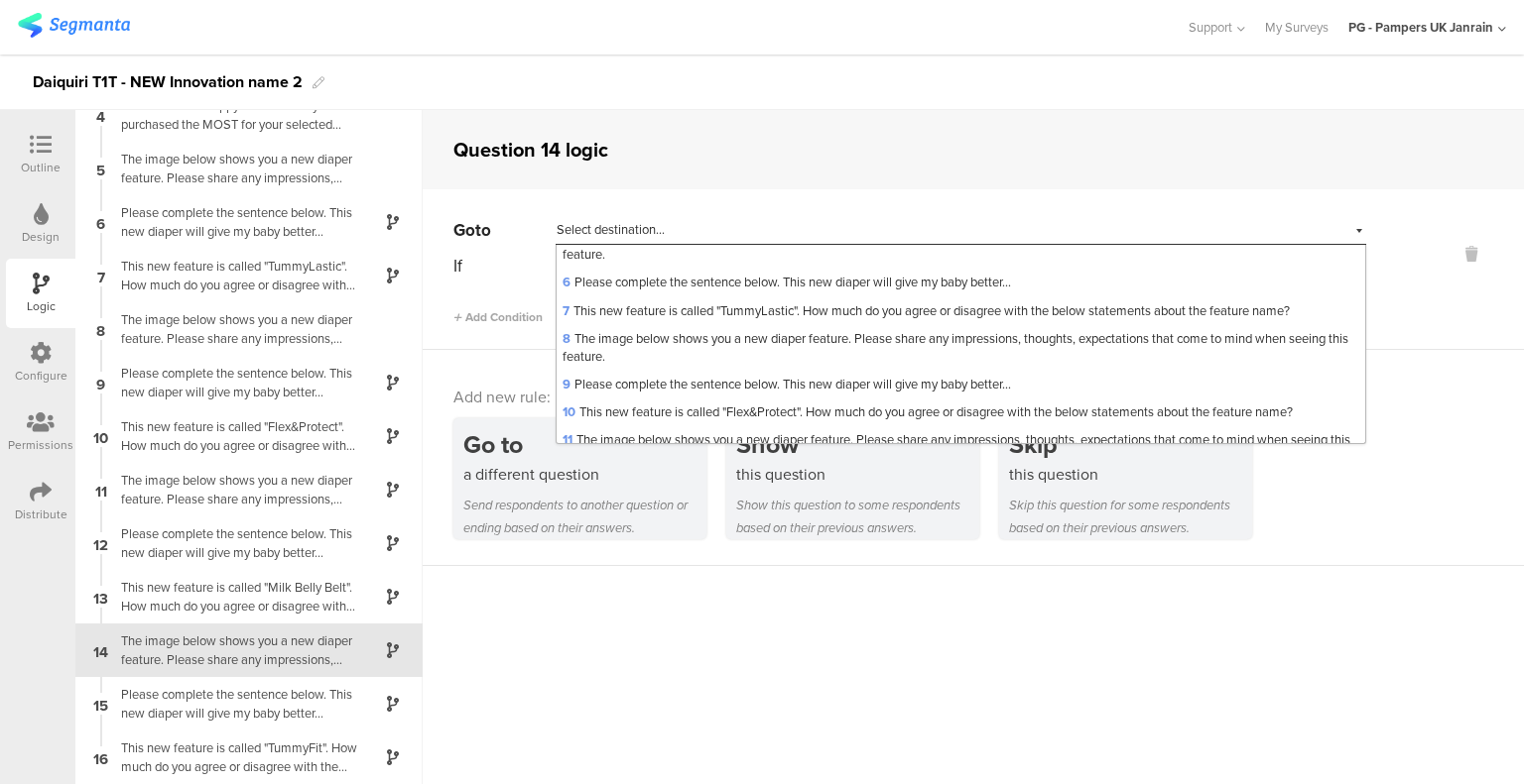
scroll to position [367, 0]
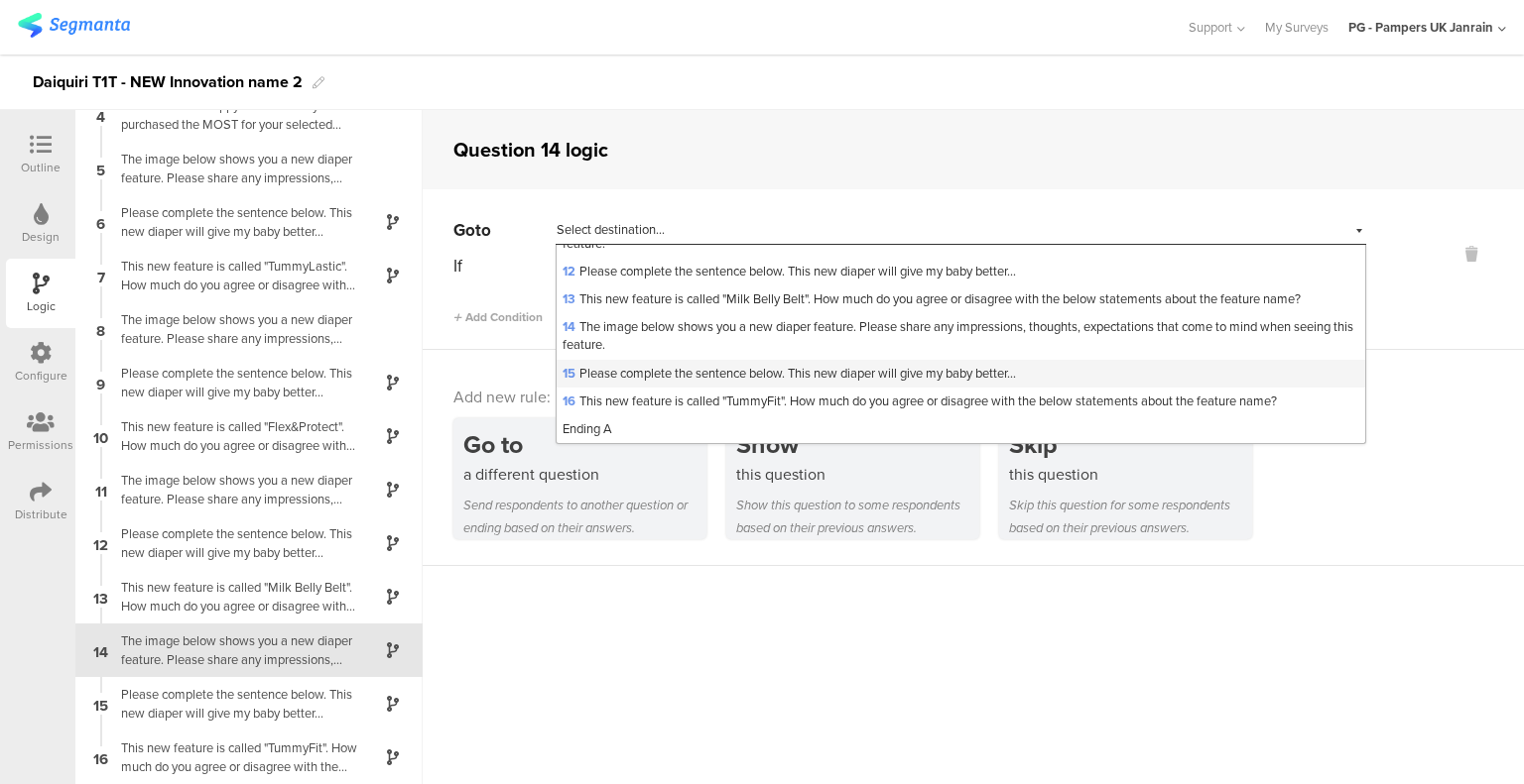
click at [658, 368] on span "15 Please complete the sentence below. This new diaper will give my baby better…" at bounding box center [788, 373] width 454 height 19
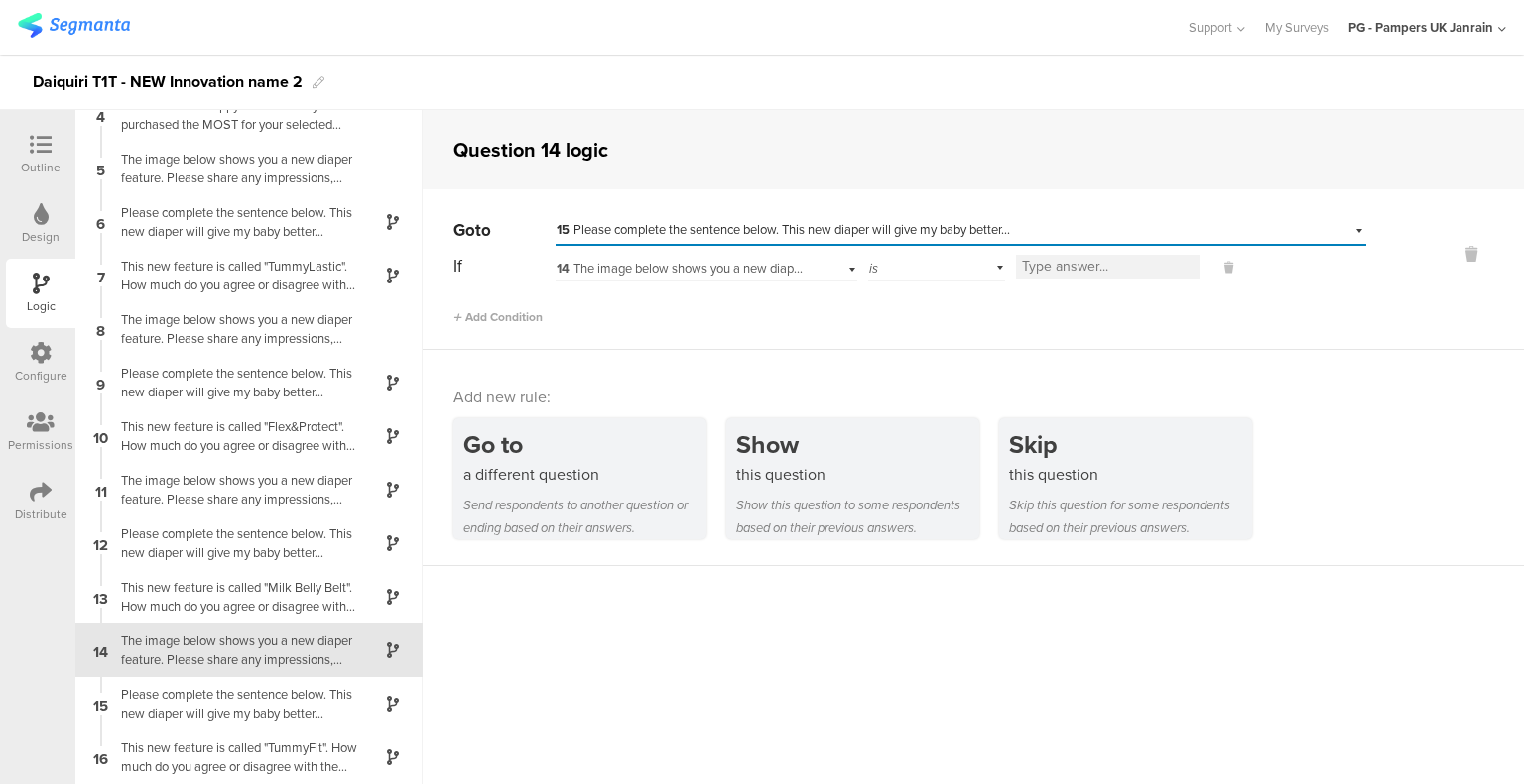
click at [916, 270] on div "is" at bounding box center [936, 266] width 137 height 31
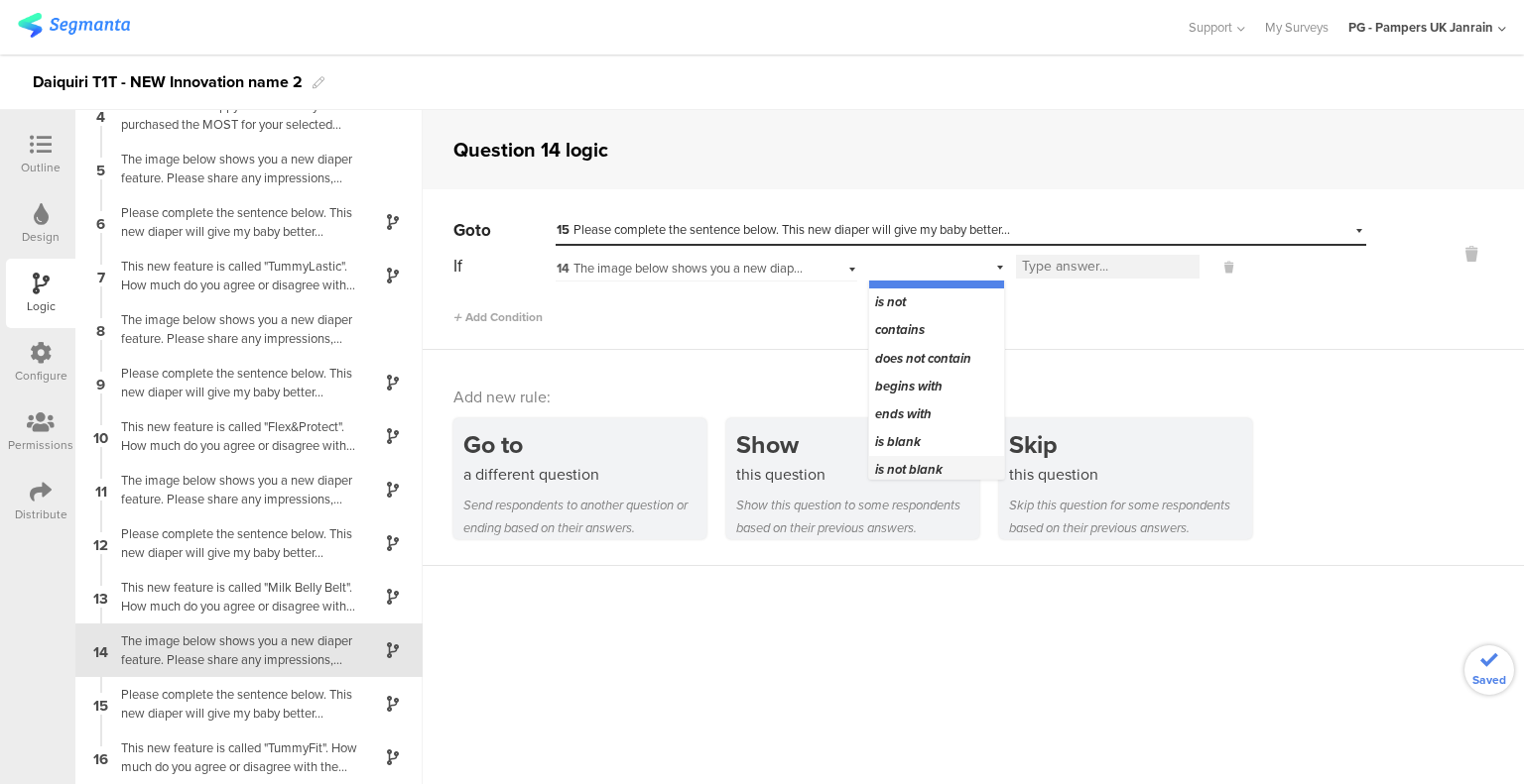
scroll to position [25, 0]
click at [898, 464] on span "is not blank" at bounding box center [908, 464] width 68 height 19
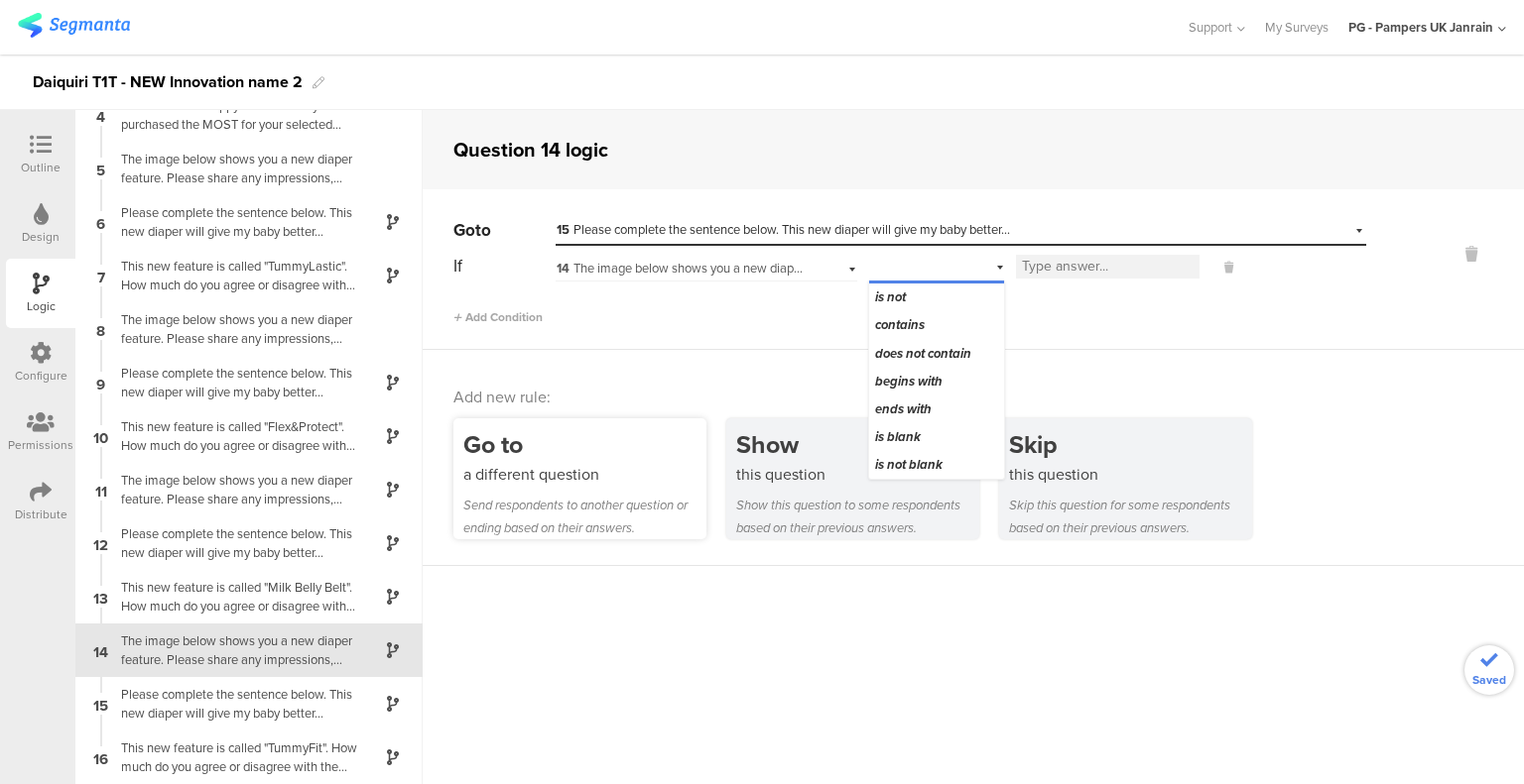
scroll to position [0, 0]
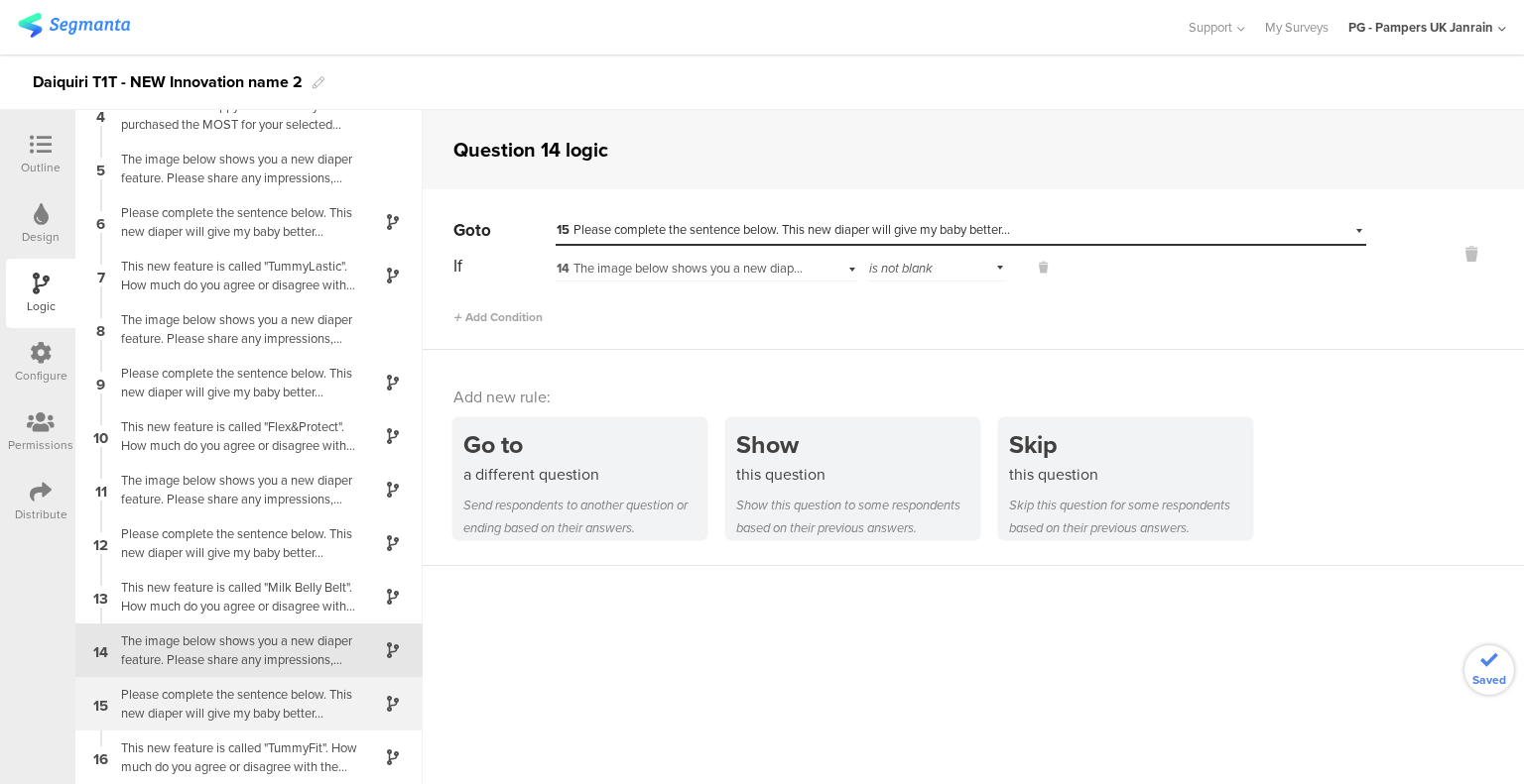
click at [187, 696] on div "Please complete the sentence below. This new diaper will give my baby better..." at bounding box center [233, 704] width 248 height 38
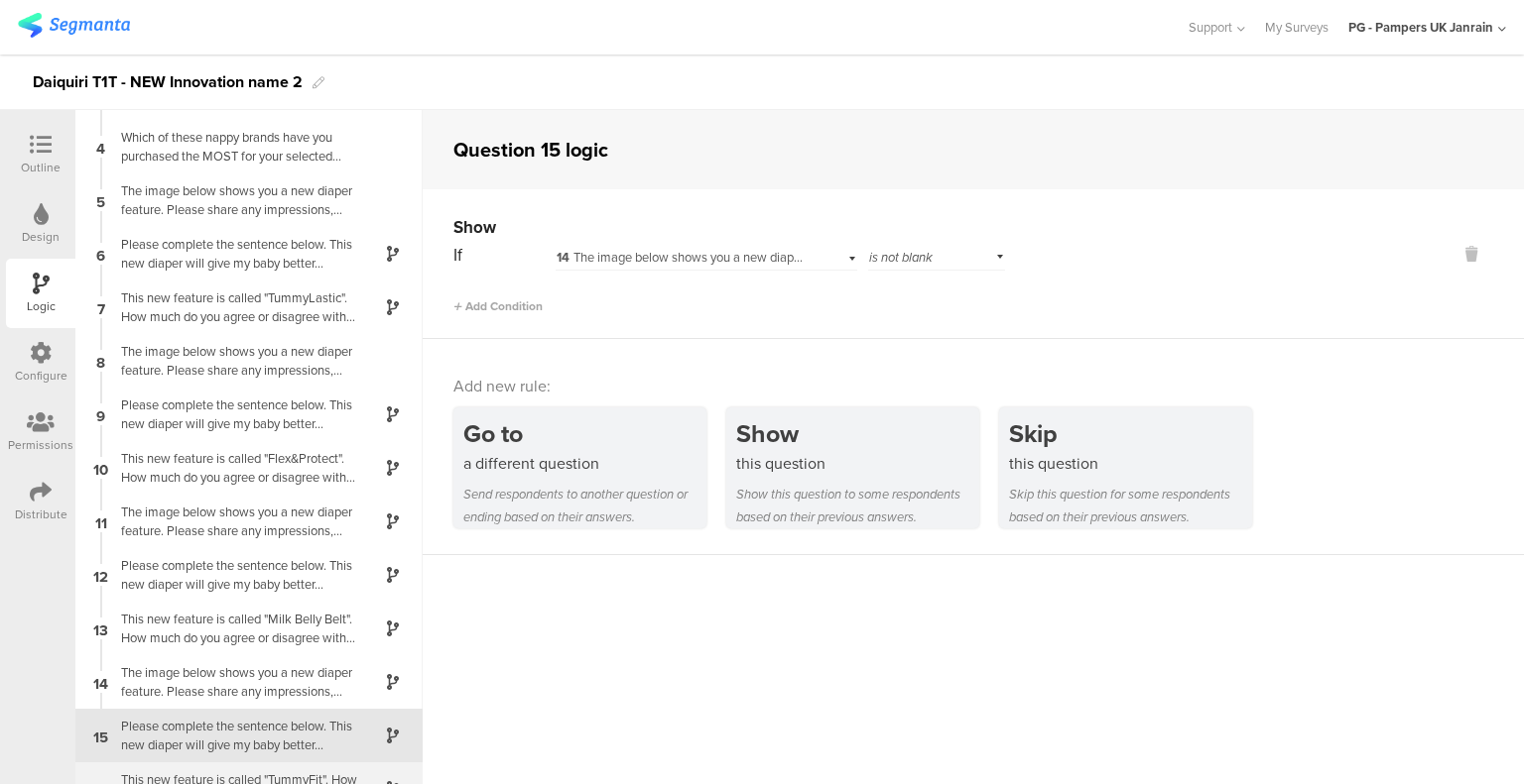
scroll to position [183, 0]
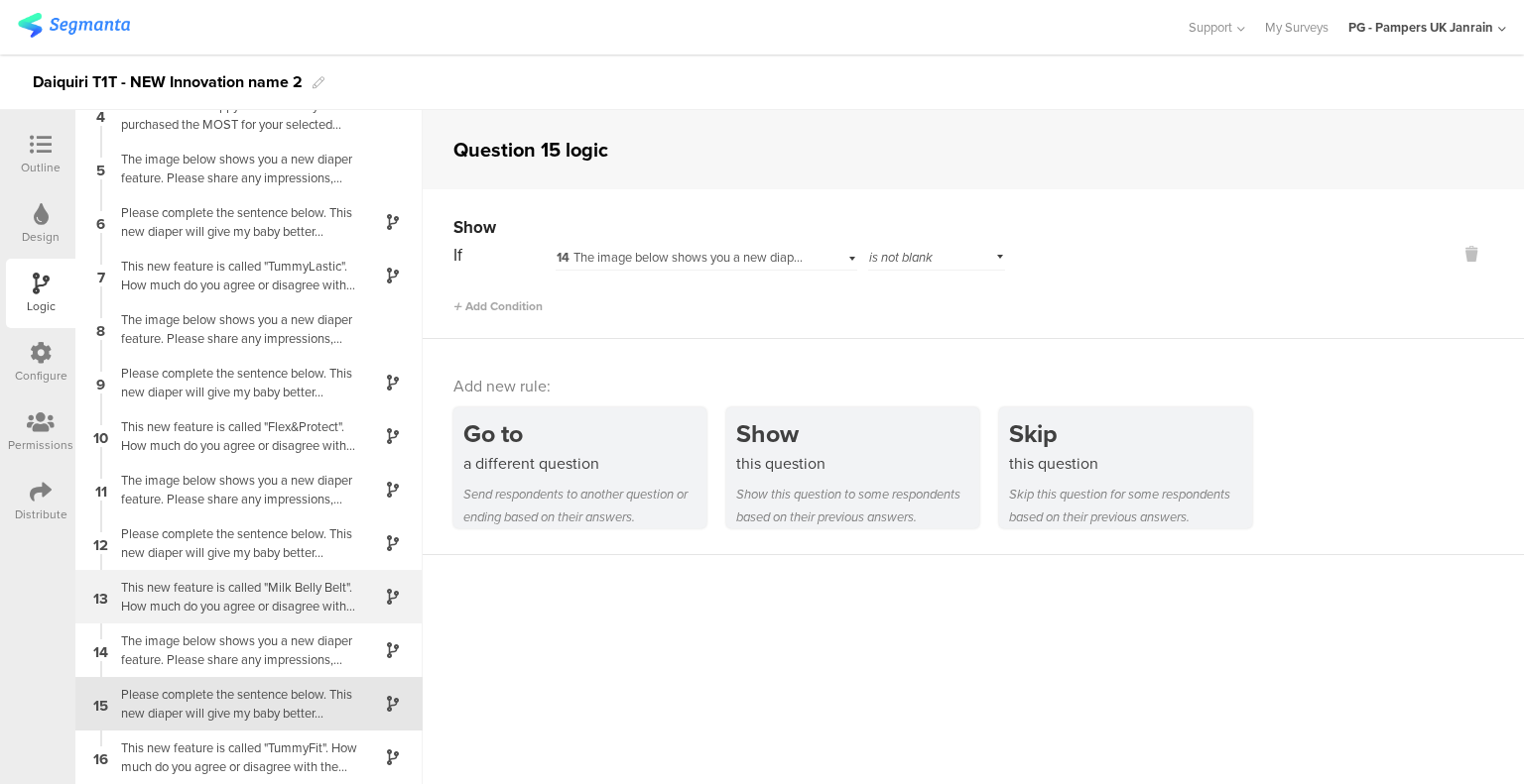
click at [217, 610] on div "This new feature is called "Milk Belly Belt". How much do you agree or disagree…" at bounding box center [233, 596] width 248 height 38
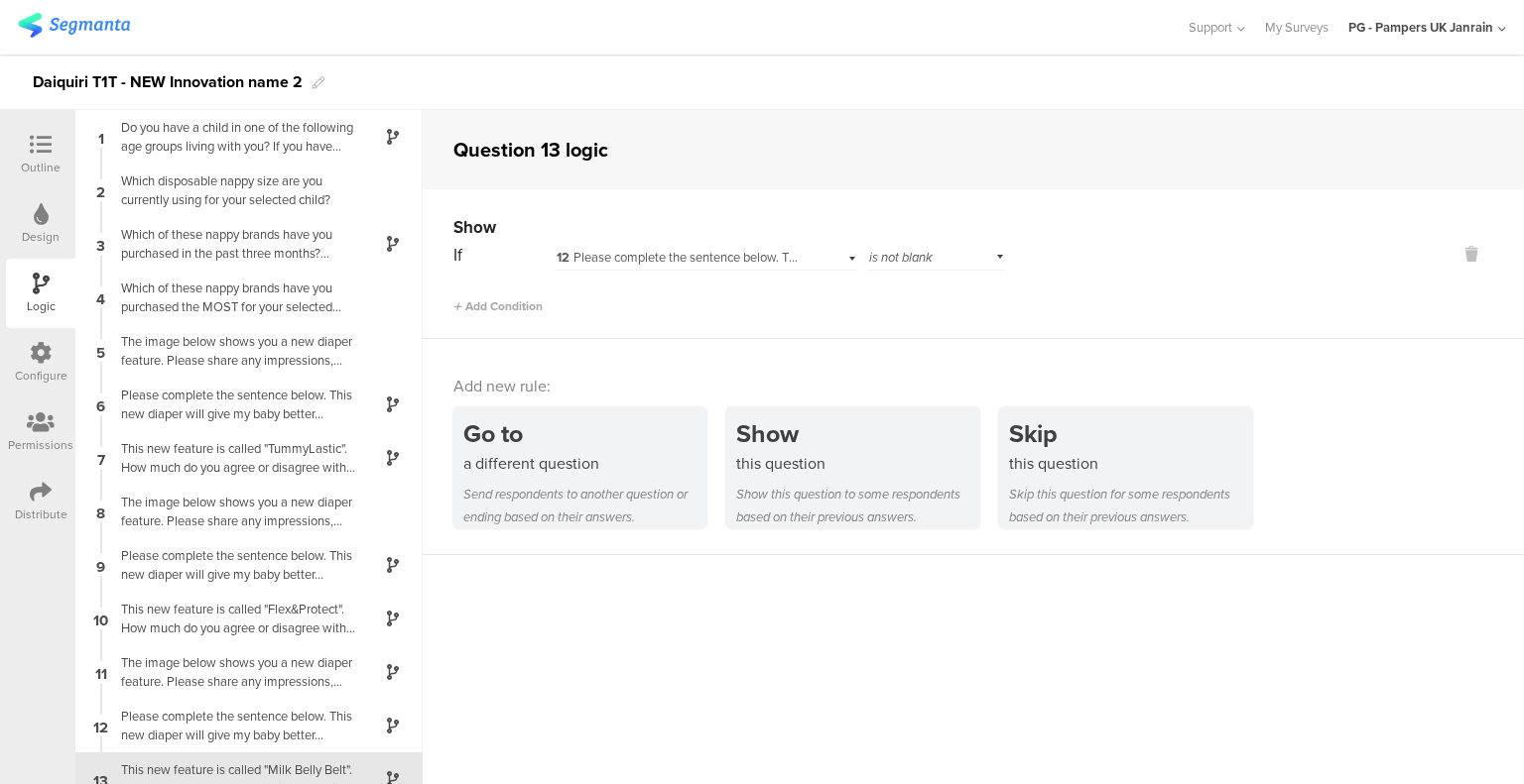
scroll to position [183, 0]
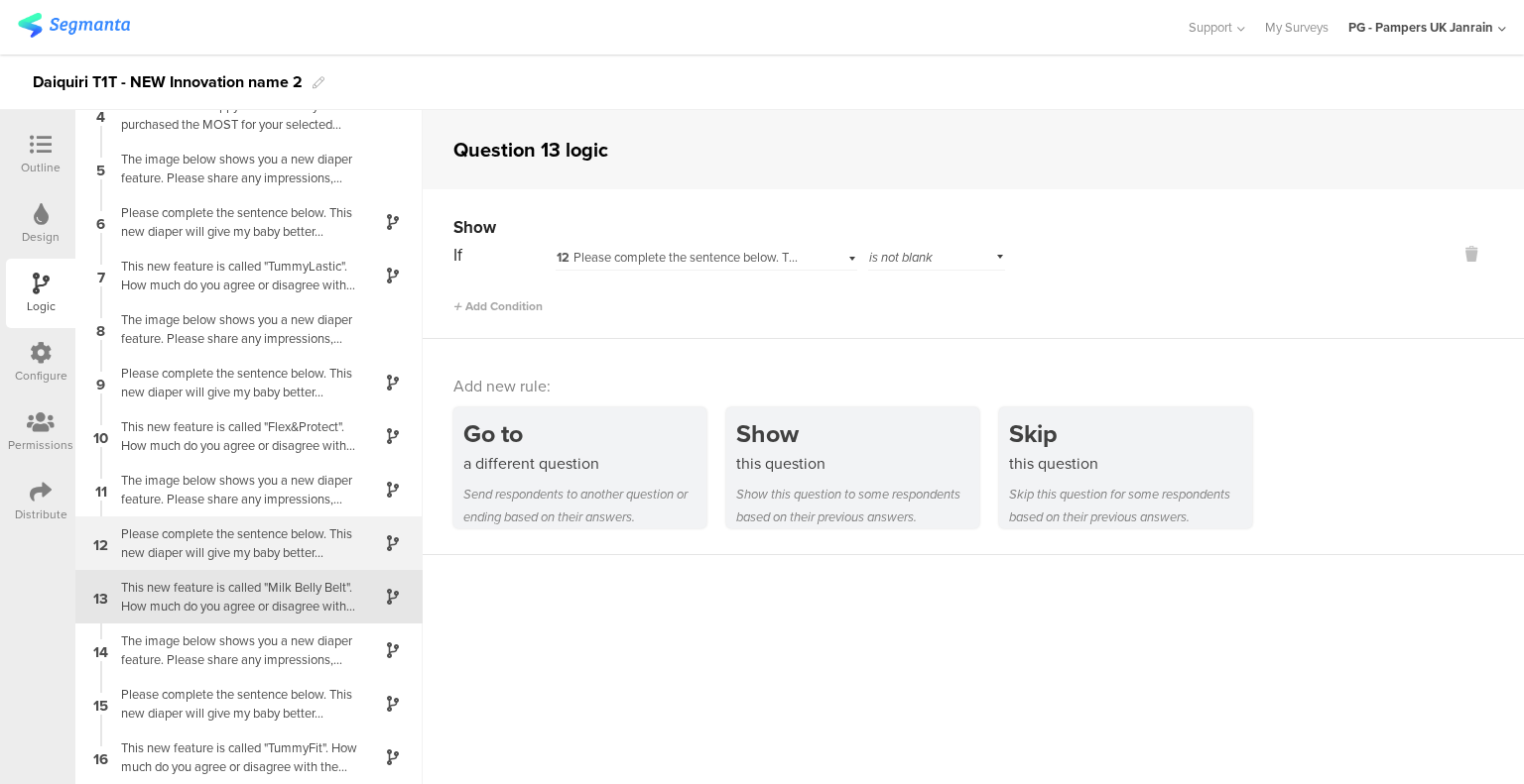
click at [221, 529] on div "Please complete the sentence below. This new diaper will give my baby better..." at bounding box center [233, 544] width 248 height 38
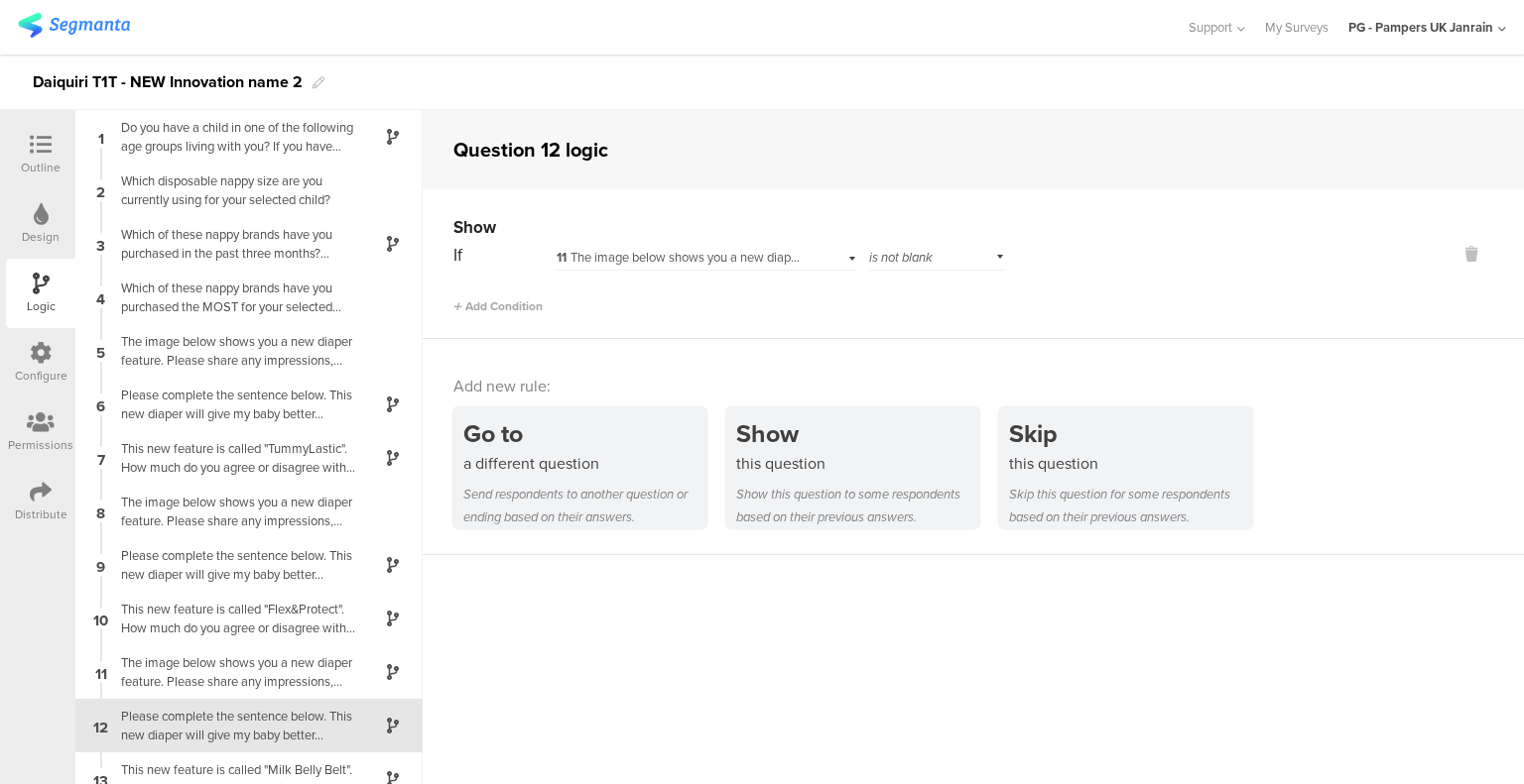
scroll to position [183, 0]
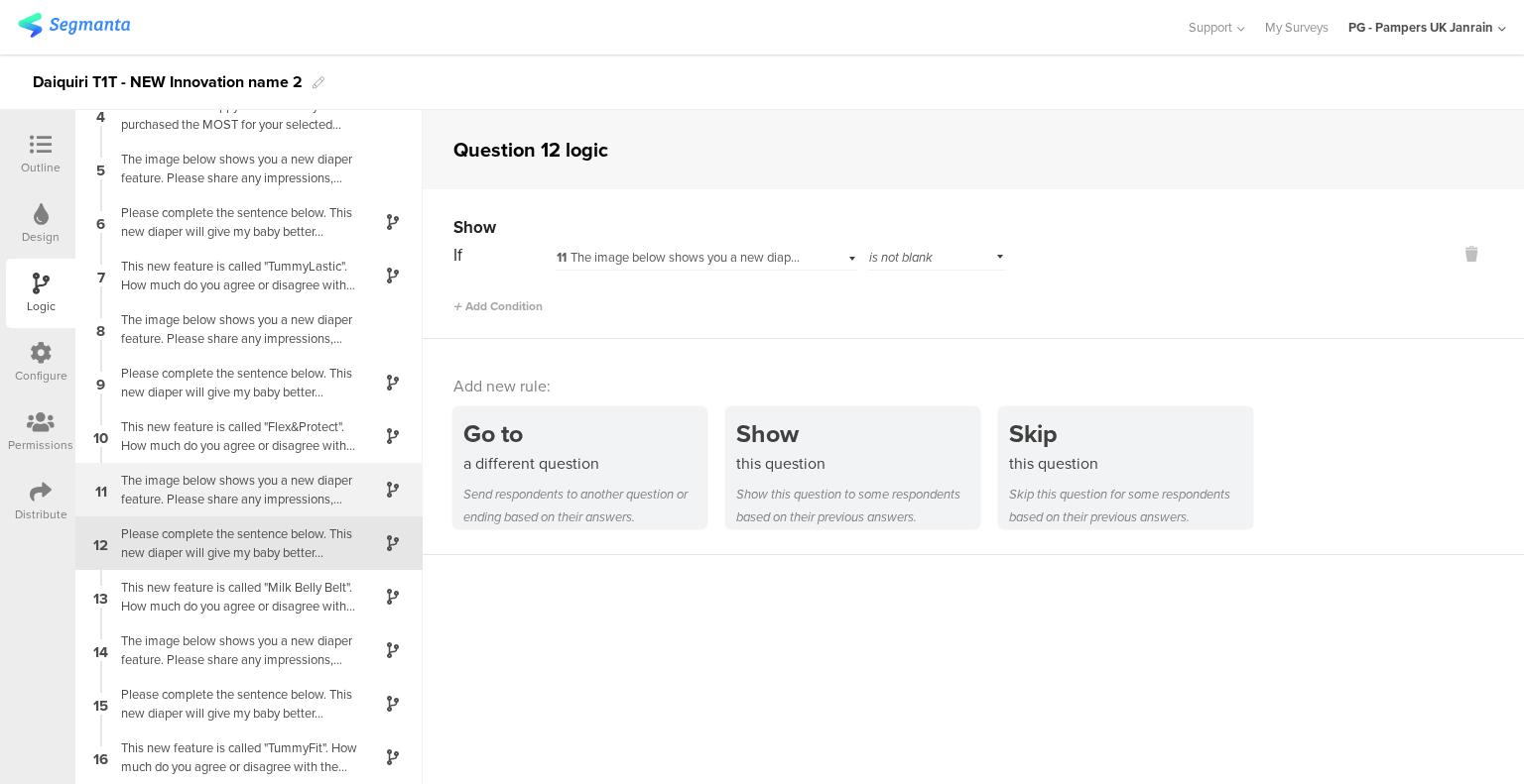
click at [238, 476] on div "The image below shows you a new diaper feature. Please share any impressions, t…" at bounding box center [233, 490] width 248 height 38
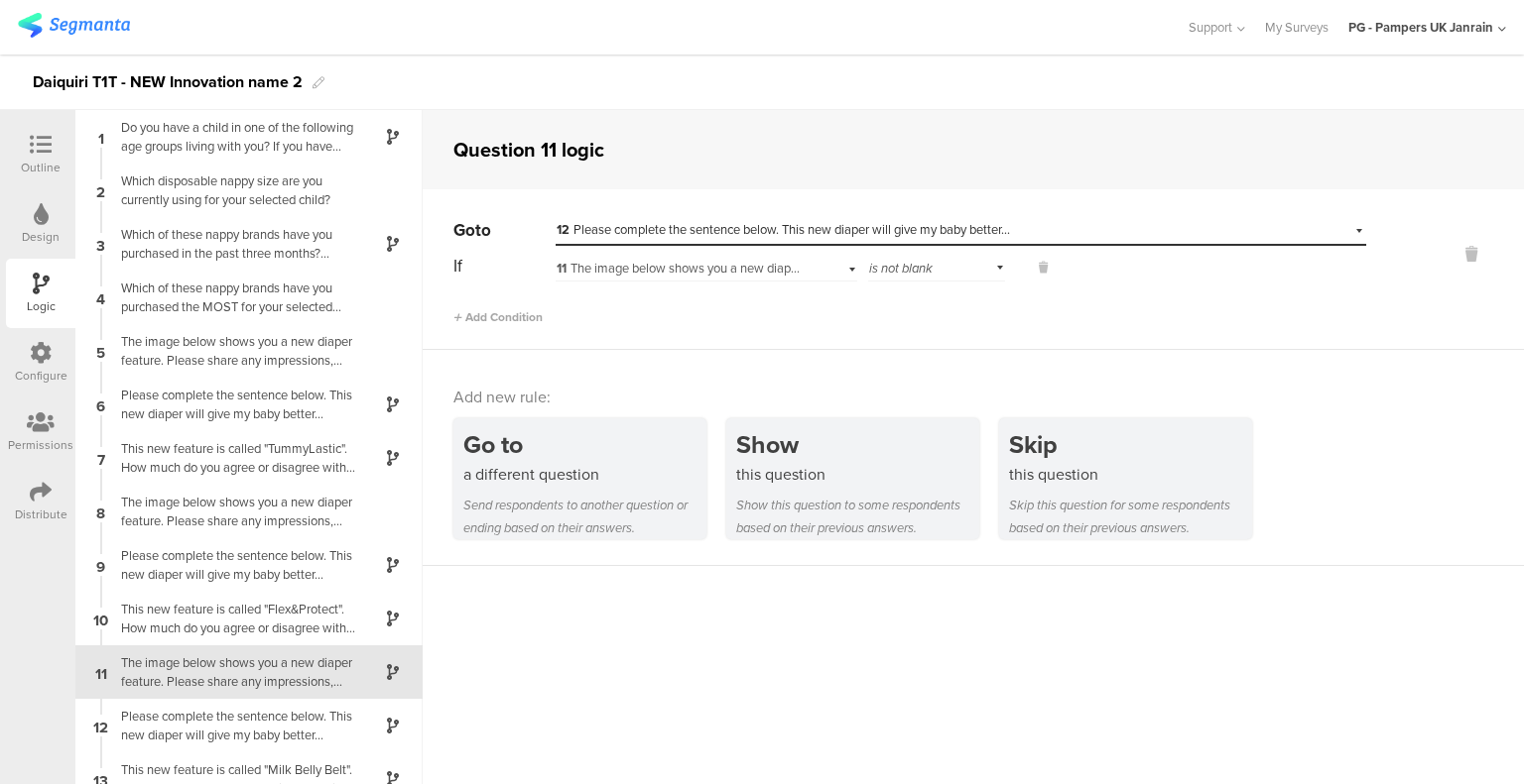
scroll to position [183, 0]
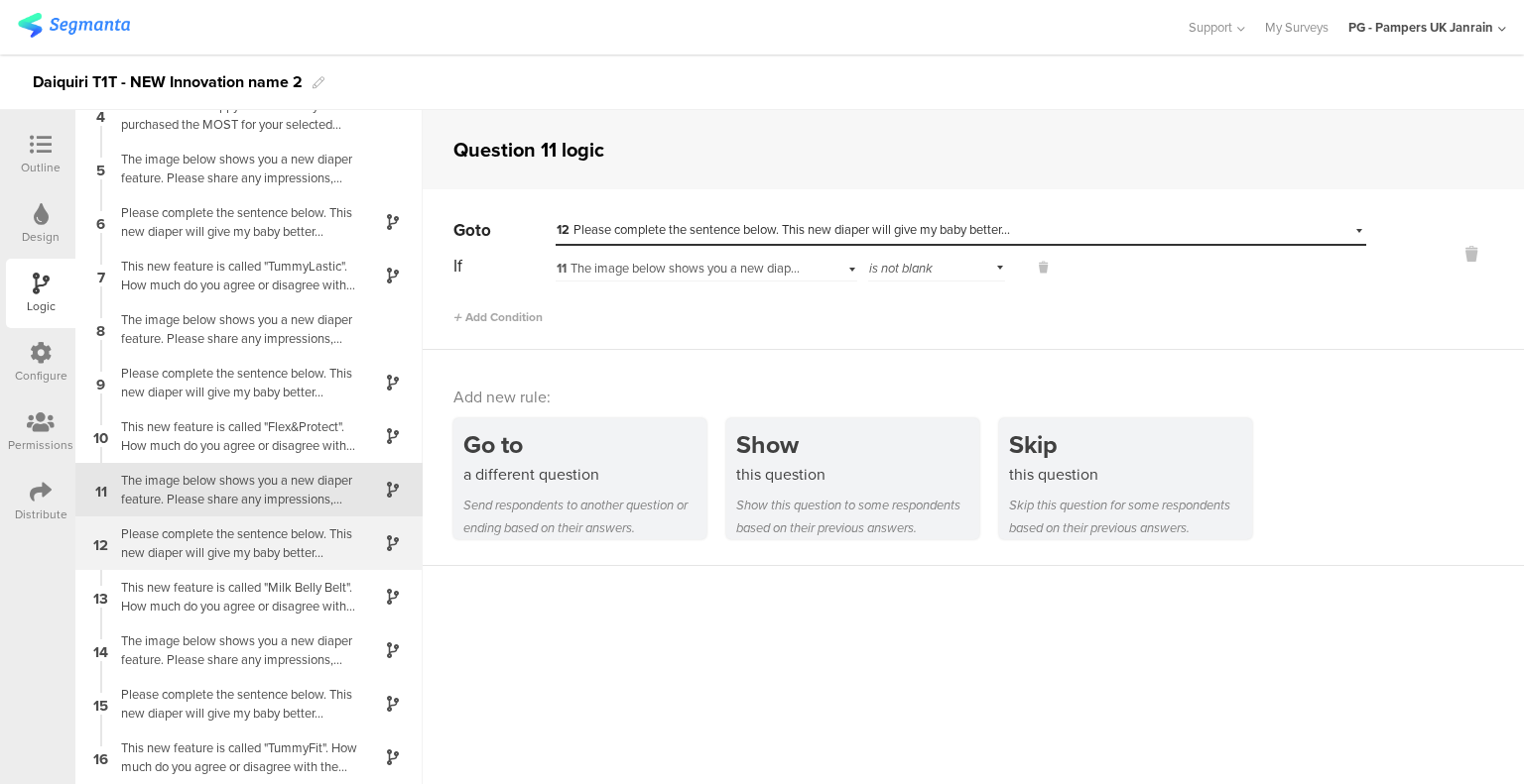
click at [212, 546] on div "Please complete the sentence below. This new diaper will give my baby better..." at bounding box center [233, 544] width 248 height 38
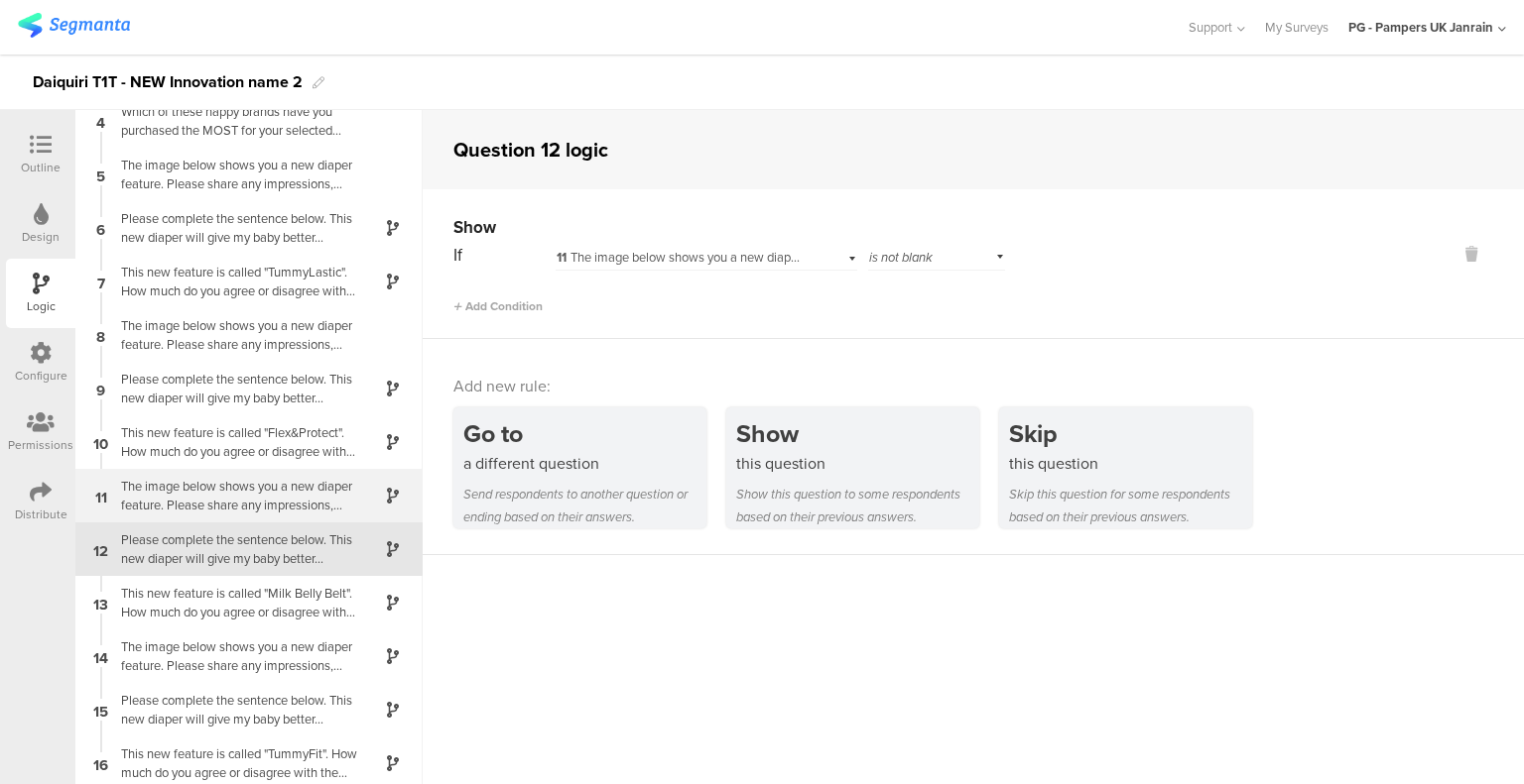
scroll to position [183, 0]
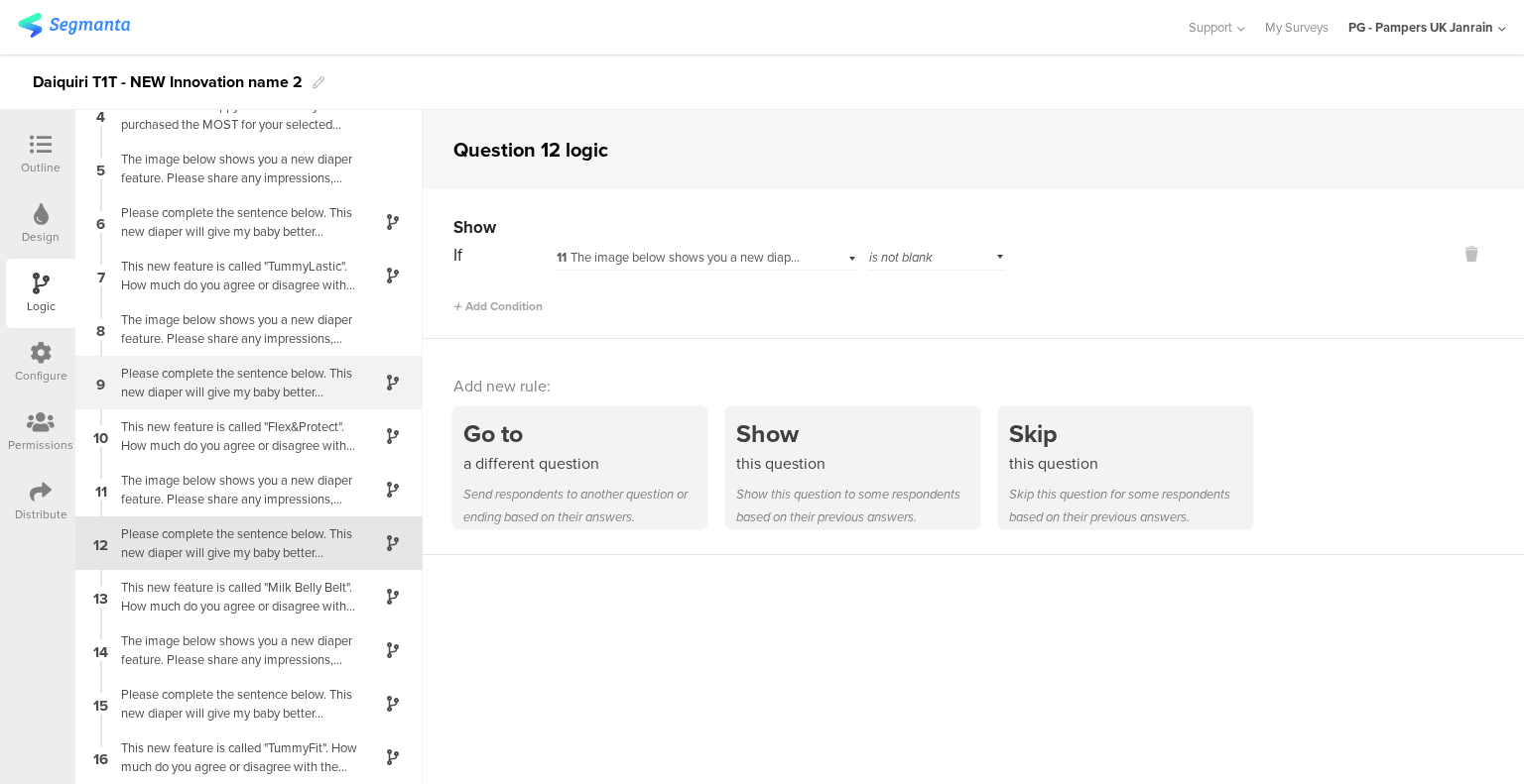
click at [213, 394] on div "Please complete the sentence below. This new diaper will give my baby better..." at bounding box center [233, 383] width 248 height 38
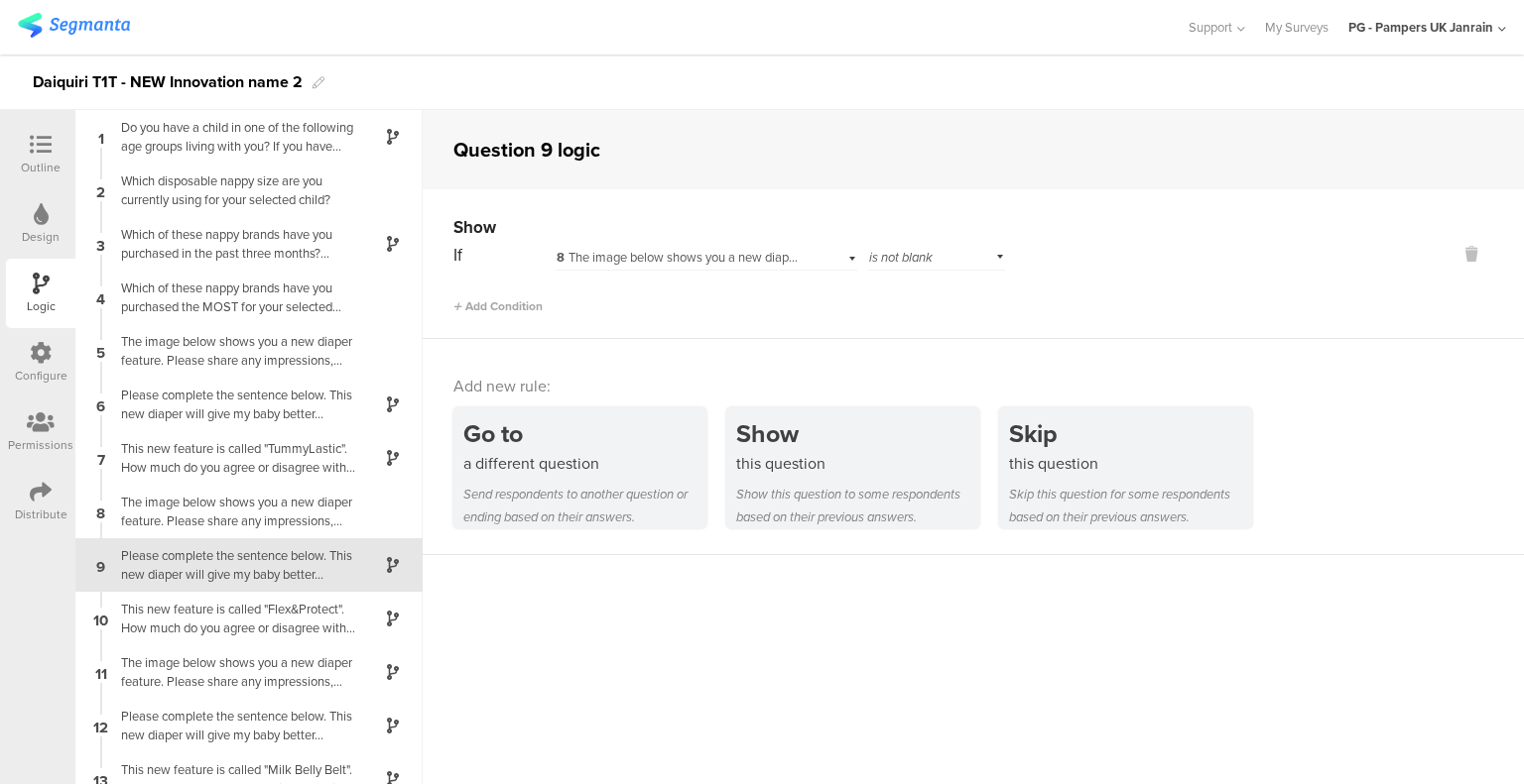
scroll to position [118, 0]
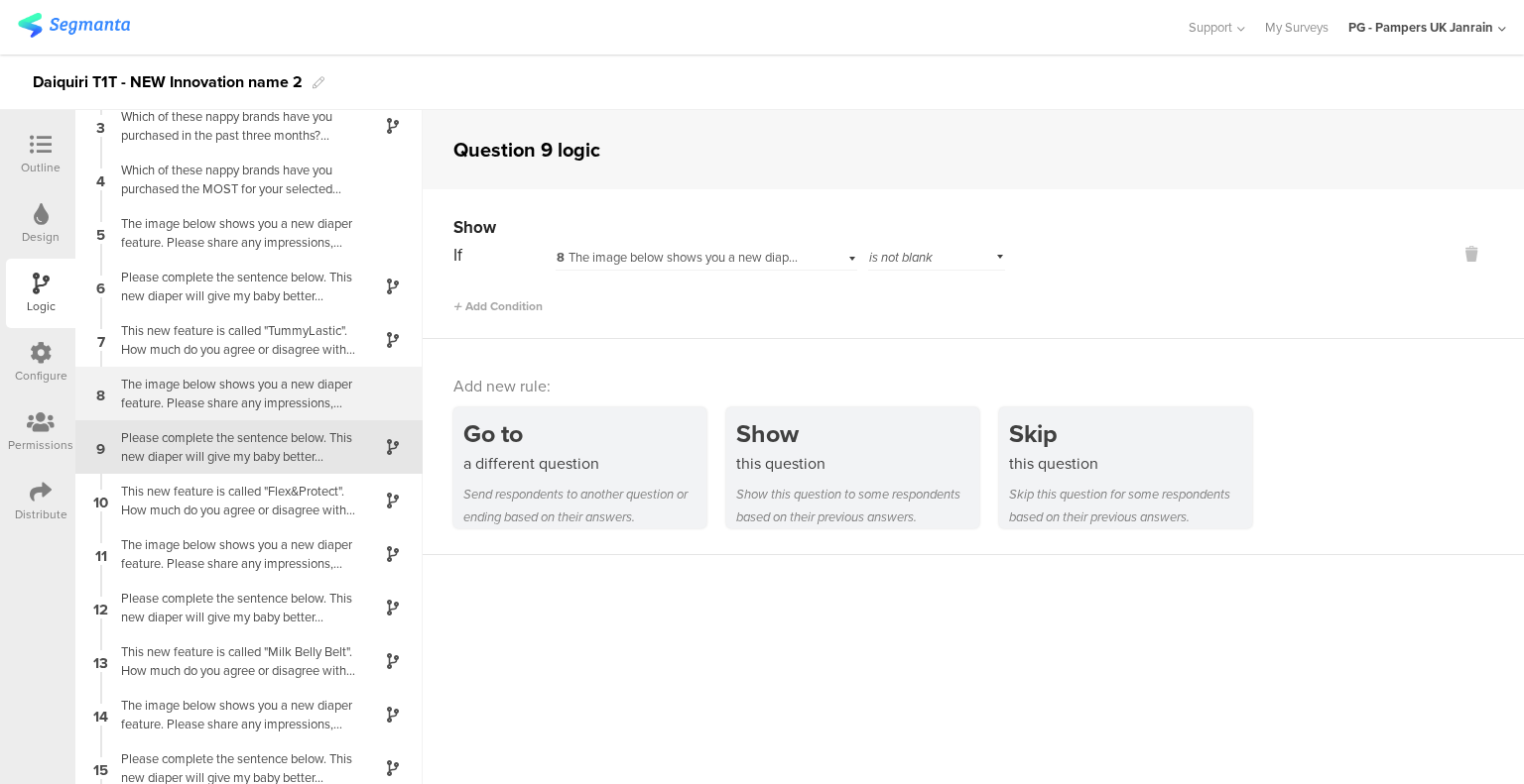
click at [208, 372] on div "8 The image below shows you a new diaper feature. Please share any impressions,…" at bounding box center [249, 394] width 347 height 54
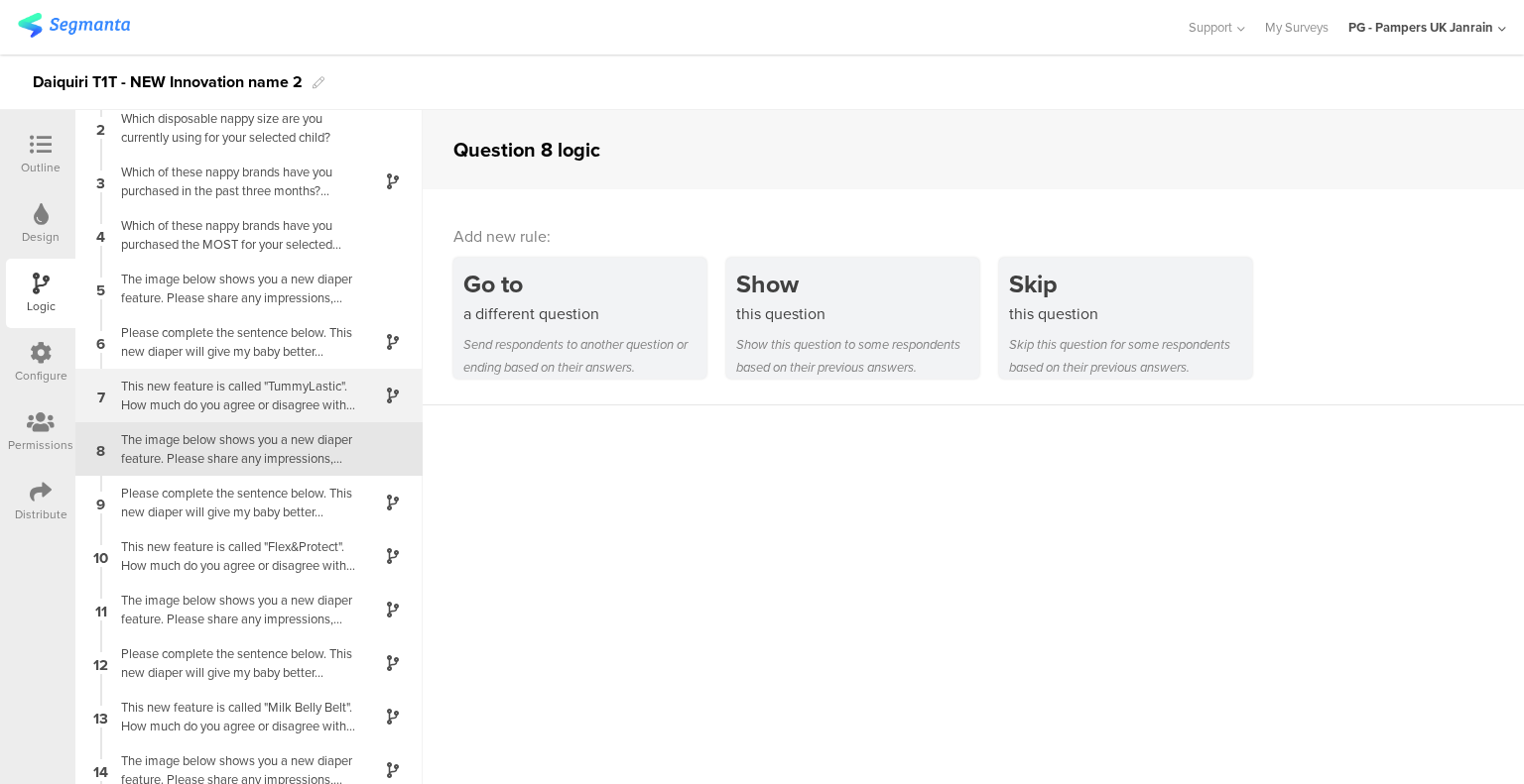
scroll to position [64, 0]
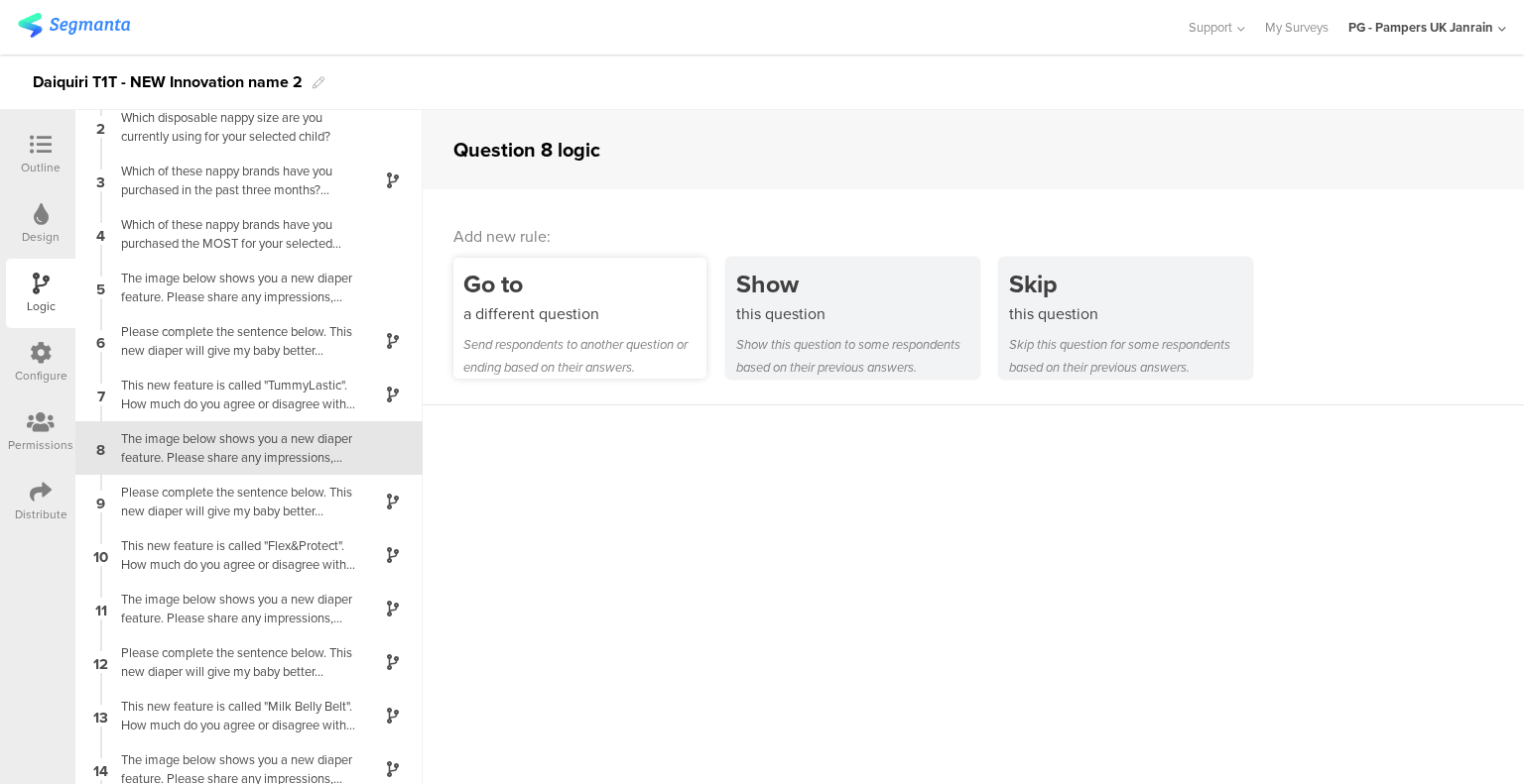
click at [619, 313] on div "a different question" at bounding box center [585, 314] width 243 height 23
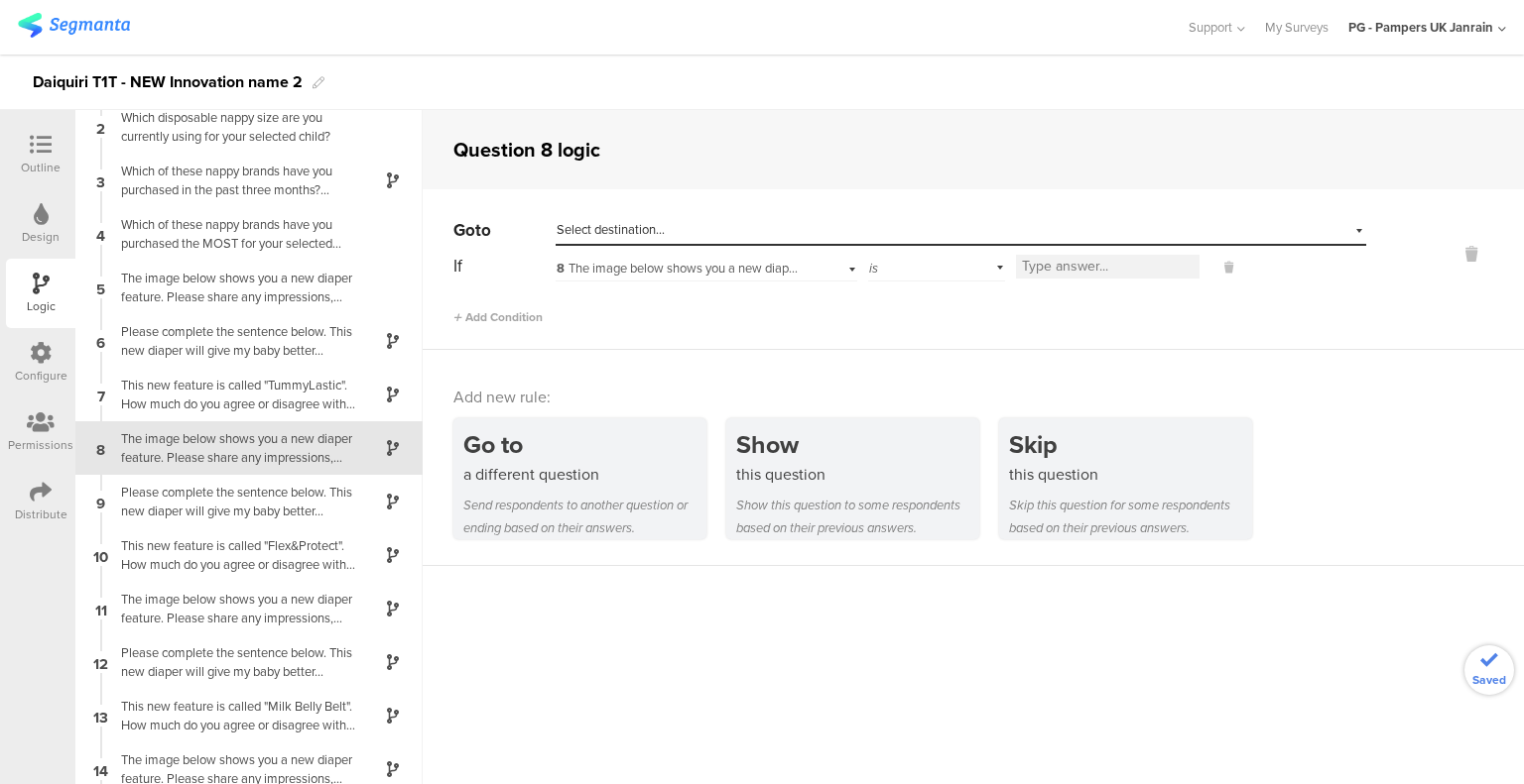
click at [748, 276] on span "8 The image below shows you a new diaper feature. Please share any impressions,…" at bounding box center [971, 268] width 831 height 19
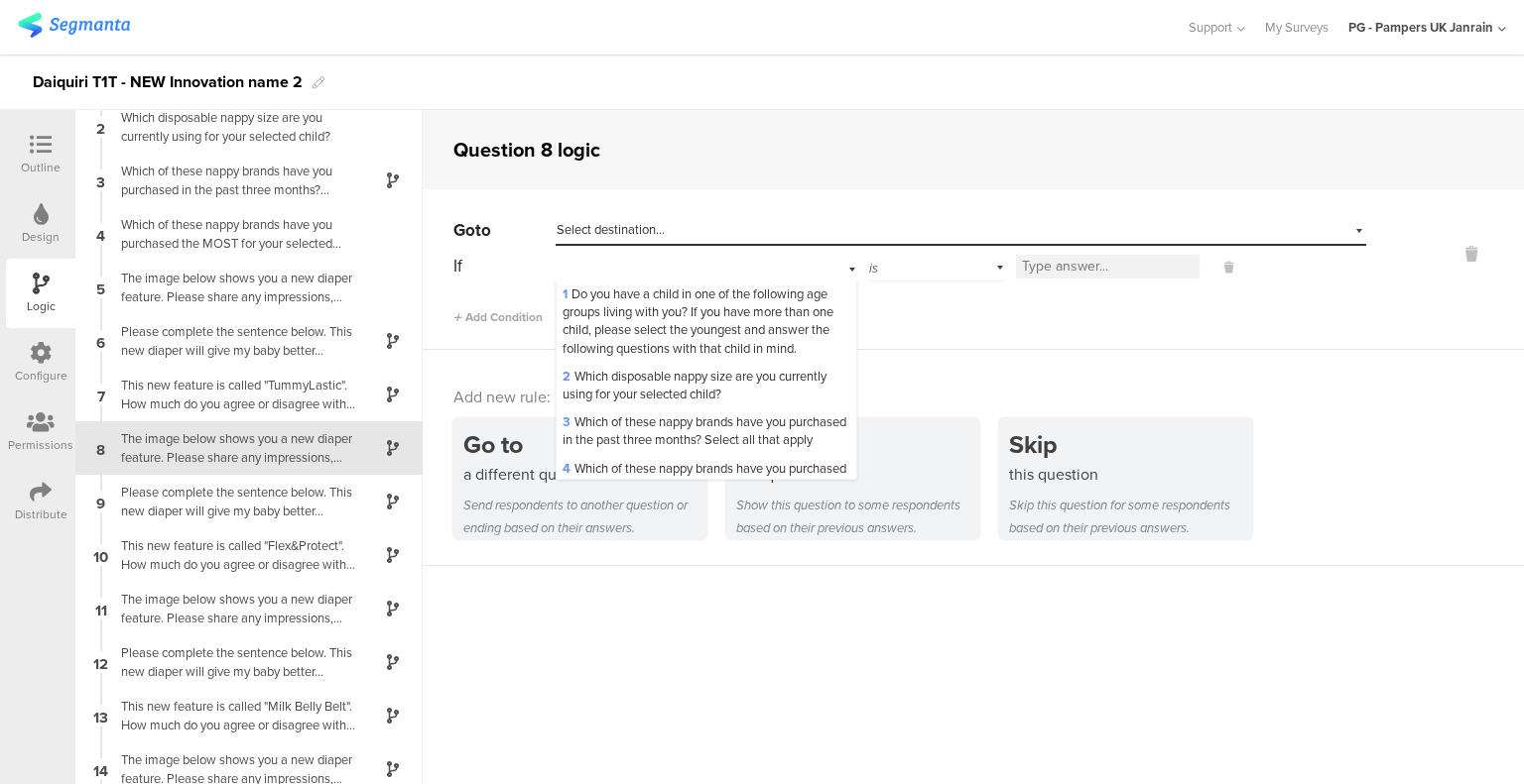
click at [714, 220] on div "Select destination..." at bounding box center [960, 230] width 810 height 31
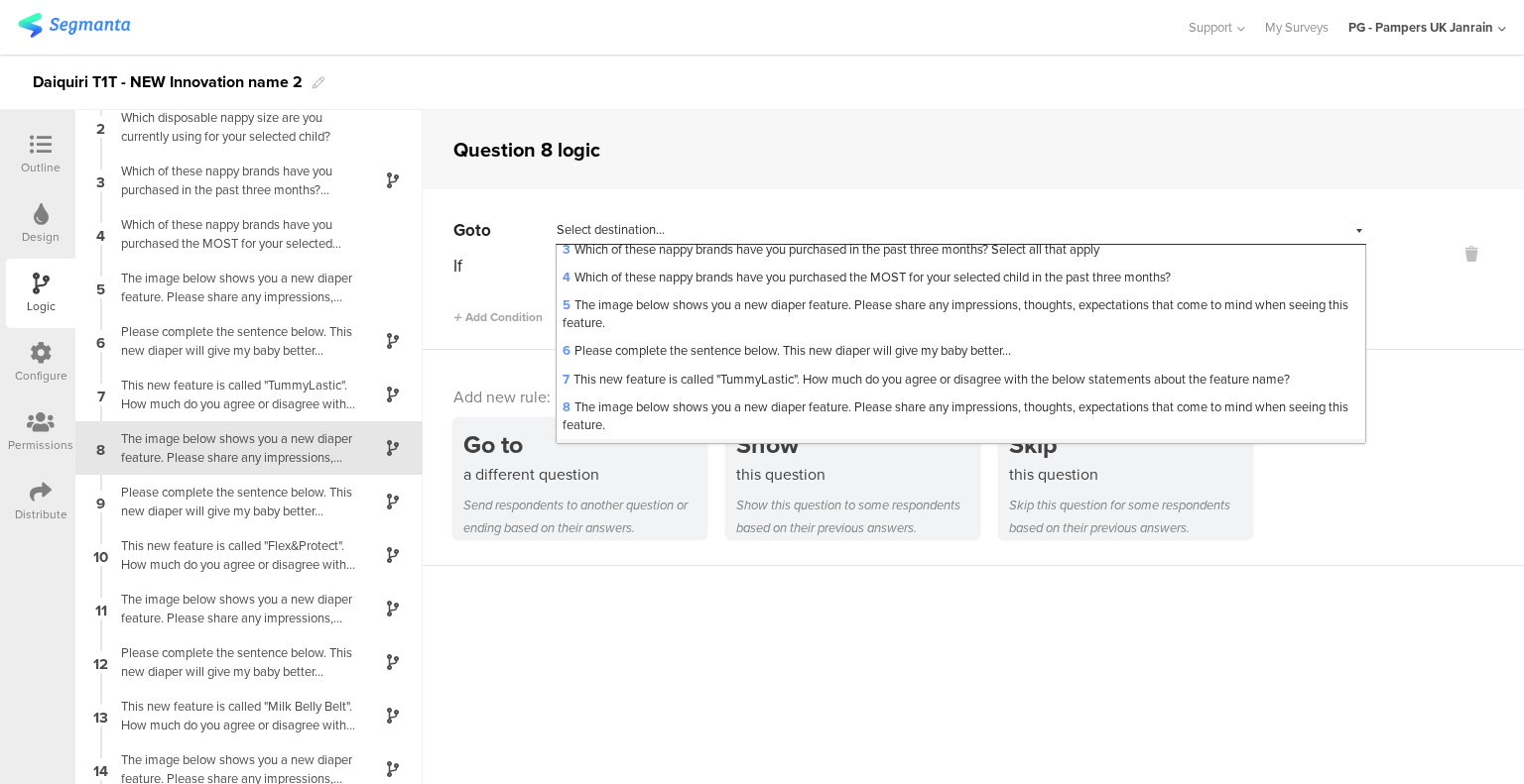
scroll to position [198, 0]
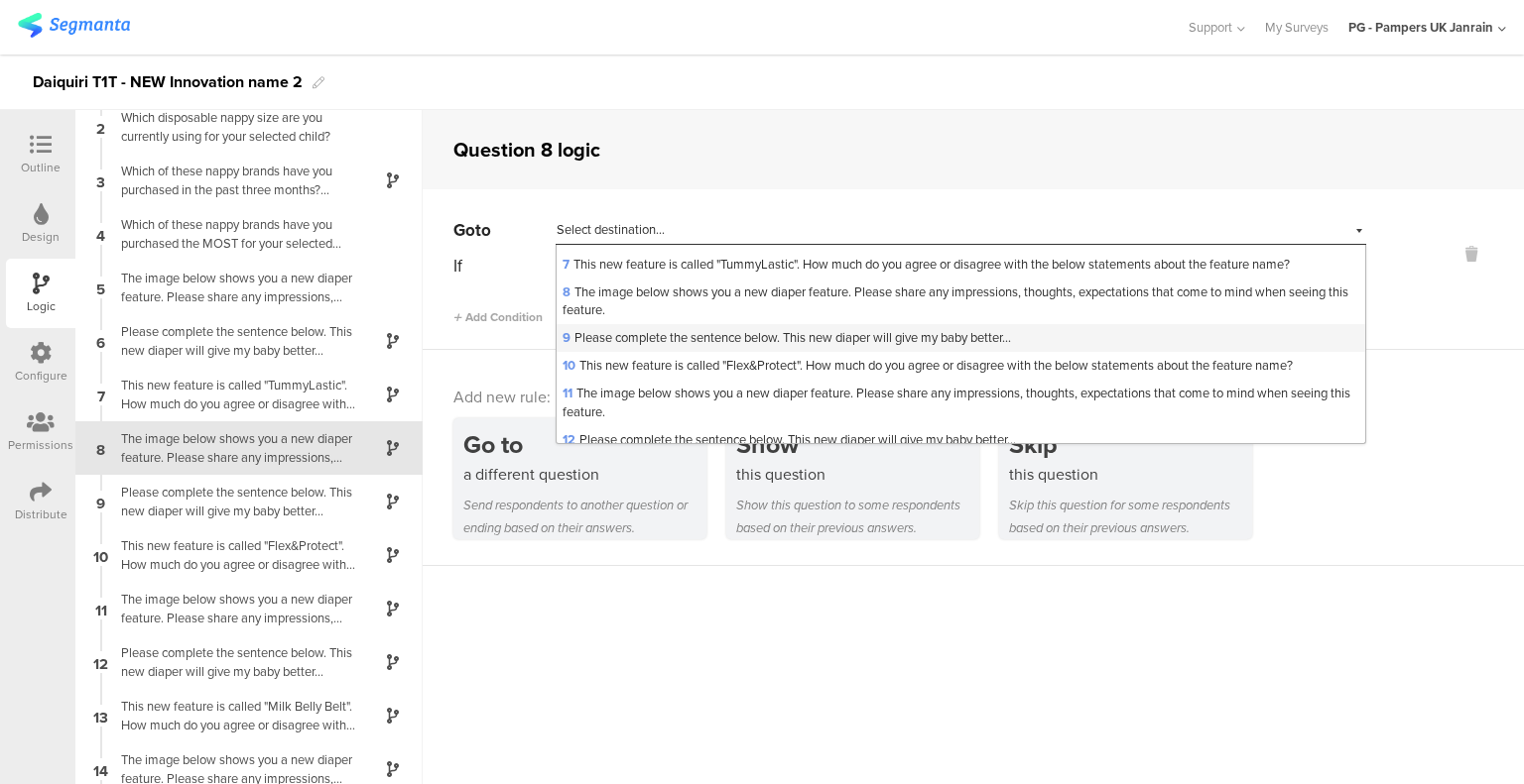
click at [650, 336] on span "9 Please complete the sentence below. This new diaper will give my baby better.…" at bounding box center [786, 337] width 449 height 19
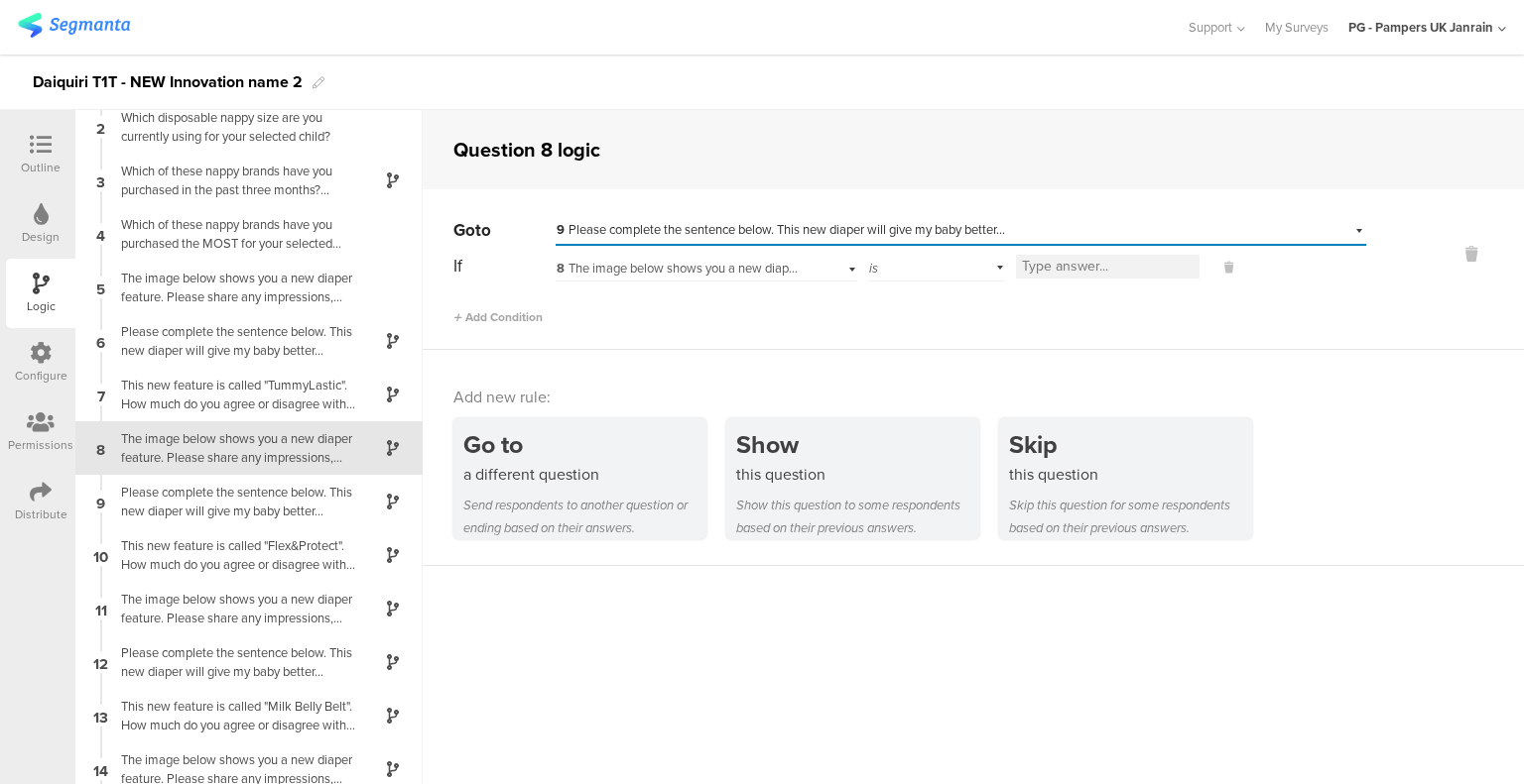
click at [927, 269] on div "is" at bounding box center [936, 266] width 137 height 31
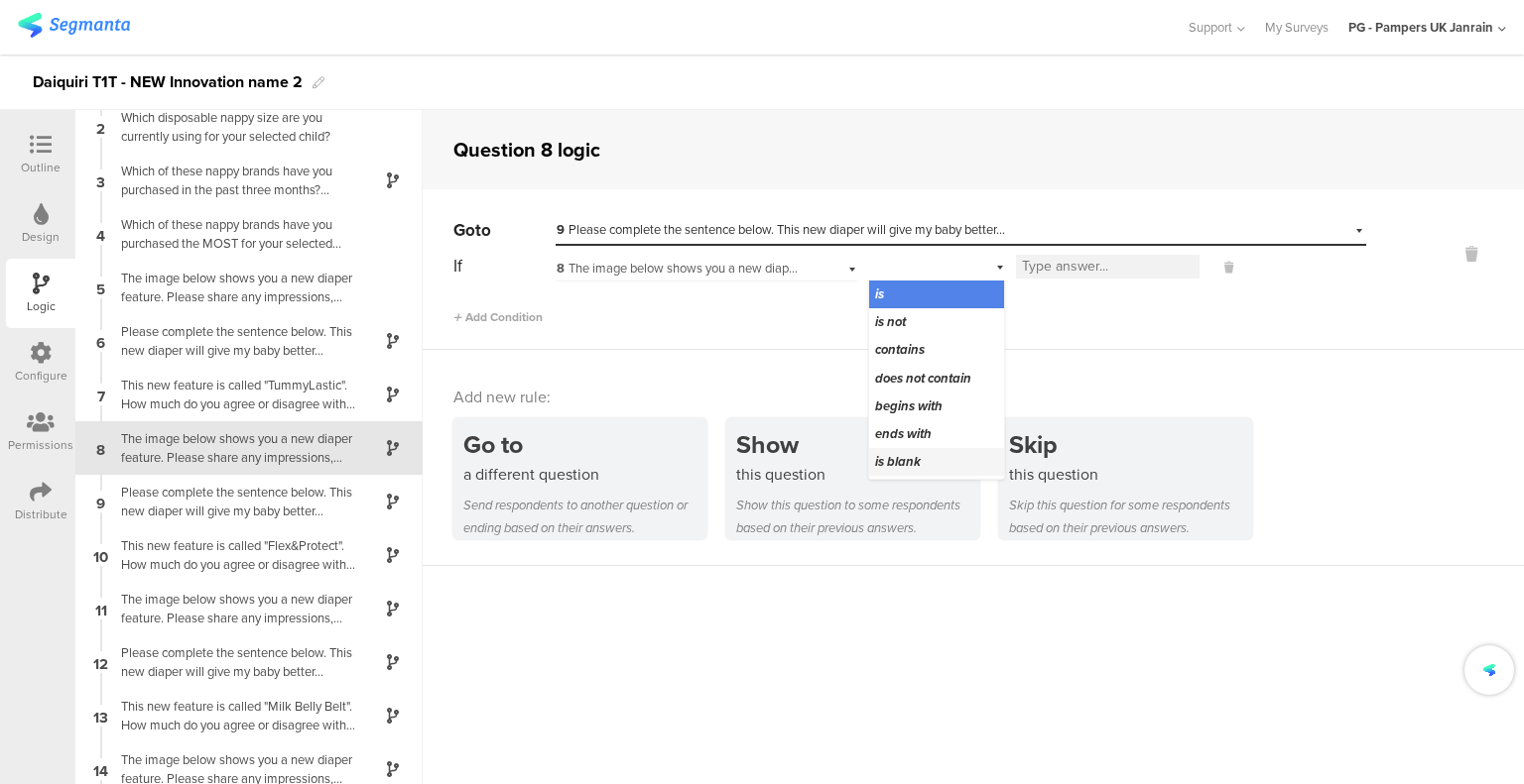
click at [920, 455] on div "is blank" at bounding box center [936, 462] width 135 height 28
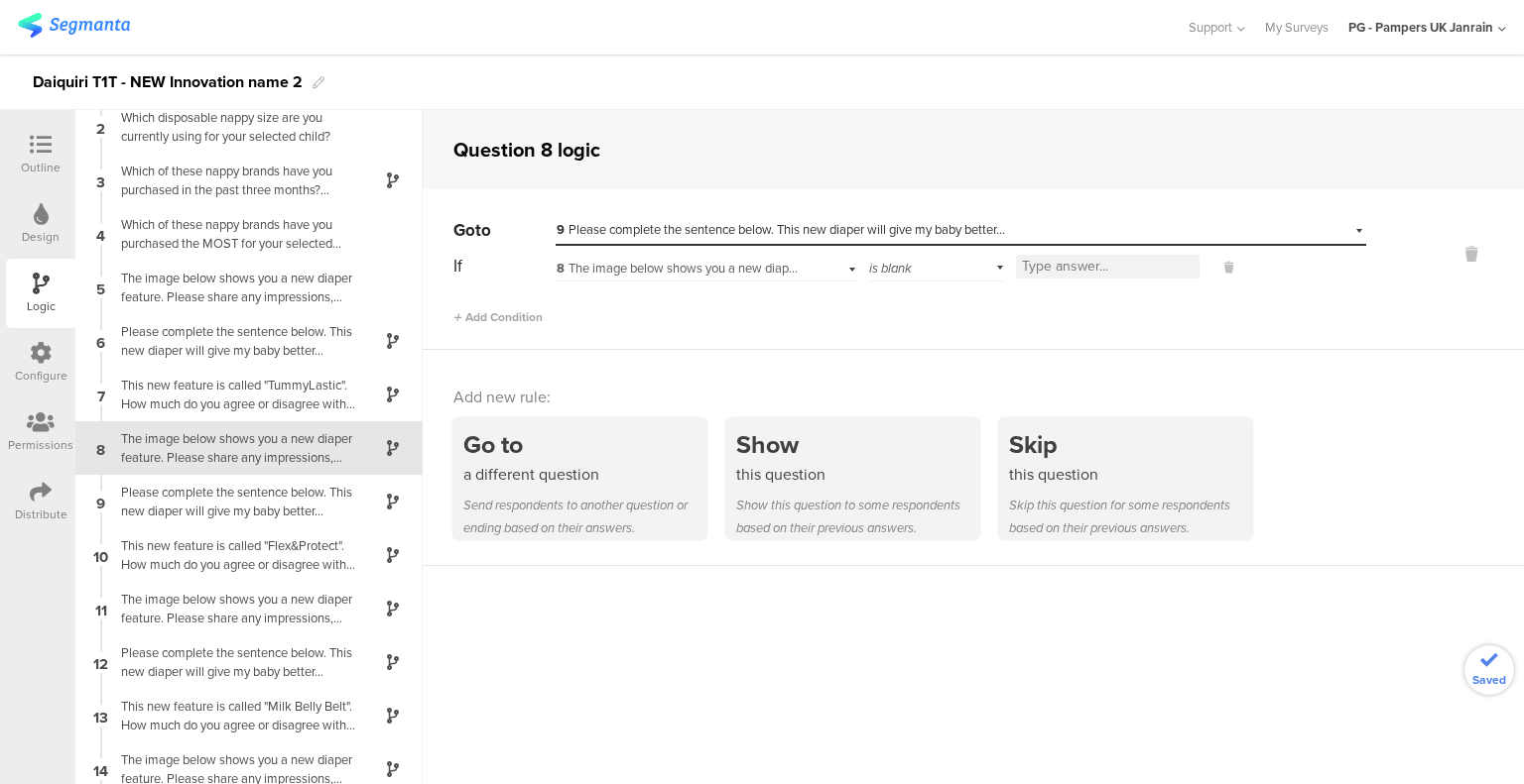
click at [889, 275] on span "is blank" at bounding box center [890, 268] width 43 height 19
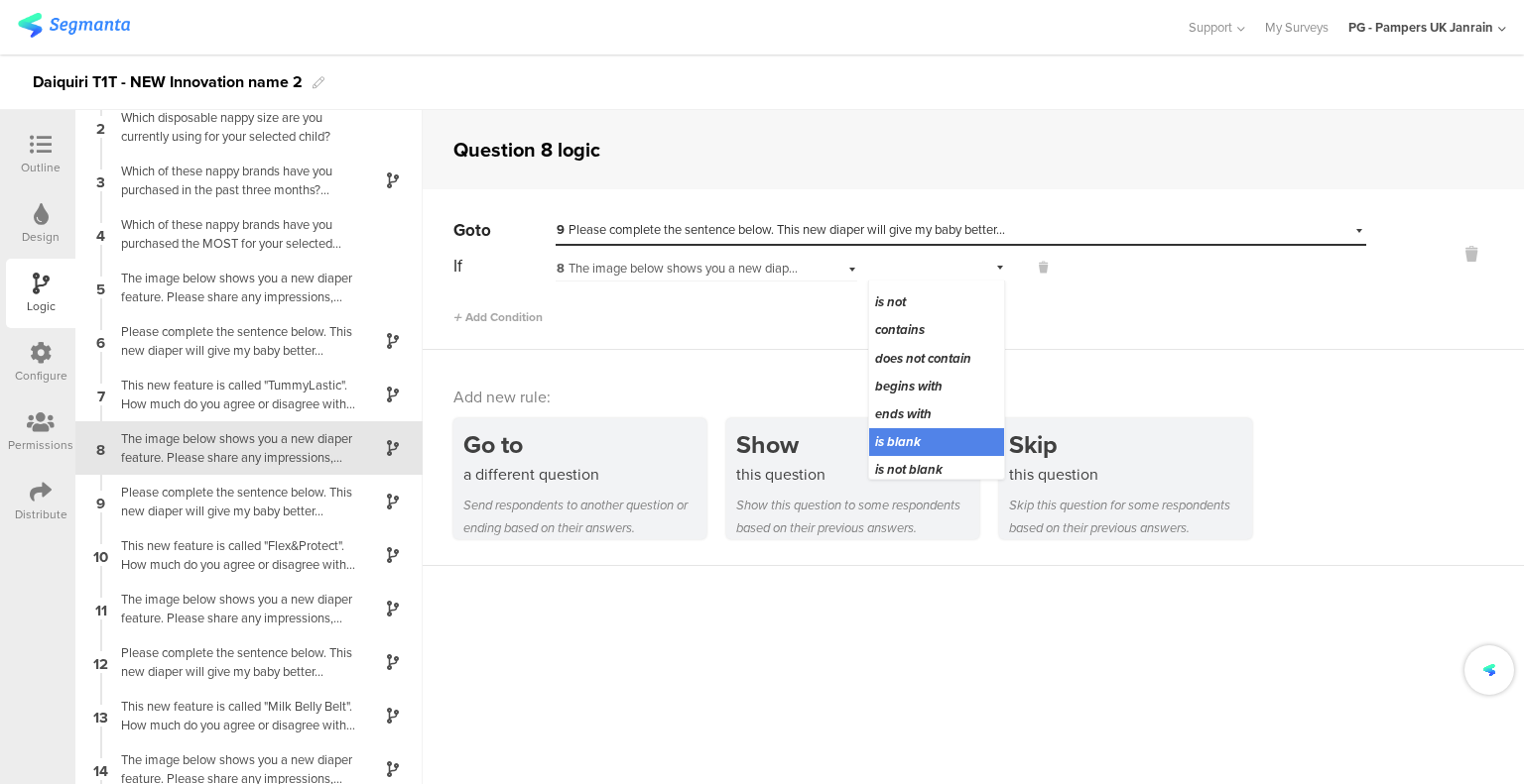
scroll to position [25, 0]
click at [907, 452] on div "is not blank" at bounding box center [936, 465] width 135 height 28
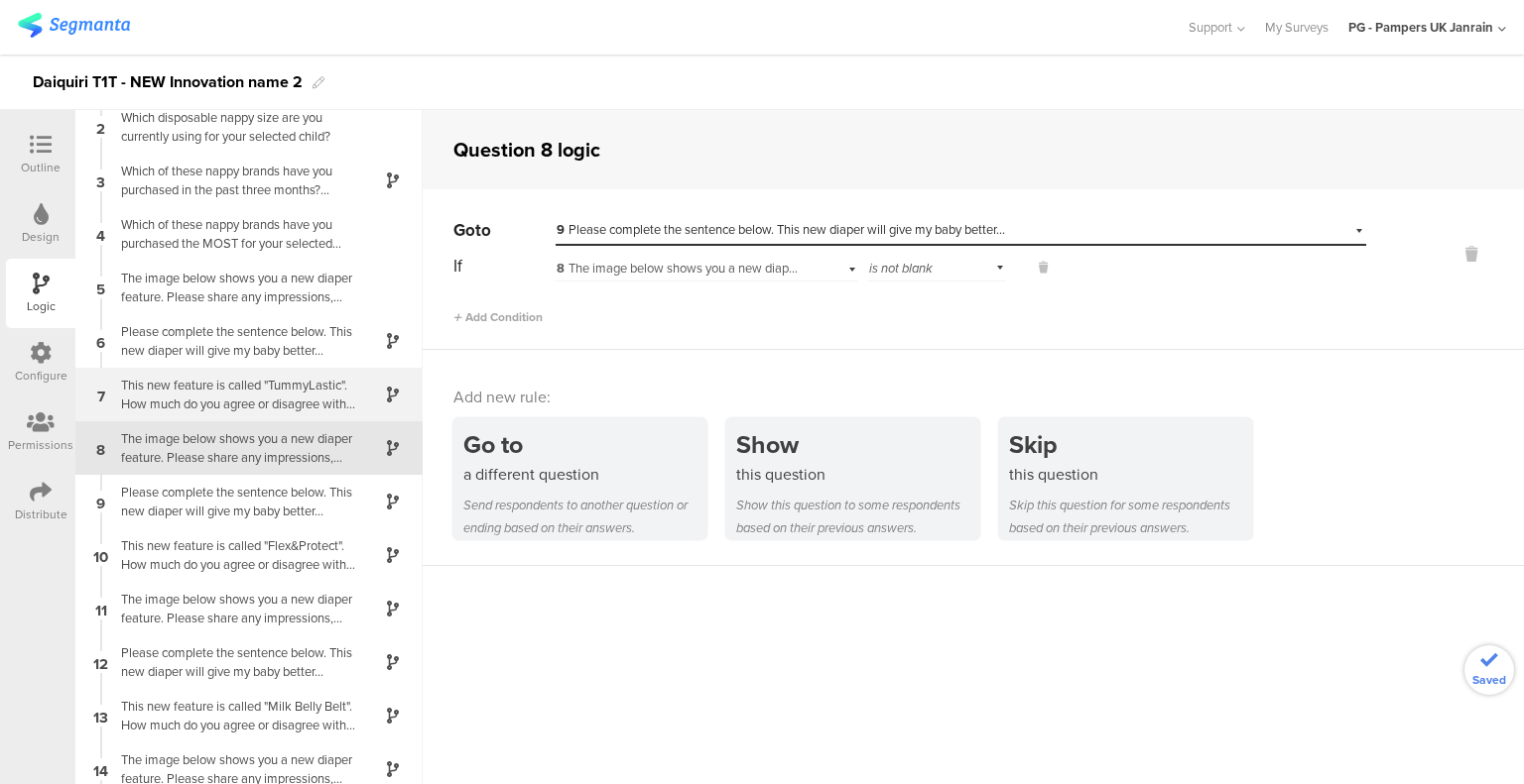
click at [207, 386] on div "This new feature is called "TummyLastic". How much do you agree or disagree wit…" at bounding box center [233, 395] width 248 height 38
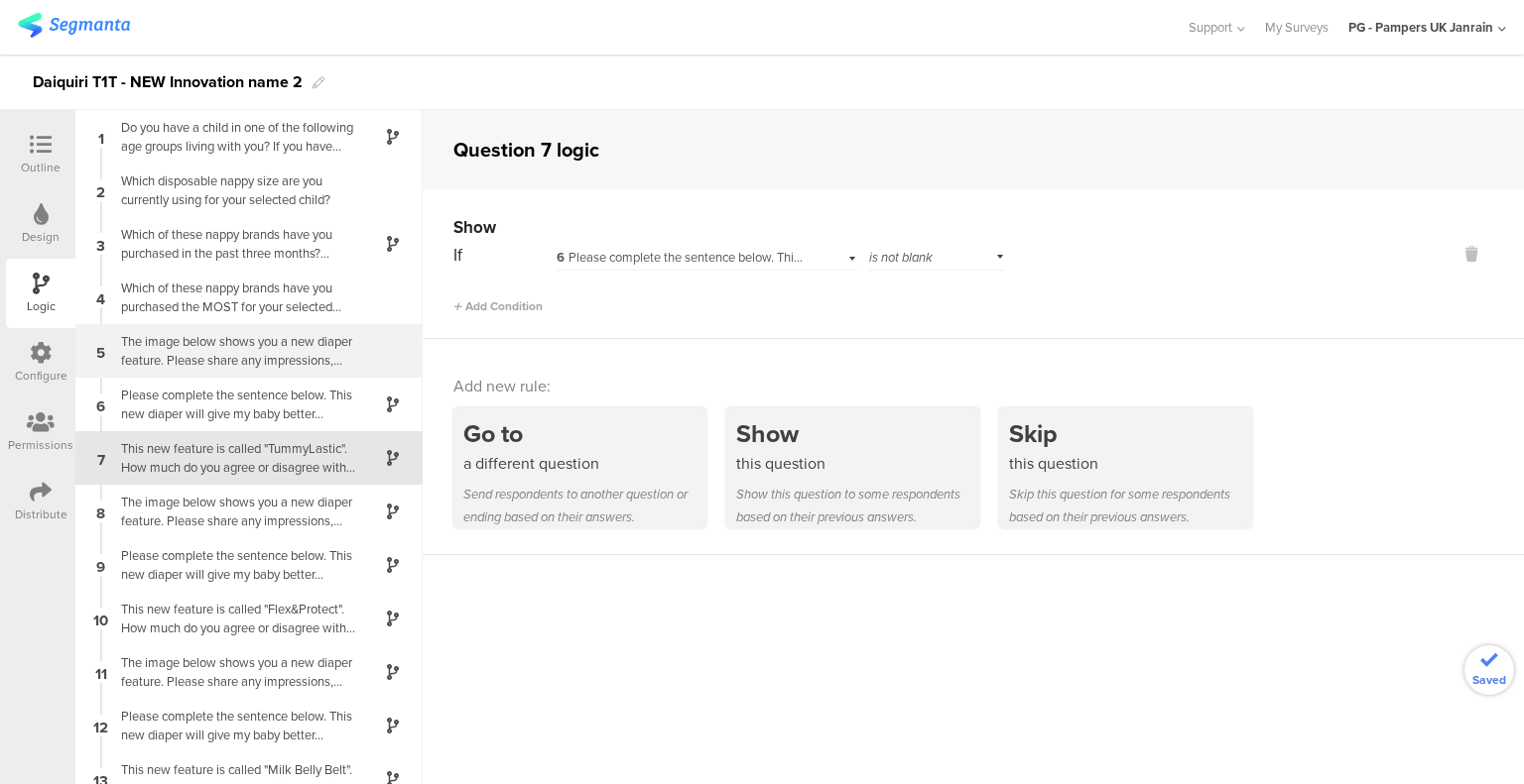
scroll to position [11, 0]
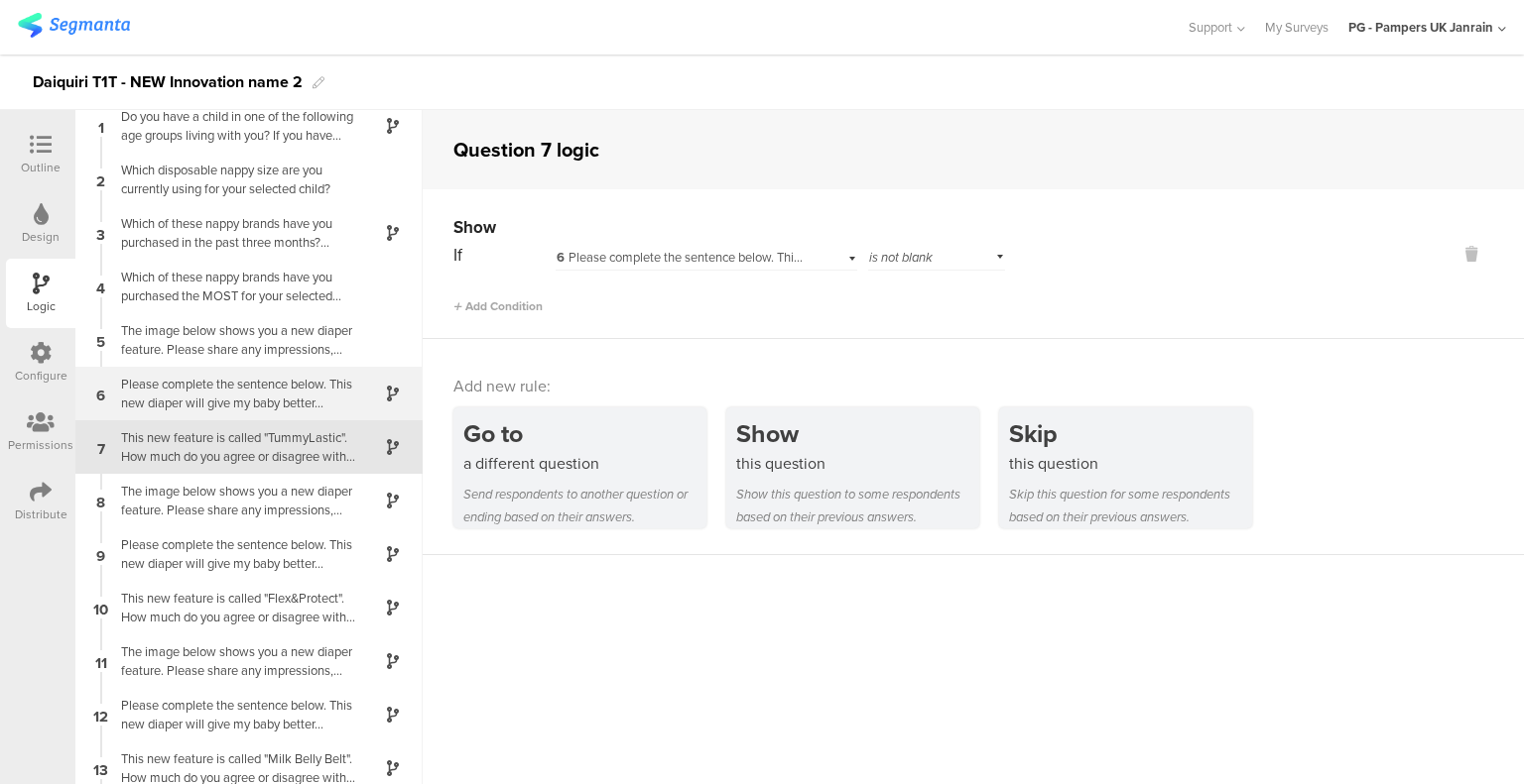
click at [206, 384] on div "Please complete the sentence below. This new diaper will give my baby better..." at bounding box center [233, 394] width 248 height 38
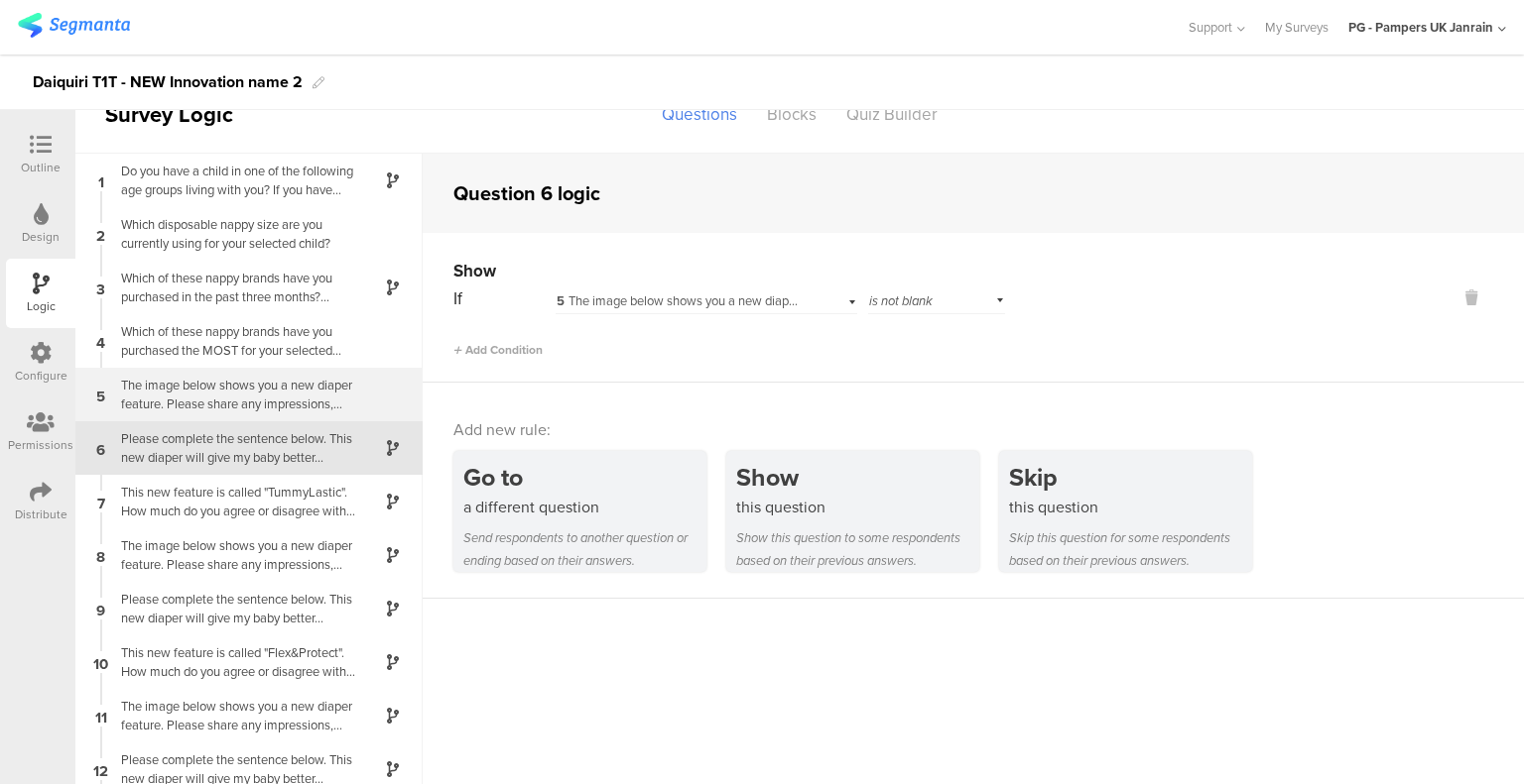
click at [234, 381] on div "The image below shows you a new diaper feature. Please share any impressions, t…" at bounding box center [233, 395] width 248 height 38
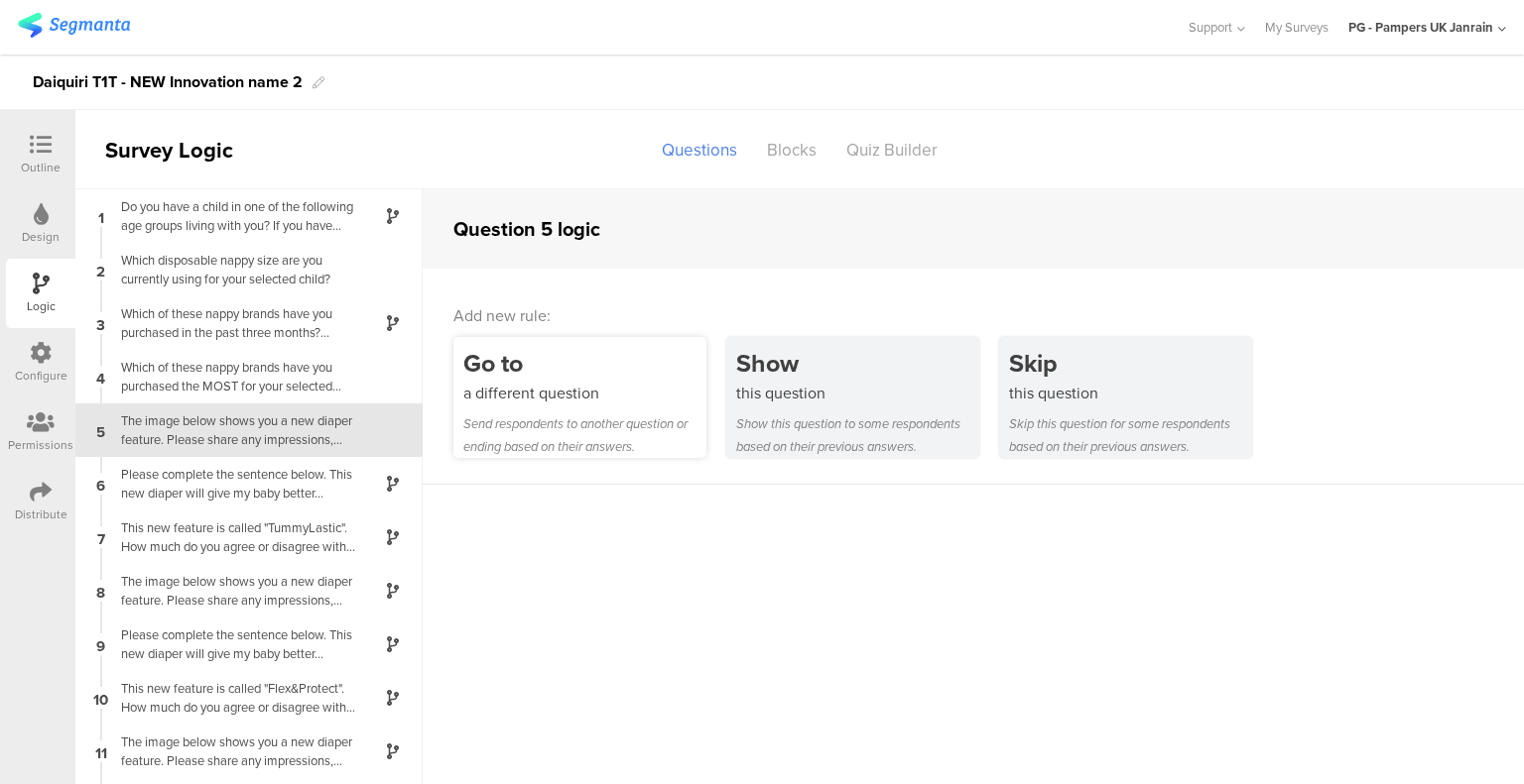
click at [575, 380] on div "Go to" at bounding box center [585, 363] width 243 height 37
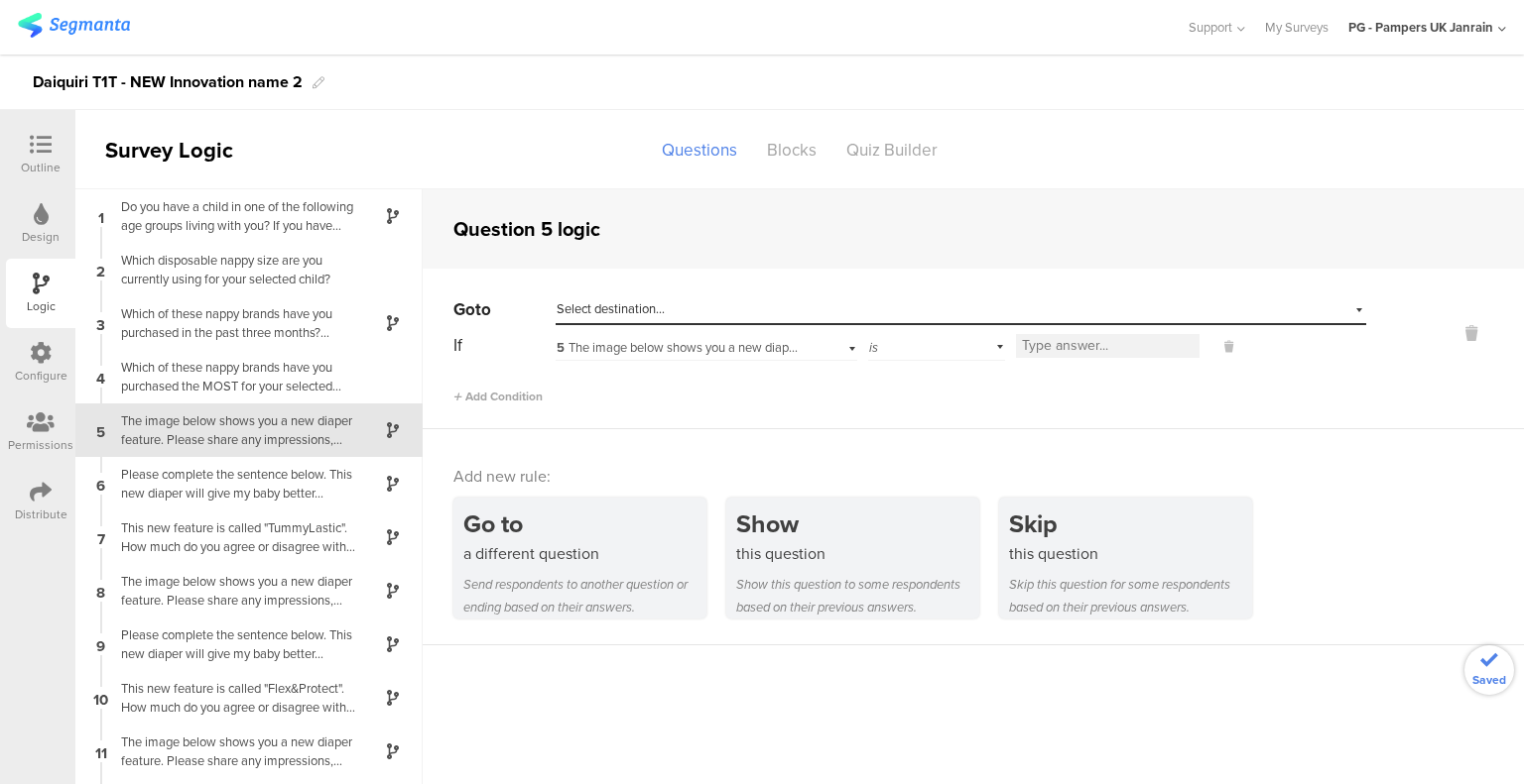
click at [680, 301] on div "Select destination..." at bounding box center [869, 310] width 625 height 18
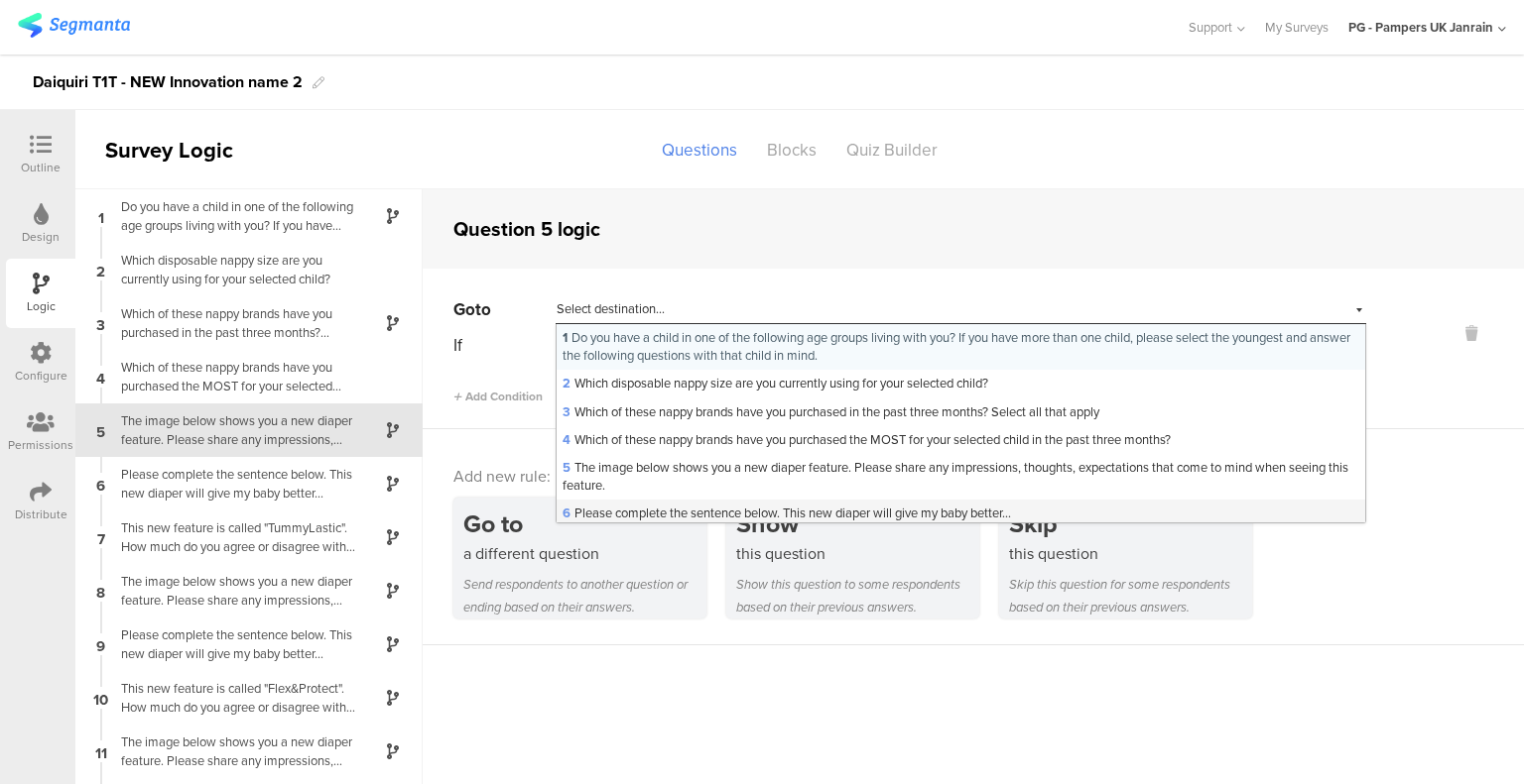
click at [639, 512] on span "6 Please complete the sentence below. This new diaper will give my baby better.…" at bounding box center [786, 513] width 449 height 19
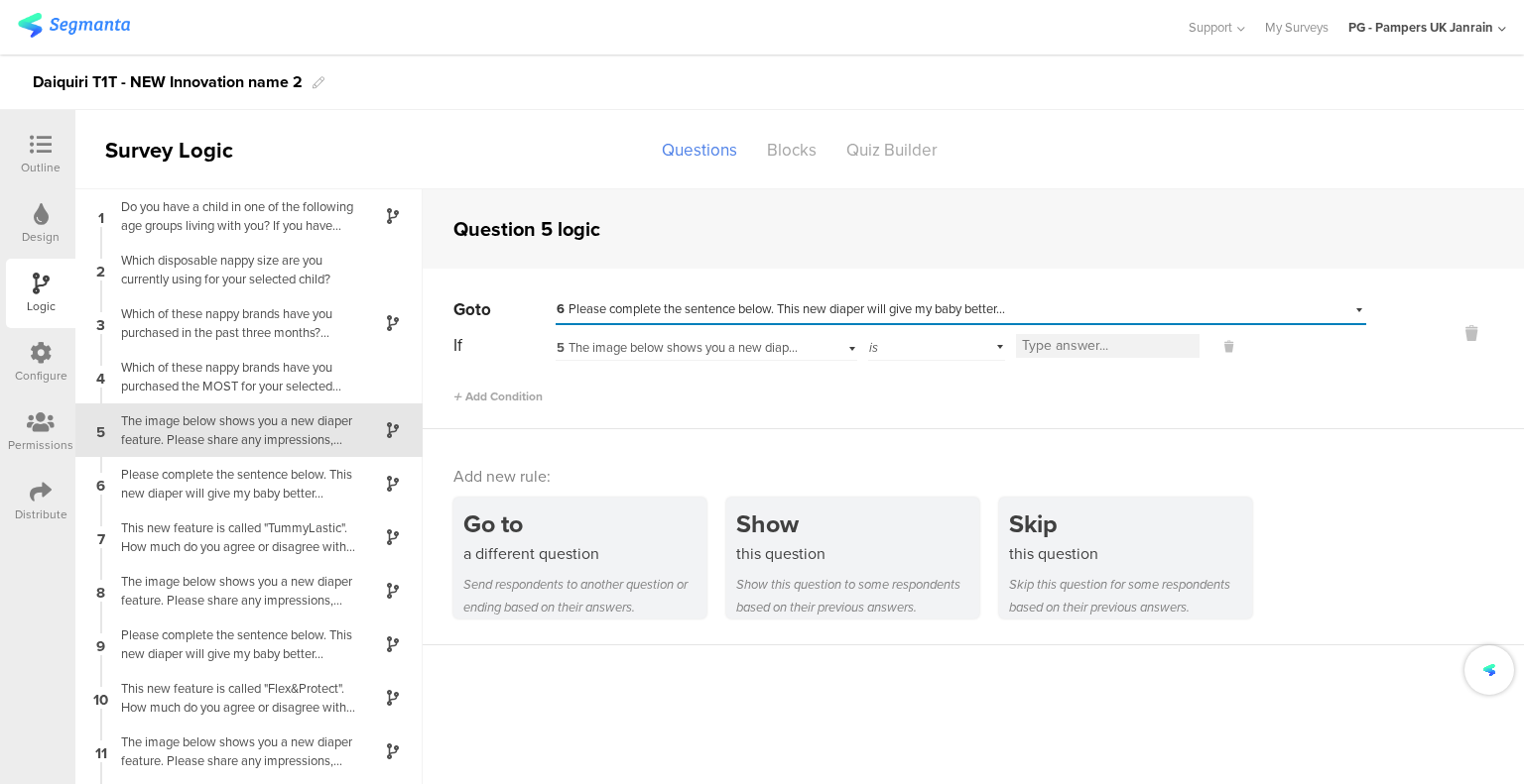
click at [928, 352] on div "is" at bounding box center [936, 345] width 137 height 31
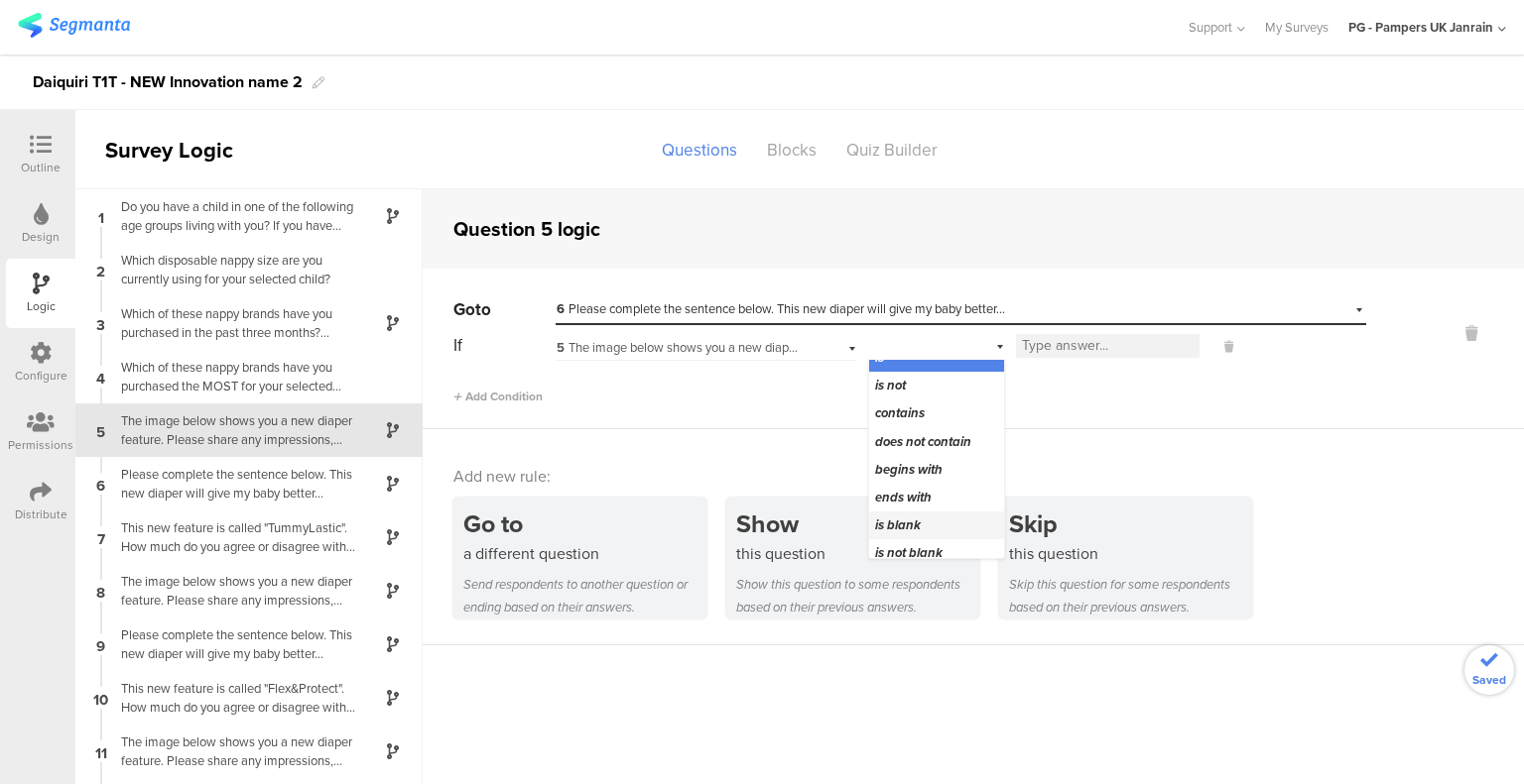
scroll to position [25, 0]
click at [911, 542] on span "is not blank" at bounding box center [908, 544] width 68 height 19
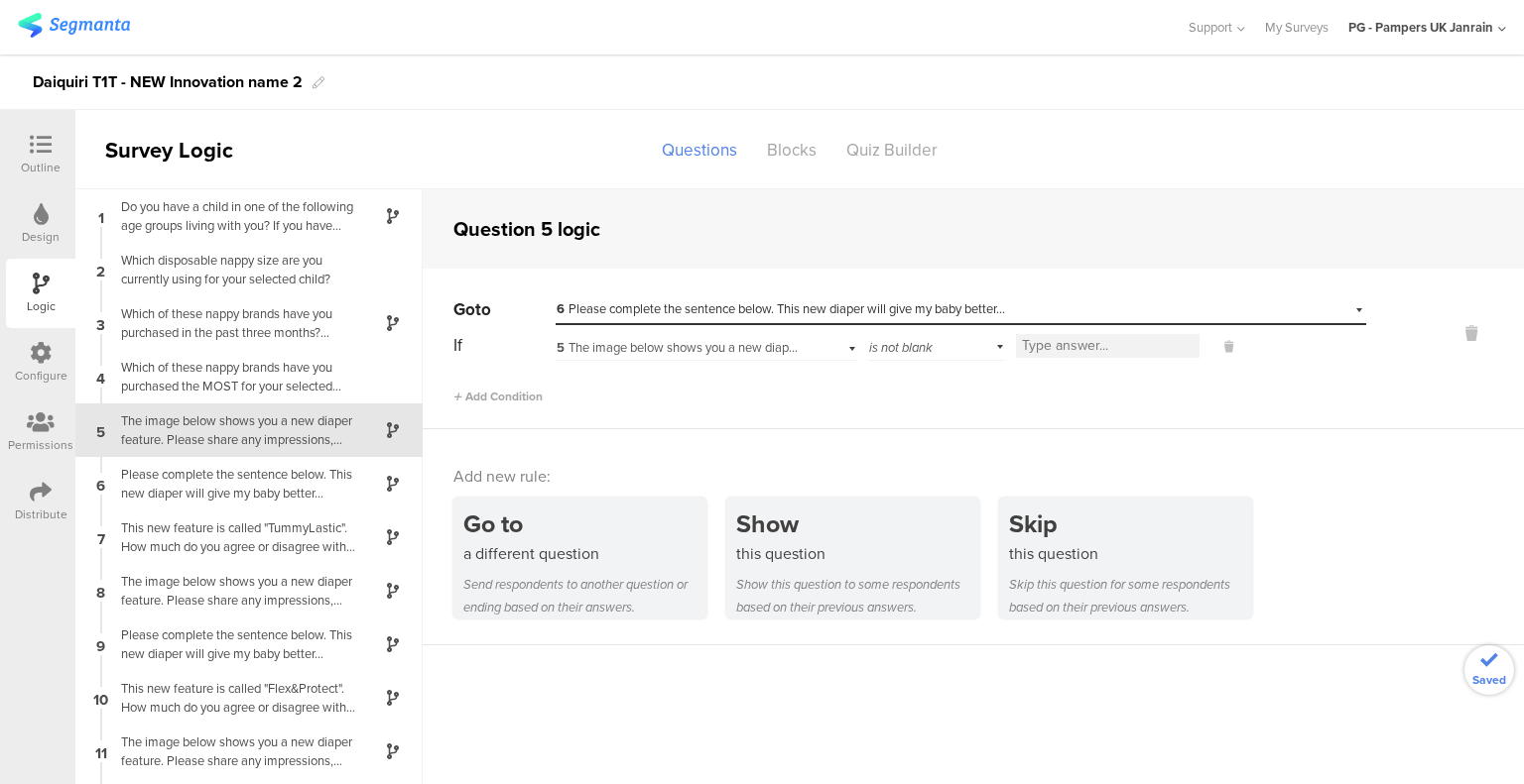
scroll to position [0, 0]
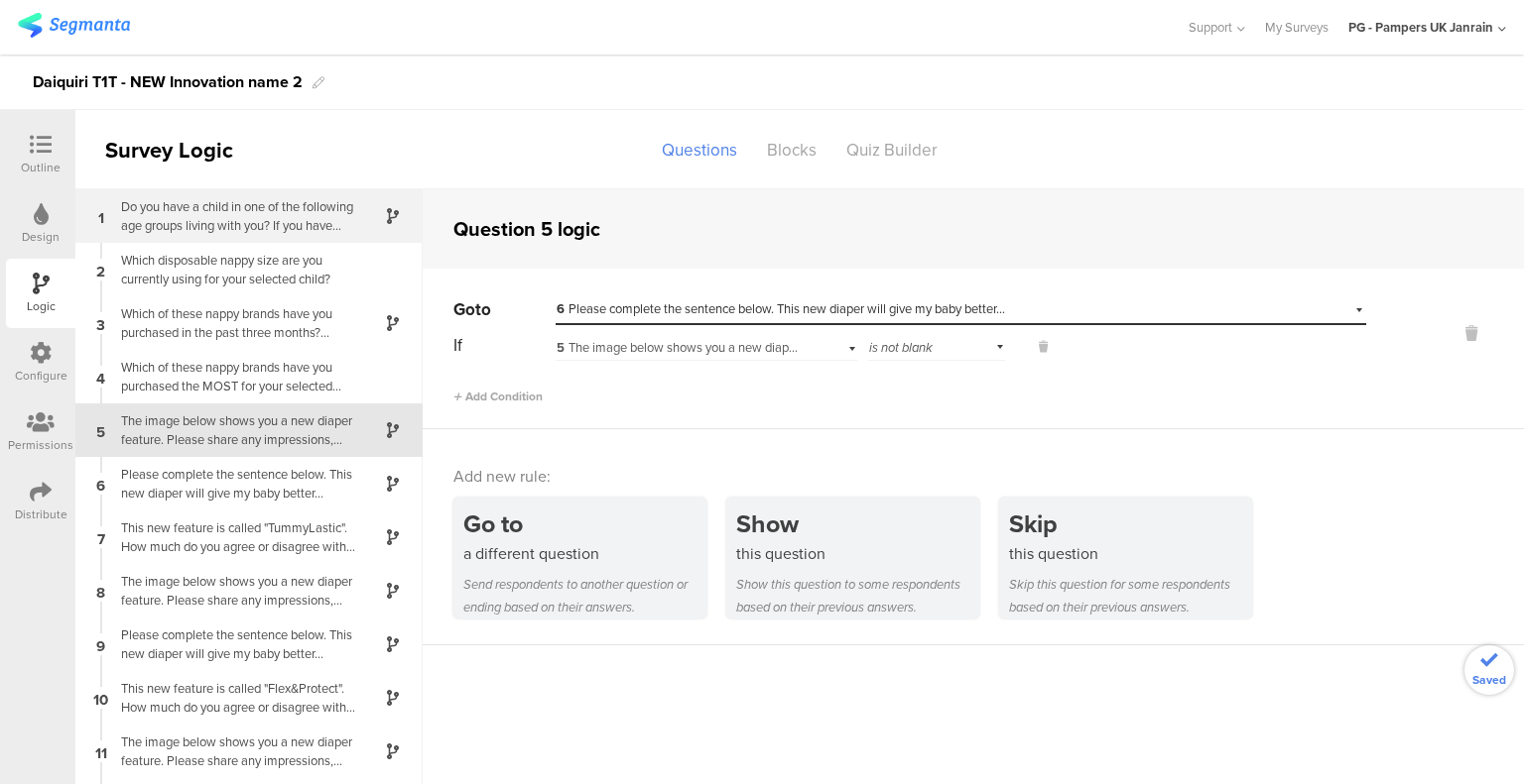
click at [207, 232] on div "Do you have a child in one of the following age groups living with you? If you …" at bounding box center [233, 216] width 248 height 38
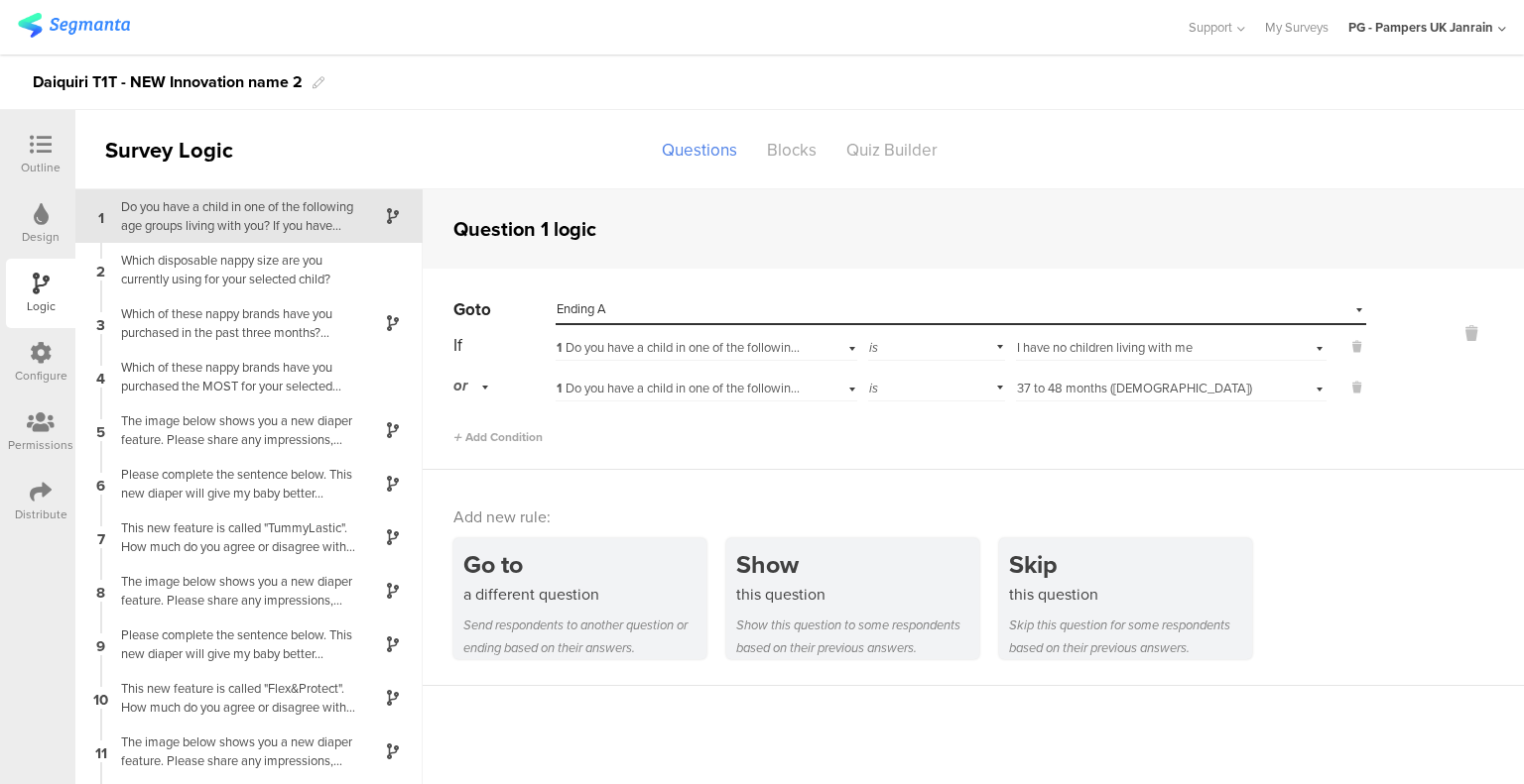
click at [41, 154] on icon at bounding box center [41, 145] width 22 height 22
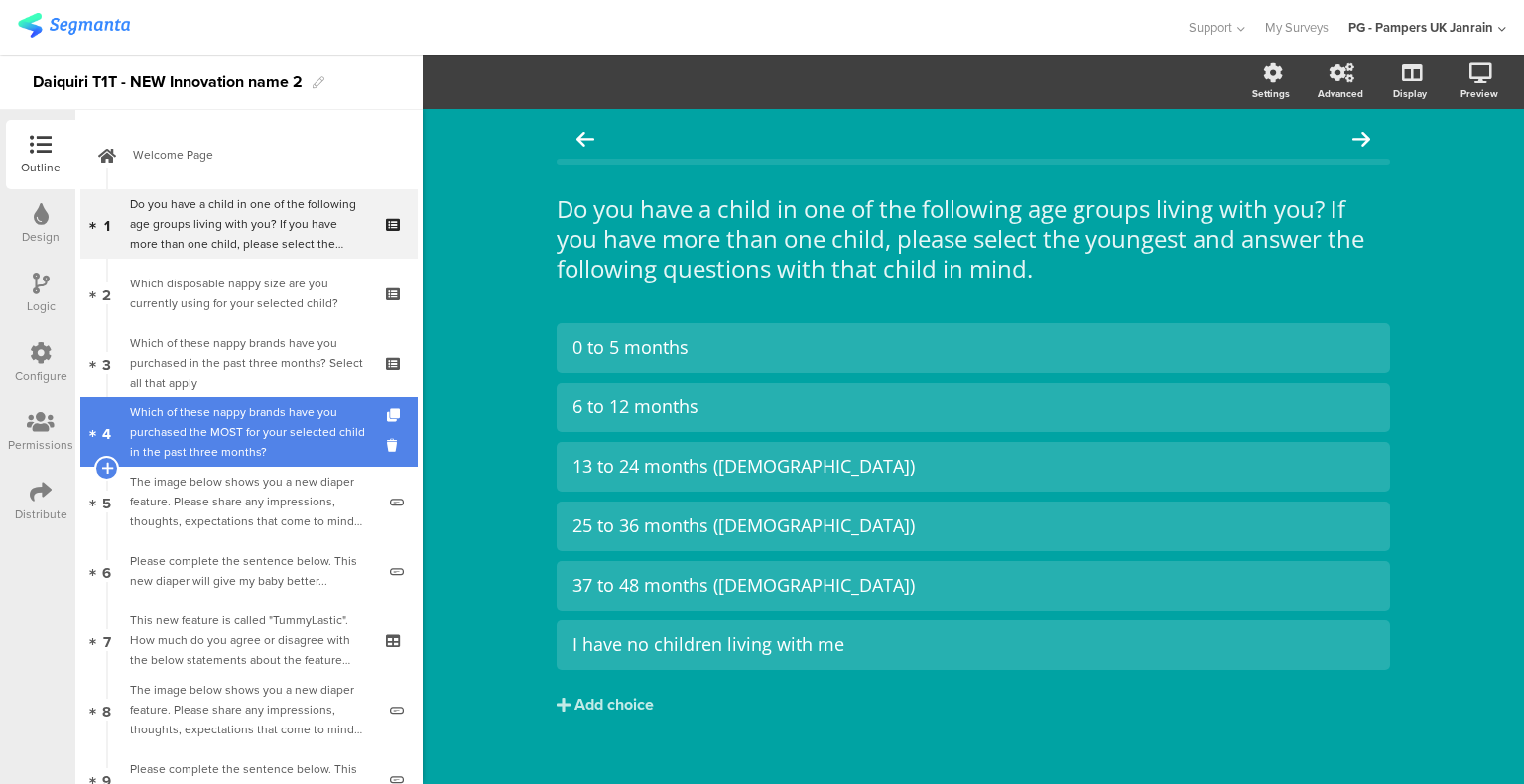
click at [199, 413] on div "Which of these nappy brands have you purchased the MOST for your selected child…" at bounding box center [248, 433] width 237 height 60
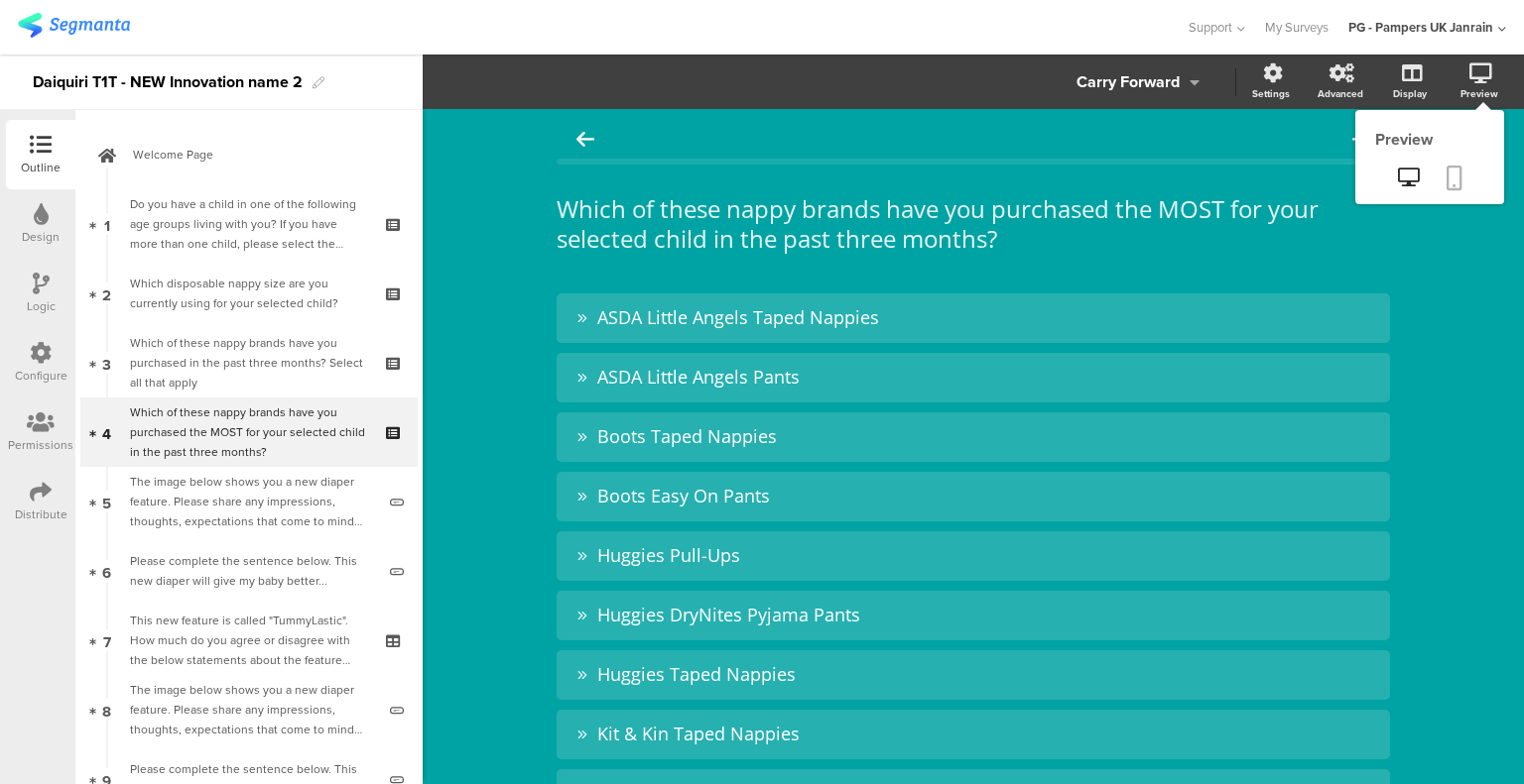
click at [1447, 178] on link at bounding box center [1455, 180] width 44 height 38
click at [1398, 185] on icon at bounding box center [1408, 177] width 21 height 19
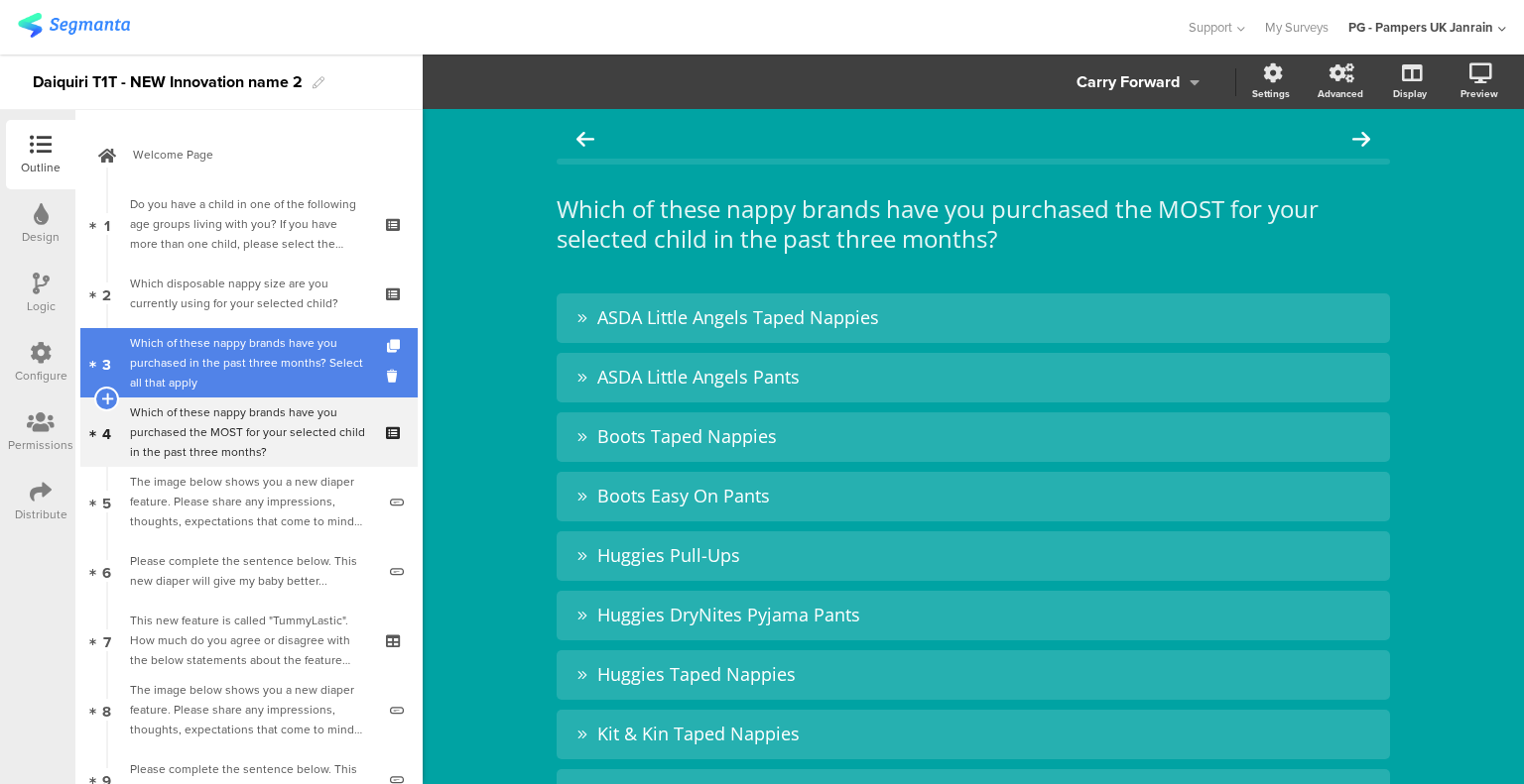
click at [311, 358] on div "Which of these nappy brands have you purchased in the past three months? Select…" at bounding box center [248, 363] width 237 height 60
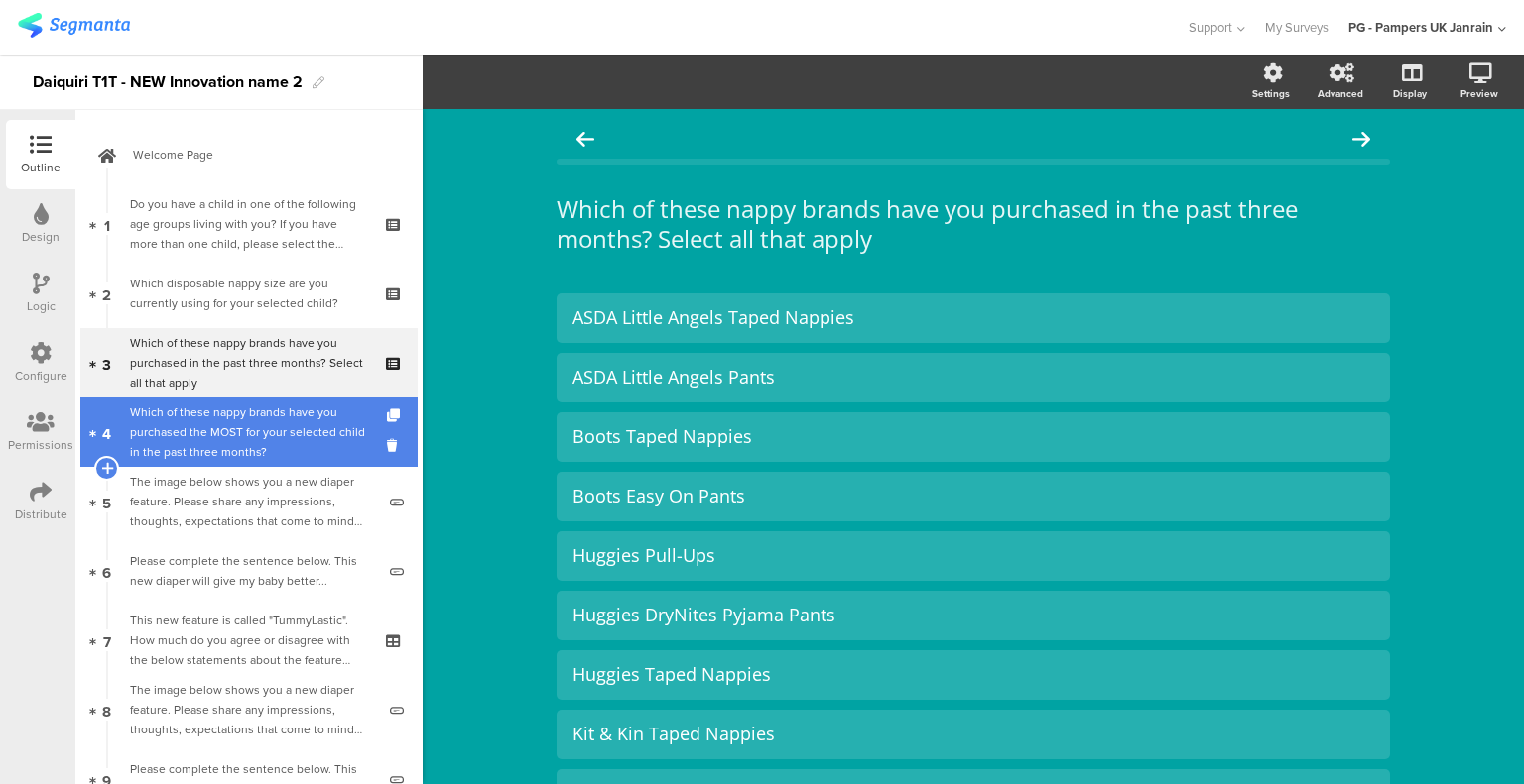
click at [268, 440] on div "Which of these nappy brands have you purchased the MOST for your selected child…" at bounding box center [248, 433] width 237 height 60
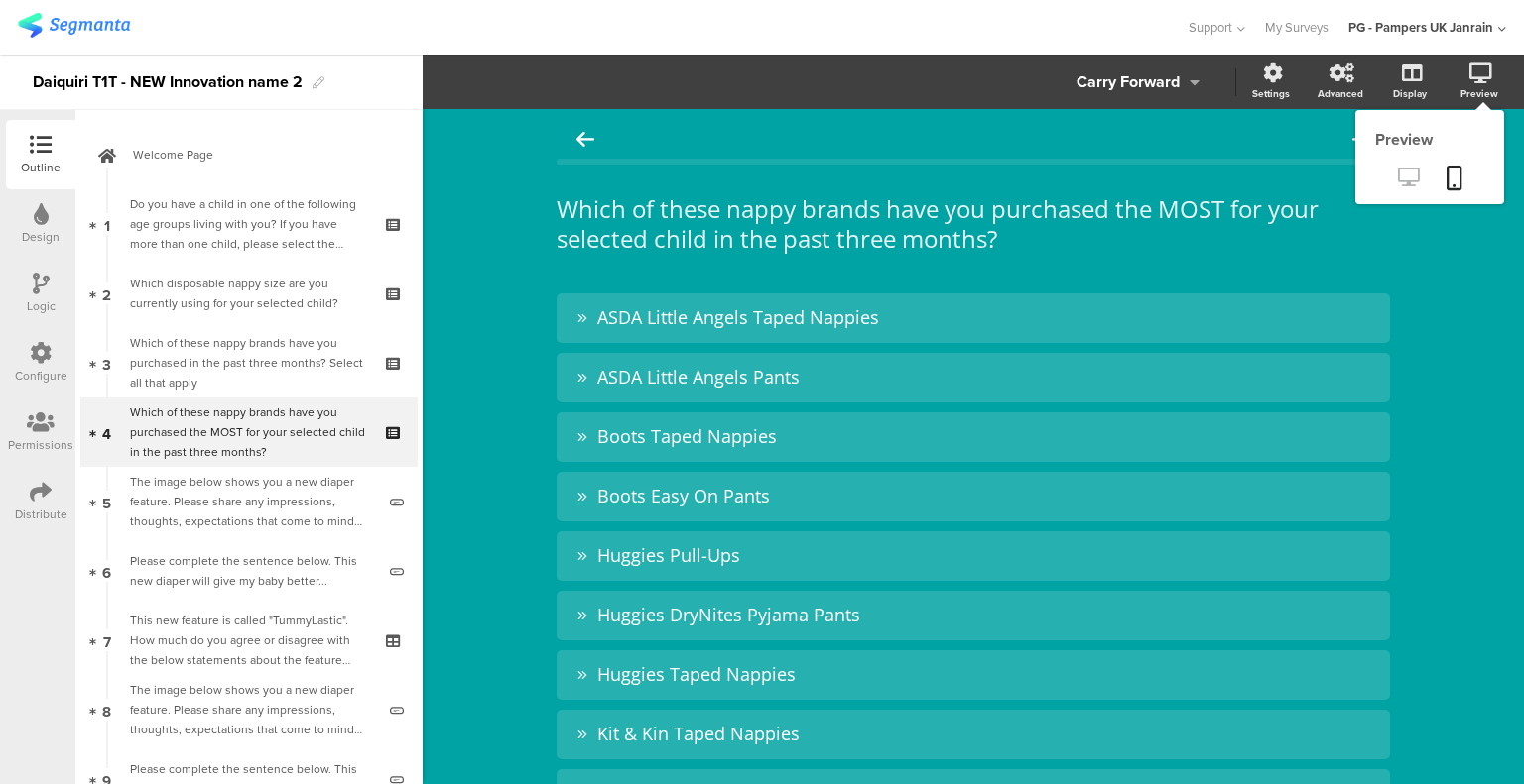
click at [1405, 175] on link at bounding box center [1408, 179] width 49 height 33
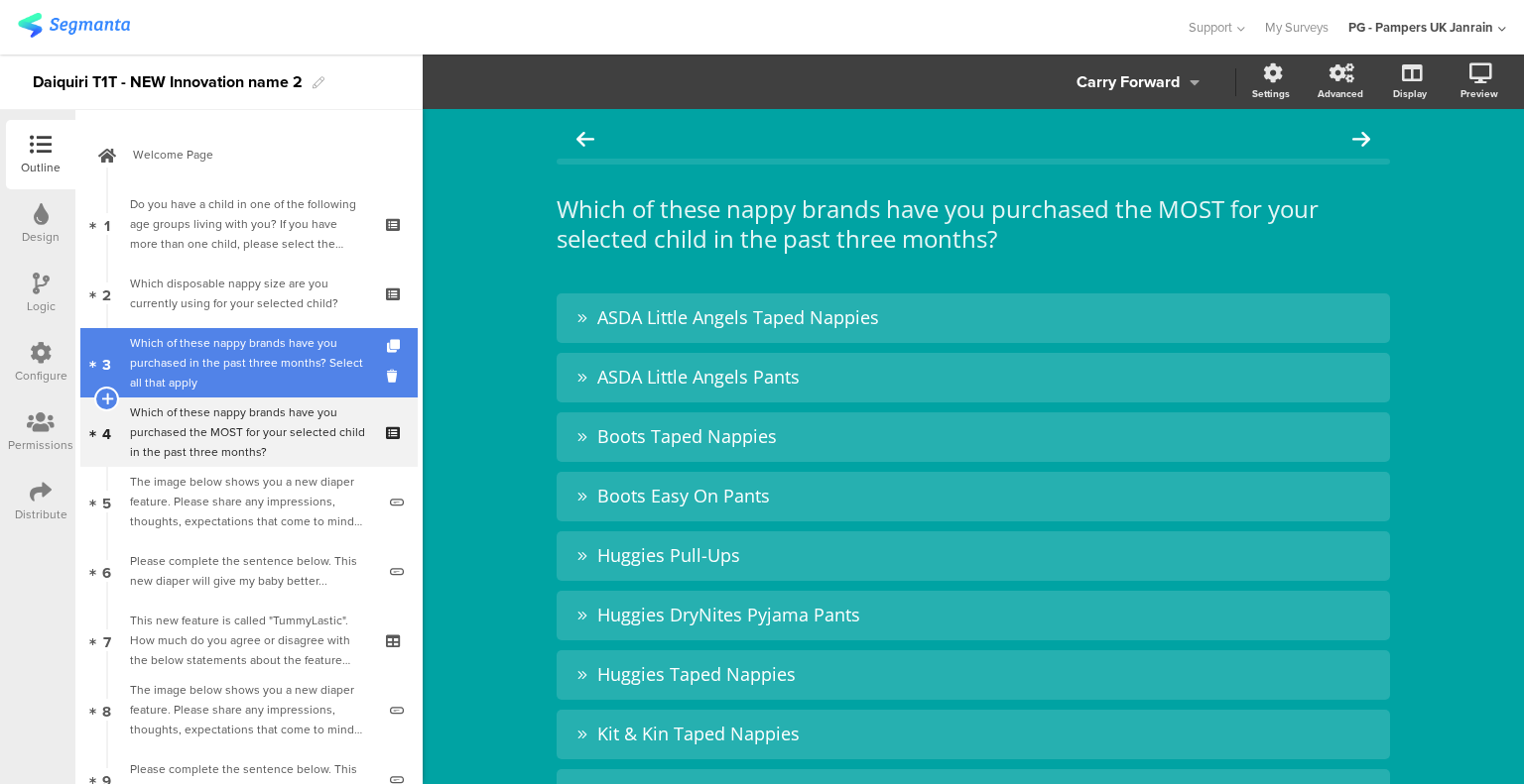
click at [198, 348] on div "Which of these nappy brands have you purchased in the past three months? Select…" at bounding box center [248, 363] width 237 height 60
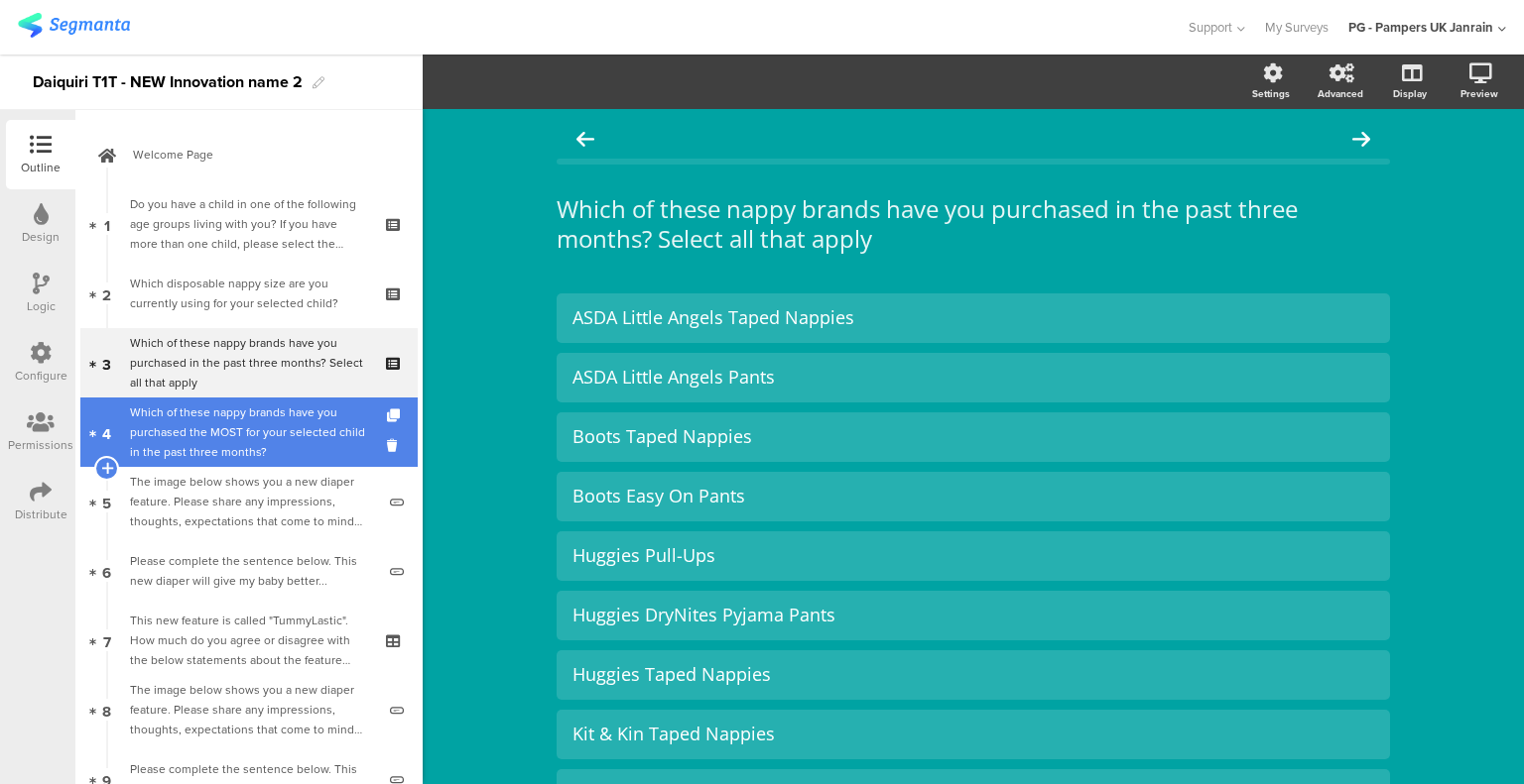
click at [208, 440] on div "Which of these nappy brands have you purchased the MOST for your selected child…" at bounding box center [248, 433] width 237 height 60
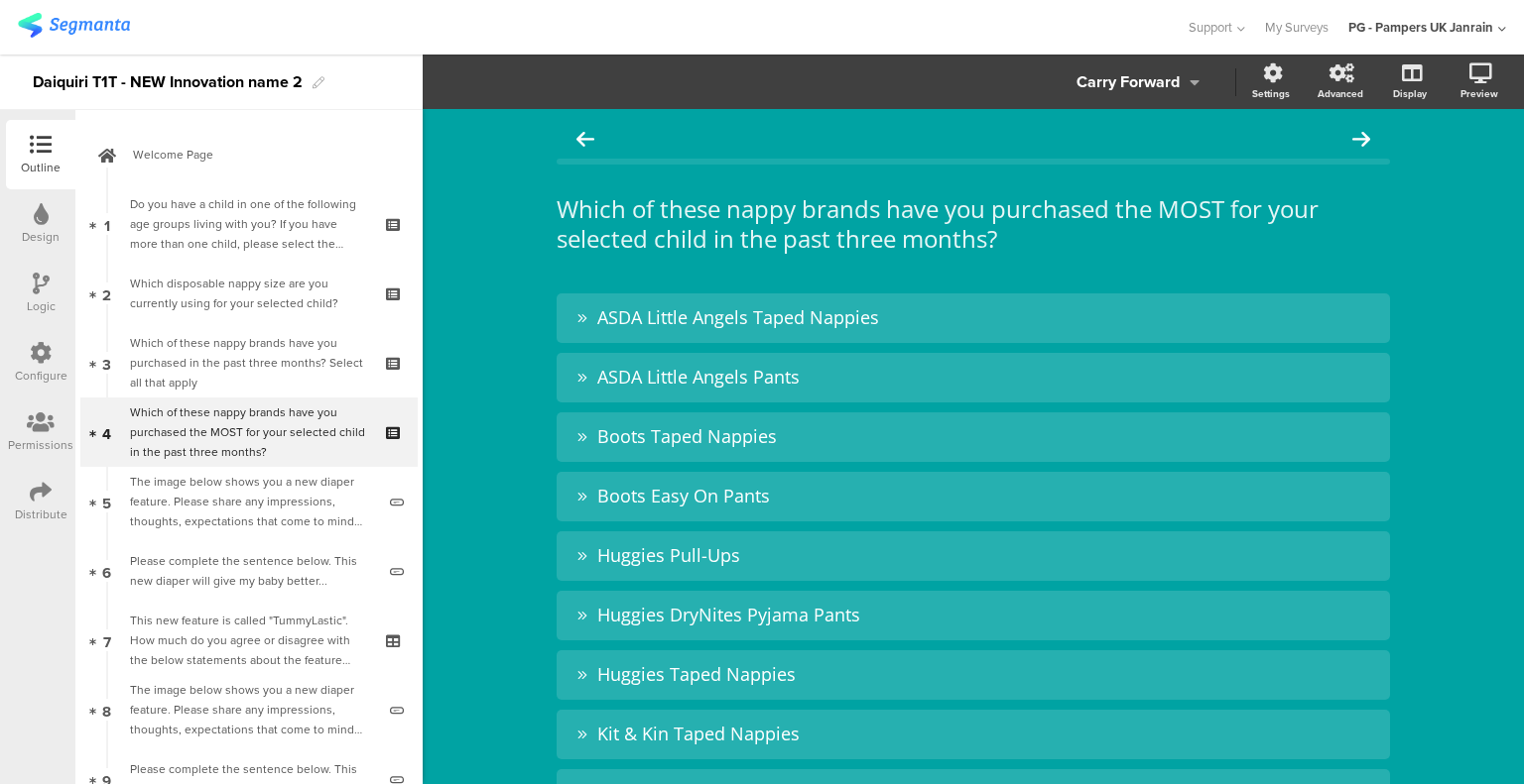
click at [45, 263] on div "Logic" at bounding box center [41, 294] width 69 height 69
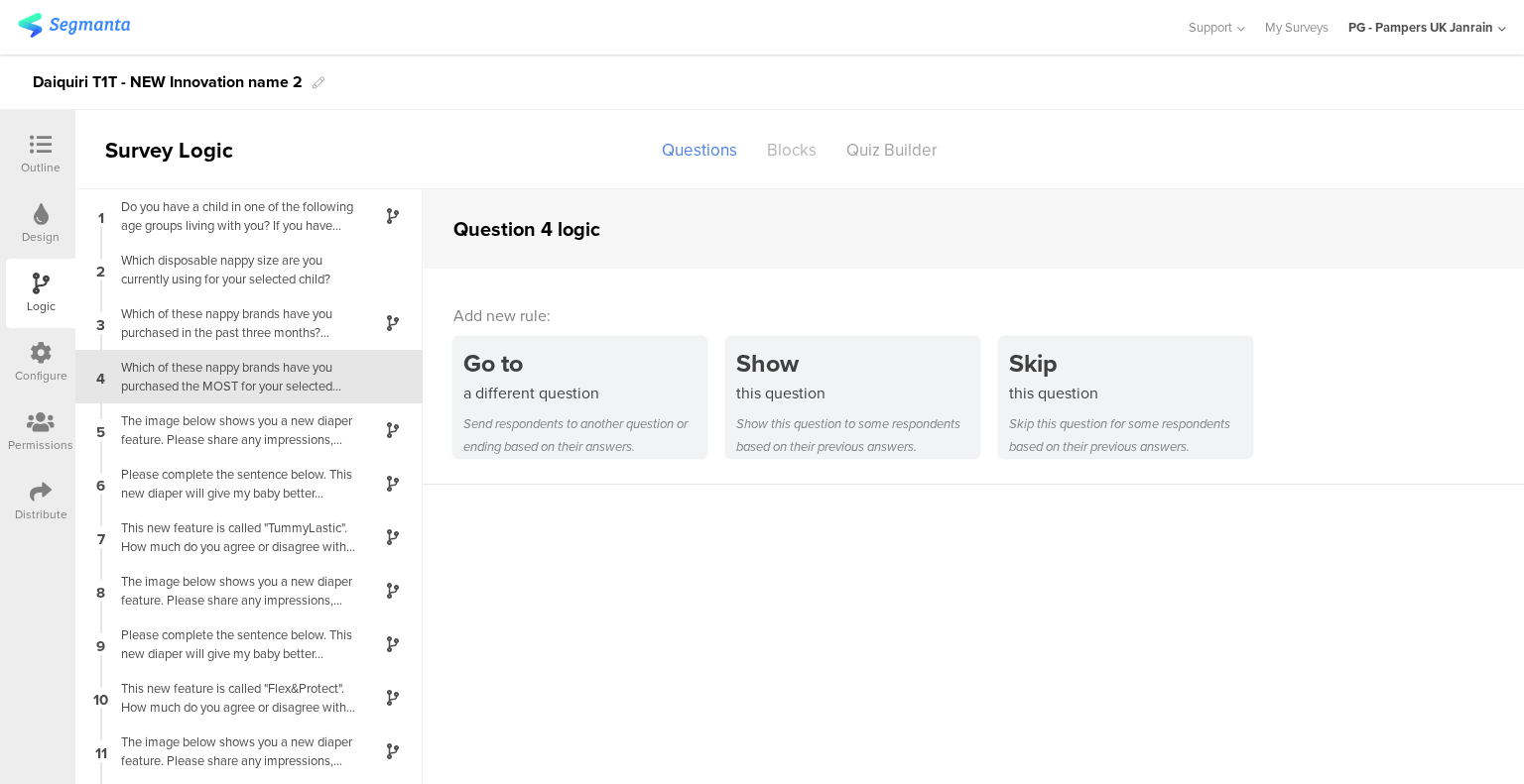
click at [773, 157] on div "Blocks" at bounding box center [791, 150] width 79 height 35
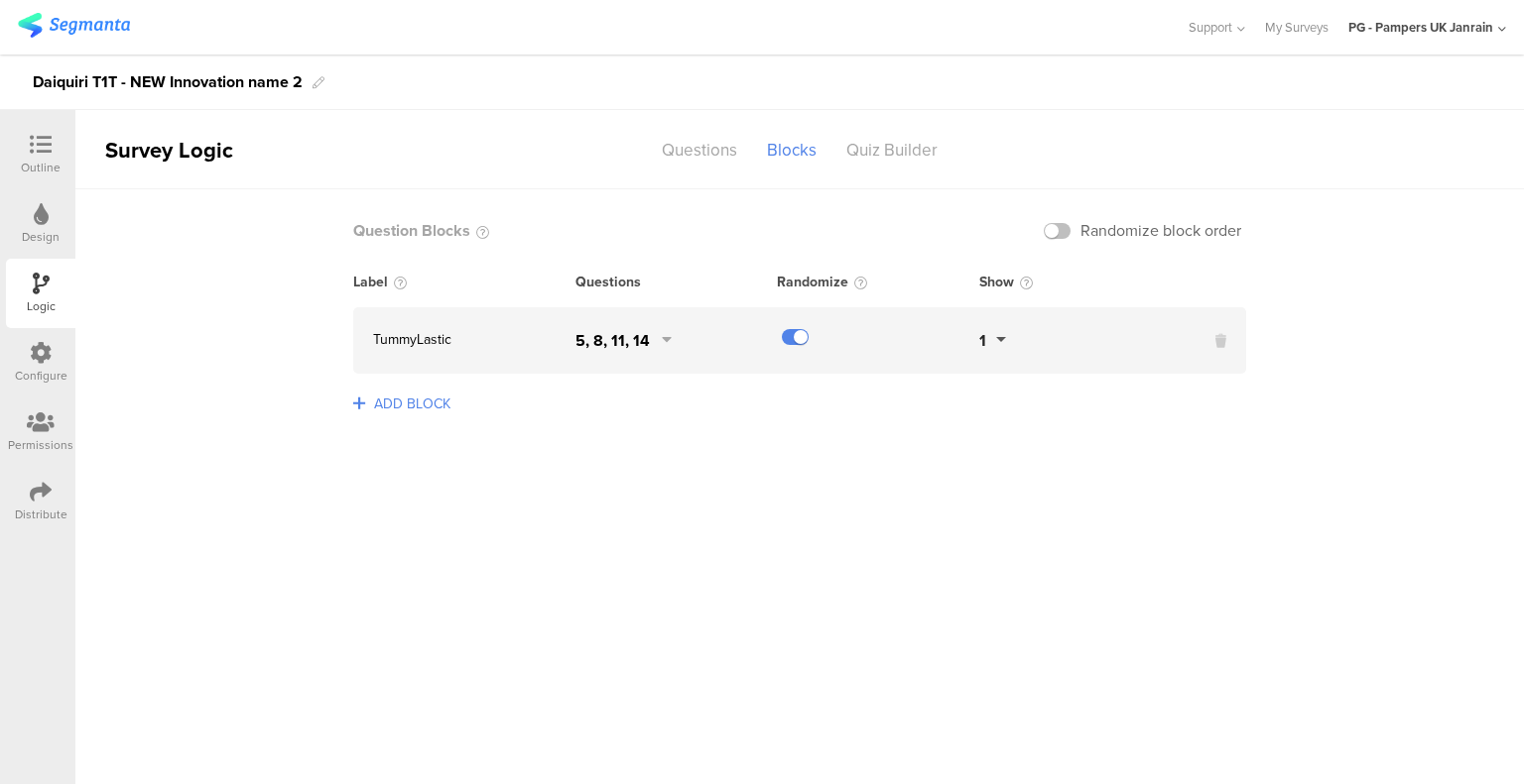
click at [48, 208] on icon at bounding box center [41, 214] width 15 height 22
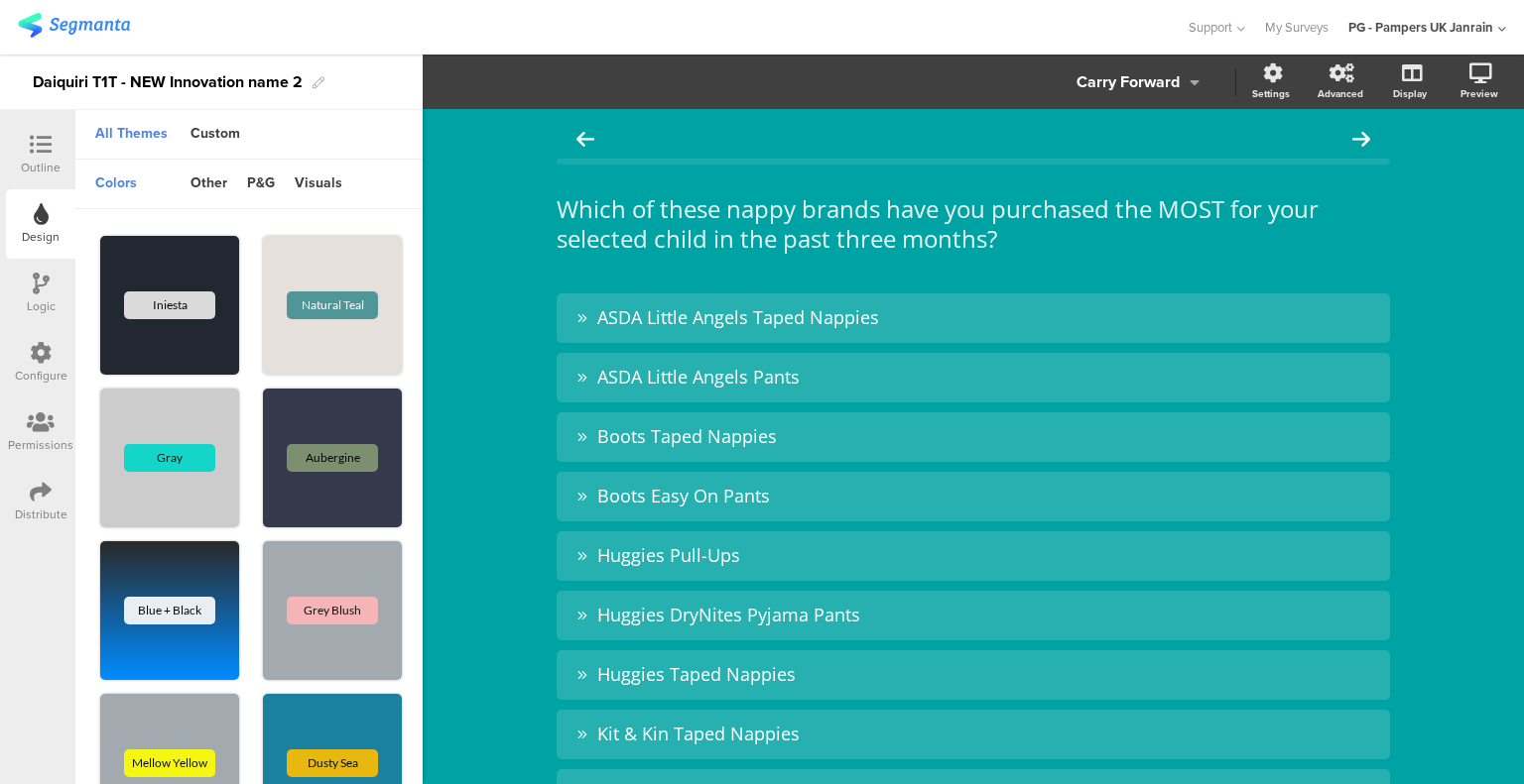
click at [49, 156] on div at bounding box center [41, 146] width 40 height 25
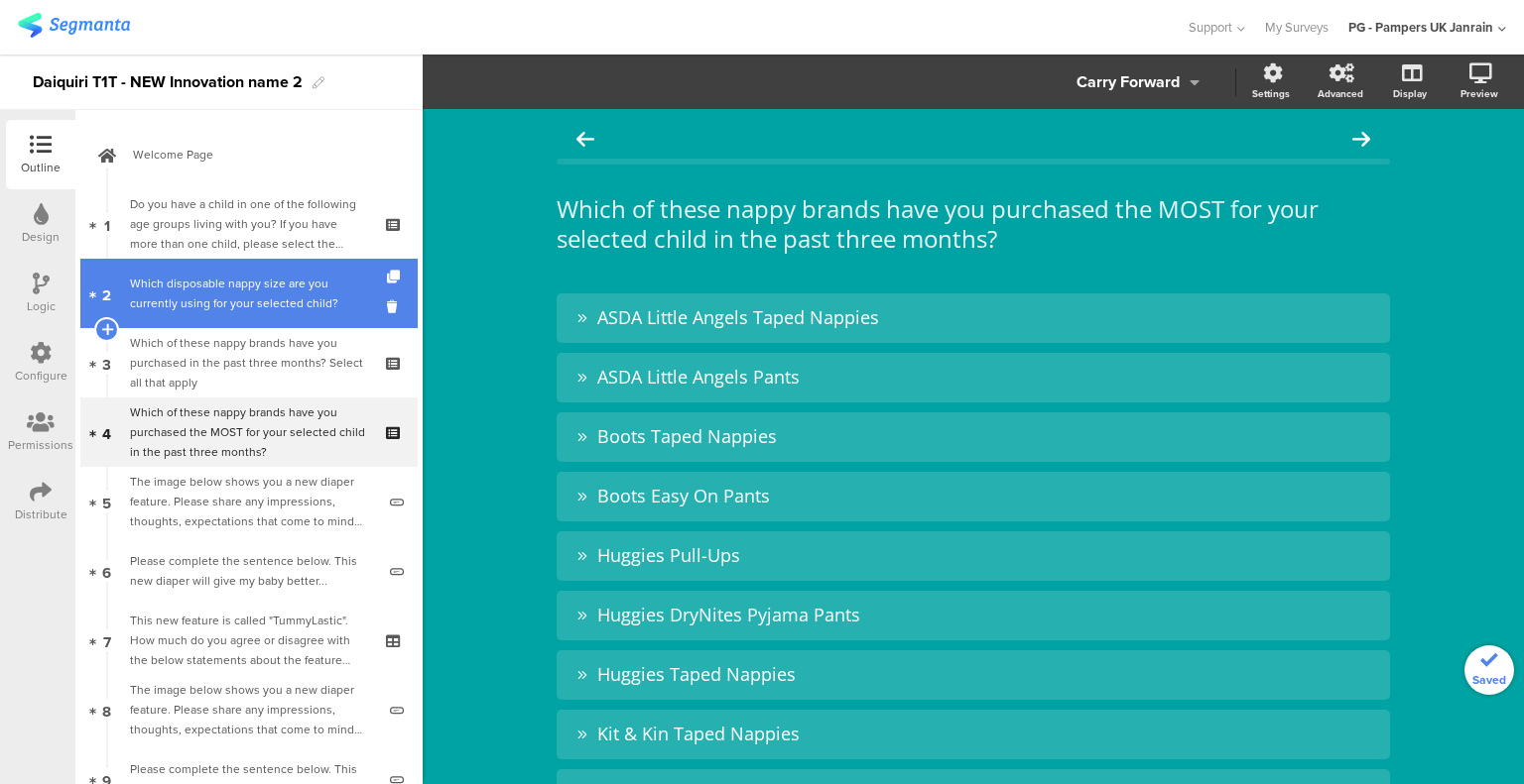
click at [242, 317] on link "2 Which disposable nappy size are you currently using for your selected child?" at bounding box center [249, 294] width 338 height 69
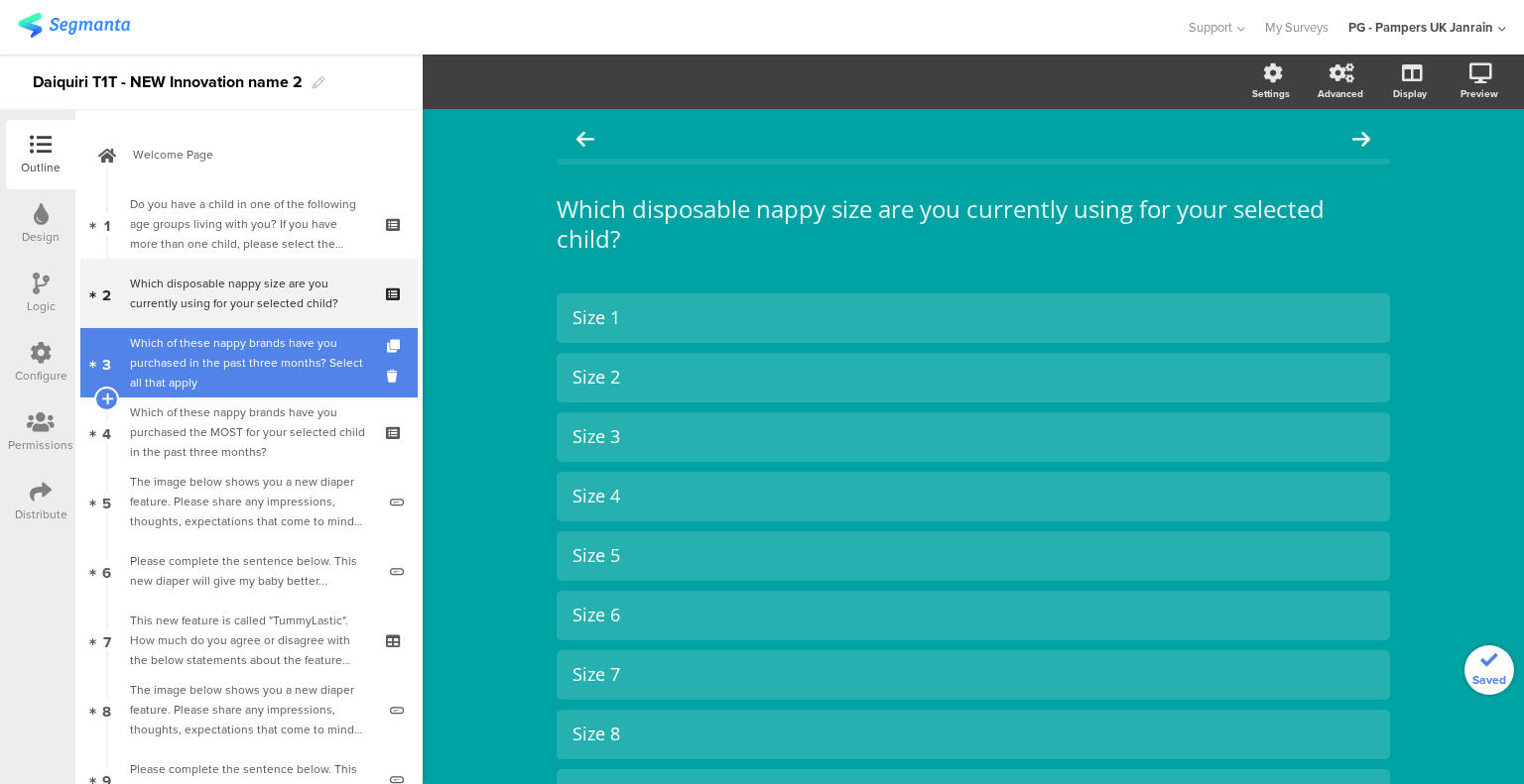
click at [245, 368] on div "Which of these nappy brands have you purchased in the past three months? Select…" at bounding box center [248, 363] width 237 height 60
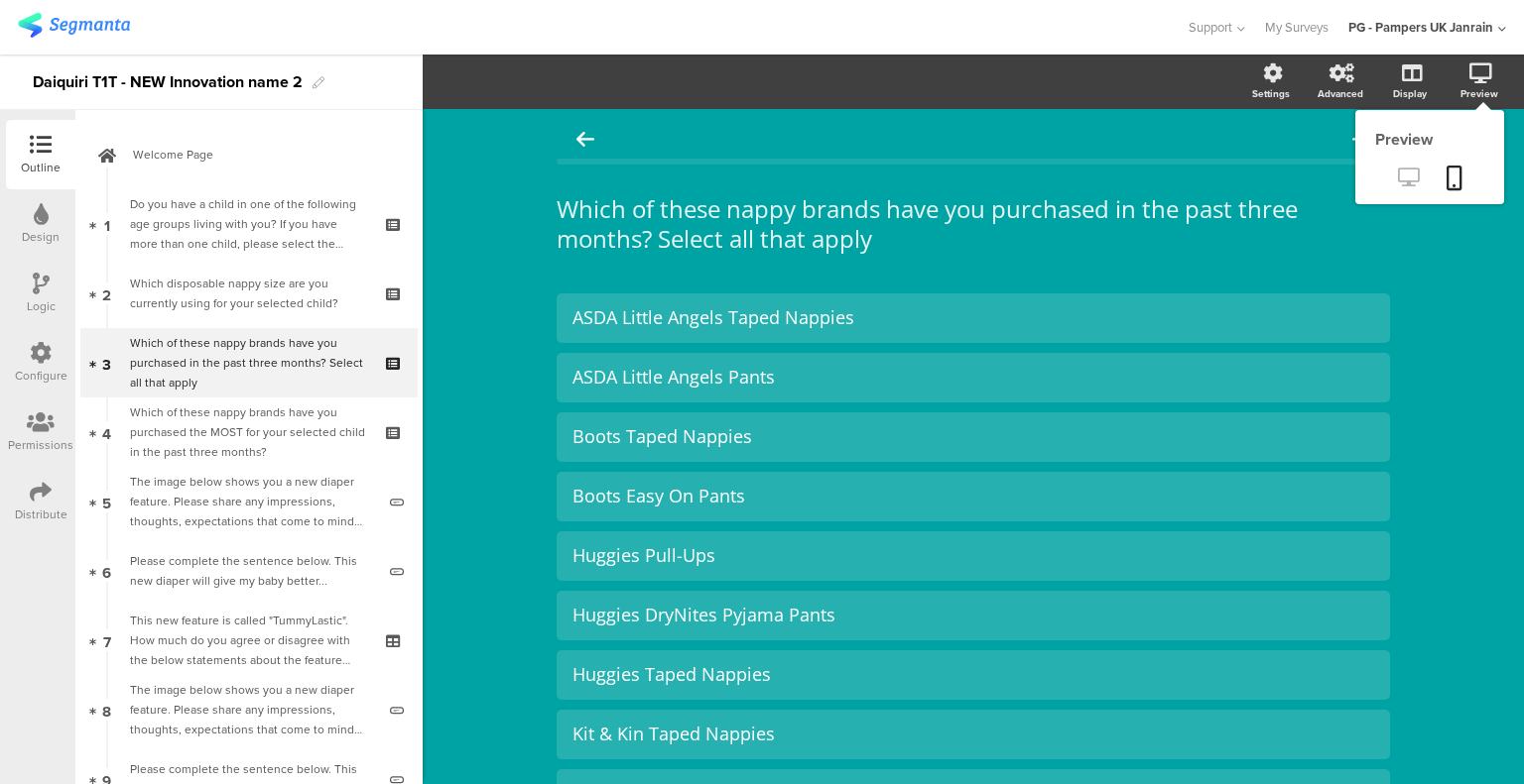
click at [1403, 170] on icon at bounding box center [1408, 177] width 21 height 19
click at [1398, 177] on icon at bounding box center [1408, 177] width 21 height 19
click at [1402, 171] on icon at bounding box center [1408, 177] width 21 height 19
click at [1437, 165] on link at bounding box center [1455, 180] width 44 height 38
click at [1386, 166] on link at bounding box center [1408, 179] width 49 height 33
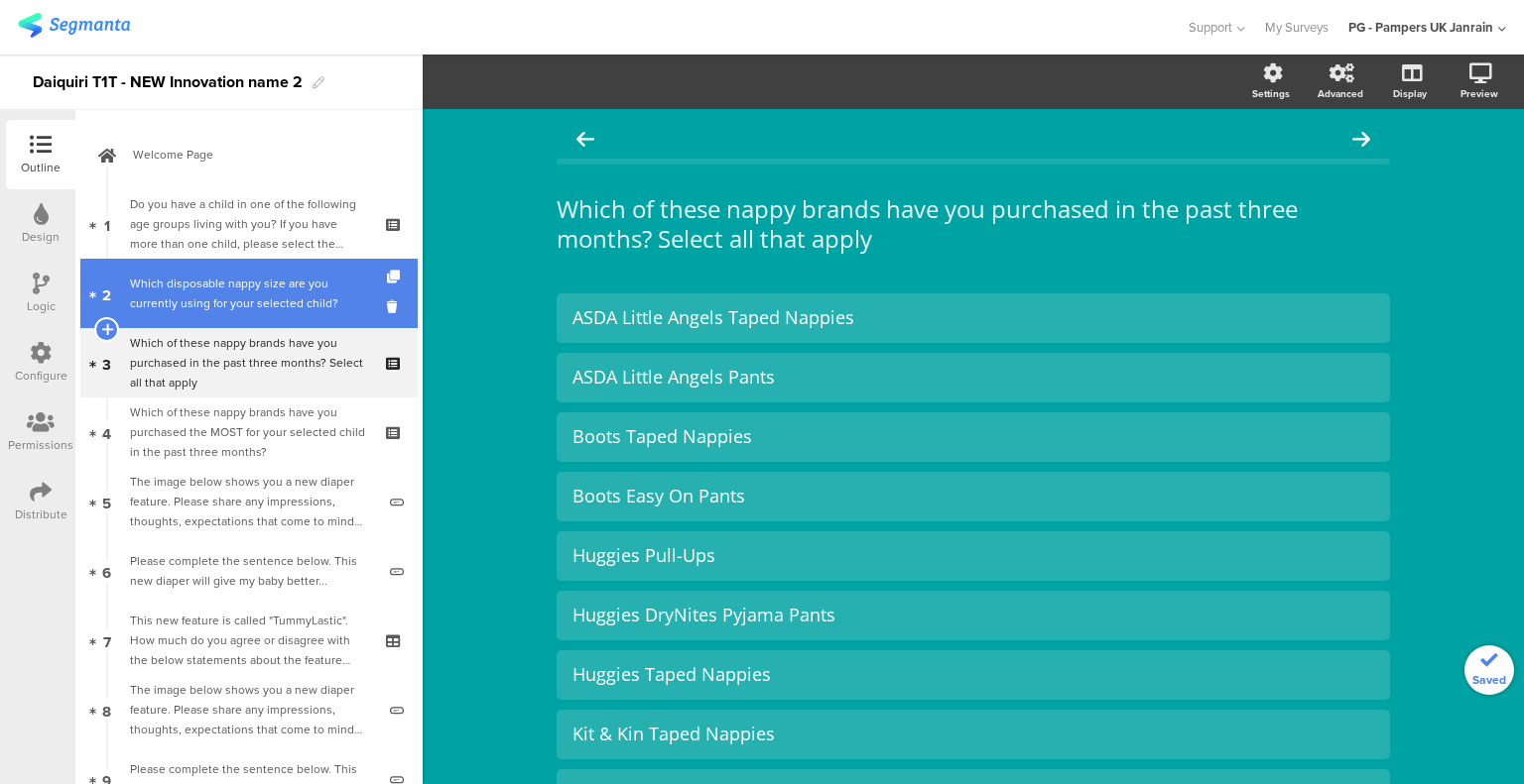
click at [222, 305] on div "Which disposable nappy size are you currently using for your selected child?" at bounding box center [248, 294] width 237 height 40
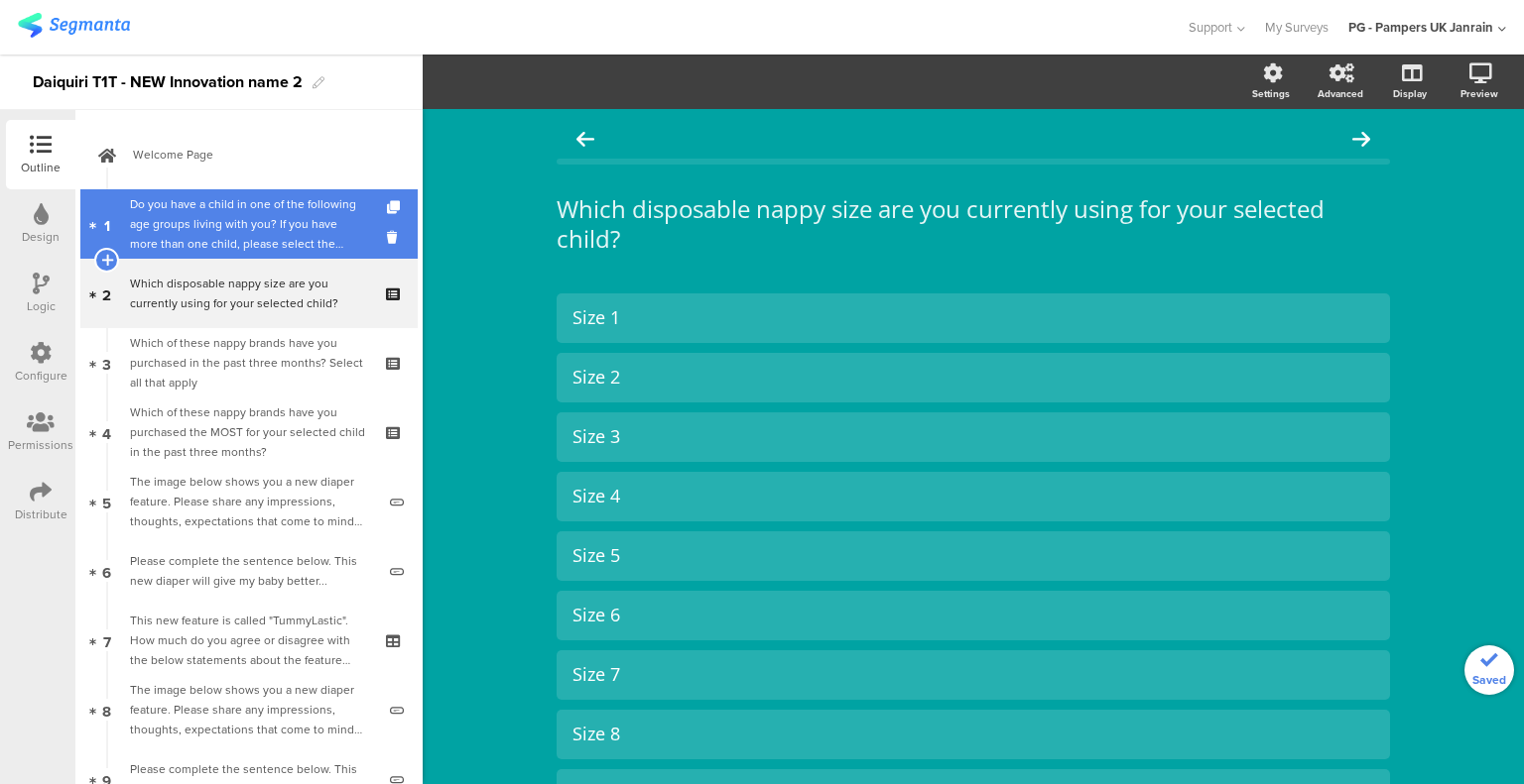
click at [226, 236] on div "Do you have a child in one of the following age groups living with you? If you …" at bounding box center [248, 224] width 237 height 60
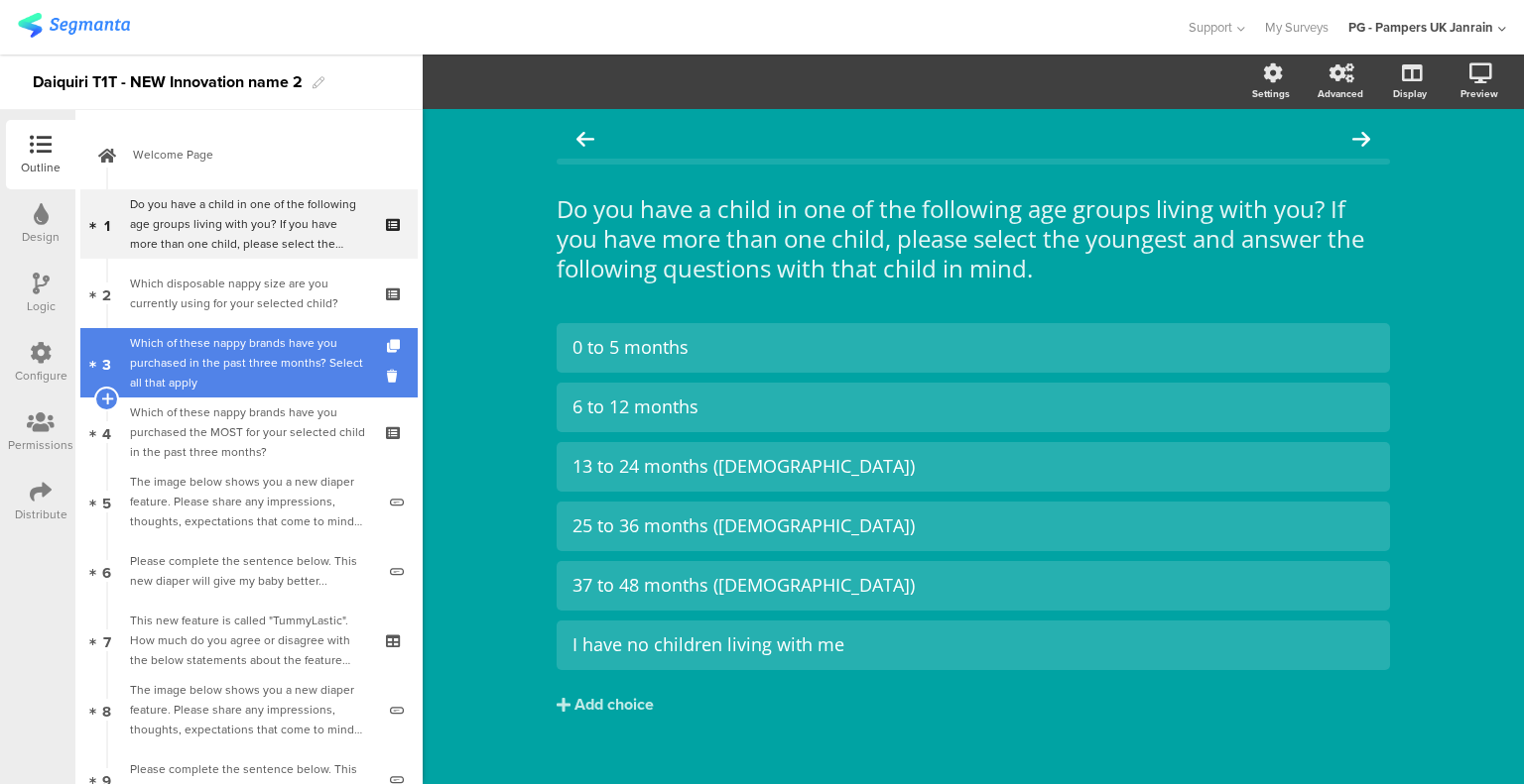
click at [240, 370] on div "Which of these nappy brands have you purchased in the past three months? Select…" at bounding box center [248, 363] width 237 height 60
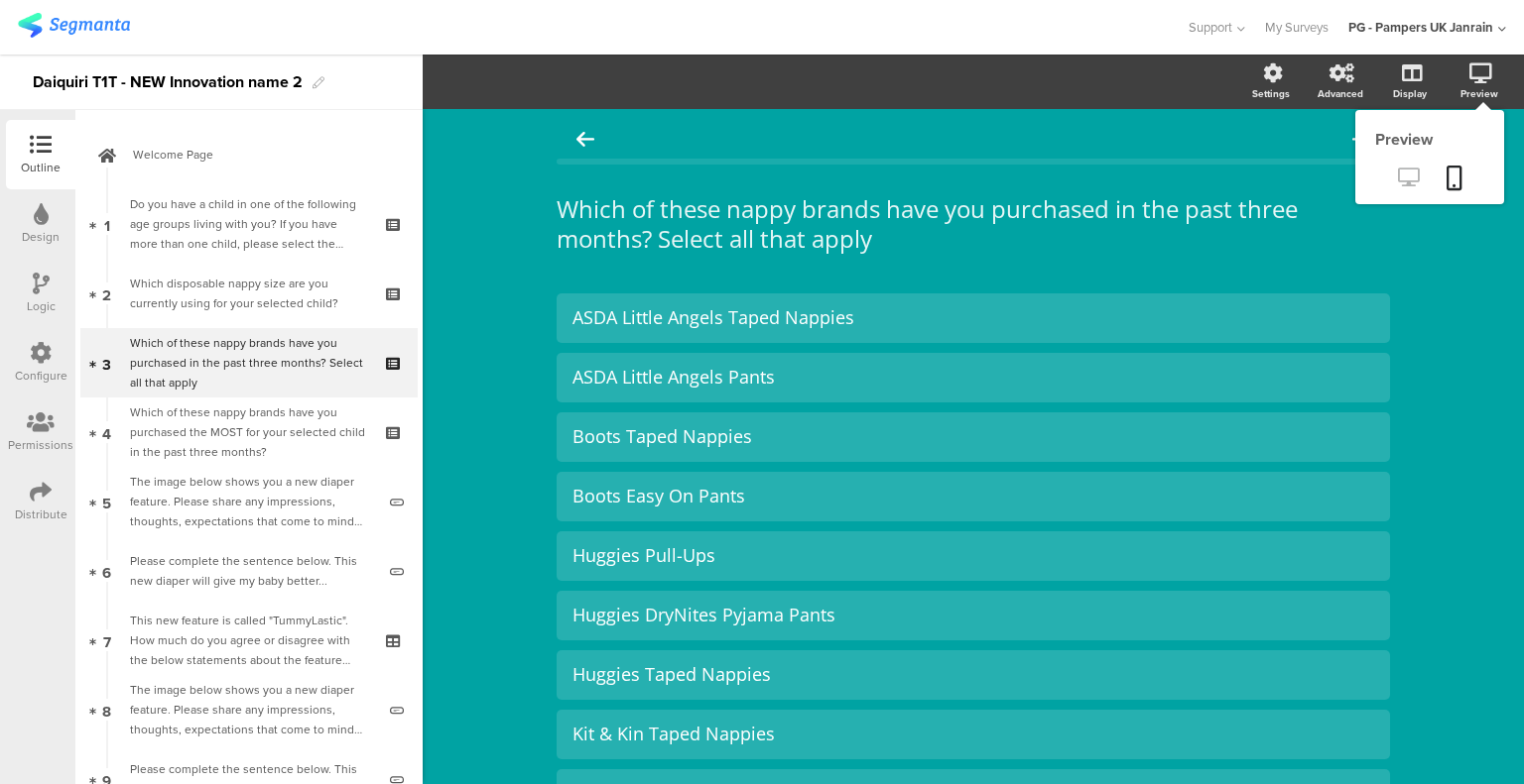
click at [1401, 178] on icon at bounding box center [1408, 177] width 21 height 19
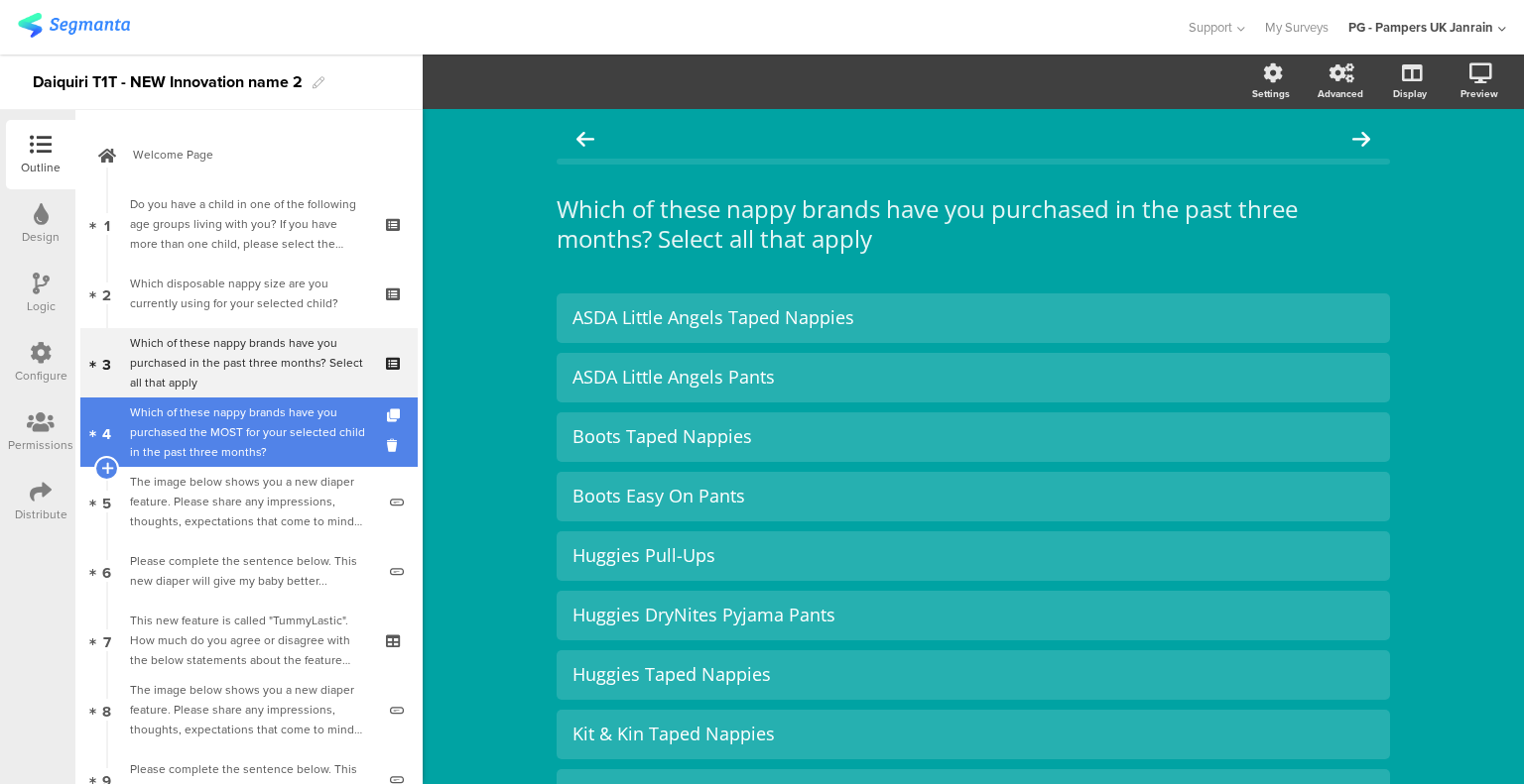
click at [230, 430] on div "Which of these nappy brands have you purchased the MOST for your selected child…" at bounding box center [248, 433] width 237 height 60
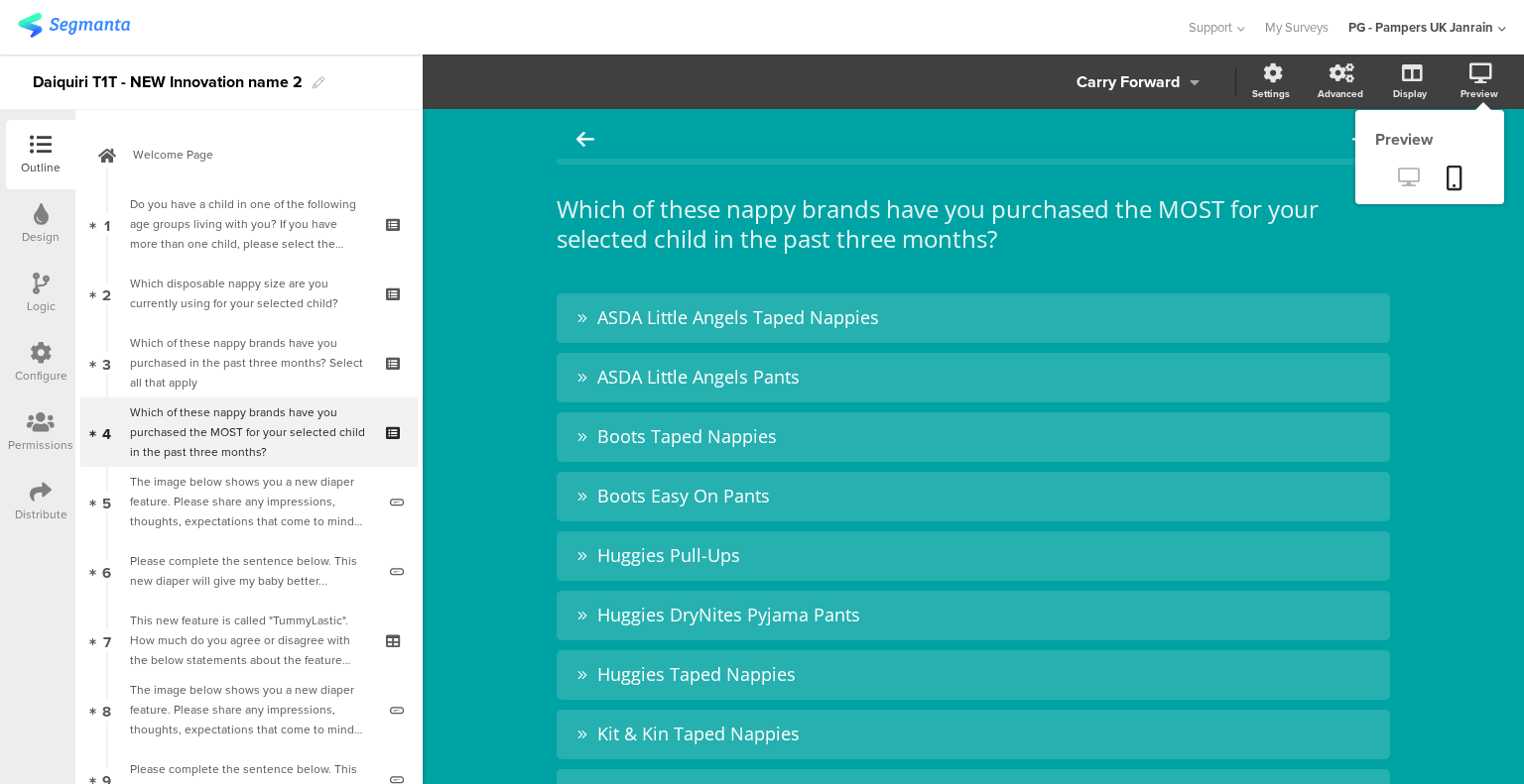
click at [1398, 180] on icon at bounding box center [1408, 177] width 21 height 19
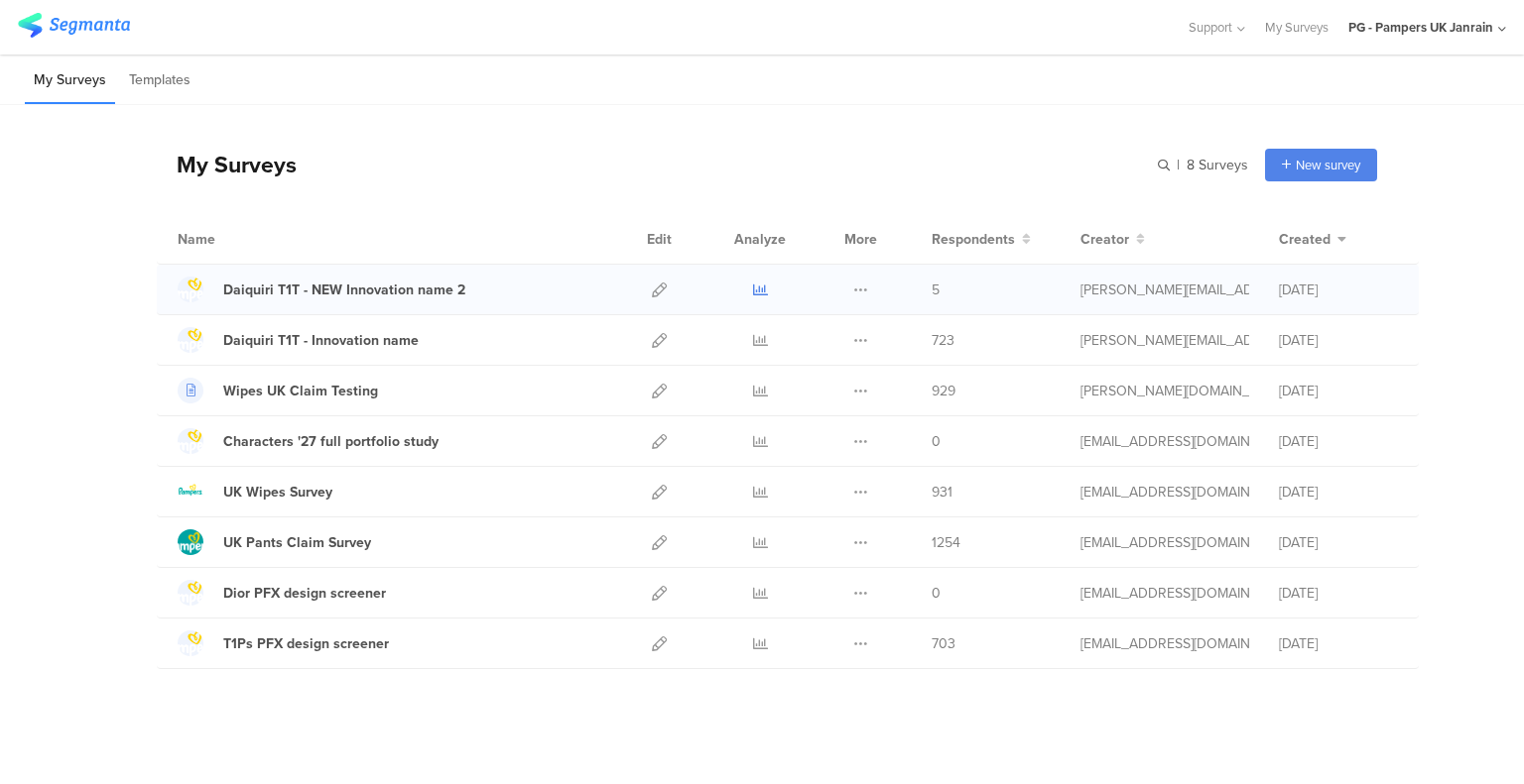
click at [753, 288] on icon at bounding box center [760, 290] width 15 height 15
click at [651, 287] on icon at bounding box center [658, 290] width 15 height 15
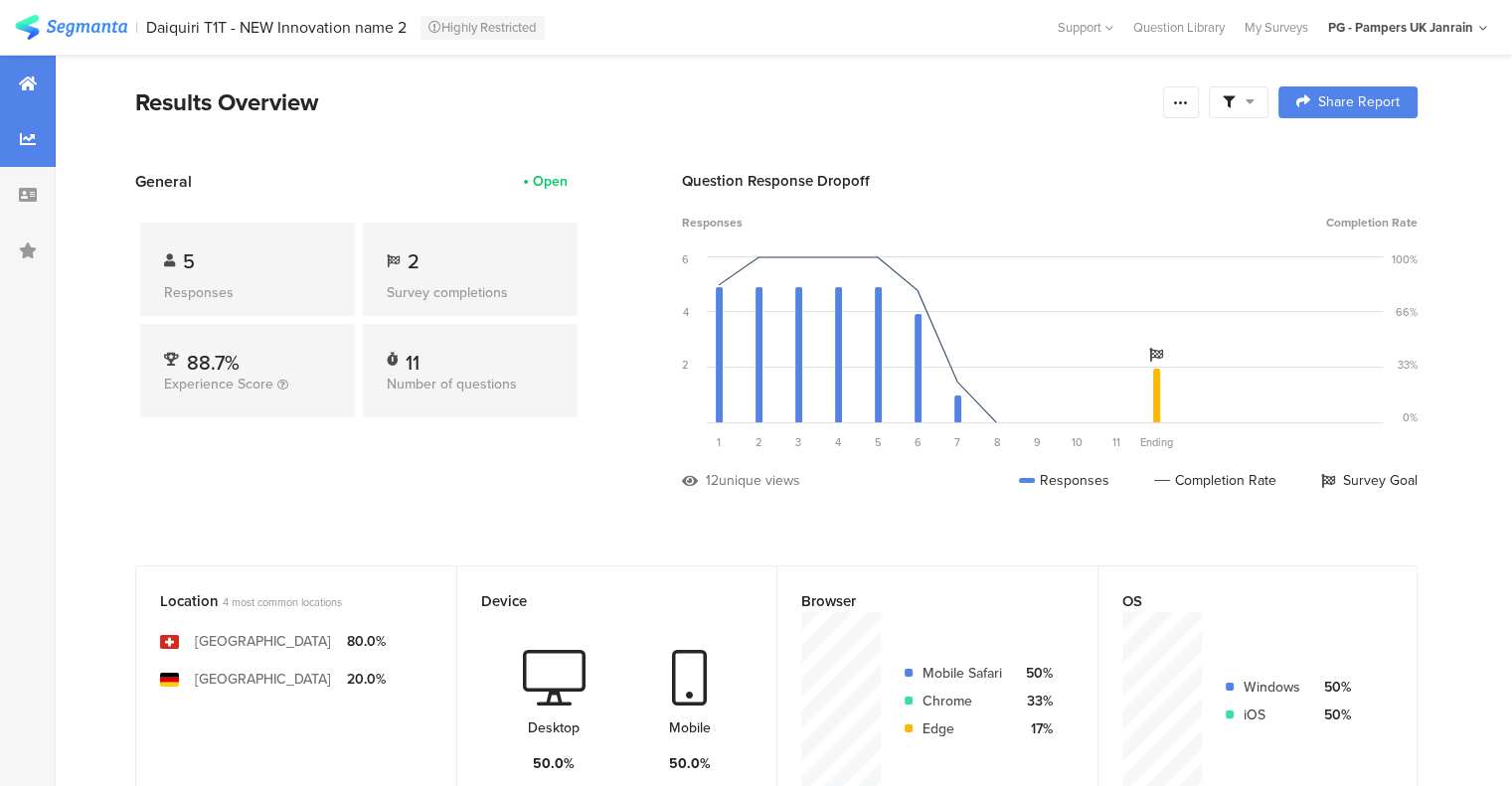
click at [24, 133] on icon at bounding box center [28, 139] width 16 height 16
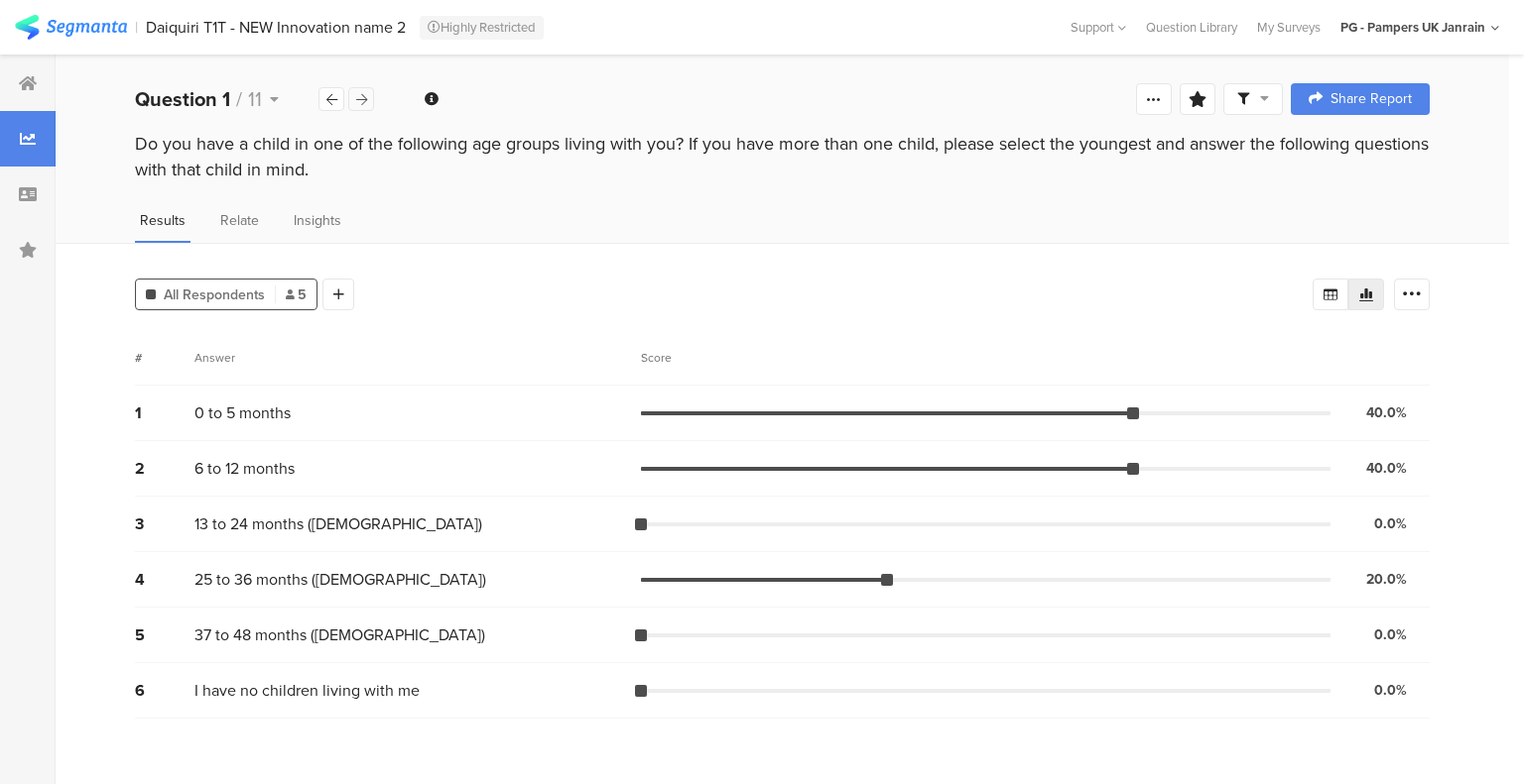
click at [359, 97] on icon at bounding box center [361, 99] width 11 height 13
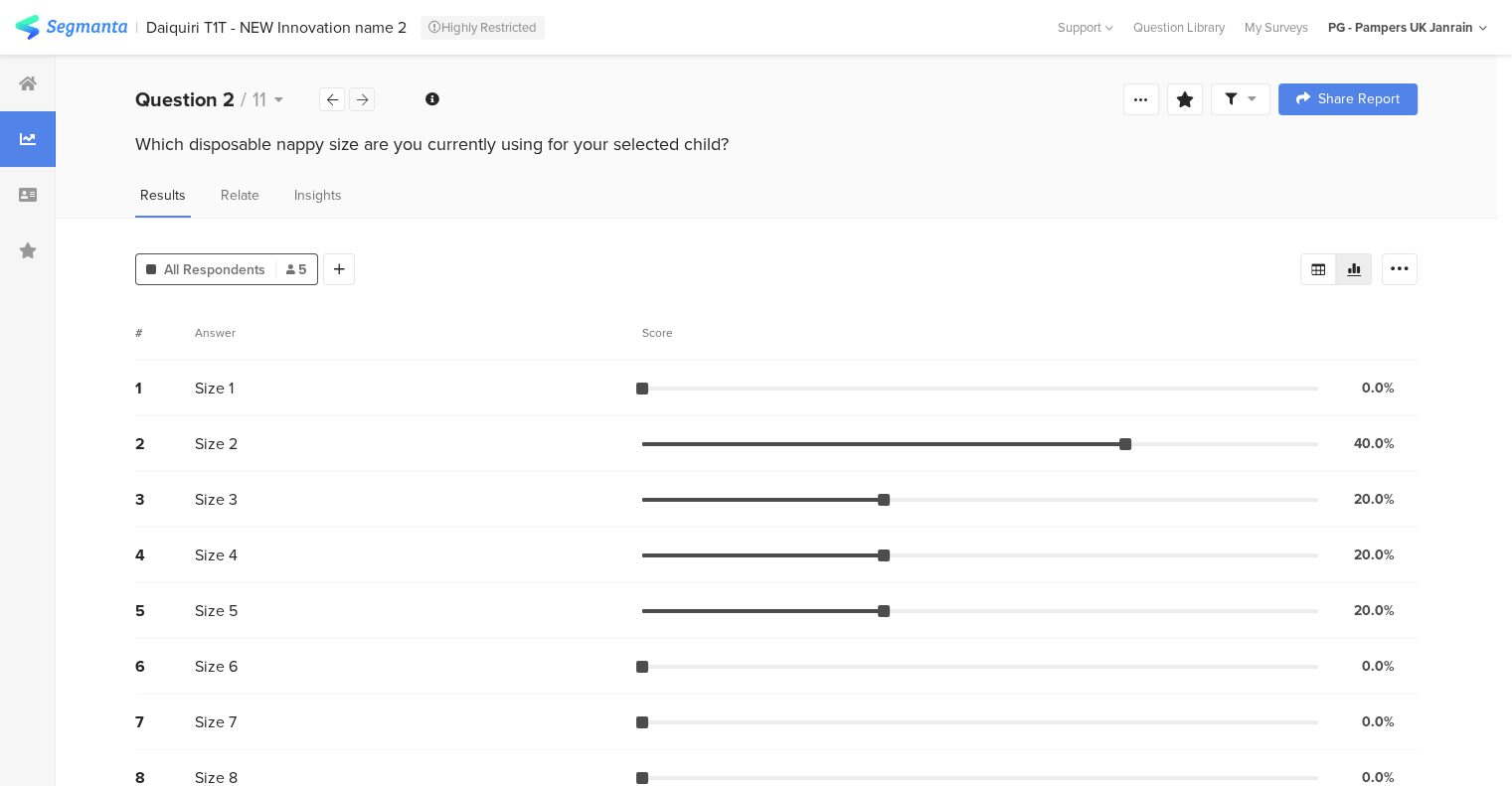
click at [360, 98] on icon at bounding box center [362, 99] width 11 height 13
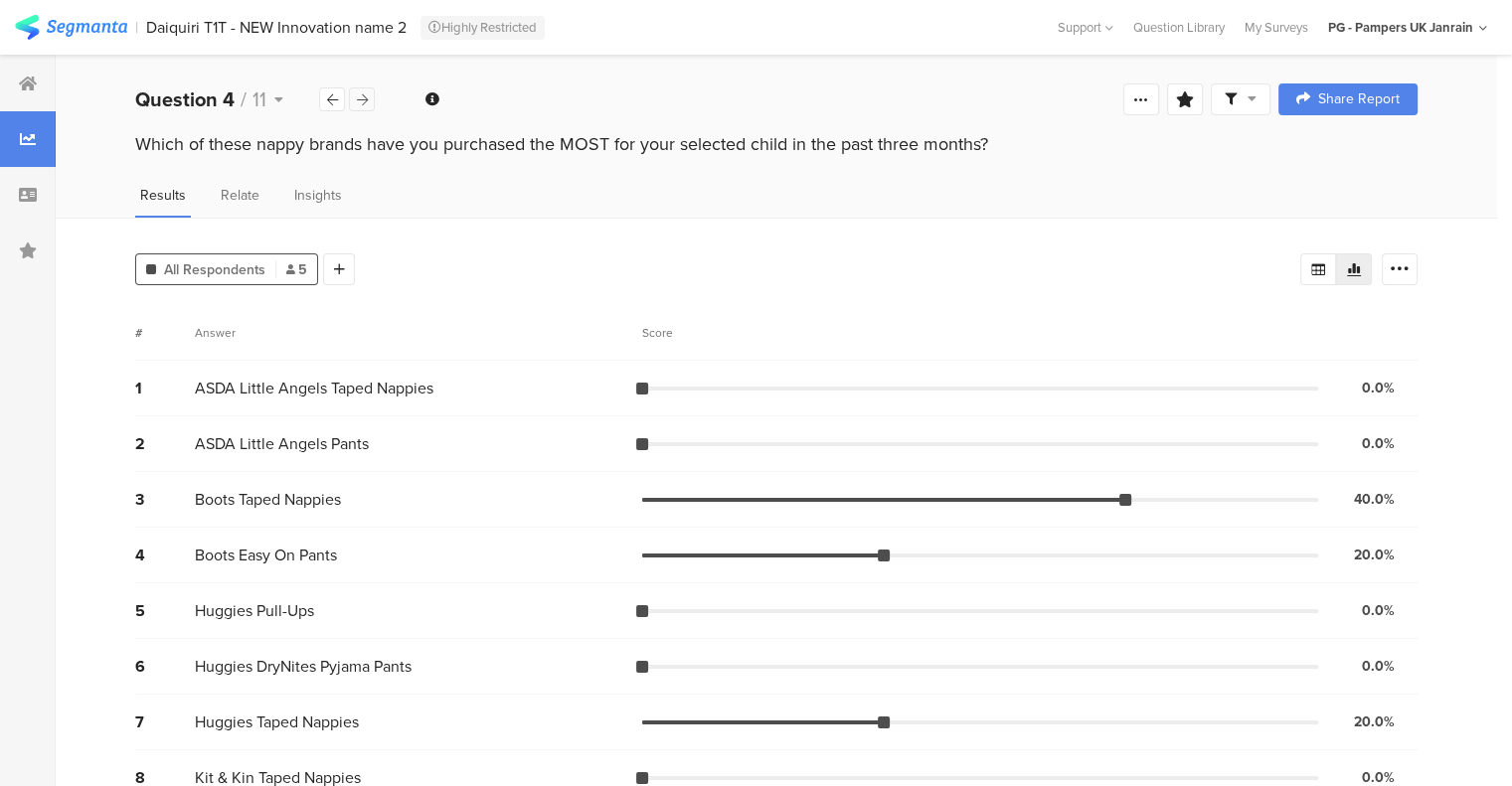
click at [360, 98] on icon at bounding box center [362, 99] width 11 height 13
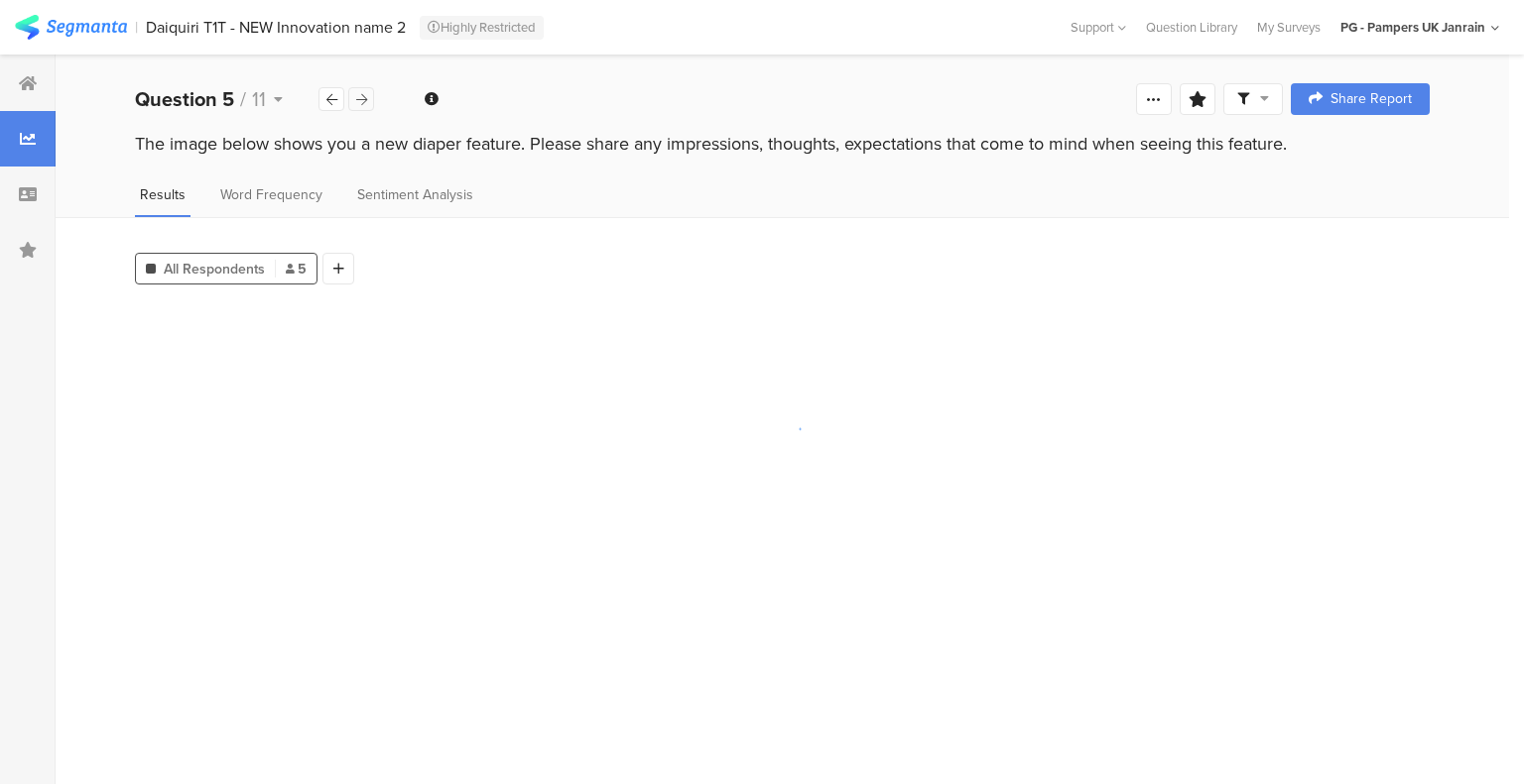
click at [359, 97] on icon at bounding box center [361, 99] width 11 height 13
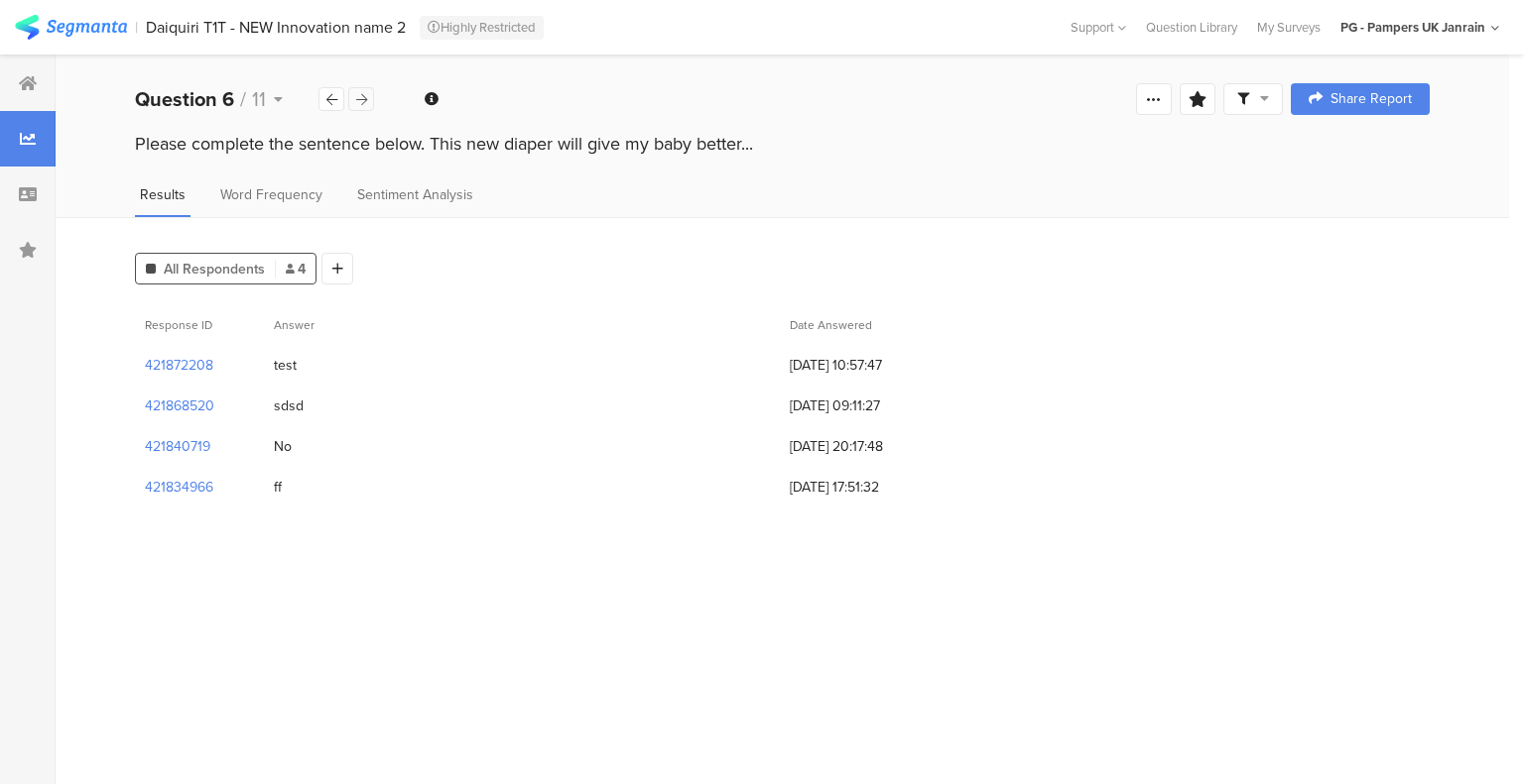
click at [359, 97] on icon at bounding box center [361, 99] width 11 height 13
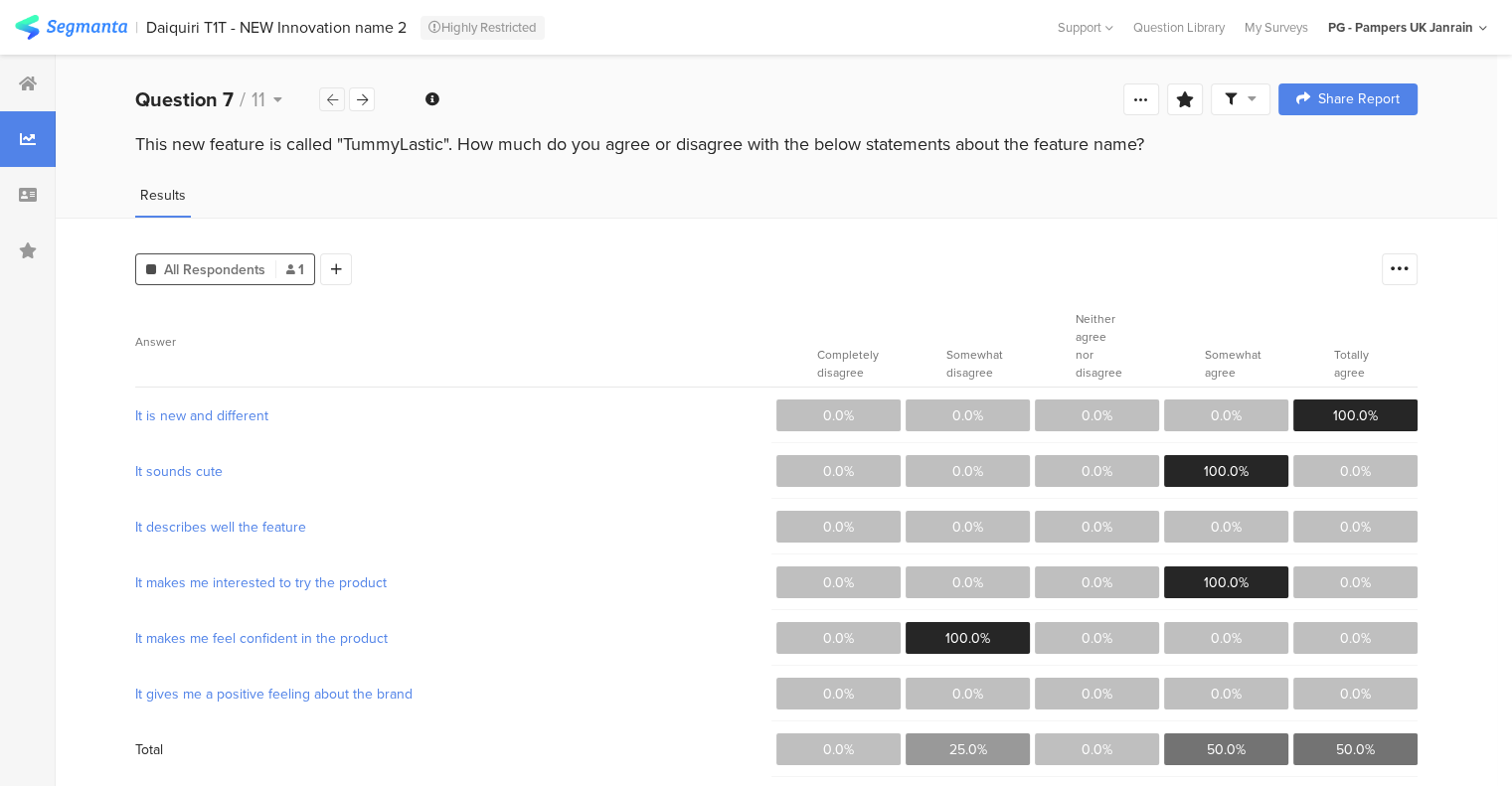
click at [334, 96] on icon at bounding box center [332, 99] width 11 height 13
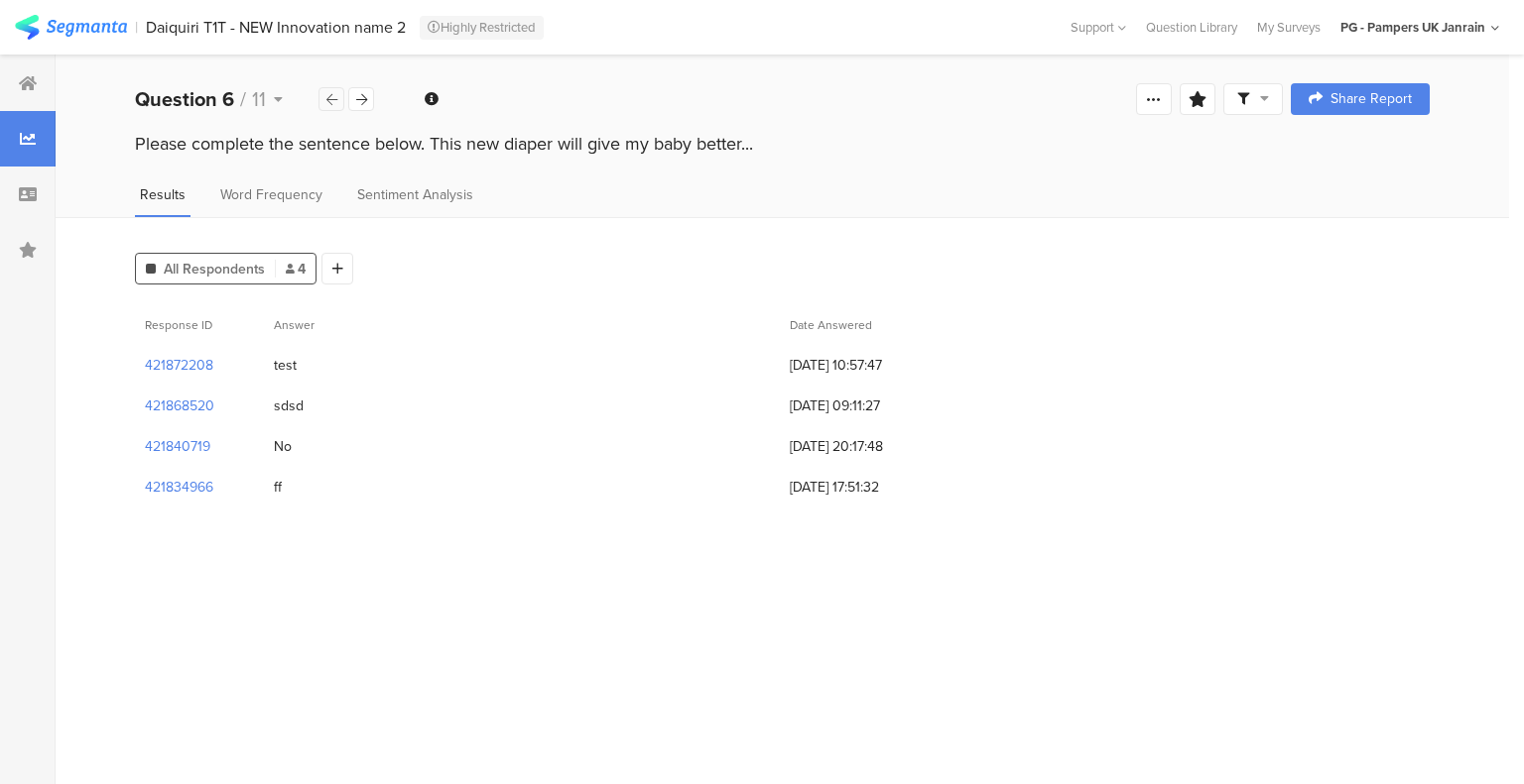
click at [334, 95] on icon at bounding box center [332, 99] width 11 height 13
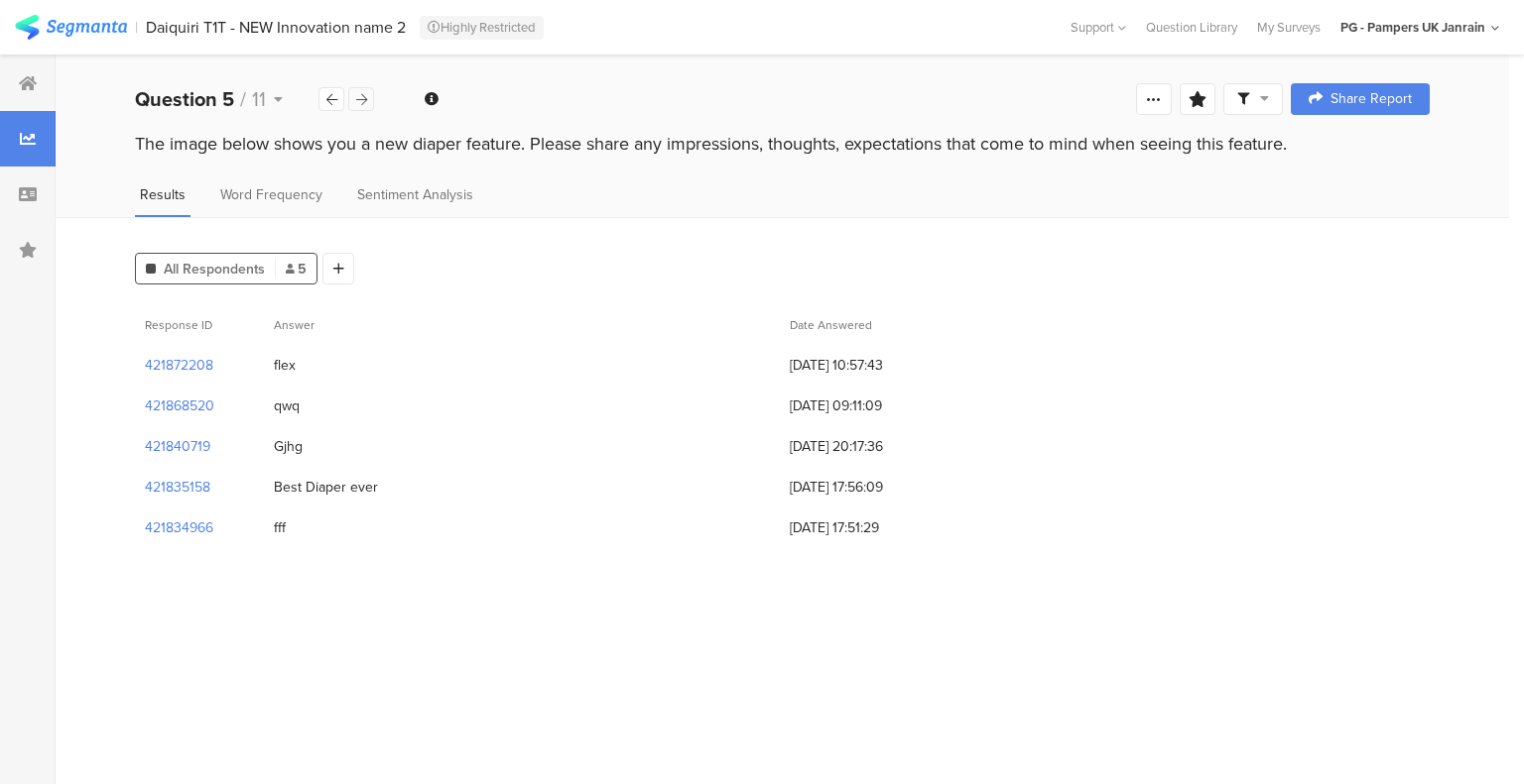
click at [359, 98] on icon at bounding box center [361, 99] width 11 height 13
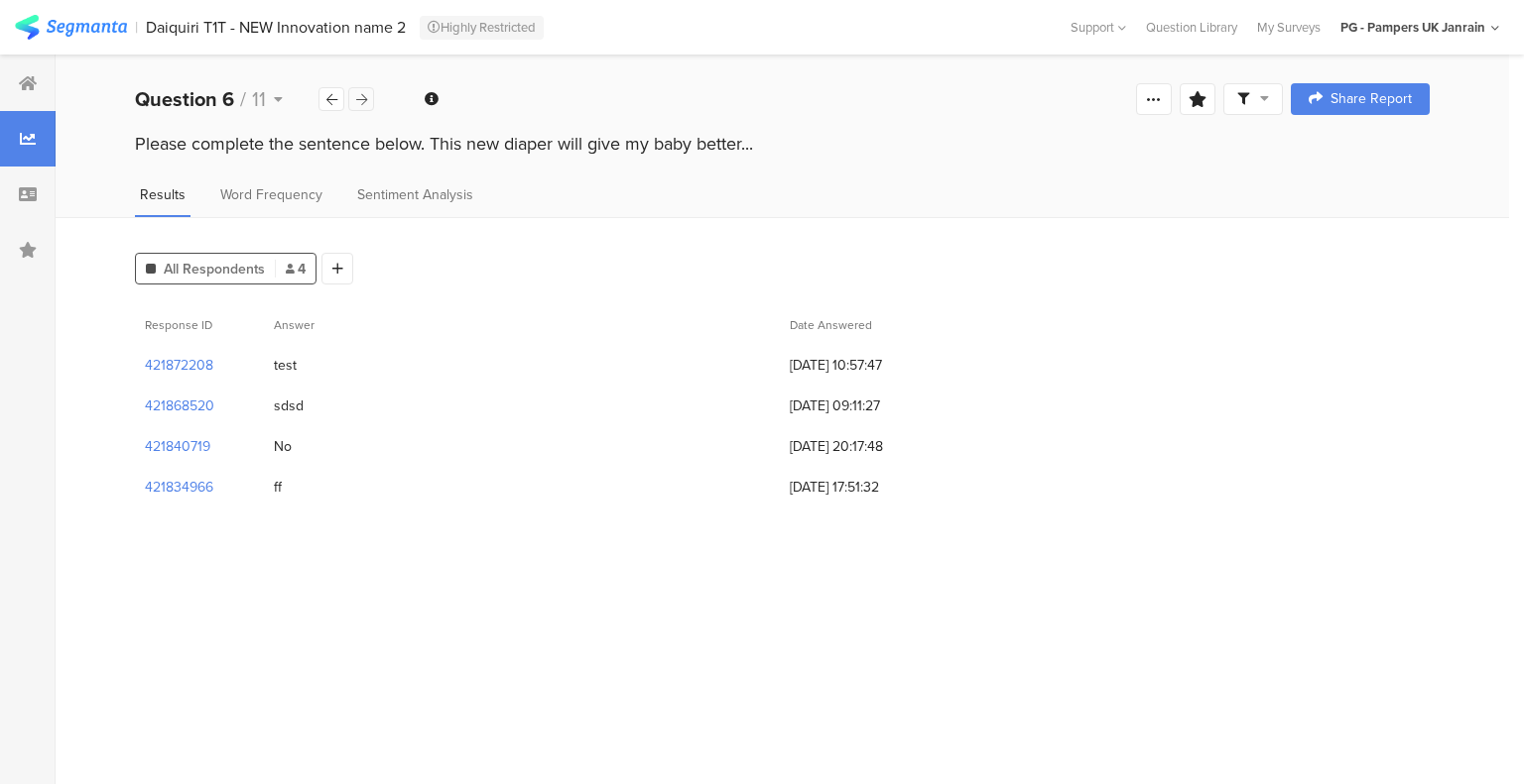
click at [359, 98] on icon at bounding box center [361, 99] width 11 height 13
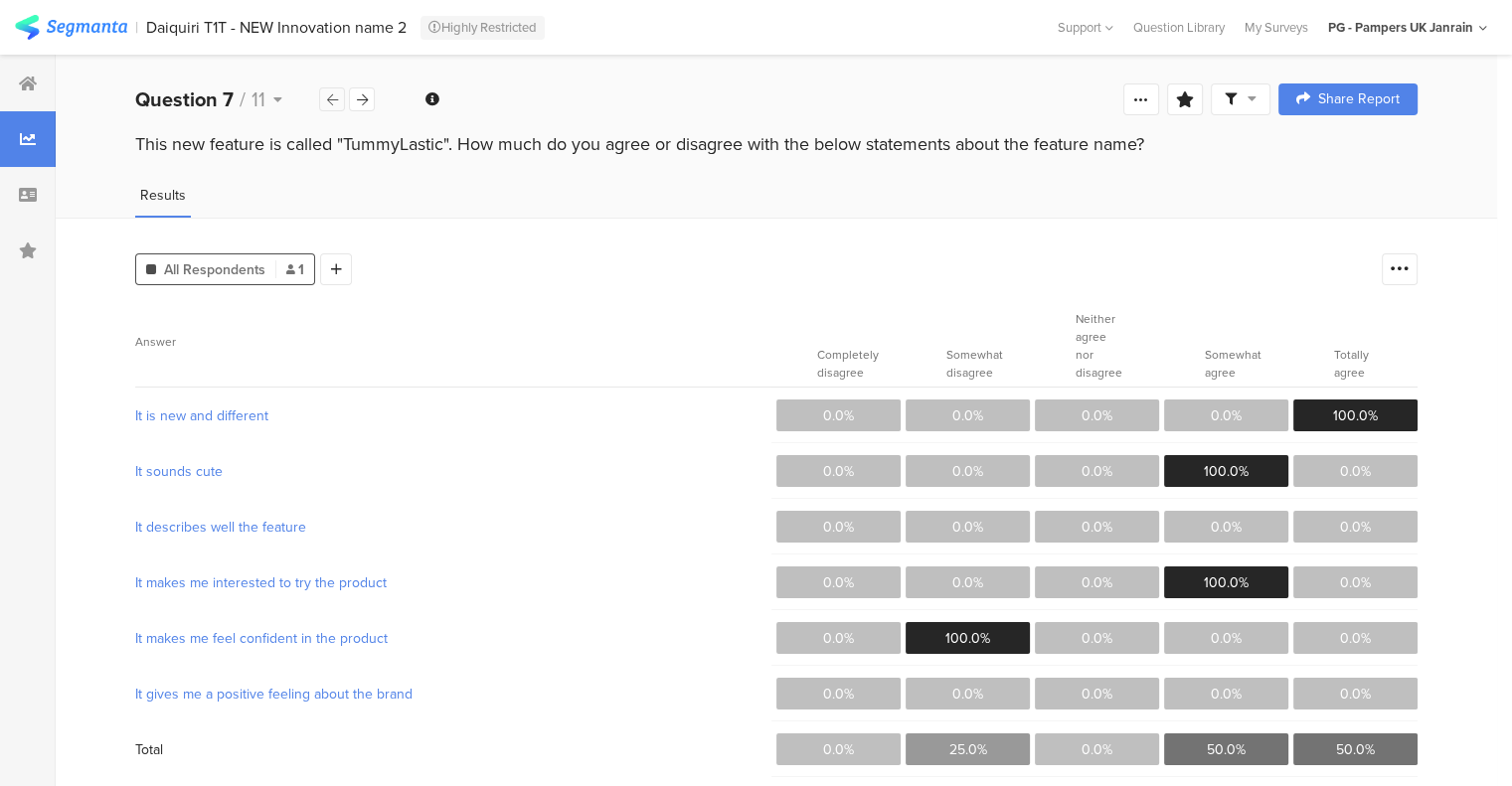
click at [324, 96] on div at bounding box center [332, 99] width 26 height 24
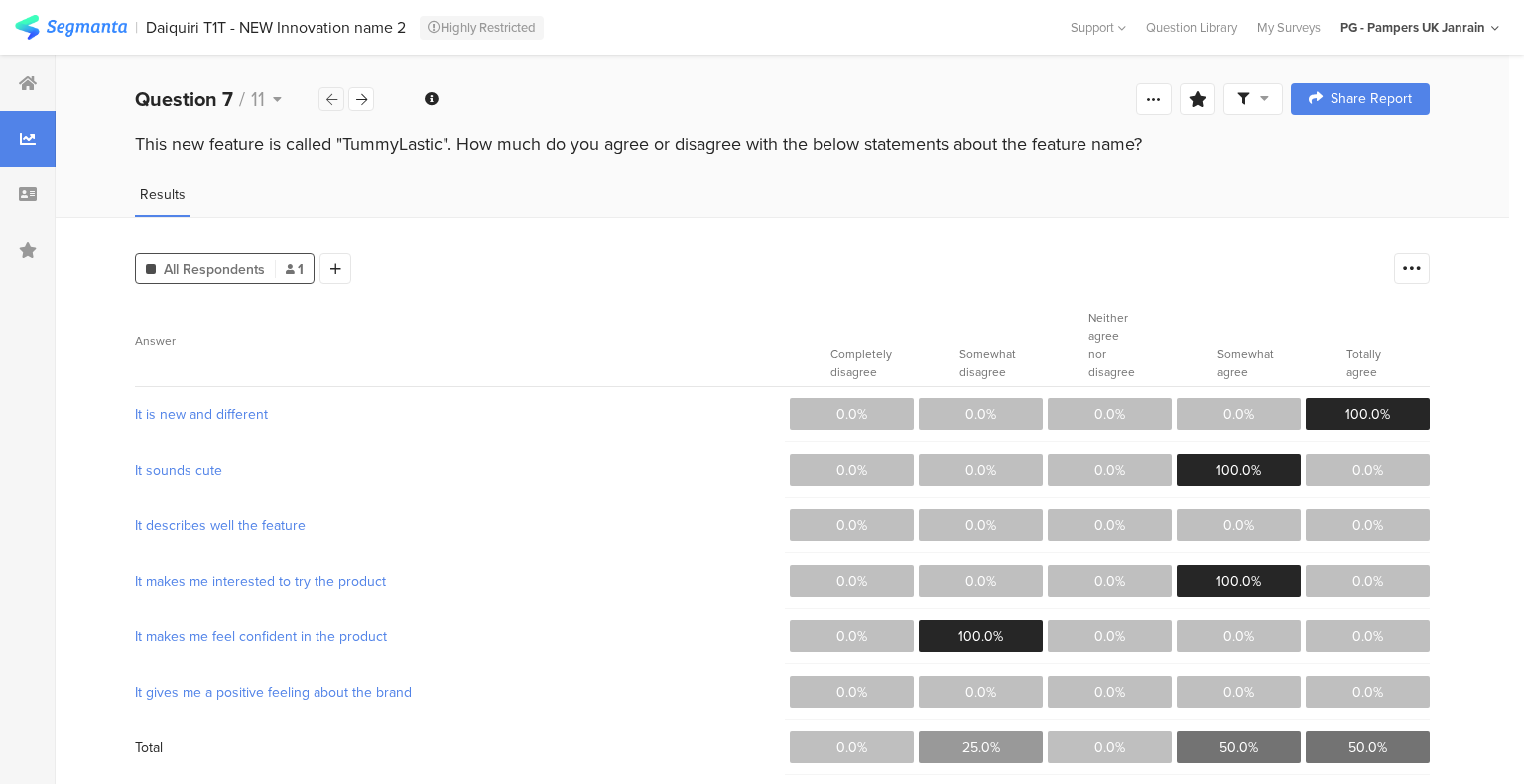
click at [324, 95] on div at bounding box center [332, 99] width 26 height 24
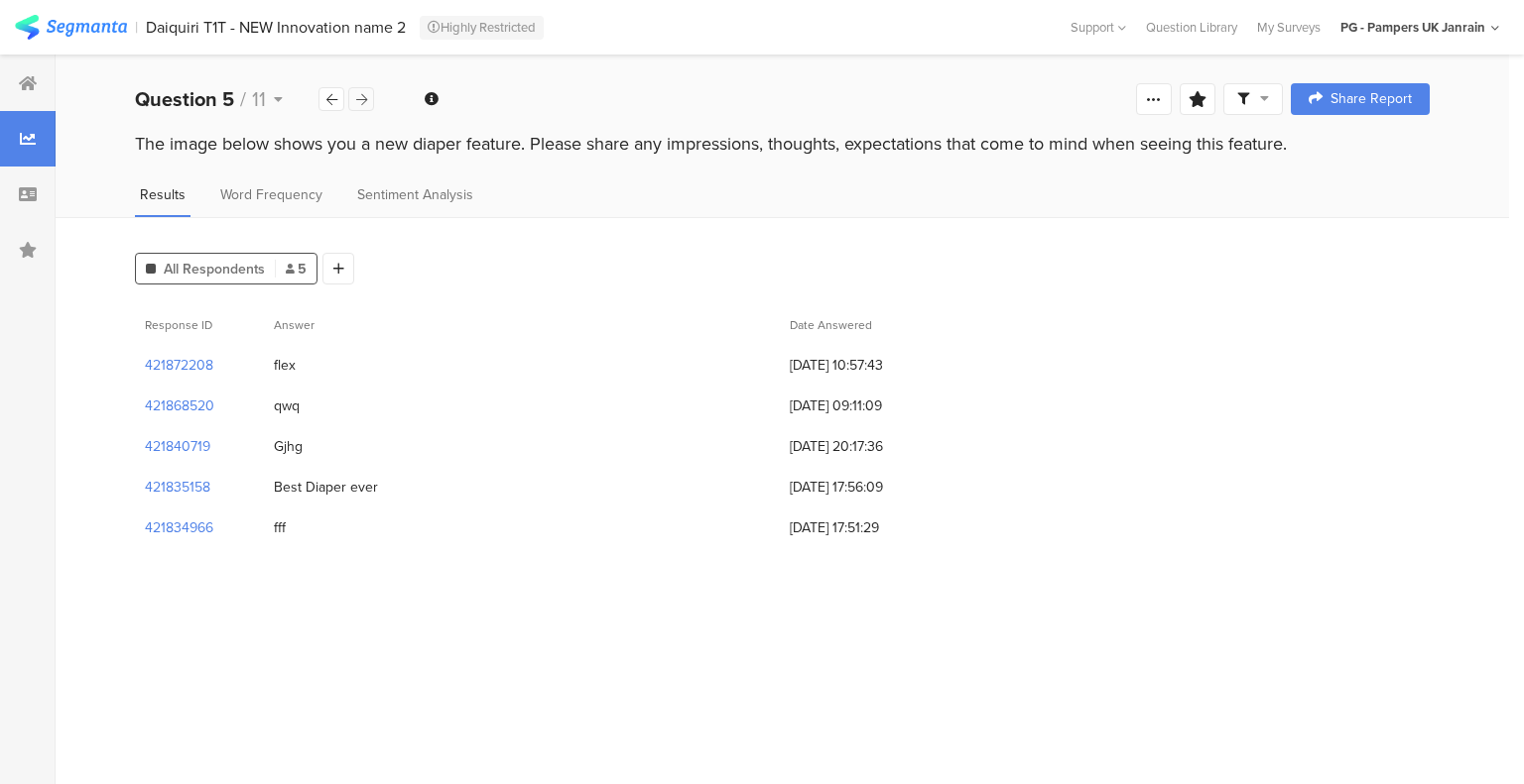
click at [362, 91] on div at bounding box center [361, 99] width 26 height 24
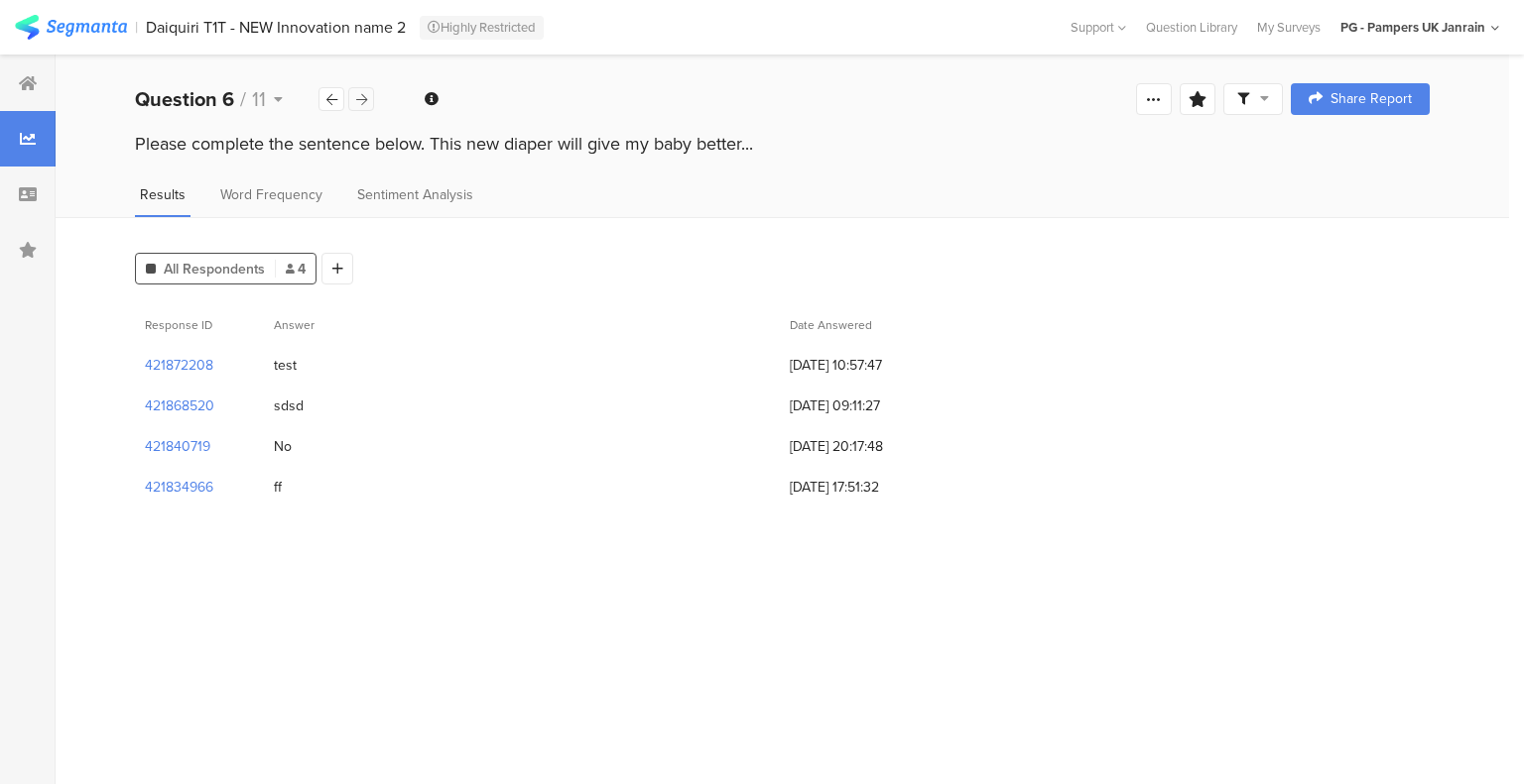
click at [362, 94] on icon at bounding box center [361, 99] width 11 height 13
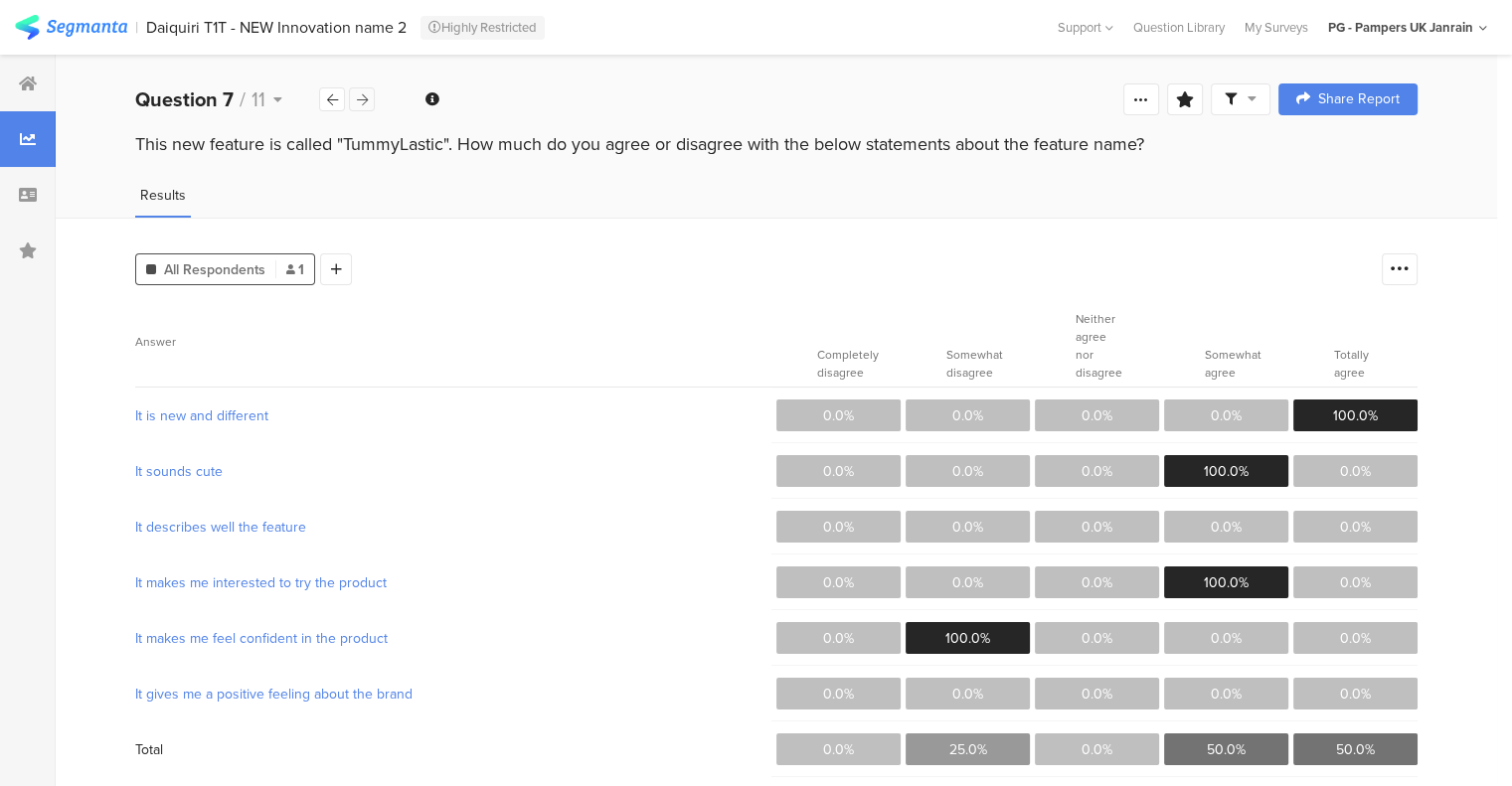
click at [363, 95] on icon at bounding box center [362, 99] width 11 height 13
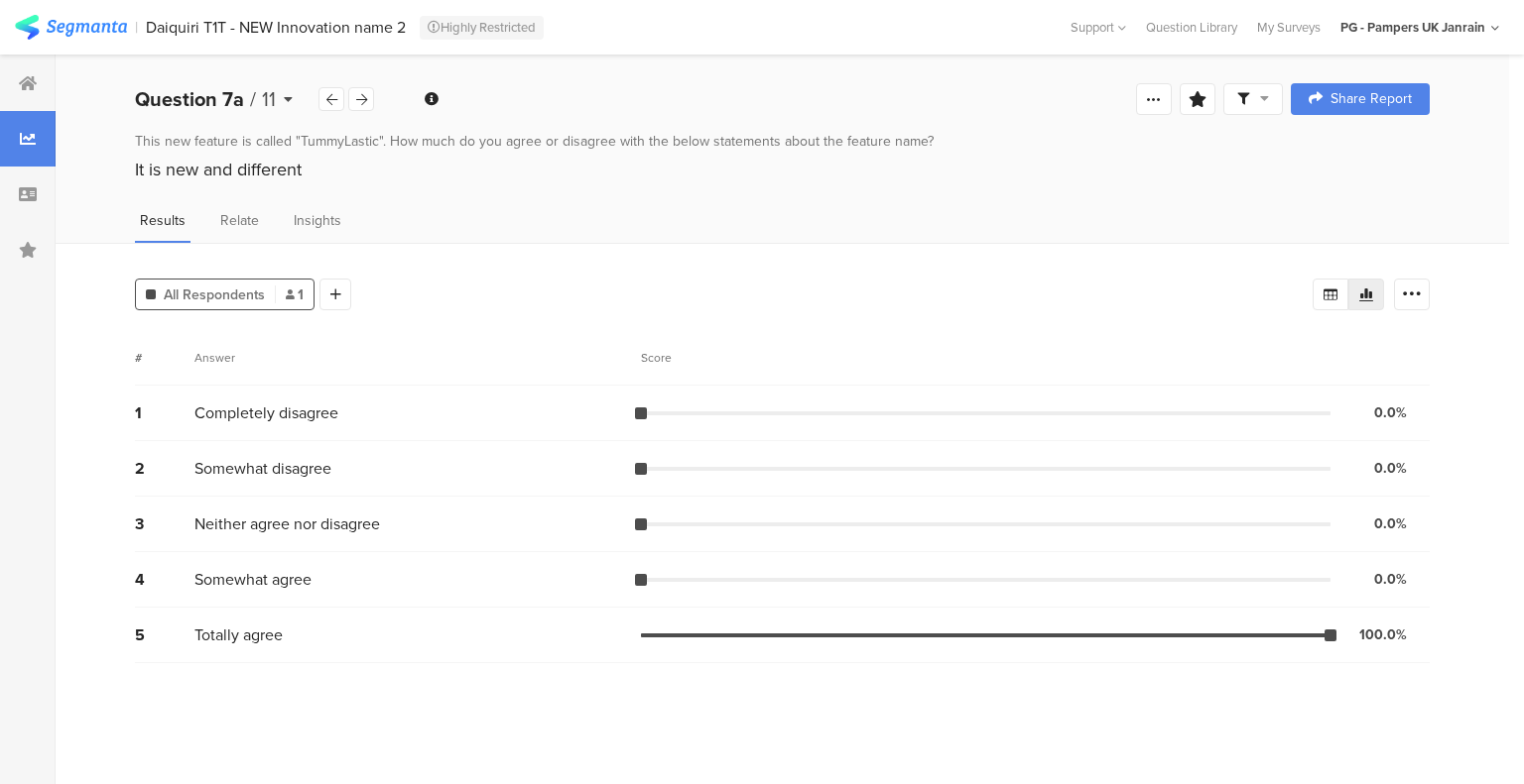
click at [269, 91] on span "11" at bounding box center [269, 99] width 14 height 30
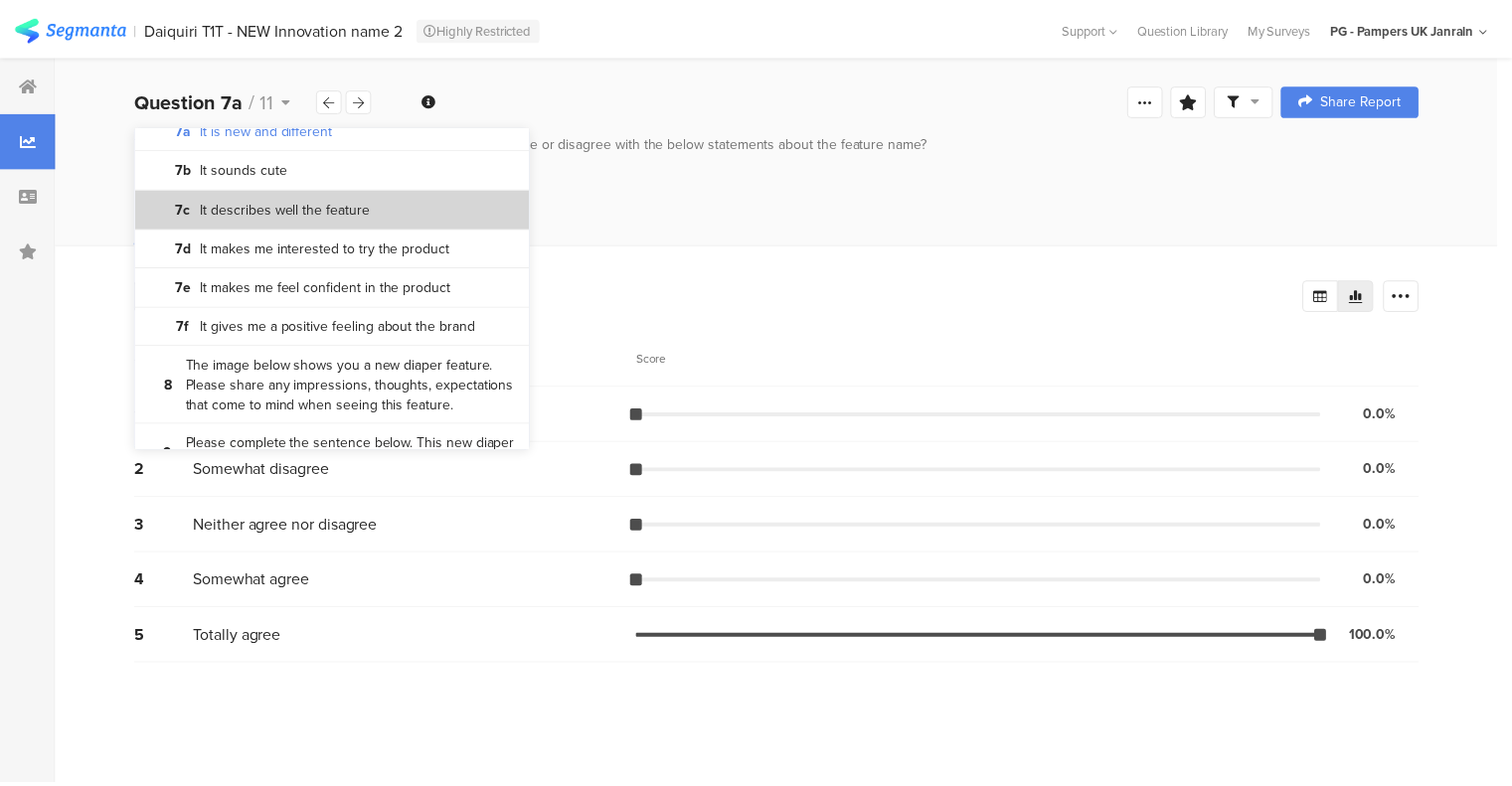
scroll to position [596, 0]
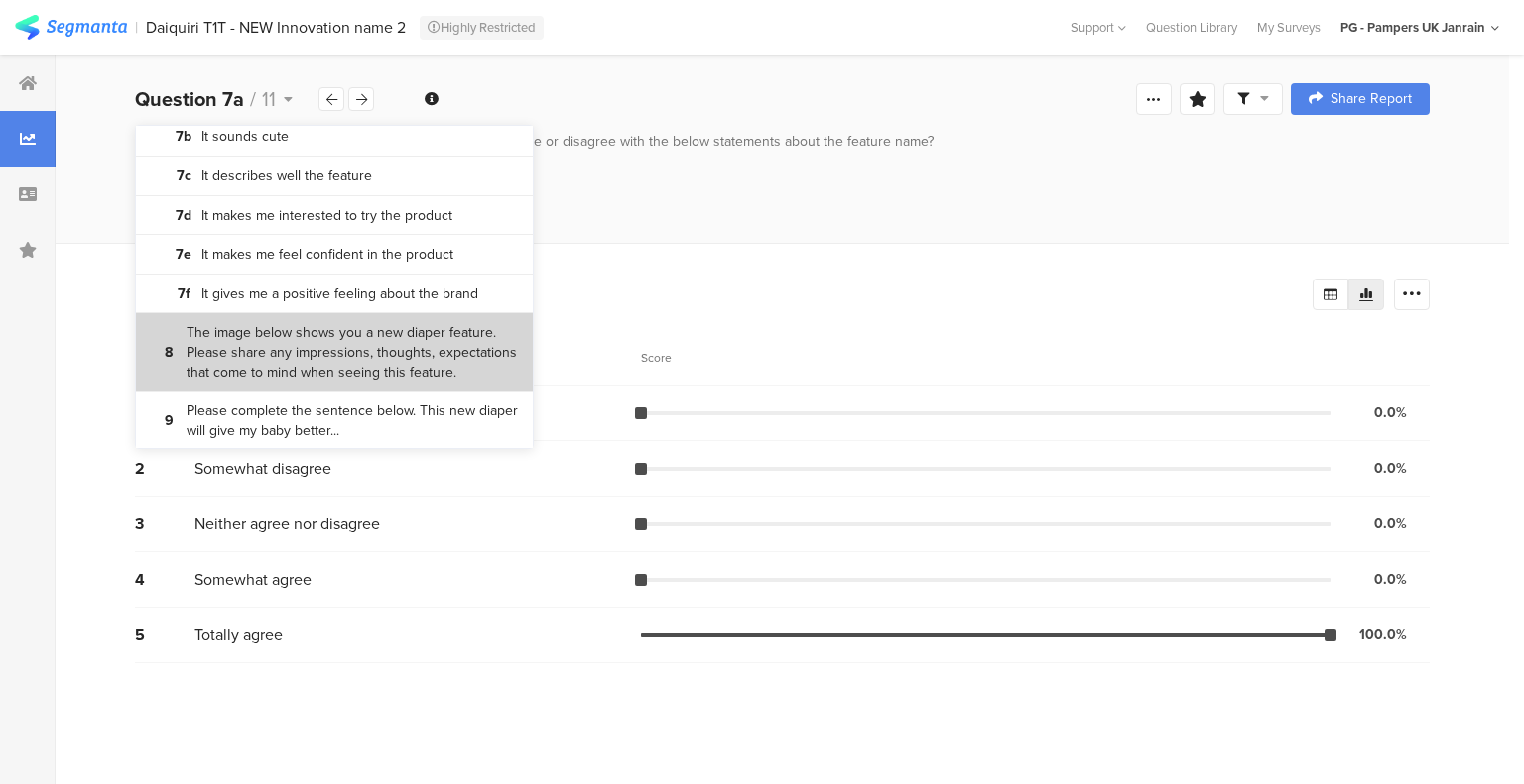
click at [273, 359] on bdi "The image below shows you a new diaper feature. Please share any impressions, t…" at bounding box center [352, 352] width 332 height 59
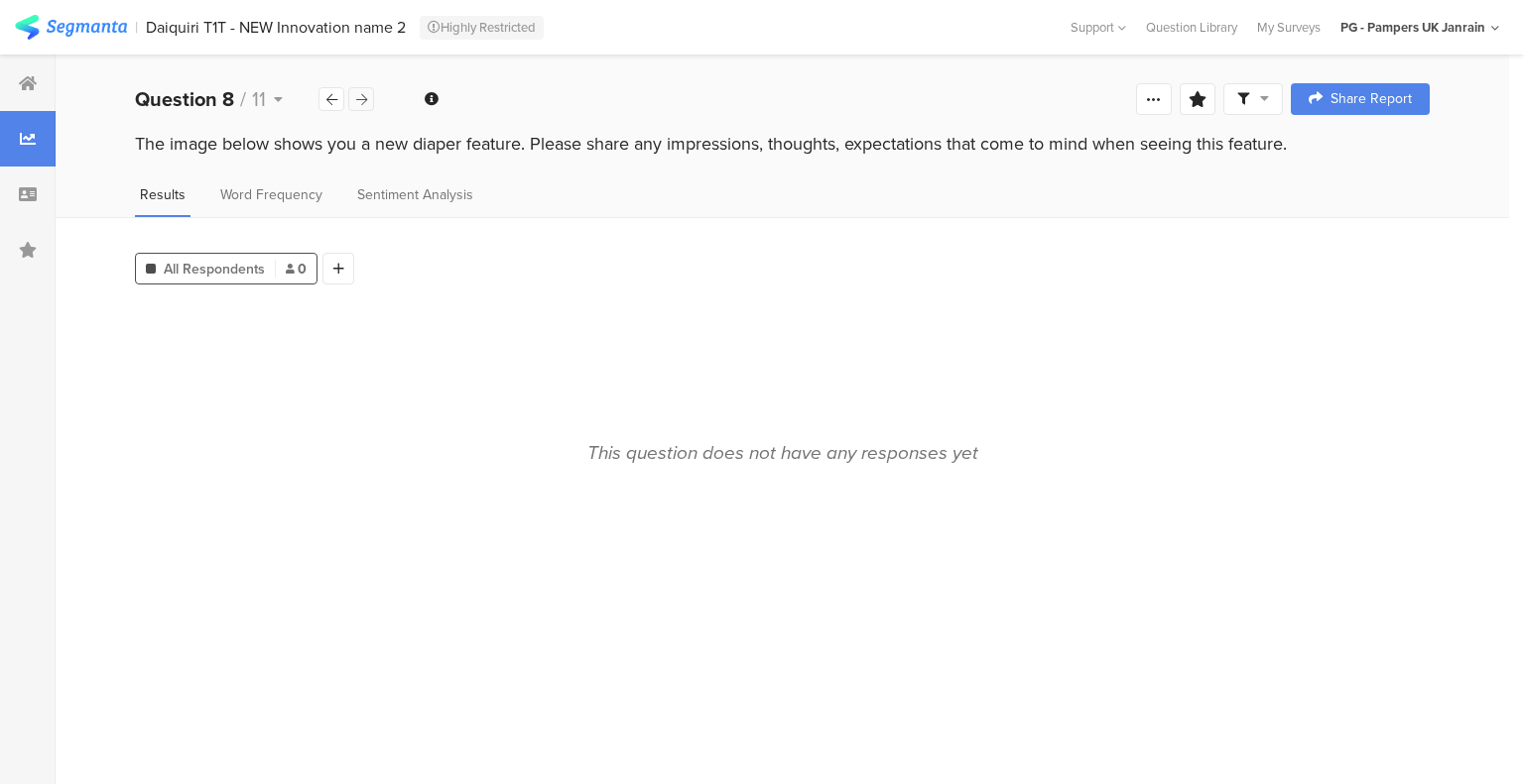
click at [360, 95] on icon at bounding box center [361, 99] width 11 height 13
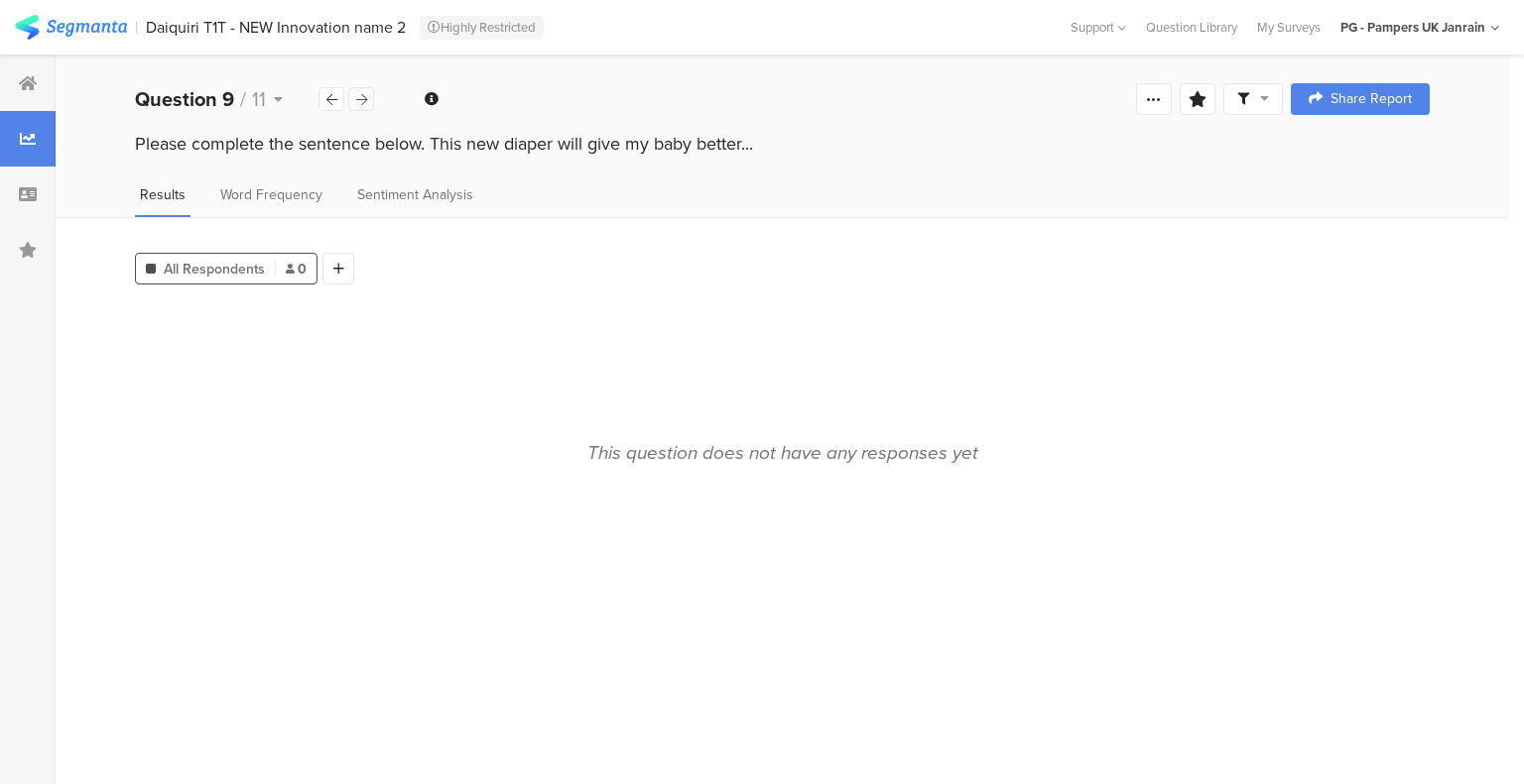
click at [360, 95] on icon at bounding box center [361, 99] width 11 height 13
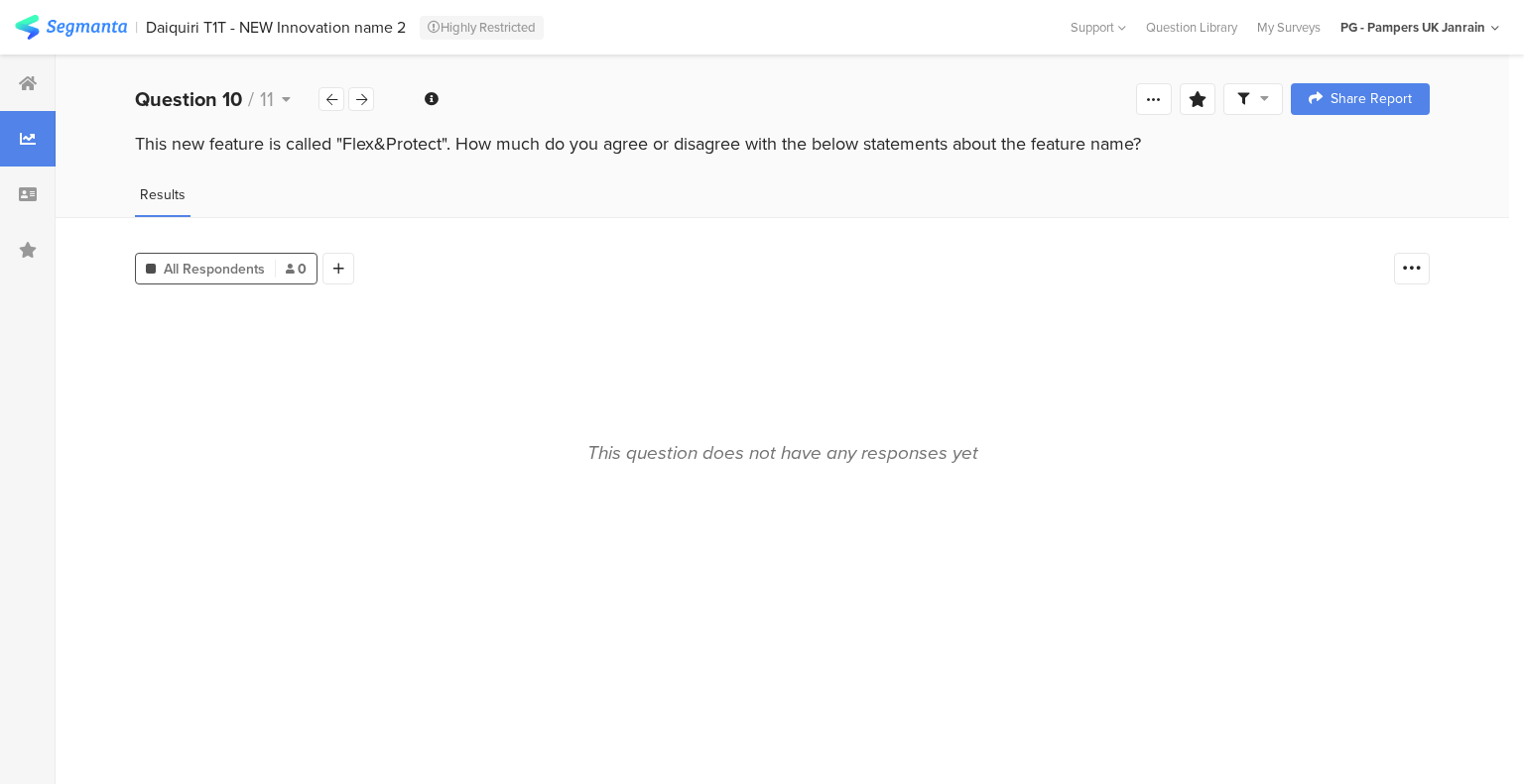
click at [12, 121] on div at bounding box center [28, 139] width 56 height 56
click at [27, 196] on icon at bounding box center [28, 195] width 18 height 16
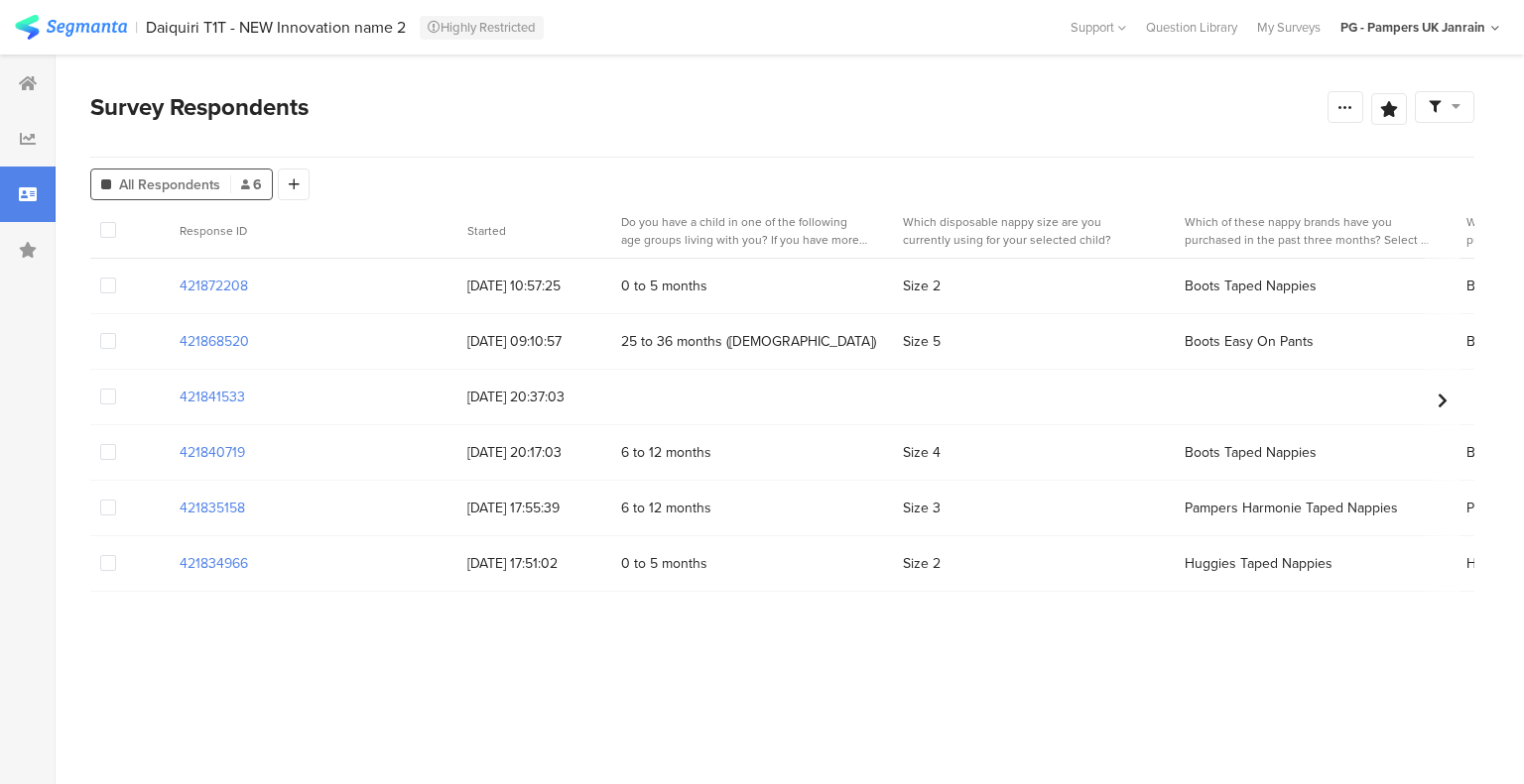
click at [110, 227] on span at bounding box center [108, 230] width 16 height 16
click at [116, 222] on input "checkbox" at bounding box center [116, 222] width 0 height 0
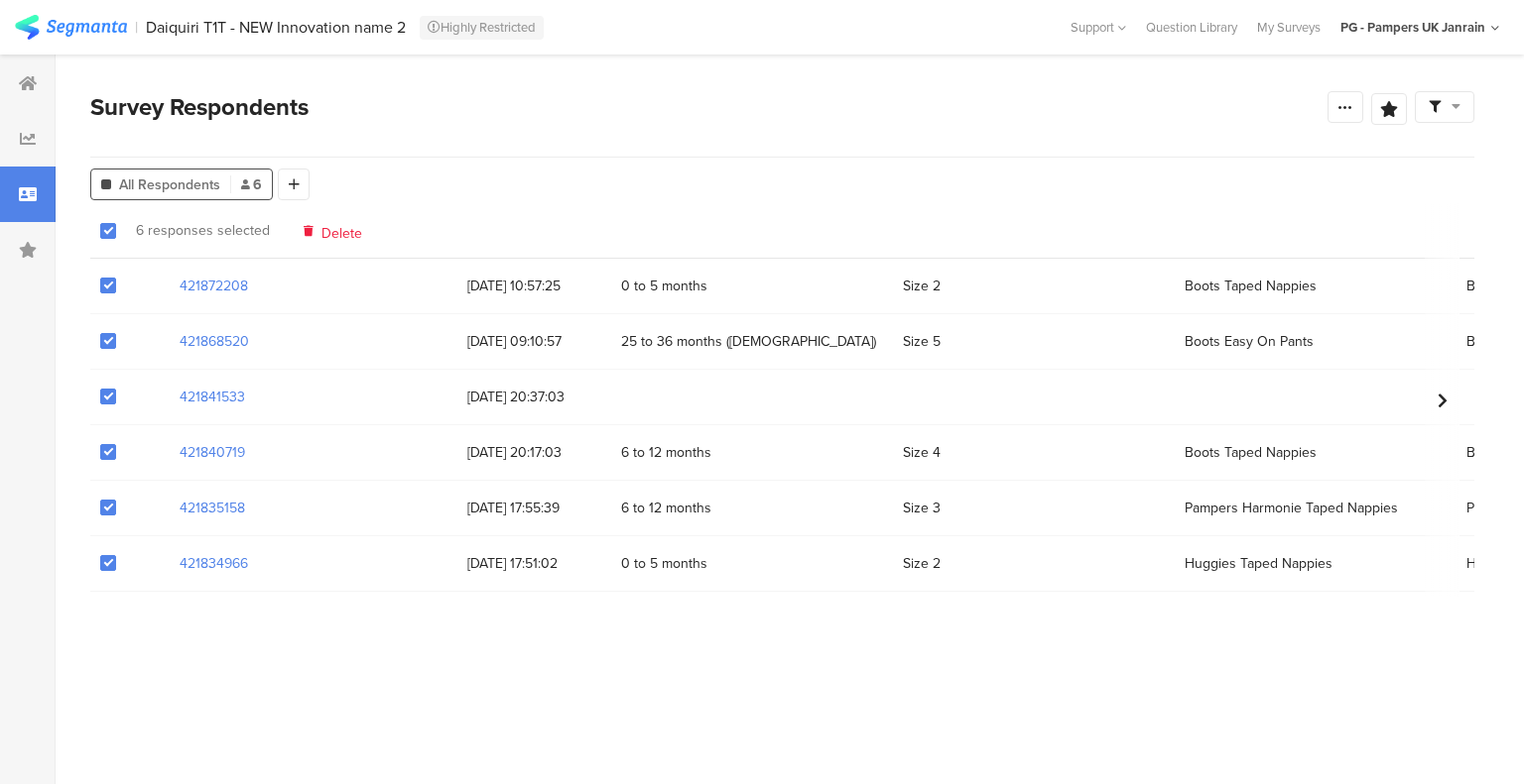
click at [322, 225] on span "Delete" at bounding box center [342, 230] width 41 height 15
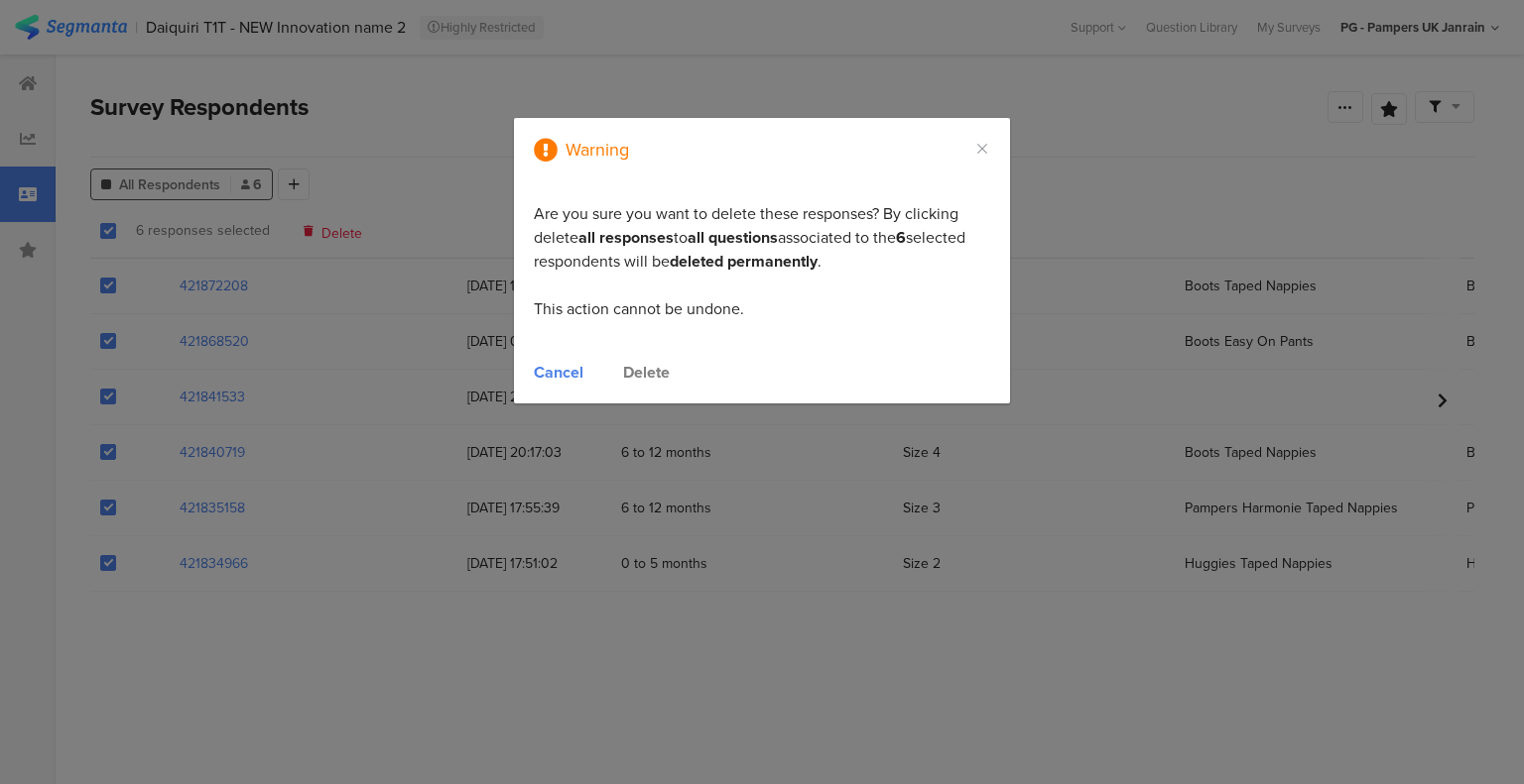
click at [655, 376] on div "Delete" at bounding box center [645, 372] width 47 height 23
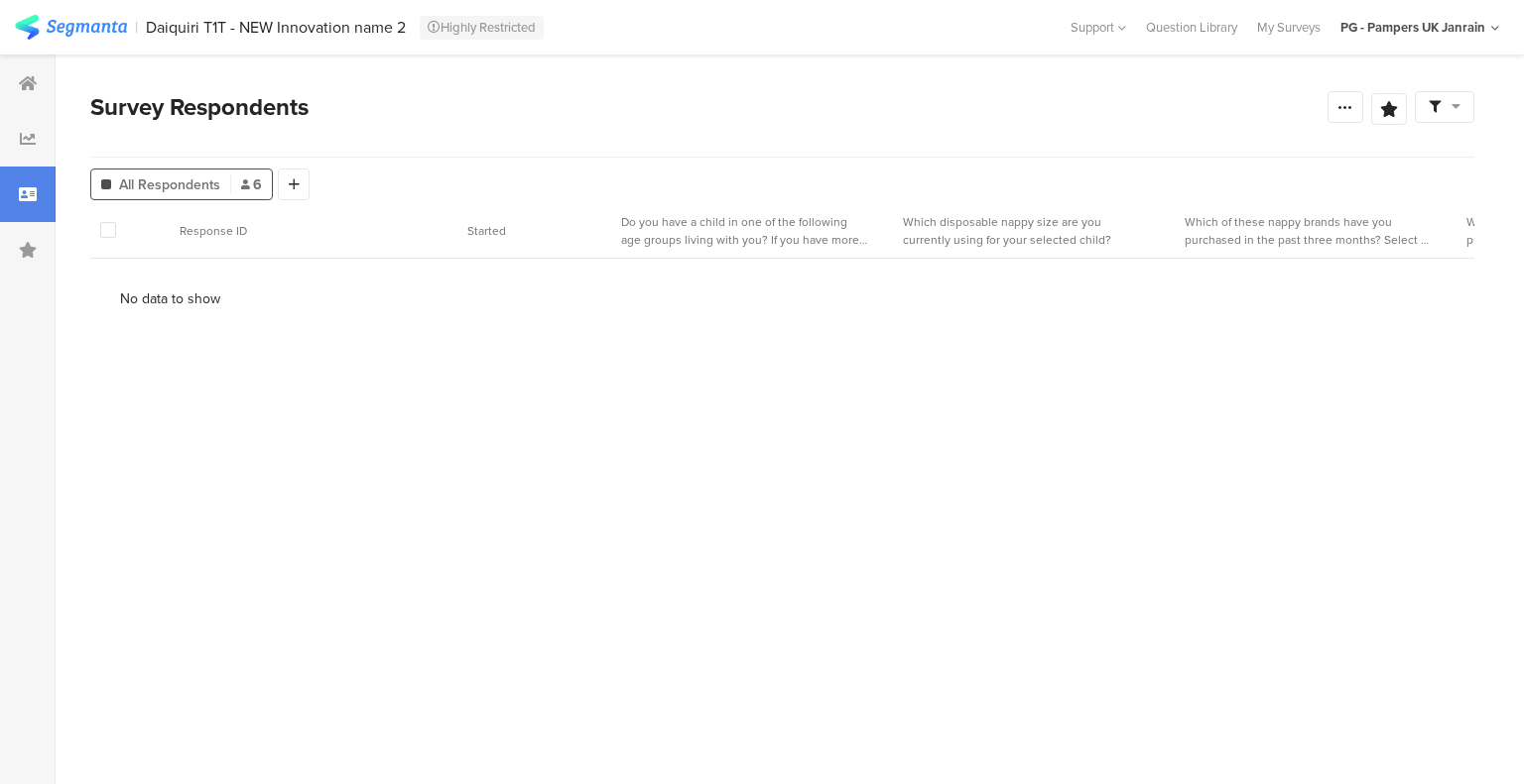
drag, startPoint x: 22, startPoint y: 91, endPoint x: 205, endPoint y: 31, distance: 192.6
click at [28, 91] on div at bounding box center [28, 83] width 56 height 56
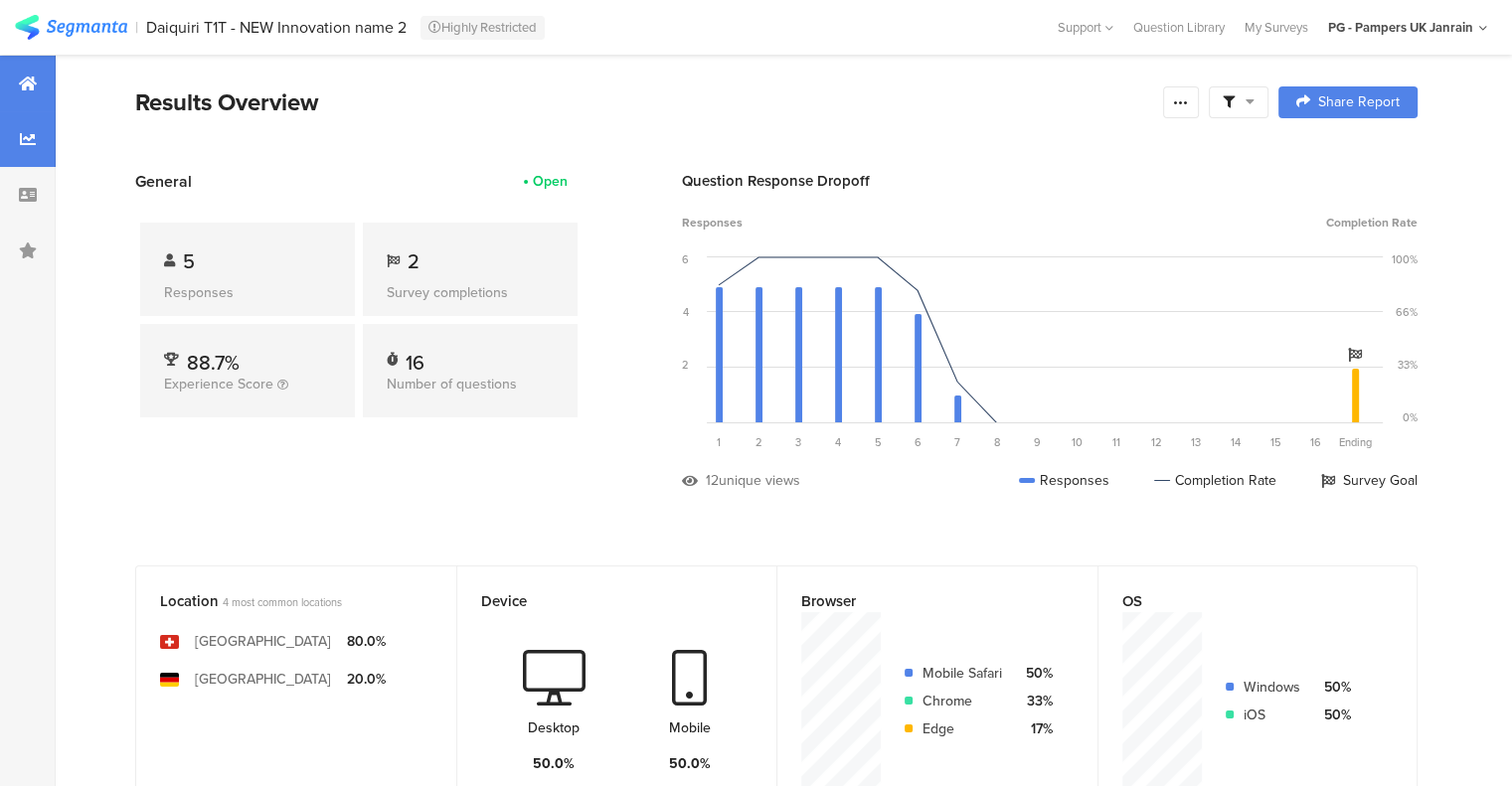
click at [38, 109] on div at bounding box center [28, 84] width 56 height 56
click at [26, 151] on div at bounding box center [28, 139] width 56 height 56
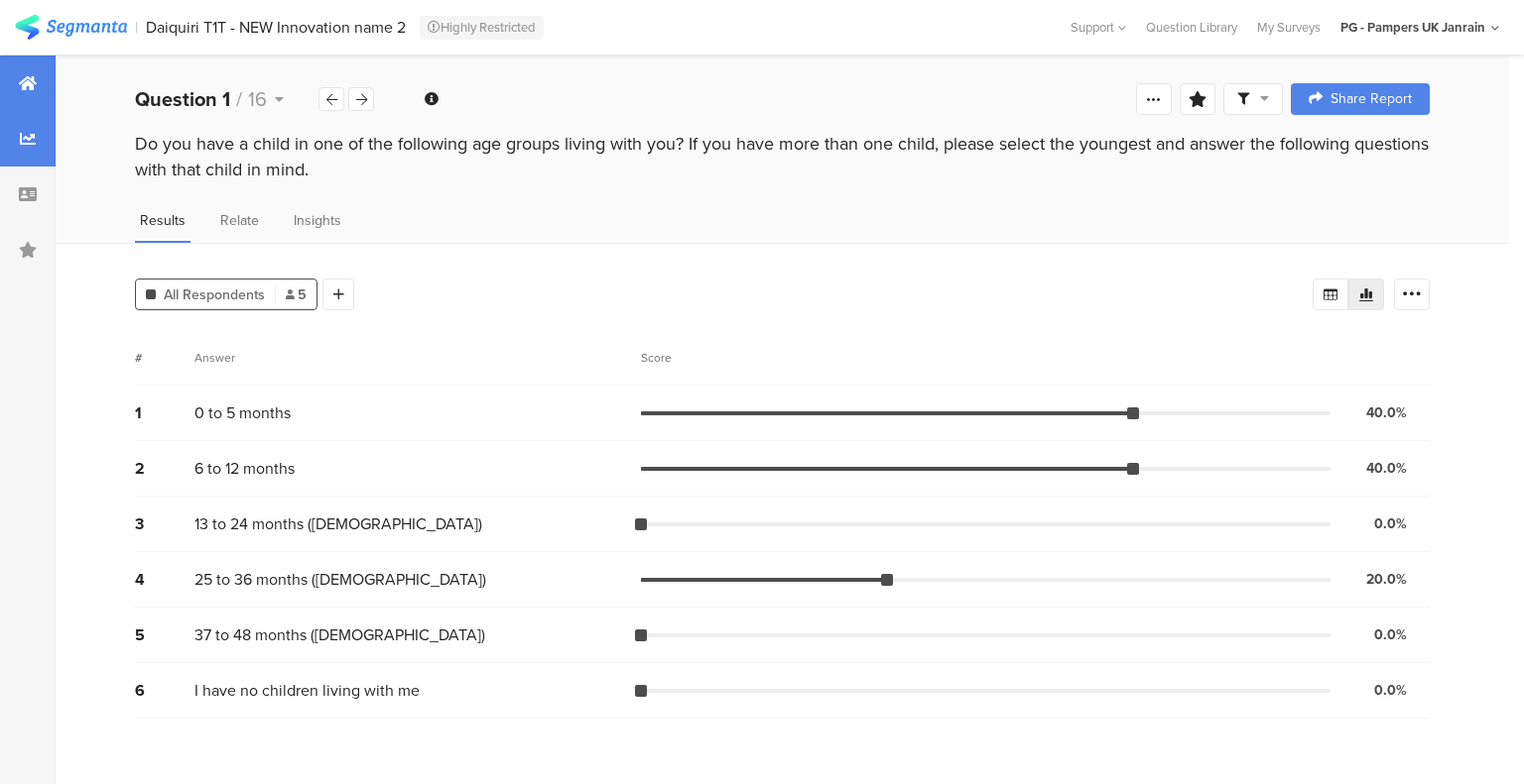
click at [23, 87] on icon at bounding box center [28, 83] width 18 height 16
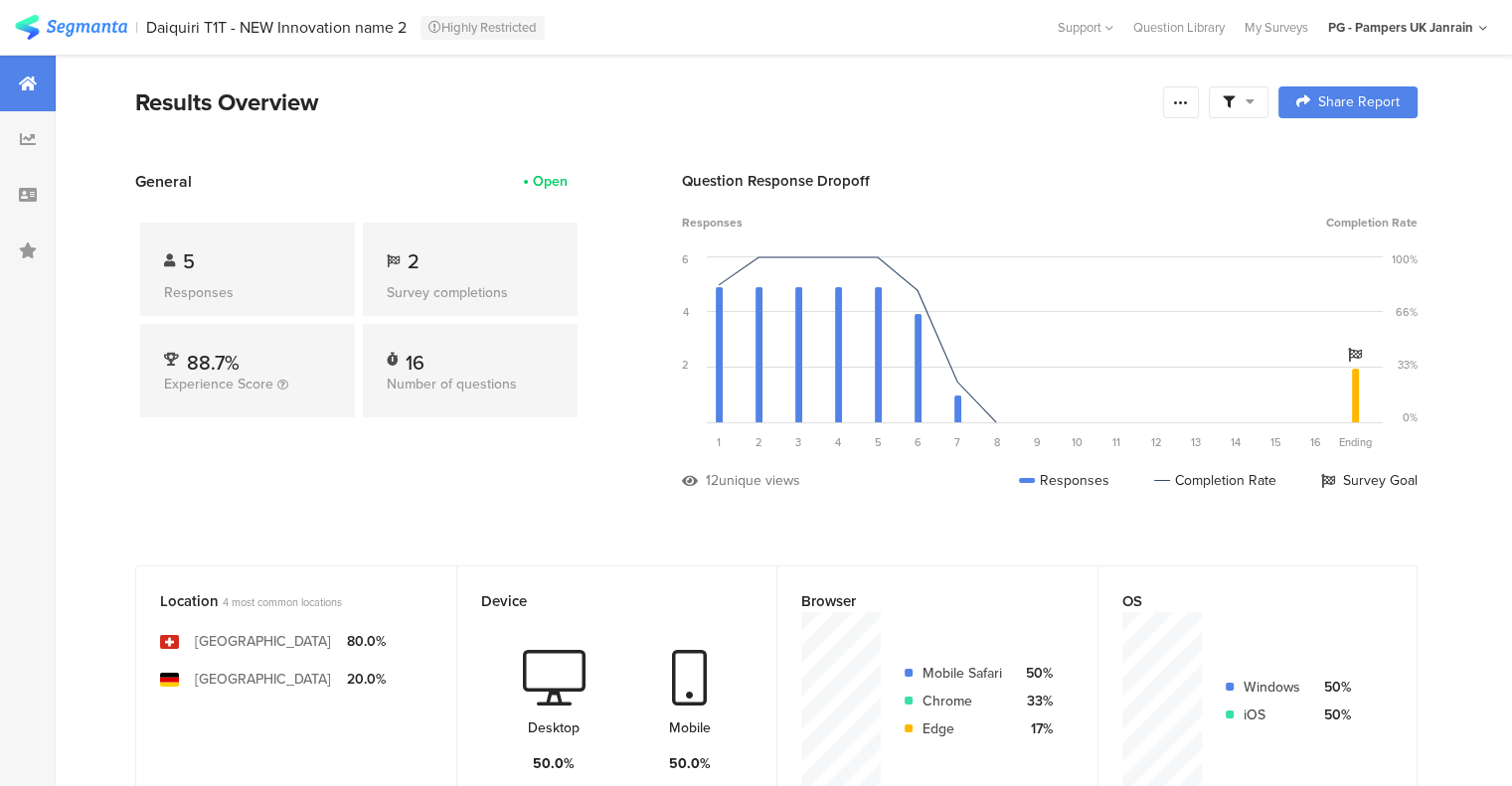
drag, startPoint x: 457, startPoint y: 266, endPoint x: 113, endPoint y: 198, distance: 350.7
click at [455, 266] on div "2" at bounding box center [471, 262] width 167 height 30
click at [7, 142] on div at bounding box center [28, 139] width 56 height 56
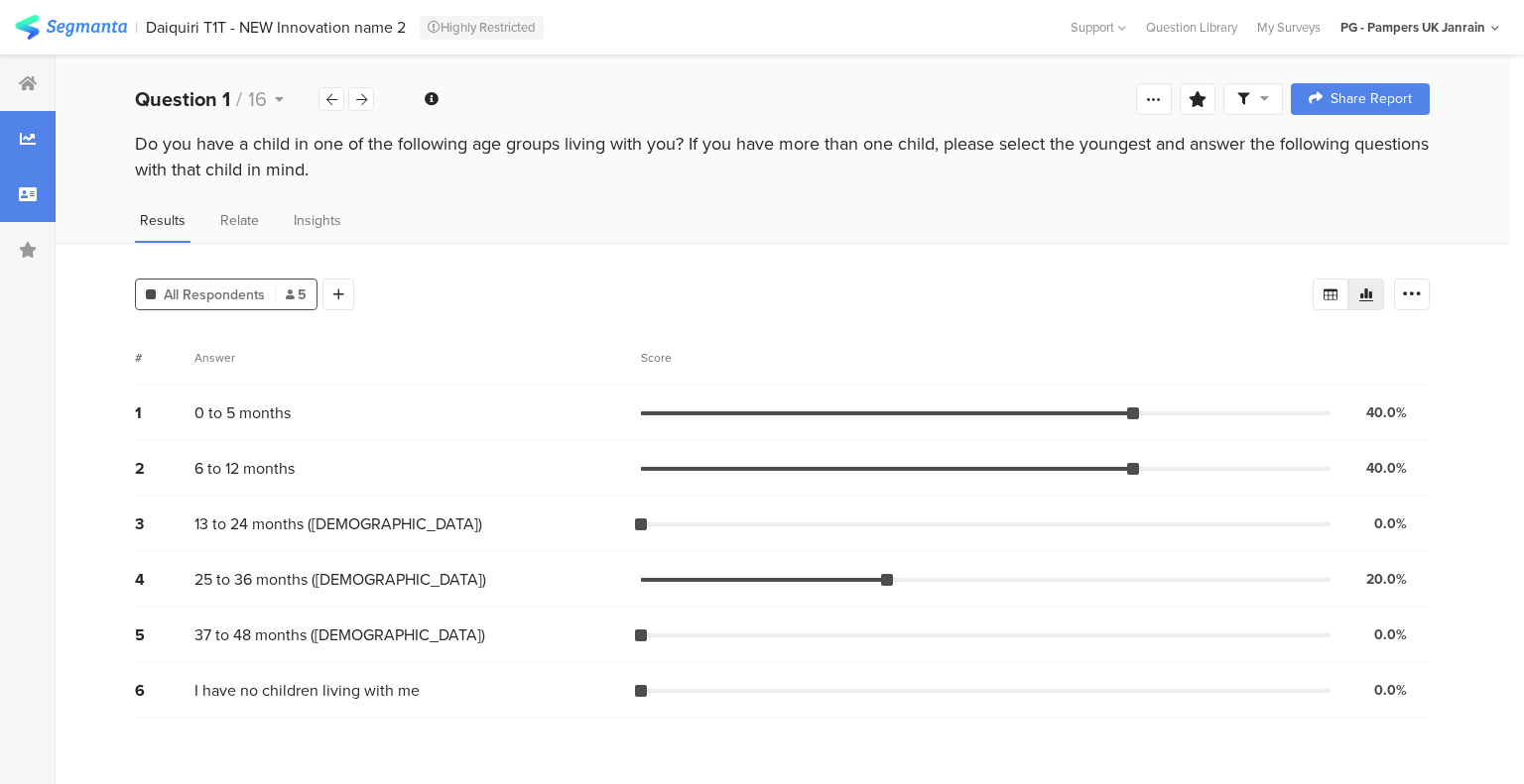
click at [40, 189] on div at bounding box center [28, 195] width 56 height 56
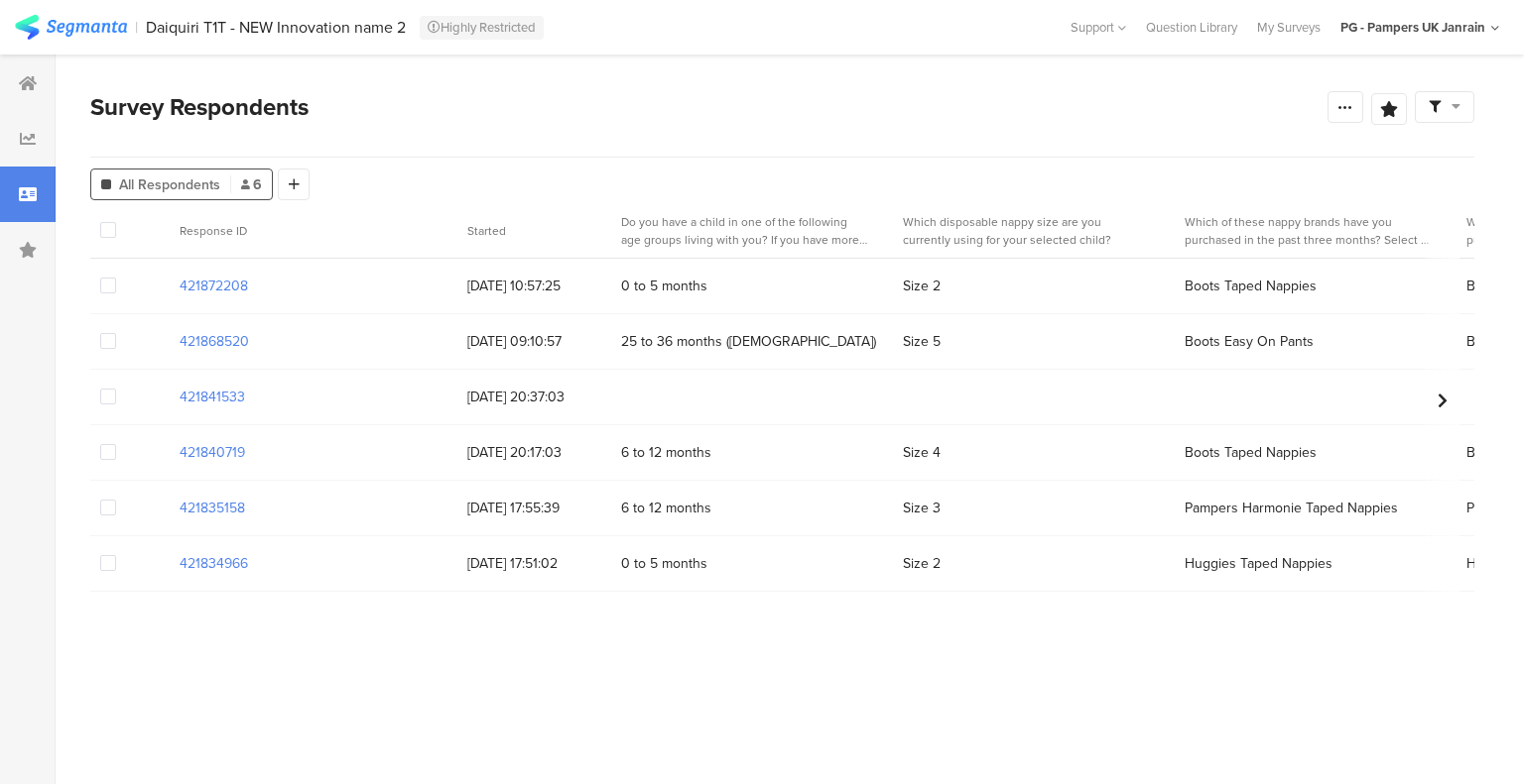
click at [103, 222] on span at bounding box center [108, 230] width 16 height 16
click at [116, 222] on input "checkbox" at bounding box center [116, 222] width 0 height 0
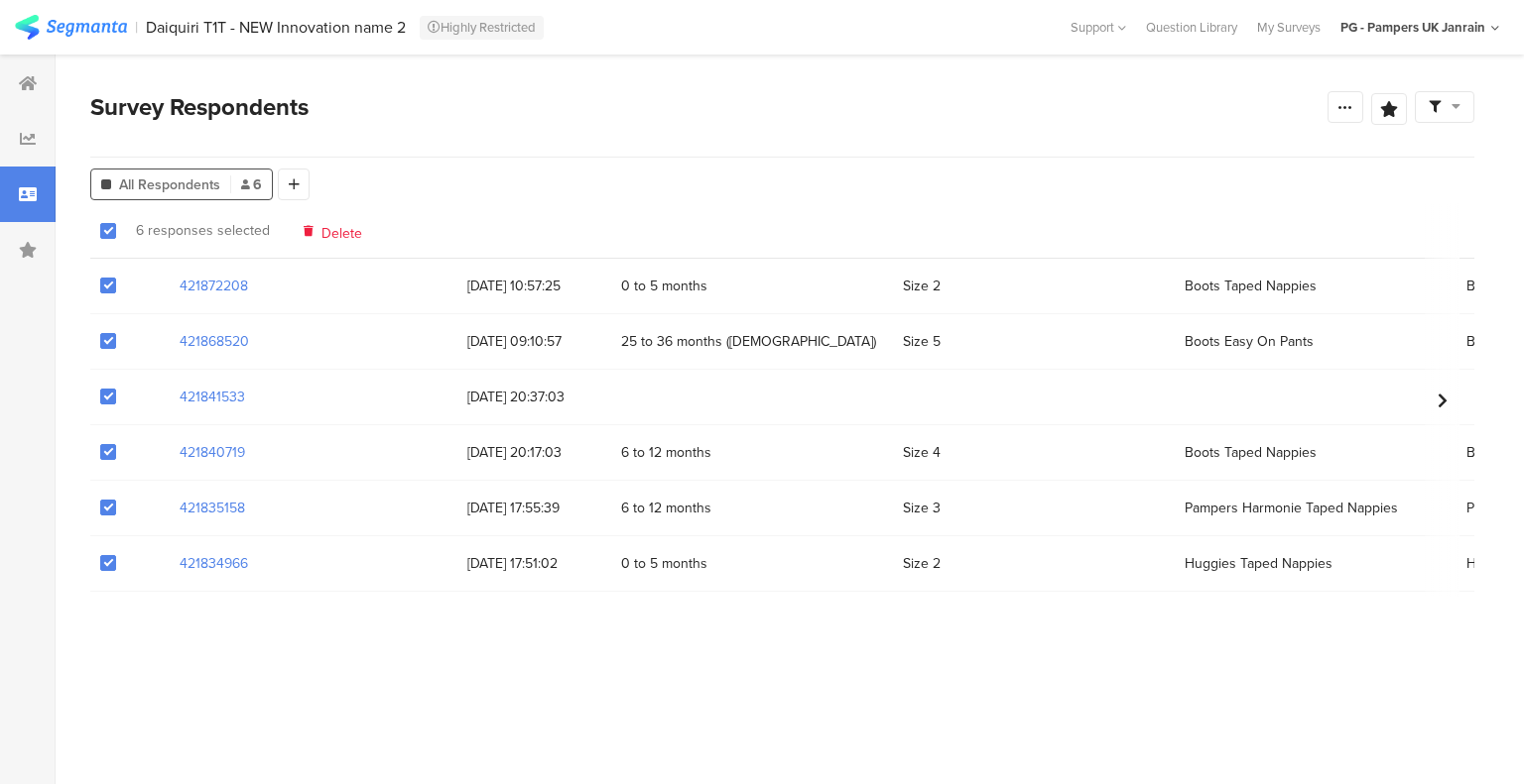
click at [335, 232] on span "Delete" at bounding box center [342, 230] width 41 height 15
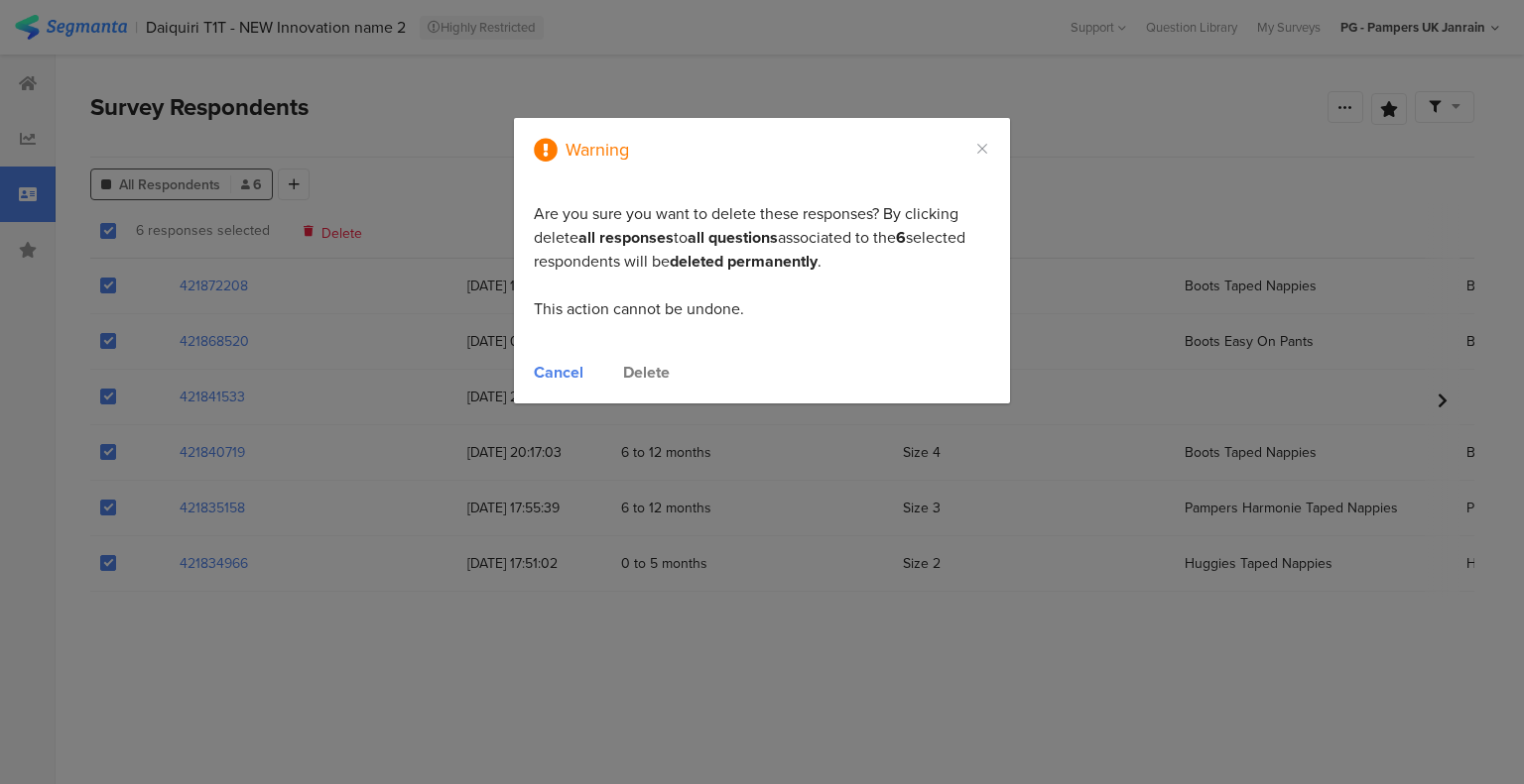
click at [648, 372] on div "Delete" at bounding box center [645, 372] width 47 height 23
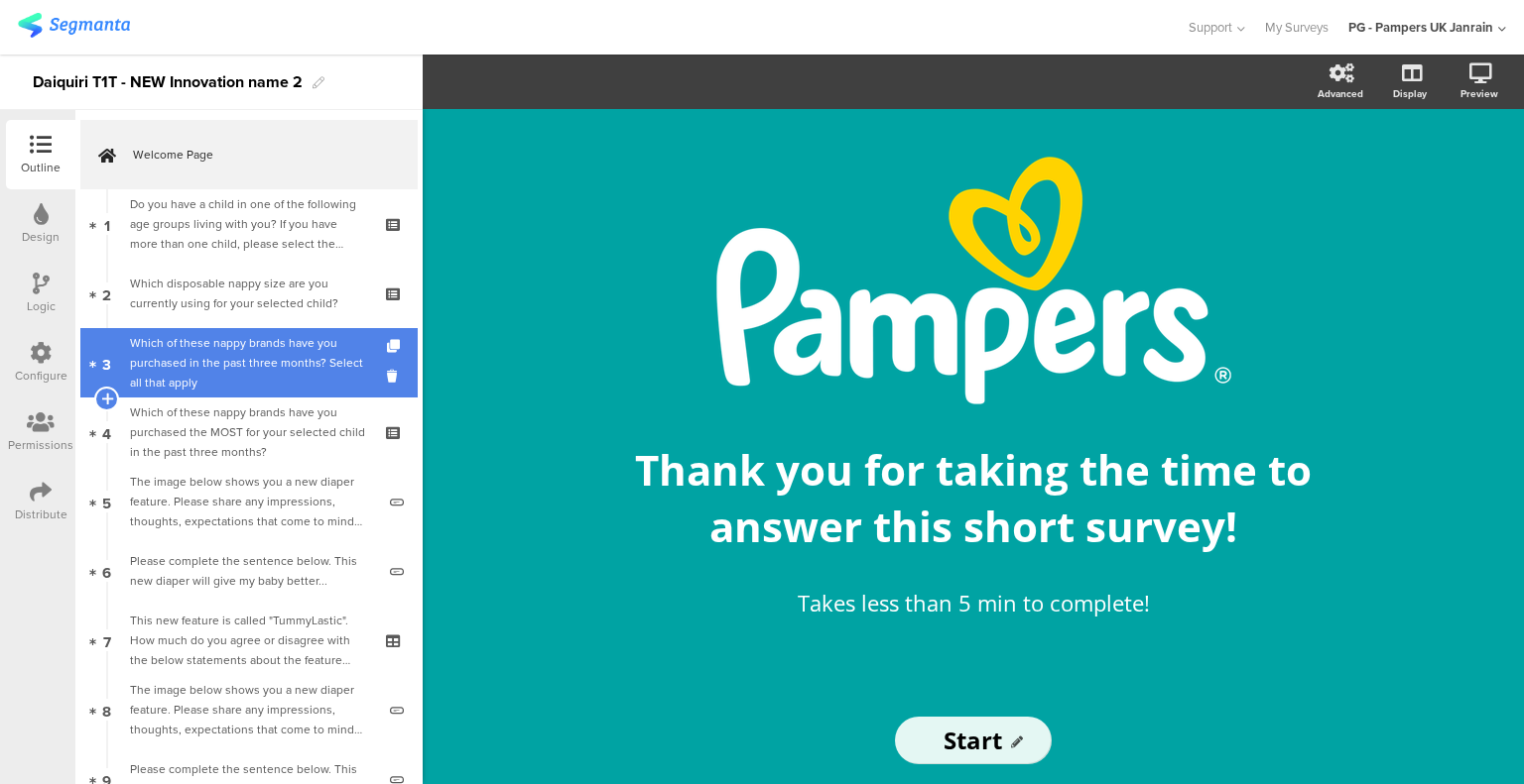
click at [268, 368] on div "Which of these nappy brands have you purchased in the past three months? Select…" at bounding box center [248, 363] width 237 height 60
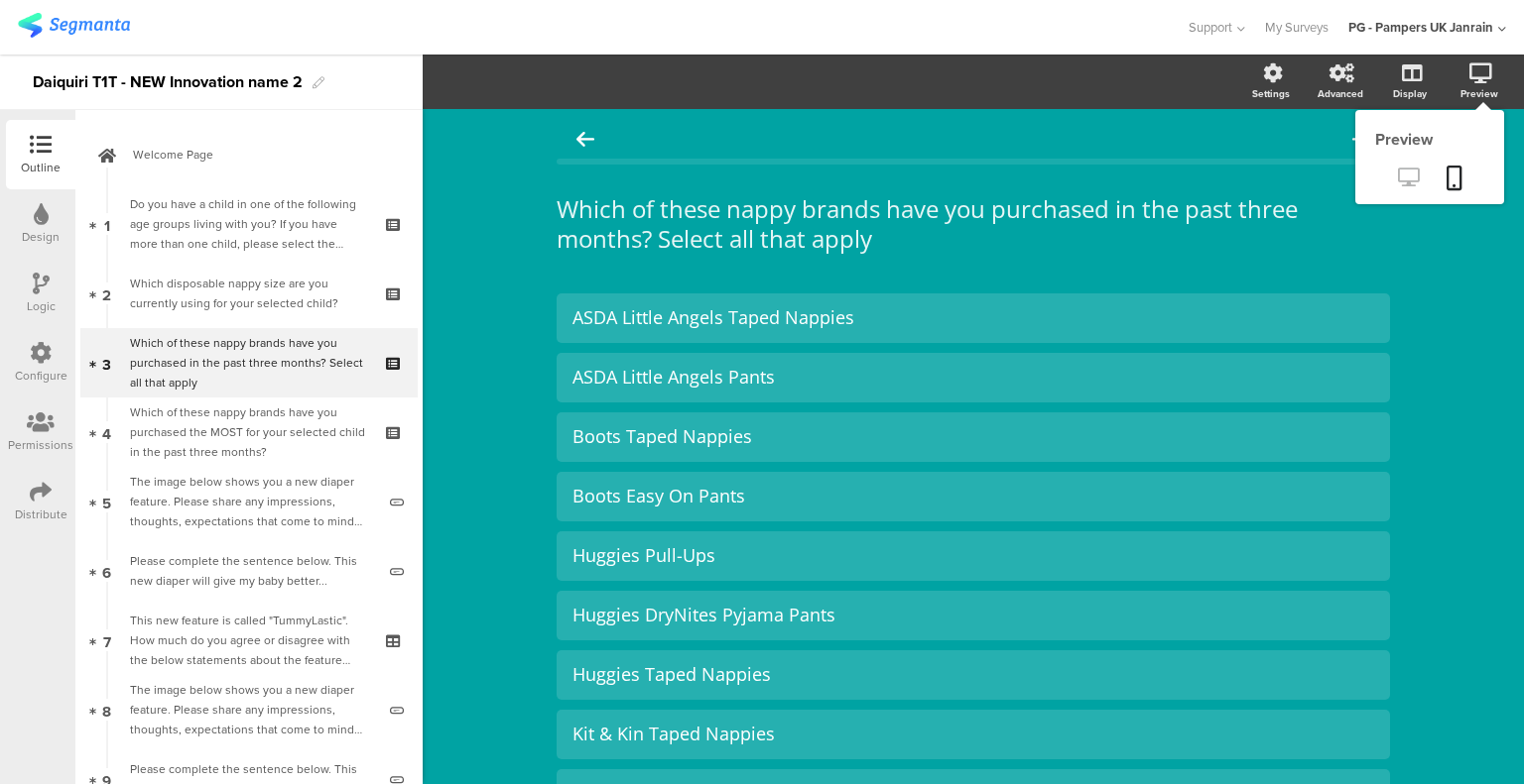
click at [1398, 178] on icon at bounding box center [1408, 177] width 21 height 19
click at [1399, 152] on div "Preview" at bounding box center [1430, 157] width 149 height 94
click at [1397, 164] on link at bounding box center [1408, 179] width 49 height 33
click at [1447, 179] on icon at bounding box center [1455, 178] width 16 height 25
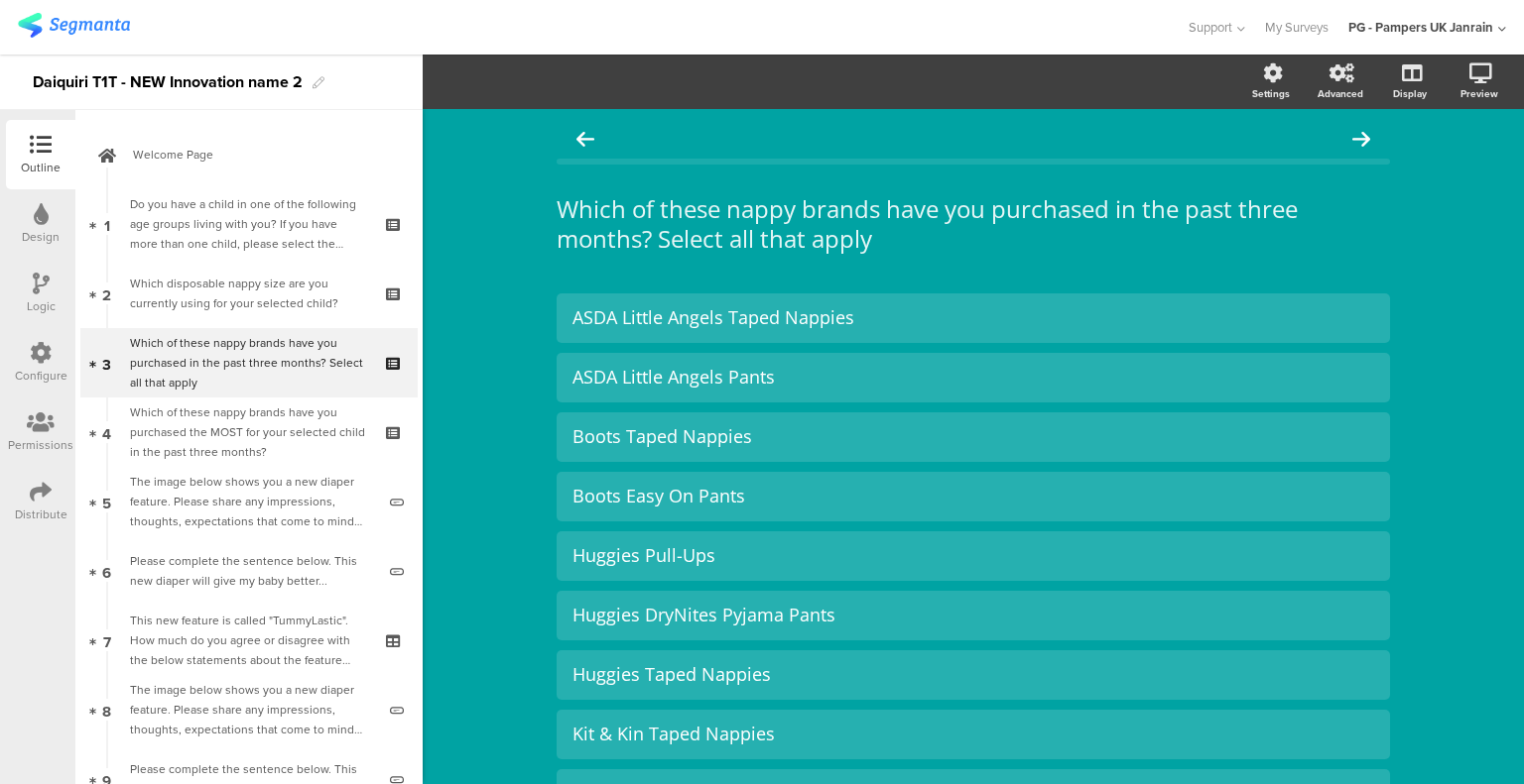
click at [42, 280] on icon at bounding box center [41, 284] width 17 height 22
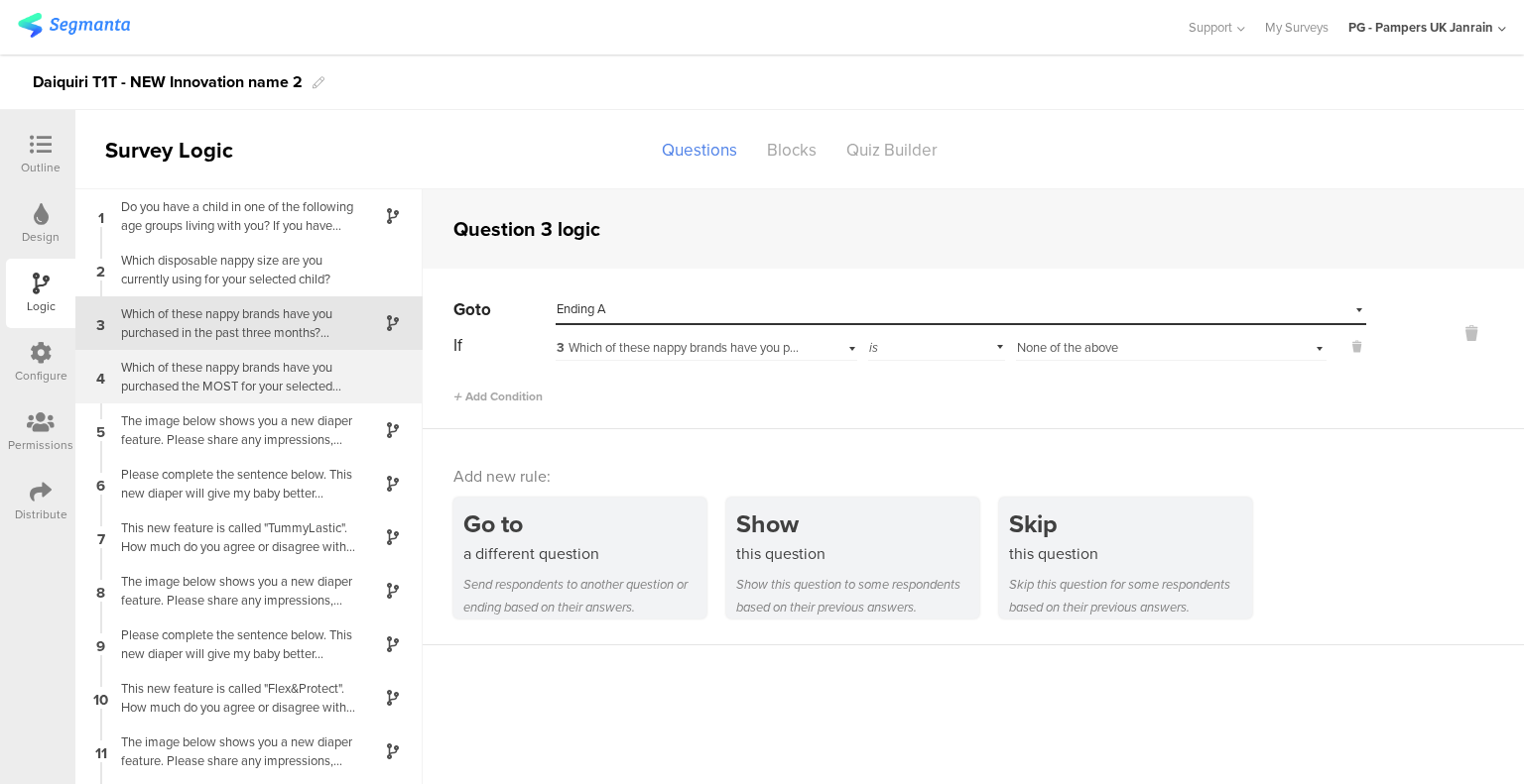
click at [258, 380] on div "Which of these nappy brands have you purchased the MOST for your selected child…" at bounding box center [233, 377] width 248 height 38
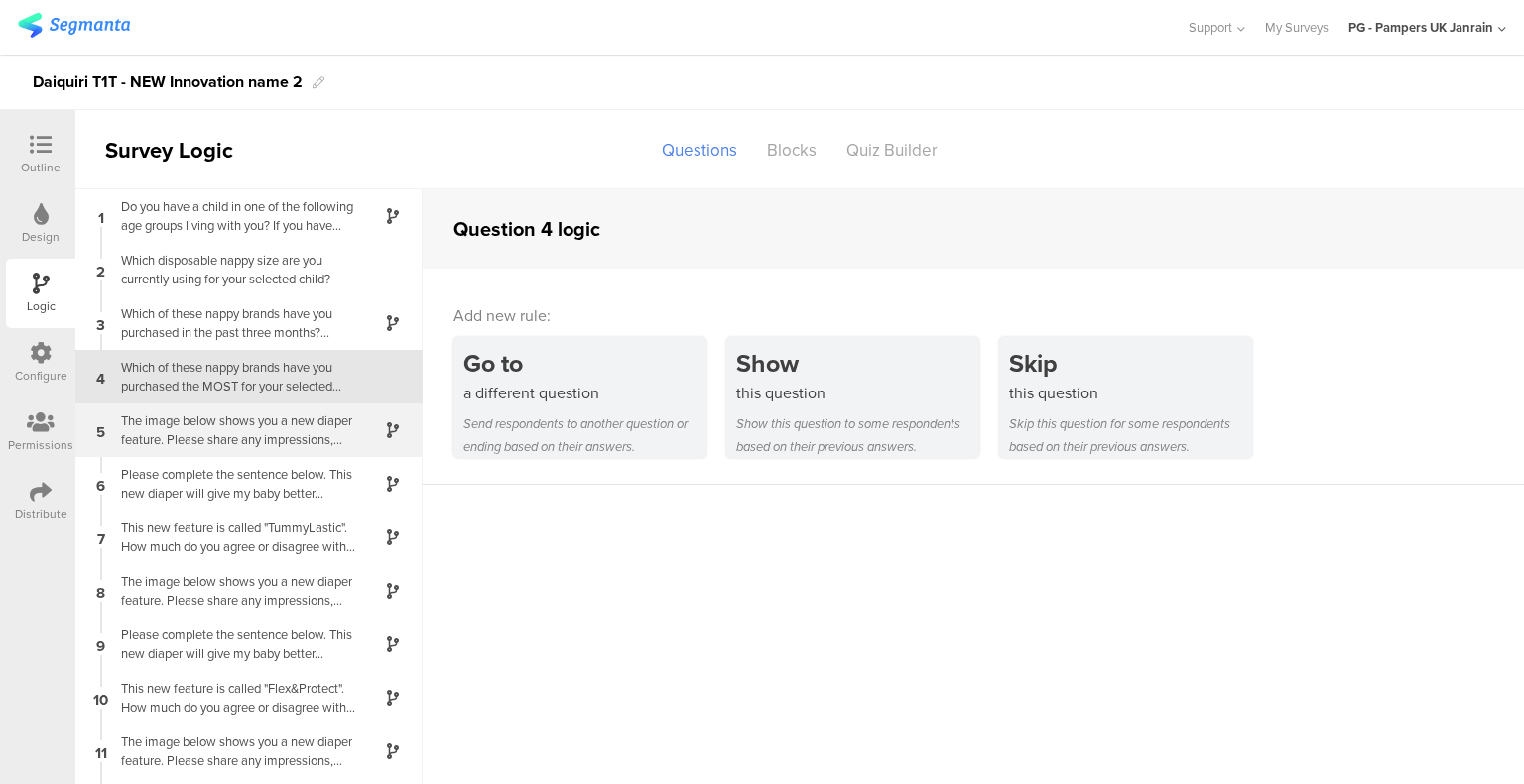
click at [242, 428] on div "The image below shows you a new diaper feature. Please share any impressions, t…" at bounding box center [233, 431] width 248 height 38
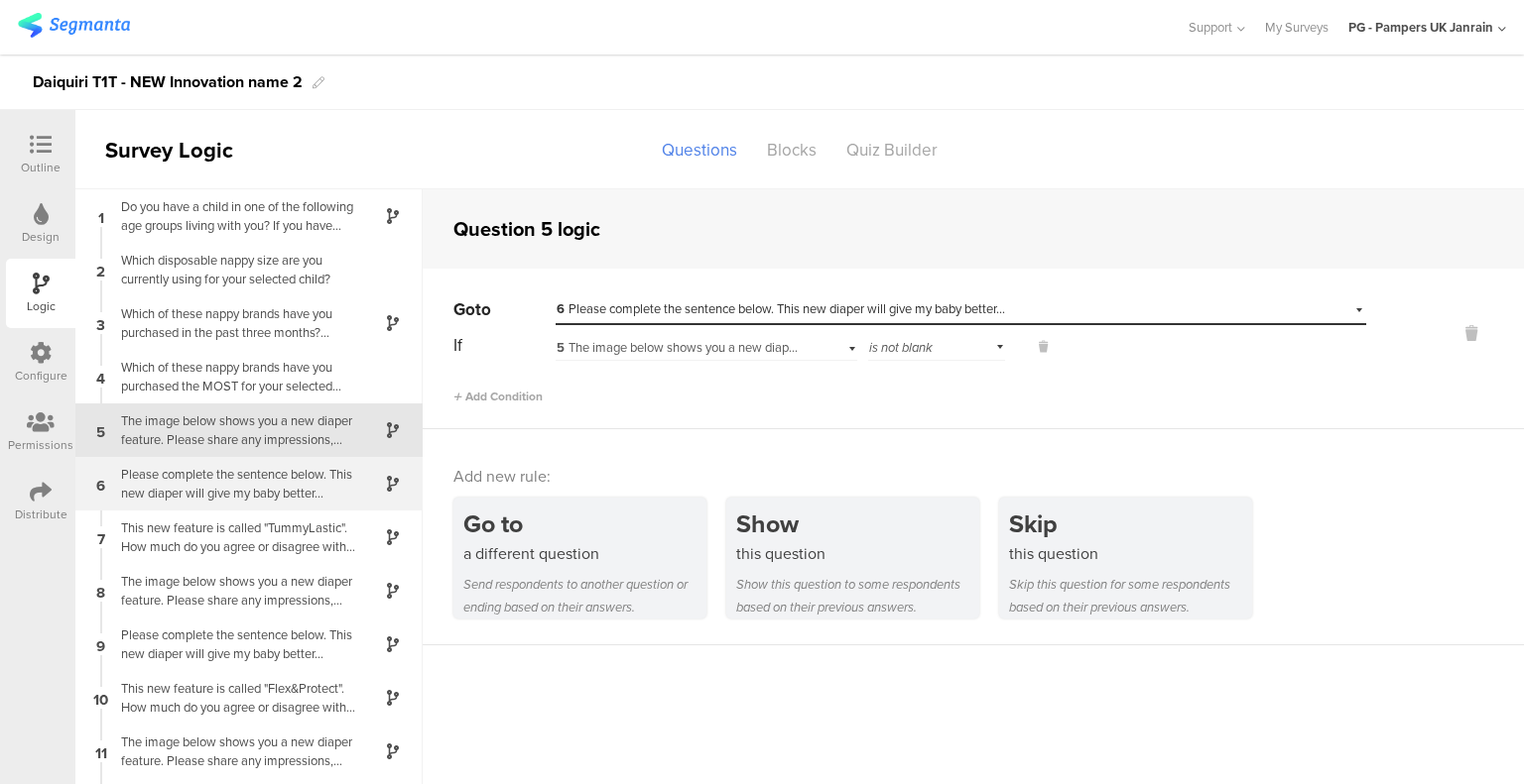
click at [139, 487] on div "Please complete the sentence below. This new diaper will give my baby better..." at bounding box center [233, 484] width 248 height 38
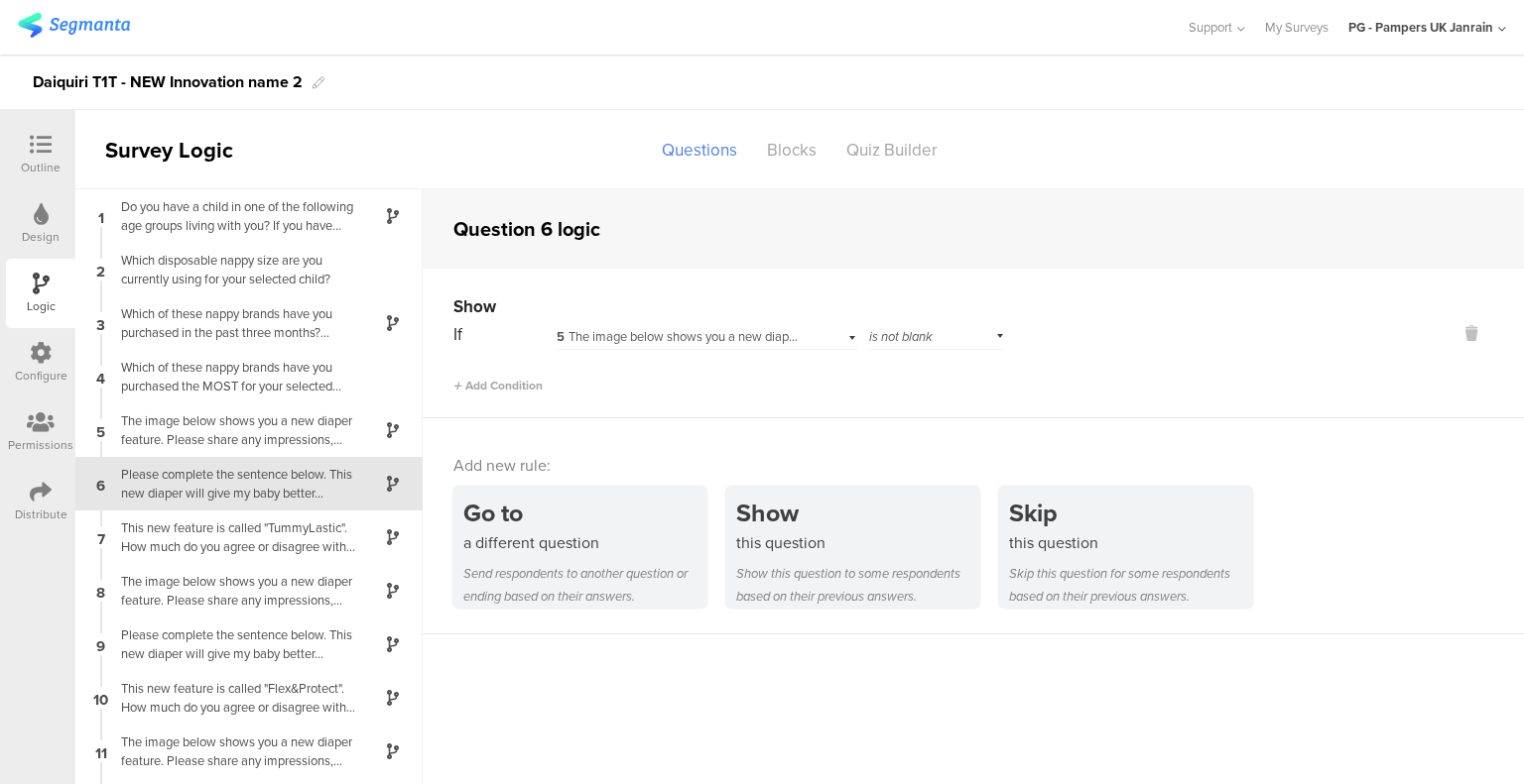
scroll to position [36, 0]
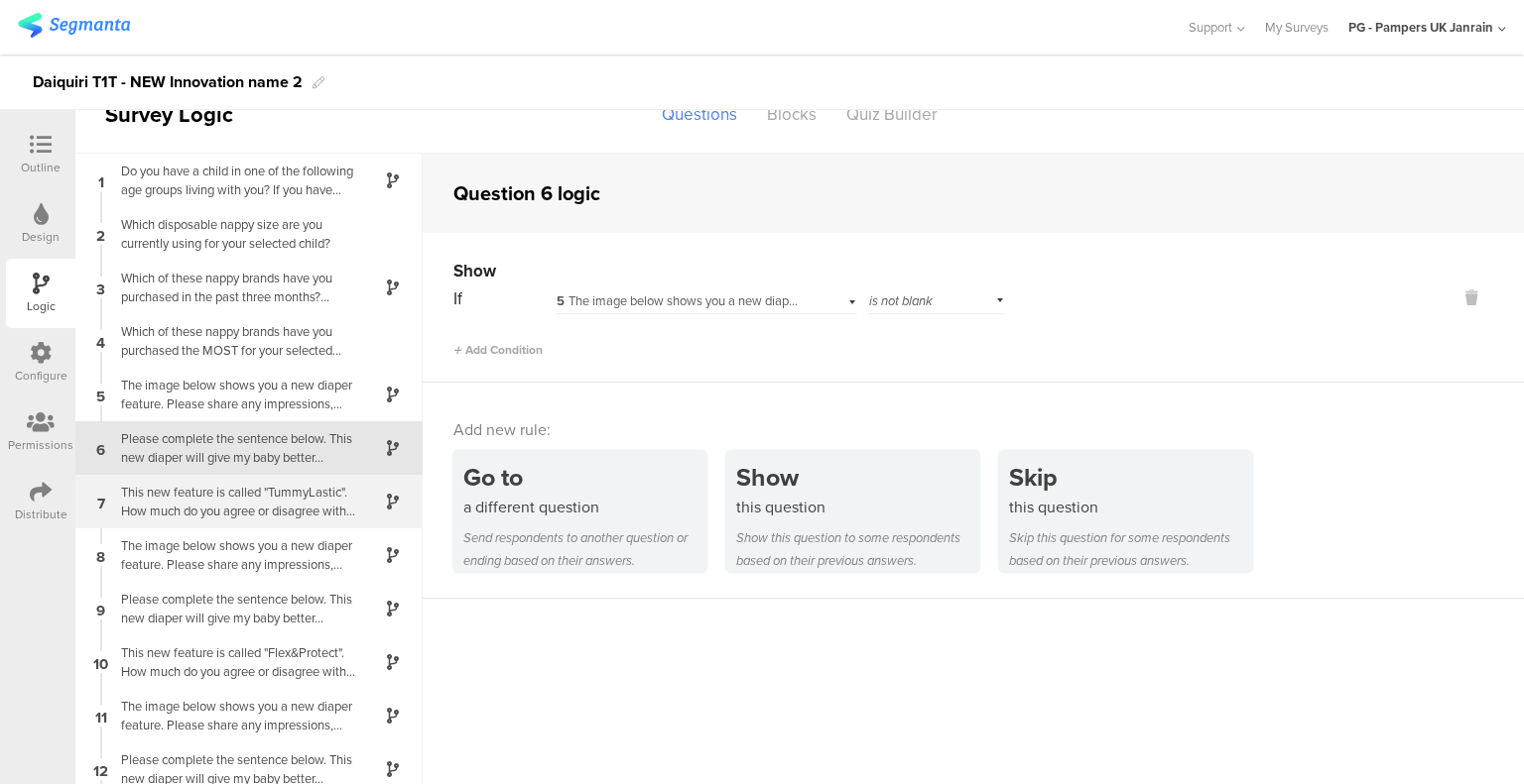
click at [171, 511] on div "This new feature is called "TummyLastic". How much do you agree or disagree wit…" at bounding box center [233, 502] width 248 height 38
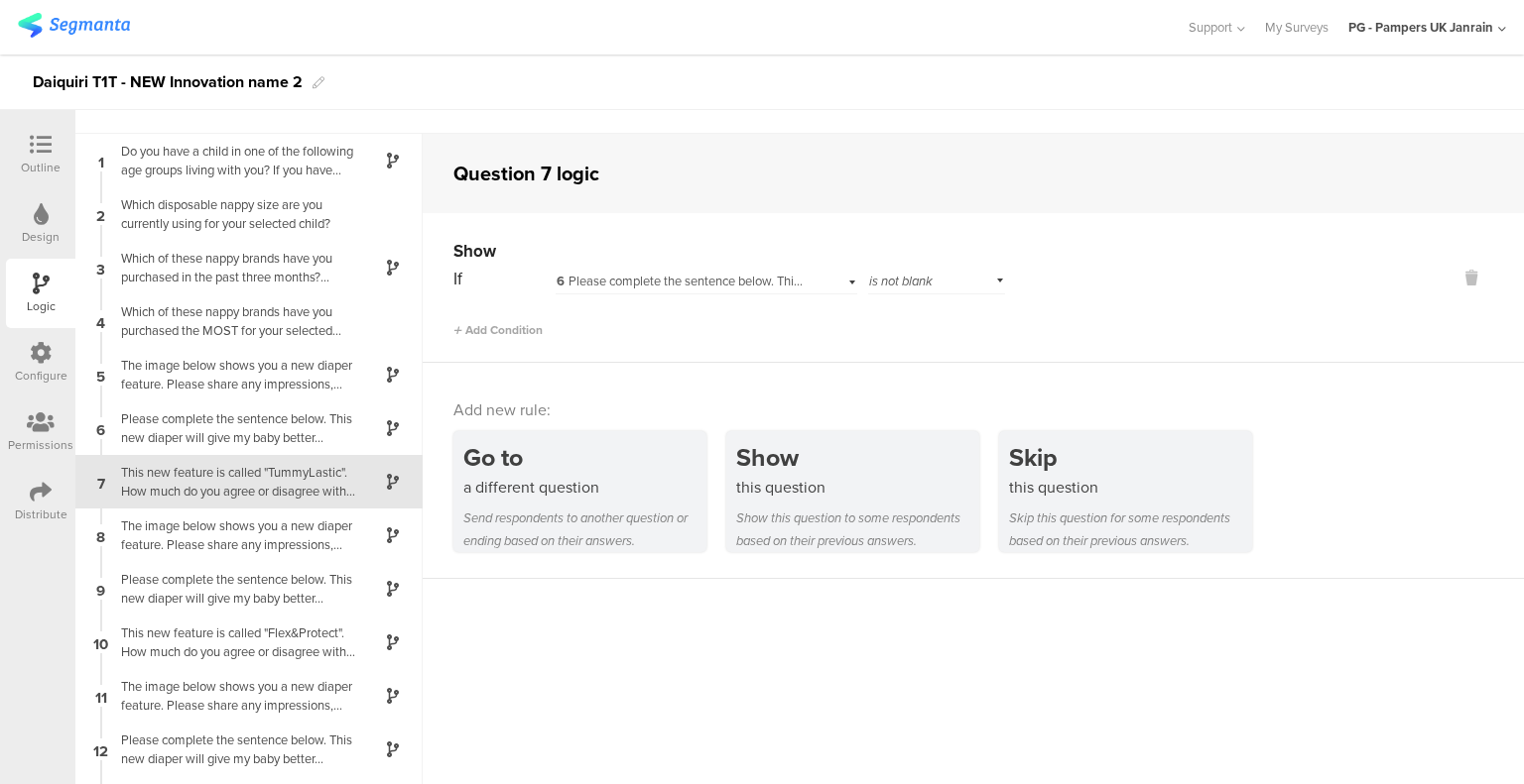
scroll to position [11, 0]
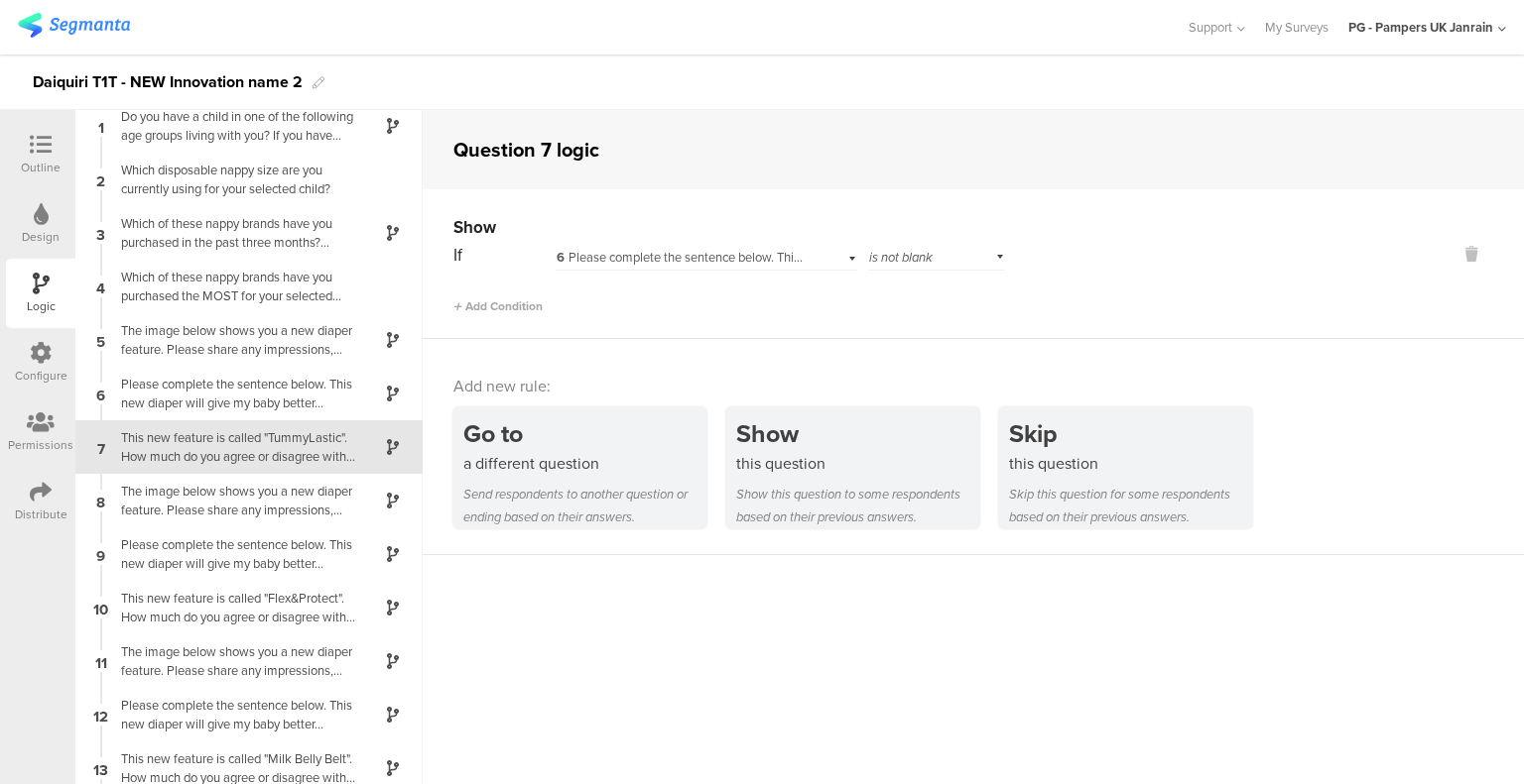
click at [34, 217] on icon at bounding box center [41, 214] width 15 height 22
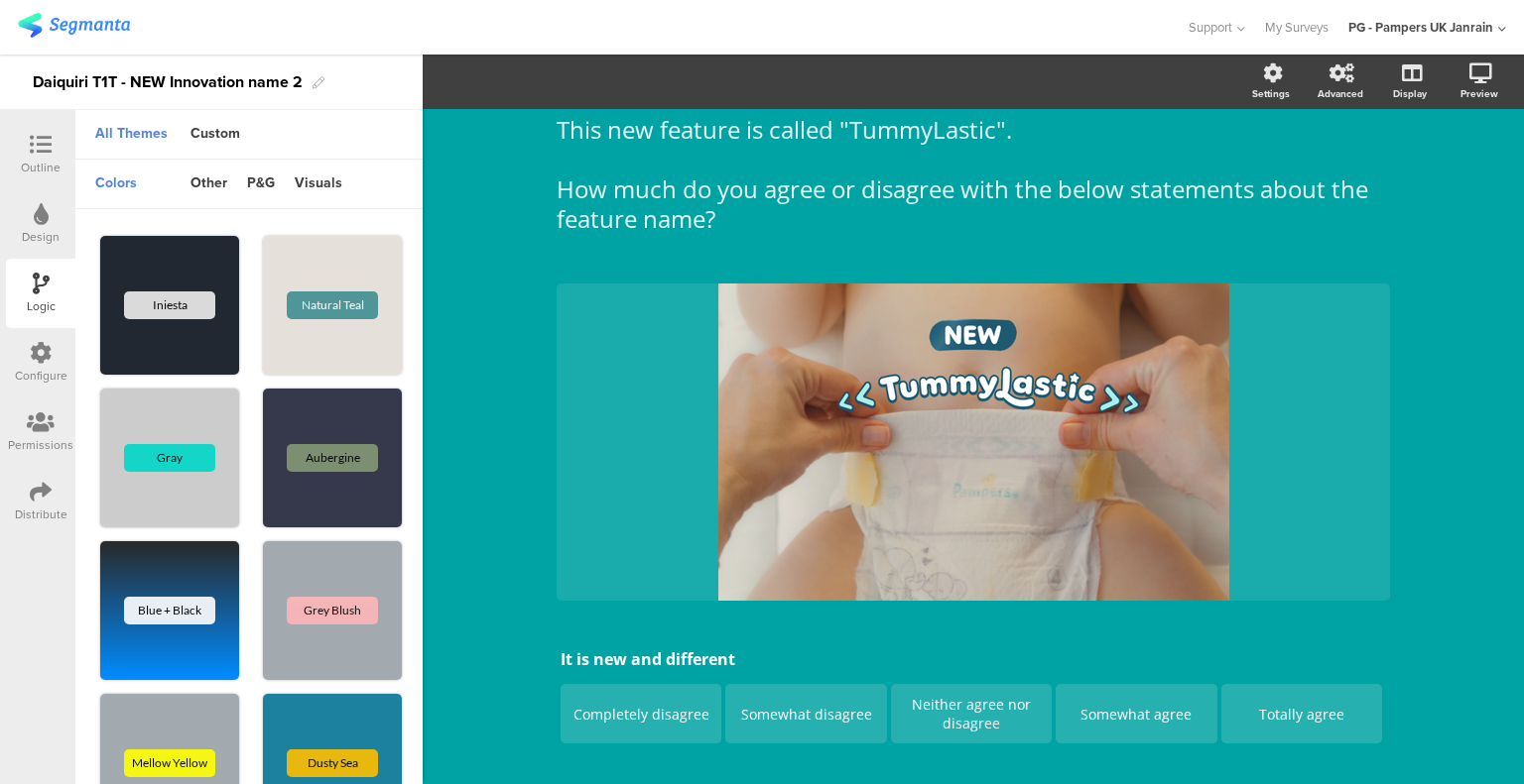
scroll to position [80, 0]
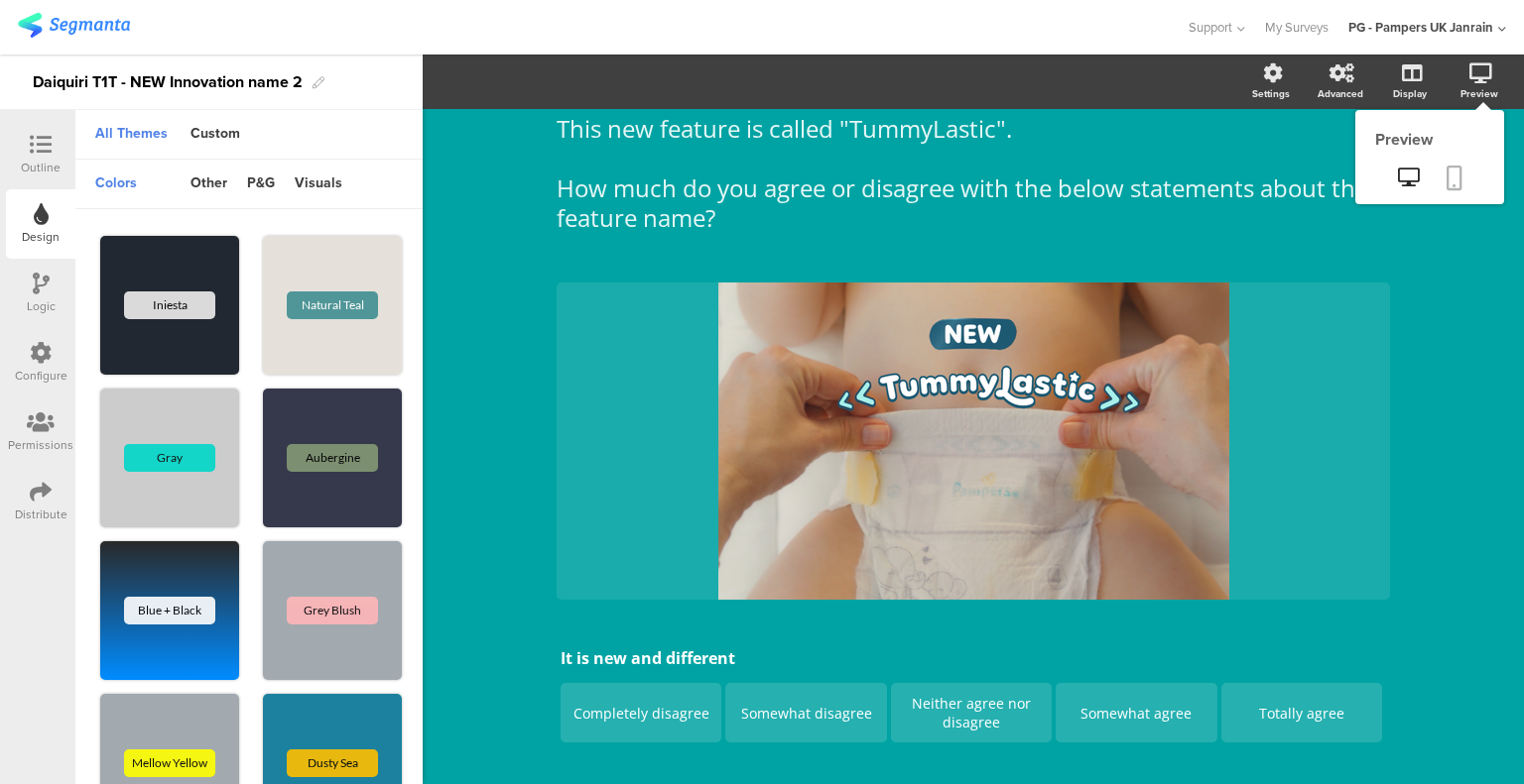
click at [1447, 174] on icon at bounding box center [1455, 178] width 16 height 25
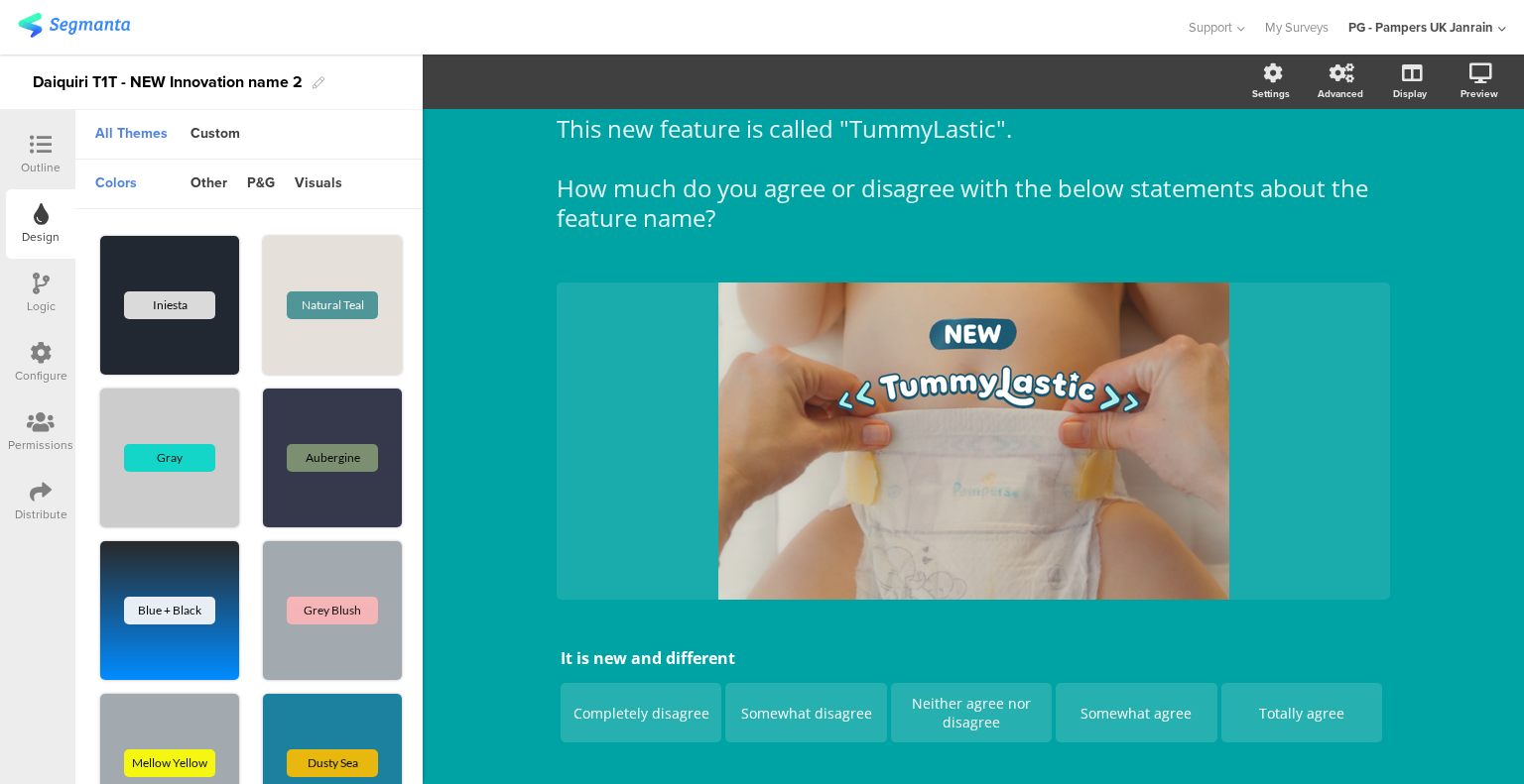
click at [39, 134] on icon at bounding box center [41, 145] width 22 height 22
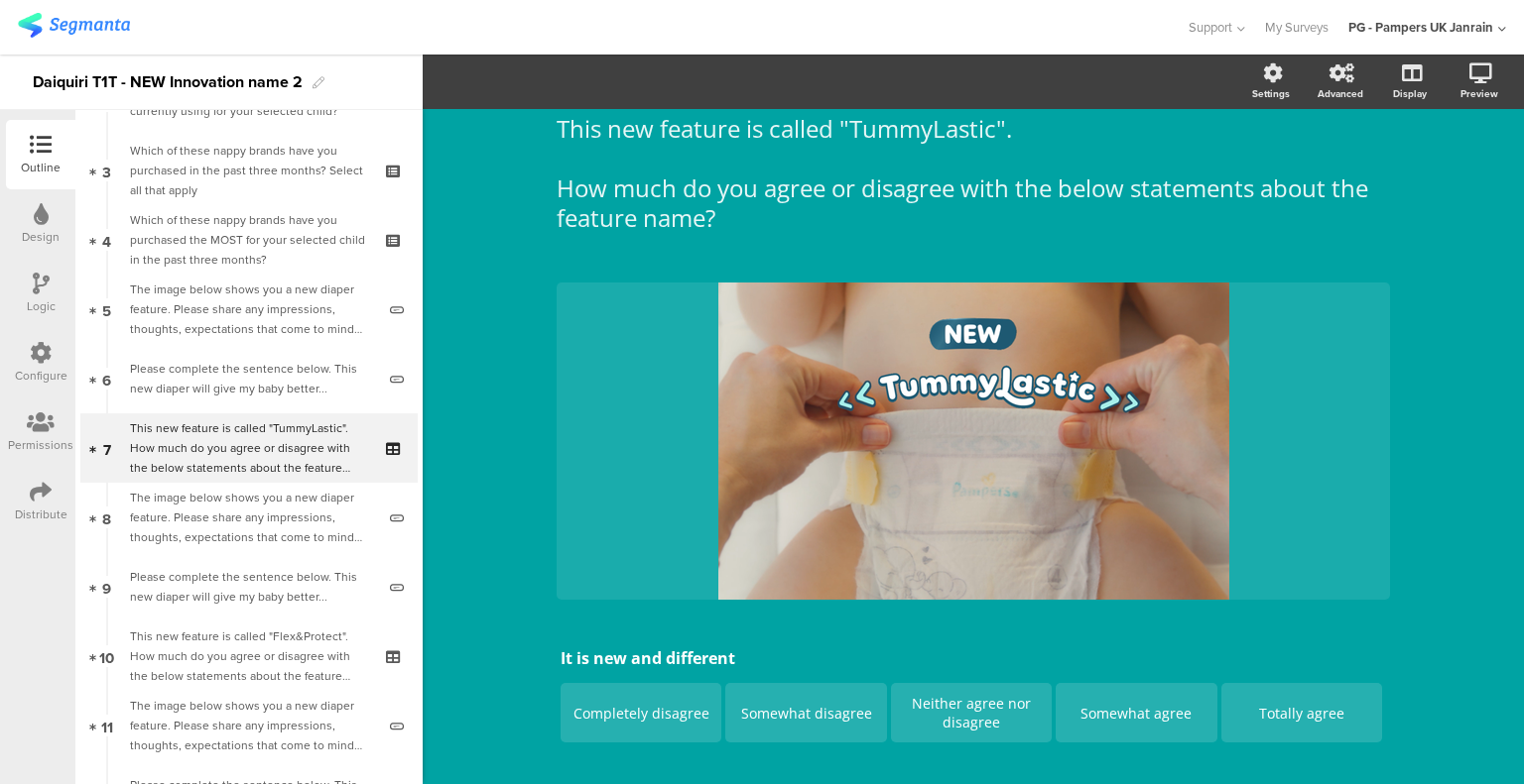
scroll to position [194, 0]
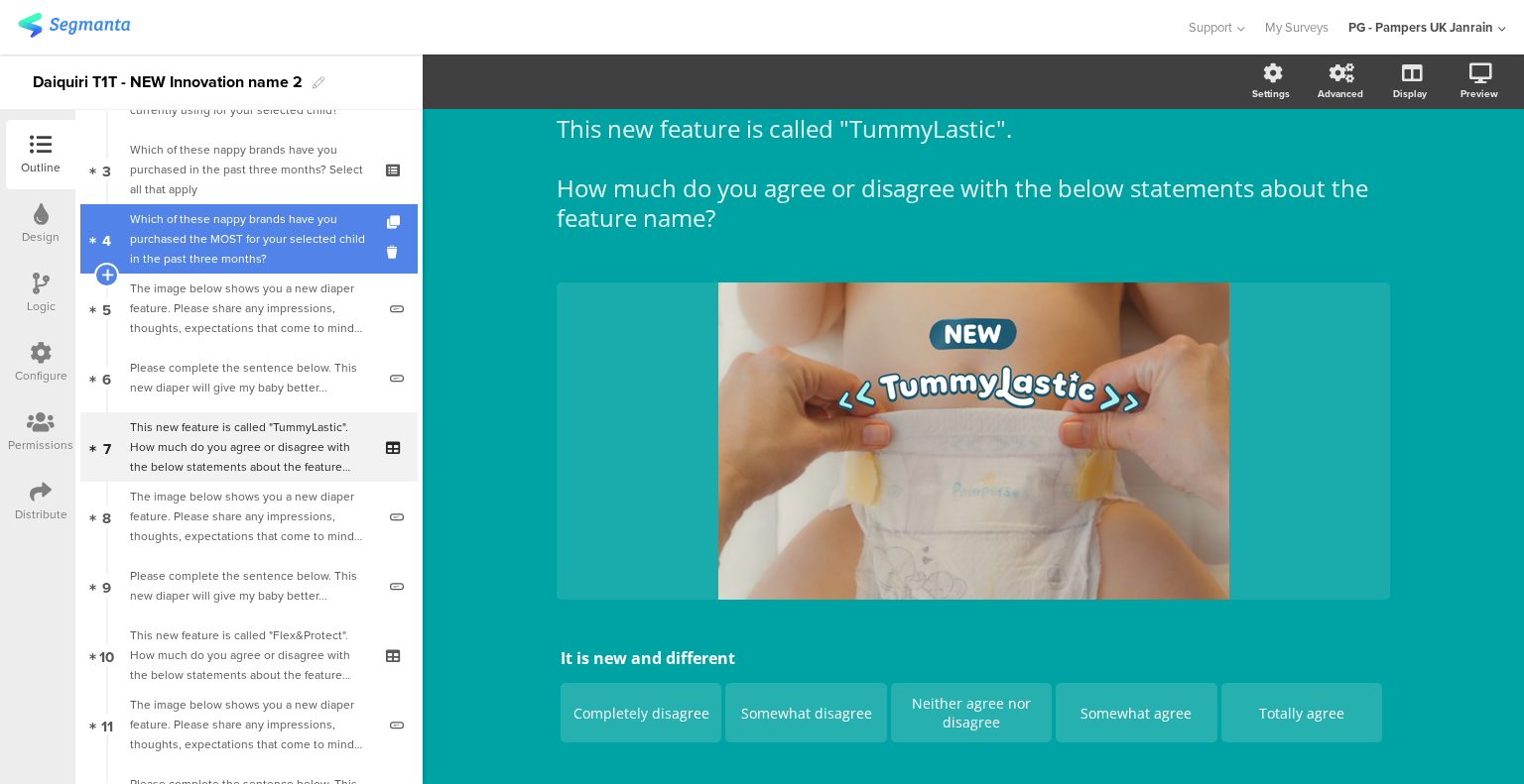
click at [302, 228] on div "Which of these nappy brands have you purchased the MOST for your selected child…" at bounding box center [248, 239] width 237 height 60
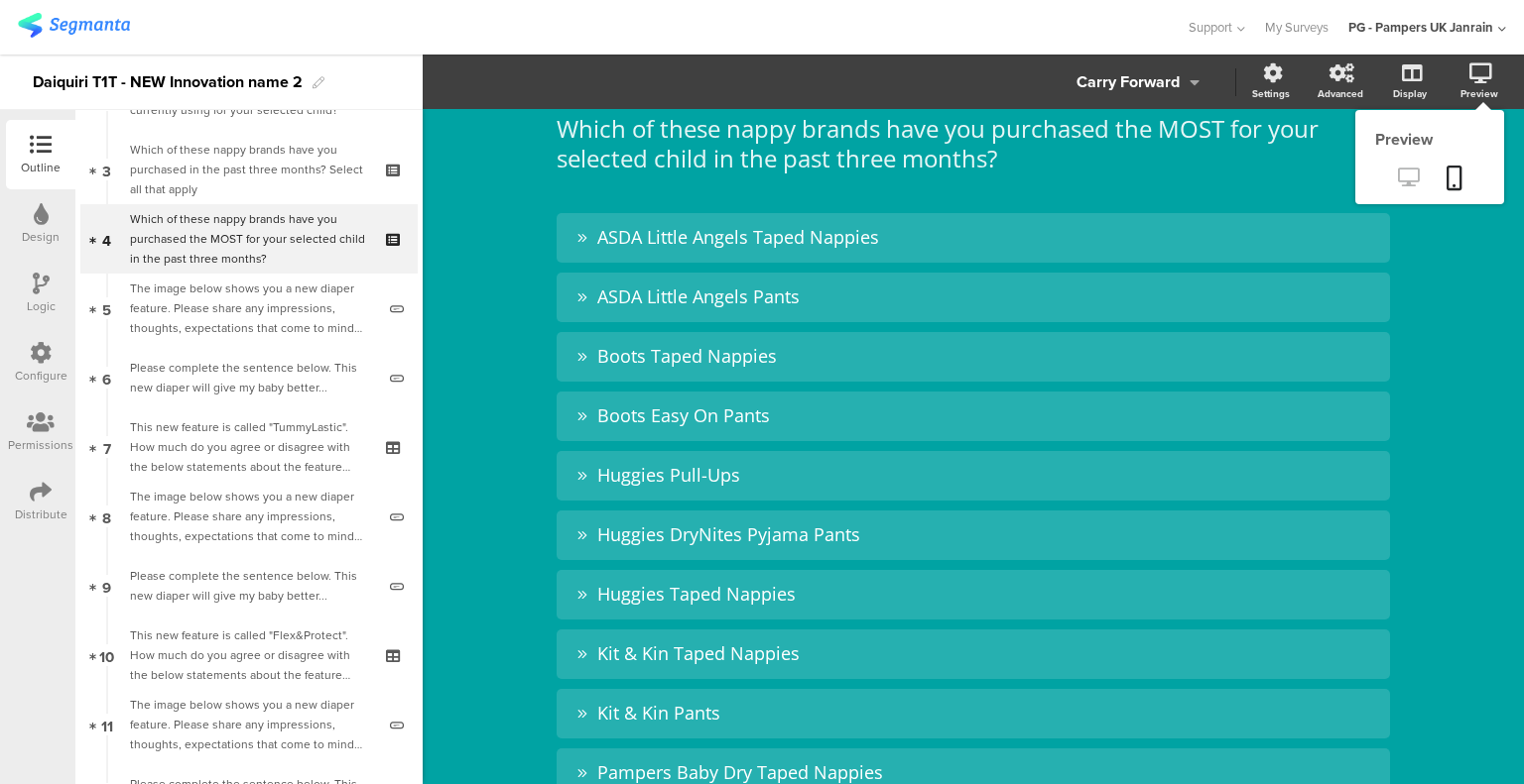
click at [1397, 166] on link at bounding box center [1408, 179] width 49 height 33
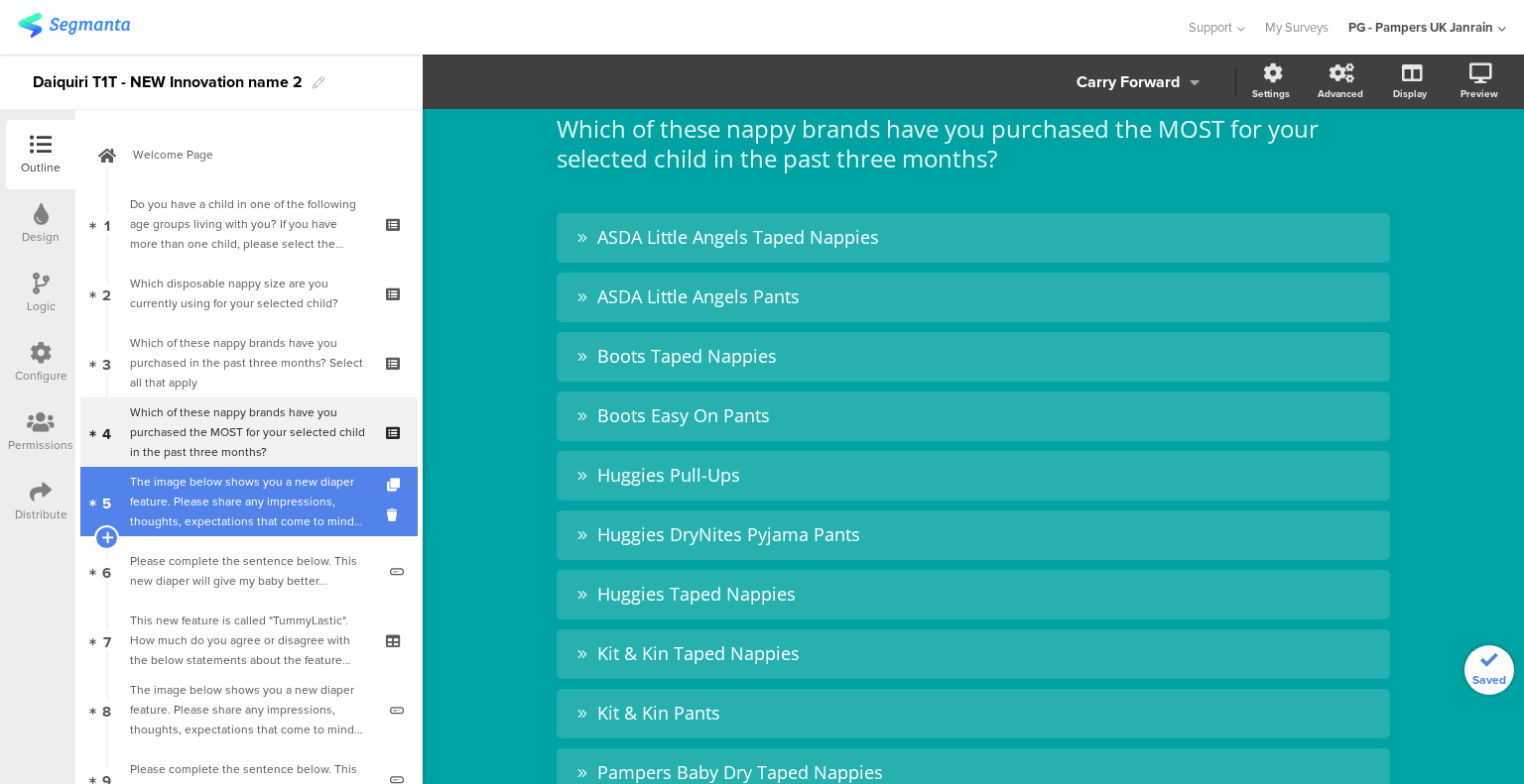
click at [206, 483] on div "The image below shows you a new diaper feature. Please share any impressions, t…" at bounding box center [252, 502] width 245 height 60
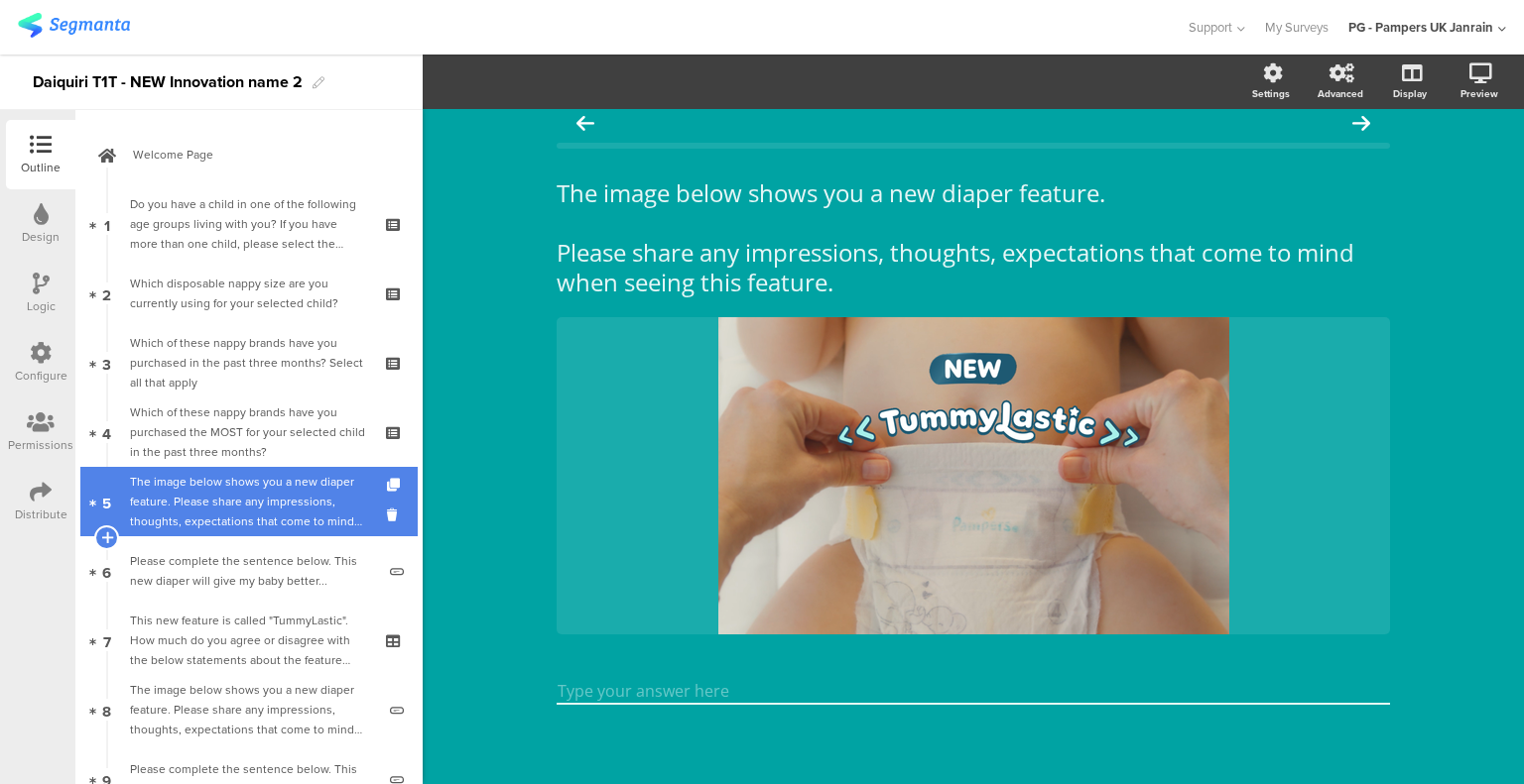
scroll to position [15, 0]
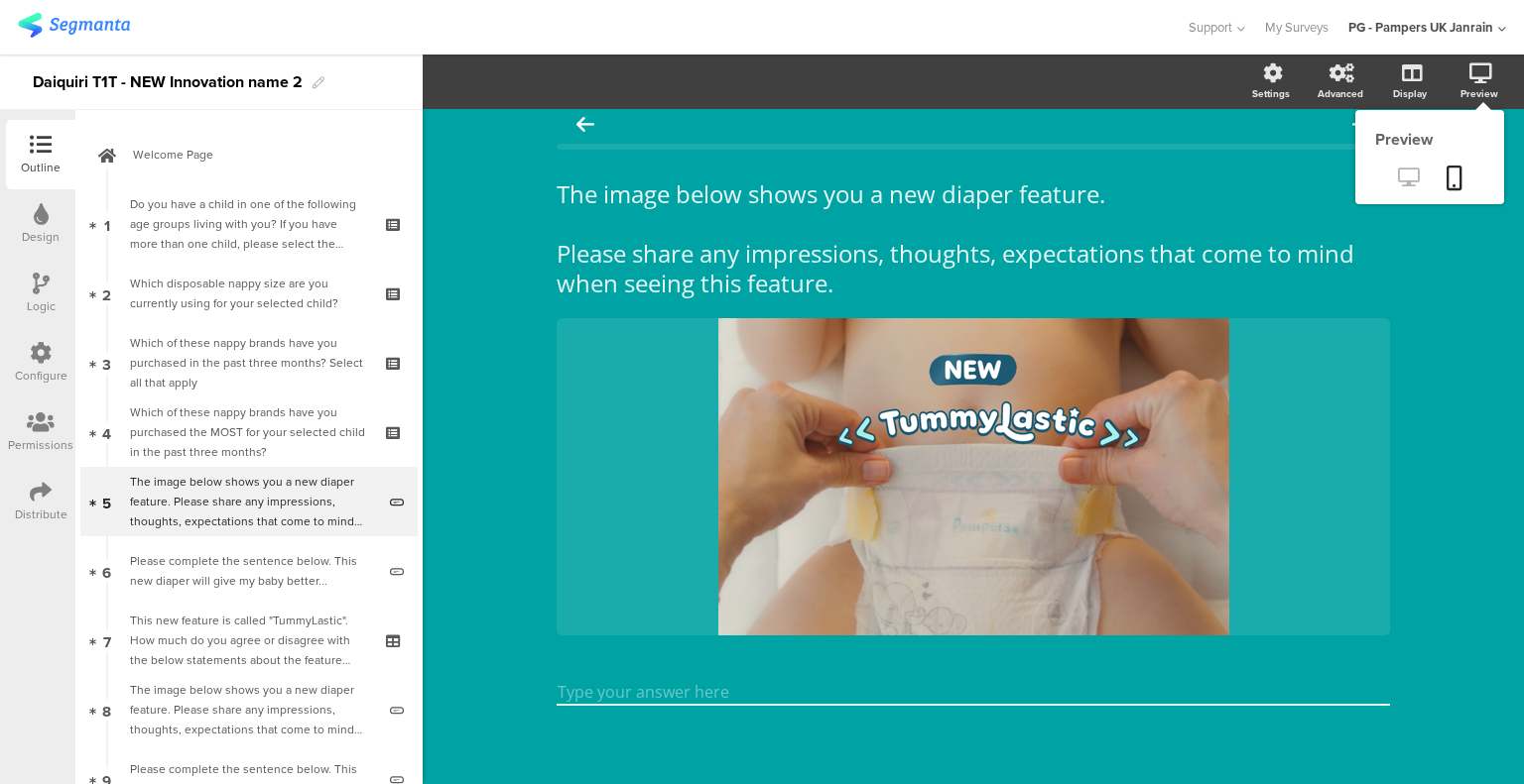
click at [1399, 174] on icon at bounding box center [1408, 177] width 21 height 19
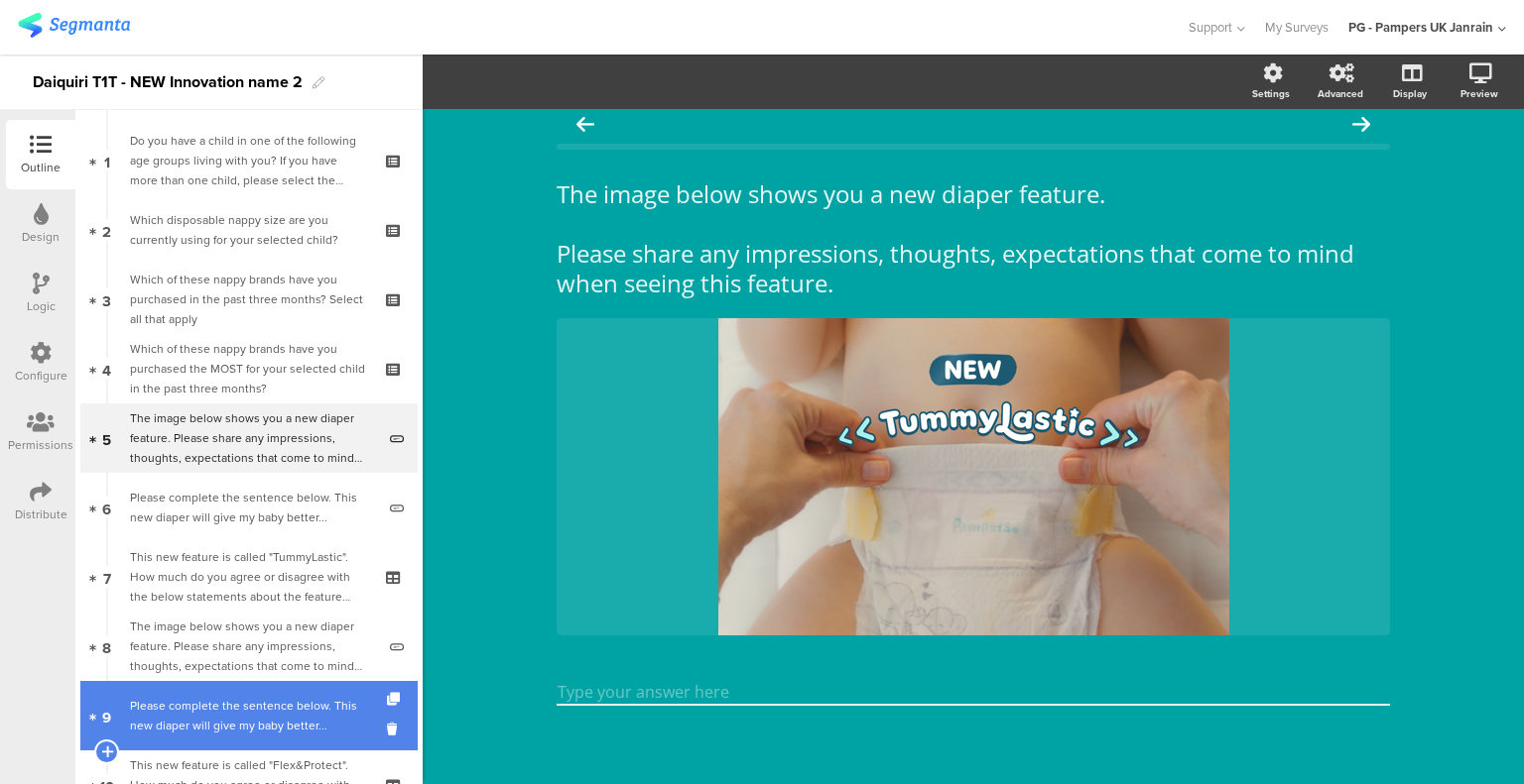
scroll to position [298, 0]
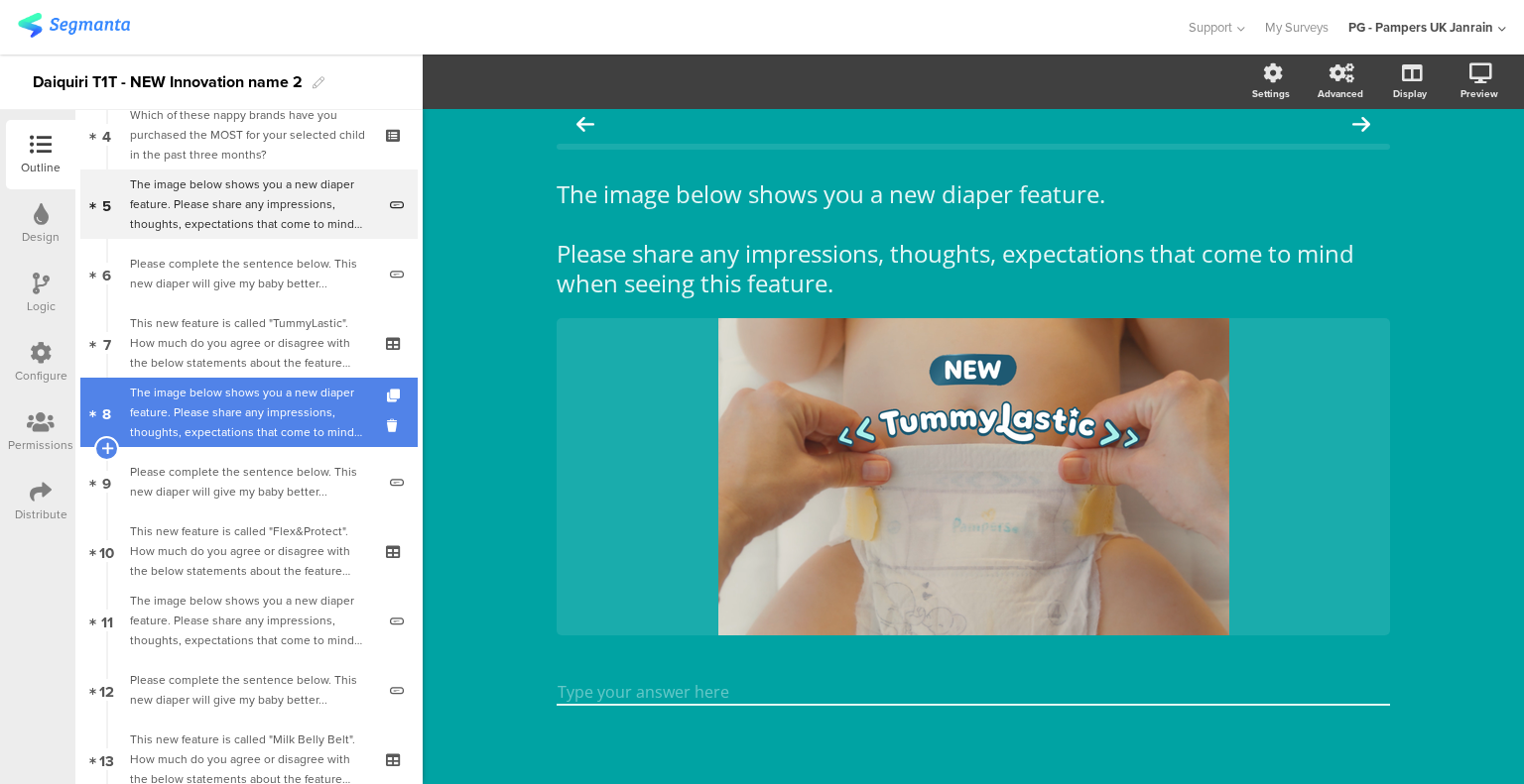
click at [265, 434] on div "The image below shows you a new diaper feature. Please share any impressions, t…" at bounding box center [252, 413] width 245 height 60
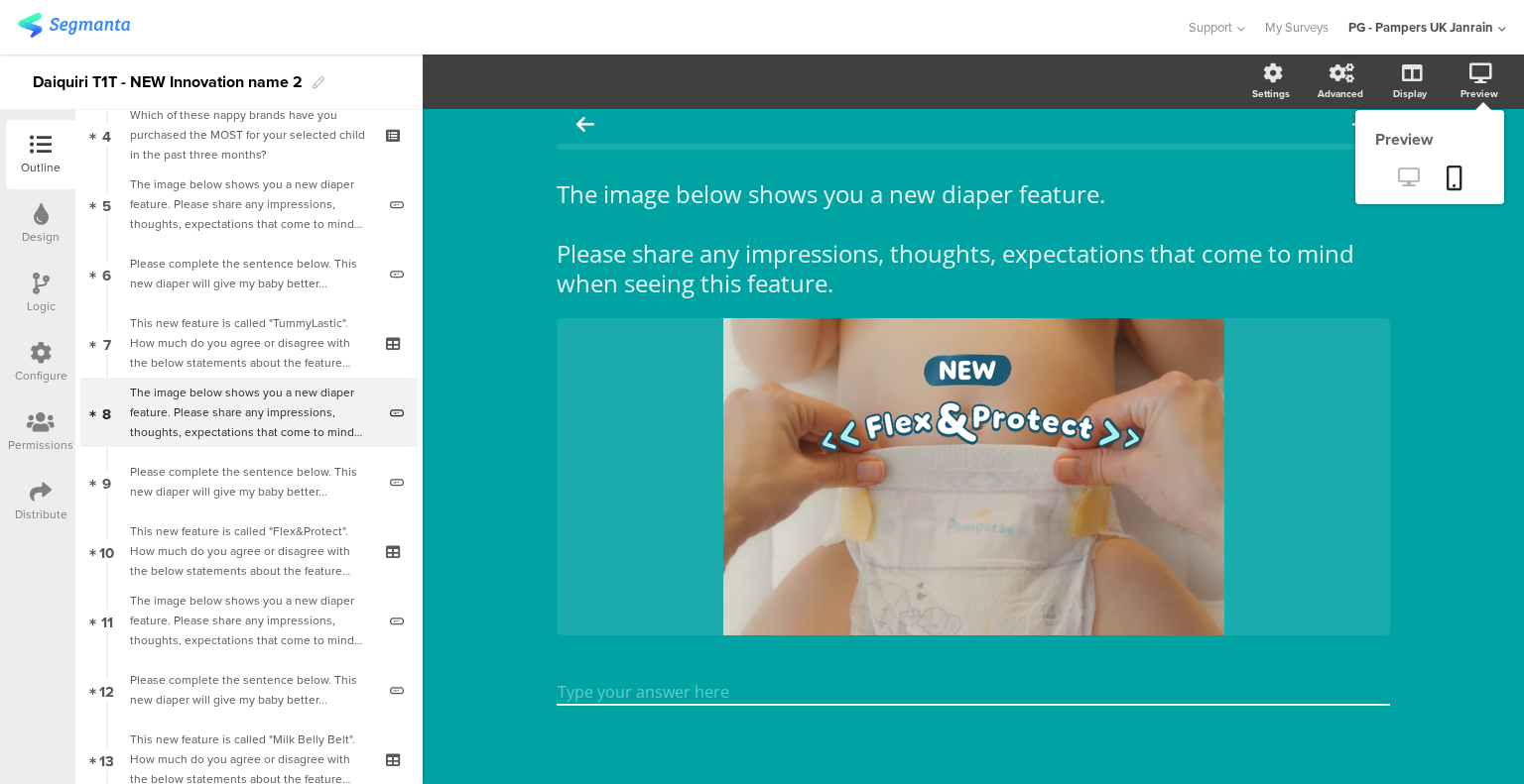
click at [1398, 177] on icon at bounding box center [1408, 177] width 21 height 19
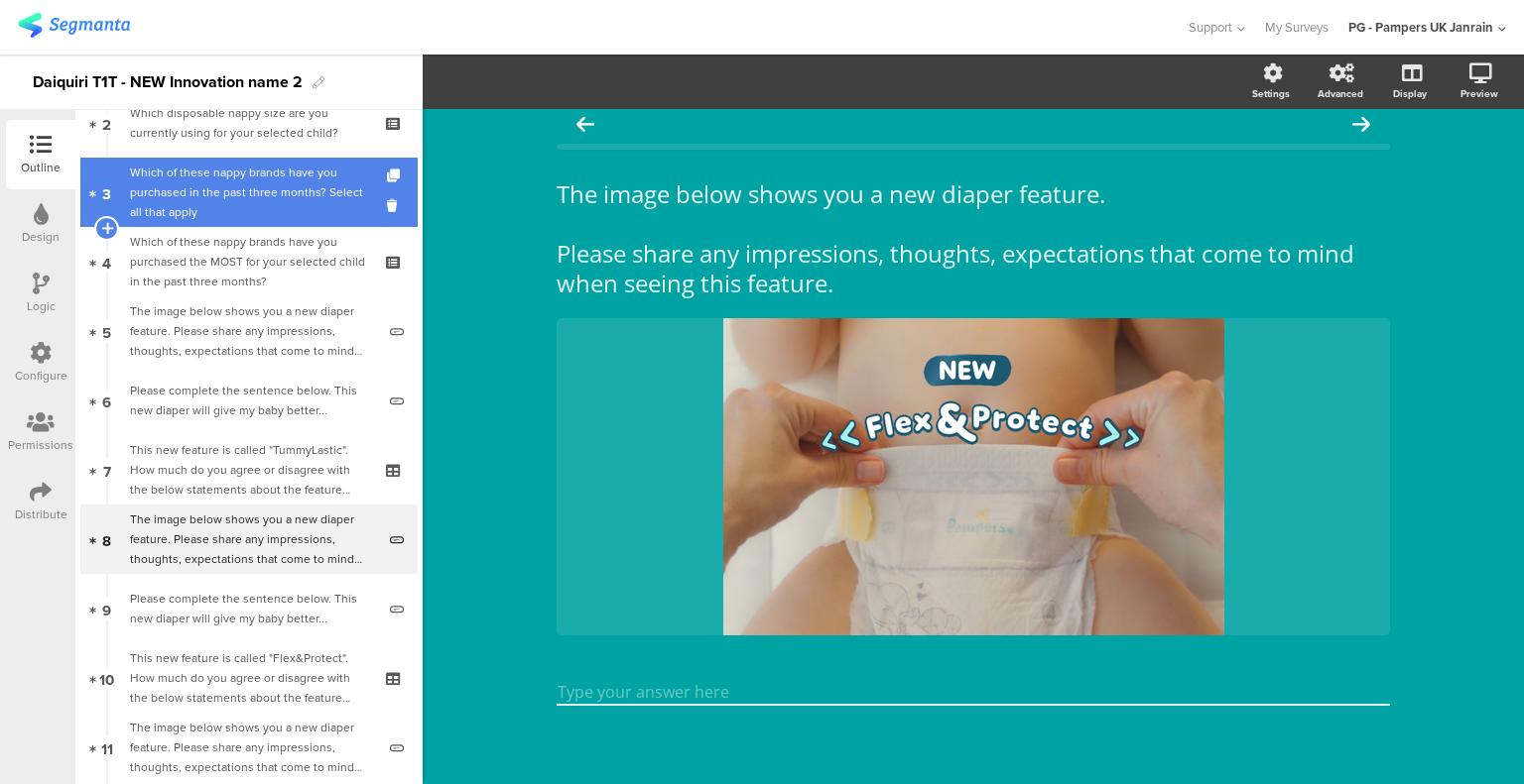
scroll to position [99, 0]
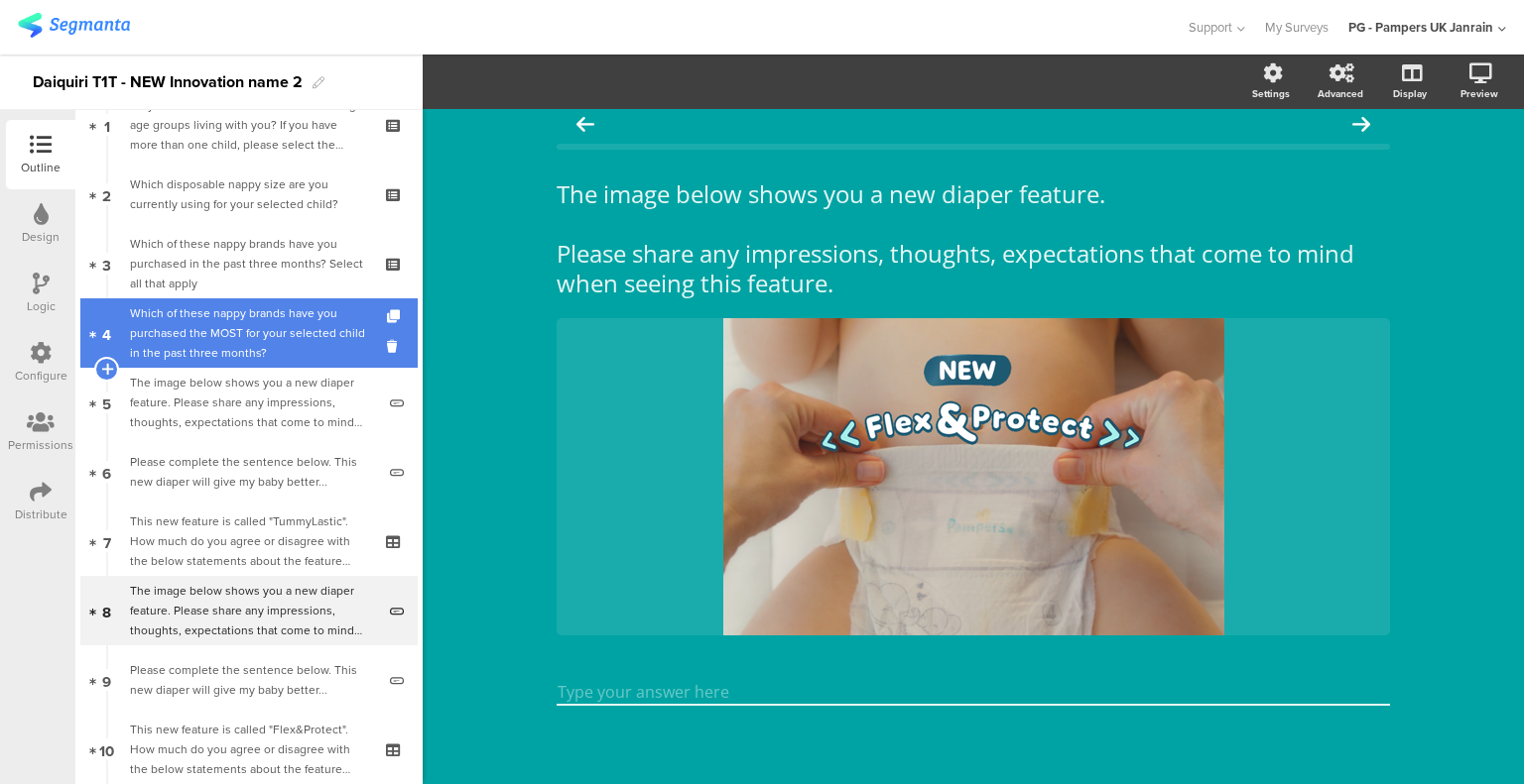
click at [251, 317] on div "Which of these nappy brands have you purchased the MOST for your selected child…" at bounding box center [248, 333] width 237 height 60
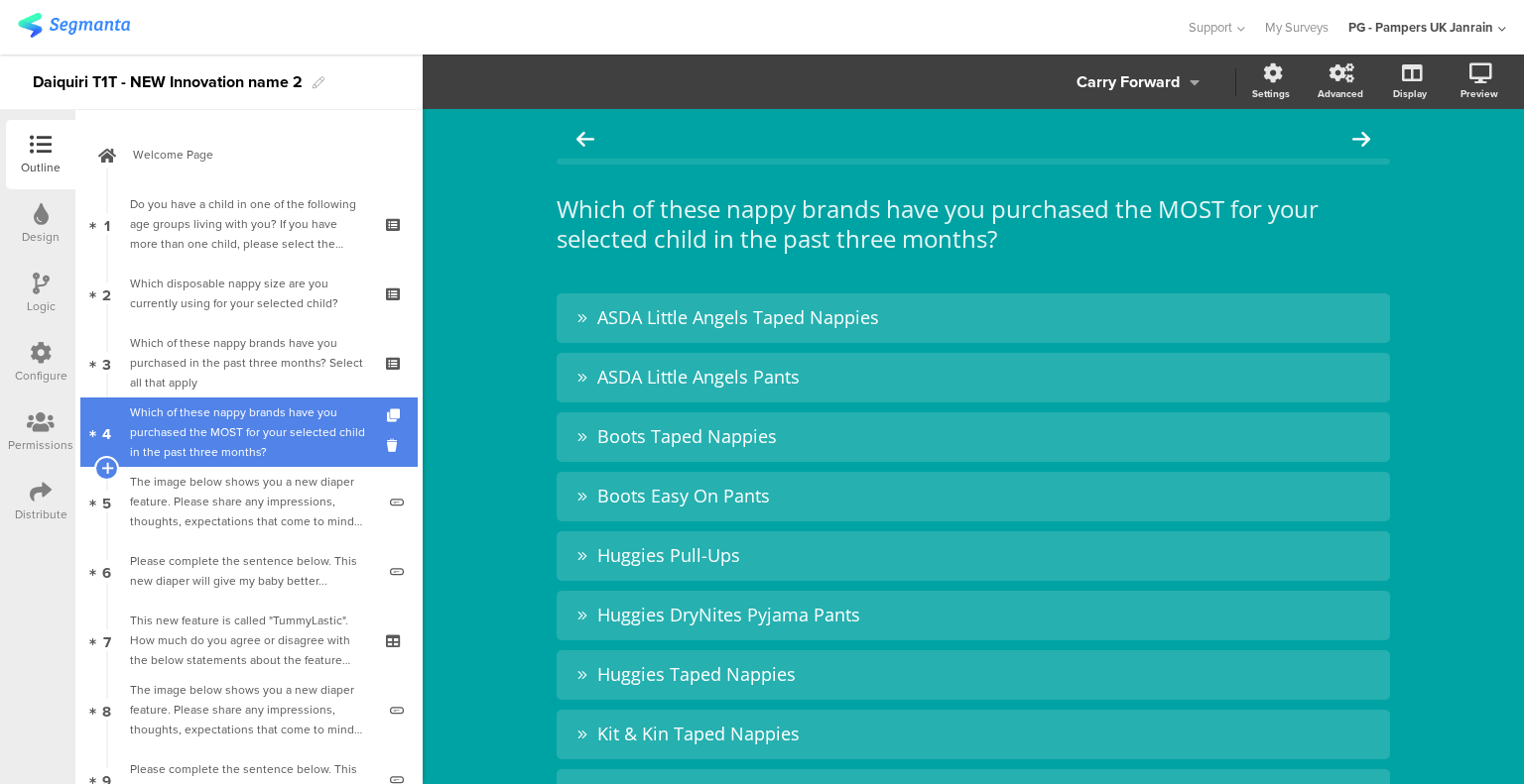
click at [334, 423] on div "Which of these nappy brands have you purchased the MOST for your selected child…" at bounding box center [248, 433] width 237 height 60
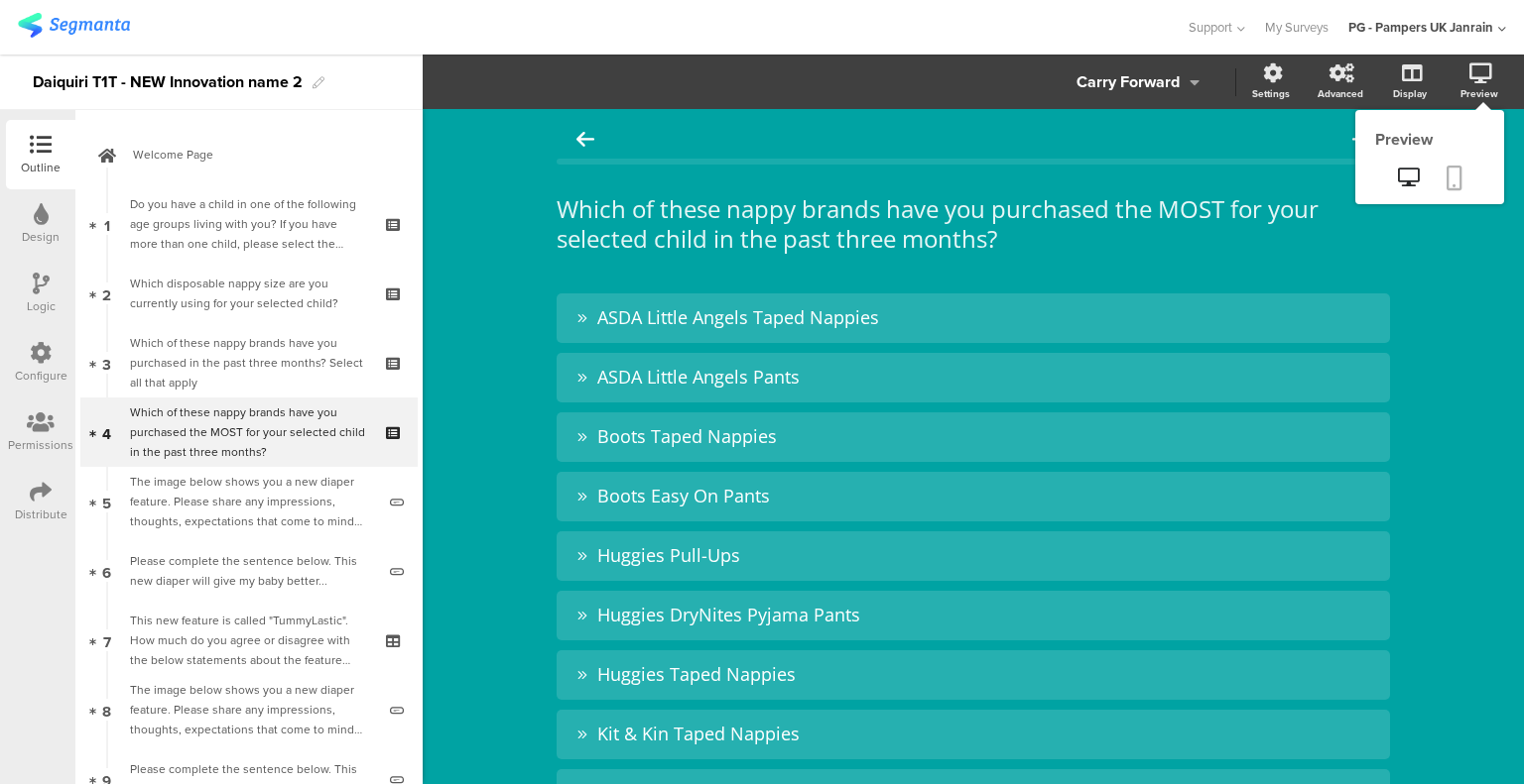
click at [1446, 163] on link at bounding box center [1455, 180] width 44 height 38
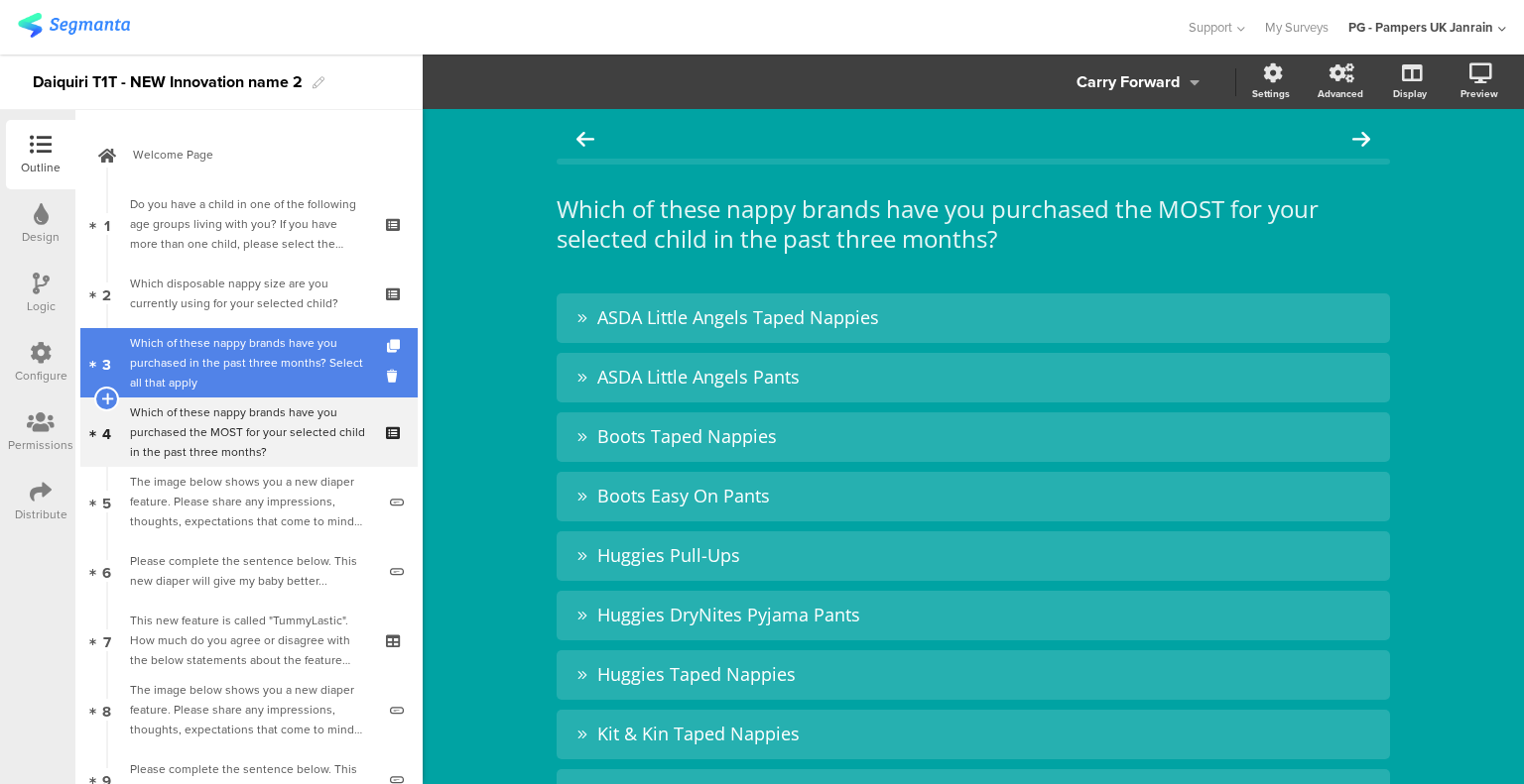
click at [211, 353] on div "Which of these nappy brands have you purchased in the past three months? Select…" at bounding box center [248, 363] width 237 height 60
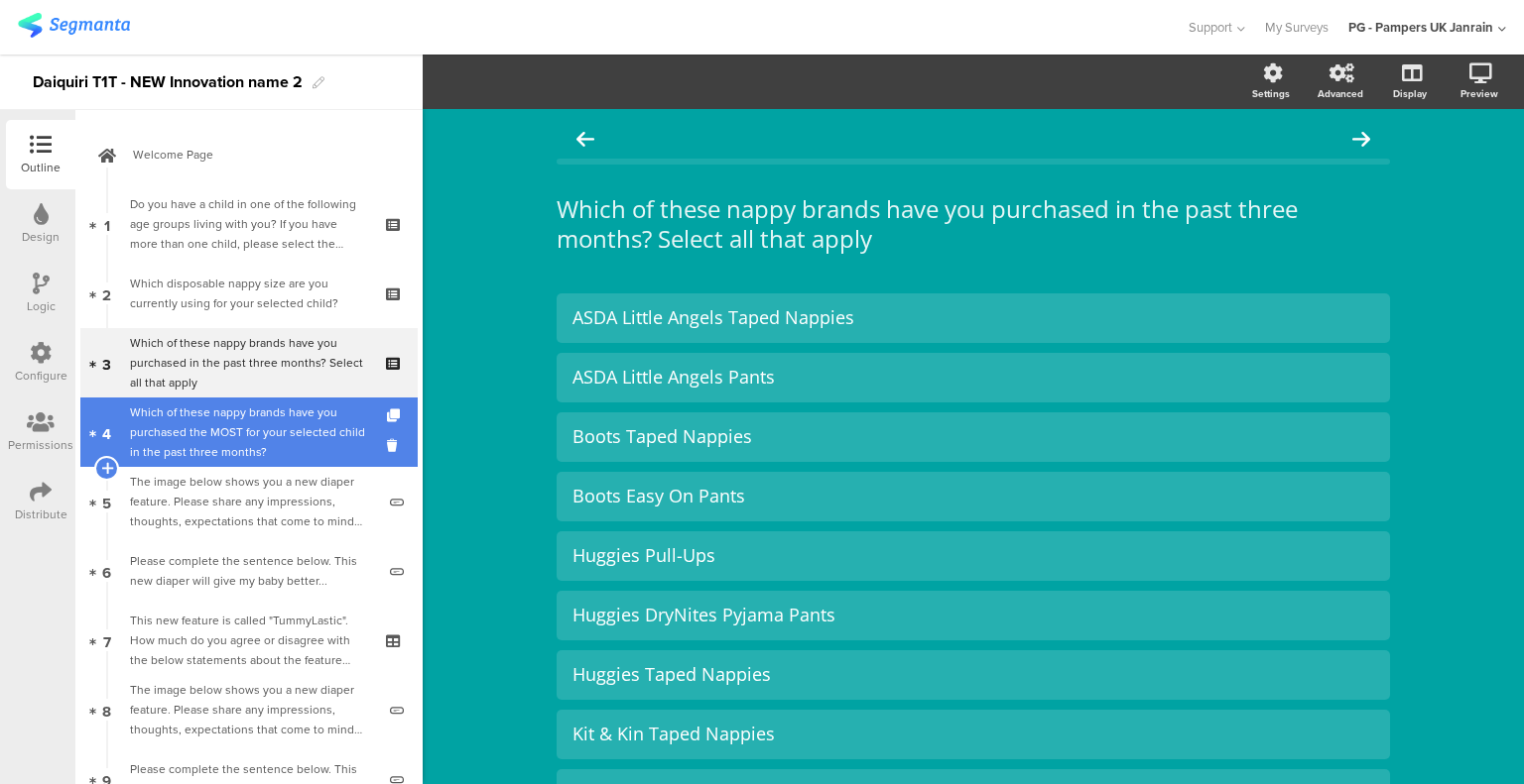
click at [206, 408] on div "Which of these nappy brands have you purchased the MOST for your selected child…" at bounding box center [248, 433] width 237 height 60
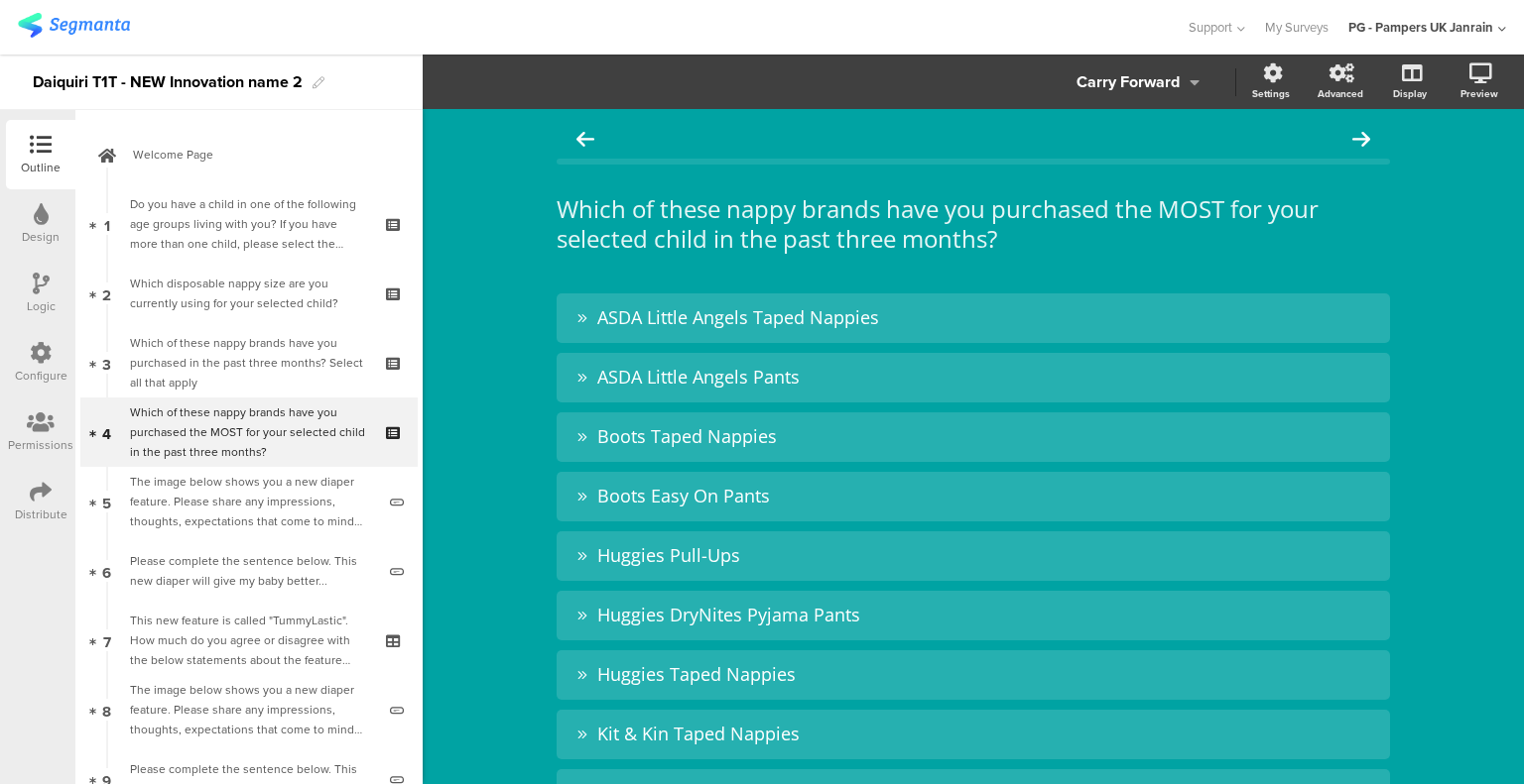
click at [52, 305] on div "Logic" at bounding box center [41, 307] width 29 height 18
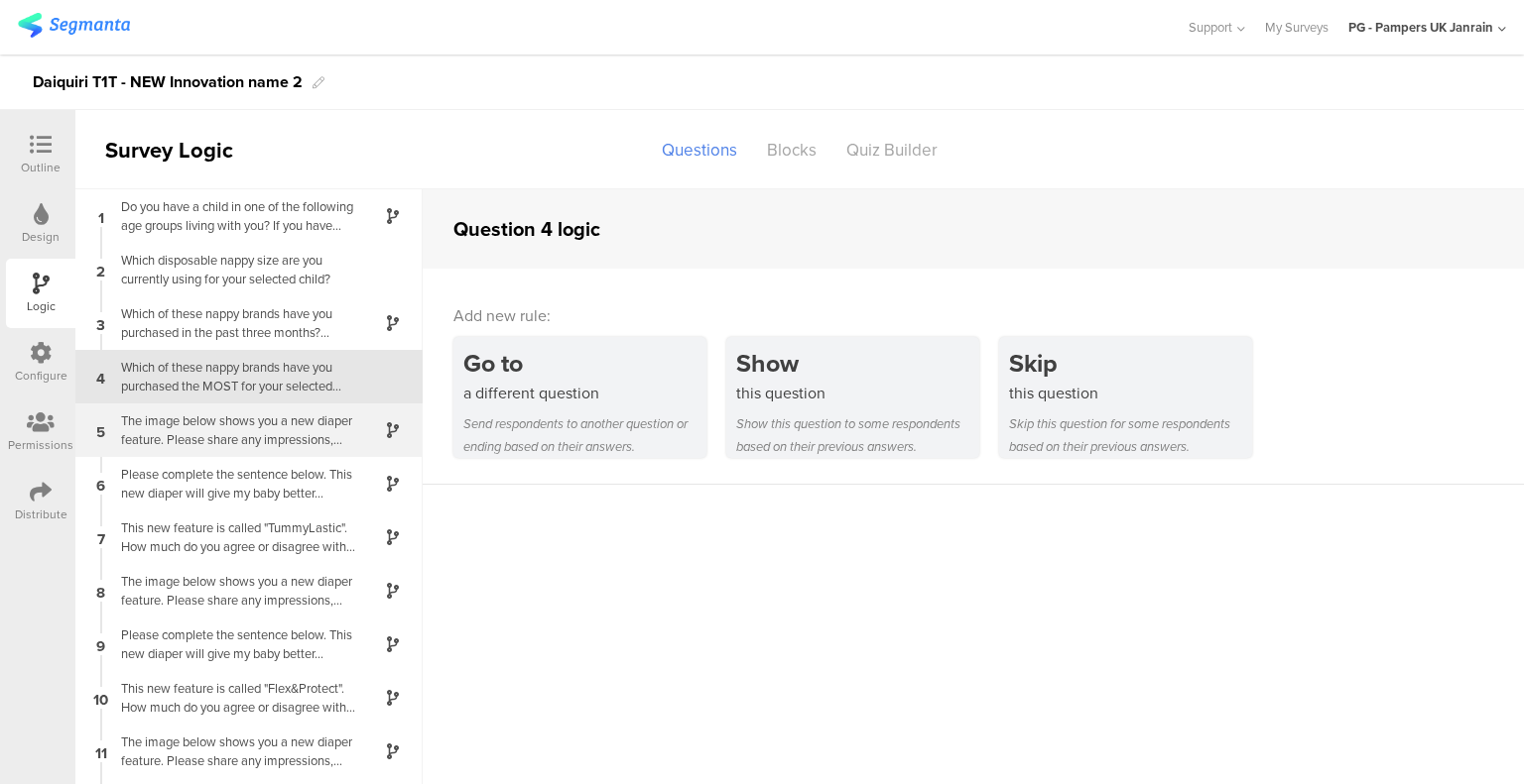
click at [253, 444] on div "The image below shows you a new diaper feature. Please share any impressions, t…" at bounding box center [233, 431] width 248 height 38
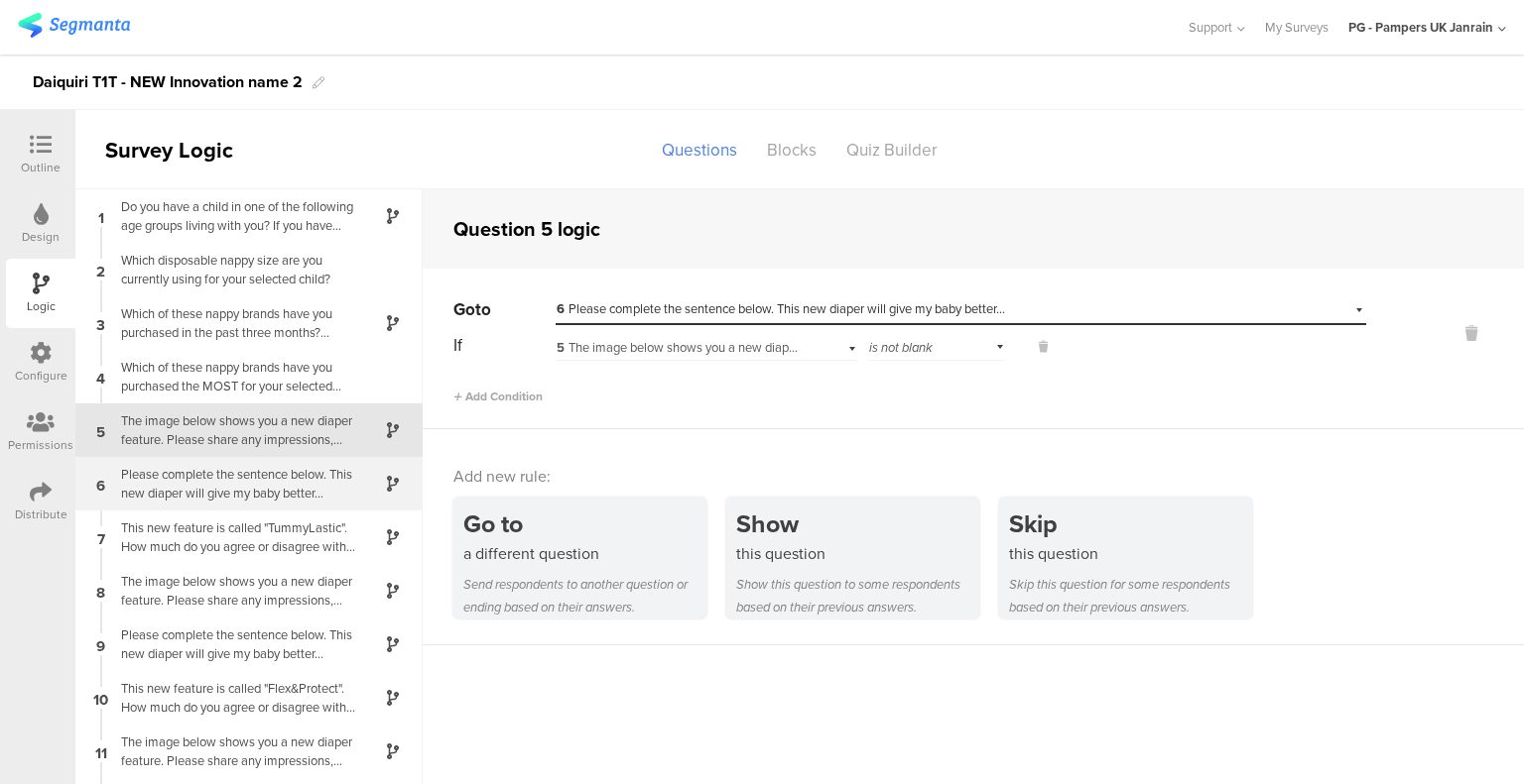
click at [266, 483] on div "Please complete the sentence below. This new diaper will give my baby better..." at bounding box center [233, 484] width 248 height 38
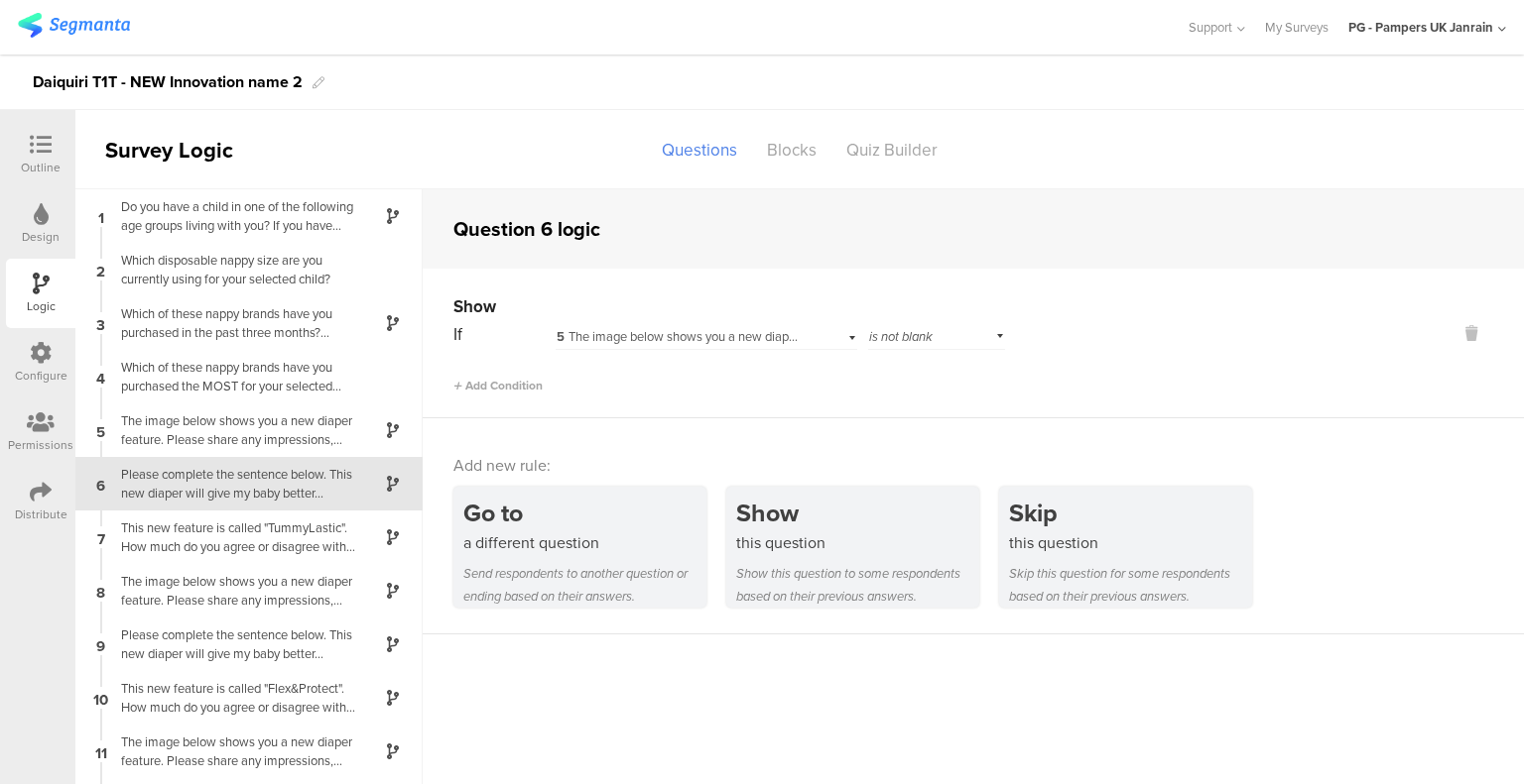
scroll to position [36, 0]
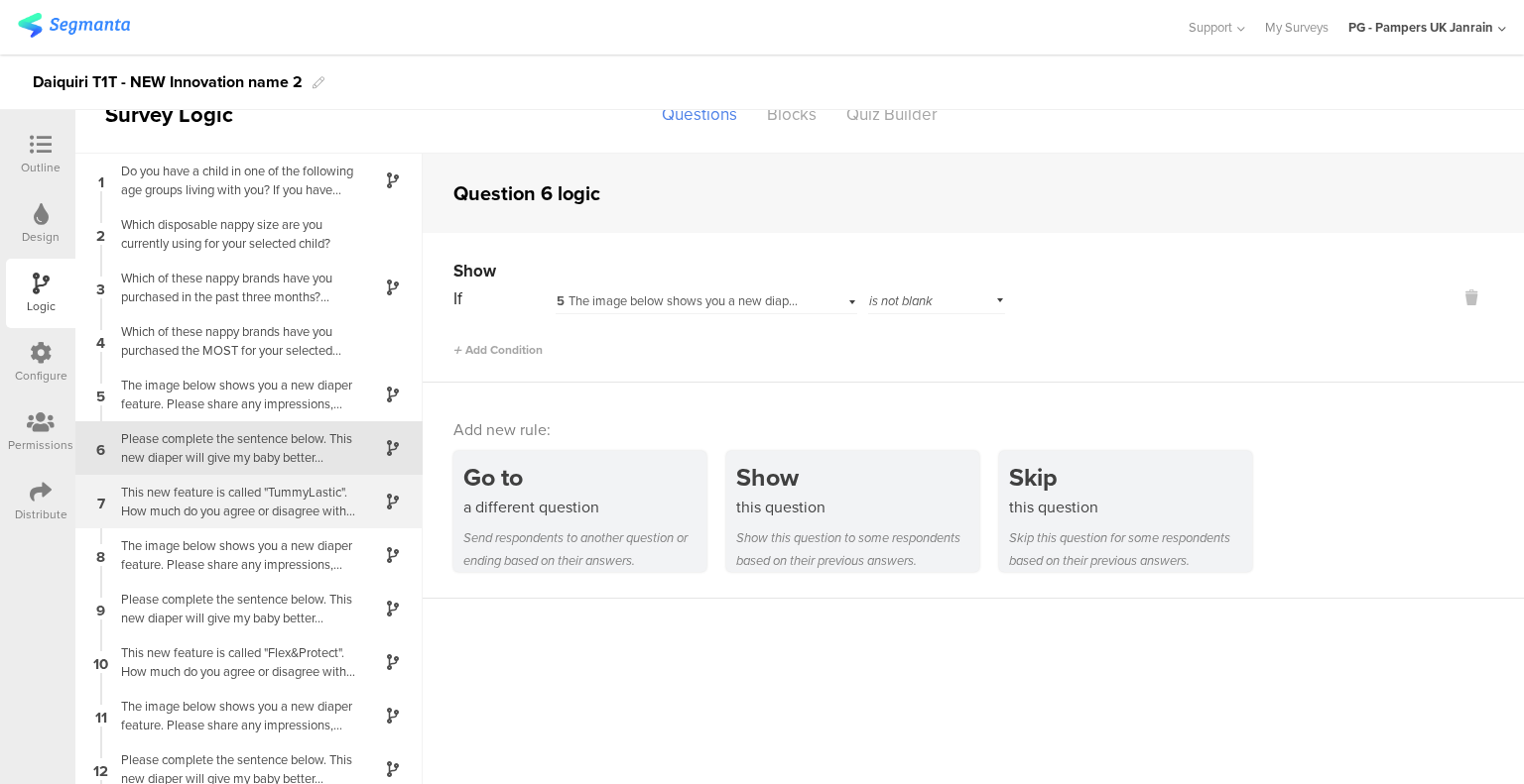
click at [255, 486] on div "This new feature is called "TummyLastic". How much do you agree or disagree wit…" at bounding box center [233, 502] width 248 height 38
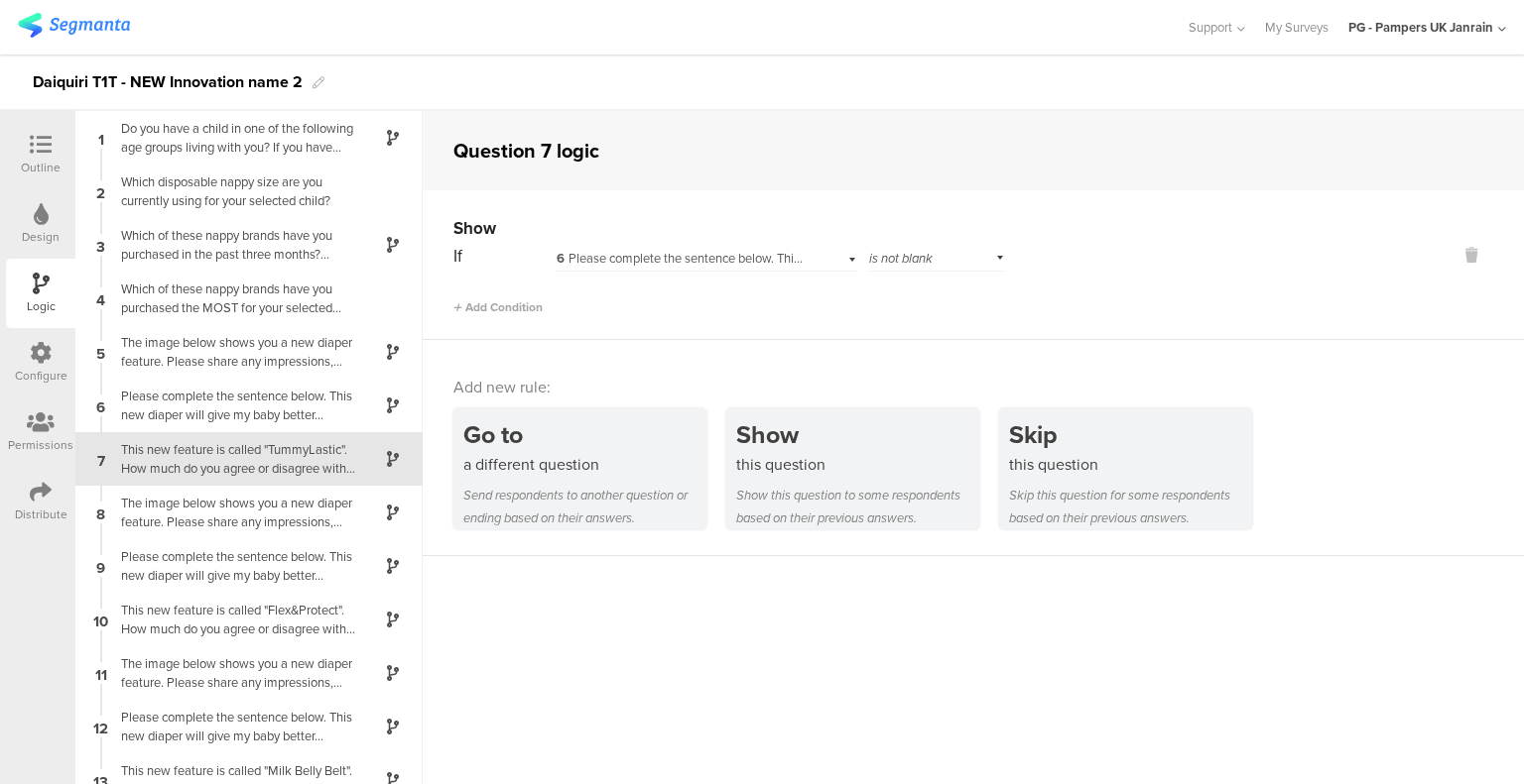
scroll to position [11, 0]
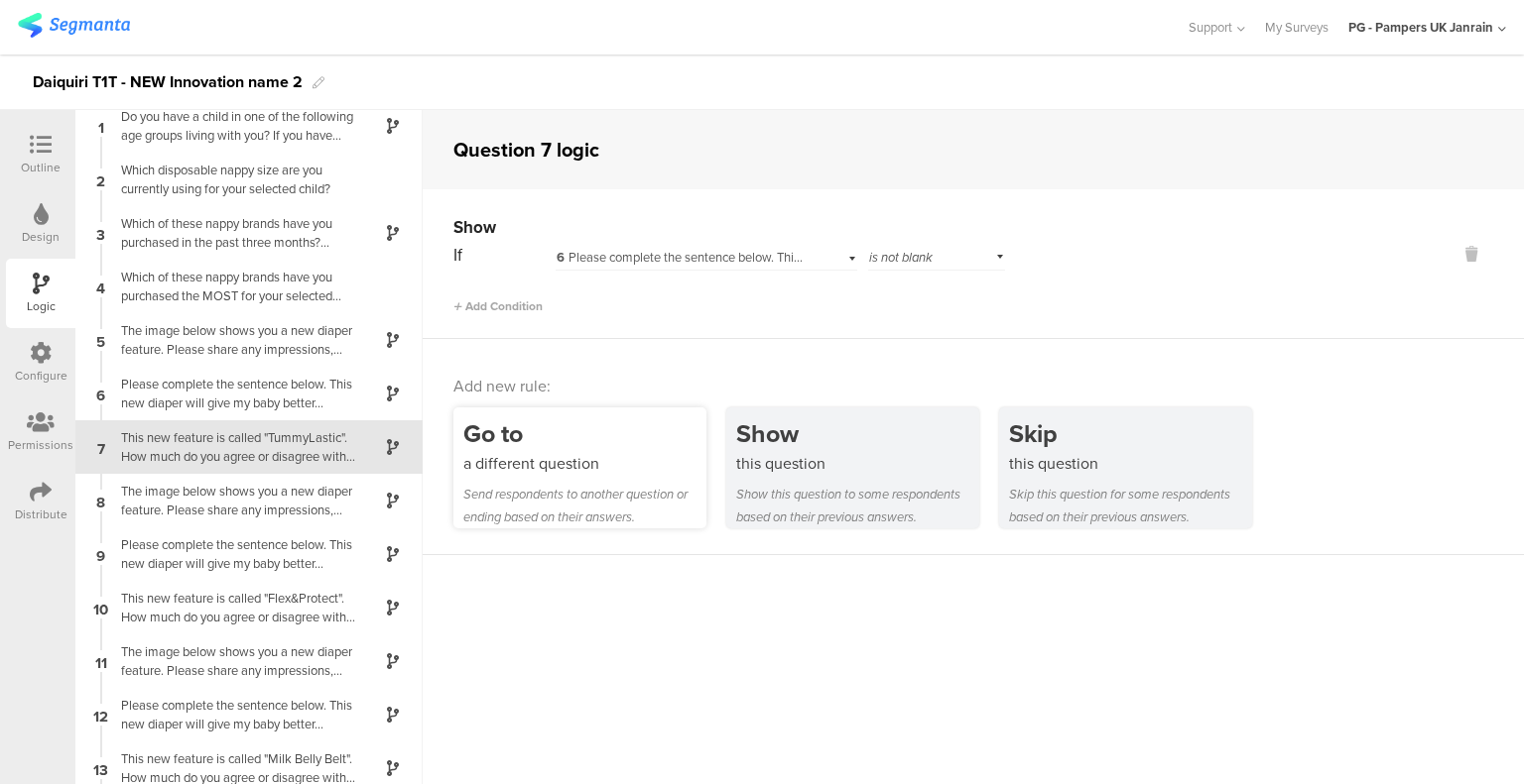
click at [627, 476] on div "Go to a different question Send respondents to another question or ending based…" at bounding box center [580, 468] width 253 height 121
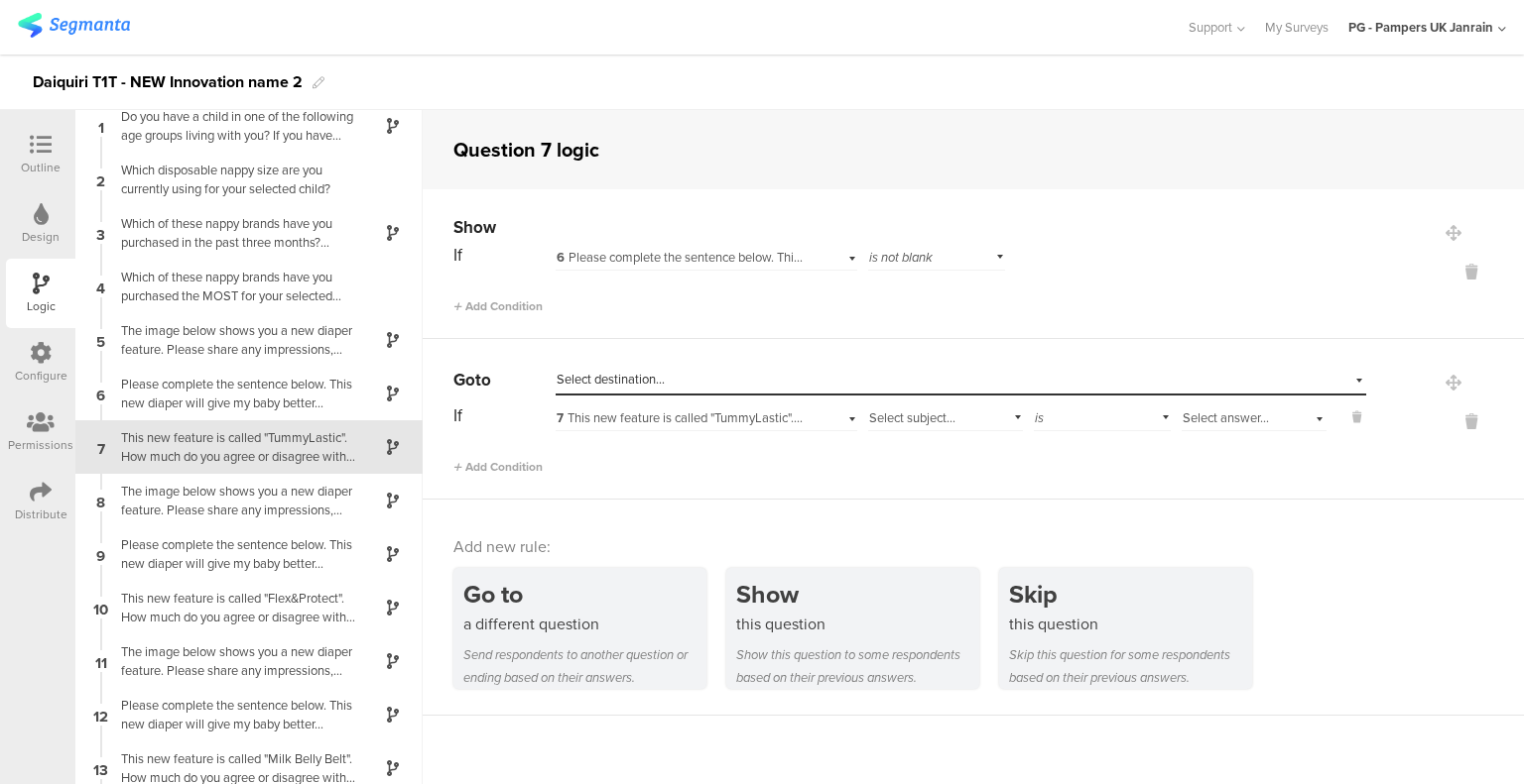
click at [922, 417] on span "Select subject..." at bounding box center [911, 418] width 86 height 19
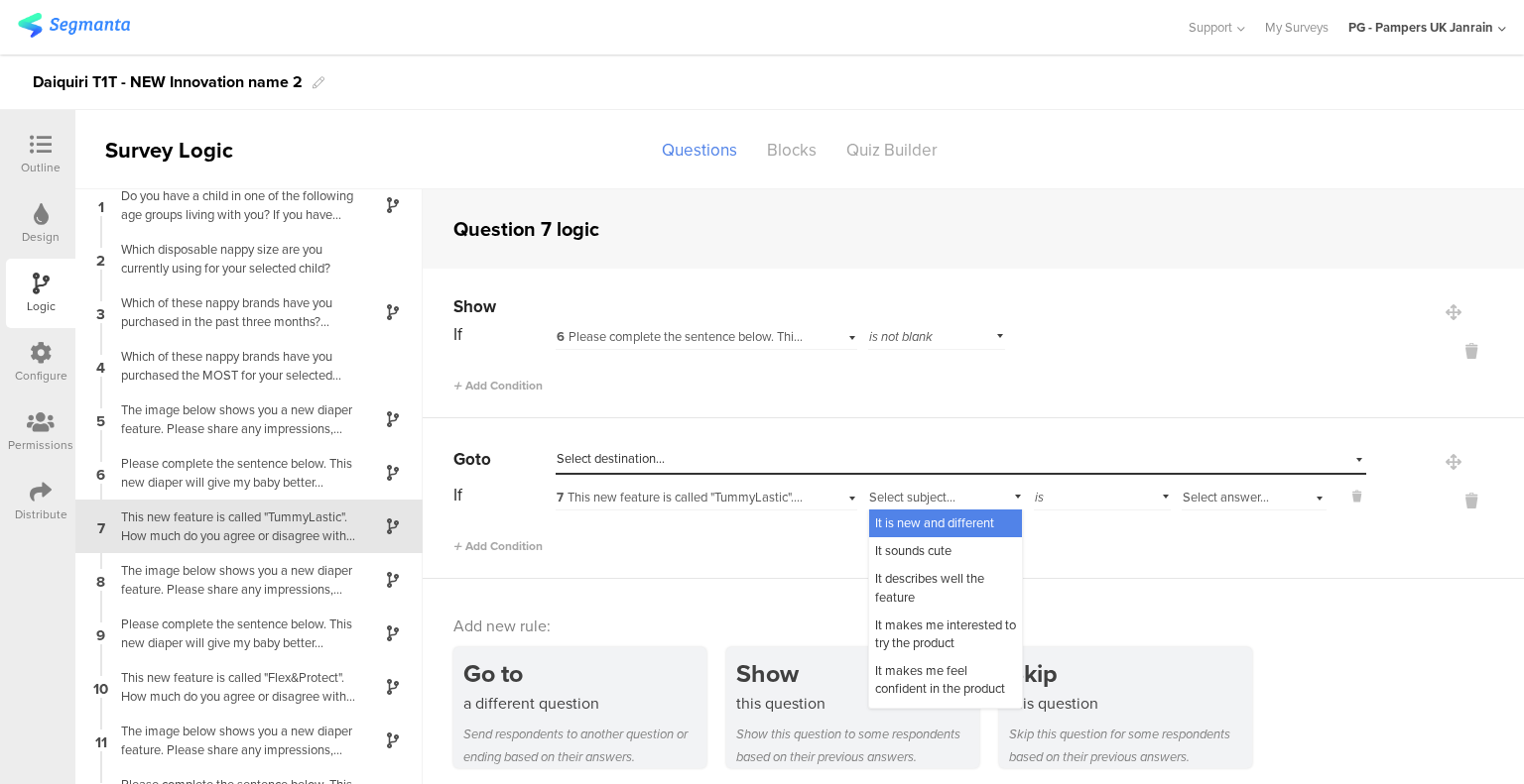
scroll to position [79, 0]
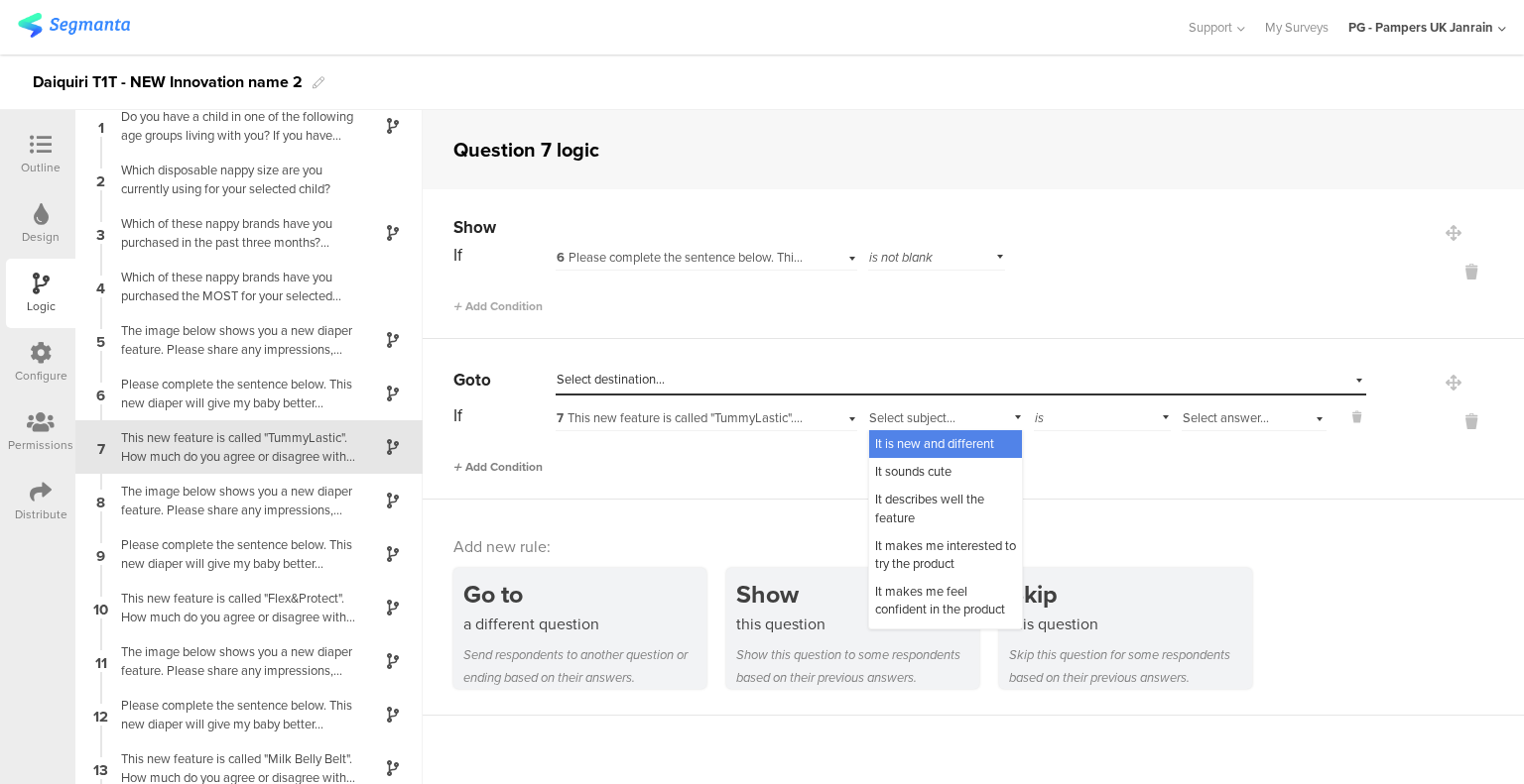
click at [527, 458] on span "Add Condition" at bounding box center [498, 467] width 89 height 18
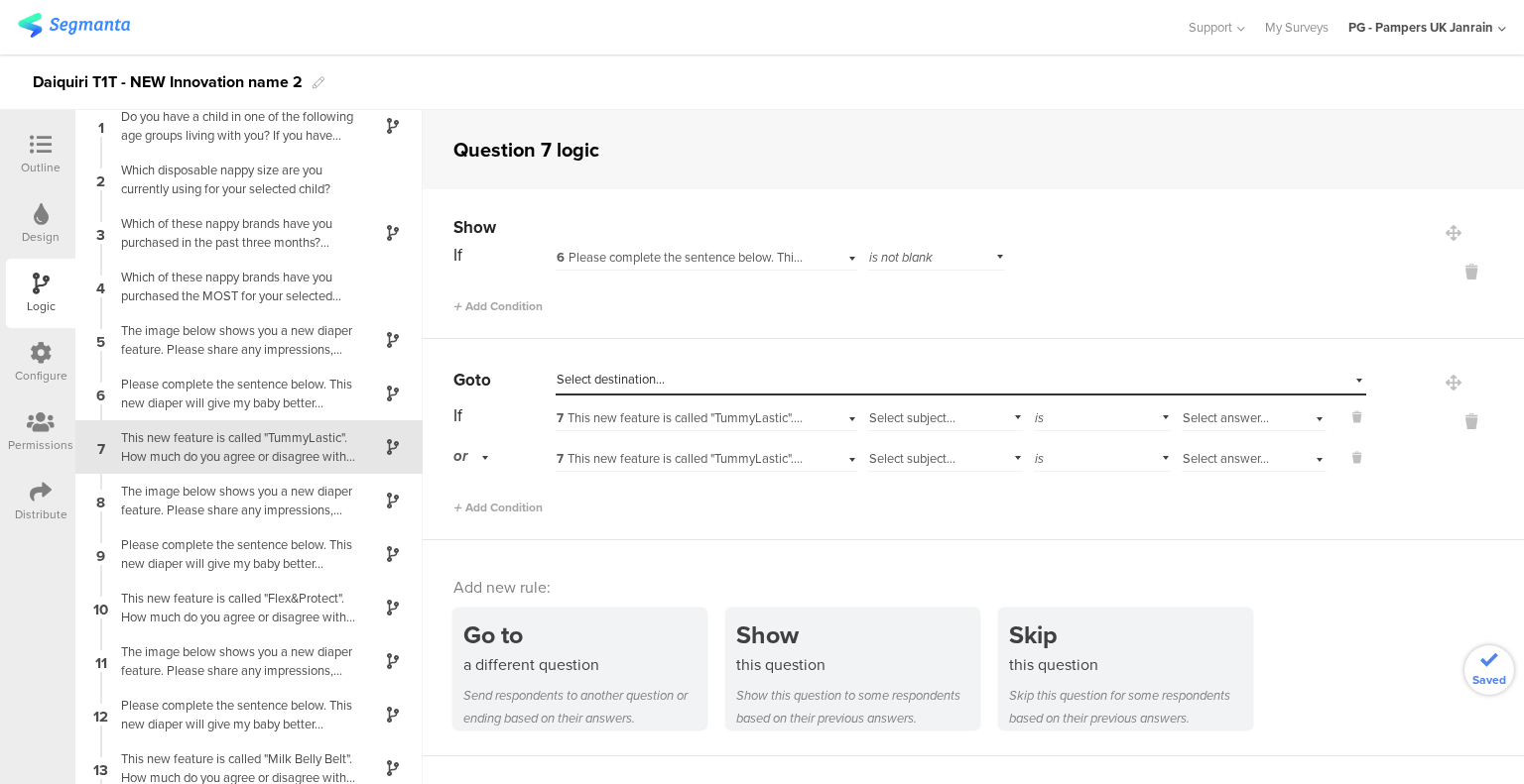
click at [987, 457] on div "Select subject..." at bounding box center [945, 457] width 155 height 31
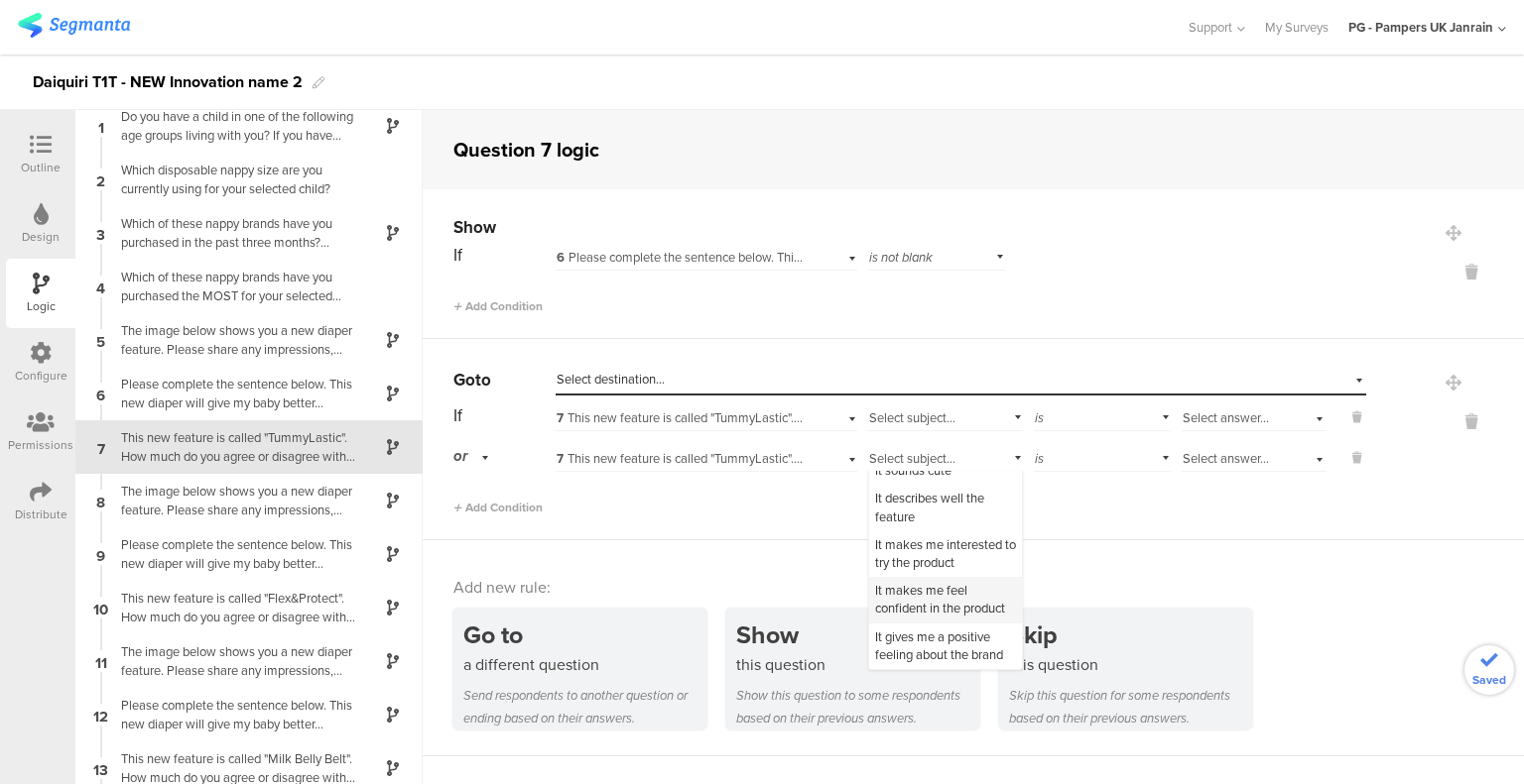
scroll to position [95, 0]
click at [1236, 545] on div "Add new rule: Go to a different question Send respondents to another question o…" at bounding box center [973, 649] width 1101 height 216
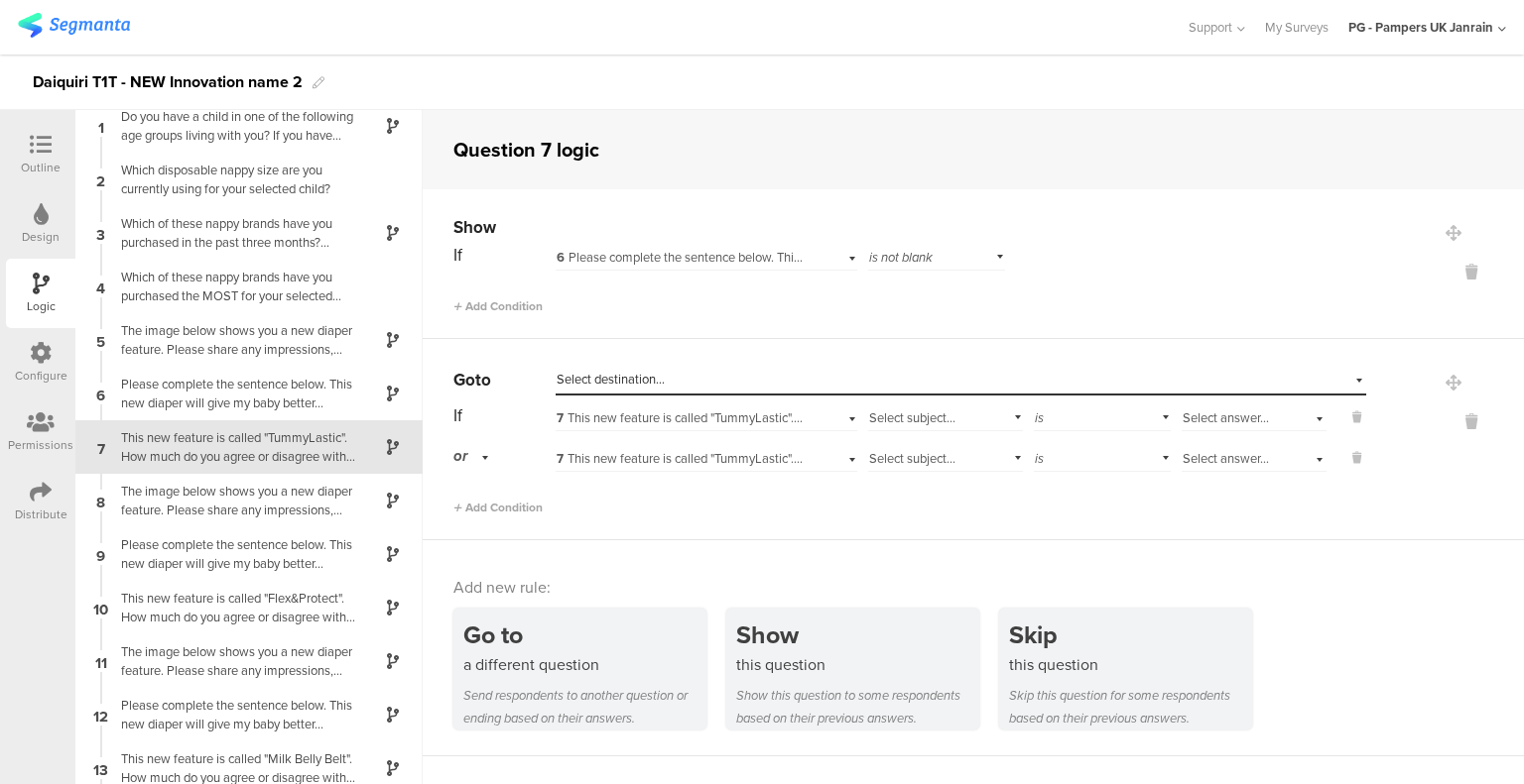
scroll to position [0, 0]
click at [1453, 420] on icon at bounding box center [1471, 422] width 48 height 23
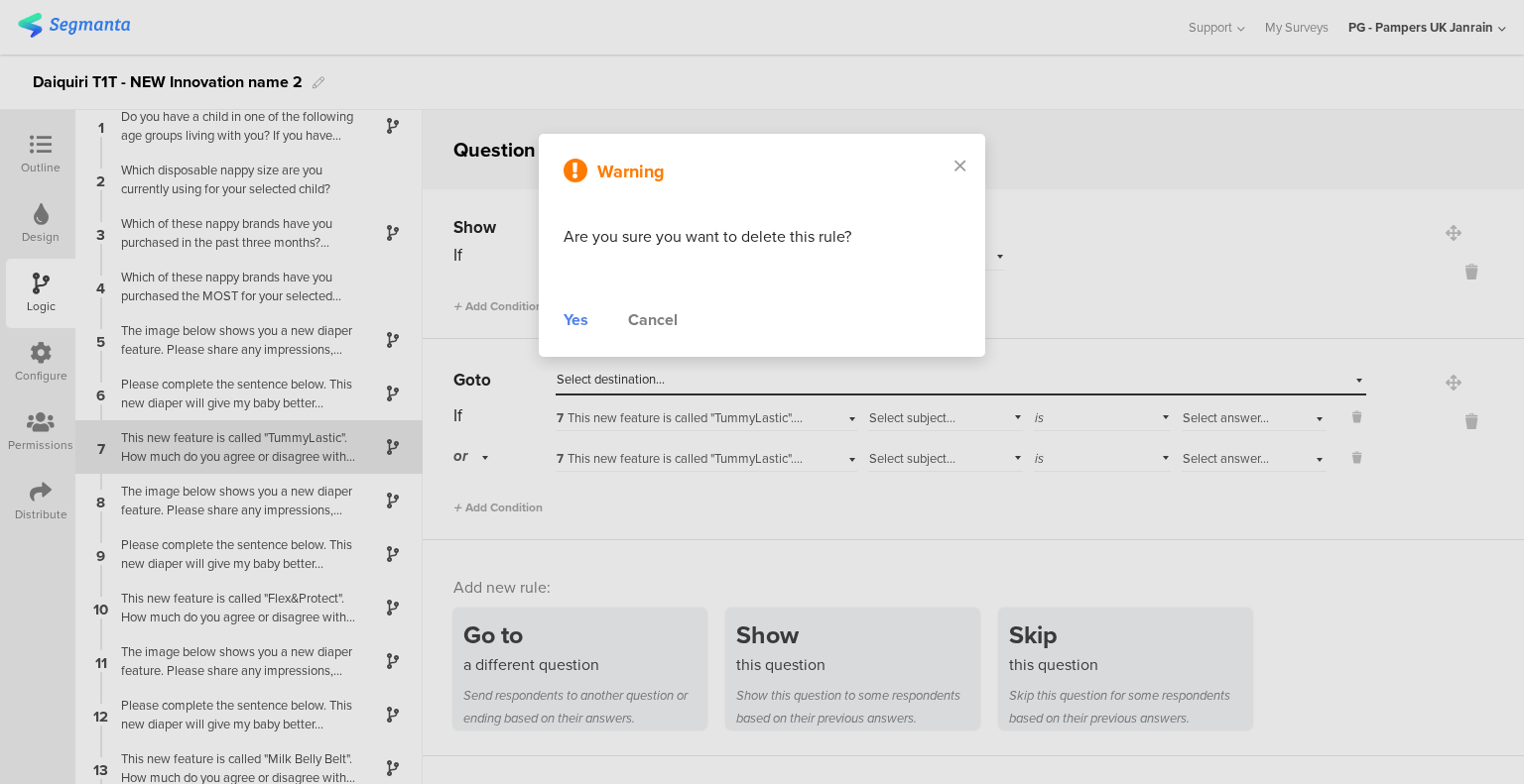
click at [573, 328] on div "Yes" at bounding box center [575, 321] width 25 height 24
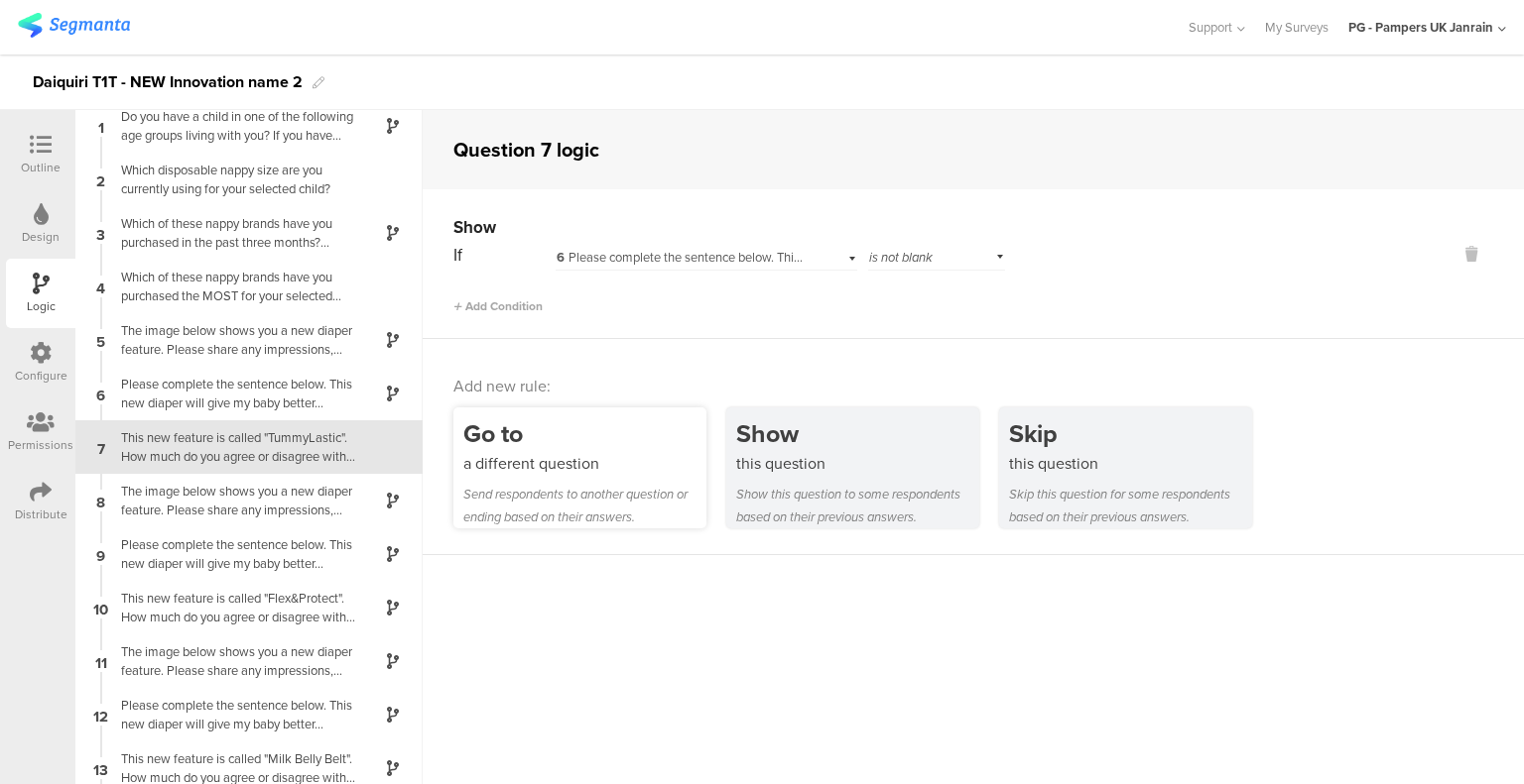
click at [614, 457] on div "a different question" at bounding box center [585, 463] width 243 height 23
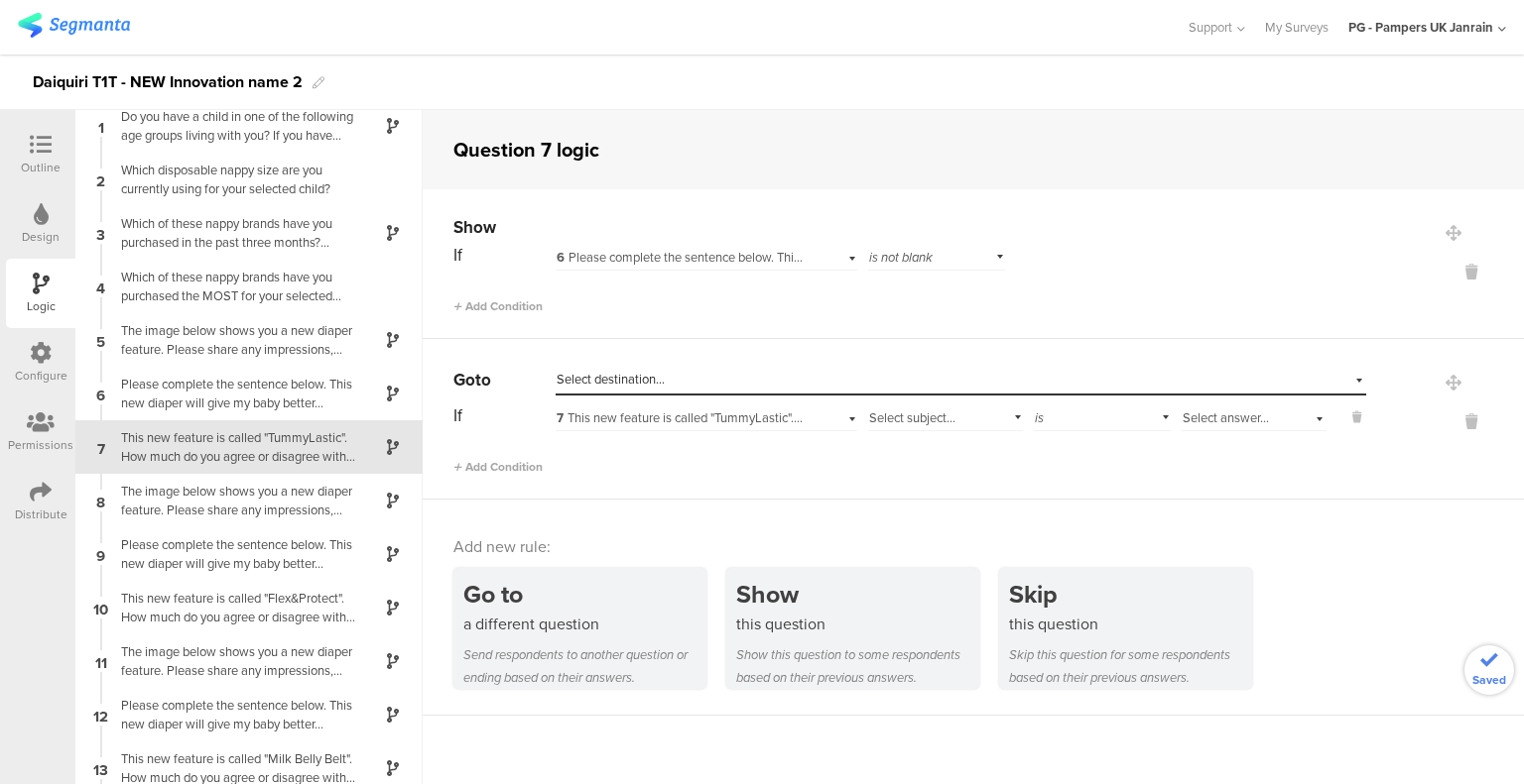
click at [629, 378] on span "Select destination..." at bounding box center [610, 379] width 108 height 19
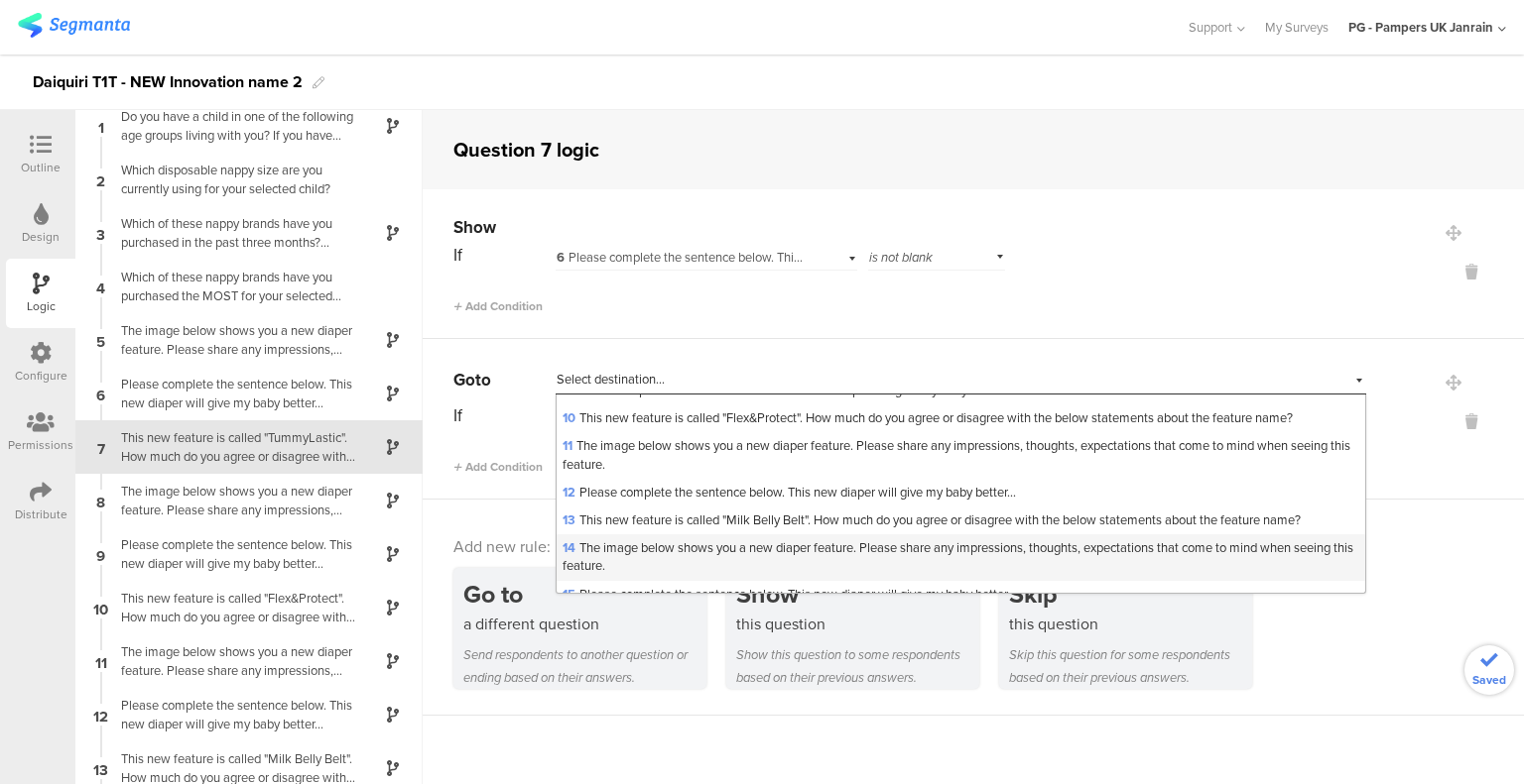
scroll to position [367, 0]
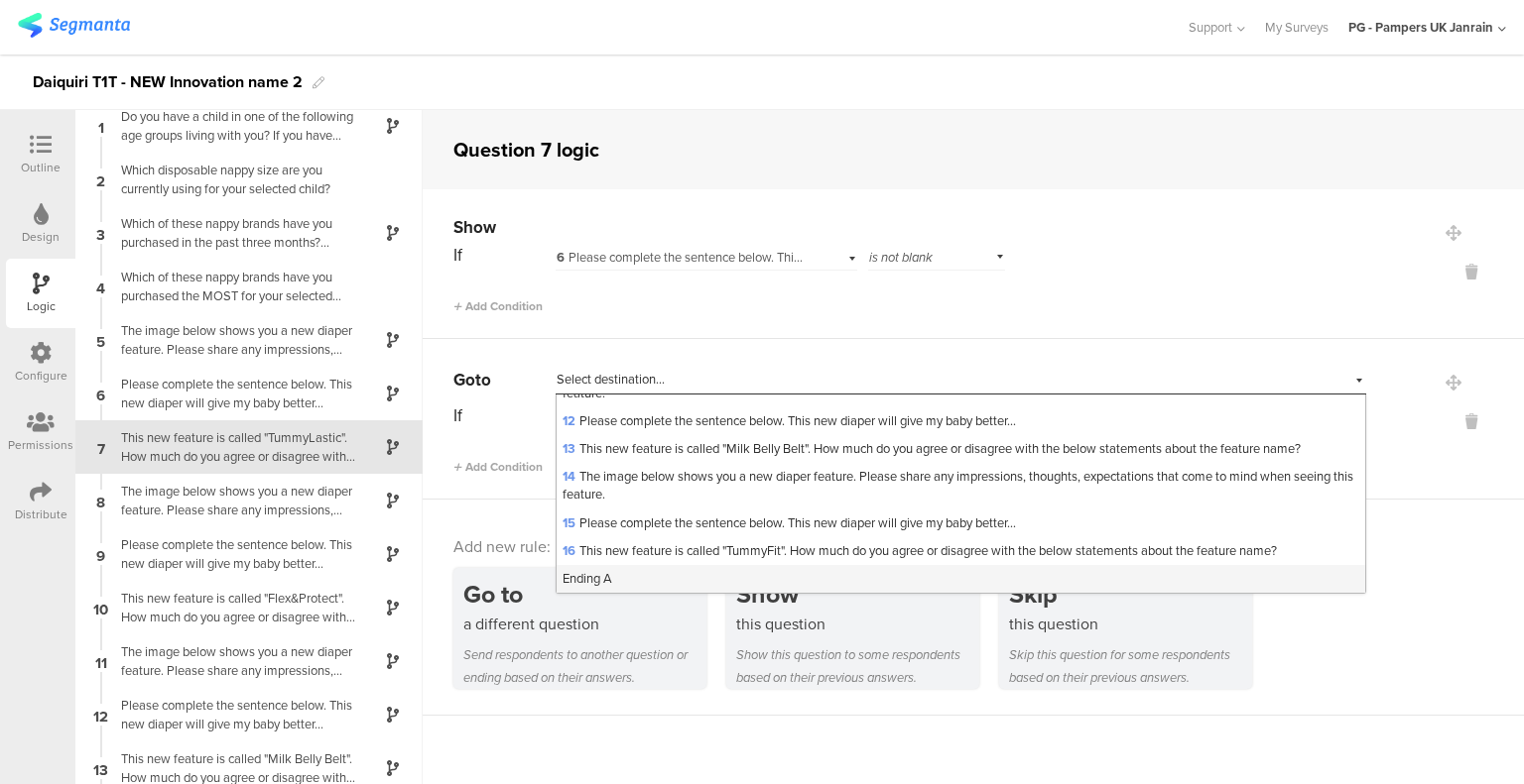
click at [672, 572] on div "Ending A" at bounding box center [960, 579] width 808 height 28
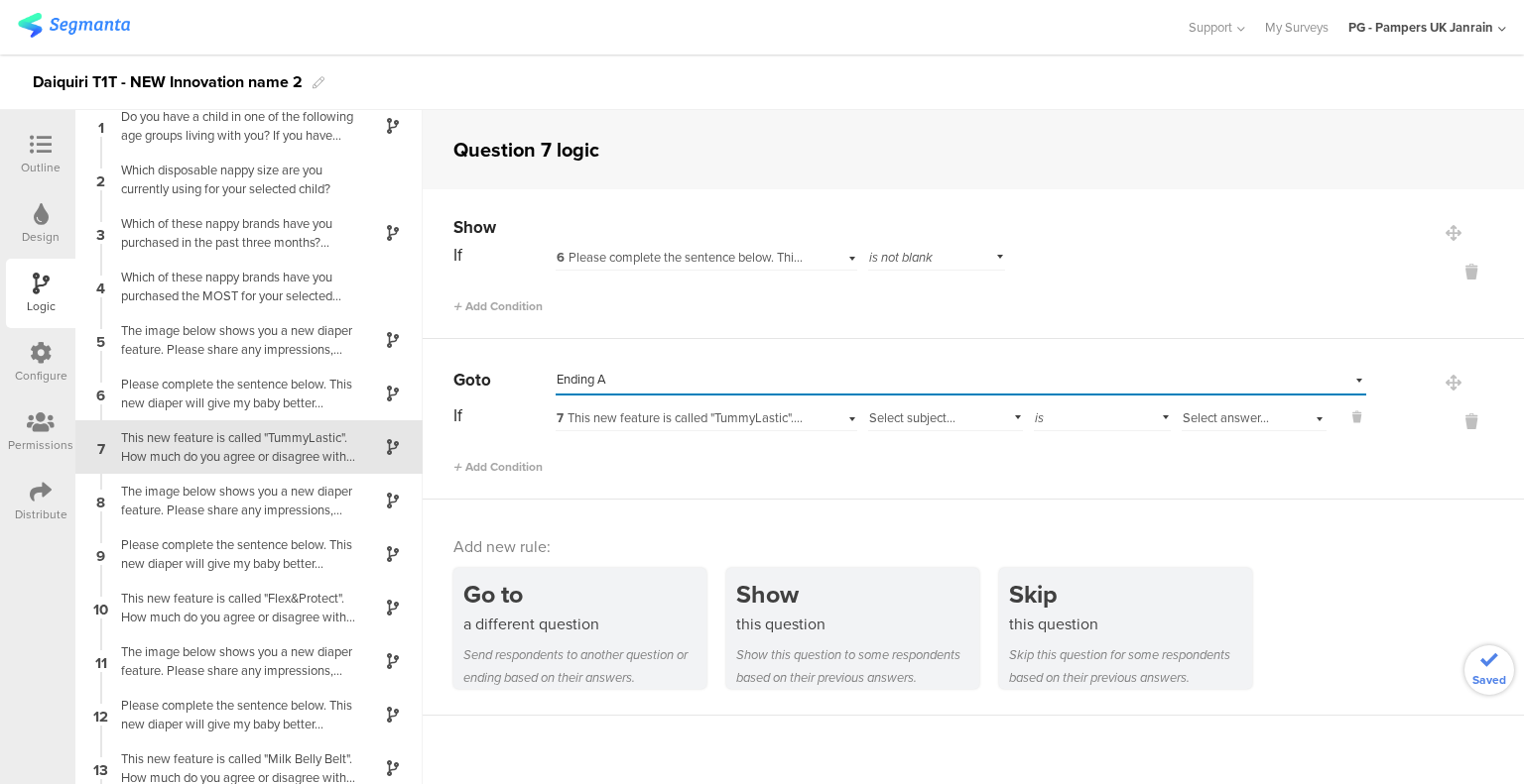
click at [1223, 417] on span "Select answer..." at bounding box center [1225, 418] width 86 height 19
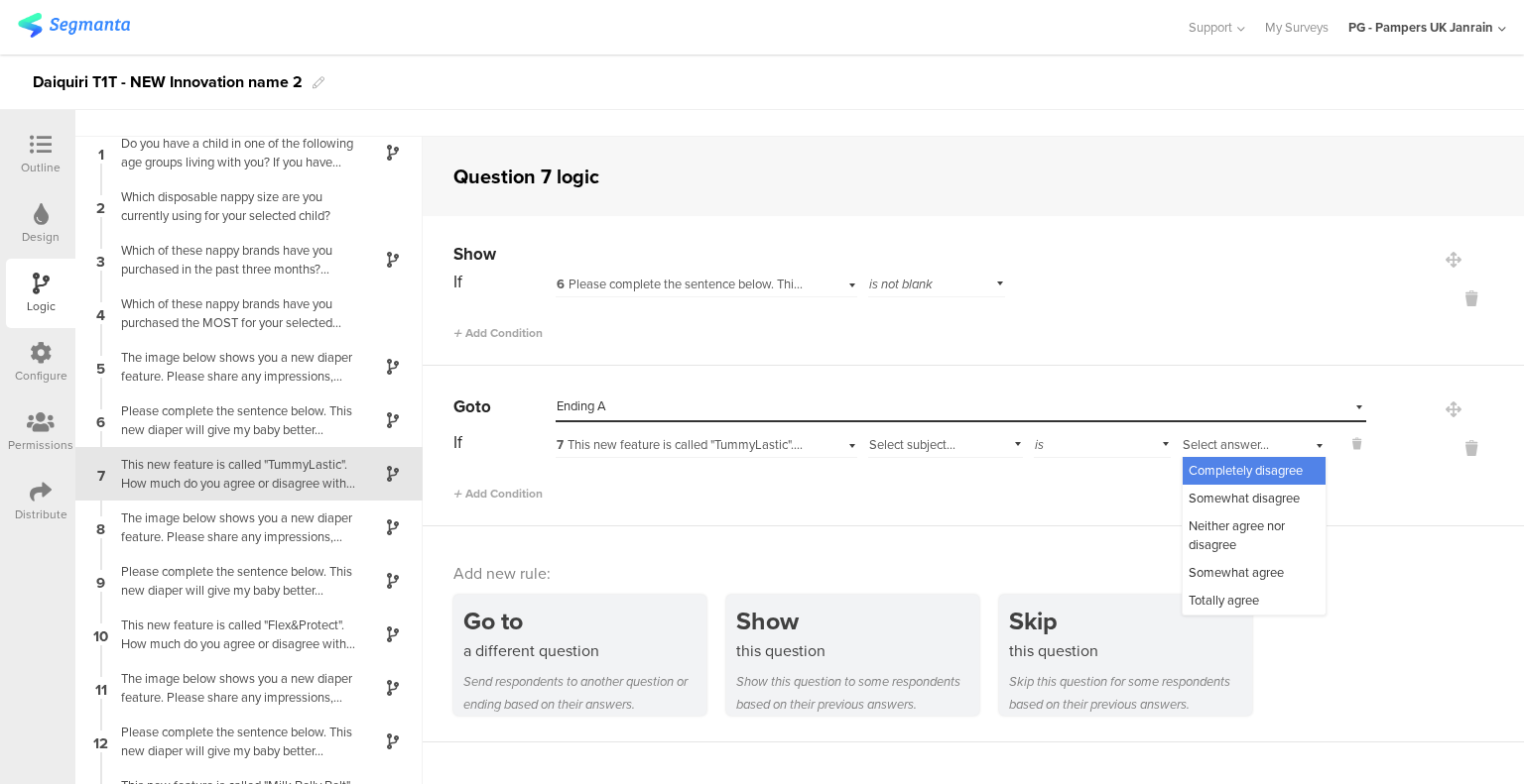
scroll to position [79, 0]
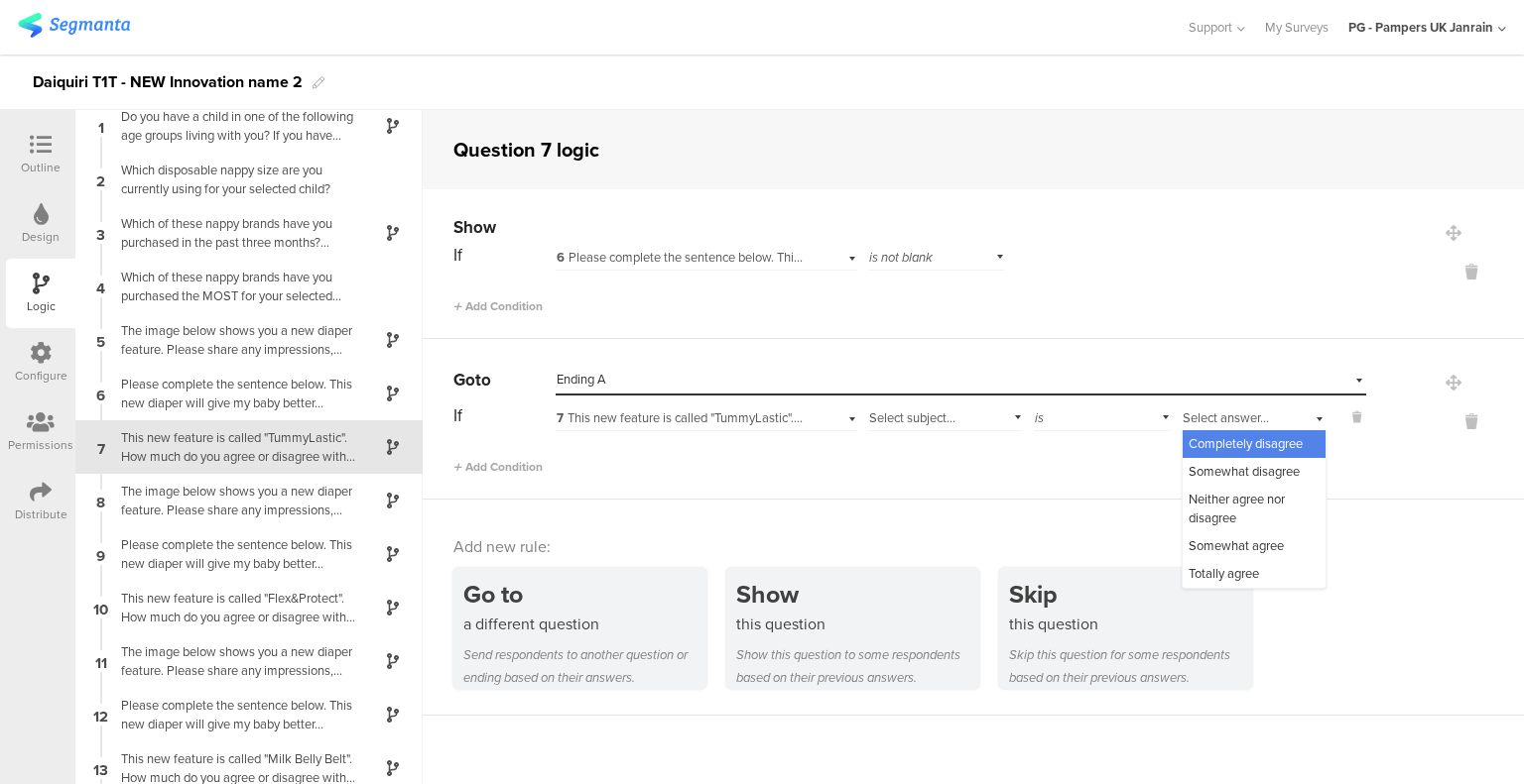
click at [1404, 452] on div at bounding box center [1445, 421] width 158 height 111
click at [1464, 418] on icon at bounding box center [1471, 422] width 48 height 23
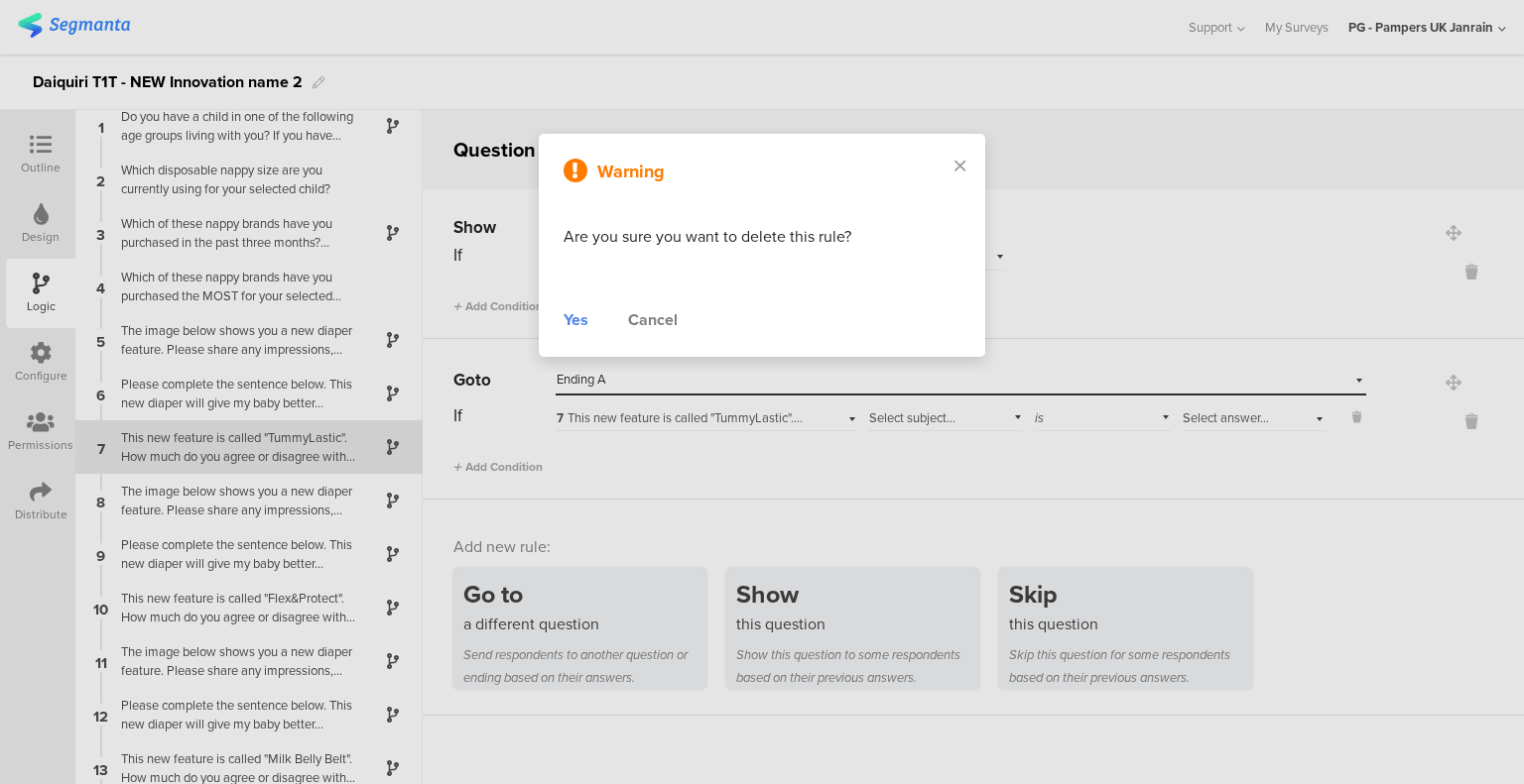
click at [557, 315] on div "Warning Are you sure you want to delete this rule? Yes Cancel" at bounding box center [762, 245] width 447 height 223
click at [554, 321] on div "Warning Are you sure you want to delete this rule? Yes Cancel" at bounding box center [762, 245] width 447 height 223
click at [574, 322] on div "Yes" at bounding box center [575, 321] width 25 height 24
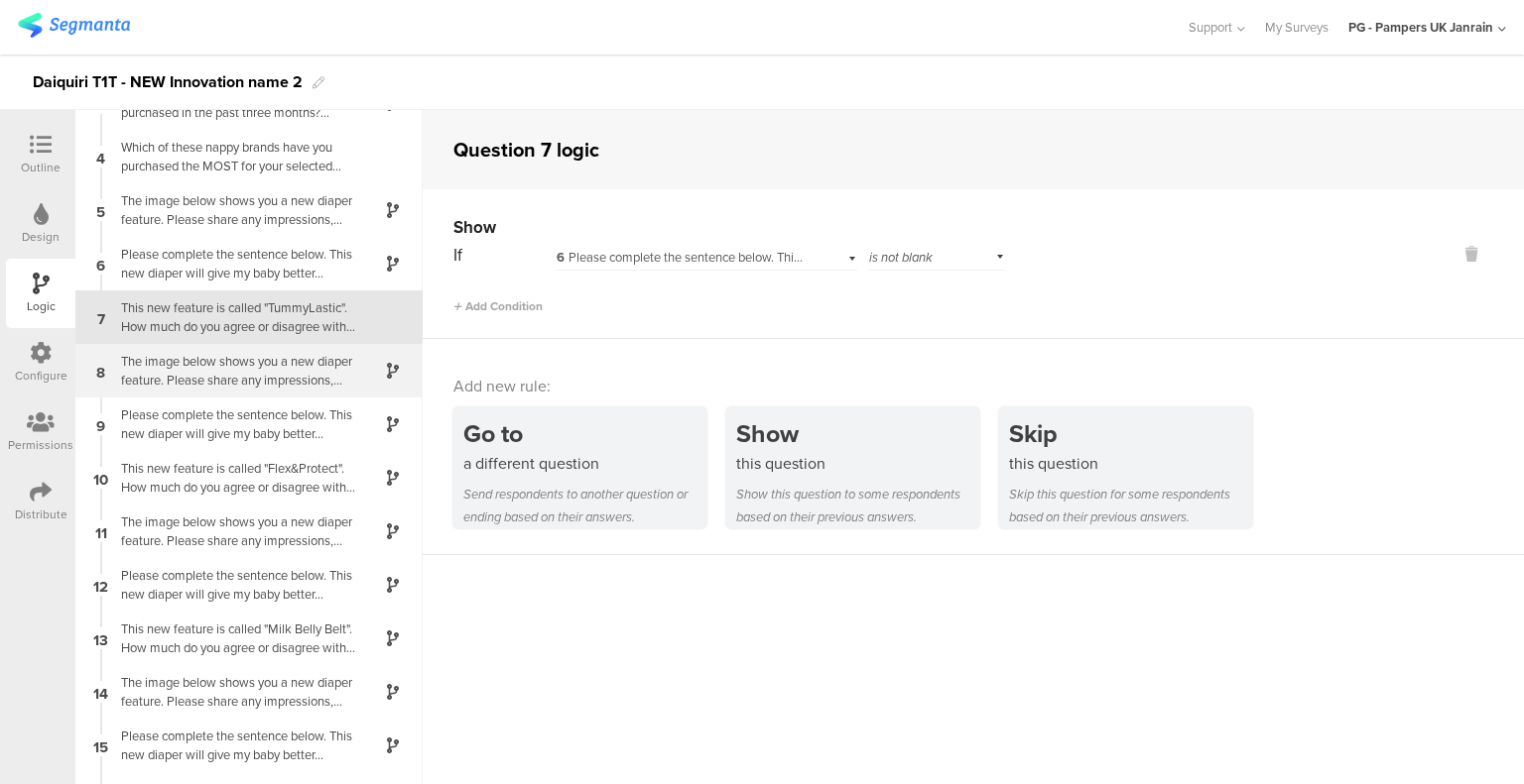
scroll to position [183, 0]
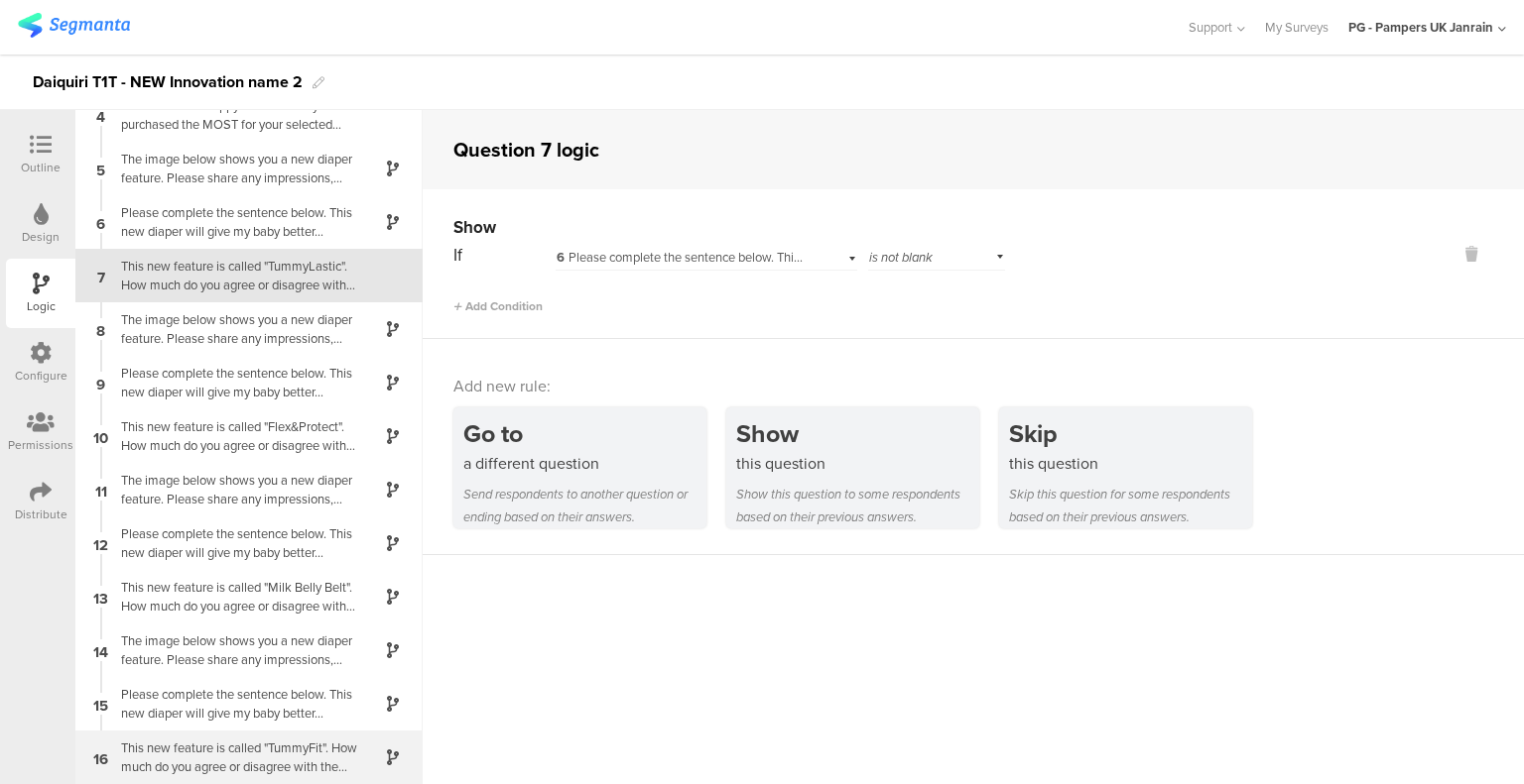
click at [308, 738] on div "This new feature is called "TummyFit". How much do you agree or disagree with t…" at bounding box center [233, 757] width 248 height 38
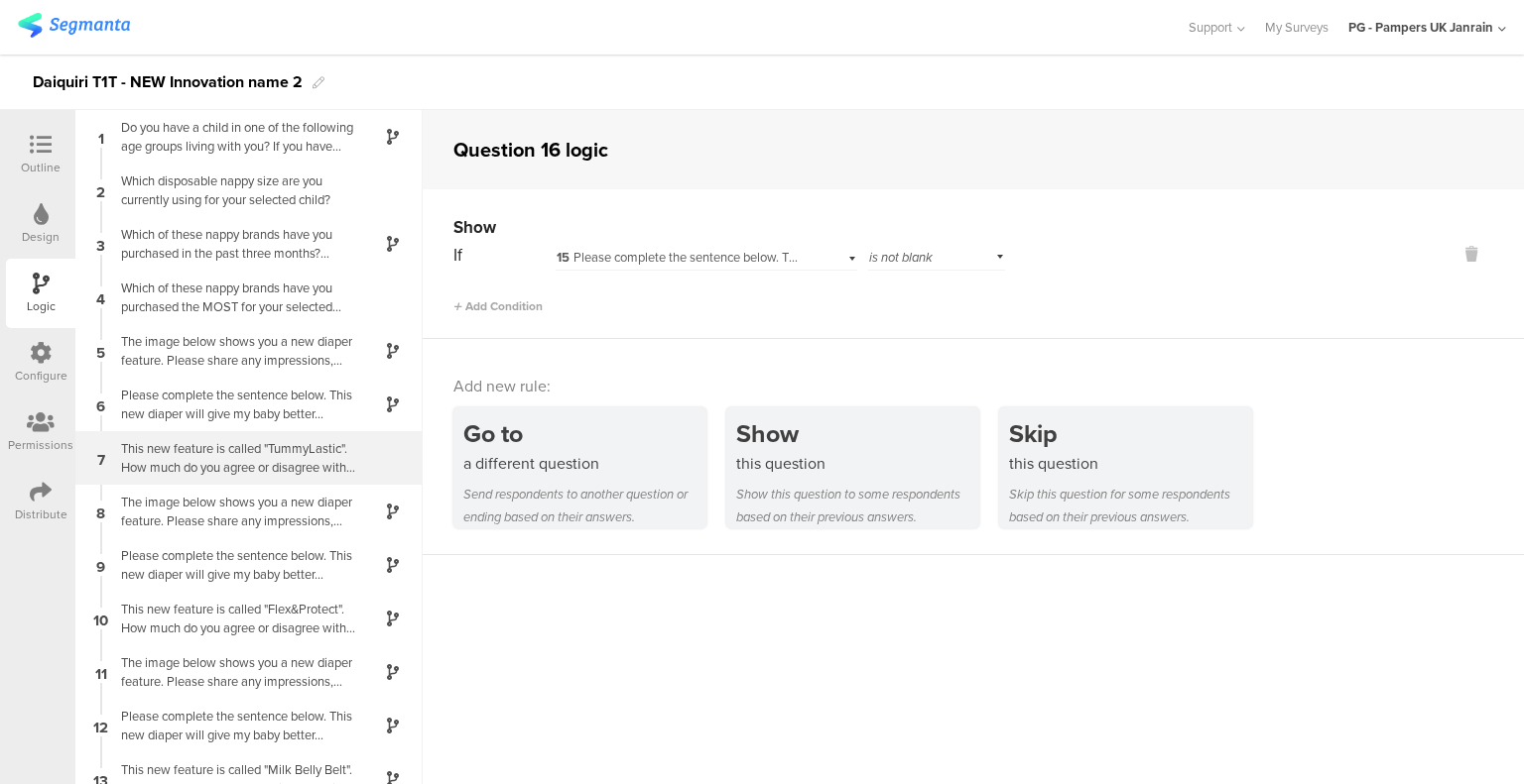
click at [278, 443] on div "This new feature is called "TummyLastic". How much do you agree or disagree wit…" at bounding box center [233, 458] width 248 height 38
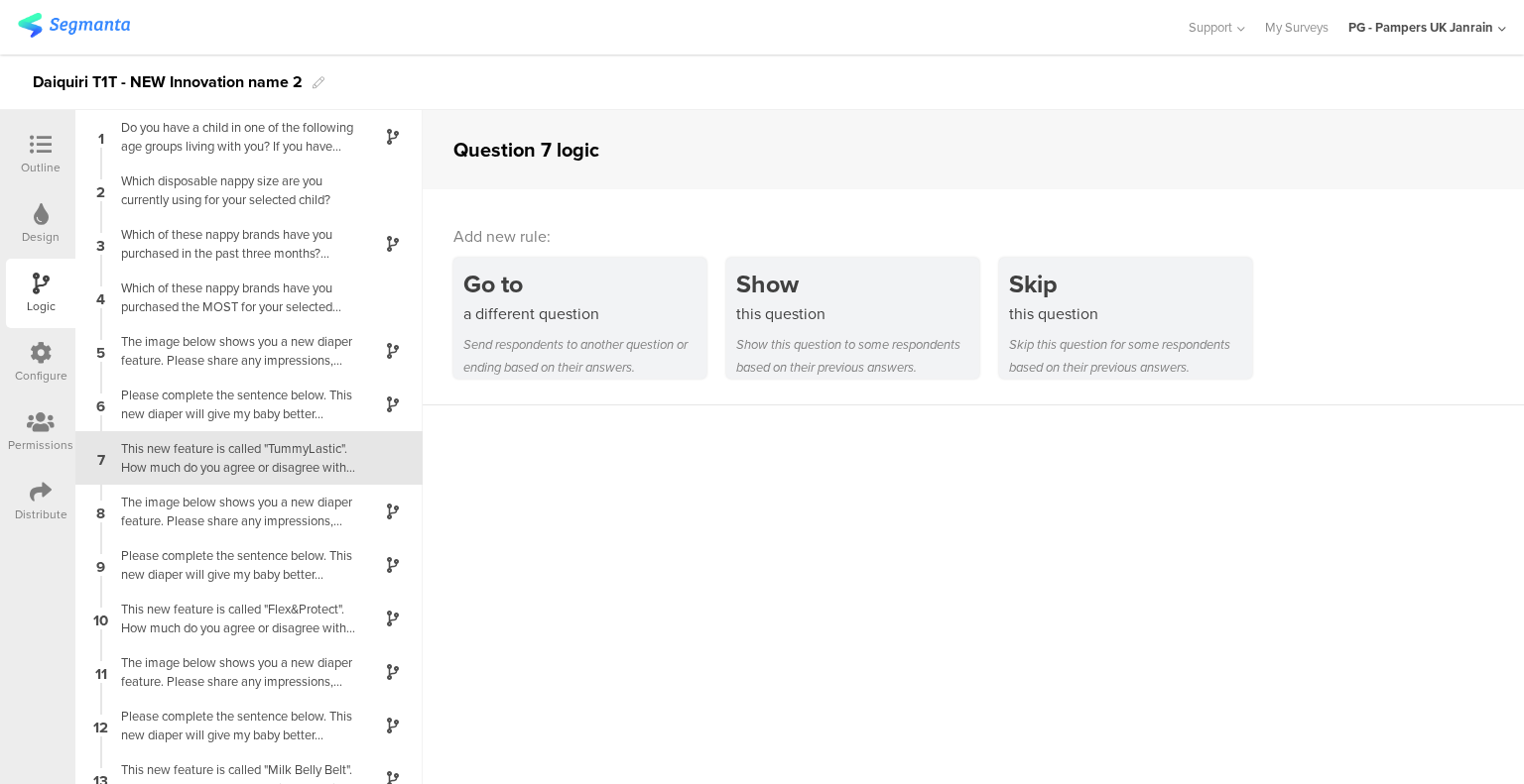
scroll to position [11, 0]
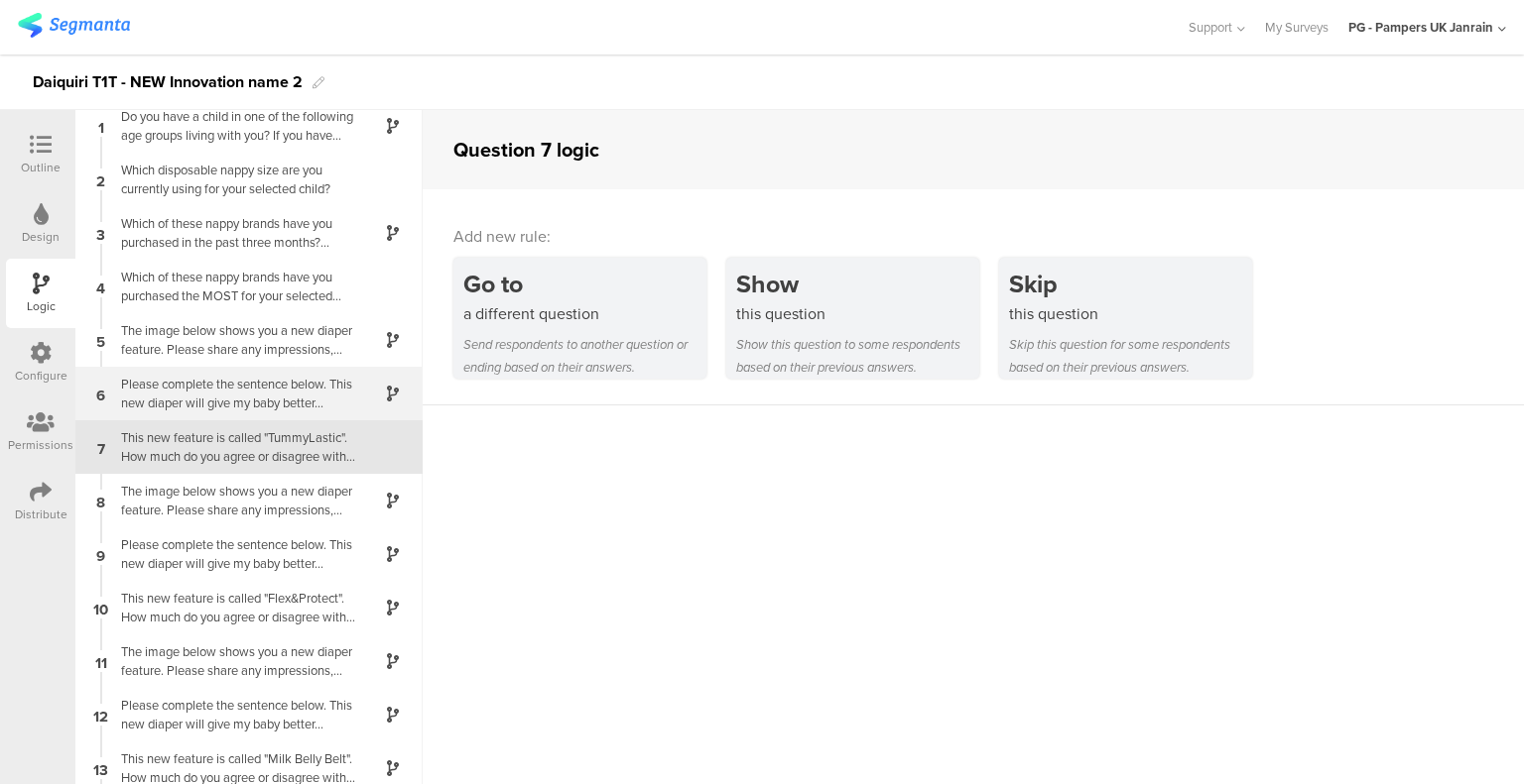
click at [281, 386] on div "Please complete the sentence below. This new diaper will give my baby better..." at bounding box center [233, 394] width 248 height 38
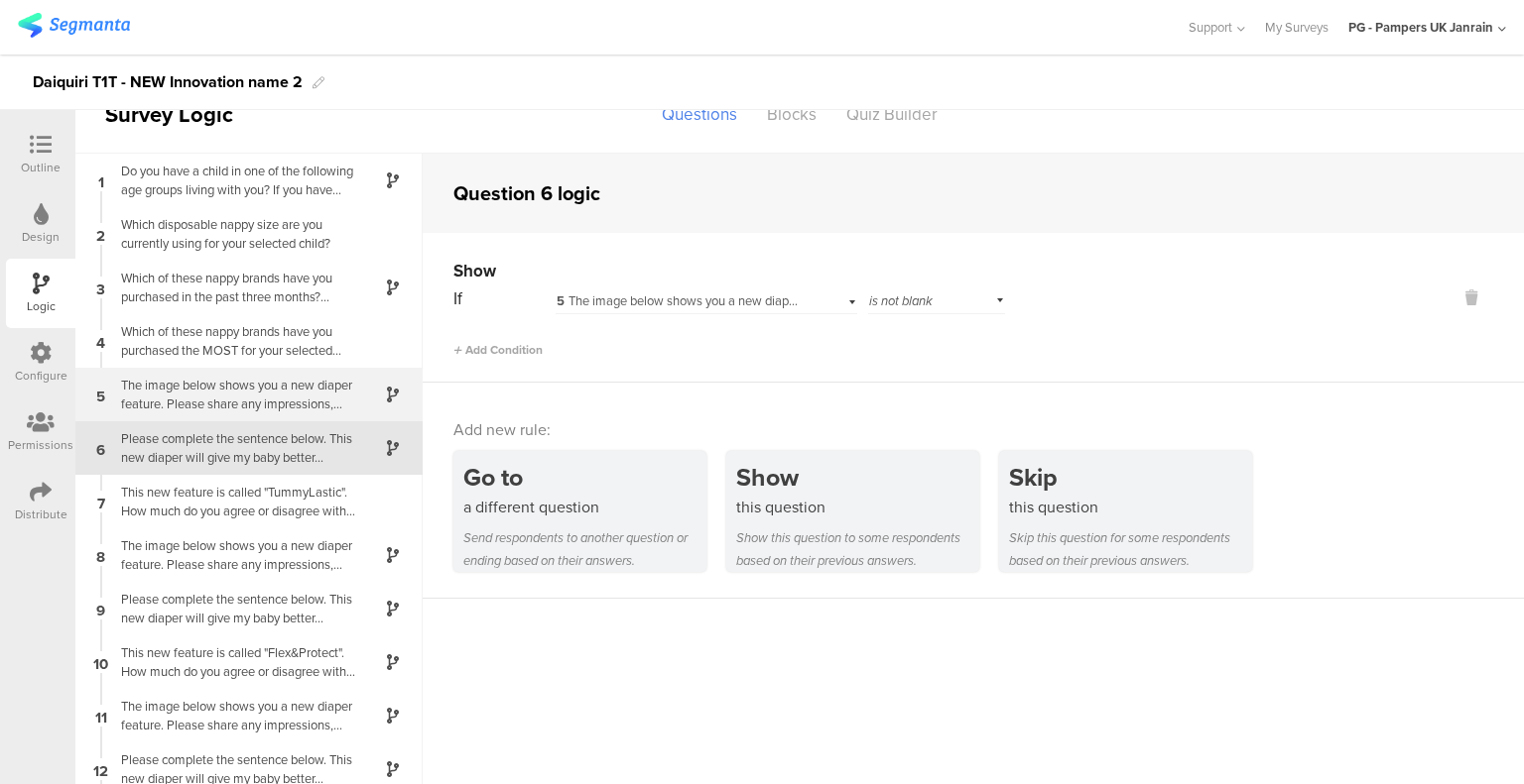
click at [266, 376] on div "The image below shows you a new diaper feature. Please share any impressions, t…" at bounding box center [233, 395] width 248 height 38
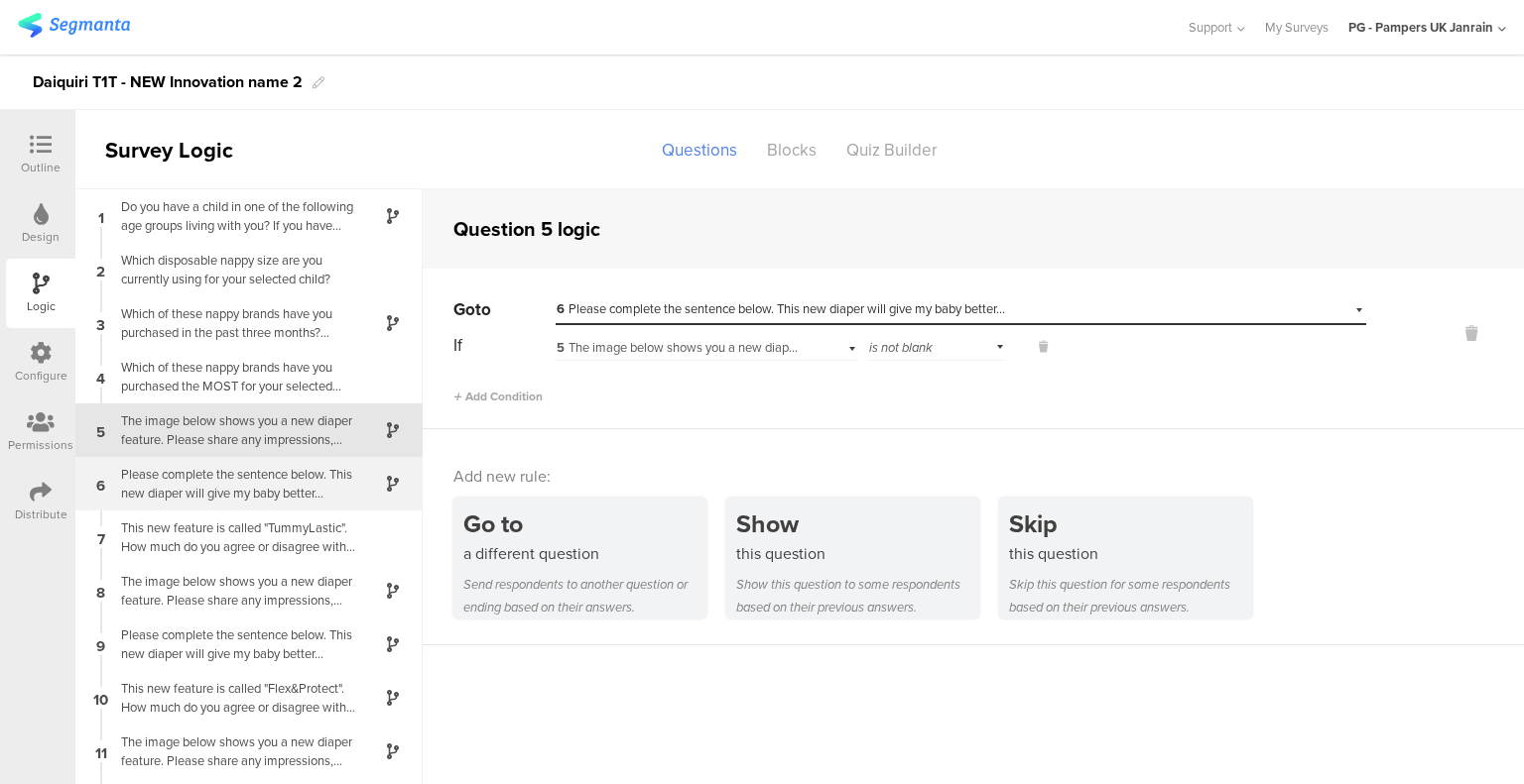
click at [280, 471] on div "Please complete the sentence below. This new diaper will give my baby better..." at bounding box center [233, 484] width 248 height 38
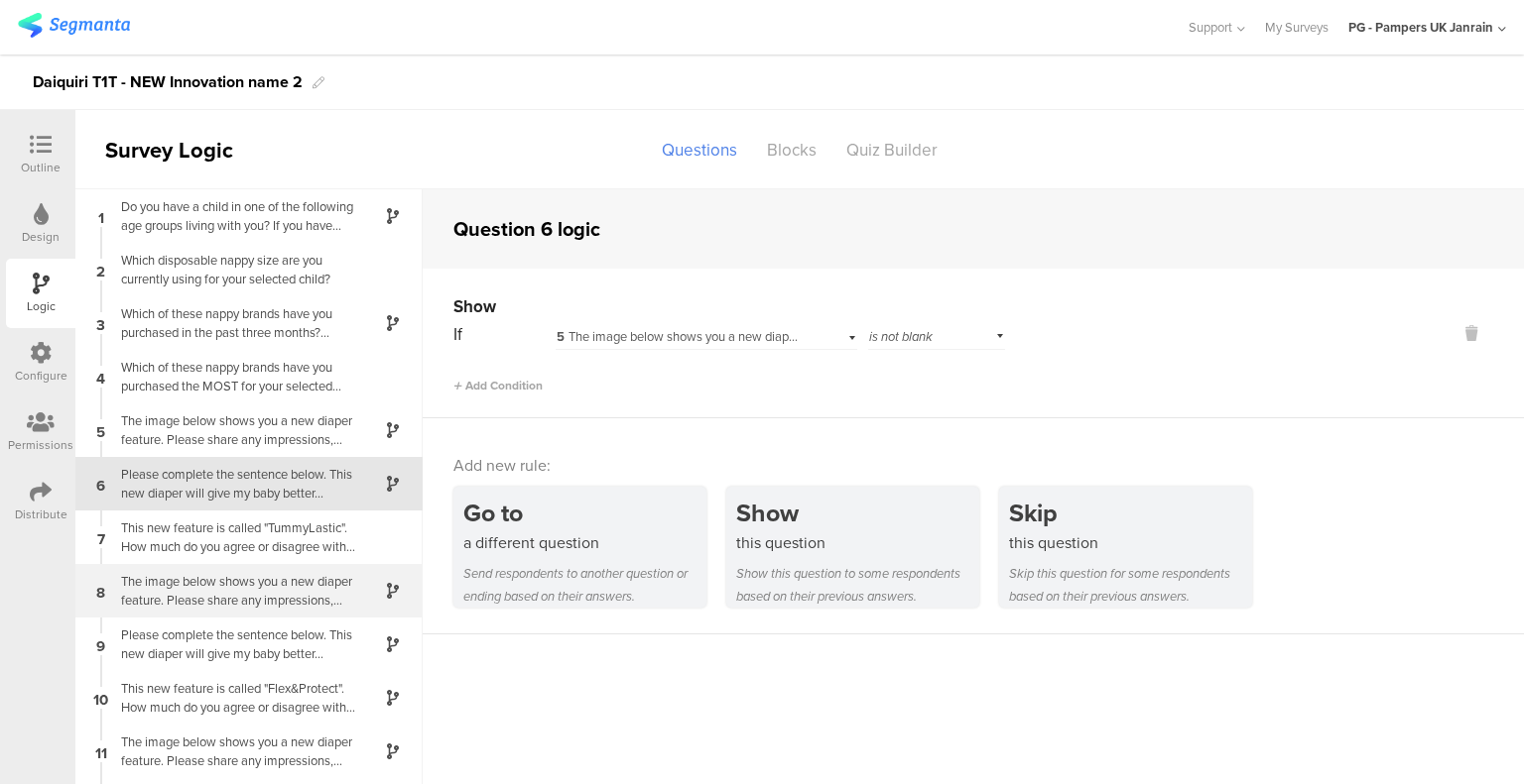
scroll to position [36, 0]
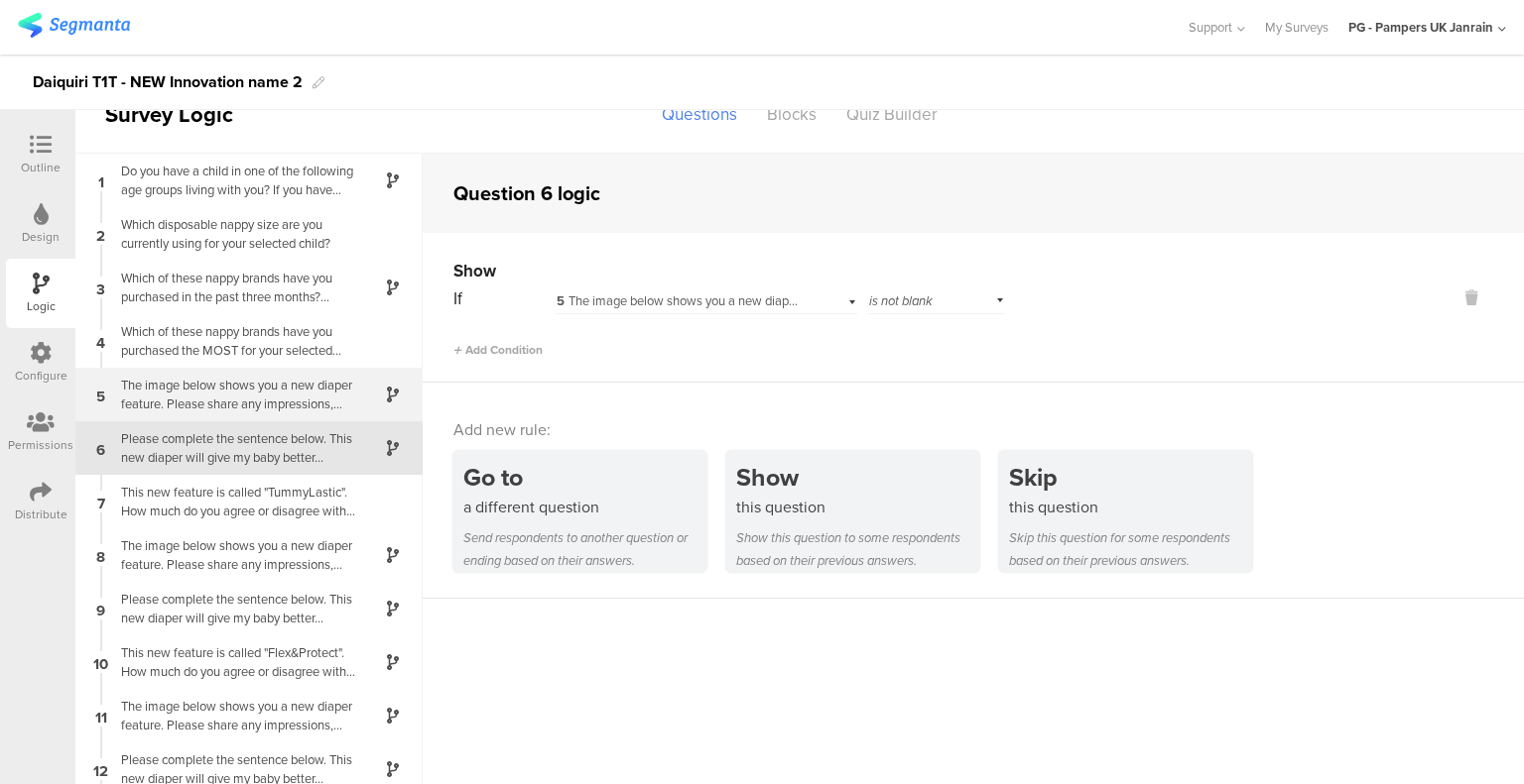
click at [268, 387] on div "The image below shows you a new diaper feature. Please share any impressions, t…" at bounding box center [233, 395] width 248 height 38
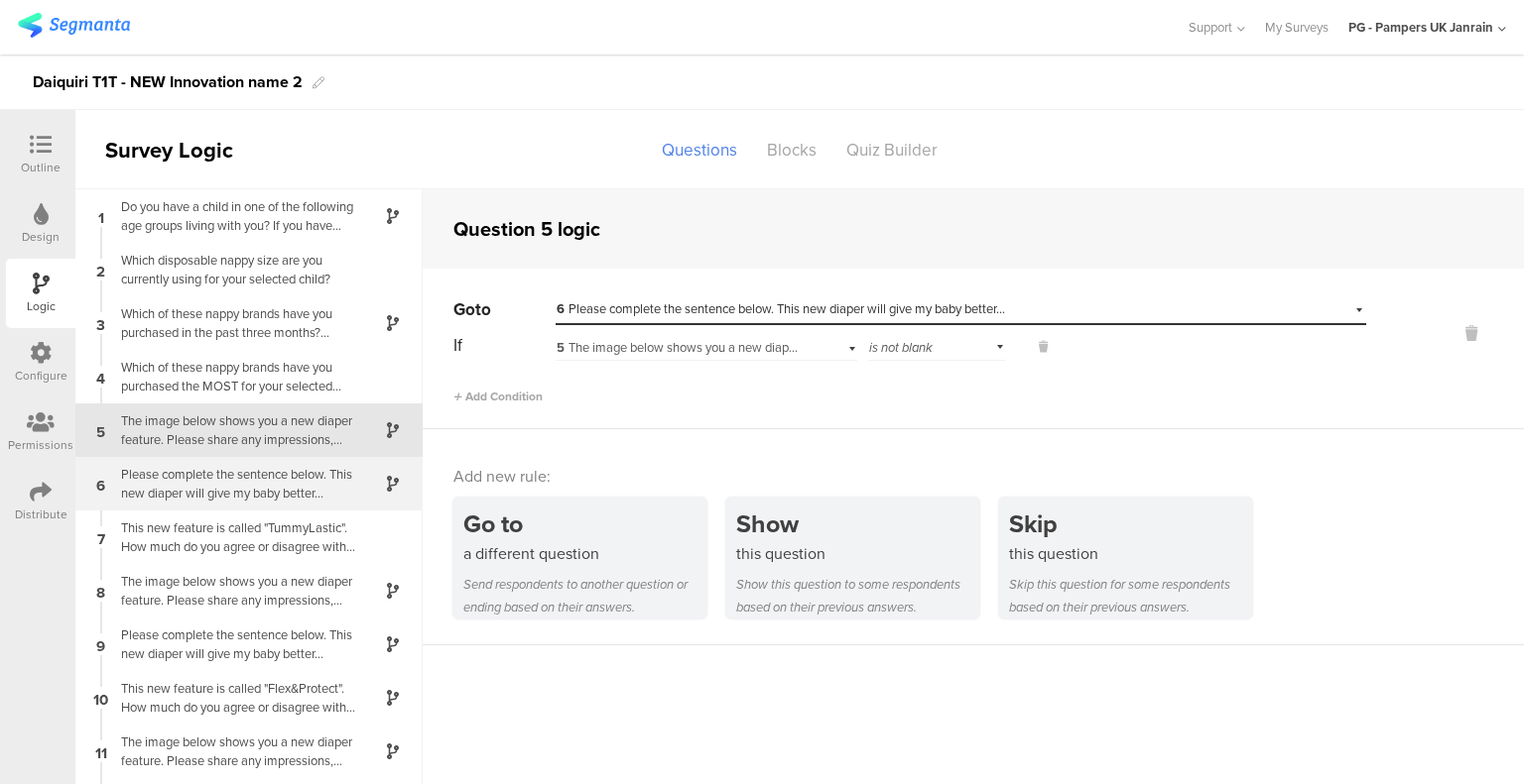
click at [274, 479] on div "Please complete the sentence below. This new diaper will give my baby better..." at bounding box center [233, 484] width 248 height 38
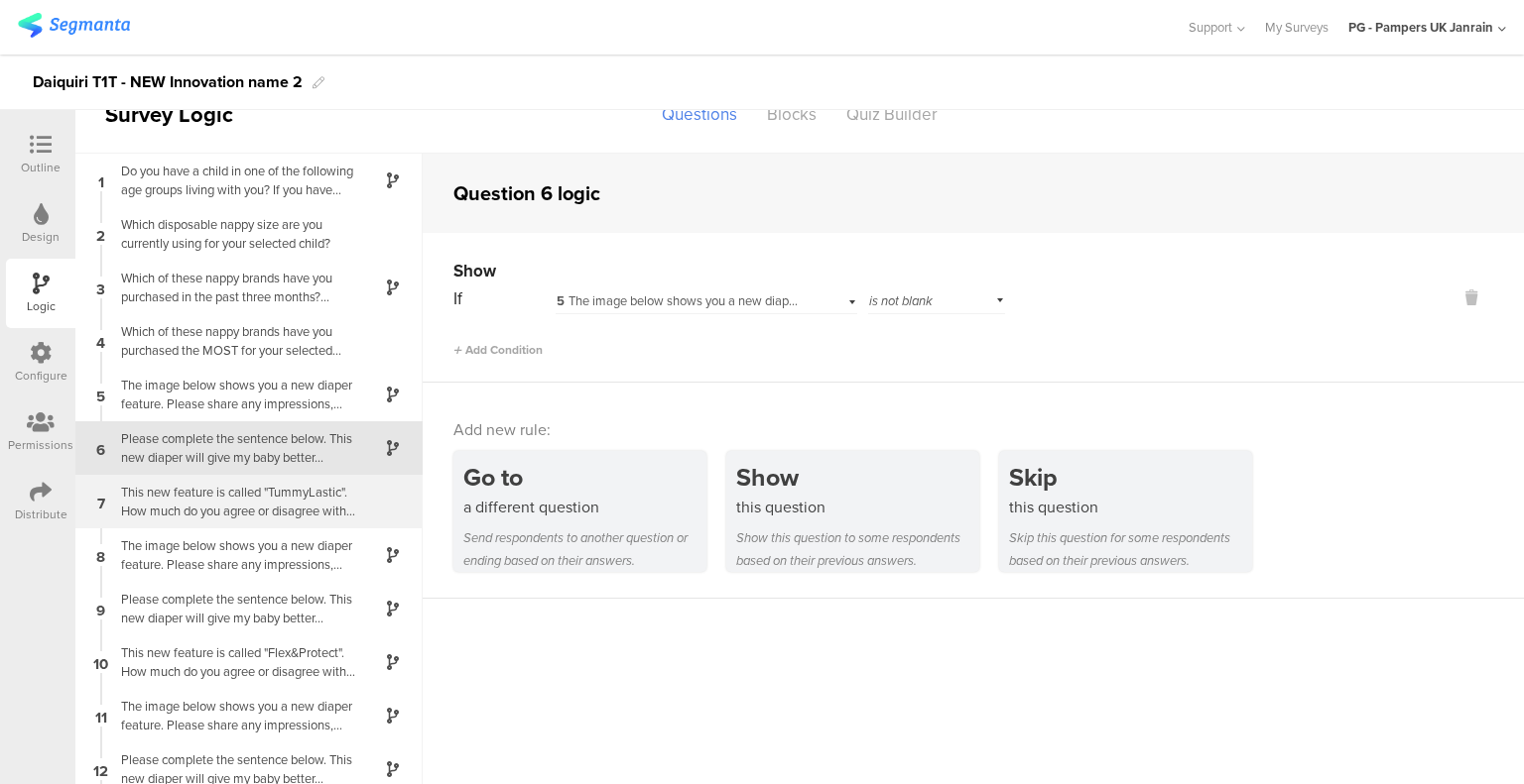
click at [266, 506] on div "This new feature is called "TummyLastic". How much do you agree or disagree wit…" at bounding box center [233, 502] width 248 height 38
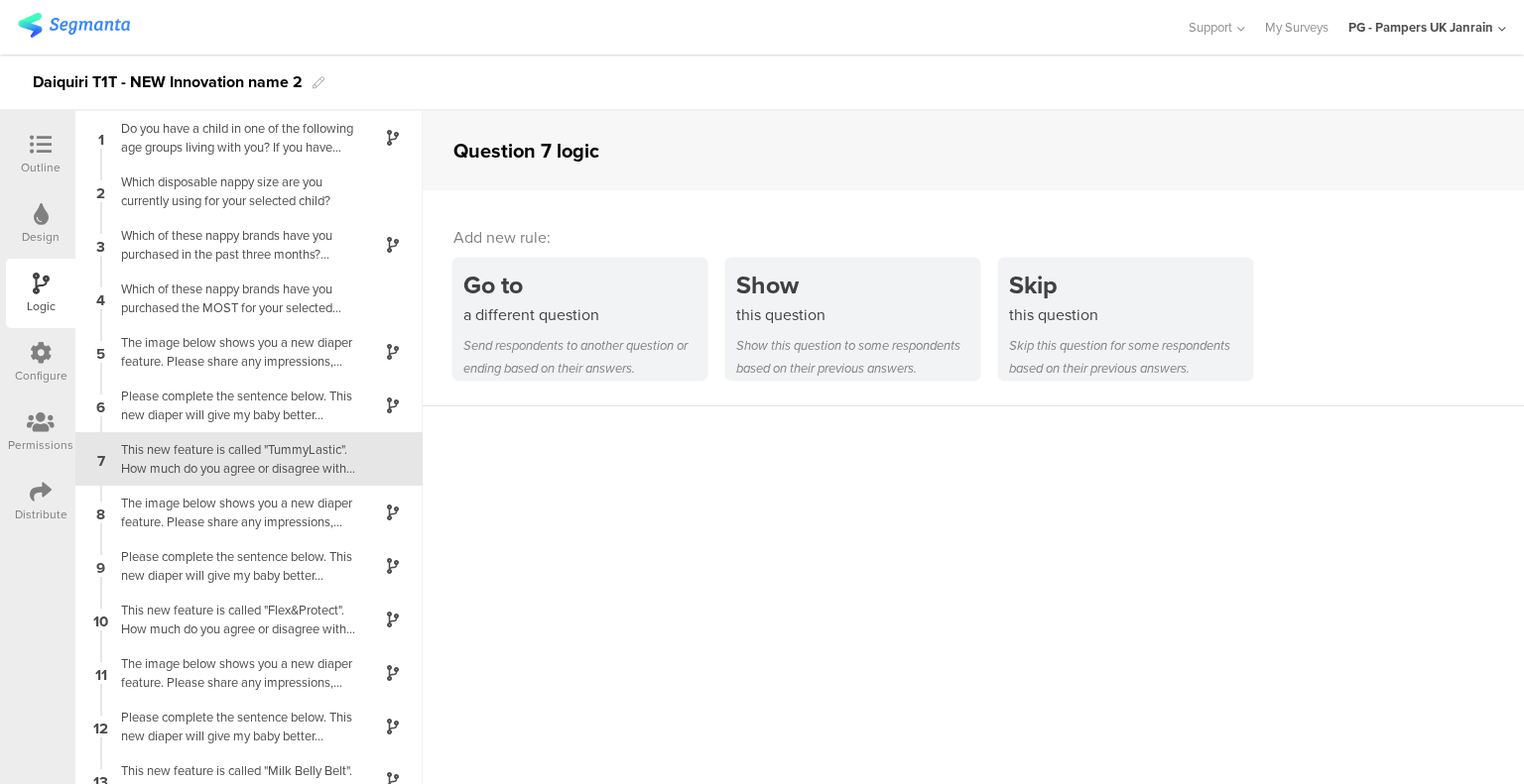
scroll to position [11, 0]
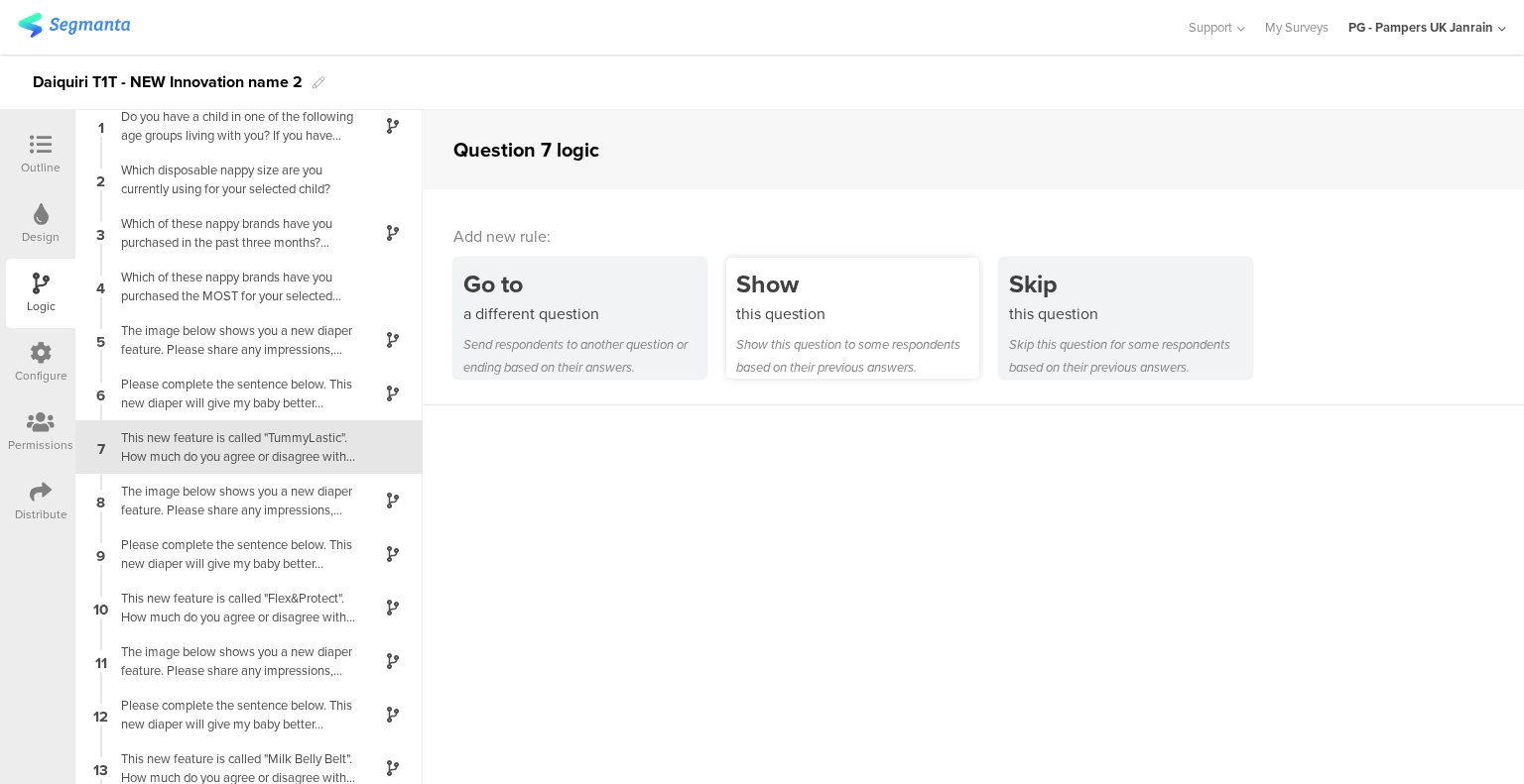
click at [808, 321] on div "this question" at bounding box center [857, 314] width 243 height 23
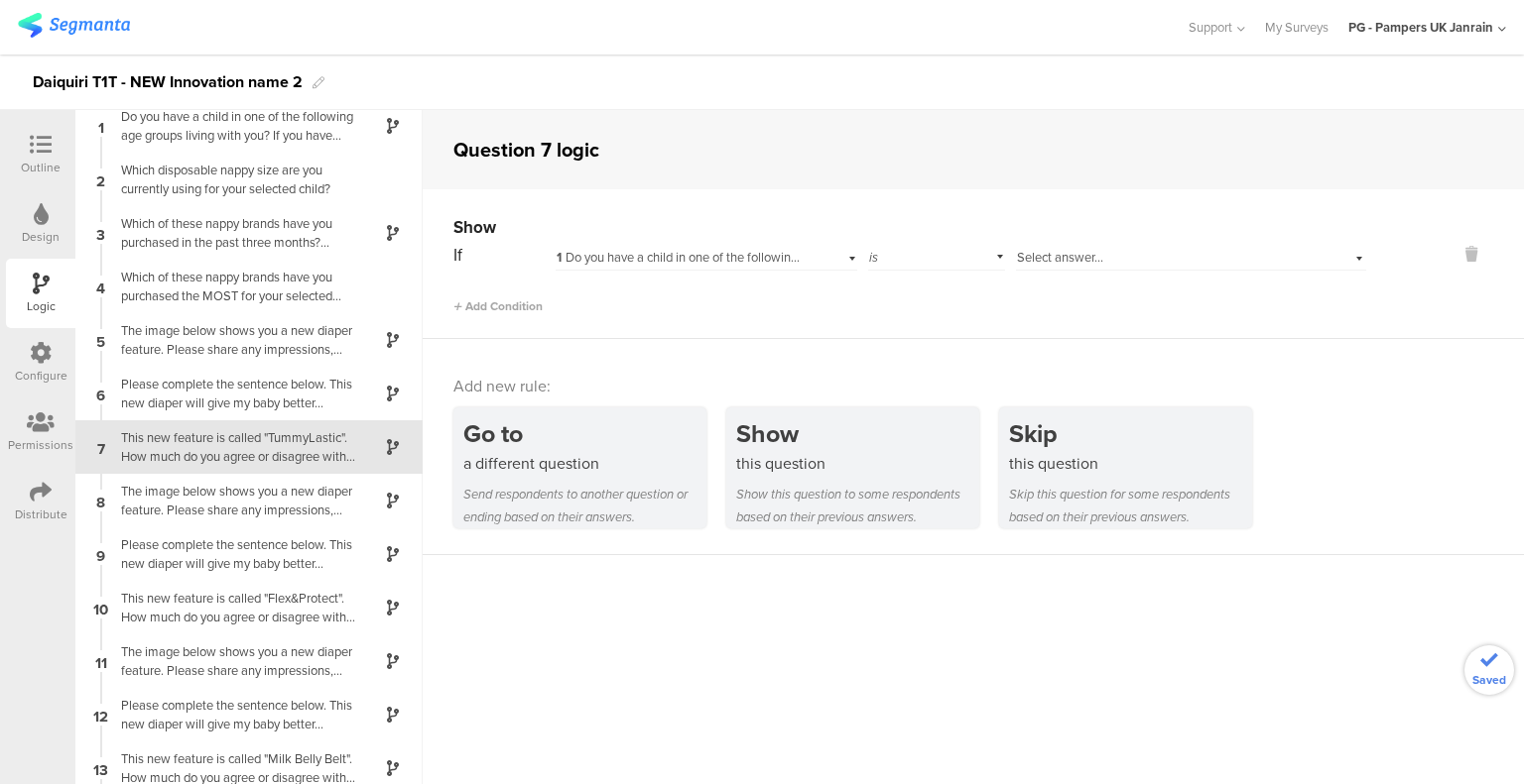
click at [700, 257] on span "1 Do you have a child in one of the following age groups living with you? If yo…" at bounding box center [1078, 257] width 1045 height 19
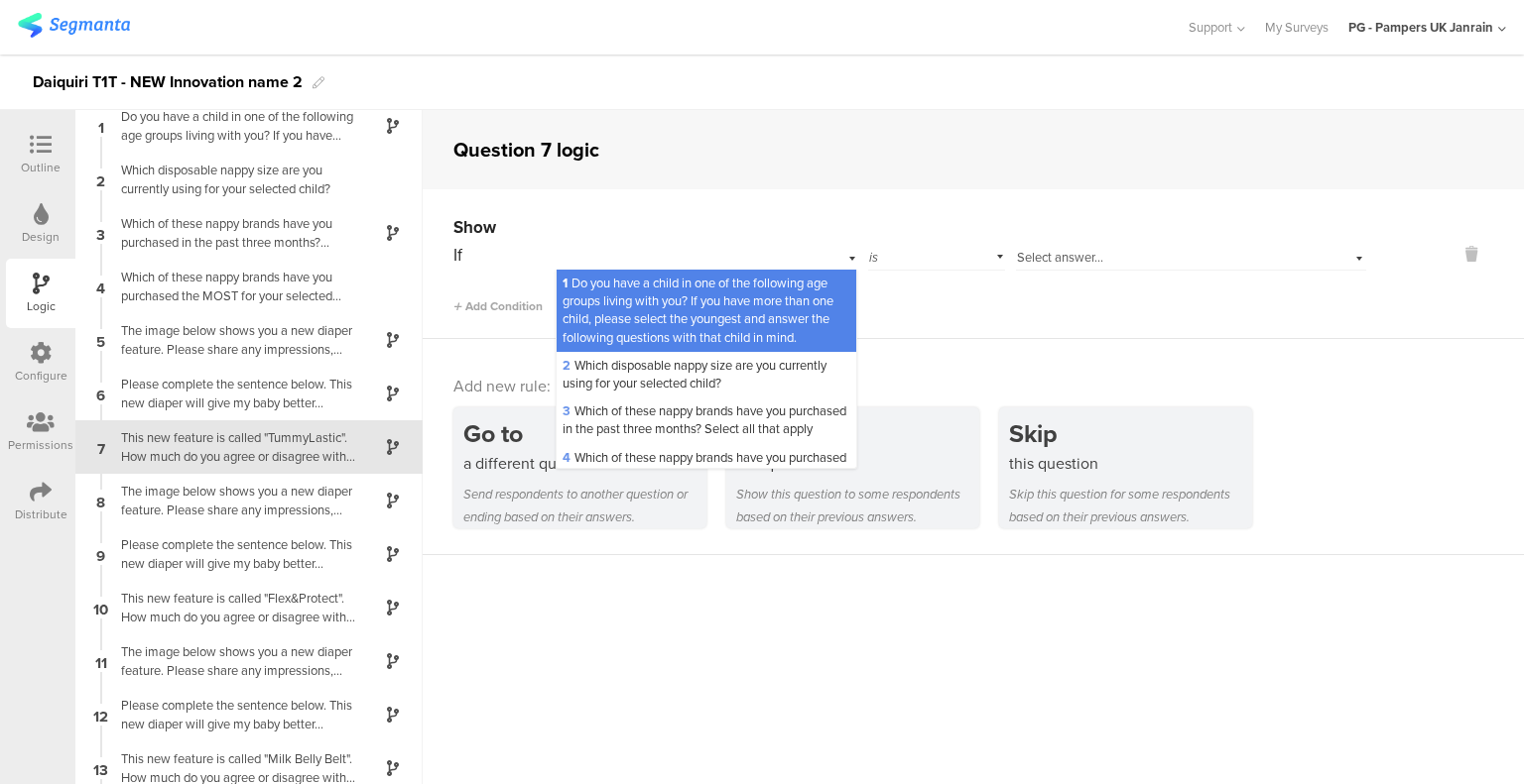
click at [1036, 301] on div "Add Condition" at bounding box center [909, 298] width 912 height 35
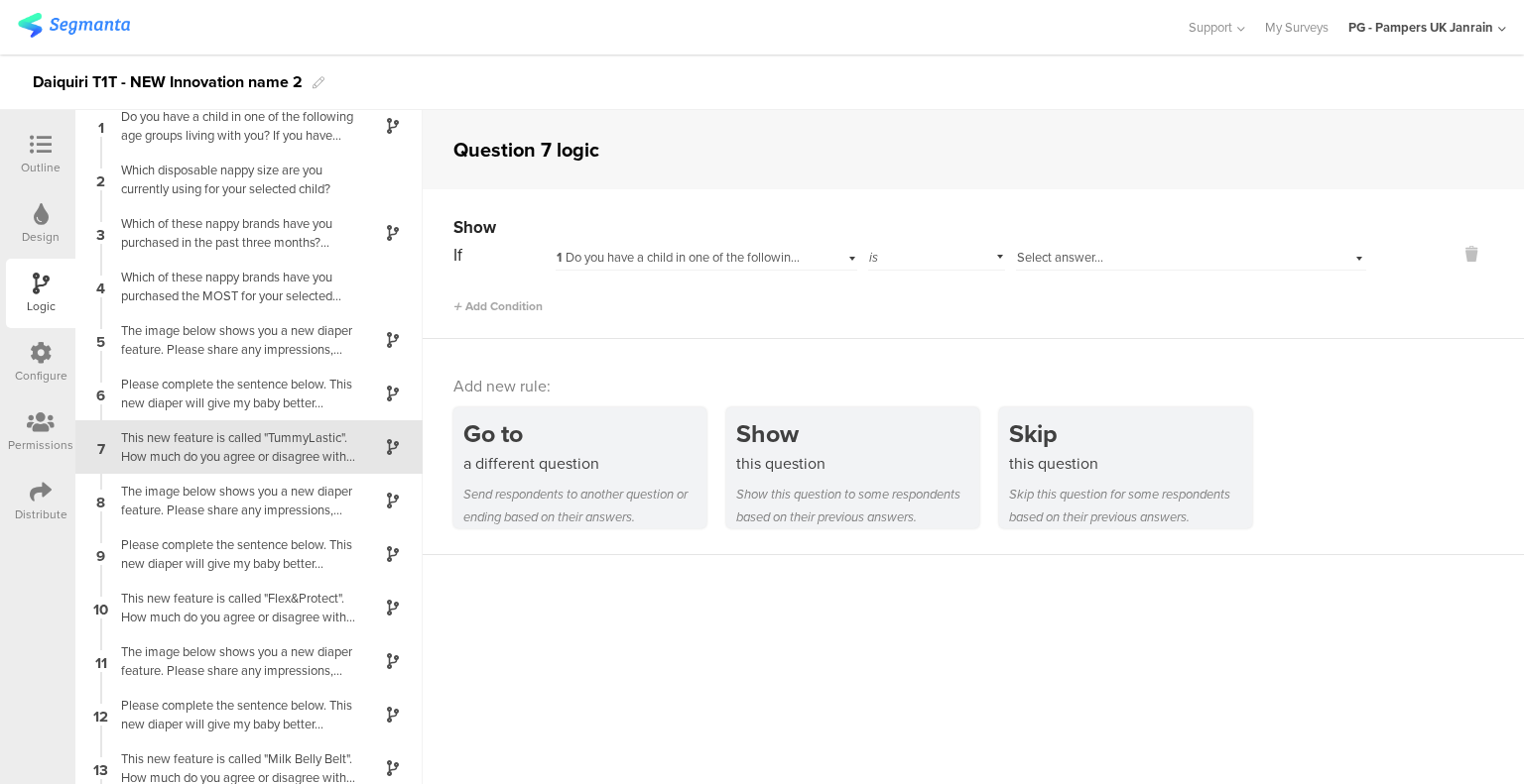
click at [785, 254] on span "1 Do you have a child in one of the following age groups living with you? If yo…" at bounding box center [1078, 257] width 1045 height 19
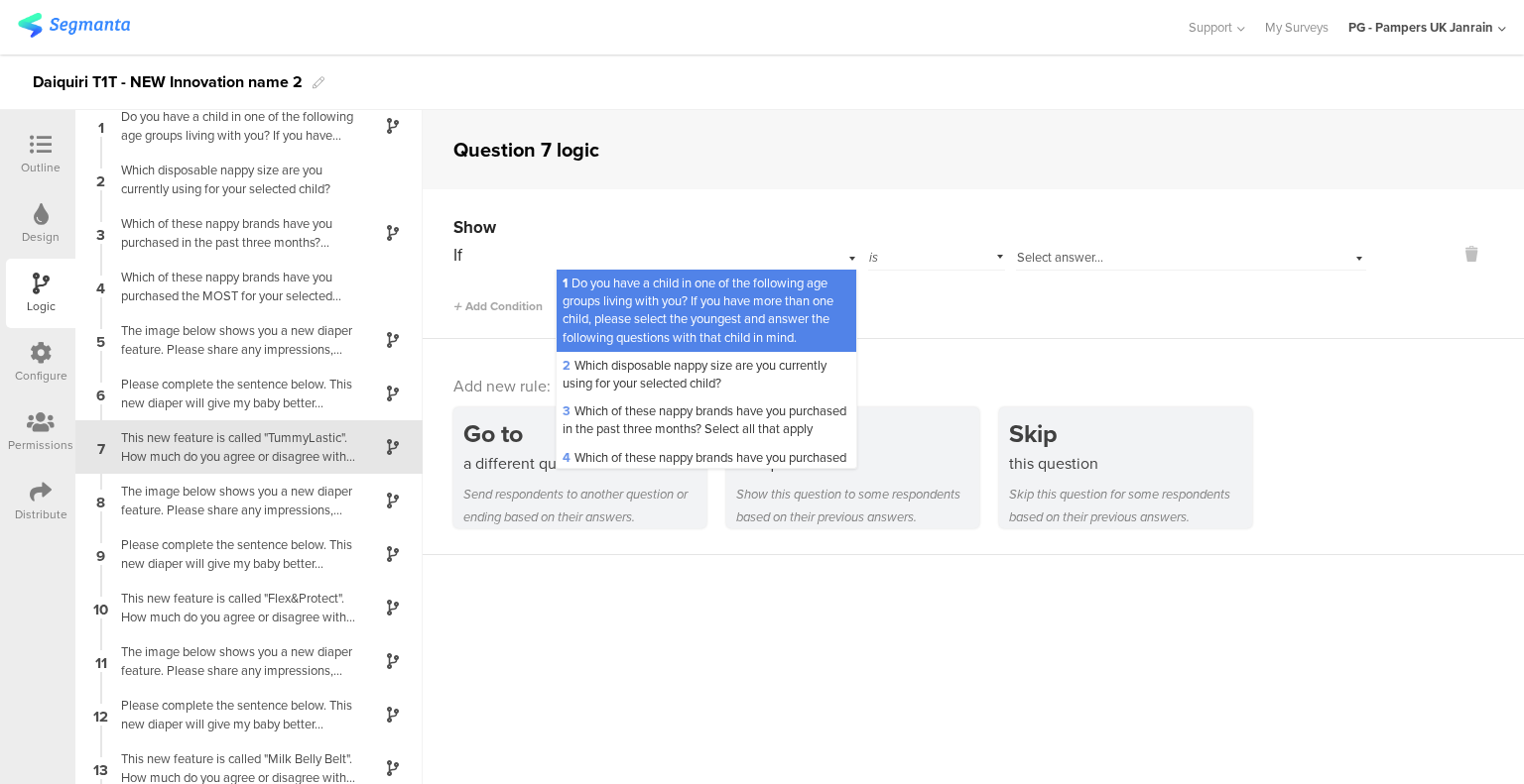
scroll to position [198, 0]
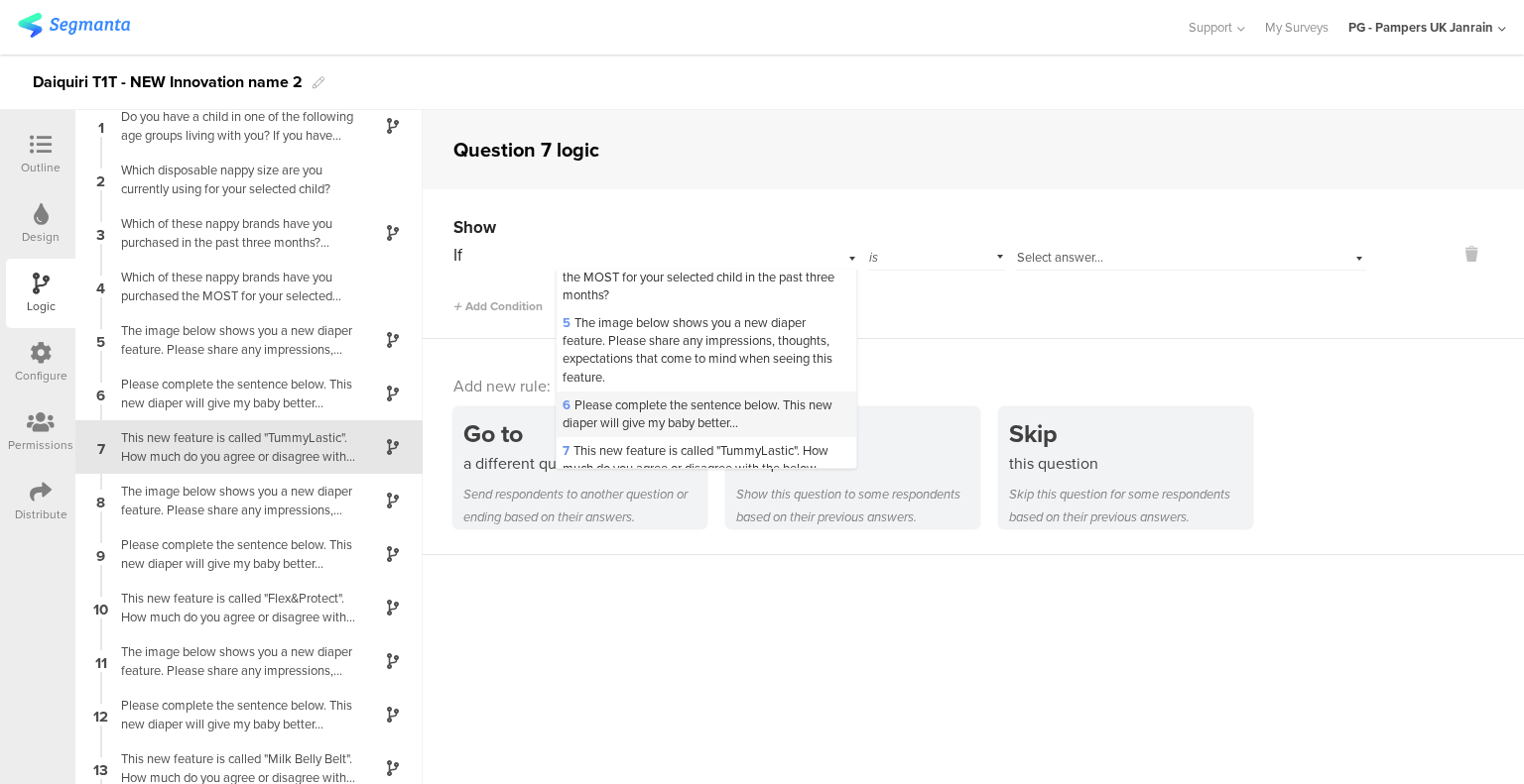
click at [686, 433] on span "6 Please complete the sentence below. This new diaper will give my baby better.…" at bounding box center [697, 414] width 270 height 37
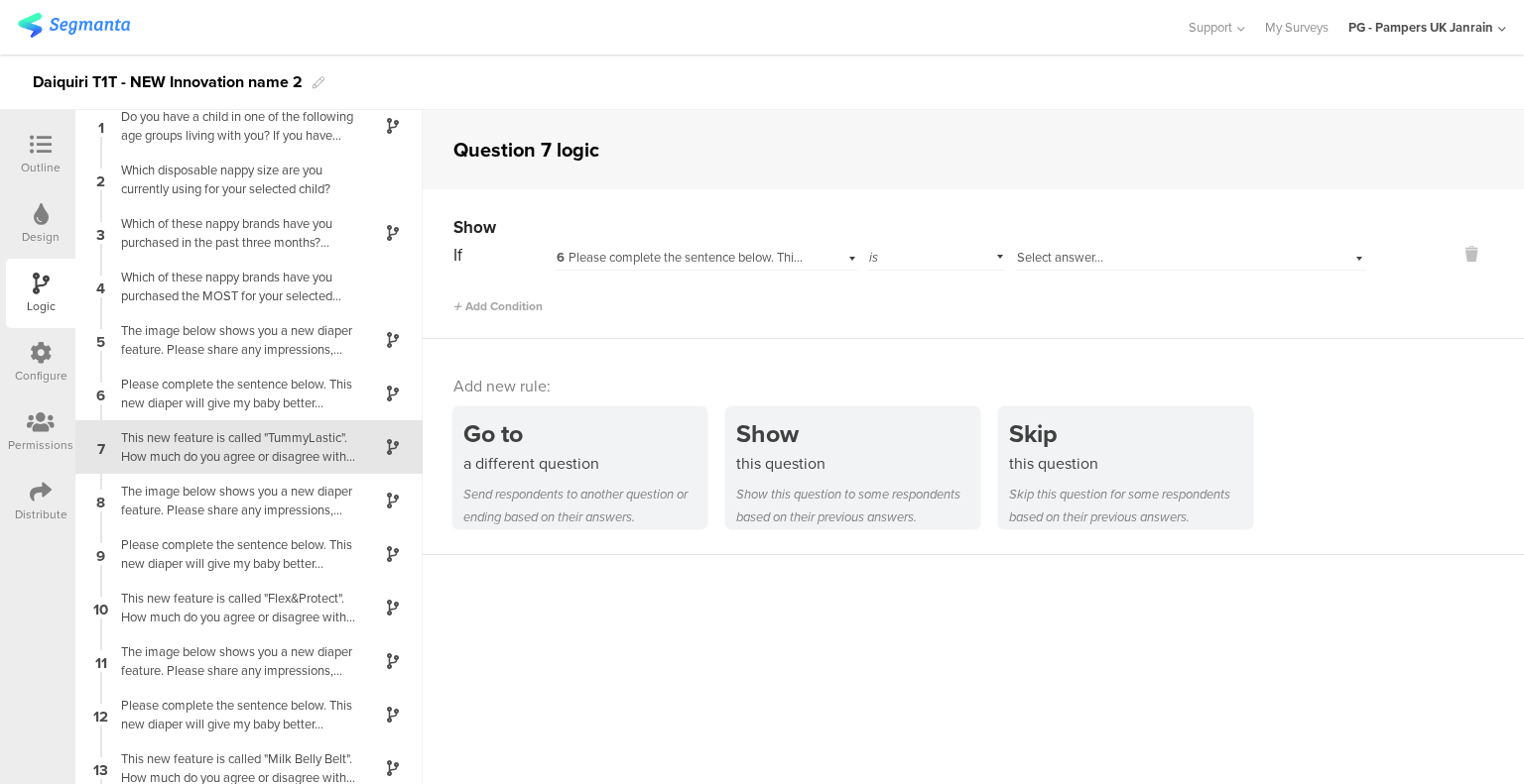
click at [1040, 257] on span "Select answer..." at bounding box center [1059, 257] width 86 height 19
click at [893, 244] on div "is" at bounding box center [936, 255] width 137 height 31
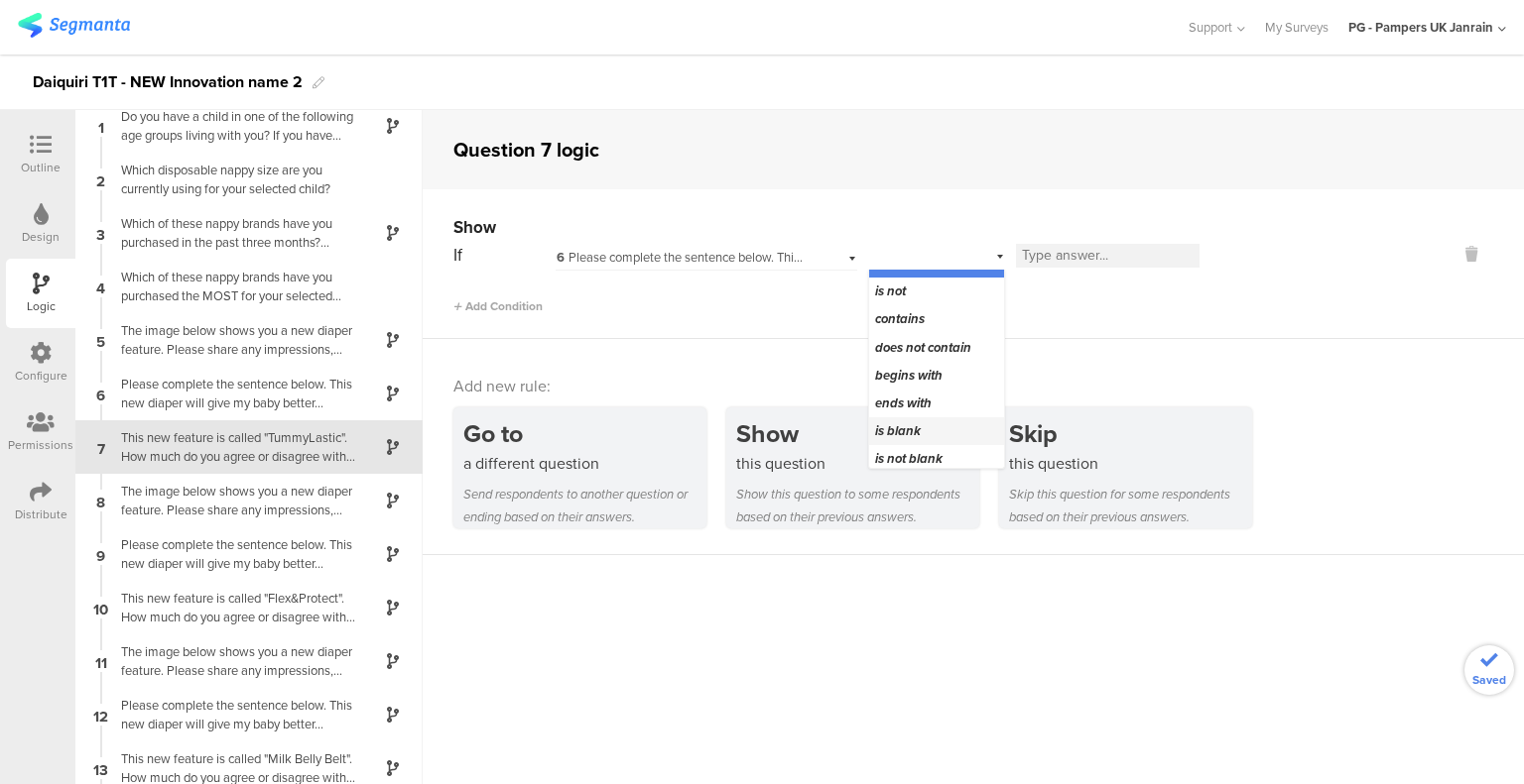
scroll to position [25, 0]
click at [924, 449] on span "is not blank" at bounding box center [908, 454] width 68 height 19
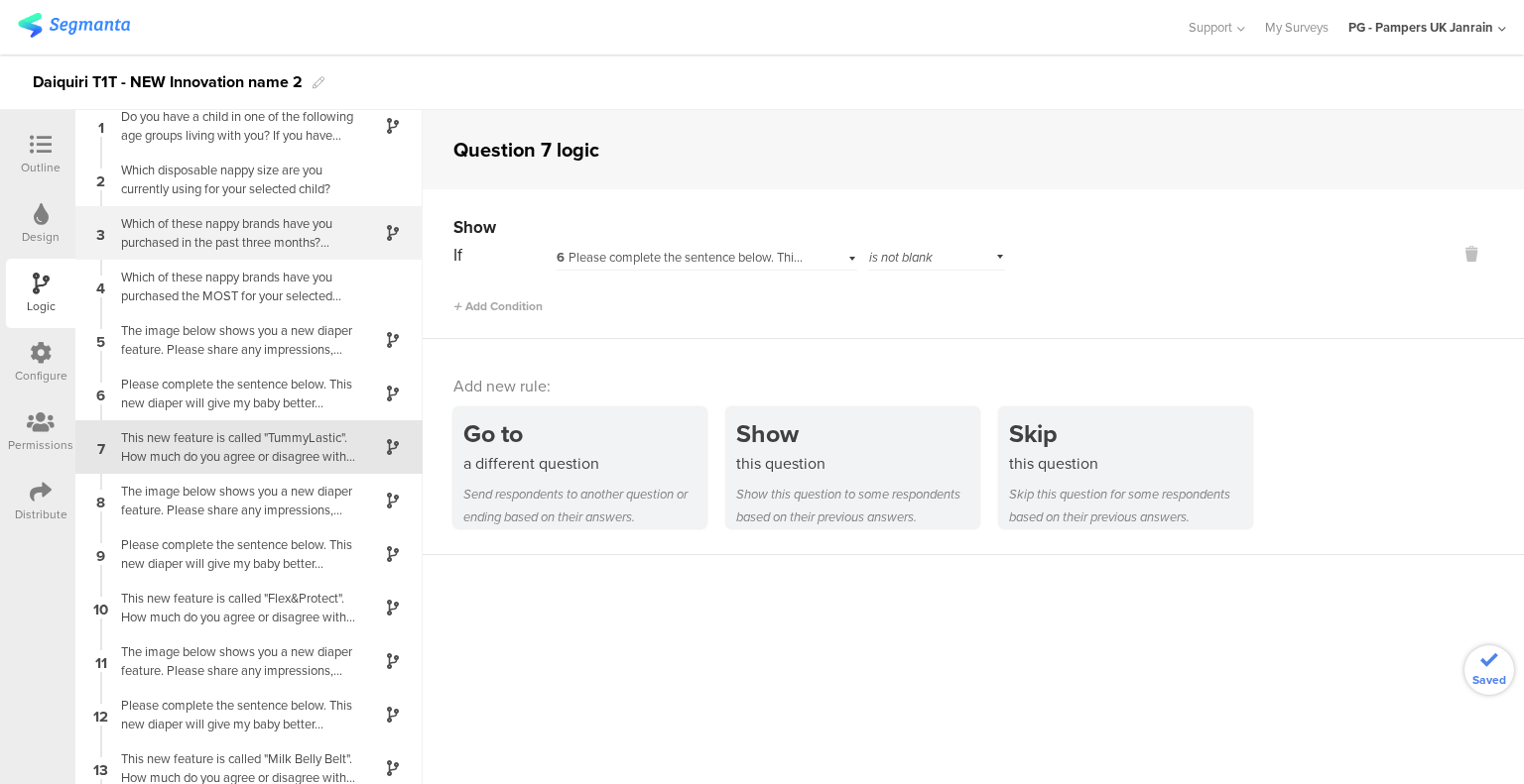
scroll to position [0, 0]
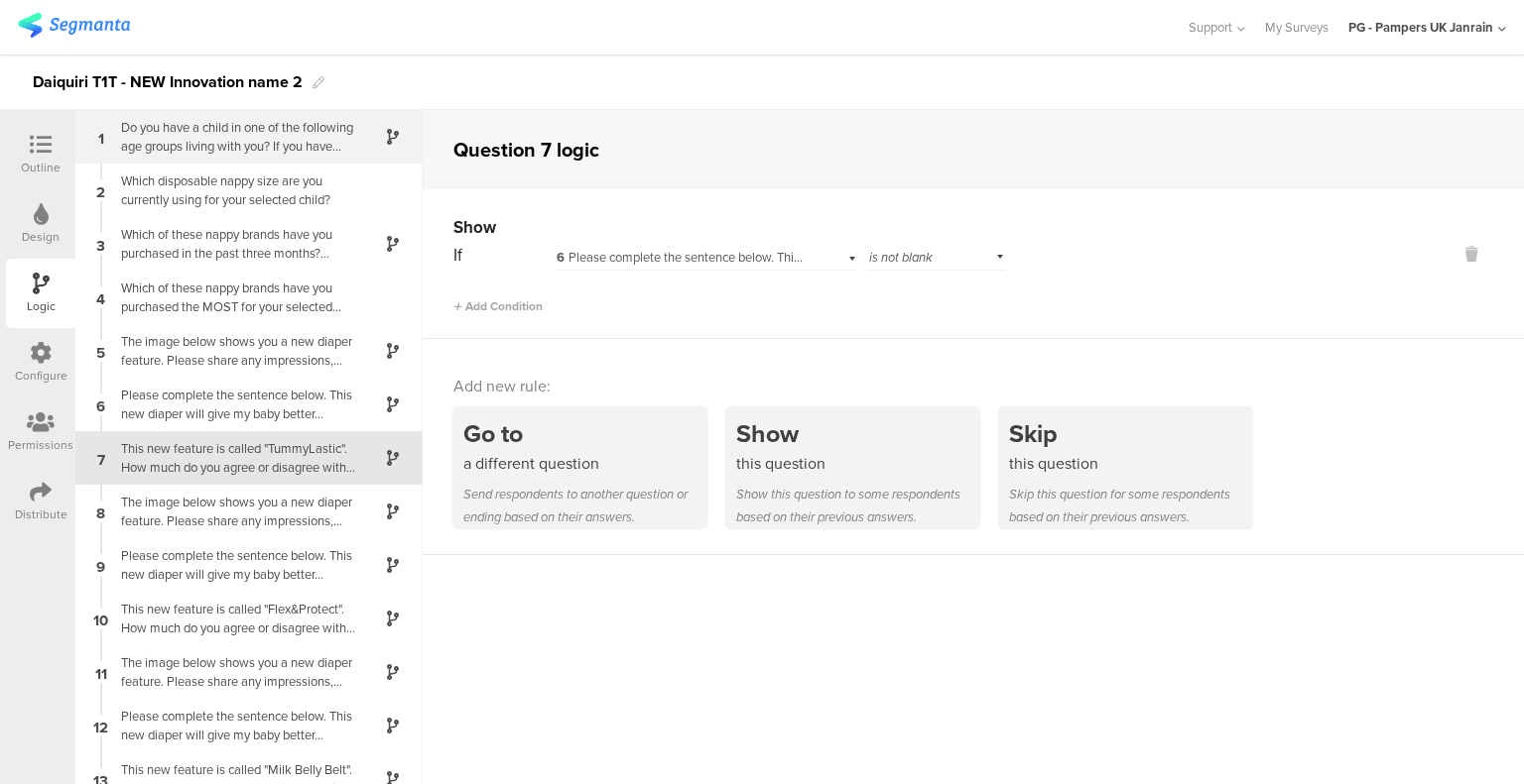
click at [226, 129] on div "Do you have a child in one of the following age groups living with you? If you …" at bounding box center [233, 137] width 248 height 38
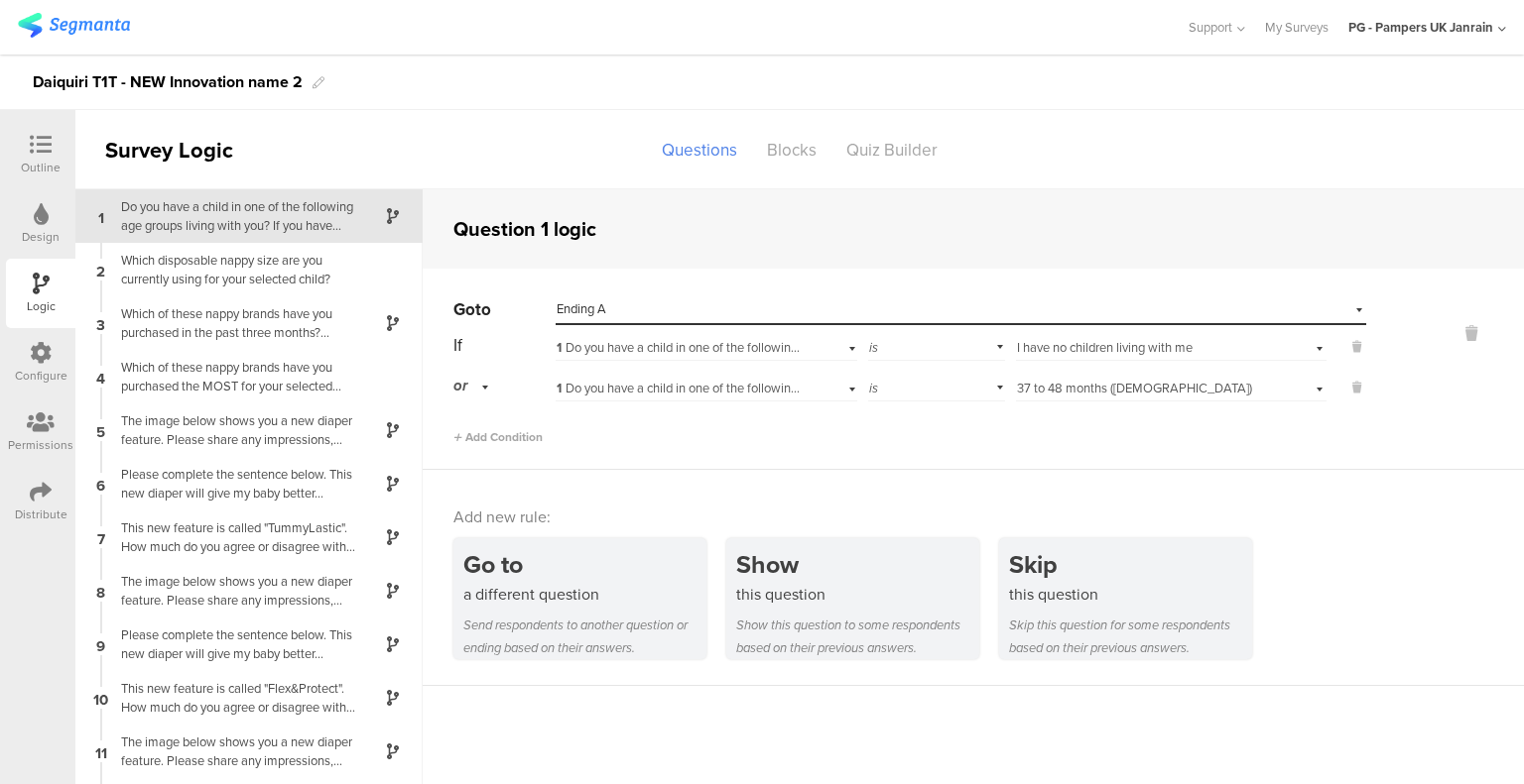
click at [32, 145] on icon at bounding box center [41, 145] width 22 height 22
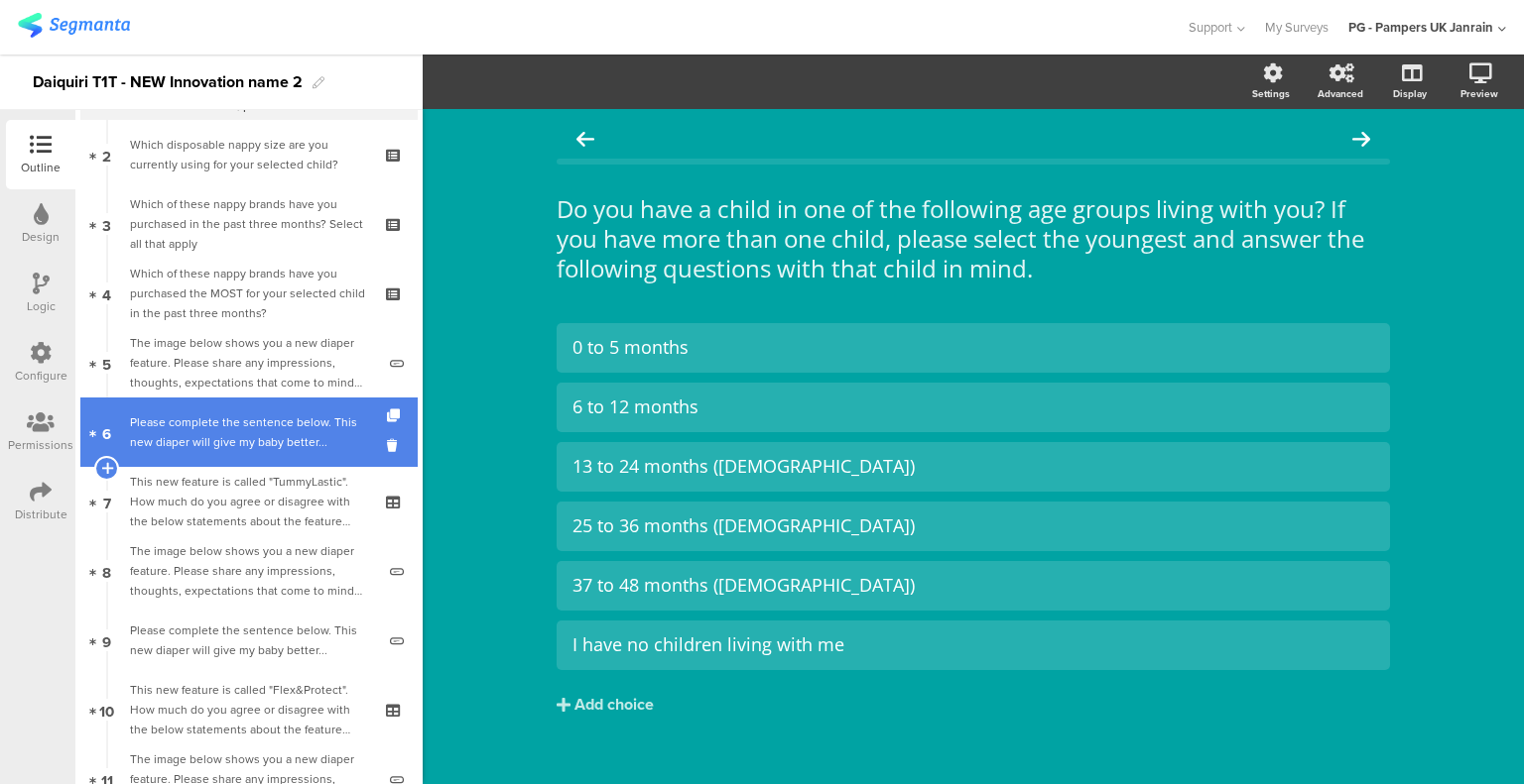
scroll to position [198, 0]
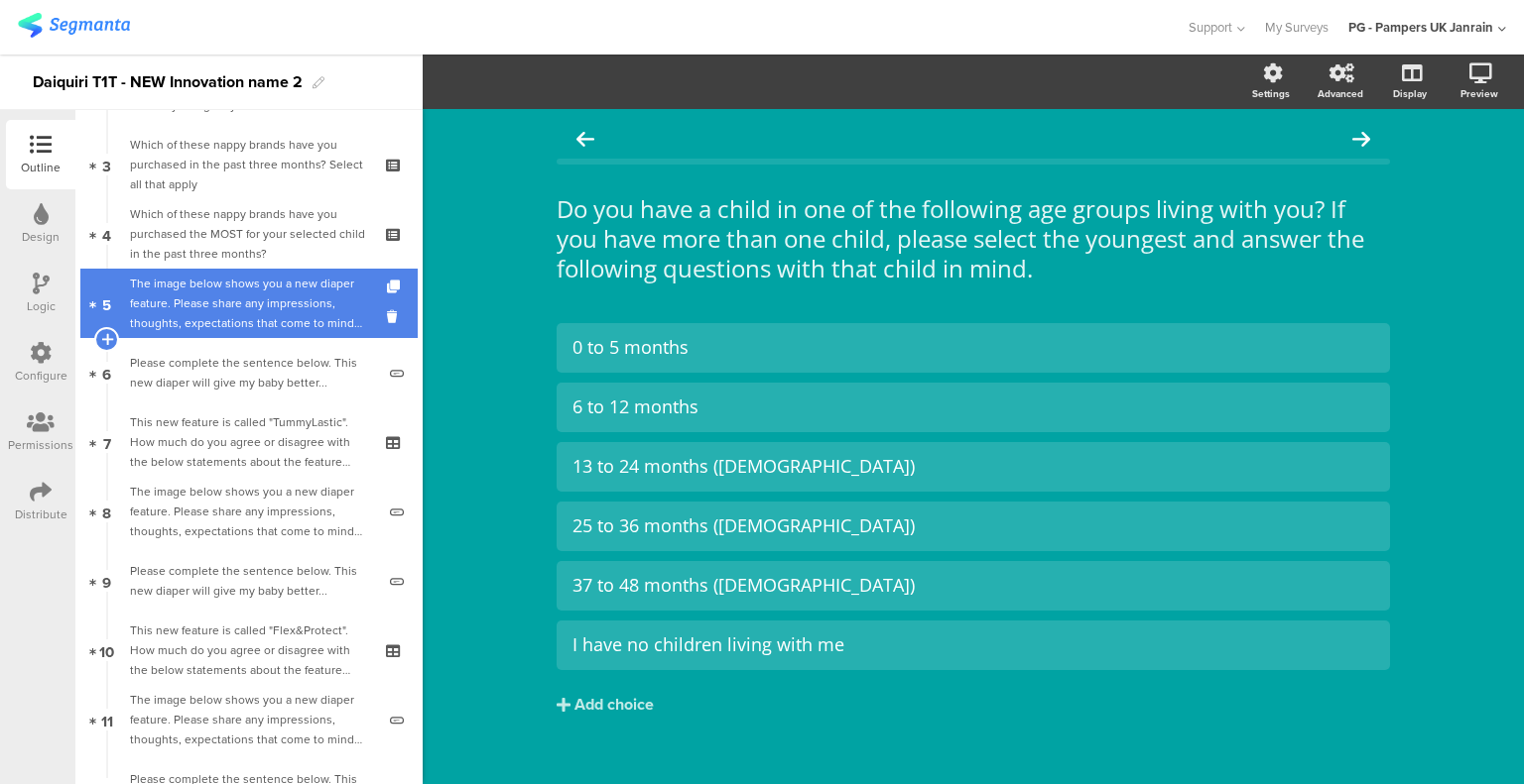
click at [256, 298] on div "The image below shows you a new diaper feature. Please share any impressions, t…" at bounding box center [252, 304] width 245 height 60
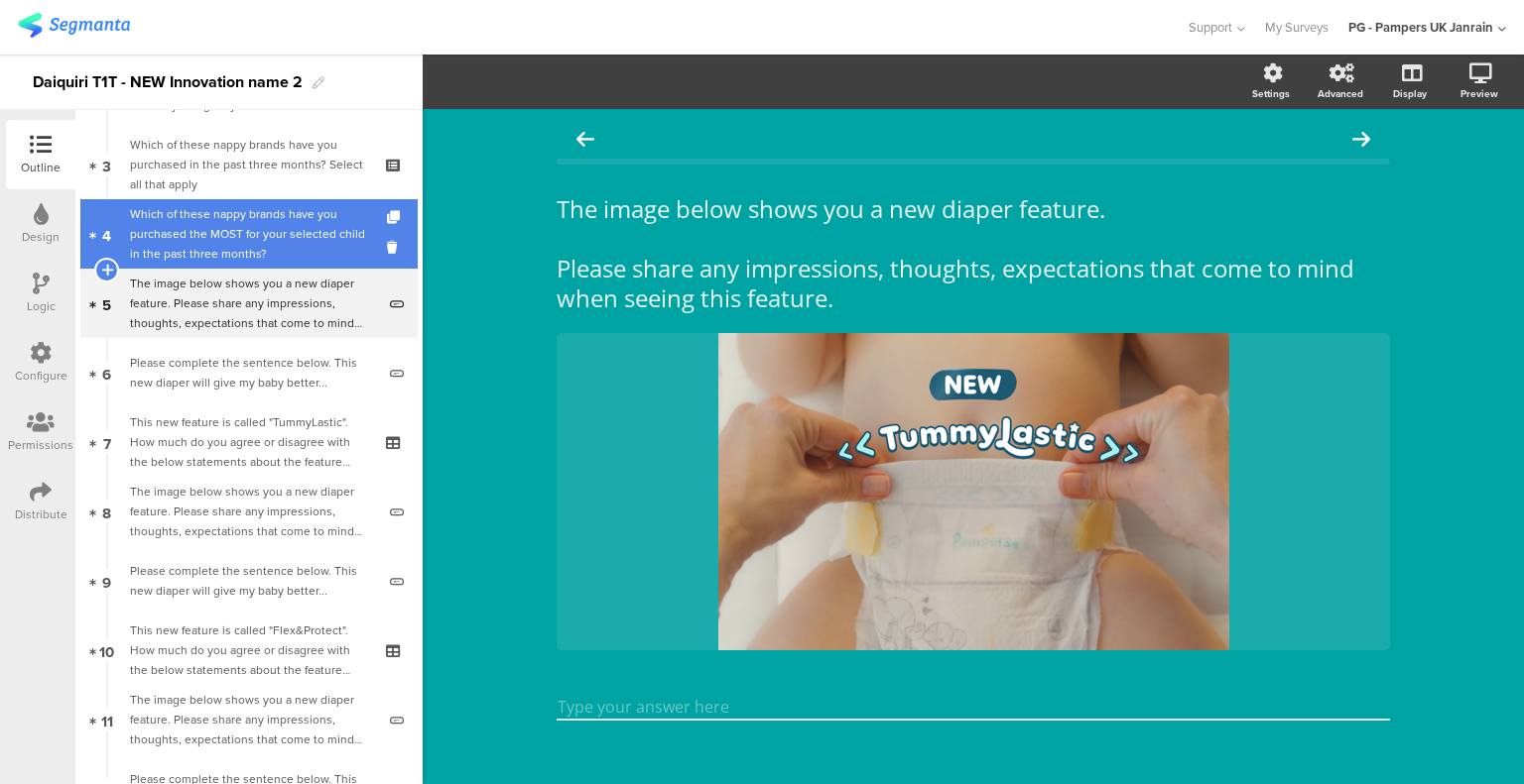
click at [262, 247] on div "Which of these nappy brands have you purchased the MOST for your selected child…" at bounding box center [248, 234] width 237 height 60
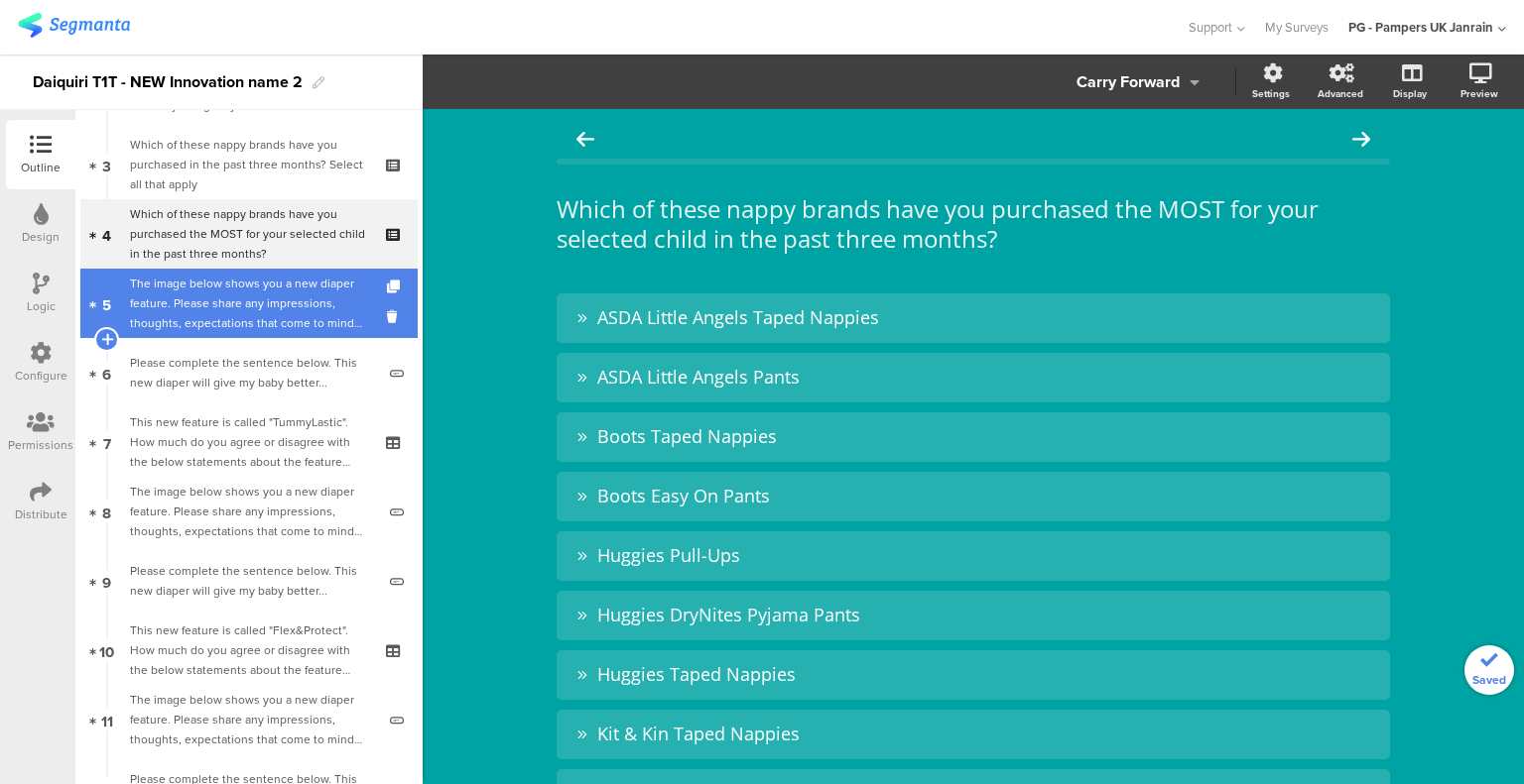
click at [314, 328] on div "The image below shows you a new diaper feature. Please share any impressions, t…" at bounding box center [252, 304] width 245 height 60
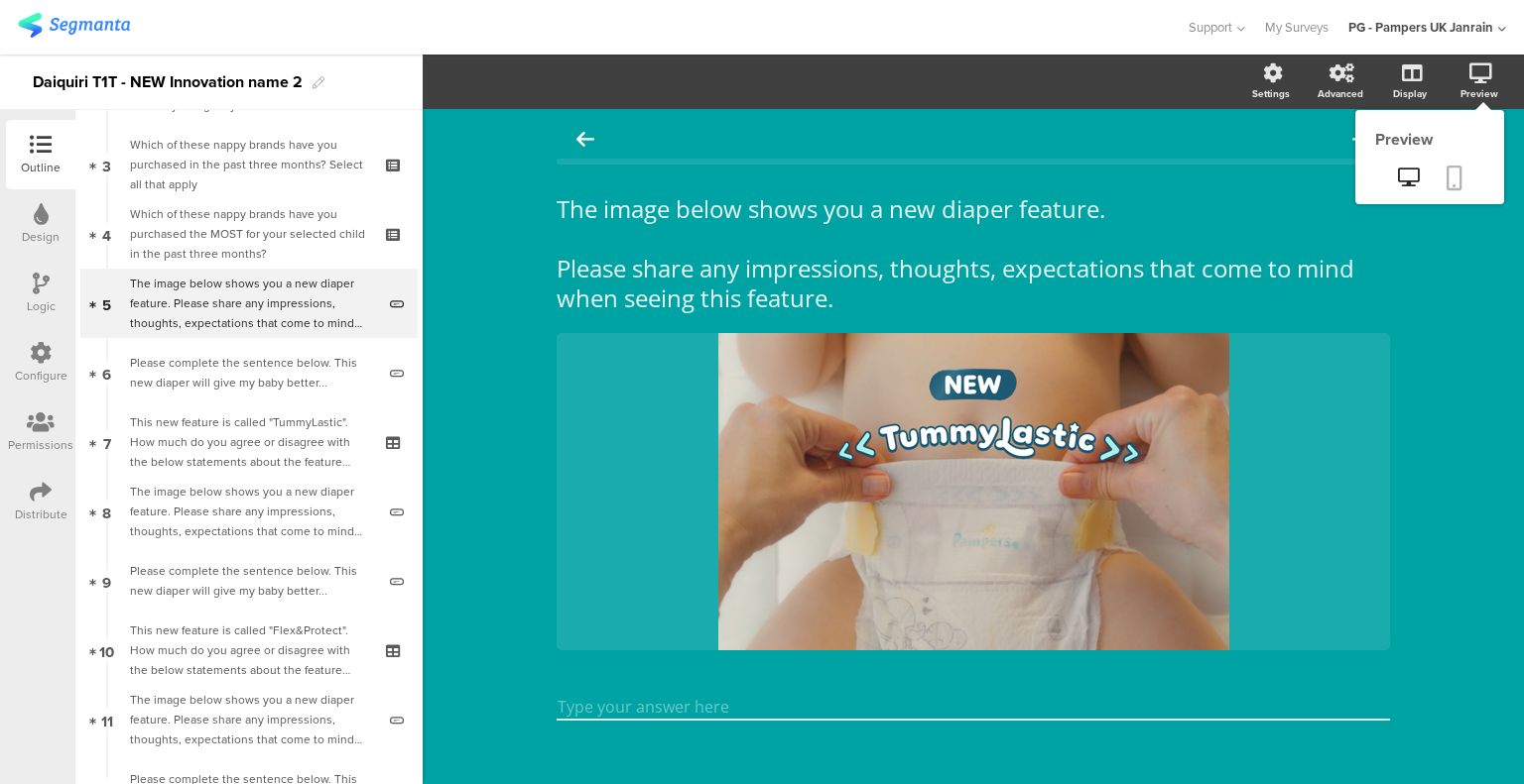
click at [1447, 168] on icon at bounding box center [1455, 178] width 16 height 25
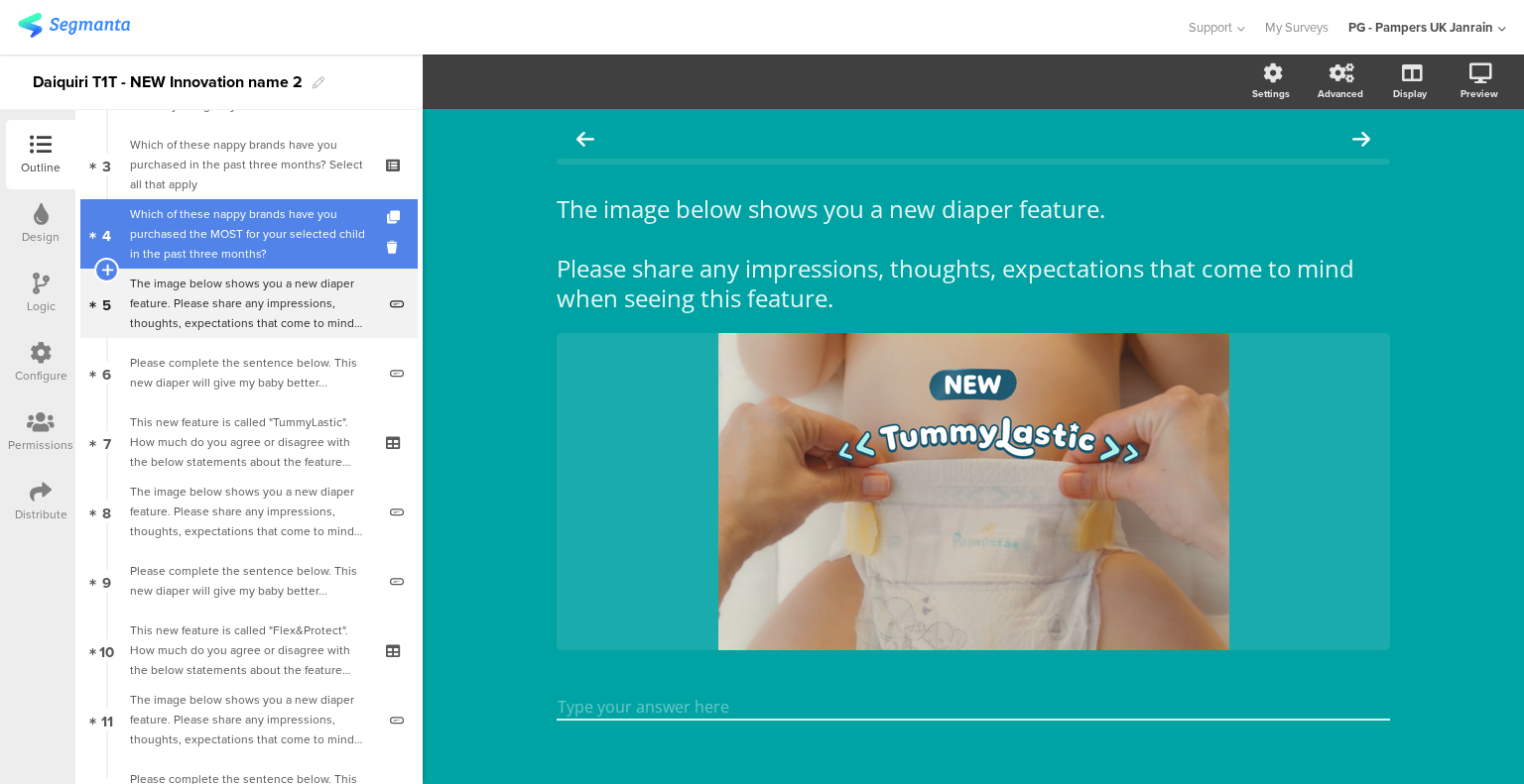
click at [245, 230] on div "Which of these nappy brands have you purchased the MOST for your selected child…" at bounding box center [248, 234] width 237 height 60
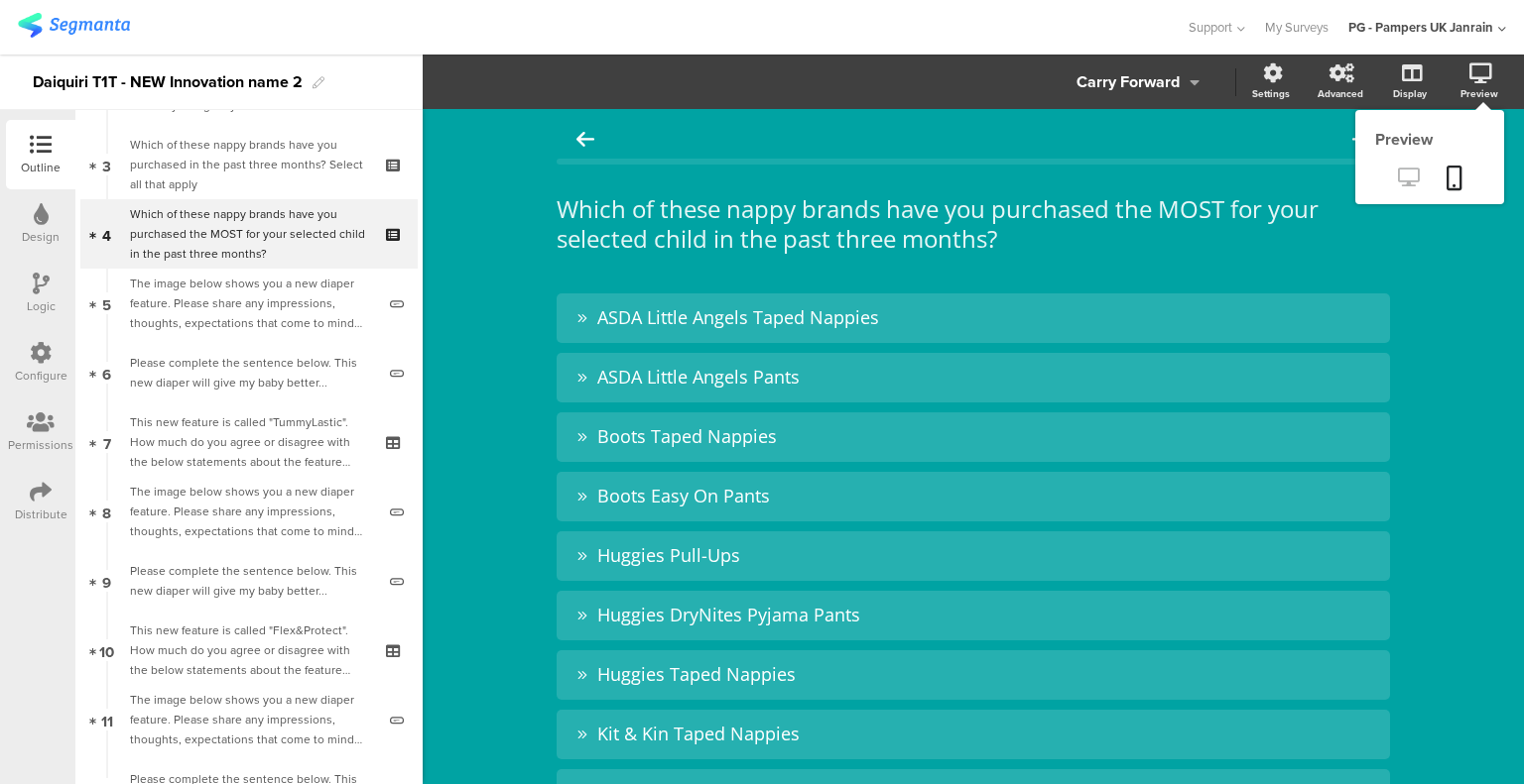
click at [1398, 186] on icon at bounding box center [1408, 177] width 21 height 19
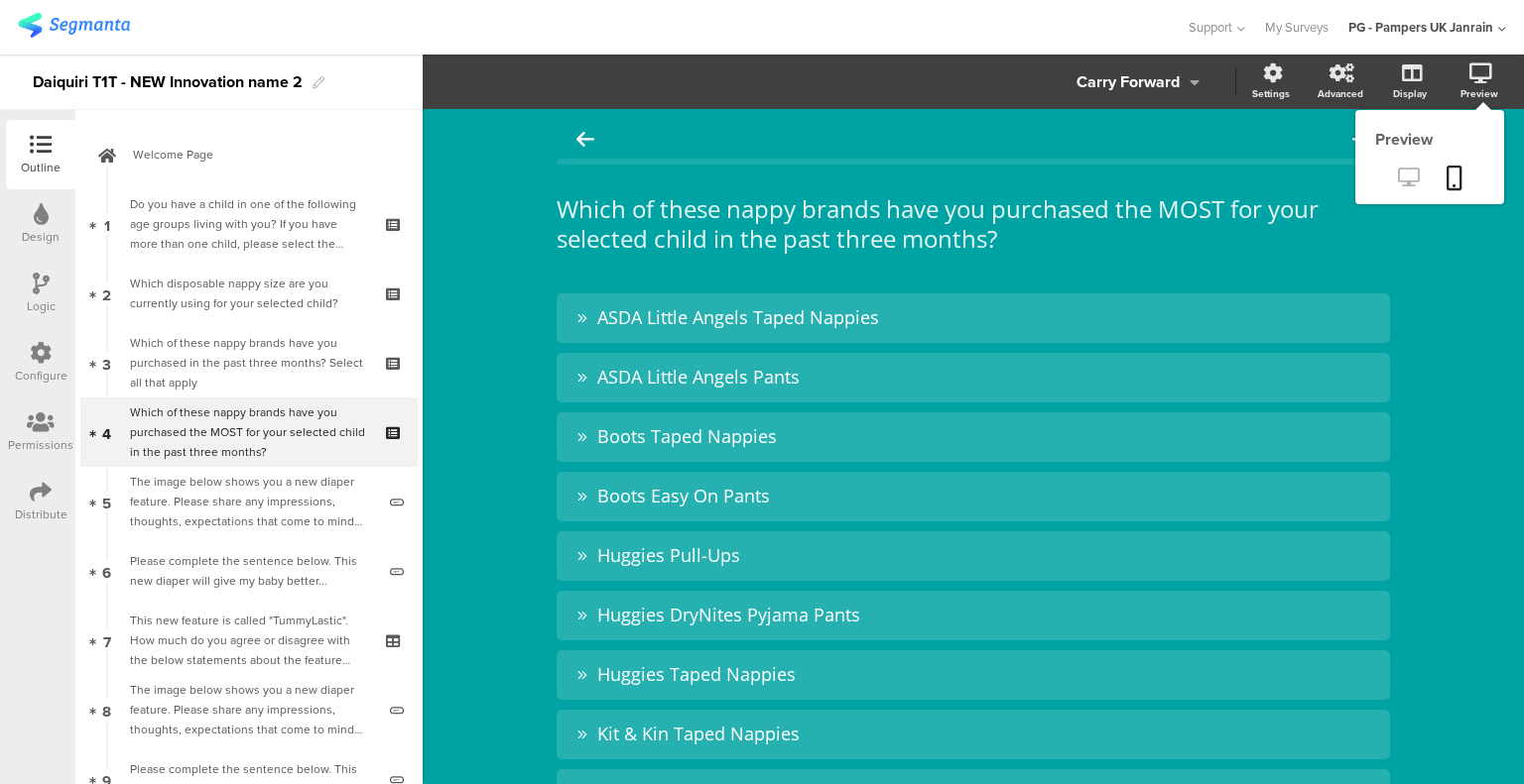
click at [1398, 176] on icon at bounding box center [1408, 177] width 21 height 19
click at [1447, 175] on icon at bounding box center [1455, 178] width 16 height 25
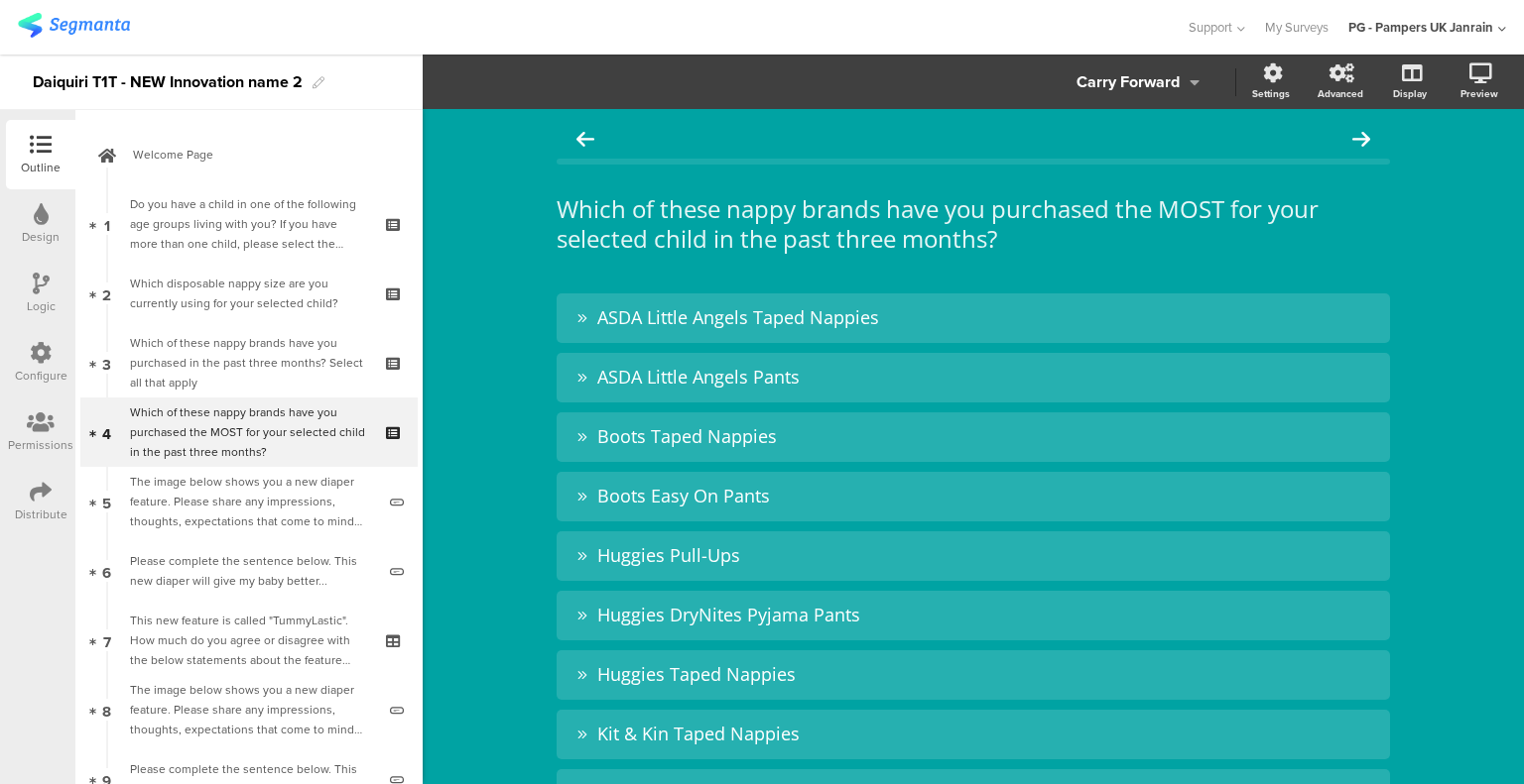
click at [11, 300] on div "Logic" at bounding box center [41, 294] width 69 height 69
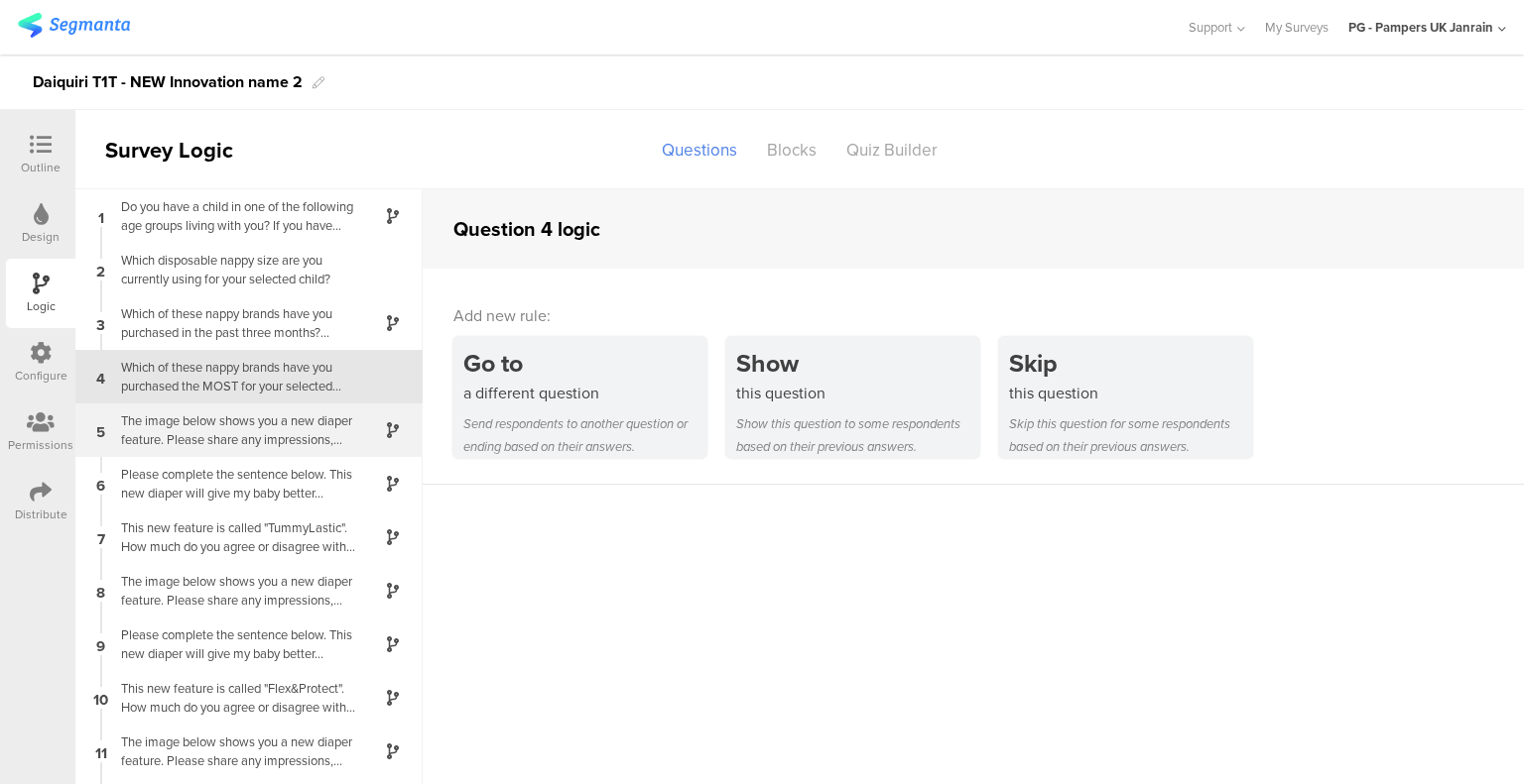
click at [260, 420] on div "The image below shows you a new diaper feature. Please share any impressions, t…" at bounding box center [233, 431] width 248 height 38
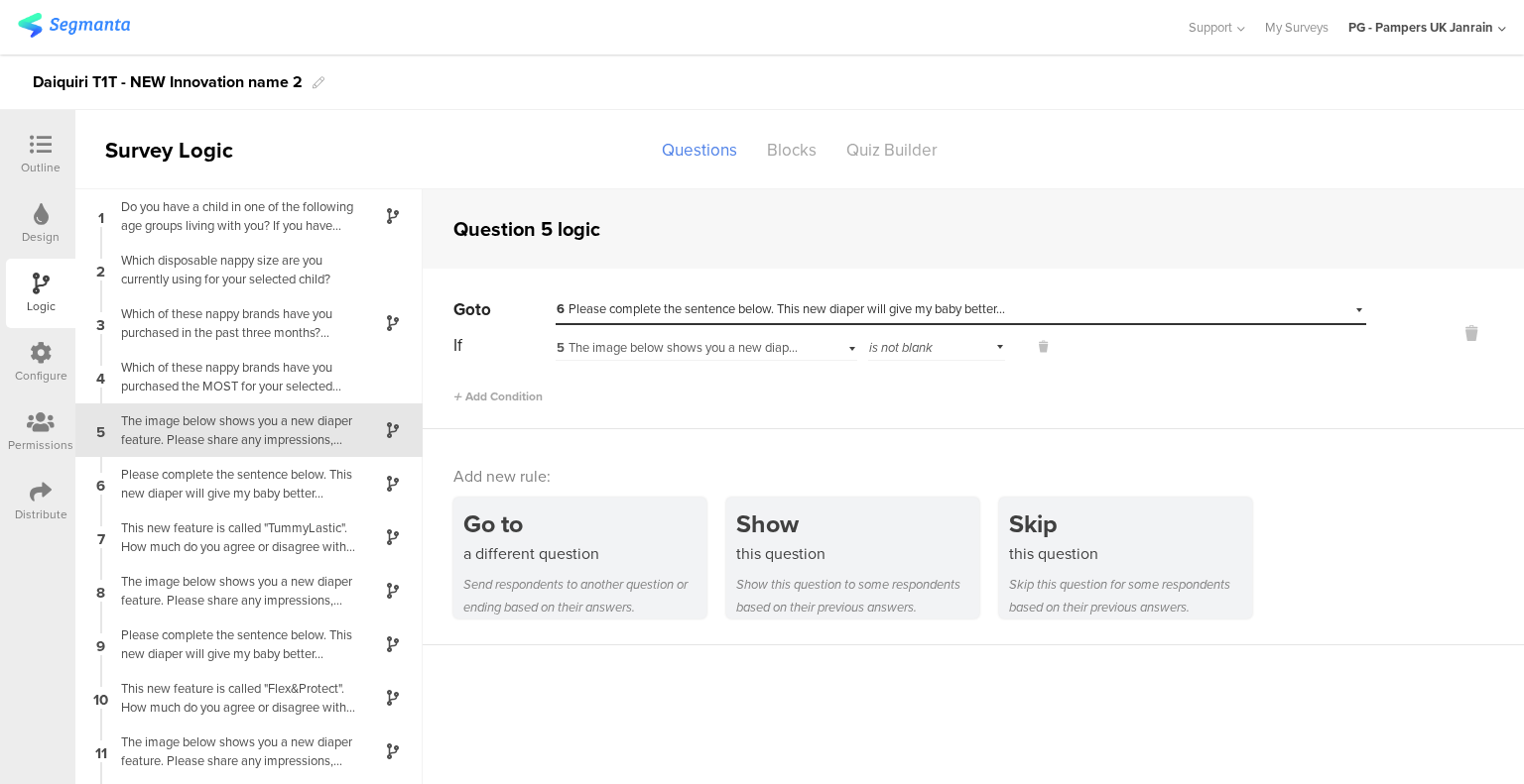
scroll to position [99, 0]
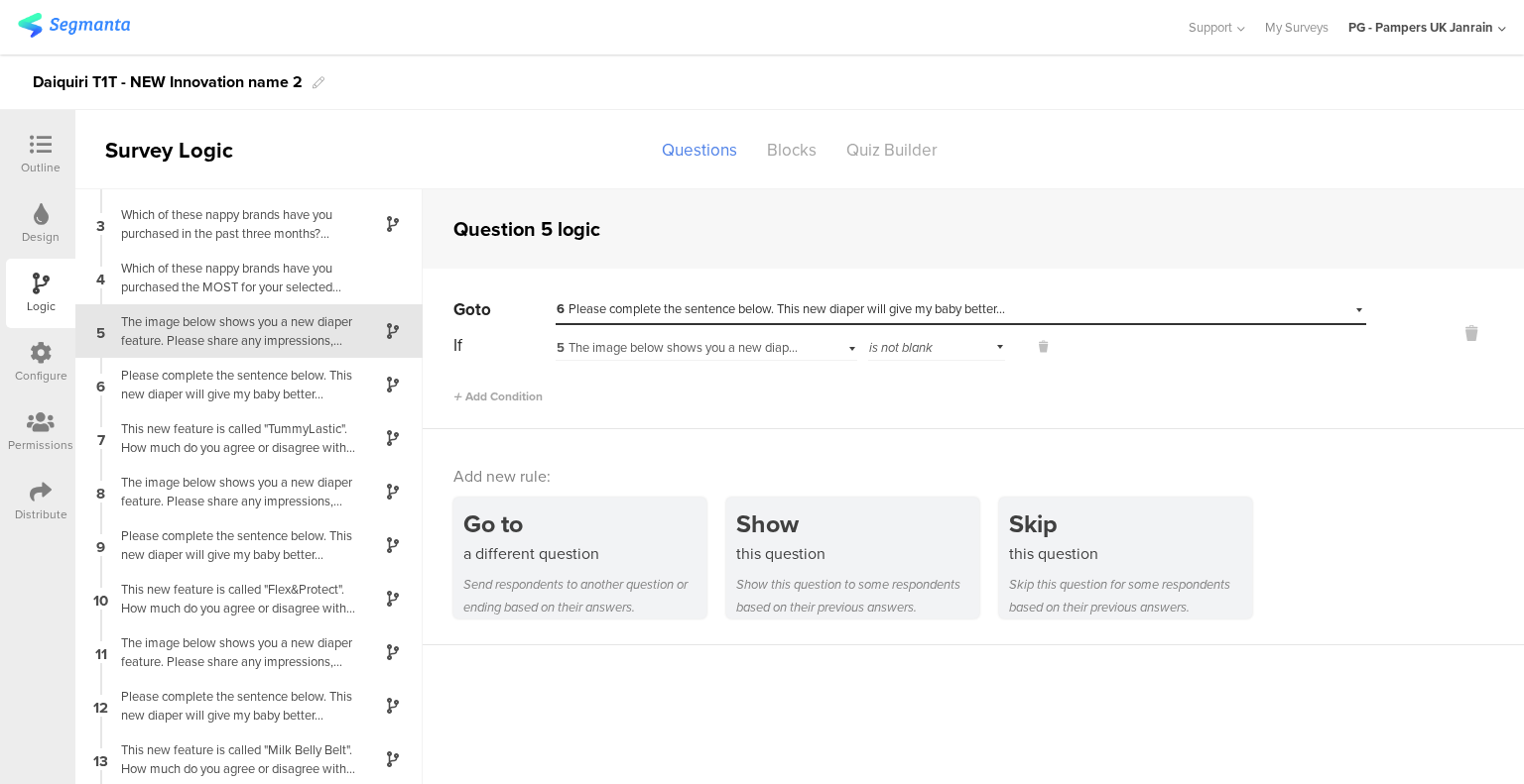
click at [31, 206] on div "Design" at bounding box center [41, 224] width 69 height 69
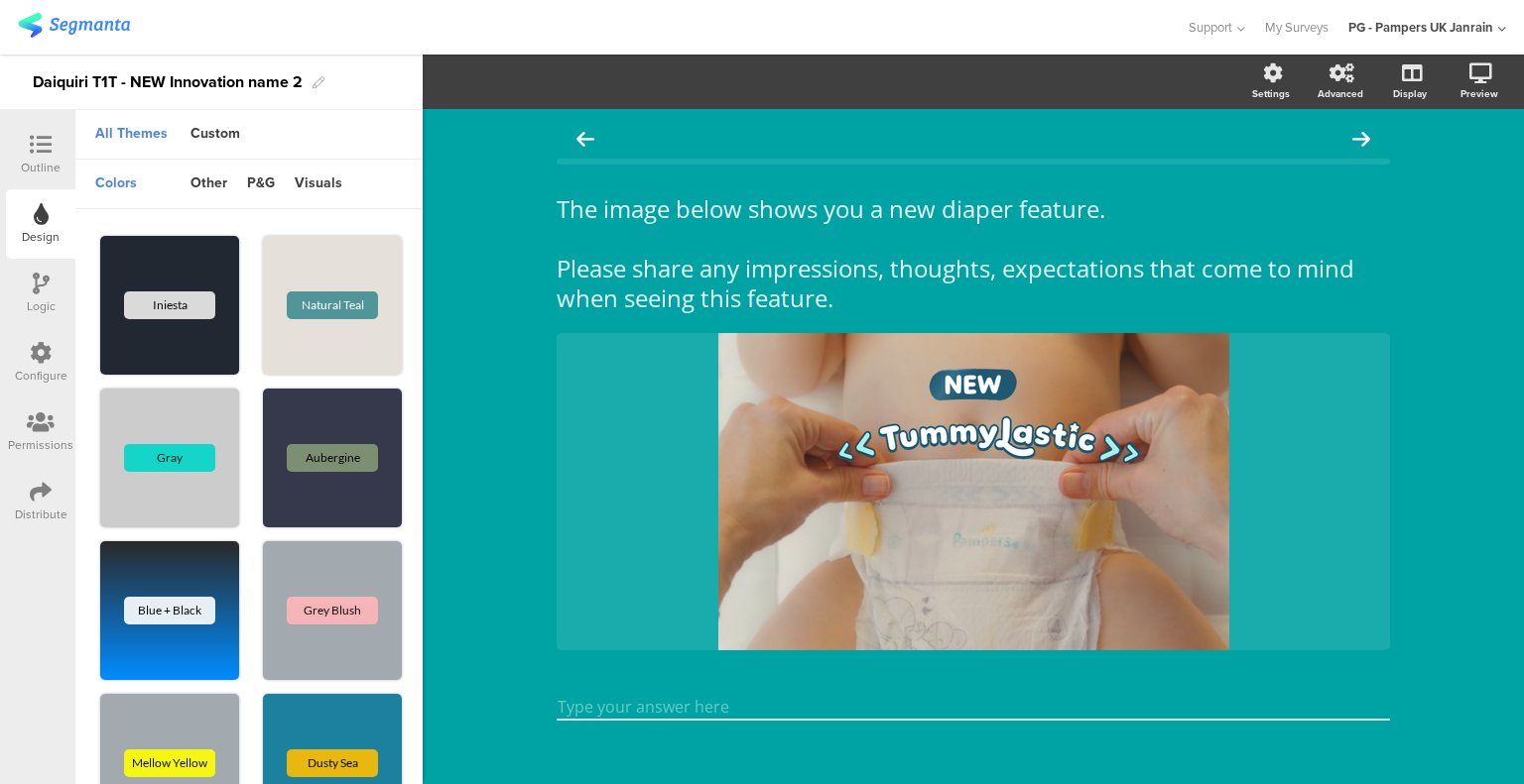
click at [48, 142] on icon at bounding box center [41, 145] width 22 height 22
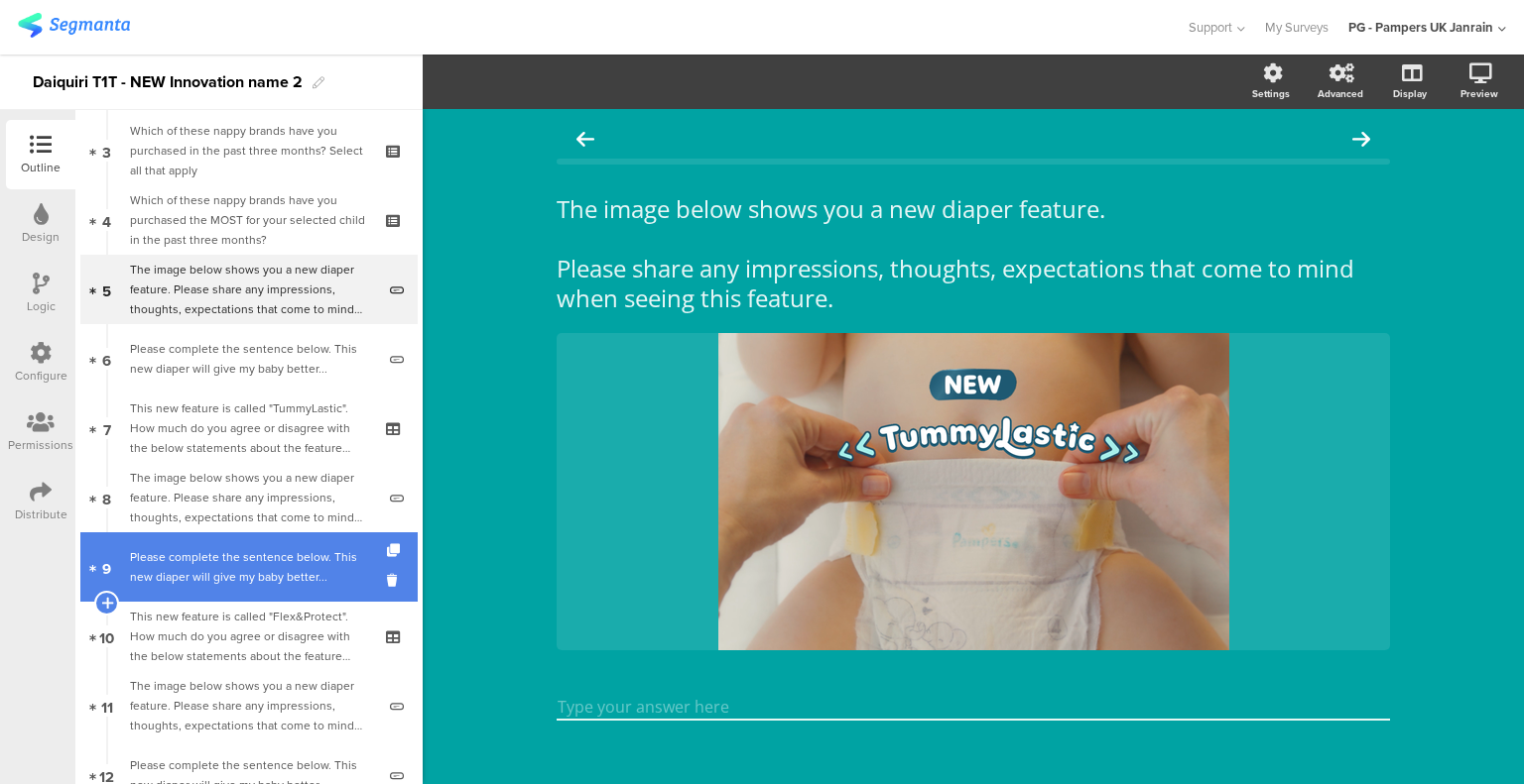
scroll to position [352, 0]
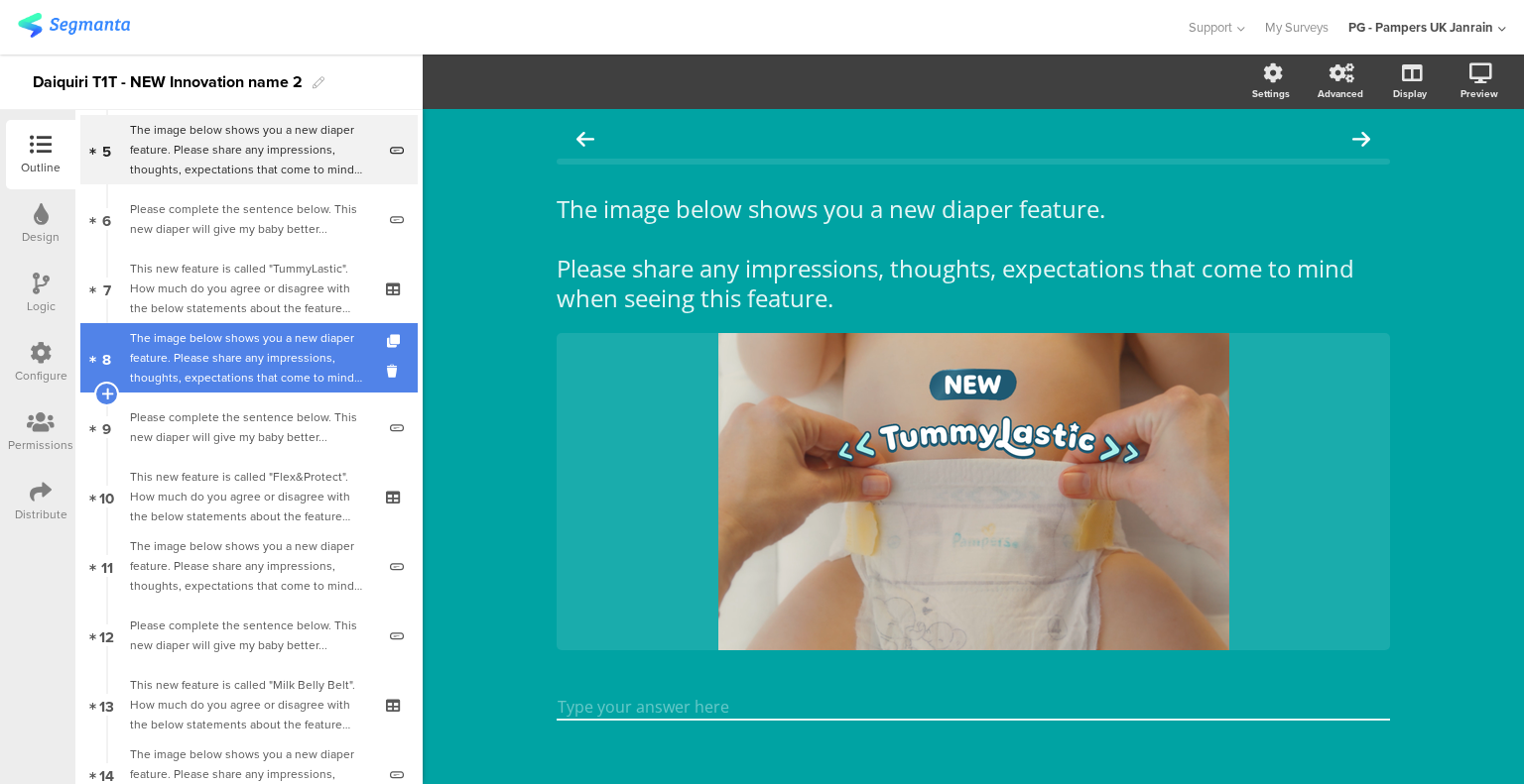
click at [241, 339] on div "The image below shows you a new diaper feature. Please share any impressions, t…" at bounding box center [252, 358] width 245 height 60
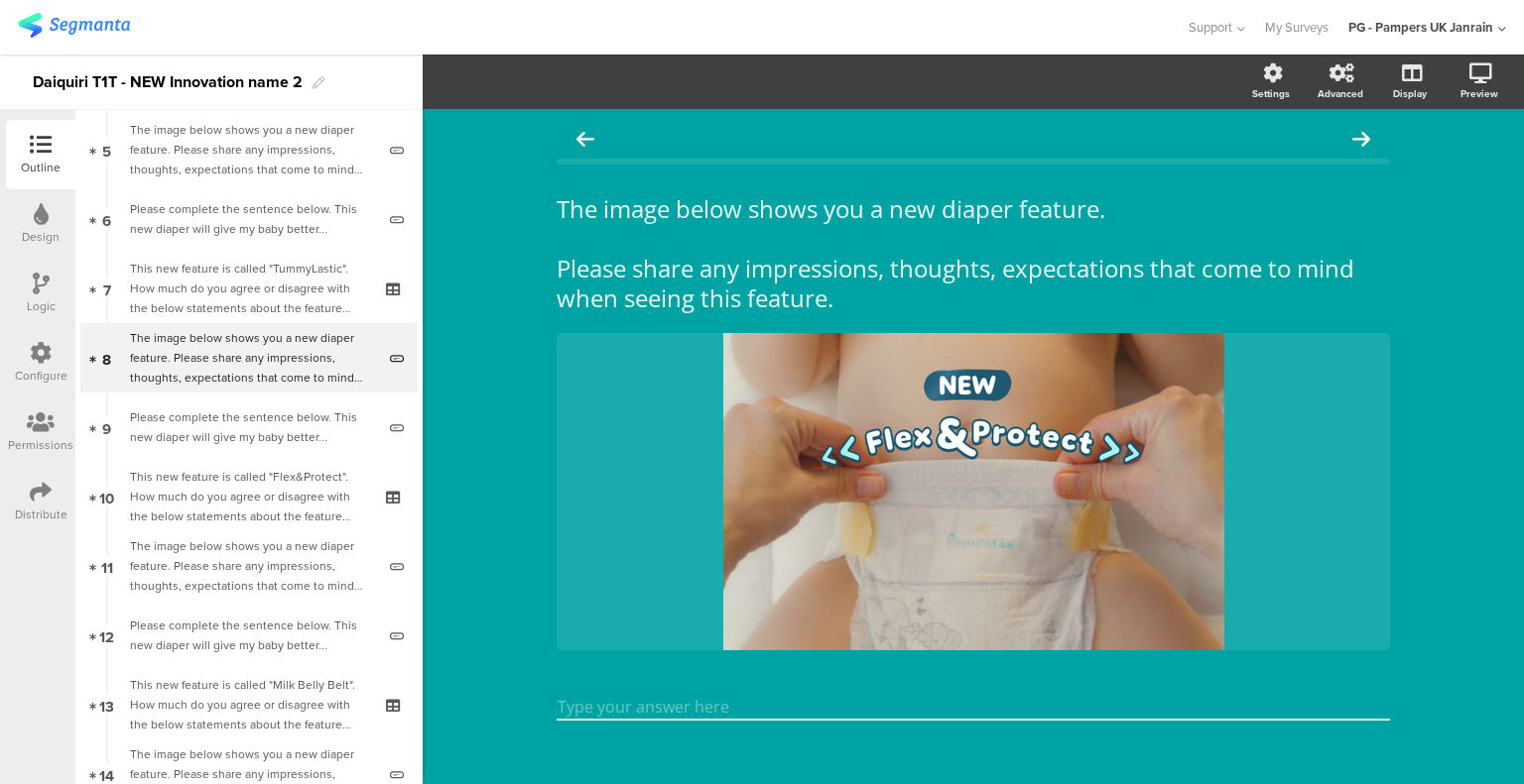
click at [37, 296] on div at bounding box center [41, 285] width 17 height 25
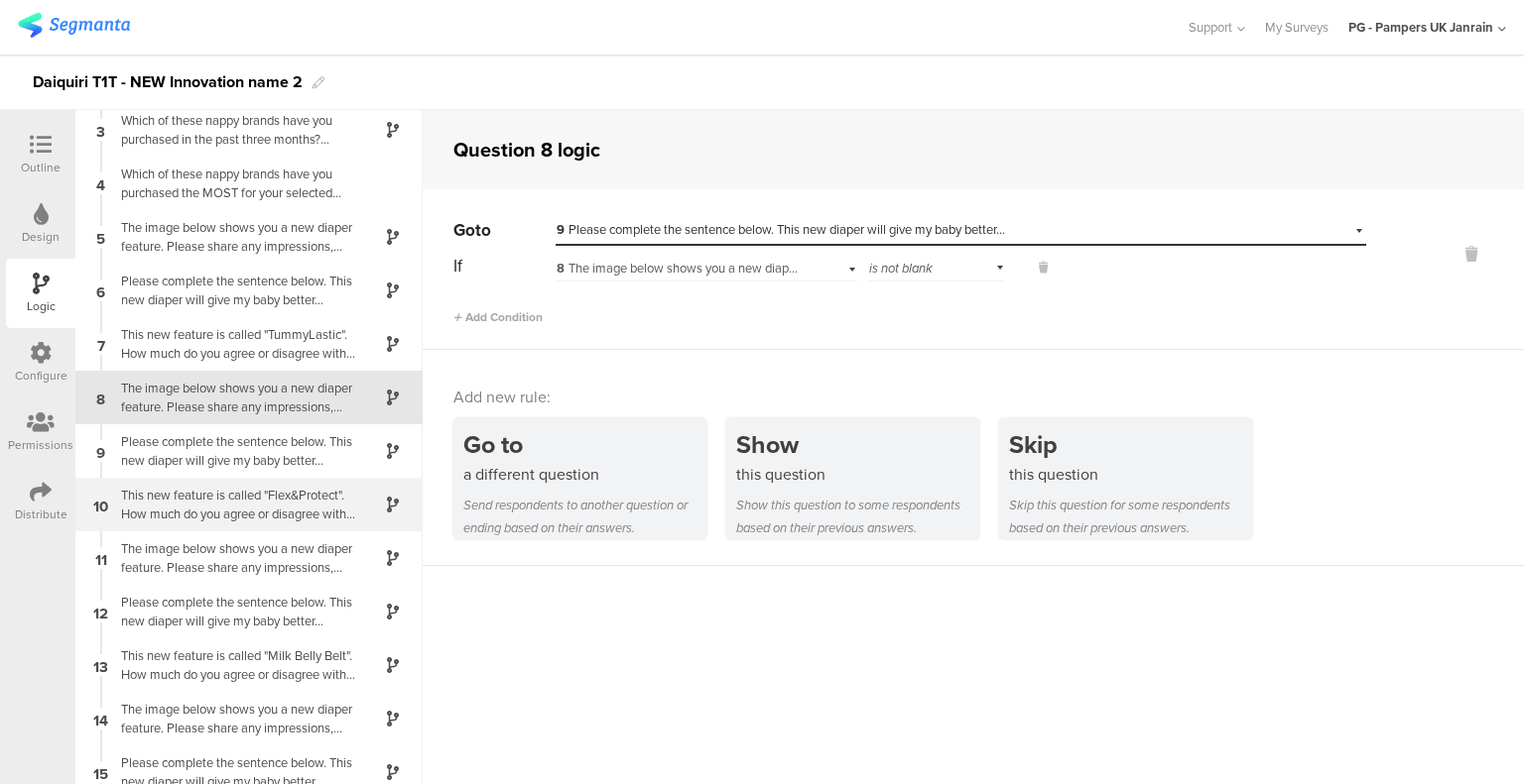
scroll to position [183, 0]
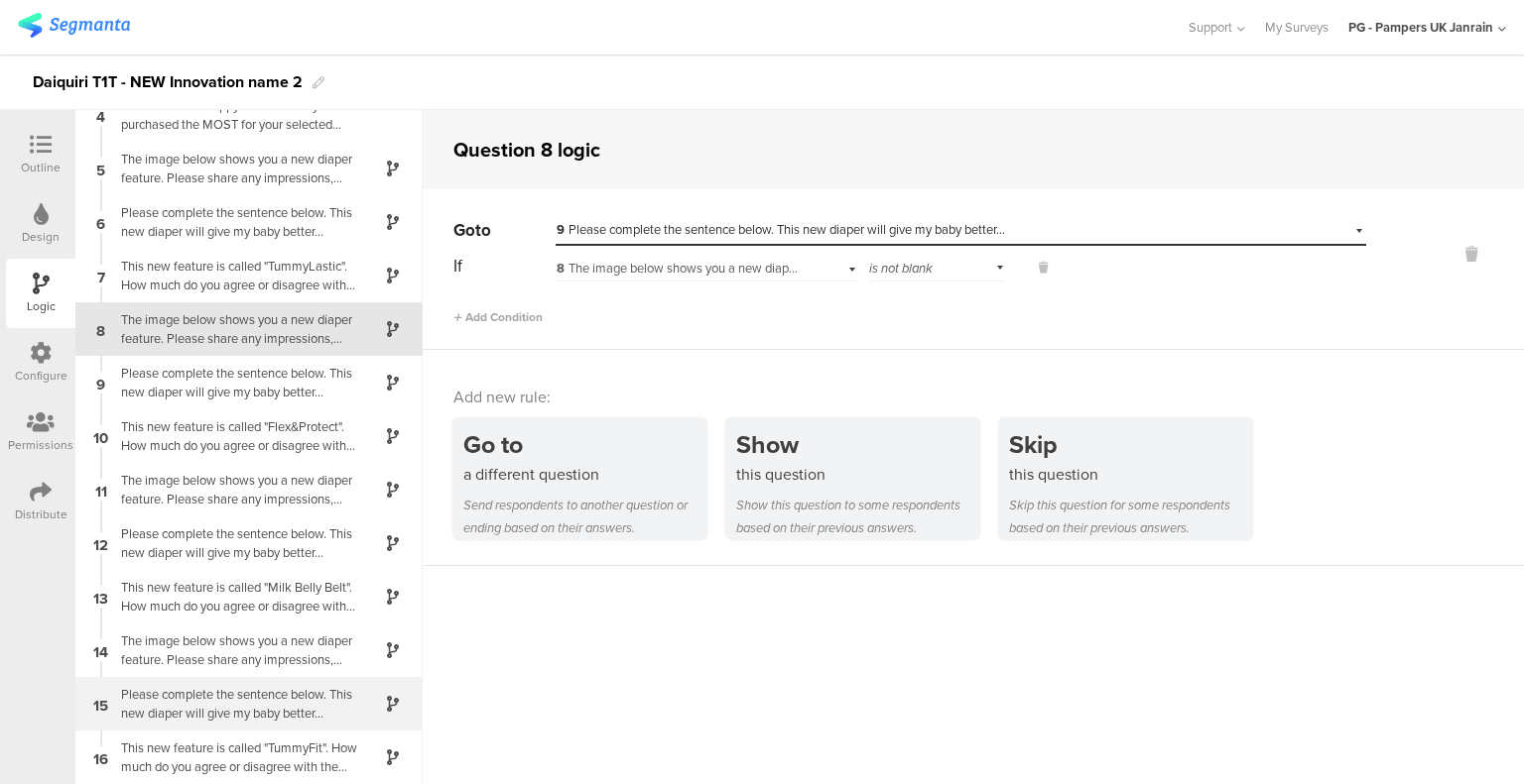
click at [288, 728] on div "15 Please complete the sentence below. This new diaper will give my baby better…" at bounding box center [249, 704] width 347 height 54
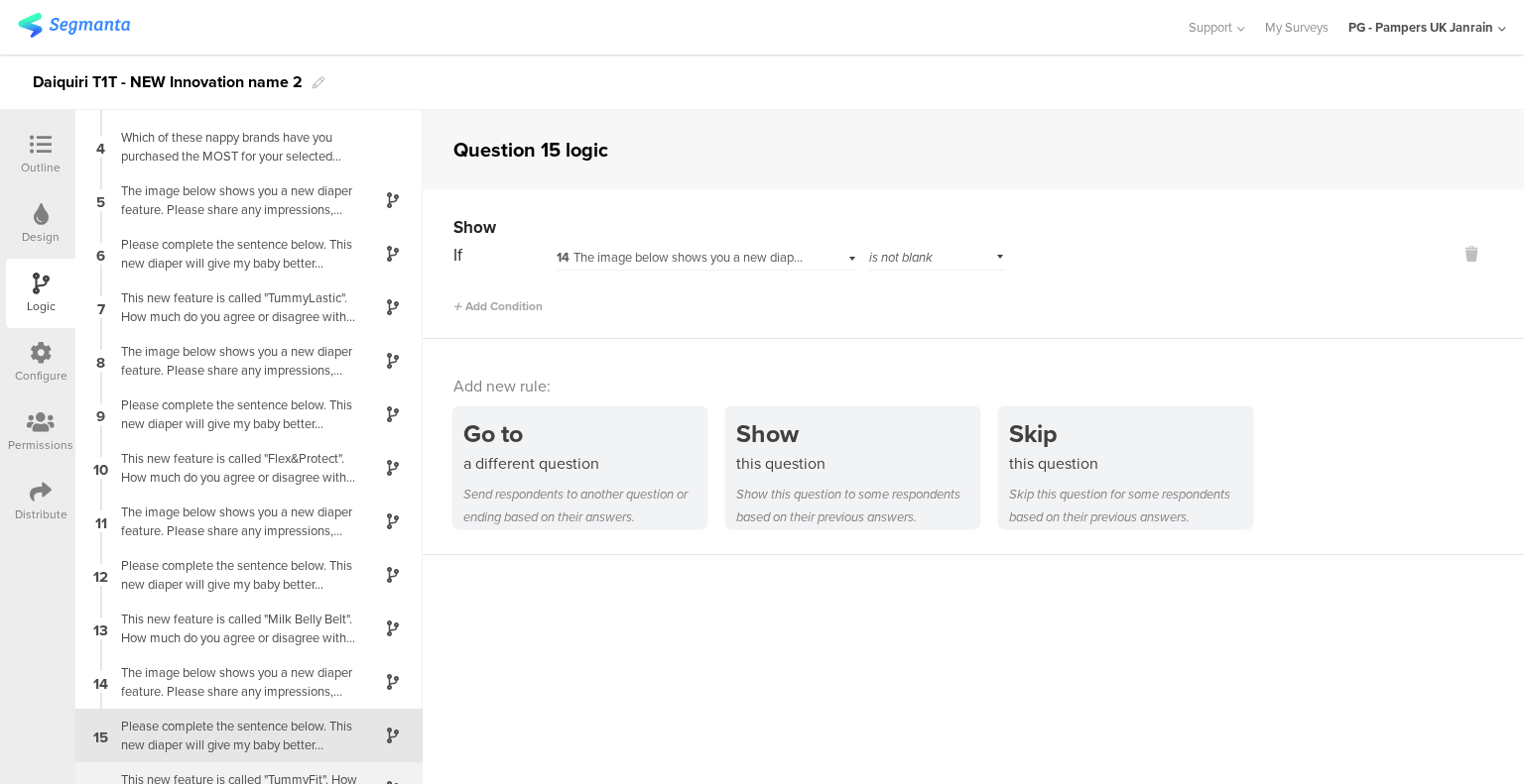
scroll to position [183, 0]
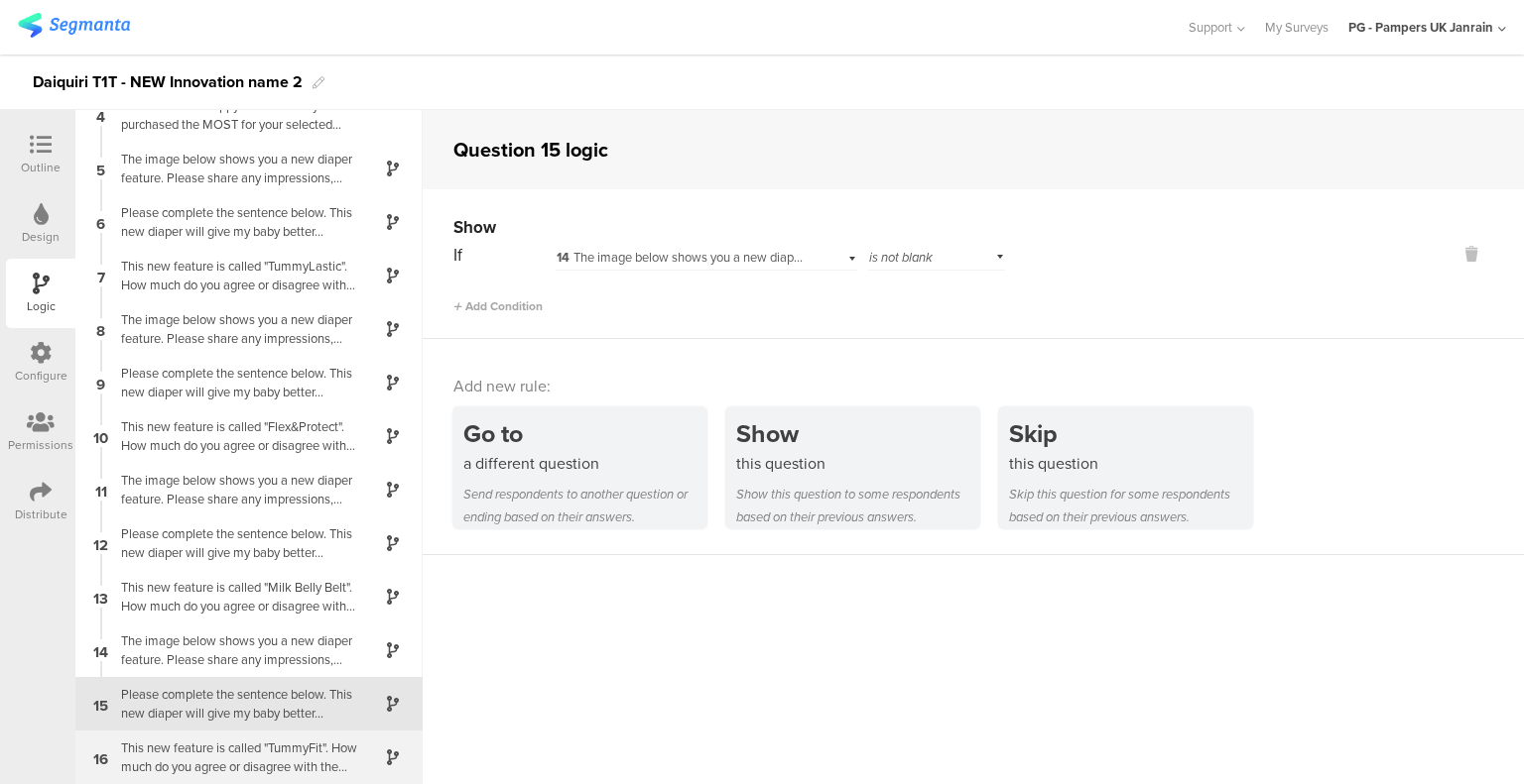
click at [324, 749] on div "This new feature is called "TummyFit". How much do you agree or disagree with t…" at bounding box center [233, 757] width 248 height 38
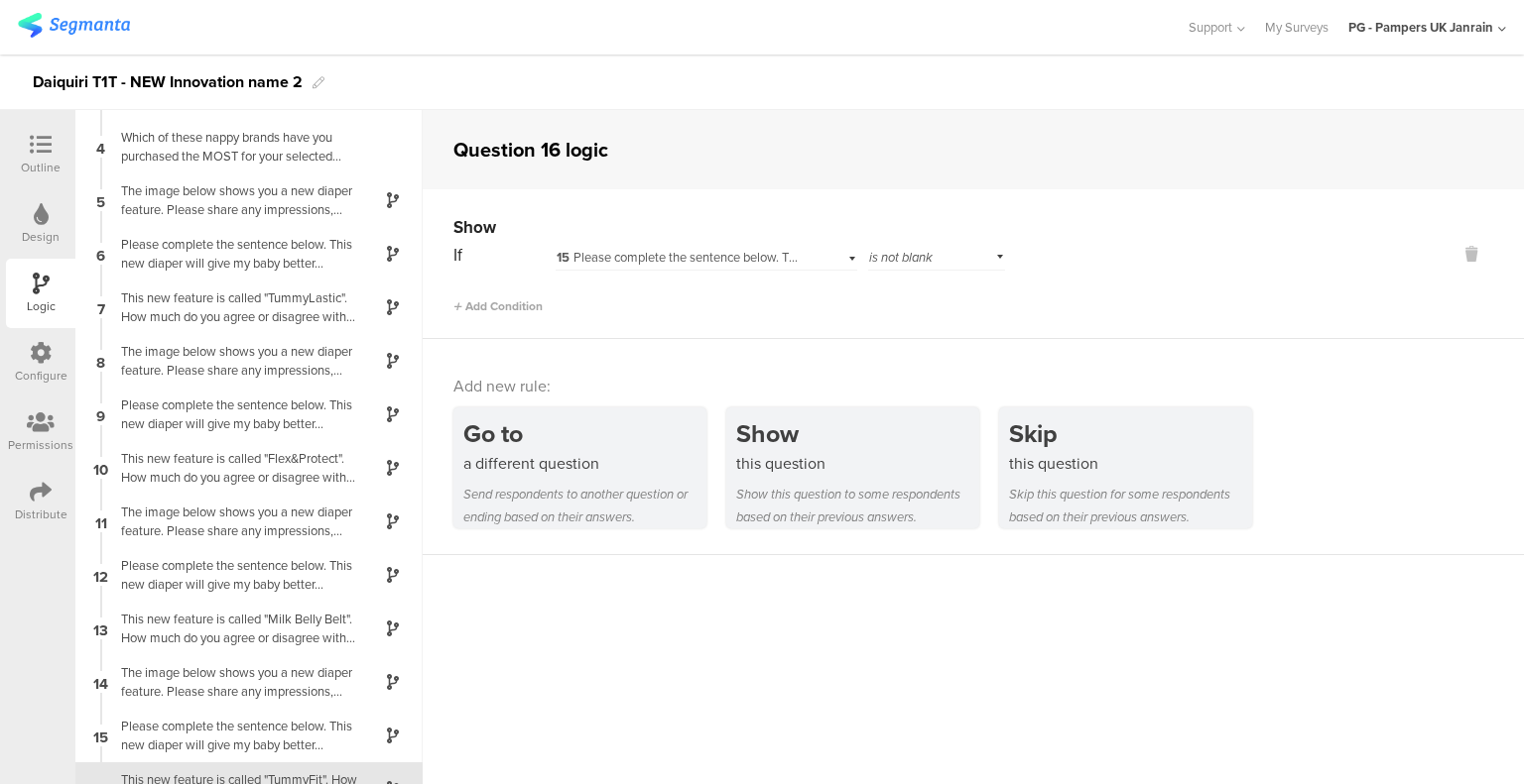
scroll to position [183, 0]
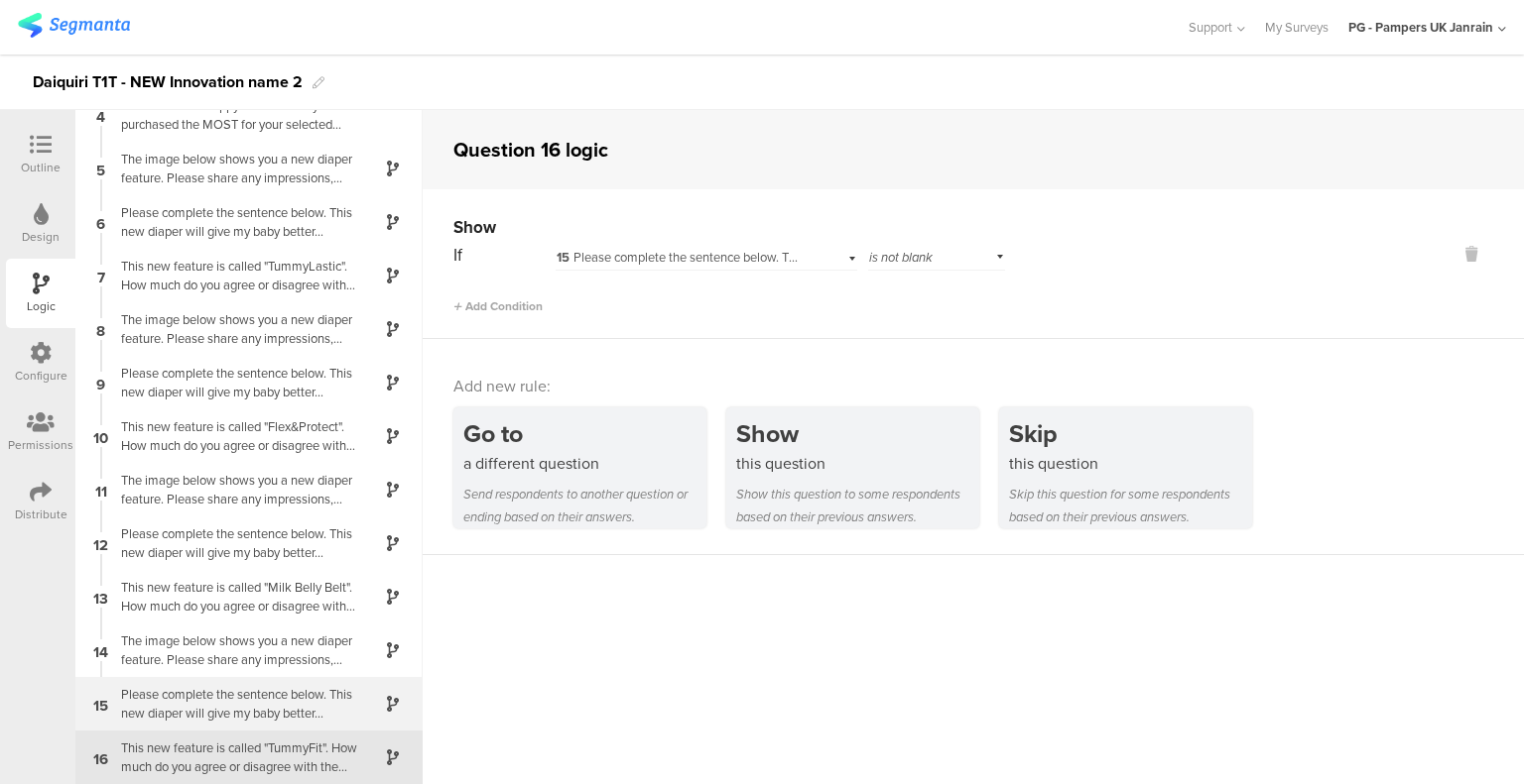
click at [244, 696] on div "Please complete the sentence below. This new diaper will give my baby better..." at bounding box center [233, 704] width 248 height 38
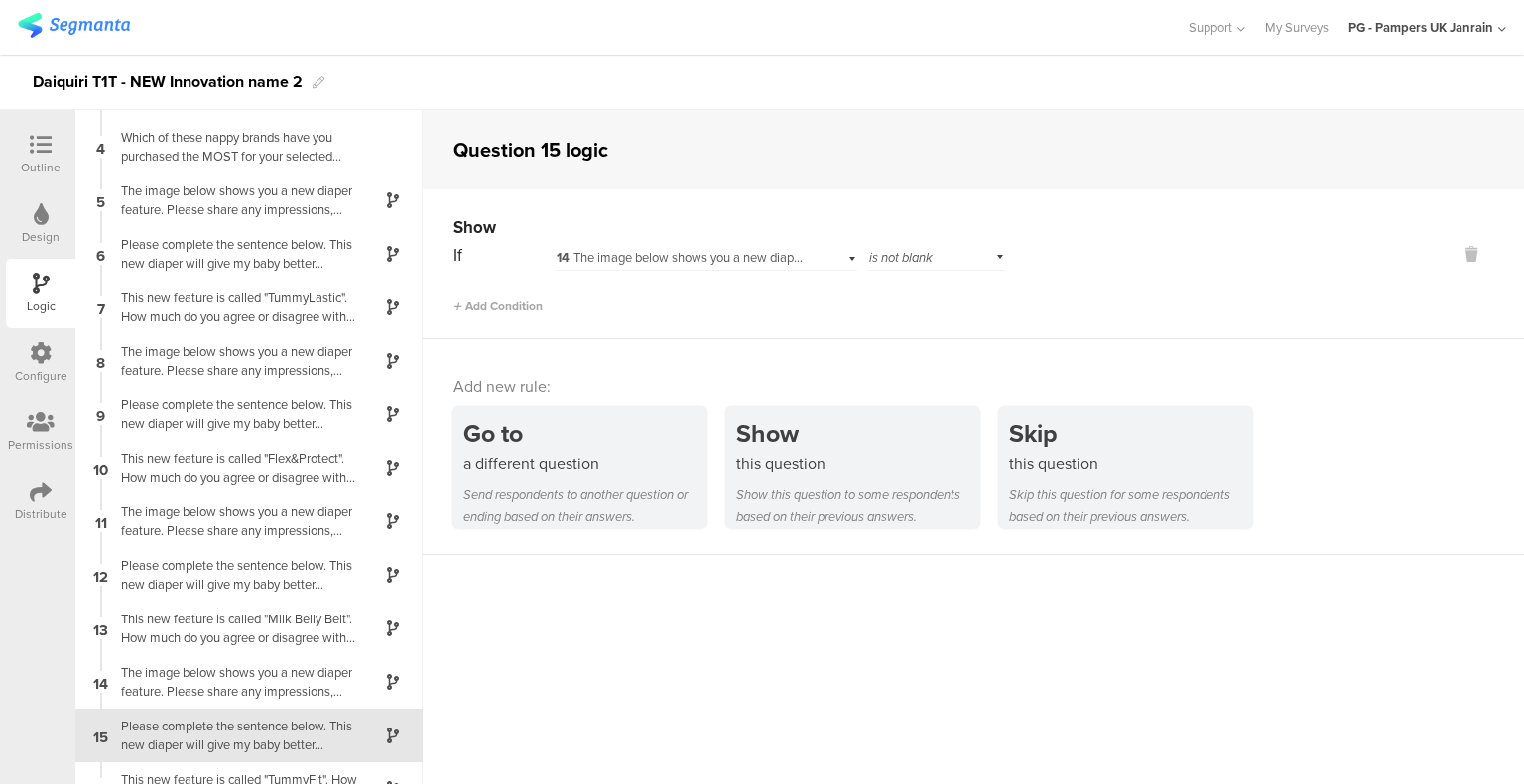
scroll to position [183, 0]
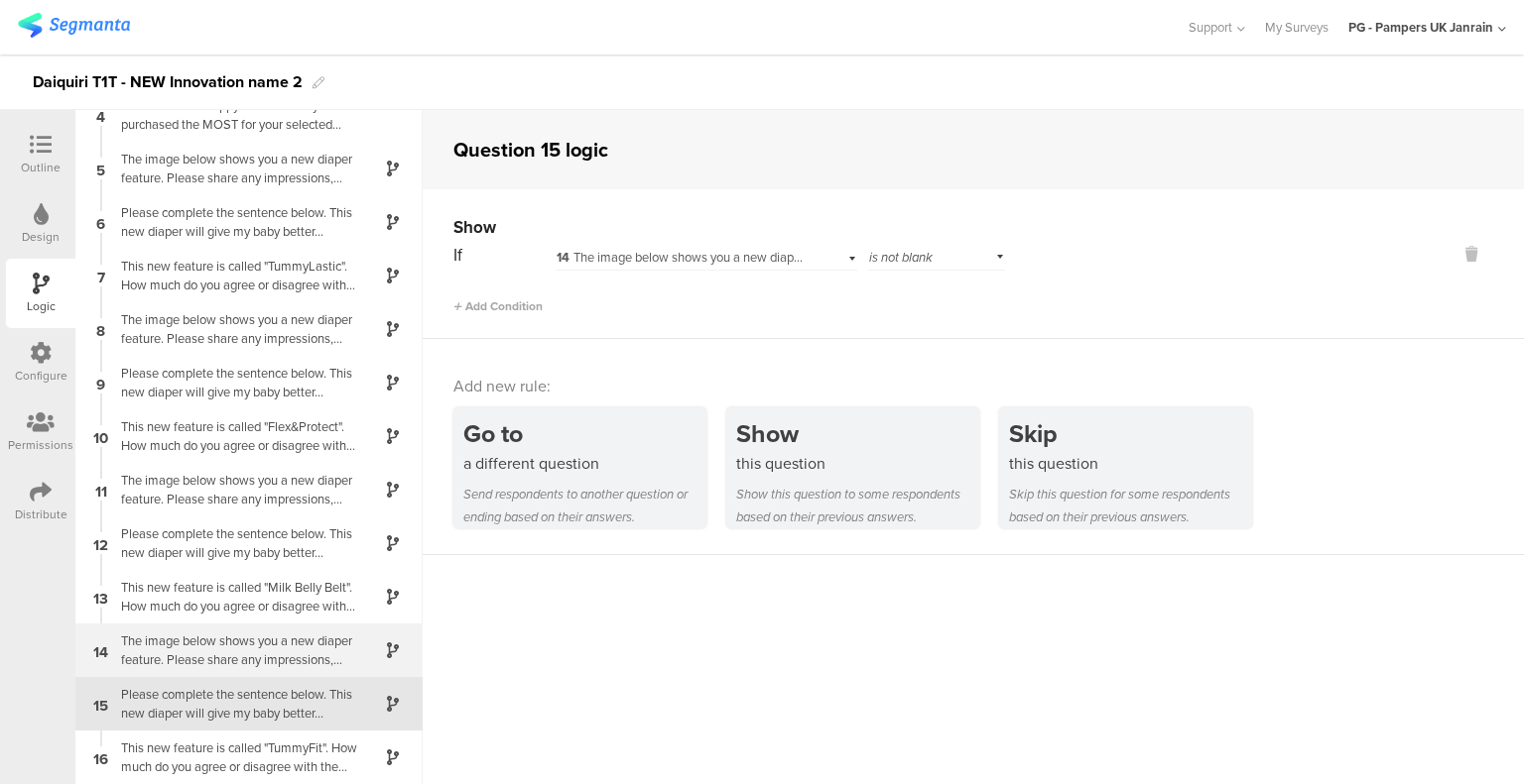
click at [240, 649] on div "The image below shows you a new diaper feature. Please share any impressions, t…" at bounding box center [233, 650] width 248 height 38
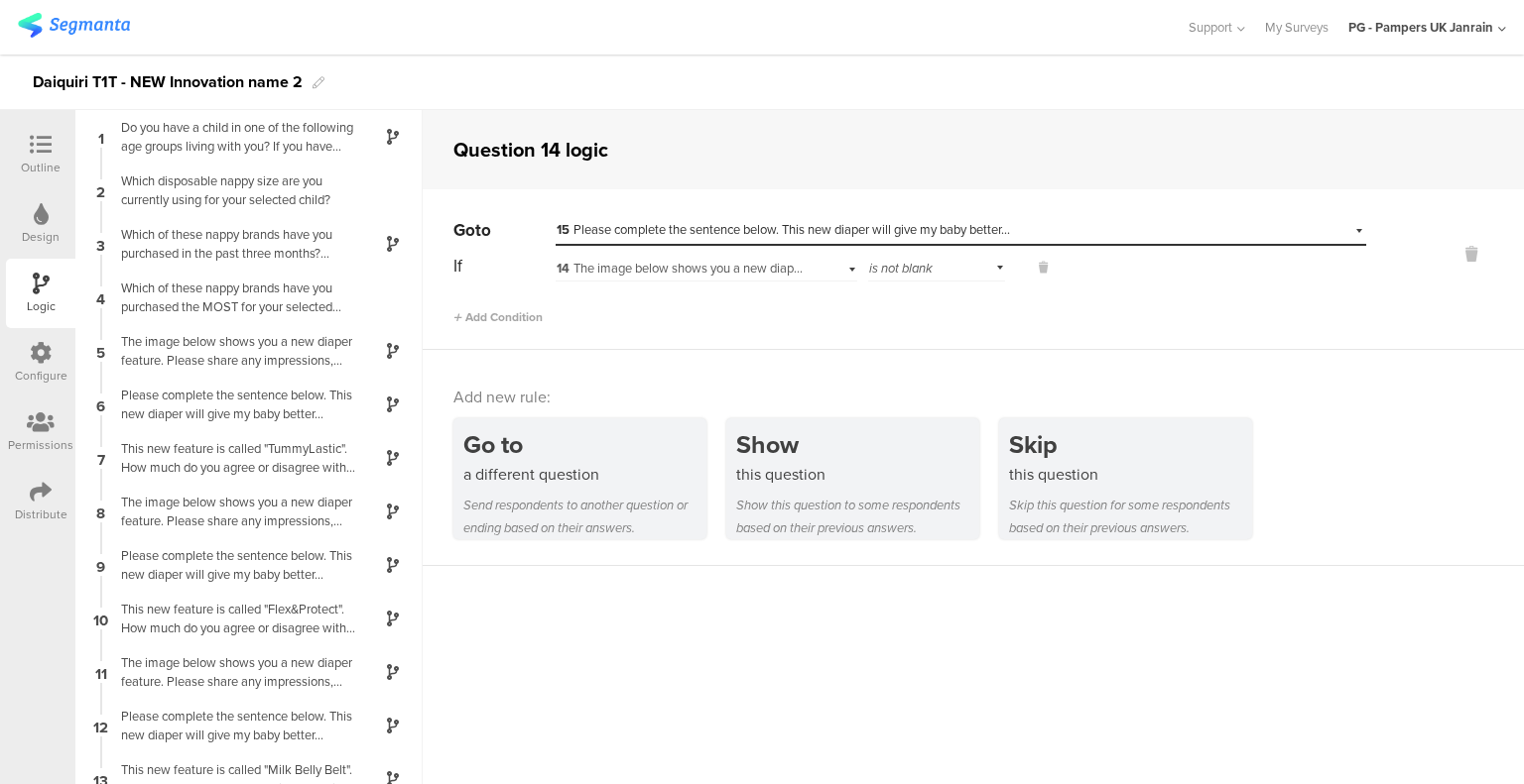
scroll to position [183, 0]
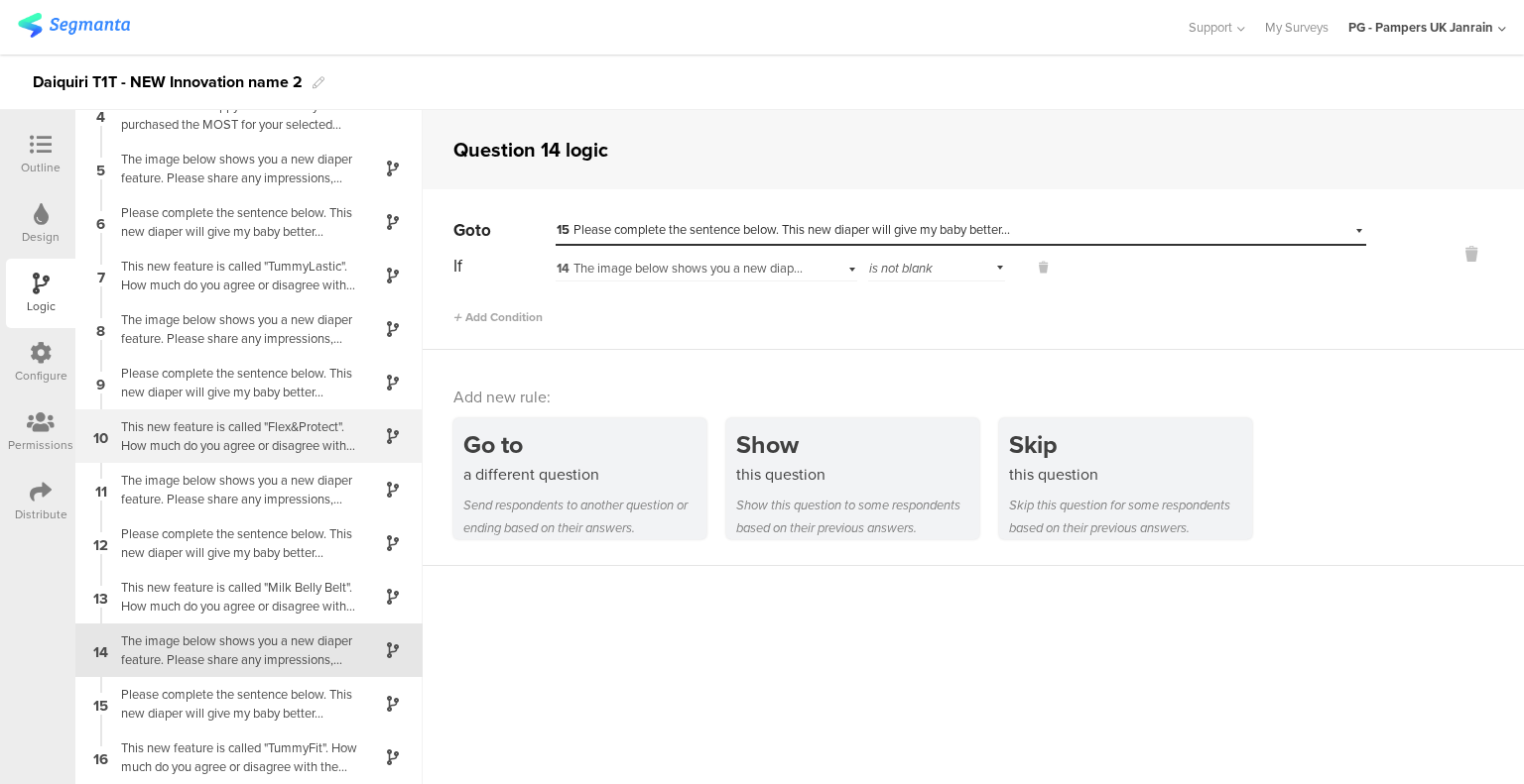
click at [211, 453] on div "This new feature is called "Flex&Protect". How much do you agree or disagree wi…" at bounding box center [233, 437] width 248 height 38
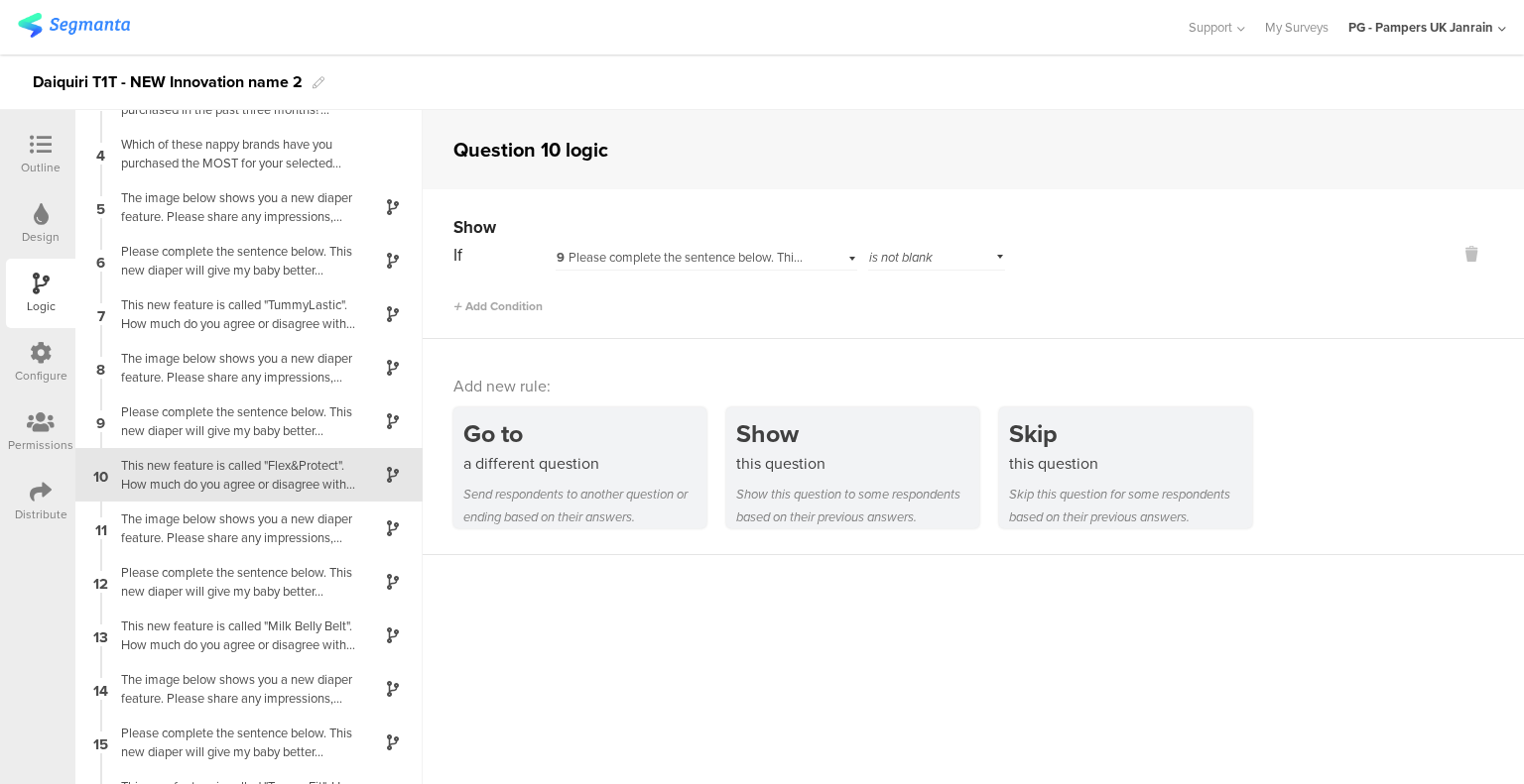
scroll to position [171, 0]
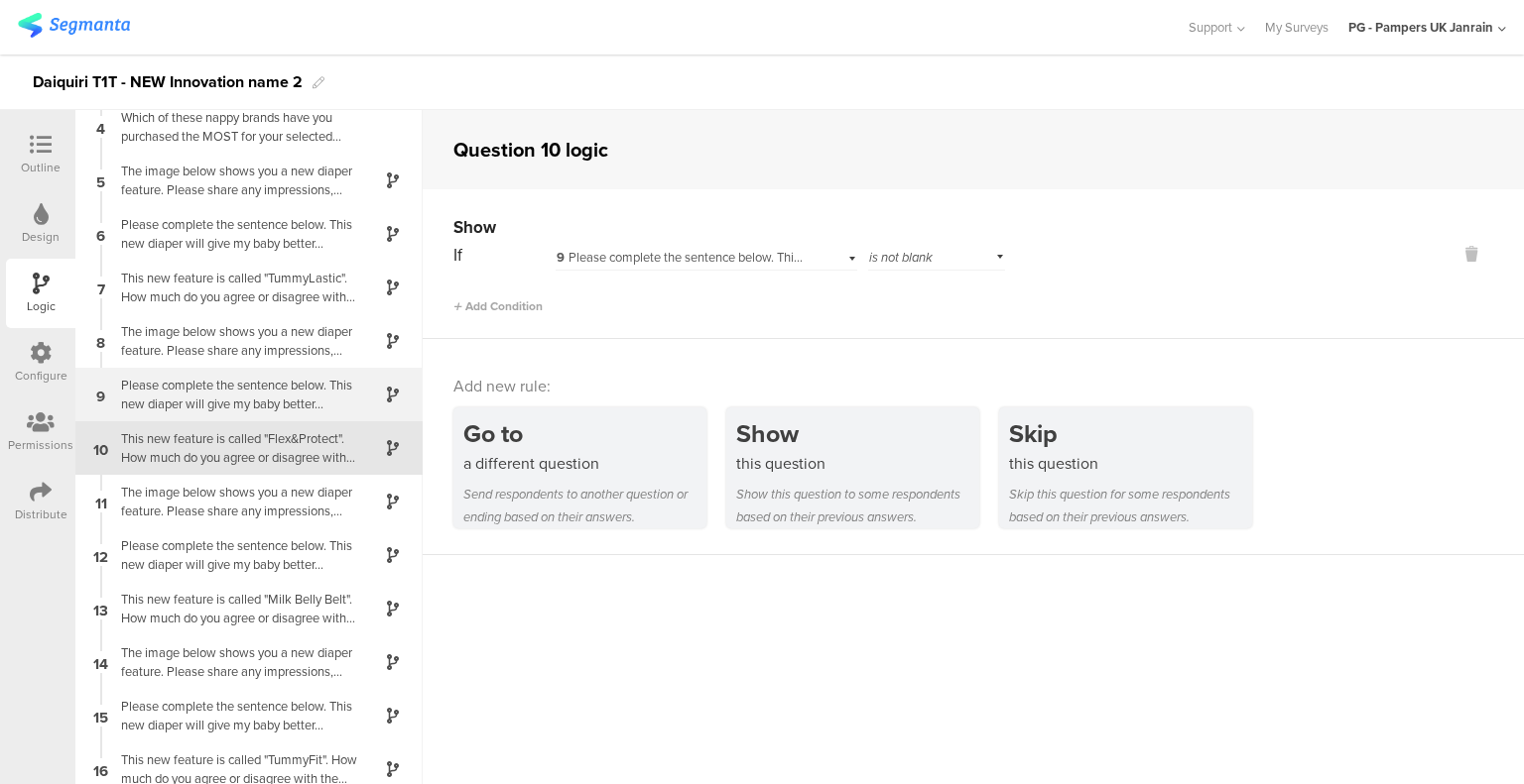
click at [200, 399] on div "Please complete the sentence below. This new diaper will give my baby better..." at bounding box center [233, 395] width 248 height 38
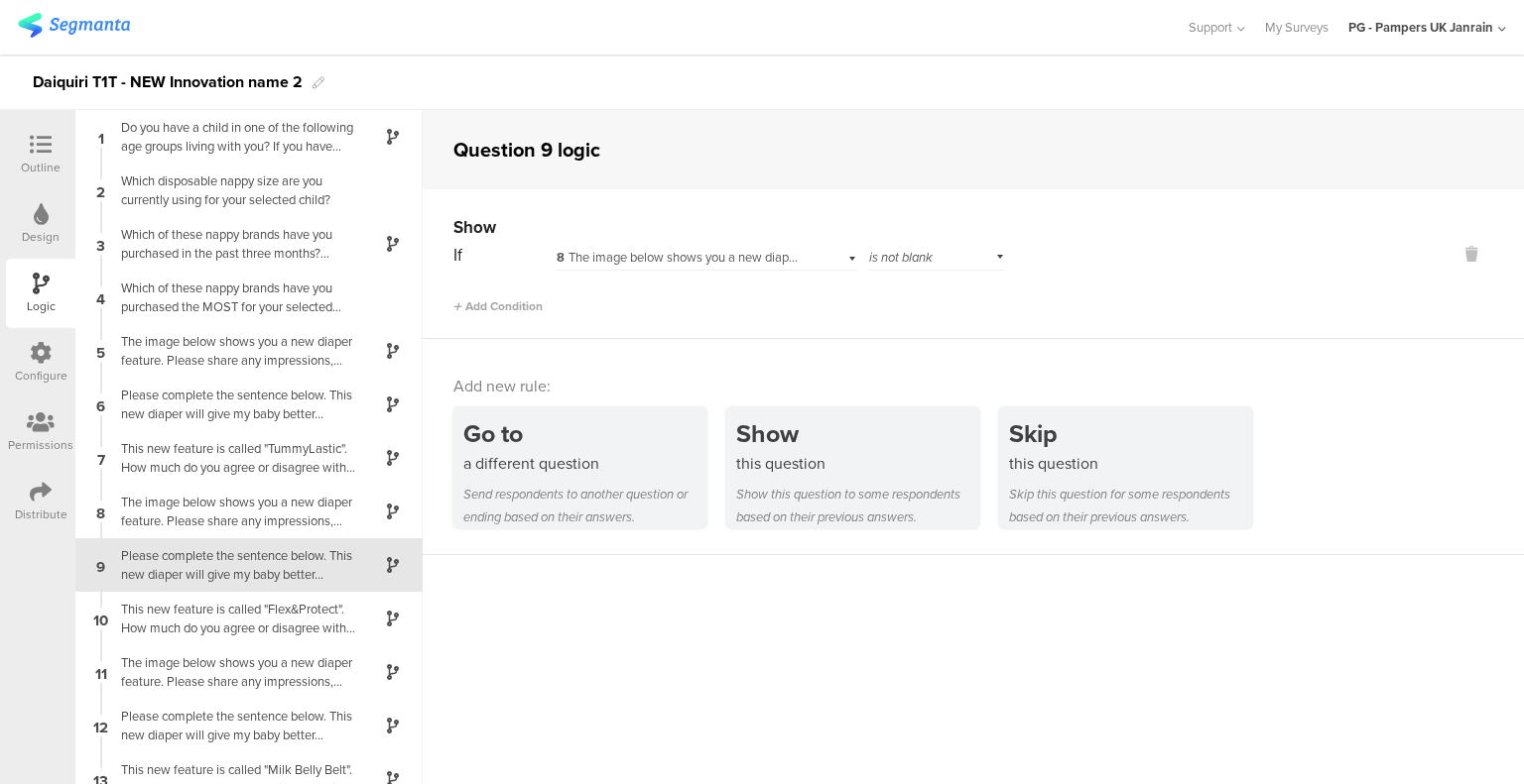
scroll to position [118, 0]
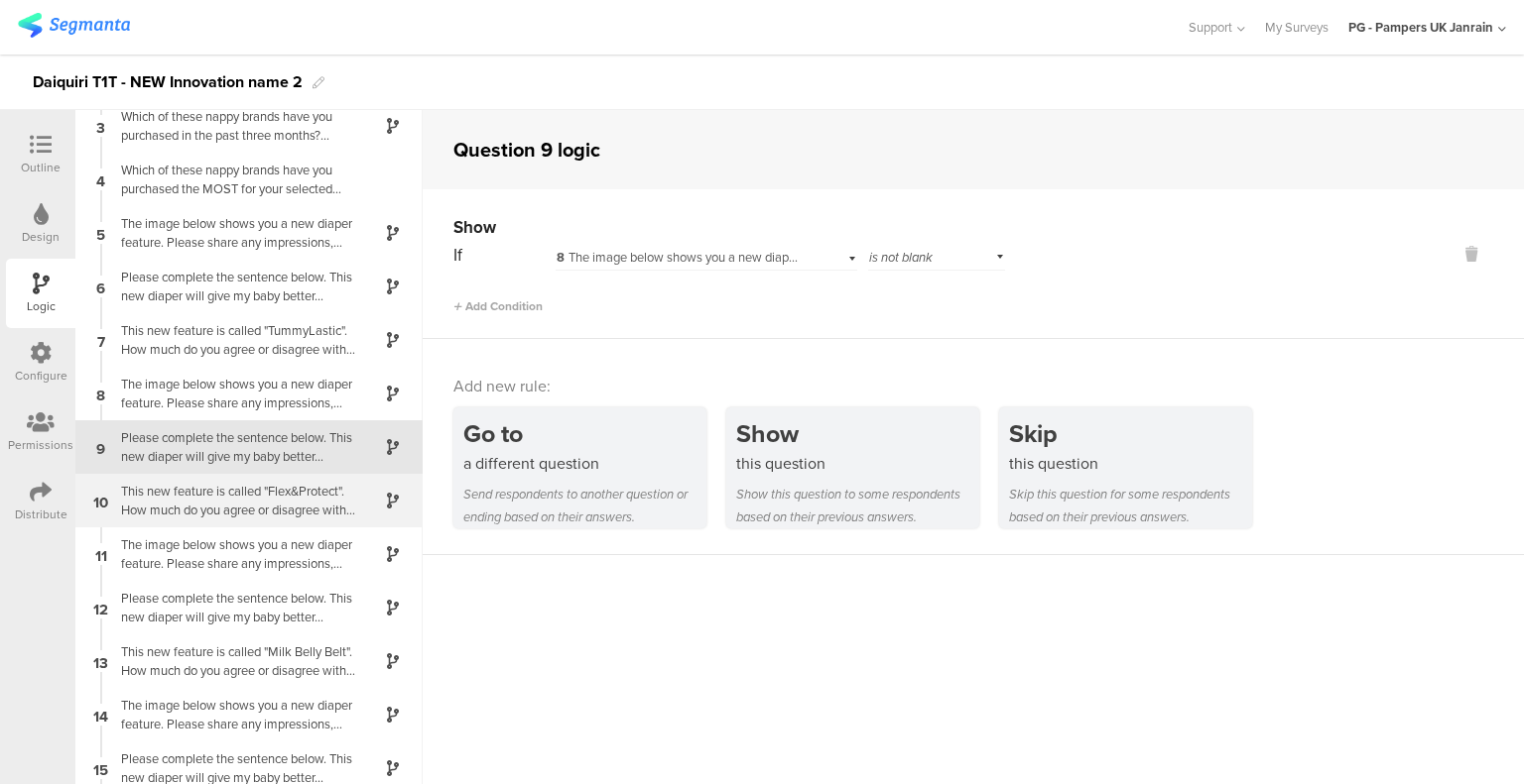
click at [214, 499] on div "This new feature is called "Flex&Protect". How much do you agree or disagree wi…" at bounding box center [233, 501] width 248 height 38
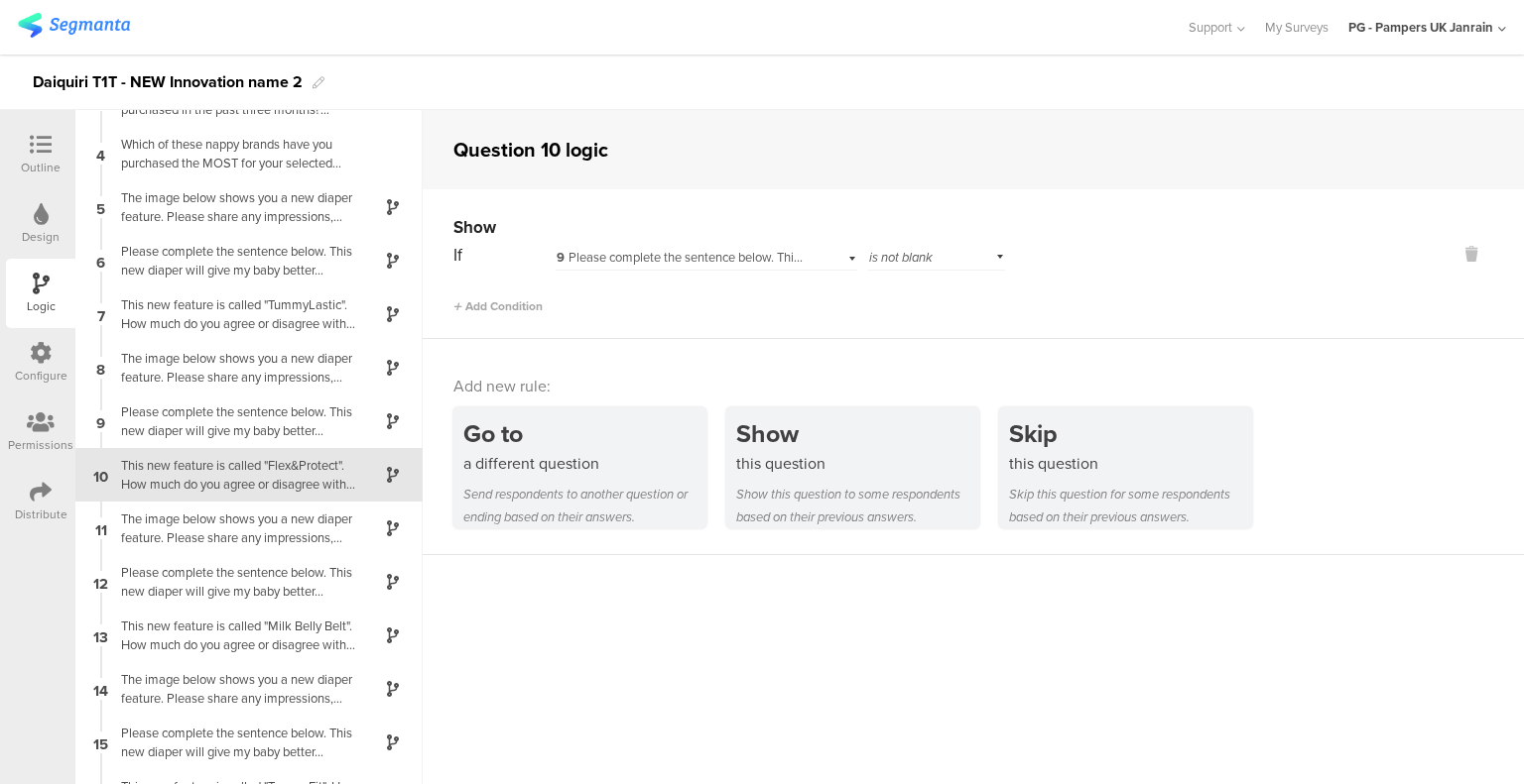
scroll to position [171, 0]
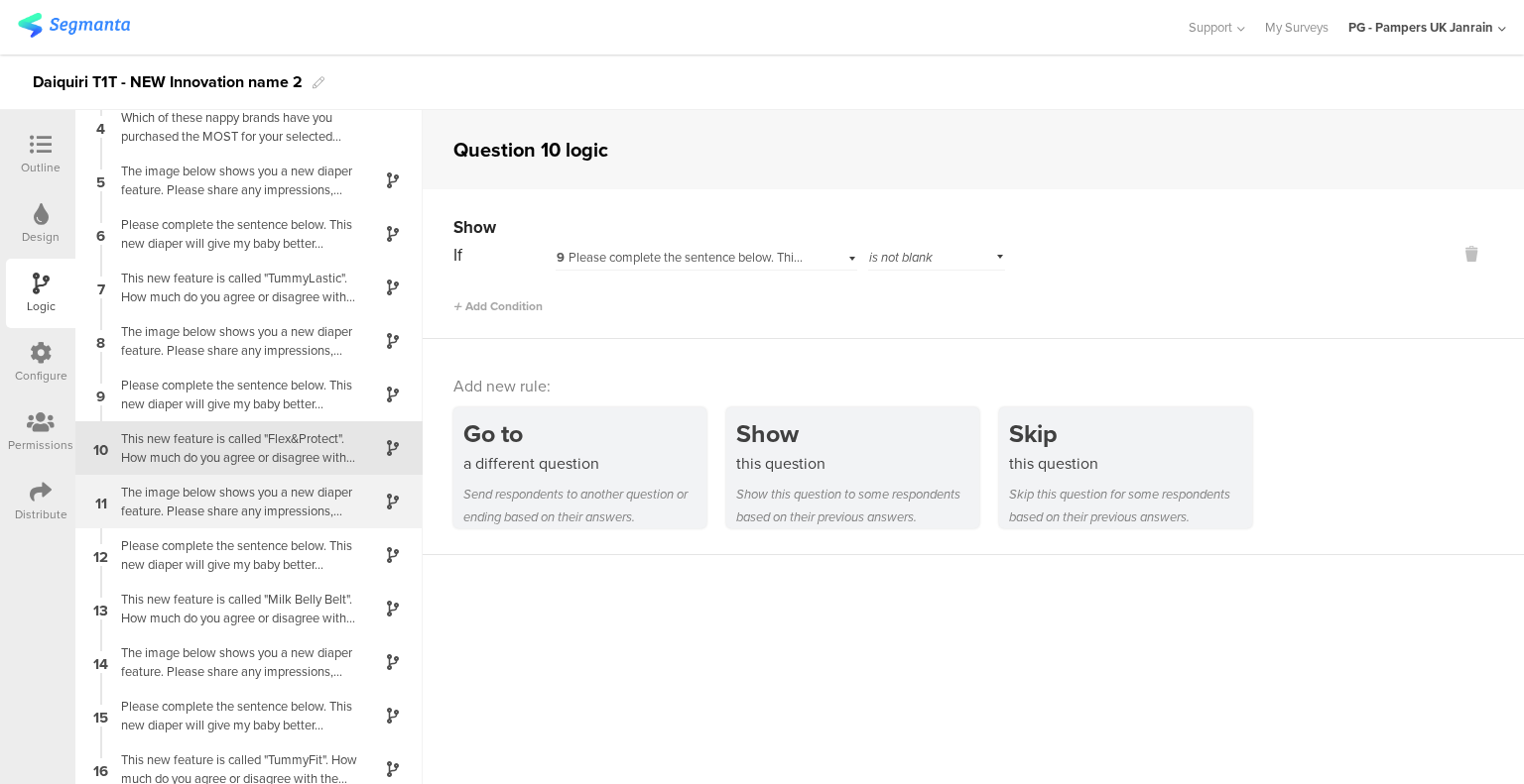
click at [213, 508] on div "The image below shows you a new diaper feature. Please share any impressions, t…" at bounding box center [233, 502] width 248 height 38
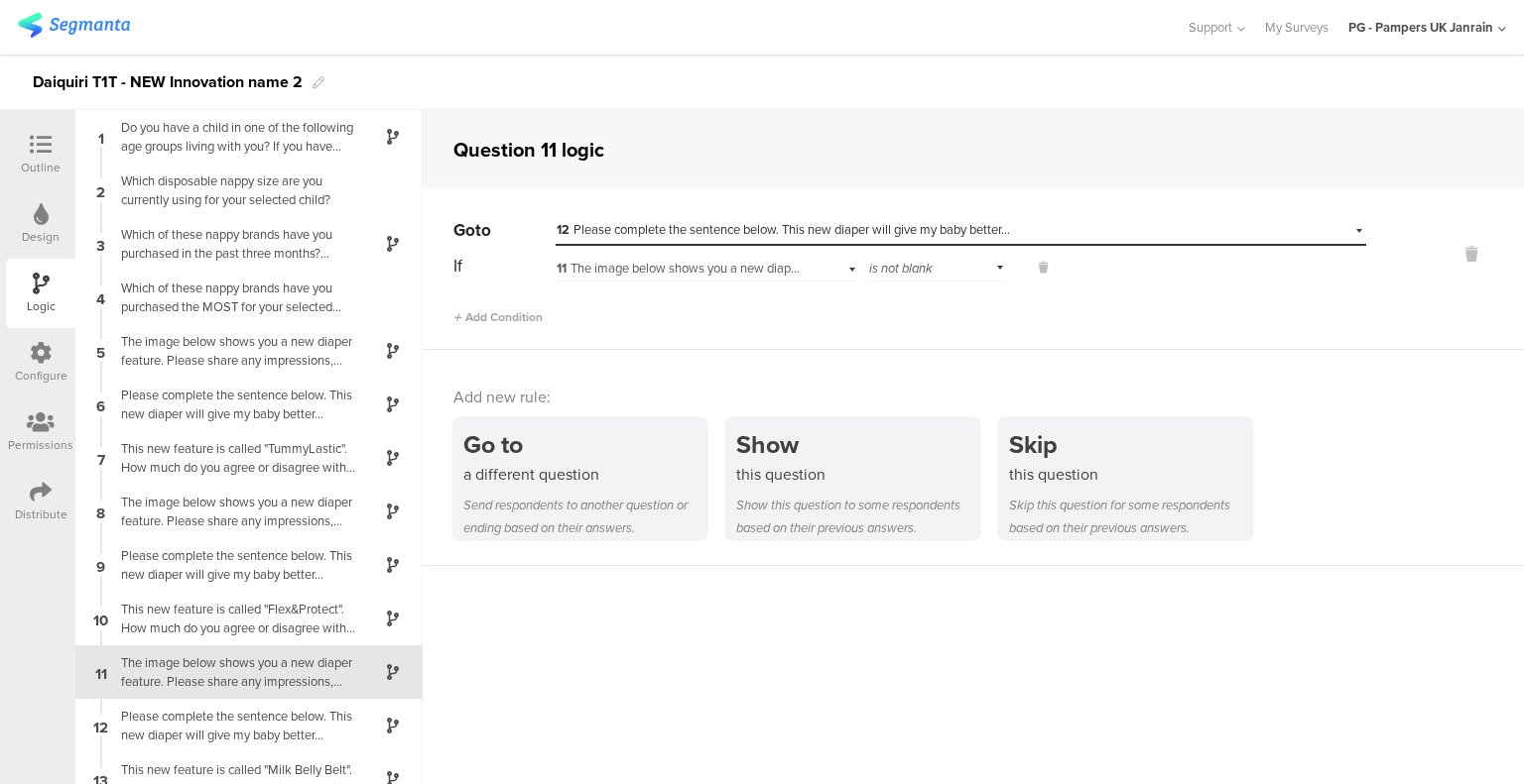
scroll to position [183, 0]
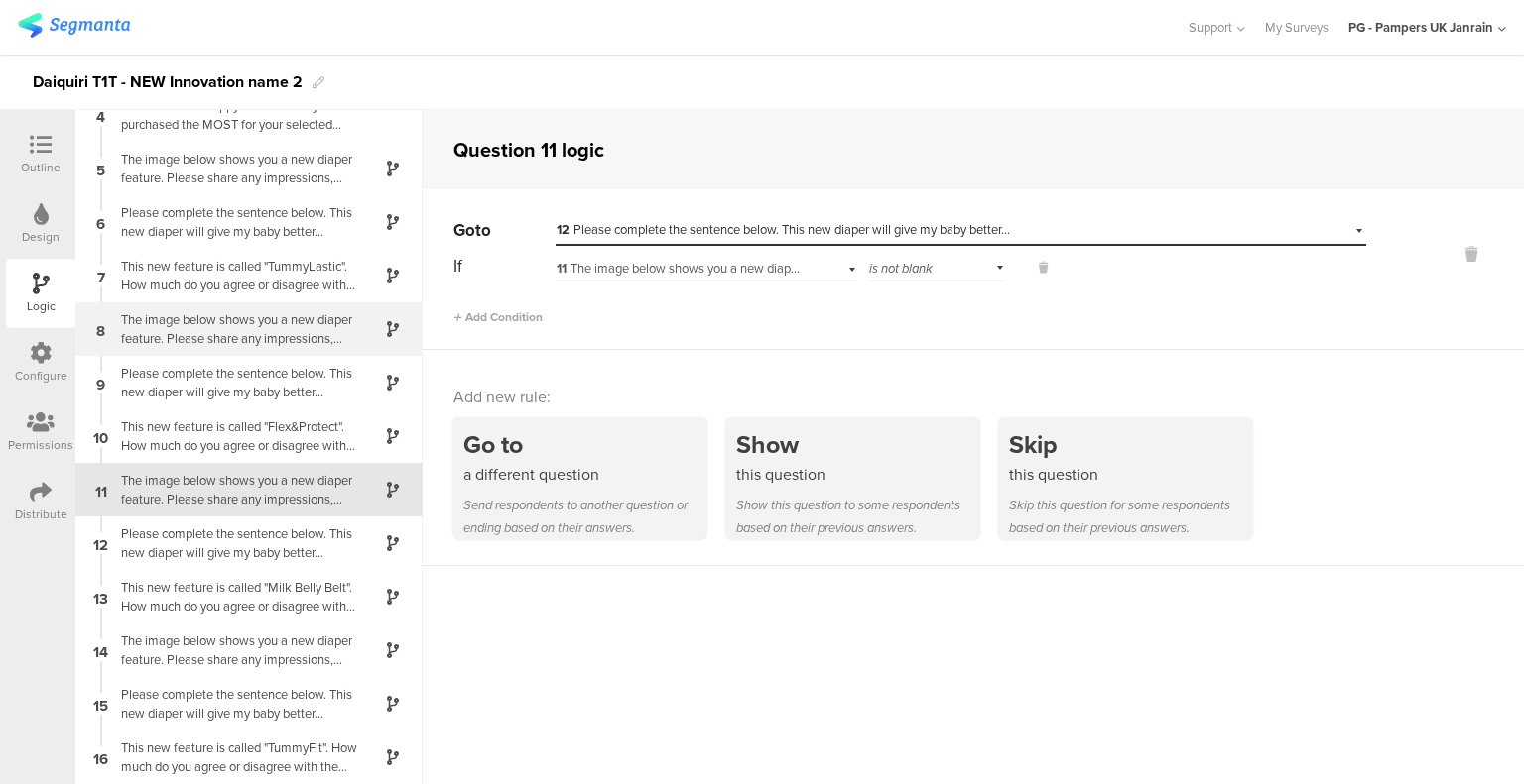
click at [238, 326] on div "The image below shows you a new diaper feature. Please share any impressions, t…" at bounding box center [233, 329] width 248 height 38
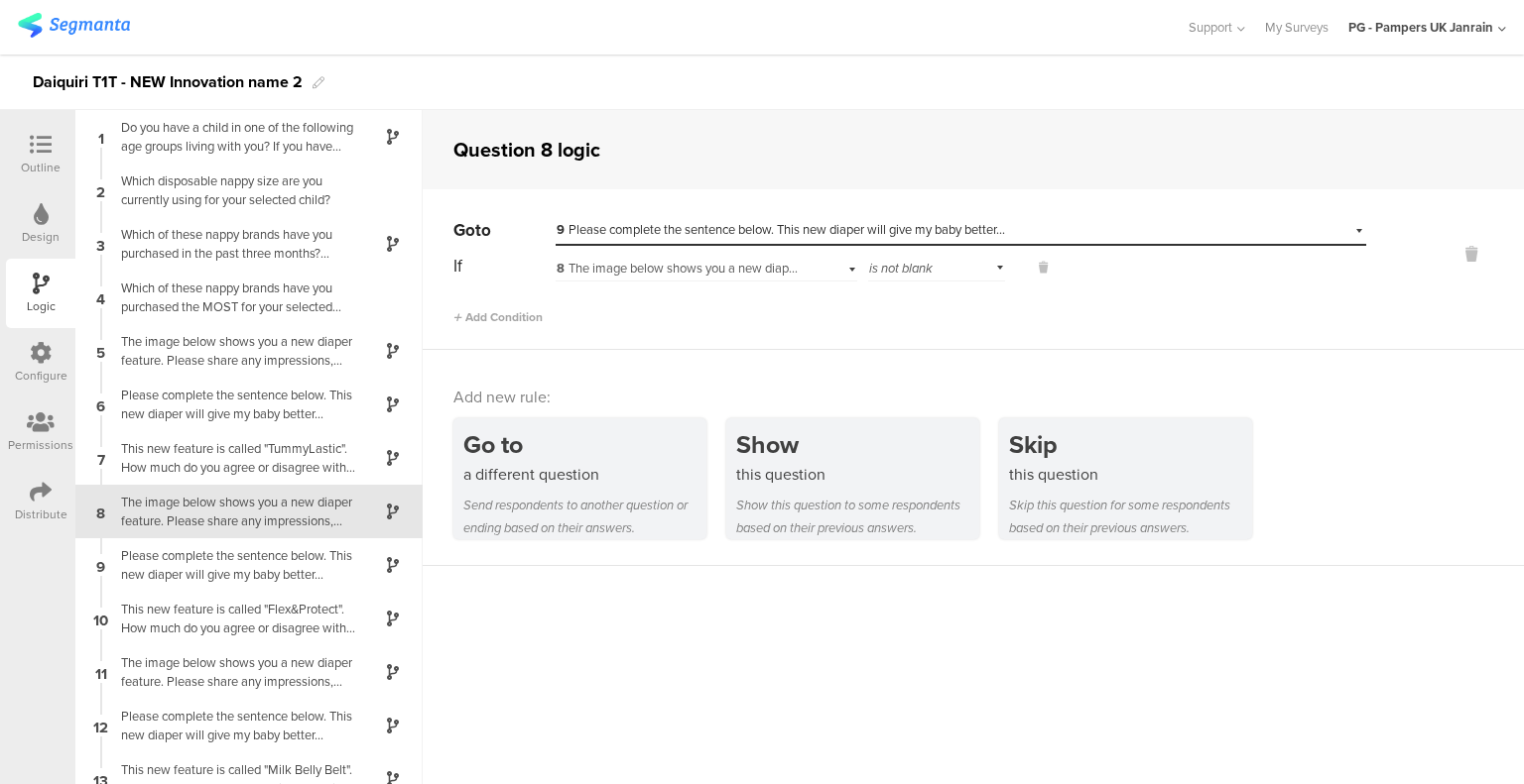
scroll to position [64, 0]
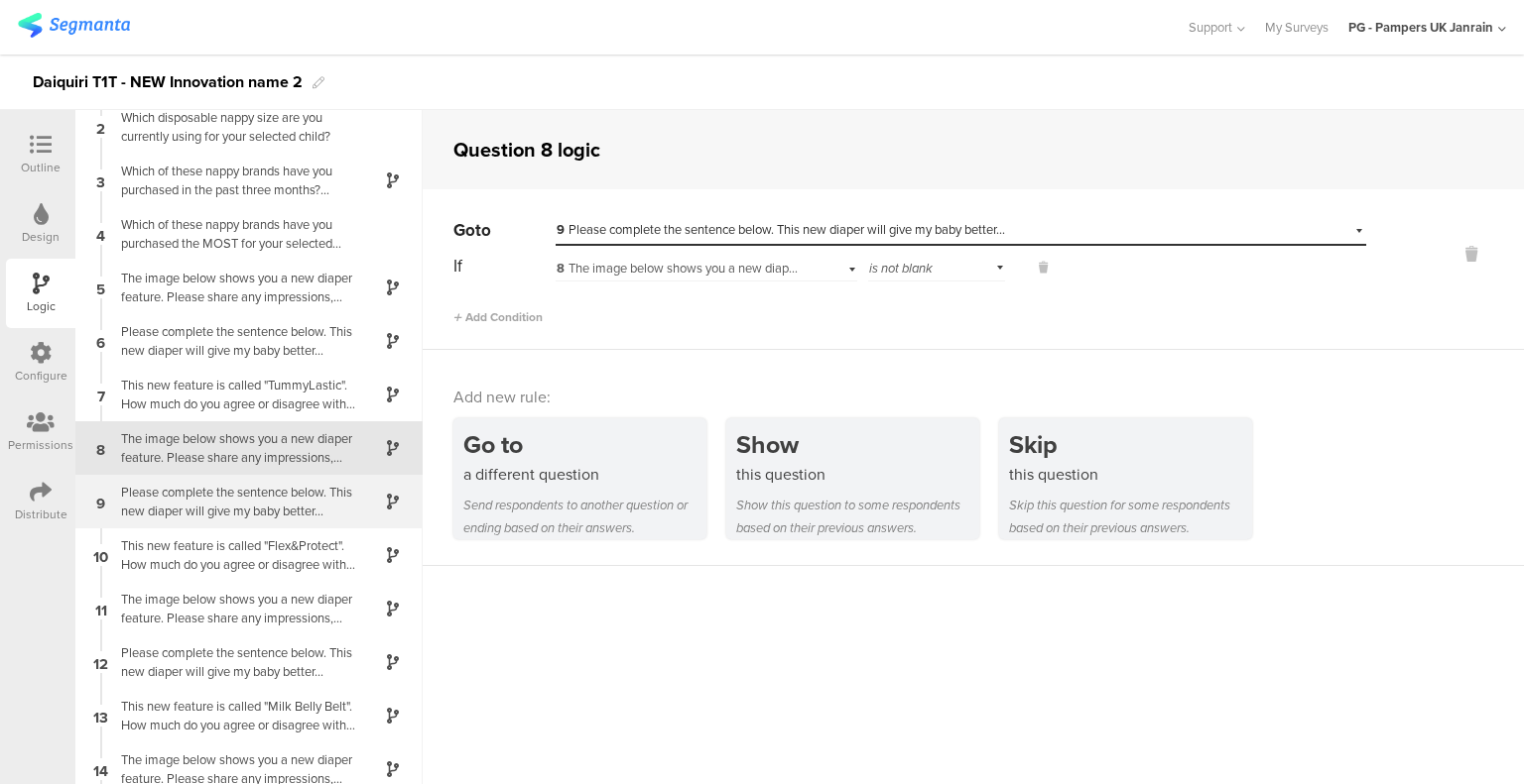
click at [254, 490] on div "Please complete the sentence below. This new diaper will give my baby better..." at bounding box center [233, 502] width 248 height 38
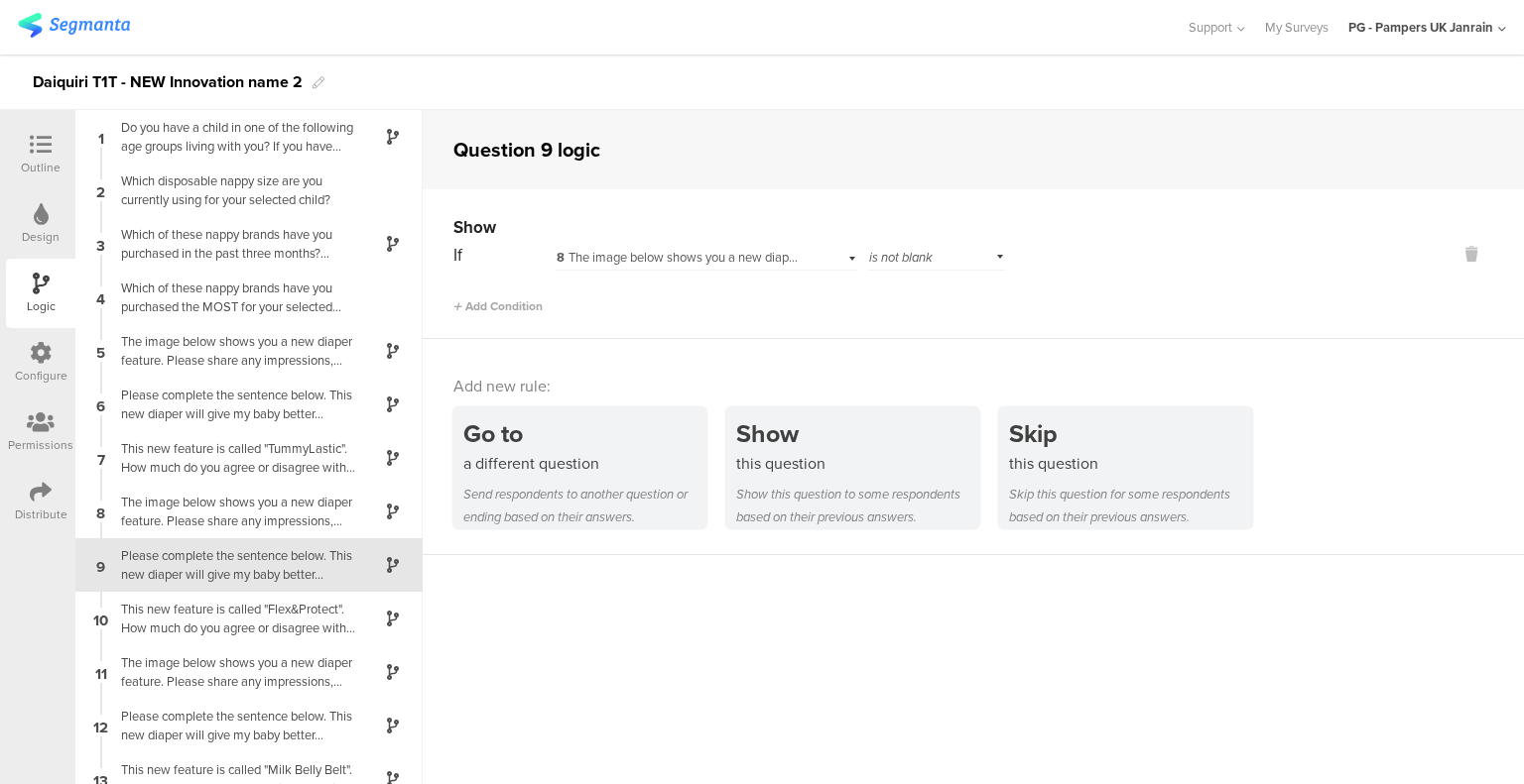
scroll to position [118, 0]
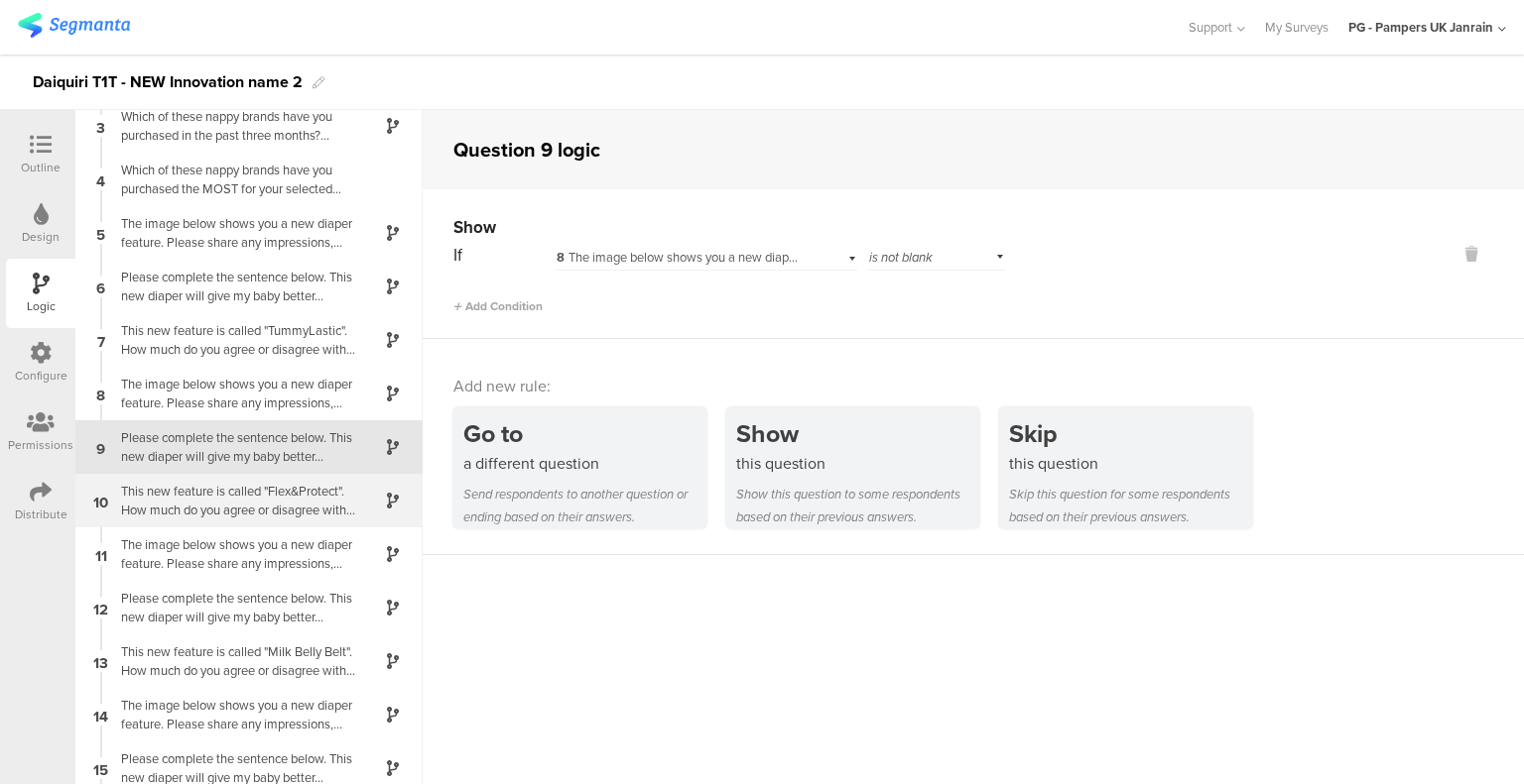
click at [268, 510] on div "This new feature is called "Flex&Protect". How much do you agree or disagree wi…" at bounding box center [233, 501] width 248 height 38
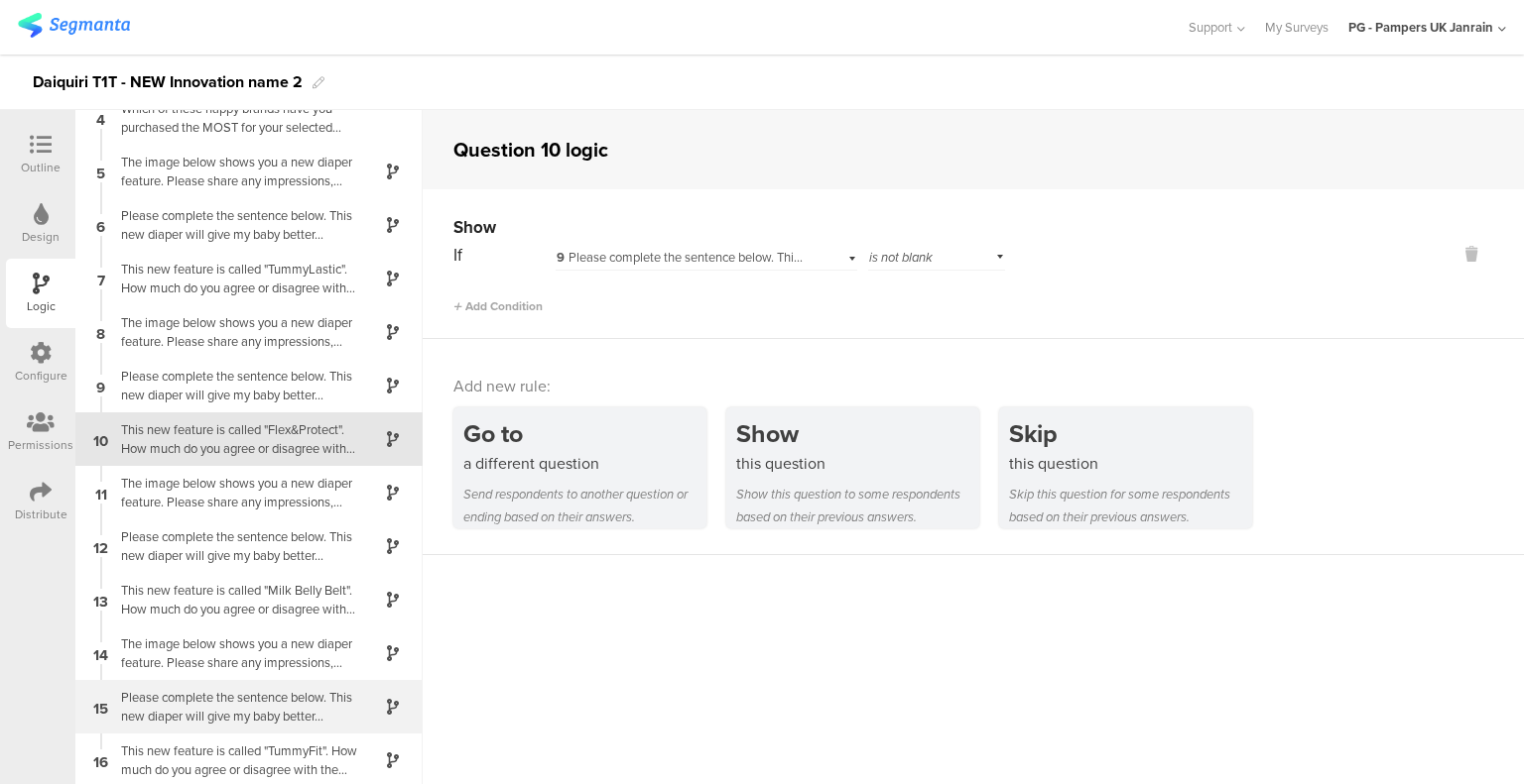
scroll to position [183, 0]
click at [289, 717] on div "Please complete the sentence below. This new diaper will give my baby better..." at bounding box center [233, 704] width 248 height 38
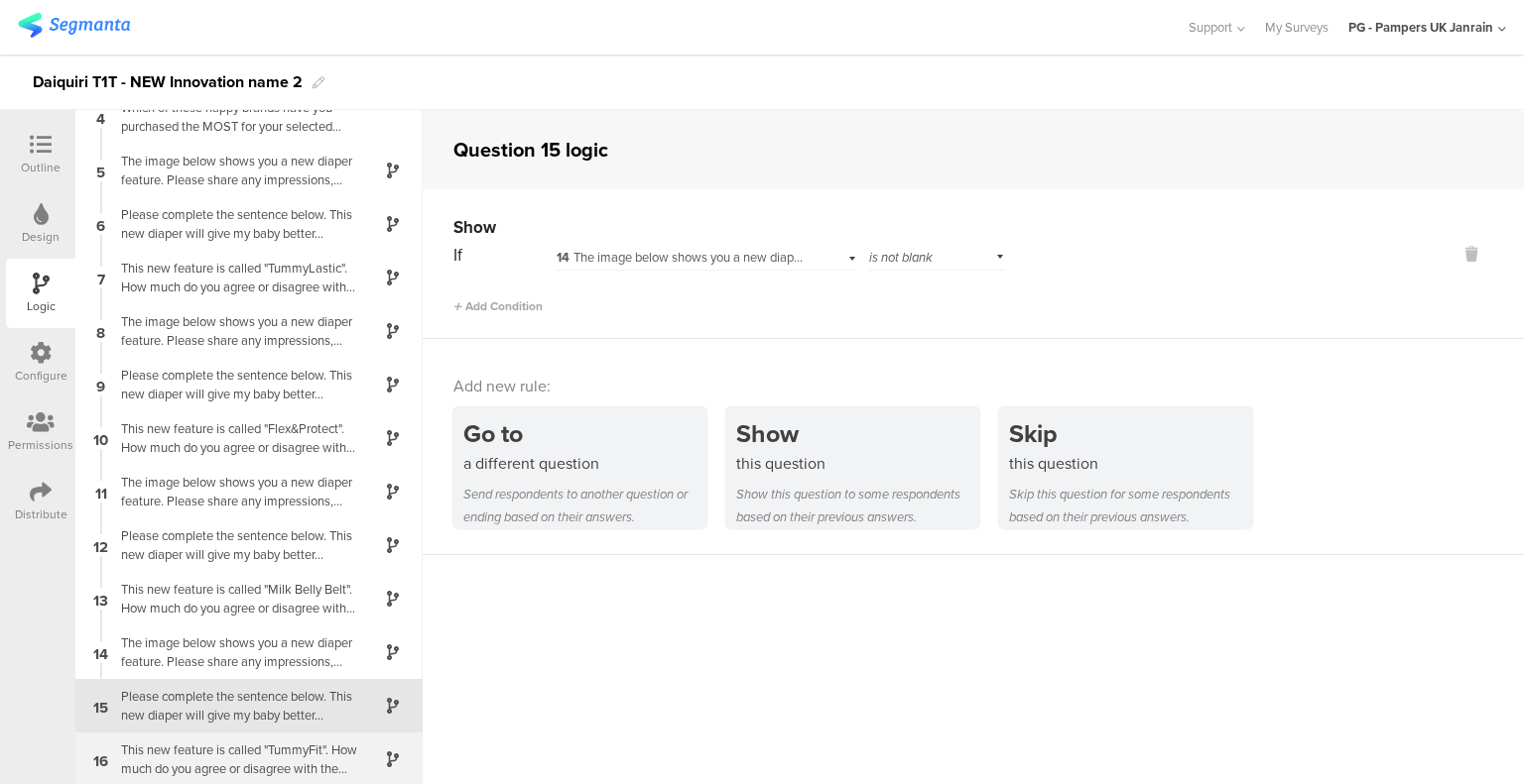
scroll to position [183, 0]
click at [278, 756] on div "This new feature is called "TummyFit". How much do you agree or disagree with t…" at bounding box center [233, 757] width 248 height 38
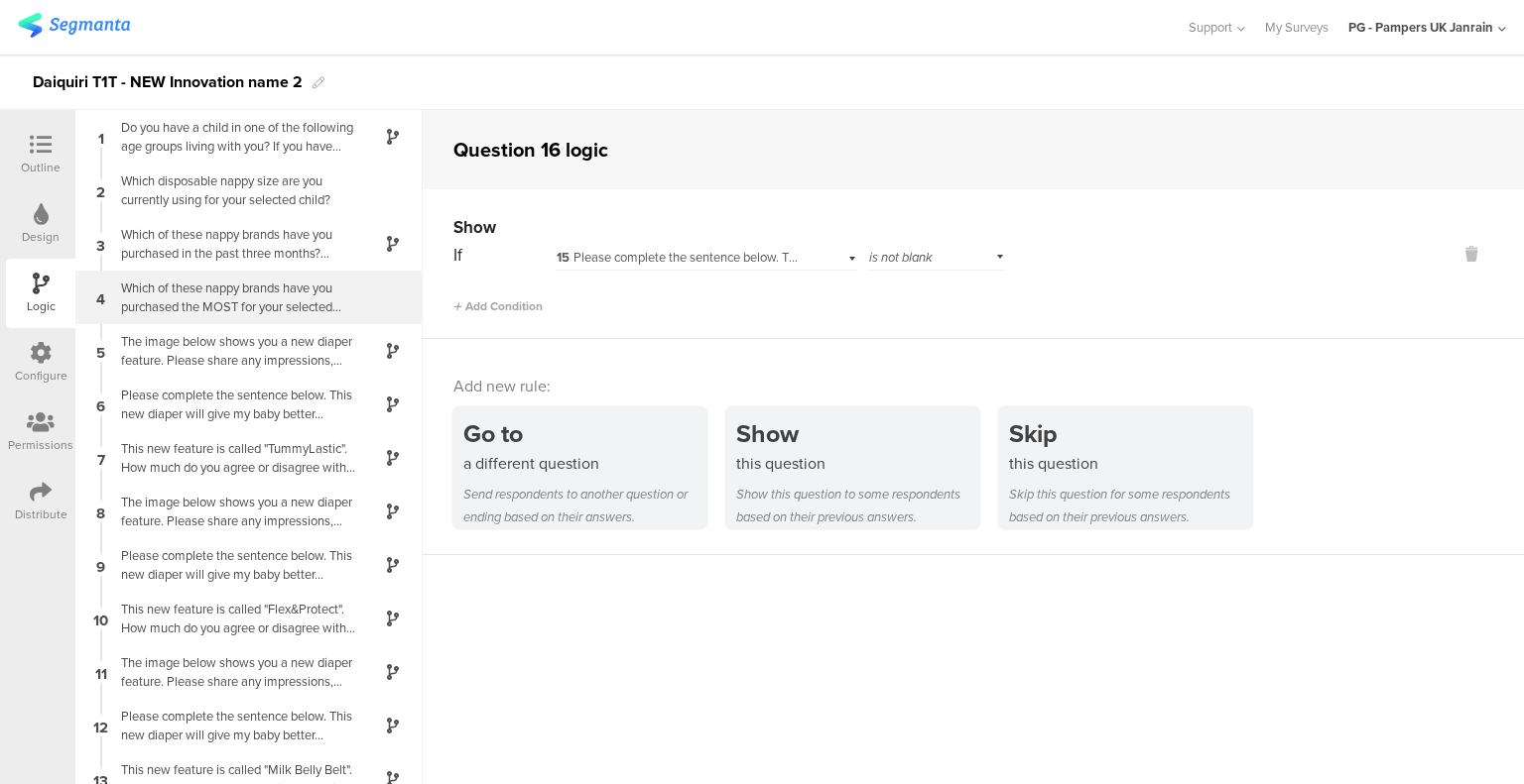
click at [219, 319] on div "4 Which of these nappy brands have you purchased the MOST for your selected chi…" at bounding box center [249, 298] width 347 height 54
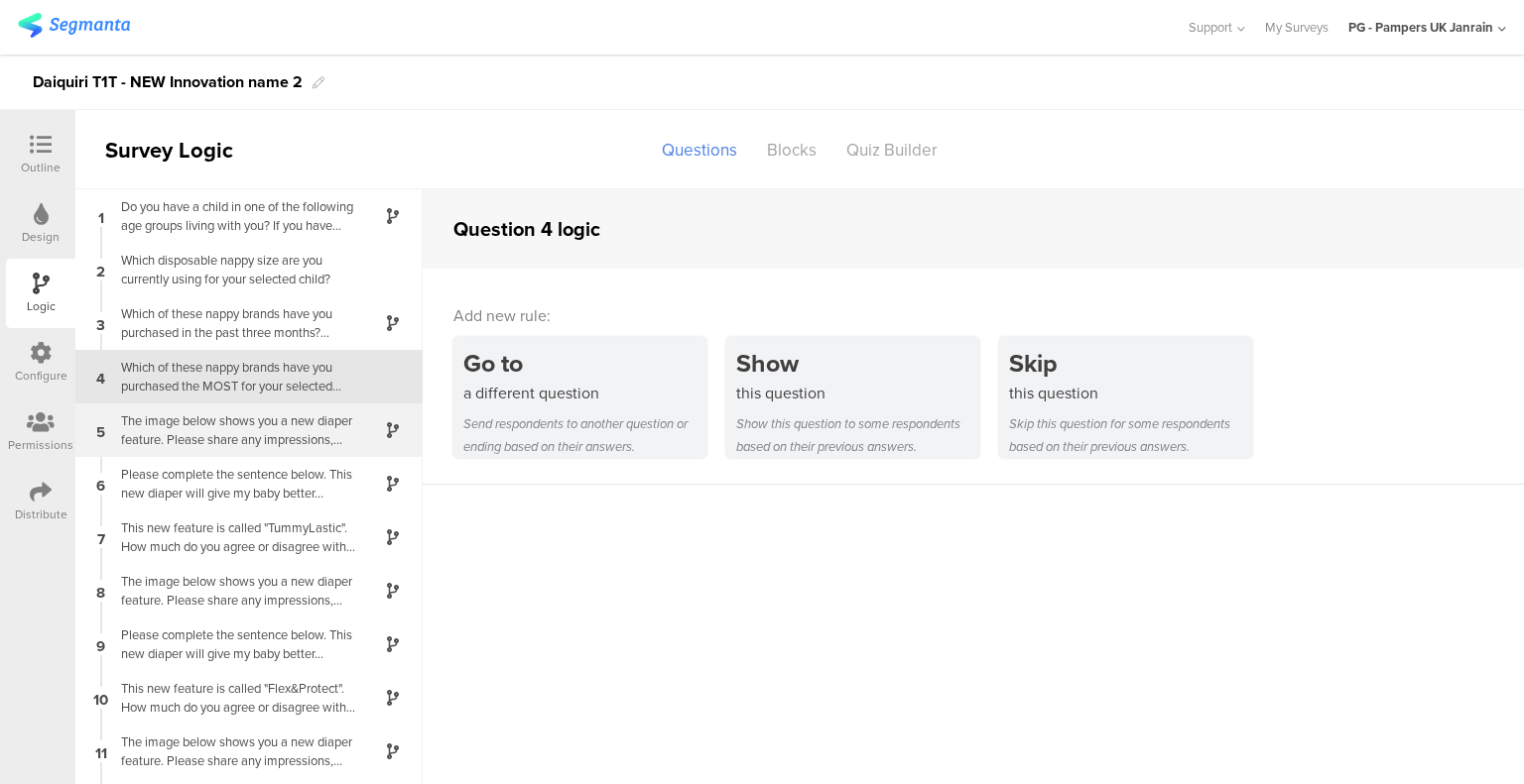
click at [220, 432] on div "The image below shows you a new diaper feature. Please share any impressions, t…" at bounding box center [233, 431] width 248 height 38
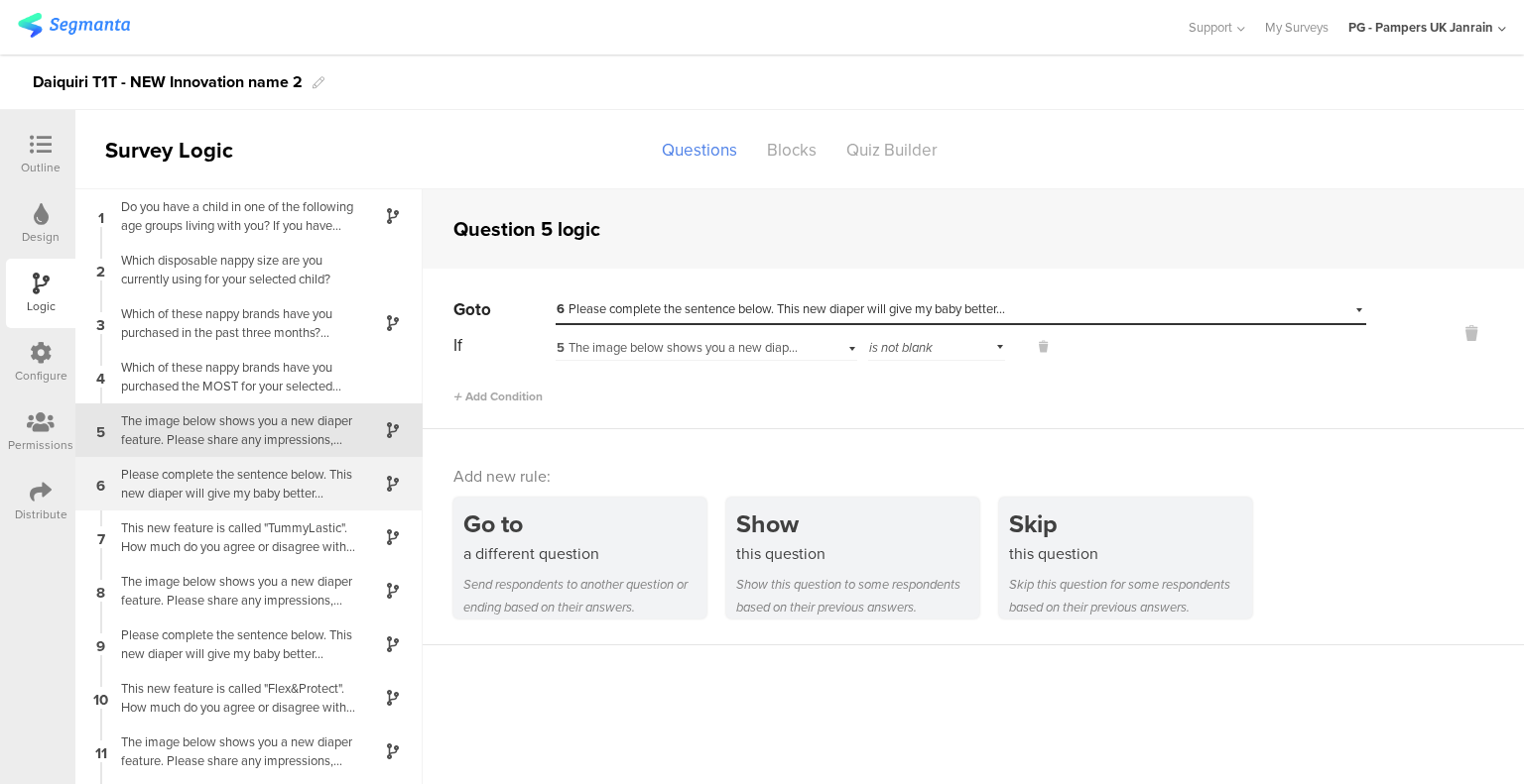
click at [235, 472] on div "Please complete the sentence below. This new diaper will give my baby better..." at bounding box center [233, 484] width 248 height 38
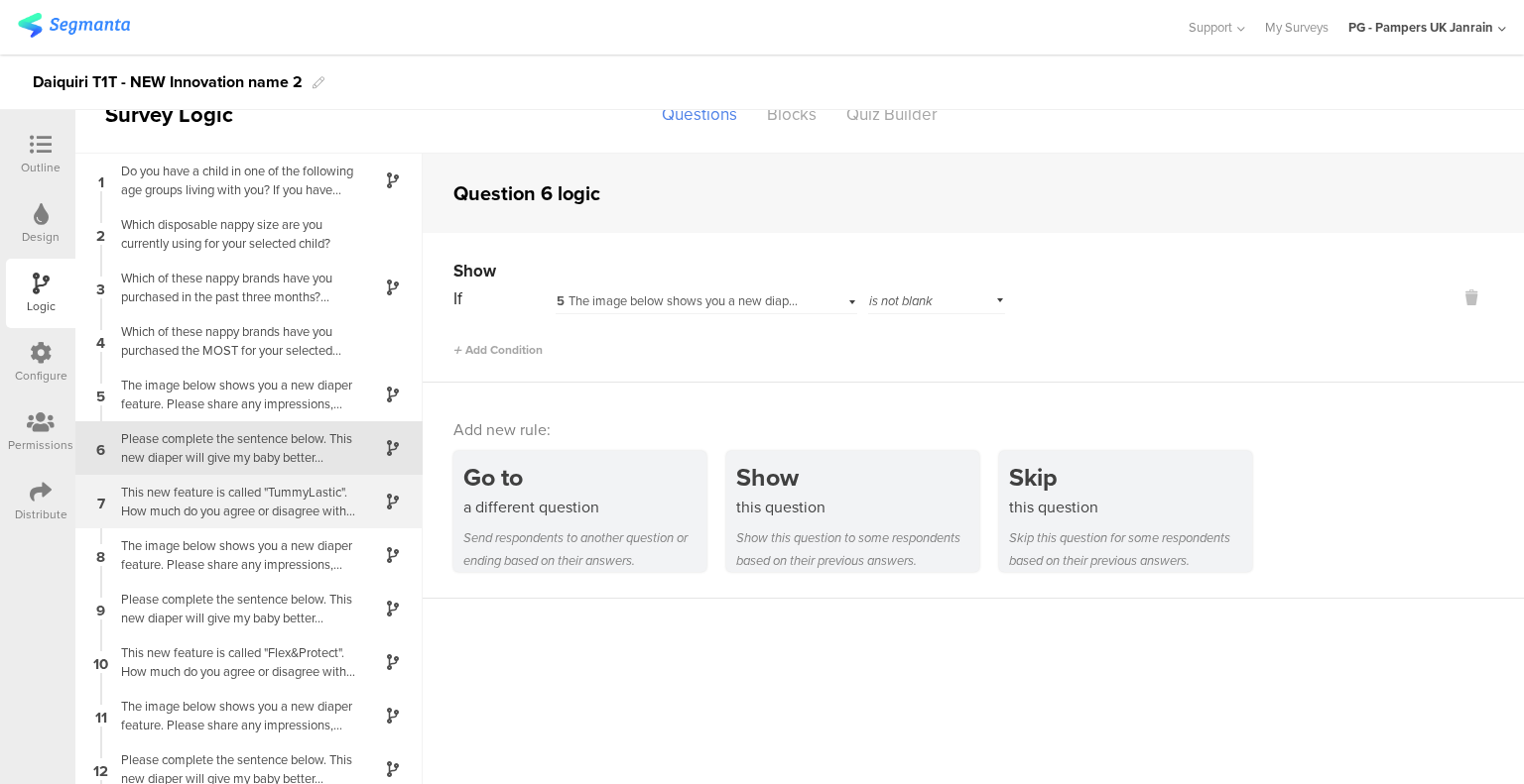
click at [237, 503] on div "This new feature is called "TummyLastic". How much do you agree or disagree wit…" at bounding box center [233, 502] width 248 height 38
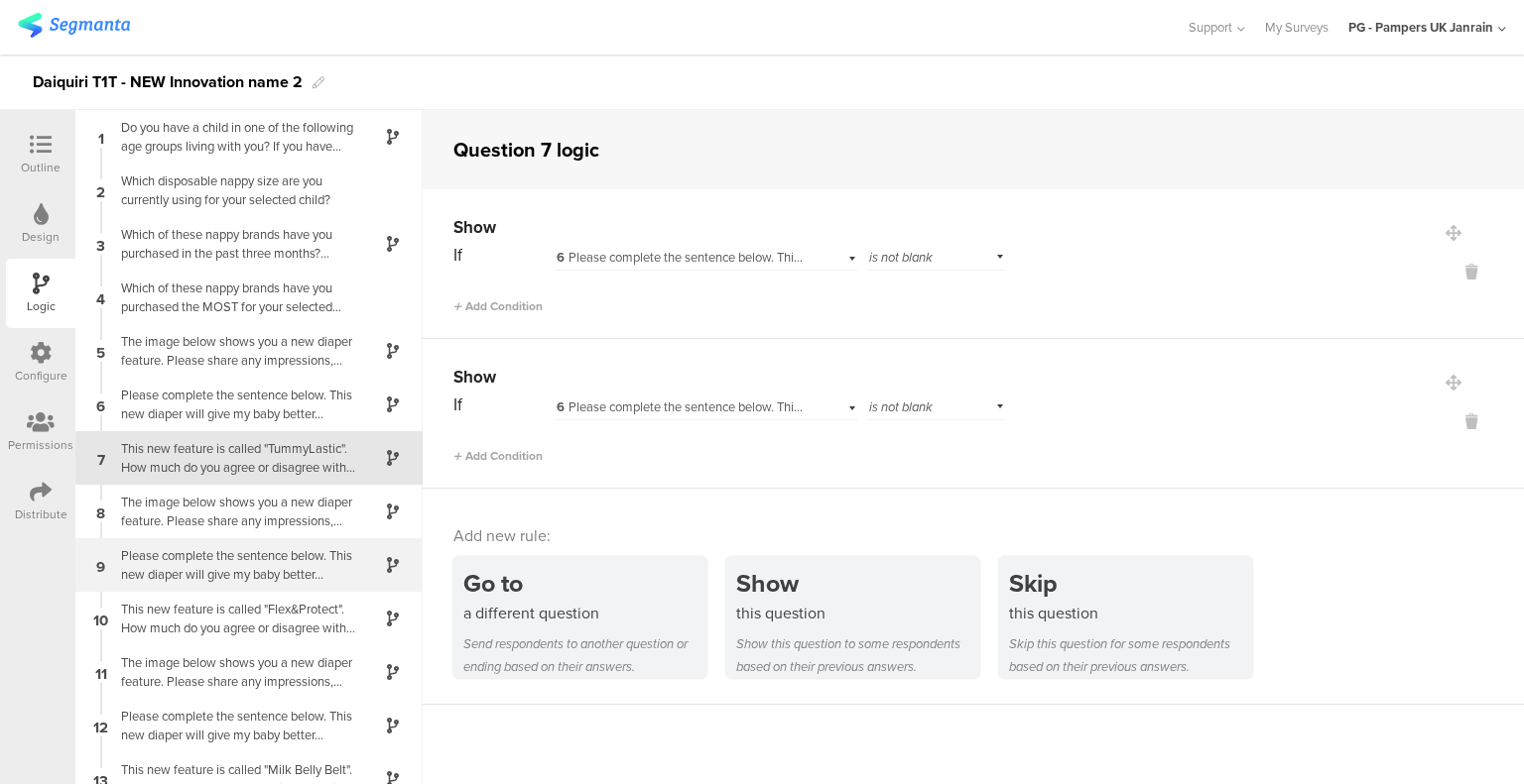
scroll to position [11, 0]
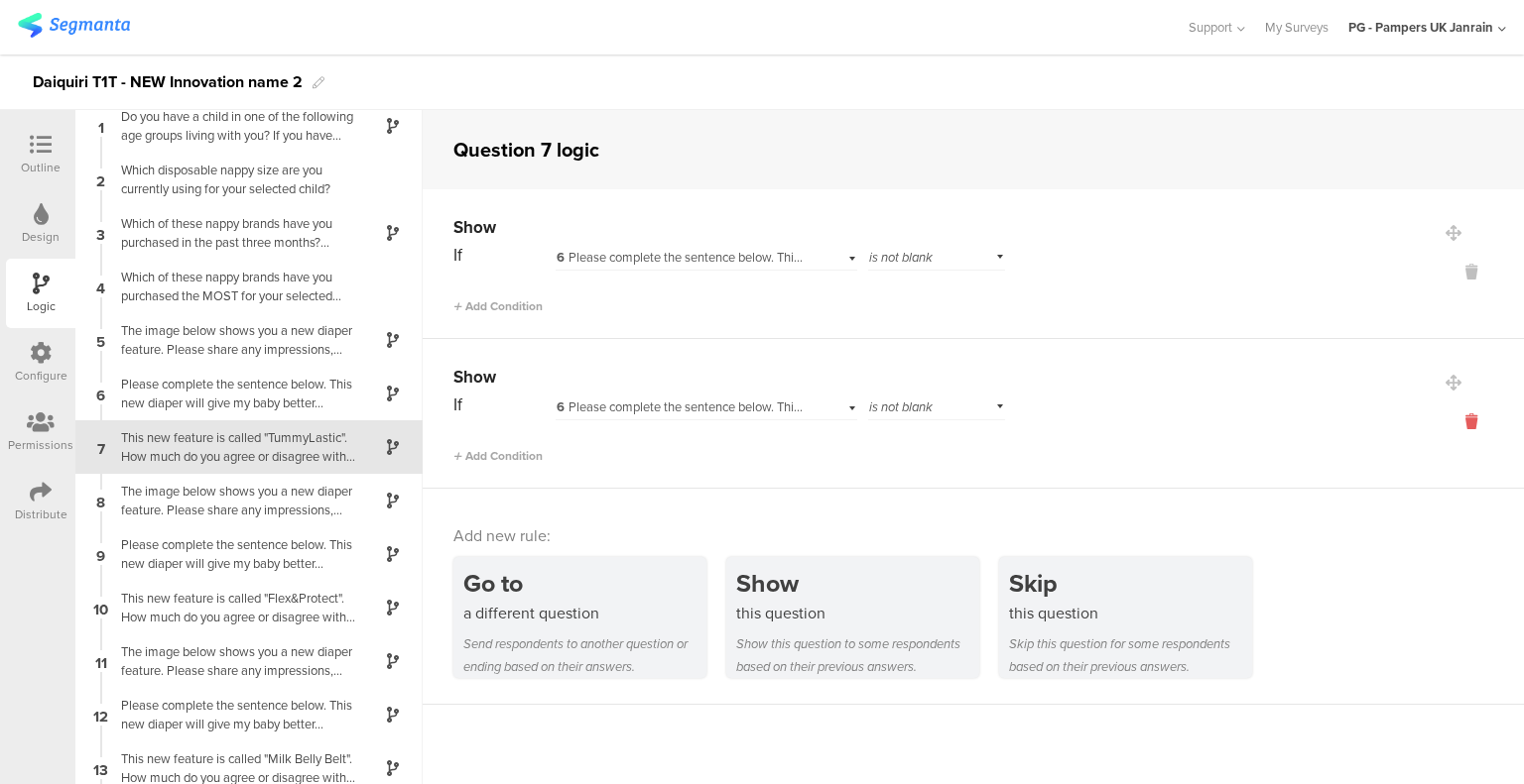
click at [1449, 420] on icon at bounding box center [1471, 422] width 48 height 23
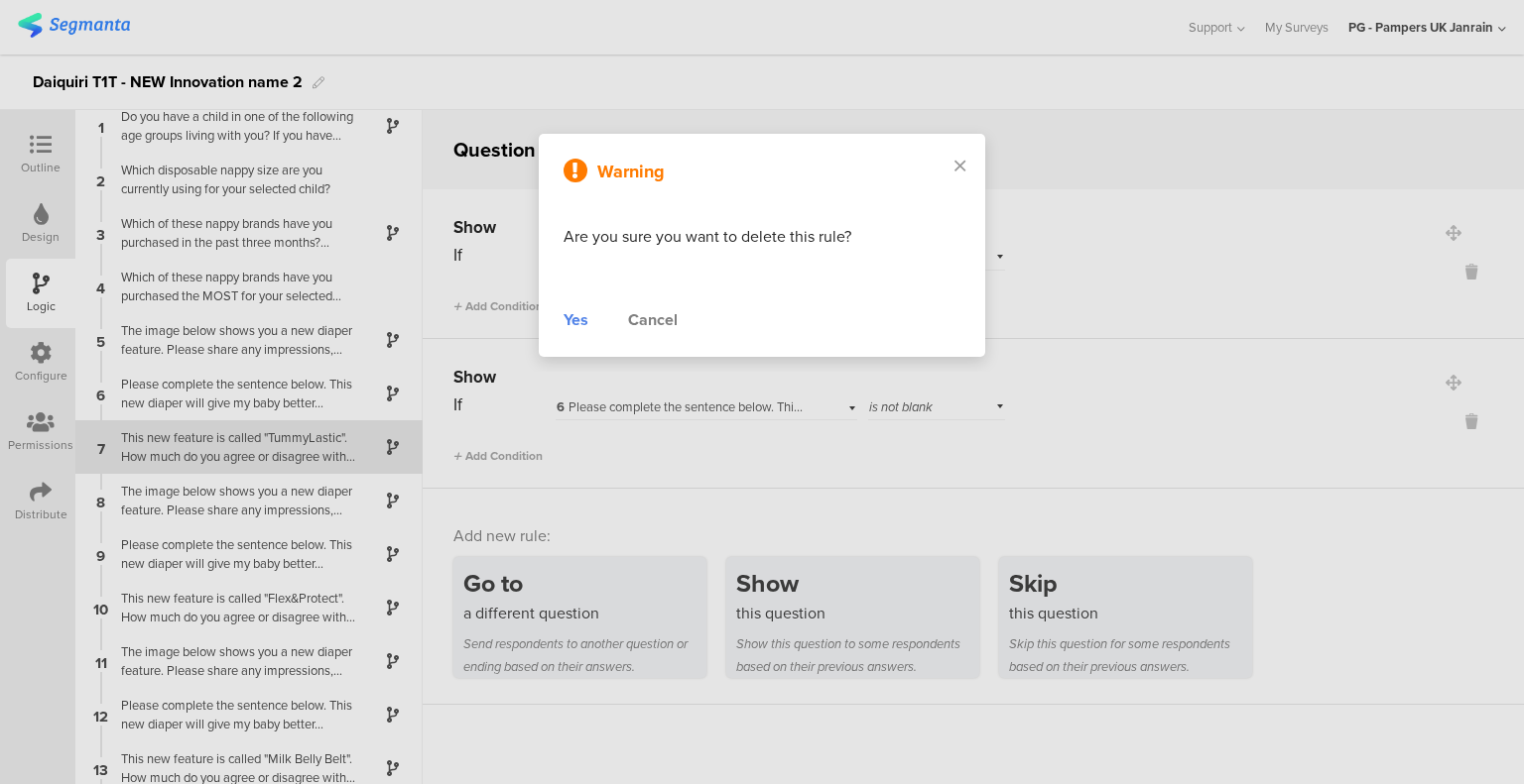
click at [571, 321] on div "Yes" at bounding box center [575, 321] width 25 height 24
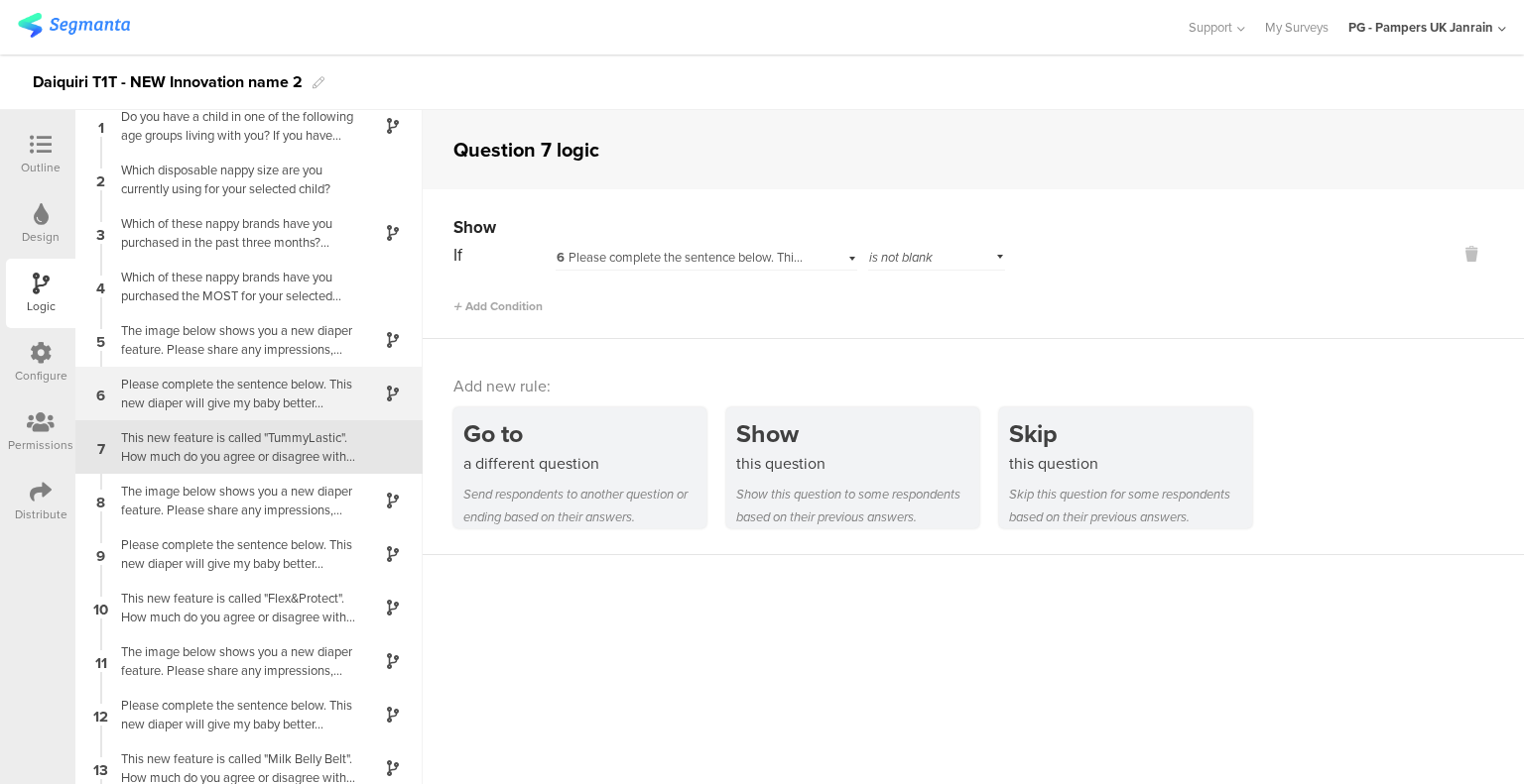
click at [218, 398] on div "Please complete the sentence below. This new diaper will give my baby better..." at bounding box center [233, 394] width 248 height 38
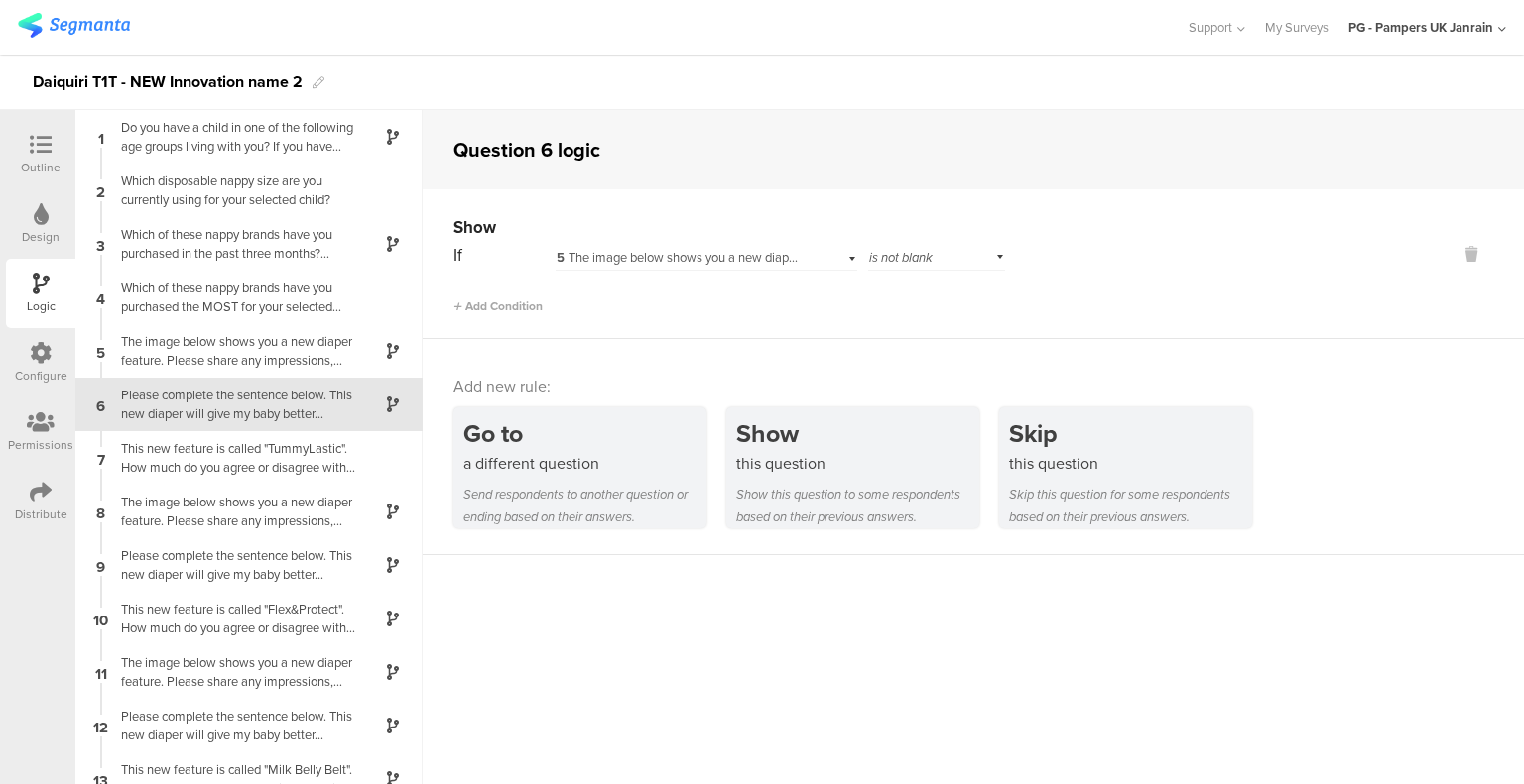
scroll to position [36, 0]
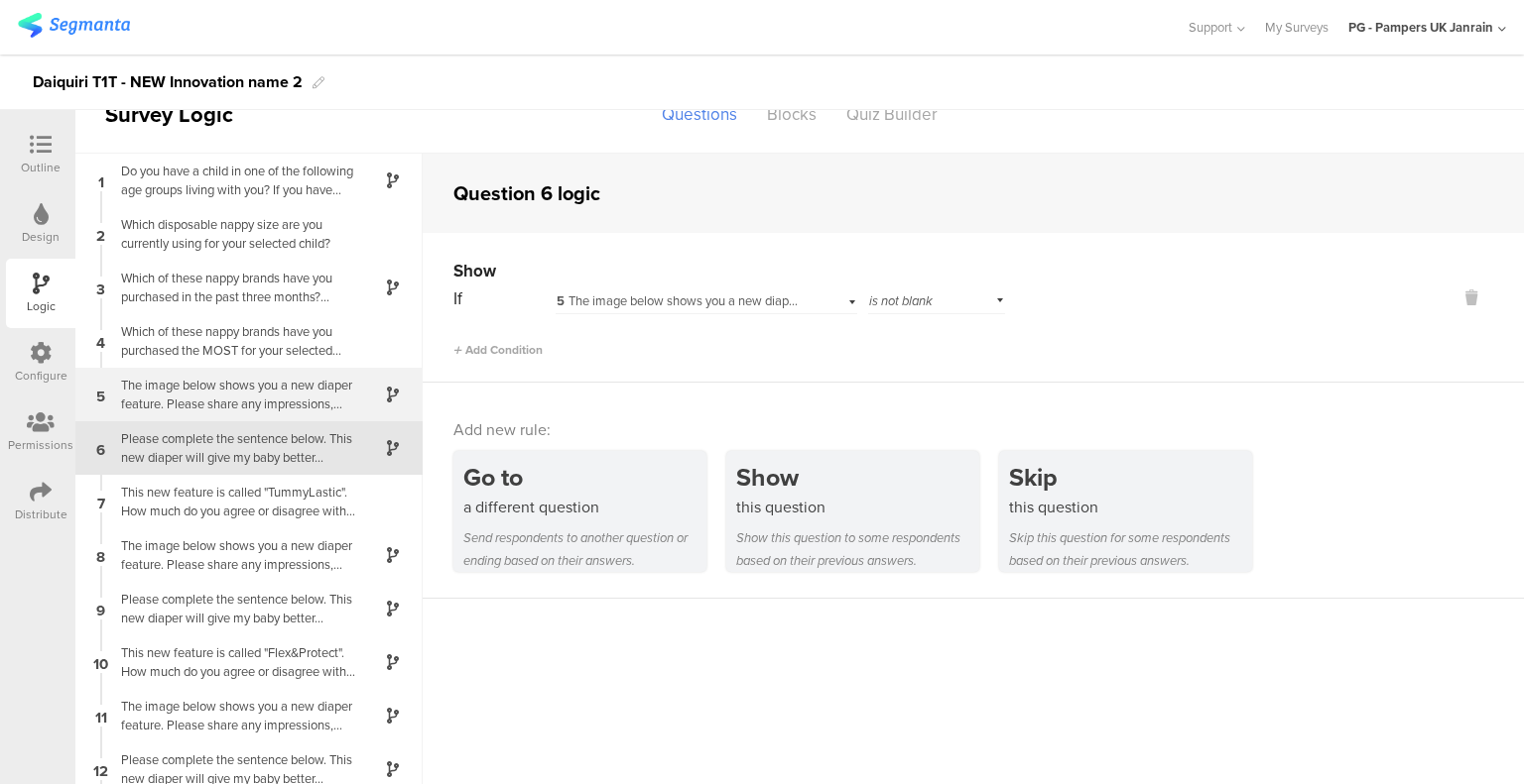
click at [223, 384] on div "The image below shows you a new diaper feature. Please share any impressions, t…" at bounding box center [233, 395] width 248 height 38
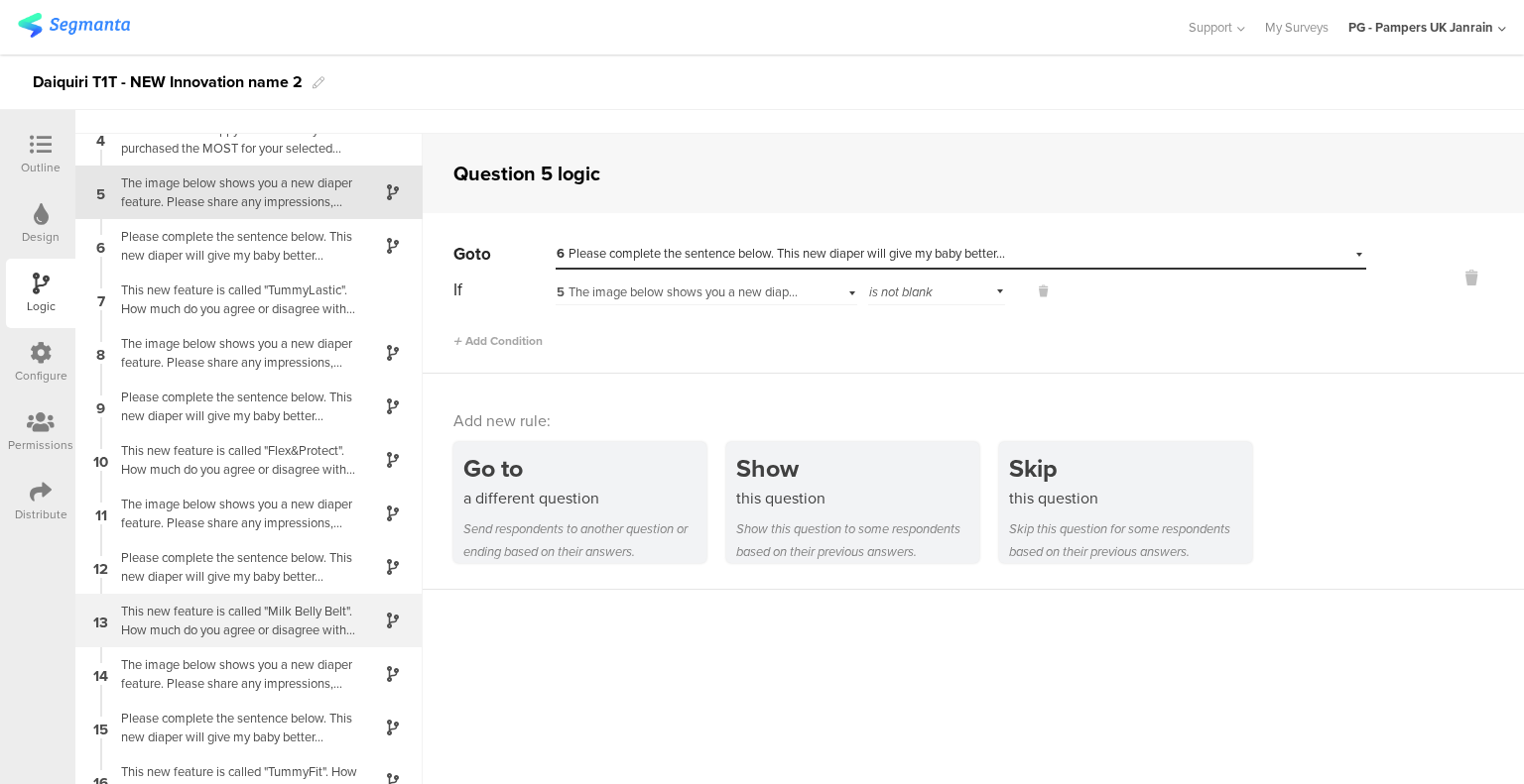
scroll to position [79, 0]
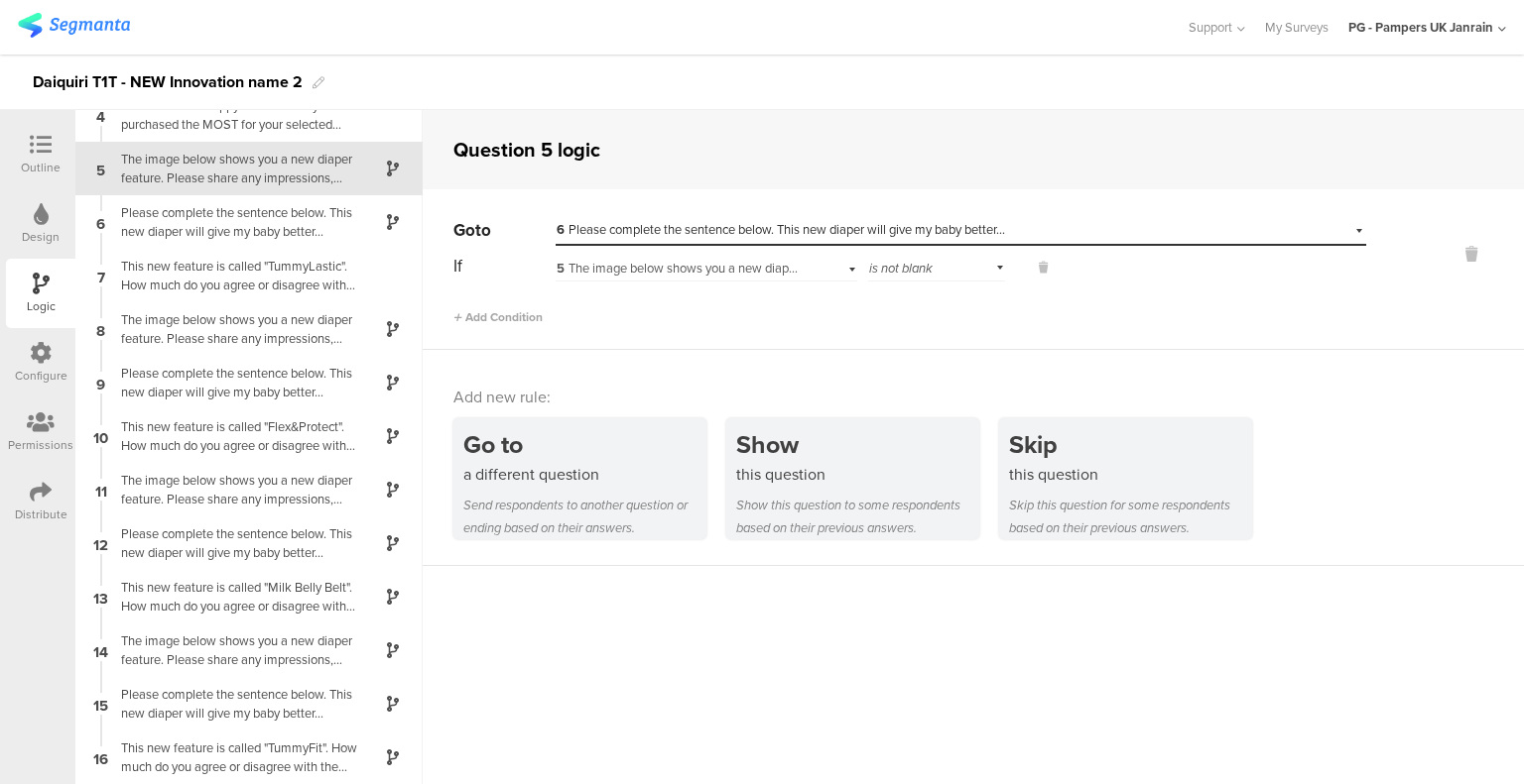
click at [39, 164] on div "Outline" at bounding box center [41, 168] width 40 height 18
